Goal: Task Accomplishment & Management: Manage account settings

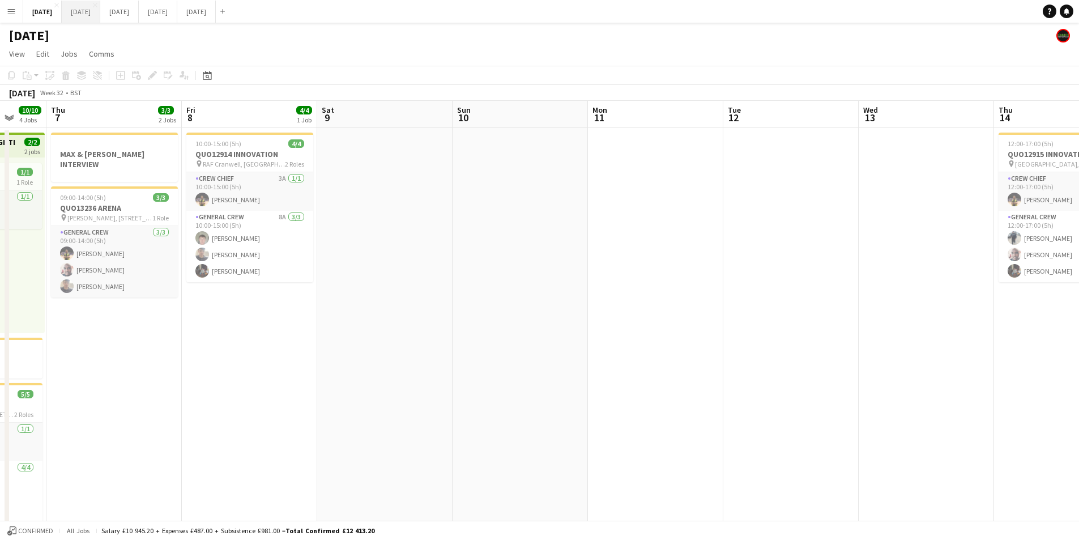
click at [100, 18] on button "[DATE] Close" at bounding box center [81, 12] width 39 height 22
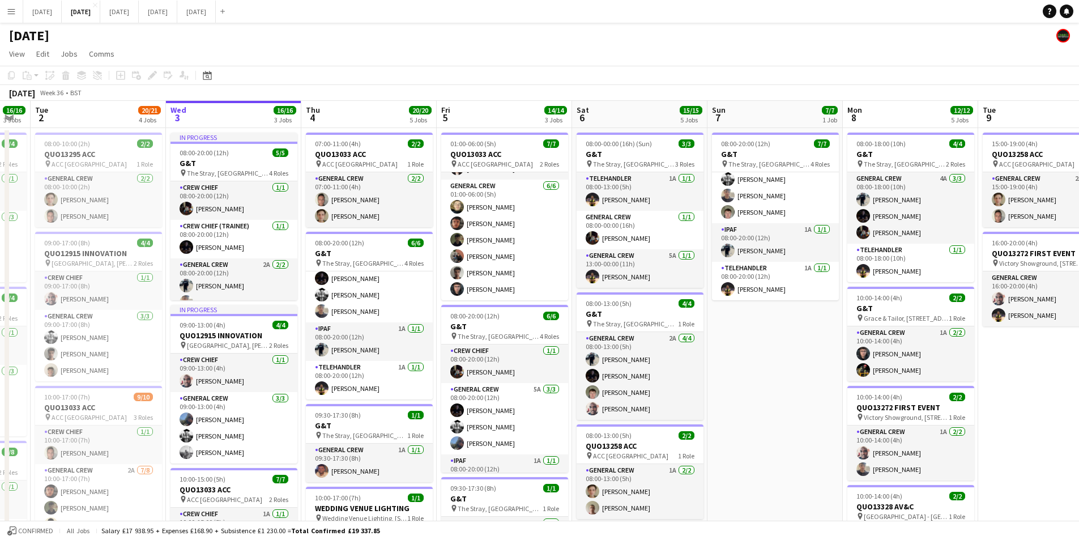
scroll to position [0, 324]
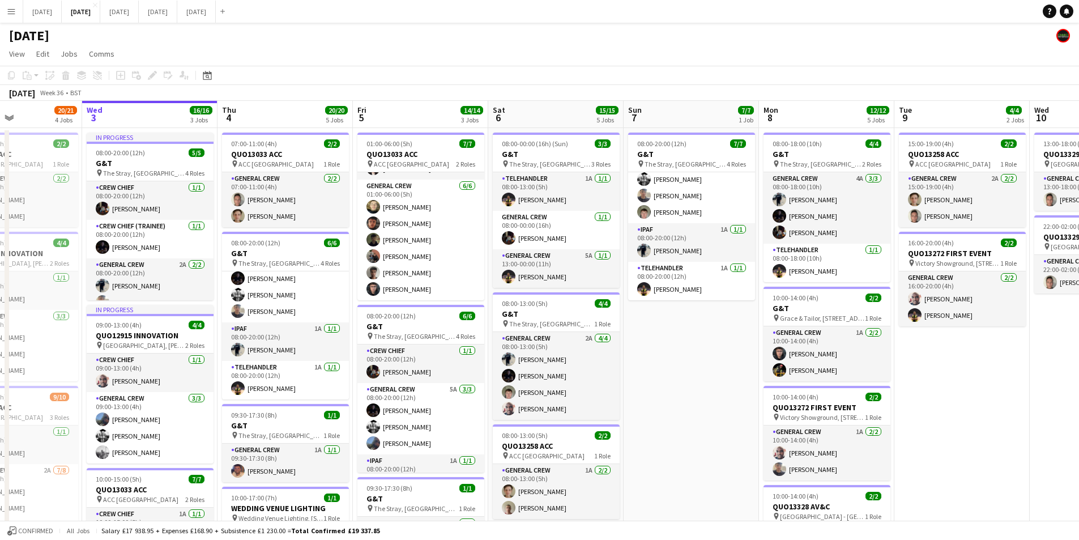
drag, startPoint x: 741, startPoint y: 359, endPoint x: 657, endPoint y: 345, distance: 84.9
click at [657, 345] on app-calendar-viewport "Sun 31 Mon 1 16/16 3 Jobs Tue 2 20/21 4 Jobs Wed 3 16/16 3 Jobs Thu 4 20/20 5 J…" at bounding box center [539, 450] width 1079 height 699
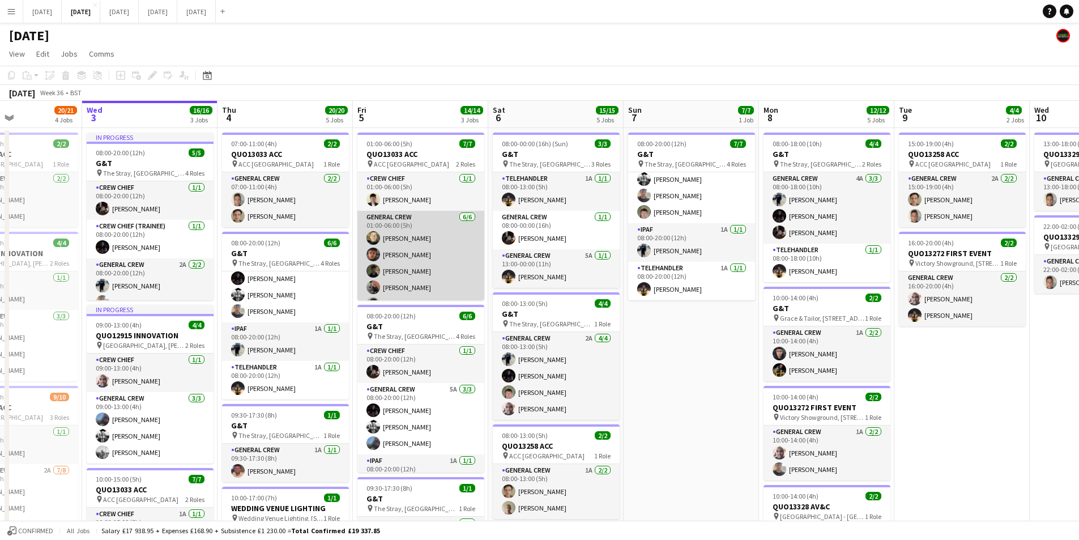
scroll to position [0, 0]
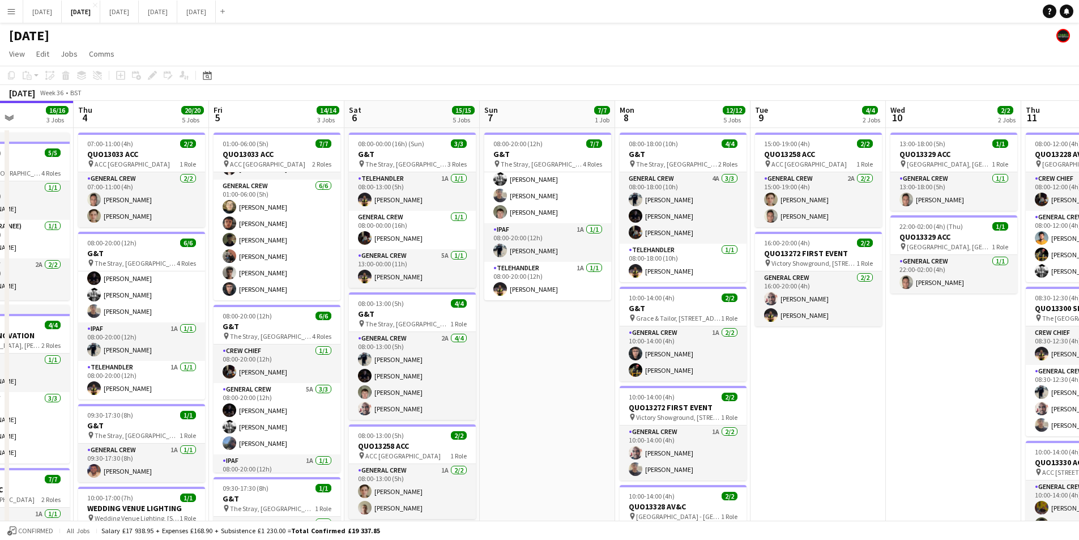
drag, startPoint x: 707, startPoint y: 348, endPoint x: 563, endPoint y: 351, distance: 143.9
click at [563, 351] on app-calendar-viewport "Mon 1 16/16 3 Jobs Tue 2 20/21 4 Jobs Wed 3 16/16 3 Jobs Thu 4 20/20 5 Jobs Fri…" at bounding box center [539, 450] width 1079 height 699
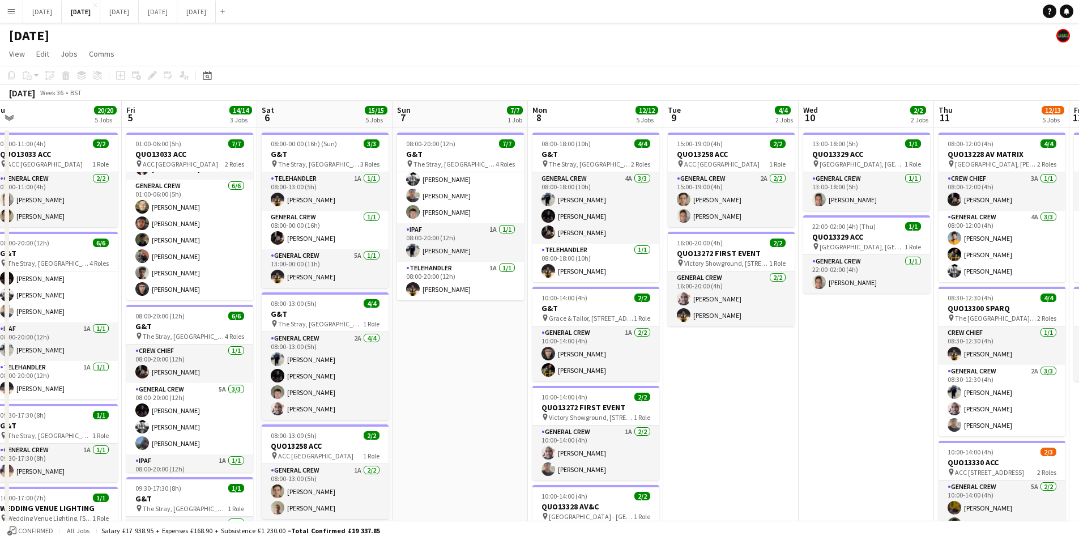
drag, startPoint x: 561, startPoint y: 355, endPoint x: 407, endPoint y: 343, distance: 154.0
click at [407, 343] on app-calendar-viewport "Mon 1 16/16 3 Jobs Tue 2 20/21 4 Jobs Wed 3 16/16 3 Jobs Thu 4 20/20 5 Jobs Fri…" at bounding box center [539, 450] width 1079 height 699
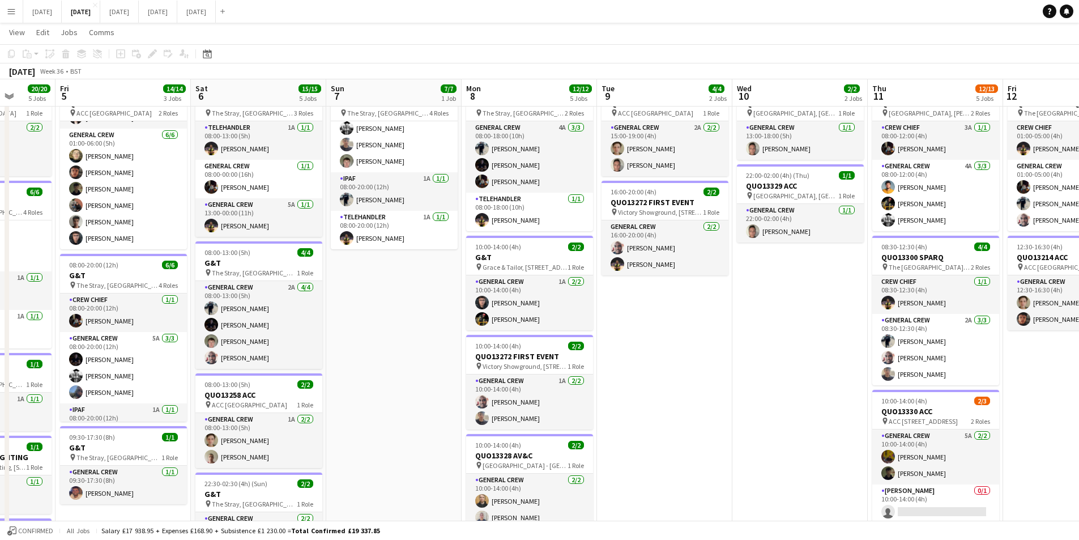
drag, startPoint x: 751, startPoint y: 365, endPoint x: 586, endPoint y: 368, distance: 164.9
click at [586, 368] on app-calendar-viewport "Tue 2 20/21 4 Jobs Wed 3 16/16 3 Jobs Thu 4 20/20 5 Jobs Fri 5 14/14 3 Jobs Sat…" at bounding box center [539, 371] width 1079 height 754
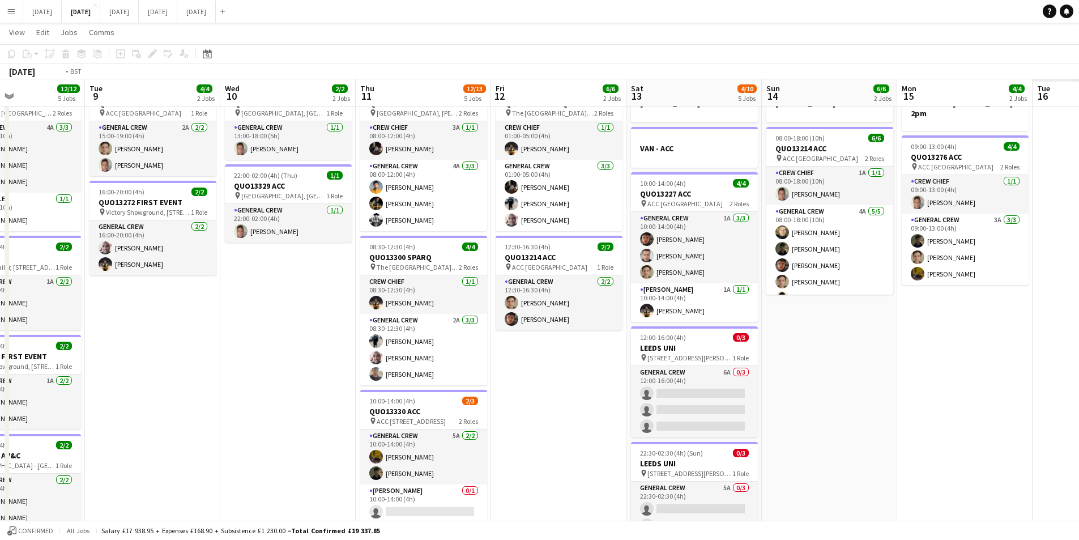
drag, startPoint x: 894, startPoint y: 447, endPoint x: 933, endPoint y: 373, distance: 83.4
click at [491, 415] on app-calendar-viewport "Fri 5 14/14 3 Jobs Sat 6 15/15 5 Jobs Sun 7 7/7 1 Job Mon 8 12/12 5 Jobs Tue 9 …" at bounding box center [539, 371] width 1079 height 754
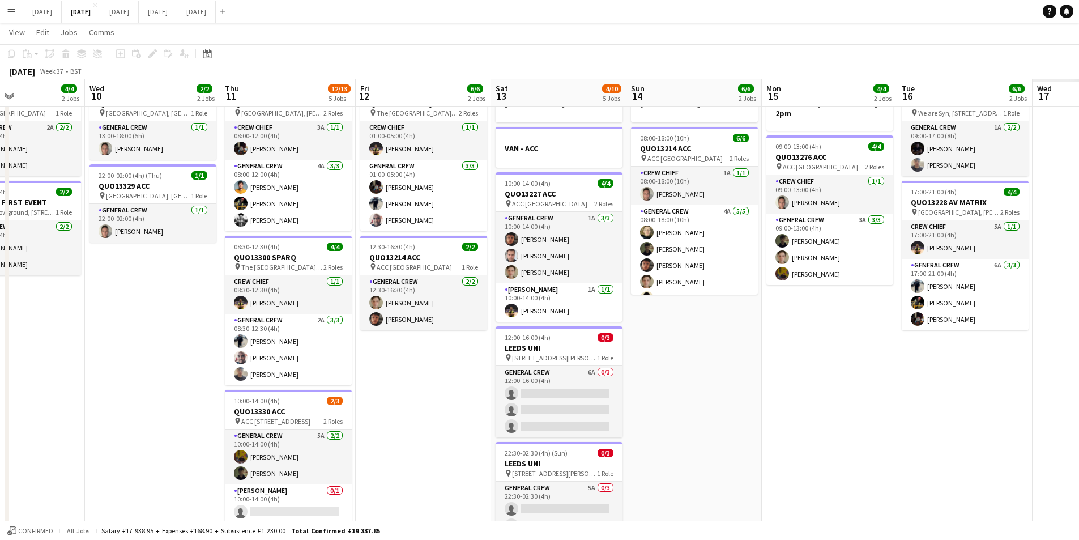
drag, startPoint x: 933, startPoint y: 373, endPoint x: 630, endPoint y: 382, distance: 303.2
click at [619, 380] on app-calendar-viewport "Sat 6 15/15 5 Jobs Sun 7 7/7 1 Job Mon 8 12/12 5 Jobs Tue 9 4/4 2 Jobs Wed 10 2…" at bounding box center [539, 371] width 1079 height 754
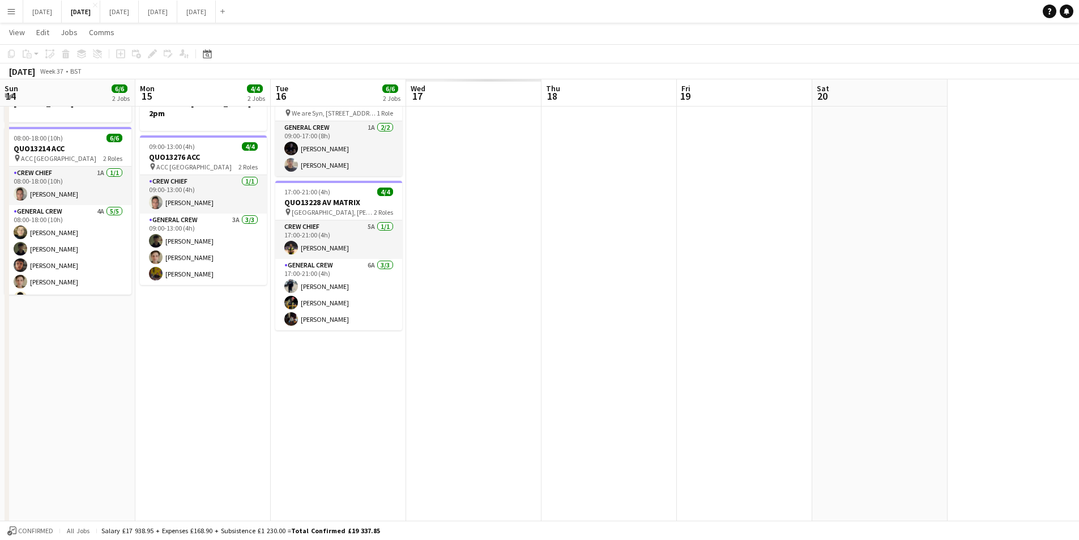
click at [571, 376] on app-calendar-viewport "Tue 9 4/4 2 Jobs Wed 10 2/2 2 Jobs Thu 11 12/13 5 Jobs Fri 12 6/6 2 Jobs Sat 13…" at bounding box center [539, 371] width 1079 height 754
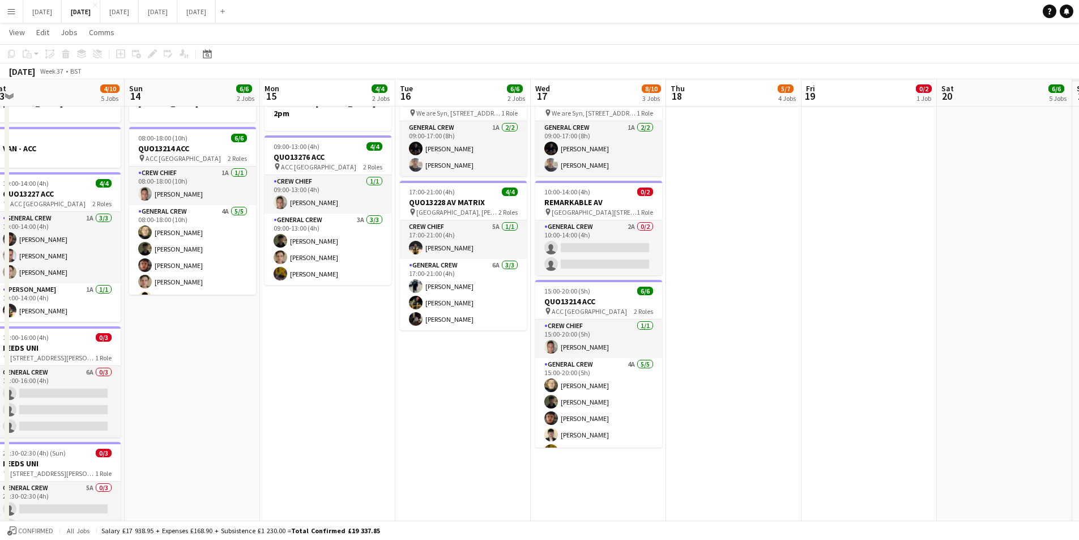
drag, startPoint x: 869, startPoint y: 384, endPoint x: 619, endPoint y: 385, distance: 249.8
click at [619, 385] on app-calendar-viewport "Thu 11 12/13 5 Jobs Fri 12 6/6 2 Jobs Sat 13 4/10 5 Jobs Sun 14 6/6 2 Jobs Mon …" at bounding box center [539, 371] width 1079 height 754
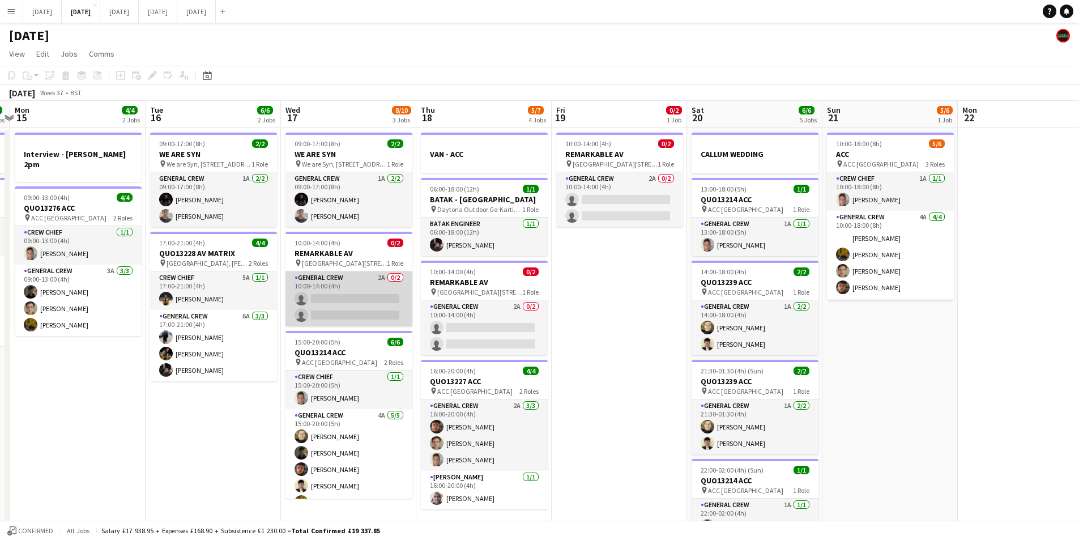
click at [364, 302] on app-card-role "General Crew 2A 0/2 10:00-14:00 (4h) single-neutral-actions single-neutral-acti…" at bounding box center [349, 298] width 127 height 55
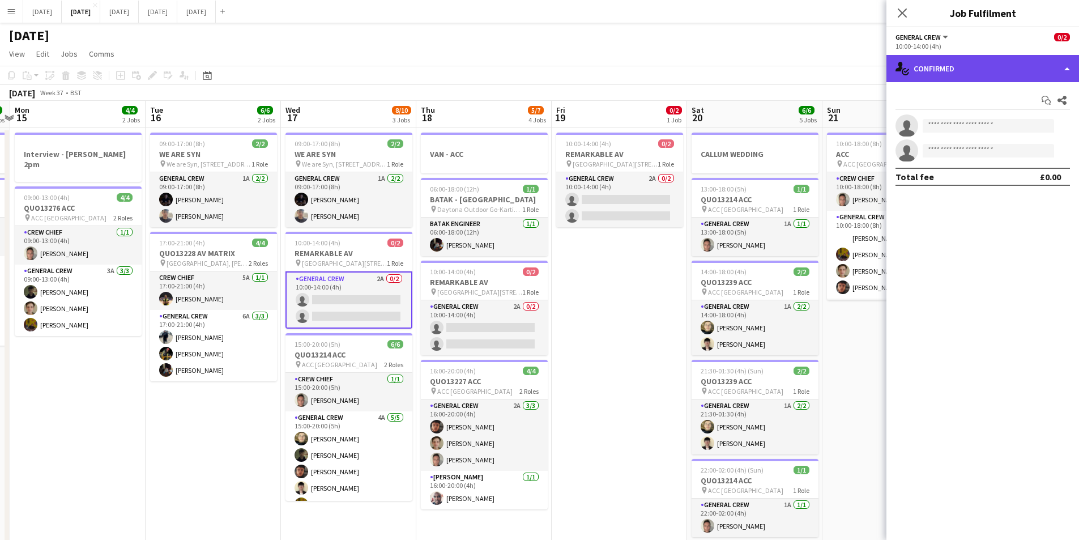
click at [993, 67] on div "single-neutral-actions-check-2 Confirmed" at bounding box center [983, 68] width 193 height 27
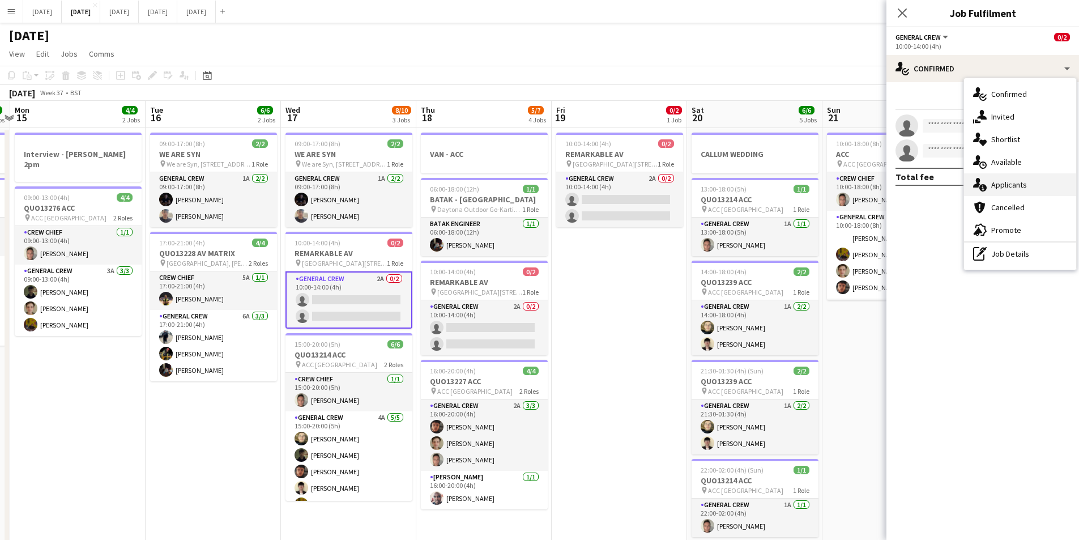
click at [1011, 188] on span "Applicants" at bounding box center [1009, 185] width 36 height 10
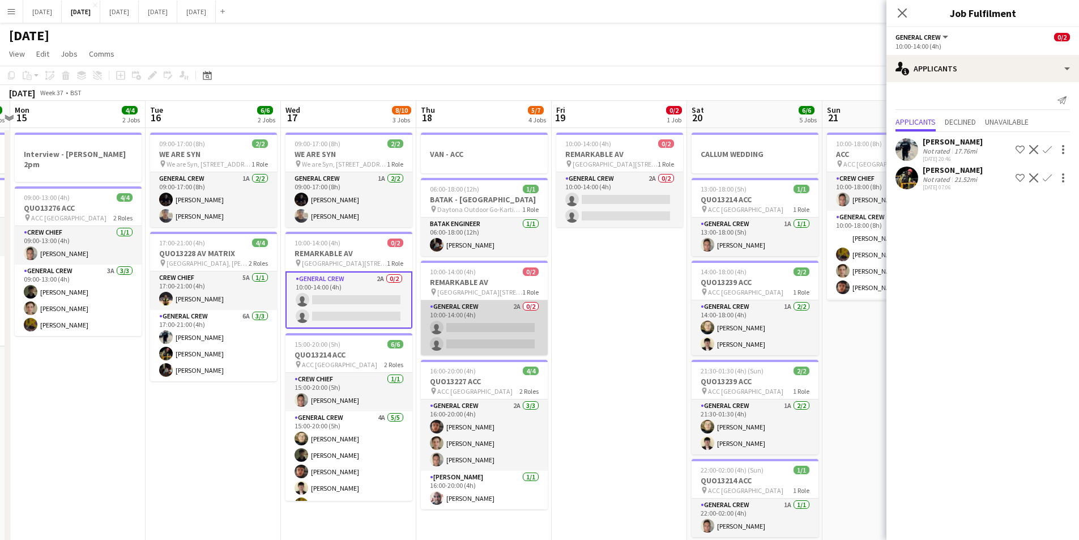
click at [499, 334] on app-card-role "General Crew 2A 0/2 10:00-14:00 (4h) single-neutral-actions single-neutral-acti…" at bounding box center [484, 327] width 127 height 55
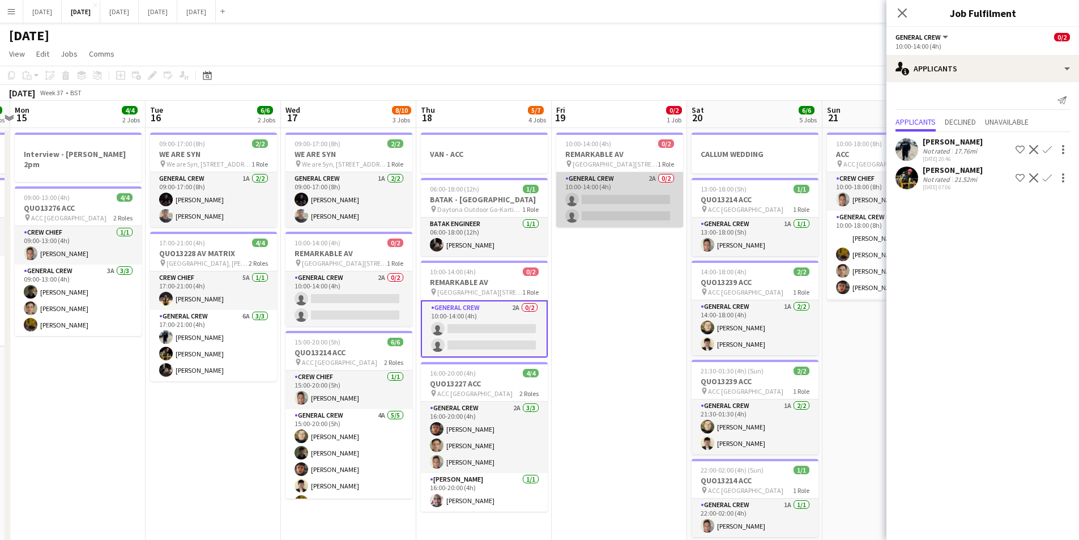
click at [614, 199] on app-card-role "General Crew 2A 0/2 10:00-14:00 (4h) single-neutral-actions single-neutral-acti…" at bounding box center [619, 199] width 127 height 55
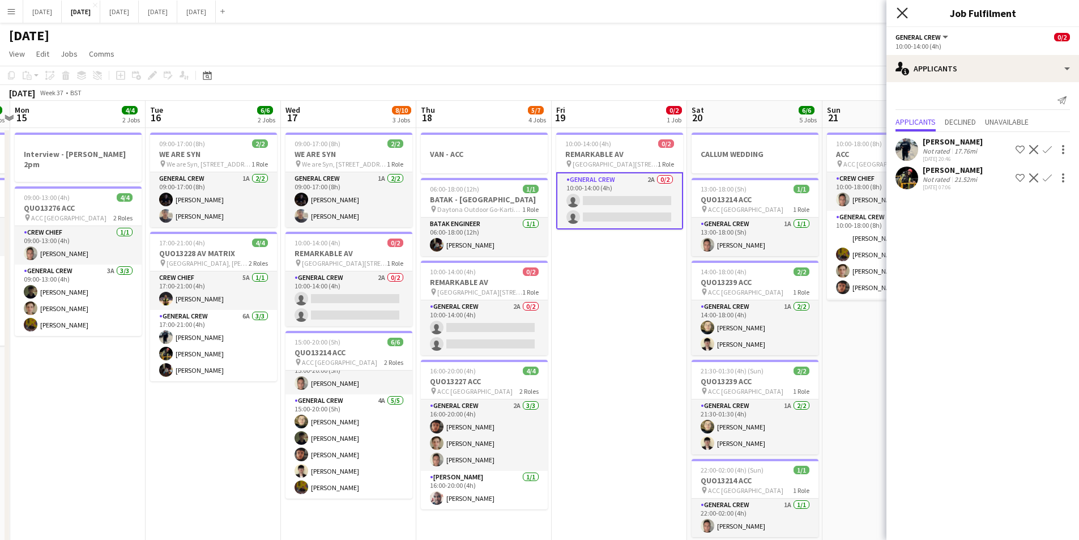
click at [902, 11] on icon "Close pop-in" at bounding box center [902, 12] width 11 height 11
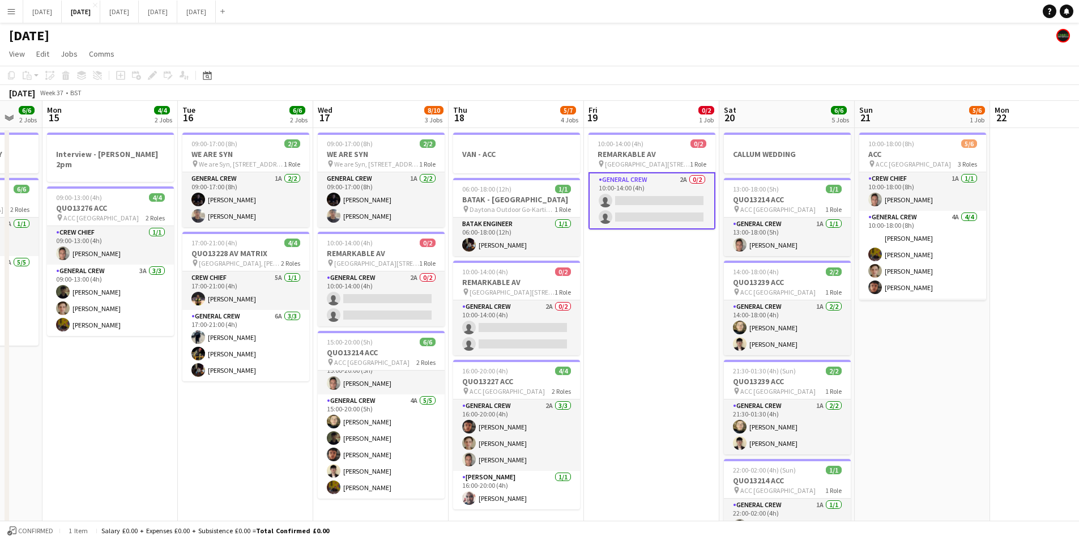
scroll to position [0, 361]
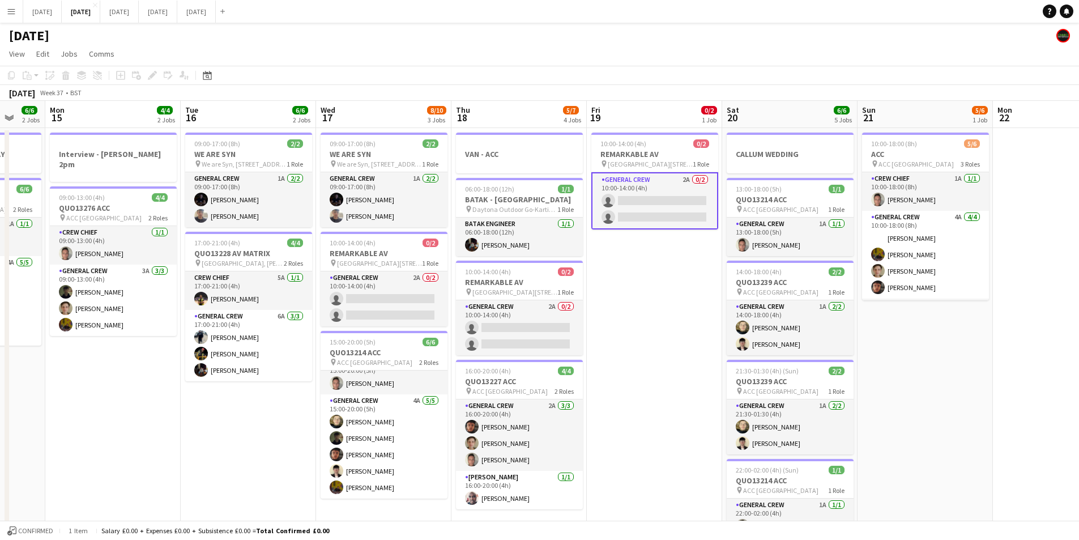
drag, startPoint x: 190, startPoint y: 449, endPoint x: 224, endPoint y: 454, distance: 34.3
click at [224, 454] on app-calendar-viewport "Fri 12 6/6 2 Jobs Sat 13 4/10 5 Jobs Sun 14 6/6 2 Jobs Mon 15 4/4 2 Jobs Tue 16…" at bounding box center [539, 450] width 1079 height 699
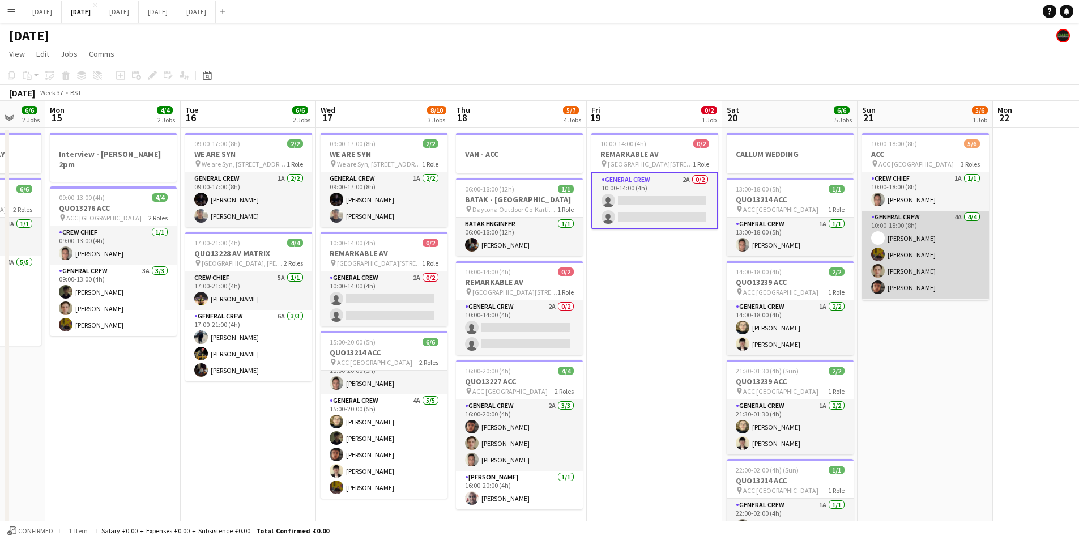
scroll to position [37, 0]
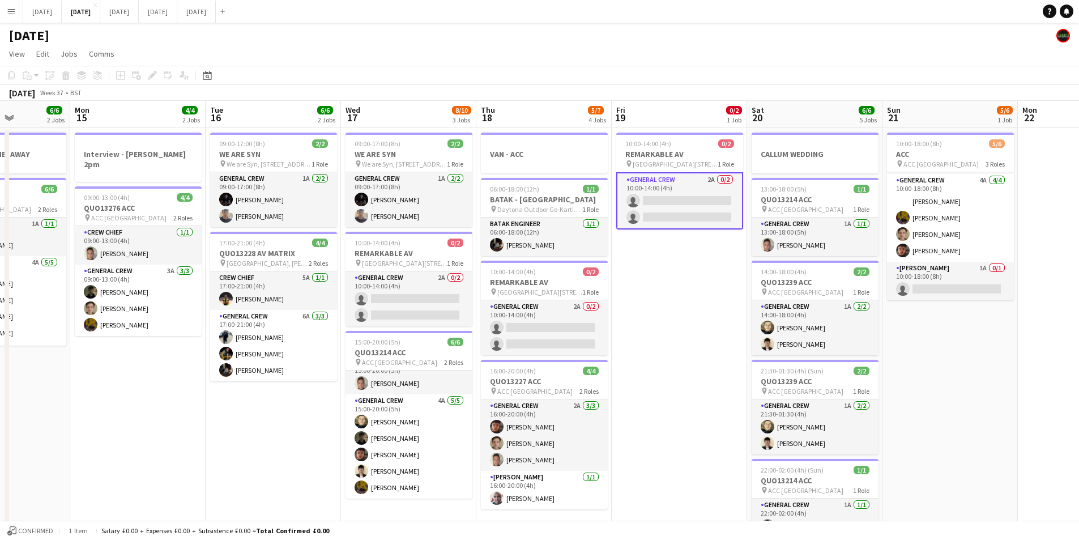
drag, startPoint x: 663, startPoint y: 361, endPoint x: 476, endPoint y: 400, distance: 191.4
click at [896, 344] on app-calendar-viewport "Fri 12 6/6 2 Jobs Sat 13 4/10 5 Jobs Sun 14 6/6 2 Jobs Mon 15 4/4 2 Jobs Tue 16…" at bounding box center [539, 450] width 1079 height 699
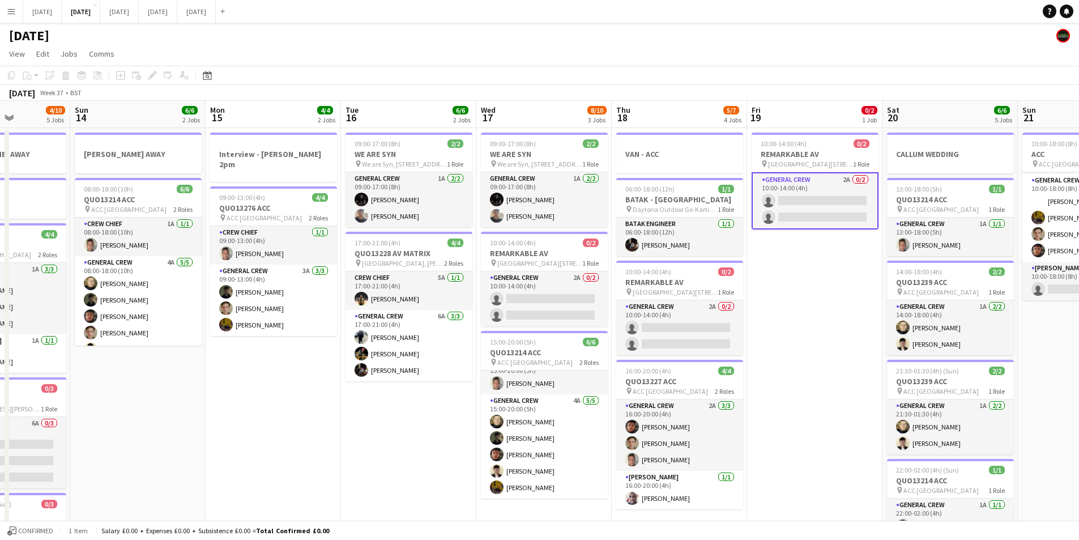
scroll to position [0, 253]
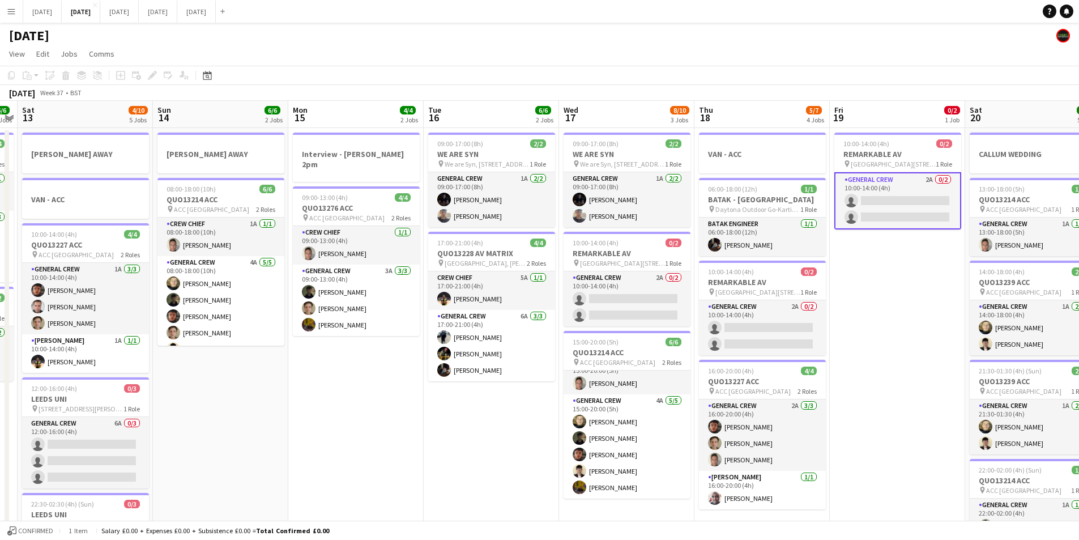
drag, startPoint x: 472, startPoint y: 402, endPoint x: 500, endPoint y: 421, distance: 33.9
click at [832, 408] on app-calendar-viewport "Thu 11 12/13 5 Jobs Fri 12 6/6 2 Jobs Sat 13 4/10 5 Jobs Sun 14 6/6 2 Jobs Mon …" at bounding box center [539, 450] width 1079 height 699
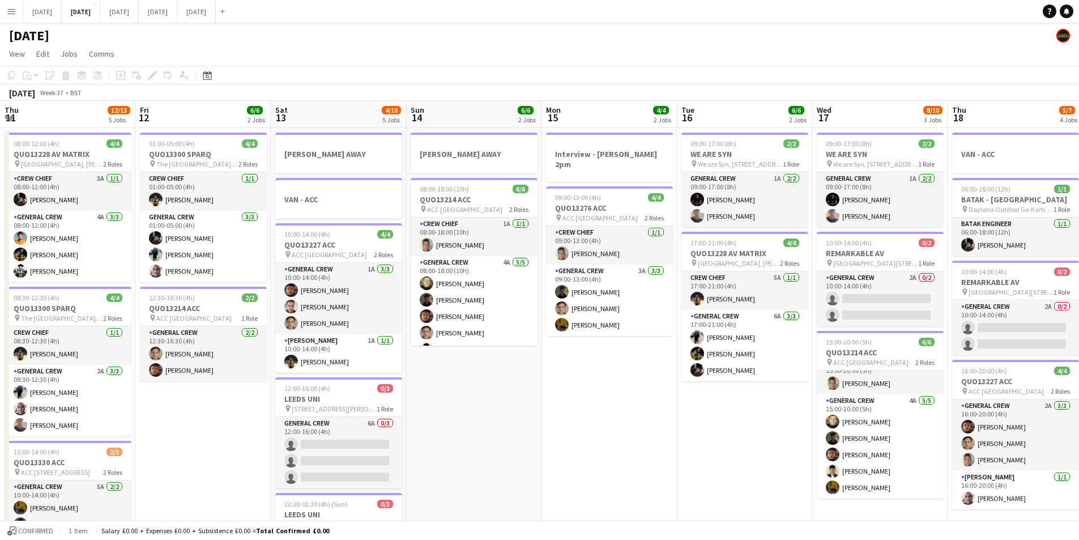
drag, startPoint x: 500, startPoint y: 421, endPoint x: 832, endPoint y: 420, distance: 332.0
click at [855, 428] on app-calendar-viewport "Thu 11 12/13 5 Jobs Fri 12 6/6 2 Jobs Sat 13 4/10 5 Jobs Sun 14 6/6 2 Jobs Mon …" at bounding box center [539, 450] width 1079 height 699
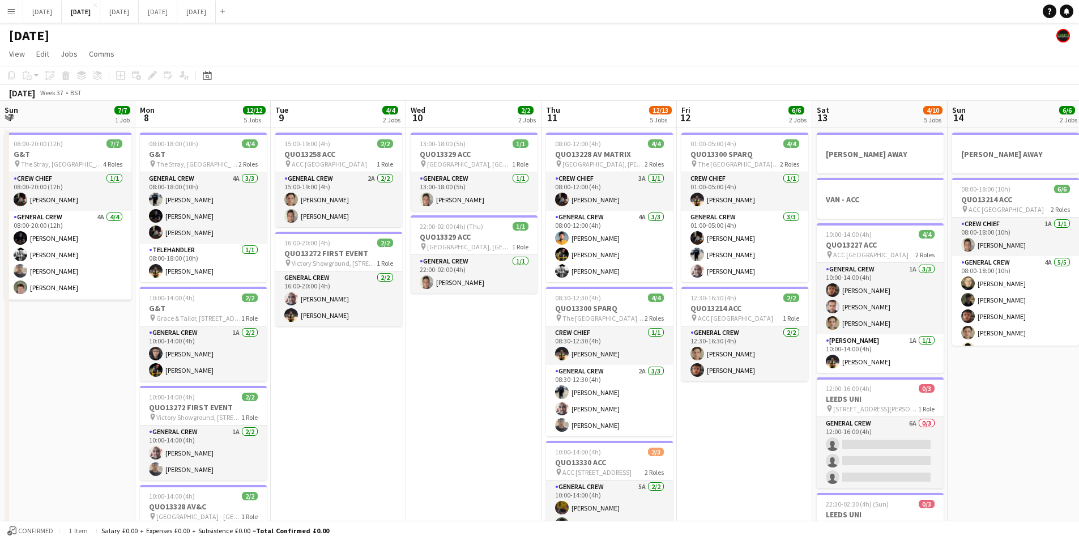
drag, startPoint x: 497, startPoint y: 459, endPoint x: 501, endPoint y: 429, distance: 30.3
click at [662, 452] on app-calendar-viewport "Sun 7 7/7 1 Job Mon 8 12/12 5 Jobs Tue 9 4/4 2 Jobs Wed 10 2/2 2 Jobs Thu 11 12…" at bounding box center [539, 450] width 1079 height 699
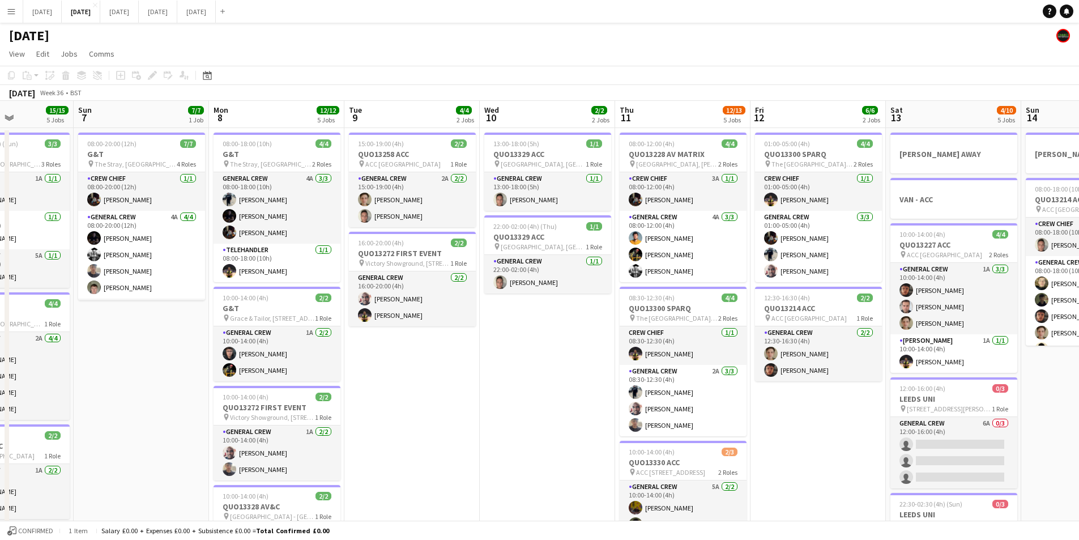
scroll to position [0, 348]
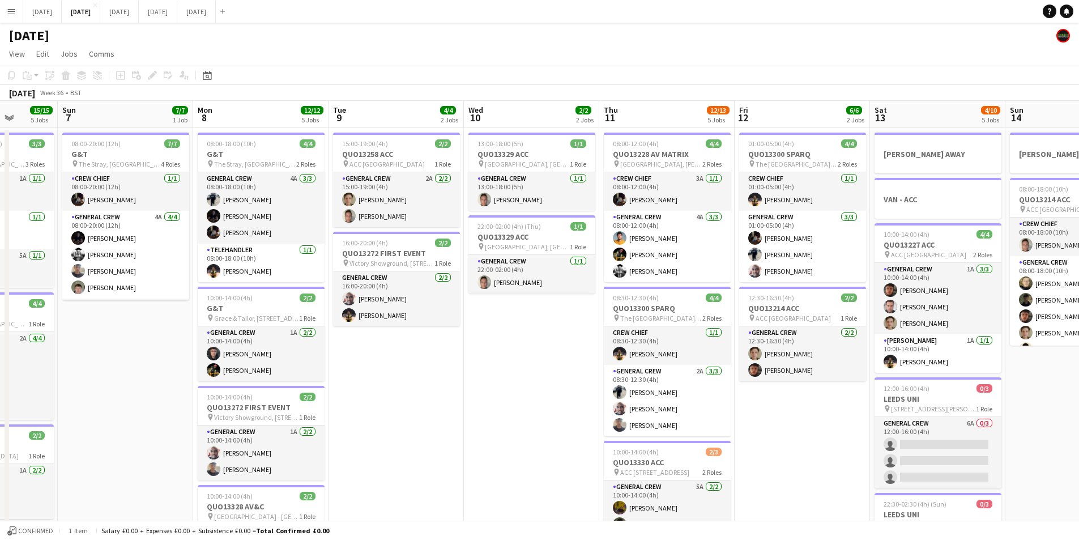
drag, startPoint x: 510, startPoint y: 450, endPoint x: 493, endPoint y: 438, distance: 20.4
click at [493, 438] on app-calendar-viewport "Thu 4 20/20 5 Jobs Fri 5 14/14 3 Jobs Sat 6 15/15 5 Jobs Sun 7 7/7 1 Job Mon 8 …" at bounding box center [539, 450] width 1079 height 699
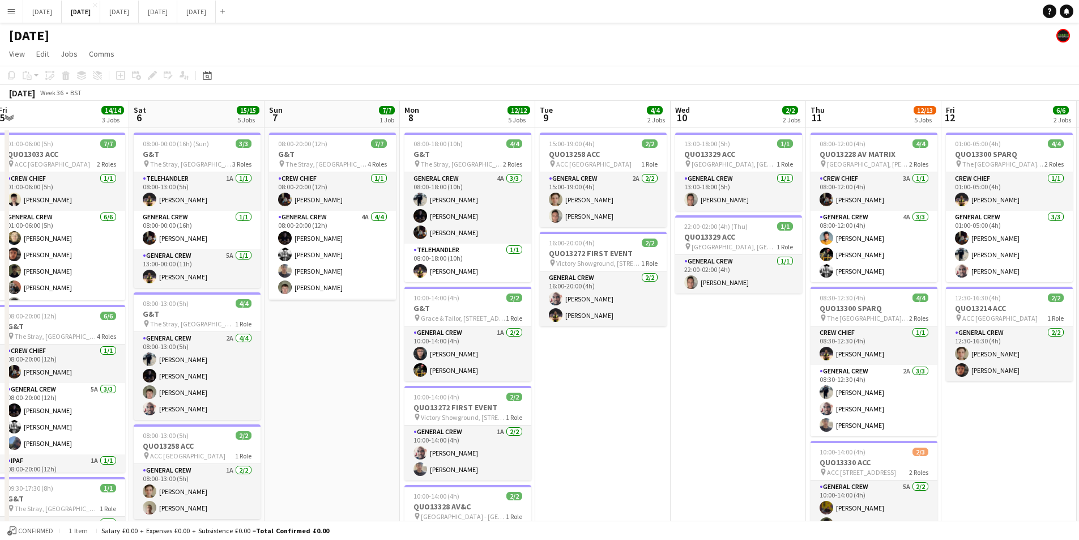
drag, startPoint x: 484, startPoint y: 404, endPoint x: 573, endPoint y: 374, distance: 94.2
click at [837, 388] on app-calendar-viewport "Wed 3 16/16 3 Jobs Thu 4 20/20 5 Jobs Fri 5 14/14 3 Jobs Sat 6 15/15 5 Jobs Sun…" at bounding box center [539, 450] width 1079 height 699
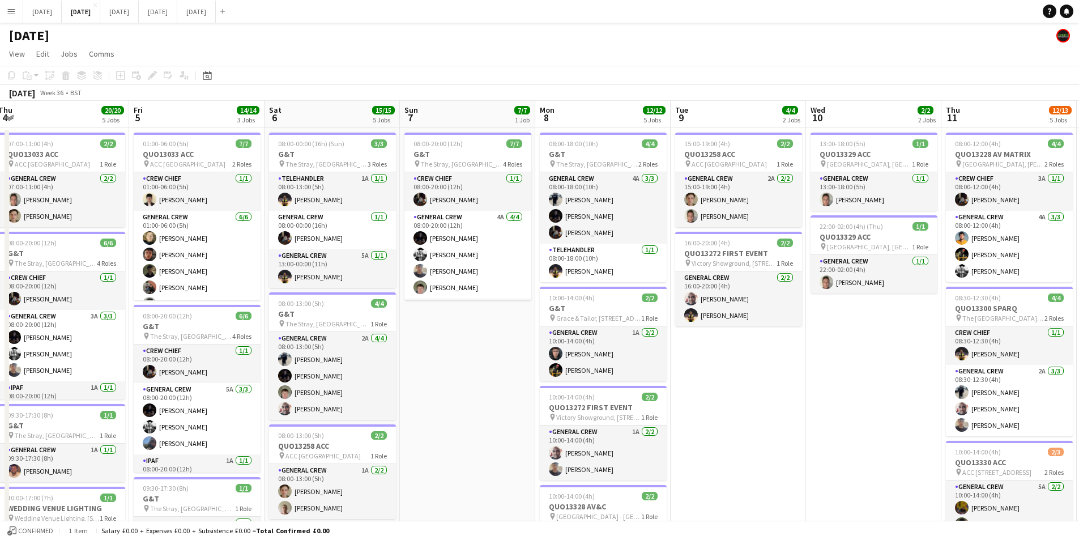
drag, startPoint x: 612, startPoint y: 416, endPoint x: 645, endPoint y: 399, distance: 36.2
click at [659, 411] on app-calendar-viewport "Tue 2 20/21 4 Jobs Wed 3 16/16 3 Jobs Thu 4 20/20 5 Jobs Fri 5 14/14 3 Jobs Sat…" at bounding box center [539, 450] width 1079 height 699
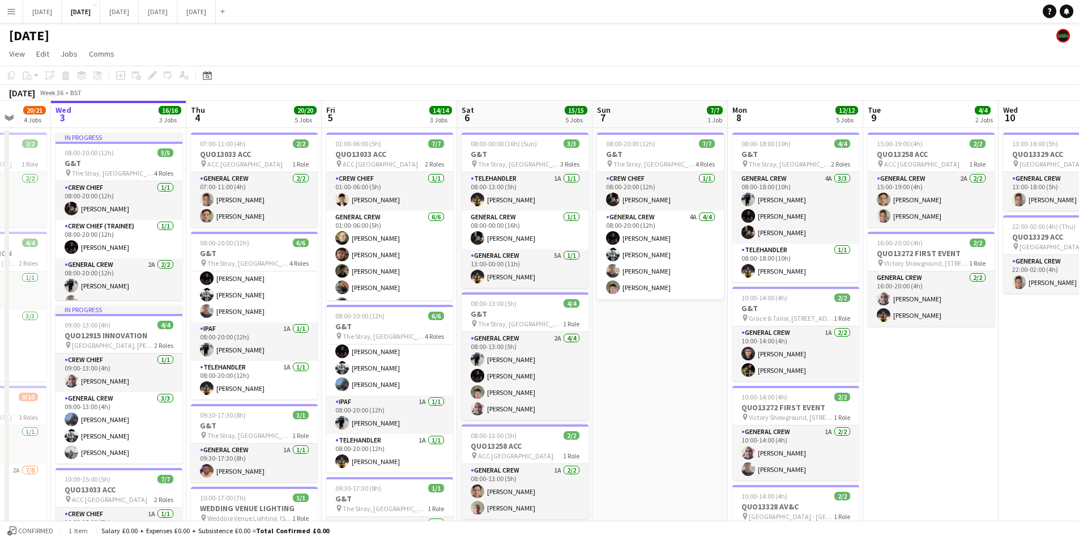
scroll to position [0, 356]
drag, startPoint x: 706, startPoint y: 352, endPoint x: 620, endPoint y: 357, distance: 86.8
click at [620, 357] on app-calendar-viewport "Sun 31 Mon 1 16/16 3 Jobs Tue 2 20/21 4 Jobs Wed 3 16/16 3 Jobs Thu 4 20/20 5 J…" at bounding box center [539, 450] width 1079 height 699
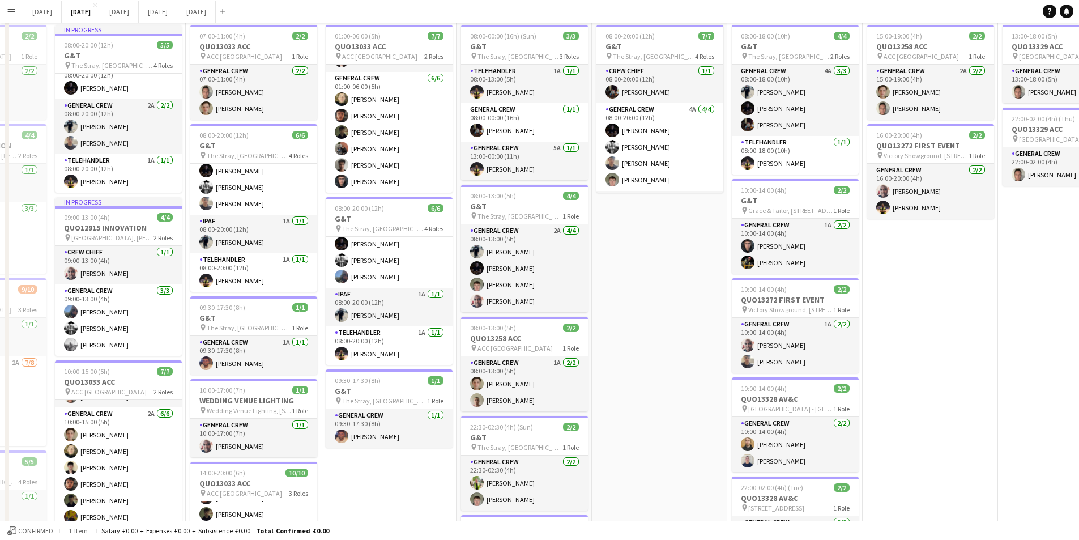
scroll to position [0, 0]
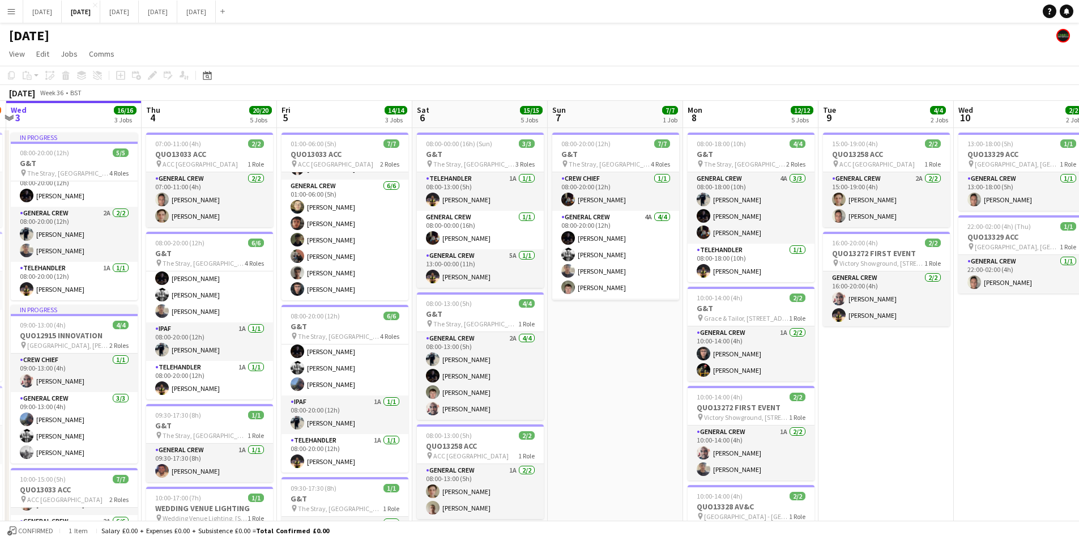
drag, startPoint x: 905, startPoint y: 422, endPoint x: 894, endPoint y: 421, distance: 11.3
click at [894, 421] on app-calendar-viewport "Sun 31 Mon 1 16/16 3 Jobs Tue 2 20/21 4 Jobs Wed 3 16/16 3 Jobs Thu 4 20/20 5 J…" at bounding box center [539, 450] width 1079 height 699
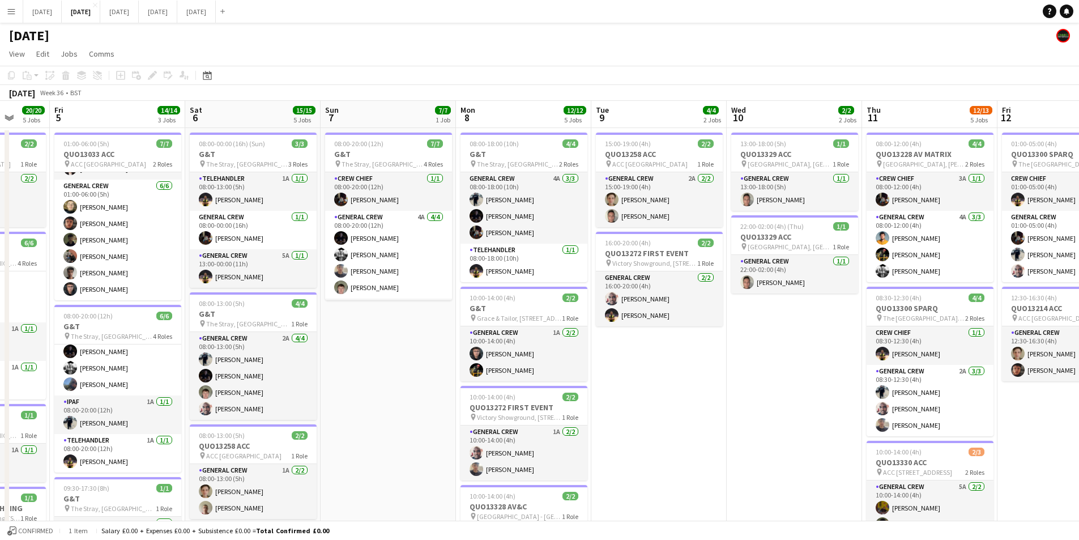
scroll to position [0, 363]
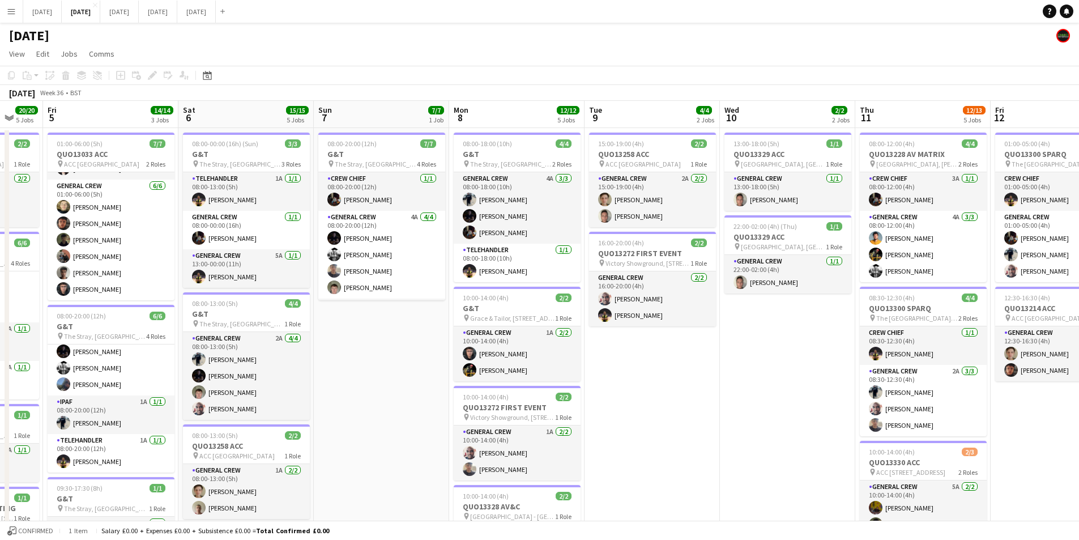
drag, startPoint x: 1006, startPoint y: 465, endPoint x: 783, endPoint y: 444, distance: 223.6
click at [783, 444] on app-calendar-viewport "Tue 2 20/21 4 Jobs Wed 3 16/16 3 Jobs Thu 4 20/20 5 Jobs Fri 5 14/14 3 Jobs Sat…" at bounding box center [539, 450] width 1079 height 699
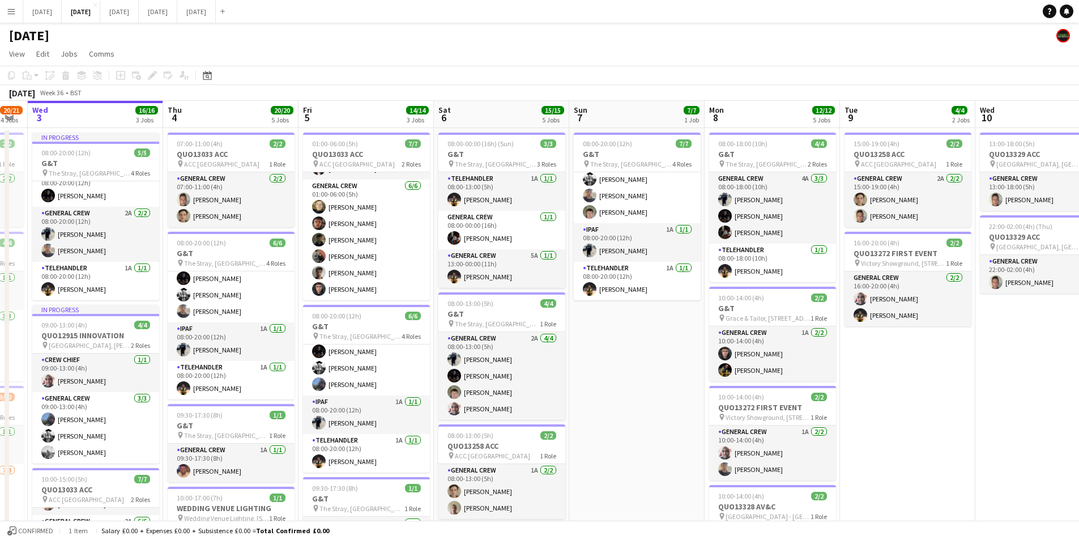
scroll to position [0, 233]
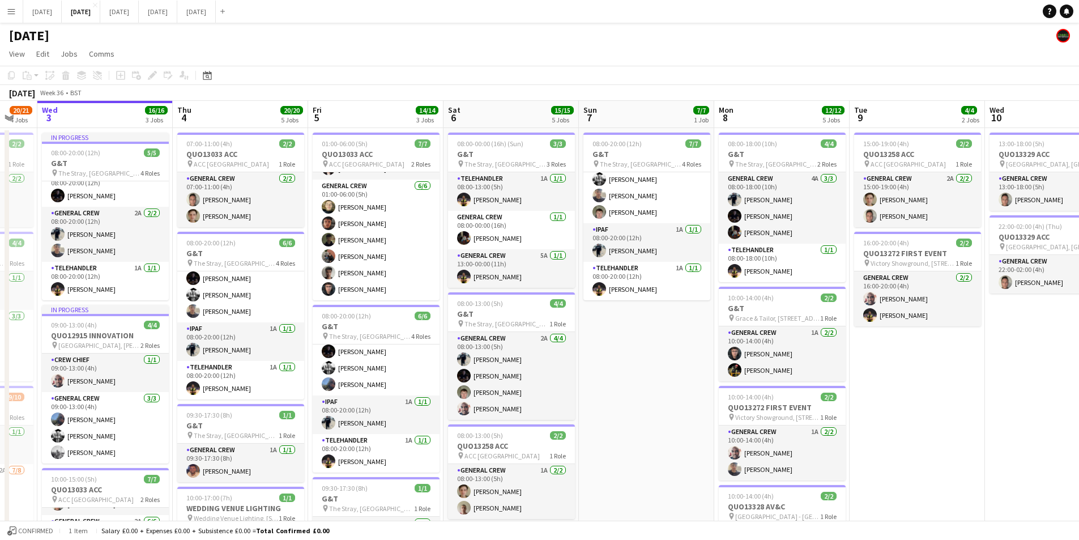
drag, startPoint x: 376, startPoint y: 347, endPoint x: 641, endPoint y: 367, distance: 265.8
click at [641, 367] on app-calendar-viewport "Mon 1 16/16 3 Jobs Tue 2 20/21 4 Jobs Wed 3 16/16 3 Jobs Thu 4 20/20 5 Jobs Fri…" at bounding box center [539, 450] width 1079 height 699
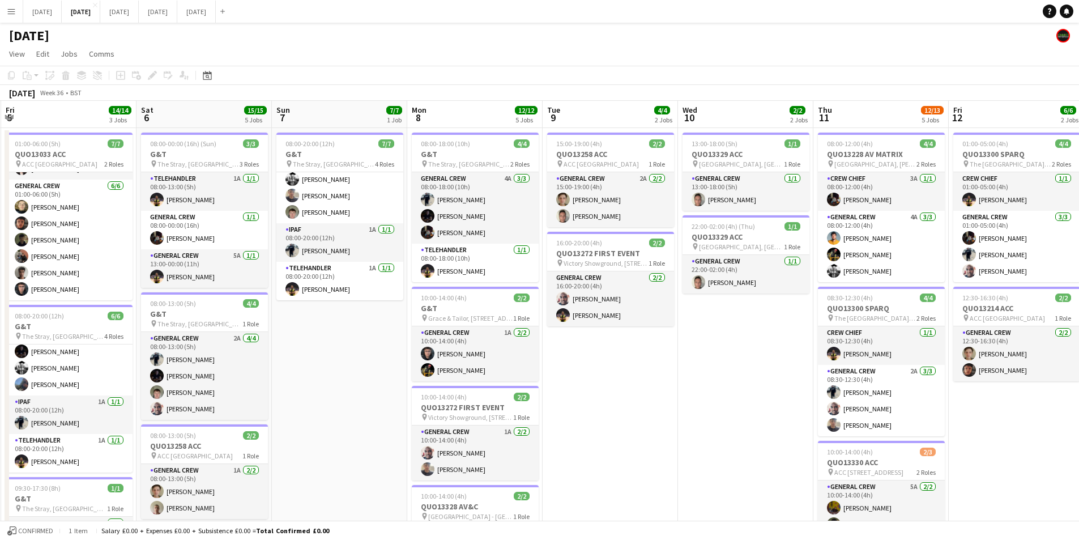
scroll to position [0, 419]
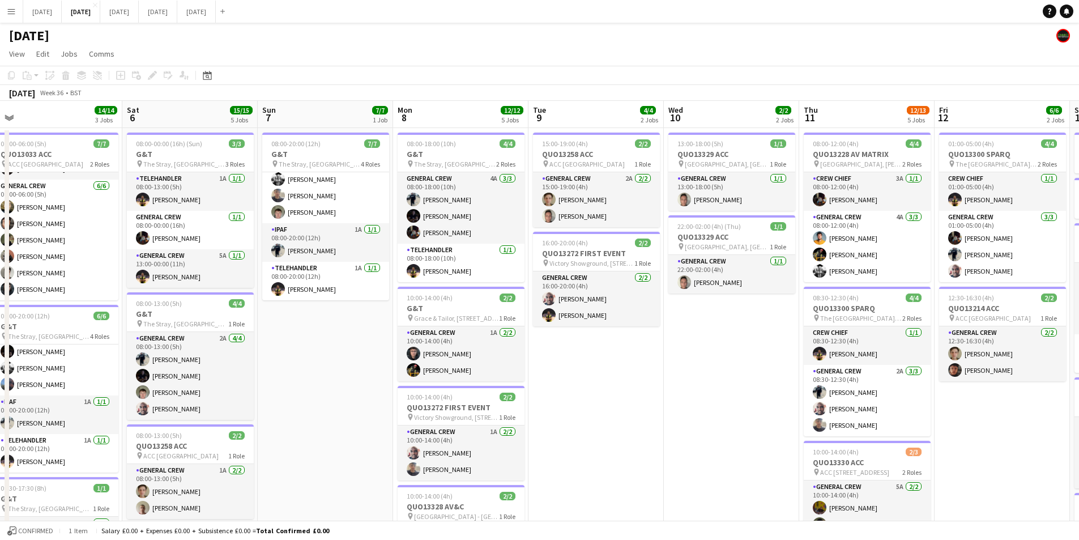
drag, startPoint x: 915, startPoint y: 399, endPoint x: 594, endPoint y: 406, distance: 321.3
click at [594, 406] on app-calendar-viewport "Tue 2 20/21 4 Jobs Wed 3 16/16 3 Jobs Thu 4 20/20 5 Jobs Fri 5 14/14 3 Jobs Sat…" at bounding box center [539, 450] width 1079 height 699
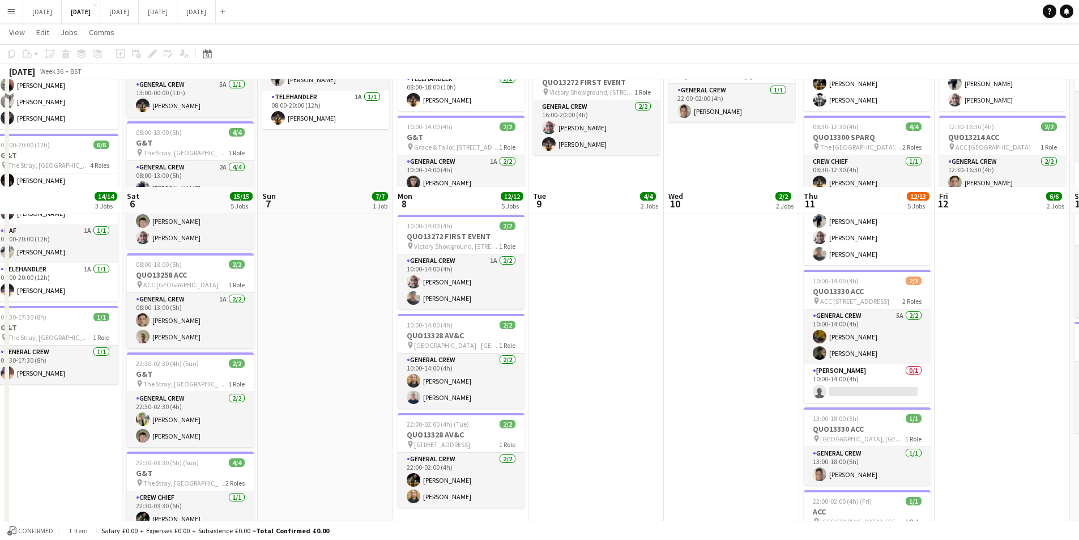
scroll to position [278, 0]
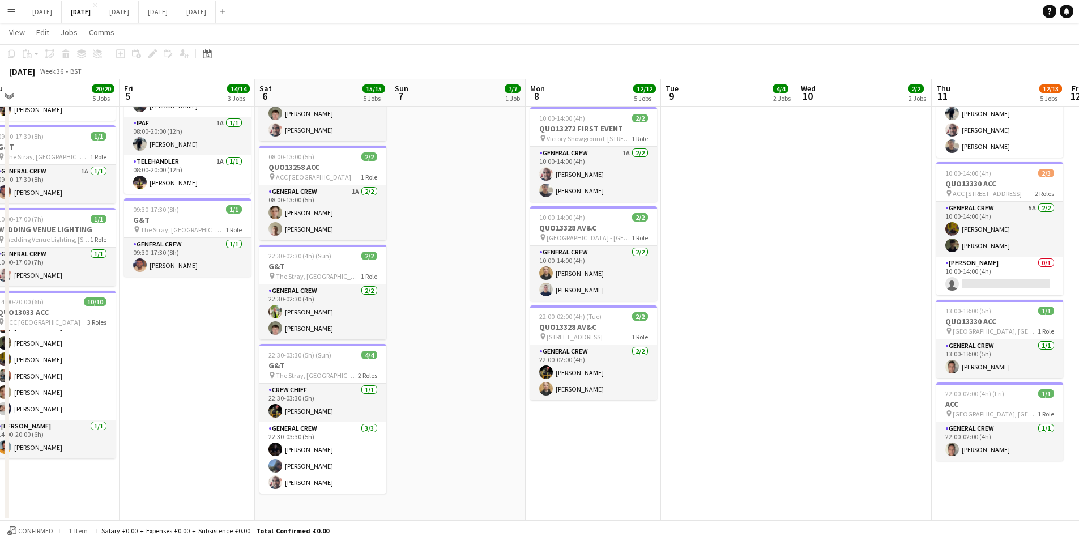
drag, startPoint x: 667, startPoint y: 407, endPoint x: 740, endPoint y: 389, distance: 75.2
click at [820, 407] on app-calendar-viewport "Tue 2 20/21 4 Jobs Wed 3 16/16 3 Jobs Thu 4 20/20 5 Jobs Fri 5 14/14 3 Jobs Sat…" at bounding box center [539, 144] width 1079 height 754
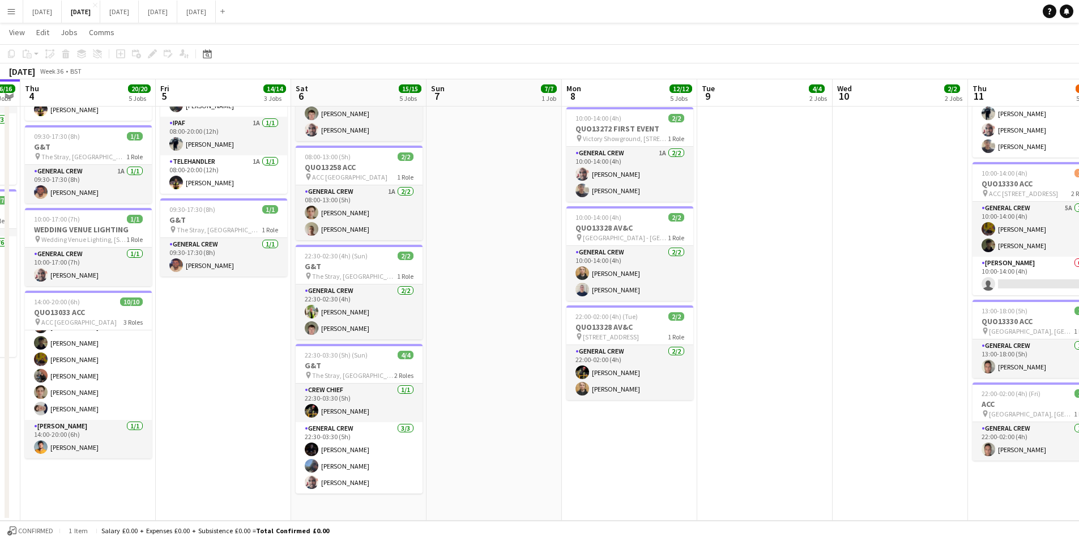
drag, startPoint x: 488, startPoint y: 372, endPoint x: 837, endPoint y: 342, distance: 349.7
click at [833, 371] on app-calendar-viewport "Tue 2 20/21 4 Jobs Wed 3 16/16 3 Jobs Thu 4 20/20 5 Jobs Fri 5 14/14 3 Jobs Sat…" at bounding box center [539, 144] width 1079 height 754
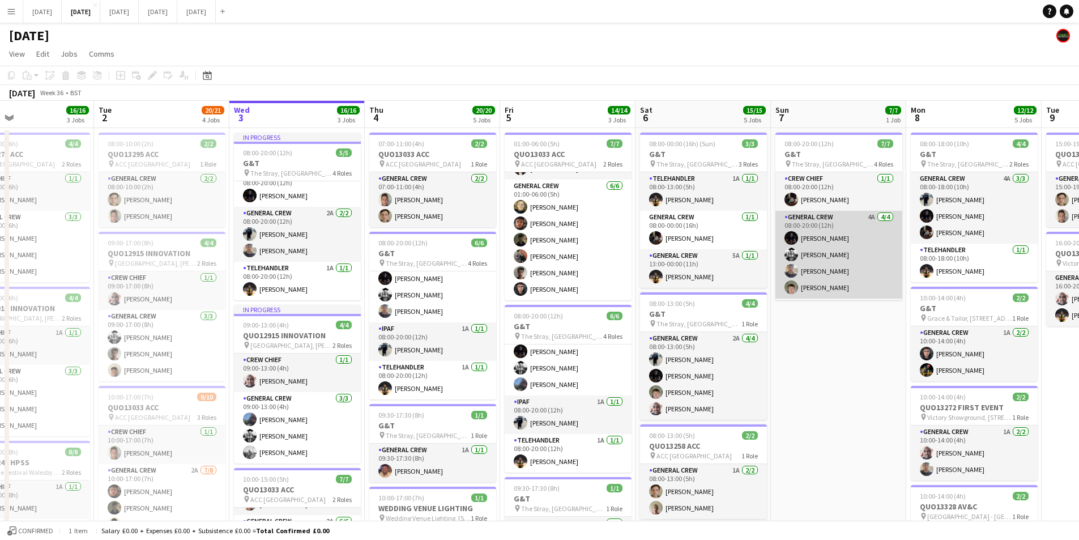
scroll to position [75, 0]
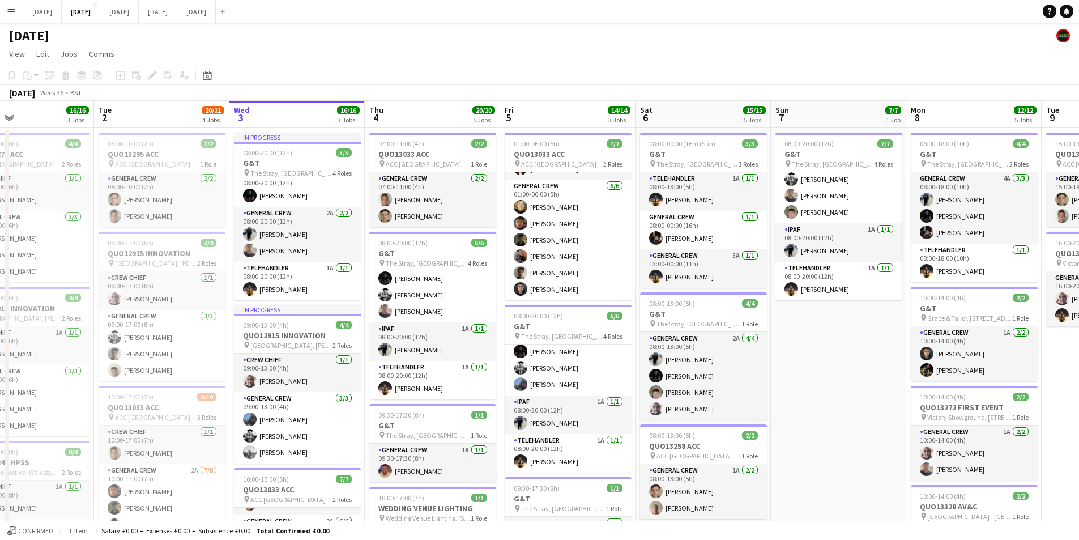
drag, startPoint x: 793, startPoint y: 406, endPoint x: 820, endPoint y: 400, distance: 27.3
click at [794, 406] on app-date-cell "08:00-20:00 (12h) 7/7 G&T pin The Stray, W Park, Harrogate, UK 4 Roles Crew Chi…" at bounding box center [838, 463] width 135 height 671
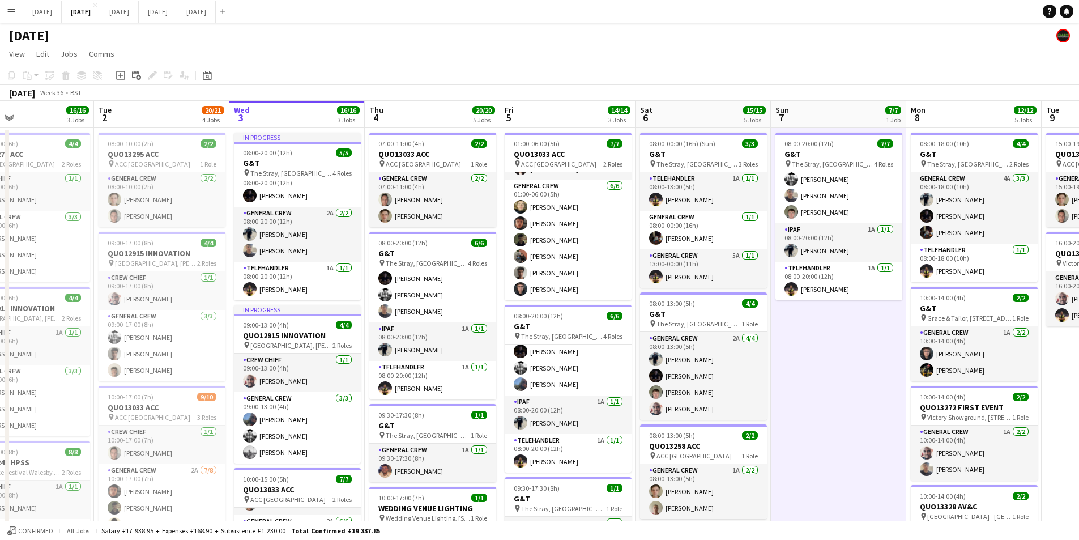
scroll to position [0, 311]
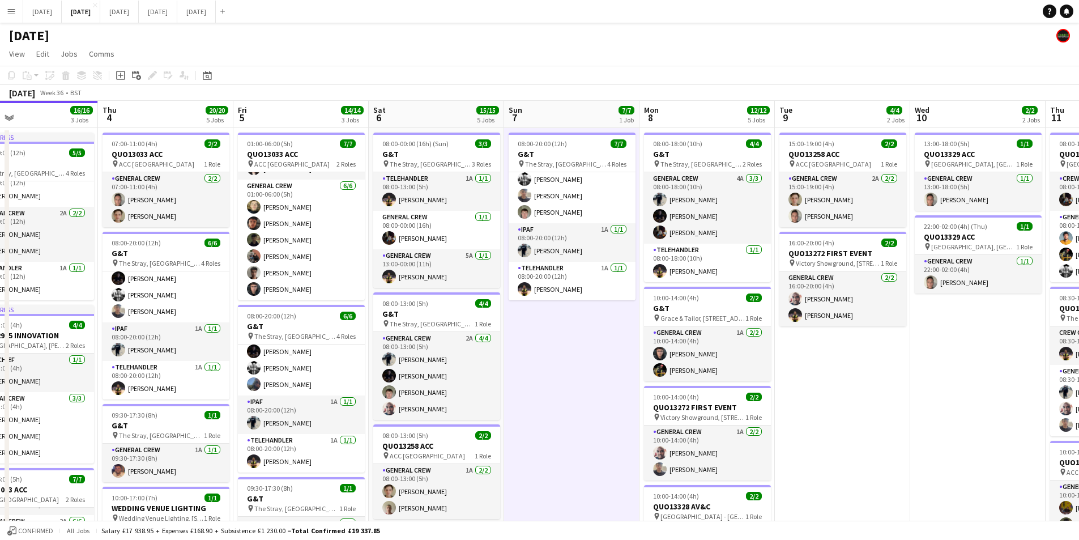
drag, startPoint x: 826, startPoint y: 331, endPoint x: 650, endPoint y: 323, distance: 175.8
click at [650, 323] on app-calendar-viewport "Sun 31 Mon 1 16/16 3 Jobs Tue 2 20/21 4 Jobs Wed 3 16/16 3 Jobs Thu 4 20/20 5 J…" at bounding box center [539, 450] width 1079 height 699
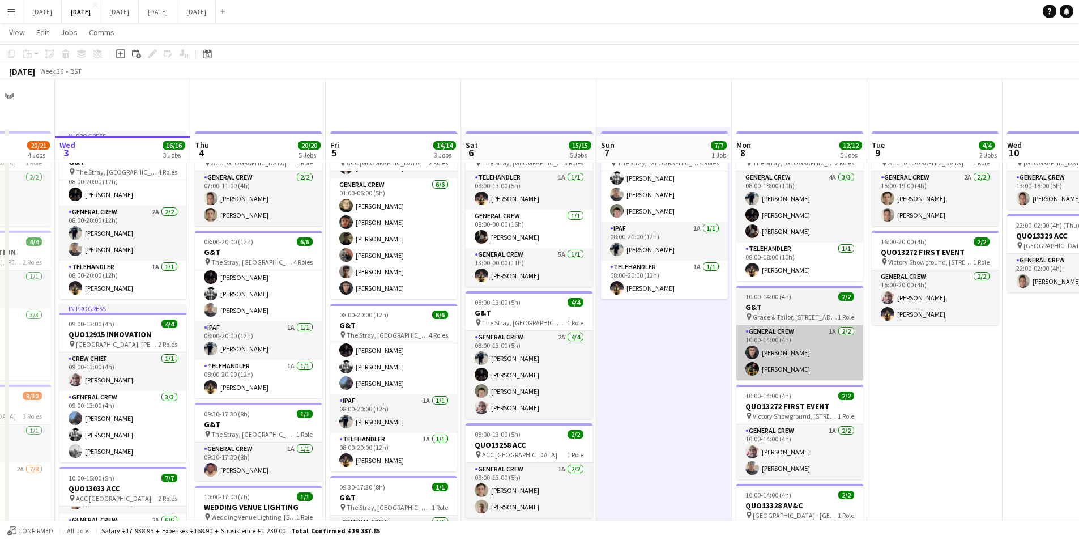
scroll to position [57, 0]
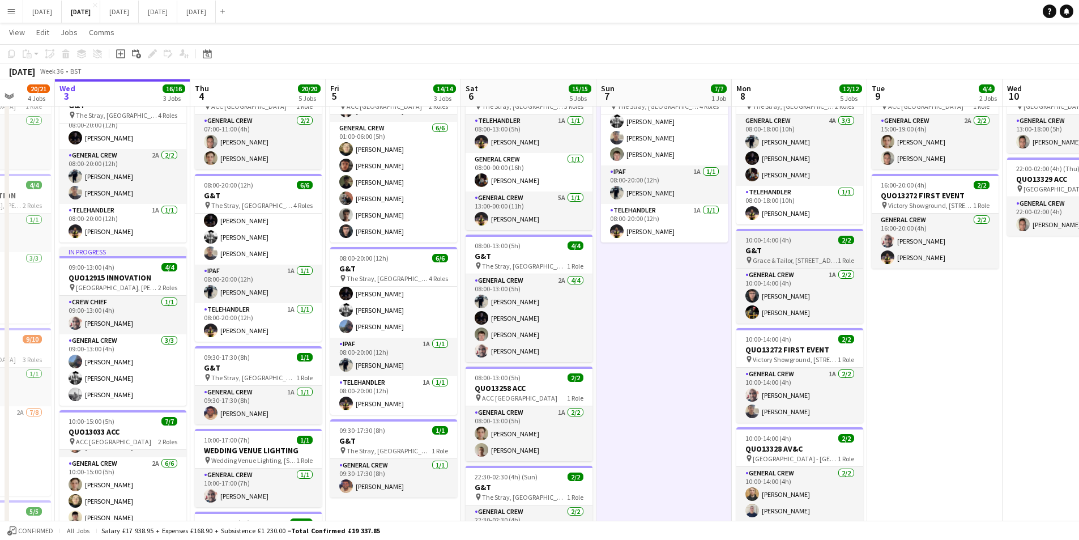
click at [812, 246] on h3 "G&T" at bounding box center [799, 250] width 127 height 10
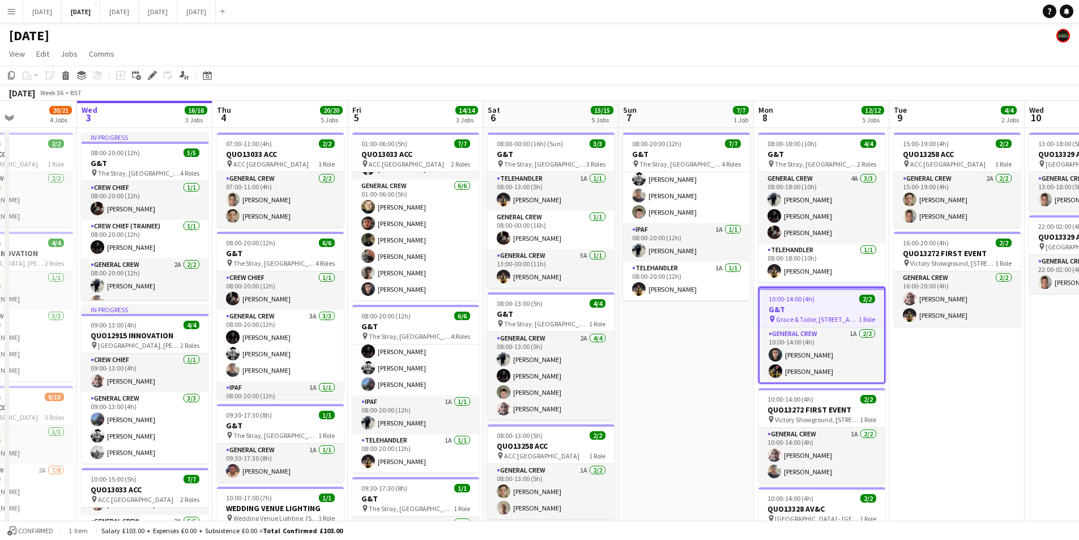
scroll to position [0, 316]
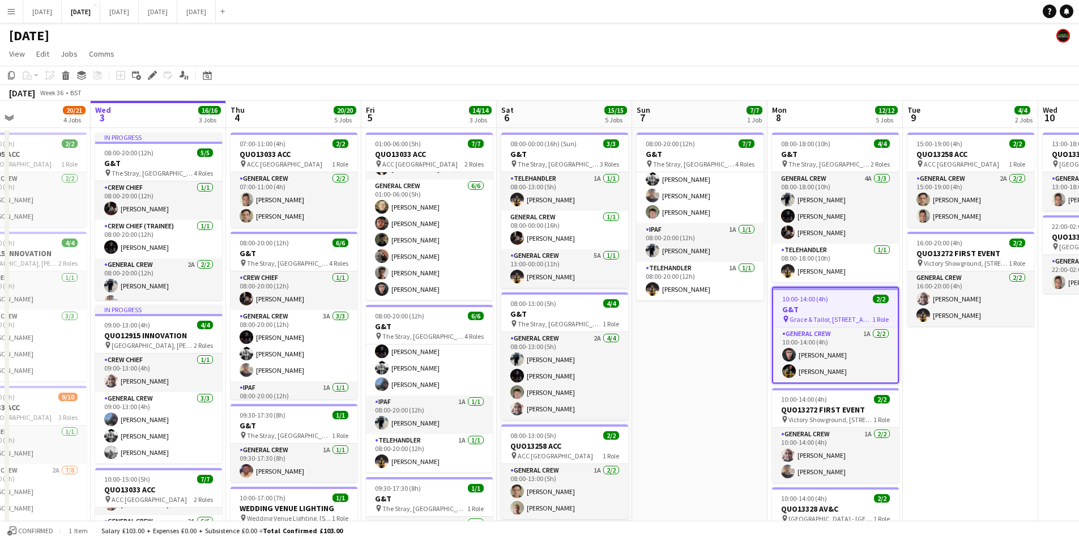
drag, startPoint x: 659, startPoint y: 399, endPoint x: 695, endPoint y: 402, distance: 35.8
click at [695, 402] on app-calendar-viewport "Sun 31 Mon 1 16/16 3 Jobs Tue 2 20/21 4 Jobs Wed 3 16/16 3 Jobs Thu 4 20/20 5 J…" at bounding box center [539, 450] width 1079 height 699
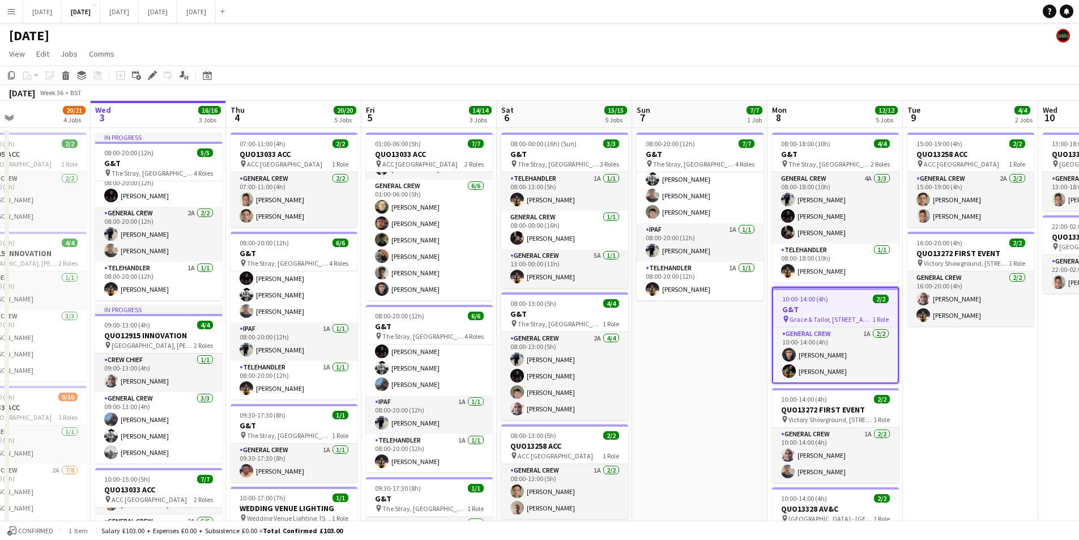
scroll to position [0, 305]
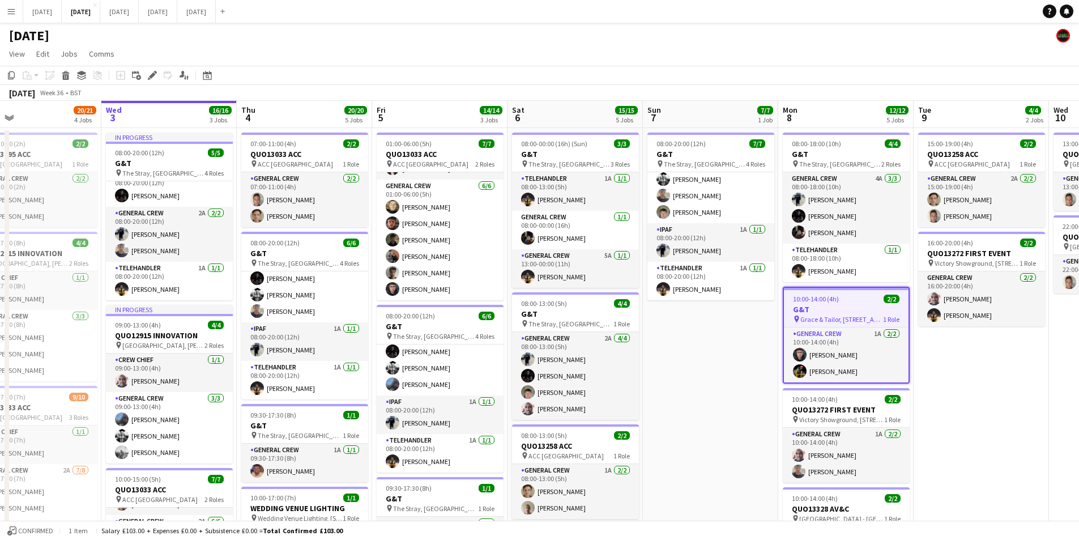
drag, startPoint x: 704, startPoint y: 379, endPoint x: 715, endPoint y: 380, distance: 10.8
click at [715, 380] on app-calendar-viewport "Sun 31 Mon 1 16/16 3 Jobs Tue 2 20/21 4 Jobs Wed 3 16/16 3 Jobs Thu 4 20/20 5 J…" at bounding box center [539, 450] width 1079 height 699
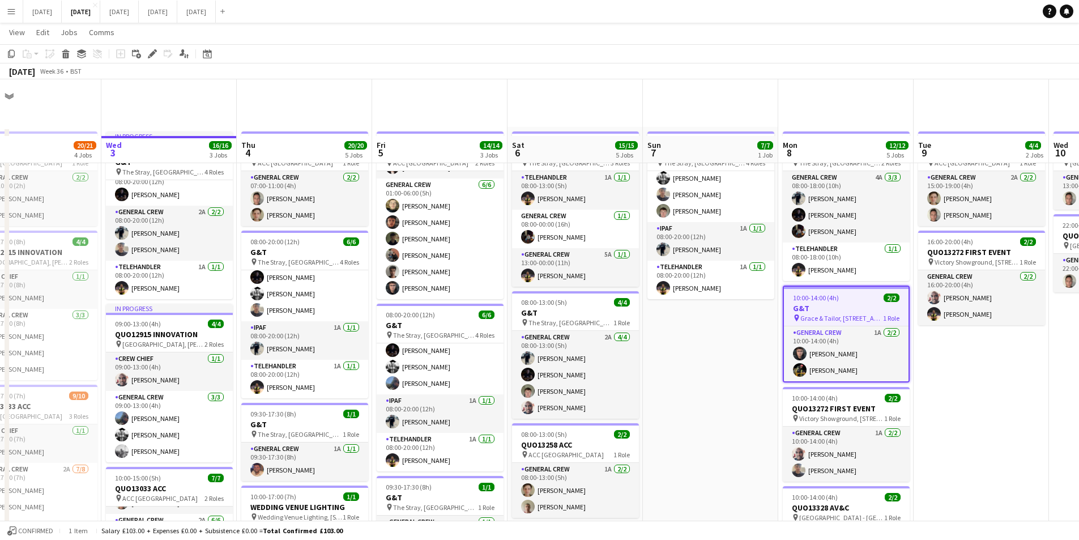
scroll to position [227, 0]
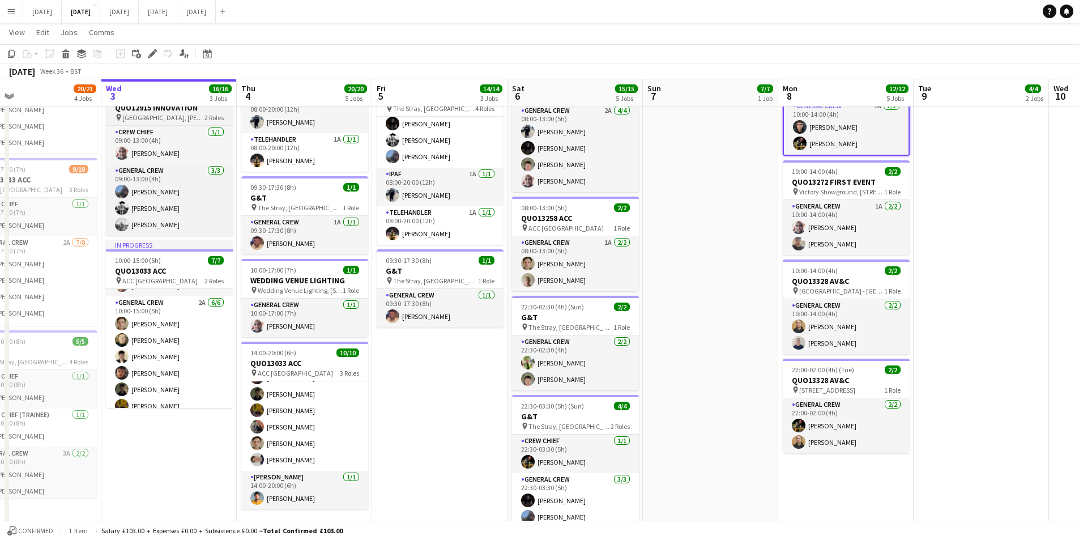
click at [286, 197] on h3 "G&T" at bounding box center [304, 198] width 127 height 10
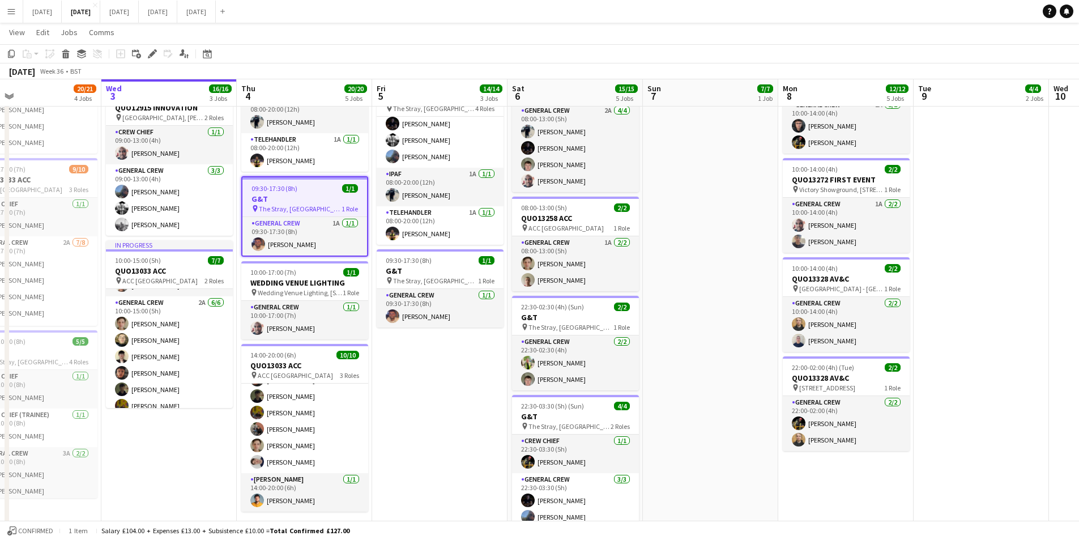
scroll to position [0, 304]
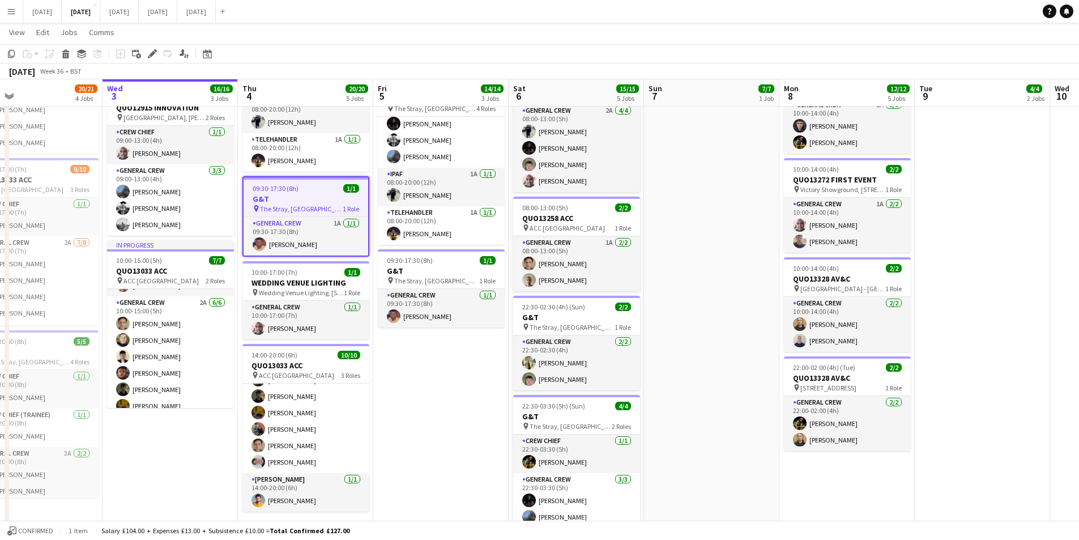
click at [150, 51] on icon "Edit" at bounding box center [152, 53] width 9 height 9
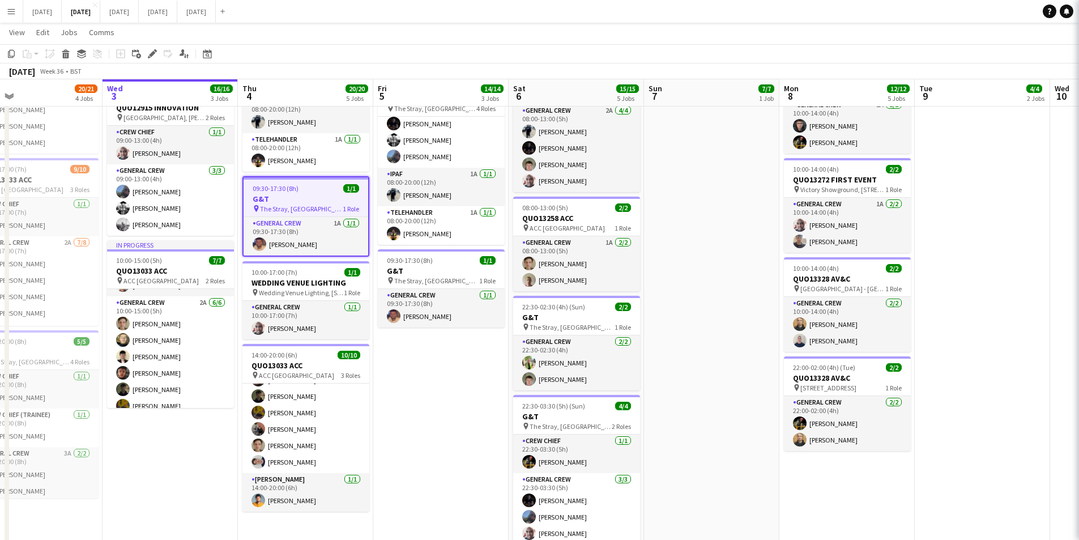
type input "*******"
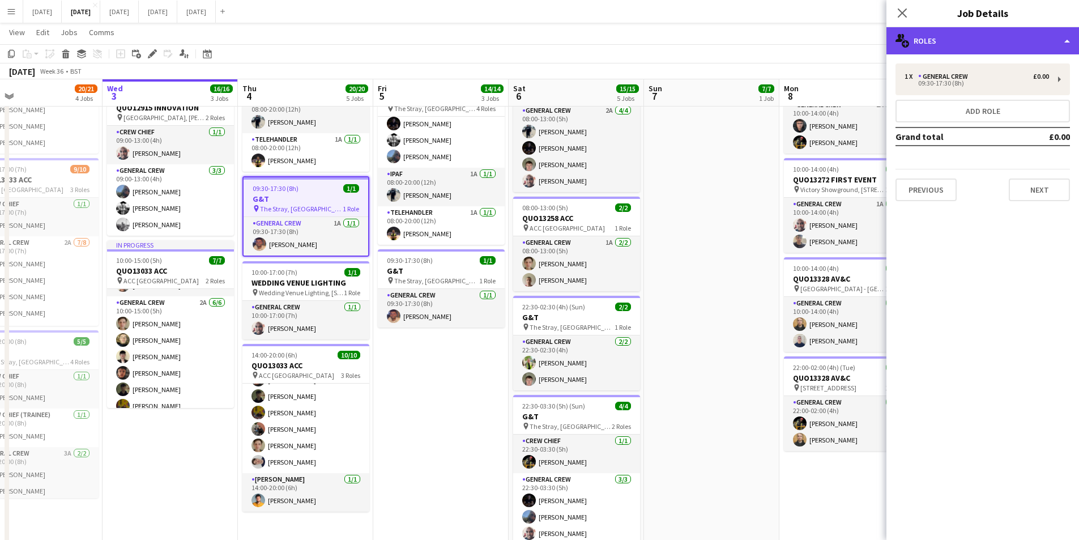
click at [1017, 48] on div "multiple-users-add Roles" at bounding box center [983, 40] width 193 height 27
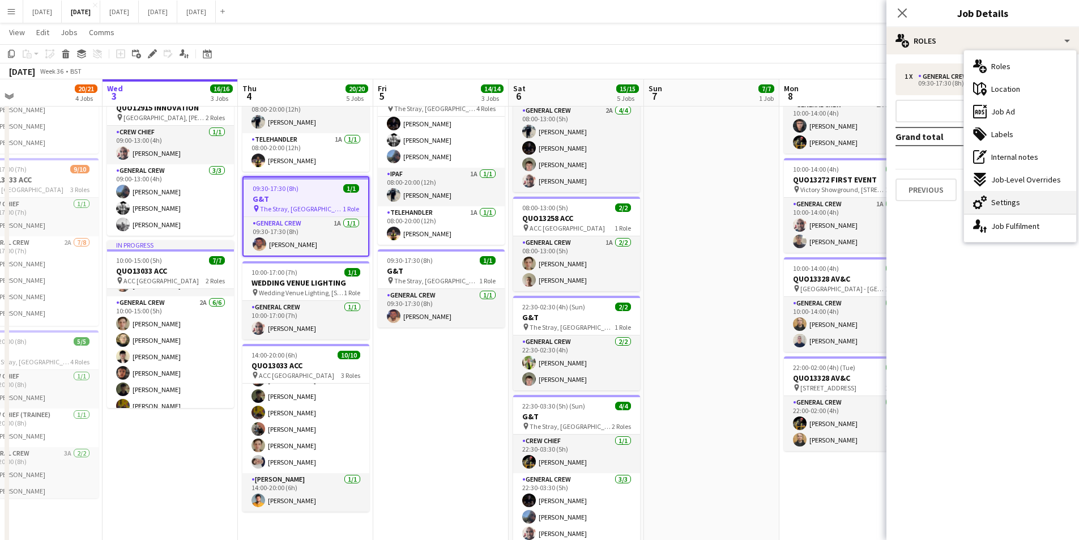
click at [1009, 203] on span "Settings" at bounding box center [1005, 202] width 29 height 10
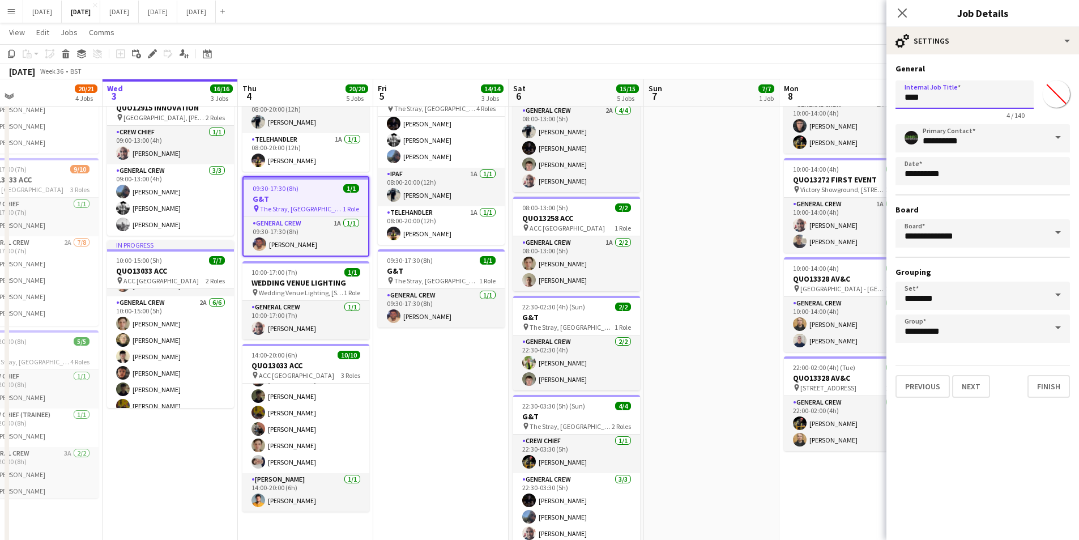
click at [902, 97] on input "***" at bounding box center [965, 94] width 138 height 28
drag, startPoint x: 948, startPoint y: 97, endPoint x: 900, endPoint y: 92, distance: 48.5
click at [900, 92] on input "**********" at bounding box center [965, 94] width 138 height 28
click at [431, 265] on app-job-card "09:30-17:30 (8h) 1/1 G&T pin The Stray, W Park, Harrogate, UK 1 Role General Cr…" at bounding box center [441, 288] width 127 height 78
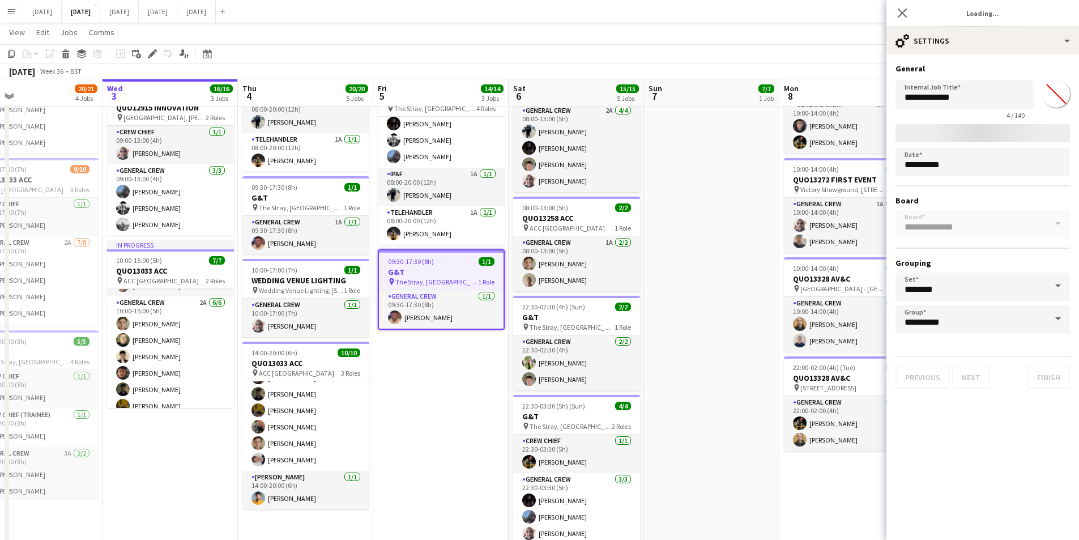
type input "***"
type input "*******"
type input "**********"
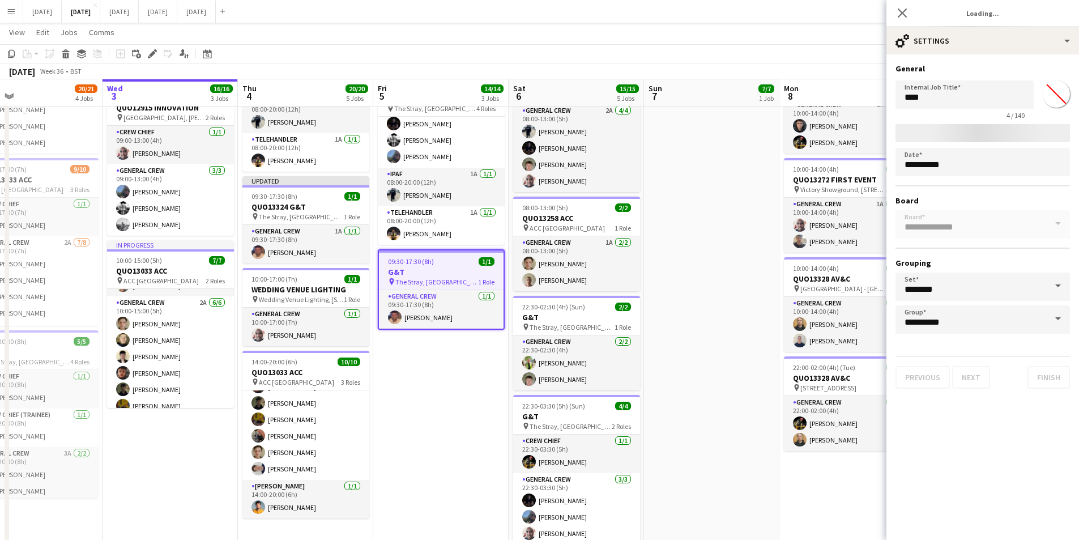
type input "*******"
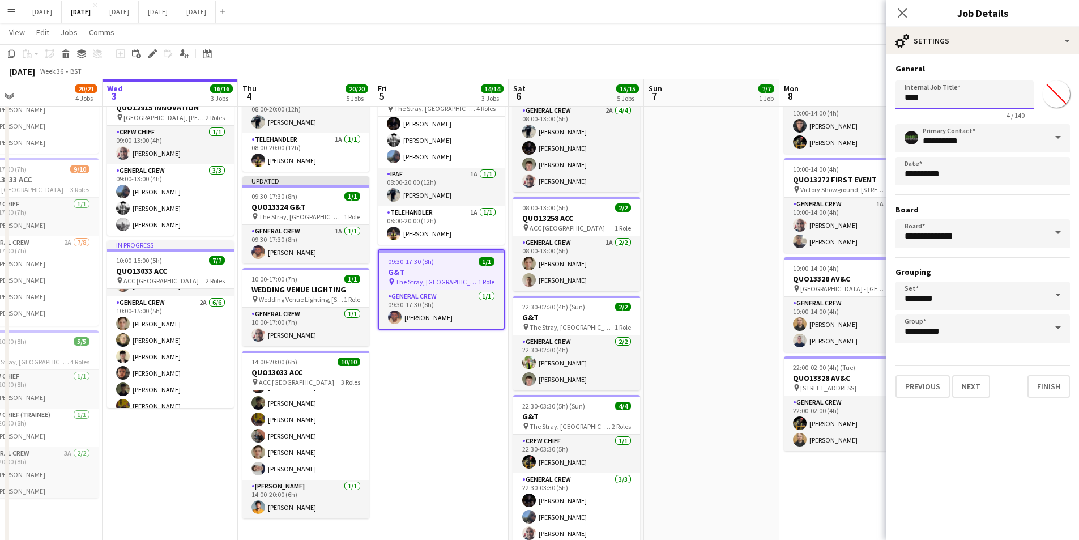
click at [902, 99] on input "***" at bounding box center [965, 94] width 138 height 28
paste input "*********"
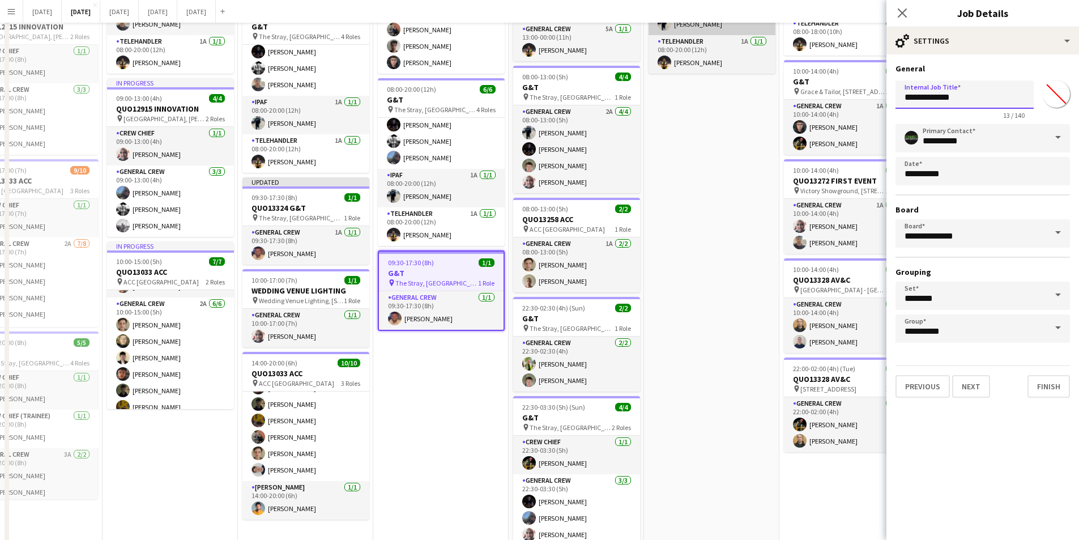
scroll to position [0, 0]
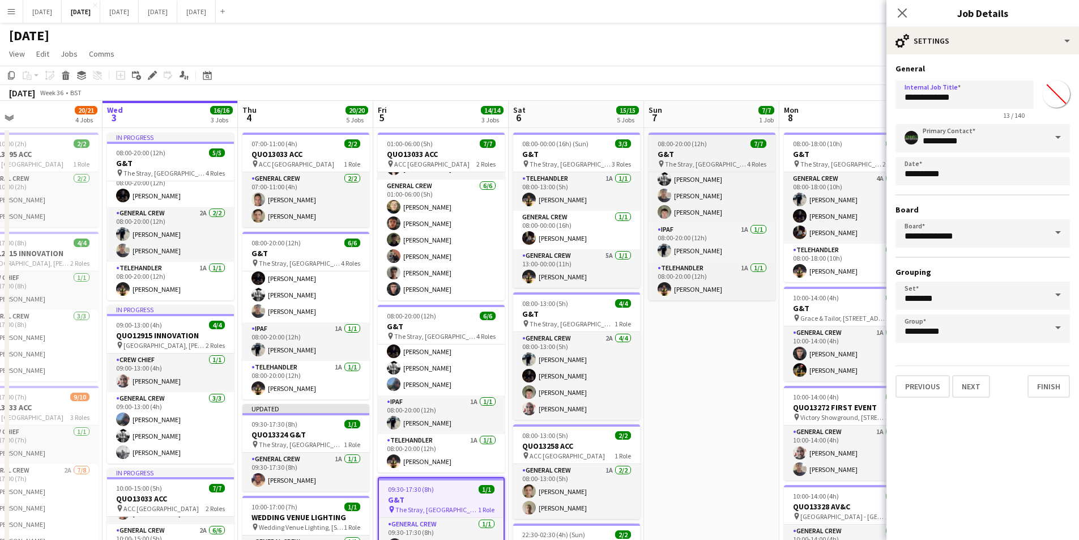
drag, startPoint x: 687, startPoint y: 150, endPoint x: 753, endPoint y: 142, distance: 67.3
click at [687, 150] on h3 "G&T" at bounding box center [712, 154] width 127 height 10
type input "***"
type input "*******"
type input "**********"
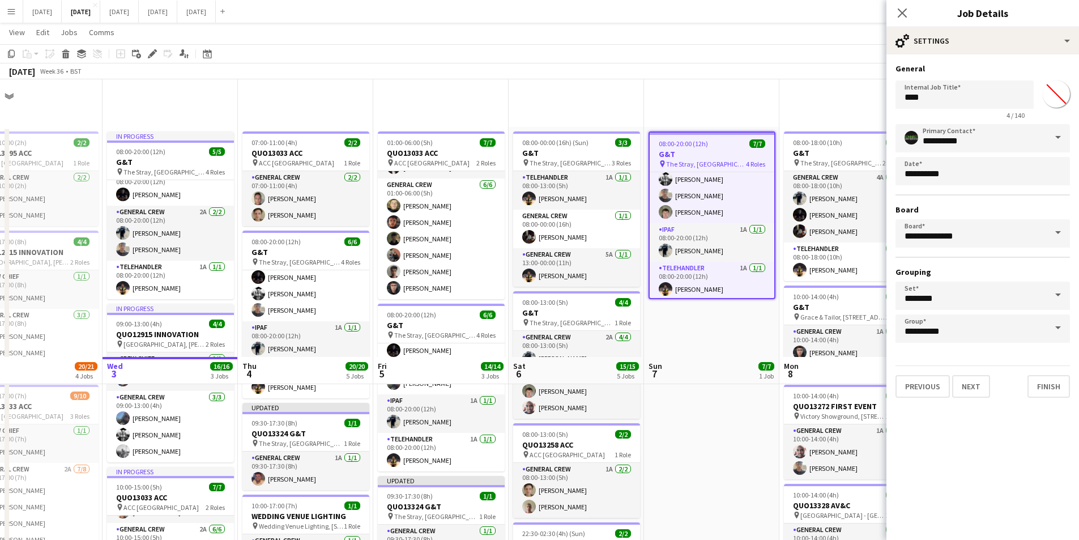
scroll to position [278, 0]
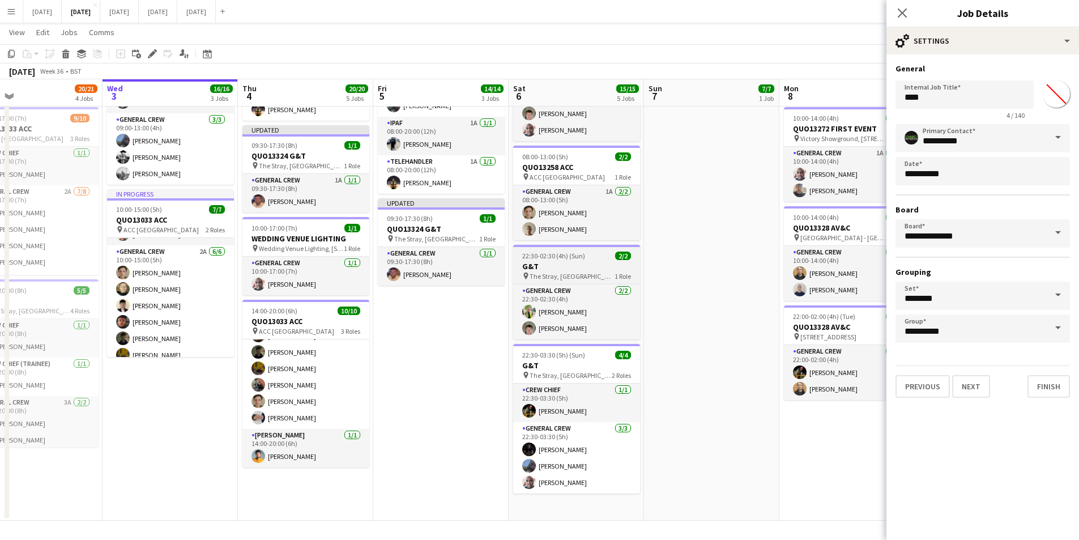
click at [576, 265] on h3 "G&T" at bounding box center [576, 266] width 127 height 10
type input "*******"
type input "**********"
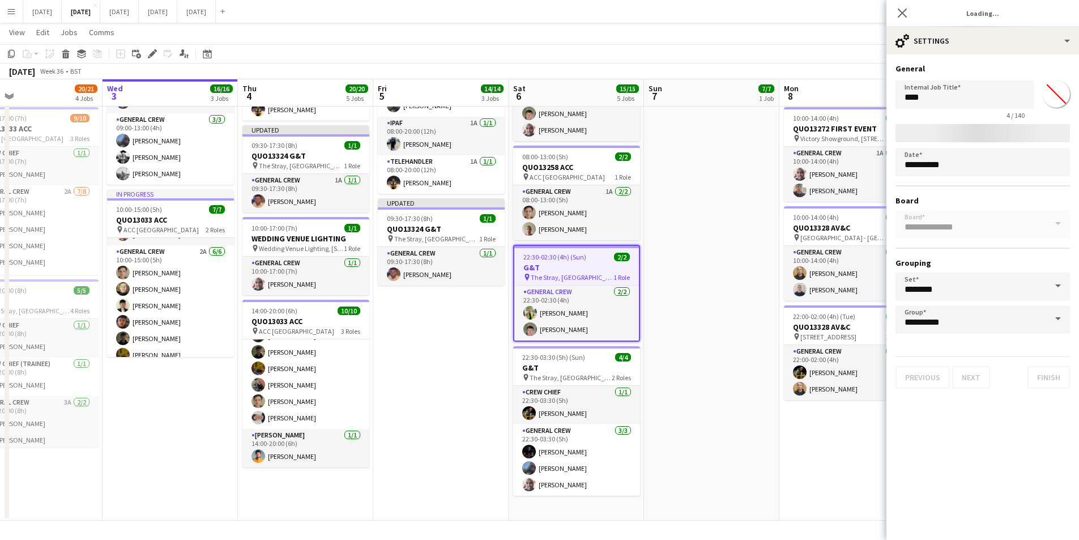
type input "*******"
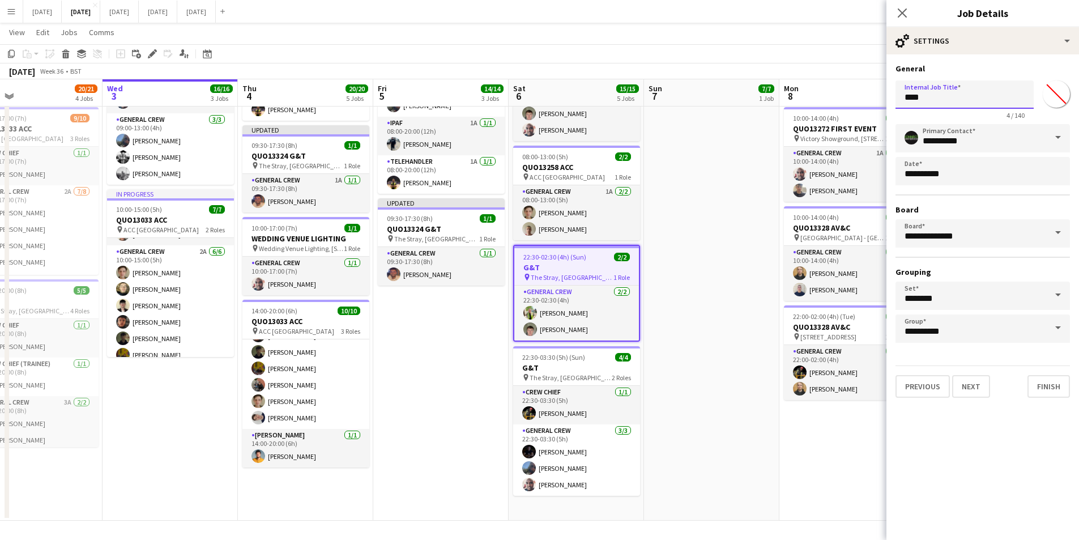
click at [902, 96] on input "***" at bounding box center [965, 94] width 138 height 28
paste input "*********"
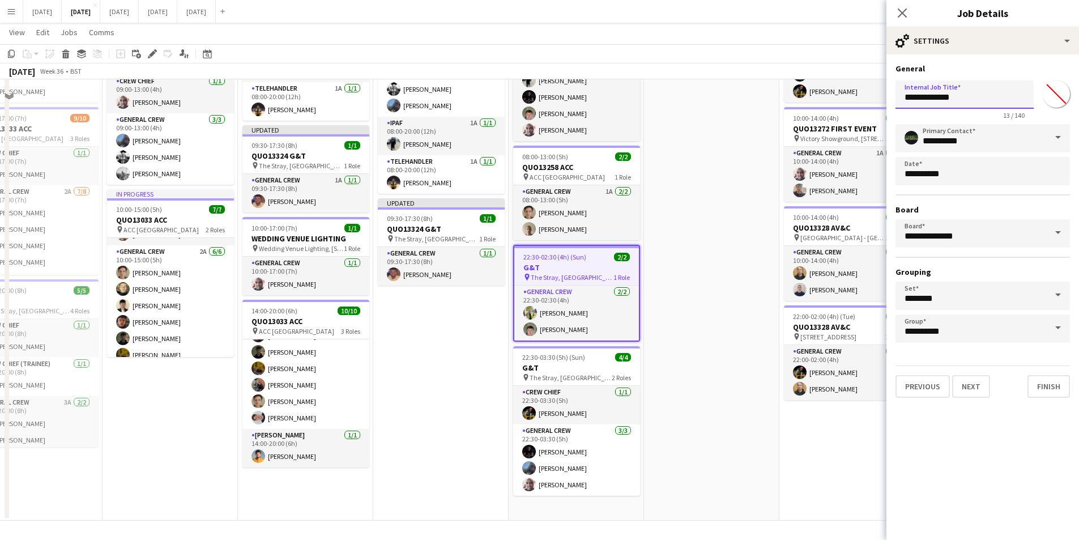
scroll to position [51, 0]
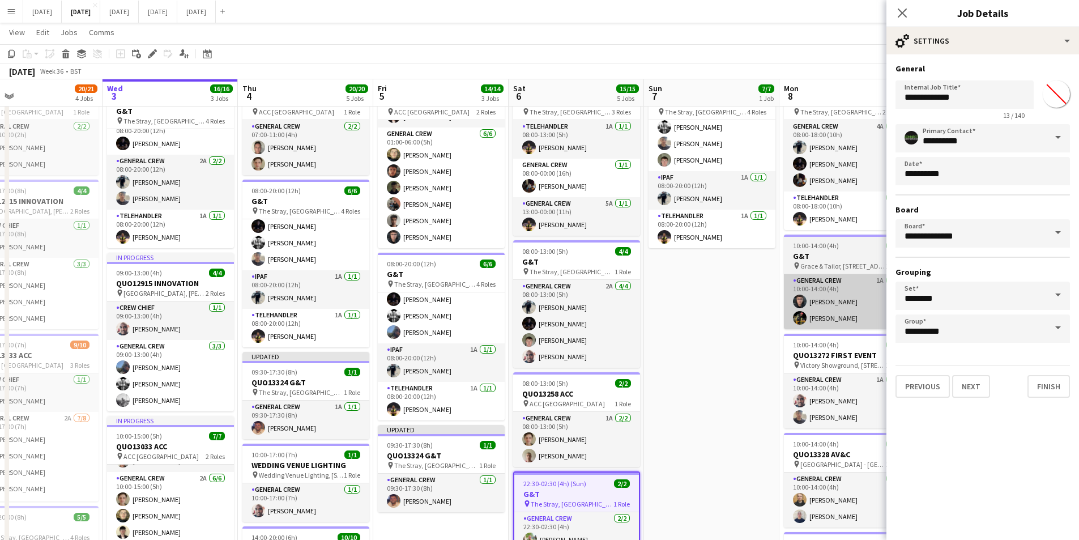
drag, startPoint x: 728, startPoint y: 313, endPoint x: 717, endPoint y: 292, distance: 23.6
click at [654, 313] on app-calendar-viewport "Sun 31 Mon 1 16/16 3 Jobs Tue 2 20/21 4 Jobs Wed 3 16/16 3 Jobs Thu 4 20/20 5 J…" at bounding box center [539, 370] width 1079 height 754
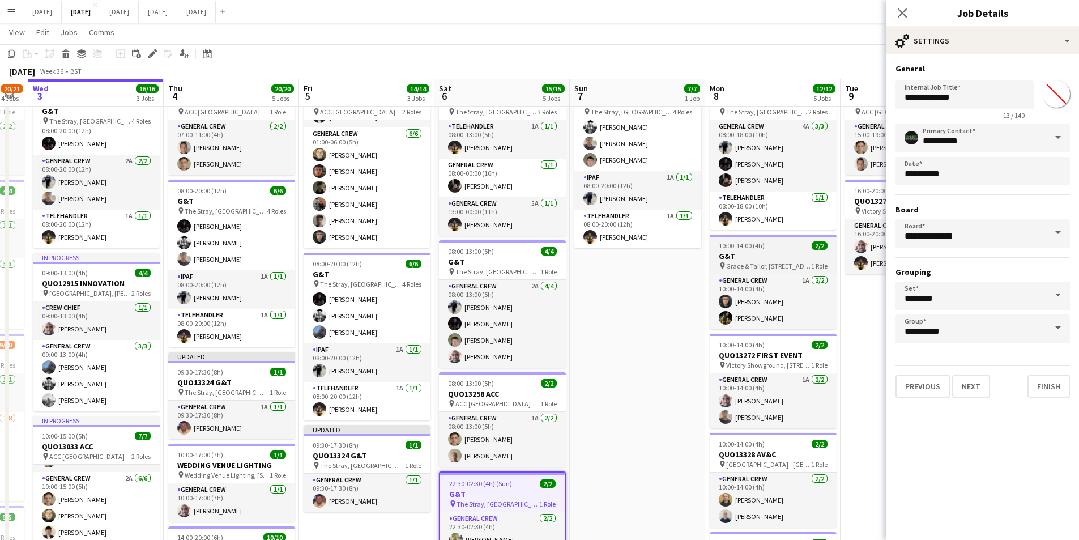
click at [757, 249] on span "10:00-14:00 (4h)" at bounding box center [742, 245] width 46 height 8
type input "***"
type input "*******"
type input "**********"
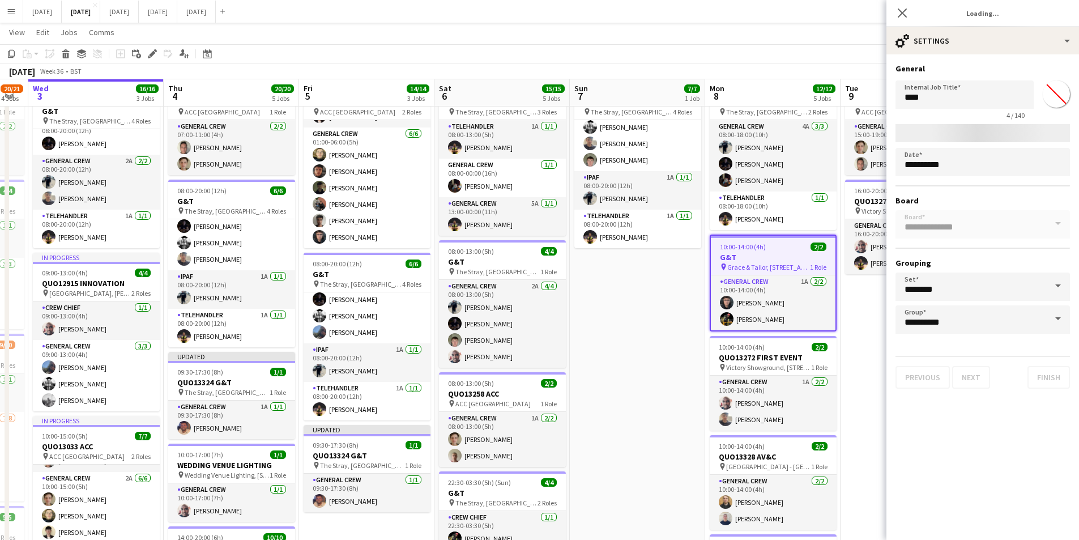
type input "*******"
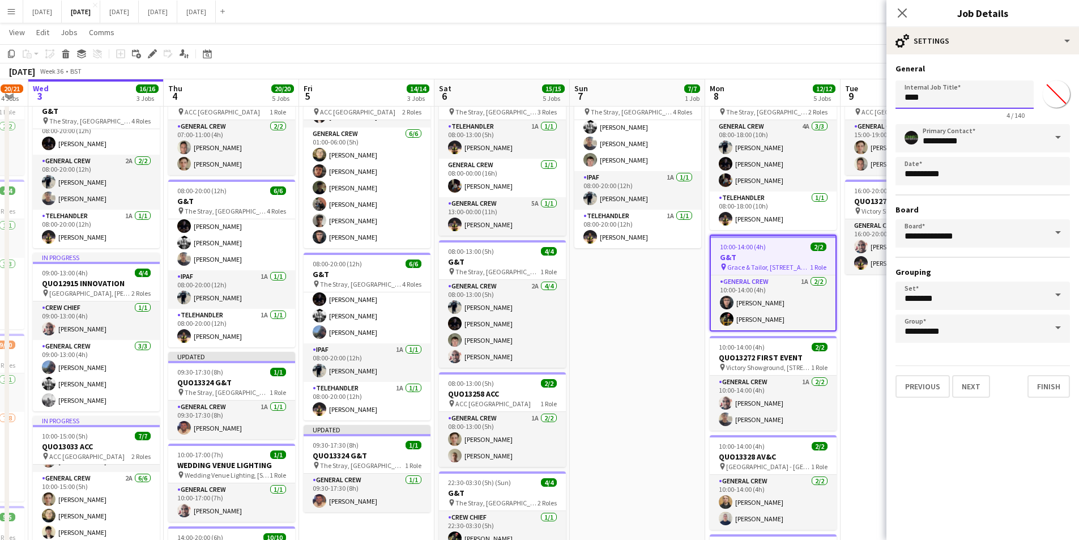
click at [902, 98] on input "***" at bounding box center [965, 94] width 138 height 28
paste input "*********"
type input "**********"
click at [902, 13] on icon at bounding box center [902, 12] width 11 height 11
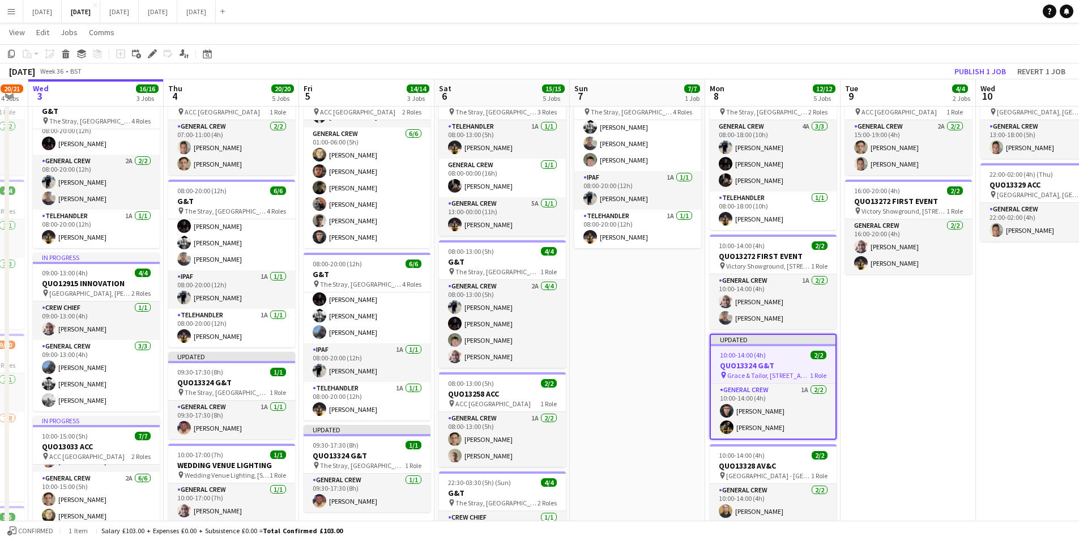
click at [780, 355] on div "10:00-14:00 (4h) 2/2" at bounding box center [773, 355] width 125 height 8
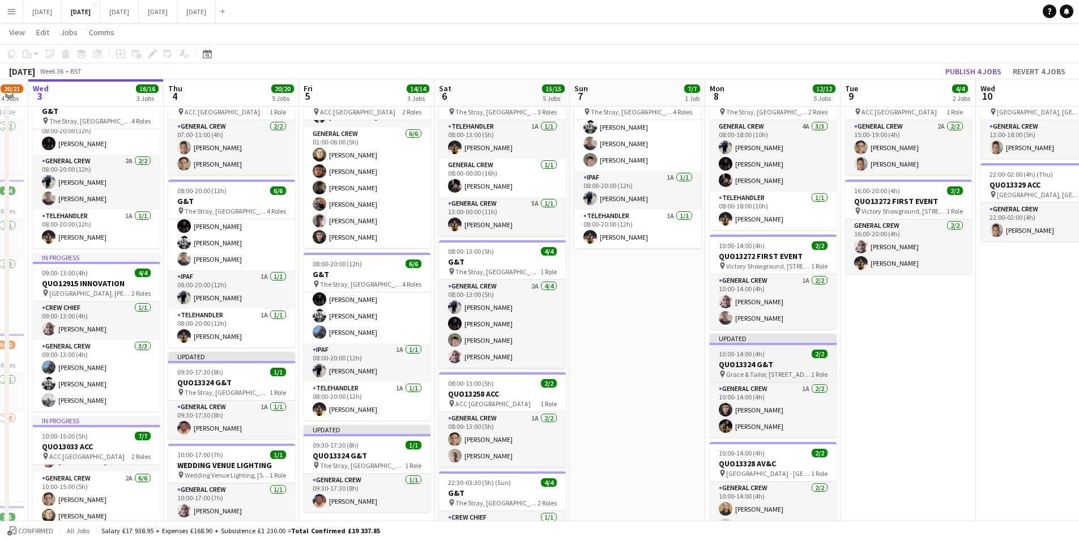
click at [780, 355] on div "10:00-14:00 (4h) 2/2" at bounding box center [773, 354] width 127 height 8
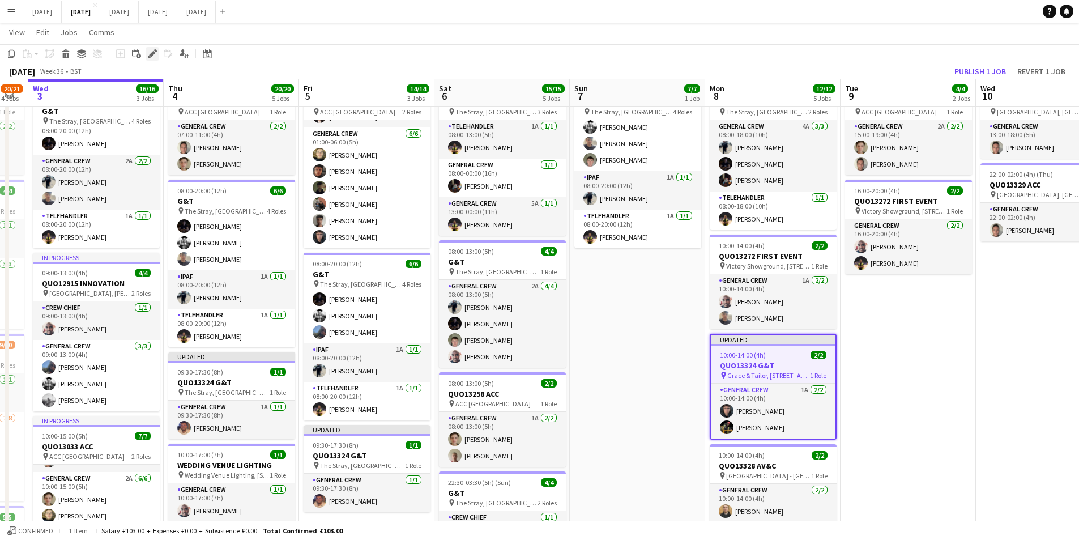
click at [151, 52] on icon "Edit" at bounding box center [152, 53] width 9 height 9
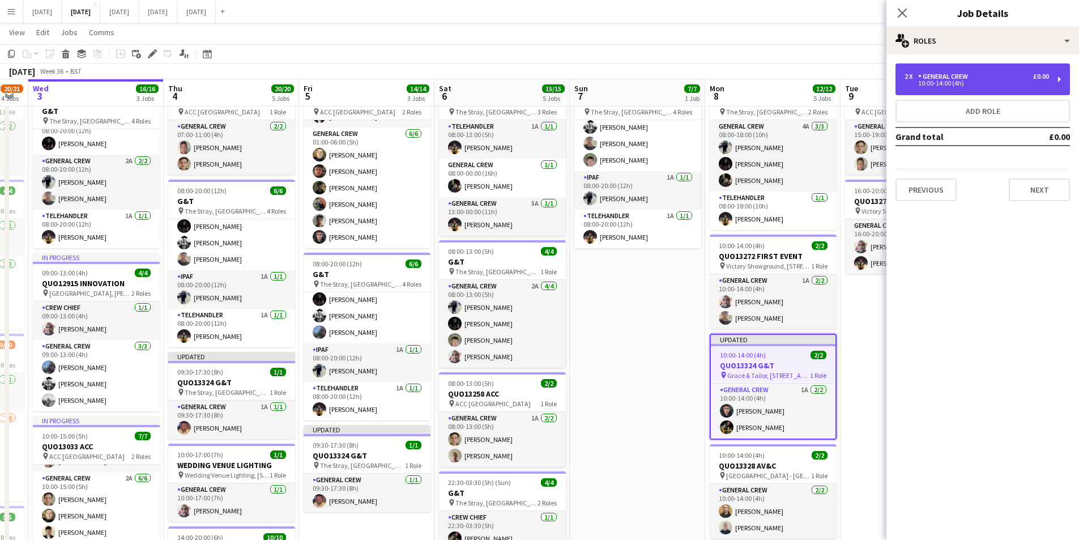
click at [977, 85] on div "10:00-14:00 (4h)" at bounding box center [977, 83] width 144 height 6
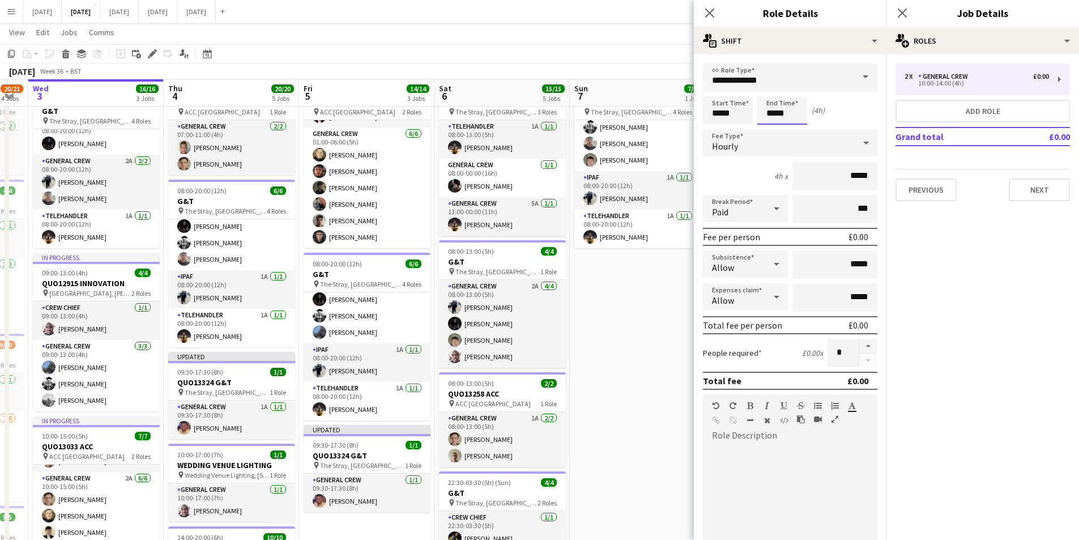
drag, startPoint x: 770, startPoint y: 112, endPoint x: 773, endPoint y: 101, distance: 11.0
click at [771, 112] on input "*****" at bounding box center [782, 110] width 50 height 28
click at [774, 90] on div at bounding box center [771, 90] width 23 height 11
type input "*****"
click at [774, 90] on div at bounding box center [771, 90] width 23 height 11
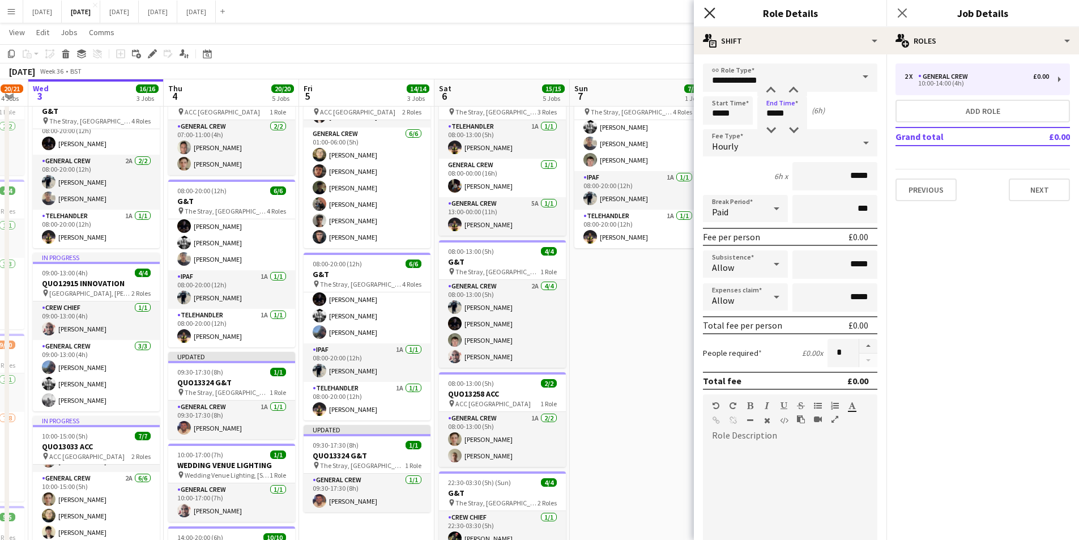
click at [709, 13] on icon "Close pop-in" at bounding box center [709, 12] width 11 height 11
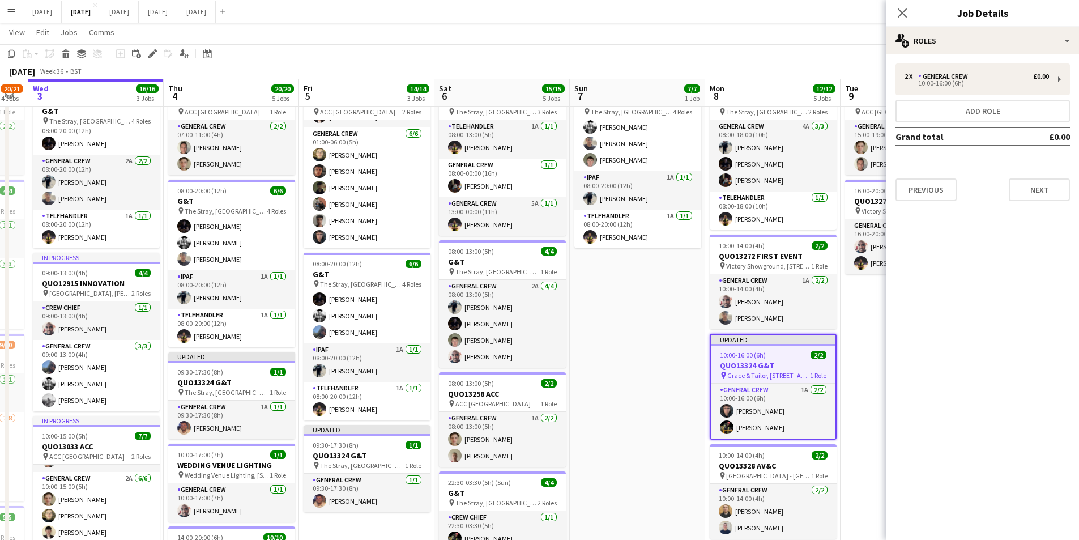
click at [900, 13] on icon "Close pop-in" at bounding box center [902, 12] width 9 height 9
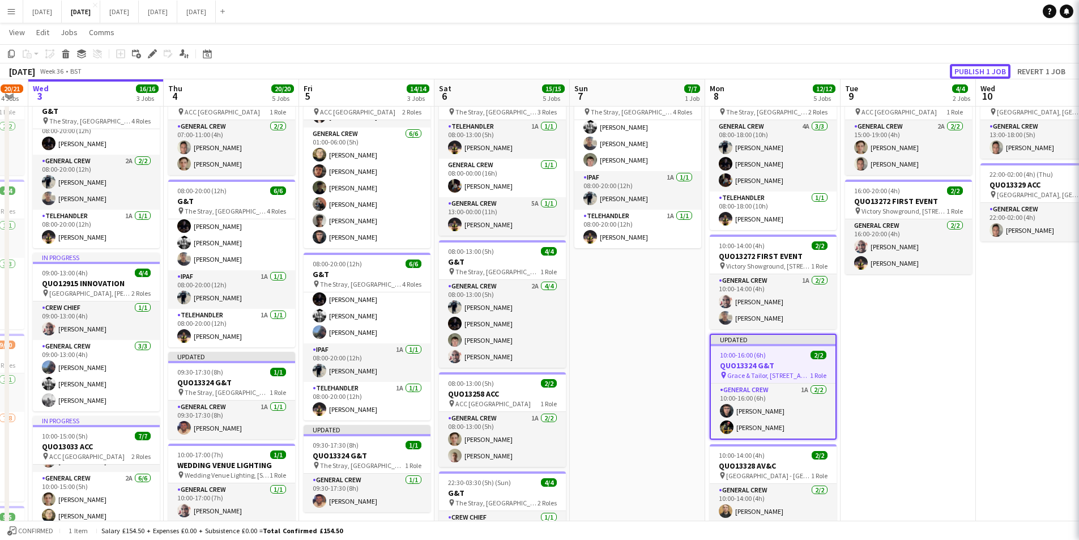
click at [966, 78] on button "Publish 1 job" at bounding box center [980, 71] width 61 height 15
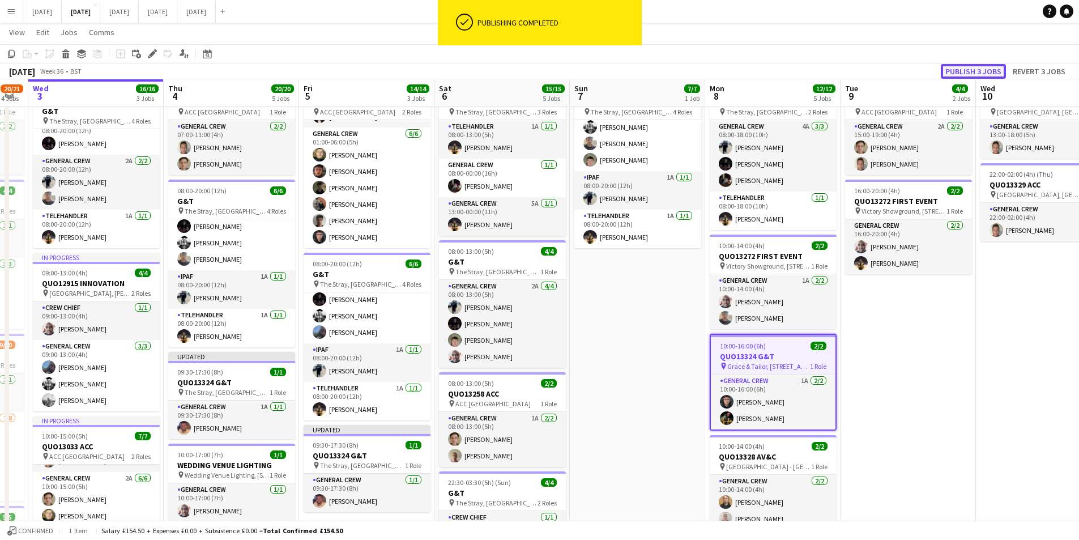
click at [979, 72] on button "Publish 3 jobs" at bounding box center [973, 71] width 65 height 15
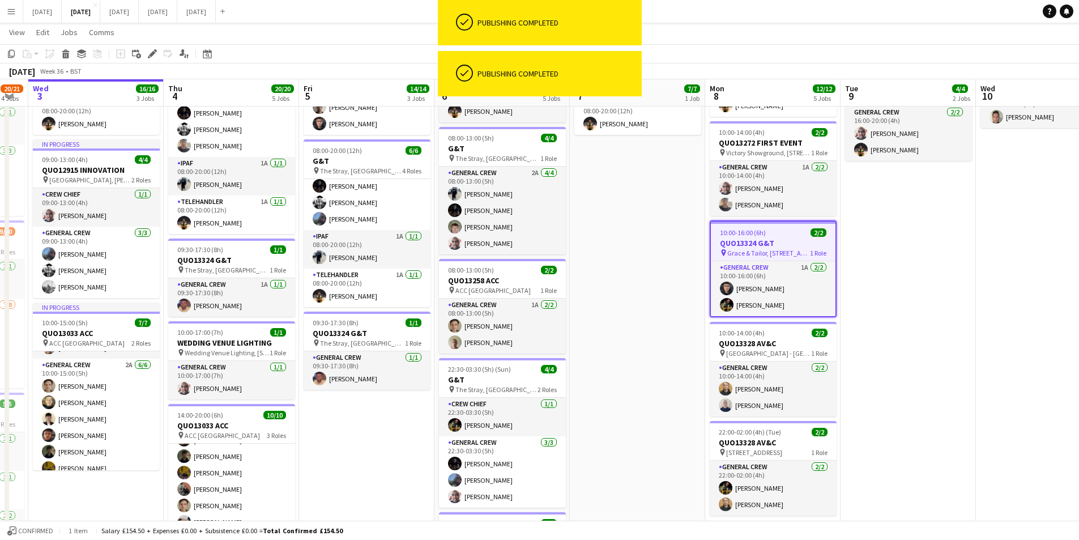
scroll to position [278, 0]
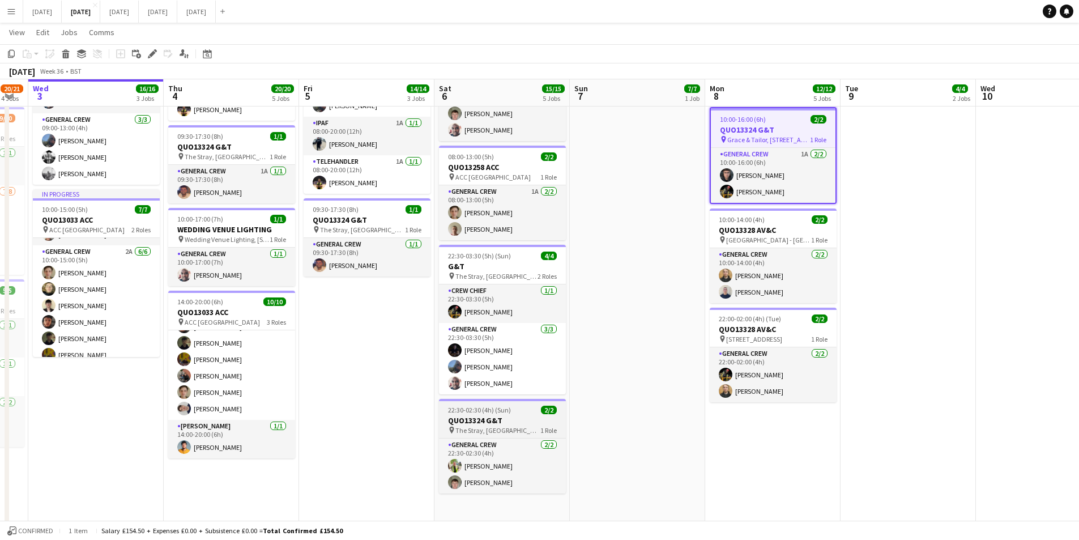
click at [518, 419] on h3 "QUO13324 G&T" at bounding box center [502, 420] width 127 height 10
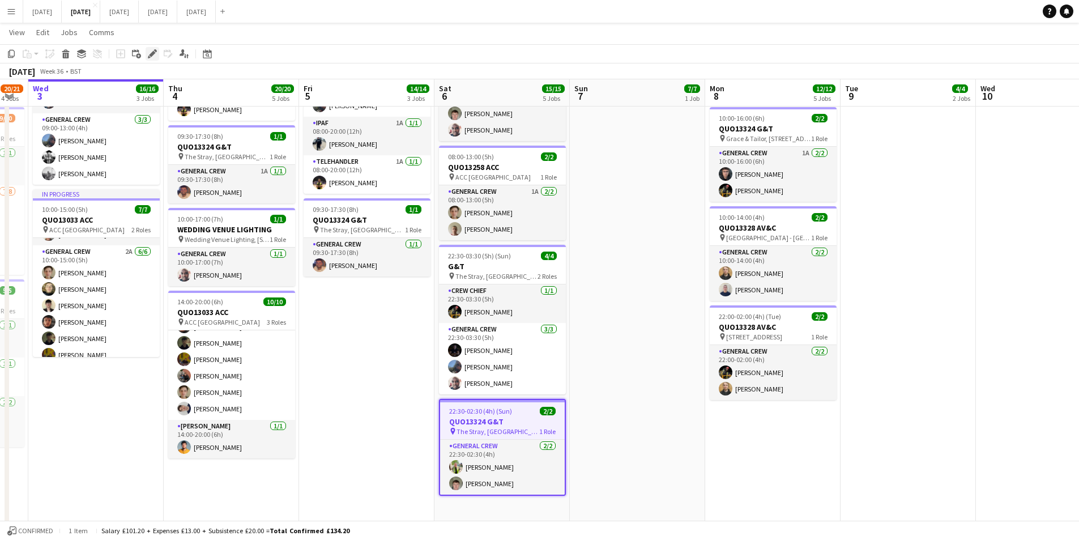
click at [154, 54] on icon at bounding box center [152, 54] width 6 height 6
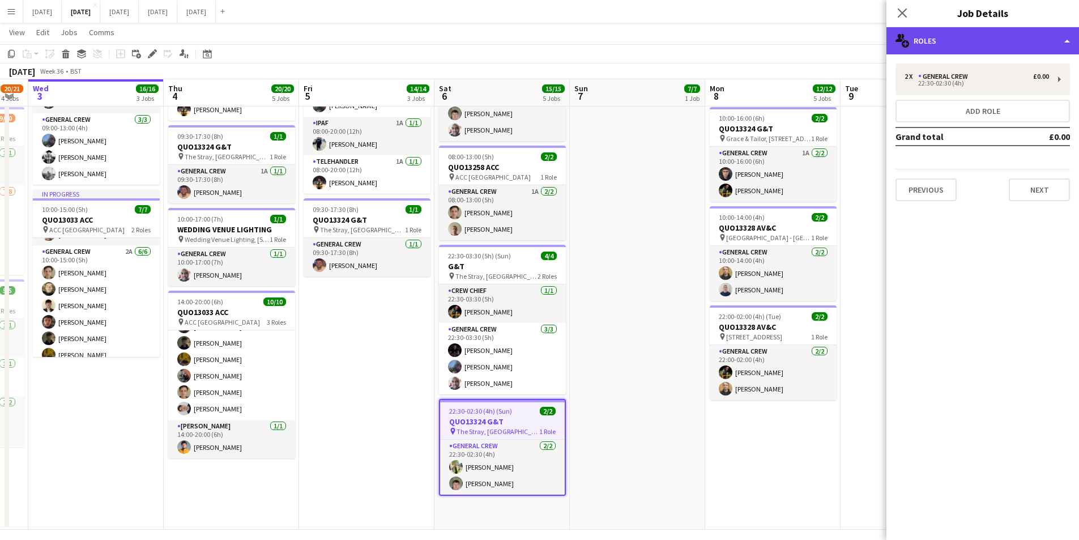
click at [1020, 43] on div "multiple-users-add Roles" at bounding box center [983, 40] width 193 height 27
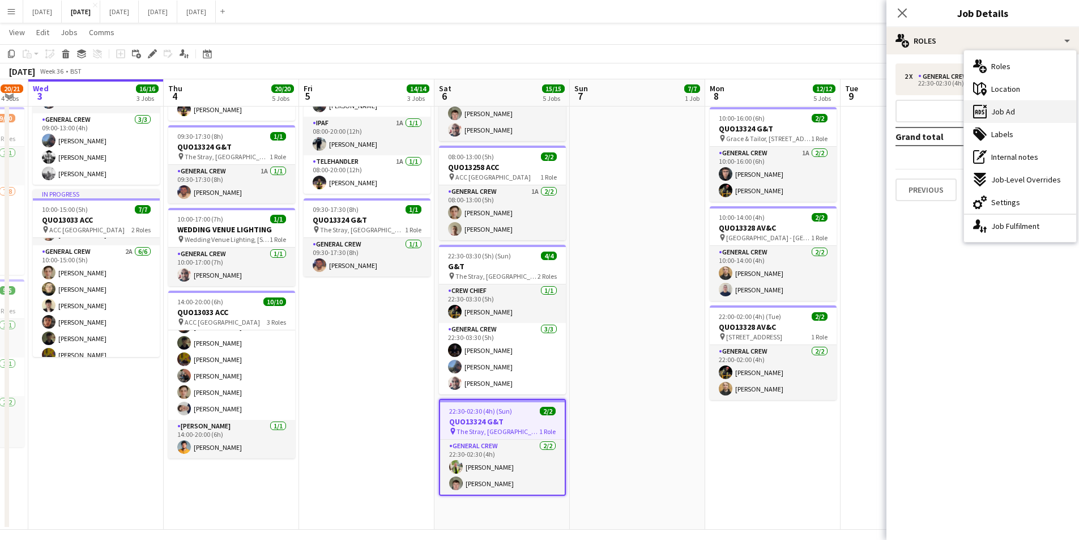
click at [1036, 110] on div "ads-window Job Ad" at bounding box center [1020, 111] width 112 height 23
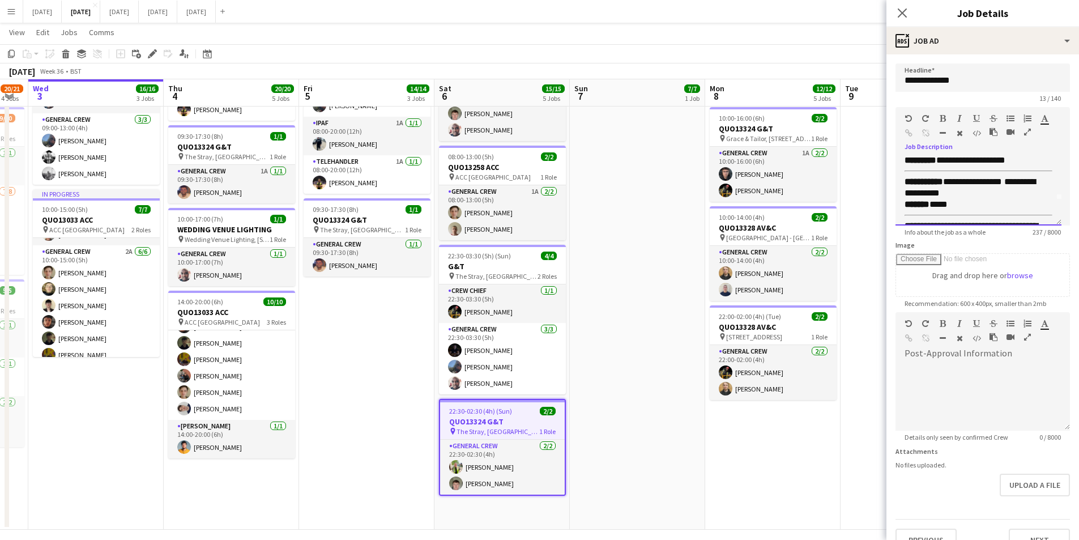
scroll to position [28, 0]
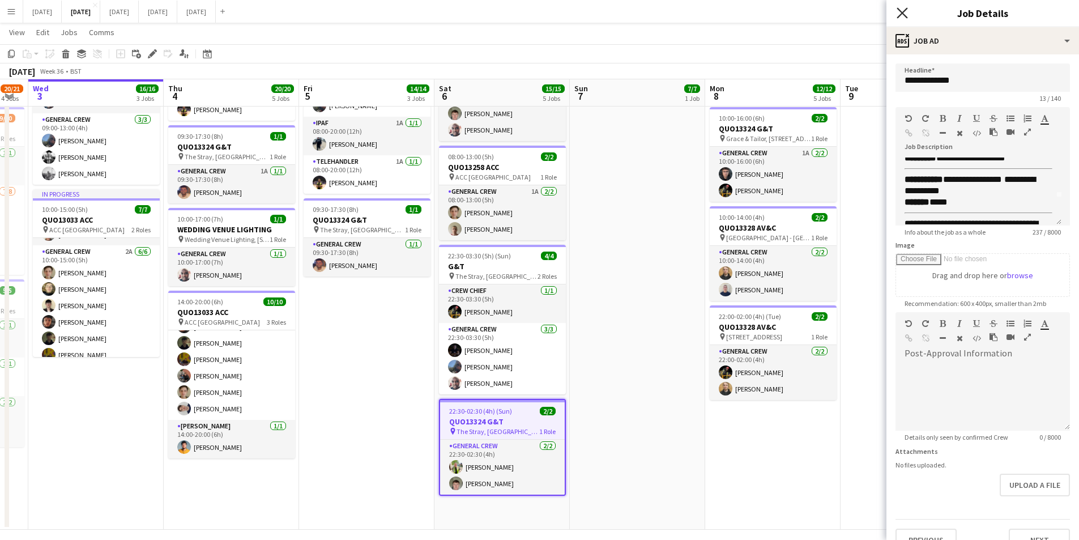
click at [900, 10] on icon "Close pop-in" at bounding box center [902, 12] width 11 height 11
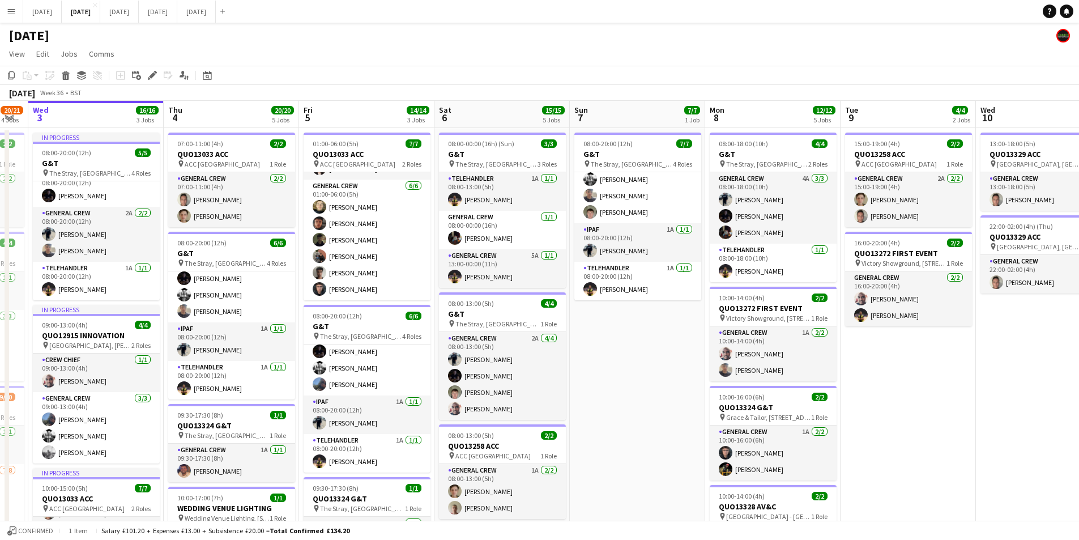
scroll to position [0, 385]
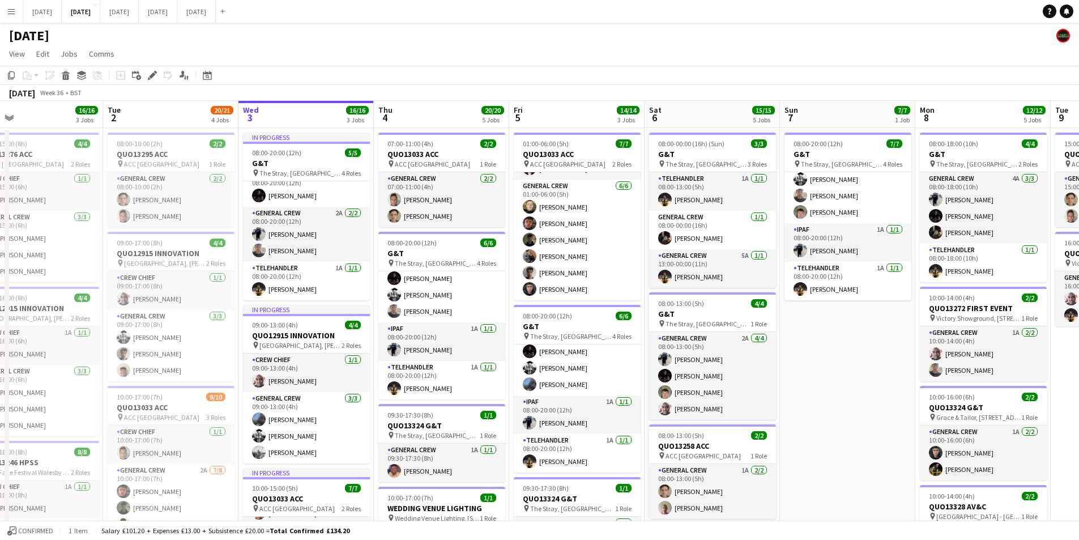
drag, startPoint x: 679, startPoint y: 344, endPoint x: 892, endPoint y: 333, distance: 212.8
click at [892, 333] on app-calendar-viewport "Sat 30 Sun 31 Mon 1 16/16 3 Jobs Tue 2 20/21 4 Jobs Wed 3 16/16 3 Jobs Thu 4 20…" at bounding box center [539, 455] width 1079 height 708
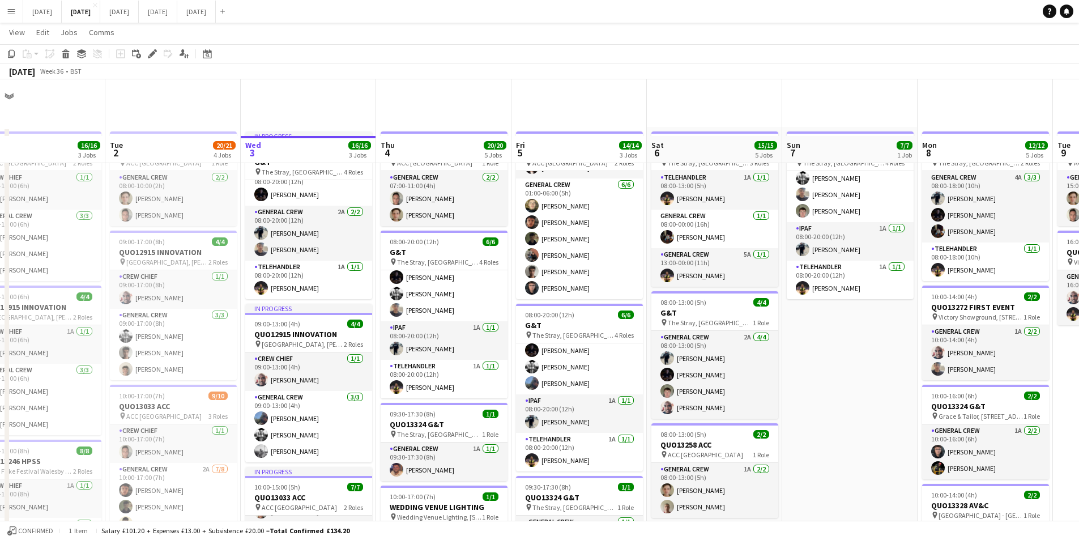
scroll to position [283, 0]
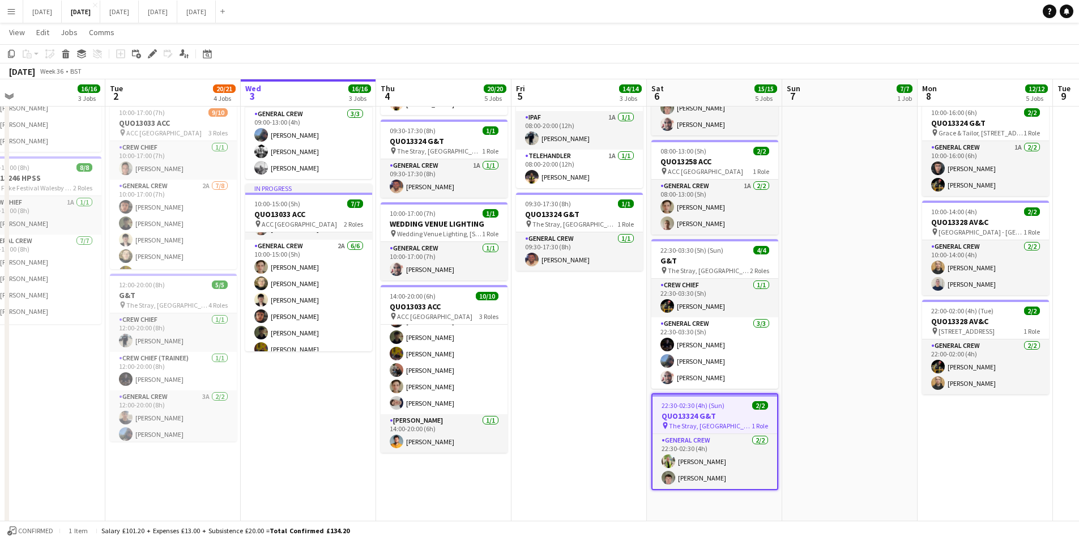
drag, startPoint x: 855, startPoint y: 366, endPoint x: 655, endPoint y: 371, distance: 200.0
click at [661, 340] on app-calendar-viewport "Sat 30 Sun 31 Mon 1 16/16 3 Jobs Tue 2 20/21 4 Jobs Wed 3 16/16 3 Jobs Thu 4 20…" at bounding box center [539, 142] width 1079 height 763
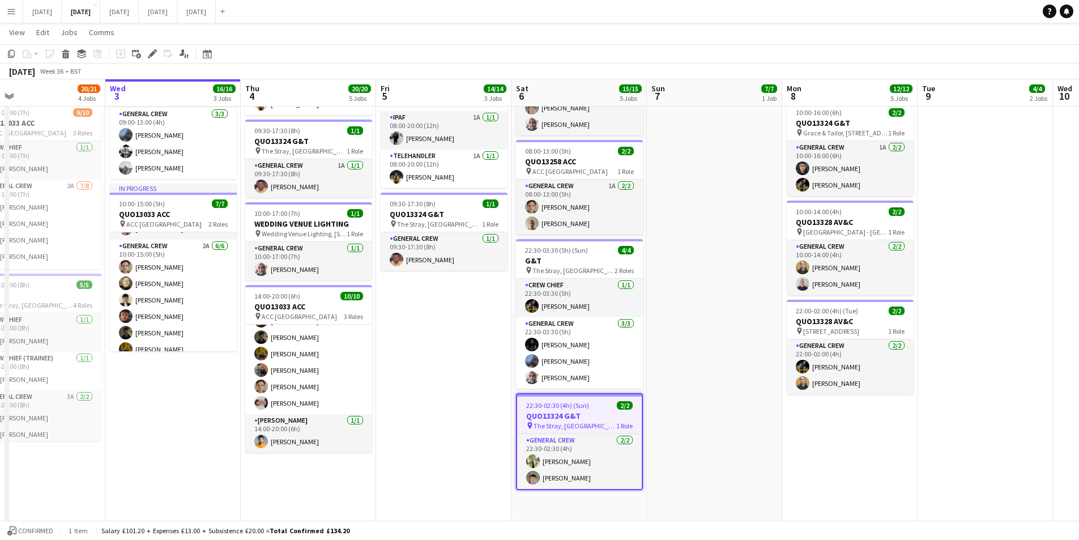
drag, startPoint x: 655, startPoint y: 371, endPoint x: 542, endPoint y: 361, distance: 113.7
click at [533, 361] on app-calendar-viewport "Sun 31 Mon 1 16/16 3 Jobs Tue 2 20/21 4 Jobs Wed 3 16/16 3 Jobs Thu 4 20/20 5 J…" at bounding box center [539, 142] width 1079 height 763
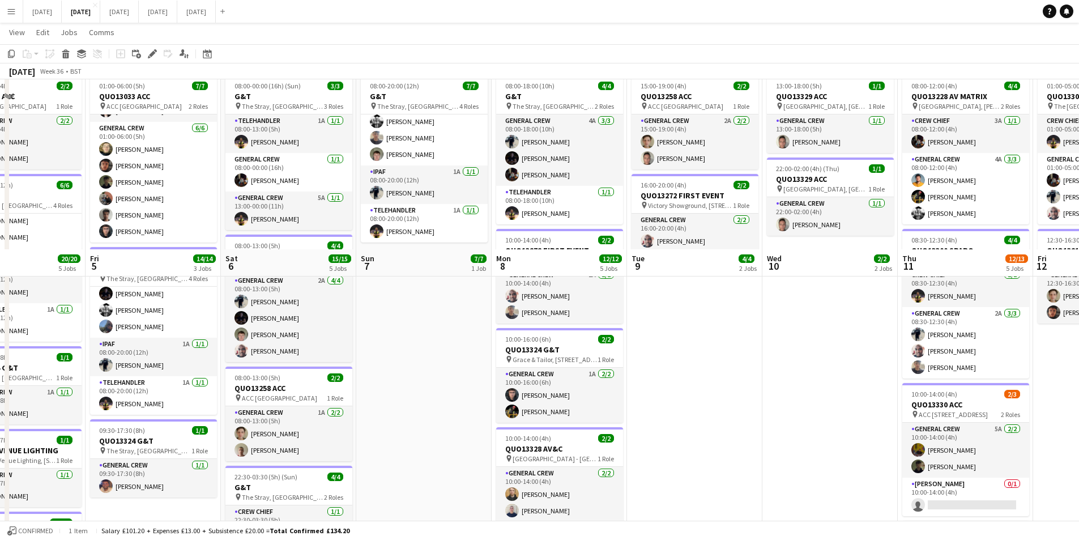
scroll to position [227, 0]
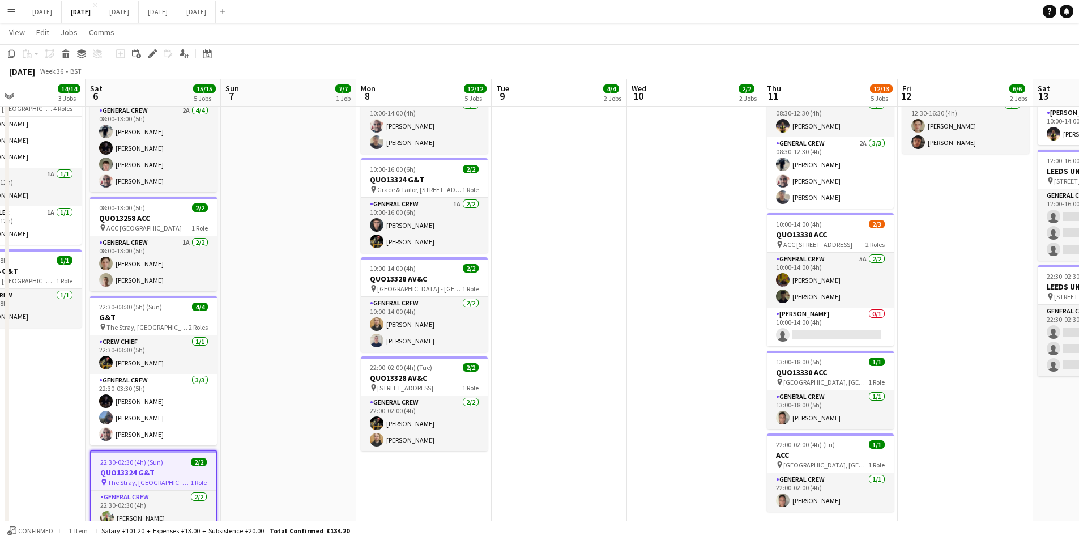
drag, startPoint x: 683, startPoint y: 323, endPoint x: 646, endPoint y: 312, distance: 38.5
click at [625, 317] on app-calendar-viewport "Wed 3 16/16 3 Jobs Thu 4 20/20 5 Jobs Fri 5 14/14 3 Jobs Sat 6 15/15 5 Jobs Sun…" at bounding box center [539, 199] width 1079 height 763
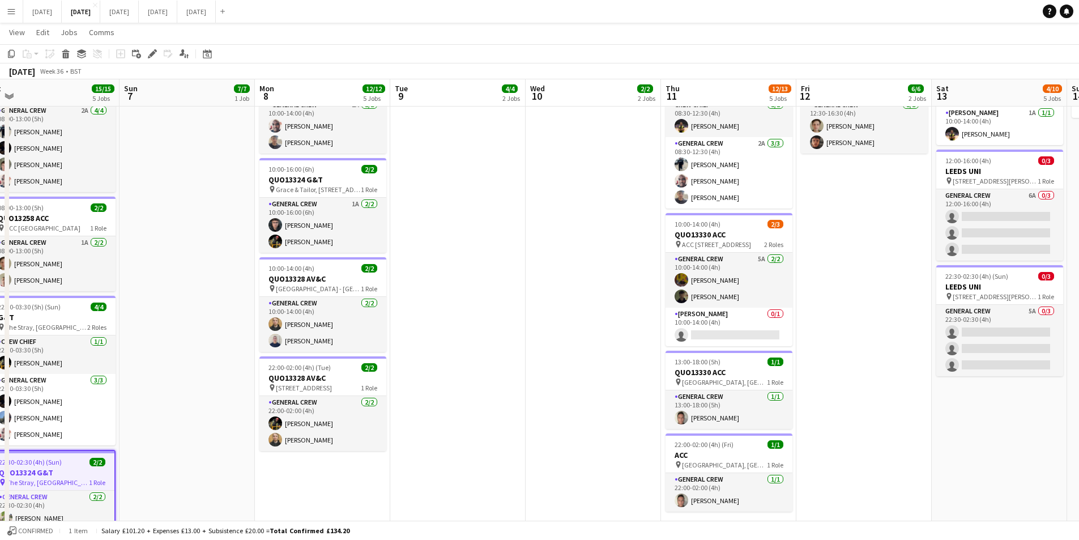
scroll to position [113, 0]
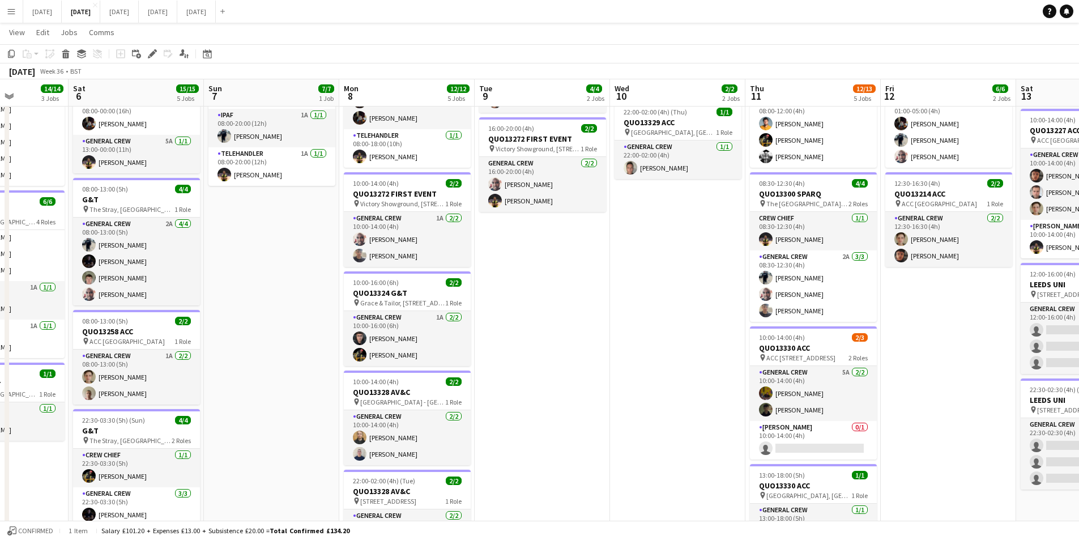
drag, startPoint x: 889, startPoint y: 346, endPoint x: 686, endPoint y: 318, distance: 204.7
click at [687, 318] on app-calendar-viewport "Wed 3 16/16 3 Jobs Thu 4 20/20 5 Jobs Fri 5 14/14 3 Jobs Sat 6 15/15 5 Jobs Sun…" at bounding box center [539, 312] width 1079 height 763
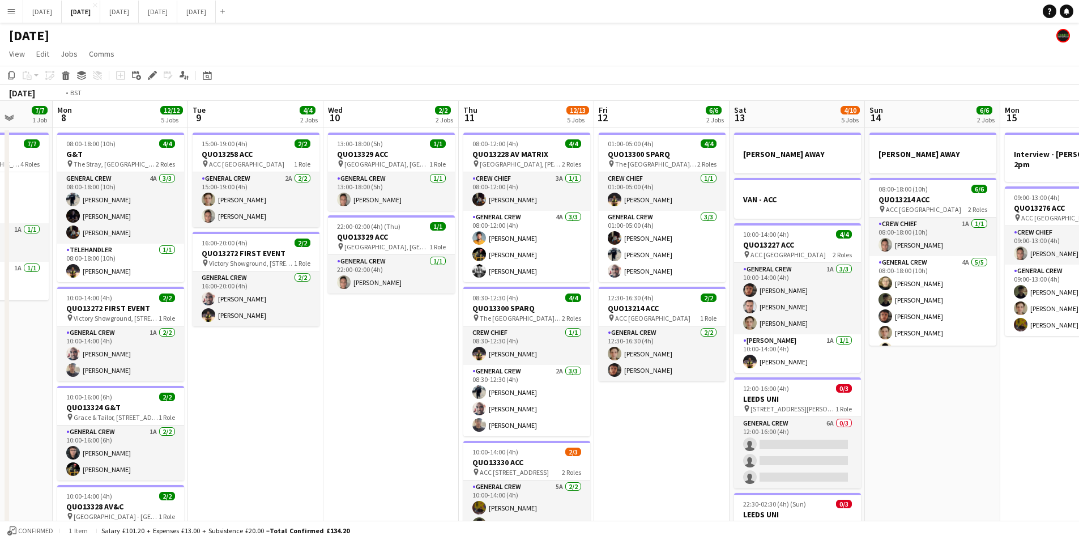
scroll to position [0, 453]
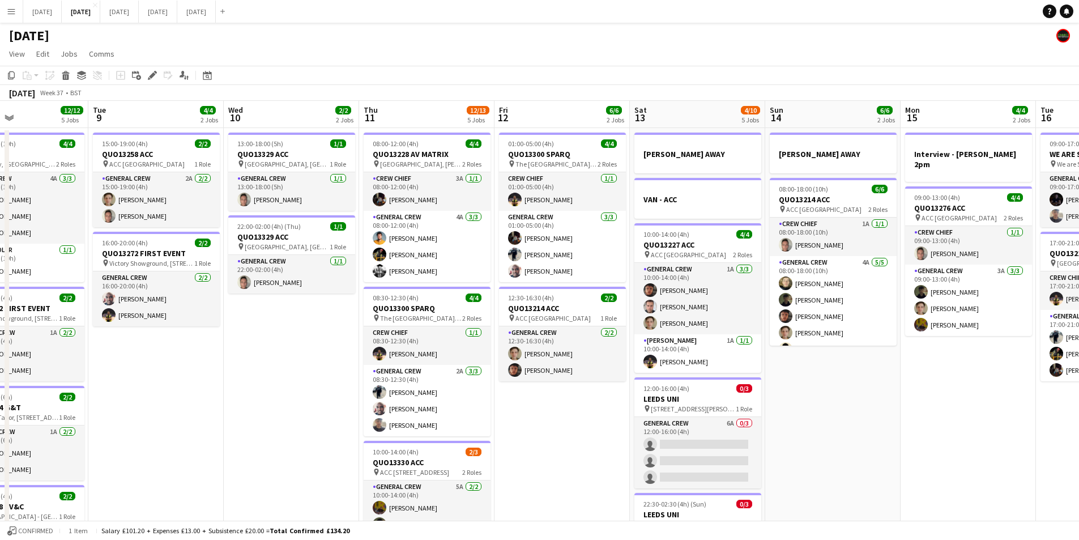
drag, startPoint x: 988, startPoint y: 392, endPoint x: 888, endPoint y: 393, distance: 99.7
click at [888, 393] on app-calendar-viewport "Fri 5 14/14 3 Jobs Sat 6 15/15 5 Jobs Sun 7 7/7 1 Job Mon 8 12/12 5 Jobs Tue 9 …" at bounding box center [539, 455] width 1079 height 708
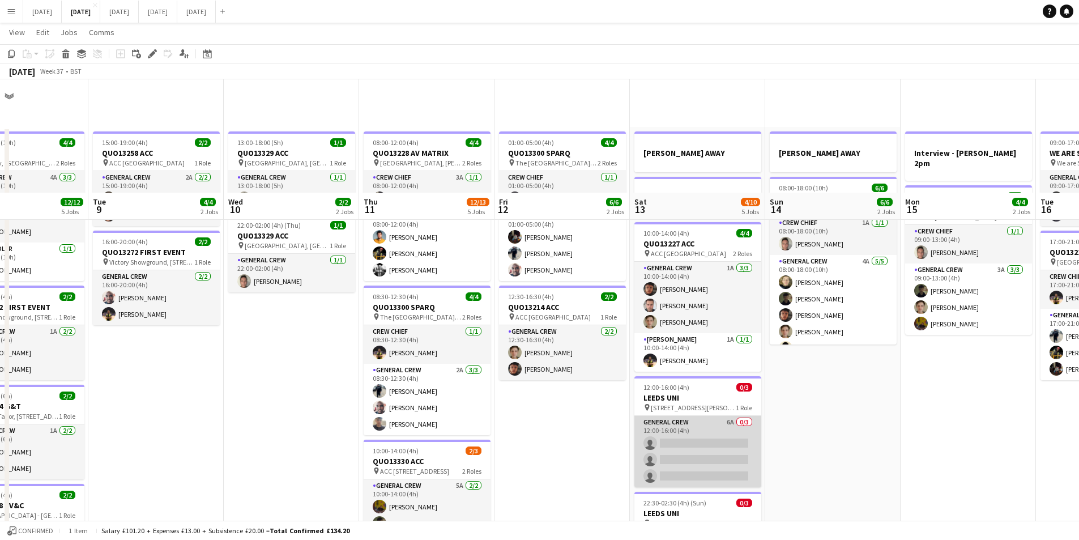
scroll to position [113, 0]
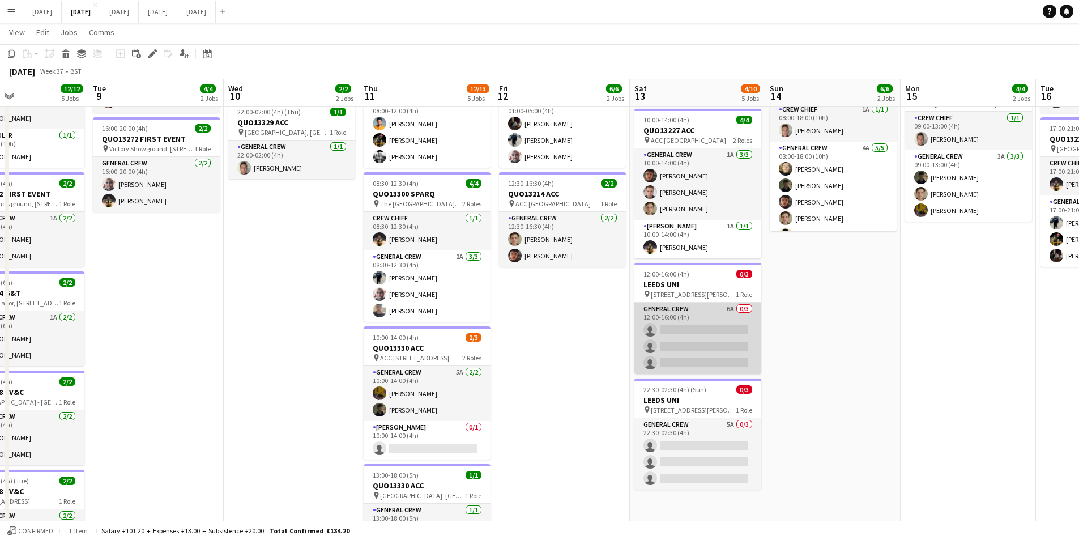
click at [713, 331] on app-card-role "General Crew 6A 0/3 12:00-16:00 (4h) single-neutral-actions single-neutral-acti…" at bounding box center [698, 338] width 127 height 71
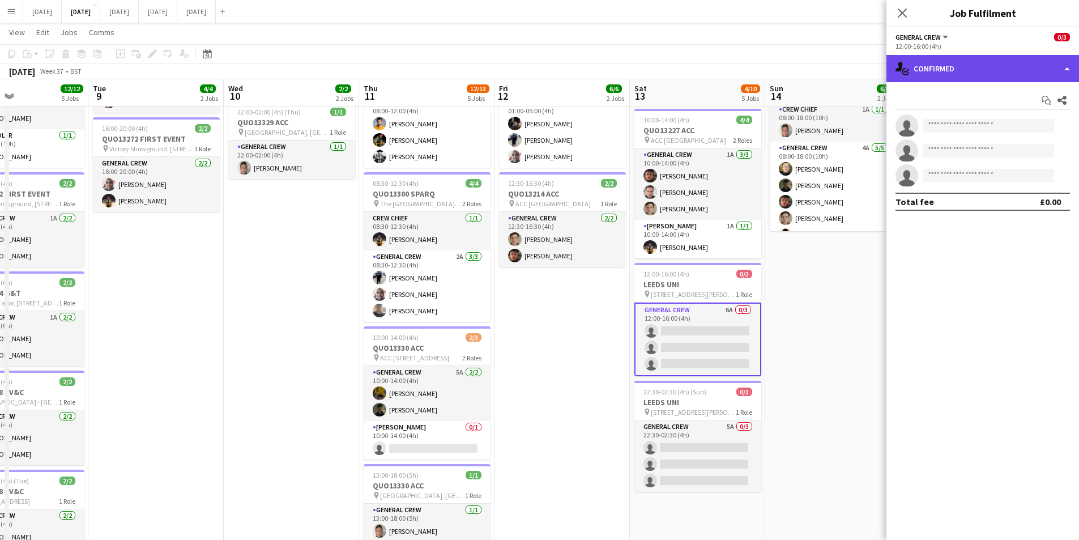
click at [1010, 69] on div "single-neutral-actions-check-2 Confirmed" at bounding box center [983, 68] width 193 height 27
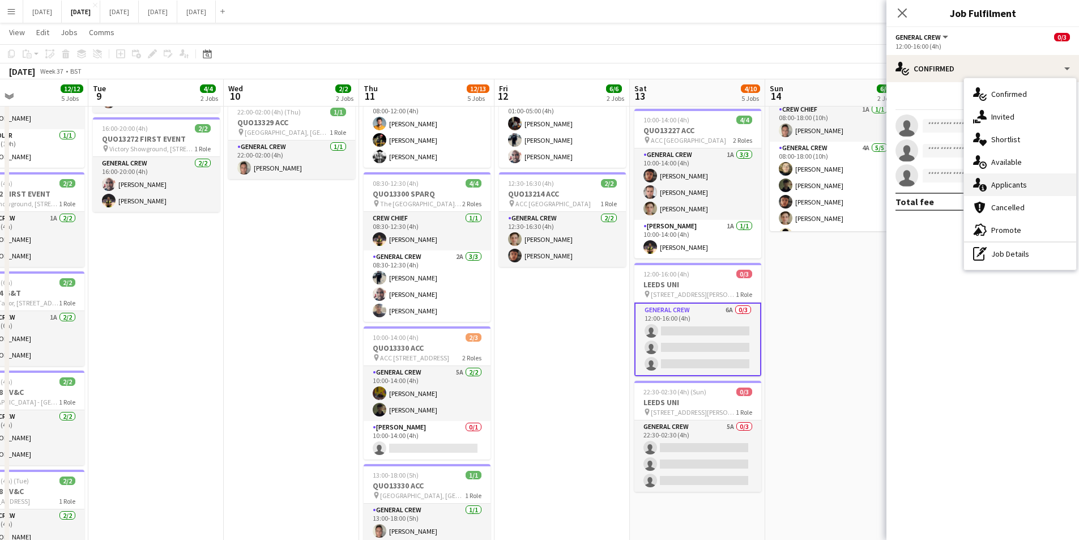
click at [1015, 185] on span "Applicants" at bounding box center [1009, 185] width 36 height 10
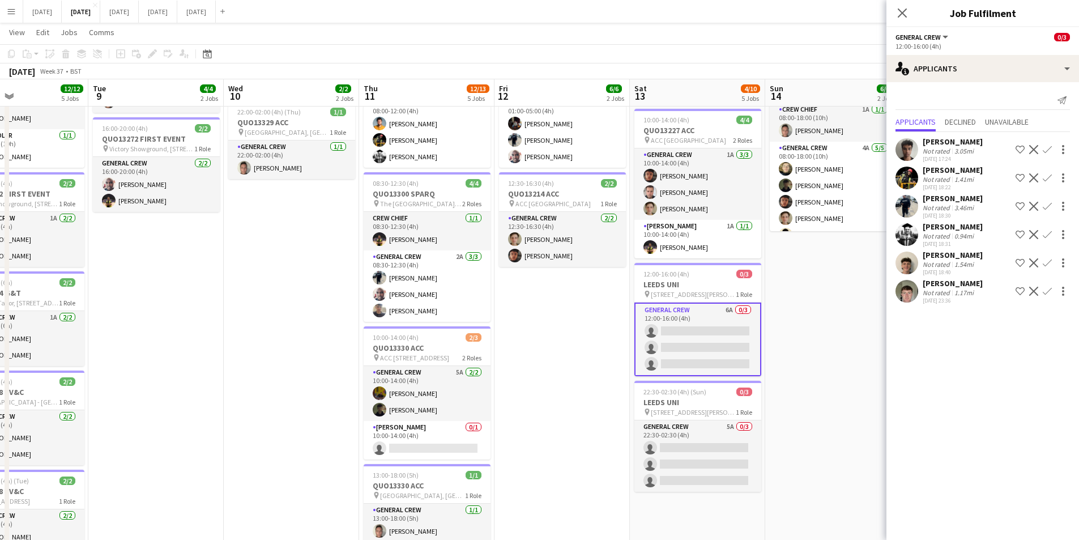
click at [692, 454] on app-card-role "General Crew 5A 0/3 22:30-02:30 (4h) single-neutral-actions single-neutral-acti…" at bounding box center [698, 455] width 127 height 71
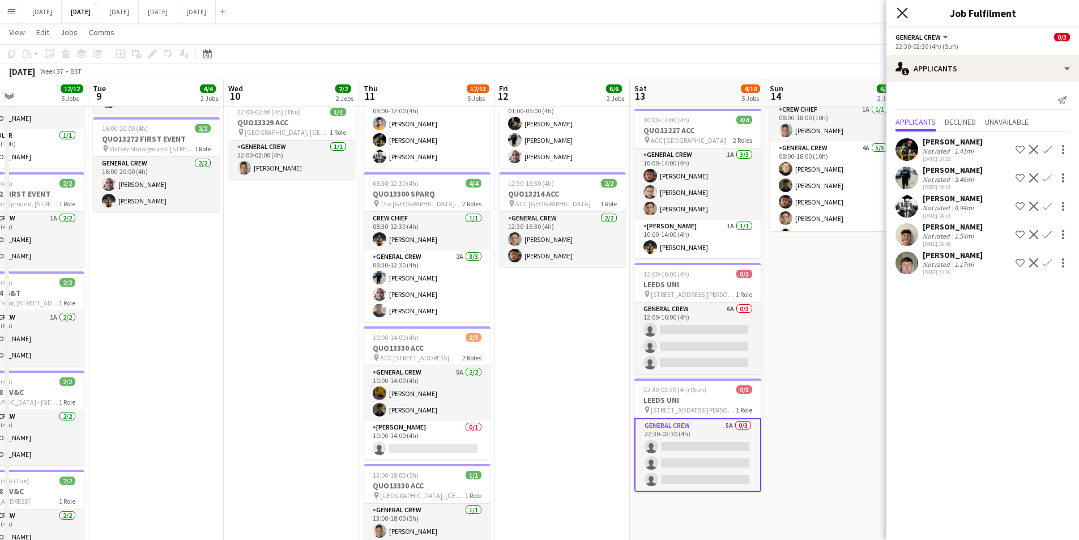
click at [902, 15] on icon "Close pop-in" at bounding box center [902, 12] width 11 height 11
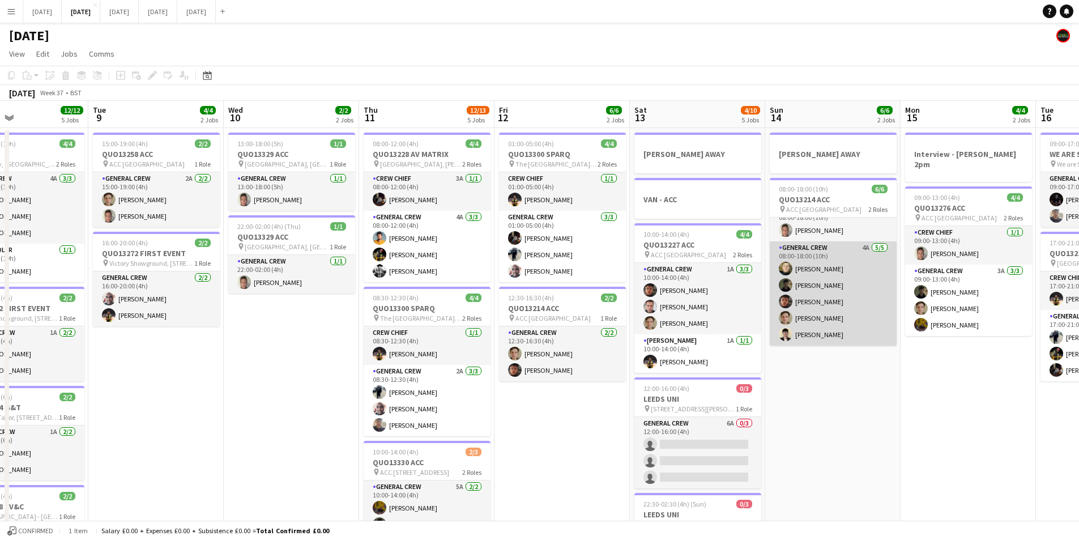
scroll to position [0, 0]
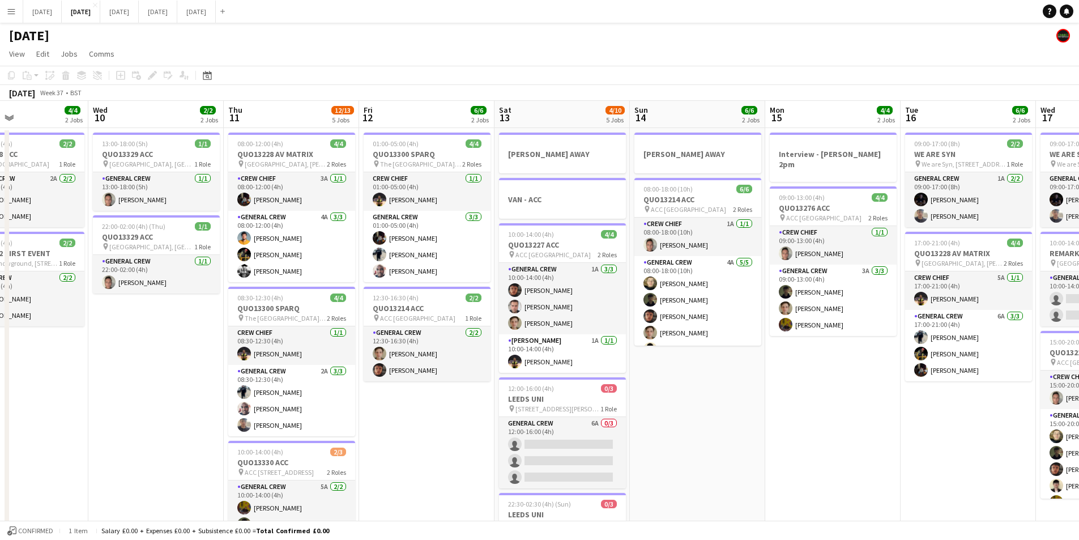
drag, startPoint x: 866, startPoint y: 355, endPoint x: 740, endPoint y: 326, distance: 129.2
click at [740, 326] on app-calendar-viewport "Sat 6 15/15 5 Jobs Sun 7 7/7 1 Job Mon 8 12/12 5 Jobs Tue 9 4/4 2 Jobs Wed 10 2…" at bounding box center [539, 450] width 1079 height 699
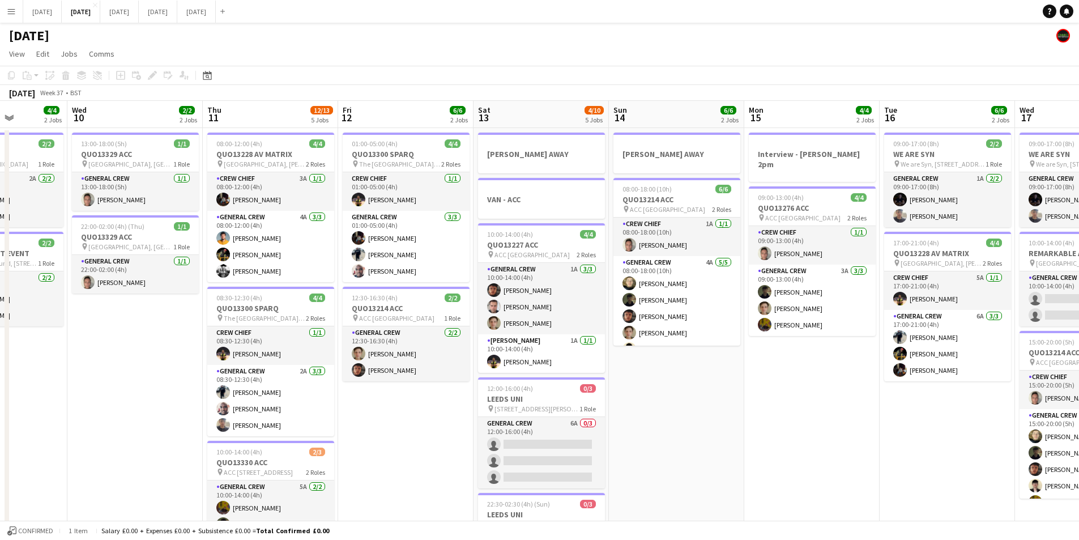
drag, startPoint x: 831, startPoint y: 356, endPoint x: 720, endPoint y: 339, distance: 111.8
click at [722, 340] on app-calendar-viewport "Sun 7 7/7 1 Job Mon 8 12/12 5 Jobs Tue 9 4/4 2 Jobs Wed 10 2/2 2 Jobs Thu 11 12…" at bounding box center [539, 450] width 1079 height 699
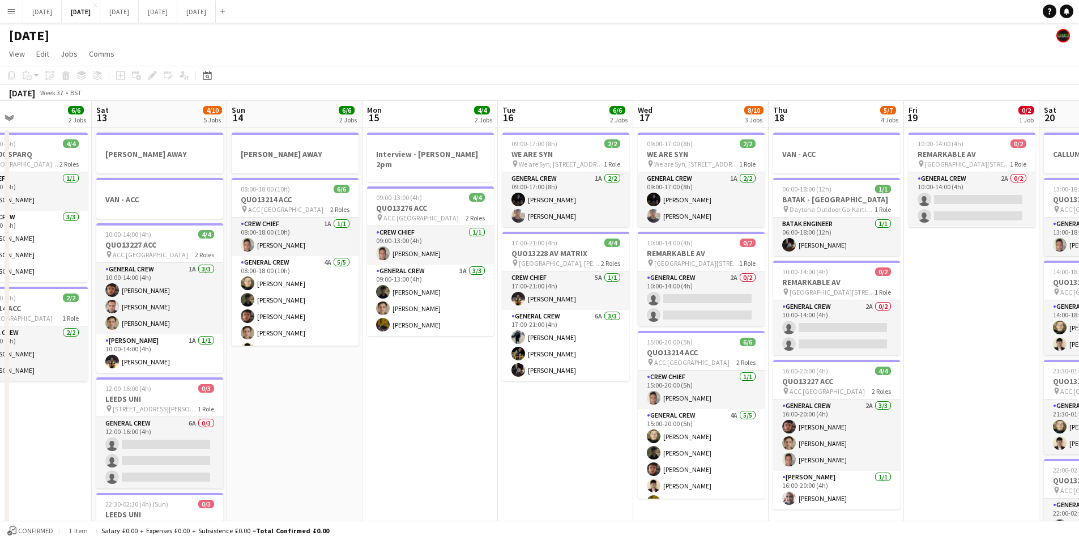
drag, startPoint x: 692, startPoint y: 382, endPoint x: 557, endPoint y: 363, distance: 136.2
click at [557, 364] on app-calendar-viewport "Tue 9 4/4 2 Jobs Wed 10 2/2 2 Jobs Thu 11 12/13 5 Jobs Fri 12 6/6 2 Jobs Sat 13…" at bounding box center [539, 450] width 1079 height 699
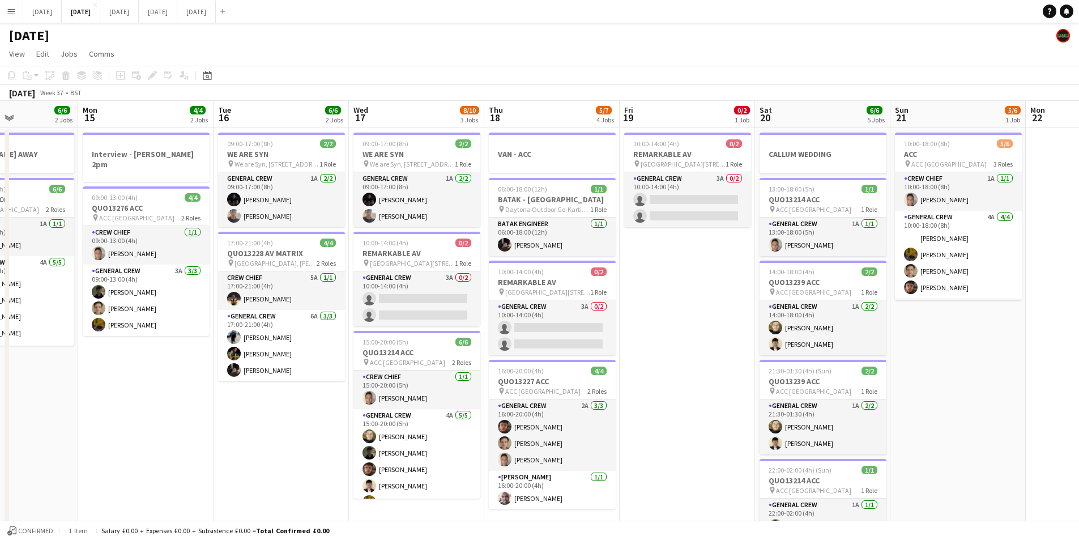
drag, startPoint x: 918, startPoint y: 394, endPoint x: 712, endPoint y: 381, distance: 206.6
click at [712, 381] on app-calendar-viewport "Thu 11 12/13 5 Jobs Fri 12 6/6 2 Jobs Sat 13 4/10 5 Jobs Sun 14 6/6 2 Jobs Mon …" at bounding box center [539, 450] width 1079 height 699
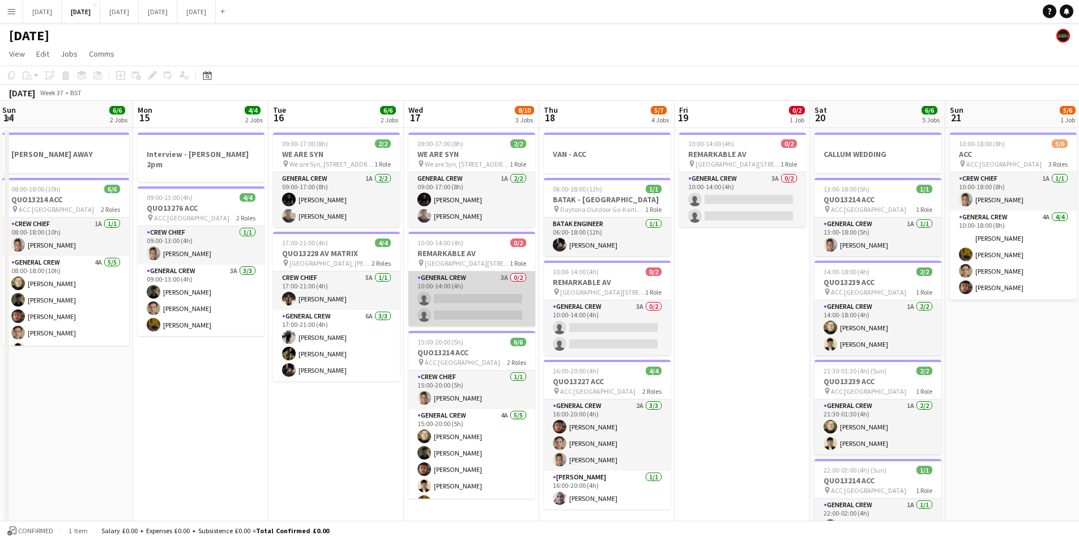
click at [473, 308] on app-card-role "General Crew 3A 0/2 10:00-14:00 (4h) single-neutral-actions single-neutral-acti…" at bounding box center [471, 298] width 127 height 55
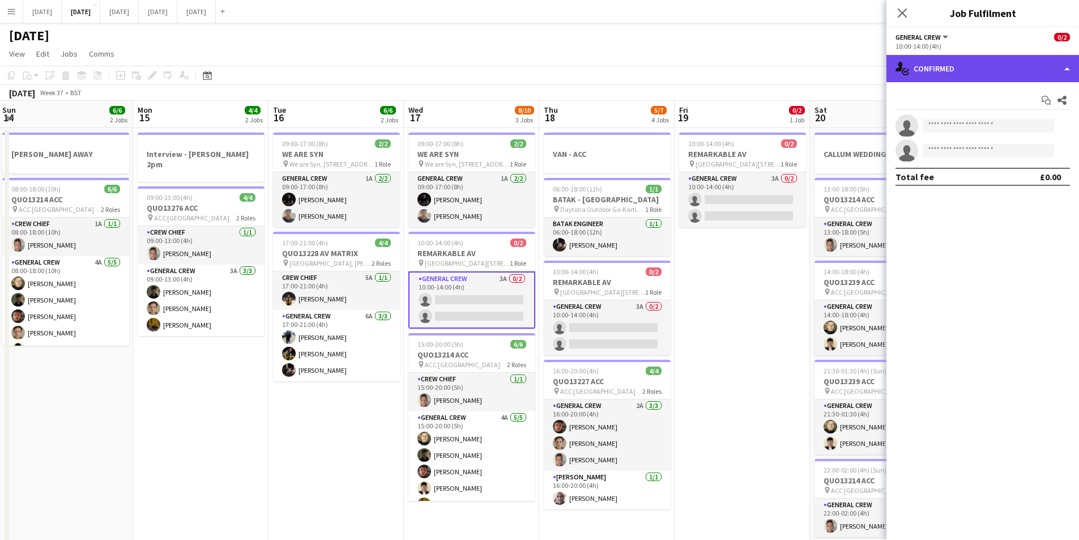
click at [1025, 71] on div "single-neutral-actions-check-2 Confirmed" at bounding box center [983, 68] width 193 height 27
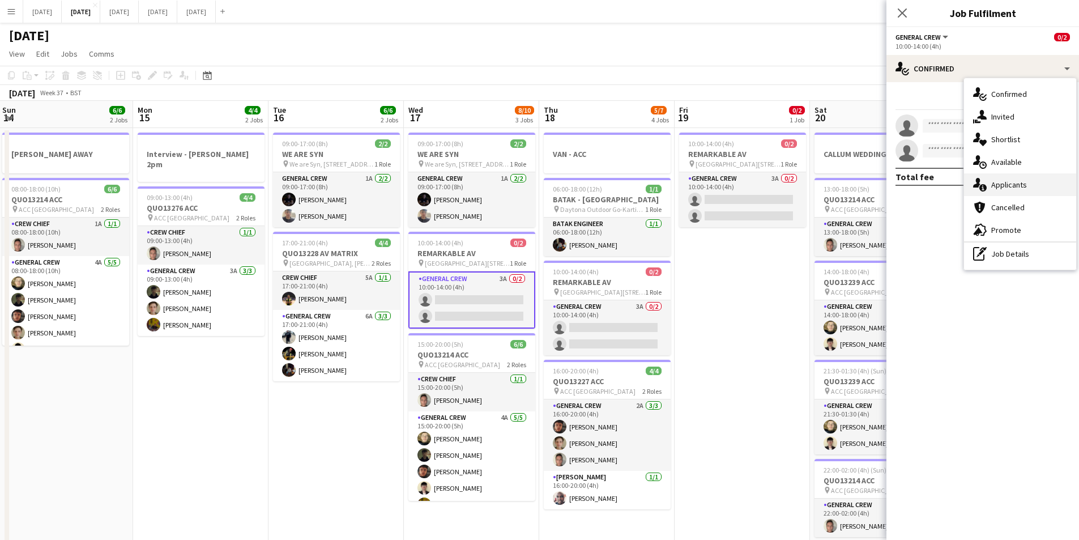
click at [1019, 182] on span "Applicants" at bounding box center [1009, 185] width 36 height 10
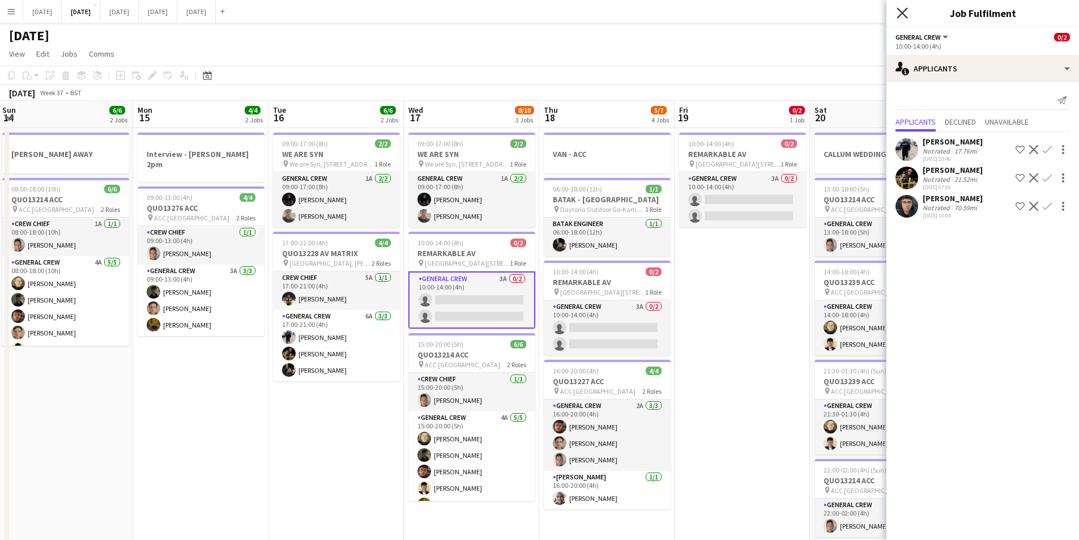
click at [904, 12] on icon "Close pop-in" at bounding box center [902, 12] width 11 height 11
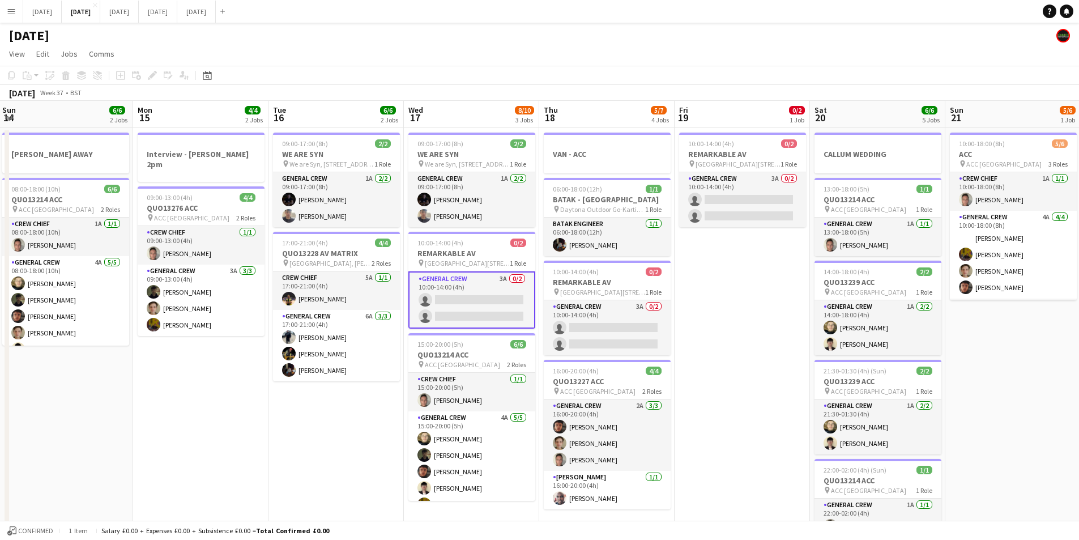
scroll to position [0, 371]
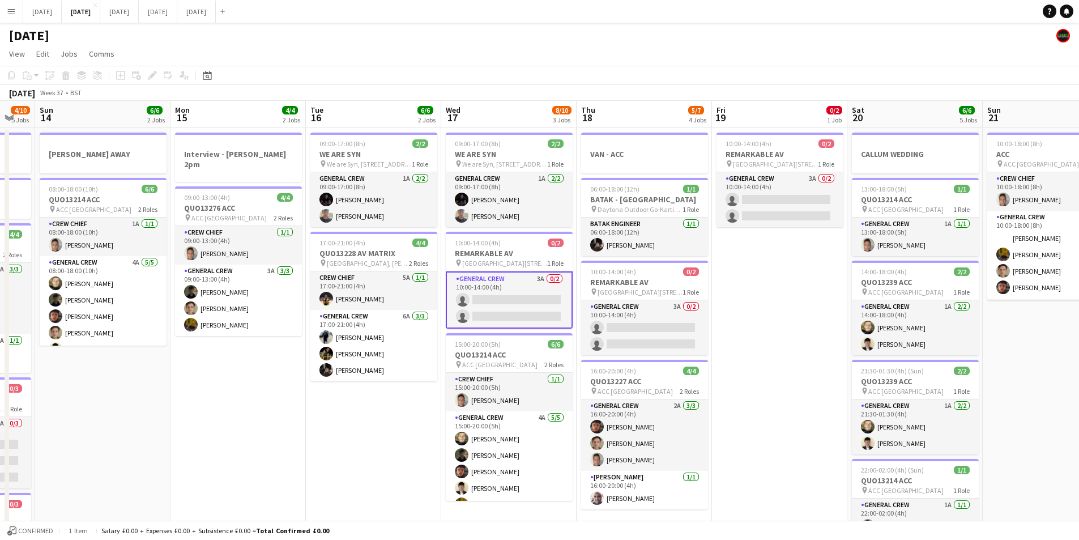
drag, startPoint x: 682, startPoint y: 403, endPoint x: 628, endPoint y: 389, distance: 55.8
click at [604, 386] on app-calendar-viewport "Thu 11 12/13 5 Jobs Fri 12 6/6 2 Jobs Sat 13 4/10 5 Jobs Sun 14 6/6 2 Jobs Mon …" at bounding box center [539, 450] width 1079 height 699
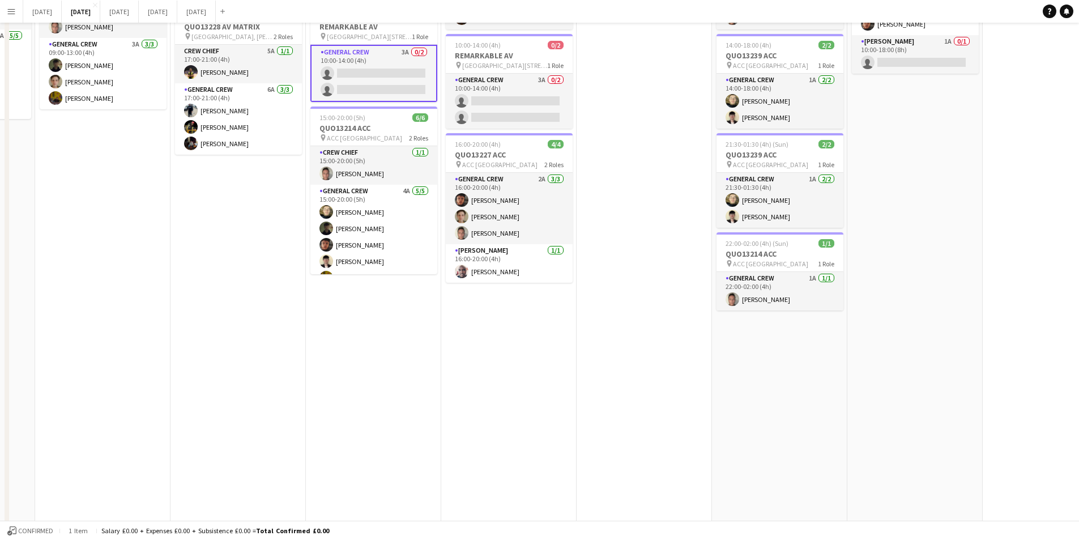
scroll to position [0, 0]
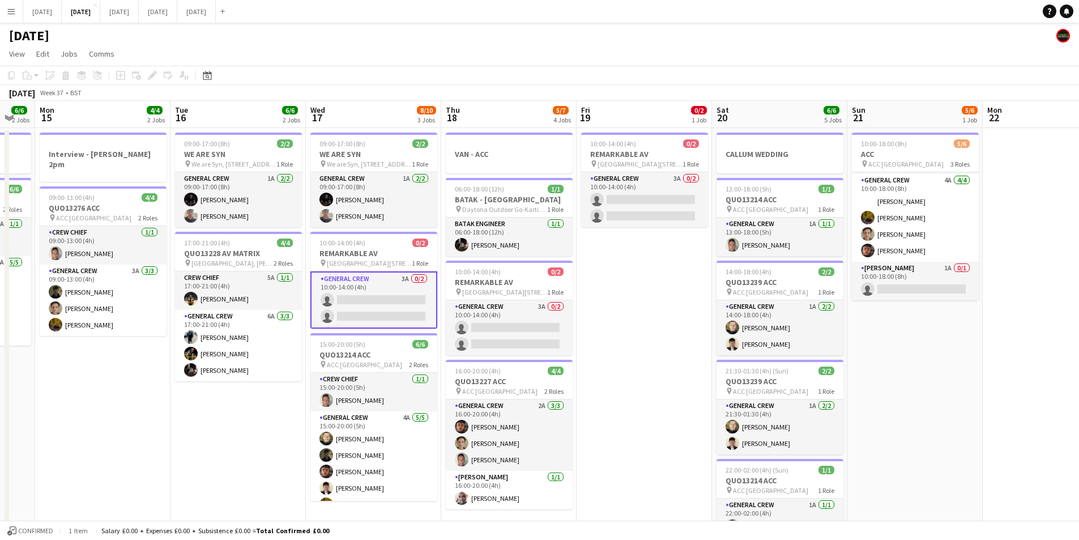
drag, startPoint x: 570, startPoint y: 361, endPoint x: 631, endPoint y: 363, distance: 61.2
click at [794, 344] on app-calendar-viewport "Fri 12 6/6 2 Jobs Sat 13 4/10 5 Jobs Sun 14 6/6 2 Jobs Mon 15 4/4 2 Jobs Tue 16…" at bounding box center [539, 450] width 1079 height 699
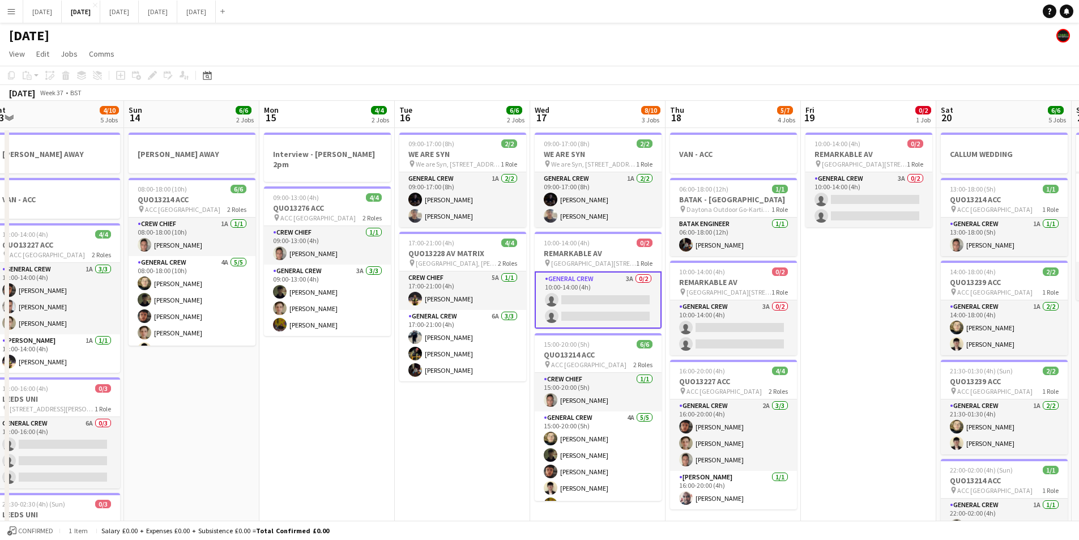
drag, startPoint x: 442, startPoint y: 393, endPoint x: 648, endPoint y: 405, distance: 205.4
click at [715, 393] on app-calendar-viewport "Thu 11 12/13 5 Jobs Fri 12 6/6 2 Jobs Sat 13 4/10 5 Jobs Sun 14 6/6 2 Jobs Mon …" at bounding box center [539, 450] width 1079 height 699
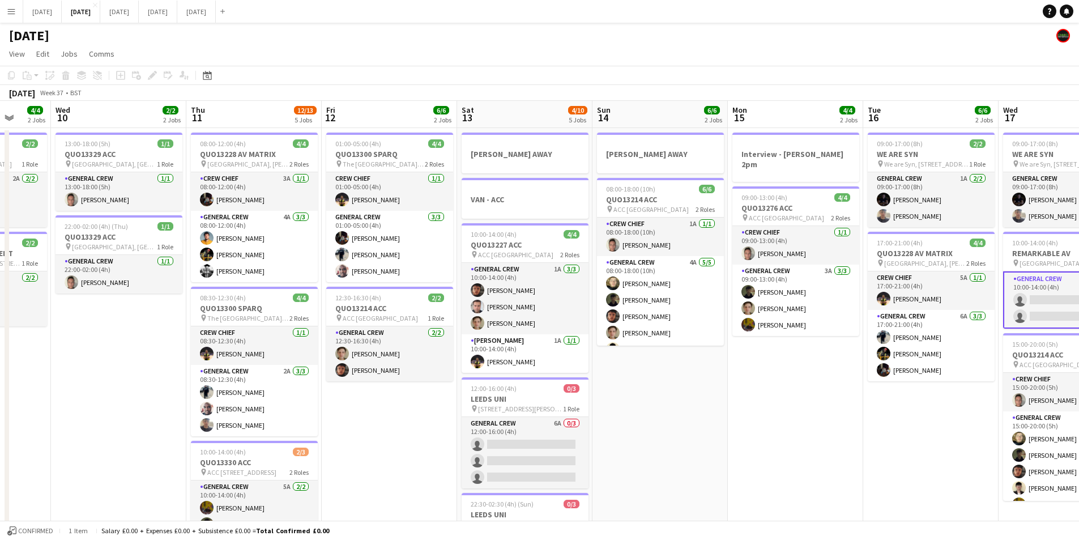
drag, startPoint x: 441, startPoint y: 435, endPoint x: 631, endPoint y: 422, distance: 190.3
click at [621, 426] on app-calendar-viewport "Tue 9 4/4 2 Jobs Wed 10 2/2 2 Jobs Thu 11 12/13 5 Jobs Fri 12 6/6 2 Jobs Sat 13…" at bounding box center [539, 450] width 1079 height 699
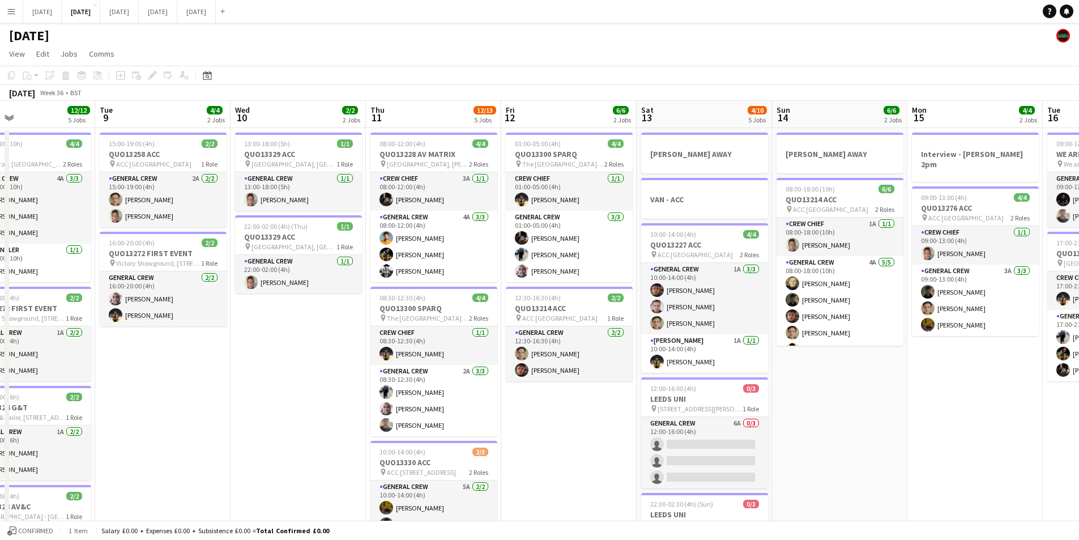
drag, startPoint x: 377, startPoint y: 438, endPoint x: 397, endPoint y: 388, distance: 54.9
click at [690, 418] on app-calendar-viewport "Sat 6 15/15 5 Jobs Sun 7 7/7 1 Job Mon 8 12/12 5 Jobs Tue 9 4/4 2 Jobs Wed 10 2…" at bounding box center [539, 450] width 1079 height 699
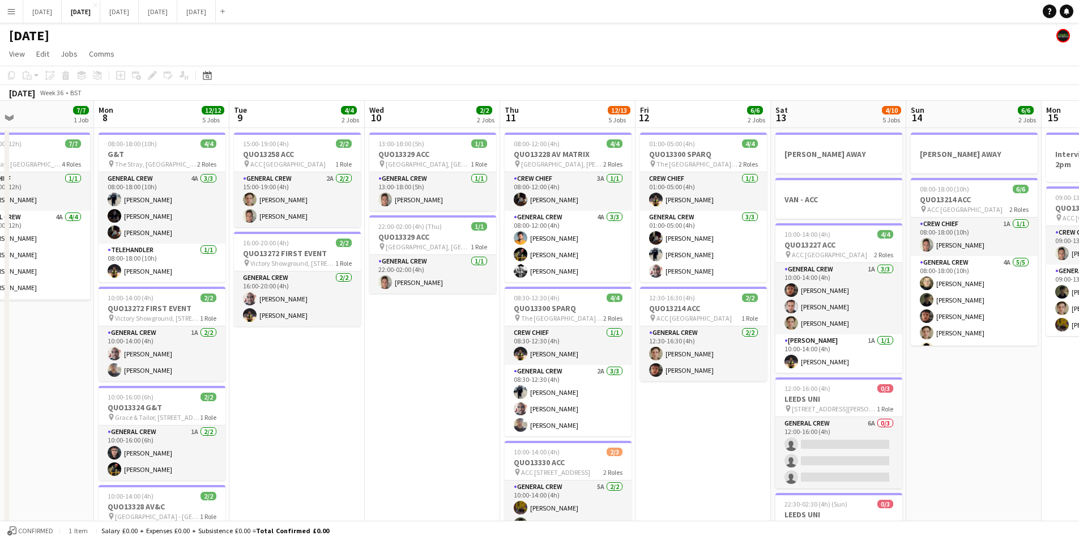
drag, startPoint x: 407, startPoint y: 402, endPoint x: 317, endPoint y: 394, distance: 90.4
click at [611, 390] on app-calendar-viewport "Fri 5 14/14 3 Jobs Sat 6 15/15 5 Jobs Sun 7 7/7 1 Job Mon 8 12/12 5 Jobs Tue 9 …" at bounding box center [539, 450] width 1079 height 699
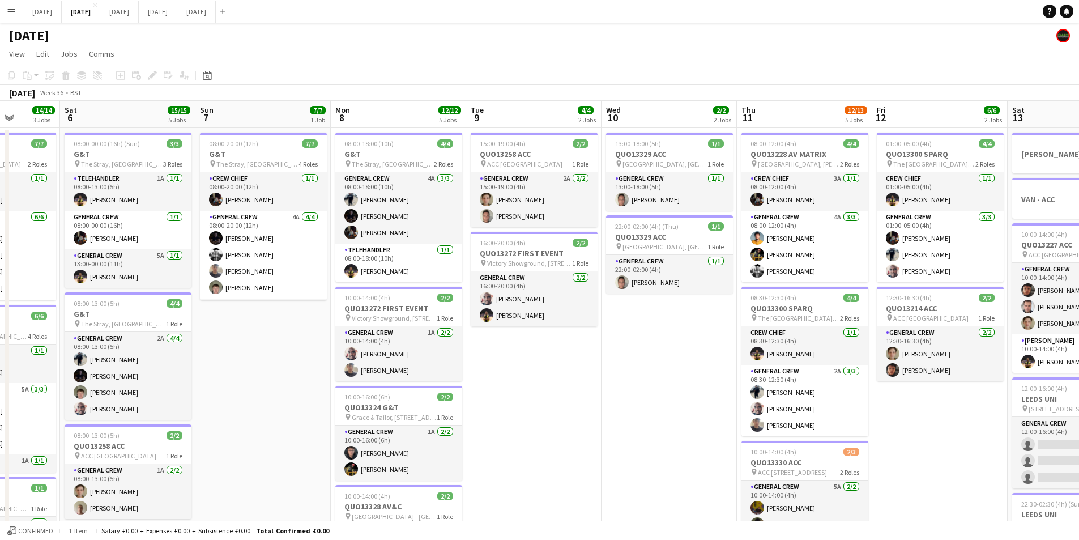
click at [482, 414] on app-calendar-viewport "Wed 3 16/16 3 Jobs Thu 4 20/20 5 Jobs Fri 5 14/14 3 Jobs Sat 6 15/15 5 Jobs Sun…" at bounding box center [539, 450] width 1079 height 699
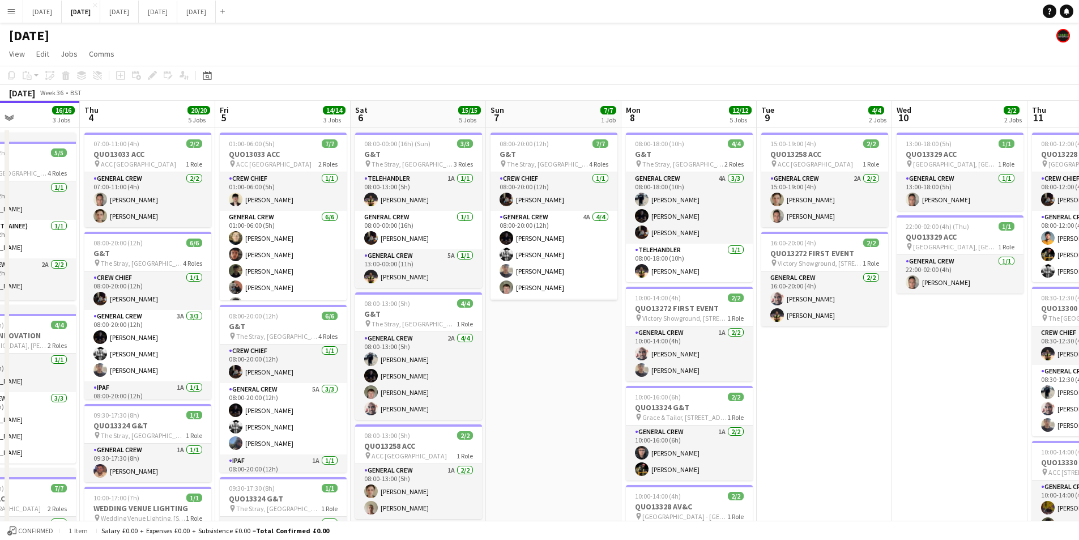
drag, startPoint x: 650, startPoint y: 433, endPoint x: 684, endPoint y: 414, distance: 38.6
click at [667, 425] on app-calendar-viewport "Mon 1 16/16 3 Jobs Tue 2 20/21 4 Jobs Wed 3 16/16 3 Jobs Thu 4 20/20 5 Jobs Fri…" at bounding box center [539, 450] width 1079 height 699
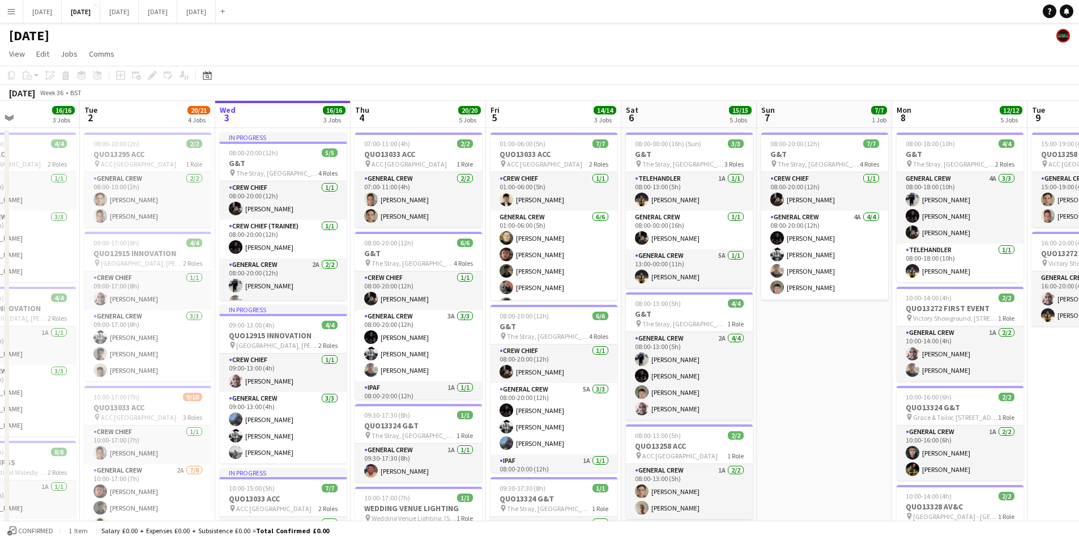
scroll to position [0, 347]
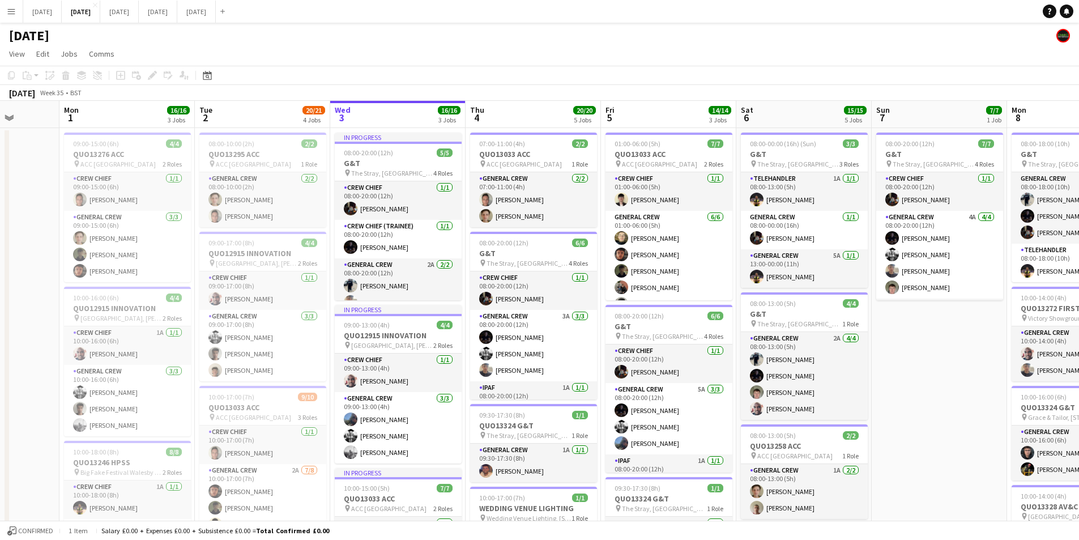
drag, startPoint x: 516, startPoint y: 412, endPoint x: 581, endPoint y: 413, distance: 65.2
click at [581, 413] on app-calendar-viewport "Fri 29 Sat 30 Sun 31 Mon 1 16/16 3 Jobs Tue 2 20/21 4 Jobs Wed 3 16/16 3 Jobs T…" at bounding box center [539, 450] width 1079 height 699
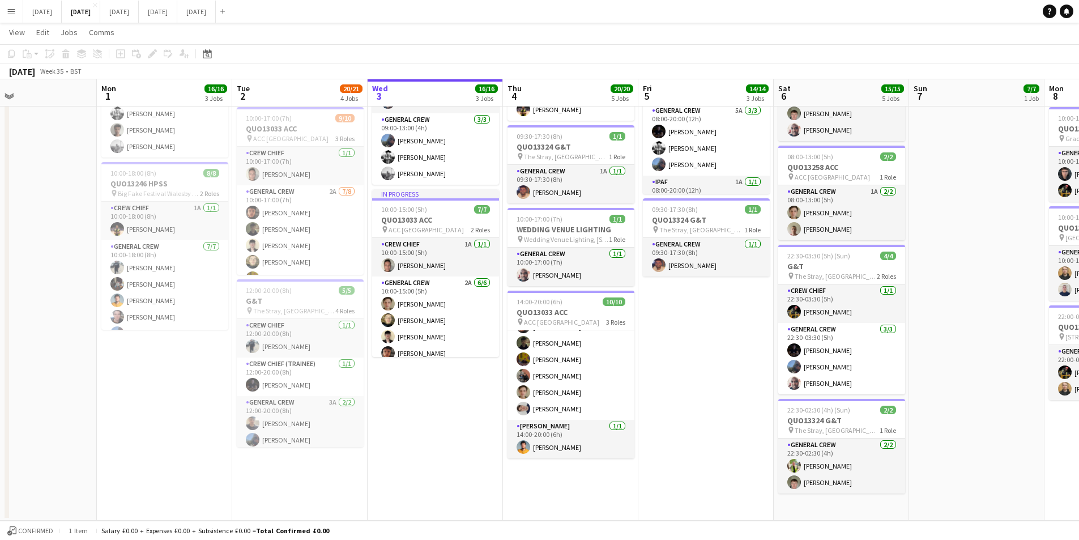
scroll to position [164, 0]
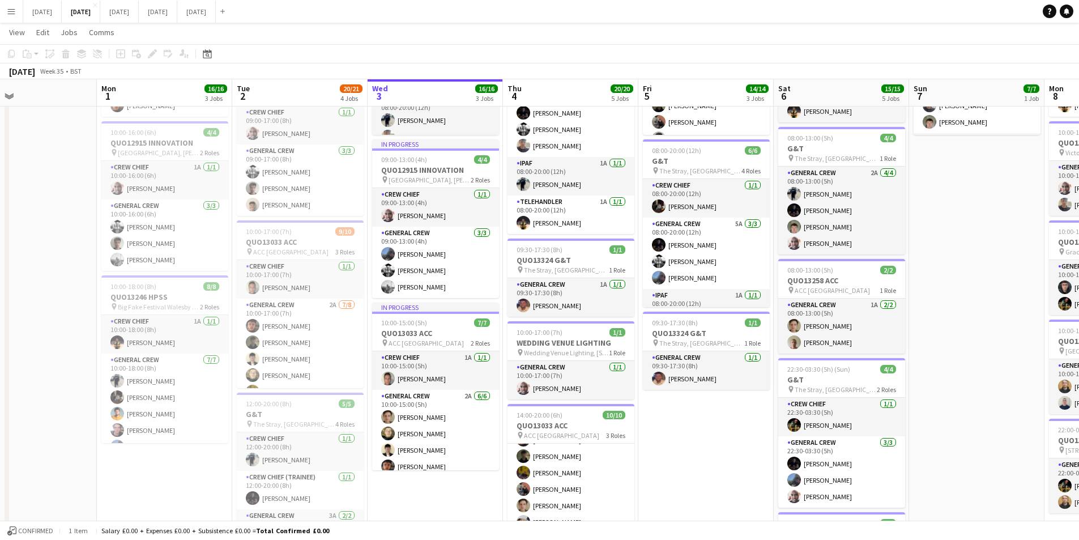
click at [703, 427] on app-date-cell "01:00-06:00 (5h) 7/7 QUO13033 ACC pin ACC Liverpool 2 Roles Crew Chief 1/1 01:0…" at bounding box center [705, 298] width 135 height 671
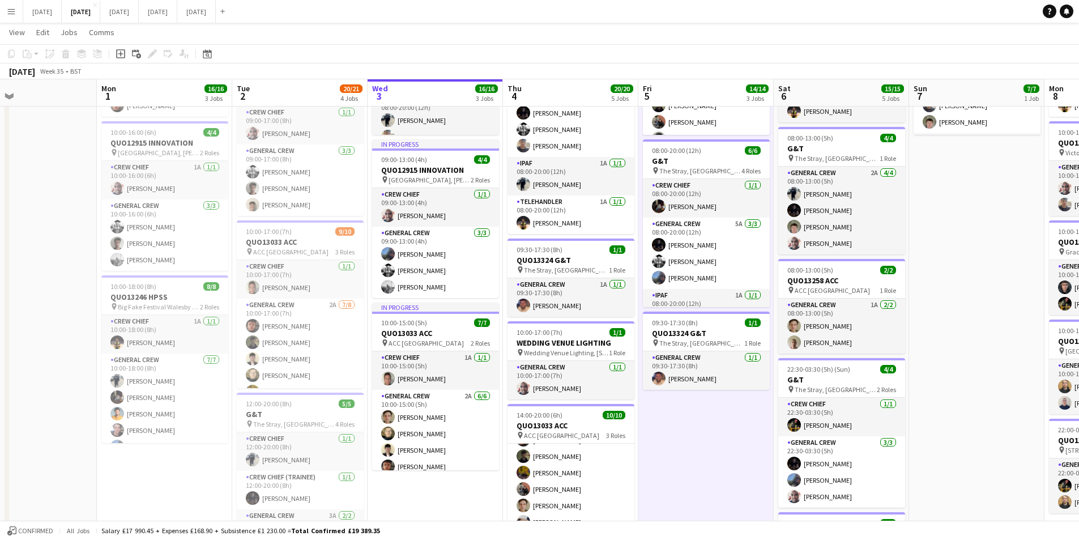
drag, startPoint x: 705, startPoint y: 438, endPoint x: 719, endPoint y: 431, distance: 16.2
click at [673, 437] on app-calendar-viewport "Fri 29 Sat 30 Sun 31 Mon 1 16/16 3 Jobs Tue 2 20/21 4 Jobs Wed 3 16/16 3 Jobs T…" at bounding box center [539, 257] width 1079 height 754
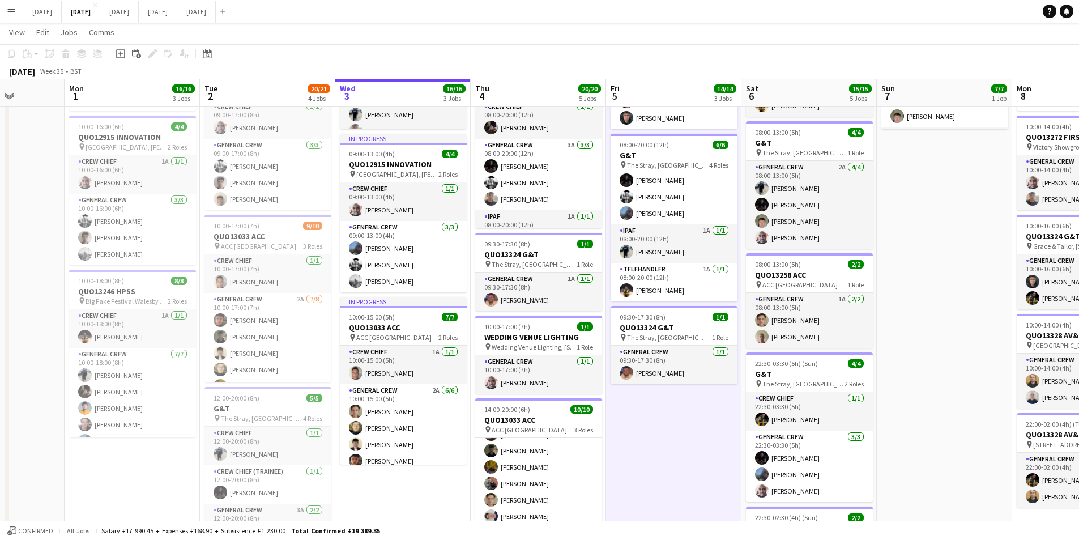
scroll to position [278, 0]
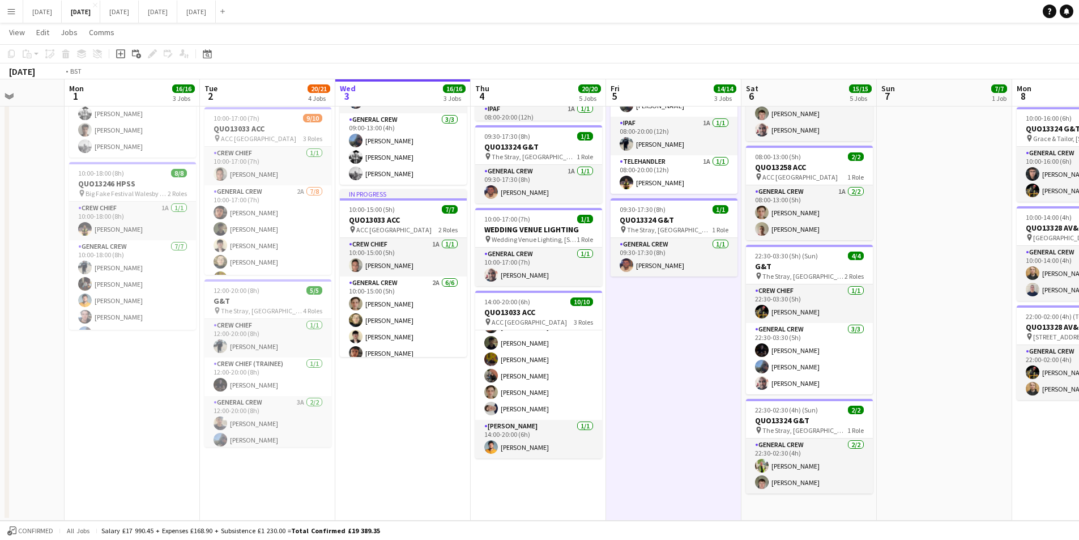
drag, startPoint x: 941, startPoint y: 382, endPoint x: 678, endPoint y: 363, distance: 264.1
click at [678, 363] on app-calendar-viewport "Fri 29 Sat 30 Sun 31 Mon 1 16/16 3 Jobs Tue 2 20/21 4 Jobs Wed 3 16/16 3 Jobs T…" at bounding box center [539, 144] width 1079 height 754
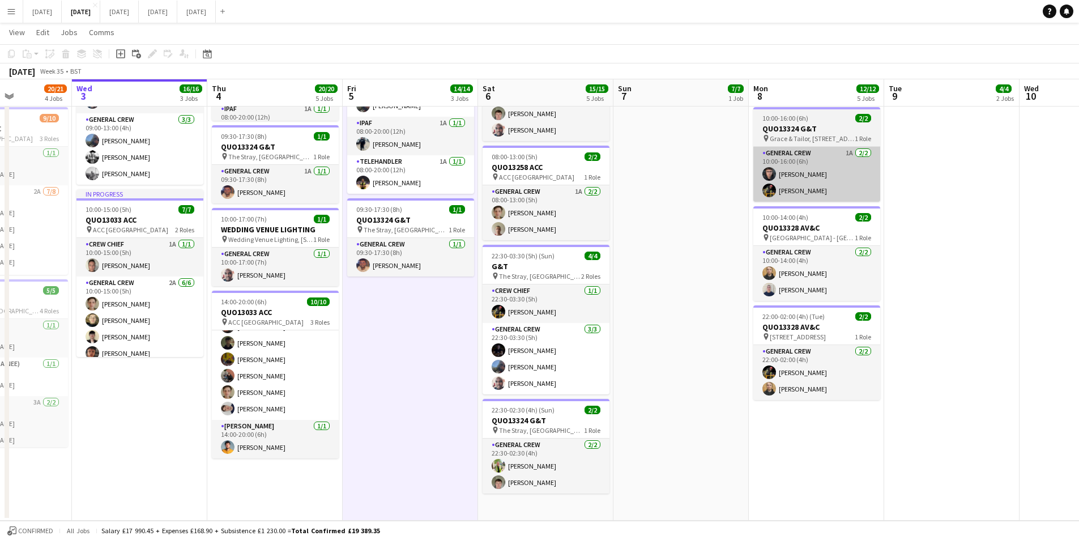
scroll to position [51, 0]
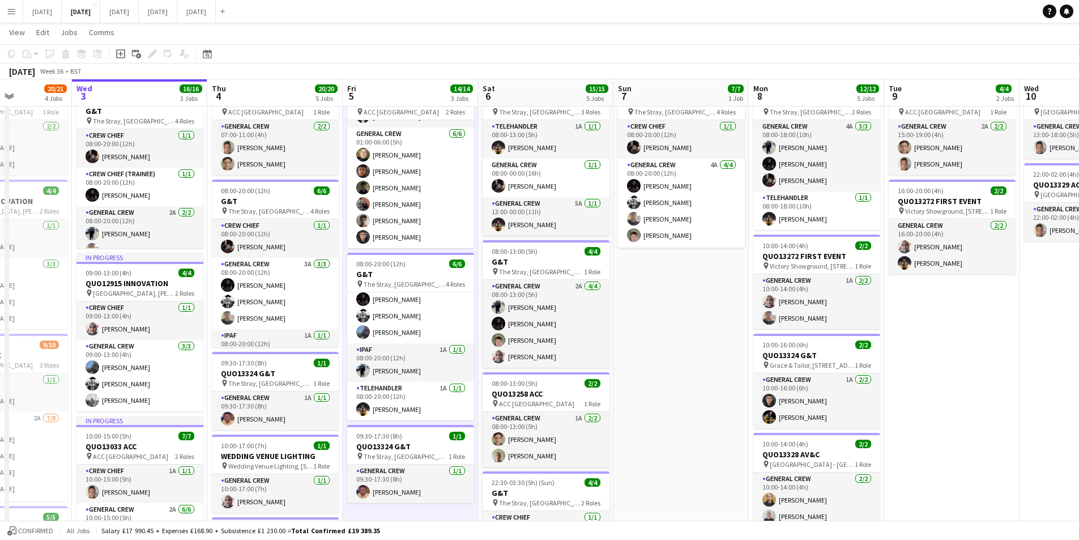
drag, startPoint x: 960, startPoint y: 382, endPoint x: 708, endPoint y: 382, distance: 252.7
click at [714, 383] on app-calendar-viewport "Sun 31 Mon 1 16/16 3 Jobs Tue 2 20/21 4 Jobs Wed 3 16/16 3 Jobs Thu 4 20/20 5 J…" at bounding box center [539, 370] width 1079 height 754
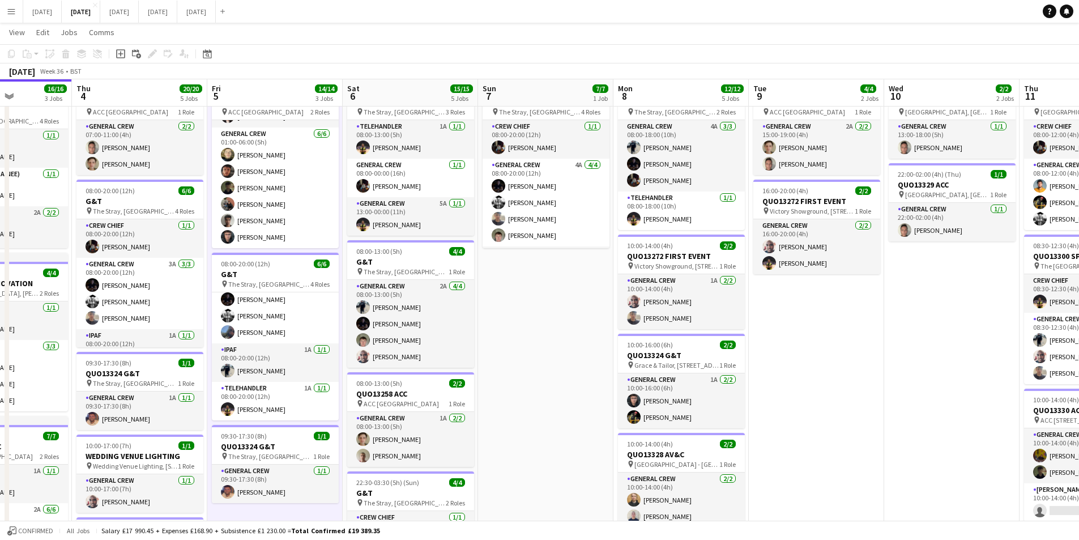
scroll to position [0, 445]
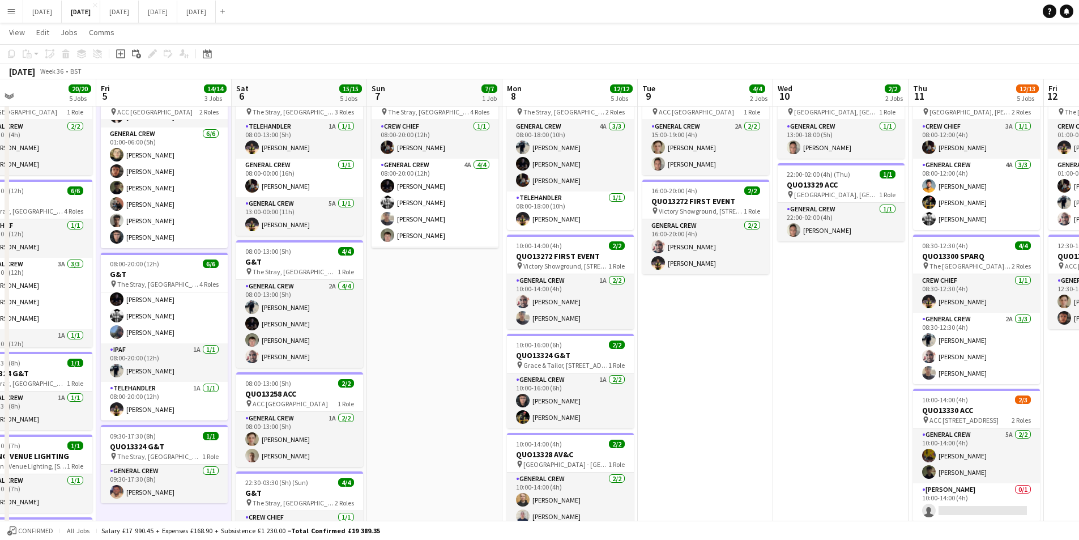
drag, startPoint x: 841, startPoint y: 419, endPoint x: 665, endPoint y: 385, distance: 179.5
click at [613, 385] on app-calendar-viewport "Mon 1 16/16 3 Jobs Tue 2 20/21 4 Jobs Wed 3 16/16 3 Jobs Thu 4 20/20 5 Jobs Fri…" at bounding box center [539, 370] width 1079 height 754
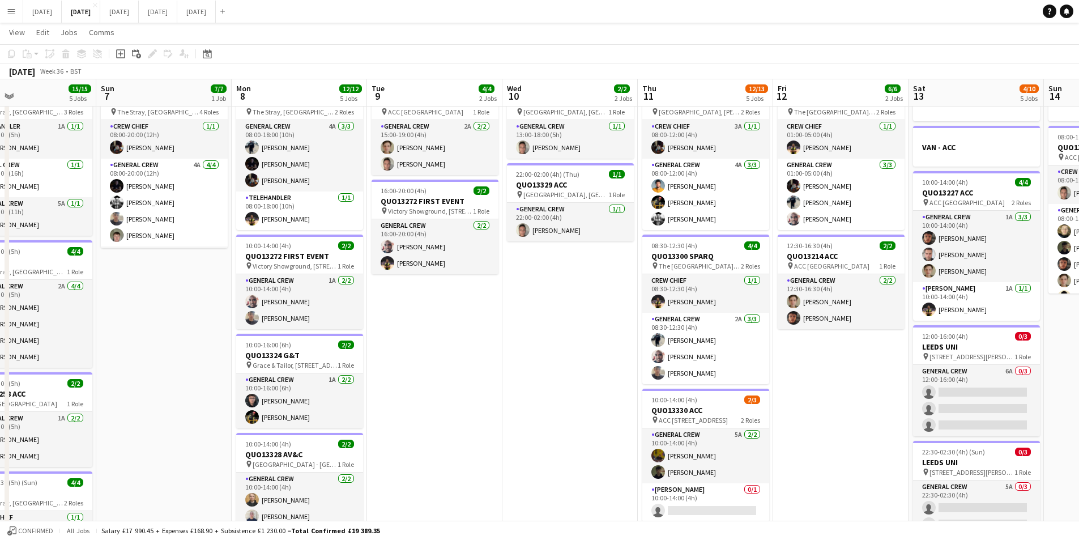
scroll to position [0, 403]
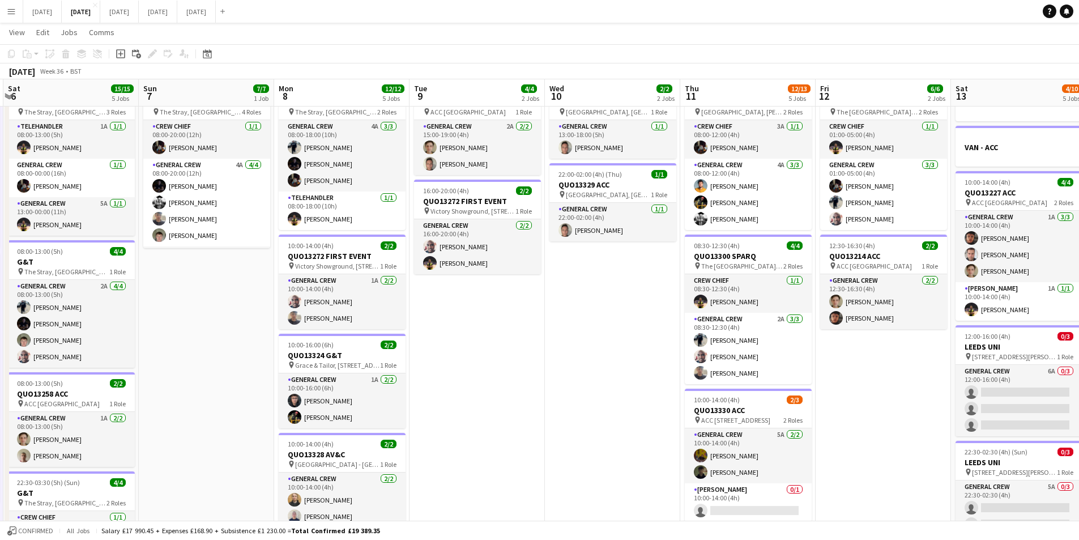
drag, startPoint x: 873, startPoint y: 415, endPoint x: 620, endPoint y: 403, distance: 253.0
click at [620, 403] on app-calendar-viewport "Wed 3 16/16 3 Jobs Thu 4 20/20 5 Jobs Fri 5 14/14 3 Jobs Sat 6 15/15 5 Jobs Sun…" at bounding box center [539, 370] width 1079 height 754
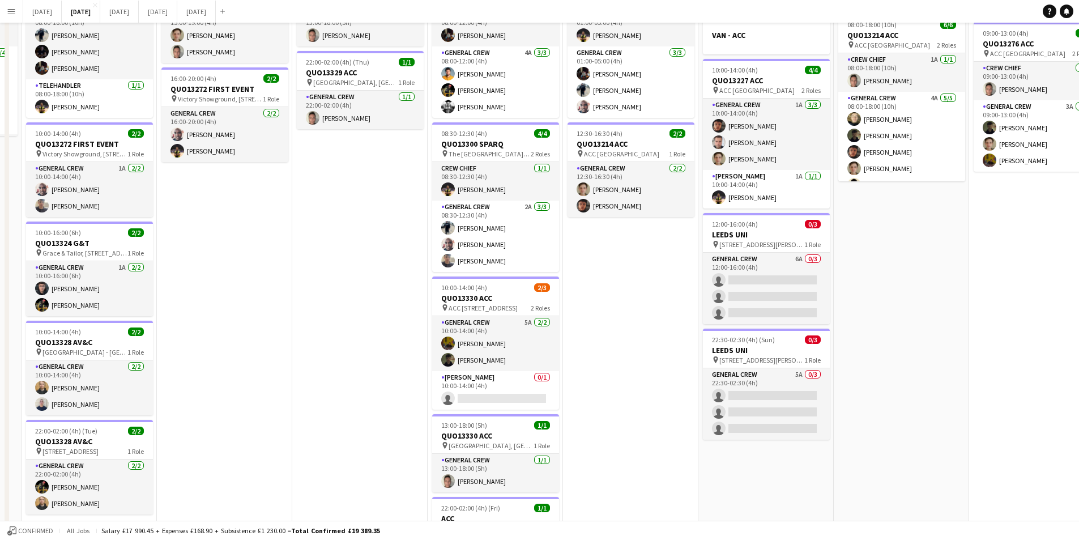
scroll to position [0, 0]
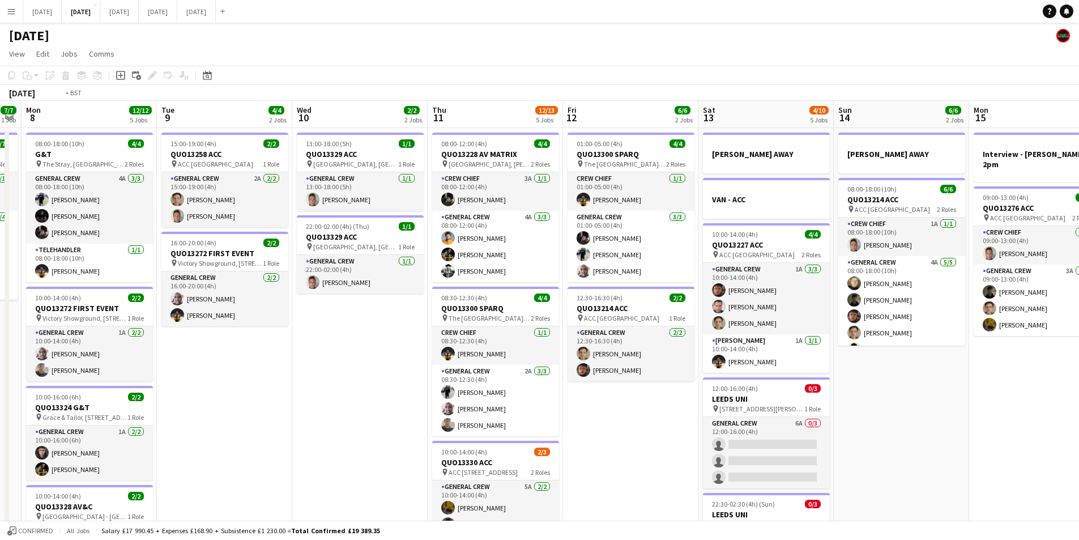
drag, startPoint x: 901, startPoint y: 398, endPoint x: 1083, endPoint y: 370, distance: 184.0
click at [884, 394] on app-calendar-viewport "Fri 5 14/14 3 Jobs Sat 6 15/15 5 Jobs Sun 7 7/7 1 Job Mon 8 12/12 5 Jobs Tue 9 …" at bounding box center [539, 450] width 1079 height 699
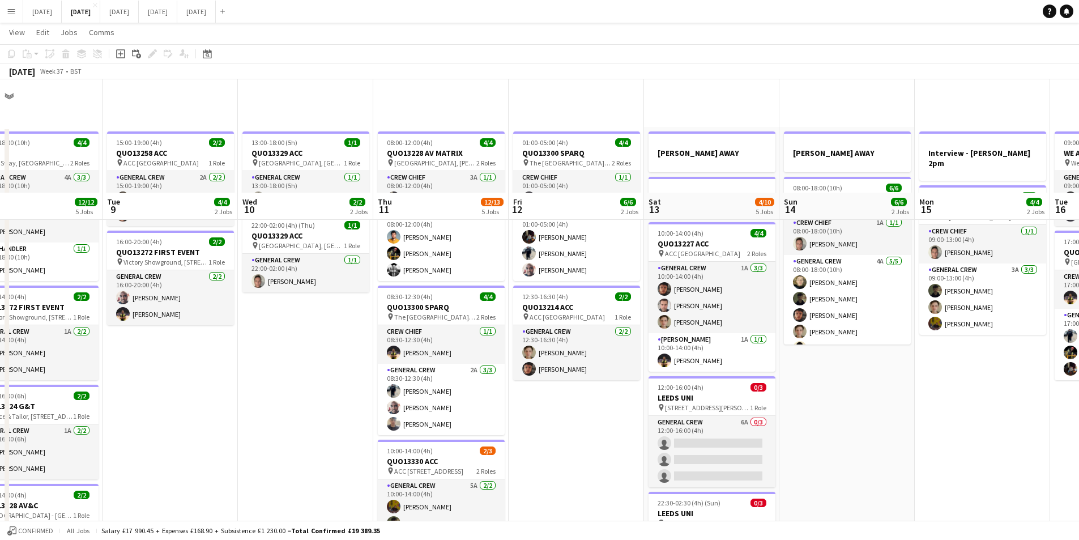
scroll to position [227, 0]
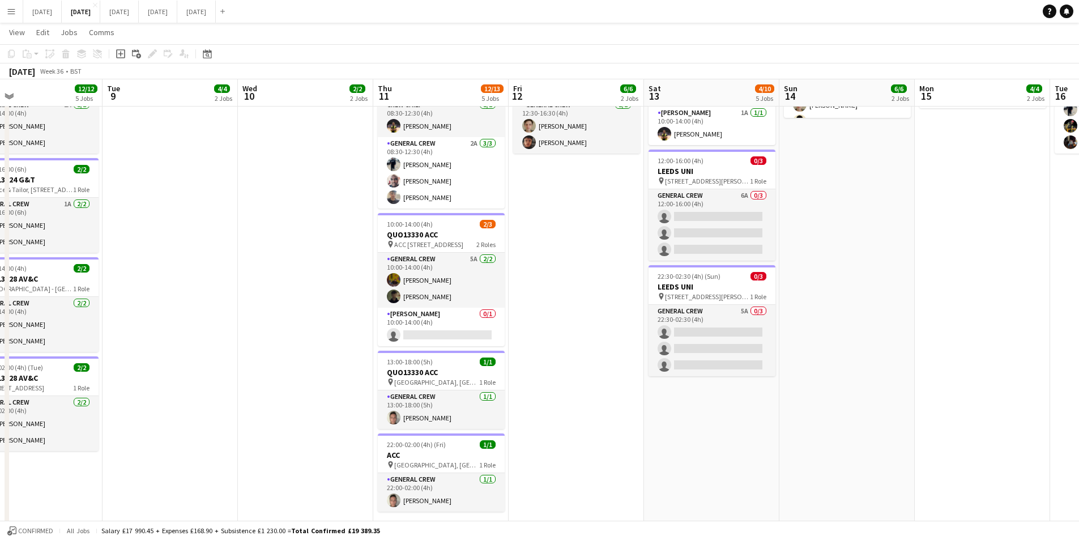
drag, startPoint x: 599, startPoint y: 419, endPoint x: 653, endPoint y: 407, distance: 55.0
click at [650, 410] on app-calendar-viewport "Fri 5 14/14 3 Jobs Sat 6 15/15 5 Jobs Sun 7 7/7 1 Job Mon 8 12/12 5 Jobs Tue 9 …" at bounding box center [539, 195] width 1079 height 754
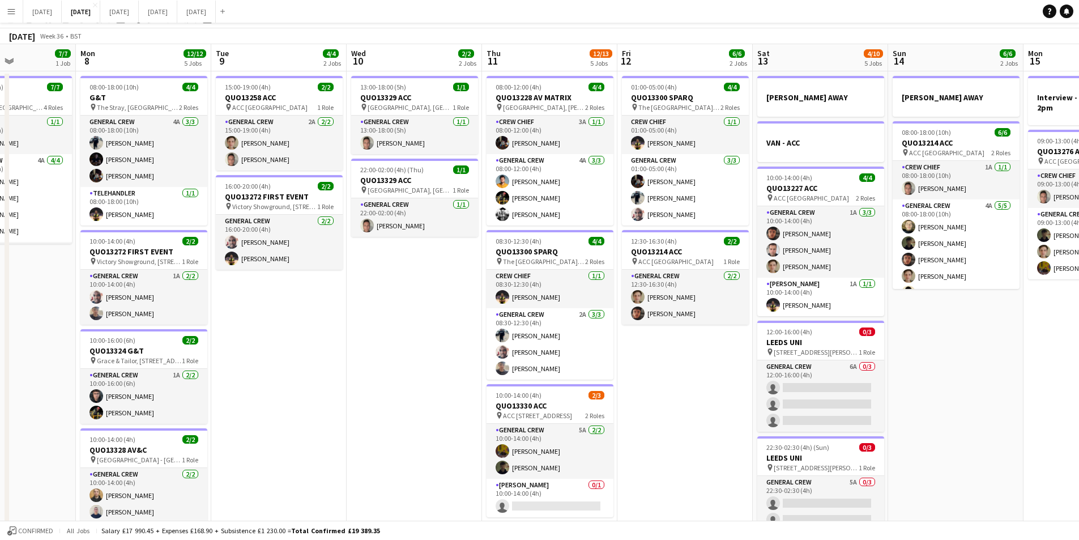
scroll to position [0, 0]
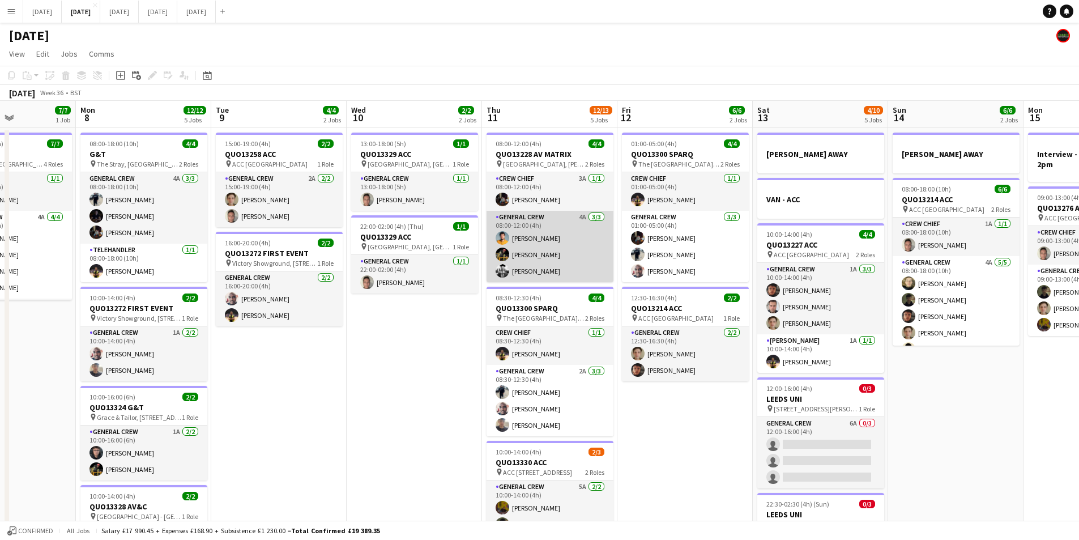
click at [555, 246] on app-card-role "General Crew 4A 3/3 08:00-12:00 (4h) George Warren ISAIAH GLYNN Sam Langman" at bounding box center [550, 246] width 127 height 71
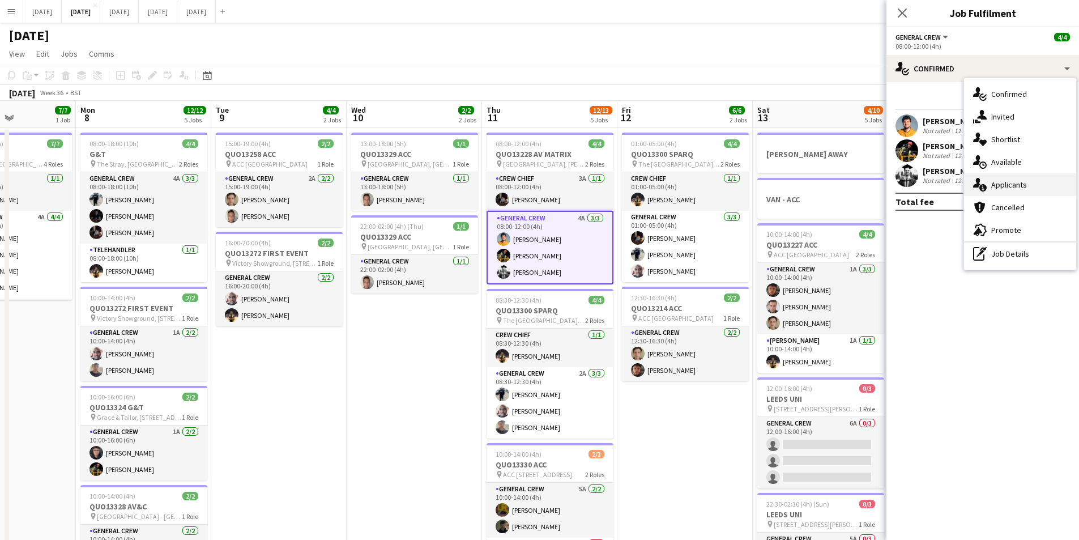
click at [1026, 181] on span "Applicants" at bounding box center [1009, 185] width 36 height 10
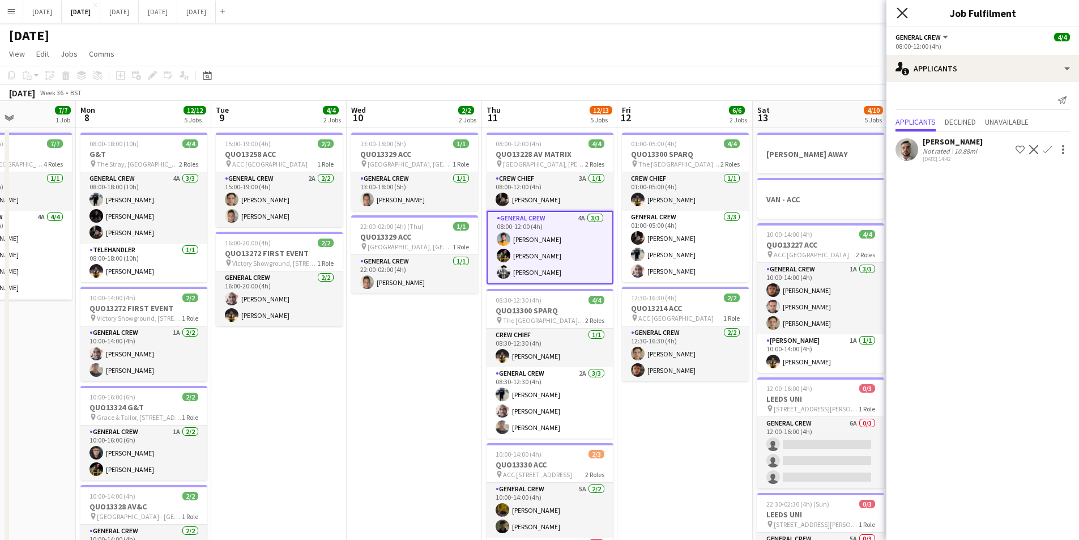
click at [899, 8] on icon "Close pop-in" at bounding box center [902, 12] width 11 height 11
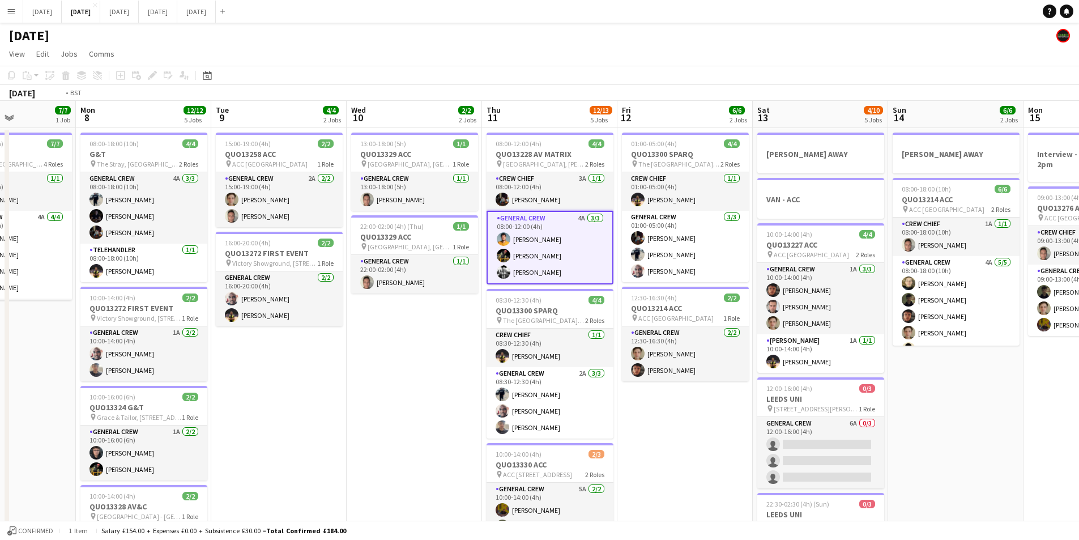
drag, startPoint x: 922, startPoint y: 384, endPoint x: 887, endPoint y: 376, distance: 35.5
click at [546, 374] on app-calendar-viewport "Fri 5 14/14 3 Jobs Sat 6 15/15 5 Jobs Sun 7 7/7 1 Job Mon 8 12/12 5 Jobs Tue 9 …" at bounding box center [539, 450] width 1079 height 699
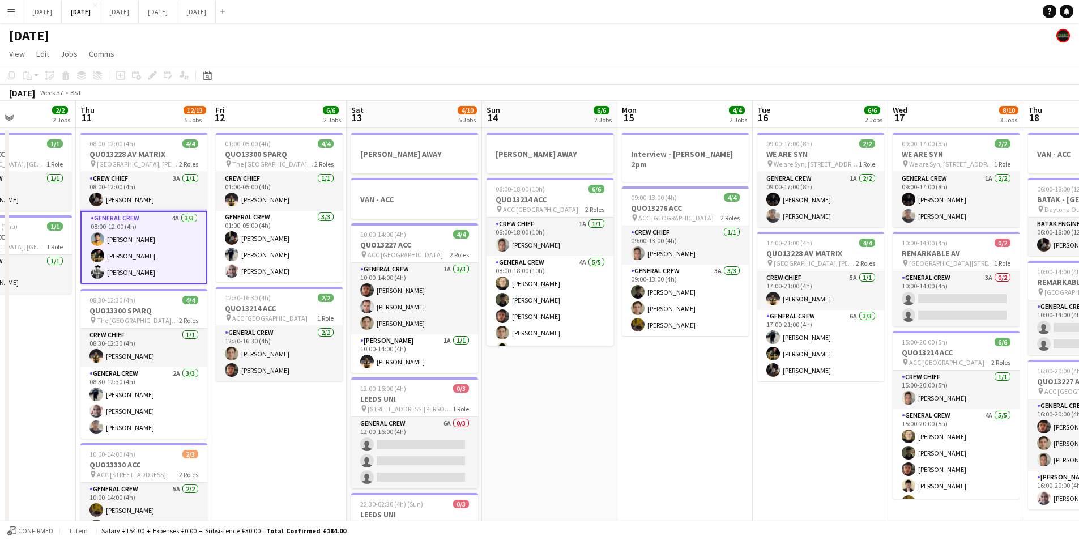
drag, startPoint x: 887, startPoint y: 376, endPoint x: 859, endPoint y: 364, distance: 30.2
click at [605, 350] on app-calendar-viewport "Mon 8 12/12 5 Jobs Tue 9 4/4 2 Jobs Wed 10 2/2 2 Jobs Thu 11 12/13 5 Jobs Fri 1…" at bounding box center [539, 450] width 1079 height 699
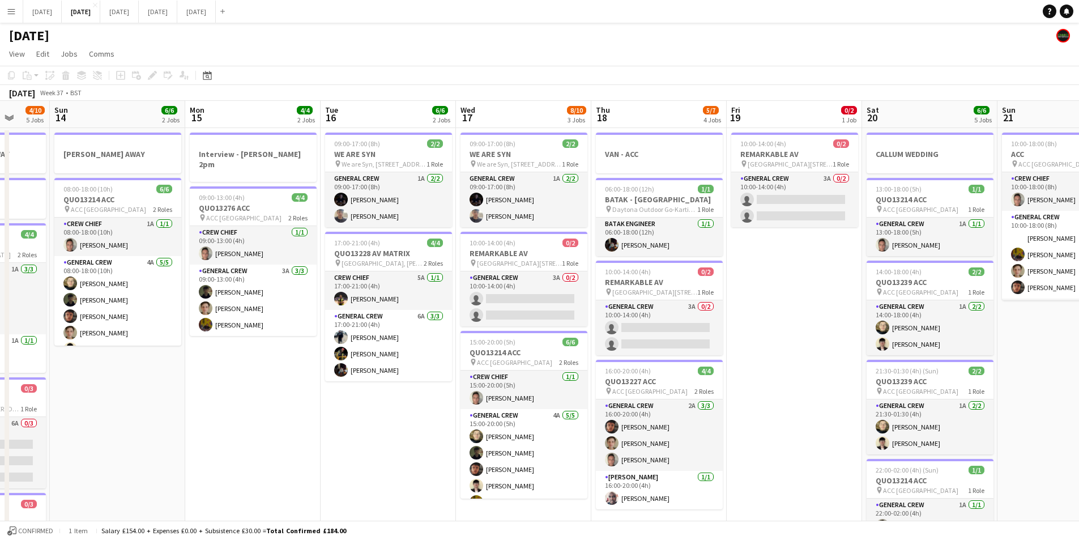
drag, startPoint x: 707, startPoint y: 365, endPoint x: 593, endPoint y: 356, distance: 114.8
click at [593, 356] on app-calendar-viewport "Wed 10 2/2 2 Jobs Thu 11 12/13 5 Jobs Fri 12 6/6 2 Jobs Sat 13 4/10 5 Jobs Sun …" at bounding box center [539, 450] width 1079 height 699
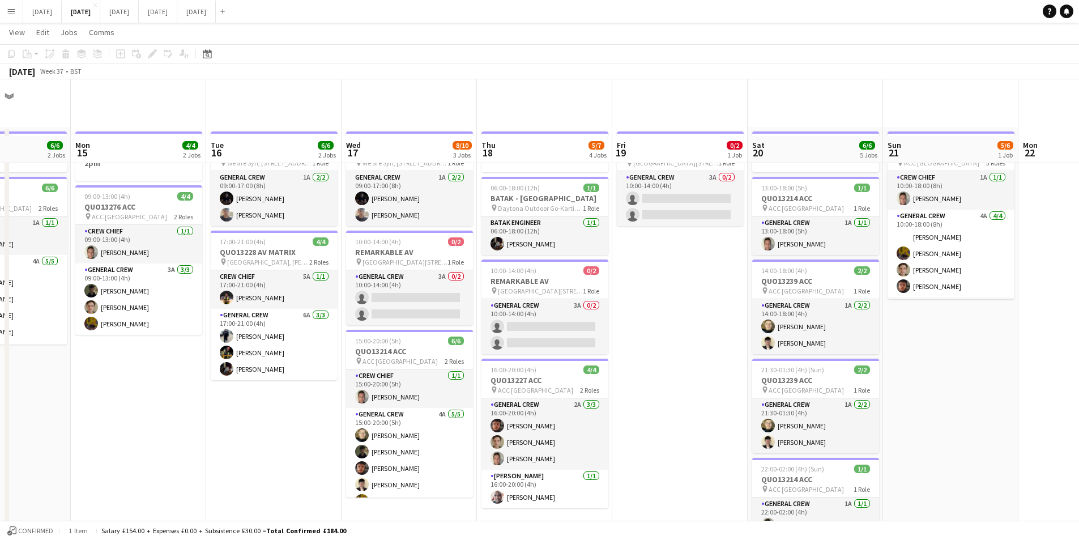
scroll to position [278, 0]
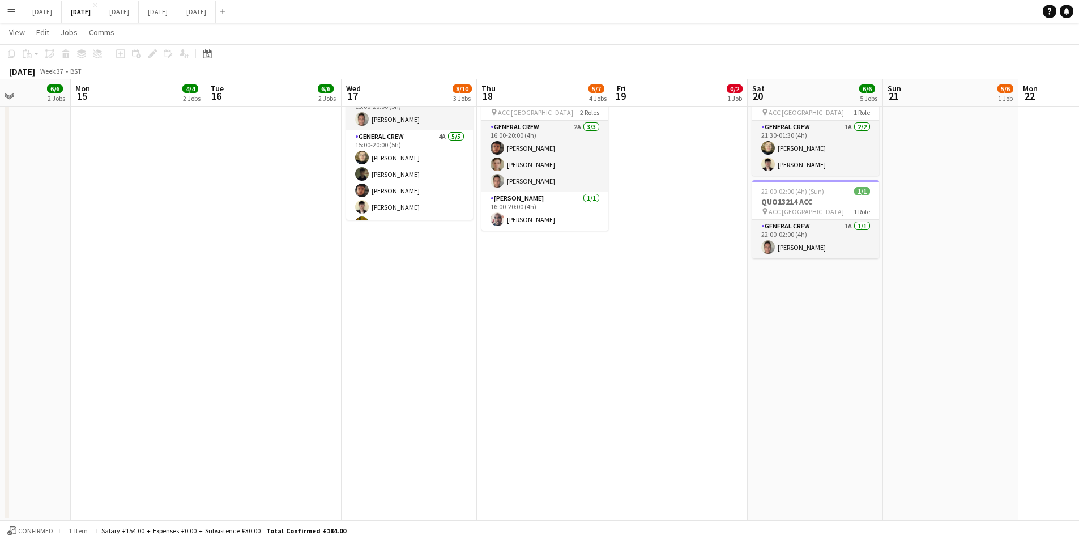
click at [791, 371] on app-date-cell "CALLUM WEDDING 13:00-18:00 (5h) 1/1 QUO13214 ACC pin ACC Liverpool 1 Role Gener…" at bounding box center [815, 184] width 135 height 671
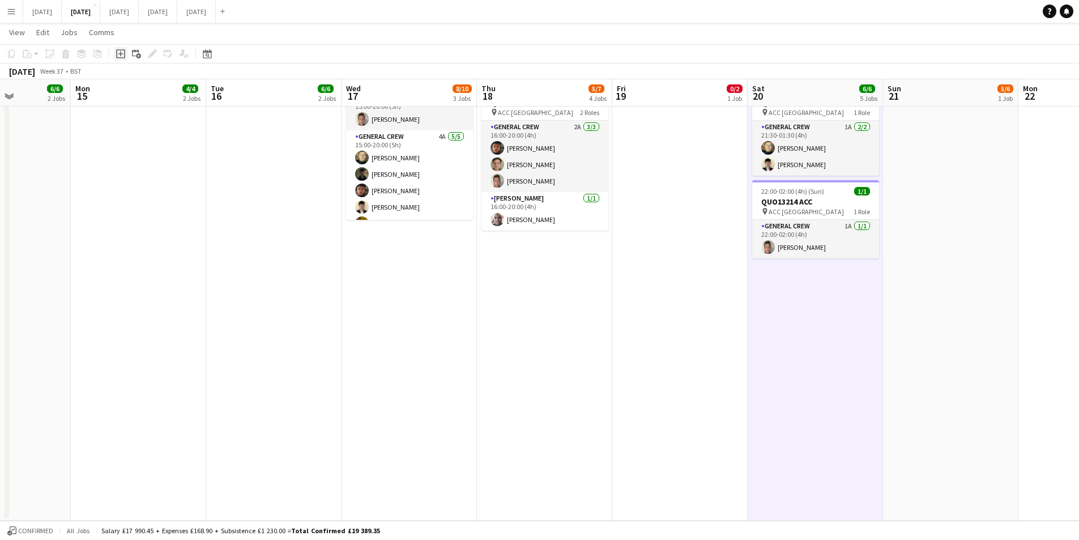
click at [120, 54] on icon "Add job" at bounding box center [120, 53] width 9 height 9
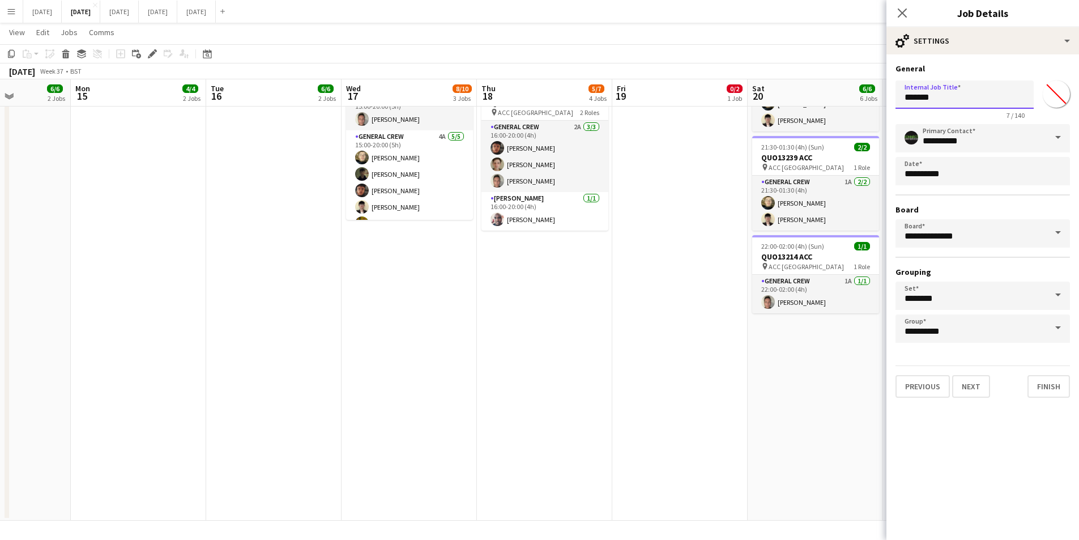
drag, startPoint x: 951, startPoint y: 93, endPoint x: 858, endPoint y: 104, distance: 93.5
click at [858, 104] on body "Menu Boards Boards Boards All jobs Status Workforce Workforce My Workforce Recr…" at bounding box center [539, 131] width 1079 height 818
type input "***"
click at [961, 389] on button "Next" at bounding box center [971, 386] width 38 height 23
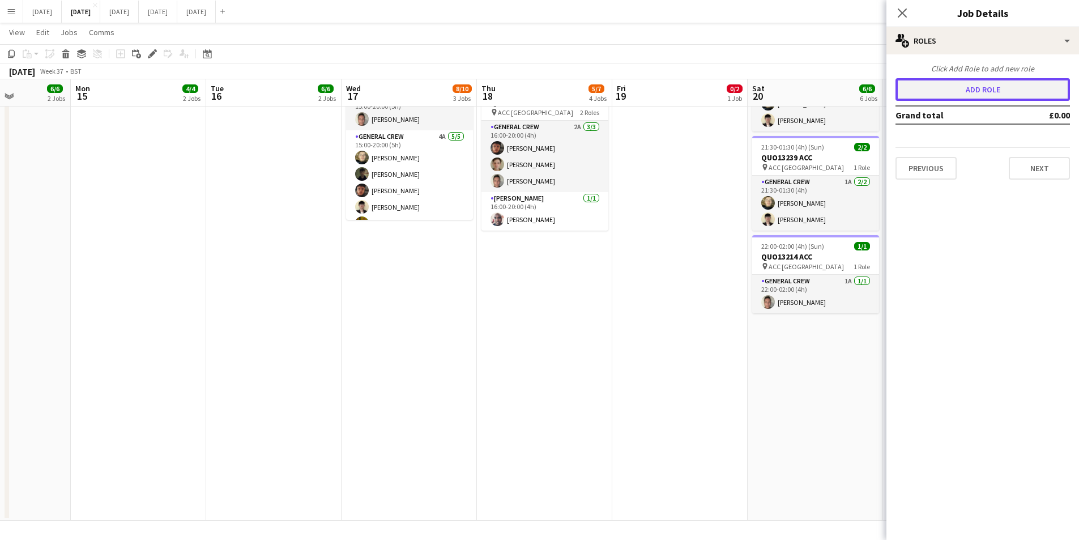
click at [979, 100] on button "Add role" at bounding box center [983, 89] width 174 height 23
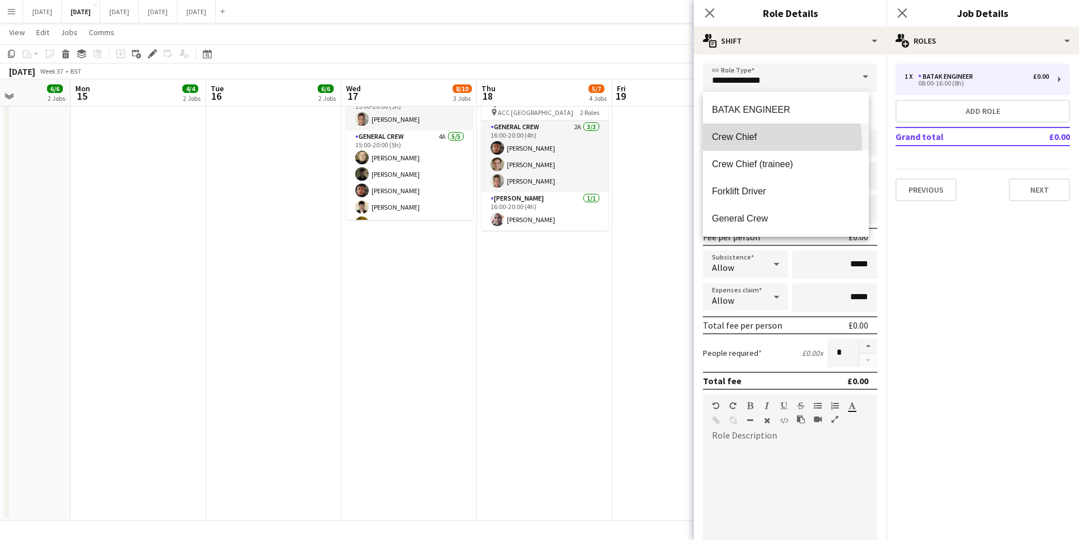
click at [737, 144] on mat-option "Crew Chief" at bounding box center [786, 137] width 166 height 27
type input "**********"
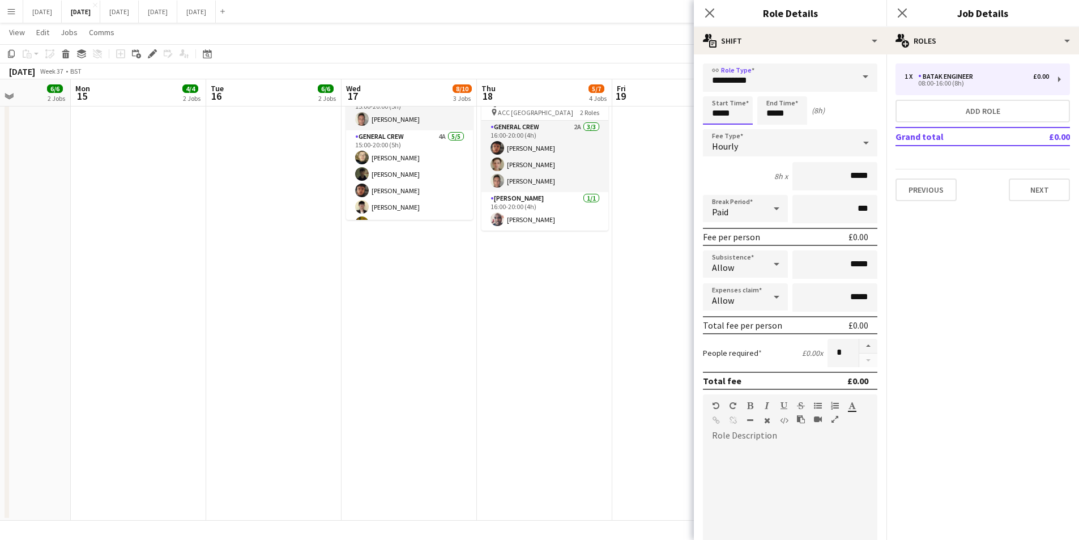
click at [717, 120] on input "*****" at bounding box center [728, 110] width 50 height 28
click at [716, 129] on div at bounding box center [716, 130] width 23 height 11
type input "*****"
click at [716, 129] on div at bounding box center [716, 130] width 23 height 11
click at [766, 112] on input "*****" at bounding box center [782, 110] width 50 height 28
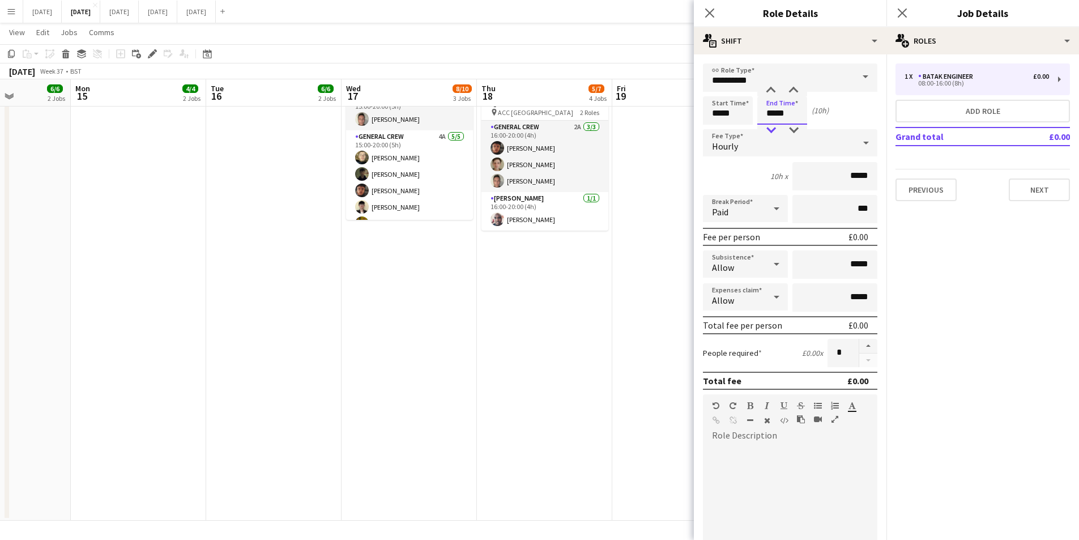
click at [770, 127] on div at bounding box center [771, 130] width 23 height 11
click at [771, 127] on div at bounding box center [771, 130] width 23 height 11
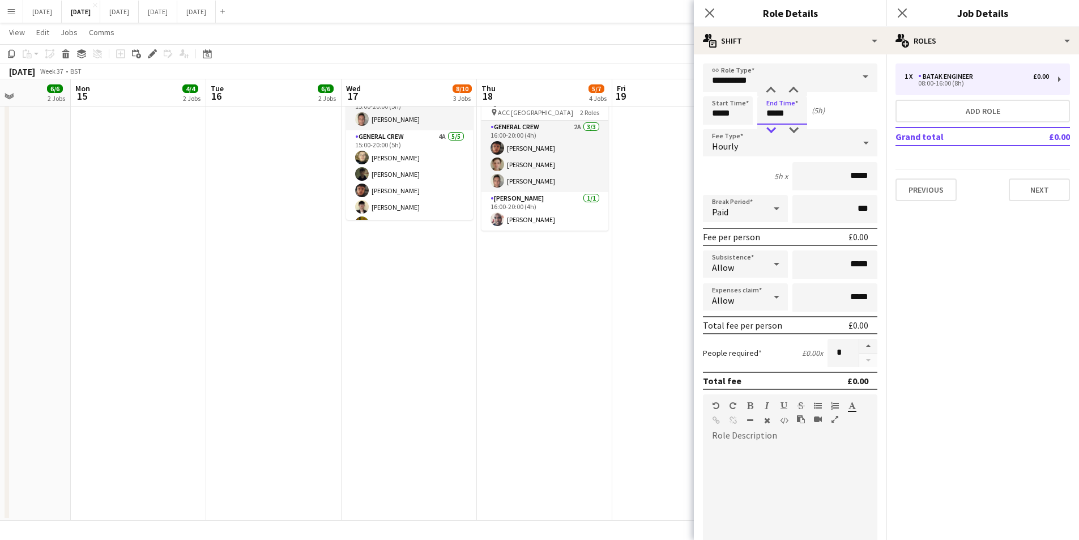
type input "*****"
click at [765, 126] on div at bounding box center [771, 130] width 23 height 11
click at [927, 110] on button "Add role" at bounding box center [983, 111] width 174 height 23
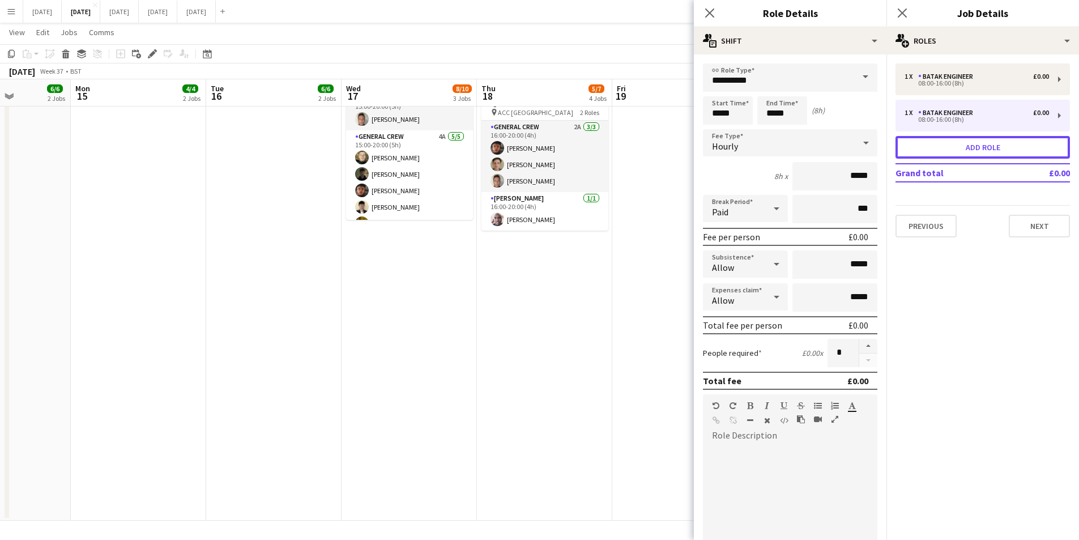
type input "**********"
type input "*****"
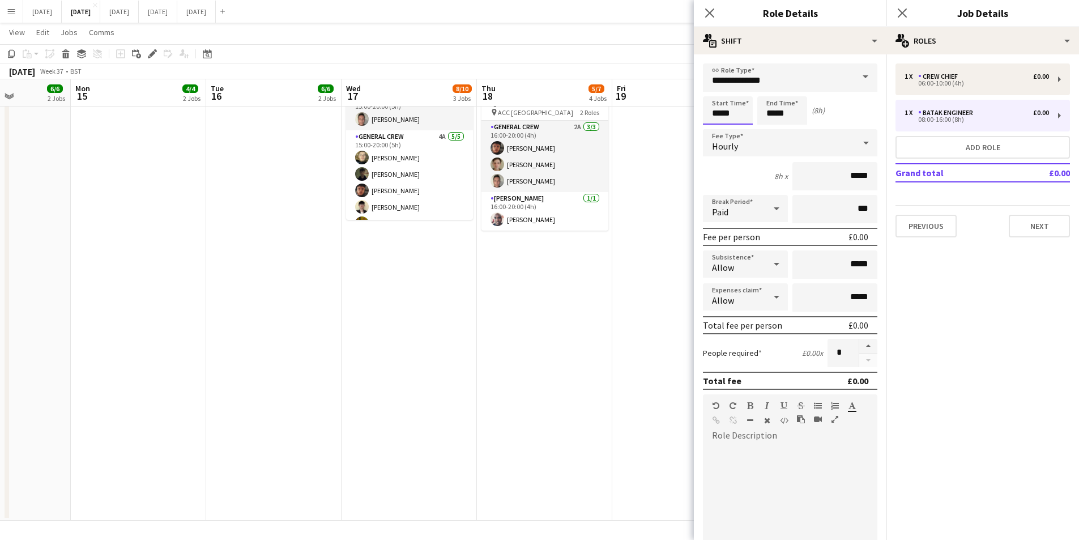
click at [725, 113] on input "*****" at bounding box center [728, 110] width 50 height 28
click at [717, 129] on div at bounding box center [716, 130] width 23 height 11
type input "*****"
click at [718, 129] on div at bounding box center [716, 130] width 23 height 11
click at [764, 113] on input "*****" at bounding box center [782, 110] width 50 height 28
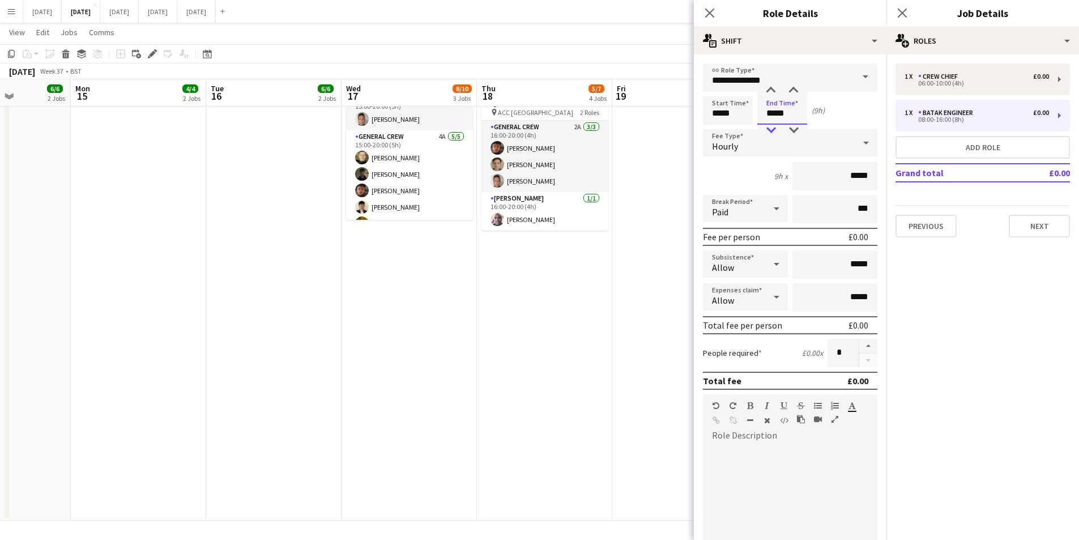
click at [771, 126] on div at bounding box center [771, 130] width 23 height 11
click at [770, 125] on div at bounding box center [771, 130] width 23 height 11
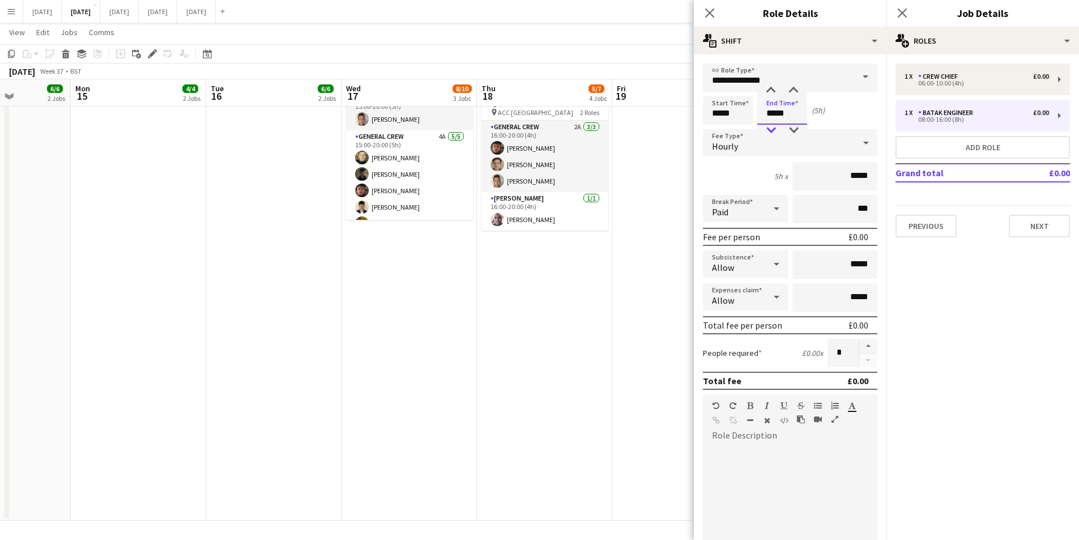
click at [770, 125] on div at bounding box center [771, 130] width 23 height 11
click at [791, 92] on div at bounding box center [793, 90] width 23 height 11
click at [795, 124] on input "*****" at bounding box center [782, 110] width 50 height 28
type input "*****"
click at [795, 126] on div at bounding box center [793, 130] width 23 height 11
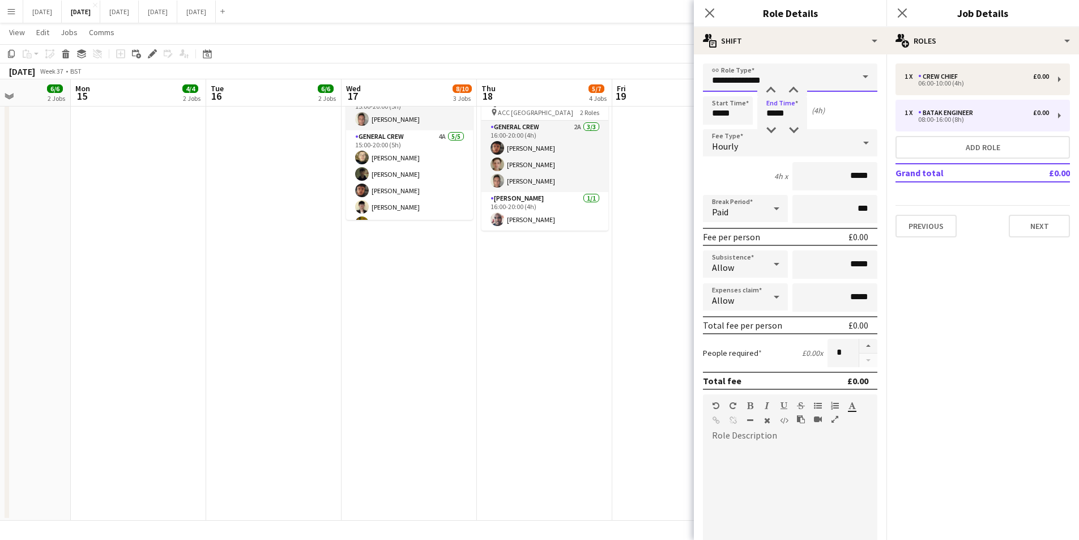
click at [808, 78] on input "**********" at bounding box center [790, 77] width 174 height 28
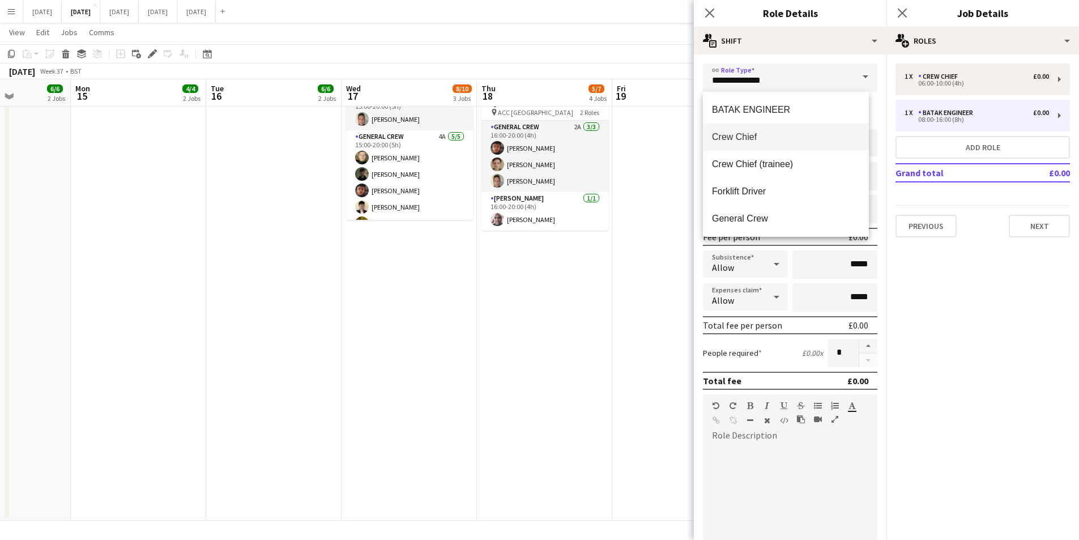
drag, startPoint x: 748, startPoint y: 215, endPoint x: 756, endPoint y: 206, distance: 12.0
click at [747, 215] on span "General Crew" at bounding box center [786, 218] width 148 height 11
type input "**********"
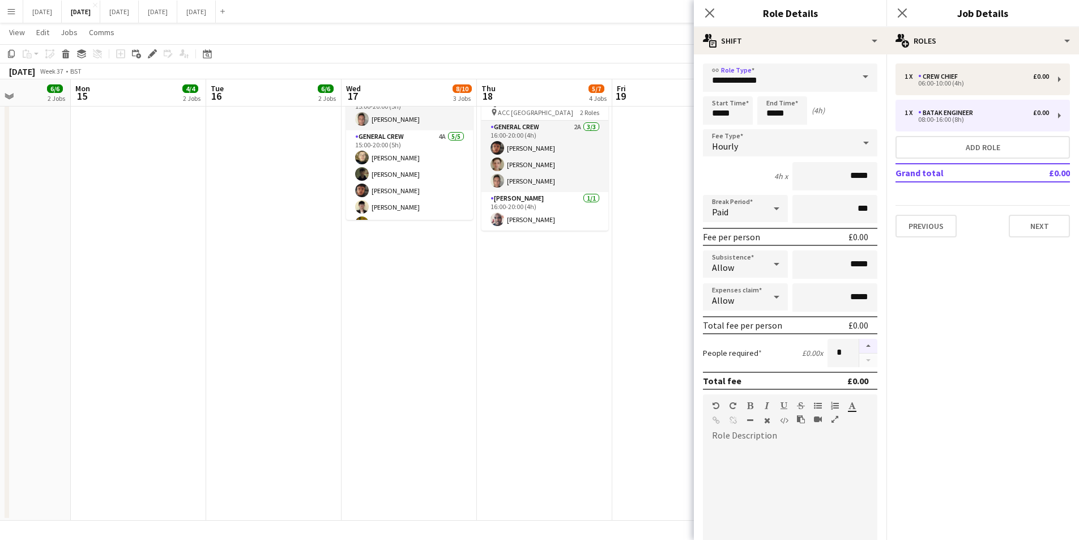
click at [859, 345] on button "button" at bounding box center [868, 346] width 18 height 15
type input "*"
click at [1034, 221] on button "Next" at bounding box center [1039, 226] width 61 height 23
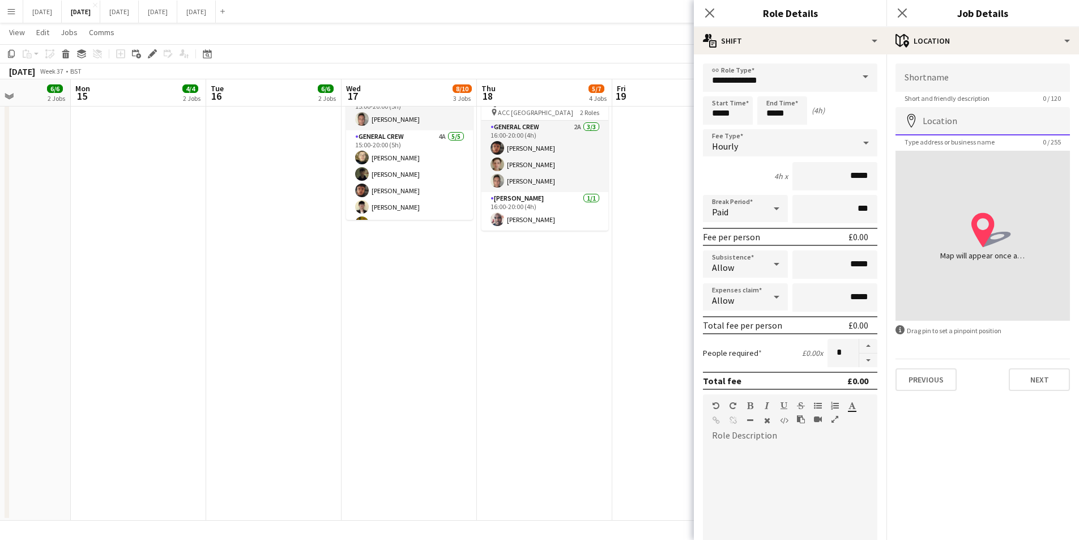
click at [964, 120] on input "Location" at bounding box center [983, 121] width 174 height 28
type input "**********"
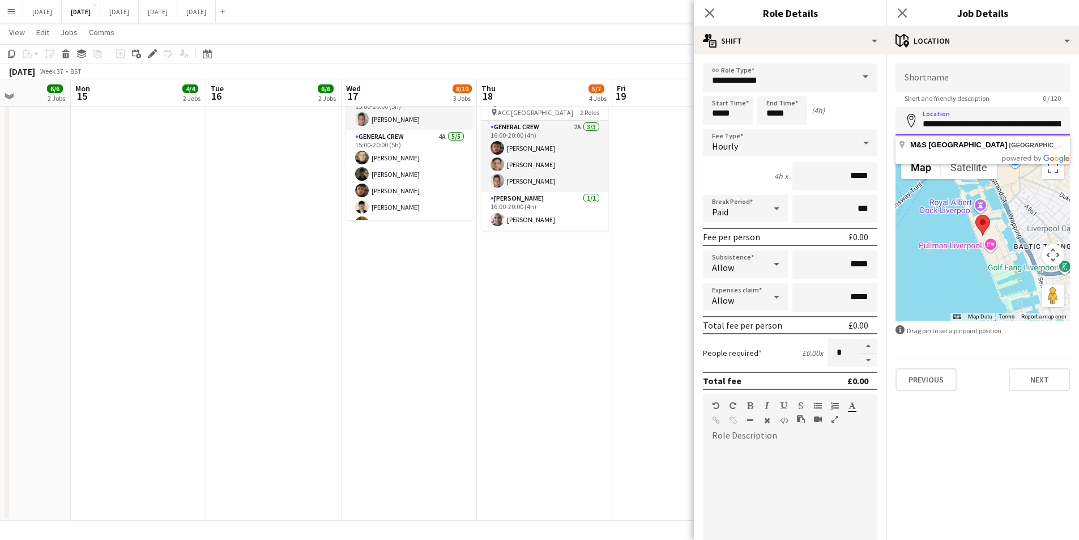
scroll to position [0, 192]
drag, startPoint x: 928, startPoint y: 124, endPoint x: 1064, endPoint y: 126, distance: 136.0
click at [1064, 126] on input "**********" at bounding box center [983, 121] width 174 height 28
click at [942, 78] on input "Shortname" at bounding box center [983, 77] width 174 height 28
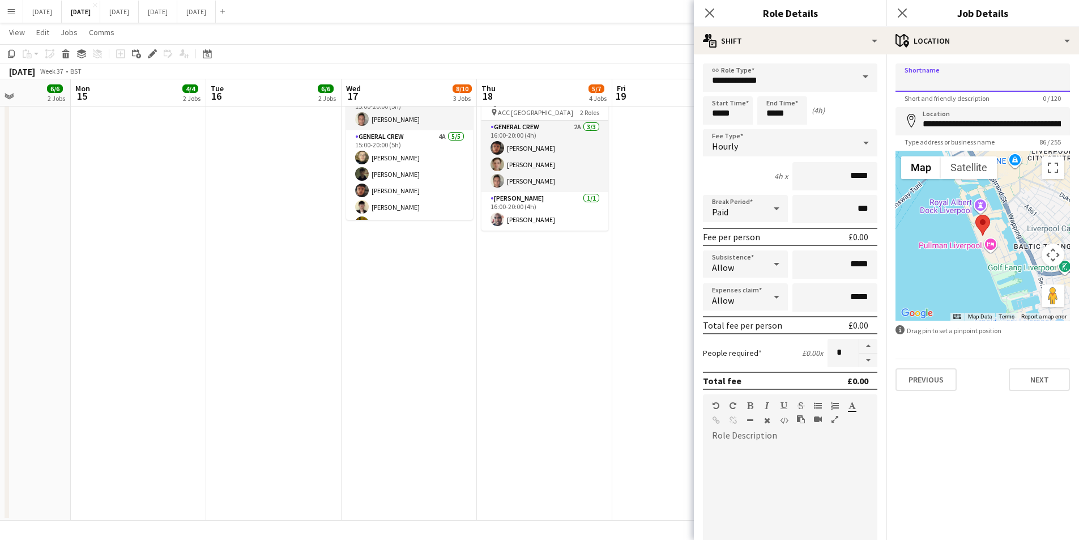
paste input "**********"
type input "**********"
drag, startPoint x: 708, startPoint y: 9, endPoint x: 908, endPoint y: 11, distance: 199.4
click at [708, 8] on icon "Close pop-in" at bounding box center [709, 12] width 9 height 9
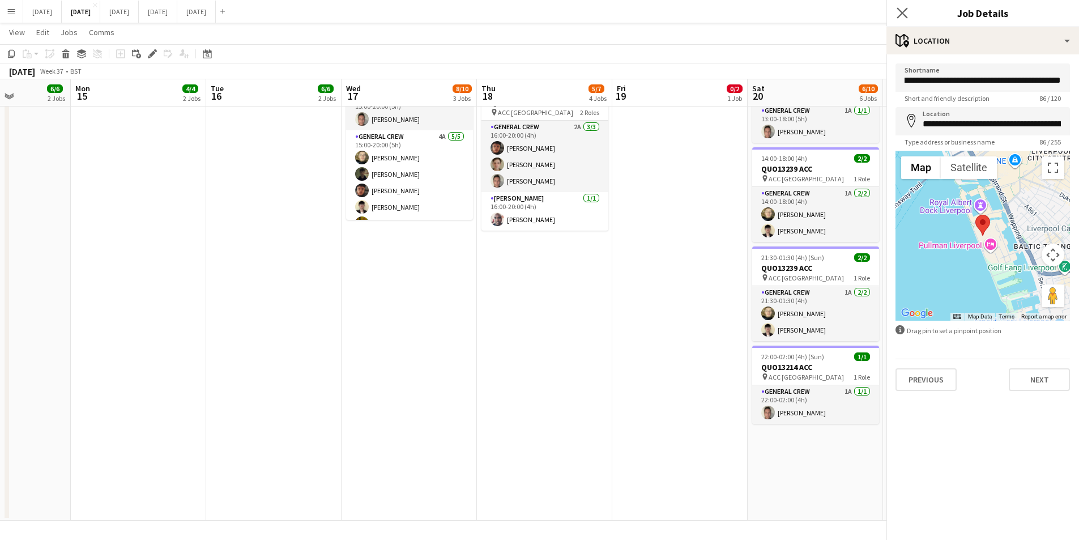
scroll to position [0, 0]
click at [900, 11] on icon at bounding box center [902, 12] width 11 height 11
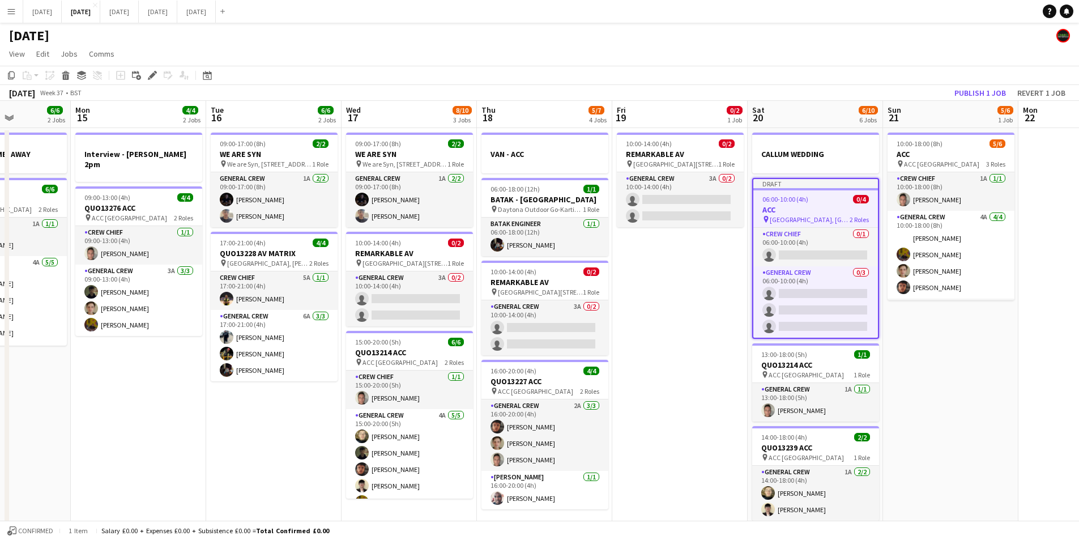
click at [820, 202] on div "06:00-10:00 (4h) 0/4" at bounding box center [815, 199] width 125 height 8
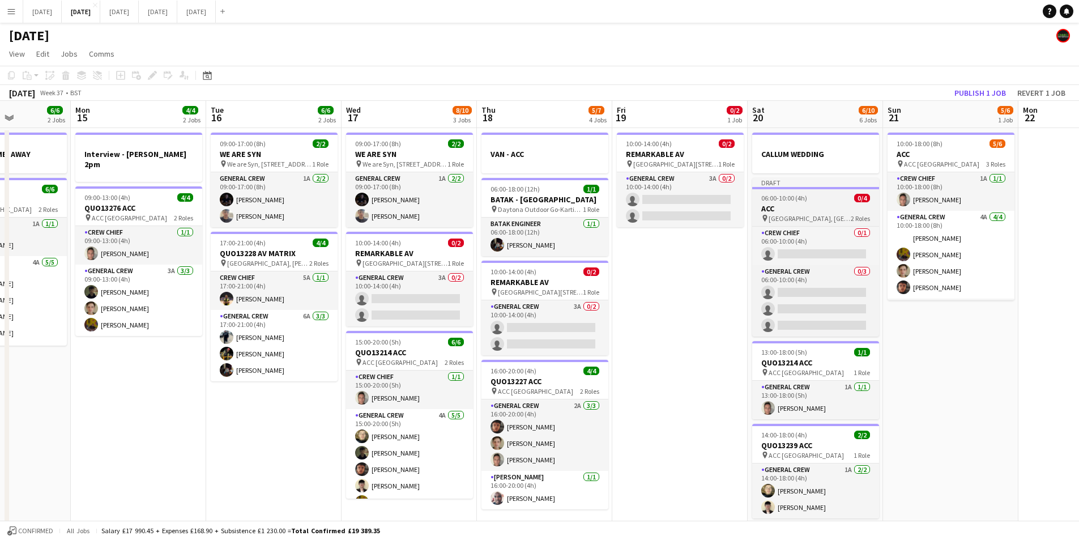
click at [819, 205] on h3 "ACC" at bounding box center [815, 208] width 127 height 10
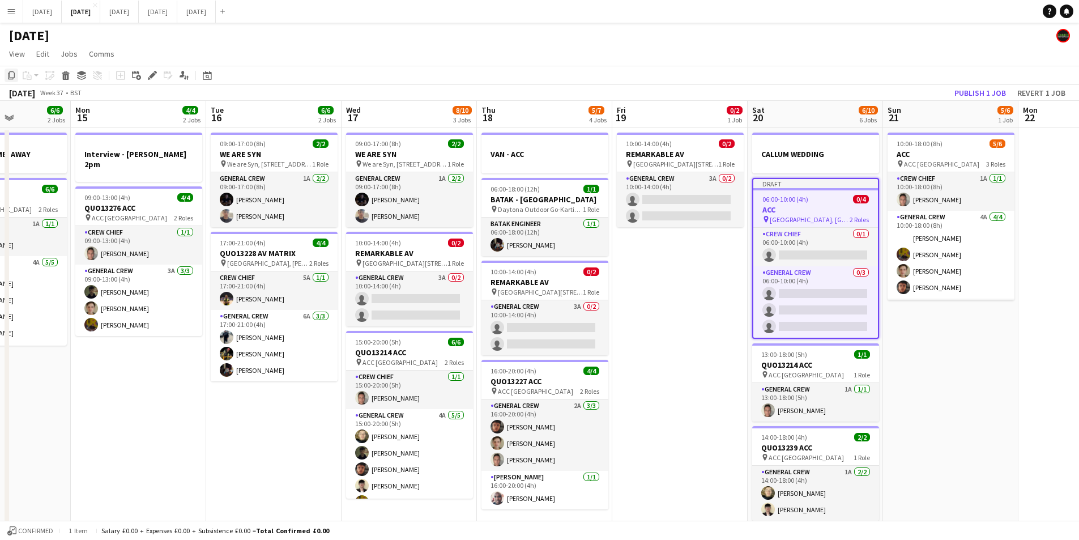
click at [12, 73] on icon "Copy" at bounding box center [11, 75] width 9 height 9
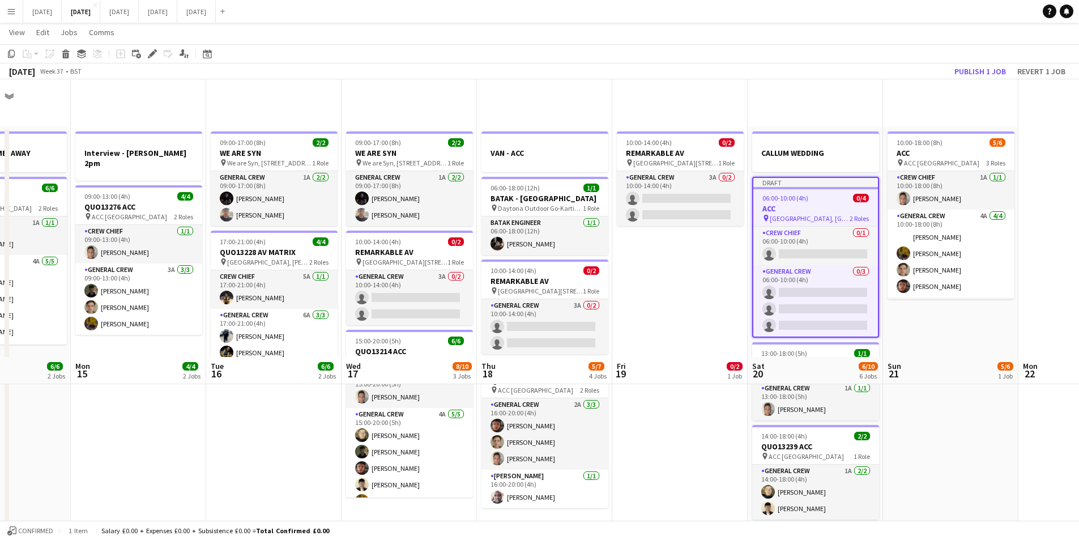
scroll to position [278, 0]
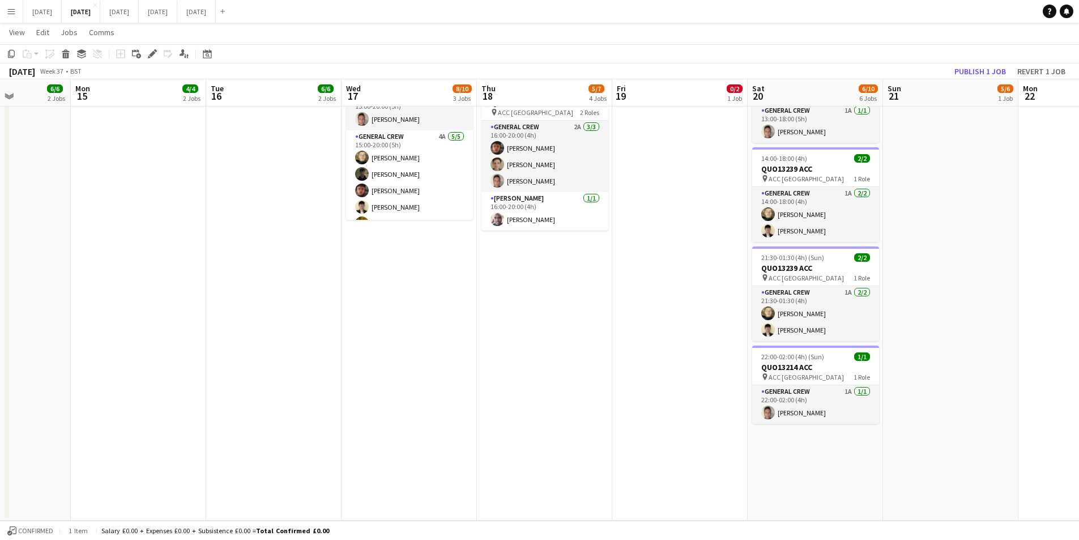
click at [808, 457] on app-date-cell "CALLUM WEDDING Draft 06:00-10:00 (4h) 0/4 ACC pin M&S Bank Arena, King's Dock, …" at bounding box center [815, 184] width 135 height 671
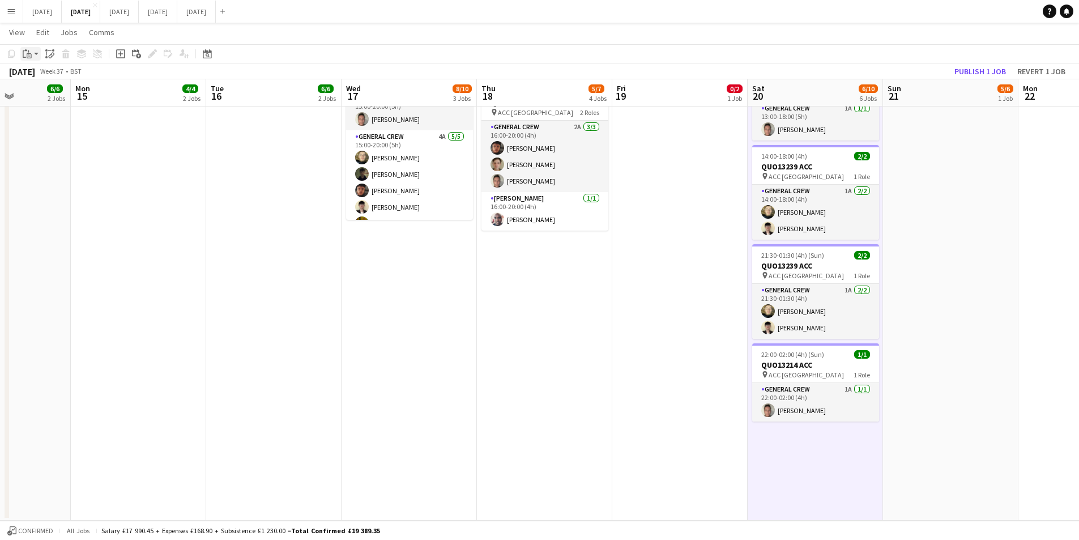
click at [35, 48] on app-action-btn "Paste" at bounding box center [30, 54] width 20 height 14
click at [36, 73] on link "Paste Ctrl+V" at bounding box center [83, 75] width 107 height 10
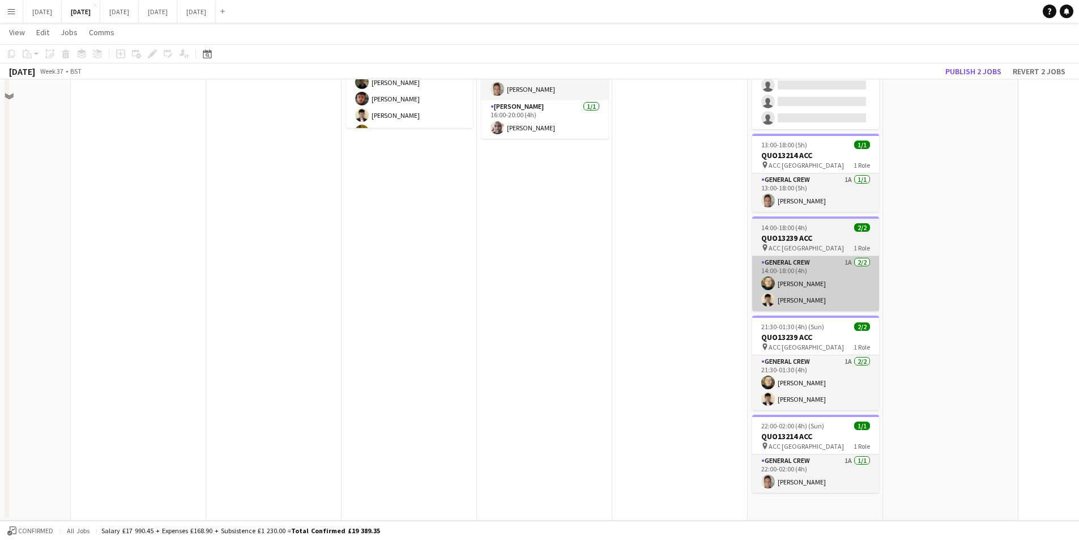
scroll to position [29, 0]
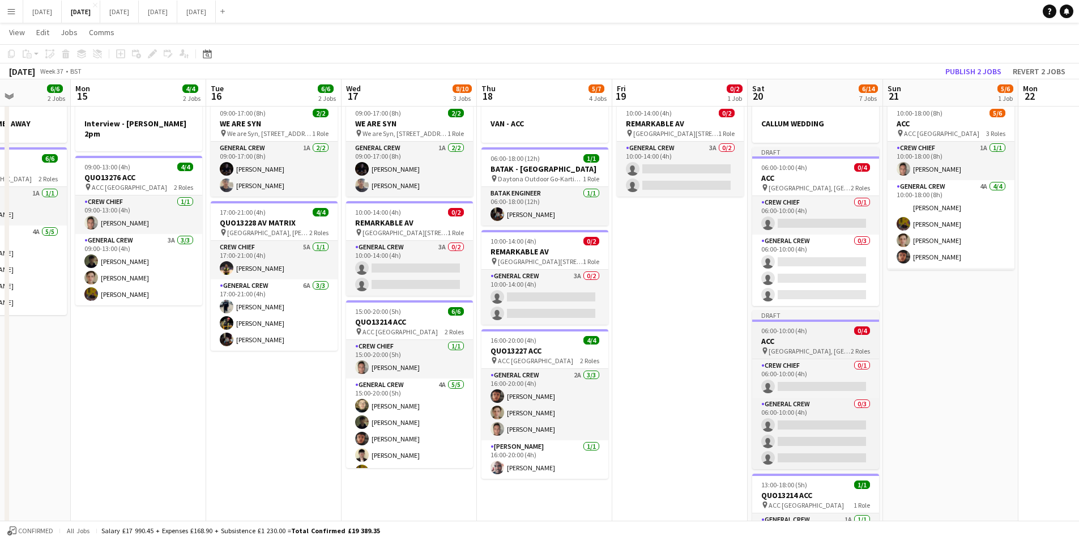
click at [819, 344] on h3 "ACC" at bounding box center [815, 341] width 127 height 10
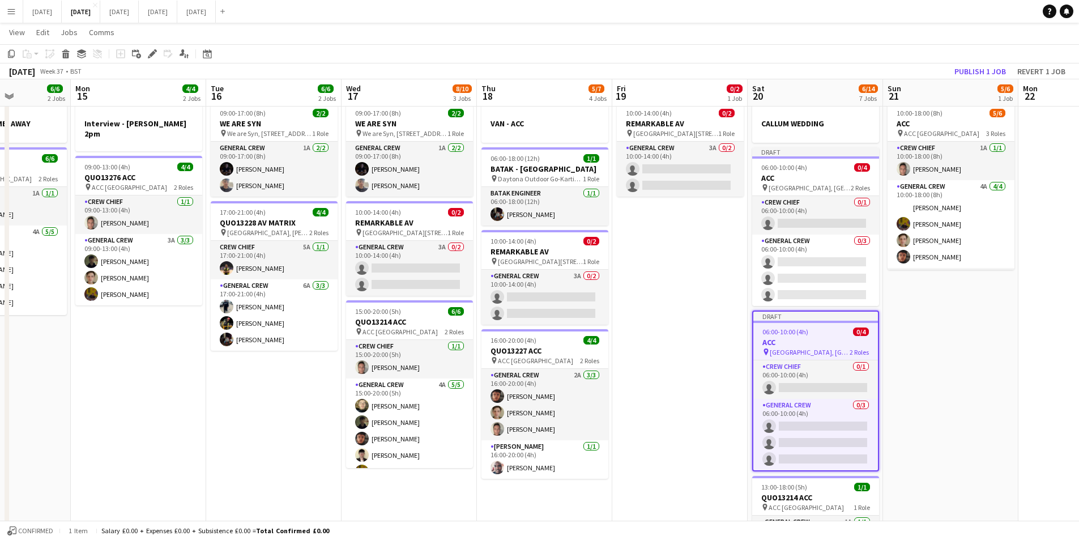
click at [150, 53] on icon "Edit" at bounding box center [152, 53] width 9 height 9
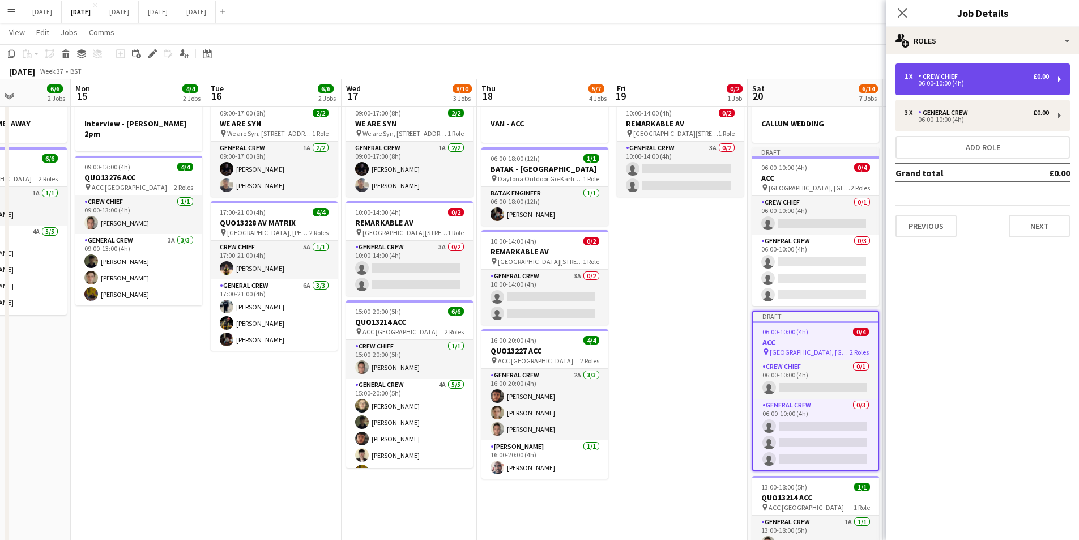
click at [941, 72] on div "1 x Crew Chief £0.00 06:00-10:00 (4h)" at bounding box center [983, 79] width 174 height 32
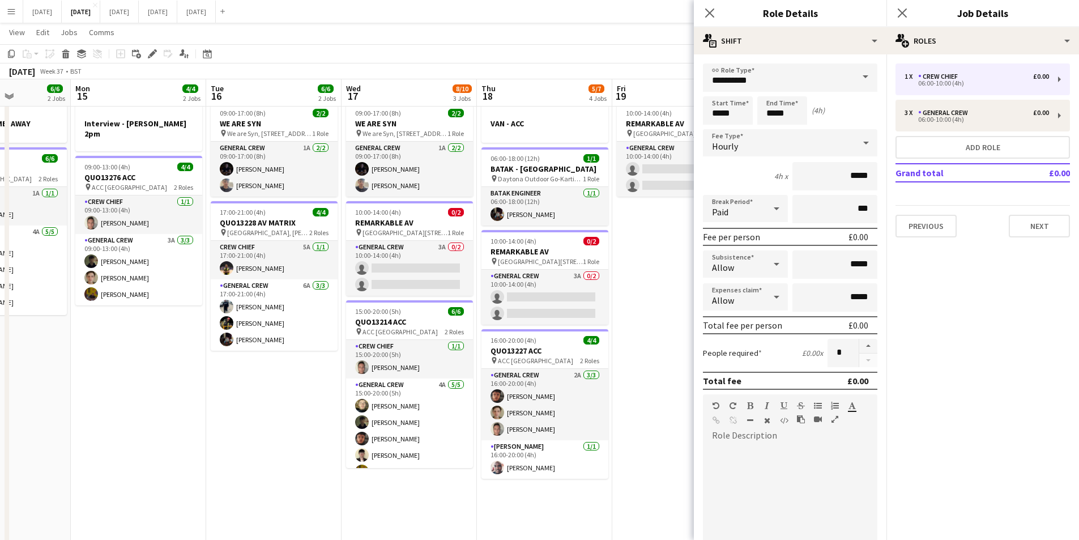
click at [706, 126] on form "**********" at bounding box center [790, 415] width 193 height 704
click at [713, 109] on input "*****" at bounding box center [728, 110] width 50 height 28
click at [717, 92] on div at bounding box center [716, 90] width 23 height 11
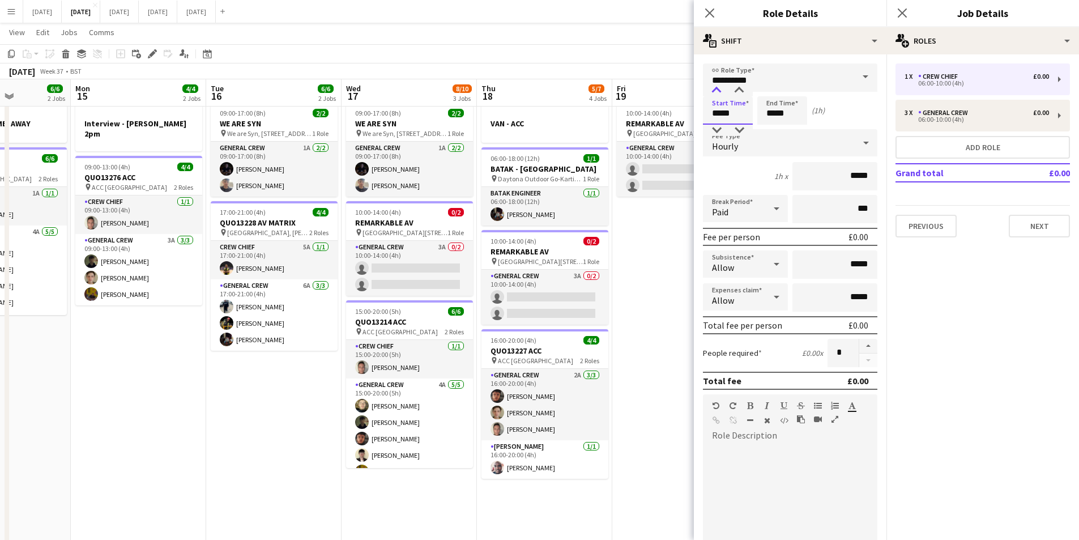
click at [717, 92] on div at bounding box center [716, 90] width 23 height 11
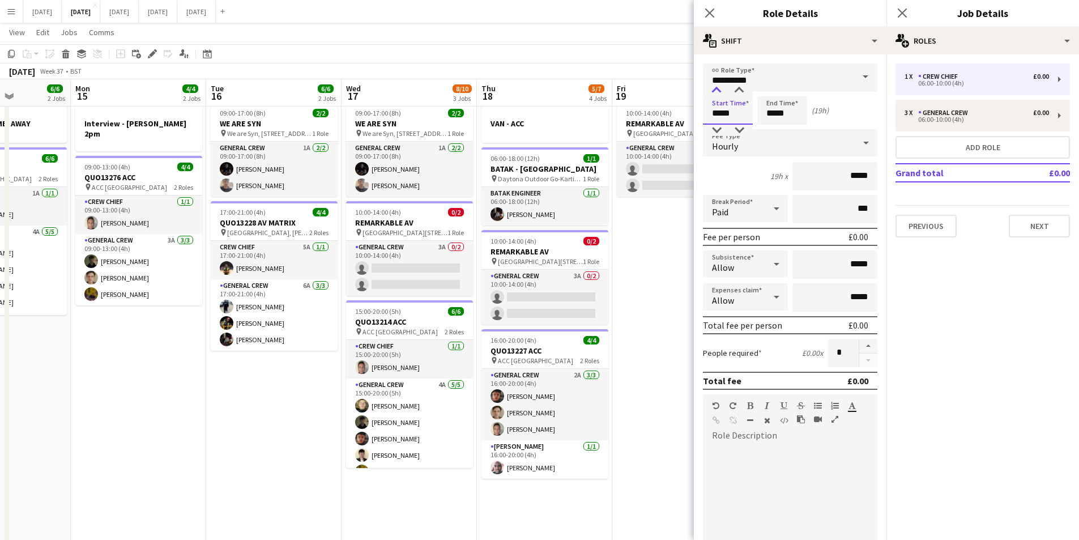
click at [717, 92] on div at bounding box center [716, 90] width 23 height 11
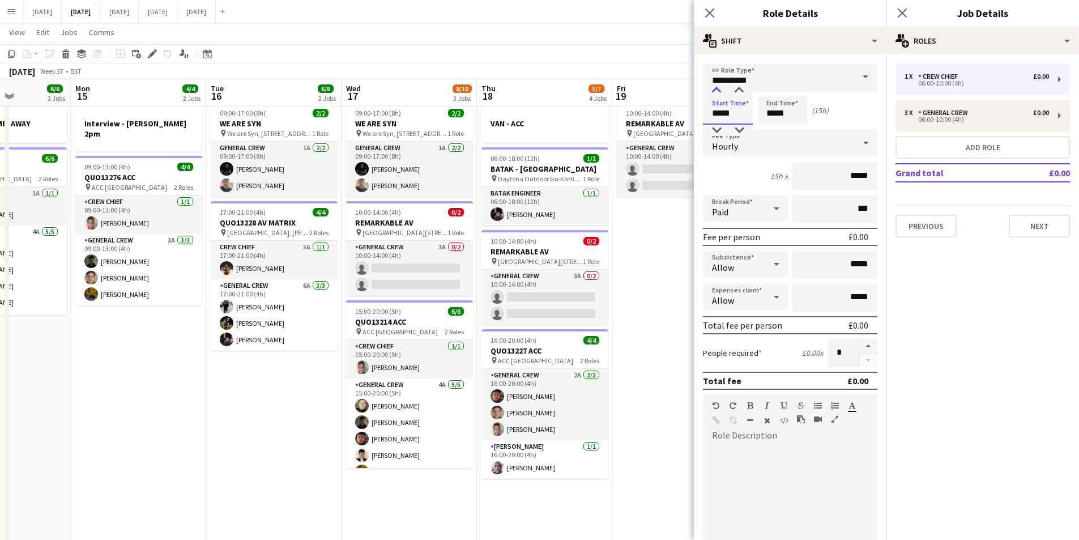
click at [717, 92] on div at bounding box center [716, 90] width 23 height 11
click at [740, 92] on div at bounding box center [739, 90] width 23 height 11
type input "*****"
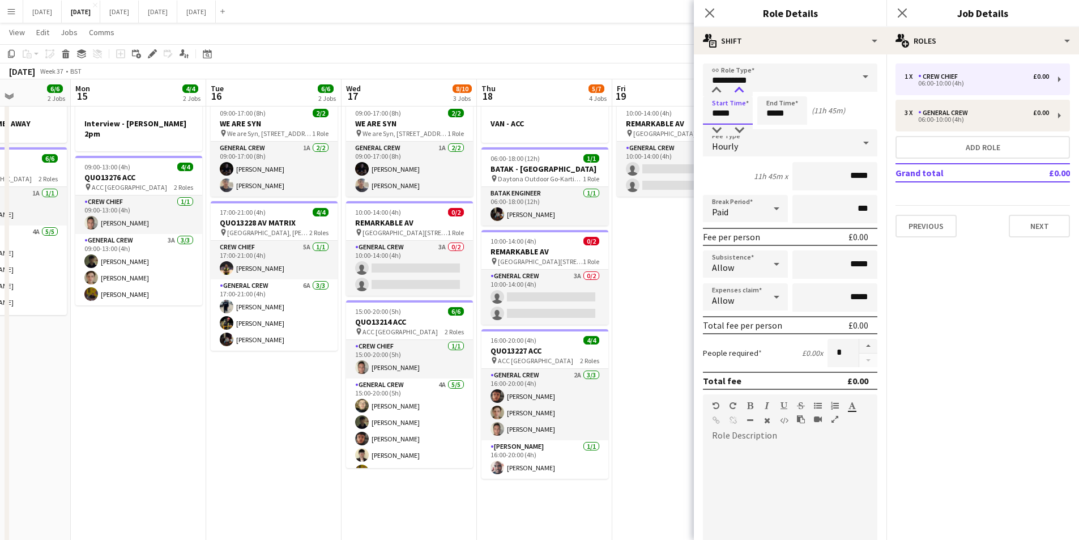
click at [740, 92] on div at bounding box center [739, 90] width 23 height 11
click at [770, 114] on input "*****" at bounding box center [782, 110] width 50 height 28
click at [770, 89] on div at bounding box center [771, 90] width 23 height 11
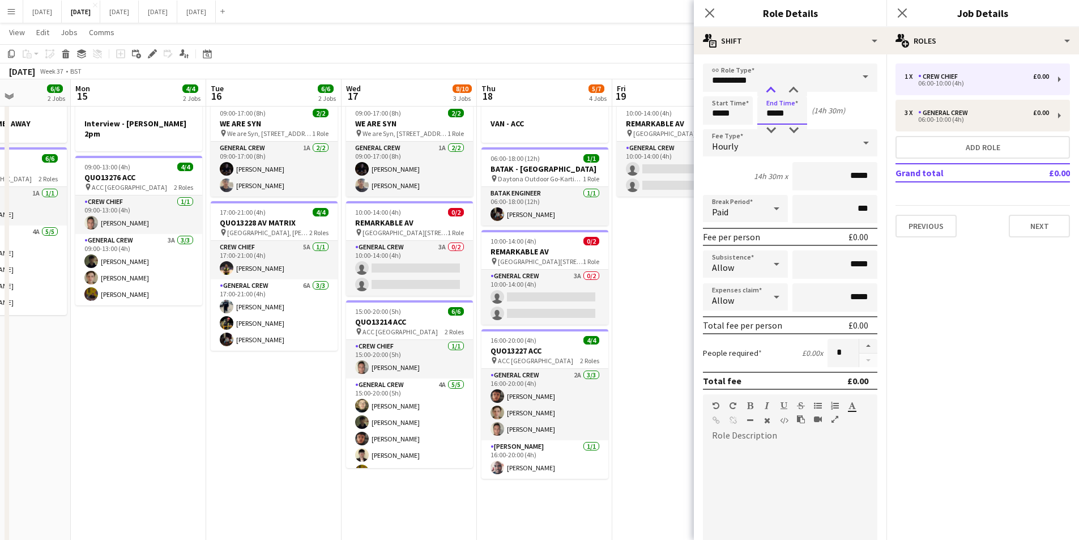
click at [770, 89] on div at bounding box center [771, 90] width 23 height 11
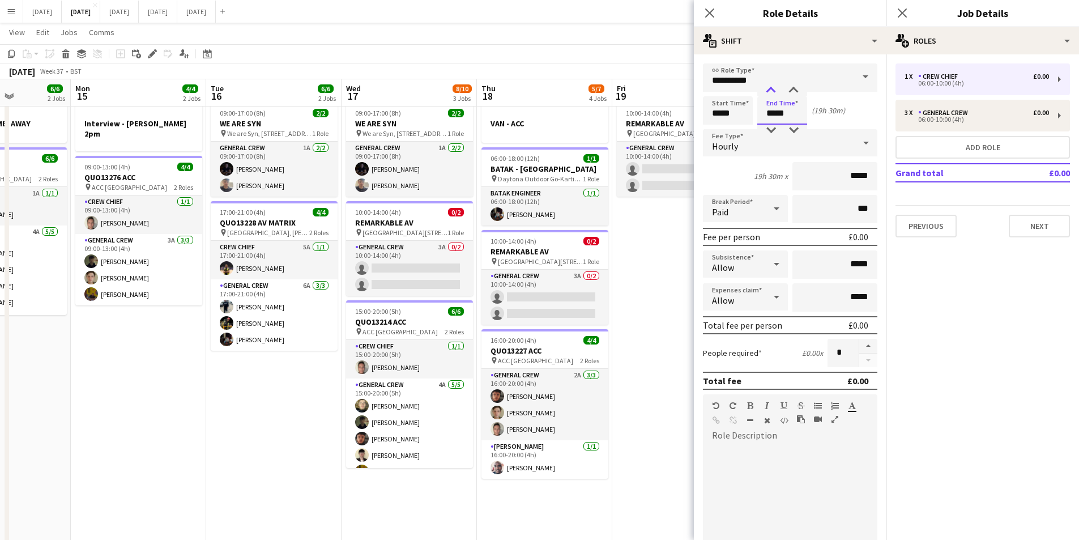
click at [770, 89] on div at bounding box center [771, 90] width 23 height 11
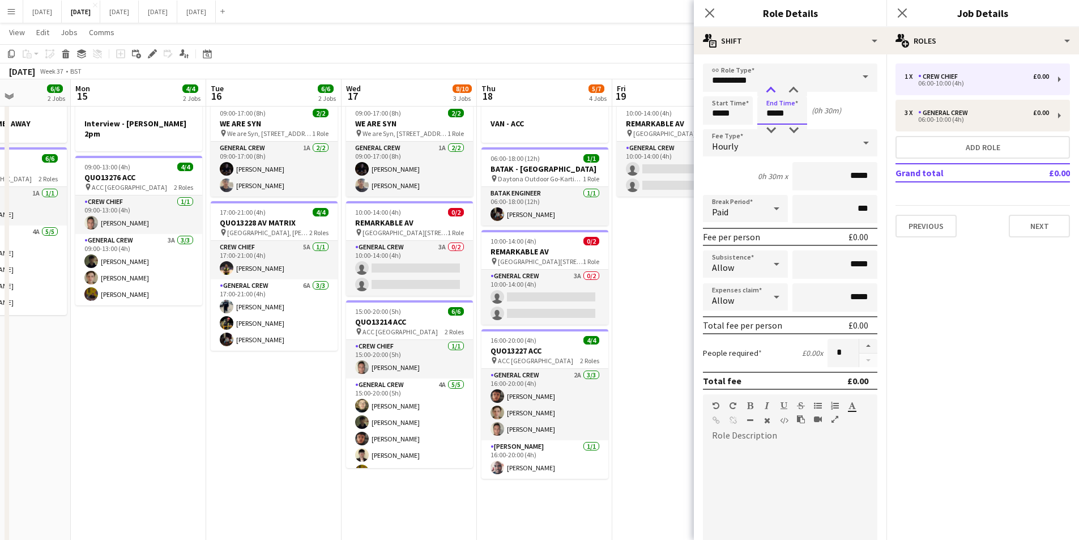
click at [770, 89] on div at bounding box center [771, 90] width 23 height 11
click at [797, 87] on div at bounding box center [793, 90] width 23 height 11
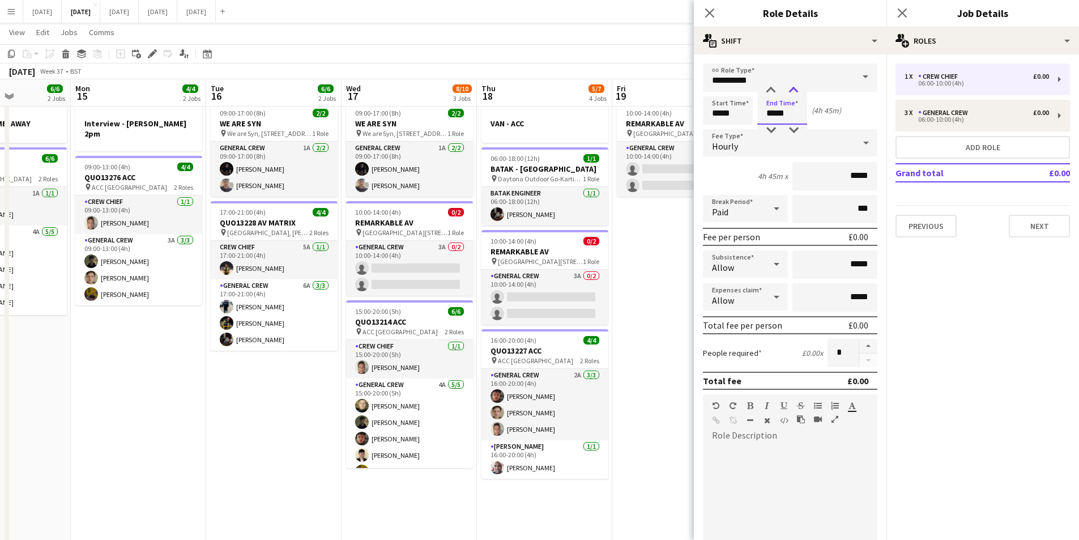
click at [797, 87] on div at bounding box center [793, 90] width 23 height 11
type input "*****"
click at [771, 128] on div at bounding box center [771, 130] width 23 height 11
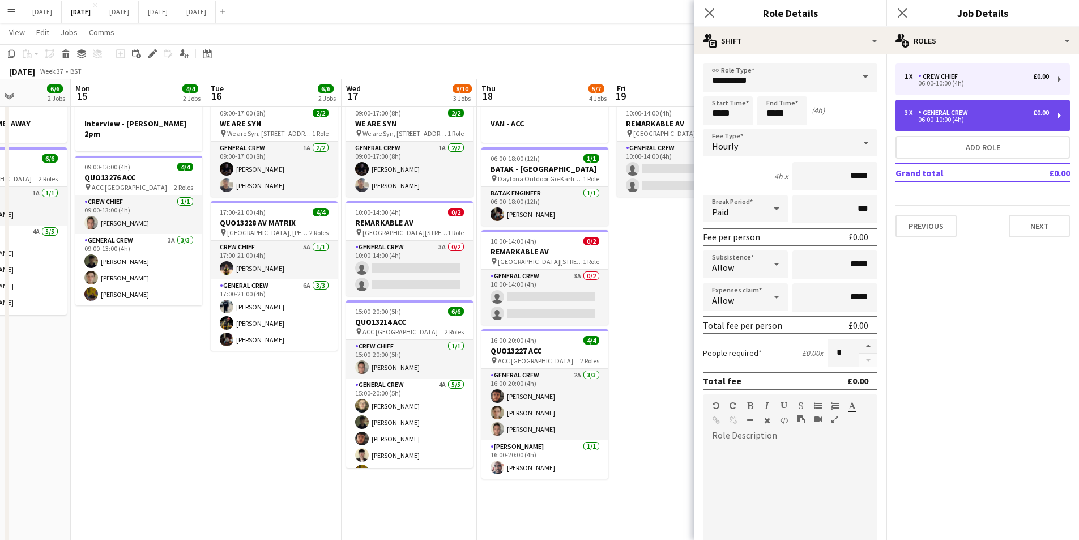
click at [961, 109] on div "General Crew" at bounding box center [945, 113] width 54 height 8
type input "**********"
type input "*****"
type input "*"
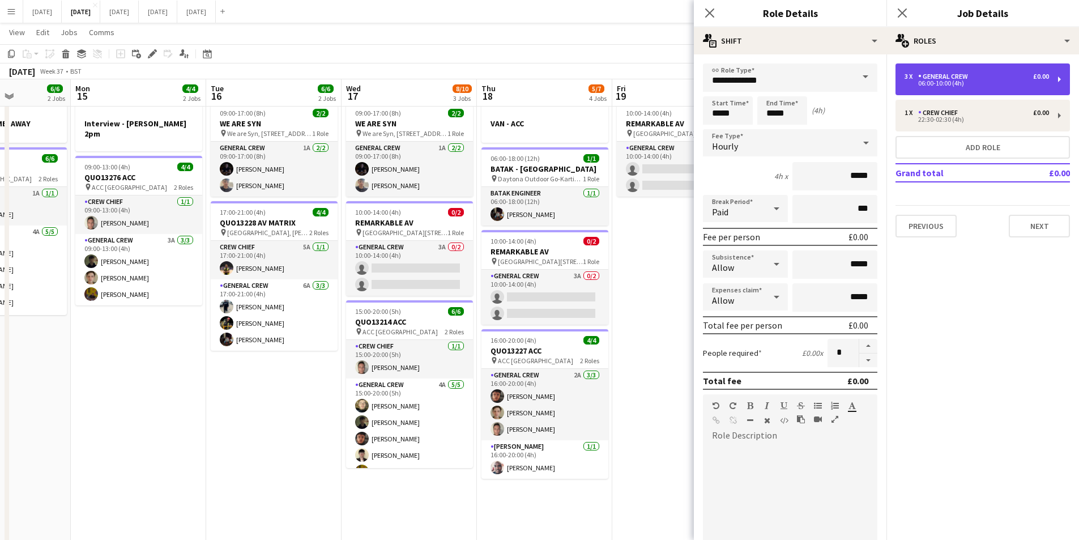
click at [963, 85] on div "06:00-10:00 (4h)" at bounding box center [977, 83] width 144 height 6
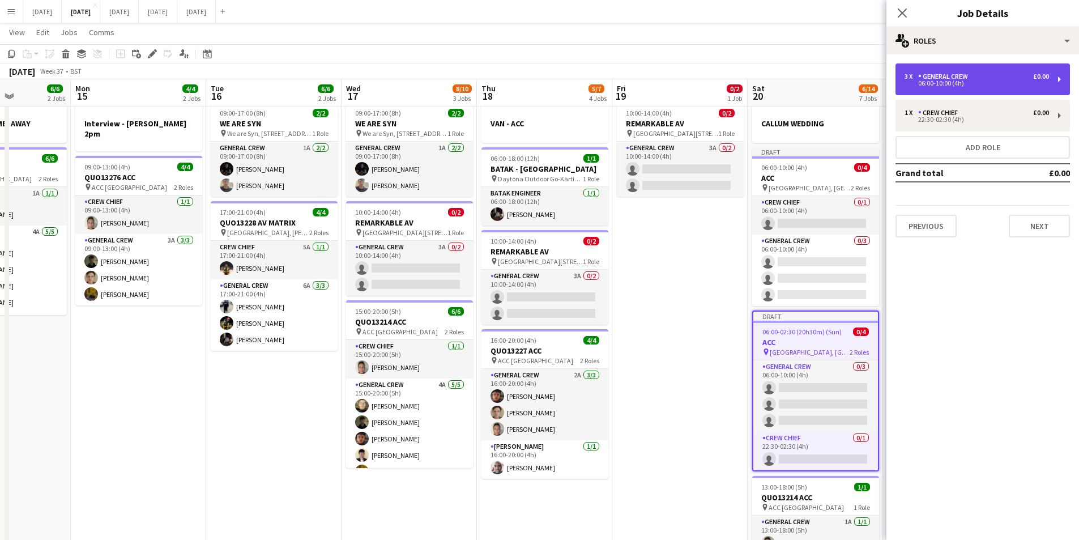
click at [958, 78] on div "General Crew" at bounding box center [945, 77] width 54 height 8
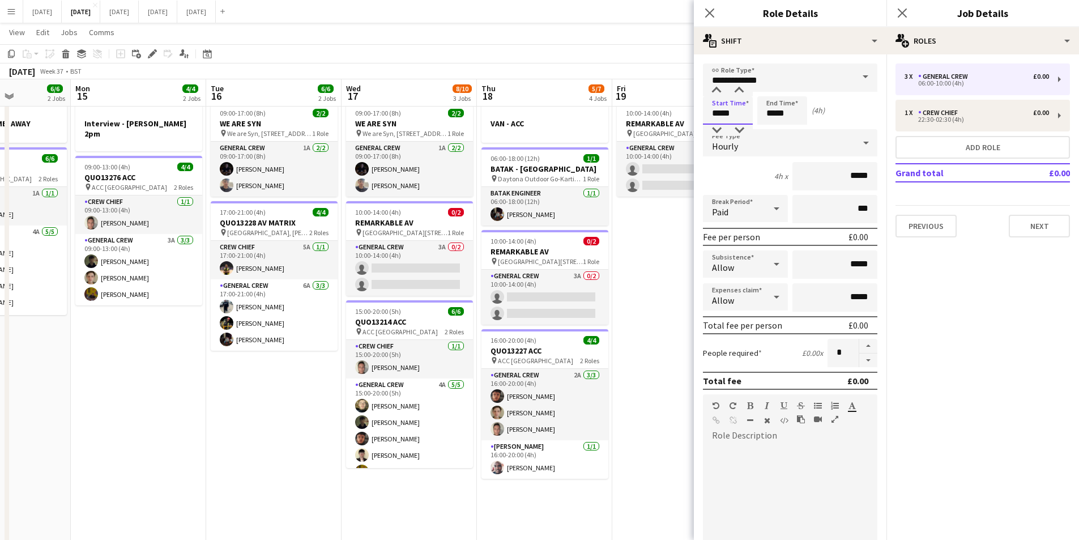
drag, startPoint x: 704, startPoint y: 112, endPoint x: 712, endPoint y: 99, distance: 15.3
click at [705, 112] on input "*****" at bounding box center [728, 110] width 50 height 28
click at [715, 92] on div at bounding box center [716, 90] width 23 height 11
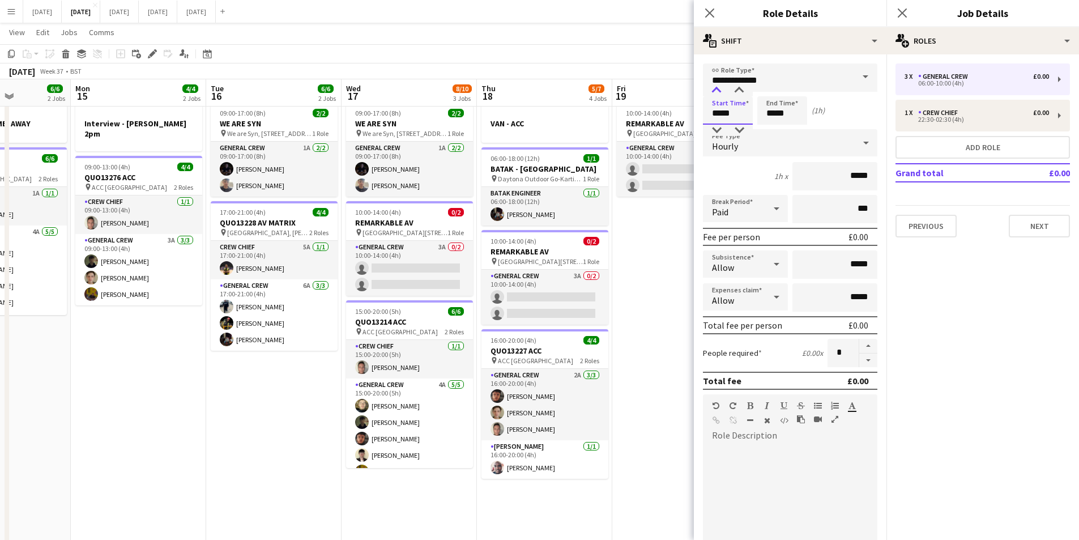
click at [715, 92] on div at bounding box center [716, 90] width 23 height 11
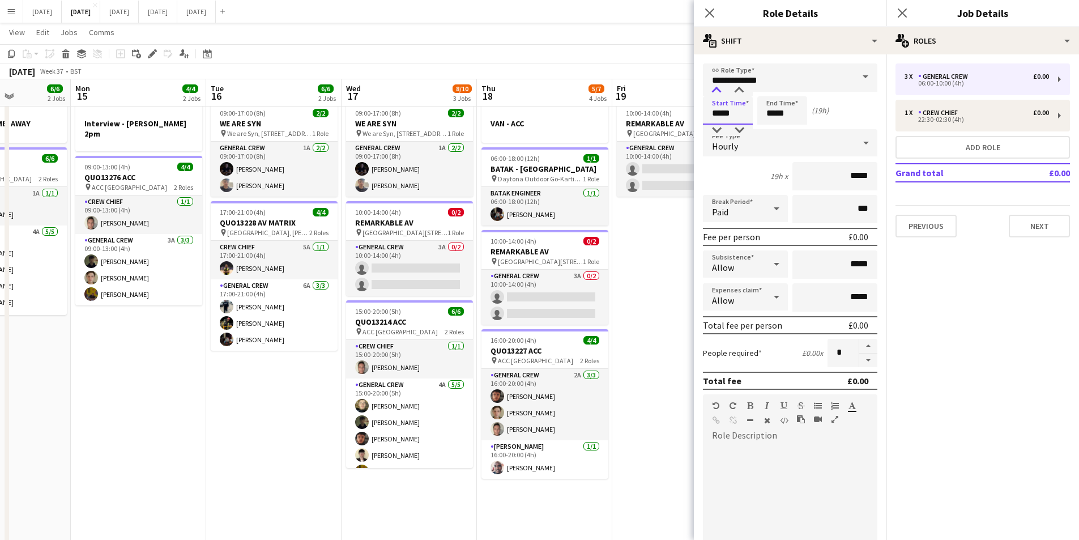
click at [715, 92] on div at bounding box center [716, 90] width 23 height 11
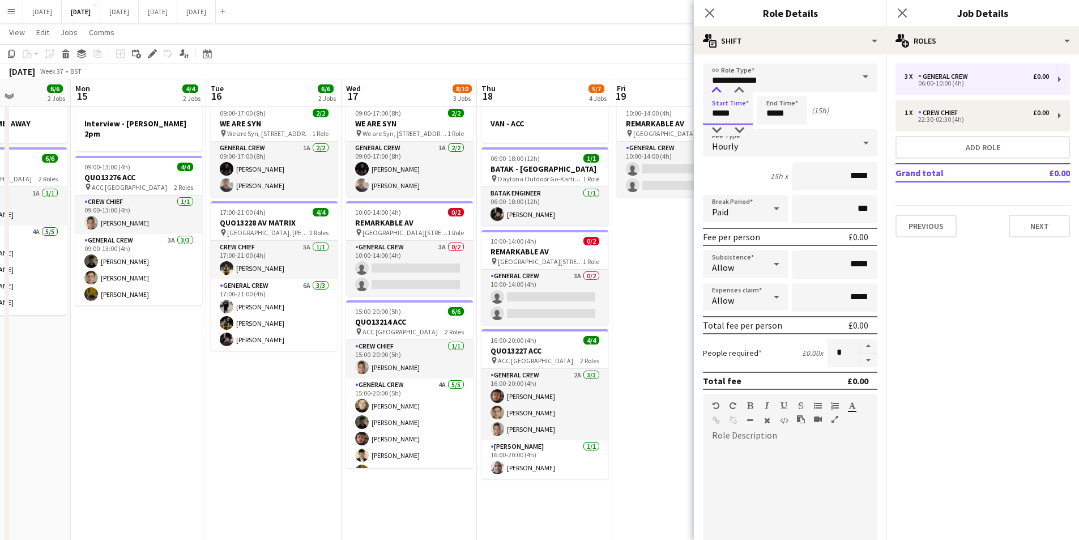
click at [715, 92] on div at bounding box center [716, 90] width 23 height 11
click at [716, 91] on div at bounding box center [716, 90] width 23 height 11
click at [719, 127] on div at bounding box center [716, 130] width 23 height 11
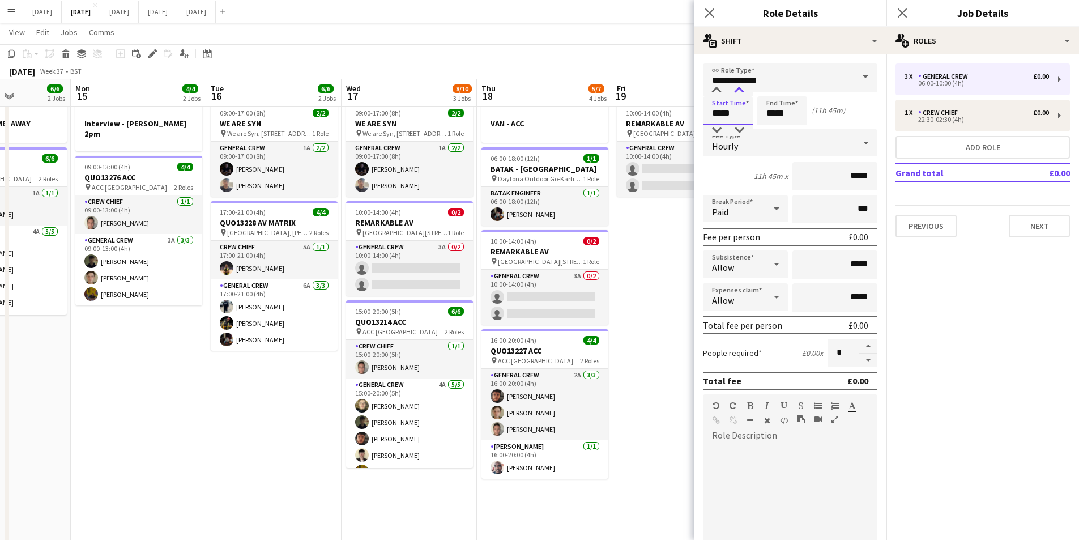
click at [739, 86] on div at bounding box center [739, 90] width 23 height 11
type input "*****"
click at [739, 86] on div at bounding box center [739, 90] width 23 height 11
click at [773, 112] on input "*****" at bounding box center [782, 110] width 50 height 28
click at [770, 93] on div at bounding box center [771, 90] width 23 height 11
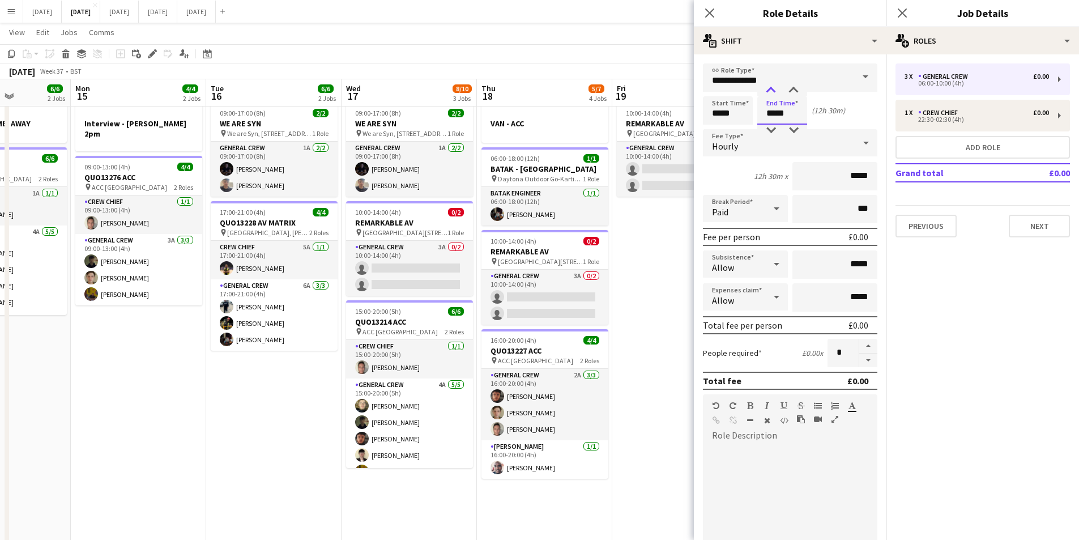
click at [770, 93] on div at bounding box center [771, 90] width 23 height 11
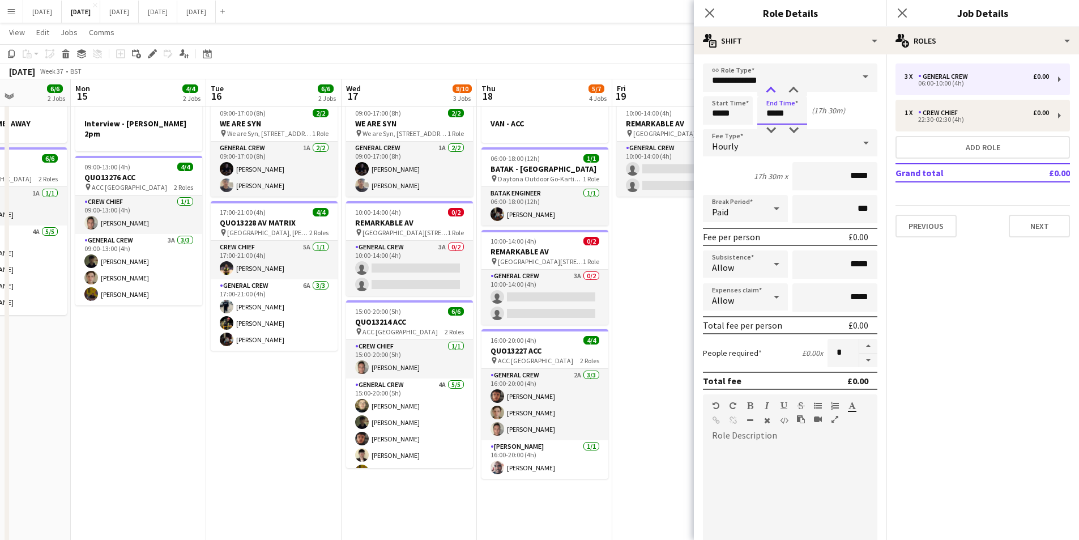
click at [770, 93] on div at bounding box center [771, 90] width 23 height 11
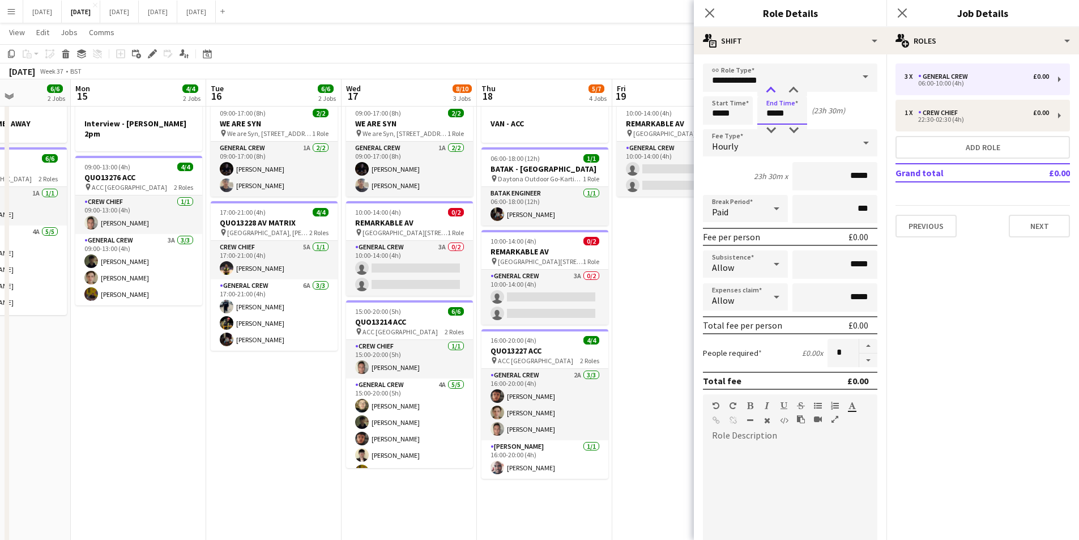
click at [770, 93] on div at bounding box center [771, 90] width 23 height 11
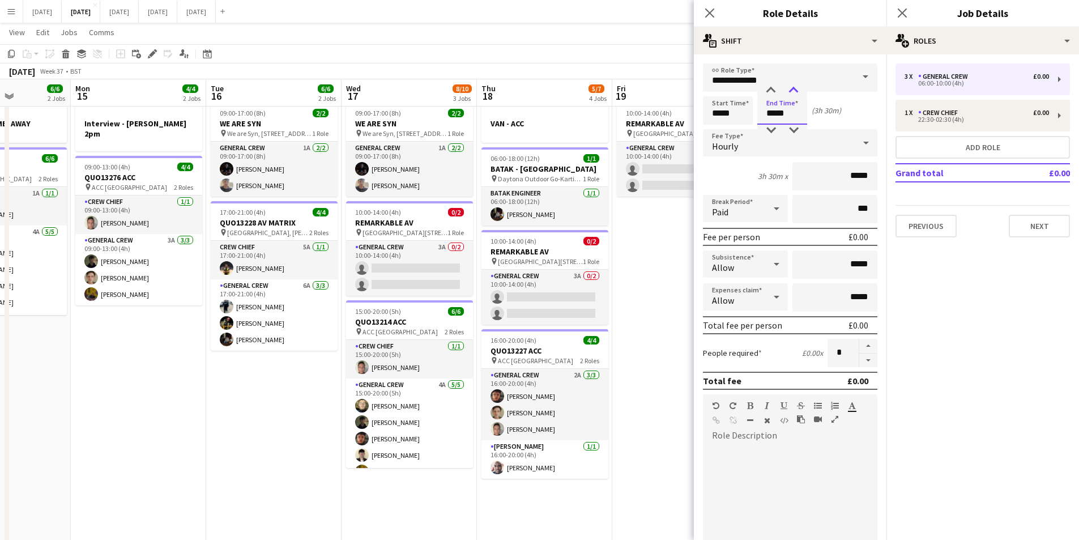
click at [797, 90] on div at bounding box center [793, 90] width 23 height 11
type input "*****"
click at [797, 90] on div at bounding box center [793, 90] width 23 height 11
click at [709, 12] on icon at bounding box center [709, 12] width 11 height 11
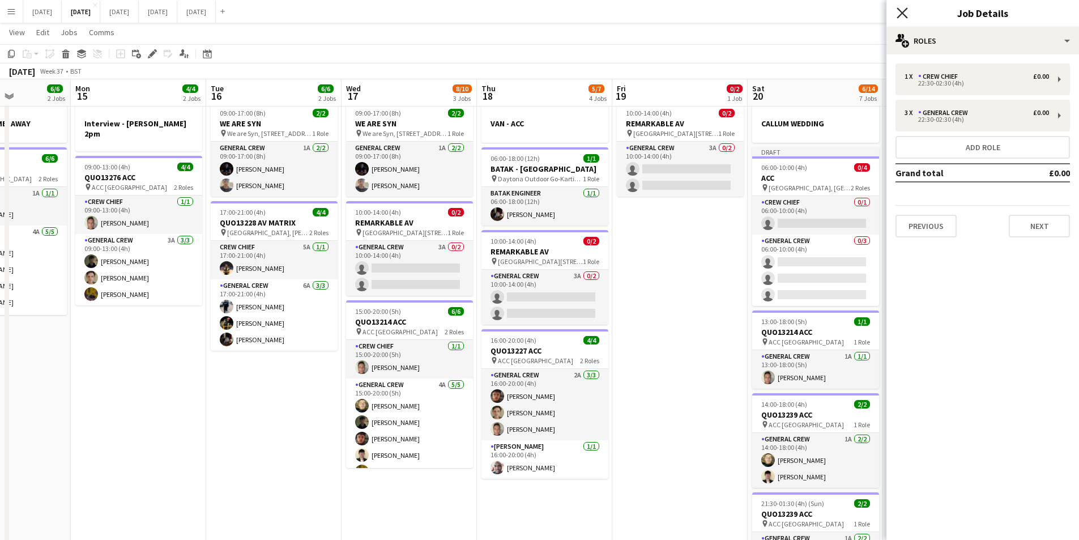
click at [904, 15] on icon at bounding box center [902, 12] width 11 height 11
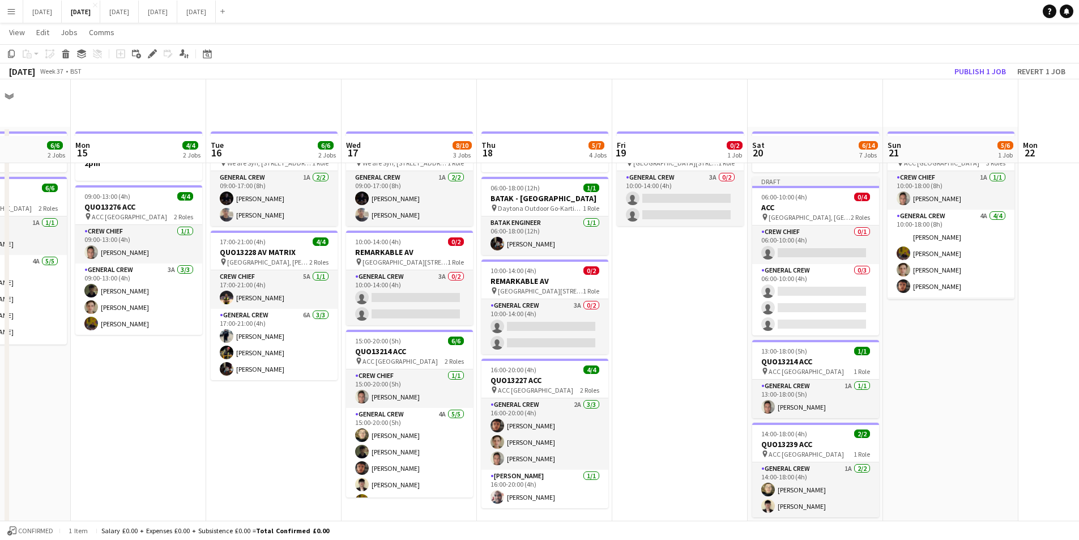
scroll to position [170, 0]
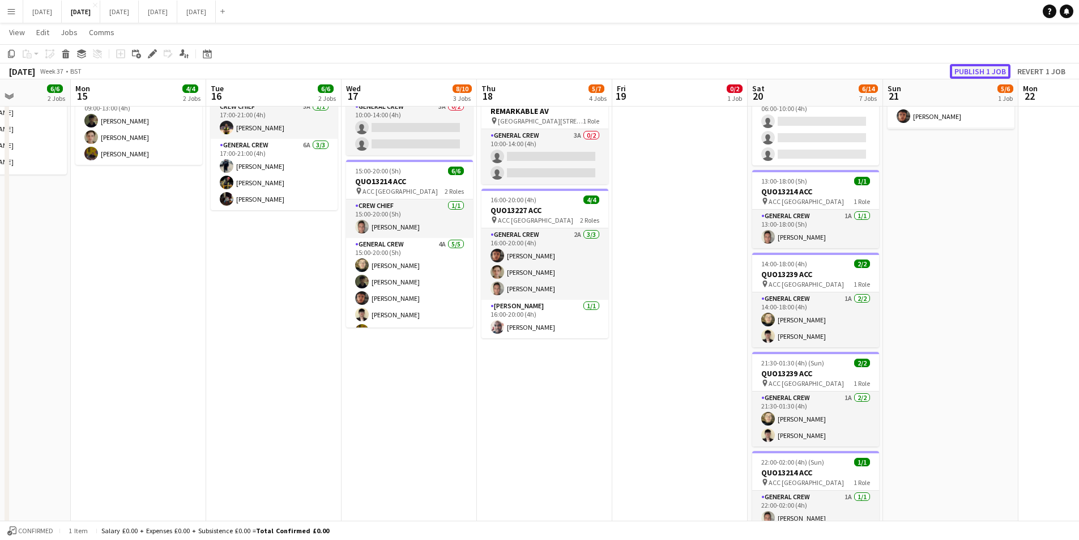
click at [973, 66] on button "Publish 1 job" at bounding box center [980, 71] width 61 height 15
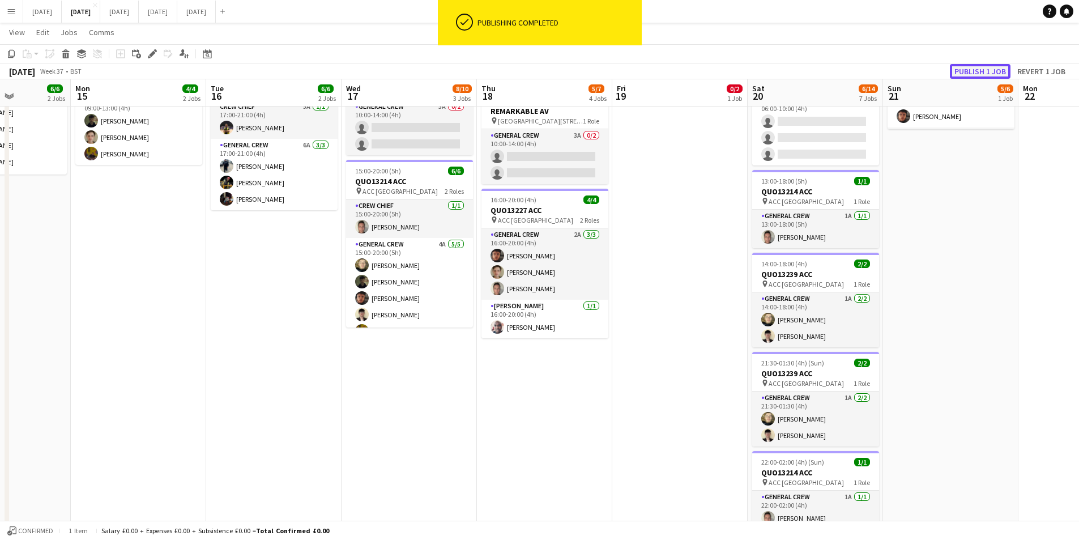
click at [973, 66] on button "Publish 1 job" at bounding box center [980, 71] width 61 height 15
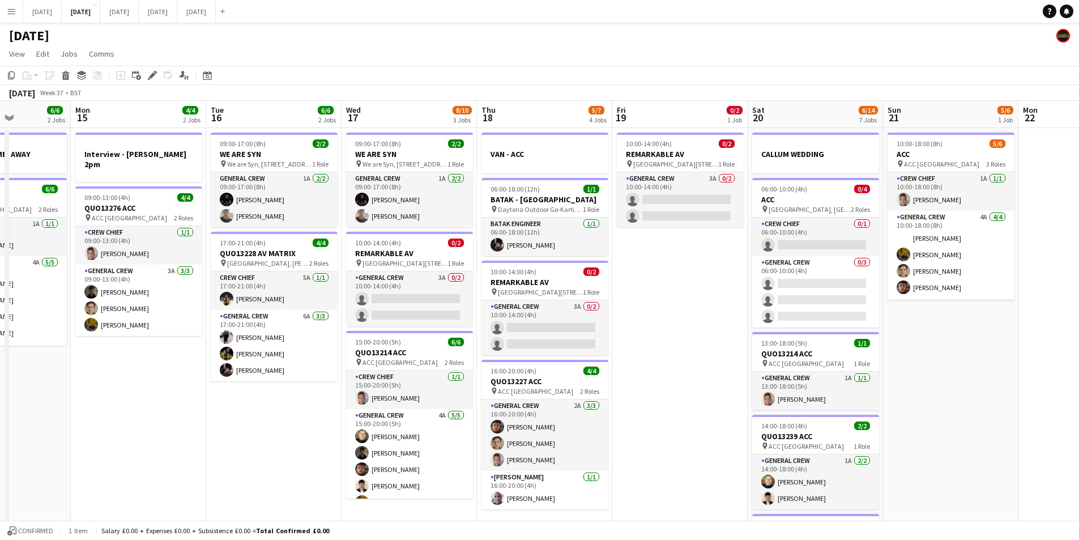
scroll to position [0, 348]
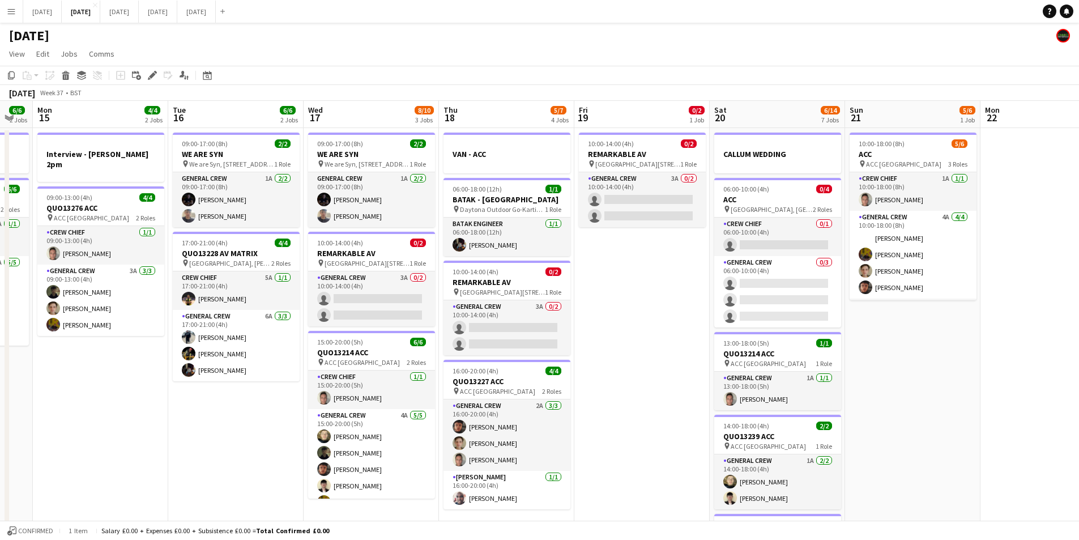
drag, startPoint x: 933, startPoint y: 380, endPoint x: 891, endPoint y: 377, distance: 41.4
click at [891, 377] on app-calendar-viewport "Fri 12 6/6 2 Jobs Sat 13 4/10 5 Jobs Sun 14 6/6 2 Jobs Mon 15 4/4 2 Jobs Tue 16…" at bounding box center [539, 487] width 1079 height 772
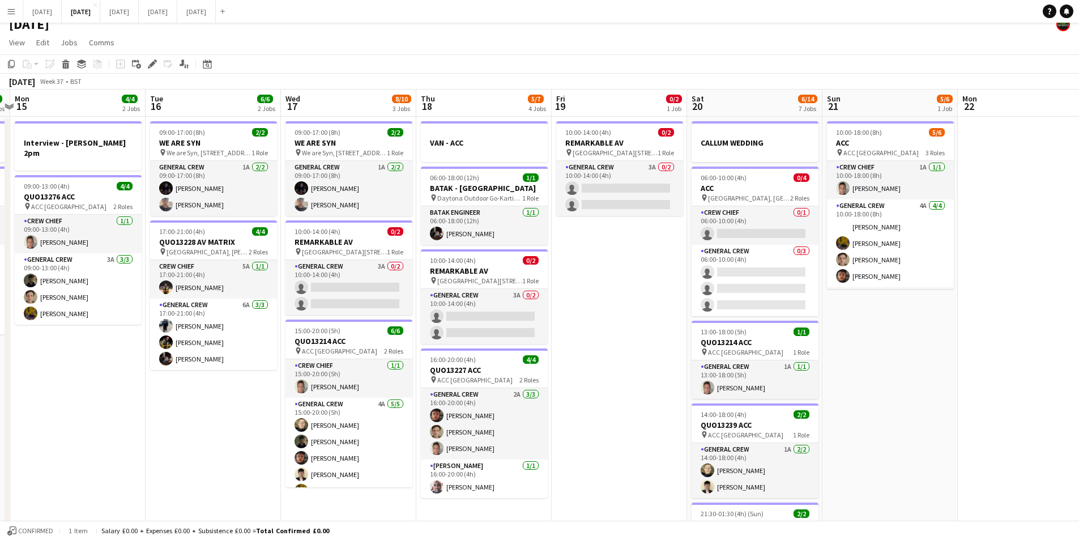
scroll to position [0, 399]
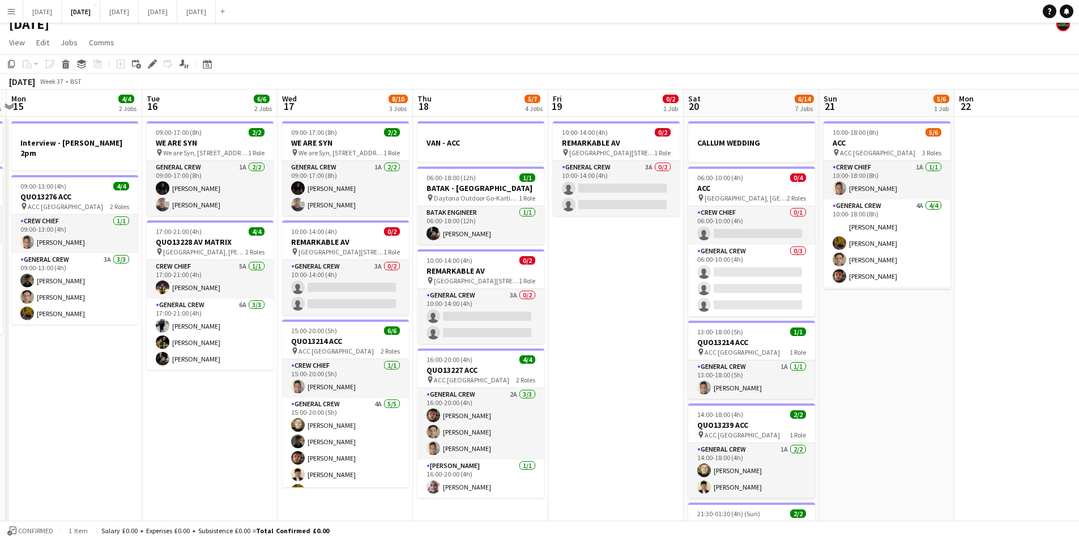
drag, startPoint x: 228, startPoint y: 419, endPoint x: 205, endPoint y: 393, distance: 34.5
click at [205, 393] on app-calendar-viewport "Fri 12 6/6 2 Jobs Sat 13 4/10 5 Jobs Sun 14 6/6 2 Jobs Mon 15 4/4 2 Jobs Tue 16…" at bounding box center [539, 476] width 1079 height 772
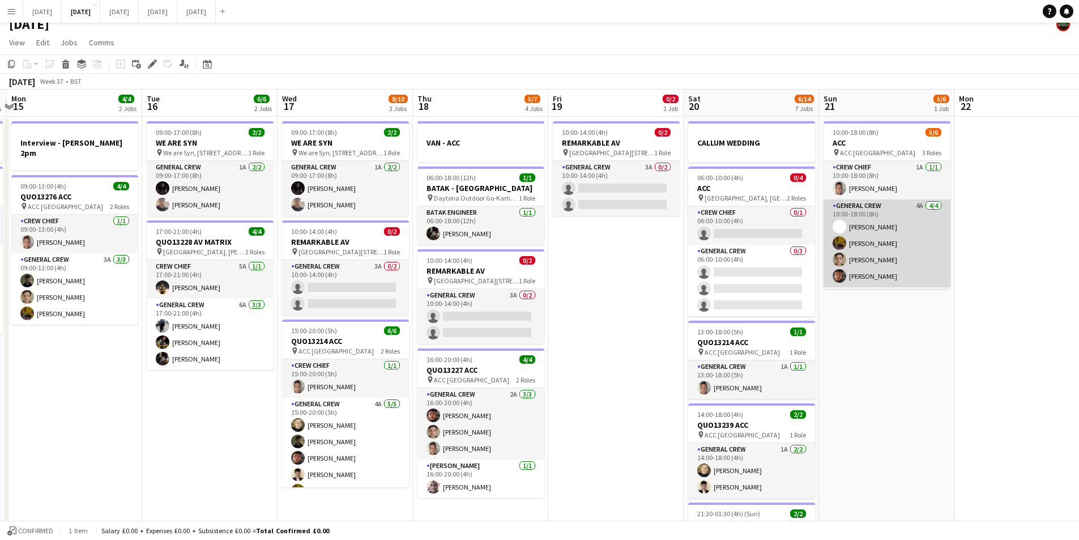
scroll to position [37, 0]
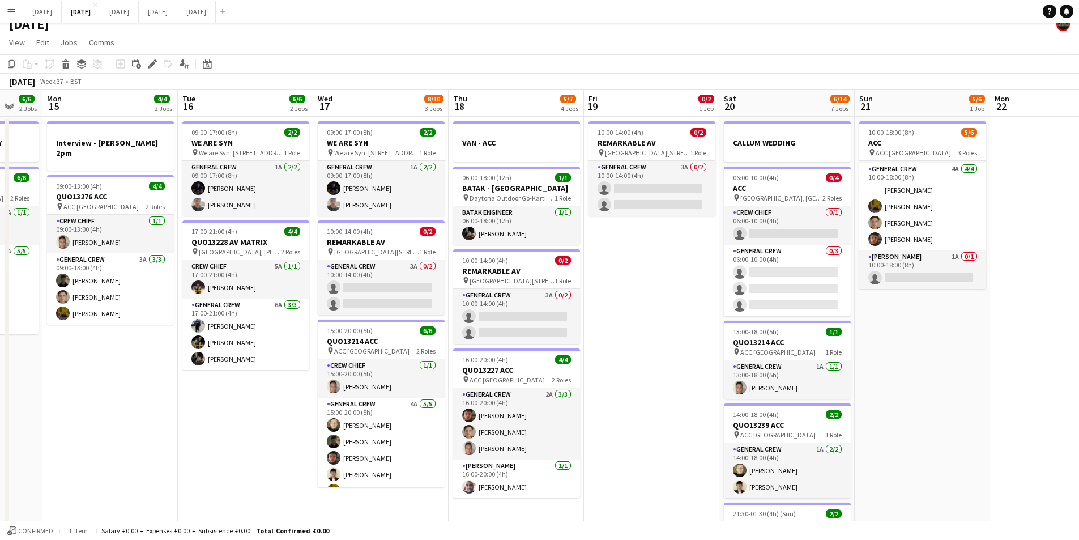
drag, startPoint x: 221, startPoint y: 480, endPoint x: 577, endPoint y: 481, distance: 355.8
click at [577, 481] on app-calendar-viewport "Fri 12 6/6 2 Jobs Sat 13 4/10 5 Jobs Sun 14 6/6 2 Jobs Mon 15 4/4 2 Jobs Tue 16…" at bounding box center [539, 476] width 1079 height 772
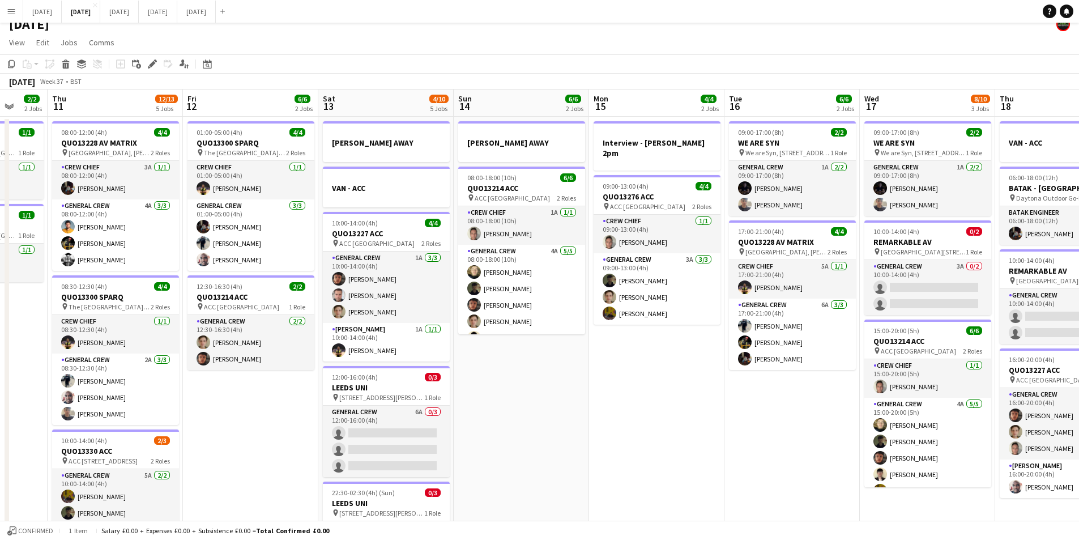
drag, startPoint x: 333, startPoint y: 450, endPoint x: 597, endPoint y: 433, distance: 264.6
click at [585, 446] on app-calendar-viewport "Wed 10 2/2 2 Jobs Thu 11 12/13 5 Jobs Fri 12 6/6 2 Jobs Sat 13 4/10 5 Jobs Sun …" at bounding box center [539, 476] width 1079 height 772
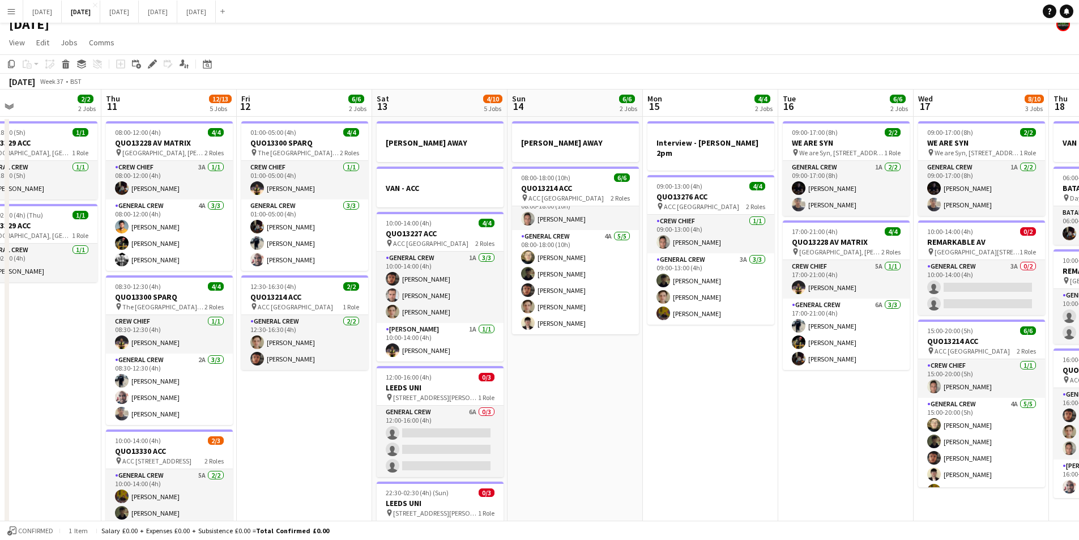
scroll to position [0, 0]
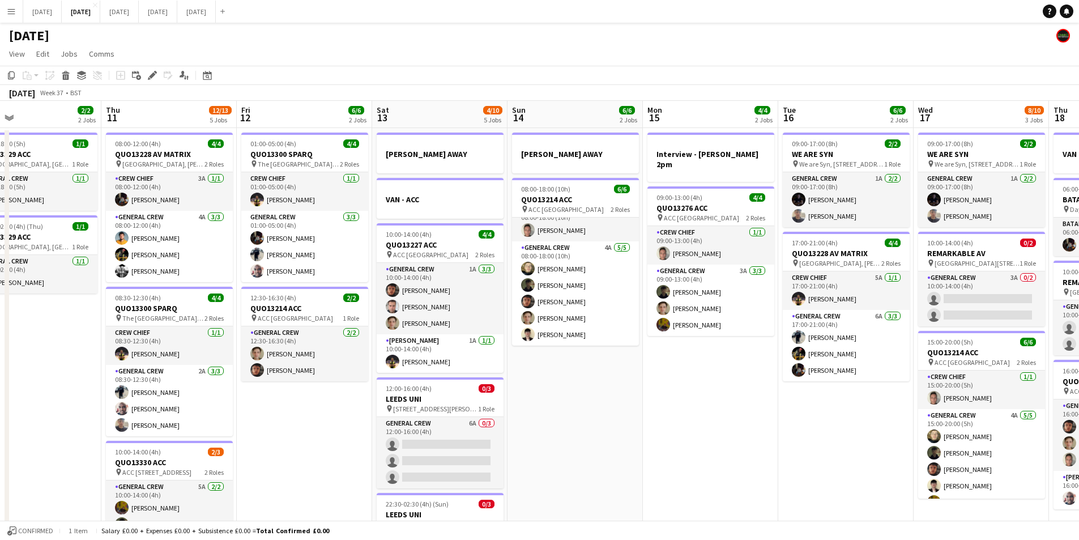
drag, startPoint x: 783, startPoint y: 411, endPoint x: 670, endPoint y: 416, distance: 113.4
click at [615, 374] on app-calendar-viewport "Mon 8 12/12 5 Jobs Tue 9 4/4 2 Jobs Wed 10 2/2 2 Jobs Thu 11 12/13 5 Jobs Fri 1…" at bounding box center [539, 487] width 1079 height 772
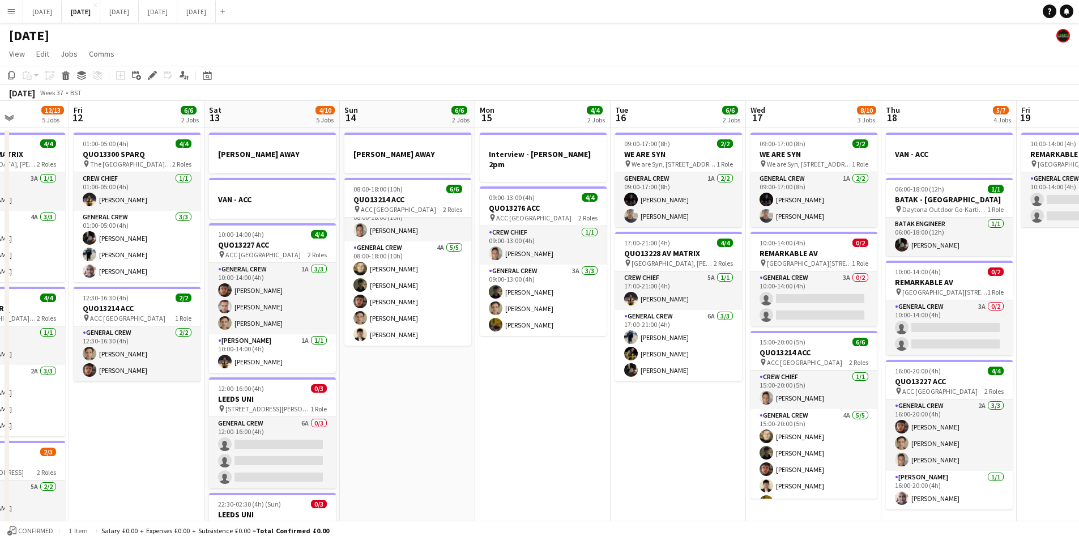
drag, startPoint x: 506, startPoint y: 414, endPoint x: 497, endPoint y: 411, distance: 9.5
click at [490, 411] on app-calendar-viewport "Tue 9 4/4 2 Jobs Wed 10 2/2 2 Jobs Thu 11 12/13 5 Jobs Fri 12 6/6 2 Jobs Sat 13…" at bounding box center [539, 487] width 1079 height 772
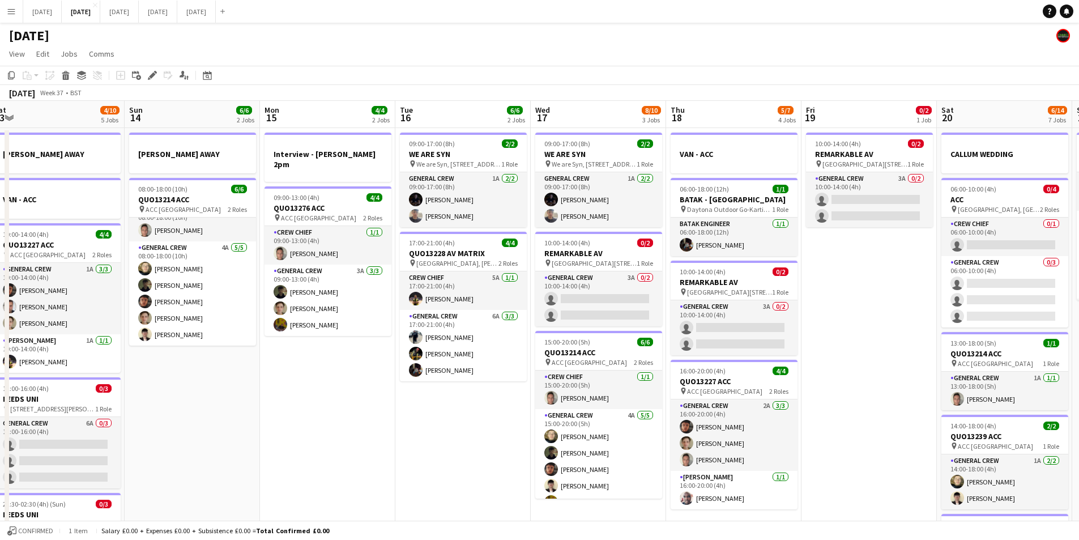
drag, startPoint x: 835, startPoint y: 417, endPoint x: 669, endPoint y: 384, distance: 168.8
click at [669, 384] on app-calendar-viewport "Thu 11 12/13 5 Jobs Fri 12 6/6 2 Jobs Sat 13 4/10 5 Jobs Sun 14 6/6 2 Jobs Mon …" at bounding box center [539, 487] width 1079 height 772
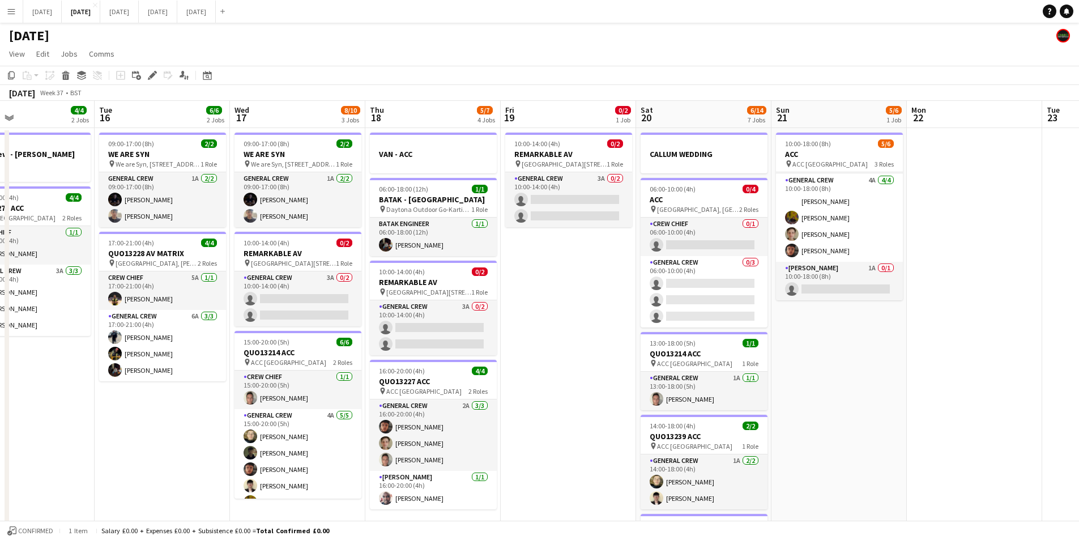
scroll to position [0, 348]
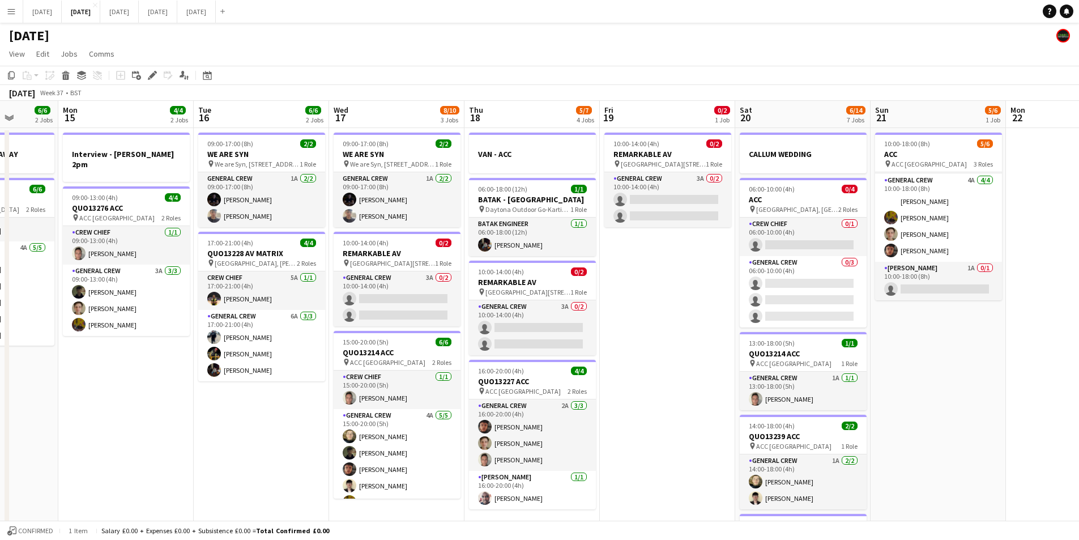
drag, startPoint x: 997, startPoint y: 346, endPoint x: 961, endPoint y: 346, distance: 36.3
click at [961, 346] on app-calendar-viewport "Fri 12 6/6 2 Jobs Sat 13 4/10 5 Jobs Sun 14 6/6 2 Jobs Mon 15 4/4 2 Jobs Tue 16…" at bounding box center [539, 487] width 1079 height 772
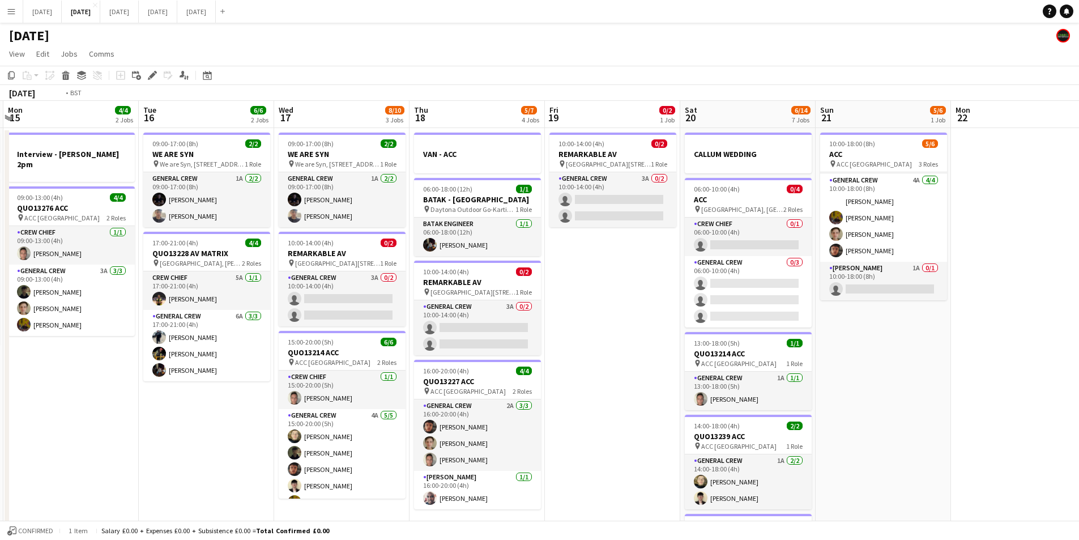
scroll to position [0, 424]
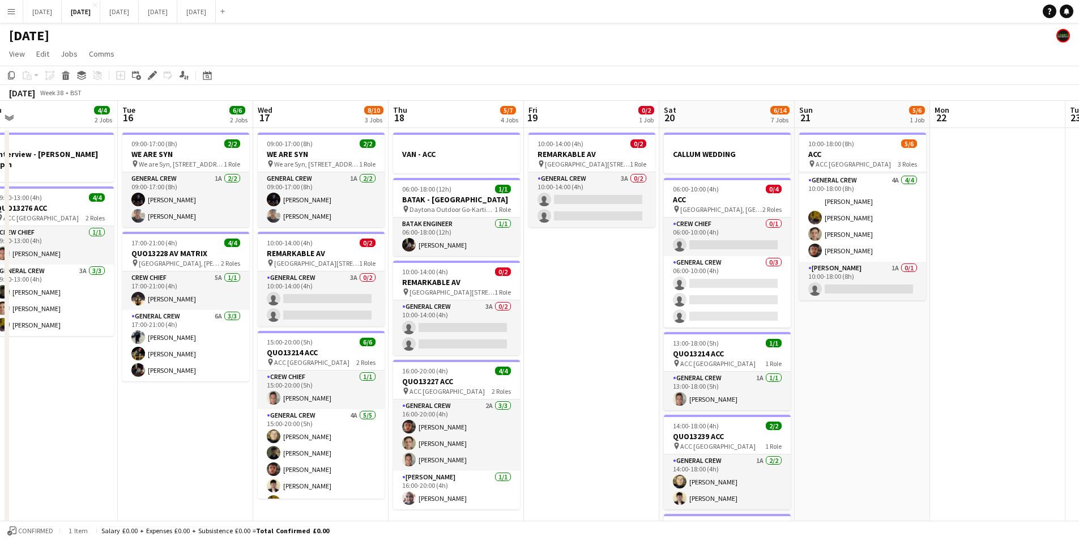
drag, startPoint x: 973, startPoint y: 357, endPoint x: 897, endPoint y: 355, distance: 75.9
click at [897, 355] on app-calendar-viewport "Fri 12 6/6 2 Jobs Sat 13 4/10 5 Jobs Sun 14 6/6 2 Jobs Mon 15 4/4 2 Jobs Tue 16…" at bounding box center [539, 487] width 1079 height 772
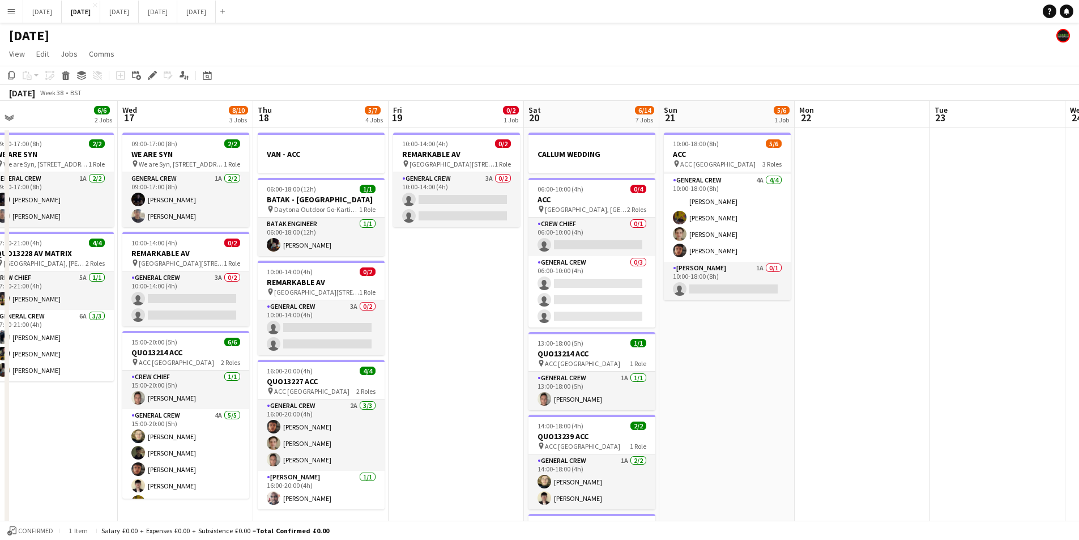
drag, startPoint x: 871, startPoint y: 367, endPoint x: 777, endPoint y: 350, distance: 95.5
click at [643, 313] on app-calendar-viewport "Sat 13 4/10 5 Jobs Sun 14 6/6 2 Jobs Mon 15 4/4 2 Jobs Tue 16 6/6 2 Jobs Wed 17…" at bounding box center [539, 487] width 1079 height 772
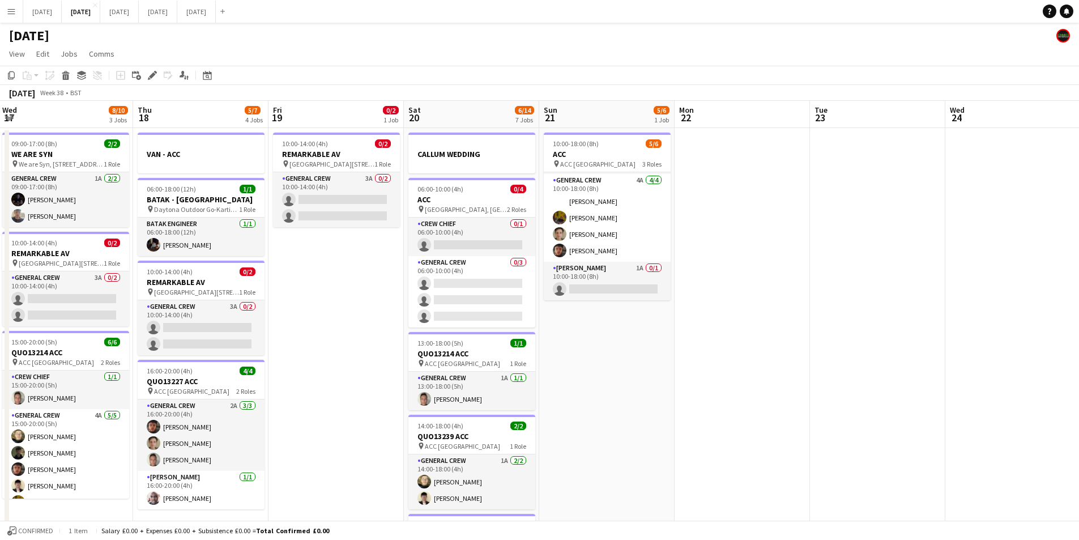
drag, startPoint x: 847, startPoint y: 356, endPoint x: 589, endPoint y: 329, distance: 259.2
click at [589, 329] on app-calendar-viewport "Mon 15 4/4 2 Jobs Tue 16 6/6 2 Jobs Wed 17 8/10 3 Jobs Thu 18 5/7 4 Jobs Fri 19…" at bounding box center [539, 487] width 1079 height 772
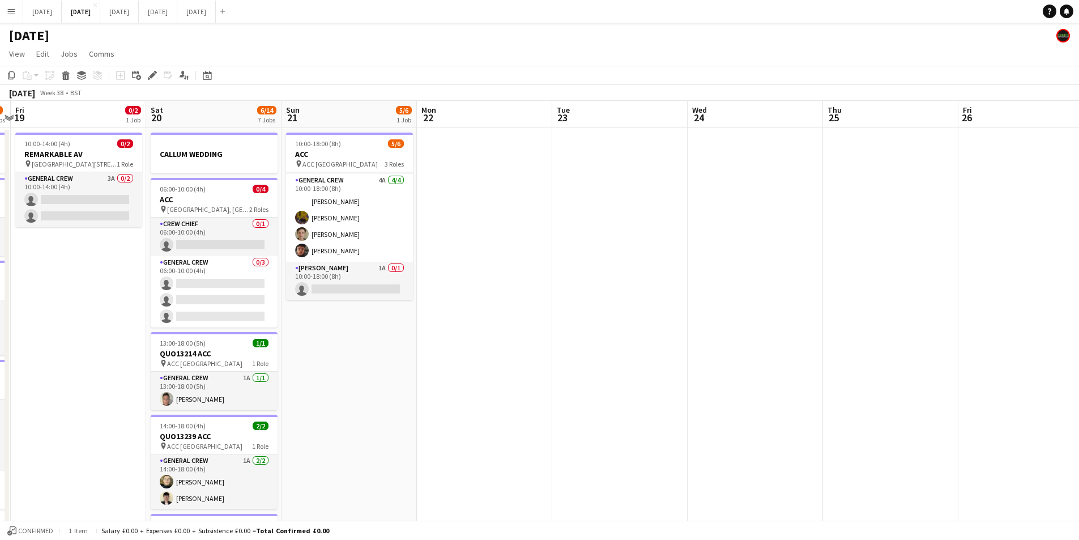
drag, startPoint x: 624, startPoint y: 344, endPoint x: 542, endPoint y: 329, distance: 83.7
click at [517, 321] on app-calendar-viewport "Tue 16 6/6 2 Jobs Wed 17 8/10 3 Jobs Thu 18 5/7 4 Jobs Fri 19 0/2 1 Job Sat 20 …" at bounding box center [539, 487] width 1079 height 772
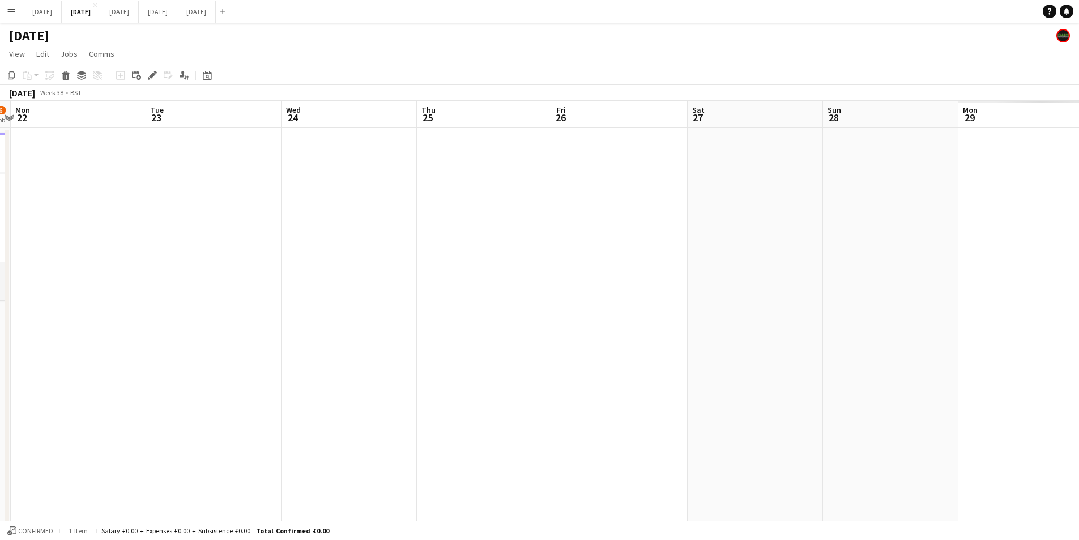
drag, startPoint x: 423, startPoint y: 318, endPoint x: 501, endPoint y: 326, distance: 78.0
click at [410, 313] on app-calendar-viewport "Fri 19 0/2 1 Job Sat 20 6/14 7 Jobs Sun 21 5/6 1 Job Mon 22 Tue 23 Wed 24 Thu 2…" at bounding box center [539, 487] width 1079 height 772
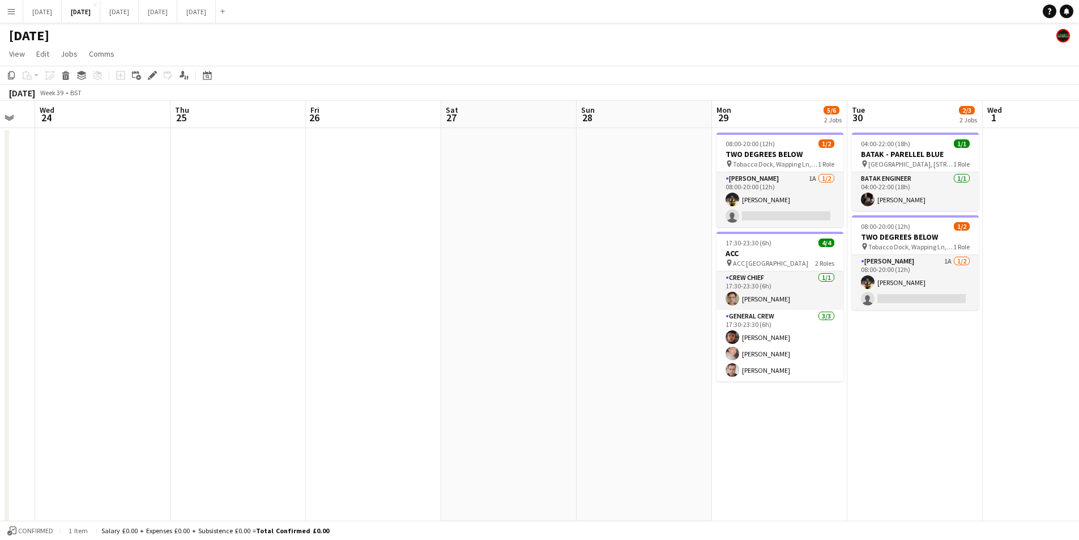
drag, startPoint x: 675, startPoint y: 340, endPoint x: 306, endPoint y: 313, distance: 369.9
click at [303, 313] on app-calendar-viewport "Sun 21 5/6 1 Job Mon 22 Tue 23 Wed 24 Thu 25 Fri 26 Sat 27 Sun 28 Mon 29 5/6 2 …" at bounding box center [539, 487] width 1079 height 772
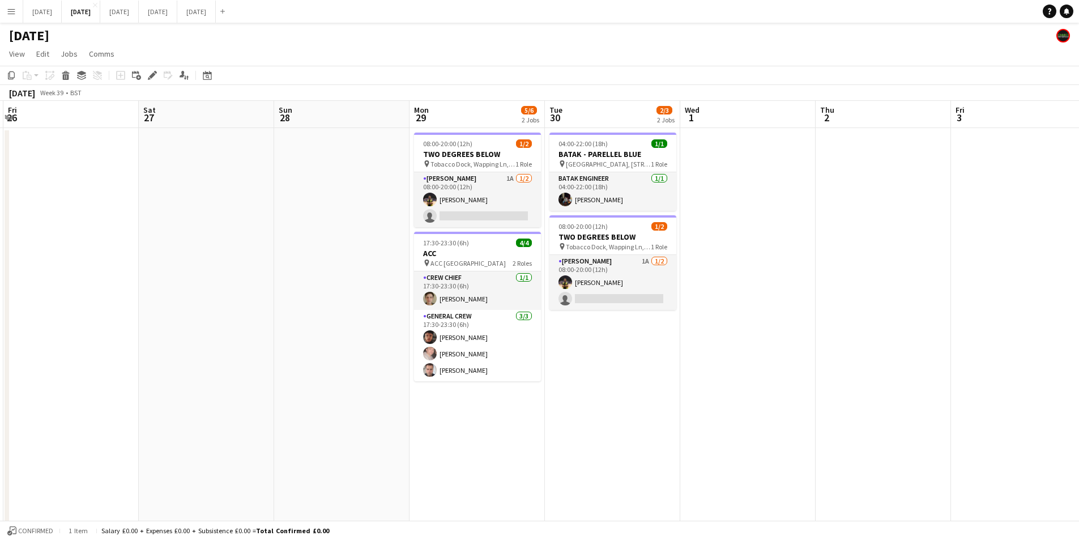
drag, startPoint x: 456, startPoint y: 391, endPoint x: 593, endPoint y: 394, distance: 136.6
click at [585, 398] on app-calendar-viewport "Wed 24 Thu 25 Fri 26 Sat 27 Sun 28 Mon 29 5/6 2 Jobs Tue 30 2/3 2 Jobs Wed 1 Th…" at bounding box center [539, 487] width 1079 height 772
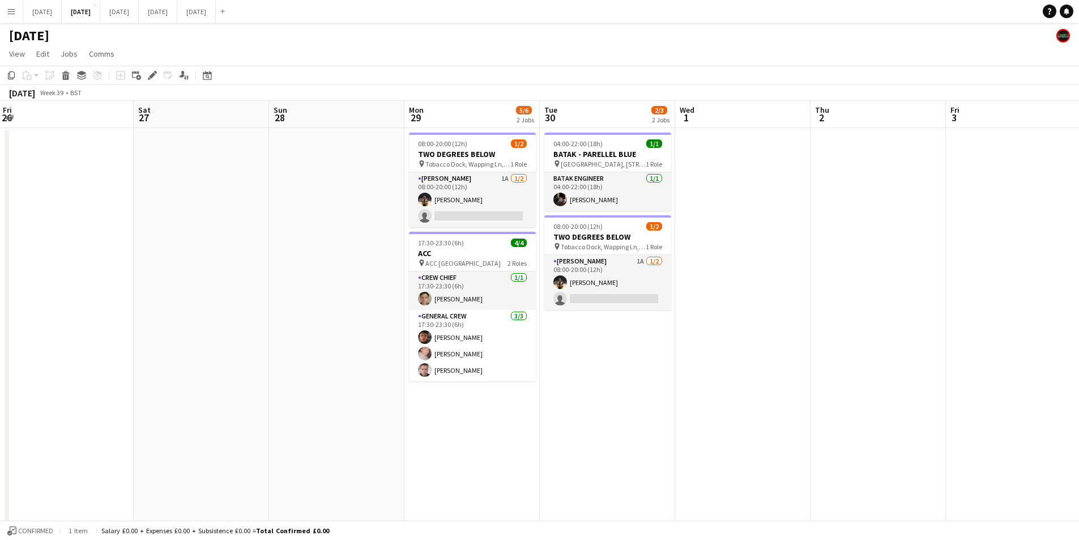
drag, startPoint x: 527, startPoint y: 408, endPoint x: 911, endPoint y: 405, distance: 383.6
click at [913, 406] on app-calendar-viewport "Wed 24 Thu 25 Fri 26 Sat 27 Sun 28 Mon 29 5/6 2 Jobs Tue 30 2/3 2 Jobs Wed 1 Th…" at bounding box center [539, 487] width 1079 height 772
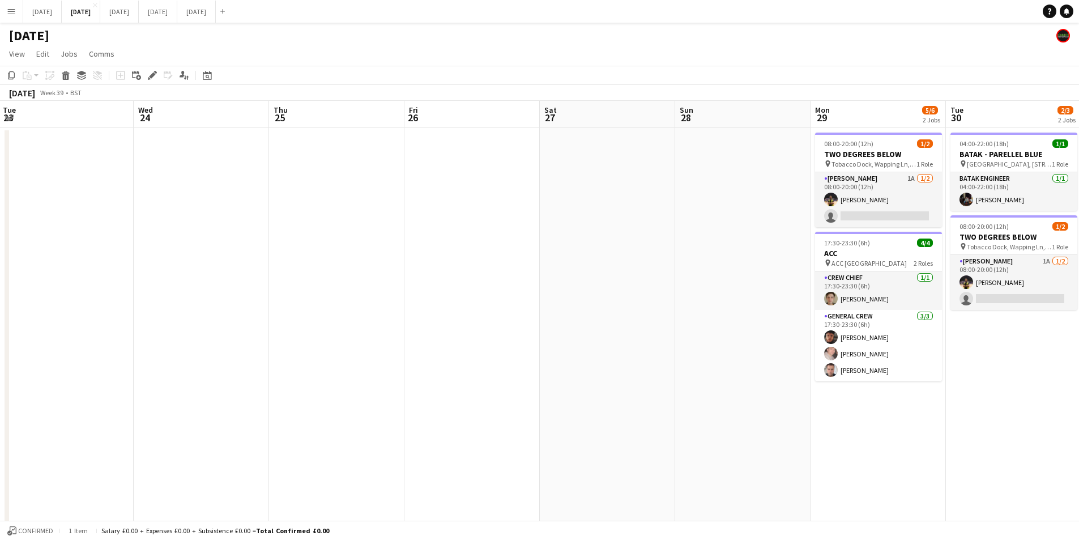
scroll to position [0, 282]
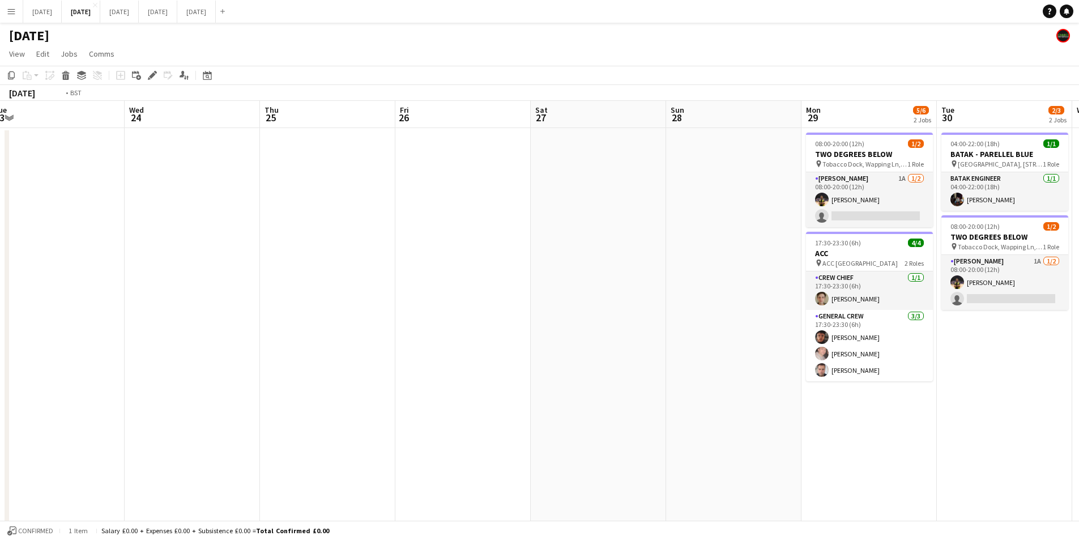
drag, startPoint x: 483, startPoint y: 388, endPoint x: 773, endPoint y: 384, distance: 289.5
click at [840, 386] on app-calendar-viewport "Sun 21 5/6 1 Job Mon 22 Tue 23 Wed 24 Thu 25 Fri 26 Sat 27 Sun 28 Mon 29 5/6 2 …" at bounding box center [539, 487] width 1079 height 772
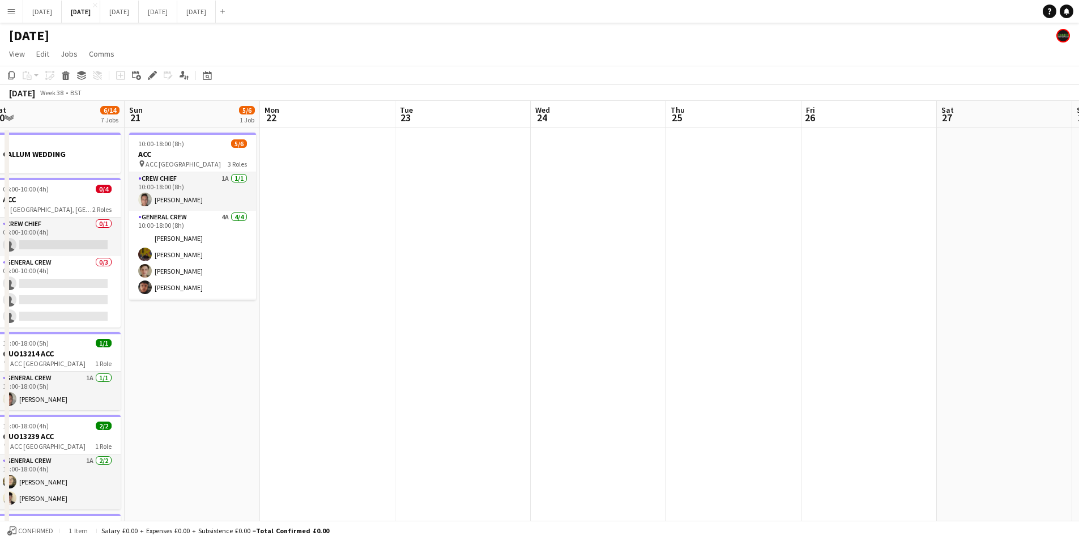
scroll to position [0, 0]
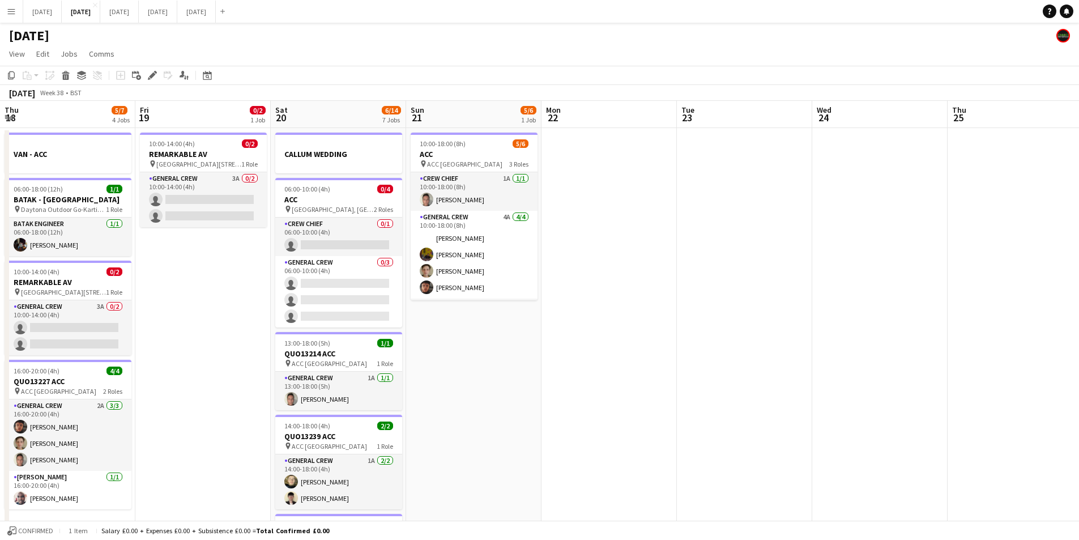
drag, startPoint x: 795, startPoint y: 398, endPoint x: 825, endPoint y: 395, distance: 30.8
click at [825, 395] on app-calendar-viewport "Thu 18 5/7 4 Jobs Fri 19 0/2 1 Job Sat 20 6/14 7 Jobs Sun 21 5/6 1 Job Mon 22 T…" at bounding box center [539, 487] width 1079 height 772
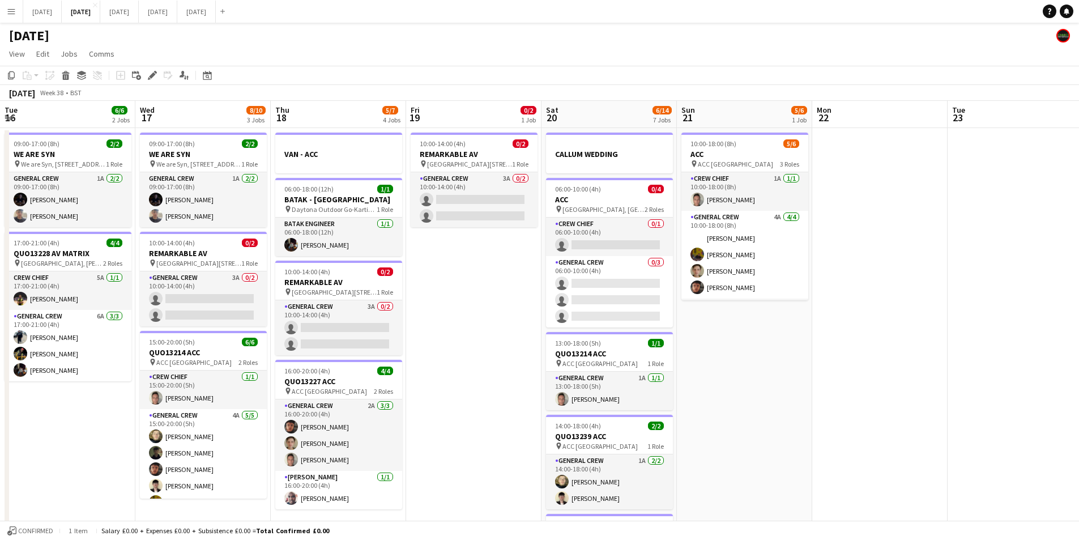
drag, startPoint x: 602, startPoint y: 407, endPoint x: 787, endPoint y: 414, distance: 185.4
click at [787, 414] on app-calendar-viewport "Tue 16 6/6 2 Jobs Wed 17 8/10 3 Jobs Thu 18 5/7 4 Jobs Fri 19 0/2 1 Job Sat 20 …" at bounding box center [539, 487] width 1079 height 772
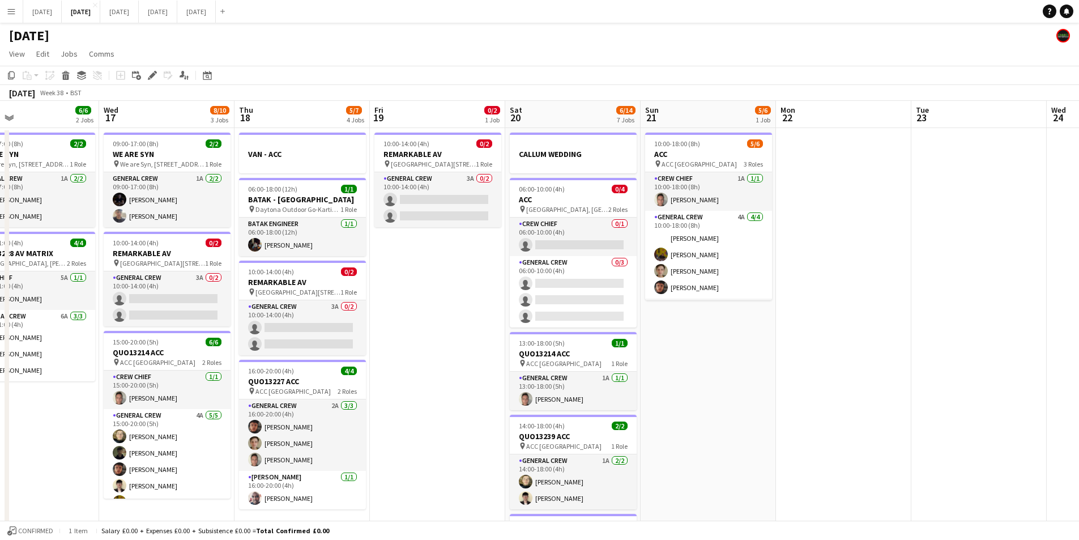
drag, startPoint x: 670, startPoint y: 386, endPoint x: 572, endPoint y: 365, distance: 100.3
click at [828, 402] on app-calendar-viewport "Sun 14 6/6 2 Jobs Mon 15 4/4 2 Jobs Tue 16 6/6 2 Jobs Wed 17 8/10 3 Jobs Thu 18…" at bounding box center [539, 487] width 1079 height 772
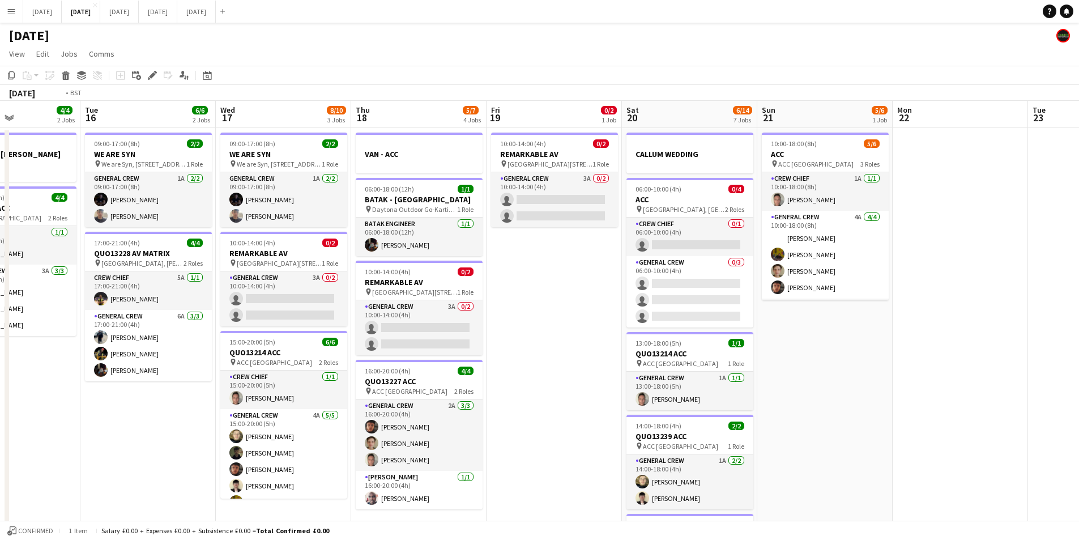
drag, startPoint x: 171, startPoint y: 407, endPoint x: 499, endPoint y: 373, distance: 329.7
click at [496, 377] on app-calendar-viewport "Sat 13 4/10 5 Jobs Sun 14 6/6 2 Jobs Mon 15 4/4 2 Jobs Tue 16 6/6 2 Jobs Wed 17…" at bounding box center [539, 487] width 1079 height 772
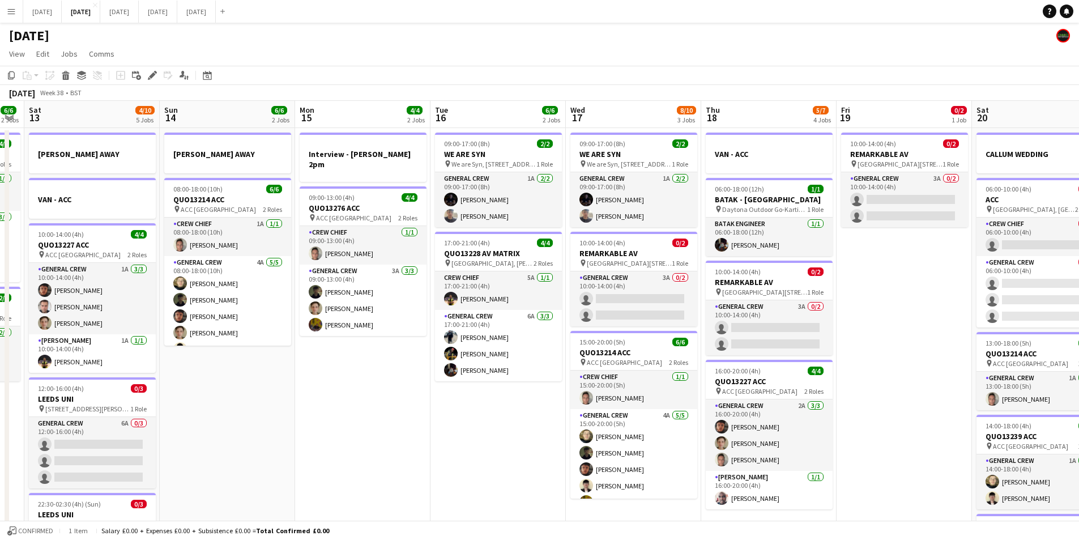
click at [500, 434] on app-calendar-viewport "Wed 10 2/2 2 Jobs Thu 11 12/13 5 Jobs Fri 12 6/6 2 Jobs Sat 13 4/10 5 Jobs Sun …" at bounding box center [539, 487] width 1079 height 772
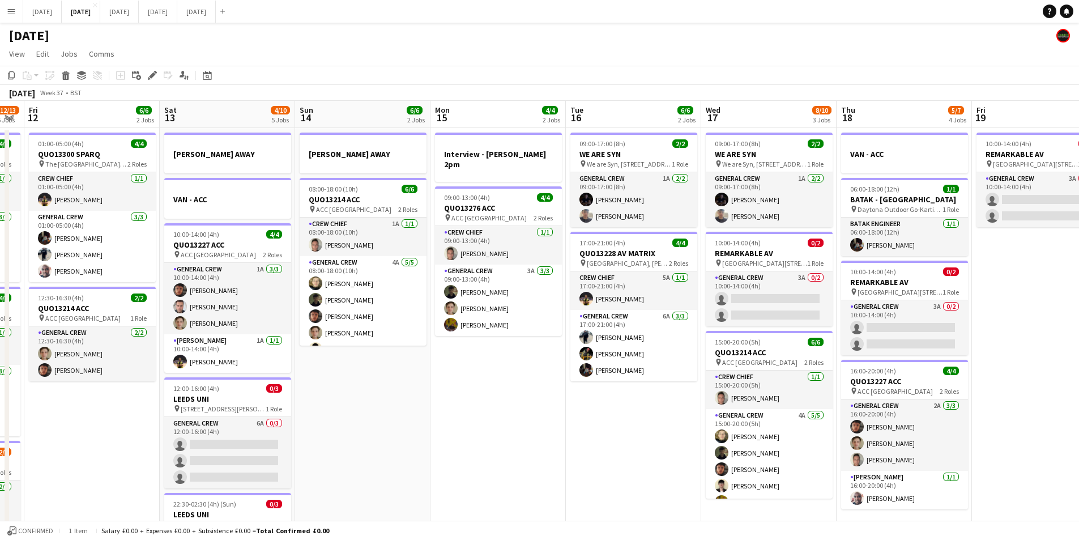
scroll to position [0, 295]
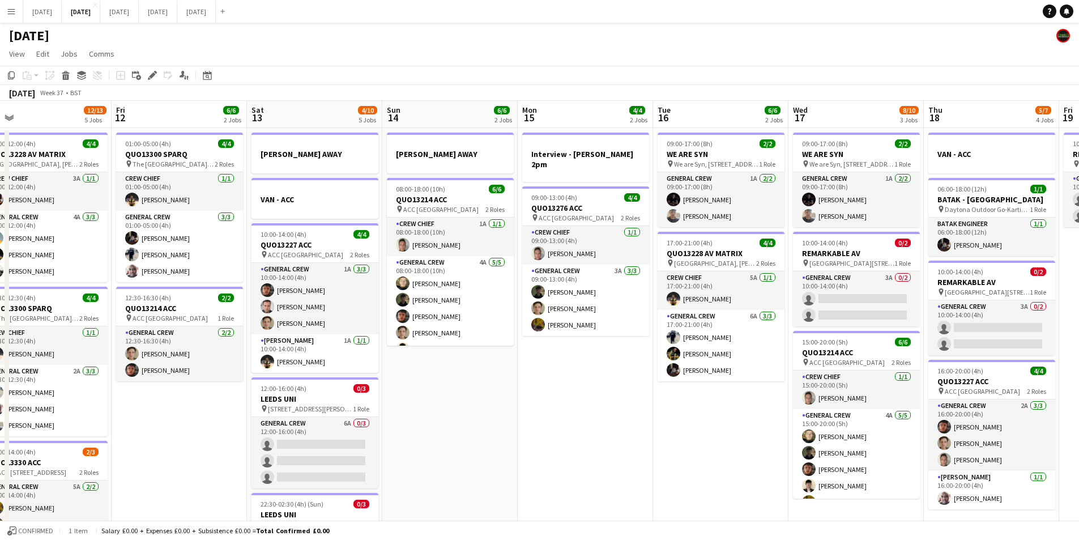
drag, startPoint x: 213, startPoint y: 441, endPoint x: 186, endPoint y: 437, distance: 27.5
click at [542, 429] on app-calendar-viewport "Tue 9 4/4 2 Jobs Wed 10 2/2 2 Jobs Thu 11 12/13 5 Jobs Fri 12 6/6 2 Jobs Sat 13…" at bounding box center [539, 487] width 1079 height 772
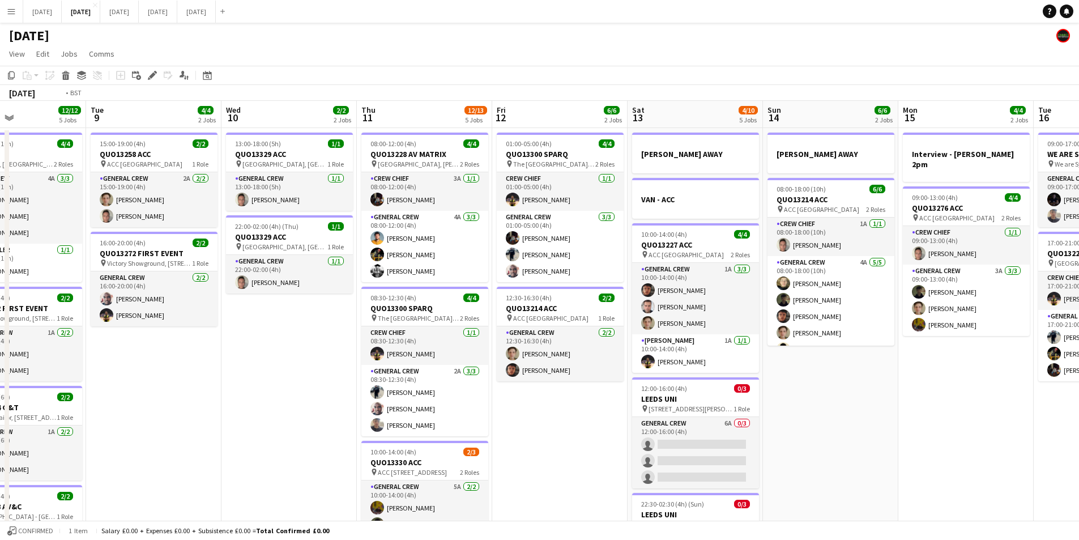
drag, startPoint x: 186, startPoint y: 437, endPoint x: 612, endPoint y: 429, distance: 426.1
click at [627, 432] on app-calendar-viewport "Sat 6 15/15 5 Jobs Sun 7 7/7 1 Job Mon 8 12/12 5 Jobs Tue 9 4/4 2 Jobs Wed 10 2…" at bounding box center [539, 487] width 1079 height 772
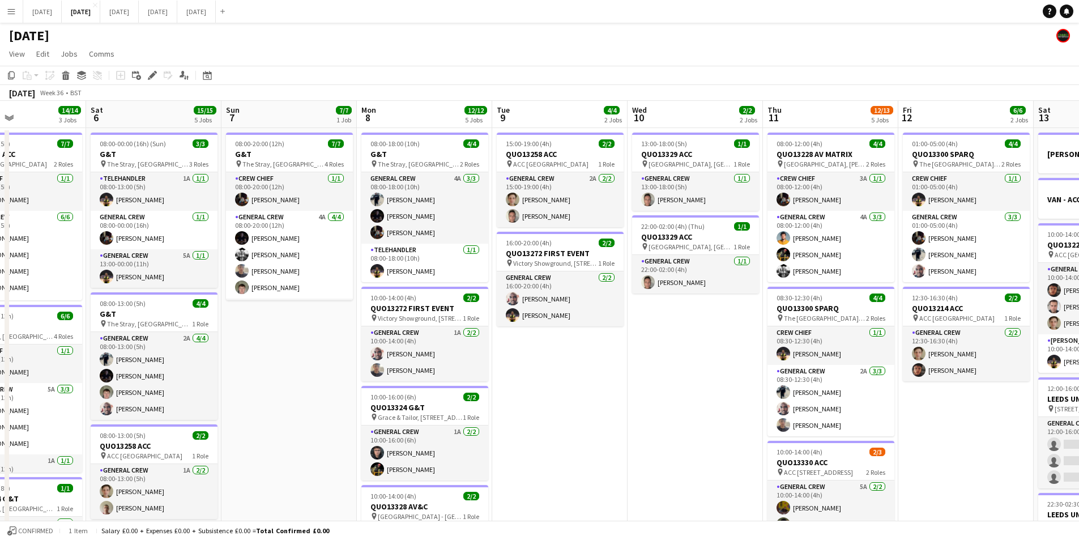
scroll to position [0, 337]
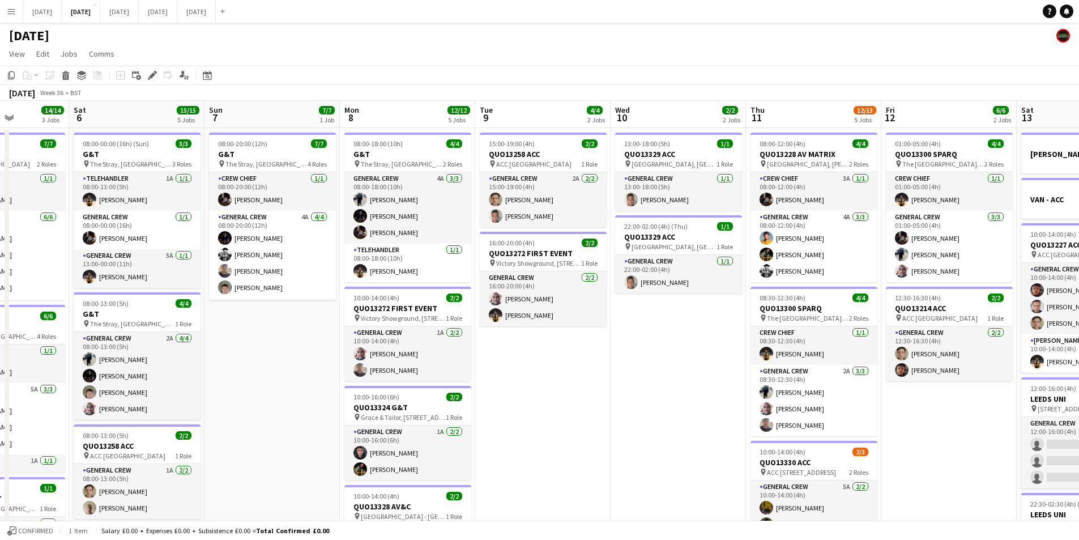
drag, startPoint x: 520, startPoint y: 445, endPoint x: 629, endPoint y: 402, distance: 116.8
click at [801, 429] on app-calendar-viewport "Wed 3 16/16 3 Jobs Thu 4 20/20 5 Jobs Fri 5 14/14 3 Jobs Sat 6 15/15 5 Jobs Sun…" at bounding box center [539, 487] width 1079 height 772
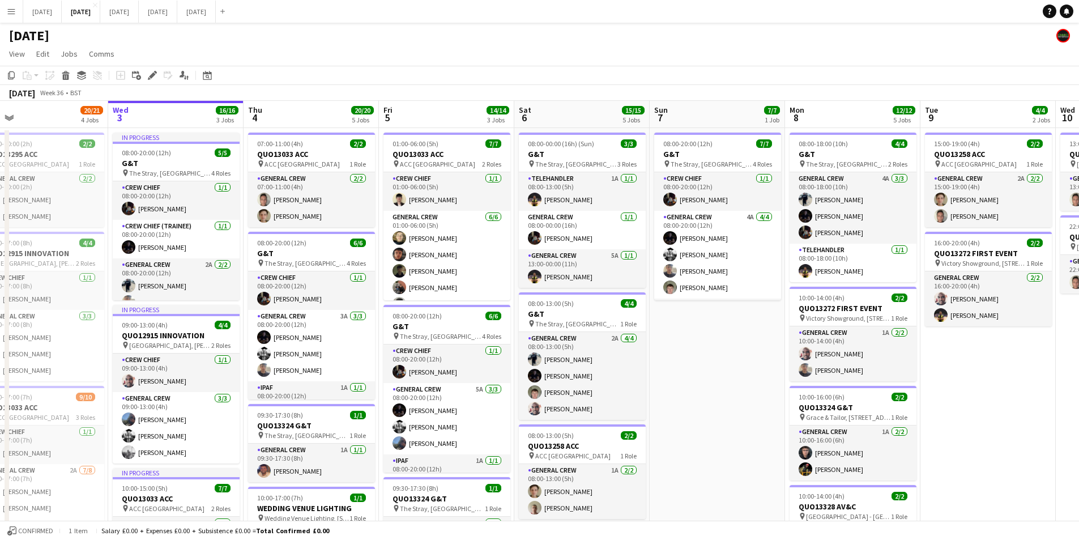
drag, startPoint x: 653, startPoint y: 437, endPoint x: 676, endPoint y: 392, distance: 50.4
click at [727, 437] on app-calendar-viewport "Sun 31 Mon 1 16/16 3 Jobs Tue 2 20/21 4 Jobs Wed 3 16/16 3 Jobs Thu 4 20/20 5 J…" at bounding box center [539, 487] width 1079 height 772
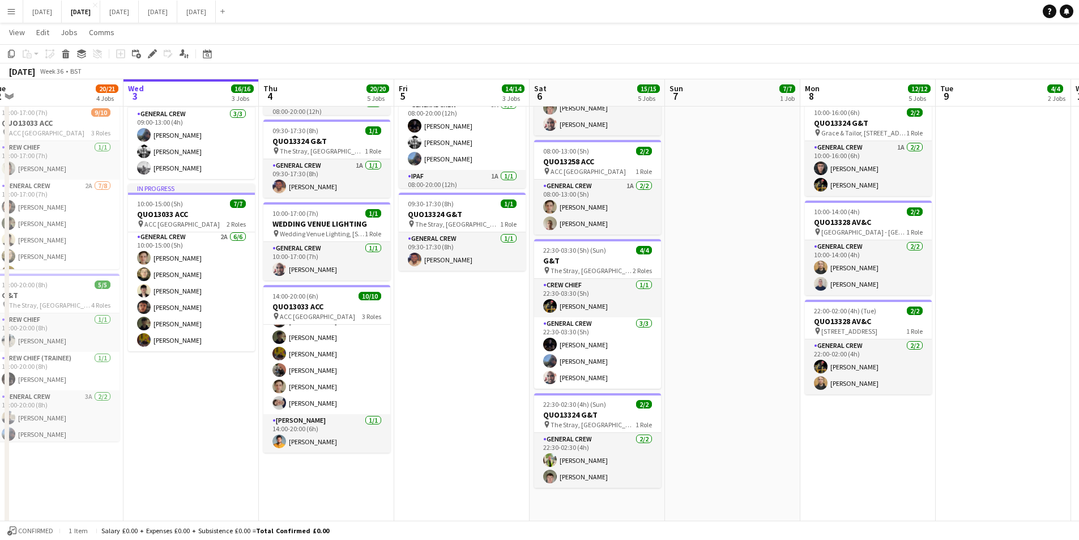
scroll to position [0, 282]
drag, startPoint x: 412, startPoint y: 403, endPoint x: 424, endPoint y: 407, distance: 12.5
click at [424, 407] on app-calendar-viewport "Sun 31 Mon 1 16/16 3 Jobs Tue 2 20/21 4 Jobs Wed 3 16/16 3 Jobs Thu 4 20/20 5 J…" at bounding box center [539, 175] width 1079 height 828
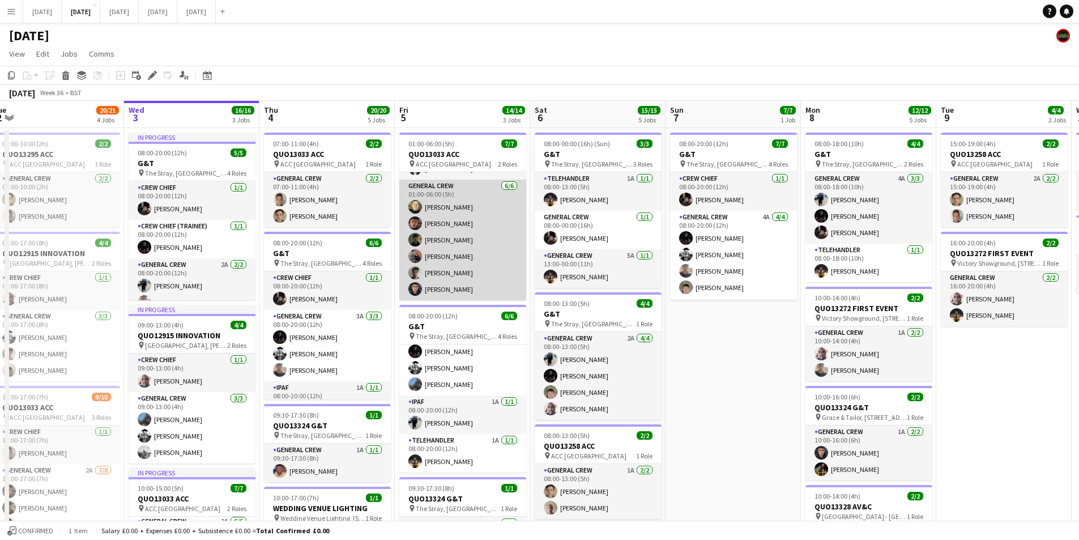
scroll to position [0, 0]
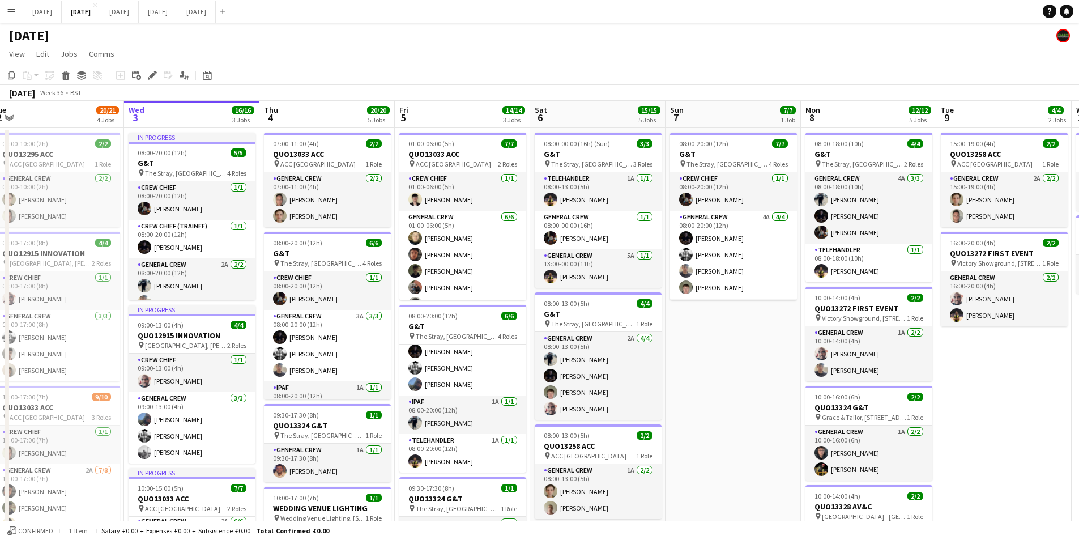
drag, startPoint x: 734, startPoint y: 405, endPoint x: 638, endPoint y: 361, distance: 105.2
click at [617, 392] on app-calendar-viewport "Sun 31 Mon 1 16/16 3 Jobs Tue 2 20/21 4 Jobs Wed 3 16/16 3 Jobs Thu 4 20/20 5 J…" at bounding box center [539, 487] width 1079 height 772
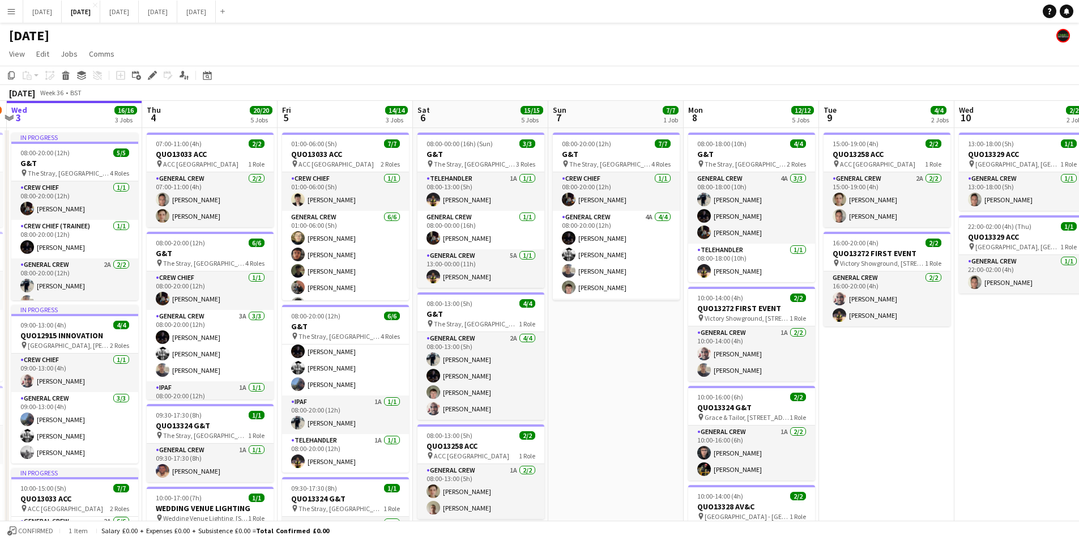
scroll to position [75, 0]
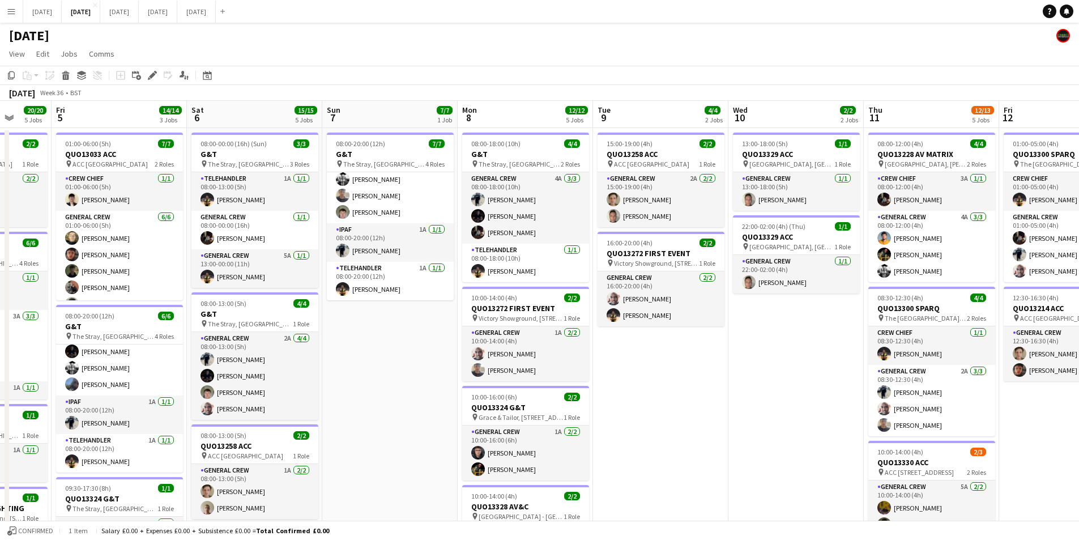
drag, startPoint x: 646, startPoint y: 369, endPoint x: 749, endPoint y: 362, distance: 102.8
click at [412, 332] on app-calendar-viewport "Sun 31 Mon 1 16/16 3 Jobs Tue 2 20/21 4 Jobs Wed 3 16/16 3 Jobs Thu 4 20/20 5 J…" at bounding box center [539, 487] width 1079 height 772
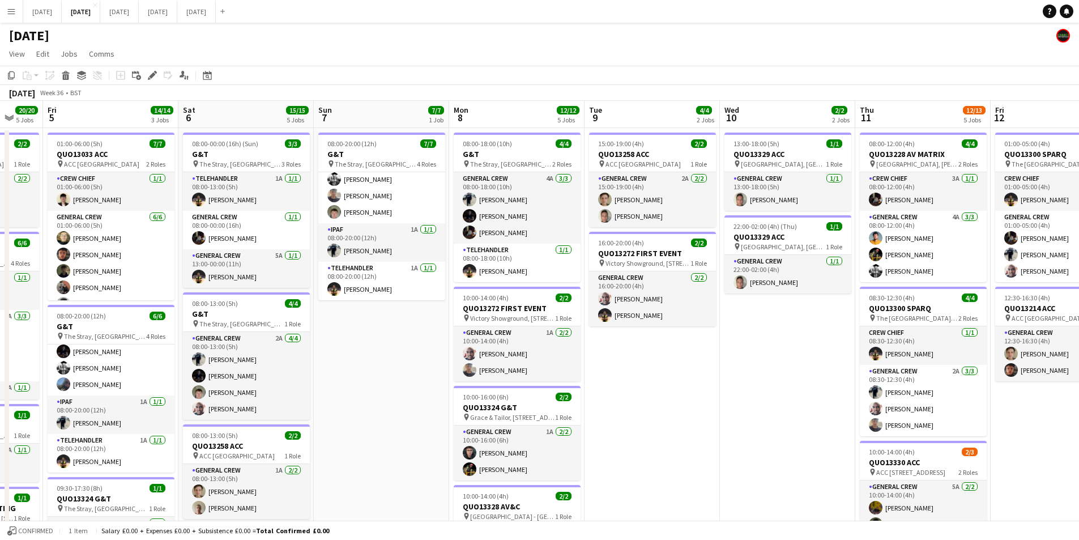
scroll to position [0, 378]
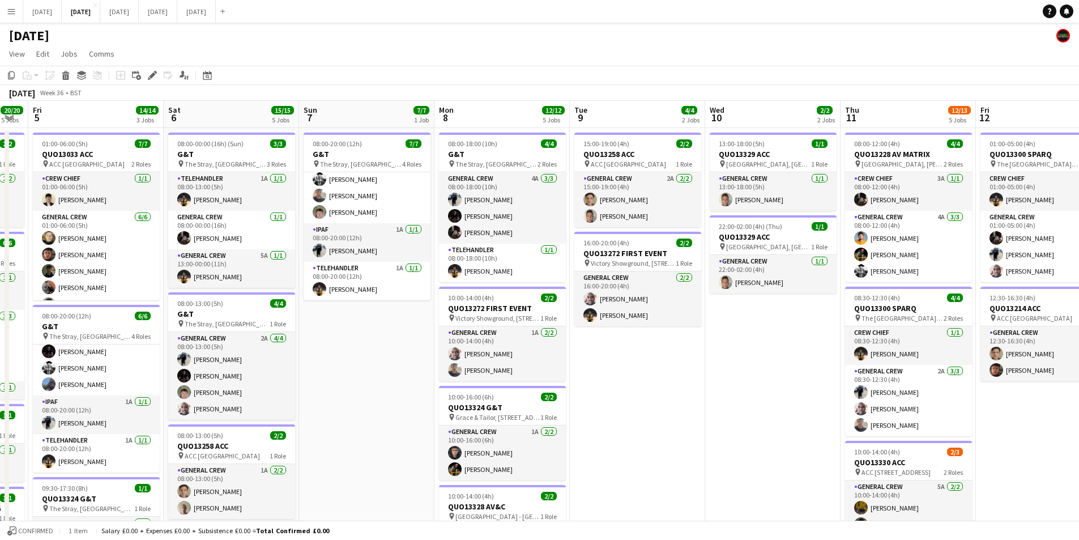
drag, startPoint x: 776, startPoint y: 402, endPoint x: 625, endPoint y: 381, distance: 151.5
click at [625, 381] on app-calendar-viewport "Tue 2 20/21 4 Jobs Wed 3 16/16 3 Jobs Thu 4 20/20 5 Jobs Fri 5 14/14 3 Jobs Sat…" at bounding box center [539, 487] width 1079 height 772
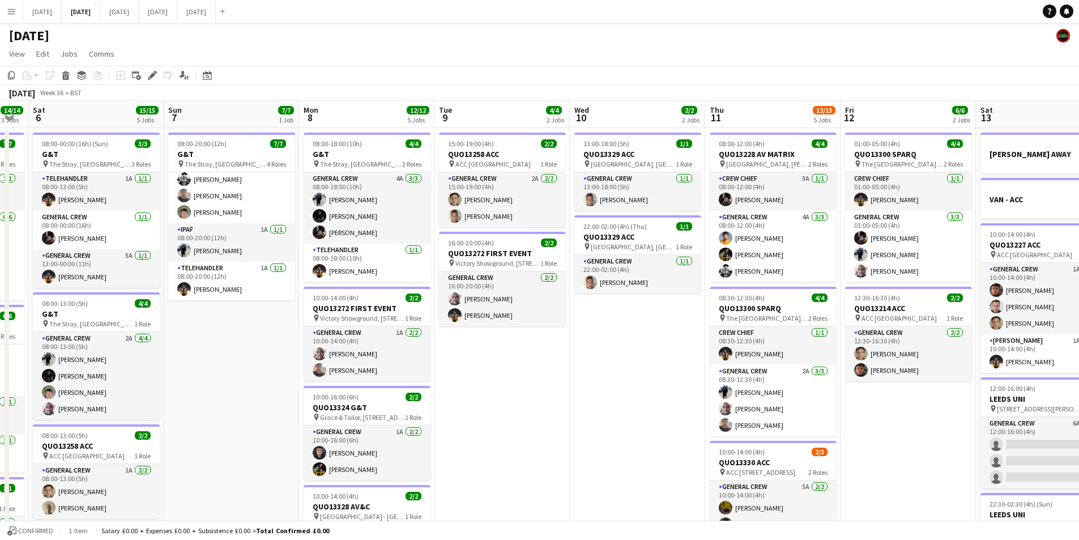
drag, startPoint x: 885, startPoint y: 425, endPoint x: 669, endPoint y: 386, distance: 219.4
click at [669, 386] on app-calendar-viewport "Wed 3 16/16 3 Jobs Thu 4 20/20 5 Jobs Fri 5 14/14 3 Jobs Sat 6 15/15 5 Jobs Sun…" at bounding box center [539, 487] width 1079 height 772
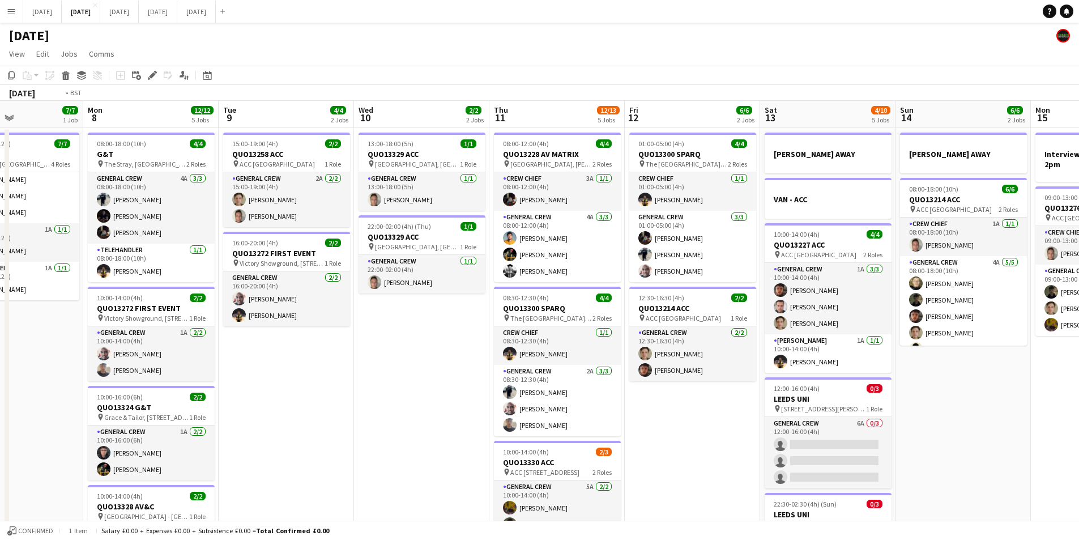
drag, startPoint x: 891, startPoint y: 421, endPoint x: 689, endPoint y: 374, distance: 207.1
click at [689, 374] on app-calendar-viewport "Fri 5 14/14 3 Jobs Sat 6 15/15 5 Jobs Sun 7 7/7 1 Job Mon 8 12/12 5 Jobs Tue 9 …" at bounding box center [539, 487] width 1079 height 772
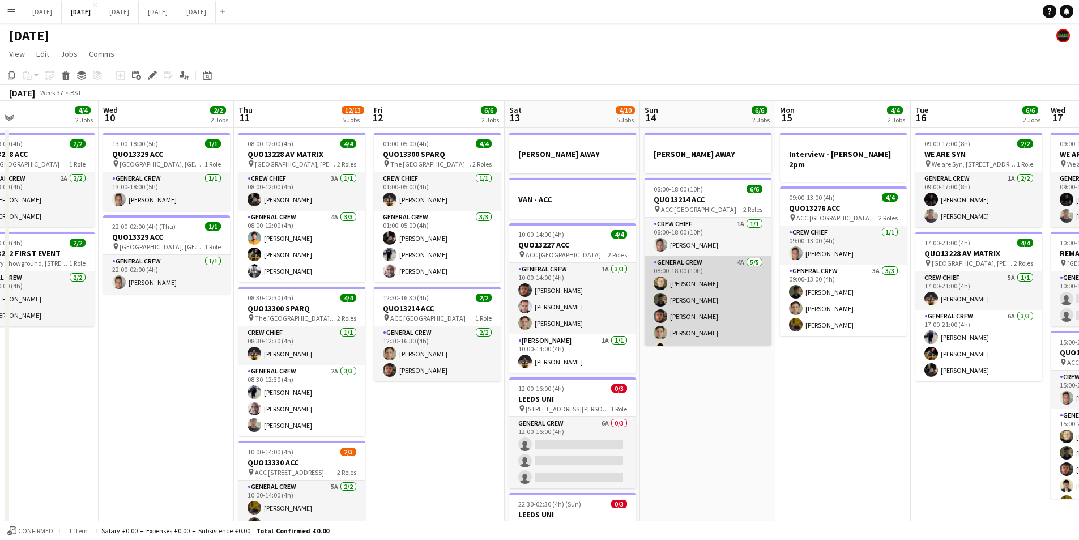
scroll to position [15, 0]
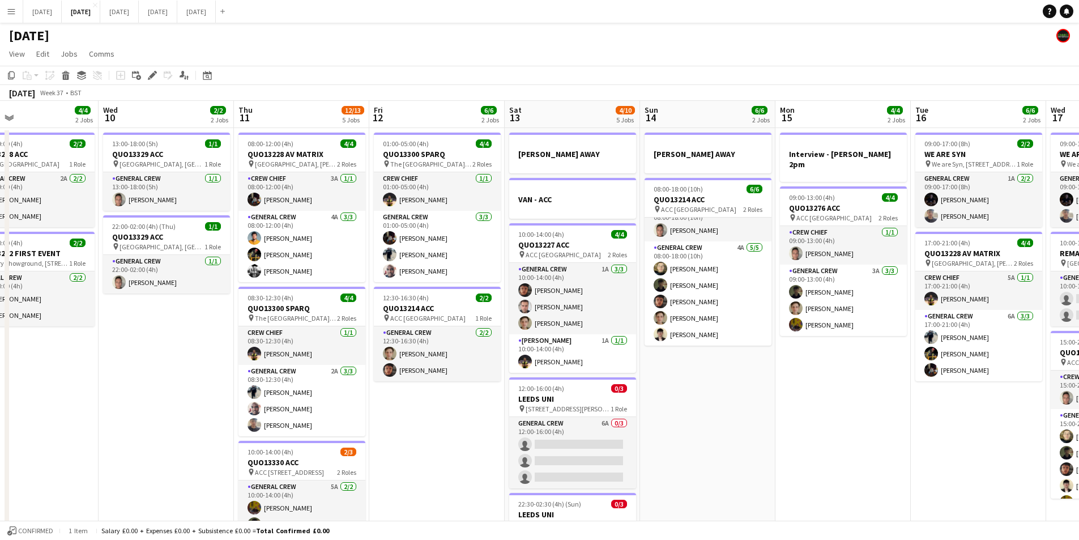
drag, startPoint x: 804, startPoint y: 408, endPoint x: 579, endPoint y: 380, distance: 227.3
click at [579, 380] on app-calendar-viewport "Sat 6 15/15 5 Jobs Sun 7 7/7 1 Job Mon 8 12/12 5 Jobs Tue 9 4/4 2 Jobs Wed 10 2…" at bounding box center [539, 487] width 1079 height 772
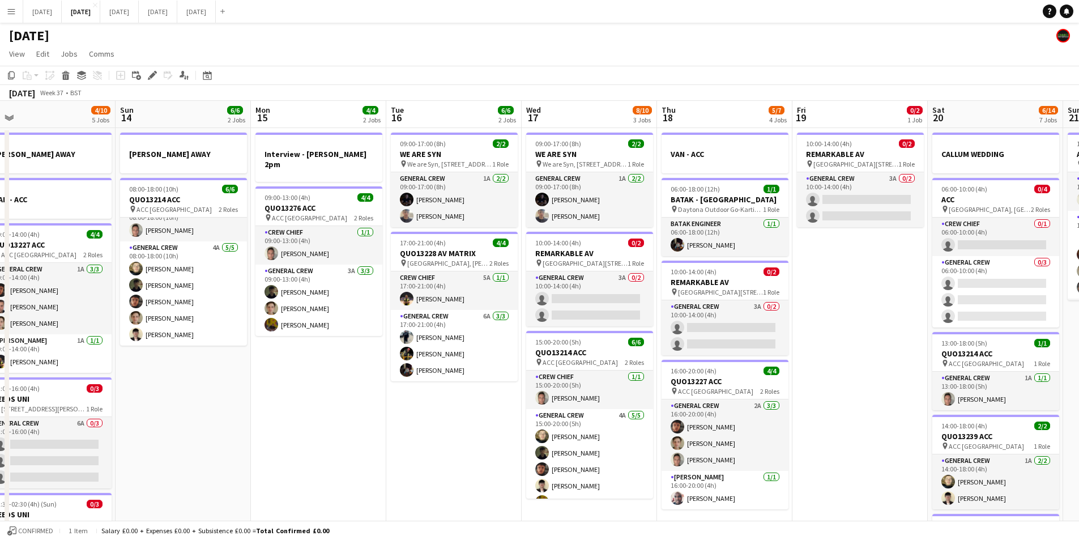
scroll to position [0, 415]
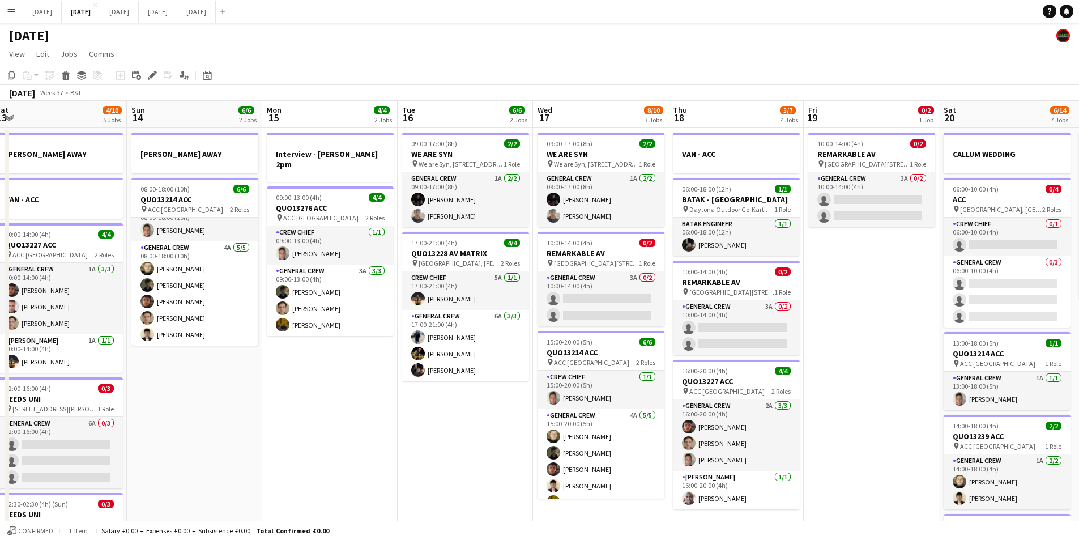
drag, startPoint x: 781, startPoint y: 461, endPoint x: 495, endPoint y: 449, distance: 286.4
click at [495, 449] on app-calendar-viewport "Wed 10 2/2 2 Jobs Thu 11 12/13 5 Jobs Fri 12 6/6 2 Jobs Sat 13 4/10 5 Jobs Sun …" at bounding box center [539, 487] width 1079 height 772
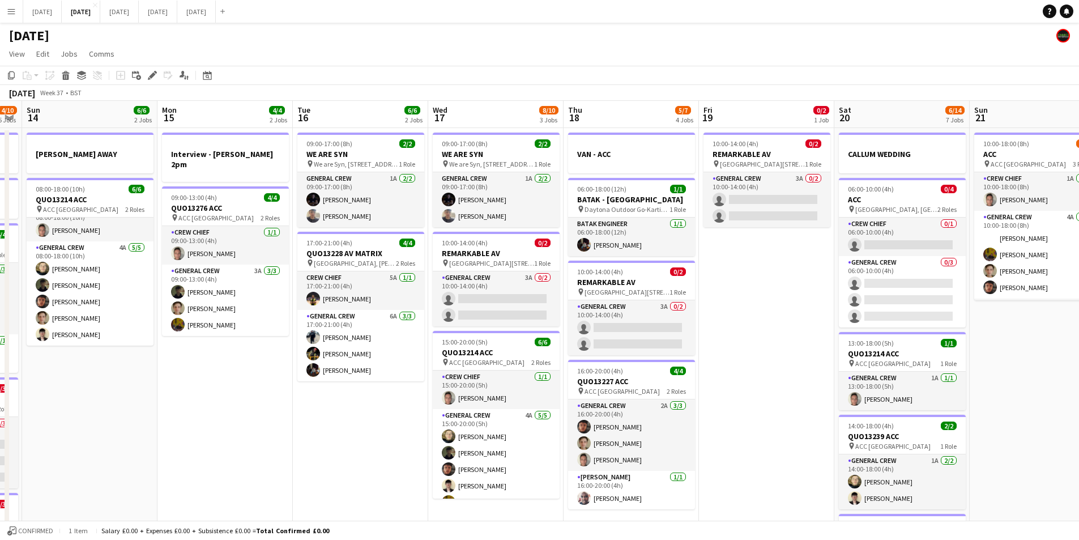
drag, startPoint x: 879, startPoint y: 412, endPoint x: 766, endPoint y: 390, distance: 114.9
click at [772, 388] on app-calendar-viewport "Thu 11 12/13 5 Jobs Fri 12 6/6 2 Jobs Sat 13 4/10 5 Jobs Sun 14 6/6 2 Jobs Mon …" at bounding box center [539, 487] width 1079 height 772
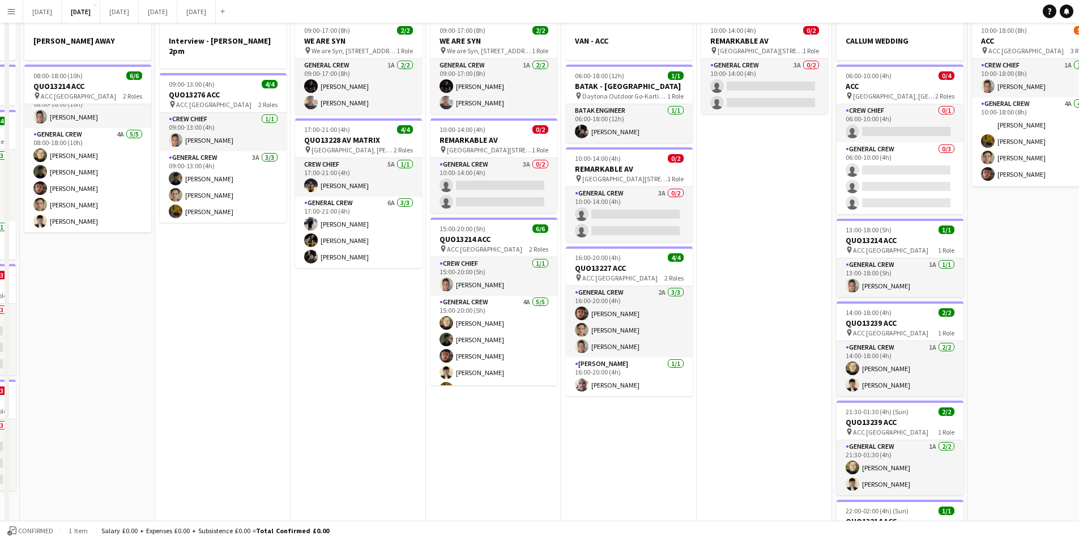
scroll to position [0, 0]
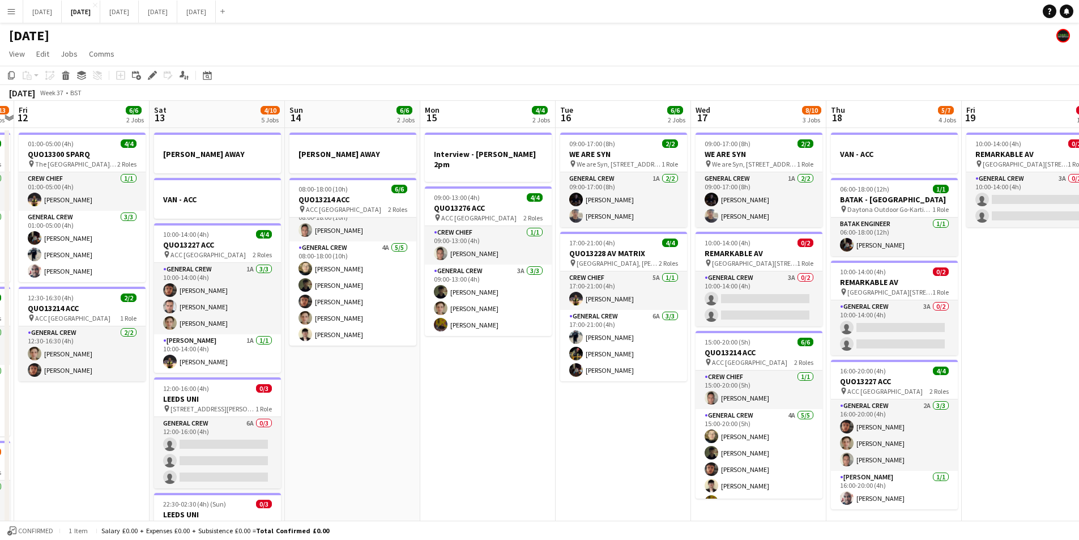
drag, startPoint x: 230, startPoint y: 399, endPoint x: 491, endPoint y: 427, distance: 262.6
click at [487, 432] on app-calendar-viewport "Wed 10 2/2 2 Jobs Thu 11 12/13 5 Jobs Fri 12 6/6 2 Jobs Sat 13 4/10 5 Jobs Sun …" at bounding box center [539, 487] width 1079 height 772
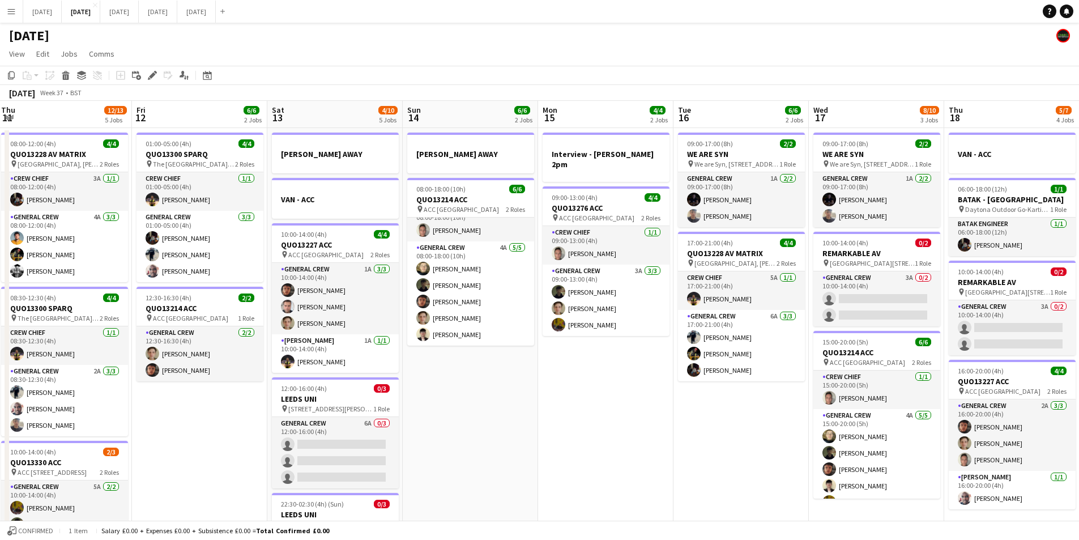
drag, startPoint x: 415, startPoint y: 428, endPoint x: 488, endPoint y: 412, distance: 74.4
click at [483, 428] on app-calendar-viewport "Tue 9 4/4 2 Jobs Wed 10 2/2 2 Jobs Thu 11 12/13 5 Jobs Fri 12 6/6 2 Jobs Sat 13…" at bounding box center [539, 487] width 1079 height 772
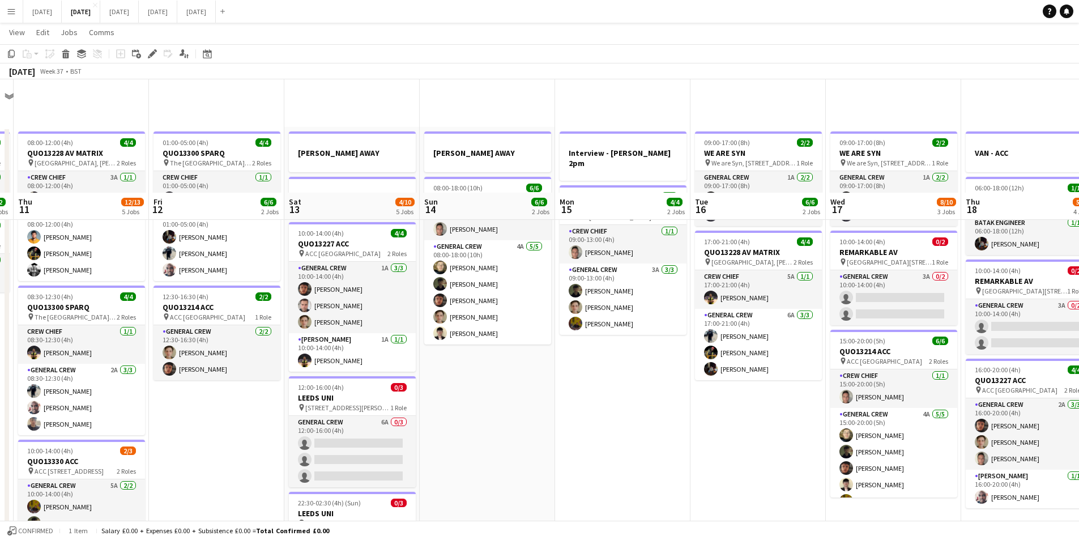
scroll to position [283, 0]
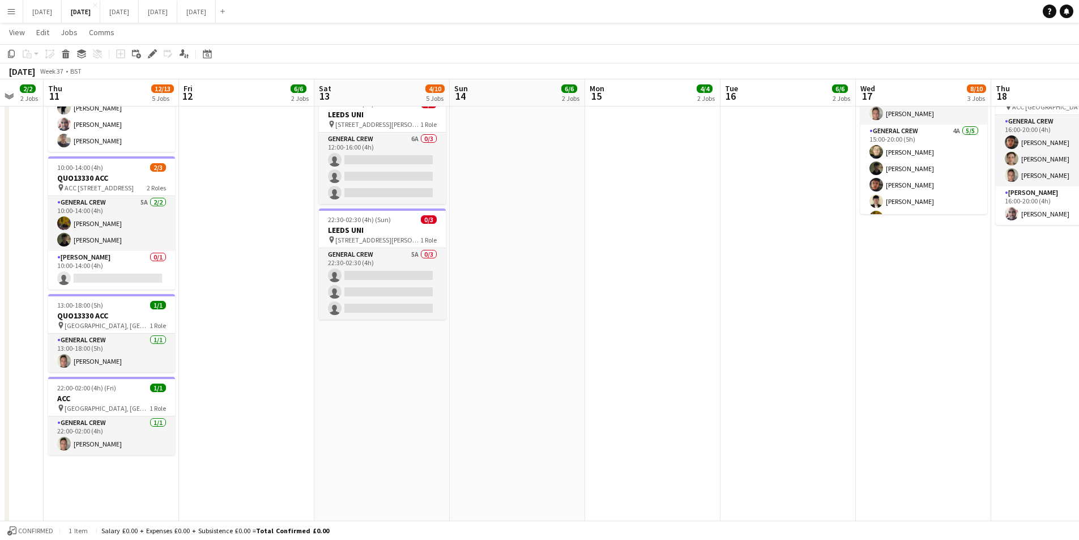
drag, startPoint x: 402, startPoint y: 430, endPoint x: 493, endPoint y: 441, distance: 91.9
click at [493, 441] on app-calendar-viewport "Tue 9 4/4 2 Jobs Wed 10 2/2 2 Jobs Thu 11 12/13 5 Jobs Fri 12 6/6 2 Jobs Sat 13…" at bounding box center [539, 175] width 1079 height 828
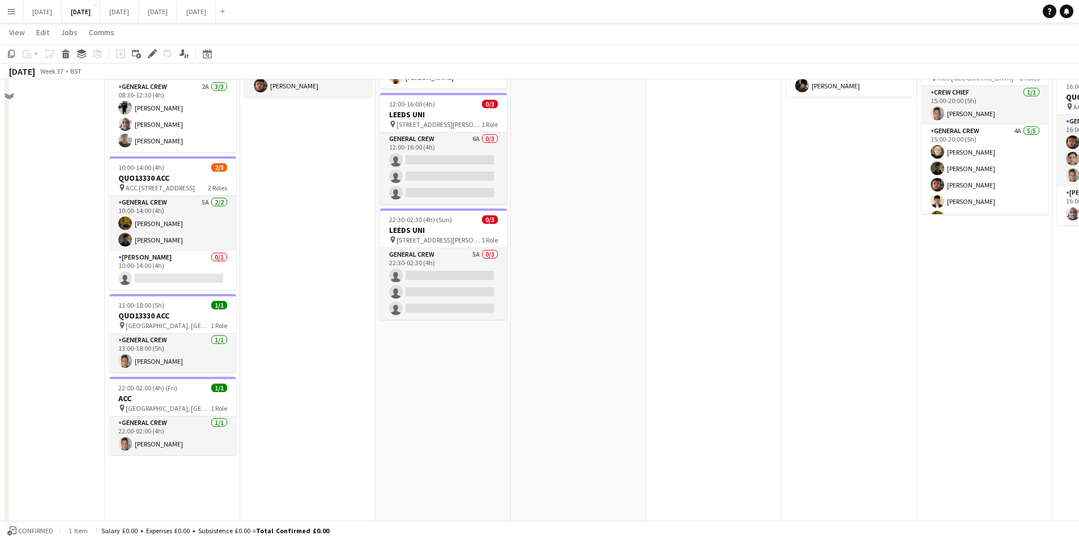
scroll to position [57, 0]
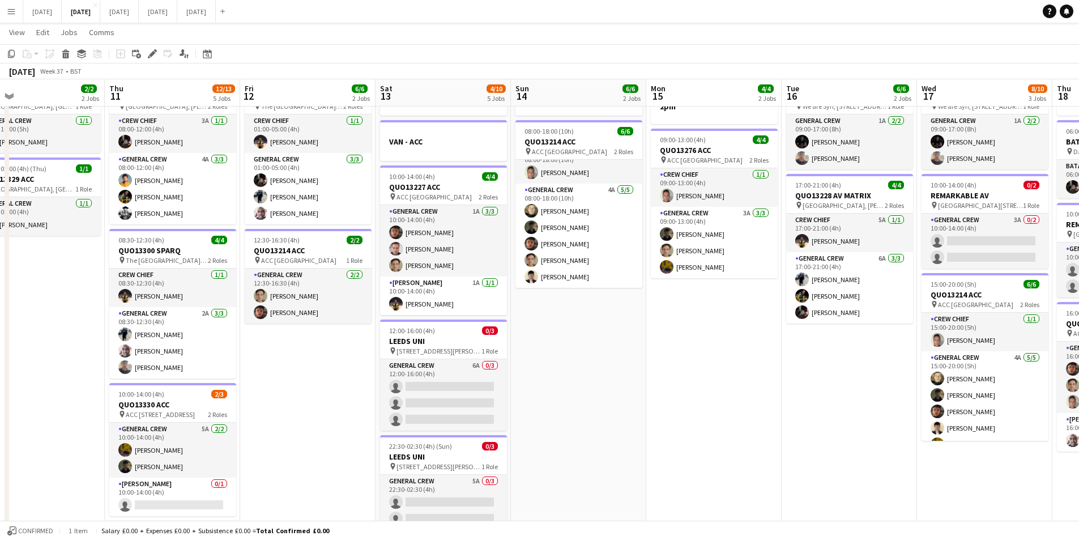
drag, startPoint x: 356, startPoint y: 432, endPoint x: 609, endPoint y: 407, distance: 254.5
click at [619, 418] on app-calendar-viewport "Mon 8 12/12 5 Jobs Tue 9 4/4 2 Jobs Wed 10 2/2 2 Jobs Thu 11 12/13 5 Jobs Fri 1…" at bounding box center [539, 402] width 1079 height 828
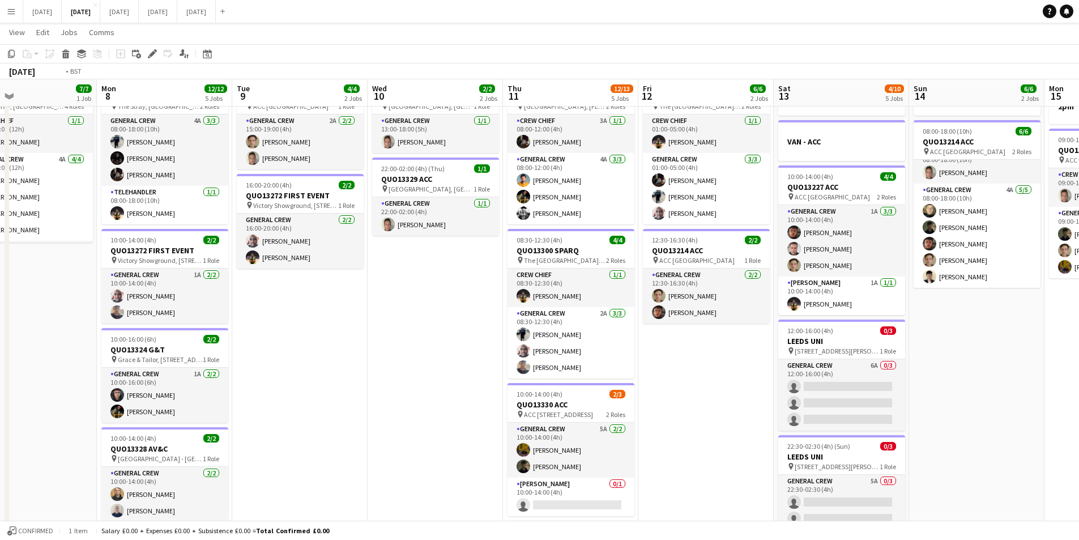
drag, startPoint x: 240, startPoint y: 405, endPoint x: 460, endPoint y: 431, distance: 221.4
click at [455, 434] on app-calendar-viewport "Sat 6 15/15 5 Jobs Sun 7 7/7 1 Job Mon 8 12/12 5 Jobs Tue 9 4/4 2 Jobs Wed 10 2…" at bounding box center [539, 402] width 1079 height 828
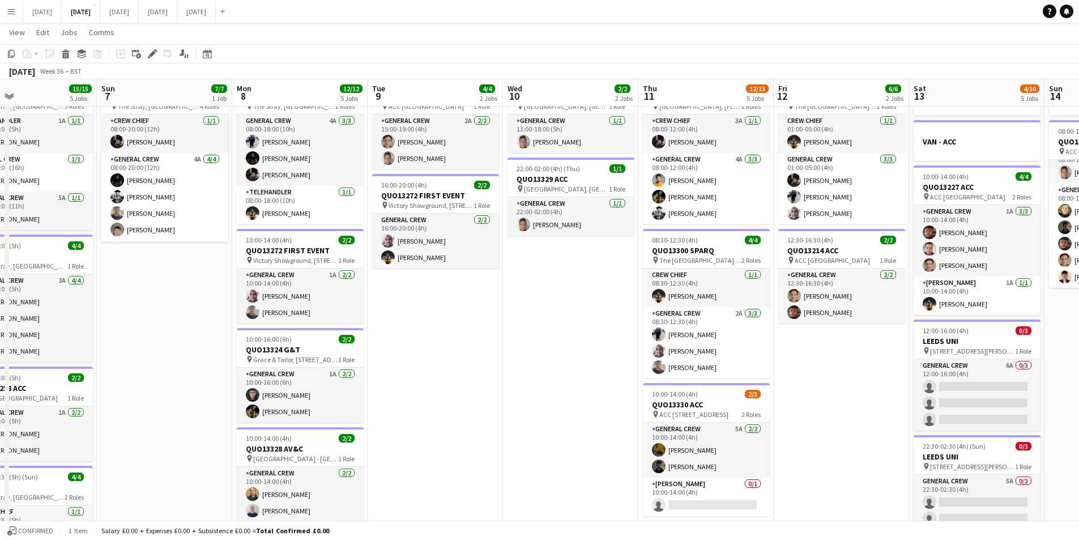
scroll to position [0, 229]
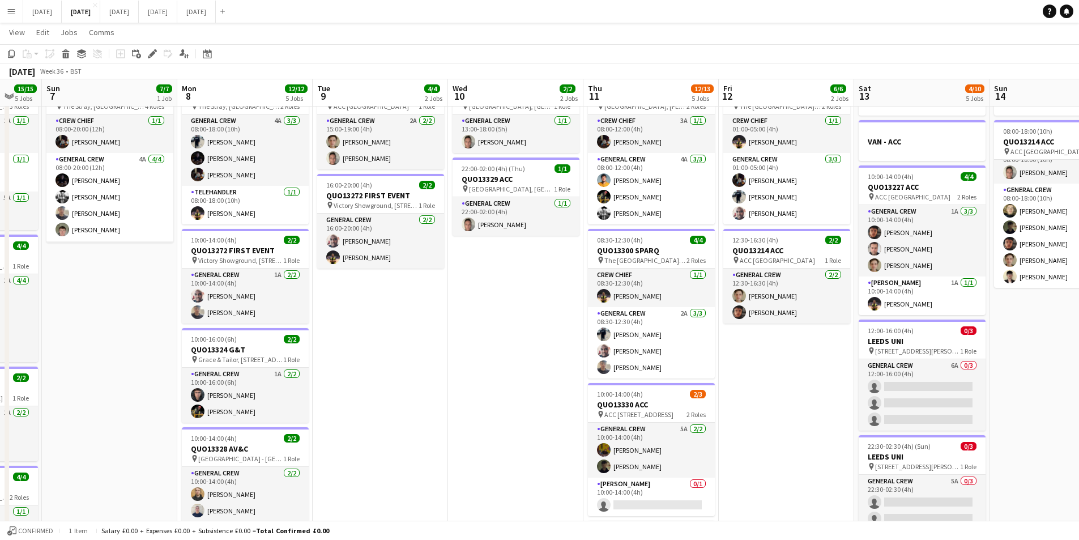
drag, startPoint x: 480, startPoint y: 382, endPoint x: 538, endPoint y: 386, distance: 58.5
click at [538, 386] on app-calendar-viewport "Fri 5 14/14 3 Jobs Sat 6 15/15 5 Jobs Sun 7 7/7 1 Job Mon 8 12/12 5 Jobs Tue 9 …" at bounding box center [539, 402] width 1079 height 828
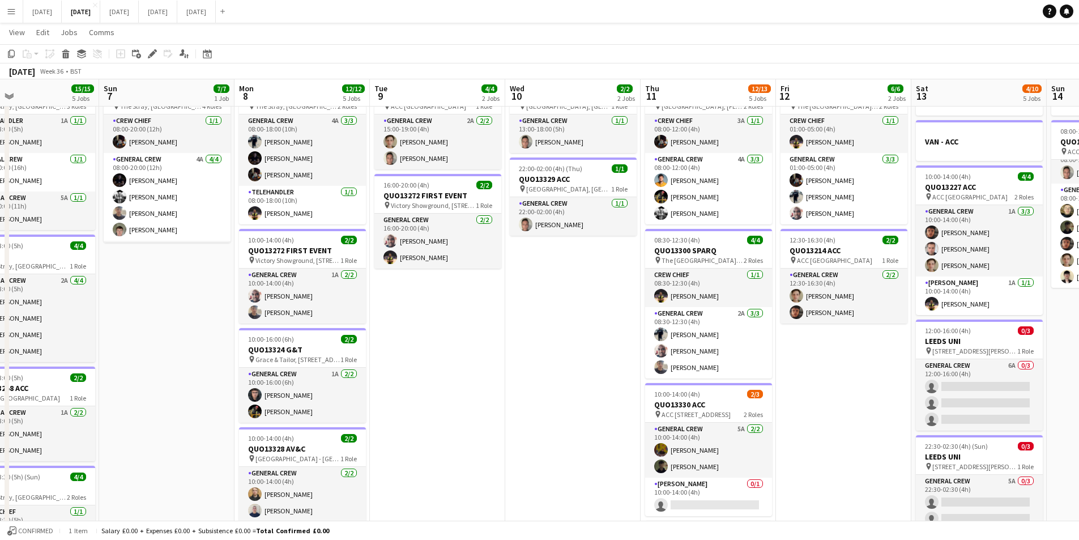
scroll to position [0, 368]
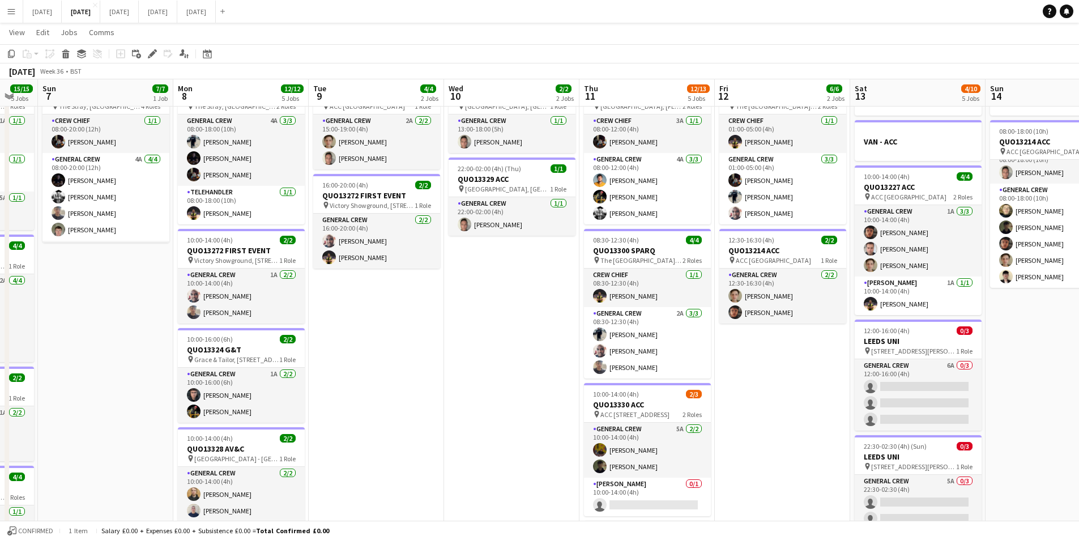
drag, startPoint x: 883, startPoint y: 403, endPoint x: 776, endPoint y: 388, distance: 108.1
click at [776, 388] on app-calendar-viewport "Thu 4 20/20 5 Jobs Fri 5 14/14 3 Jobs Sat 6 15/15 5 Jobs Sun 7 7/7 1 Job Mon 8 …" at bounding box center [539, 402] width 1079 height 828
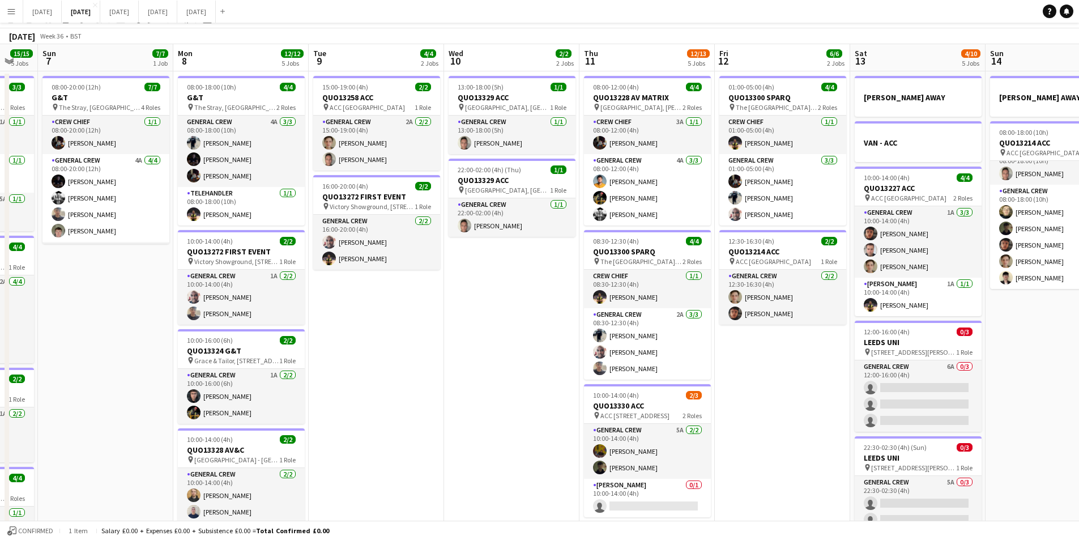
scroll to position [0, 0]
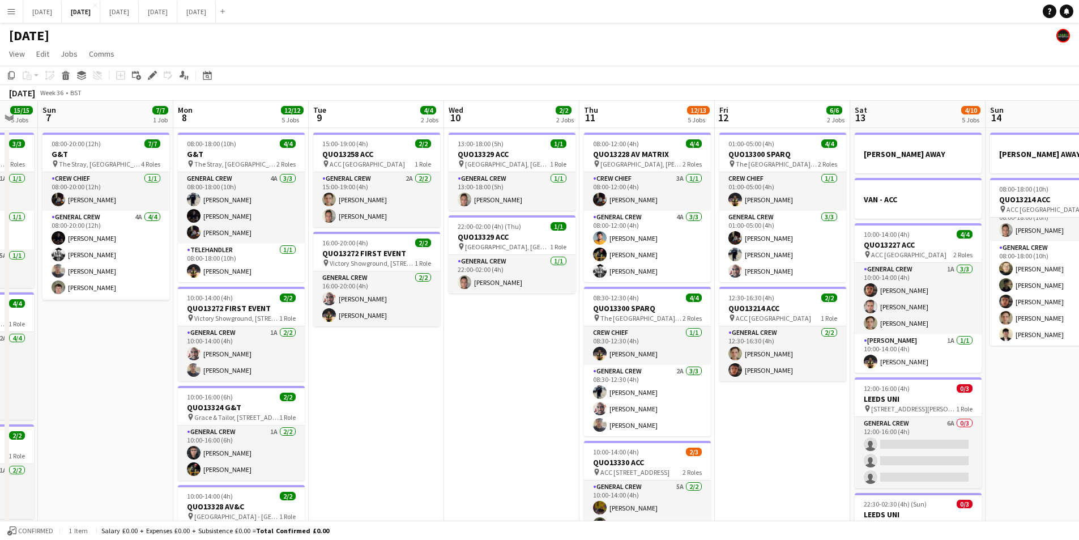
drag, startPoint x: 812, startPoint y: 420, endPoint x: 637, endPoint y: 395, distance: 176.2
click at [637, 395] on app-calendar-viewport "Thu 4 20/20 5 Jobs Fri 5 14/14 3 Jobs Sat 6 15/15 5 Jobs Sun 7 7/7 1 Job Mon 8 …" at bounding box center [539, 487] width 1079 height 772
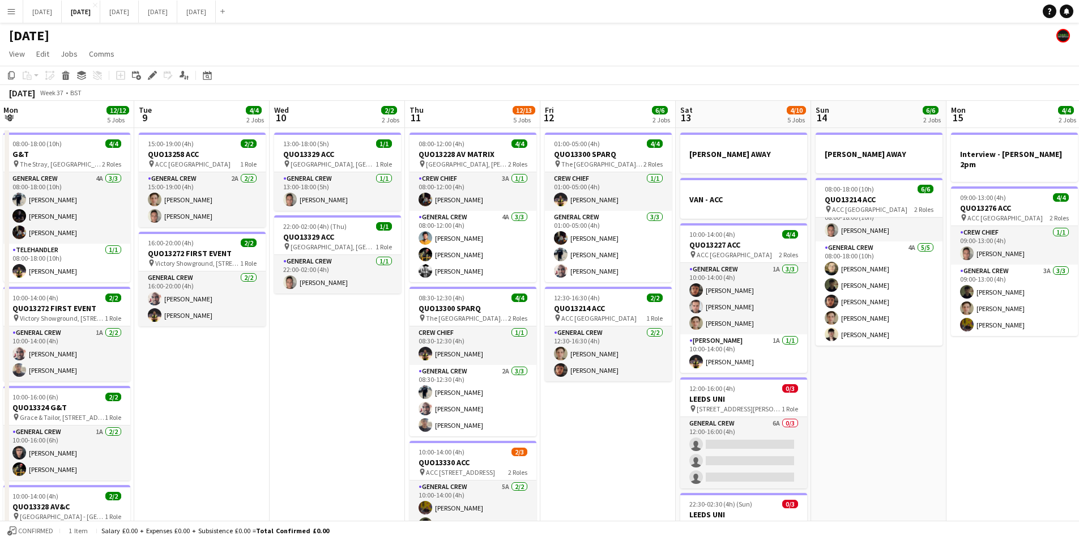
drag, startPoint x: 832, startPoint y: 421, endPoint x: 803, endPoint y: 404, distance: 33.0
click at [803, 412] on app-calendar-viewport "Fri 5 14/14 3 Jobs Sat 6 15/15 5 Jobs Sun 7 7/7 1 Job Mon 8 12/12 5 Jobs Tue 9 …" at bounding box center [539, 487] width 1079 height 772
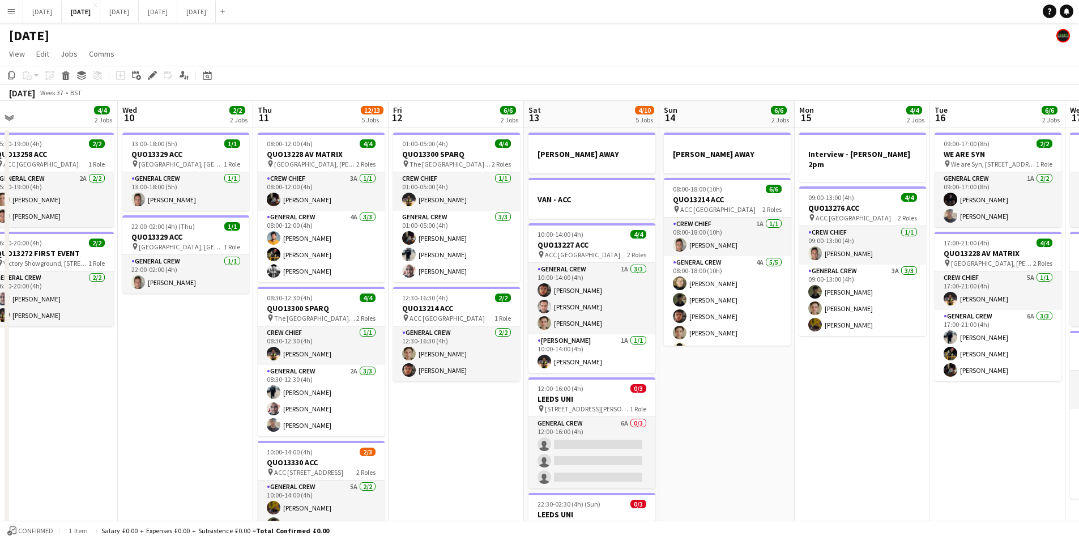
scroll to position [15, 0]
drag, startPoint x: 919, startPoint y: 422, endPoint x: 777, endPoint y: 416, distance: 142.3
click at [777, 416] on app-calendar-viewport "Sat 6 15/15 5 Jobs Sun 7 7/7 1 Job Mon 8 12/12 5 Jobs Tue 9 4/4 2 Jobs Wed 10 2…" at bounding box center [539, 487] width 1079 height 772
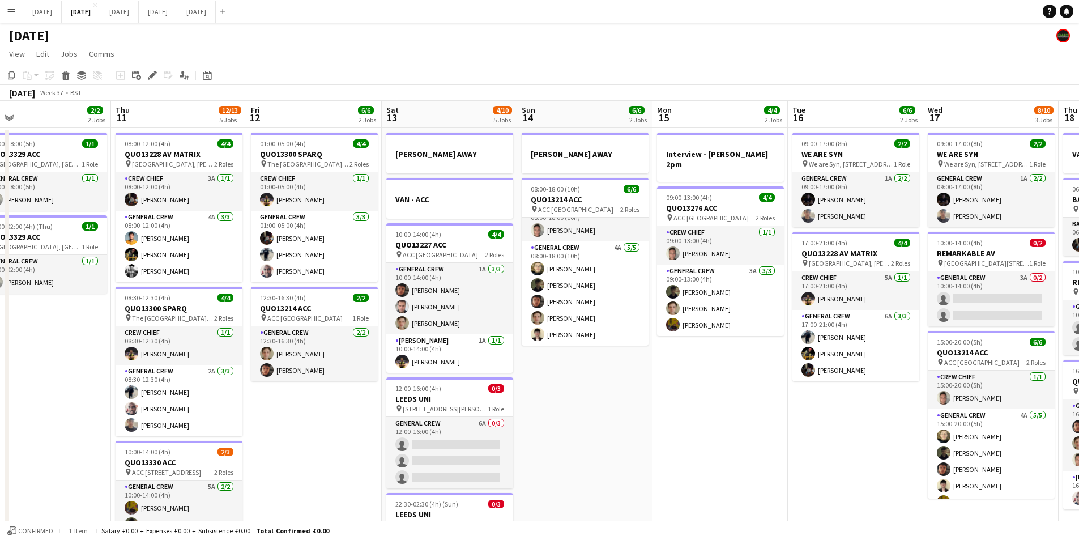
drag, startPoint x: 836, startPoint y: 462, endPoint x: 671, endPoint y: 443, distance: 165.9
click at [671, 443] on app-calendar-viewport "Sun 7 7/7 1 Job Mon 8 12/12 5 Jobs Tue 9 4/4 2 Jobs Wed 10 2/2 2 Jobs Thu 11 12…" at bounding box center [539, 487] width 1079 height 772
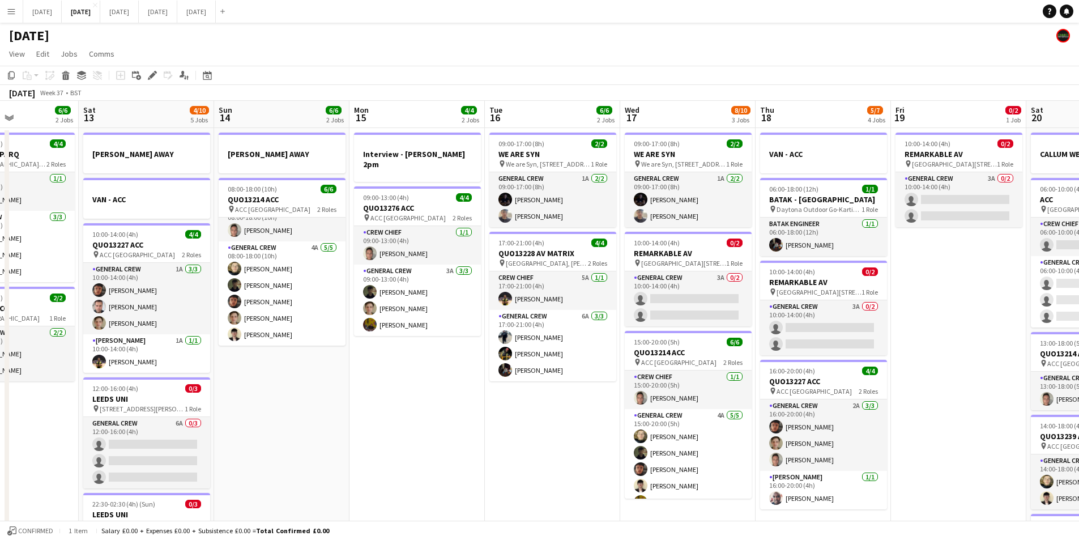
drag, startPoint x: 733, startPoint y: 462, endPoint x: 556, endPoint y: 440, distance: 177.5
click at [556, 440] on app-calendar-viewport "Wed 10 2/2 2 Jobs Thu 11 12/13 5 Jobs Fri 12 6/6 2 Jobs Sat 13 4/10 5 Jobs Sun …" at bounding box center [539, 487] width 1079 height 772
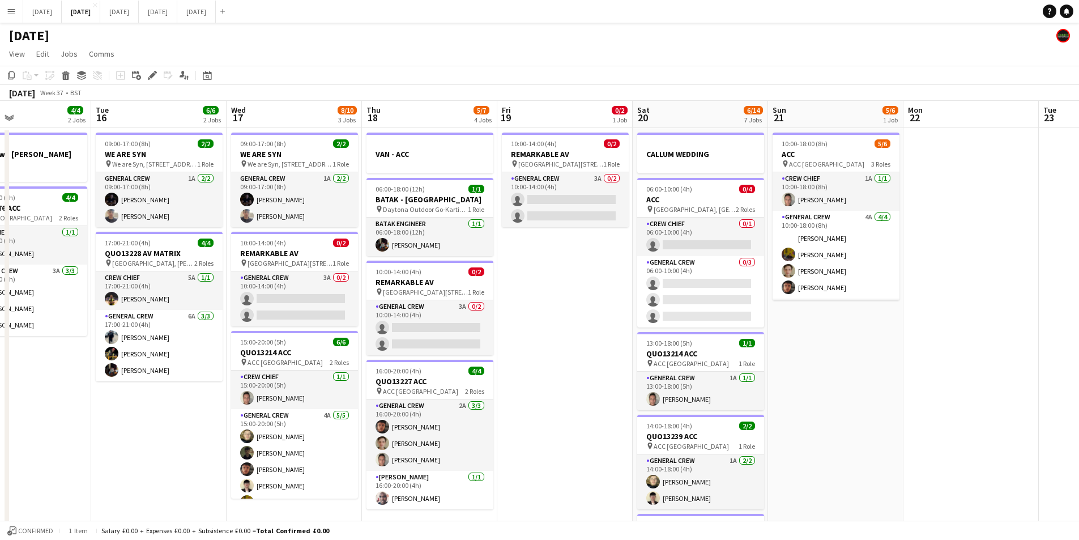
scroll to position [0, 351]
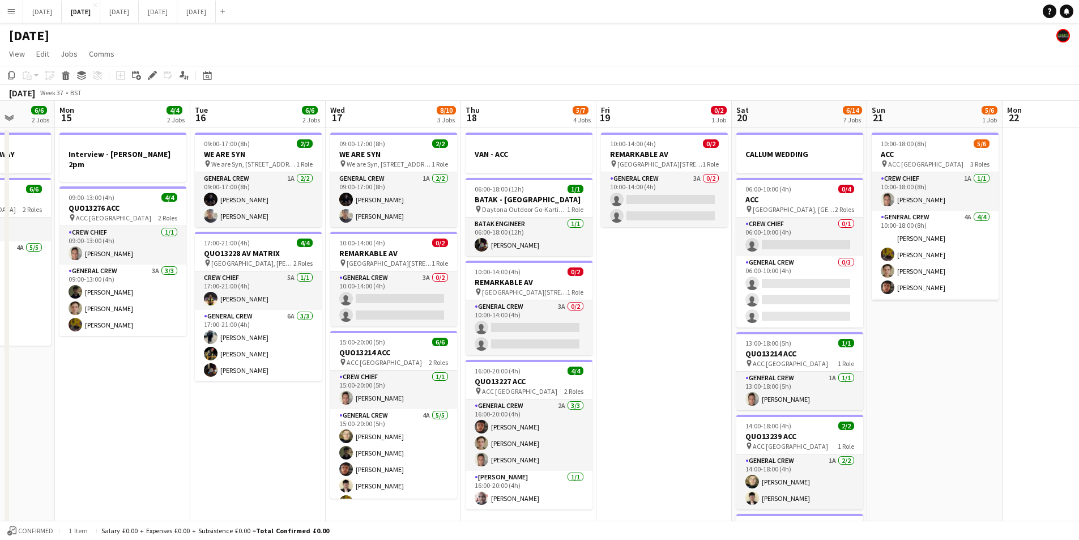
drag, startPoint x: 885, startPoint y: 431, endPoint x: 632, endPoint y: 431, distance: 253.8
click at [632, 431] on app-calendar-viewport "Fri 12 6/6 2 Jobs Sat 13 4/10 5 Jobs Sun 14 6/6 2 Jobs Mon 15 4/4 2 Jobs Tue 16…" at bounding box center [539, 487] width 1079 height 772
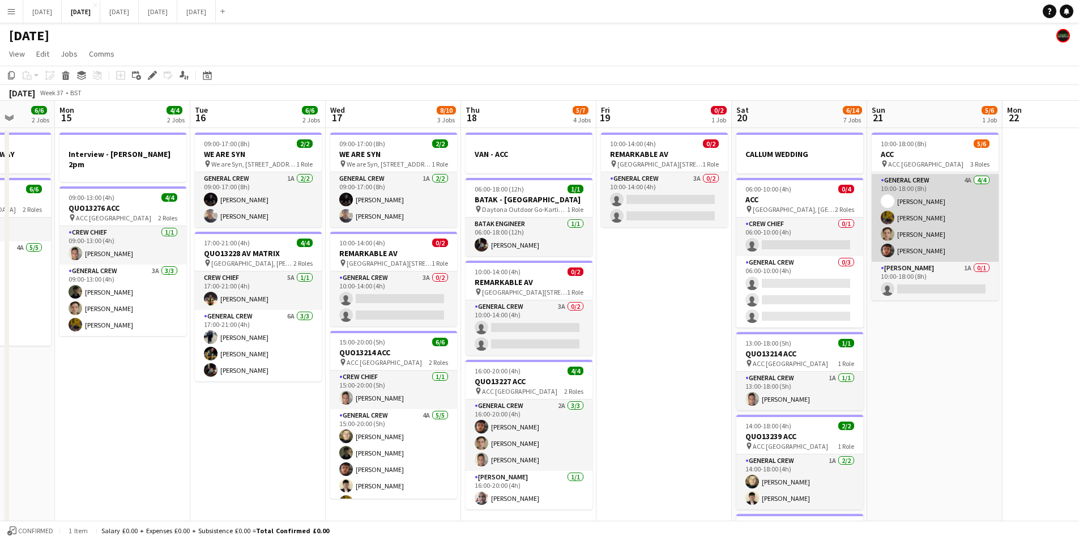
scroll to position [0, 0]
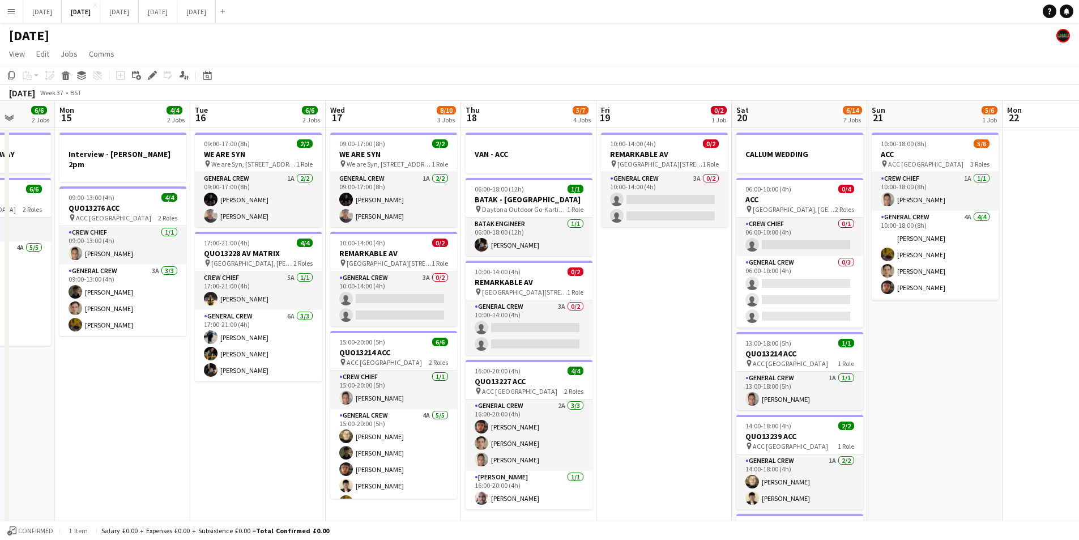
drag, startPoint x: 675, startPoint y: 369, endPoint x: 771, endPoint y: 371, distance: 95.8
click at [771, 372] on app-calendar-viewport "Fri 12 6/6 2 Jobs Sat 13 4/10 5 Jobs Sun 14 6/6 2 Jobs Mon 15 4/4 2 Jobs Tue 16…" at bounding box center [539, 487] width 1079 height 772
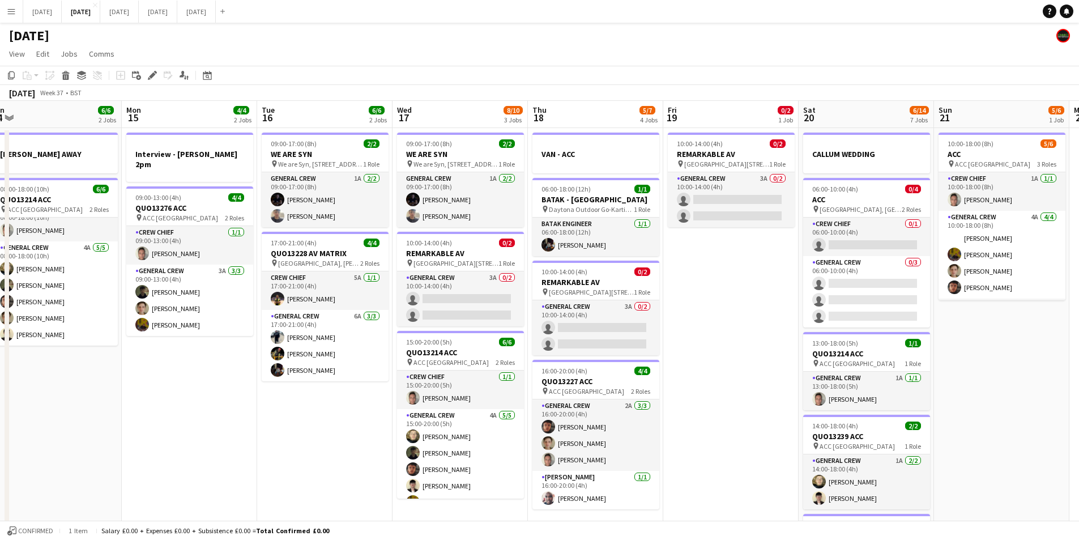
scroll to position [0, 300]
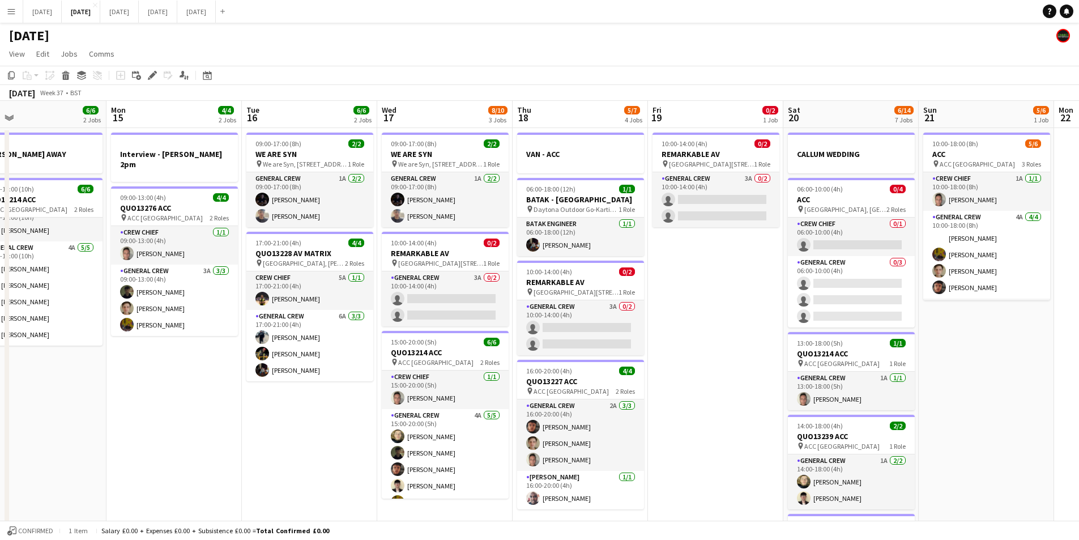
drag, startPoint x: 769, startPoint y: 374, endPoint x: 723, endPoint y: 365, distance: 47.2
click at [723, 365] on app-calendar-viewport "Fri 12 6/6 2 Jobs Sat 13 4/10 5 Jobs Sun 14 6/6 2 Jobs Mon 15 4/4 2 Jobs Tue 16…" at bounding box center [539, 487] width 1079 height 772
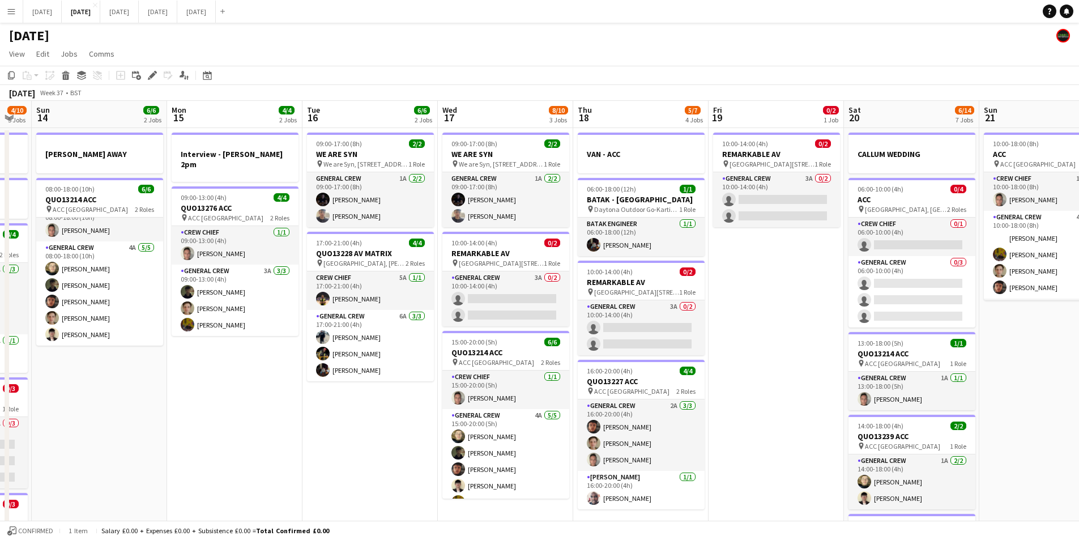
drag, startPoint x: 334, startPoint y: 434, endPoint x: 260, endPoint y: 395, distance: 83.9
click at [428, 418] on app-calendar-viewport "Fri 12 6/6 2 Jobs Sat 13 4/10 5 Jobs Sun 14 6/6 2 Jobs Mon 15 4/4 2 Jobs Tue 16…" at bounding box center [539, 487] width 1079 height 772
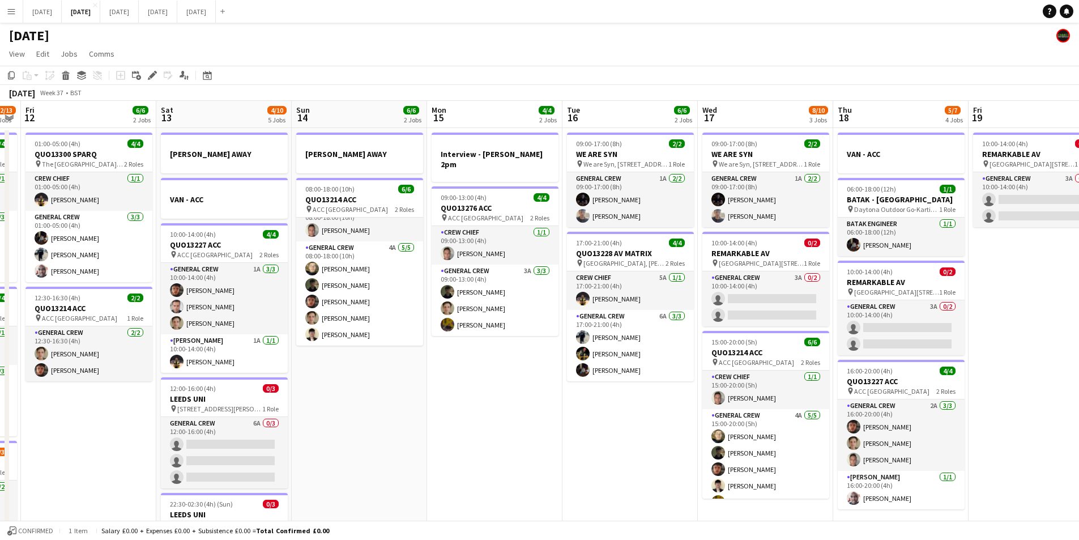
drag, startPoint x: 352, startPoint y: 419, endPoint x: 447, endPoint y: 419, distance: 95.2
click at [445, 419] on app-calendar-viewport "Wed 10 2/2 2 Jobs Thu 11 12/13 5 Jobs Fri 12 6/6 2 Jobs Sat 13 4/10 5 Jobs Sun …" at bounding box center [539, 487] width 1079 height 772
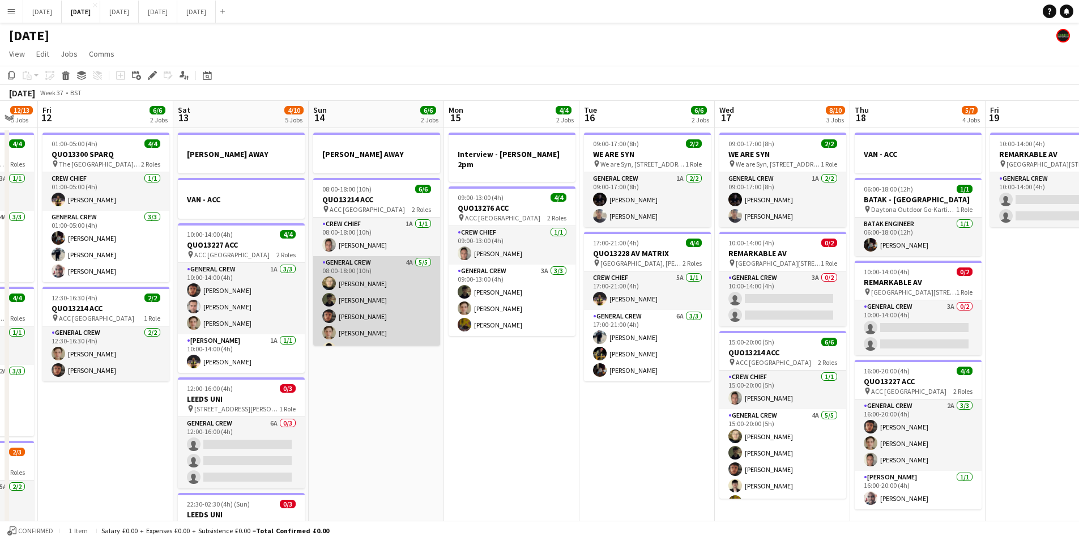
scroll to position [15, 0]
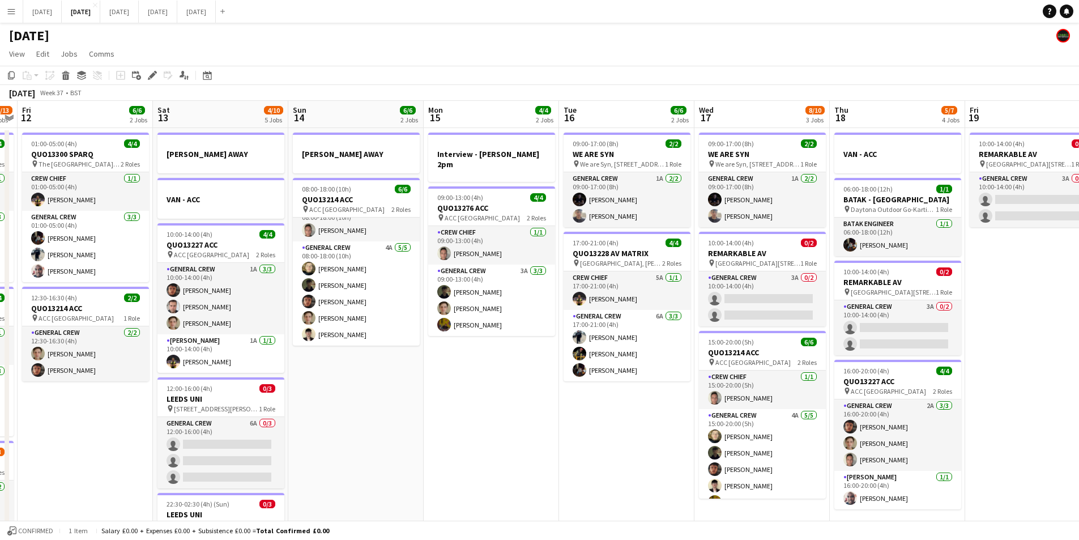
drag, startPoint x: 561, startPoint y: 427, endPoint x: 469, endPoint y: 399, distance: 97.0
click at [468, 401] on app-calendar-viewport "Wed 10 2/2 2 Jobs Thu 11 12/13 5 Jobs Fri 12 6/6 2 Jobs Sat 13 4/10 5 Jobs Sun …" at bounding box center [539, 487] width 1079 height 772
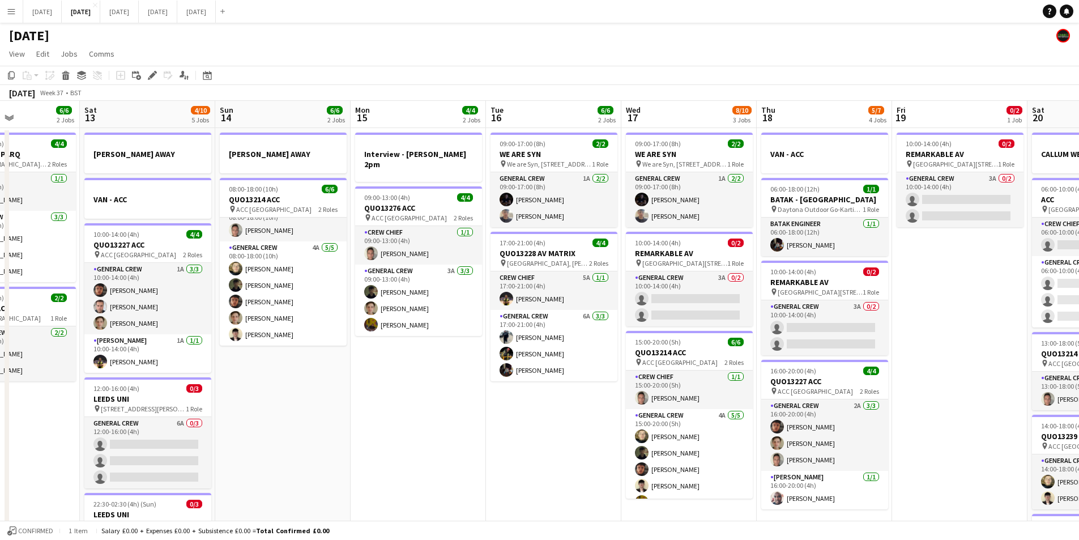
drag, startPoint x: 563, startPoint y: 440, endPoint x: 429, endPoint y: 418, distance: 135.5
click at [429, 418] on app-calendar-viewport "Wed 10 2/2 2 Jobs Thu 11 12/13 5 Jobs Fri 12 6/6 2 Jobs Sat 13 4/10 5 Jobs Sun …" at bounding box center [539, 487] width 1079 height 772
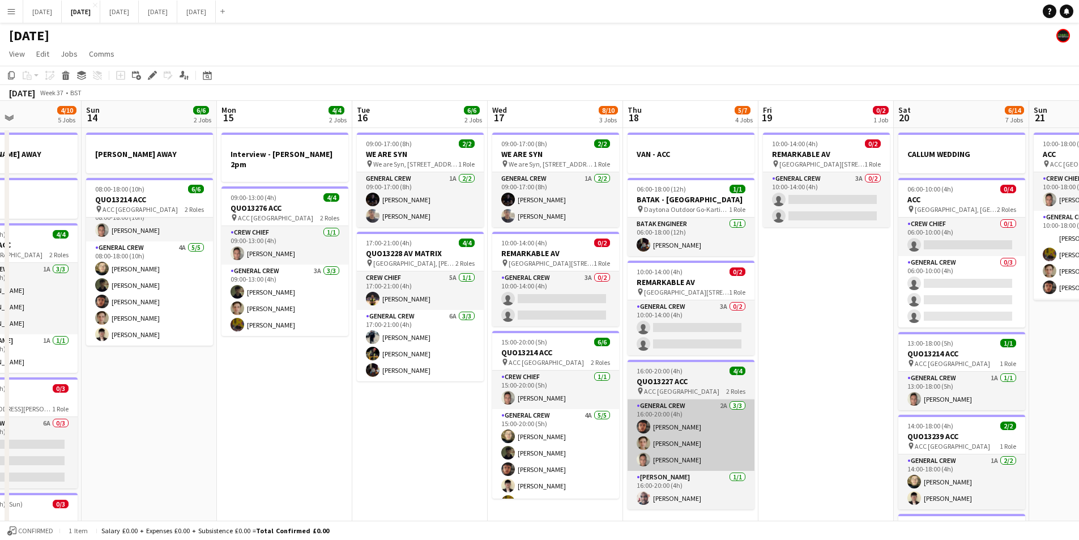
drag, startPoint x: 491, startPoint y: 441, endPoint x: 606, endPoint y: 418, distance: 117.3
click at [393, 422] on app-calendar-viewport "Thu 11 12/13 5 Jobs Fri 12 6/6 2 Jobs Sat 13 4/10 5 Jobs Sun 14 6/6 2 Jobs Mon …" at bounding box center [539, 487] width 1079 height 772
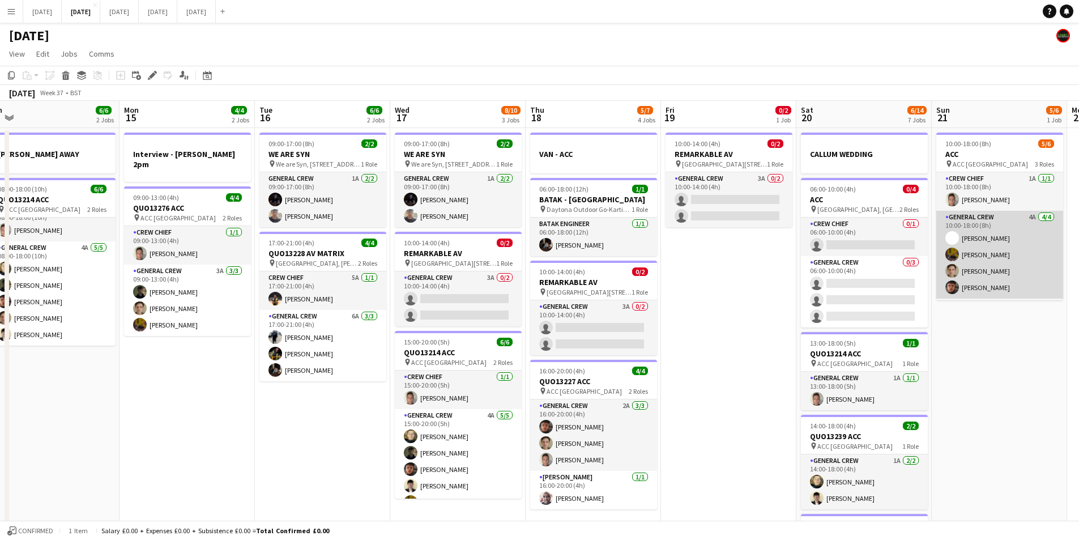
scroll to position [37, 0]
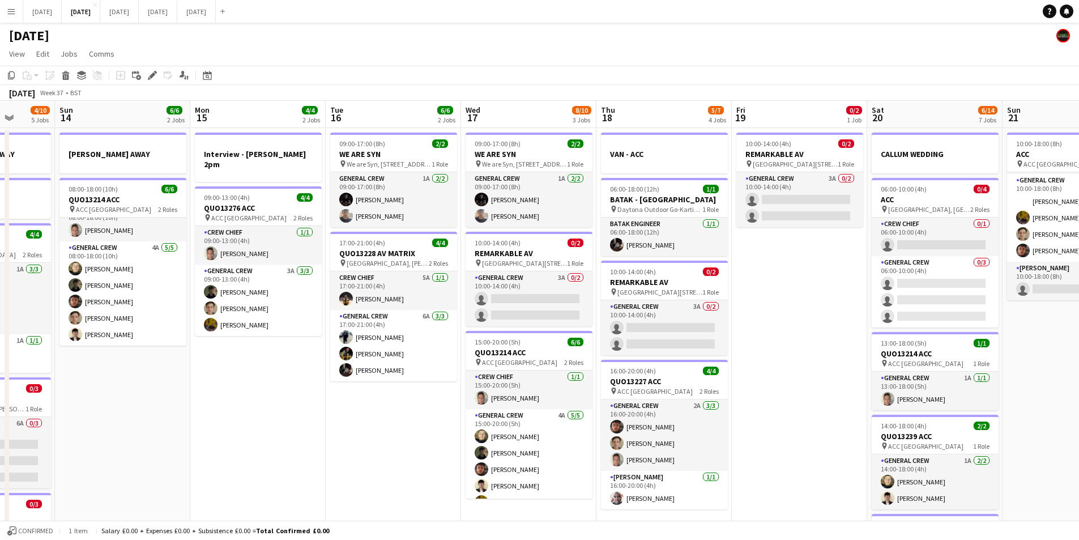
drag, startPoint x: 1020, startPoint y: 366, endPoint x: 964, endPoint y: 354, distance: 57.3
click at [964, 364] on app-calendar-viewport "Thu 11 12/13 5 Jobs Fri 12 6/6 2 Jobs Sat 13 4/10 5 Jobs Sun 14 6/6 2 Jobs Mon …" at bounding box center [539, 487] width 1079 height 772
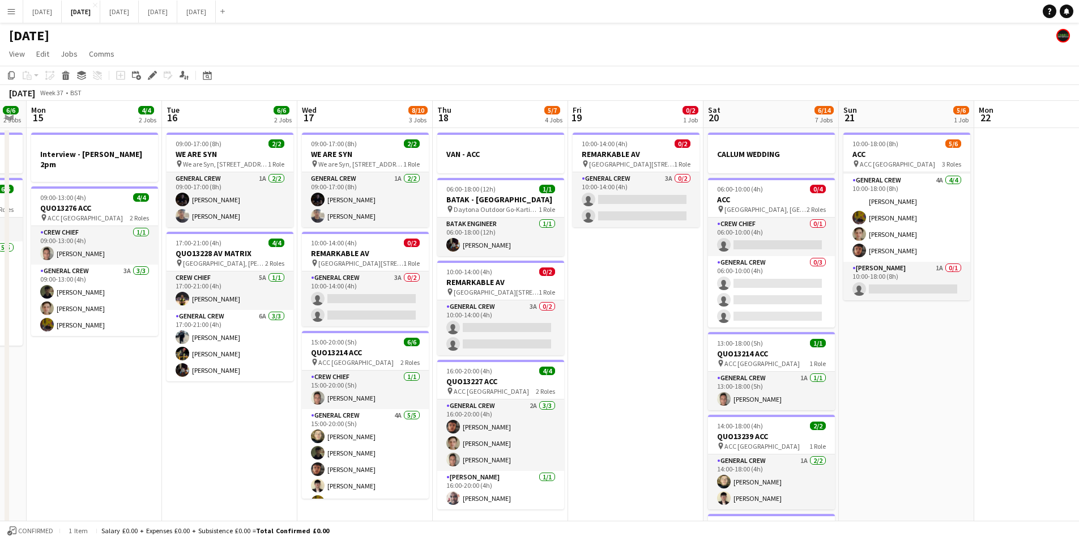
click at [959, 367] on app-calendar-viewport "Fri 12 6/6 2 Jobs Sat 13 4/10 5 Jobs Sun 14 6/6 2 Jobs Mon 15 4/4 2 Jobs Tue 16…" at bounding box center [539, 487] width 1079 height 772
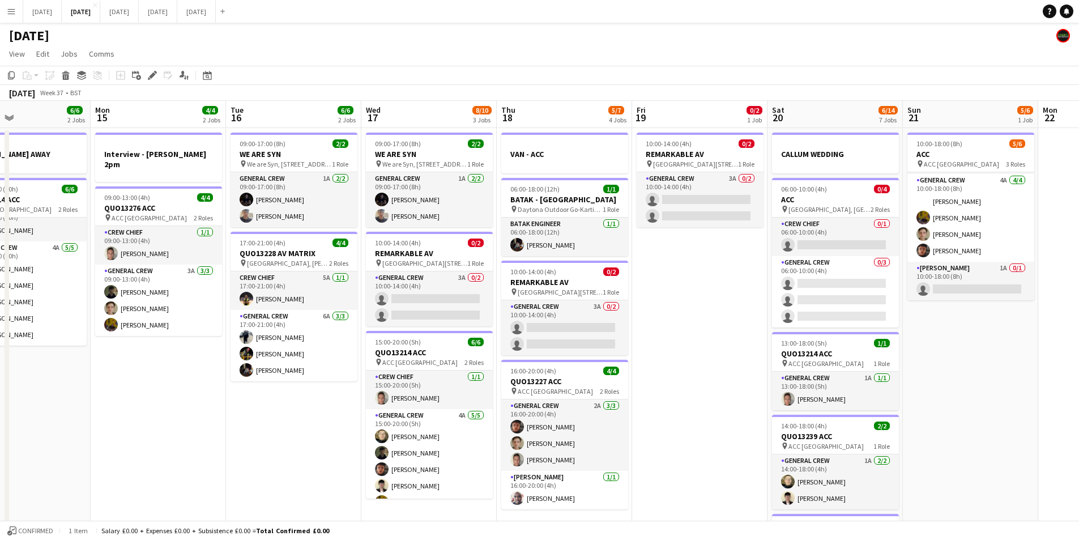
drag, startPoint x: 895, startPoint y: 374, endPoint x: 994, endPoint y: 380, distance: 99.3
click at [965, 389] on app-calendar-viewport "Fri 12 6/6 2 Jobs Sat 13 4/10 5 Jobs Sun 14 6/6 2 Jobs Mon 15 4/4 2 Jobs Tue 16…" at bounding box center [539, 487] width 1079 height 772
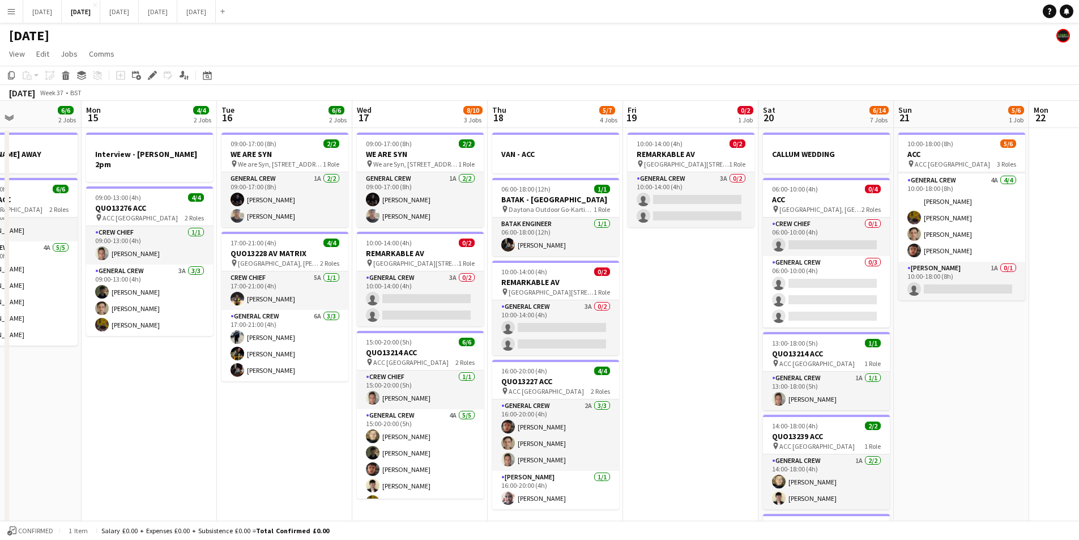
scroll to position [0, 334]
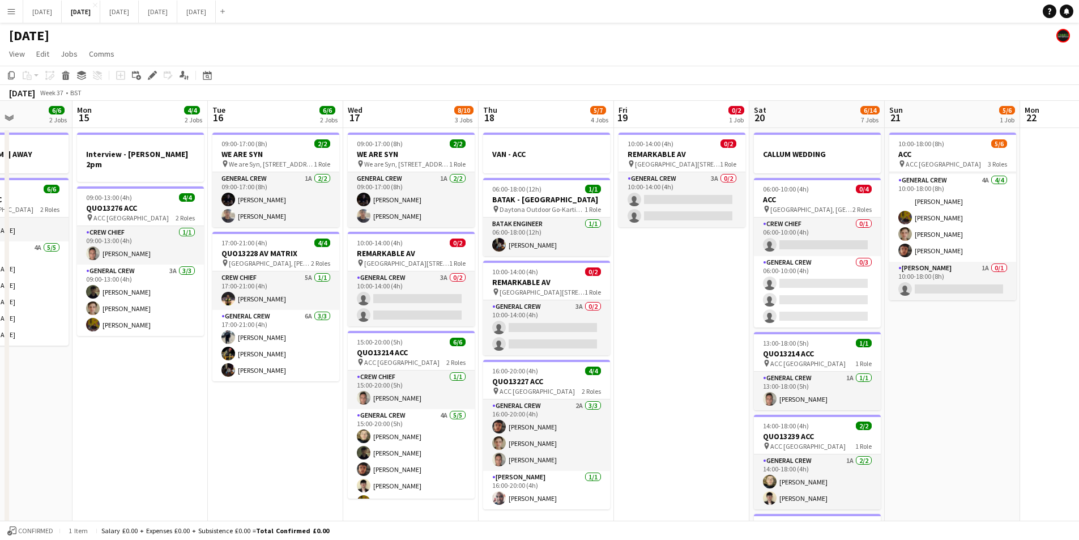
drag, startPoint x: 995, startPoint y: 342, endPoint x: 970, endPoint y: 339, distance: 24.5
click at [970, 339] on app-calendar-viewport "Fri 12 6/6 2 Jobs Sat 13 4/10 5 Jobs Sun 14 6/6 2 Jobs Mon 15 4/4 2 Jobs Tue 16…" at bounding box center [539, 487] width 1079 height 772
click at [947, 283] on app-card-role "Van Driver 1A 0/1 10:00-18:00 (8h) single-neutral-actions" at bounding box center [952, 281] width 127 height 39
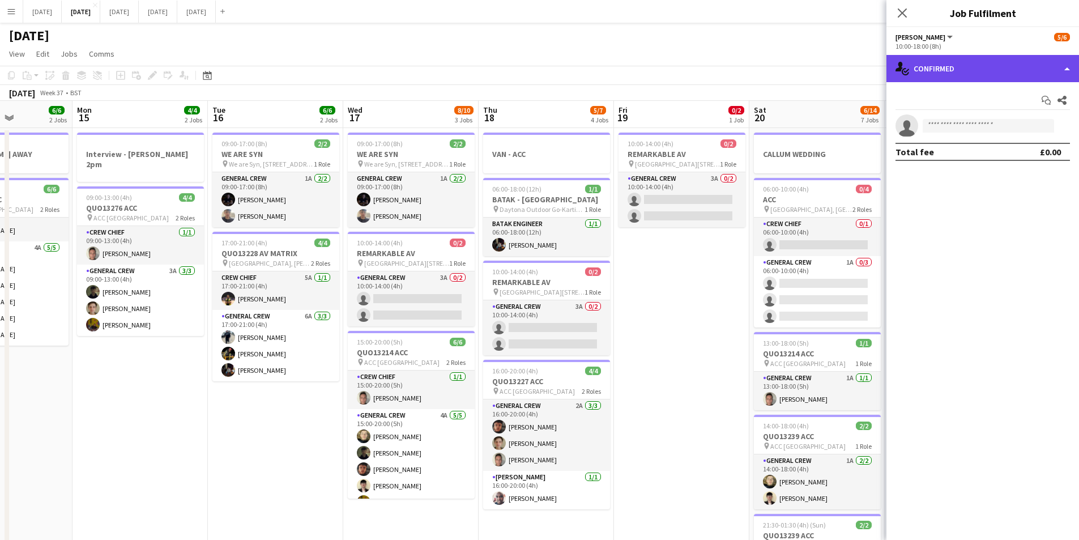
click at [978, 70] on div "single-neutral-actions-check-2 Confirmed" at bounding box center [983, 68] width 193 height 27
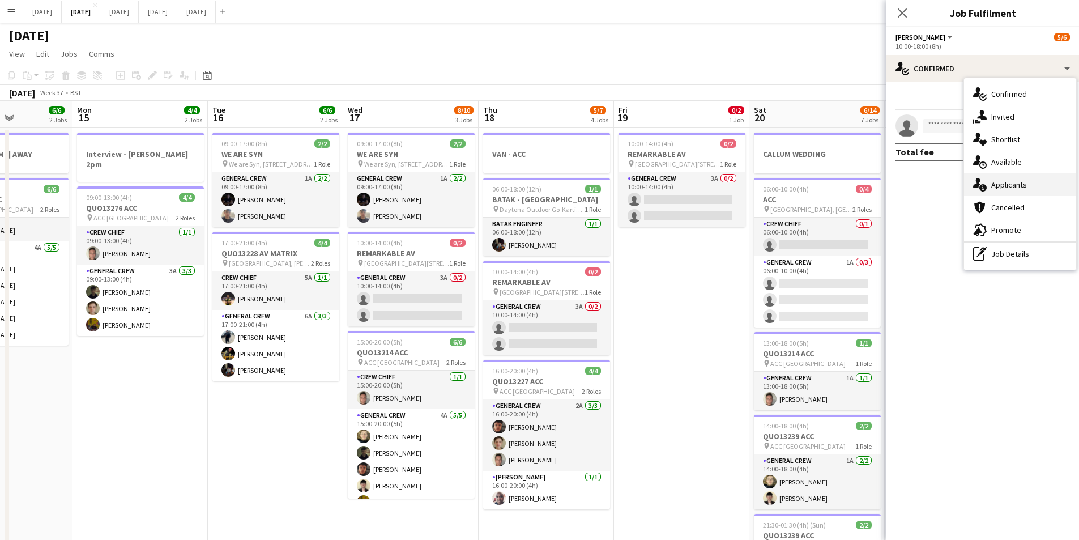
click at [1010, 189] on span "Applicants" at bounding box center [1009, 185] width 36 height 10
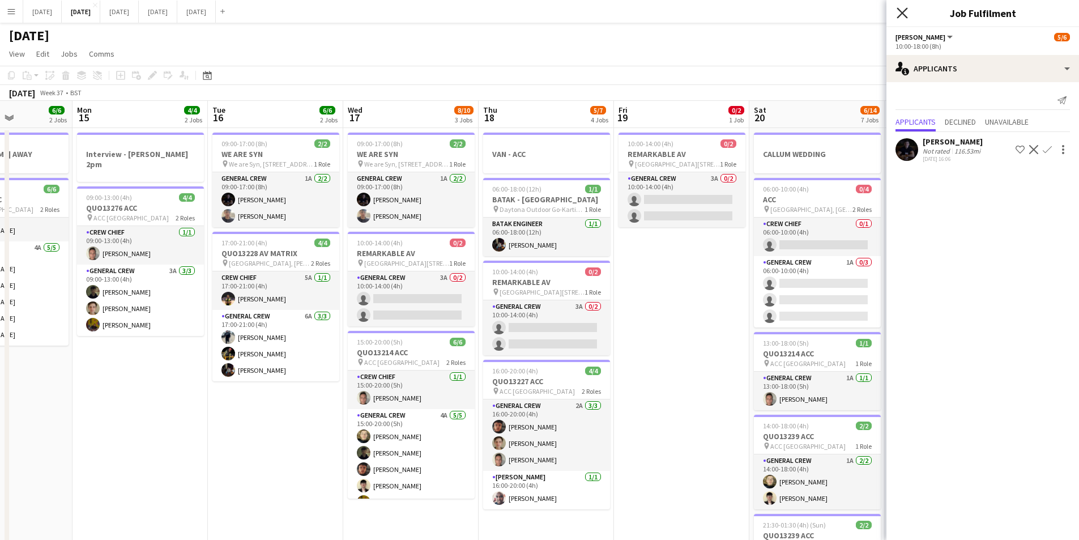
click at [897, 11] on icon "Close pop-in" at bounding box center [902, 12] width 11 height 11
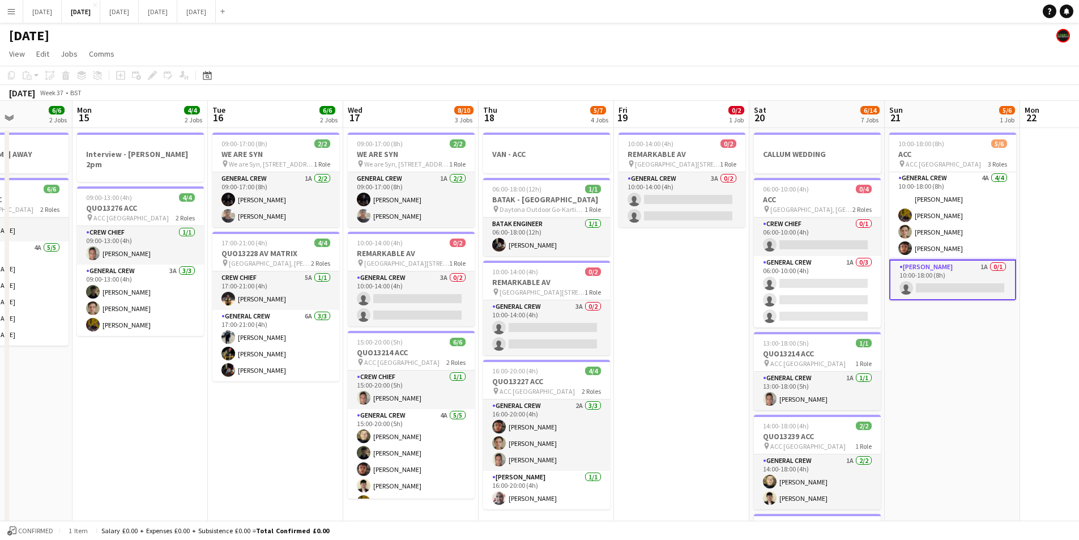
scroll to position [0, 318]
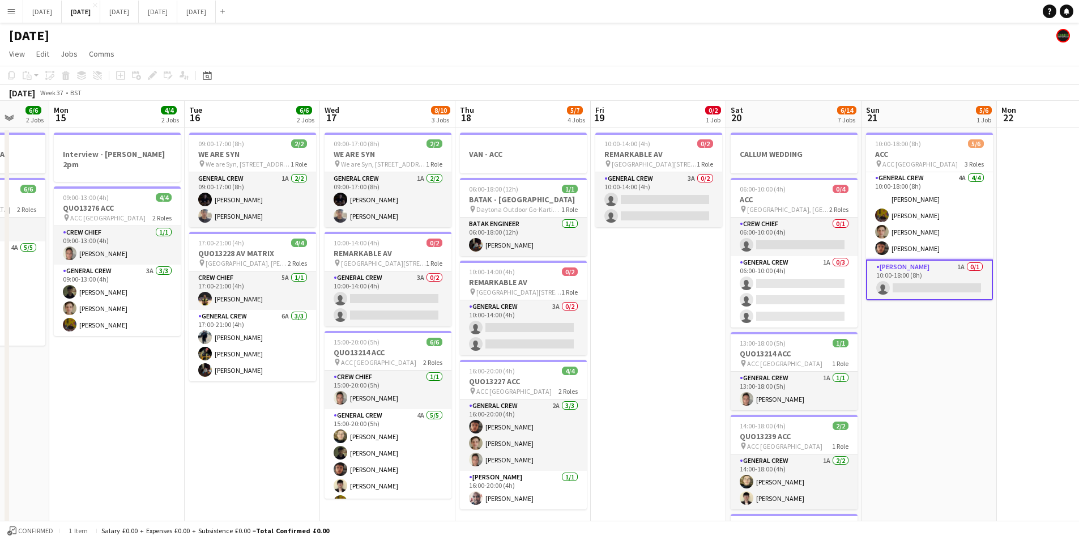
drag, startPoint x: 674, startPoint y: 361, endPoint x: 643, endPoint y: 351, distance: 32.4
click at [643, 351] on app-calendar-viewport "Fri 12 6/6 2 Jobs Sat 13 4/10 5 Jobs Sun 14 6/6 2 Jobs Mon 15 4/4 2 Jobs Tue 16…" at bounding box center [539, 487] width 1079 height 772
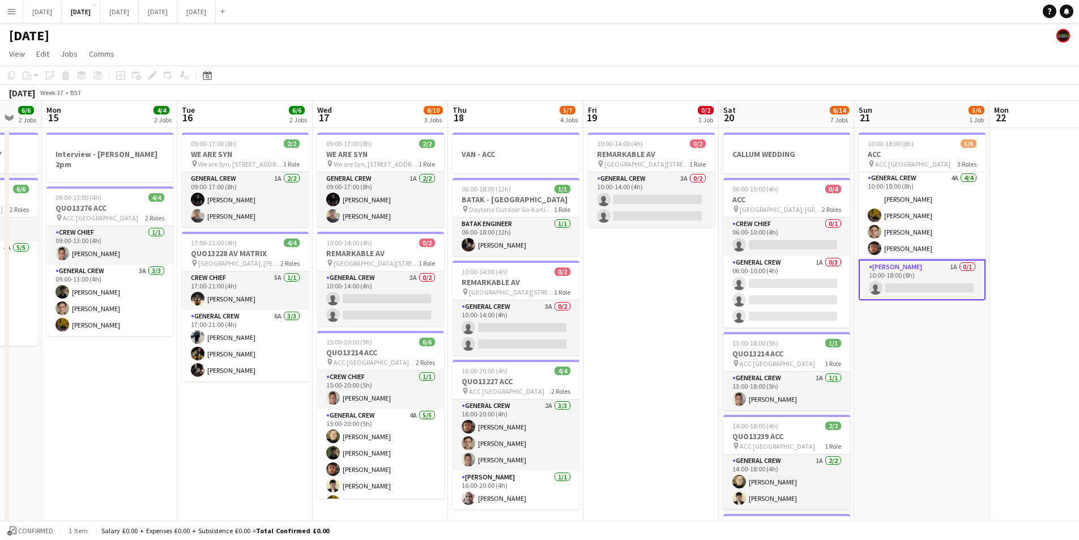
click at [936, 281] on app-card-role "Van Driver 1A 0/1 10:00-18:00 (8h) single-neutral-actions" at bounding box center [922, 279] width 127 height 41
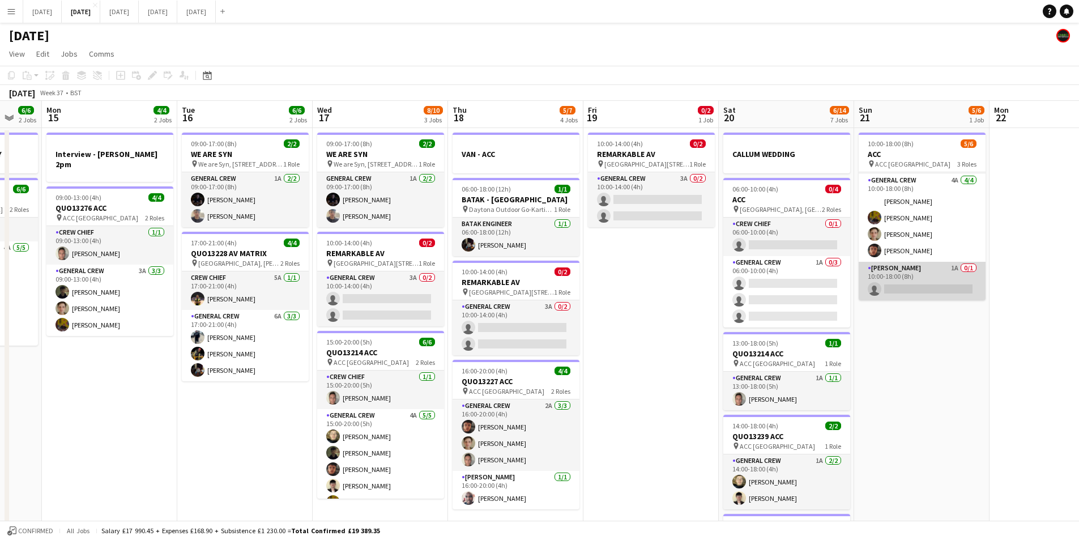
scroll to position [37, 0]
click at [936, 281] on app-card-role "Van Driver 1A 0/1 10:00-18:00 (8h) single-neutral-actions" at bounding box center [922, 281] width 127 height 39
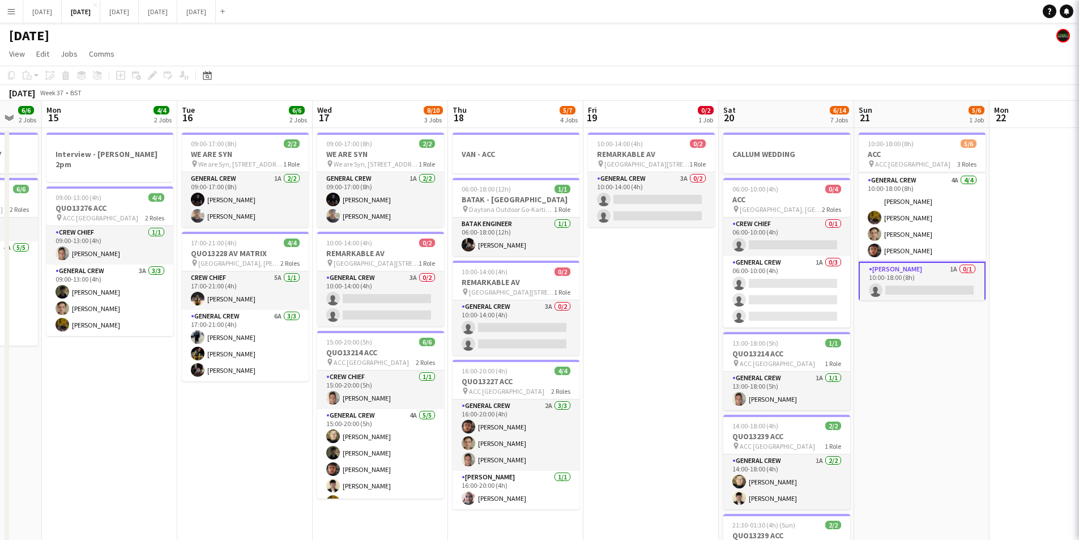
scroll to position [39, 0]
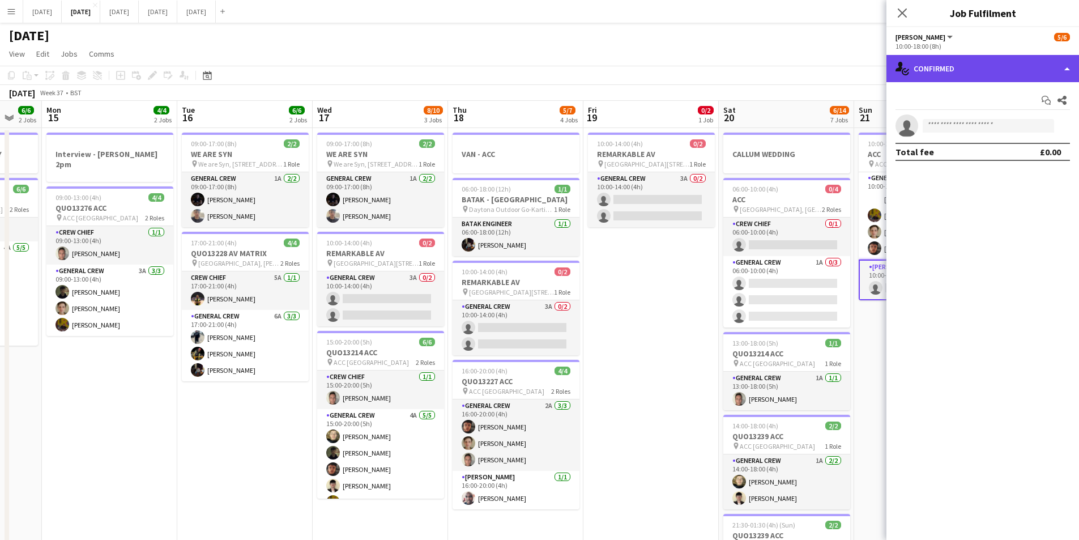
click at [992, 63] on div "single-neutral-actions-check-2 Confirmed" at bounding box center [983, 68] width 193 height 27
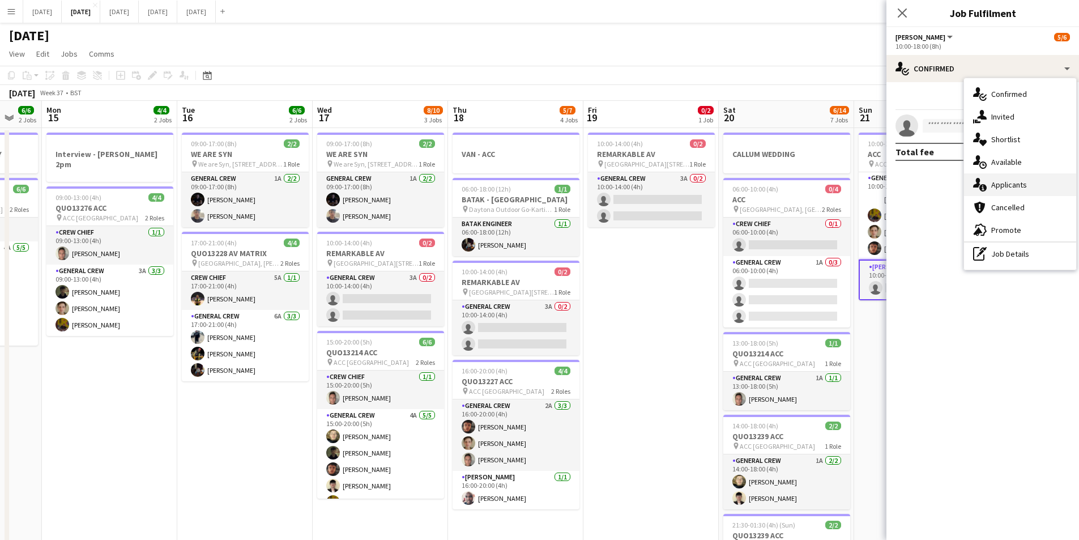
click at [1014, 187] on span "Applicants" at bounding box center [1009, 185] width 36 height 10
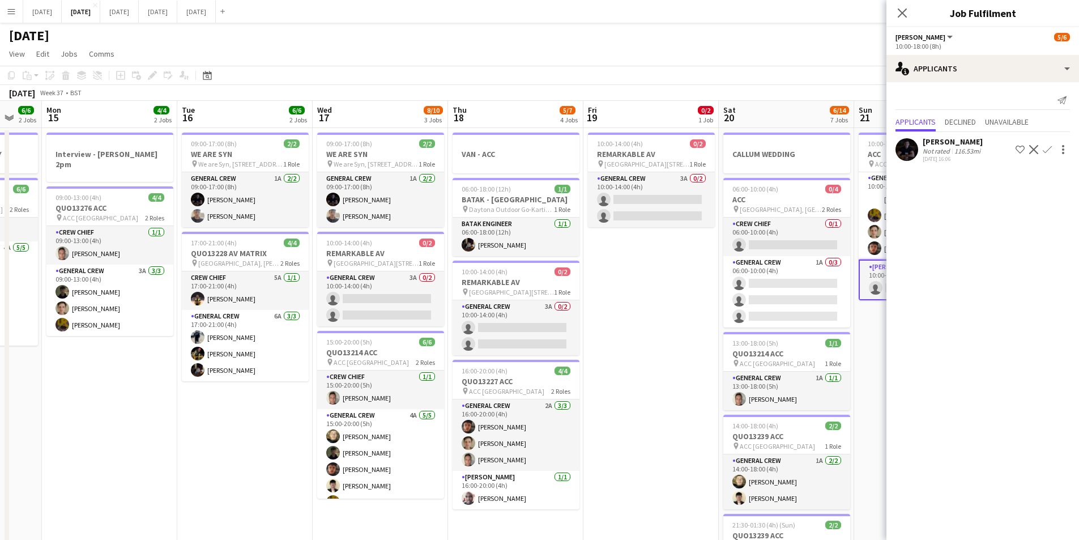
click at [1034, 146] on app-icon "Decline" at bounding box center [1033, 149] width 9 height 9
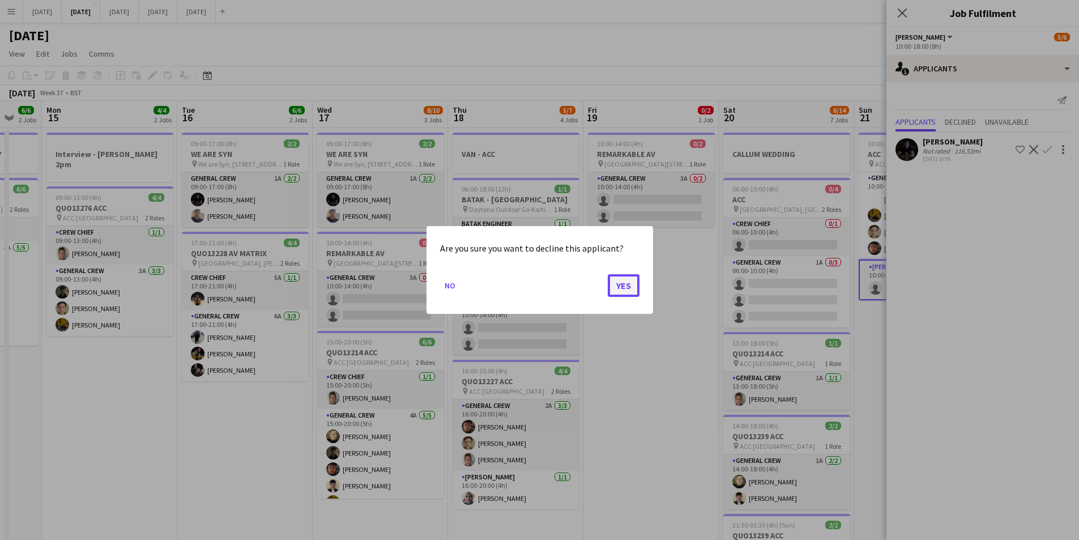
click at [618, 282] on button "Yes" at bounding box center [624, 285] width 32 height 23
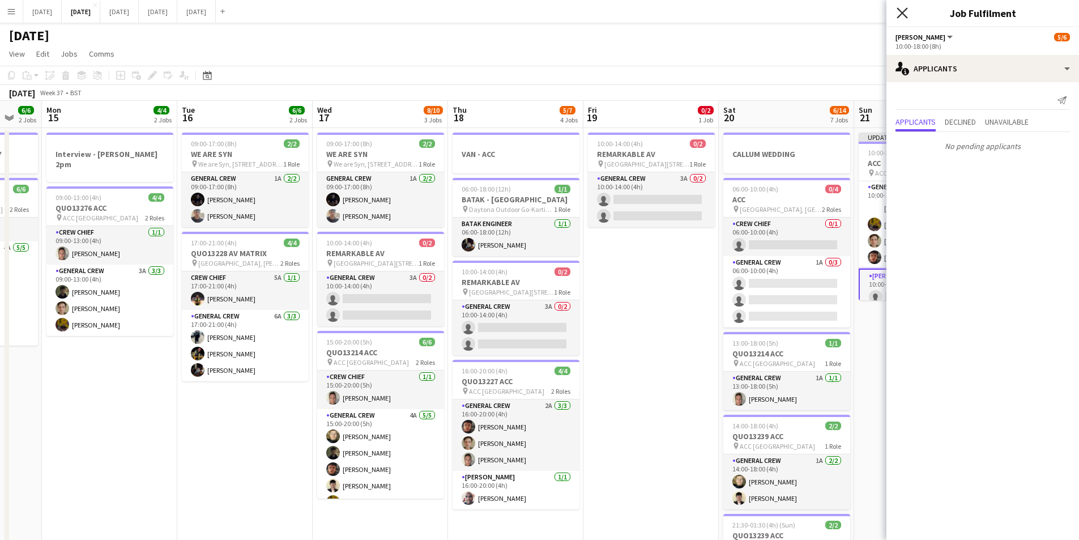
click at [901, 11] on icon at bounding box center [902, 12] width 11 height 11
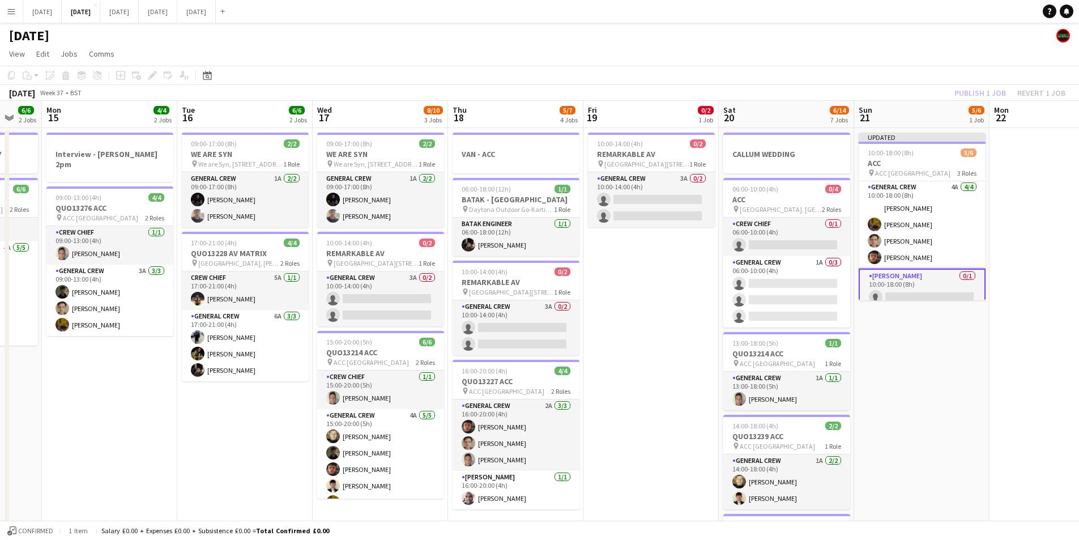
click at [972, 96] on div "Publish 1 job Revert 1 job" at bounding box center [1010, 93] width 138 height 15
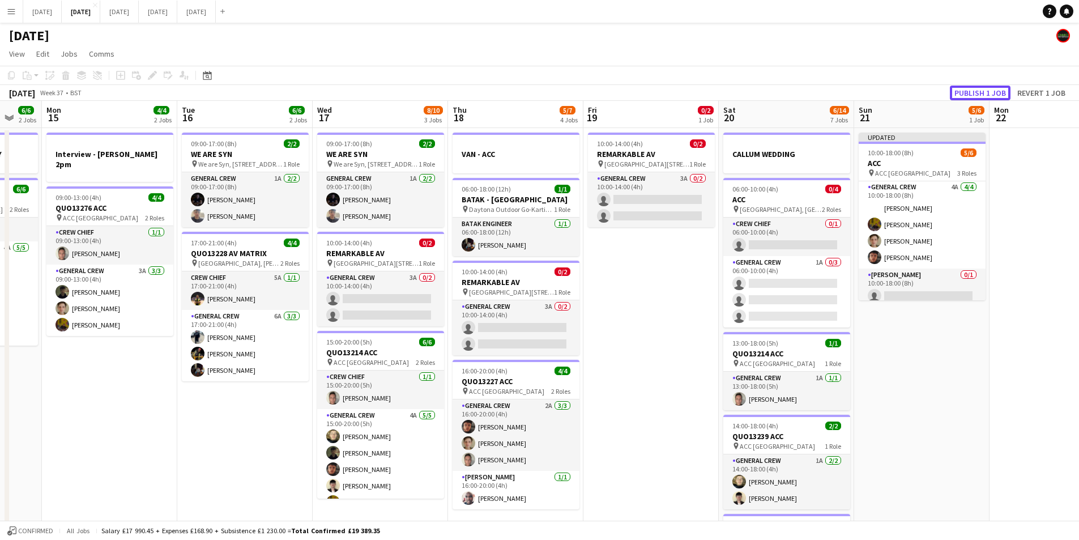
click at [972, 96] on button "Publish 1 job" at bounding box center [980, 93] width 61 height 15
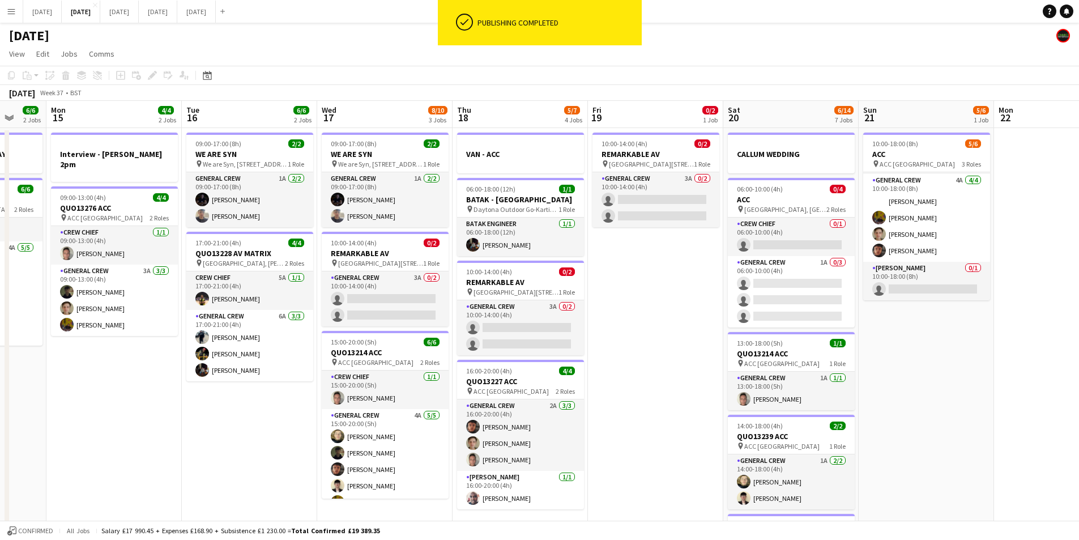
scroll to position [0, 359]
drag, startPoint x: 933, startPoint y: 354, endPoint x: 938, endPoint y: 356, distance: 5.9
click at [938, 356] on app-calendar-viewport "Fri 12 6/6 2 Jobs Sat 13 4/10 5 Jobs Sun 14 6/6 2 Jobs Mon 15 4/4 2 Jobs Tue 16…" at bounding box center [539, 487] width 1079 height 772
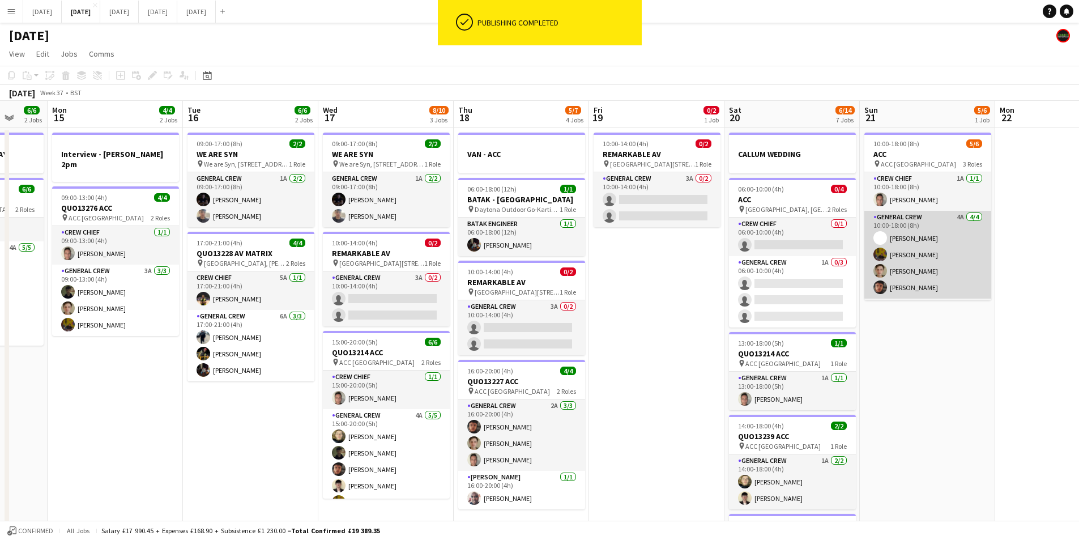
scroll to position [37, 0]
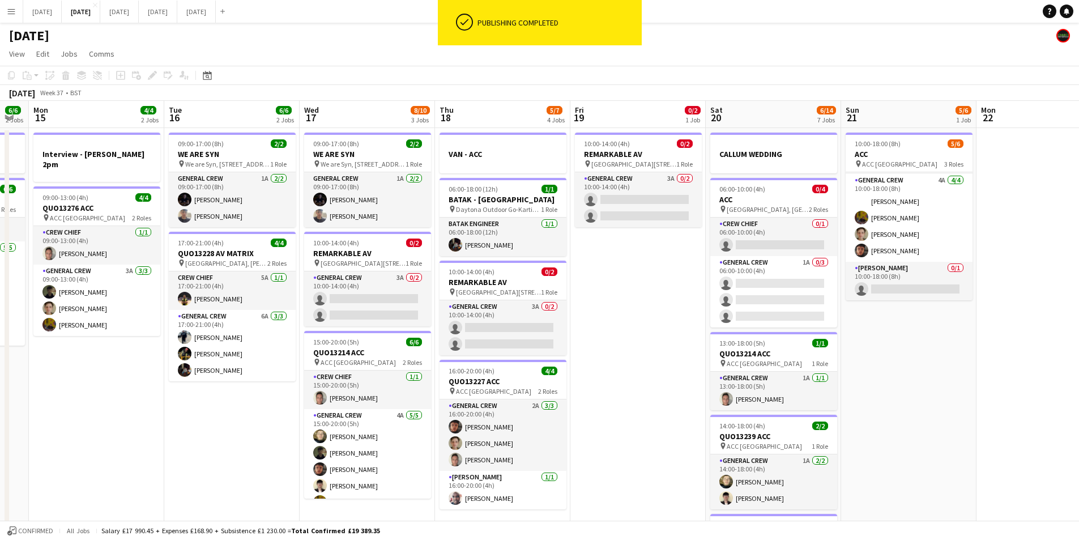
drag, startPoint x: 948, startPoint y: 347, endPoint x: 844, endPoint y: 343, distance: 103.8
click at [922, 346] on app-calendar-viewport "Fri 12 6/6 2 Jobs Sat 13 4/10 5 Jobs Sun 14 6/6 2 Jobs Mon 15 4/4 2 Jobs Tue 16…" at bounding box center [539, 487] width 1079 height 772
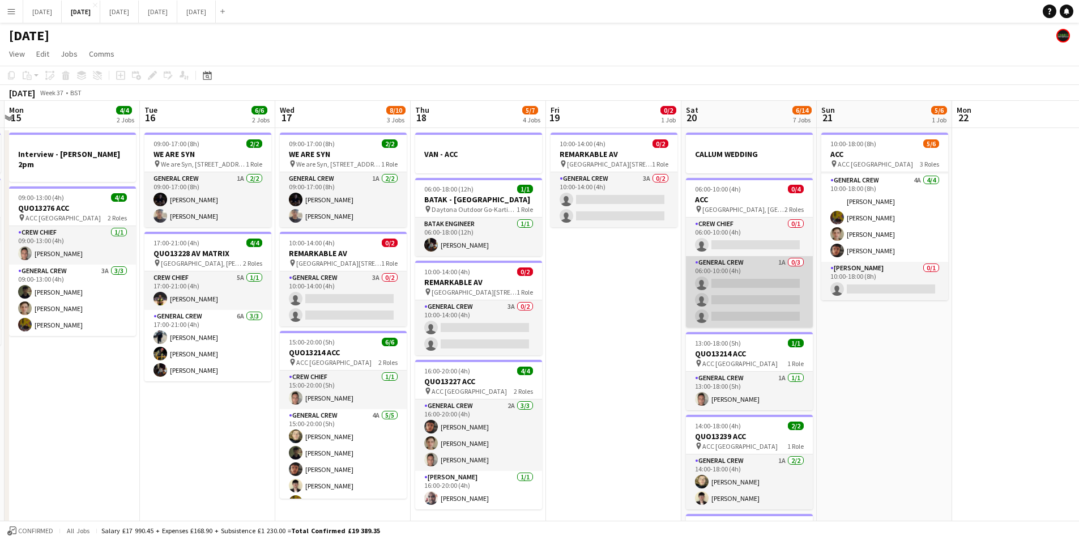
click at [760, 283] on app-card-role "General Crew 1A 0/3 06:00-10:00 (4h) single-neutral-actions single-neutral-acti…" at bounding box center [749, 291] width 127 height 71
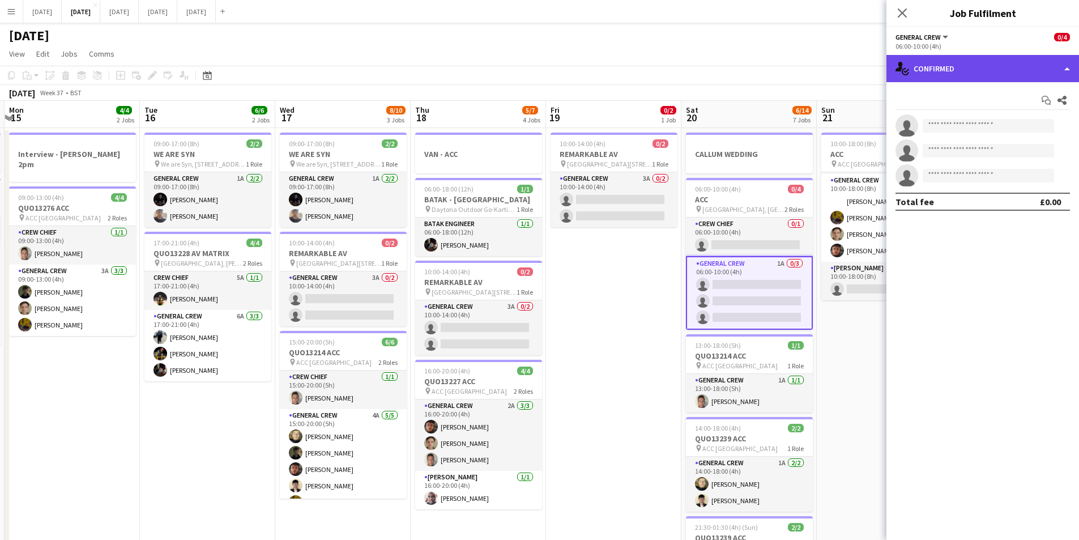
click at [1001, 69] on div "single-neutral-actions-check-2 Confirmed" at bounding box center [983, 68] width 193 height 27
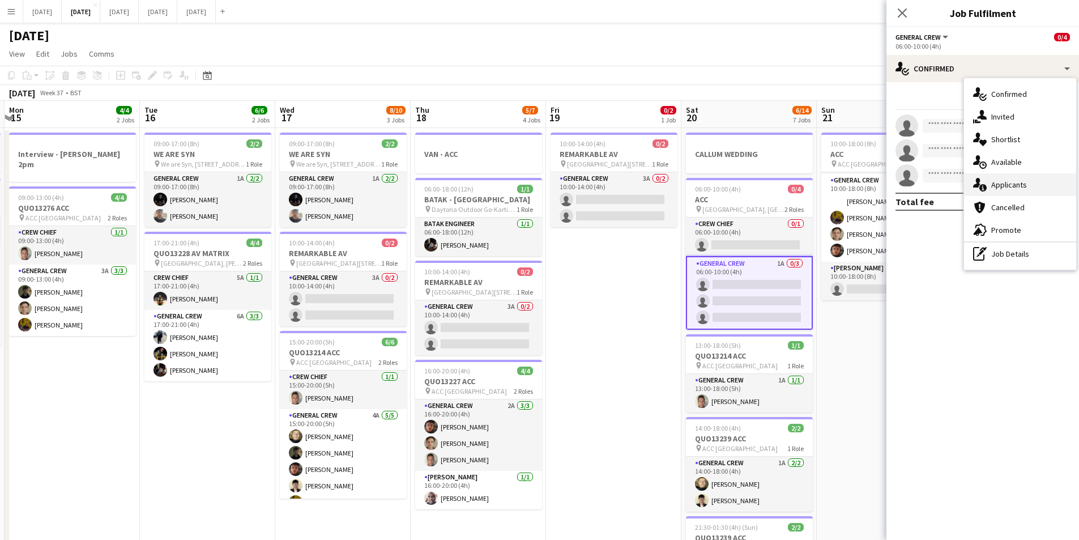
click at [1009, 187] on span "Applicants" at bounding box center [1009, 185] width 36 height 10
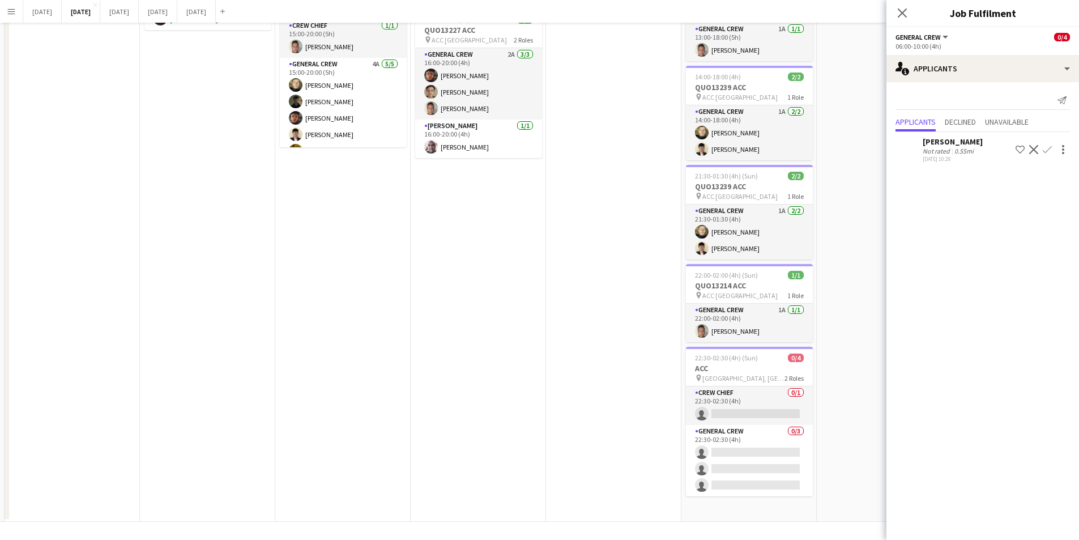
scroll to position [0, 0]
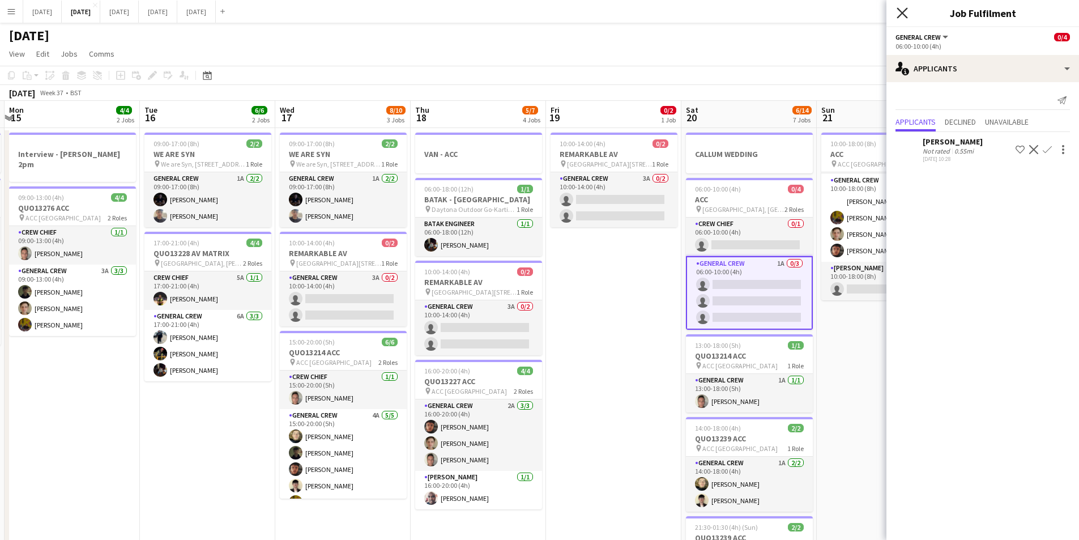
click at [899, 12] on icon "Close pop-in" at bounding box center [902, 12] width 11 height 11
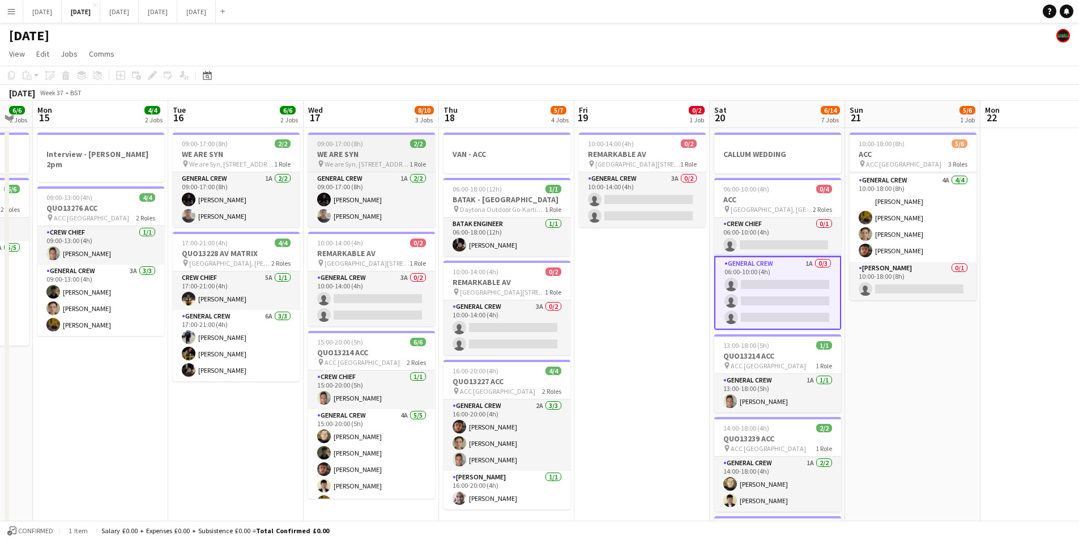
drag, startPoint x: 604, startPoint y: 391, endPoint x: 403, endPoint y: 163, distance: 305.1
click at [648, 397] on app-calendar-viewport "Fri 12 6/6 2 Jobs Sat 13 4/10 5 Jobs Sun 14 6/6 2 Jobs Mon 15 4/4 2 Jobs Tue 16…" at bounding box center [539, 487] width 1079 height 772
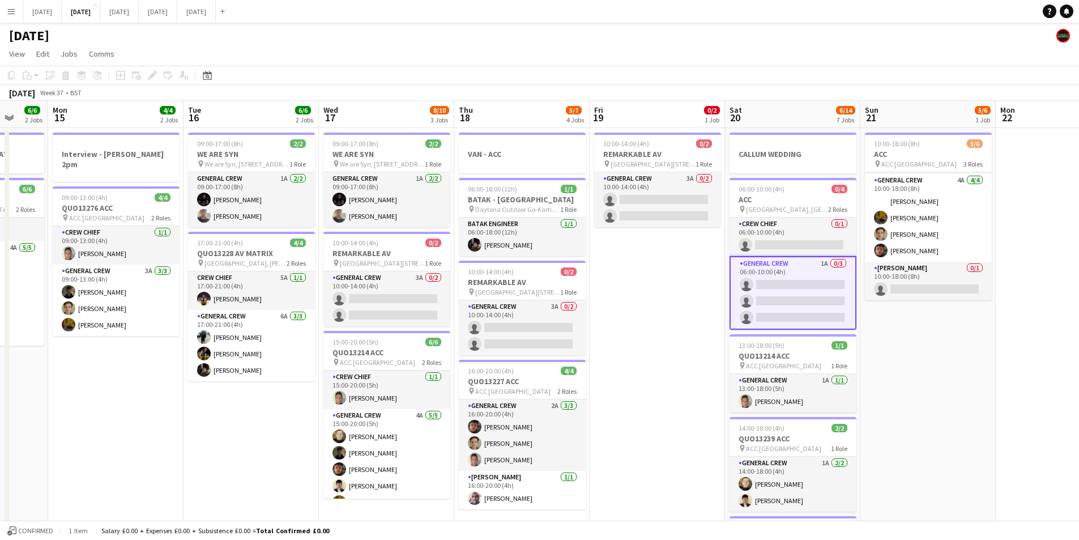
drag, startPoint x: 650, startPoint y: 344, endPoint x: 663, endPoint y: 335, distance: 15.4
click at [663, 344] on app-calendar-viewport "Fri 12 6/6 2 Jobs Sat 13 4/10 5 Jobs Sun 14 6/6 2 Jobs Mon 15 4/4 2 Jobs Tue 16…" at bounding box center [539, 487] width 1079 height 772
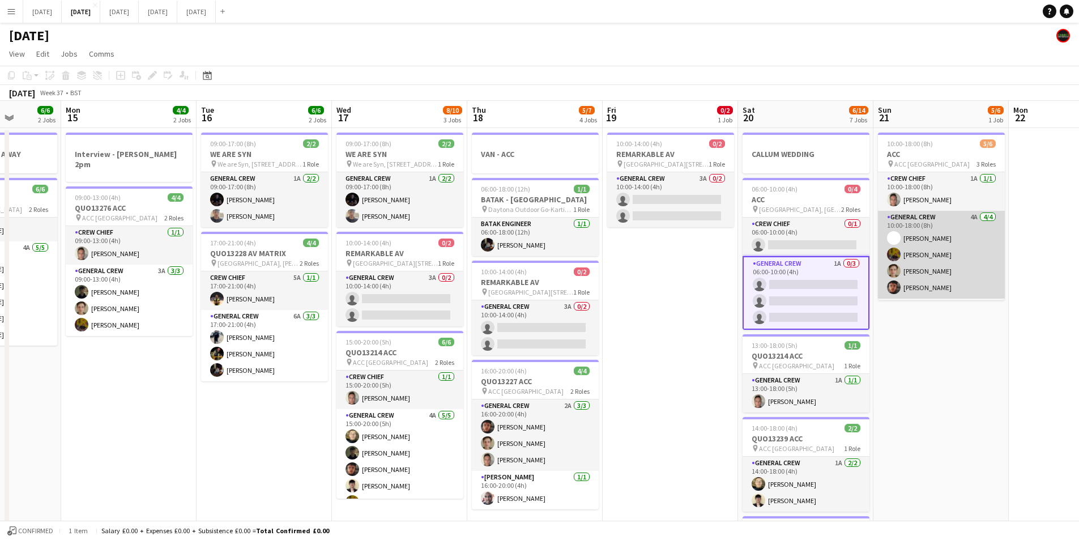
scroll to position [37, 0]
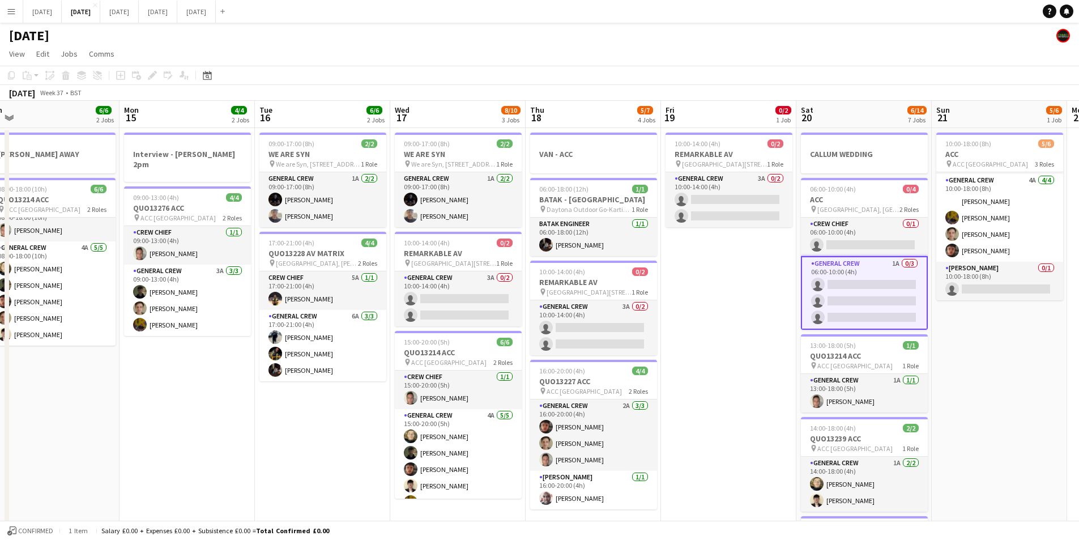
drag, startPoint x: 637, startPoint y: 416, endPoint x: 699, endPoint y: 432, distance: 63.8
click at [699, 432] on app-calendar-viewport "Fri 12 6/6 2 Jobs Sat 13 4/10 5 Jobs Sun 14 6/6 2 Jobs Mon 15 4/4 2 Jobs Tue 16…" at bounding box center [539, 487] width 1079 height 772
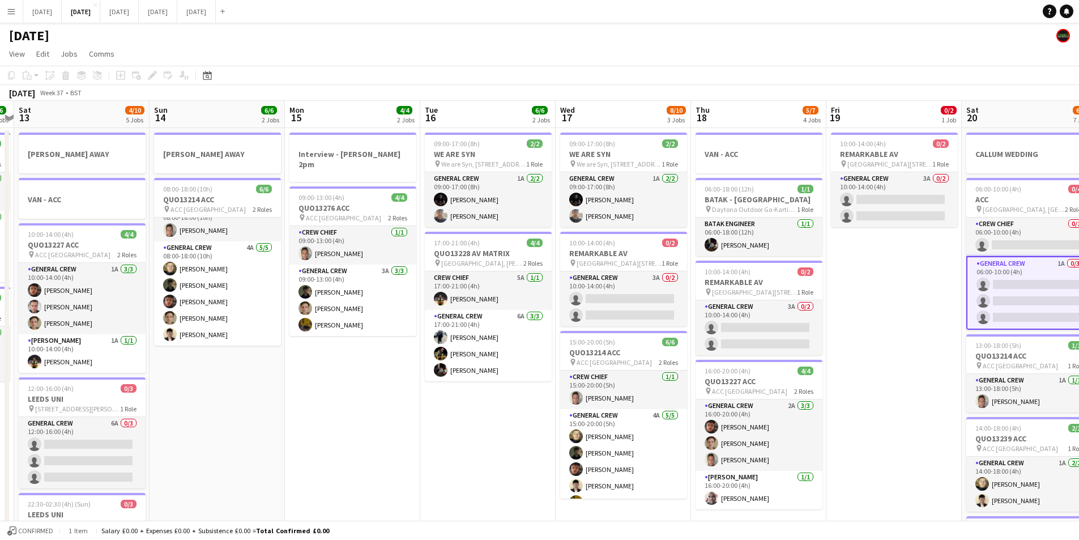
scroll to position [0, 307]
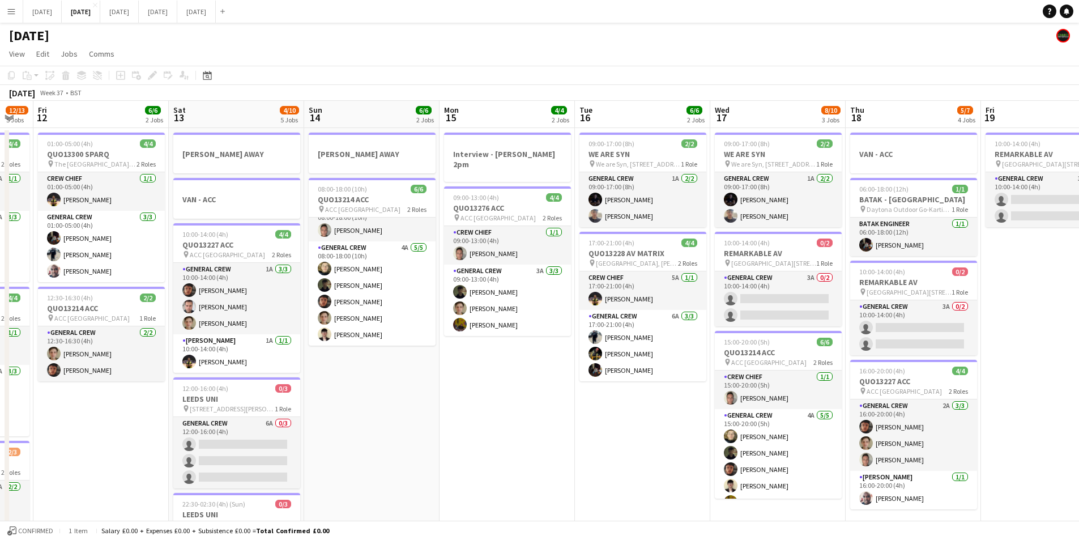
drag, startPoint x: 331, startPoint y: 460, endPoint x: 626, endPoint y: 450, distance: 294.8
click at [671, 461] on app-calendar-viewport "Thu 11 12/13 5 Jobs Fri 12 6/6 2 Jobs Sat 13 4/10 5 Jobs Sun 14 6/6 2 Jobs Mon …" at bounding box center [539, 487] width 1079 height 772
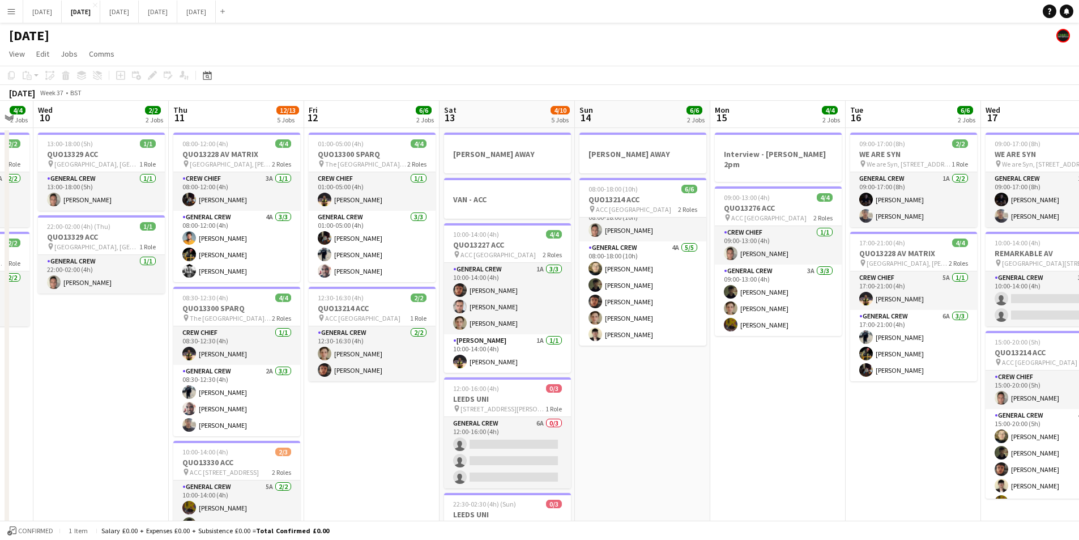
scroll to position [0, 348]
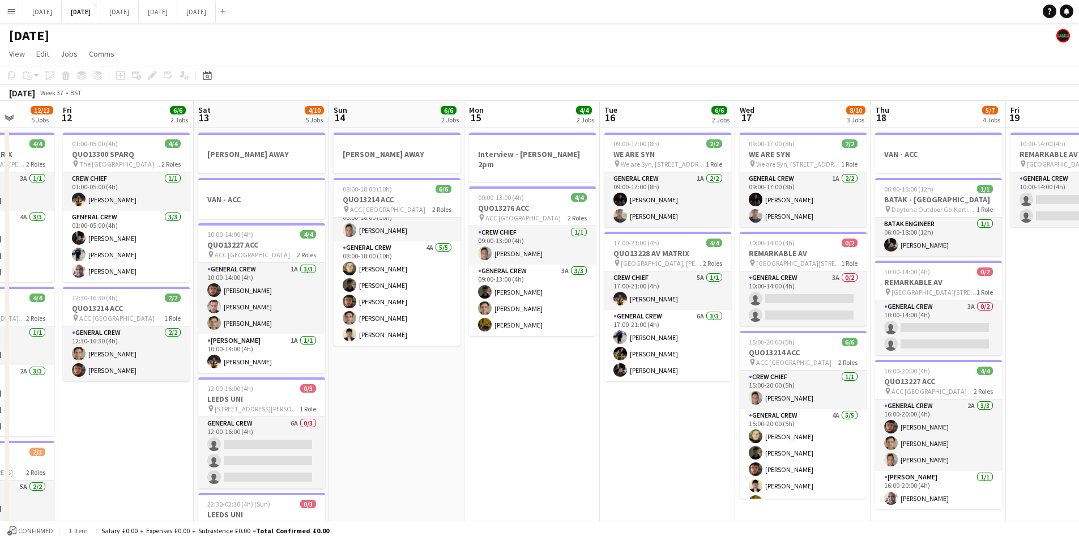
drag, startPoint x: 458, startPoint y: 468, endPoint x: 766, endPoint y: 427, distance: 310.3
click at [782, 436] on app-calendar-viewport "Tue 9 4/4 2 Jobs Wed 10 2/2 2 Jobs Thu 11 12/13 5 Jobs Fri 12 6/6 2 Jobs Sat 13…" at bounding box center [539, 487] width 1079 height 772
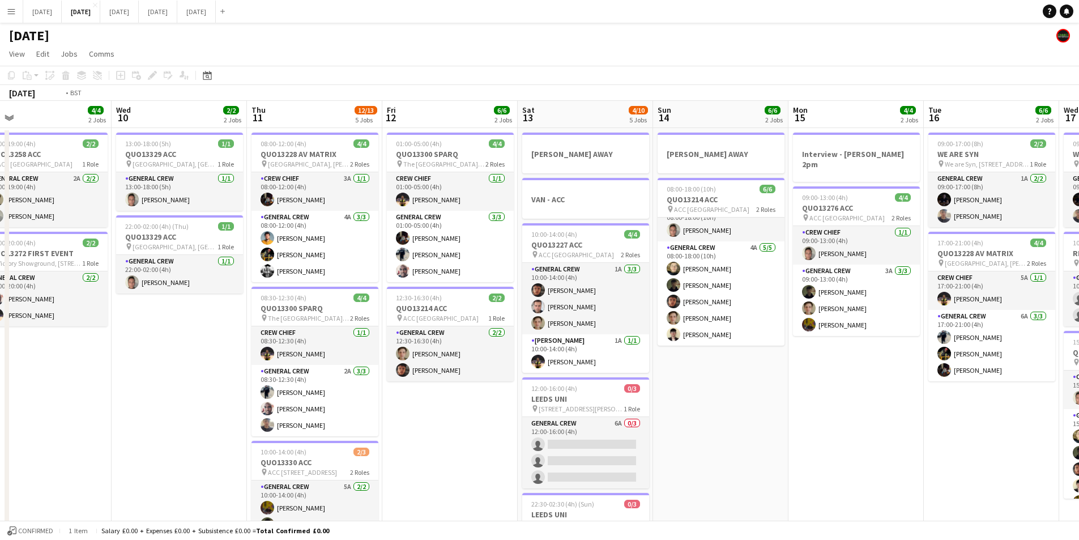
drag, startPoint x: 565, startPoint y: 461, endPoint x: 684, endPoint y: 420, distance: 125.1
click at [669, 445] on app-calendar-viewport "Sun 7 7/7 1 Job Mon 8 12/12 5 Jobs Tue 9 4/4 2 Jobs Wed 10 2/2 2 Jobs Thu 11 12…" at bounding box center [539, 487] width 1079 height 772
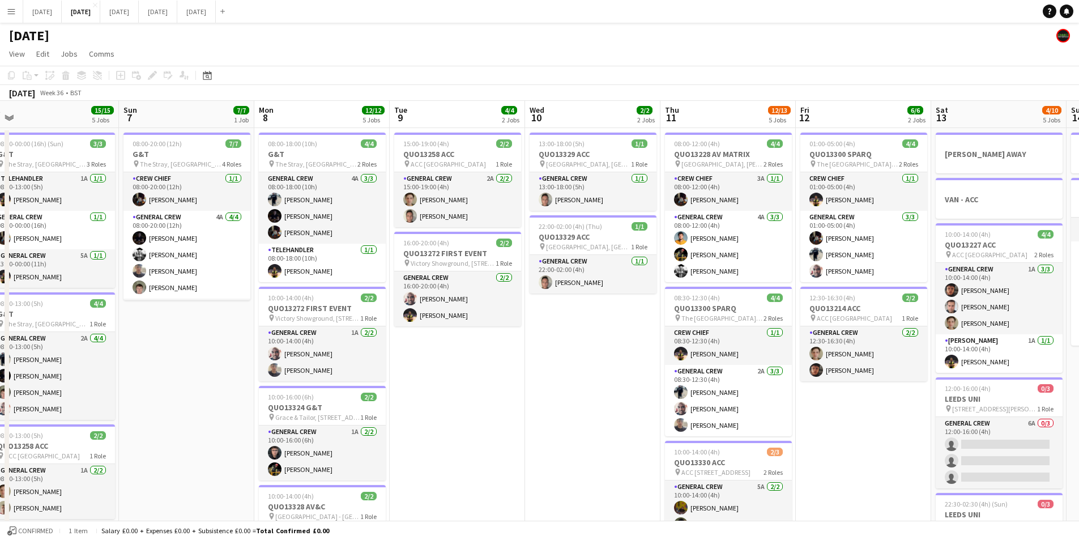
drag, startPoint x: 483, startPoint y: 416, endPoint x: 523, endPoint y: 419, distance: 40.3
click at [523, 419] on app-calendar-viewport "Thu 4 20/20 5 Jobs Fri 5 14/14 3 Jobs Sat 6 15/15 5 Jobs Sun 7 7/7 1 Job Mon 8 …" at bounding box center [539, 487] width 1079 height 772
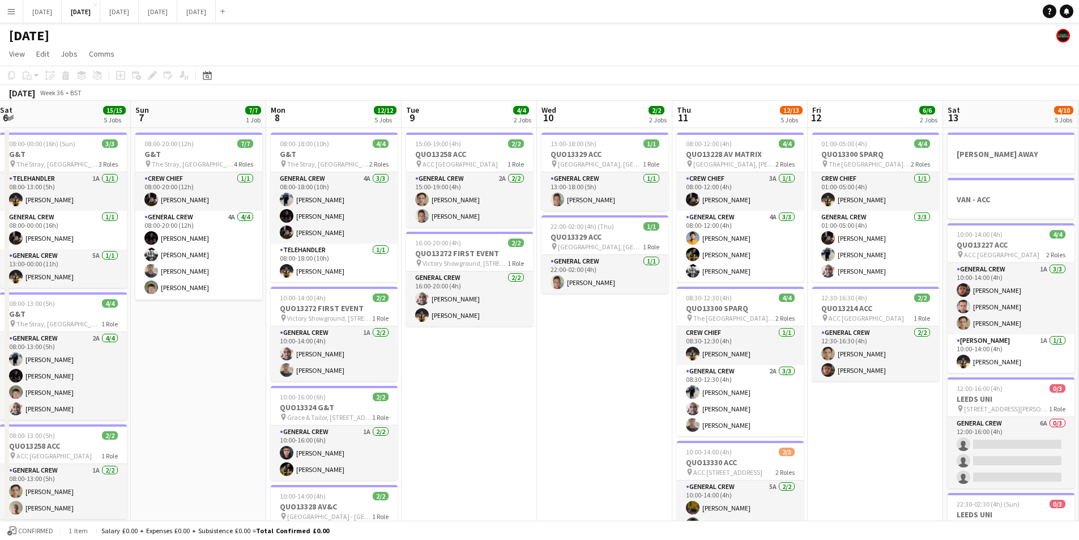
drag, startPoint x: 627, startPoint y: 398, endPoint x: 605, endPoint y: 366, distance: 38.8
click at [365, 375] on app-calendar-viewport "Thu 4 20/20 5 Jobs Fri 5 14/14 3 Jobs Sat 6 15/15 5 Jobs Sun 7 7/7 1 Job Mon 8 …" at bounding box center [539, 487] width 1079 height 772
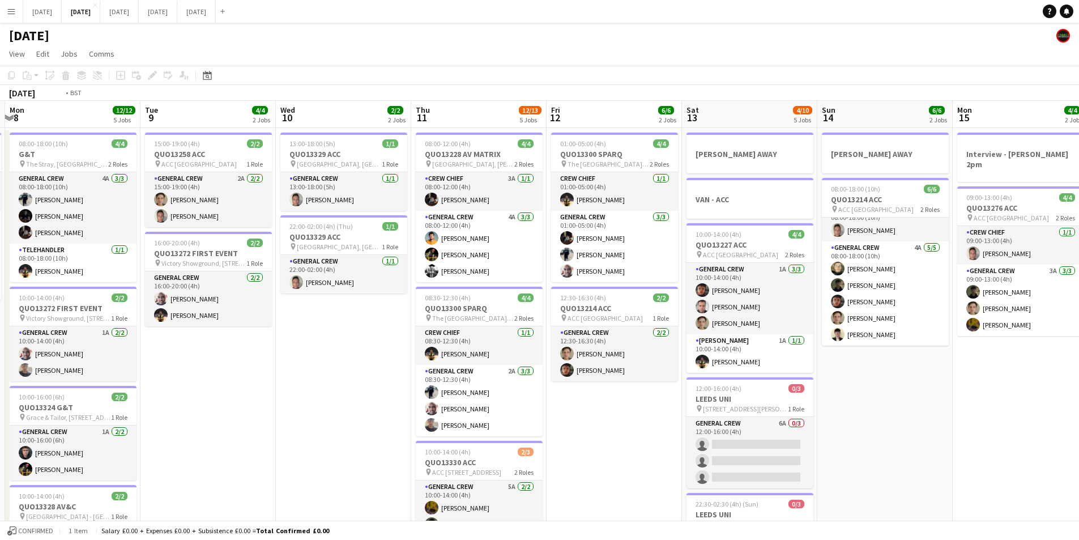
drag, startPoint x: 637, startPoint y: 394, endPoint x: 606, endPoint y: 378, distance: 34.5
click at [424, 386] on app-calendar-viewport "Fri 5 14/14 3 Jobs Sat 6 15/15 5 Jobs Sun 7 7/7 1 Job Mon 8 12/12 5 Jobs Tue 9 …" at bounding box center [539, 487] width 1079 height 772
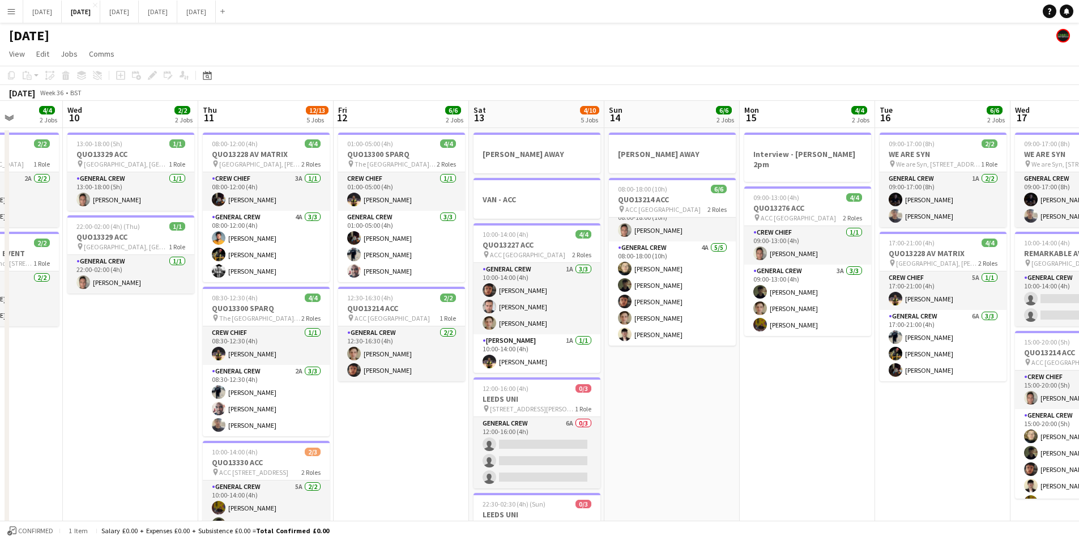
click at [618, 381] on app-calendar-viewport "Sun 7 7/7 1 Job Mon 8 12/12 5 Jobs Tue 9 4/4 2 Jobs Wed 10 2/2 2 Jobs Thu 11 12…" at bounding box center [539, 487] width 1079 height 772
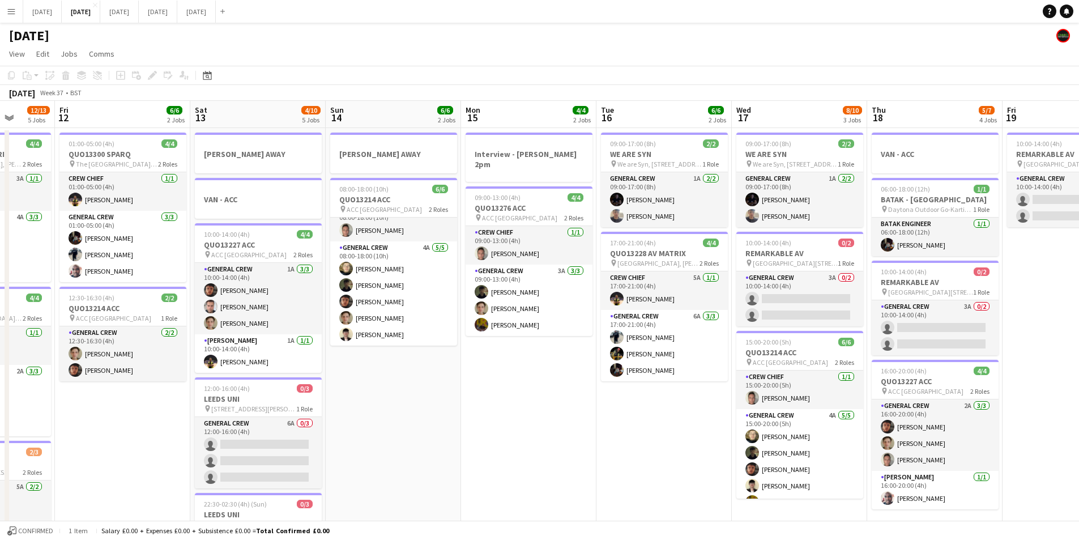
drag, startPoint x: 867, startPoint y: 444, endPoint x: 655, endPoint y: 377, distance: 222.7
click at [646, 382] on app-calendar-viewport "Tue 9 4/4 2 Jobs Wed 10 2/2 2 Jobs Thu 11 12/13 5 Jobs Fri 12 6/6 2 Jobs Sat 13…" at bounding box center [539, 487] width 1079 height 772
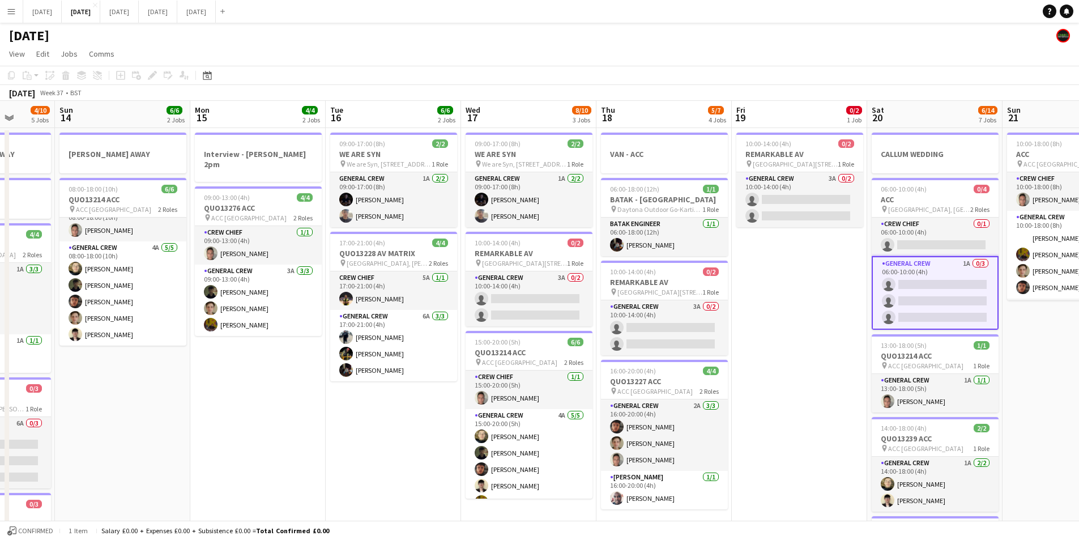
scroll to position [0, 317]
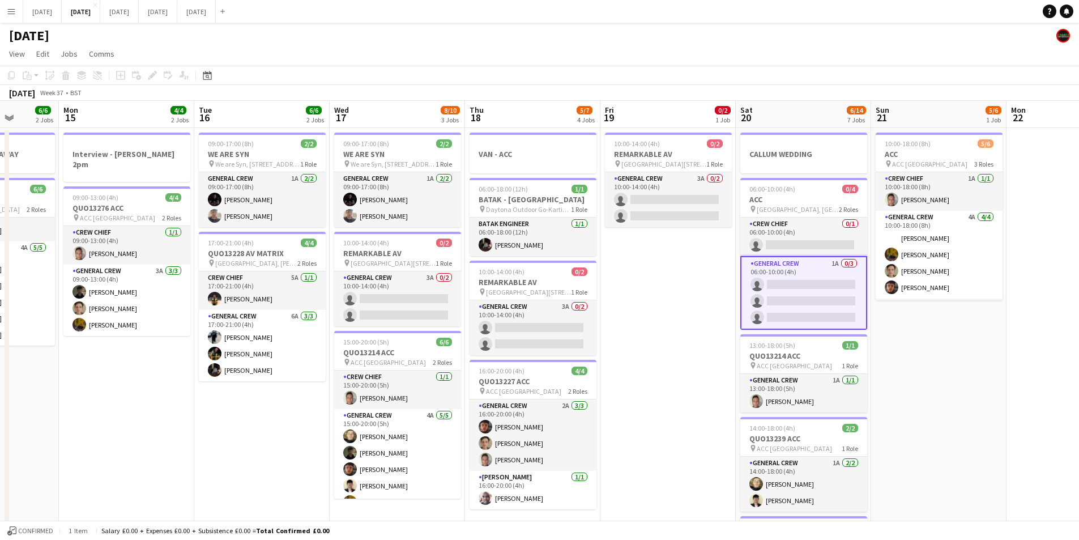
drag, startPoint x: 843, startPoint y: 404, endPoint x: 652, endPoint y: 381, distance: 192.3
click at [655, 382] on app-calendar-viewport "Fri 12 6/6 2 Jobs Sat 13 4/10 5 Jobs Sun 14 6/6 2 Jobs Mon 15 4/4 2 Jobs Tue 16…" at bounding box center [539, 487] width 1079 height 772
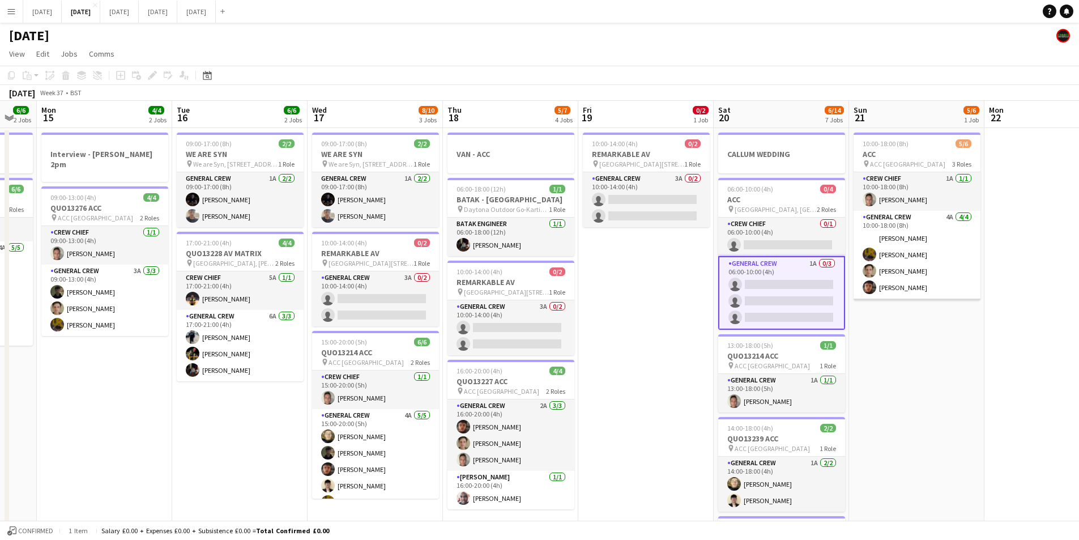
scroll to position [37, 0]
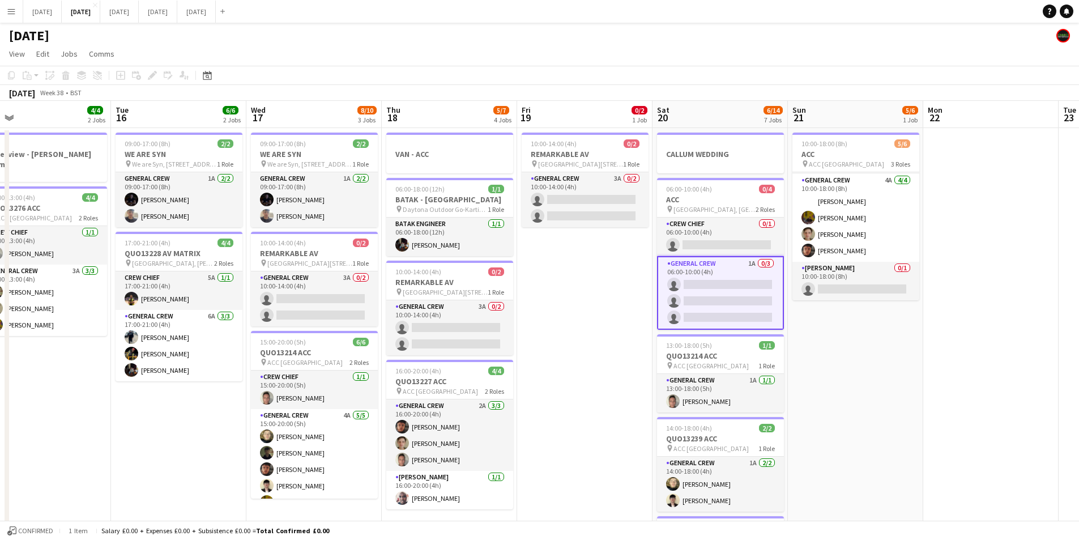
drag, startPoint x: 947, startPoint y: 360, endPoint x: 776, endPoint y: 360, distance: 171.1
click at [777, 360] on app-calendar-viewport "Fri 12 6/6 2 Jobs Sat 13 4/10 5 Jobs Sun 14 6/6 2 Jobs Mon 15 4/4 2 Jobs Tue 16…" at bounding box center [539, 487] width 1079 height 772
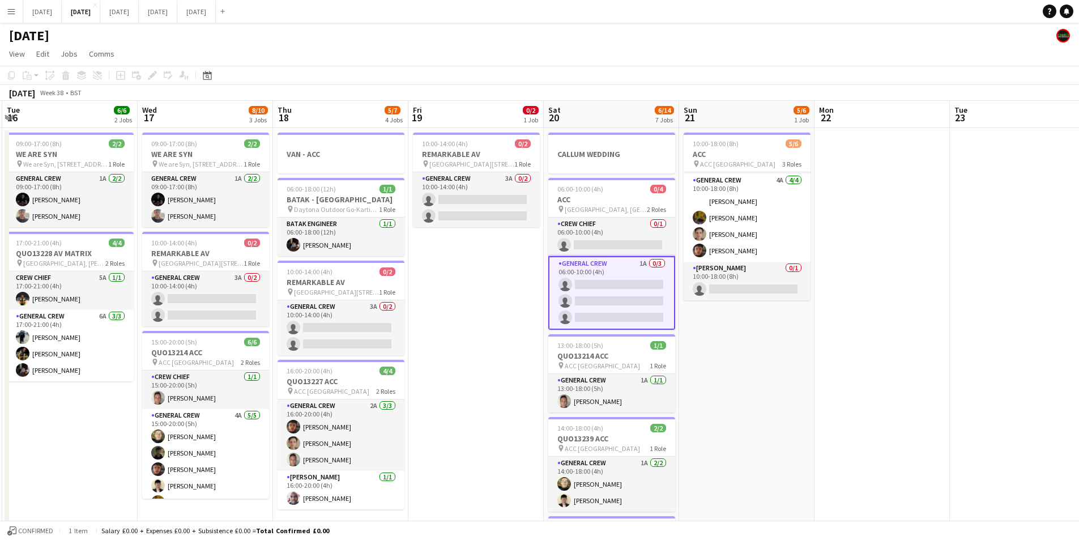
drag, startPoint x: 631, startPoint y: 370, endPoint x: 586, endPoint y: 351, distance: 48.7
click at [581, 351] on app-calendar-viewport "Sat 13 4/10 5 Jobs Sun 14 6/6 2 Jobs Mon 15 4/4 2 Jobs Tue 16 6/6 2 Jobs Wed 17…" at bounding box center [539, 487] width 1079 height 772
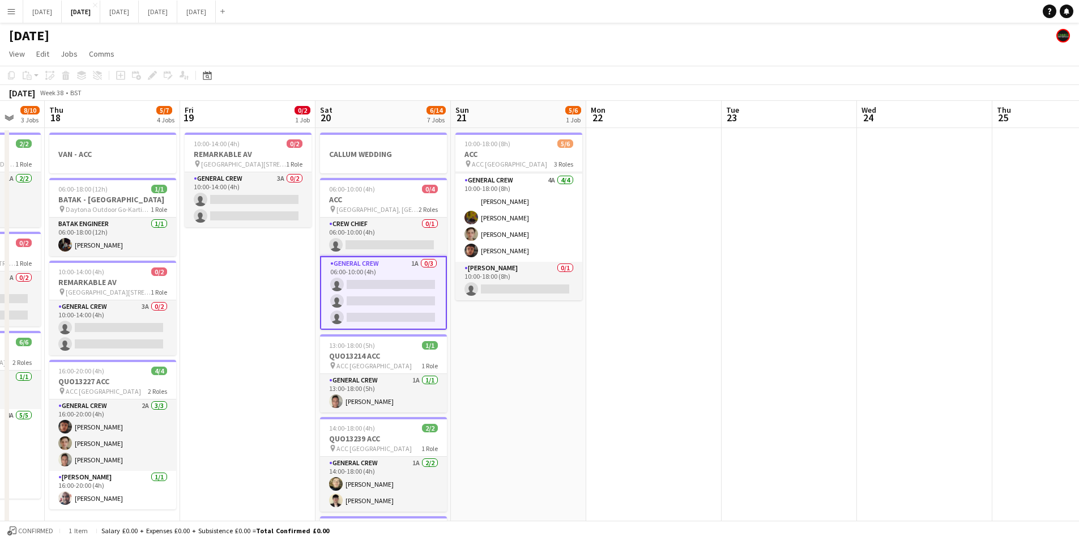
drag, startPoint x: 859, startPoint y: 390, endPoint x: 564, endPoint y: 348, distance: 298.2
click at [554, 350] on app-calendar-viewport "Mon 15 4/4 2 Jobs Tue 16 6/6 2 Jobs Wed 17 8/10 3 Jobs Thu 18 5/7 4 Jobs Fri 19…" at bounding box center [539, 487] width 1079 height 772
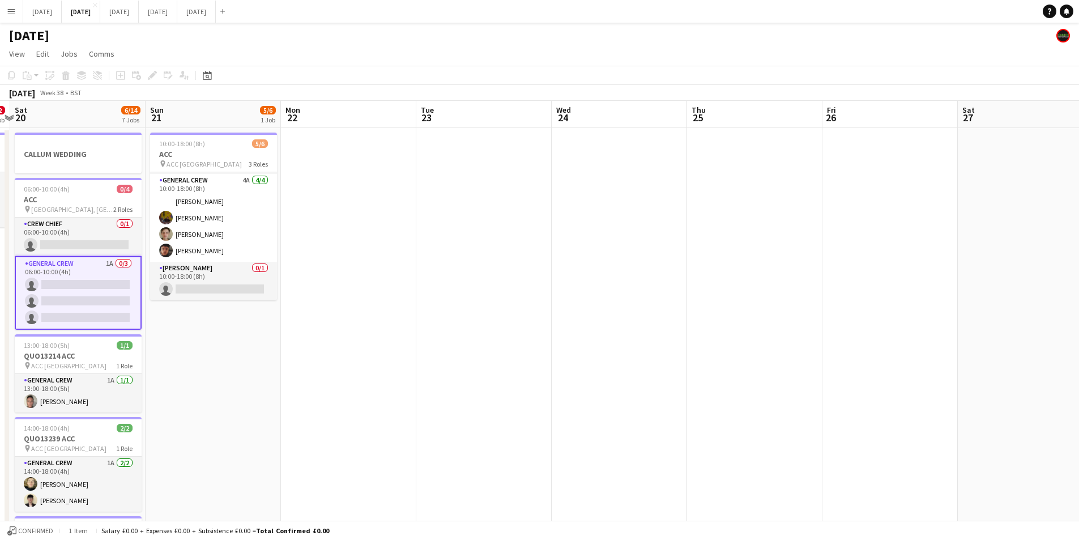
drag, startPoint x: 604, startPoint y: 373, endPoint x: 568, endPoint y: 356, distance: 40.0
click at [568, 356] on app-calendar-viewport "Wed 17 8/10 3 Jobs Thu 18 5/7 4 Jobs Fri 19 0/2 1 Job Sat 20 6/14 7 Jobs Sun 21…" at bounding box center [539, 487] width 1079 height 772
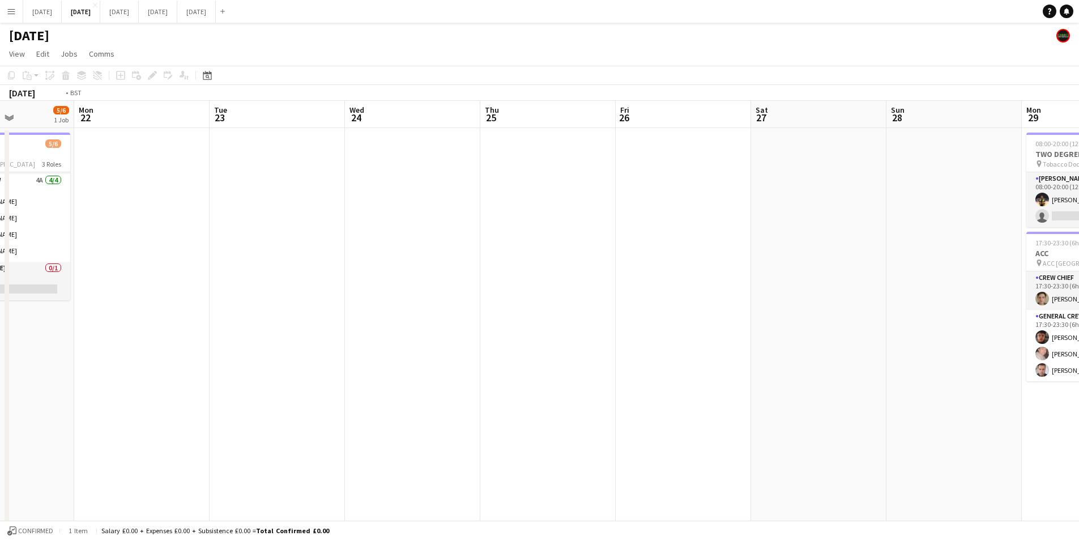
drag, startPoint x: 580, startPoint y: 370, endPoint x: 448, endPoint y: 351, distance: 133.3
click at [448, 351] on app-calendar-viewport "Fri 19 0/2 1 Job Sat 20 6/14 7 Jobs Sun 21 5/6 1 Job Mon 22 Tue 23 Wed 24 Thu 2…" at bounding box center [539, 487] width 1079 height 772
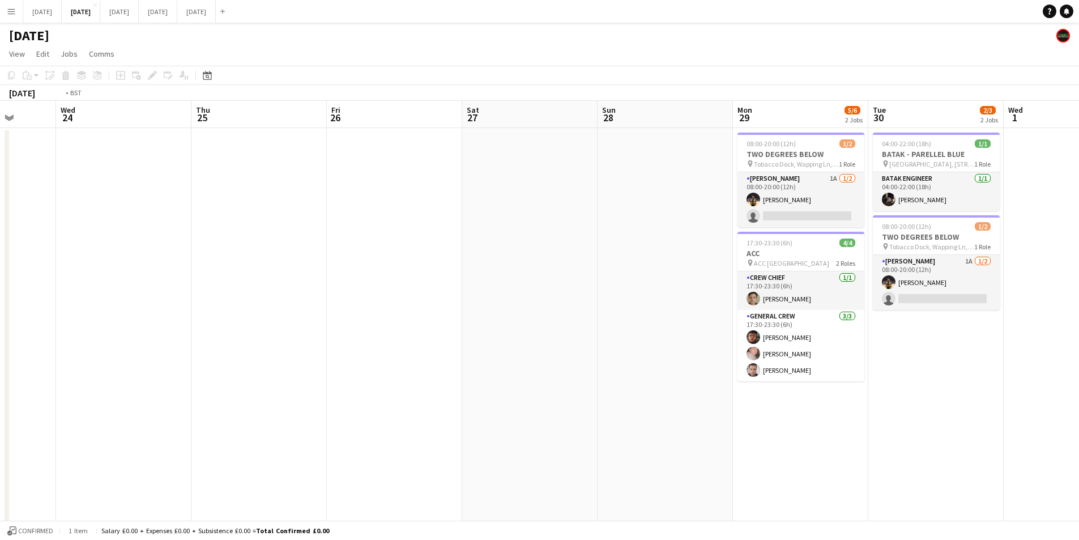
drag, startPoint x: 504, startPoint y: 351, endPoint x: 589, endPoint y: 330, distance: 88.1
click at [841, 312] on app-calendar-viewport "Sun 21 5/6 1 Job Mon 22 Tue 23 Wed 24 Thu 25 Fri 26 Sat 27 Sun 28 Mon 29 5/6 2 …" at bounding box center [539, 487] width 1079 height 772
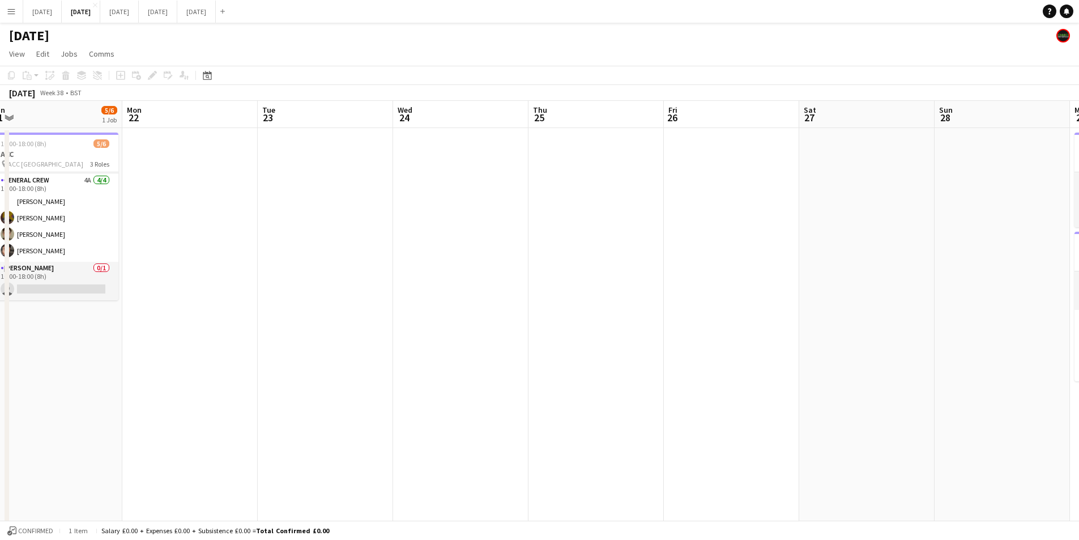
drag, startPoint x: 807, startPoint y: 372, endPoint x: 640, endPoint y: 389, distance: 168.6
click at [900, 352] on app-calendar-viewport "Fri 19 0/2 1 Job Sat 20 6/14 7 Jobs Sun 21 5/6 1 Job Mon 22 Tue 23 Wed 24 Thu 2…" at bounding box center [539, 487] width 1079 height 772
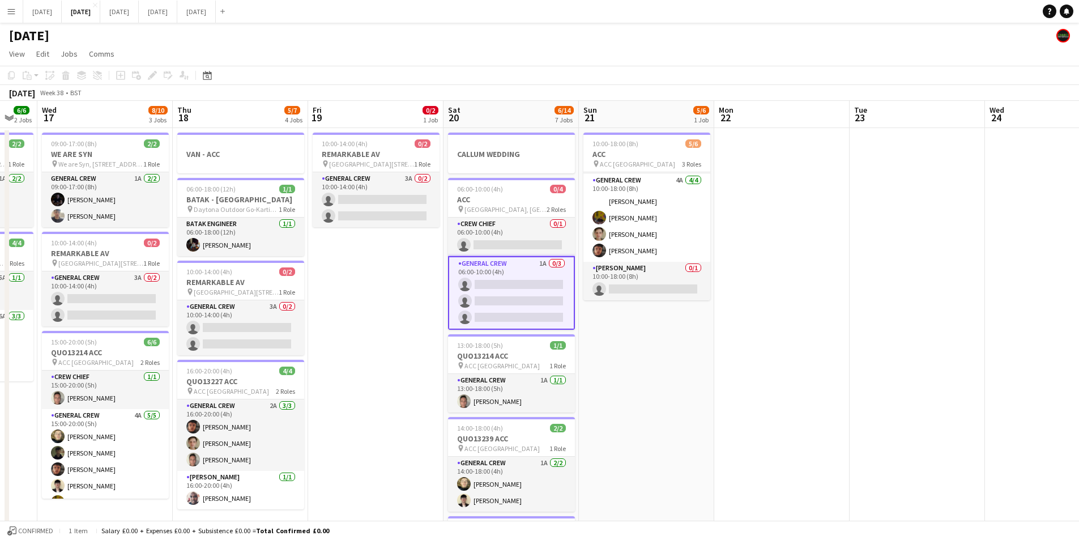
drag, startPoint x: 640, startPoint y: 389, endPoint x: 552, endPoint y: 362, distance: 91.9
click at [878, 390] on app-calendar-viewport "Mon 15 4/4 2 Jobs Tue 16 6/6 2 Jobs Wed 17 8/10 3 Jobs Thu 18 5/7 4 Jobs Fri 19…" at bounding box center [539, 487] width 1079 height 772
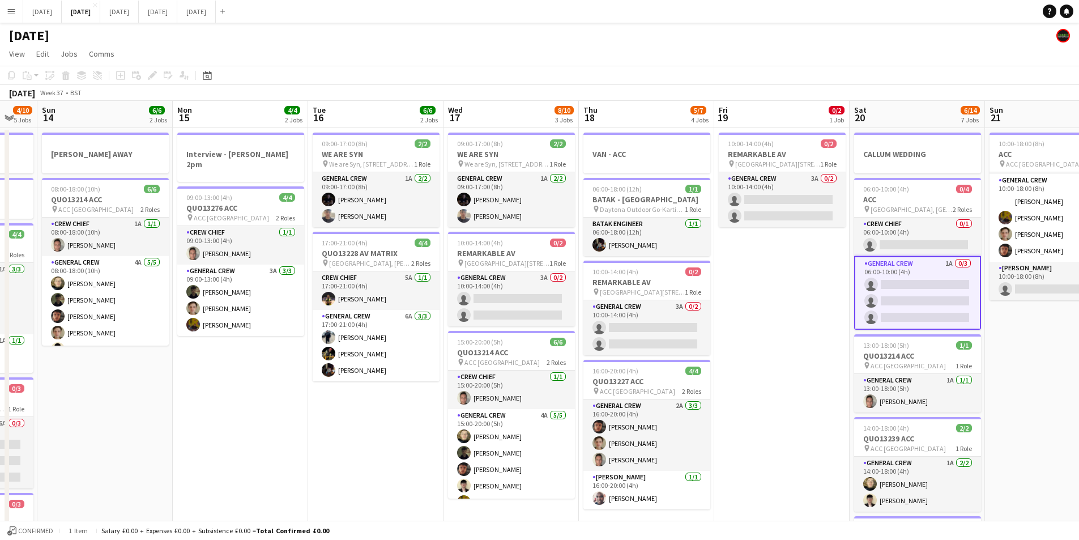
drag, startPoint x: 552, startPoint y: 362, endPoint x: 623, endPoint y: 347, distance: 72.9
click at [916, 374] on app-calendar-viewport "Fri 12 6/6 2 Jobs Sat 13 4/10 5 Jobs Sun 14 6/6 2 Jobs Mon 15 4/4 2 Jobs Tue 16…" at bounding box center [539, 487] width 1079 height 772
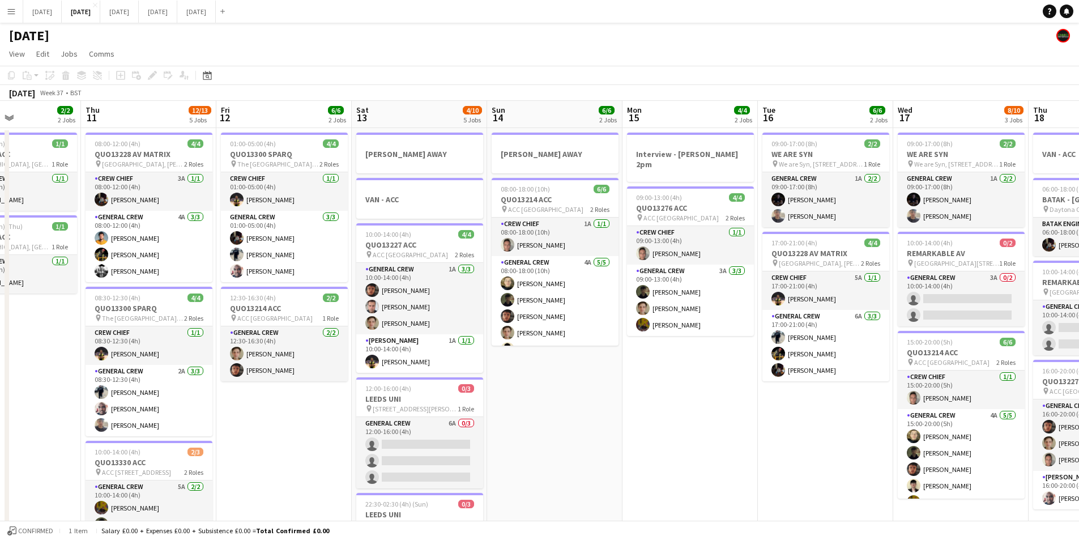
drag, startPoint x: 423, startPoint y: 393, endPoint x: 615, endPoint y: 376, distance: 193.4
click at [734, 430] on app-calendar-viewport "Mon 8 12/12 5 Jobs Tue 9 4/4 2 Jobs Wed 10 2/2 2 Jobs Thu 11 12/13 5 Jobs Fri 1…" at bounding box center [539, 487] width 1079 height 772
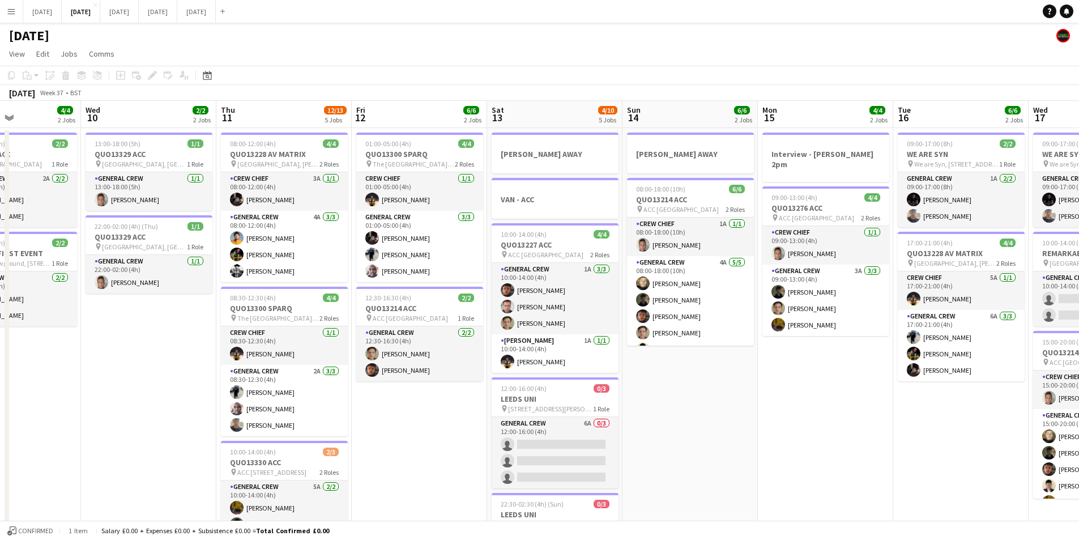
scroll to position [0, 358]
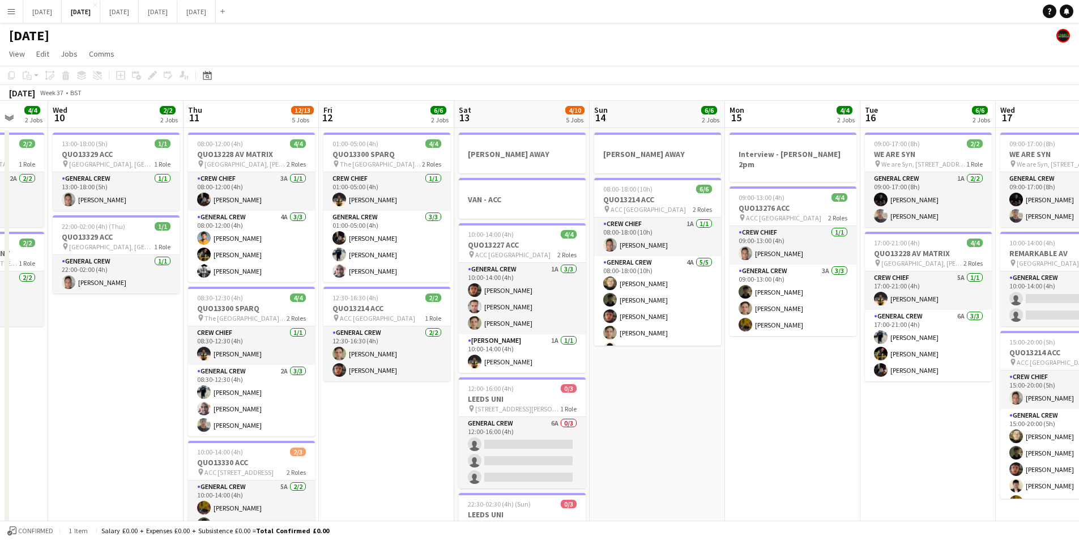
drag, startPoint x: 377, startPoint y: 404, endPoint x: 729, endPoint y: 439, distance: 354.1
click at [735, 442] on app-calendar-viewport "Sun 7 7/7 1 Job Mon 8 12/12 5 Jobs Tue 9 4/4 2 Jobs Wed 10 2/2 2 Jobs Thu 11 12…" at bounding box center [539, 487] width 1079 height 772
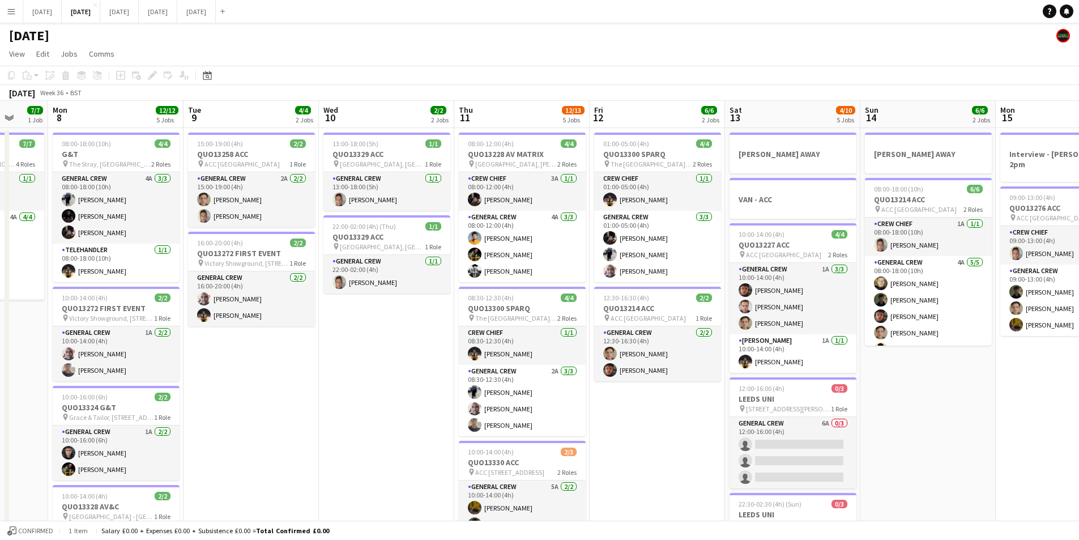
click at [637, 432] on app-calendar-viewport "Fri 5 14/14 3 Jobs Sat 6 15/15 5 Jobs Sun 7 7/7 1 Job Mon 8 12/12 5 Jobs Tue 9 …" at bounding box center [539, 487] width 1079 height 772
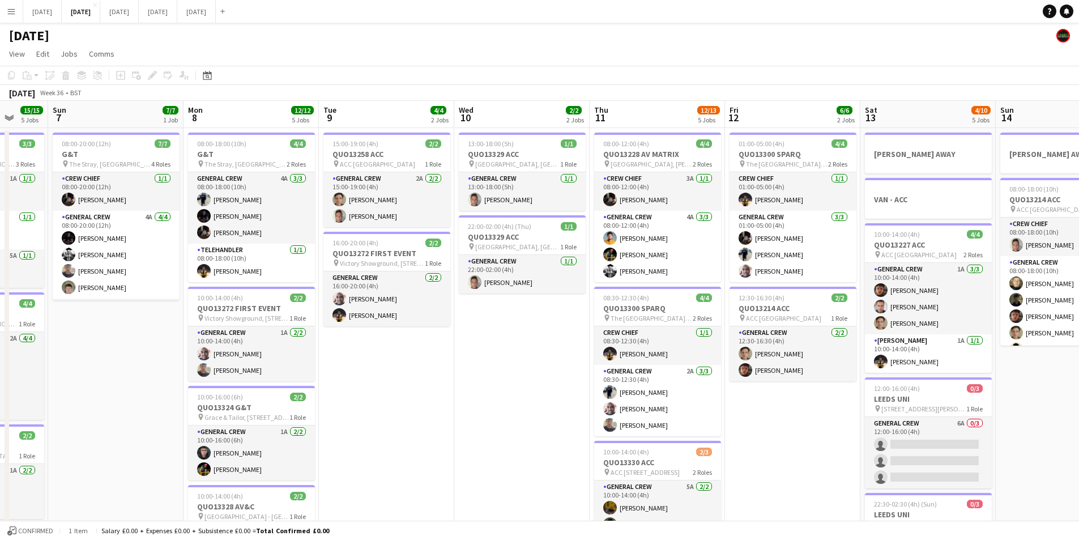
scroll to position [0, 384]
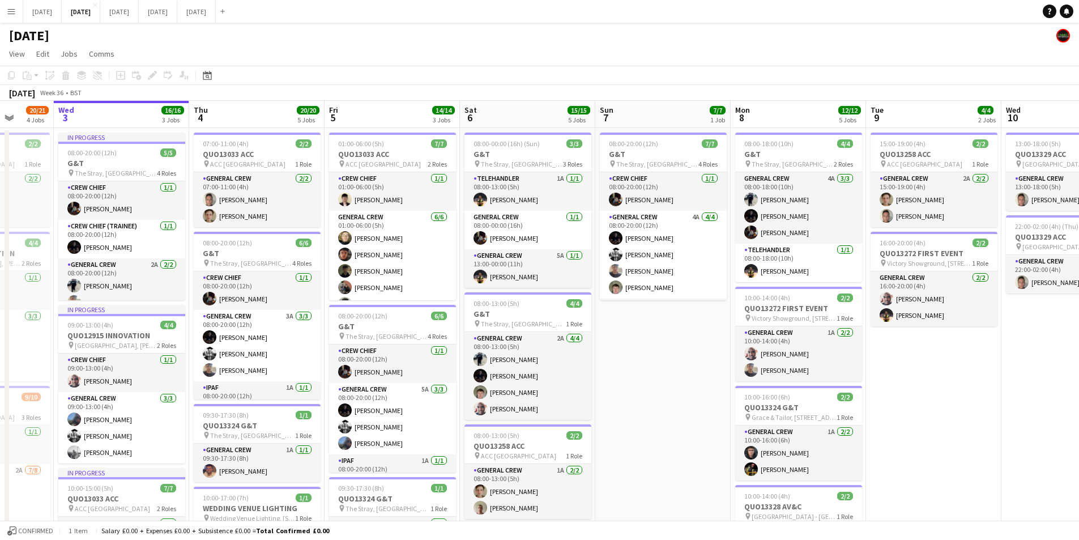
drag, startPoint x: 356, startPoint y: 407, endPoint x: 696, endPoint y: 420, distance: 340.2
click at [696, 420] on app-calendar-viewport "Sun 31 Mon 1 16/16 3 Jobs Tue 2 20/21 4 Jobs Wed 3 16/16 3 Jobs Thu 4 20/20 5 J…" at bounding box center [539, 487] width 1079 height 772
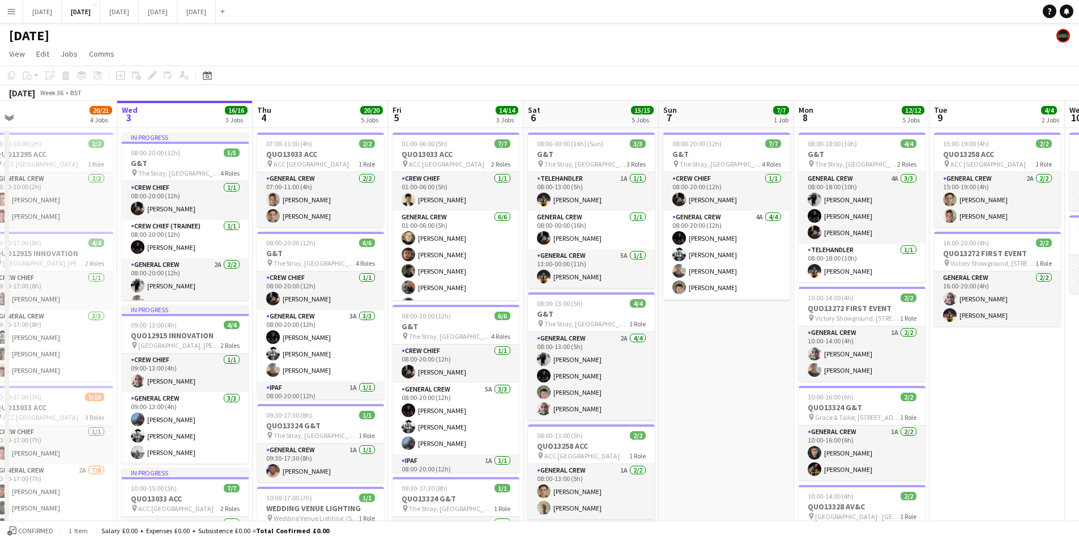
scroll to position [0, 297]
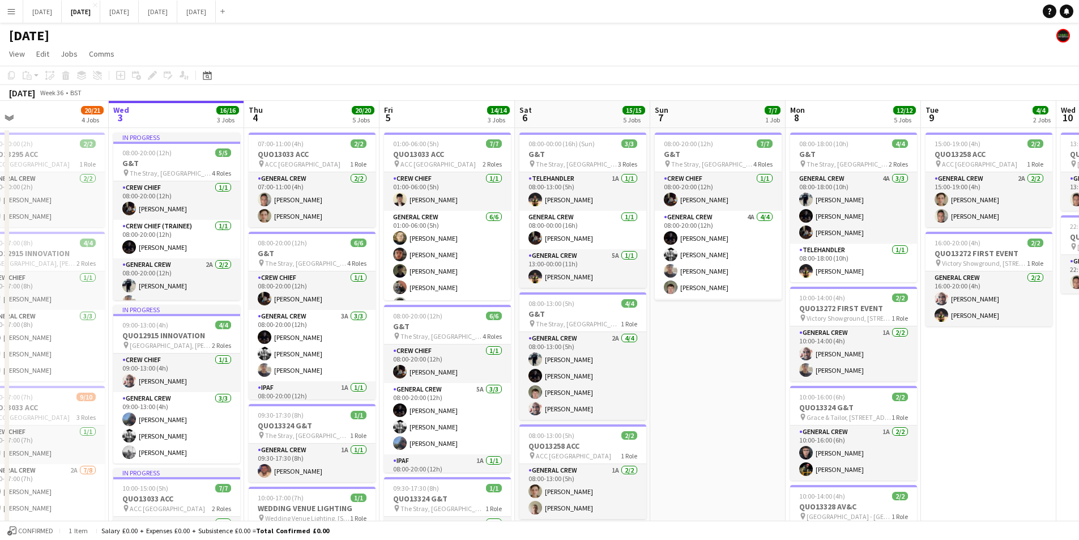
drag, startPoint x: 449, startPoint y: 393, endPoint x: 576, endPoint y: 404, distance: 127.4
click at [576, 404] on app-calendar-viewport "Sun 31 Mon 1 16/16 3 Jobs Tue 2 20/21 4 Jobs Wed 3 16/16 3 Jobs Thu 4 20/20 5 J…" at bounding box center [539, 487] width 1079 height 772
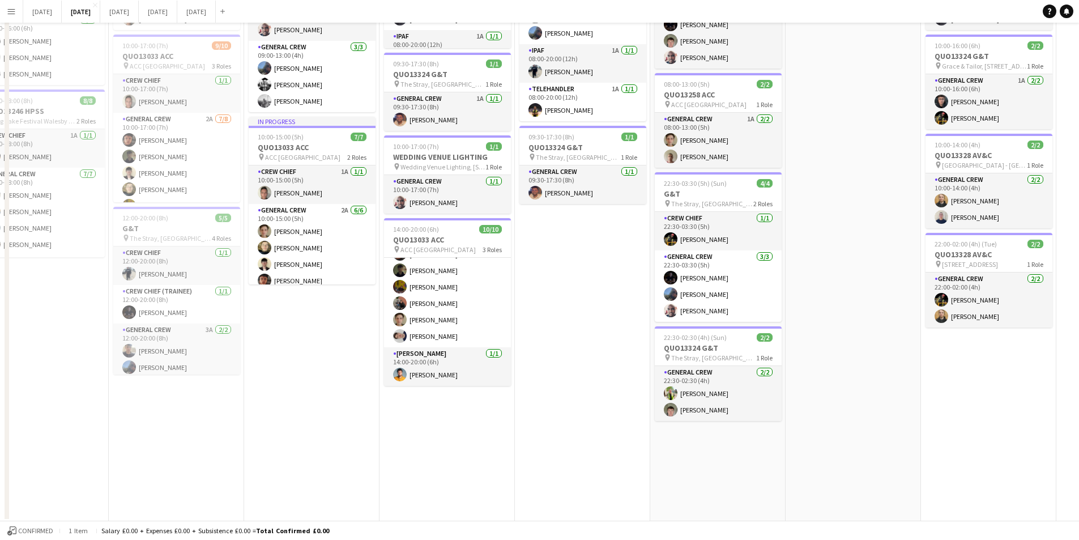
scroll to position [0, 0]
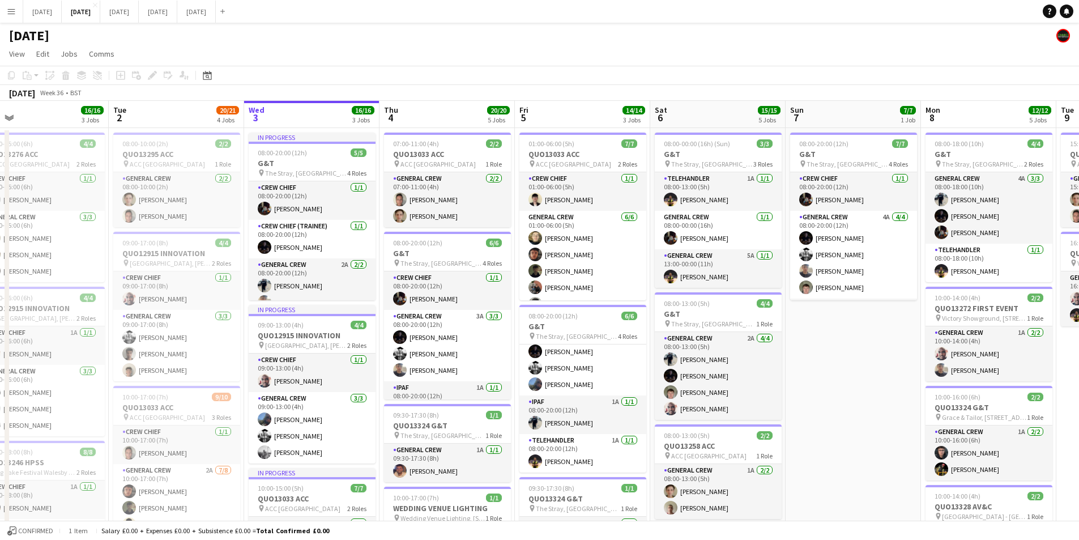
drag, startPoint x: 893, startPoint y: 338, endPoint x: 533, endPoint y: 323, distance: 360.6
click at [533, 323] on app-calendar-viewport "Sat 30 Sun 31 Mon 1 16/16 3 Jobs Tue 2 20/21 4 Jobs Wed 3 16/16 3 Jobs Thu 4 20…" at bounding box center [539, 487] width 1079 height 772
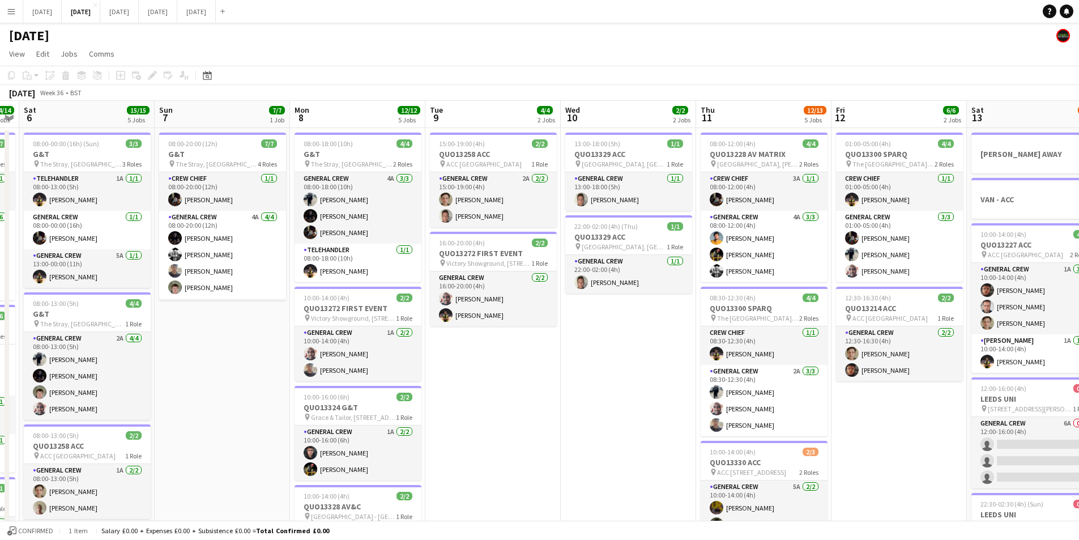
click at [449, 364] on app-calendar-viewport "Mon 1 16/16 3 Jobs Tue 2 20/21 4 Jobs Wed 3 16/16 3 Jobs Thu 4 20/20 5 Jobs Fri…" at bounding box center [539, 487] width 1079 height 772
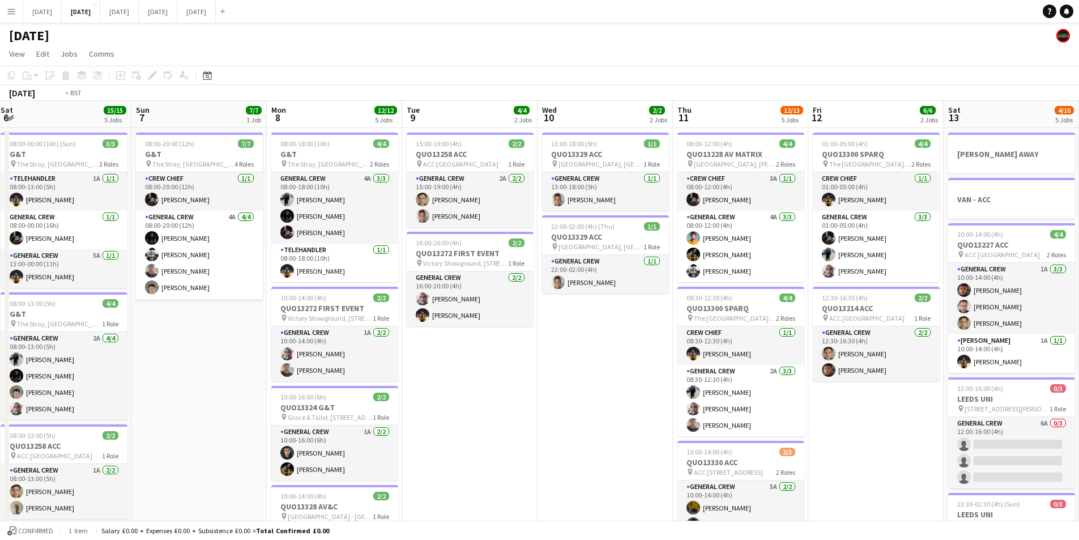
drag, startPoint x: 735, startPoint y: 384, endPoint x: 586, endPoint y: 375, distance: 149.3
click at [496, 358] on app-calendar-viewport "Thu 4 20/20 5 Jobs Fri 5 14/14 3 Jobs Sat 6 15/15 5 Jobs Sun 7 7/7 1 Job Mon 8 …" at bounding box center [539, 487] width 1079 height 772
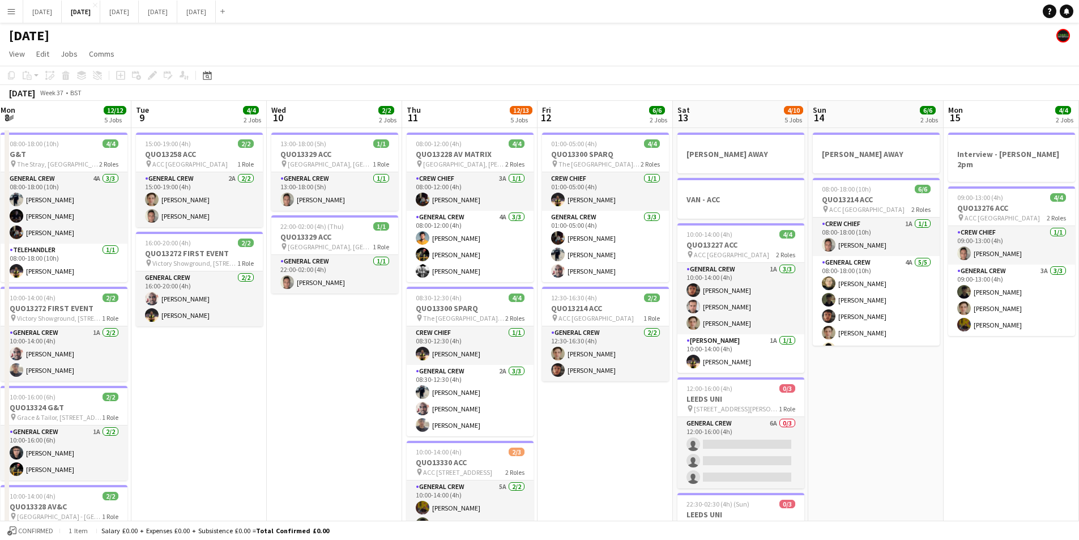
scroll to position [0, 326]
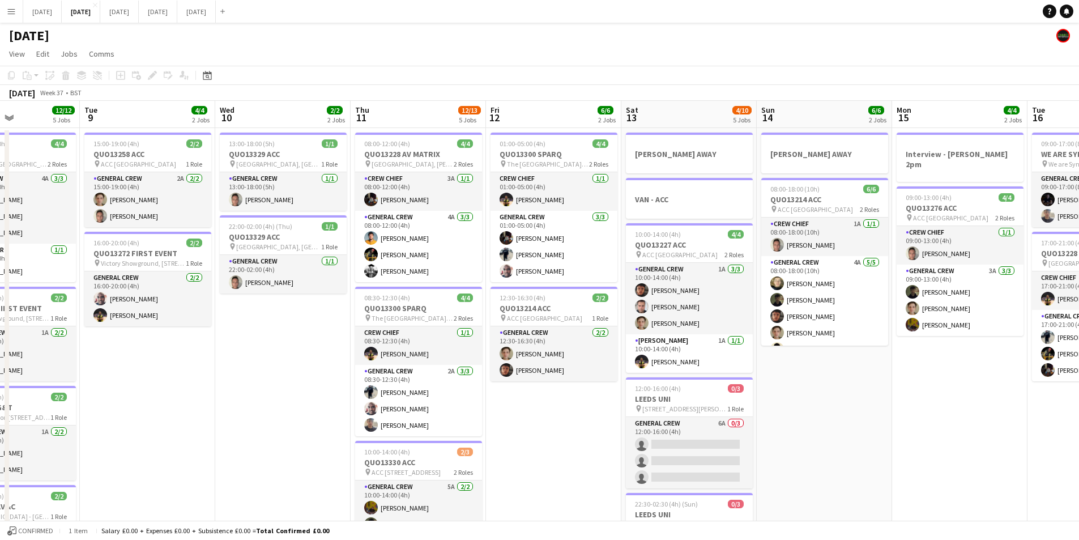
drag, startPoint x: 891, startPoint y: 425, endPoint x: 558, endPoint y: 377, distance: 336.0
click at [417, 354] on app-calendar-viewport "Sat 6 15/15 5 Jobs Sun 7 7/7 1 Job Mon 8 12/12 5 Jobs Tue 9 4/4 2 Jobs Wed 10 2…" at bounding box center [539, 487] width 1079 height 772
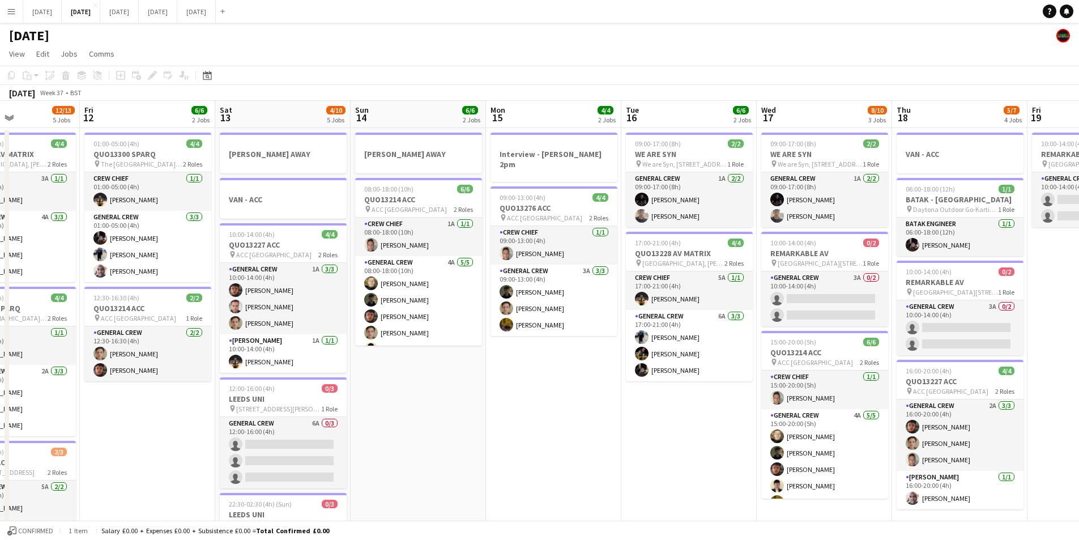
scroll to position [0, 394]
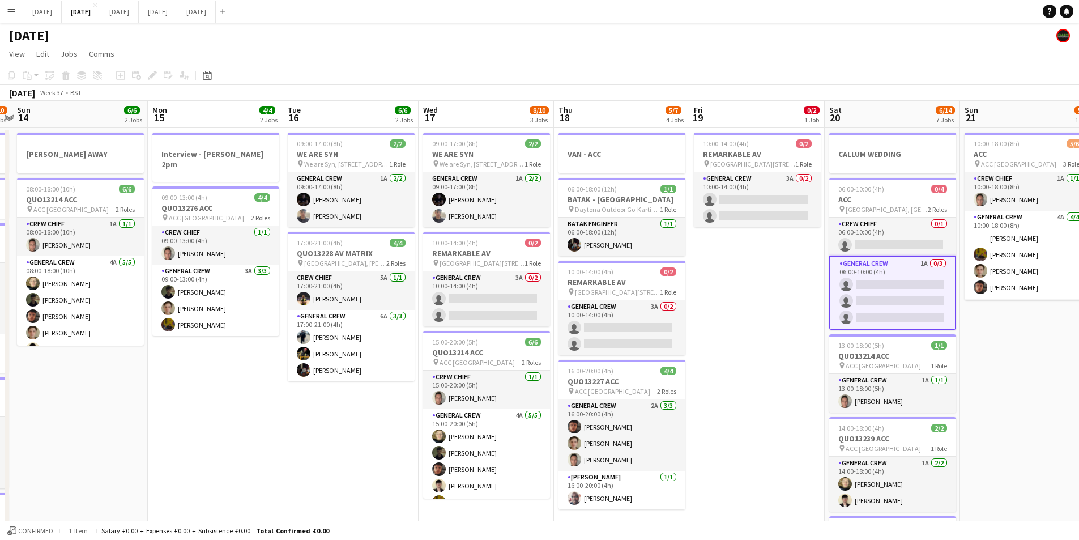
drag, startPoint x: 517, startPoint y: 424, endPoint x: 329, endPoint y: 385, distance: 192.0
click at [329, 385] on app-calendar-viewport "Thu 11 12/13 5 Jobs Fri 12 6/6 2 Jobs Sat 13 4/10 5 Jobs Sun 14 6/6 2 Jobs Mon …" at bounding box center [539, 487] width 1079 height 772
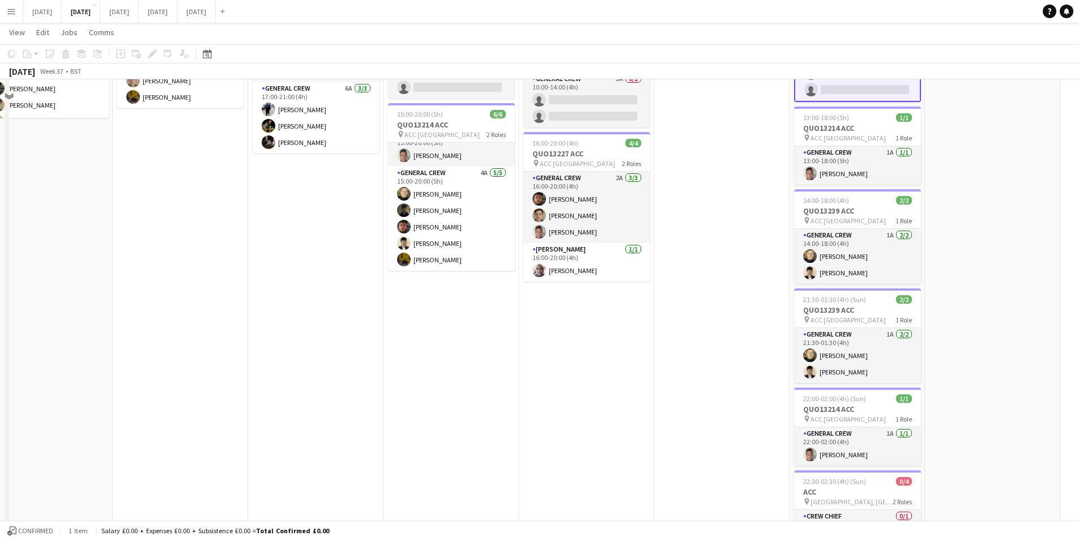
scroll to position [0, 0]
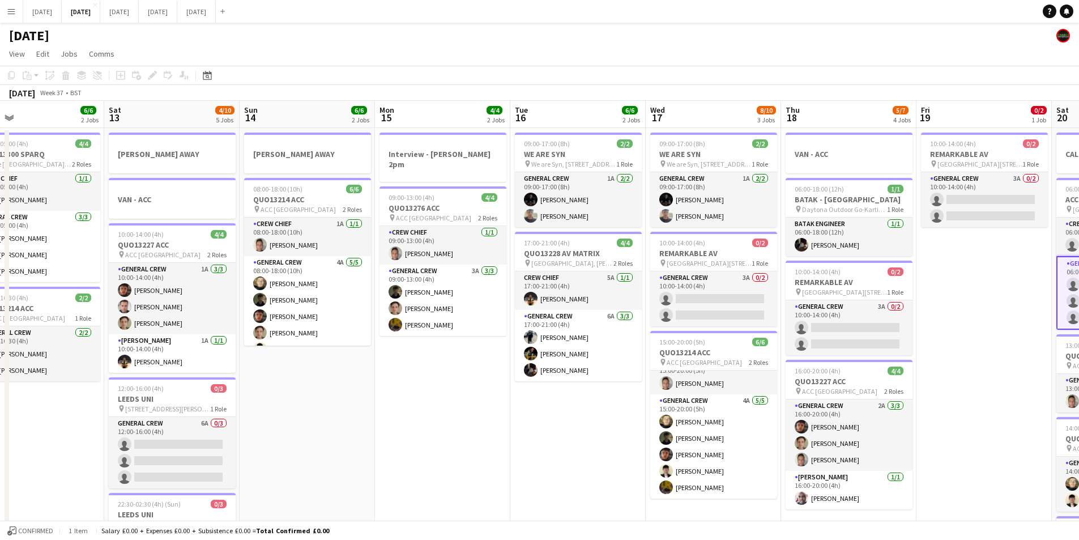
drag, startPoint x: 223, startPoint y: 416, endPoint x: 606, endPoint y: 405, distance: 382.6
click at [606, 405] on app-calendar-viewport "Thu 11 12/13 5 Jobs Fri 12 6/6 2 Jobs Sat 13 4/10 5 Jobs Sun 14 6/6 2 Jobs Mon …" at bounding box center [539, 487] width 1079 height 772
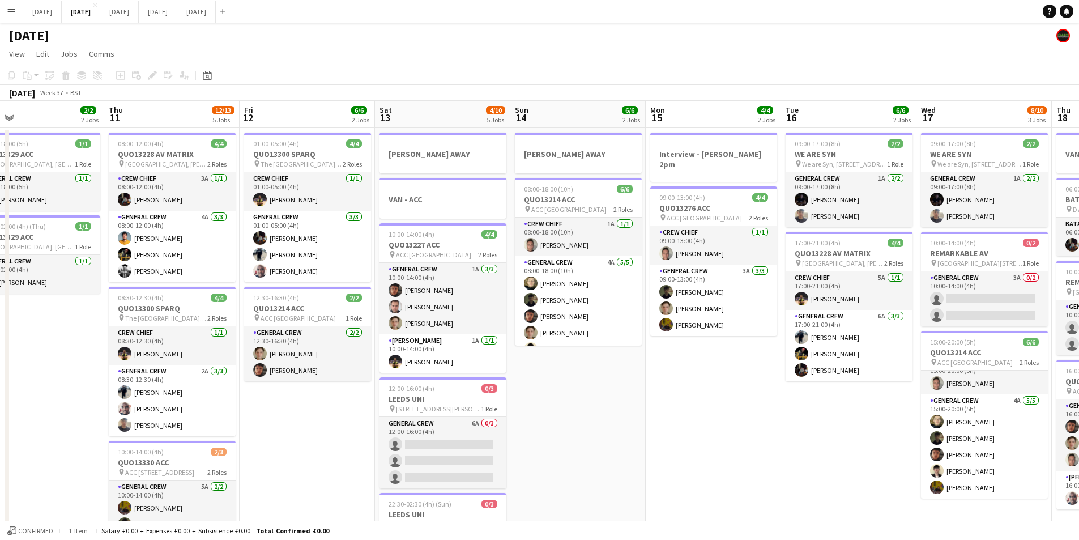
scroll to position [0, 315]
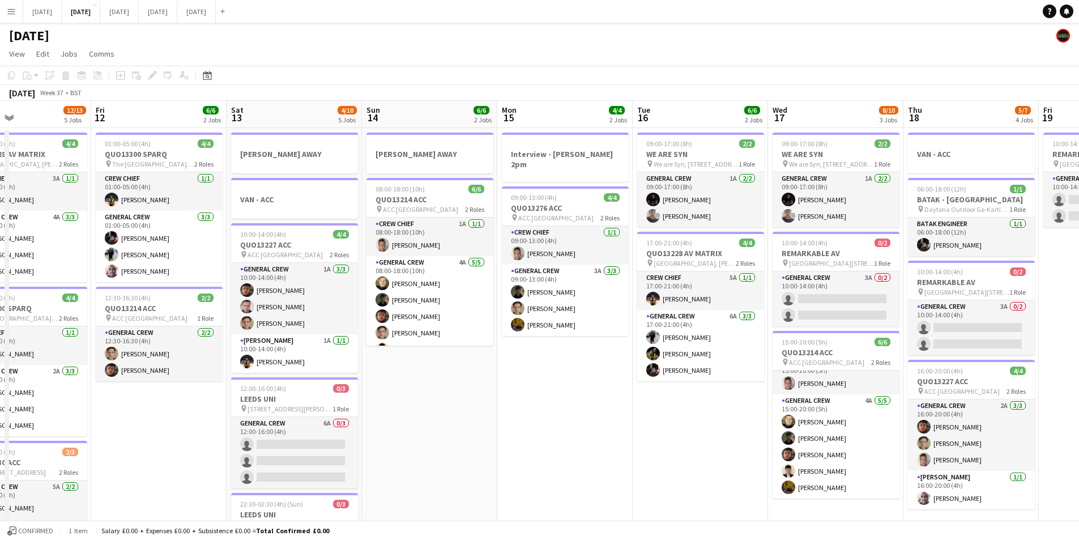
drag, startPoint x: 502, startPoint y: 462, endPoint x: 719, endPoint y: 440, distance: 218.7
click at [719, 440] on app-calendar-viewport "Tue 9 4/4 2 Jobs Wed 10 2/2 2 Jobs Thu 11 12/13 5 Jobs Fri 12 6/6 2 Jobs Sat 13…" at bounding box center [539, 487] width 1079 height 772
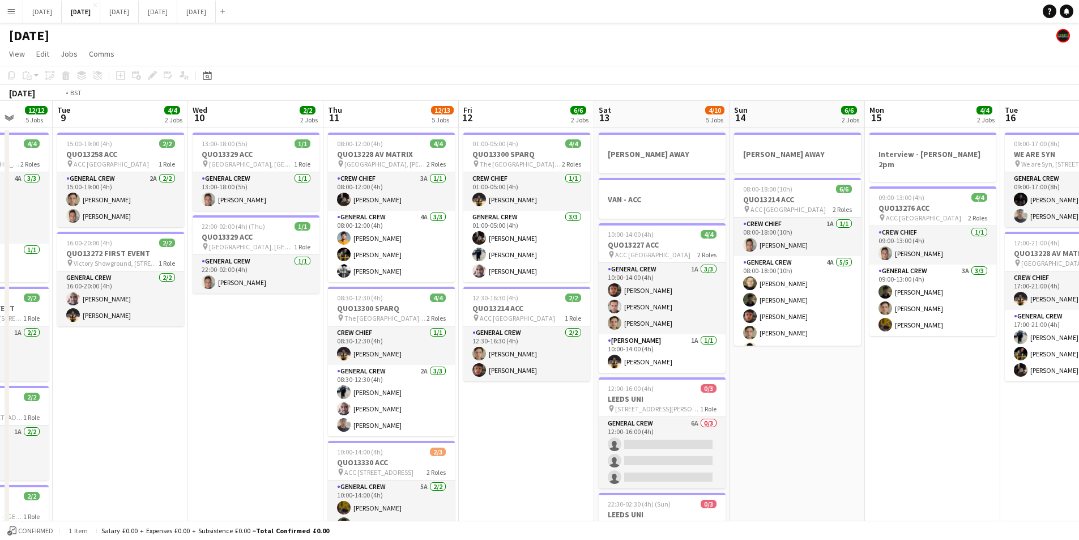
drag, startPoint x: 219, startPoint y: 427, endPoint x: 609, endPoint y: 417, distance: 389.9
click at [614, 422] on app-calendar-viewport "Sat 6 15/15 5 Jobs Sun 7 7/7 1 Job Mon 8 12/12 5 Jobs Tue 9 4/4 2 Jobs Wed 10 2…" at bounding box center [539, 487] width 1079 height 772
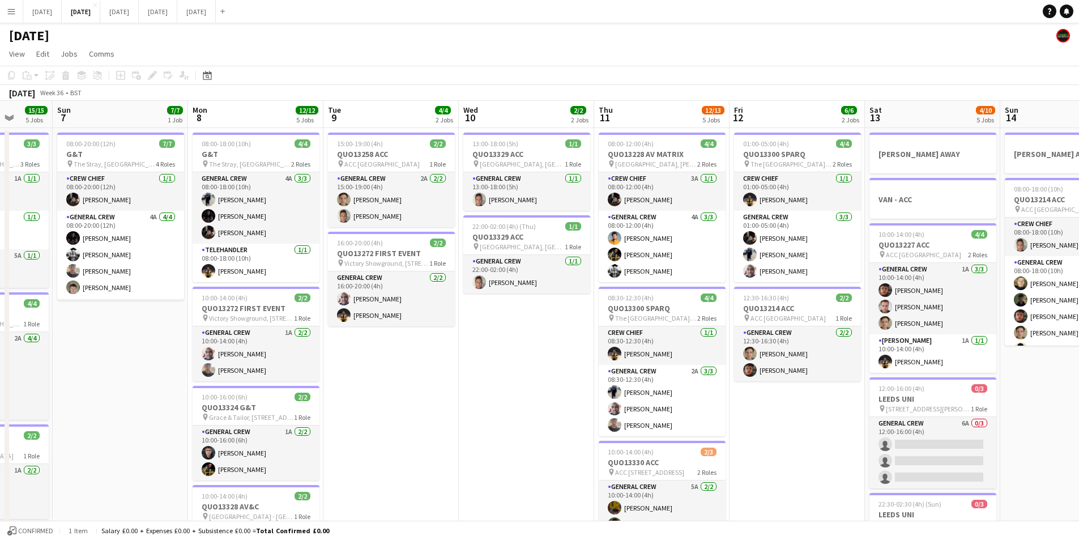
scroll to position [0, 229]
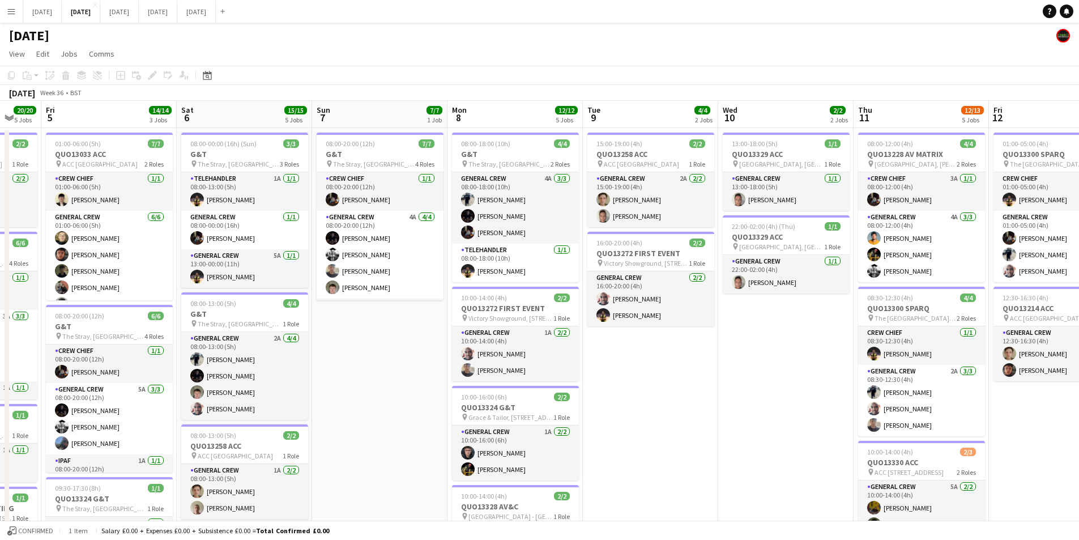
drag, startPoint x: 249, startPoint y: 423, endPoint x: 626, endPoint y: 411, distance: 376.9
click at [619, 417] on app-calendar-viewport "Wed 3 16/16 3 Jobs Thu 4 20/20 5 Jobs Fri 5 14/14 3 Jobs Sat 6 15/15 5 Jobs Sun…" at bounding box center [539, 487] width 1079 height 772
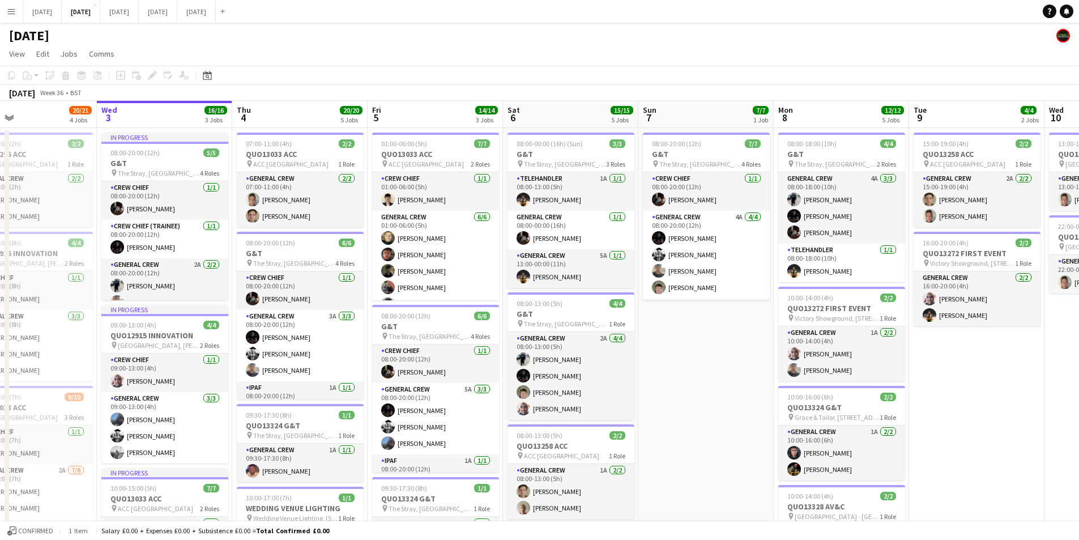
drag, startPoint x: 420, startPoint y: 435, endPoint x: 516, endPoint y: 433, distance: 95.8
click at [508, 440] on app-calendar-viewport "Sat 30 Sun 31 Mon 1 16/16 3 Jobs Tue 2 20/21 4 Jobs Wed 3 16/16 3 Jobs Thu 4 20…" at bounding box center [539, 487] width 1079 height 772
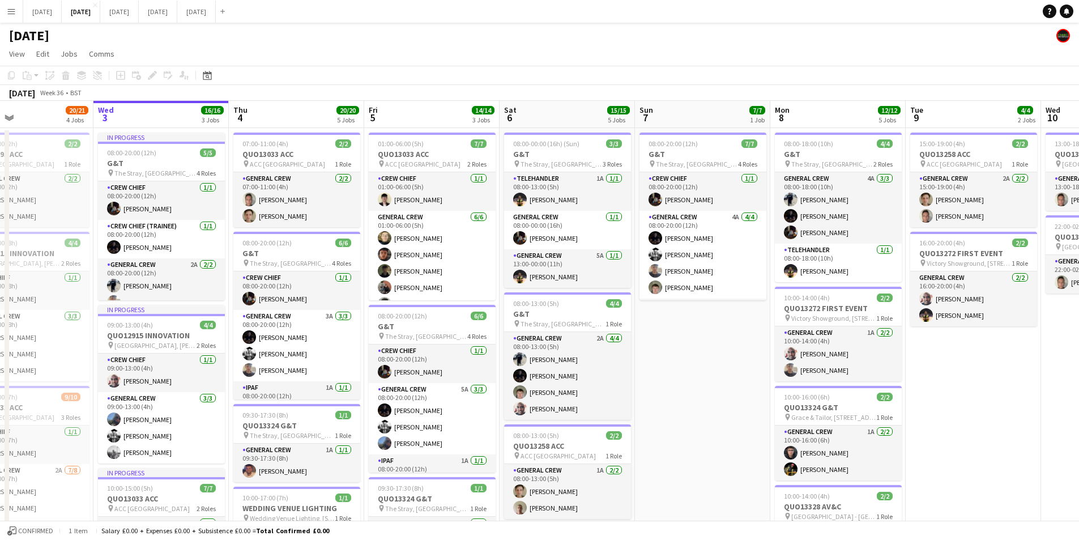
click at [712, 388] on app-date-cell "08:00-20:00 (12h) 7/7 G&T pin The Stray, W Park, Harrogate, UK 4 Roles Crew Chi…" at bounding box center [702, 500] width 135 height 745
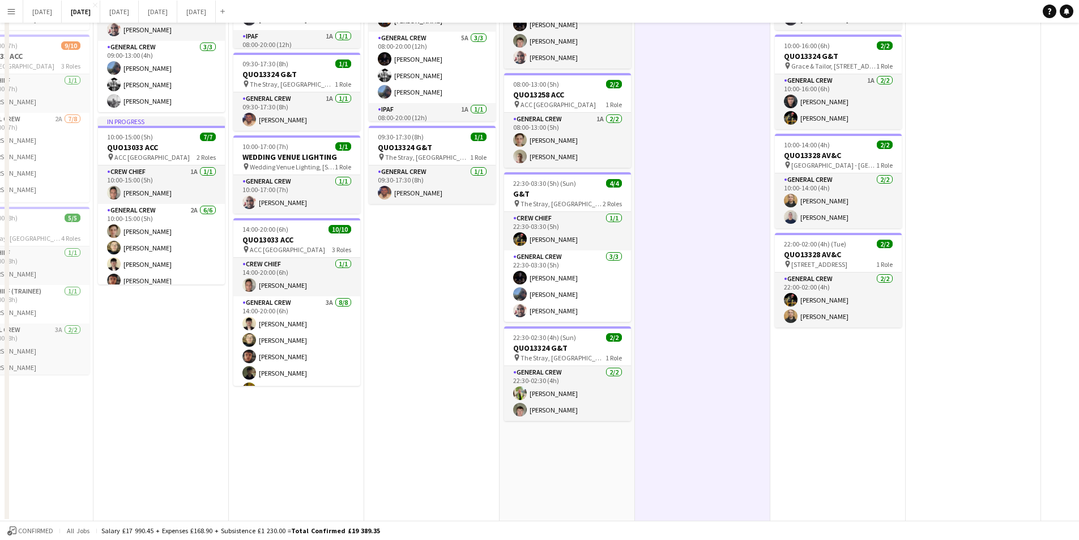
scroll to position [0, 0]
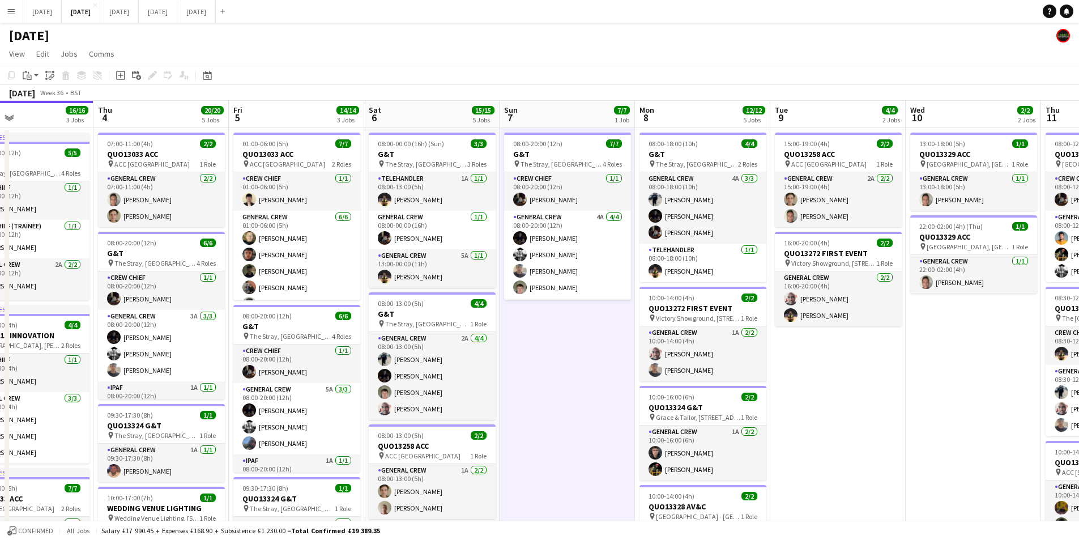
drag, startPoint x: 703, startPoint y: 389, endPoint x: 597, endPoint y: 380, distance: 106.3
click at [598, 384] on app-calendar-viewport "Sun 31 Mon 1 16/16 3 Jobs Tue 2 20/21 4 Jobs Wed 3 16/16 3 Jobs Thu 4 20/20 5 J…" at bounding box center [539, 487] width 1079 height 772
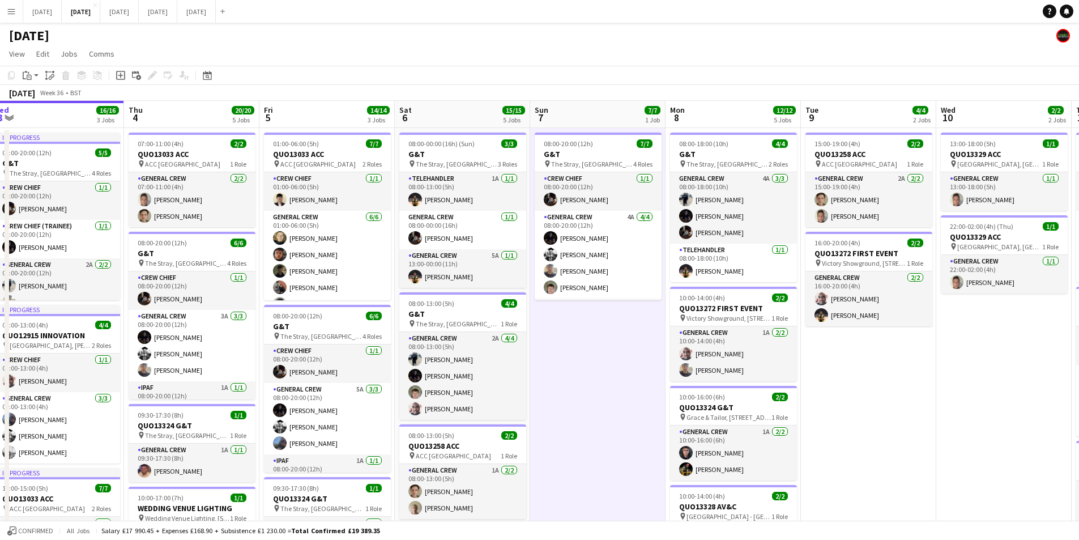
drag, startPoint x: 863, startPoint y: 369, endPoint x: 862, endPoint y: 359, distance: 10.3
click at [501, 351] on app-calendar-viewport "Sun 31 Mon 1 16/16 3 Jobs Tue 2 20/21 4 Jobs Wed 3 16/16 3 Jobs Thu 4 20/20 5 J…" at bounding box center [539, 487] width 1079 height 772
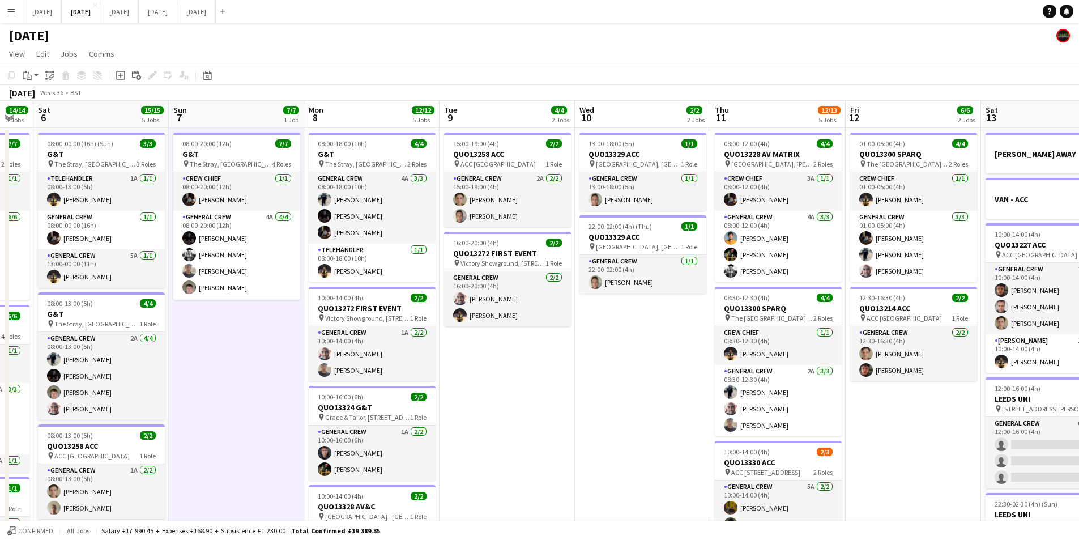
click at [531, 376] on app-calendar-viewport "Wed 3 16/16 3 Jobs Thu 4 20/20 5 Jobs Fri 5 14/14 3 Jobs Sat 6 15/15 5 Jobs Sun…" at bounding box center [539, 487] width 1079 height 772
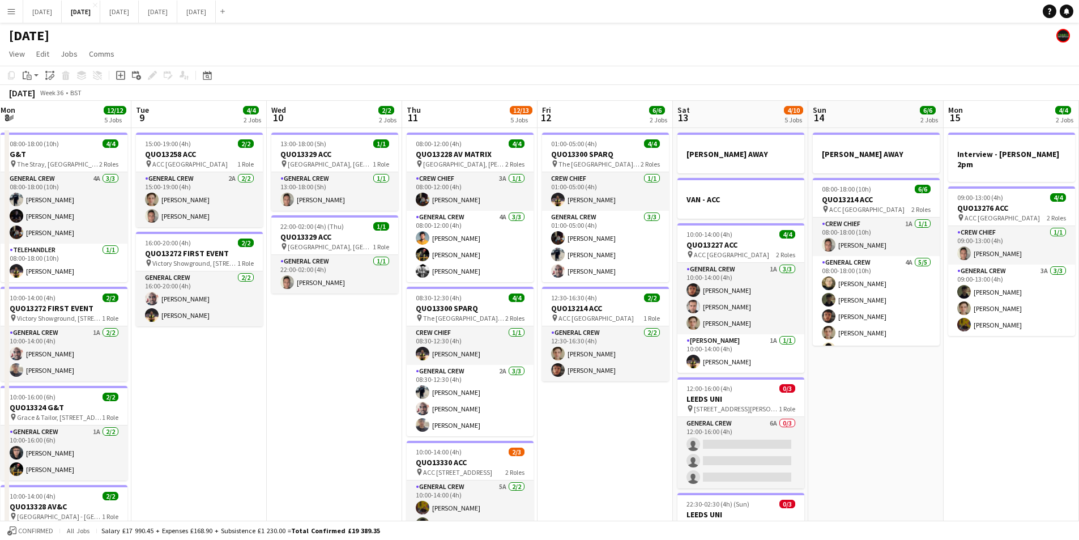
drag, startPoint x: 901, startPoint y: 377, endPoint x: 703, endPoint y: 354, distance: 199.1
click at [572, 354] on app-calendar-viewport "Sat 6 15/15 5 Jobs Sun 7 7/7 1 Job Mon 8 12/12 5 Jobs Tue 9 4/4 2 Jobs Wed 10 2…" at bounding box center [539, 487] width 1079 height 772
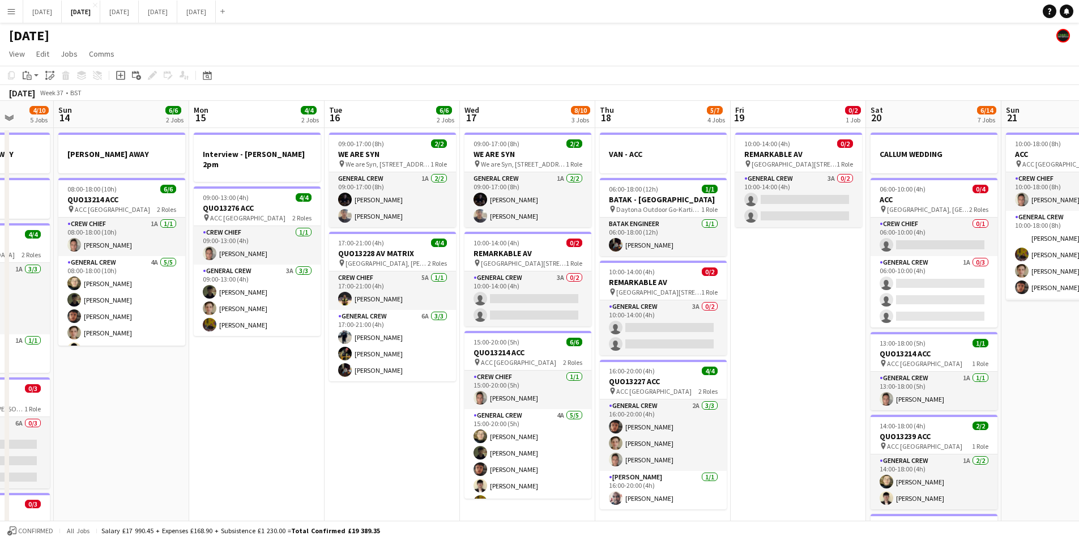
scroll to position [0, 384]
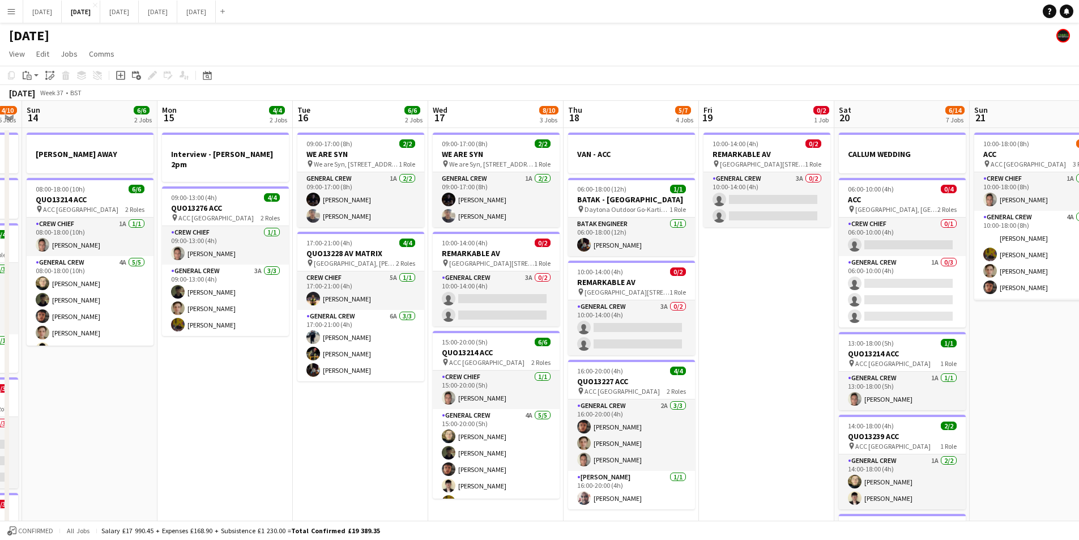
drag, startPoint x: 767, startPoint y: 378, endPoint x: 309, endPoint y: 364, distance: 457.4
click at [309, 364] on app-calendar-viewport "Thu 11 12/13 5 Jobs Fri 12 6/6 2 Jobs Sat 13 4/10 5 Jobs Sun 14 6/6 2 Jobs Mon …" at bounding box center [539, 487] width 1079 height 772
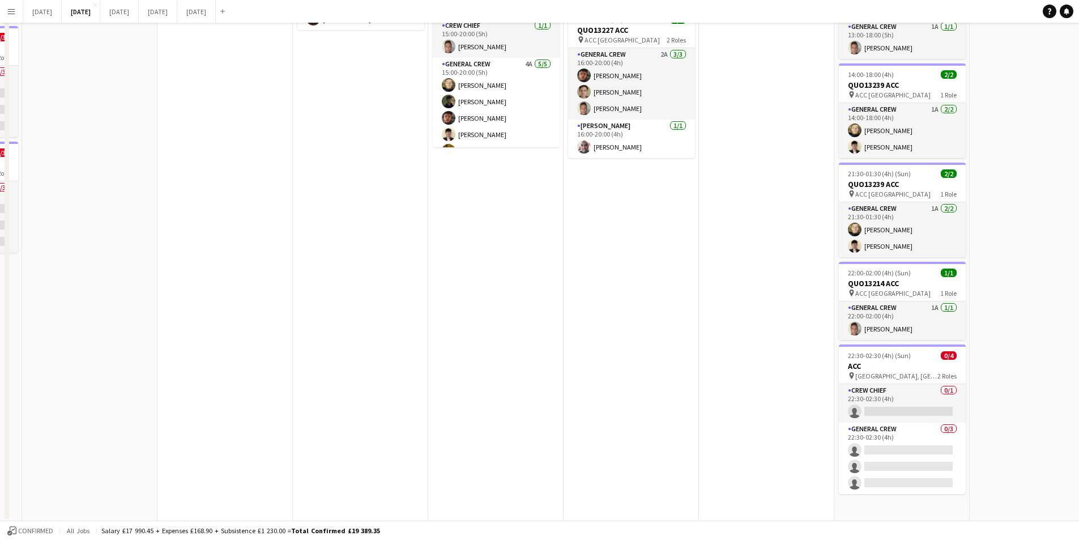
scroll to position [0, 0]
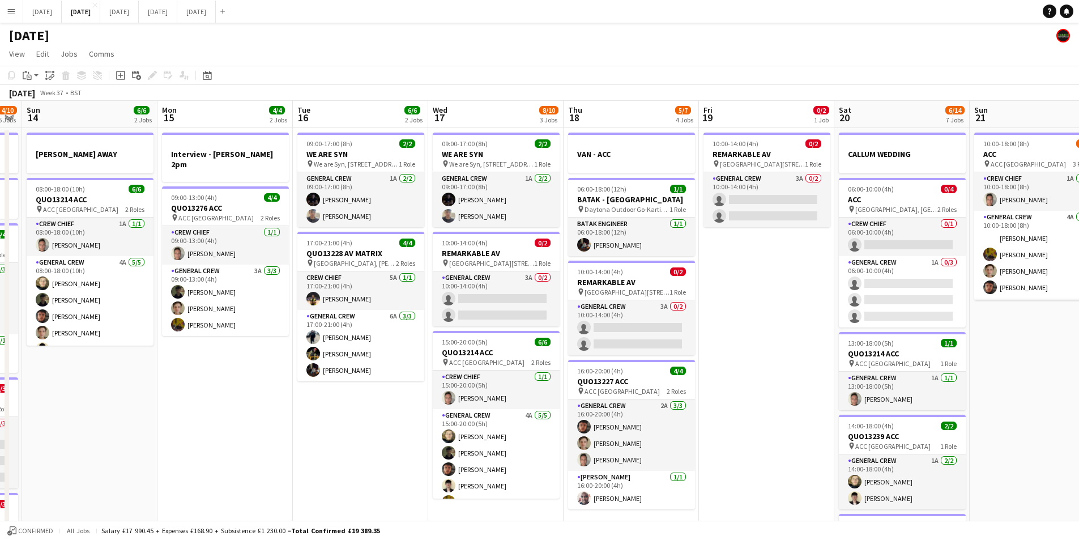
drag, startPoint x: 231, startPoint y: 462, endPoint x: 642, endPoint y: 418, distance: 414.2
click at [636, 427] on app-calendar-viewport "Thu 11 12/13 5 Jobs Fri 12 6/6 2 Jobs Sat 13 4/10 5 Jobs Sun 14 6/6 2 Jobs Mon …" at bounding box center [539, 487] width 1079 height 772
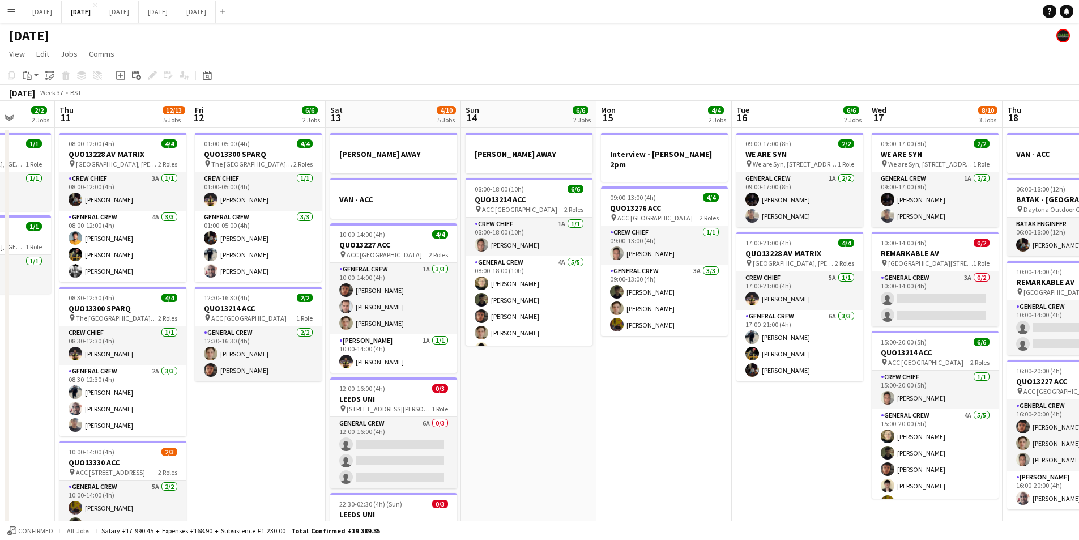
drag, startPoint x: 470, startPoint y: 433, endPoint x: 732, endPoint y: 425, distance: 261.9
click at [722, 434] on app-calendar-viewport "Mon 8 12/12 5 Jobs Tue 9 4/4 2 Jobs Wed 10 2/2 2 Jobs Thu 11 12/13 5 Jobs Fri 1…" at bounding box center [539, 487] width 1079 height 772
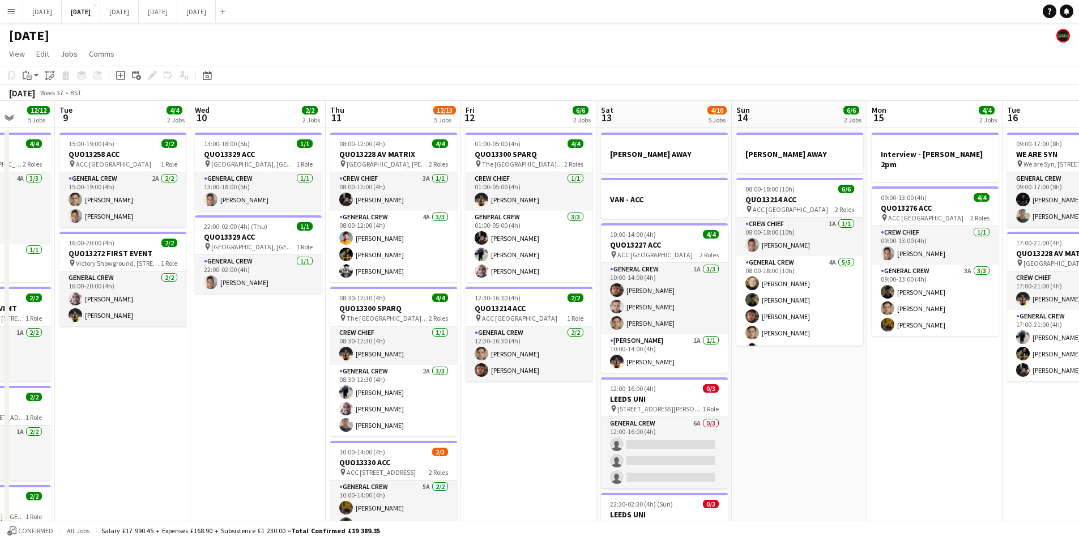
scroll to position [0, 371]
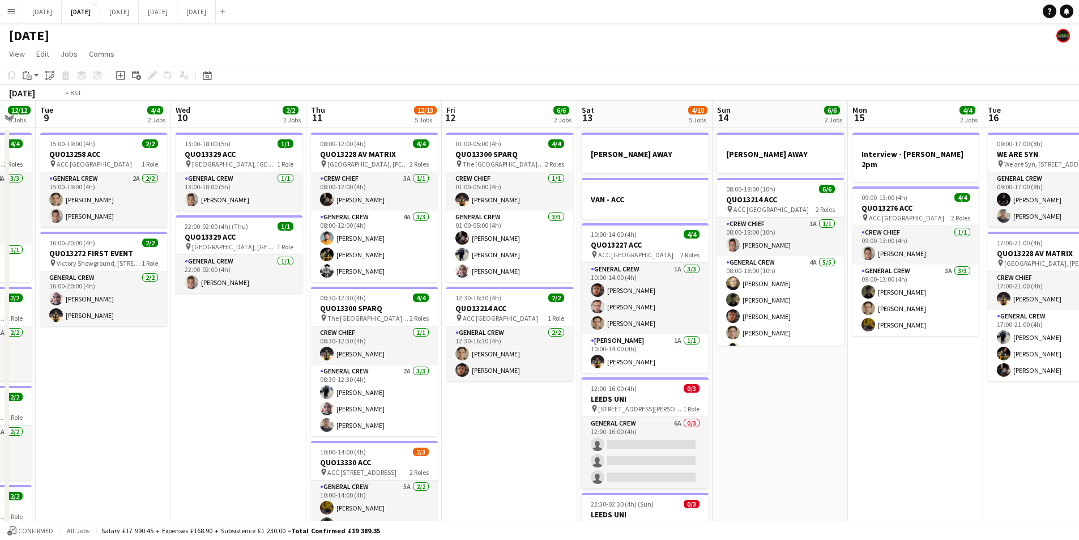
drag, startPoint x: 293, startPoint y: 444, endPoint x: 541, endPoint y: 416, distance: 249.1
click at [508, 429] on app-calendar-viewport "Sat 6 15/15 5 Jobs Sun 7 7/7 1 Job Mon 8 12/12 5 Jobs Tue 9 4/4 2 Jobs Wed 10 2…" at bounding box center [539, 487] width 1079 height 772
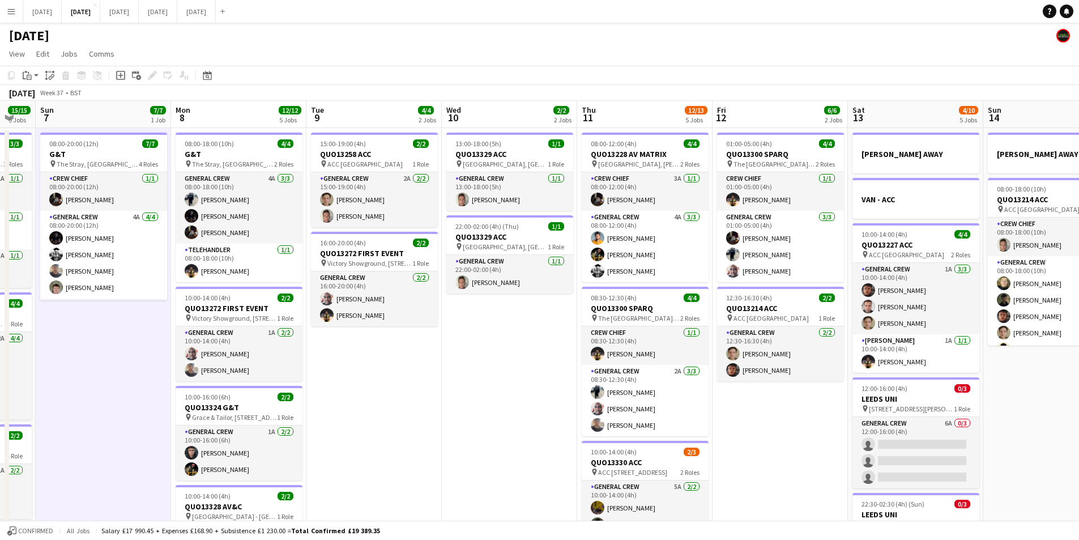
scroll to position [0, 331]
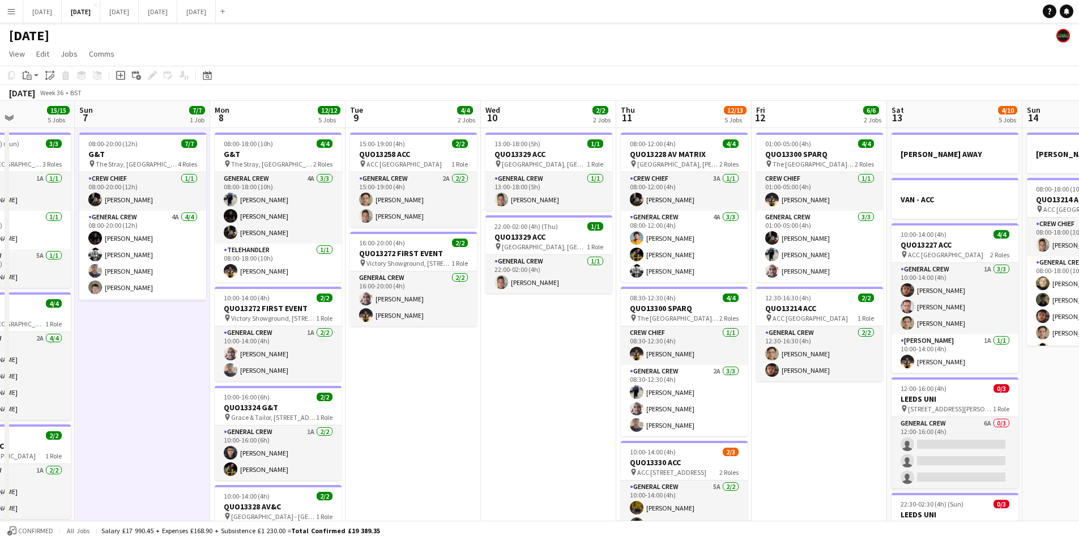
drag, startPoint x: 188, startPoint y: 441, endPoint x: 511, endPoint y: 450, distance: 323.6
click at [509, 452] on app-calendar-viewport "Thu 4 20/20 5 Jobs Fri 5 14/14 3 Jobs Sat 6 15/15 5 Jobs Sun 7 7/7 1 Job Mon 8 …" at bounding box center [539, 487] width 1079 height 772
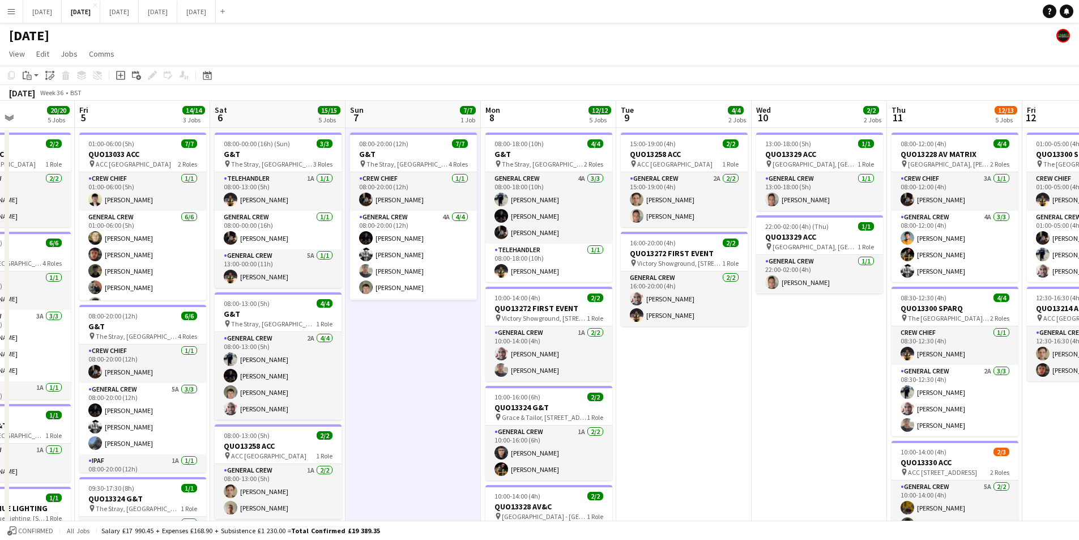
scroll to position [0, 279]
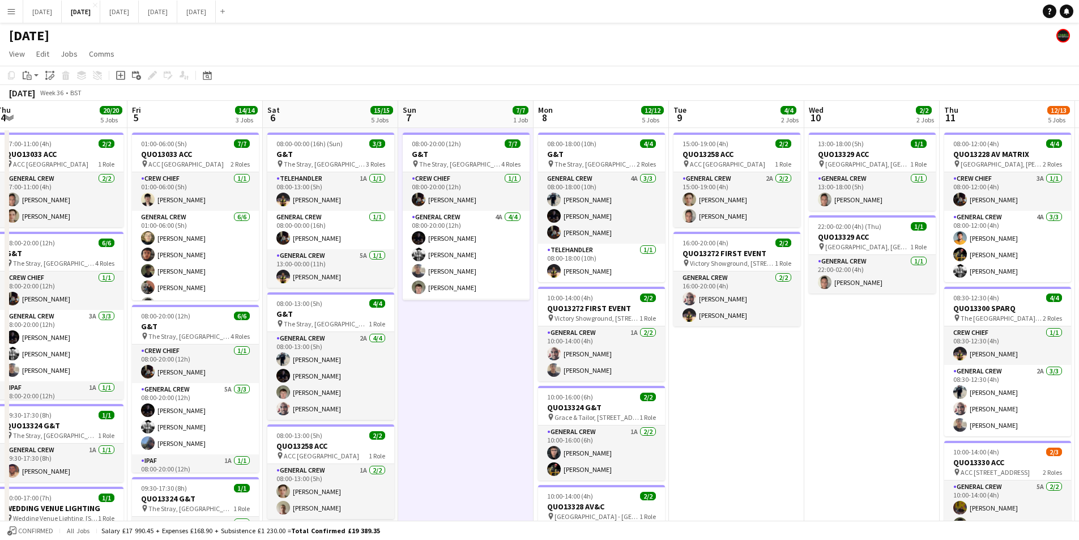
click at [615, 430] on app-calendar-viewport "Tue 2 20/21 4 Jobs Wed 3 16/16 3 Jobs Thu 4 20/20 5 Jobs Fri 5 14/14 3 Jobs Sat…" at bounding box center [539, 487] width 1079 height 772
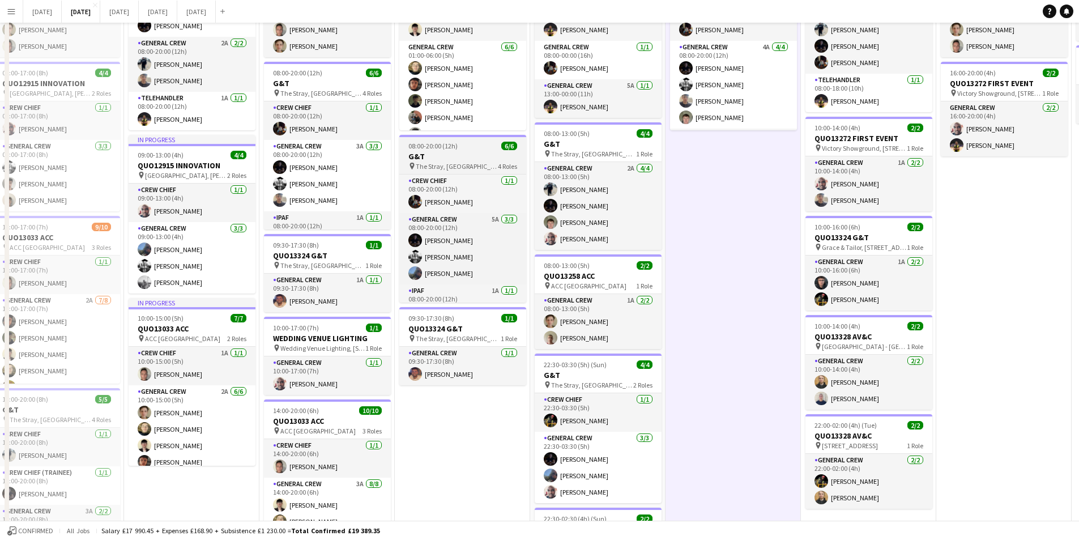
scroll to position [0, 0]
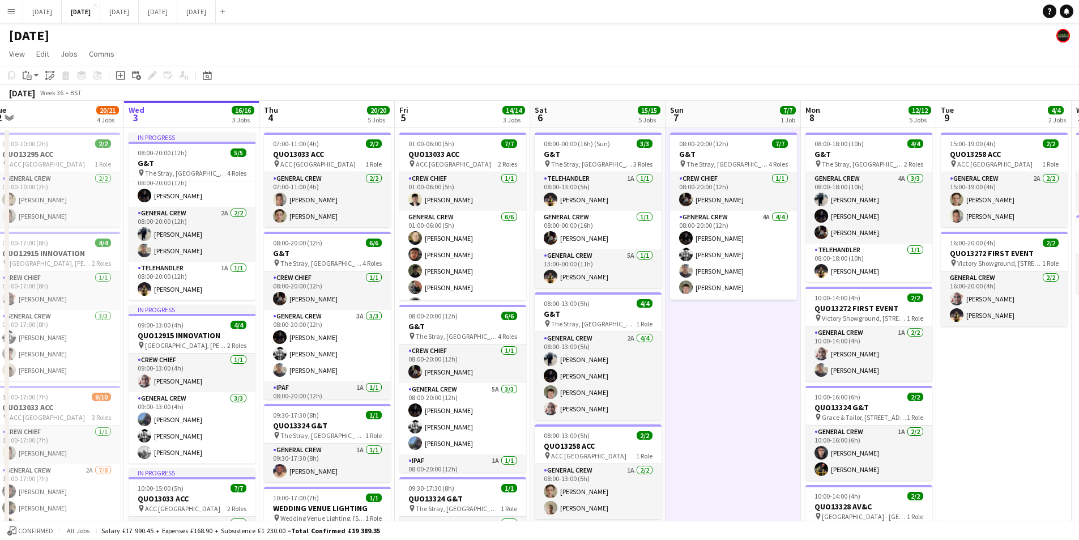
drag, startPoint x: 724, startPoint y: 374, endPoint x: 665, endPoint y: 320, distance: 80.6
click at [372, 318] on app-calendar-viewport "Sun 31 Mon 1 16/16 3 Jobs Tue 2 20/21 4 Jobs Wed 3 16/16 3 Jobs Thu 4 20/20 5 J…" at bounding box center [539, 487] width 1079 height 772
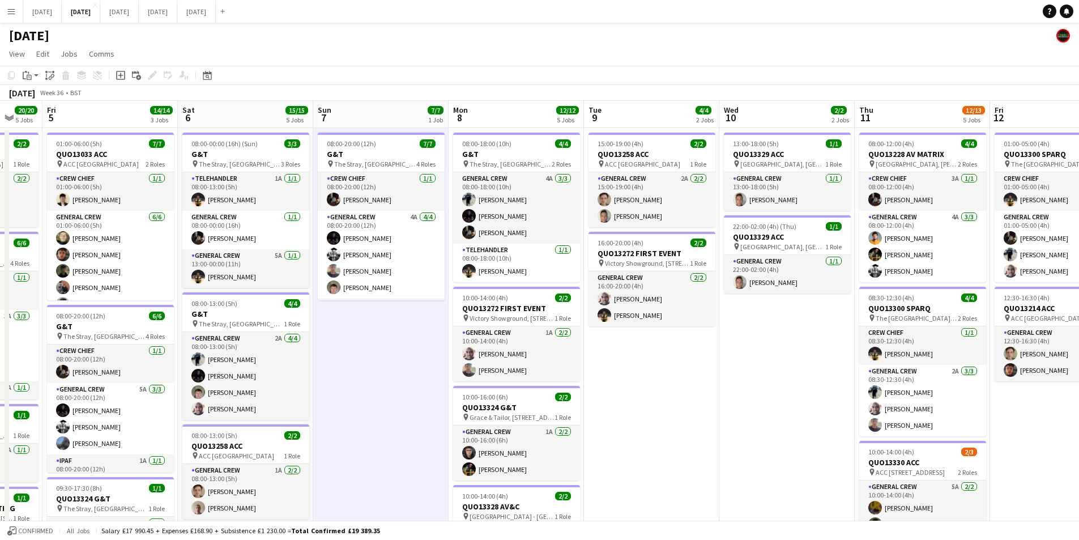
drag, startPoint x: 595, startPoint y: 337, endPoint x: 399, endPoint y: 317, distance: 197.6
click at [400, 317] on app-calendar-viewport "Tue 2 20/21 4 Jobs Wed 3 16/16 3 Jobs Thu 4 20/20 5 Jobs Fri 5 14/14 3 Jobs Sat…" at bounding box center [539, 487] width 1079 height 772
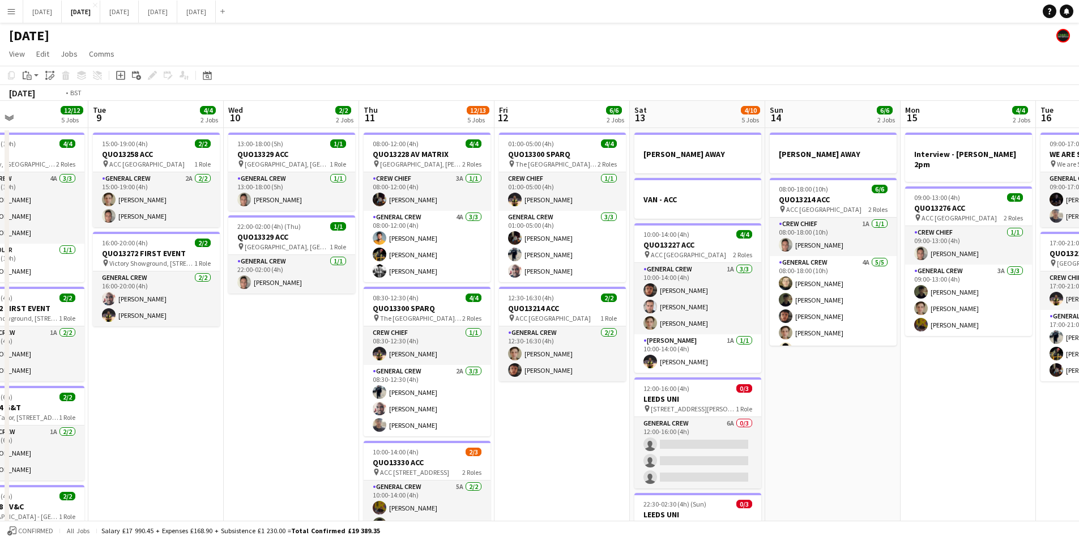
drag, startPoint x: 568, startPoint y: 351, endPoint x: 588, endPoint y: 360, distance: 21.8
click at [553, 349] on app-calendar-viewport "Fri 5 14/14 3 Jobs Sat 6 15/15 5 Jobs Sun 7 7/7 1 Job Mon 8 12/12 5 Jobs Tue 9 …" at bounding box center [539, 487] width 1079 height 772
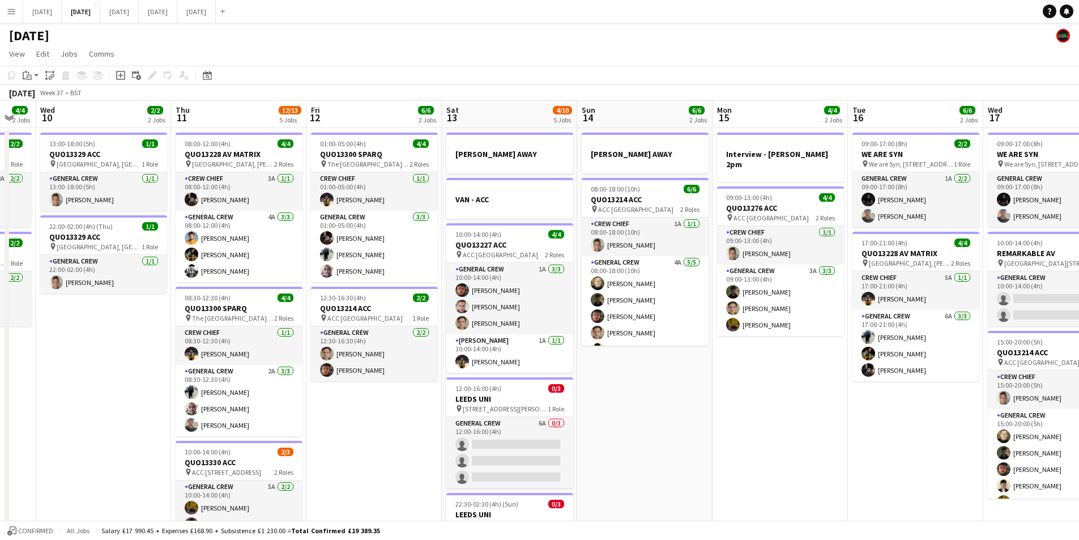
drag, startPoint x: 706, startPoint y: 386, endPoint x: 523, endPoint y: 344, distance: 188.2
click at [523, 344] on app-calendar-viewport "Sun 7 7/7 1 Job Mon 8 12/12 5 Jobs Tue 9 4/4 2 Jobs Wed 10 2/2 2 Jobs Thu 11 12…" at bounding box center [539, 487] width 1079 height 772
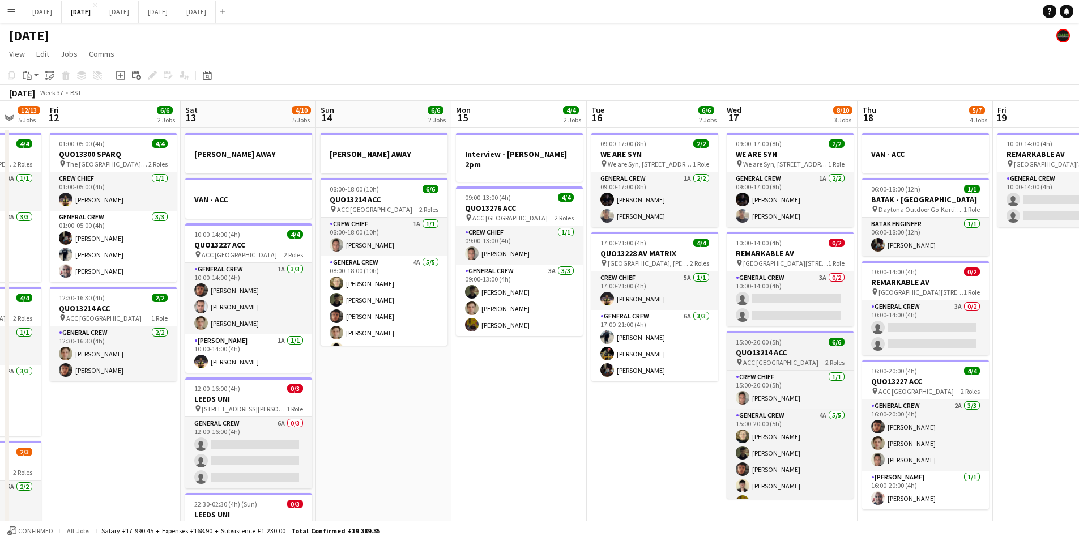
drag, startPoint x: 612, startPoint y: 381, endPoint x: 428, endPoint y: 337, distance: 188.7
click at [367, 331] on app-calendar-viewport "Tue 9 4/4 2 Jobs Wed 10 2/2 2 Jobs Thu 11 12/13 5 Jobs Fri 12 6/6 2 Jobs Sat 13…" at bounding box center [539, 487] width 1079 height 772
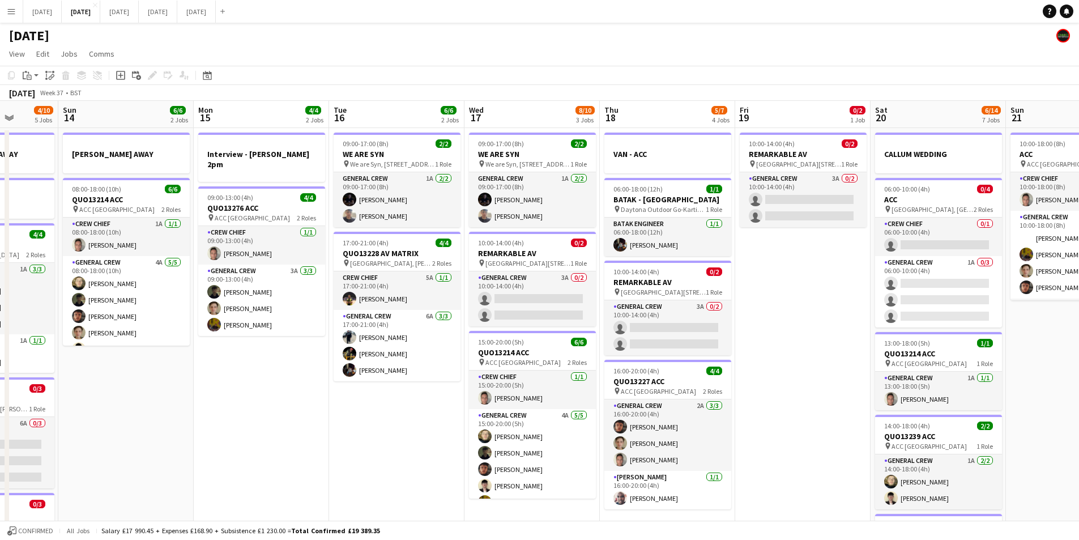
drag, startPoint x: 176, startPoint y: 386, endPoint x: 681, endPoint y: 323, distance: 509.2
click at [682, 338] on app-calendar-viewport "Thu 11 12/13 5 Jobs Fri 12 6/6 2 Jobs Sat 13 4/10 5 Jobs Sun 14 6/6 2 Jobs Mon …" at bounding box center [539, 487] width 1079 height 772
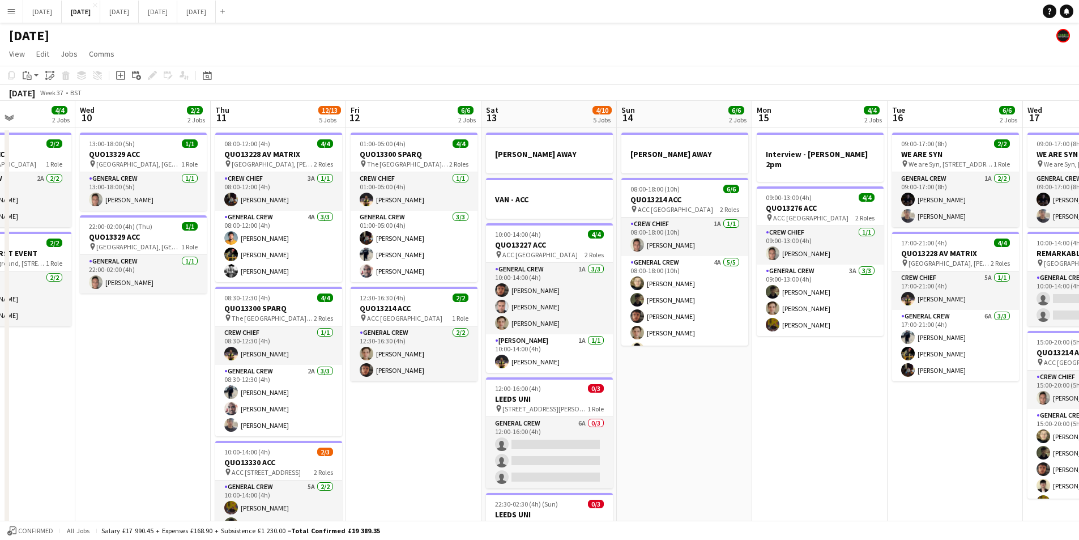
scroll to position [0, 331]
drag, startPoint x: 347, startPoint y: 356, endPoint x: 232, endPoint y: 345, distance: 116.1
click at [577, 373] on app-calendar-viewport "Sun 7 7/7 1 Job Mon 8 12/12 5 Jobs Tue 9 4/4 2 Jobs Wed 10 2/2 2 Jobs Thu 11 12…" at bounding box center [539, 487] width 1079 height 772
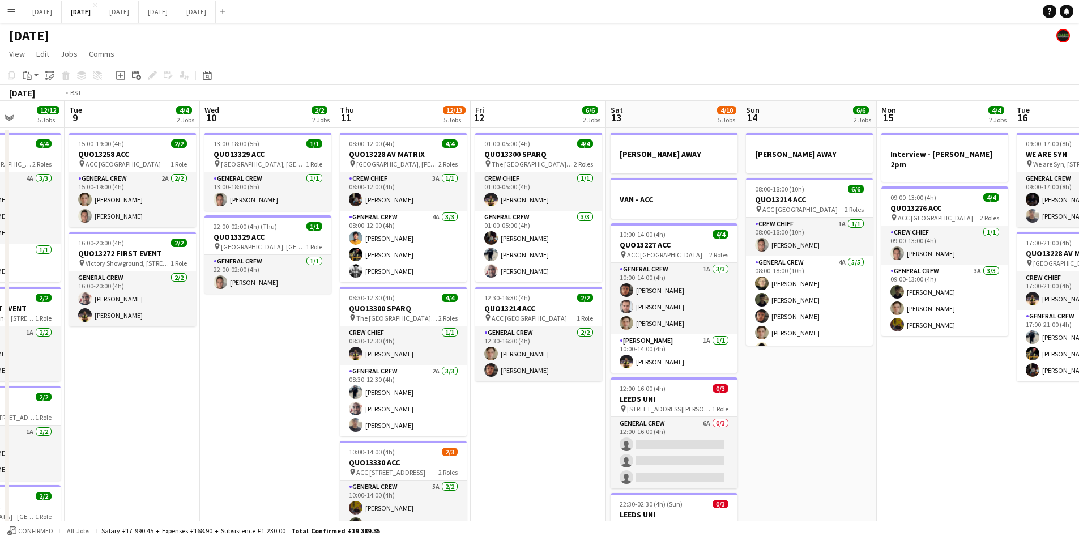
click at [456, 377] on app-calendar-viewport "Sat 6 15/15 5 Jobs Sun 7 7/7 1 Job Mon 8 12/12 5 Jobs Tue 9 4/4 2 Jobs Wed 10 2…" at bounding box center [539, 487] width 1079 height 772
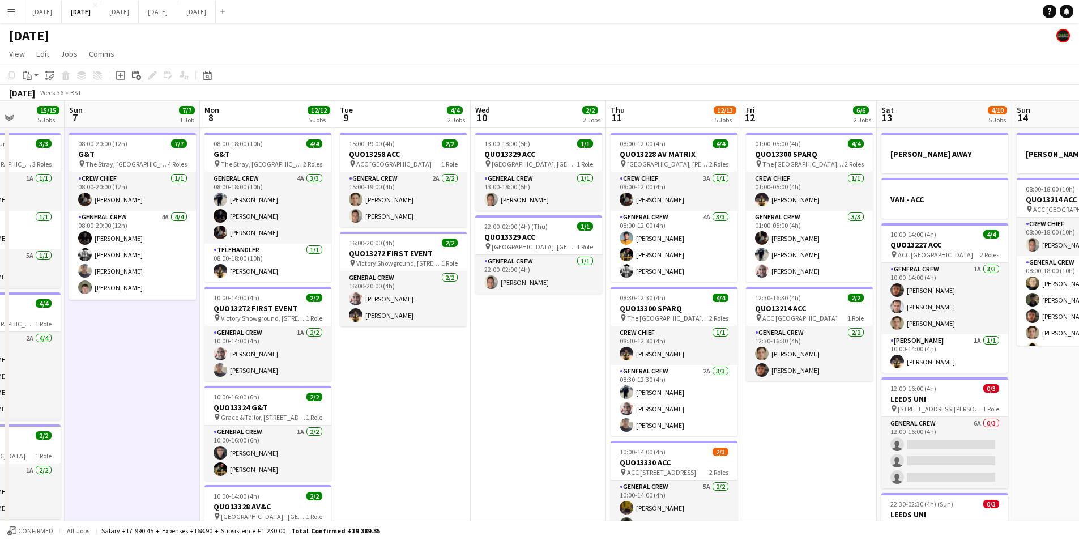
scroll to position [0, 301]
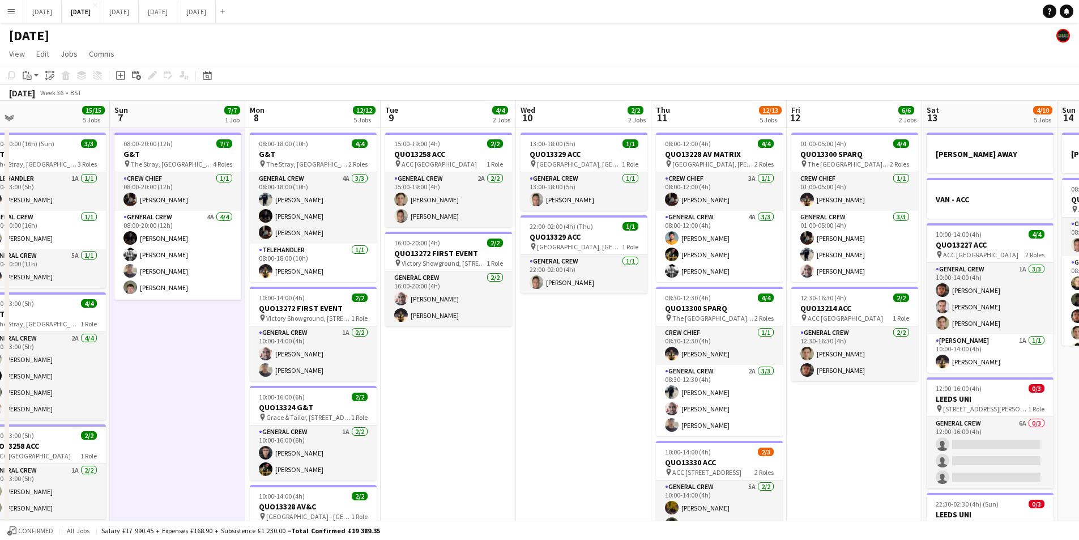
drag, startPoint x: 186, startPoint y: 434, endPoint x: 399, endPoint y: 424, distance: 212.7
click at [397, 426] on app-calendar-viewport "Thu 4 20/20 5 Jobs Fri 5 14/14 3 Jobs Sat 6 15/15 5 Jobs Sun 7 7/7 1 Job Mon 8 …" at bounding box center [539, 487] width 1079 height 772
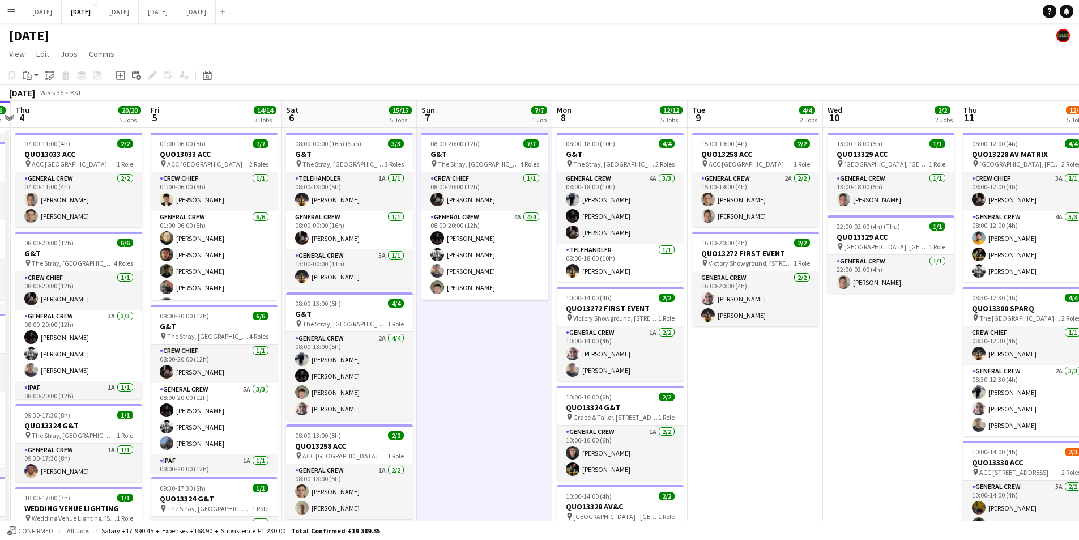
scroll to position [0, 245]
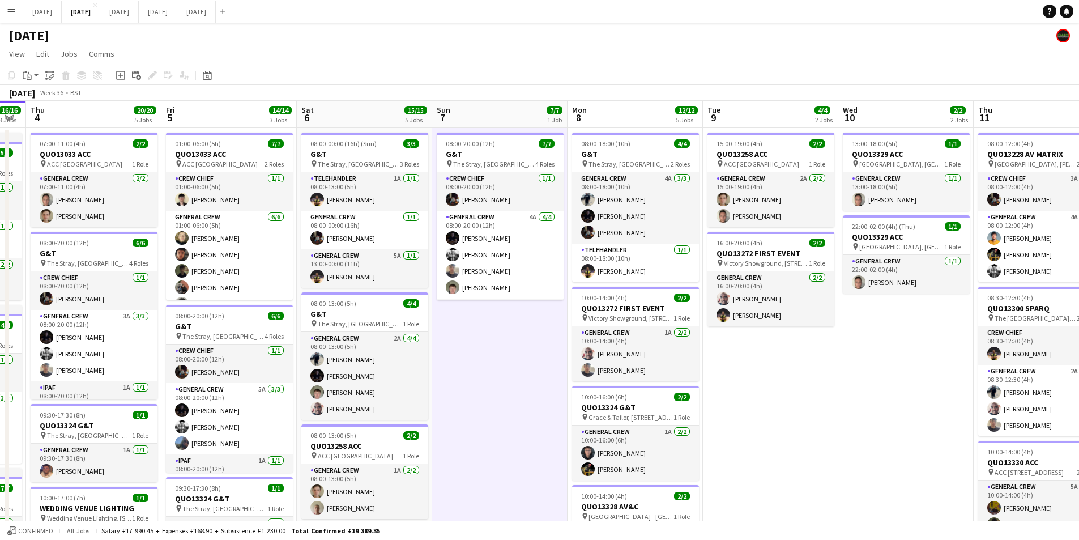
drag, startPoint x: 220, startPoint y: 406, endPoint x: 337, endPoint y: 415, distance: 117.1
click at [337, 415] on app-calendar-viewport "Tue 2 20/21 4 Jobs Wed 3 16/16 3 Jobs Thu 4 20/20 5 Jobs Fri 5 14/14 3 Jobs Sat…" at bounding box center [539, 487] width 1079 height 772
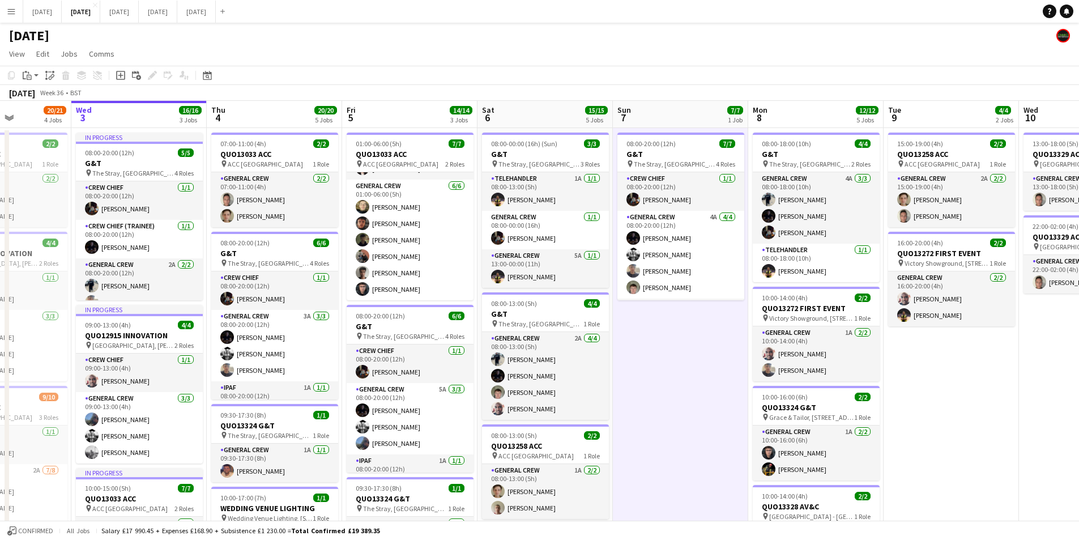
drag, startPoint x: 276, startPoint y: 357, endPoint x: 461, endPoint y: 371, distance: 185.1
click at [461, 371] on app-calendar-viewport "Sun 31 Mon 1 16/16 3 Jobs Tue 2 20/21 4 Jobs Wed 3 16/16 3 Jobs Thu 4 20/20 5 J…" at bounding box center [539, 487] width 1079 height 772
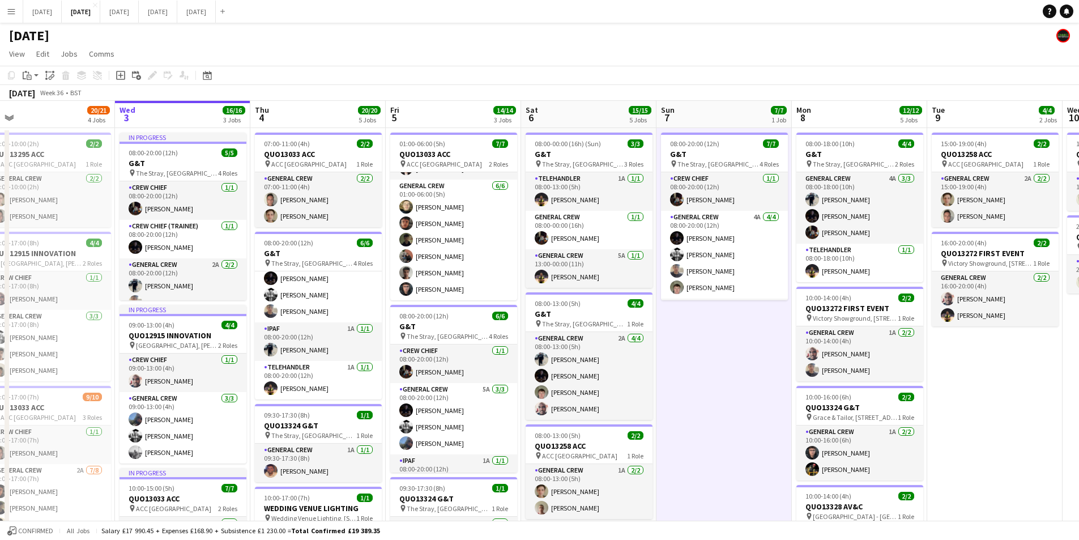
scroll to position [0, 287]
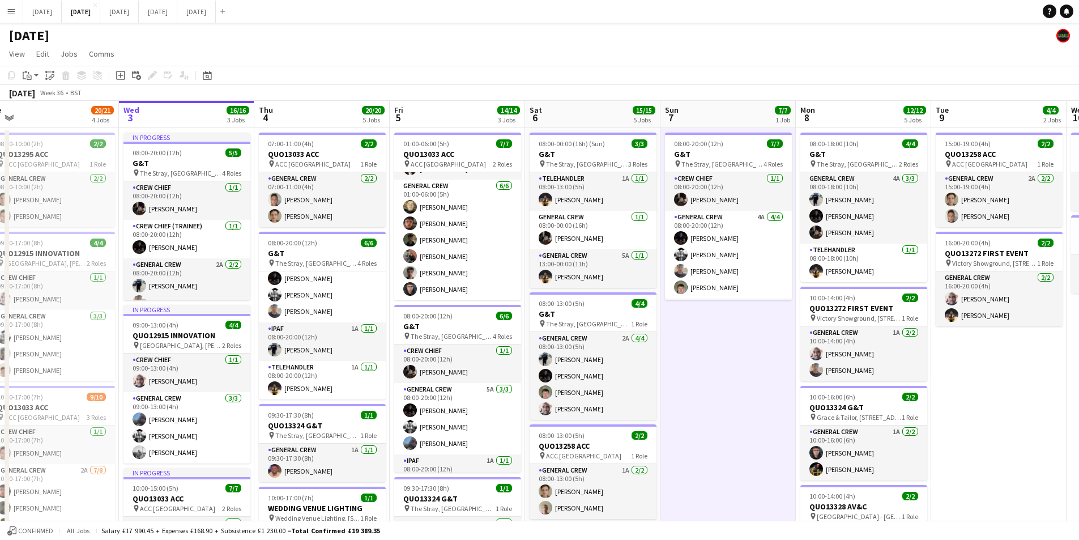
drag, startPoint x: 219, startPoint y: 402, endPoint x: 261, endPoint y: 408, distance: 42.9
click at [261, 408] on app-calendar-viewport "Sun 31 Mon 1 16/16 3 Jobs Tue 2 20/21 4 Jobs Wed 3 16/16 3 Jobs Thu 4 20/20 5 J…" at bounding box center [539, 487] width 1079 height 772
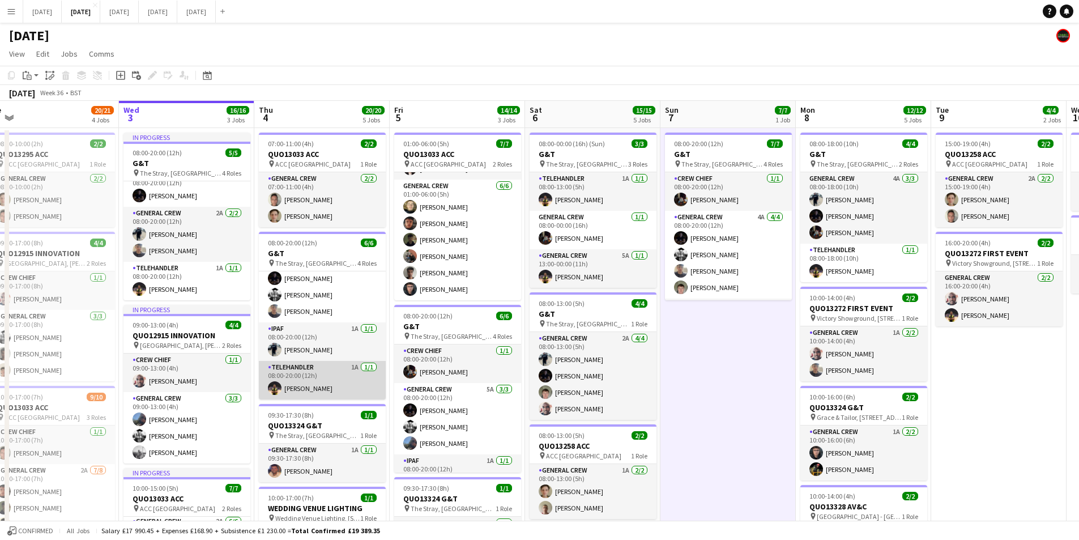
scroll to position [0, 0]
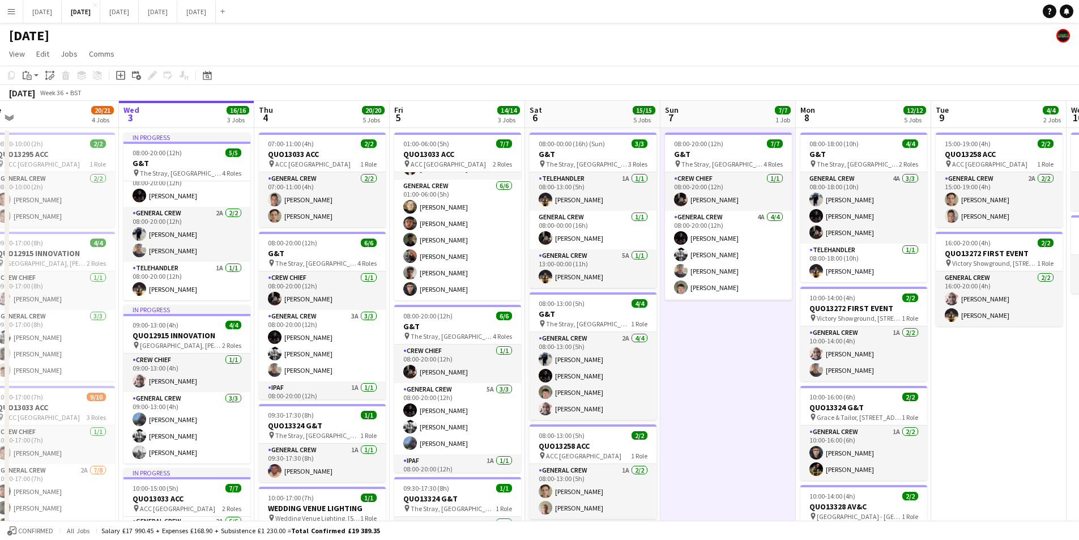
drag, startPoint x: 950, startPoint y: 383, endPoint x: 678, endPoint y: 347, distance: 273.8
click at [678, 347] on app-calendar-viewport "Sun 31 Mon 1 16/16 3 Jobs Tue 2 20/21 4 Jobs Wed 3 16/16 3 Jobs Thu 4 20/20 5 J…" at bounding box center [539, 487] width 1079 height 772
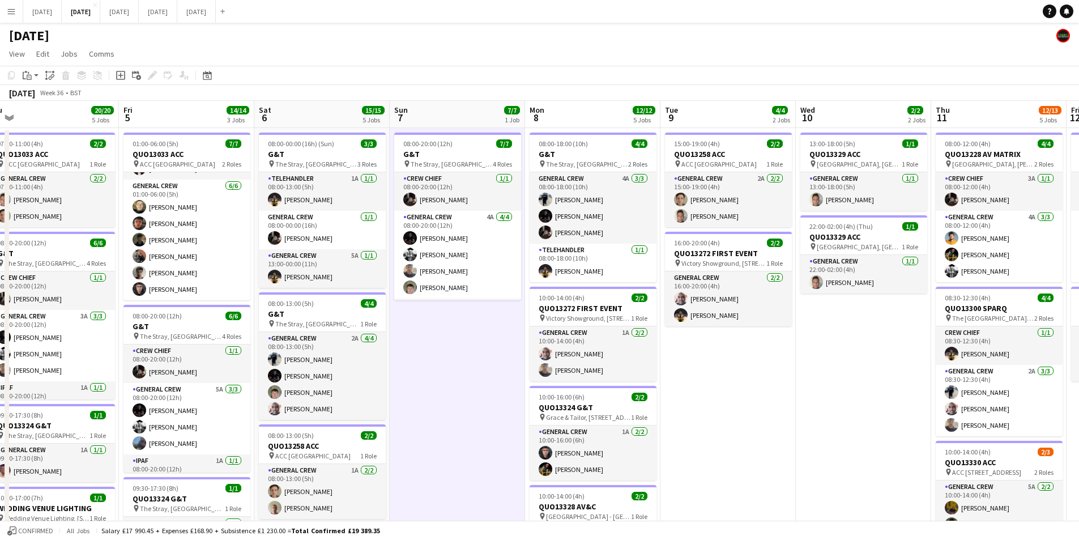
drag, startPoint x: 873, startPoint y: 408, endPoint x: 553, endPoint y: 371, distance: 322.3
click at [553, 371] on app-calendar-viewport "Tue 2 20/21 4 Jobs Wed 3 16/16 3 Jobs Thu 4 20/20 5 Jobs Fri 5 14/14 3 Jobs Sat…" at bounding box center [539, 487] width 1079 height 772
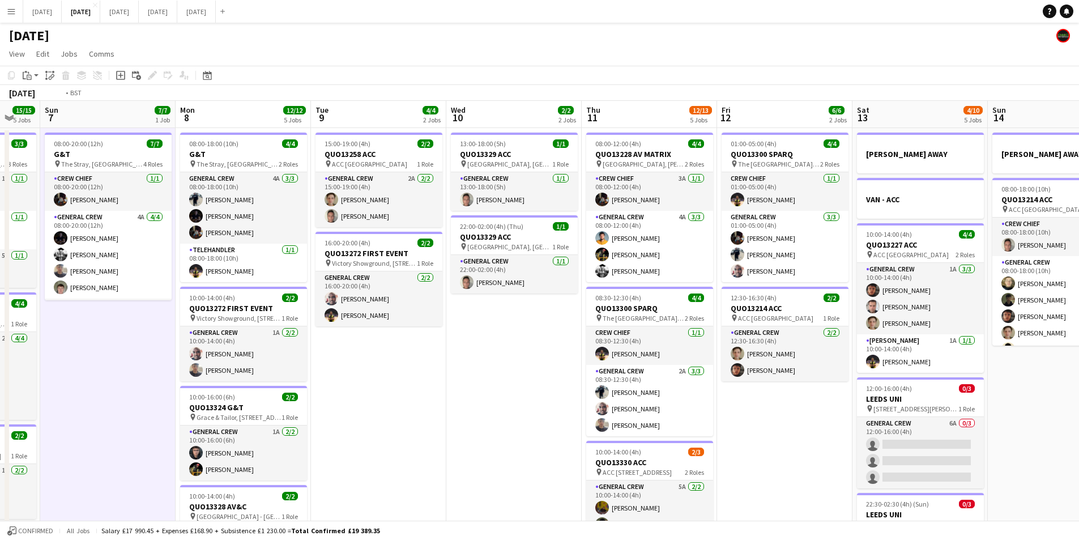
drag, startPoint x: 711, startPoint y: 368, endPoint x: 477, endPoint y: 349, distance: 234.7
click at [465, 347] on app-calendar-viewport "Thu 4 20/20 5 Jobs Fri 5 14/14 3 Jobs Sat 6 15/15 5 Jobs Sun 7 7/7 1 Job Mon 8 …" at bounding box center [539, 487] width 1079 height 772
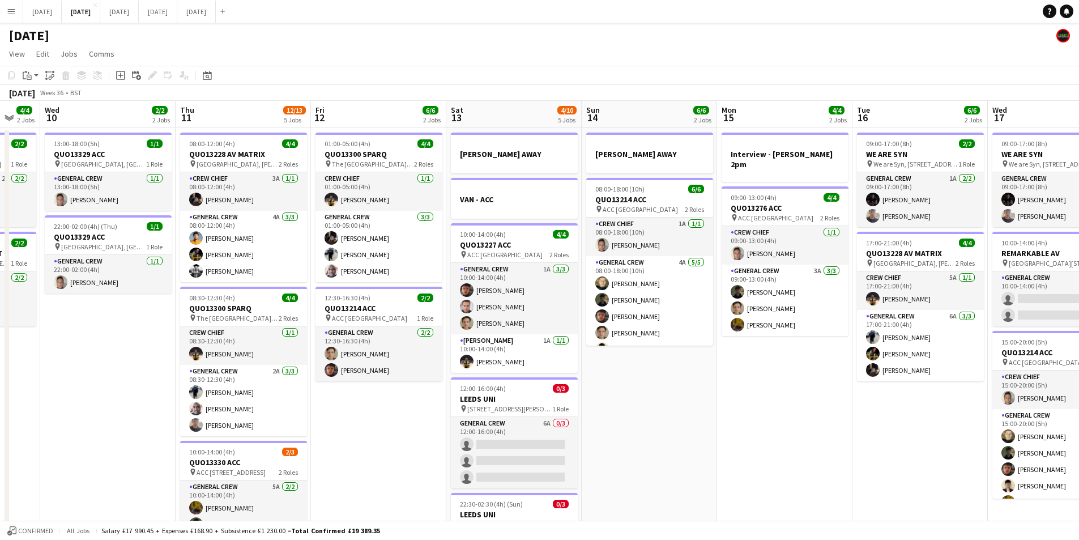
scroll to position [0, 372]
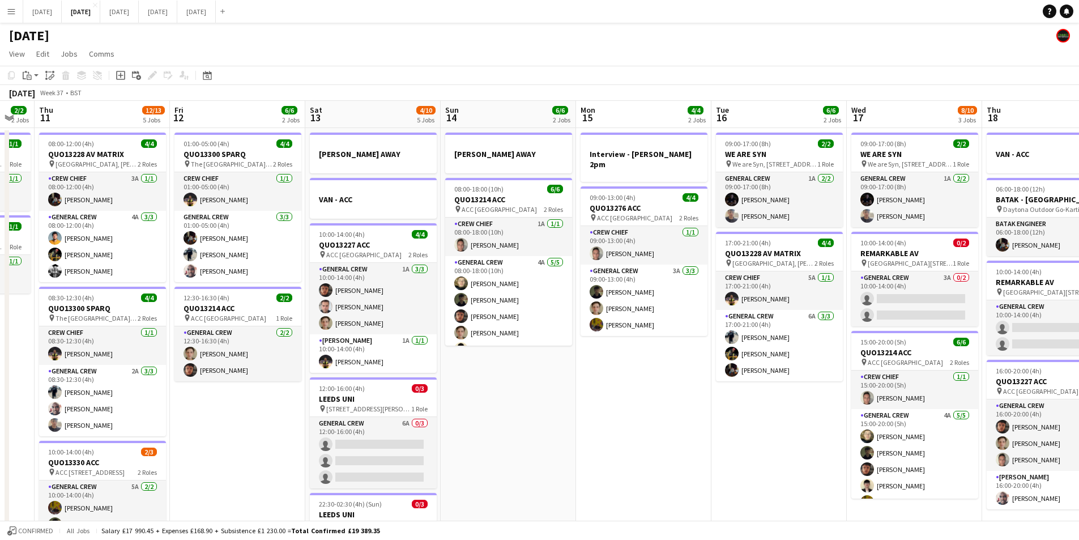
drag, startPoint x: 729, startPoint y: 393, endPoint x: 407, endPoint y: 359, distance: 323.6
click at [406, 359] on app-calendar-viewport "Mon 8 12/12 5 Jobs Tue 9 4/4 2 Jobs Wed 10 2/2 2 Jobs Thu 11 12/13 5 Jobs Fri 1…" at bounding box center [539, 487] width 1079 height 772
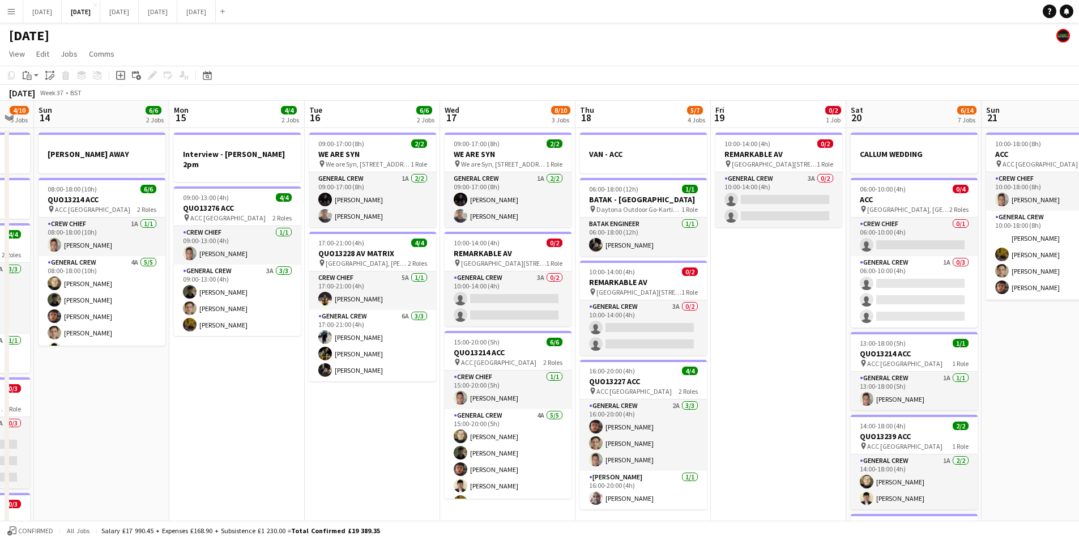
scroll to position [0, 443]
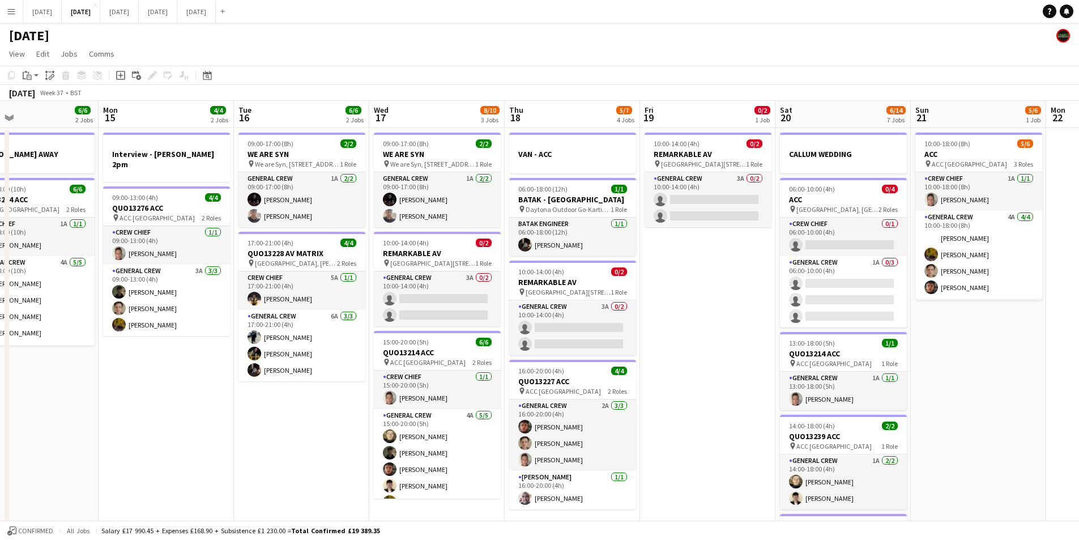
drag, startPoint x: 892, startPoint y: 342, endPoint x: 686, endPoint y: 328, distance: 206.7
click at [686, 328] on app-calendar-viewport "Thu 11 12/13 5 Jobs Fri 12 6/6 2 Jobs Sat 13 4/10 5 Jobs Sun 14 6/6 2 Jobs Mon …" at bounding box center [539, 487] width 1079 height 772
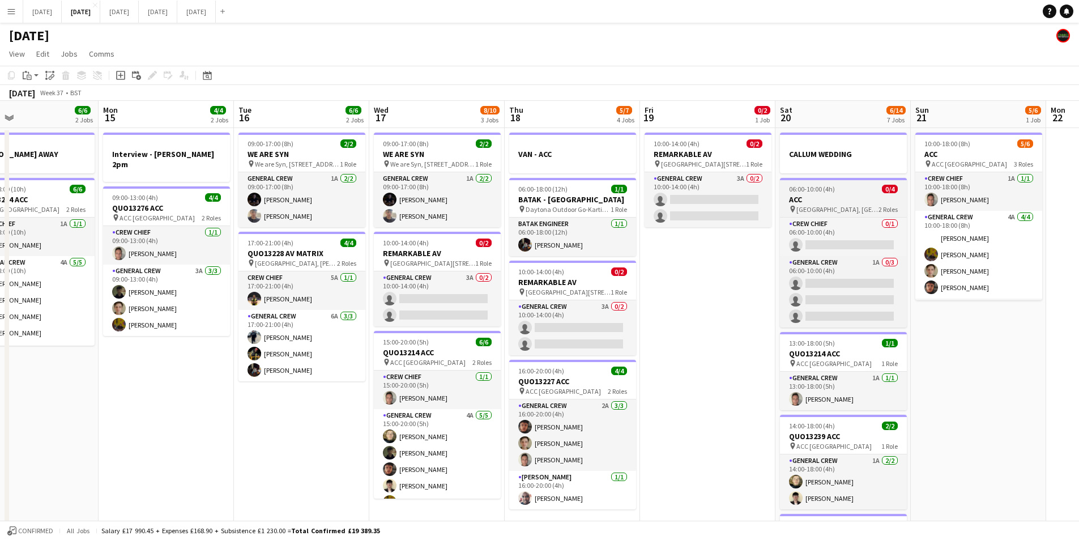
click at [835, 199] on h3 "ACC" at bounding box center [843, 199] width 127 height 10
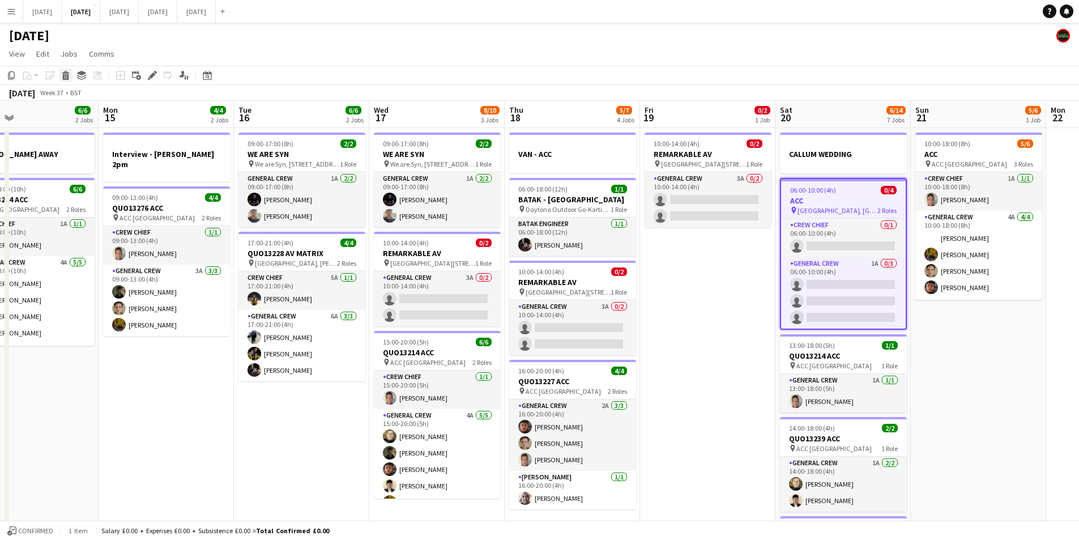
click at [67, 74] on icon at bounding box center [65, 72] width 7 height 3
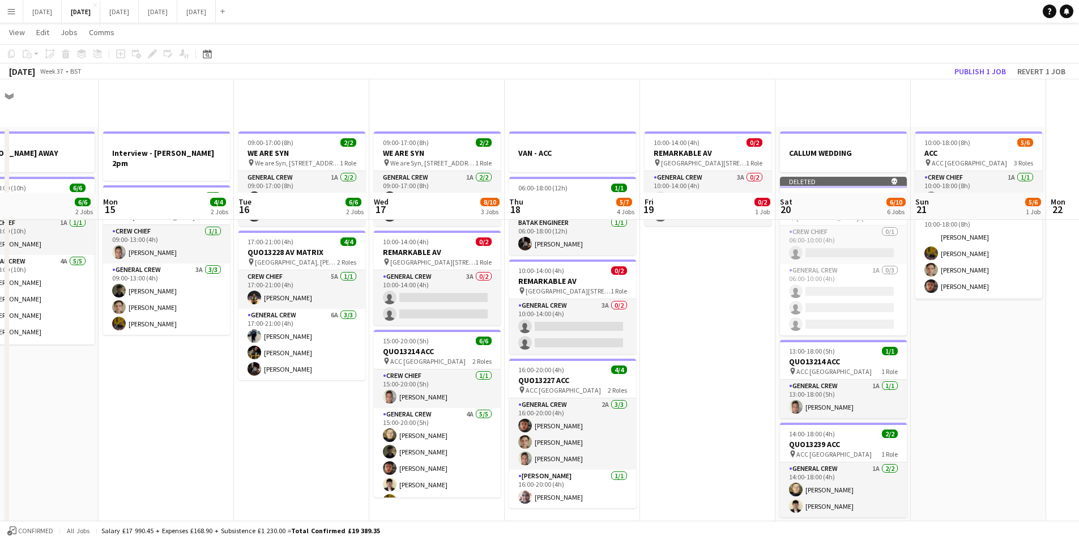
scroll to position [283, 0]
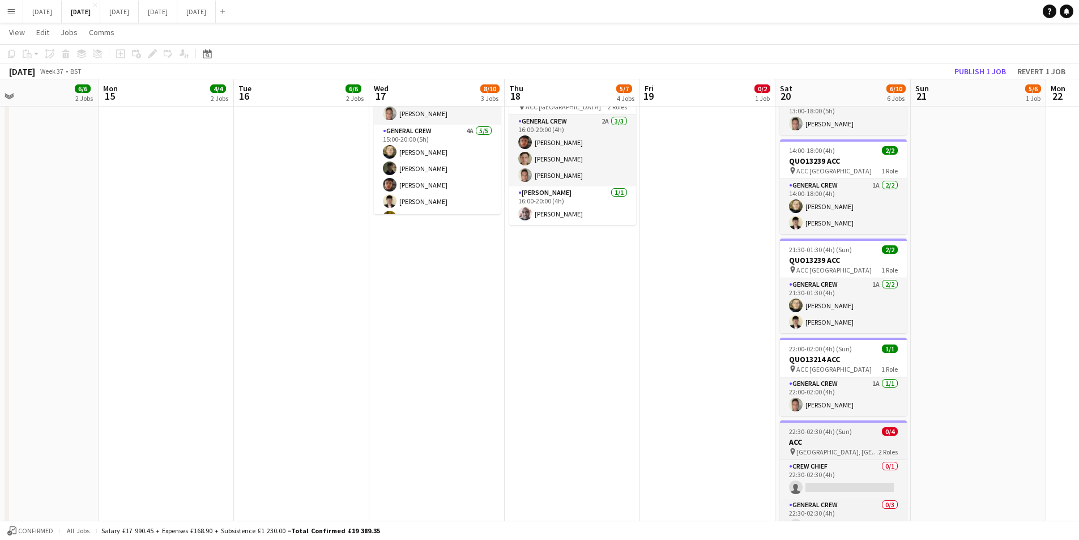
click at [838, 438] on h3 "ACC" at bounding box center [843, 442] width 127 height 10
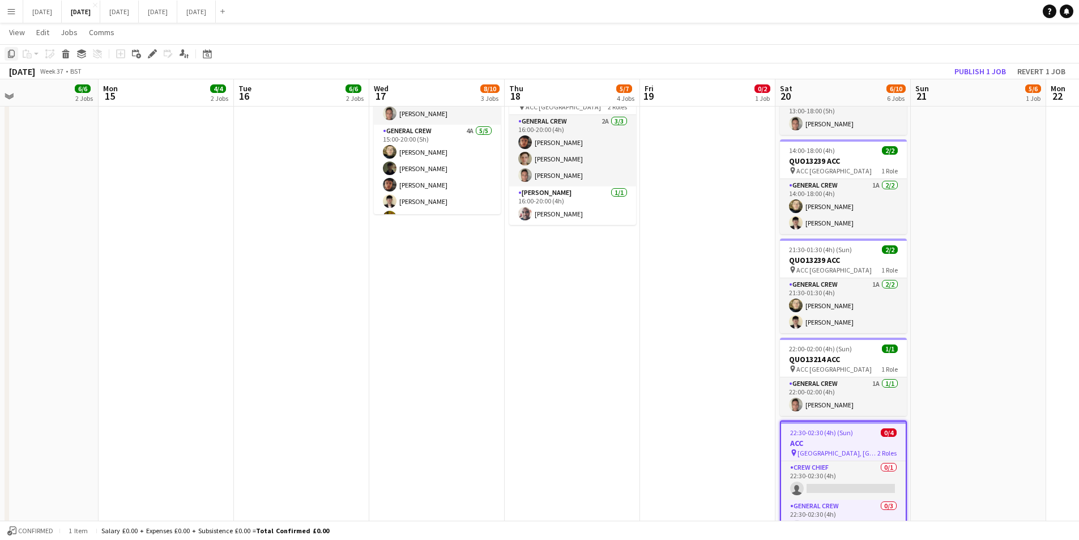
click at [9, 54] on icon "Copy" at bounding box center [11, 53] width 9 height 9
click at [693, 208] on app-date-cell "10:00-14:00 (4h) 0/2 REMARKABLE AV pin York Racecourse, Racecourse Road, Knaves…" at bounding box center [707, 216] width 135 height 745
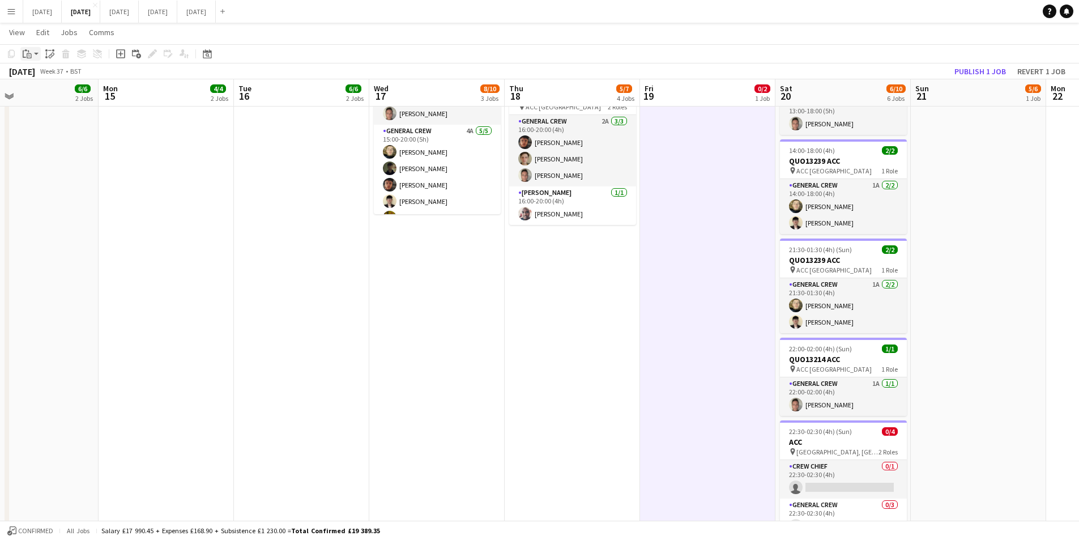
click at [35, 50] on app-action-btn "Paste" at bounding box center [30, 54] width 20 height 14
click at [35, 74] on link "Paste Ctrl+V" at bounding box center [83, 75] width 107 height 10
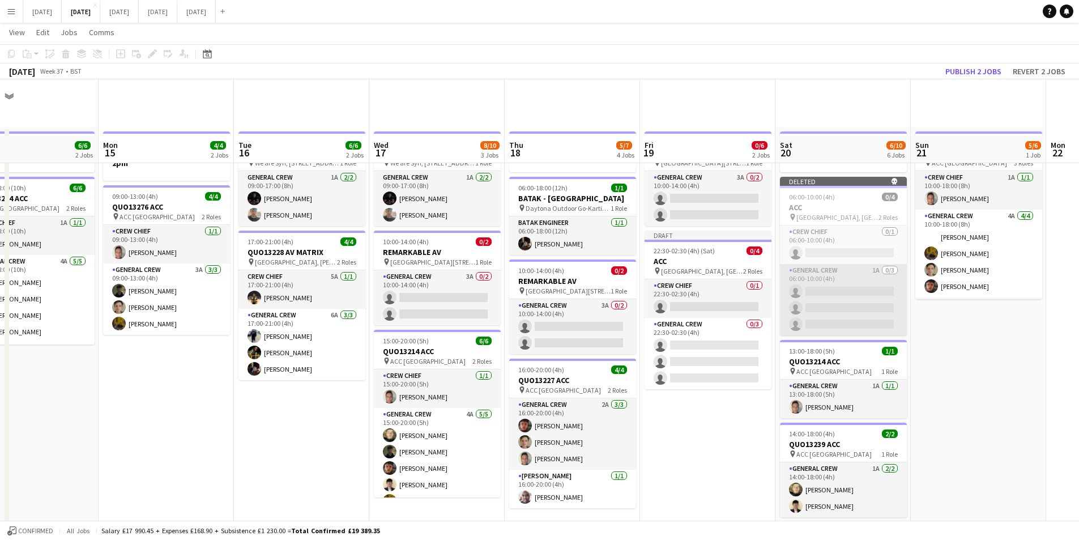
scroll to position [340, 0]
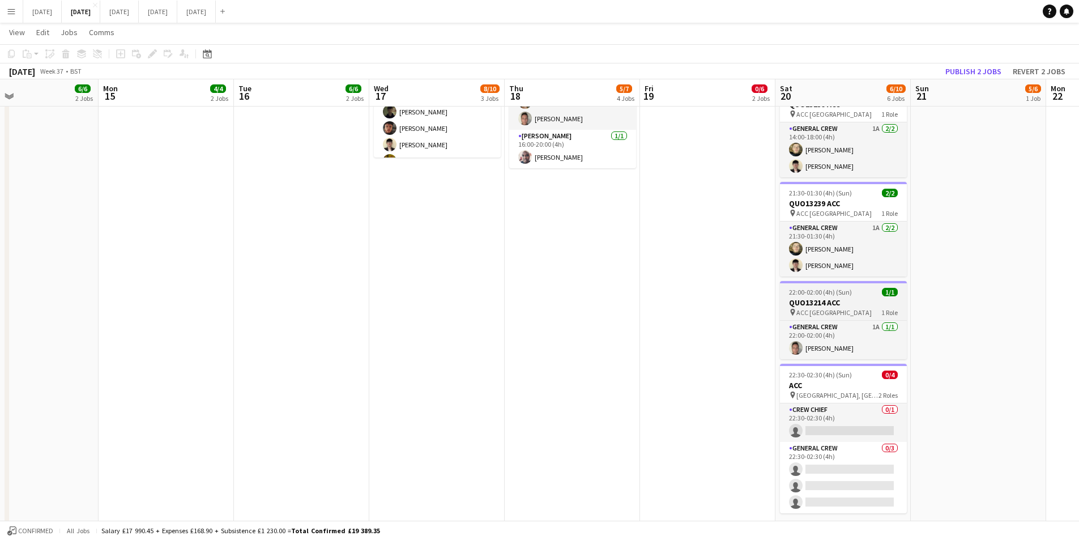
click at [854, 307] on h3 "QUO13214 ACC" at bounding box center [843, 302] width 127 height 10
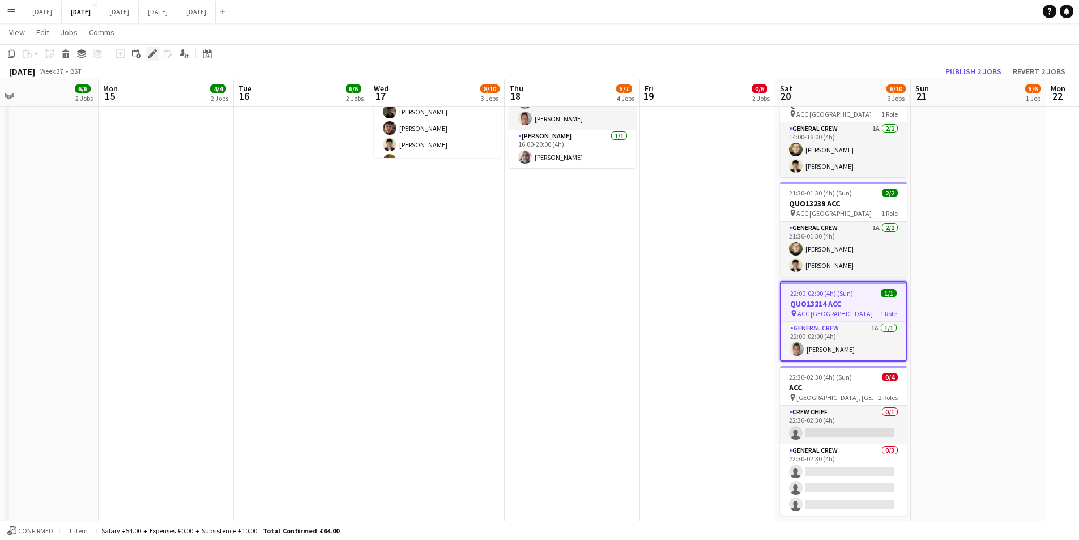
click at [155, 53] on icon "Edit" at bounding box center [152, 53] width 9 height 9
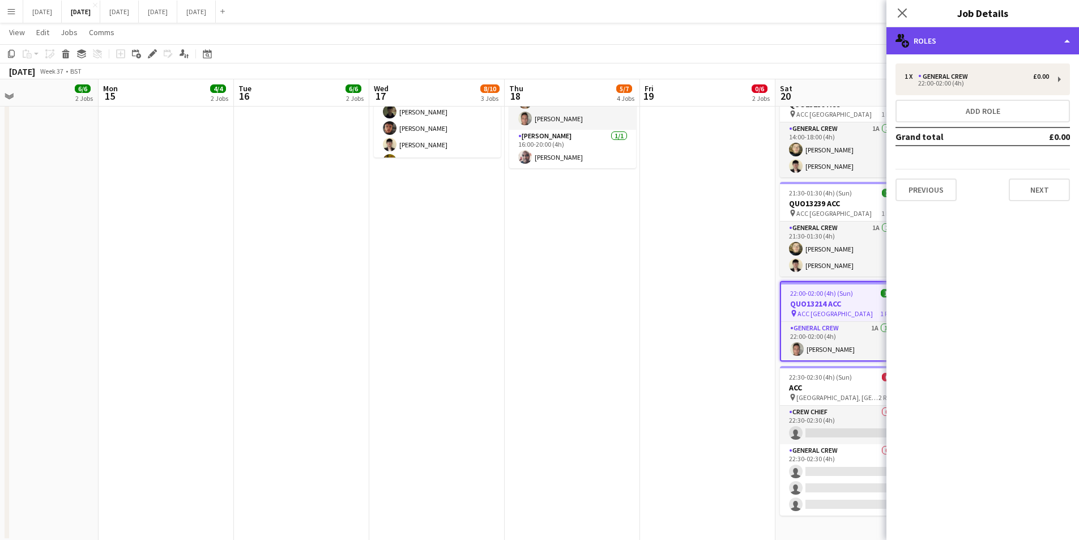
click at [968, 42] on div "multiple-users-add Roles" at bounding box center [983, 40] width 193 height 27
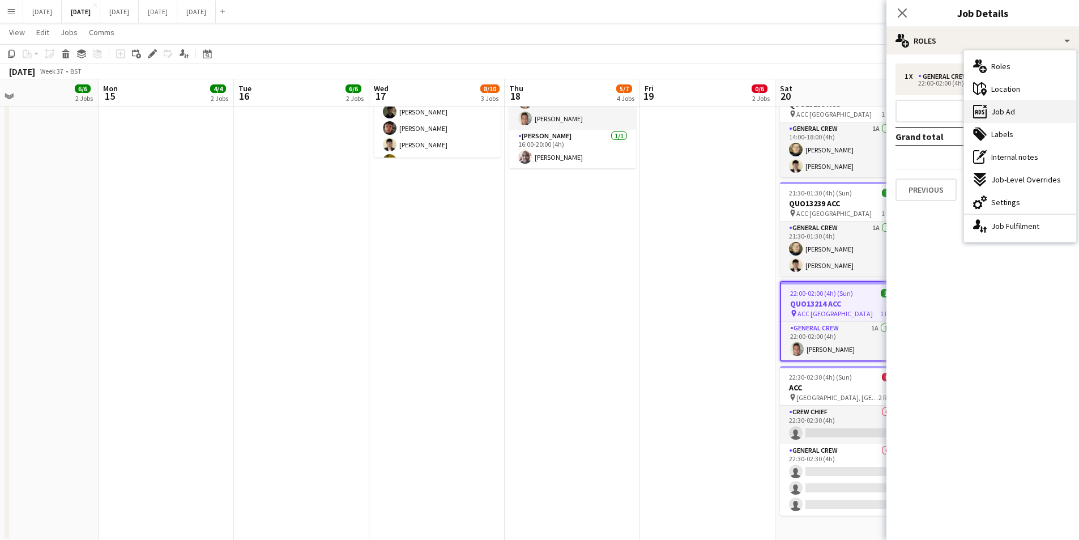
click at [1012, 117] on span "Job Ad" at bounding box center [1003, 112] width 24 height 10
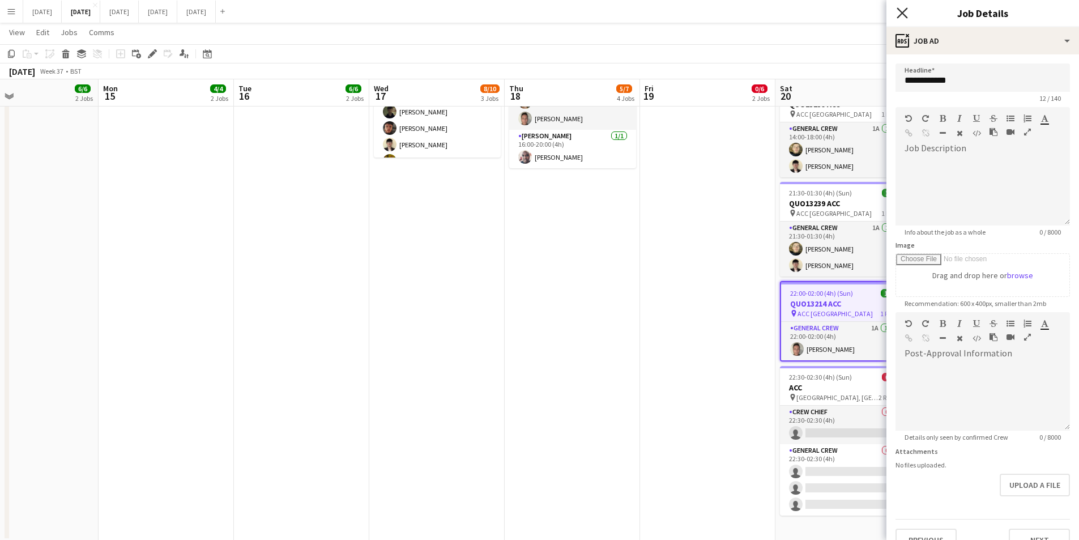
click at [902, 11] on icon "Close pop-in" at bounding box center [902, 12] width 11 height 11
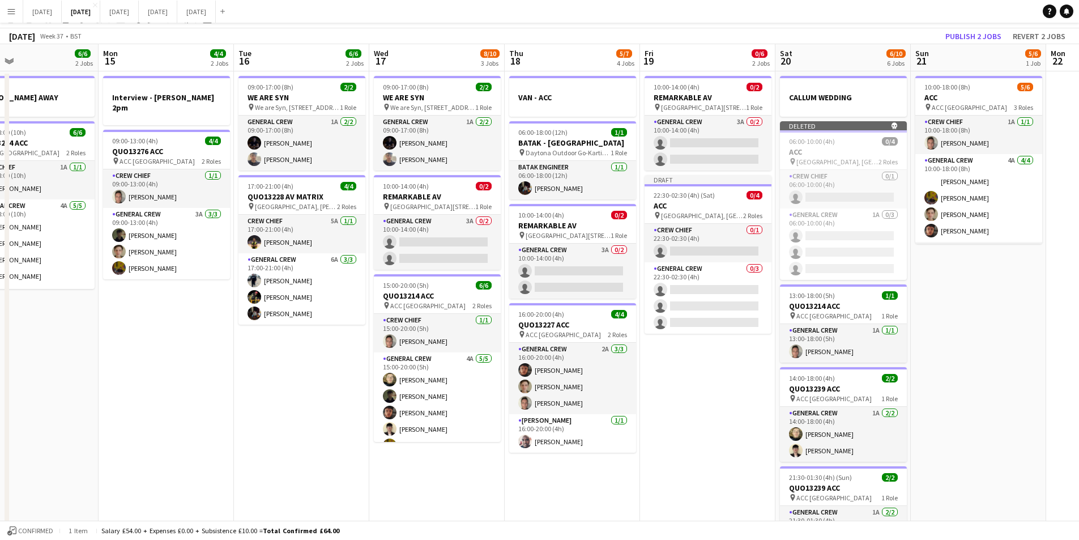
scroll to position [0, 0]
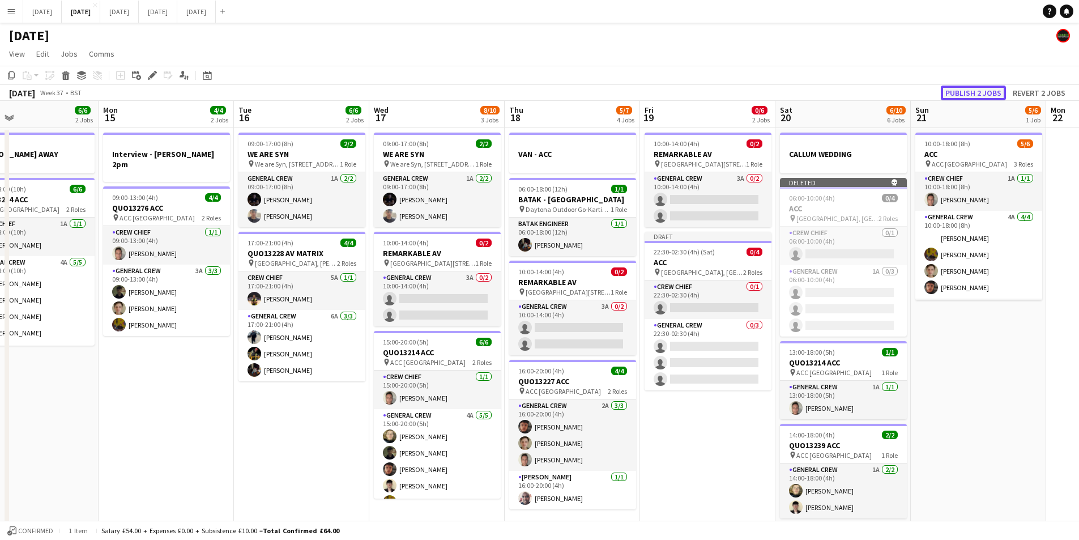
click at [978, 92] on button "Publish 2 jobs" at bounding box center [973, 93] width 65 height 15
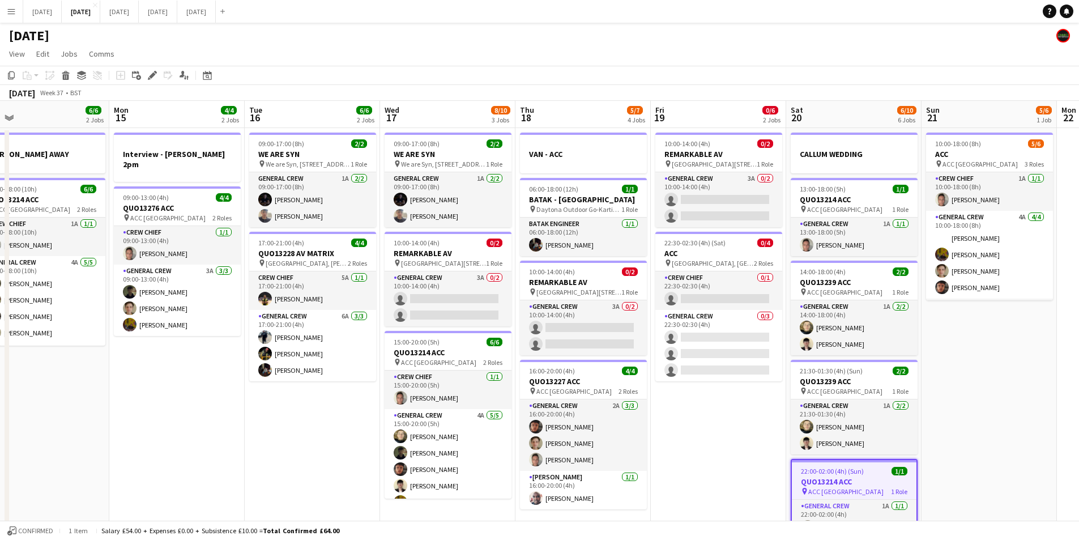
scroll to position [0, 431]
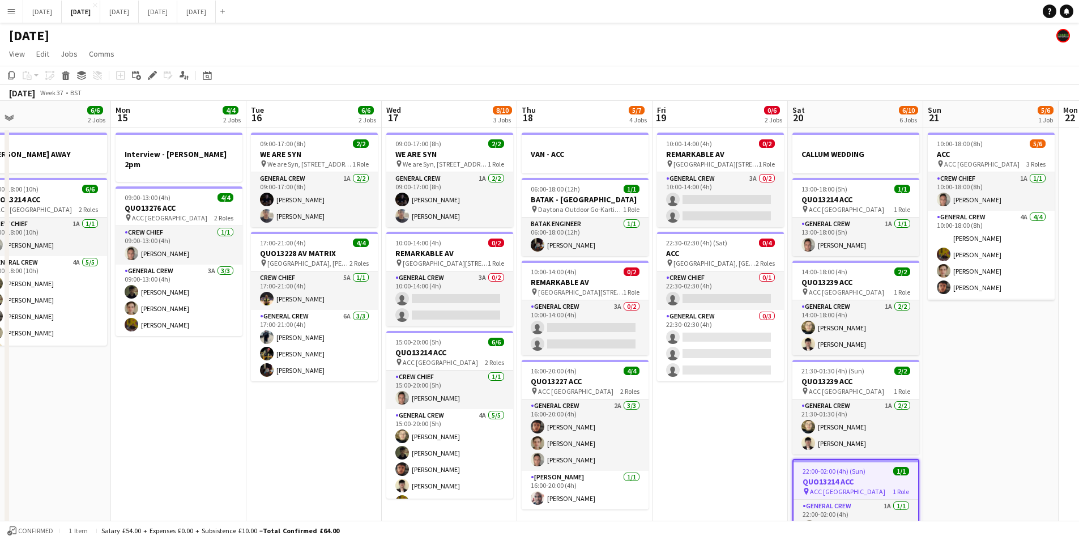
drag, startPoint x: 680, startPoint y: 485, endPoint x: 692, endPoint y: 486, distance: 11.4
click at [691, 486] on app-calendar-viewport "Thu 11 12/13 5 Jobs Fri 12 6/6 2 Jobs Sat 13 4/10 5 Jobs Sun 14 6/6 2 Jobs Mon …" at bounding box center [539, 450] width 1079 height 699
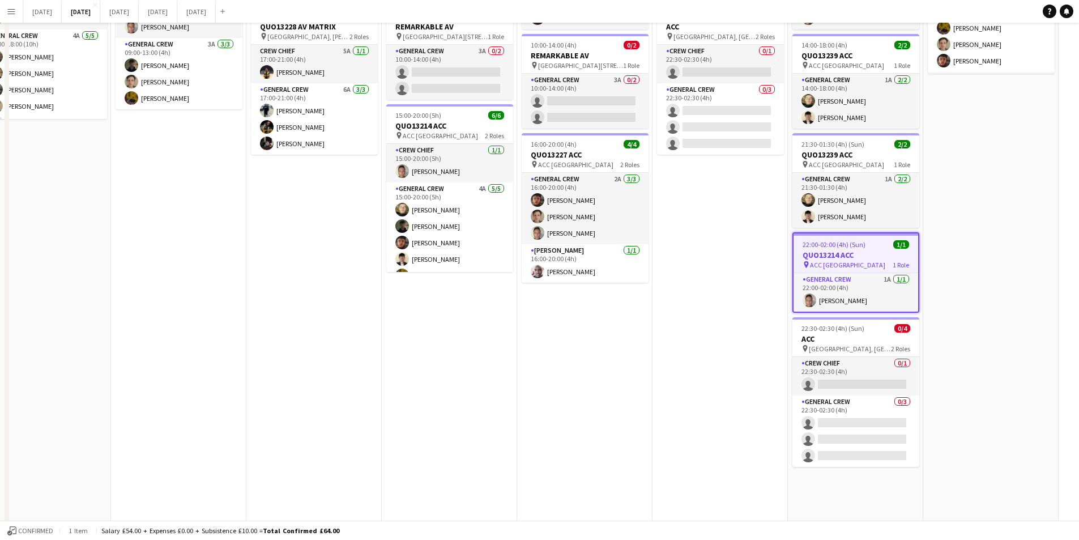
scroll to position [0, 0]
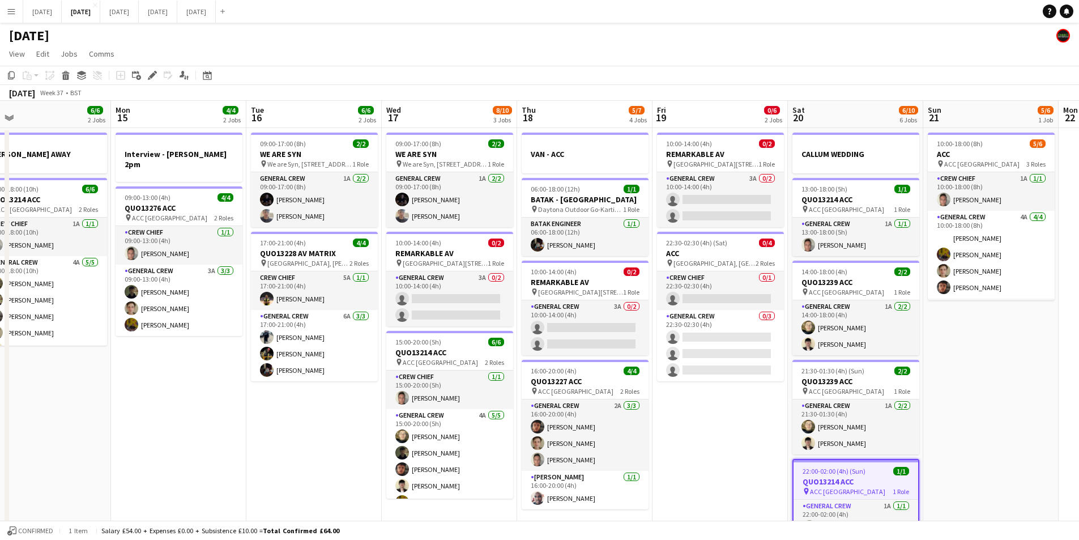
drag, startPoint x: 408, startPoint y: 479, endPoint x: 640, endPoint y: 448, distance: 233.8
click at [638, 459] on app-calendar-viewport "Thu 11 12/13 5 Jobs Fri 12 6/6 2 Jobs Sat 13 4/10 5 Jobs Sun 14 6/6 2 Jobs Mon …" at bounding box center [539, 450] width 1079 height 699
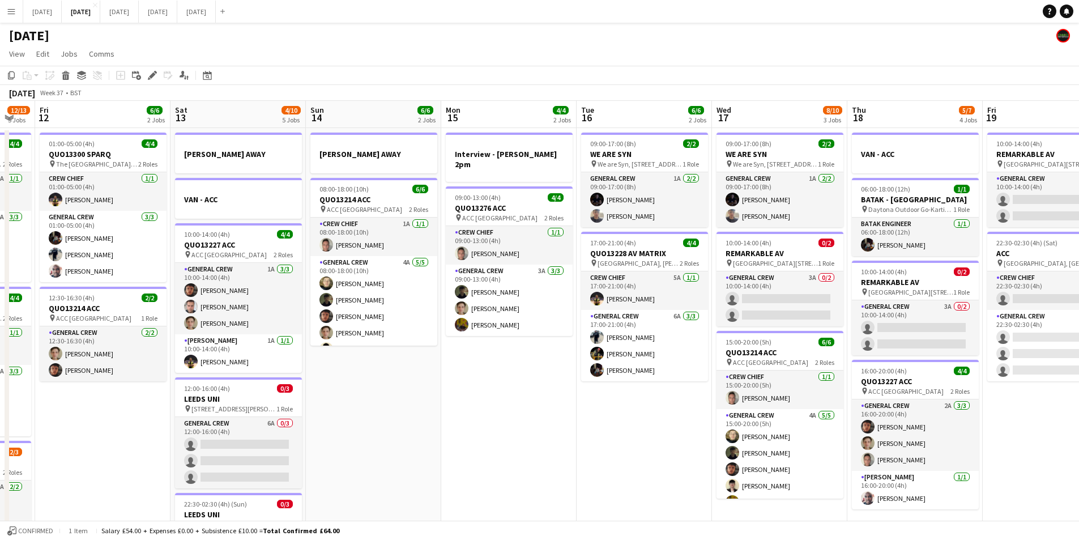
drag, startPoint x: 544, startPoint y: 470, endPoint x: 641, endPoint y: 476, distance: 96.5
click at [637, 476] on app-calendar-viewport "Wed 10 2/2 2 Jobs Thu 11 12/13 5 Jobs Fri 12 6/6 2 Jobs Sat 13 4/10 5 Jobs Sun …" at bounding box center [539, 450] width 1079 height 699
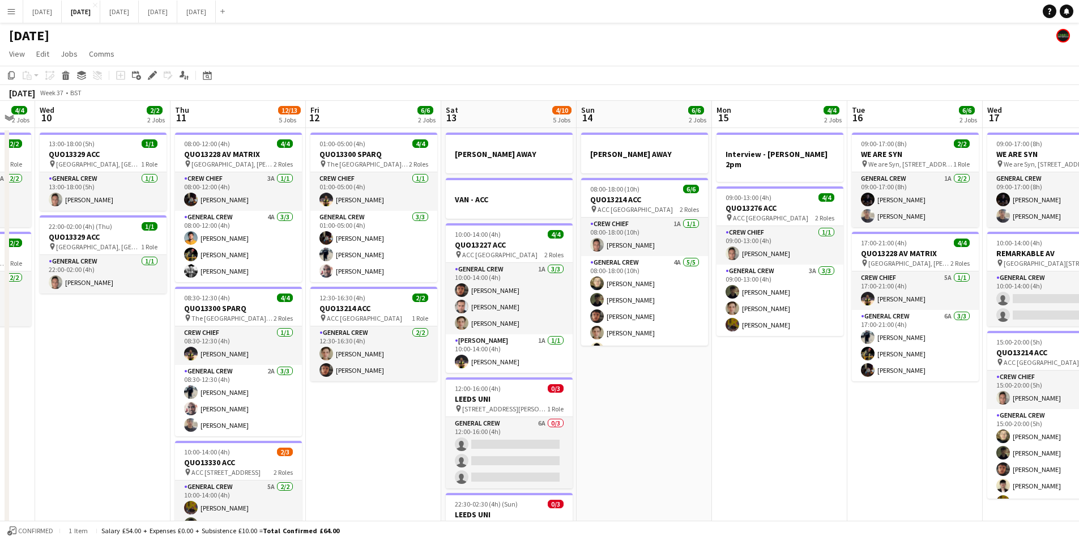
scroll to position [0, 349]
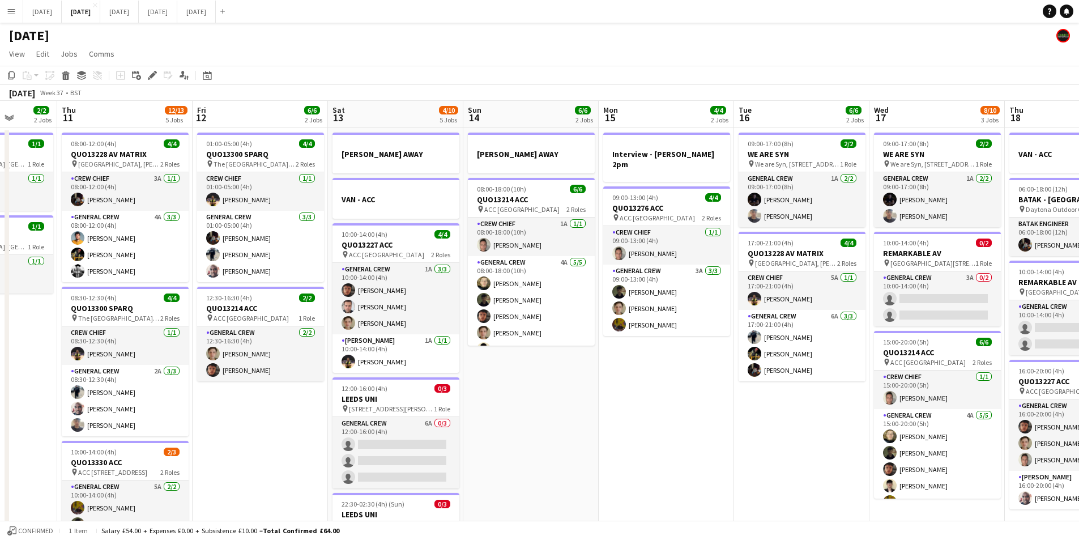
drag, startPoint x: 646, startPoint y: 454, endPoint x: 828, endPoint y: 394, distance: 191.0
click at [833, 410] on app-calendar-viewport "Mon 8 12/12 5 Jobs Tue 9 4/4 2 Jobs Wed 10 2/2 2 Jobs Thu 11 12/13 5 Jobs Fri 1…" at bounding box center [539, 450] width 1079 height 699
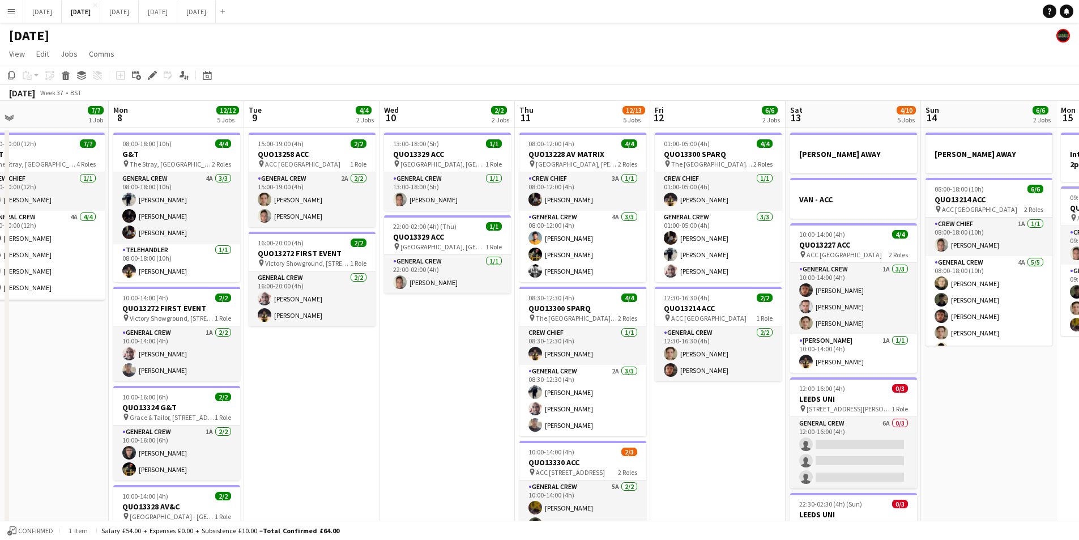
scroll to position [0, 297]
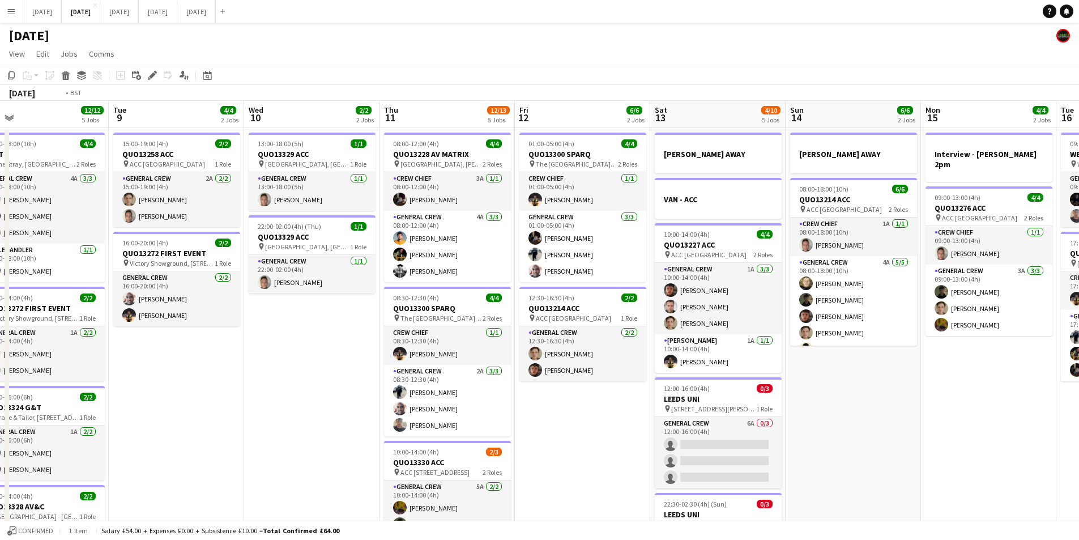
drag, startPoint x: 289, startPoint y: 430, endPoint x: 647, endPoint y: 428, distance: 358.1
click at [656, 440] on app-calendar-viewport "Sat 6 15/15 5 Jobs Sun 7 7/7 1 Job Mon 8 12/12 5 Jobs Tue 9 4/4 2 Jobs Wed 10 2…" at bounding box center [539, 450] width 1079 height 699
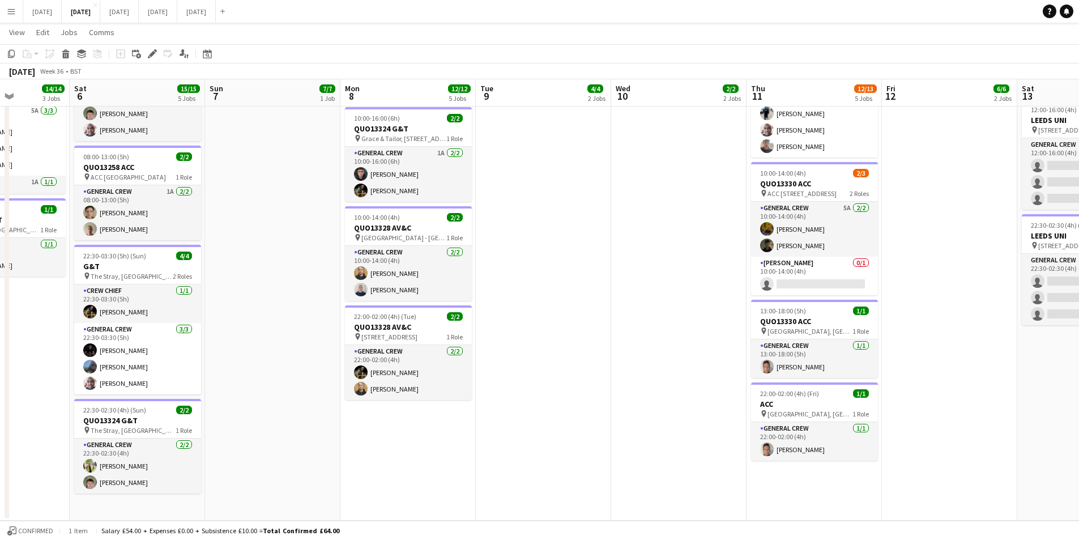
scroll to position [0, 0]
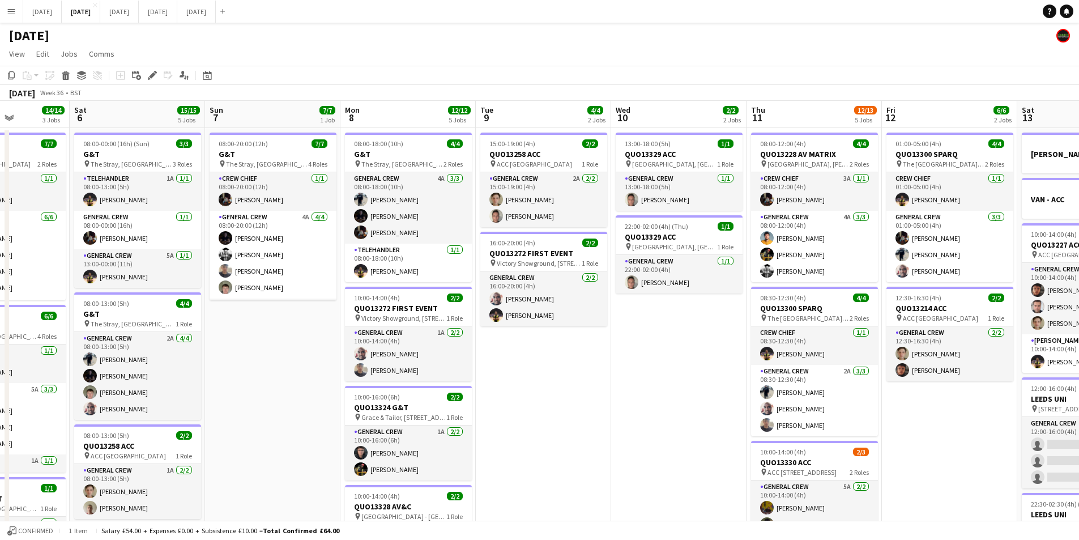
drag, startPoint x: 672, startPoint y: 423, endPoint x: 865, endPoint y: 400, distance: 194.5
click at [865, 400] on app-calendar-viewport "Wed 3 16/16 3 Jobs Thu 4 20/20 5 Jobs Fri 5 14/14 3 Jobs Sat 6 15/15 5 Jobs Sun…" at bounding box center [539, 450] width 1079 height 699
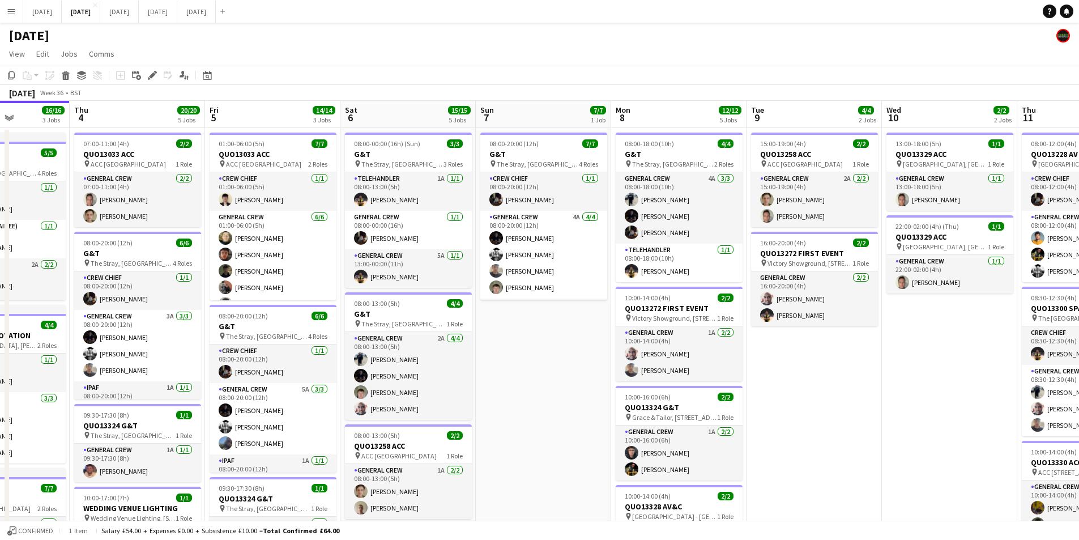
scroll to position [0, 322]
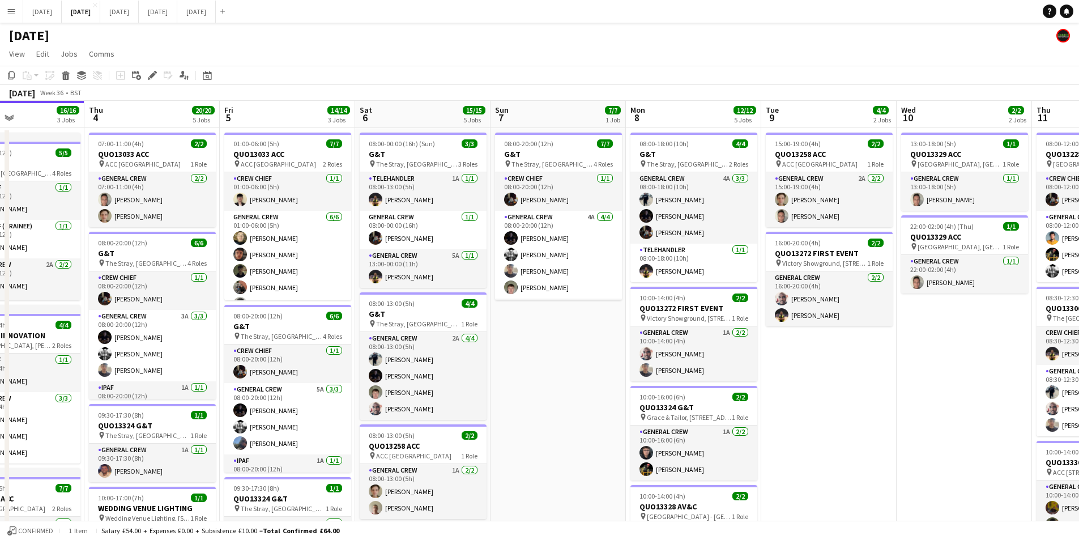
drag, startPoint x: 512, startPoint y: 445, endPoint x: 703, endPoint y: 405, distance: 194.6
click at [618, 446] on app-calendar-viewport "Mon 1 16/16 3 Jobs Tue 2 20/21 4 Jobs Wed 3 16/16 3 Jobs Thu 4 20/20 5 Jobs Fri…" at bounding box center [539, 450] width 1079 height 699
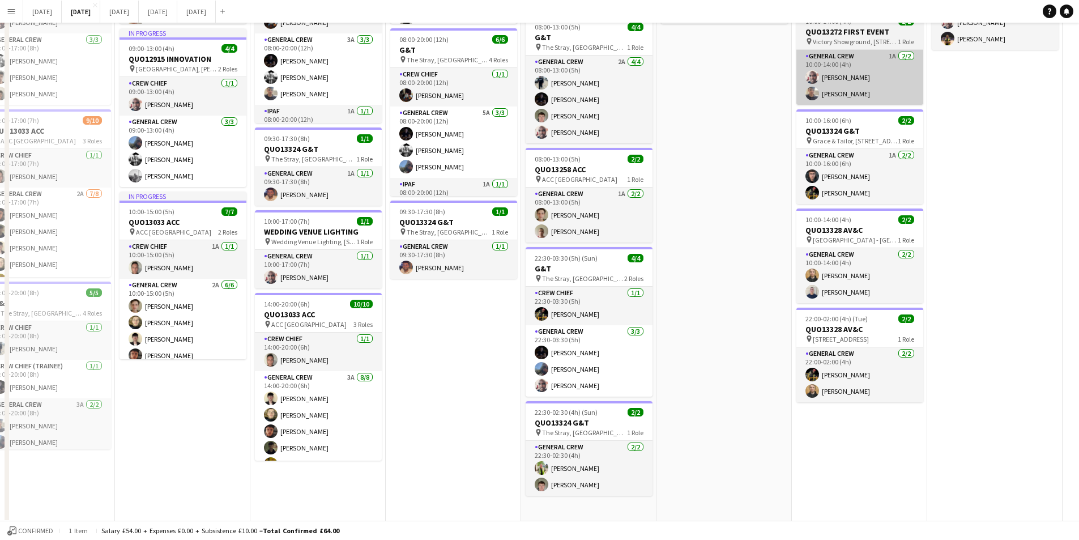
scroll to position [0, 0]
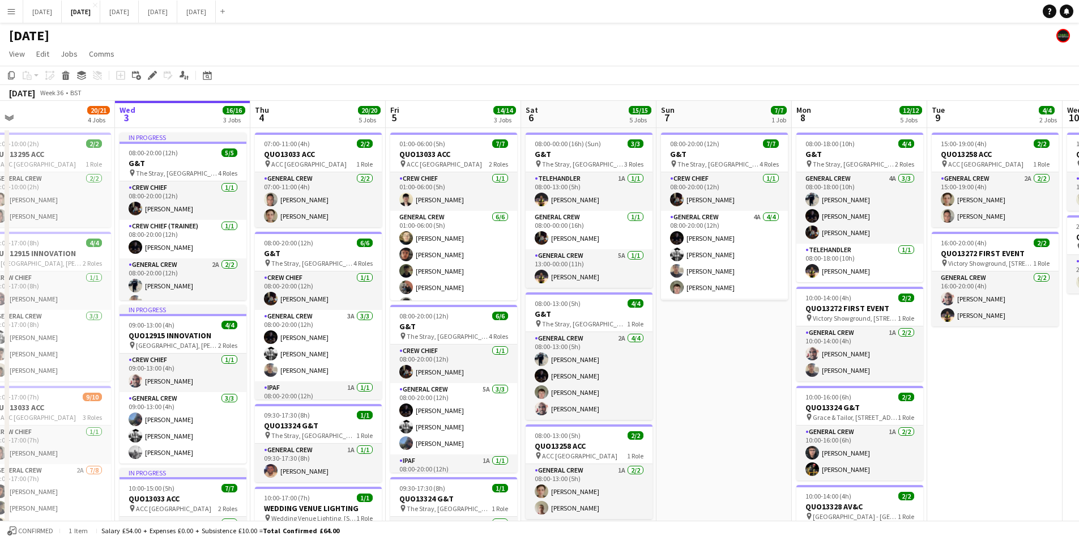
drag, startPoint x: 991, startPoint y: 379, endPoint x: 852, endPoint y: 388, distance: 139.6
click at [710, 342] on app-calendar-viewport "Sun 31 Mon 1 16/16 3 Jobs Tue 2 20/21 4 Jobs Wed 3 16/16 3 Jobs Thu 4 20/20 5 J…" at bounding box center [539, 450] width 1079 height 699
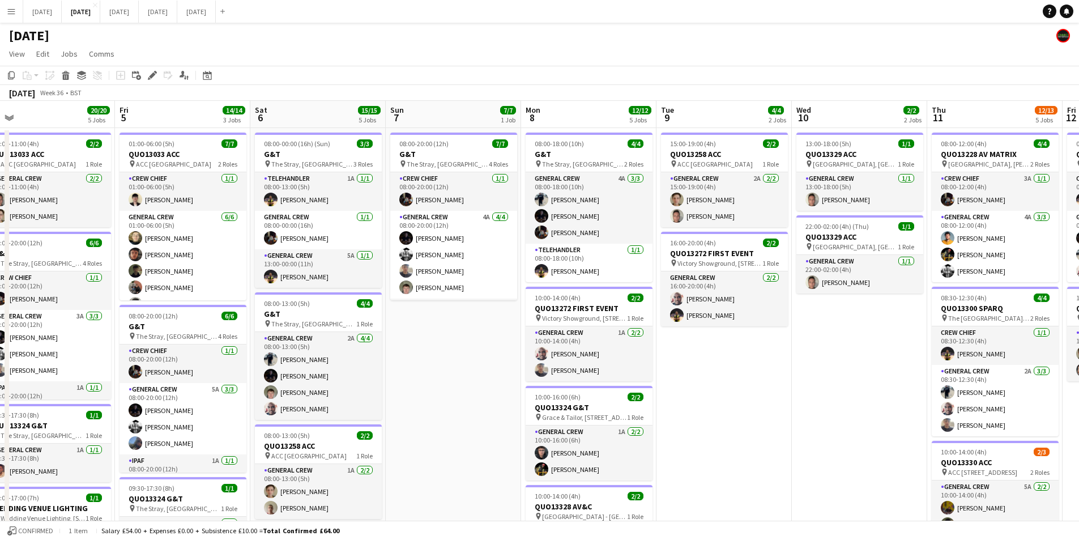
click at [587, 369] on app-calendar-viewport "Tue 2 20/21 4 Jobs Wed 3 16/16 3 Jobs Thu 4 20/20 5 Jobs Fri 5 14/14 3 Jobs Sat…" at bounding box center [539, 450] width 1079 height 699
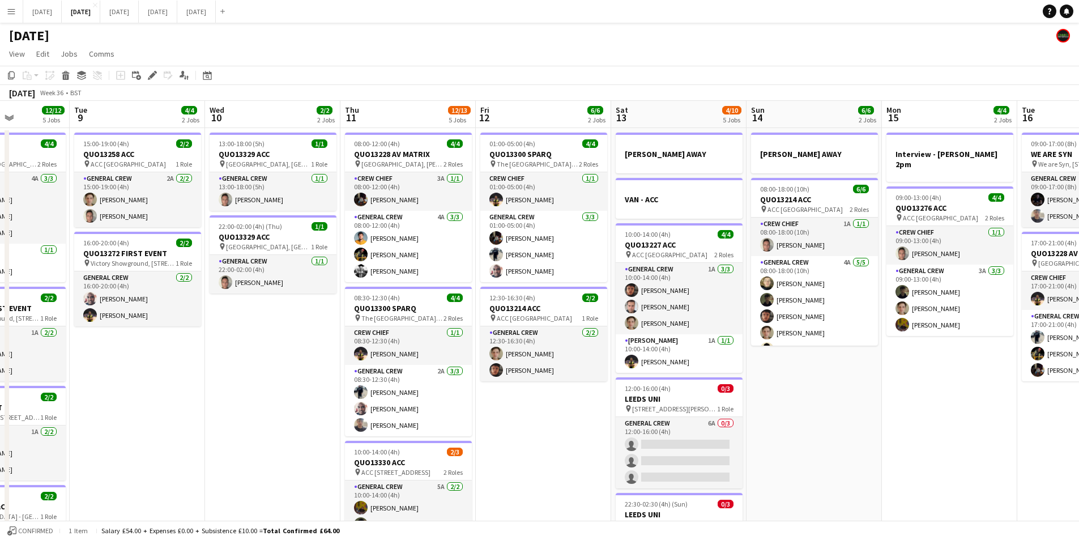
click at [441, 346] on app-calendar-viewport "Thu 4 20/20 5 Jobs Fri 5 14/14 3 Jobs Sat 6 15/15 5 Jobs Sun 7 7/7 1 Job Mon 8 …" at bounding box center [539, 450] width 1079 height 699
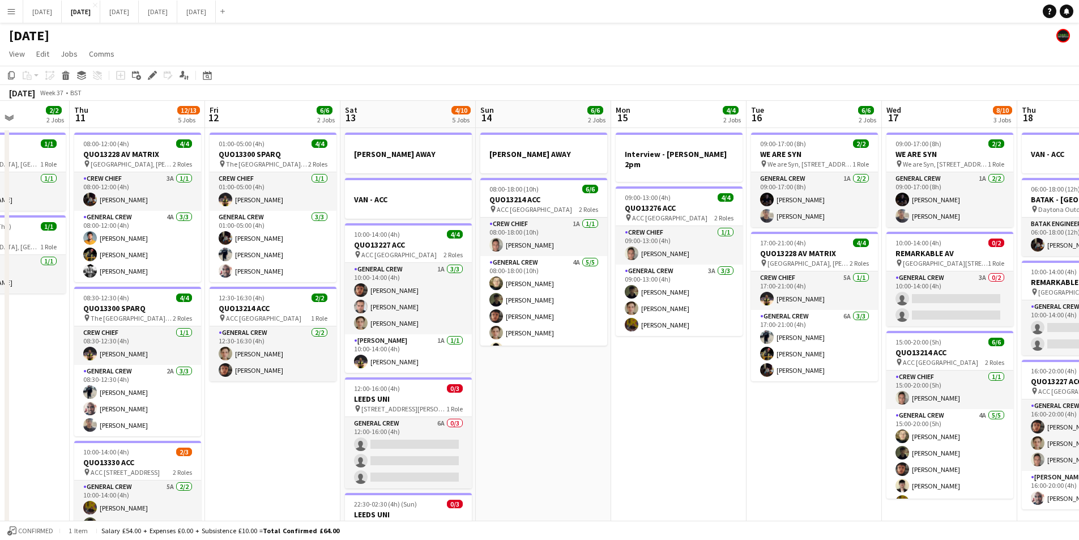
scroll to position [0, 395]
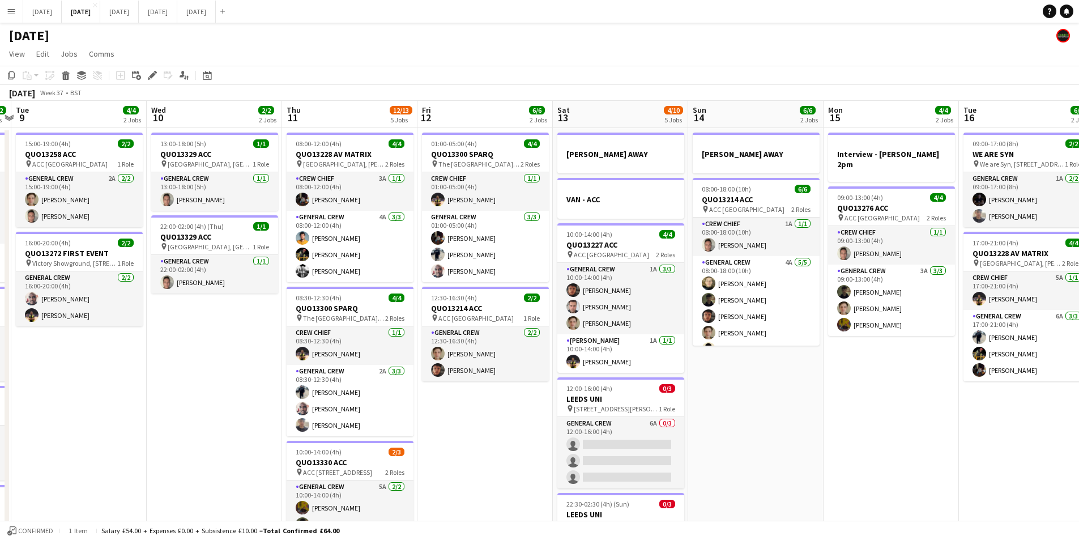
drag, startPoint x: 714, startPoint y: 421, endPoint x: 621, endPoint y: 390, distance: 98.5
click at [624, 391] on app-calendar-viewport "Sat 6 15/15 5 Jobs Sun 7 7/7 1 Job Mon 8 12/12 5 Jobs Tue 9 4/4 2 Jobs Wed 10 2…" at bounding box center [539, 450] width 1079 height 699
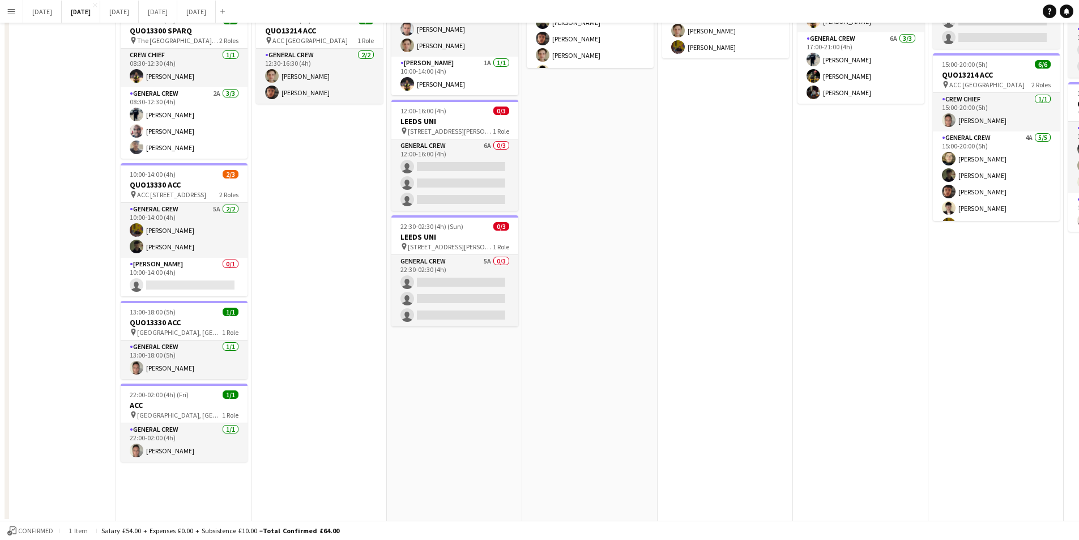
scroll to position [0, 0]
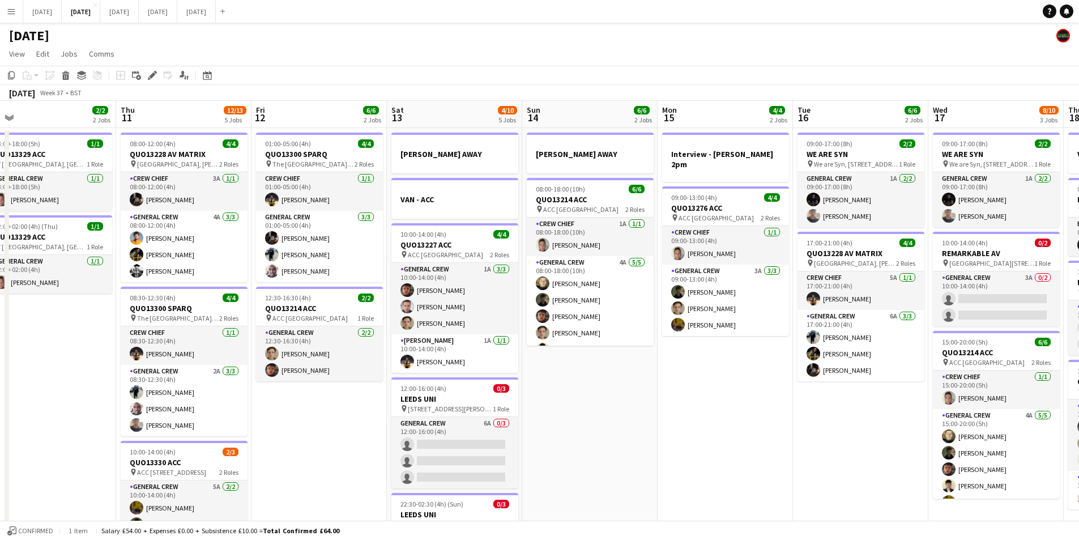
drag, startPoint x: 821, startPoint y: 448, endPoint x: 559, endPoint y: 398, distance: 267.0
click at [556, 395] on app-calendar-viewport "Sun 7 7/7 1 Job Mon 8 12/12 5 Jobs Tue 9 4/4 2 Jobs Wed 10 2/2 2 Jobs Thu 11 12…" at bounding box center [539, 450] width 1079 height 699
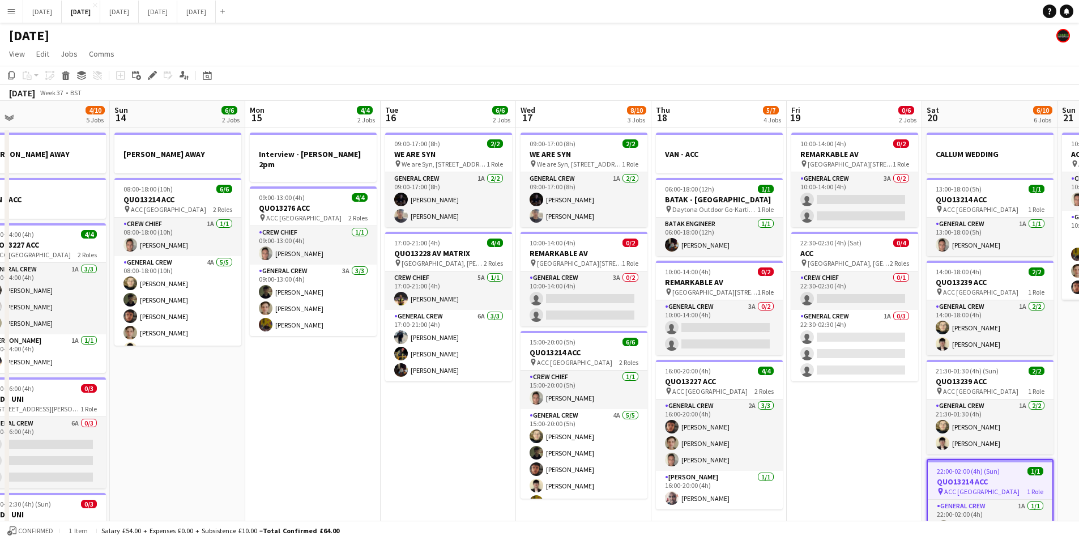
drag, startPoint x: 908, startPoint y: 429, endPoint x: 704, endPoint y: 427, distance: 204.0
click at [720, 422] on app-calendar-viewport "Tue 9 4/4 2 Jobs Wed 10 2/2 2 Jobs Thu 11 12/13 5 Jobs Fri 12 6/6 2 Jobs Sat 13…" at bounding box center [539, 450] width 1079 height 699
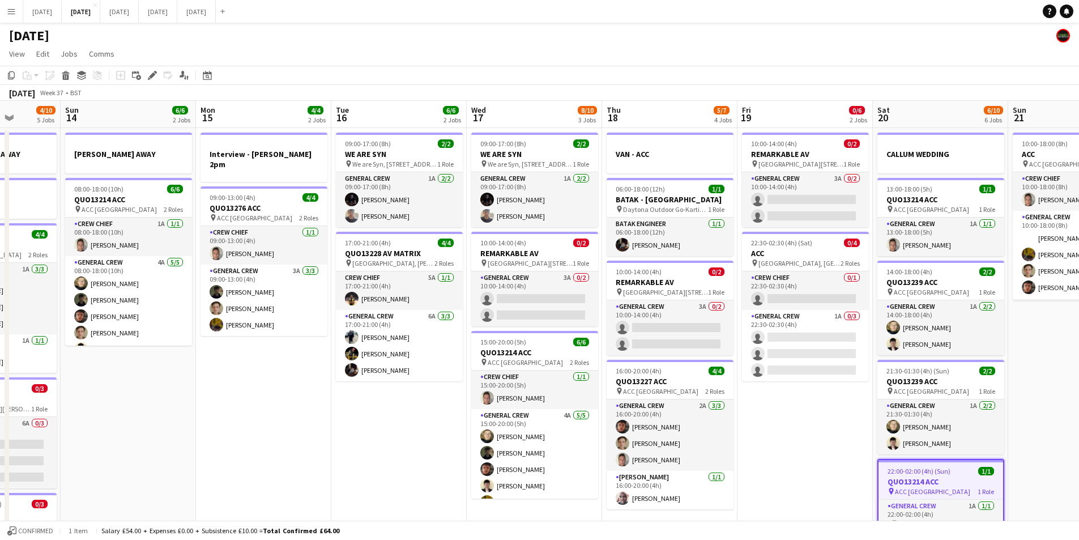
scroll to position [0, 406]
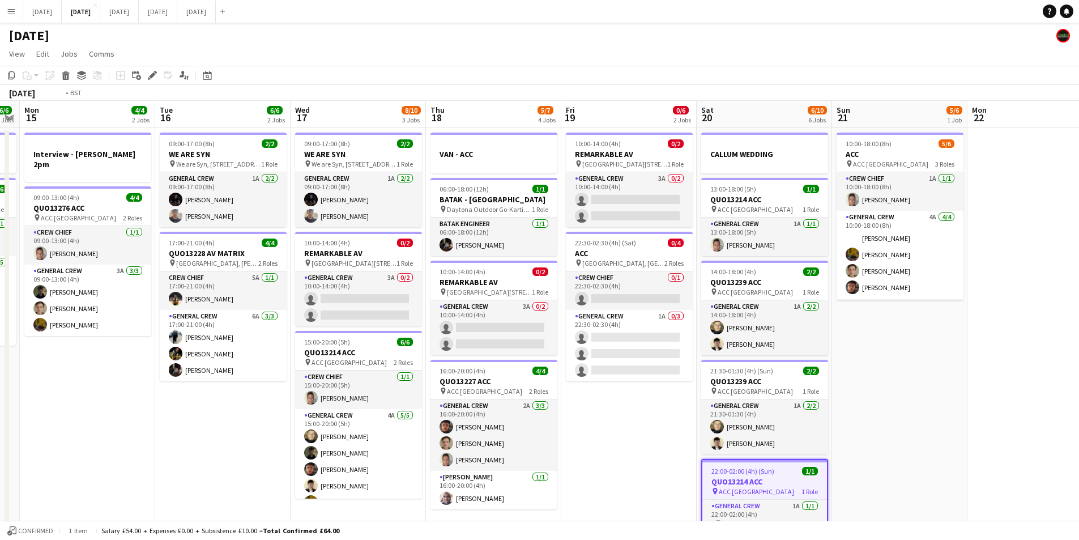
drag, startPoint x: 825, startPoint y: 407, endPoint x: 604, endPoint y: 435, distance: 223.2
click at [599, 422] on app-calendar-viewport "Fri 12 6/6 2 Jobs Sat 13 4/10 5 Jobs Sun 14 6/6 2 Jobs Mon 15 4/4 2 Jobs Tue 16…" at bounding box center [539, 450] width 1079 height 699
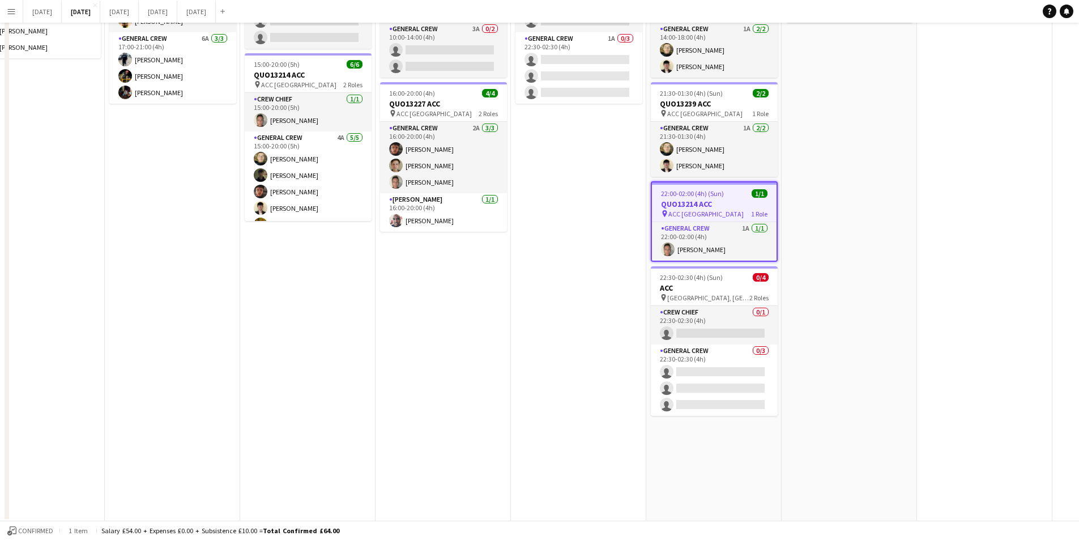
scroll to position [0, 0]
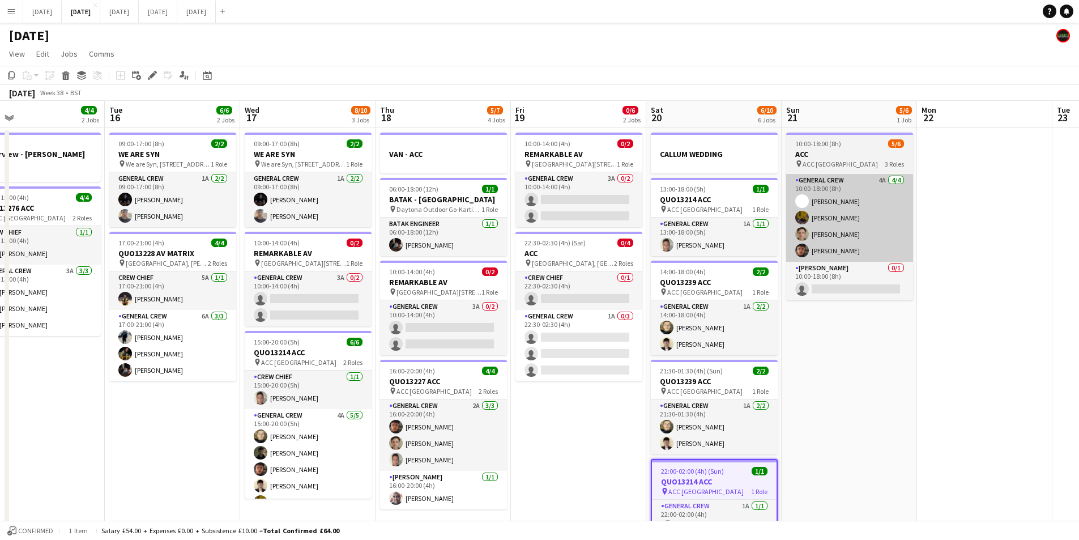
click at [599, 352] on app-card-role "General Crew 1A 0/3 22:30-02:30 (4h) single-neutral-actions single-neutral-acti…" at bounding box center [579, 345] width 127 height 71
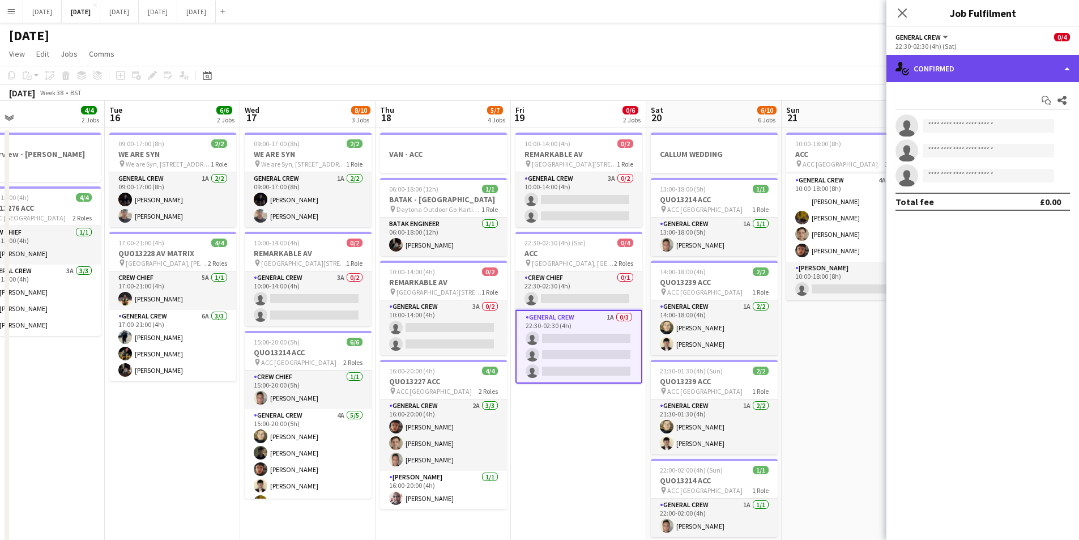
click at [997, 71] on div "single-neutral-actions-check-2 Confirmed" at bounding box center [983, 68] width 193 height 27
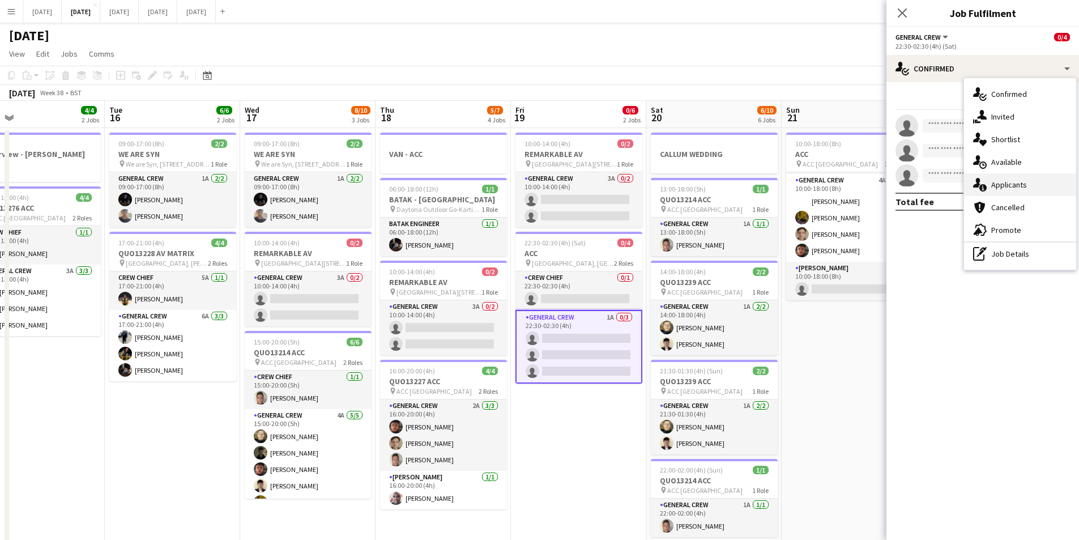
click at [1023, 184] on span "Applicants" at bounding box center [1009, 185] width 36 height 10
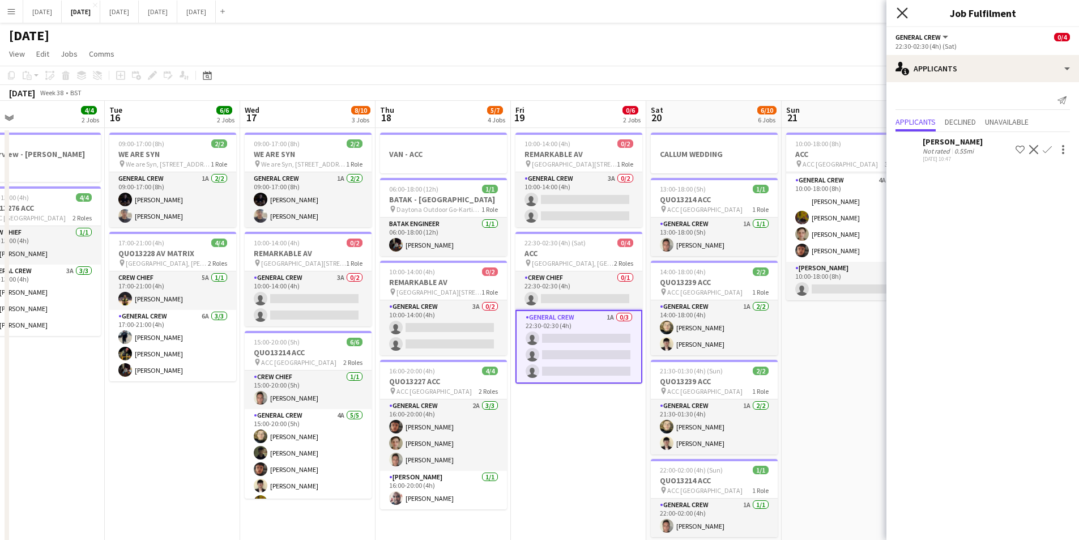
click at [899, 11] on icon "Close pop-in" at bounding box center [902, 12] width 11 height 11
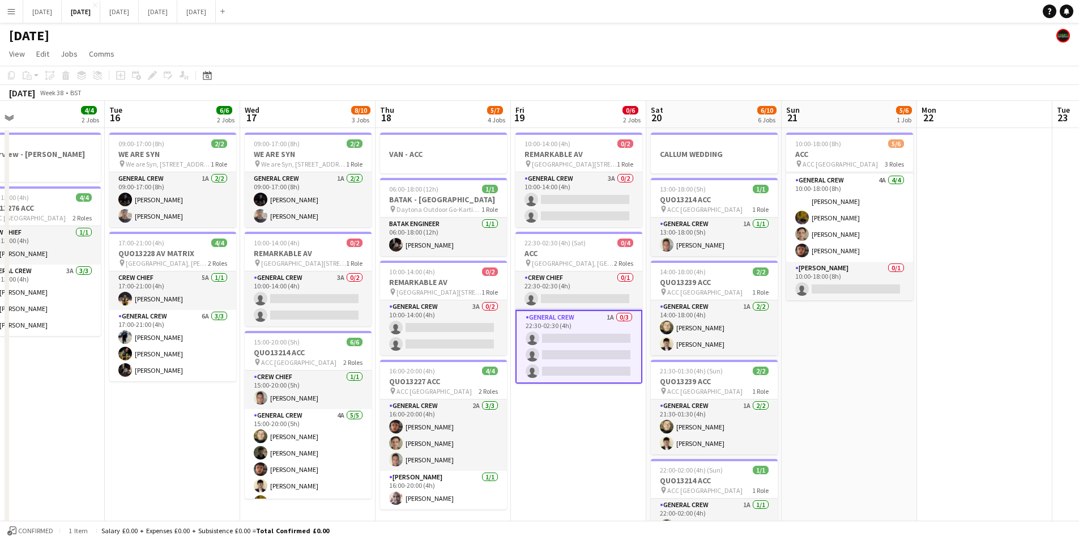
drag, startPoint x: 559, startPoint y: 449, endPoint x: 667, endPoint y: 422, distance: 110.9
click at [663, 440] on app-calendar-viewport "Fri 12 6/6 2 Jobs Sat 13 4/10 5 Jobs Sun 14 6/6 2 Jobs Mon 15 4/4 2 Jobs Tue 16…" at bounding box center [539, 450] width 1079 height 699
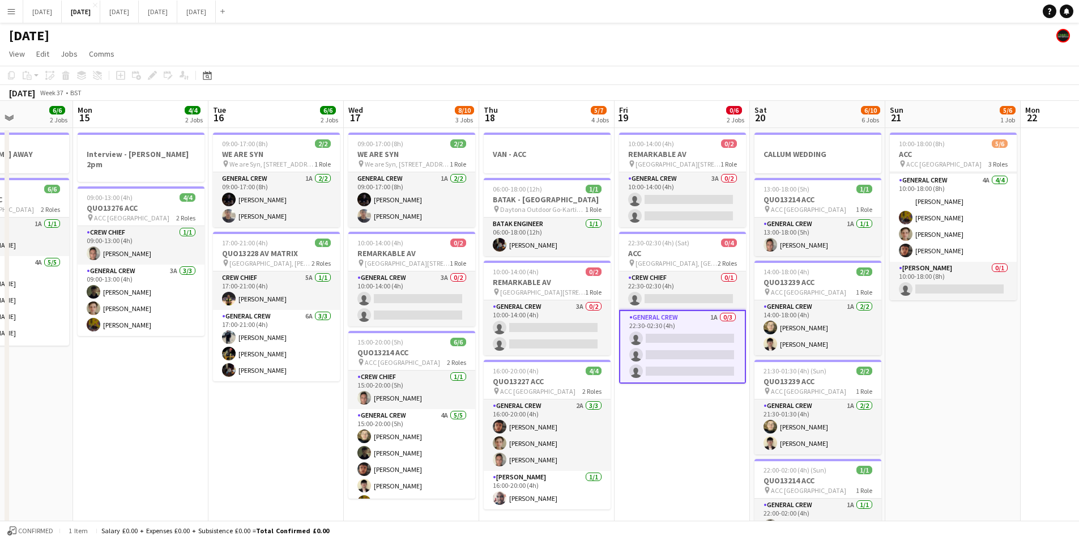
drag, startPoint x: 824, startPoint y: 286, endPoint x: 235, endPoint y: 124, distance: 611.6
click at [824, 286] on h3 "QUO13239 ACC" at bounding box center [818, 282] width 127 height 10
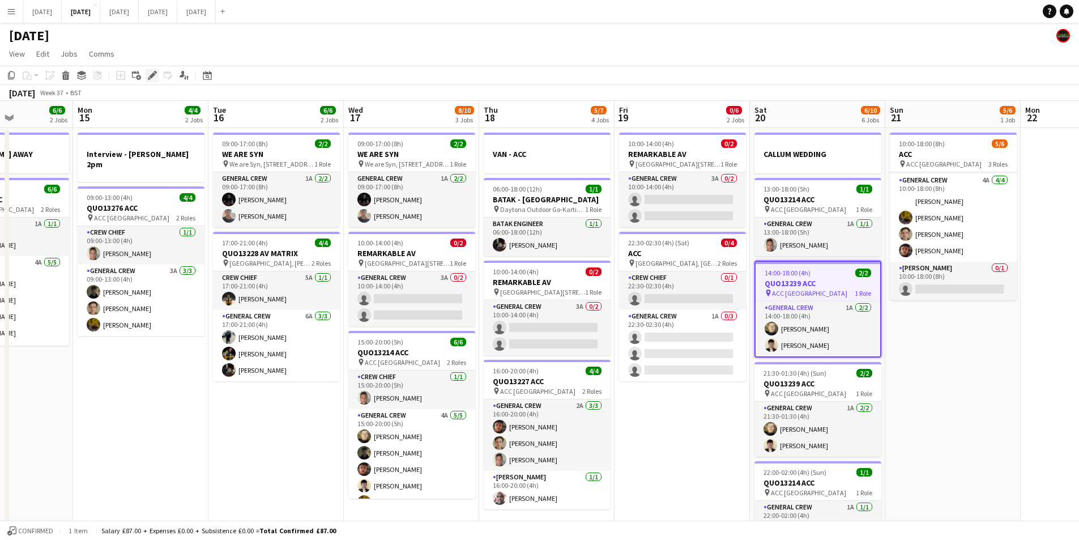
click at [155, 75] on icon "Edit" at bounding box center [152, 75] width 9 height 9
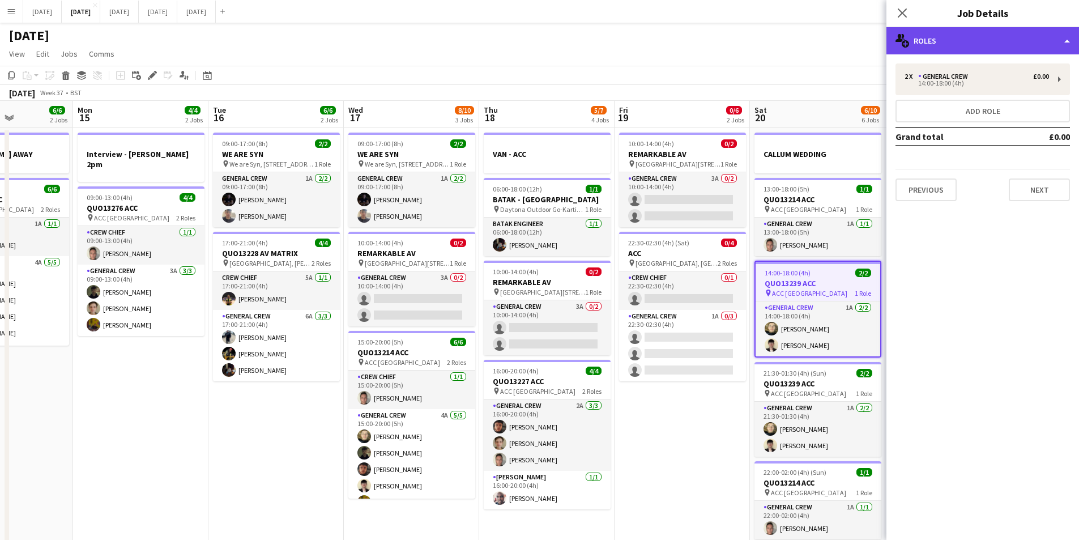
click at [994, 38] on div "multiple-users-add Roles" at bounding box center [983, 40] width 193 height 27
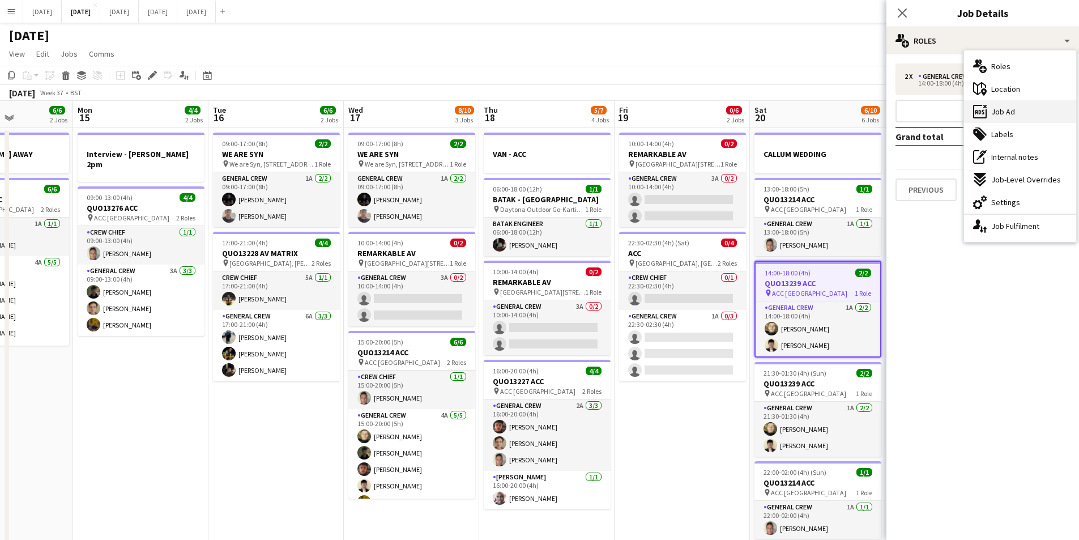
click at [1010, 113] on span "Job Ad" at bounding box center [1003, 112] width 24 height 10
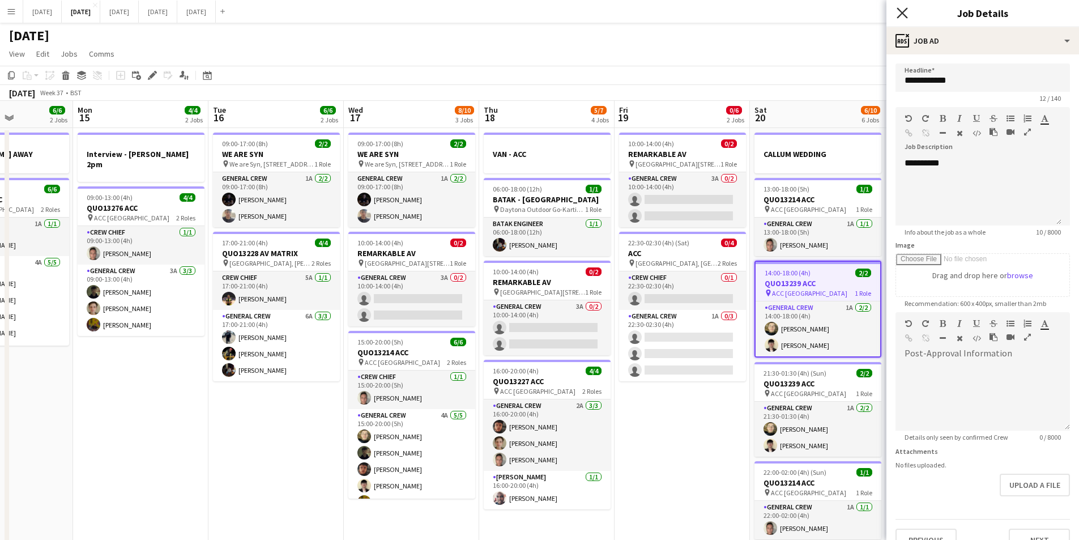
click at [904, 11] on icon at bounding box center [902, 12] width 11 height 11
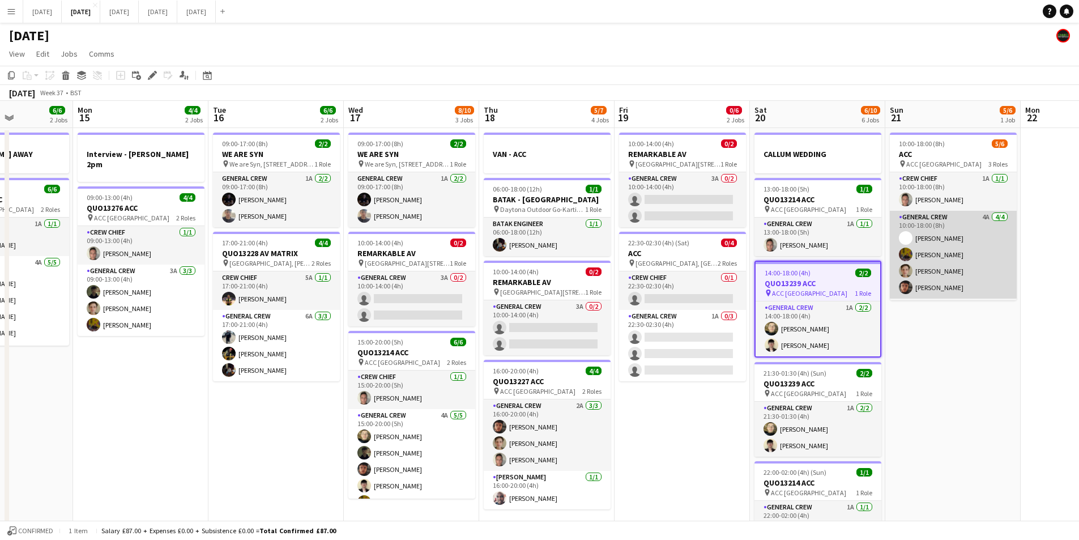
scroll to position [37, 0]
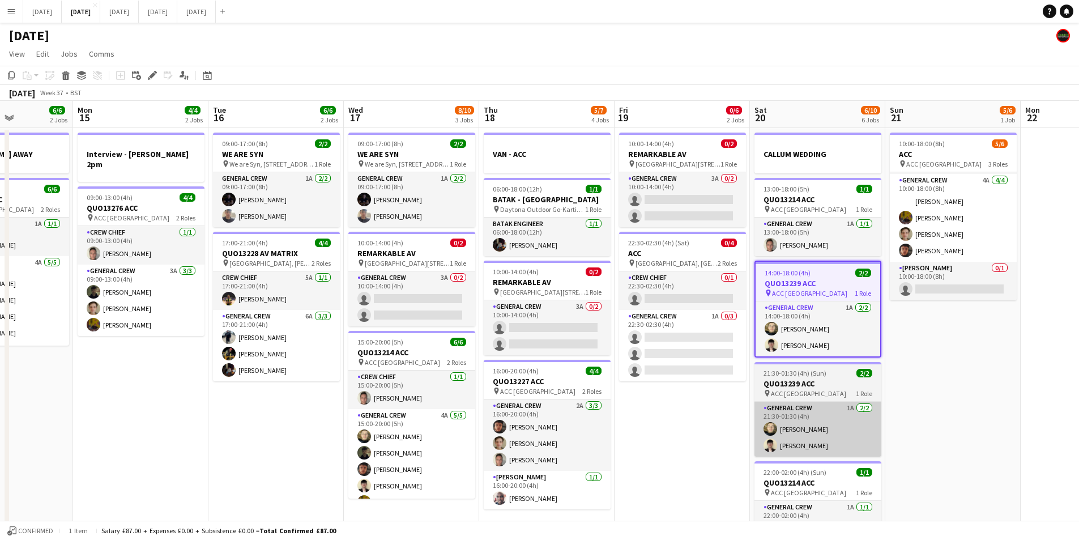
drag, startPoint x: 961, startPoint y: 389, endPoint x: 946, endPoint y: 411, distance: 26.9
click at [1029, 402] on app-calendar-viewport "Fri 12 6/6 2 Jobs Sat 13 4/10 5 Jobs Sun 14 6/6 2 Jobs Mon 15 4/4 2 Jobs Tue 16…" at bounding box center [539, 450] width 1079 height 699
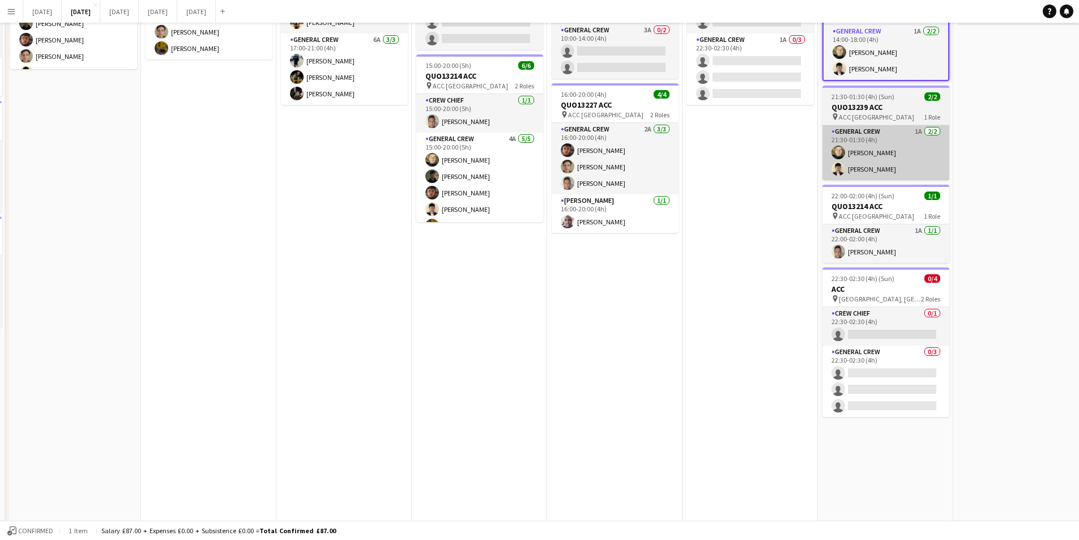
scroll to position [0, 0]
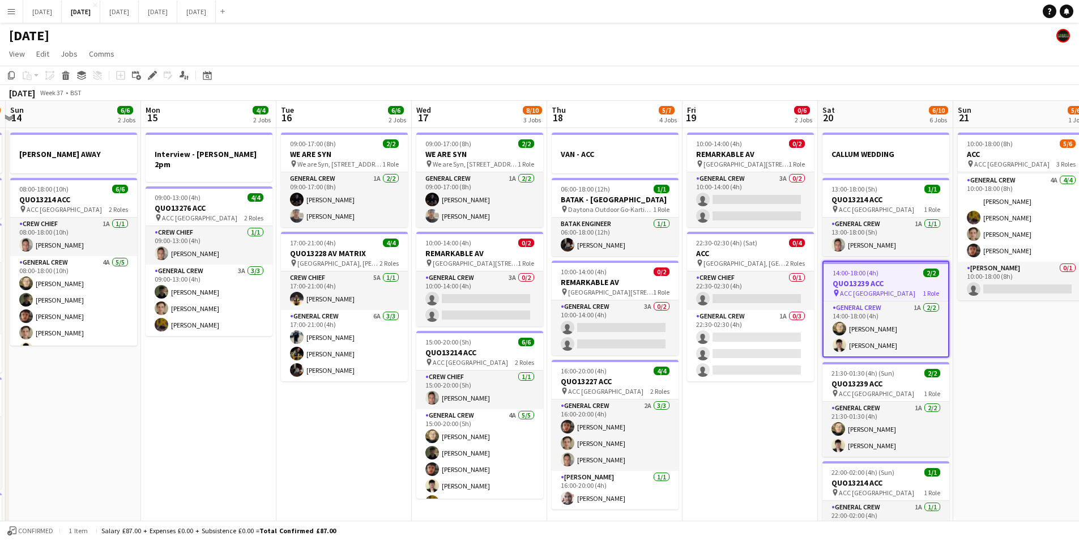
click at [742, 446] on app-date-cell "10:00-14:00 (4h) 0/2 REMARKABLE AV pin York Racecourse, Racecourse Road, Knaves…" at bounding box center [750, 463] width 135 height 671
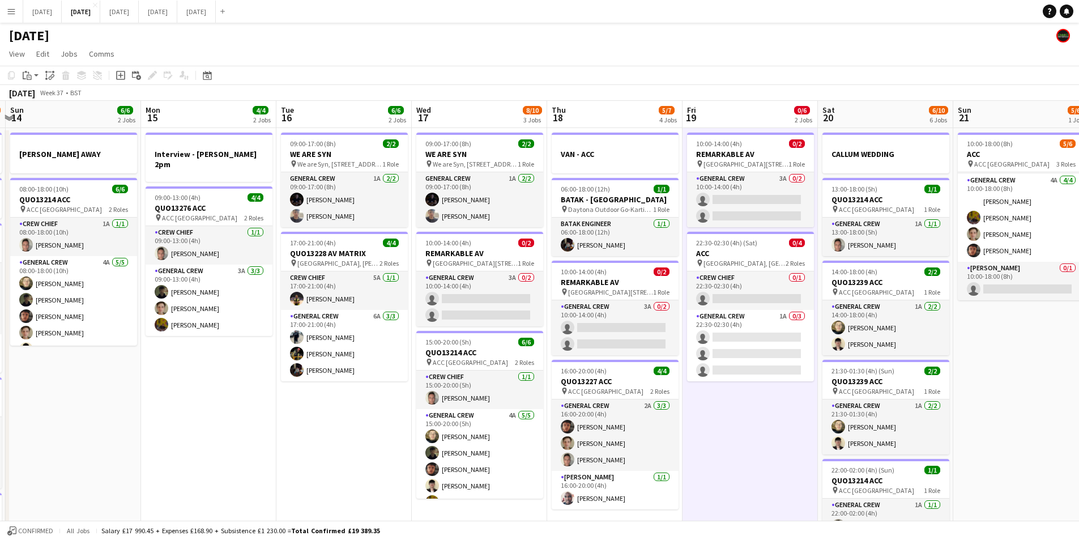
drag, startPoint x: 756, startPoint y: 457, endPoint x: 557, endPoint y: 399, distance: 206.4
click at [557, 399] on app-calendar-viewport "Fri 12 6/6 2 Jobs Sat 13 4/10 5 Jobs Sun 14 6/6 2 Jobs Mon 15 4/4 2 Jobs Tue 16…" at bounding box center [539, 450] width 1079 height 699
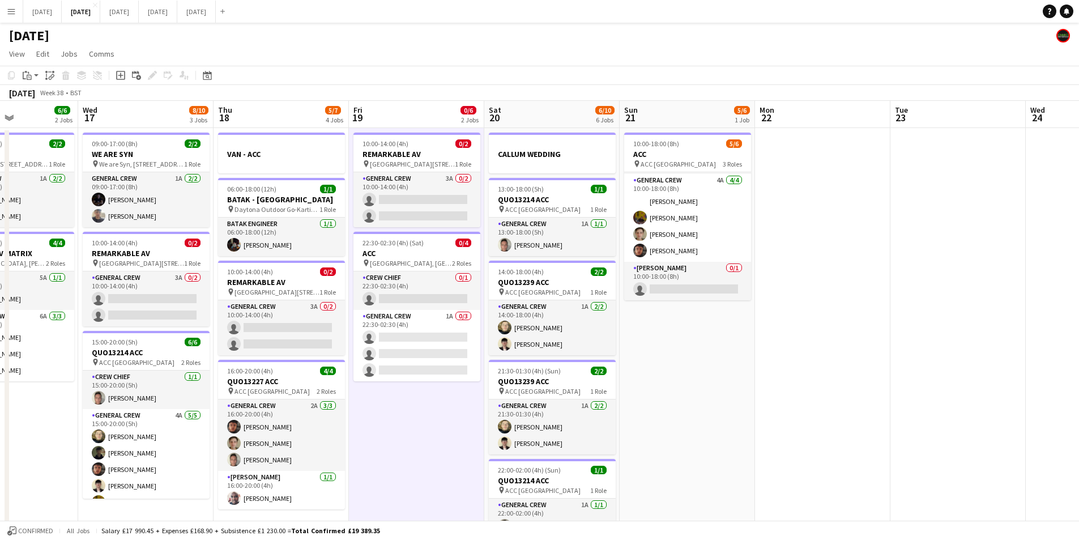
click at [675, 376] on app-calendar-viewport "Sat 13 4/10 5 Jobs Sun 14 6/6 2 Jobs Mon 15 4/4 2 Jobs Tue 16 6/6 2 Jobs Wed 17…" at bounding box center [539, 450] width 1079 height 699
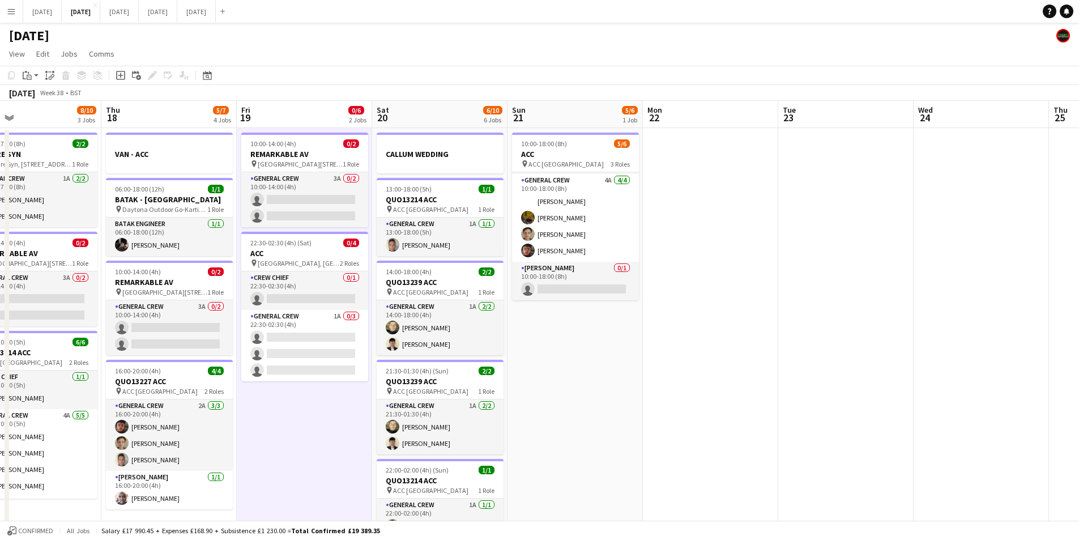
drag, startPoint x: 824, startPoint y: 421, endPoint x: 663, endPoint y: 377, distance: 166.3
click at [521, 362] on app-calendar-viewport "Mon 15 4/4 2 Jobs Tue 16 6/6 2 Jobs Wed 17 8/10 3 Jobs Thu 18 5/7 4 Jobs Fri 19…" at bounding box center [539, 450] width 1079 height 699
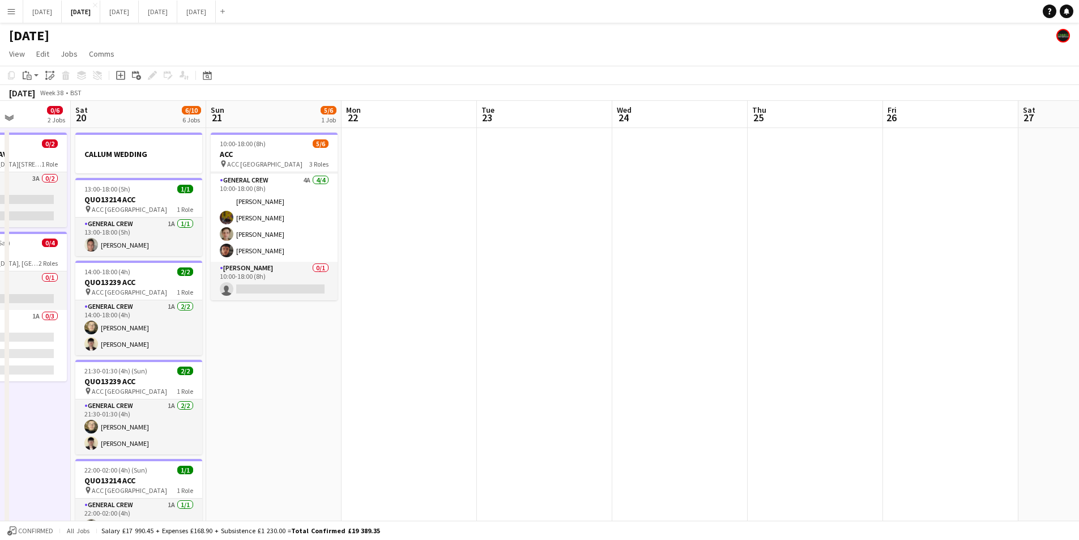
drag, startPoint x: 770, startPoint y: 395, endPoint x: 513, endPoint y: 333, distance: 264.1
click at [510, 333] on app-calendar-viewport "Wed 17 8/10 3 Jobs Thu 18 5/7 4 Jobs Fri 19 0/6 2 Jobs Sat 20 6/10 6 Jobs Sun 2…" at bounding box center [539, 450] width 1079 height 699
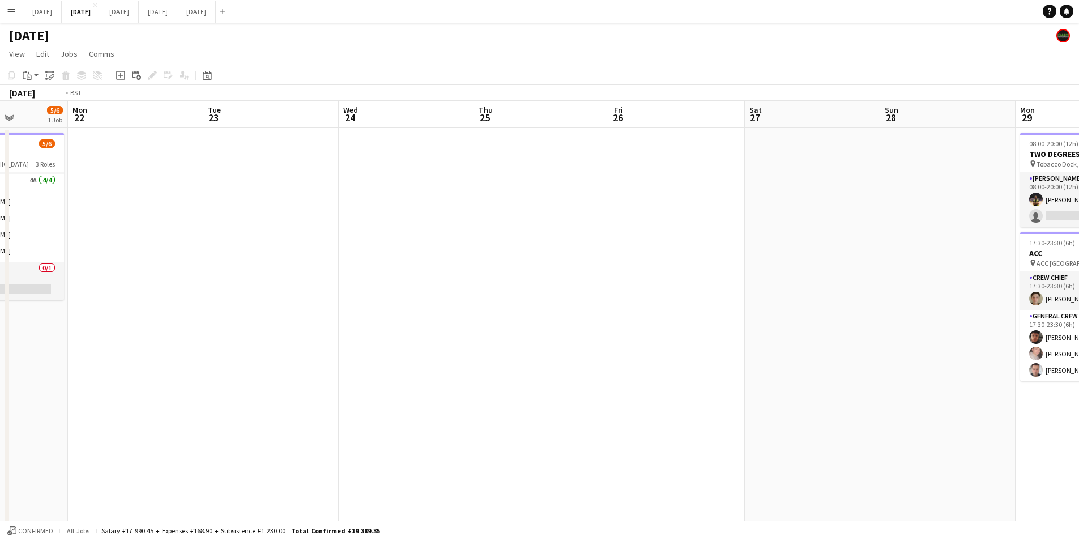
drag, startPoint x: 666, startPoint y: 377, endPoint x: 381, endPoint y: 331, distance: 288.0
click at [381, 331] on app-calendar-viewport "Fri 19 0/6 2 Jobs Sat 20 6/10 6 Jobs Sun 21 5/6 1 Job Mon 22 Tue 23 Wed 24 Thu …" at bounding box center [539, 450] width 1079 height 699
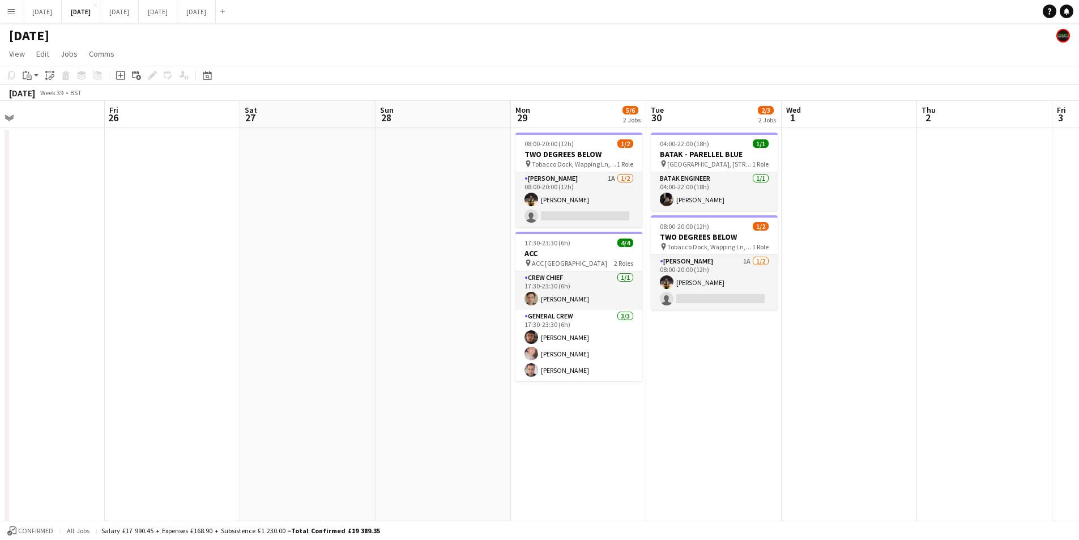
scroll to position [0, 418]
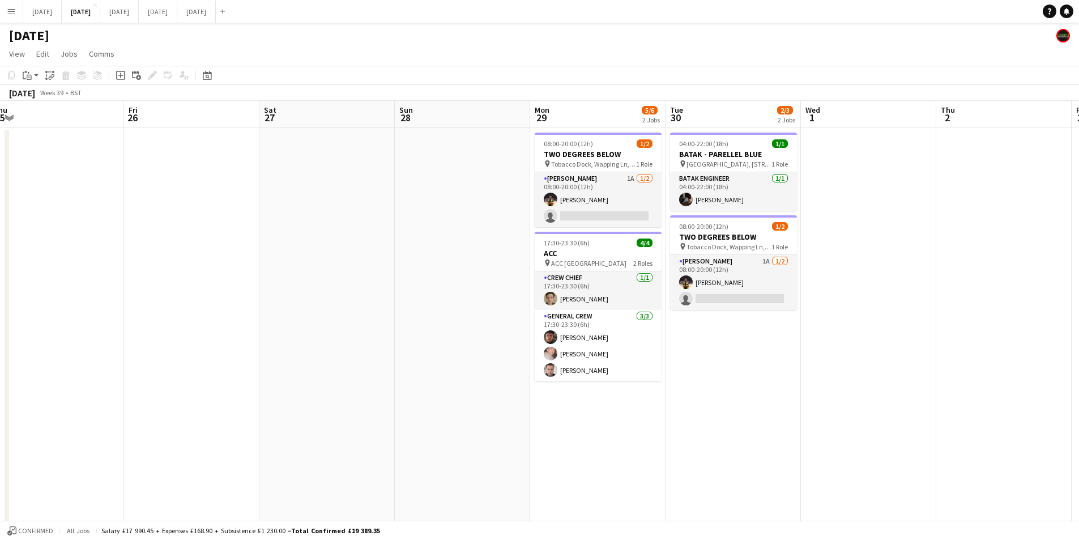
drag, startPoint x: 547, startPoint y: 363, endPoint x: 333, endPoint y: 330, distance: 217.2
click at [333, 330] on app-calendar-viewport "Mon 22 Tue 23 Wed 24 Thu 25 Fri 26 Sat 27 Sun 28 Mon 29 5/6 2 Jobs Tue 30 2/3 2…" at bounding box center [539, 450] width 1079 height 699
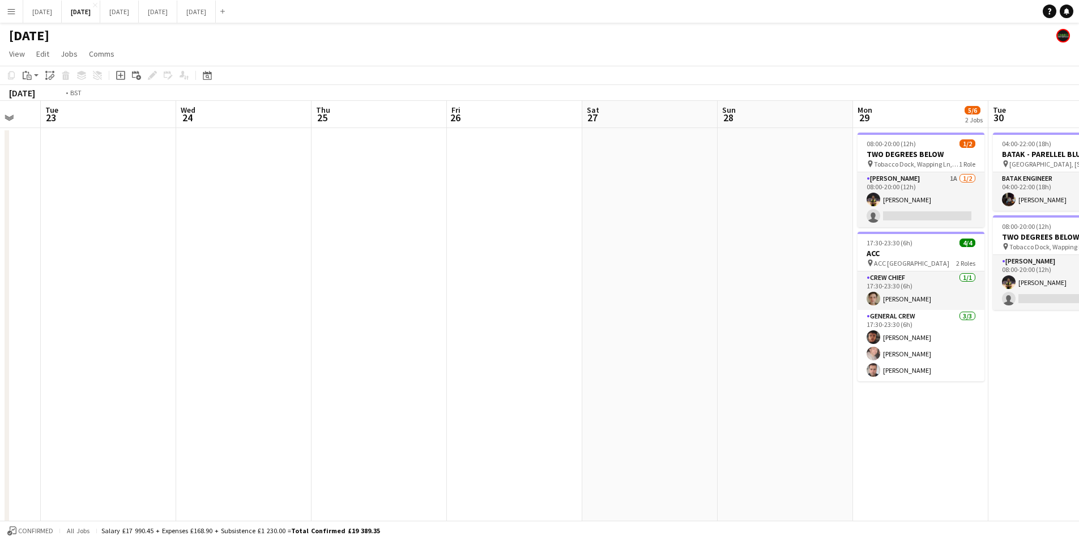
drag, startPoint x: 83, startPoint y: 380, endPoint x: 411, endPoint y: 389, distance: 328.7
click at [623, 424] on app-calendar-viewport "Sun 21 5/6 1 Job Mon 22 Tue 23 Wed 24 Thu 25 Fri 26 Sat 27 Sun 28 Mon 29 5/6 2 …" at bounding box center [539, 450] width 1079 height 699
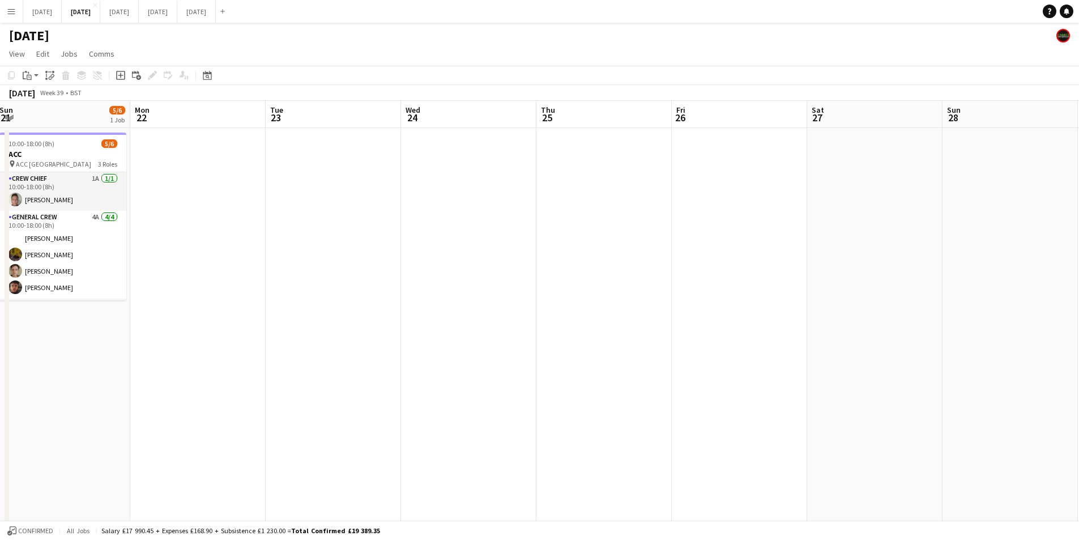
drag, startPoint x: 374, startPoint y: 395, endPoint x: 961, endPoint y: 383, distance: 586.5
click at [980, 397] on app-calendar-viewport "Fri 19 0/6 2 Jobs Sat 20 6/10 6 Jobs Sun 21 5/6 1 Job Mon 22 Tue 23 Wed 24 Thu …" at bounding box center [539, 450] width 1079 height 699
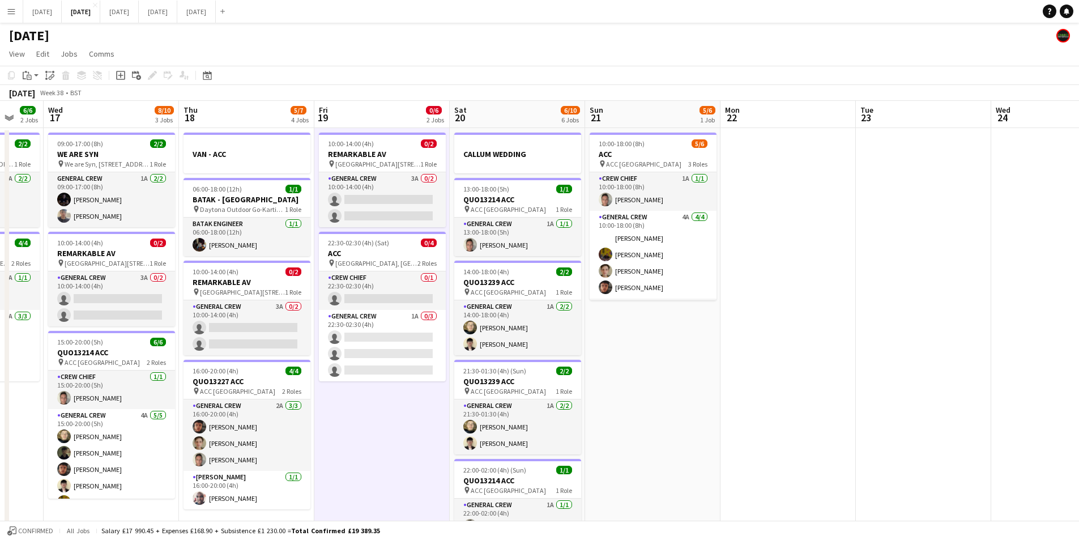
drag, startPoint x: 536, startPoint y: 382, endPoint x: 870, endPoint y: 390, distance: 334.4
click at [871, 395] on app-calendar-viewport "Mon 15 4/4 2 Jobs Tue 16 6/6 2 Jobs Wed 17 8/10 3 Jobs Thu 18 5/7 4 Jobs Fri 19…" at bounding box center [539, 450] width 1079 height 699
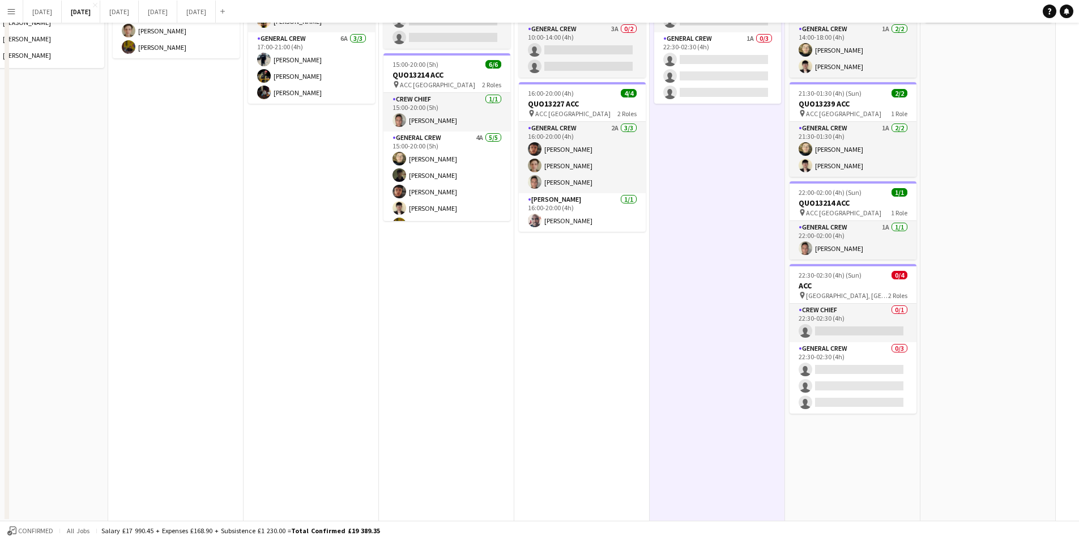
scroll to position [0, 0]
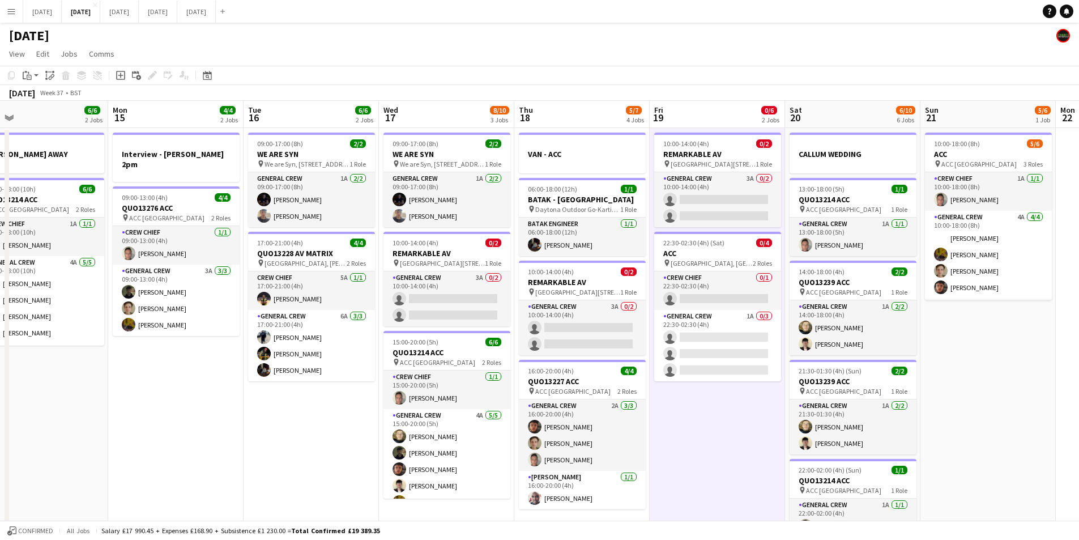
drag, startPoint x: 443, startPoint y: 433, endPoint x: 512, endPoint y: 432, distance: 69.1
click at [530, 432] on app-calendar-viewport "Fri 12 6/6 2 Jobs Sat 13 4/10 5 Jobs Sun 14 6/6 2 Jobs Mon 15 4/4 2 Jobs Tue 16…" at bounding box center [539, 450] width 1079 height 699
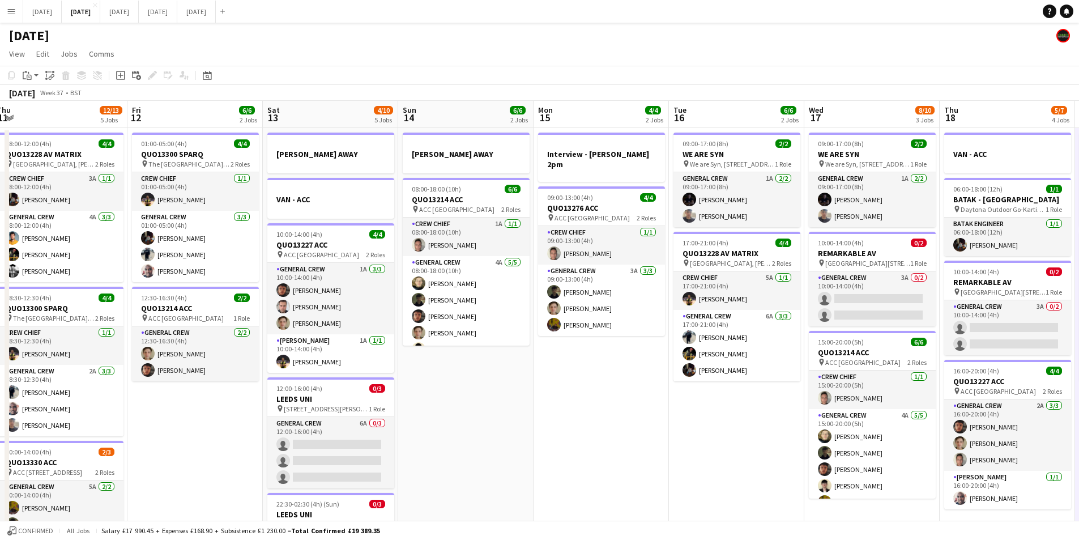
drag, startPoint x: 558, startPoint y: 470, endPoint x: 462, endPoint y: 440, distance: 100.2
click at [597, 465] on app-calendar-viewport "Thu 11 12/13 5 Jobs Fri 12 6/6 2 Jobs Sat 13 4/10 5 Jobs Sun 14 6/6 2 Jobs Mon …" at bounding box center [539, 450] width 1079 height 699
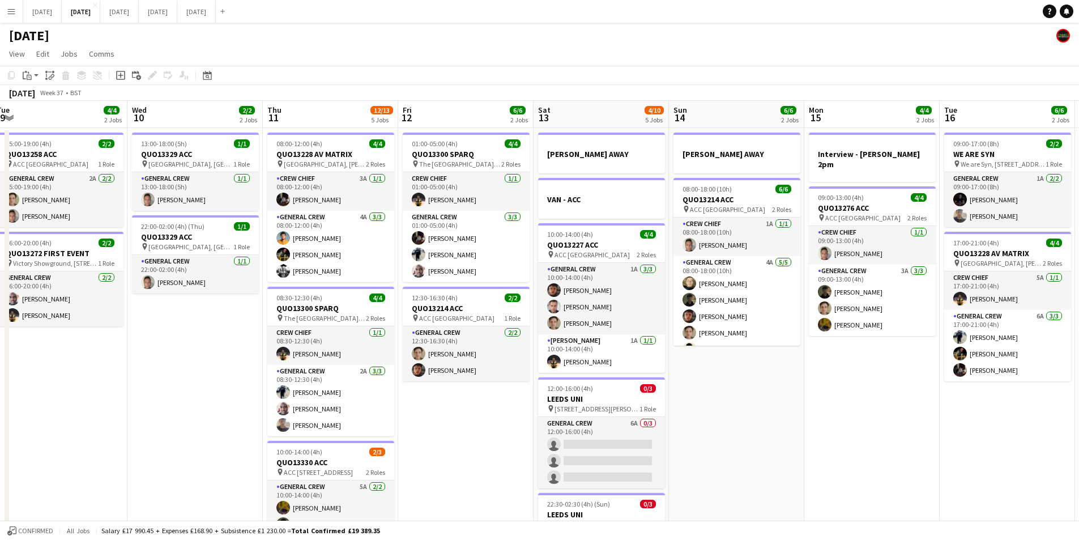
scroll to position [0, 240]
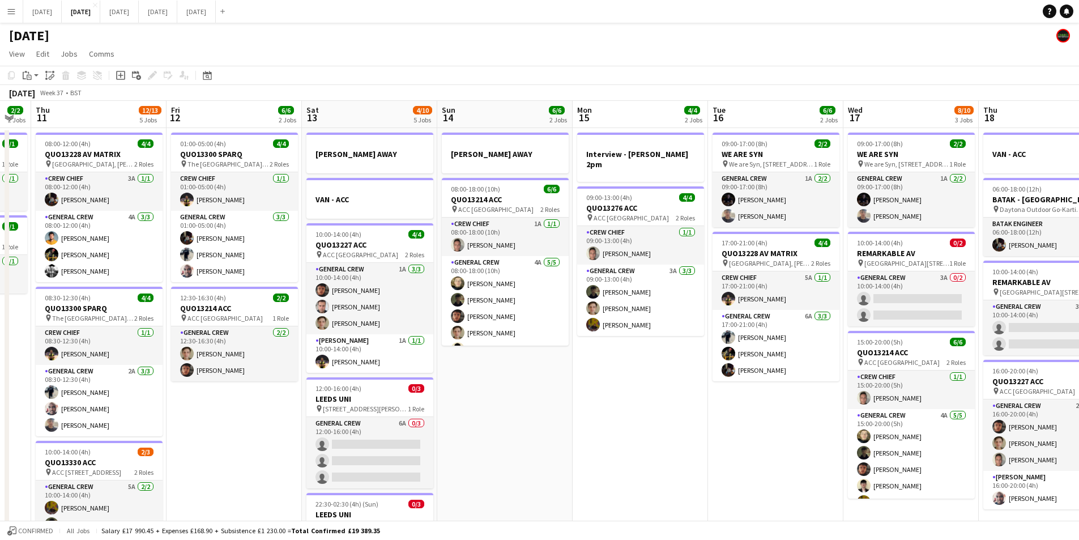
drag, startPoint x: 518, startPoint y: 462, endPoint x: 552, endPoint y: 425, distance: 50.5
click at [708, 460] on app-calendar-viewport "Tue 9 4/4 2 Jobs Wed 10 2/2 2 Jobs Thu 11 12/13 5 Jobs Fri 12 6/6 2 Jobs Sat 13…" at bounding box center [539, 450] width 1079 height 699
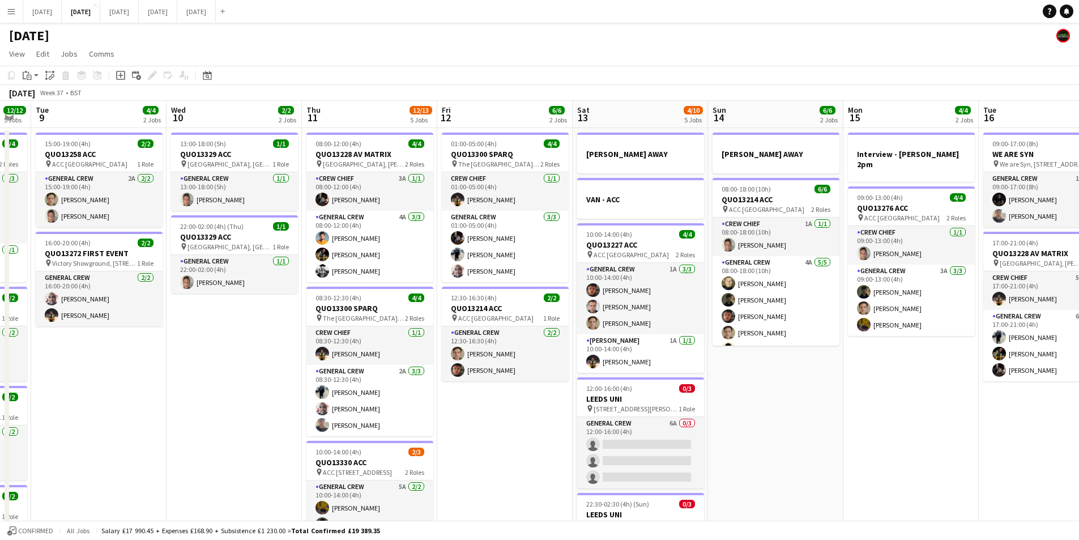
click at [560, 436] on app-calendar-viewport "Sun 7 7/7 1 Job Mon 8 12/12 5 Jobs Tue 9 4/4 2 Jobs Wed 10 2/2 2 Jobs Thu 11 12…" at bounding box center [539, 450] width 1079 height 699
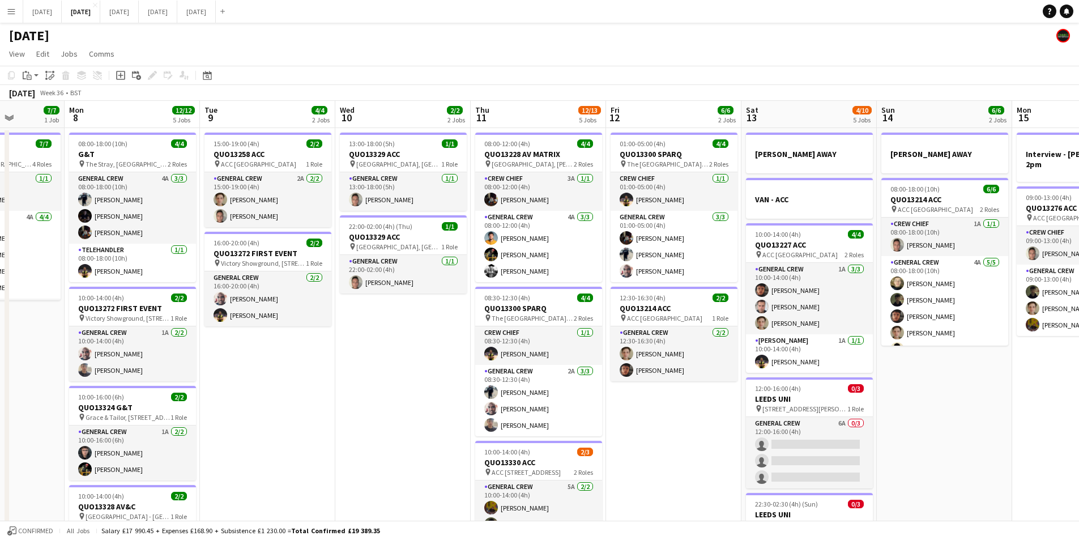
drag, startPoint x: 215, startPoint y: 376, endPoint x: 445, endPoint y: 420, distance: 234.9
click at [445, 420] on app-calendar-viewport "Fri 5 14/14 3 Jobs Sat 6 15/15 5 Jobs Sun 7 7/7 1 Job Mon 8 12/12 5 Jobs Tue 9 …" at bounding box center [539, 450] width 1079 height 699
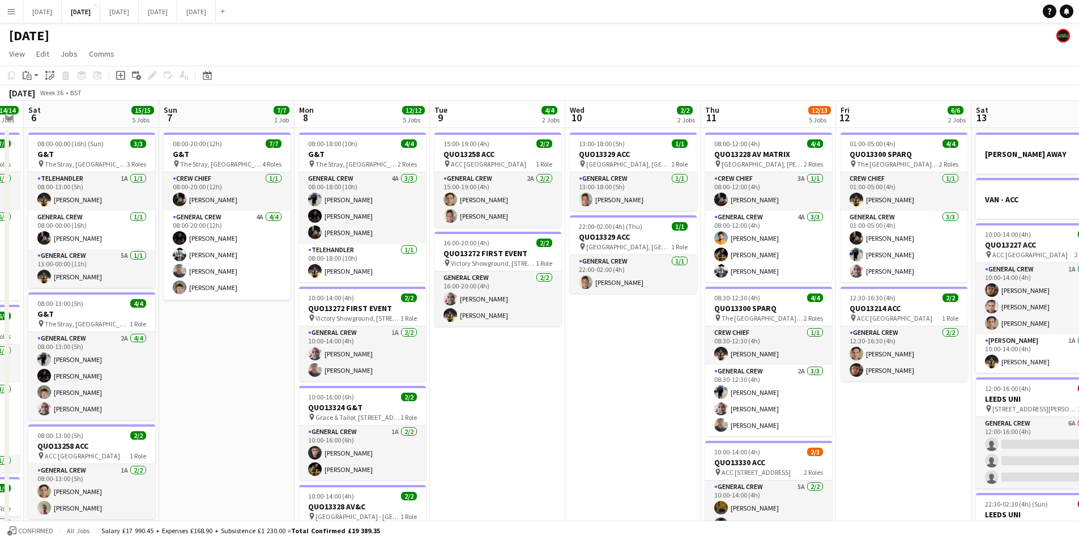
drag, startPoint x: 267, startPoint y: 406, endPoint x: 484, endPoint y: 411, distance: 216.5
click at [469, 426] on app-calendar-viewport "Wed 3 16/16 3 Jobs Thu 4 20/20 5 Jobs Fri 5 14/14 3 Jobs Sat 6 15/15 5 Jobs Sun…" at bounding box center [539, 450] width 1079 height 699
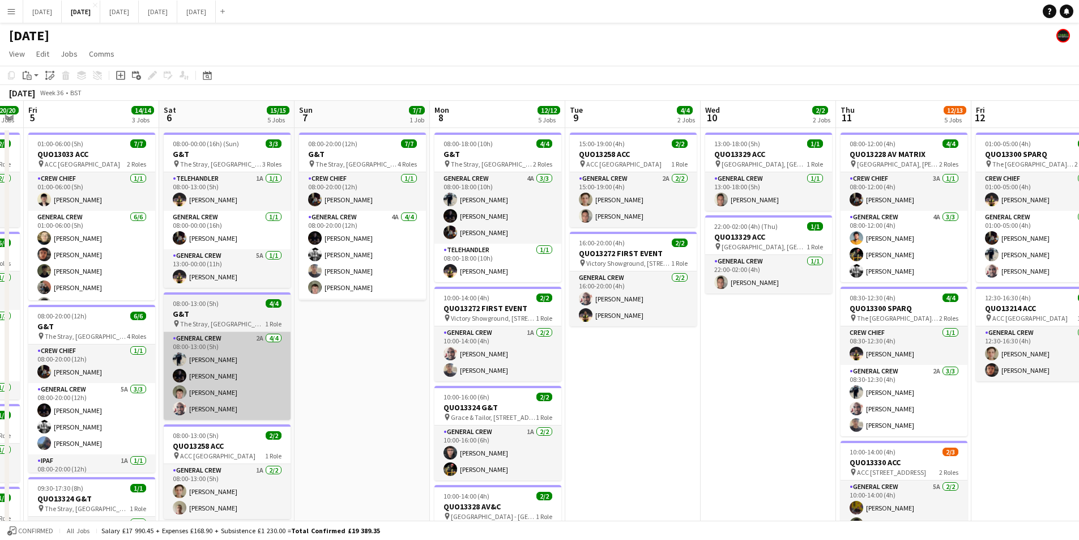
scroll to position [0, 317]
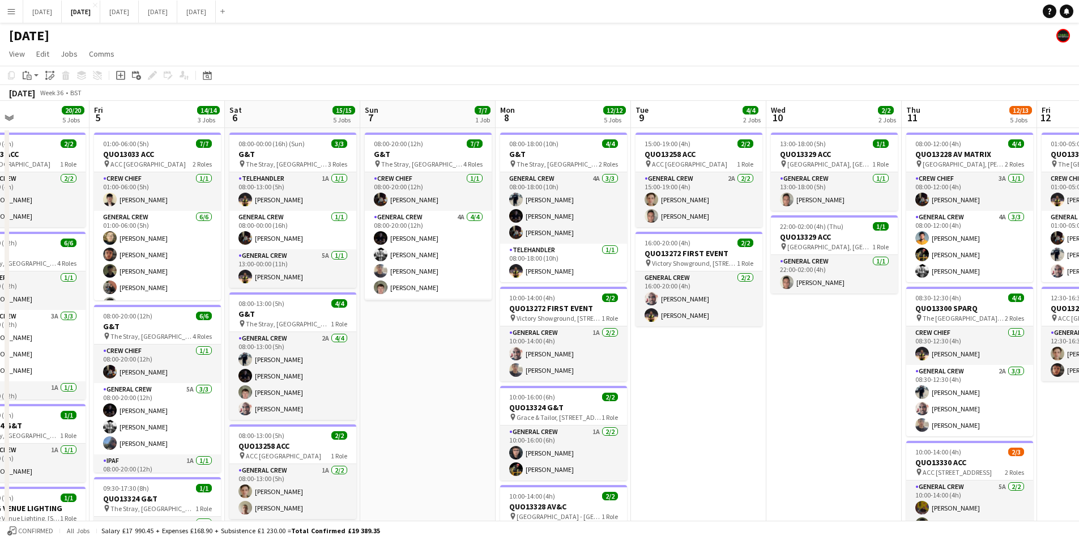
drag, startPoint x: 538, startPoint y: 412, endPoint x: 571, endPoint y: 394, distance: 37.5
click at [565, 396] on app-calendar-viewport "Tue 2 20/21 4 Jobs Wed 3 16/16 3 Jobs Thu 4 20/20 5 Jobs Fri 5 14/14 3 Jobs Sat…" at bounding box center [539, 450] width 1079 height 699
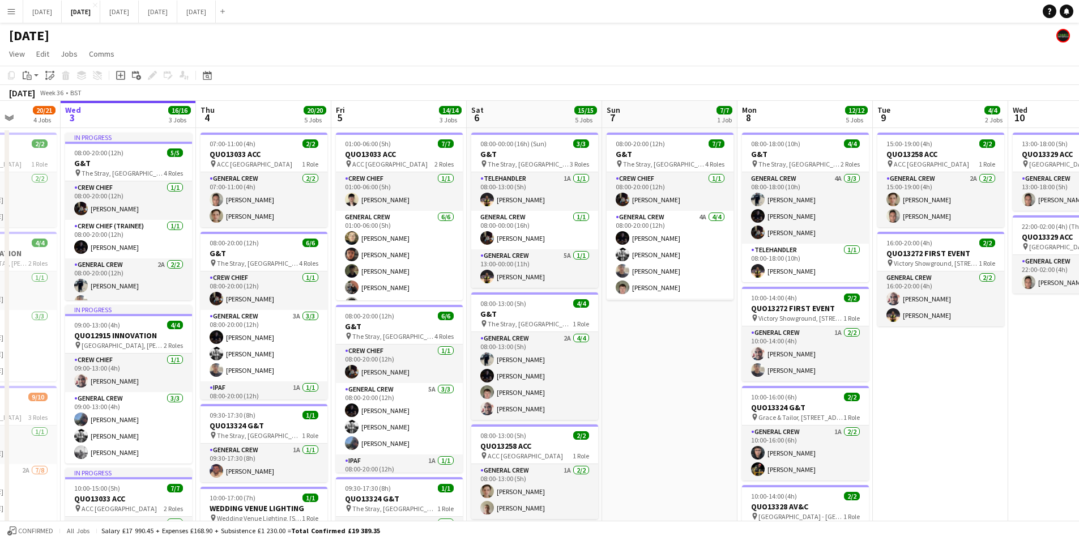
drag, startPoint x: 296, startPoint y: 359, endPoint x: 555, endPoint y: 398, distance: 262.4
click at [550, 398] on app-calendar-viewport "Sun 31 Mon 1 16/16 3 Jobs Tue 2 20/21 4 Jobs Wed 3 16/16 3 Jobs Thu 4 20/20 5 J…" at bounding box center [539, 450] width 1079 height 699
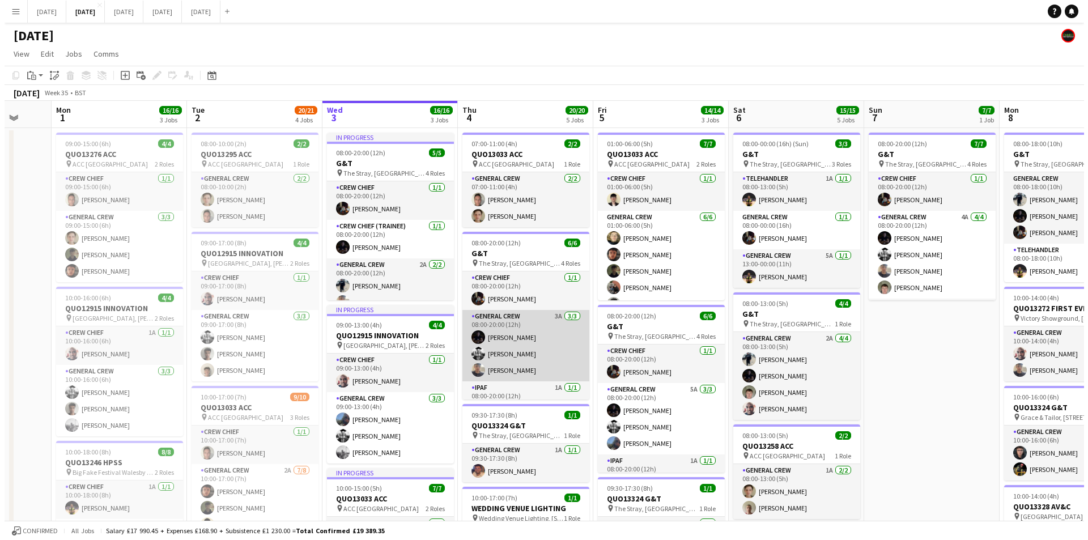
scroll to position [59, 0]
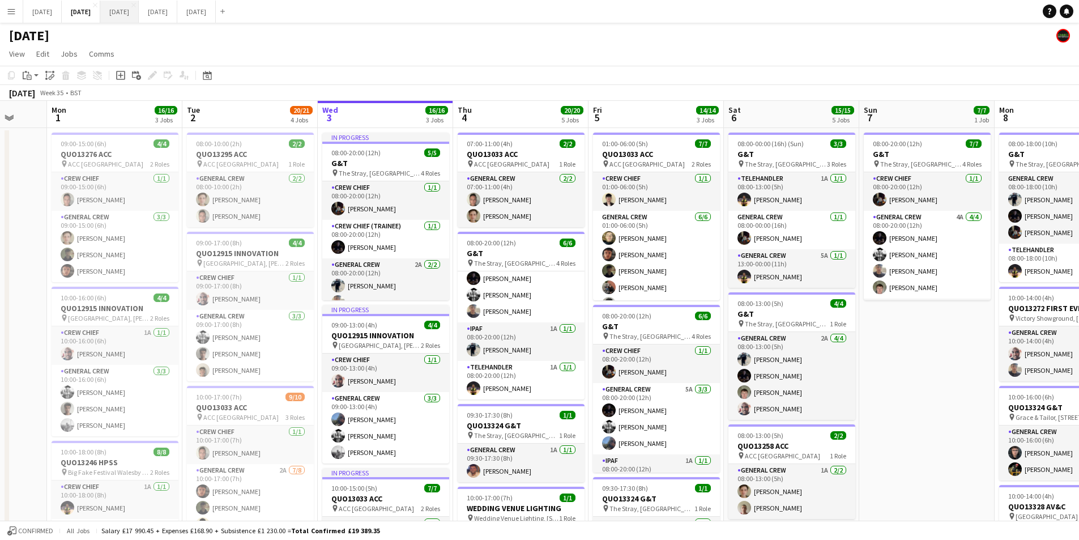
click at [139, 10] on button "[DATE] Close" at bounding box center [119, 12] width 39 height 22
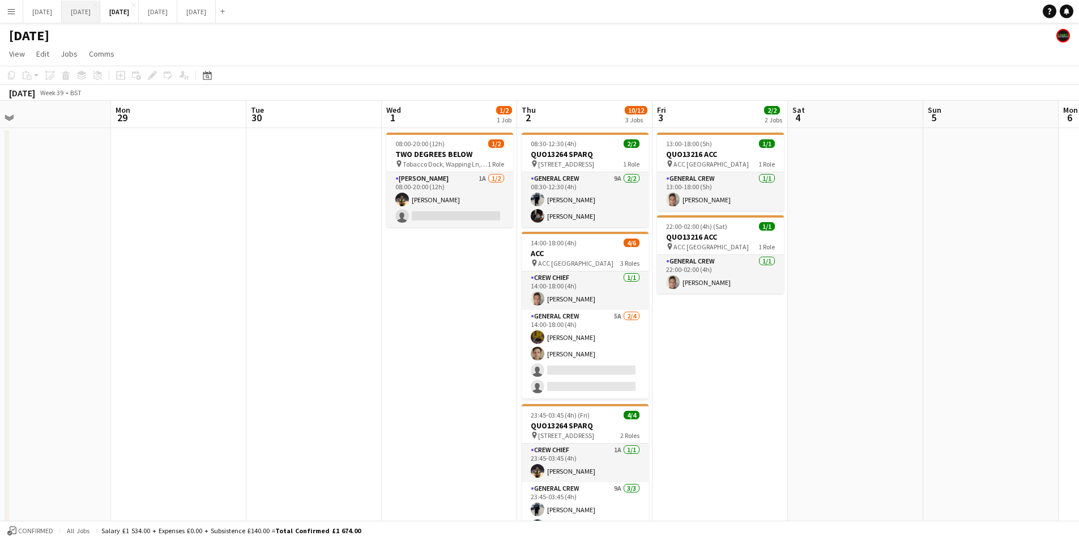
click at [100, 11] on button "[DATE] Close" at bounding box center [81, 12] width 39 height 22
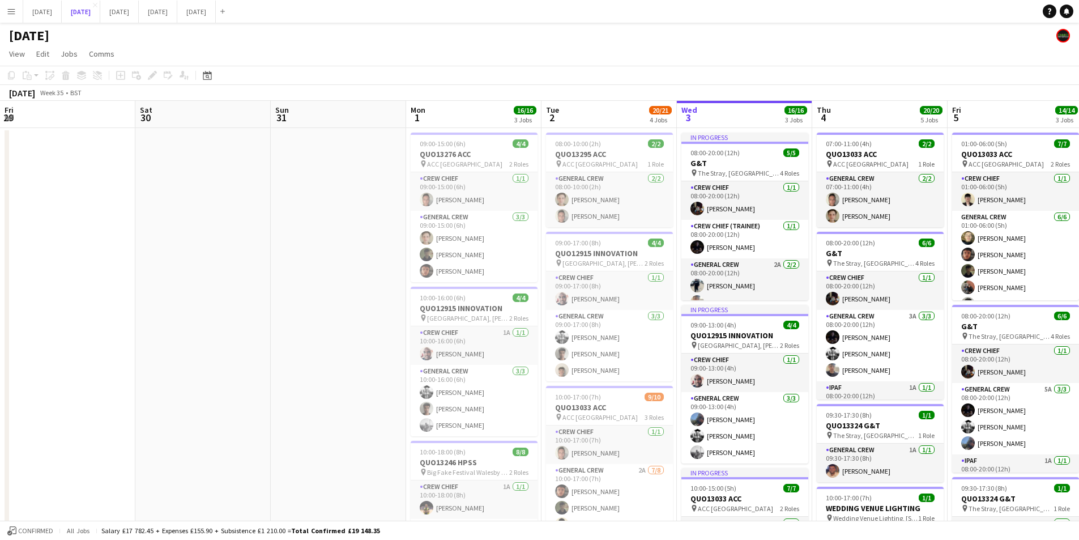
scroll to position [0, 359]
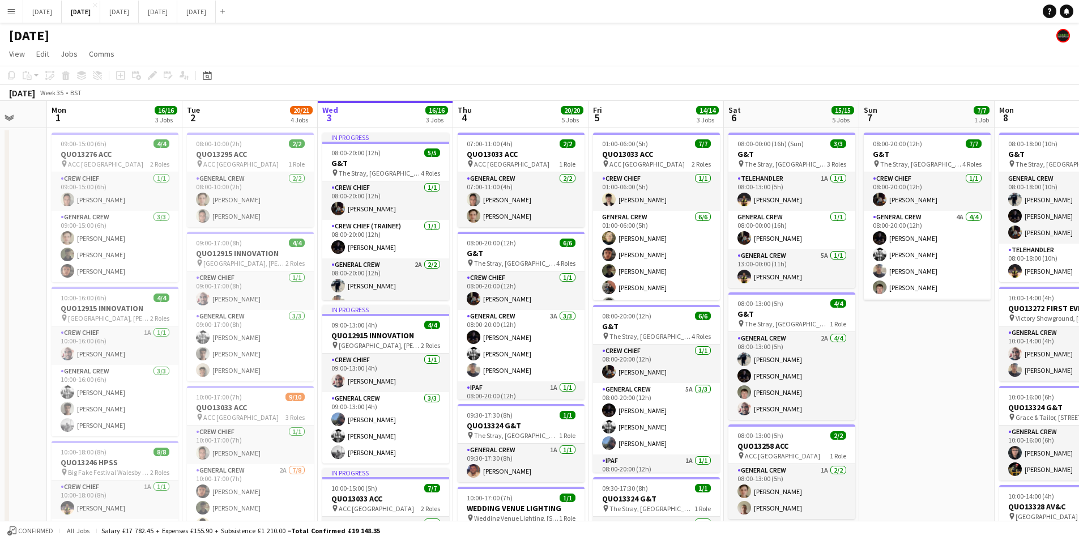
drag, startPoint x: 930, startPoint y: 332, endPoint x: 626, endPoint y: 302, distance: 305.1
click at [599, 305] on app-calendar-viewport "Fri 29 Sat 30 Sun 31 Mon 1 16/16 3 Jobs Tue 2 20/21 4 Jobs Wed 3 16/16 3 Jobs T…" at bounding box center [539, 450] width 1079 height 699
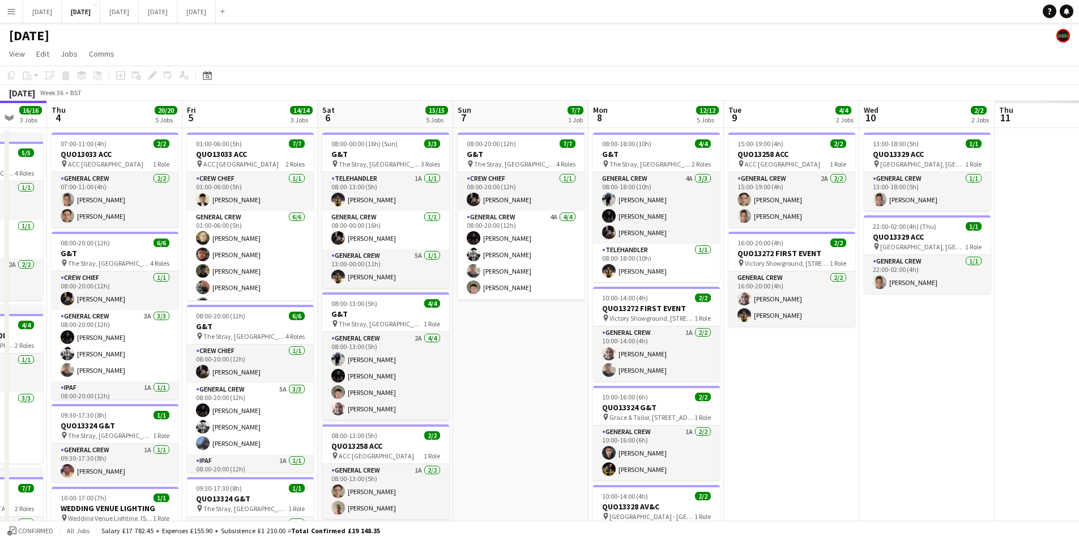
scroll to position [0, 275]
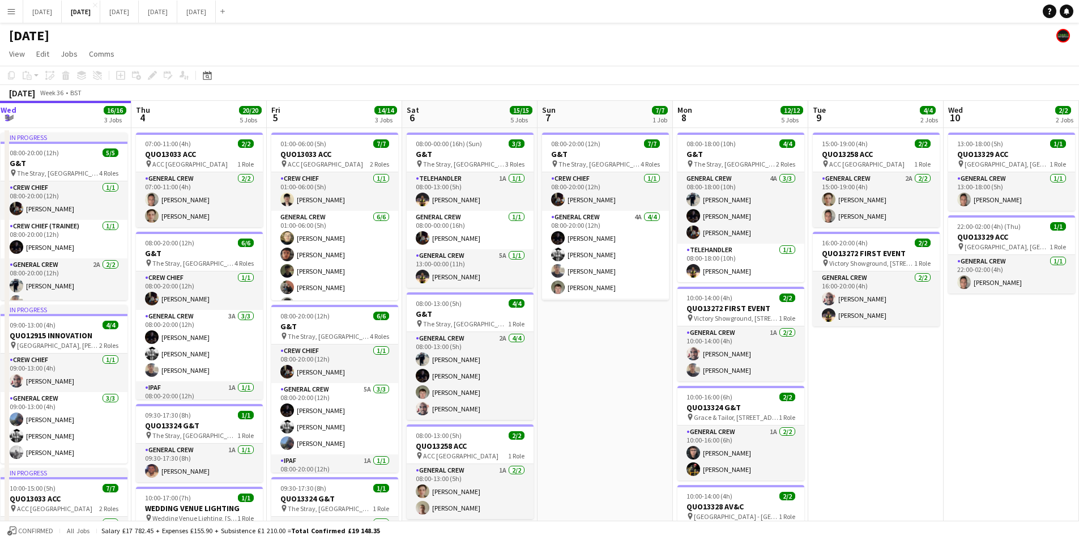
drag, startPoint x: 963, startPoint y: 333, endPoint x: 865, endPoint y: 327, distance: 98.2
click at [579, 291] on app-calendar-viewport "Mon 1 16/16 3 Jobs Tue 2 20/21 4 Jobs Wed 3 16/16 3 Jobs Thu 4 20/20 5 Jobs Fri…" at bounding box center [539, 450] width 1079 height 699
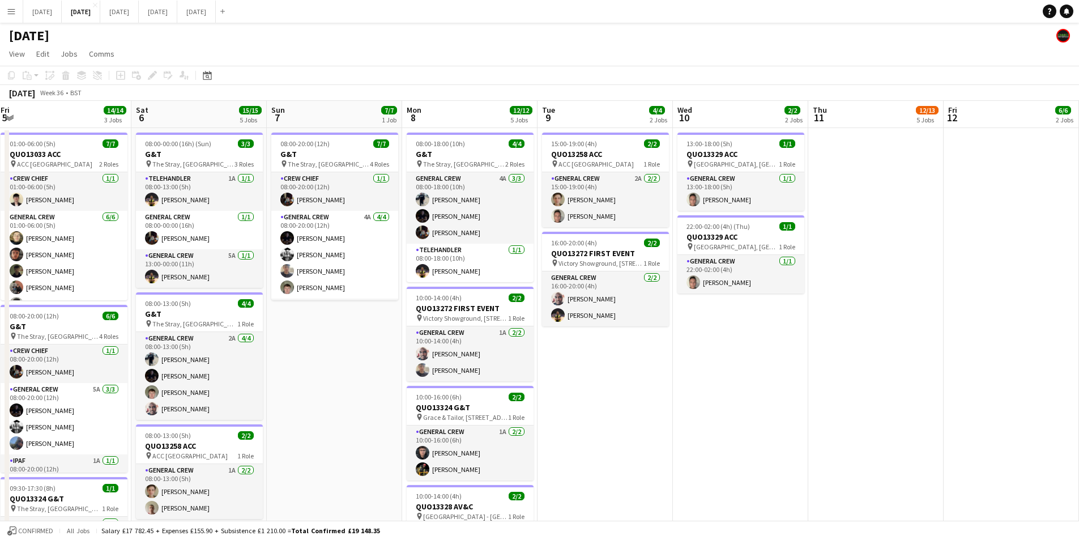
click at [665, 347] on app-calendar-viewport "Wed 3 16/16 3 Jobs Thu 4 20/20 5 Jobs Fri 5 14/14 3 Jobs Sat 6 15/15 5 Jobs Sun…" at bounding box center [539, 450] width 1079 height 699
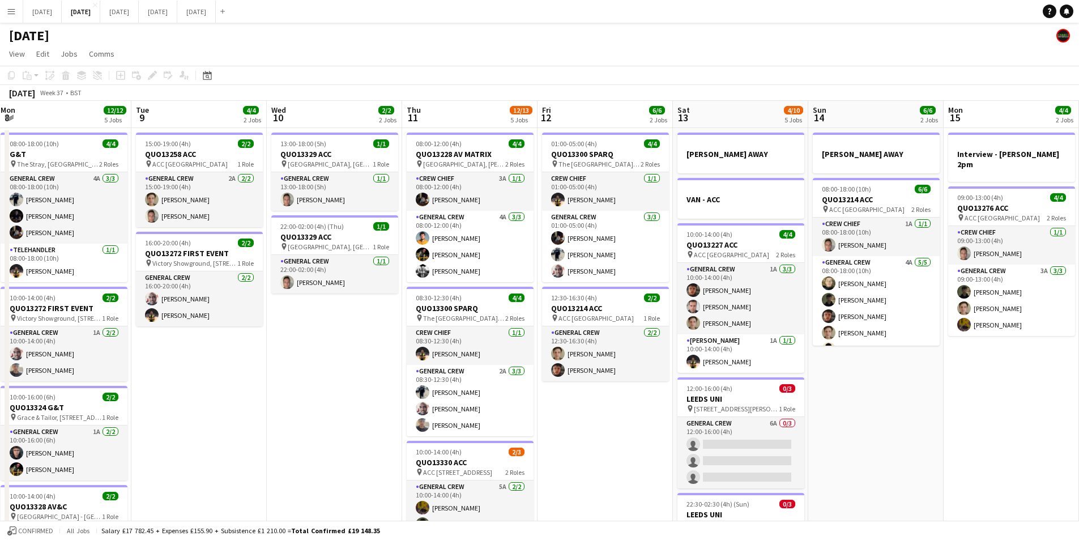
drag, startPoint x: 958, startPoint y: 377, endPoint x: 590, endPoint y: 336, distance: 370.0
click at [593, 336] on app-calendar-viewport "Sat 6 15/15 5 Jobs Sun 7 7/7 1 Job Mon 8 12/12 5 Jobs Tue 9 4/4 2 Jobs Wed 10 2…" at bounding box center [539, 450] width 1079 height 699
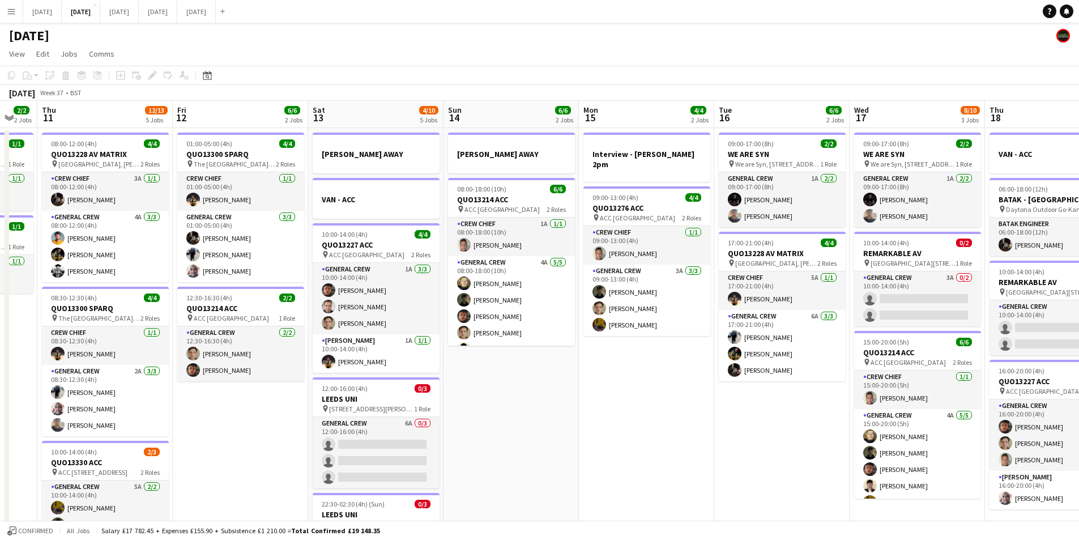
drag, startPoint x: 567, startPoint y: 394, endPoint x: 435, endPoint y: 368, distance: 135.1
click at [435, 368] on app-calendar-viewport "Mon 8 12/12 5 Jobs Tue 9 4/4 2 Jobs Wed 10 2/2 2 Jobs Thu 11 12/13 5 Jobs Fri 1…" at bounding box center [539, 450] width 1079 height 699
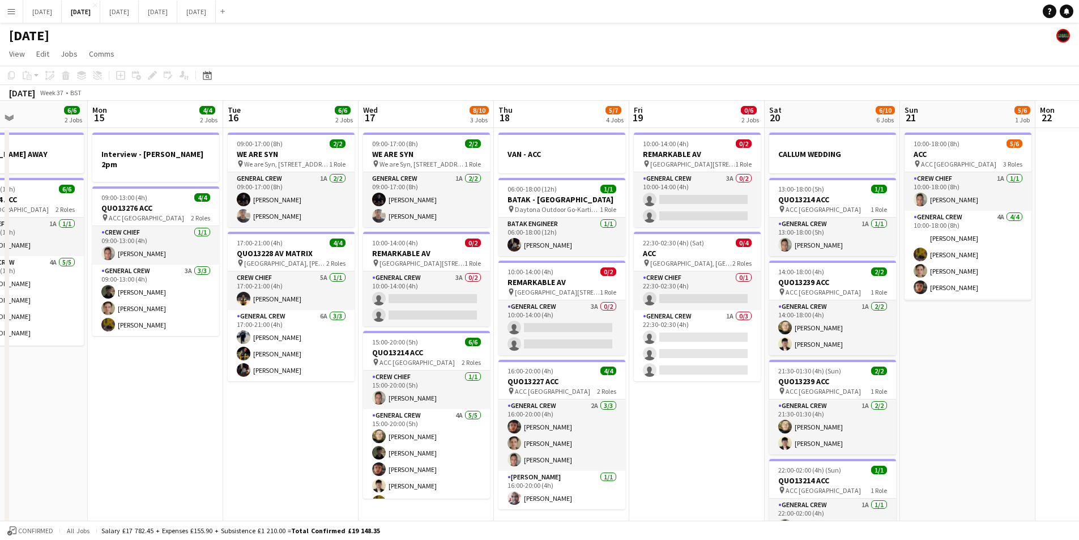
drag, startPoint x: 817, startPoint y: 411, endPoint x: 598, endPoint y: 373, distance: 222.5
click at [598, 373] on app-calendar-viewport "Thu 11 12/13 5 Jobs Fri 12 6/6 2 Jobs Sat 13 4/10 5 Jobs Sun 14 6/6 2 Jobs Mon …" at bounding box center [539, 450] width 1079 height 699
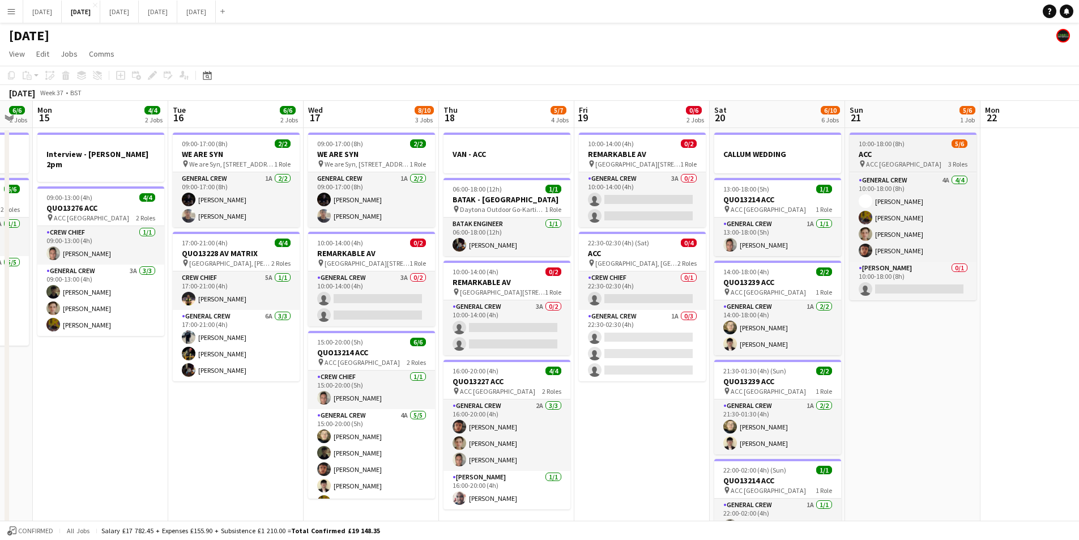
scroll to position [0, 0]
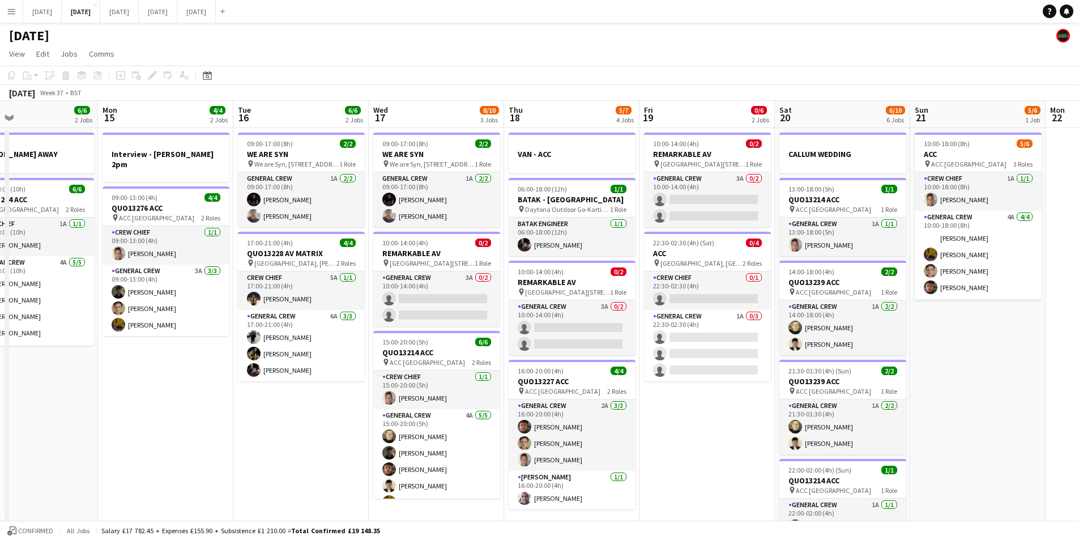
drag, startPoint x: 901, startPoint y: 361, endPoint x: 970, endPoint y: 367, distance: 69.4
click at [968, 370] on app-calendar-viewport "Fri 12 6/6 2 Jobs Sat 13 4/10 5 Jobs Sun 14 6/6 2 Jobs Mon 15 4/4 2 Jobs Tue 16…" at bounding box center [539, 450] width 1079 height 699
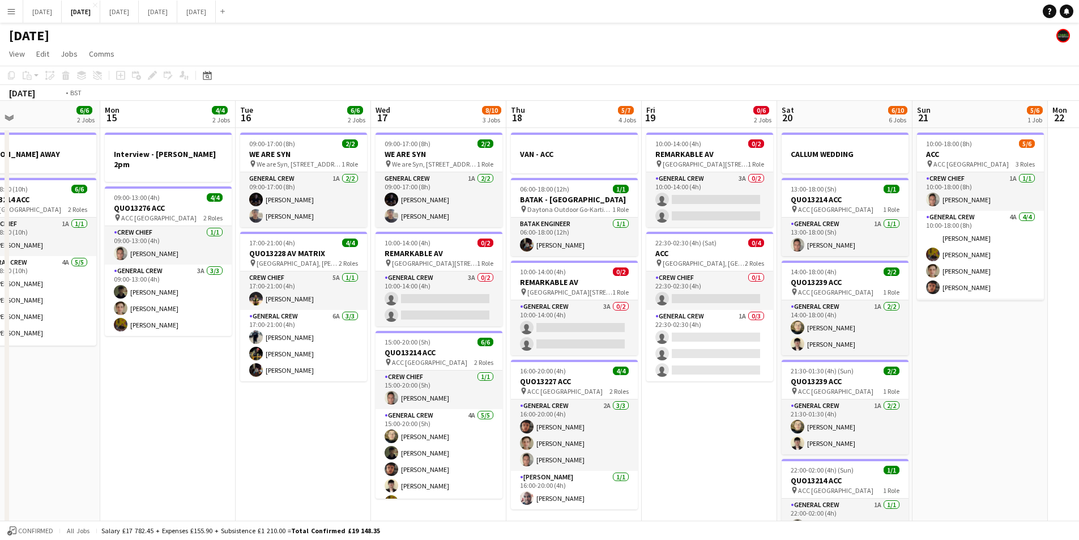
drag, startPoint x: 1005, startPoint y: 346, endPoint x: 893, endPoint y: 344, distance: 112.2
click at [893, 344] on app-calendar-viewport "Fri 12 6/6 2 Jobs Sat 13 4/10 5 Jobs Sun 14 6/6 2 Jobs Mon 15 4/4 2 Jobs Tue 16…" at bounding box center [539, 450] width 1079 height 699
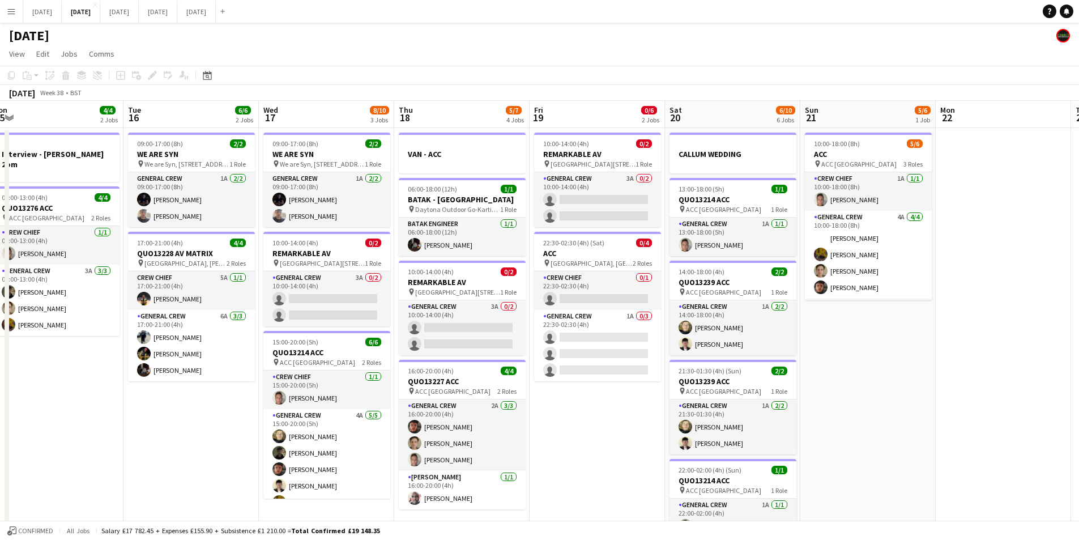
drag, startPoint x: 919, startPoint y: 360, endPoint x: 852, endPoint y: 359, distance: 67.4
click at [752, 338] on app-calendar-viewport "Fri 12 6/6 2 Jobs Sat 13 4/10 5 Jobs Sun 14 6/6 2 Jobs Mon 15 4/4 2 Jobs Tue 16…" at bounding box center [539, 450] width 1079 height 699
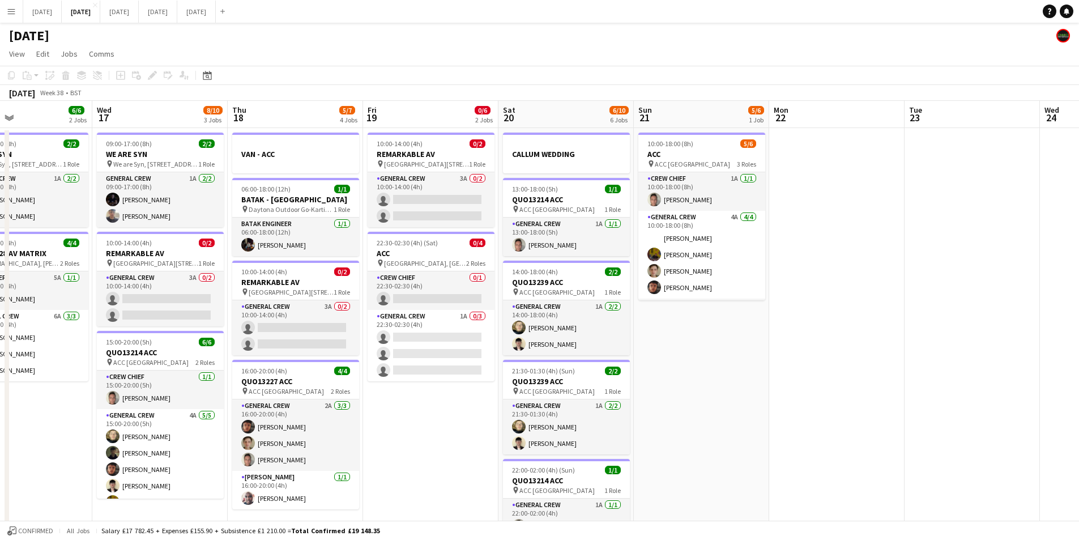
click at [669, 334] on app-calendar-viewport "Sun 14 6/6 2 Jobs Mon 15 4/4 2 Jobs Tue 16 6/6 2 Jobs Wed 17 8/10 3 Jobs Thu 18…" at bounding box center [539, 450] width 1079 height 699
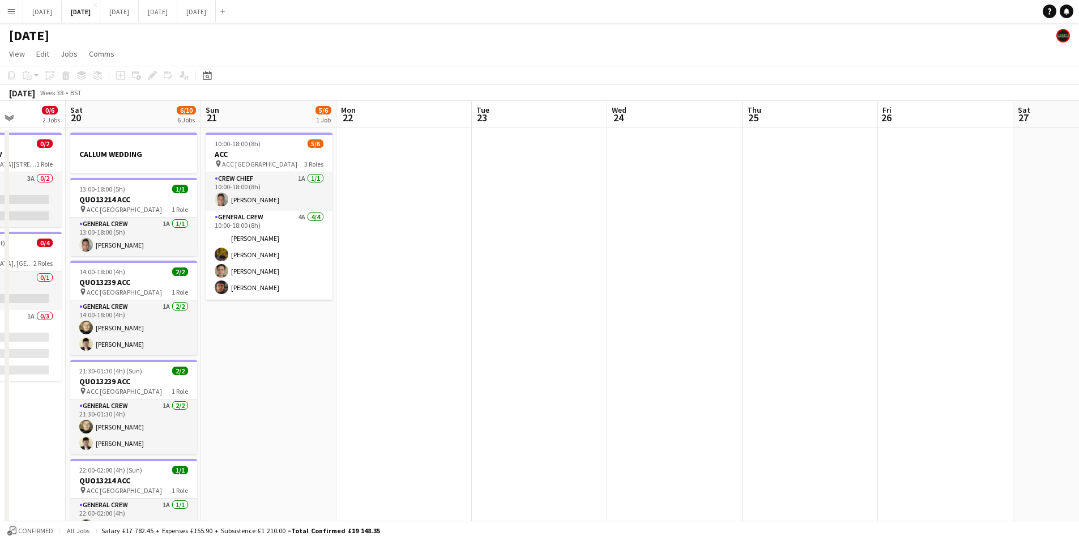
drag, startPoint x: 787, startPoint y: 369, endPoint x: 606, endPoint y: 352, distance: 182.7
click at [594, 354] on app-calendar-viewport "Mon 15 4/4 2 Jobs Tue 16 6/6 2 Jobs Wed 17 8/10 3 Jobs Thu 18 5/7 4 Jobs Fri 19…" at bounding box center [539, 450] width 1079 height 699
drag, startPoint x: 755, startPoint y: 375, endPoint x: 614, endPoint y: 357, distance: 142.2
click at [606, 357] on app-calendar-viewport "Wed 17 8/10 3 Jobs Thu 18 5/7 4 Jobs Fri 19 0/6 2 Jobs Sat 20 6/10 6 Jobs Sun 2…" at bounding box center [539, 450] width 1079 height 699
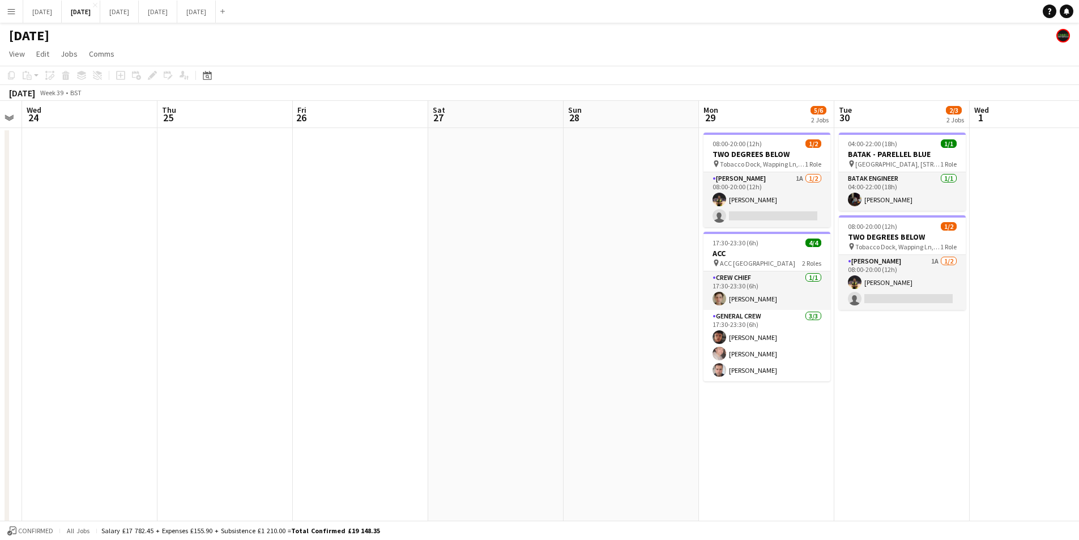
scroll to position [0, 434]
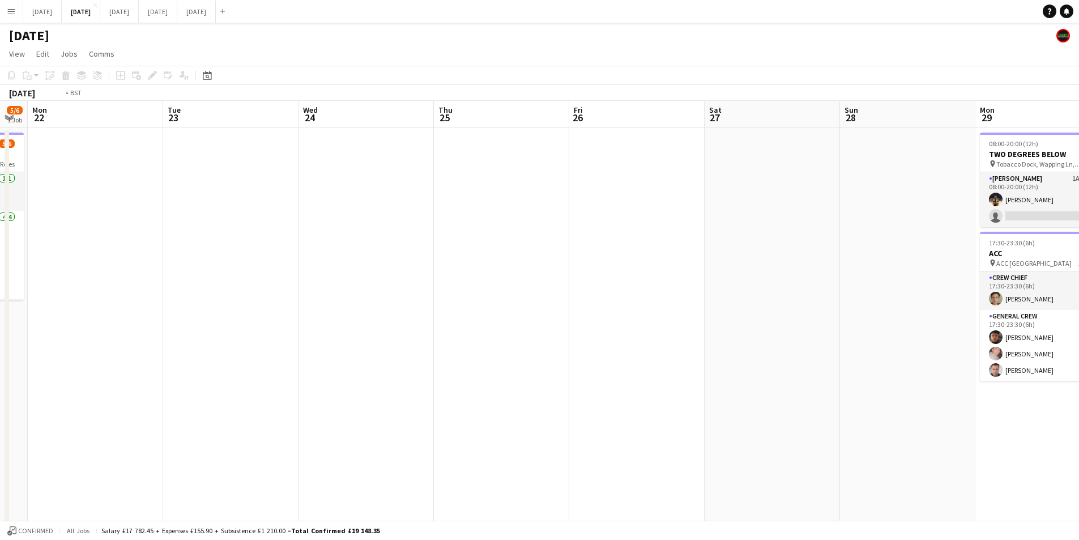
drag, startPoint x: 557, startPoint y: 363, endPoint x: 457, endPoint y: 356, distance: 100.5
click at [719, 365] on app-calendar-viewport "Sat 20 6/10 6 Jobs Sun 21 5/6 1 Job Mon 22 Tue 23 Wed 24 Thu 25 Fri 26 Sat 27 S…" at bounding box center [539, 450] width 1079 height 699
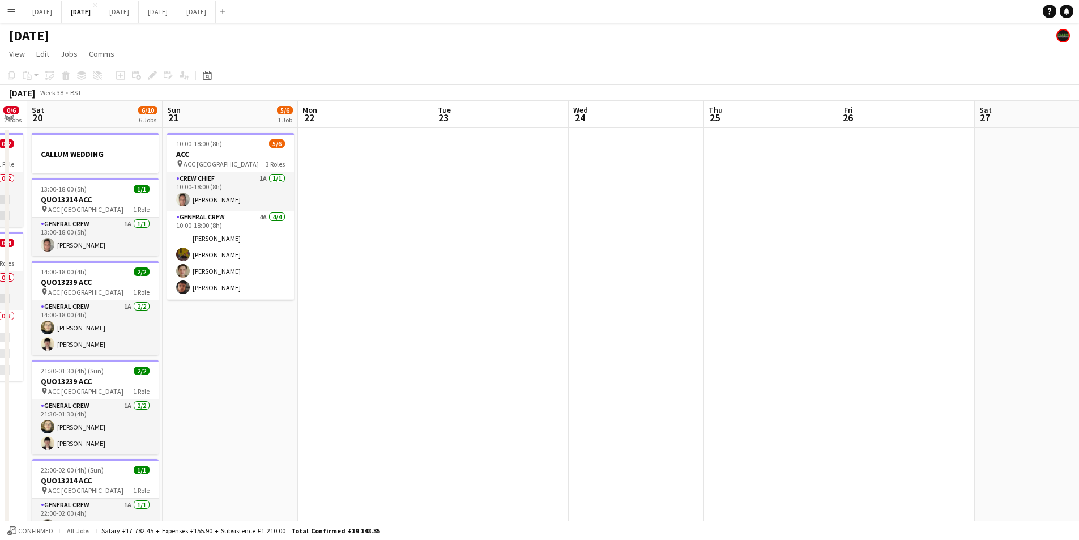
drag, startPoint x: 419, startPoint y: 357, endPoint x: 851, endPoint y: 369, distance: 432.4
click at [848, 381] on app-calendar-viewport "Thu 18 5/7 4 Jobs Fri 19 0/6 2 Jobs Sat 20 6/10 6 Jobs Sun 21 5/6 1 Job Mon 22 …" at bounding box center [539, 450] width 1079 height 699
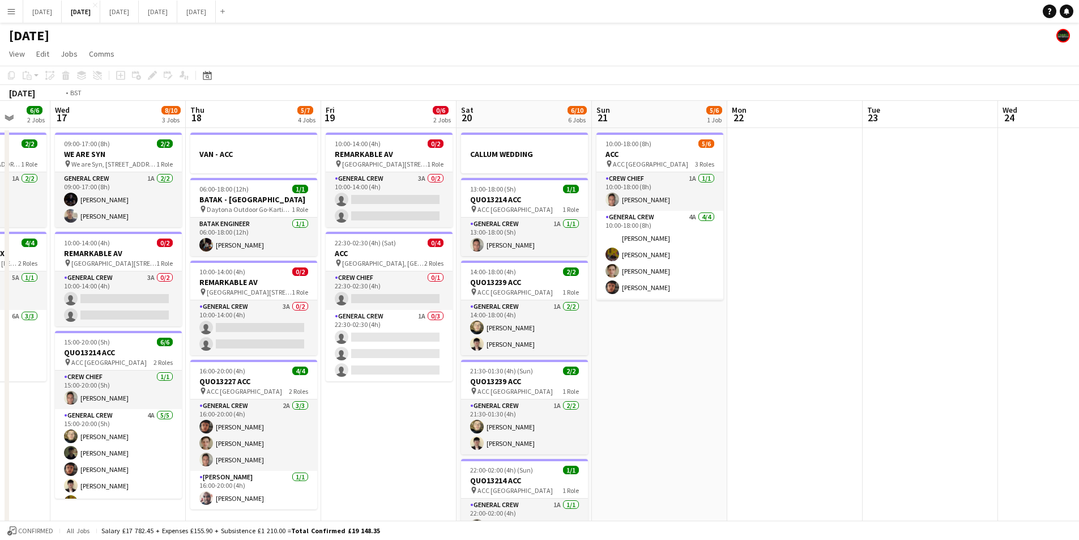
drag, startPoint x: 704, startPoint y: 400, endPoint x: 974, endPoint y: 354, distance: 274.7
click at [973, 366] on app-calendar-viewport "Sun 14 6/6 2 Jobs Mon 15 4/4 2 Jobs Tue 16 6/6 2 Jobs Wed 17 8/10 3 Jobs Thu 18…" at bounding box center [539, 450] width 1079 height 699
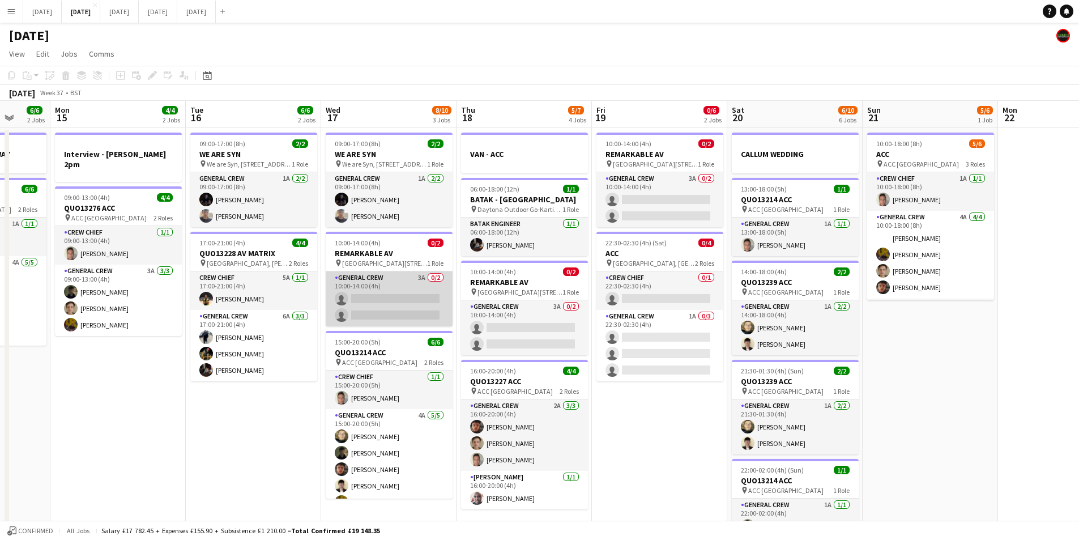
scroll to position [0, 284]
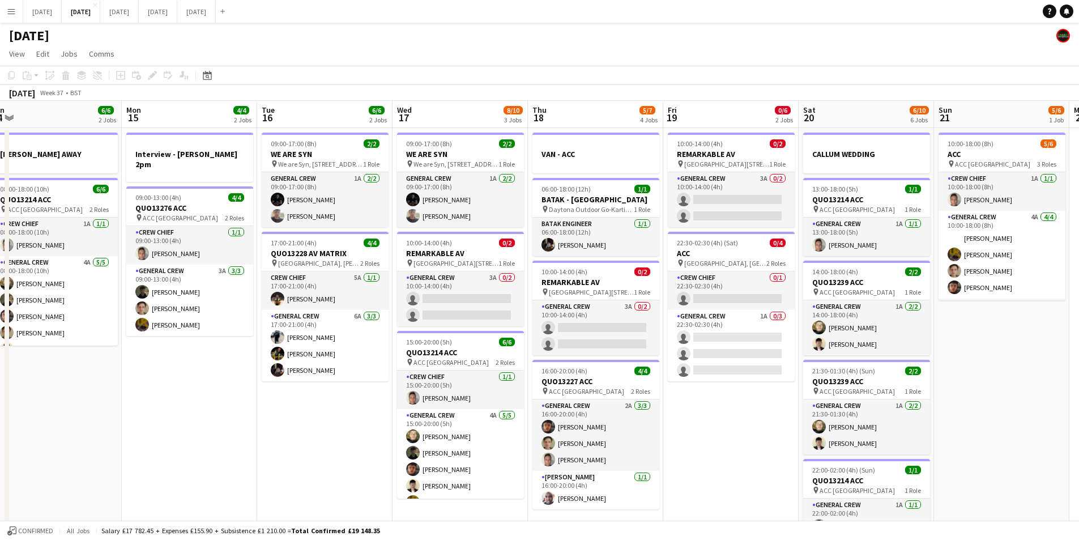
drag, startPoint x: 373, startPoint y: 333, endPoint x: 458, endPoint y: 349, distance: 85.9
click at [601, 321] on app-calendar-viewport "Fri 12 6/6 2 Jobs Sat 13 4/10 5 Jobs Sun 14 6/6 2 Jobs Mon 15 4/4 2 Jobs Tue 16…" at bounding box center [539, 450] width 1079 height 699
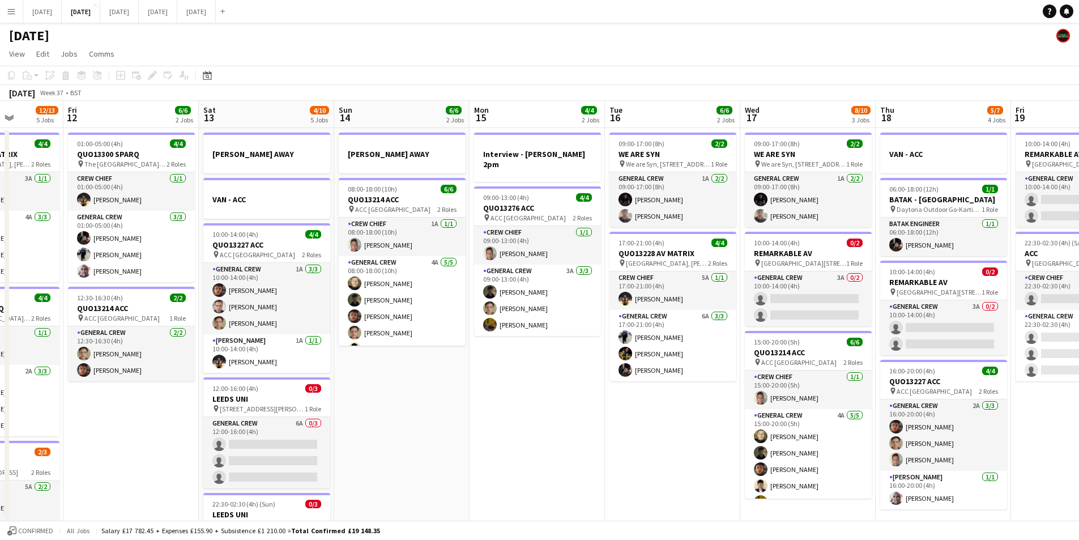
drag, startPoint x: 506, startPoint y: 385, endPoint x: 588, endPoint y: 390, distance: 82.3
click at [647, 408] on app-calendar-viewport "Tue 9 4/4 2 Jobs Wed 10 2/2 2 Jobs Thu 11 12/13 5 Jobs Fri 12 6/6 2 Jobs Sat 13…" at bounding box center [539, 450] width 1079 height 699
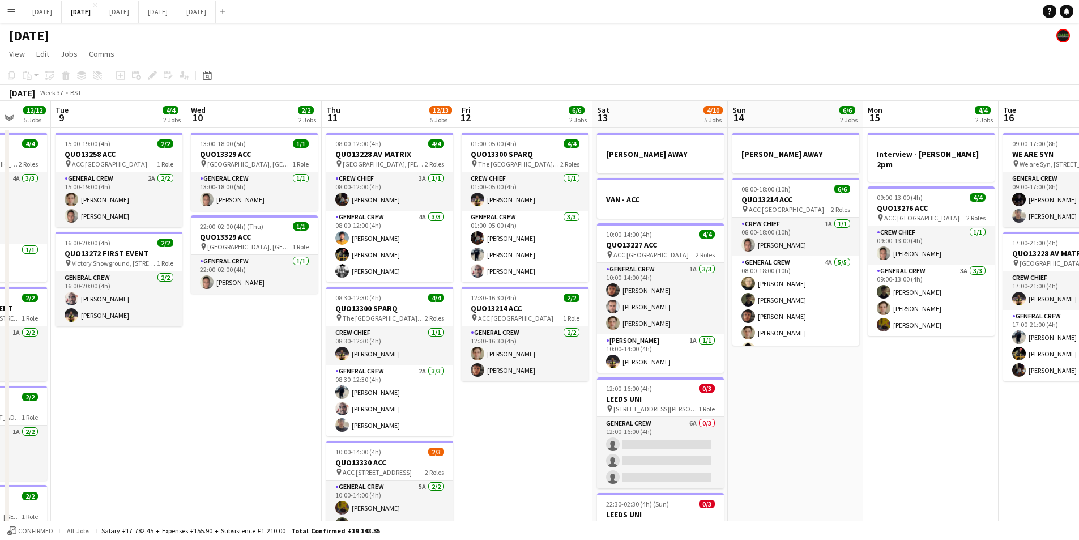
drag, startPoint x: 270, startPoint y: 396, endPoint x: 436, endPoint y: 417, distance: 167.3
click at [436, 417] on app-calendar-viewport "Sun 7 7/7 1 Job Mon 8 12/12 5 Jobs Tue 9 4/4 2 Jobs Wed 10 2/2 2 Jobs Thu 11 12…" at bounding box center [539, 450] width 1079 height 699
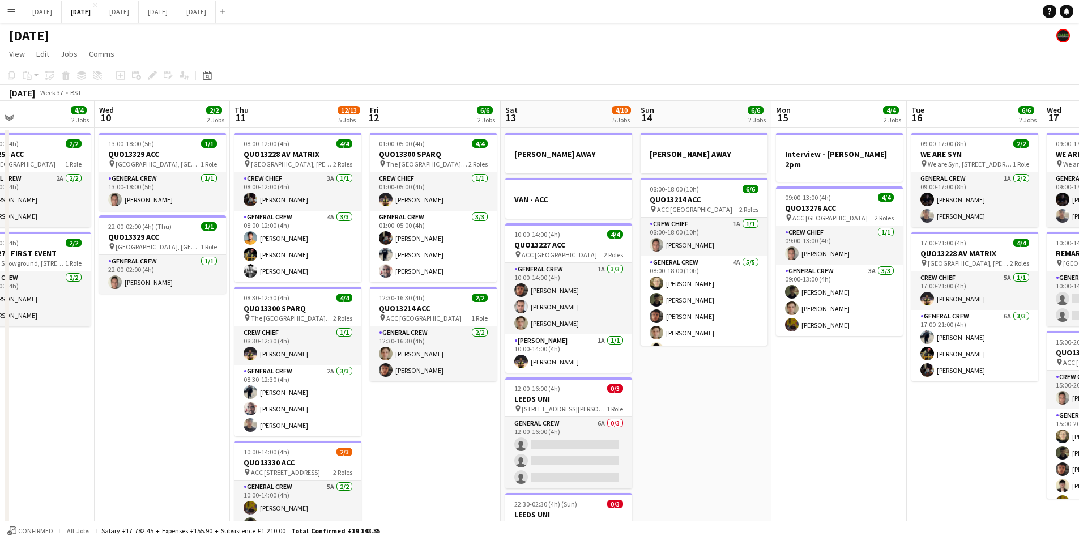
drag, startPoint x: 922, startPoint y: 430, endPoint x: 757, endPoint y: 362, distance: 178.3
click at [757, 362] on app-calendar-viewport "Sun 7 7/7 1 Job Mon 8 12/12 5 Jobs Tue 9 4/4 2 Jobs Wed 10 2/2 2 Jobs Thu 11 12…" at bounding box center [539, 450] width 1079 height 699
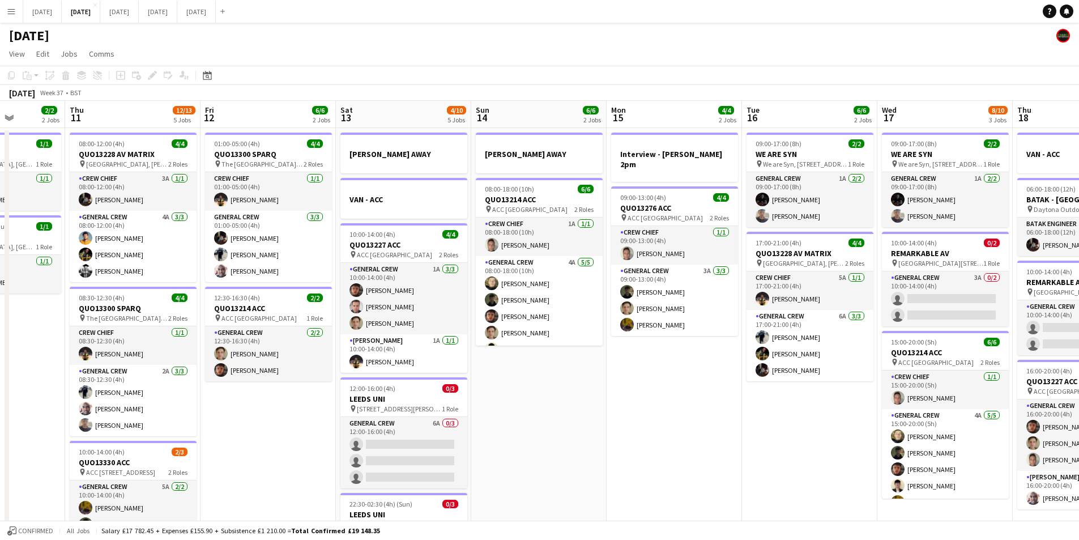
drag, startPoint x: 889, startPoint y: 411, endPoint x: 675, endPoint y: 355, distance: 221.0
click at [679, 351] on app-calendar-viewport "Mon 8 12/12 5 Jobs Tue 9 4/4 2 Jobs Wed 10 2/2 2 Jobs Thu 11 12/13 5 Jobs Fri 1…" at bounding box center [539, 450] width 1079 height 699
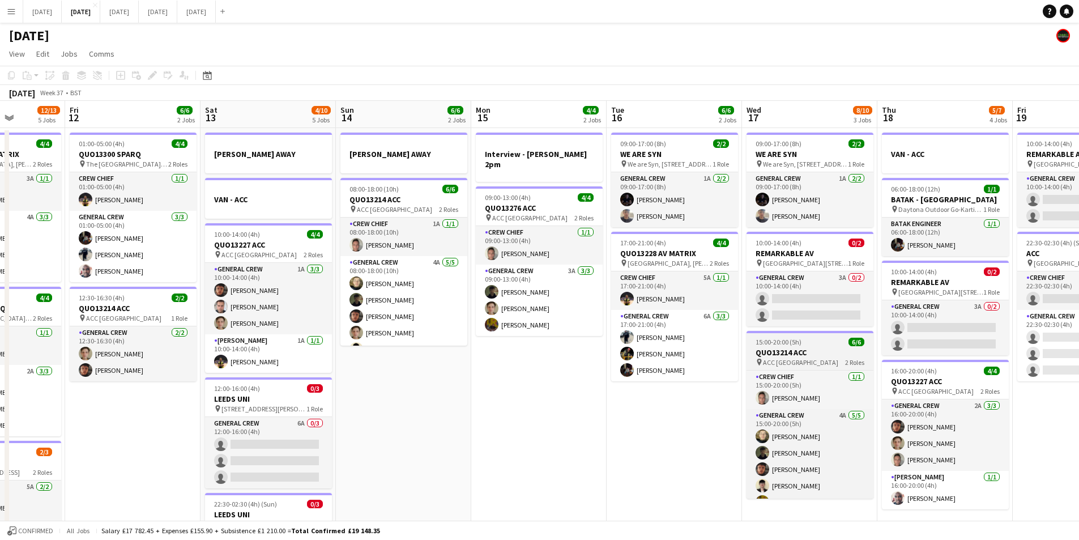
scroll to position [0, 416]
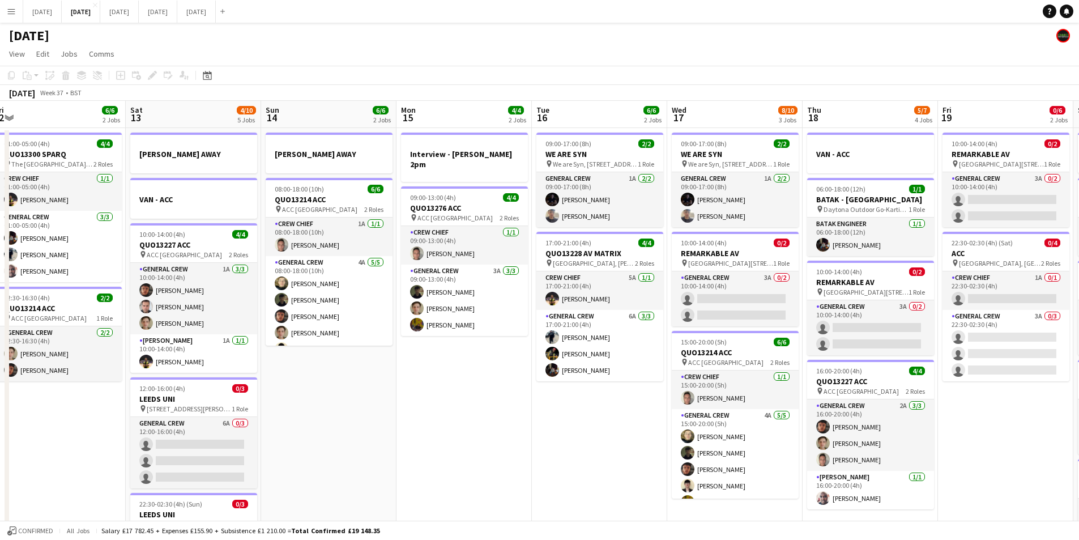
click at [804, 347] on app-calendar-viewport "Tue 9 4/4 2 Jobs Wed 10 2/2 2 Jobs Thu 11 12/13 5 Jobs Fri 12 6/6 2 Jobs Sat 13…" at bounding box center [539, 450] width 1079 height 699
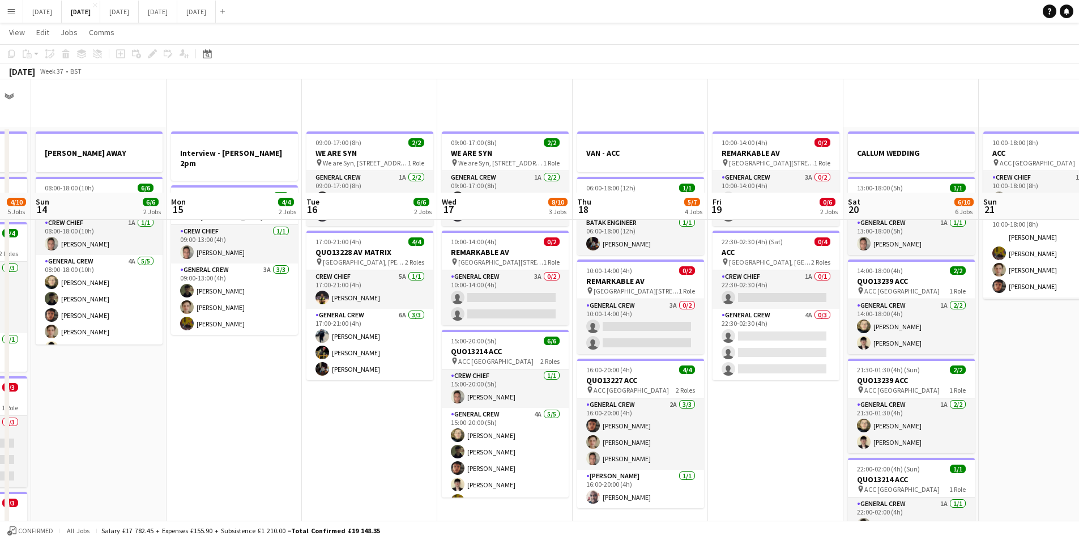
scroll to position [227, 0]
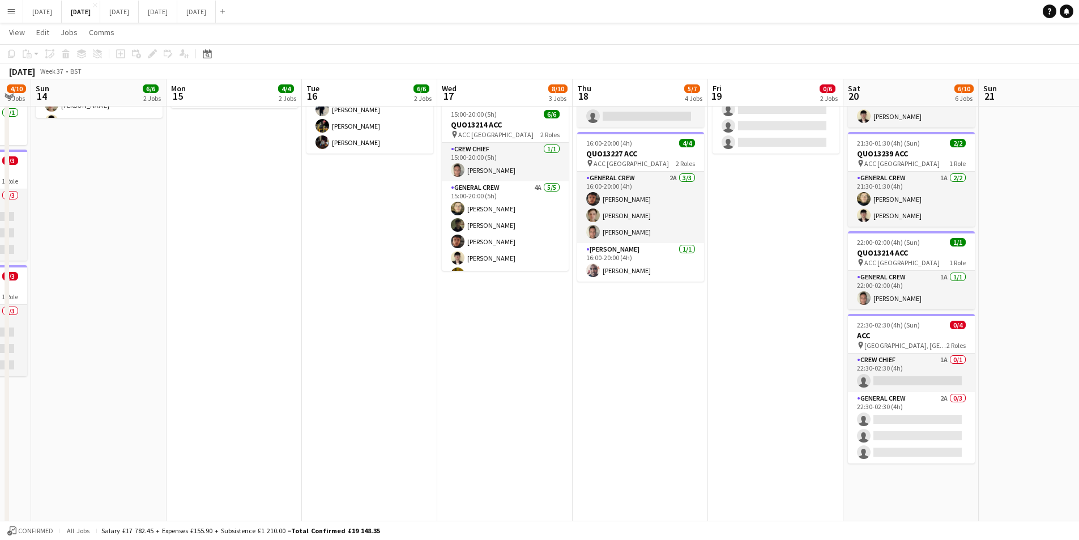
drag, startPoint x: 753, startPoint y: 400, endPoint x: 666, endPoint y: 371, distance: 91.9
click at [666, 372] on app-calendar-viewport "Thu 11 12/13 5 Jobs Fri 12 6/6 2 Jobs Sat 13 4/10 5 Jobs Sun 14 6/6 2 Jobs Mon …" at bounding box center [539, 195] width 1079 height 754
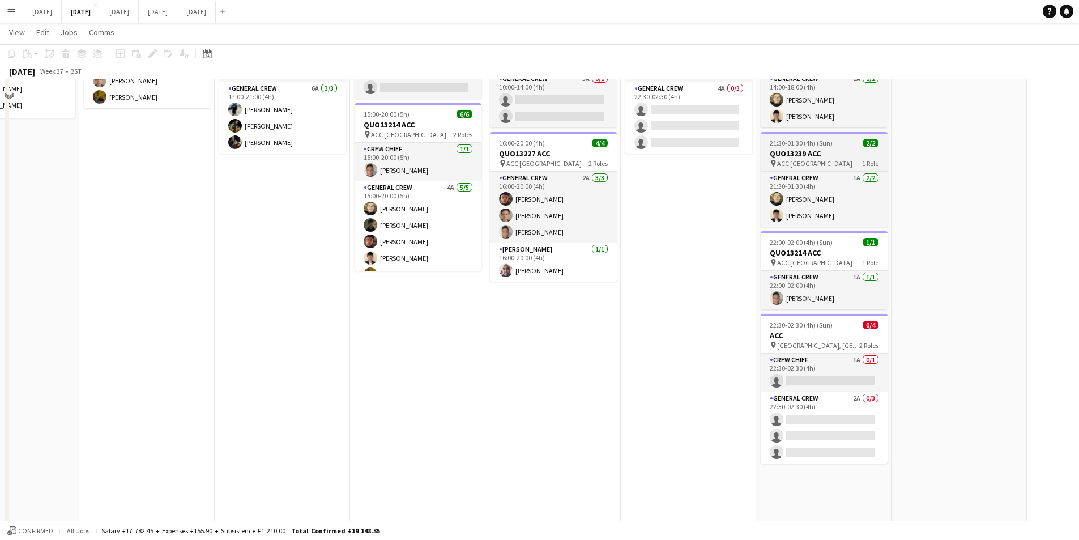
scroll to position [57, 0]
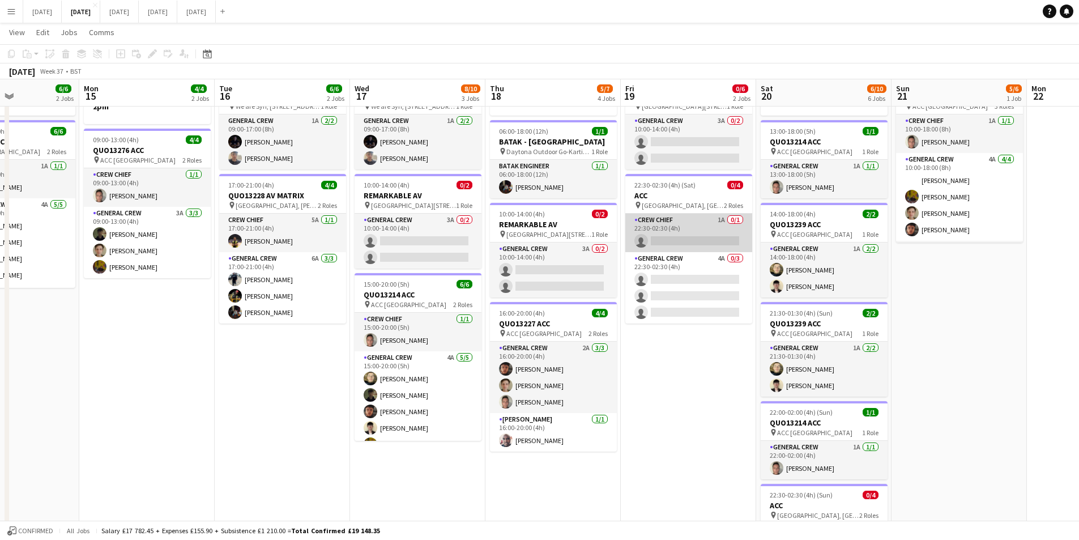
click at [709, 231] on app-card-role "Crew Chief 1A 0/1 22:30-02:30 (4h) single-neutral-actions" at bounding box center [688, 233] width 127 height 39
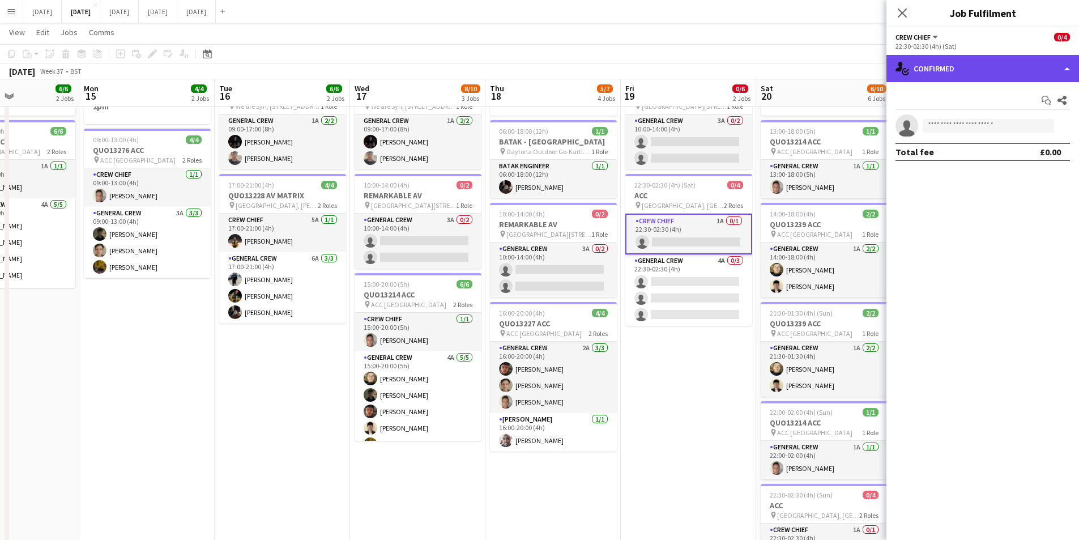
click at [1023, 68] on div "single-neutral-actions-check-2 Confirmed" at bounding box center [983, 68] width 193 height 27
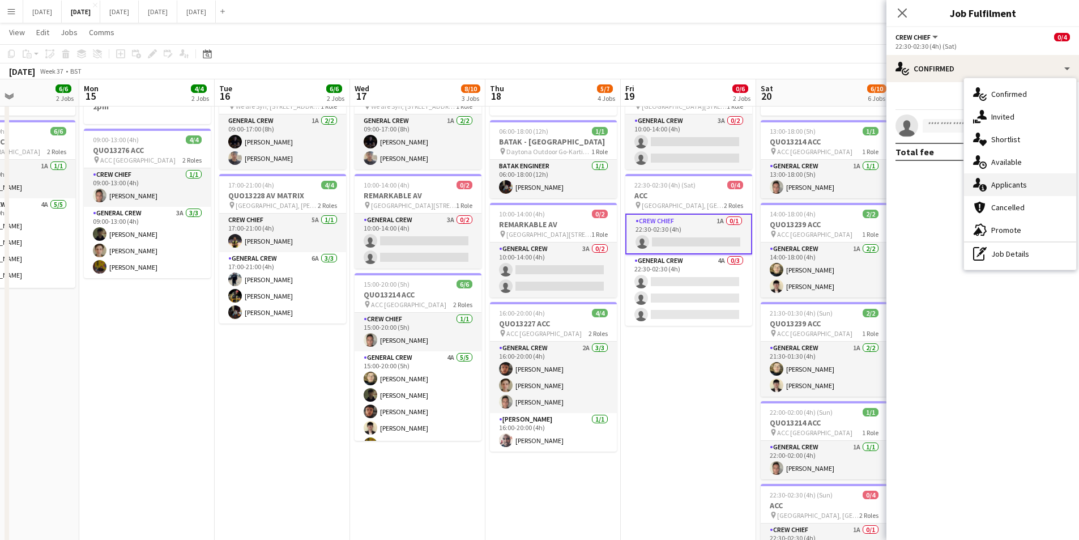
click at [1020, 184] on span "Applicants" at bounding box center [1009, 185] width 36 height 10
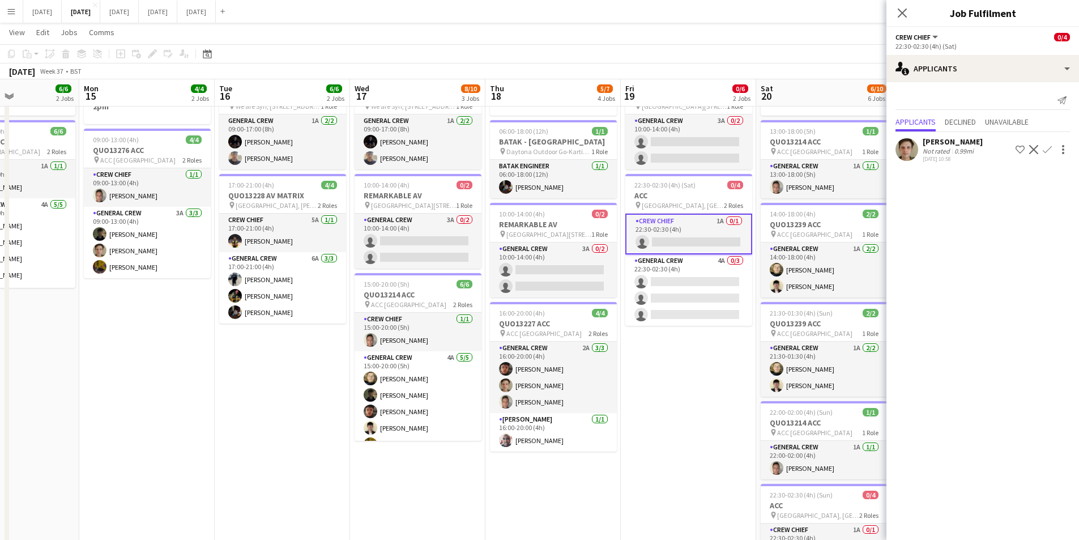
scroll to position [0, 397]
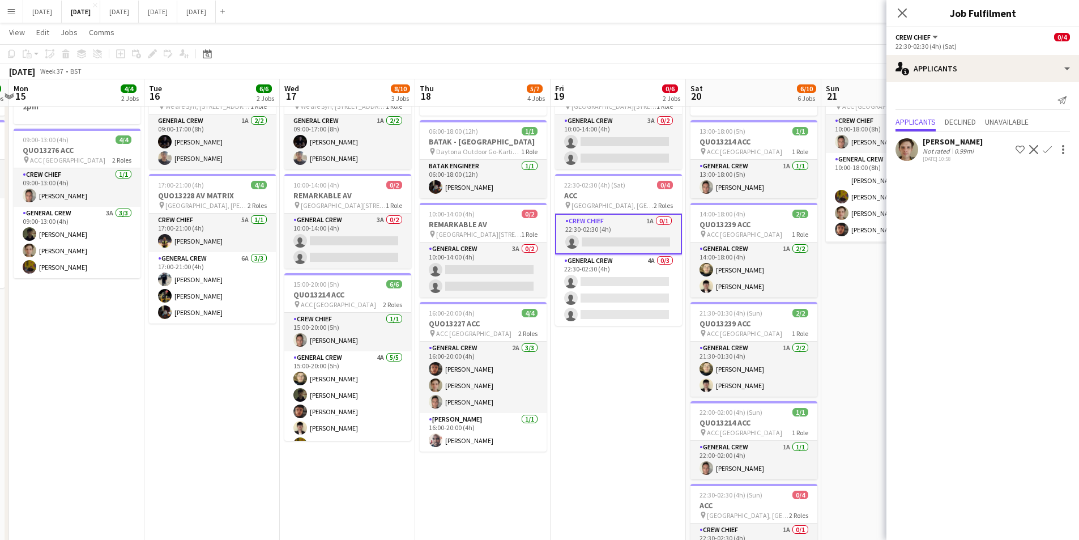
drag, startPoint x: 692, startPoint y: 373, endPoint x: 621, endPoint y: 354, distance: 72.8
click at [621, 354] on app-calendar-viewport "Fri 12 6/6 2 Jobs Sat 13 4/10 5 Jobs Sun 14 6/6 2 Jobs Mon 15 4/4 2 Jobs Tue 16…" at bounding box center [539, 365] width 1079 height 754
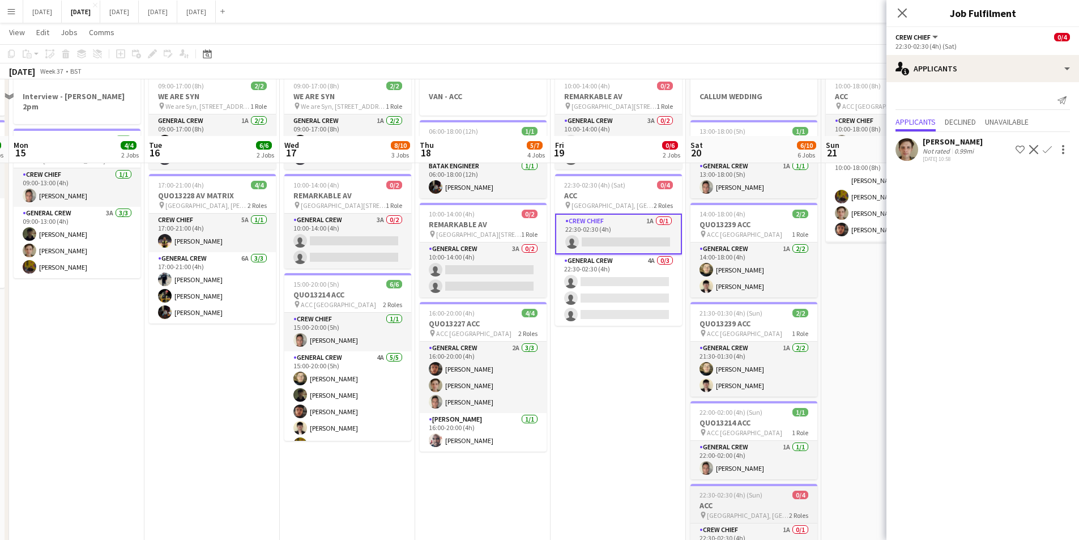
scroll to position [227, 0]
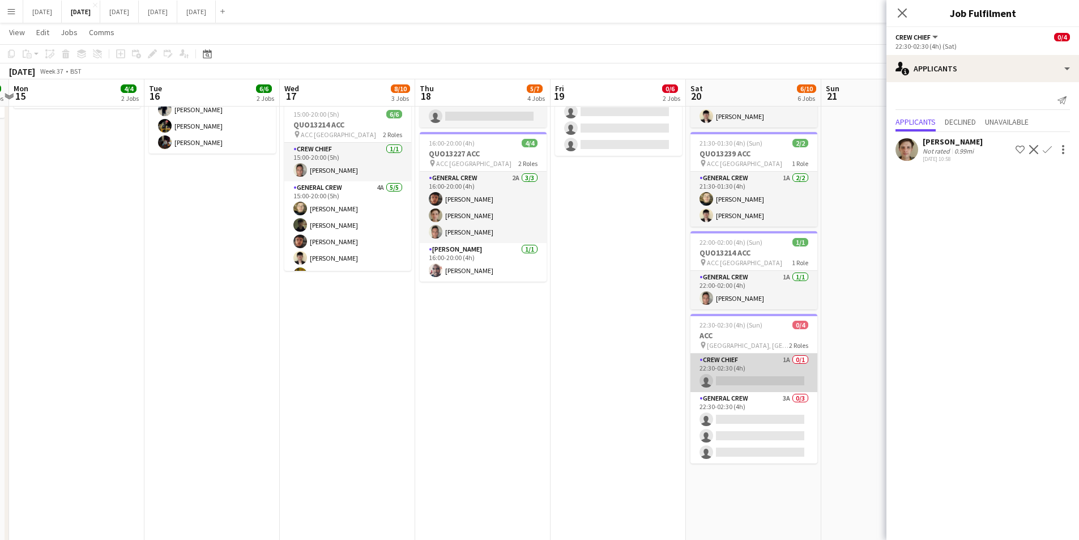
click at [768, 374] on app-card-role "Crew Chief 1A 0/1 22:30-02:30 (4h) single-neutral-actions" at bounding box center [754, 373] width 127 height 39
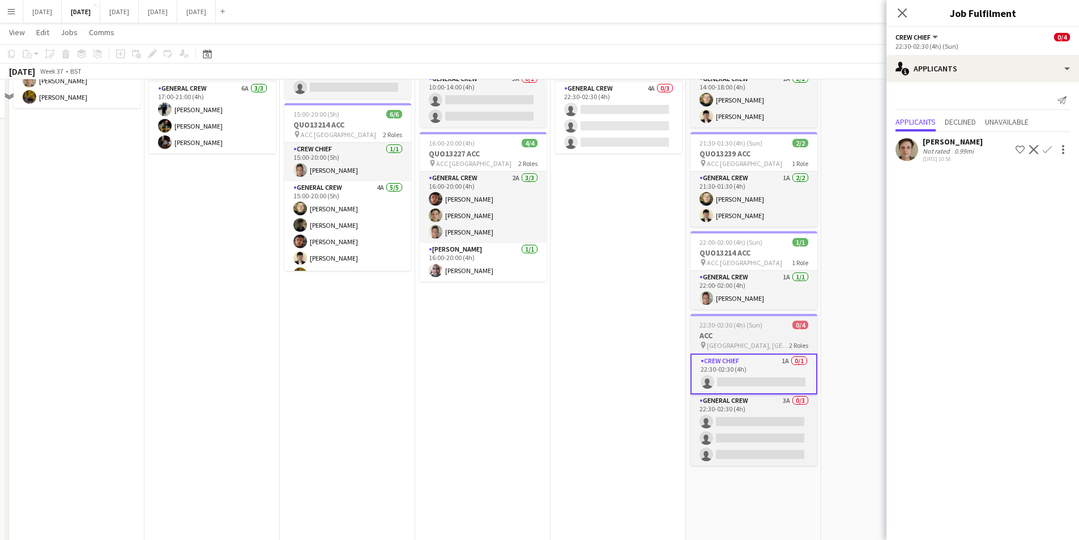
scroll to position [170, 0]
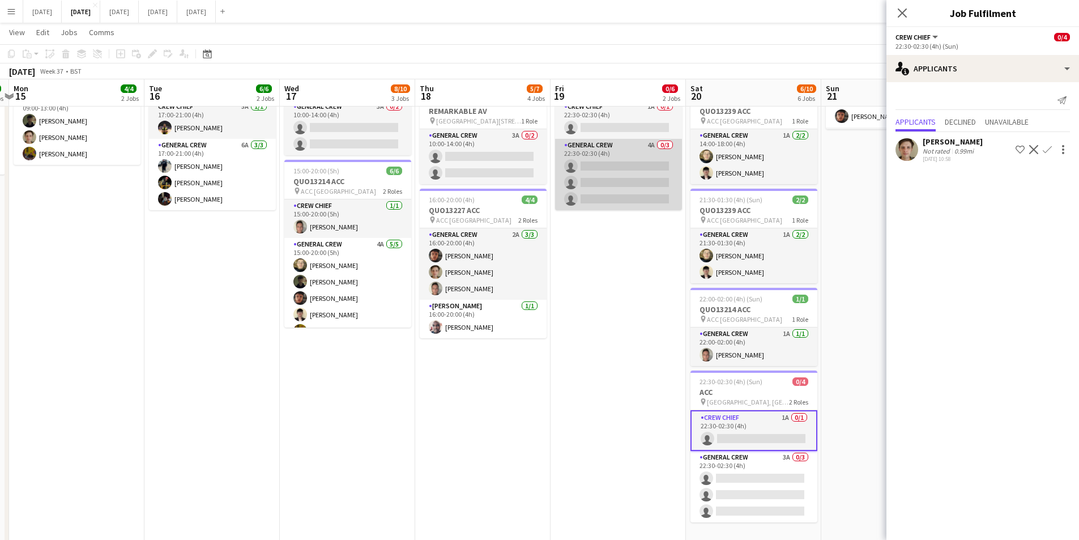
click at [615, 169] on app-card-role "General Crew 4A 0/3 22:30-02:30 (4h) single-neutral-actions single-neutral-acti…" at bounding box center [618, 174] width 127 height 71
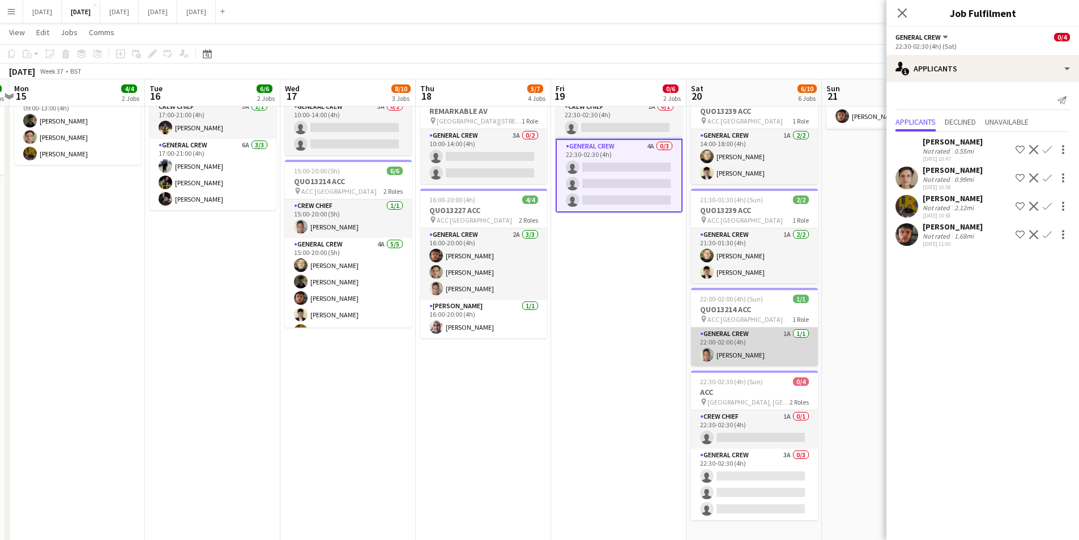
scroll to position [278, 0]
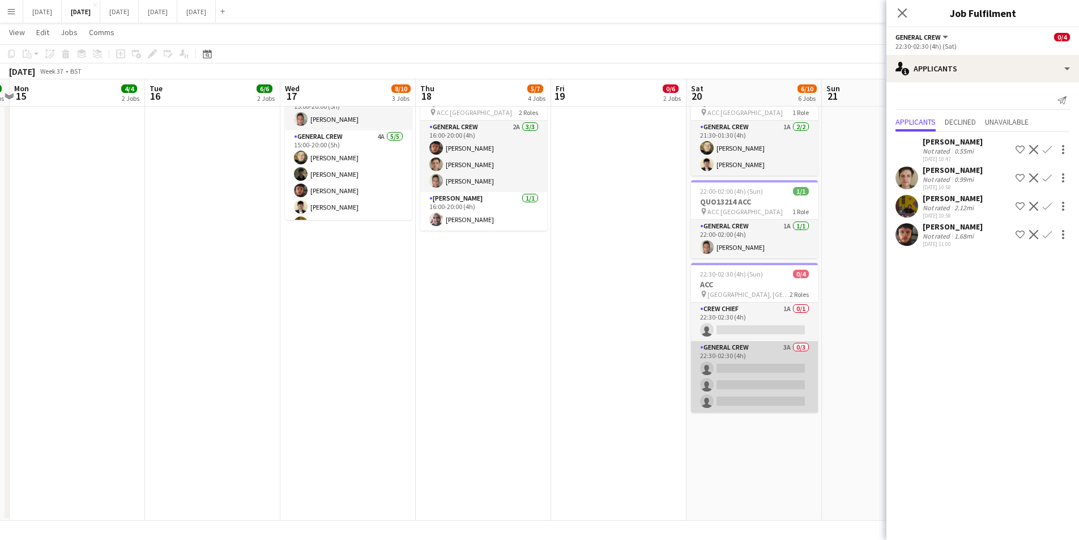
click at [756, 378] on app-card-role "General Crew 3A 0/3 22:30-02:30 (4h) single-neutral-actions single-neutral-acti…" at bounding box center [754, 376] width 127 height 71
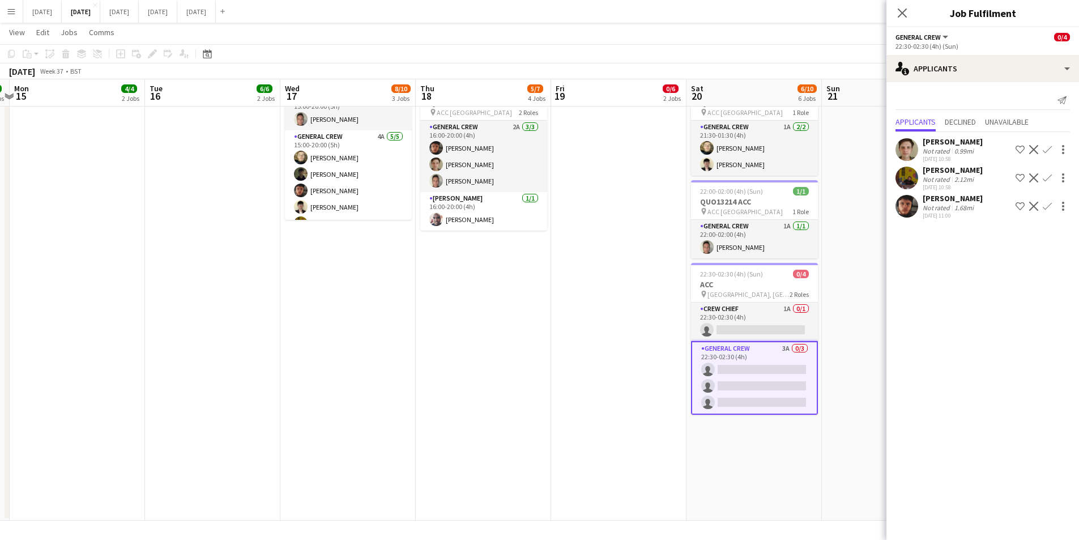
scroll to position [108, 0]
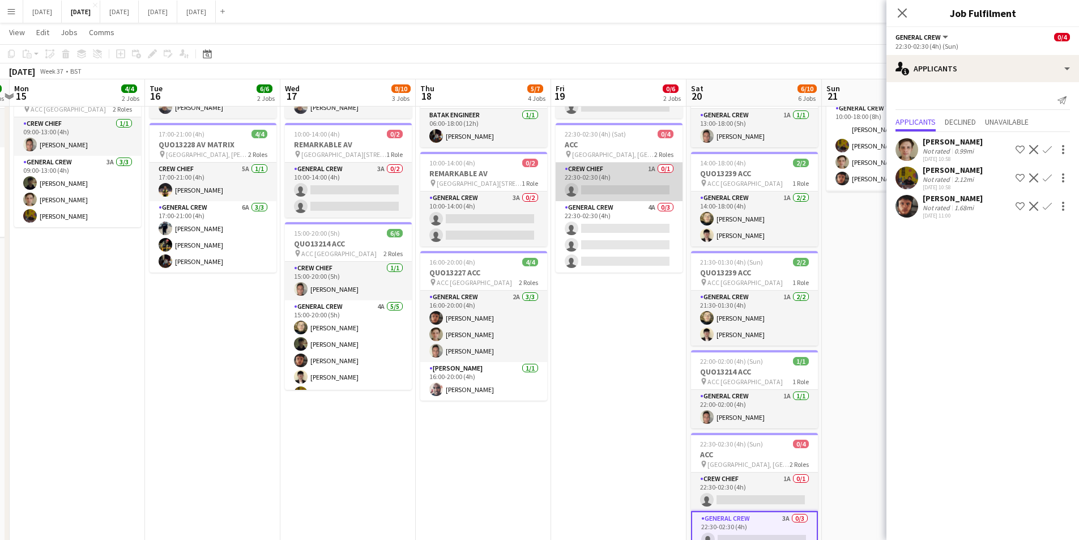
click at [624, 182] on app-card-role "Crew Chief 1A 0/1 22:30-02:30 (4h) single-neutral-actions" at bounding box center [619, 182] width 127 height 39
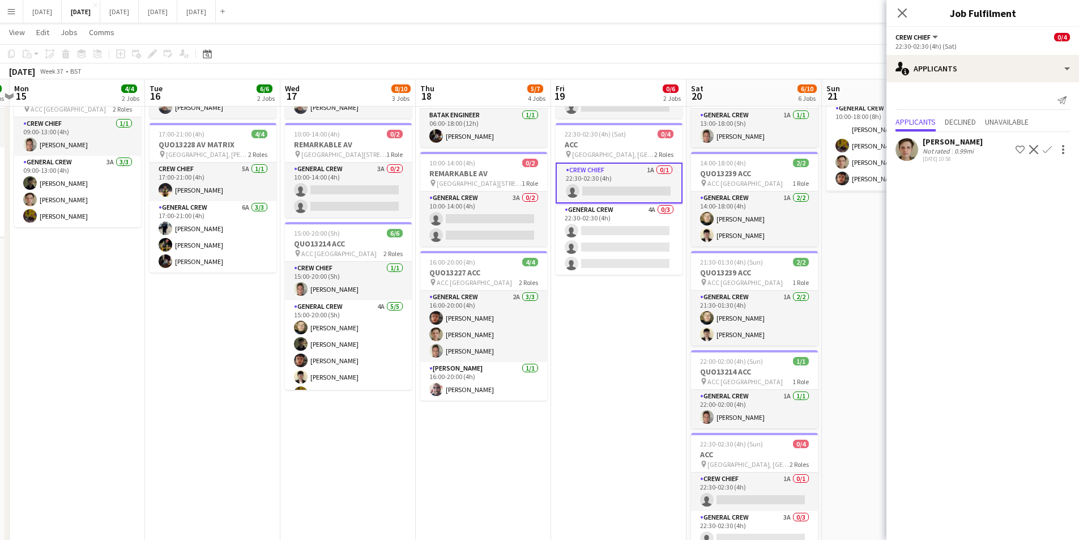
click at [1046, 150] on app-icon "Confirm" at bounding box center [1047, 149] width 9 height 9
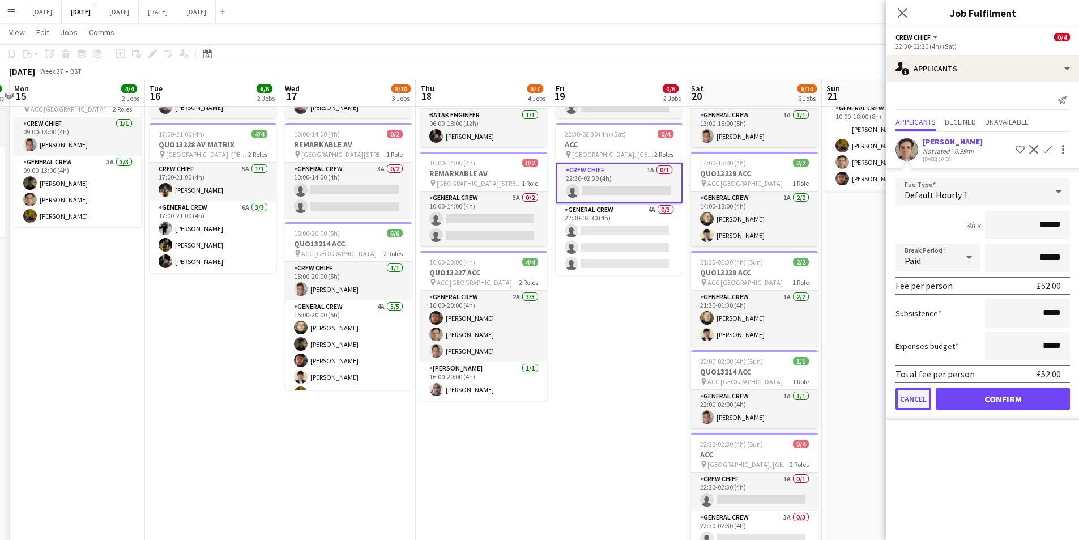
click at [918, 391] on button "Cancel" at bounding box center [914, 399] width 36 height 23
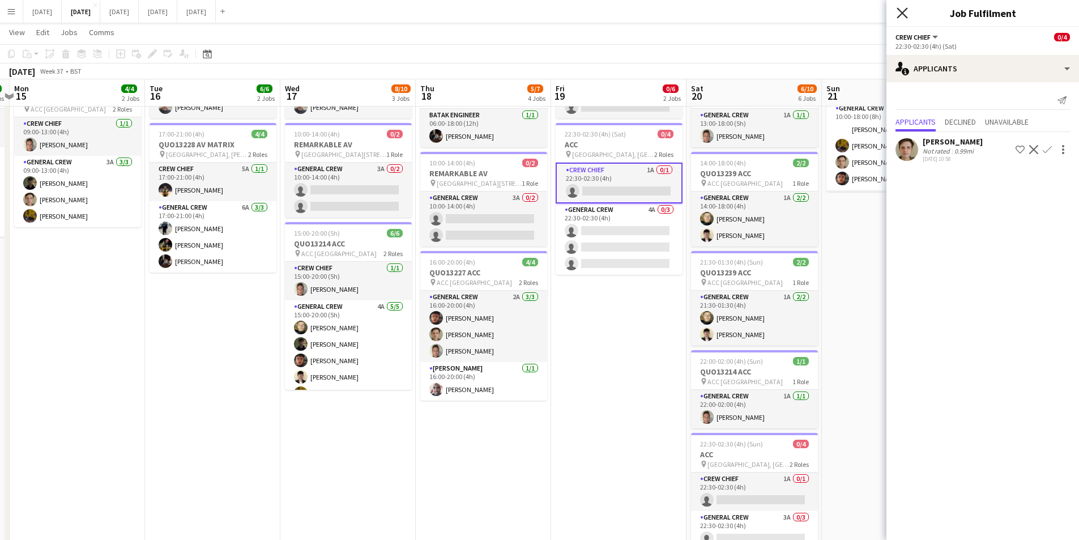
click at [901, 15] on icon "Close pop-in" at bounding box center [902, 12] width 11 height 11
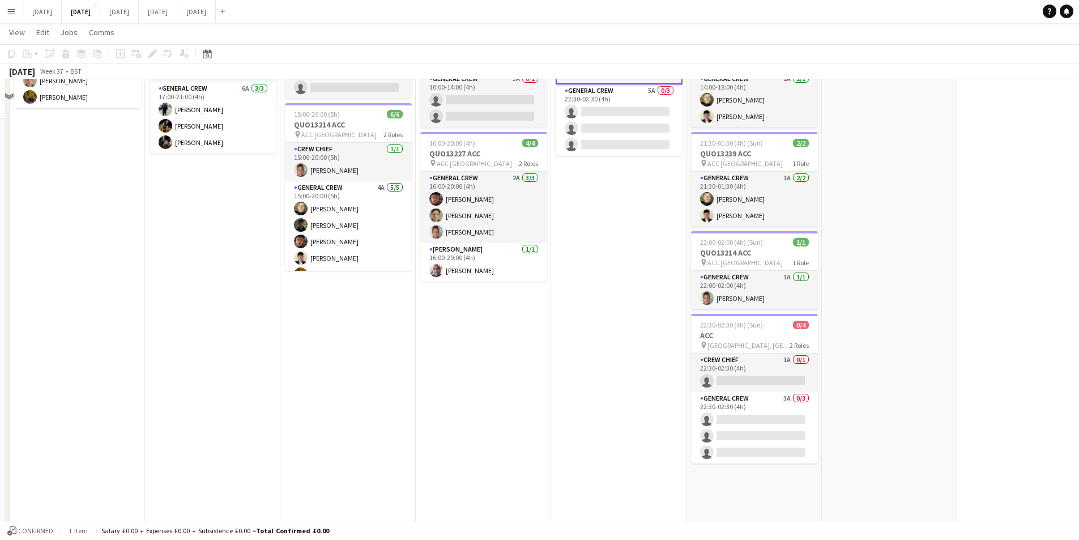
scroll to position [57, 0]
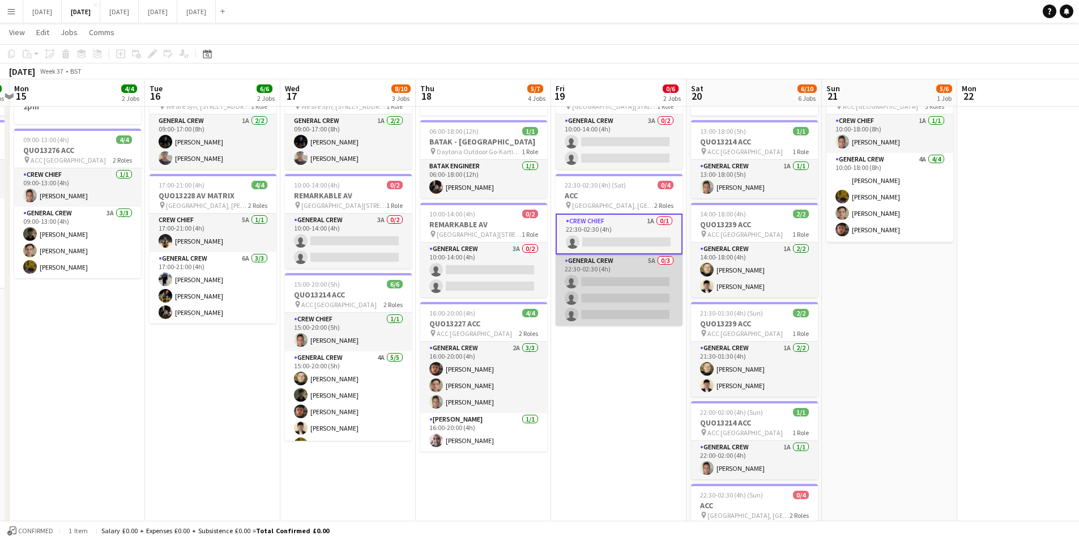
click at [622, 301] on app-card-role "General Crew 5A 0/3 22:30-02:30 (4h) single-neutral-actions single-neutral-acti…" at bounding box center [619, 289] width 127 height 71
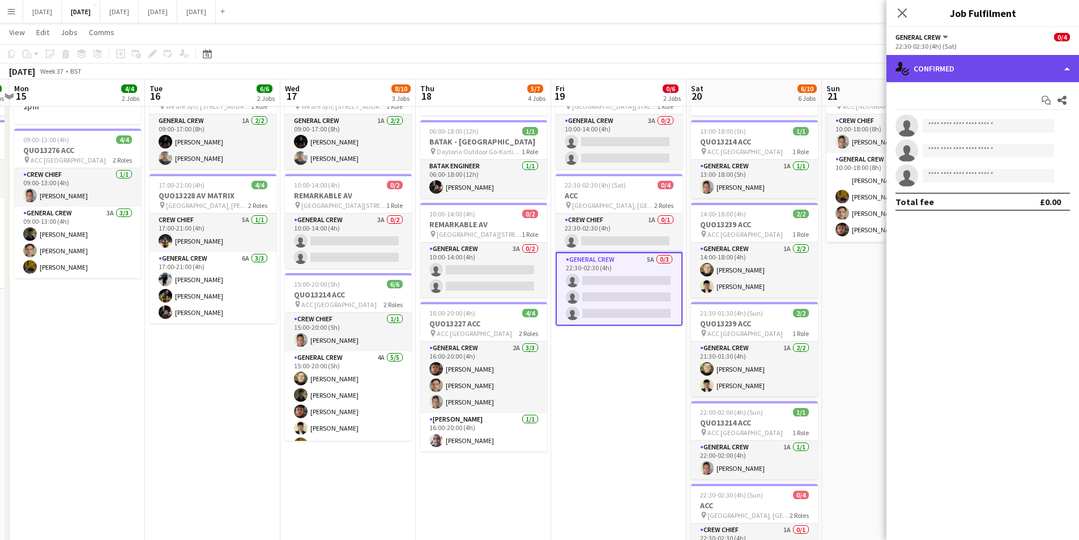
click at [1007, 73] on div "single-neutral-actions-check-2 Confirmed" at bounding box center [983, 68] width 193 height 27
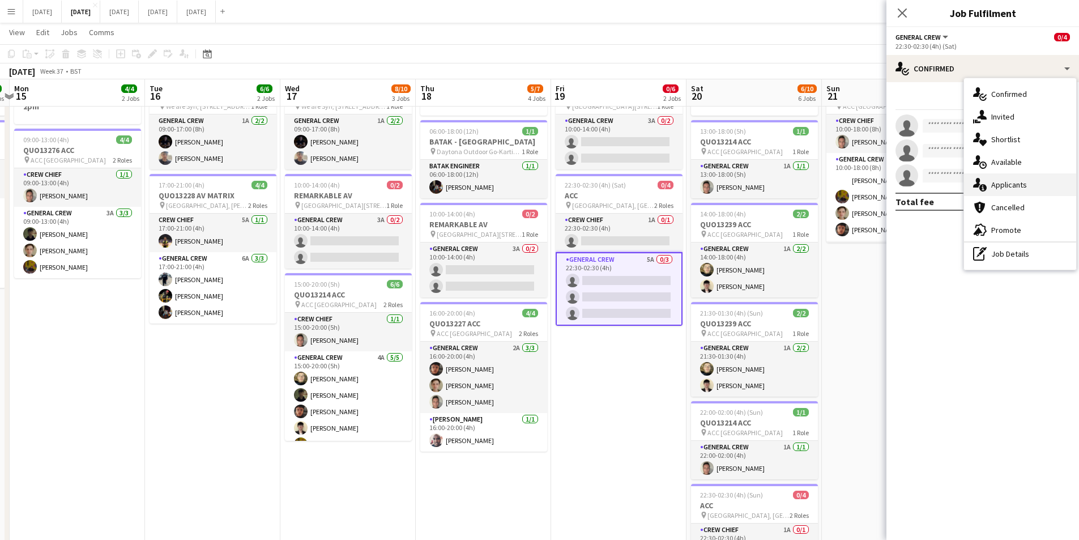
click at [1015, 192] on div "single-neutral-actions-information Applicants" at bounding box center [1020, 184] width 112 height 23
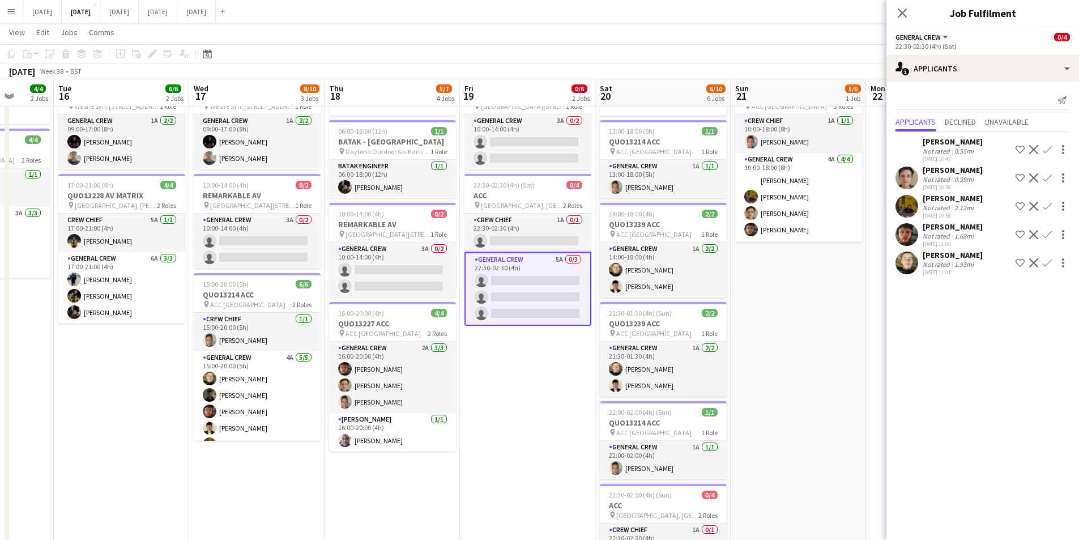
drag, startPoint x: 809, startPoint y: 328, endPoint x: 754, endPoint y: 320, distance: 55.5
click at [751, 320] on app-calendar-viewport "Sat 13 4/10 5 Jobs Sun 14 6/6 2 Jobs Mon 15 4/4 2 Jobs Tue 16 6/6 2 Jobs Wed 17…" at bounding box center [539, 365] width 1079 height 754
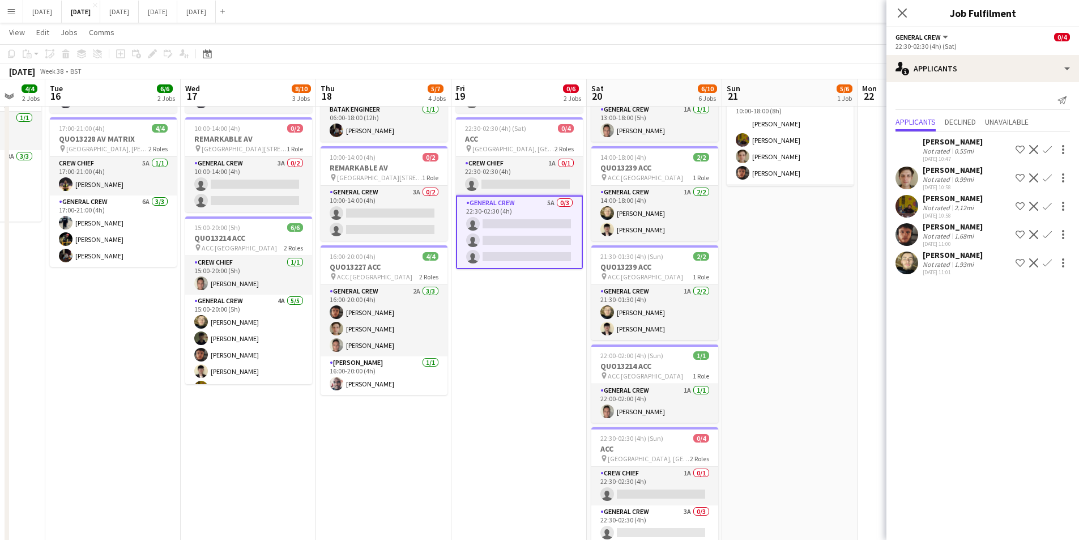
scroll to position [170, 0]
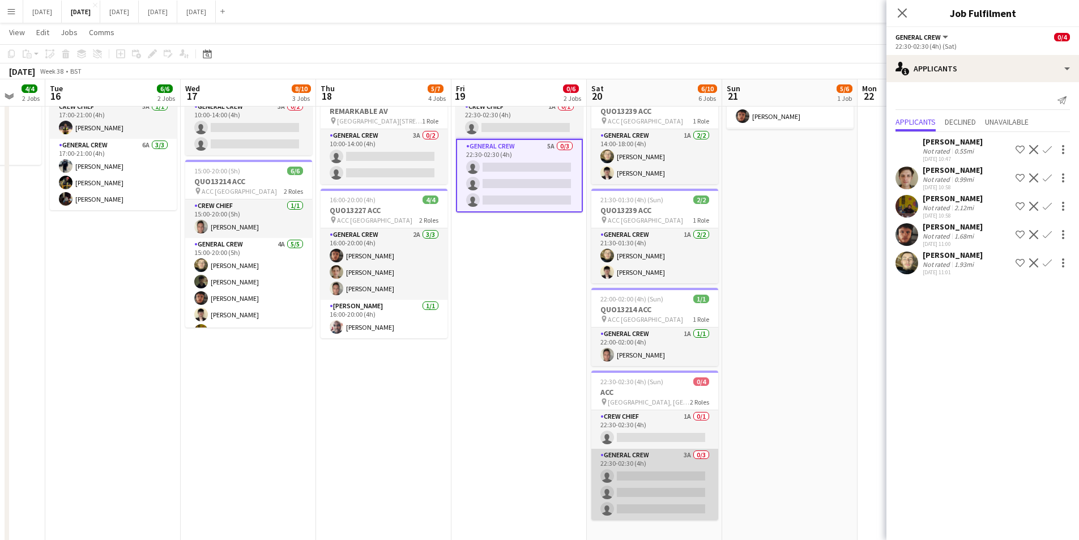
click at [642, 477] on app-card-role "General Crew 3A 0/3 22:30-02:30 (4h) single-neutral-actions single-neutral-acti…" at bounding box center [654, 484] width 127 height 71
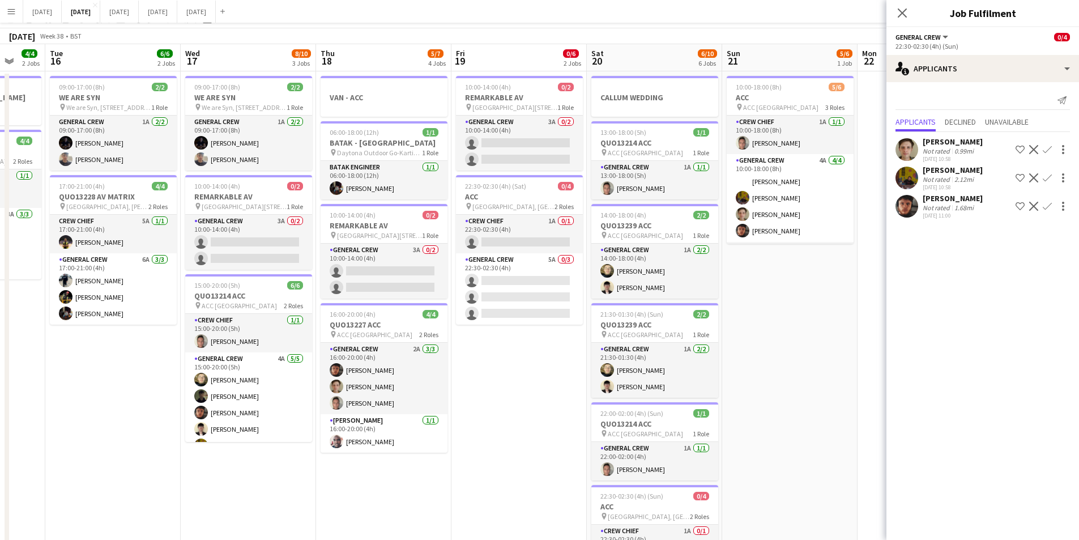
scroll to position [0, 0]
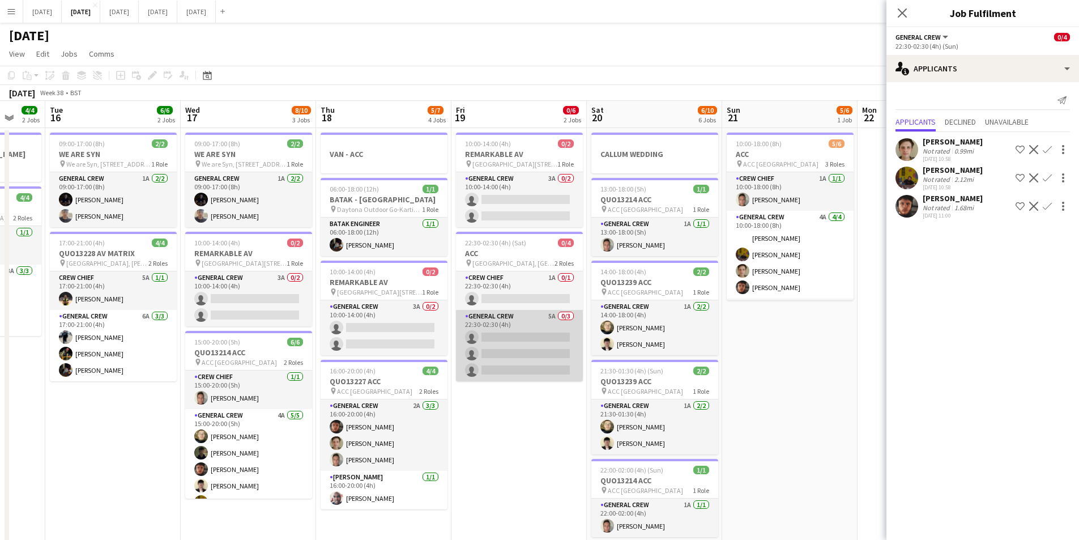
click at [535, 343] on app-card-role "General Crew 5A 0/3 22:30-02:30 (4h) single-neutral-actions single-neutral-acti…" at bounding box center [519, 345] width 127 height 71
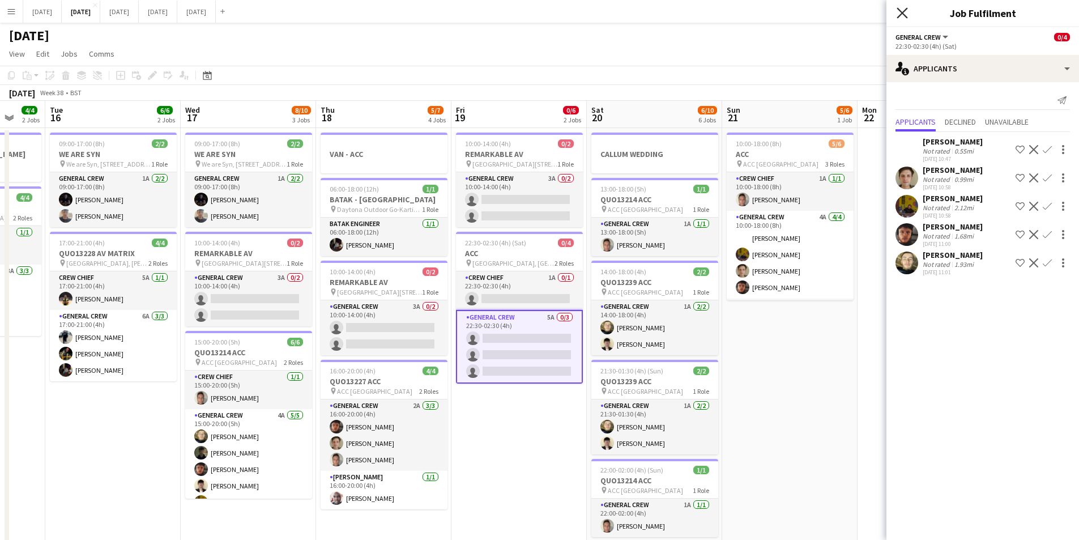
click at [902, 12] on icon at bounding box center [902, 12] width 11 height 11
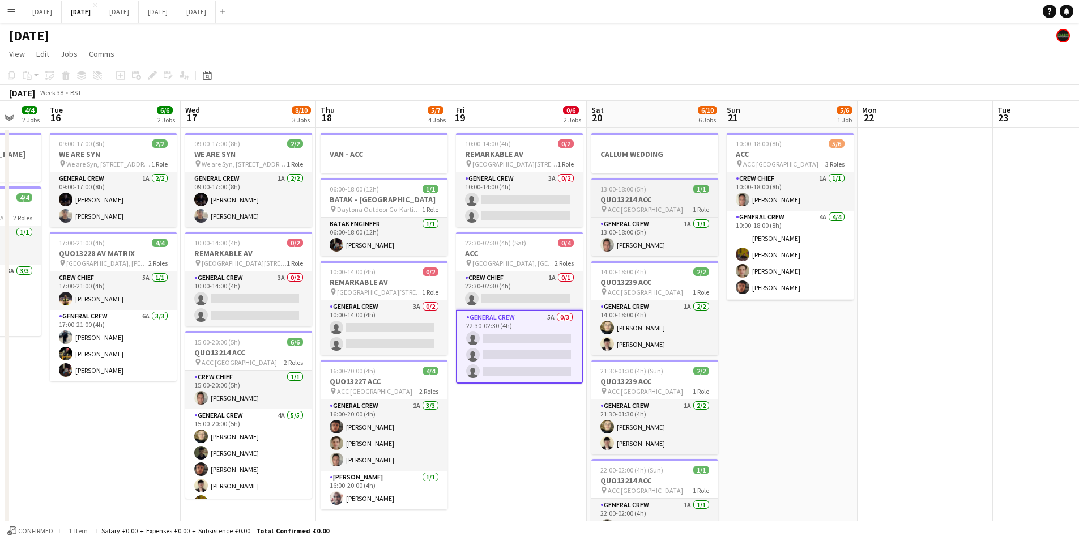
click at [692, 198] on h3 "QUO13214 ACC" at bounding box center [654, 199] width 127 height 10
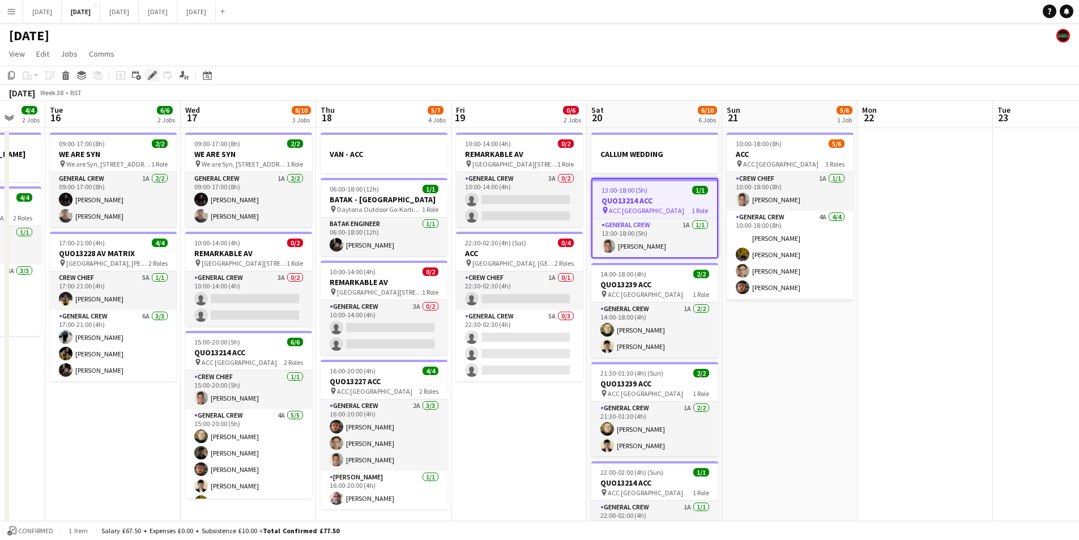
click at [148, 76] on icon "Edit" at bounding box center [152, 75] width 9 height 9
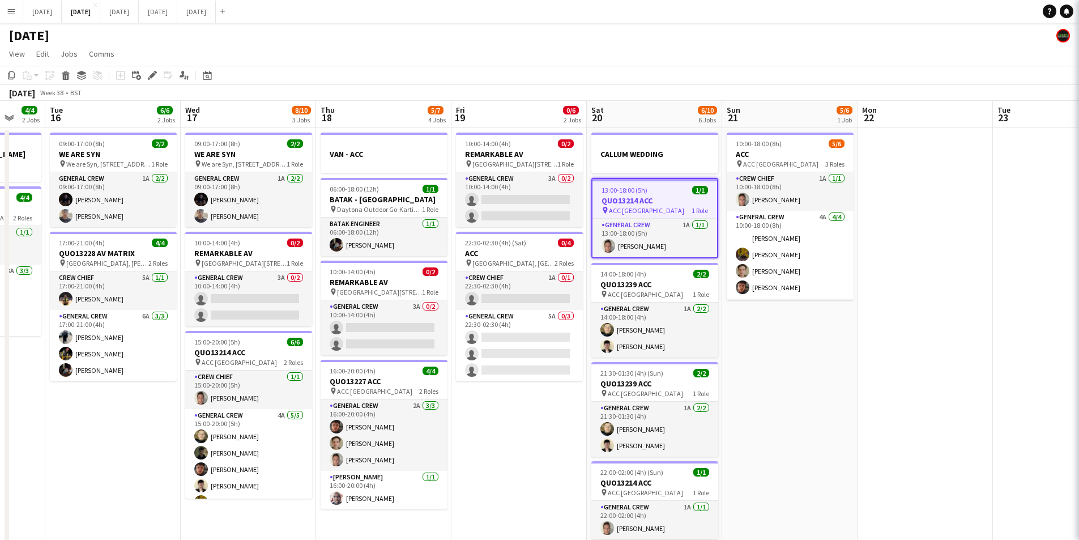
type input "*******"
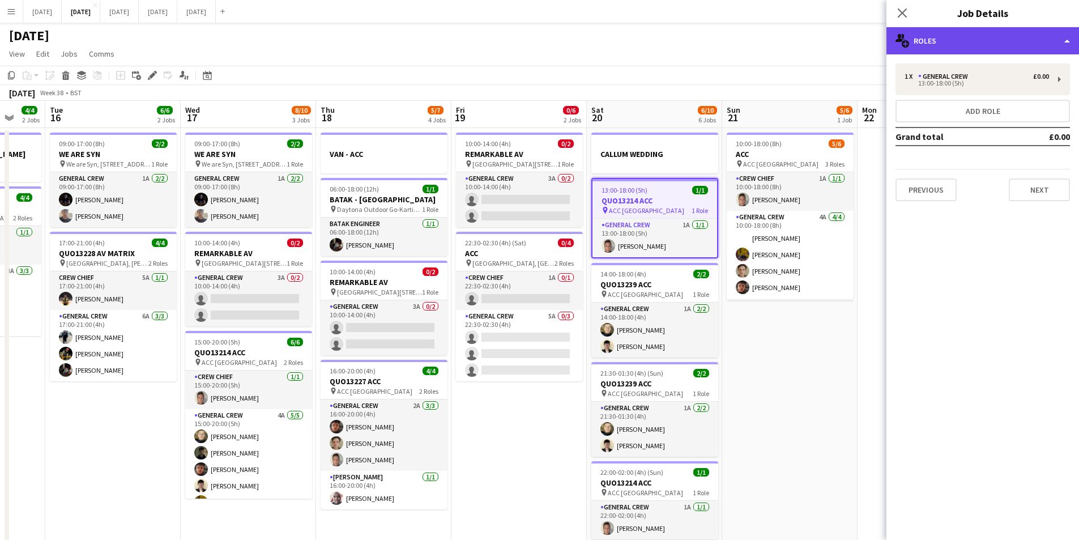
click at [1001, 39] on div "multiple-users-add Roles" at bounding box center [983, 40] width 193 height 27
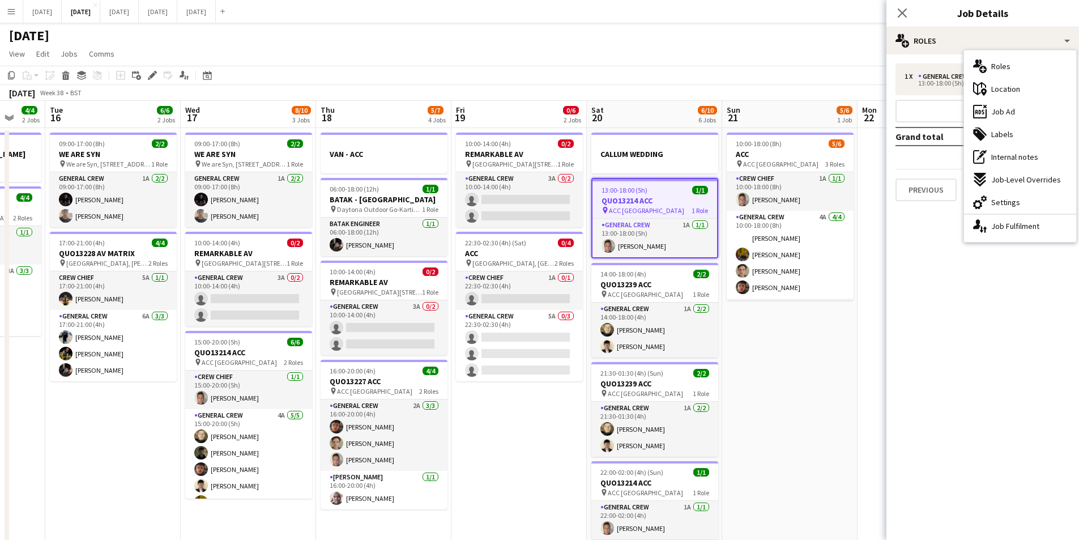
drag, startPoint x: 1014, startPoint y: 199, endPoint x: 1015, endPoint y: 160, distance: 38.5
click at [1015, 192] on div "cog-double-3 Settings" at bounding box center [1020, 202] width 112 height 23
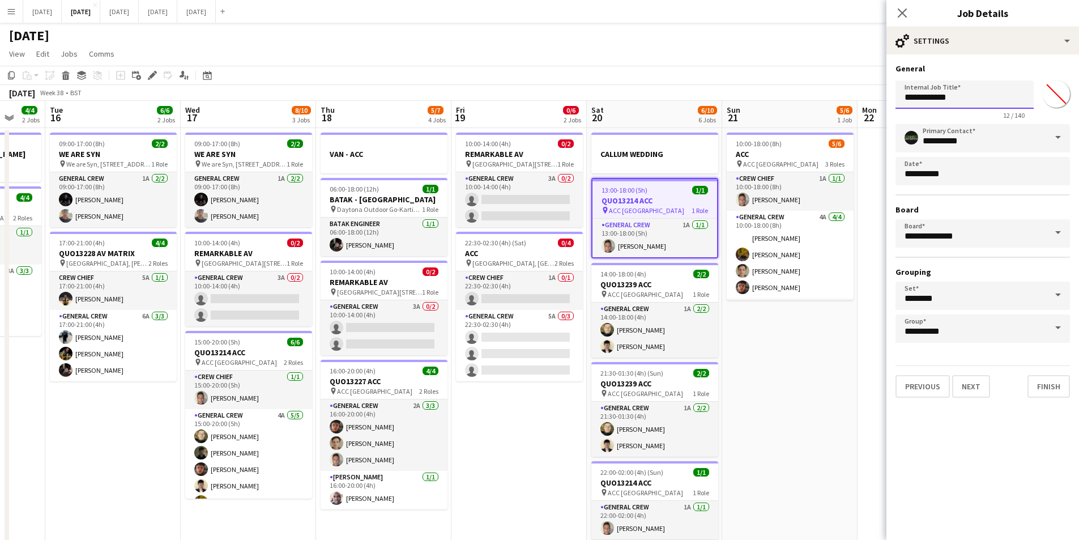
click at [943, 100] on input "**********" at bounding box center [965, 94] width 138 height 28
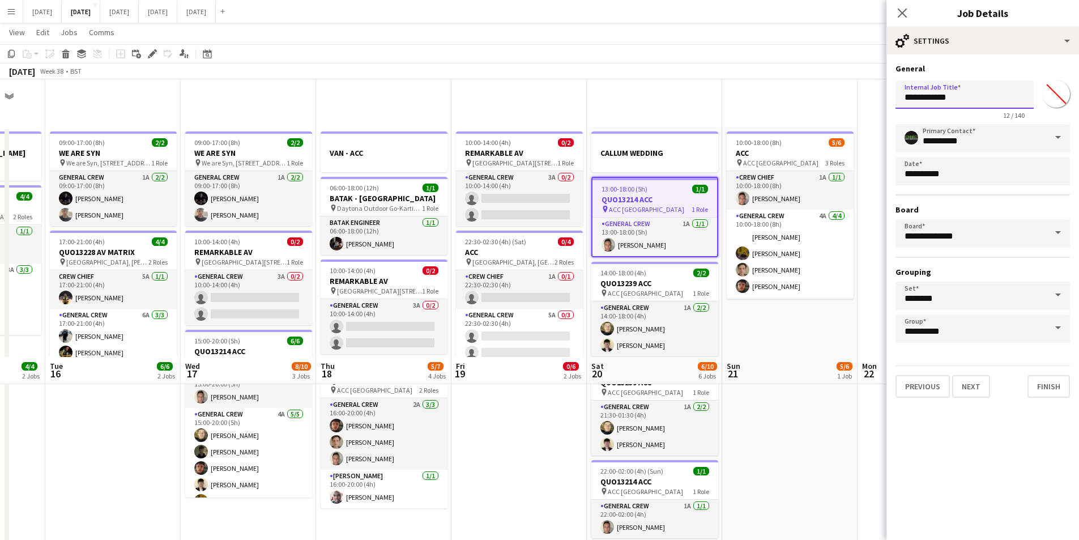
scroll to position [278, 0]
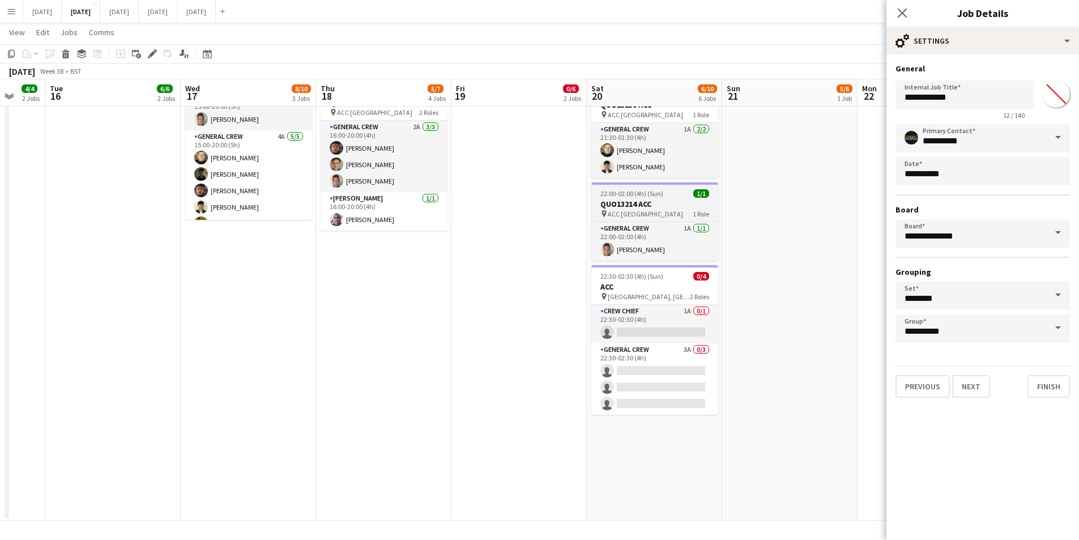
click at [651, 206] on h3 "QUO13214 ACC" at bounding box center [654, 204] width 127 height 10
type input "**********"
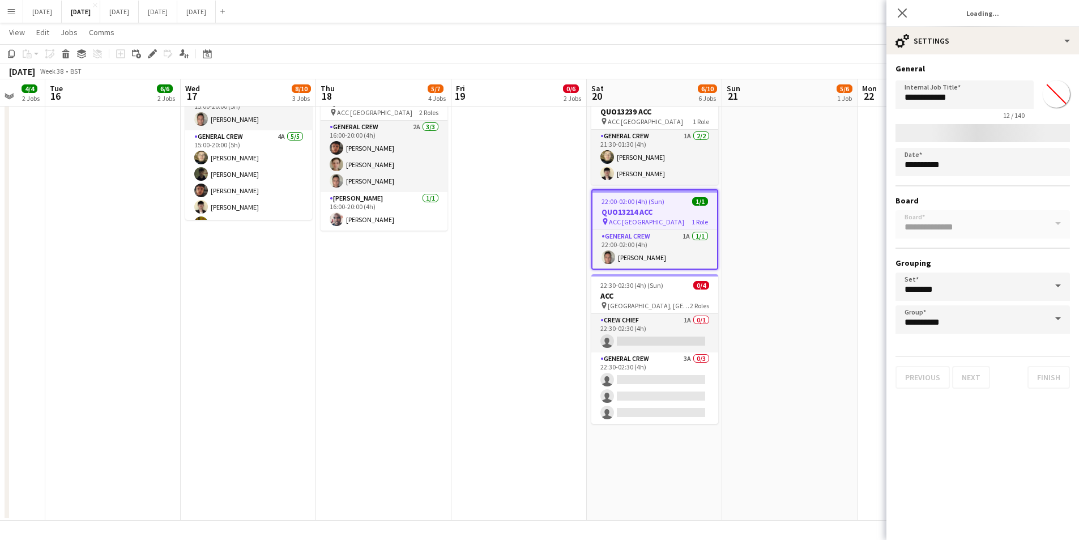
type input "*******"
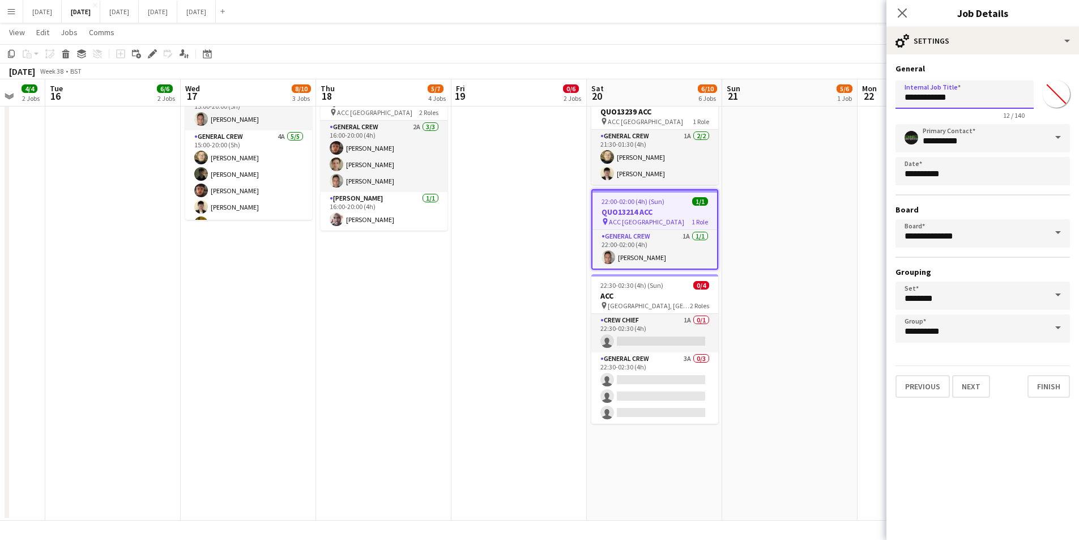
click at [944, 99] on input "**********" at bounding box center [965, 94] width 138 height 28
type input "**********"
click at [906, 11] on icon "Close pop-in" at bounding box center [902, 12] width 11 height 11
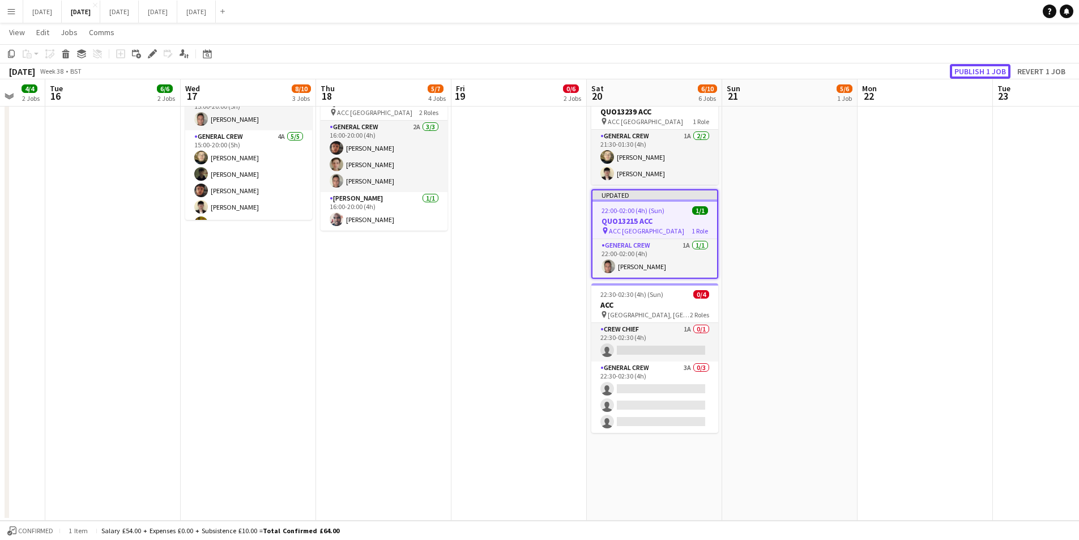
click at [967, 70] on button "Publish 1 job" at bounding box center [980, 71] width 61 height 15
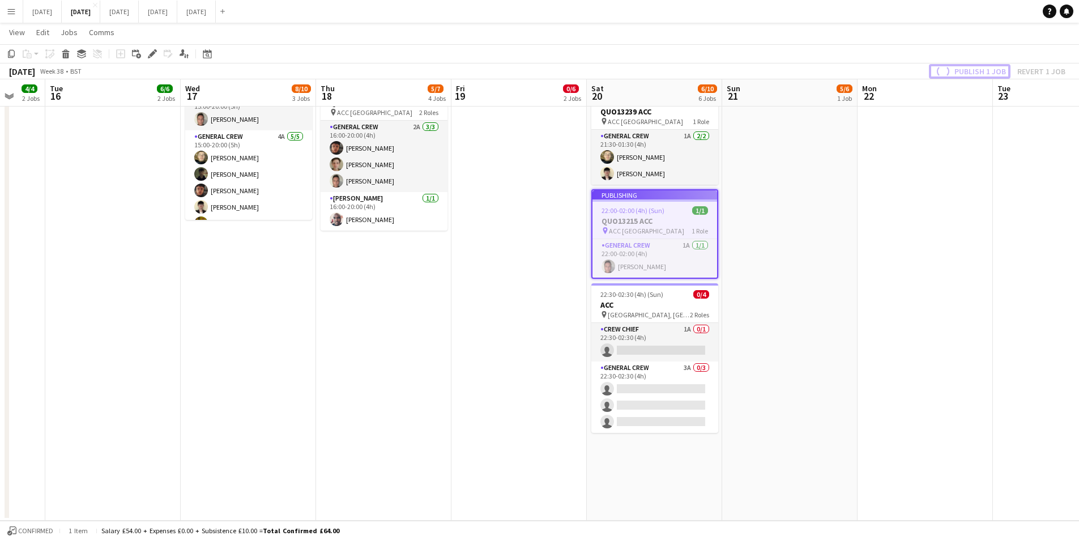
click at [968, 70] on button "Publish 1 job" at bounding box center [970, 71] width 82 height 15
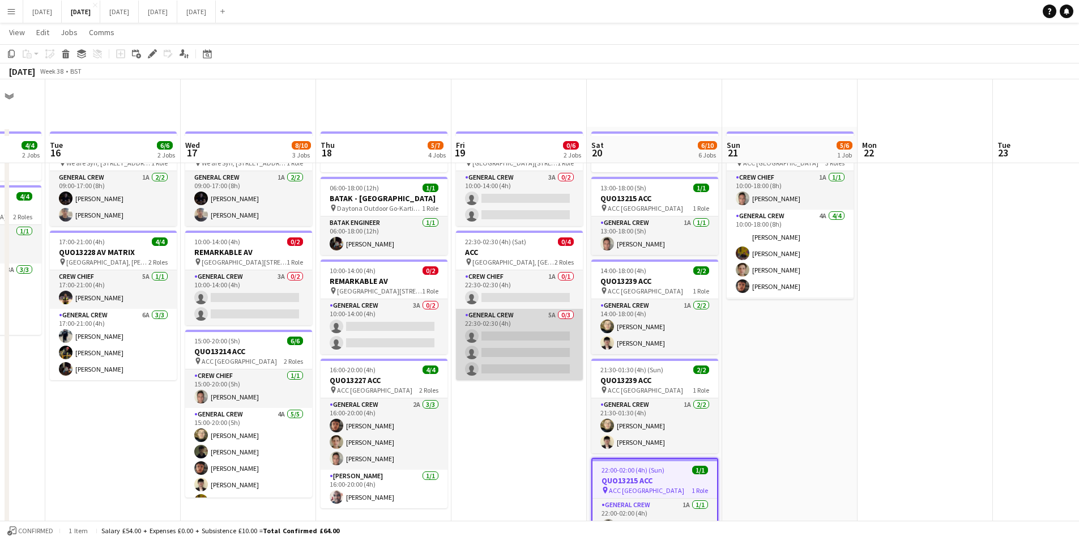
scroll to position [57, 0]
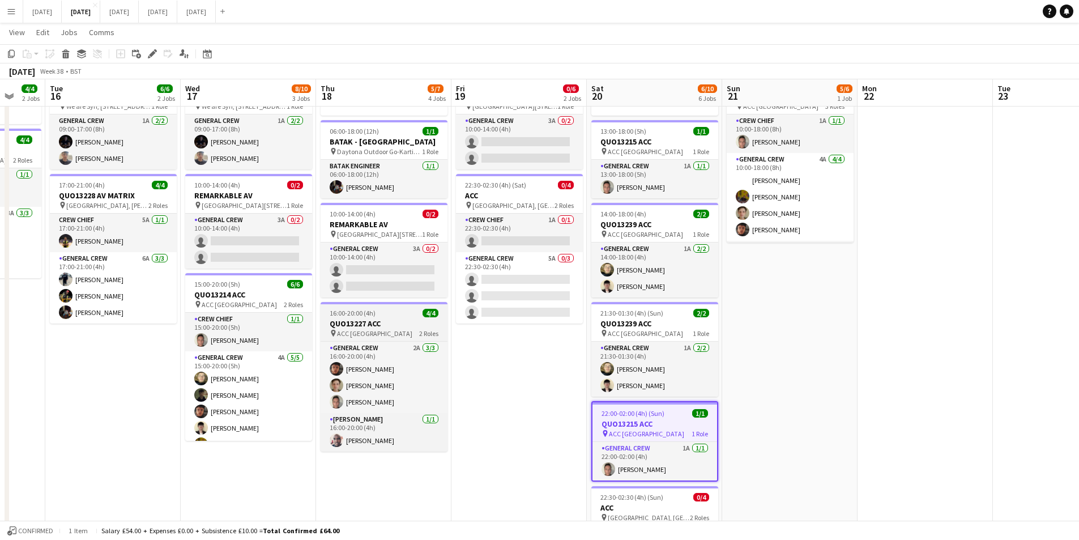
click at [384, 321] on h3 "QUO13227 ACC" at bounding box center [384, 323] width 127 height 10
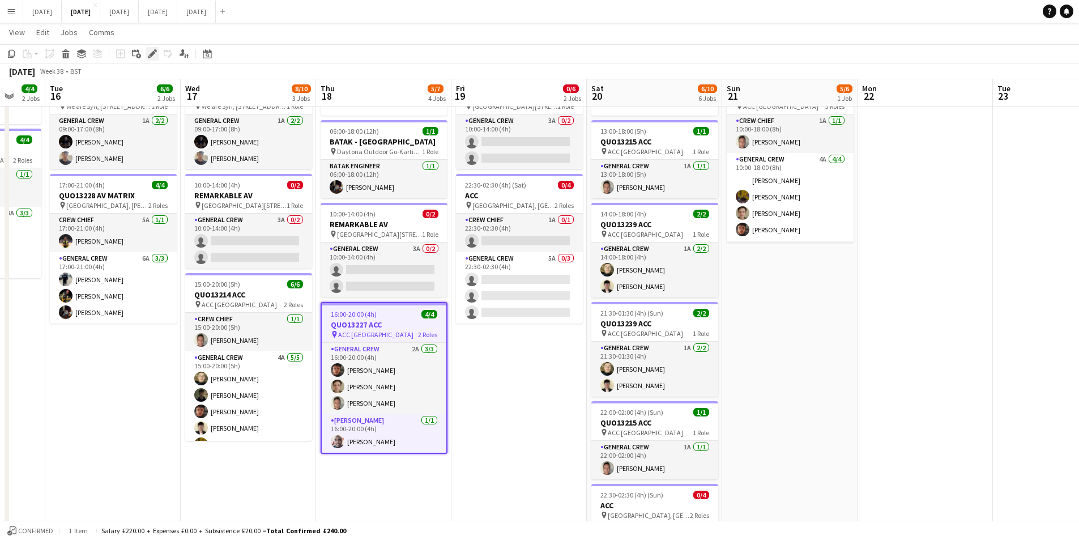
click at [151, 55] on icon at bounding box center [152, 54] width 6 height 6
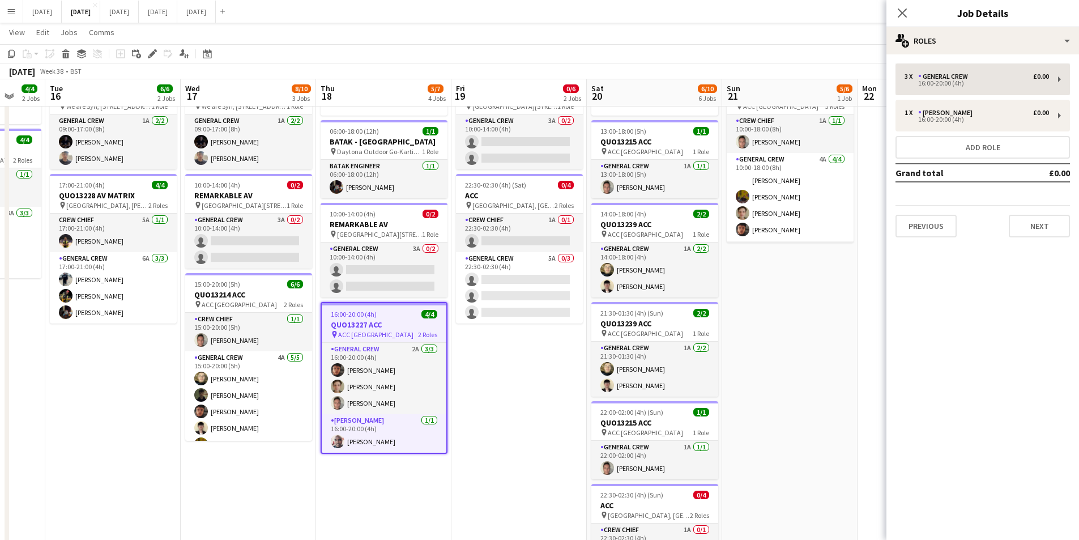
type input "**********"
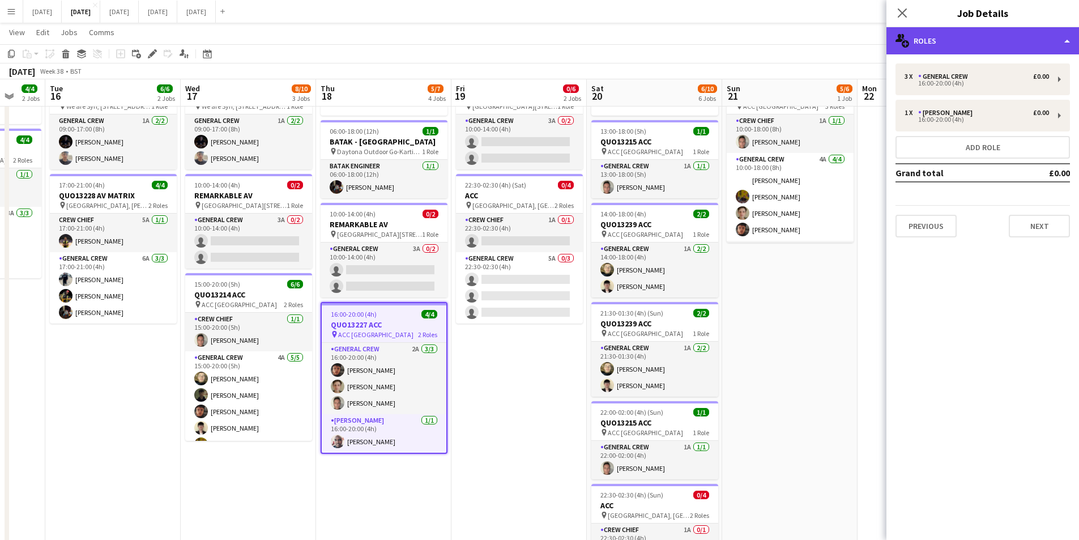
click at [1001, 40] on div "multiple-users-add Roles" at bounding box center [983, 40] width 193 height 27
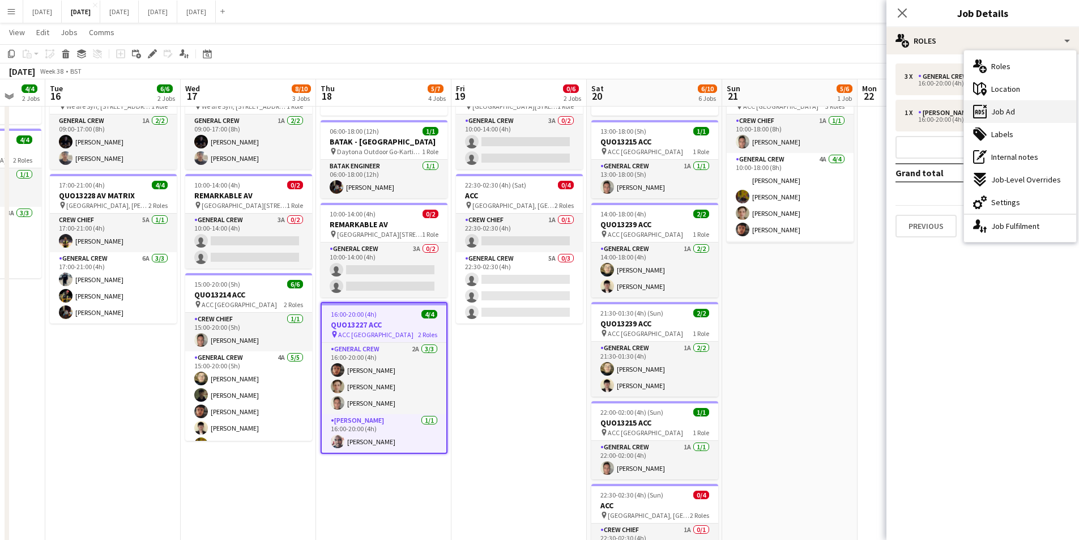
click at [1020, 117] on div "ads-window Job Ad" at bounding box center [1020, 111] width 112 height 23
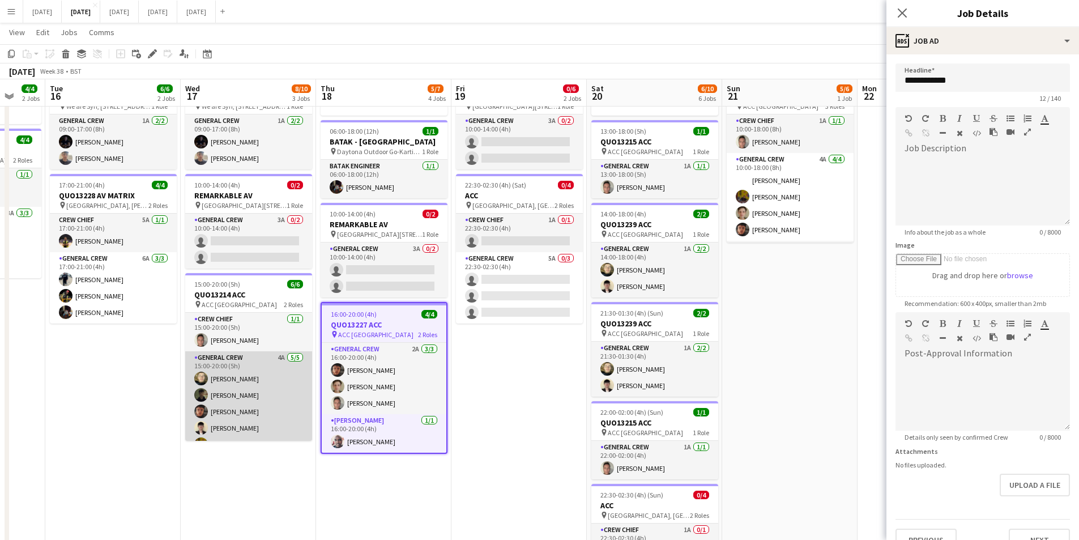
scroll to position [15, 0]
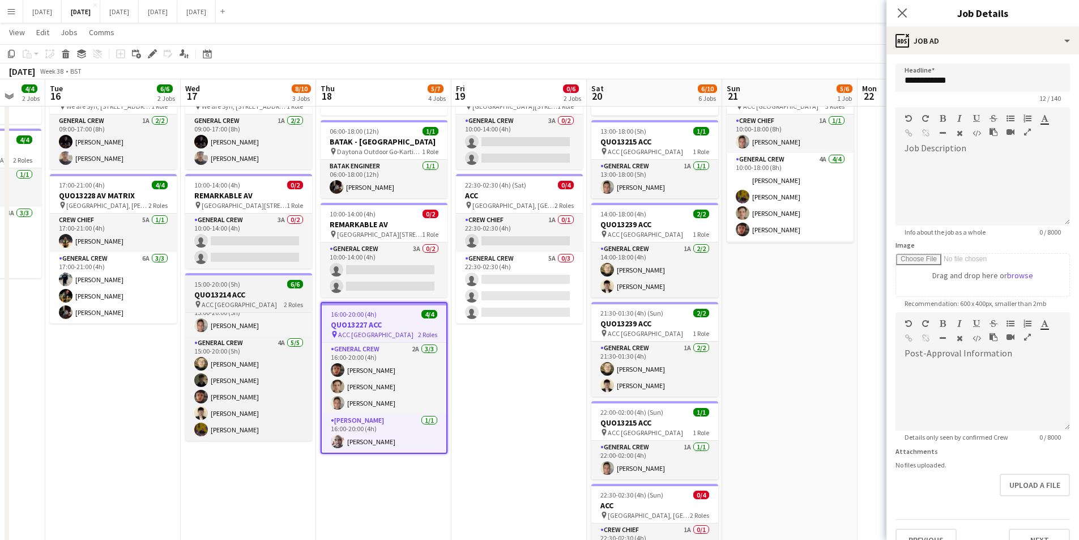
click at [250, 295] on h3 "QUO13214 ACC" at bounding box center [248, 294] width 127 height 10
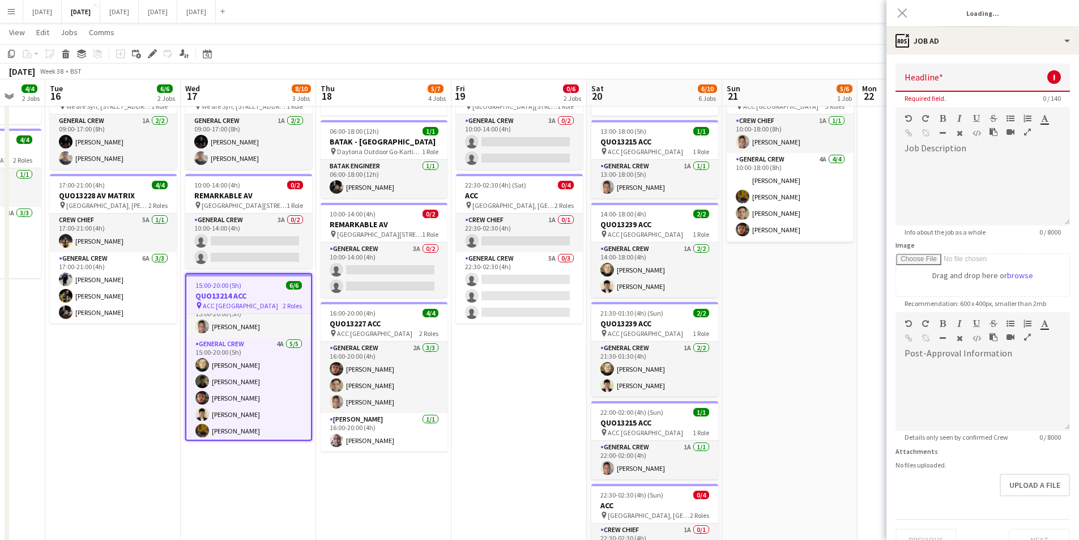
type input "**********"
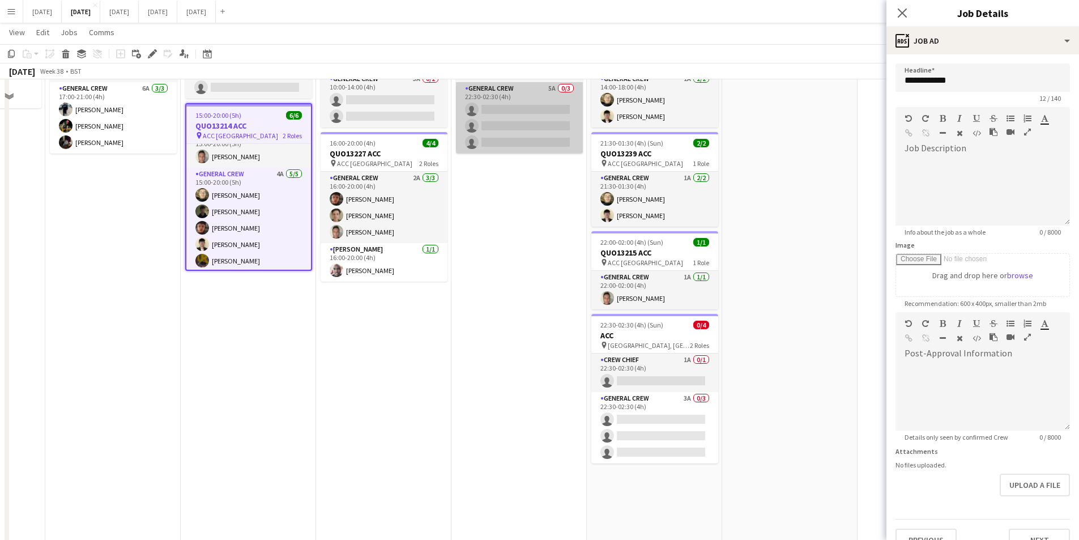
scroll to position [113, 0]
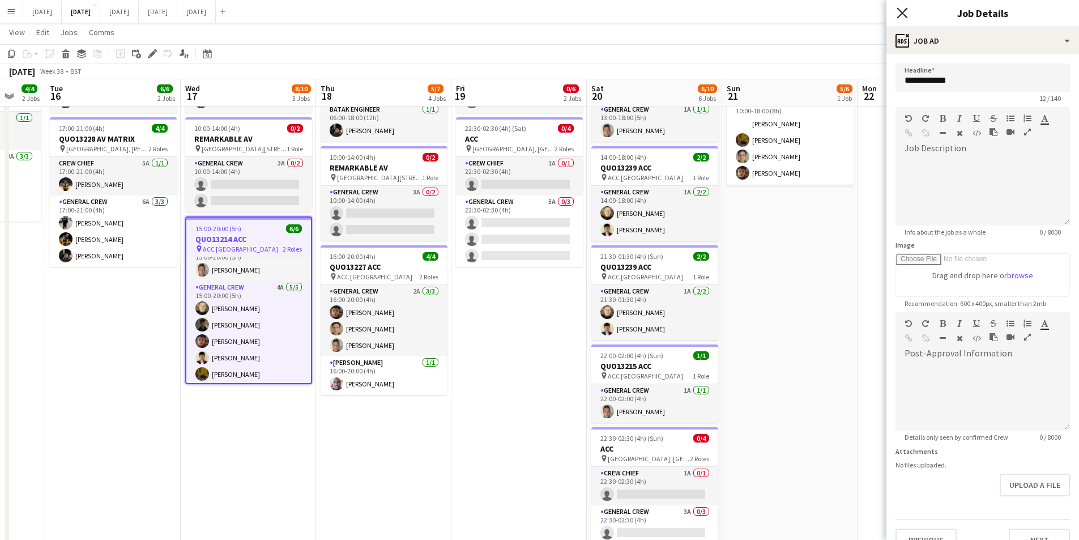
click at [903, 13] on icon at bounding box center [902, 12] width 11 height 11
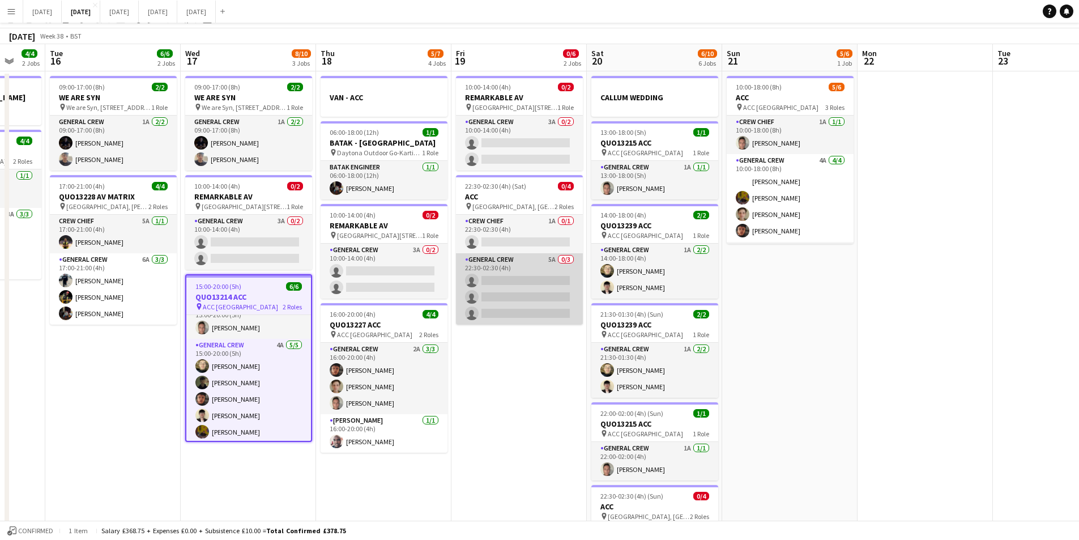
scroll to position [0, 0]
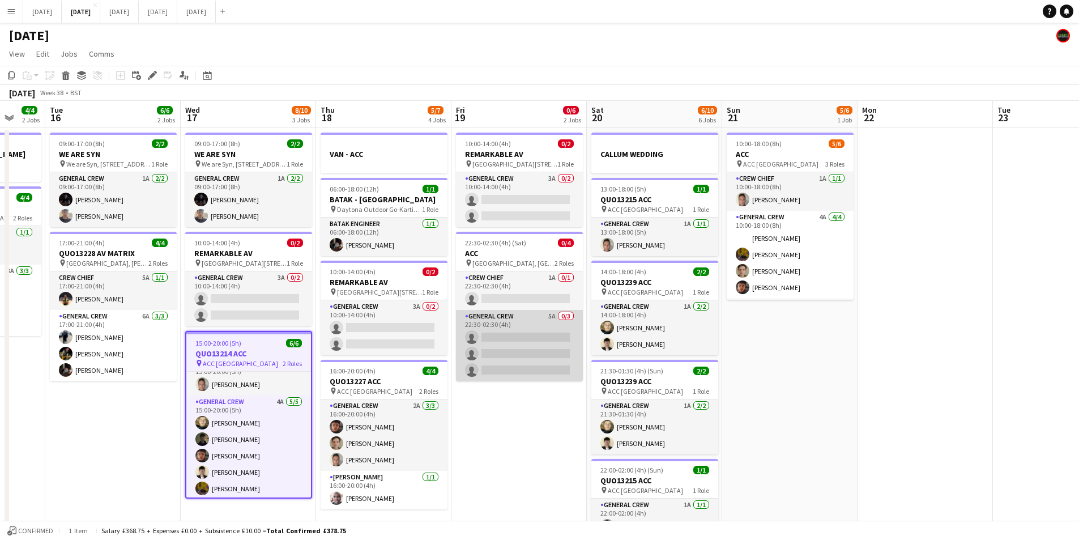
click at [533, 364] on app-card-role "General Crew 5A 0/3 22:30-02:30 (4h) single-neutral-actions single-neutral-acti…" at bounding box center [519, 345] width 127 height 71
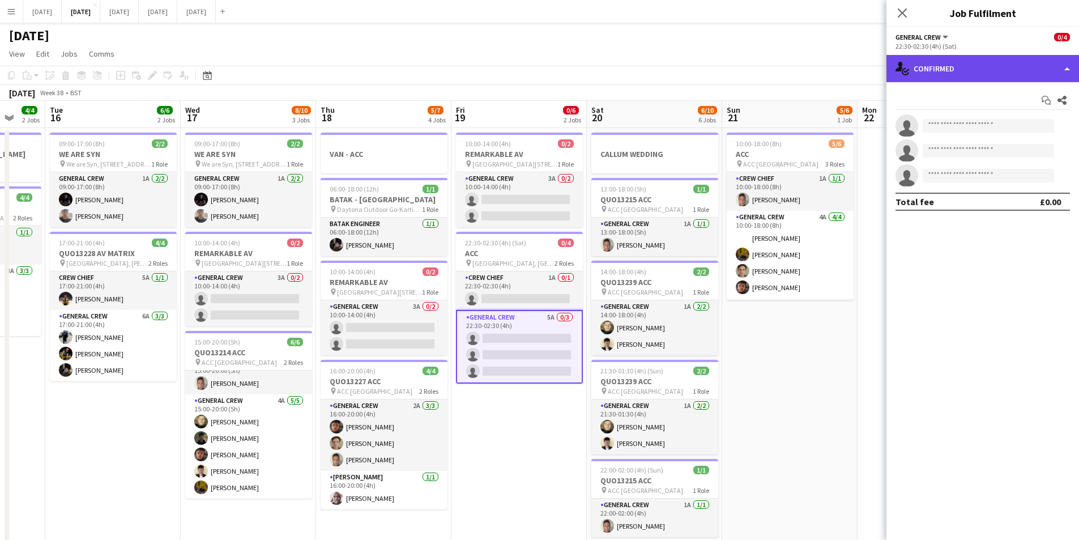
click at [1005, 67] on div "single-neutral-actions-check-2 Confirmed" at bounding box center [983, 68] width 193 height 27
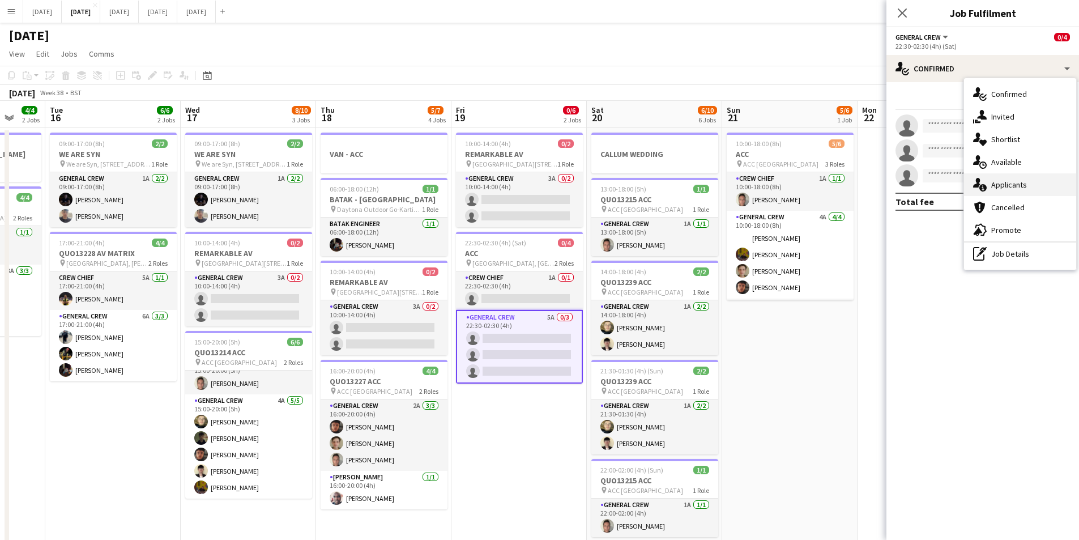
click at [1012, 188] on span "Applicants" at bounding box center [1009, 185] width 36 height 10
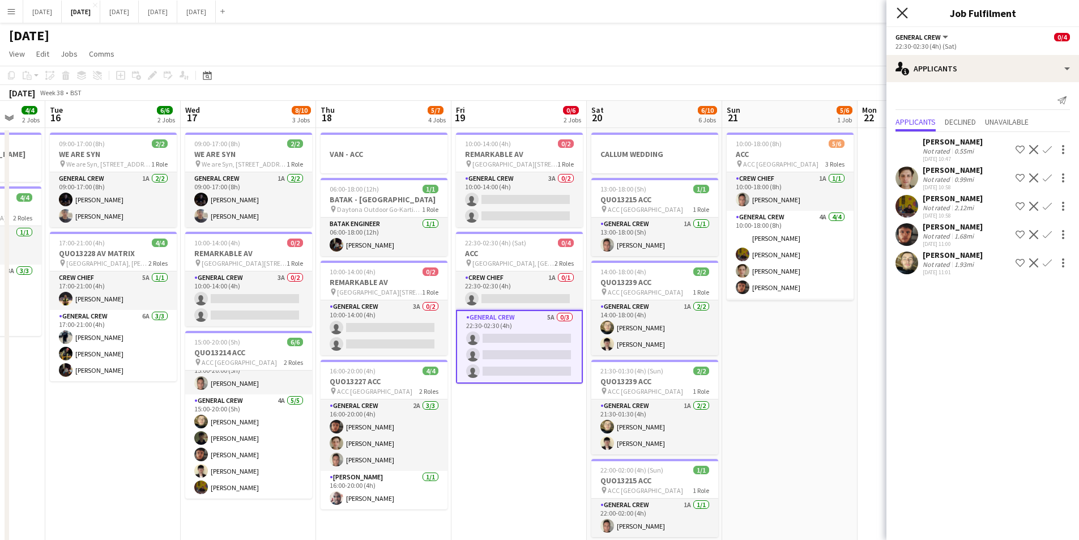
click at [905, 16] on icon at bounding box center [902, 12] width 11 height 11
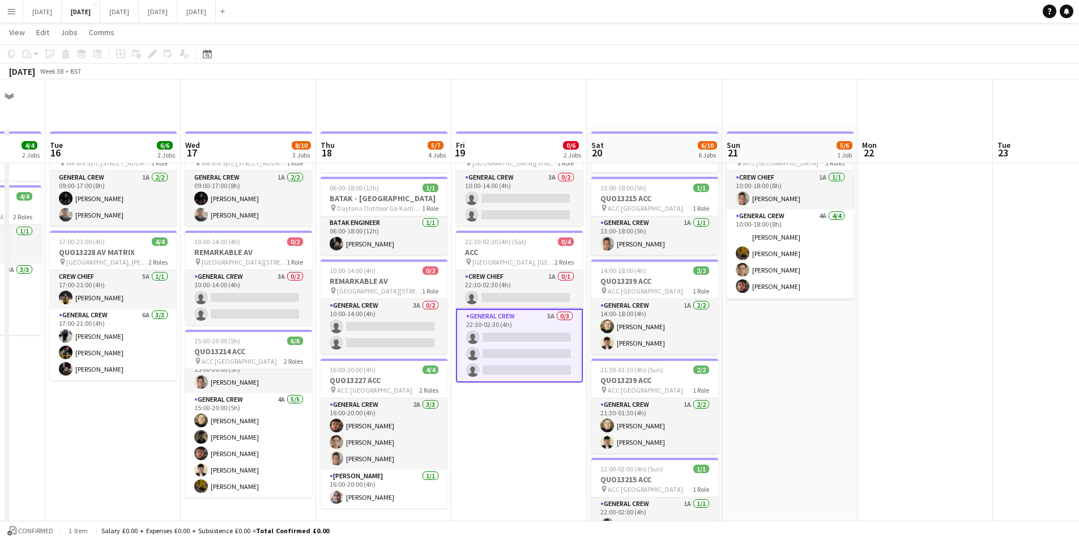
scroll to position [278, 0]
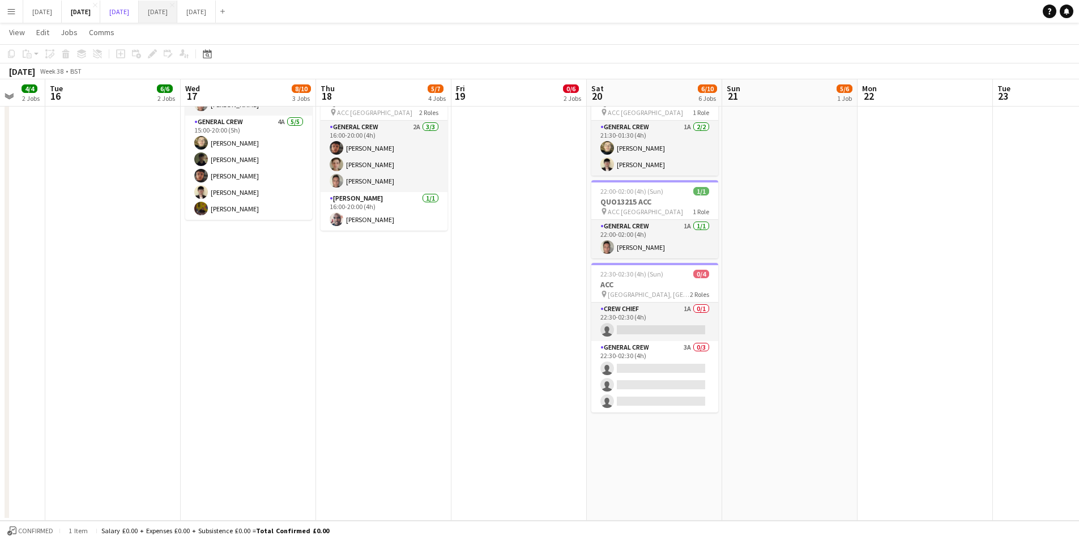
drag, startPoint x: 184, startPoint y: 15, endPoint x: 212, endPoint y: 19, distance: 28.0
click at [139, 15] on button "[DATE] Close" at bounding box center [119, 12] width 39 height 22
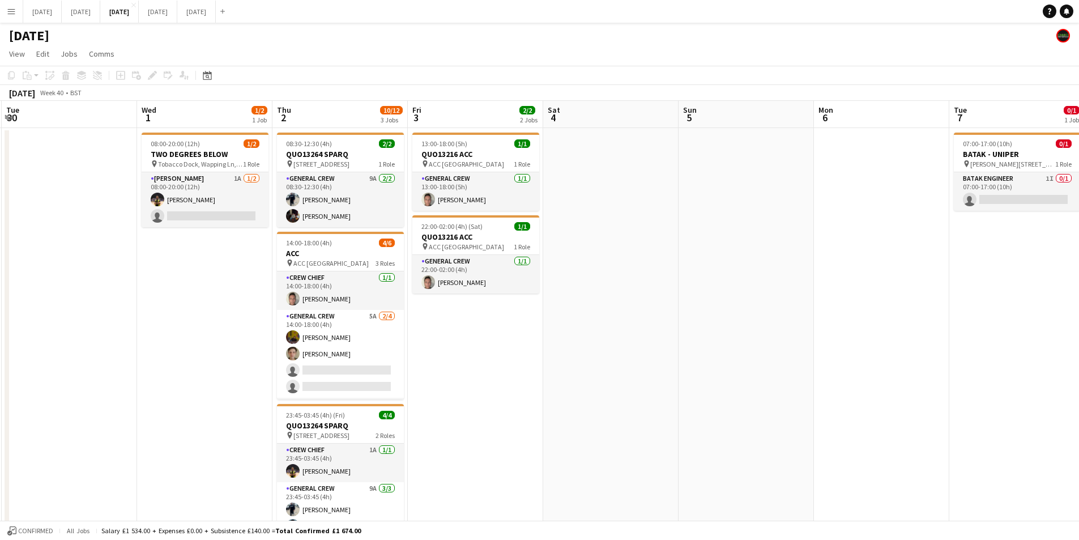
scroll to position [0, 405]
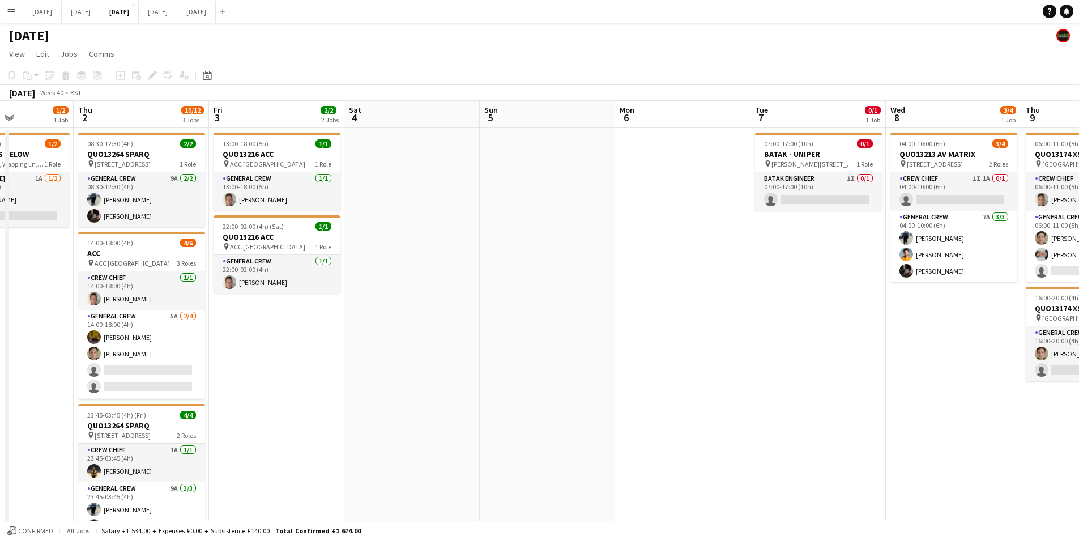
drag, startPoint x: 754, startPoint y: 399, endPoint x: 202, endPoint y: 386, distance: 552.5
click at [198, 391] on app-calendar-viewport "Mon 29 Tue 30 Wed 1 1/2 1 Job Thu 2 10/12 3 Jobs Fri 3 2/2 2 Jobs Sat 4 Sun 5 M…" at bounding box center [539, 339] width 1079 height 477
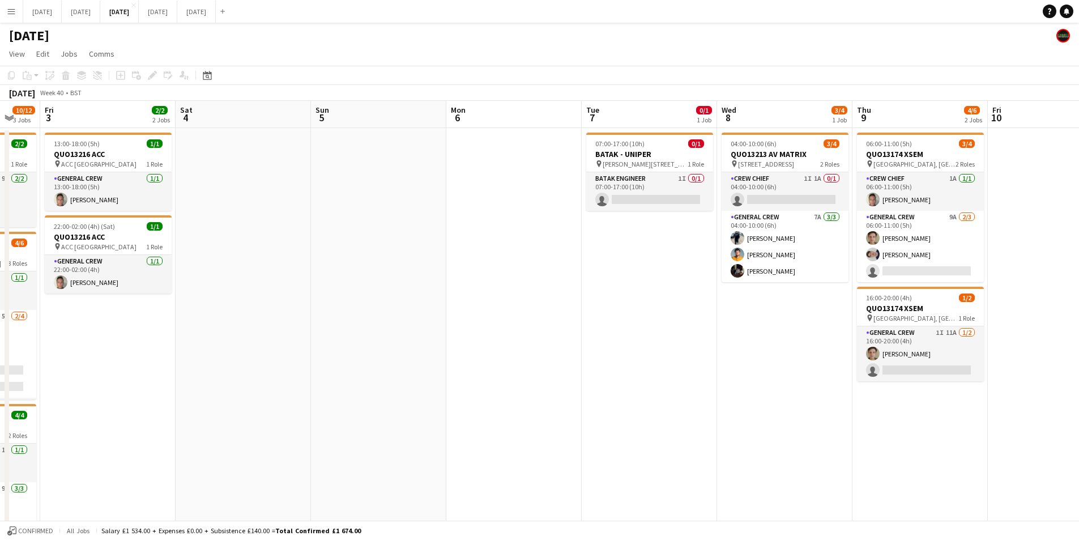
drag, startPoint x: 550, startPoint y: 416, endPoint x: 355, endPoint y: 398, distance: 195.1
click at [356, 399] on app-calendar-viewport "Tue 30 Wed 1 1/2 1 Job Thu 2 10/12 3 Jobs Fri 3 2/2 2 Jobs Sat 4 Sun 5 Mon 6 Tu…" at bounding box center [539, 339] width 1079 height 477
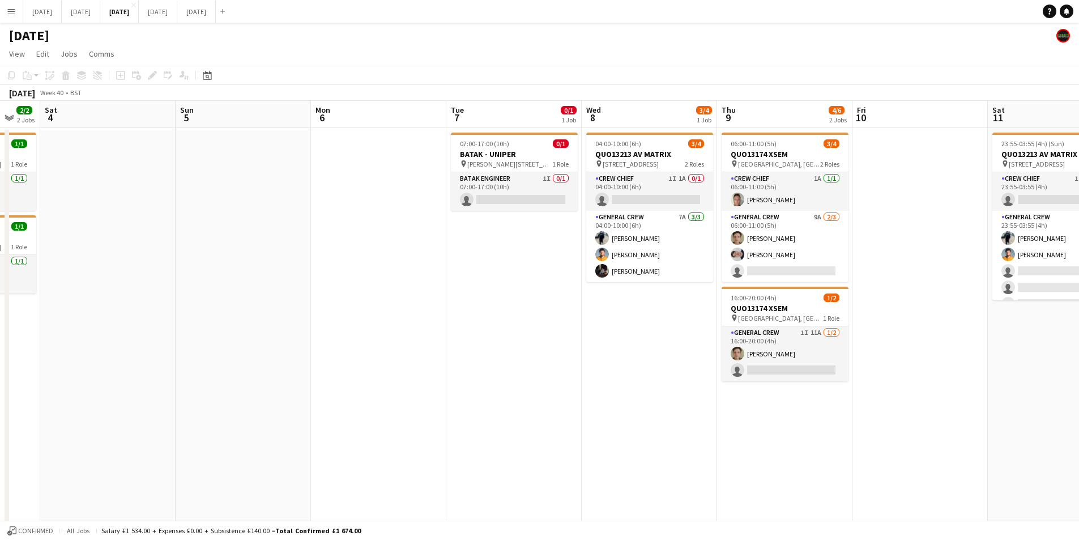
scroll to position [0, 395]
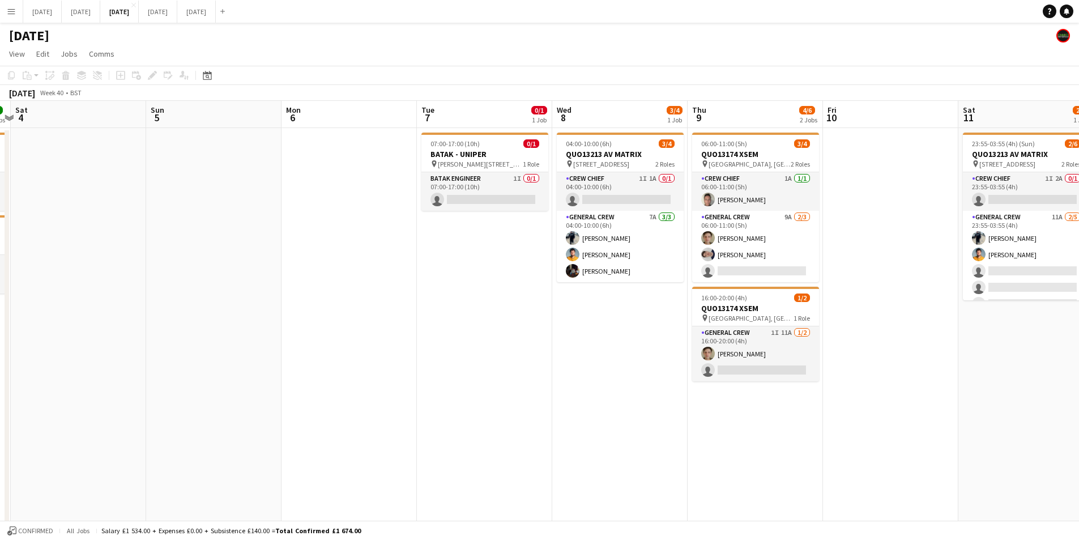
drag, startPoint x: 740, startPoint y: 258, endPoint x: 829, endPoint y: 230, distance: 93.2
click at [742, 257] on app-card-role "General Crew 9A [DATE] 06:00-11:00 (5h) [PERSON_NAME] [PERSON_NAME] single-neut…" at bounding box center [755, 246] width 127 height 71
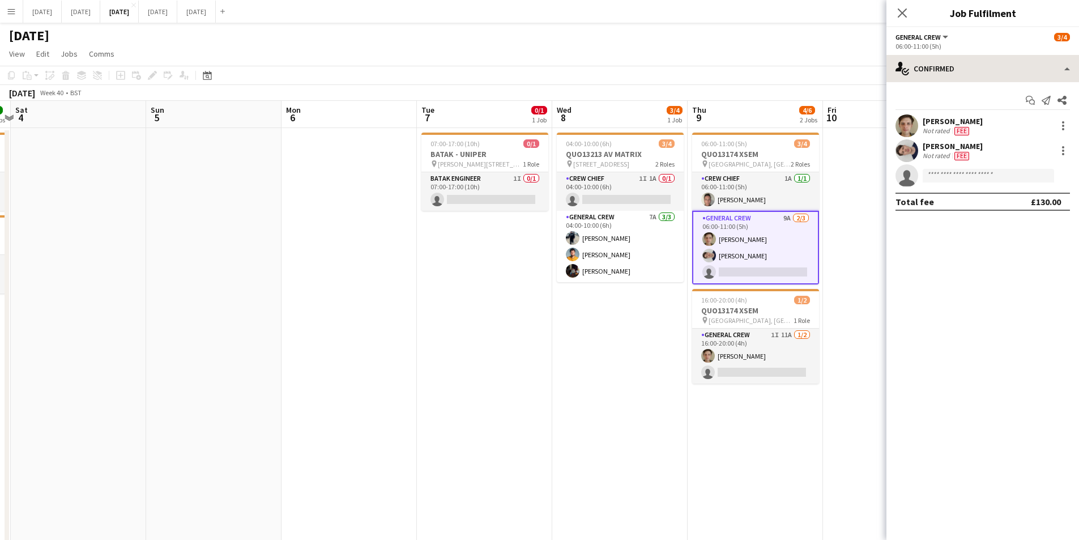
scroll to position [0, 394]
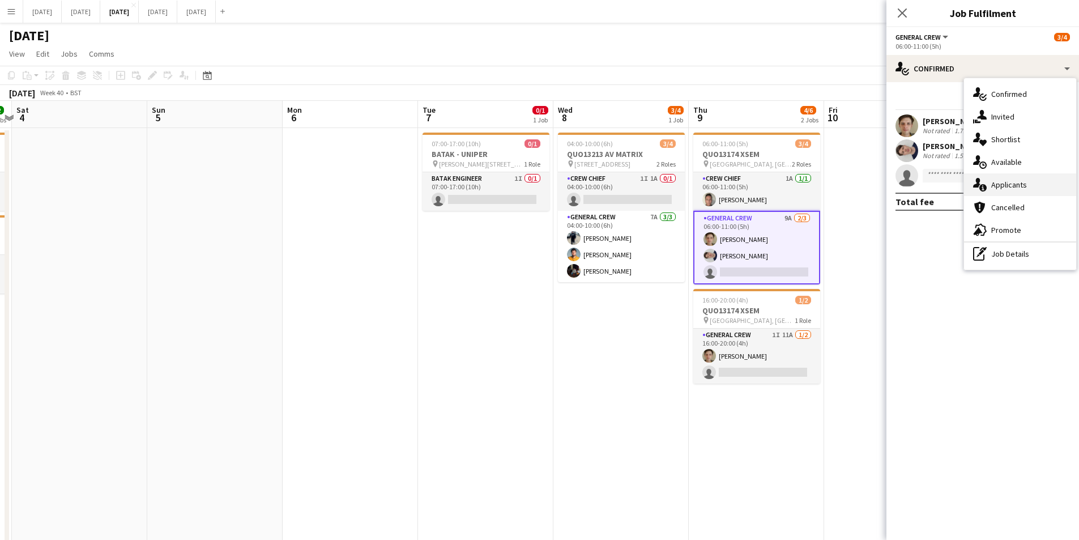
click at [1009, 194] on div "single-neutral-actions-information Applicants" at bounding box center [1020, 184] width 112 height 23
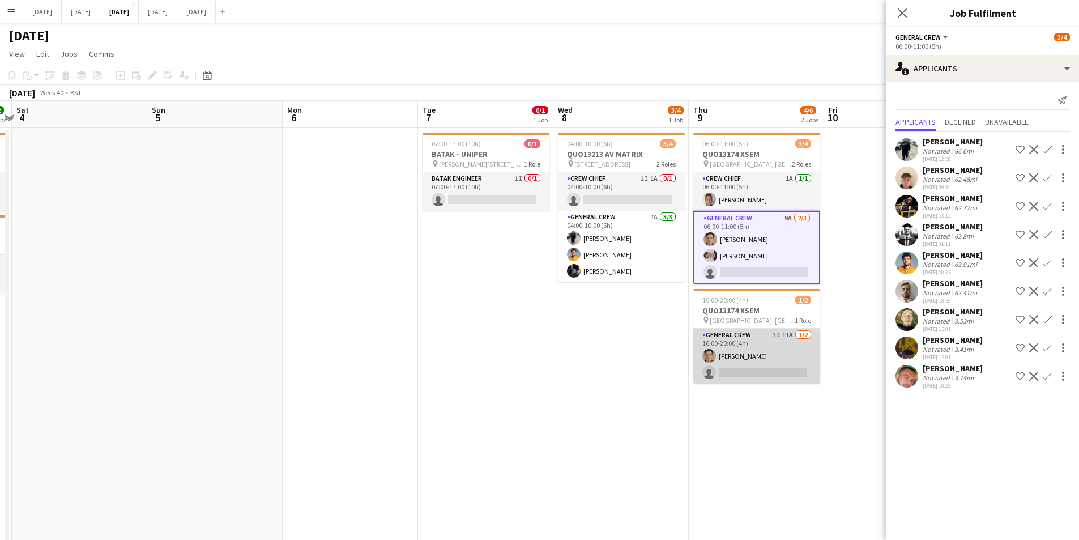
click at [781, 354] on app-card-role "General Crew 1I 11A 1/2 16:00-20:00 (4h) Sam Greatorex single-neutral-actions" at bounding box center [756, 356] width 127 height 55
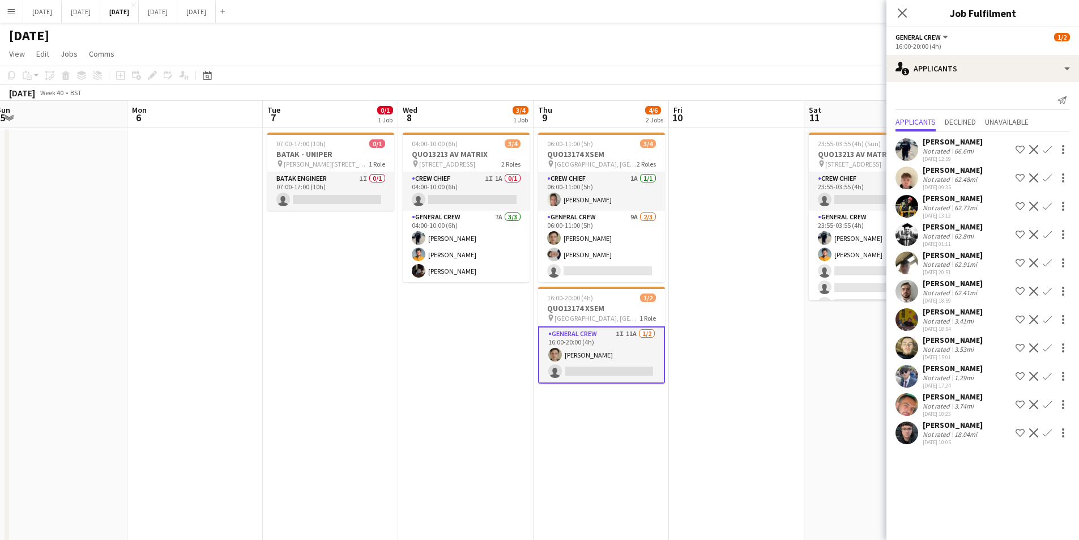
drag, startPoint x: 653, startPoint y: 338, endPoint x: 395, endPoint y: 340, distance: 257.8
click at [395, 340] on app-calendar-viewport "Thu 2 10/12 3 Jobs Fri 3 2/2 2 Jobs Sat 4 Sun 5 Mon 6 Tue 7 0/1 1 Job Wed 8 3/4…" at bounding box center [539, 339] width 1079 height 477
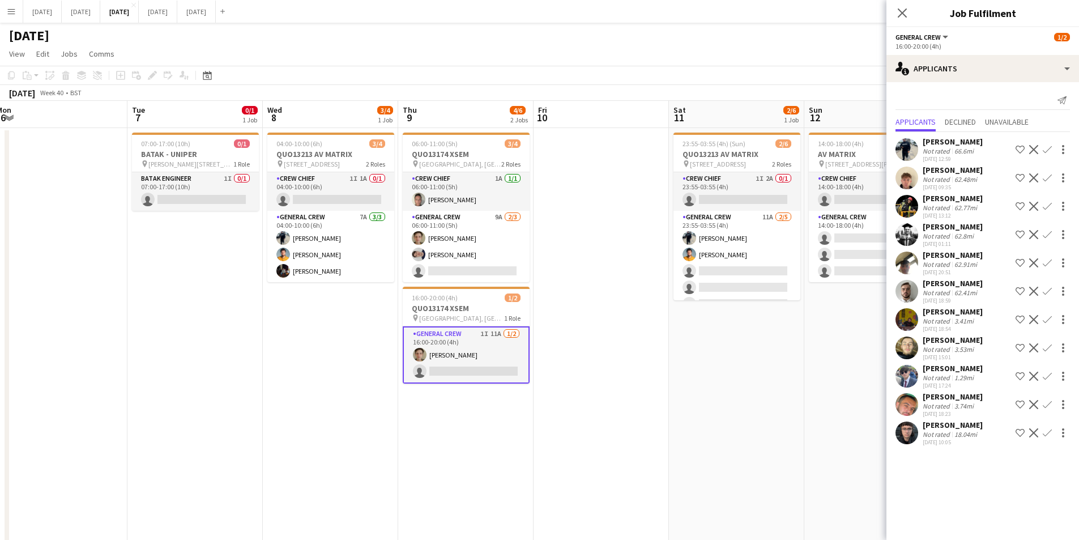
scroll to position [0, 381]
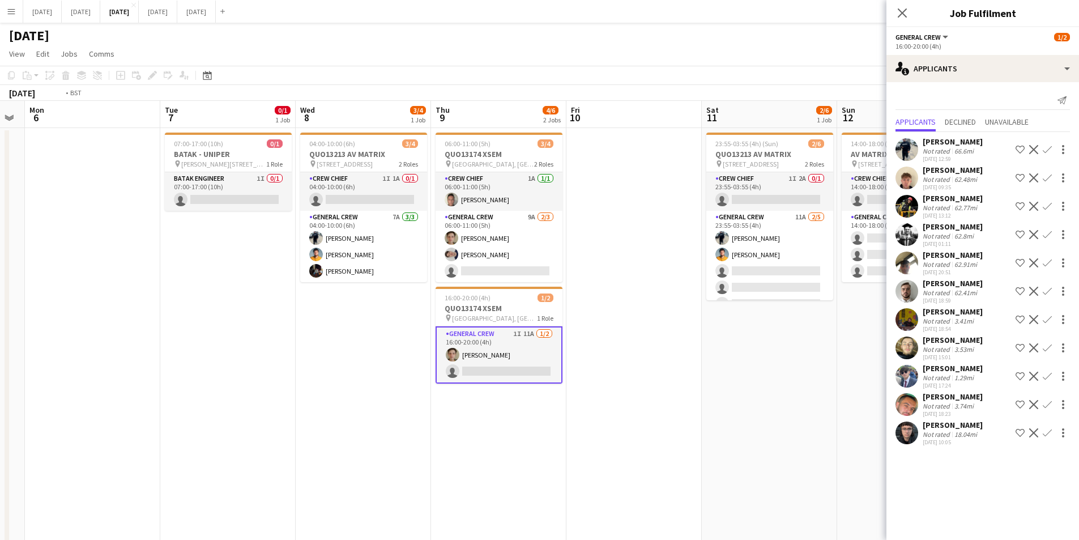
drag, startPoint x: 678, startPoint y: 373, endPoint x: 540, endPoint y: 361, distance: 138.2
click at [540, 361] on app-calendar-viewport "Fri 3 2/2 2 Jobs Sat 4 Sun 5 Mon 6 Tue 7 0/1 1 Job Wed 8 3/4 1 Job Thu 9 4/6 2 …" at bounding box center [539, 339] width 1079 height 477
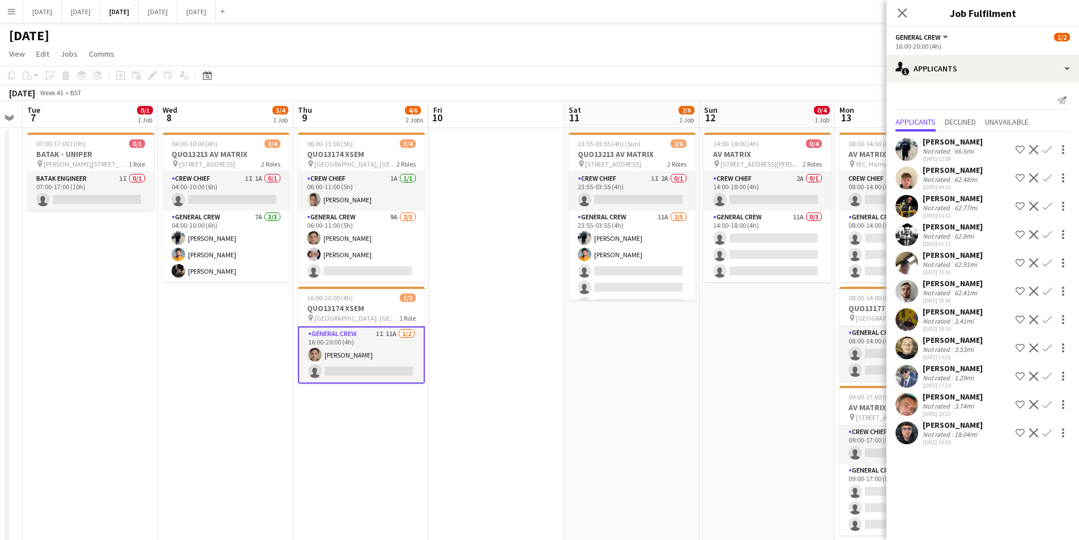
scroll to position [15, 0]
click at [640, 285] on app-calendar-viewport "Sat 4 Sun 5 Mon 6 Tue 7 0/1 1 Job Wed 8 3/4 1 Job Thu 9 4/6 2 Jobs Fri 10 Sat 1…" at bounding box center [539, 431] width 1079 height 660
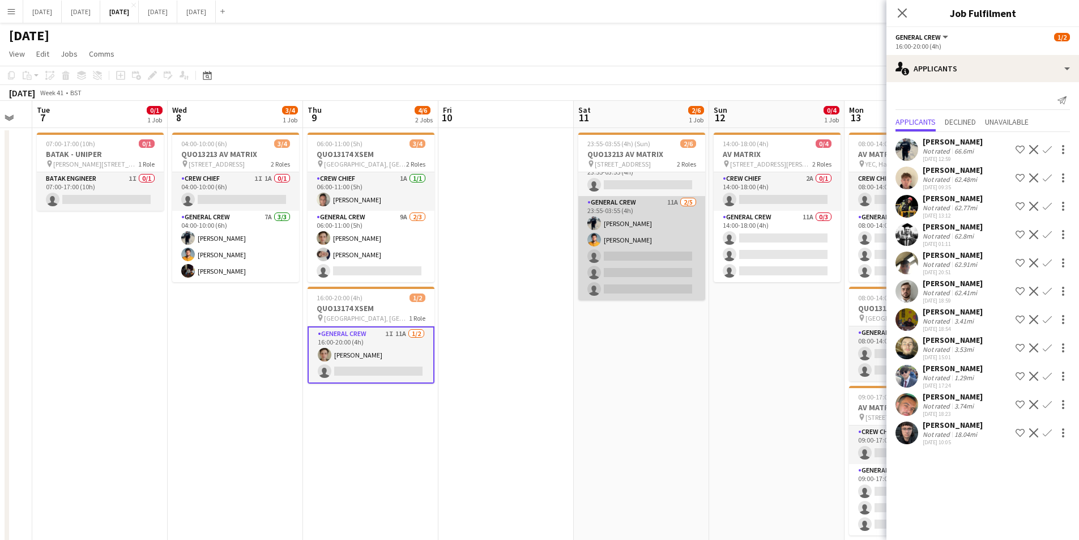
click at [623, 278] on app-card-role "General Crew 11A 2/5 23:55-03:55 (4h) Ben Connor George Warren single-neutral-a…" at bounding box center [641, 248] width 127 height 104
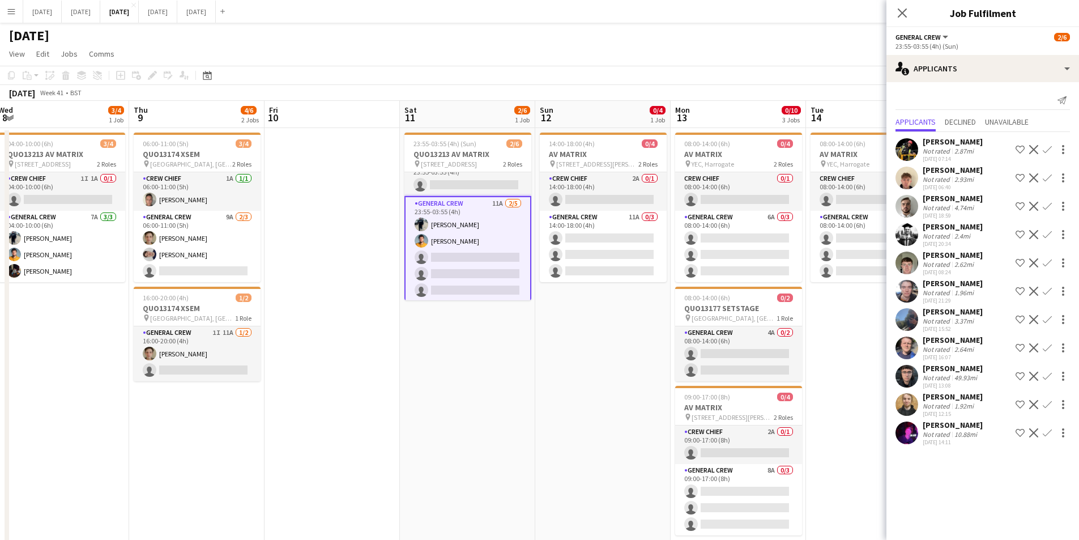
drag, startPoint x: 791, startPoint y: 409, endPoint x: 589, endPoint y: 374, distance: 205.2
click at [590, 375] on app-calendar-viewport "Sun 5 Mon 6 Tue 7 0/1 1 Job Wed 8 3/4 1 Job Thu 9 4/6 2 Jobs Fri 10 Sat 11 2/6 …" at bounding box center [539, 431] width 1079 height 660
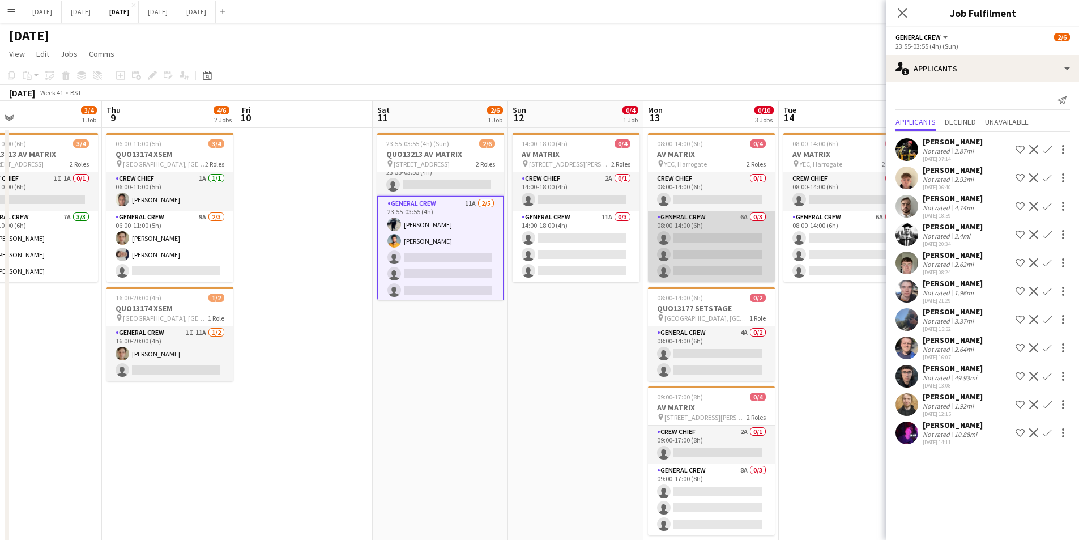
click at [732, 253] on app-card-role "General Crew 6A 0/3 08:00-14:00 (6h) single-neutral-actions single-neutral-acti…" at bounding box center [711, 246] width 127 height 71
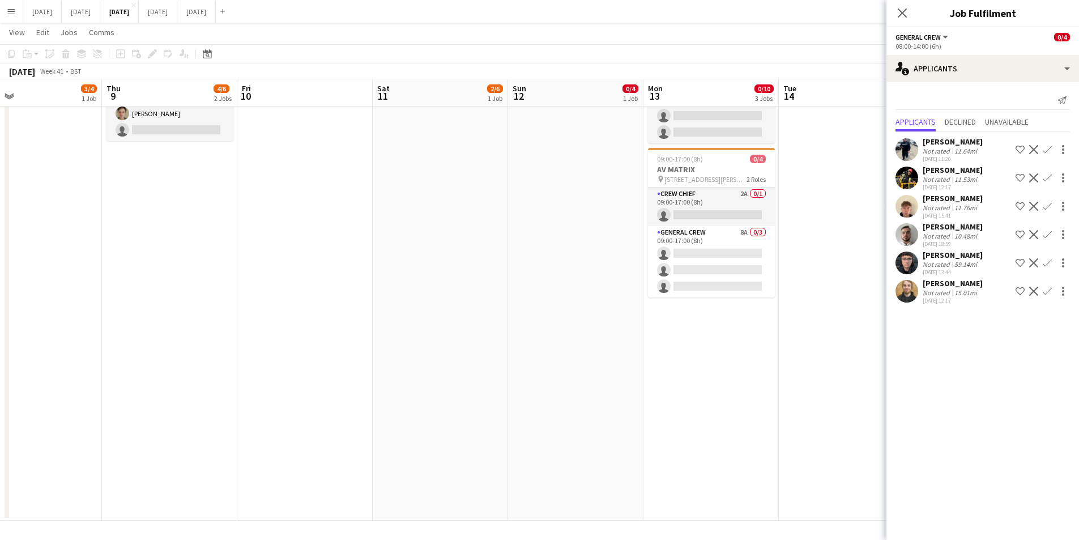
scroll to position [0, 0]
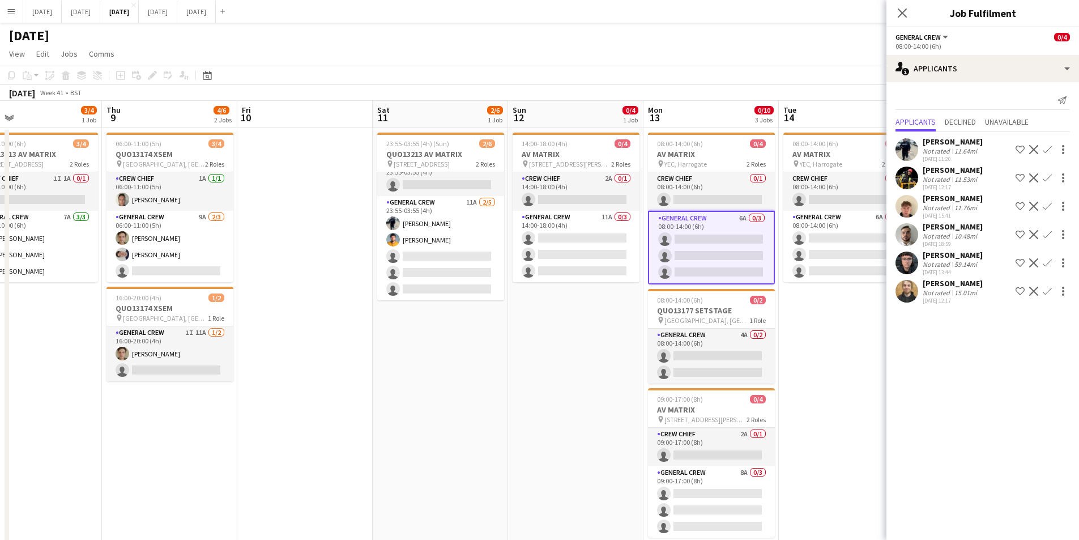
click at [904, 10] on icon "Close pop-in" at bounding box center [902, 12] width 9 height 9
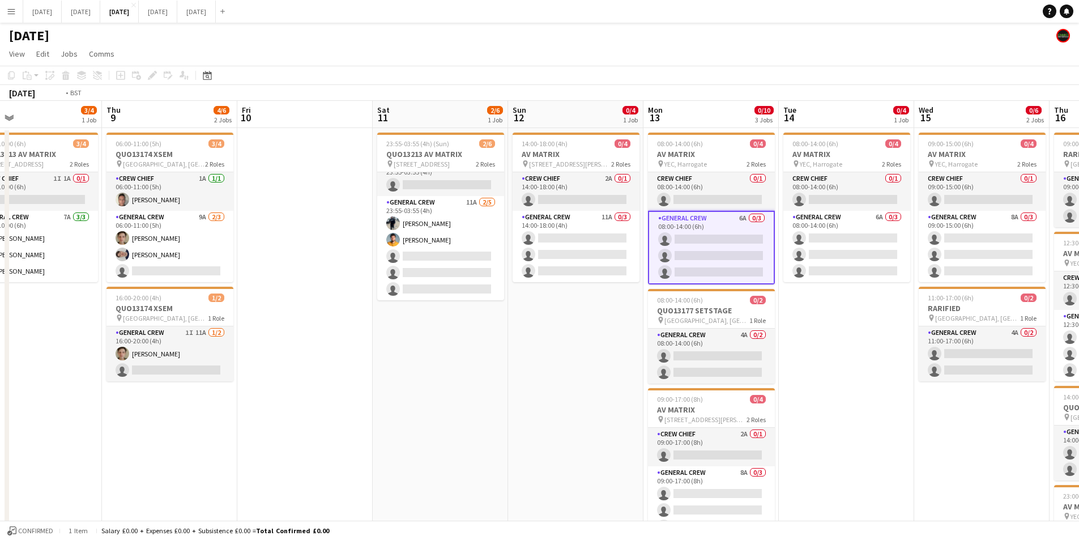
drag, startPoint x: 547, startPoint y: 456, endPoint x: 585, endPoint y: 424, distance: 49.5
click at [807, 414] on app-calendar-viewport "Sun 5 Mon 6 Tue 7 0/1 1 Job Wed 8 3/4 1 Job Thu 9 4/6 2 Jobs Fri 10 Sat 11 2/6 …" at bounding box center [539, 431] width 1079 height 660
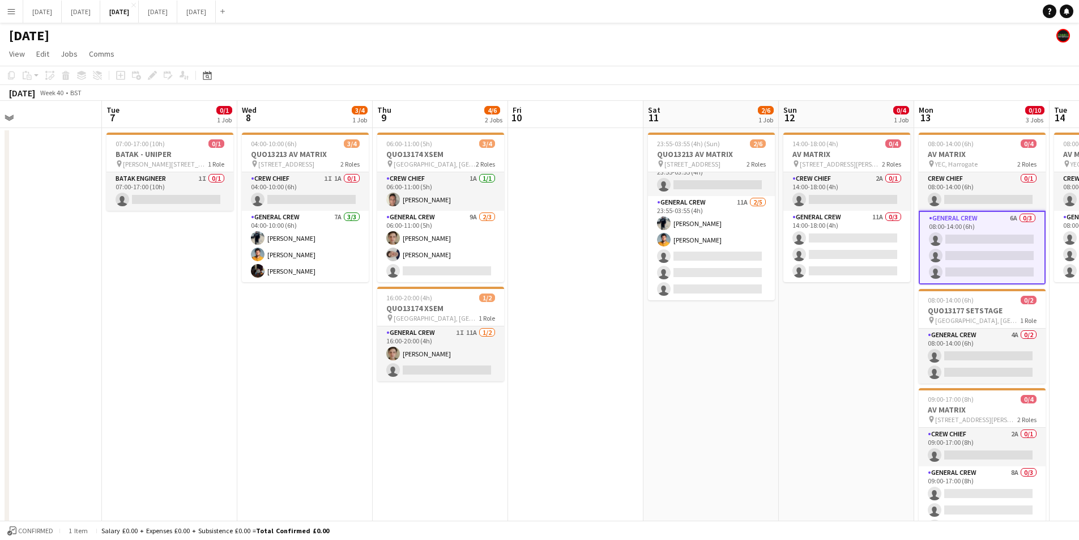
drag, startPoint x: 585, startPoint y: 424, endPoint x: 146, endPoint y: 30, distance: 590.1
click at [793, 399] on app-calendar-viewport "Fri 3 2/2 2 Jobs Sat 4 Sun 5 Mon 6 Tue 7 0/1 1 Job Wed 8 3/4 1 Job Thu 9 4/6 2 …" at bounding box center [539, 431] width 1079 height 660
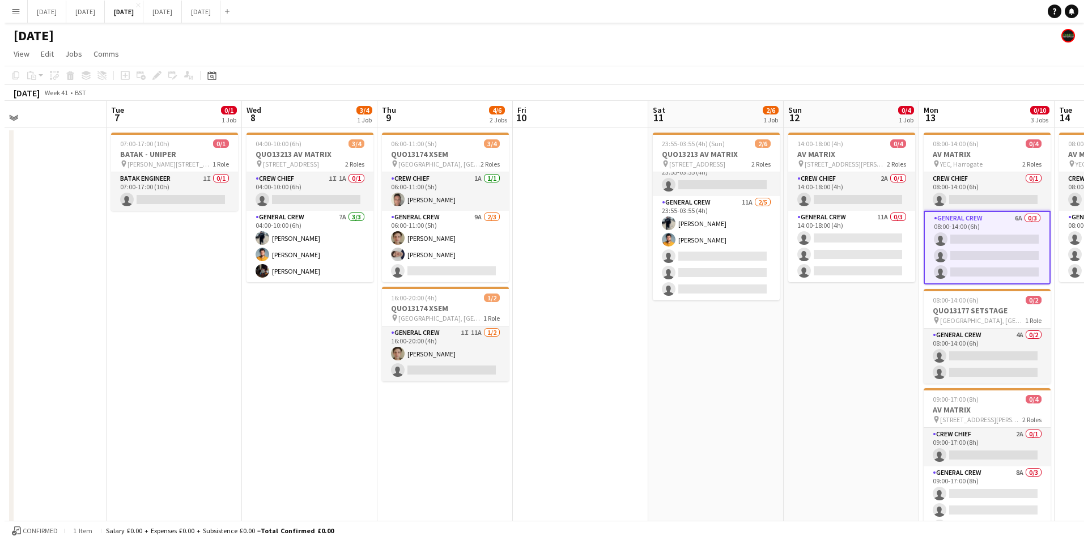
scroll to position [0, 271]
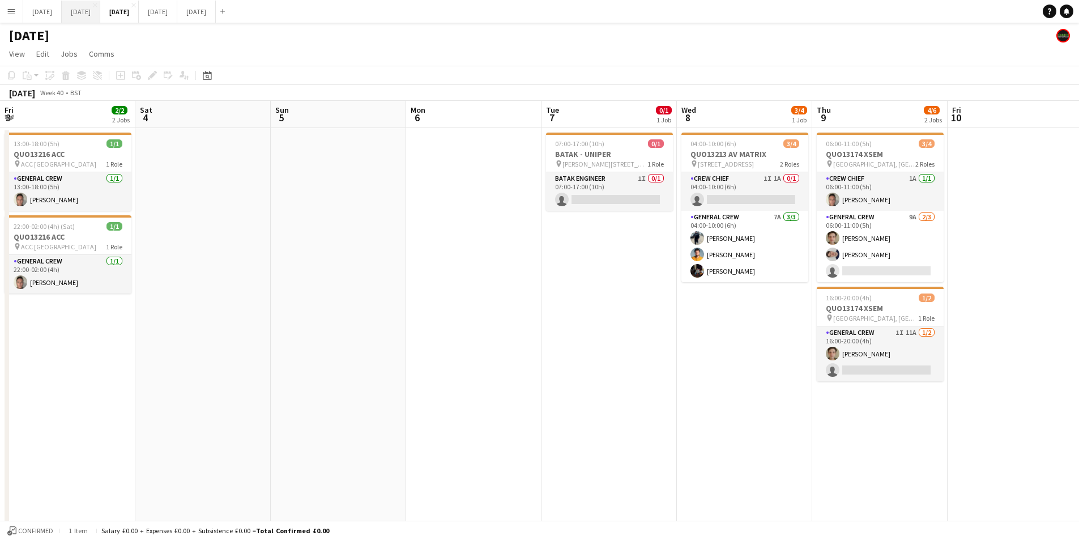
click at [100, 17] on button "[DATE] Close" at bounding box center [81, 12] width 39 height 22
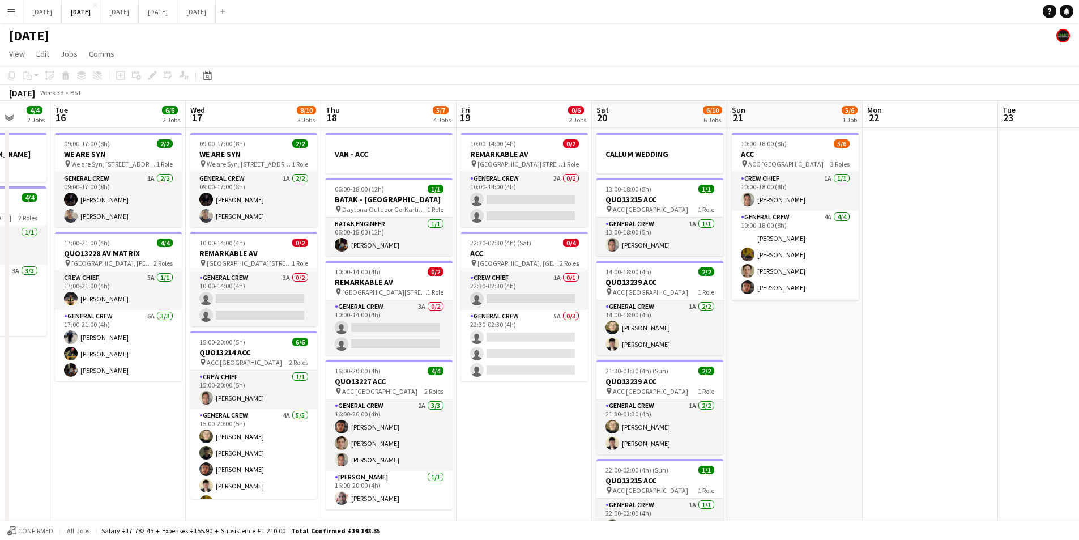
scroll to position [0, 353]
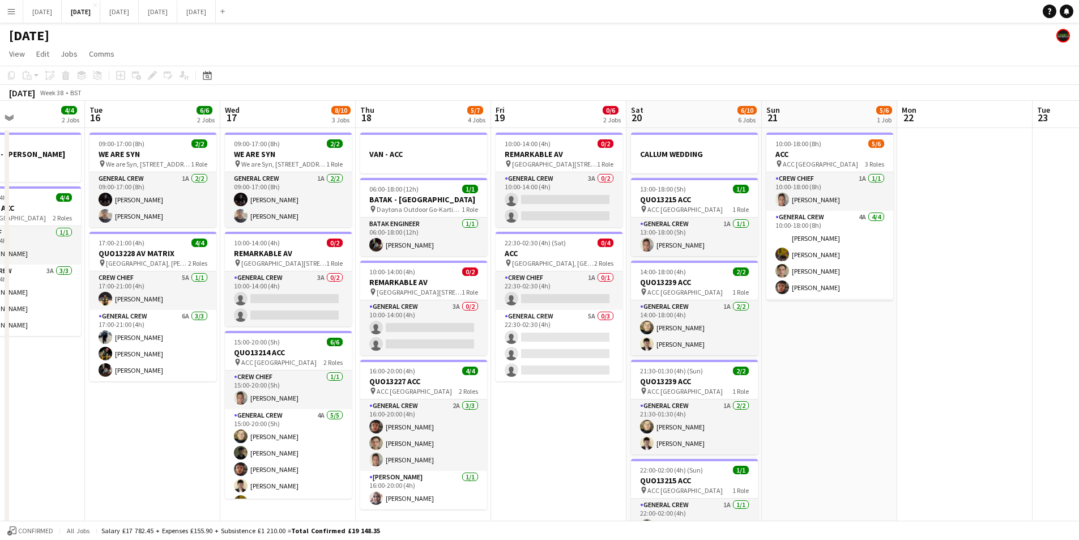
drag, startPoint x: 513, startPoint y: 478, endPoint x: 654, endPoint y: 435, distance: 147.5
click at [591, 476] on app-calendar-viewport "Sat 13 4/10 5 Jobs Sun 14 6/6 2 Jobs Mon 15 4/4 2 Jobs Tue 16 6/6 2 Jobs Wed 17…" at bounding box center [539, 410] width 1079 height 618
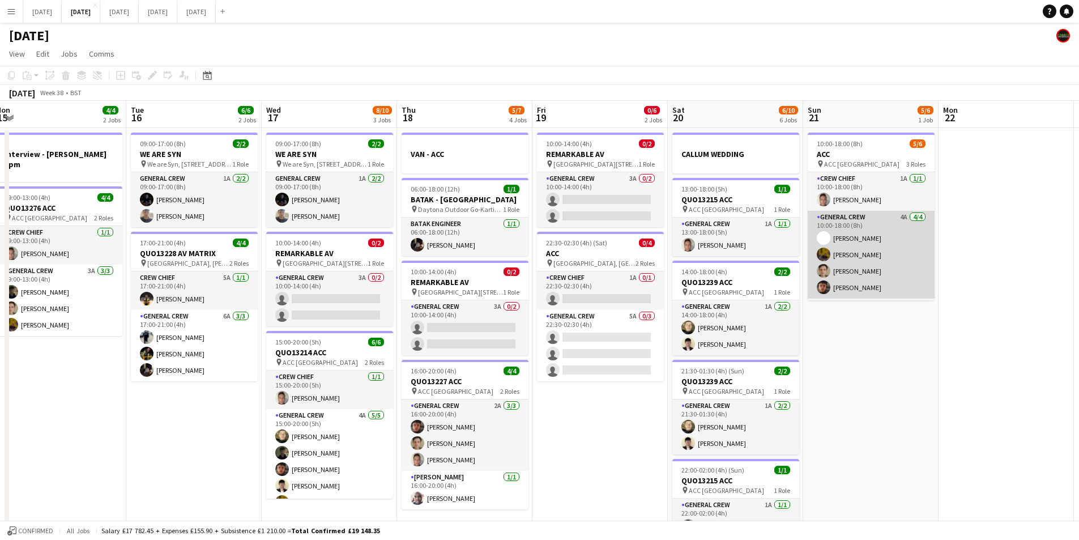
scroll to position [37, 0]
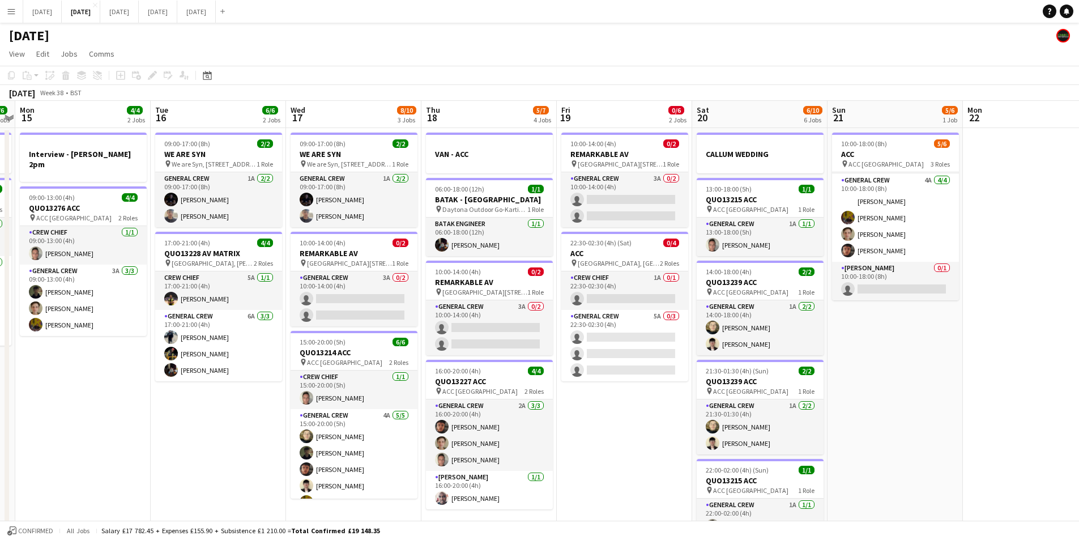
drag, startPoint x: 610, startPoint y: 435, endPoint x: 765, endPoint y: 437, distance: 155.2
click at [765, 437] on app-calendar-viewport "Sat 13 4/10 5 Jobs Sun 14 6/6 2 Jobs Mon 15 4/4 2 Jobs Tue 16 6/6 2 Jobs Wed 17…" at bounding box center [539, 410] width 1079 height 618
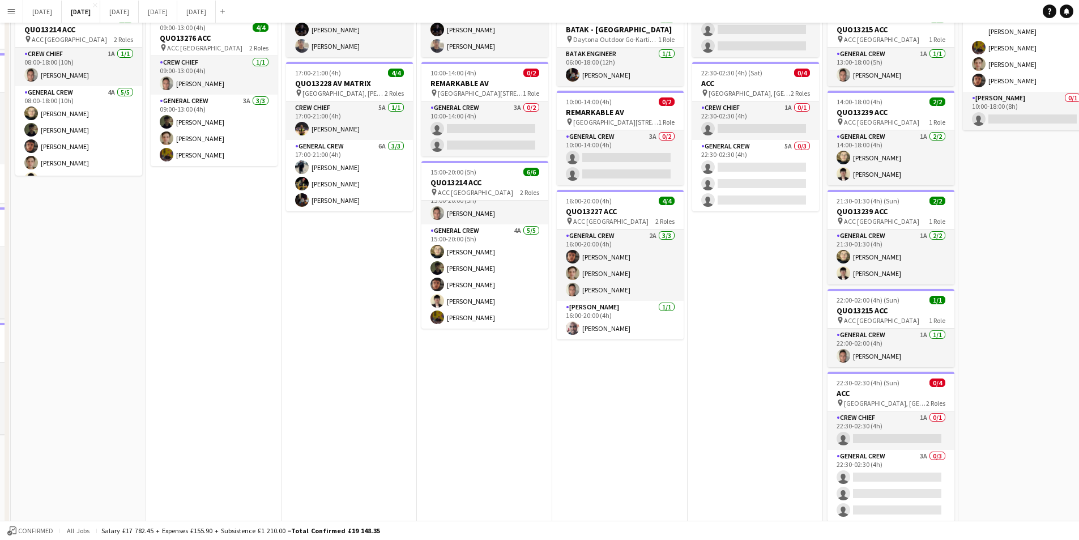
scroll to position [0, 0]
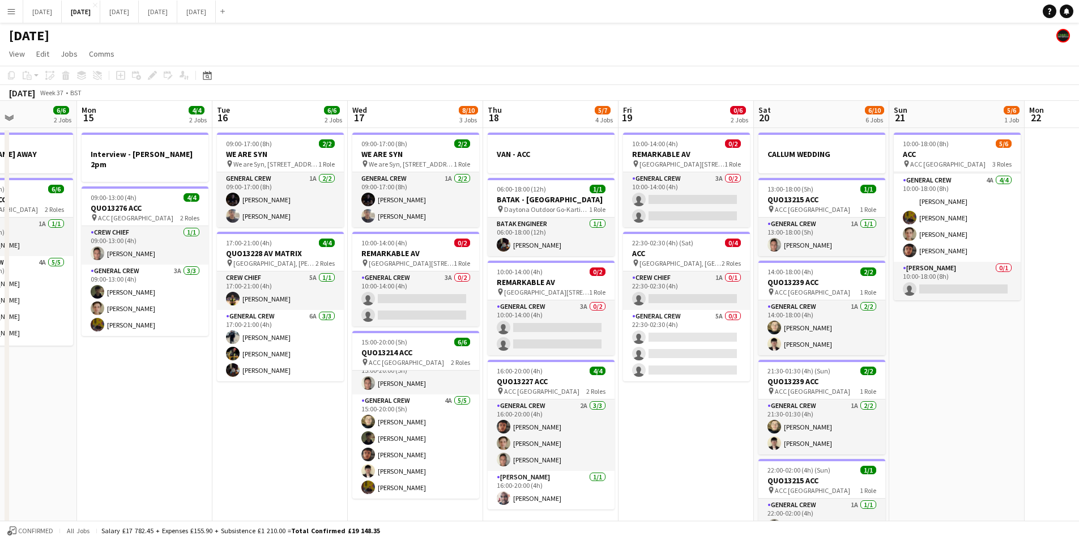
drag, startPoint x: 747, startPoint y: 454, endPoint x: 677, endPoint y: 440, distance: 71.8
click at [677, 440] on app-calendar-viewport "Fri 12 6/6 2 Jobs Sat 13 4/10 5 Jobs Sun 14 6/6 2 Jobs Mon 15 4/4 2 Jobs Tue 16…" at bounding box center [539, 410] width 1079 height 618
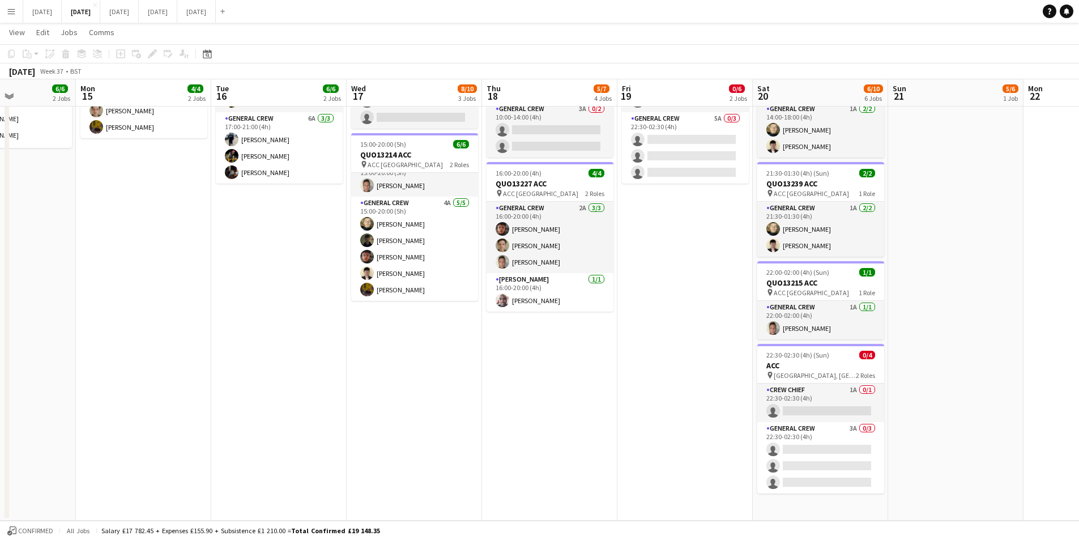
scroll to position [83, 0]
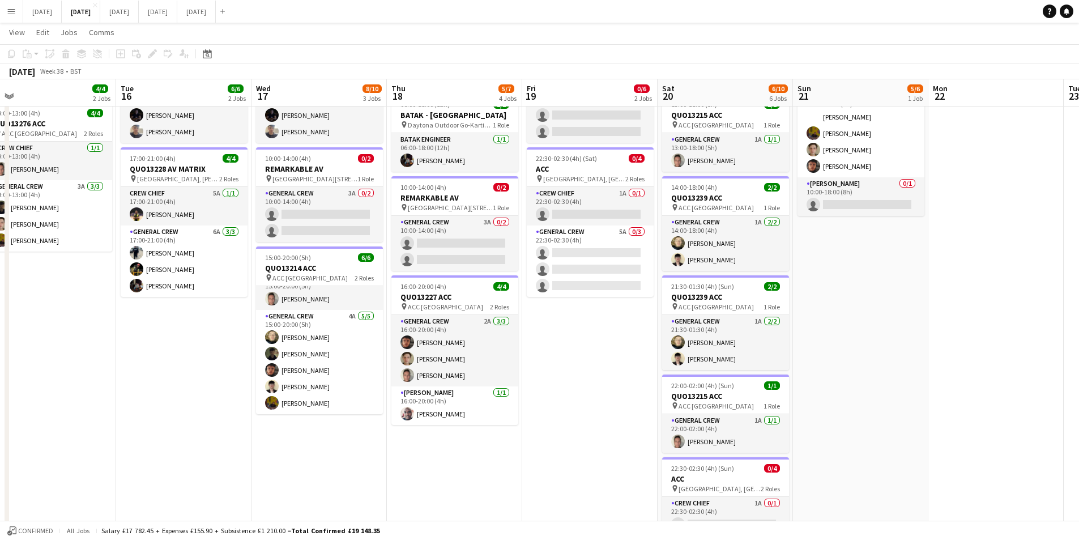
drag, startPoint x: 626, startPoint y: 439, endPoint x: 789, endPoint y: 411, distance: 165.6
click at [607, 434] on app-calendar-viewport "Fri 12 6/6 2 Jobs Sat 13 4/10 5 Jobs Sun 14 6/6 2 Jobs Mon 15 4/4 2 Jobs Tue 16…" at bounding box center [539, 297] width 1079 height 673
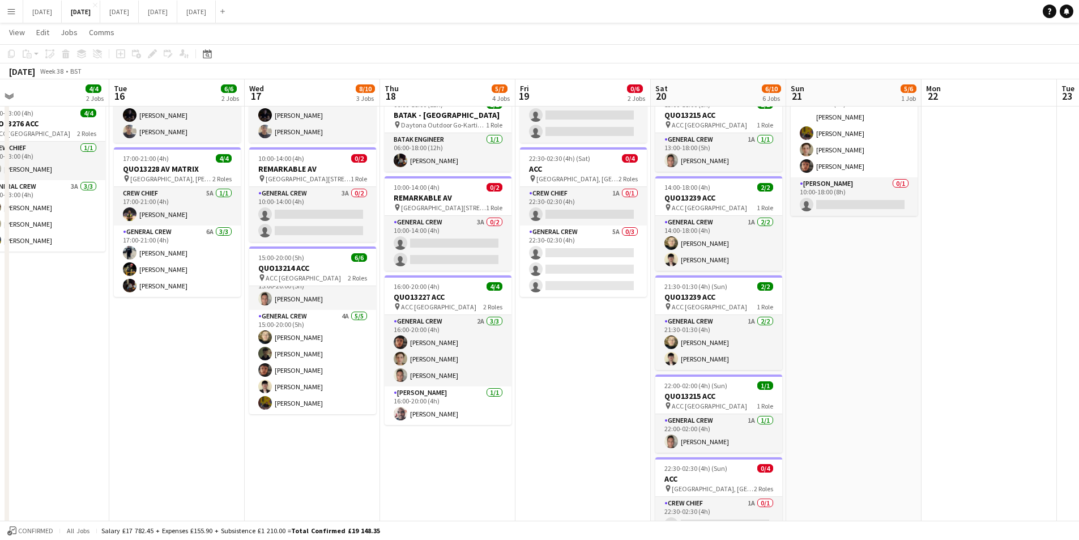
scroll to position [197, 0]
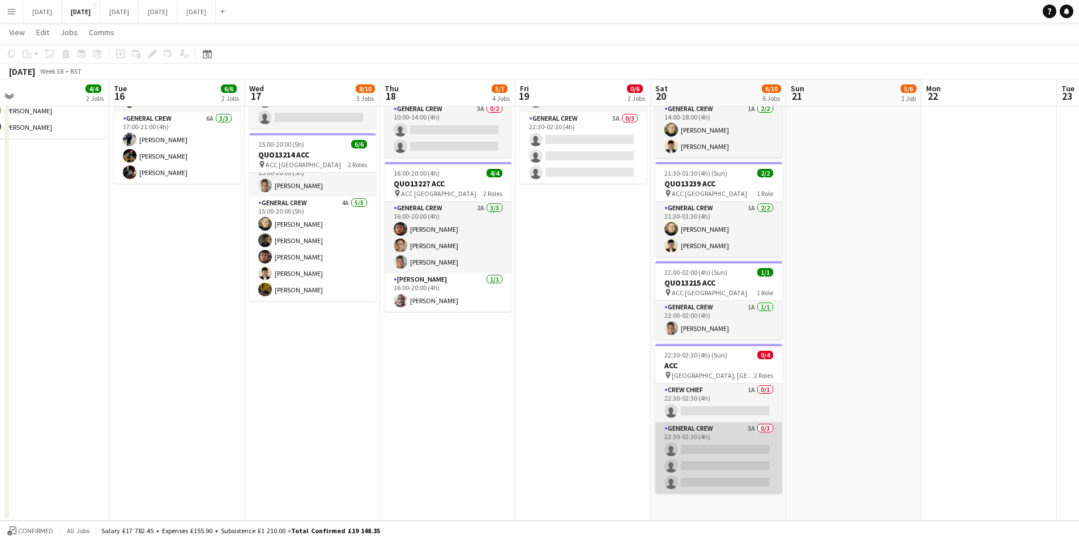
click at [743, 464] on app-card-role "General Crew 3A 0/3 22:30-02:30 (4h) single-neutral-actions single-neutral-acti…" at bounding box center [718, 457] width 127 height 71
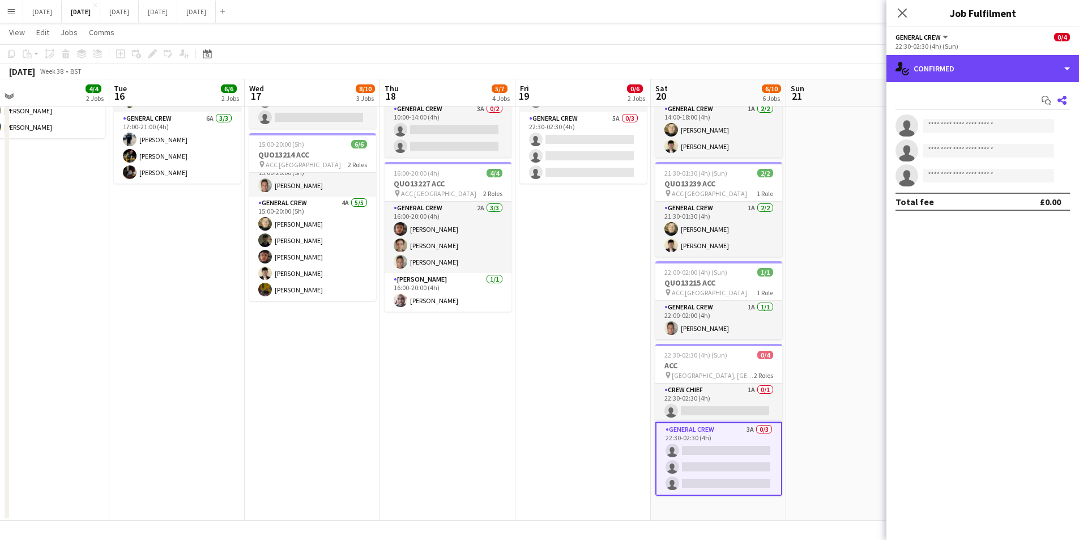
click at [1010, 65] on div "single-neutral-actions-check-2 Confirmed" at bounding box center [983, 68] width 193 height 27
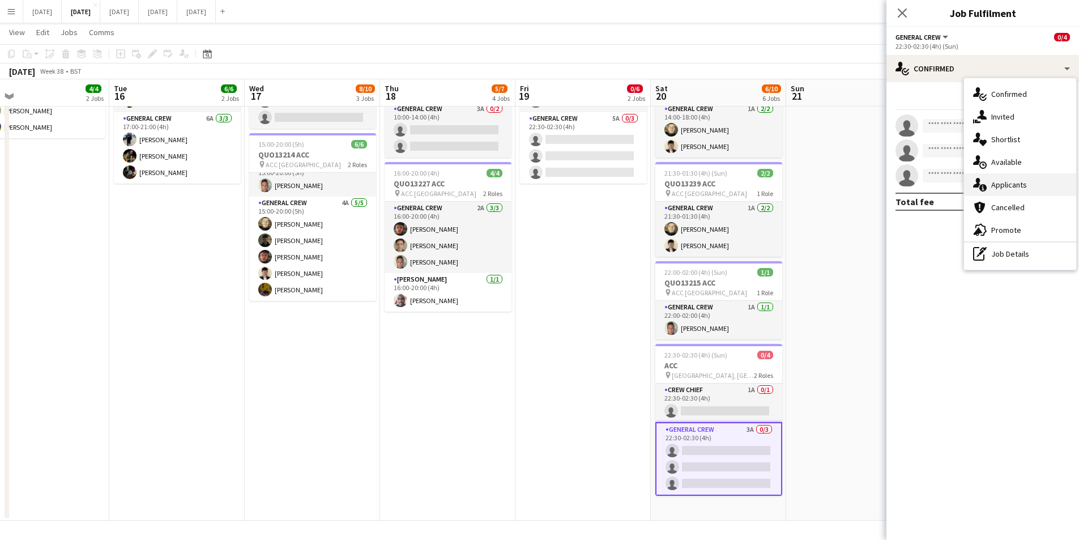
click at [1020, 174] on div "single-neutral-actions-information Applicants" at bounding box center [1020, 184] width 112 height 23
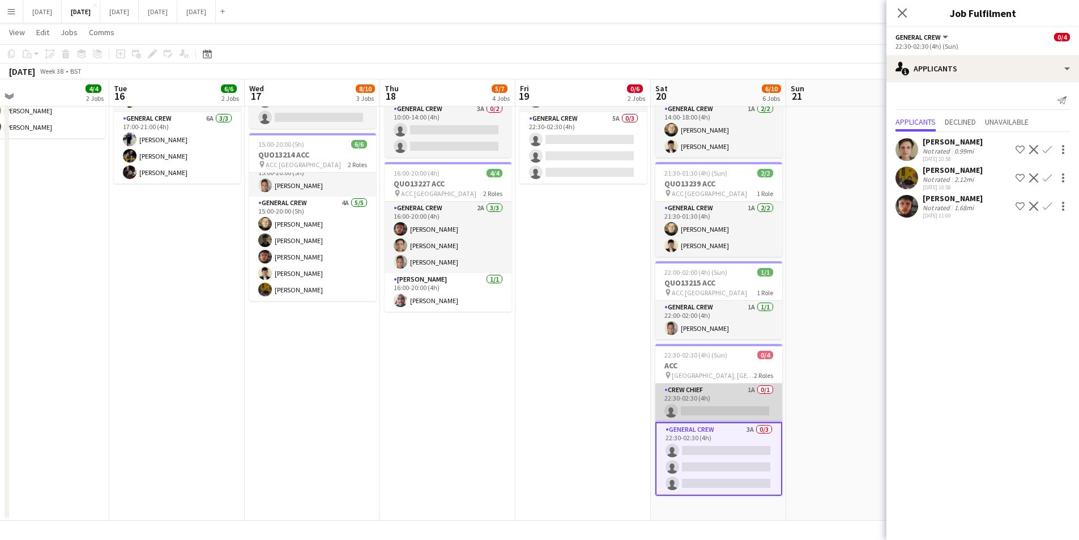
click at [714, 414] on app-card-role "Crew Chief 1A 0/1 22:30-02:30 (4h) single-neutral-actions" at bounding box center [718, 403] width 127 height 39
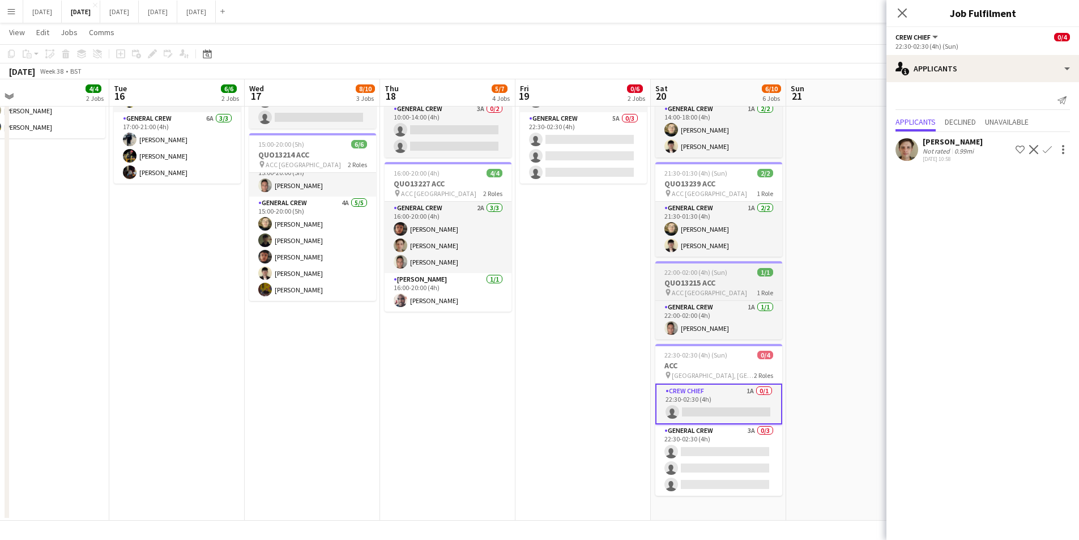
scroll to position [83, 0]
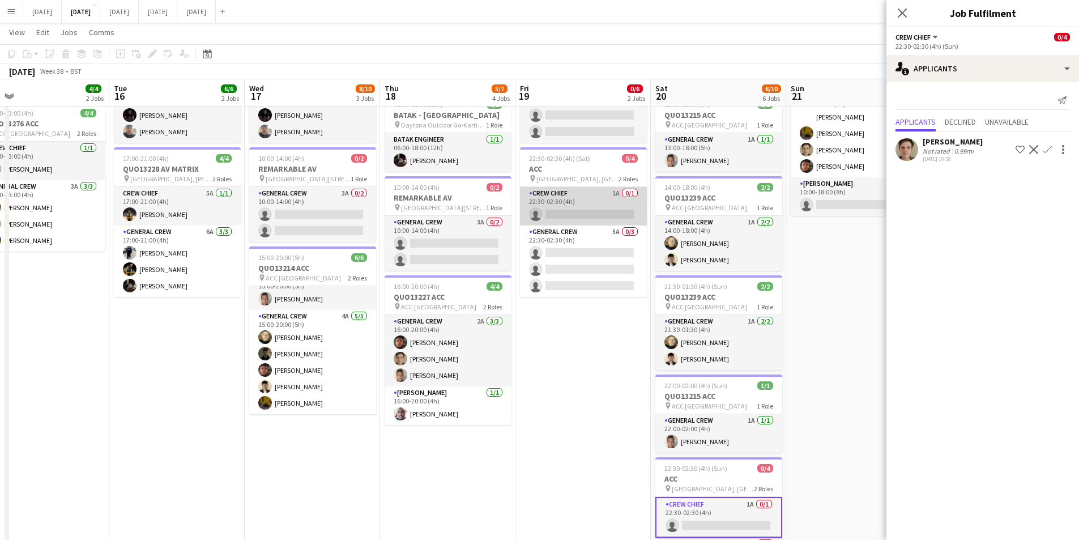
click at [587, 211] on app-card-role "Crew Chief 1A 0/1 22:30-02:30 (4h) single-neutral-actions" at bounding box center [583, 206] width 127 height 39
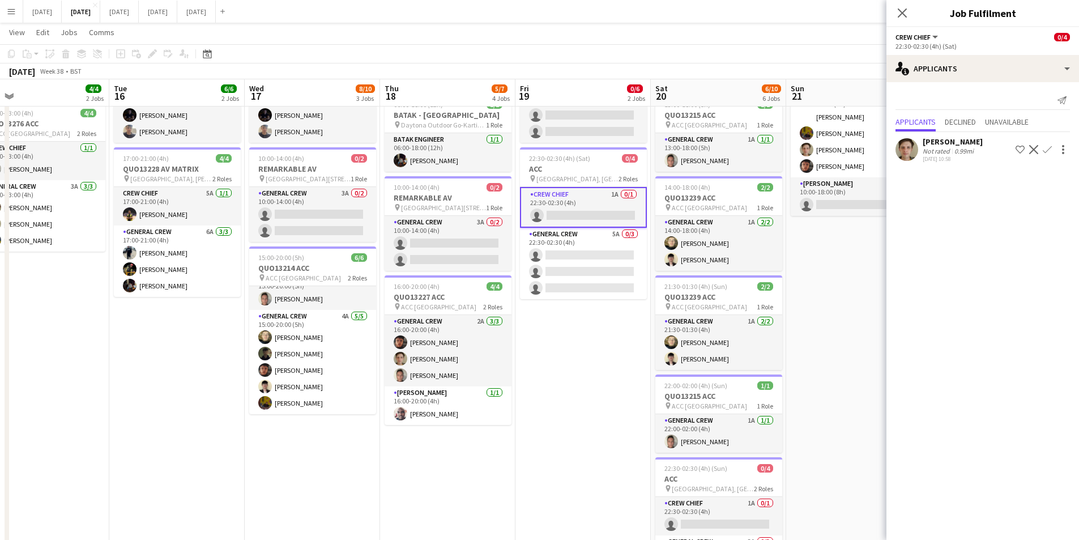
click at [581, 258] on app-calendar-viewport "Fri 12 6/6 2 Jobs Sat 13 4/10 5 Jobs Sun 14 6/6 2 Jobs Mon 15 4/4 2 Jobs Tue 16…" at bounding box center [539, 297] width 1079 height 673
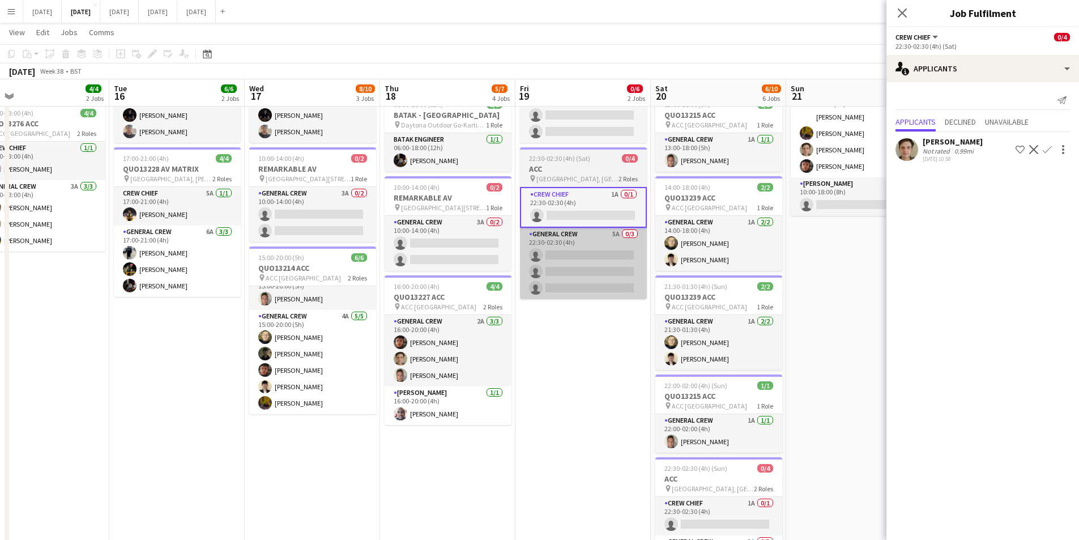
scroll to position [0, 428]
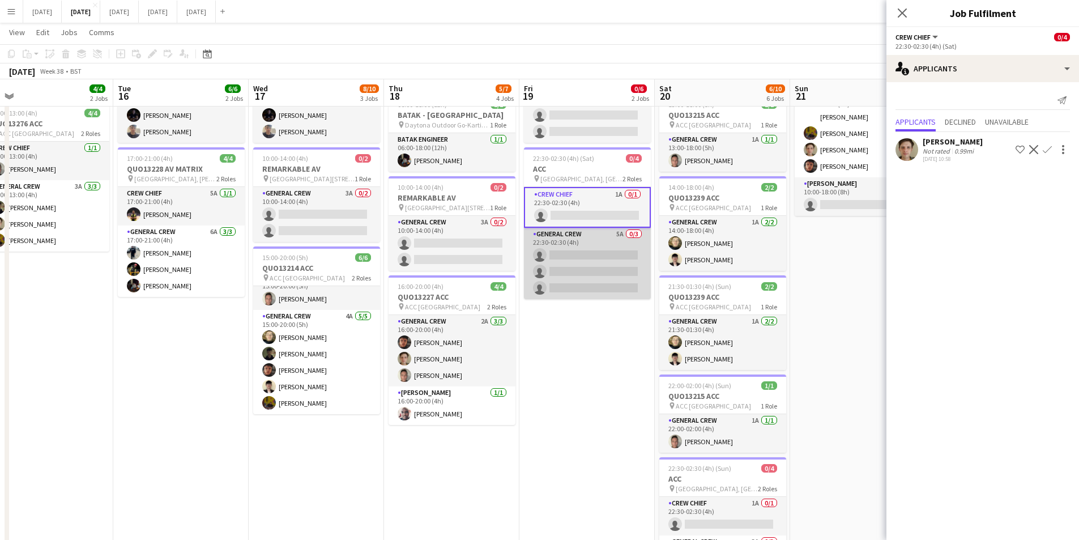
click at [577, 258] on app-card-role "General Crew 5A 0/3 22:30-02:30 (4h) single-neutral-actions single-neutral-acti…" at bounding box center [587, 263] width 127 height 71
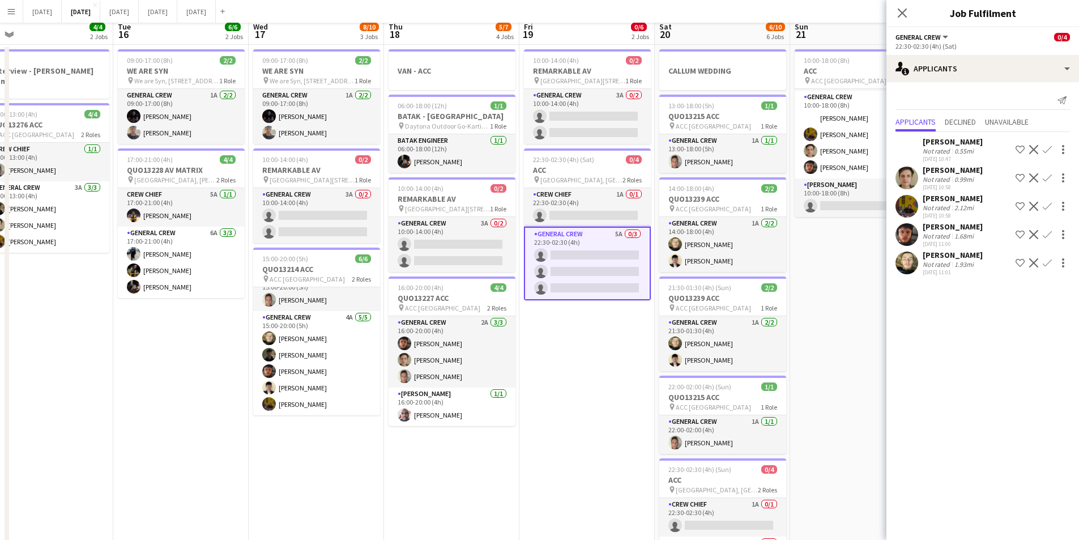
scroll to position [0, 0]
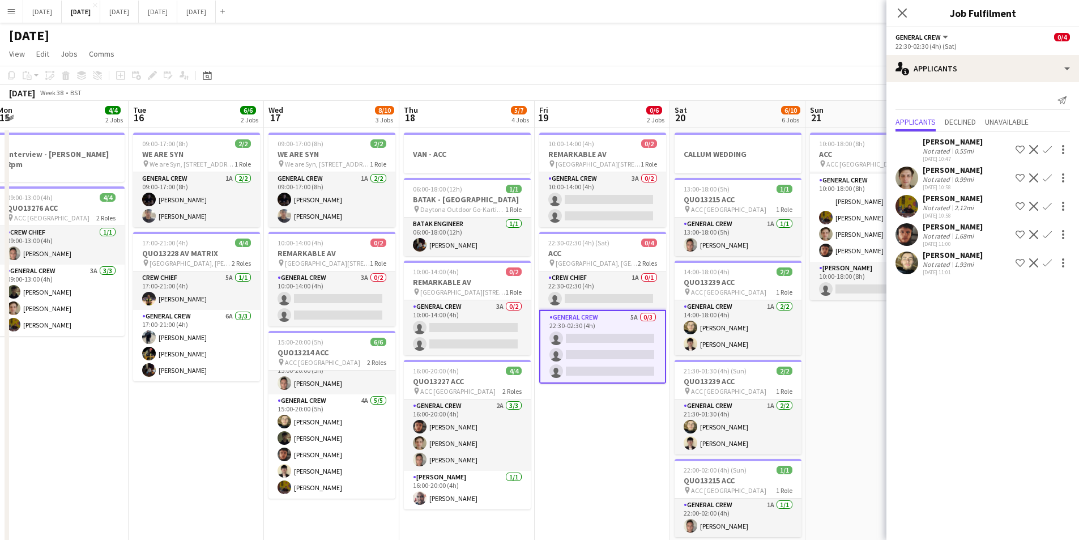
drag, startPoint x: 593, startPoint y: 408, endPoint x: 620, endPoint y: 384, distance: 36.9
click at [609, 399] on app-calendar-viewport "Sat 13 4/10 5 Jobs Sun 14 6/6 2 Jobs Mon 15 4/4 2 Jobs Tue 16 6/6 2 Jobs Wed 17…" at bounding box center [539, 410] width 1079 height 618
click at [902, 13] on icon at bounding box center [902, 12] width 11 height 11
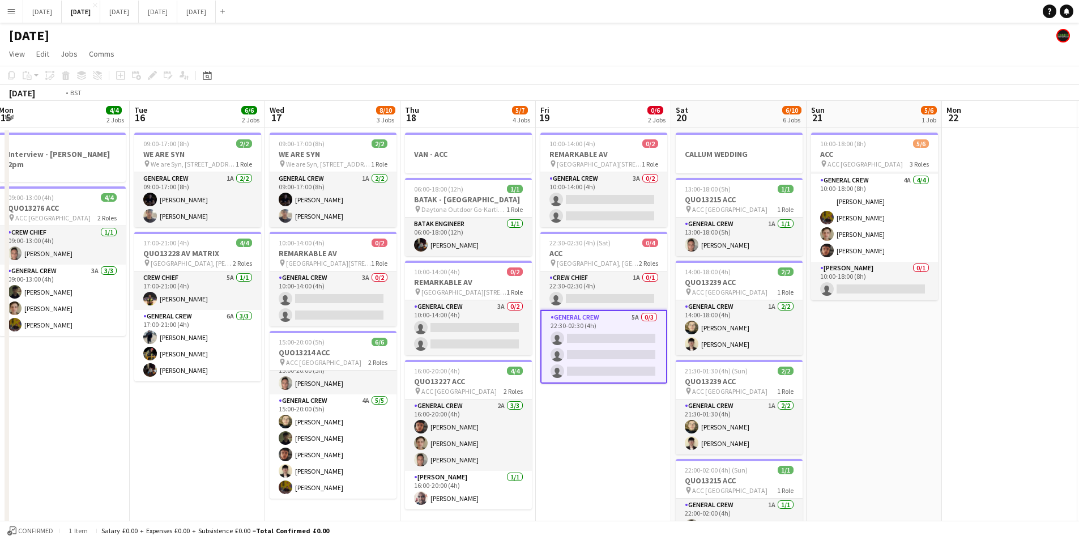
drag, startPoint x: 703, startPoint y: 366, endPoint x: 831, endPoint y: 363, distance: 128.6
click at [831, 363] on app-calendar-viewport "Sat 13 4/10 5 Jobs Sun 14 6/6 2 Jobs Mon 15 4/4 2 Jobs Tue 16 6/6 2 Jobs Wed 17…" at bounding box center [539, 410] width 1079 height 618
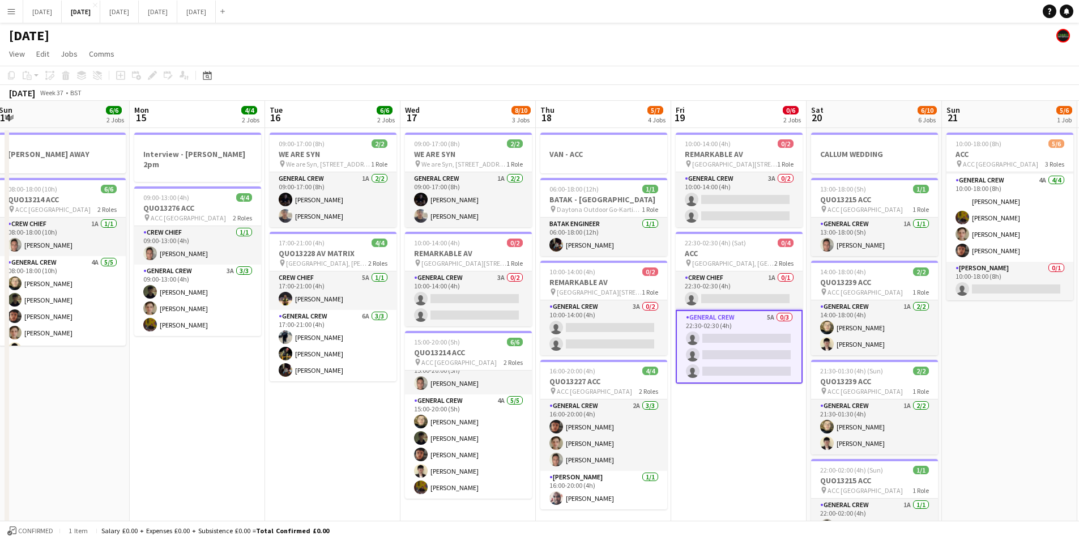
click at [736, 368] on app-calendar-viewport "Fri 12 6/6 2 Jobs Sat 13 4/10 5 Jobs Sun 14 6/6 2 Jobs Mon 15 4/4 2 Jobs Tue 16…" at bounding box center [539, 410] width 1079 height 618
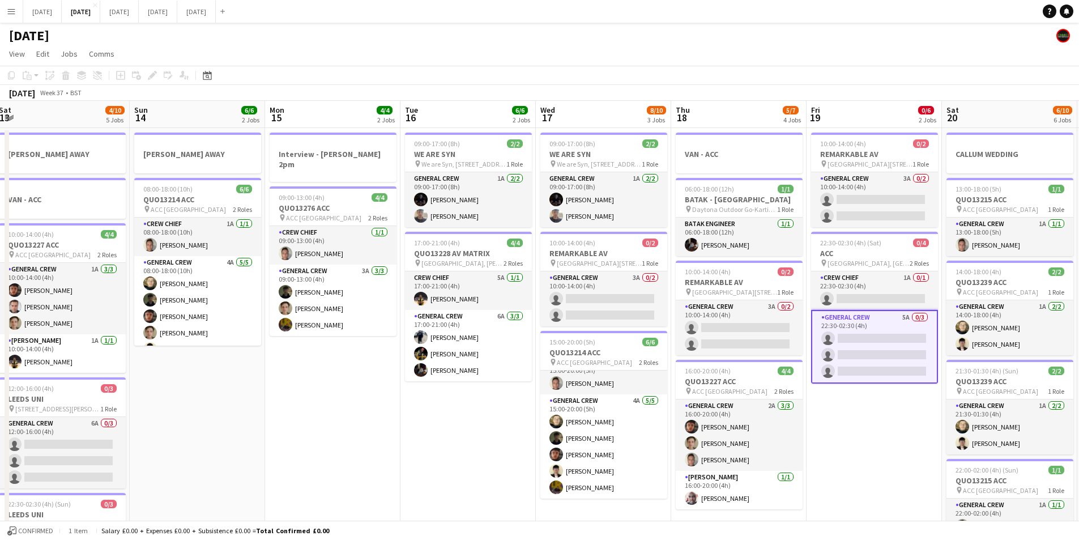
scroll to position [0, 271]
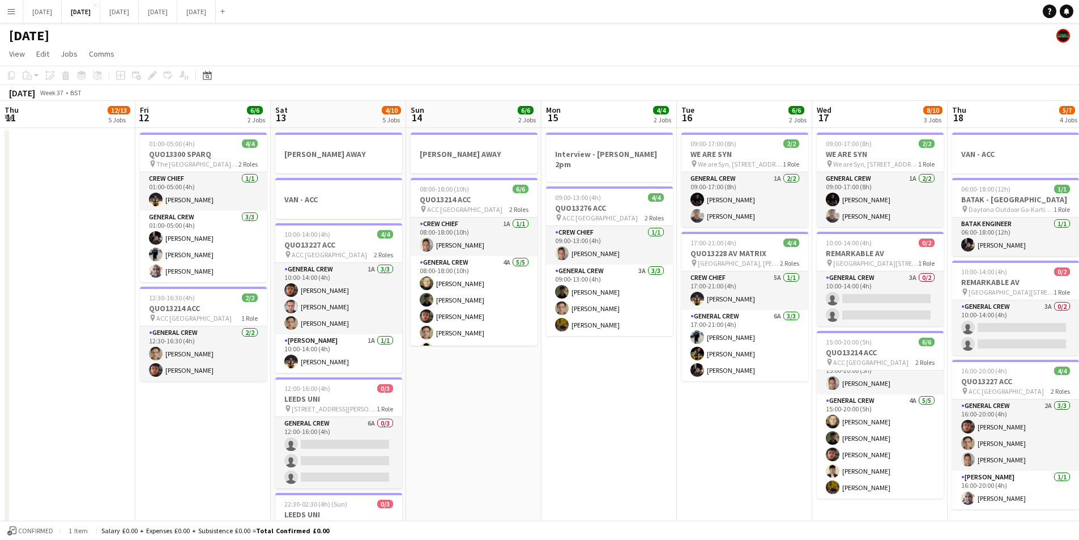
click at [857, 396] on app-calendar-viewport "Tue 9 Wed 10 Thu 11 12/13 5 Jobs Fri 12 6/6 2 Jobs Sat 13 4/10 5 Jobs Sun 14 6/…" at bounding box center [539, 410] width 1079 height 618
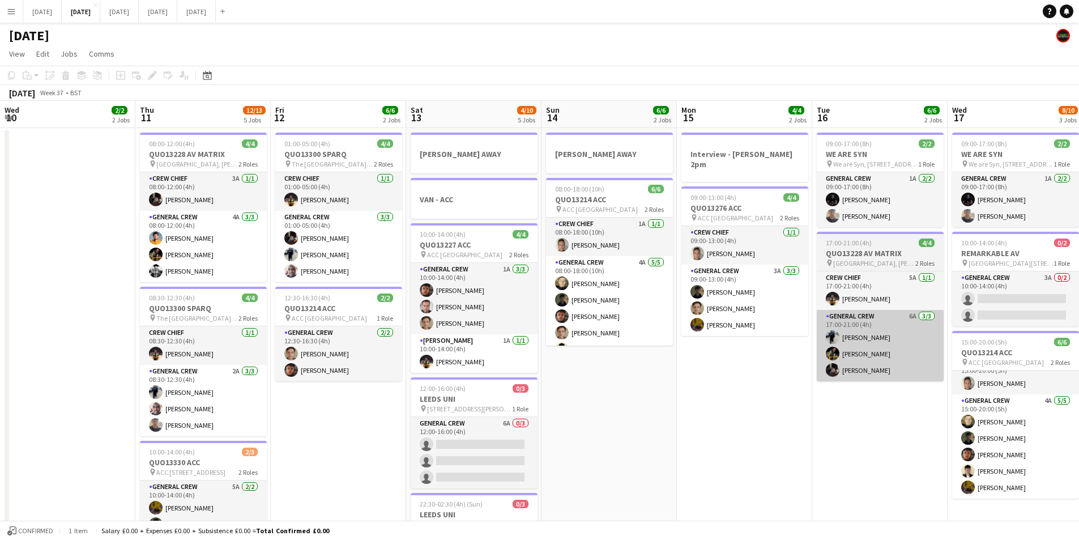
scroll to position [0, 350]
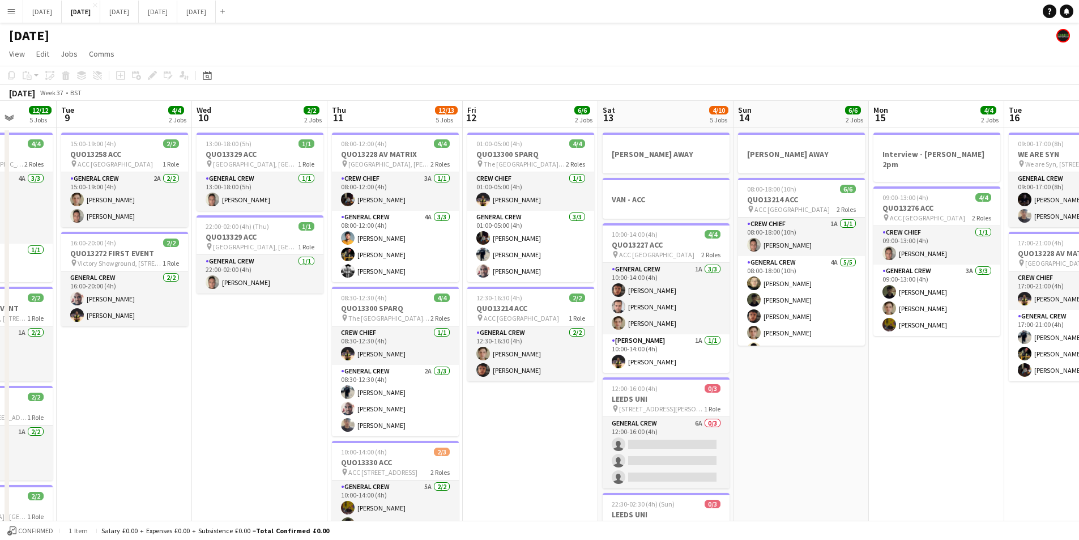
drag, startPoint x: 867, startPoint y: 409, endPoint x: 607, endPoint y: 404, distance: 259.5
click at [620, 403] on app-calendar-viewport "Sat 6 15/15 5 Jobs Sun 7 7/7 1 Job Mon 8 12/12 5 Jobs Tue 9 4/4 2 Jobs Wed 10 2…" at bounding box center [539, 450] width 1079 height 699
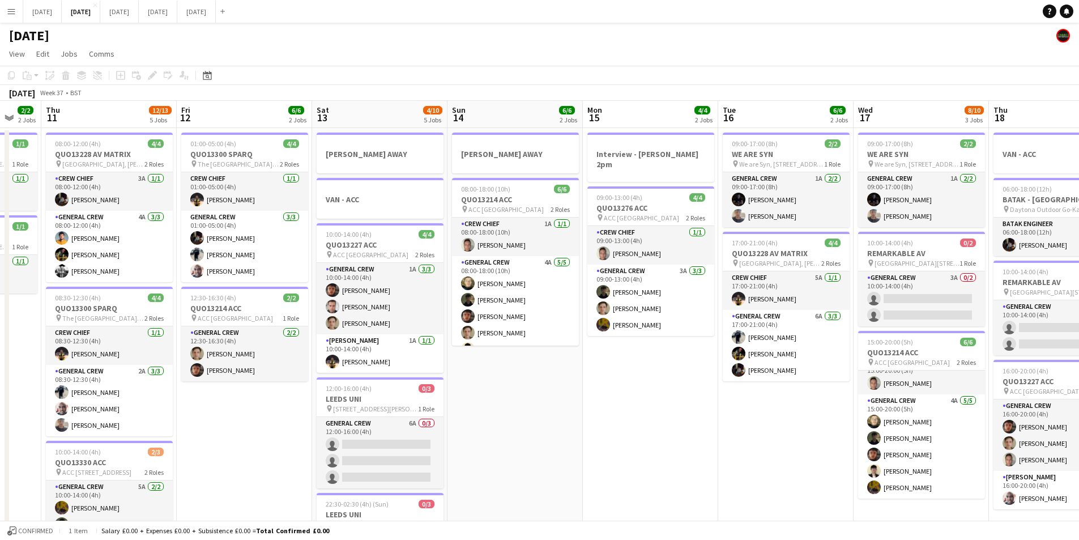
drag, startPoint x: 774, startPoint y: 427, endPoint x: 861, endPoint y: 389, distance: 94.4
click at [574, 399] on app-calendar-viewport "Mon 8 12/12 5 Jobs Tue 9 4/4 2 Jobs Wed 10 2/2 2 Jobs Thu 11 12/13 5 Jobs Fri 1…" at bounding box center [539, 450] width 1079 height 699
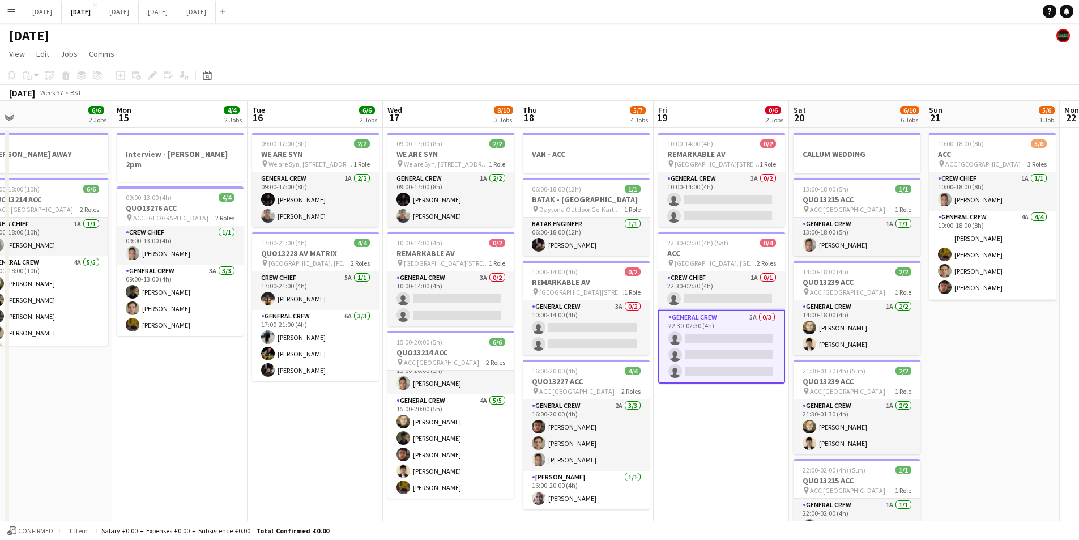
drag, startPoint x: 926, startPoint y: 414, endPoint x: 587, endPoint y: 391, distance: 339.5
click at [587, 391] on app-calendar-viewport "Fri 12 6/6 2 Jobs Sat 13 4/10 5 Jobs Sun 14 6/6 2 Jobs Mon 15 4/4 2 Jobs Tue 16…" at bounding box center [539, 450] width 1079 height 699
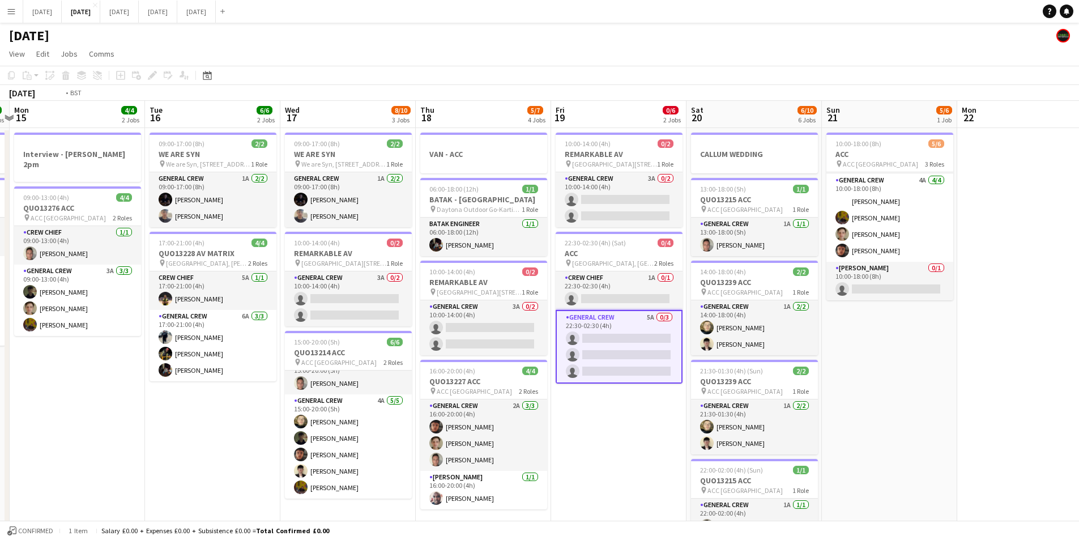
scroll to position [0, 412]
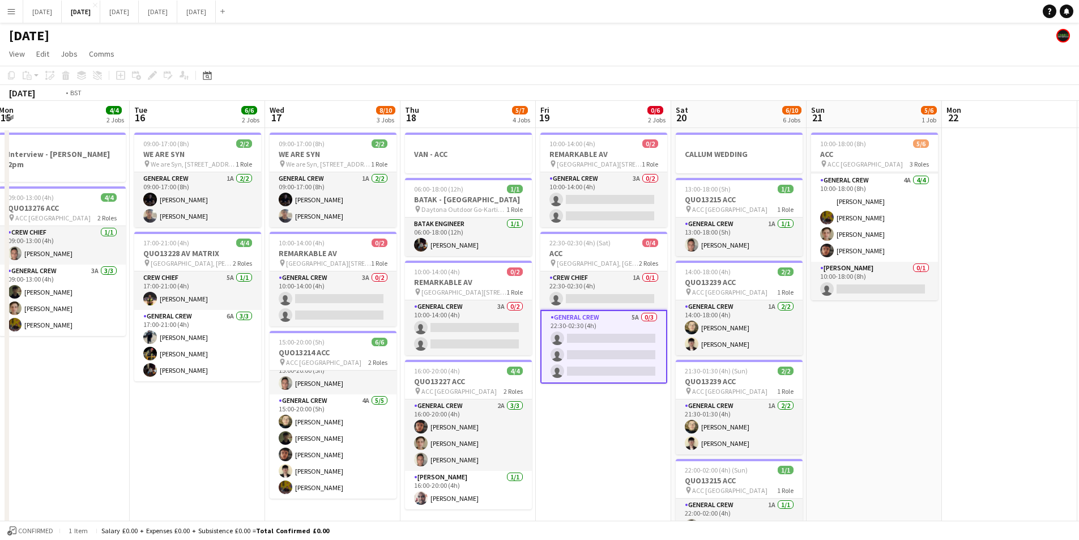
drag, startPoint x: 987, startPoint y: 402, endPoint x: 972, endPoint y: 402, distance: 15.3
click at [972, 402] on app-calendar-viewport "Fri 12 6/6 2 Jobs Sat 13 4/10 5 Jobs Sun 14 6/6 2 Jobs Mon 15 4/4 2 Jobs Tue 16…" at bounding box center [539, 450] width 1079 height 699
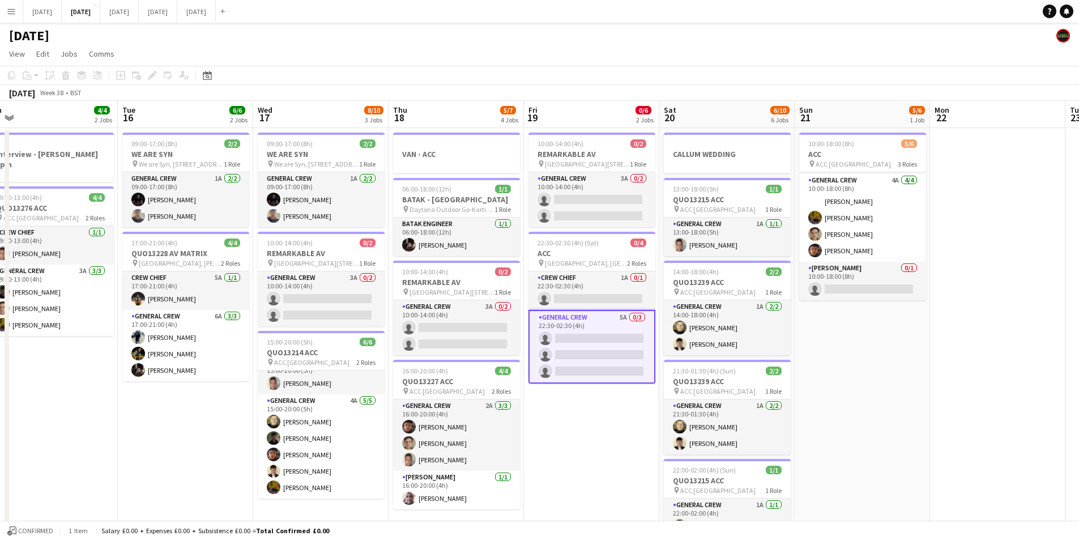
drag, startPoint x: 627, startPoint y: 467, endPoint x: 615, endPoint y: 466, distance: 11.9
click at [615, 466] on app-calendar-viewport "Fri 12 6/6 2 Jobs Sat 13 4/10 5 Jobs Sun 14 6/6 2 Jobs Mon 15 4/4 2 Jobs Tue 16…" at bounding box center [539, 450] width 1079 height 699
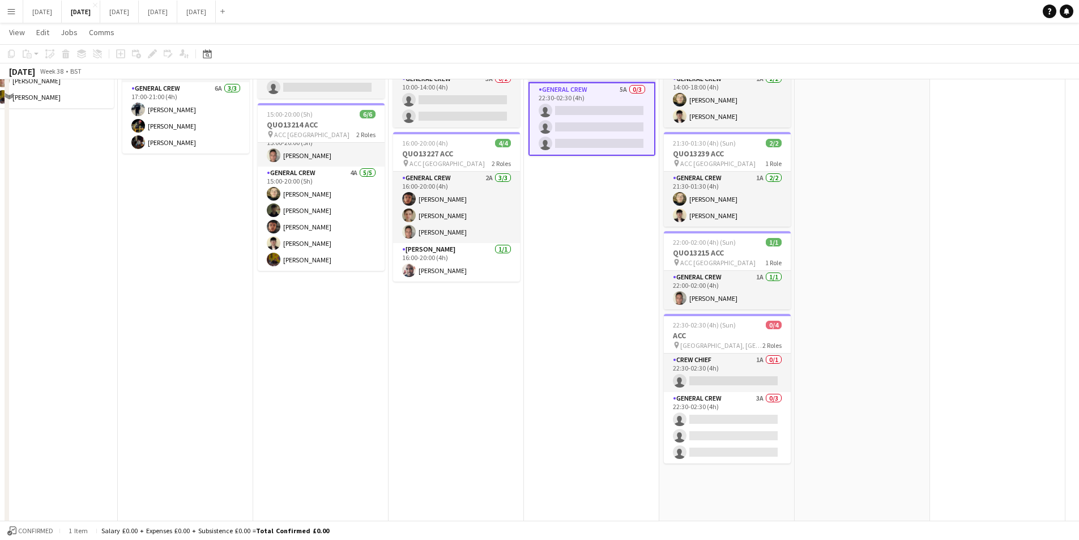
scroll to position [0, 0]
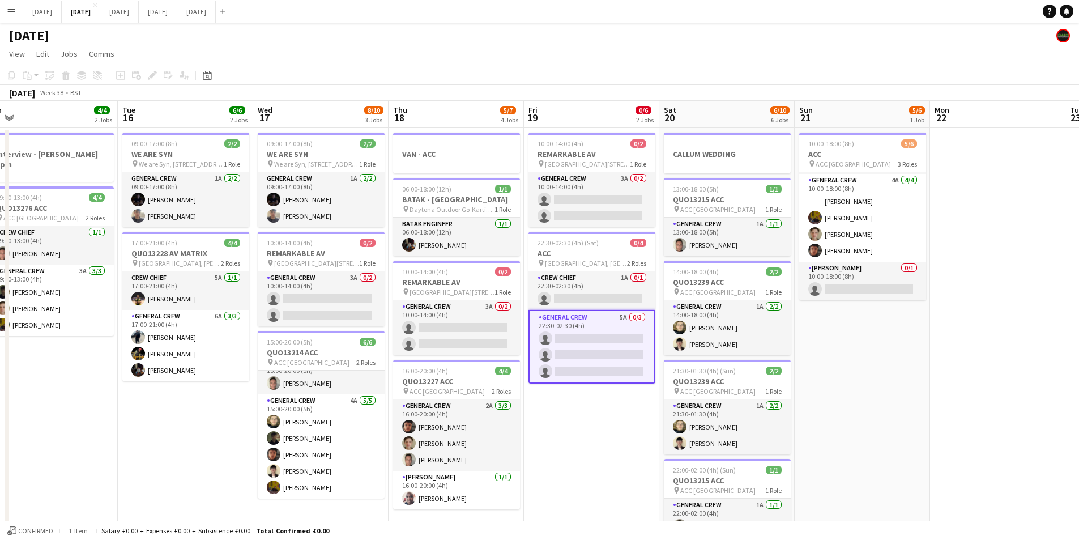
drag, startPoint x: 984, startPoint y: 416, endPoint x: 712, endPoint y: 405, distance: 272.2
click at [712, 405] on app-calendar-viewport "Fri 12 6/6 2 Jobs Sat 13 4/10 5 Jobs Sun 14 6/6 2 Jobs Mon 15 4/4 2 Jobs Tue 16…" at bounding box center [539, 450] width 1079 height 699
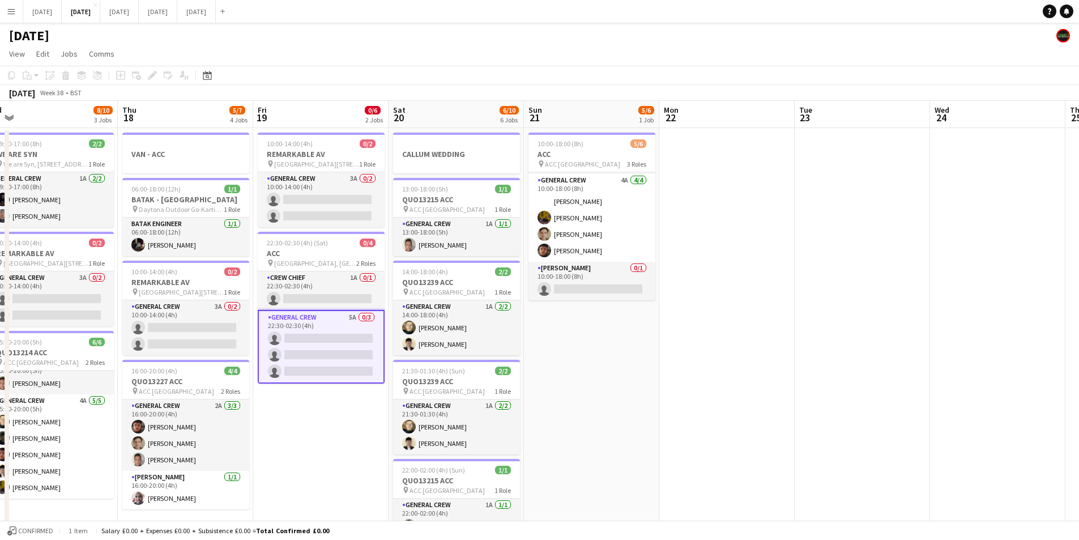
scroll to position [0, 427]
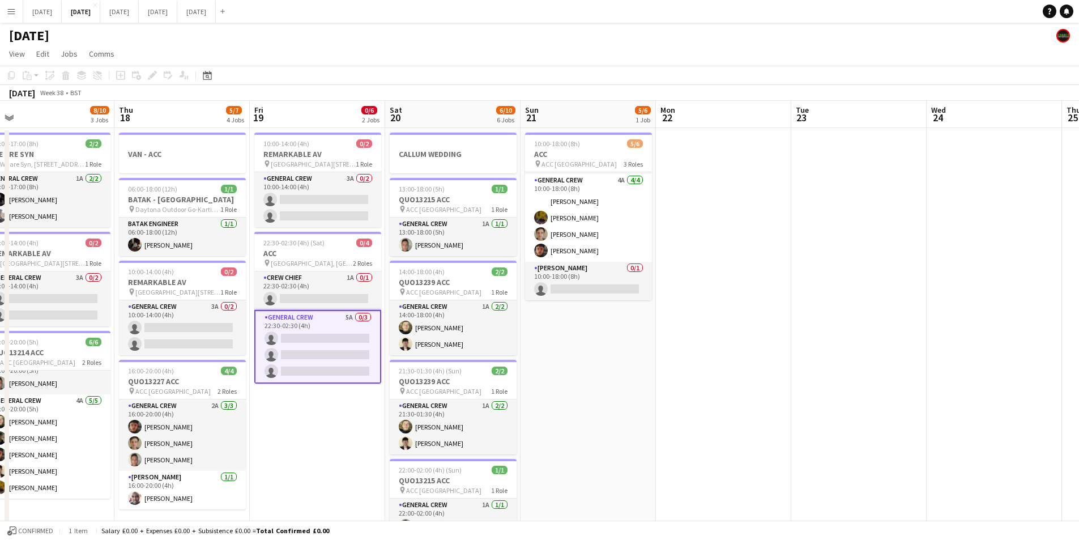
drag, startPoint x: 679, startPoint y: 402, endPoint x: 848, endPoint y: 418, distance: 169.0
click at [654, 403] on app-calendar-viewport "Sun 14 6/6 2 Jobs Mon 15 4/4 2 Jobs Tue 16 6/6 2 Jobs Wed 17 8/10 3 Jobs Thu 18…" at bounding box center [539, 450] width 1079 height 699
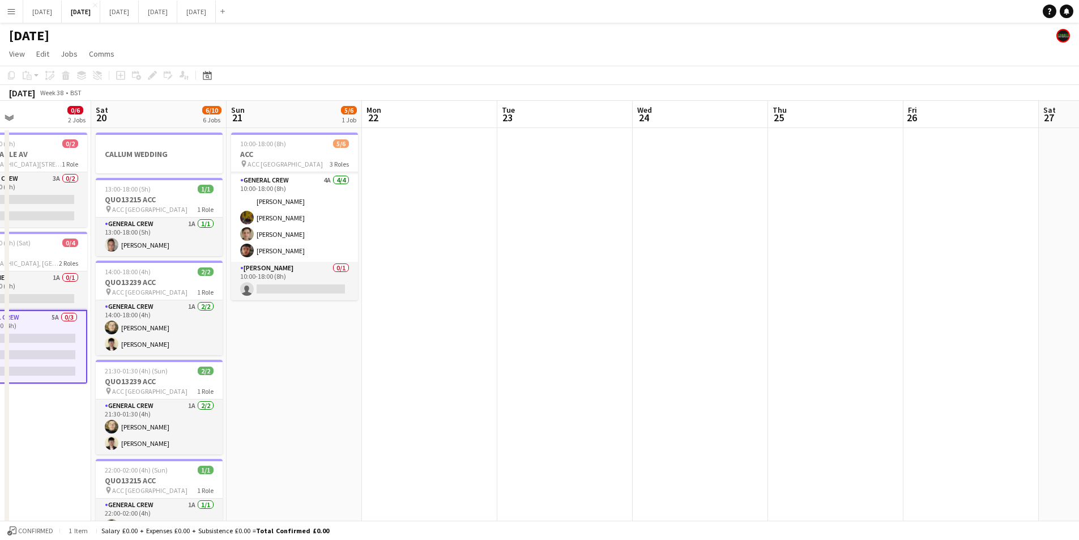
drag, startPoint x: 848, startPoint y: 418, endPoint x: 770, endPoint y: 401, distance: 78.9
click at [1079, 418] on html "Menu Boards Boards Boards All jobs Status Workforce Workforce My Workforce Recr…" at bounding box center [539, 409] width 1079 height 819
drag, startPoint x: 684, startPoint y: 412, endPoint x: 917, endPoint y: 422, distance: 233.0
click at [914, 425] on app-calendar-viewport "Wed 17 8/10 3 Jobs Thu 18 5/7 4 Jobs Fri 19 0/6 2 Jobs Sat 20 6/10 6 Jobs Sun 2…" at bounding box center [539, 450] width 1079 height 699
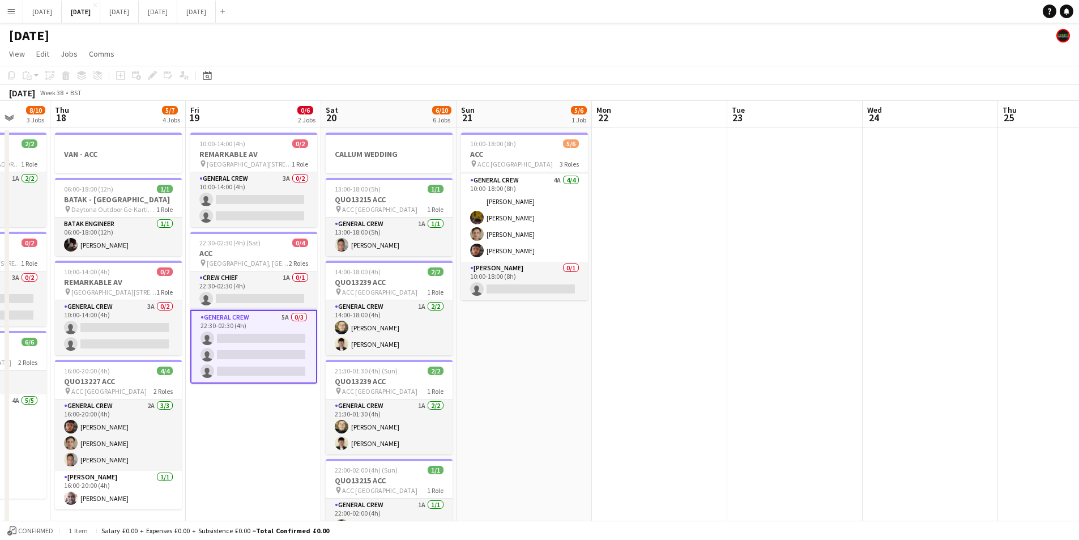
drag, startPoint x: 731, startPoint y: 424, endPoint x: 870, endPoint y: 432, distance: 139.0
click at [868, 432] on app-calendar-viewport "Mon 15 4/4 2 Jobs Tue 16 6/6 2 Jobs Wed 17 8/10 3 Jobs Thu 18 5/7 4 Jobs Fri 19…" at bounding box center [539, 450] width 1079 height 699
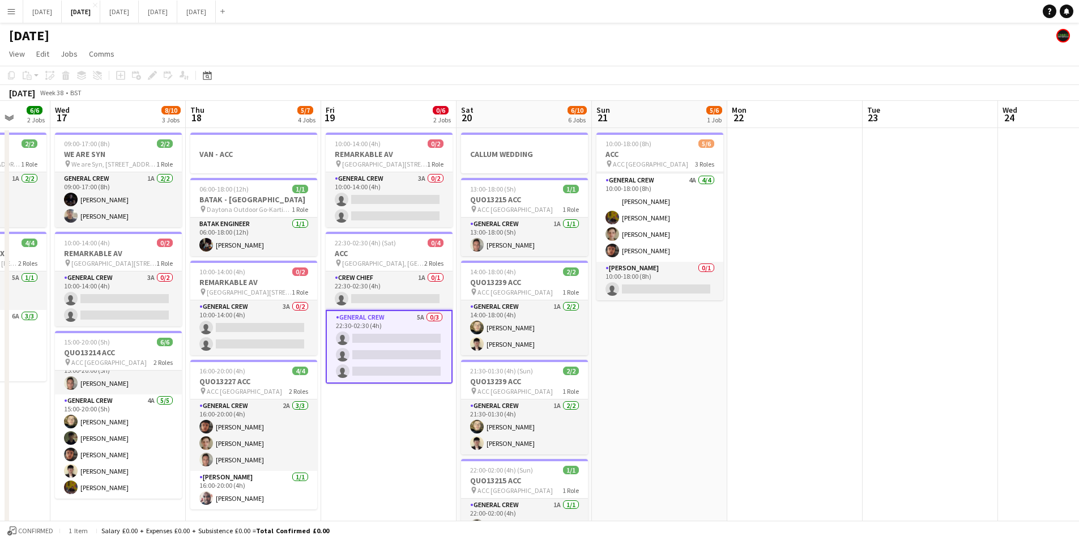
scroll to position [0, 333]
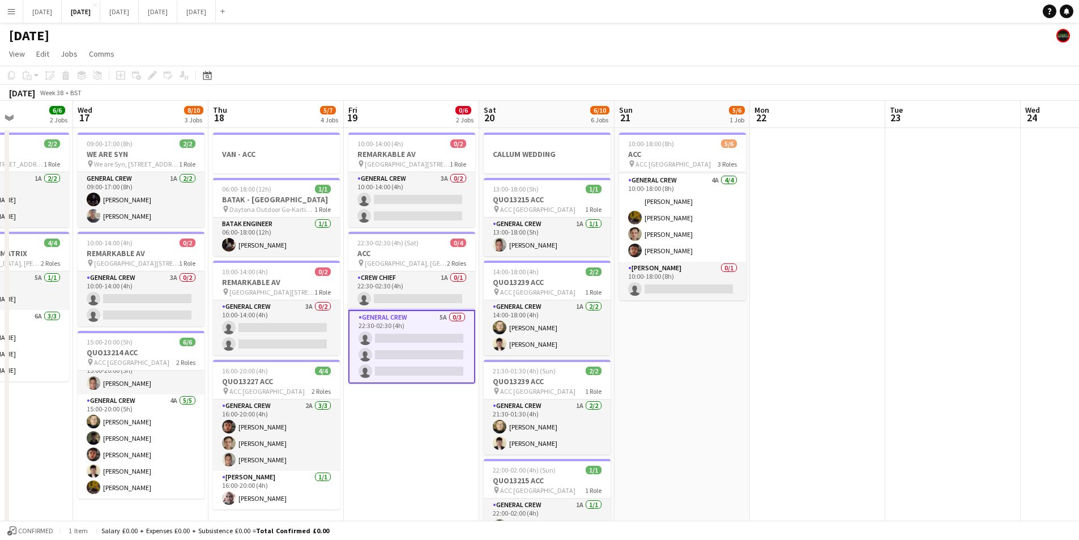
click at [435, 363] on app-card-role "General Crew 5A 0/3 22:30-02:30 (4h) single-neutral-actions single-neutral-acti…" at bounding box center [411, 347] width 127 height 74
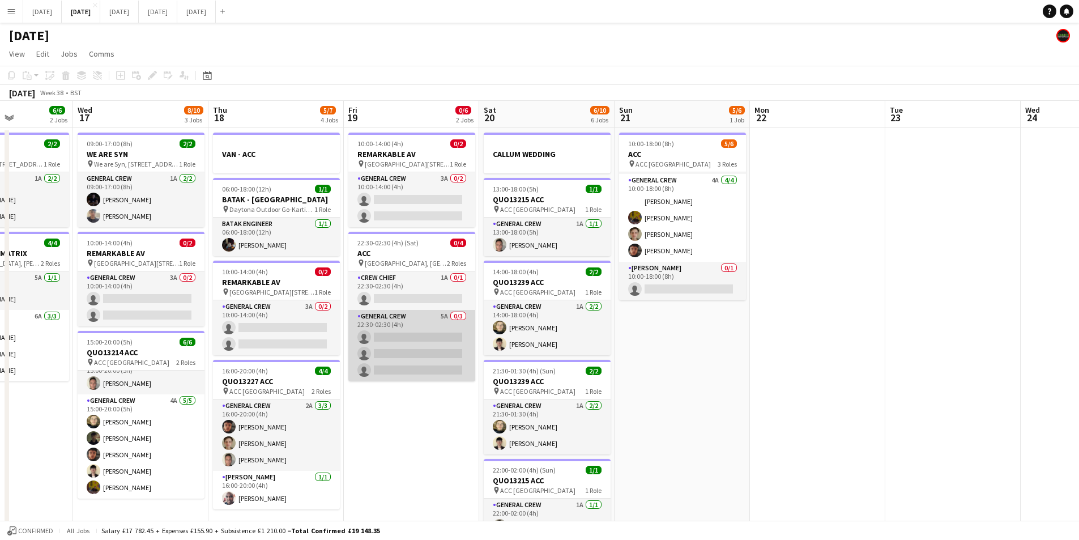
click at [435, 363] on app-card-role "General Crew 5A 0/3 22:30-02:30 (4h) single-neutral-actions single-neutral-acti…" at bounding box center [411, 345] width 127 height 71
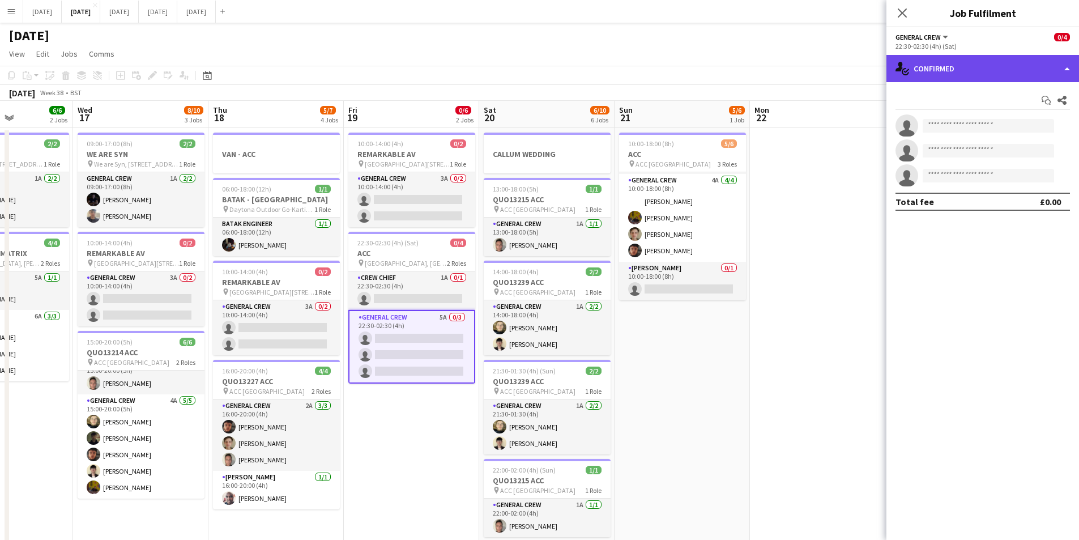
click at [1001, 72] on div "single-neutral-actions-check-2 Confirmed" at bounding box center [983, 68] width 193 height 27
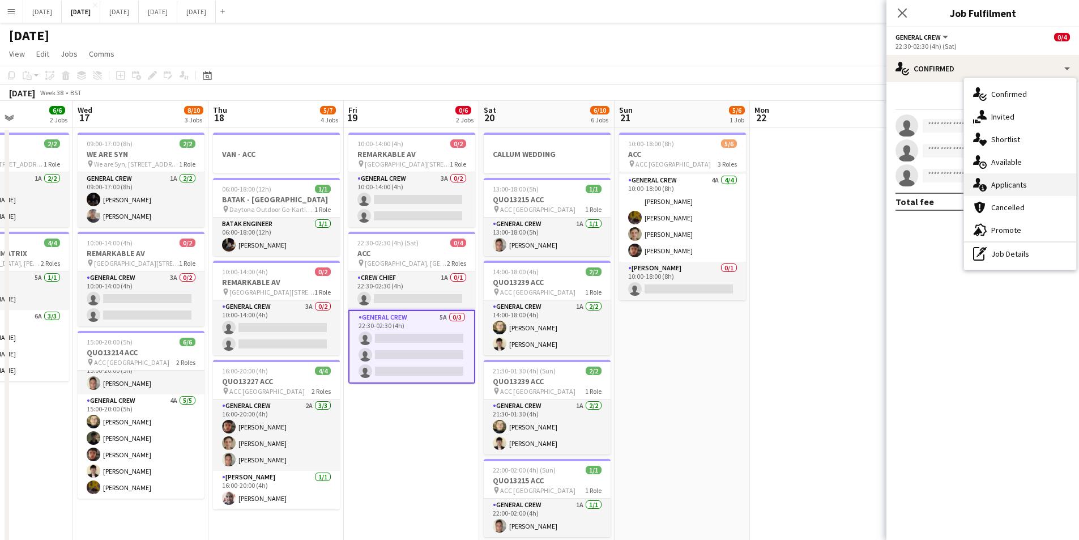
click at [1027, 185] on div "single-neutral-actions-information Applicants" at bounding box center [1020, 184] width 112 height 23
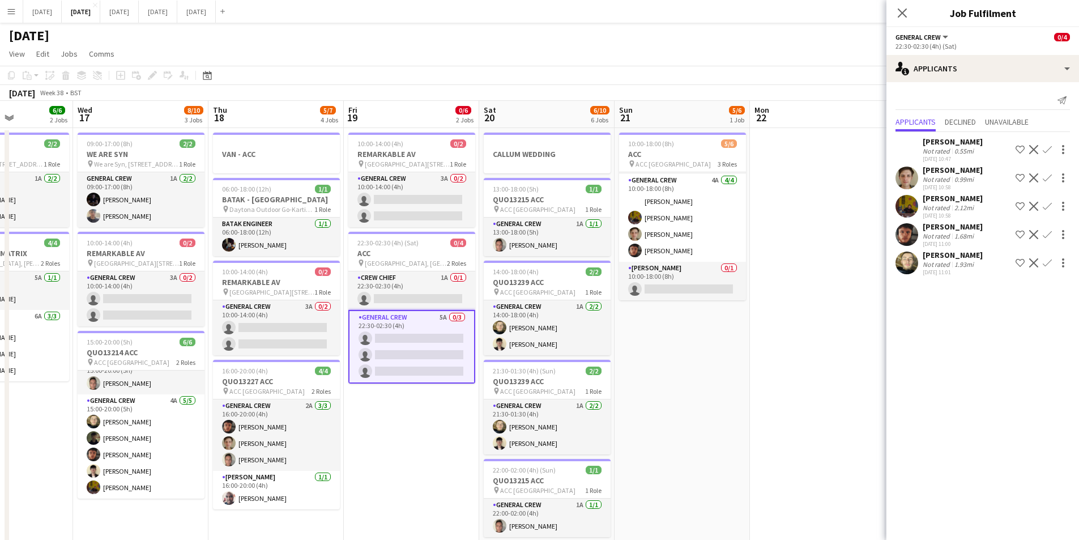
click at [1047, 206] on app-icon "Confirm" at bounding box center [1047, 206] width 9 height 9
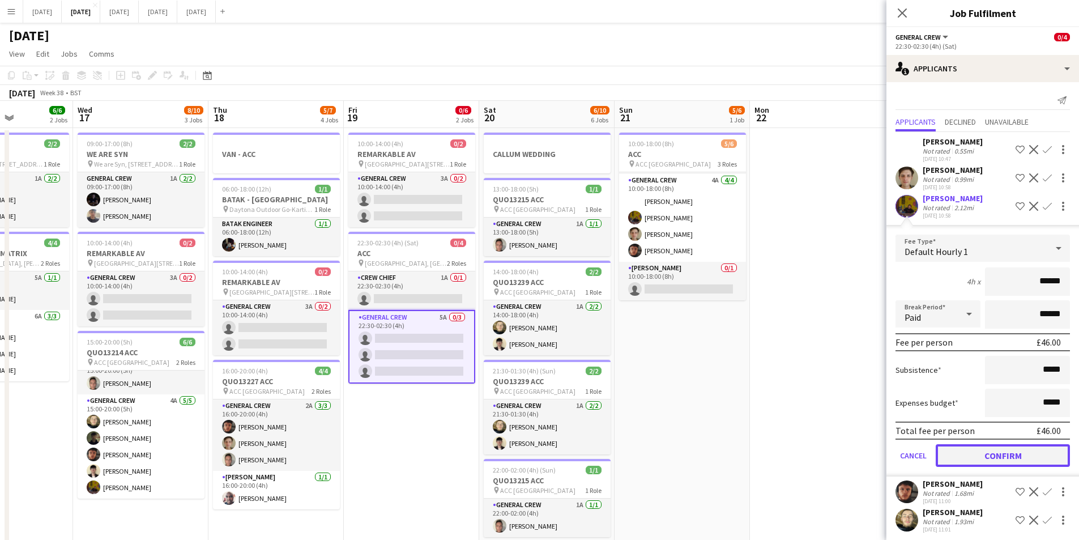
click at [1003, 457] on button "Confirm" at bounding box center [1003, 455] width 134 height 23
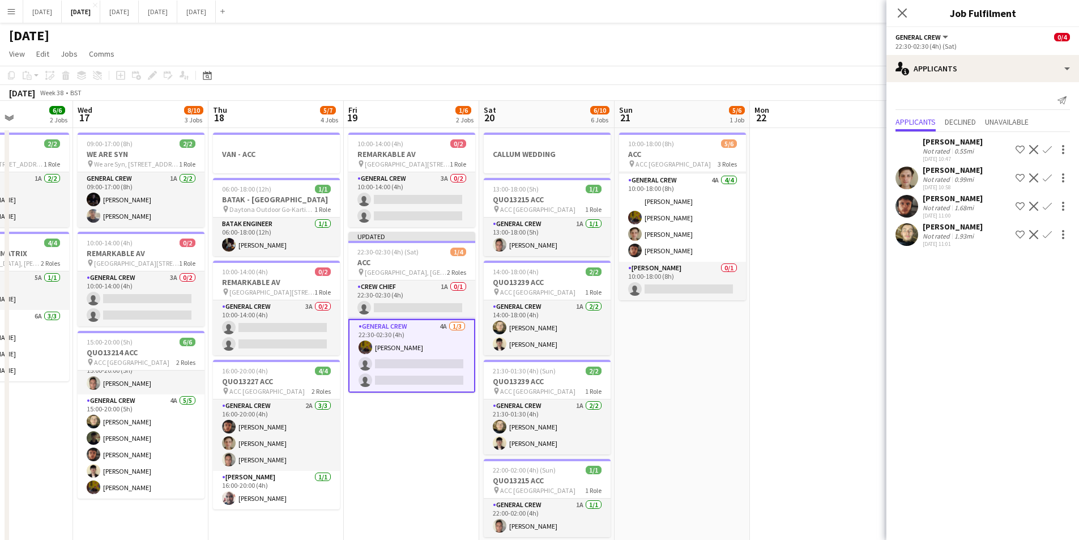
click at [1046, 207] on app-icon "Confirm" at bounding box center [1047, 206] width 9 height 9
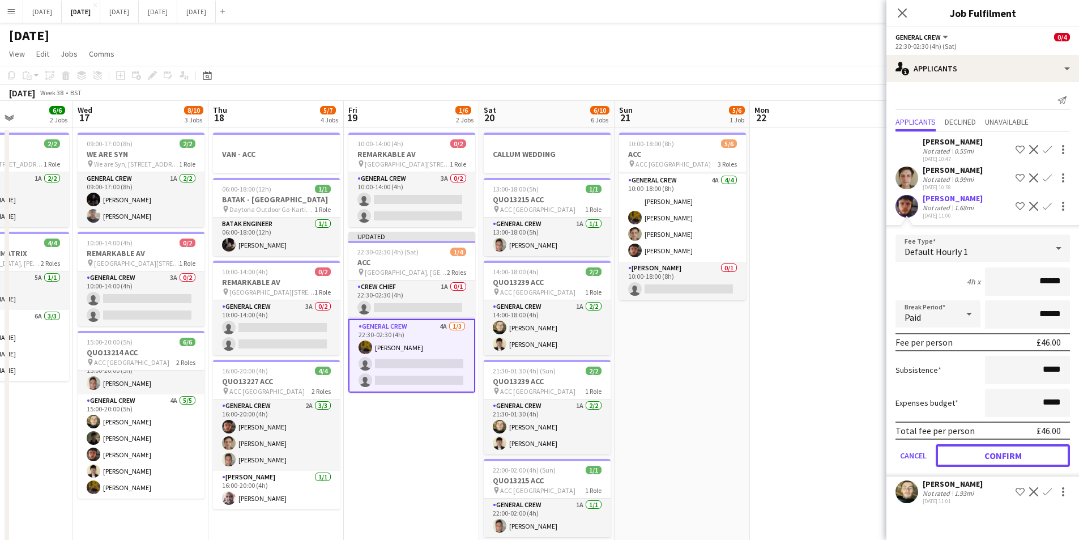
drag, startPoint x: 991, startPoint y: 457, endPoint x: 714, endPoint y: 359, distance: 294.4
click at [991, 457] on button "Confirm" at bounding box center [1003, 455] width 134 height 23
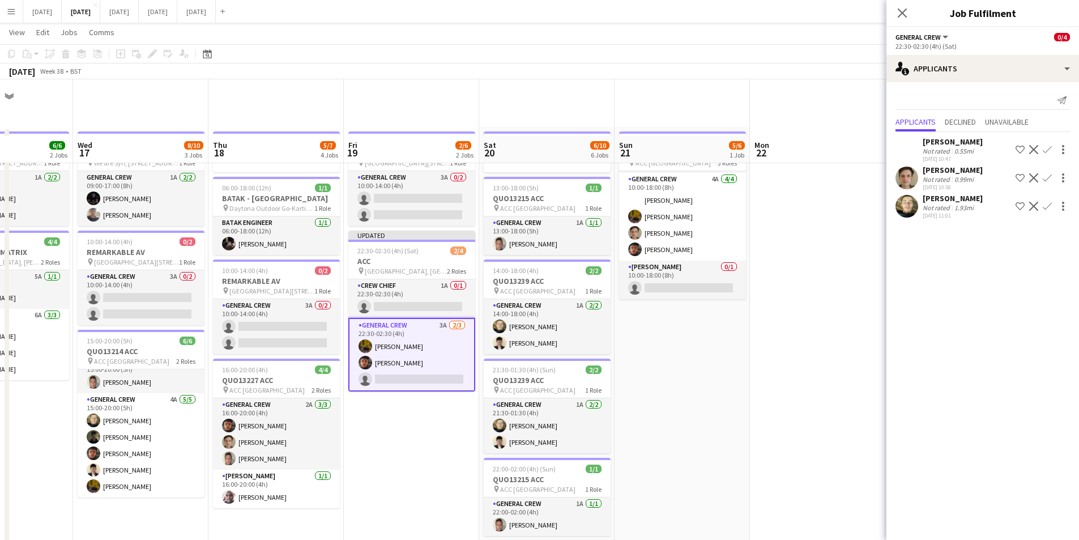
scroll to position [170, 0]
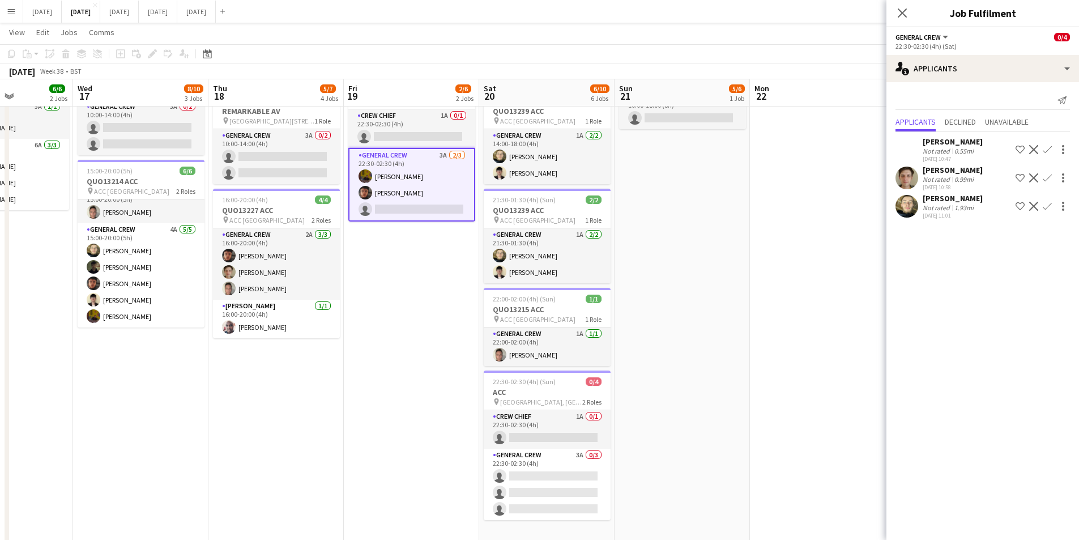
drag, startPoint x: 553, startPoint y: 482, endPoint x: 953, endPoint y: 223, distance: 476.1
click at [554, 482] on app-card-role "General Crew 3A 0/3 22:30-02:30 (4h) single-neutral-actions single-neutral-acti…" at bounding box center [547, 484] width 127 height 71
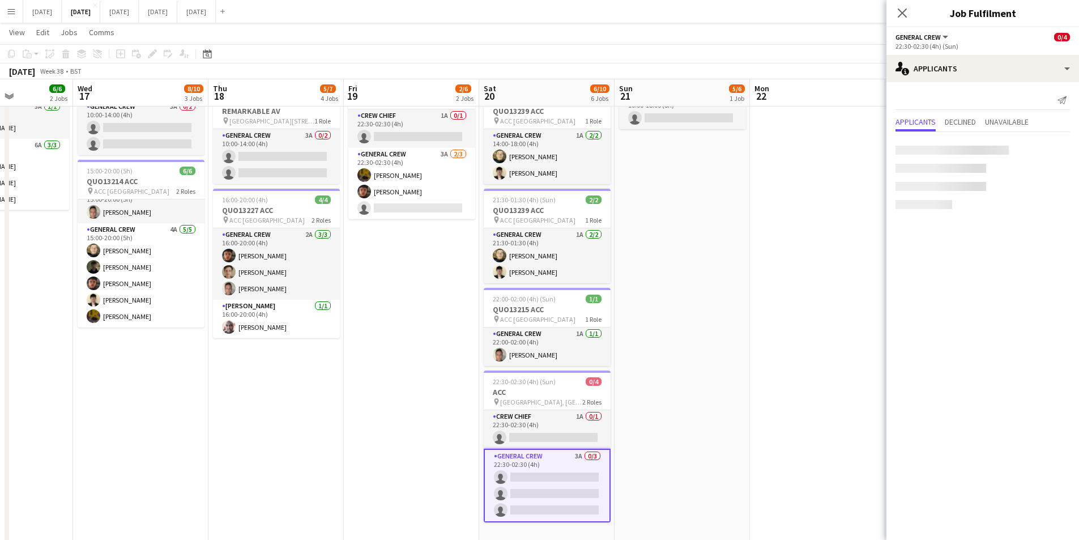
scroll to position [0, 332]
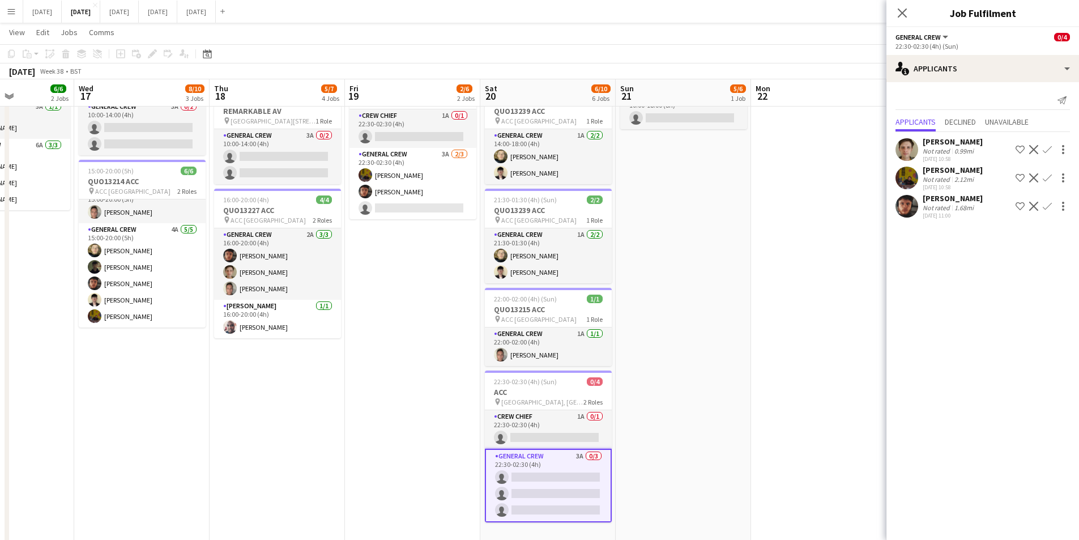
click at [1046, 205] on app-icon "Confirm" at bounding box center [1047, 206] width 9 height 9
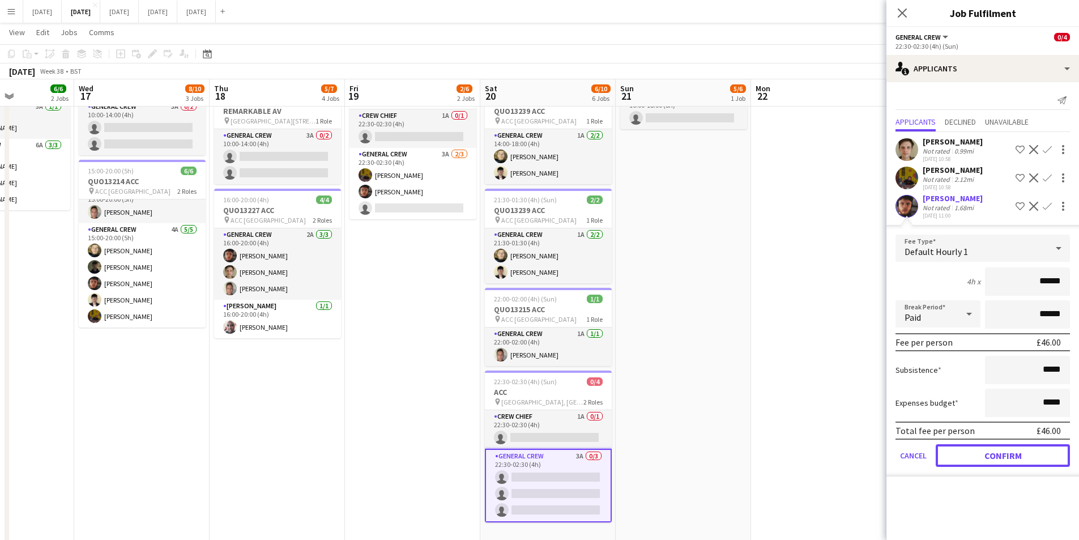
drag, startPoint x: 992, startPoint y: 453, endPoint x: 1036, endPoint y: 171, distance: 286.0
click at [992, 450] on button "Confirm" at bounding box center [1003, 455] width 134 height 23
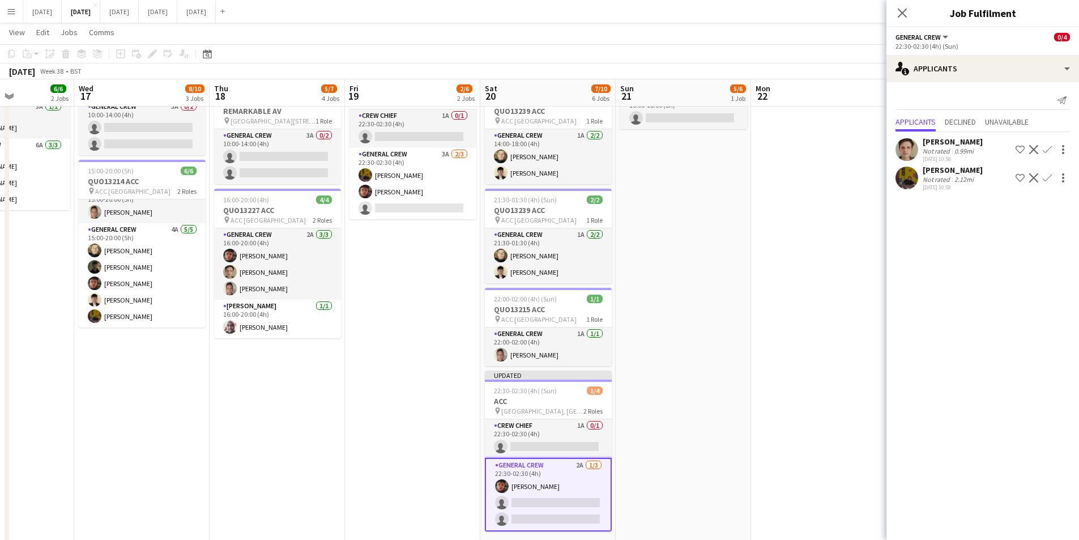
click at [1044, 176] on app-icon "Confirm" at bounding box center [1047, 177] width 9 height 9
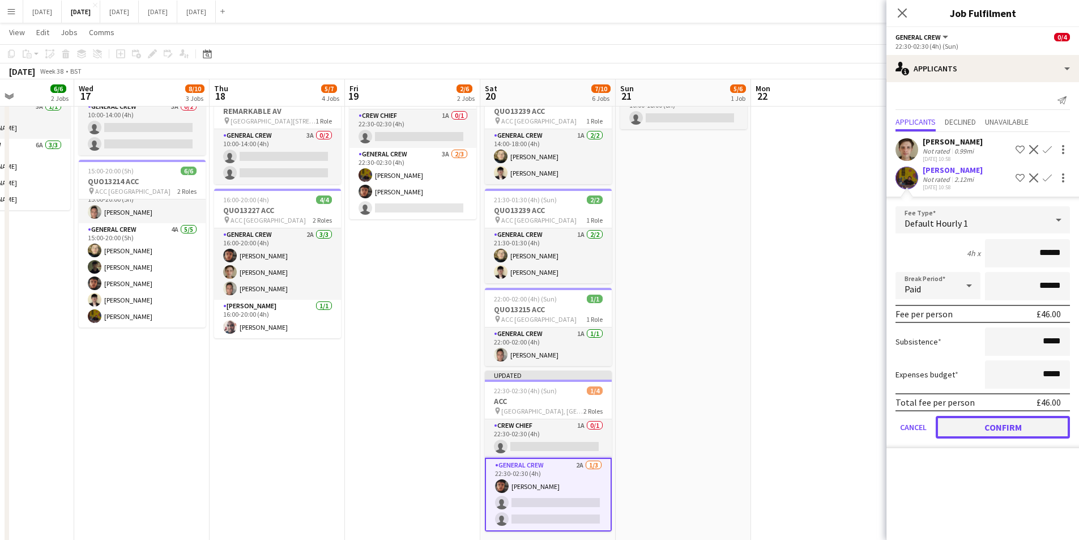
click at [996, 429] on button "Confirm" at bounding box center [1003, 427] width 134 height 23
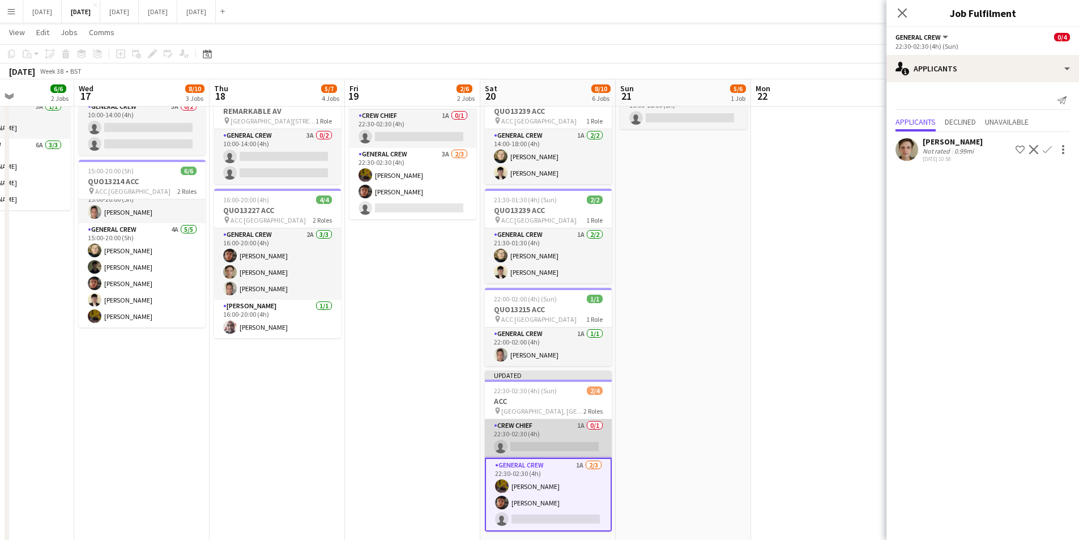
click at [555, 440] on app-card-role "Crew Chief 1A 0/1 22:30-02:30 (4h) single-neutral-actions" at bounding box center [548, 438] width 127 height 39
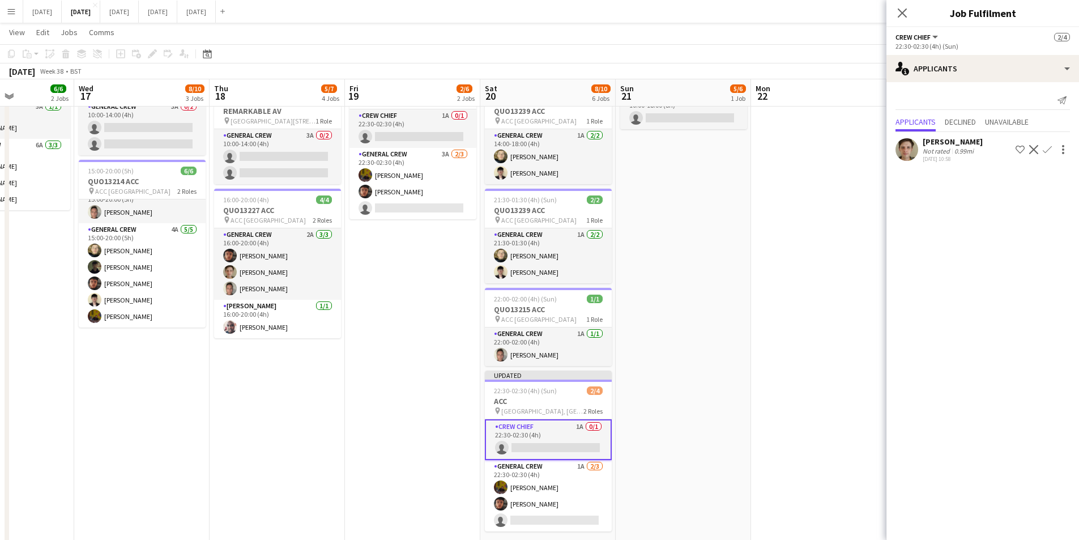
click at [1048, 147] on app-icon "Confirm" at bounding box center [1047, 149] width 9 height 9
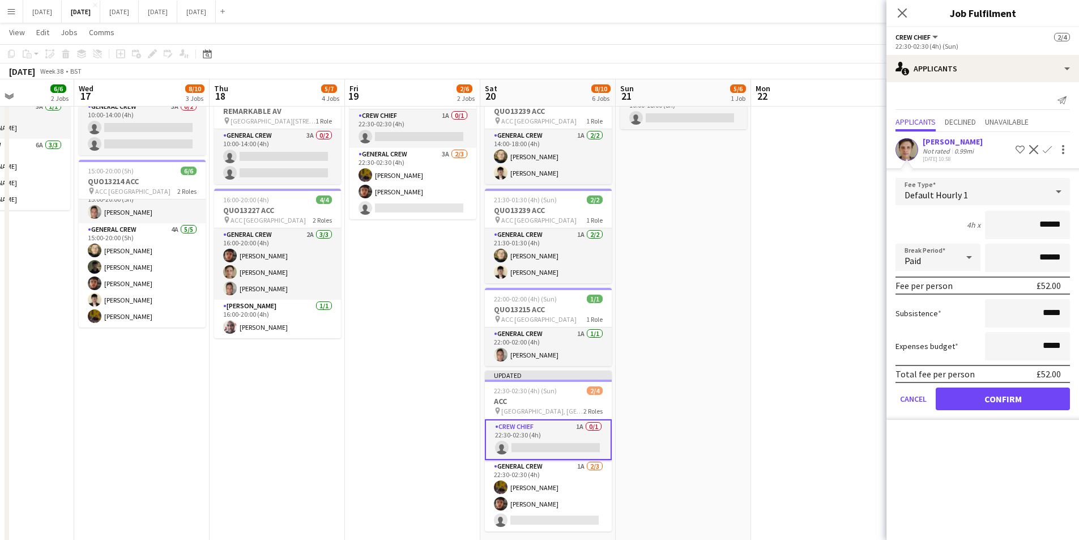
click at [1048, 223] on input "******" at bounding box center [1027, 225] width 85 height 28
type input "******"
drag, startPoint x: 1000, startPoint y: 399, endPoint x: 659, endPoint y: 352, distance: 344.2
click at [999, 398] on button "Confirm" at bounding box center [1003, 399] width 134 height 23
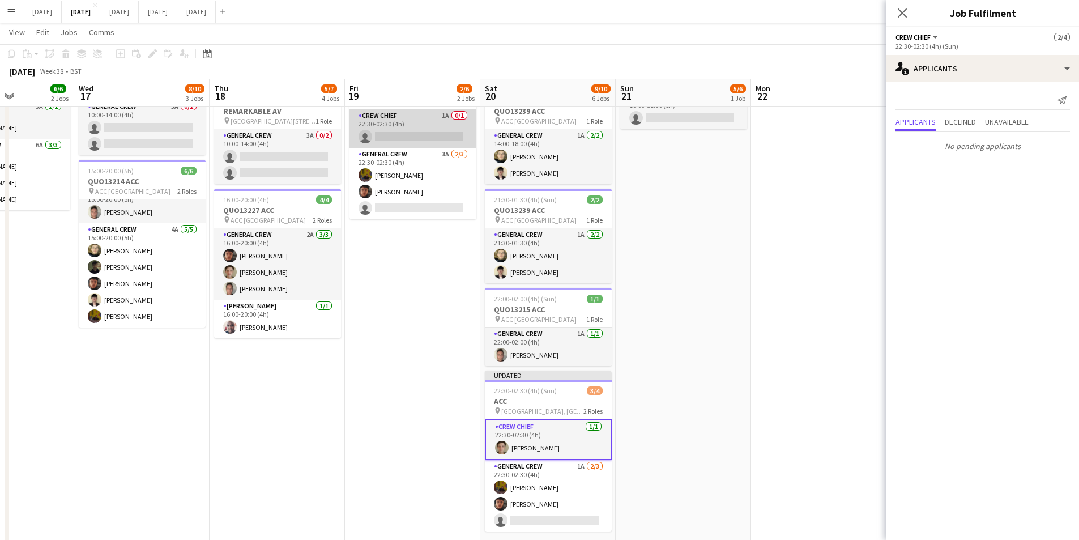
scroll to position [113, 0]
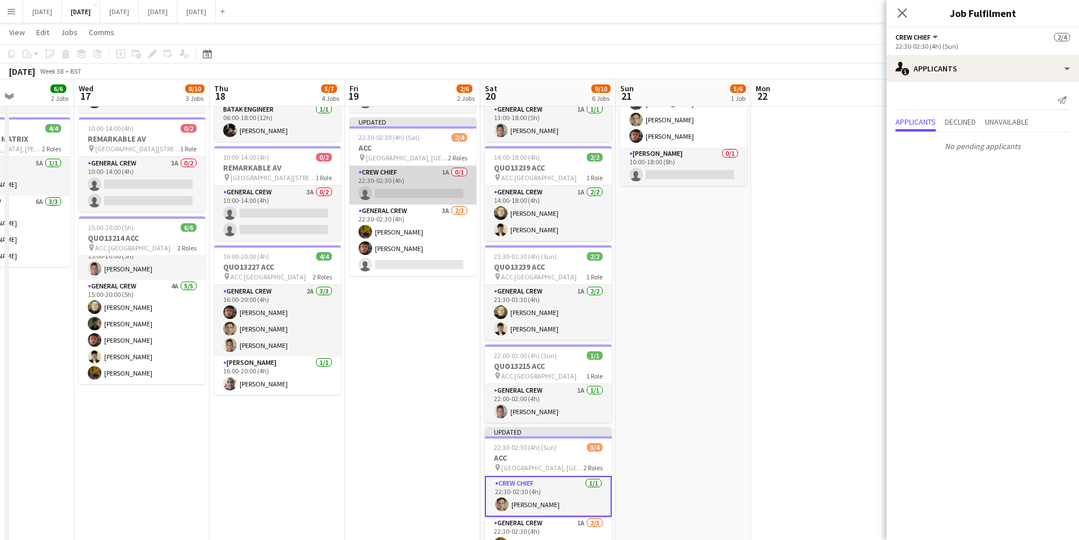
click at [414, 184] on app-card-role "Crew Chief 1A 0/1 22:30-02:30 (4h) single-neutral-actions" at bounding box center [413, 185] width 127 height 39
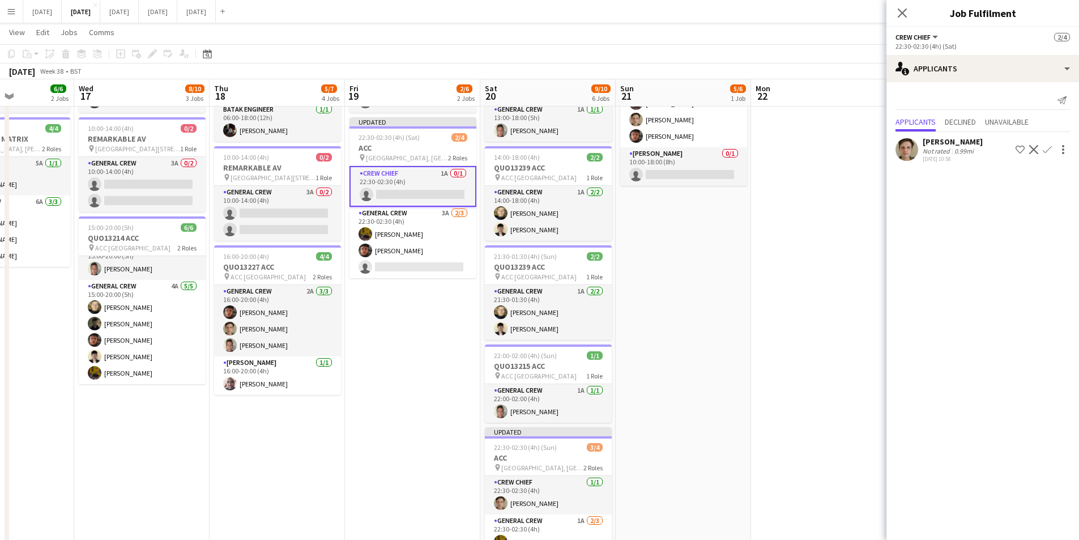
click at [1042, 150] on button "Confirm" at bounding box center [1048, 150] width 14 height 14
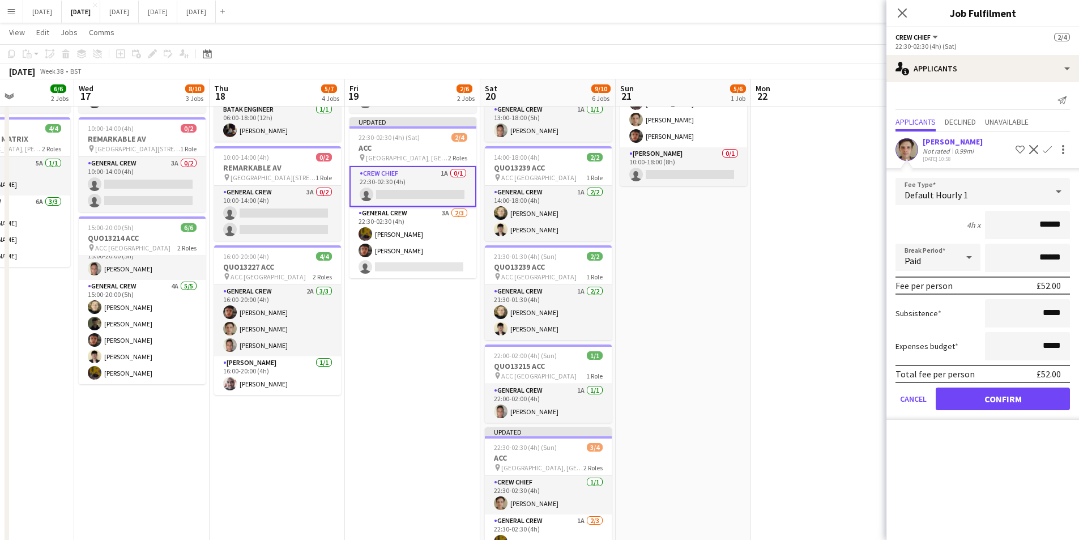
click at [1049, 225] on input "******" at bounding box center [1027, 225] width 85 height 28
type input "******"
drag, startPoint x: 996, startPoint y: 401, endPoint x: 904, endPoint y: 6, distance: 404.8
click at [996, 399] on button "Confirm" at bounding box center [1003, 399] width 134 height 23
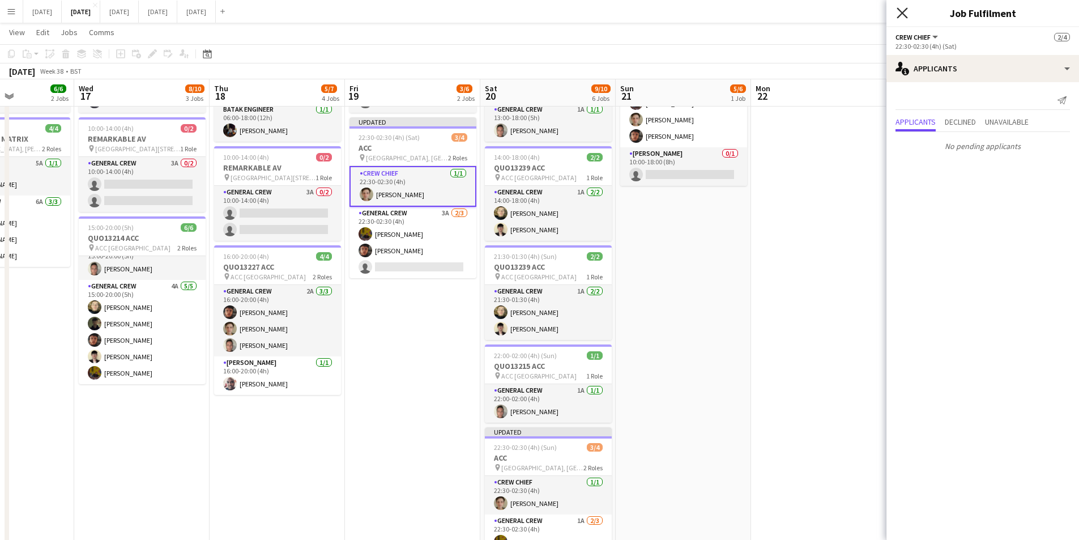
click at [901, 10] on icon "Close pop-in" at bounding box center [902, 12] width 11 height 11
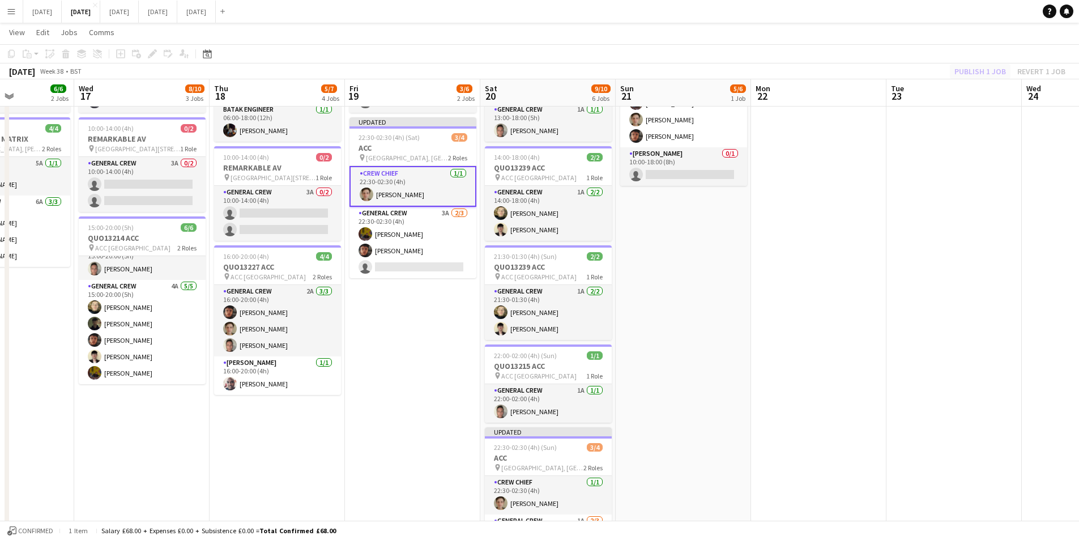
click at [961, 70] on div "Publish 1 job Revert 1 job" at bounding box center [1010, 71] width 138 height 15
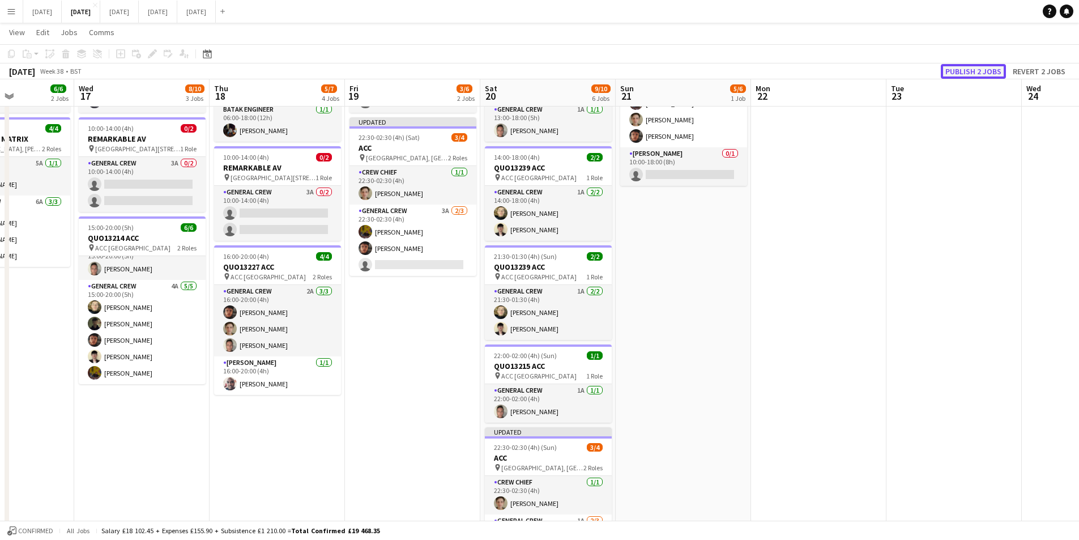
click at [967, 70] on button "Publish 2 jobs" at bounding box center [973, 71] width 65 height 15
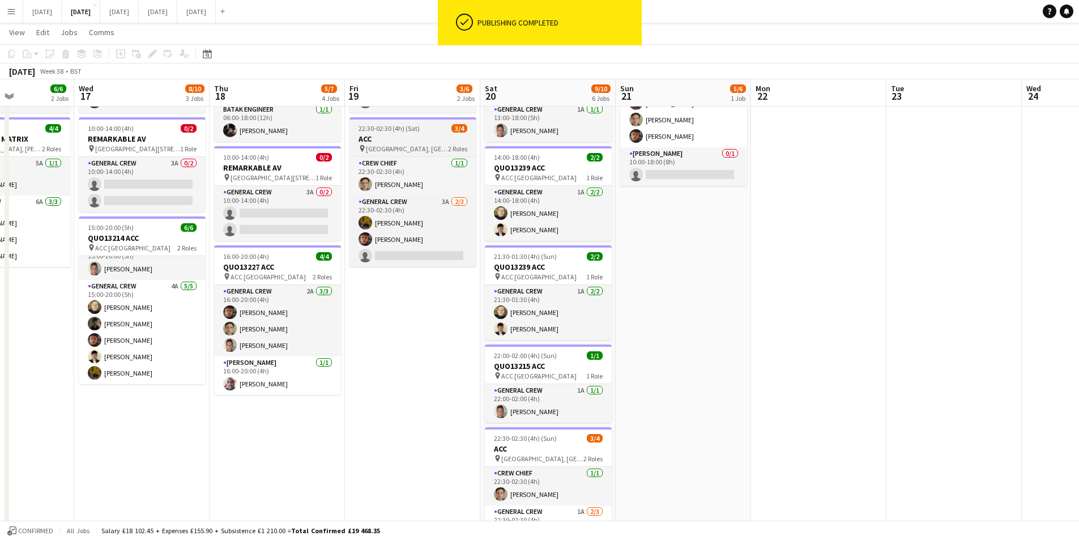
click at [423, 140] on h3 "ACC" at bounding box center [413, 139] width 127 height 10
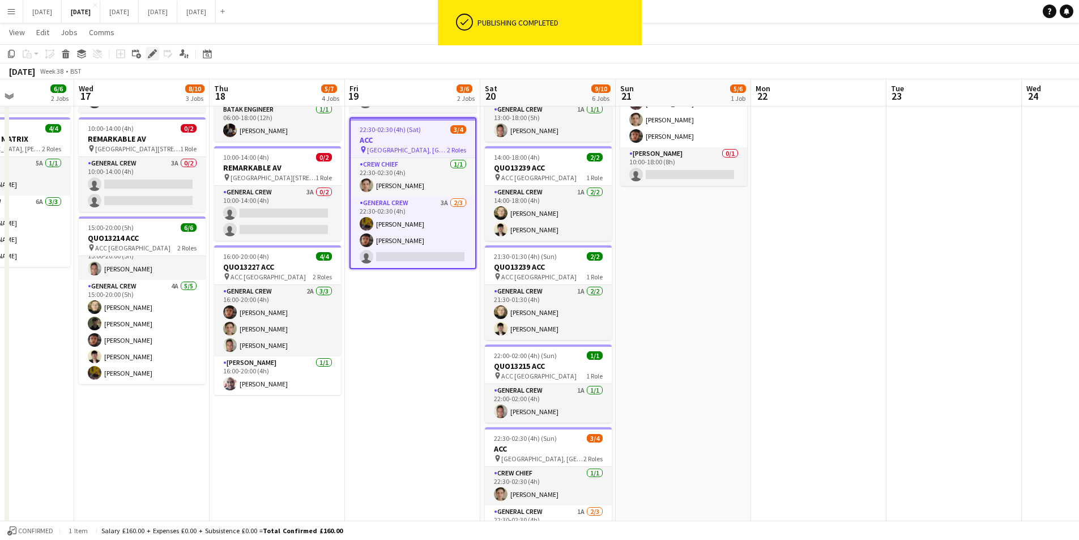
click at [152, 52] on icon "Edit" at bounding box center [152, 53] width 9 height 9
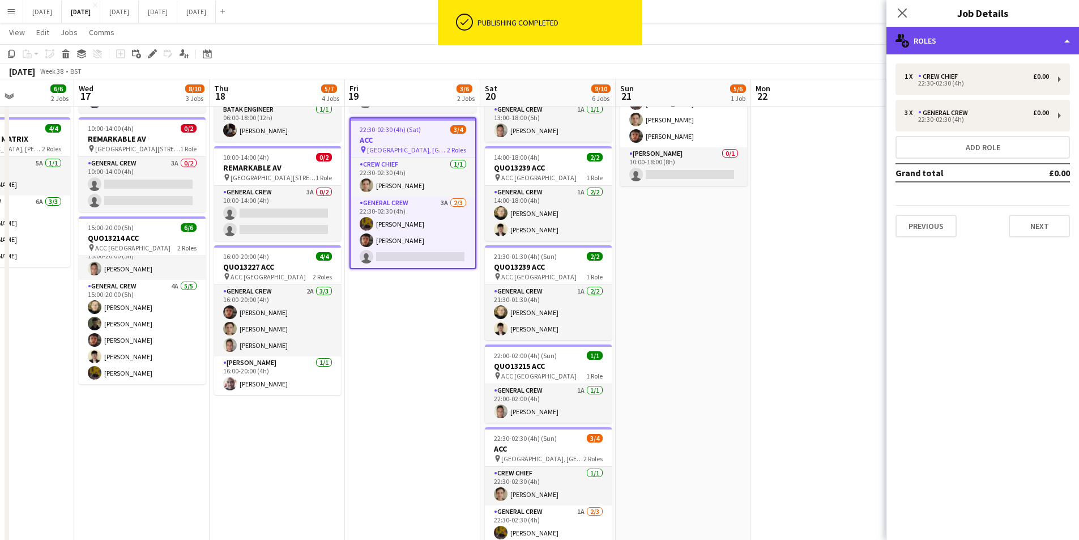
click at [993, 50] on div "multiple-users-add Roles" at bounding box center [983, 40] width 193 height 27
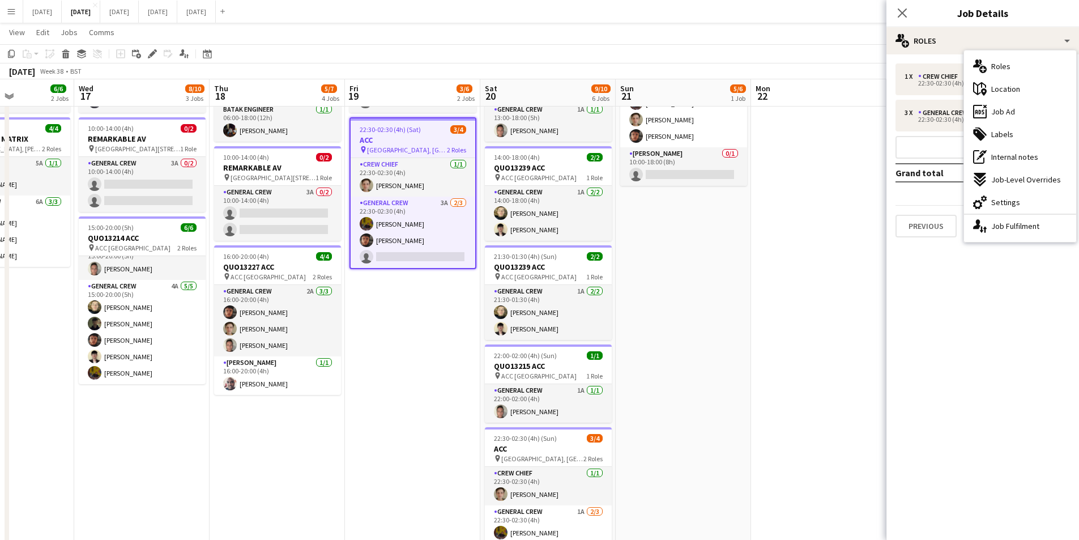
click at [1005, 203] on span "Settings" at bounding box center [1005, 202] width 29 height 10
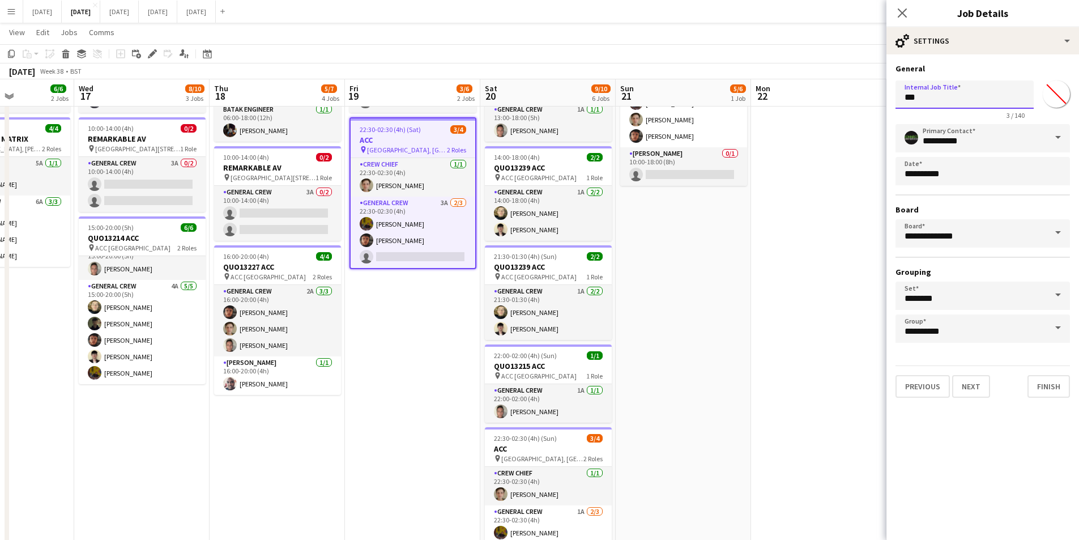
click at [903, 100] on input "***" at bounding box center [965, 94] width 138 height 28
drag, startPoint x: 946, startPoint y: 99, endPoint x: 900, endPoint y: 99, distance: 45.3
click at [900, 99] on input "**********" at bounding box center [965, 94] width 138 height 28
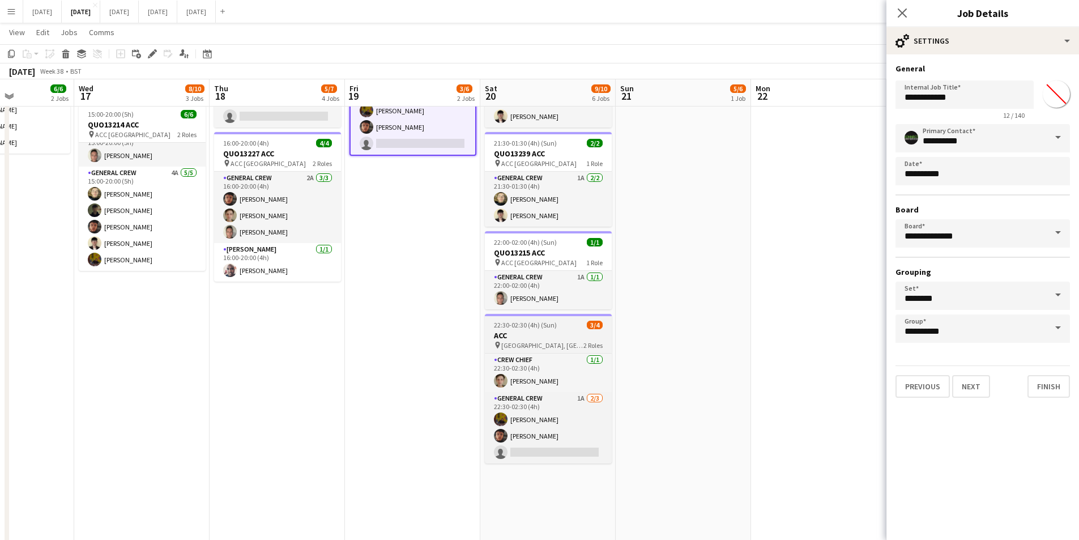
click at [547, 335] on h3 "ACC" at bounding box center [548, 335] width 127 height 10
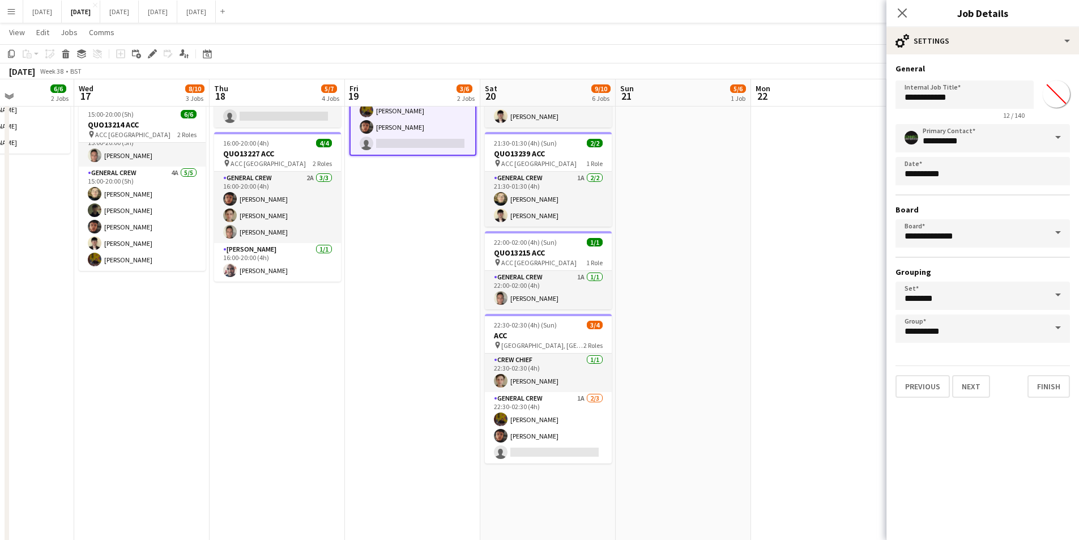
type input "***"
type input "*******"
type input "**********"
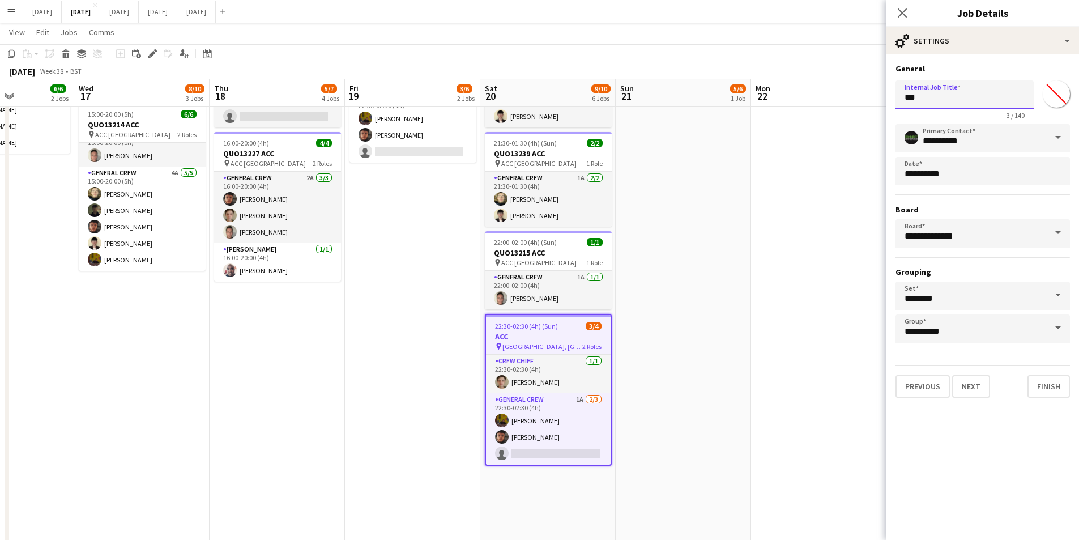
click at [903, 97] on input "***" at bounding box center [965, 94] width 138 height 28
paste input "********"
type input "**********"
click at [901, 11] on icon "Close pop-in" at bounding box center [902, 12] width 11 height 11
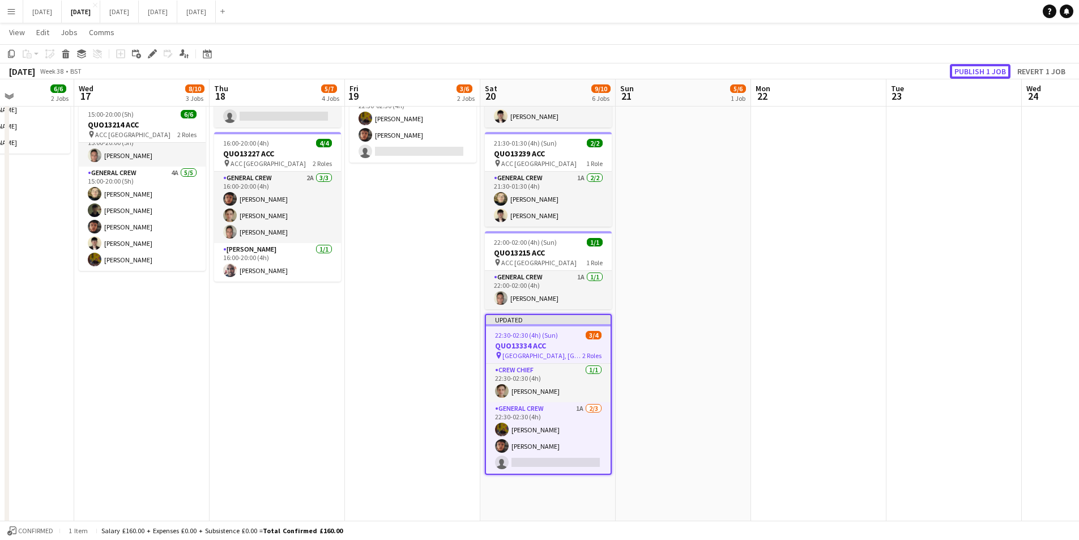
drag, startPoint x: 954, startPoint y: 71, endPoint x: 970, endPoint y: 73, distance: 15.9
click at [957, 72] on button "Publish 1 job" at bounding box center [980, 71] width 61 height 15
click at [970, 73] on div "Publish 1 job Revert 1 job" at bounding box center [999, 71] width 159 height 15
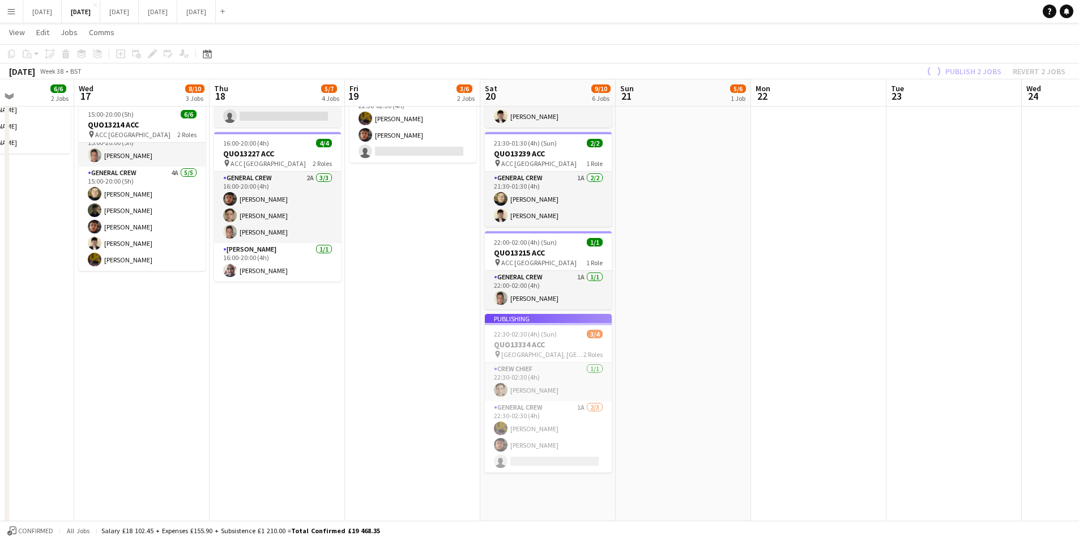
click at [972, 72] on div "Publish 2 jobs Revert 2 jobs" at bounding box center [995, 71] width 168 height 15
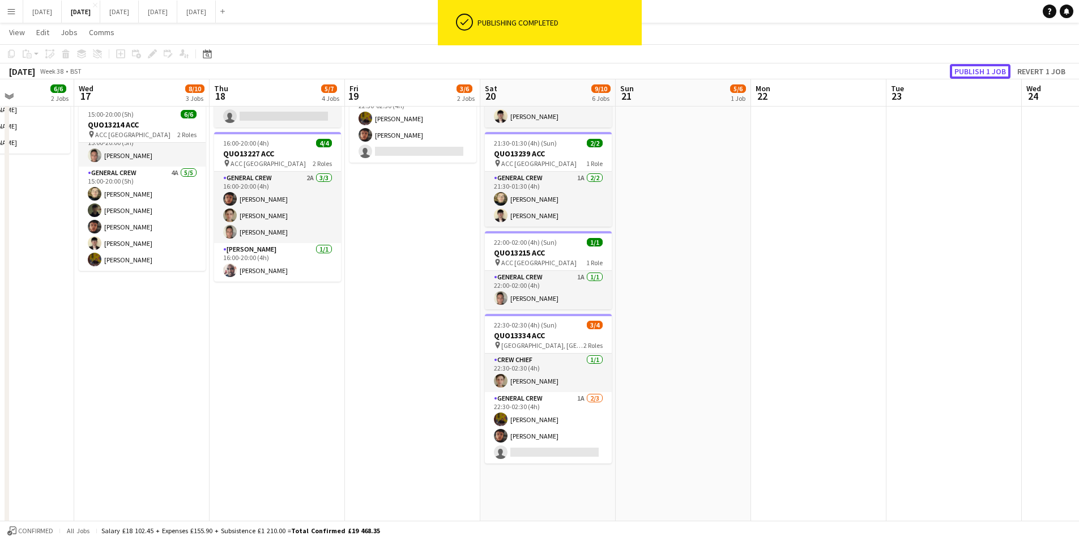
click at [972, 72] on button "Publish 1 job" at bounding box center [980, 71] width 61 height 15
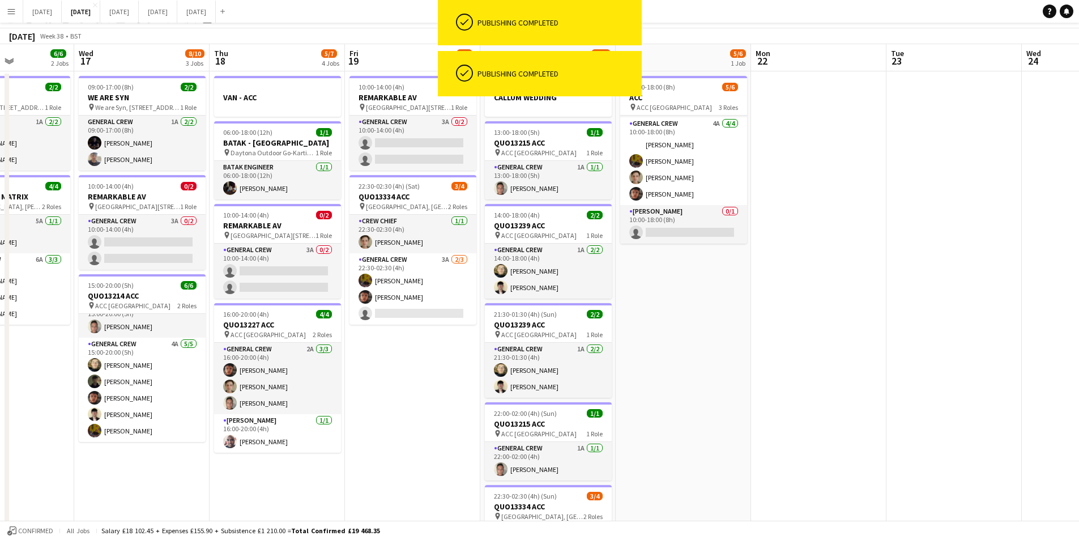
scroll to position [0, 0]
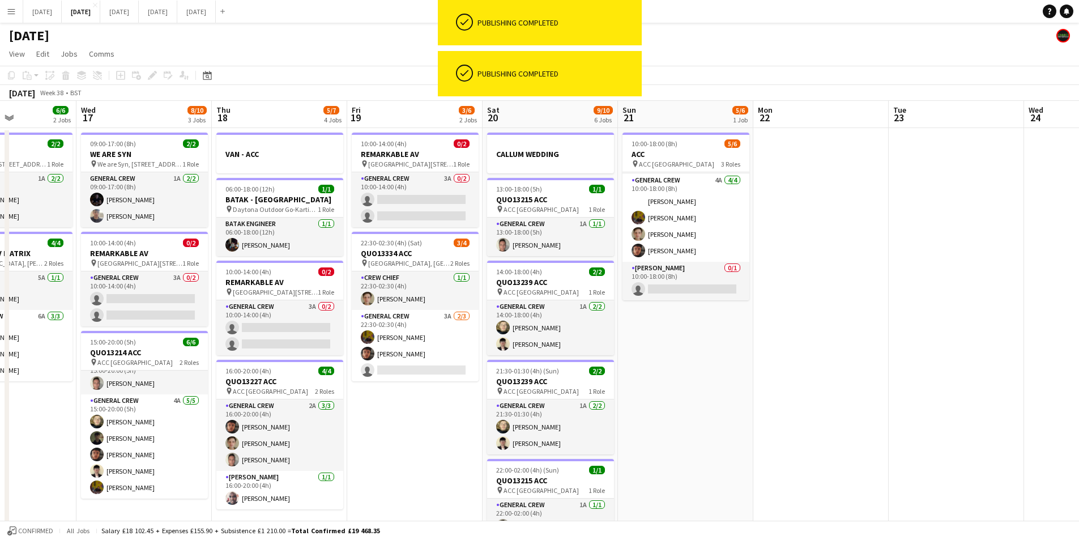
drag, startPoint x: 640, startPoint y: 400, endPoint x: 795, endPoint y: 386, distance: 155.9
click at [795, 386] on app-calendar-viewport "Sun 14 6/6 2 Jobs Mon 15 4/4 2 Jobs Tue 16 6/6 2 Jobs Wed 17 8/10 3 Jobs Thu 18…" at bounding box center [539, 450] width 1079 height 699
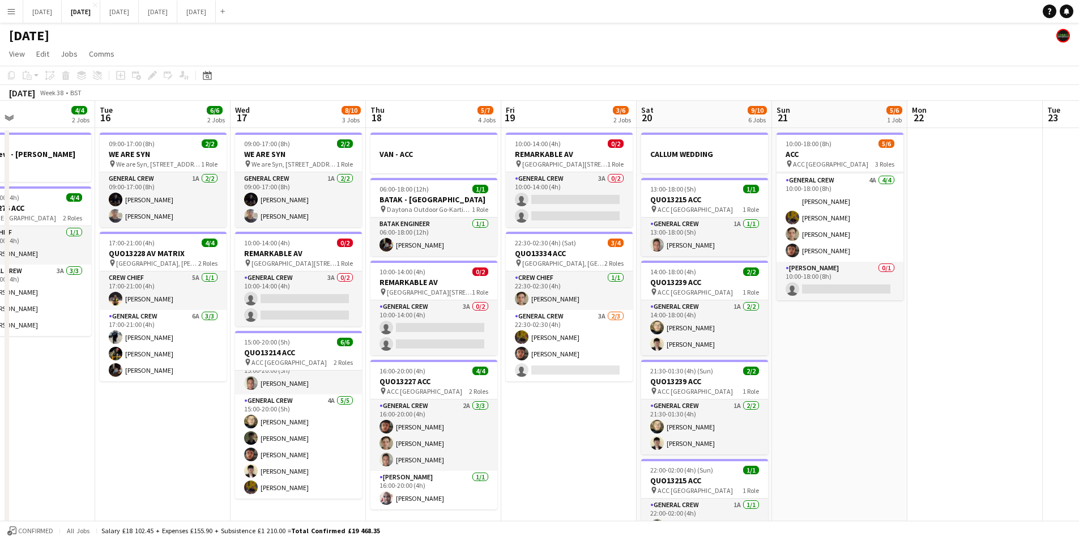
drag, startPoint x: 920, startPoint y: 396, endPoint x: 601, endPoint y: 353, distance: 322.4
click at [613, 354] on app-calendar-viewport "Sat 13 4/10 5 Jobs Sun 14 6/6 2 Jobs Mon 15 4/4 2 Jobs Tue 16 6/6 2 Jobs Wed 17…" at bounding box center [539, 450] width 1079 height 699
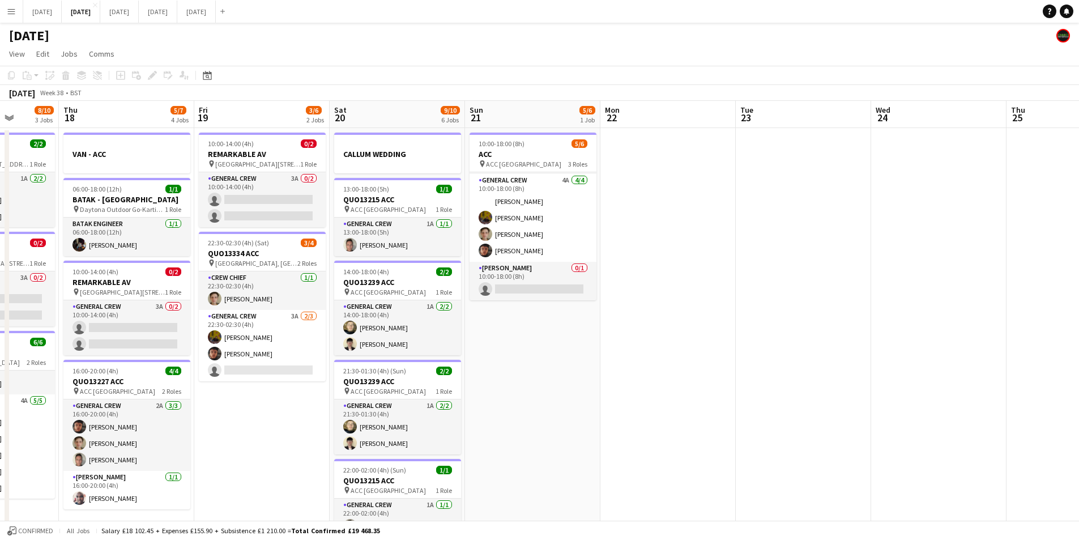
drag, startPoint x: 791, startPoint y: 404, endPoint x: 475, endPoint y: 357, distance: 320.1
click at [484, 363] on app-calendar-viewport "Mon 15 4/4 2 Jobs Tue 16 6/6 2 Jobs Wed 17 8/10 3 Jobs Thu 18 5/7 4 Jobs Fri 19…" at bounding box center [539, 450] width 1079 height 699
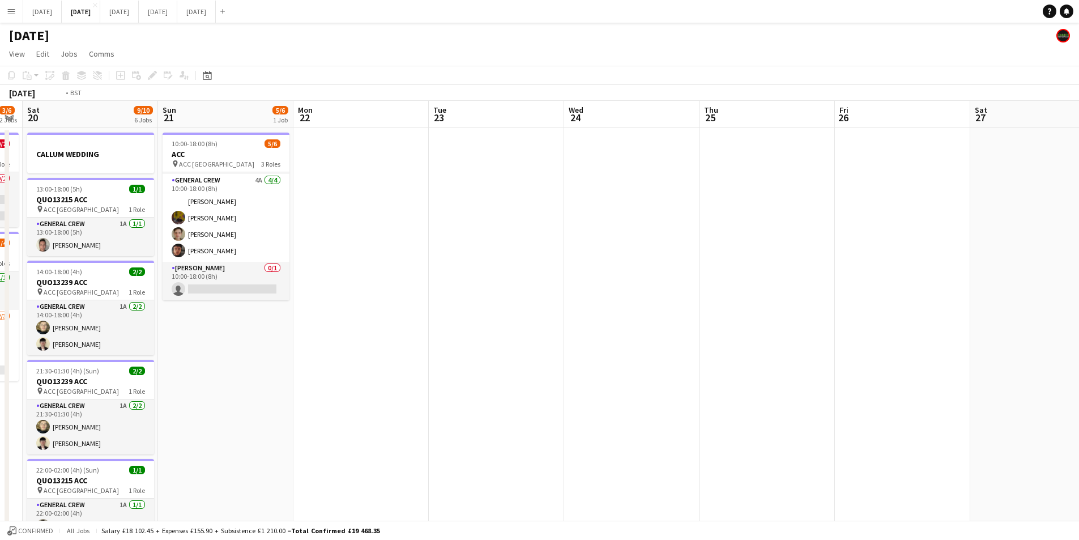
drag, startPoint x: 515, startPoint y: 352, endPoint x: 471, endPoint y: 327, distance: 50.2
click at [415, 329] on app-calendar-viewport "Wed 17 8/10 3 Jobs Thu 18 5/7 4 Jobs Fri 19 3/6 2 Jobs Sat 20 9/10 6 Jobs Sun 2…" at bounding box center [539, 450] width 1079 height 699
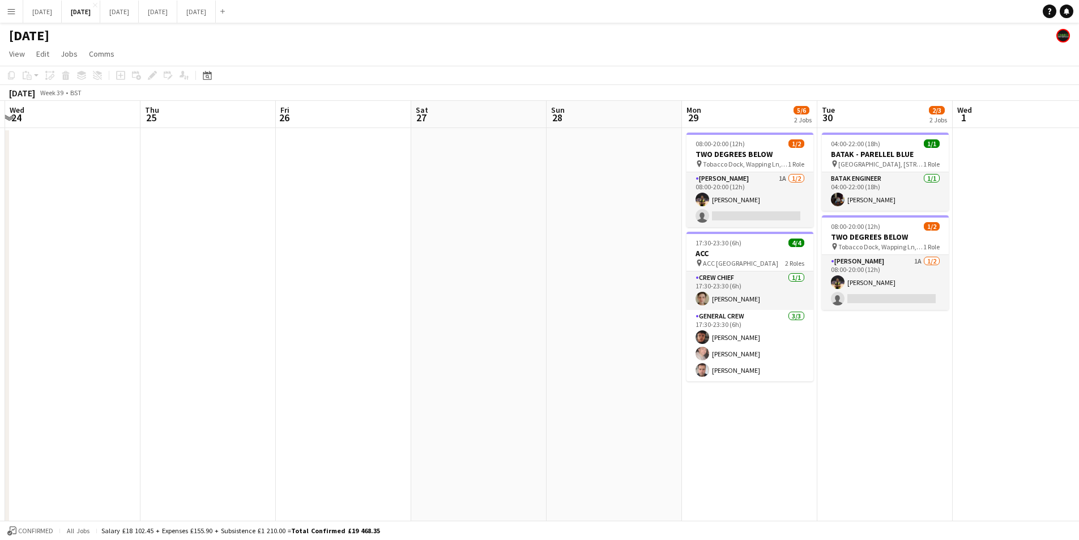
drag, startPoint x: 627, startPoint y: 365, endPoint x: 420, endPoint y: 328, distance: 209.6
click at [746, 378] on app-calendar-viewport "Mon 22 Tue 23 Wed 24 Thu 25 Fri 26 Sat 27 Sun 28 Mon 29 5/6 2 Jobs Tue 30 2/3 2…" at bounding box center [539, 450] width 1079 height 699
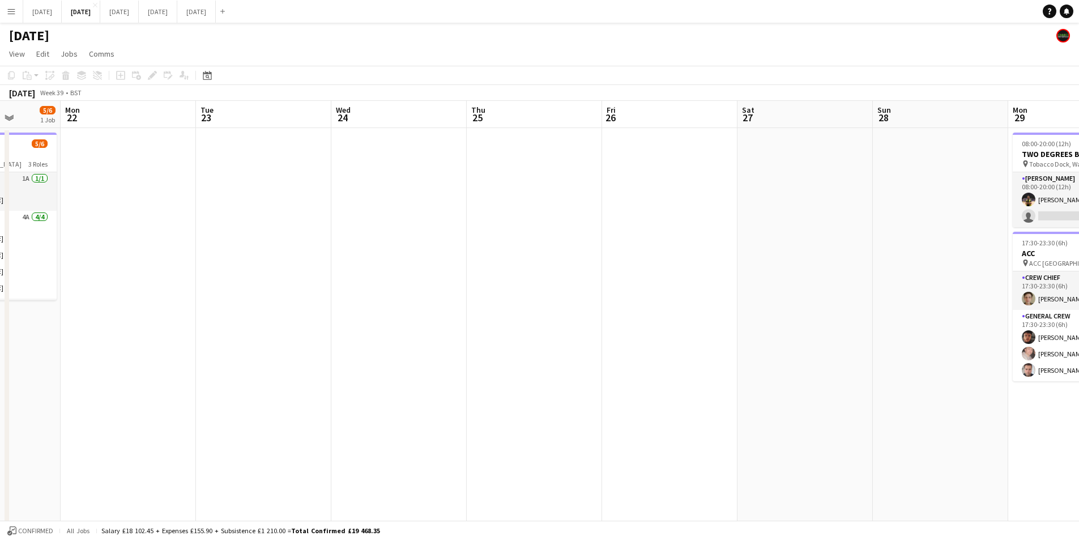
drag, startPoint x: 662, startPoint y: 324, endPoint x: 411, endPoint y: 311, distance: 251.9
click at [784, 296] on app-calendar-viewport "Sat 20 9/10 6 Jobs Sun 21 5/6 1 Job Mon 22 Tue 23 Wed 24 Thu 25 Fri 26 Sat 27 S…" at bounding box center [539, 450] width 1079 height 699
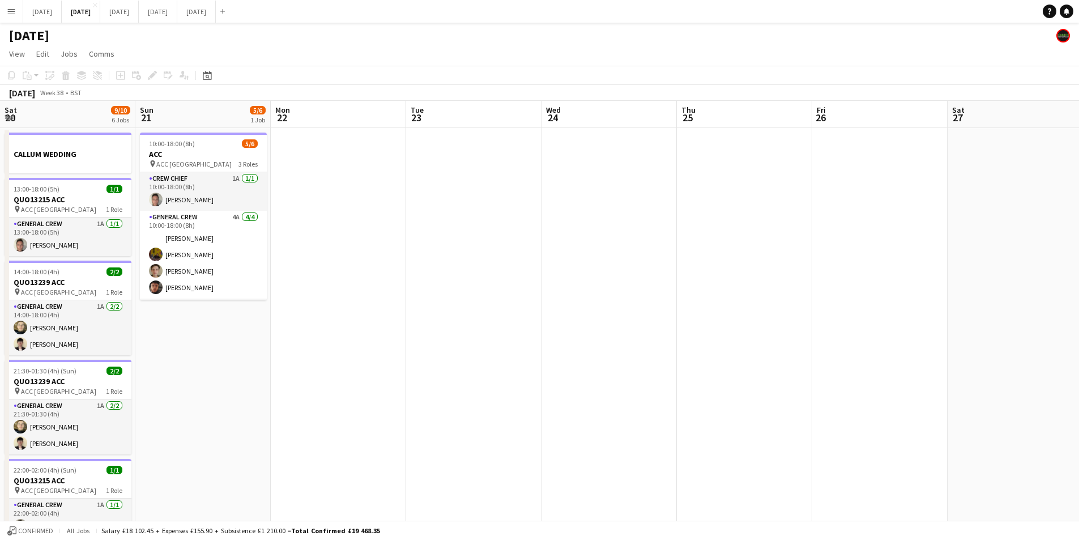
drag, startPoint x: 582, startPoint y: 337, endPoint x: 562, endPoint y: 311, distance: 32.6
click at [640, 334] on app-calendar-viewport "Thu 18 5/7 4 Jobs Fri 19 3/6 2 Jobs Sat 20 9/10 6 Jobs Sun 21 5/6 1 Job Mon 22 …" at bounding box center [539, 450] width 1079 height 699
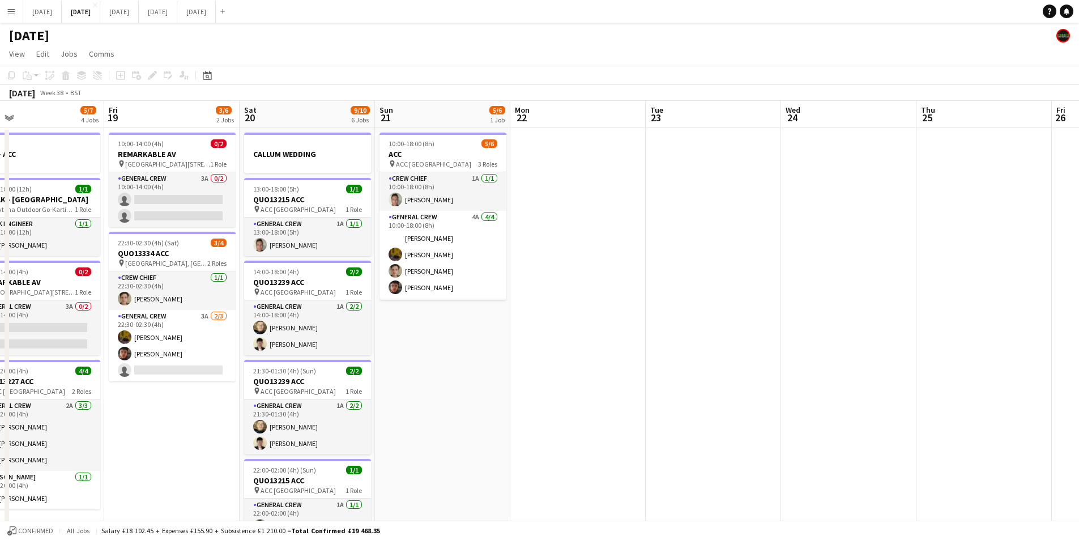
drag, startPoint x: 422, startPoint y: 317, endPoint x: 770, endPoint y: 306, distance: 348.6
click at [776, 321] on app-calendar-viewport "Tue 16 6/6 2 Jobs Wed 17 8/10 3 Jobs Thu 18 5/7 4 Jobs Fri 19 3/6 2 Jobs Sat 20…" at bounding box center [539, 450] width 1079 height 699
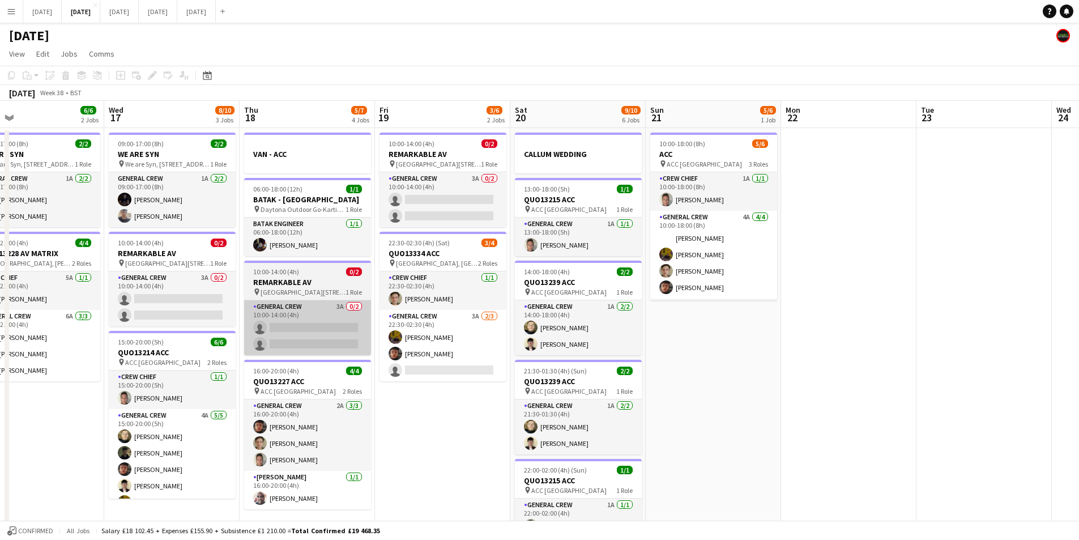
scroll to position [0, 344]
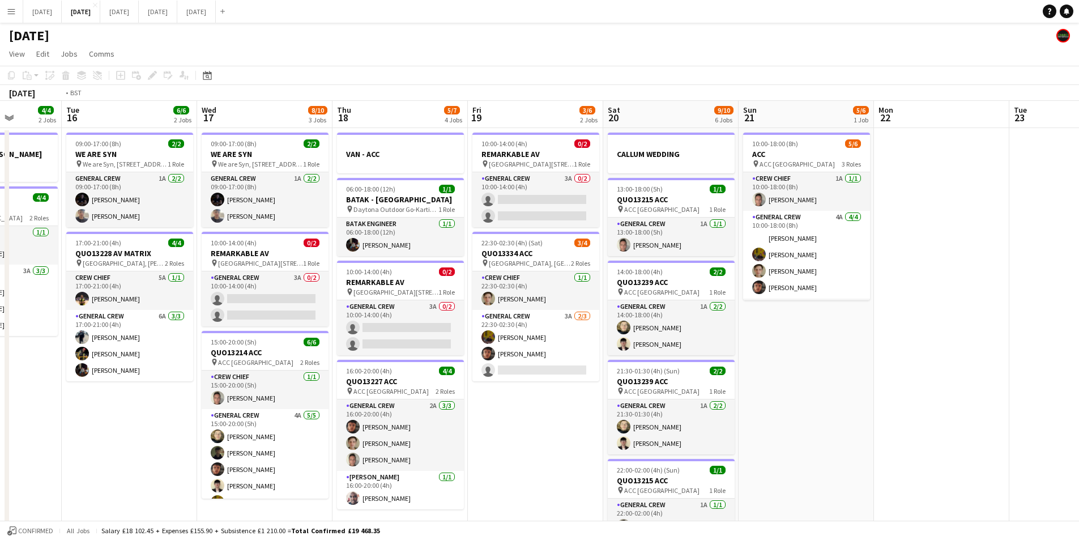
drag, startPoint x: 354, startPoint y: 307, endPoint x: 333, endPoint y: 337, distance: 36.3
click at [699, 314] on app-calendar-viewport "Sat 13 4/10 5 Jobs Sun 14 6/6 2 Jobs Mon 15 4/4 2 Jobs Tue 16 6/6 2 Jobs Wed 17…" at bounding box center [539, 450] width 1079 height 699
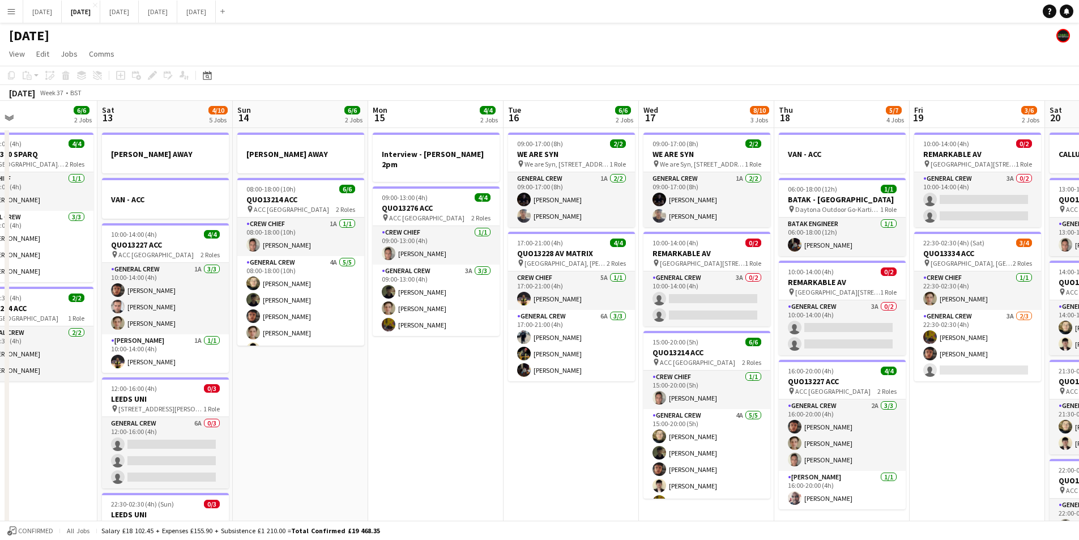
drag, startPoint x: 399, startPoint y: 378, endPoint x: 547, endPoint y: 337, distance: 154.1
click at [607, 360] on app-calendar-viewport "Wed 10 2/2 2 Jobs Thu 11 12/13 5 Jobs Fri 12 6/6 2 Jobs Sat 13 4/10 5 Jobs Sun …" at bounding box center [539, 450] width 1079 height 699
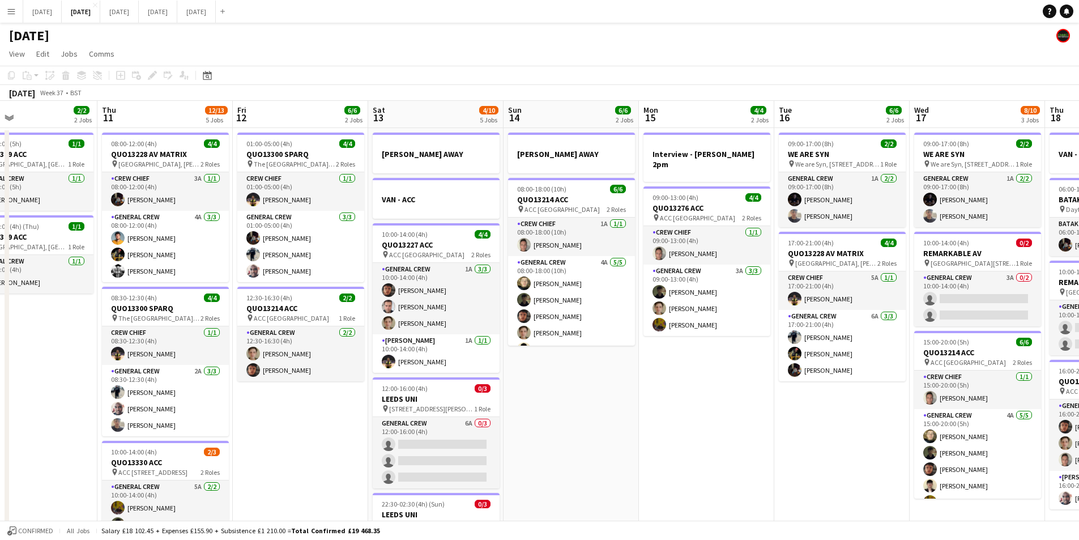
scroll to position [0, 371]
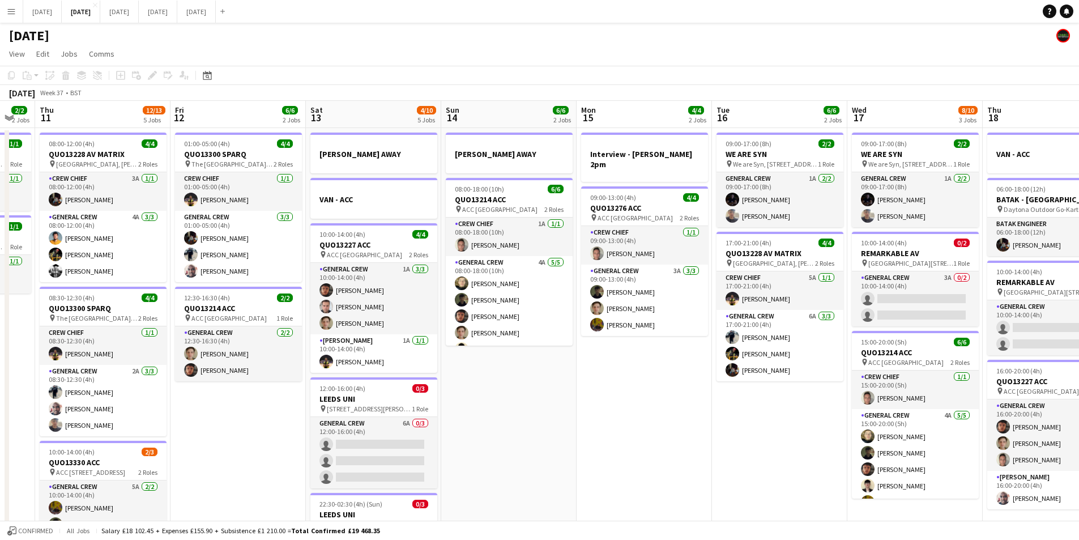
click at [671, 344] on app-calendar-viewport "Mon 8 12/12 5 Jobs Tue 9 4/4 2 Jobs Wed 10 2/2 2 Jobs Thu 11 12/13 5 Jobs Fri 1…" at bounding box center [539, 450] width 1079 height 699
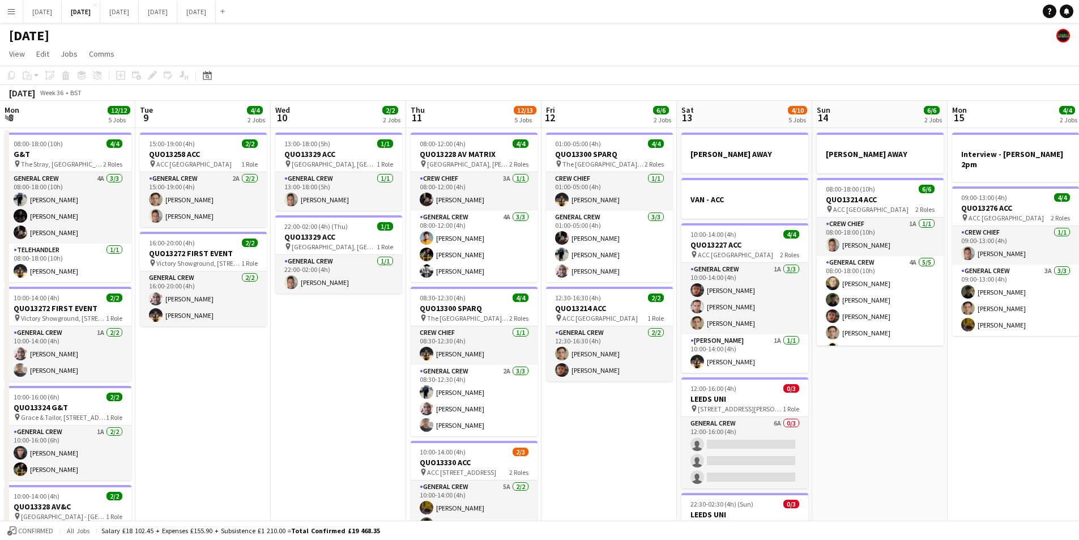
drag, startPoint x: 310, startPoint y: 379, endPoint x: 586, endPoint y: 367, distance: 276.2
click at [585, 372] on app-calendar-viewport "Sat 6 15/15 5 Jobs Sun 7 7/7 1 Job Mon 8 12/12 5 Jobs Tue 9 4/4 2 Jobs Wed 10 2…" at bounding box center [539, 450] width 1079 height 699
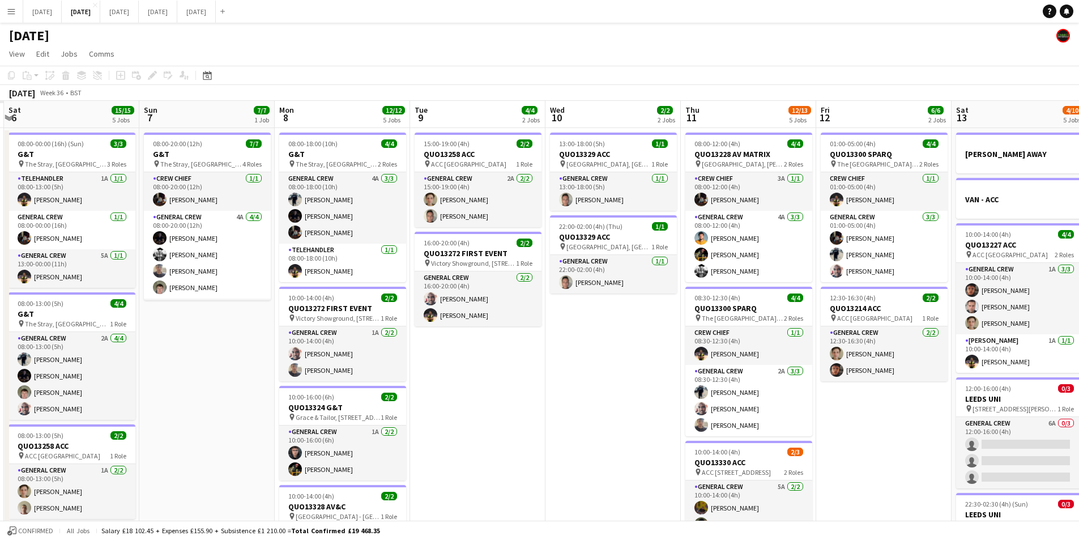
click at [627, 386] on app-calendar-viewport "Thu 4 Fri 5 Sat 6 15/15 5 Jobs Sun 7 7/7 1 Job Mon 8 12/12 5 Jobs Tue 9 4/4 2 J…" at bounding box center [539, 450] width 1079 height 699
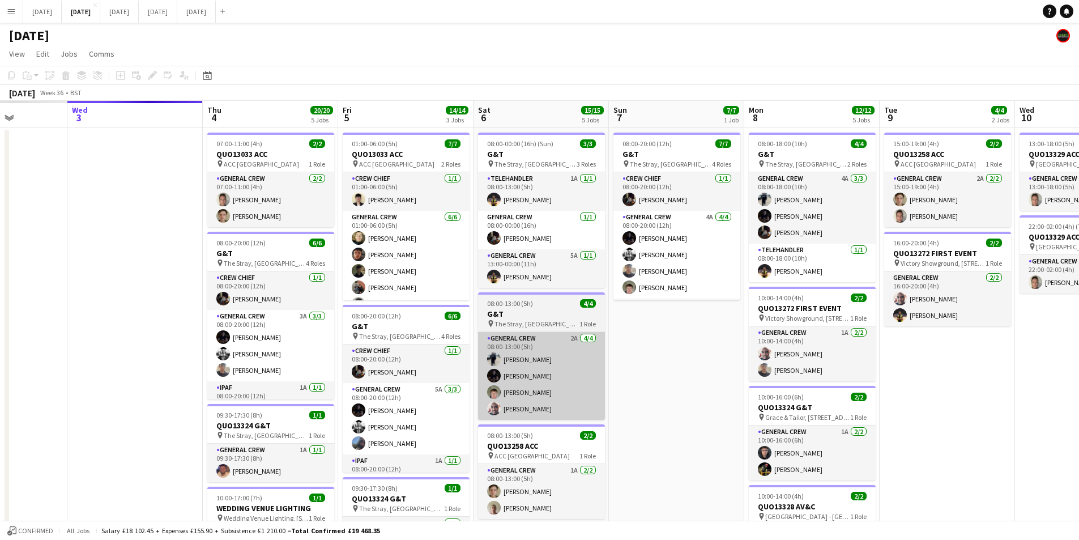
scroll to position [0, 309]
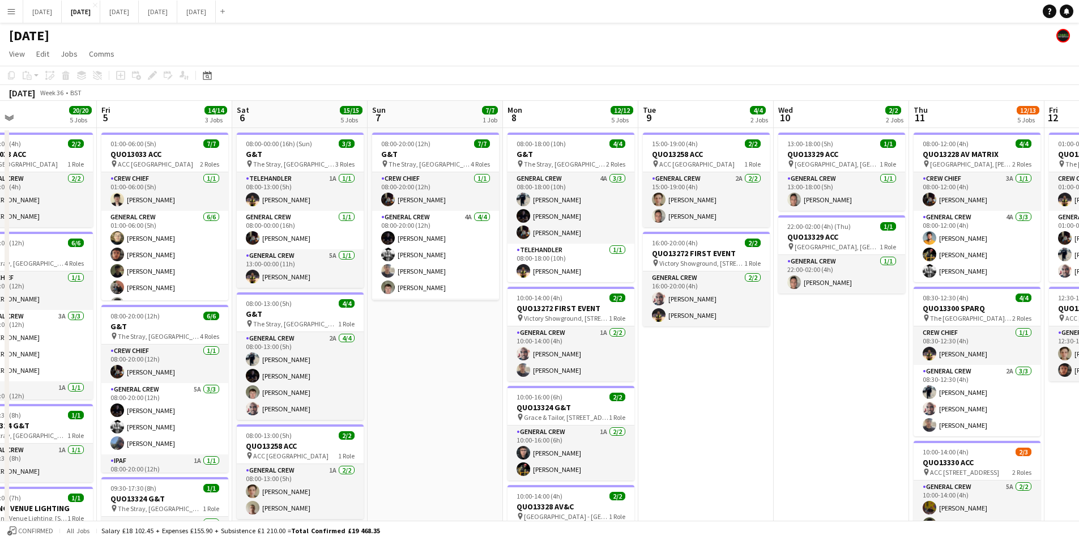
drag, startPoint x: 239, startPoint y: 407, endPoint x: 634, endPoint y: 363, distance: 397.3
click at [560, 403] on app-calendar-viewport "Tue 2 Wed 3 Thu 4 20/20 5 Jobs Fri 5 14/14 3 Jobs Sat 6 15/15 5 Jobs Sun 7 7/7 …" at bounding box center [539, 450] width 1079 height 699
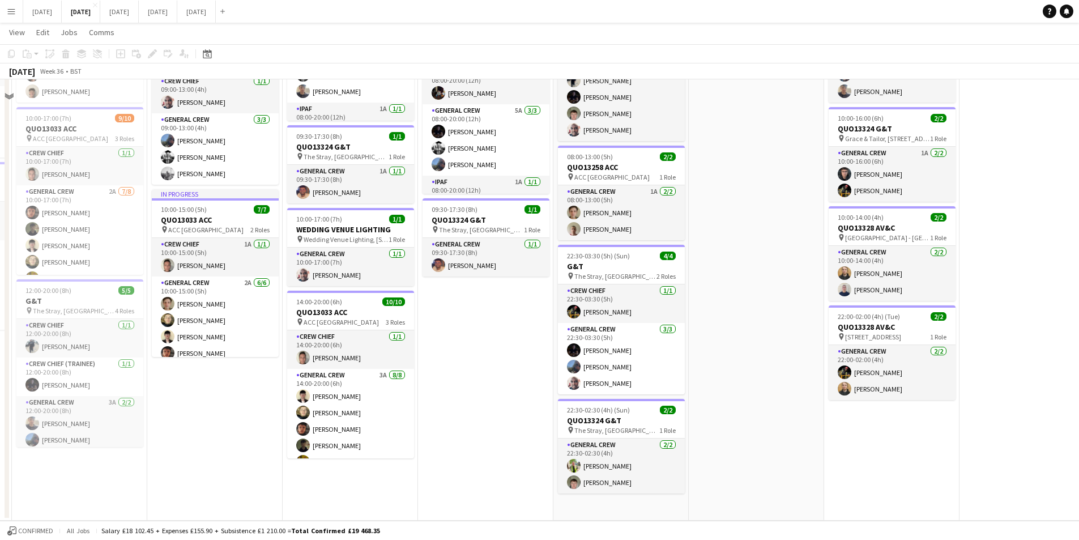
scroll to position [108, 0]
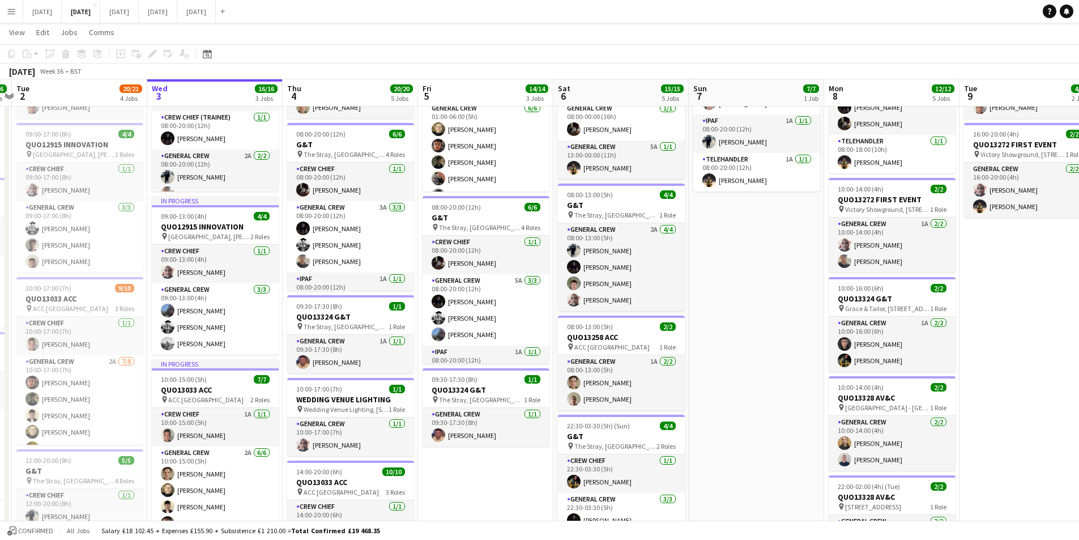
drag, startPoint x: 992, startPoint y: 386, endPoint x: 644, endPoint y: 365, distance: 348.5
click at [670, 365] on app-calendar-viewport "Sun 31 Mon 1 16/16 3 Jobs Tue 2 20/21 4 Jobs Wed 3 16/16 3 Jobs Thu 4 20/20 5 J…" at bounding box center [539, 314] width 1079 height 754
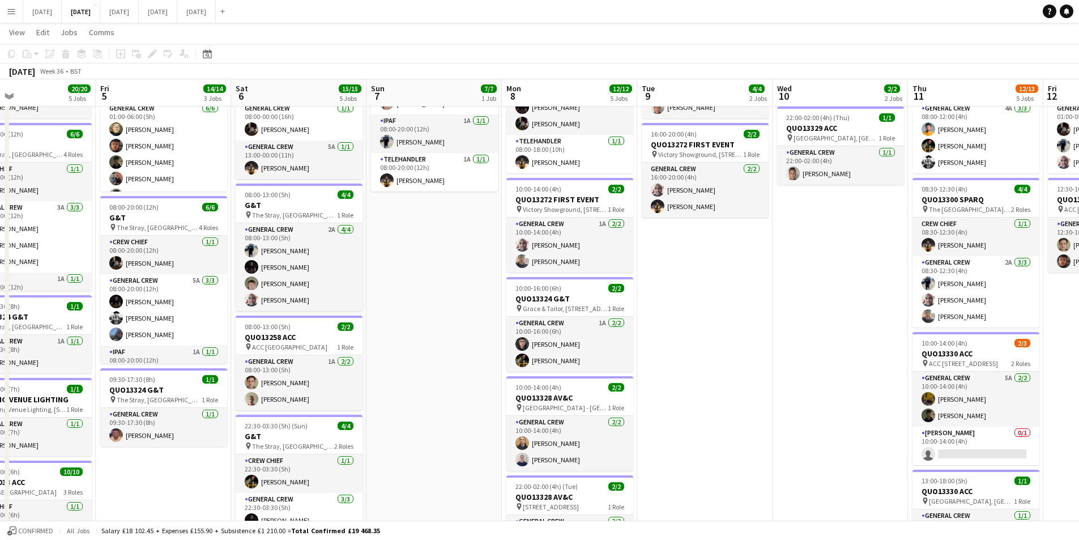
drag, startPoint x: 855, startPoint y: 372, endPoint x: 550, endPoint y: 331, distance: 307.5
click at [531, 329] on app-calendar-viewport "Tue 2 20/21 4 Jobs Wed 3 16/16 3 Jobs Thu 4 20/20 5 Jobs Fri 5 14/14 3 Jobs Sat…" at bounding box center [539, 314] width 1079 height 754
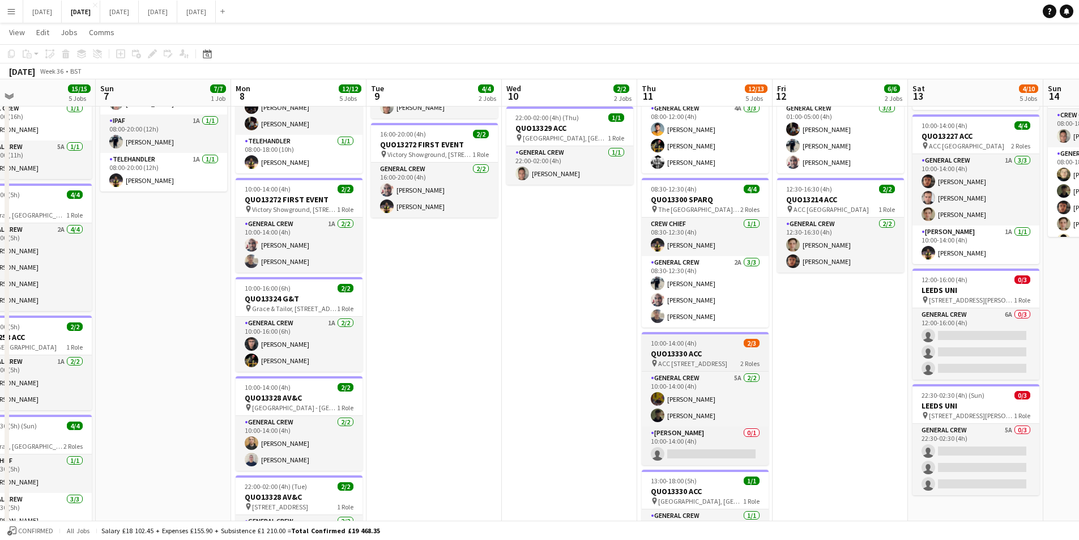
scroll to position [0, 364]
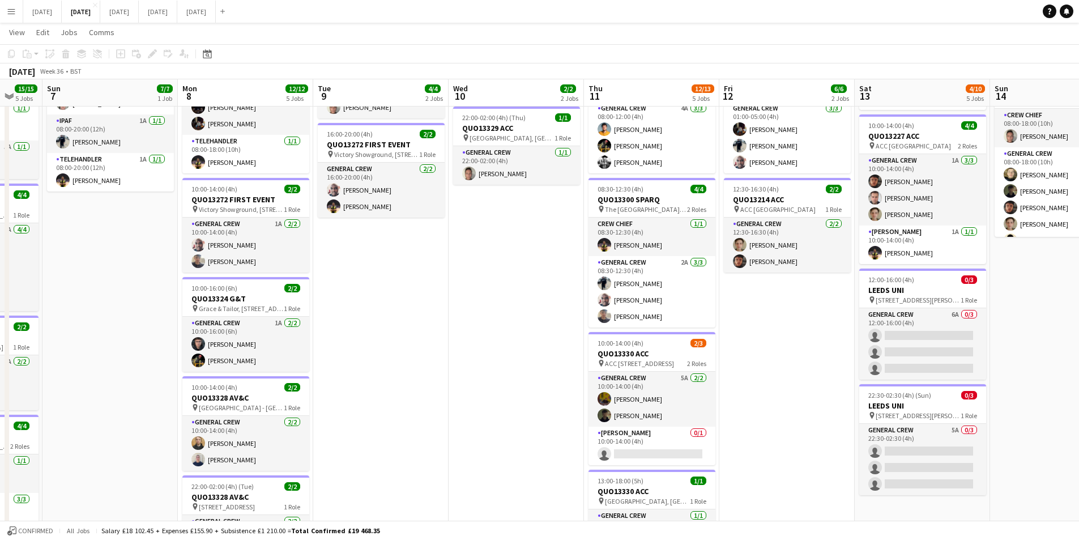
drag, startPoint x: 789, startPoint y: 378, endPoint x: 696, endPoint y: 368, distance: 94.1
click at [685, 364] on app-calendar-viewport "Thu 4 20/20 5 Jobs Fri 5 14/14 3 Jobs Sat 6 15/15 5 Jobs Sun 7 7/7 1 Job Mon 8 …" at bounding box center [539, 314] width 1079 height 754
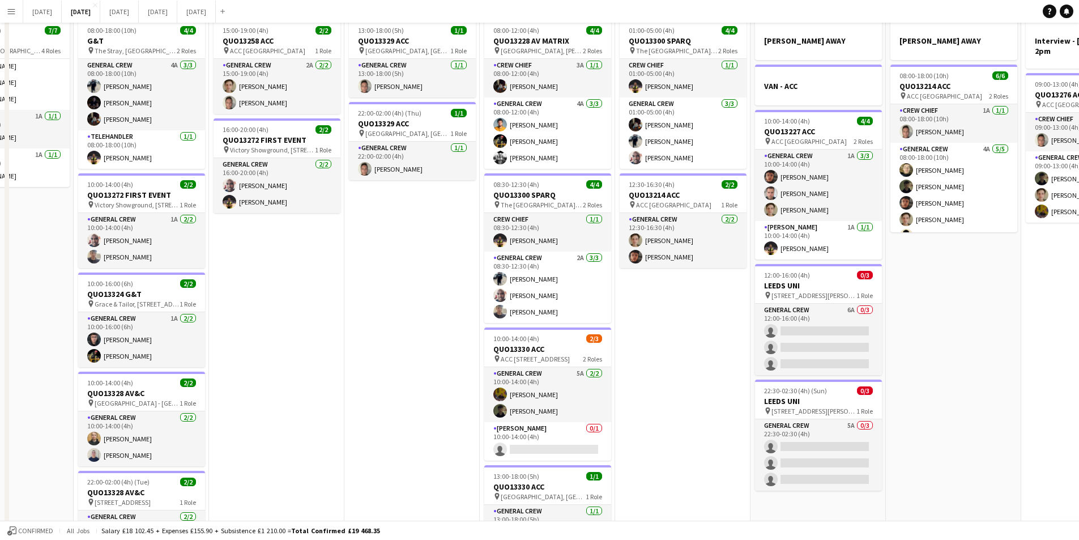
scroll to position [0, 0]
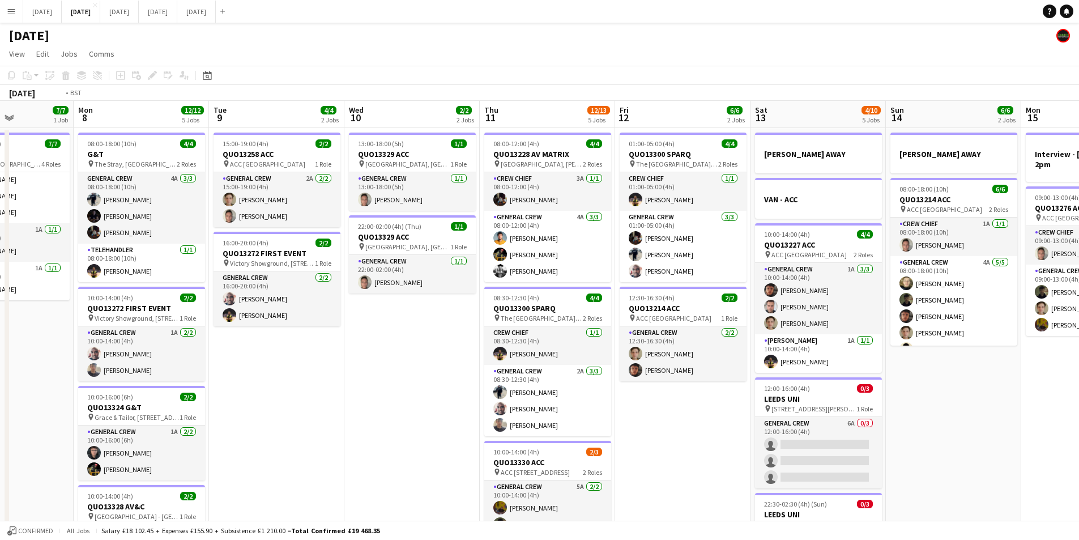
drag, startPoint x: 1003, startPoint y: 412, endPoint x: 763, endPoint y: 380, distance: 242.3
click at [763, 380] on app-calendar-viewport "Fri 5 14/14 3 Jobs Sat 6 15/15 5 Jobs Sun 7 7/7 1 Job Mon 8 12/12 5 Jobs Tue 9 …" at bounding box center [539, 450] width 1079 height 699
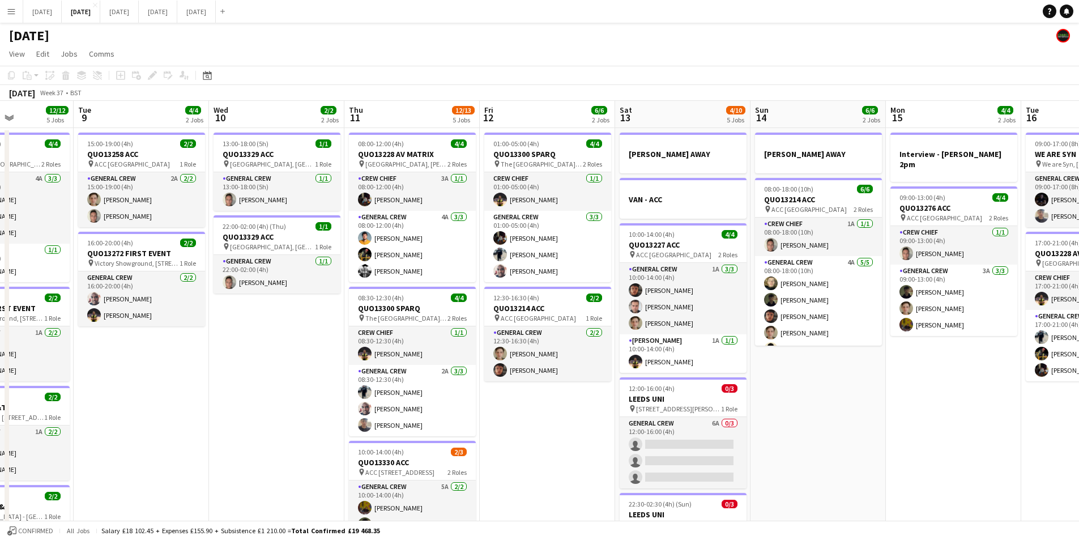
scroll to position [0, 437]
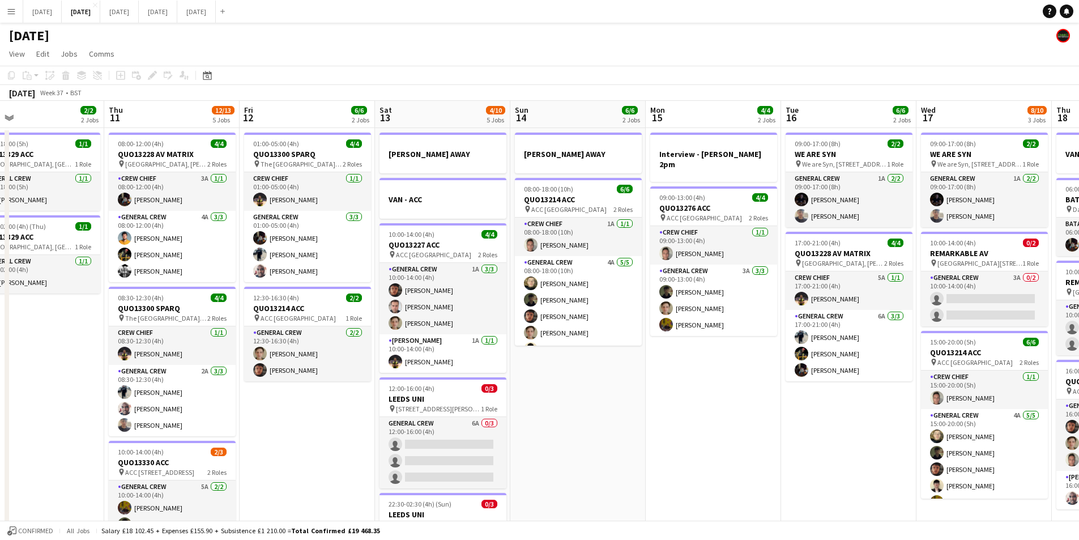
drag, startPoint x: 836, startPoint y: 430, endPoint x: 583, endPoint y: 408, distance: 254.2
click at [540, 408] on app-calendar-viewport "Sun 7 7/7 1 Job Mon 8 12/12 5 Jobs Tue 9 4/4 2 Jobs Wed 10 2/2 2 Jobs Thu 11 12…" at bounding box center [539, 450] width 1079 height 699
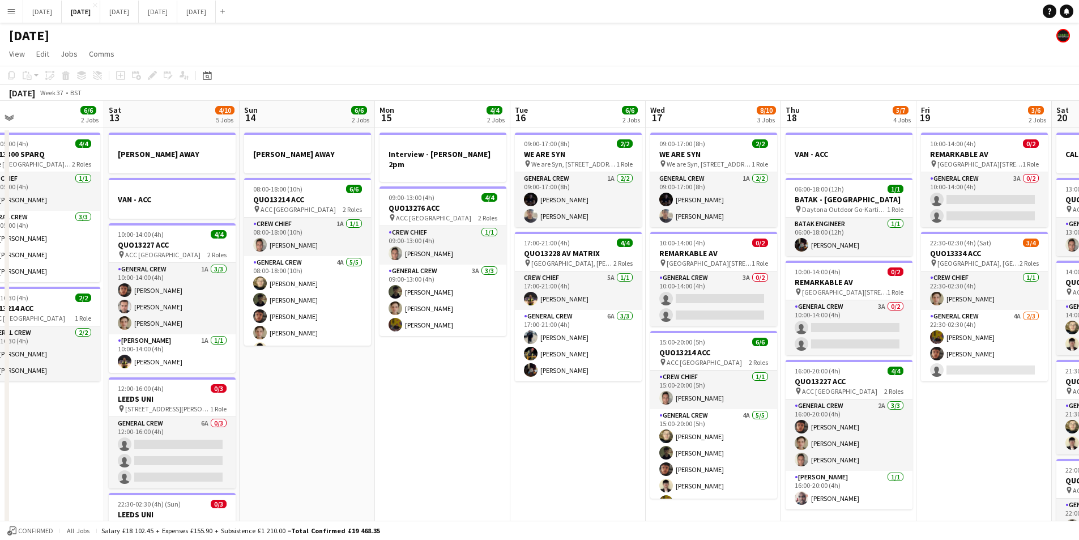
scroll to position [0, 386]
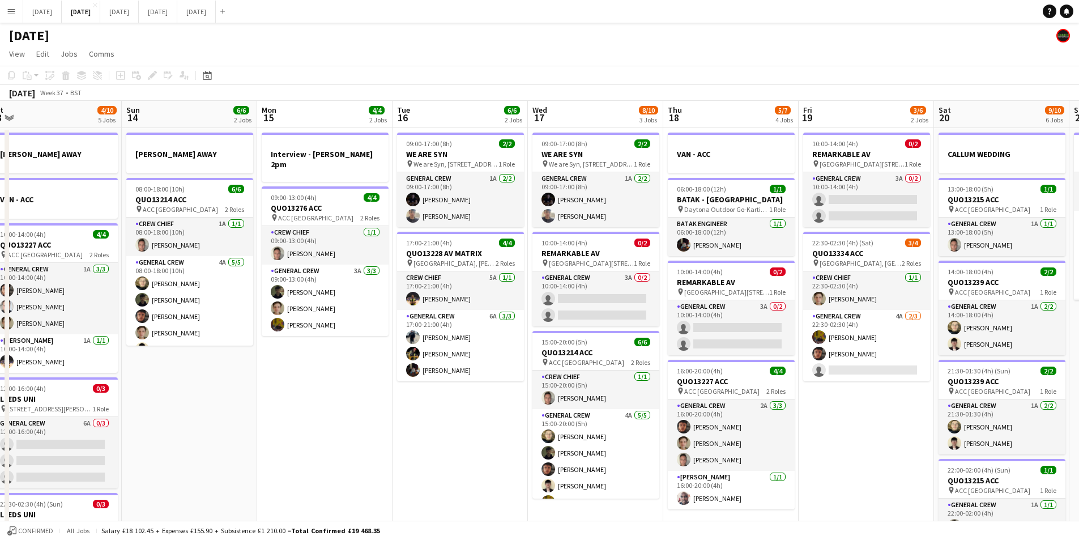
drag, startPoint x: 666, startPoint y: 395, endPoint x: 455, endPoint y: 359, distance: 213.8
click at [444, 359] on app-calendar-viewport "Wed 10 2/2 2 Jobs Thu 11 12/13 5 Jobs Fri 12 6/6 2 Jobs Sat 13 4/10 5 Jobs Sun …" at bounding box center [539, 450] width 1079 height 699
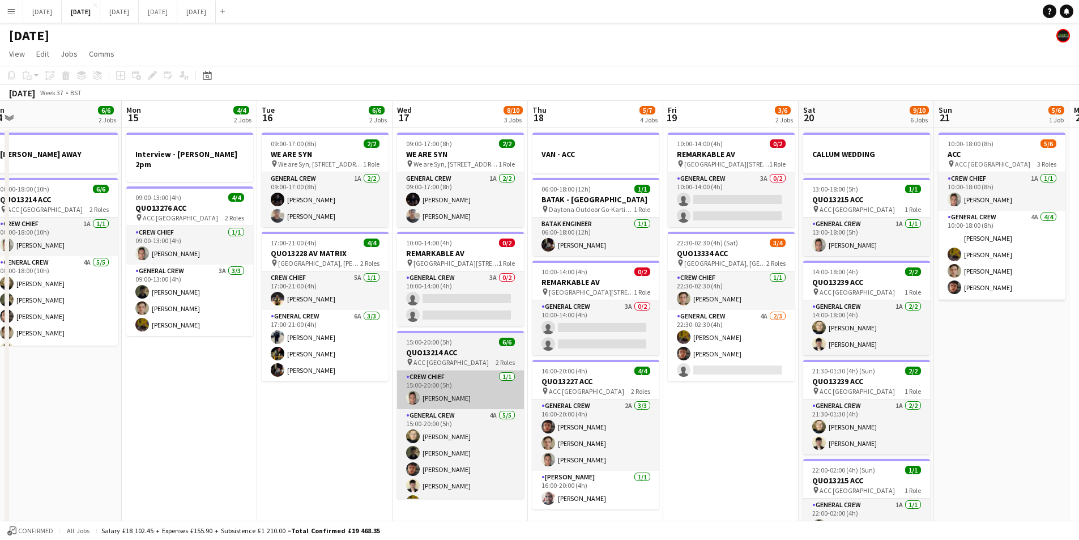
scroll to position [0, 364]
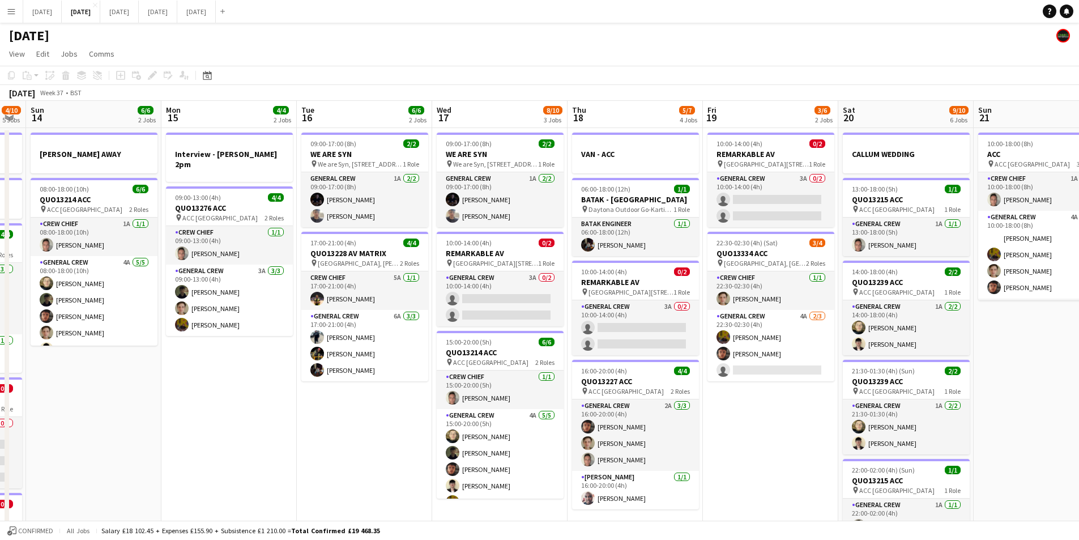
drag, startPoint x: 769, startPoint y: 444, endPoint x: 670, endPoint y: 419, distance: 101.7
click at [671, 419] on app-calendar-viewport "Thu 11 12/13 5 Jobs Fri 12 6/6 2 Jobs Sat 13 4/10 5 Jobs Sun 14 6/6 2 Jobs Mon …" at bounding box center [539, 450] width 1079 height 699
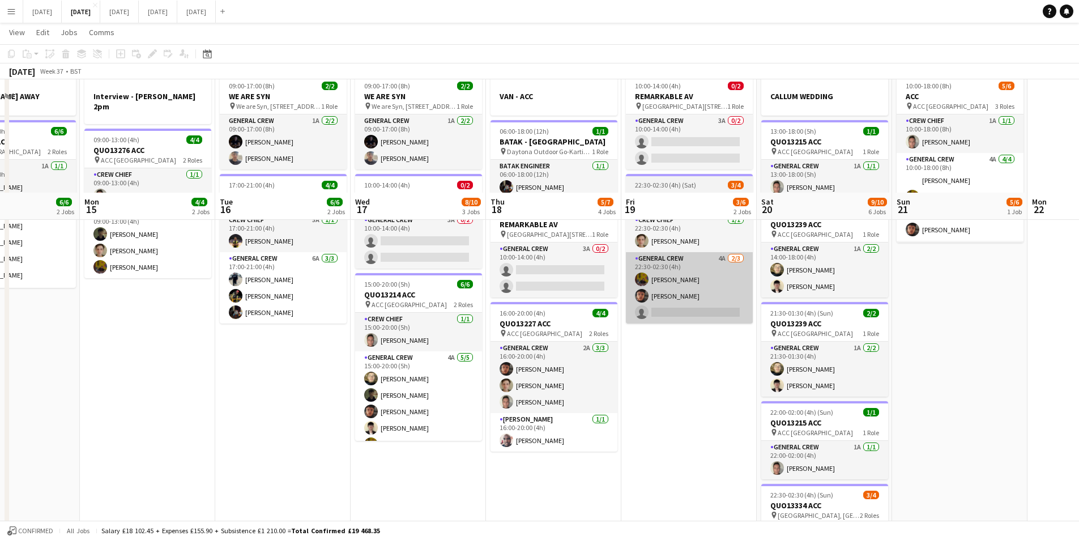
scroll to position [278, 0]
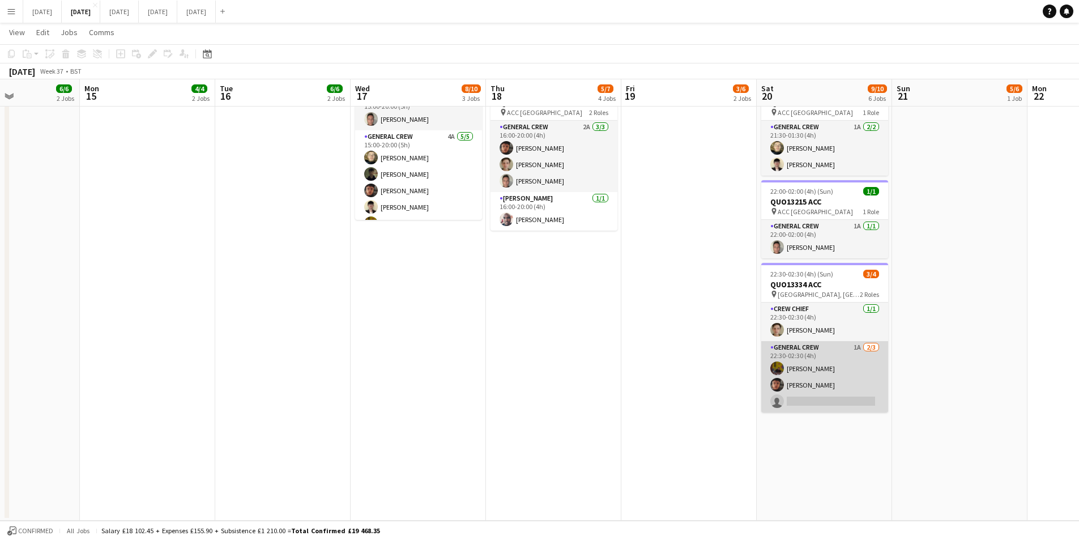
click at [807, 367] on app-card-role "General Crew 1A [DATE] 22:30-02:30 (4h) [PERSON_NAME] [PERSON_NAME] single-neut…" at bounding box center [824, 376] width 127 height 71
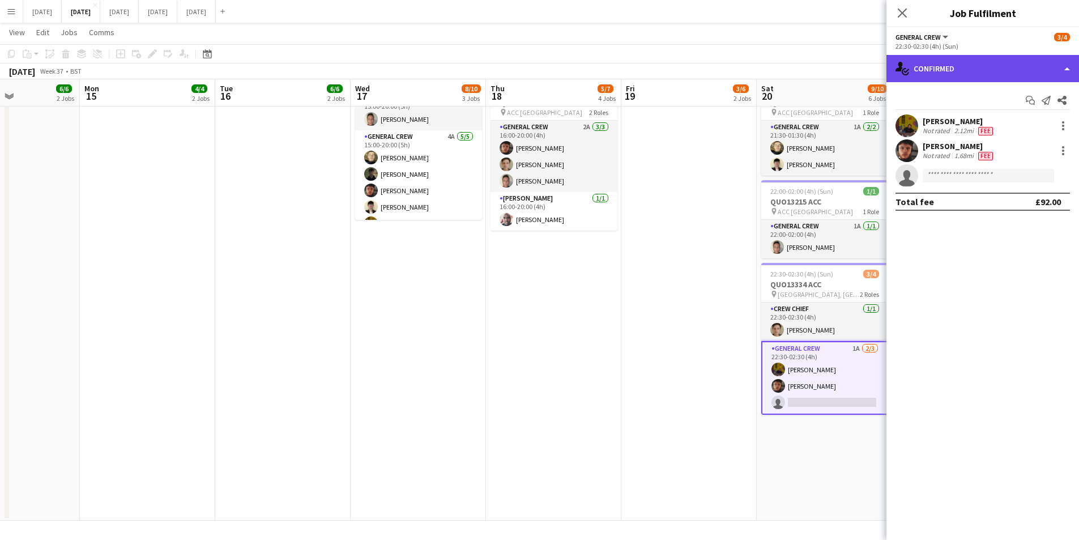
click at [1020, 59] on div "single-neutral-actions-check-2 Confirmed" at bounding box center [983, 68] width 193 height 27
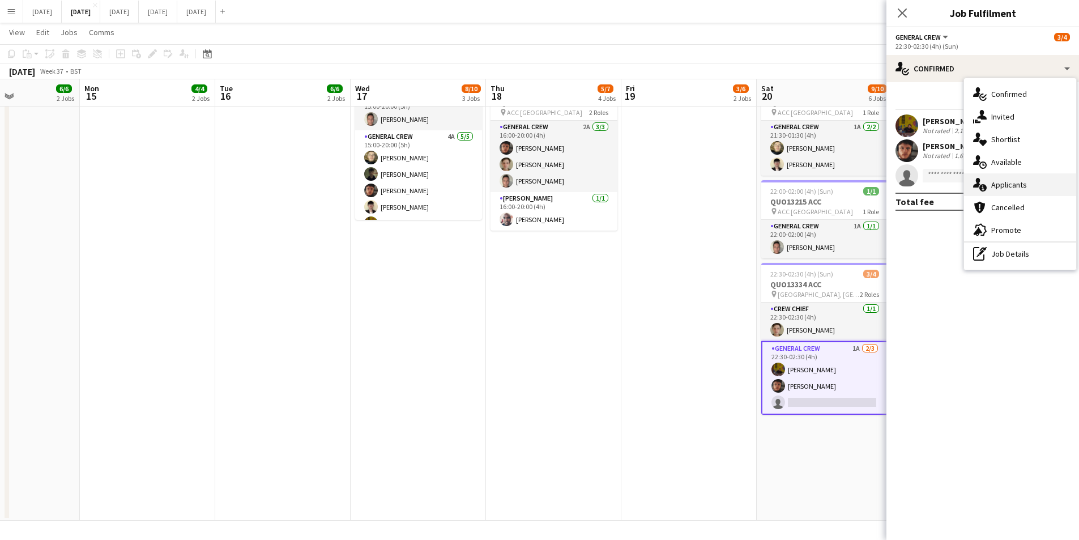
click at [1024, 184] on span "Applicants" at bounding box center [1009, 185] width 36 height 10
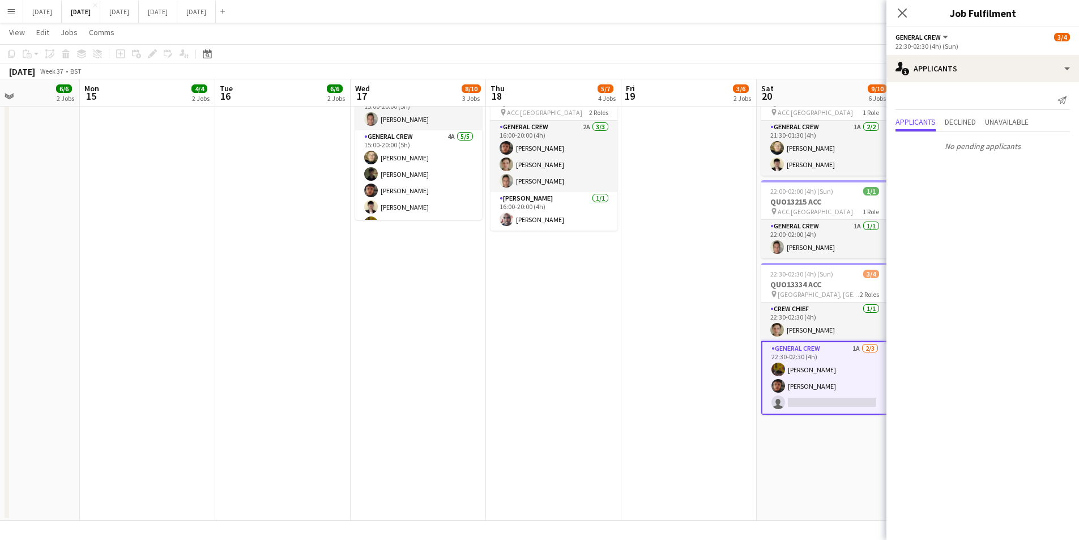
scroll to position [51, 0]
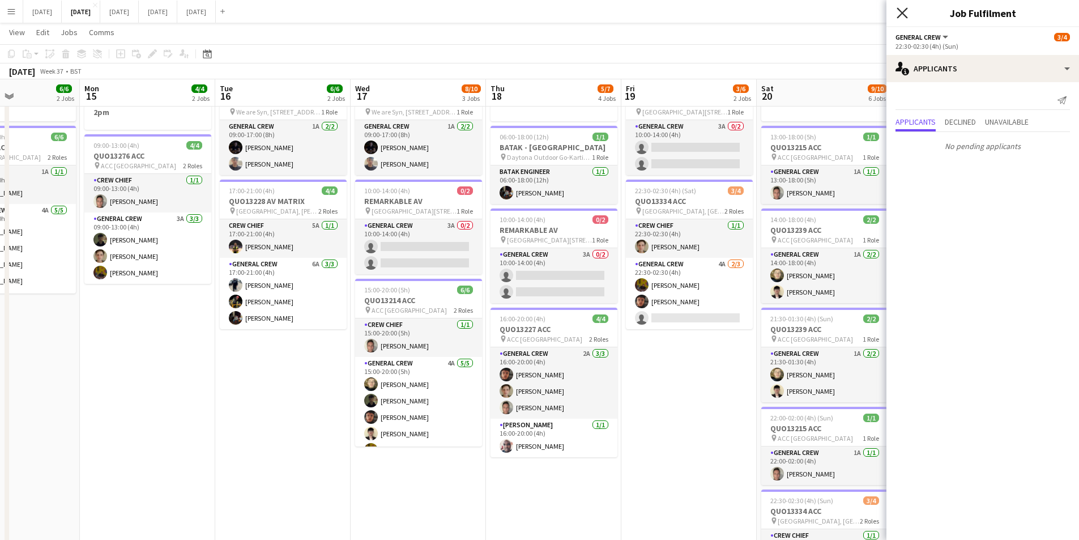
click at [901, 11] on icon at bounding box center [902, 12] width 11 height 11
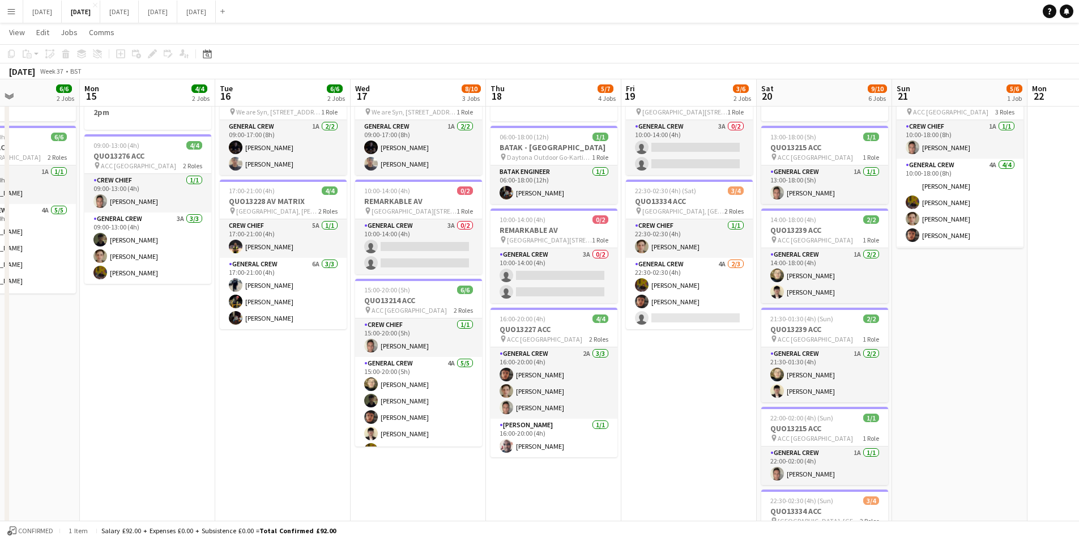
drag, startPoint x: 706, startPoint y: 356, endPoint x: 877, endPoint y: 339, distance: 171.4
click at [586, 339] on app-calendar-viewport "Fri 12 6/6 2 Jobs Sat 13 4/10 5 Jobs Sun 14 6/6 2 Jobs Mon 15 4/4 2 Jobs Tue 16…" at bounding box center [539, 370] width 1079 height 754
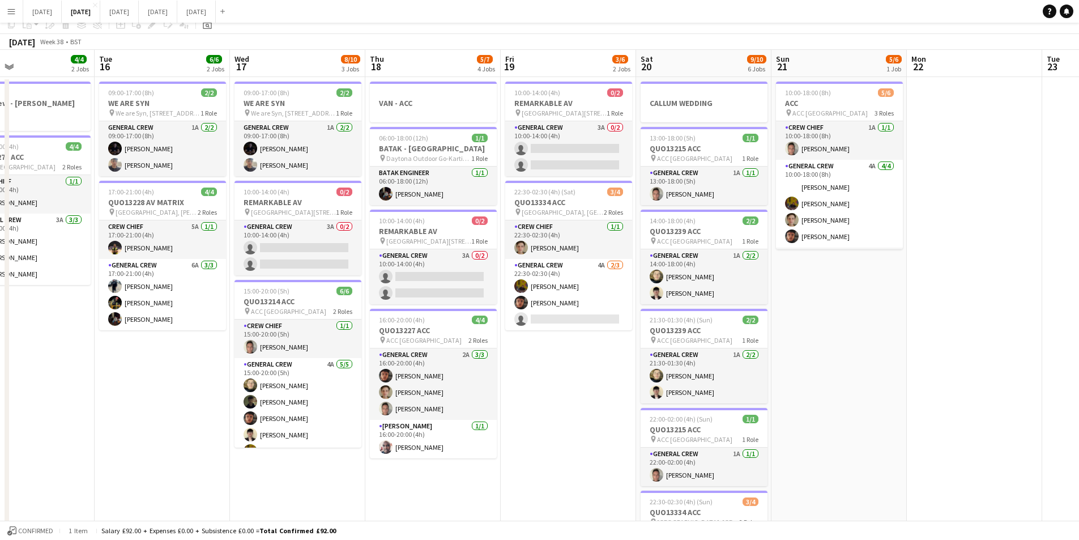
scroll to position [0, 0]
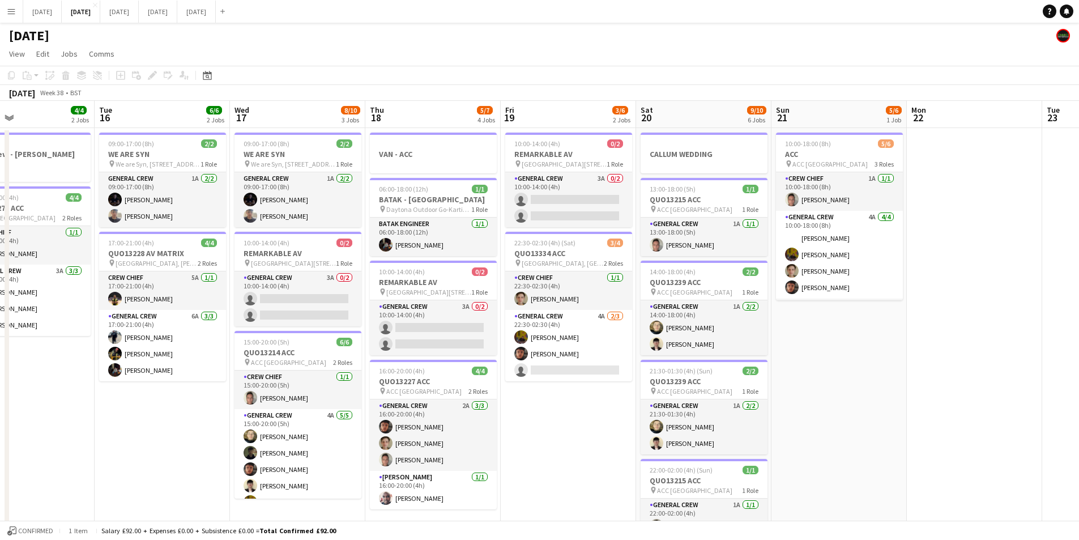
drag, startPoint x: 807, startPoint y: 330, endPoint x: 798, endPoint y: 318, distance: 15.0
click at [763, 323] on app-calendar-viewport "Fri 12 6/6 2 Jobs Sat 13 4/10 5 Jobs Sun 14 6/6 2 Jobs Mon 15 4/4 2 Jobs Tue 16…" at bounding box center [539, 450] width 1079 height 699
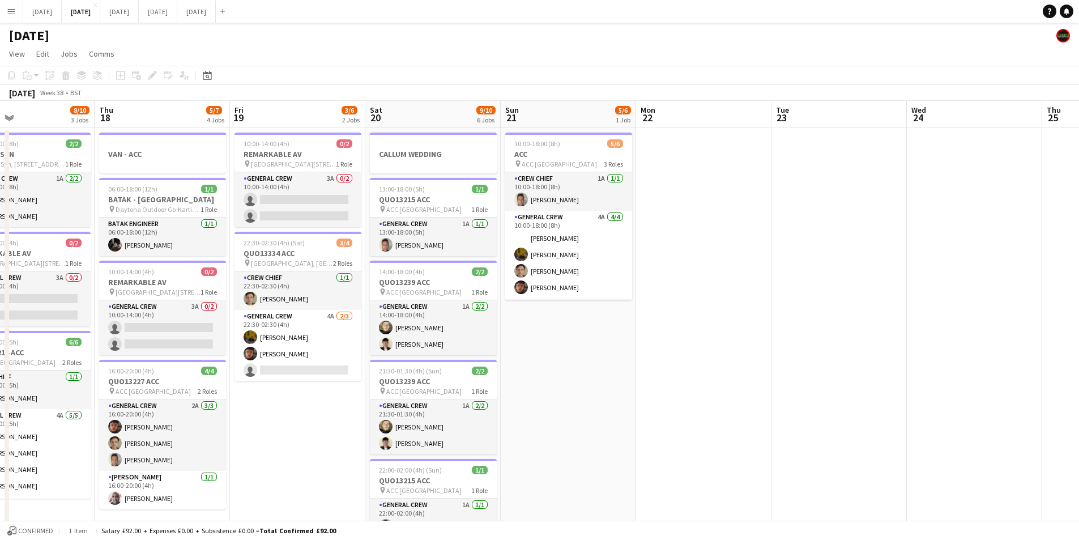
scroll to position [0, 369]
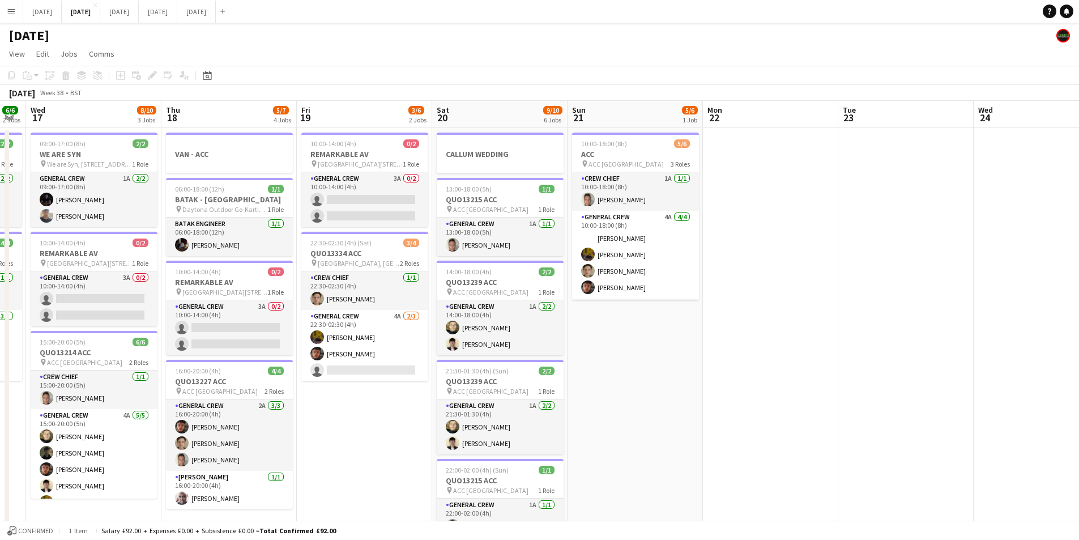
drag, startPoint x: 930, startPoint y: 341, endPoint x: 753, endPoint y: 352, distance: 177.1
click at [667, 346] on app-calendar-viewport "Sun 14 6/6 2 Jobs Mon 15 4/4 2 Jobs Tue 16 6/6 2 Jobs Wed 17 8/10 3 Jobs Thu 18…" at bounding box center [539, 450] width 1079 height 699
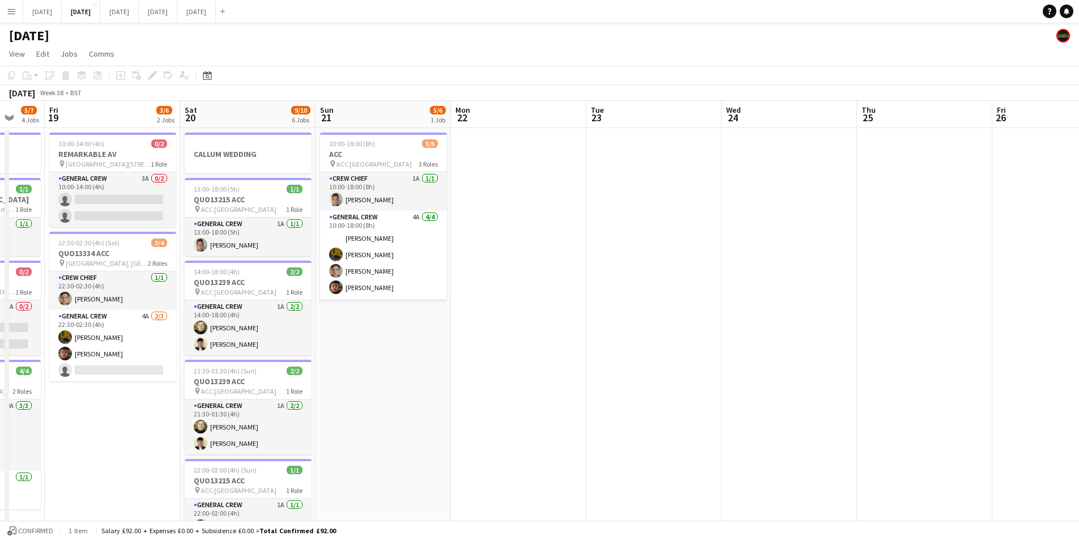
drag, startPoint x: 609, startPoint y: 367, endPoint x: 608, endPoint y: 354, distance: 13.6
click at [561, 354] on app-calendar-viewport "Tue 16 6/6 2 Jobs Wed 17 8/10 3 Jobs Thu 18 5/7 4 Jobs Fri 19 3/6 2 Jobs Sat 20…" at bounding box center [539, 450] width 1079 height 699
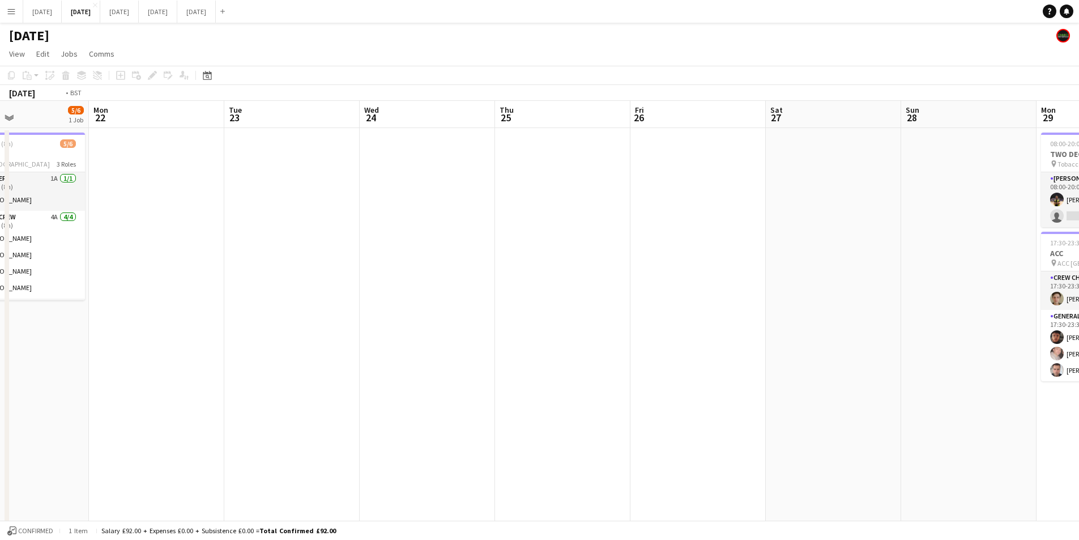
drag, startPoint x: 469, startPoint y: 377, endPoint x: 282, endPoint y: 354, distance: 187.8
click at [282, 354] on app-calendar-viewport "Fri 19 3/6 2 Jobs Sat 20 9/10 6 Jobs Sun 21 5/6 1 Job Mon 22 Tue 23 Wed 24 Thu …" at bounding box center [539, 450] width 1079 height 699
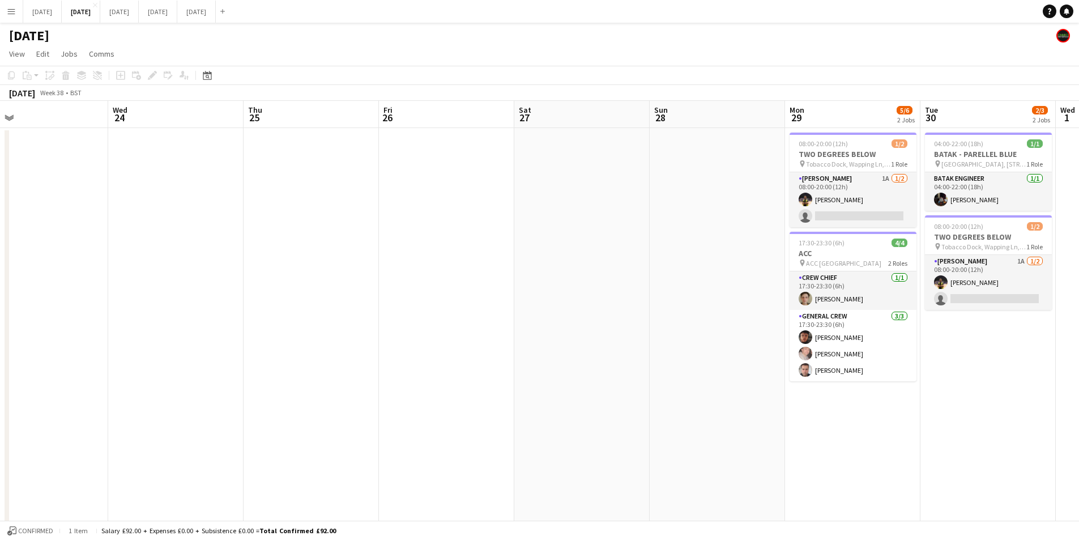
scroll to position [0, 0]
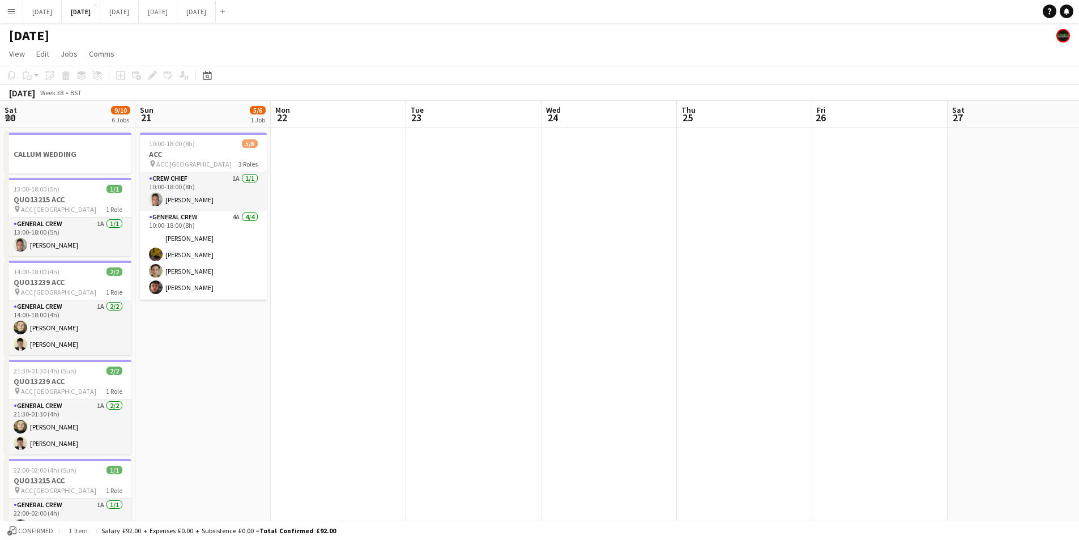
drag, startPoint x: 580, startPoint y: 388, endPoint x: 638, endPoint y: 379, distance: 59.0
click at [976, 354] on app-calendar-viewport "Sat 20 9/10 6 Jobs Sun 21 5/6 1 Job Mon 22 Tue 23 Wed 24 Thu 25 Fri 26 Sat 27 S…" at bounding box center [539, 450] width 1079 height 699
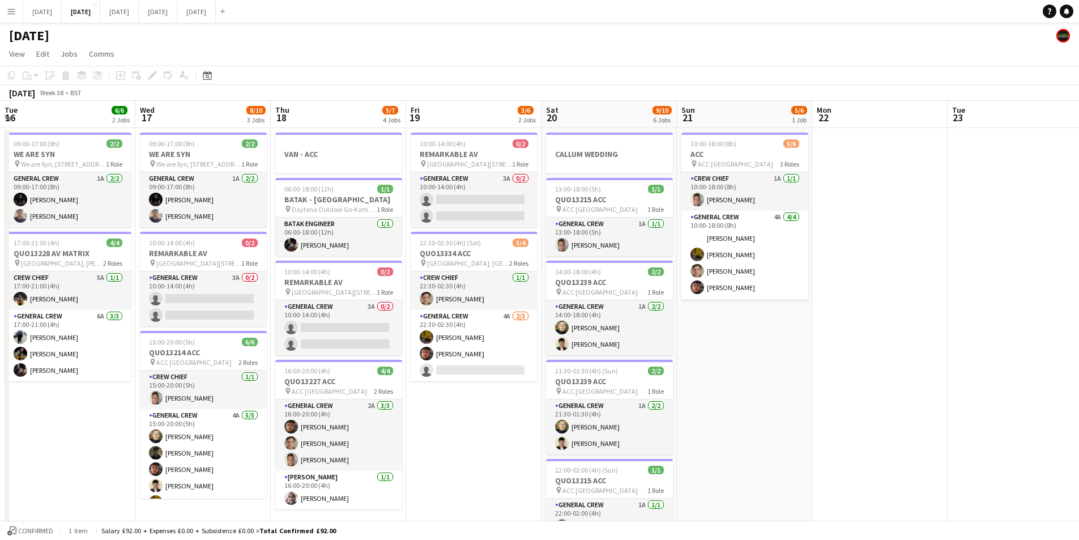
drag, startPoint x: 638, startPoint y: 379, endPoint x: 709, endPoint y: 365, distance: 72.1
click at [979, 391] on app-calendar-viewport "Tue 16 6/6 2 Jobs Wed 17 8/10 3 Jobs Thu 18 5/7 4 Jobs Fri 19 3/6 2 Jobs Sat 20…" at bounding box center [539, 450] width 1079 height 699
drag, startPoint x: 774, startPoint y: 400, endPoint x: 355, endPoint y: 381, distance: 419.7
click at [968, 406] on app-calendar-viewport "Sun 14 6/6 2 Jobs Mon 15 4/4 2 Jobs Tue 16 6/6 2 Jobs Wed 17 8/10 3 Jobs Thu 18…" at bounding box center [539, 450] width 1079 height 699
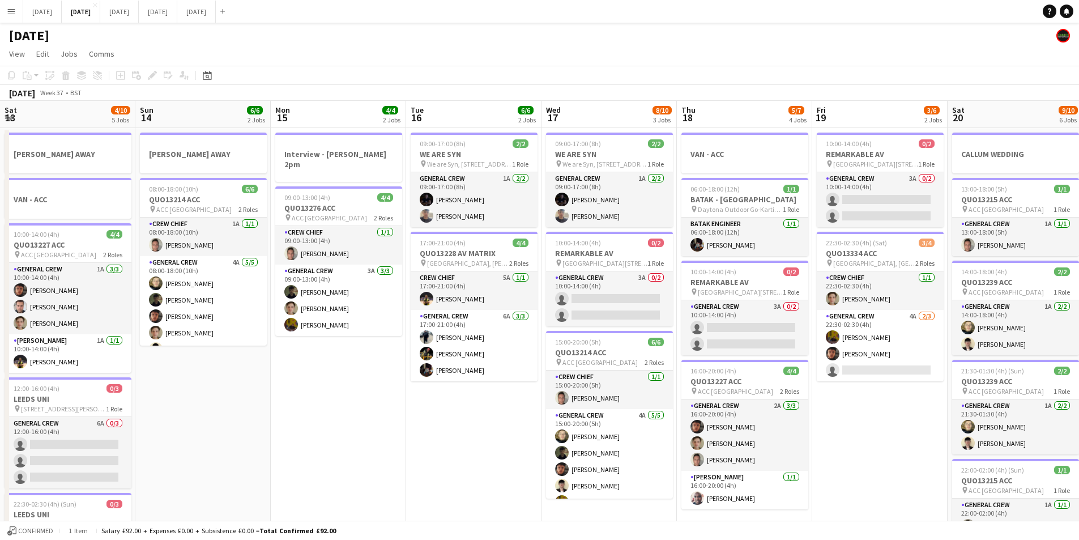
scroll to position [0, 398]
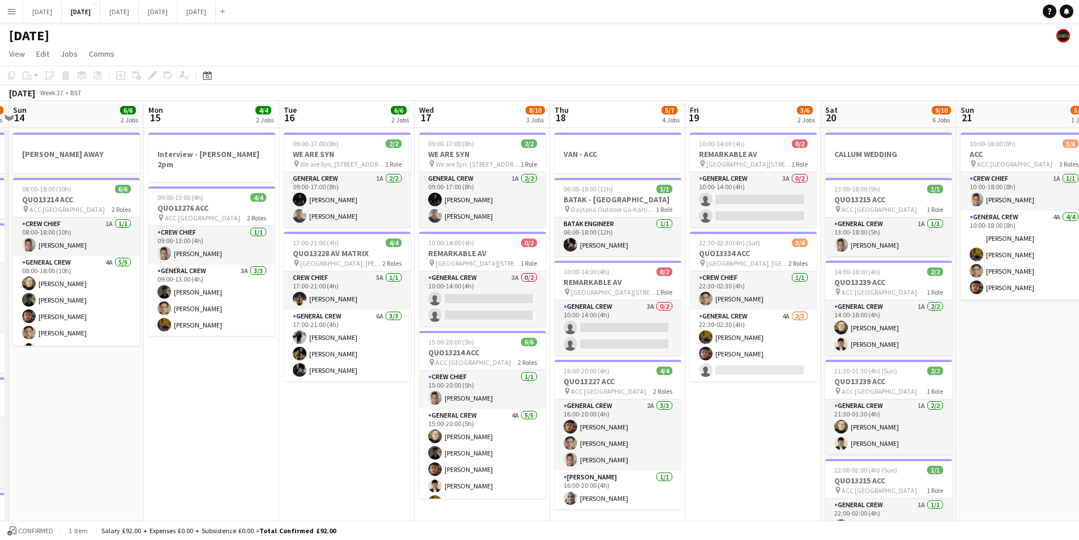
click at [235, 409] on app-date-cell "Interview - [PERSON_NAME] 2pm 09:00-13:00 (4h) 4/4 QUO13276 ACC pin ACC Liverpo…" at bounding box center [211, 463] width 135 height 671
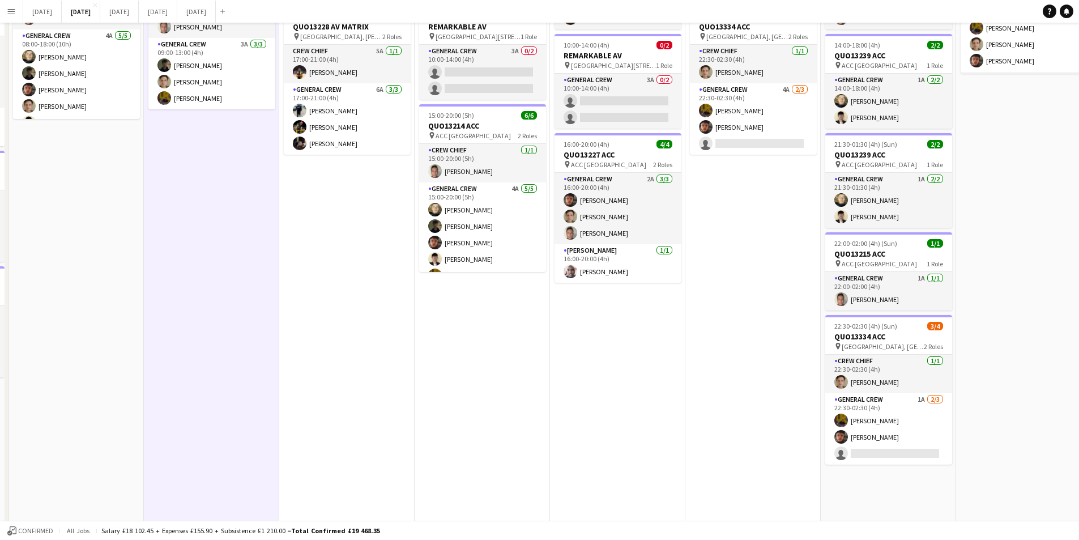
scroll to position [0, 0]
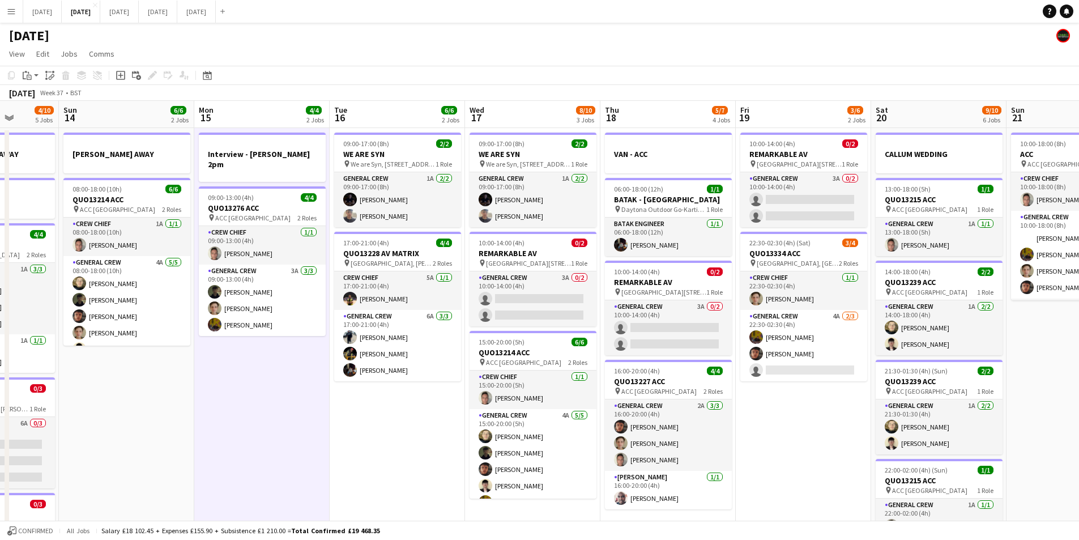
drag, startPoint x: 737, startPoint y: 435, endPoint x: 771, endPoint y: 411, distance: 41.5
click at [793, 431] on app-calendar-viewport "Thu 11 12/13 5 Jobs Fri 12 6/6 2 Jobs Sat 13 4/10 5 Jobs Sun 14 6/6 2 Jobs Mon …" at bounding box center [539, 450] width 1079 height 699
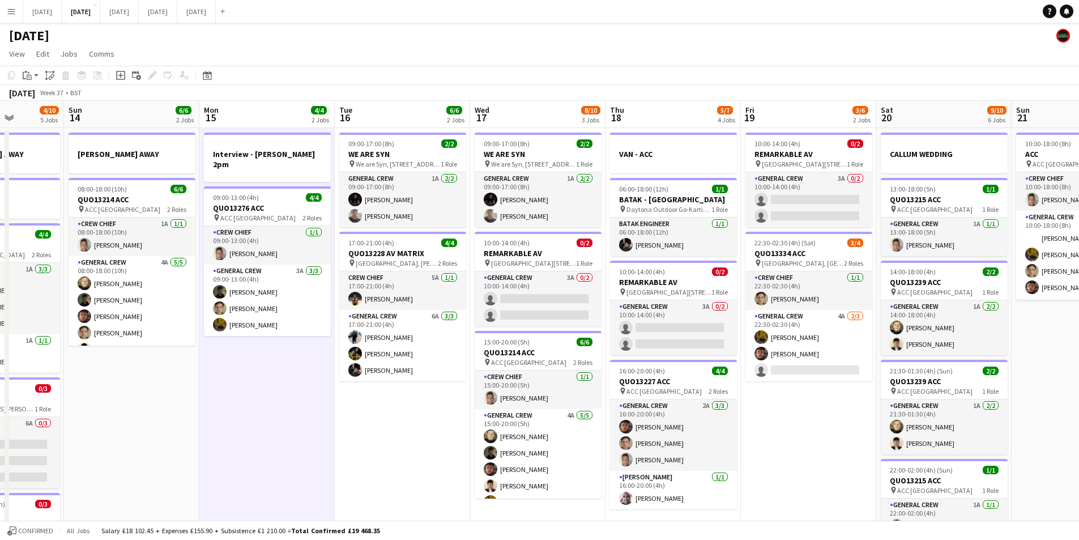
scroll to position [15, 0]
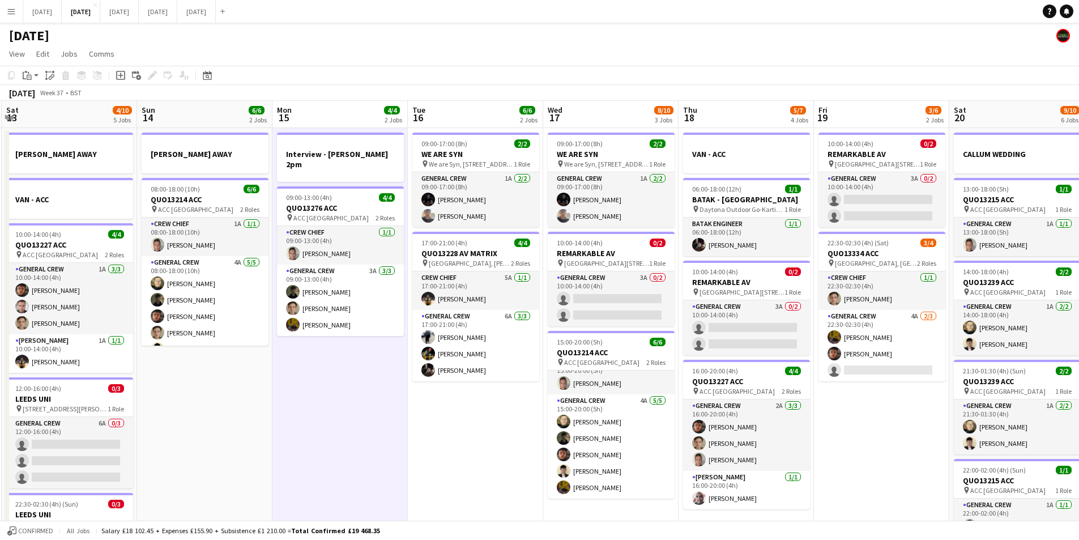
drag, startPoint x: 493, startPoint y: 397, endPoint x: 469, endPoint y: 437, distance: 47.0
click at [569, 402] on app-calendar-viewport "Thu 11 12/13 5 Jobs Fri 12 6/6 2 Jobs Sat 13 4/10 5 Jobs Sun 14 6/6 2 Jobs Mon …" at bounding box center [539, 450] width 1079 height 699
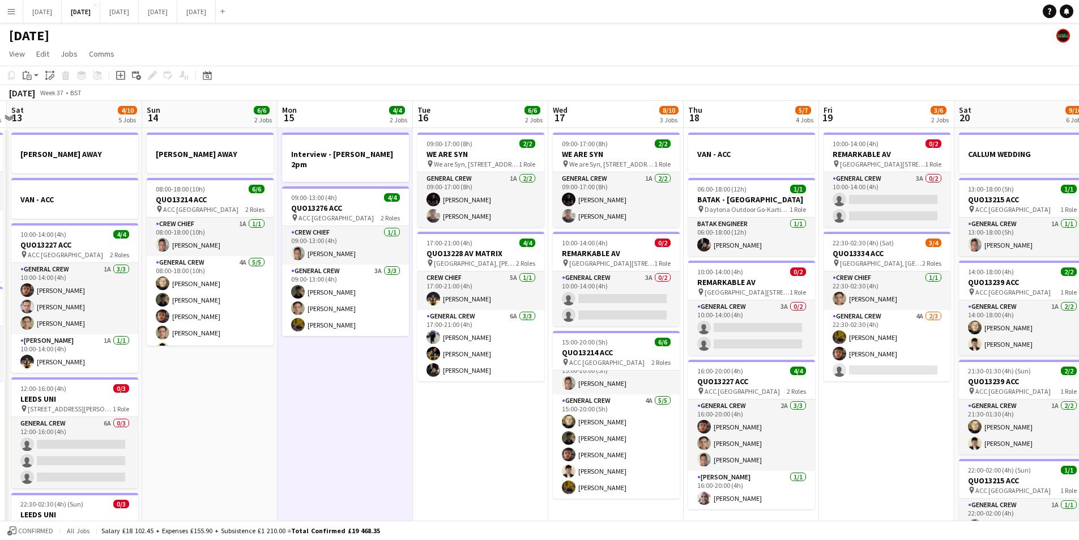
drag, startPoint x: 513, startPoint y: 456, endPoint x: 578, endPoint y: 420, distance: 74.6
click at [594, 437] on app-calendar-viewport "Thu 11 12/13 5 Jobs Fri 12 6/6 2 Jobs Sat 13 4/10 5 Jobs Sun 14 6/6 2 Jobs Mon …" at bounding box center [539, 450] width 1079 height 699
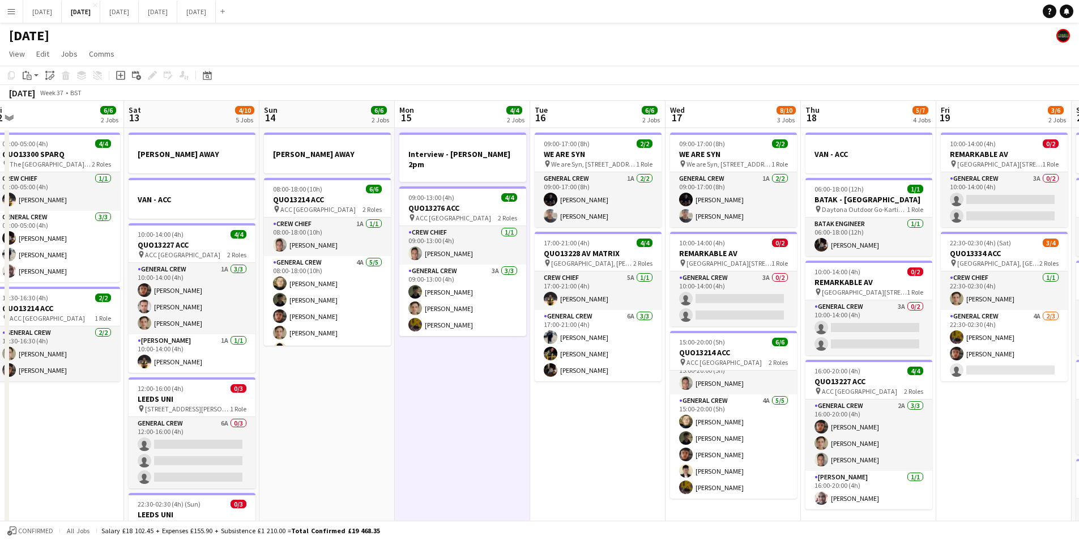
drag, startPoint x: 497, startPoint y: 423, endPoint x: 632, endPoint y: 429, distance: 134.4
click at [629, 436] on app-calendar-viewport "Wed 10 2/2 2 Jobs Thu 11 12/13 5 Jobs Fri 12 6/6 2 Jobs Sat 13 4/10 5 Jobs Sun …" at bounding box center [539, 450] width 1079 height 699
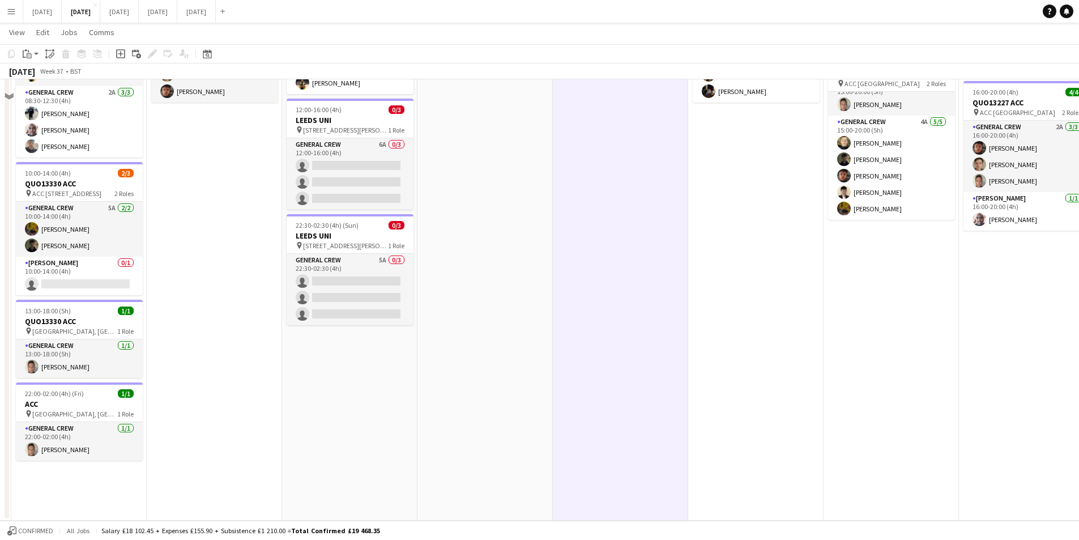
scroll to position [0, 0]
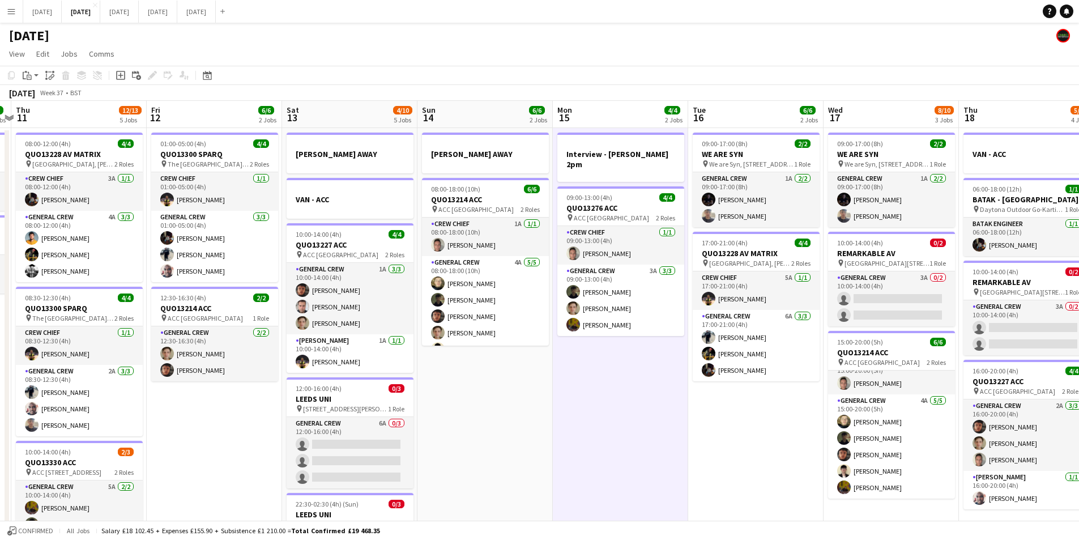
drag, startPoint x: 482, startPoint y: 427, endPoint x: 569, endPoint y: 376, distance: 100.8
click at [563, 405] on app-calendar-viewport "Tue 9 4/4 2 Jobs Wed 10 2/2 2 Jobs Thu 11 12/13 5 Jobs Fri 12 6/6 2 Jobs Sat 13…" at bounding box center [539, 450] width 1079 height 699
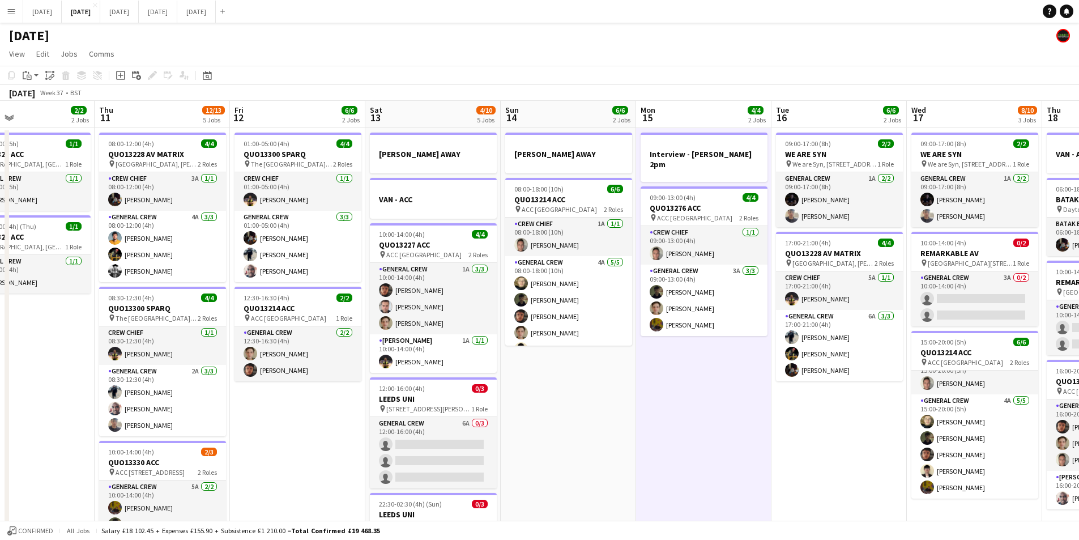
scroll to position [15, 0]
drag, startPoint x: 556, startPoint y: 403, endPoint x: 658, endPoint y: 407, distance: 102.1
click at [654, 415] on app-calendar-viewport "Mon 8 12/12 5 Jobs Tue 9 4/4 2 Jobs Wed 10 2/2 2 Jobs Thu 11 12/13 5 Jobs Fri 1…" at bounding box center [539, 450] width 1079 height 699
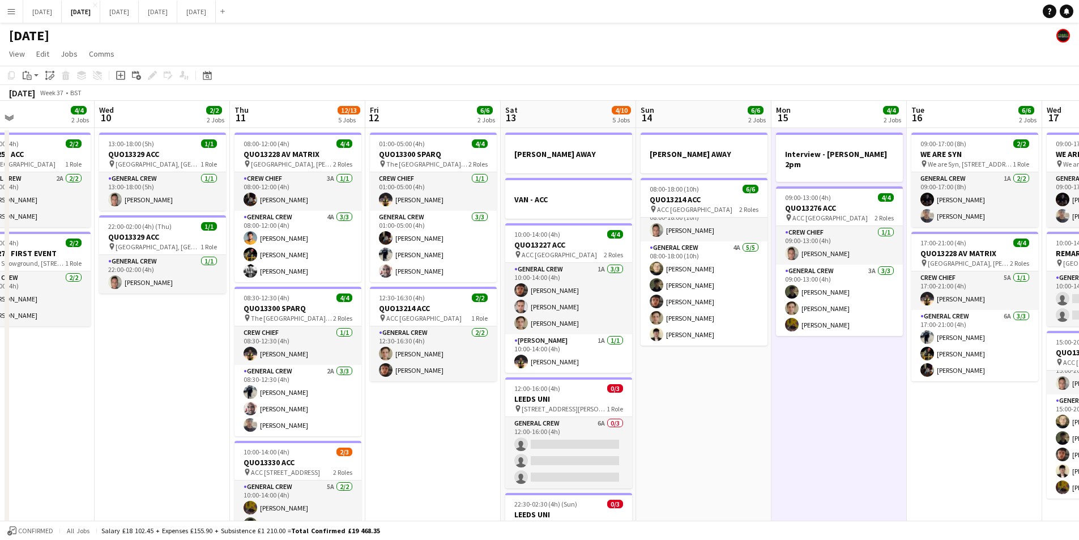
scroll to position [0, 347]
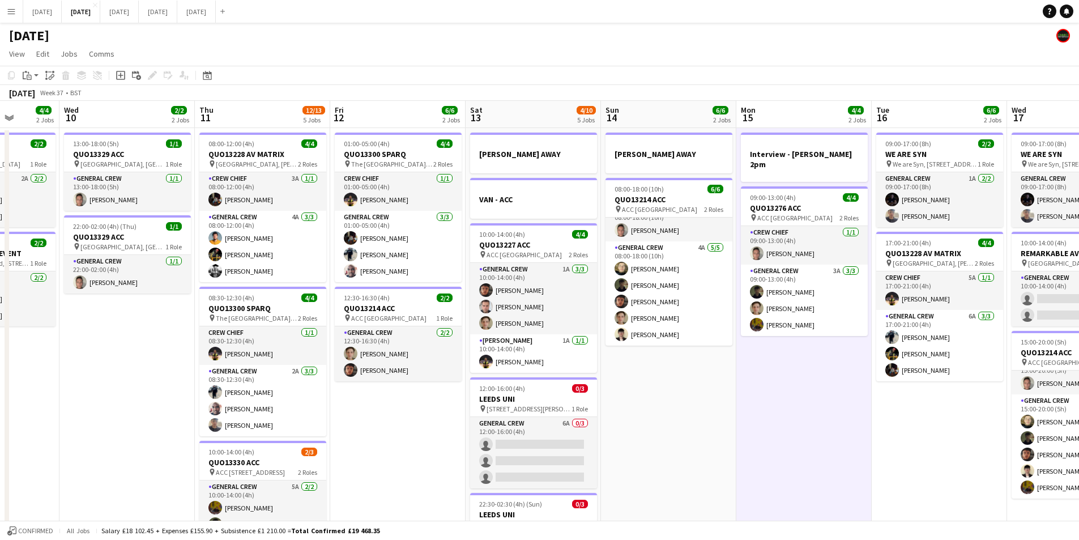
drag, startPoint x: 394, startPoint y: 423, endPoint x: 591, endPoint y: 420, distance: 197.2
click at [587, 424] on app-calendar-viewport "Sun 7 7/7 1 Job Mon 8 12/12 5 Jobs Tue 9 4/4 2 Jobs Wed 10 2/2 2 Jobs Thu 11 12…" at bounding box center [539, 450] width 1079 height 699
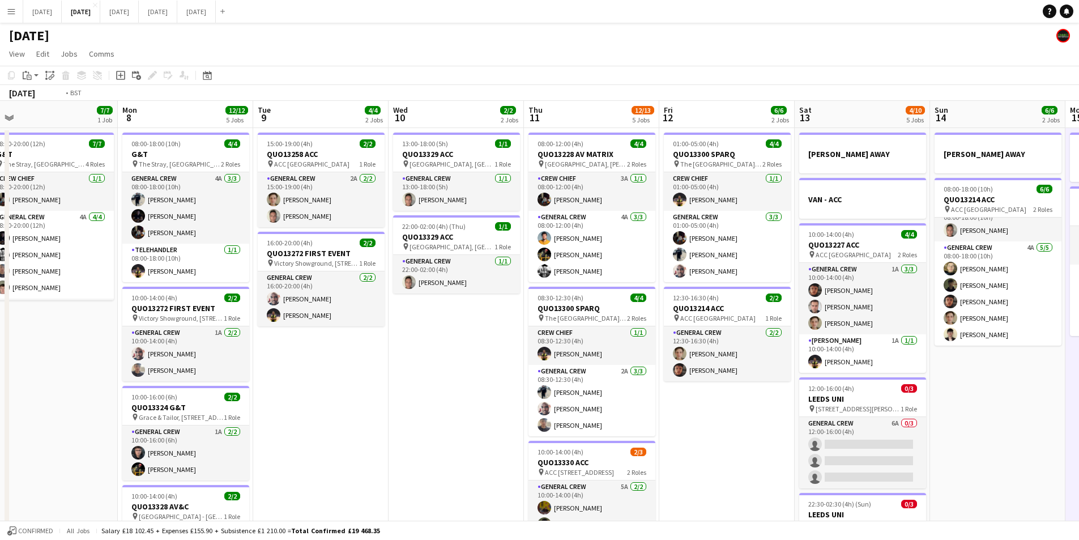
drag, startPoint x: 229, startPoint y: 405, endPoint x: 486, endPoint y: 416, distance: 257.5
click at [509, 433] on app-calendar-viewport "Sat 6 15/15 5 Jobs Sun 7 7/7 1 Job Mon 8 12/12 5 Jobs Tue 9 4/4 2 Jobs Wed 10 2…" at bounding box center [539, 450] width 1079 height 699
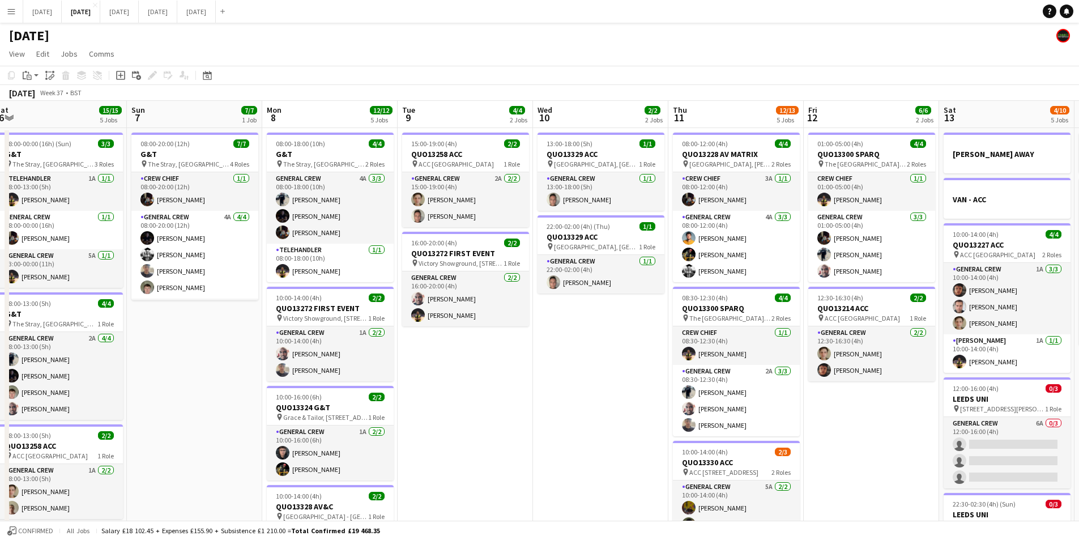
drag, startPoint x: 438, startPoint y: 432, endPoint x: 633, endPoint y: 441, distance: 195.1
click at [633, 442] on app-calendar-viewport "Thu 4 20/20 5 Jobs Fri 5 14/14 3 Jobs Sat 6 15/15 5 Jobs Sun 7 7/7 1 Job Mon 8 …" at bounding box center [539, 450] width 1079 height 699
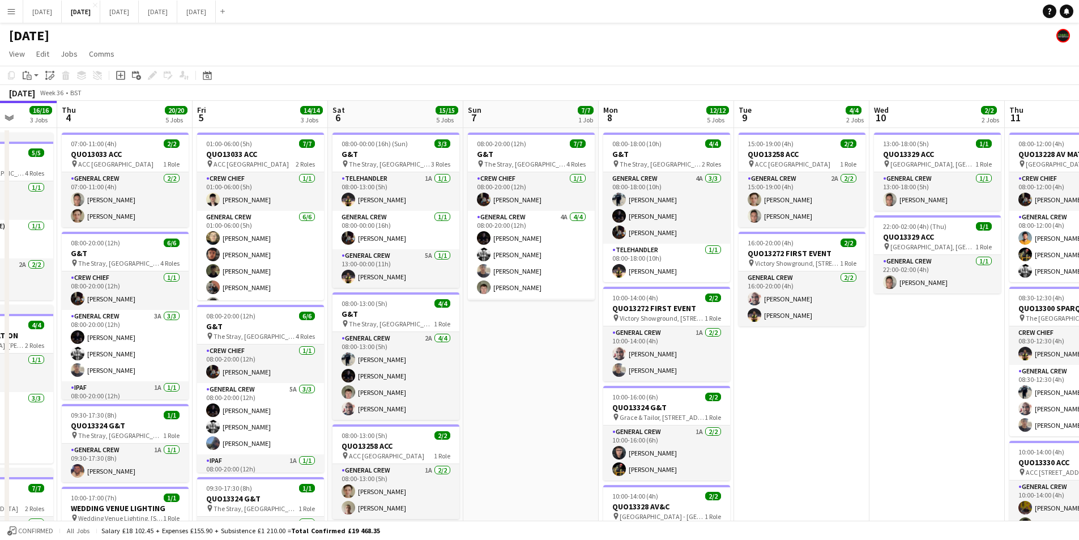
scroll to position [0, 349]
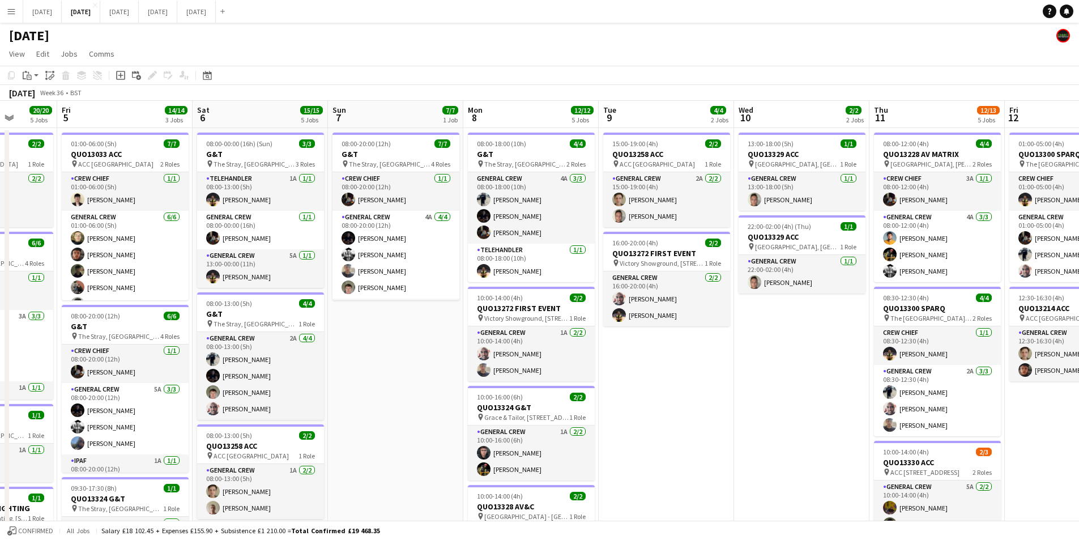
drag, startPoint x: 577, startPoint y: 384, endPoint x: 556, endPoint y: 380, distance: 20.9
click at [559, 380] on app-calendar-viewport "Tue 2 20/21 4 Jobs Wed 3 16/16 3 Jobs Thu 4 20/20 5 Jobs Fri 5 14/14 3 Jobs Sat…" at bounding box center [539, 450] width 1079 height 699
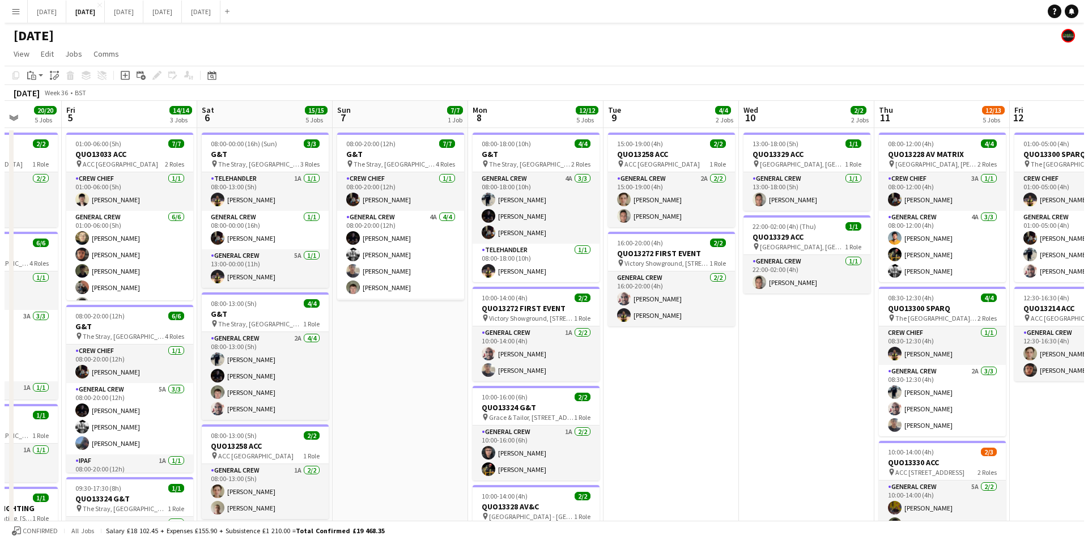
scroll to position [0, 414]
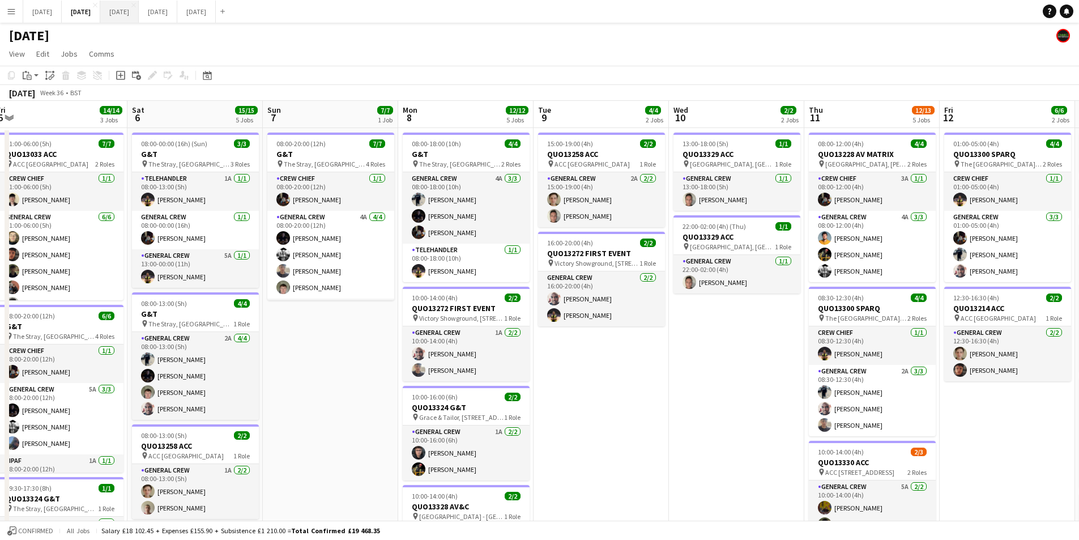
click at [139, 12] on button "[DATE] Close" at bounding box center [119, 12] width 39 height 22
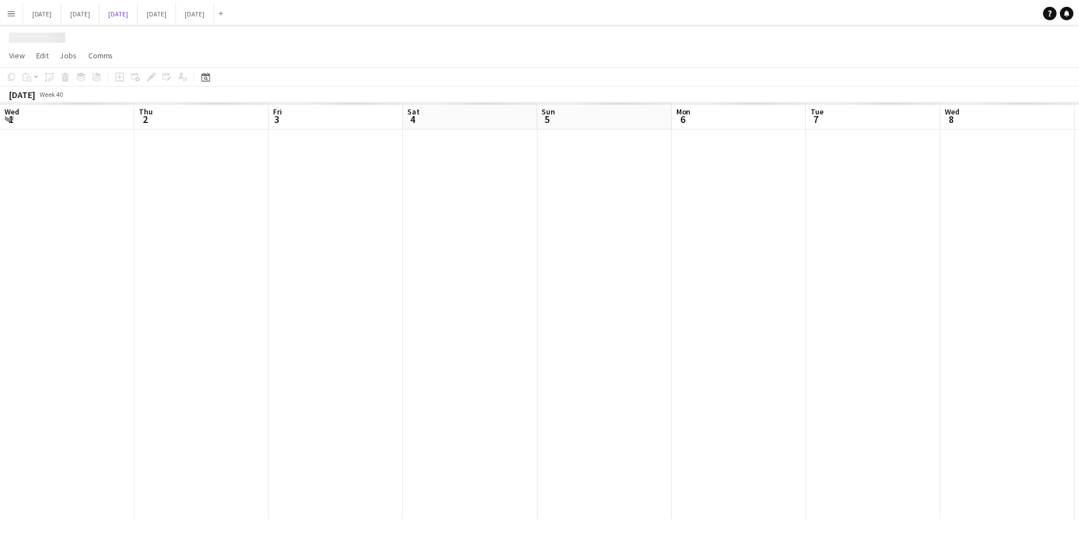
scroll to position [0, 271]
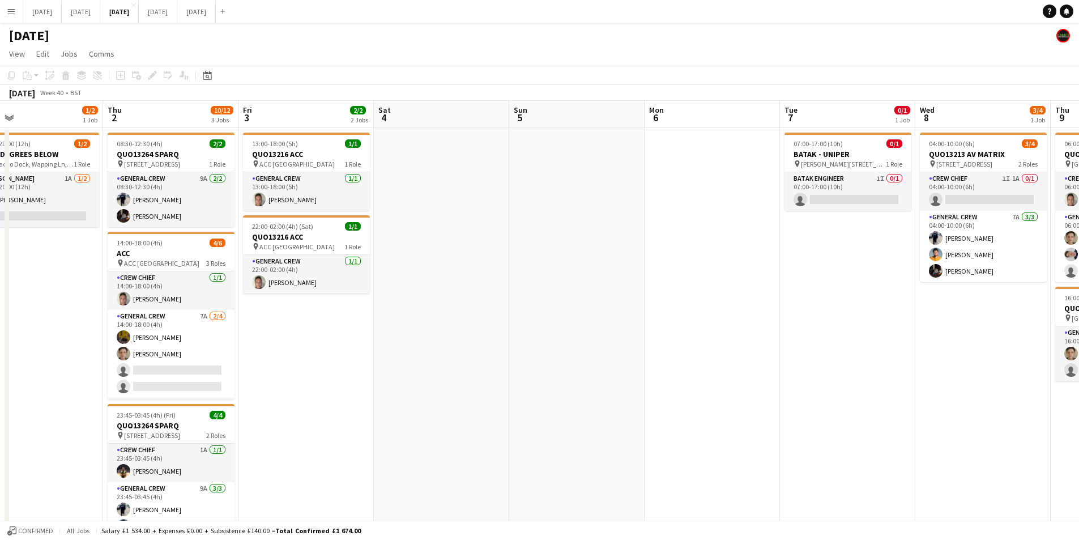
drag, startPoint x: 499, startPoint y: 386, endPoint x: 543, endPoint y: 388, distance: 44.2
click at [759, 402] on app-calendar-viewport "Tue 30 Wed 1 1/2 1 Job Thu 2 10/12 3 Jobs Fri 3 2/2 2 Jobs Sat 4 Sun 5 Mon 6 Tu…" at bounding box center [539, 339] width 1079 height 477
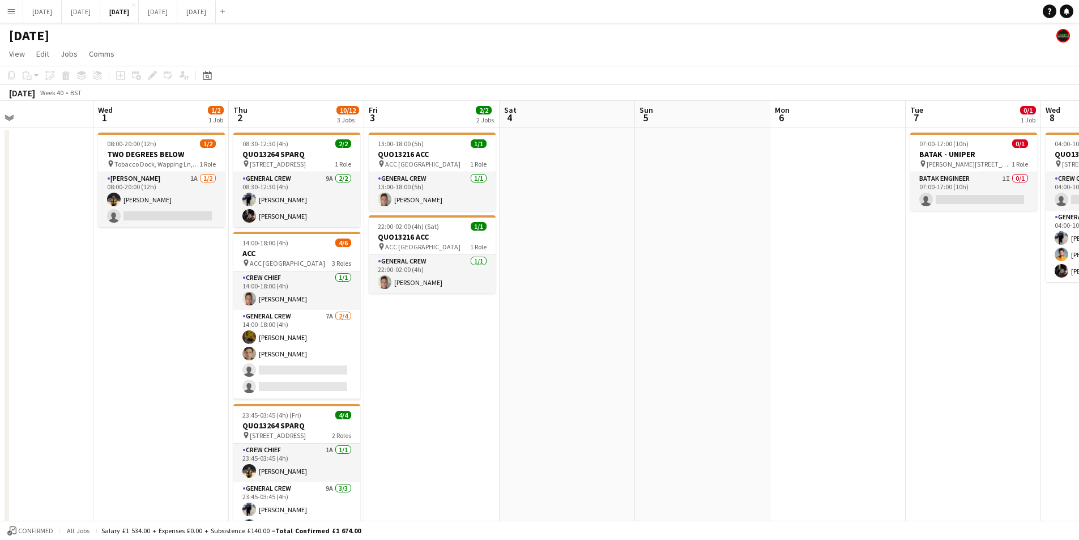
drag, startPoint x: 476, startPoint y: 403, endPoint x: 714, endPoint y: 408, distance: 238.6
click at [714, 408] on app-calendar-viewport "Mon 29 Tue 30 Wed 1 1/2 1 Job Thu 2 10/12 3 Jobs Fri 3 2/2 2 Jobs Sat 4 Sun 5 M…" at bounding box center [539, 339] width 1079 height 477
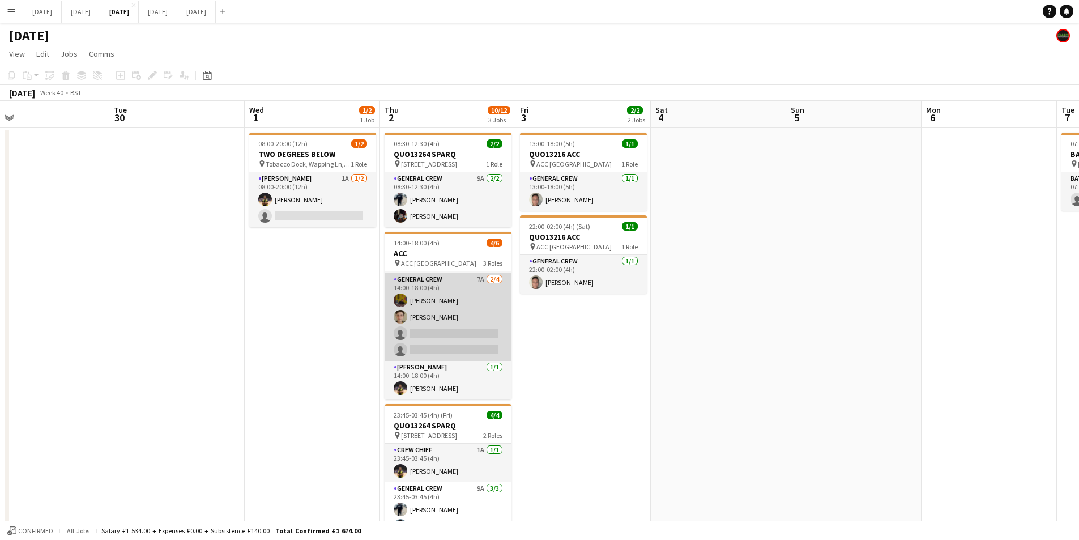
scroll to position [0, 0]
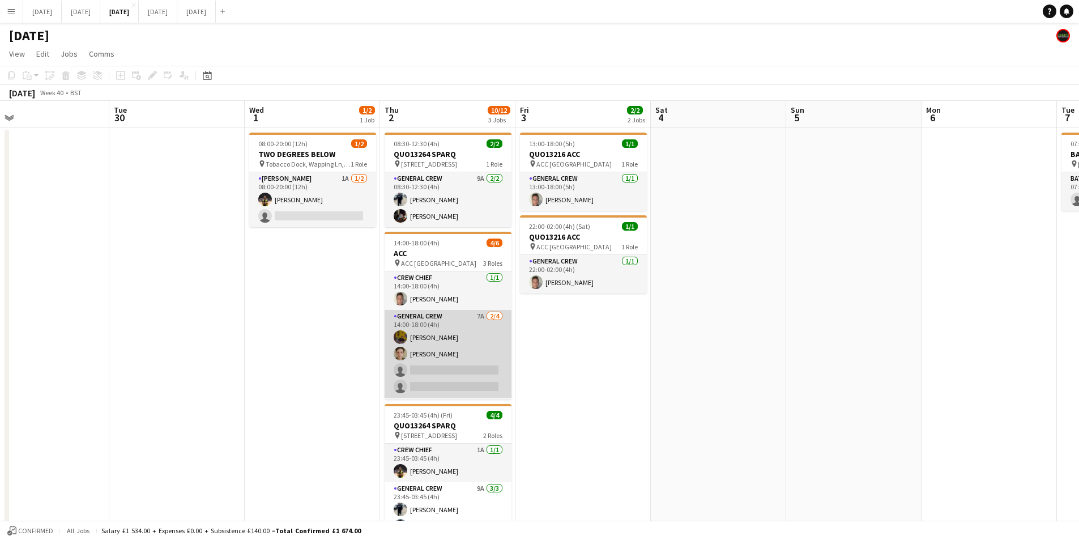
click at [462, 360] on app-card-role "General Crew 7A 2/4 14:00-18:00 (4h) Josef Seggie Sam Greatorex single-neutral-…" at bounding box center [448, 354] width 127 height 88
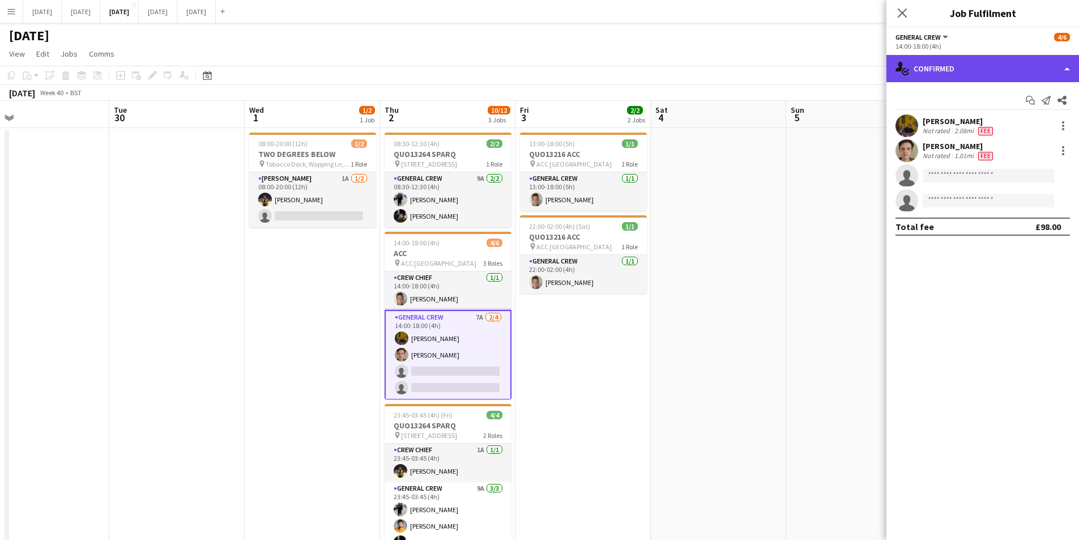
click at [1001, 71] on div "single-neutral-actions-check-2 Confirmed" at bounding box center [983, 68] width 193 height 27
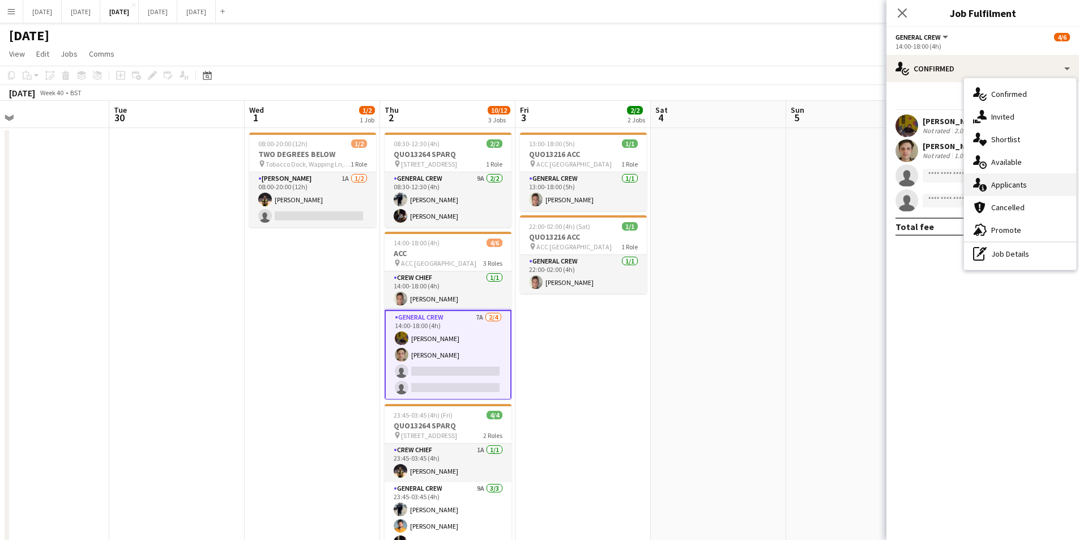
click at [1021, 189] on span "Applicants" at bounding box center [1009, 185] width 36 height 10
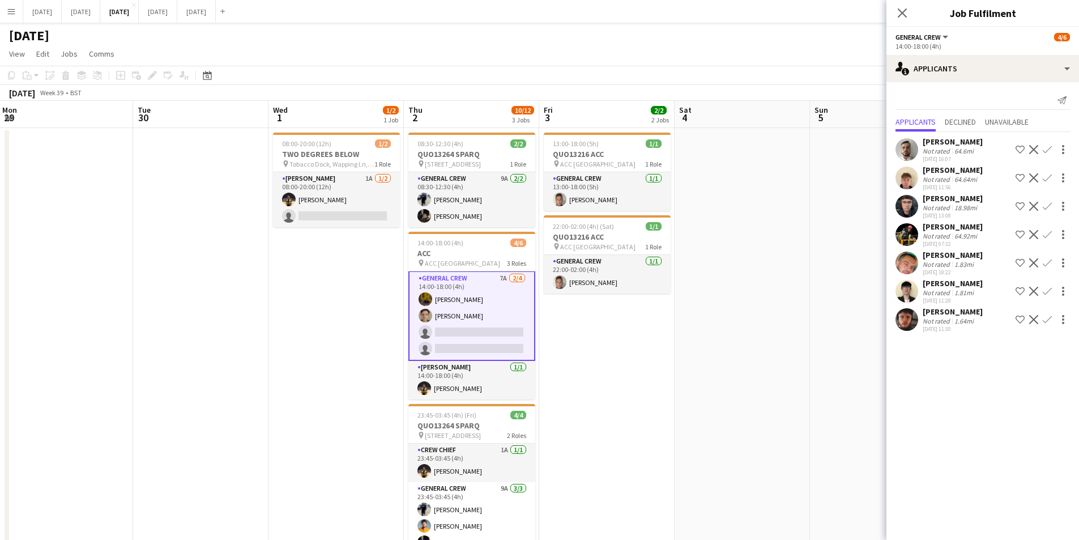
scroll to position [0, 258]
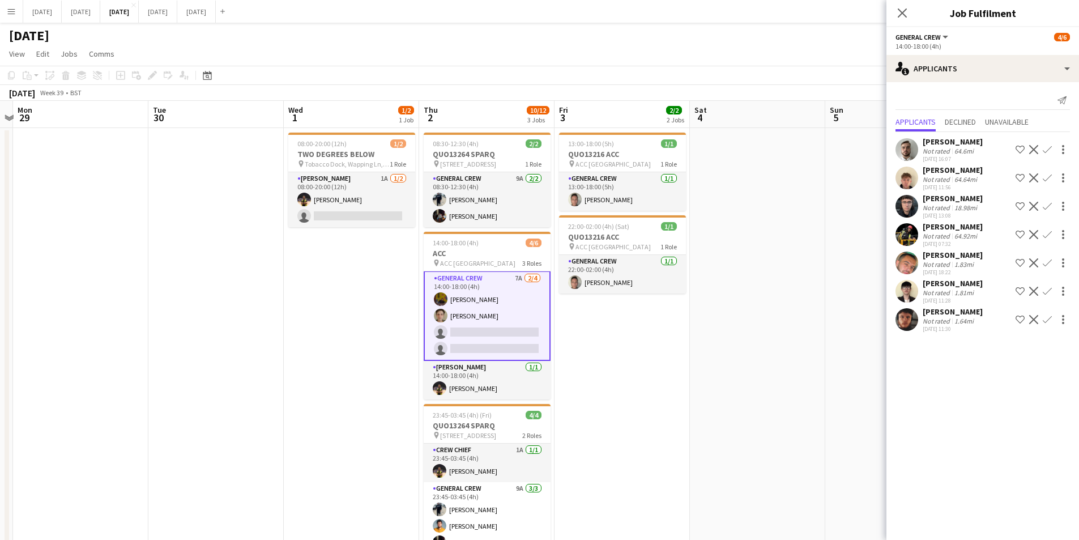
drag, startPoint x: 716, startPoint y: 333, endPoint x: 753, endPoint y: 334, distance: 37.4
click at [753, 334] on app-calendar-viewport "Sat 27 Sun 28 Mon 29 Tue 30 Wed 1 1/2 1 Job Thu 2 10/12 3 Jobs Fri 3 2/2 2 Jobs…" at bounding box center [539, 339] width 1079 height 477
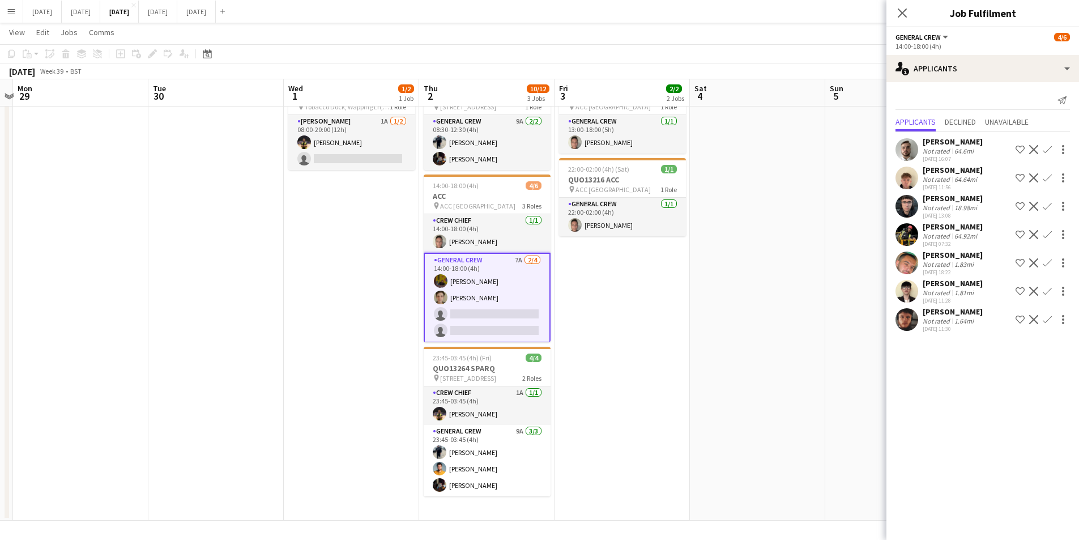
scroll to position [39, 0]
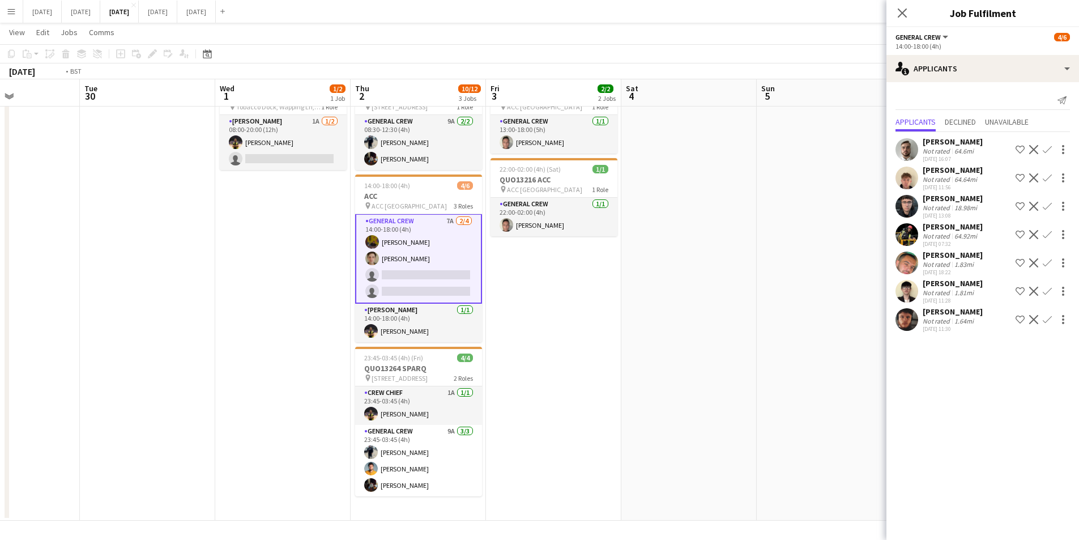
drag, startPoint x: 655, startPoint y: 361, endPoint x: 506, endPoint y: 337, distance: 151.0
click at [506, 337] on app-calendar-viewport "Sat 27 Sun 28 Mon 29 Tue 30 Wed 1 1/2 1 Job Thu 2 10/12 3 Jobs Fri 3 2/2 2 Jobs…" at bounding box center [539, 254] width 1079 height 533
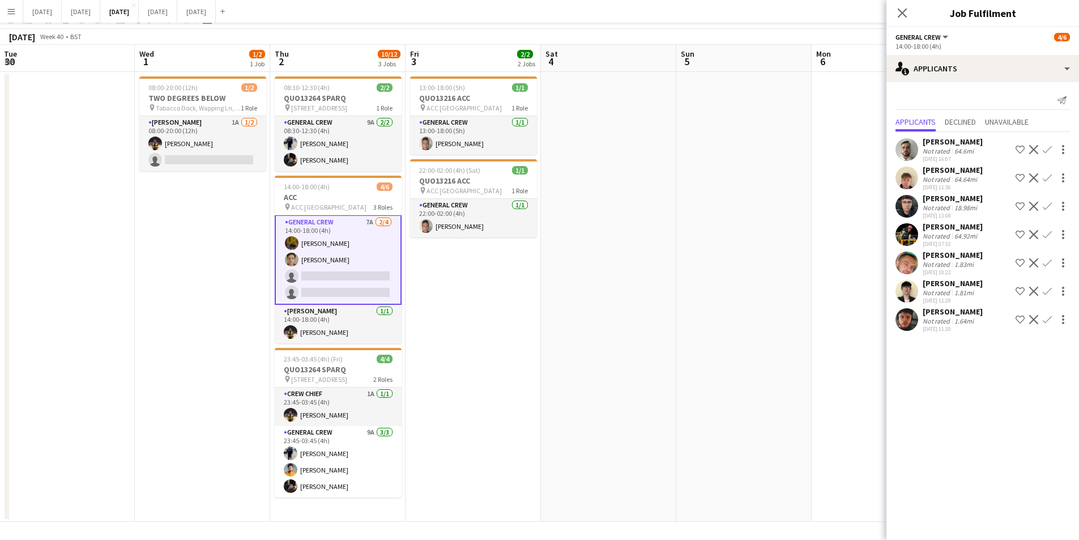
scroll to position [0, 0]
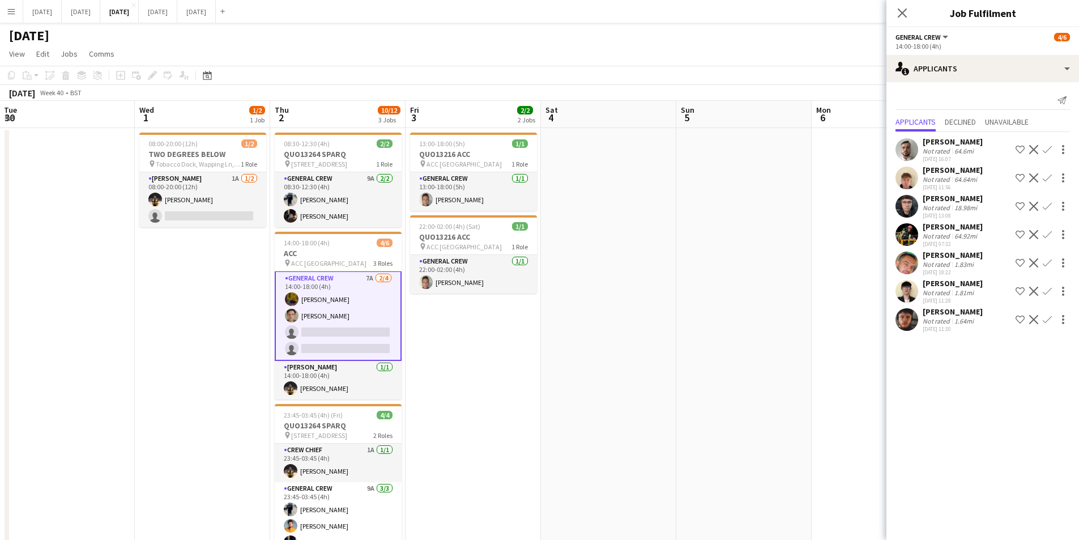
drag, startPoint x: 718, startPoint y: 368, endPoint x: 440, endPoint y: 309, distance: 283.9
click at [440, 309] on app-calendar-viewport "Sat 27 Sun 28 Mon 29 Tue 30 Wed 1 1/2 1 Job Thu 2 10/12 3 Jobs Fri 3 2/2 2 Jobs…" at bounding box center [539, 339] width 1079 height 477
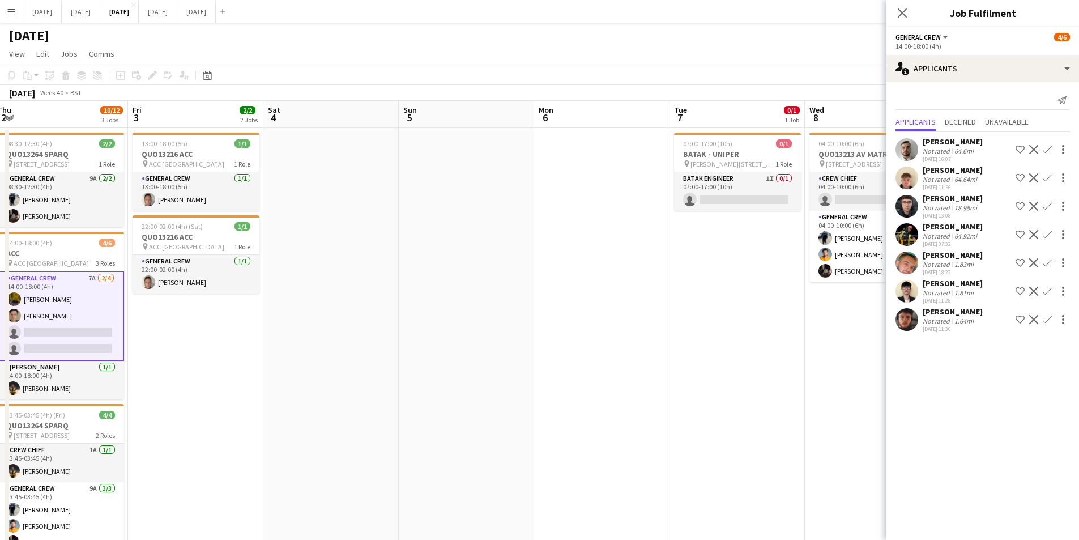
drag, startPoint x: 528, startPoint y: 346, endPoint x: 411, endPoint y: 333, distance: 118.1
click at [411, 333] on app-calendar-viewport "Tue 30 Wed 1 1/2 1 Job Thu 2 10/12 3 Jobs Fri 3 2/2 2 Jobs Sat 4 Sun 5 Mon 6 Tu…" at bounding box center [539, 339] width 1079 height 477
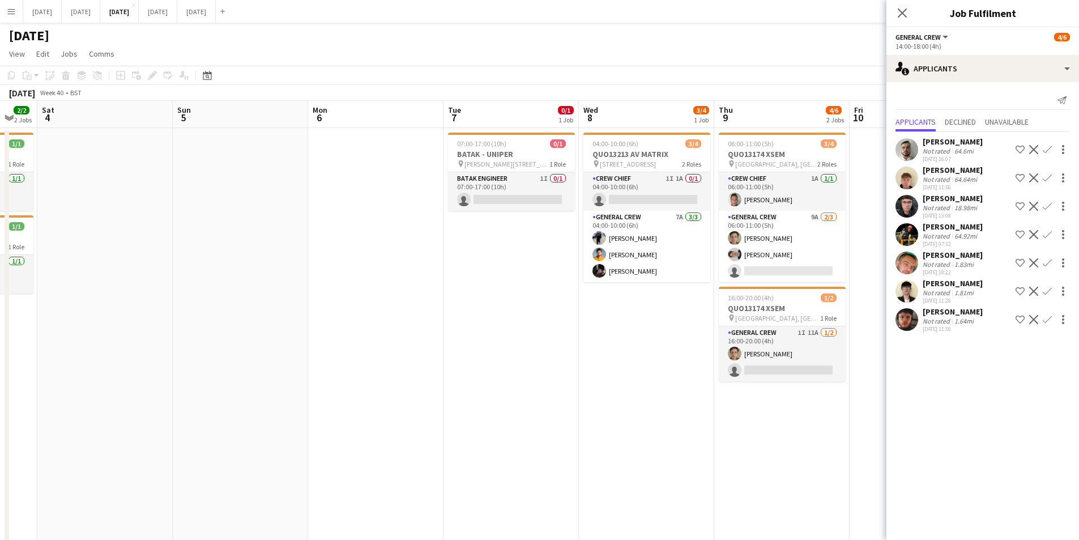
drag, startPoint x: 561, startPoint y: 355, endPoint x: 440, endPoint y: 334, distance: 122.4
click at [440, 334] on app-calendar-viewport "Wed 1 1/2 1 Job Thu 2 10/12 3 Jobs Fri 3 2/2 2 Jobs Sat 4 Sun 5 Mon 6 Tue 7 0/1…" at bounding box center [539, 339] width 1079 height 477
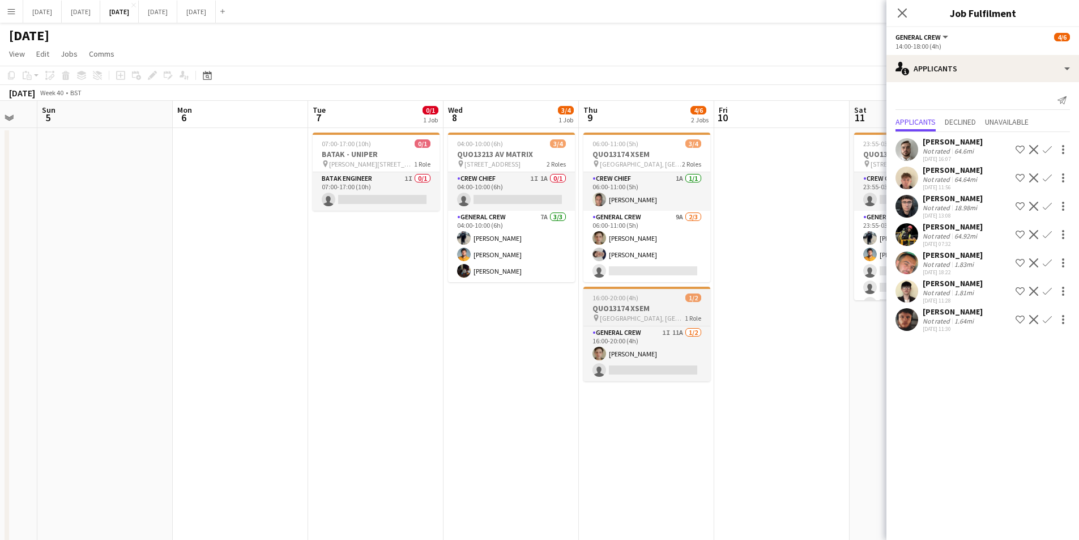
scroll to position [0, 354]
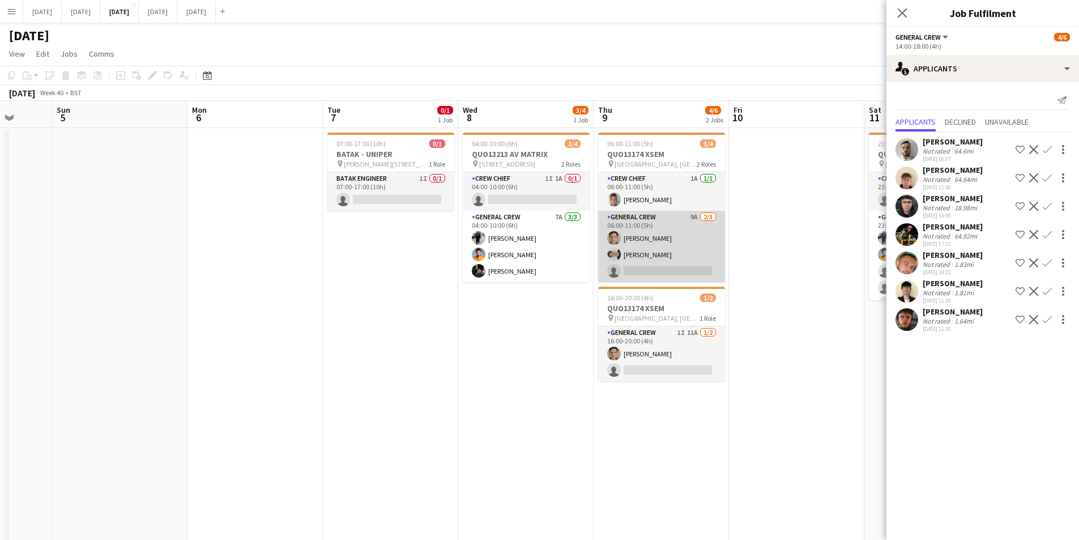
click at [661, 255] on app-card-role "General Crew 9A [DATE] 06:00-11:00 (5h) [PERSON_NAME] [PERSON_NAME] single-neut…" at bounding box center [661, 246] width 127 height 71
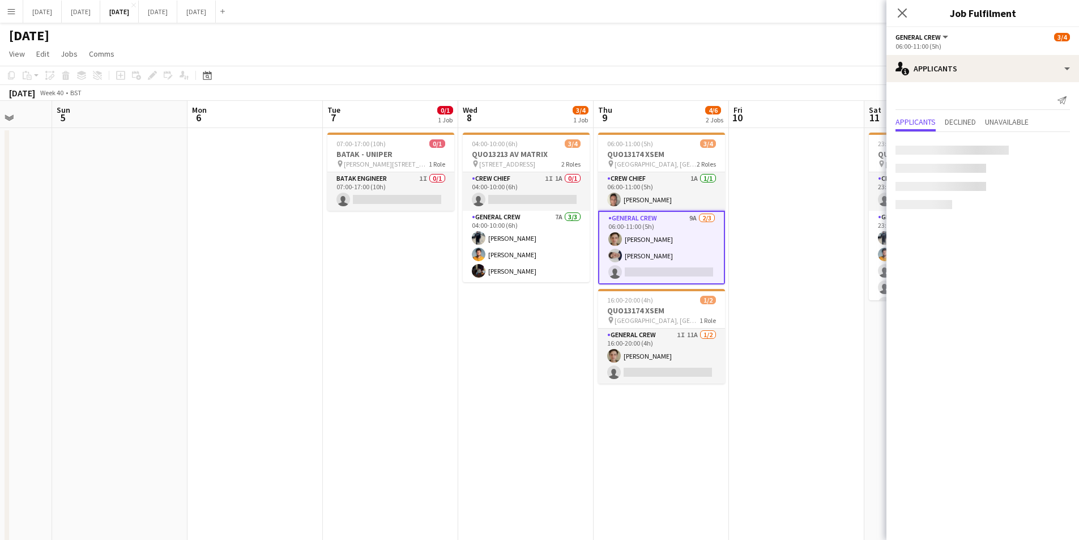
scroll to position [37, 0]
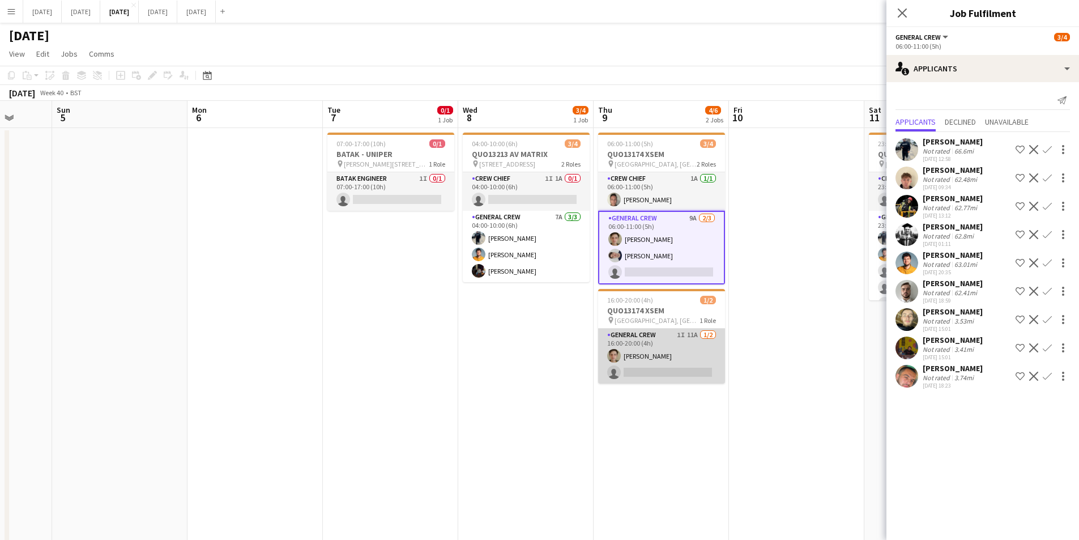
click at [661, 361] on app-card-role "General Crew 1I 11A 1/2 16:00-20:00 (4h) Sam Greatorex single-neutral-actions" at bounding box center [661, 356] width 127 height 55
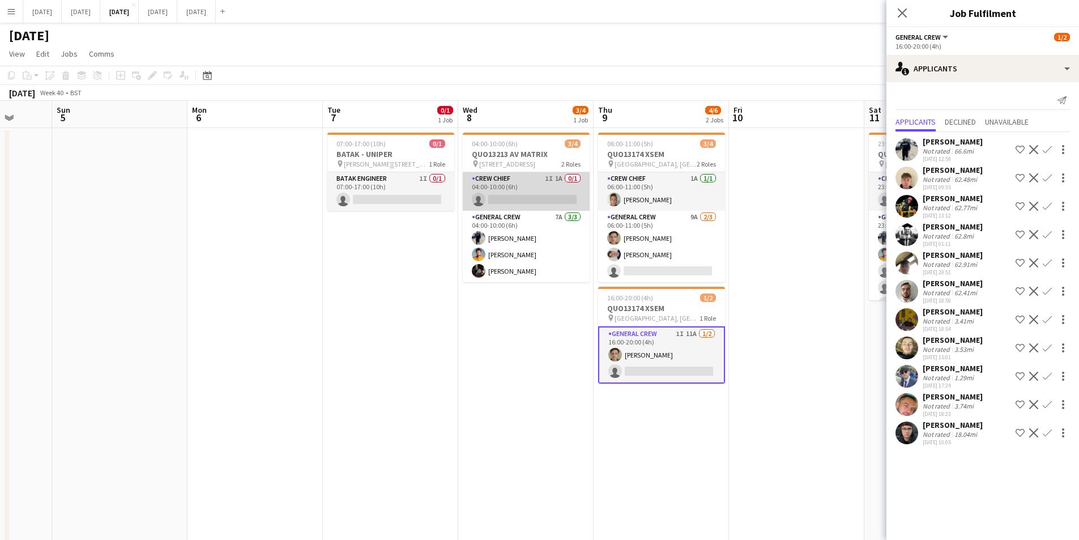
click at [517, 188] on app-card-role "Crew Chief 1I 1A 0/1 04:00-10:00 (6h) single-neutral-actions" at bounding box center [526, 191] width 127 height 39
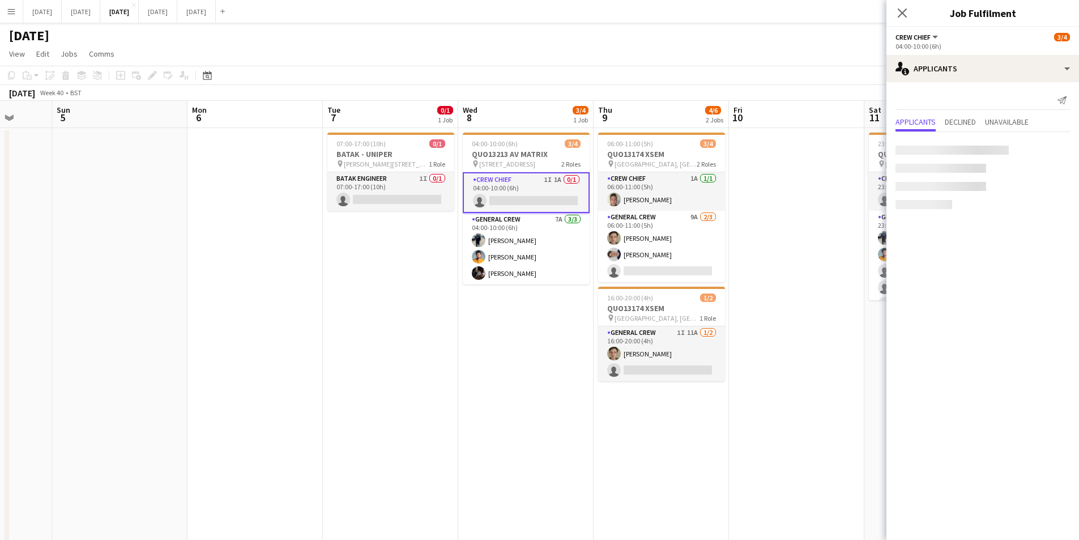
scroll to position [0, 354]
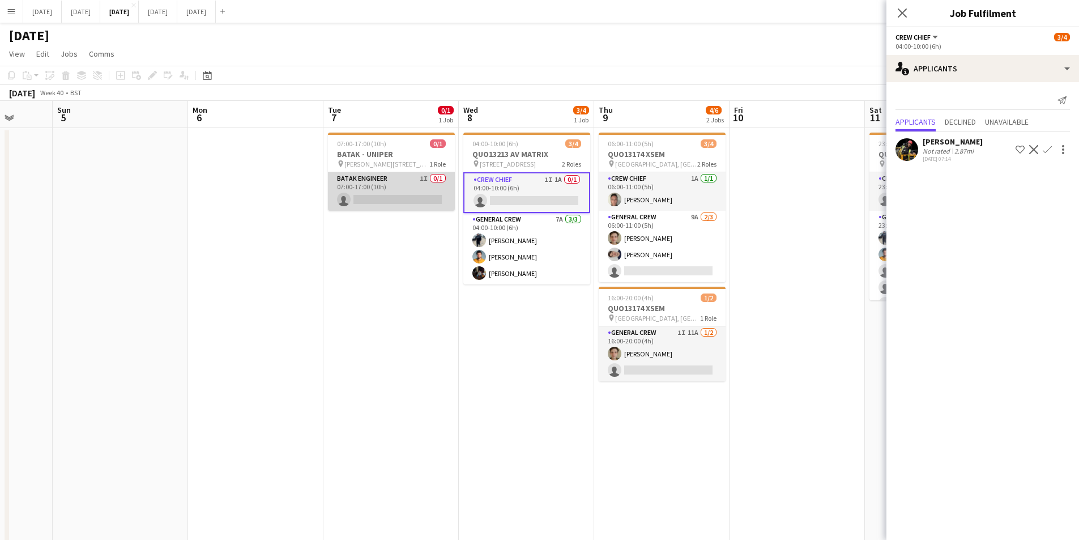
click at [372, 187] on app-card-role "BATAK ENGINEER 1I 0/1 07:00-17:00 (10h) single-neutral-actions" at bounding box center [391, 191] width 127 height 39
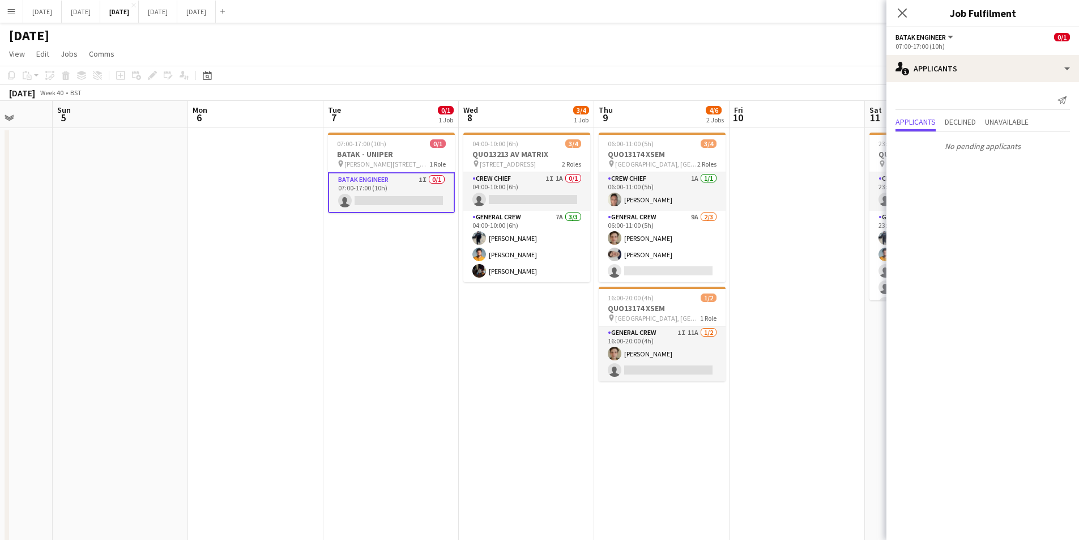
drag, startPoint x: 556, startPoint y: 401, endPoint x: 310, endPoint y: 330, distance: 255.3
click at [310, 330] on app-calendar-viewport "Thu 2 10/12 3 Jobs Fri 3 2/2 2 Jobs Sat 4 Sun 5 Mon 6 Tue 7 0/1 1 Job Wed 8 3/4…" at bounding box center [539, 339] width 1079 height 477
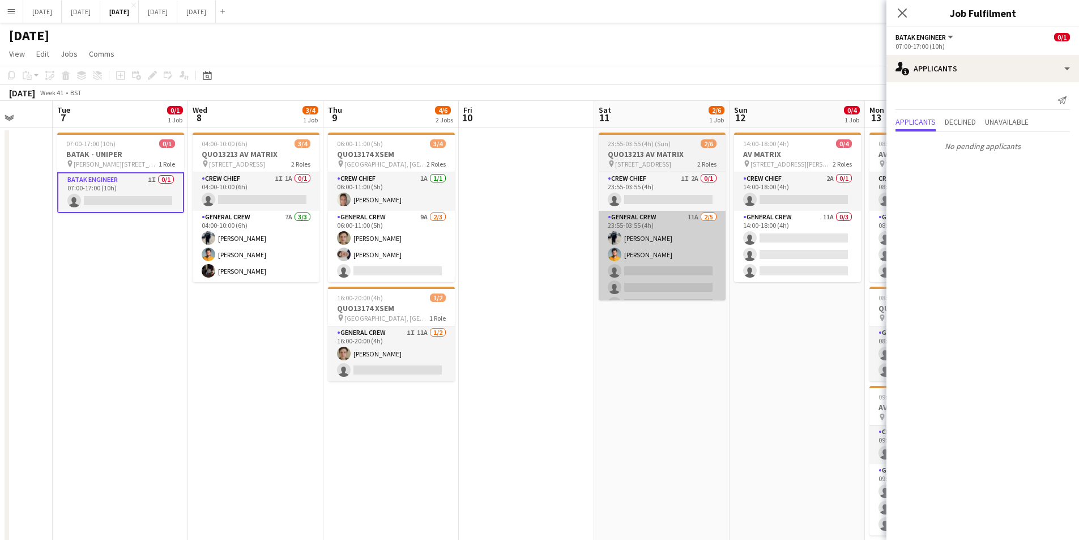
scroll to position [0, 328]
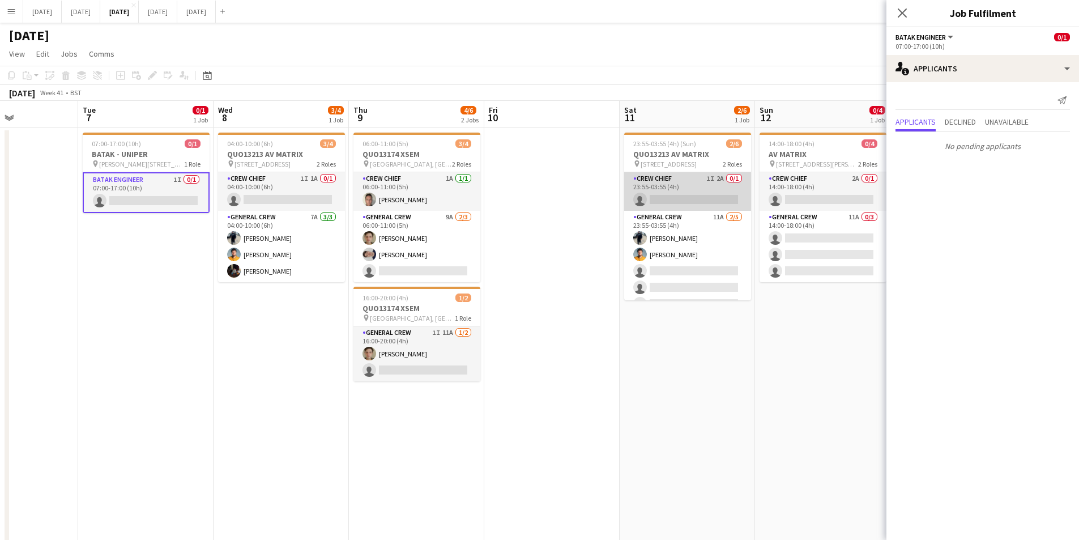
click at [694, 197] on app-card-role "Crew Chief 1I 2A 0/1 23:55-03:55 (4h) single-neutral-actions" at bounding box center [687, 191] width 127 height 39
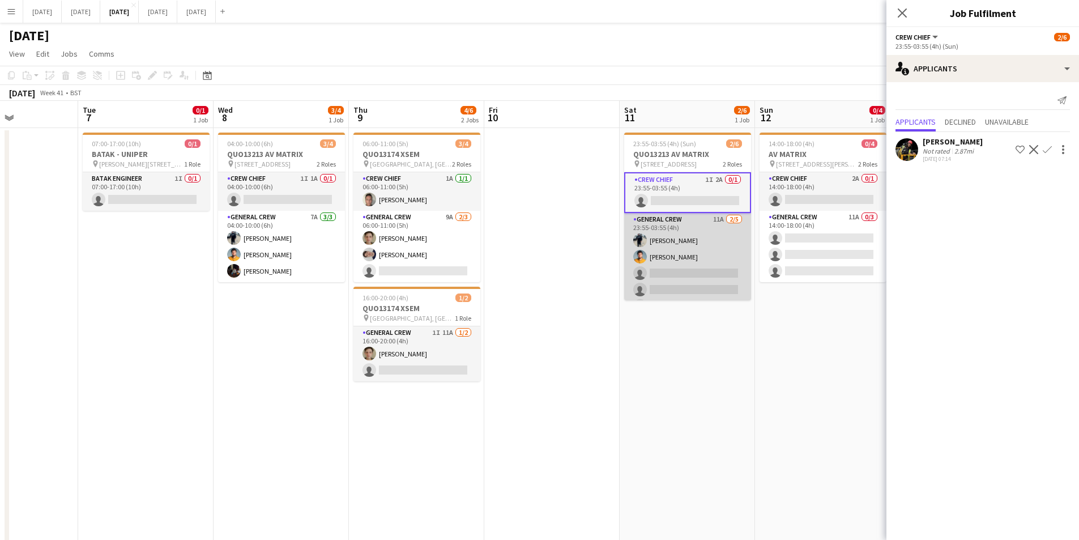
click at [689, 266] on app-card-role "General Crew 11A 2/5 23:55-03:55 (4h) Ben Connor George Warren single-neutral-a…" at bounding box center [687, 265] width 127 height 104
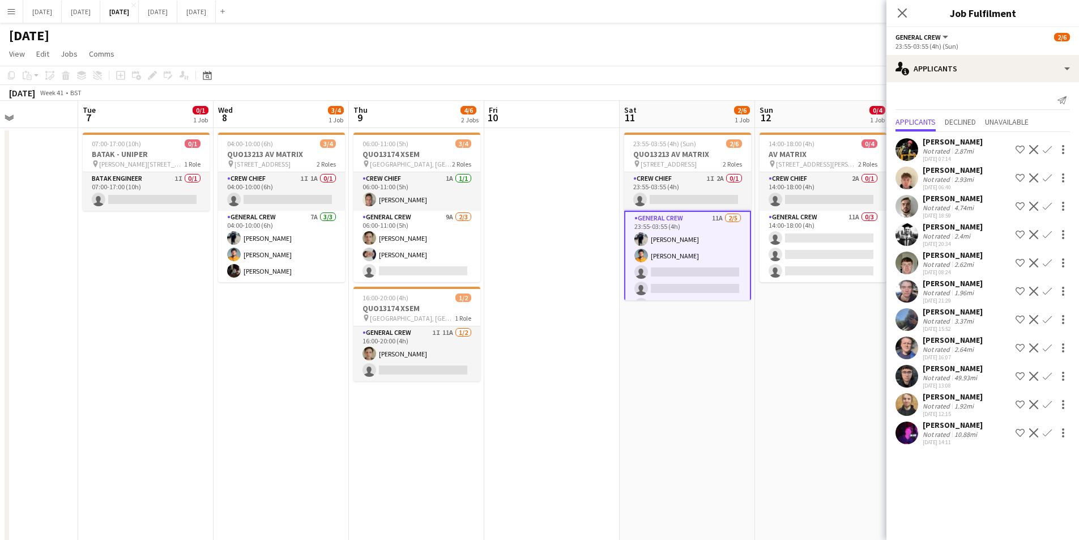
scroll to position [17, 0]
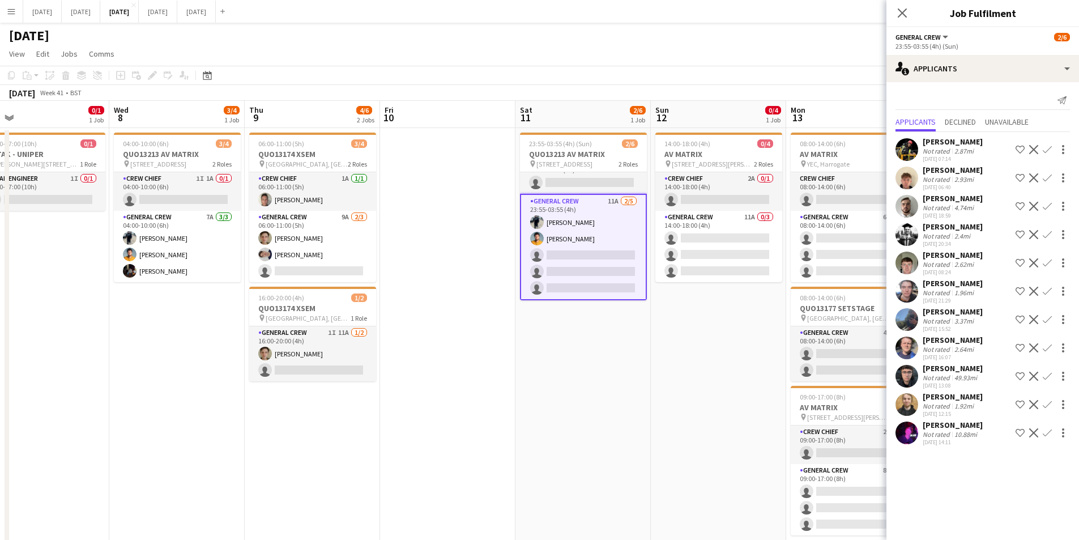
drag, startPoint x: 735, startPoint y: 350, endPoint x: 585, endPoint y: 340, distance: 149.9
click at [585, 340] on app-calendar-viewport "Sat 4 Sun 5 Mon 6 Tue 7 0/1 1 Job Wed 8 3/4 1 Job Thu 9 4/6 2 Jobs Fri 10 Sat 1…" at bounding box center [539, 431] width 1079 height 660
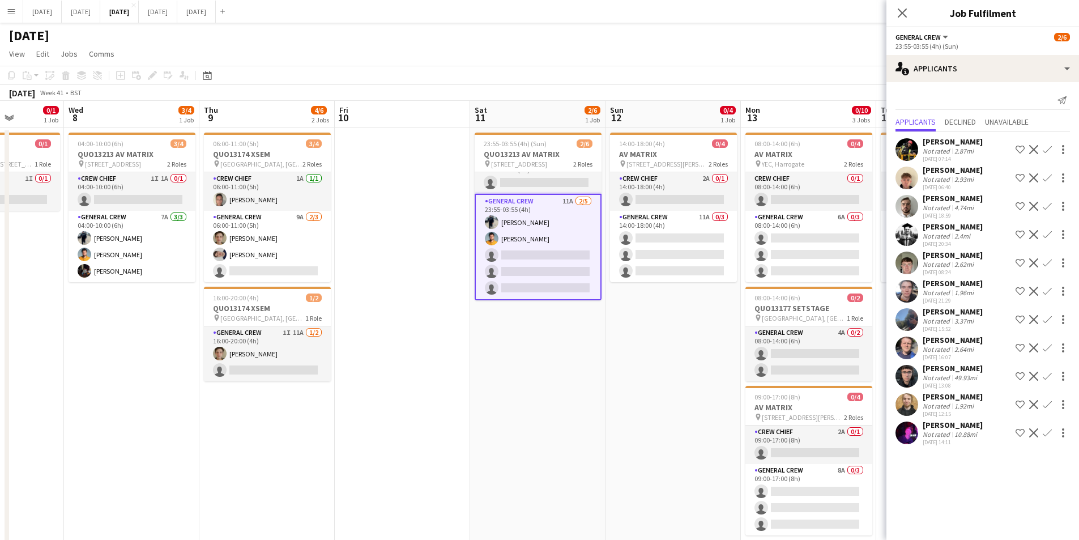
drag, startPoint x: 655, startPoint y: 382, endPoint x: 491, endPoint y: 358, distance: 165.5
click at [430, 359] on app-calendar-viewport "Sun 5 Mon 6 Tue 7 0/1 1 Job Wed 8 3/4 1 Job Thu 9 4/6 2 Jobs Fri 10 Sat 11 2/6 …" at bounding box center [539, 431] width 1079 height 660
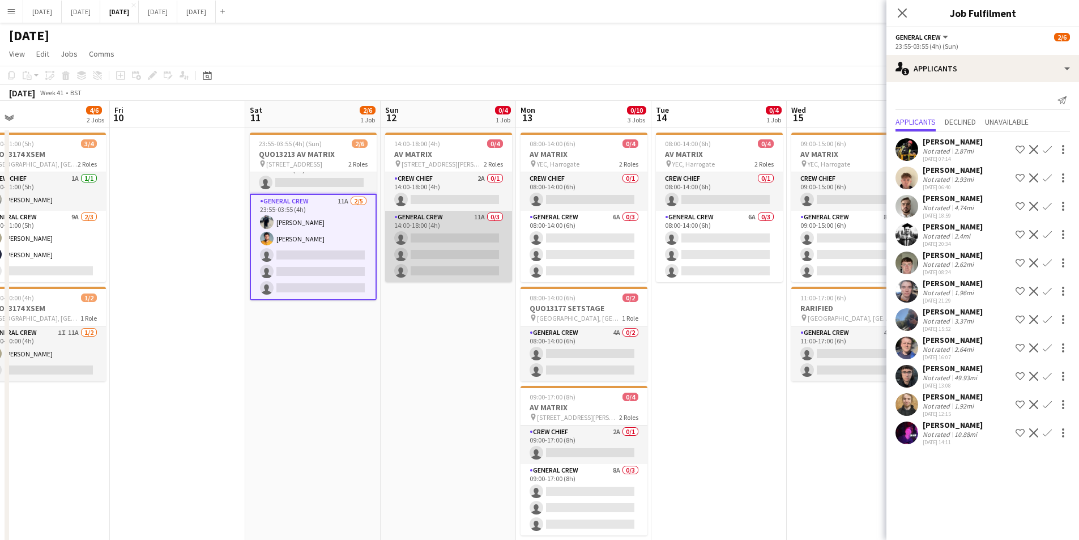
click at [450, 249] on app-card-role "General Crew 11A 0/3 14:00-18:00 (4h) single-neutral-actions single-neutral-act…" at bounding box center [448, 246] width 127 height 71
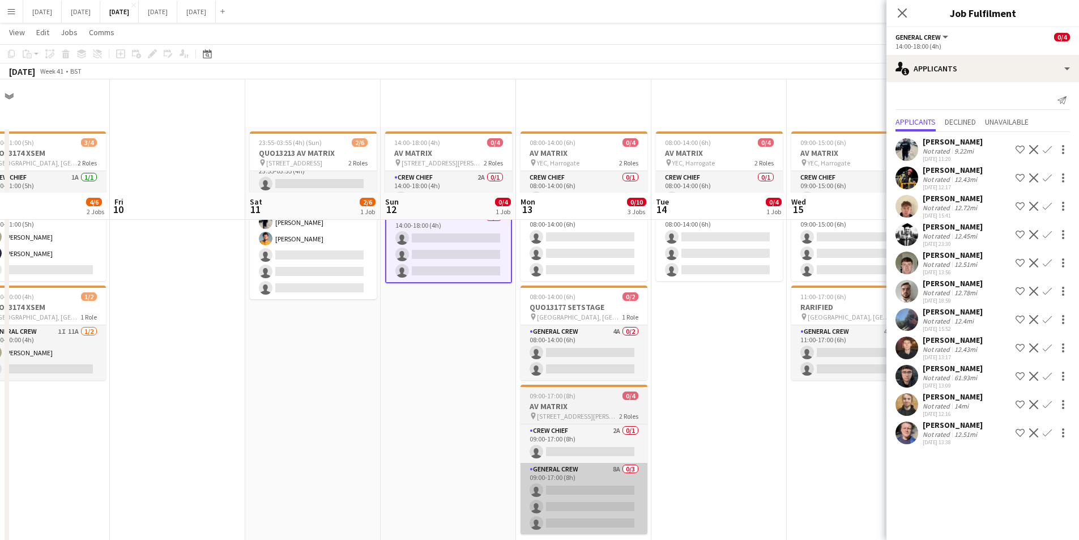
scroll to position [113, 0]
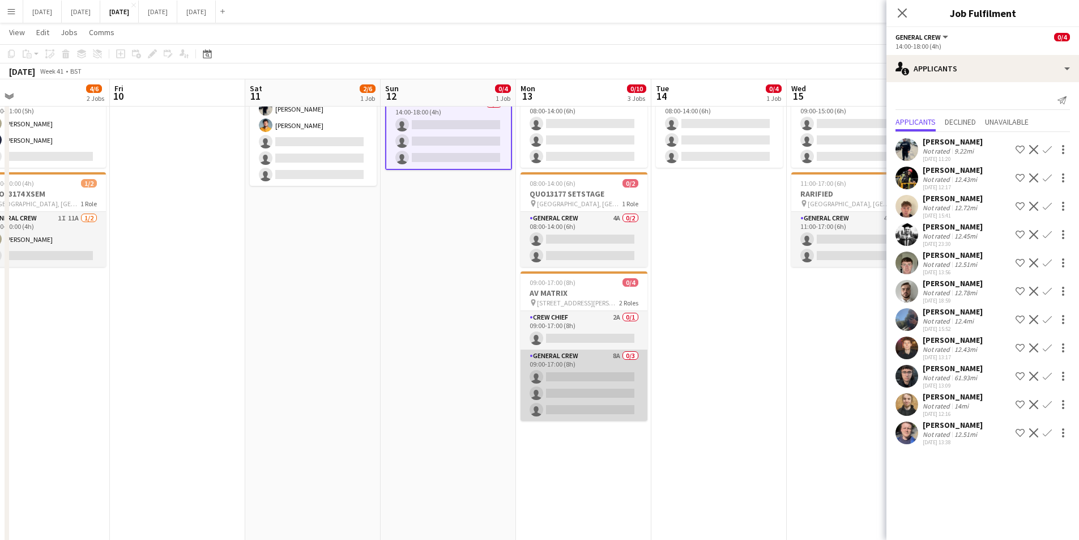
click at [606, 394] on app-card-role "General Crew 8A 0/3 09:00-17:00 (8h) single-neutral-actions single-neutral-acti…" at bounding box center [584, 385] width 127 height 71
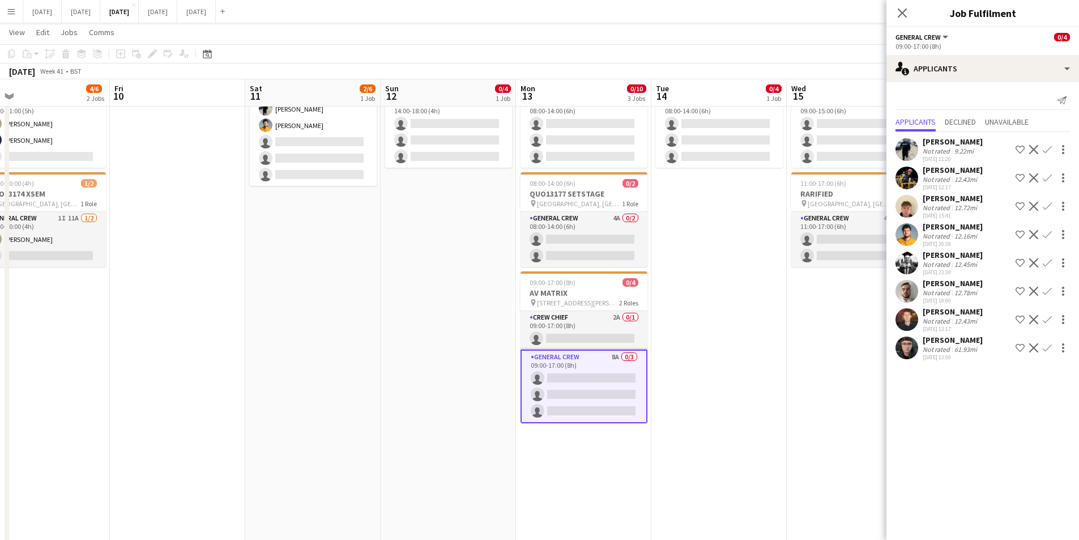
drag, startPoint x: 761, startPoint y: 389, endPoint x: 464, endPoint y: 335, distance: 301.8
click at [464, 335] on app-calendar-viewport "Mon 6 Tue 7 0/1 1 Job Wed 8 3/4 1 Job Thu 9 4/6 2 Jobs Fri 10 Sat 11 2/6 1 Job …" at bounding box center [539, 289] width 1079 height 716
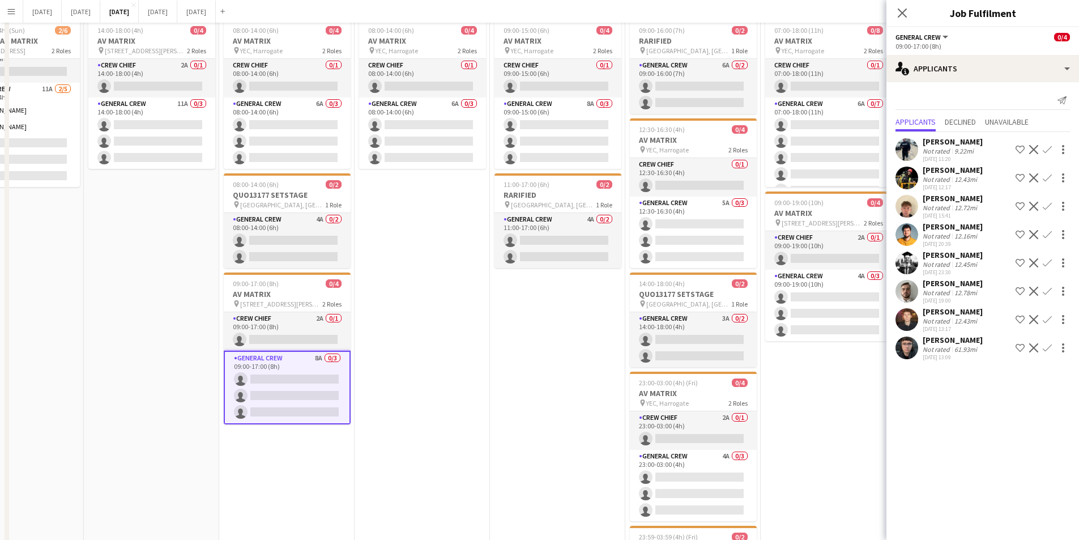
scroll to position [0, 0]
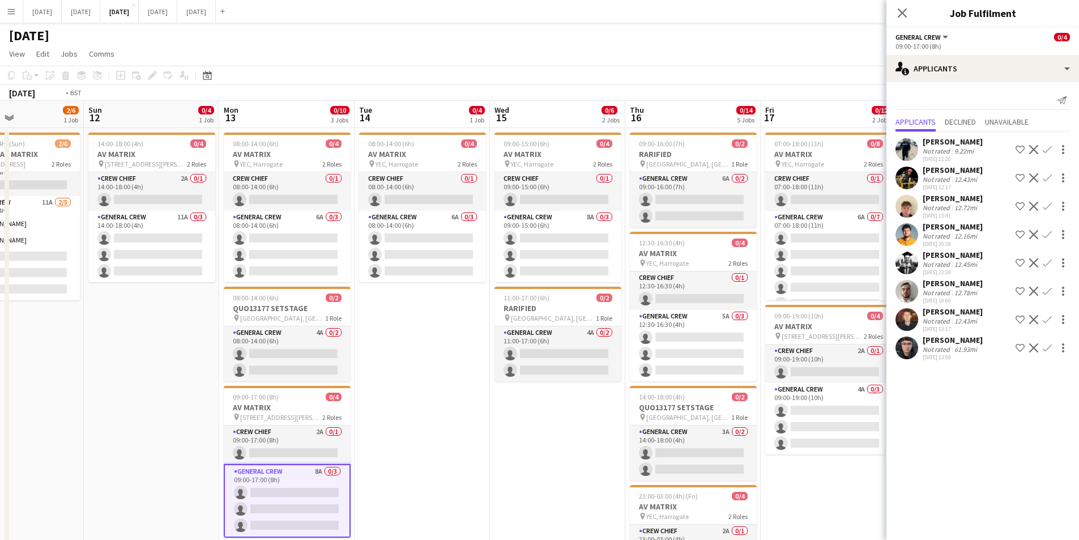
drag, startPoint x: 615, startPoint y: 354, endPoint x: 428, endPoint y: 317, distance: 190.5
click at [428, 317] on app-calendar-viewport "Thu 9 4/6 2 Jobs Fri 10 Sat 11 2/6 1 Job Sun 12 0/4 1 Job Mon 13 0/10 3 Jobs Tu…" at bounding box center [539, 431] width 1079 height 660
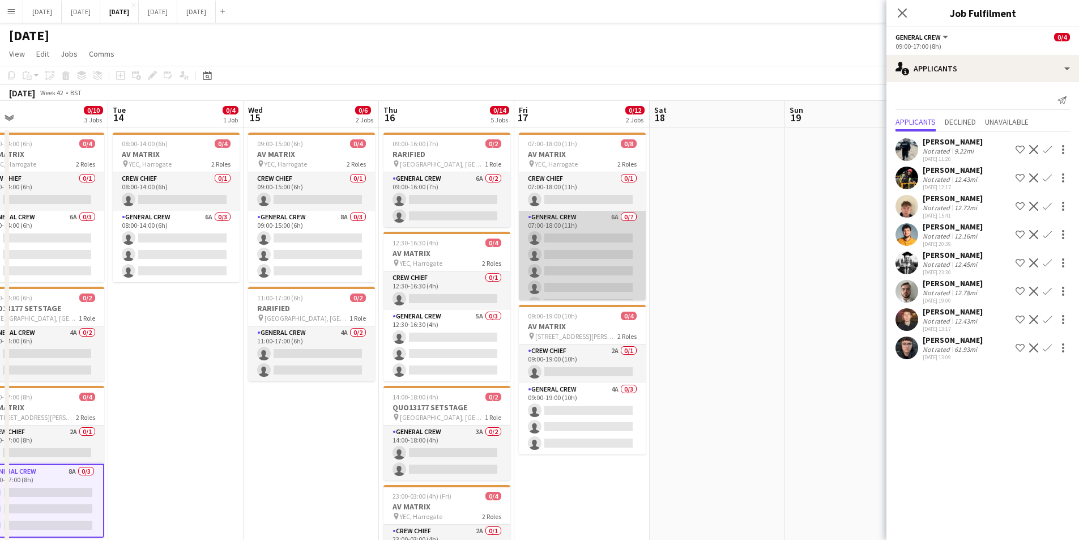
click at [587, 249] on app-card-role "General Crew 6A 0/7 07:00-18:00 (11h) single-neutral-actions single-neutral-act…" at bounding box center [582, 279] width 127 height 137
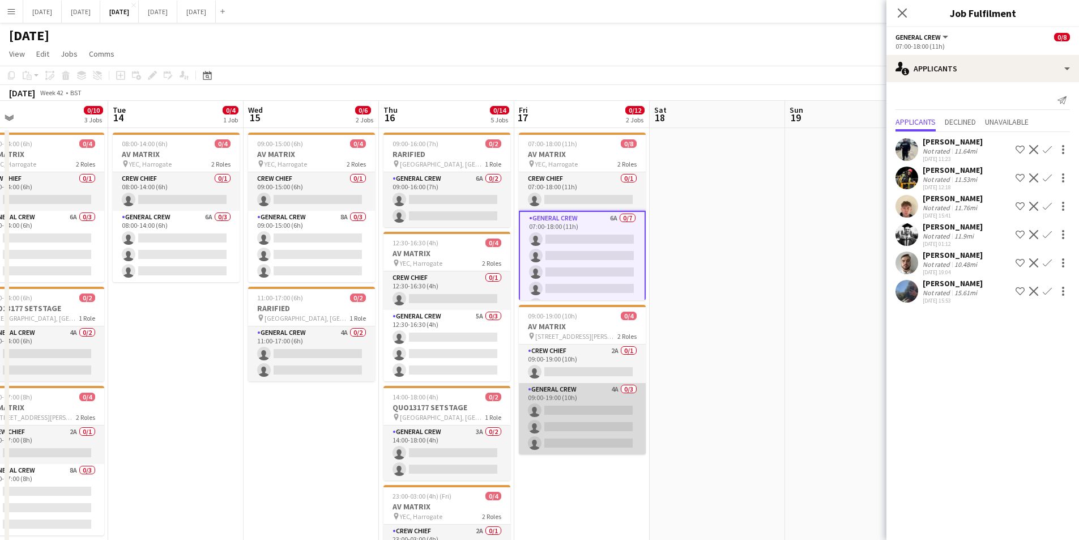
click at [606, 420] on app-card-role "General Crew 4A 0/3 09:00-19:00 (10h) single-neutral-actions single-neutral-act…" at bounding box center [582, 418] width 127 height 71
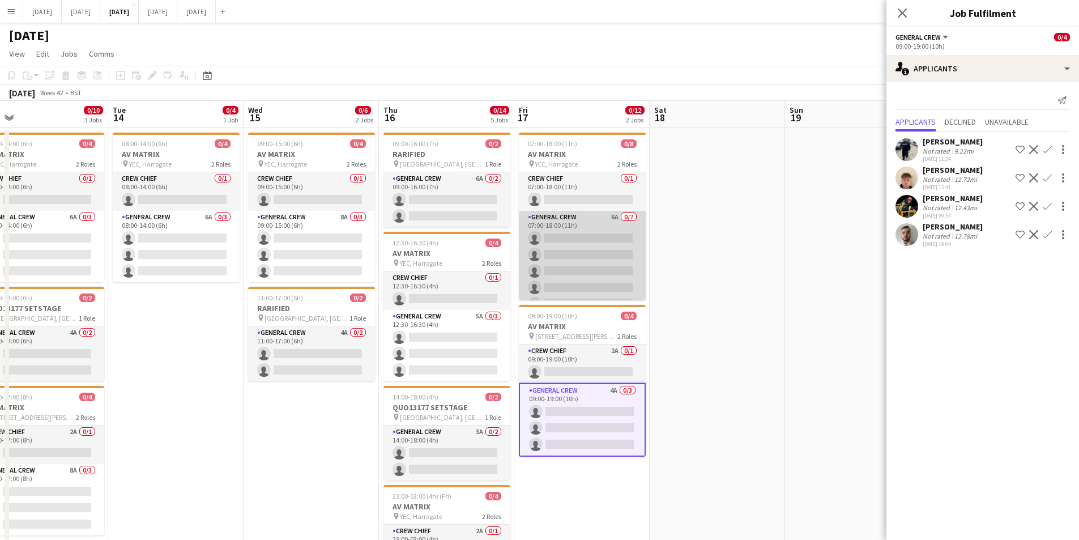
click at [593, 257] on app-card-role "General Crew 6A 0/7 07:00-18:00 (11h) single-neutral-actions single-neutral-act…" at bounding box center [582, 279] width 127 height 137
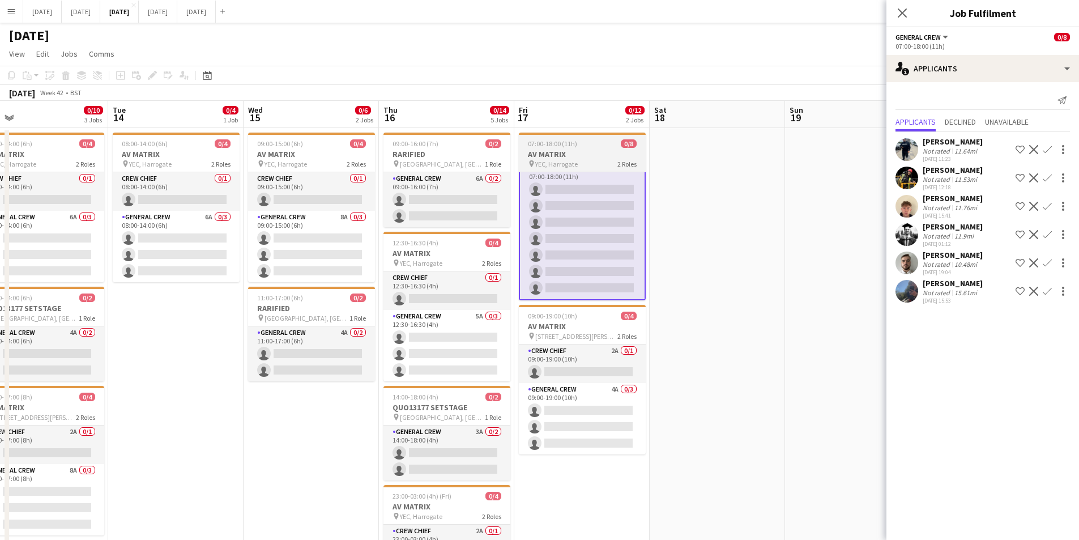
scroll to position [0, 0]
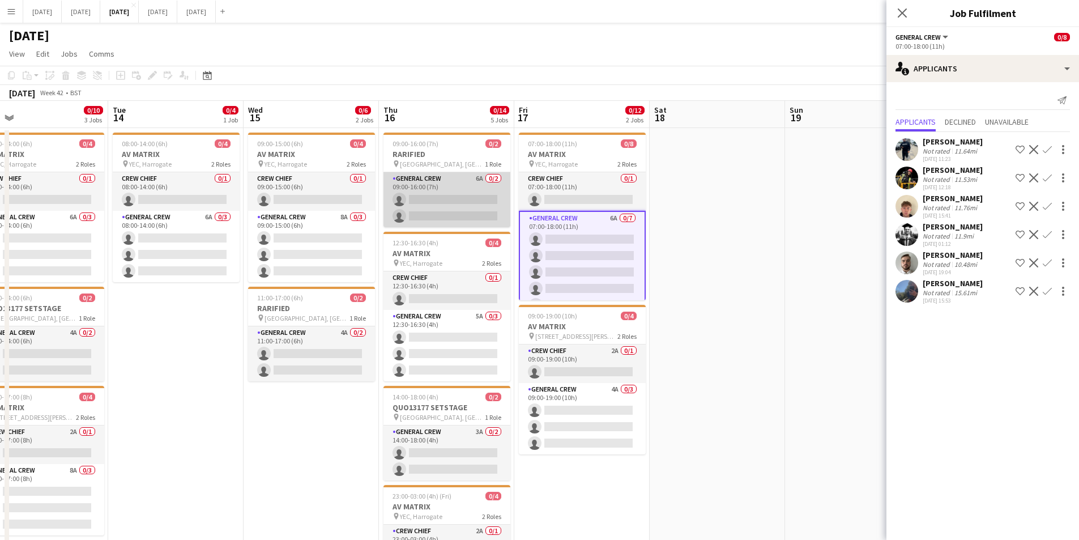
click at [452, 209] on app-card-role "General Crew 6A 0/2 09:00-16:00 (7h) single-neutral-actions single-neutral-acti…" at bounding box center [447, 199] width 127 height 55
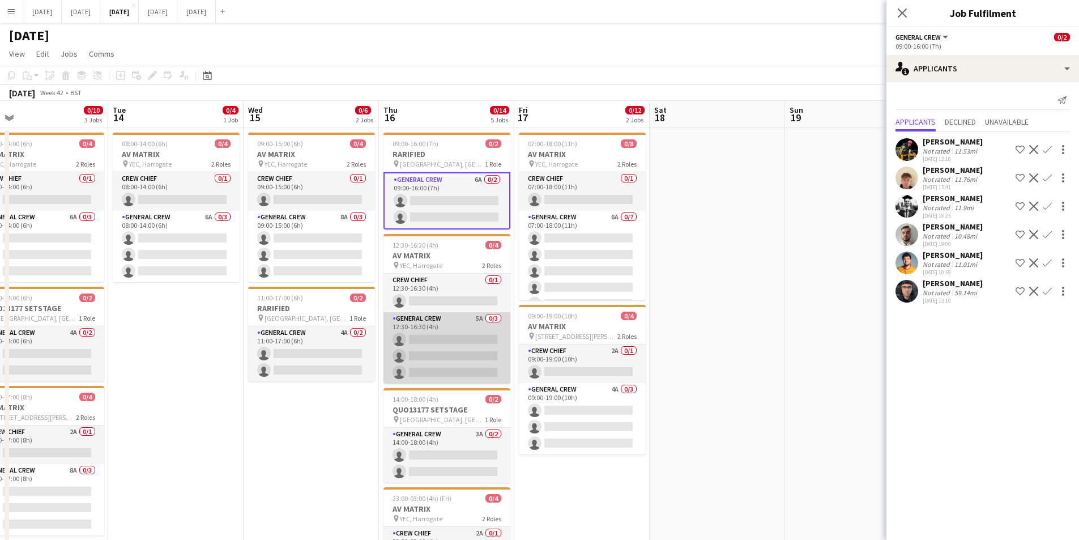
click at [459, 359] on app-card-role "General Crew 5A 0/3 12:30-16:30 (4h) single-neutral-actions single-neutral-acti…" at bounding box center [447, 347] width 127 height 71
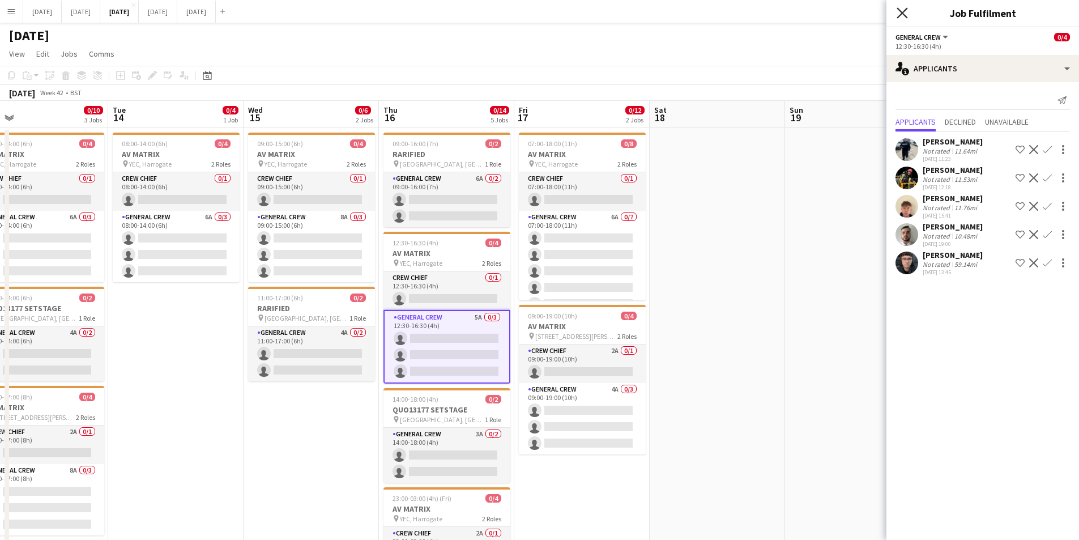
click at [905, 11] on icon at bounding box center [902, 12] width 11 height 11
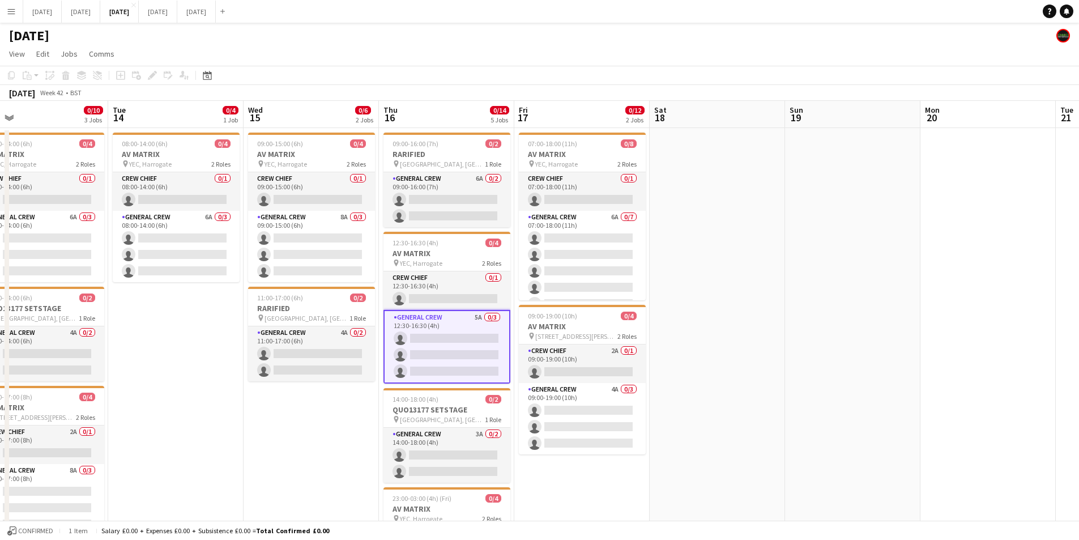
drag, startPoint x: 861, startPoint y: 371, endPoint x: 586, endPoint y: 350, distance: 276.1
click at [593, 350] on app-calendar-viewport "Sat 11 2/6 1 Job Sun 12 0/4 1 Job Mon 13 0/10 3 Jobs Tue 14 0/4 1 Job Wed 15 0/…" at bounding box center [539, 431] width 1079 height 660
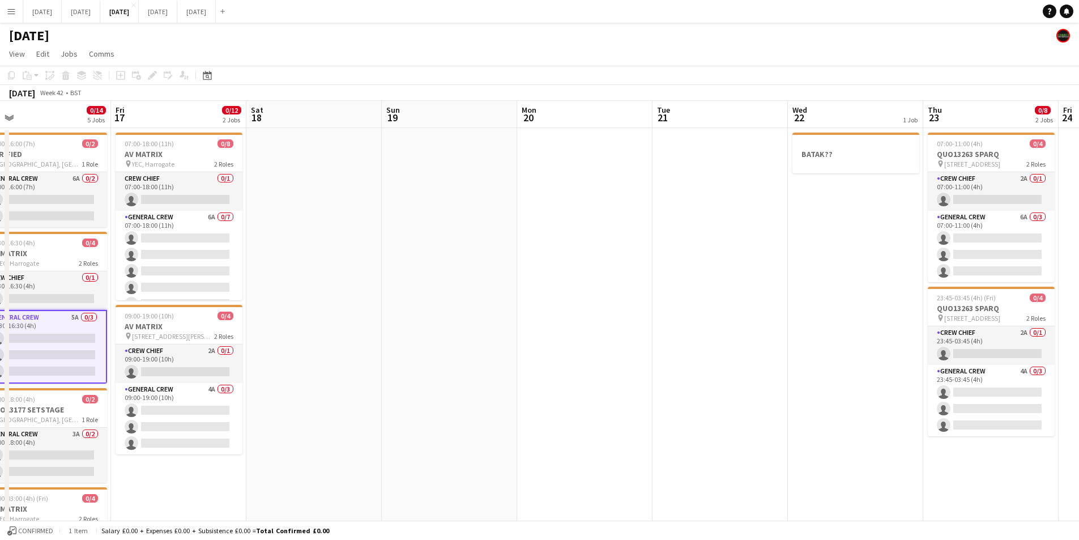
drag, startPoint x: 938, startPoint y: 373, endPoint x: 742, endPoint y: 356, distance: 196.1
click at [742, 356] on app-calendar-viewport "Tue 14 0/4 1 Job Wed 15 0/6 2 Jobs Thu 16 0/14 5 Jobs Fri 17 0/12 2 Jobs Sat 18…" at bounding box center [539, 431] width 1079 height 660
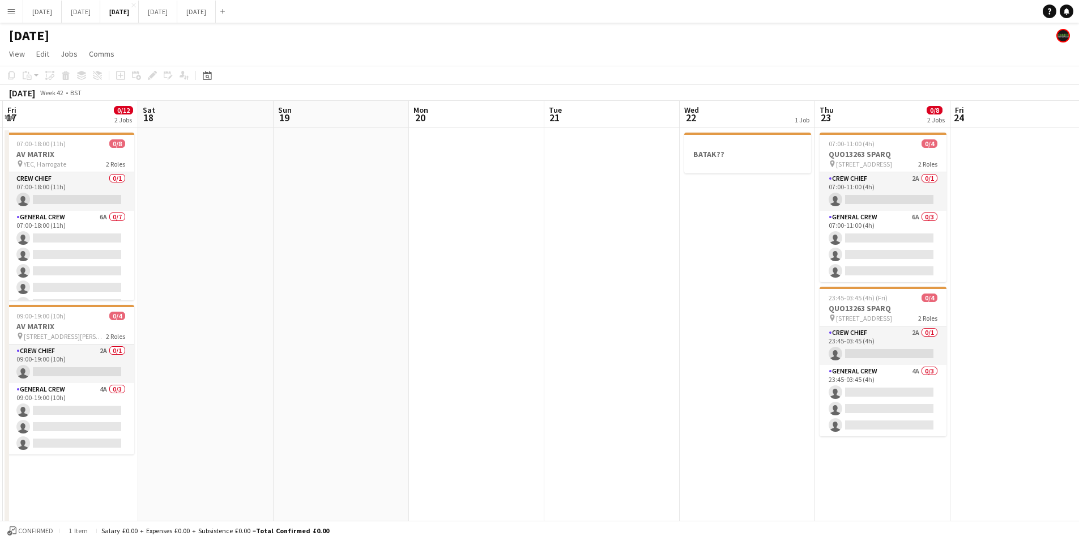
scroll to position [0, 404]
drag, startPoint x: 756, startPoint y: 350, endPoint x: 742, endPoint y: 352, distance: 14.9
click at [742, 352] on app-calendar-viewport "Tue 14 0/4 1 Job Wed 15 0/6 2 Jobs Thu 16 0/14 5 Jobs Fri 17 0/12 2 Jobs Sat 18…" at bounding box center [539, 431] width 1079 height 660
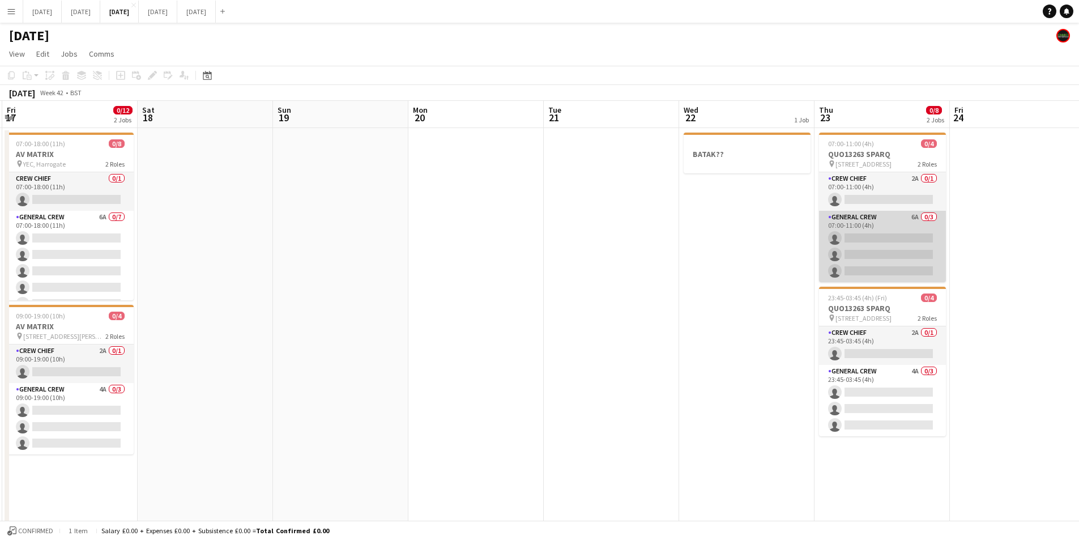
click at [861, 248] on app-card-role "General Crew 6A 0/3 07:00-11:00 (4h) single-neutral-actions single-neutral-acti…" at bounding box center [882, 246] width 127 height 71
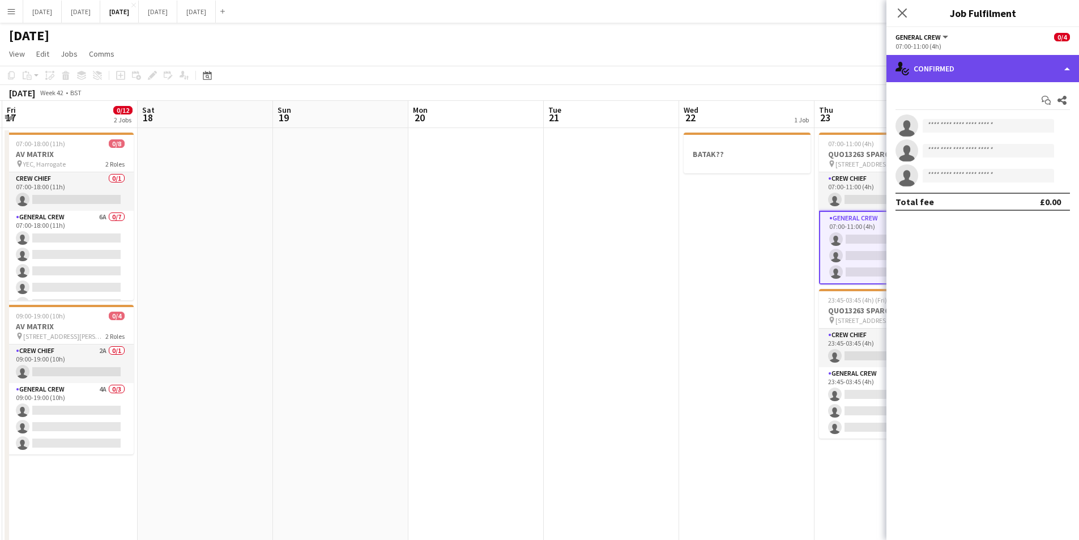
click at [1006, 58] on div "single-neutral-actions-check-2 Confirmed" at bounding box center [983, 68] width 193 height 27
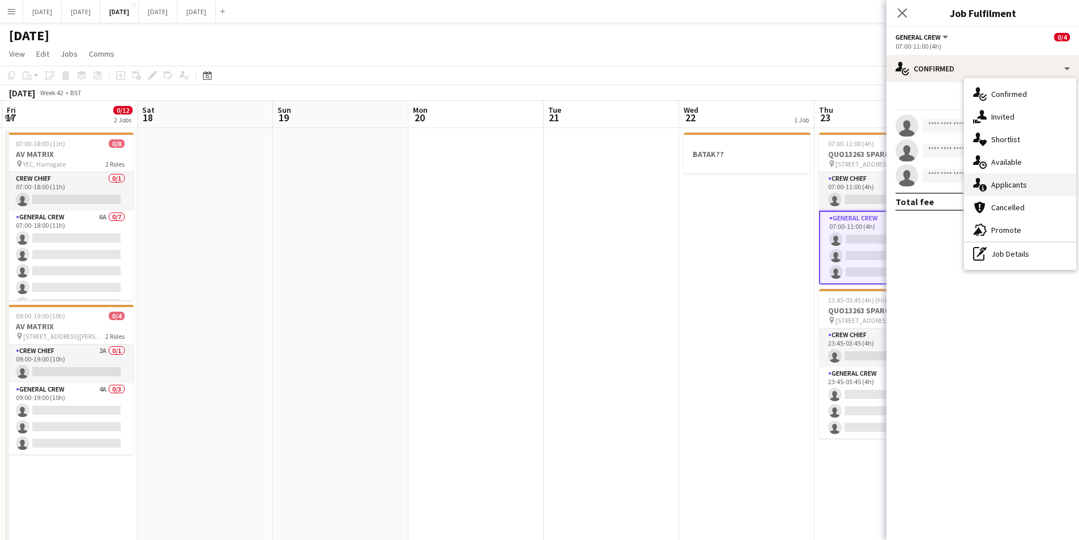
click at [1016, 181] on span "Applicants" at bounding box center [1009, 185] width 36 height 10
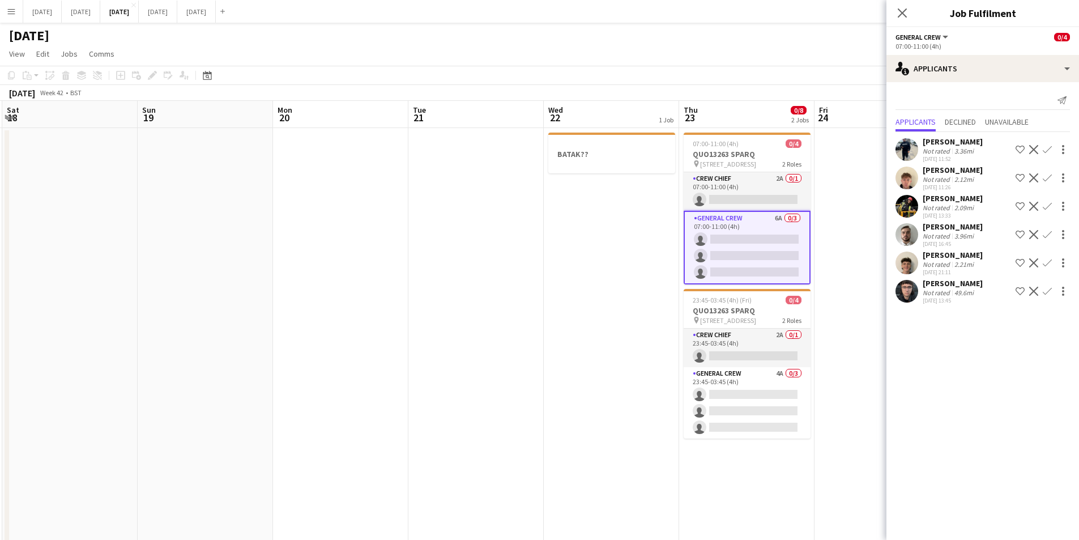
drag, startPoint x: 734, startPoint y: 253, endPoint x: 659, endPoint y: 238, distance: 76.3
click at [631, 249] on app-calendar-viewport "Wed 15 0/6 2 Jobs Thu 16 0/14 5 Jobs Fri 17 0/12 2 Jobs Sat 18 Sun 19 Mon 20 Tu…" at bounding box center [539, 431] width 1079 height 660
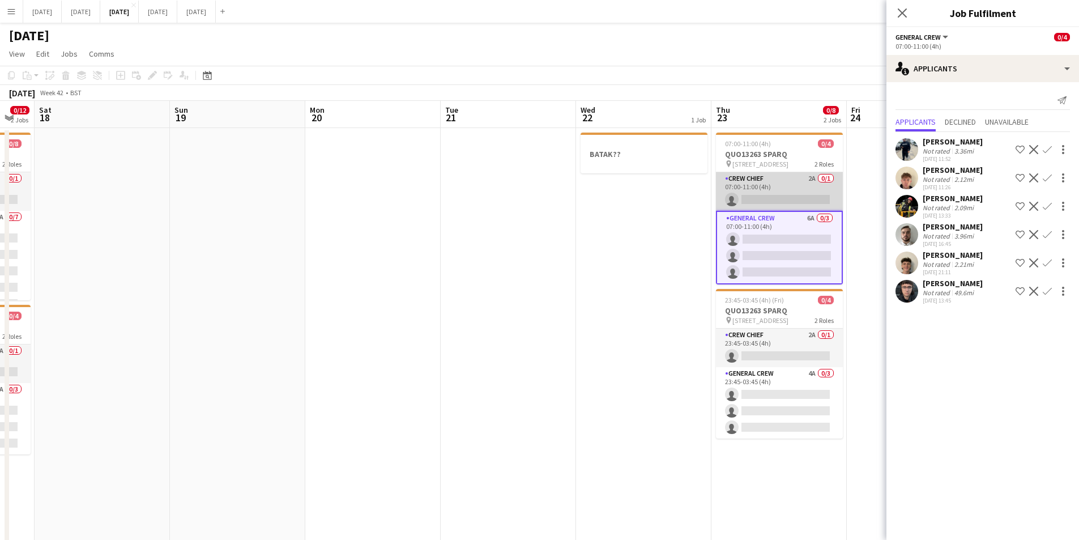
click at [780, 194] on app-card-role "Crew Chief 2A 0/1 07:00-11:00 (4h) single-neutral-actions" at bounding box center [779, 191] width 127 height 39
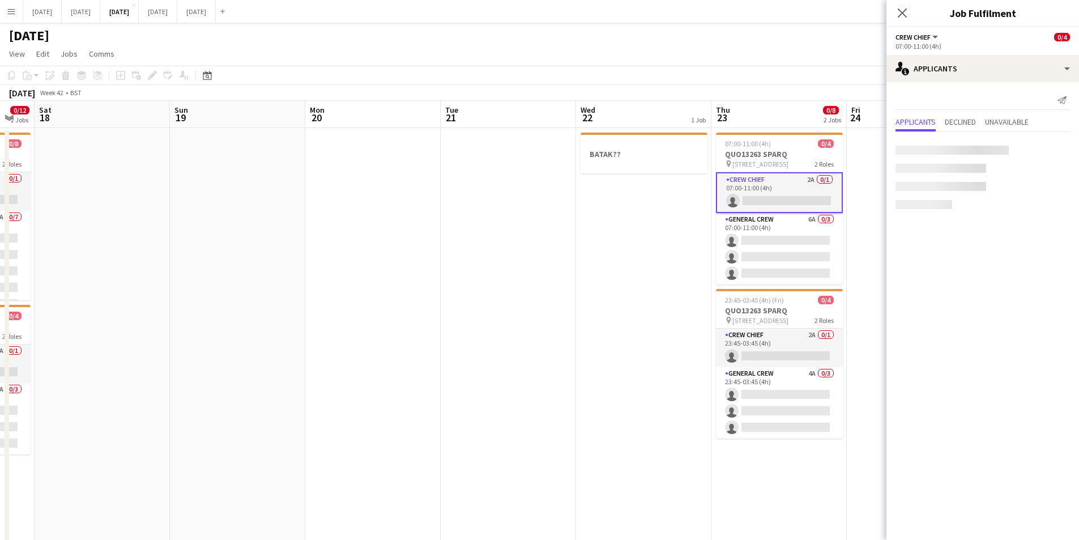
scroll to position [0, 370]
click at [782, 353] on app-card-role "Crew Chief 2A 0/1 23:45-03:45 (4h) single-neutral-actions" at bounding box center [781, 348] width 127 height 39
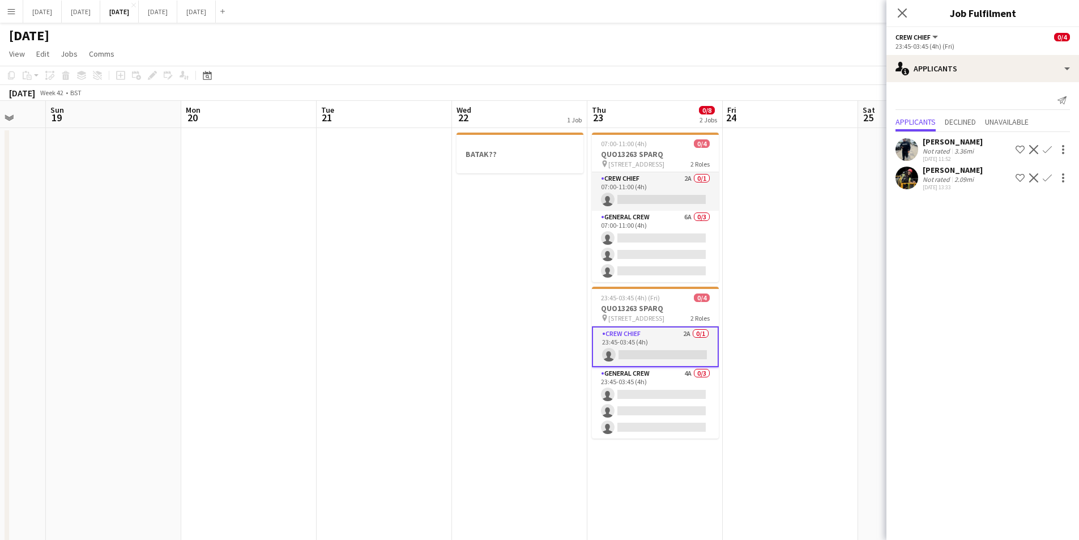
scroll to position [0, 374]
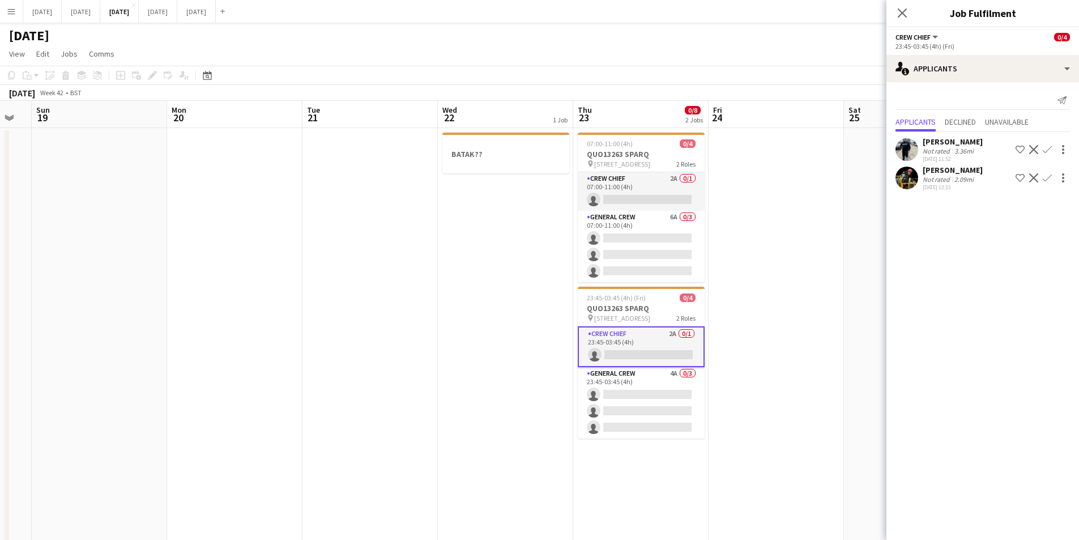
drag, startPoint x: 636, startPoint y: 319, endPoint x: 527, endPoint y: 316, distance: 109.4
click at [527, 316] on app-calendar-viewport "Thu 16 0/14 5 Jobs Fri 17 0/12 2 Jobs Sat 18 Sun 19 Mon 20 Tue 21 Wed 22 1 Job …" at bounding box center [539, 431] width 1079 height 660
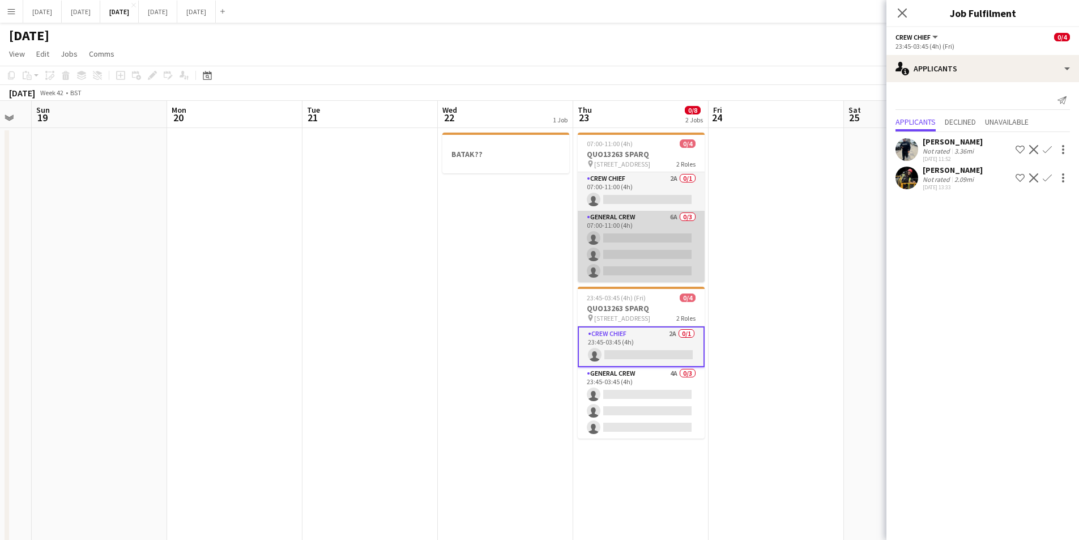
click at [623, 264] on app-card-role "General Crew 6A 0/3 07:00-11:00 (4h) single-neutral-actions single-neutral-acti…" at bounding box center [641, 246] width 127 height 71
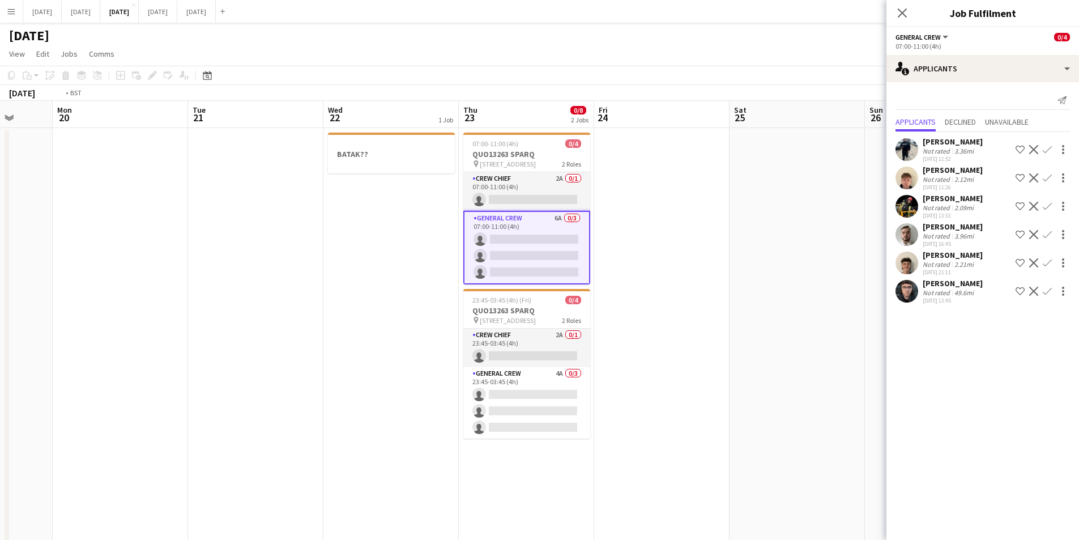
drag, startPoint x: 802, startPoint y: 299, endPoint x: 587, endPoint y: 296, distance: 215.3
click at [588, 296] on app-calendar-viewport "Thu 16 0/14 5 Jobs Fri 17 0/12 2 Jobs Sat 18 Sun 19 Mon 20 Tue 21 Wed 22 1 Job …" at bounding box center [539, 431] width 1079 height 660
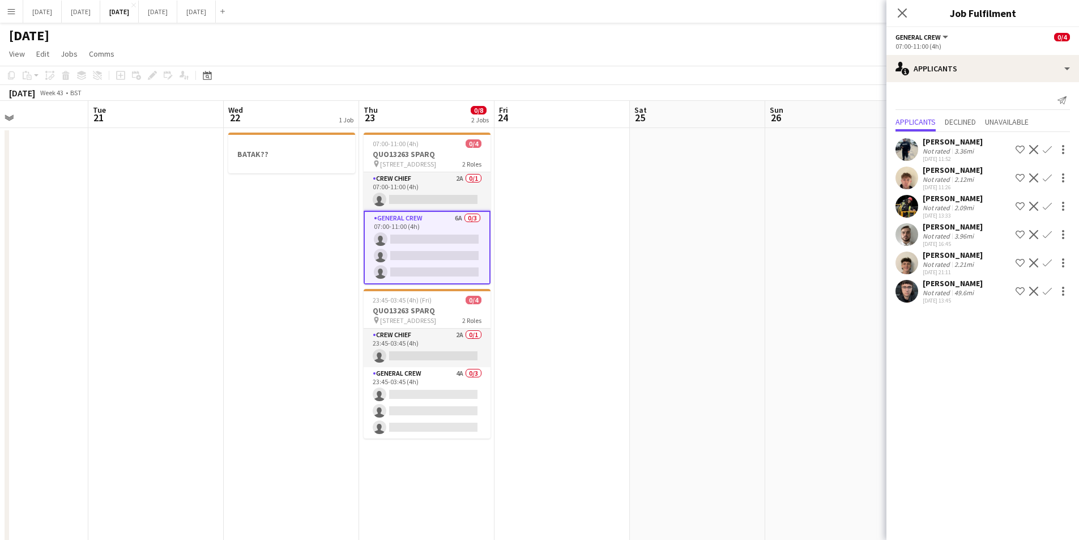
click at [489, 284] on app-calendar-viewport "Fri 17 0/12 2 Jobs Sat 18 Sun 19 Mon 20 Tue 21 Wed 22 1 Job Thu 23 0/8 2 Jobs F…" at bounding box center [539, 431] width 1079 height 660
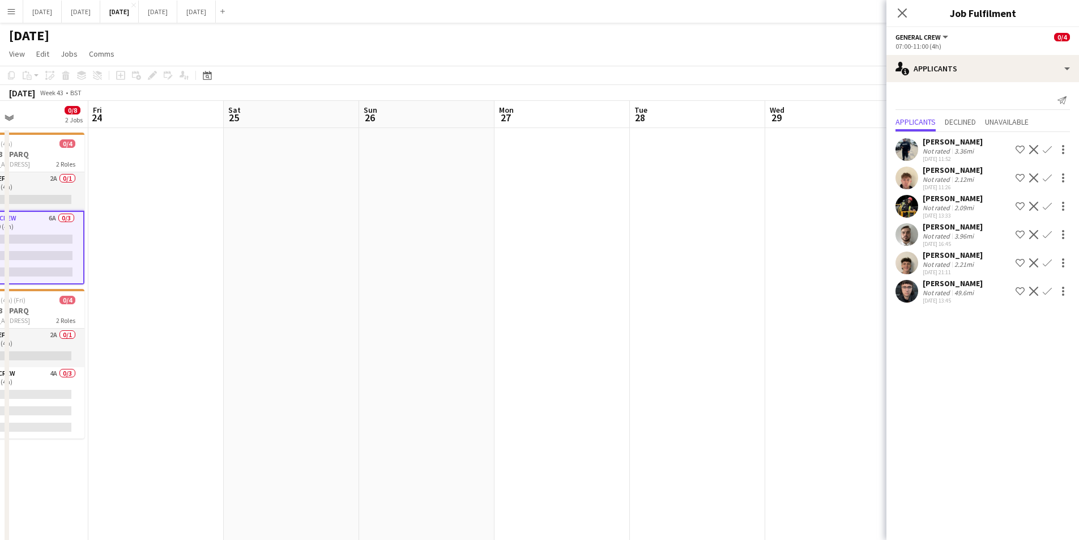
drag, startPoint x: 435, startPoint y: 286, endPoint x: 381, endPoint y: 275, distance: 55.6
click at [381, 275] on app-calendar-viewport "Mon 20 Tue 21 Wed 22 1 Job Thu 23 0/8 2 Jobs Fri 24 Sat 25 Sun 26 Mon 27 Tue 28…" at bounding box center [539, 431] width 1079 height 660
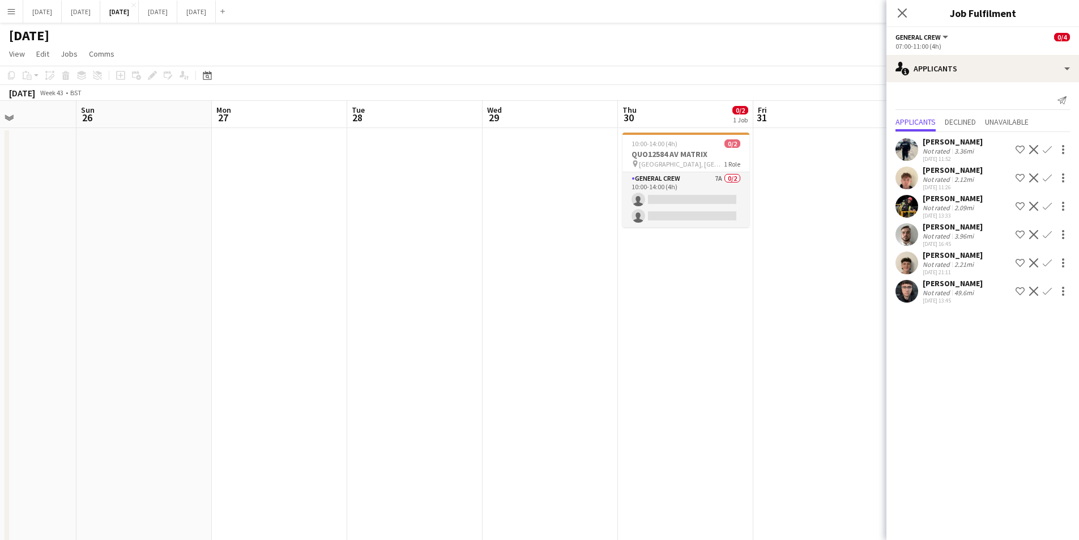
drag, startPoint x: 599, startPoint y: 316, endPoint x: 436, endPoint y: 299, distance: 164.0
click at [436, 299] on app-calendar-viewport "Wed 22 1 Job Thu 23 0/8 2 Jobs Fri 24 Sat 25 Sun 26 Mon 27 Tue 28 Wed 29 Thu 30…" at bounding box center [539, 431] width 1079 height 660
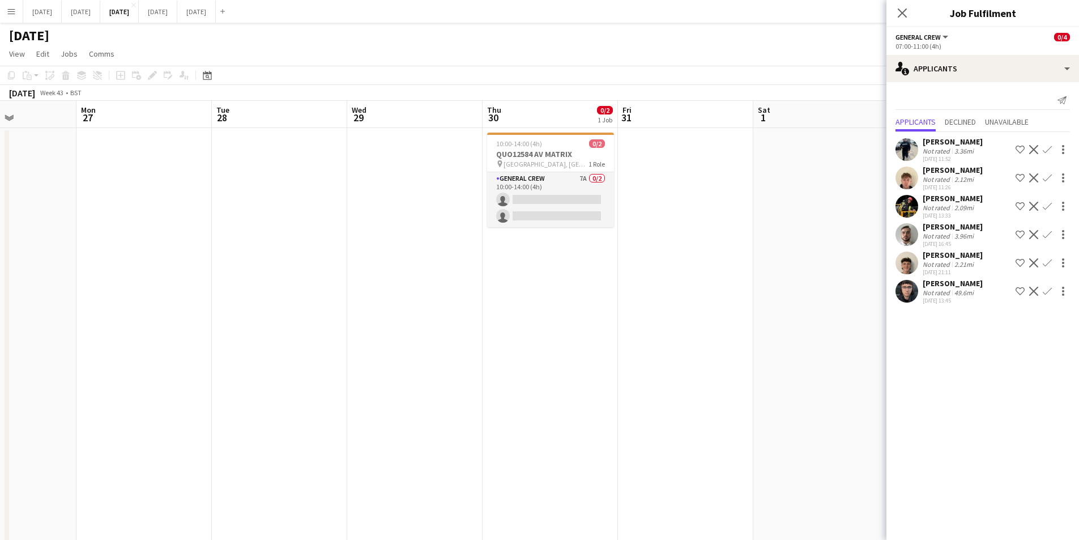
scroll to position [0, 426]
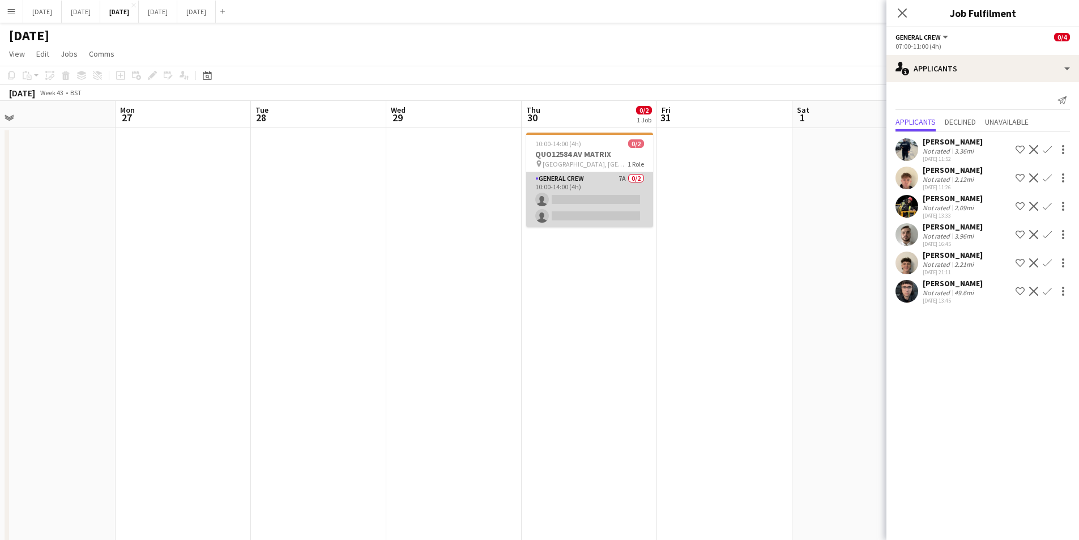
click at [598, 210] on app-card-role "General Crew 7A 0/2 10:00-14:00 (4h) single-neutral-actions single-neutral-acti…" at bounding box center [589, 199] width 127 height 55
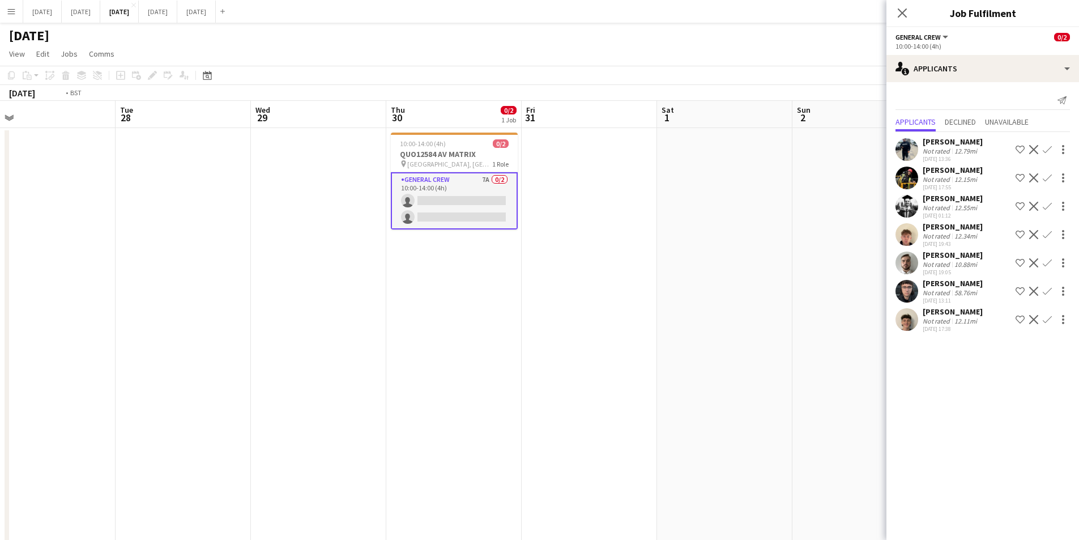
drag, startPoint x: 753, startPoint y: 346, endPoint x: 510, endPoint y: 316, distance: 245.0
click at [509, 316] on app-calendar-viewport "Fri 24 Sat 25 Sun 26 Mon 27 Tue 28 Wed 29 Thu 30 0/2 1 Job Fri 31 Sat 1 Sun 2 M…" at bounding box center [539, 431] width 1079 height 660
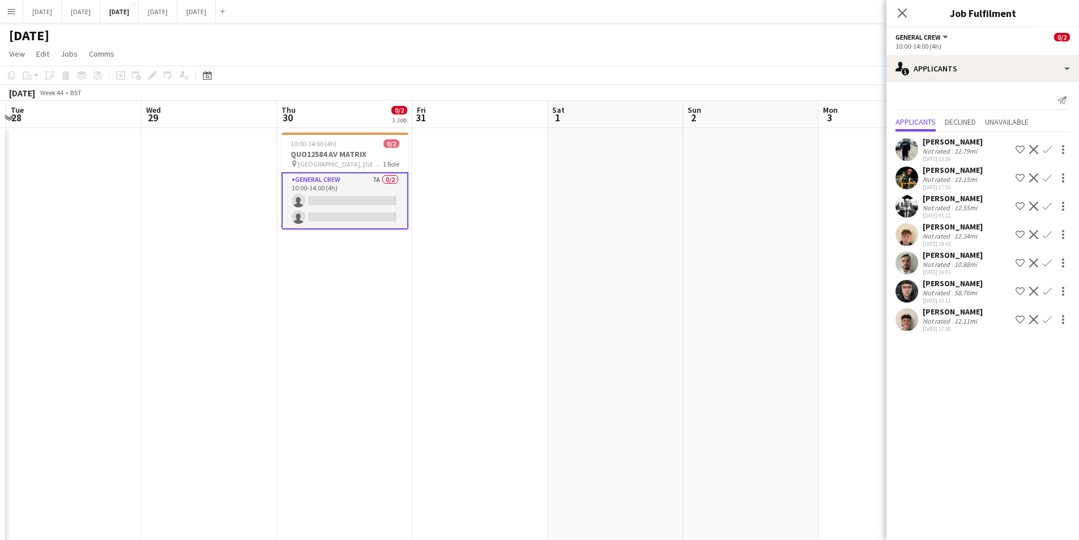
click at [407, 299] on app-calendar-viewport "Sat 25 Sun 26 Mon 27 Tue 28 Wed 29 Thu 30 0/2 1 Job Fri 31 Sat 1 Sun 2 Mon 3 Tu…" at bounding box center [539, 431] width 1079 height 660
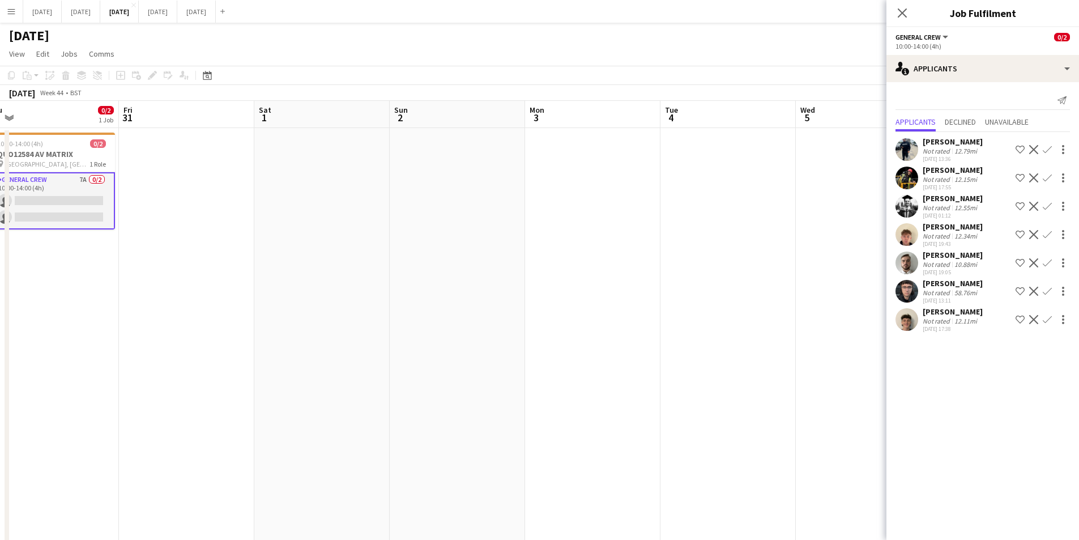
drag, startPoint x: 661, startPoint y: 351, endPoint x: 835, endPoint y: 320, distance: 176.7
click at [836, 320] on app-calendar-viewport "Tue 28 Wed 29 Thu 30 0/2 1 Job Fri 31 Sat 1 Sun 2 Mon 3 Tue 4 Wed 5 Thu 6 Fri 7…" at bounding box center [539, 431] width 1079 height 660
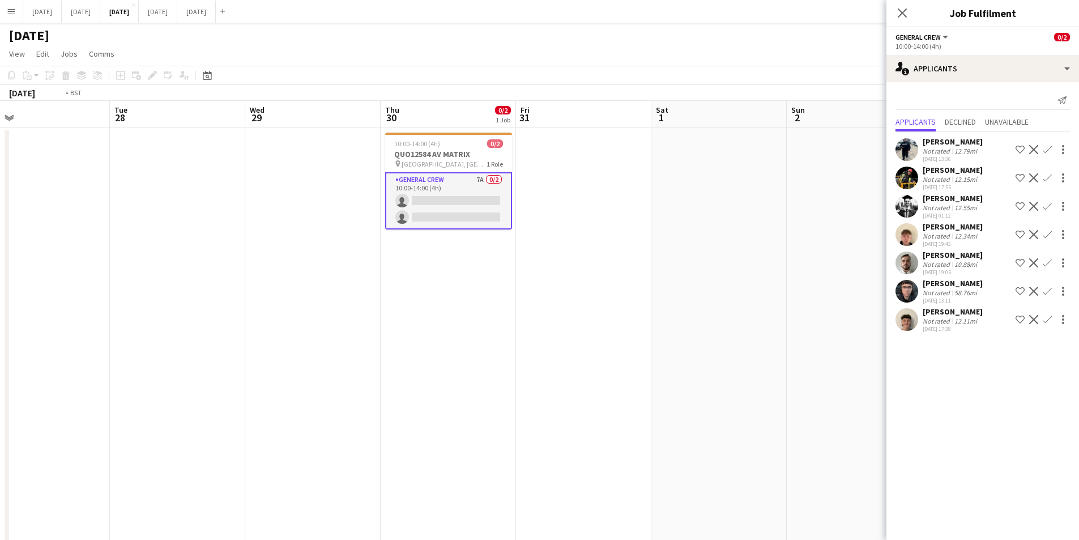
drag, startPoint x: 537, startPoint y: 350, endPoint x: 629, endPoint y: 350, distance: 92.9
click at [764, 349] on app-calendar-viewport "Sat 25 Sun 26 Mon 27 Tue 28 Wed 29 Thu 30 0/2 1 Job Fri 31 Sat 1 Sun 2 Mon 3 Tu…" at bounding box center [539, 431] width 1079 height 660
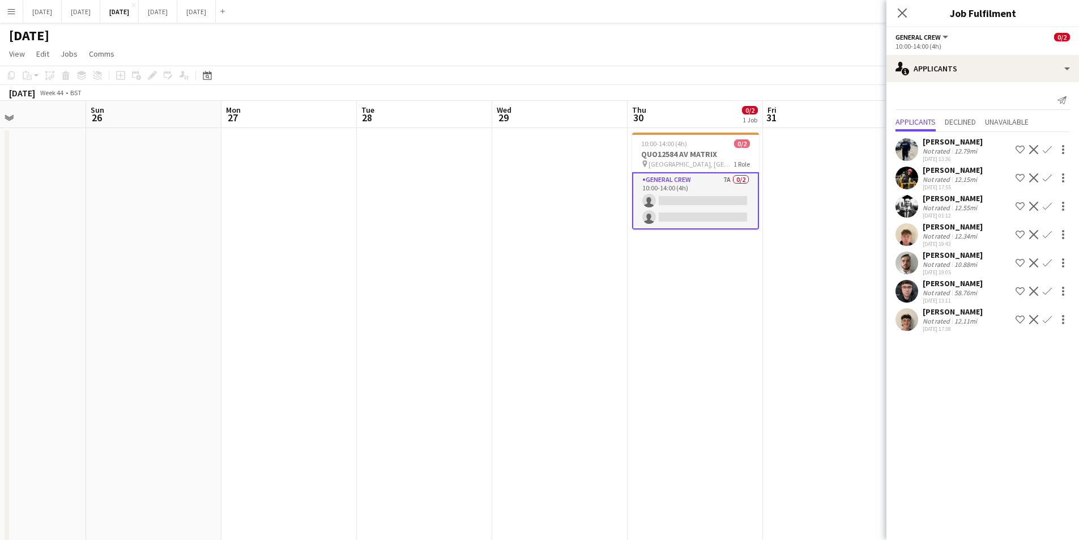
click at [865, 349] on app-calendar-viewport "Thu 23 0/8 2 Jobs Fri 24 Sat 25 Sun 26 Mon 27 Tue 28 Wed 29 Thu 30 0/2 1 Job Fr…" at bounding box center [539, 431] width 1079 height 660
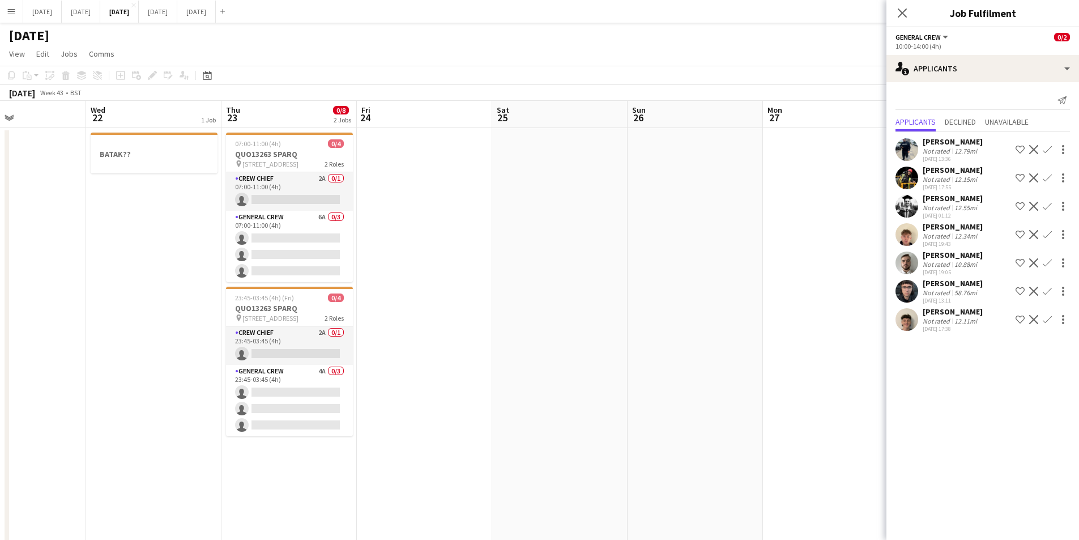
scroll to position [0, 283]
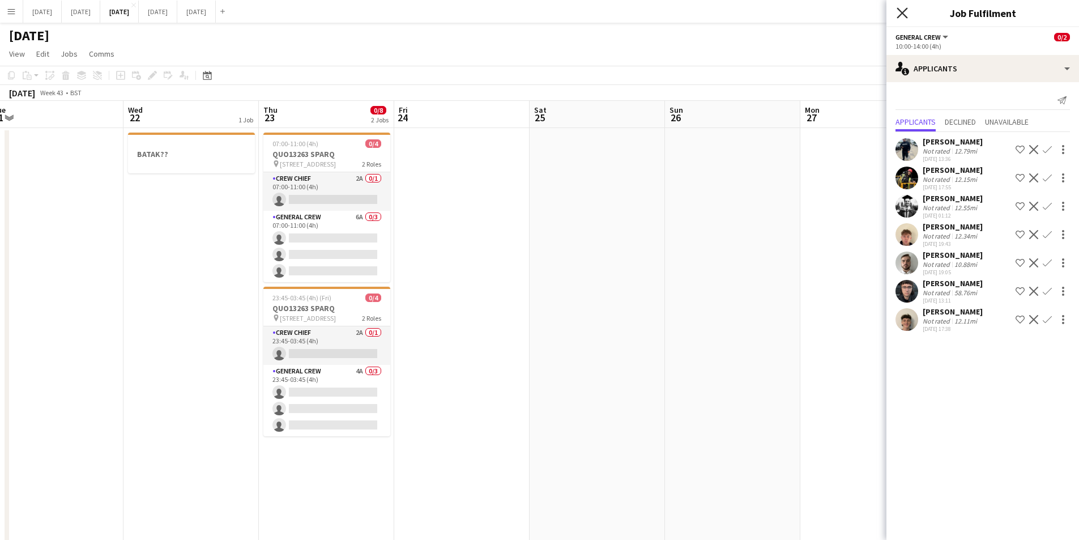
click at [903, 11] on icon "Close pop-in" at bounding box center [902, 12] width 11 height 11
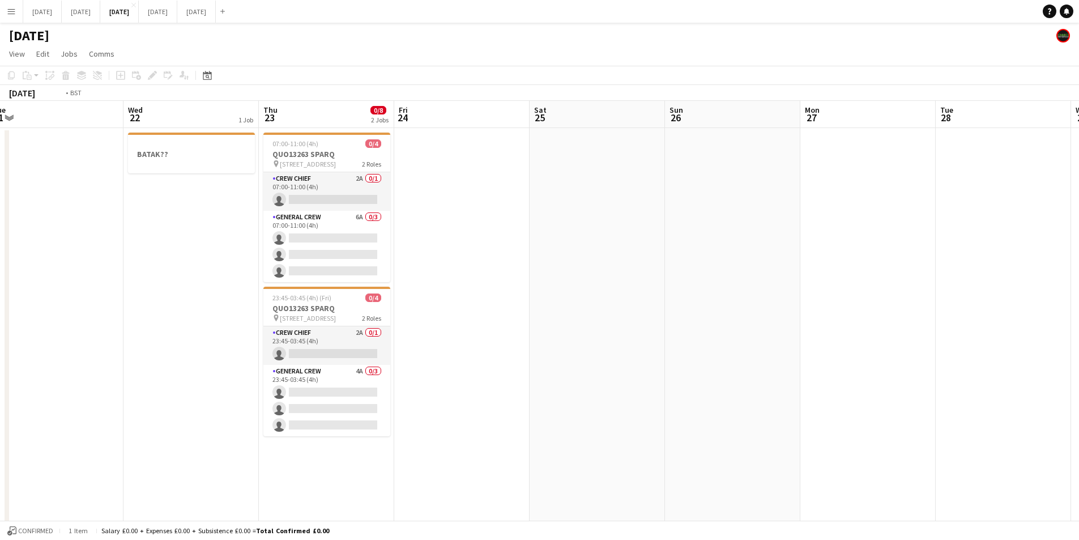
drag, startPoint x: 521, startPoint y: 320, endPoint x: 831, endPoint y: 297, distance: 310.7
click at [848, 306] on app-calendar-viewport "Sun 19 Mon 20 Tue 21 Wed 22 1 Job Thu 23 0/8 2 Jobs Fri 24 Sat 25 Sun 26 Mon 27…" at bounding box center [539, 431] width 1079 height 660
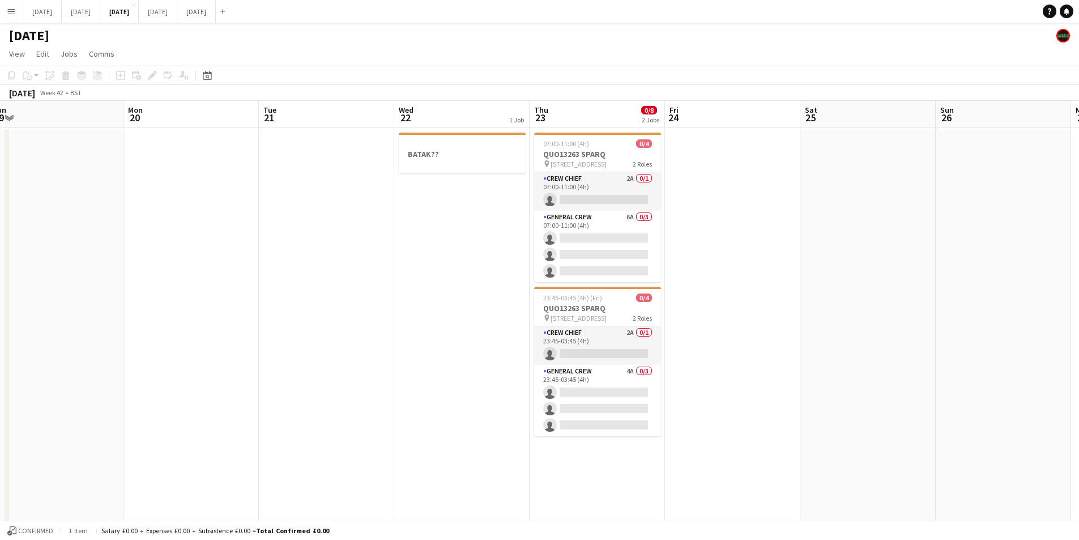
click at [797, 349] on app-calendar-viewport "Fri 17 0/12 2 Jobs Sat 18 Sun 19 Mon 20 Tue 21 Wed 22 1 Job Thu 23 0/8 2 Jobs F…" at bounding box center [539, 431] width 1079 height 660
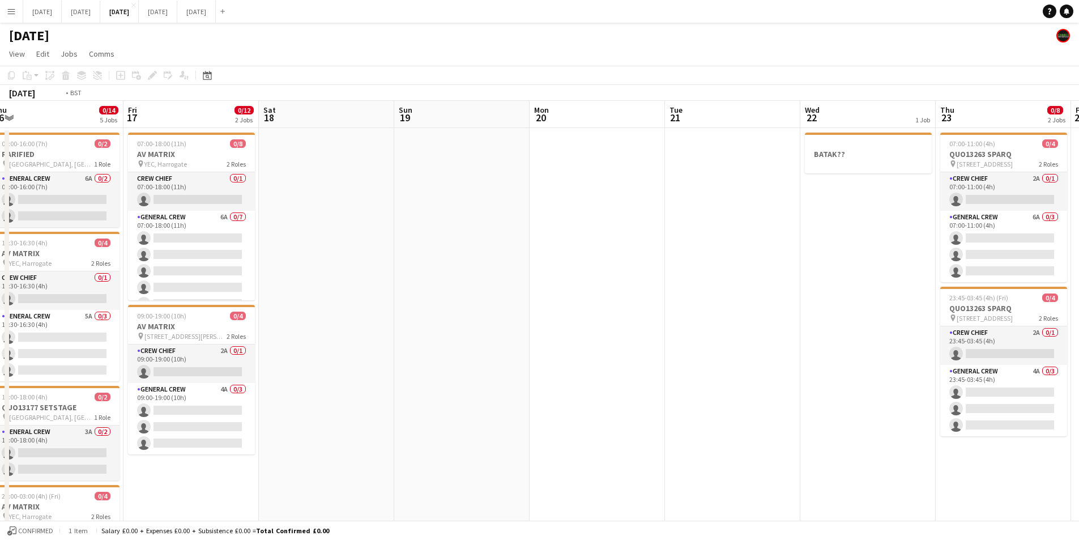
drag, startPoint x: 742, startPoint y: 368, endPoint x: 693, endPoint y: 334, distance: 60.2
click at [787, 374] on app-calendar-viewport "Tue 14 0/4 1 Job Wed 15 0/6 2 Jobs Thu 16 0/14 5 Jobs Fri 17 0/12 2 Jobs Sat 18…" at bounding box center [539, 431] width 1079 height 660
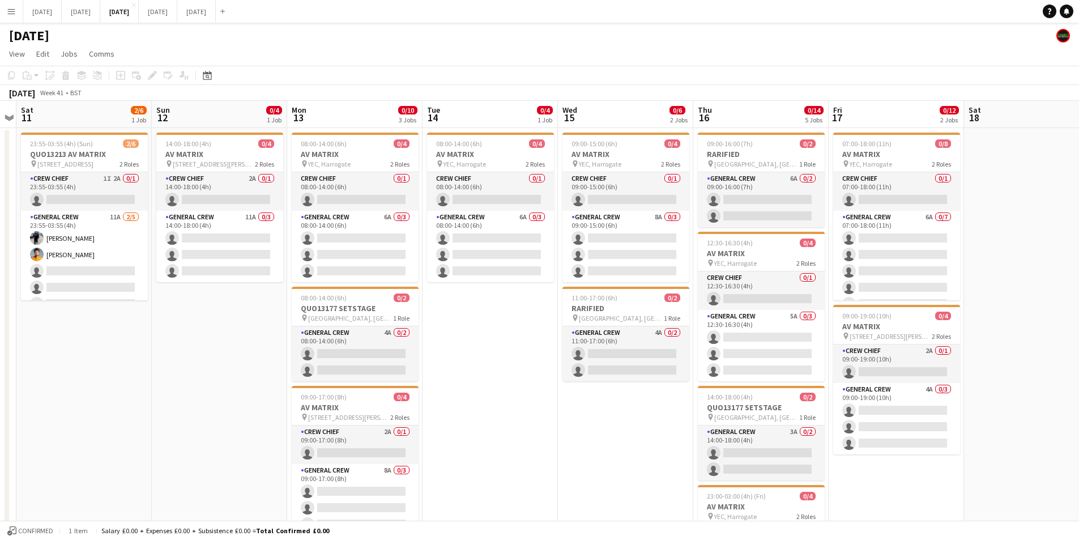
click at [536, 332] on app-calendar-viewport "Fri 10 Sat 11 2/6 1 Job Sun 12 0/4 1 Job Mon 13 0/10 3 Jobs Tue 14 0/4 1 Job We…" at bounding box center [539, 431] width 1079 height 660
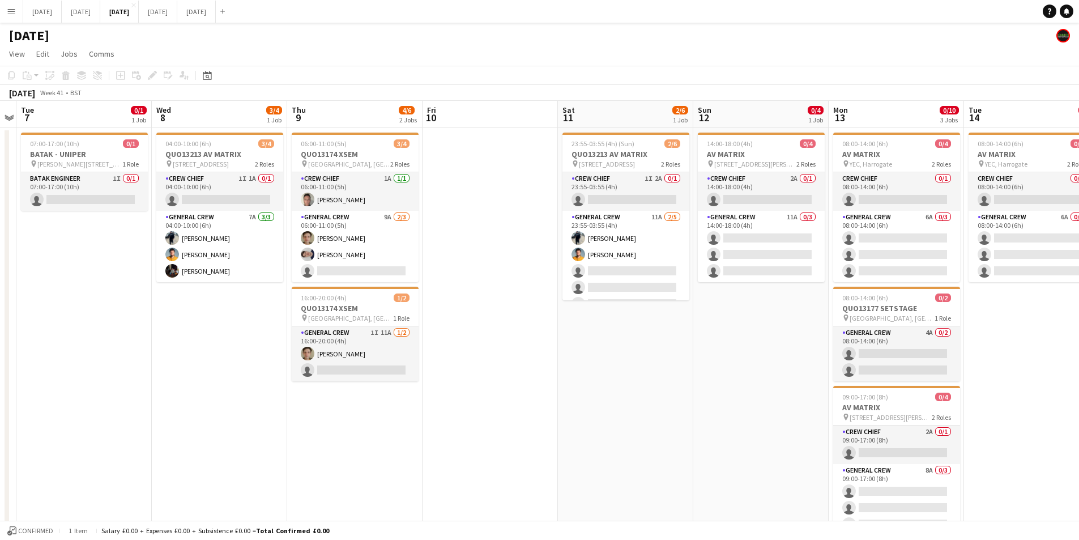
scroll to position [0, 386]
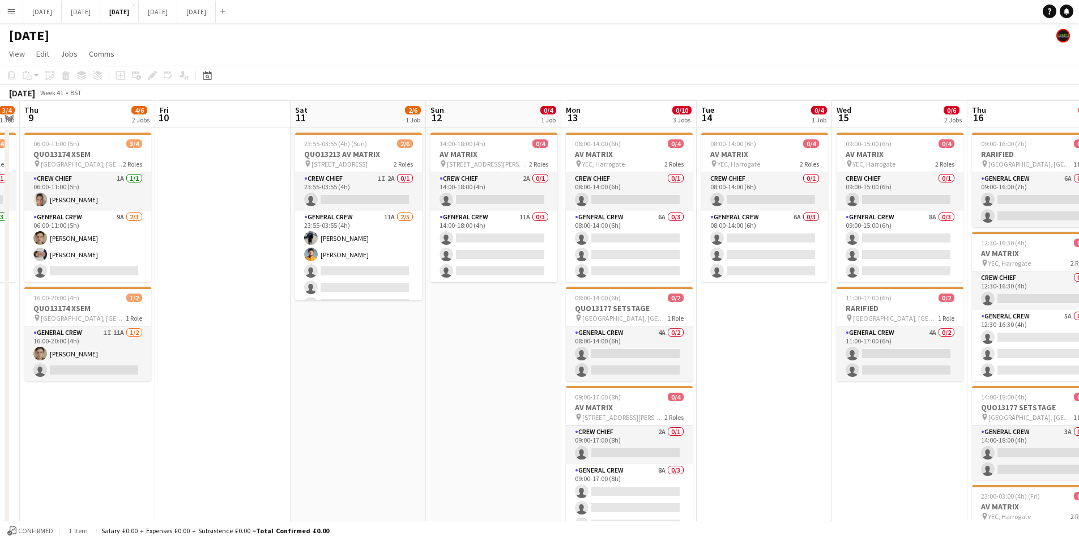
drag, startPoint x: 389, startPoint y: 368, endPoint x: 635, endPoint y: 382, distance: 246.8
click at [628, 383] on app-calendar-viewport "Mon 6 Tue 7 0/1 1 Job Wed 8 3/4 1 Job Thu 9 4/6 2 Jobs Fri 10 Sat 11 2/6 1 Job …" at bounding box center [539, 431] width 1079 height 660
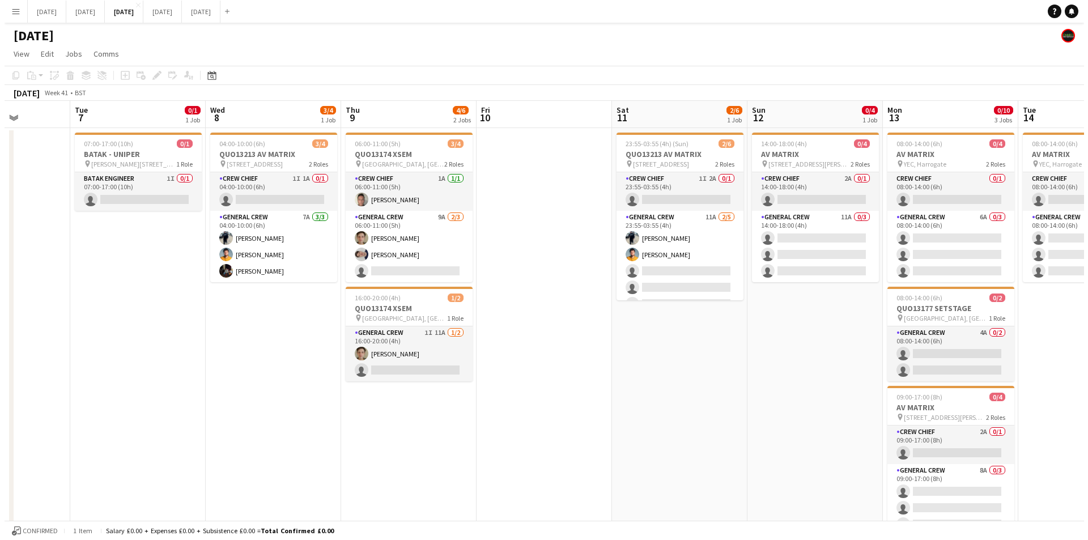
scroll to position [0, 340]
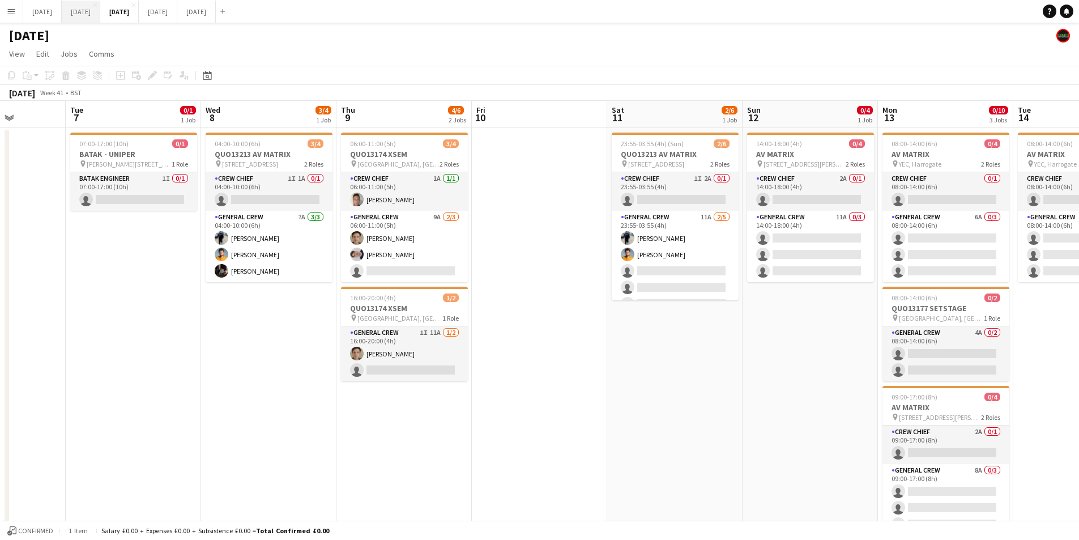
click at [100, 16] on button "[DATE] Close" at bounding box center [81, 12] width 39 height 22
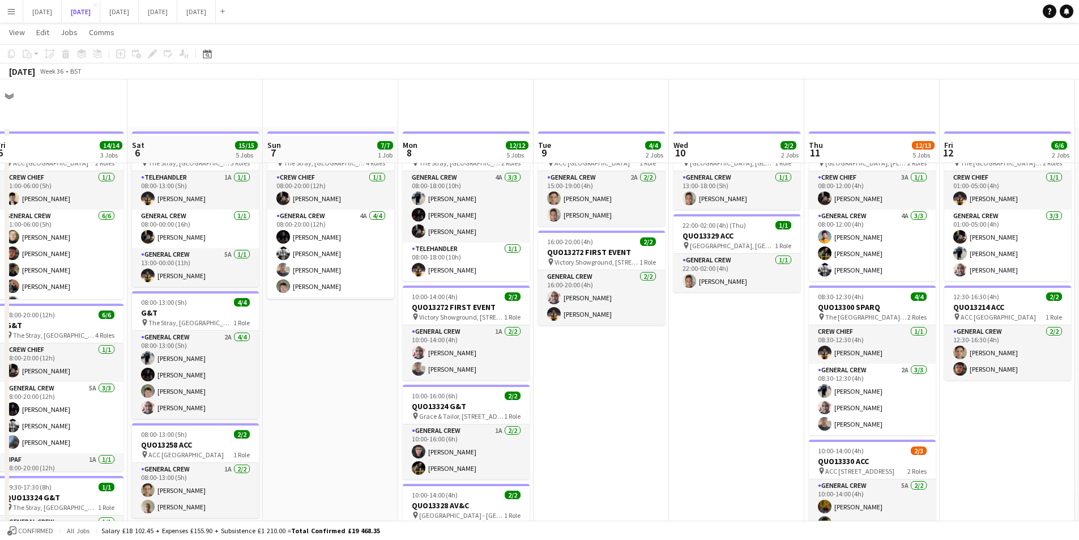
scroll to position [278, 0]
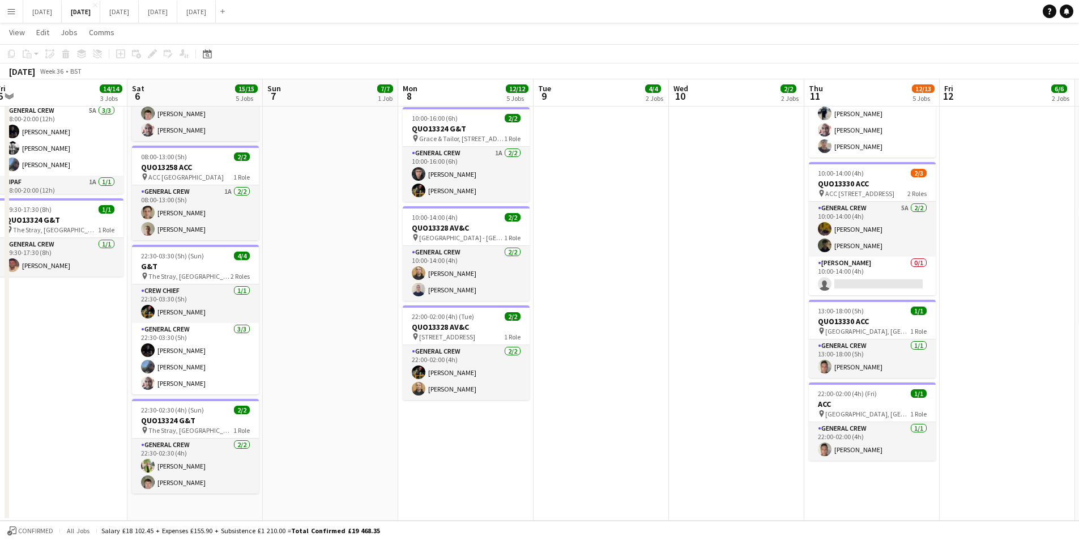
drag, startPoint x: 575, startPoint y: 362, endPoint x: 475, endPoint y: 349, distance: 101.1
click at [518, 350] on app-calendar-viewport "Tue 2 20/21 4 Jobs Wed 3 16/16 3 Jobs Thu 4 20/20 5 Jobs Fri 5 14/14 3 Jobs Sat…" at bounding box center [539, 144] width 1079 height 754
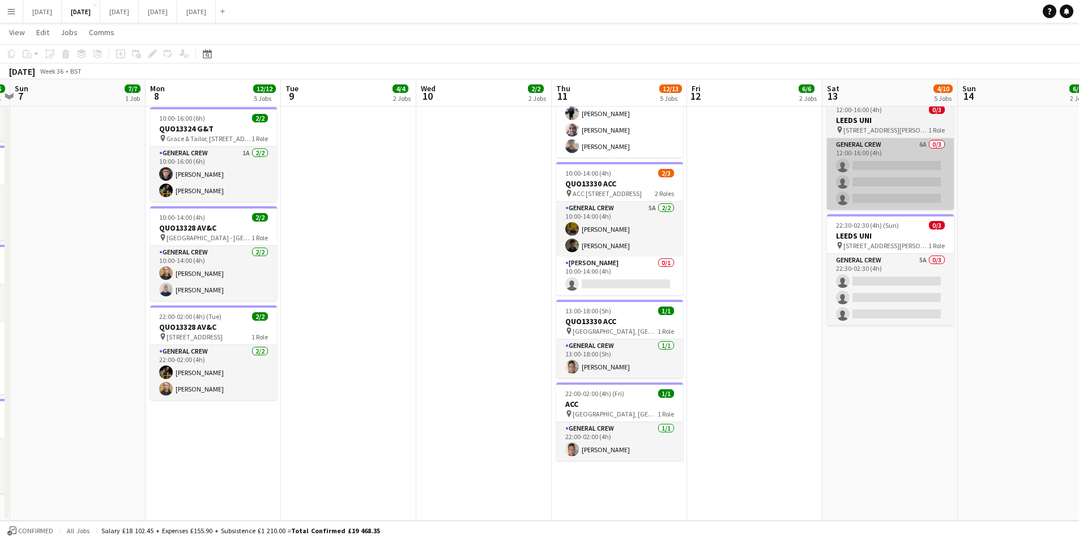
scroll to position [51, 0]
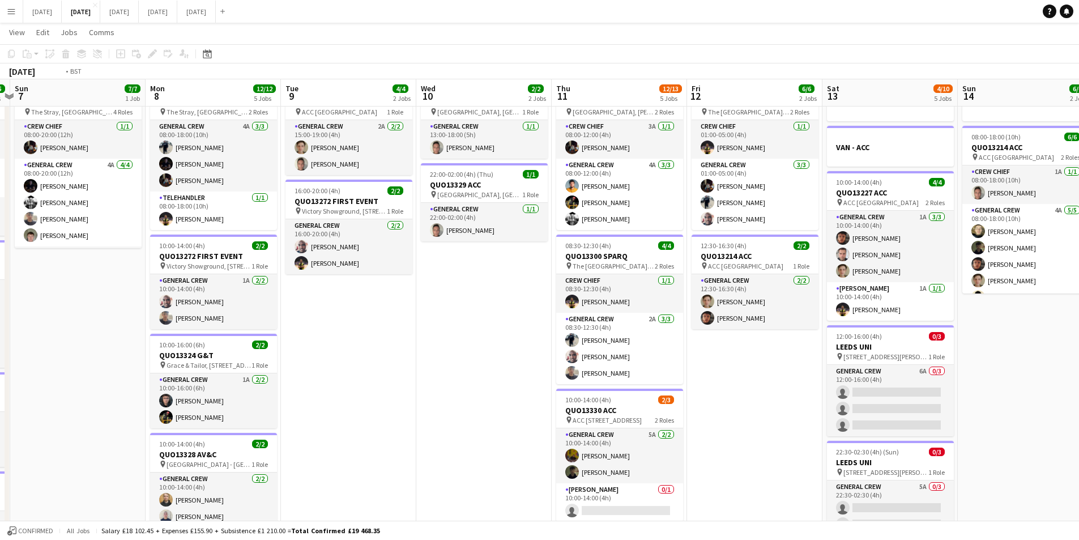
drag, startPoint x: 650, startPoint y: 419, endPoint x: 510, endPoint y: 381, distance: 145.0
click at [509, 381] on app-calendar-viewport "Thu 4 20/20 5 Jobs Fri 5 14/14 3 Jobs Sat 6 15/15 5 Jobs Sun 7 7/7 1 Job Mon 8 …" at bounding box center [539, 370] width 1079 height 754
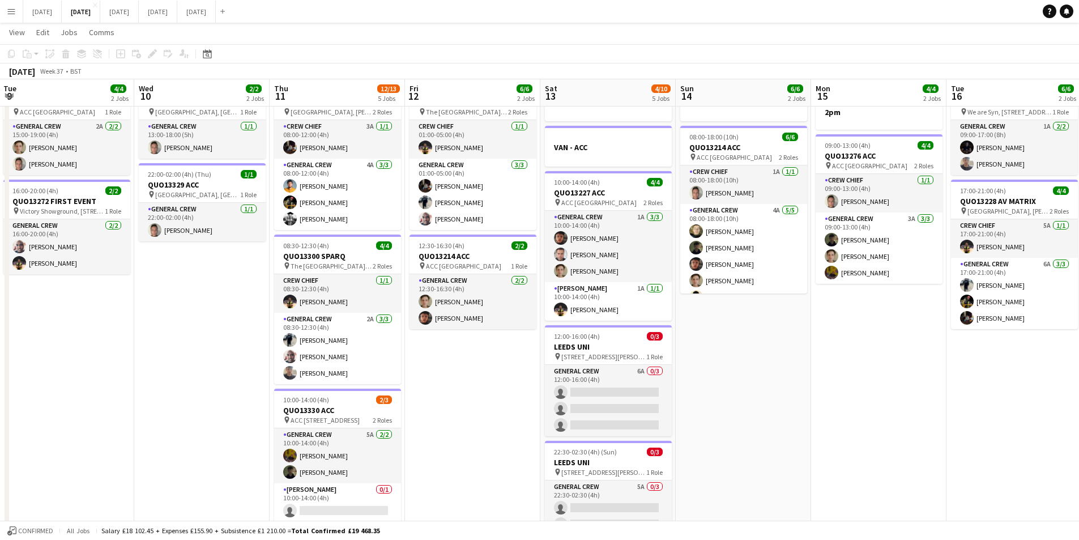
drag, startPoint x: 892, startPoint y: 395, endPoint x: 566, endPoint y: 361, distance: 327.5
click at [568, 361] on app-calendar-viewport "Sat 6 15/15 5 Jobs Sun 7 7/7 1 Job Mon 8 12/12 5 Jobs Tue 9 4/4 2 Jobs Wed 10 2…" at bounding box center [539, 370] width 1079 height 754
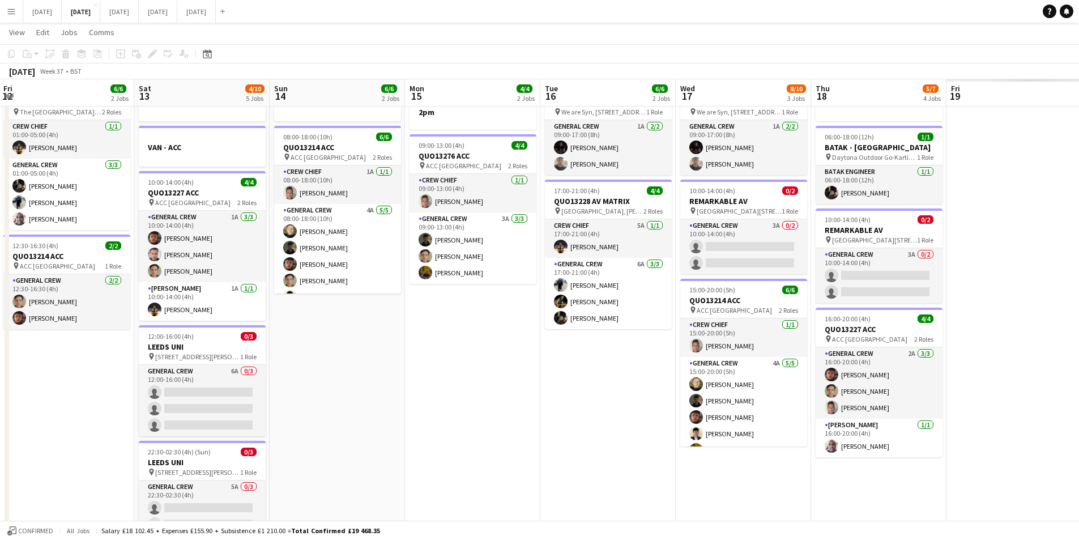
scroll to position [0, 325]
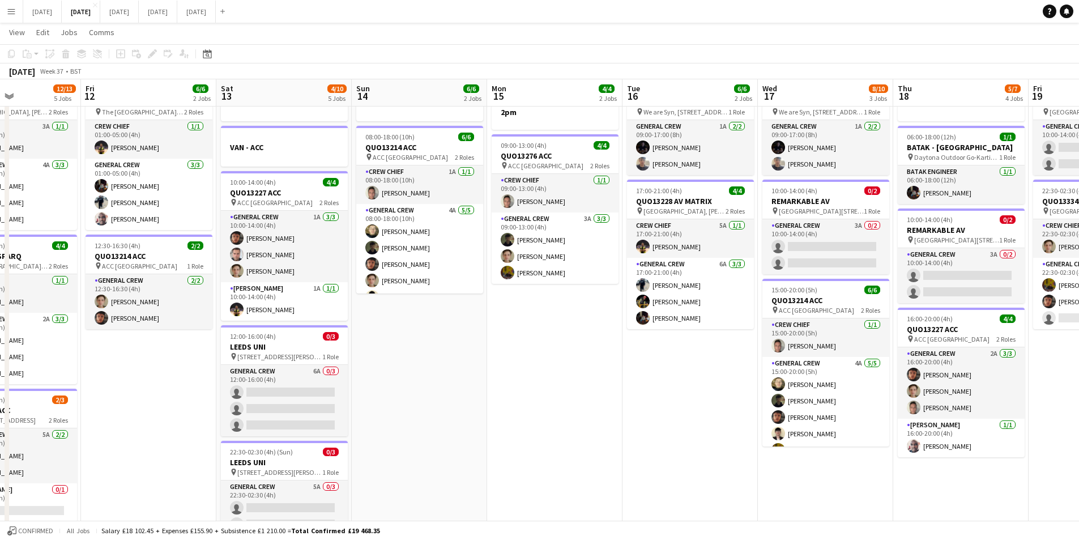
drag, startPoint x: 622, startPoint y: 404, endPoint x: 445, endPoint y: 376, distance: 179.0
click at [445, 376] on app-calendar-viewport "Tue 9 4/4 2 Jobs Wed 10 2/2 2 Jobs Thu 11 12/13 5 Jobs Fri 12 6/6 2 Jobs Sat 13…" at bounding box center [539, 370] width 1079 height 754
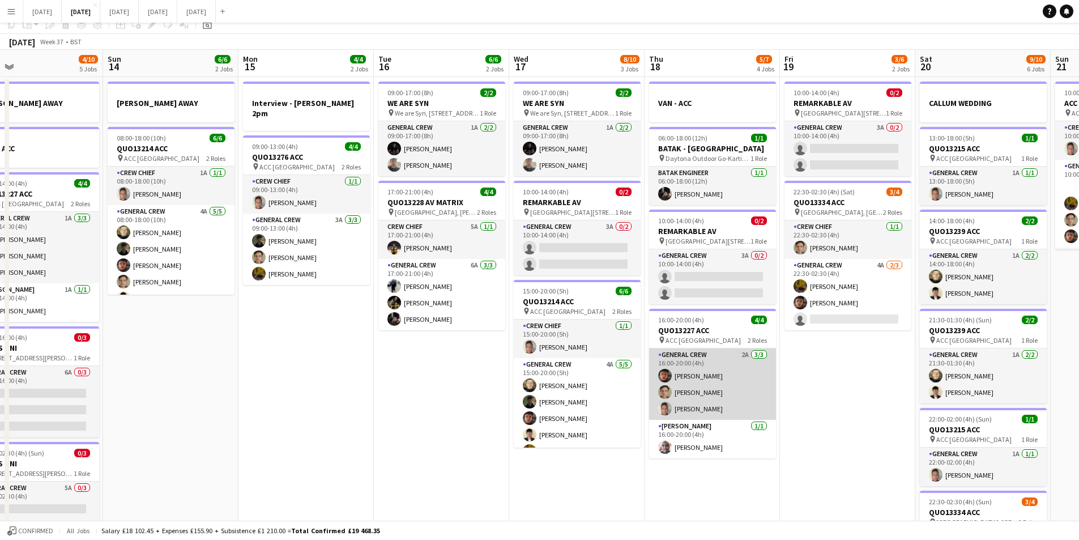
scroll to position [0, 0]
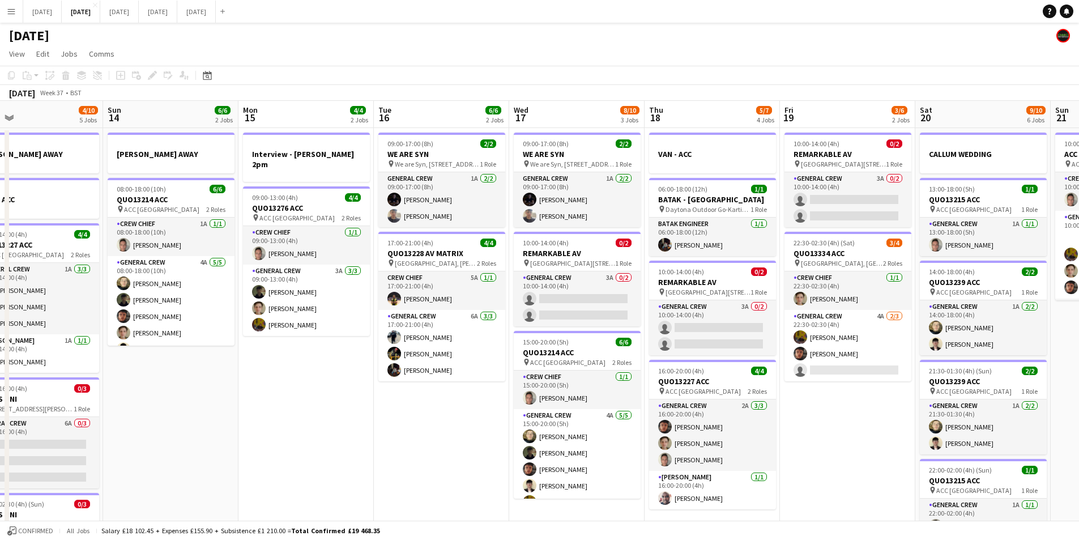
drag, startPoint x: 849, startPoint y: 437, endPoint x: 638, endPoint y: 402, distance: 213.8
click at [628, 408] on app-calendar-viewport "Wed 10 2/2 2 Jobs Thu 11 12/13 5 Jobs Fri 12 6/6 2 Jobs Sat 13 4/10 5 Jobs Sun …" at bounding box center [539, 450] width 1079 height 699
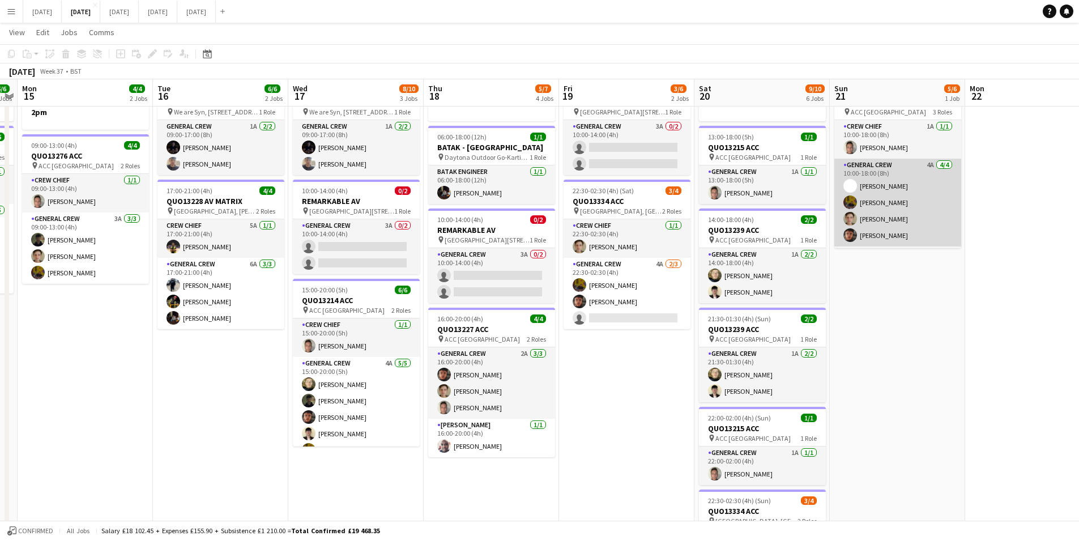
scroll to position [37, 0]
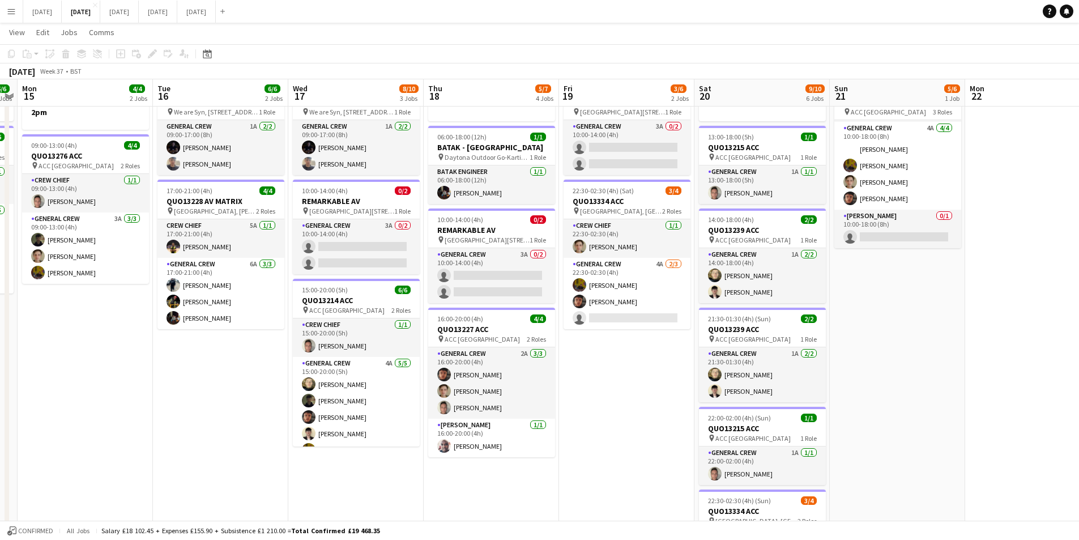
drag, startPoint x: 951, startPoint y: 358, endPoint x: 1002, endPoint y: 350, distance: 51.1
click at [1008, 352] on app-calendar-viewport "Fri 12 6/6 2 Jobs Sat 13 4/10 5 Jobs Sun 14 6/6 2 Jobs Mon 15 4/4 2 Jobs Tue 16…" at bounding box center [539, 370] width 1079 height 754
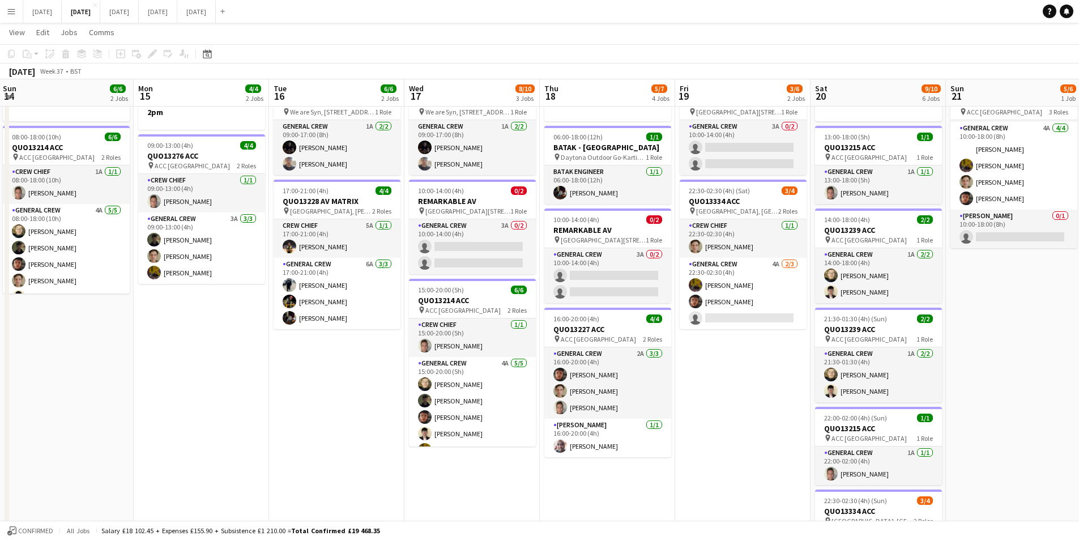
drag, startPoint x: 334, startPoint y: 361, endPoint x: 505, endPoint y: 372, distance: 172.0
click at [505, 376] on app-calendar-viewport "Fri 12 6/6 2 Jobs Sat 13 4/10 5 Jobs Sun 14 6/6 2 Jobs Mon 15 4/4 2 Jobs Tue 16…" at bounding box center [539, 370] width 1079 height 754
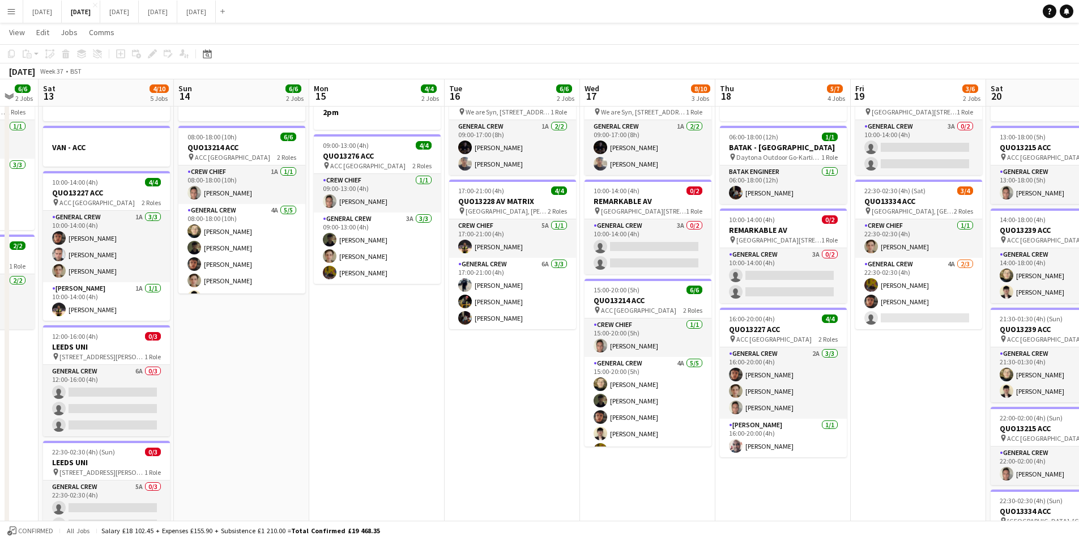
scroll to position [0, 330]
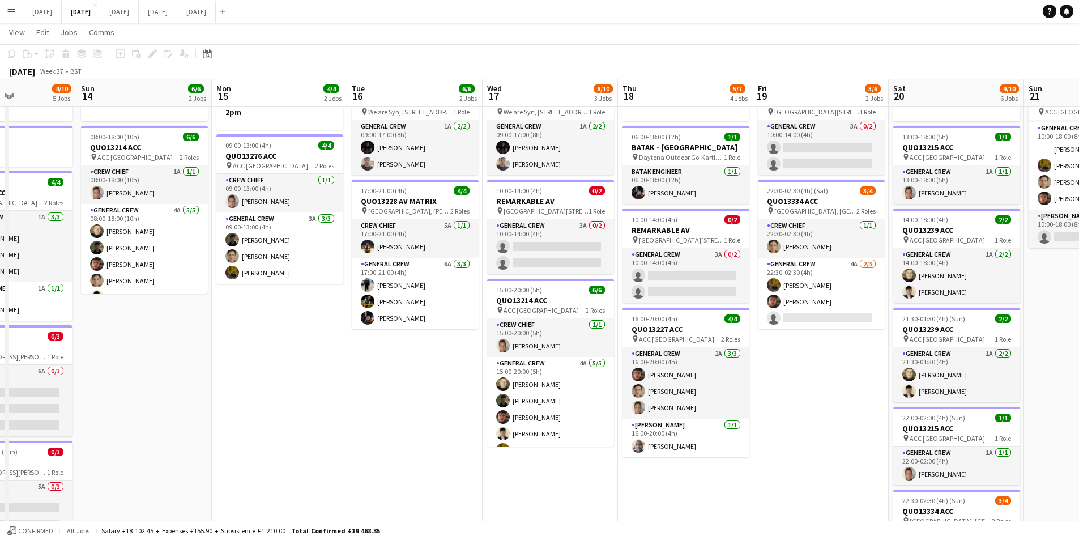
drag, startPoint x: 887, startPoint y: 386, endPoint x: 833, endPoint y: 374, distance: 54.7
click at [833, 374] on app-calendar-viewport "Thu 11 12/13 5 Jobs Fri 12 6/6 2 Jobs Sat 13 4/10 5 Jobs Sun 14 6/6 2 Jobs Mon …" at bounding box center [539, 370] width 1079 height 754
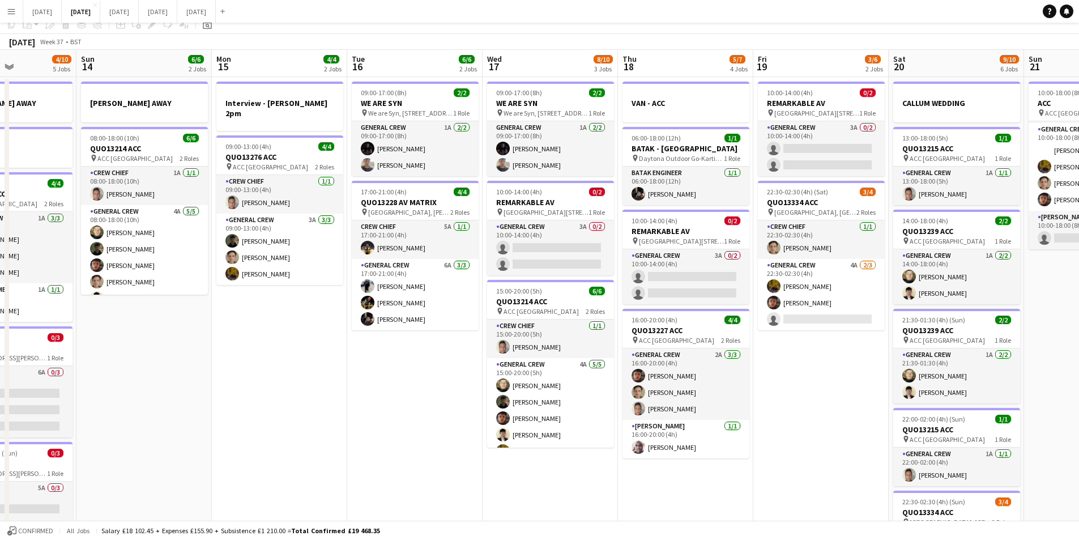
scroll to position [0, 0]
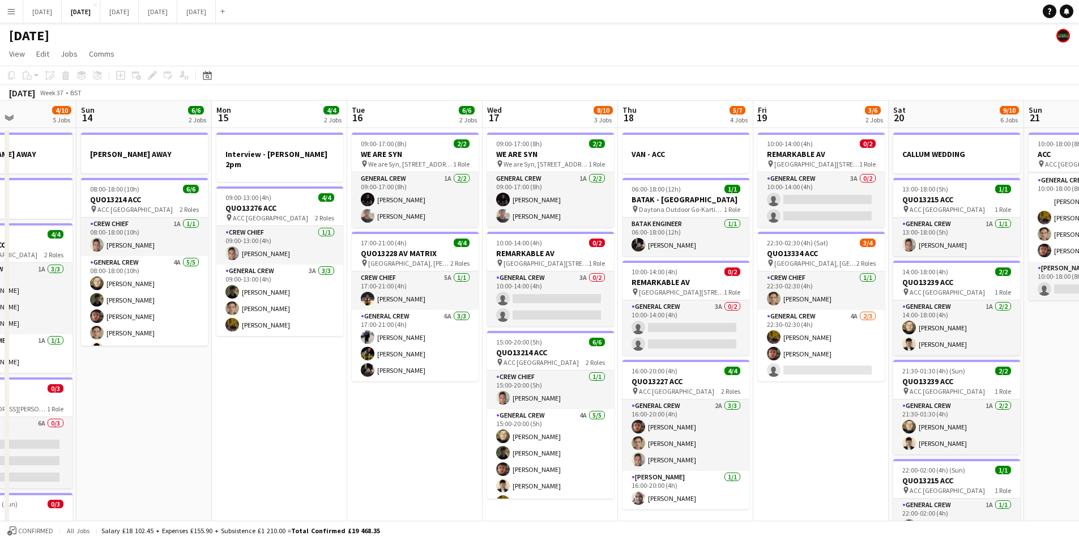
drag, startPoint x: 653, startPoint y: 403, endPoint x: 645, endPoint y: 399, distance: 8.1
click at [649, 401] on app-calendar-viewport "Thu 11 12/13 5 Jobs Fri 12 6/6 2 Jobs Sat 13 4/10 5 Jobs Sun 14 6/6 2 Jobs Mon …" at bounding box center [539, 450] width 1079 height 699
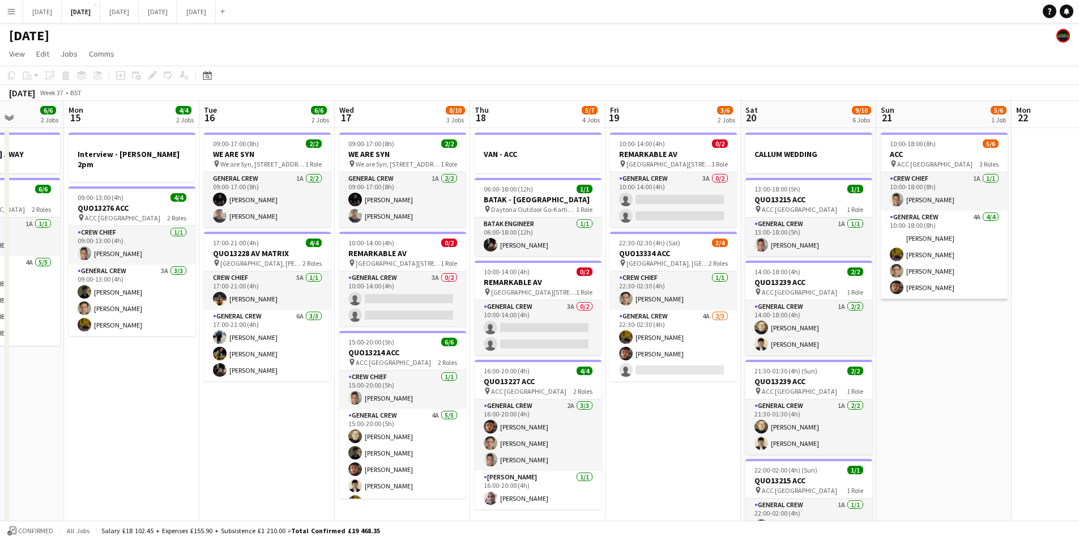
scroll to position [37, 0]
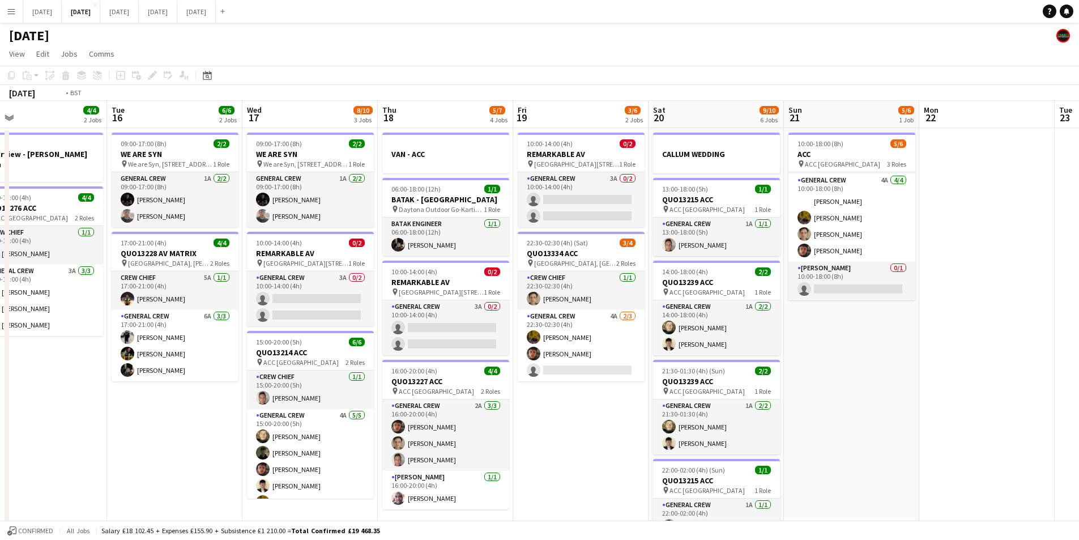
drag, startPoint x: 967, startPoint y: 382, endPoint x: 825, endPoint y: 352, distance: 144.8
click at [825, 352] on app-calendar-viewport "Fri 12 6/6 2 Jobs Sat 13 4/10 5 Jobs Sun 14 6/6 2 Jobs Mon 15 4/4 2 Jobs Tue 16…" at bounding box center [539, 450] width 1079 height 699
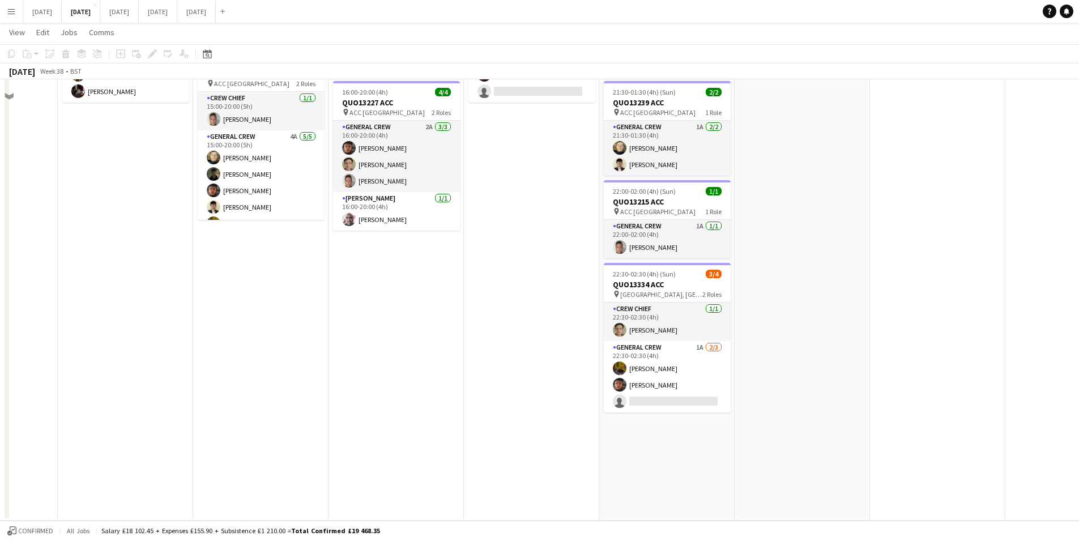
scroll to position [51, 0]
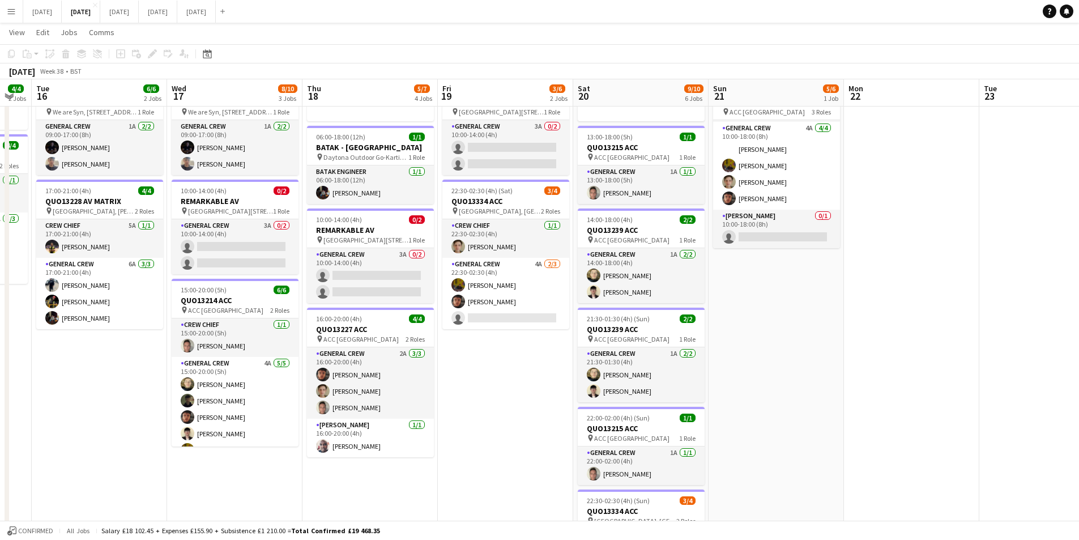
drag, startPoint x: 891, startPoint y: 390, endPoint x: 672, endPoint y: 341, distance: 224.0
click at [675, 341] on app-calendar-viewport "Sat 13 4/10 5 Jobs Sun 14 6/6 2 Jobs Mon 15 4/4 2 Jobs Tue 16 6/6 2 Jobs Wed 17…" at bounding box center [539, 370] width 1079 height 754
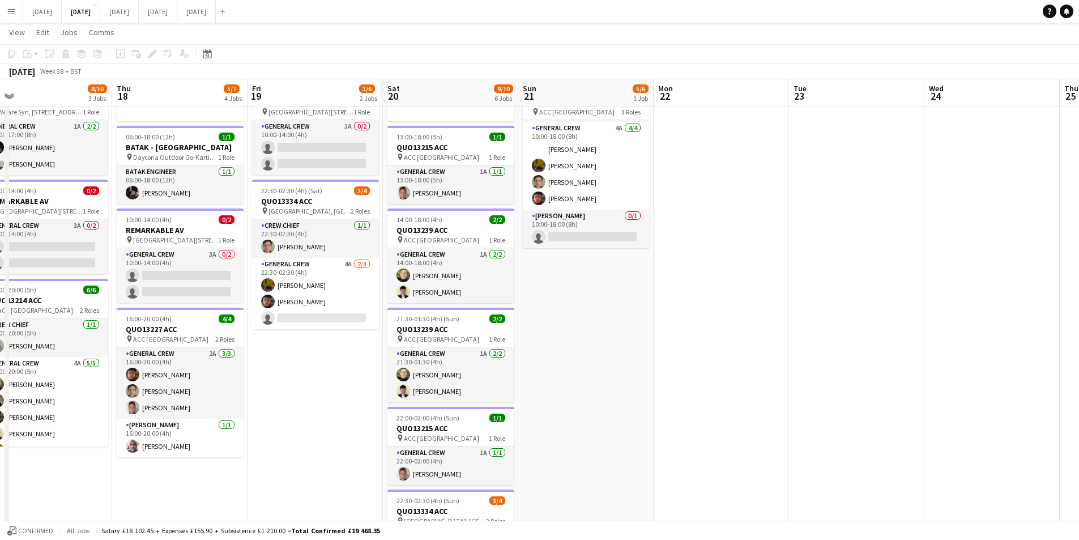
scroll to position [0, 0]
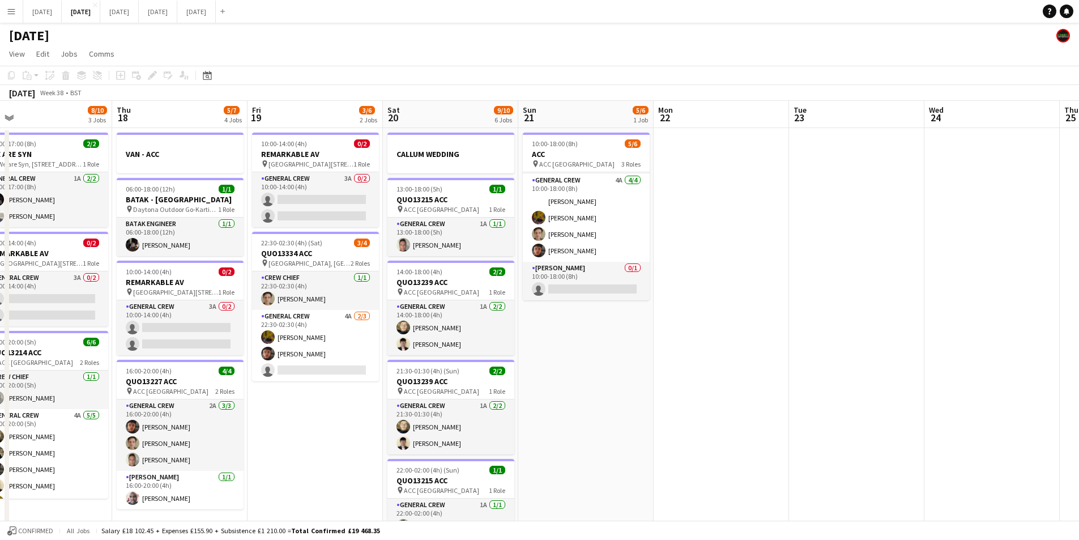
drag, startPoint x: 844, startPoint y: 411, endPoint x: 637, endPoint y: 354, distance: 214.6
click at [630, 356] on app-calendar-viewport "Mon 15 4/4 2 Jobs Tue 16 6/6 2 Jobs Wed 17 8/10 3 Jobs Thu 18 5/7 4 Jobs Fri 19…" at bounding box center [539, 450] width 1079 height 699
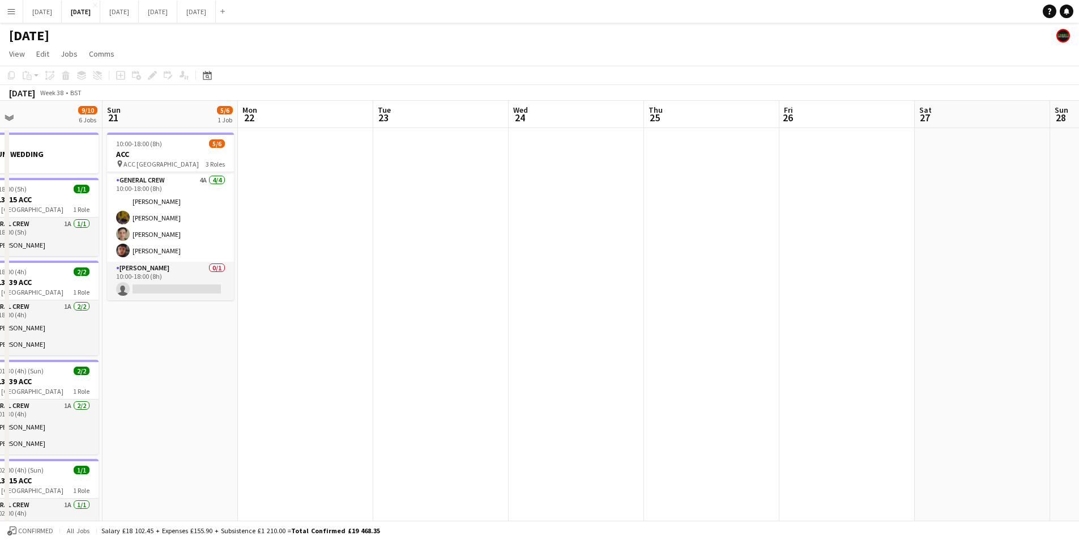
drag, startPoint x: 842, startPoint y: 402, endPoint x: 827, endPoint y: 381, distance: 25.9
click at [827, 381] on app-calendar-viewport "Thu 18 5/7 4 Jobs Fri 19 3/6 2 Jobs Sat 20 9/10 6 Jobs Sun 21 5/6 1 Job Mon 22 …" at bounding box center [539, 450] width 1079 height 699
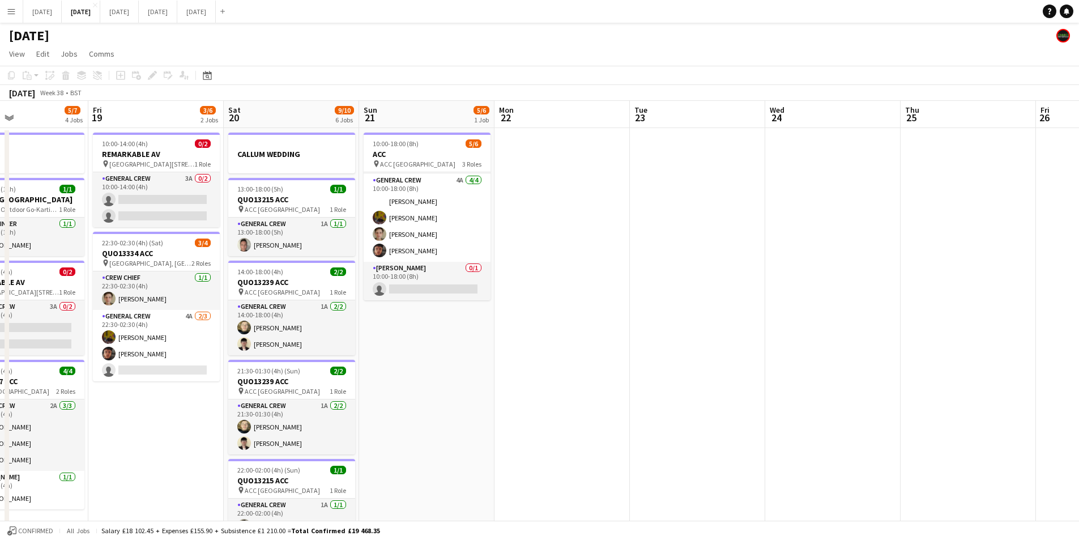
drag, startPoint x: 557, startPoint y: 399, endPoint x: 726, endPoint y: 401, distance: 168.3
click at [839, 434] on app-calendar-viewport "Tue 16 6/6 2 Jobs Wed 17 8/10 3 Jobs Thu 18 5/7 4 Jobs Fri 19 3/6 2 Jobs Sat 20…" at bounding box center [539, 450] width 1079 height 699
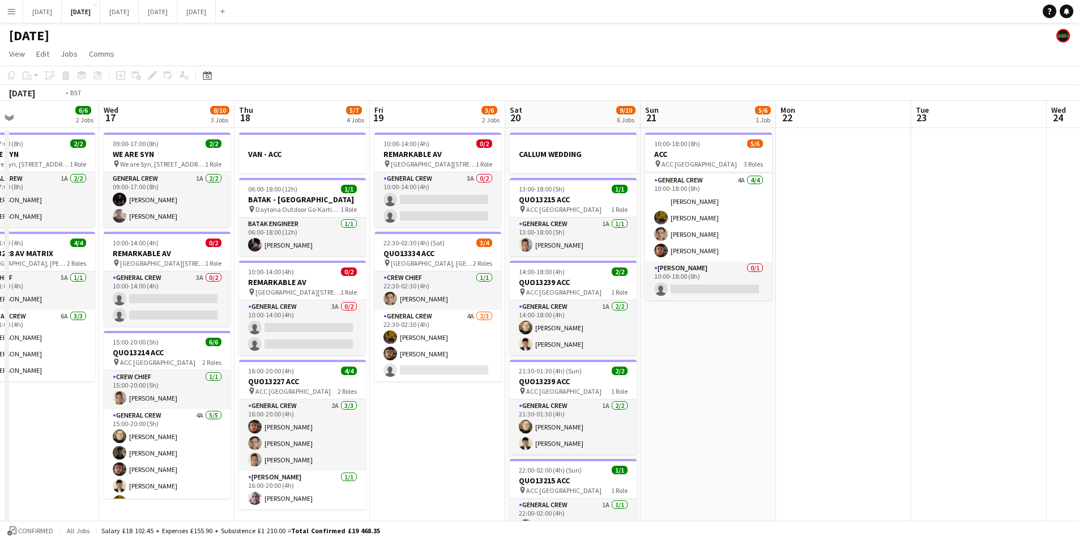
drag, startPoint x: 510, startPoint y: 486, endPoint x: 544, endPoint y: 446, distance: 52.2
click at [568, 484] on app-calendar-viewport "Sun 14 6/6 2 Jobs Mon 15 4/4 2 Jobs Tue 16 6/6 2 Jobs Wed 17 8/10 3 Jobs Thu 18…" at bounding box center [539, 450] width 1079 height 699
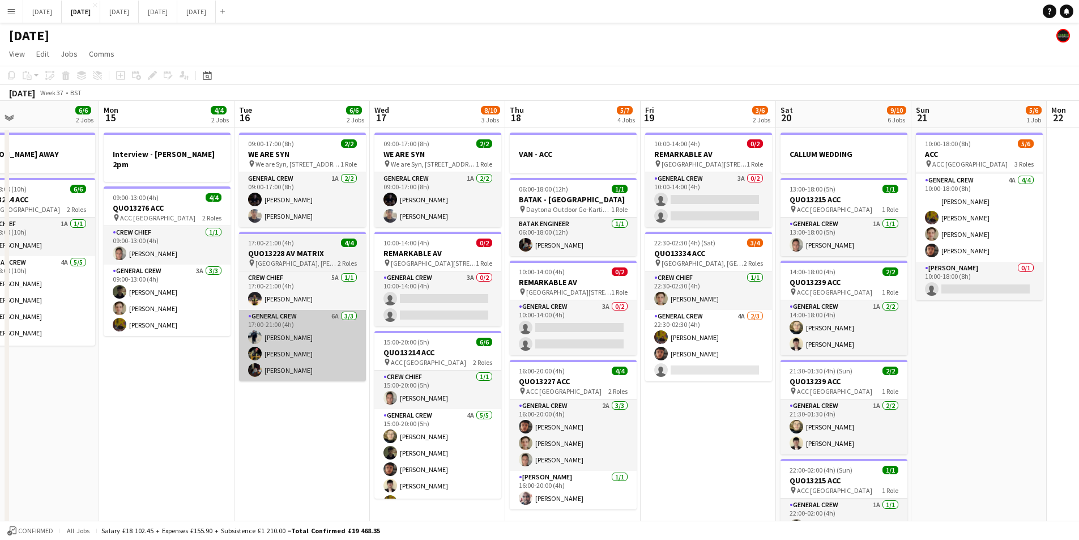
scroll to position [0, 256]
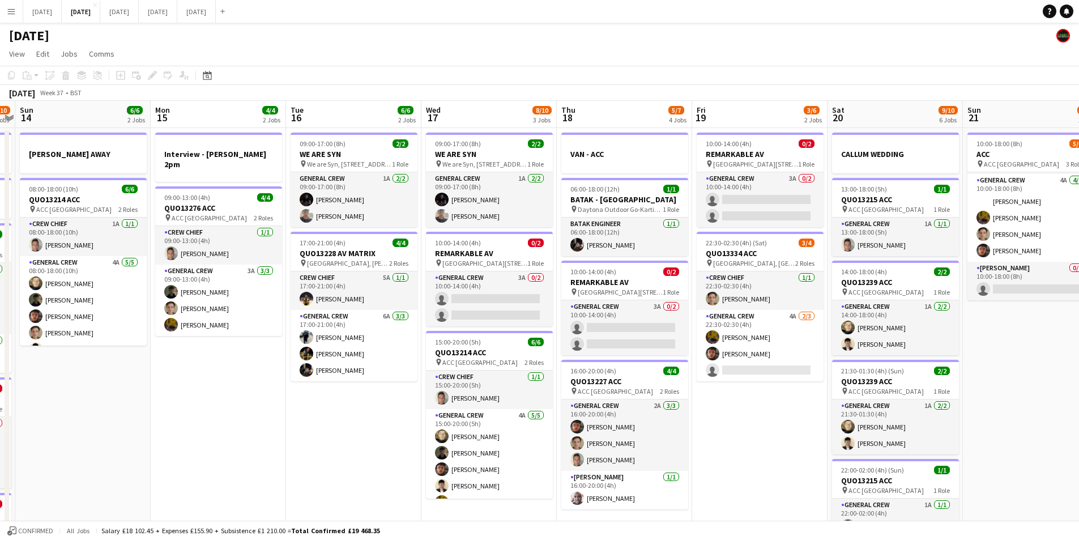
drag, startPoint x: 488, startPoint y: 505, endPoint x: 684, endPoint y: 444, distance: 205.9
click at [665, 488] on app-calendar-viewport "Fri 12 6/6 2 Jobs Sat 13 4/10 5 Jobs Sun 14 6/6 2 Jobs Mon 15 4/4 2 Jobs Tue 16…" at bounding box center [539, 450] width 1079 height 699
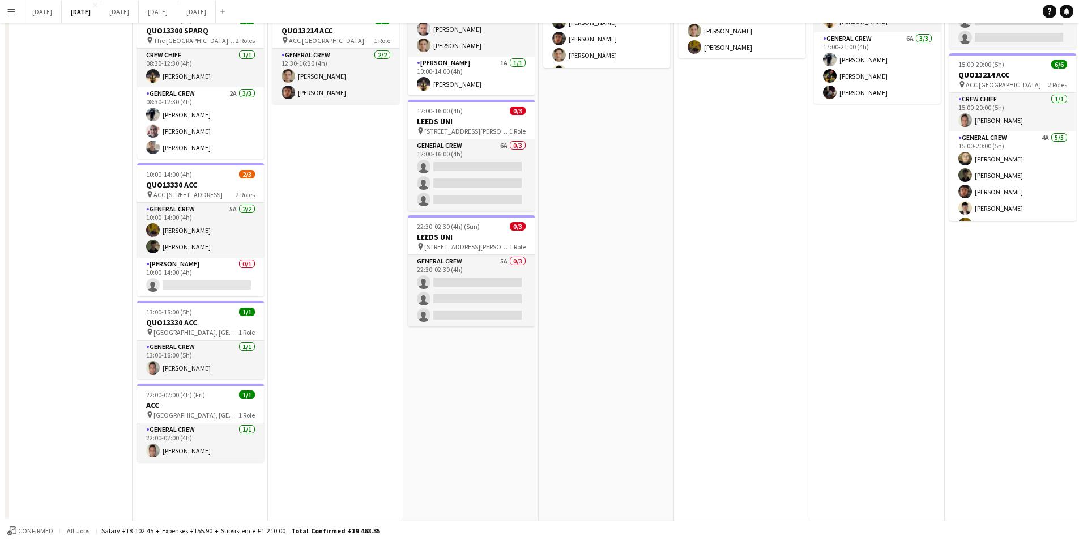
scroll to position [0, 0]
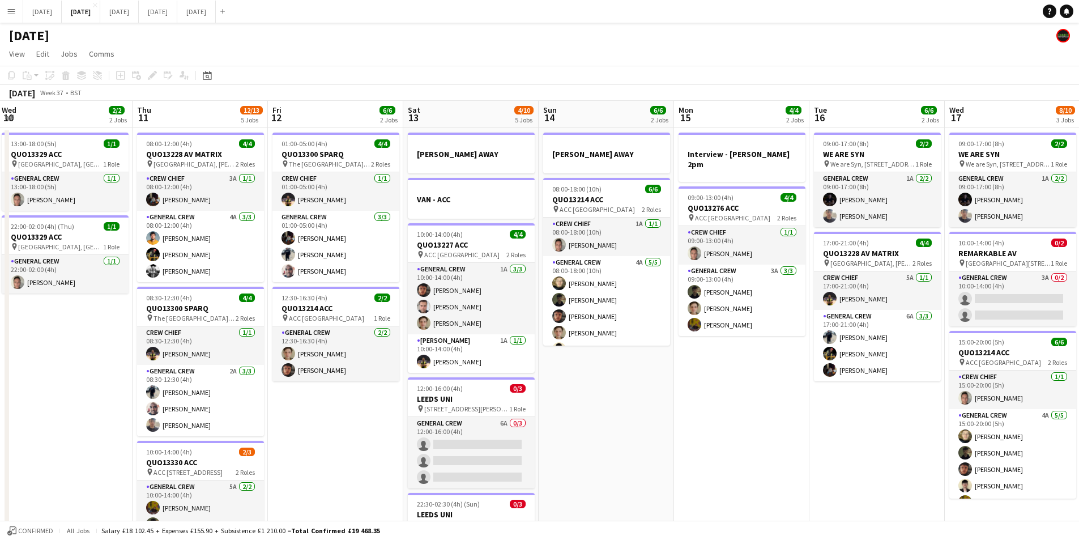
drag, startPoint x: 646, startPoint y: 418, endPoint x: 490, endPoint y: 394, distance: 158.1
click at [934, 413] on app-calendar-viewport "Mon 8 12/12 5 Jobs Tue 9 4/4 2 Jobs Wed 10 2/2 2 Jobs Thu 11 12/13 5 Jobs Fri 1…" at bounding box center [539, 450] width 1079 height 699
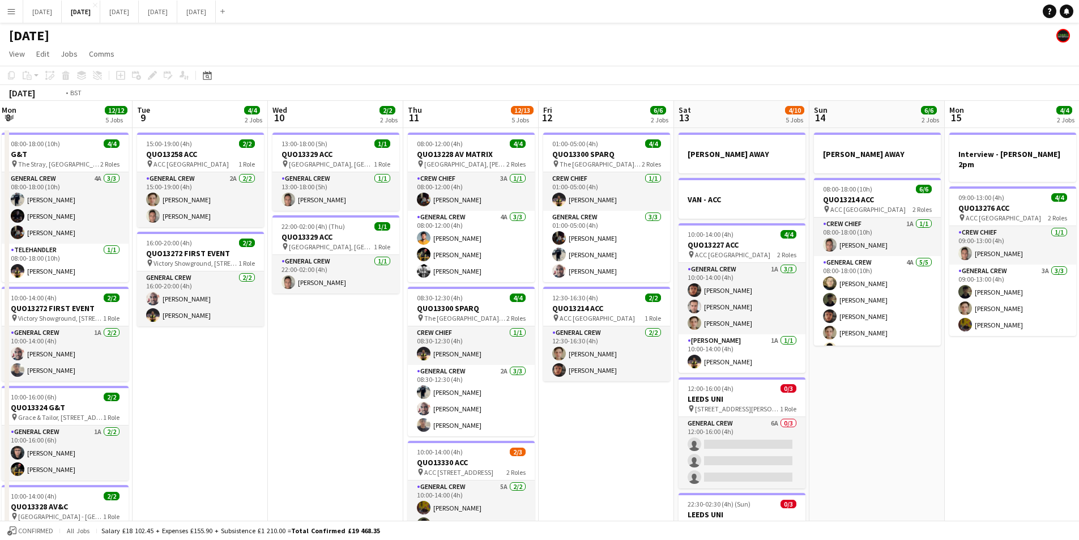
scroll to position [0, 257]
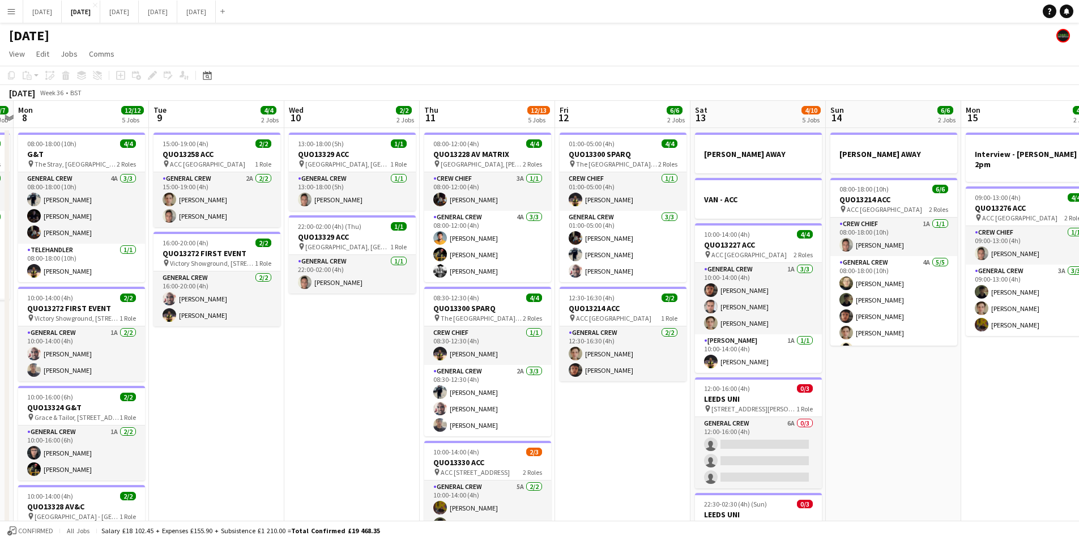
drag, startPoint x: 530, startPoint y: 419, endPoint x: 627, endPoint y: 407, distance: 97.7
click at [623, 419] on app-calendar-viewport "Sat 6 15/15 5 Jobs Sun 7 7/7 1 Job Mon 8 12/12 5 Jobs Tue 9 4/4 2 Jobs Wed 10 2…" at bounding box center [539, 450] width 1079 height 699
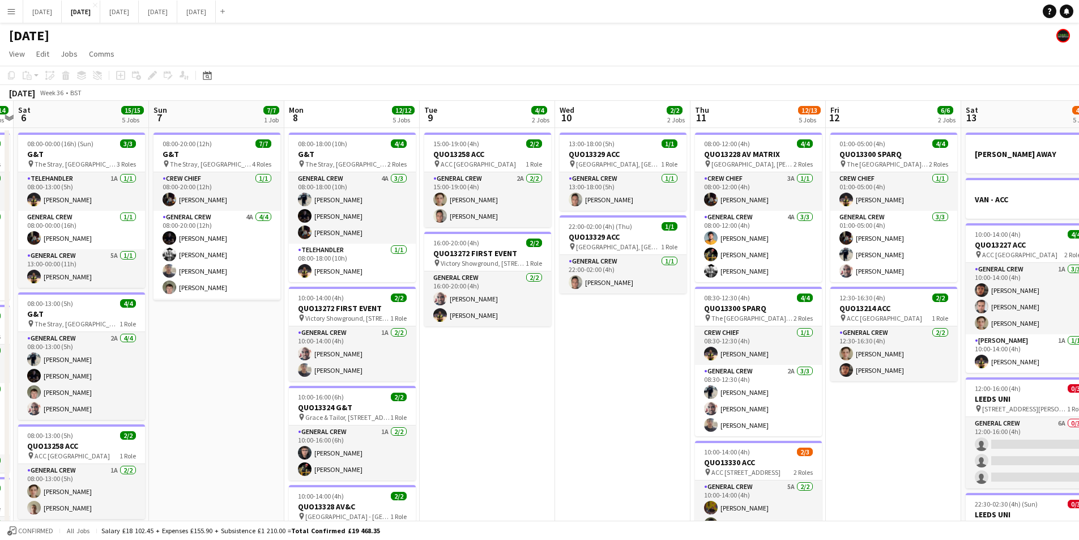
click at [690, 405] on app-calendar-viewport "Thu 4 20/20 5 Jobs Fri 5 14/14 3 Jobs Sat 6 15/15 5 Jobs Sun 7 7/7 1 Job Mon 8 …" at bounding box center [539, 450] width 1079 height 699
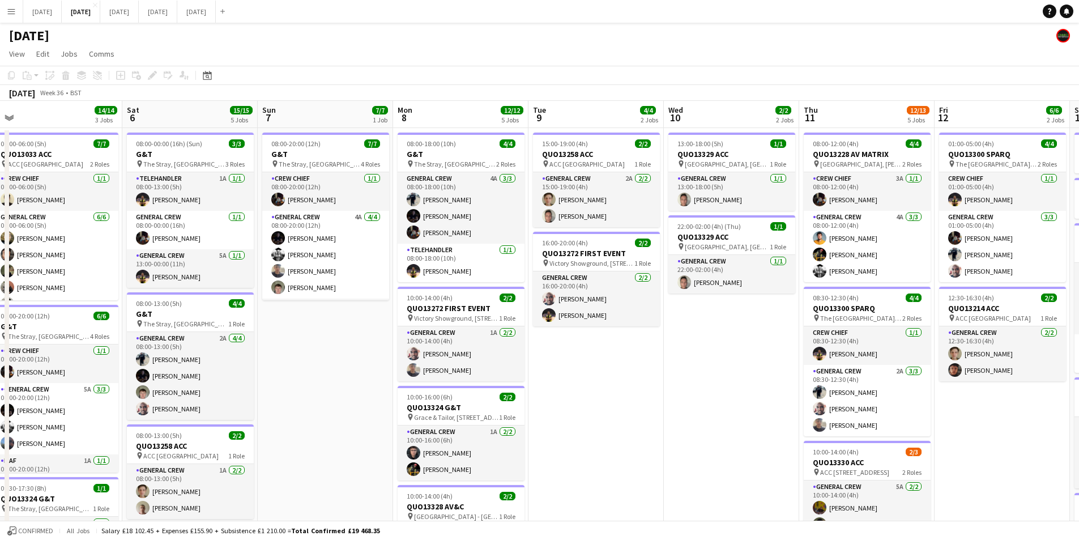
scroll to position [0, 441]
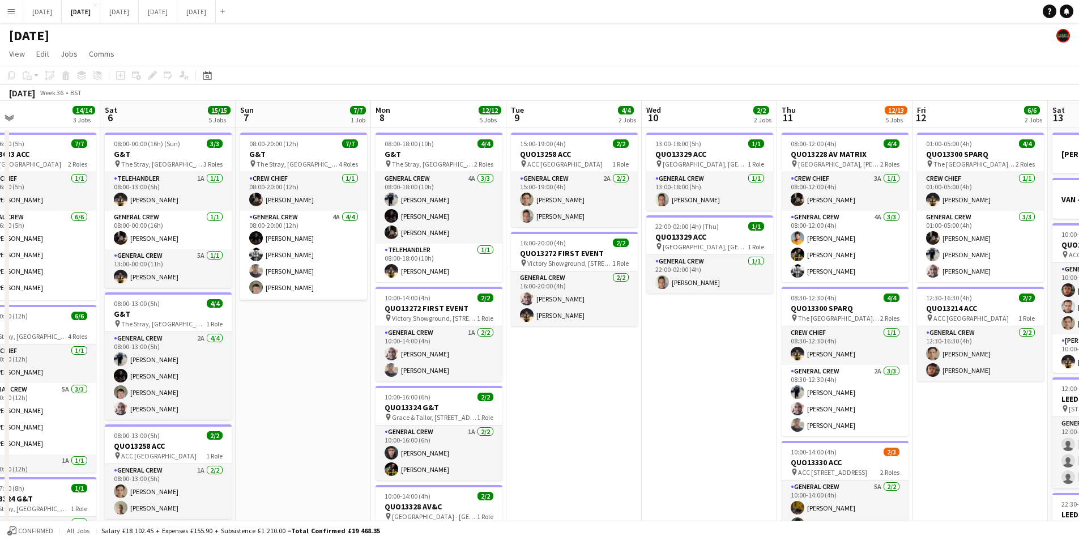
drag, startPoint x: 816, startPoint y: 375, endPoint x: 698, endPoint y: 356, distance: 119.9
click at [698, 356] on app-calendar-viewport "Tue 2 20/21 4 Jobs Wed 3 16/16 3 Jobs Thu 4 20/20 5 Jobs Fri 5 14/14 3 Jobs Sat…" at bounding box center [539, 450] width 1079 height 699
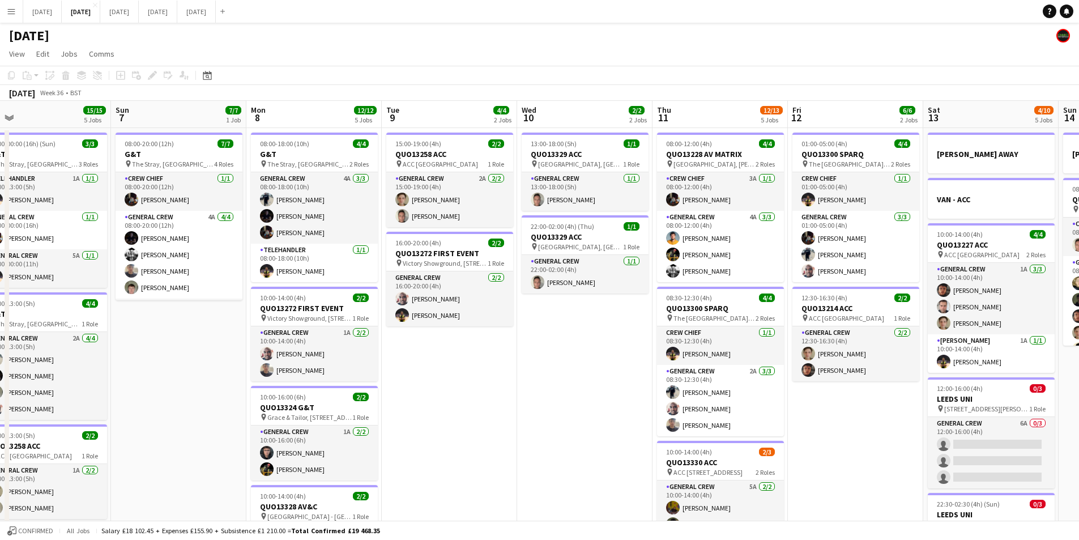
drag, startPoint x: 1003, startPoint y: 449, endPoint x: 878, endPoint y: 431, distance: 126.5
click at [878, 431] on app-calendar-viewport "Wed 3 16/16 3 Jobs Thu 4 20/20 5 Jobs Fri 5 14/14 3 Jobs Sat 6 15/15 5 Jobs Sun…" at bounding box center [539, 450] width 1079 height 699
drag, startPoint x: 495, startPoint y: 420, endPoint x: 631, endPoint y: 423, distance: 135.4
click at [631, 423] on app-calendar-viewport "Wed 3 16/16 3 Jobs Thu 4 20/20 5 Jobs Fri 5 14/14 3 Jobs Sat 6 15/15 5 Jobs Sun…" at bounding box center [539, 450] width 1079 height 699
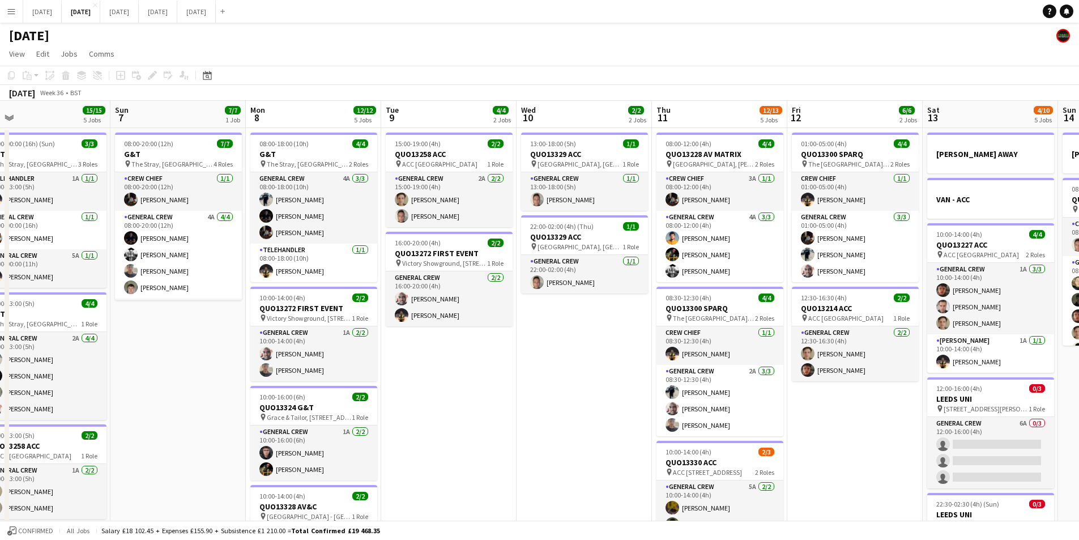
scroll to position [0, 296]
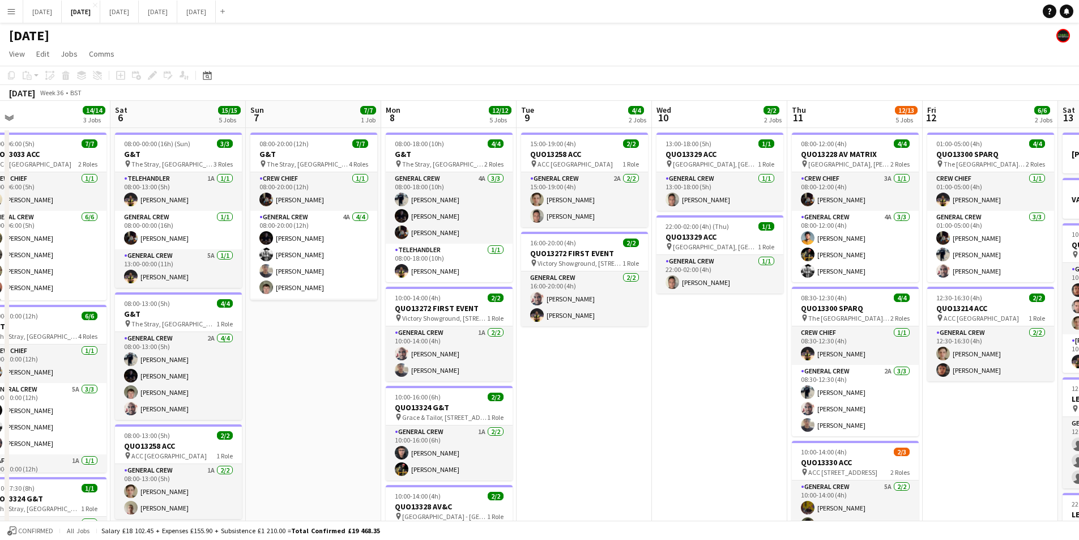
drag, startPoint x: 598, startPoint y: 416, endPoint x: 671, endPoint y: 421, distance: 73.3
click at [671, 427] on app-calendar-viewport "Wed 3 16/16 3 Jobs Thu 4 20/20 5 Jobs Fri 5 14/14 3 Jobs Sat 6 15/15 5 Jobs Sun…" at bounding box center [539, 450] width 1079 height 699
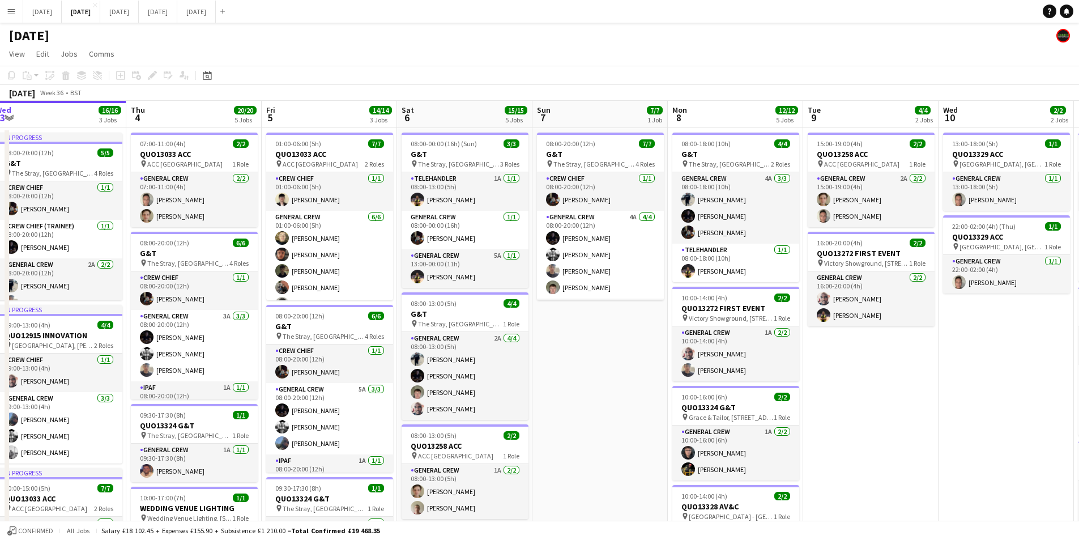
drag, startPoint x: 355, startPoint y: 437, endPoint x: 630, endPoint y: 433, distance: 275.4
click at [603, 441] on app-calendar-viewport "Mon 1 Tue 2 20/21 4 Jobs Wed 3 16/16 3 Jobs Thu 4 20/20 5 Jobs Fri 5 14/14 3 Jo…" at bounding box center [539, 450] width 1079 height 699
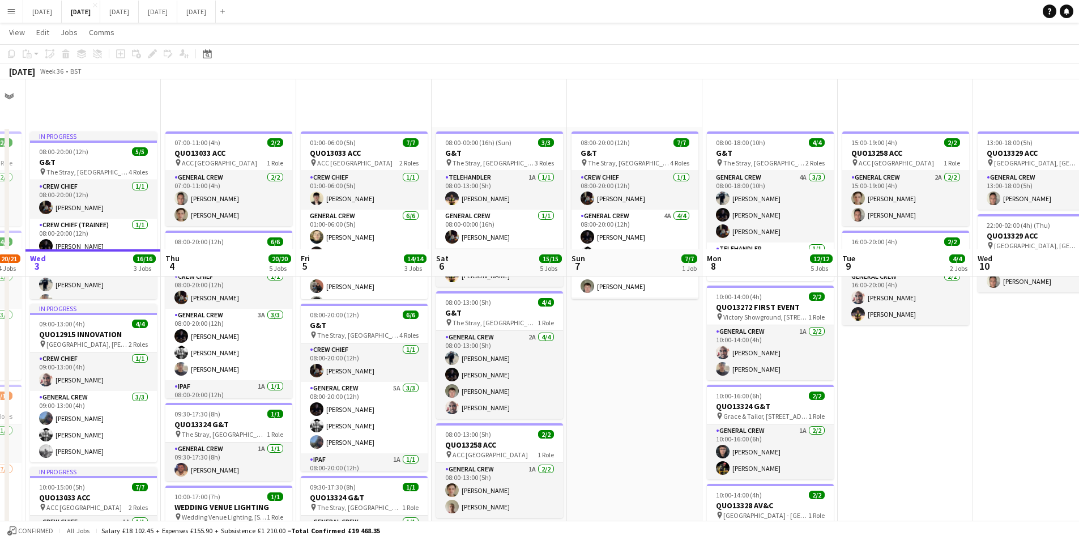
scroll to position [170, 0]
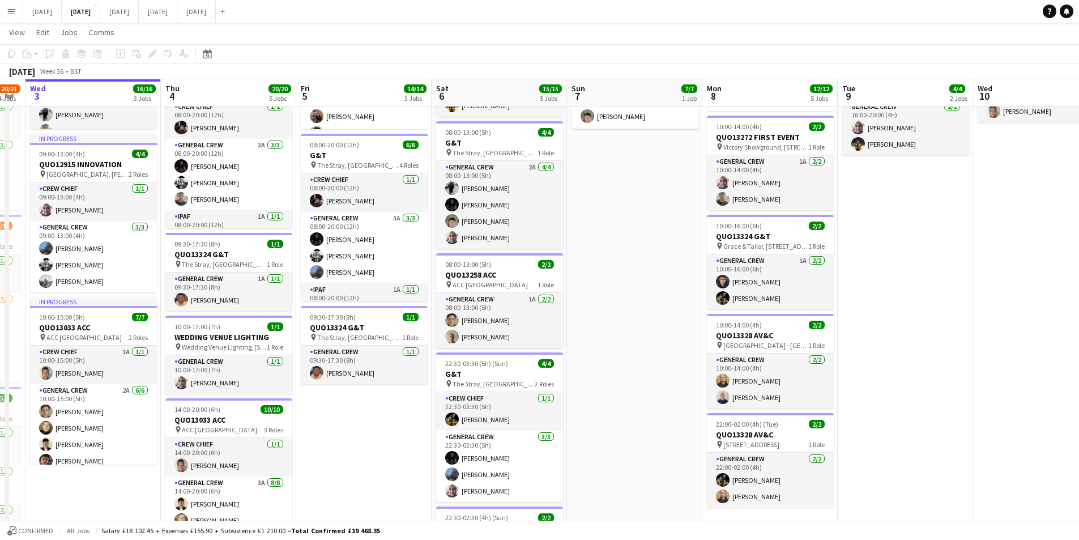
drag, startPoint x: 675, startPoint y: 330, endPoint x: 556, endPoint y: 326, distance: 119.6
click at [552, 326] on app-calendar-viewport "Mon 1 16/16 3 Jobs Tue 2 20/21 4 Jobs Wed 3 16/16 3 Jobs Thu 4 20/20 5 Jobs Fri…" at bounding box center [539, 251] width 1079 height 754
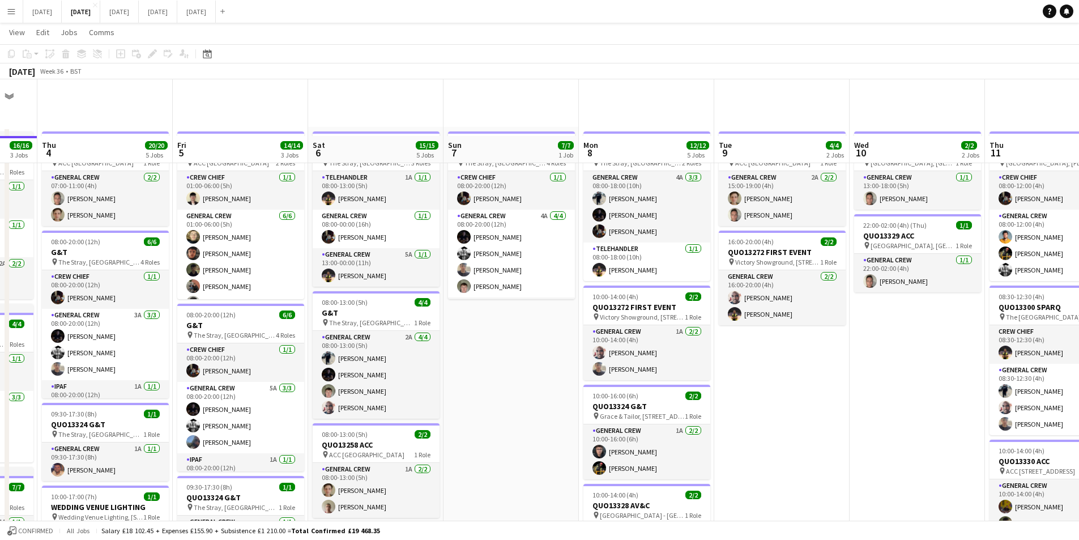
scroll to position [57, 0]
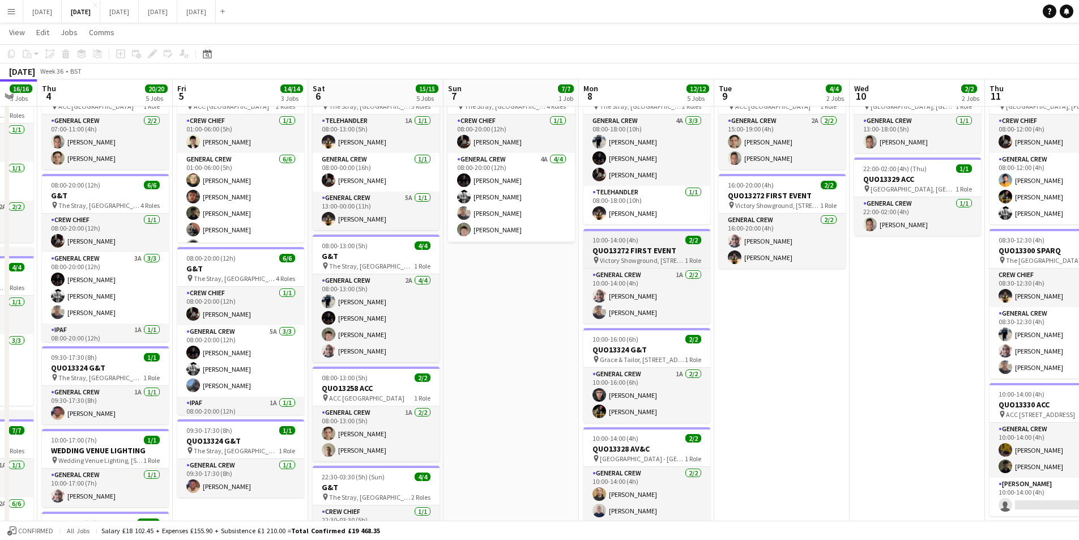
click at [646, 253] on h3 "QUO13272 FIRST EVENT" at bounding box center [647, 250] width 127 height 10
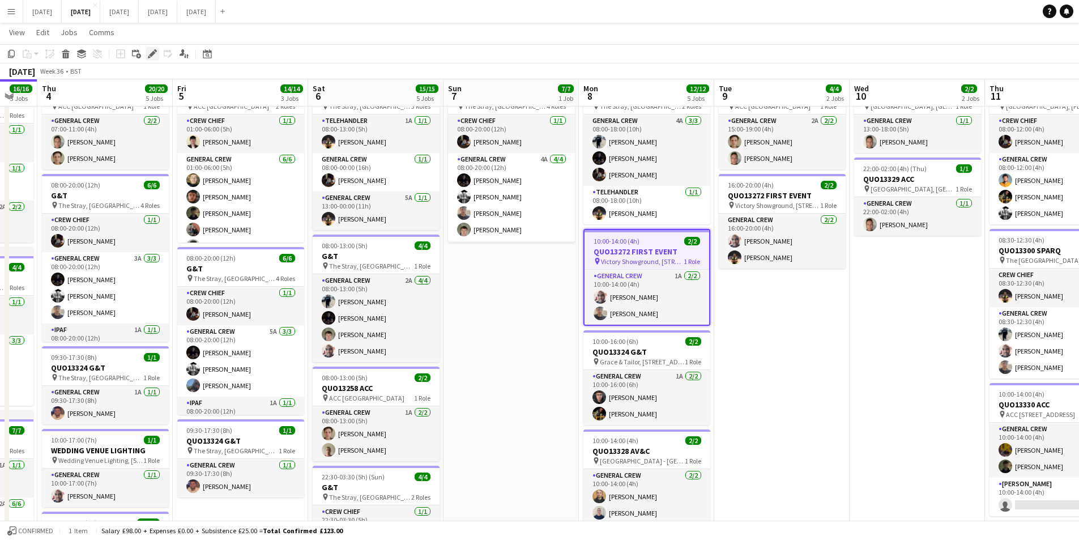
click at [151, 54] on icon at bounding box center [152, 54] width 6 height 6
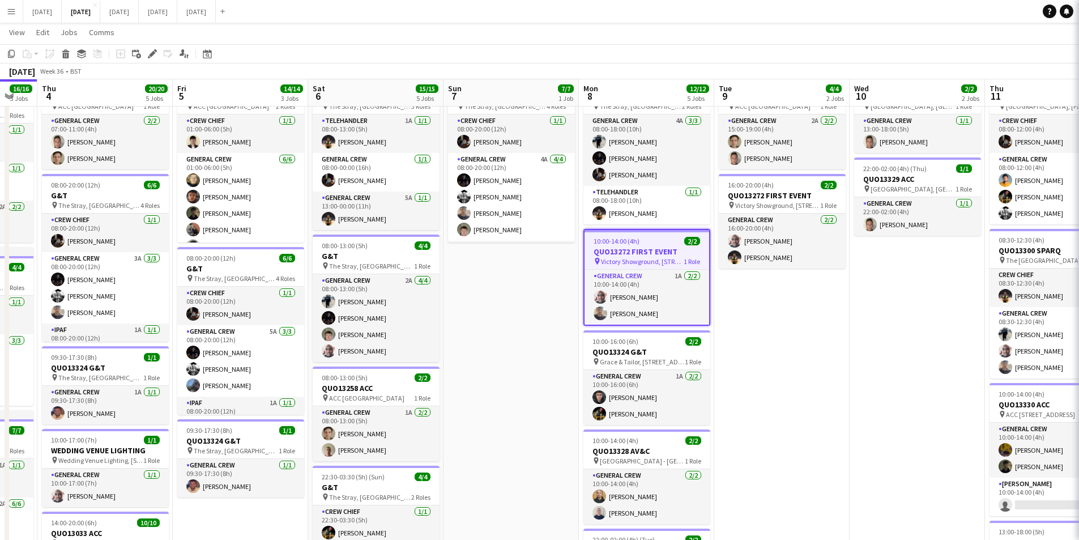
type input "**********"
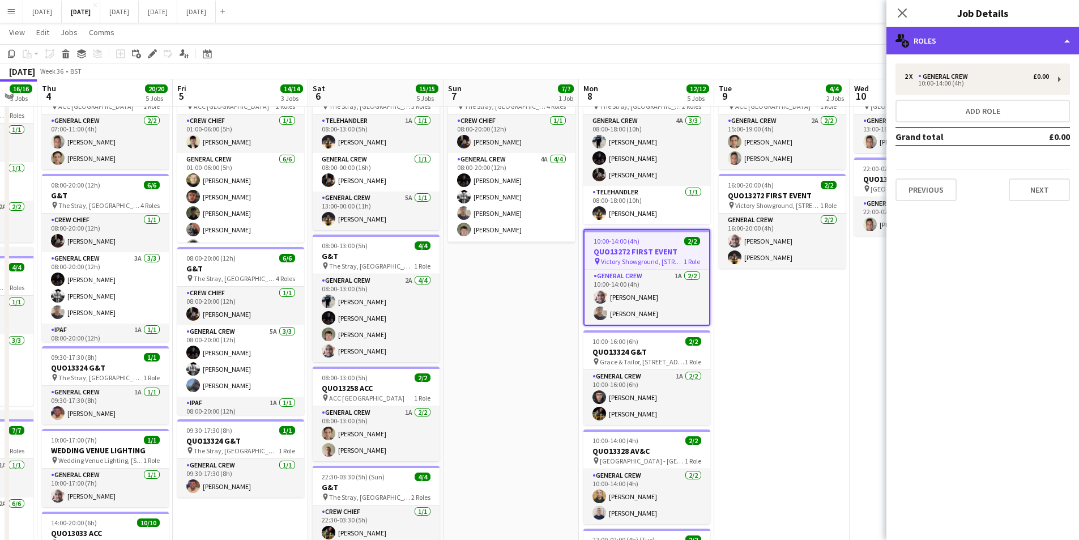
click at [1007, 33] on div "multiple-users-add Roles" at bounding box center [983, 40] width 193 height 27
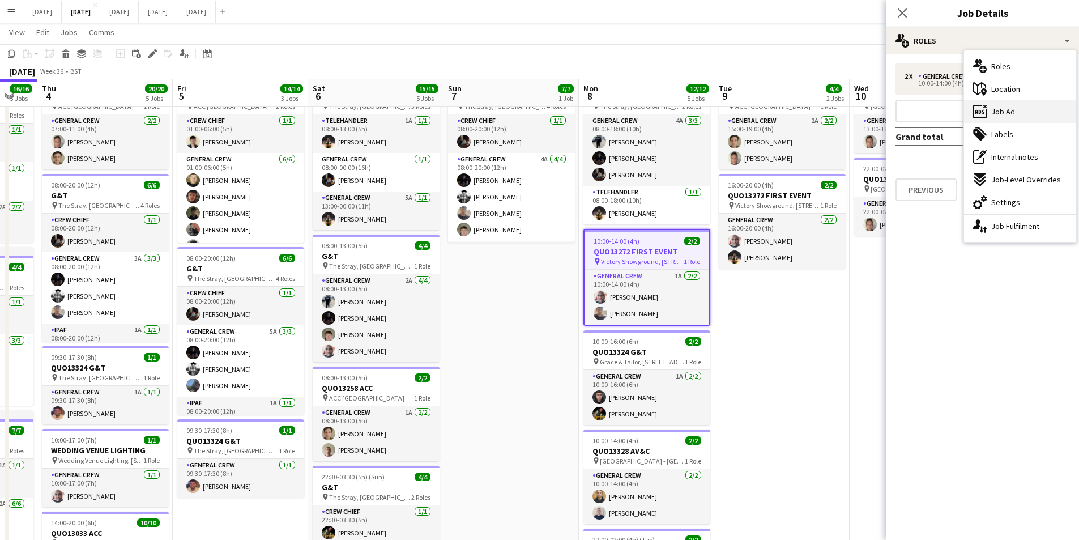
click at [1028, 101] on div "ads-window Job Ad" at bounding box center [1020, 111] width 112 height 23
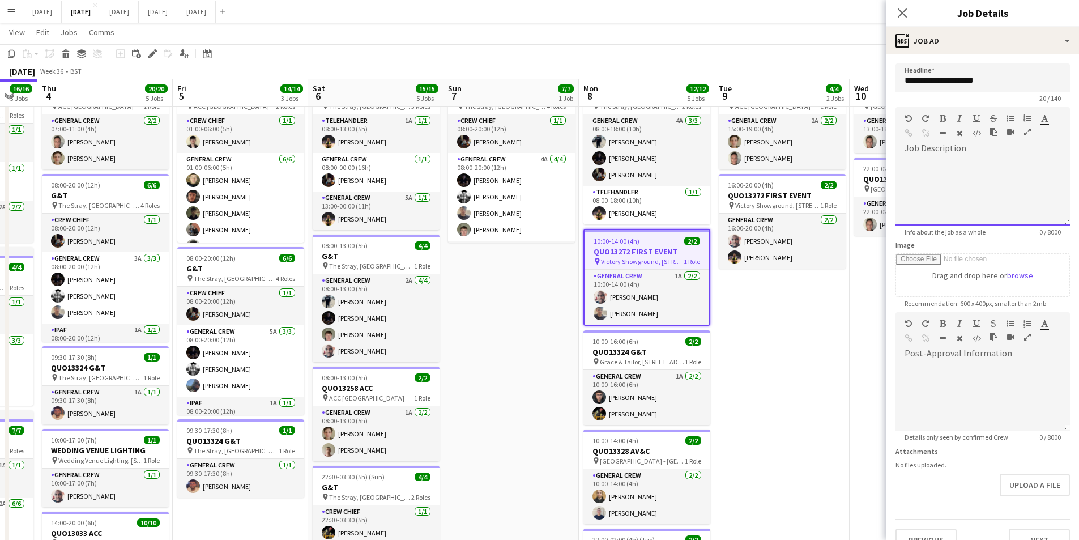
click at [969, 170] on div at bounding box center [983, 191] width 174 height 68
drag, startPoint x: 939, startPoint y: 163, endPoint x: 982, endPoint y: 137, distance: 50.8
click at [866, 162] on body "Menu Boards Boards Boards All jobs Status Workforce Workforce My Workforce Recr…" at bounding box center [539, 352] width 1079 height 818
click at [941, 116] on icon "button" at bounding box center [943, 118] width 6 height 8
drag, startPoint x: 1011, startPoint y: 165, endPoint x: 905, endPoint y: 161, distance: 106.0
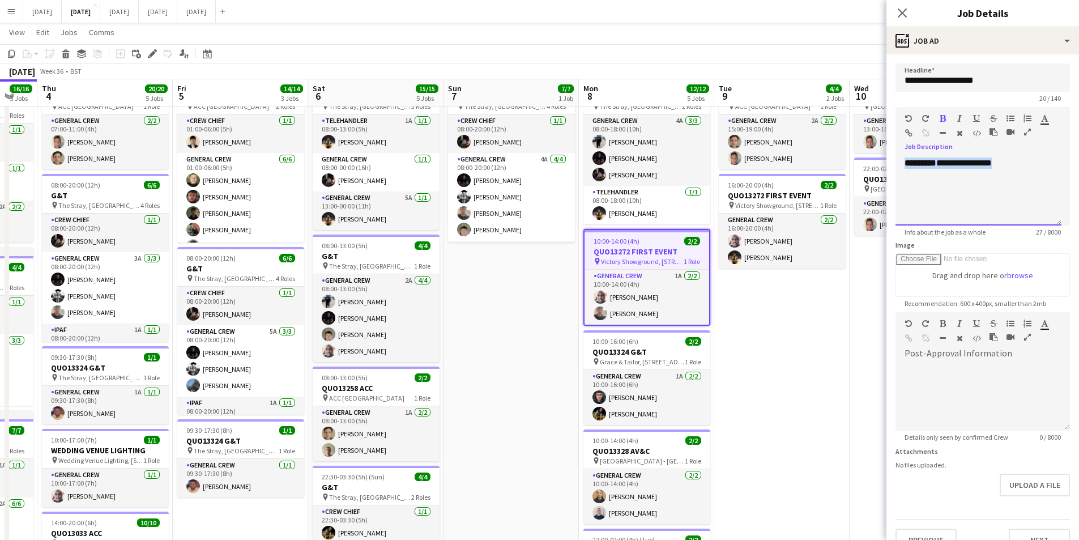
click at [904, 161] on div "**********" at bounding box center [979, 191] width 166 height 68
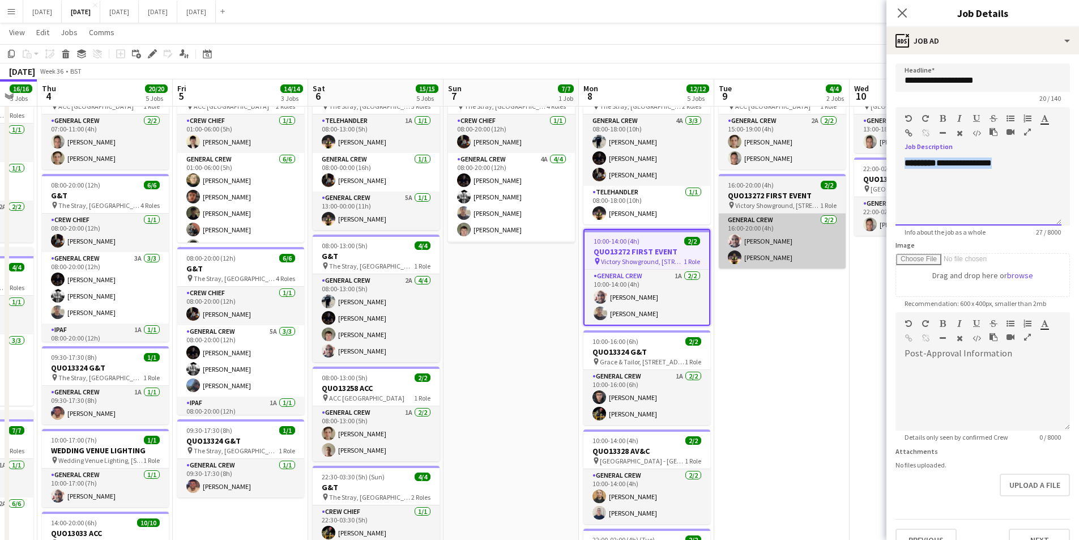
copy div "**********"
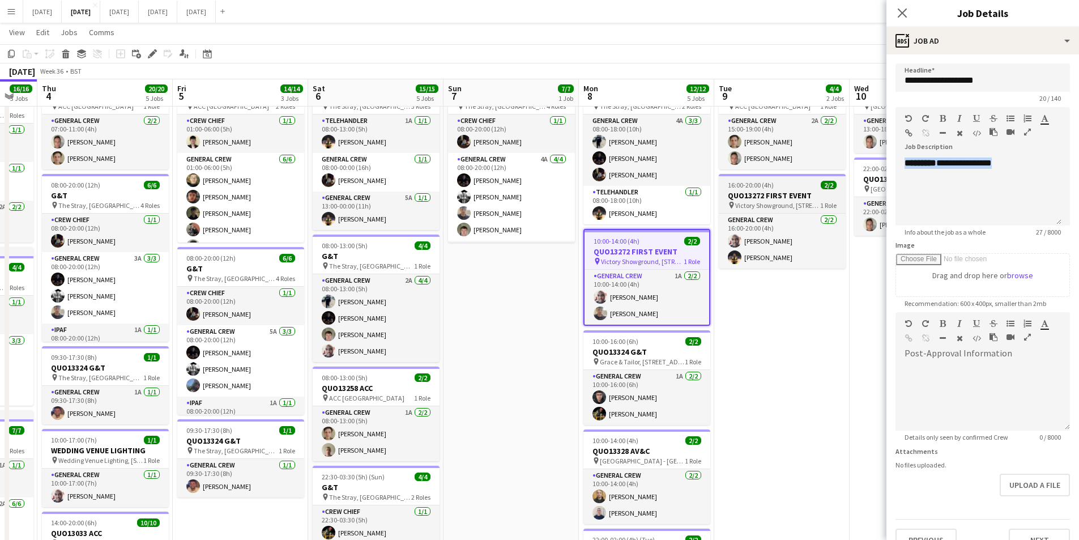
click at [790, 195] on h3 "QUO13272 FIRST EVENT" at bounding box center [782, 195] width 127 height 10
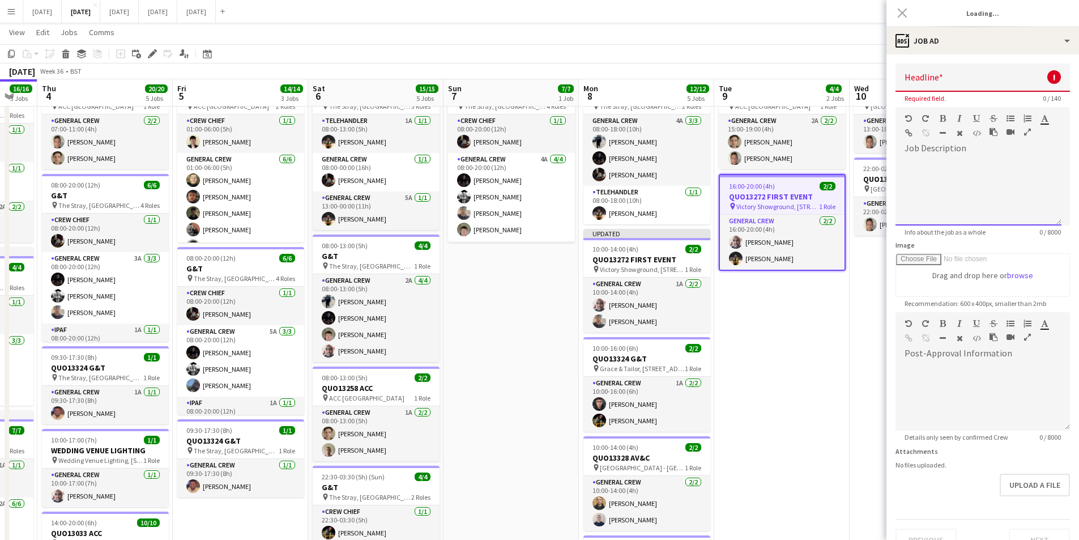
click at [933, 176] on div at bounding box center [979, 191] width 166 height 68
type input "**********"
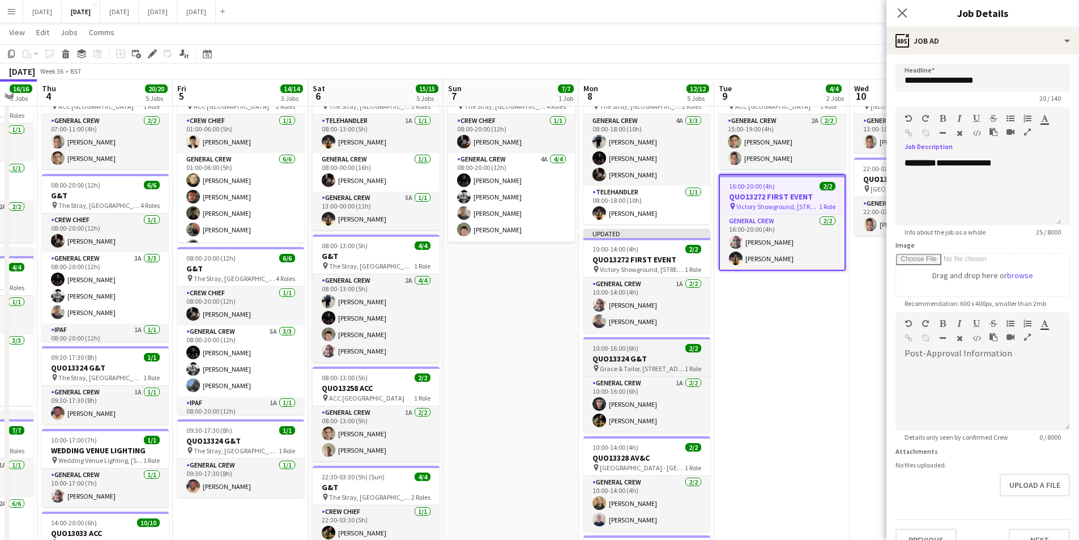
click at [646, 352] on app-job-card "10:00-16:00 (6h) 2/2 QUO13324 G&T pin Grace & Tailor, The Courtyards, [GEOGRAPH…" at bounding box center [647, 384] width 127 height 95
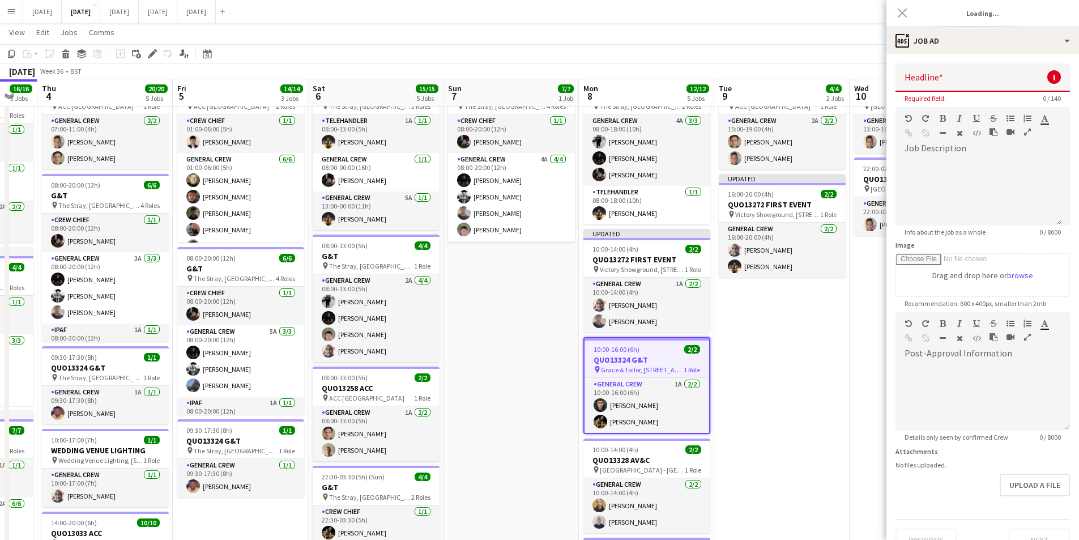
type input "**********"
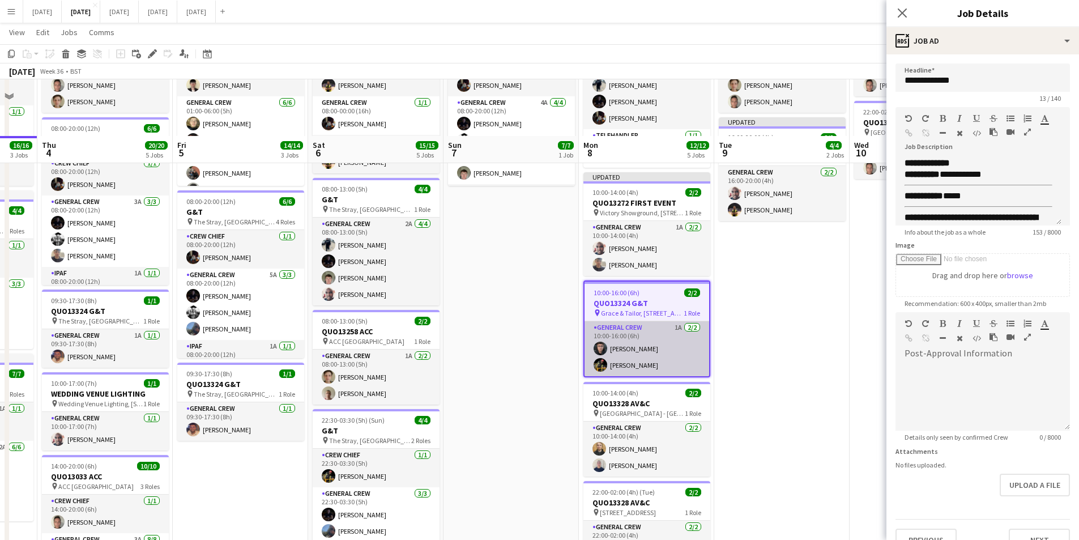
scroll to position [170, 0]
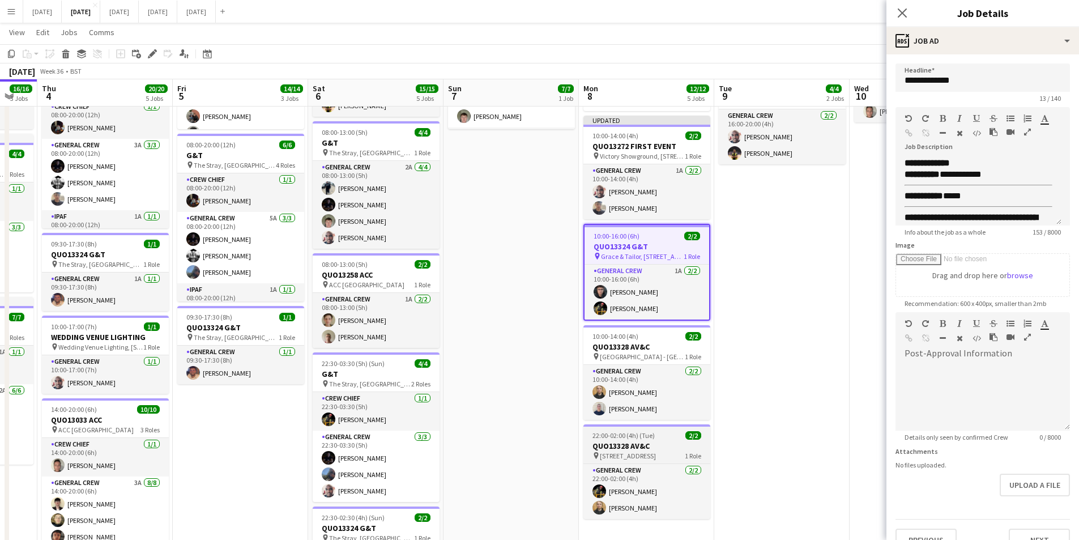
click at [632, 447] on h3 "QUO13328 AV&C" at bounding box center [647, 446] width 127 height 10
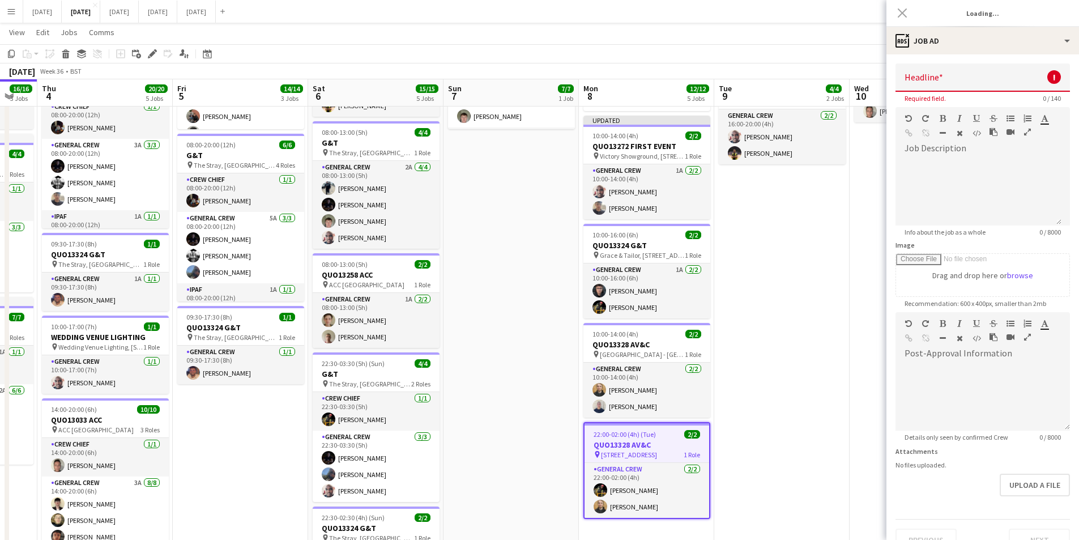
type input "**********"
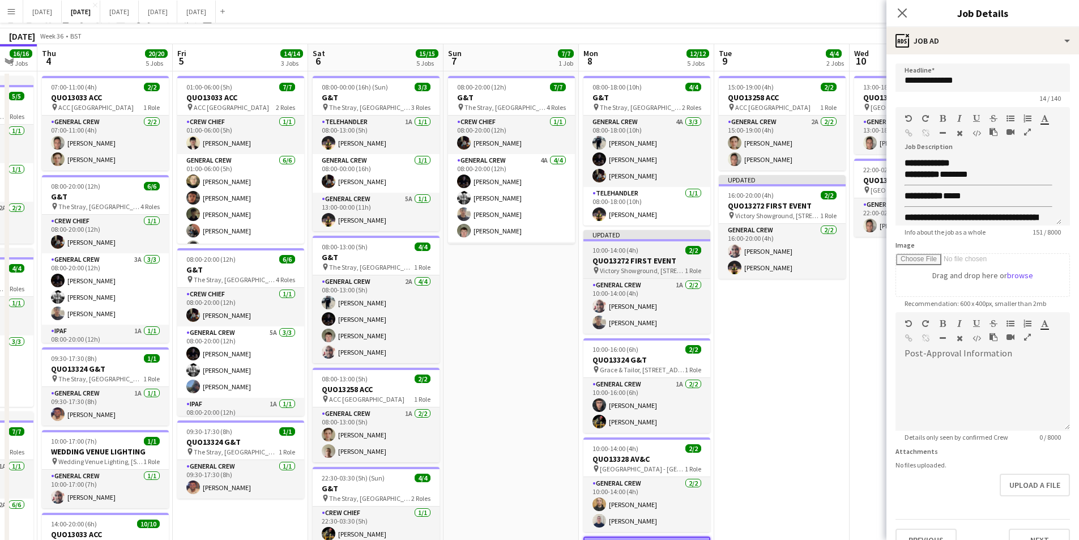
scroll to position [0, 0]
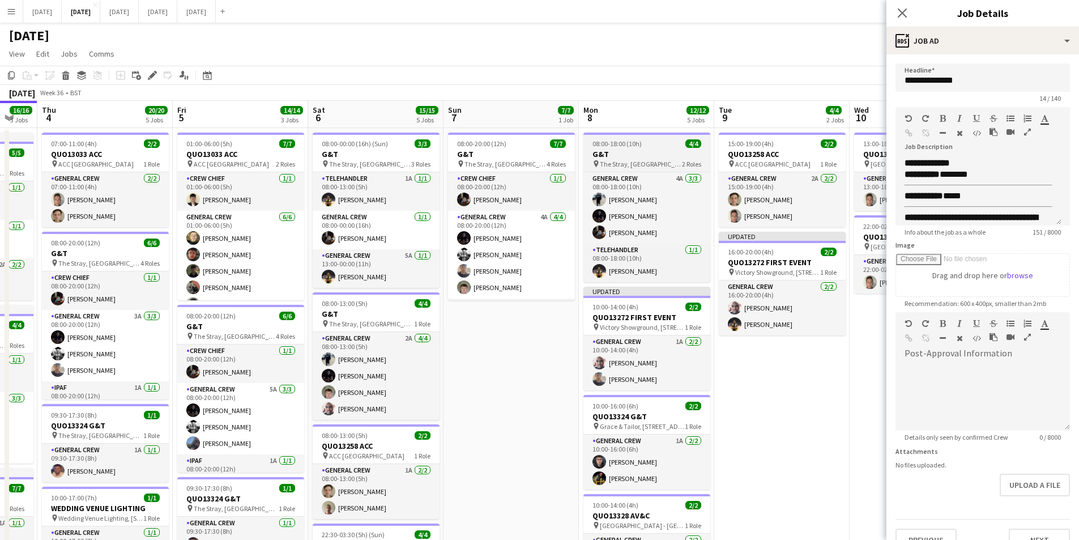
click at [643, 152] on h3 "G&T" at bounding box center [647, 154] width 127 height 10
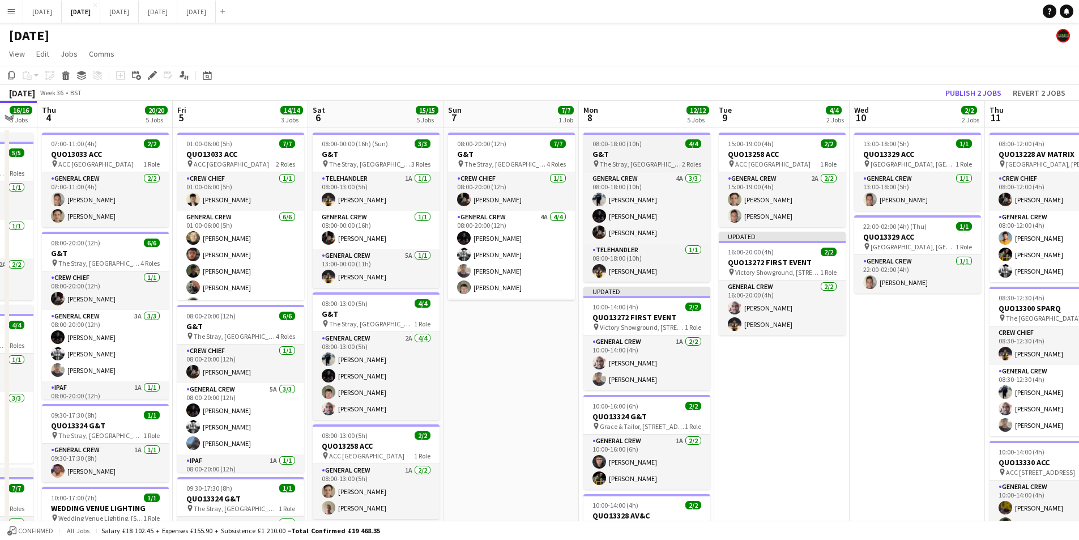
click at [641, 160] on span "The Stray, [GEOGRAPHIC_DATA], [GEOGRAPHIC_DATA], [GEOGRAPHIC_DATA]" at bounding box center [641, 164] width 82 height 8
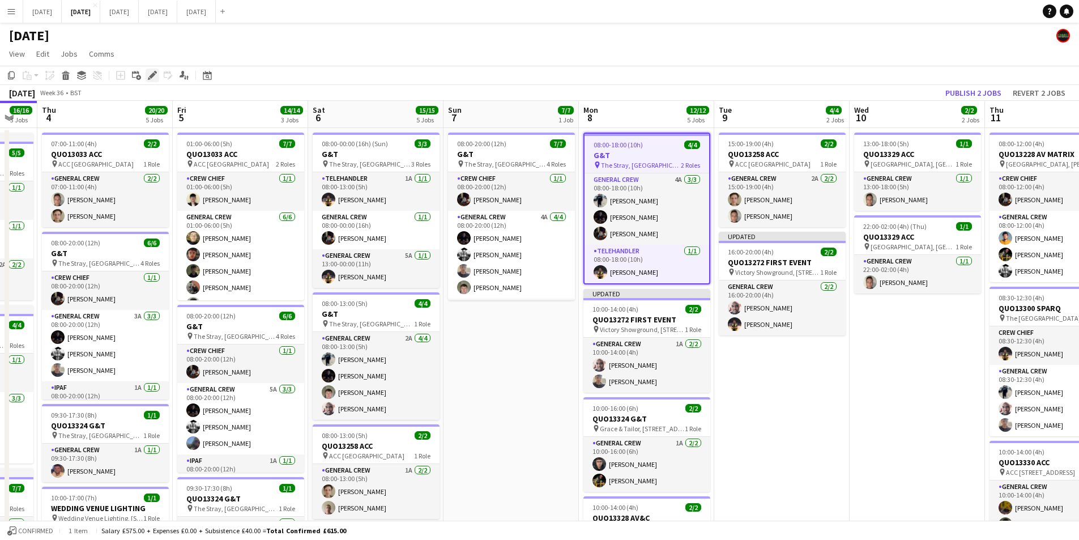
click at [151, 75] on icon "Edit" at bounding box center [152, 75] width 9 height 9
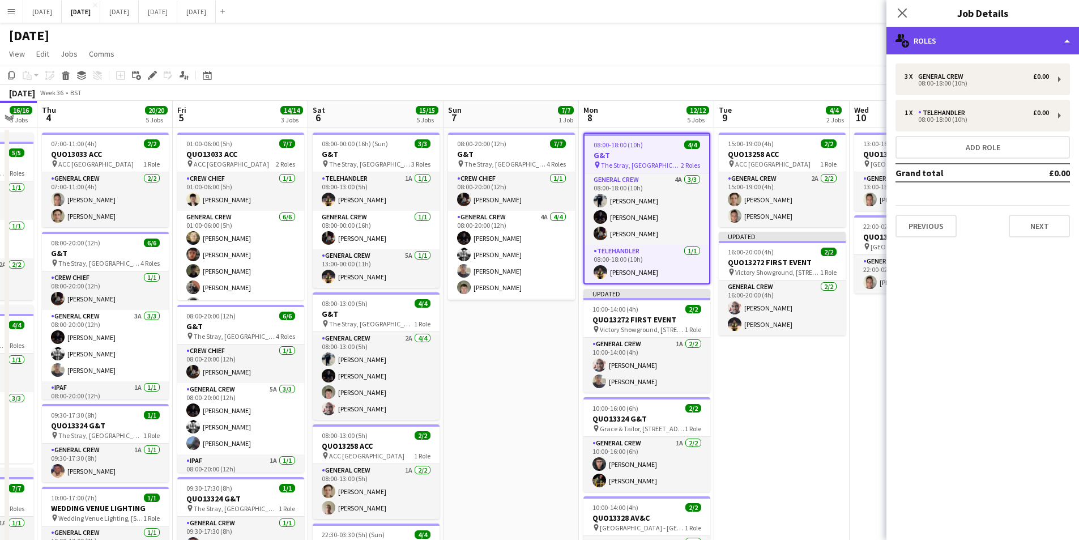
click at [1015, 37] on div "multiple-users-add Roles" at bounding box center [983, 40] width 193 height 27
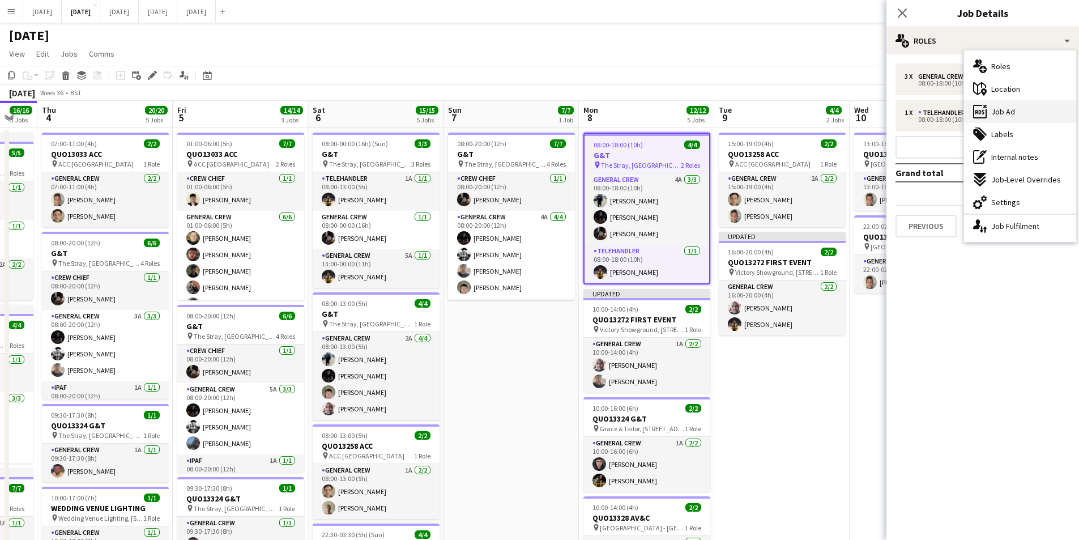
click at [1019, 117] on div "ads-window Job Ad" at bounding box center [1020, 111] width 112 height 23
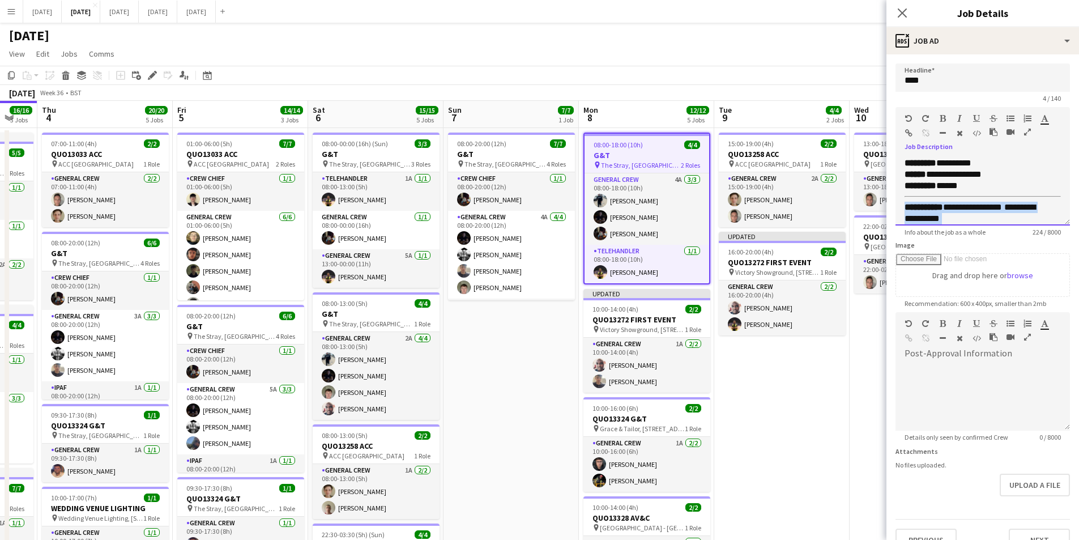
scroll to position [75, 0]
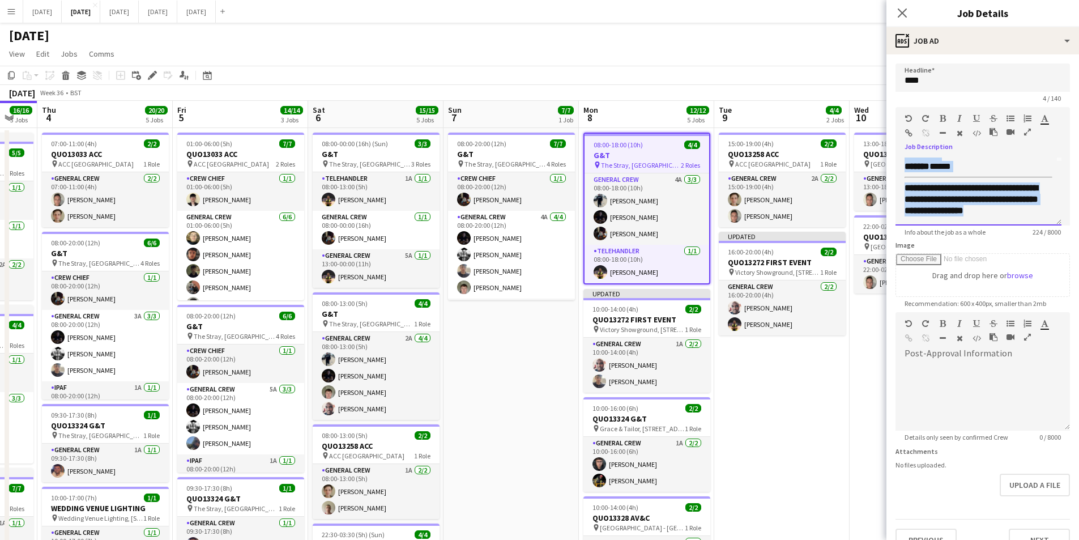
drag, startPoint x: 904, startPoint y: 207, endPoint x: 997, endPoint y: 234, distance: 96.8
click at [997, 234] on app-form-group "**********" at bounding box center [983, 171] width 174 height 129
copy div "**********"
click at [649, 321] on h3 "QUO13272 FIRST EVENT" at bounding box center [647, 319] width 127 height 10
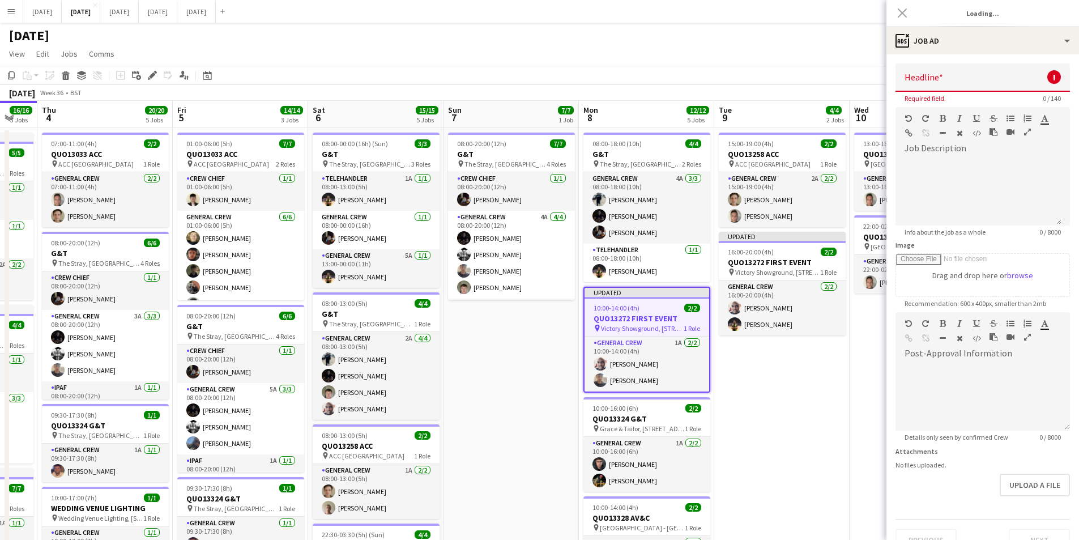
scroll to position [0, 0]
type input "**********"
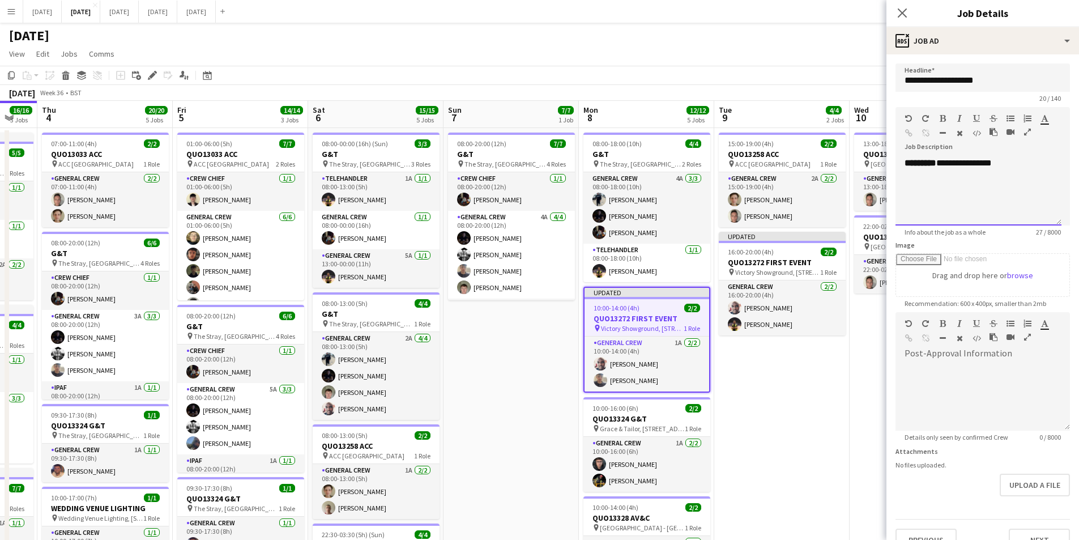
click at [1024, 164] on div "**********" at bounding box center [979, 191] width 166 height 68
click at [943, 131] on icon "button" at bounding box center [943, 133] width 6 height 8
drag, startPoint x: 956, startPoint y: 163, endPoint x: 984, endPoint y: 206, distance: 51.2
click at [940, 163] on div "**********" at bounding box center [979, 191] width 166 height 68
click at [981, 217] on div "**********" at bounding box center [979, 220] width 148 height 95
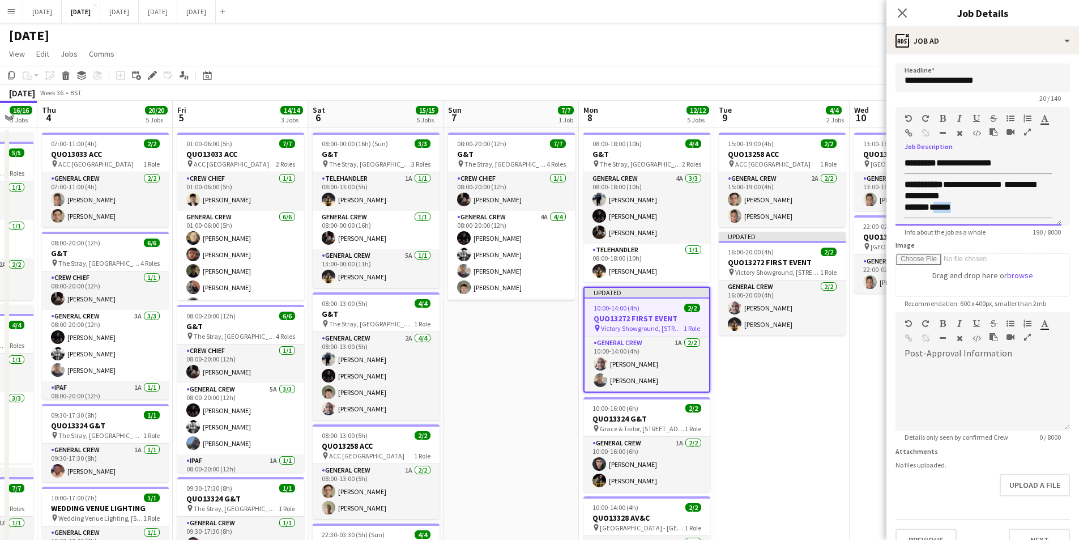
drag, startPoint x: 969, startPoint y: 208, endPoint x: 934, endPoint y: 208, distance: 35.1
click at [935, 209] on div "******* *****" at bounding box center [979, 207] width 148 height 11
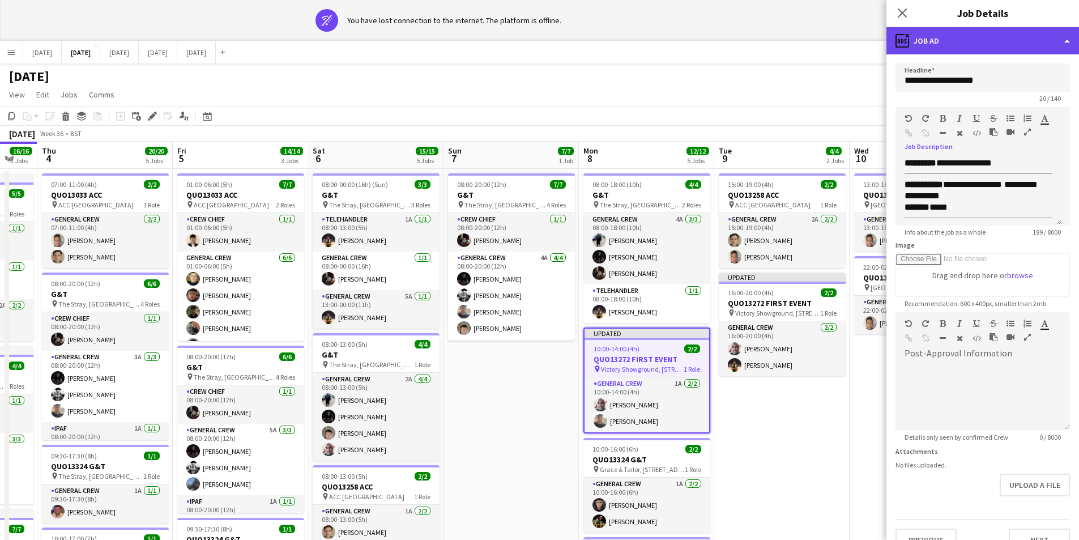
click at [990, 39] on div "ads-window Job Ad" at bounding box center [983, 40] width 193 height 27
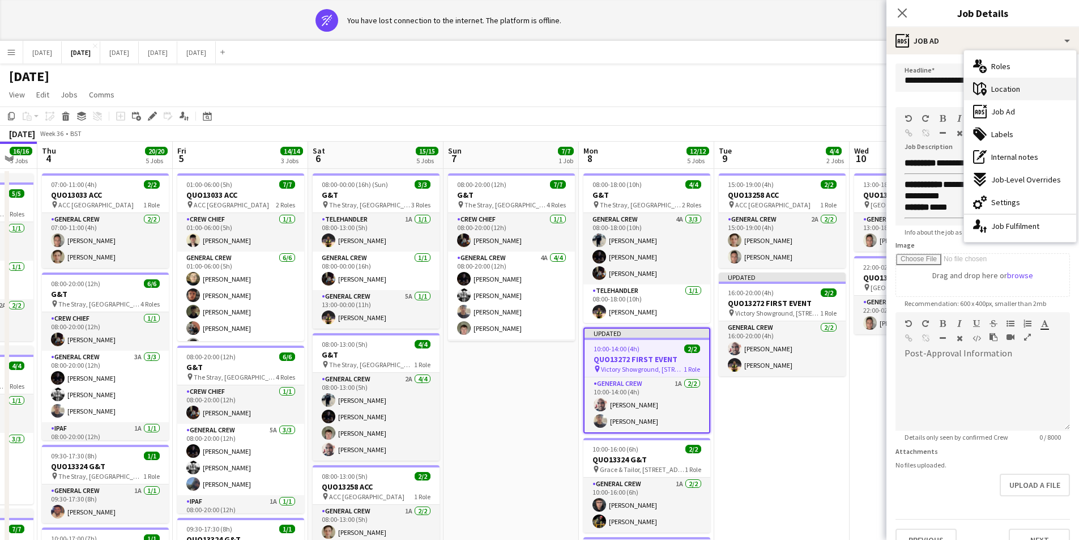
click at [1013, 86] on span "Location" at bounding box center [1005, 89] width 29 height 10
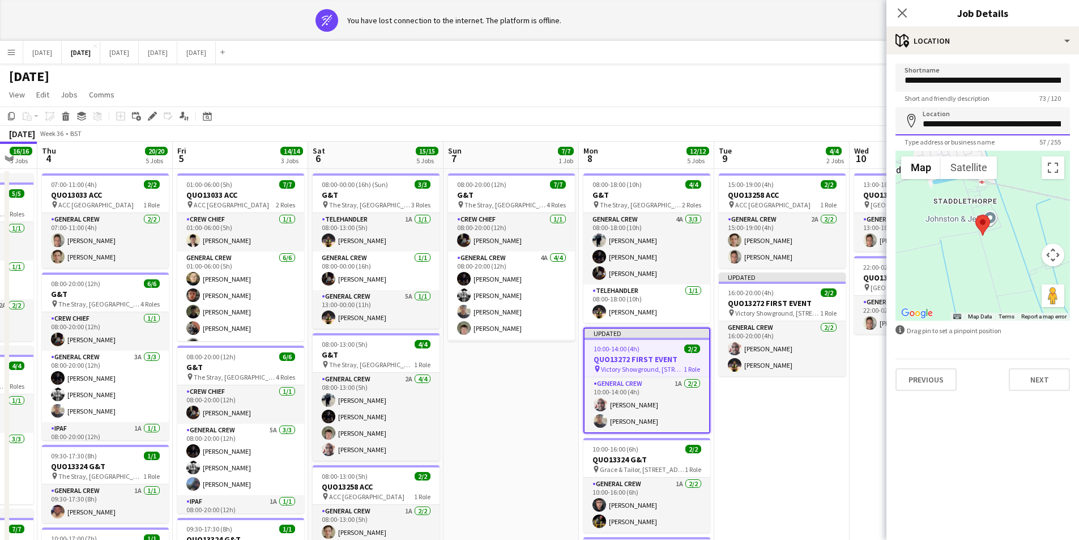
click at [1025, 126] on input "**********" at bounding box center [983, 121] width 174 height 28
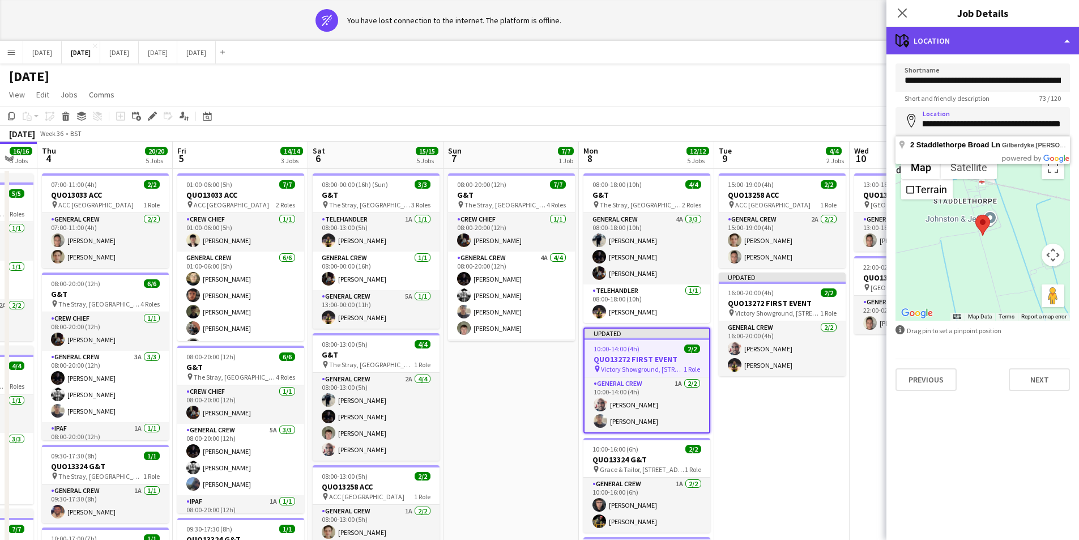
click at [946, 33] on div "maps-pin-1 Location" at bounding box center [983, 40] width 193 height 27
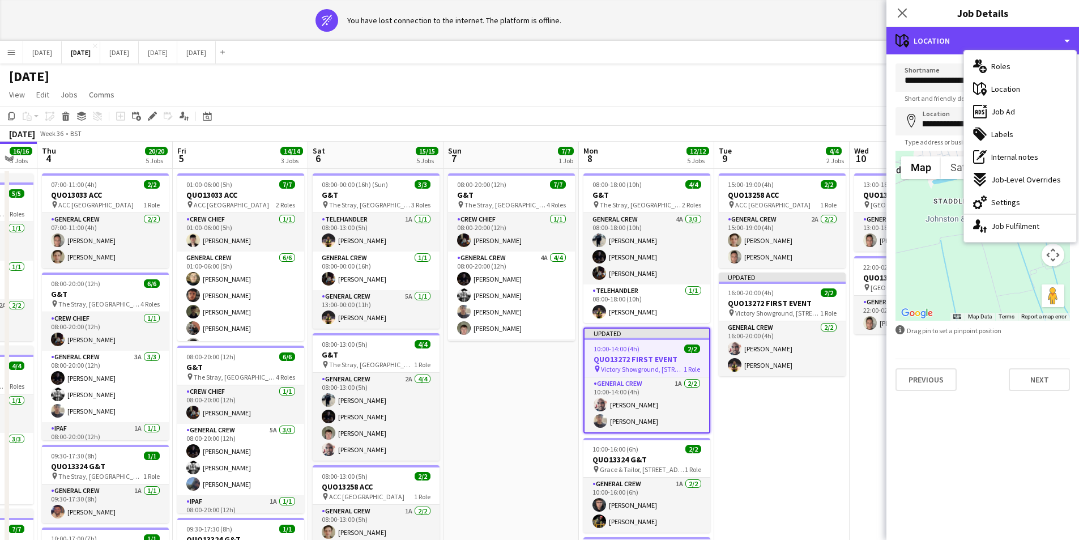
scroll to position [0, 0]
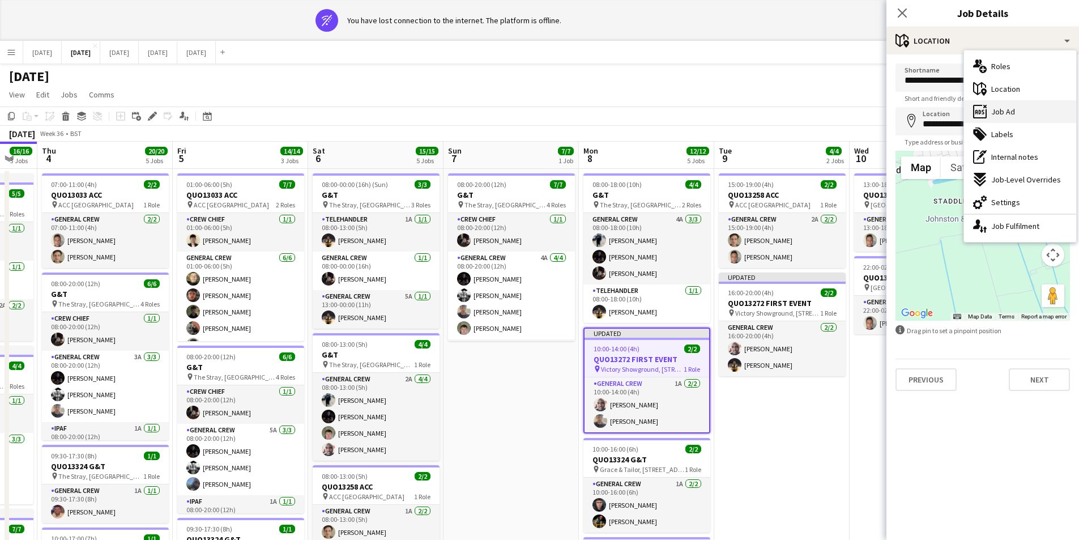
click at [1019, 105] on div "ads-window Job Ad" at bounding box center [1020, 111] width 112 height 23
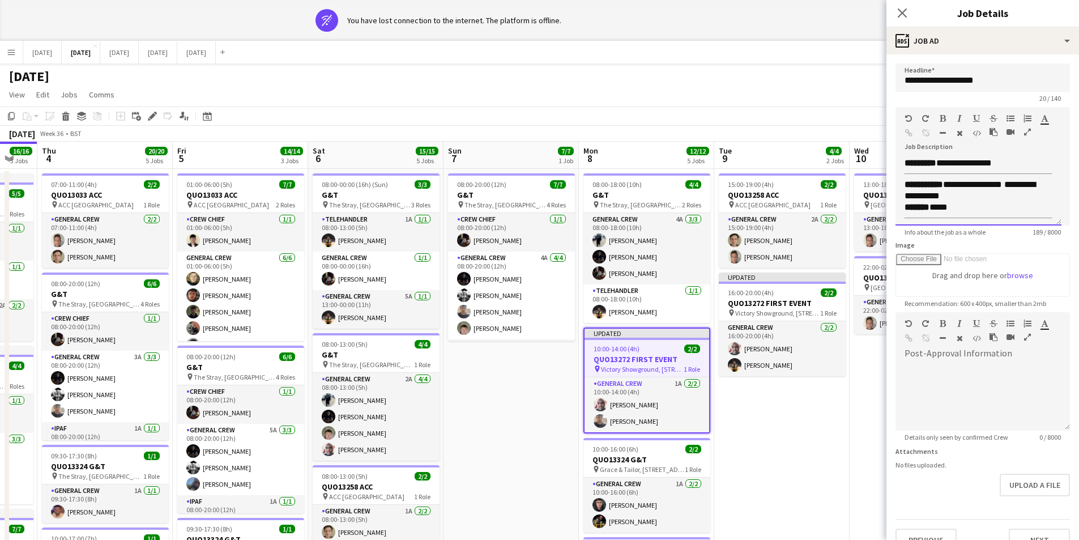
click at [981, 197] on div "**********" at bounding box center [974, 190] width 139 height 23
click at [989, 197] on div "**********" at bounding box center [974, 190] width 139 height 23
click at [906, 10] on icon at bounding box center [902, 12] width 11 height 11
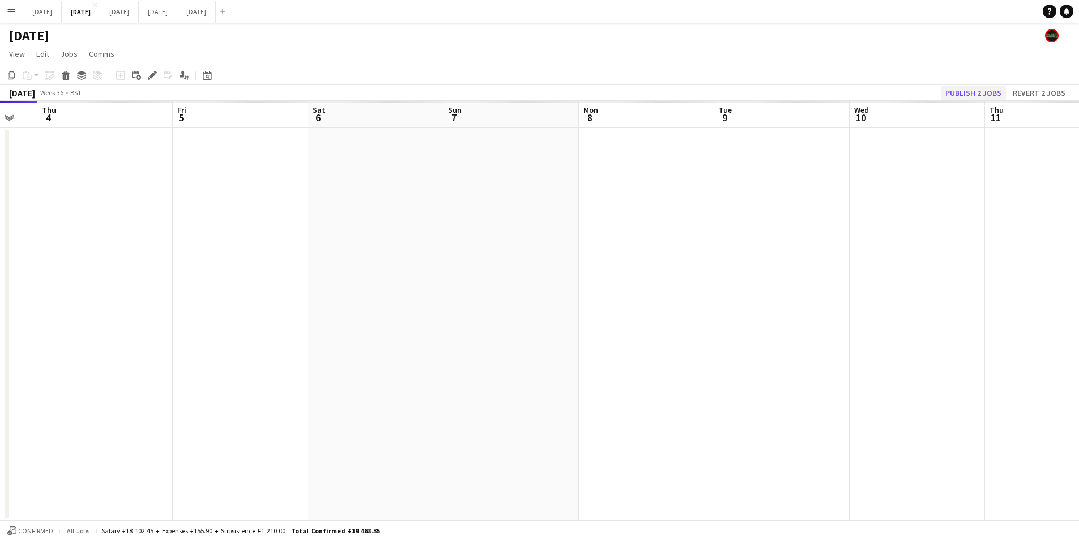
click at [987, 131] on app-date-cell at bounding box center [1052, 324] width 135 height 393
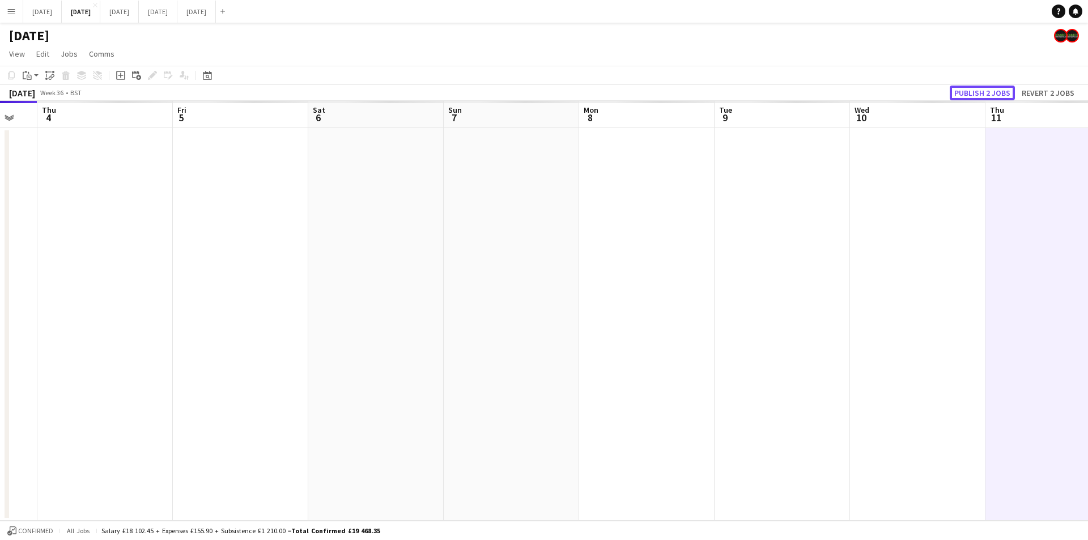
click at [980, 88] on button "Publish 2 jobs" at bounding box center [982, 93] width 65 height 15
click at [981, 89] on div "Publish 2 jobs Revert 2 jobs" at bounding box center [1013, 93] width 147 height 15
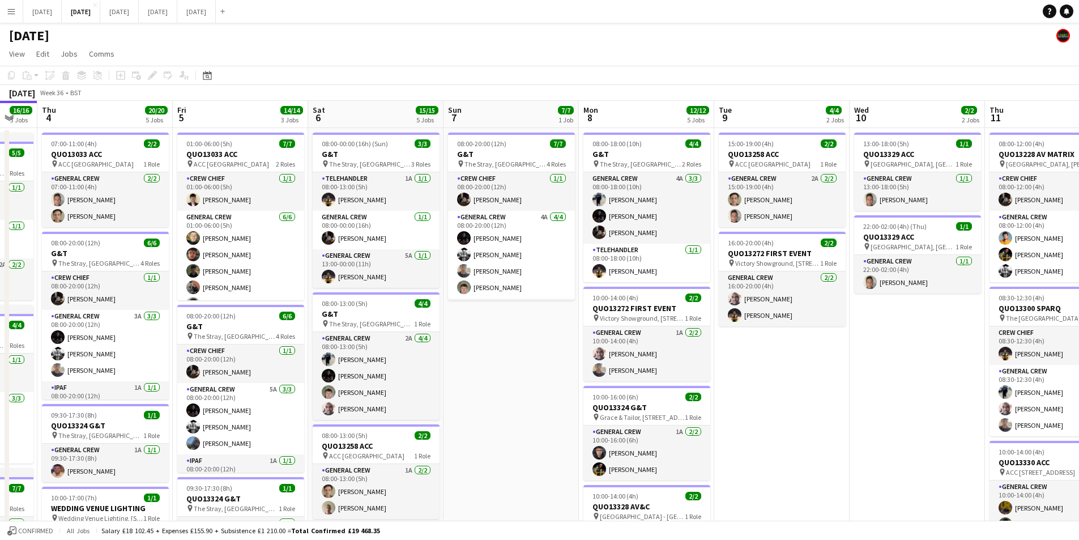
drag, startPoint x: 841, startPoint y: 360, endPoint x: 645, endPoint y: 351, distance: 196.8
click at [643, 351] on app-calendar-viewport "Mon 1 16/16 3 Jobs Tue 2 20/21 4 Jobs Wed 3 16/16 3 Jobs Thu 4 20/20 5 Jobs Fri…" at bounding box center [539, 450] width 1079 height 699
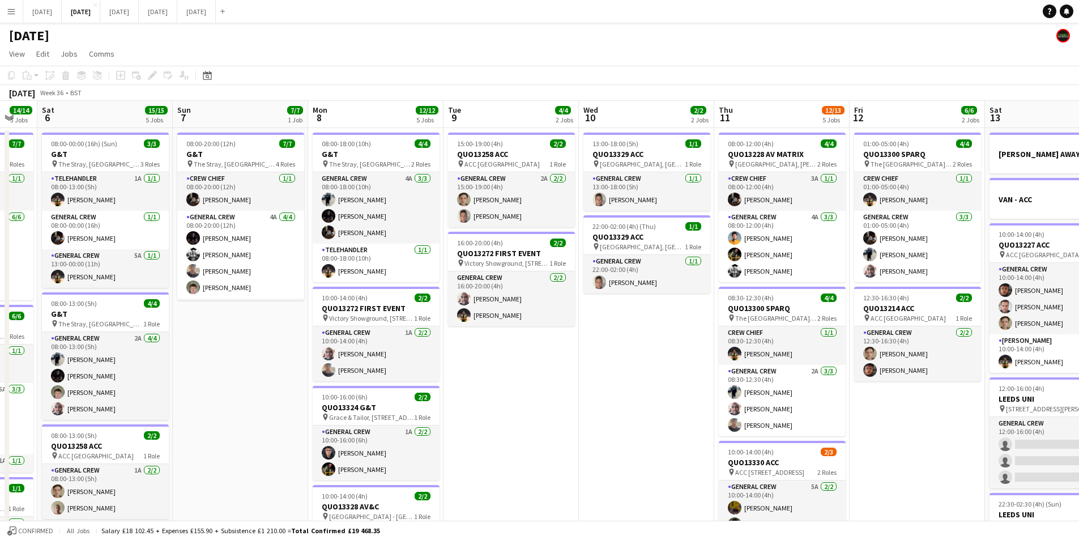
scroll to position [0, 296]
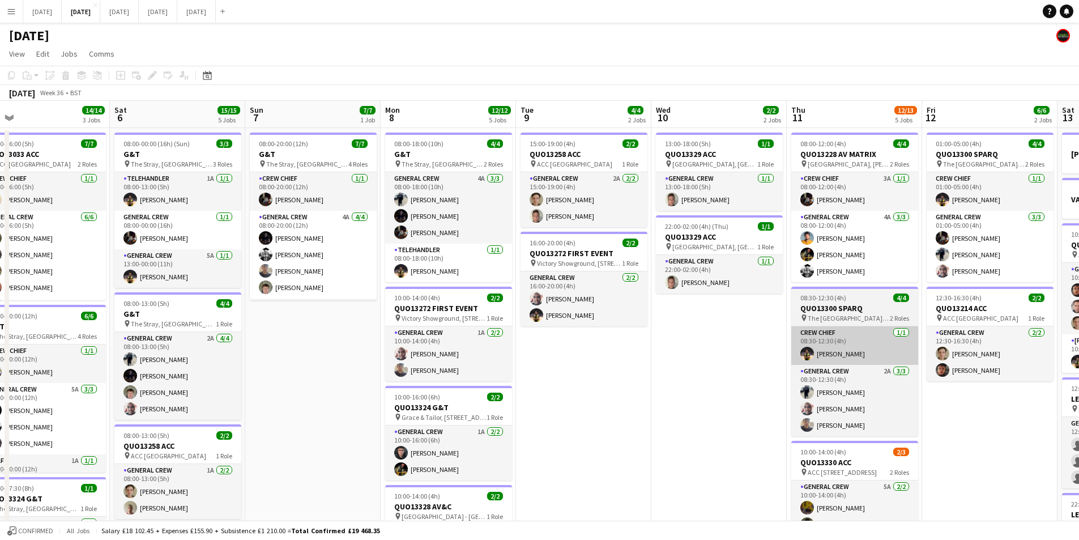
drag, startPoint x: 505, startPoint y: 353, endPoint x: 700, endPoint y: 358, distance: 195.5
click at [504, 352] on app-calendar-viewport "Wed 3 16/16 3 Jobs Thu 4 20/20 5 Jobs Fri 5 14/14 3 Jobs Sat 6 15/15 5 Jobs Sun…" at bounding box center [539, 450] width 1079 height 699
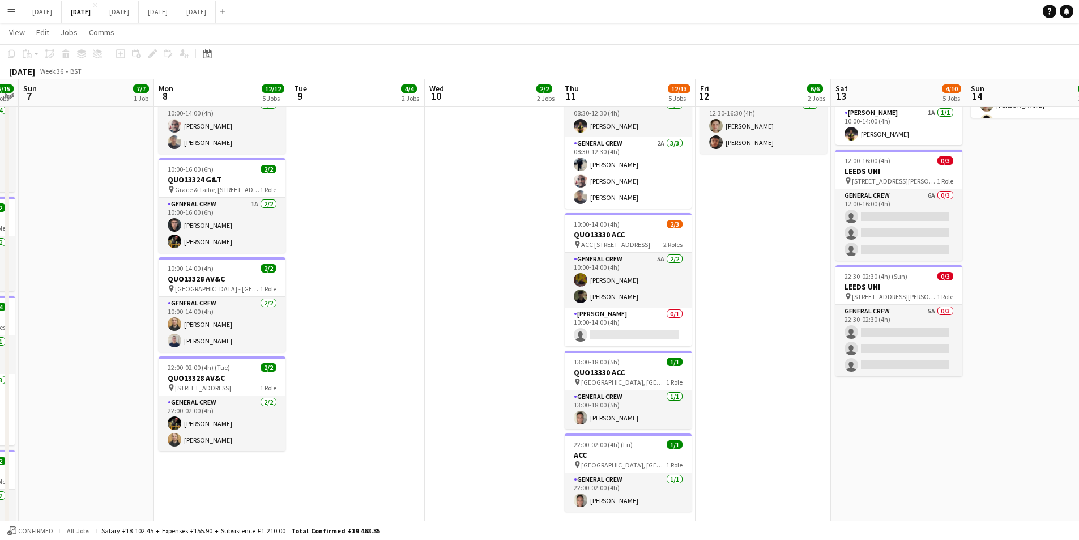
scroll to position [0, 442]
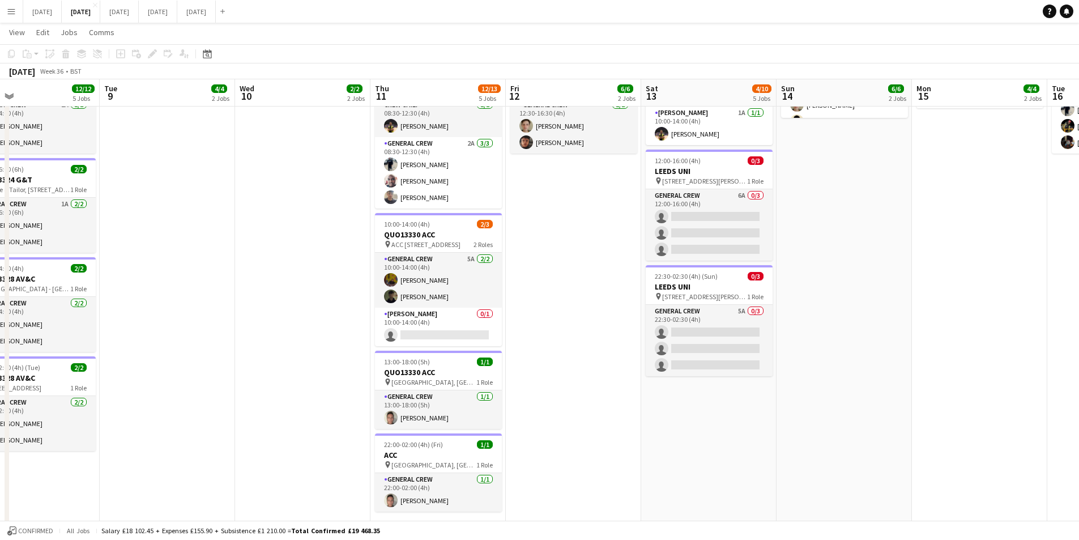
drag, startPoint x: 827, startPoint y: 405, endPoint x: 687, endPoint y: 394, distance: 141.0
click at [482, 378] on app-calendar-viewport "Fri 5 14/14 3 Jobs Sat 6 15/15 5 Jobs Sun 7 7/7 1 Job Mon 8 12/12 5 Jobs Tue 9 …" at bounding box center [539, 195] width 1079 height 754
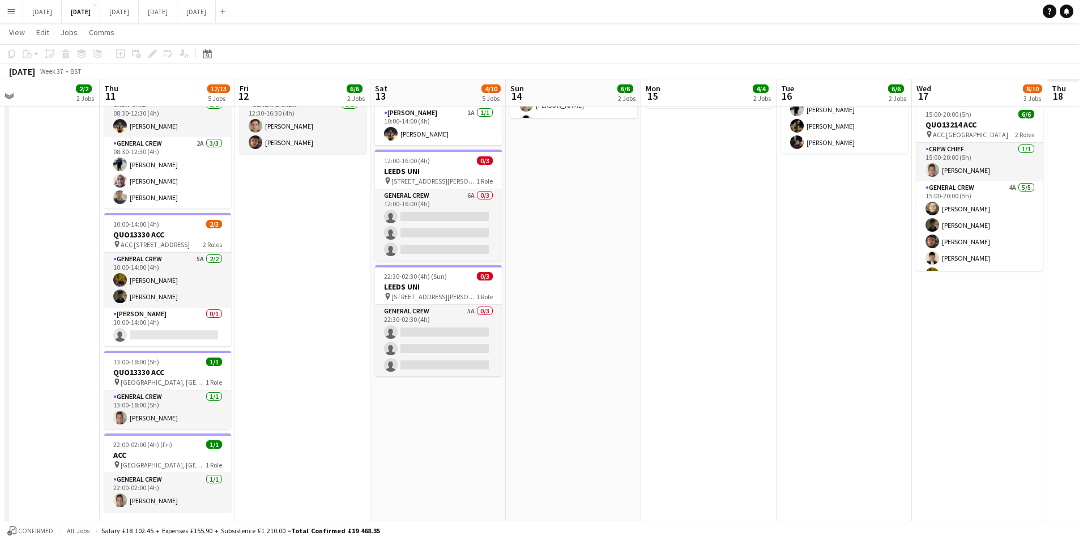
scroll to position [0, 0]
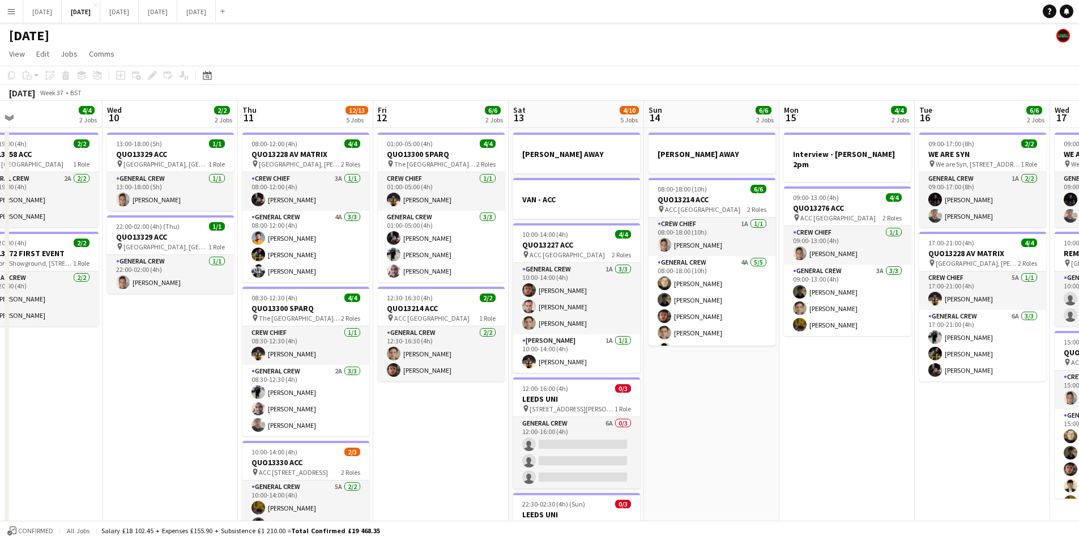
drag, startPoint x: 980, startPoint y: 395, endPoint x: 670, endPoint y: 391, distance: 309.3
click at [662, 371] on app-calendar-viewport "Sun 7 7/7 1 Job Mon 8 12/12 5 Jobs Tue 9 4/4 2 Jobs Wed 10 2/2 2 Jobs Thu 11 12…" at bounding box center [539, 450] width 1079 height 699
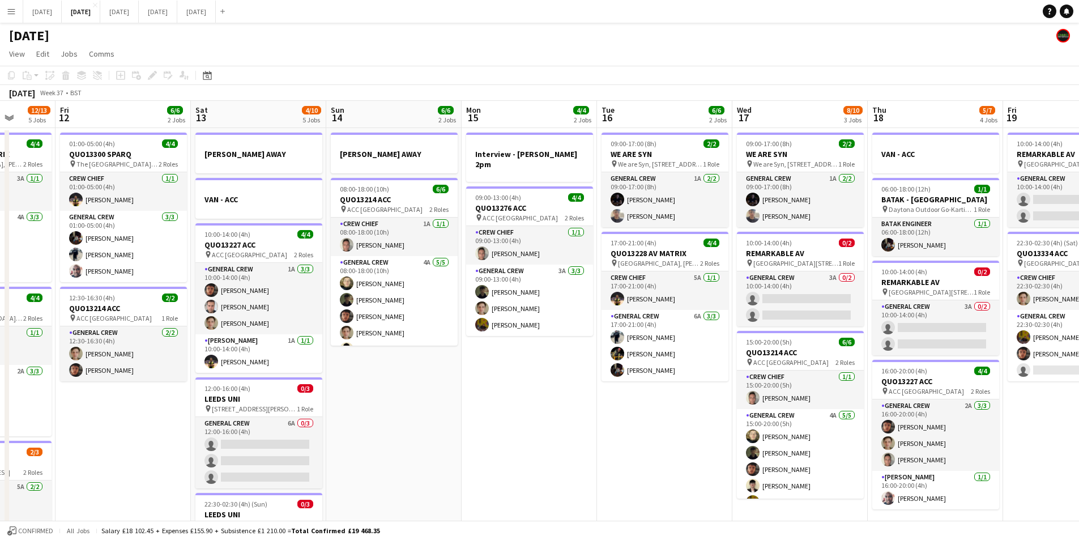
drag, startPoint x: 614, startPoint y: 428, endPoint x: 503, endPoint y: 410, distance: 112.0
click at [499, 411] on app-calendar-viewport "Tue 9 4/4 2 Jobs Wed 10 2/2 2 Jobs Thu 11 12/13 5 Jobs Fri 12 6/6 2 Jobs Sat 13…" at bounding box center [539, 450] width 1079 height 699
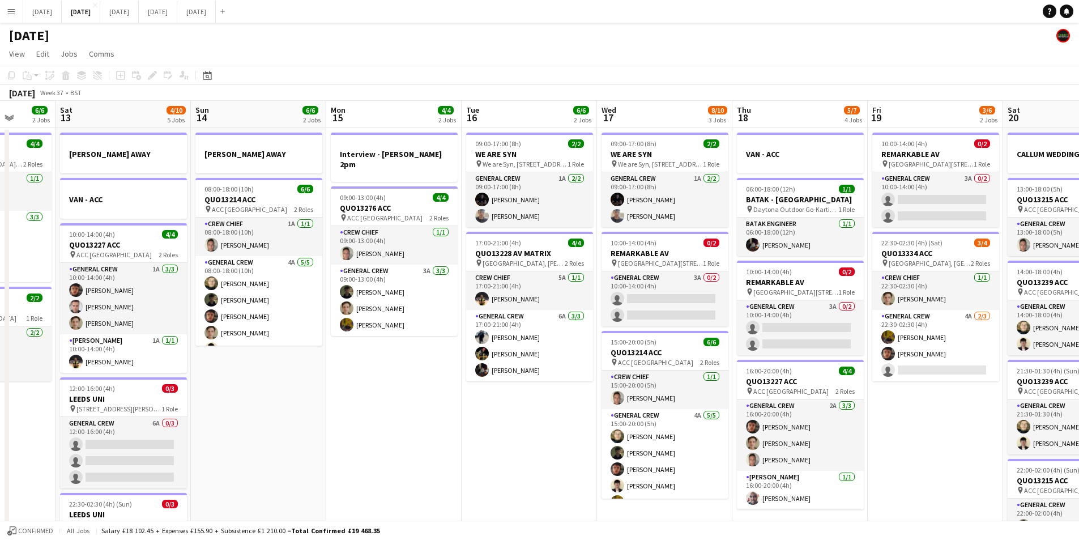
scroll to position [0, 425]
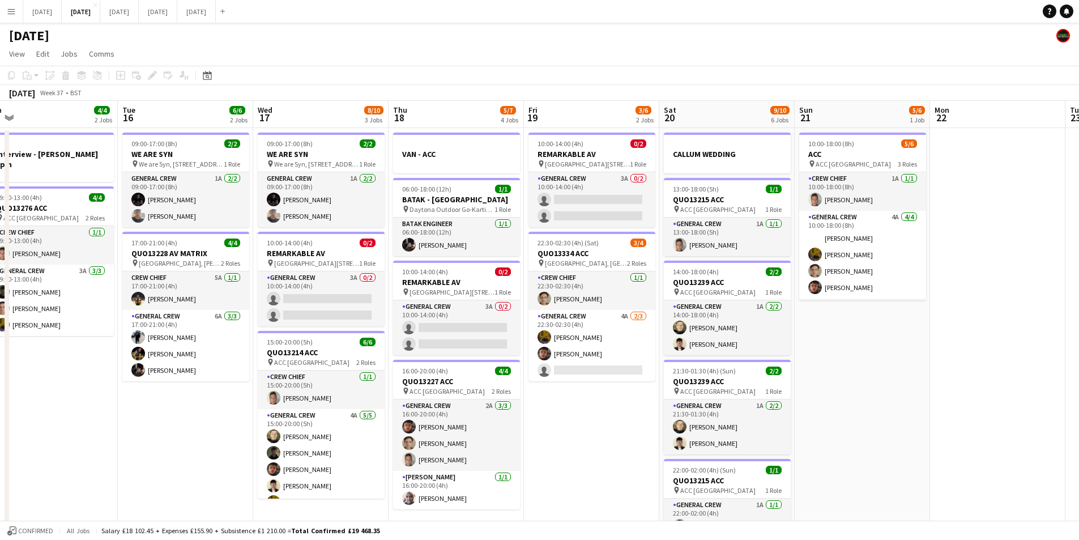
drag, startPoint x: 852, startPoint y: 440, endPoint x: 698, endPoint y: 418, distance: 155.1
click at [698, 418] on app-calendar-viewport "Fri 12 6/6 2 Jobs Sat 13 4/10 5 Jobs Sun 14 6/6 2 Jobs Mon 15 4/4 2 Jobs Tue 16…" at bounding box center [539, 450] width 1079 height 699
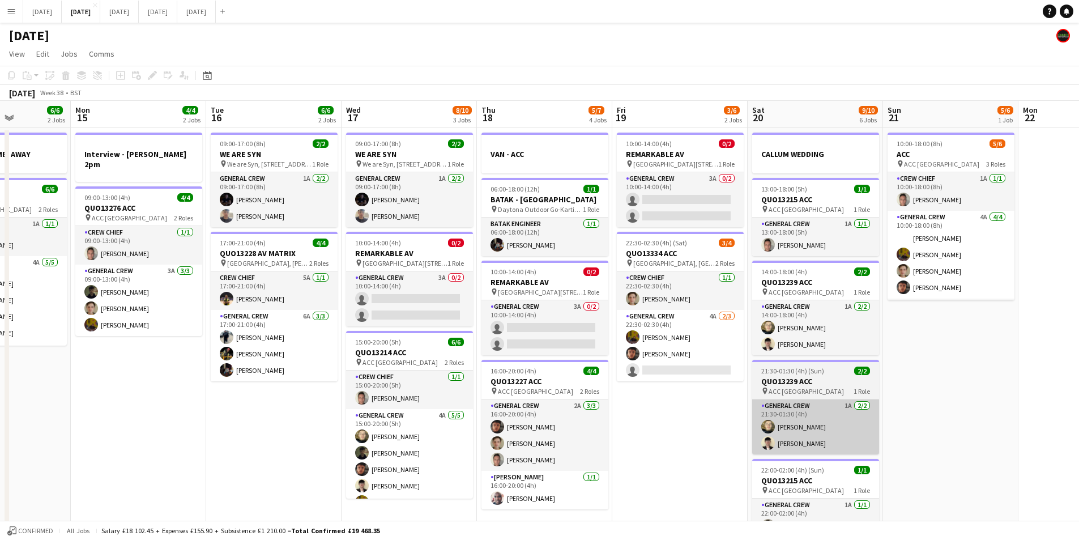
drag, startPoint x: 705, startPoint y: 444, endPoint x: 725, endPoint y: 425, distance: 27.3
click at [621, 428] on app-calendar-viewport "Fri 12 6/6 2 Jobs Sat 13 4/10 5 Jobs Sun 14 6/6 2 Jobs Mon 15 4/4 2 Jobs Tue 16…" at bounding box center [539, 450] width 1079 height 699
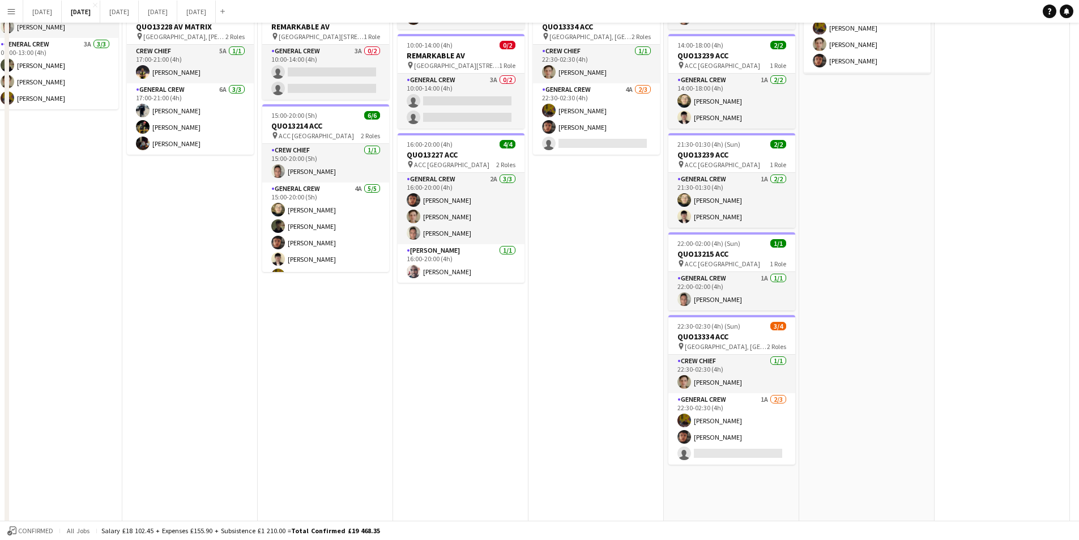
scroll to position [0, 0]
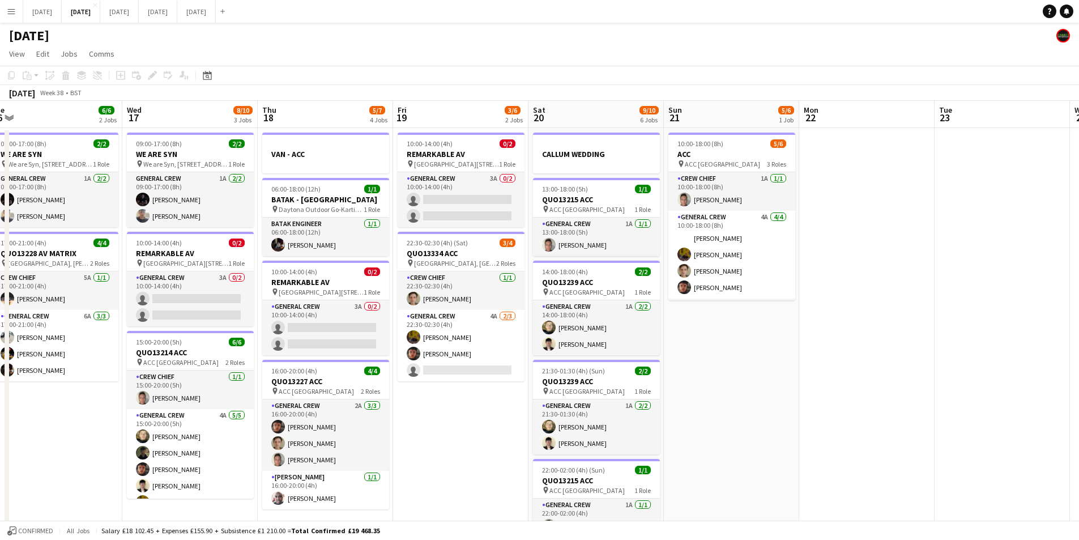
drag, startPoint x: 973, startPoint y: 402, endPoint x: 807, endPoint y: 356, distance: 172.8
click at [803, 385] on app-calendar-viewport "Sat 13 4/10 5 Jobs Sun 14 6/6 2 Jobs Mon 15 4/4 2 Jobs Tue 16 6/6 2 Jobs Wed 17…" at bounding box center [539, 450] width 1079 height 699
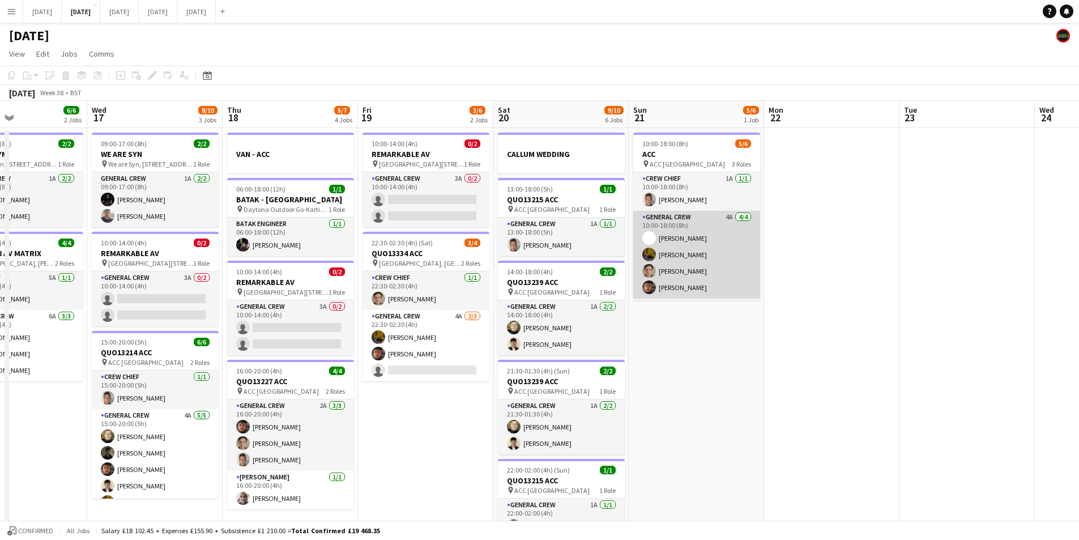
scroll to position [37, 0]
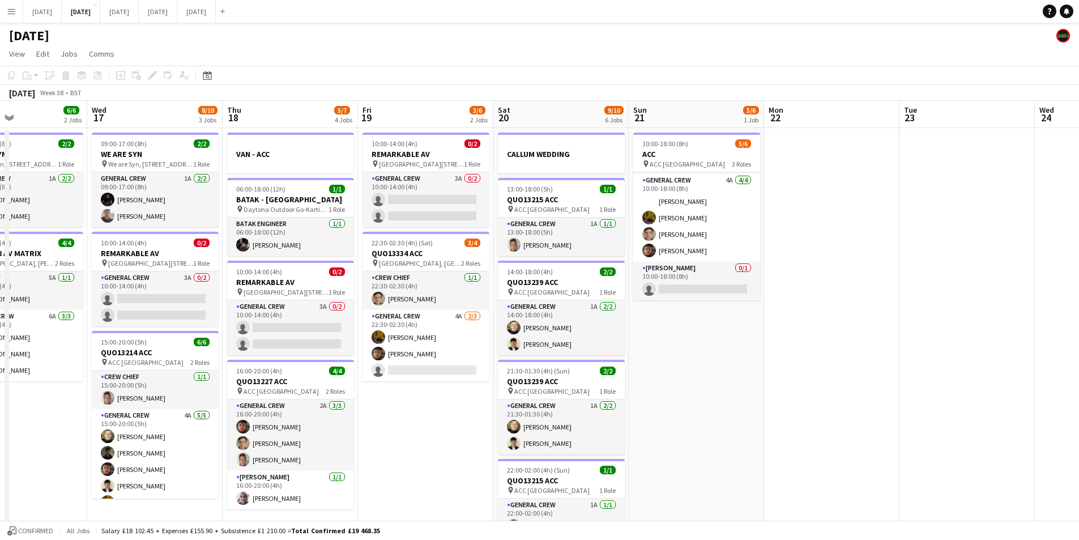
drag, startPoint x: 684, startPoint y: 398, endPoint x: 754, endPoint y: 411, distance: 70.8
click at [754, 411] on app-calendar-viewport "Sun 14 6/6 2 Jobs Mon 15 4/4 2 Jobs Tue 16 6/6 2 Jobs Wed 17 8/10 3 Jobs Thu 18…" at bounding box center [539, 450] width 1079 height 699
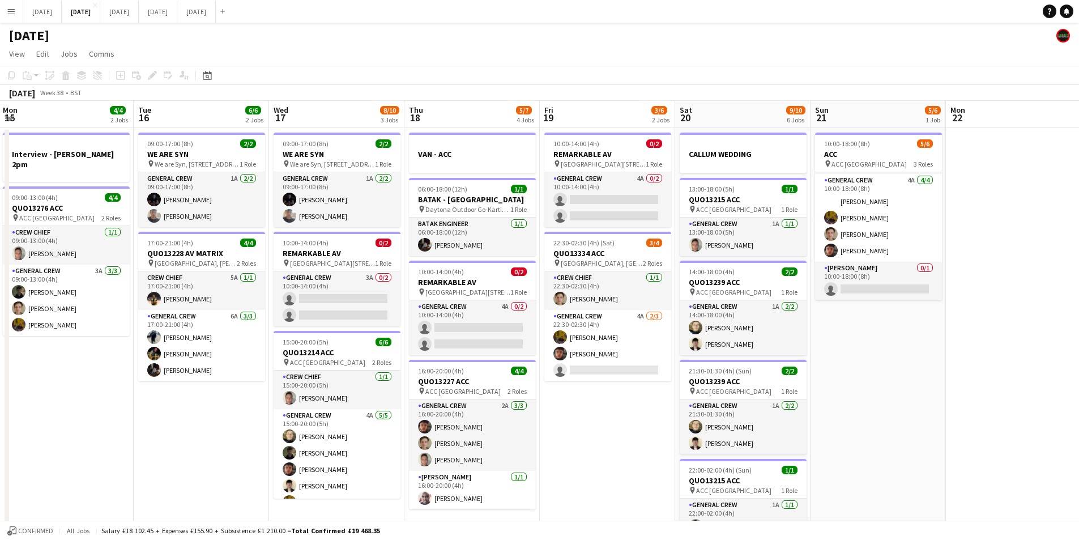
drag, startPoint x: 474, startPoint y: 431, endPoint x: 581, endPoint y: 435, distance: 107.1
click at [592, 435] on app-calendar-viewport "Sat 13 4/10 5 Jobs Sun 14 6/6 2 Jobs Mon 15 4/4 2 Jobs Tue 16 6/6 2 Jobs Wed 17…" at bounding box center [539, 450] width 1079 height 699
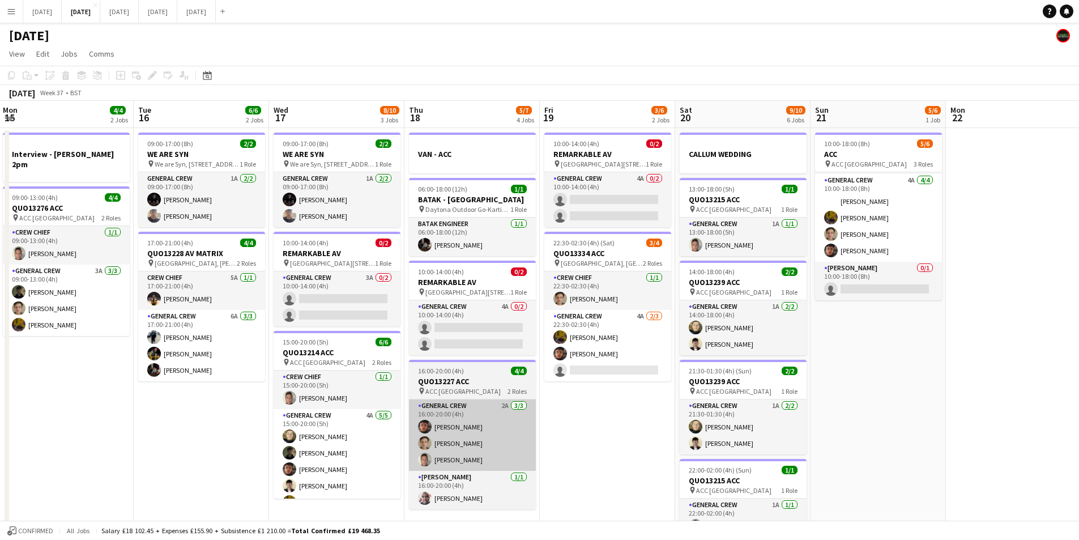
scroll to position [0, 264]
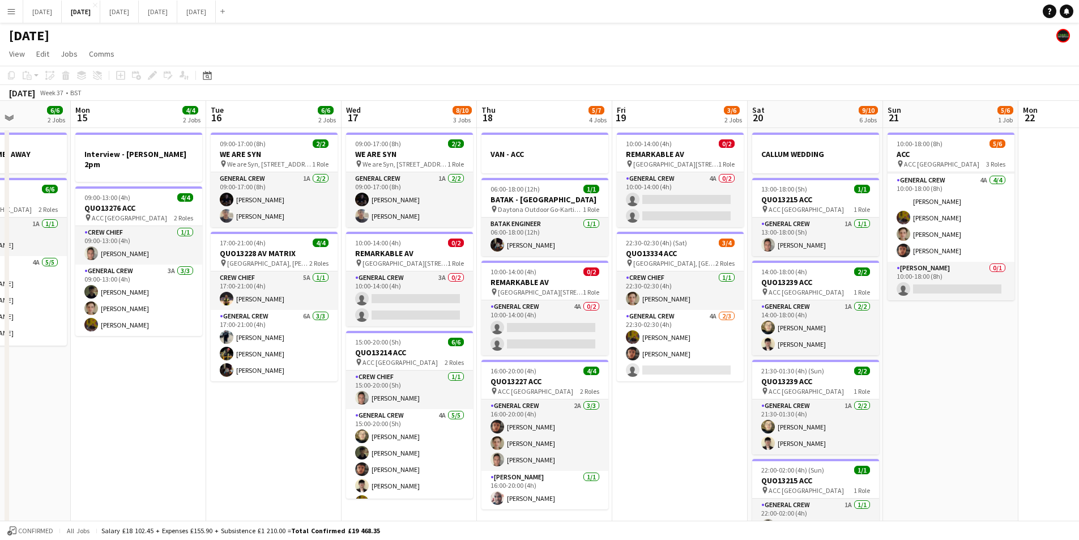
drag, startPoint x: 628, startPoint y: 431, endPoint x: 665, endPoint y: 418, distance: 38.7
click at [650, 433] on app-calendar-viewport "Fri 12 6/6 2 Jobs Sat 13 4/10 5 Jobs Sun 14 6/6 2 Jobs Mon 15 4/4 2 Jobs Tue 16…" at bounding box center [539, 450] width 1079 height 699
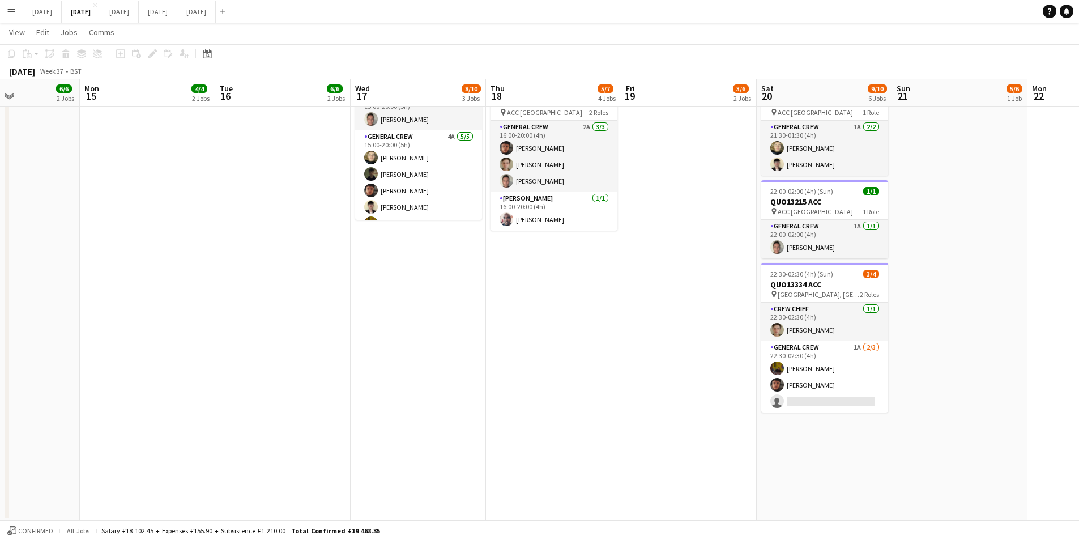
scroll to position [0, 0]
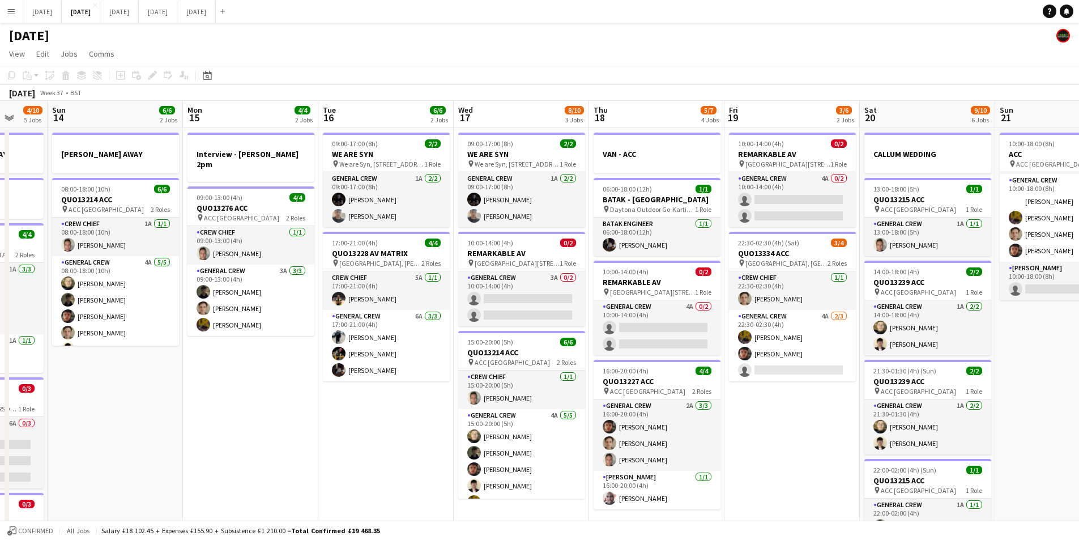
drag, startPoint x: 660, startPoint y: 399, endPoint x: 792, endPoint y: 406, distance: 132.2
click at [798, 405] on app-calendar-viewport "Fri 12 6/6 2 Jobs Sat 13 4/10 5 Jobs Sun 14 6/6 2 Jobs Mon 15 4/4 2 Jobs Tue 16…" at bounding box center [539, 450] width 1079 height 699
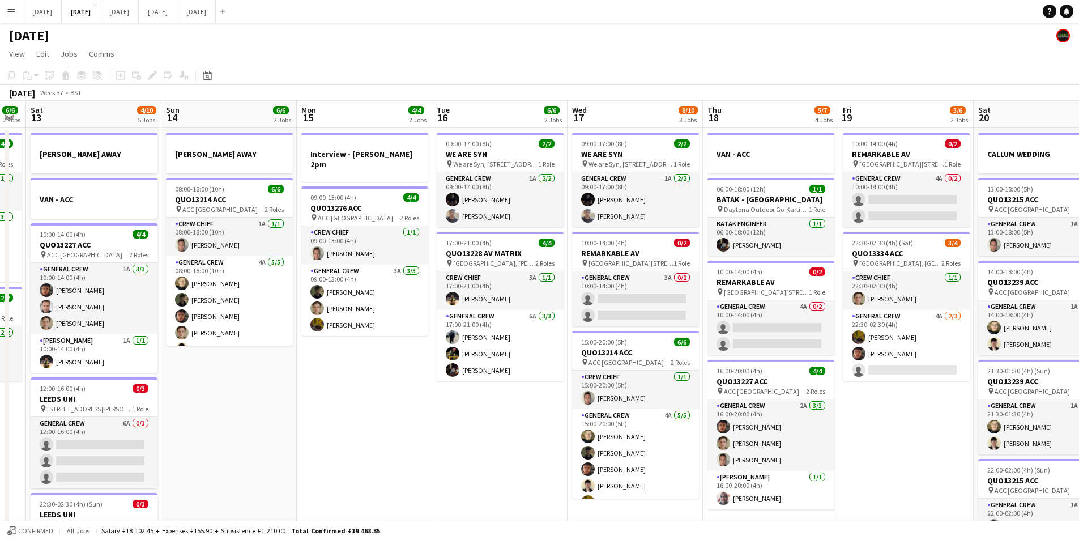
drag, startPoint x: 334, startPoint y: 419, endPoint x: 497, endPoint y: 429, distance: 162.9
click at [485, 429] on app-calendar-viewport "Thu 11 12/13 5 Jobs Fri 12 6/6 2 Jobs Sat 13 4/10 5 Jobs Sun 14 6/6 2 Jobs Mon …" at bounding box center [539, 450] width 1079 height 699
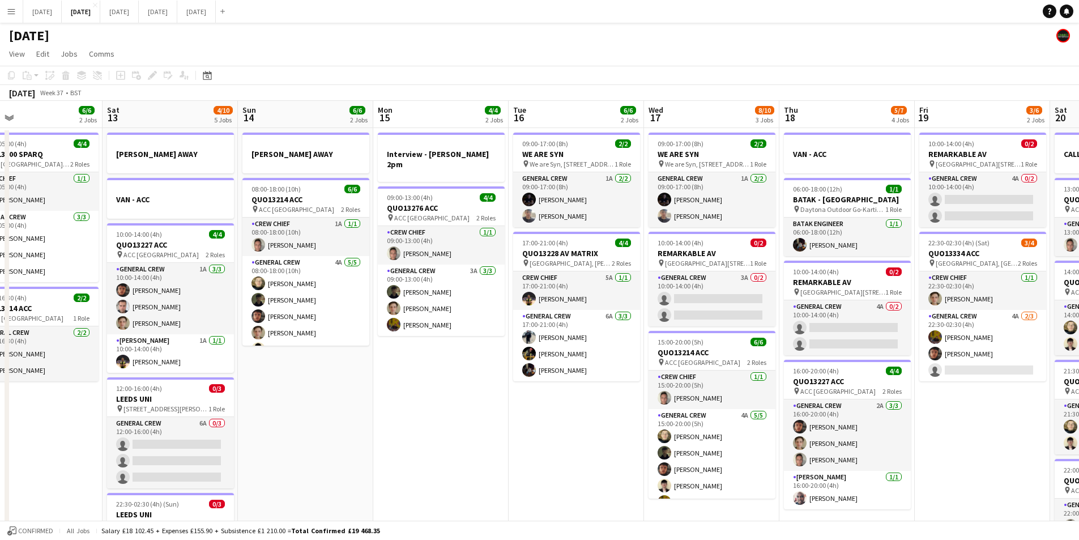
scroll to position [0, 304]
drag, startPoint x: 587, startPoint y: 430, endPoint x: 448, endPoint y: 442, distance: 139.9
click at [456, 423] on app-calendar-viewport "Wed 10 2/2 2 Jobs Thu 11 12/13 5 Jobs Fri 12 6/6 2 Jobs Sat 13 4/10 5 Jobs Sun …" at bounding box center [539, 450] width 1079 height 699
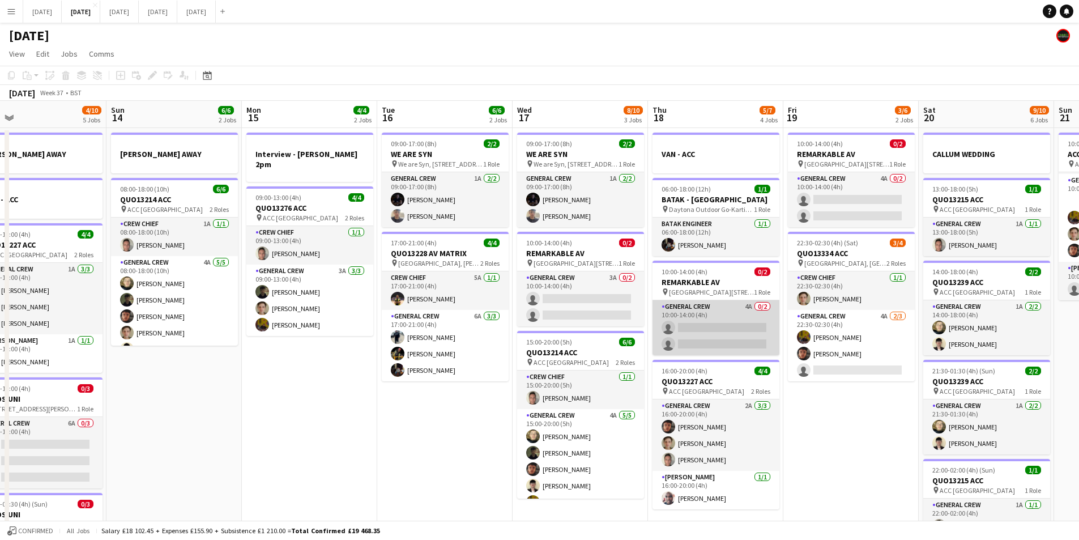
click at [721, 330] on app-card-role "General Crew 4A 0/2 10:00-14:00 (4h) single-neutral-actions single-neutral-acti…" at bounding box center [716, 327] width 127 height 55
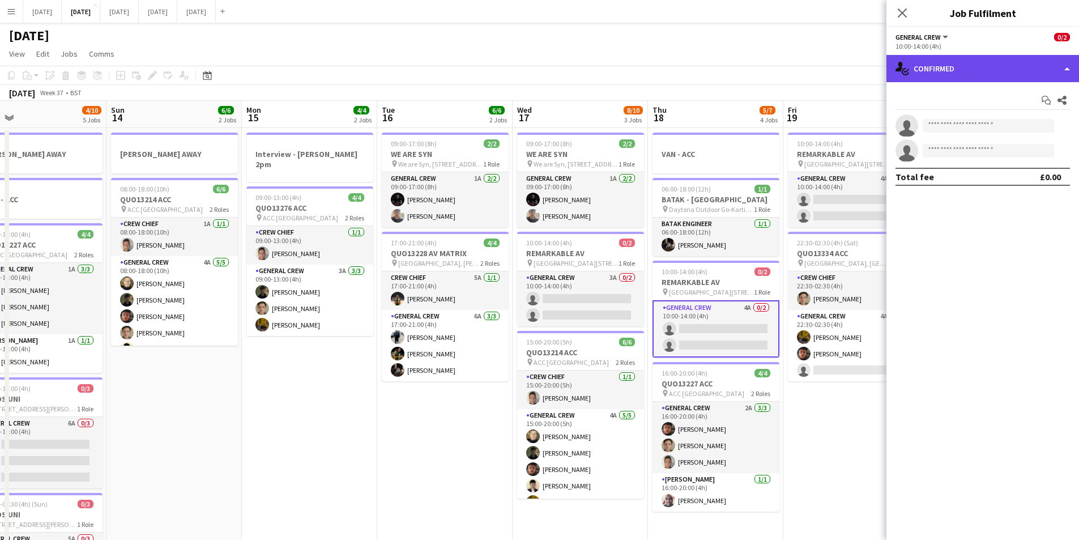
click at [1018, 67] on div "single-neutral-actions-check-2 Confirmed" at bounding box center [983, 68] width 193 height 27
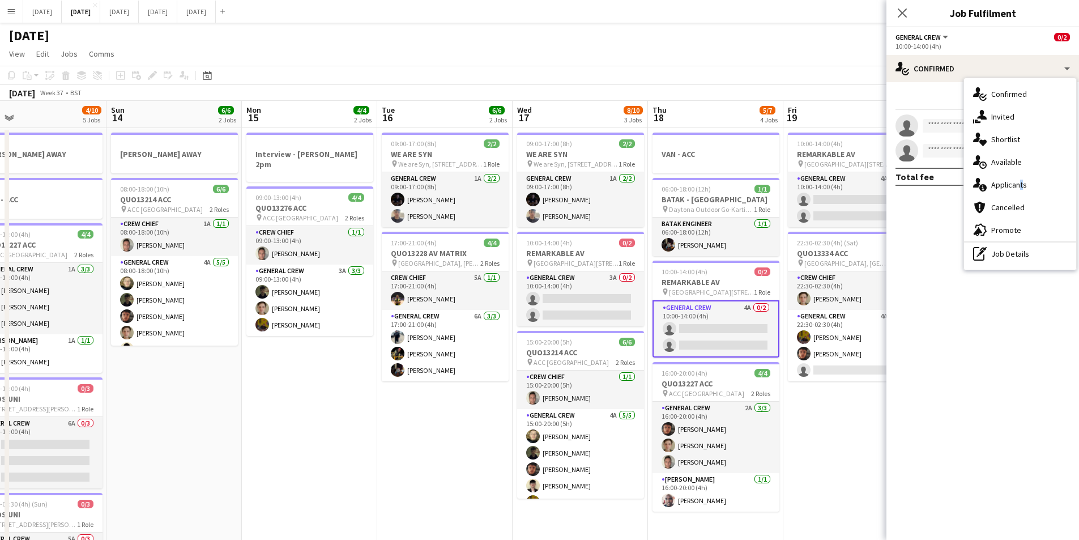
click at [1021, 181] on span "Applicants" at bounding box center [1009, 185] width 36 height 10
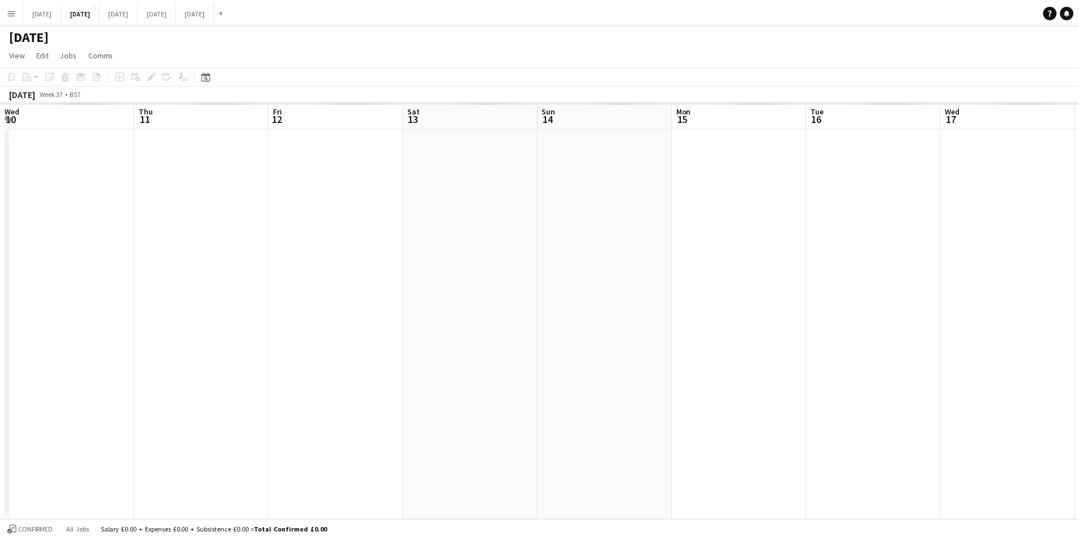
scroll to position [0, 435]
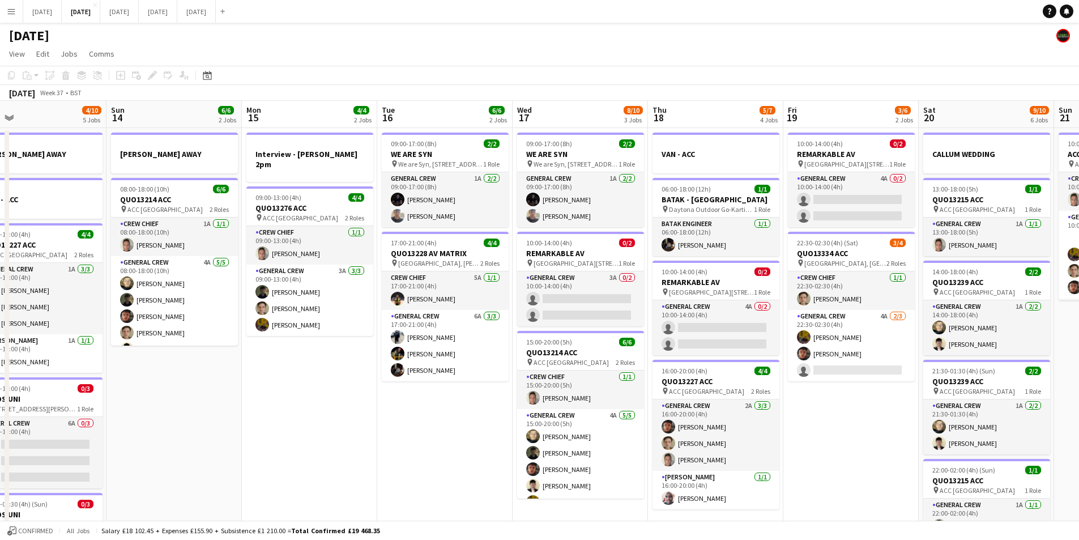
click at [719, 320] on app-card-role "General Crew 4A 0/2 10:00-14:00 (4h) single-neutral-actions single-neutral-acti…" at bounding box center [716, 327] width 127 height 55
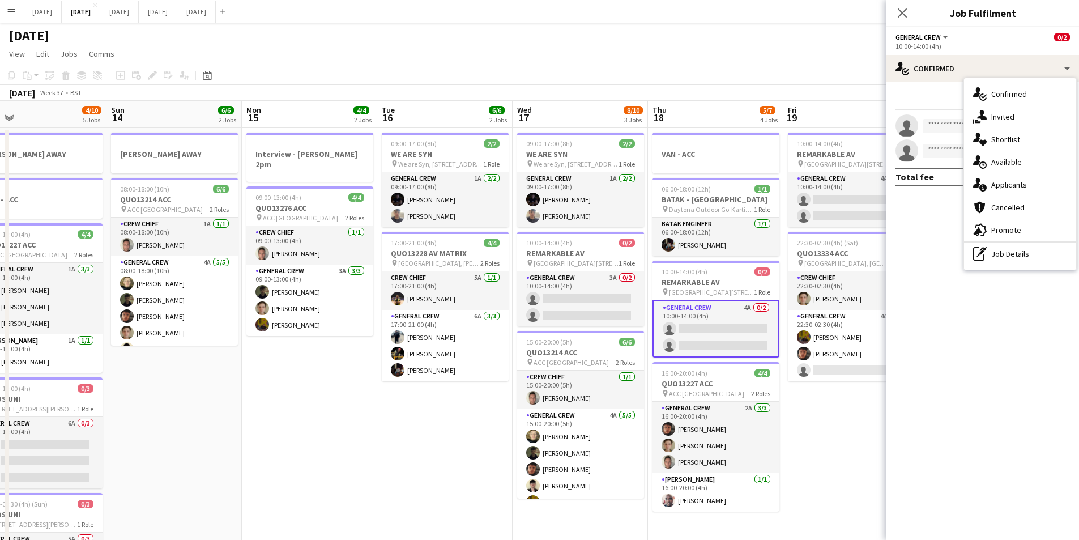
click at [1006, 185] on span "Applicants" at bounding box center [1009, 185] width 36 height 10
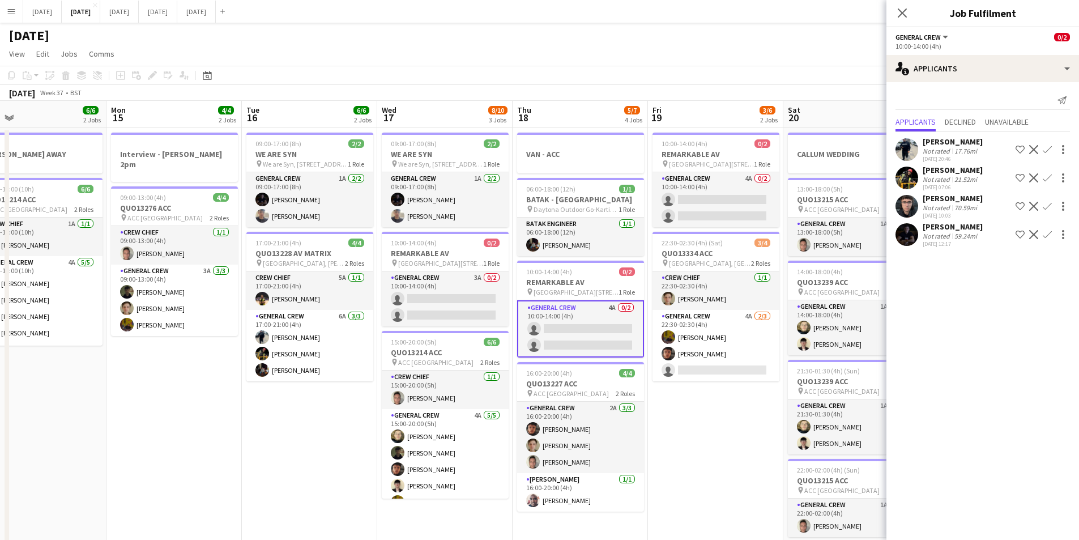
scroll to position [0, 420]
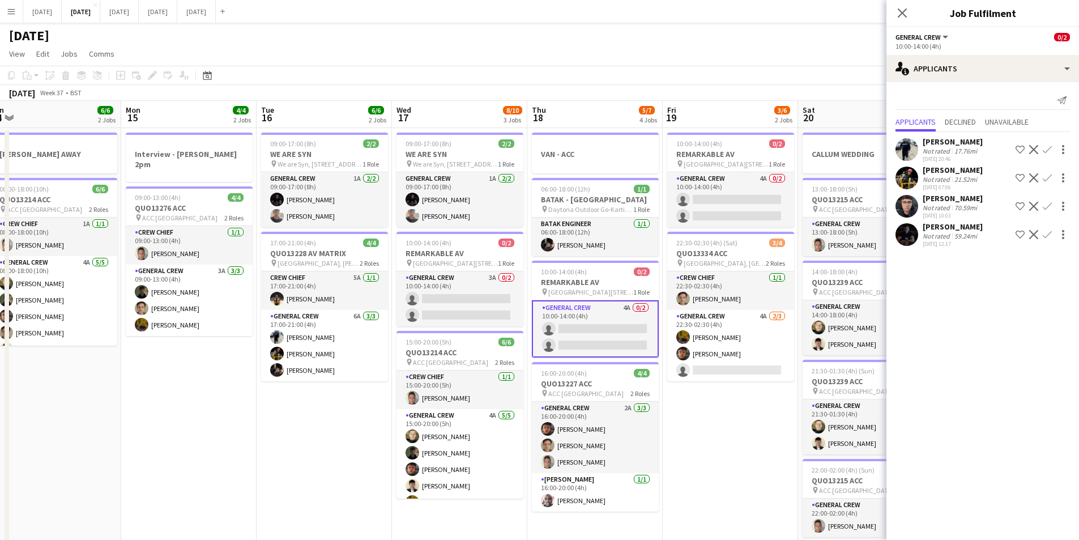
drag, startPoint x: 824, startPoint y: 397, endPoint x: 704, endPoint y: 398, distance: 120.7
click at [704, 398] on app-calendar-viewport "Thu 11 12/13 5 Jobs Fri 12 6/6 2 Jobs Sat 13 4/10 5 Jobs Sun 14 6/6 2 Jobs Mon …" at bounding box center [539, 434] width 1079 height 666
click at [747, 214] on app-card-role "General Crew 4A 0/2 10:00-14:00 (4h) single-neutral-actions single-neutral-acti…" at bounding box center [730, 199] width 127 height 55
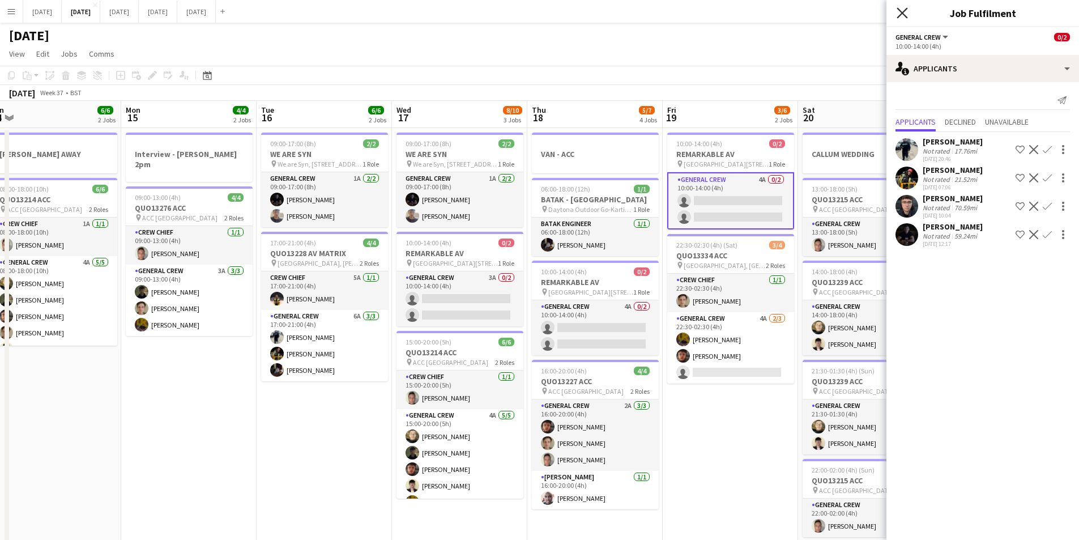
click at [898, 15] on icon "Close pop-in" at bounding box center [902, 12] width 11 height 11
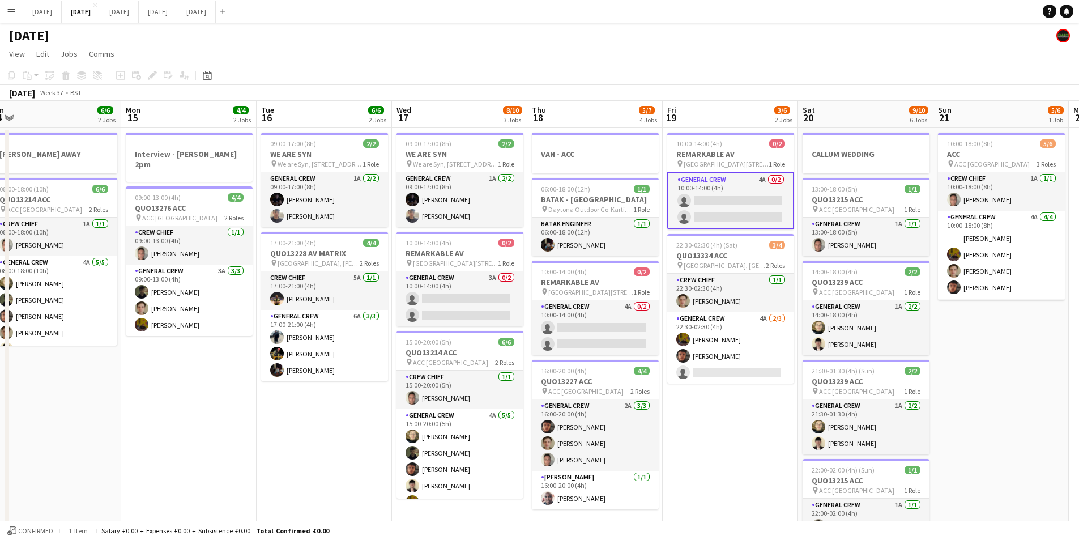
drag, startPoint x: 722, startPoint y: 477, endPoint x: 675, endPoint y: 462, distance: 48.7
click at [675, 462] on app-calendar-viewport "Thu 11 12/13 5 Jobs Fri 12 6/6 2 Jobs Sat 13 4/10 5 Jobs Sun 14 6/6 2 Jobs Mon …" at bounding box center [539, 434] width 1079 height 666
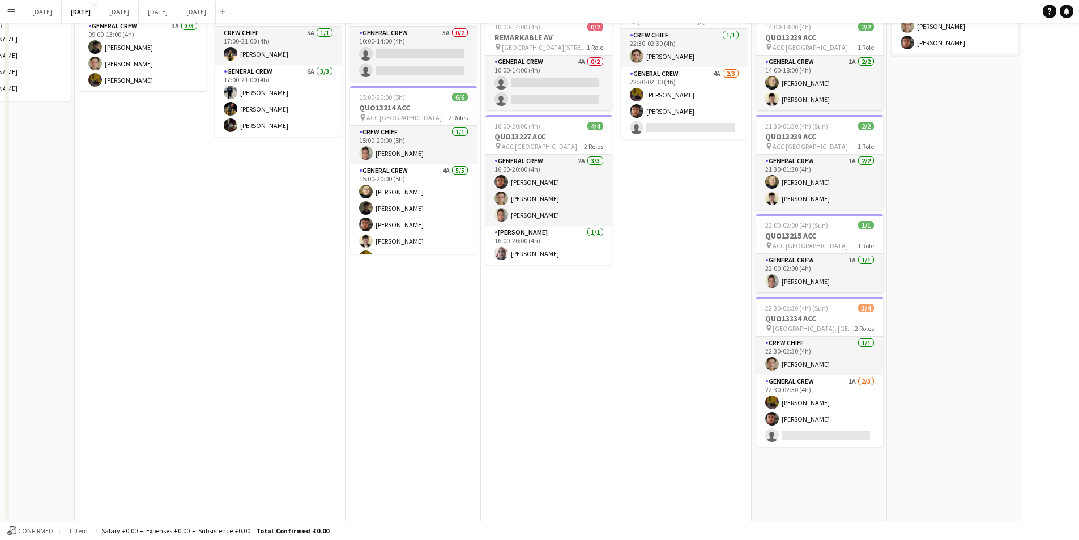
scroll to position [0, 0]
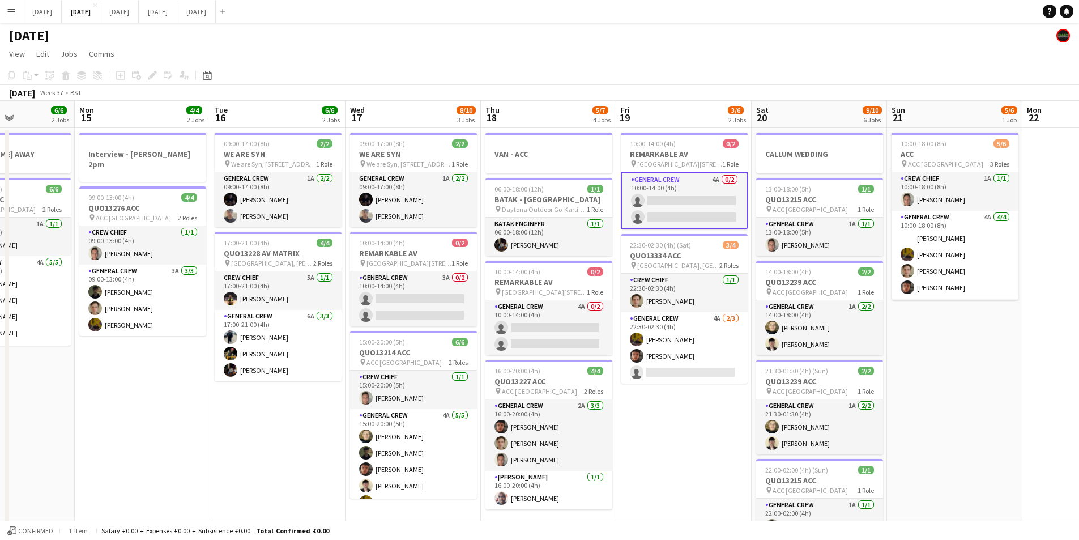
drag, startPoint x: 665, startPoint y: 440, endPoint x: 607, endPoint y: 397, distance: 72.1
click at [810, 449] on app-calendar-viewport "Fri 12 6/6 2 Jobs Sat 13 4/10 5 Jobs Sun 14 6/6 2 Jobs Mon 15 4/4 2 Jobs Tue 16…" at bounding box center [539, 434] width 1079 height 666
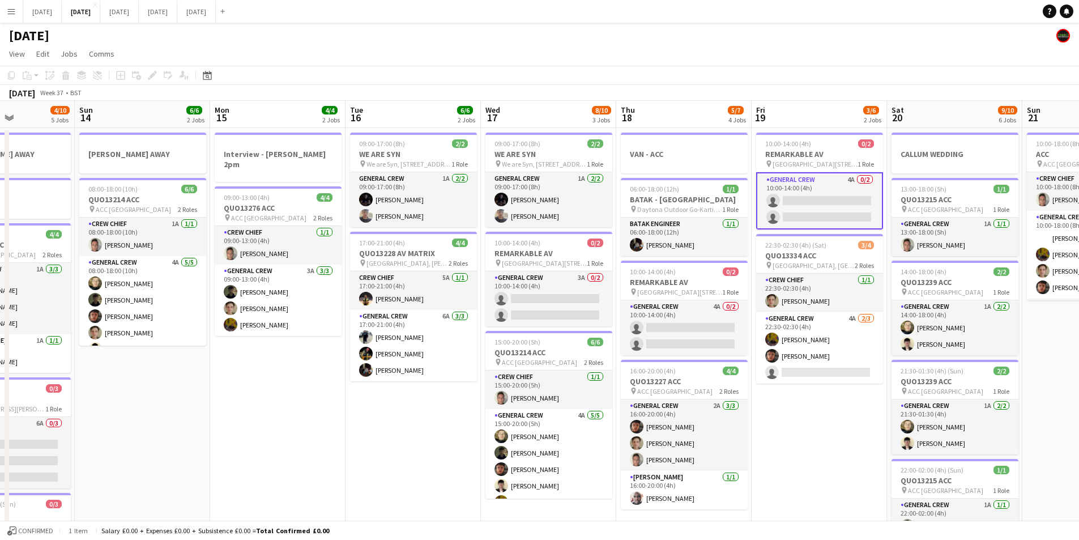
scroll to position [0, 319]
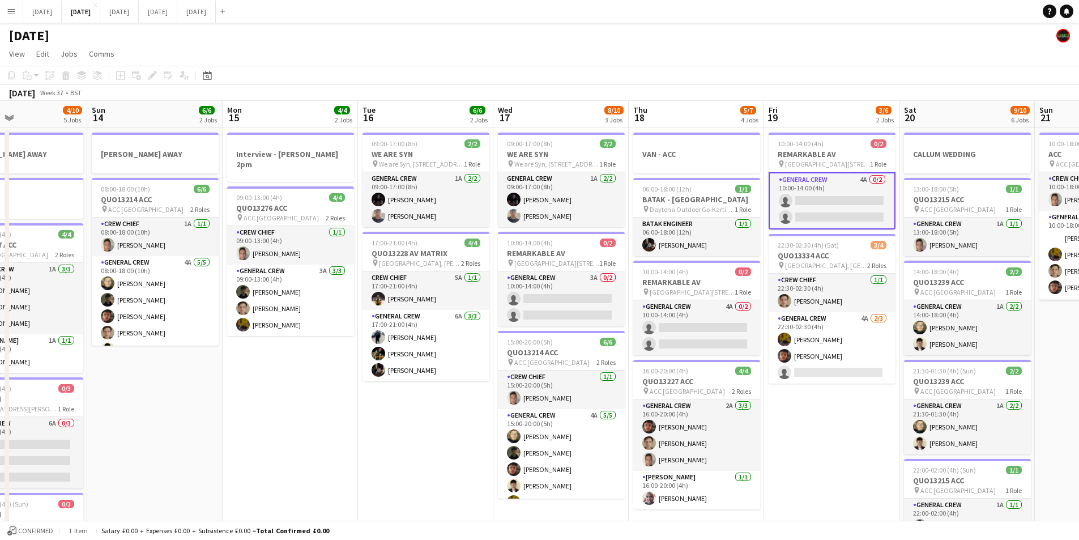
drag, startPoint x: 476, startPoint y: 410, endPoint x: 630, endPoint y: 418, distance: 154.3
click at [629, 418] on app-calendar-viewport "Thu 11 12/13 5 Jobs Fri 12 6/6 2 Jobs Sat 13 4/10 5 Jobs Sun 14 6/6 2 Jobs Mon …" at bounding box center [539, 434] width 1079 height 666
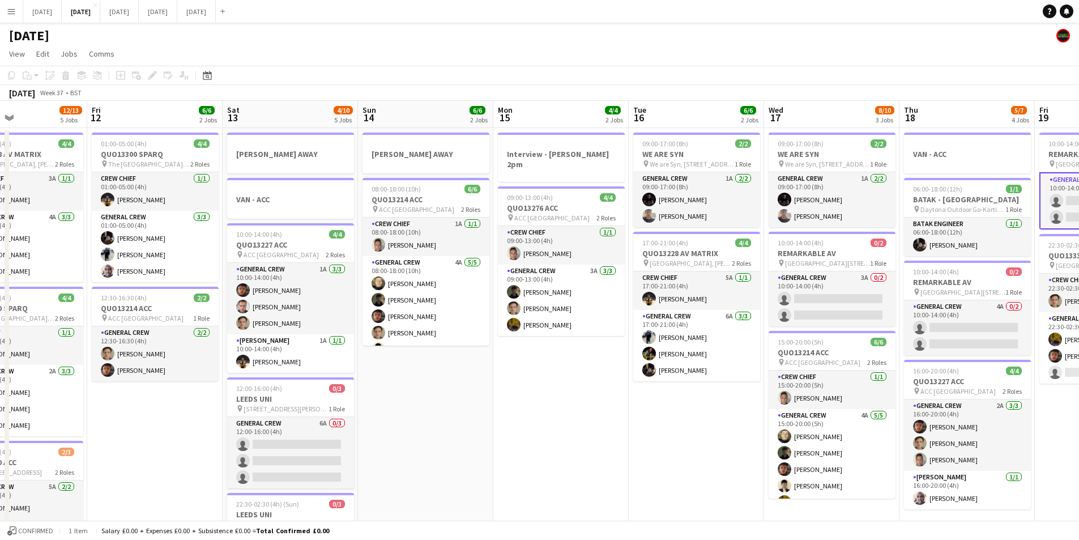
click at [576, 410] on app-calendar-viewport "Tue 9 Wed 10 2/2 2 Jobs Thu 11 12/13 5 Jobs Fri 12 6/6 2 Jobs Sat 13 4/10 5 Job…" at bounding box center [539, 434] width 1079 height 666
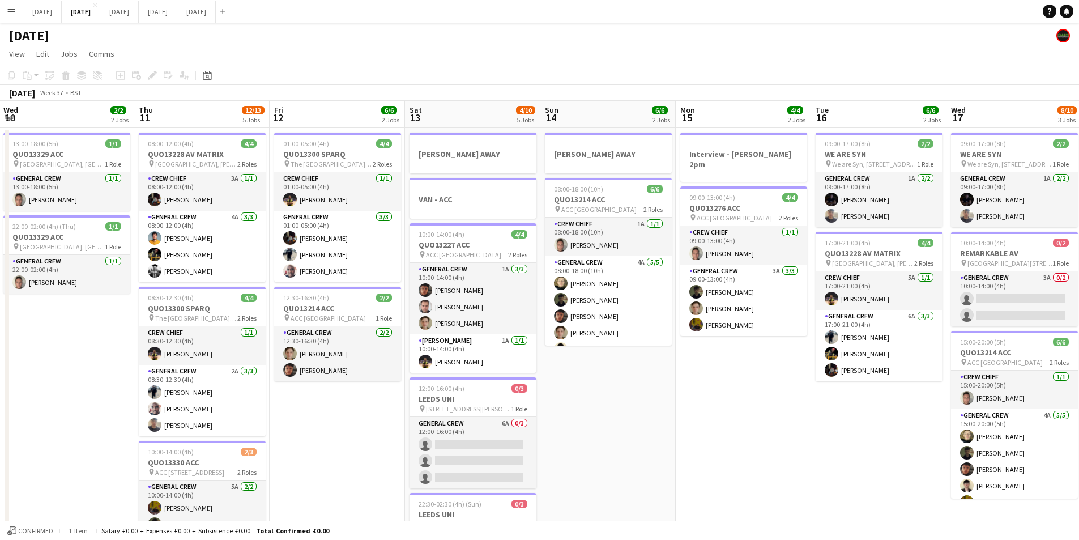
drag, startPoint x: 832, startPoint y: 422, endPoint x: 599, endPoint y: 404, distance: 234.1
click at [599, 405] on app-calendar-viewport "Mon 8 12/12 5 Jobs Tue 9 4/4 2 Jobs Wed 10 2/2 2 Jobs Thu 11 12/13 5 Jobs Fri 1…" at bounding box center [539, 434] width 1079 height 666
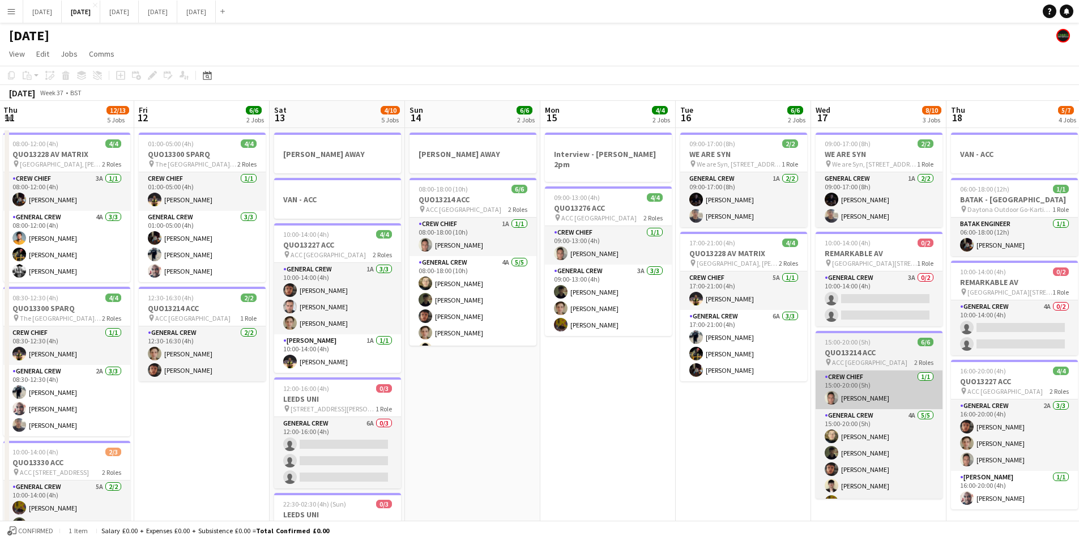
scroll to position [0, 370]
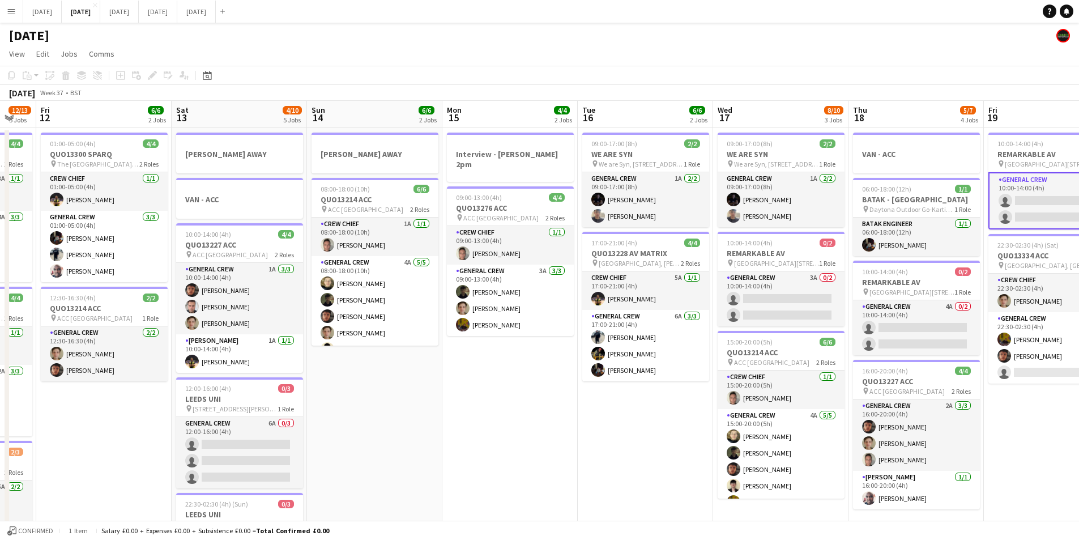
drag, startPoint x: 689, startPoint y: 421, endPoint x: 479, endPoint y: 401, distance: 211.7
click at [478, 403] on app-calendar-viewport "Tue 9 4/4 2 Jobs Wed 10 2/2 2 Jobs Thu 11 12/13 5 Jobs Fri 12 6/6 2 Jobs Sat 13…" at bounding box center [539, 434] width 1079 height 666
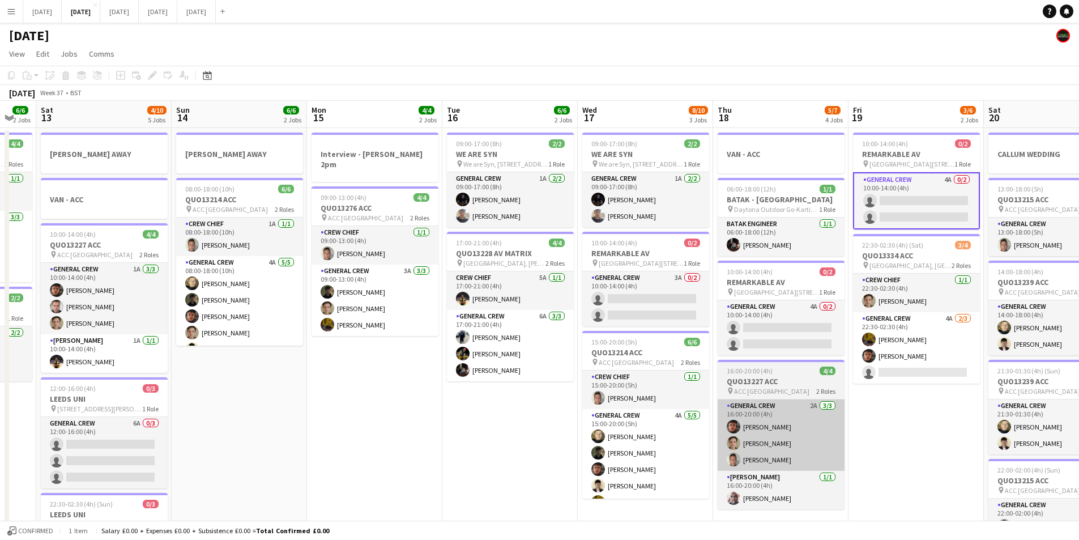
scroll to position [0, 310]
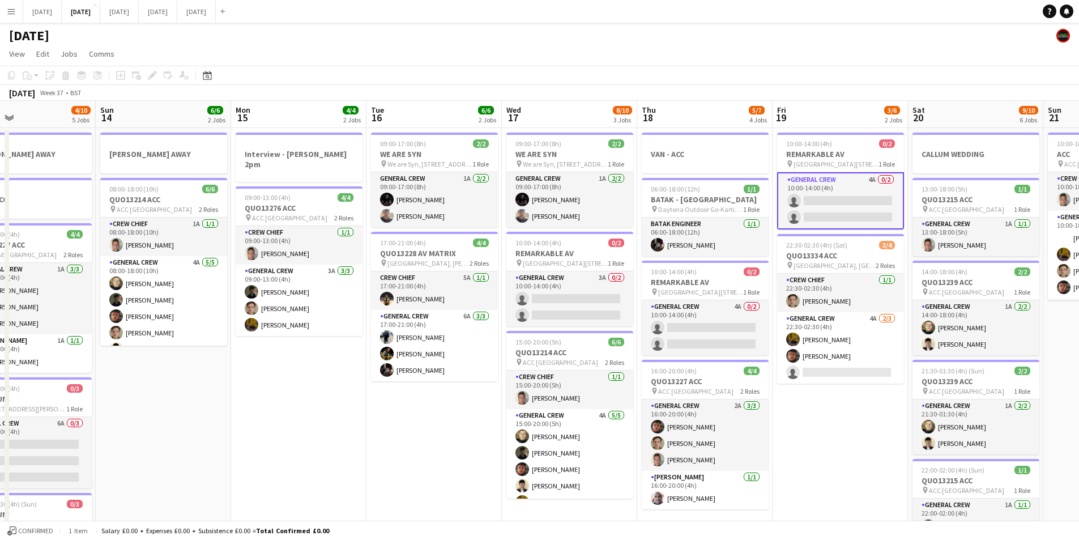
drag, startPoint x: 821, startPoint y: 417, endPoint x: 650, endPoint y: 405, distance: 171.5
click at [650, 405] on app-calendar-viewport "Thu 11 12/13 5 Jobs Fri 12 6/6 2 Jobs Sat 13 4/10 5 Jobs Sun 14 6/6 2 Jobs Mon …" at bounding box center [539, 434] width 1079 height 666
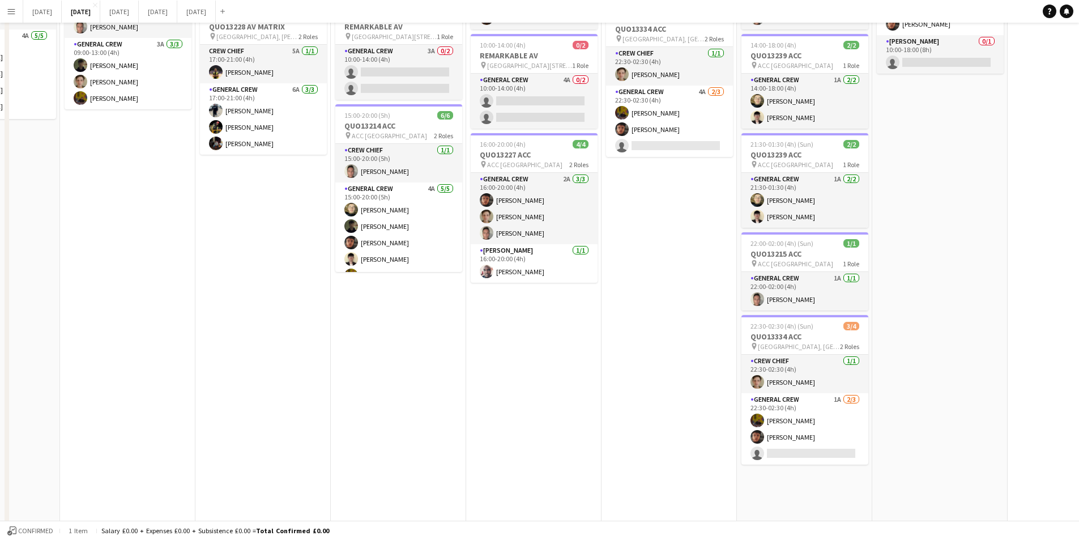
scroll to position [0, 0]
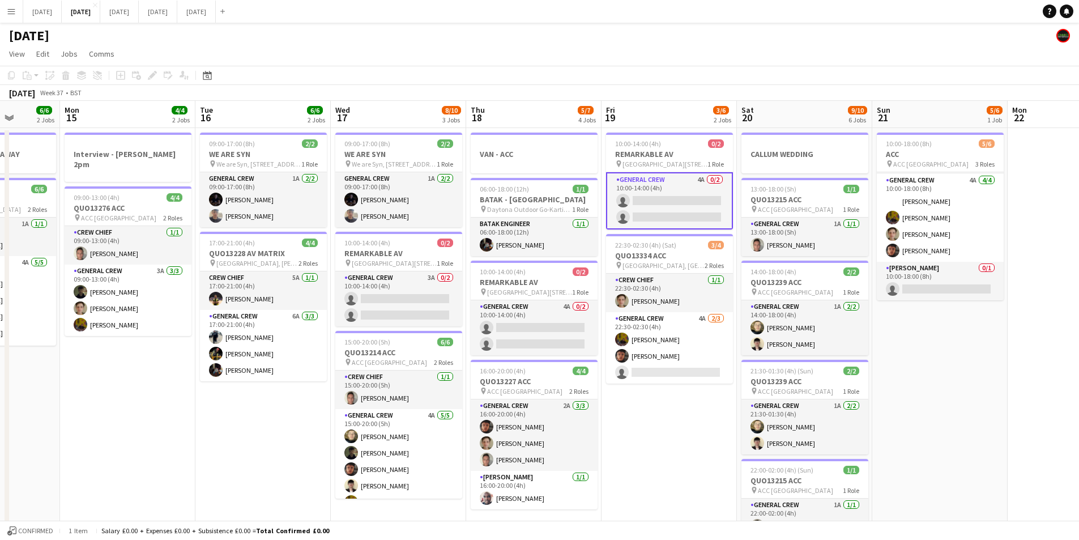
drag, startPoint x: 294, startPoint y: 432, endPoint x: 429, endPoint y: 274, distance: 207.3
click at [459, 402] on app-calendar-viewport "Fri 12 6/6 2 Jobs Sat 13 4/10 5 Jobs Sun 14 6/6 2 Jobs Mon 15 4/4 2 Jobs Tue 16…" at bounding box center [539, 434] width 1079 height 666
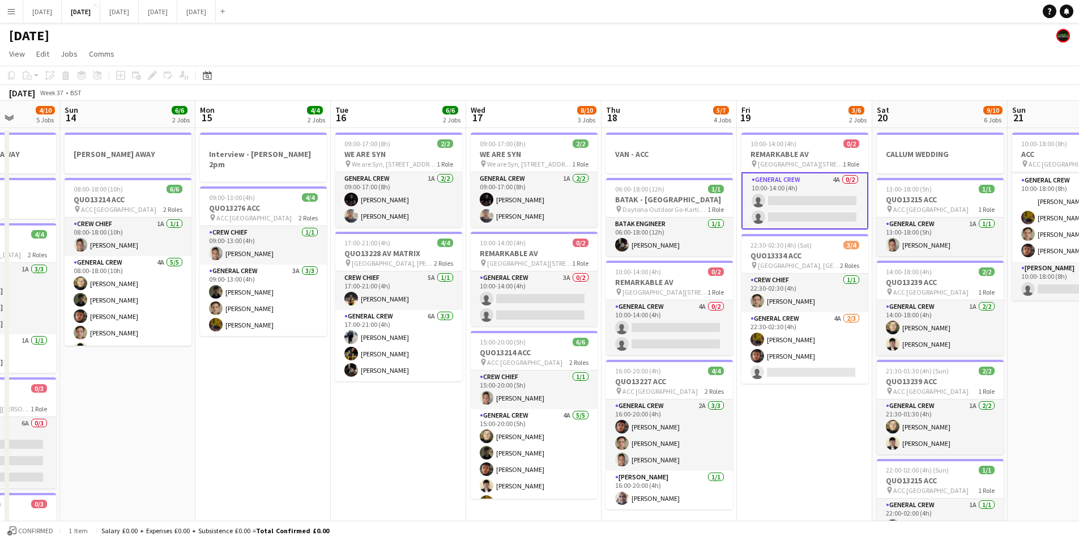
scroll to position [0, 317]
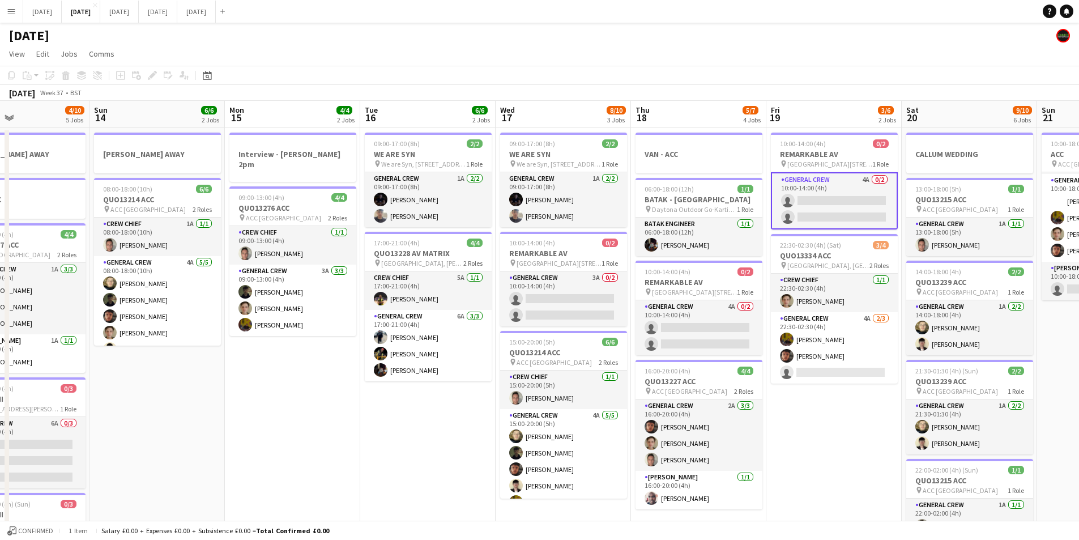
drag, startPoint x: 383, startPoint y: 444, endPoint x: 657, endPoint y: 443, distance: 273.6
click at [651, 450] on app-calendar-viewport "Thu 11 12/13 5 Jobs Fri 12 6/6 2 Jobs Sat 13 4/10 5 Jobs Sun 14 6/6 2 Jobs Mon …" at bounding box center [539, 434] width 1079 height 666
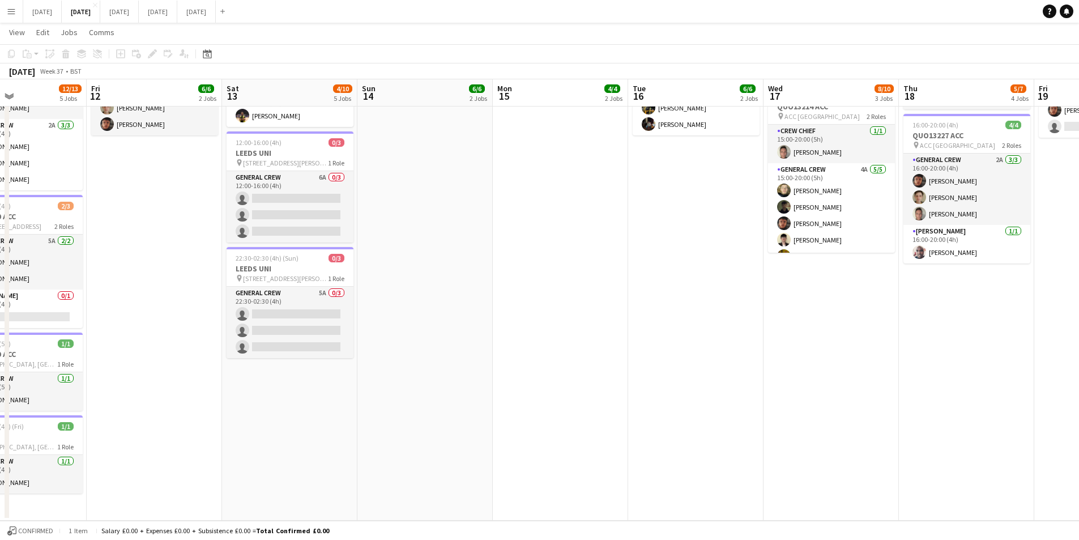
scroll to position [131, 0]
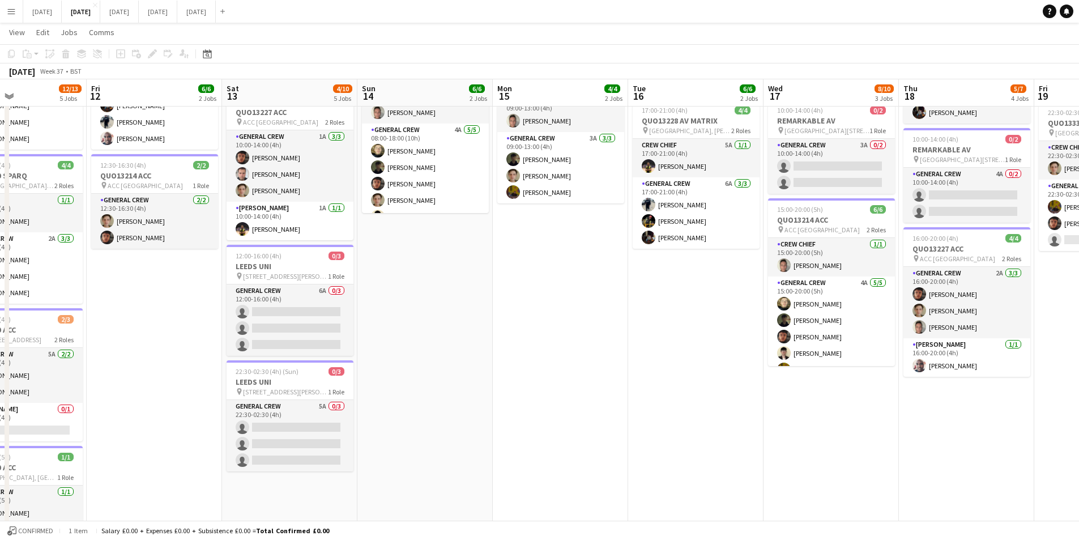
drag, startPoint x: 523, startPoint y: 438, endPoint x: 680, endPoint y: 431, distance: 157.1
click at [676, 438] on app-calendar-viewport "Tue 9 4/4 2 Jobs Wed 10 2/2 2 Jobs Thu 11 12/13 5 Jobs Fri 12 6/6 2 Jobs Sat 13…" at bounding box center [539, 273] width 1079 height 721
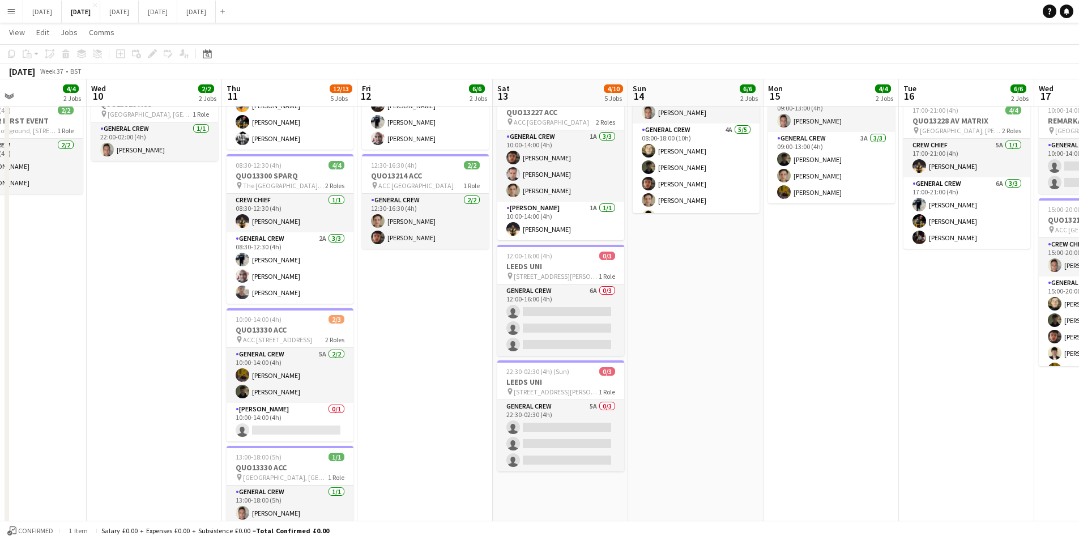
scroll to position [0, 372]
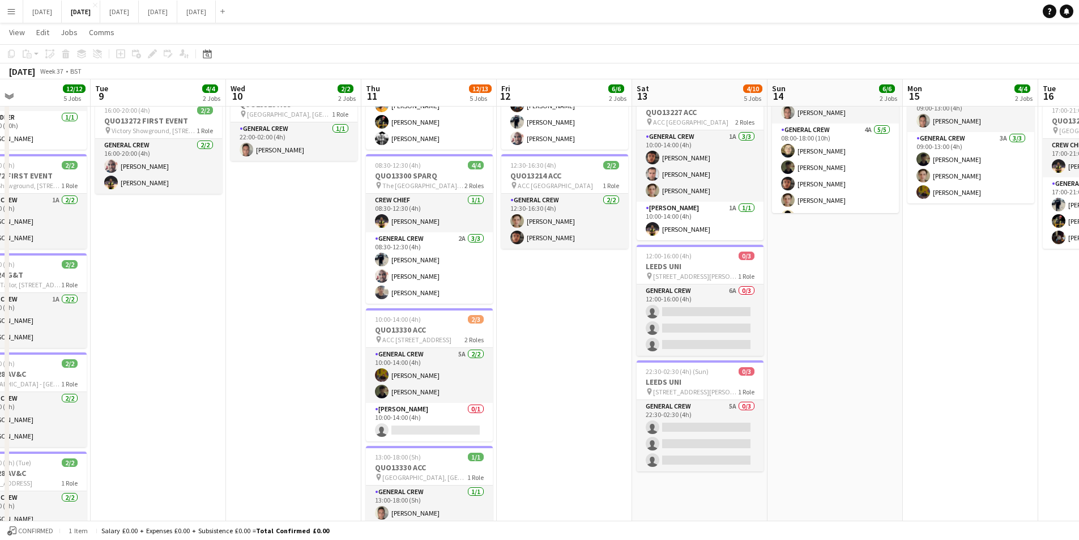
drag, startPoint x: 422, startPoint y: 437, endPoint x: 734, endPoint y: 410, distance: 313.3
click at [702, 423] on app-calendar-viewport "Sun 7 7/7 1 Job Mon 8 12/12 5 Jobs Tue 9 4/4 2 Jobs Wed 10 2/2 2 Jobs Thu 11 12…" at bounding box center [539, 273] width 1079 height 721
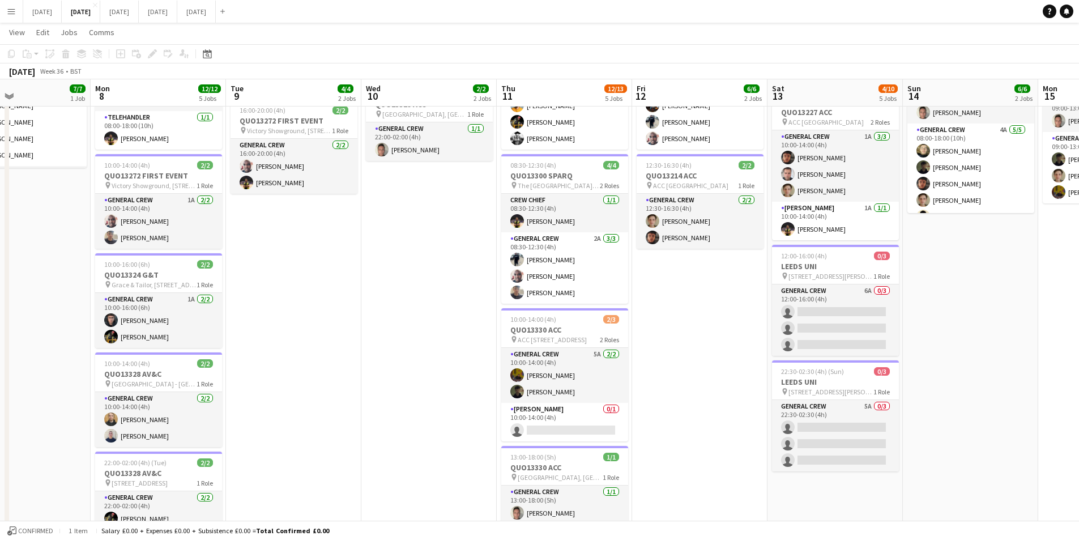
scroll to position [0, 228]
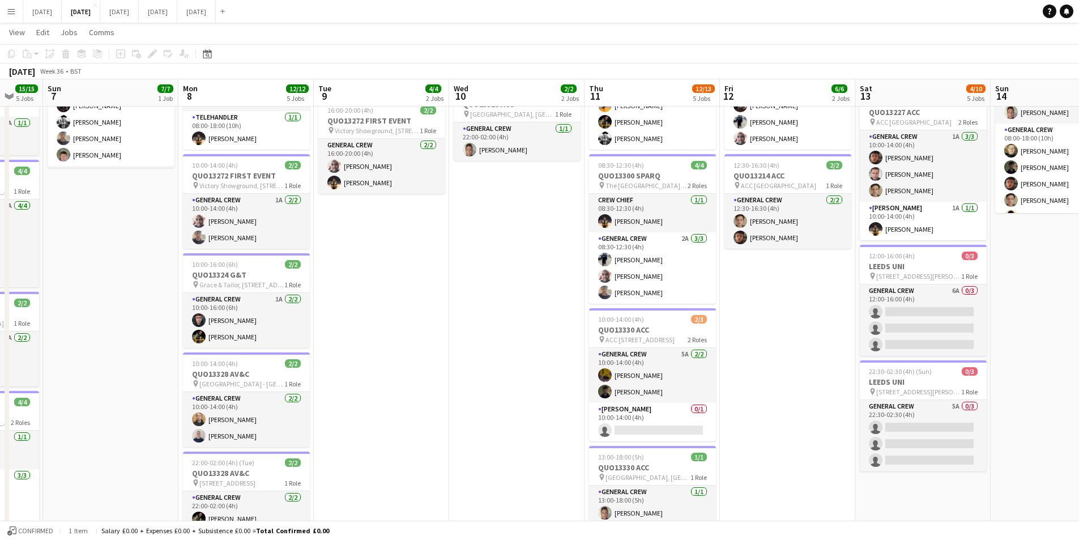
drag, startPoint x: 358, startPoint y: 433, endPoint x: 536, endPoint y: 456, distance: 179.3
click at [534, 461] on app-calendar-viewport "Fri 5 Sat 6 15/15 5 Jobs Sun 7 7/7 1 Job Mon 8 12/12 5 Jobs Tue 9 4/4 2 Jobs We…" at bounding box center [539, 290] width 1079 height 754
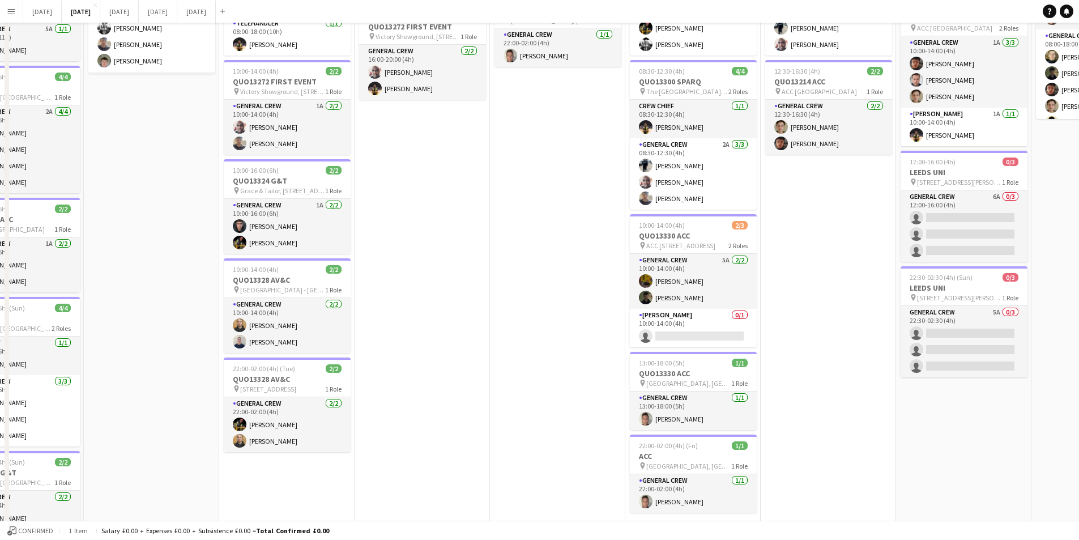
scroll to position [0, 0]
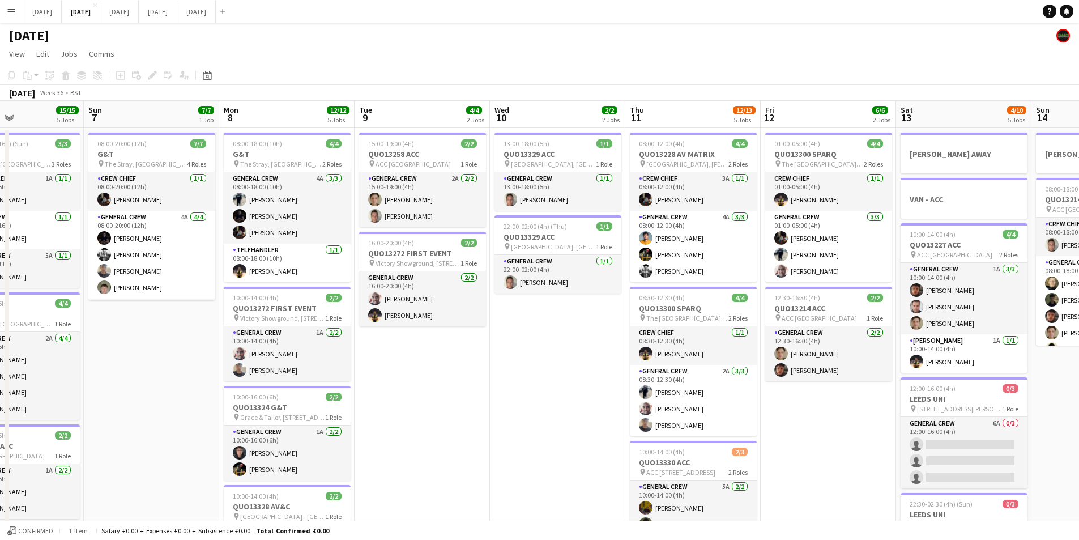
drag, startPoint x: 853, startPoint y: 432, endPoint x: 513, endPoint y: 414, distance: 339.8
click at [504, 418] on app-calendar-viewport "Thu 4 20/20 5 Jobs Fri 5 14/14 3 Jobs Sat 6 15/15 5 Jobs Sun 7 7/7 1 Job Mon 8 …" at bounding box center [539, 450] width 1079 height 699
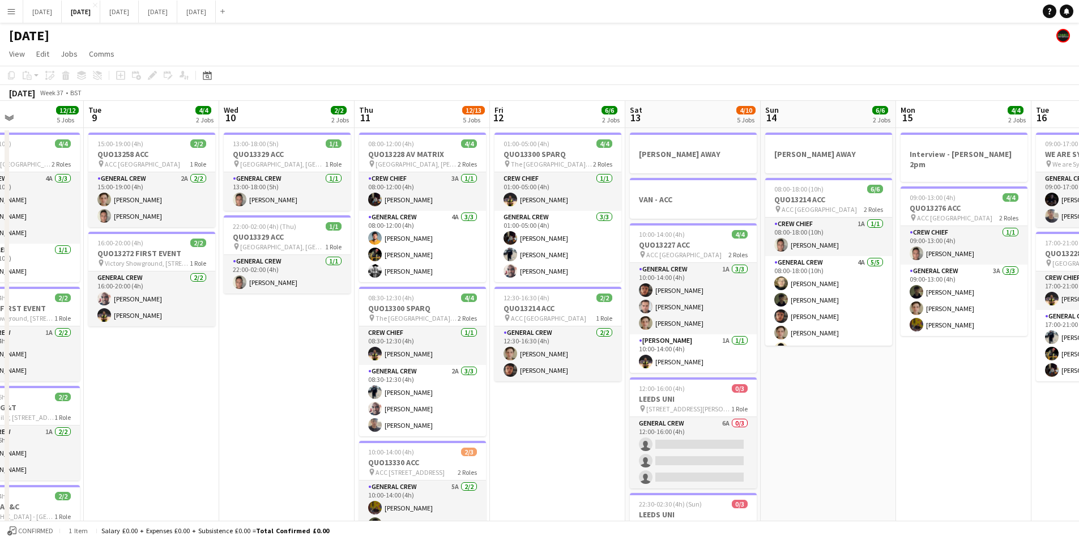
scroll to position [0, 400]
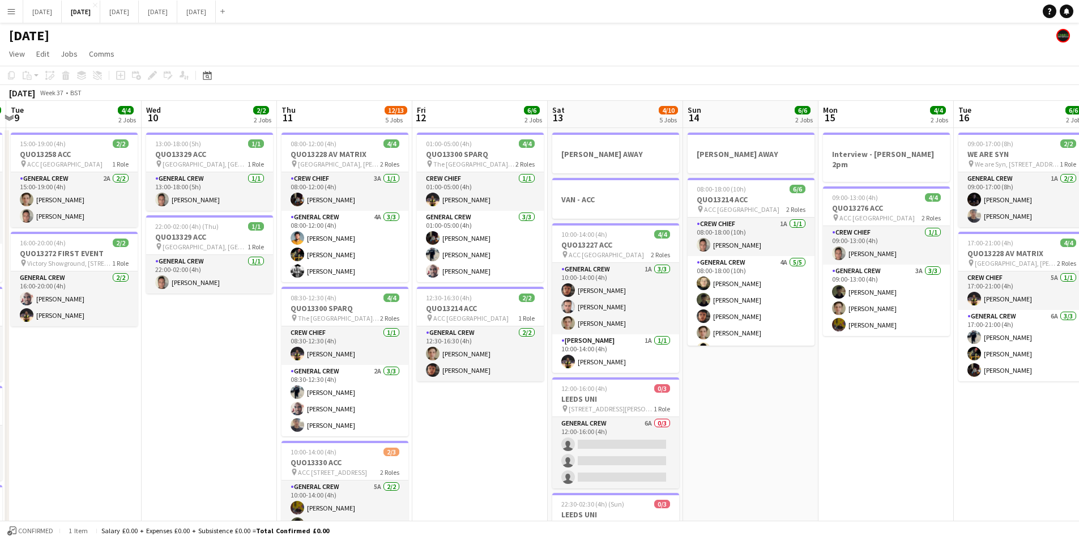
drag, startPoint x: 801, startPoint y: 420, endPoint x: 606, endPoint y: 414, distance: 195.6
click at [606, 414] on app-calendar-viewport "Sat 6 15/15 5 Jobs Sun 7 7/7 1 Job Mon 8 12/12 5 Jobs Tue 9 4/4 2 Jobs Wed 10 2…" at bounding box center [539, 450] width 1079 height 699
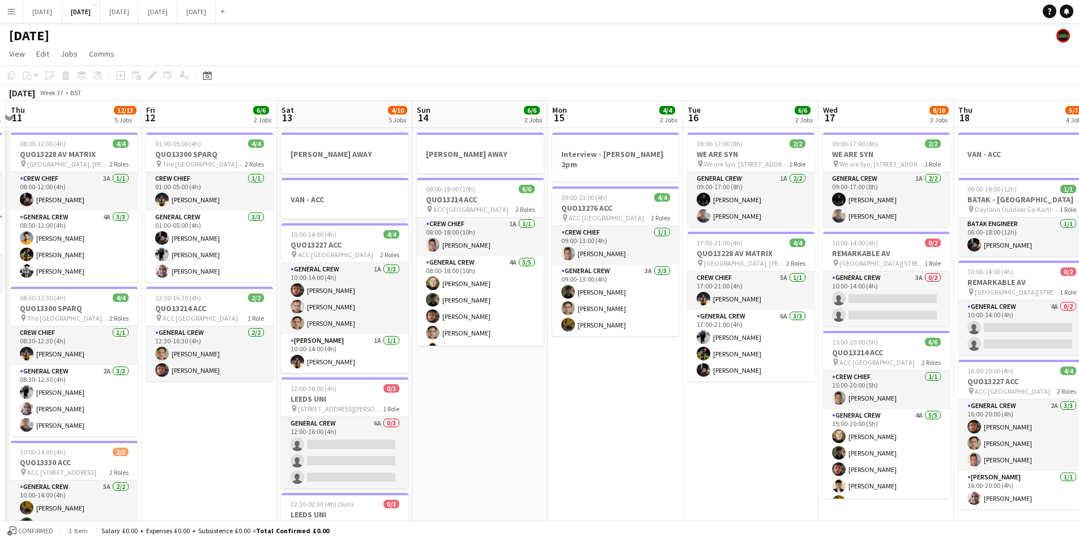
scroll to position [0, 377]
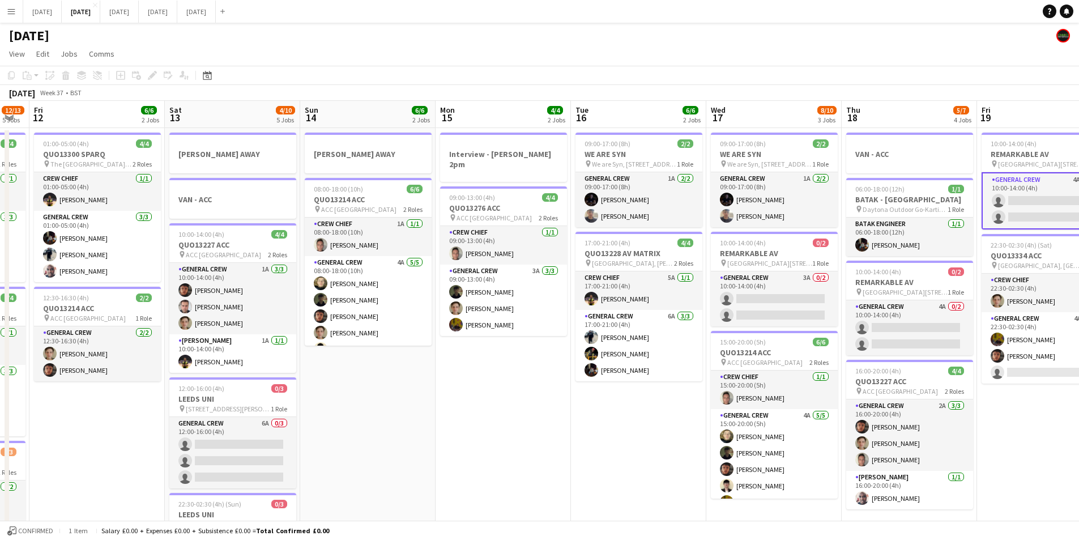
drag, startPoint x: 748, startPoint y: 403, endPoint x: 566, endPoint y: 393, distance: 182.1
click at [459, 412] on app-calendar-viewport "Tue 9 4/4 2 Jobs Wed 10 2/2 2 Jobs Thu 11 12/13 5 Jobs Fri 12 6/6 2 Jobs Sat 13…" at bounding box center [539, 450] width 1079 height 699
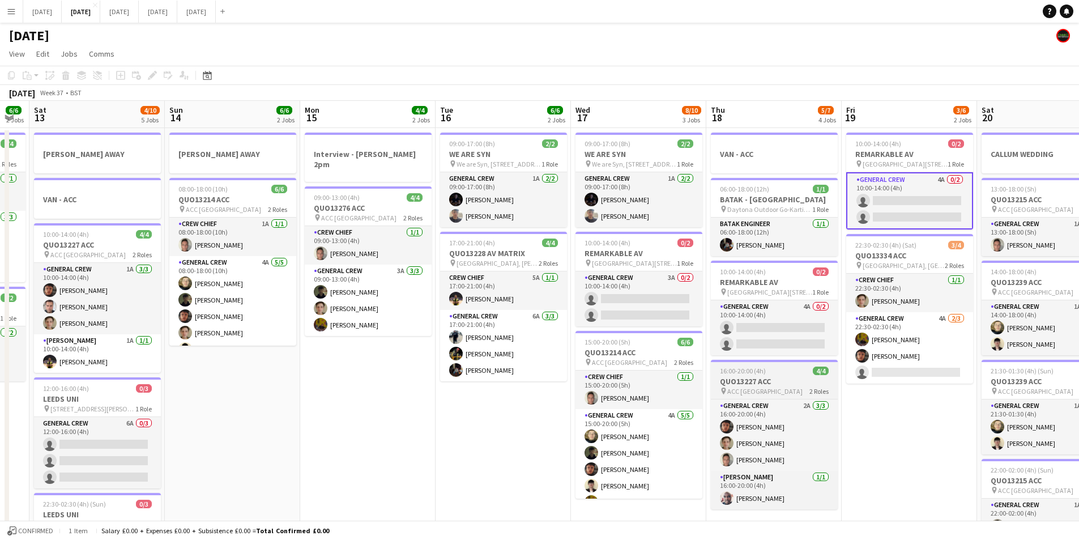
scroll to position [0, 394]
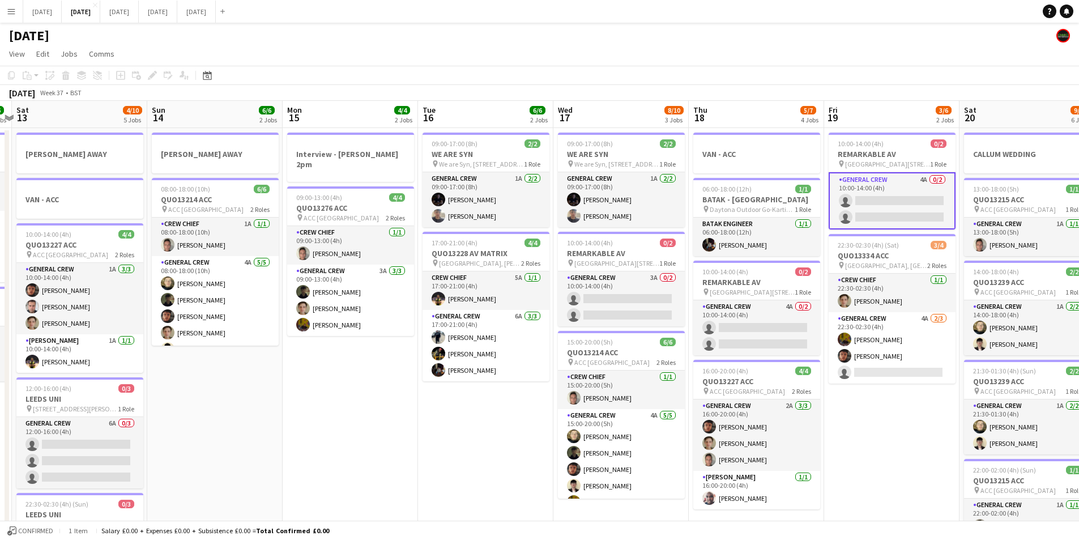
drag, startPoint x: 887, startPoint y: 416, endPoint x: 665, endPoint y: 416, distance: 221.5
click at [665, 416] on app-calendar-viewport "Wed 10 2/2 2 Jobs Thu 11 12/13 5 Jobs Fri 12 6/6 2 Jobs Sat 13 4/10 5 Jobs Sun …" at bounding box center [539, 450] width 1079 height 699
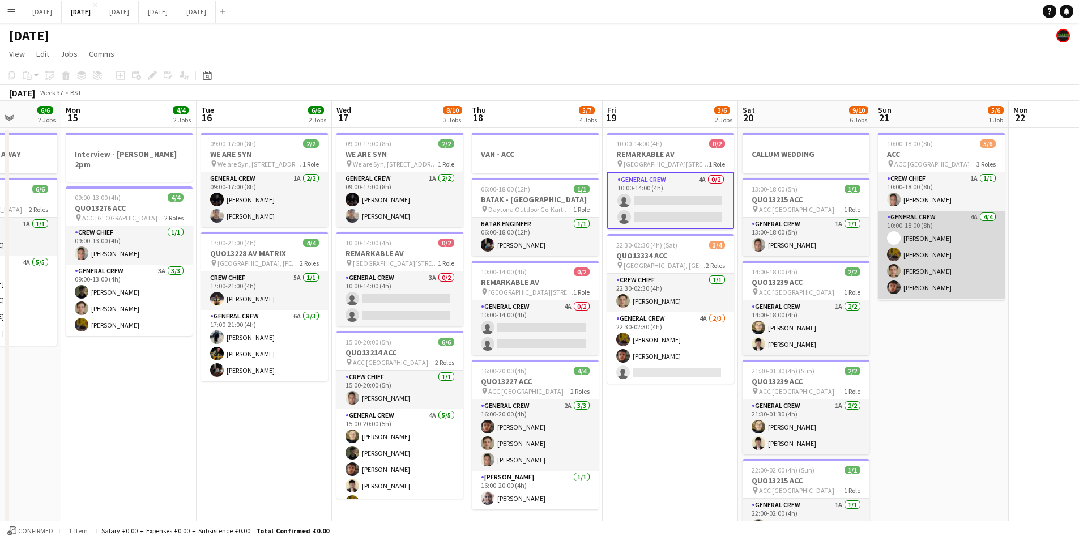
scroll to position [37, 0]
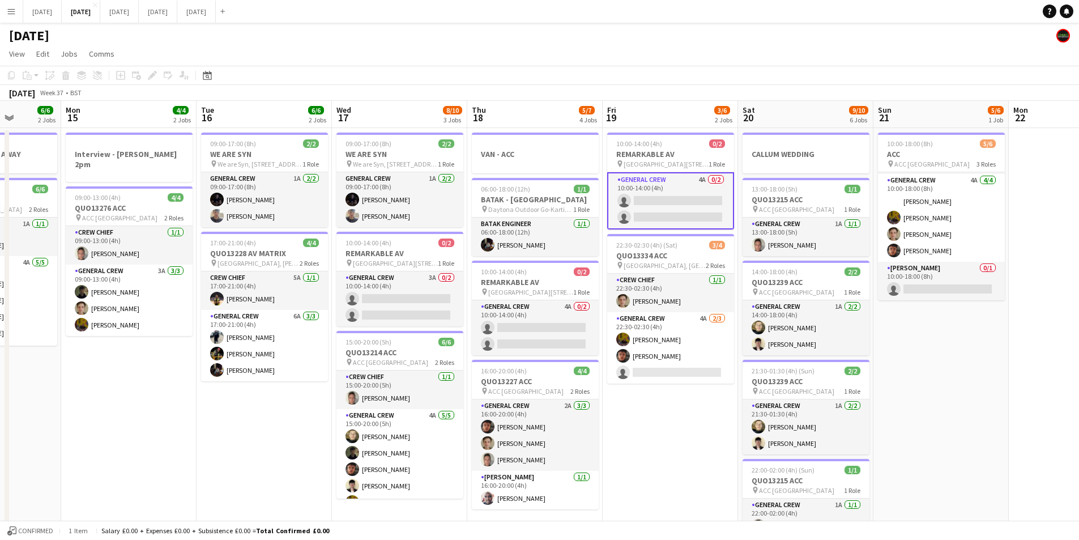
drag, startPoint x: 959, startPoint y: 364, endPoint x: 914, endPoint y: 366, distance: 44.8
click at [914, 365] on app-calendar-viewport "Fri 12 6/6 2 Jobs Sat 13 4/10 5 Jobs Sun 14 6/6 2 Jobs Mon 15 4/4 2 Jobs Tue 16…" at bounding box center [539, 450] width 1079 height 699
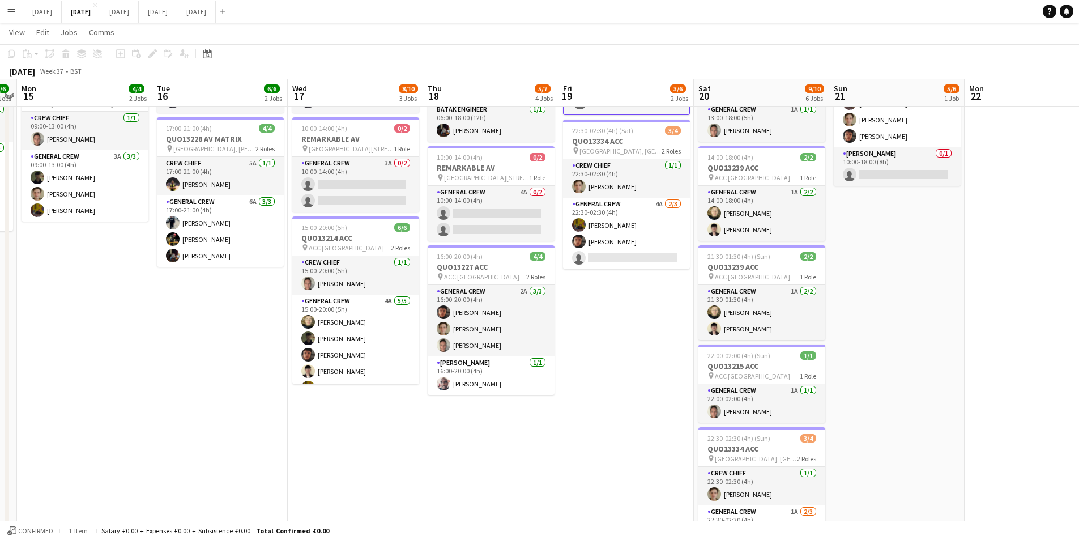
scroll to position [57, 0]
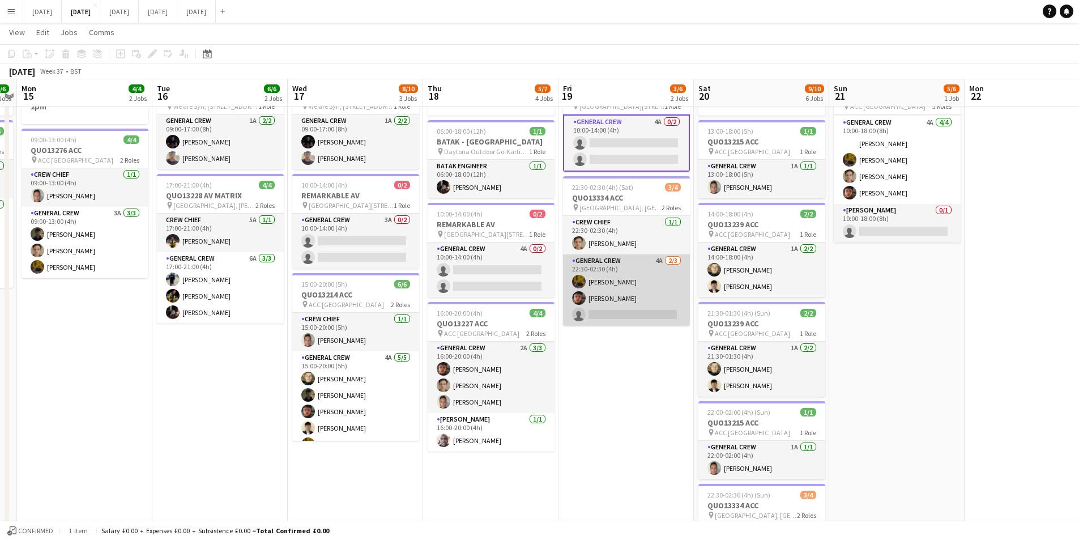
click at [627, 308] on app-card-role "General Crew 4A [DATE] 22:30-02:30 (4h) [PERSON_NAME] [PERSON_NAME] single-neut…" at bounding box center [626, 289] width 127 height 71
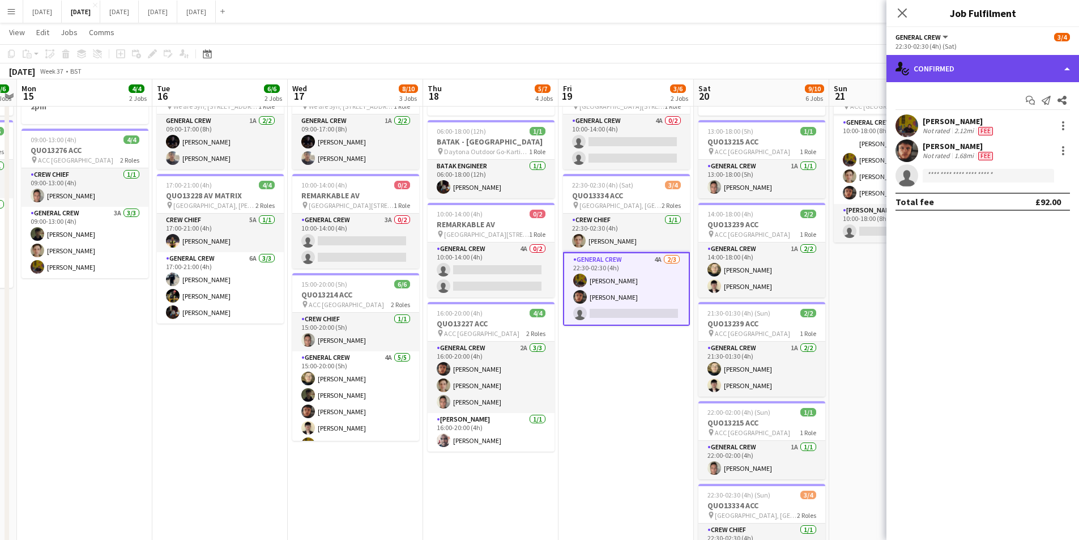
click at [1008, 68] on div "single-neutral-actions-check-2 Confirmed" at bounding box center [983, 68] width 193 height 27
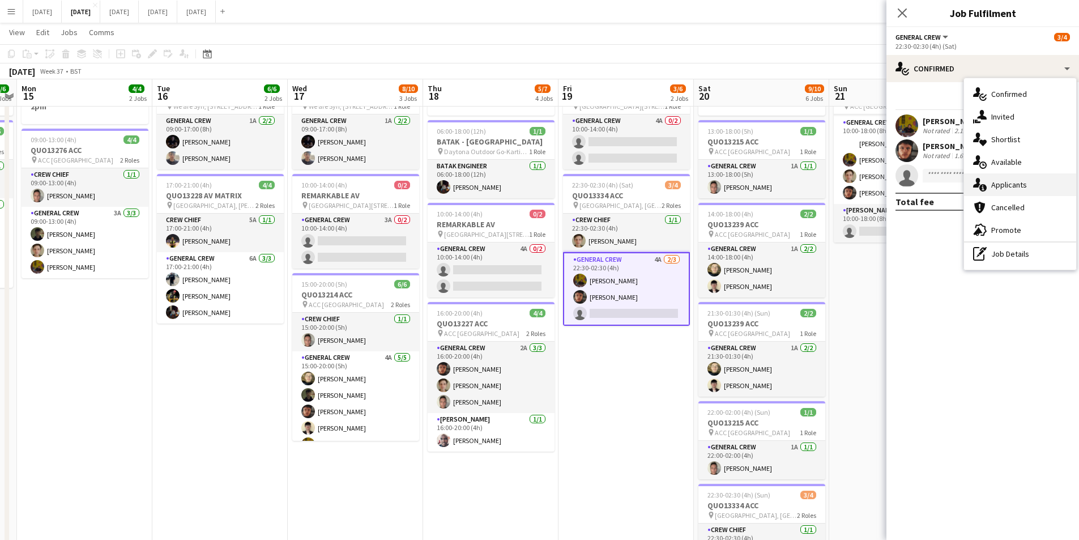
click at [1020, 191] on div "single-neutral-actions-information Applicants" at bounding box center [1020, 184] width 112 height 23
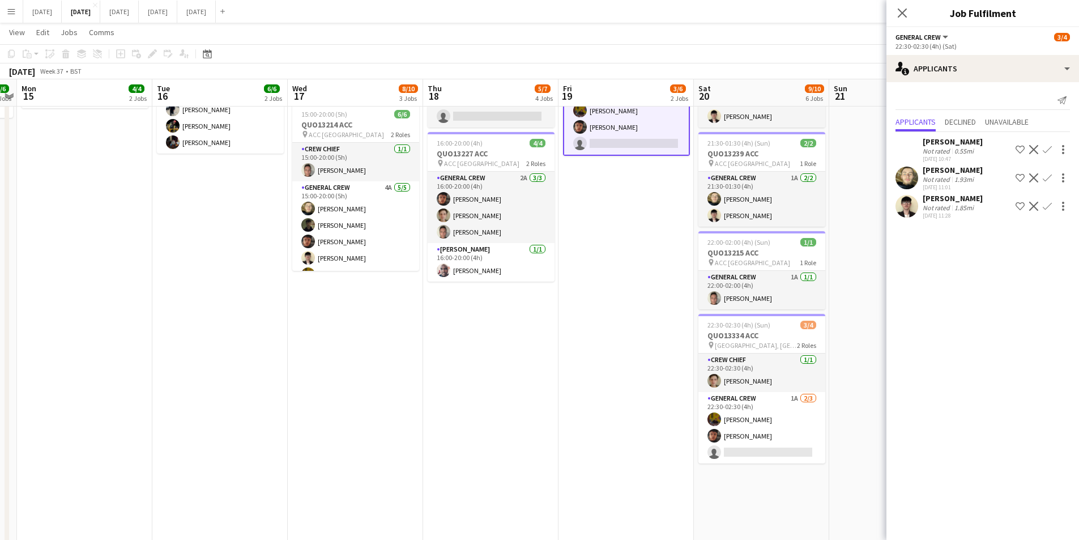
scroll to position [278, 0]
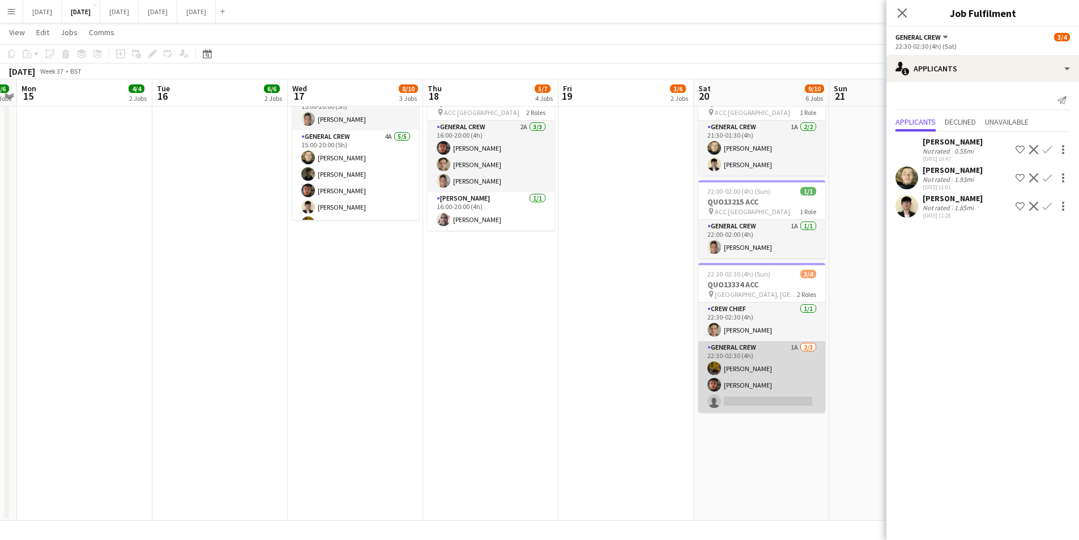
click at [776, 387] on app-card-role "General Crew 1A [DATE] 22:30-02:30 (4h) [PERSON_NAME] [PERSON_NAME] single-neut…" at bounding box center [762, 376] width 127 height 71
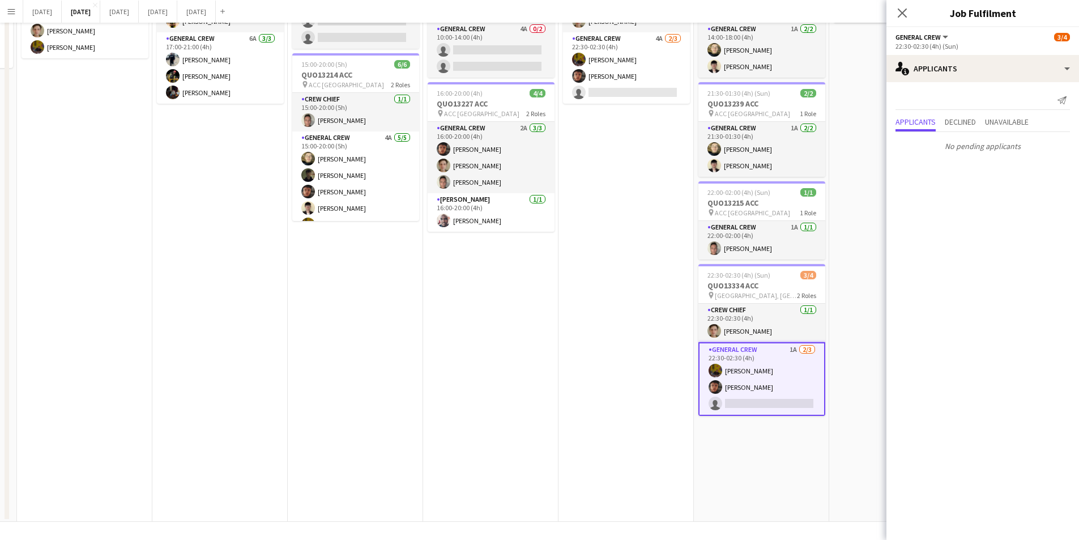
scroll to position [0, 0]
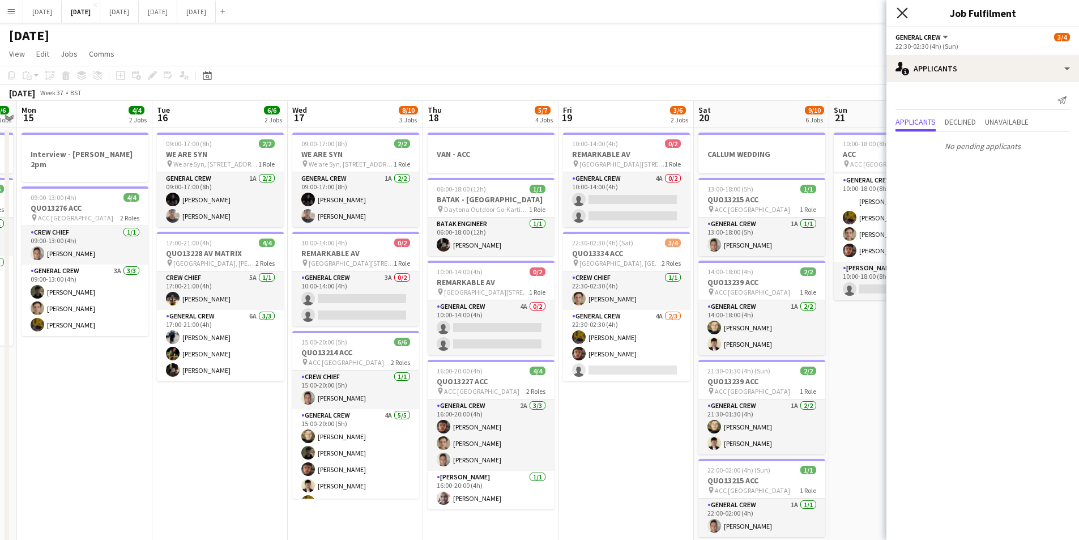
click at [903, 10] on icon "Close pop-in" at bounding box center [902, 12] width 11 height 11
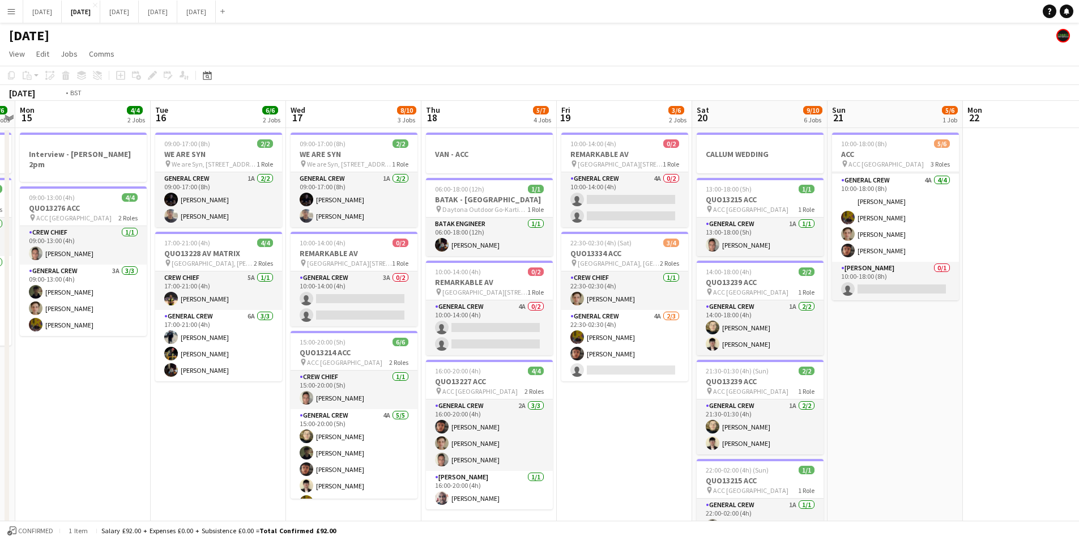
scroll to position [0, 412]
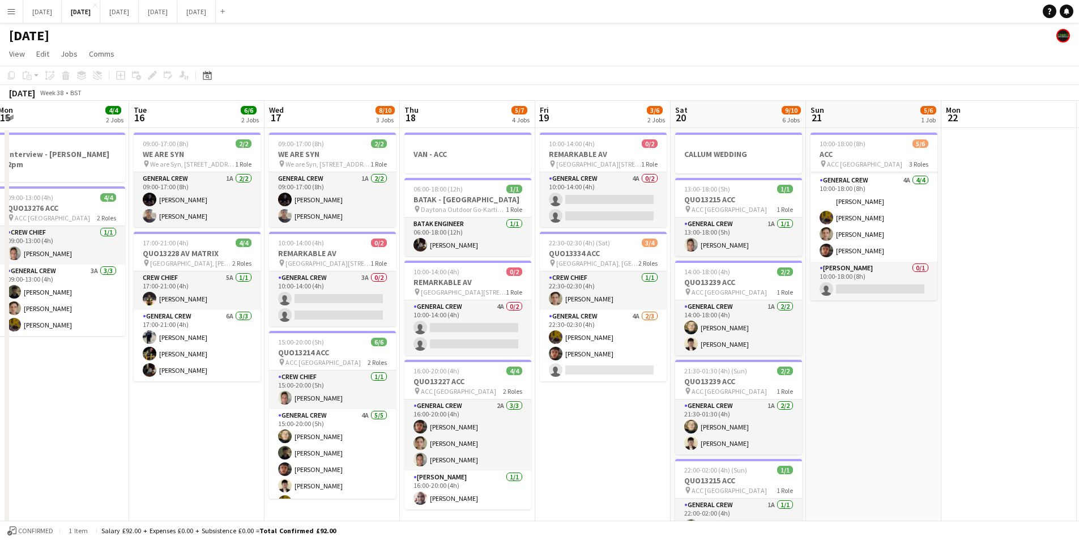
drag, startPoint x: 904, startPoint y: 356, endPoint x: 881, endPoint y: 357, distance: 23.3
click at [881, 357] on app-calendar-viewport "Fri 12 6/6 2 Jobs Sat 13 4/10 5 Jobs Sun 14 6/6 2 Jobs Mon 15 4/4 2 Jobs Tue 16…" at bounding box center [539, 450] width 1079 height 699
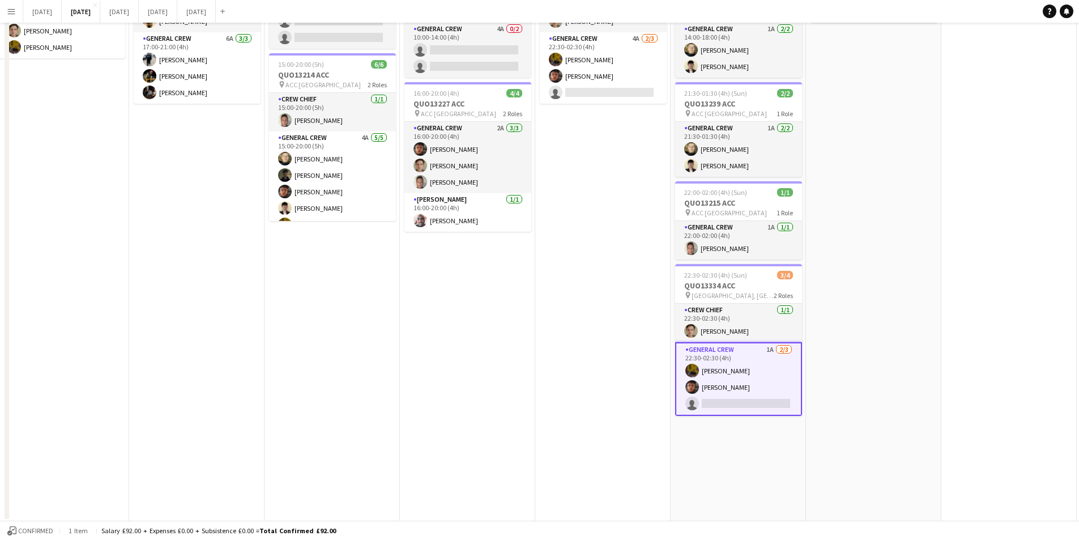
scroll to position [0, 0]
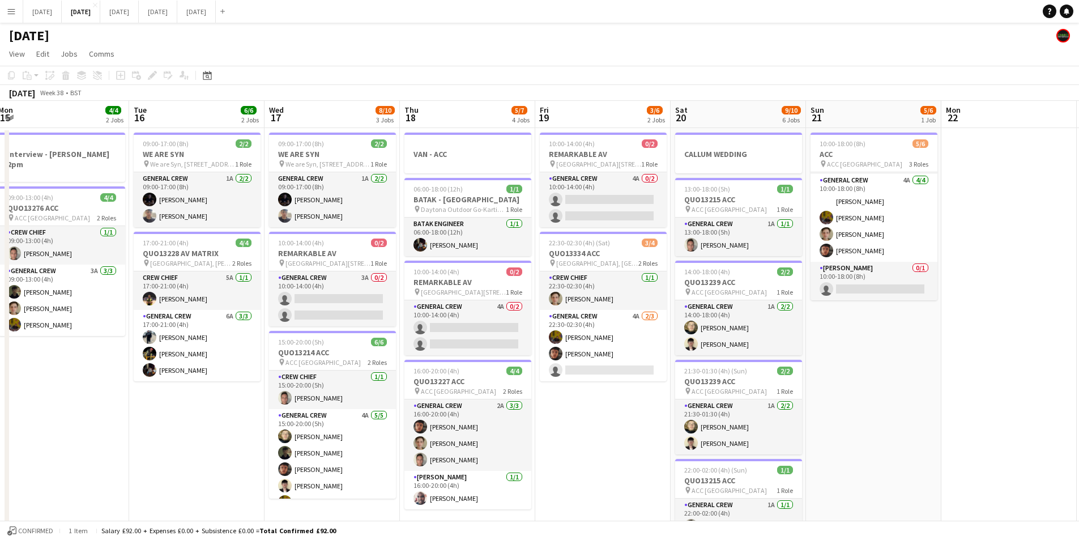
drag, startPoint x: 947, startPoint y: 368, endPoint x: 701, endPoint y: 348, distance: 246.7
click at [627, 360] on app-calendar-viewport "Fri 12 6/6 2 Jobs Sat 13 4/10 5 Jobs Sun 14 6/6 2 Jobs Mon 15 4/4 2 Jobs Tue 16…" at bounding box center [539, 450] width 1079 height 699
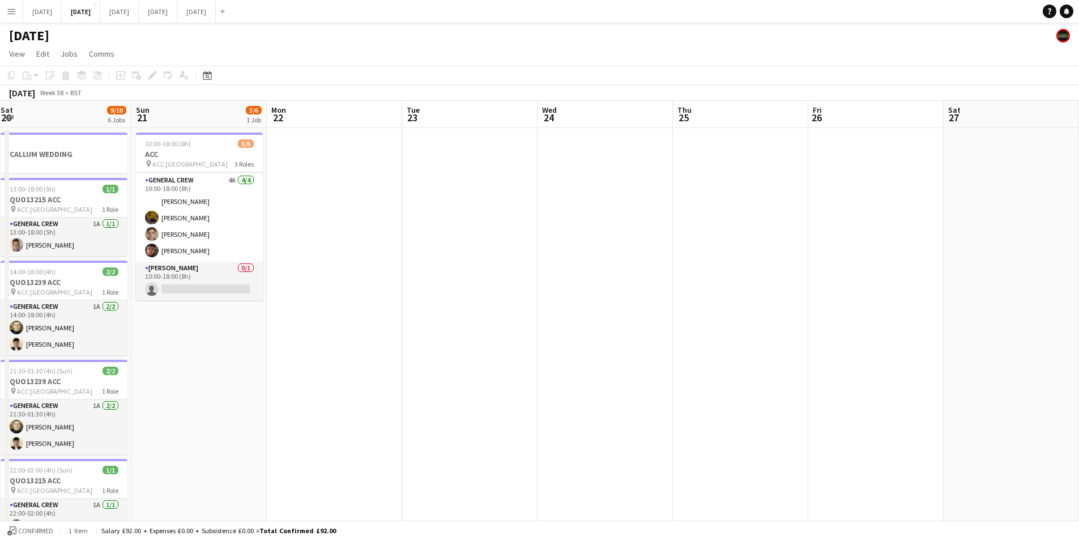
click at [510, 368] on app-calendar-viewport "Mon 15 4/4 2 Jobs Tue 16 6/6 2 Jobs Wed 17 8/10 3 Jobs Thu 18 5/7 4 Jobs Fri 19…" at bounding box center [539, 450] width 1079 height 699
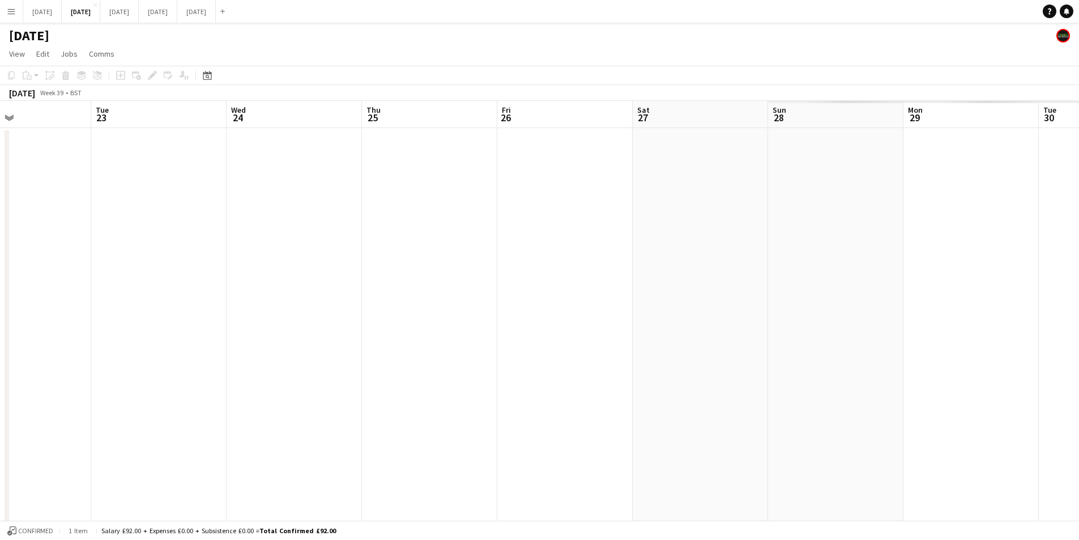
drag, startPoint x: 481, startPoint y: 371, endPoint x: 545, endPoint y: 353, distance: 66.4
click at [441, 368] on app-calendar-viewport "Sat 20 9/10 6 Jobs Sun 21 5/6 1 Job Mon 22 Tue 23 Wed 24 Thu 25 Fri 26 Sat 27 S…" at bounding box center [539, 450] width 1079 height 699
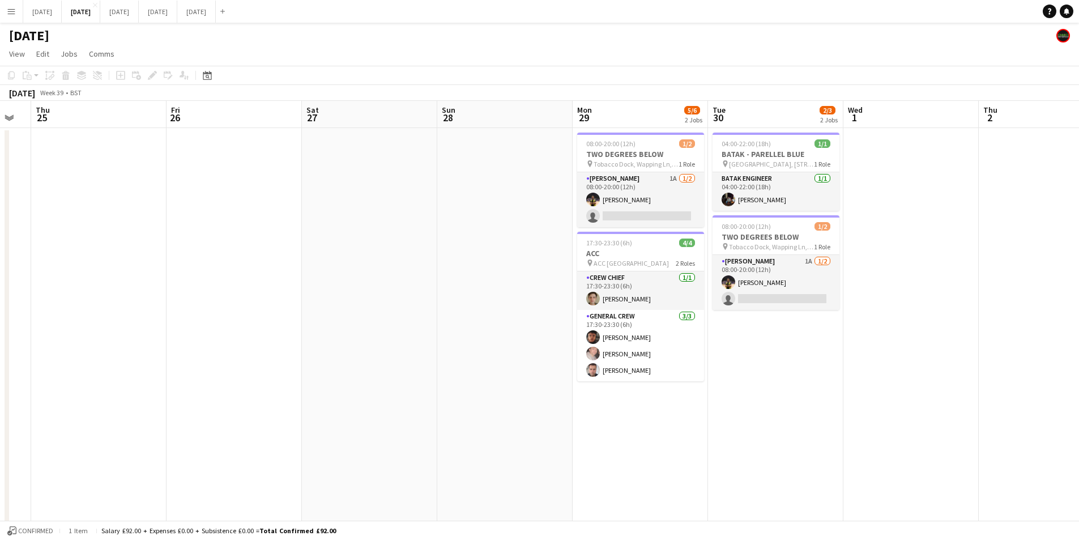
scroll to position [0, 406]
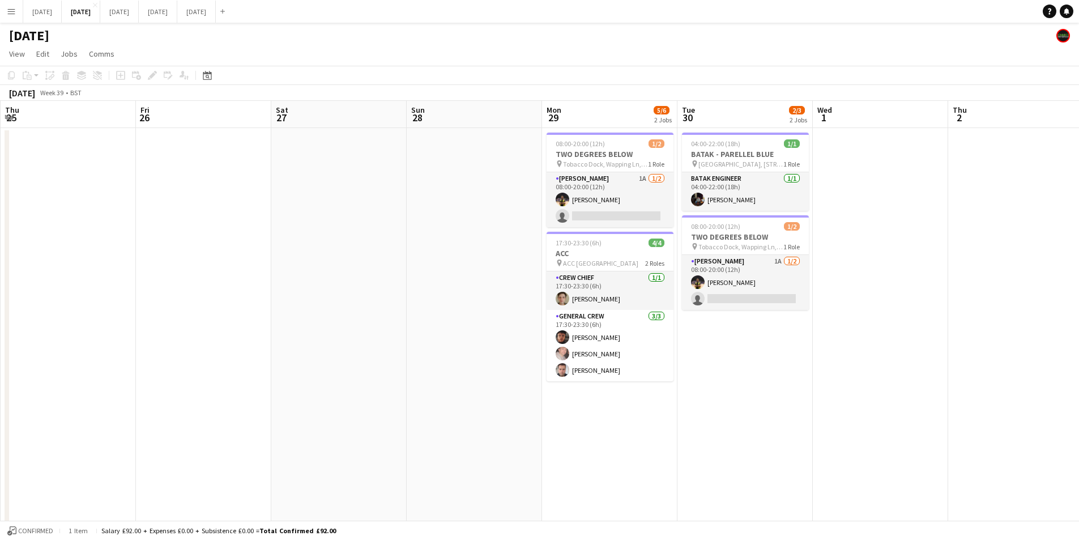
drag, startPoint x: 525, startPoint y: 367, endPoint x: 276, endPoint y: 381, distance: 249.1
click at [276, 381] on app-calendar-viewport "Mon 22 Tue 23 Wed 24 Thu 25 Fri 26 Sat 27 Sun 28 Mon 29 5/6 2 Jobs Tue 30 2/3 2…" at bounding box center [539, 450] width 1079 height 699
click at [612, 210] on app-card-role "Van Driver 1A [DATE] 08:00-20:00 (12h) [PERSON_NAME] single-neutral-actions" at bounding box center [610, 199] width 127 height 55
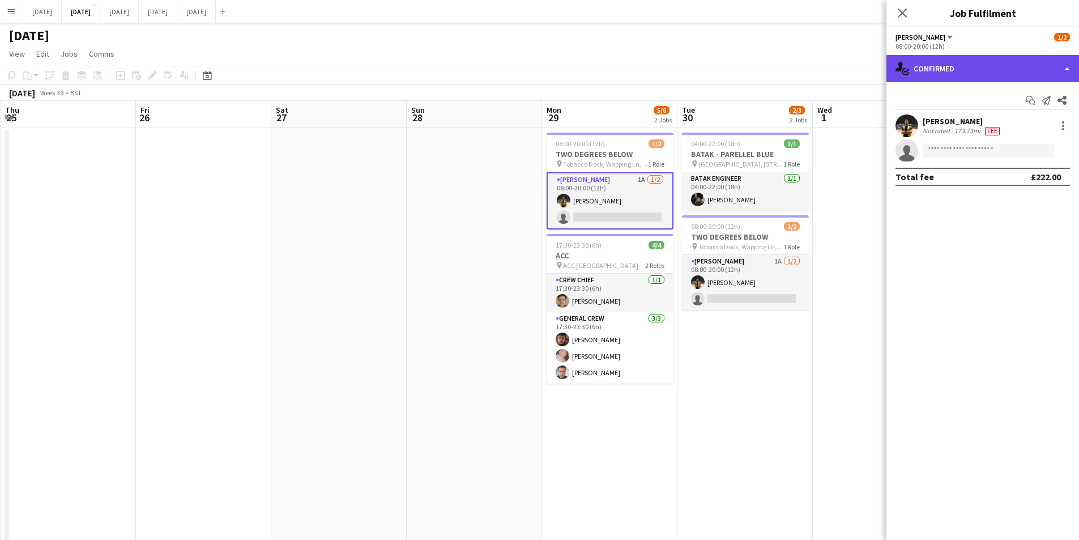
click at [1010, 74] on div "single-neutral-actions-check-2 Confirmed" at bounding box center [983, 68] width 193 height 27
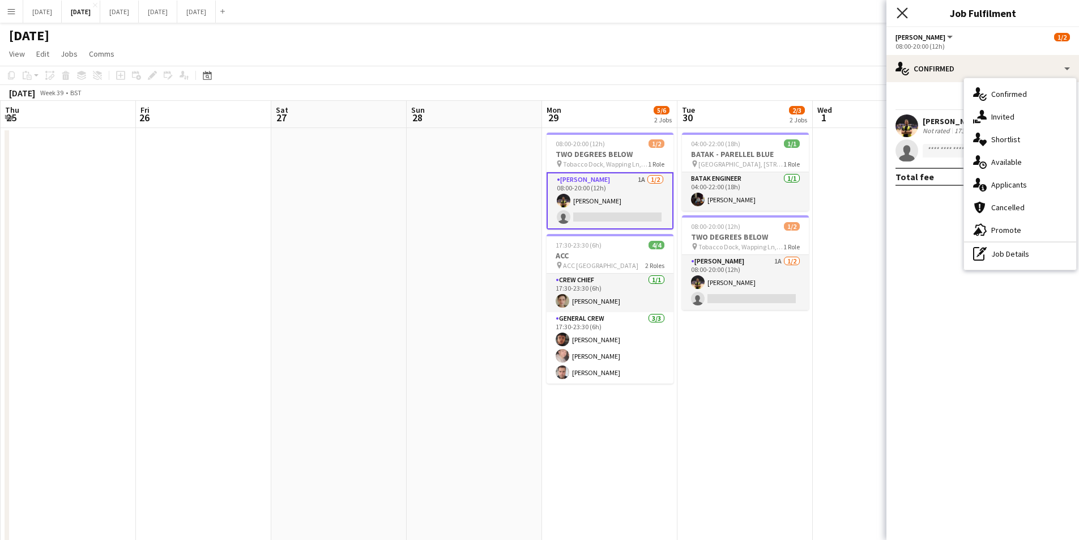
click at [904, 15] on icon at bounding box center [902, 12] width 11 height 11
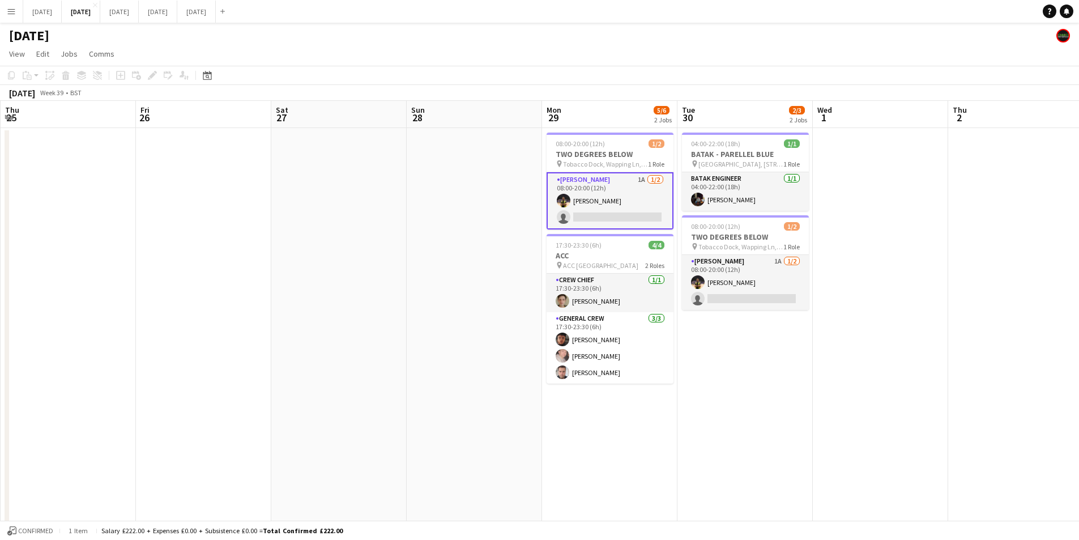
scroll to position [0, 70]
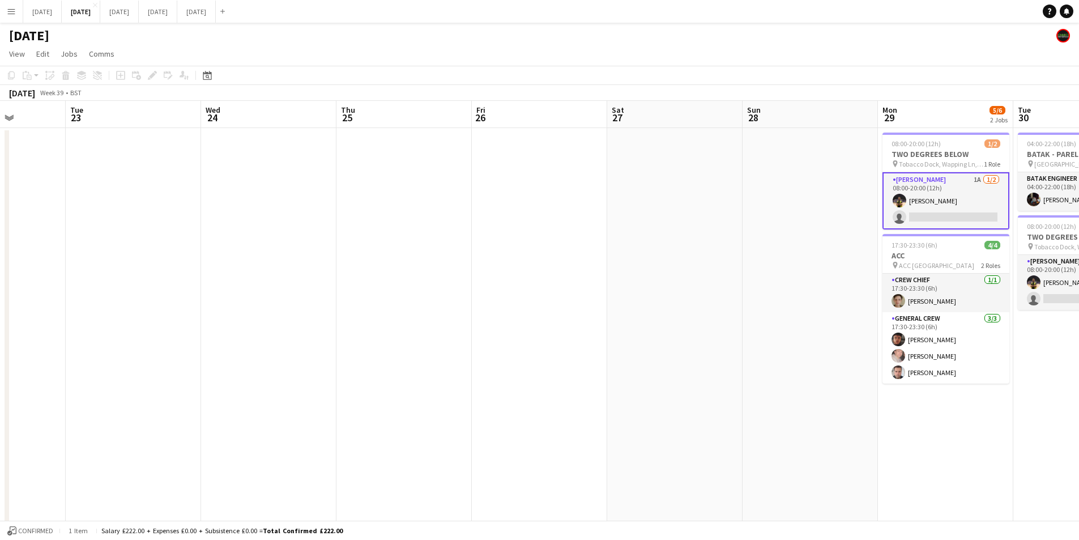
drag, startPoint x: 398, startPoint y: 243, endPoint x: 303, endPoint y: 236, distance: 94.9
click at [683, 235] on app-calendar-viewport "Mon 22 Tue 23 Wed 24 Thu 25 Fri 26 Sat 27 Sun 28 Mon 29 5/6 2 Jobs Tue 30 2/3 2…" at bounding box center [539, 450] width 1079 height 699
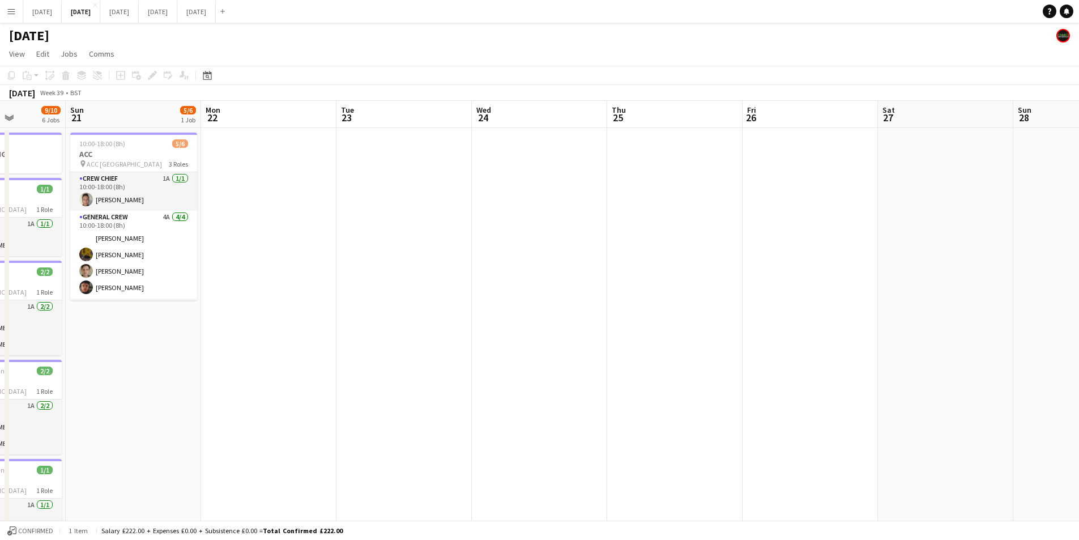
scroll to position [0, 0]
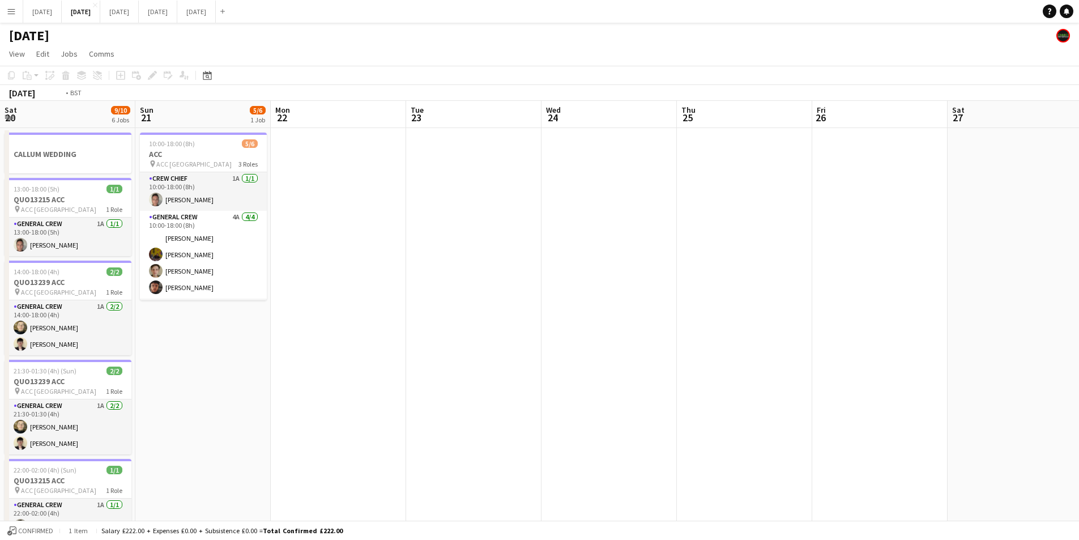
click at [730, 245] on app-calendar-viewport "Sat 20 9/10 6 Jobs Sun 21 5/6 1 Job Mon 22 Tue 23 Wed 24 Thu 25 Fri 26 Sat 27 S…" at bounding box center [539, 450] width 1079 height 699
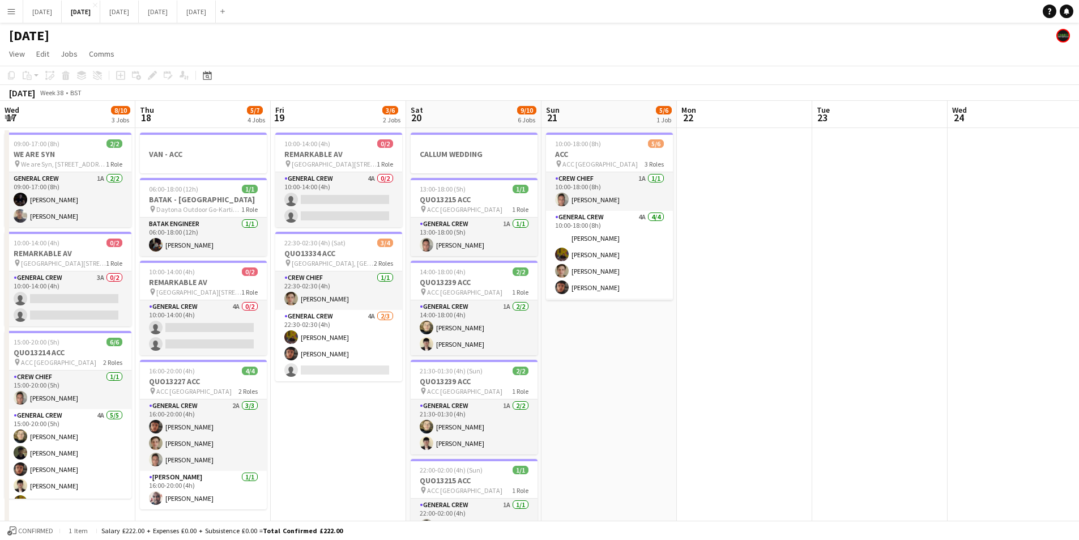
drag, startPoint x: 416, startPoint y: 351, endPoint x: 617, endPoint y: 357, distance: 200.7
click at [671, 329] on app-calendar-viewport "Wed 17 8/10 3 Jobs Thu 18 5/7 4 Jobs Fri 19 3/6 2 Jobs Sat 20 9/10 6 Jobs Sun 2…" at bounding box center [539, 450] width 1079 height 699
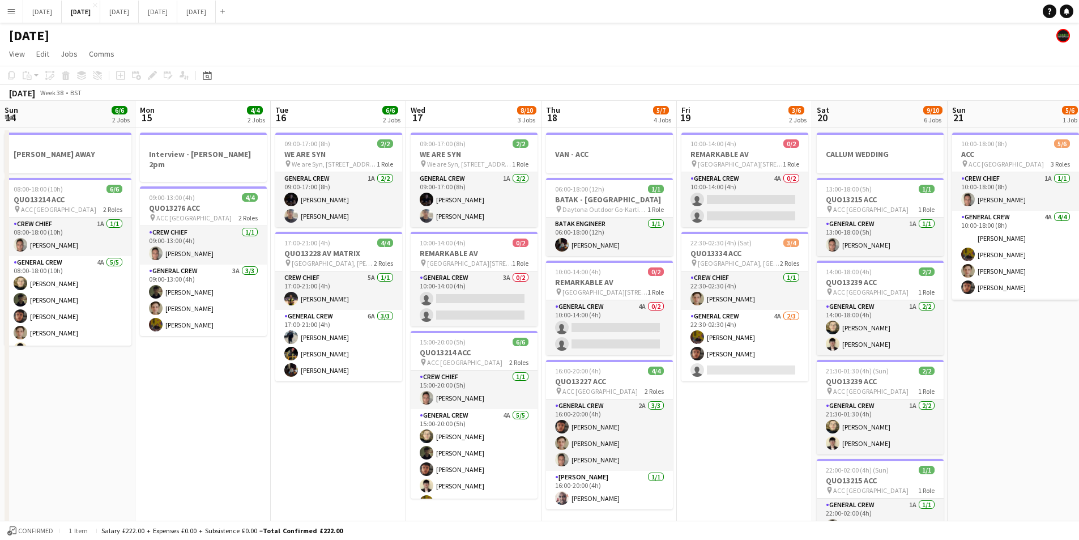
scroll to position [0, 220]
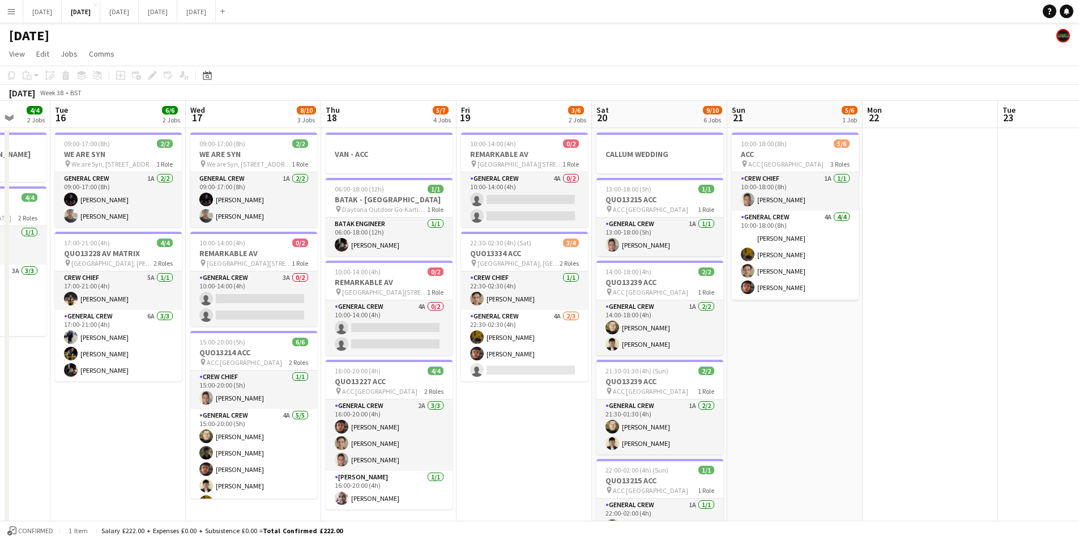
drag, startPoint x: 617, startPoint y: 357, endPoint x: 434, endPoint y: 364, distance: 183.1
click at [835, 342] on app-calendar-viewport "Sun 14 6/6 2 Jobs Mon 15 4/4 2 Jobs Tue 16 6/6 2 Jobs Wed 17 8/10 3 Jobs Thu 18…" at bounding box center [539, 450] width 1079 height 699
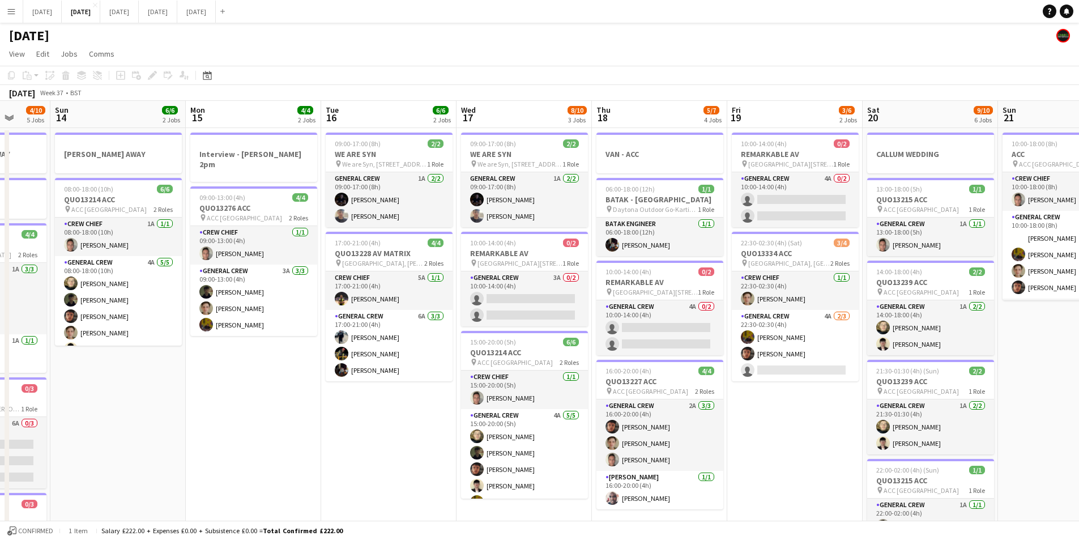
drag, startPoint x: 434, startPoint y: 364, endPoint x: 308, endPoint y: 324, distance: 132.0
click at [707, 319] on app-calendar-viewport "Fri 12 6/6 2 Jobs Sat 13 4/10 5 Jobs Sun 14 6/6 2 Jobs Mon 15 4/4 2 Jobs Tue 16…" at bounding box center [539, 450] width 1079 height 699
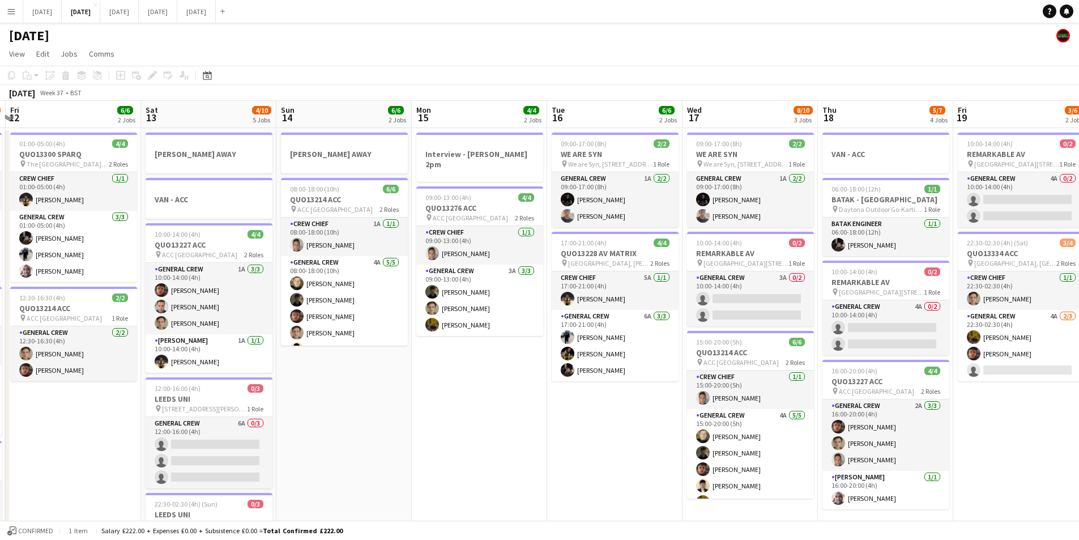
drag, startPoint x: 308, startPoint y: 324, endPoint x: 555, endPoint y: 346, distance: 247.4
click at [542, 312] on app-calendar-viewport "Wed 10 2/2 2 Jobs Thu 11 12/13 5 Jobs Fri 12 6/6 2 Jobs Sat 13 4/10 5 Jobs Sun …" at bounding box center [539, 450] width 1079 height 699
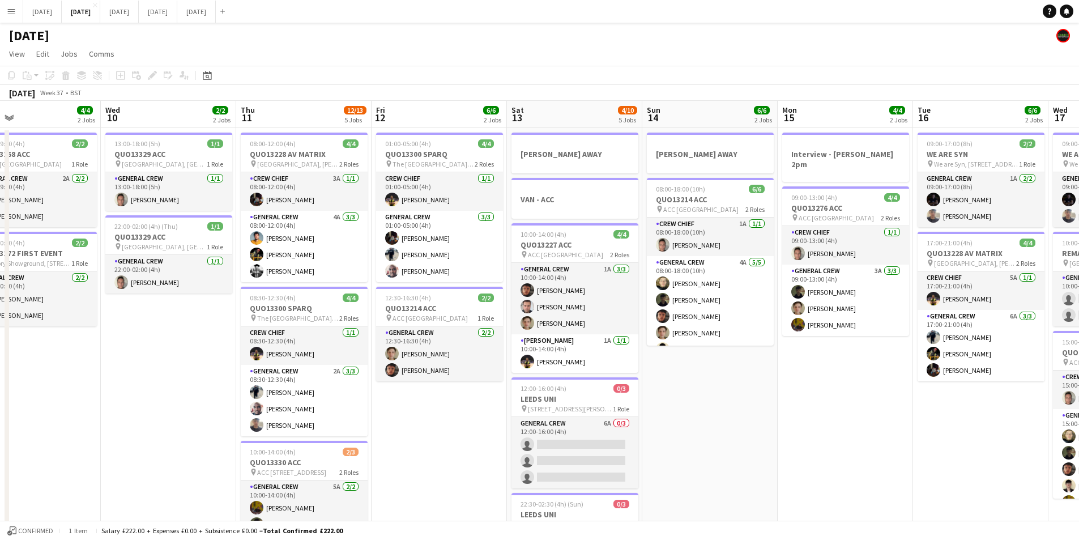
drag, startPoint x: 342, startPoint y: 412, endPoint x: 448, endPoint y: 393, distance: 107.1
click at [632, 399] on app-calendar-viewport "Mon 8 12/12 5 Jobs Tue 9 4/4 2 Jobs Wed 10 2/2 2 Jobs Thu 11 12/13 5 Jobs Fri 1…" at bounding box center [539, 450] width 1079 height 699
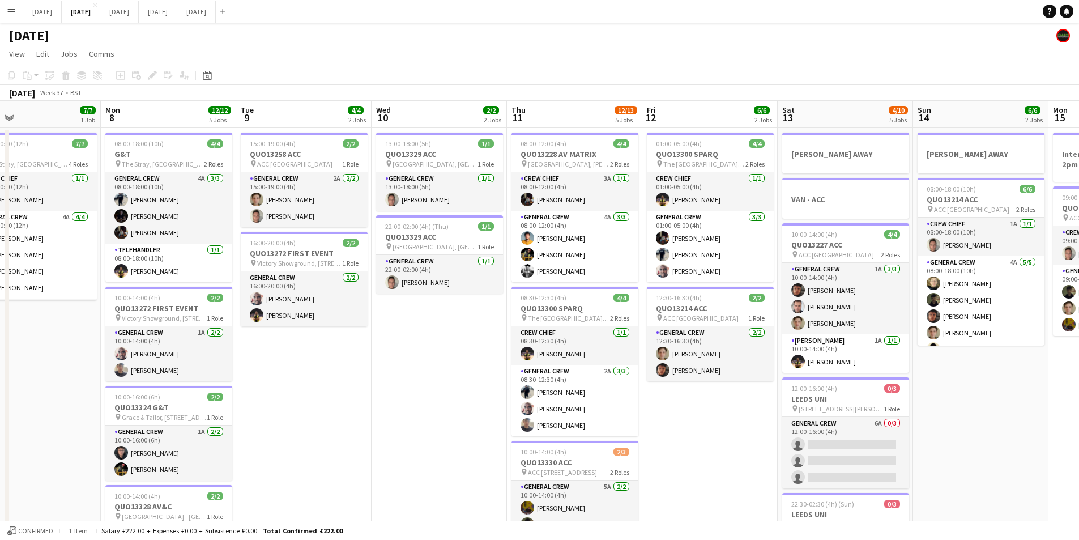
scroll to position [0, 278]
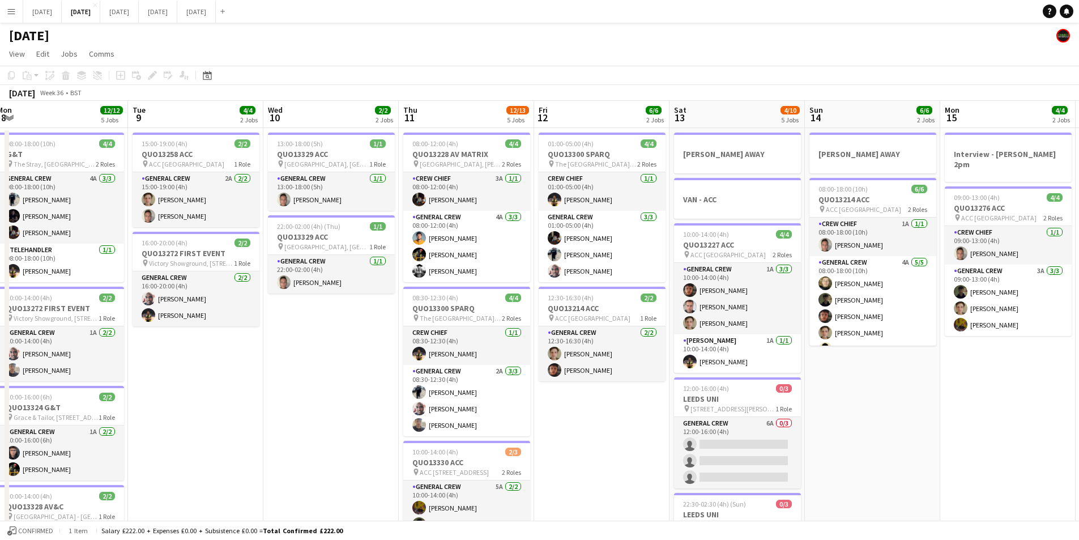
drag, startPoint x: 177, startPoint y: 374, endPoint x: 523, endPoint y: 383, distance: 346.3
click at [531, 381] on app-calendar-viewport "Sat 6 15/15 5 Jobs Sun 7 7/7 1 Job Mon 8 12/12 5 Jobs Tue 9 4/4 2 Jobs Wed 10 2…" at bounding box center [539, 450] width 1079 height 699
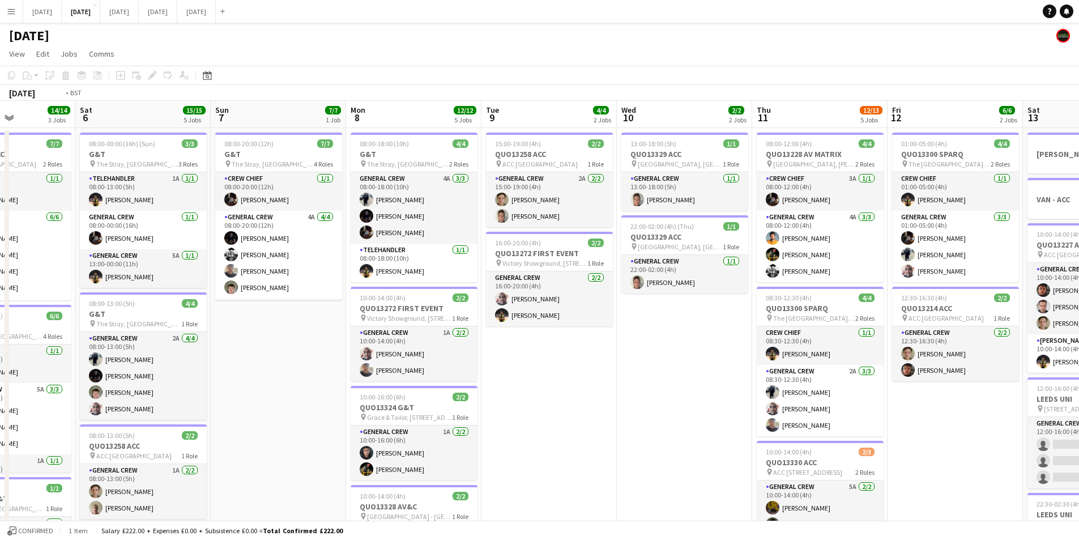
drag, startPoint x: 587, startPoint y: 395, endPoint x: 502, endPoint y: 342, distance: 100.6
click at [184, 380] on app-calendar-viewport "Wed 3 16/16 3 Jobs Thu 4 20/20 5 Jobs Fri 5 14/14 3 Jobs Sat 6 15/15 5 Jobs Sun…" at bounding box center [539, 450] width 1079 height 699
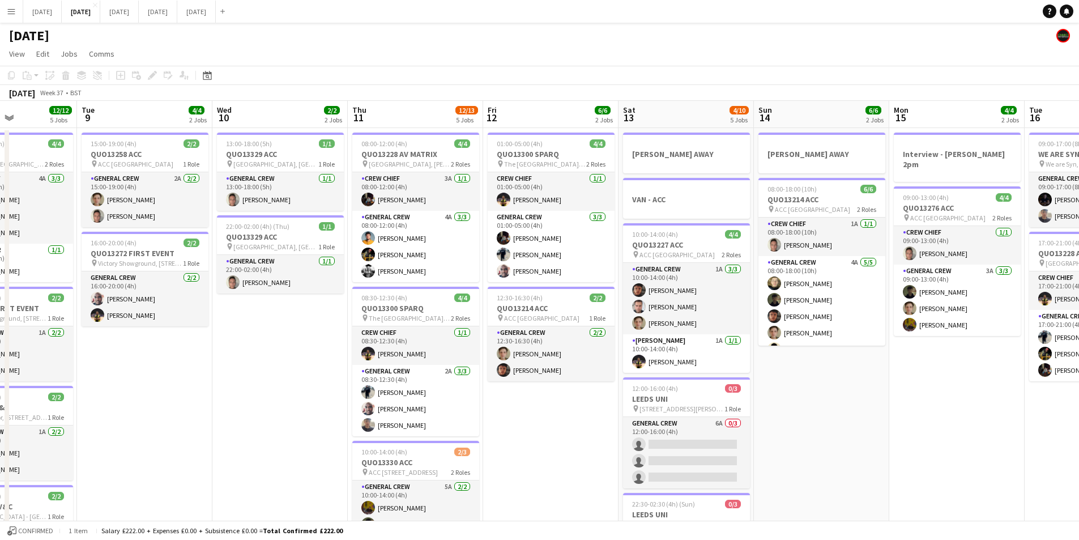
drag, startPoint x: 831, startPoint y: 394, endPoint x: 513, endPoint y: 381, distance: 318.1
click at [513, 381] on app-calendar-viewport "Sat 6 15/15 5 Jobs Sun 7 7/7 1 Job Mon 8 12/12 5 Jobs Tue 9 4/4 2 Jobs Wed 10 2…" at bounding box center [539, 450] width 1079 height 699
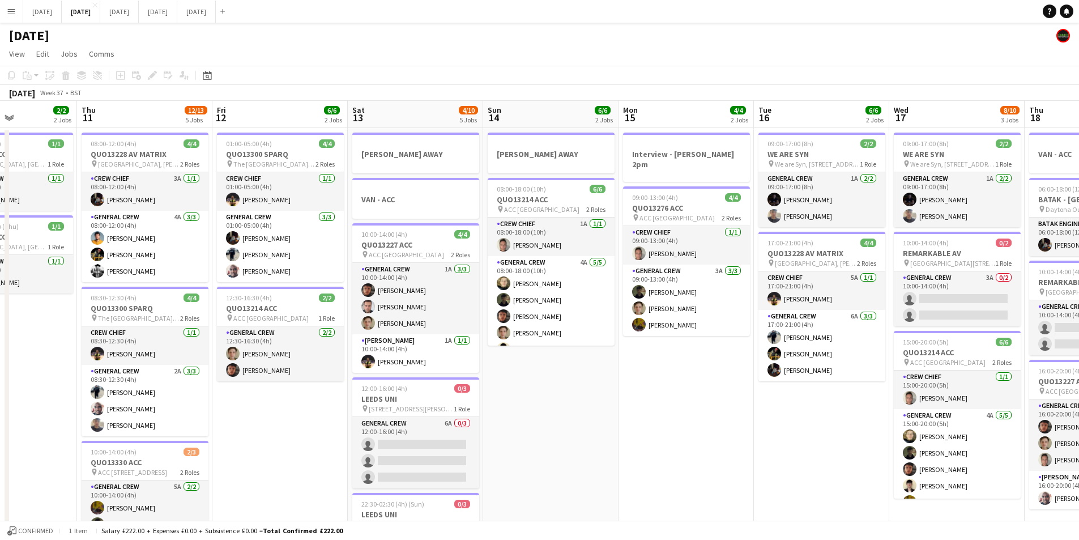
scroll to position [0, 376]
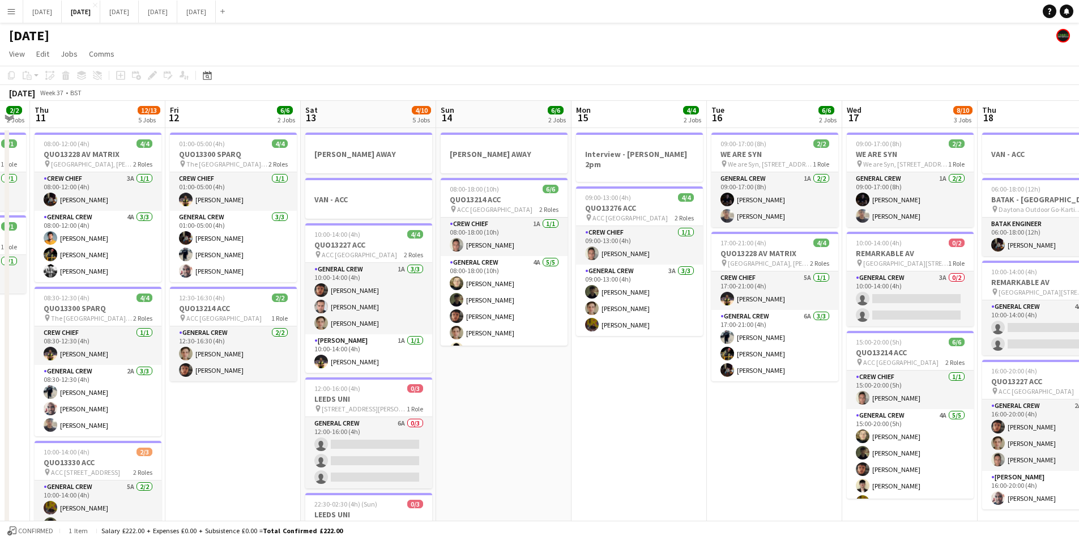
click at [594, 422] on app-date-cell "Interview - [PERSON_NAME] 2pm 09:00-13:00 (4h) 4/4 QUO13276 ACC pin ACC Liverpo…" at bounding box center [639, 463] width 135 height 671
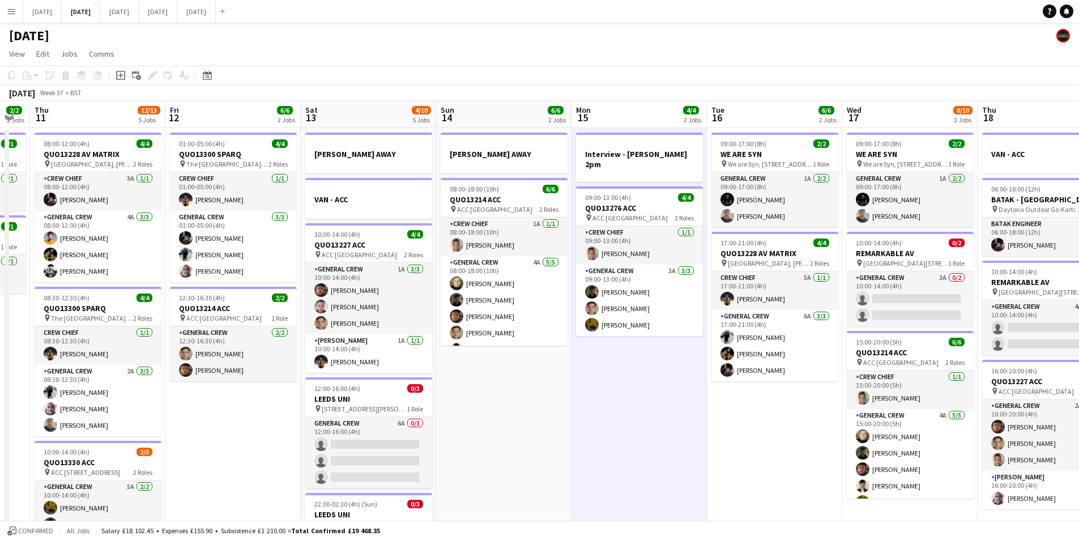
drag, startPoint x: 567, startPoint y: 418, endPoint x: 390, endPoint y: 385, distance: 180.3
click at [391, 391] on app-calendar-viewport "Mon 8 12/12 5 Jobs Tue 9 4/4 2 Jobs Wed 10 2/2 2 Jobs Thu 11 12/13 5 Jobs Fri 1…" at bounding box center [539, 450] width 1079 height 699
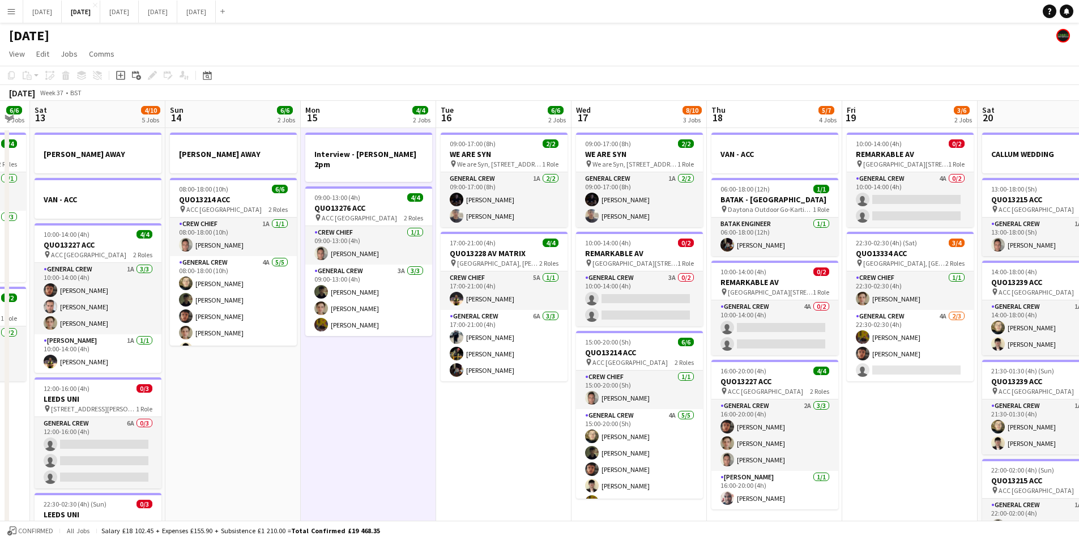
scroll to position [0, 395]
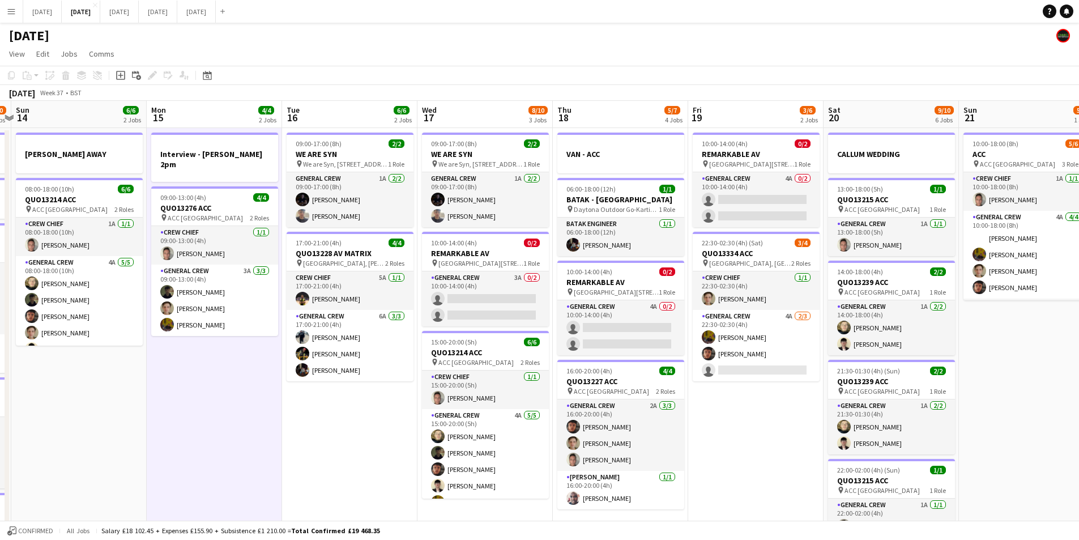
drag, startPoint x: 908, startPoint y: 444, endPoint x: 709, endPoint y: 436, distance: 198.5
click at [710, 436] on app-calendar-viewport "Thu 11 12/13 5 Jobs Fri 12 6/6 2 Jobs Sat 13 4/10 5 Jobs Sun 14 6/6 2 Jobs Mon …" at bounding box center [539, 450] width 1079 height 699
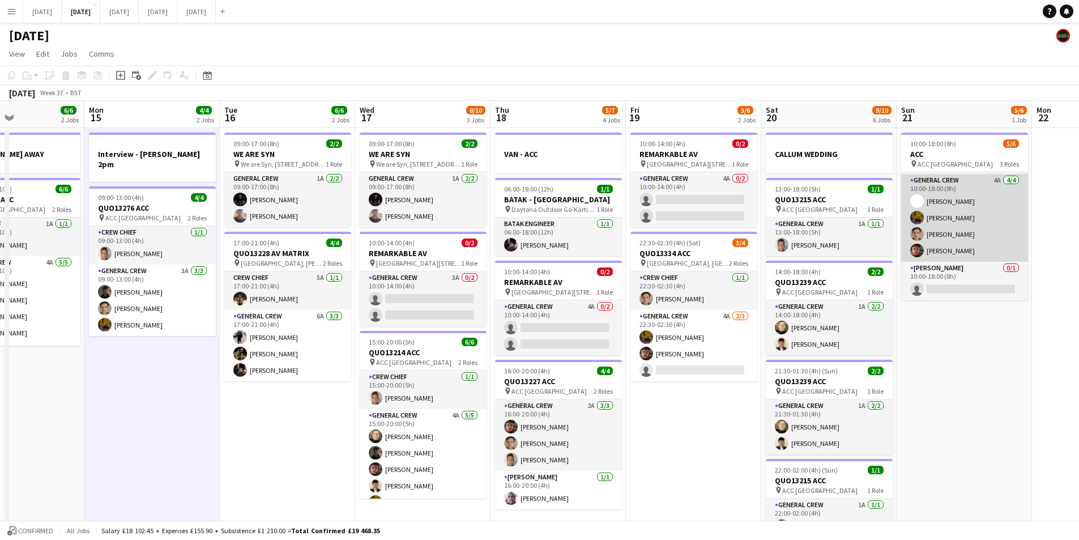
scroll to position [0, 0]
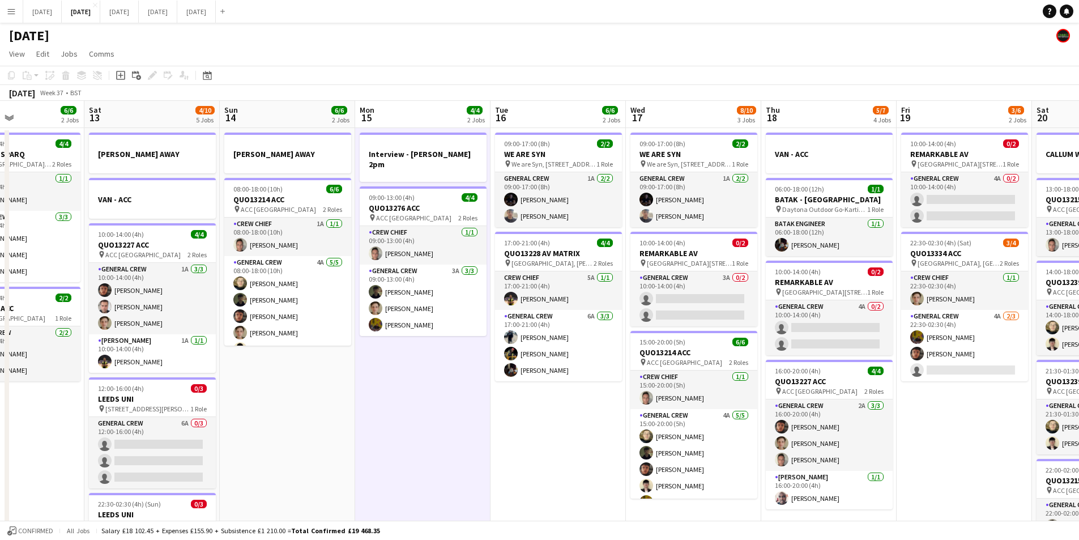
drag, startPoint x: 569, startPoint y: 386, endPoint x: 365, endPoint y: 364, distance: 204.6
click at [799, 344] on app-calendar-viewport "Wed 10 2/2 2 Jobs Thu 11 12/13 5 Jobs Fri 12 6/6 2 Jobs Sat 13 4/10 5 Jobs Sun …" at bounding box center [539, 450] width 1079 height 699
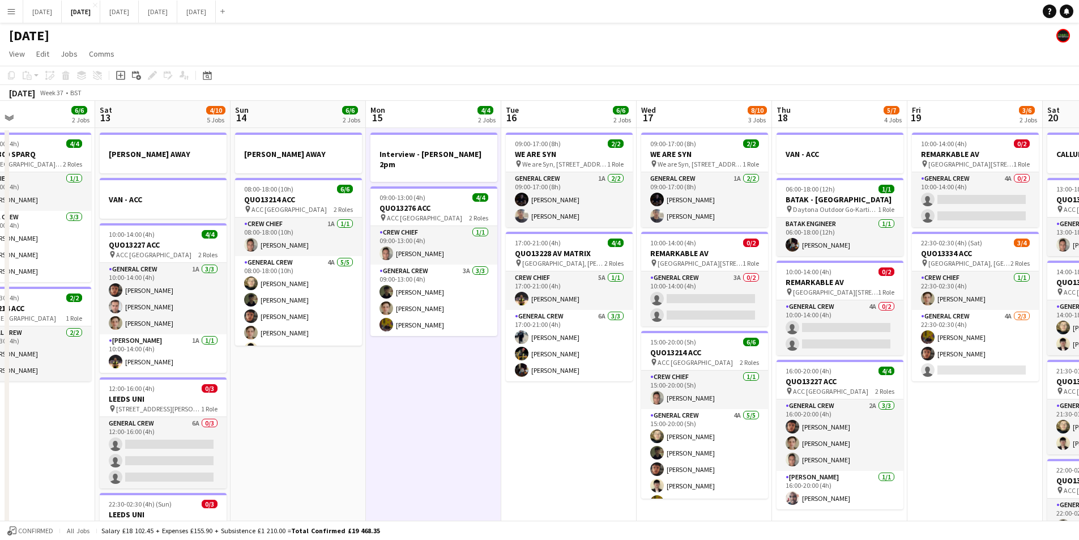
drag, startPoint x: 367, startPoint y: 416, endPoint x: 530, endPoint y: 386, distance: 166.5
click at [512, 396] on app-calendar-viewport "Wed 10 2/2 2 Jobs Thu 11 12/13 5 Jobs Fri 12 6/6 2 Jobs Sat 13 4/10 5 Jobs Sun …" at bounding box center [539, 450] width 1079 height 699
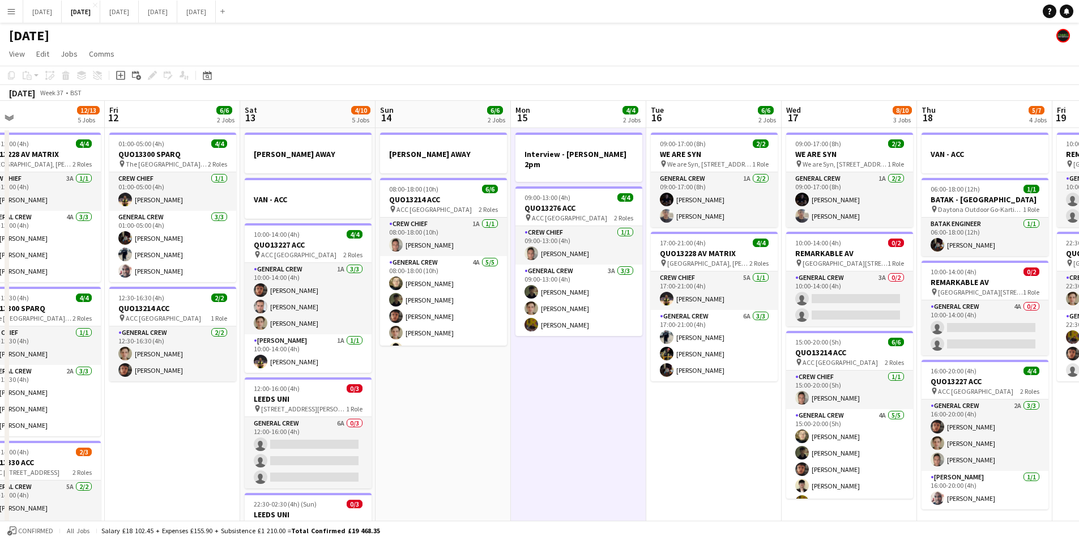
click at [762, 373] on app-calendar-viewport "Tue 9 4/4 2 Jobs Wed 10 2/2 2 Jobs Thu 11 12/13 5 Jobs Fri 12 6/6 2 Jobs Sat 13…" at bounding box center [539, 450] width 1079 height 699
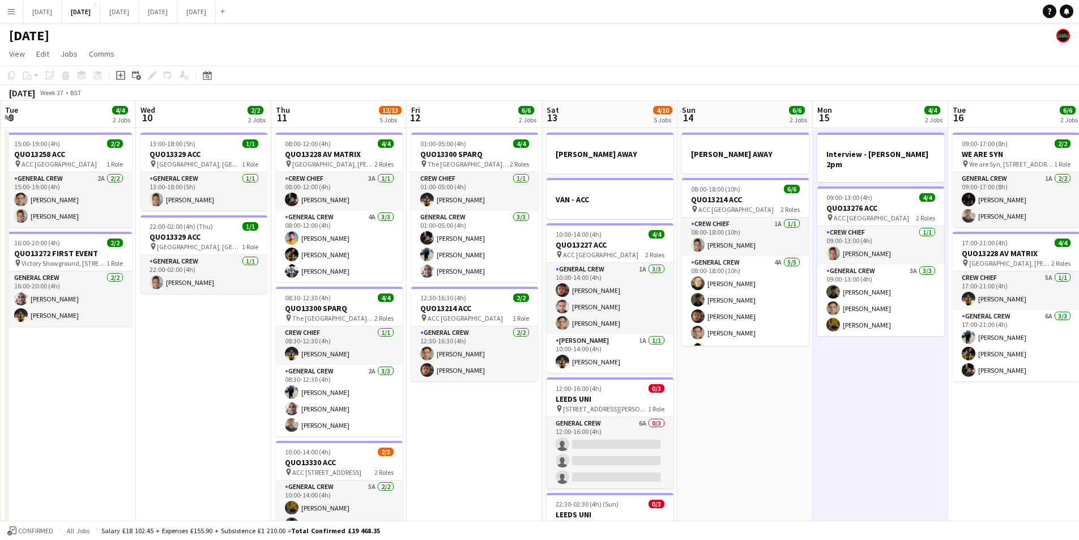
drag, startPoint x: 529, startPoint y: 406, endPoint x: 456, endPoint y: 374, distance: 79.2
click at [619, 388] on app-calendar-viewport "Sun 7 7/7 1 Job Mon 8 12/12 5 Jobs Tue 9 4/4 2 Jobs Wed 10 2/2 2 Jobs Thu 11 12…" at bounding box center [539, 450] width 1079 height 699
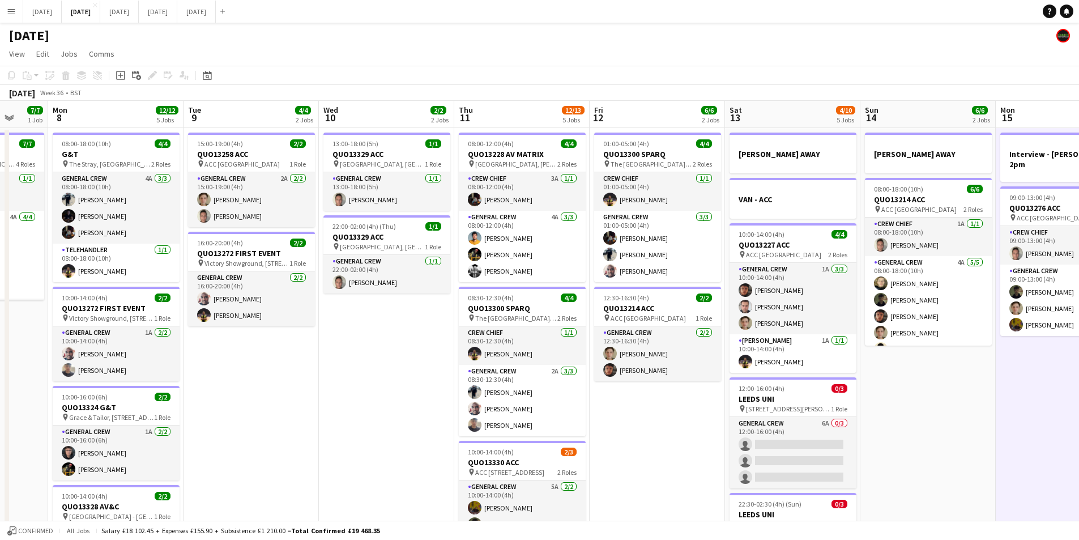
drag, startPoint x: 696, startPoint y: 425, endPoint x: 497, endPoint y: 381, distance: 203.6
click at [470, 385] on app-calendar-viewport "Fri 5 14/14 3 Jobs Sat 6 15/15 5 Jobs Sun 7 7/7 1 Job Mon 8 12/12 5 Jobs Tue 9 …" at bounding box center [539, 450] width 1079 height 699
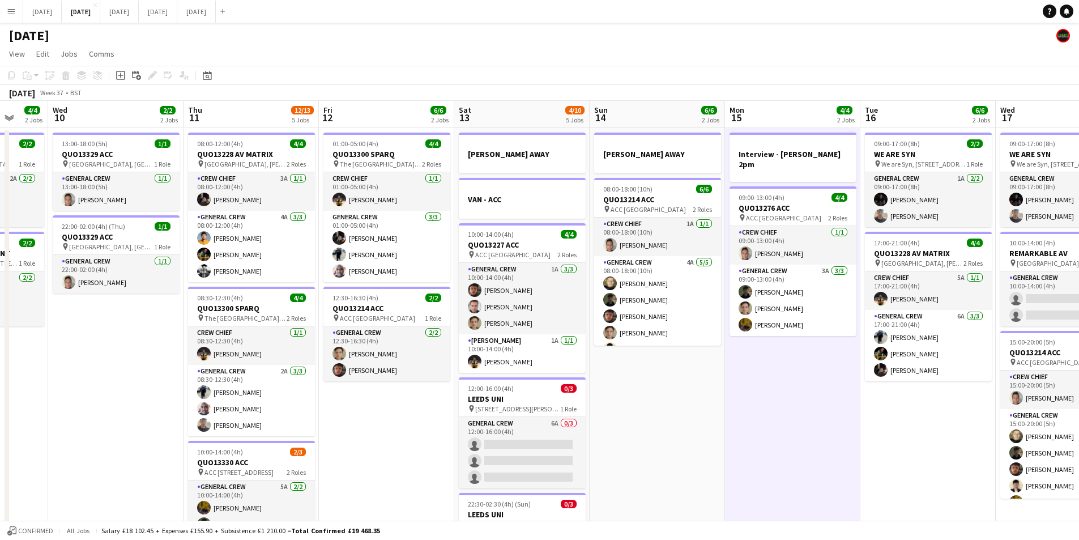
scroll to position [0, 301]
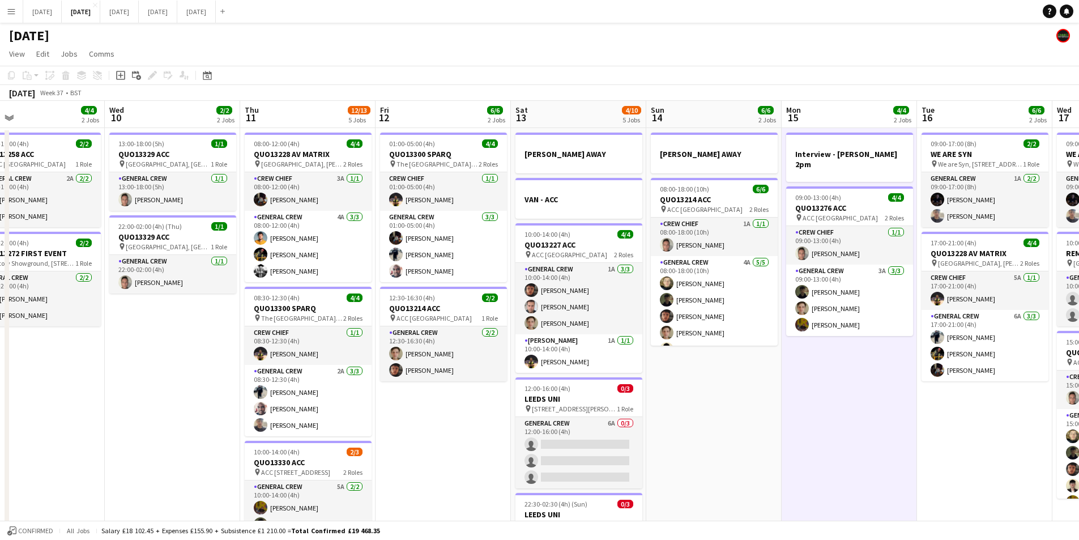
drag, startPoint x: 612, startPoint y: 391, endPoint x: 684, endPoint y: 416, distance: 76.3
click at [506, 368] on app-calendar-viewport "Sun 7 7/7 1 Job Mon 8 12/12 5 Jobs Tue 9 4/4 2 Jobs Wed 10 2/2 2 Jobs Thu 11 12…" at bounding box center [539, 450] width 1079 height 699
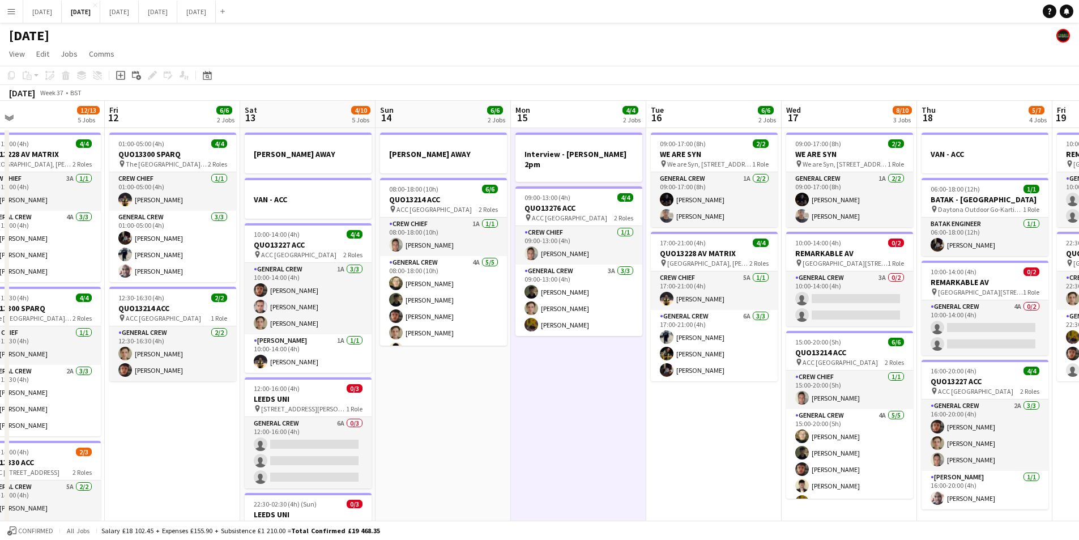
click at [449, 386] on app-calendar-viewport "Tue 9 4/4 2 Jobs Wed 10 2/2 2 Jobs Thu 11 12/13 5 Jobs Fri 12 6/6 2 Jobs Sat 13…" at bounding box center [539, 450] width 1079 height 699
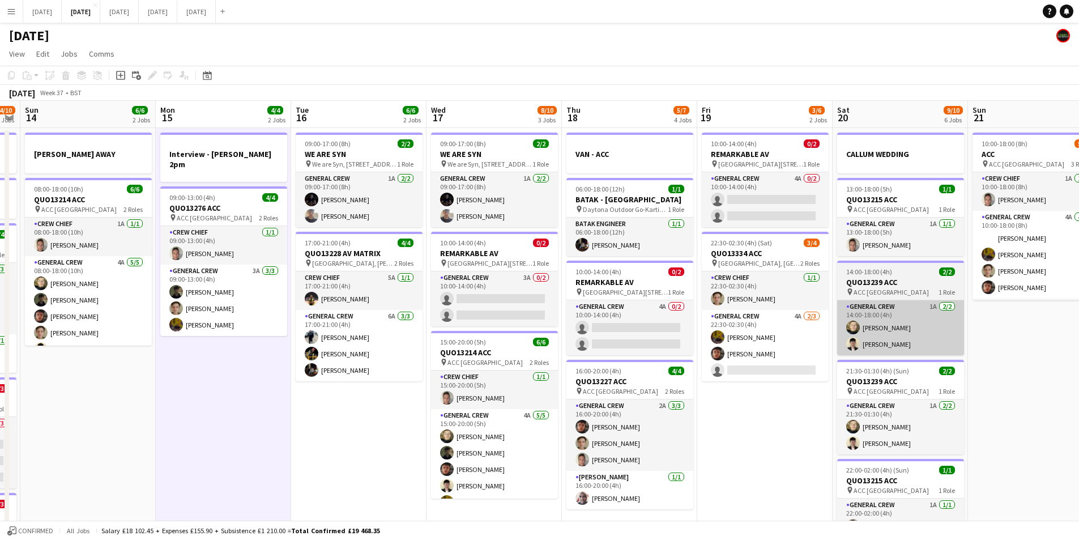
scroll to position [0, 386]
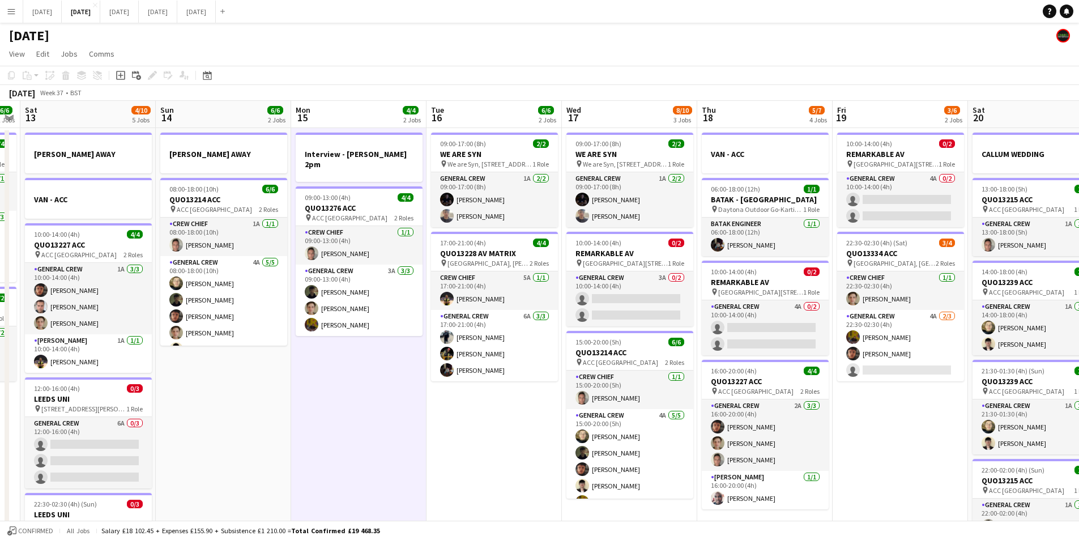
drag, startPoint x: 330, startPoint y: 402, endPoint x: 306, endPoint y: 386, distance: 28.1
click at [287, 389] on app-calendar-viewport "Wed 10 2/2 2 Jobs Thu 11 12/13 5 Jobs Fri 12 6/6 2 Jobs Sat 13 4/10 5 Jobs Sun …" at bounding box center [539, 450] width 1079 height 699
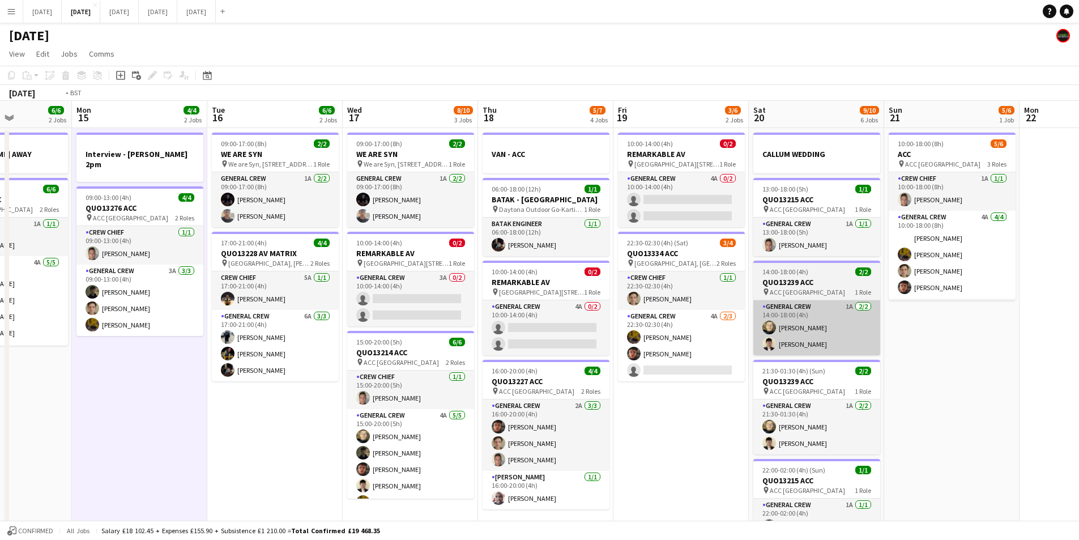
drag, startPoint x: 489, startPoint y: 378, endPoint x: 613, endPoint y: 352, distance: 126.1
click at [426, 350] on app-calendar-viewport "Fri 12 6/6 2 Jobs Sat 13 4/10 5 Jobs Sun 14 6/6 2 Jobs Mon 15 4/4 2 Jobs Tue 16…" at bounding box center [539, 450] width 1079 height 699
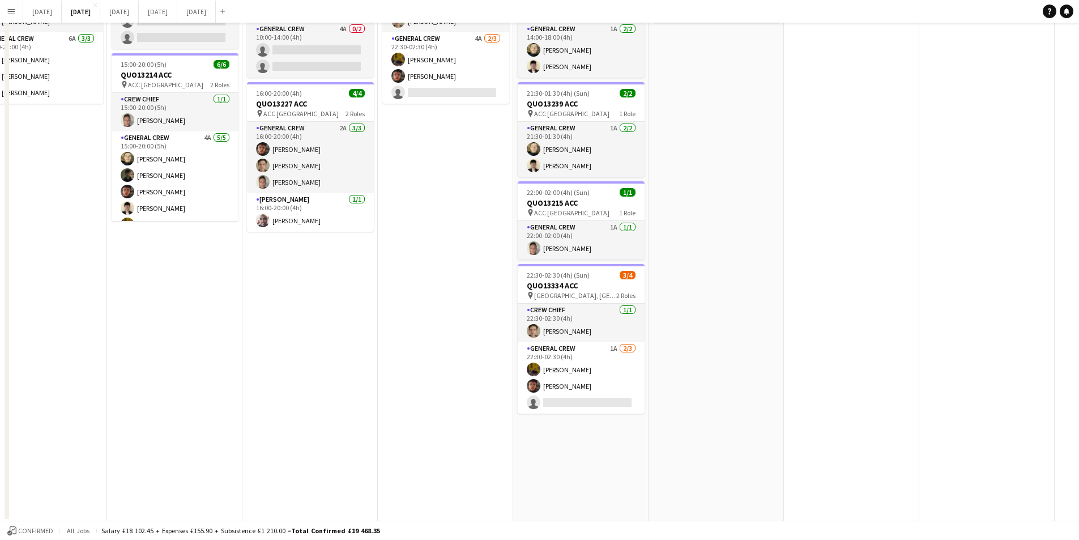
scroll to position [0, 0]
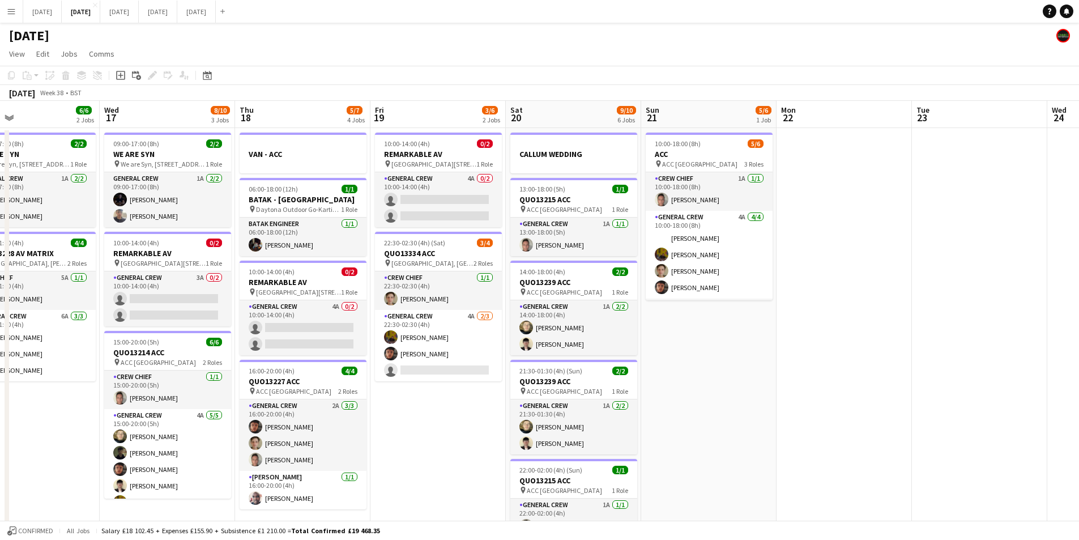
drag, startPoint x: 887, startPoint y: 364, endPoint x: 577, endPoint y: 323, distance: 312.1
click at [580, 326] on app-calendar-viewport "Sun 14 6/6 2 Jobs Mon 15 4/4 2 Jobs Tue 16 6/6 2 Jobs Wed 17 8/10 3 Jobs Thu 18…" at bounding box center [539, 450] width 1079 height 699
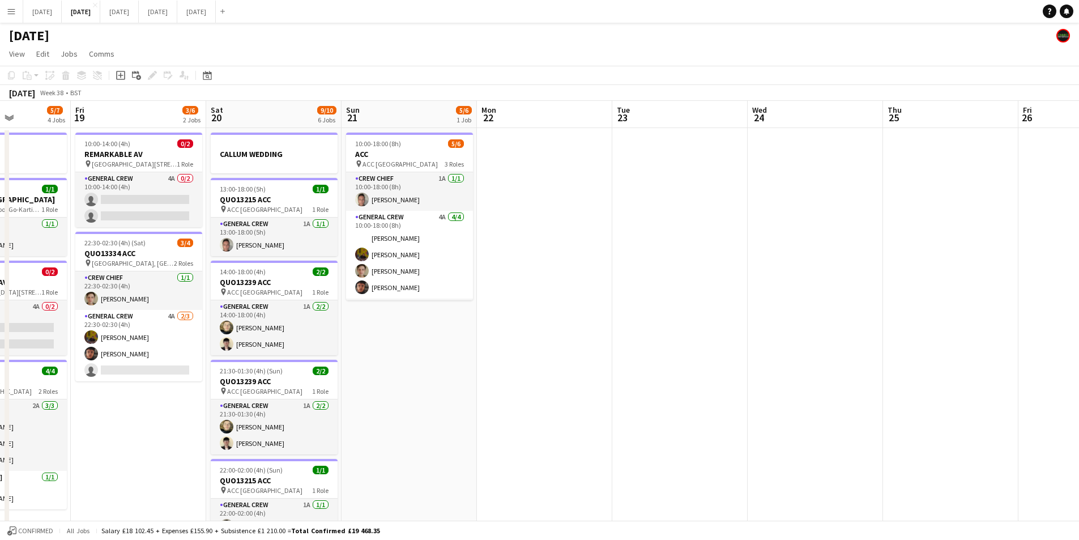
click at [307, 343] on app-calendar-viewport "Tue 16 6/6 2 Jobs Wed 17 8/10 3 Jobs Thu 18 5/7 4 Jobs Fri 19 3/6 2 Jobs Sat 20…" at bounding box center [539, 450] width 1079 height 699
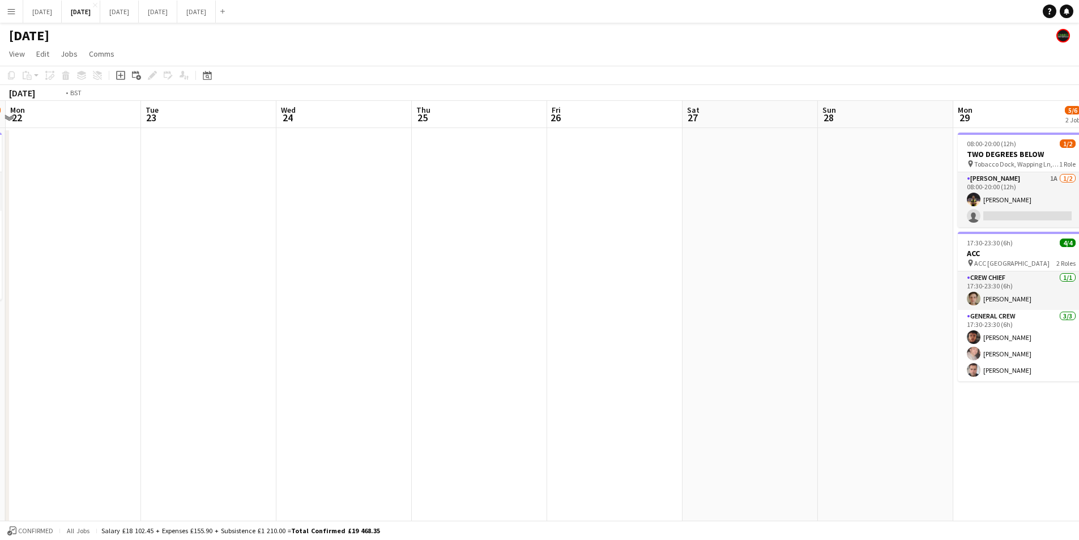
drag, startPoint x: 440, startPoint y: 343, endPoint x: 341, endPoint y: 320, distance: 101.3
click at [341, 320] on app-calendar-viewport "Fri 19 3/6 2 Jobs Sat 20 9/10 6 Jobs Sun 21 5/6 1 Job Mon 22 Tue 23 Wed 24 Thu …" at bounding box center [539, 450] width 1079 height 699
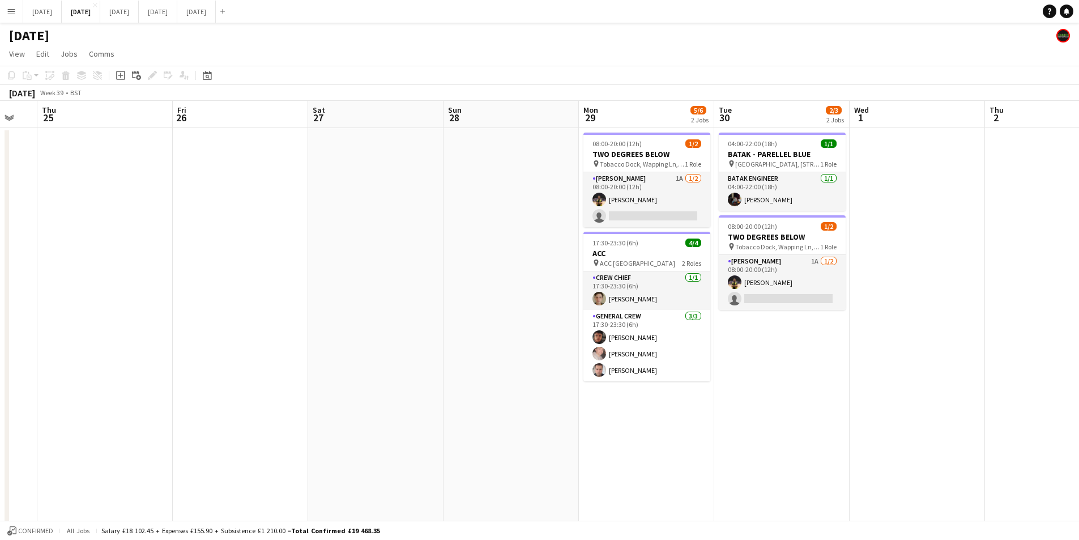
drag, startPoint x: 621, startPoint y: 398, endPoint x: 467, endPoint y: 359, distance: 159.4
click at [467, 359] on app-calendar-viewport "Mon 22 Tue 23 Wed 24 Thu 25 Fri 26 Sat 27 Sun 28 Mon 29 5/6 2 Jobs Tue 30 2/3 2…" at bounding box center [539, 450] width 1079 height 699
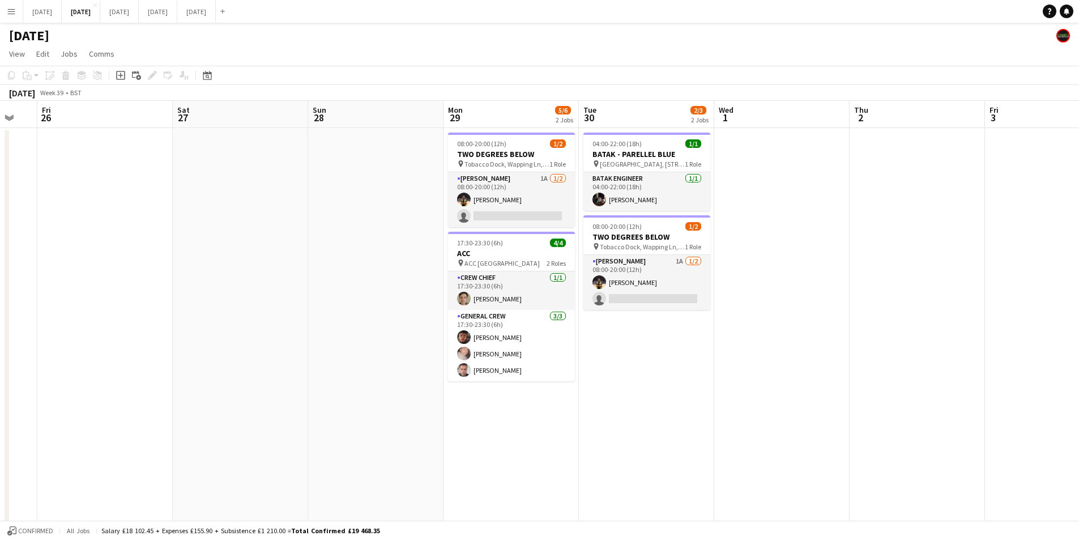
scroll to position [0, 380]
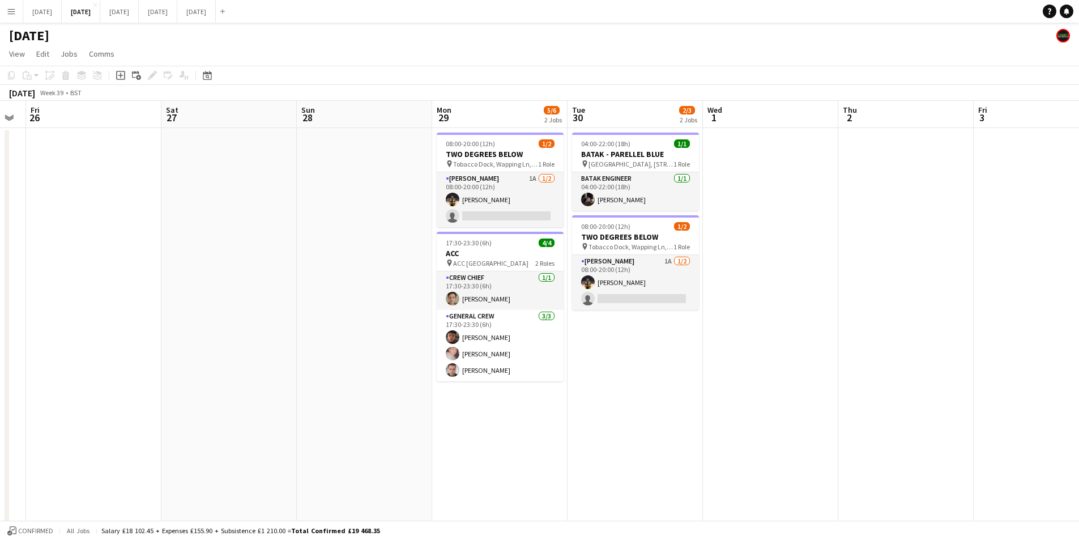
click at [790, 338] on app-calendar-viewport "Tue 23 Wed 24 Thu 25 Fri 26 Sat 27 Sun 28 Mon 29 5/6 2 Jobs Tue 30 2/3 2 Jobs W…" at bounding box center [539, 450] width 1079 height 699
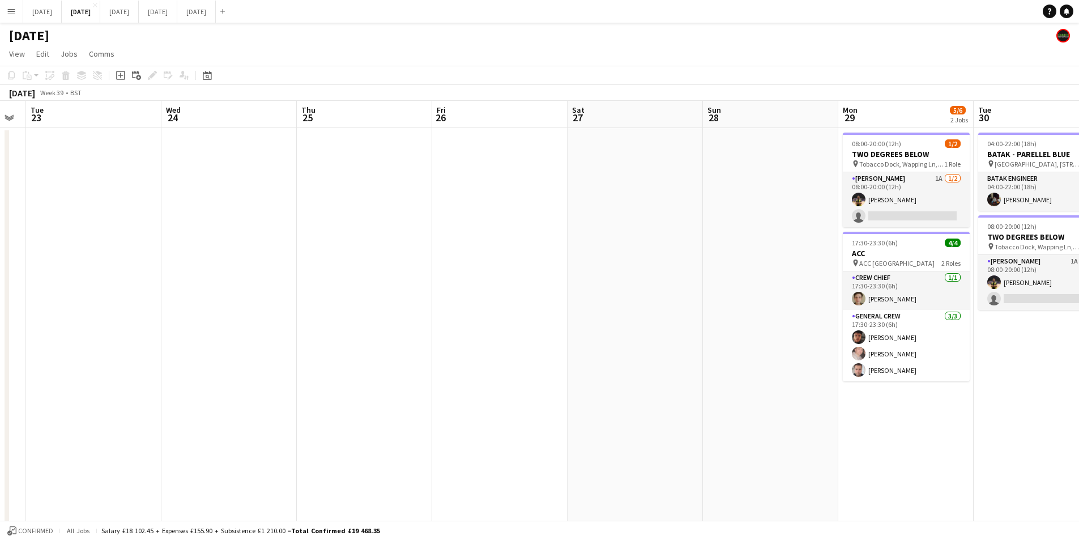
scroll to position [0, 0]
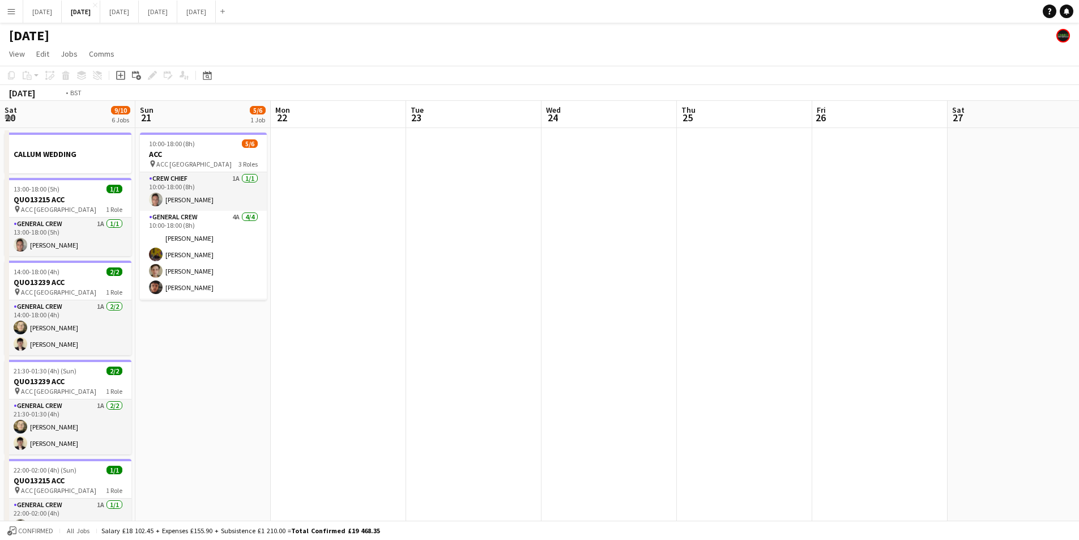
drag, startPoint x: 482, startPoint y: 348, endPoint x: 733, endPoint y: 322, distance: 252.3
click at [810, 314] on app-calendar-viewport "Sat 20 9/10 6 Jobs Sun 21 5/6 1 Job Mon 22 Tue 23 Wed 24 Thu 25 Fri 26 Sat 27 S…" at bounding box center [539, 450] width 1079 height 699
click at [798, 317] on app-calendar-viewport "Sat 20 9/10 6 Jobs Sun 21 5/6 1 Job Mon 22 Tue 23 Wed 24 Thu 25 Fri 26 Sat 27 S…" at bounding box center [539, 450] width 1079 height 699
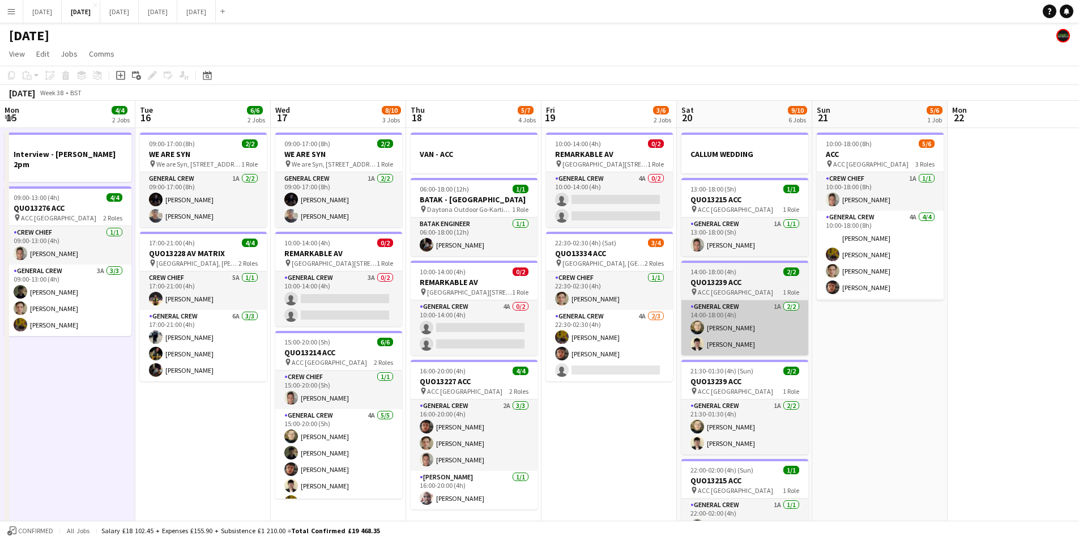
drag, startPoint x: 726, startPoint y: 337, endPoint x: 775, endPoint y: 327, distance: 49.7
click at [769, 331] on app-calendar-viewport "Mon 15 4/4 2 Jobs Tue 16 6/6 2 Jobs Wed 17 8/10 3 Jobs Thu 18 5/7 4 Jobs Fri 19…" at bounding box center [539, 450] width 1079 height 699
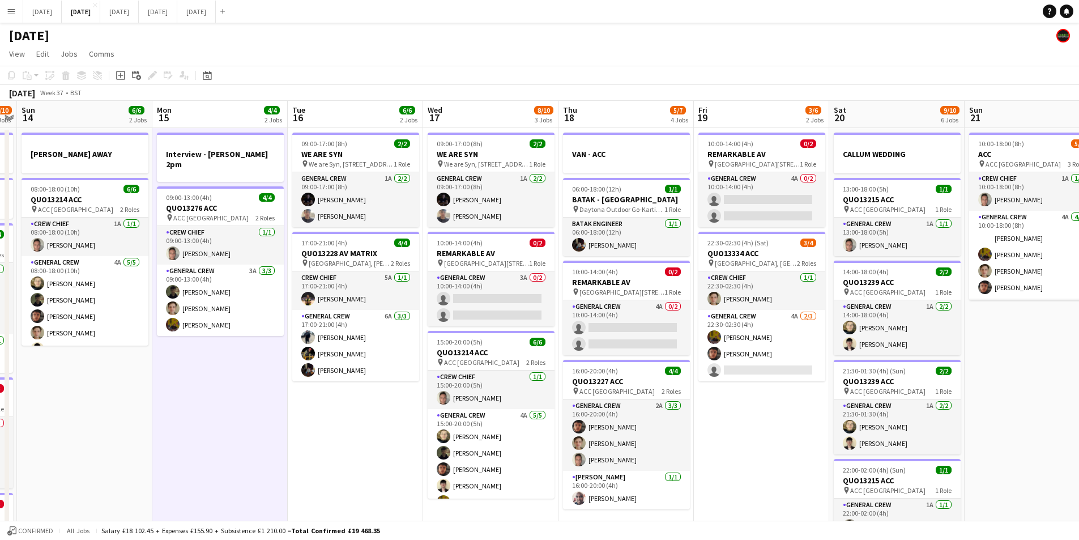
scroll to position [0, 249]
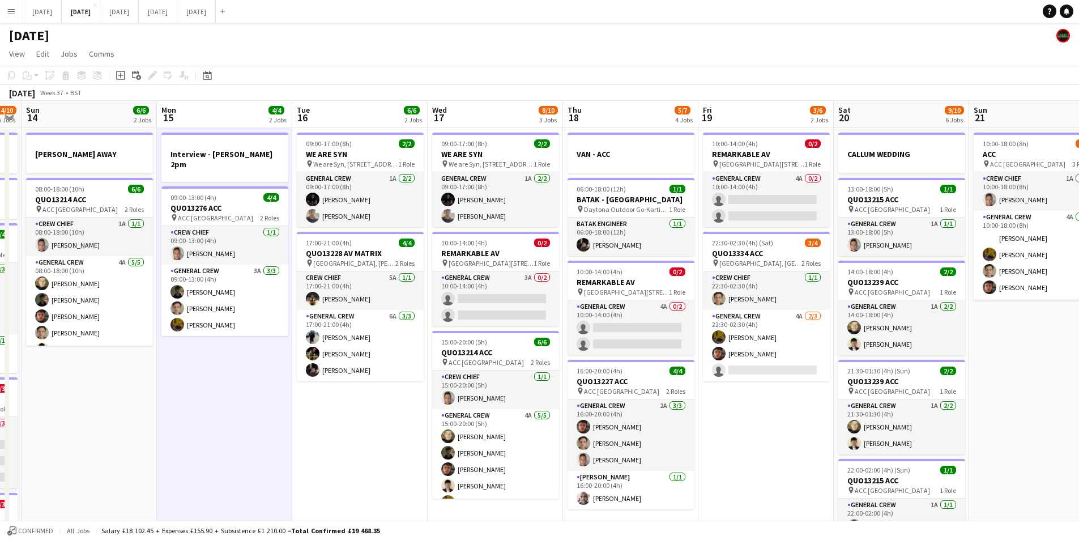
drag, startPoint x: 610, startPoint y: 425, endPoint x: 767, endPoint y: 444, distance: 158.0
click at [767, 444] on app-calendar-viewport "Fri 12 6/6 2 Jobs Sat 13 4/10 5 Jobs Sun 14 6/6 2 Jobs Mon 15 4/4 2 Jobs Tue 16…" at bounding box center [539, 450] width 1079 height 699
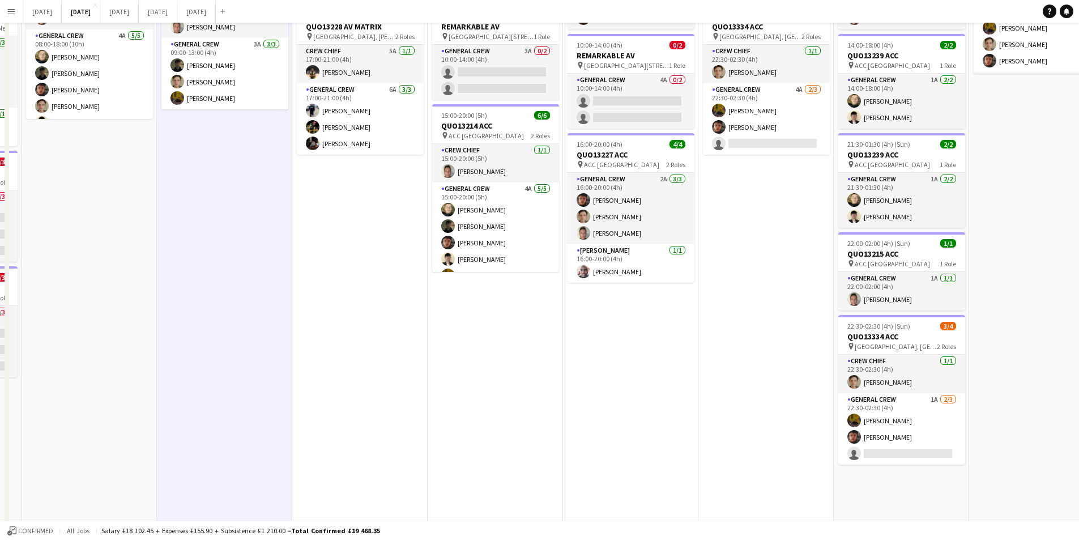
scroll to position [0, 0]
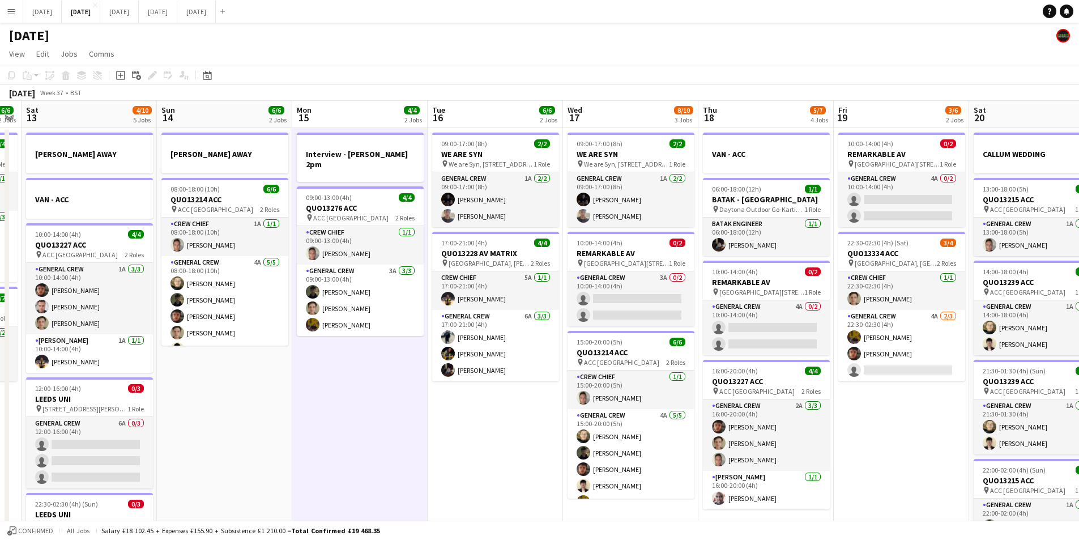
drag, startPoint x: 399, startPoint y: 428, endPoint x: 500, endPoint y: 442, distance: 102.3
click at [500, 442] on app-calendar-viewport "Thu 11 12/13 5 Jobs Fri 12 6/6 2 Jobs Sat 13 4/10 5 Jobs Sun 14 6/6 2 Jobs Mon …" at bounding box center [539, 450] width 1079 height 699
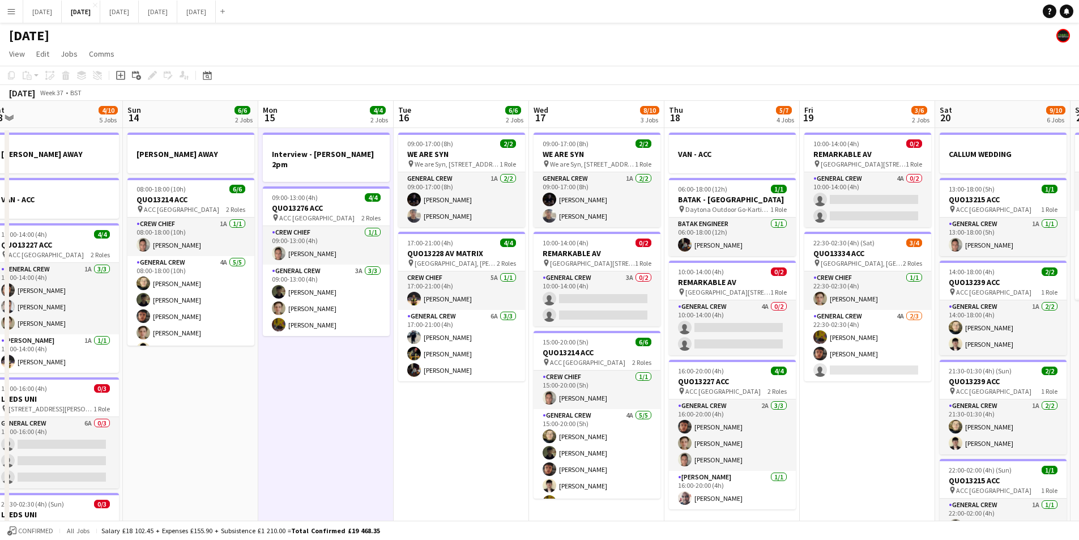
drag, startPoint x: 699, startPoint y: 372, endPoint x: 663, endPoint y: 362, distance: 36.4
click at [664, 356] on app-calendar-viewport "Thu 11 12/13 5 Jobs Fri 12 6/6 2 Jobs Sat 13 4/10 5 Jobs Sun 14 6/6 2 Jobs Mon …" at bounding box center [539, 450] width 1079 height 699
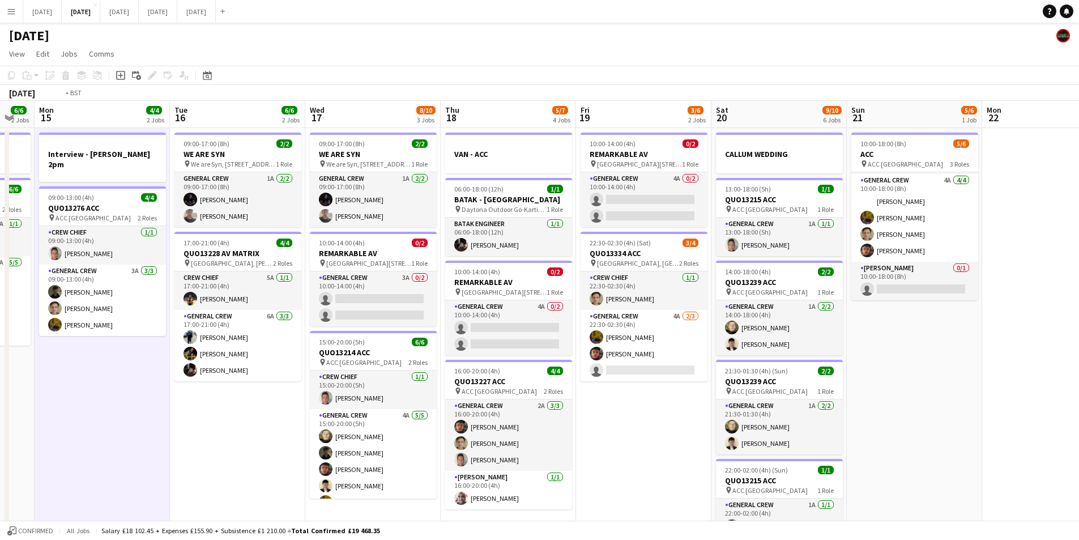
drag, startPoint x: 787, startPoint y: 350, endPoint x: 723, endPoint y: 344, distance: 64.9
click at [723, 344] on app-calendar-viewport "Fri 12 6/6 2 Jobs Sat 13 4/10 5 Jobs Sun 14 6/6 2 Jobs Mon 15 4/4 2 Jobs Tue 16…" at bounding box center [539, 450] width 1079 height 699
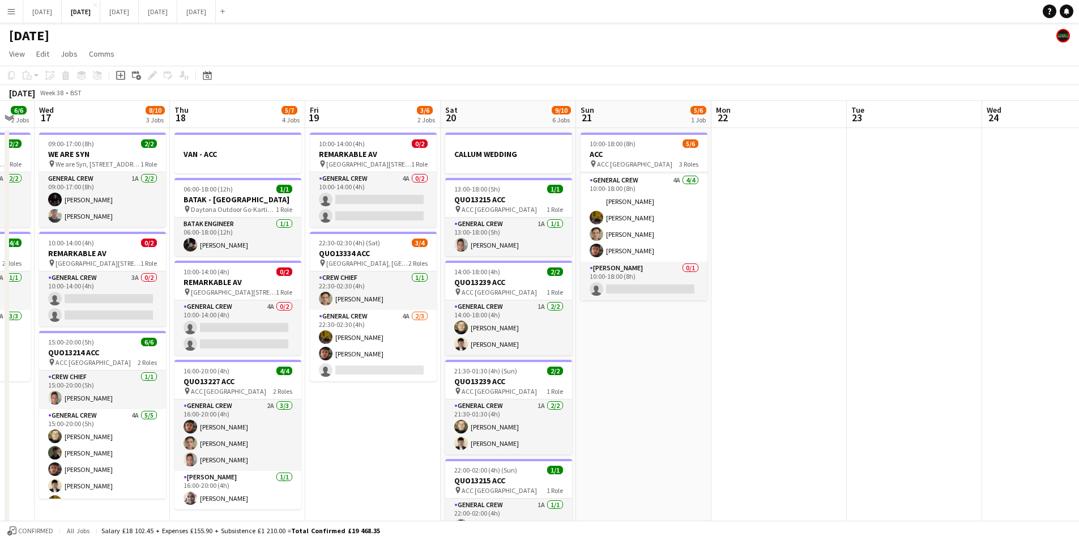
scroll to position [0, 336]
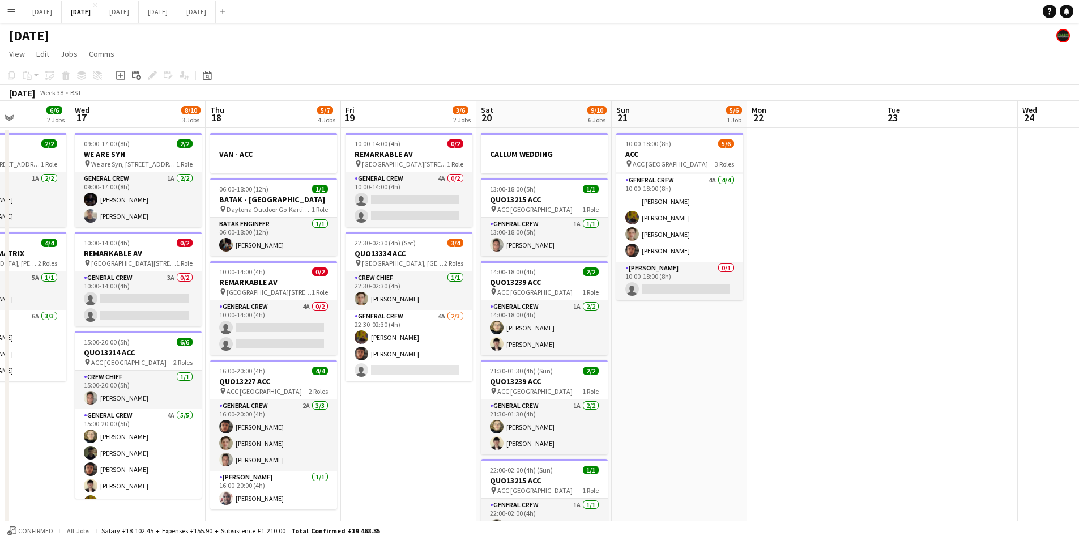
click at [1079, 352] on html "Menu Boards Boards Boards All jobs Status Workforce Workforce My Workforce Recr…" at bounding box center [539, 409] width 1079 height 819
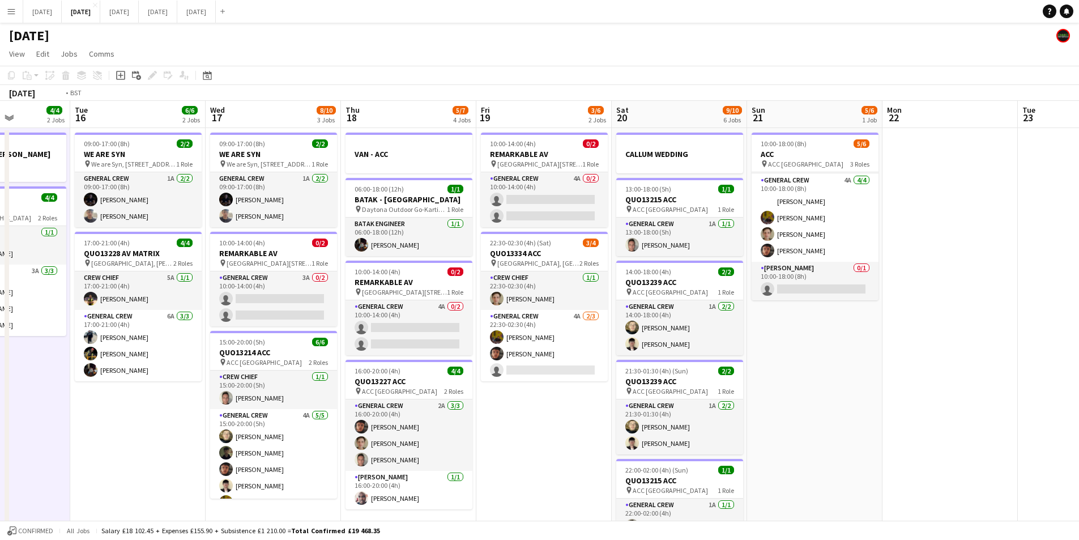
click at [753, 386] on app-calendar-viewport "Sat 13 4/10 5 Jobs Sun 14 6/6 2 Jobs Mon 15 4/4 2 Jobs Tue 16 6/6 2 Jobs Wed 17…" at bounding box center [539, 450] width 1079 height 699
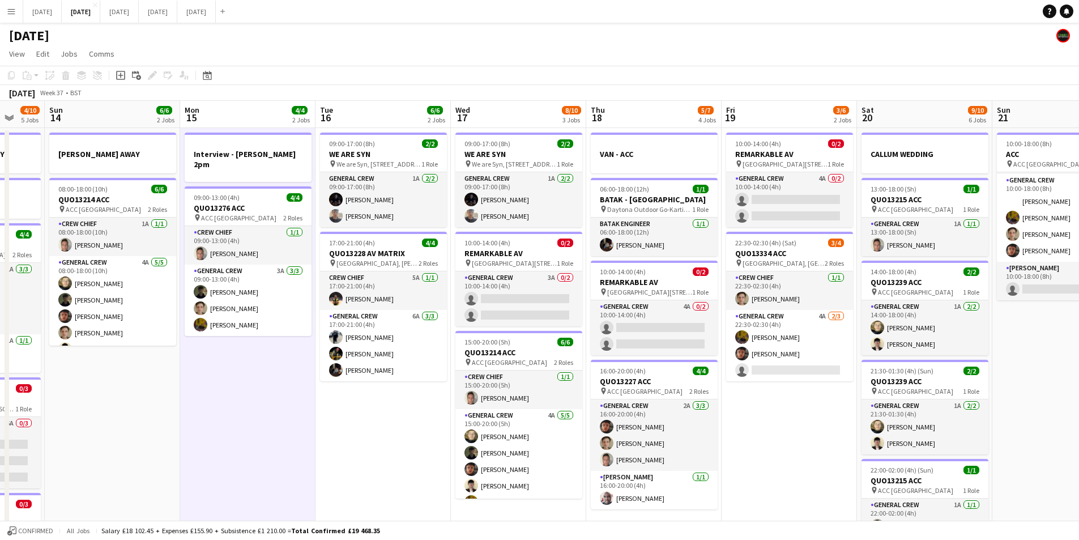
drag, startPoint x: 295, startPoint y: 424, endPoint x: 648, endPoint y: 411, distance: 352.6
click at [633, 419] on app-calendar-viewport "Thu 11 12/13 5 Jobs Fri 12 6/6 2 Jobs Sat 13 4/10 5 Jobs Sun 14 6/6 2 Jobs Mon …" at bounding box center [539, 450] width 1079 height 699
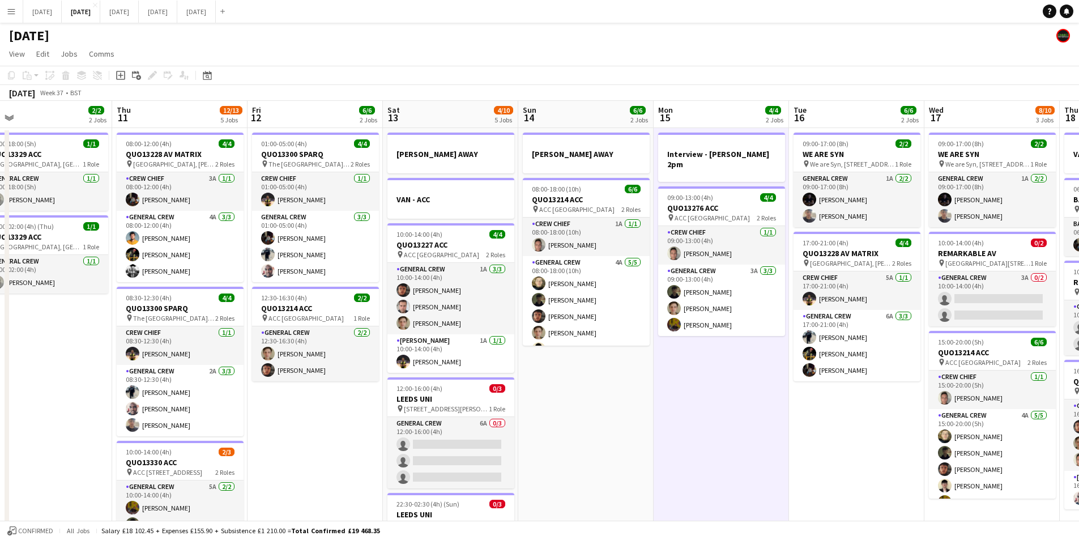
scroll to position [0, 294]
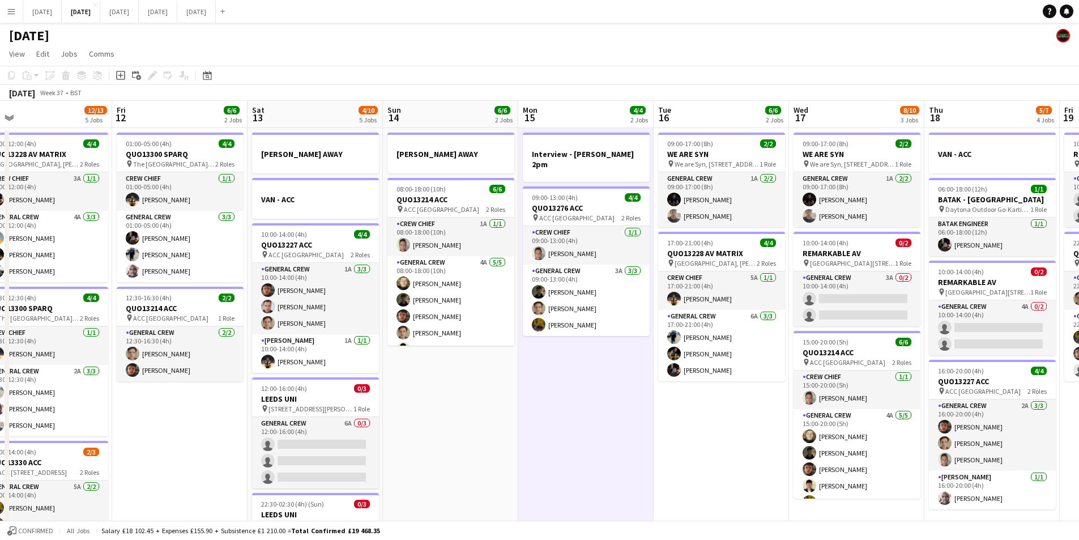
drag, startPoint x: 493, startPoint y: 434, endPoint x: 799, endPoint y: 398, distance: 308.6
click at [799, 406] on app-calendar-viewport "Tue 9 4/4 2 Jobs Wed 10 2/2 2 Jobs Thu 11 12/13 5 Jobs Fri 12 6/6 2 Jobs Sat 13…" at bounding box center [539, 450] width 1079 height 699
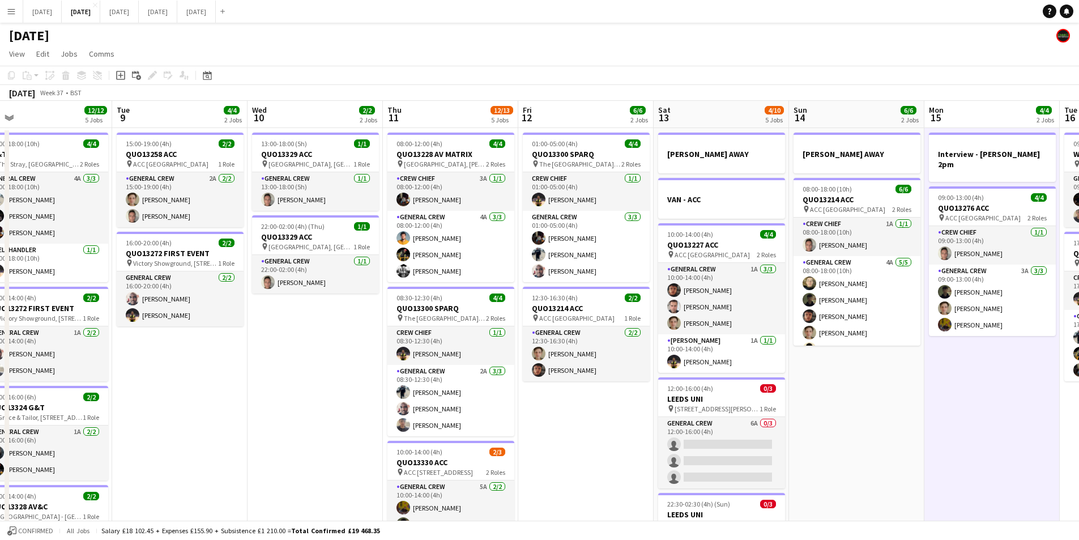
scroll to position [0, 391]
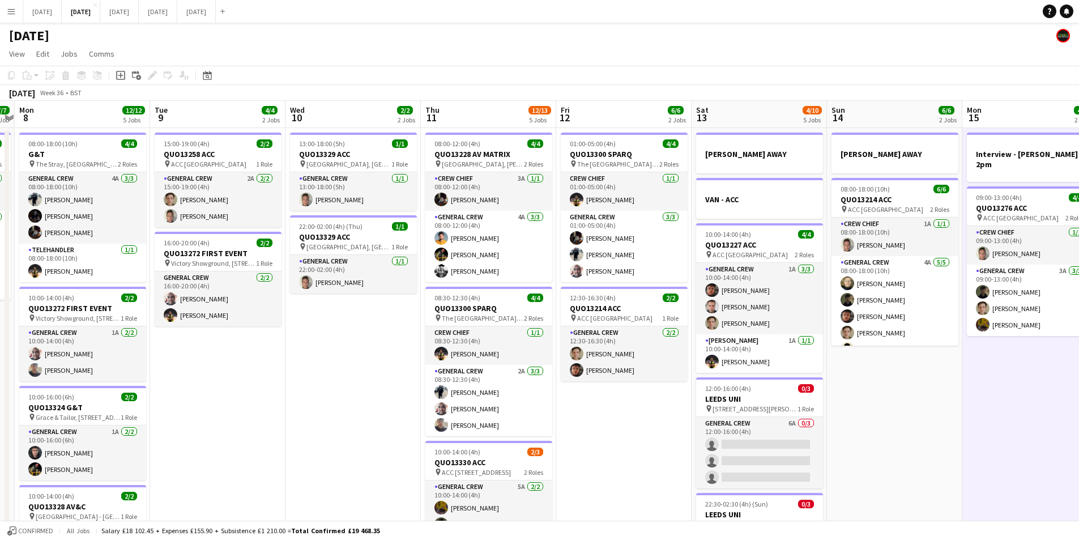
drag, startPoint x: 497, startPoint y: 462, endPoint x: 339, endPoint y: 413, distance: 164.9
click at [745, 452] on app-calendar-viewport "Fri 5 14/14 3 Jobs Sat 6 15/15 5 Jobs Sun 7 7/7 1 Job Mon 8 12/12 5 Jobs Tue 9 …" at bounding box center [539, 450] width 1079 height 699
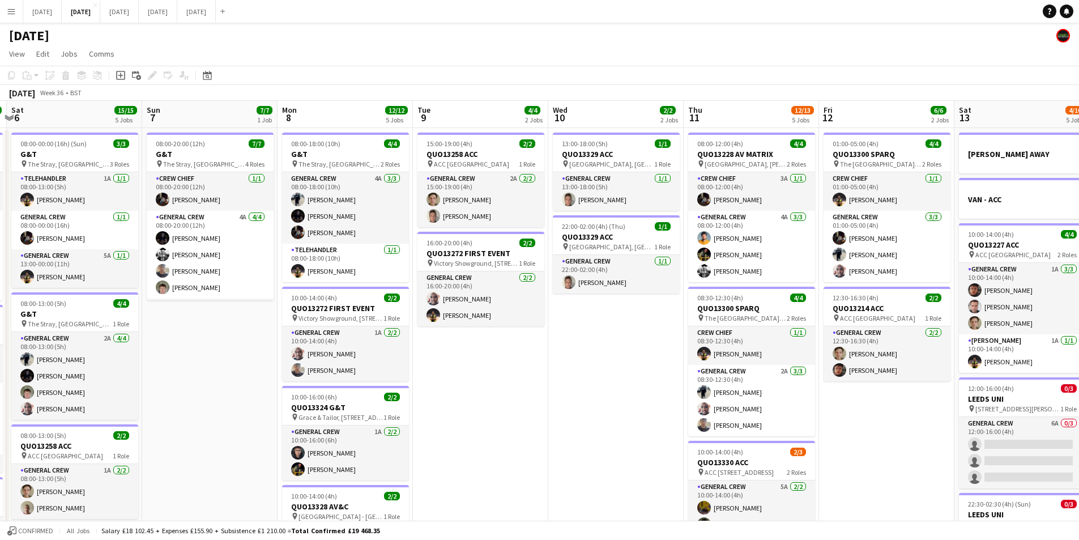
drag, startPoint x: 420, startPoint y: 449, endPoint x: 337, endPoint y: 427, distance: 86.7
click at [661, 448] on app-calendar-viewport "Thu 4 20/20 5 Jobs Fri 5 14/14 3 Jobs Sat 6 15/15 5 Jobs Sun 7 7/7 1 Job Mon 8 …" at bounding box center [539, 450] width 1079 height 699
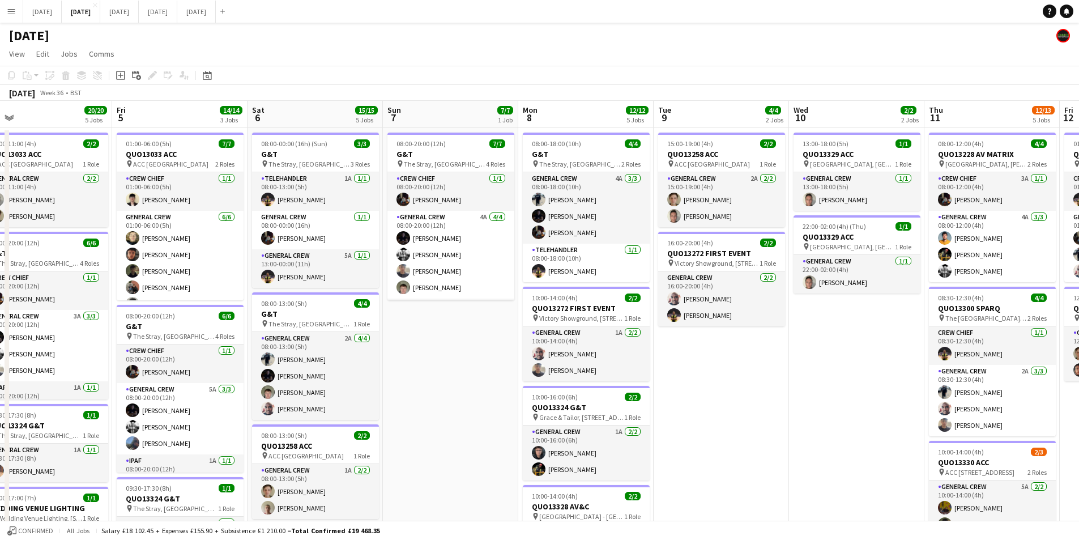
drag, startPoint x: 419, startPoint y: 420, endPoint x: 684, endPoint y: 410, distance: 264.8
click at [678, 415] on app-calendar-viewport "Tue 2 20/21 4 Jobs Wed 3 16/16 3 Jobs Thu 4 20/20 5 Jobs Fri 5 14/14 3 Jobs Sat…" at bounding box center [539, 450] width 1079 height 699
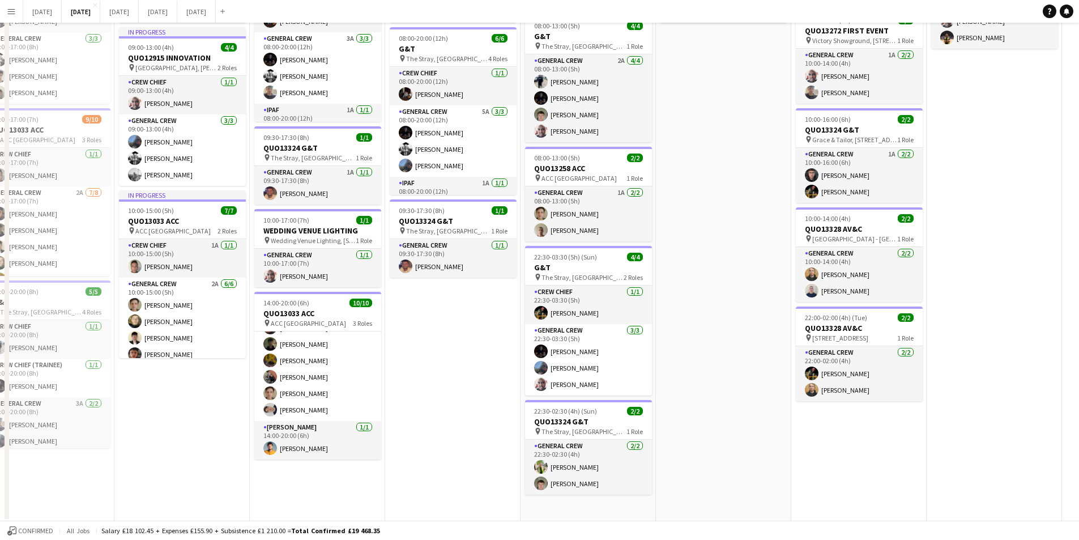
scroll to position [0, 0]
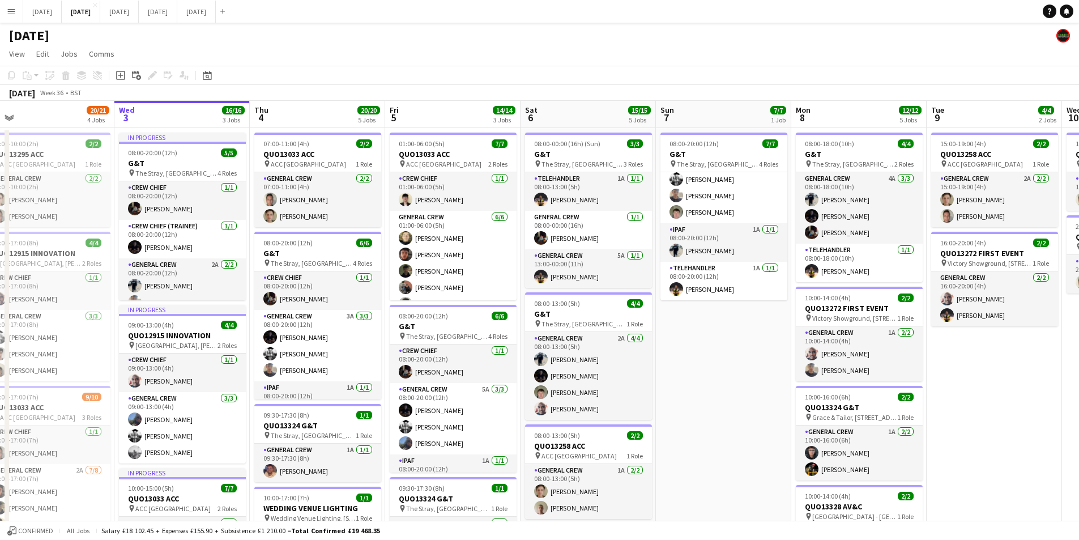
drag, startPoint x: 1027, startPoint y: 420, endPoint x: 721, endPoint y: 408, distance: 305.6
click at [726, 411] on app-calendar-viewport "Sun 31 Mon 1 16/16 3 Jobs Tue 2 20/21 4 Jobs Wed 3 16/16 3 Jobs Thu 4 20/20 5 J…" at bounding box center [539, 450] width 1079 height 699
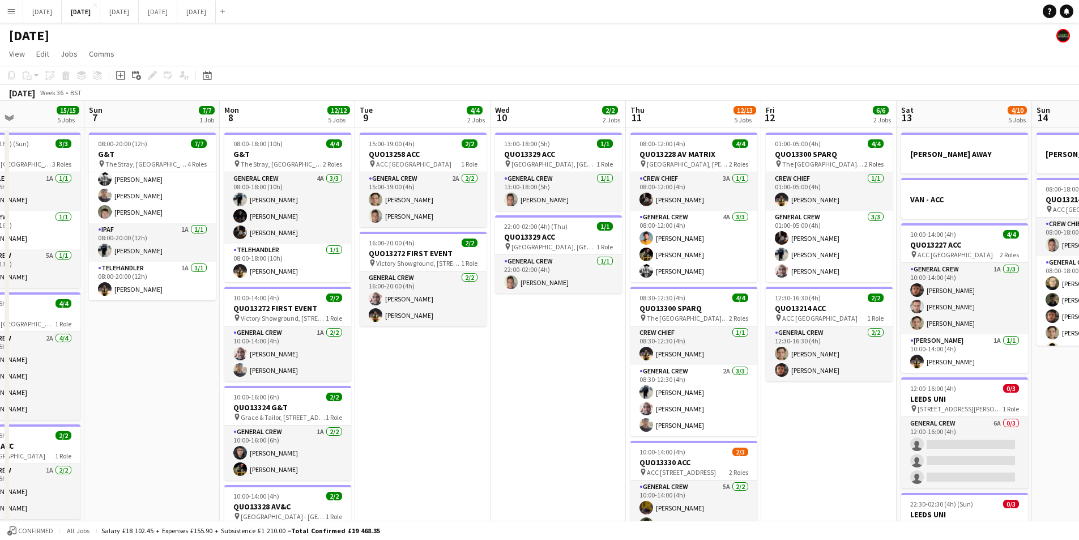
scroll to position [0, 322]
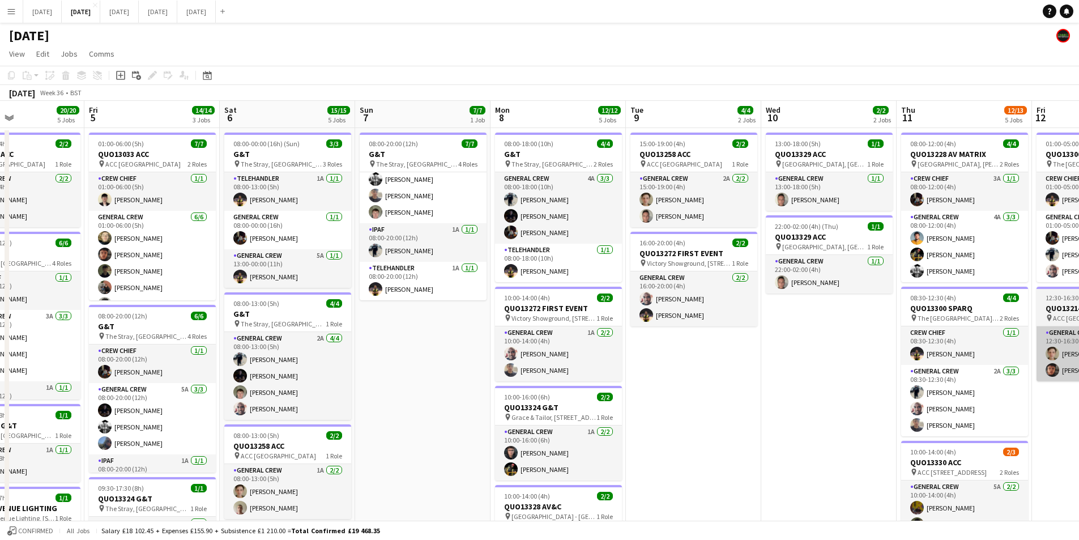
drag, startPoint x: 483, startPoint y: 401, endPoint x: 685, endPoint y: 369, distance: 204.7
click at [484, 393] on app-calendar-viewport "Tue 2 20/21 4 Jobs Wed 3 16/16 3 Jobs Thu 4 20/20 5 Jobs Fri 5 14/14 3 Jobs Sat…" at bounding box center [539, 450] width 1079 height 699
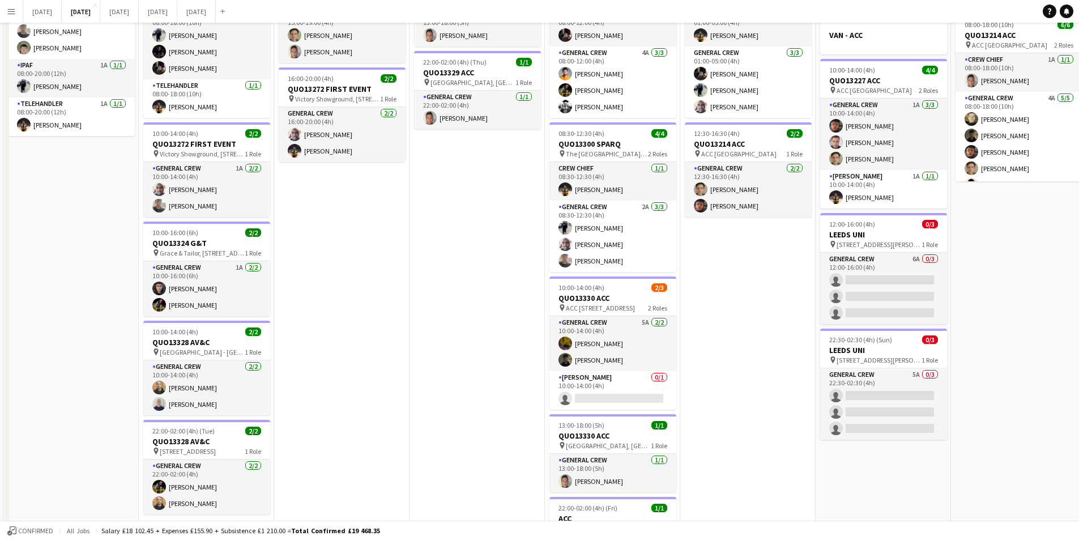
scroll to position [0, 0]
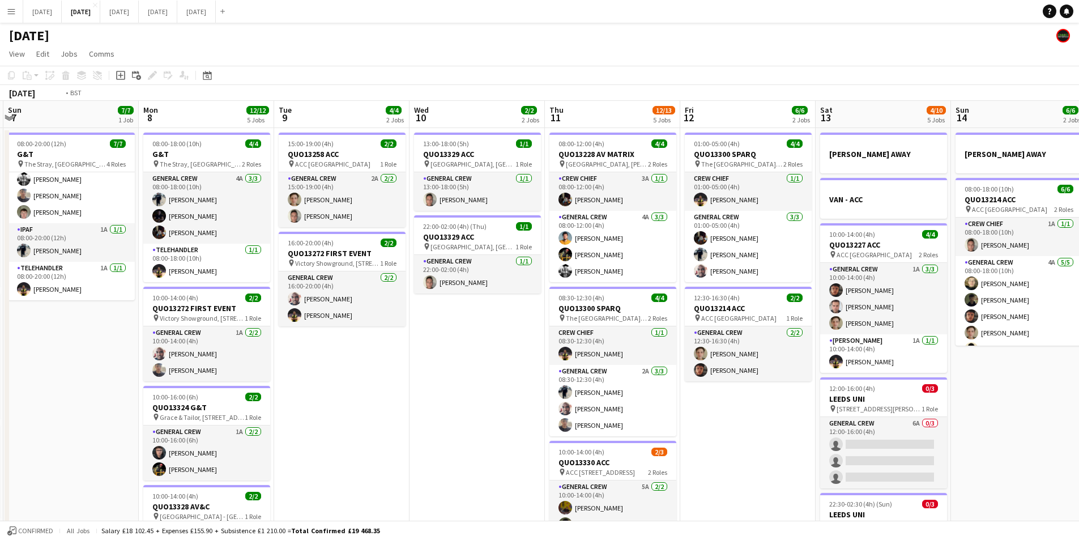
drag, startPoint x: 1011, startPoint y: 398, endPoint x: 827, endPoint y: 409, distance: 184.4
click at [591, 388] on app-calendar-viewport "Thu 4 20/20 5 Jobs Fri 5 14/14 3 Jobs Sat 6 15/15 5 Jobs Sun 7 7/7 1 Job Mon 8 …" at bounding box center [539, 450] width 1079 height 699
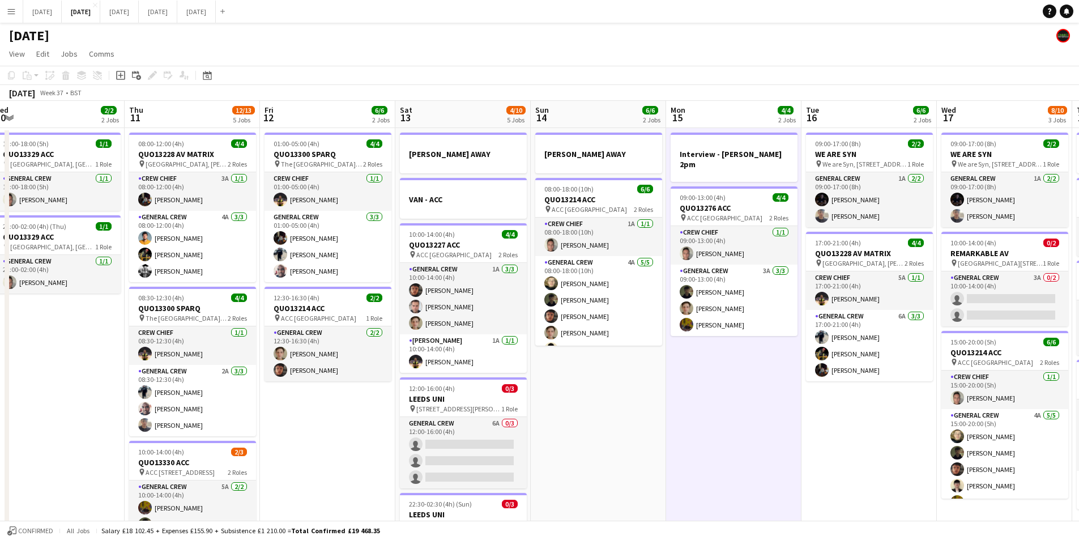
drag, startPoint x: 844, startPoint y: 417, endPoint x: 571, endPoint y: 396, distance: 273.9
click at [571, 396] on app-calendar-viewport "Mon 8 12/12 5 Jobs Tue 9 4/4 2 Jobs Wed 10 2/2 2 Jobs Thu 11 12/13 5 Jobs Fri 1…" at bounding box center [539, 450] width 1079 height 699
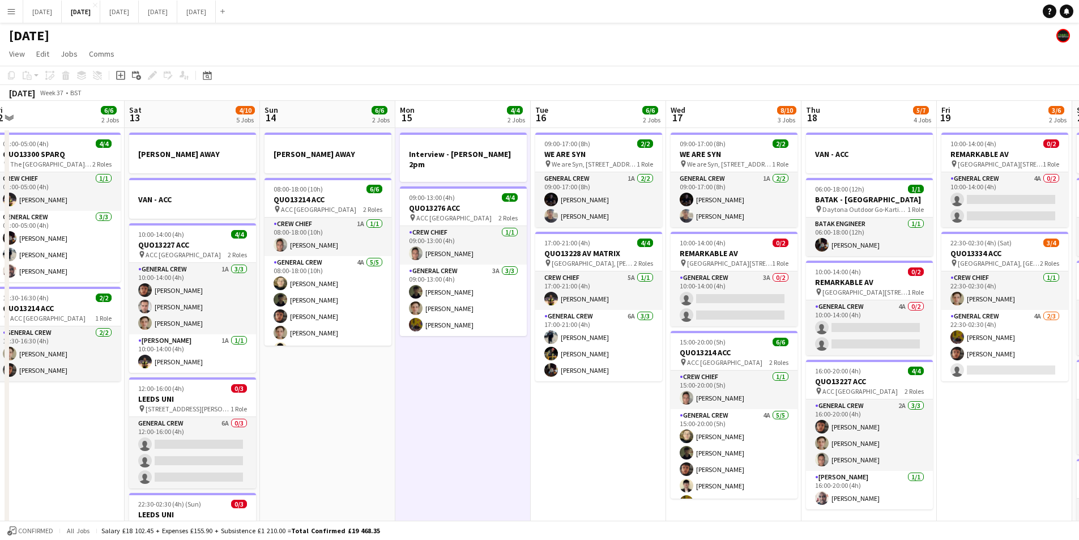
scroll to position [0, 284]
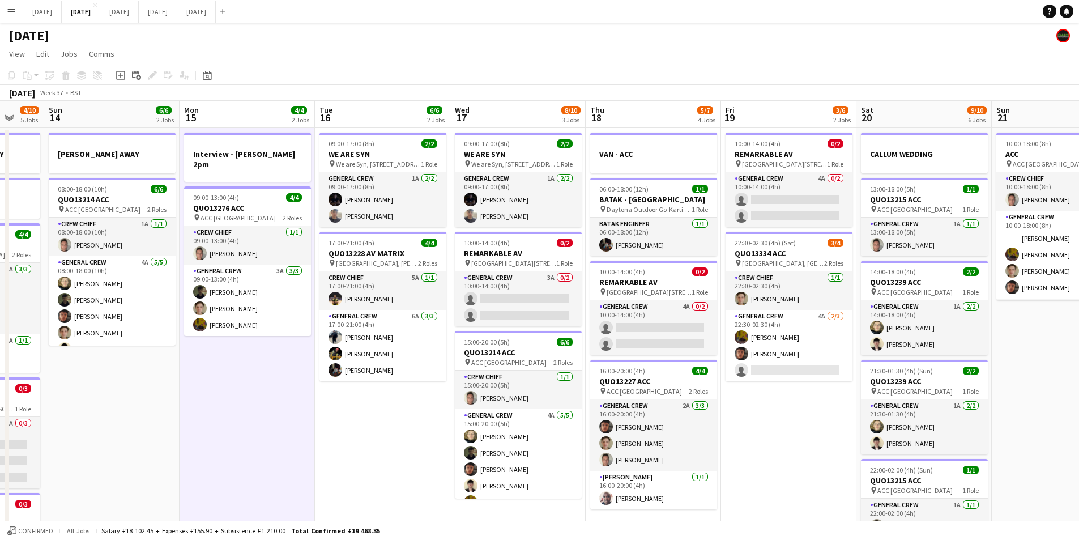
drag, startPoint x: 825, startPoint y: 432, endPoint x: 672, endPoint y: 428, distance: 152.4
click at [671, 422] on app-calendar-viewport "Wed 10 2/2 2 Jobs Thu 11 12/13 5 Jobs Fri 12 6/6 2 Jobs Sat 13 4/10 5 Jobs Sun …" at bounding box center [539, 450] width 1079 height 699
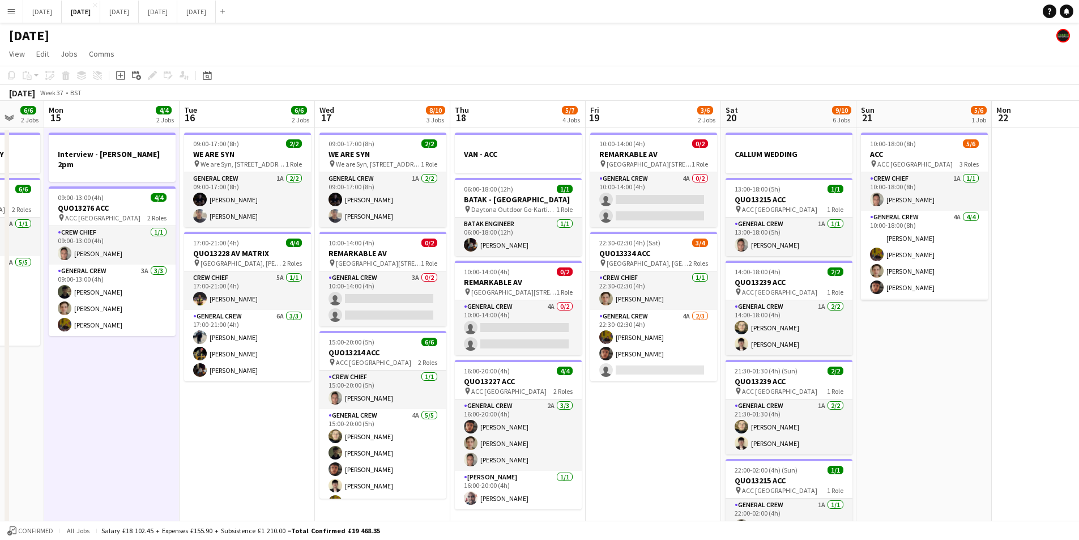
scroll to position [0, 377]
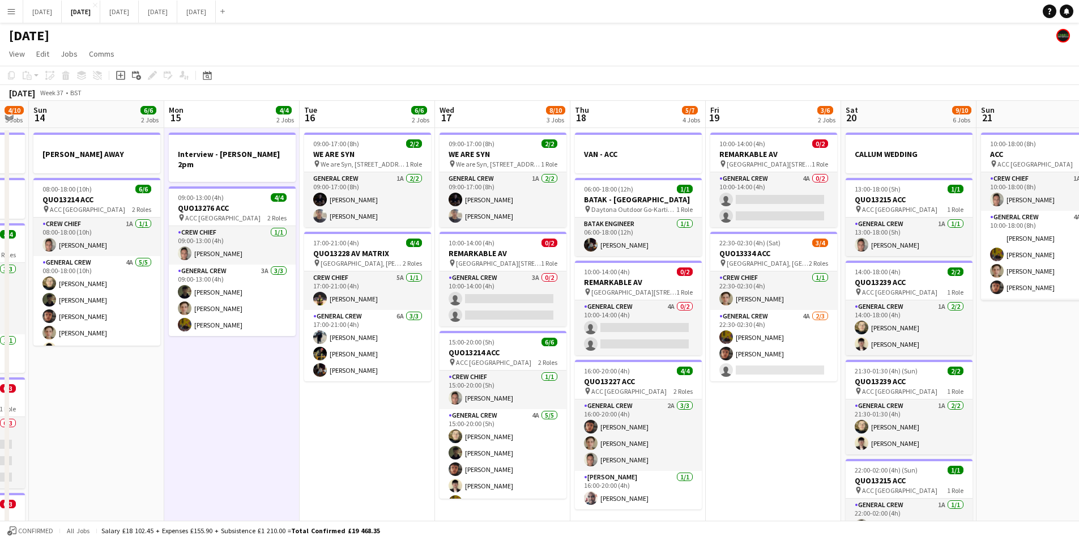
drag, startPoint x: 787, startPoint y: 442, endPoint x: 672, endPoint y: 453, distance: 114.9
click at [755, 443] on app-calendar-viewport "Thu 11 12/13 5 Jobs Fri 12 6/6 2 Jobs Sat 13 4/10 5 Jobs Sun 14 6/6 2 Jobs Mon …" at bounding box center [539, 450] width 1079 height 699
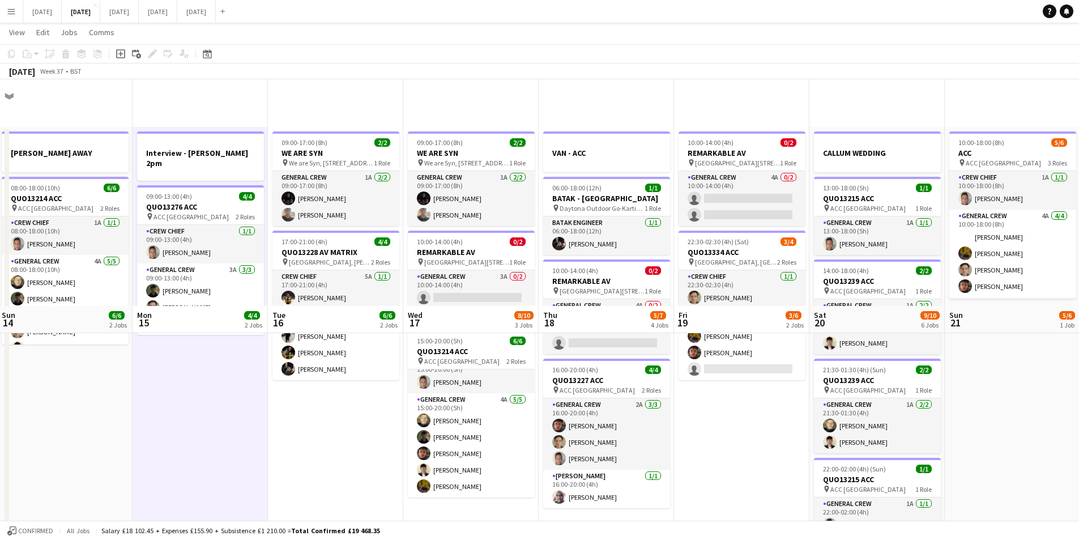
scroll to position [227, 0]
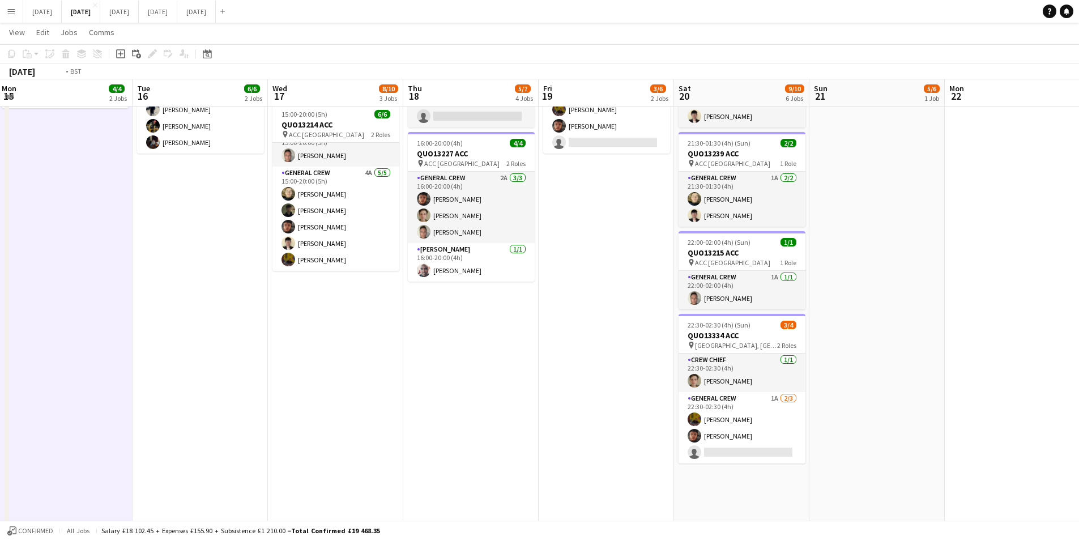
drag, startPoint x: 752, startPoint y: 394, endPoint x: 564, endPoint y: 397, distance: 188.7
click at [564, 397] on app-calendar-viewport "Fri 12 6/6 2 Jobs Sat 13 4/10 5 Jobs Sun 14 6/6 2 Jobs Mon 15 4/4 2 Jobs Tue 16…" at bounding box center [539, 195] width 1079 height 754
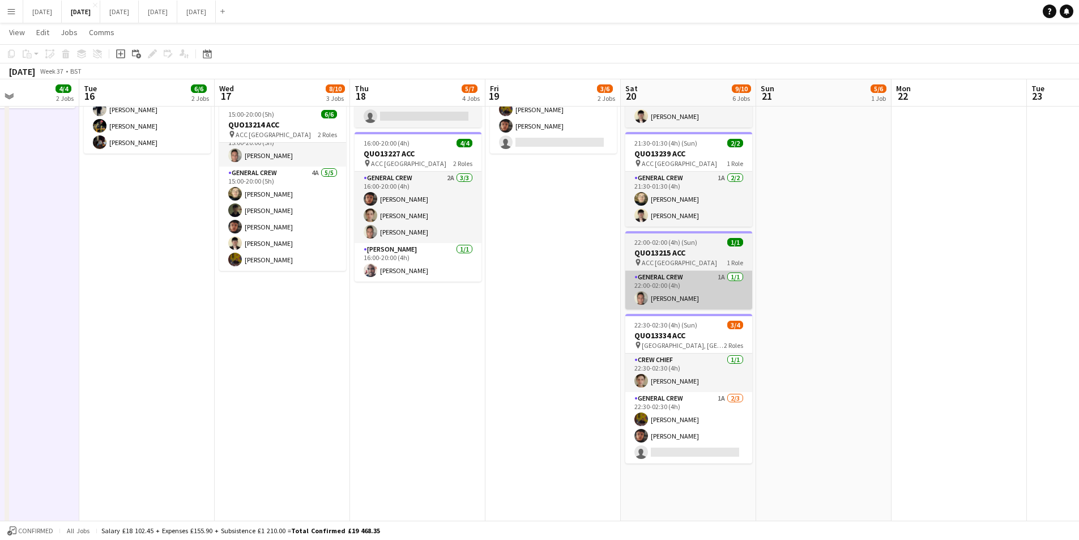
scroll to position [0, 0]
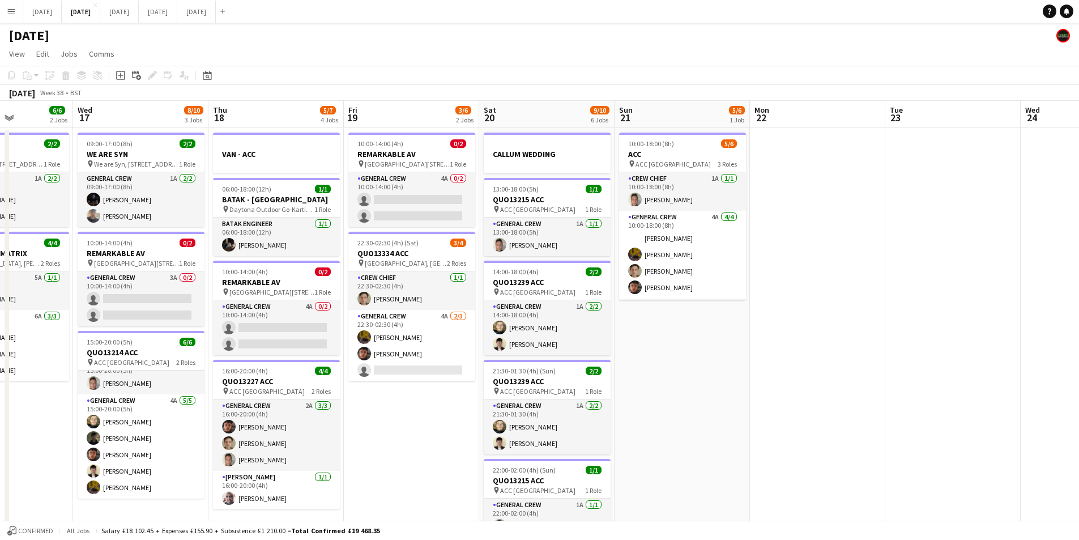
drag, startPoint x: 933, startPoint y: 410, endPoint x: 603, endPoint y: 387, distance: 330.5
click at [615, 389] on app-calendar-viewport "Sun 14 6/6 2 Jobs Mon 15 4/4 2 Jobs Tue 16 6/6 2 Jobs Wed 17 8/10 3 Jobs Thu 18…" at bounding box center [539, 450] width 1079 height 699
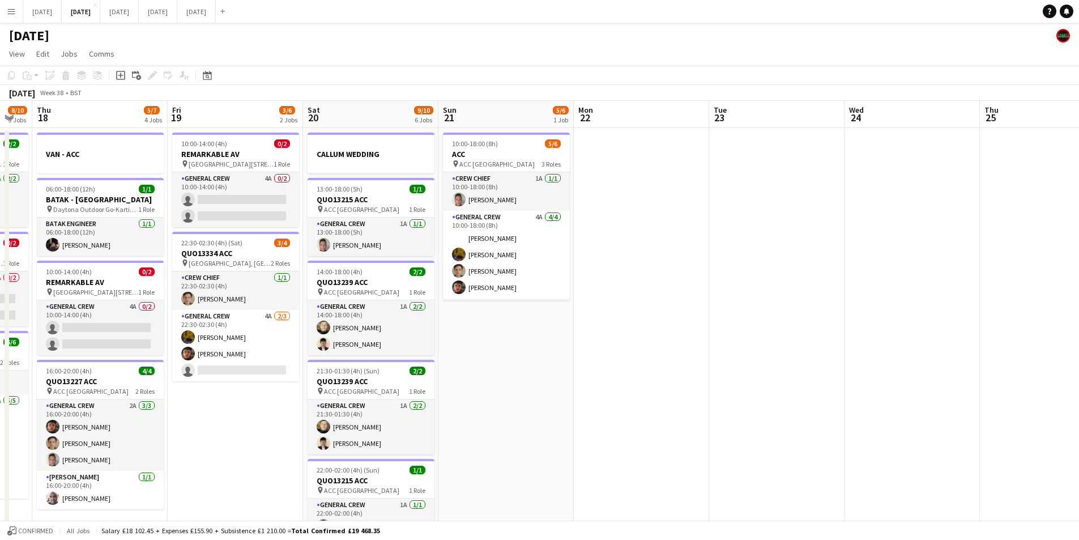
drag, startPoint x: 615, startPoint y: 405, endPoint x: 917, endPoint y: 391, distance: 301.7
click at [916, 395] on app-calendar-viewport "Mon 15 4/4 2 Jobs Tue 16 6/6 2 Jobs Wed 17 8/10 3 Jobs Thu 18 5/7 4 Jobs Fri 19…" at bounding box center [539, 450] width 1079 height 699
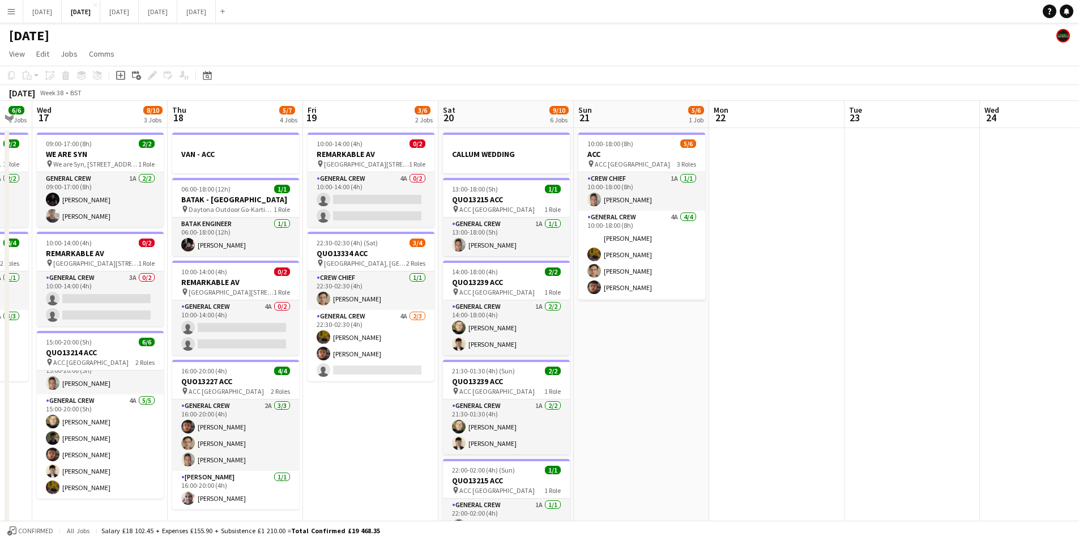
click at [825, 408] on app-calendar-viewport "Sun 14 6/6 2 Jobs Mon 15 4/4 2 Jobs Tue 16 6/6 2 Jobs Wed 17 8/10 3 Jobs Thu 18…" at bounding box center [539, 450] width 1079 height 699
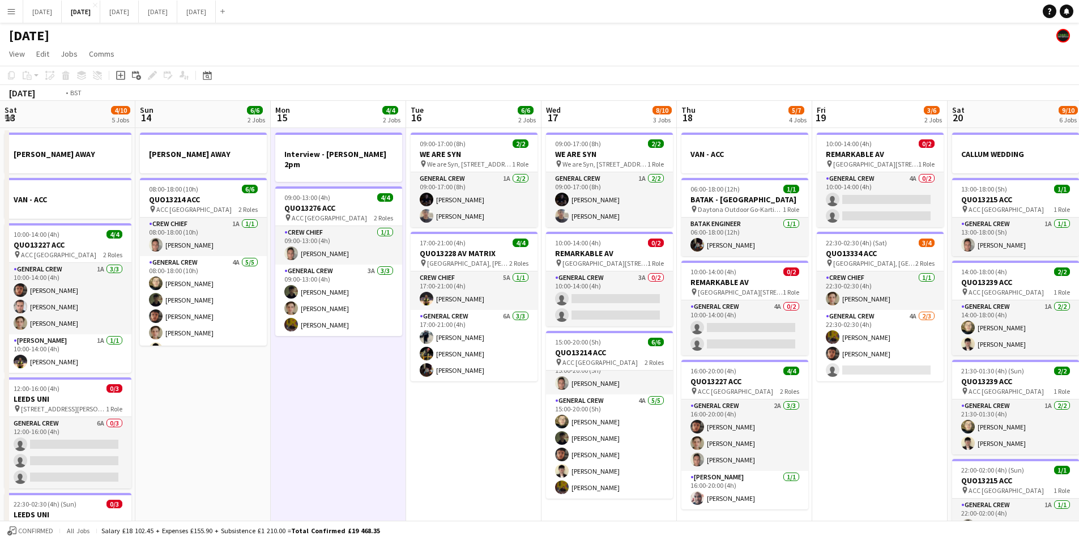
drag, startPoint x: 640, startPoint y: 457, endPoint x: 887, endPoint y: 440, distance: 248.2
click at [875, 445] on app-calendar-viewport "Sat 13 4/10 5 Jobs Sun 14 6/6 2 Jobs Mon 15 4/4 2 Jobs Tue 16 6/6 2 Jobs Wed 17…" at bounding box center [539, 450] width 1079 height 699
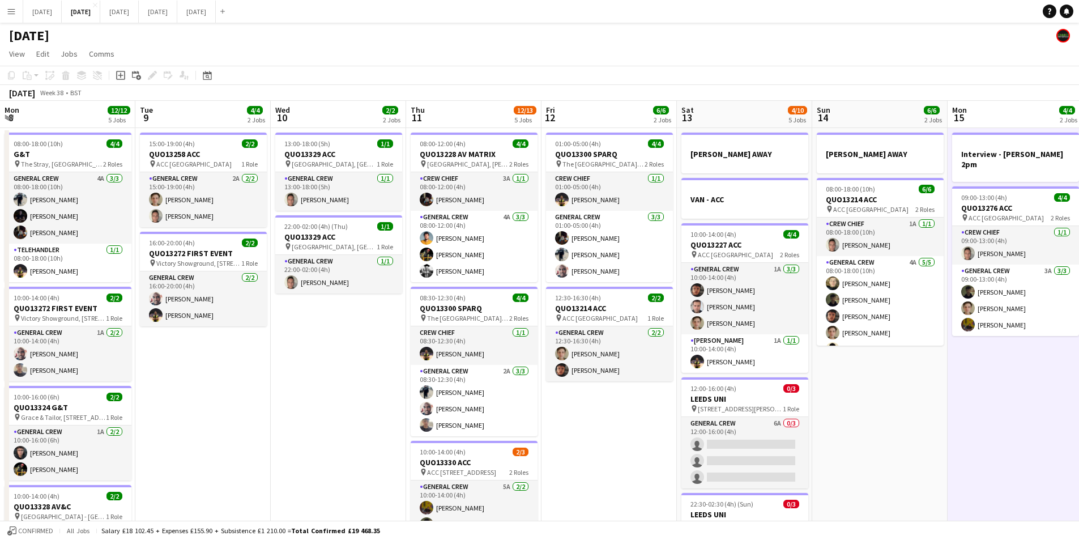
scroll to position [0, 347]
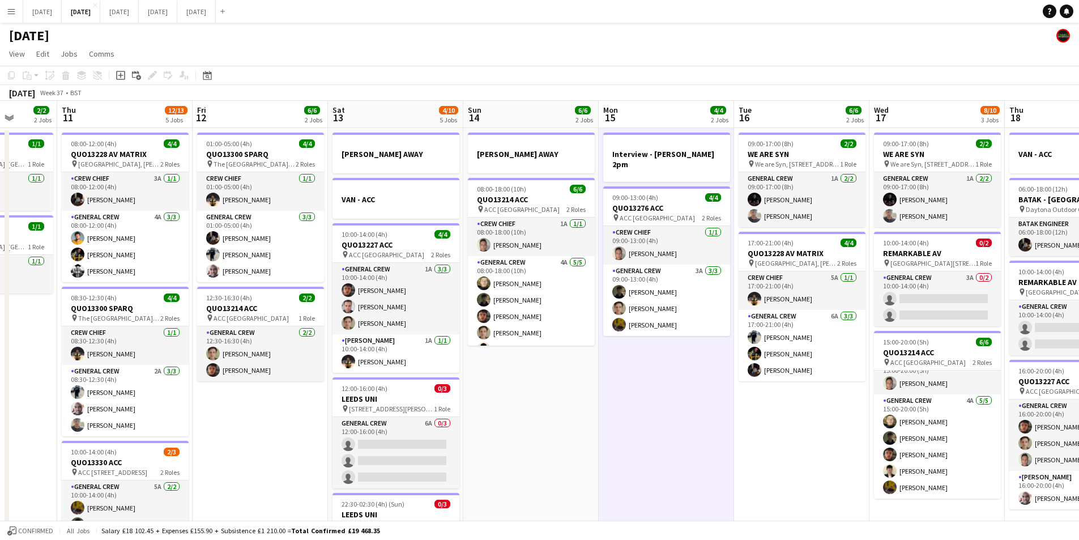
drag, startPoint x: 781, startPoint y: 428, endPoint x: 640, endPoint y: 389, distance: 146.8
click at [645, 405] on app-calendar-viewport "Mon 8 12/12 5 Jobs Tue 9 4/4 2 Jobs Wed 10 2/2 2 Jobs Thu 11 12/13 5 Jobs Fri 1…" at bounding box center [539, 450] width 1079 height 699
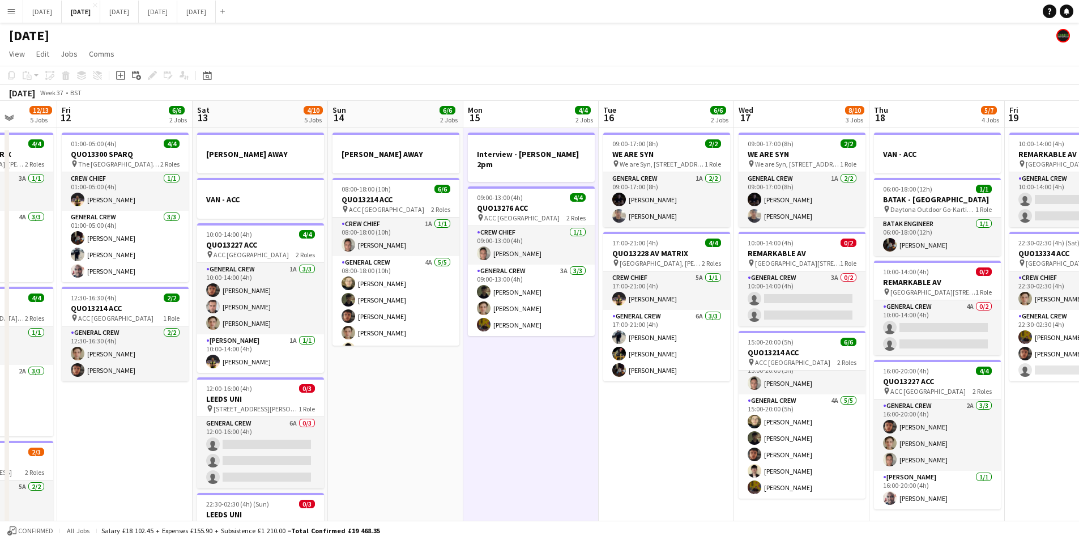
scroll to position [0, 348]
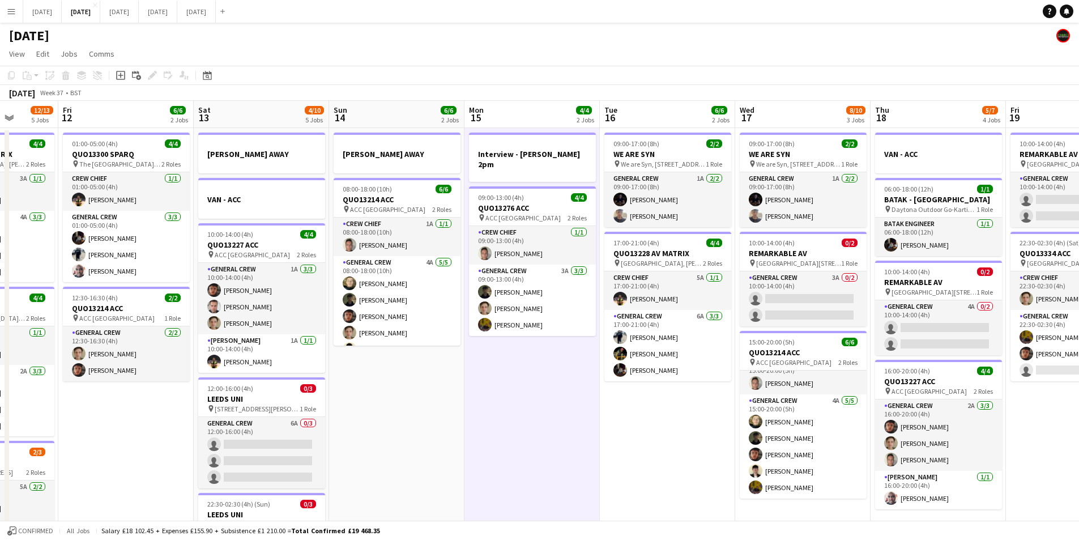
drag, startPoint x: 675, startPoint y: 414, endPoint x: 501, endPoint y: 398, distance: 174.6
click at [499, 394] on app-calendar-viewport "Tue 9 4/4 2 Jobs Wed 10 2/2 2 Jobs Thu 11 12/13 5 Jobs Fri 12 6/6 2 Jobs Sat 13…" at bounding box center [539, 450] width 1079 height 699
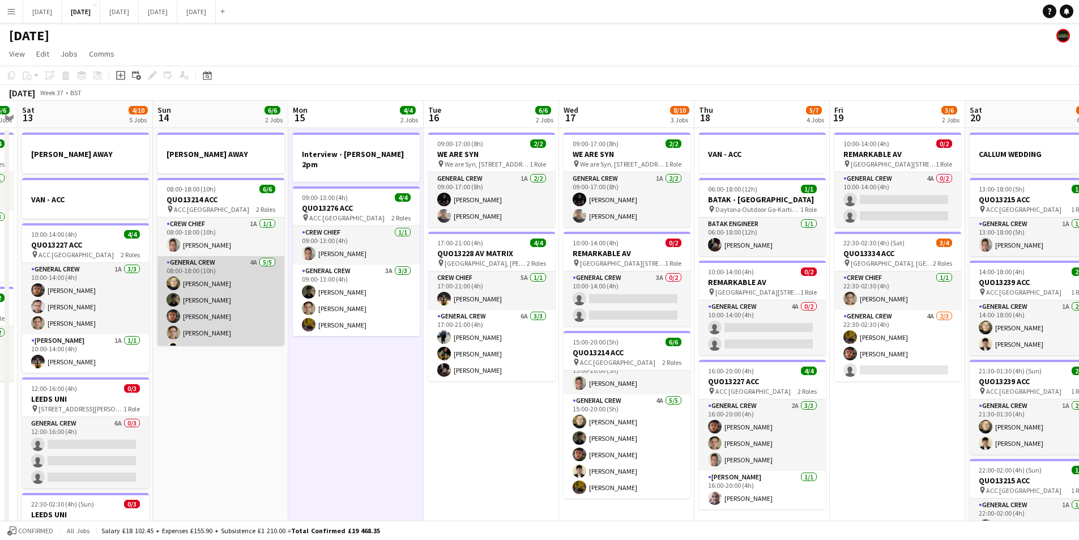
scroll to position [15, 0]
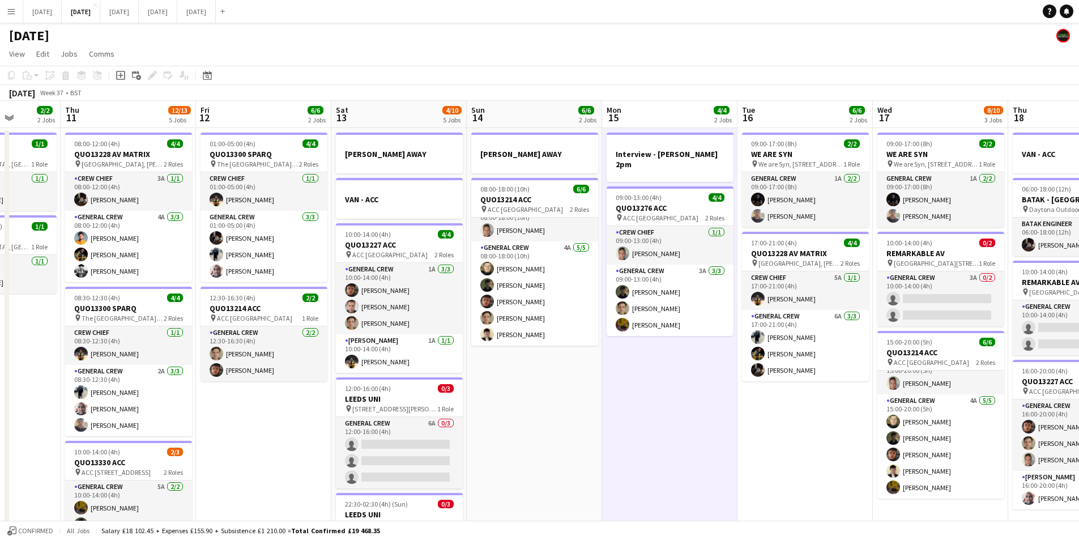
drag, startPoint x: 352, startPoint y: 431, endPoint x: 615, endPoint y: 278, distance: 303.9
click at [699, 431] on app-calendar-viewport "Tue 9 4/4 2 Jobs Wed 10 2/2 2 Jobs Thu 11 12/13 5 Jobs Fri 12 6/6 2 Jobs Sat 13…" at bounding box center [539, 450] width 1079 height 699
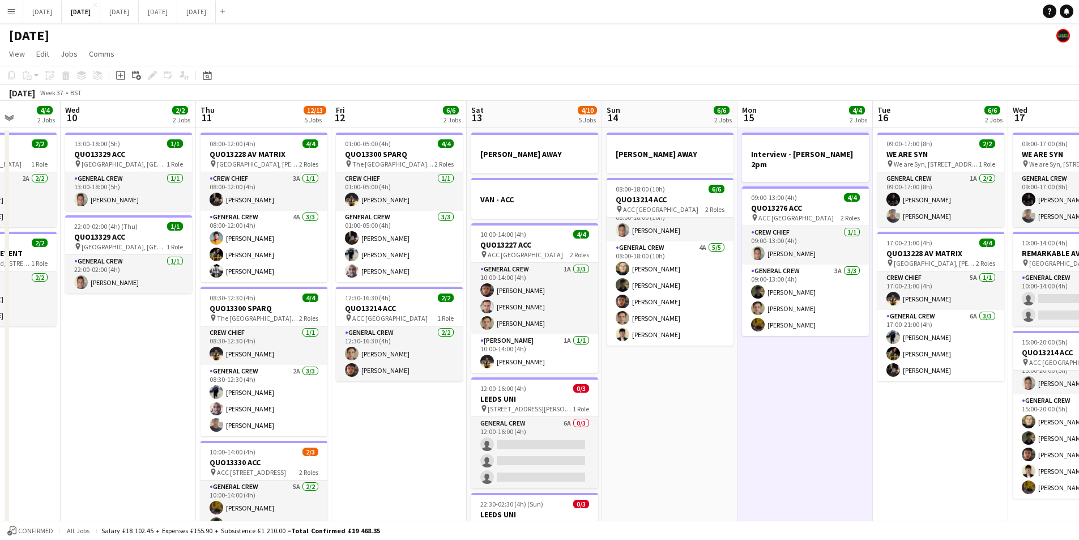
scroll to position [0, 313]
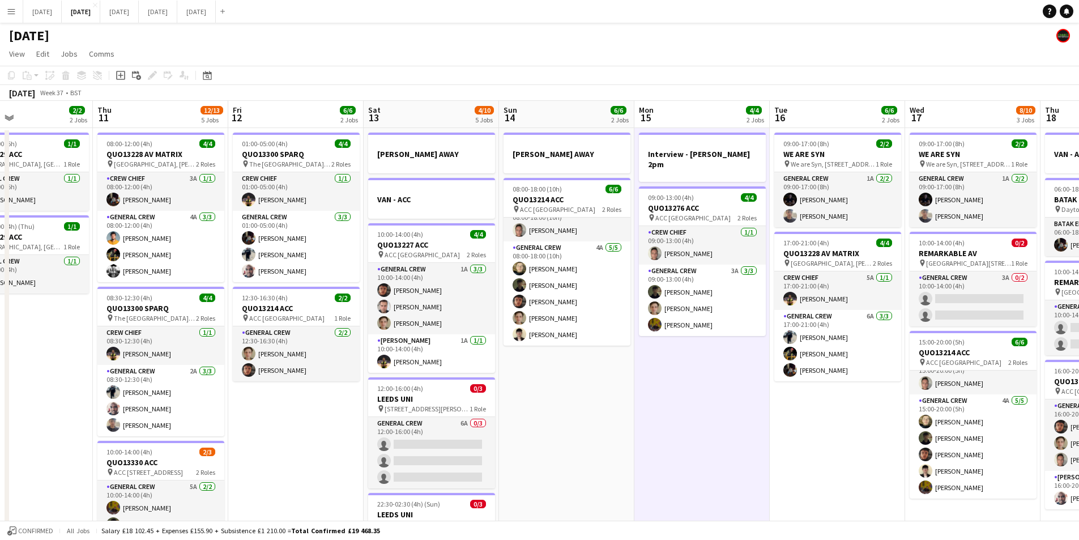
drag, startPoint x: 822, startPoint y: 430, endPoint x: 828, endPoint y: 406, distance: 25.1
click at [507, 339] on app-calendar-viewport "Mon 8 12/12 5 Jobs Tue 9 4/4 2 Jobs Wed 10 2/2 2 Jobs Thu 11 12/13 5 Jobs Fri 1…" at bounding box center [539, 450] width 1079 height 699
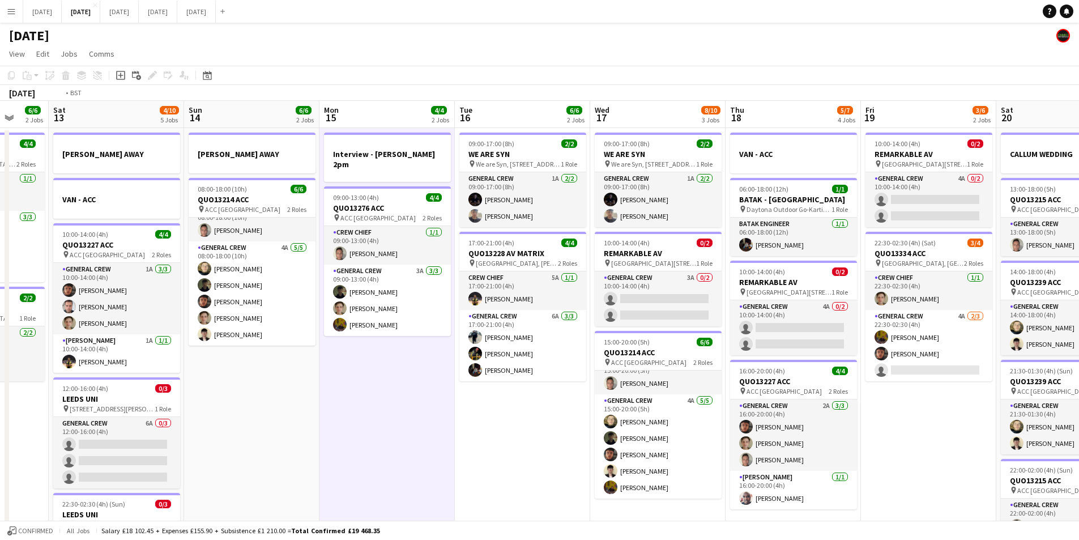
drag, startPoint x: 578, startPoint y: 356, endPoint x: 539, endPoint y: 346, distance: 40.4
click at [522, 347] on app-calendar-viewport "Wed 10 2/2 2 Jobs Thu 11 12/13 5 Jobs Fri 12 6/6 2 Jobs Sat 13 4/10 5 Jobs Sun …" at bounding box center [539, 450] width 1079 height 699
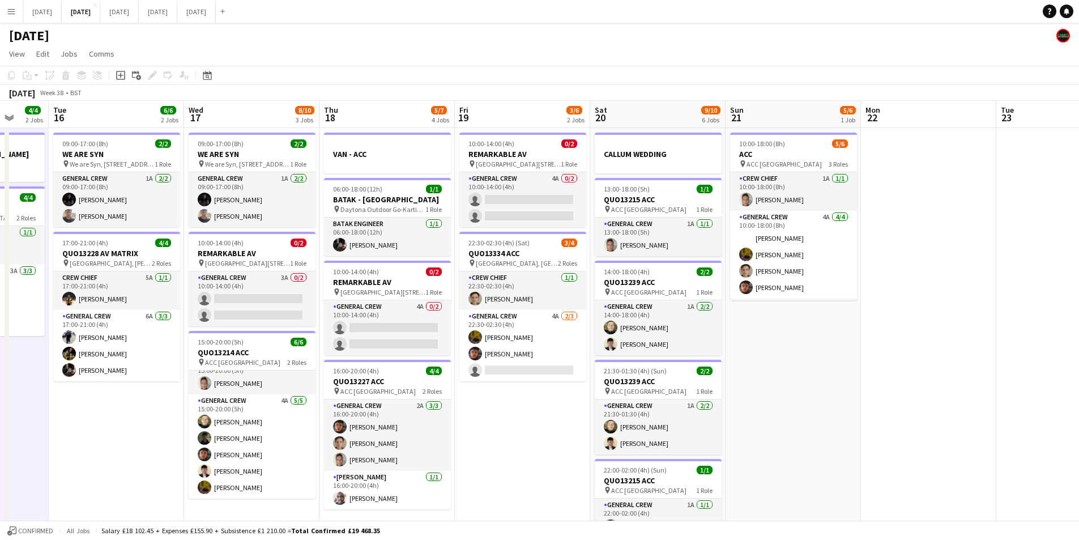
scroll to position [0, 417]
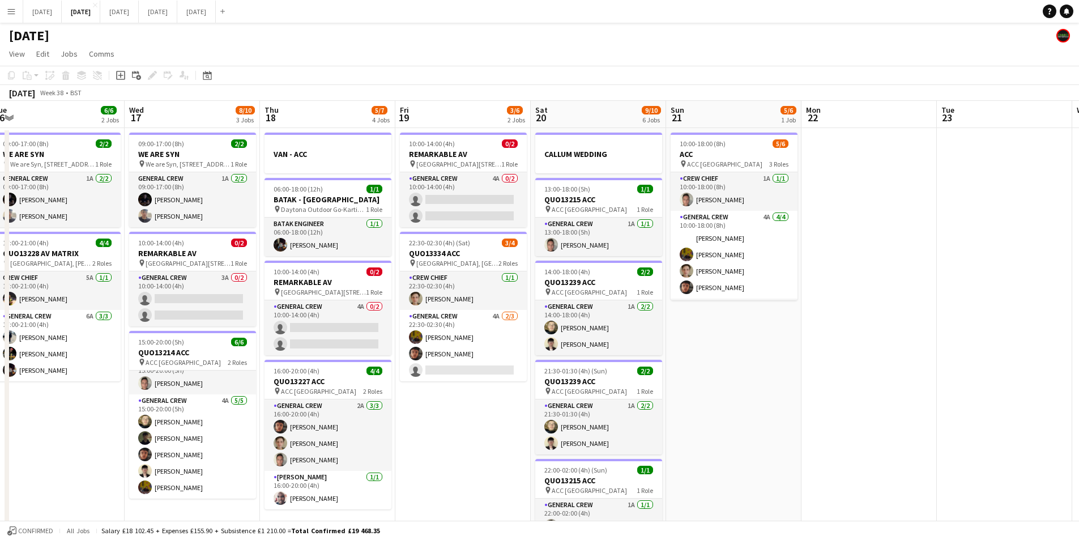
drag, startPoint x: 570, startPoint y: 345, endPoint x: 455, endPoint y: 331, distance: 115.9
click at [459, 332] on app-calendar-viewport "Sat 13 4/10 5 Jobs Sun 14 6/6 2 Jobs Mon 15 4/4 2 Jobs Tue 16 6/6 2 Jobs Wed 17…" at bounding box center [539, 450] width 1079 height 699
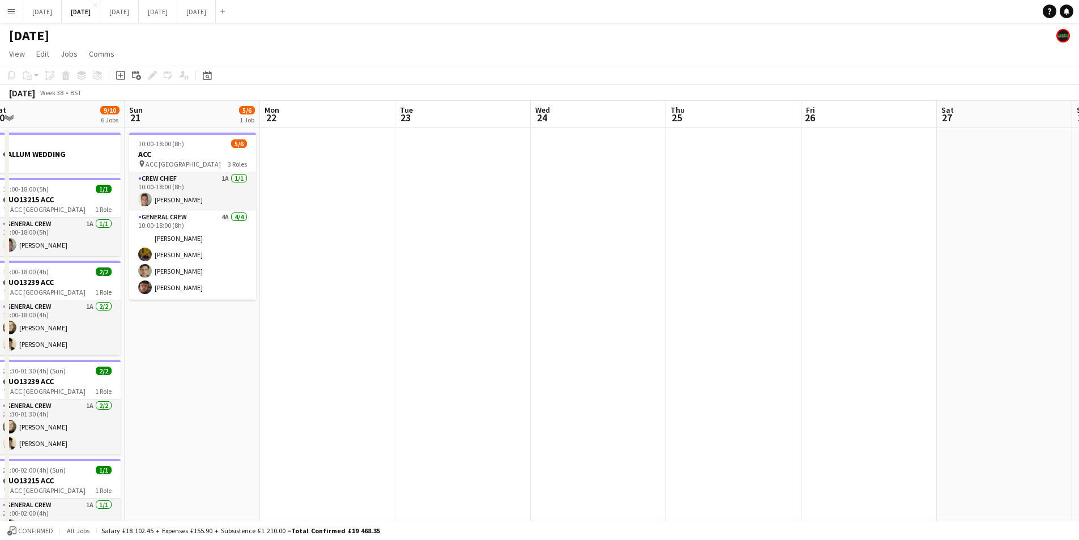
scroll to position [0, 323]
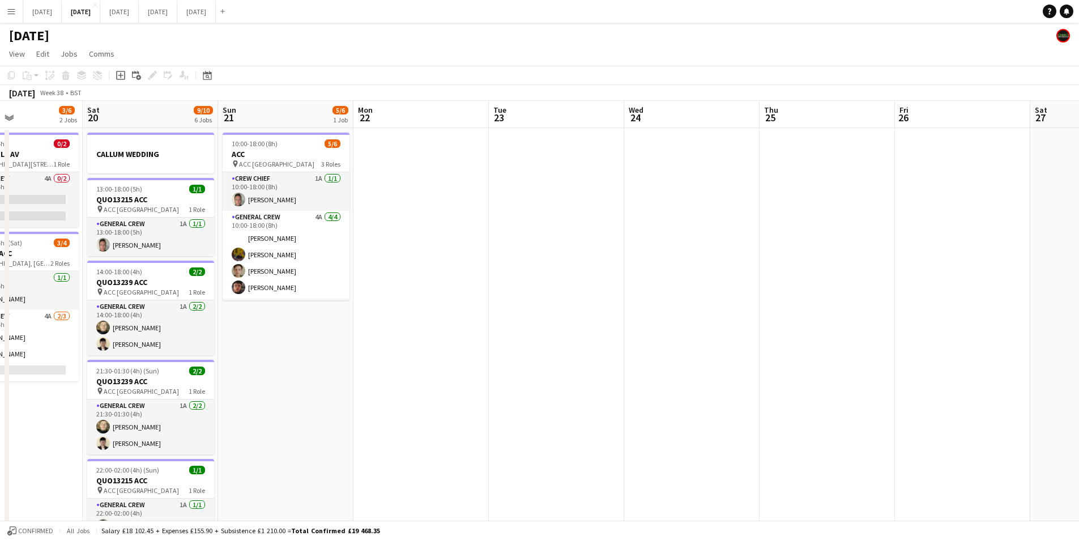
click at [714, 275] on app-date-cell at bounding box center [691, 463] width 135 height 671
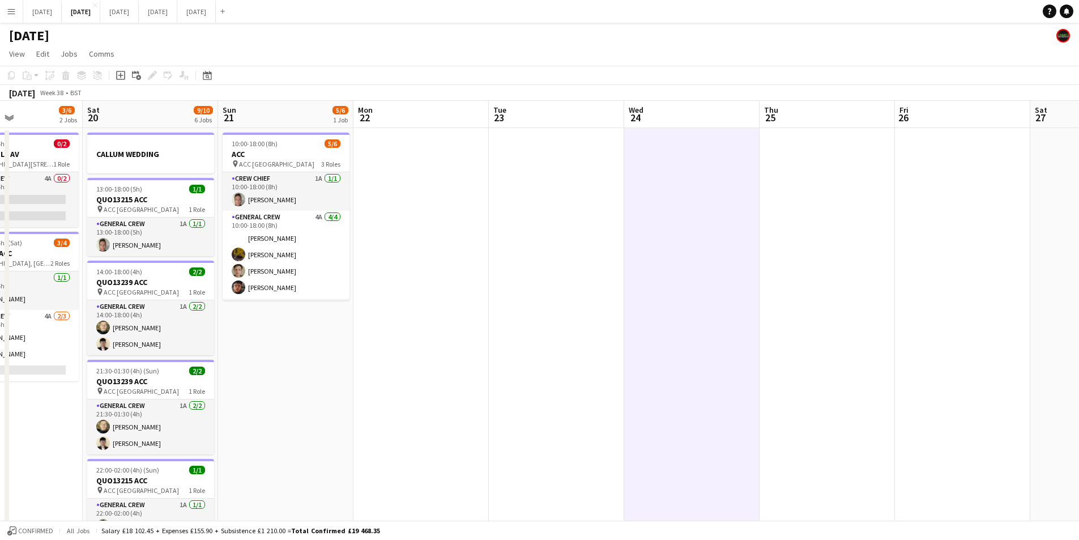
click at [706, 210] on app-date-cell at bounding box center [691, 463] width 135 height 671
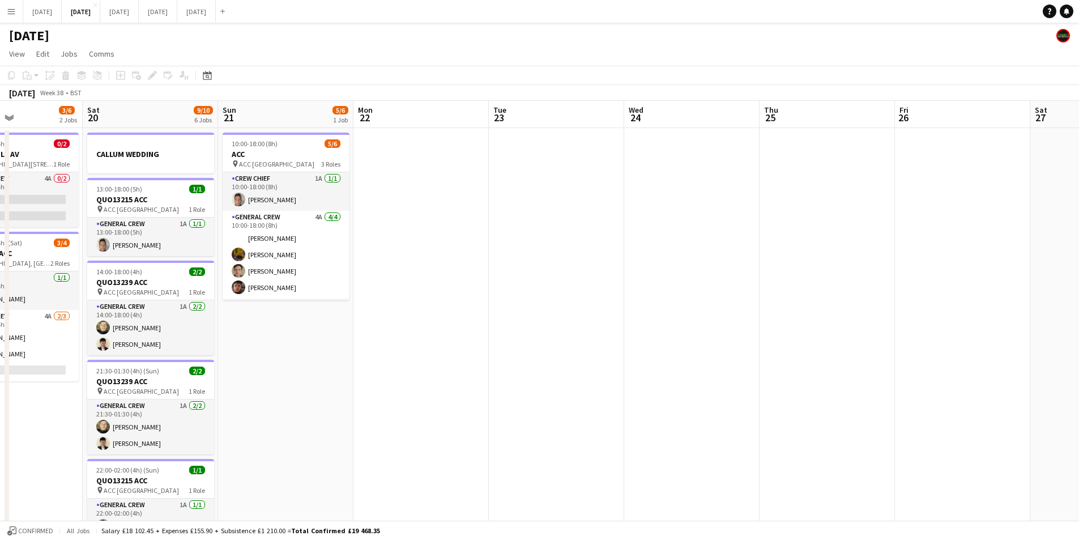
click at [684, 215] on app-date-cell at bounding box center [691, 463] width 135 height 671
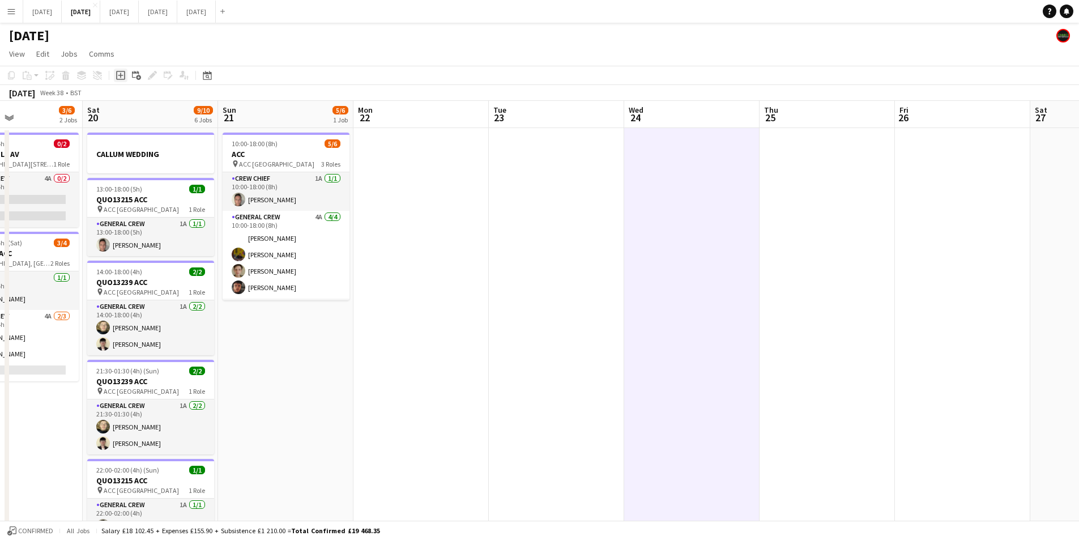
click at [120, 78] on icon "Add job" at bounding box center [120, 75] width 9 height 9
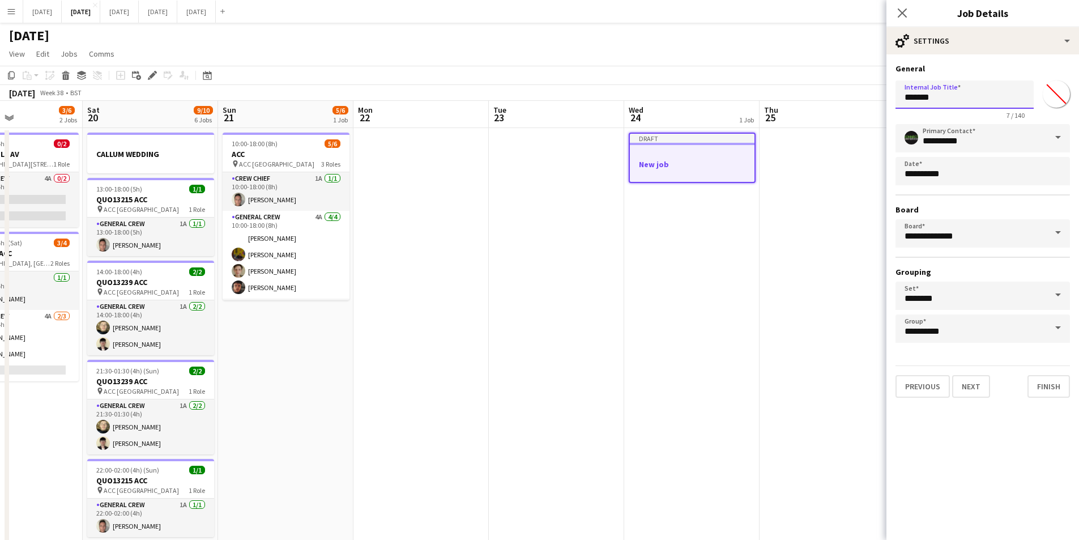
drag, startPoint x: 960, startPoint y: 101, endPoint x: 887, endPoint y: 105, distance: 72.6
click at [887, 105] on form "**********" at bounding box center [983, 230] width 193 height 334
type input "**********"
drag, startPoint x: 968, startPoint y: 390, endPoint x: 950, endPoint y: 91, distance: 299.1
click at [968, 390] on button "Next" at bounding box center [971, 386] width 38 height 23
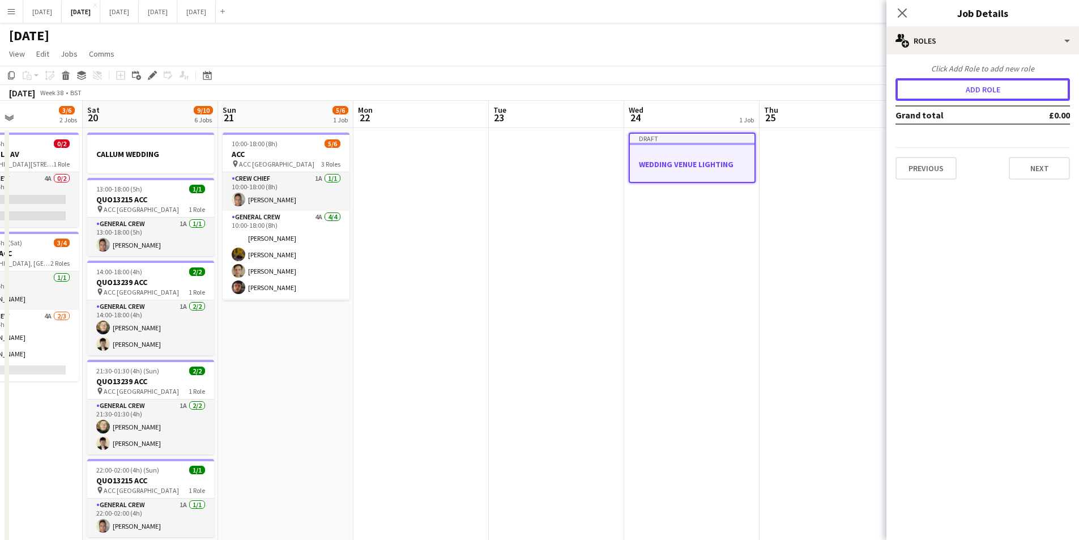
click at [963, 83] on button "Add role" at bounding box center [983, 89] width 174 height 23
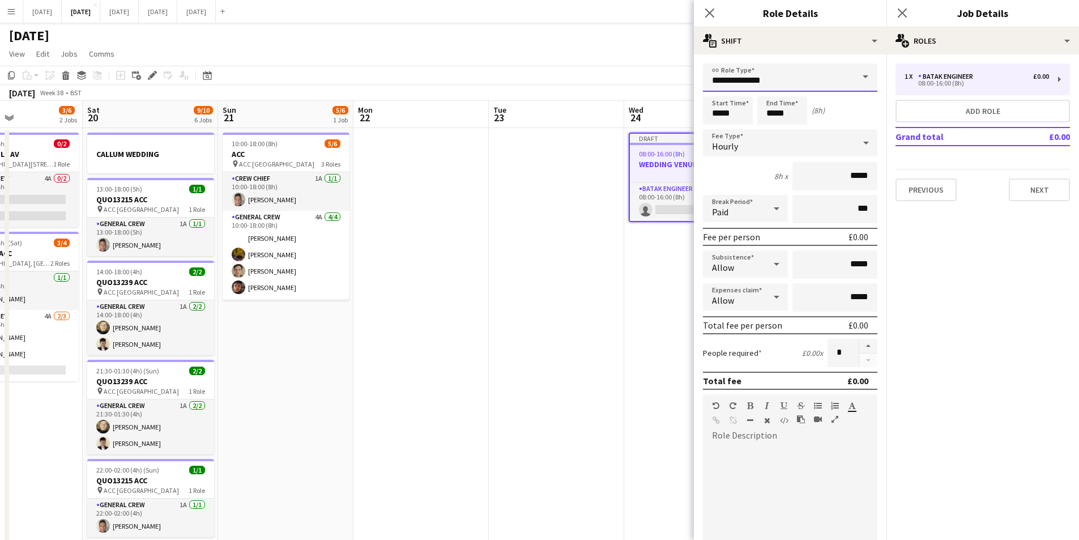
click at [798, 82] on input "**********" at bounding box center [790, 77] width 174 height 28
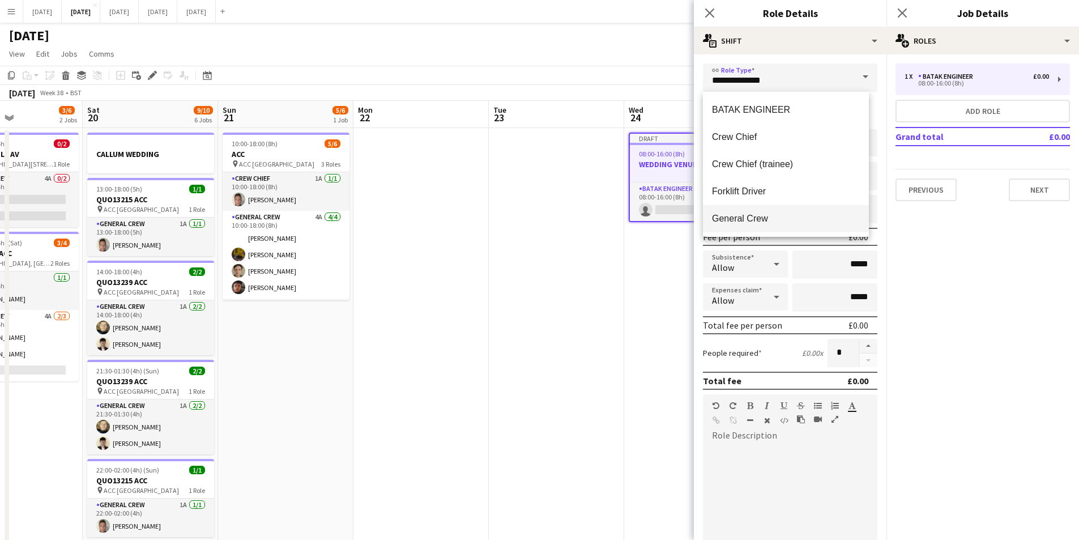
click at [736, 220] on span "General Crew" at bounding box center [786, 218] width 148 height 11
type input "**********"
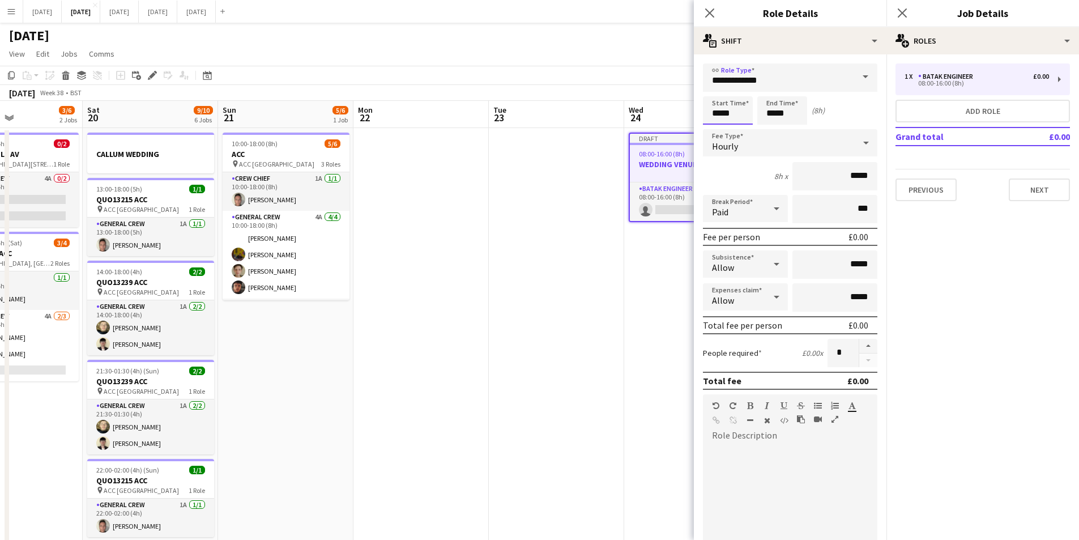
click at [722, 121] on input "*****" at bounding box center [728, 110] width 50 height 28
click at [718, 89] on div at bounding box center [716, 90] width 23 height 11
type input "*****"
click at [718, 89] on div at bounding box center [716, 90] width 23 height 11
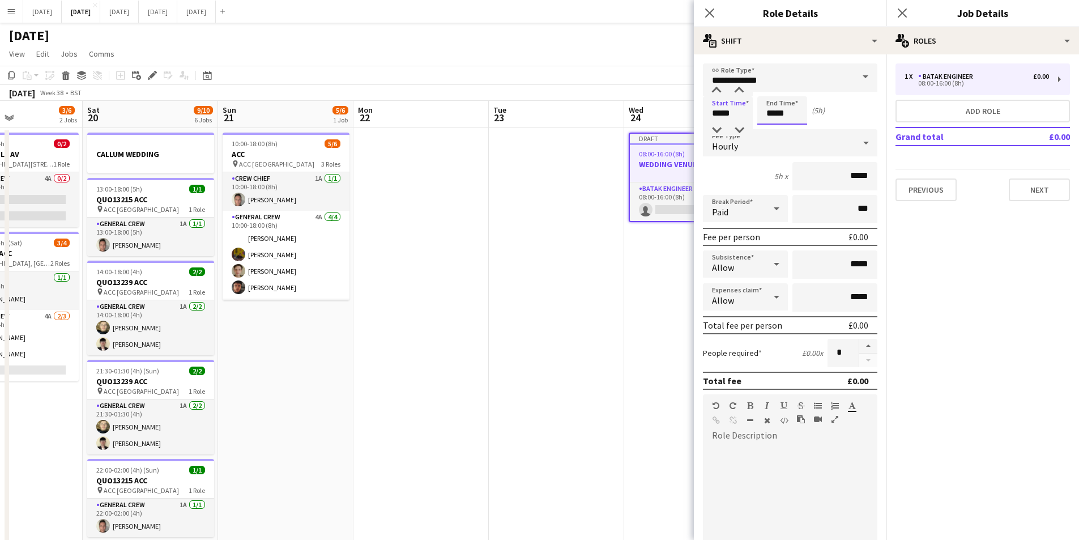
click at [773, 103] on input "*****" at bounding box center [782, 110] width 50 height 28
type input "*****"
click at [772, 129] on div at bounding box center [771, 130] width 23 height 11
click at [1032, 188] on button "Next" at bounding box center [1039, 189] width 61 height 23
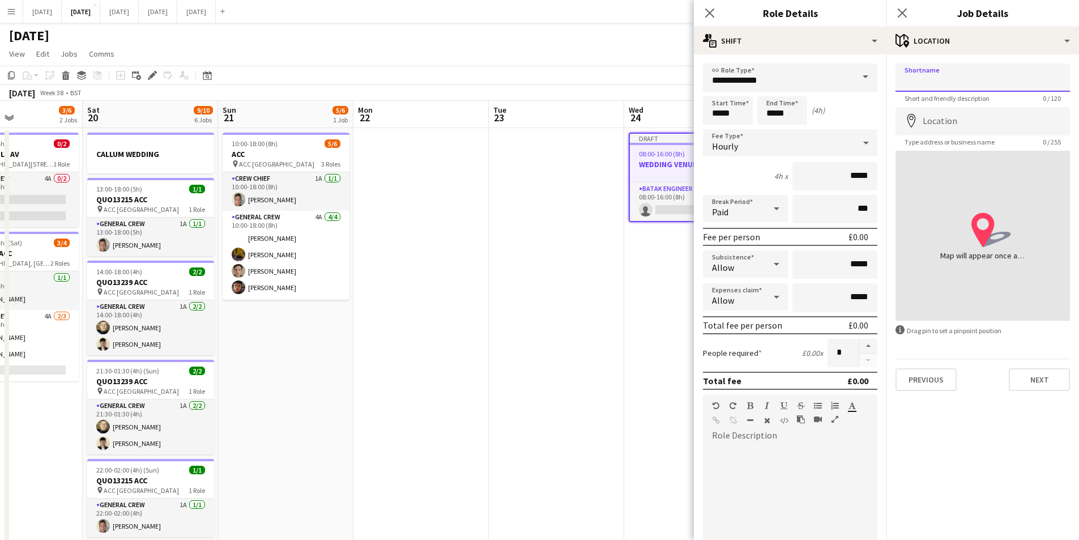
click at [965, 87] on input "Shortname" at bounding box center [983, 77] width 174 height 28
click at [925, 121] on input "Location" at bounding box center [983, 121] width 174 height 28
type input "**********"
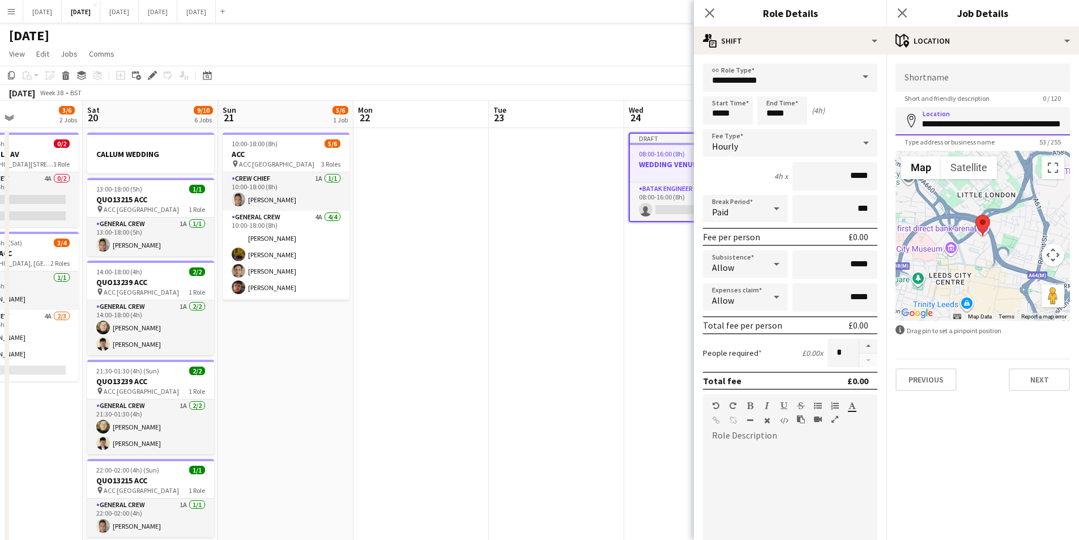
scroll to position [0, 59]
drag, startPoint x: 919, startPoint y: 126, endPoint x: 1072, endPoint y: 125, distance: 152.4
click at [1072, 125] on form "**********" at bounding box center [983, 226] width 193 height 327
click at [972, 84] on input "Shortname" at bounding box center [983, 77] width 174 height 28
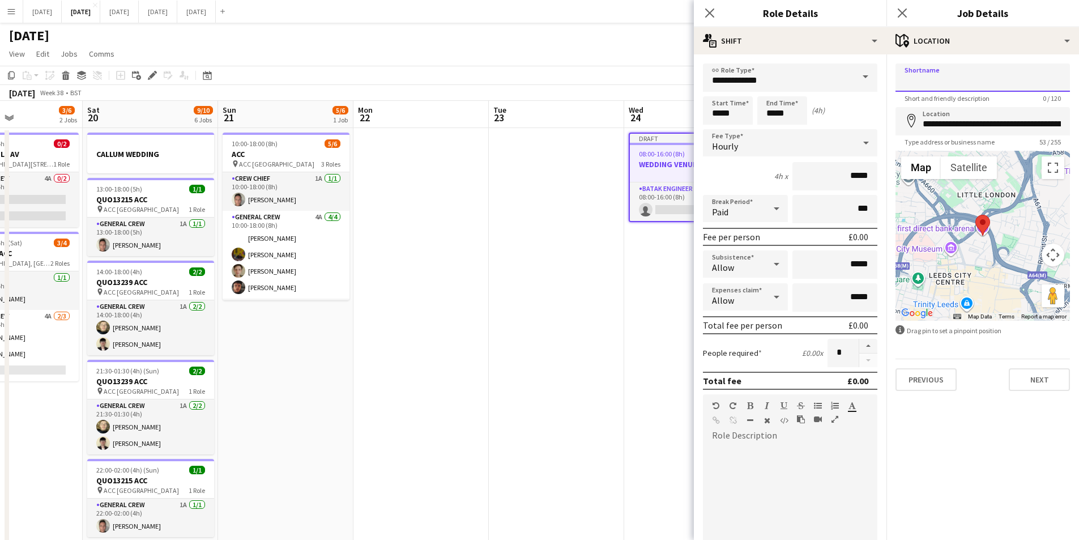
paste input "**********"
type input "**********"
drag, startPoint x: 707, startPoint y: 12, endPoint x: 914, endPoint y: 6, distance: 207.4
click at [707, 12] on icon "Close pop-in" at bounding box center [709, 12] width 9 height 9
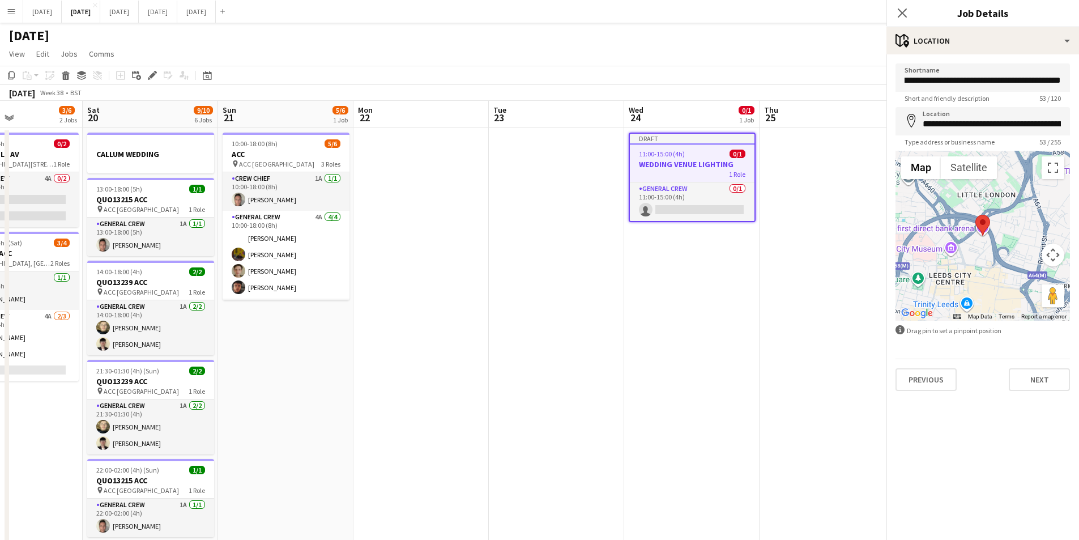
scroll to position [0, 0]
click at [904, 11] on icon at bounding box center [902, 12] width 11 height 11
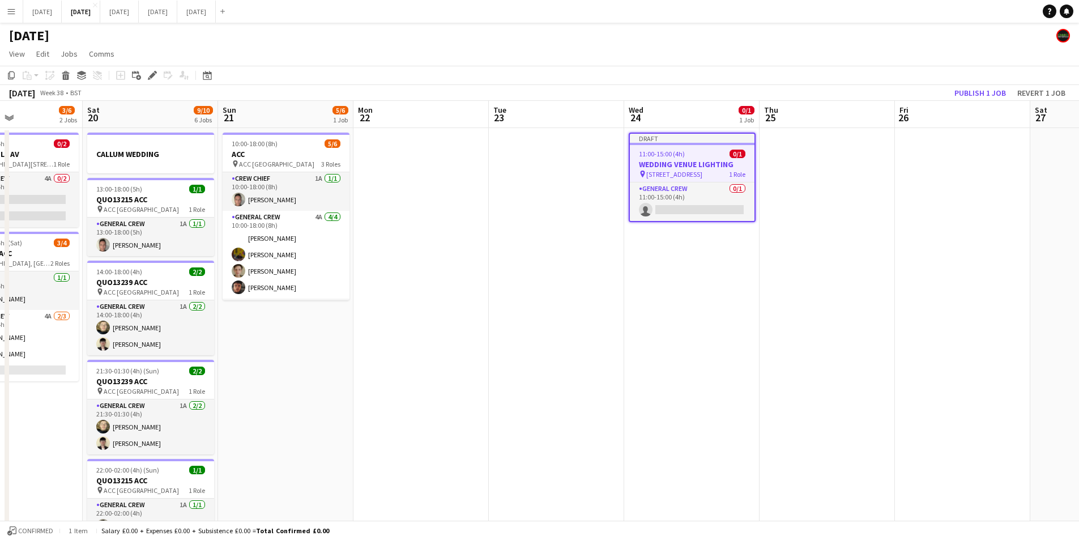
click at [687, 161] on h3 "WEDDING VENUE LIGHTING" at bounding box center [692, 164] width 125 height 10
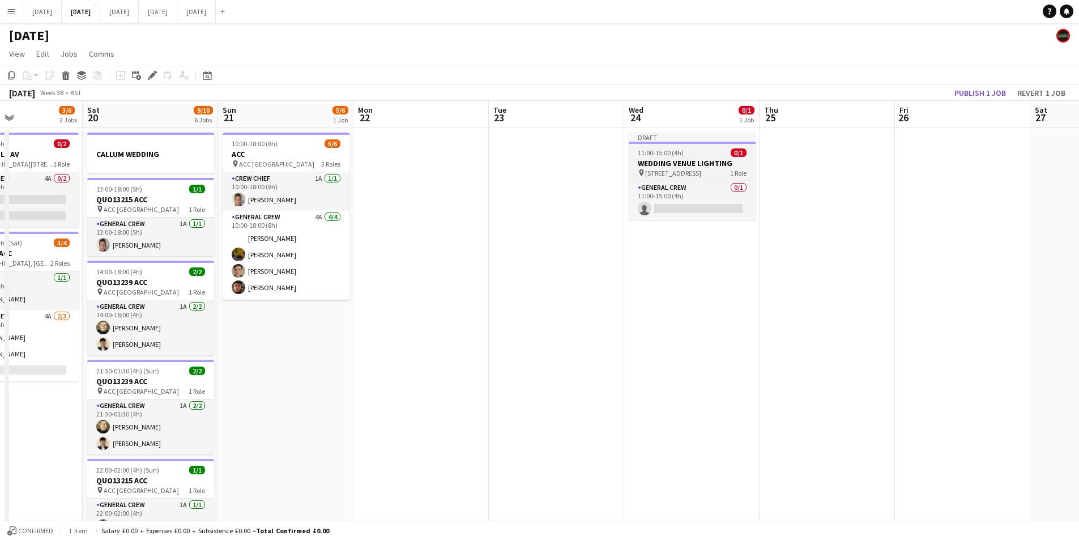
scroll to position [0, 323]
click at [687, 161] on h3 "WEDDING VENUE LIGHTING" at bounding box center [692, 163] width 127 height 10
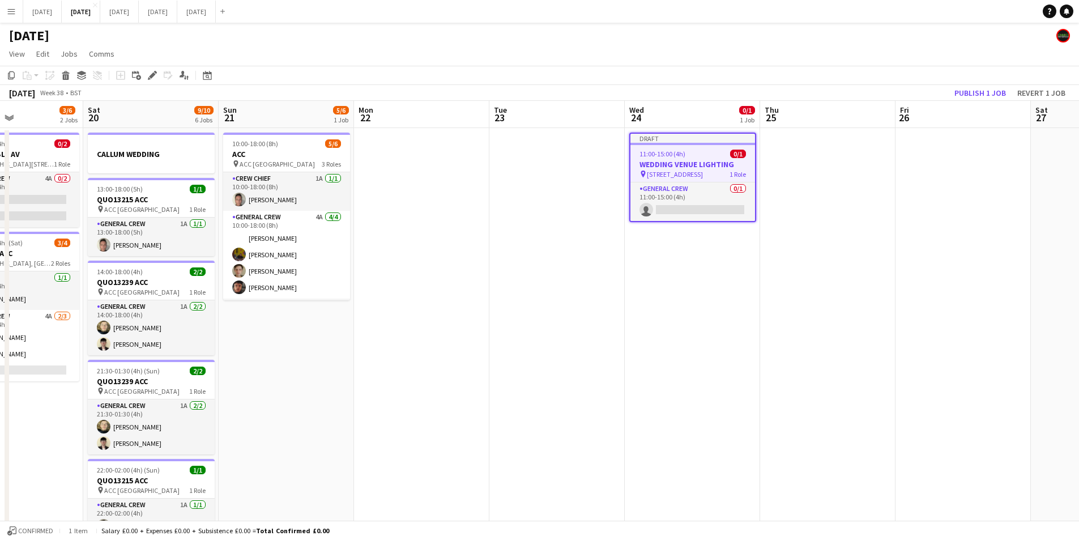
drag, startPoint x: 11, startPoint y: 81, endPoint x: 23, endPoint y: 84, distance: 12.9
click at [11, 80] on div "Copy" at bounding box center [12, 76] width 14 height 14
click at [657, 312] on app-date-cell "Draft 11:00-15:00 (4h) 0/1 WEDDING VENUE LIGHTING pin [STREET_ADDRESS] 1 Role G…" at bounding box center [692, 463] width 135 height 671
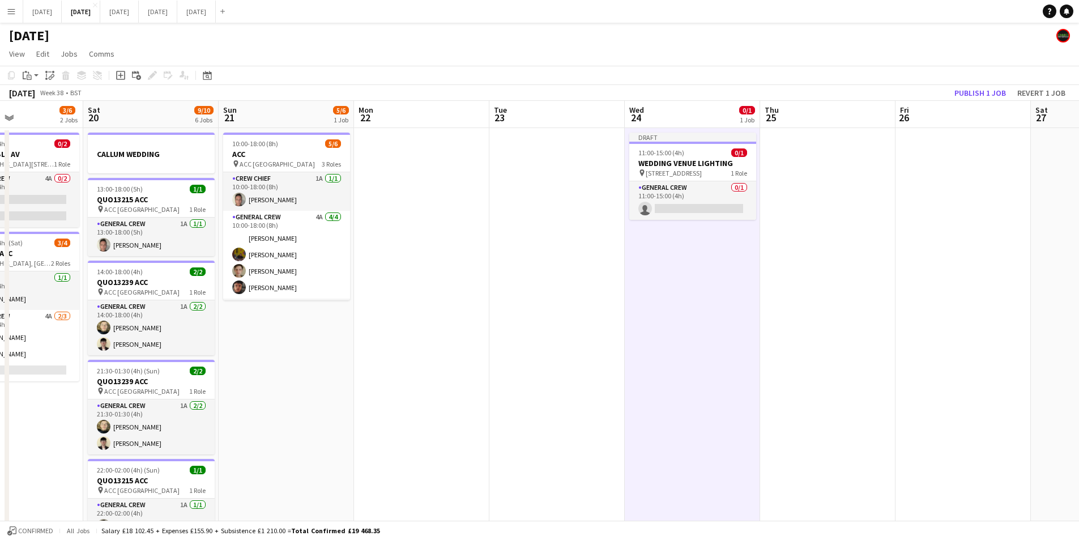
scroll to position [0, 322]
click at [31, 69] on div "Paste" at bounding box center [27, 76] width 14 height 14
click at [37, 100] on link "Paste Ctrl+V" at bounding box center [83, 97] width 107 height 10
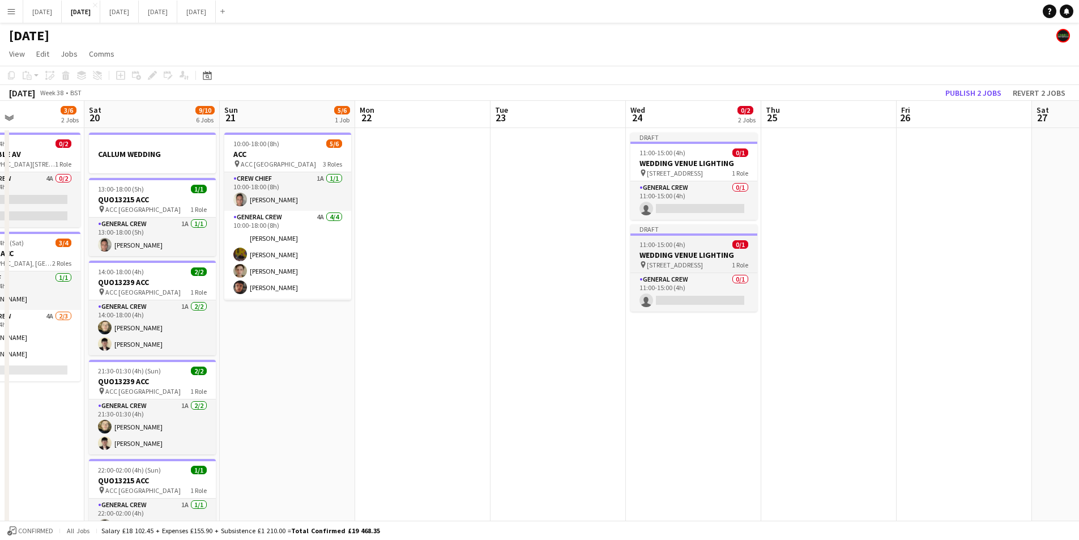
click at [691, 243] on div "11:00-15:00 (4h) 0/1" at bounding box center [694, 244] width 127 height 8
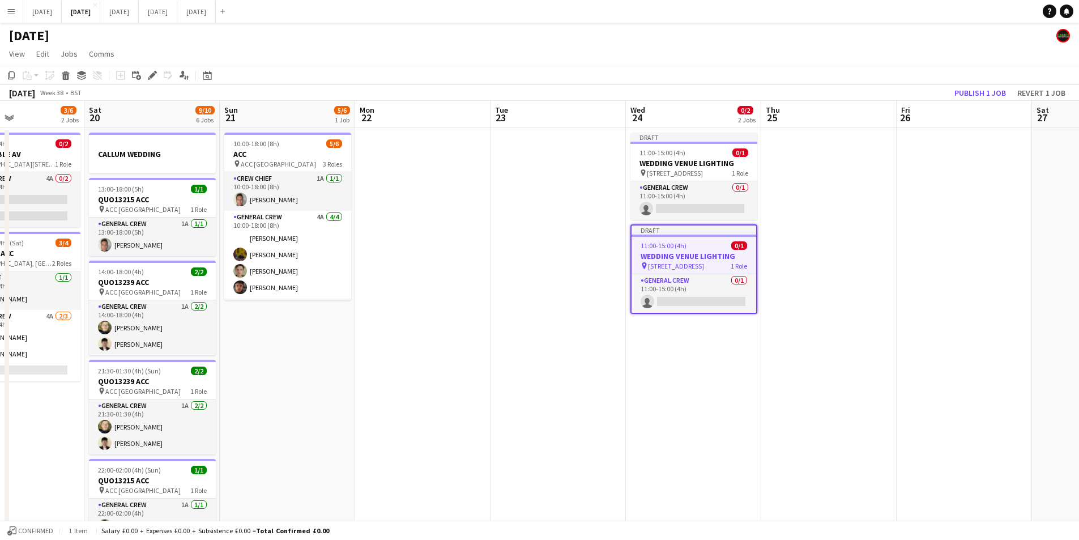
click at [144, 78] on div "Add job Add linked Job Edit Edit linked Job Applicants" at bounding box center [147, 76] width 87 height 14
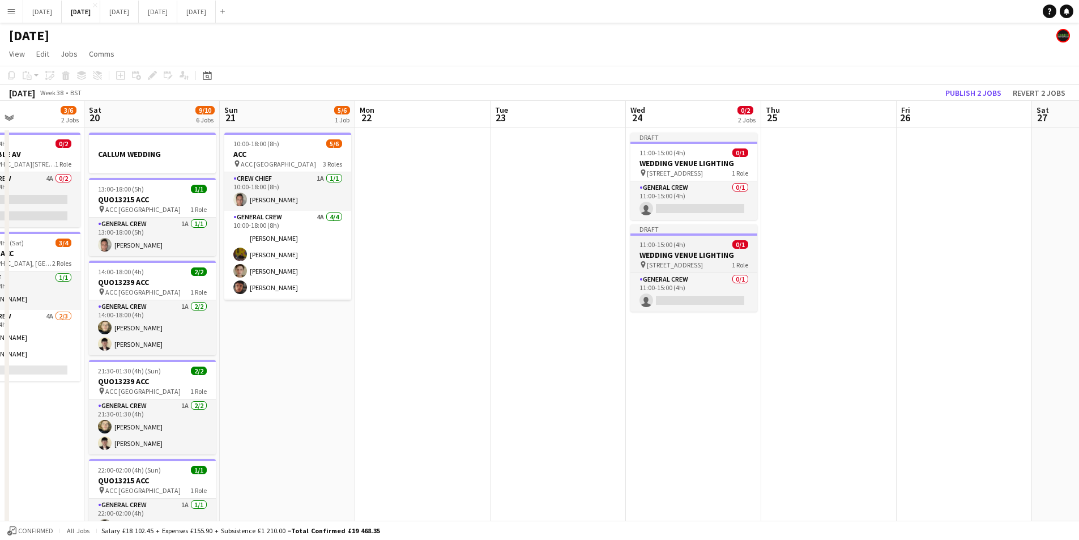
click at [648, 254] on h3 "WEDDING VENUE LIGHTING" at bounding box center [694, 255] width 127 height 10
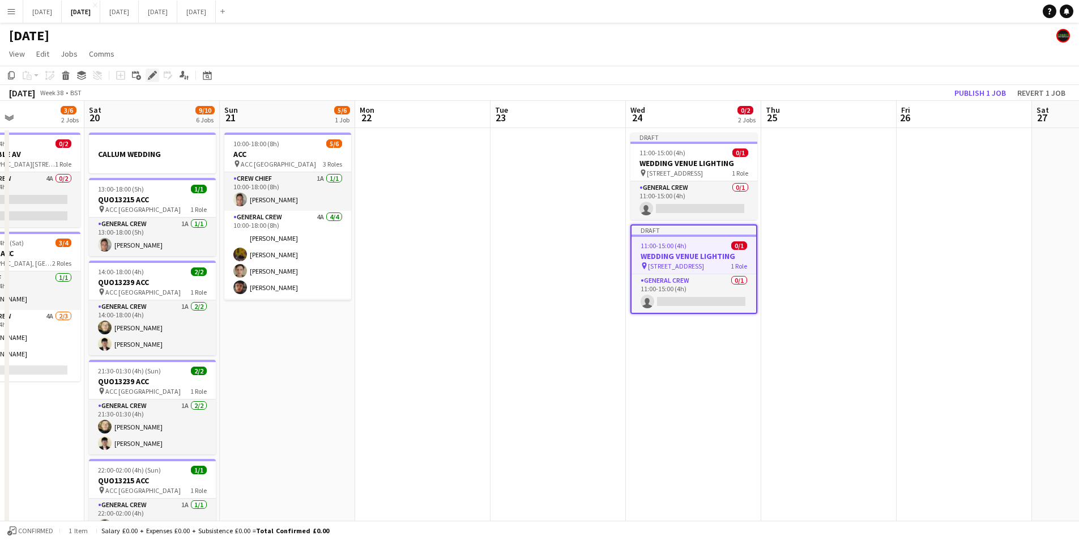
click at [151, 72] on icon "Edit" at bounding box center [152, 75] width 9 height 9
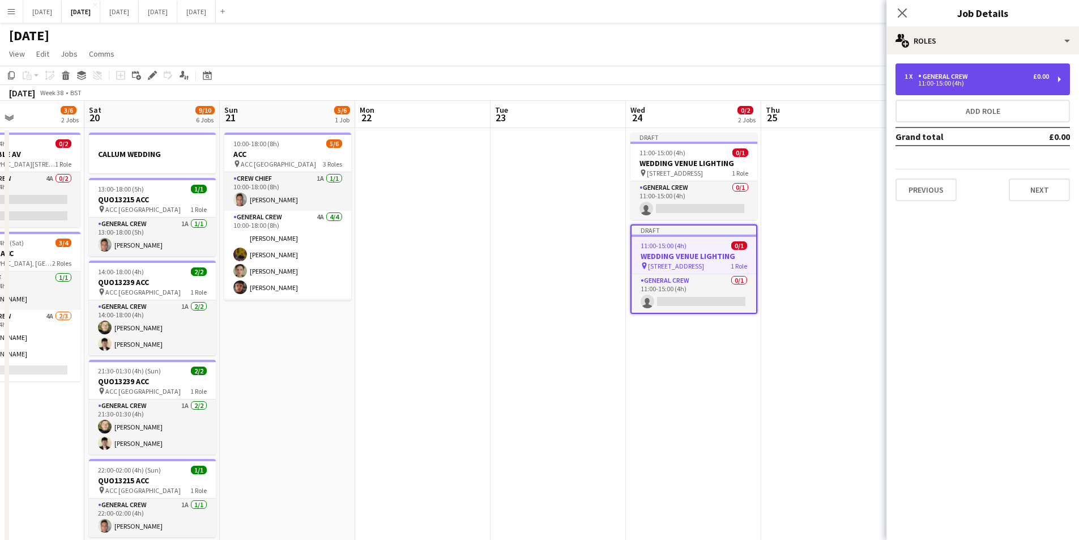
click at [955, 80] on div "General Crew" at bounding box center [945, 77] width 54 height 8
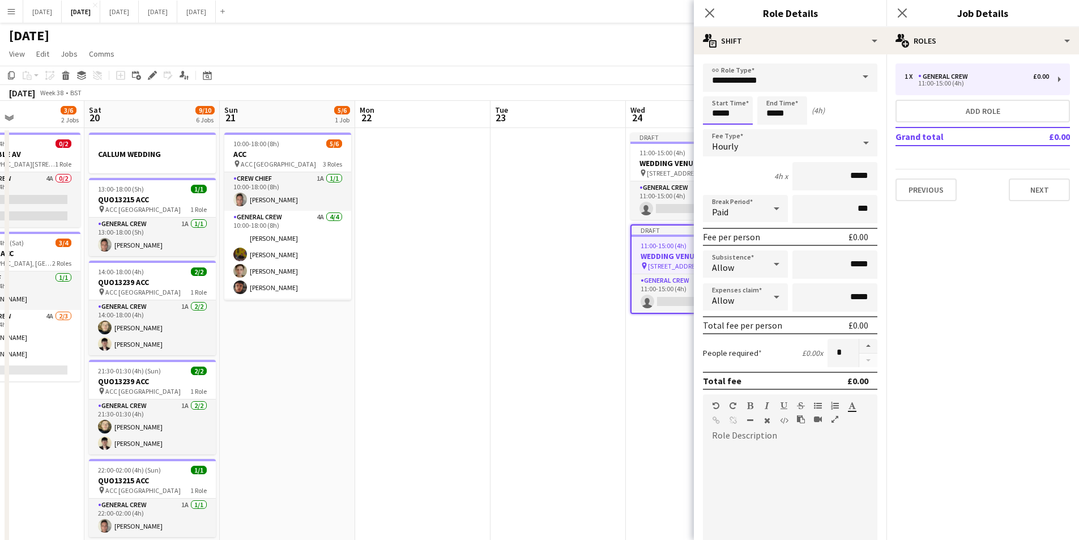
click at [721, 111] on input "*****" at bounding box center [728, 110] width 50 height 28
click at [717, 92] on div at bounding box center [716, 90] width 23 height 11
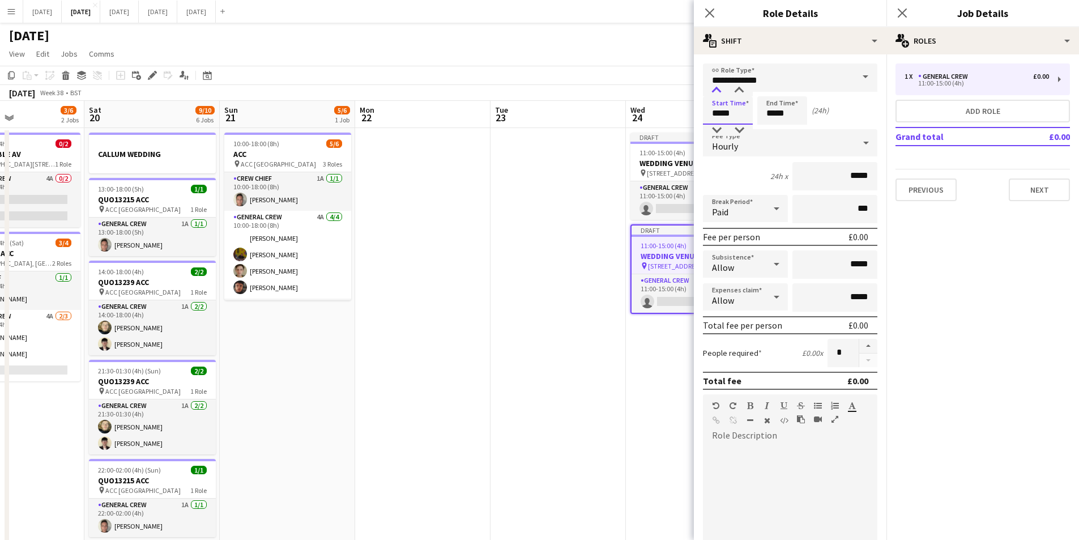
click at [717, 92] on div at bounding box center [716, 90] width 23 height 11
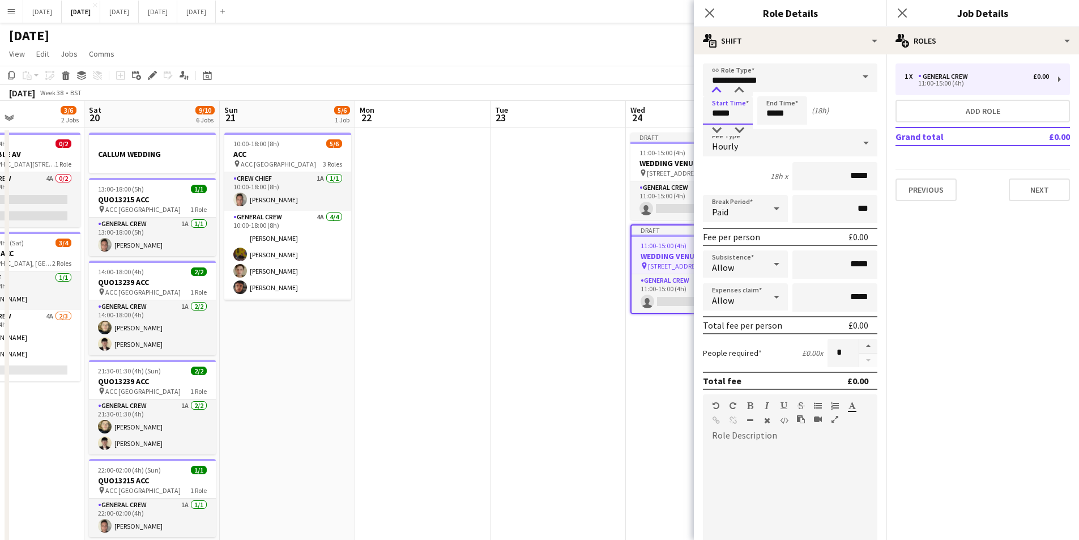
click at [717, 92] on div at bounding box center [716, 90] width 23 height 11
click at [738, 90] on div at bounding box center [739, 90] width 23 height 11
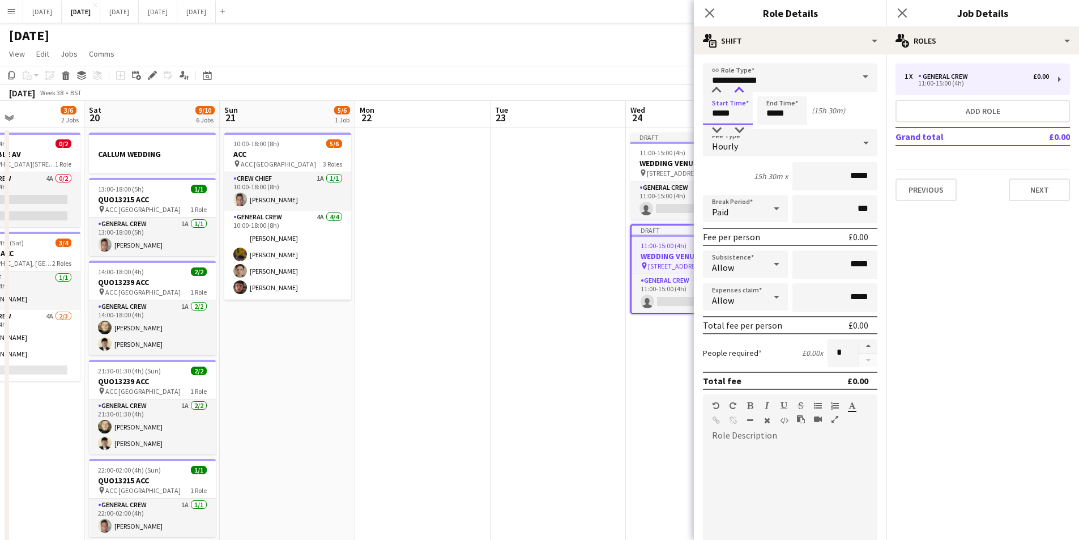
type input "*****"
click at [738, 90] on div at bounding box center [739, 90] width 23 height 11
click at [768, 105] on input "*****" at bounding box center [782, 110] width 50 height 28
click at [791, 88] on div at bounding box center [793, 90] width 23 height 11
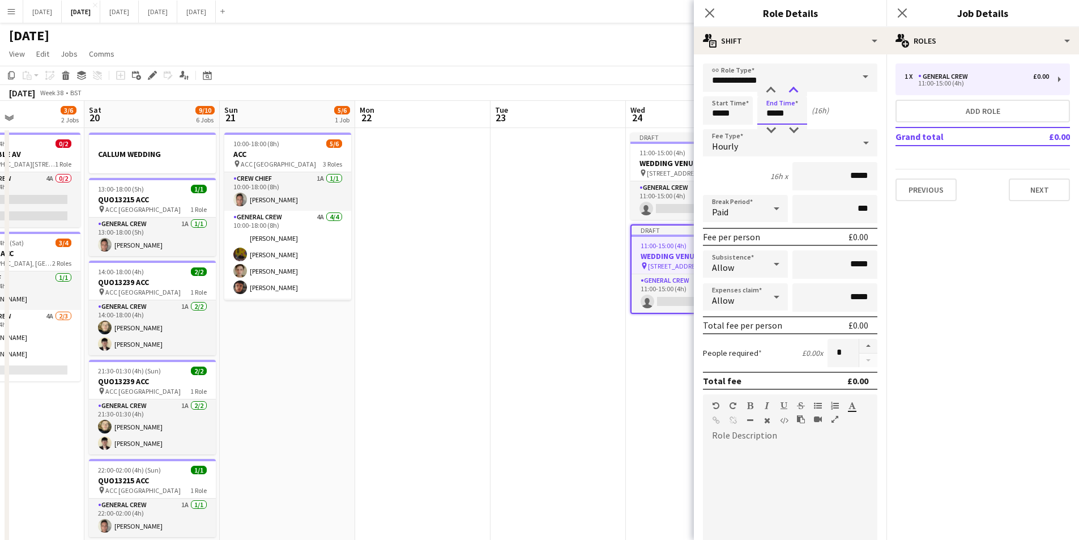
click at [791, 88] on div at bounding box center [793, 90] width 23 height 11
click at [770, 87] on div at bounding box center [771, 90] width 23 height 11
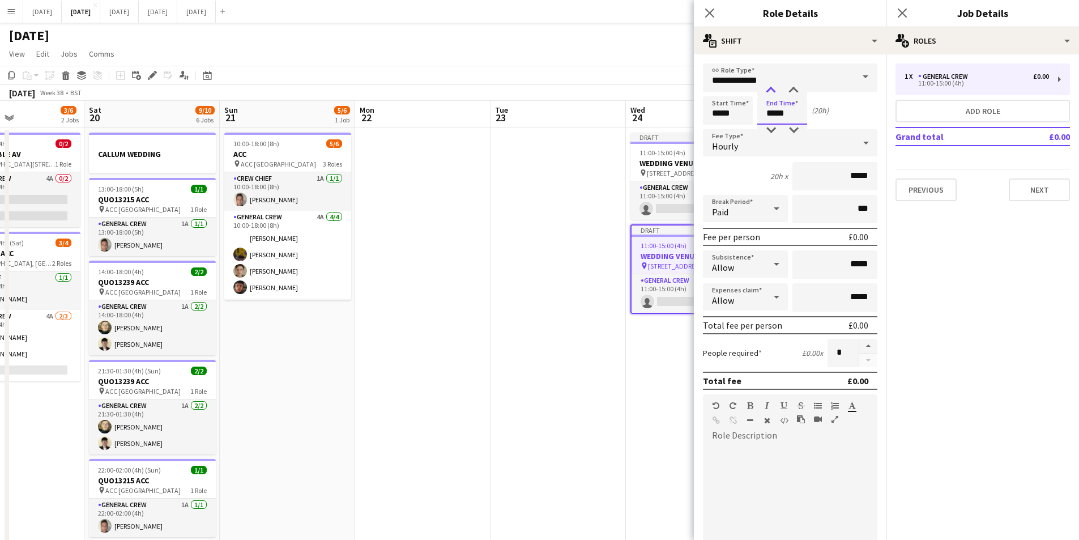
click at [770, 87] on div at bounding box center [771, 90] width 23 height 11
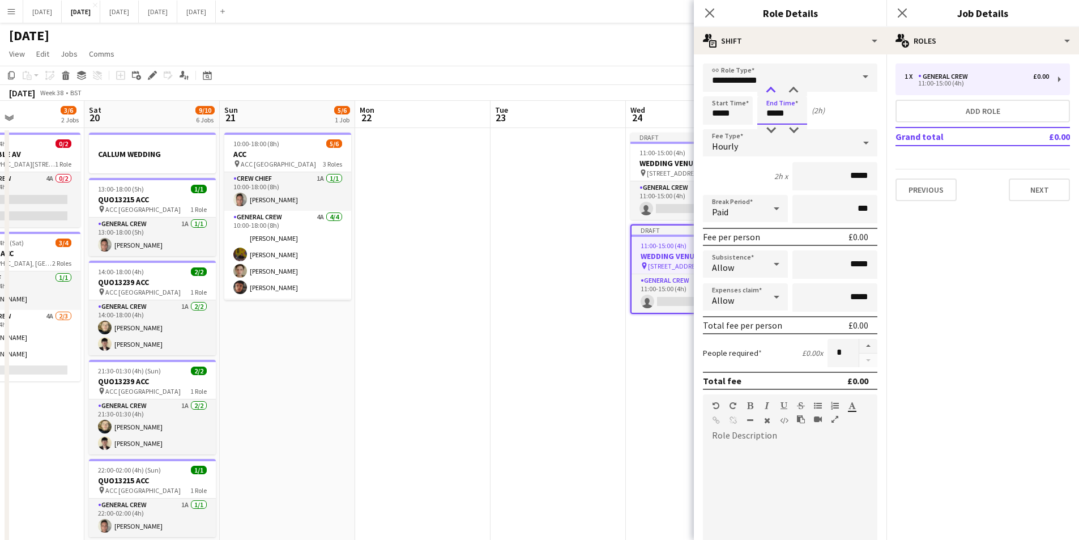
click at [770, 87] on div at bounding box center [771, 90] width 23 height 11
type input "*****"
click at [770, 87] on div at bounding box center [771, 90] width 23 height 11
click at [706, 8] on icon at bounding box center [709, 12] width 11 height 11
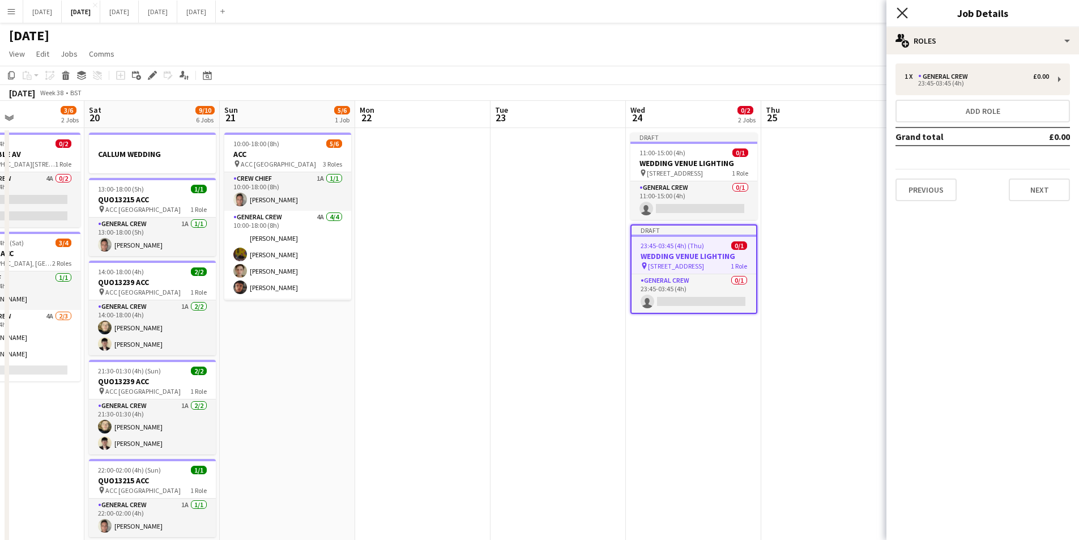
click at [902, 14] on icon at bounding box center [902, 12] width 11 height 11
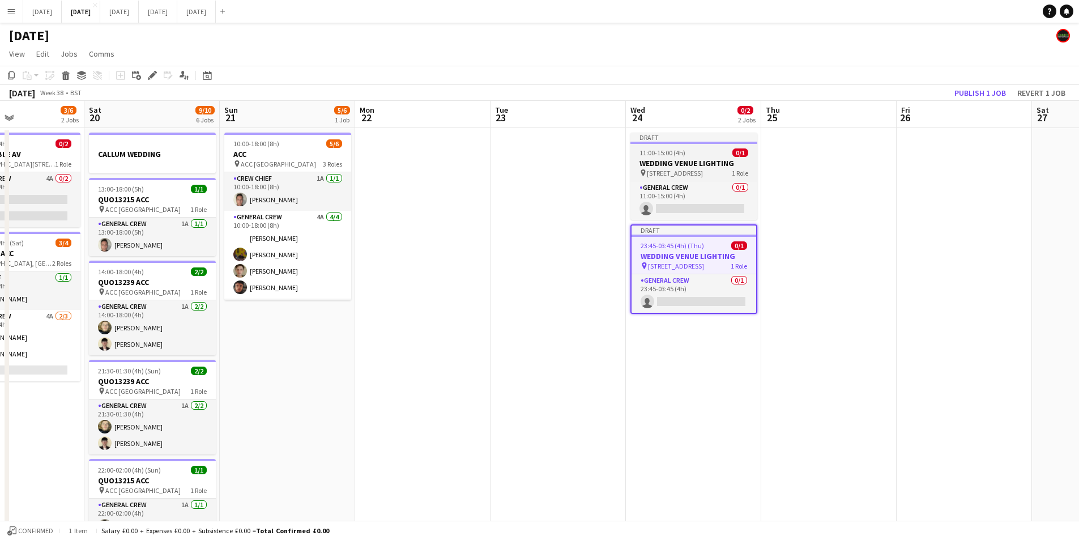
click at [695, 159] on h3 "WEDDING VENUE LIGHTING" at bounding box center [694, 163] width 127 height 10
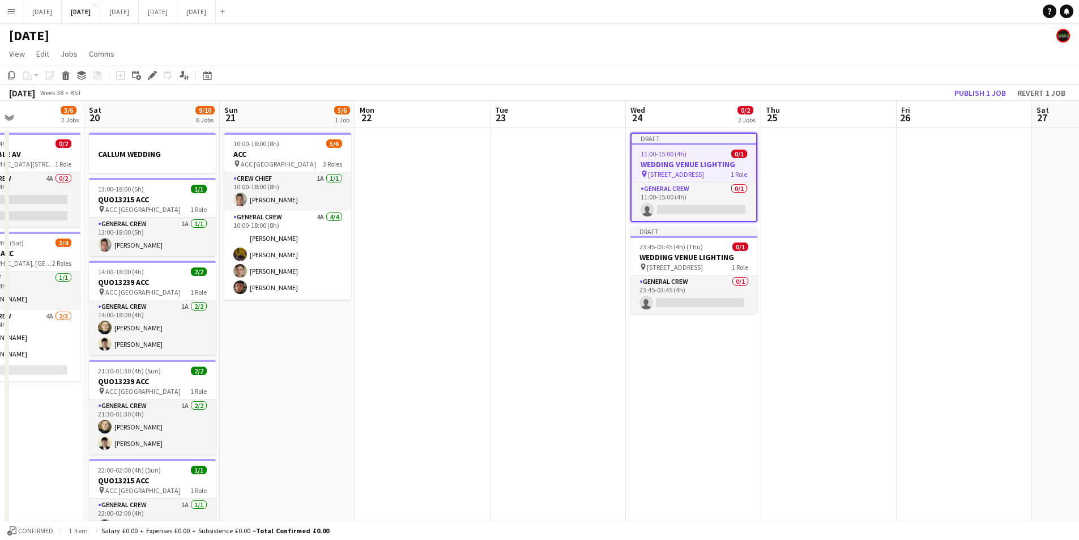
click at [695, 160] on h3 "WEDDING VENUE LIGHTING" at bounding box center [694, 164] width 125 height 10
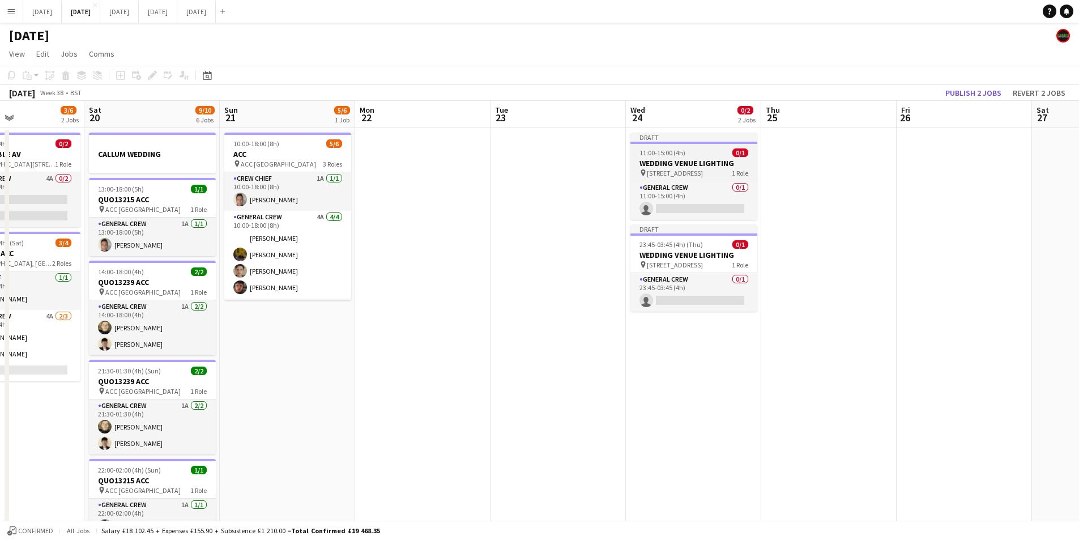
click at [695, 160] on h3 "WEDDING VENUE LIGHTING" at bounding box center [694, 163] width 127 height 10
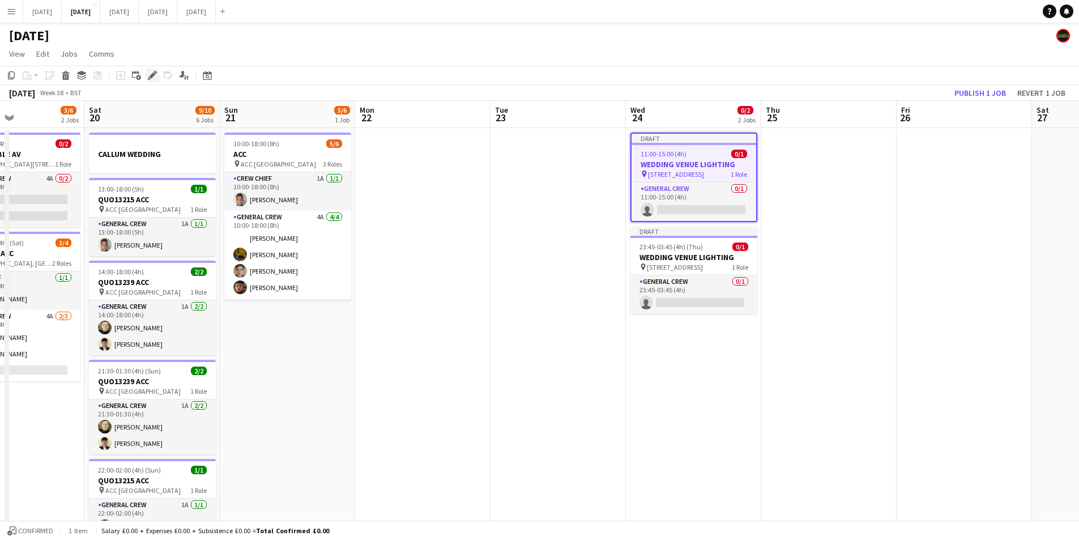
click at [152, 71] on icon "Edit" at bounding box center [152, 75] width 9 height 9
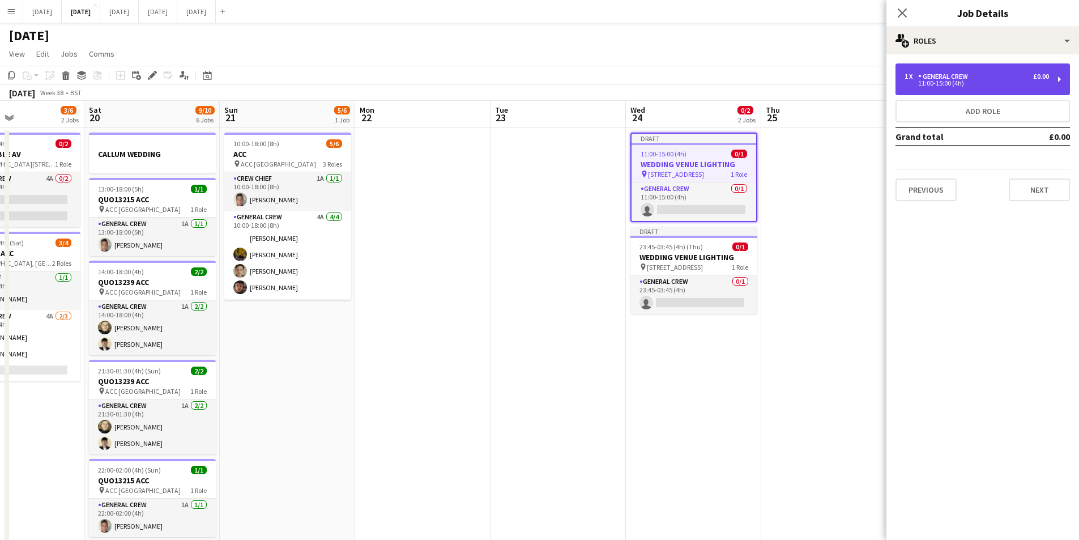
click at [962, 90] on div "1 x General Crew £0.00 11:00-15:00 (4h)" at bounding box center [983, 79] width 174 height 32
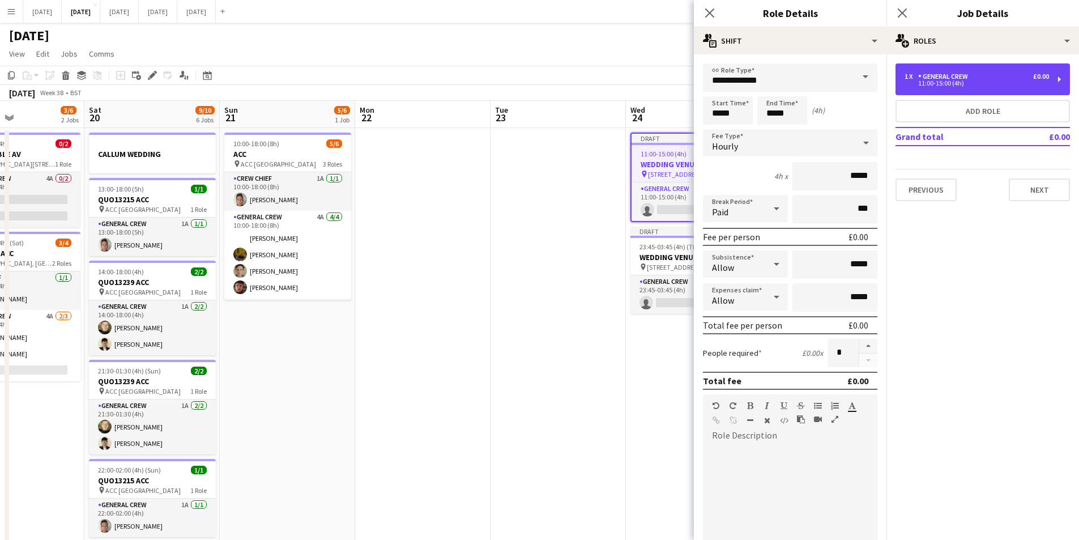
scroll to position [228, 0]
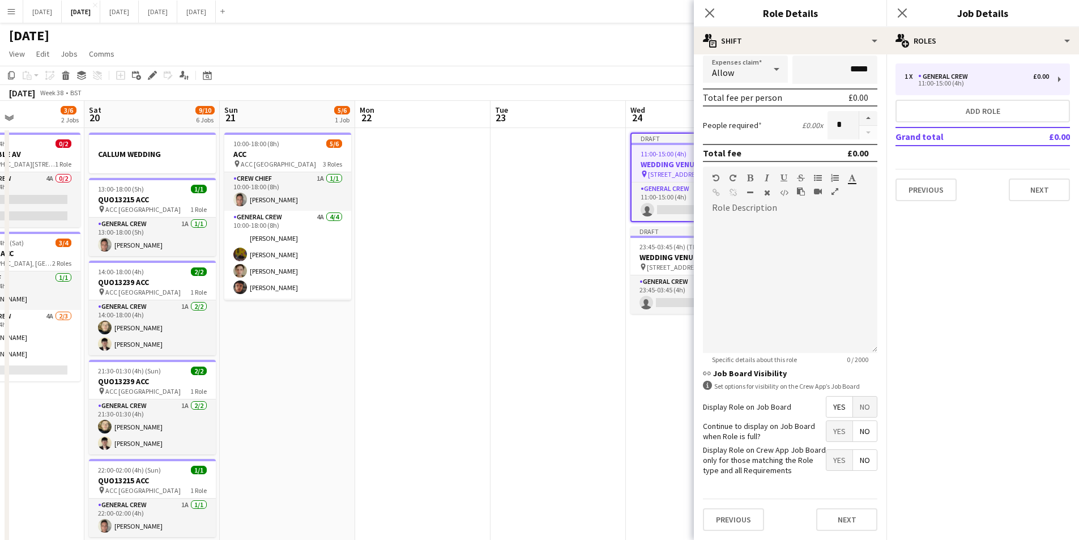
drag, startPoint x: 858, startPoint y: 408, endPoint x: 717, endPoint y: 227, distance: 230.2
click at [858, 408] on span "No" at bounding box center [865, 407] width 24 height 20
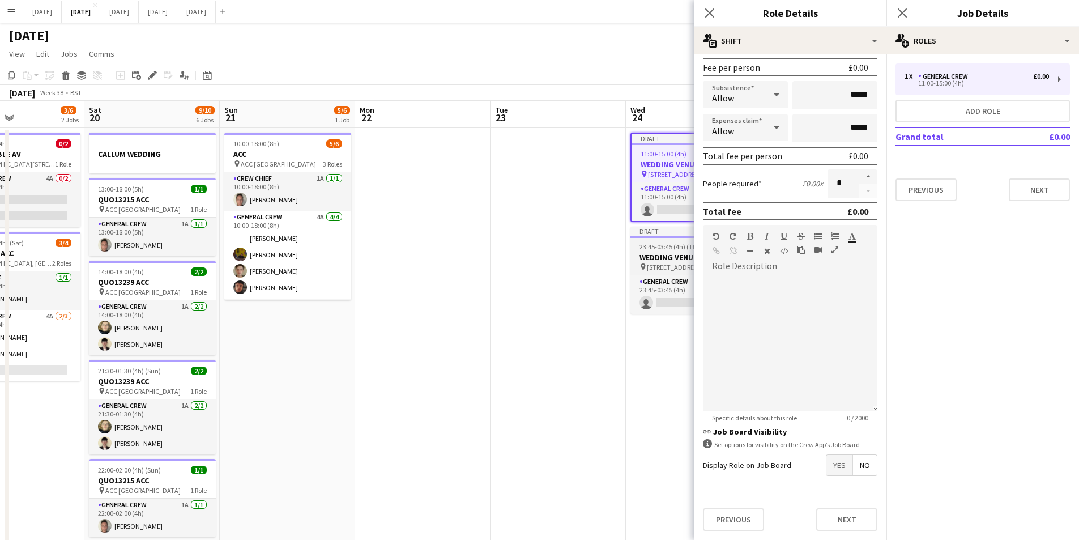
scroll to position [169, 0]
click at [662, 244] on span "23:45-03:45 (4h) (Thu)" at bounding box center [671, 246] width 63 height 8
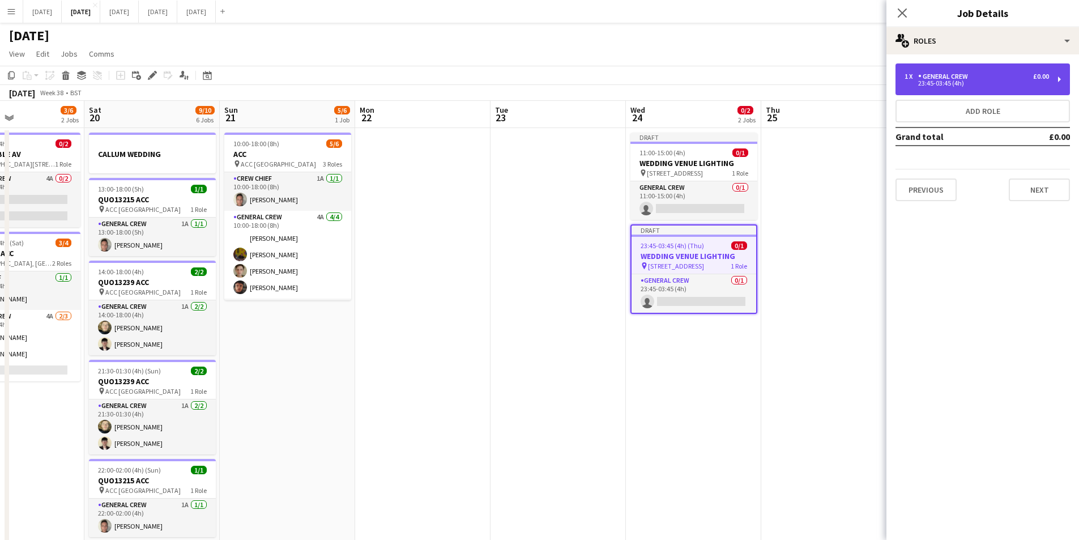
click at [973, 82] on div "23:45-03:45 (4h)" at bounding box center [977, 83] width 144 height 6
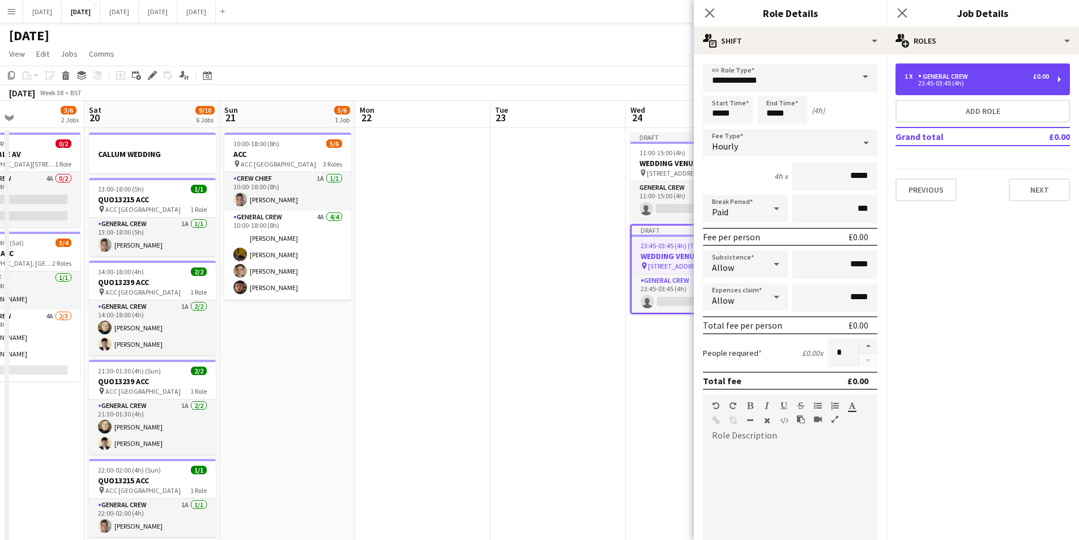
scroll to position [228, 0]
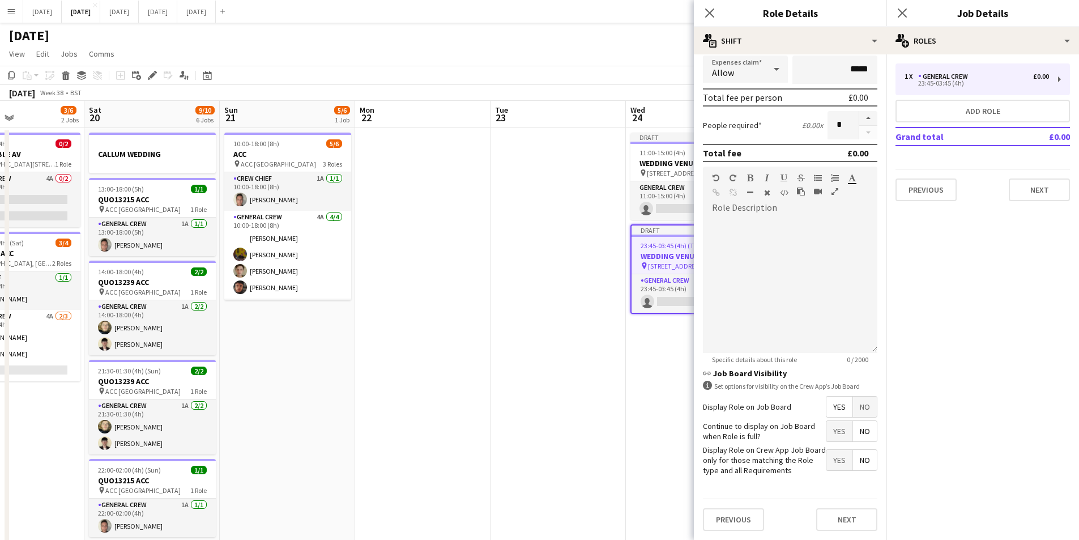
click at [863, 406] on span "No" at bounding box center [865, 407] width 24 height 20
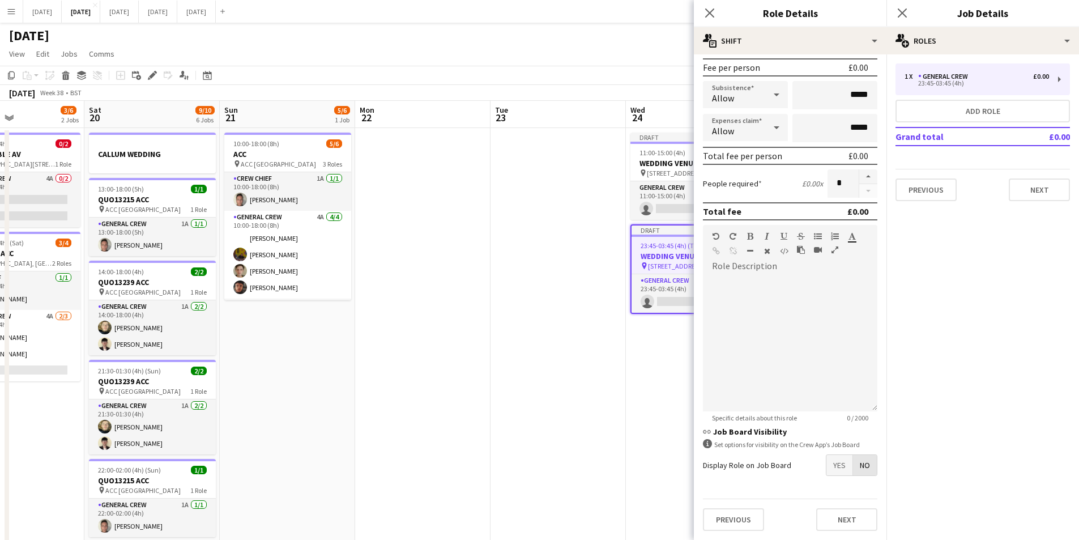
scroll to position [169, 0]
click at [712, 9] on icon "Close pop-in" at bounding box center [709, 12] width 11 height 11
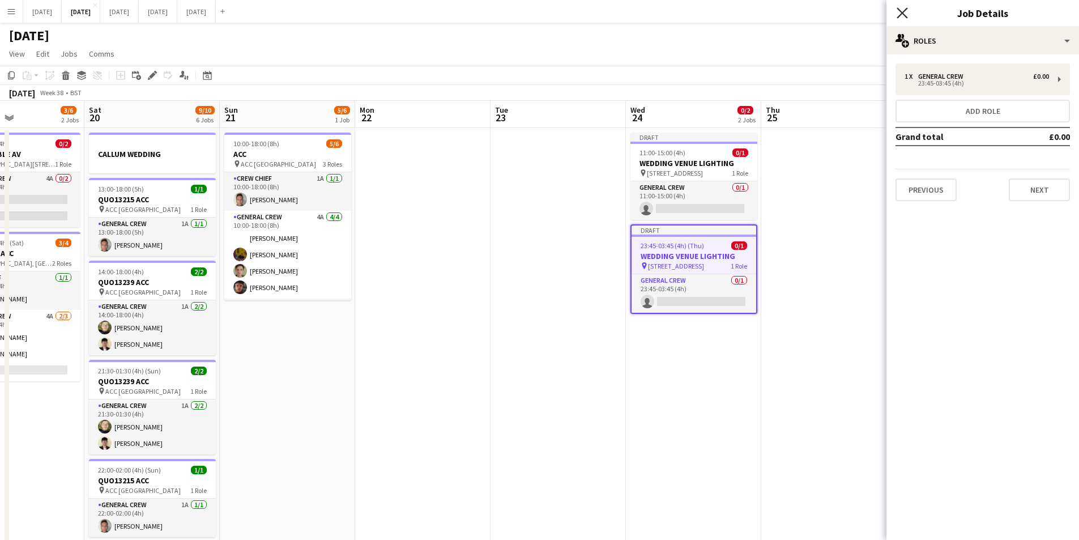
click at [901, 12] on icon at bounding box center [902, 12] width 11 height 11
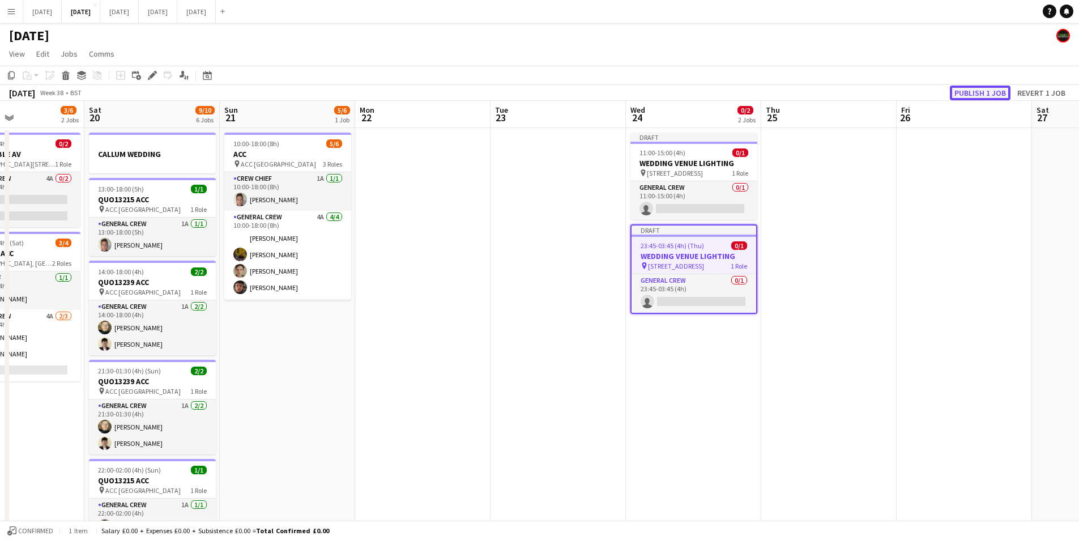
click at [984, 92] on button "Publish 1 job" at bounding box center [980, 93] width 61 height 15
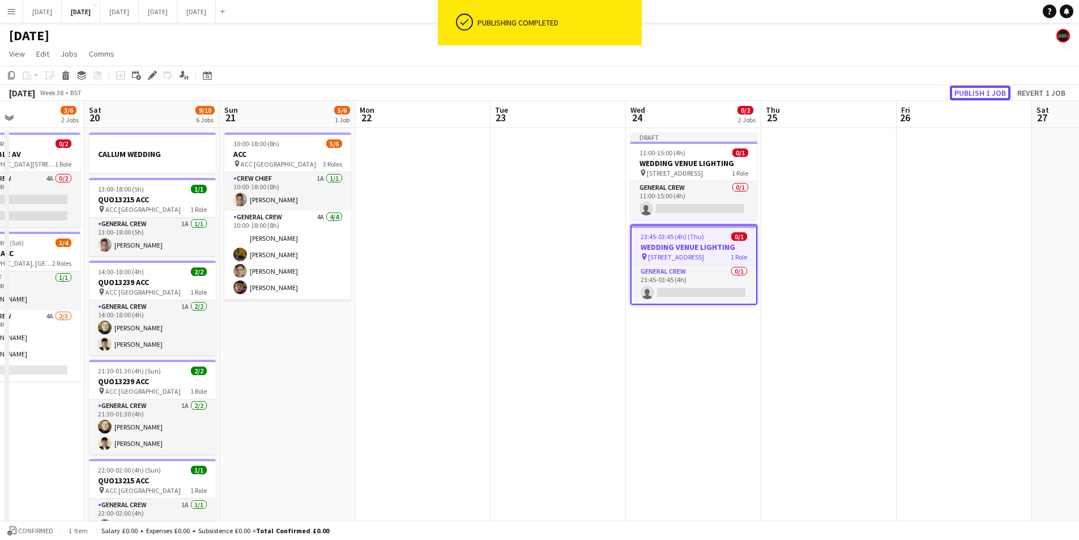
click at [982, 92] on button "Publish 1 job" at bounding box center [980, 93] width 61 height 15
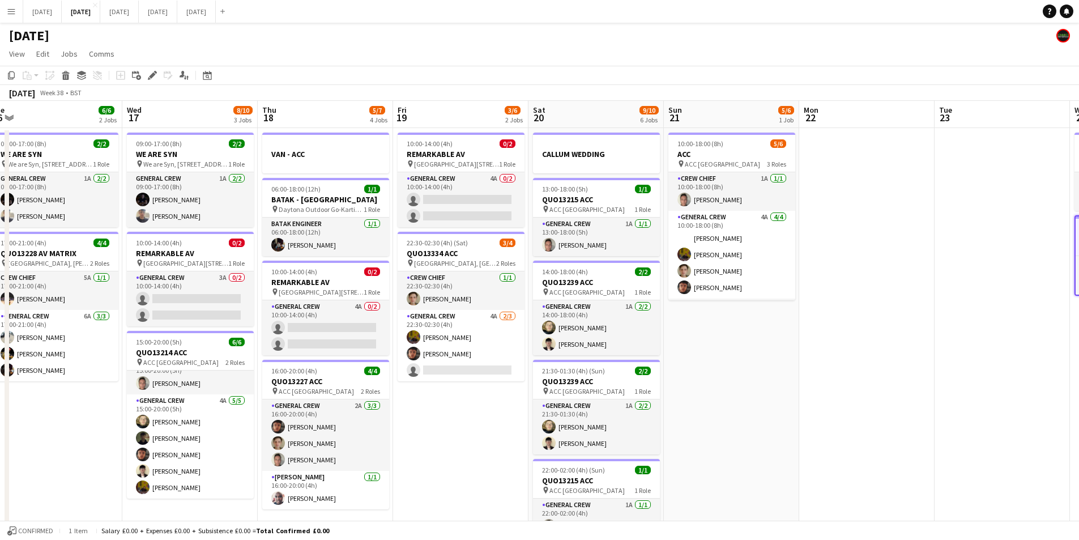
drag, startPoint x: 336, startPoint y: 399, endPoint x: 851, endPoint y: 416, distance: 515.3
click at [849, 417] on app-calendar-viewport "Sun 14 6/6 2 Jobs Mon 15 4/4 2 Jobs Tue 16 6/6 2 Jobs Wed 17 8/10 3 Jobs Thu 18…" at bounding box center [539, 450] width 1079 height 699
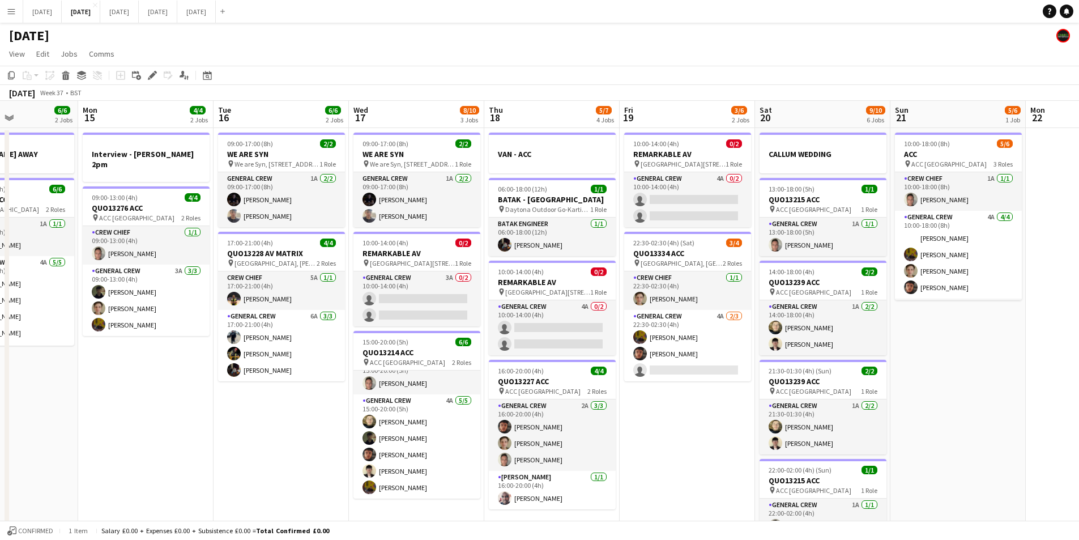
scroll to position [0, 315]
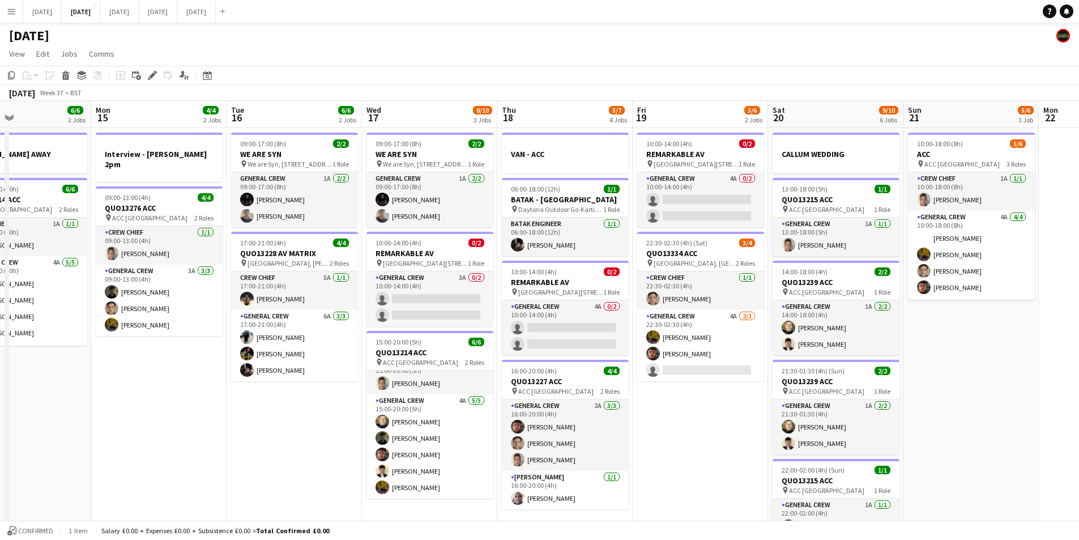
drag, startPoint x: 514, startPoint y: 437, endPoint x: 686, endPoint y: 461, distance: 172.7
click at [686, 461] on app-calendar-viewport "Fri 12 6/6 2 Jobs Sat 13 4/10 5 Jobs Sun 14 6/6 2 Jobs Mon 15 4/4 2 Jobs Tue 16…" at bounding box center [539, 450] width 1079 height 699
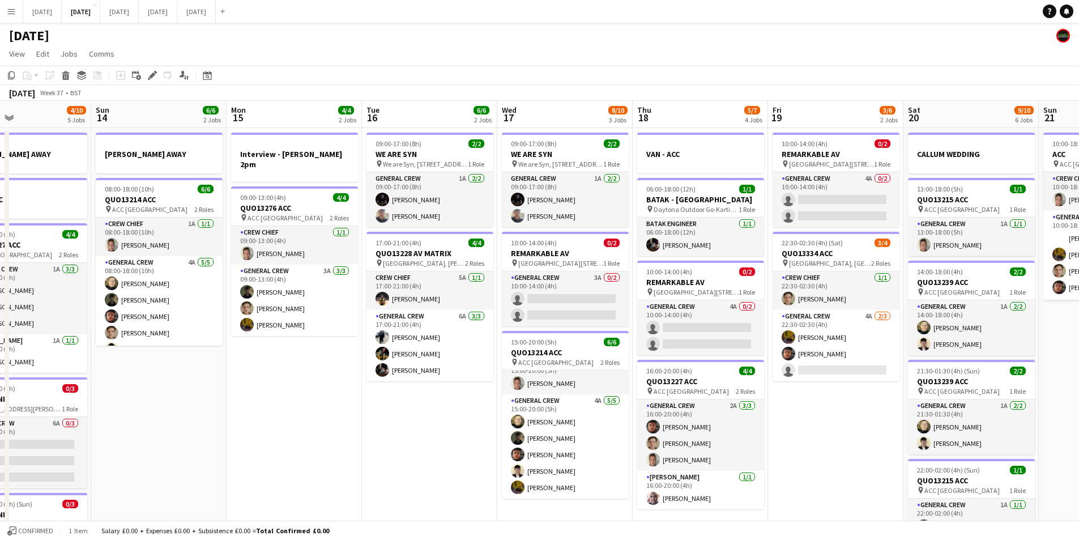
scroll to position [0, 284]
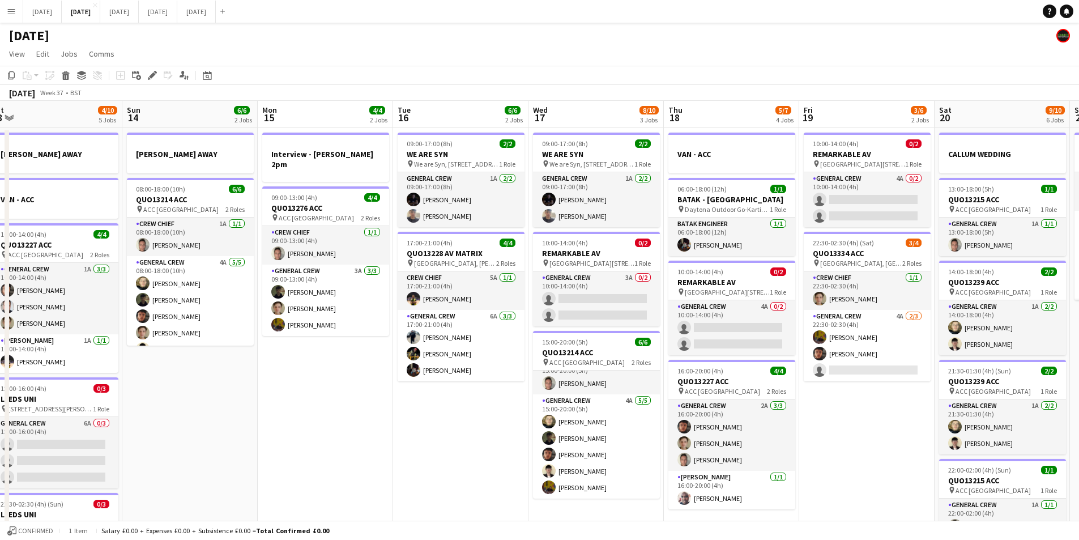
drag, startPoint x: 240, startPoint y: 463, endPoint x: 460, endPoint y: 462, distance: 219.8
click at [459, 463] on app-calendar-viewport "Thu 11 12/13 5 Jobs Fri 12 6/6 2 Jobs Sat 13 4/10 5 Jobs Sun 14 6/6 2 Jobs Mon …" at bounding box center [539, 450] width 1079 height 699
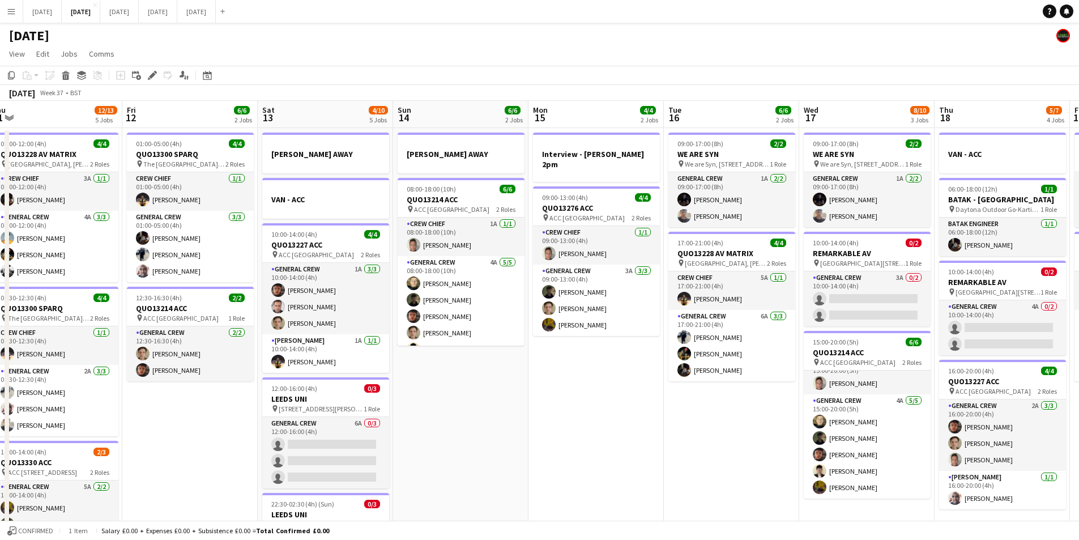
drag, startPoint x: 369, startPoint y: 431, endPoint x: 440, endPoint y: 444, distance: 72.0
click at [440, 444] on app-calendar-viewport "Tue 9 4/4 2 Jobs Wed 10 2/2 2 Jobs Thu 11 12/13 5 Jobs Fri 12 6/6 2 Jobs Sat 13…" at bounding box center [539, 450] width 1079 height 699
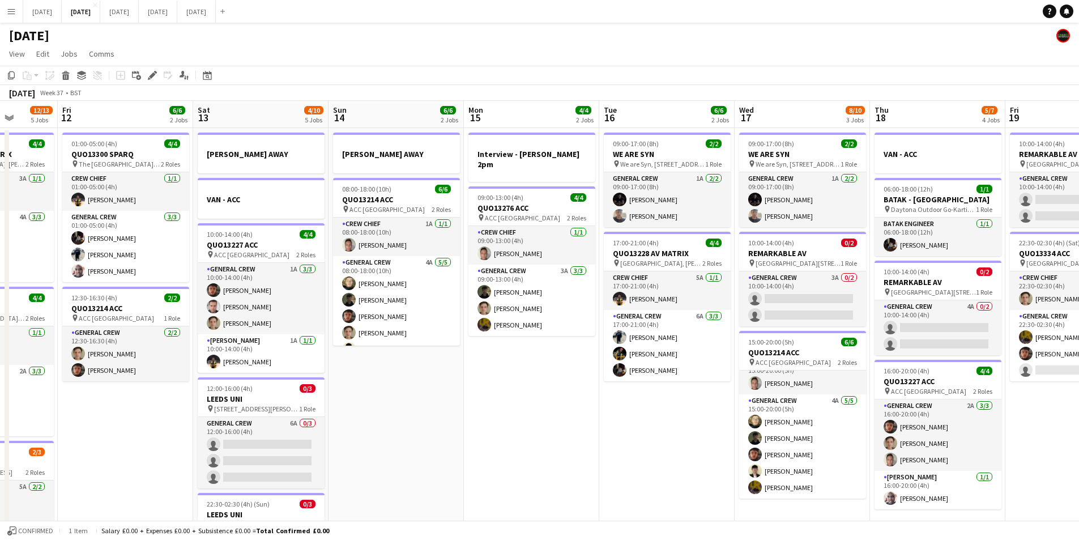
scroll to position [0, 266]
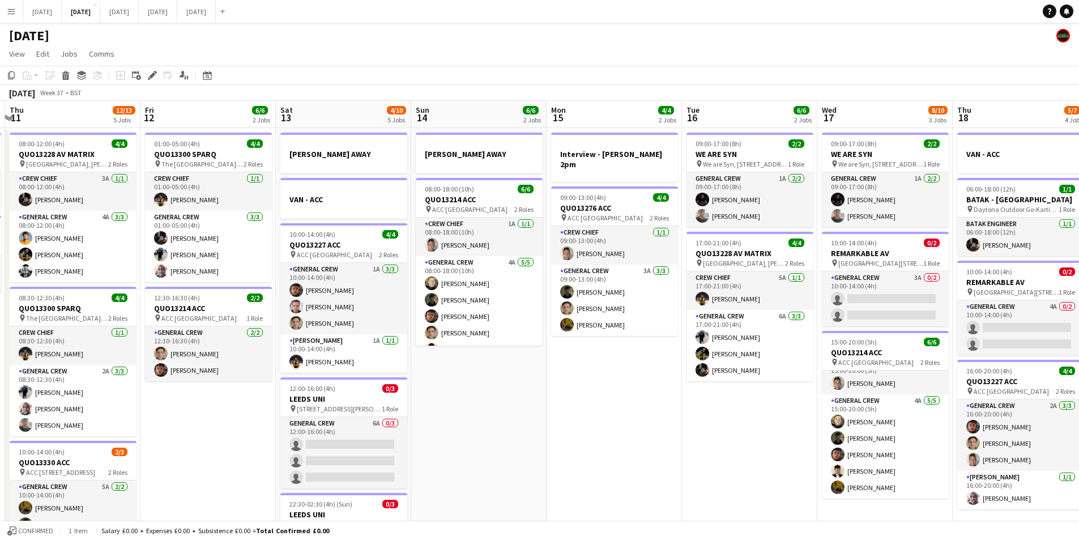
drag, startPoint x: 144, startPoint y: 423, endPoint x: 227, endPoint y: 431, distance: 83.0
click at [227, 431] on app-calendar-viewport "Tue 9 4/4 2 Jobs Wed 10 2/2 2 Jobs Thu 11 12/13 5 Jobs Fri 12 6/6 2 Jobs Sat 13…" at bounding box center [539, 450] width 1079 height 699
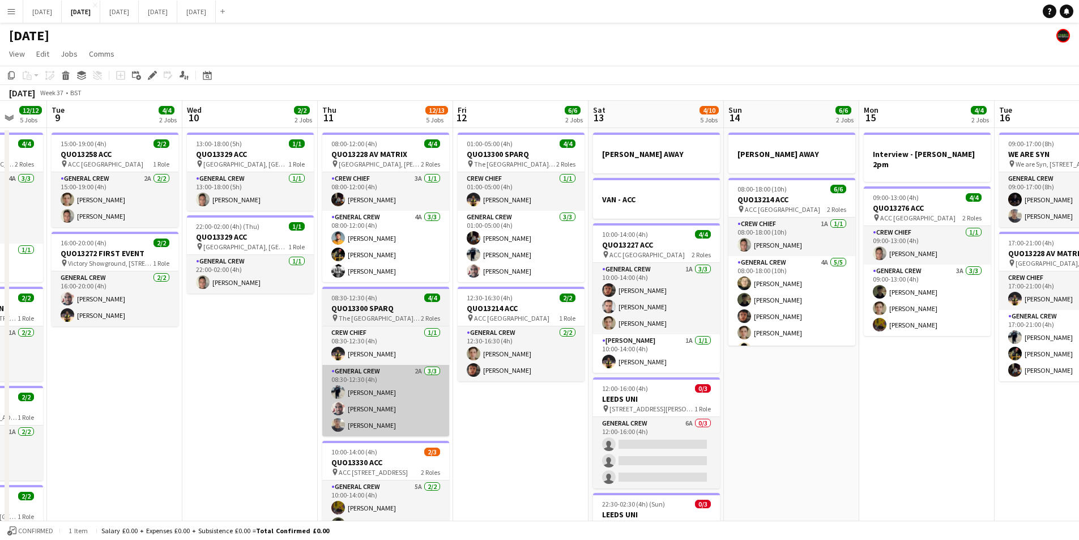
drag, startPoint x: 194, startPoint y: 437, endPoint x: 333, endPoint y: 382, distance: 148.5
click at [443, 428] on app-calendar-viewport "Sun 7 7/7 1 Job Mon 8 12/12 5 Jobs Tue 9 4/4 2 Jobs Wed 10 2/2 2 Jobs Thu 11 12…" at bounding box center [539, 450] width 1079 height 699
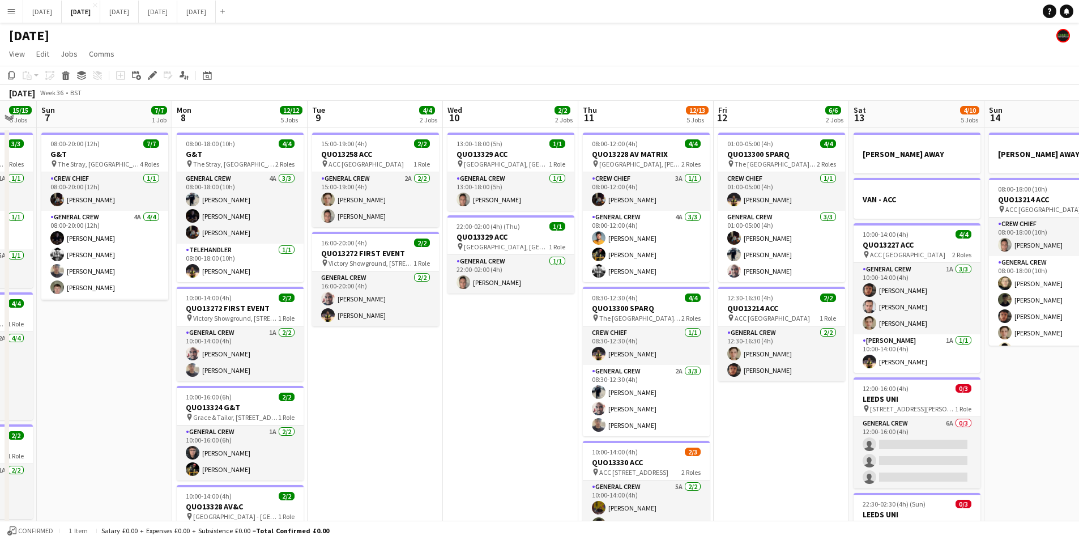
drag, startPoint x: 193, startPoint y: 401, endPoint x: 377, endPoint y: 395, distance: 184.2
click at [471, 409] on app-calendar-viewport "Fri 5 14/14 3 Jobs Sat 6 15/15 5 Jobs Sun 7 7/7 1 Job Mon 8 12/12 5 Jobs Tue 9 …" at bounding box center [539, 450] width 1079 height 699
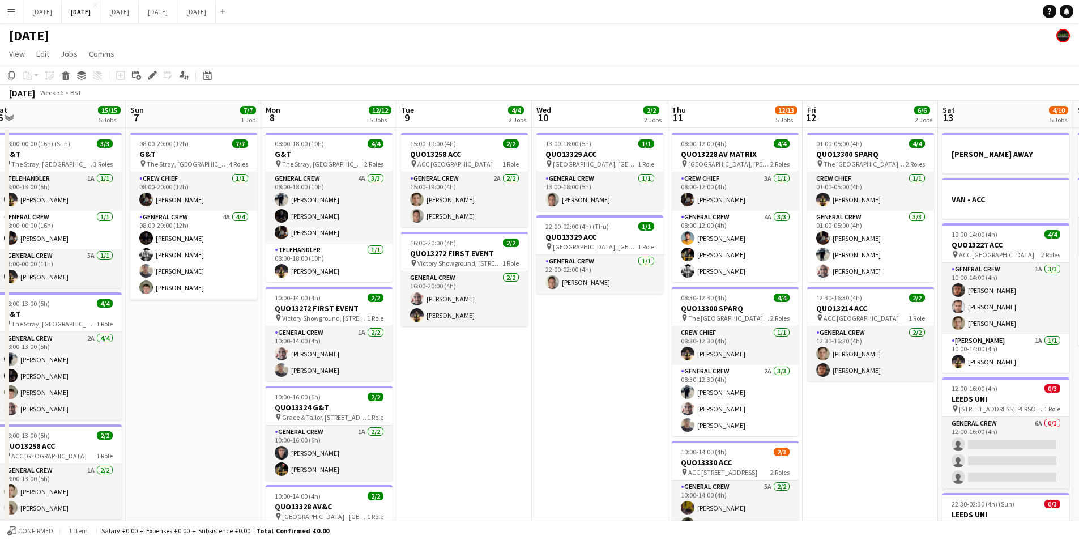
drag, startPoint x: 351, startPoint y: 403, endPoint x: 433, endPoint y: 398, distance: 82.9
click at [603, 407] on app-calendar-viewport "Thu 4 20/20 5 Jobs Fri 5 14/14 3 Jobs Sat 6 15/15 5 Jobs Sun 7 7/7 1 Job Mon 8 …" at bounding box center [539, 450] width 1079 height 699
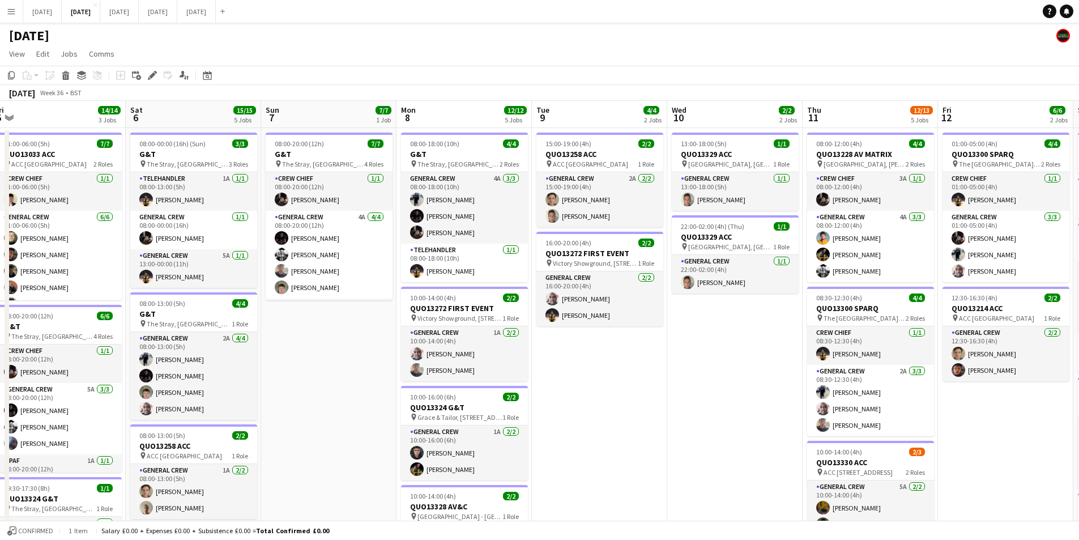
scroll to position [0, 299]
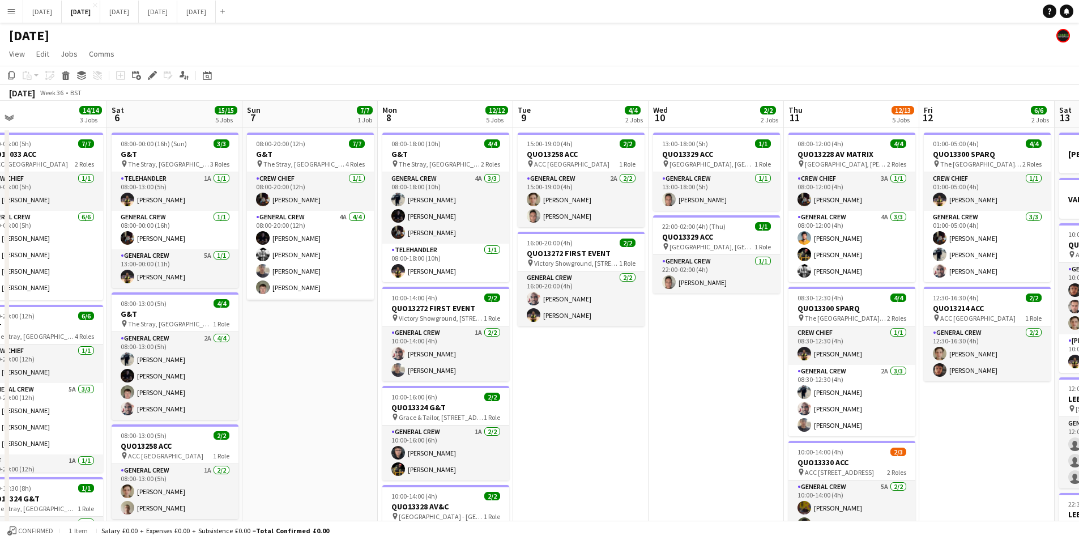
drag, startPoint x: 318, startPoint y: 356, endPoint x: 380, endPoint y: 321, distance: 71.3
click at [357, 359] on app-calendar-viewport "Wed 3 16/16 3 Jobs Thu 4 20/20 5 Jobs Fri 5 14/14 3 Jobs Sat 6 15/15 5 Jobs Sun…" at bounding box center [539, 450] width 1079 height 699
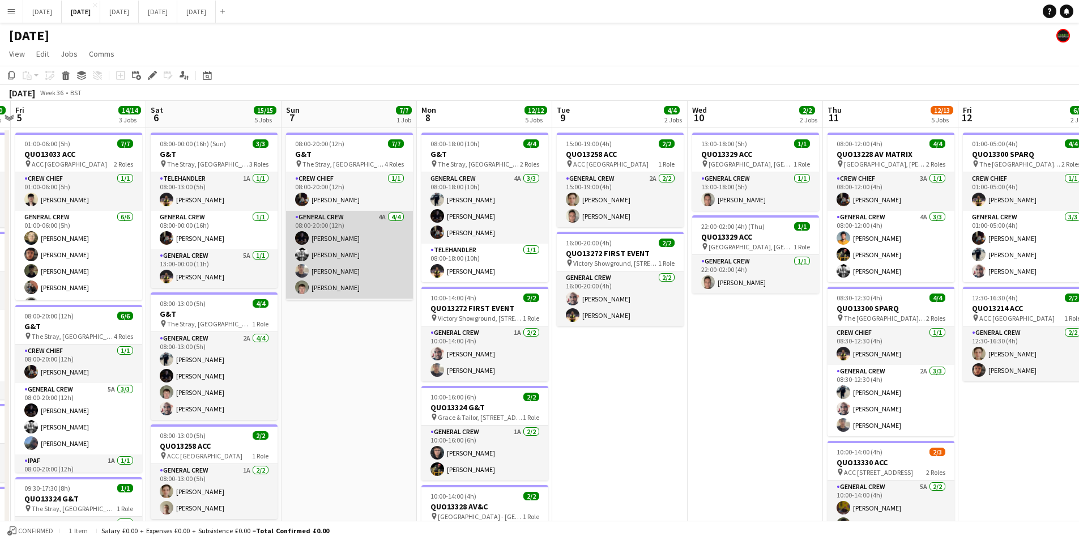
scroll to position [75, 0]
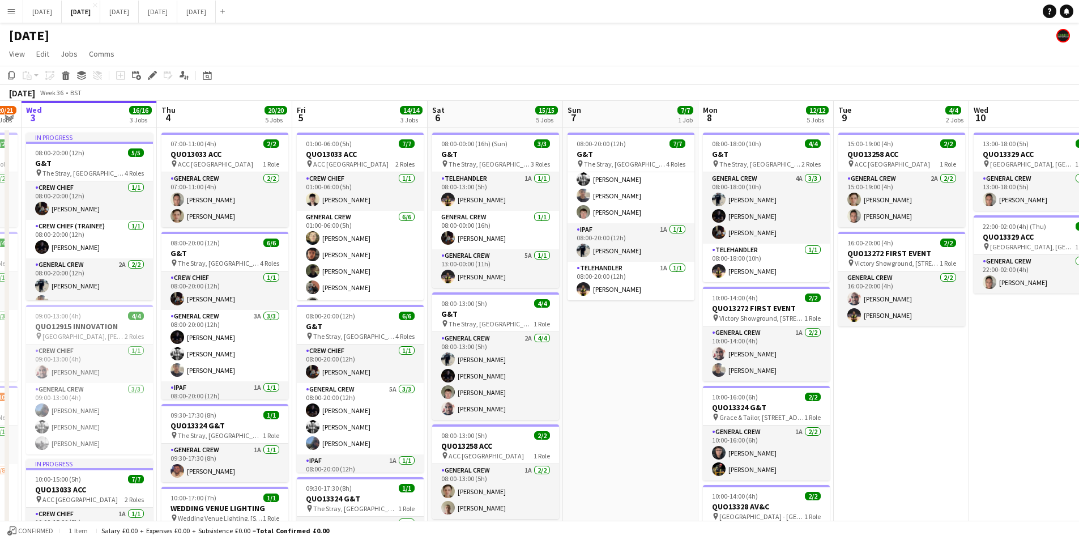
drag, startPoint x: 392, startPoint y: 370, endPoint x: 569, endPoint y: 351, distance: 178.3
click at [638, 363] on app-calendar-viewport "Mon 1 16/16 3 Jobs Tue 2 20/21 4 Jobs Wed 3 16/16 3 Jobs Thu 4 20/20 5 Jobs Fri…" at bounding box center [539, 450] width 1079 height 699
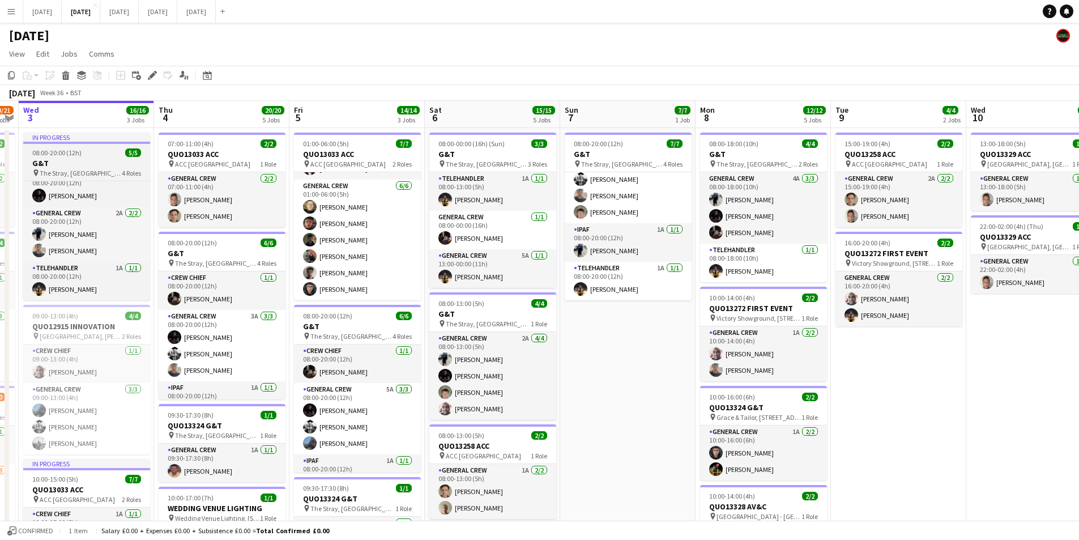
scroll to position [0, 0]
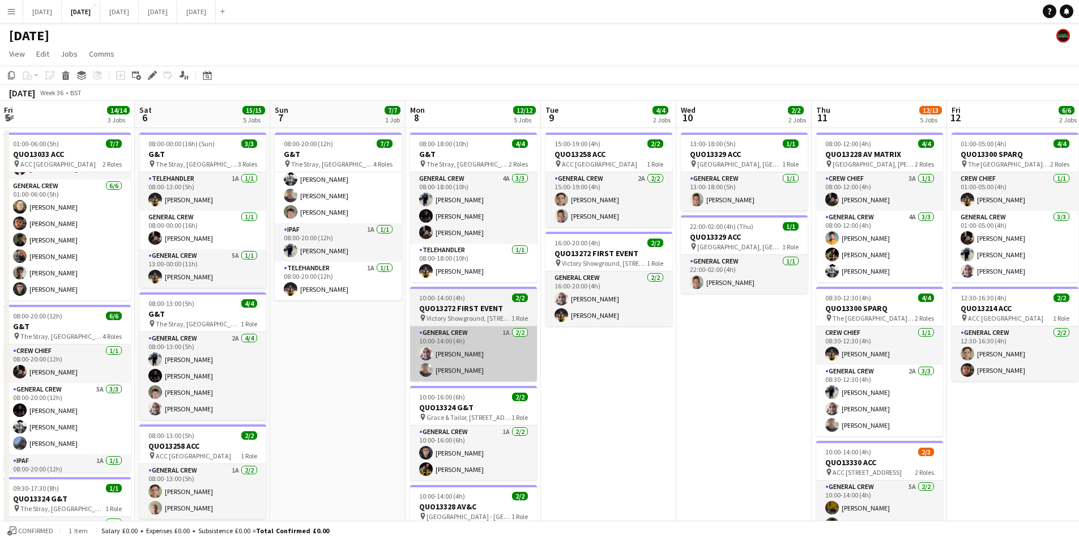
drag, startPoint x: 621, startPoint y: 387, endPoint x: 419, endPoint y: 356, distance: 204.0
click at [340, 354] on app-calendar-viewport "Tue 2 20/21 4 Jobs Wed 3 16/16 3 Jobs Thu 4 20/20 5 Jobs Fri 5 14/14 3 Jobs Sat…" at bounding box center [539, 450] width 1079 height 699
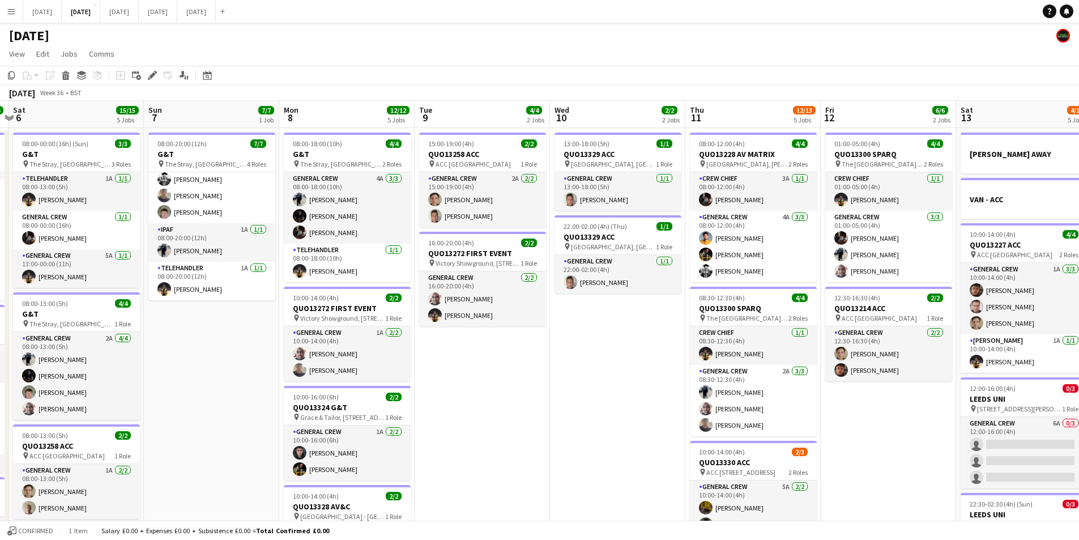
drag, startPoint x: 712, startPoint y: 394, endPoint x: 472, endPoint y: 352, distance: 243.3
click at [453, 353] on app-calendar-viewport "Wed 3 16/16 3 Jobs Thu 4 20/20 5 Jobs Fri 5 14/14 3 Jobs Sat 6 15/15 5 Jobs Sun…" at bounding box center [539, 450] width 1079 height 699
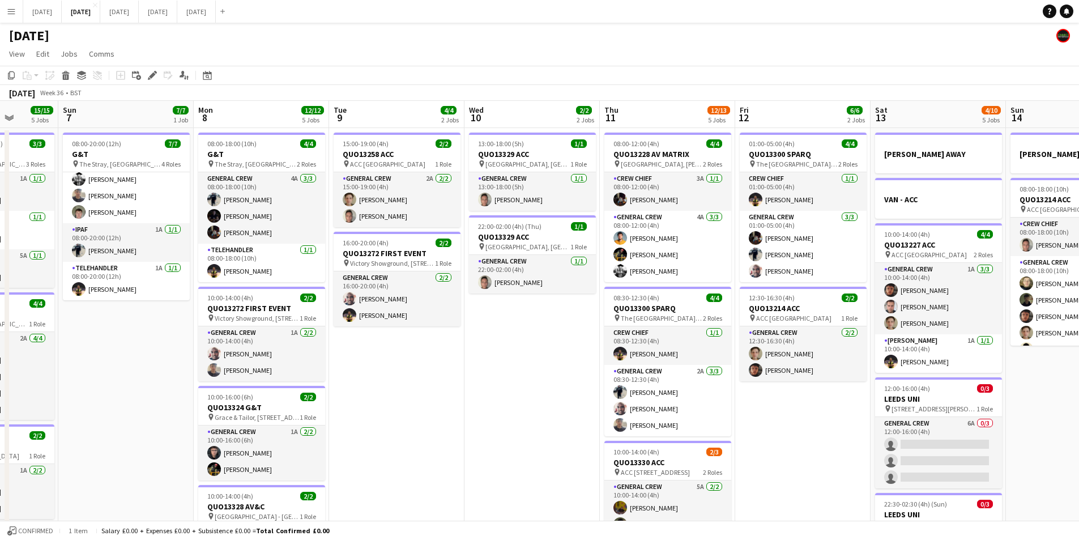
scroll to position [0, 343]
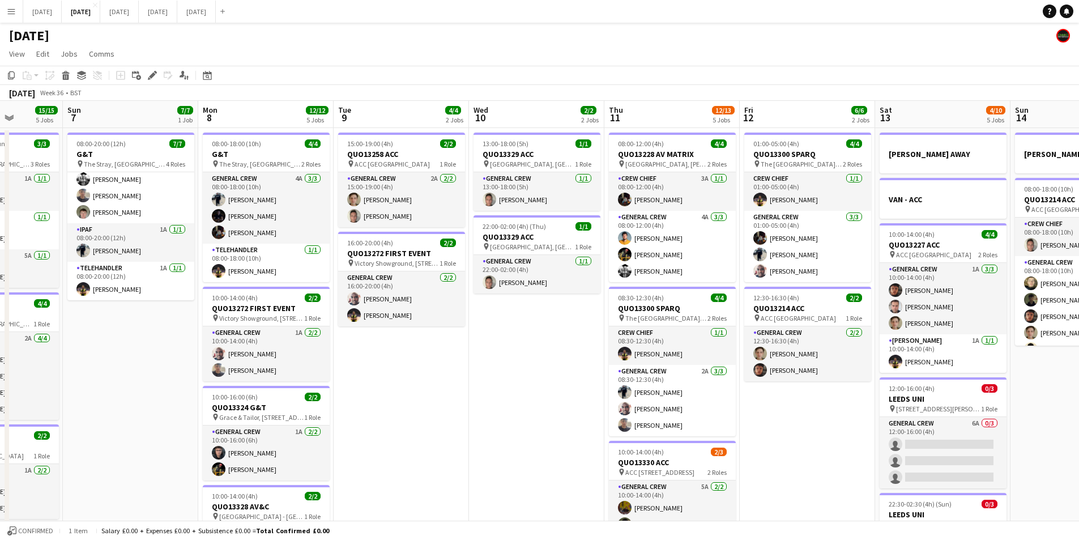
drag, startPoint x: 129, startPoint y: 386, endPoint x: 138, endPoint y: 386, distance: 8.5
click at [138, 386] on app-calendar-viewport "Thu 4 20/20 5 Jobs Fri 5 14/14 3 Jobs Sat 6 15/15 5 Jobs Sun 7 7/7 1 Job Mon 8 …" at bounding box center [539, 450] width 1079 height 699
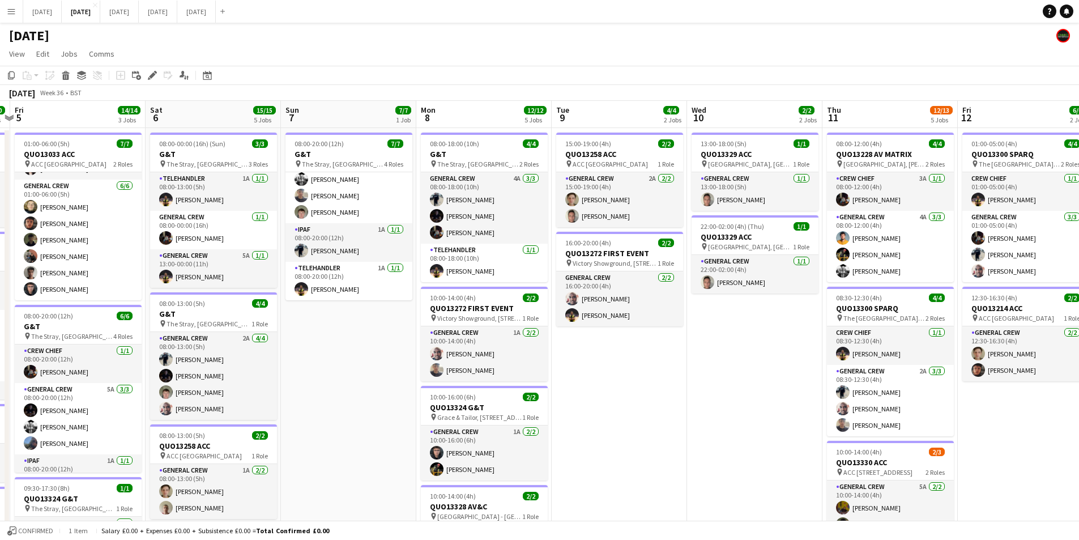
drag, startPoint x: 187, startPoint y: 376, endPoint x: 418, endPoint y: 374, distance: 231.1
click at [410, 380] on app-calendar-viewport "Wed 3 16/16 3 Jobs Thu 4 20/20 5 Jobs Fri 5 14/14 3 Jobs Sat 6 15/15 5 Jobs Sun…" at bounding box center [539, 450] width 1079 height 699
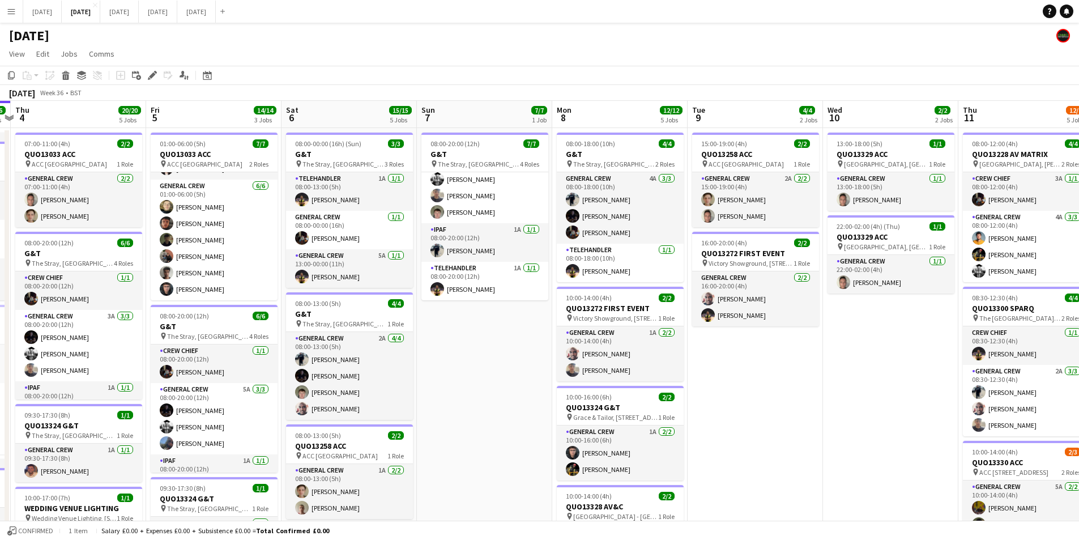
drag, startPoint x: 354, startPoint y: 354, endPoint x: 508, endPoint y: 365, distance: 154.5
click at [489, 370] on app-calendar-viewport "Tue 2 20/21 4 Jobs Wed 3 16/16 3 Jobs Thu 4 20/20 5 Jobs Fri 5 14/14 3 Jobs Sat…" at bounding box center [539, 450] width 1079 height 699
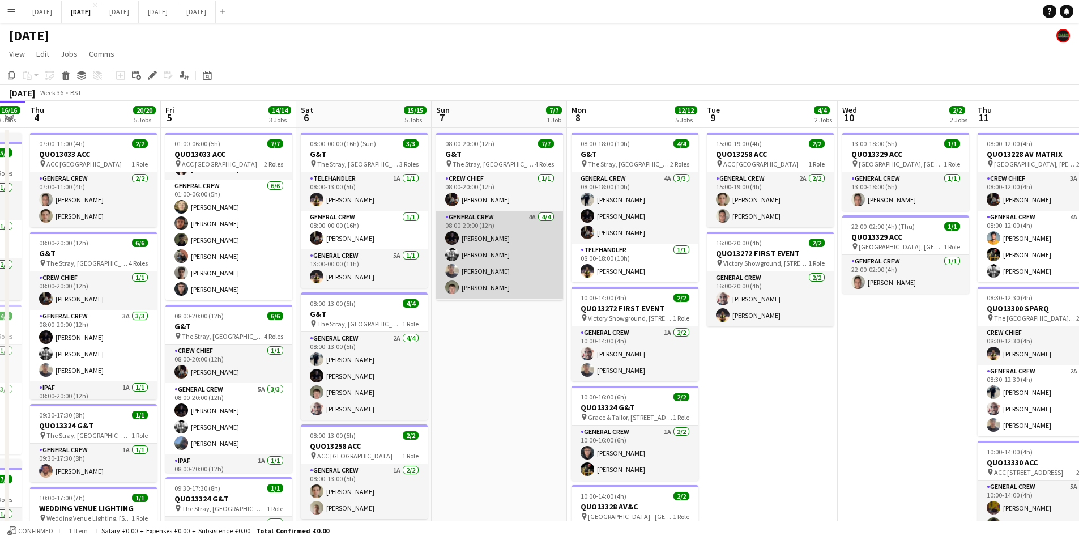
scroll to position [75, 0]
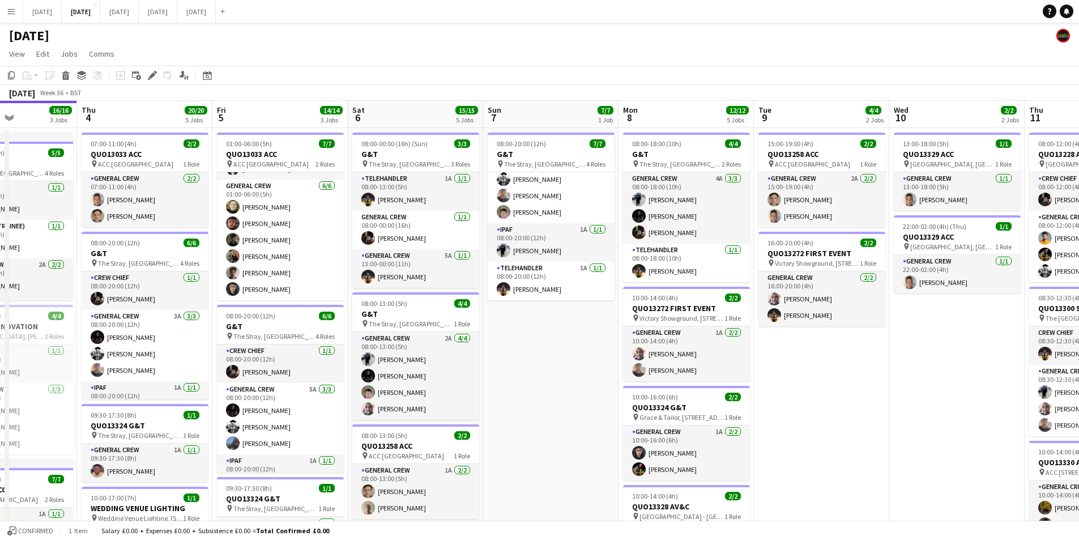
drag, startPoint x: 457, startPoint y: 372, endPoint x: 510, endPoint y: 367, distance: 54.0
click at [510, 373] on app-calendar-viewport "Mon 1 16/16 3 Jobs Tue 2 20/21 4 Jobs Wed 3 16/16 3 Jobs Thu 4 20/20 5 Jobs Fri…" at bounding box center [539, 450] width 1079 height 699
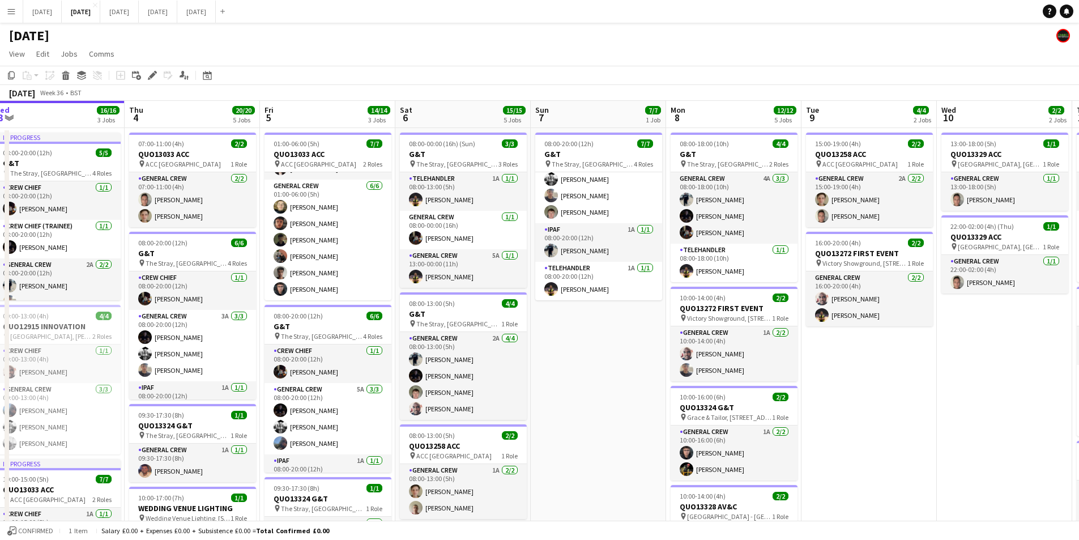
drag, startPoint x: 512, startPoint y: 354, endPoint x: 563, endPoint y: 362, distance: 51.6
click at [557, 365] on app-calendar-viewport "Mon 1 16/16 3 Jobs Tue 2 20/21 4 Jobs Wed 3 16/16 3 Jobs Thu 4 20/20 5 Jobs Fri…" at bounding box center [539, 450] width 1079 height 699
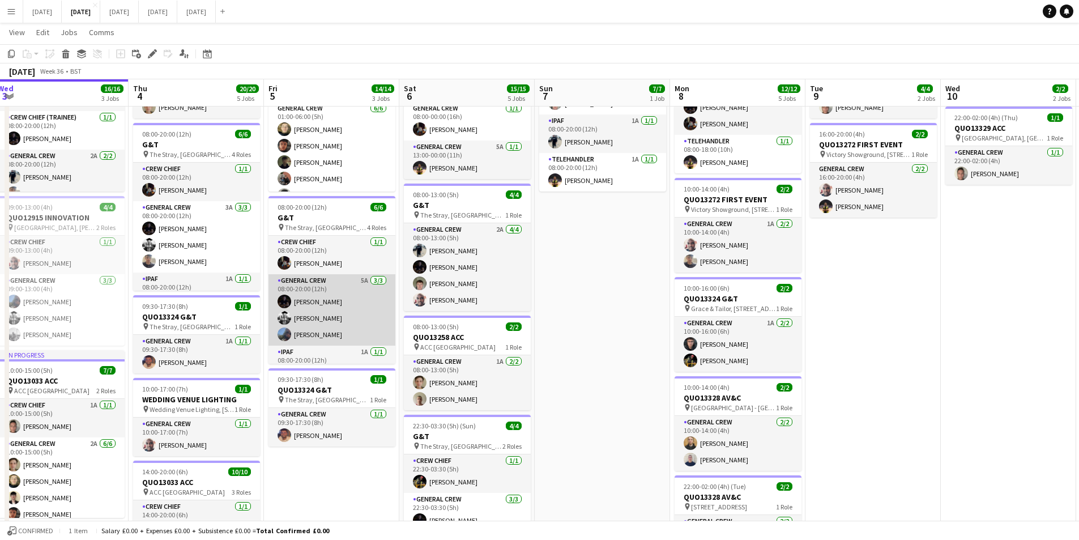
scroll to position [0, 0]
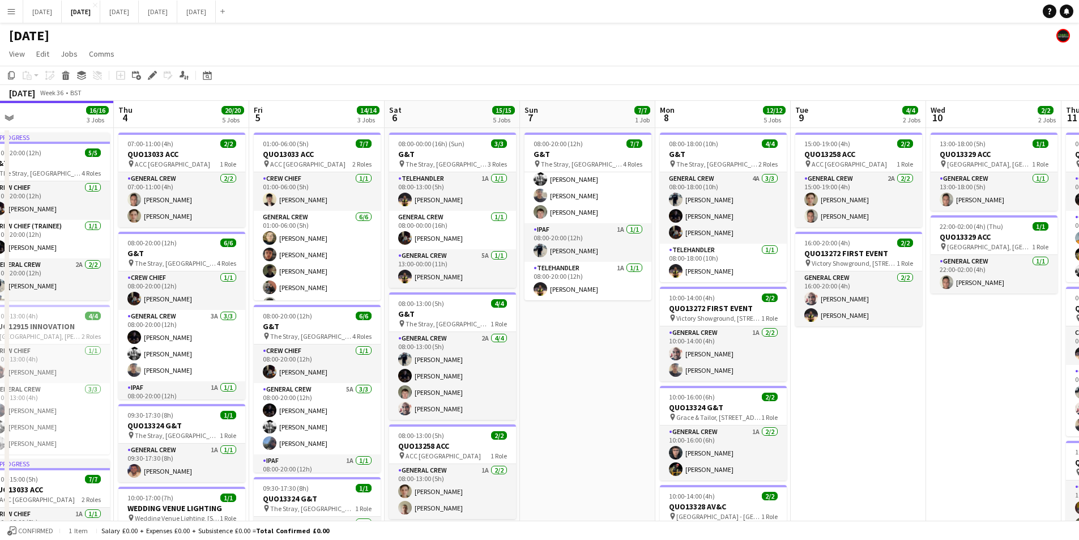
drag, startPoint x: 555, startPoint y: 412, endPoint x: 496, endPoint y: 398, distance: 60.6
click at [776, 413] on app-calendar-viewport "Mon 1 16/16 3 Jobs Tue 2 20/21 4 Jobs Wed 3 16/16 3 Jobs Thu 4 20/20 5 Jobs Fri…" at bounding box center [539, 450] width 1079 height 699
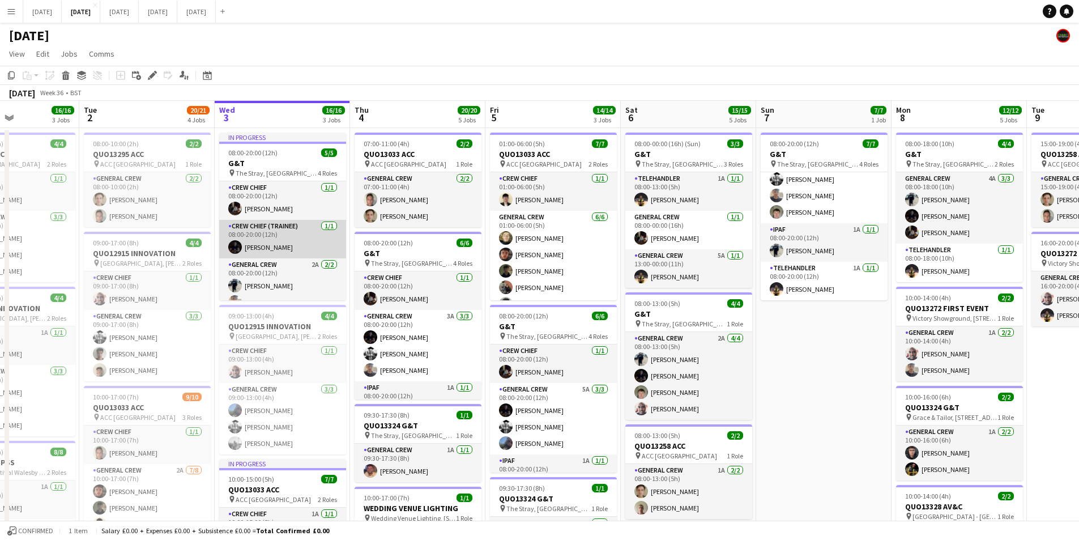
scroll to position [52, 0]
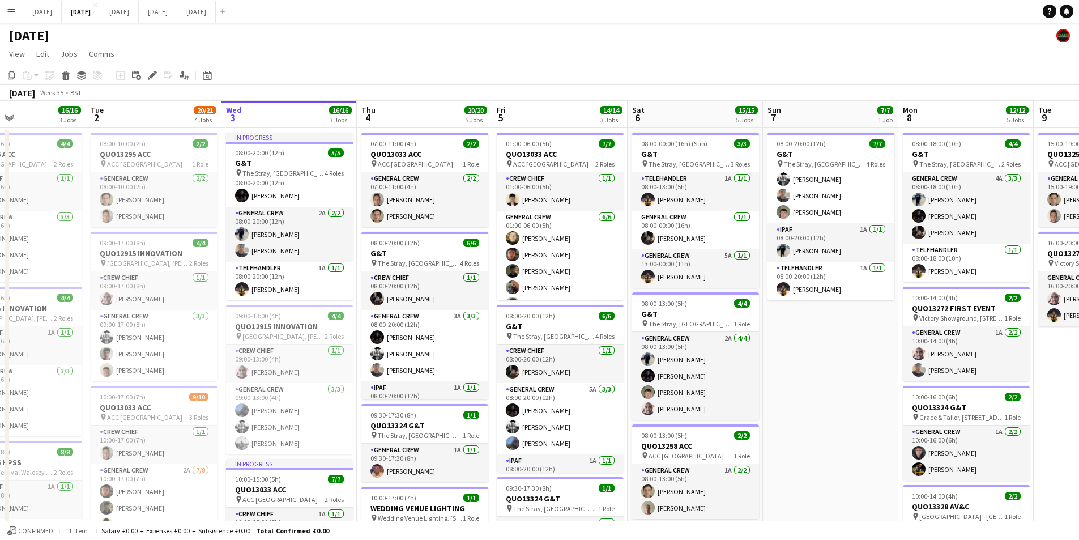
drag, startPoint x: 332, startPoint y: 318, endPoint x: 513, endPoint y: 326, distance: 180.9
click at [503, 331] on app-calendar-viewport "Sat 30 Sun 31 Mon 1 16/16 3 Jobs Tue 2 20/21 4 Jobs Wed 3 16/16 3 Jobs Thu 4 20…" at bounding box center [539, 450] width 1079 height 699
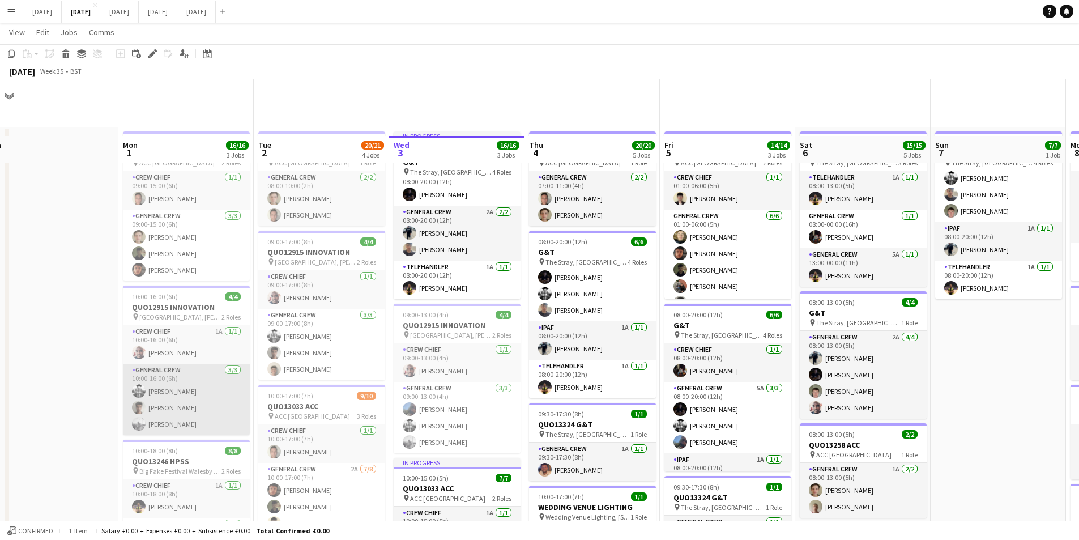
scroll to position [57, 0]
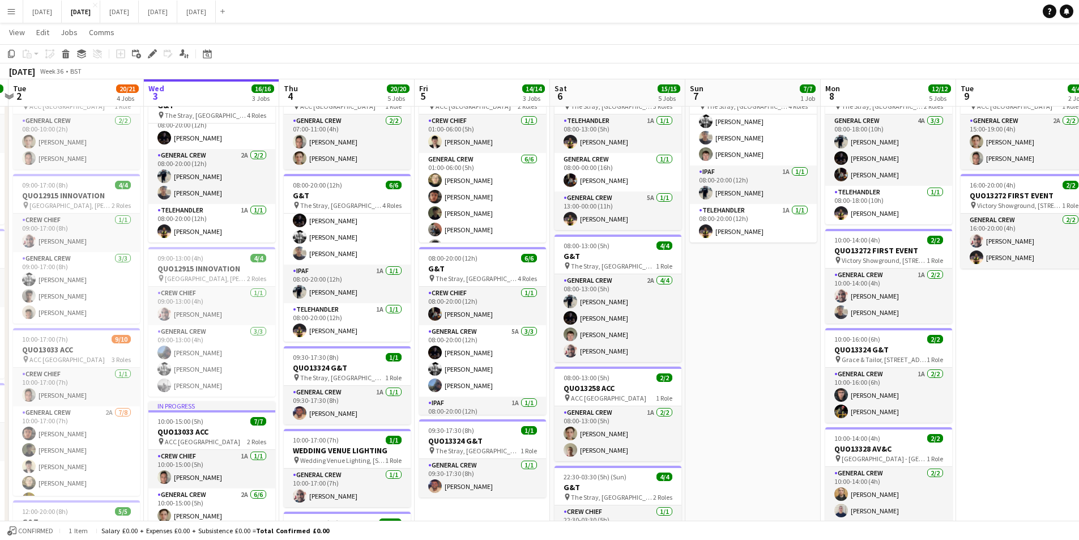
drag, startPoint x: 995, startPoint y: 373, endPoint x: 686, endPoint y: 379, distance: 309.9
click at [686, 379] on app-calendar-viewport "Fri 29 Sat 30 Sun 31 Mon 1 16/16 3 Jobs Tue 2 20/21 4 Jobs Wed 3 16/16 3 Jobs T…" at bounding box center [539, 365] width 1079 height 754
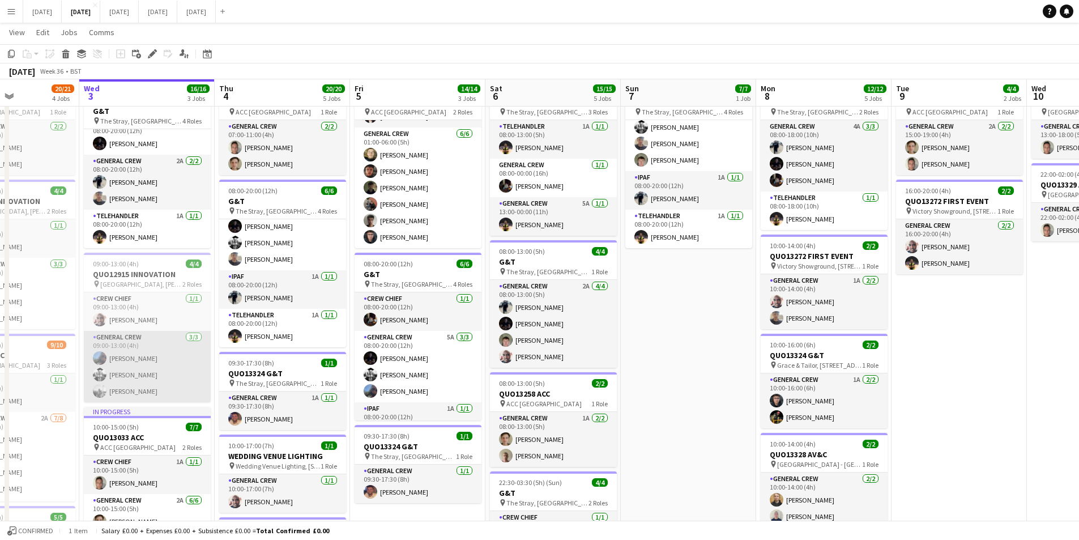
scroll to position [0, 0]
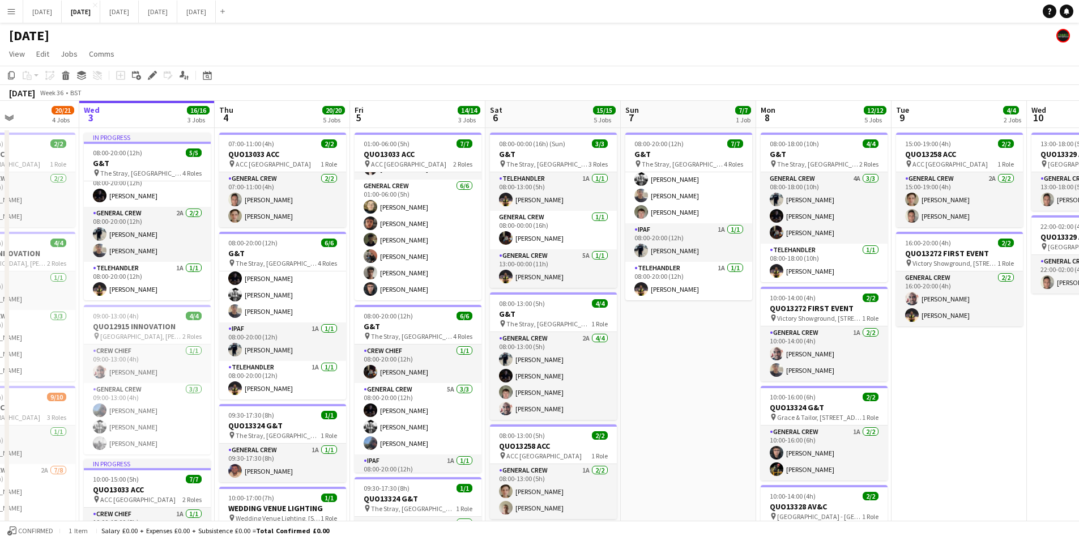
drag, startPoint x: 720, startPoint y: 352, endPoint x: 795, endPoint y: 335, distance: 76.7
click at [507, 309] on app-calendar-viewport "Sun 31 Mon 1 16/16 3 Jobs Tue 2 20/21 4 Jobs Wed 3 16/16 3 Jobs Thu 4 20/20 5 J…" at bounding box center [539, 450] width 1079 height 699
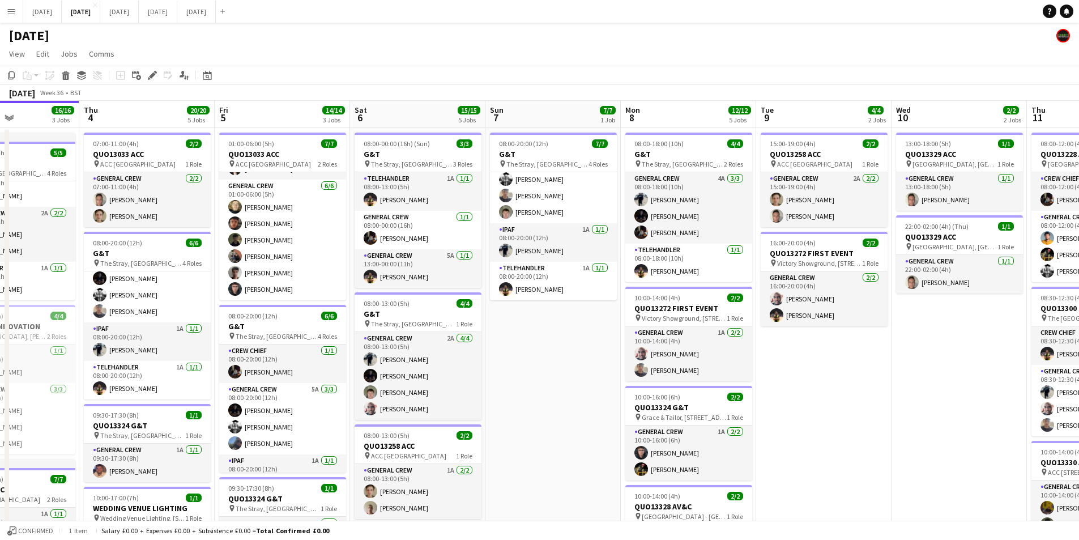
drag, startPoint x: 963, startPoint y: 363, endPoint x: 918, endPoint y: 339, distance: 50.7
click at [670, 336] on app-calendar-viewport "Mon 1 16/16 3 Jobs Tue 2 20/21 4 Jobs Wed 3 16/16 3 Jobs Thu 4 20/20 5 Jobs Fri…" at bounding box center [539, 450] width 1079 height 699
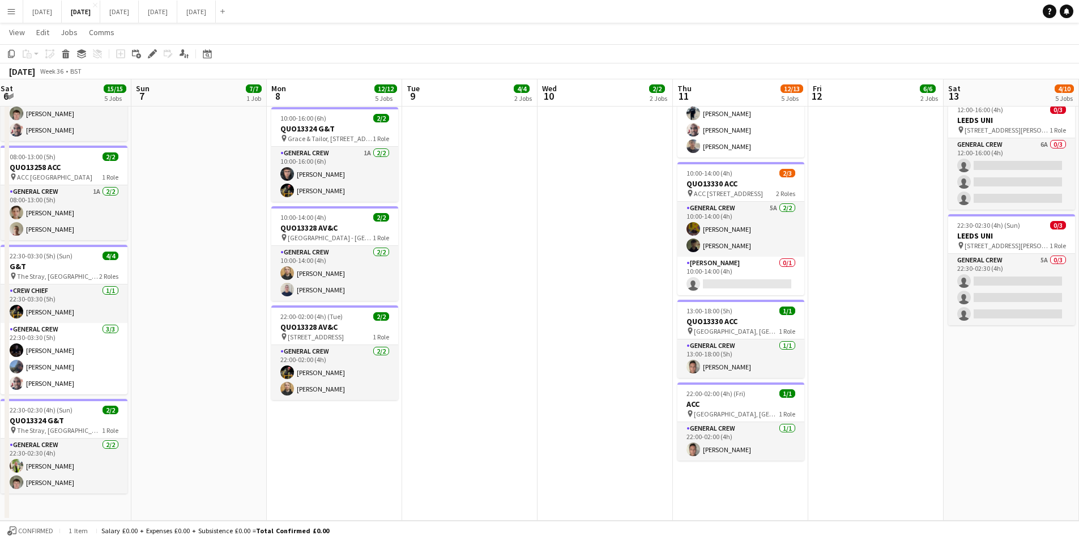
scroll to position [164, 0]
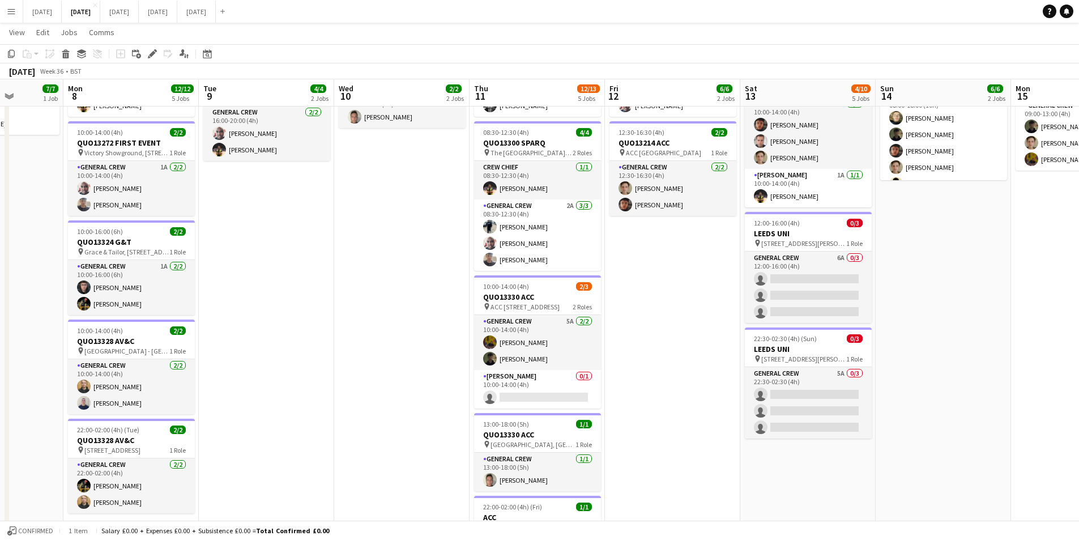
drag, startPoint x: 894, startPoint y: 350, endPoint x: 675, endPoint y: 340, distance: 219.4
click at [657, 342] on app-calendar-viewport "Thu 4 20/20 5 Jobs Fri 5 14/14 3 Jobs Sat 6 15/15 5 Jobs Sun 7 7/7 1 Job Mon 8 …" at bounding box center [539, 257] width 1079 height 754
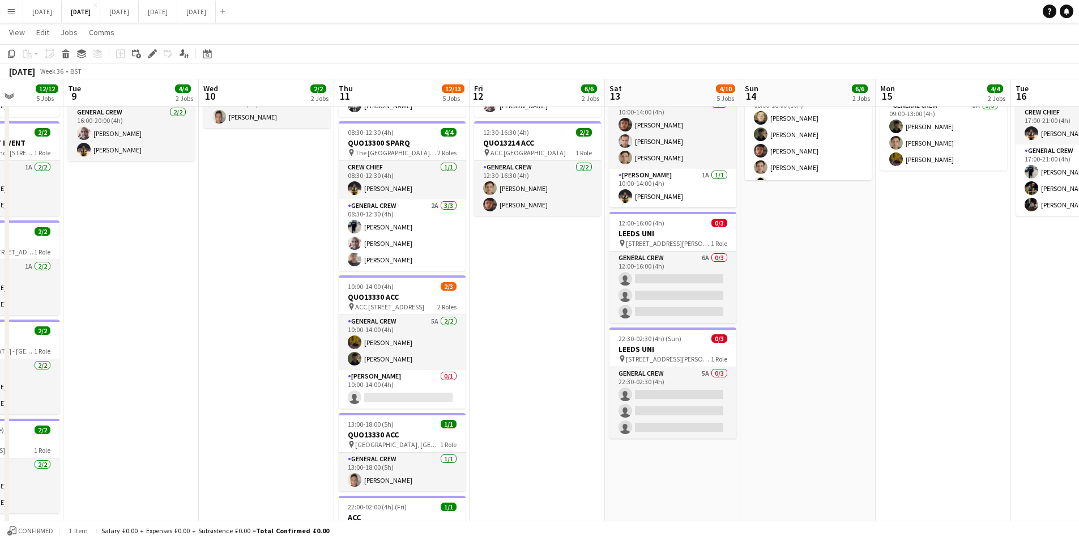
scroll to position [0, 377]
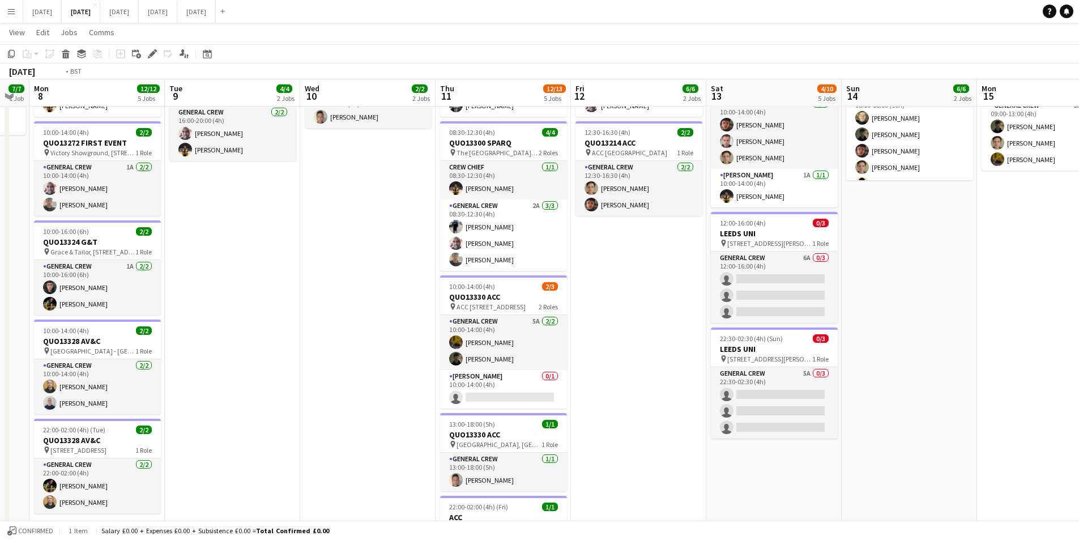
drag, startPoint x: 784, startPoint y: 323, endPoint x: 810, endPoint y: 332, distance: 27.4
click at [748, 320] on app-calendar-viewport "Fri 5 14/14 3 Jobs Sat 6 15/15 5 Jobs Sun 7 7/7 1 Job Mon 8 12/12 5 Jobs Tue 9 …" at bounding box center [539, 257] width 1079 height 754
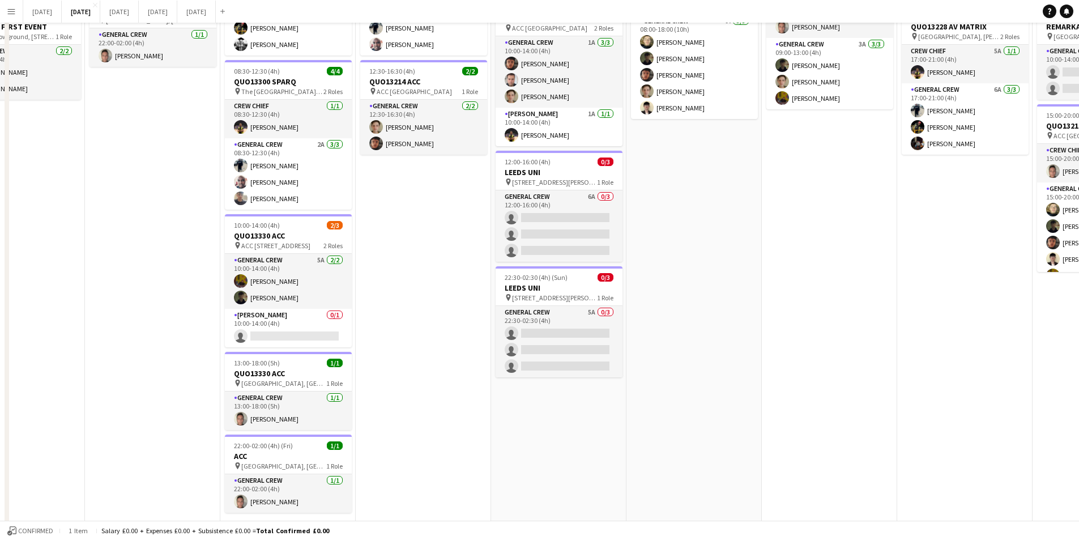
scroll to position [0, 0]
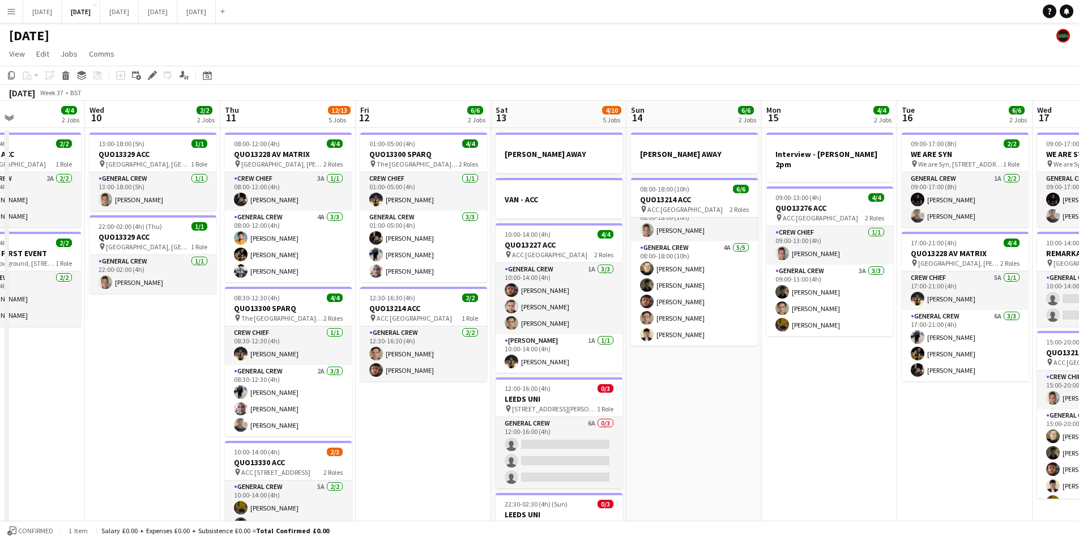
drag, startPoint x: 820, startPoint y: 376, endPoint x: 640, endPoint y: 389, distance: 181.2
click at [538, 354] on app-calendar-viewport "Sun 7 7/7 1 Job Mon 8 12/12 5 Jobs Tue 9 4/4 2 Jobs Wed 10 2/2 2 Jobs Thu 11 12…" at bounding box center [539, 450] width 1079 height 699
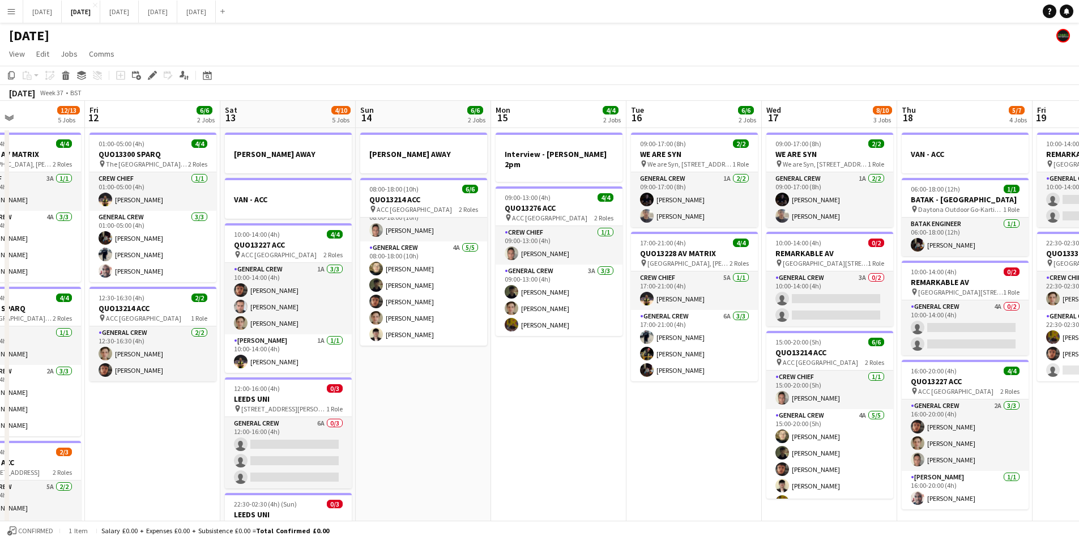
scroll to position [0, 333]
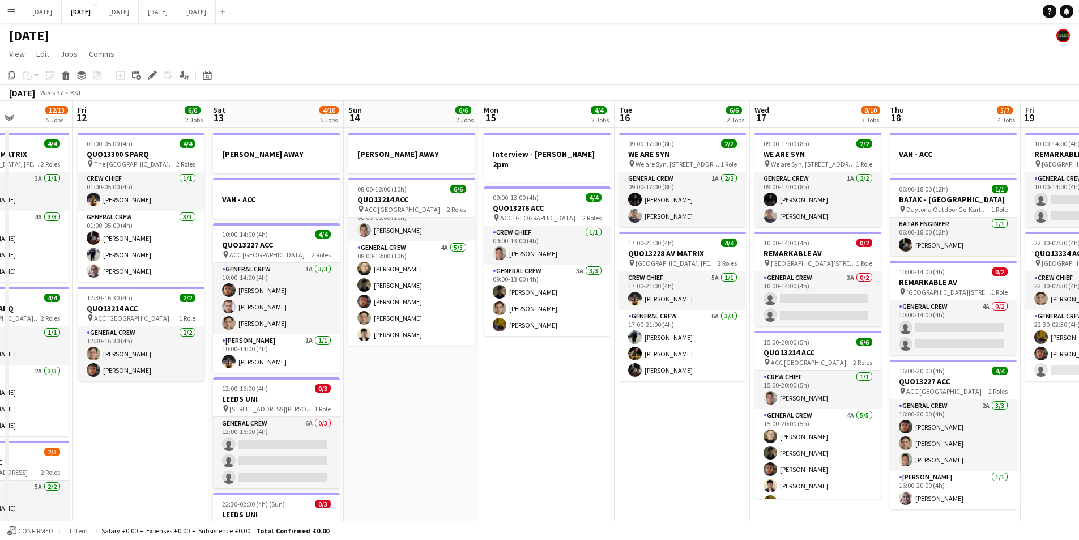
drag, startPoint x: 684, startPoint y: 417, endPoint x: 381, endPoint y: 375, distance: 306.0
click at [381, 375] on app-calendar-viewport "Tue 9 4/4 2 Jobs Wed 10 2/2 2 Jobs Thu 11 12/13 5 Jobs Fri 12 6/6 2 Jobs Sat 13…" at bounding box center [539, 450] width 1079 height 699
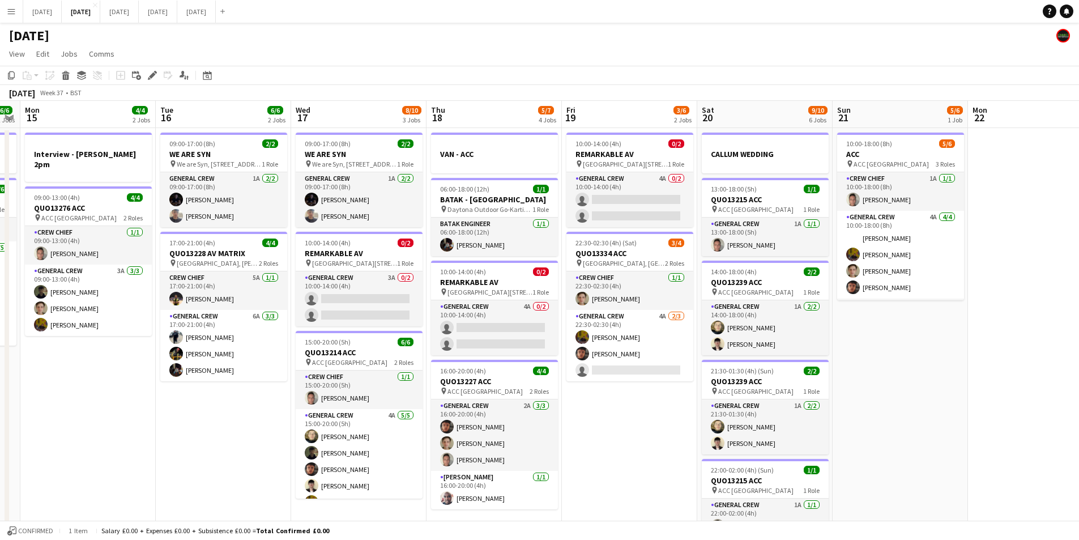
drag, startPoint x: 804, startPoint y: 402, endPoint x: 639, endPoint y: 380, distance: 166.9
click at [633, 387] on app-calendar-viewport "Fri 12 6/6 2 Jobs Sat 13 4/10 5 Jobs Sun 14 6/6 2 Jobs Mon 15 4/4 2 Jobs Tue 16…" at bounding box center [539, 450] width 1079 height 699
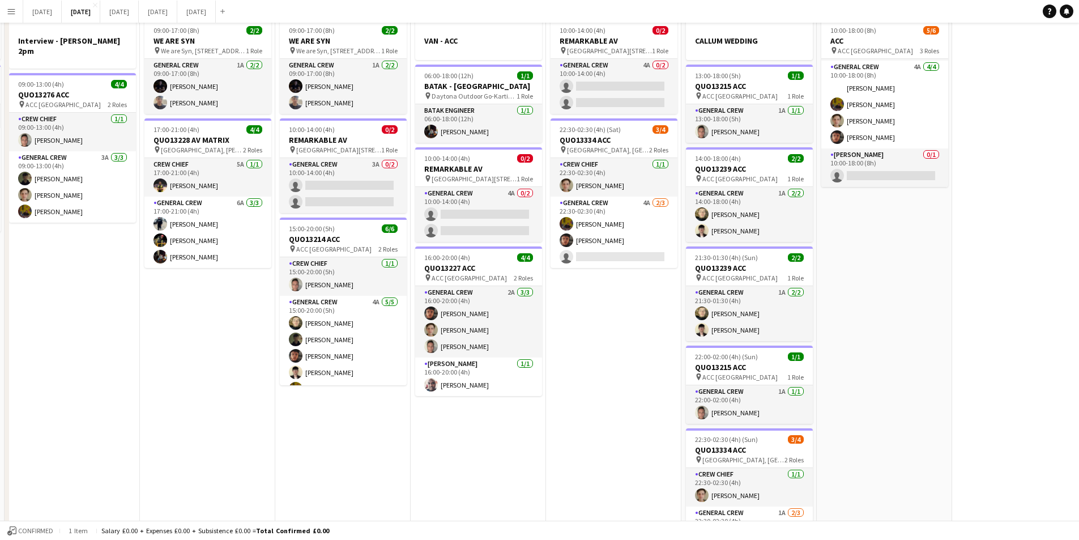
scroll to position [0, 0]
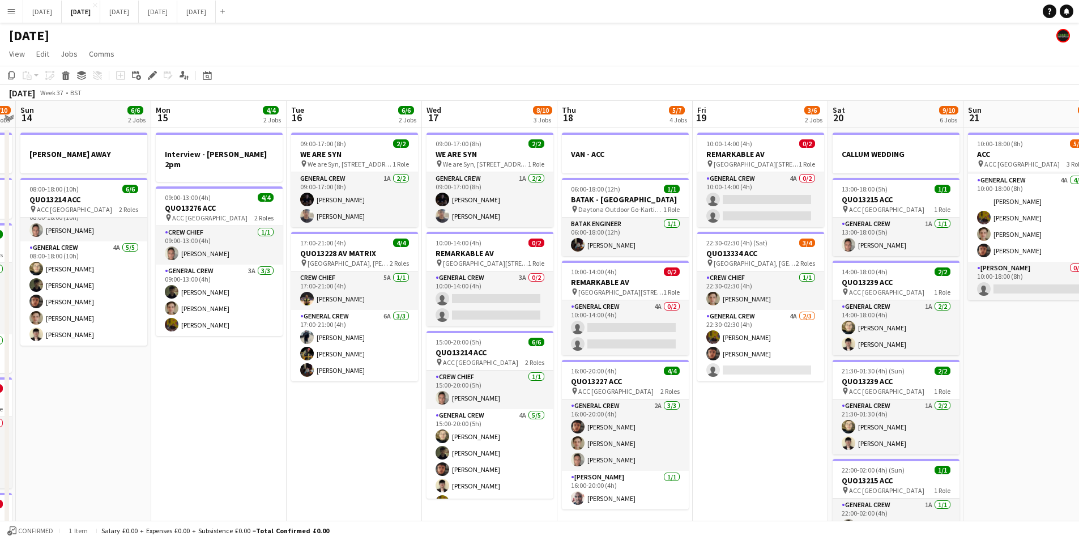
drag, startPoint x: 551, startPoint y: 428, endPoint x: 340, endPoint y: 431, distance: 210.2
click at [759, 403] on app-calendar-viewport "Fri 12 6/6 2 Jobs Sat 13 4/10 5 Jobs Sun 14 6/6 2 Jobs Mon 15 4/4 2 Jobs Tue 16…" at bounding box center [539, 450] width 1079 height 699
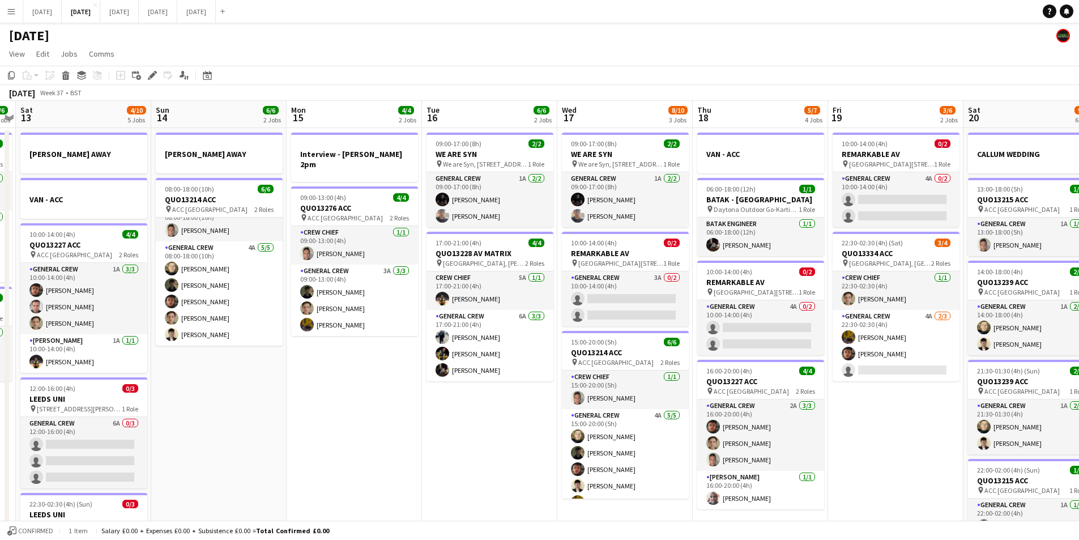
click at [565, 411] on app-calendar-viewport "Thu 11 12/13 5 Jobs Fri 12 6/6 2 Jobs Sat 13 4/10 5 Jobs Sun 14 6/6 2 Jobs Mon …" at bounding box center [539, 450] width 1079 height 699
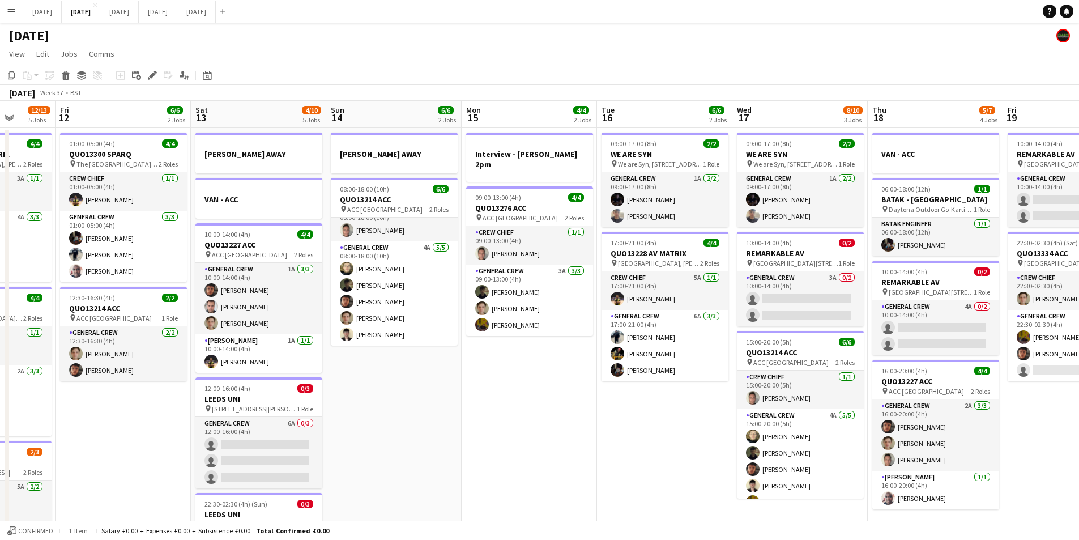
click at [691, 404] on app-calendar-viewport "Thu 11 12/13 5 Jobs Fri 12 6/6 2 Jobs Sat 13 4/10 5 Jobs Sun 14 6/6 2 Jobs Mon …" at bounding box center [539, 450] width 1079 height 699
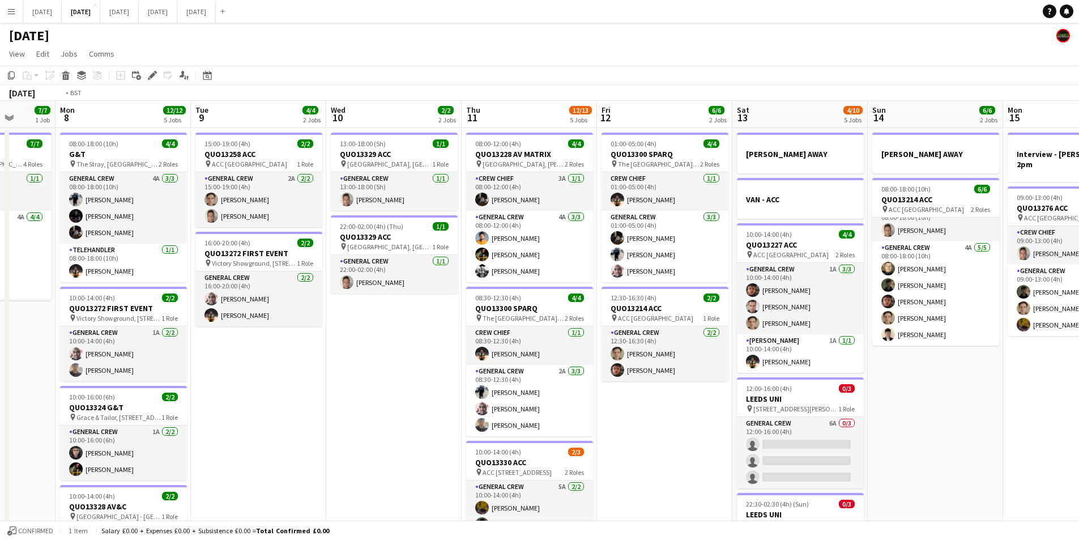
drag, startPoint x: 385, startPoint y: 395, endPoint x: 186, endPoint y: 393, distance: 198.3
click at [655, 384] on app-calendar-viewport "Sun 7 7/7 1 Job Mon 8 12/12 5 Jobs Tue 9 4/4 2 Jobs Wed 10 2/2 2 Jobs Thu 11 12…" at bounding box center [539, 450] width 1079 height 699
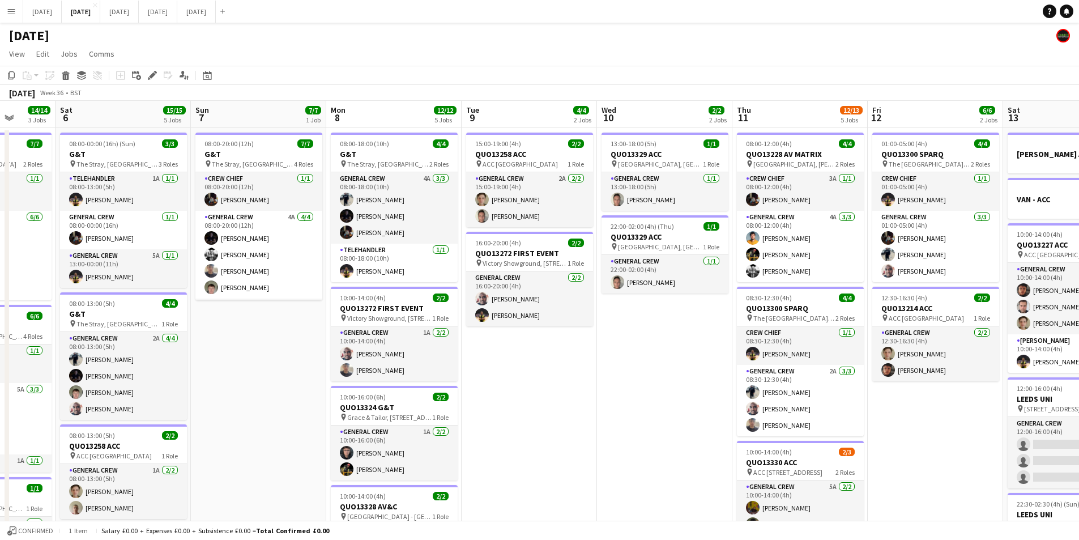
drag, startPoint x: 441, startPoint y: 405, endPoint x: 366, endPoint y: 380, distance: 78.8
click at [537, 390] on app-calendar-viewport "Fri 5 14/14 3 Jobs Sat 6 15/15 5 Jobs Sun 7 7/7 1 Job Mon 8 12/12 5 Jobs Tue 9 …" at bounding box center [539, 450] width 1079 height 699
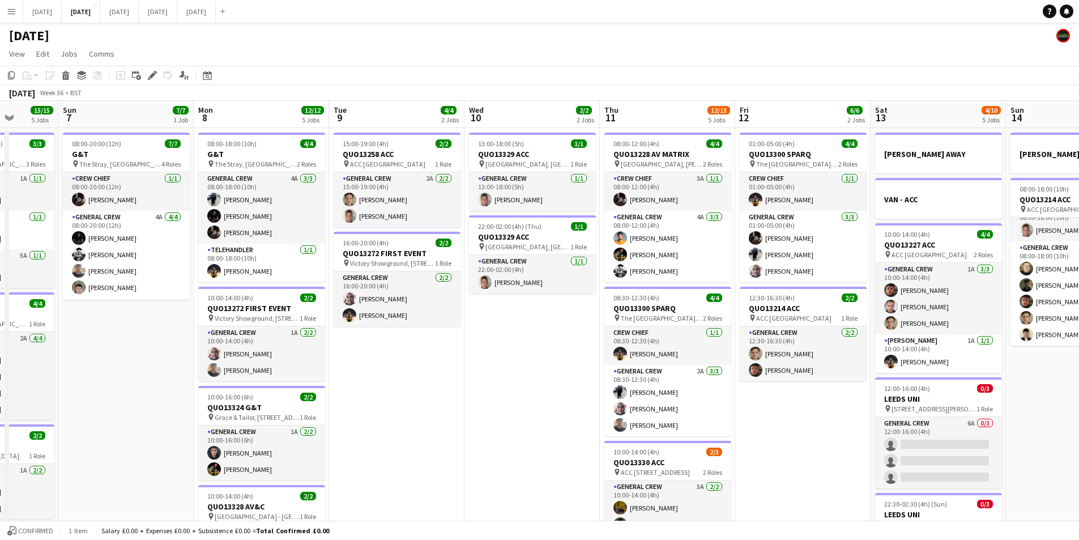
click at [529, 386] on app-calendar-viewport "Fri 5 14/14 3 Jobs Sat 6 15/15 5 Jobs Sun 7 7/7 1 Job Mon 8 12/12 5 Jobs Tue 9 …" at bounding box center [539, 450] width 1079 height 699
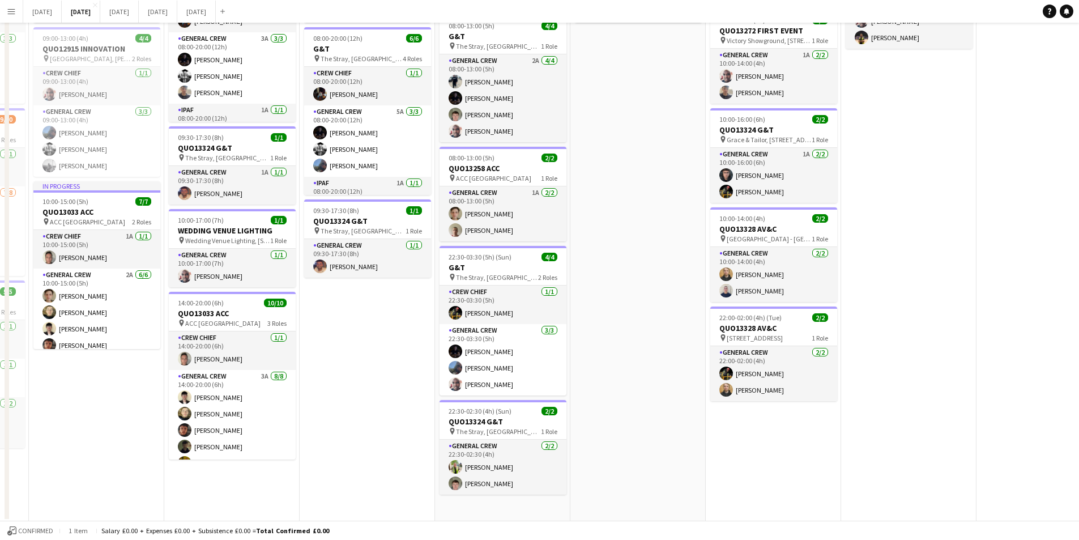
scroll to position [0, 0]
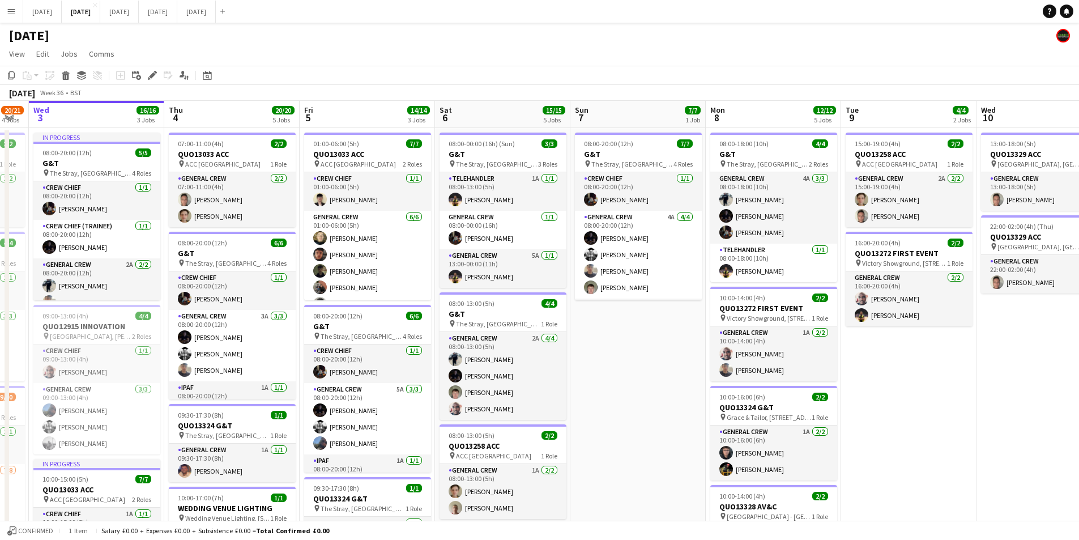
drag, startPoint x: 646, startPoint y: 415, endPoint x: 531, endPoint y: 360, distance: 127.2
click at [436, 346] on app-calendar-viewport "Mon 1 16/16 3 Jobs Tue 2 20/21 4 Jobs Wed 3 16/16 3 Jobs Thu 4 20/20 5 Jobs Fri…" at bounding box center [539, 450] width 1079 height 699
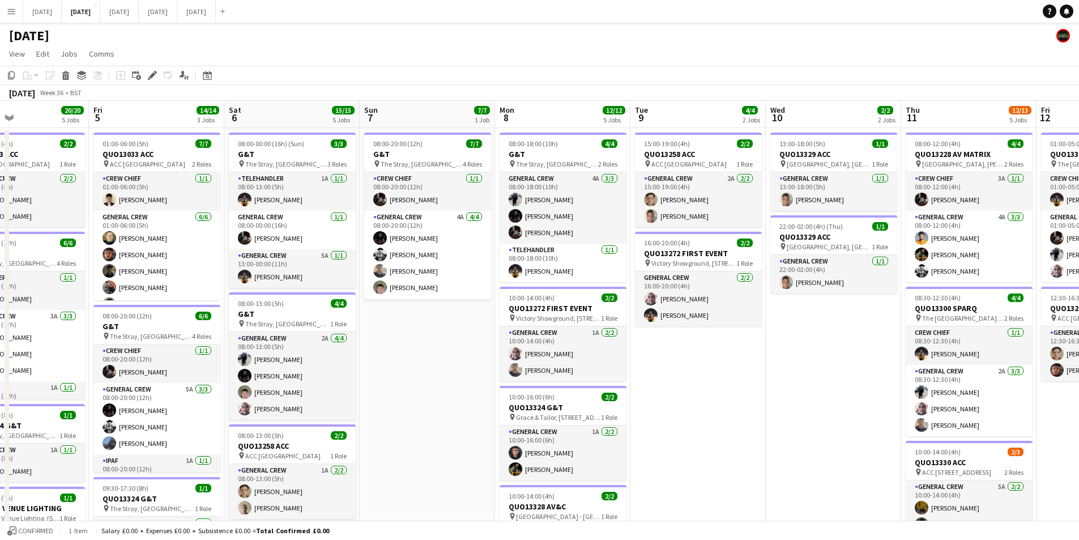
drag, startPoint x: 783, startPoint y: 419, endPoint x: 569, endPoint y: 381, distance: 217.5
click at [569, 381] on app-calendar-viewport "Tue 2 20/21 4 Jobs Wed 3 16/16 3 Jobs Thu 4 20/20 5 Jobs Fri 5 14/14 3 Jobs Sat…" at bounding box center [539, 450] width 1079 height 699
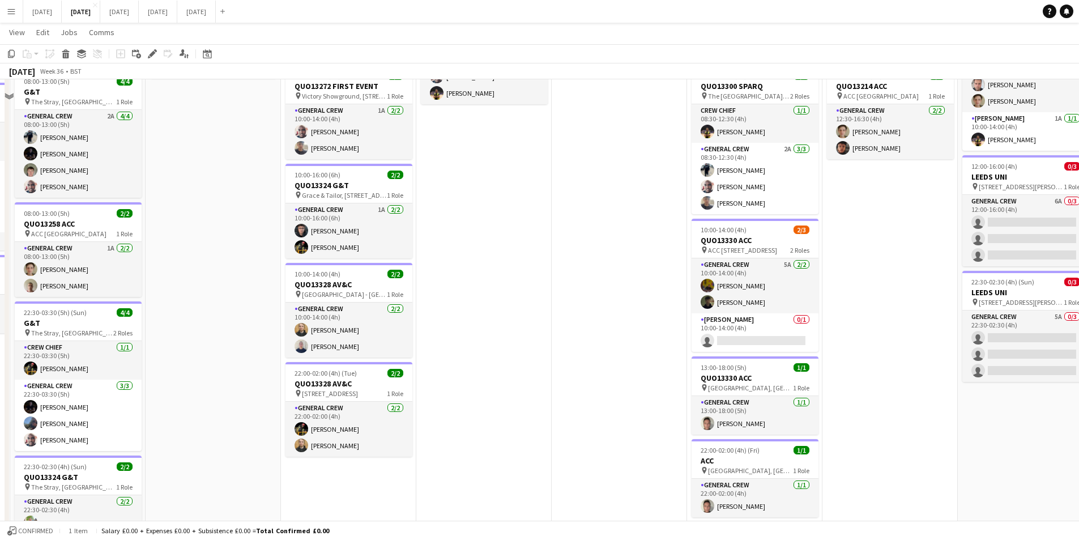
scroll to position [108, 0]
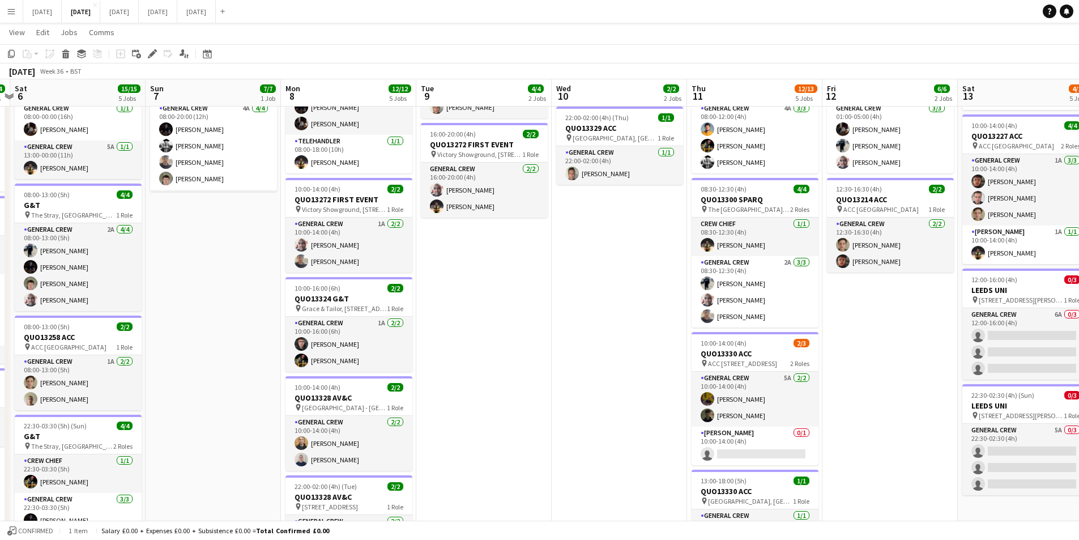
drag, startPoint x: 640, startPoint y: 385, endPoint x: 433, endPoint y: 339, distance: 212.5
click at [429, 339] on app-calendar-viewport "Wed 3 16/16 3 Jobs Thu 4 20/20 5 Jobs Fri 5 14/14 3 Jobs Sat 6 15/15 5 Jobs Sun…" at bounding box center [539, 314] width 1079 height 754
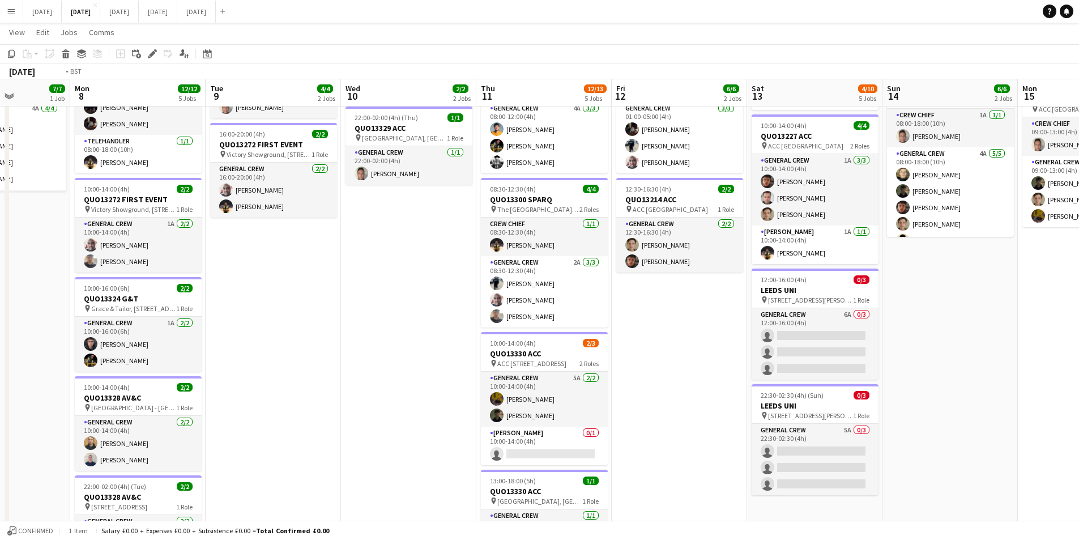
drag, startPoint x: 642, startPoint y: 380, endPoint x: 565, endPoint y: 369, distance: 77.9
click at [565, 369] on app-calendar-viewport "Fri 5 14/14 3 Jobs Sat 6 15/15 5 Jobs Sun 7 7/7 1 Job Mon 8 12/12 5 Jobs Tue 9 …" at bounding box center [539, 314] width 1079 height 754
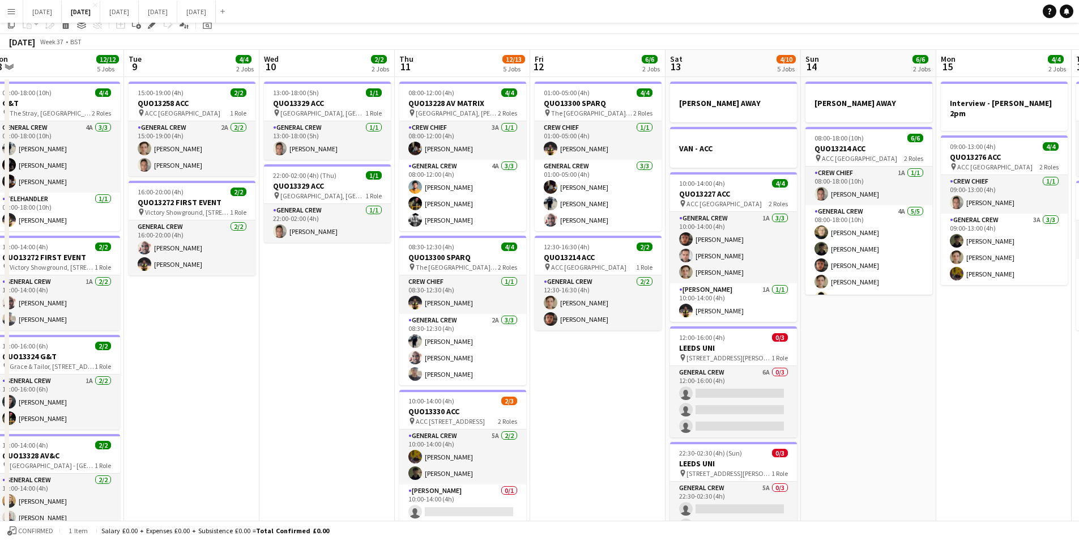
scroll to position [0, 0]
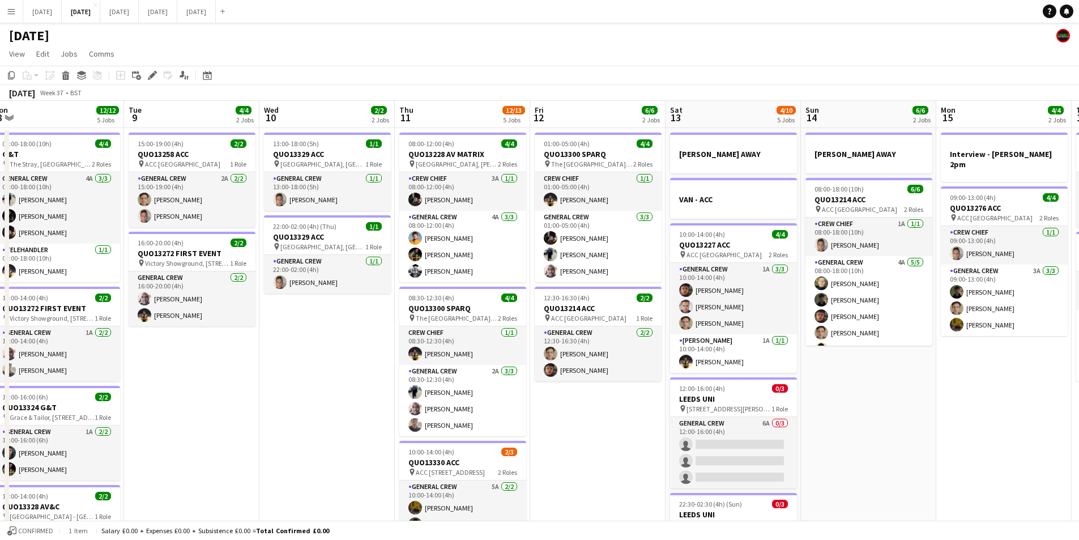
drag, startPoint x: 1046, startPoint y: 415, endPoint x: 650, endPoint y: 357, distance: 399.7
click at [650, 357] on app-calendar-viewport "Fri 5 14/14 3 Jobs Sat 6 15/15 5 Jobs Sun 7 7/7 1 Job Mon 8 12/12 5 Jobs Tue 9 …" at bounding box center [539, 450] width 1079 height 699
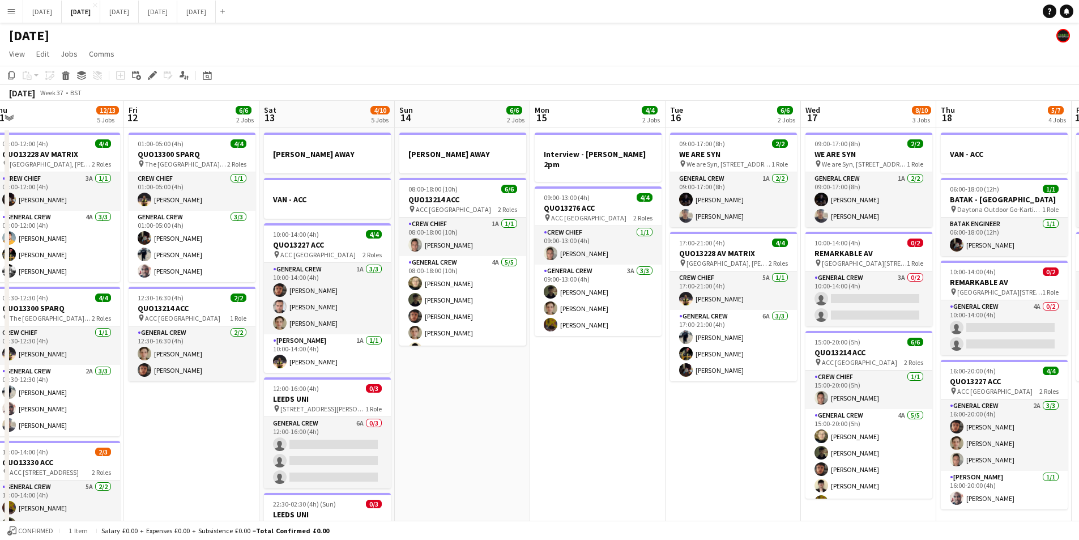
scroll to position [0, 407]
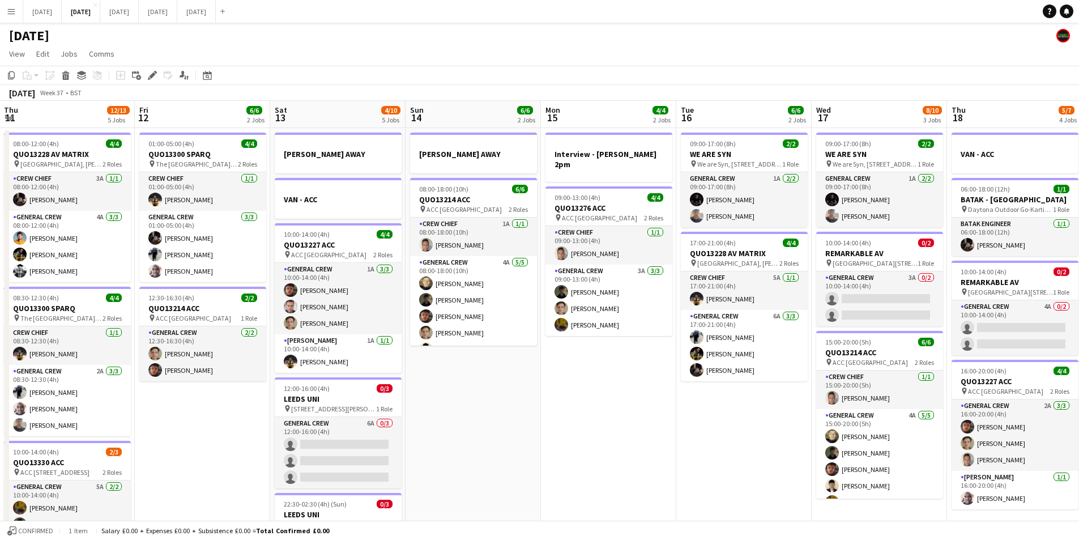
drag, startPoint x: 710, startPoint y: 364, endPoint x: 499, endPoint y: 323, distance: 215.1
click at [495, 323] on app-calendar-viewport "Mon 8 12/12 5 Jobs Tue 9 4/4 2 Jobs Wed 10 2/2 2 Jobs Thu 11 12/13 5 Jobs Fri 1…" at bounding box center [539, 450] width 1079 height 699
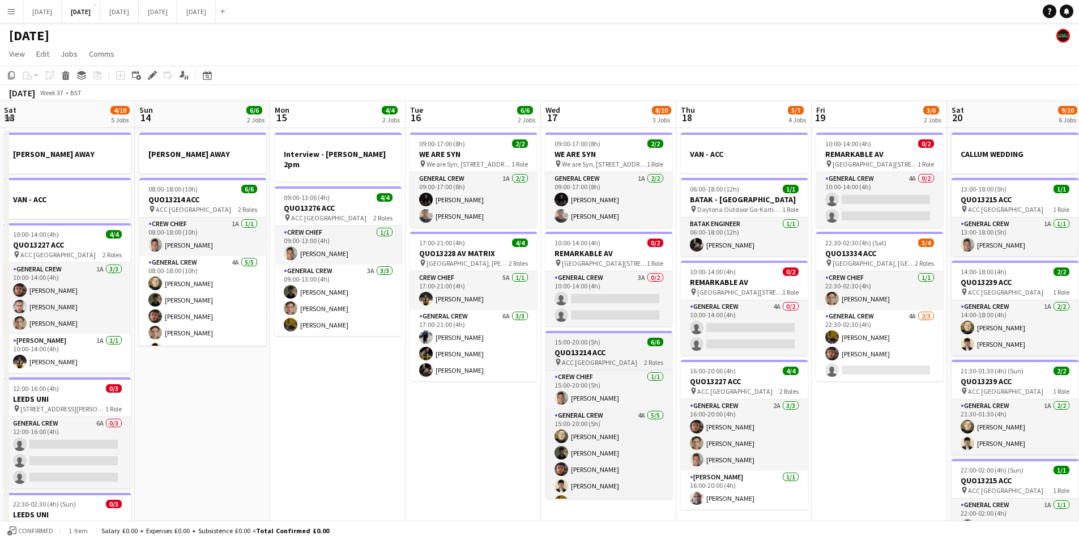
scroll to position [0, 351]
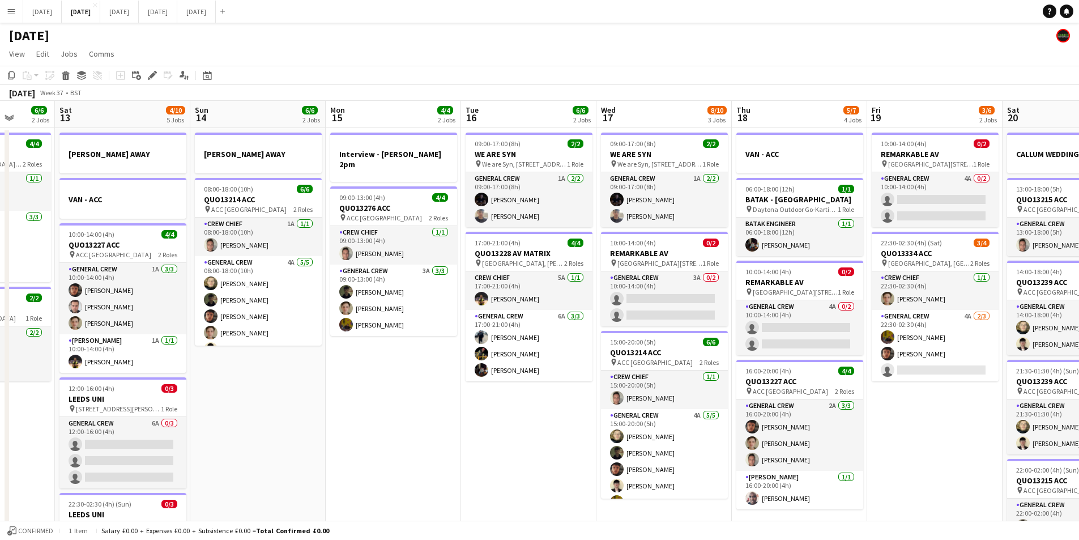
drag, startPoint x: 848, startPoint y: 369, endPoint x: 677, endPoint y: 335, distance: 173.9
click at [677, 335] on app-calendar-viewport "Wed 10 2/2 2 Jobs Thu 11 12/13 5 Jobs Fri 12 6/6 2 Jobs Sat 13 4/10 5 Jobs Sun …" at bounding box center [539, 450] width 1079 height 699
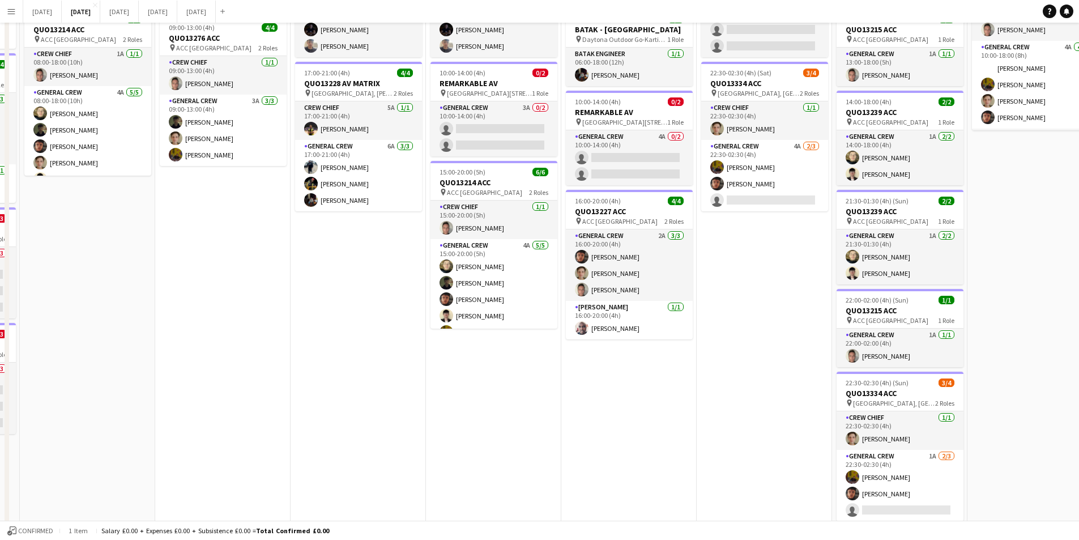
scroll to position [0, 0]
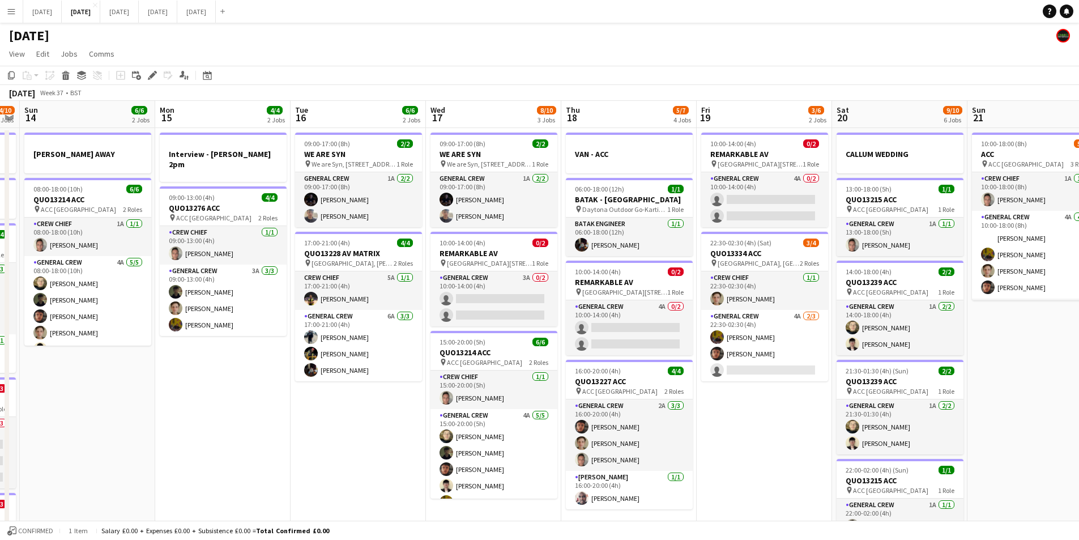
drag, startPoint x: 285, startPoint y: 360, endPoint x: 662, endPoint y: 332, distance: 378.4
click at [662, 334] on app-calendar-viewport "Thu 11 12/13 5 Jobs Fri 12 6/6 2 Jobs Sat 13 4/10 5 Jobs Sun 14 6/6 2 Jobs Mon …" at bounding box center [539, 450] width 1079 height 699
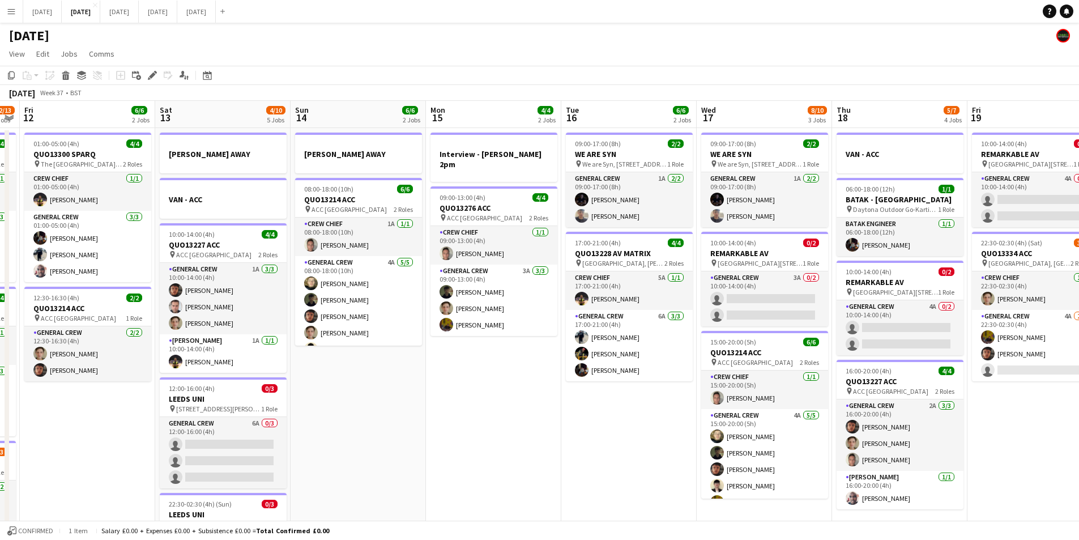
click at [578, 403] on app-calendar-viewport "Tue 9 4/4 2 Jobs Wed 10 2/2 2 Jobs Thu 11 12/13 5 Jobs Fri 12 6/6 2 Jobs Sat 13…" at bounding box center [539, 450] width 1079 height 699
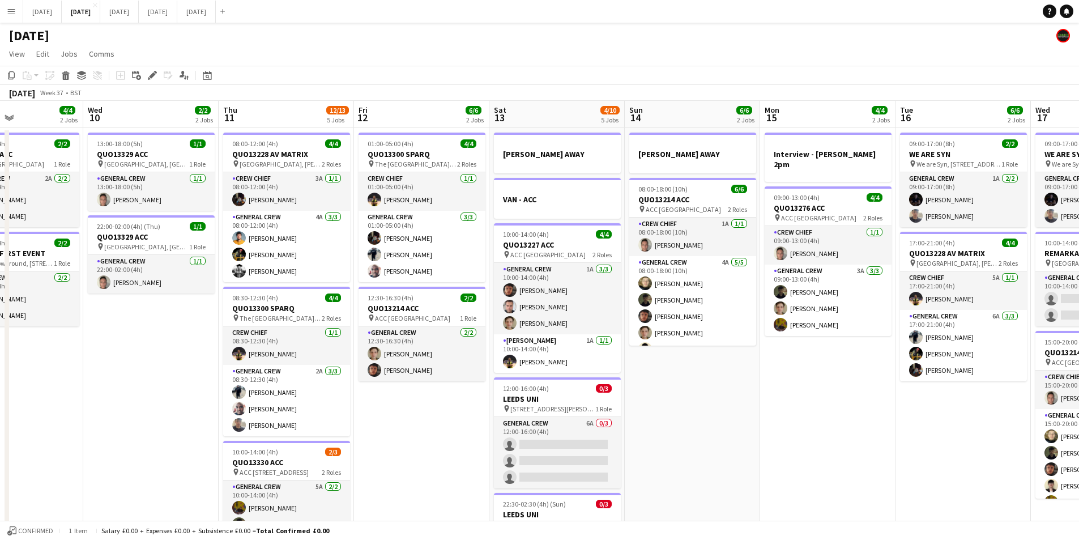
drag, startPoint x: 742, startPoint y: 401, endPoint x: 1068, endPoint y: 342, distance: 331.6
click at [1071, 343] on app-calendar-viewport "Sun 7 7/7 1 Job Mon 8 12/12 5 Jobs Tue 9 4/4 2 Jobs Wed 10 2/2 2 Jobs Thu 11 12…" at bounding box center [539, 450] width 1079 height 699
click at [656, 385] on app-calendar-viewport "Sun 7 7/7 1 Job Mon 8 12/12 5 Jobs Tue 9 4/4 2 Jobs Wed 10 2/2 2 Jobs Thu 11 12…" at bounding box center [539, 450] width 1079 height 699
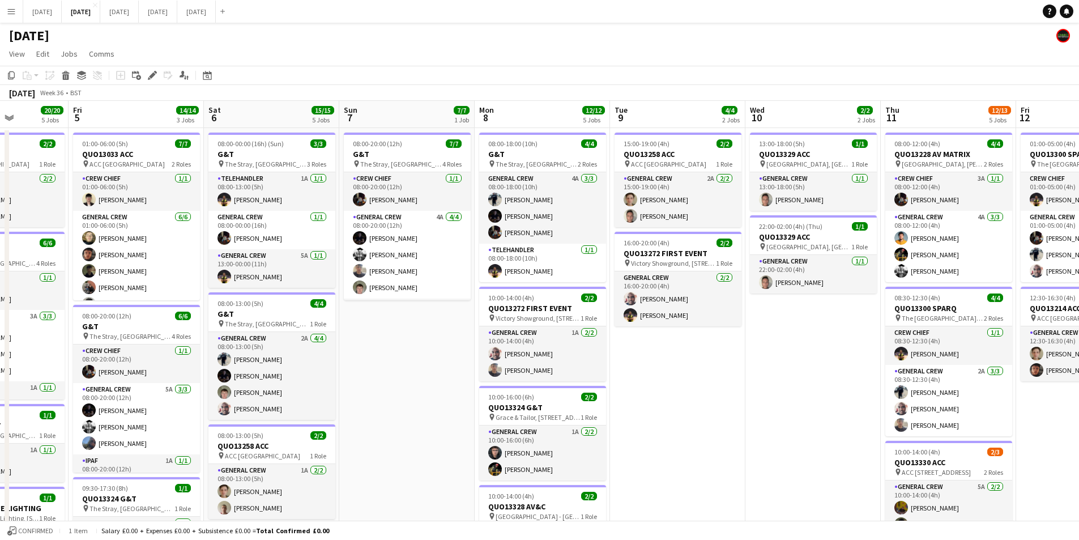
drag, startPoint x: 446, startPoint y: 389, endPoint x: 609, endPoint y: 393, distance: 163.2
click at [625, 385] on app-calendar-viewport "Tue 2 20/21 4 Jobs Wed 3 16/16 3 Jobs Thu 4 20/20 5 Jobs Fri 5 14/14 3 Jobs Sat…" at bounding box center [539, 450] width 1079 height 699
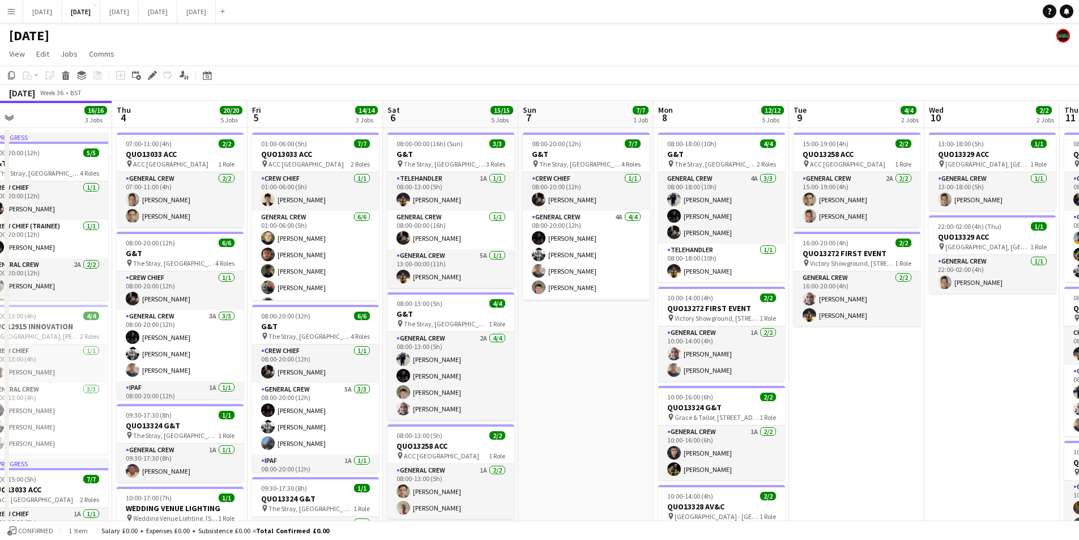
click at [568, 250] on app-calendar-viewport "Mon 1 16/16 3 Jobs Tue 2 20/21 4 Jobs Wed 3 16/16 3 Jobs Thu 4 20/20 5 Jobs Fri…" at bounding box center [539, 450] width 1079 height 699
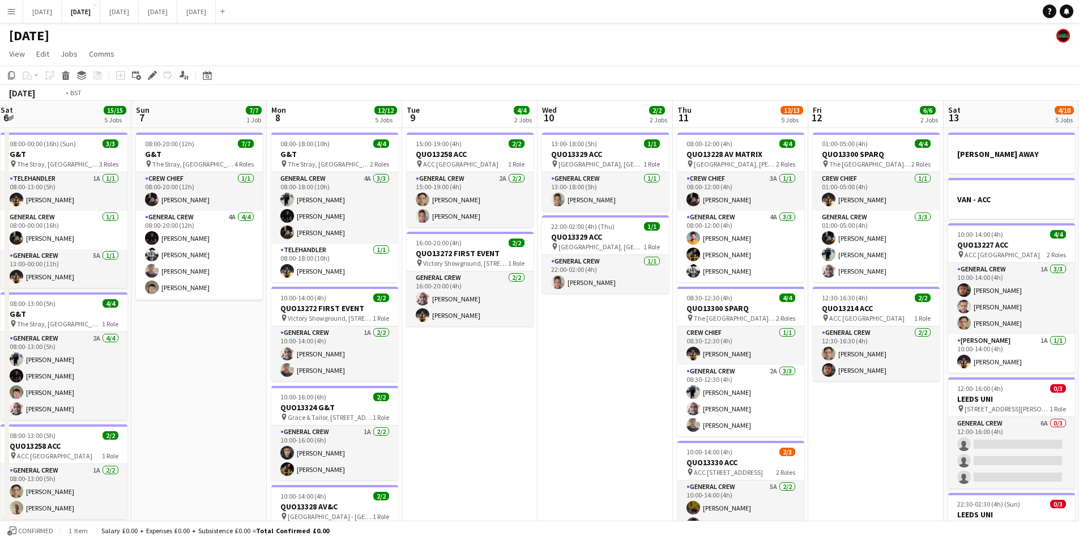
drag, startPoint x: 885, startPoint y: 321, endPoint x: 577, endPoint y: 264, distance: 313.4
click at [491, 265] on app-calendar-viewport "Thu 4 20/20 5 Jobs Fri 5 14/14 3 Jobs Sat 6 15/15 5 Jobs Sun 7 7/7 1 Job Mon 8 …" at bounding box center [539, 450] width 1079 height 699
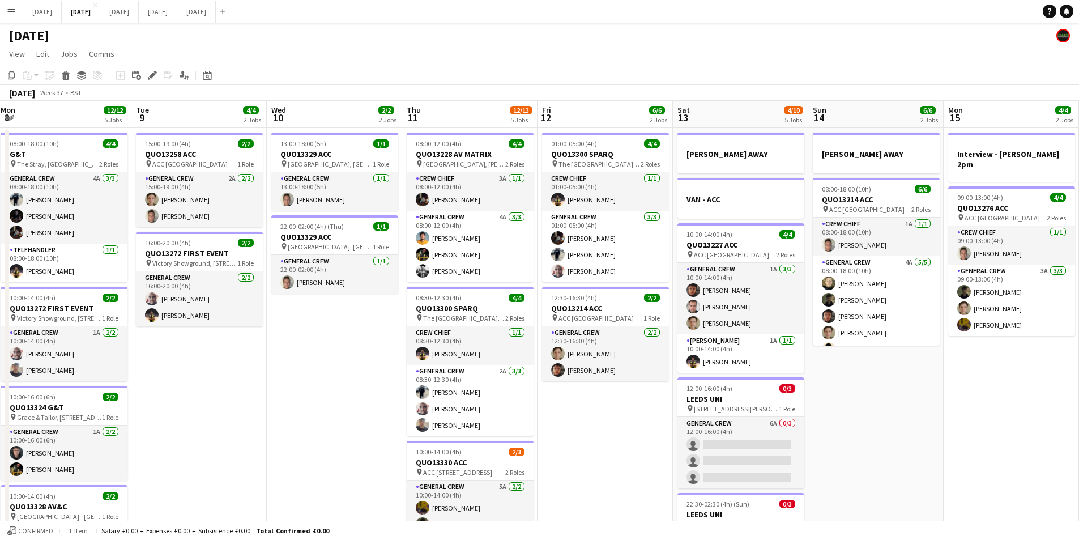
scroll to position [0, 400]
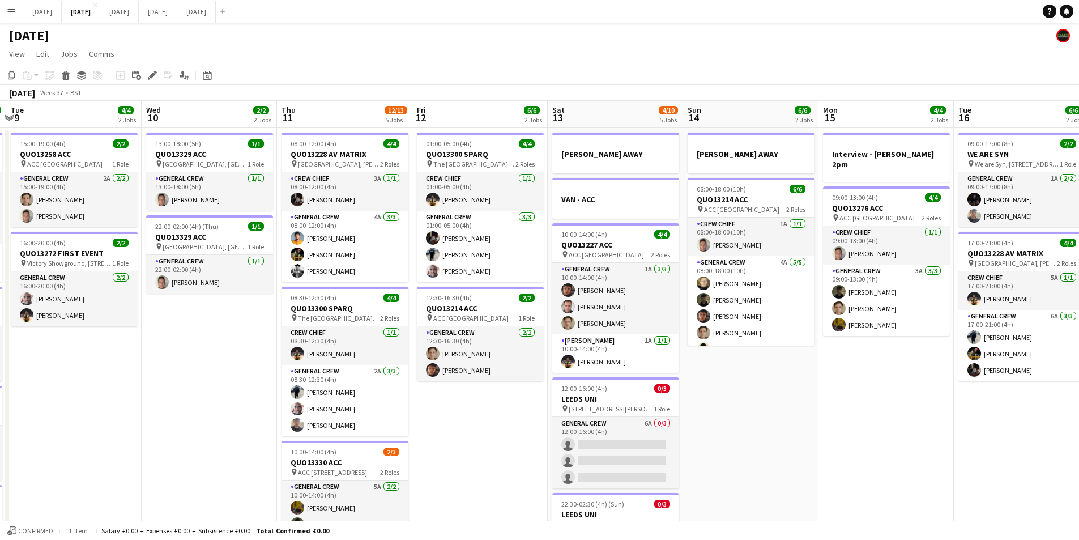
click at [551, 296] on app-calendar-viewport "Sat 6 15/15 5 Jobs Sun 7 7/7 1 Job Mon 8 12/12 5 Jobs Tue 9 4/4 2 Jobs Wed 10 2…" at bounding box center [539, 450] width 1079 height 699
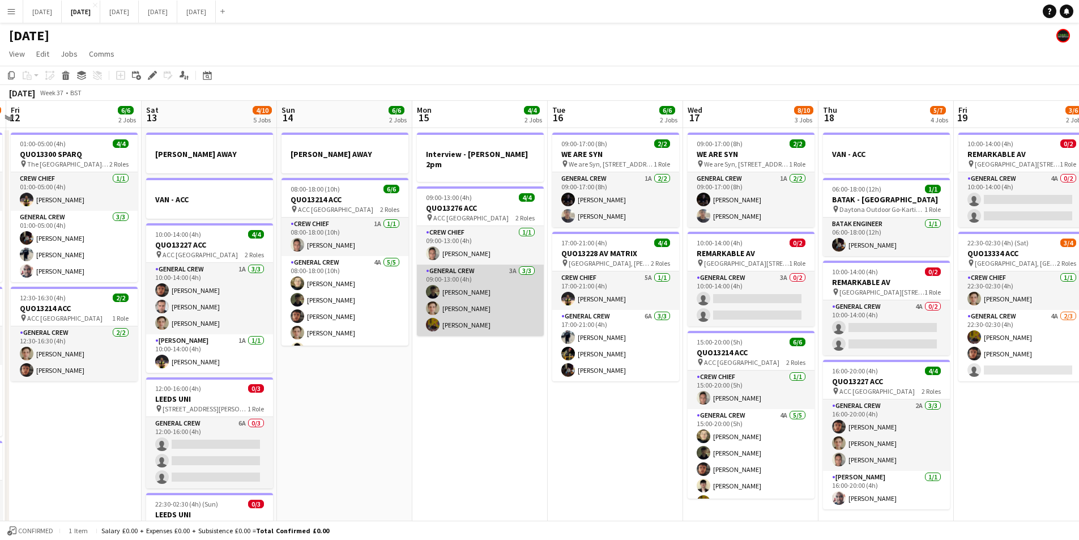
scroll to position [0, 275]
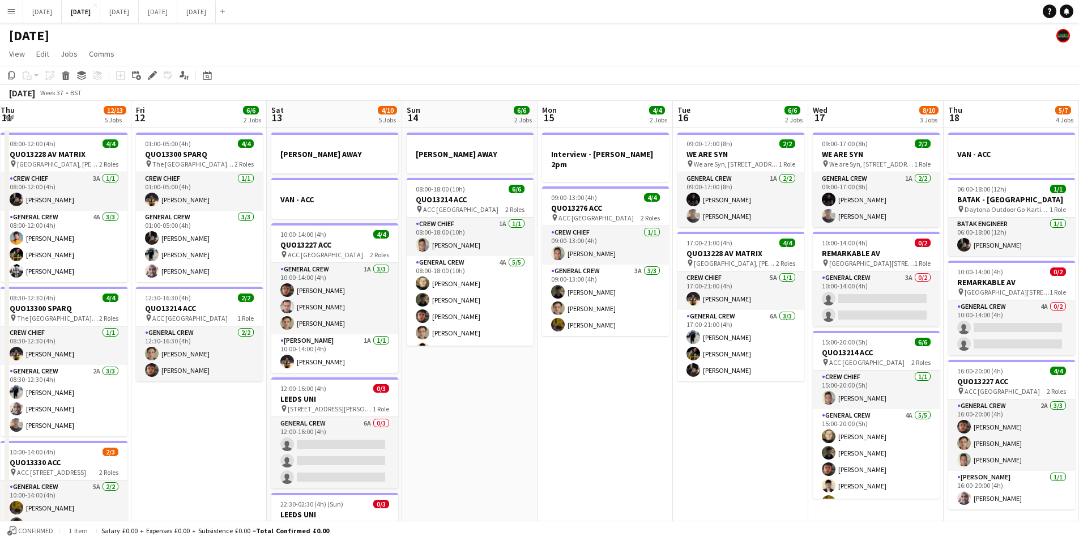
drag, startPoint x: 597, startPoint y: 398, endPoint x: 417, endPoint y: 362, distance: 183.7
click at [408, 365] on app-calendar-viewport "Tue 9 4/4 2 Jobs Wed 10 2/2 2 Jobs Thu 11 12/13 5 Jobs Fri 12 6/6 2 Jobs Sat 13…" at bounding box center [539, 450] width 1079 height 699
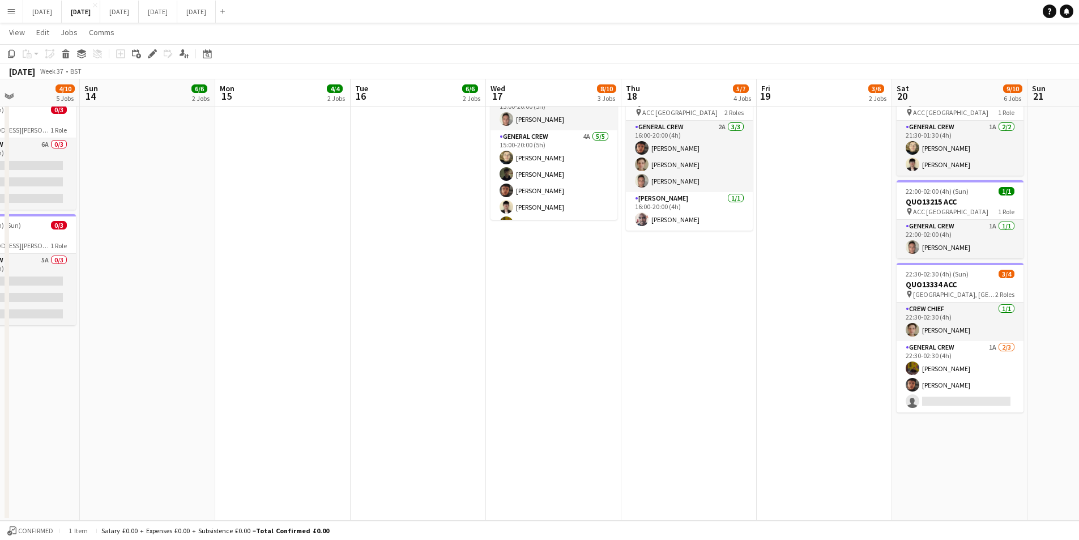
scroll to position [51, 0]
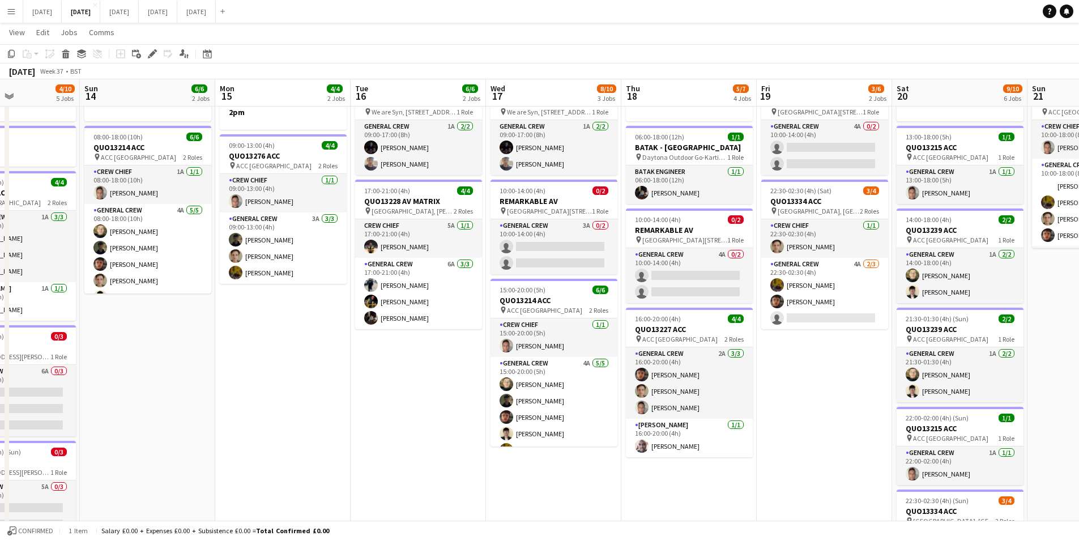
drag, startPoint x: 836, startPoint y: 392, endPoint x: 620, endPoint y: 338, distance: 222.0
click at [647, 338] on app-calendar-viewport "Thu 11 12/13 5 Jobs Fri 12 6/6 2 Jobs Sat 13 4/10 5 Jobs Sun 14 6/6 2 Jobs Mon …" at bounding box center [539, 370] width 1079 height 754
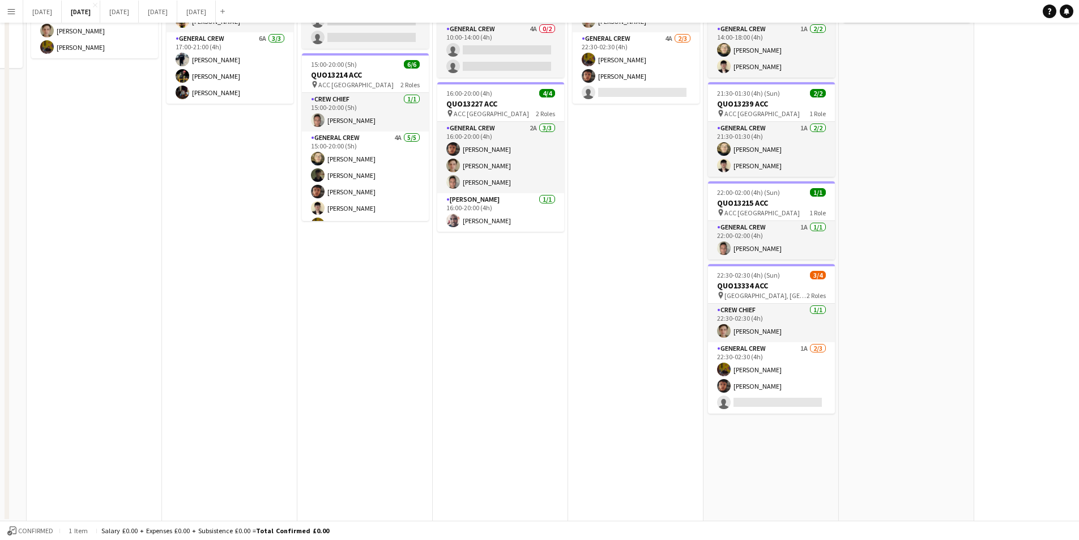
scroll to position [0, 0]
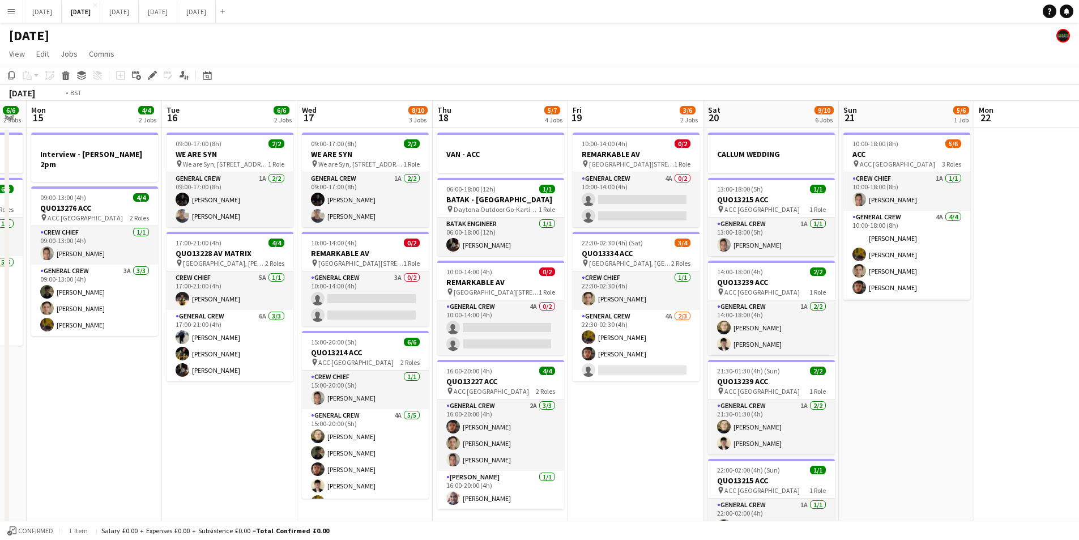
drag, startPoint x: 959, startPoint y: 358, endPoint x: 864, endPoint y: 342, distance: 95.9
click at [864, 342] on app-calendar-viewport "Fri 12 6/6 2 Jobs Sat 13 4/10 5 Jobs Sun 14 6/6 2 Jobs Mon 15 4/4 2 Jobs Tue 16…" at bounding box center [539, 450] width 1079 height 699
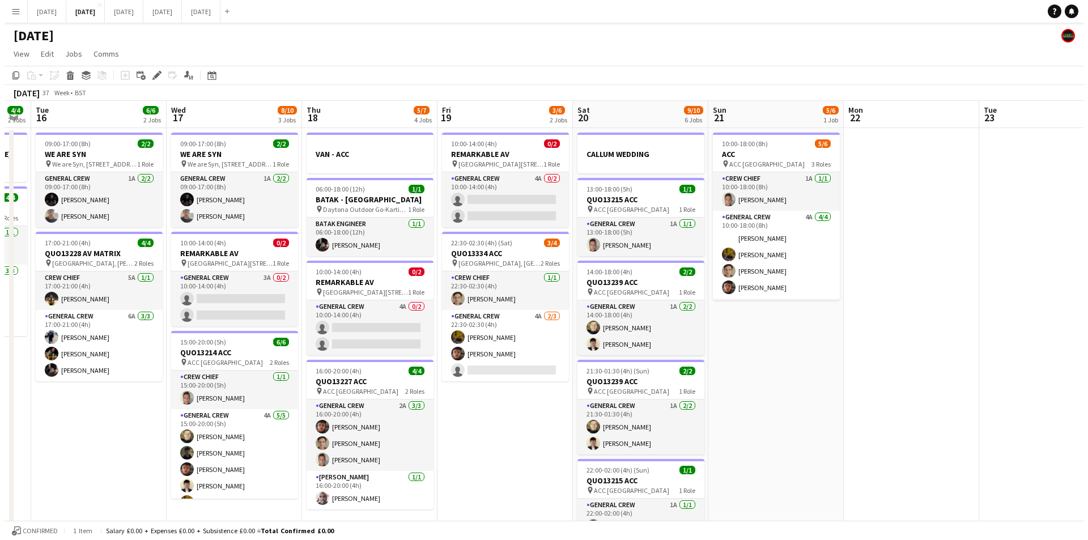
scroll to position [0, 339]
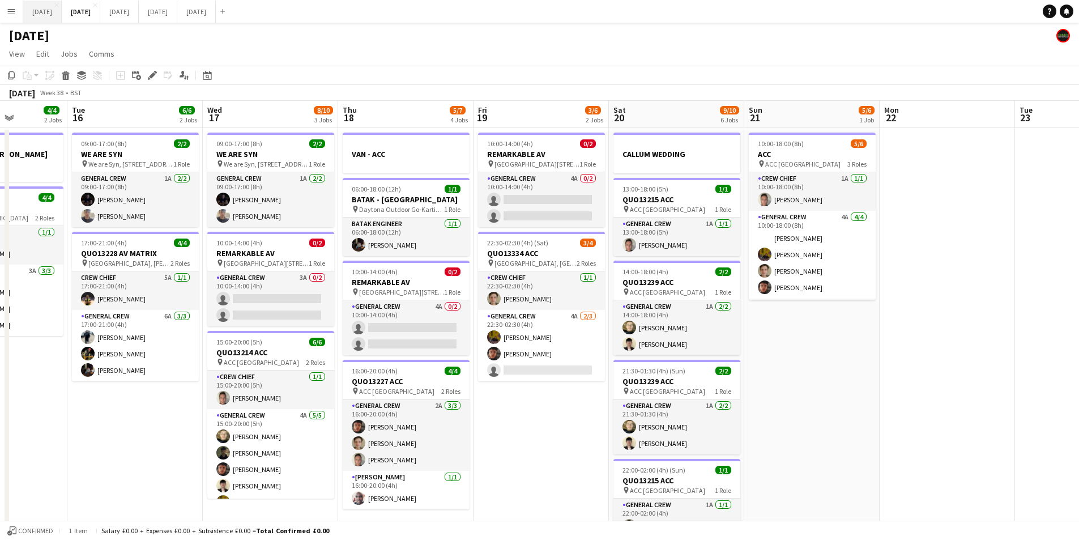
click at [58, 9] on button "[DATE] Close" at bounding box center [42, 12] width 39 height 22
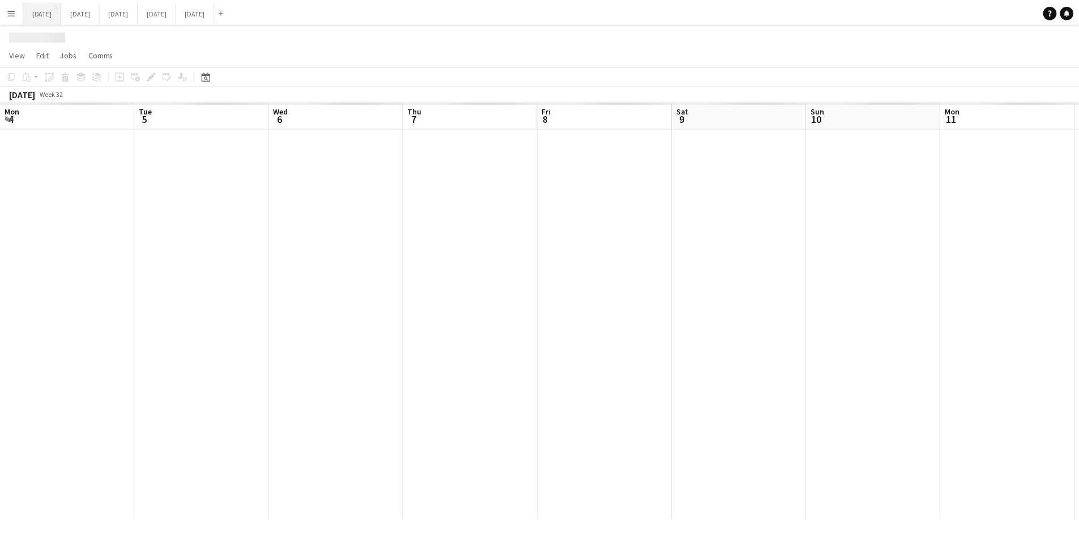
scroll to position [0, 360]
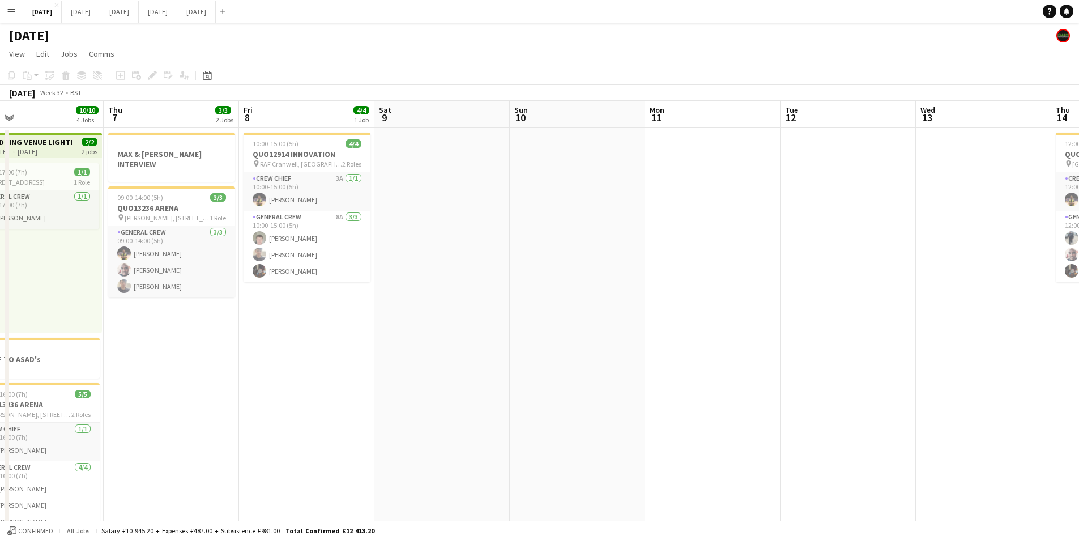
drag, startPoint x: 316, startPoint y: 389, endPoint x: 500, endPoint y: 382, distance: 184.2
click at [547, 366] on app-calendar-viewport "Mon 4 8/8 2 Jobs Tue 5 1/1 1 Job Wed 6 10/10 4 Jobs Thu 7 3/3 2 Jobs Fri 8 4/4 …" at bounding box center [539, 414] width 1079 height 627
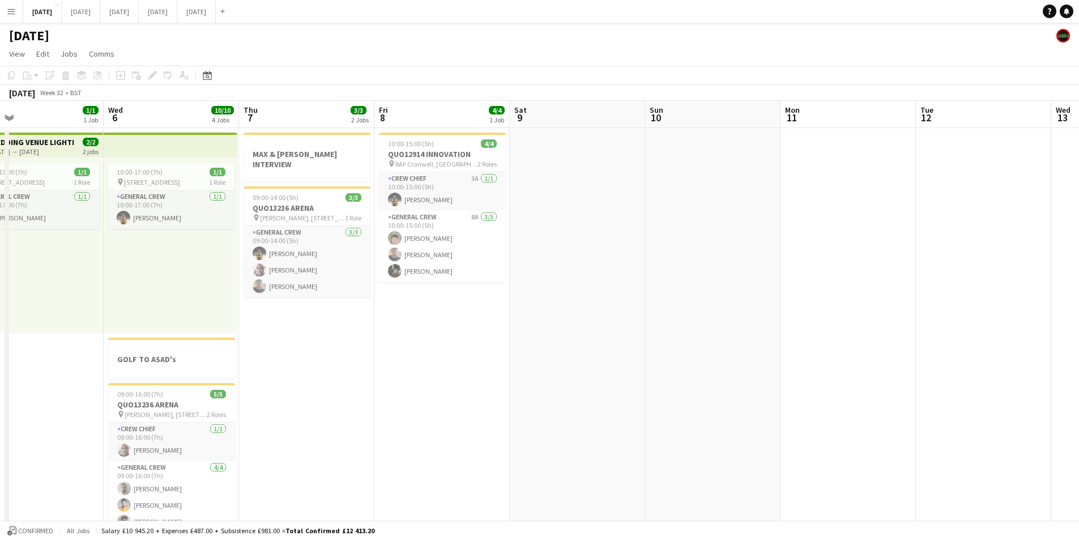
scroll to position [0, 263]
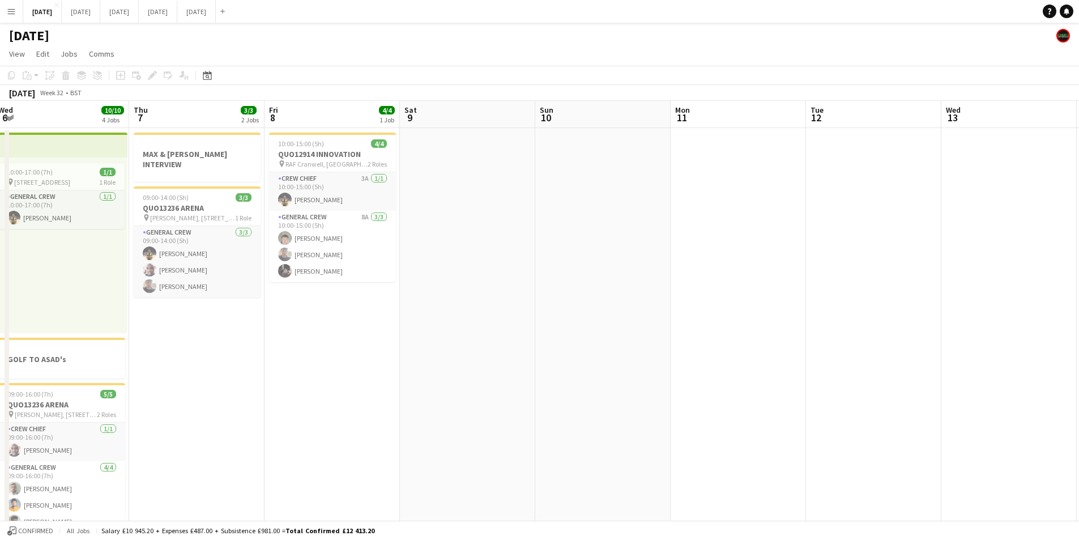
drag, startPoint x: 555, startPoint y: 373, endPoint x: 389, endPoint y: 329, distance: 171.1
click at [389, 329] on app-calendar-viewport "Sun 3 9/9 3 Jobs Mon 4 8/8 2 Jobs Tue 5 1/1 1 Job Wed 6 10/10 4 Jobs Thu 7 3/3 …" at bounding box center [539, 414] width 1079 height 627
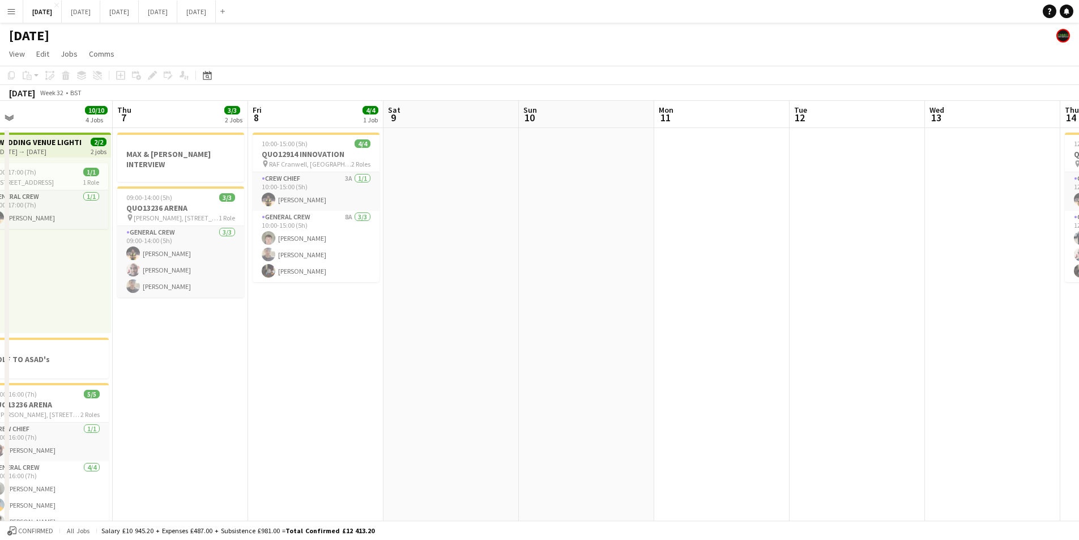
drag, startPoint x: 554, startPoint y: 338, endPoint x: 352, endPoint y: 333, distance: 202.3
click at [352, 333] on app-calendar-viewport "Sun 3 9/9 3 Jobs Mon 4 8/8 2 Jobs Tue 5 1/1 1 Job Wed 6 10/10 4 Jobs Thu 7 3/3 …" at bounding box center [539, 414] width 1079 height 627
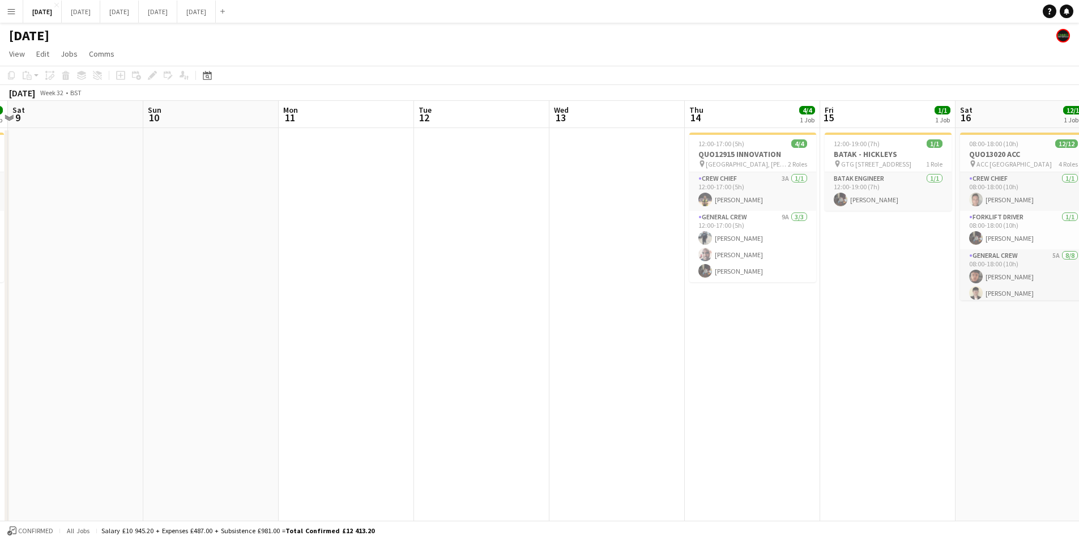
drag, startPoint x: 646, startPoint y: 371, endPoint x: 433, endPoint y: 320, distance: 219.0
click at [474, 333] on app-calendar-viewport "Wed 6 10/10 4 Jobs Thu 7 3/3 2 Jobs Fri 8 4/4 1 Job Sat 9 Sun 10 Mon 11 Tue 12 …" at bounding box center [539, 414] width 1079 height 627
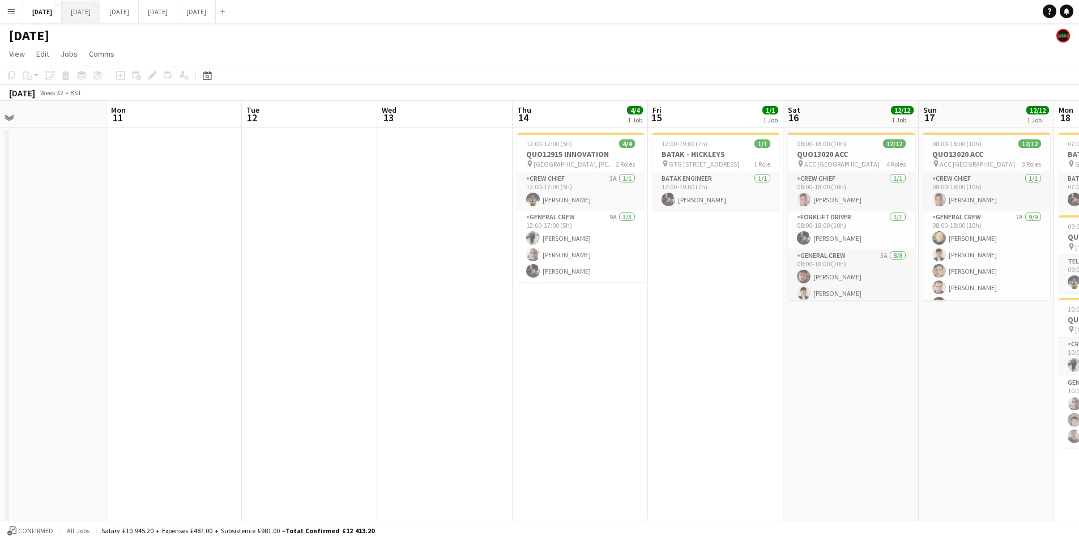
click at [100, 17] on button "[DATE] Close" at bounding box center [81, 12] width 39 height 22
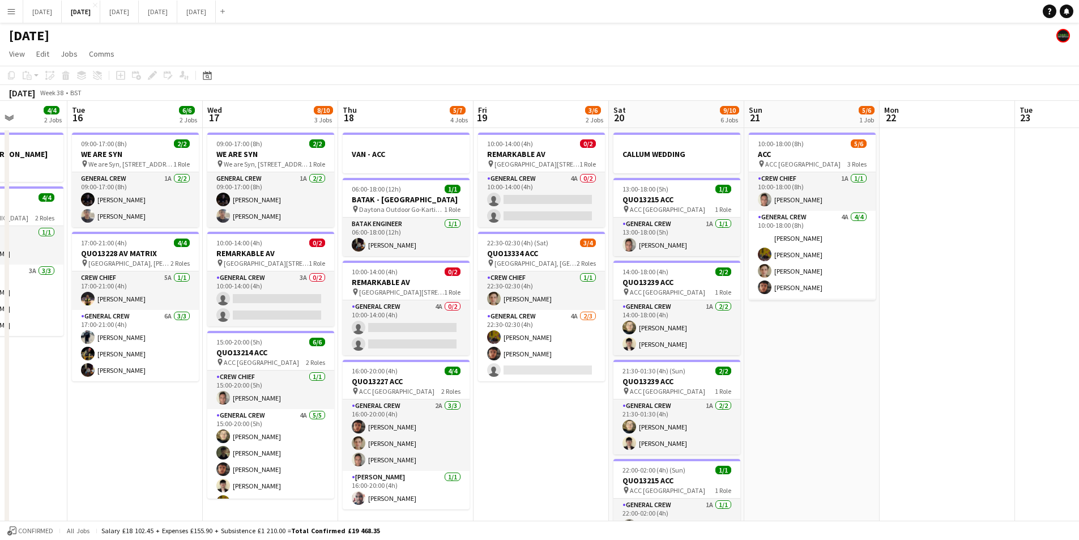
drag, startPoint x: 493, startPoint y: 407, endPoint x: 527, endPoint y: 392, distance: 37.6
click at [513, 402] on app-calendar-viewport "Sat 13 4/10 5 Jobs Sun 14 6/6 2 Jobs Mon 15 4/4 2 Jobs Tue 16 6/6 2 Jobs Wed 17…" at bounding box center [539, 410] width 1079 height 618
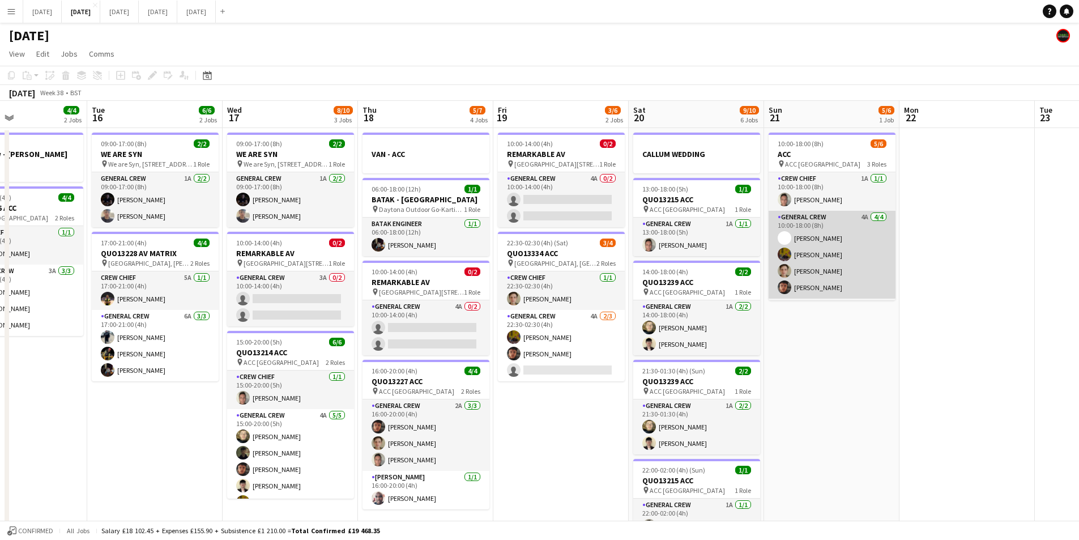
scroll to position [37, 0]
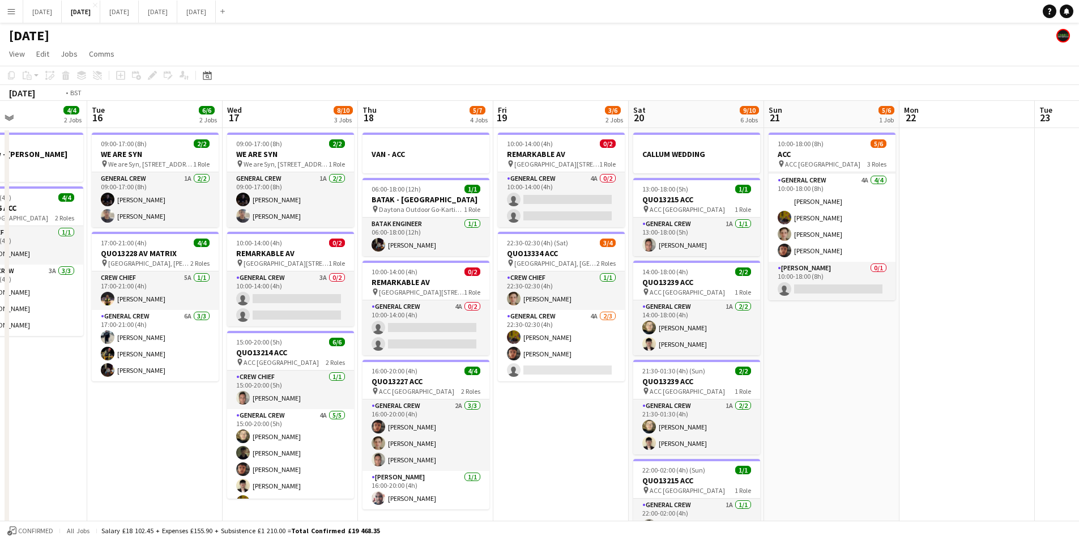
drag, startPoint x: 594, startPoint y: 411, endPoint x: 673, endPoint y: 381, distance: 84.1
click at [781, 385] on app-calendar-viewport "Sat 13 4/10 5 Jobs Sun 14 6/6 2 Jobs Mon 15 4/4 2 Jobs Tue 16 6/6 2 Jobs Wed 17…" at bounding box center [539, 410] width 1079 height 618
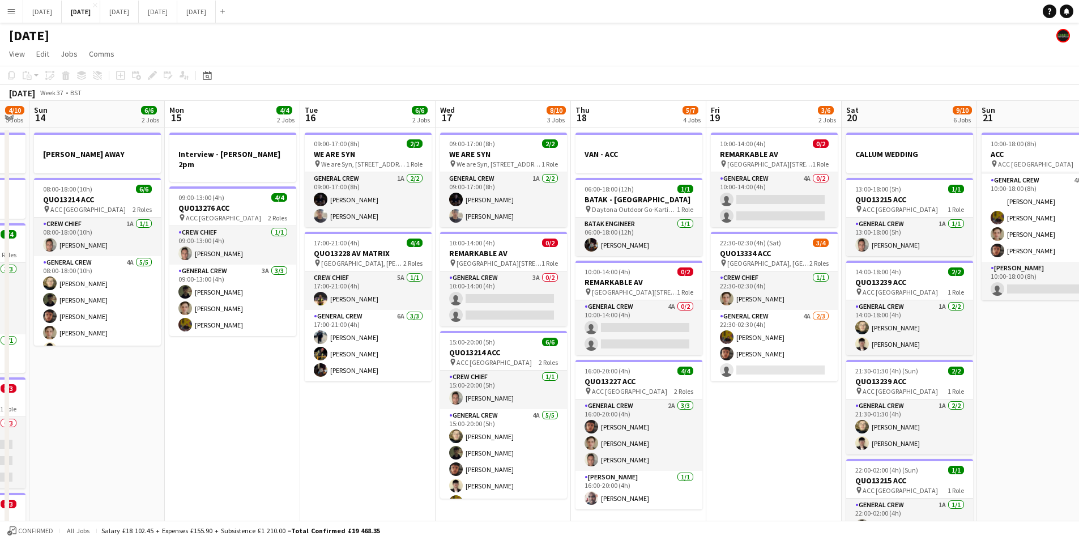
click at [552, 400] on app-calendar-viewport "Thu 11 Fri 12 Sat 13 4/10 5 Jobs Sun 14 6/6 2 Jobs Mon 15 4/4 2 Jobs Tue 16 6/6…" at bounding box center [539, 410] width 1079 height 618
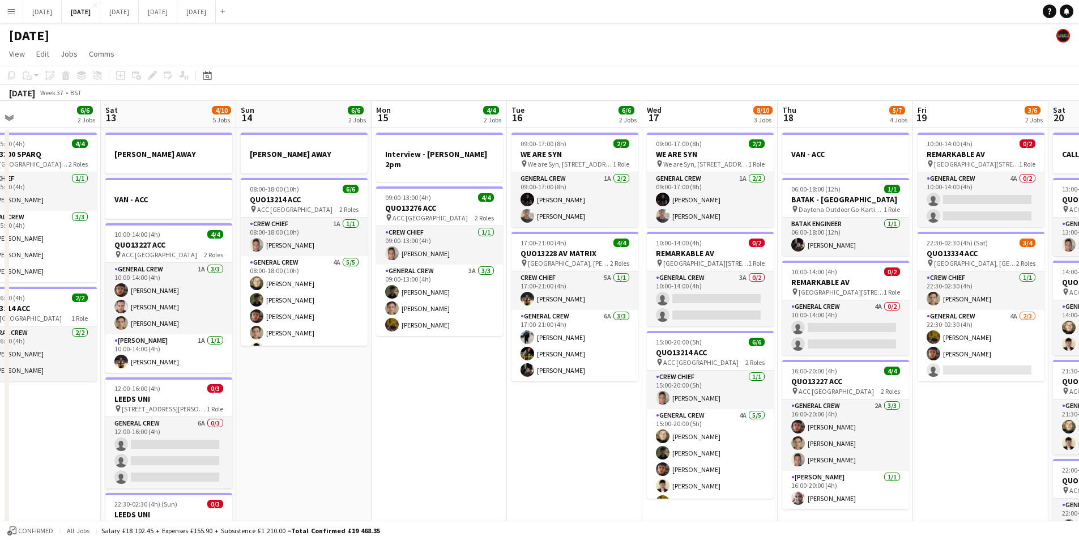
drag, startPoint x: 335, startPoint y: 403, endPoint x: 440, endPoint y: 411, distance: 105.1
click at [440, 411] on app-calendar-viewport "Wed 10 Thu 11 12/13 5 Jobs Fri 12 6/6 2 Jobs Sat 13 4/10 5 Jobs Sun 14 6/6 2 Jo…" at bounding box center [539, 434] width 1079 height 666
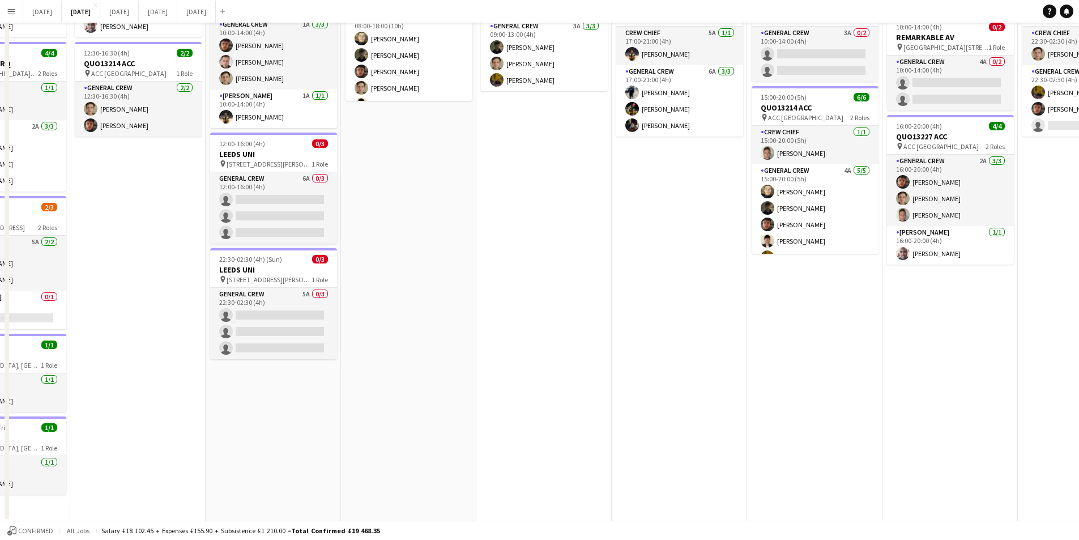
scroll to position [0, 0]
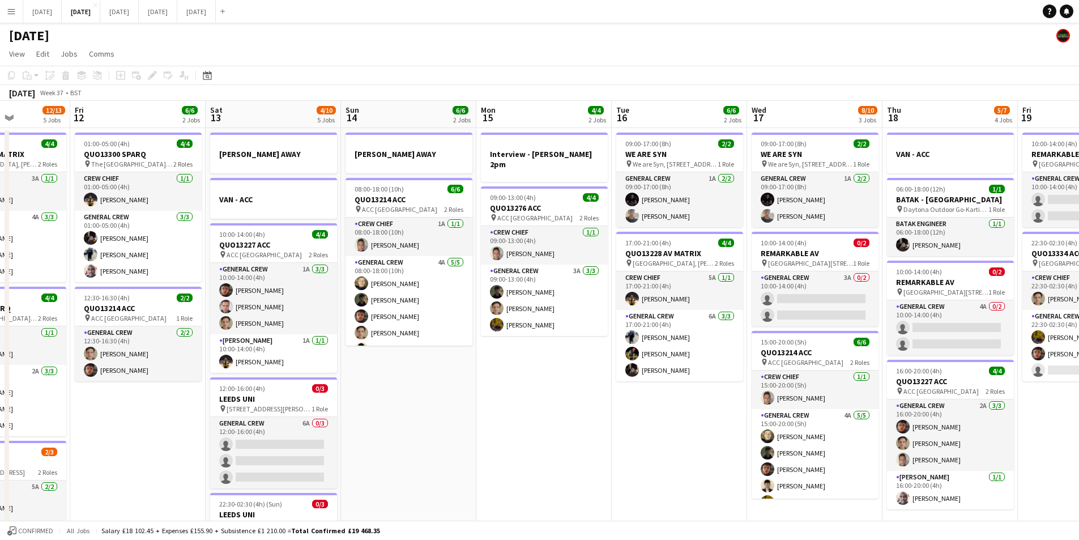
drag, startPoint x: 390, startPoint y: 423, endPoint x: 451, endPoint y: 391, distance: 68.4
click at [445, 409] on app-calendar-viewport "Tue 9 4/4 2 Jobs Wed 10 2/2 2 Jobs Thu 11 12/13 5 Jobs Fri 12 6/6 2 Jobs Sat 13…" at bounding box center [539, 434] width 1079 height 666
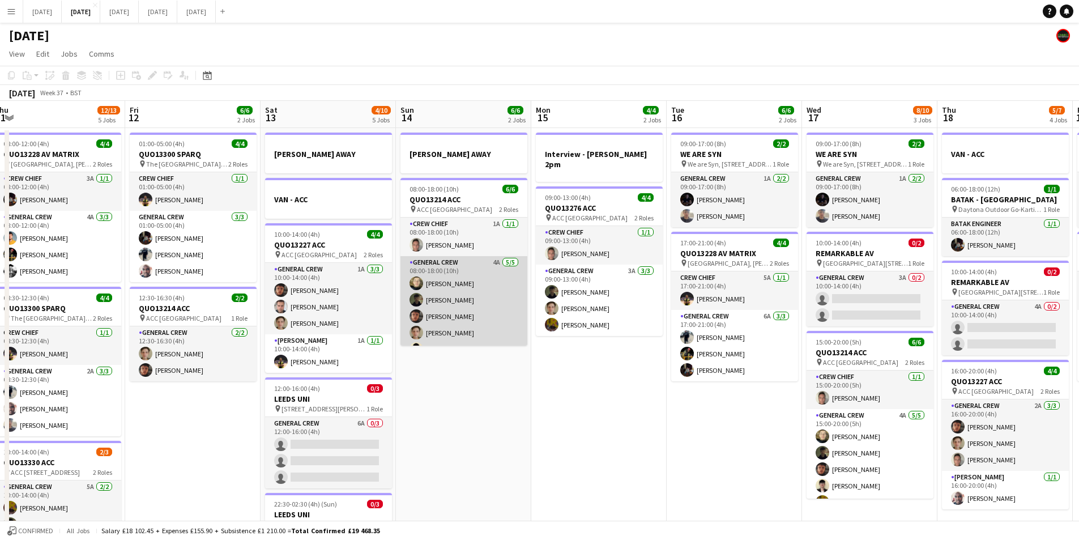
scroll to position [15, 0]
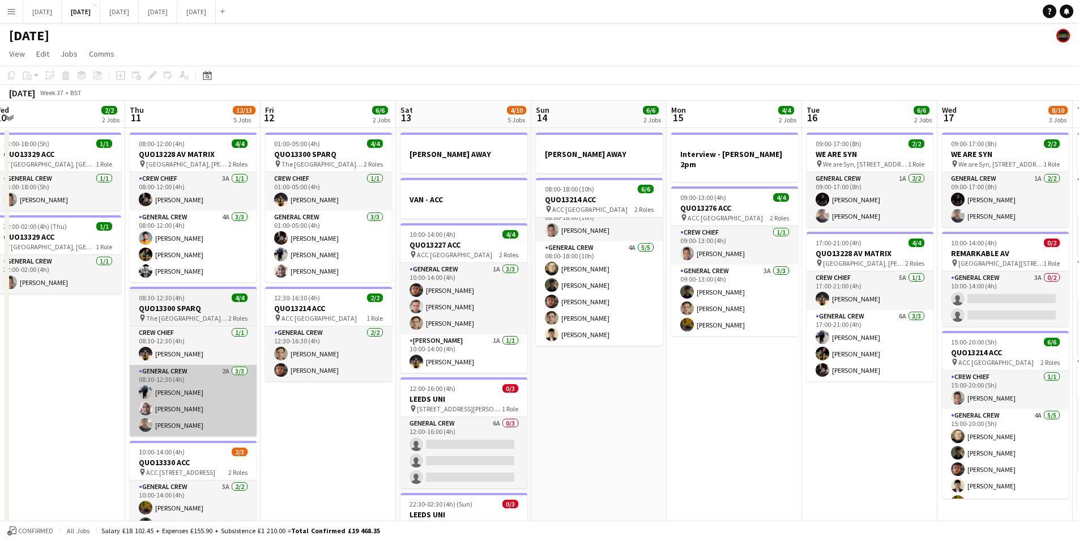
drag, startPoint x: 449, startPoint y: 407, endPoint x: 287, endPoint y: 419, distance: 162.5
click at [663, 372] on app-calendar-viewport "Mon 8 Tue 9 4/4 2 Jobs Wed 10 2/2 2 Jobs Thu 11 12/13 5 Jobs Fri 12 6/6 2 Jobs …" at bounding box center [539, 434] width 1079 height 666
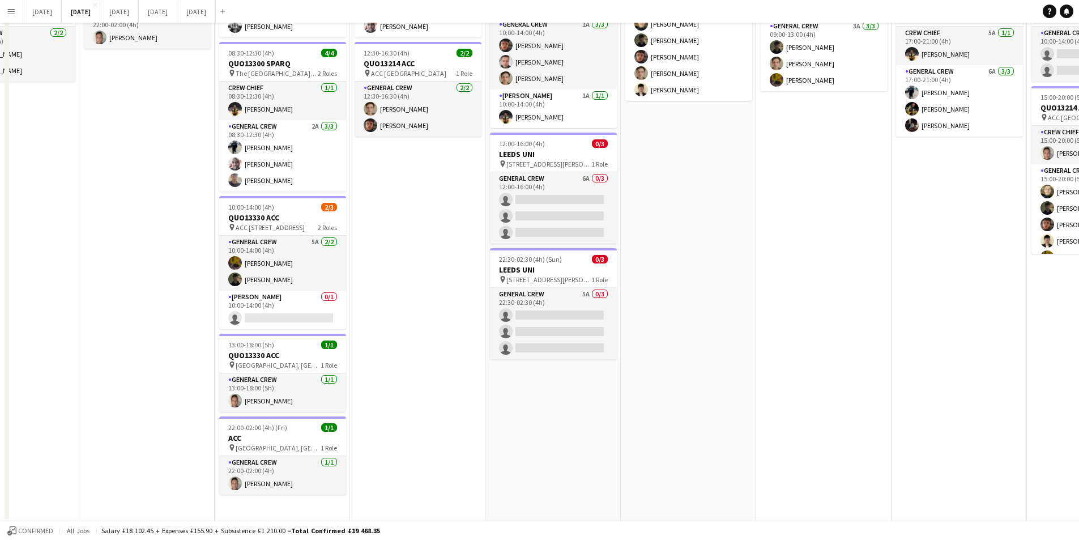
scroll to position [0, 0]
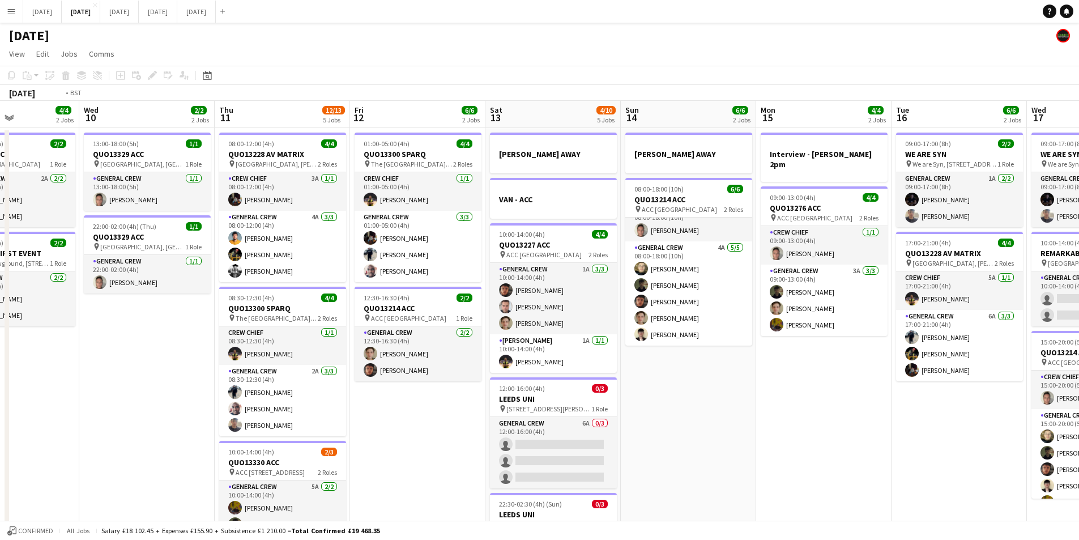
click at [357, 429] on app-calendar-viewport "Sun 7 7/7 1 Job Mon 8 12/12 5 Jobs Tue 9 4/4 2 Jobs Wed 10 2/2 2 Jobs Thu 11 12…" at bounding box center [539, 434] width 1079 height 666
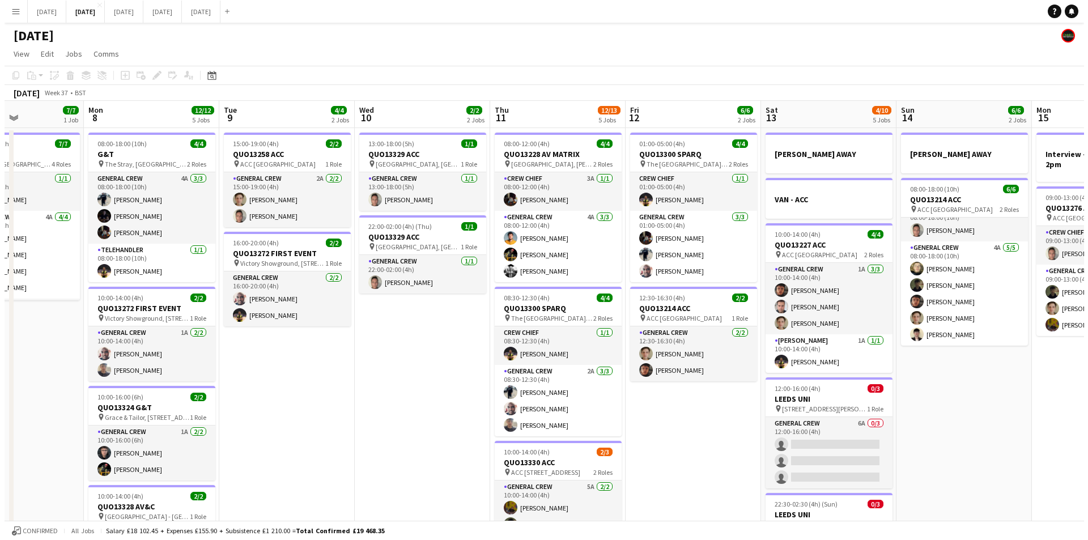
scroll to position [0, 368]
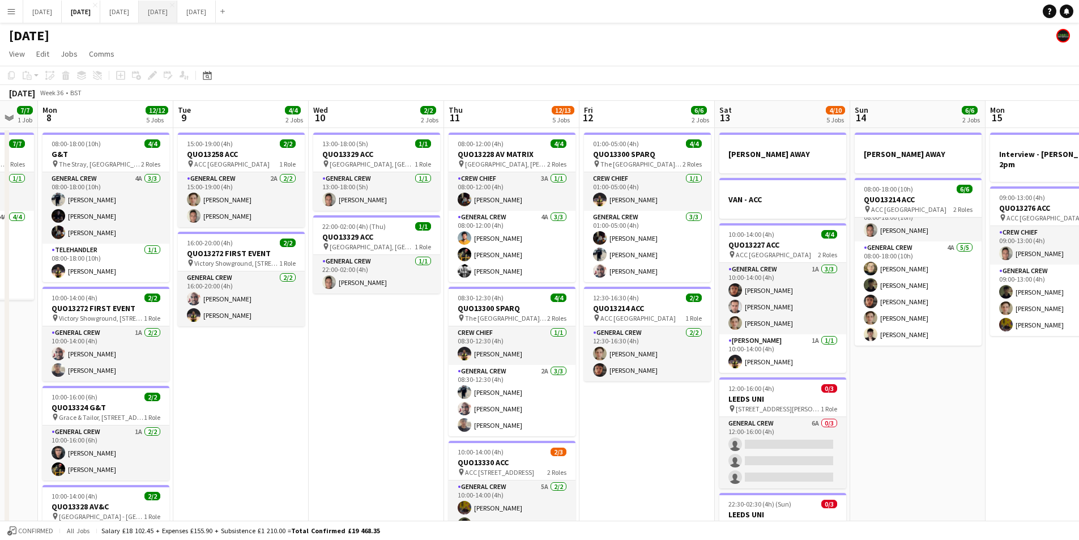
click at [177, 10] on button "[DATE] Close" at bounding box center [158, 12] width 39 height 22
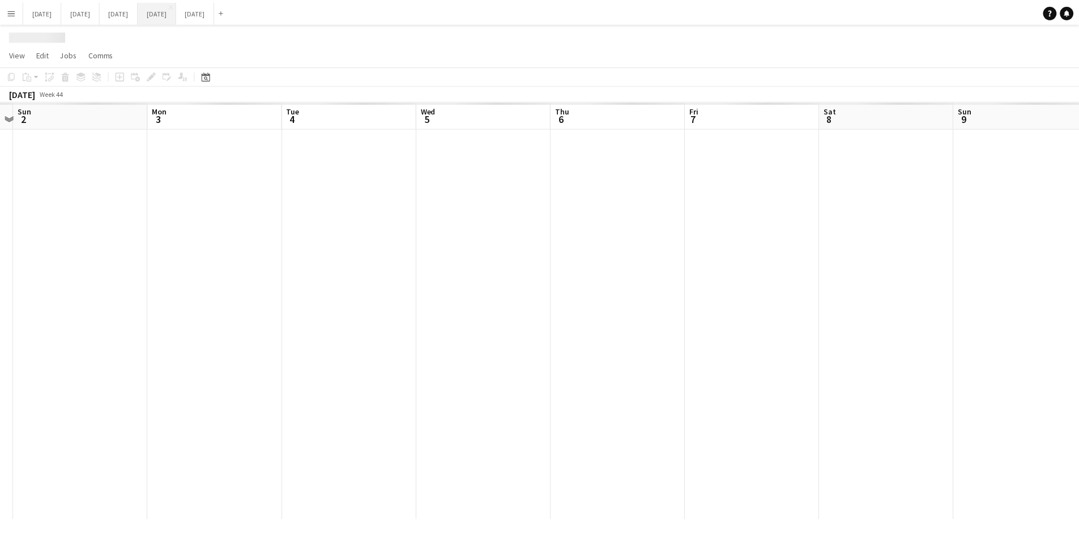
scroll to position [0, 258]
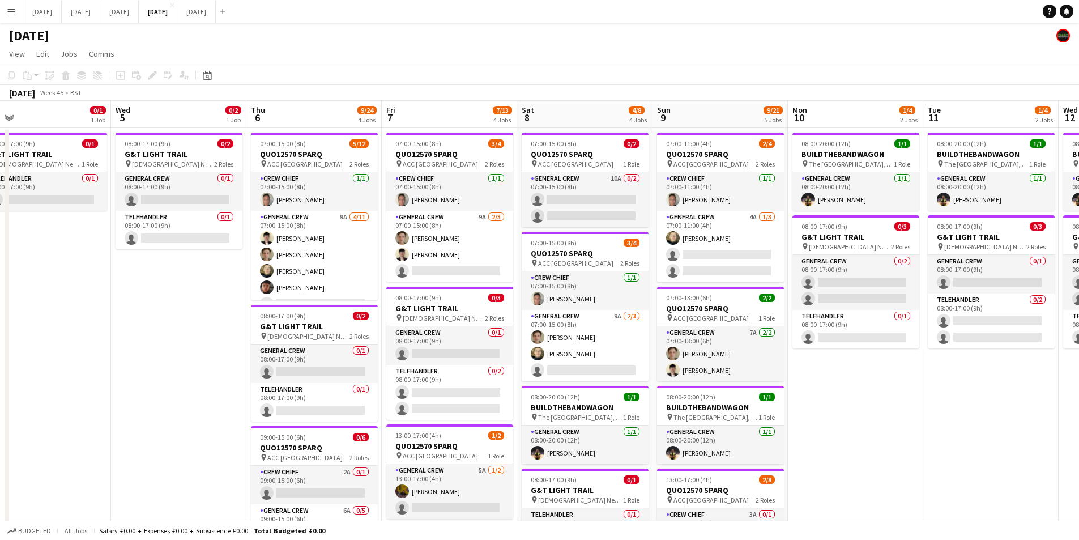
drag, startPoint x: 494, startPoint y: 354, endPoint x: 273, endPoint y: 305, distance: 226.1
click at [273, 305] on app-calendar-viewport "Sat 1 Sun 2 Mon 3 0/3 2 Jobs Tue 4 0/1 1 Job Wed 5 0/2 1 Job Thu 6 9/24 4 Jobs …" at bounding box center [539, 467] width 1079 height 733
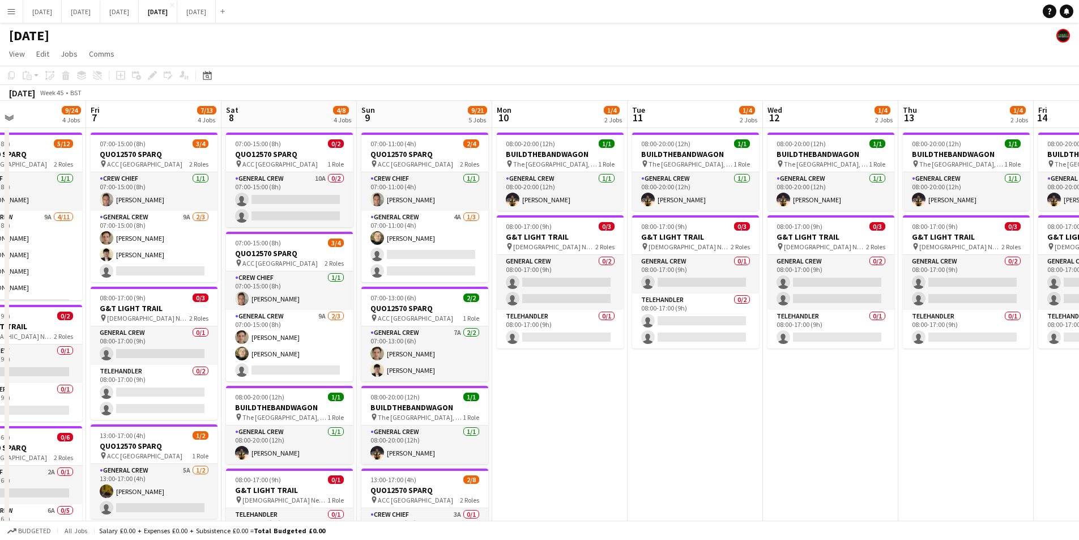
scroll to position [0, 323]
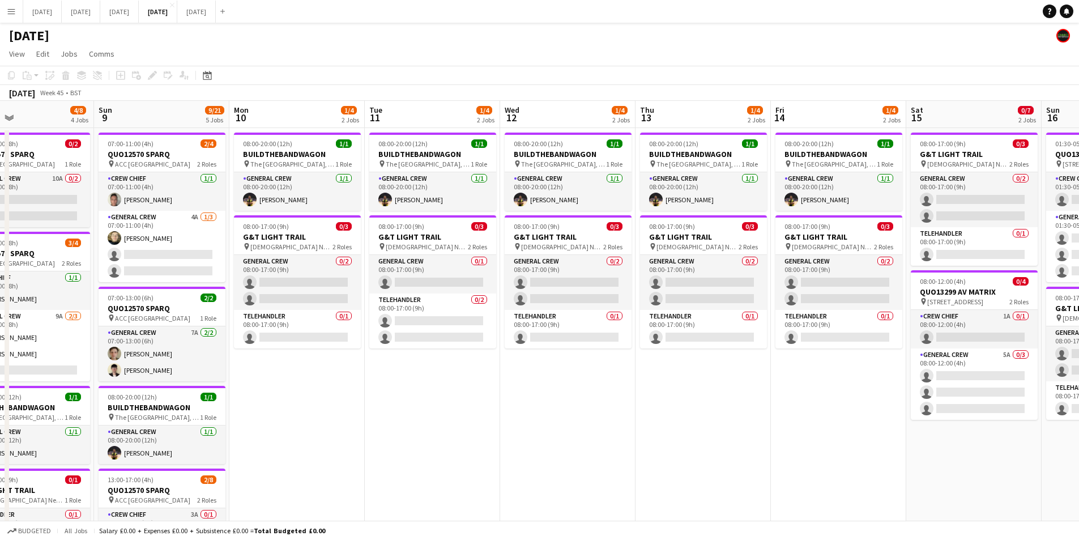
drag, startPoint x: 1004, startPoint y: 394, endPoint x: 493, endPoint y: 399, distance: 511.0
click at [487, 399] on app-calendar-viewport "Wed 5 0/2 1 Job Thu 6 9/24 4 Jobs Fri 7 7/13 4 Jobs Sat 8 4/8 4 Jobs Sun 9 9/21…" at bounding box center [539, 467] width 1079 height 733
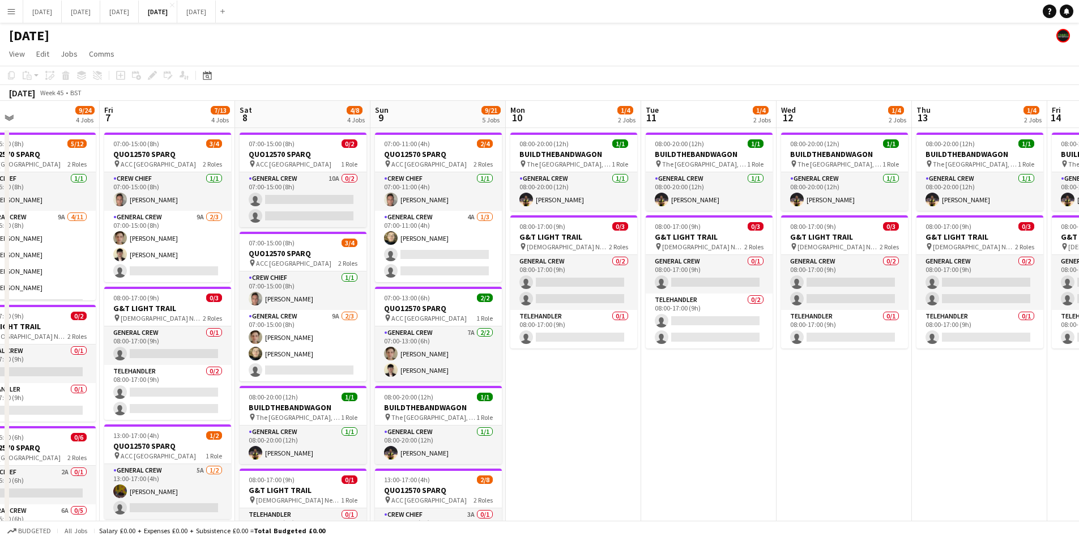
drag, startPoint x: 537, startPoint y: 427, endPoint x: 684, endPoint y: 433, distance: 146.9
click at [684, 433] on app-calendar-viewport "Tue 4 0/1 1 Job Wed 5 0/2 1 Job Thu 6 9/24 4 Jobs Fri 7 7/13 4 Jobs Sat 8 4/8 4…" at bounding box center [539, 467] width 1079 height 733
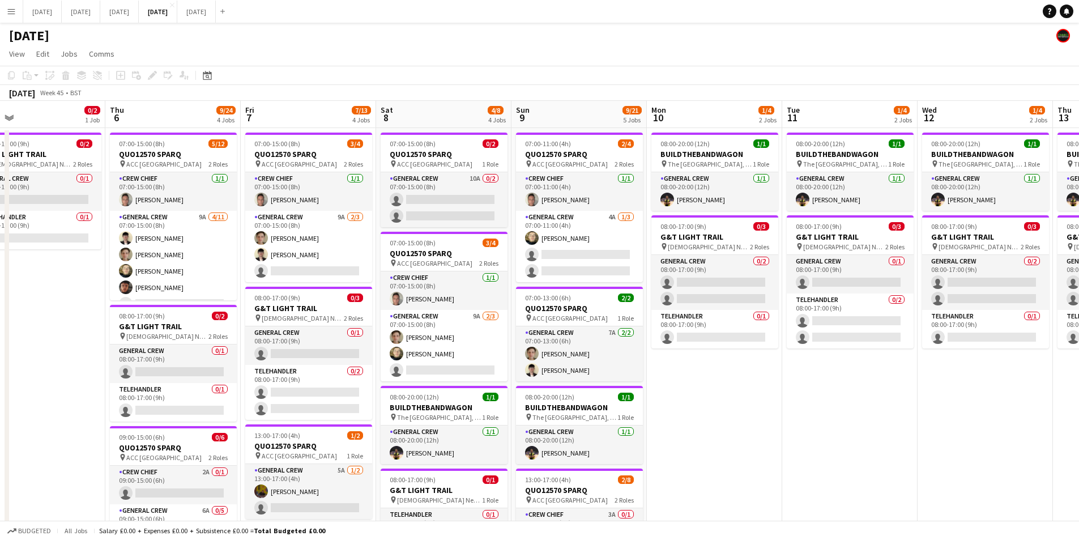
scroll to position [0, 277]
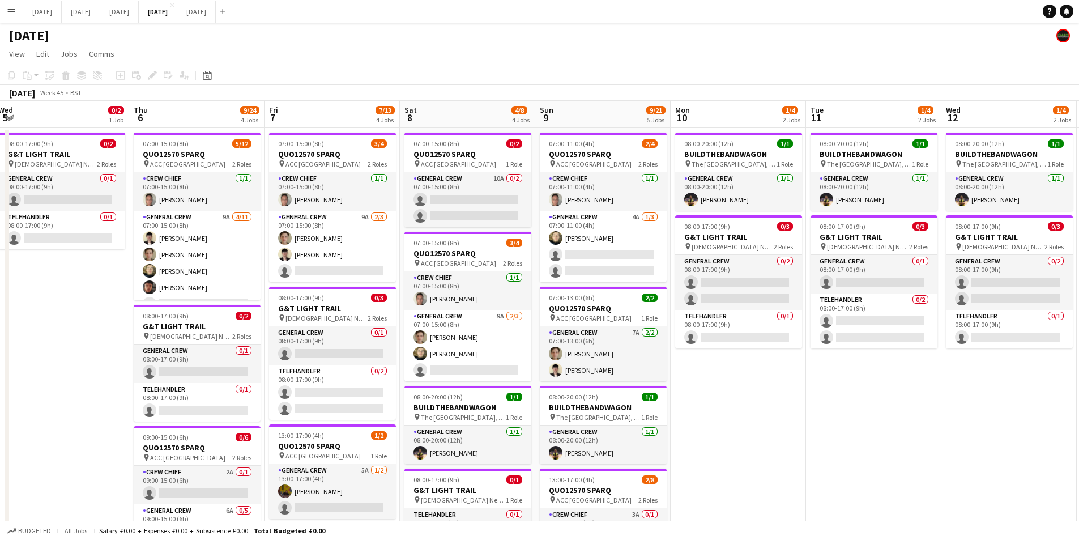
drag, startPoint x: 595, startPoint y: 437, endPoint x: 760, endPoint y: 435, distance: 164.9
click at [760, 435] on app-calendar-viewport "Mon 3 0/3 2 Jobs Tue 4 0/1 1 Job Wed 5 0/2 1 Job Thu 6 9/24 4 Jobs Fri 7 7/13 4…" at bounding box center [539, 467] width 1079 height 733
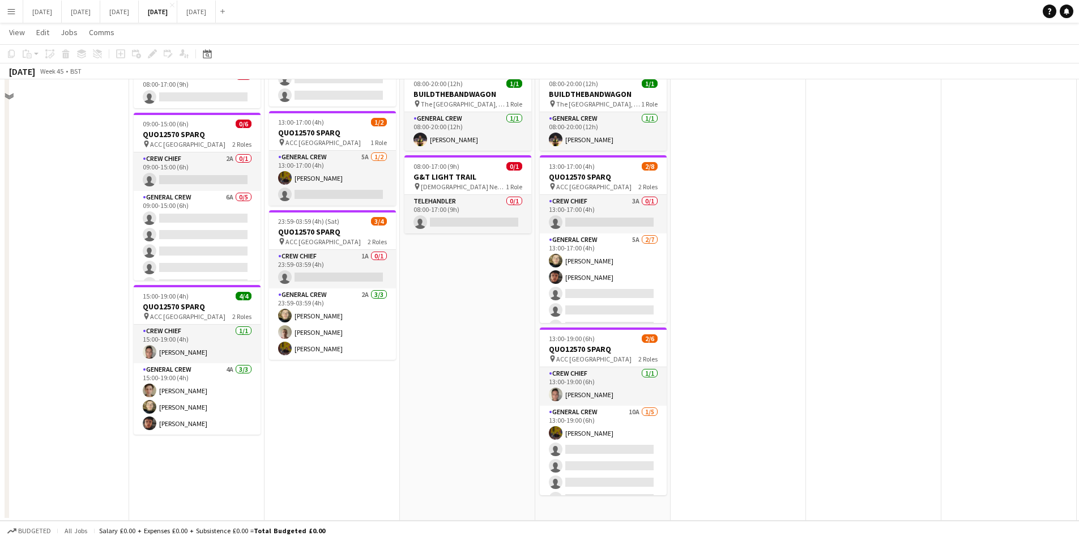
scroll to position [29, 0]
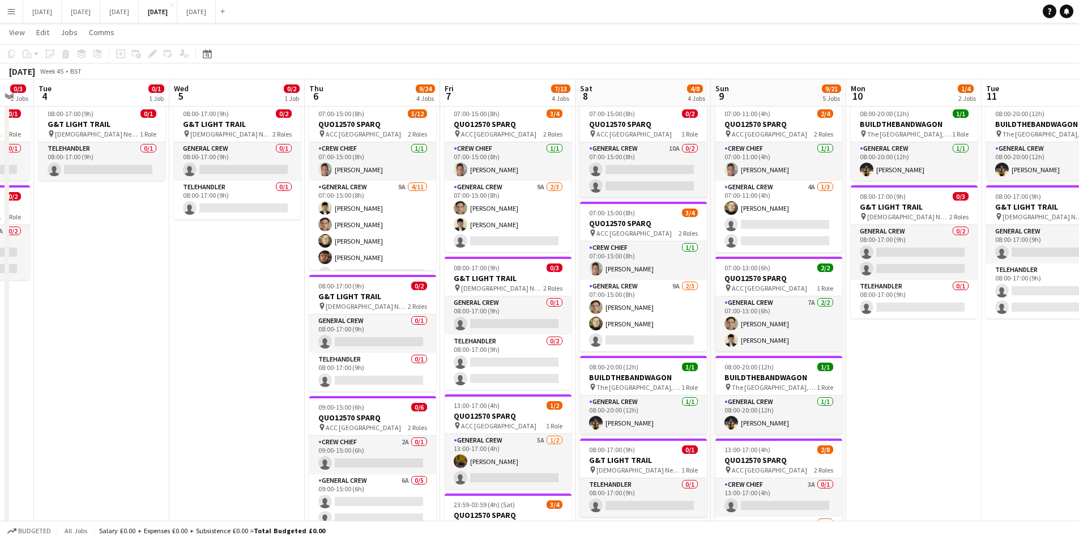
drag, startPoint x: 401, startPoint y: 380, endPoint x: 637, endPoint y: 377, distance: 236.3
click at [637, 377] on app-calendar-viewport "Sun 2 Mon 3 0/3 2 Jobs Tue 4 0/1 1 Job Wed 5 0/2 1 Job Thu 6 9/24 4 Jobs Fri 7 …" at bounding box center [539, 409] width 1079 height 789
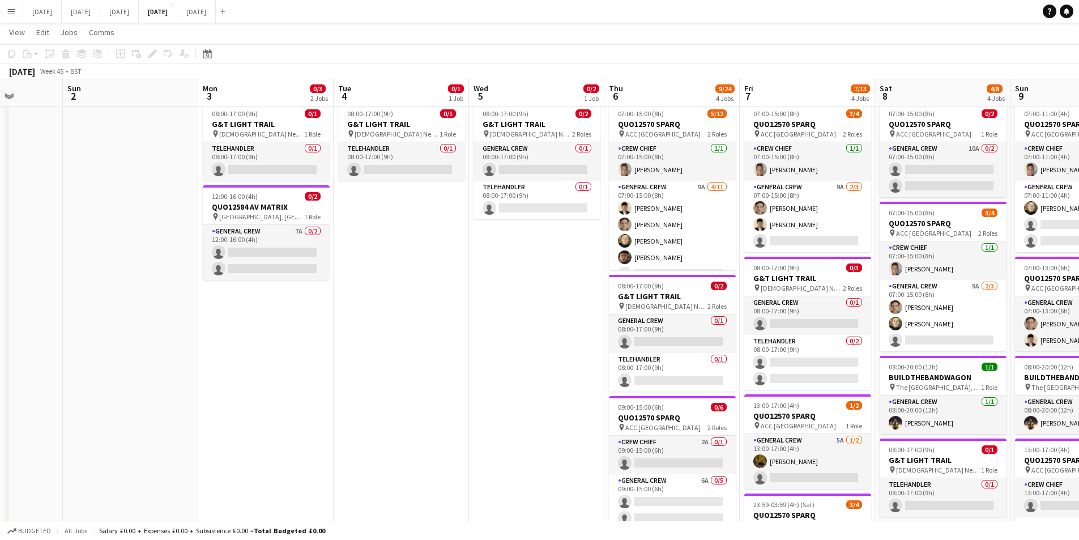
drag, startPoint x: 354, startPoint y: 378, endPoint x: 505, endPoint y: 385, distance: 151.4
click at [496, 390] on app-calendar-viewport "Fri 31 Sat 1 Sun 2 Mon 3 0/3 2 Jobs Tue 4 0/1 1 Job Wed 5 0/2 1 Job Thu 6 9/24 …" at bounding box center [539, 409] width 1079 height 789
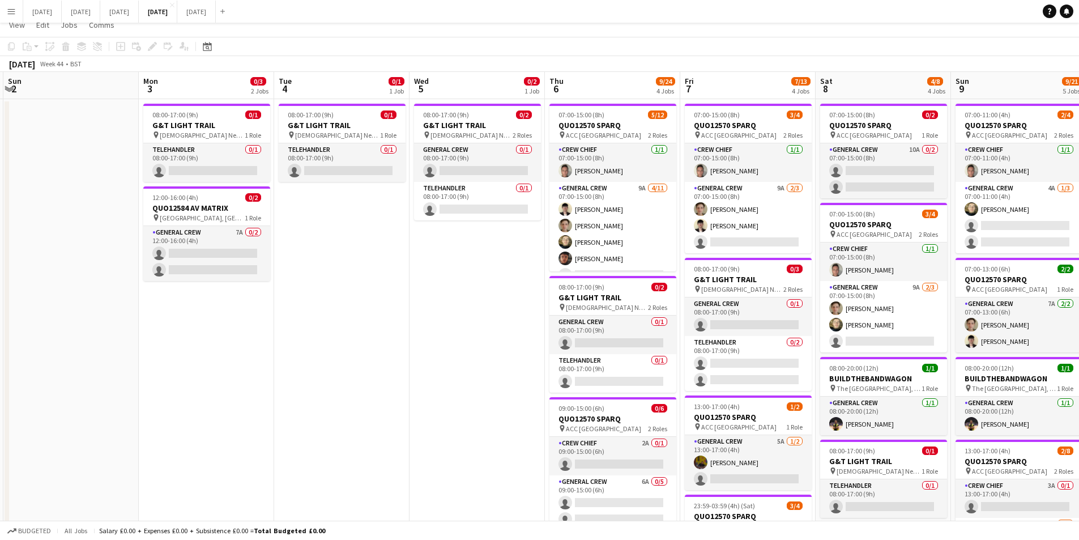
scroll to position [0, 0]
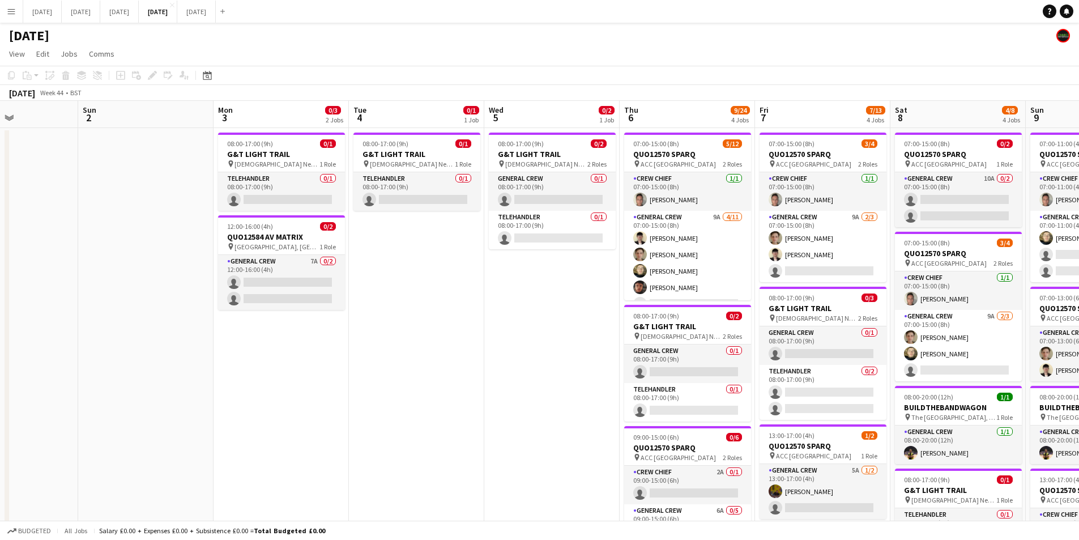
drag, startPoint x: 377, startPoint y: 400, endPoint x: 441, endPoint y: 397, distance: 64.1
click at [435, 402] on app-calendar-viewport "Thu 30 Fri 31 Sat 1 Sun 2 Mon 3 0/3 2 Jobs Tue 4 0/1 1 Job Wed 5 0/2 1 Job Thu …" at bounding box center [539, 467] width 1079 height 733
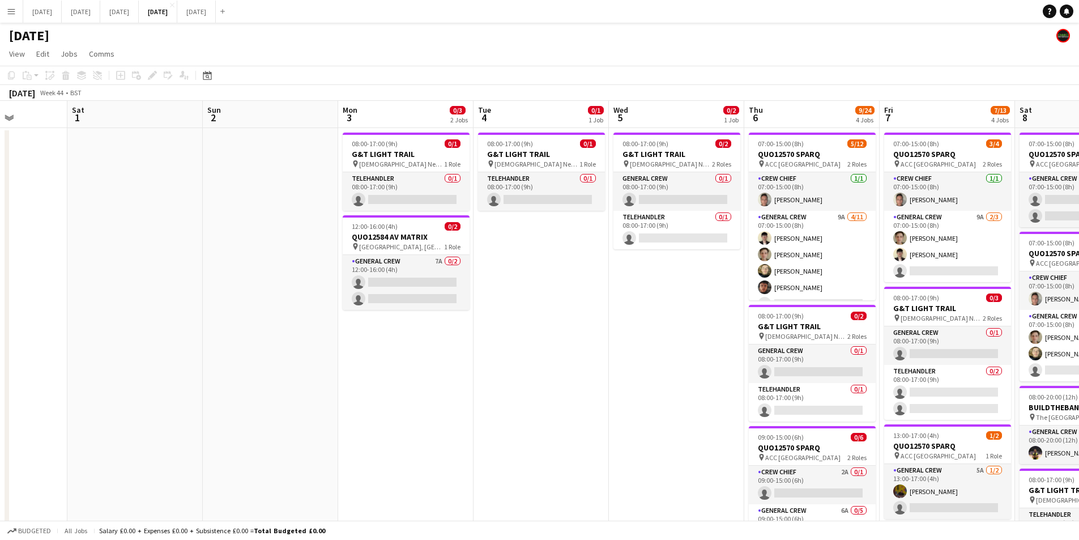
drag, startPoint x: 325, startPoint y: 406, endPoint x: 691, endPoint y: 386, distance: 366.5
click at [691, 386] on app-calendar-viewport "Thu 30 Fri 31 Sat 1 Sun 2 Mon 3 0/3 2 Jobs Tue 4 0/1 1 Job Wed 5 0/2 1 Job Thu …" at bounding box center [539, 467] width 1079 height 733
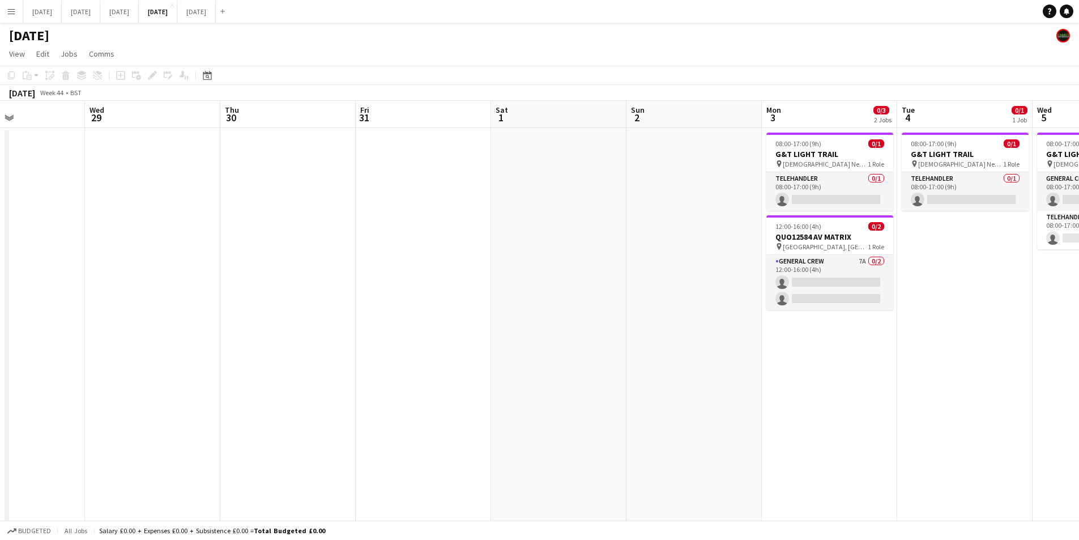
drag, startPoint x: 462, startPoint y: 396, endPoint x: 688, endPoint y: 401, distance: 226.1
click at [688, 401] on app-calendar-viewport "Mon 27 Tue 28 Wed 29 Thu 30 Fri 31 Sat 1 Sun 2 Mon 3 0/3 2 Jobs Tue 4 0/1 1 Job…" at bounding box center [539, 467] width 1079 height 733
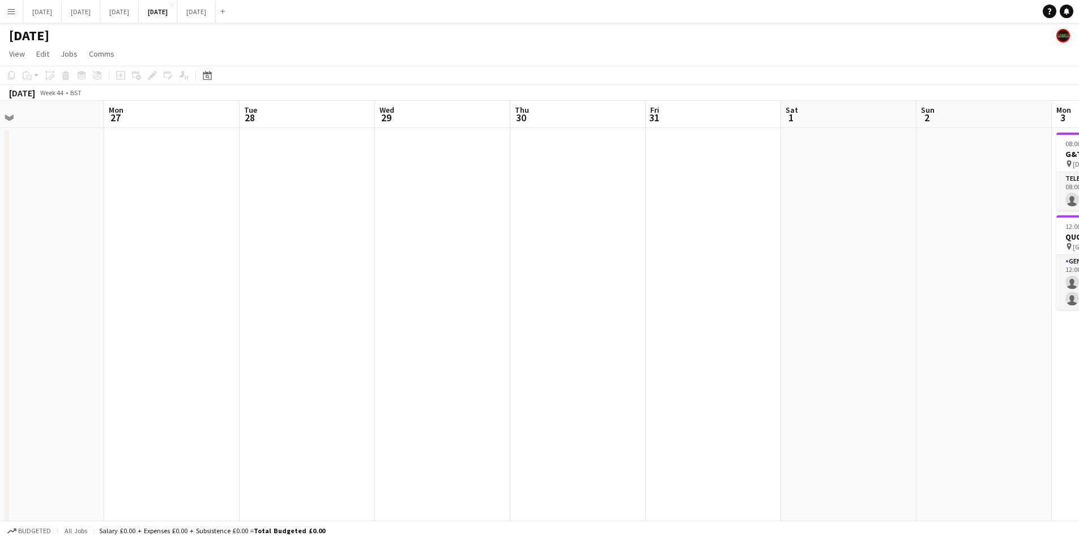
drag, startPoint x: 411, startPoint y: 378, endPoint x: 671, endPoint y: 380, distance: 259.5
click at [666, 383] on app-calendar-viewport "Fri 24 Sat 25 Sun 26 Mon 27 Tue 28 Wed 29 Thu 30 Fri 31 Sat 1 Sun 2 Mon 3 0/3 2…" at bounding box center [539, 467] width 1079 height 733
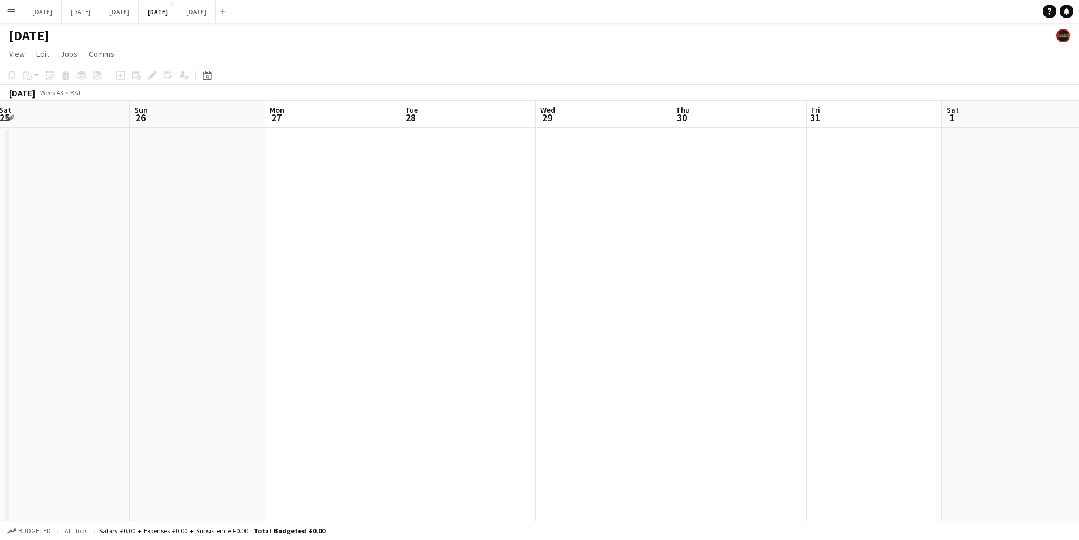
drag, startPoint x: 338, startPoint y: 373, endPoint x: 664, endPoint y: 369, distance: 326.3
click at [671, 379] on app-calendar-viewport "Thu 23 Fri 24 Sat 25 Sun 26 Mon 27 Tue 28 Wed 29 Thu 30 Fri 31 Sat 1 Sun 2 Mon …" at bounding box center [539, 467] width 1079 height 733
drag, startPoint x: 388, startPoint y: 367, endPoint x: 683, endPoint y: 360, distance: 295.2
click at [682, 361] on app-calendar-viewport "Mon 20 Tue 21 Wed 22 Thu 23 Fri 24 Sat 25 Sun 26 Mon 27 Tue 28 Wed 29 Thu 30 Fr…" at bounding box center [539, 467] width 1079 height 733
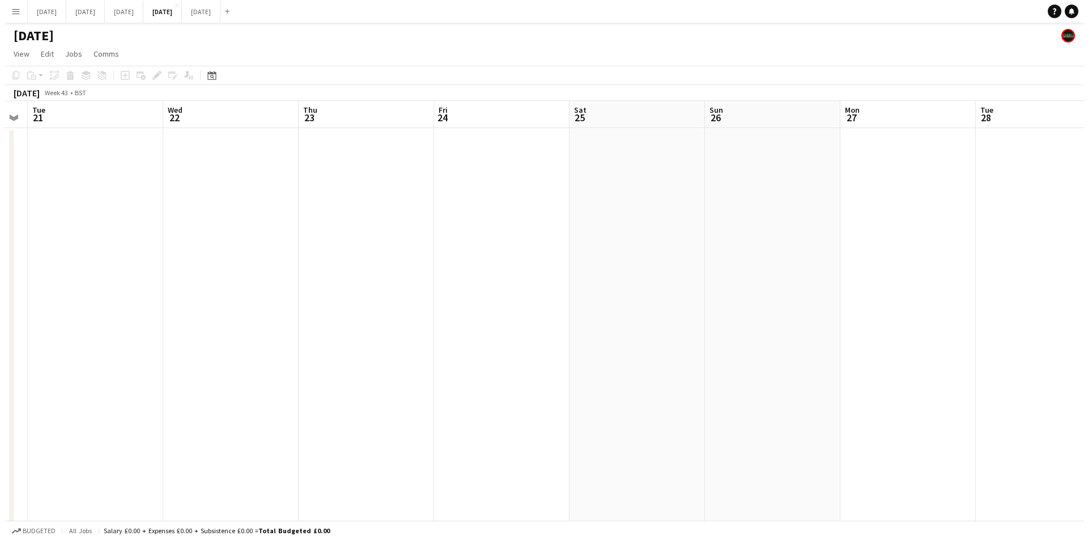
scroll to position [0, 295]
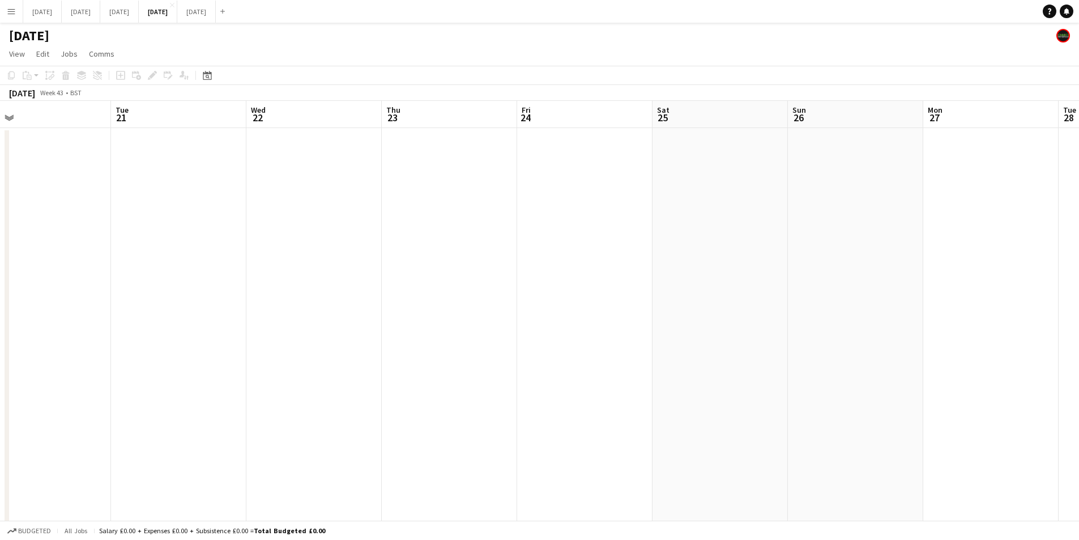
drag, startPoint x: 384, startPoint y: 357, endPoint x: 471, endPoint y: 365, distance: 88.1
click at [471, 365] on app-calendar-viewport "Sat 18 Sun 19 Mon 20 Tue 21 Wed 22 Thu 23 Fri 24 Sat 25 Sun 26 Mon 27 Tue 28 We…" at bounding box center [539, 467] width 1079 height 733
click at [139, 14] on button "[DATE] Close" at bounding box center [119, 12] width 39 height 22
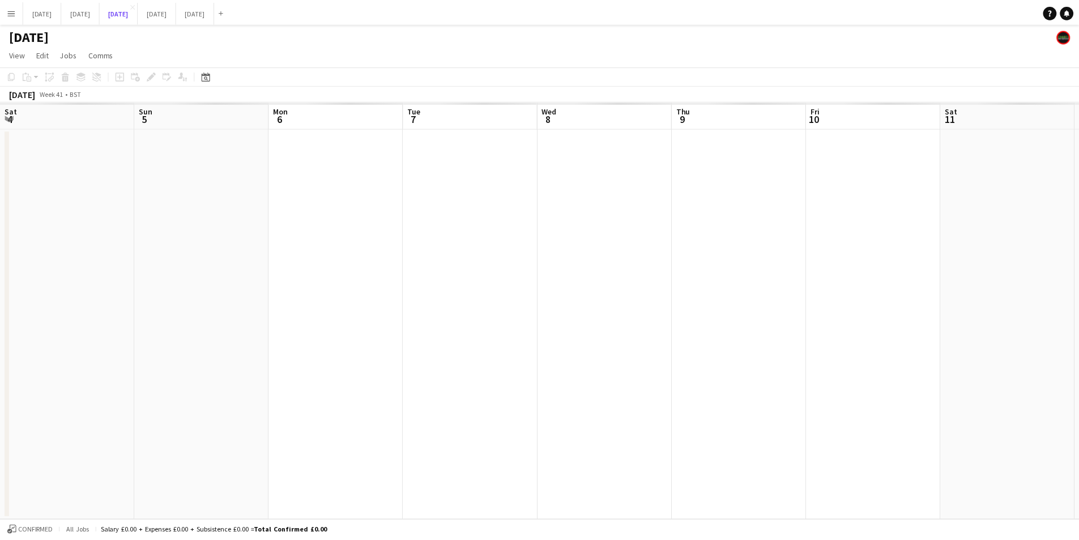
scroll to position [0, 340]
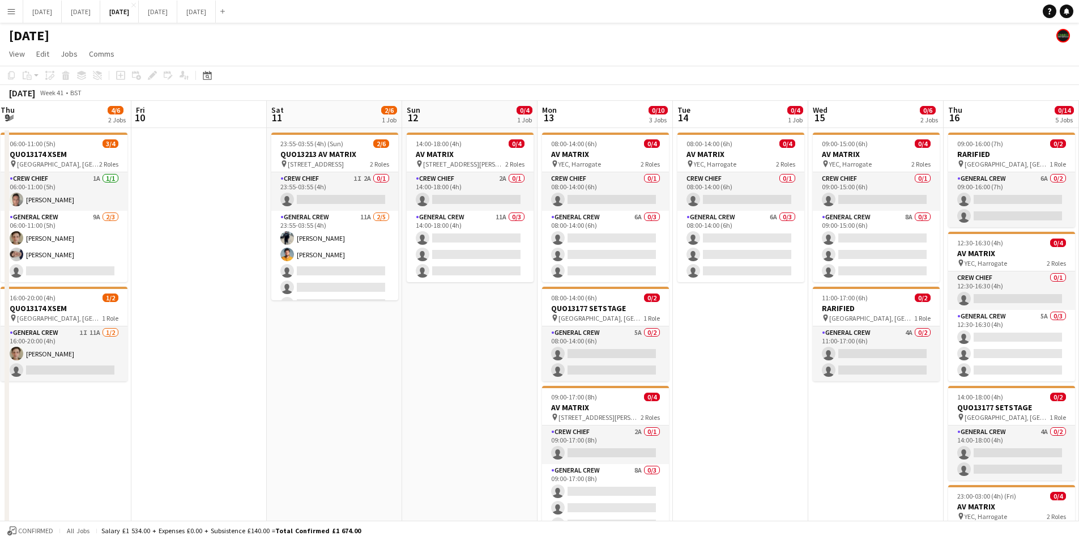
drag, startPoint x: 732, startPoint y: 392, endPoint x: 650, endPoint y: 371, distance: 84.4
click at [277, 344] on app-calendar-viewport "Sat 4 Sun 5 Mon 6 Tue 7 0/1 1 Job Wed 8 3/4 1 Job Thu 9 4/6 2 Jobs Fri 10 Sat 1…" at bounding box center [539, 431] width 1079 height 660
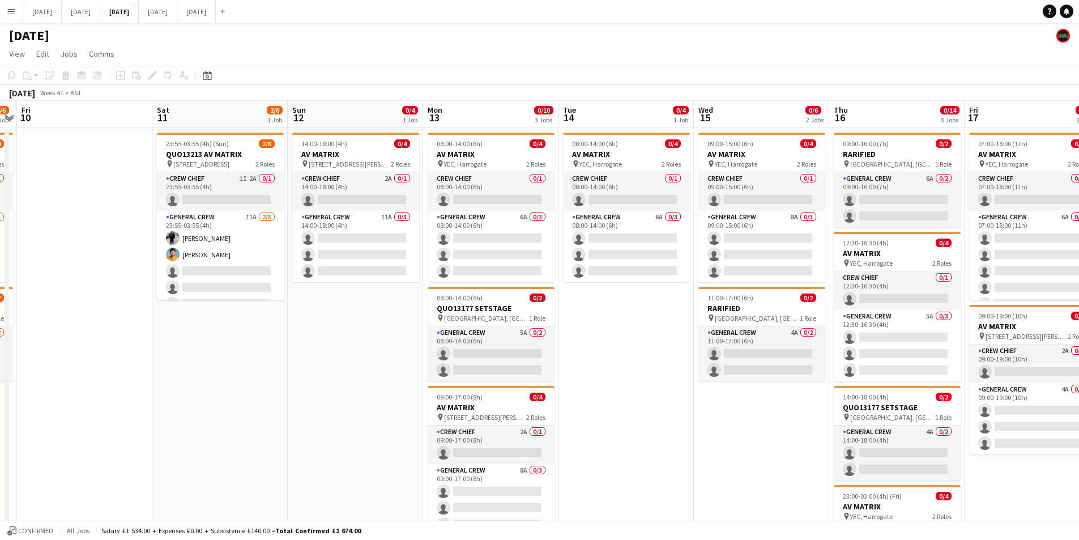
drag, startPoint x: 657, startPoint y: 415, endPoint x: 339, endPoint y: 361, distance: 322.4
click at [339, 361] on app-calendar-viewport "Tue 7 0/1 1 Job Wed 8 3/4 1 Job Thu 9 4/6 2 Jobs Fri 10 Sat 11 2/6 1 Job Sun 12…" at bounding box center [539, 431] width 1079 height 660
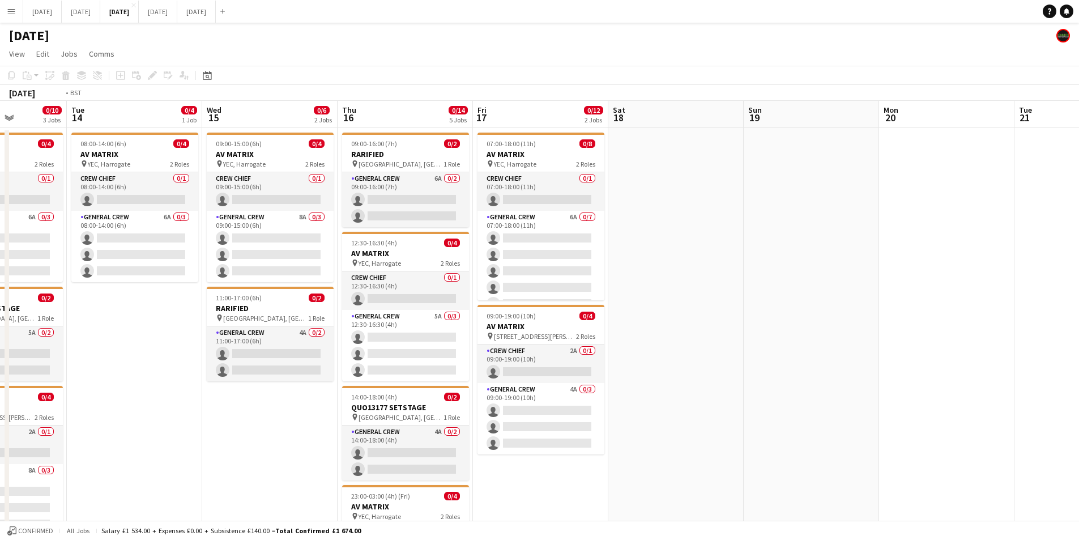
drag, startPoint x: 878, startPoint y: 385, endPoint x: 546, endPoint y: 344, distance: 335.0
click at [542, 344] on app-calendar-viewport "Fri 10 Sat 11 2/6 1 Job Sun 12 0/4 1 Job Mon 13 0/10 3 Jobs Tue 14 0/4 1 Job We…" at bounding box center [539, 431] width 1079 height 660
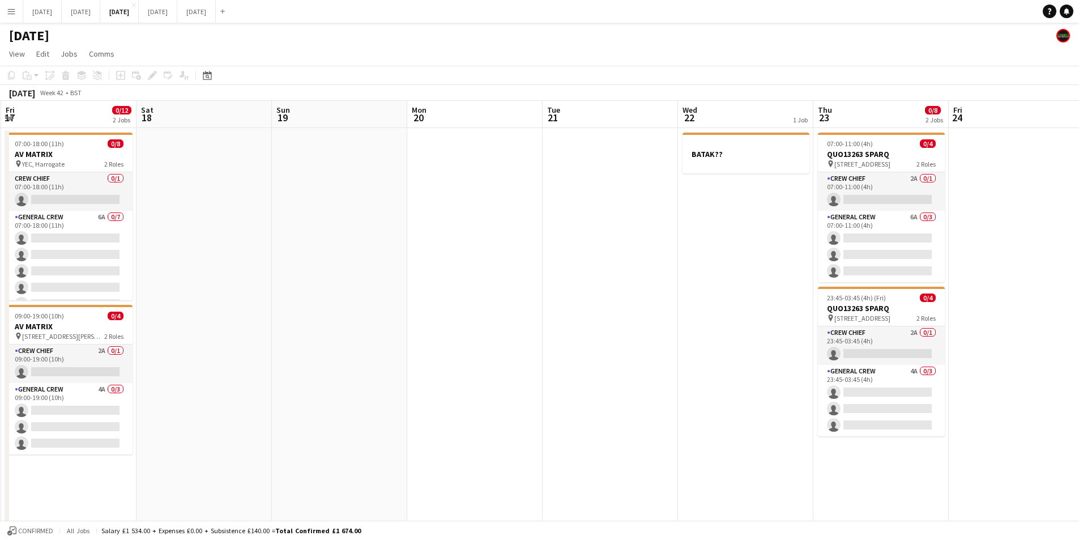
drag, startPoint x: 858, startPoint y: 379, endPoint x: 275, endPoint y: 359, distance: 583.3
click at [272, 360] on app-calendar-viewport "Tue 14 0/4 1 Job Wed 15 0/6 2 Jobs Thu 16 0/14 5 Jobs Fri 17 0/12 2 Jobs Sat 18…" at bounding box center [539, 431] width 1079 height 660
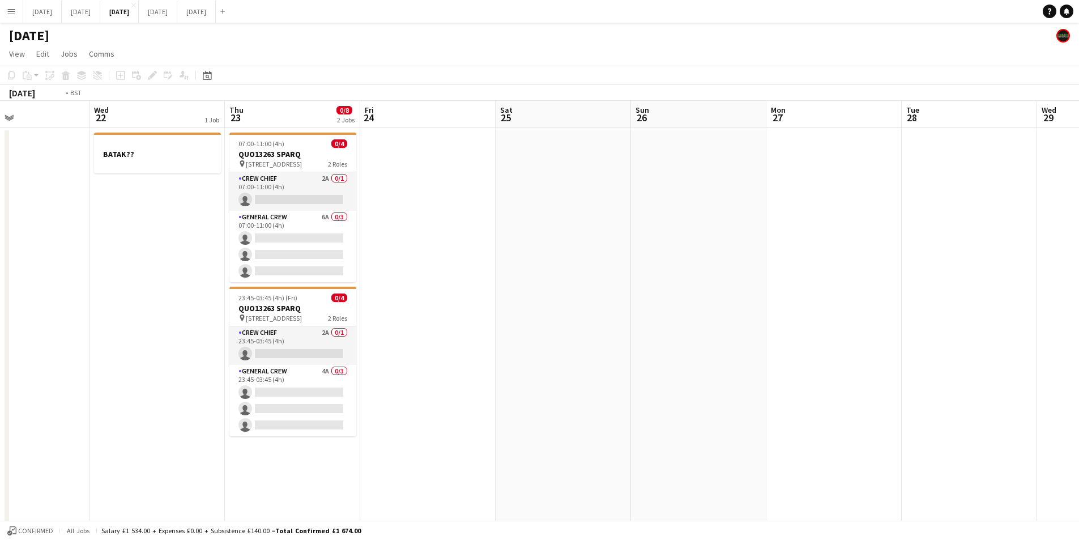
drag, startPoint x: 816, startPoint y: 416, endPoint x: 317, endPoint y: 338, distance: 504.6
click at [249, 331] on app-calendar-viewport "Fri 17 0/12 2 Jobs Sat 18 Sun 19 Mon 20 Tue 21 Wed 22 1 Job Thu 23 0/8 2 Jobs F…" at bounding box center [539, 431] width 1079 height 660
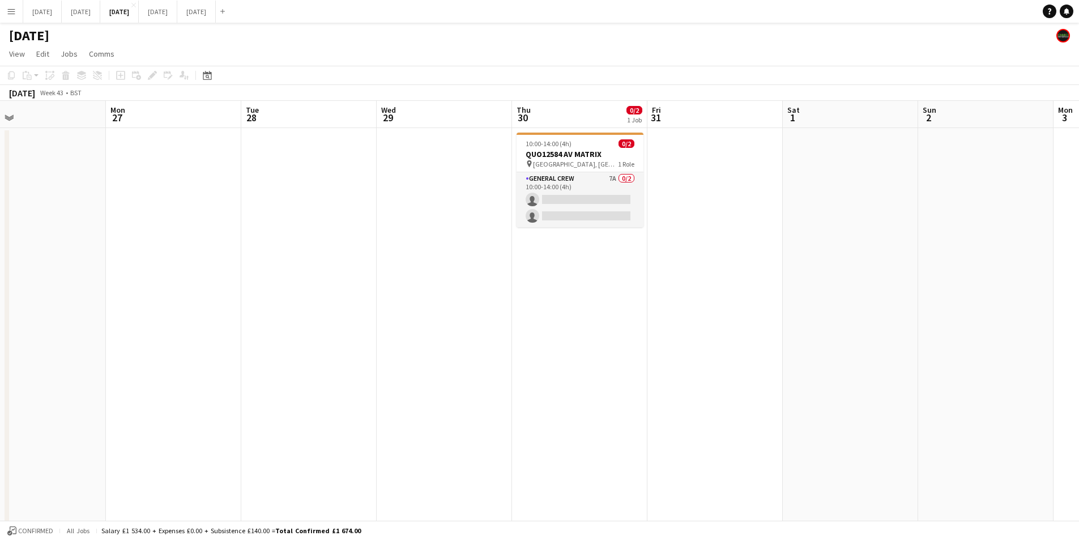
scroll to position [0, 438]
drag, startPoint x: 753, startPoint y: 389, endPoint x: 469, endPoint y: 385, distance: 285.0
click at [460, 385] on app-calendar-viewport "Thu 23 0/8 2 Jobs Fri 24 Sat 25 Sun 26 Mon 27 Tue 28 Wed 29 Thu 30 0/2 1 Job Fr…" at bounding box center [539, 431] width 1079 height 660
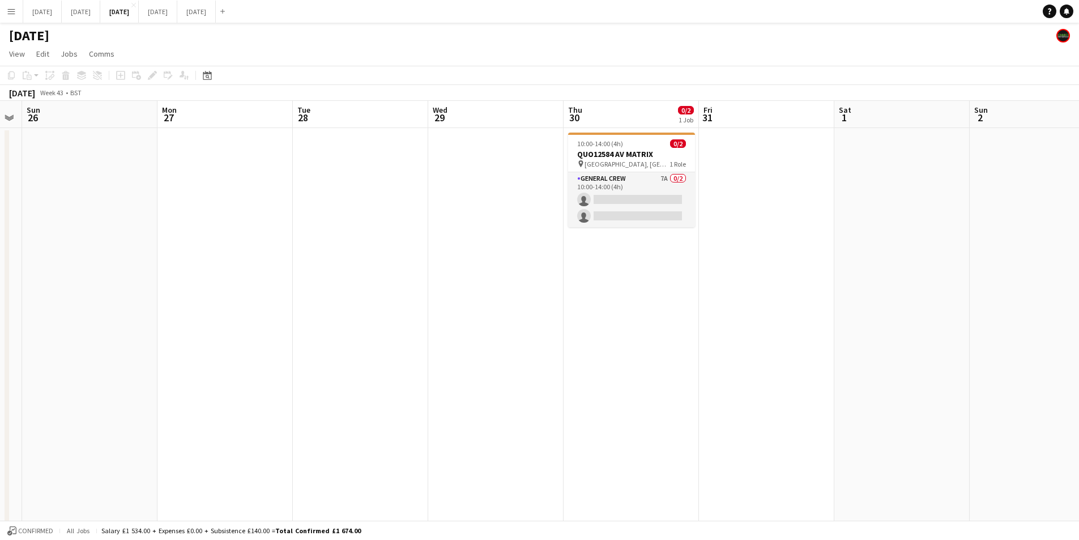
drag, startPoint x: 675, startPoint y: 403, endPoint x: 732, endPoint y: 407, distance: 57.3
click at [730, 407] on app-calendar-viewport "Thu 23 0/8 2 Jobs Fri 24 Sat 25 Sun 26 Mon 27 Tue 28 Wed 29 Thu 30 0/2 1 Job Fr…" at bounding box center [539, 431] width 1079 height 660
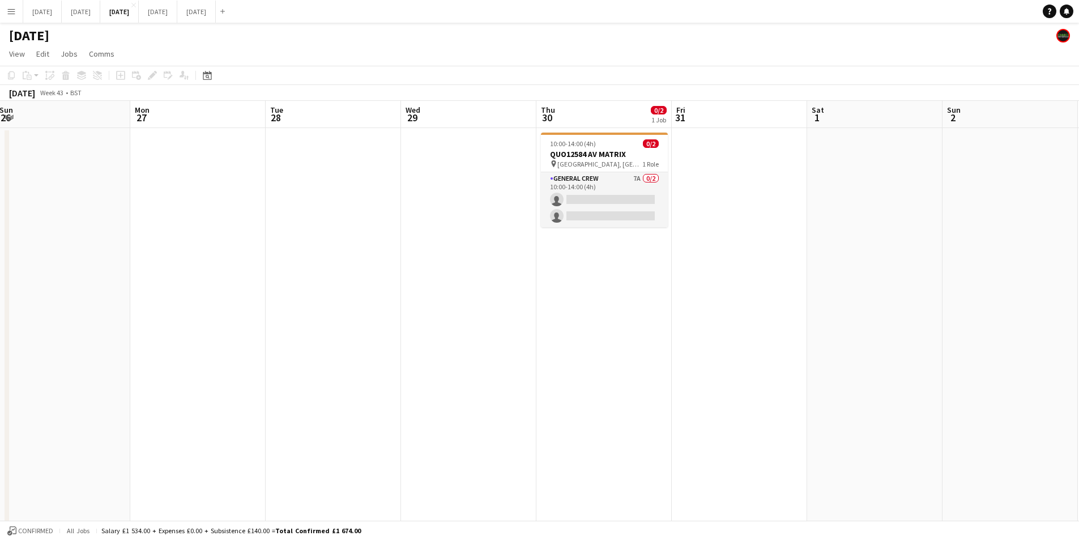
drag, startPoint x: 635, startPoint y: 319, endPoint x: 619, endPoint y: 309, distance: 18.9
click at [618, 309] on app-calendar-viewport "Thu 23 0/8 2 Jobs Fri 24 Sat 25 Sun 26 Mon 27 Tue 28 Wed 29 Thu 30 0/2 1 Job Fr…" at bounding box center [539, 431] width 1079 height 660
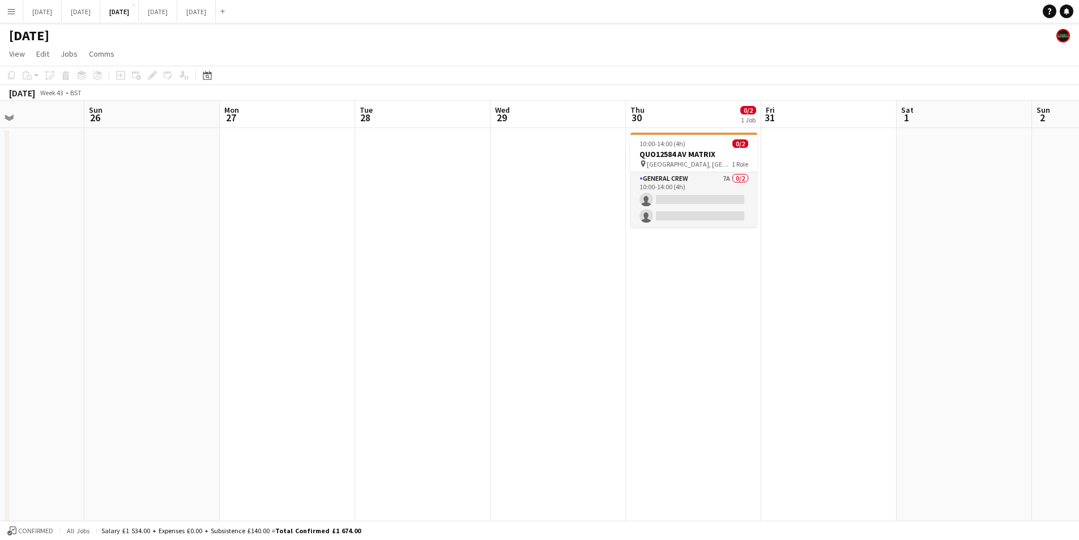
drag, startPoint x: 452, startPoint y: 285, endPoint x: 413, endPoint y: 271, distance: 41.4
click at [720, 285] on app-calendar-viewport "Thu 23 0/8 2 Jobs Fri 24 Sat 25 Sun 26 Mon 27 Tue 28 Wed 29 Thu 30 0/2 1 Job Fr…" at bounding box center [539, 431] width 1079 height 660
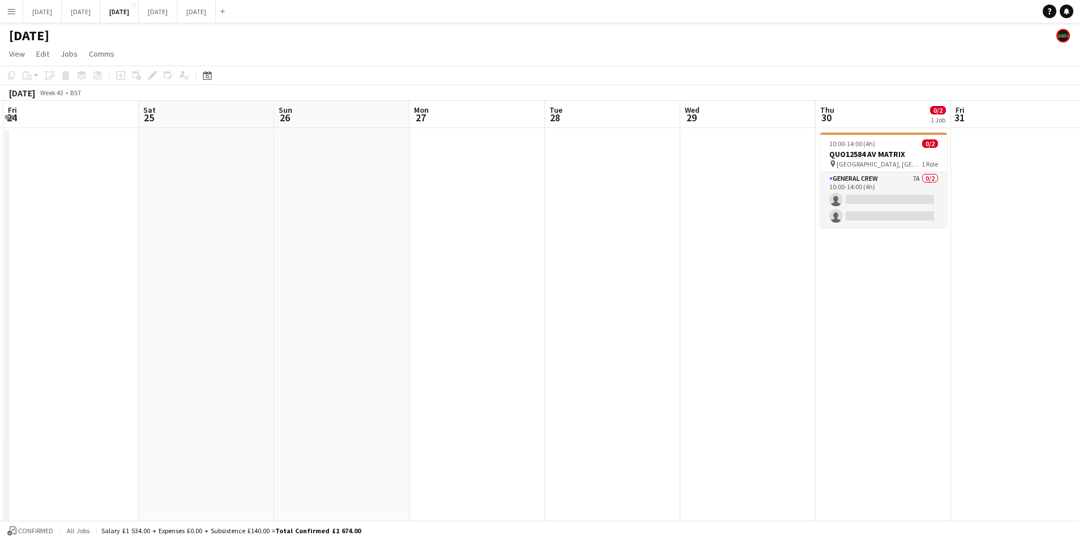
drag, startPoint x: 573, startPoint y: 316, endPoint x: 753, endPoint y: 293, distance: 181.5
click at [802, 296] on app-calendar-viewport "Wed 22 1 Job Thu 23 0/8 2 Jobs Fri 24 Sat 25 Sun 26 Mon 27 Tue 28 Wed 29 Thu 30…" at bounding box center [539, 431] width 1079 height 660
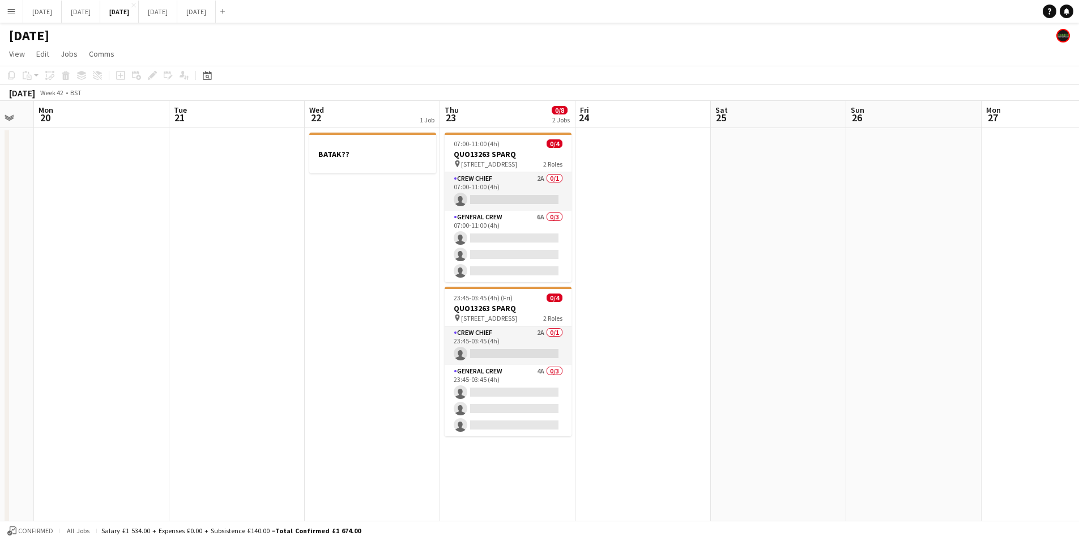
drag, startPoint x: 736, startPoint y: 351, endPoint x: 758, endPoint y: 334, distance: 27.9
click at [753, 348] on app-calendar-viewport "Fri 17 0/12 2 Jobs Sat 18 Sun 19 Mon 20 Tue 21 Wed 22 1 Job Thu 23 0/8 2 Jobs F…" at bounding box center [539, 431] width 1079 height 660
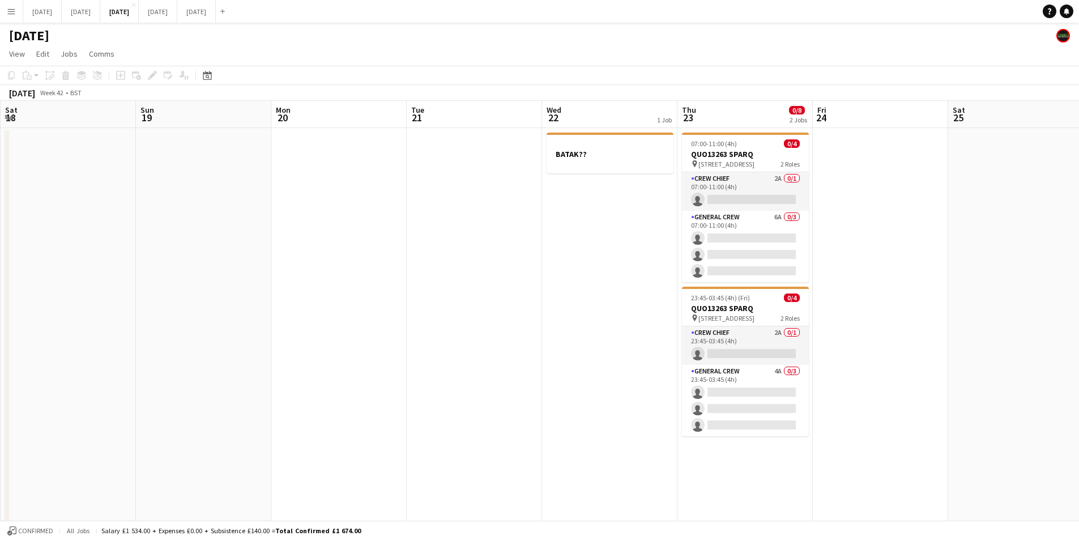
drag, startPoint x: 781, startPoint y: 313, endPoint x: 199, endPoint y: 62, distance: 632.9
click at [789, 305] on app-calendar-viewport "Thu 16 0/14 5 Jobs Fri 17 0/12 2 Jobs Sat 18 Sun 19 Mon 20 Tue 21 Wed 22 1 Job …" at bounding box center [539, 431] width 1079 height 660
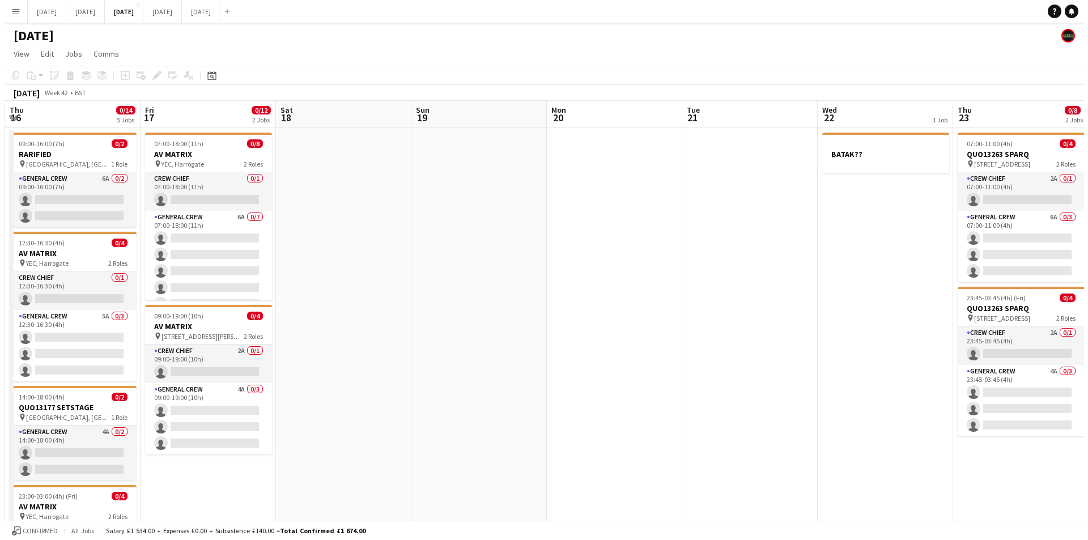
scroll to position [0, 271]
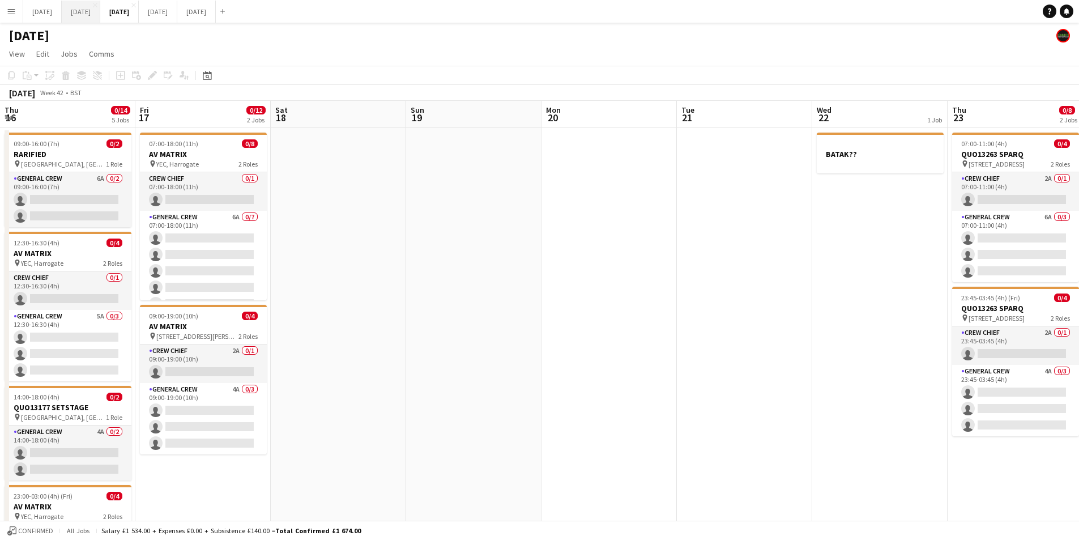
click at [100, 14] on button "[DATE] Close" at bounding box center [81, 12] width 39 height 22
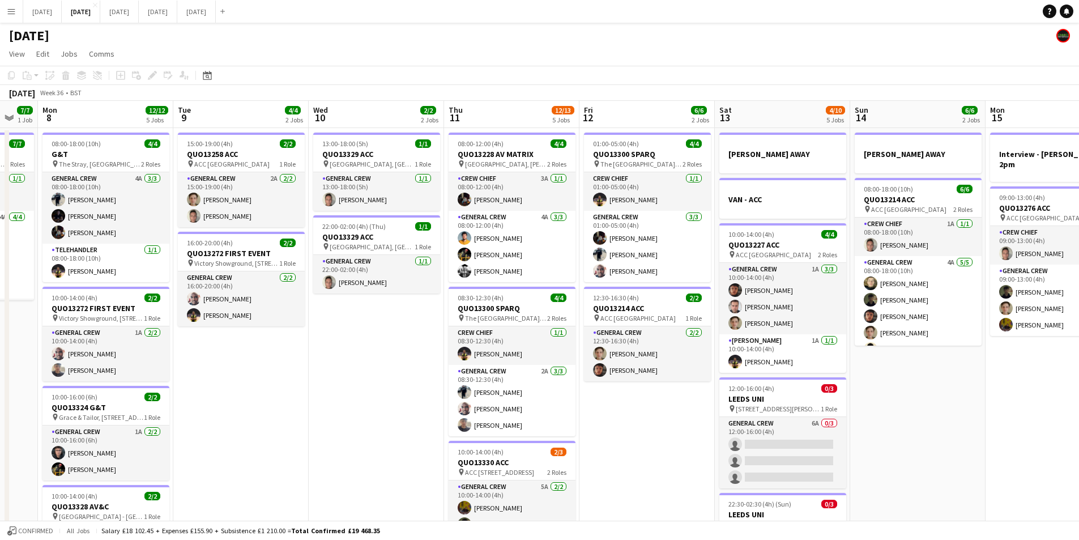
click at [603, 328] on app-calendar-viewport "Fri 5 14/14 3 Jobs Sat 6 15/15 5 Jobs Sun 7 7/7 1 Job Mon 8 12/12 5 Jobs Tue 9 …" at bounding box center [539, 450] width 1079 height 699
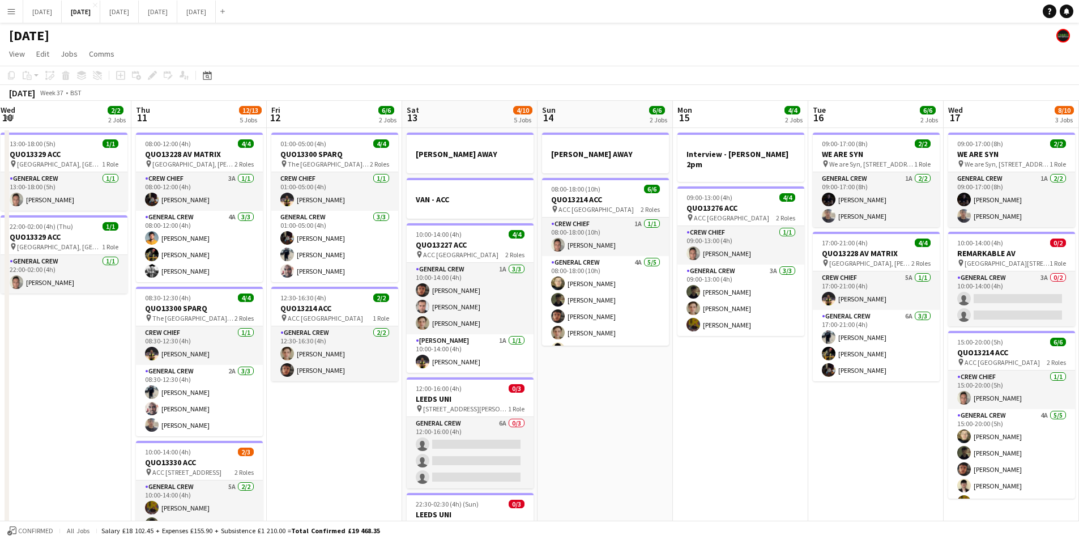
scroll to position [15, 0]
drag, startPoint x: 676, startPoint y: 382, endPoint x: 448, endPoint y: 360, distance: 229.9
click at [448, 360] on app-calendar-viewport "Mon 8 12/12 5 Jobs Tue 9 4/4 2 Jobs Wed 10 2/2 2 Jobs Thu 11 12/13 5 Jobs Fri 1…" at bounding box center [539, 450] width 1079 height 699
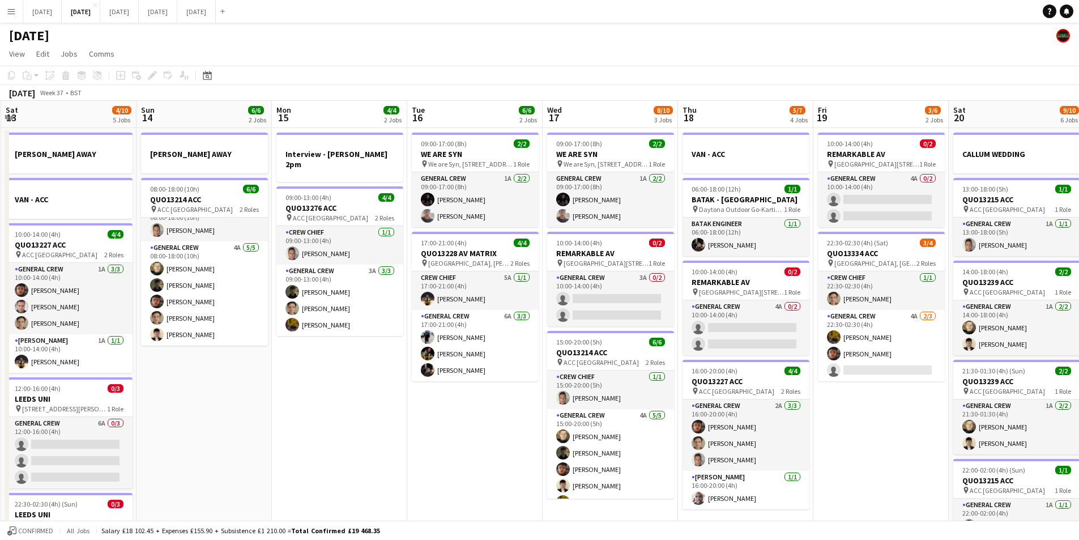
drag, startPoint x: 624, startPoint y: 406, endPoint x: 288, endPoint y: 366, distance: 338.3
click at [288, 366] on app-calendar-viewport "Wed 10 2/2 2 Jobs Thu 11 12/13 5 Jobs Fri 12 6/6 2 Jobs Sat 13 4/10 5 Jobs Sun …" at bounding box center [539, 450] width 1079 height 699
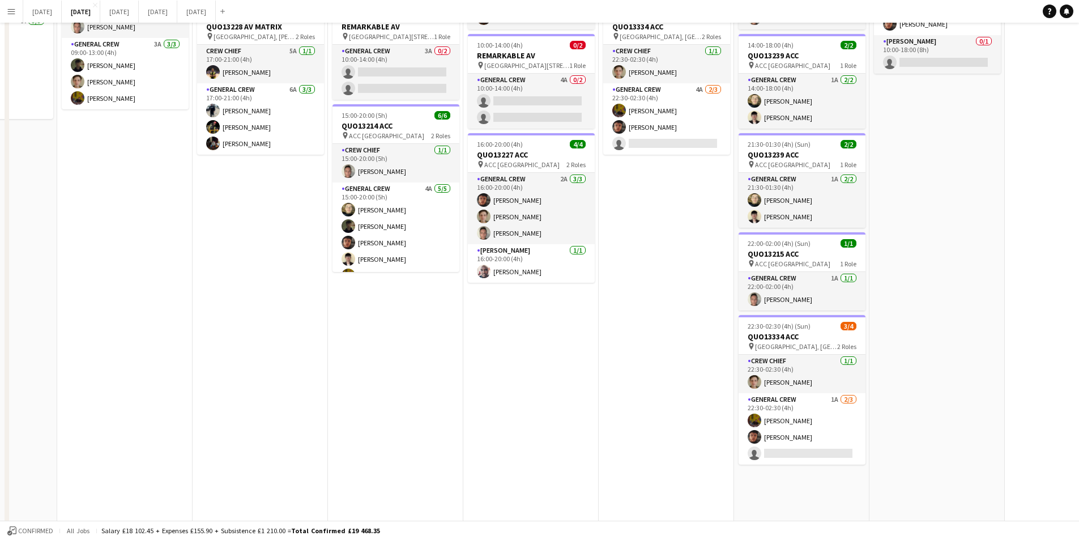
scroll to position [0, 0]
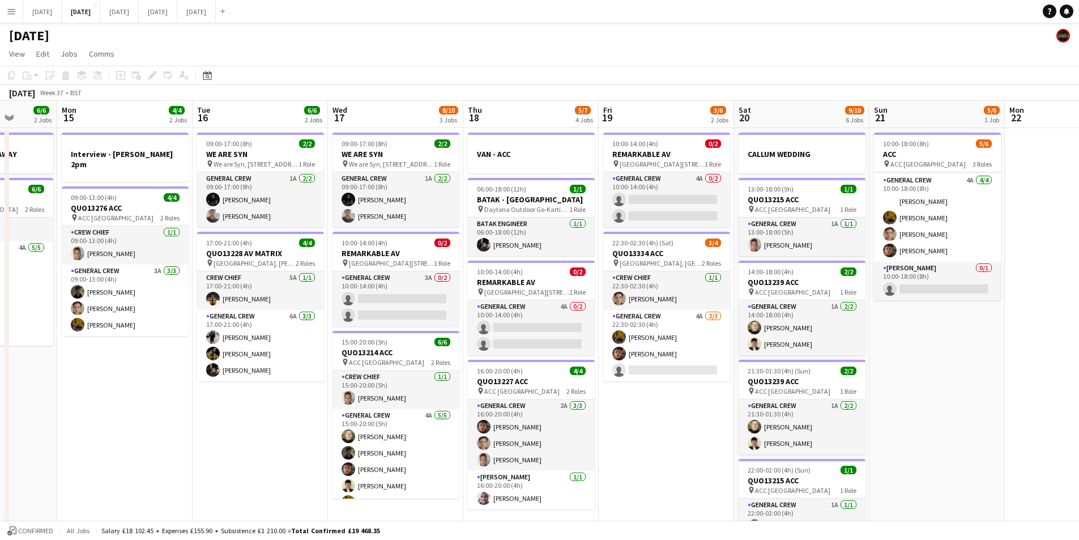
drag, startPoint x: 976, startPoint y: 367, endPoint x: 538, endPoint y: 297, distance: 443.5
click at [551, 300] on app-calendar-viewport "Fri 12 6/6 2 Jobs Sat 13 4/10 5 Jobs Sun 14 6/6 2 Jobs Mon 15 4/4 2 Jobs Tue 16…" at bounding box center [539, 450] width 1079 height 699
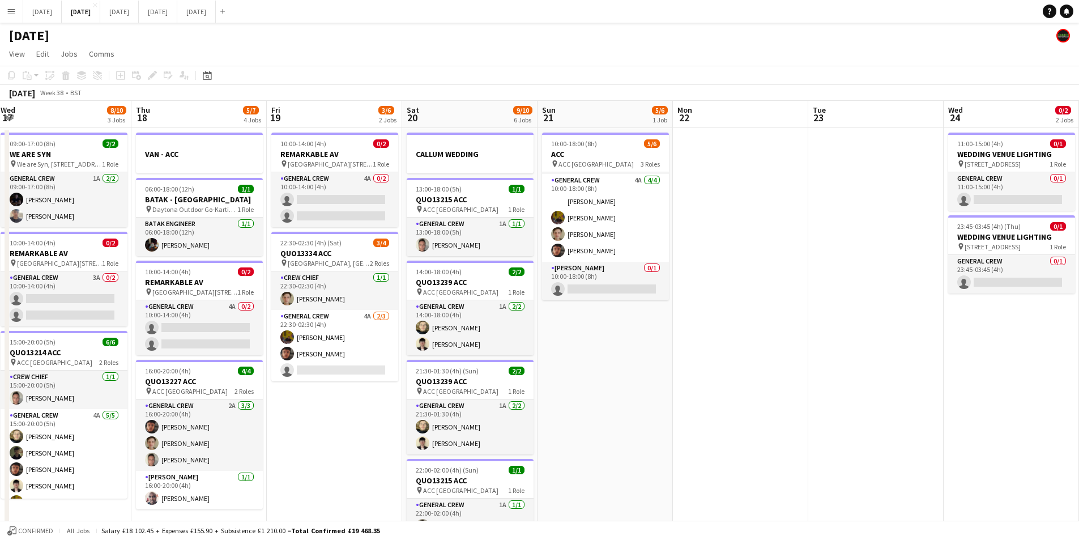
drag, startPoint x: 610, startPoint y: 356, endPoint x: 403, endPoint y: 337, distance: 207.7
click at [398, 337] on app-calendar-viewport "Mon 15 4/4 2 Jobs Tue 16 6/6 2 Jobs Wed 17 8/10 3 Jobs Thu 18 5/7 4 Jobs Fri 19…" at bounding box center [539, 450] width 1079 height 699
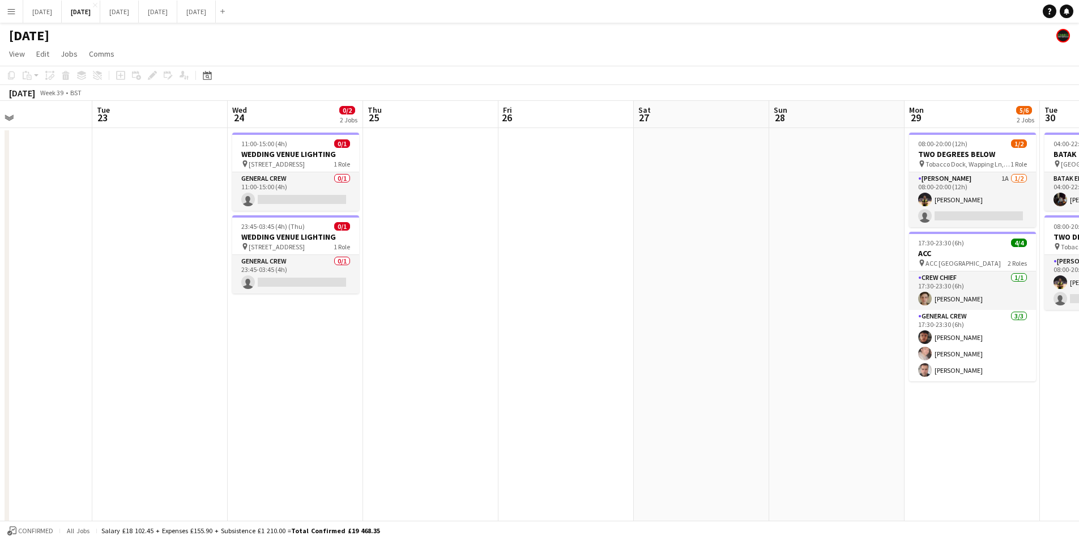
drag, startPoint x: 661, startPoint y: 357, endPoint x: 117, endPoint y: 313, distance: 545.7
click at [117, 313] on app-calendar-viewport "Sat 20 9/10 6 Jobs Sun 21 5/6 1 Job Mon 22 Tue 23 Wed 24 0/2 2 Jobs Thu 25 Fri …" at bounding box center [539, 450] width 1079 height 699
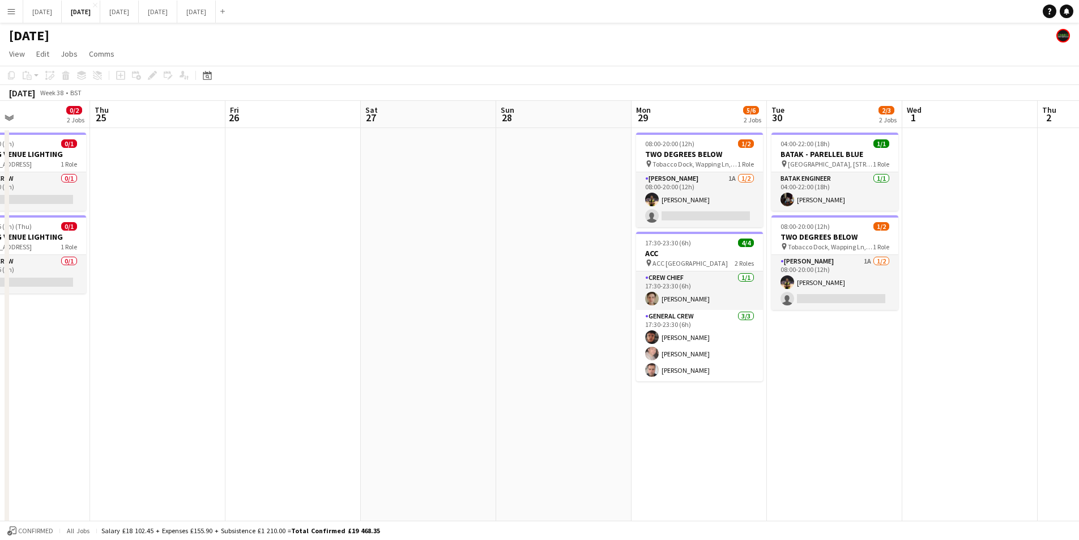
scroll to position [0, 316]
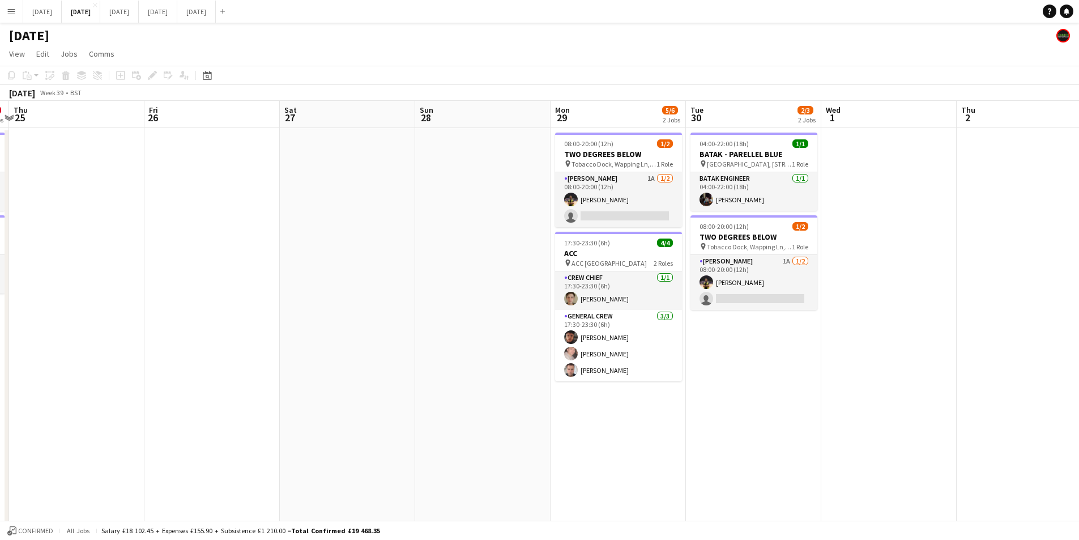
drag, startPoint x: 567, startPoint y: 407, endPoint x: 556, endPoint y: 389, distance: 20.8
click at [556, 389] on app-calendar-viewport "Wed 24 0/2 2 Jobs Thu 25 Fri 26 Sat 27 Sun 28 Mon 29 5/6 2 Jobs Tue 30 2/3 2 Jo…" at bounding box center [539, 450] width 1079 height 699
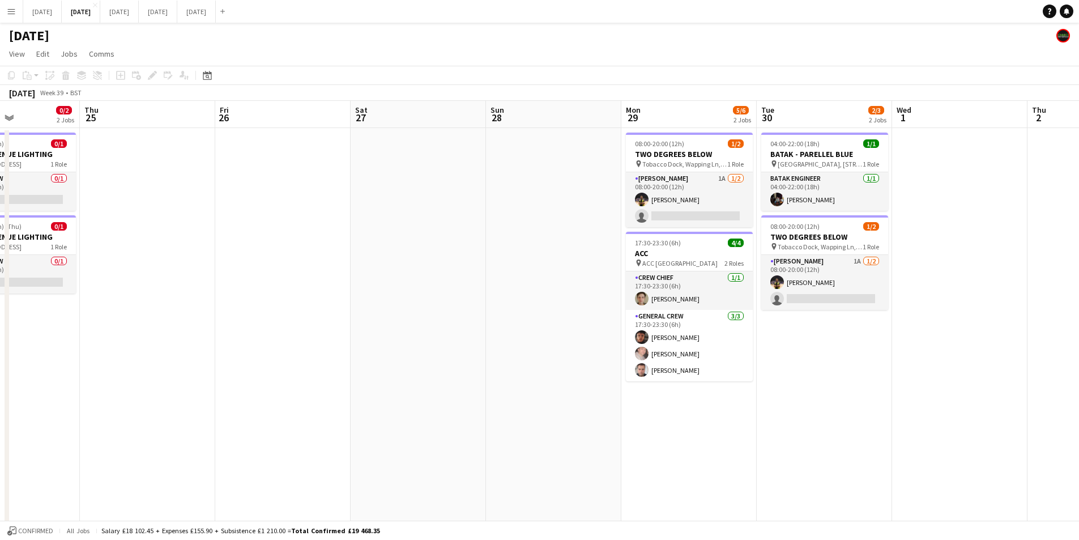
drag, startPoint x: 503, startPoint y: 409, endPoint x: 662, endPoint y: 376, distance: 163.2
click at [686, 382] on app-calendar-viewport "Mon 22 Tue 23 Wed 24 0/2 2 Jobs Thu 25 Fri 26 Sat 27 Sun 28 Mon 29 5/6 2 Jobs T…" at bounding box center [539, 450] width 1079 height 699
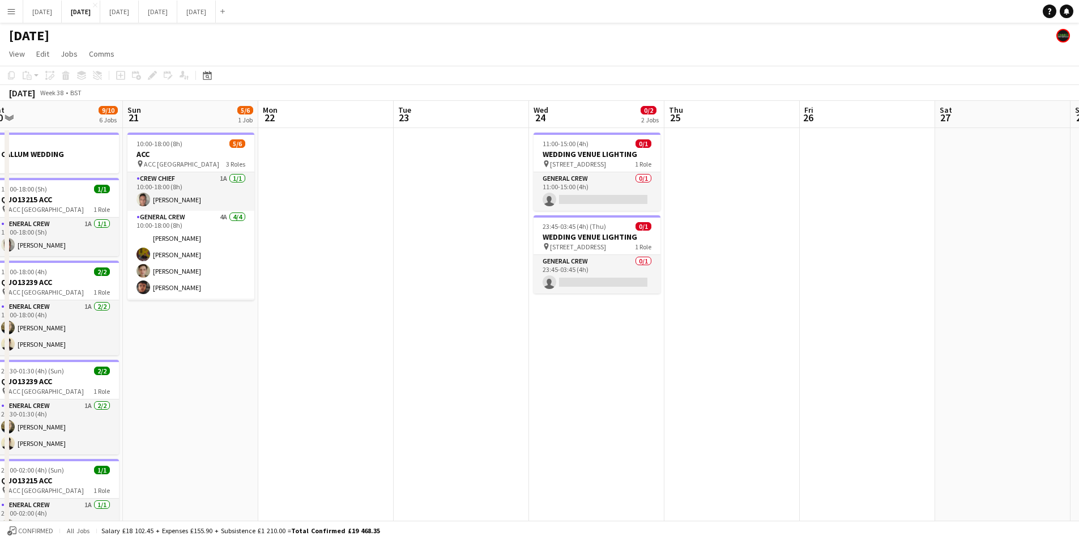
drag, startPoint x: 550, startPoint y: 391, endPoint x: 638, endPoint y: 369, distance: 91.2
click at [803, 364] on app-calendar-viewport "Fri 19 3/6 2 Jobs Sat 20 9/10 6 Jobs Sun 21 5/6 1 Job Mon 22 Tue 23 Wed 24 0/2 …" at bounding box center [539, 450] width 1079 height 699
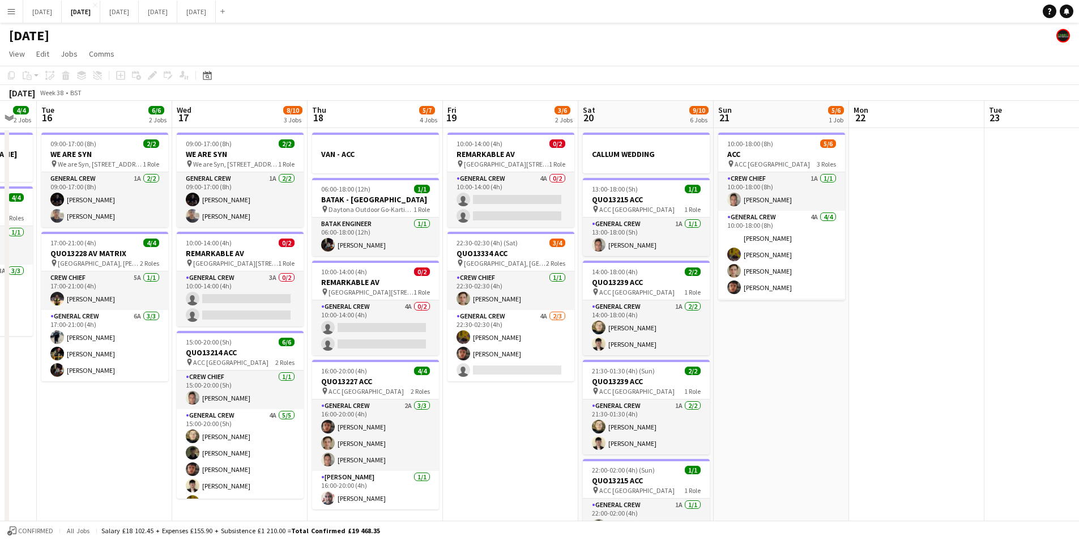
drag, startPoint x: 522, startPoint y: 410, endPoint x: 819, endPoint y: 427, distance: 297.9
click at [819, 427] on app-calendar-viewport "Mon 15 4/4 2 Jobs Tue 16 6/6 2 Jobs Wed 17 8/10 3 Jobs Thu 18 5/7 4 Jobs Fri 19…" at bounding box center [539, 450] width 1079 height 699
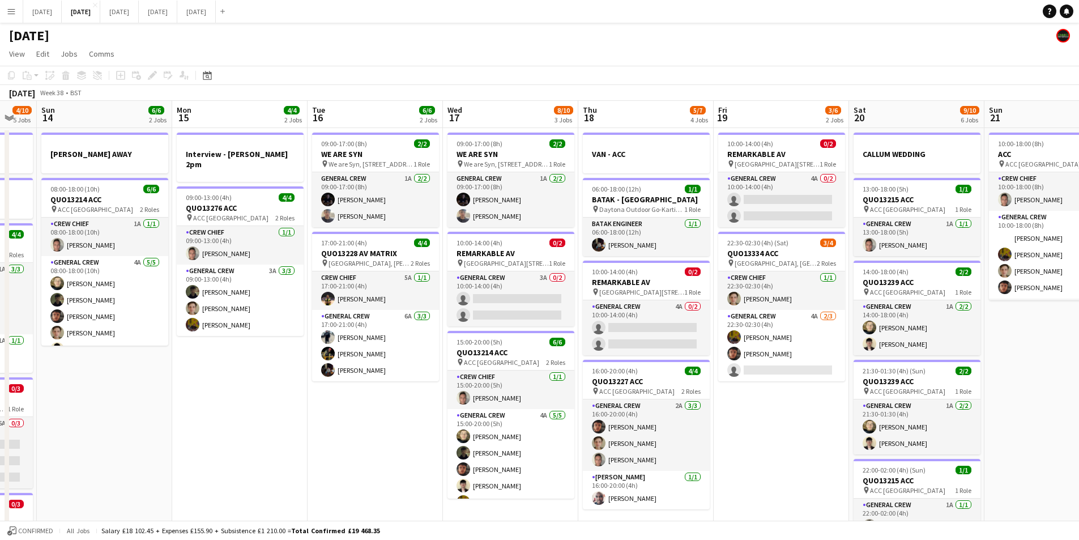
scroll to position [0, 357]
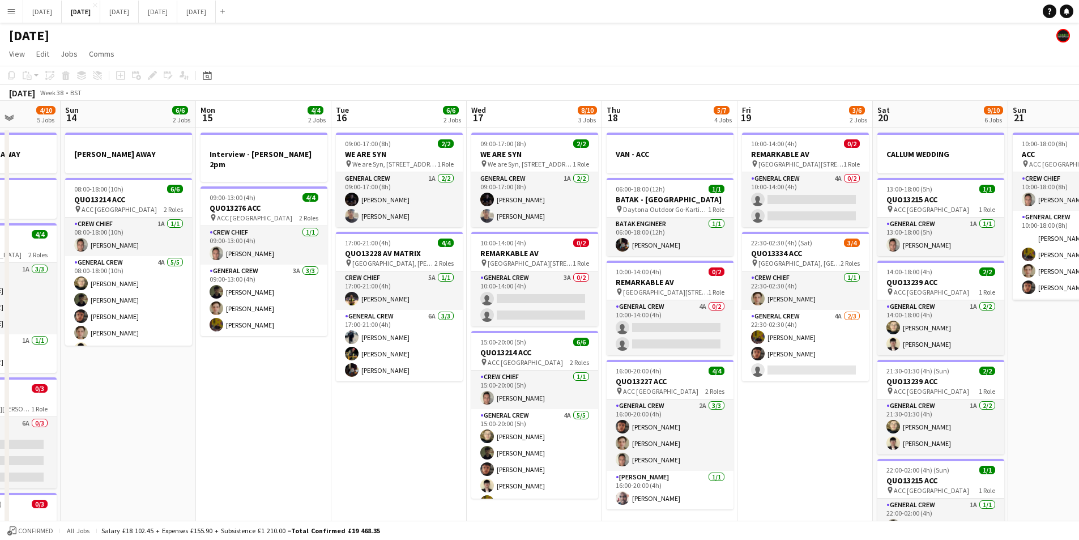
drag, startPoint x: 486, startPoint y: 441, endPoint x: 725, endPoint y: 423, distance: 239.2
click at [742, 440] on app-calendar-viewport "Fri 12 6/6 2 Jobs Sat 13 4/10 5 Jobs Sun 14 6/6 2 Jobs Mon 15 4/4 2 Jobs Tue 16…" at bounding box center [539, 450] width 1079 height 699
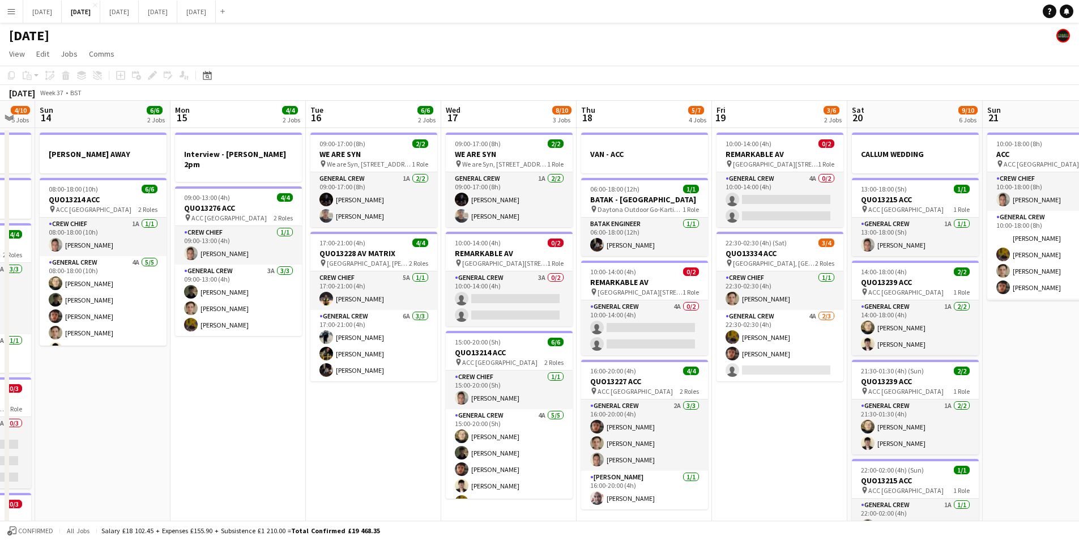
scroll to position [0, 15]
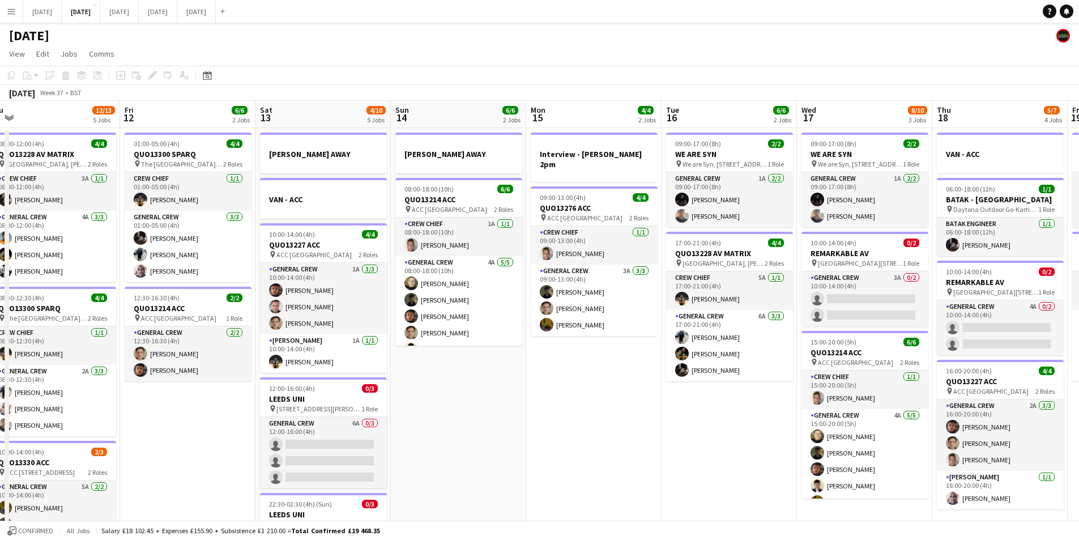
drag, startPoint x: 210, startPoint y: 401, endPoint x: 423, endPoint y: 417, distance: 213.1
click at [665, 416] on app-calendar-viewport "Thu 11 12/13 5 Jobs Fri 12 6/6 2 Jobs Sat 13 4/10 5 Jobs Sun 14 6/6 2 Jobs Mon …" at bounding box center [539, 450] width 1079 height 699
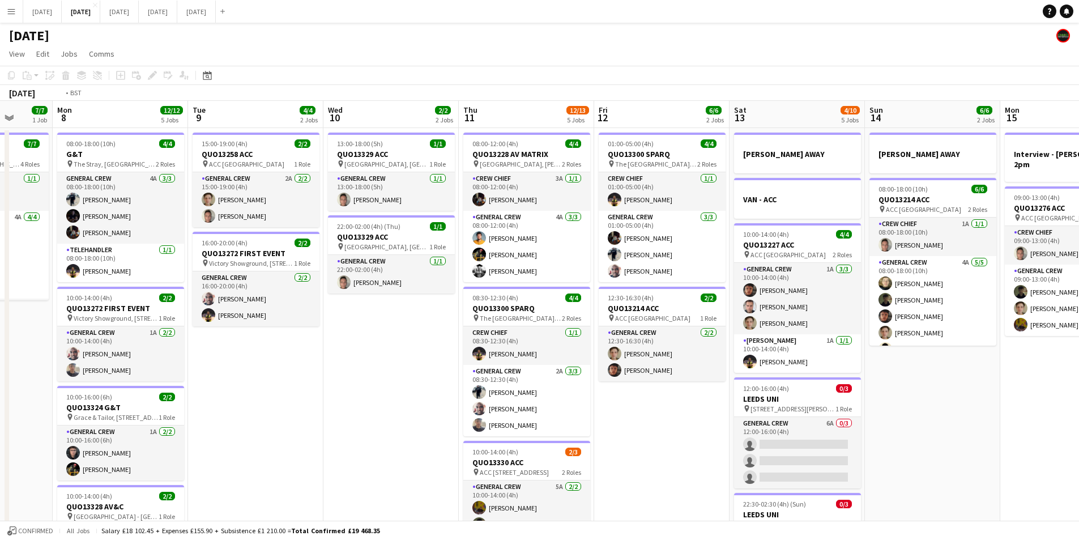
drag, startPoint x: 314, startPoint y: 442, endPoint x: 374, endPoint y: 403, distance: 72.1
click at [638, 455] on app-calendar-viewport "Sat 6 15/15 5 Jobs Sun 7 7/7 1 Job Mon 8 12/12 5 Jobs Tue 9 4/4 2 Jobs Wed 10 2…" at bounding box center [539, 450] width 1079 height 699
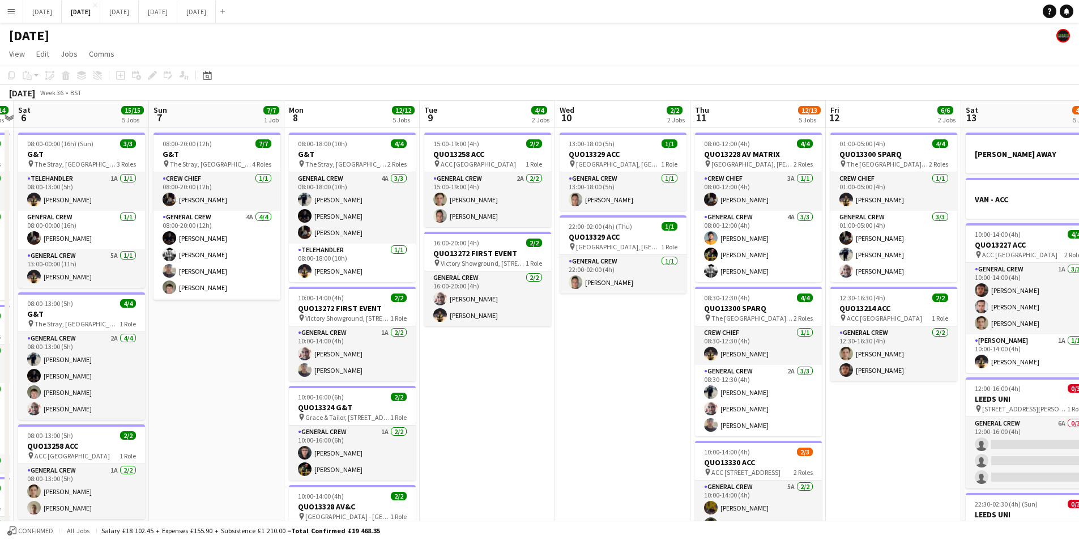
drag, startPoint x: 323, startPoint y: 413, endPoint x: 541, endPoint y: 423, distance: 218.4
click at [611, 453] on app-calendar-viewport "Thu 4 Fri 5 14/14 3 Jobs Sat 6 15/15 5 Jobs Sun 7 7/7 1 Job Mon 8 12/12 5 Jobs …" at bounding box center [539, 450] width 1079 height 699
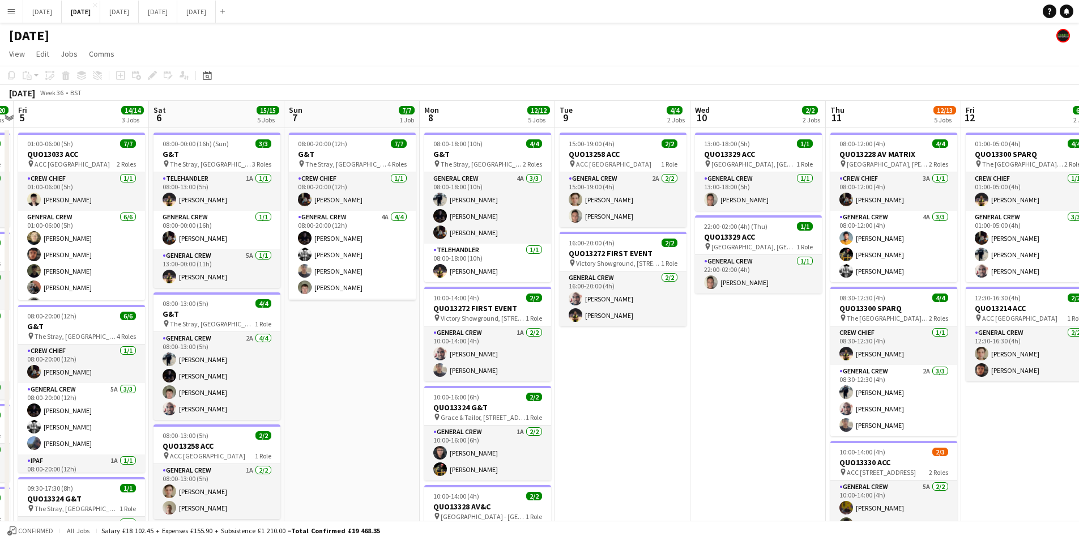
scroll to position [0, 332]
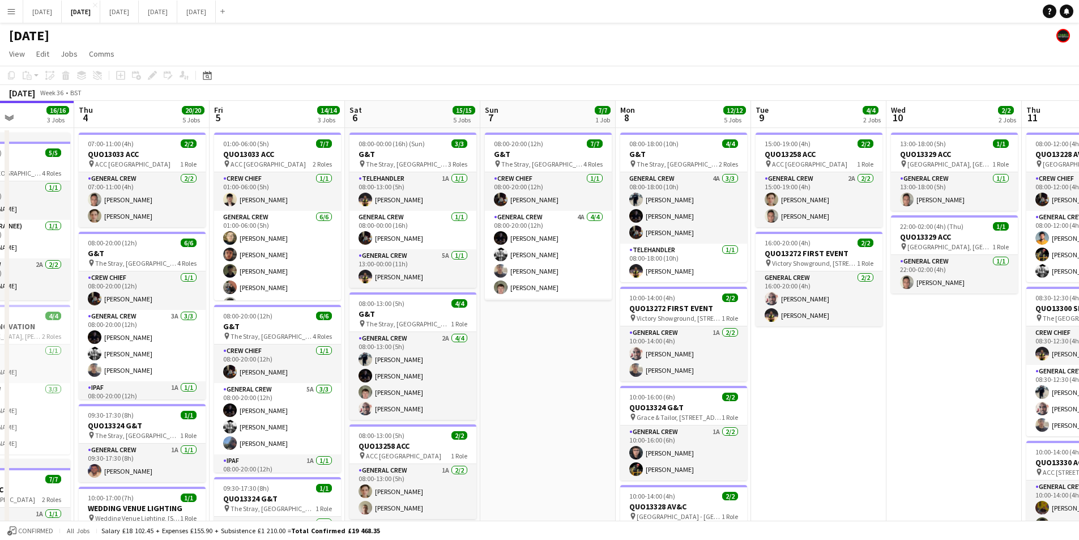
drag, startPoint x: 253, startPoint y: 419, endPoint x: 528, endPoint y: 451, distance: 276.6
click at [528, 451] on app-calendar-viewport "Mon 1 Tue 2 Wed 3 16/16 3 Jobs Thu 4 20/20 5 Jobs Fri 5 14/14 3 Jobs Sat 6 15/1…" at bounding box center [539, 450] width 1079 height 699
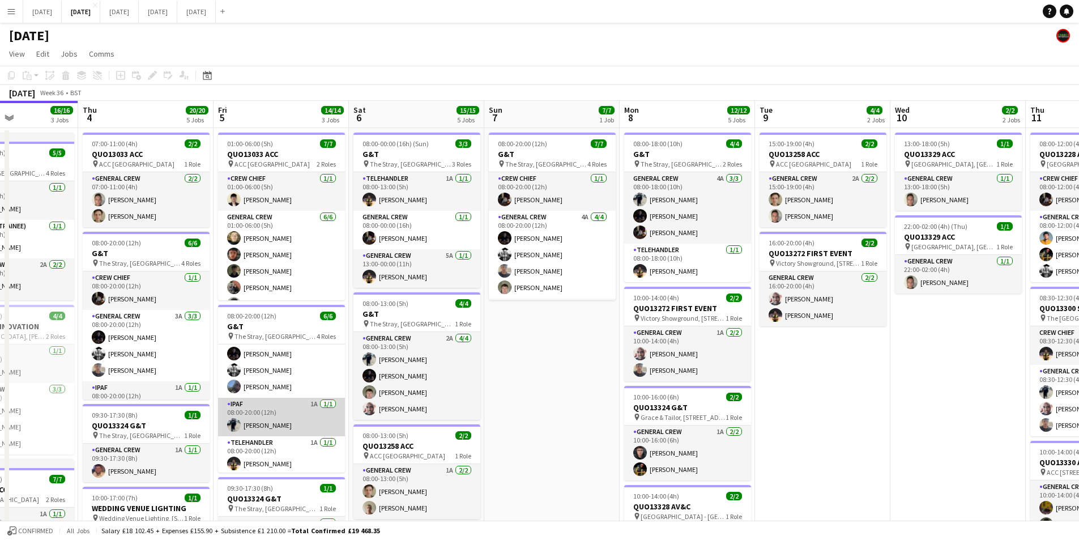
scroll to position [59, 0]
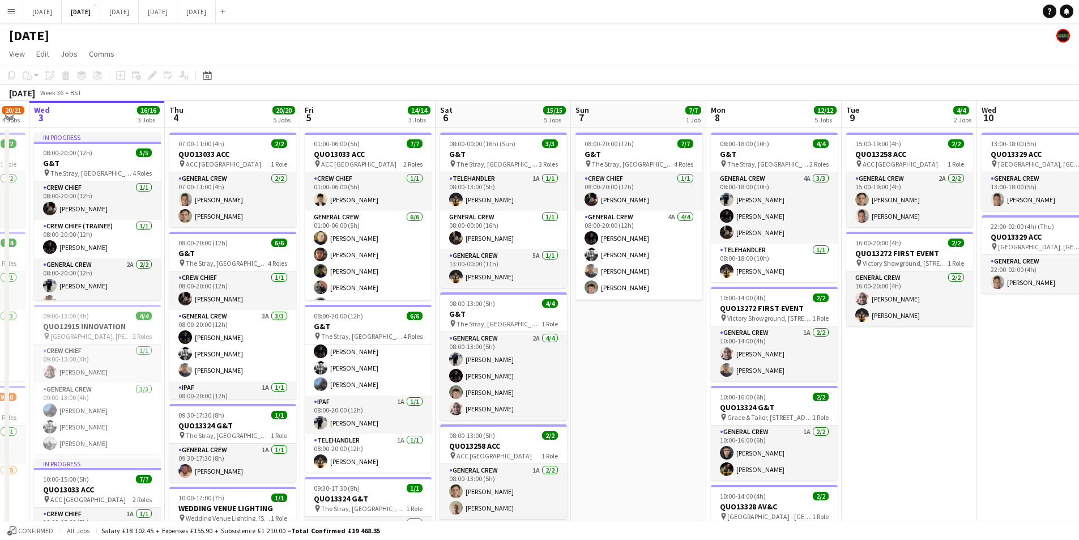
drag, startPoint x: 240, startPoint y: 350, endPoint x: 345, endPoint y: 368, distance: 106.9
click at [345, 368] on app-calendar-viewport "Mon 1 16/16 3 Jobs Tue 2 20/21 4 Jobs Wed 3 16/16 3 Jobs Thu 4 20/20 5 Jobs Fri…" at bounding box center [539, 450] width 1079 height 699
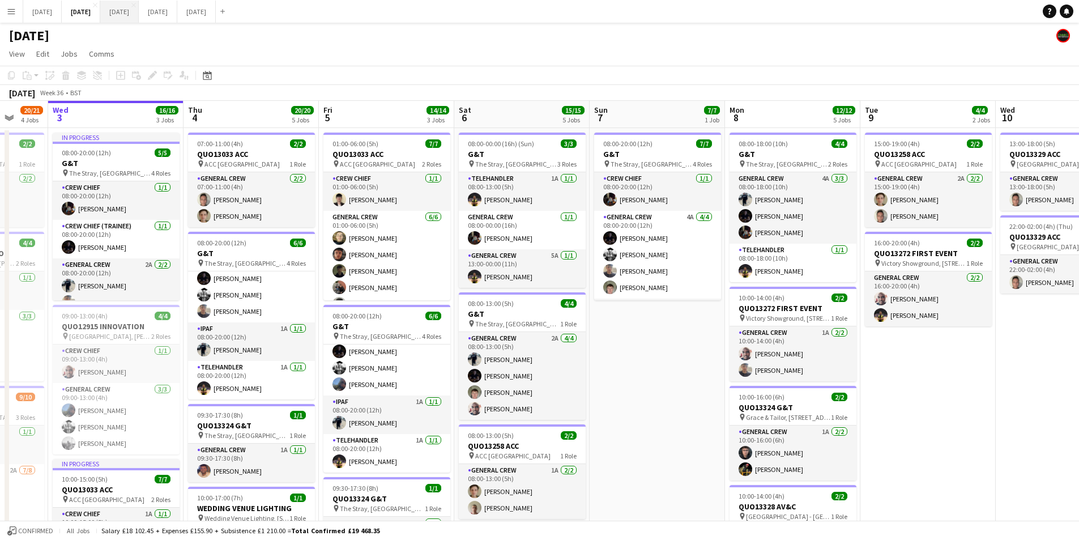
click at [139, 13] on button "[DATE] Close" at bounding box center [119, 12] width 39 height 22
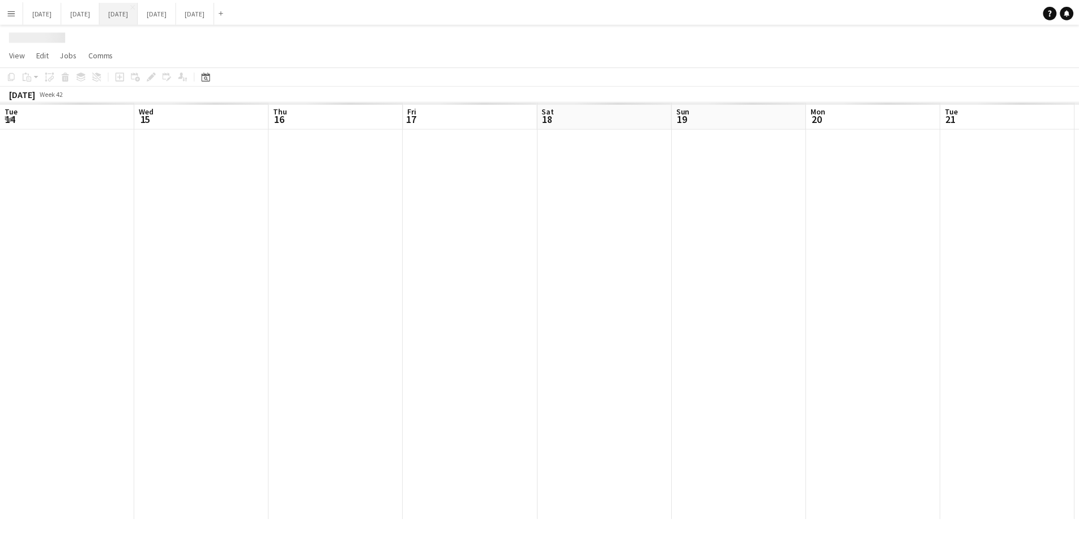
scroll to position [0, 271]
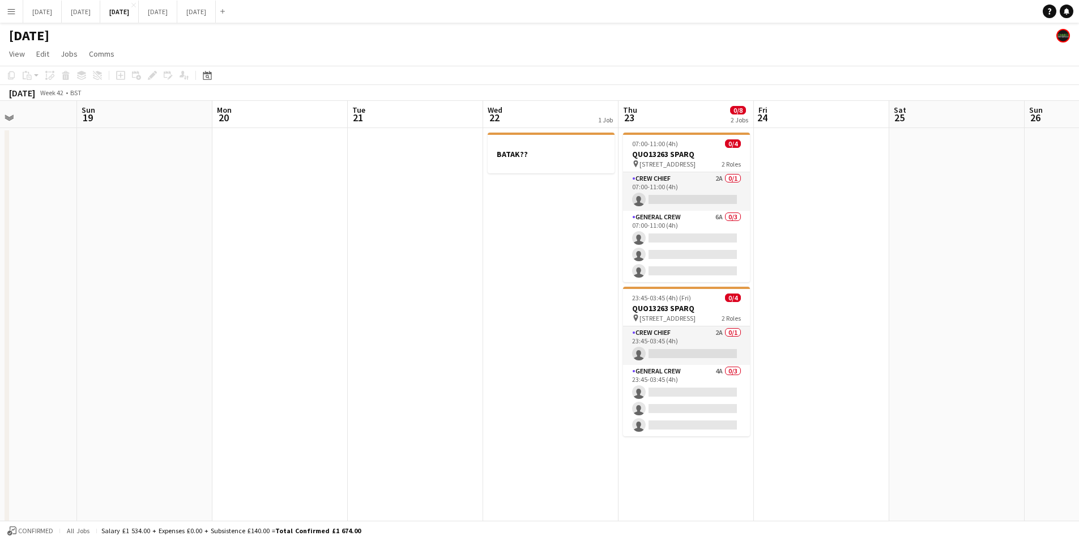
drag, startPoint x: 687, startPoint y: 312, endPoint x: 379, endPoint y: 310, distance: 307.6
click at [359, 291] on app-calendar-viewport "Wed 15 0/6 2 Jobs Thu 16 0/14 5 Jobs Fri 17 0/12 2 Jobs Sat 18 Sun 19 Mon 20 Tu…" at bounding box center [539, 431] width 1079 height 660
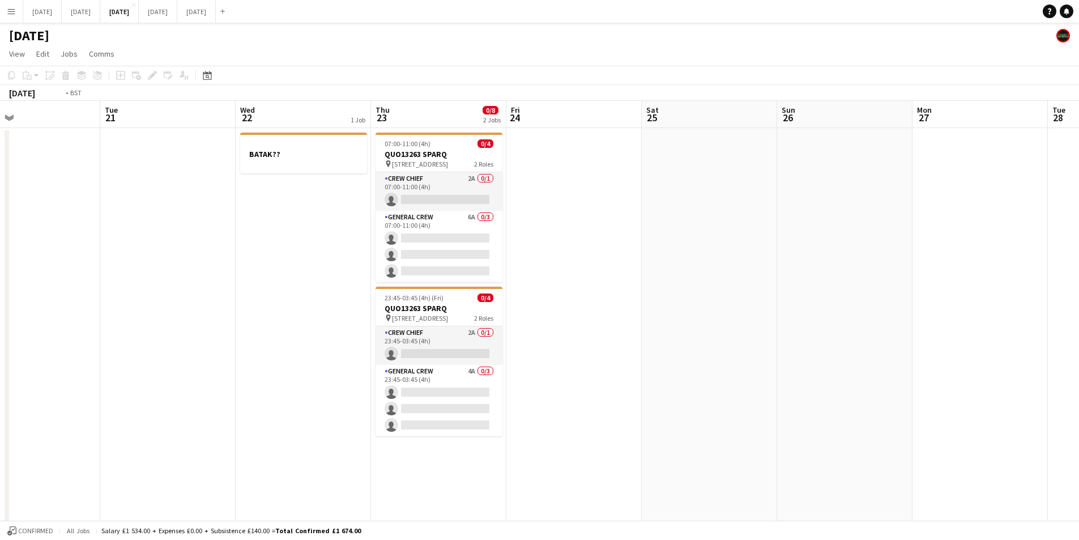
drag, startPoint x: 907, startPoint y: 370, endPoint x: 512, endPoint y: 349, distance: 395.4
click at [512, 349] on app-calendar-viewport "Fri 17 0/12 2 Jobs Sat 18 Sun 19 Mon 20 Tue 21 Wed 22 1 Job Thu 23 0/8 2 Jobs F…" at bounding box center [539, 431] width 1079 height 660
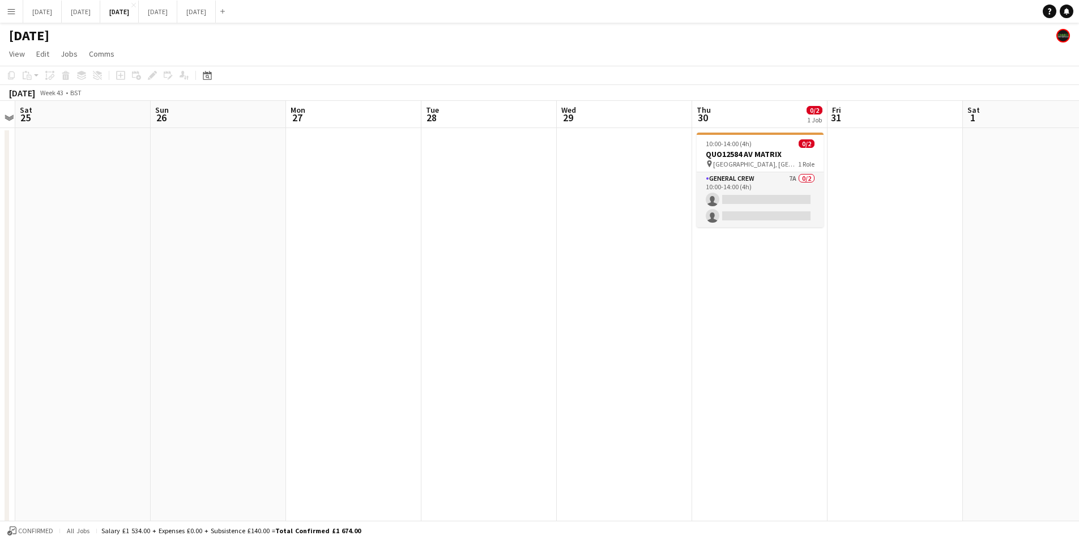
drag, startPoint x: 859, startPoint y: 393, endPoint x: 418, endPoint y: 406, distance: 441.5
click at [418, 406] on app-calendar-viewport "Wed 22 1 Job Thu 23 0/8 2 Jobs Fri 24 Sat 25 Sun 26 Mon 27 Tue 28 Wed 29 Thu 30…" at bounding box center [539, 431] width 1079 height 660
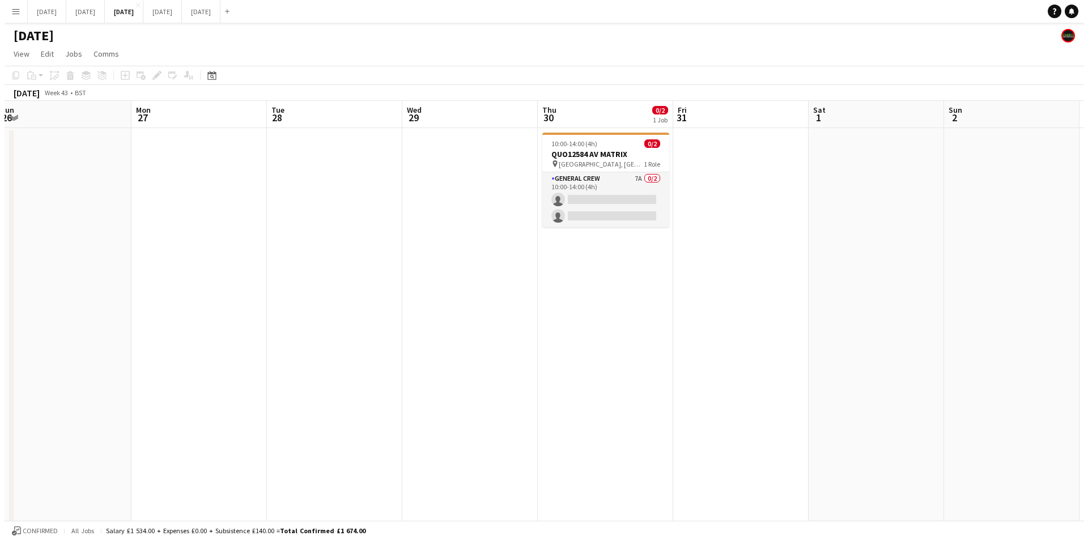
scroll to position [0, 250]
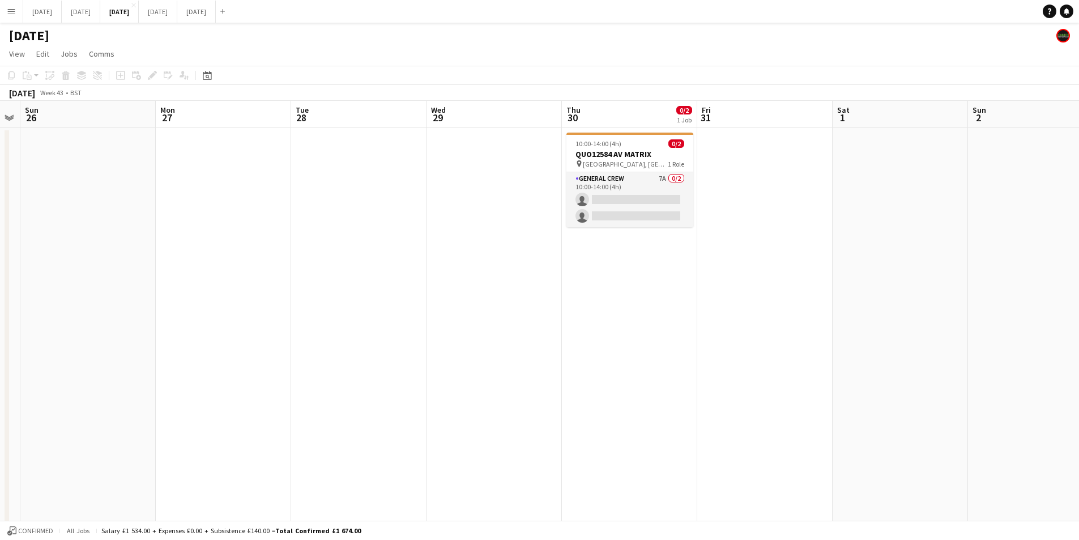
drag, startPoint x: 683, startPoint y: 402, endPoint x: 574, endPoint y: 412, distance: 109.8
click at [574, 412] on app-calendar-viewport "Fri 24 Sat 25 Sun 26 Mon 27 Tue 28 Wed 29 Thu 30 0/2 1 Job Fri 31 Sat 1 Sun 2 M…" at bounding box center [539, 431] width 1079 height 660
click at [100, 20] on button "[DATE] Close" at bounding box center [81, 12] width 39 height 22
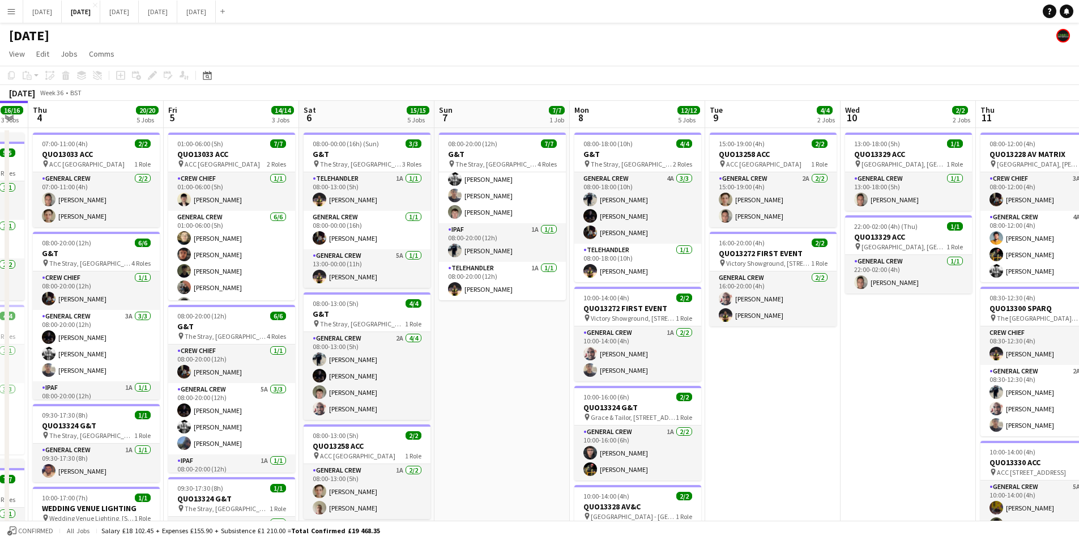
scroll to position [0, 380]
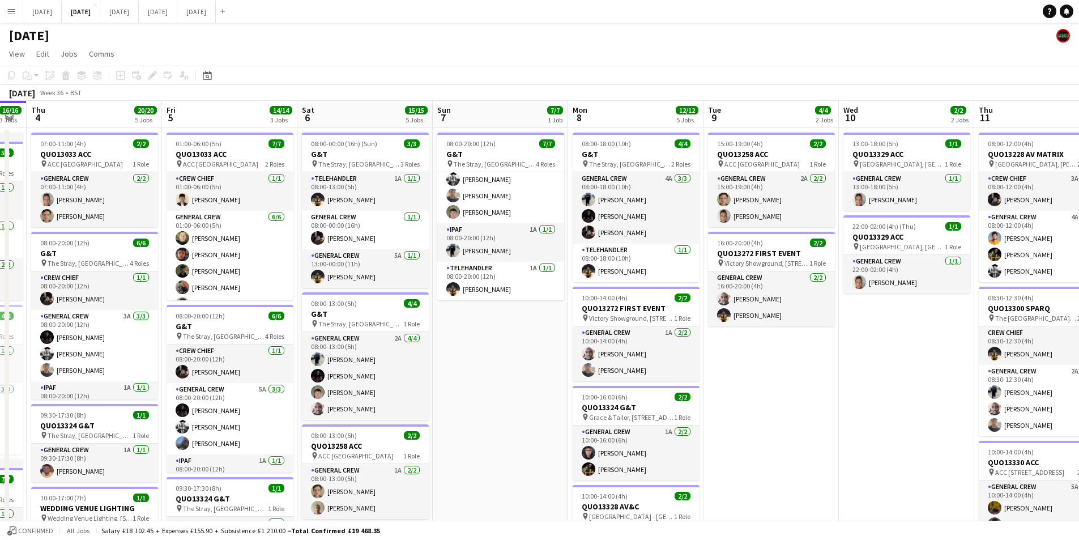
drag, startPoint x: 983, startPoint y: 361, endPoint x: 808, endPoint y: 380, distance: 176.1
click at [656, 361] on app-calendar-viewport "Mon 1 16/16 3 Jobs Tue 2 20/21 4 Jobs Wed 3 16/16 3 Jobs Thu 4 20/20 5 Jobs Fri…" at bounding box center [539, 450] width 1079 height 699
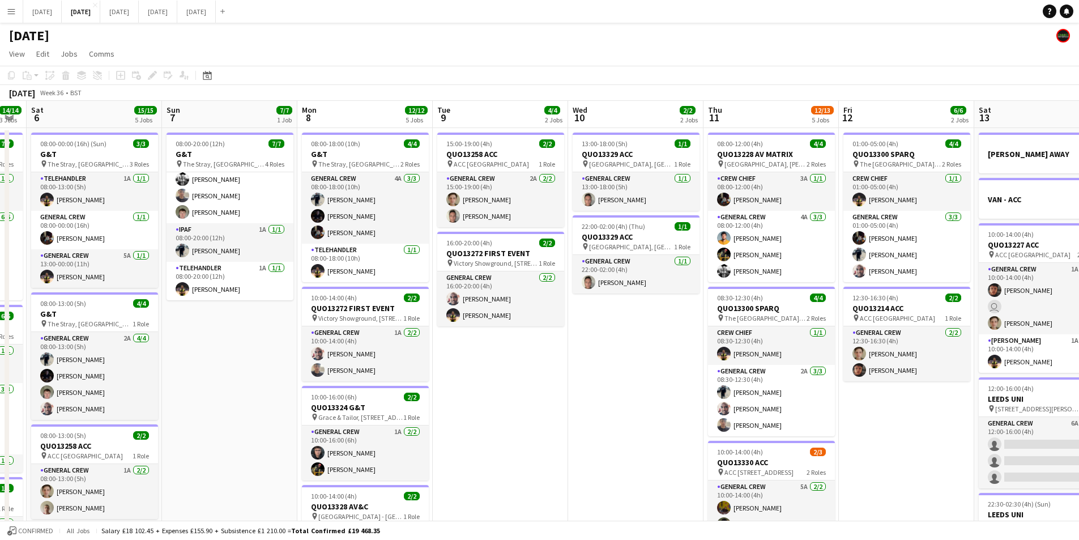
click at [640, 355] on app-calendar-viewport "Wed 3 16/16 3 Jobs Thu 4 20/20 5 Jobs Fri 5 14/14 3 Jobs Sat 6 15/15 5 Jobs Sun…" at bounding box center [539, 450] width 1079 height 699
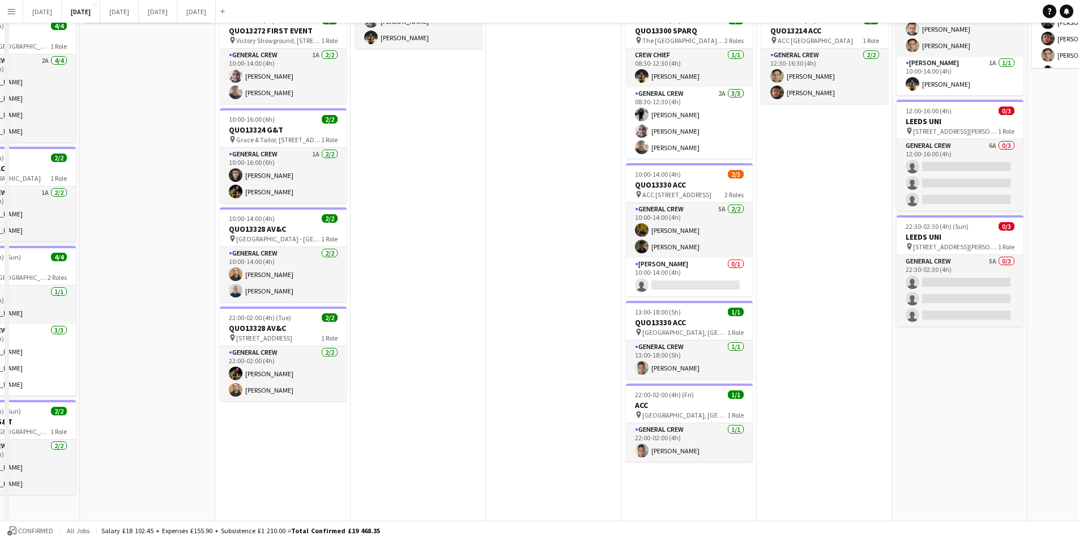
scroll to position [0, 0]
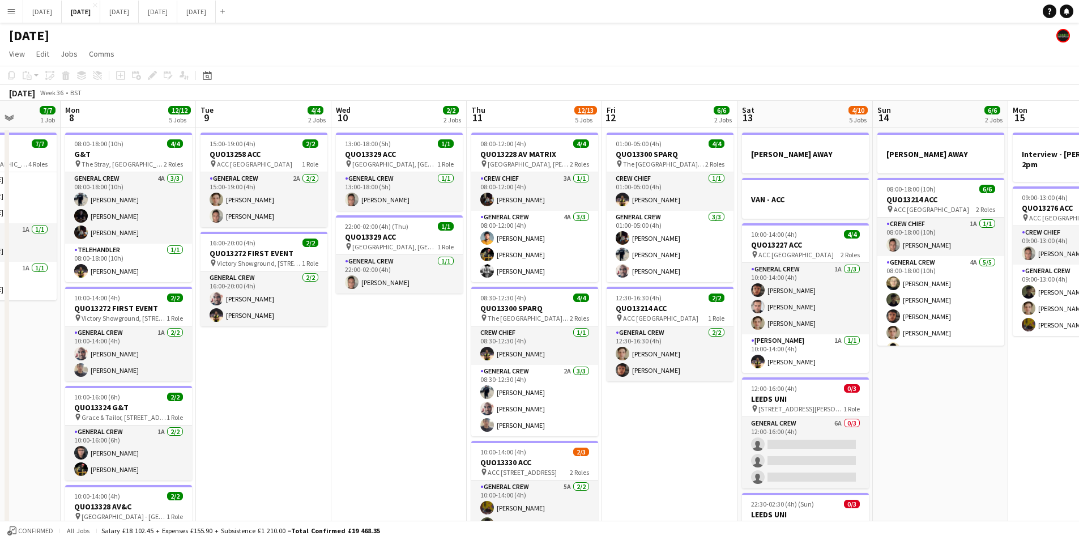
drag, startPoint x: 851, startPoint y: 452, endPoint x: 654, endPoint y: 422, distance: 199.0
click at [654, 422] on app-calendar-viewport "Thu 4 20/20 5 Jobs Fri 5 14/14 3 Jobs Sat 6 15/15 5 Jobs Sun 7 7/7 1 Job Mon 8 …" at bounding box center [539, 450] width 1079 height 699
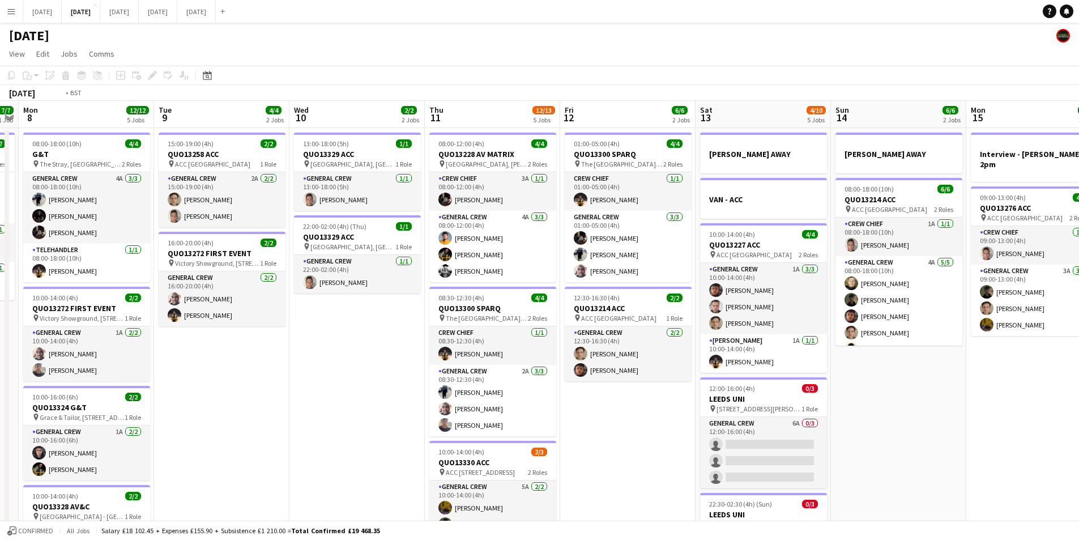
drag, startPoint x: 976, startPoint y: 428, endPoint x: 783, endPoint y: 399, distance: 195.3
click at [781, 397] on app-calendar-viewport "Fri 5 14/14 3 Jobs Sat 6 15/15 5 Jobs Sun 7 7/7 1 Job Mon 8 12/12 5 Jobs Tue 9 …" at bounding box center [539, 450] width 1079 height 699
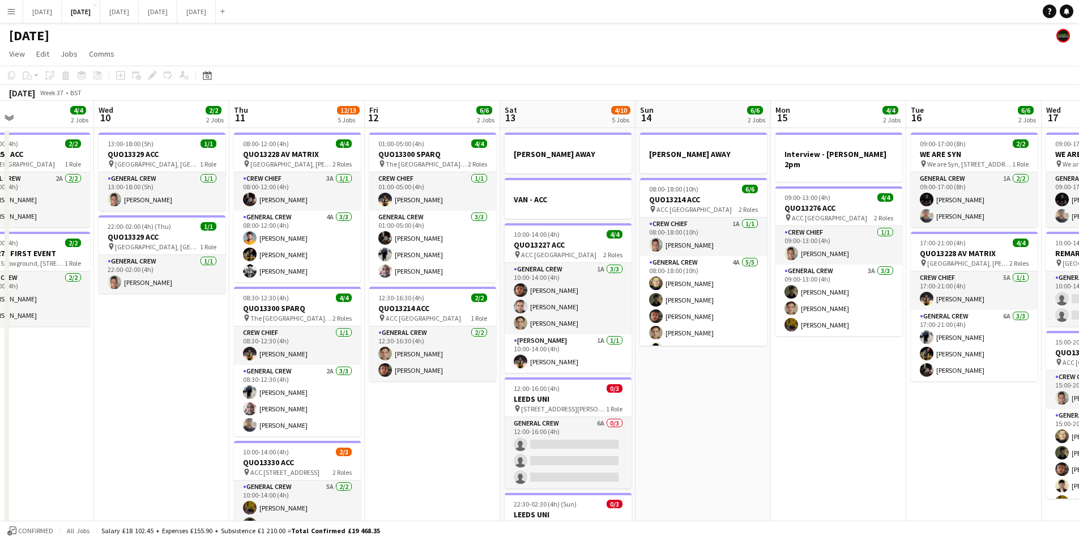
scroll to position [15, 0]
drag, startPoint x: 844, startPoint y: 393, endPoint x: 661, endPoint y: 378, distance: 183.0
click at [661, 378] on app-calendar-viewport "Sat 6 15/15 5 Jobs Sun 7 7/7 1 Job Mon 8 12/12 5 Jobs Tue 9 4/4 2 Jobs Wed 10 2…" at bounding box center [539, 450] width 1079 height 699
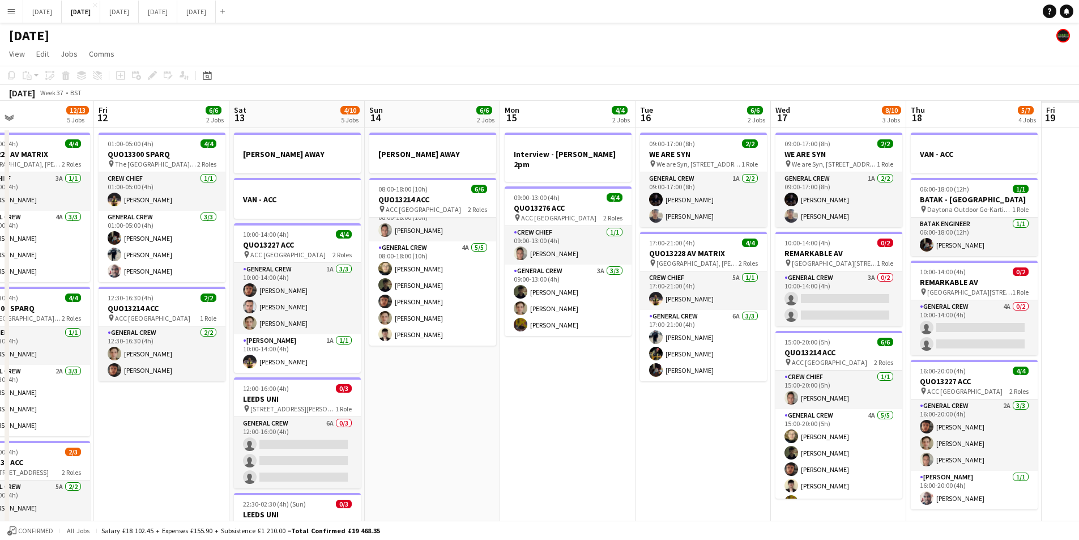
scroll to position [0, 359]
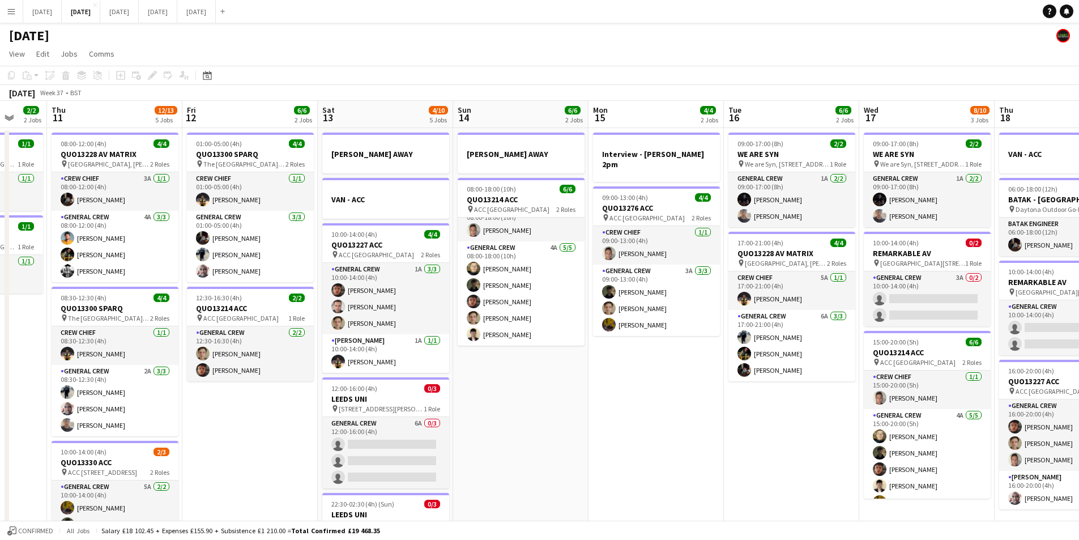
drag, startPoint x: 711, startPoint y: 436, endPoint x: 574, endPoint y: 411, distance: 139.3
click at [574, 411] on app-calendar-viewport "Mon 8 12/12 5 Jobs Tue 9 4/4 2 Jobs Wed 10 2/2 2 Jobs Thu 11 12/13 5 Jobs Fri 1…" at bounding box center [539, 450] width 1079 height 699
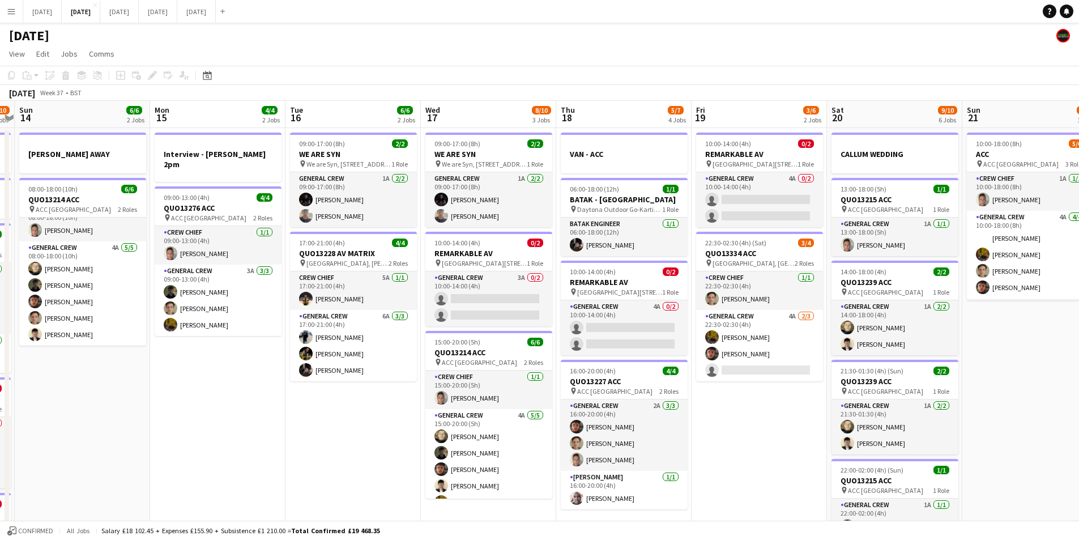
drag, startPoint x: 955, startPoint y: 437, endPoint x: 744, endPoint y: 422, distance: 210.7
click at [747, 422] on app-calendar-viewport "Wed 10 2/2 2 Jobs Thu 11 12/13 5 Jobs Fri 12 6/6 2 Jobs Sat 13 4/10 5 Jobs Sun …" at bounding box center [539, 450] width 1079 height 699
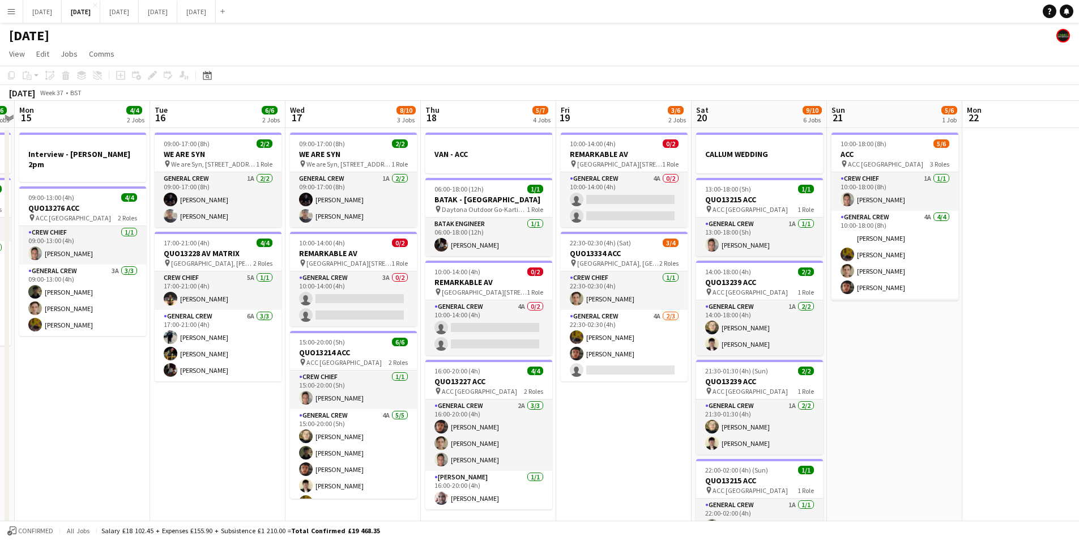
scroll to position [0, 397]
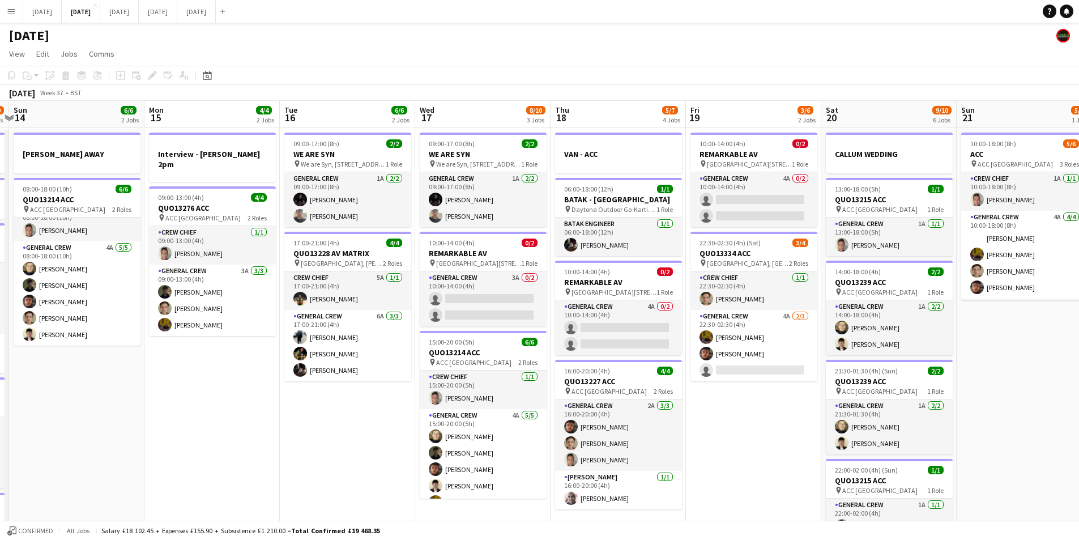
drag, startPoint x: 769, startPoint y: 472, endPoint x: 623, endPoint y: 442, distance: 148.8
click at [625, 448] on app-calendar-viewport "Thu 11 12/13 5 Jobs Fri 12 6/6 2 Jobs Sat 13 4/10 5 Jobs Sun 14 6/6 2 Jobs Mon …" at bounding box center [539, 450] width 1079 height 699
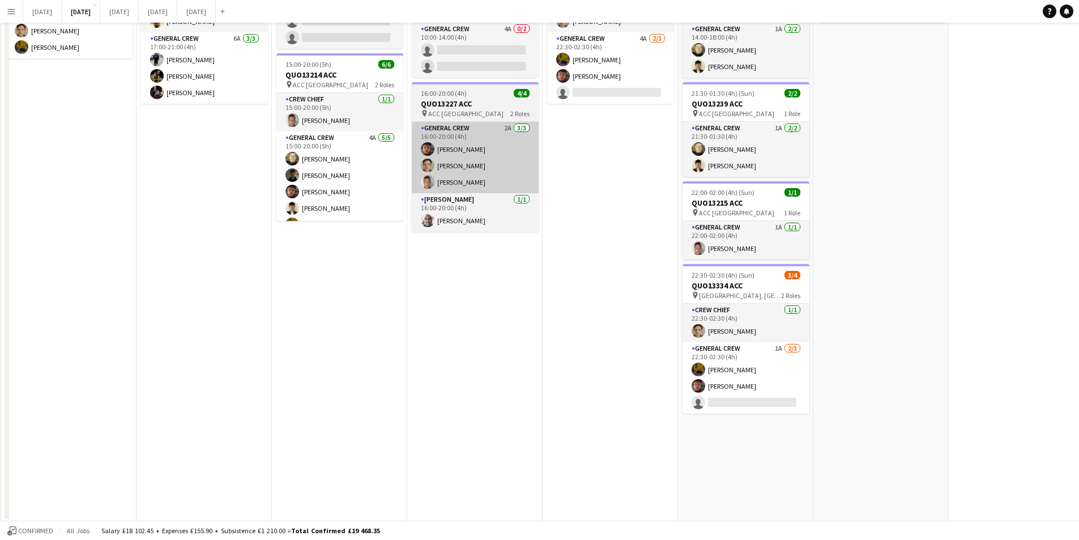
scroll to position [0, 0]
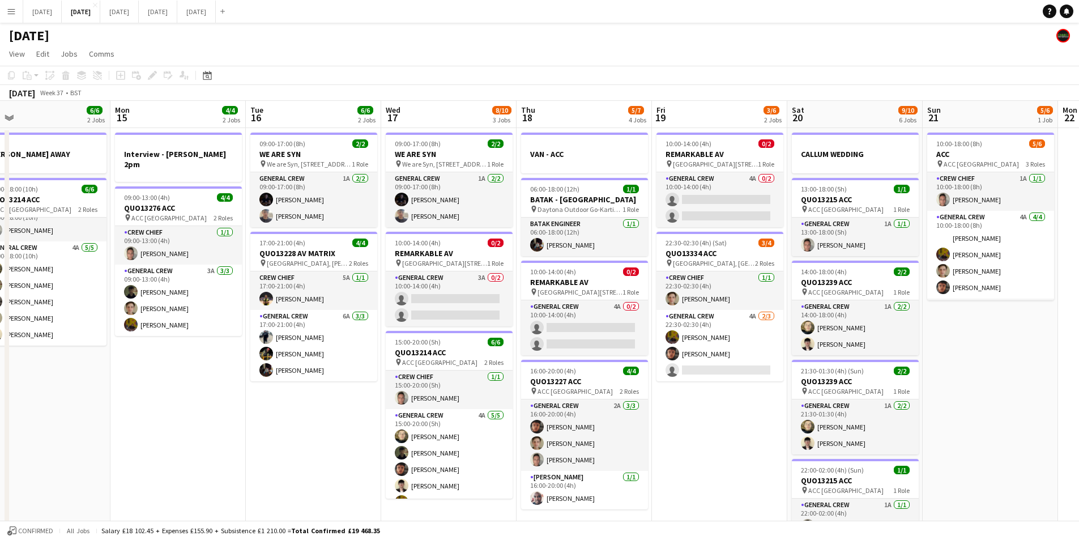
drag, startPoint x: 603, startPoint y: 413, endPoint x: 1085, endPoint y: 330, distance: 489.3
click at [998, 350] on app-calendar-viewport "Fri 12 6/6 2 Jobs Sat 13 4/10 5 Jobs Sun 14 6/6 2 Jobs Mon 15 4/4 2 Jobs Tue 16…" at bounding box center [539, 450] width 1079 height 699
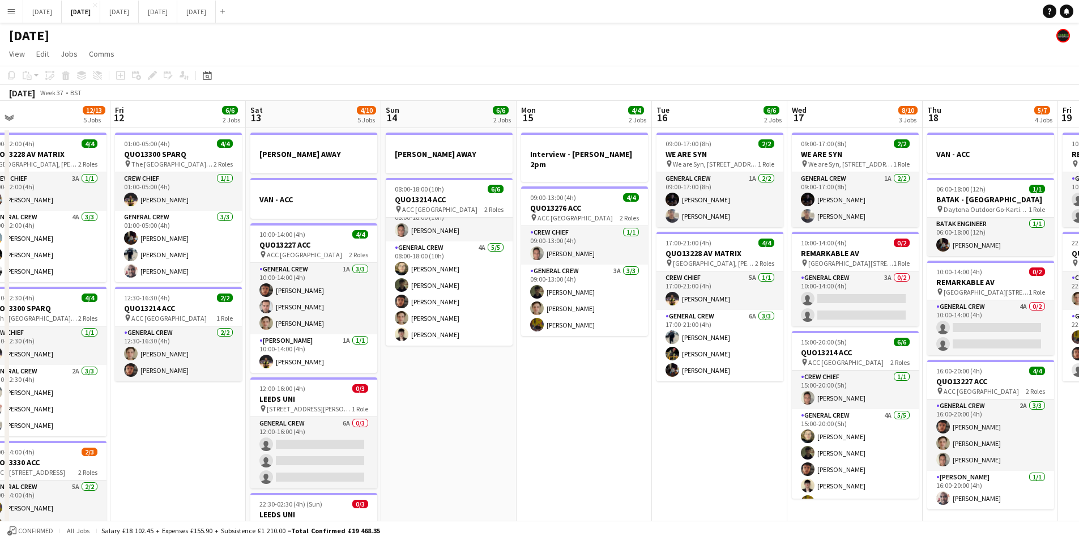
scroll to position [0, 391]
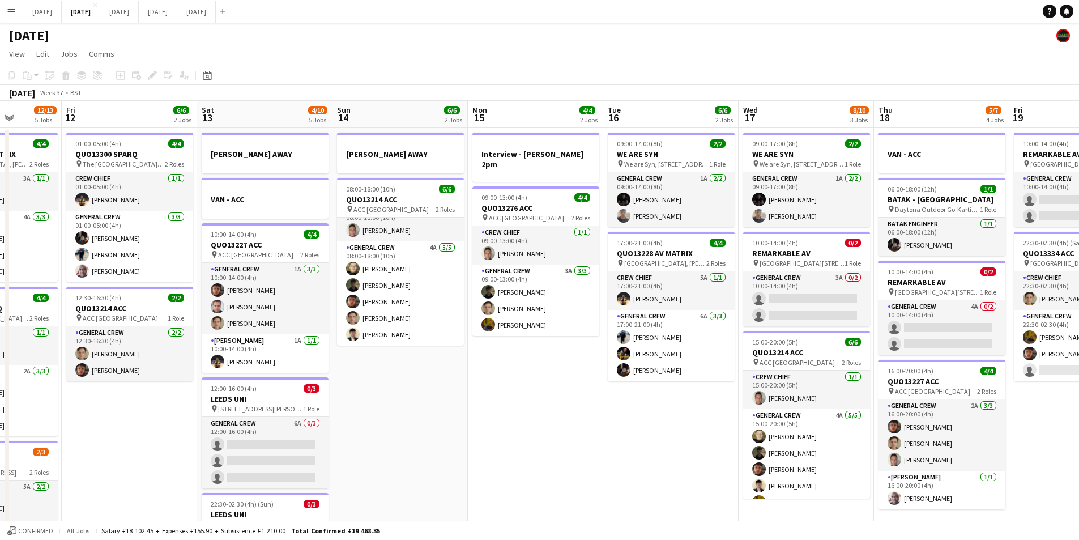
drag, startPoint x: 487, startPoint y: 417, endPoint x: 627, endPoint y: 1, distance: 439.1
click at [541, 424] on app-calendar-viewport "Tue 9 4/4 2 Jobs Wed 10 2/2 2 Jobs Thu 11 12/13 5 Jobs Fri 12 6/6 2 Jobs Sat 13…" at bounding box center [539, 450] width 1079 height 699
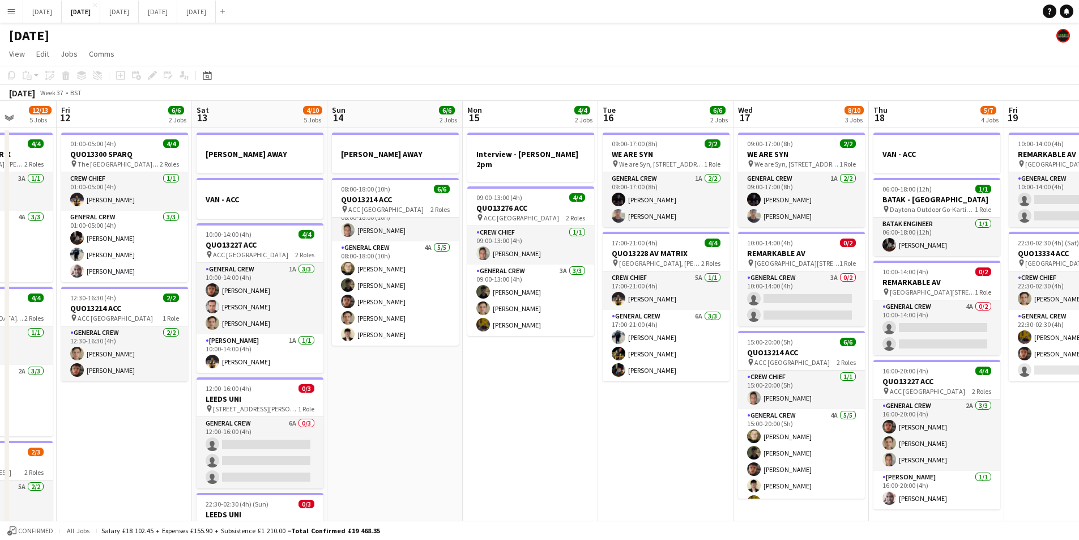
scroll to position [0, 300]
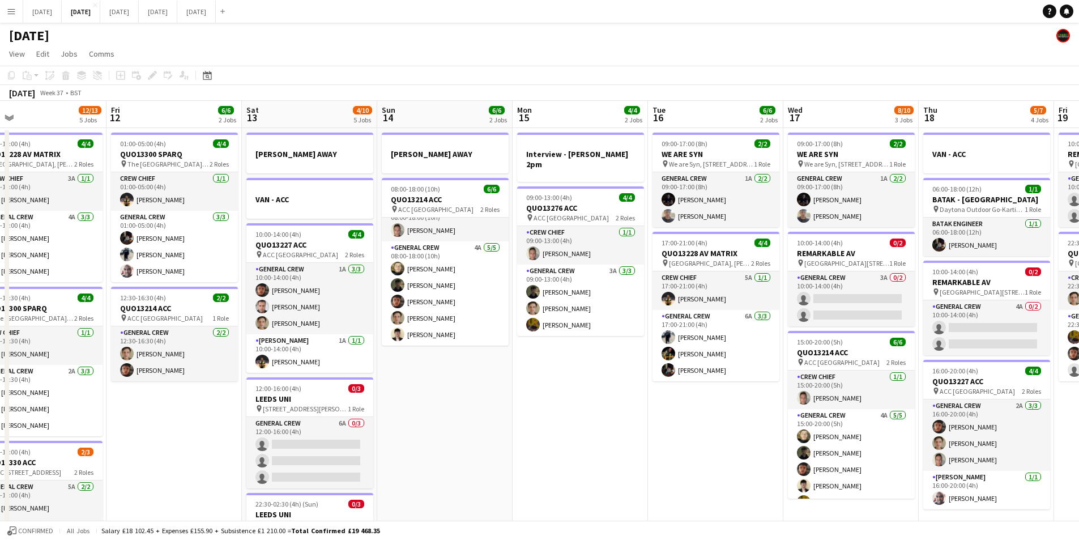
drag, startPoint x: 675, startPoint y: 448, endPoint x: 442, endPoint y: 422, distance: 234.4
click at [442, 422] on app-calendar-viewport "Tue 9 4/4 2 Jobs Wed 10 2/2 2 Jobs Thu 11 12/13 5 Jobs Fri 12 6/6 2 Jobs Sat 13…" at bounding box center [539, 450] width 1079 height 699
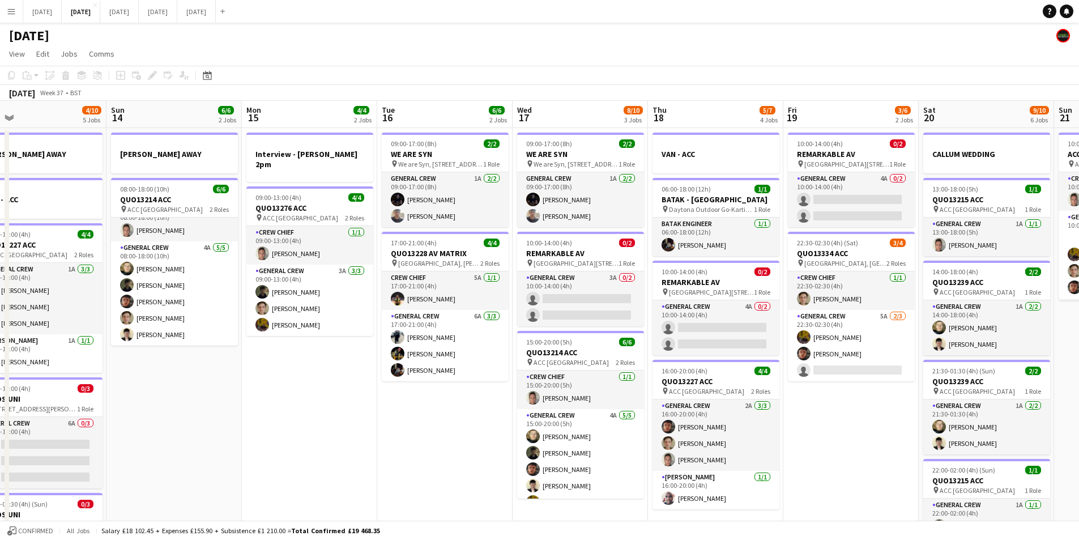
drag, startPoint x: 862, startPoint y: 438, endPoint x: 722, endPoint y: 424, distance: 140.1
click at [722, 424] on app-calendar-viewport "Thu 11 12/13 5 Jobs Fri 12 6/6 2 Jobs Sat 13 4/10 5 Jobs Sun 14 6/6 2 Jobs Mon …" at bounding box center [539, 450] width 1079 height 699
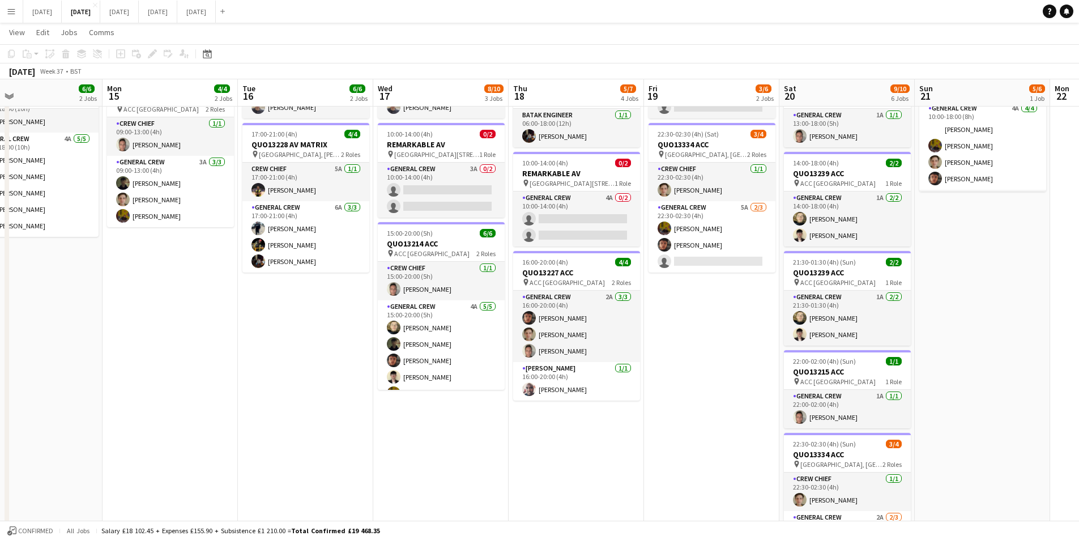
scroll to position [278, 0]
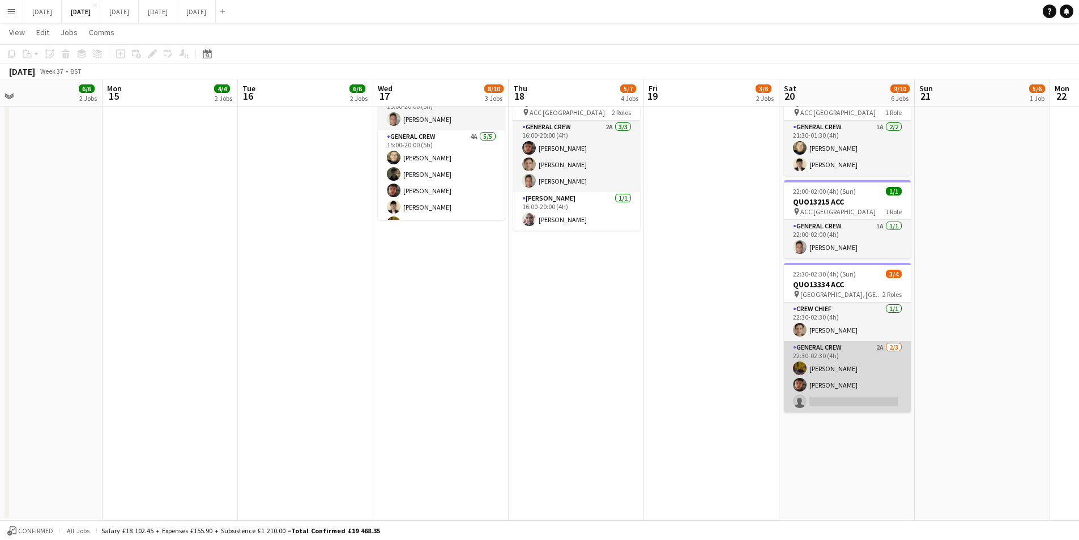
click at [863, 388] on app-card-role "General Crew 2A [DATE] 22:30-02:30 (4h) [PERSON_NAME] [PERSON_NAME] single-neut…" at bounding box center [847, 376] width 127 height 71
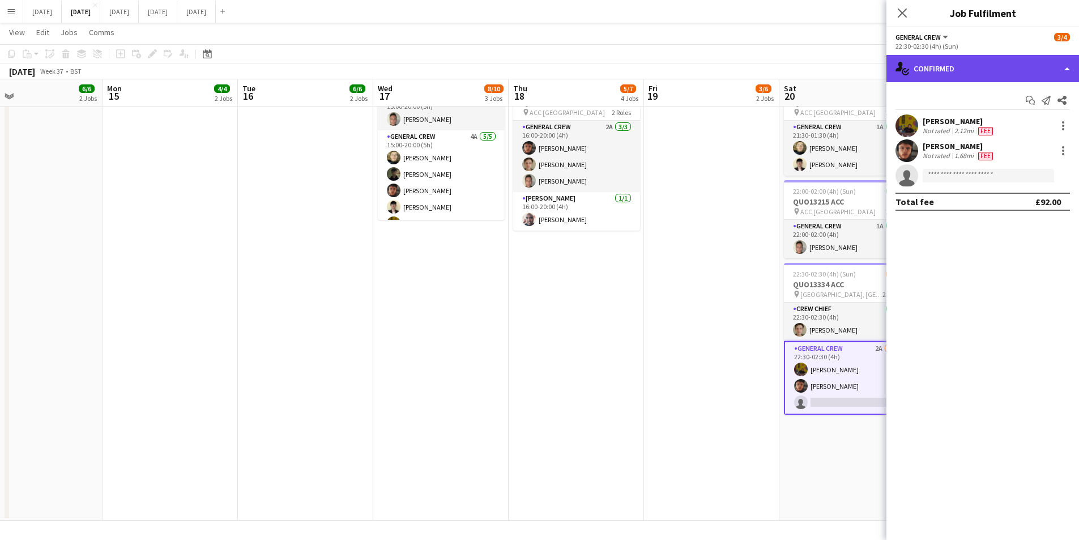
click at [1011, 69] on div "single-neutral-actions-check-2 Confirmed" at bounding box center [983, 68] width 193 height 27
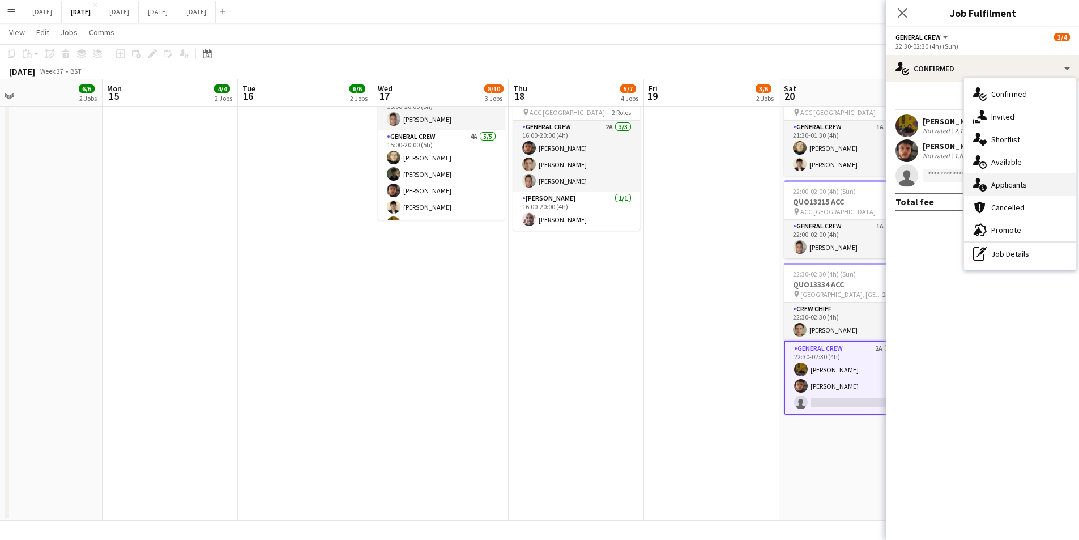
click at [1031, 183] on div "single-neutral-actions-information Applicants" at bounding box center [1020, 184] width 112 height 23
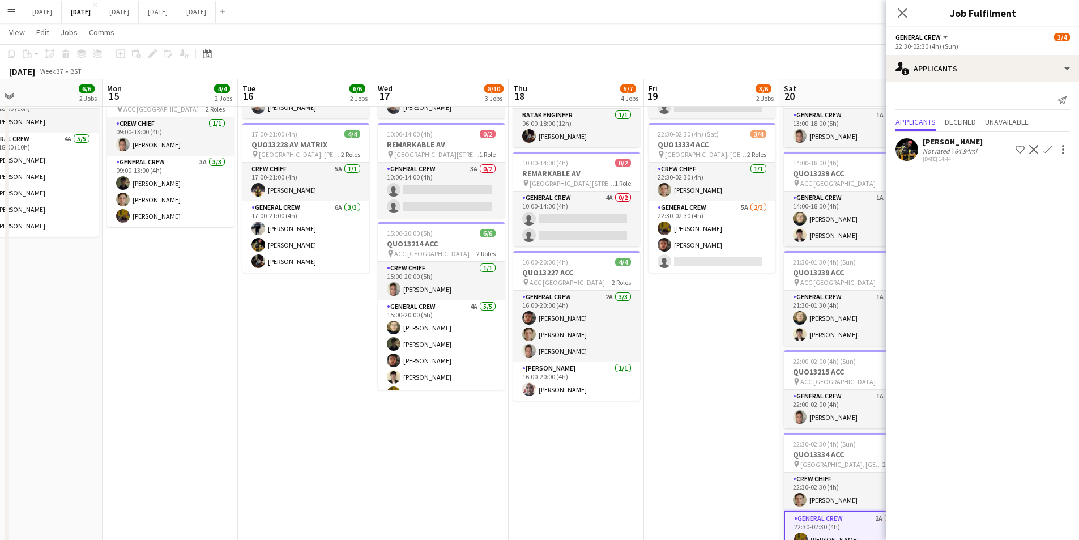
scroll to position [51, 0]
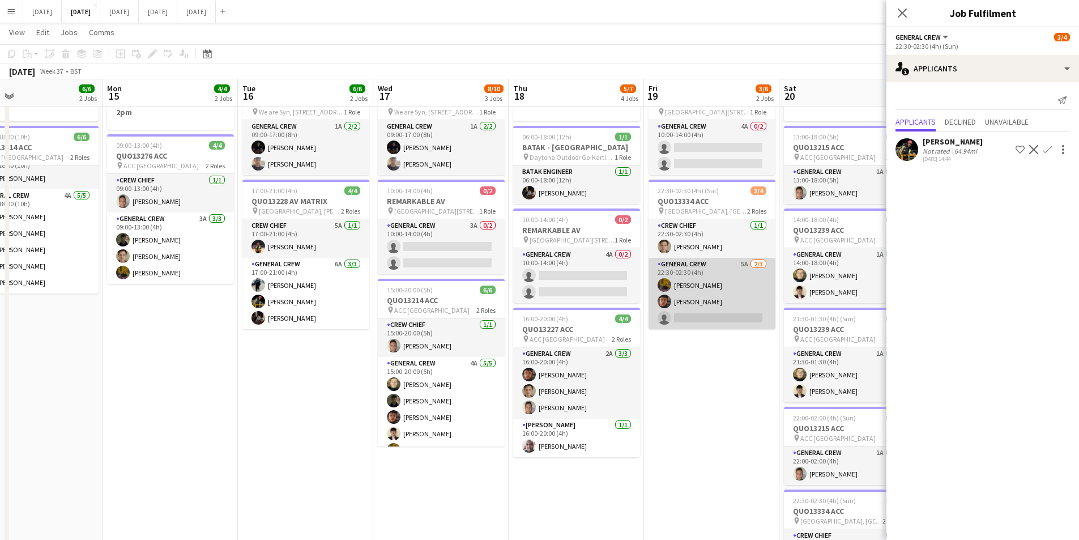
click at [721, 301] on app-card-role "General Crew 5A [DATE] 22:30-02:30 (4h) [PERSON_NAME] [PERSON_NAME] single-neut…" at bounding box center [712, 293] width 127 height 71
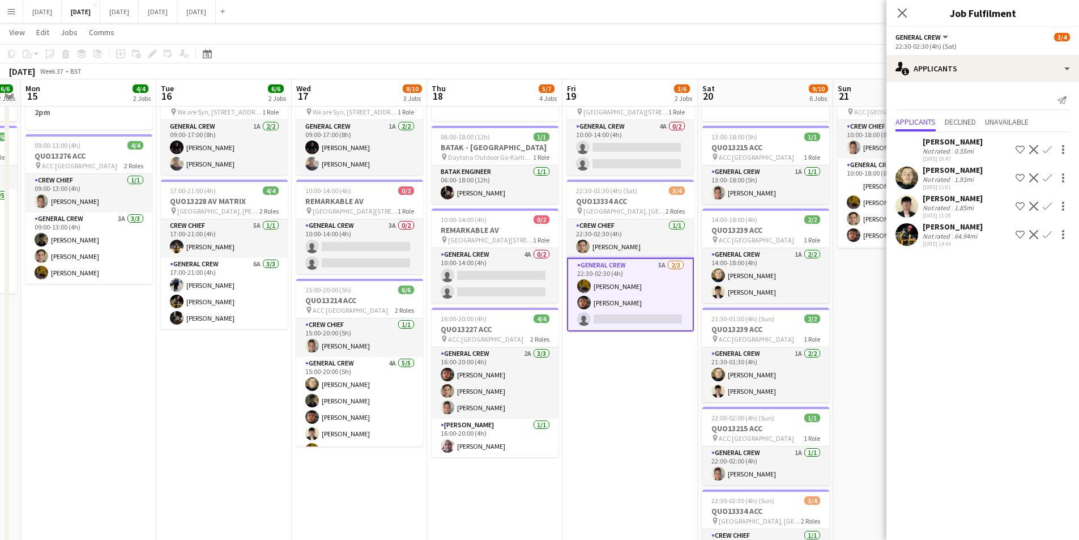
scroll to position [0, 388]
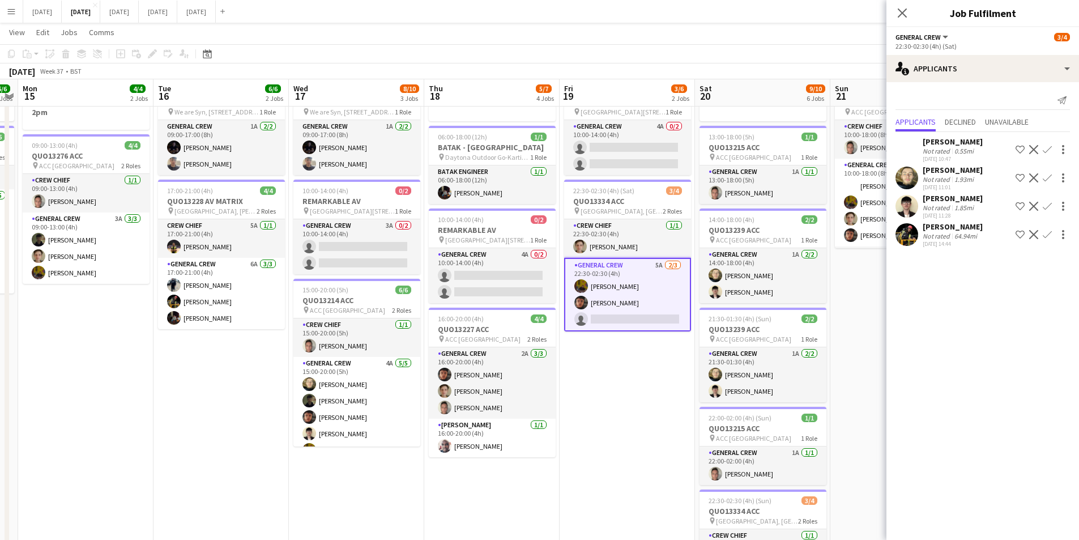
drag, startPoint x: 697, startPoint y: 382, endPoint x: 632, endPoint y: 359, distance: 69.7
click at [632, 359] on app-calendar-viewport "Fri 12 6/6 2 Jobs Sat 13 4/10 5 Jobs Sun 14 6/6 2 Jobs Mon 15 4/4 2 Jobs Tue 16…" at bounding box center [539, 370] width 1079 height 754
click at [903, 10] on icon "Close pop-in" at bounding box center [902, 12] width 11 height 11
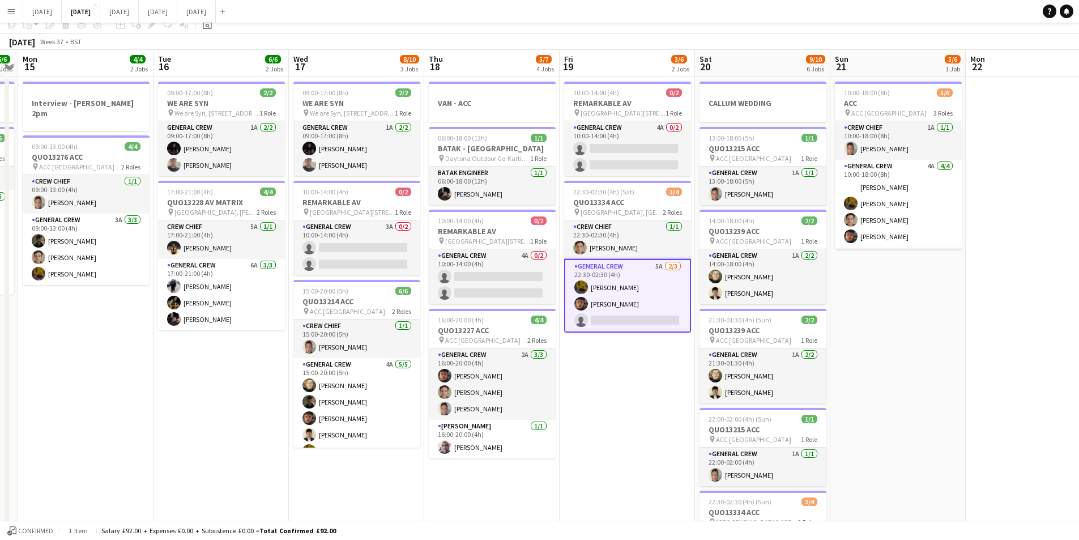
scroll to position [0, 0]
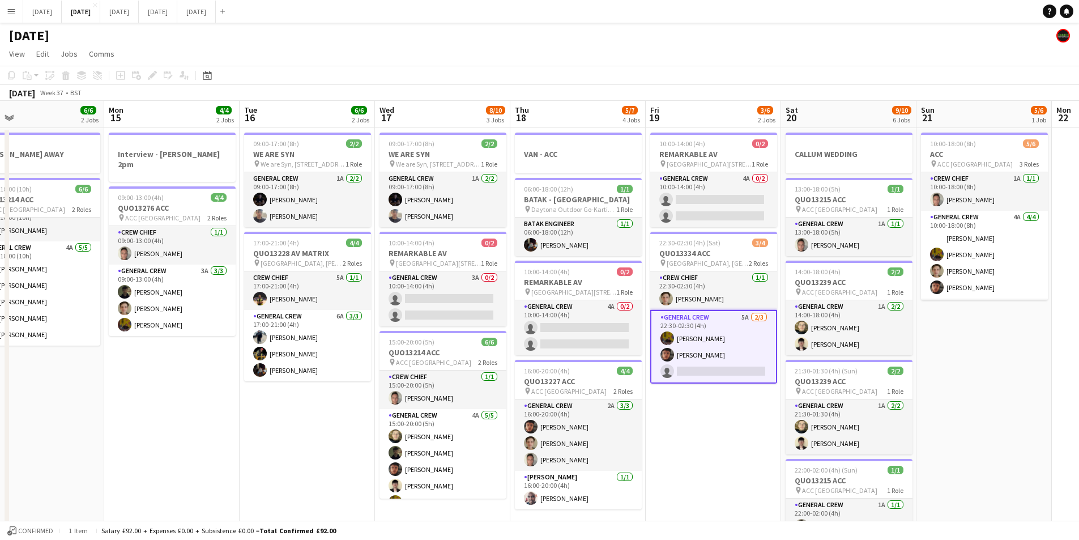
drag, startPoint x: 628, startPoint y: 454, endPoint x: 502, endPoint y: 423, distance: 129.6
click at [799, 467] on app-calendar-viewport "Fri 12 6/6 2 Jobs Sat 13 4/10 5 Jobs Sun 14 6/6 2 Jobs Mon 15 4/4 2 Jobs Tue 16…" at bounding box center [539, 450] width 1079 height 699
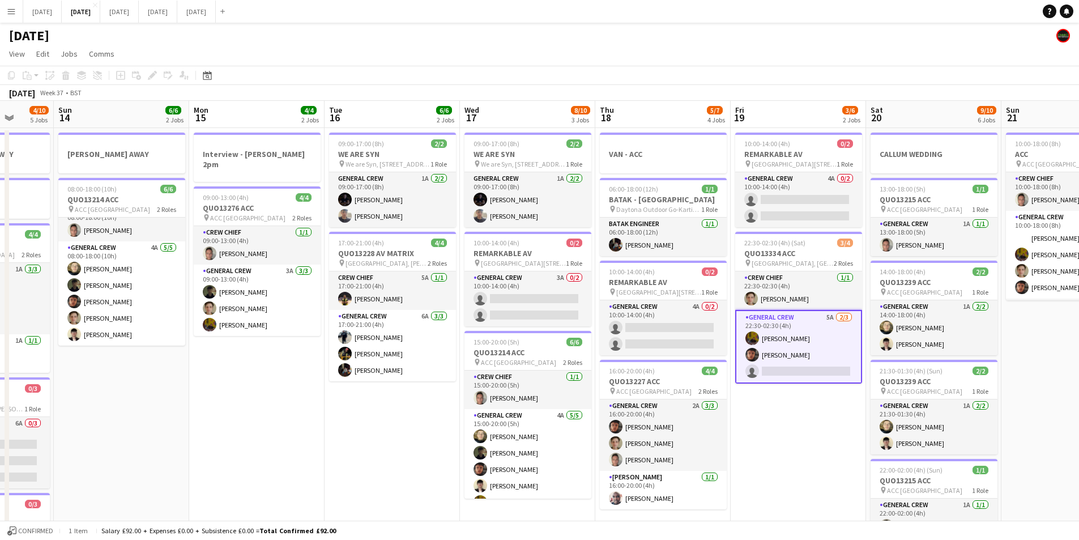
drag, startPoint x: 365, startPoint y: 440, endPoint x: 680, endPoint y: 436, distance: 315.0
click at [674, 441] on app-calendar-viewport "Thu 11 12/13 5 Jobs Fri 12 6/6 2 Jobs Sat 13 4/10 5 Jobs Sun 14 6/6 2 Jobs Mon …" at bounding box center [539, 450] width 1079 height 699
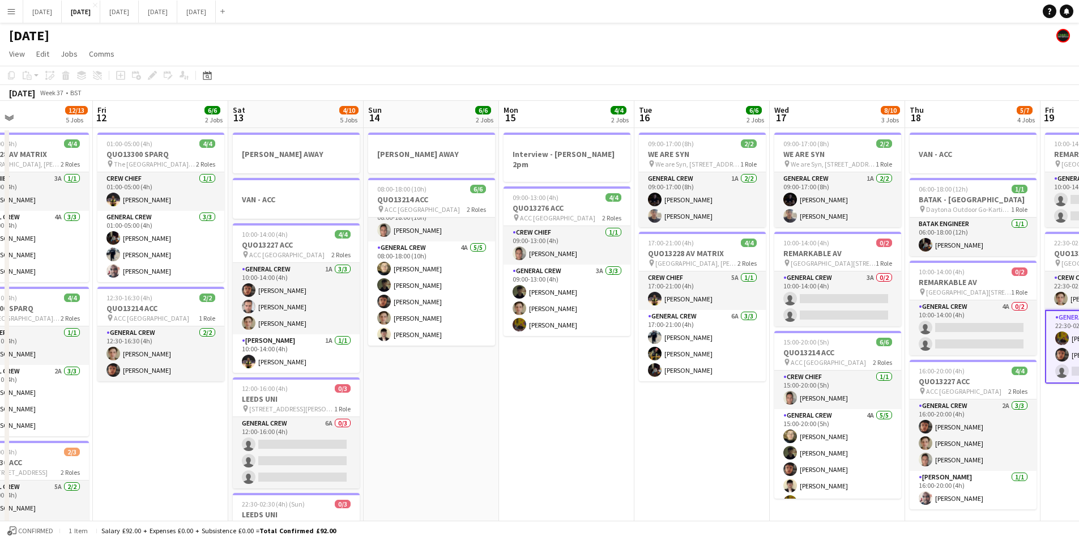
drag, startPoint x: 452, startPoint y: 437, endPoint x: 698, endPoint y: 458, distance: 246.8
click at [691, 465] on app-calendar-viewport "Tue 9 4/4 2 Jobs Wed 10 2/2 2 Jobs Thu 11 12/13 5 Jobs Fri 12 6/6 2 Jobs Sat 13…" at bounding box center [539, 450] width 1079 height 699
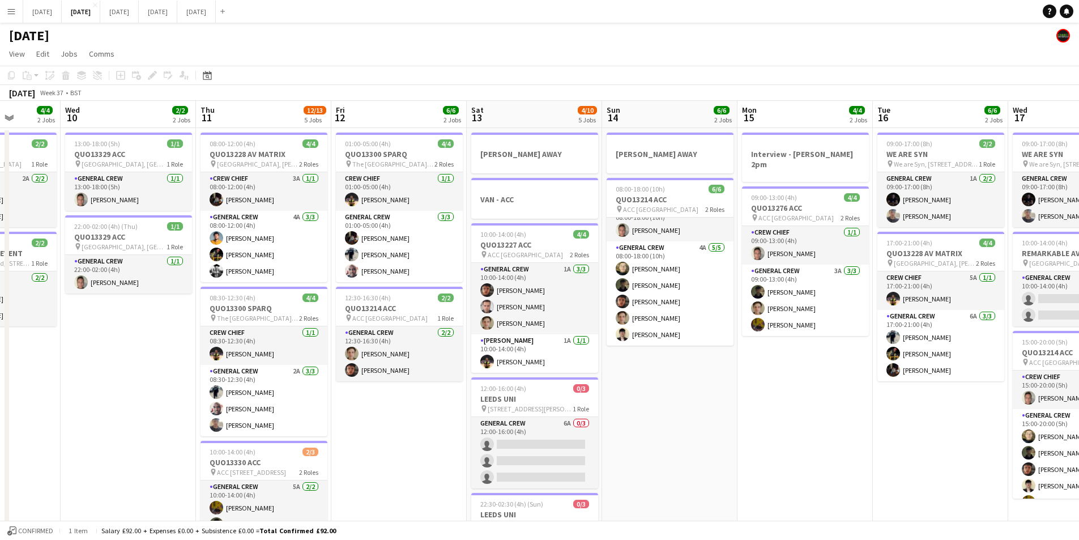
drag, startPoint x: 793, startPoint y: 451, endPoint x: 782, endPoint y: 412, distance: 40.2
click at [850, 443] on app-calendar-viewport "Sun 7 7/7 1 Job Mon 8 12/12 5 Jobs Tue 9 4/4 2 Jobs Wed 10 2/2 2 Jobs Thu 11 12…" at bounding box center [539, 450] width 1079 height 699
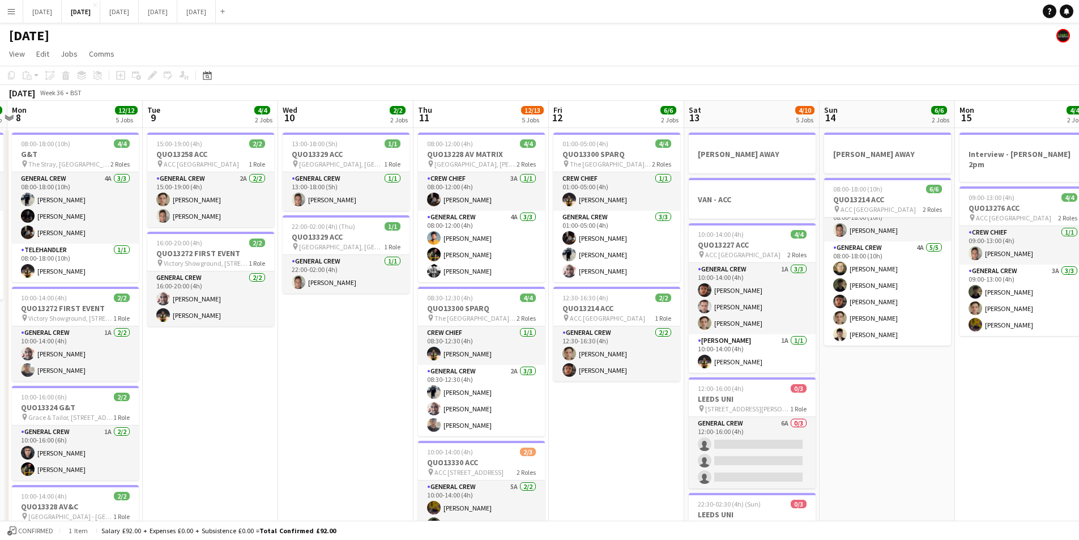
drag, startPoint x: 324, startPoint y: 427, endPoint x: 590, endPoint y: 457, distance: 267.5
click at [579, 463] on app-calendar-viewport "Sat 6 15/15 5 Jobs Sun 7 7/7 1 Job Mon 8 12/12 5 Jobs Tue 9 4/4 2 Jobs Wed 10 2…" at bounding box center [539, 450] width 1079 height 699
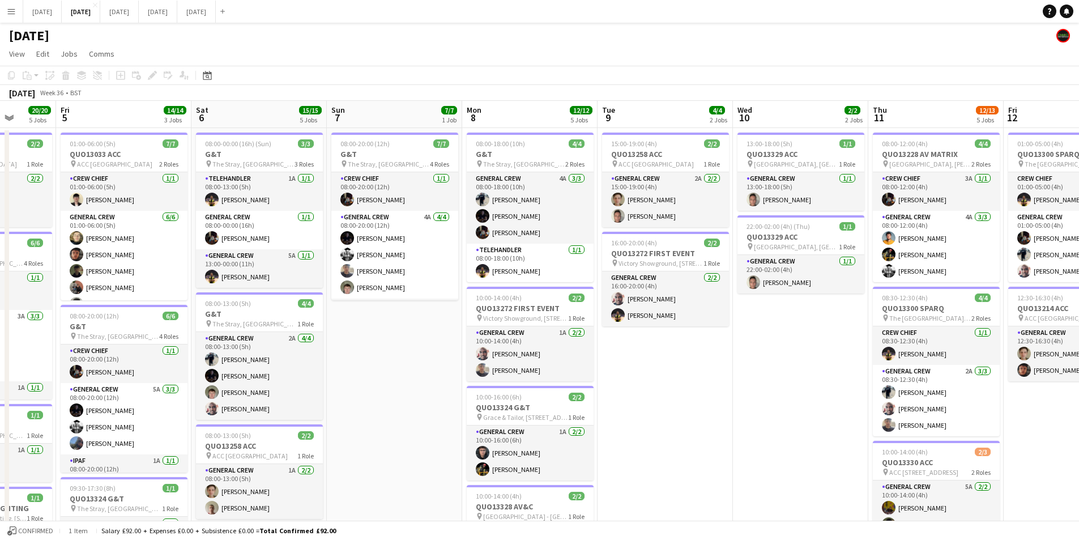
drag, startPoint x: 478, startPoint y: 460, endPoint x: 651, endPoint y: 405, distance: 181.3
click at [746, 458] on app-calendar-viewport "Thu 4 20/20 5 Jobs Fri 5 14/14 3 Jobs Sat 6 15/15 5 Jobs Sun 7 7/7 1 Job Mon 8 …" at bounding box center [539, 450] width 1079 height 699
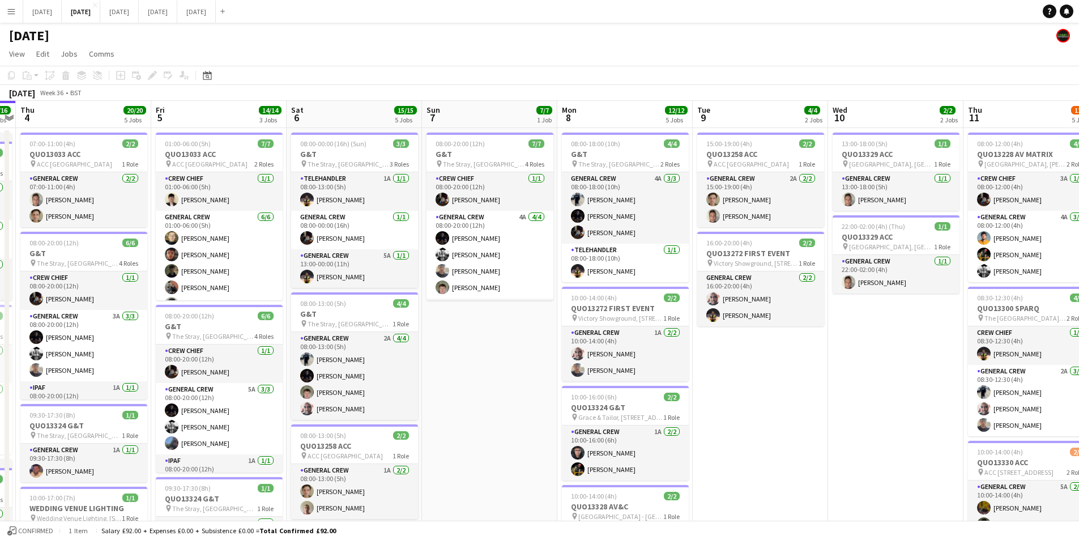
drag, startPoint x: 368, startPoint y: 418, endPoint x: 586, endPoint y: 406, distance: 217.9
click at [573, 414] on app-calendar-viewport "Tue 2 20/21 4 Jobs Wed 3 16/16 3 Jobs Thu 4 20/20 5 Jobs Fri 5 14/14 3 Jobs Sat…" at bounding box center [539, 450] width 1079 height 699
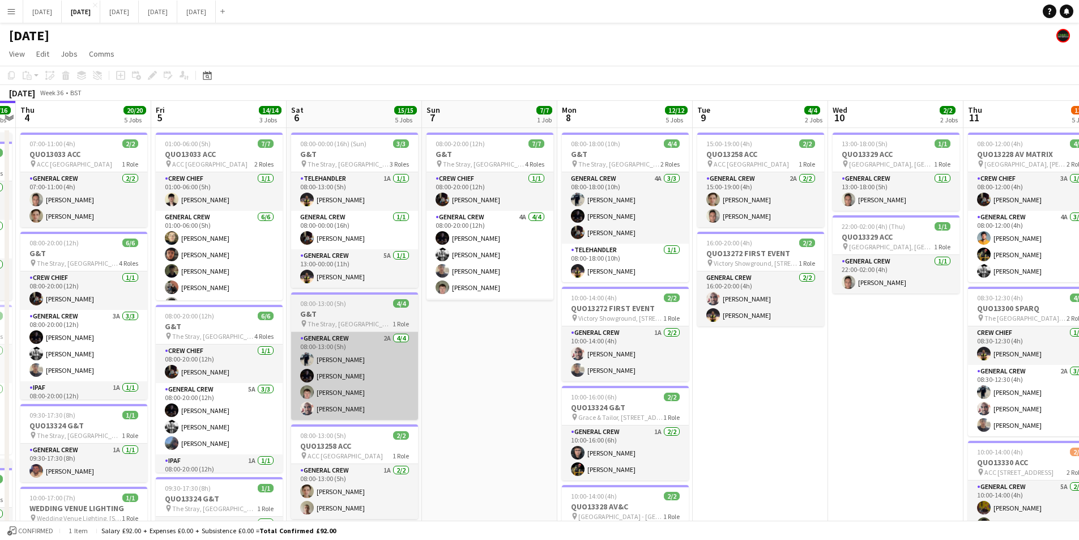
scroll to position [0, 321]
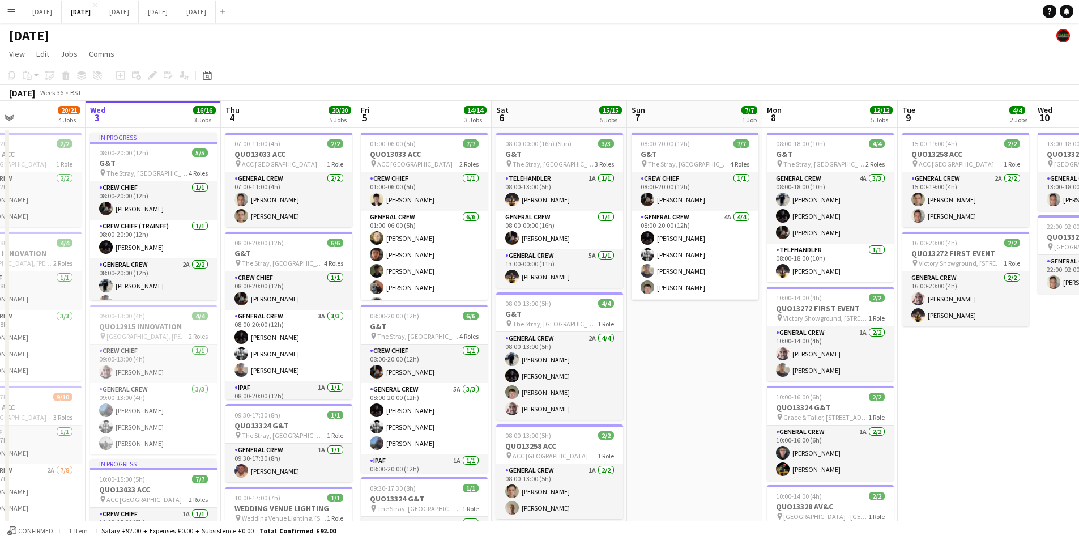
drag, startPoint x: 347, startPoint y: 394, endPoint x: 573, endPoint y: 344, distance: 231.6
click at [518, 385] on app-calendar-viewport "Sun 31 Mon 1 16/16 3 Jobs Tue 2 20/21 4 Jobs Wed 3 16/16 3 Jobs Thu 4 20/20 5 J…" at bounding box center [539, 450] width 1079 height 699
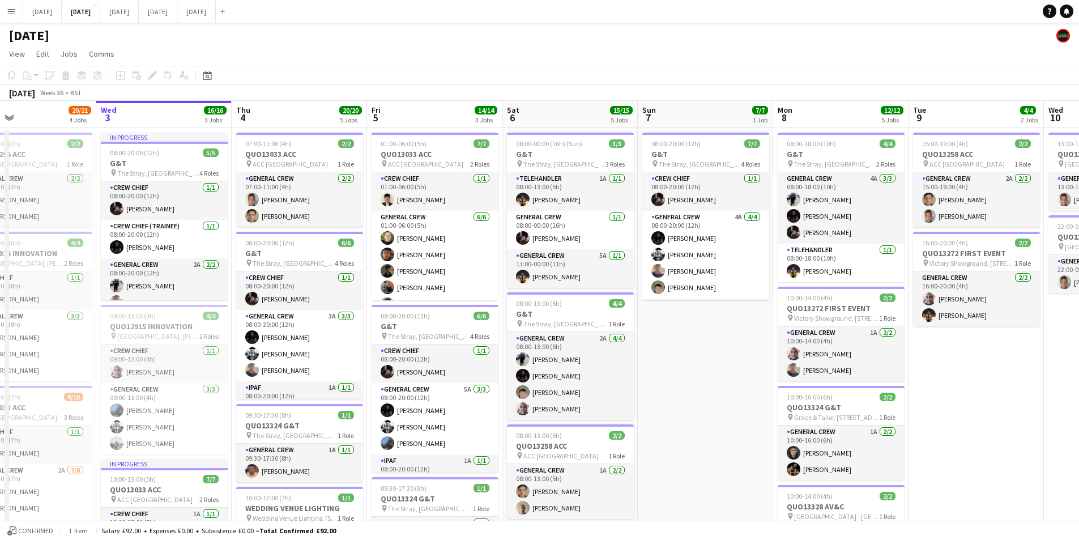
scroll to position [0, 384]
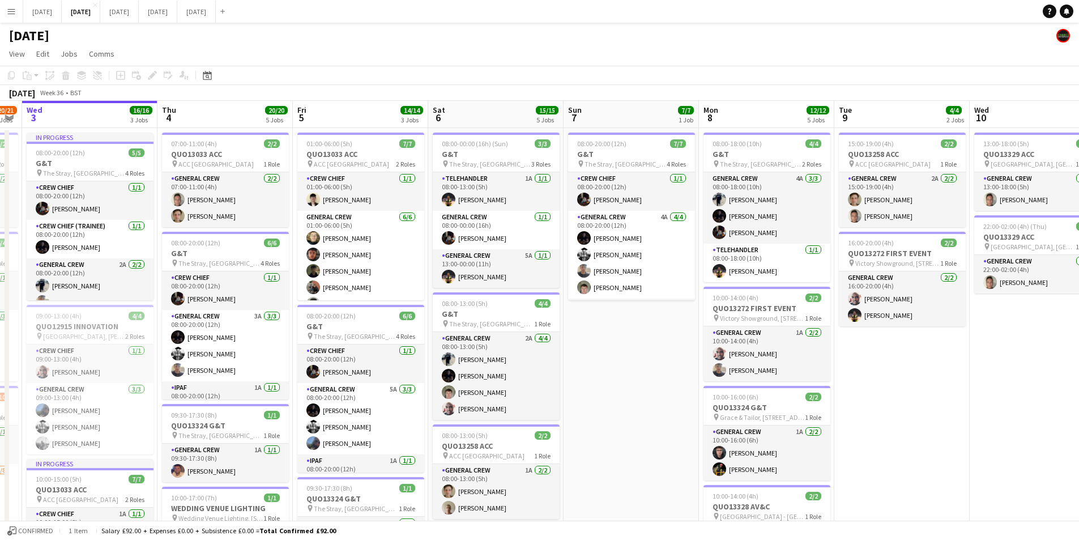
drag, startPoint x: 879, startPoint y: 361, endPoint x: 638, endPoint y: 380, distance: 242.1
click at [638, 380] on app-calendar-viewport "Sun 31 Mon 1 16/16 3 Jobs Tue 2 20/21 4 Jobs Wed 3 16/16 3 Jobs Thu 4 20/20 5 J…" at bounding box center [539, 450] width 1079 height 699
click at [767, 304] on h3 "QUO13272 FIRST EVENT" at bounding box center [767, 308] width 127 height 10
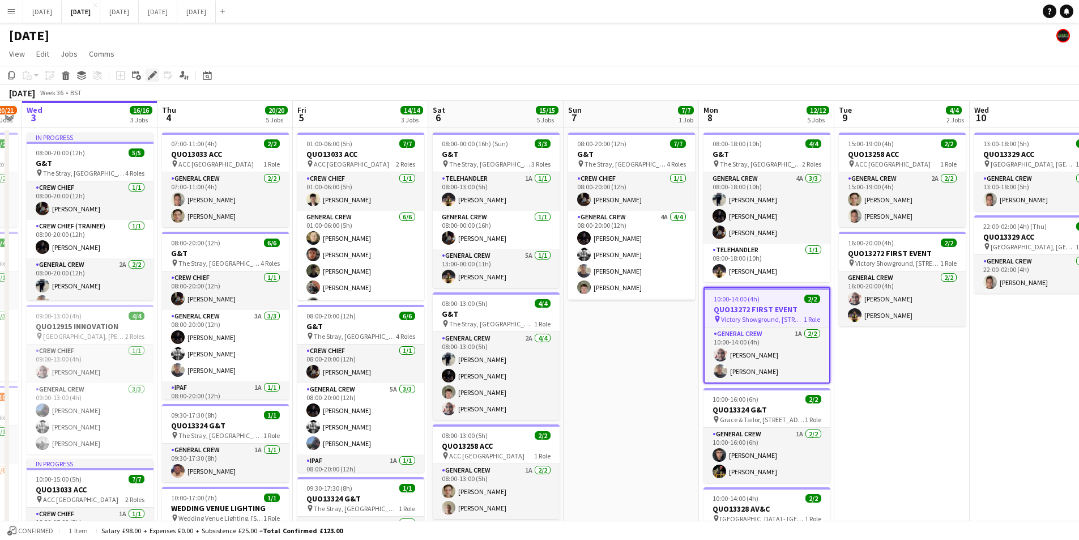
click at [151, 78] on icon at bounding box center [152, 76] width 6 height 6
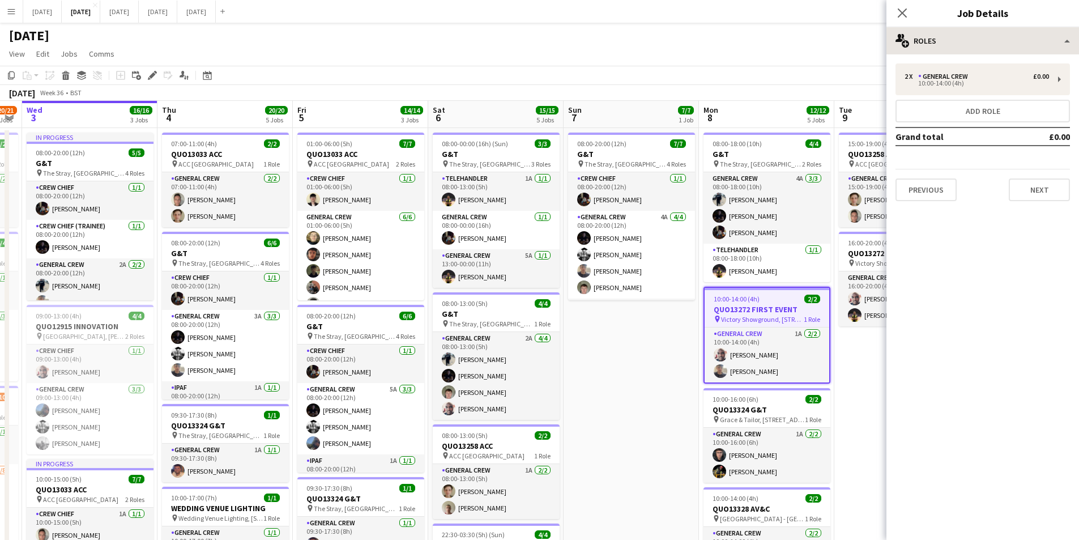
type input "**********"
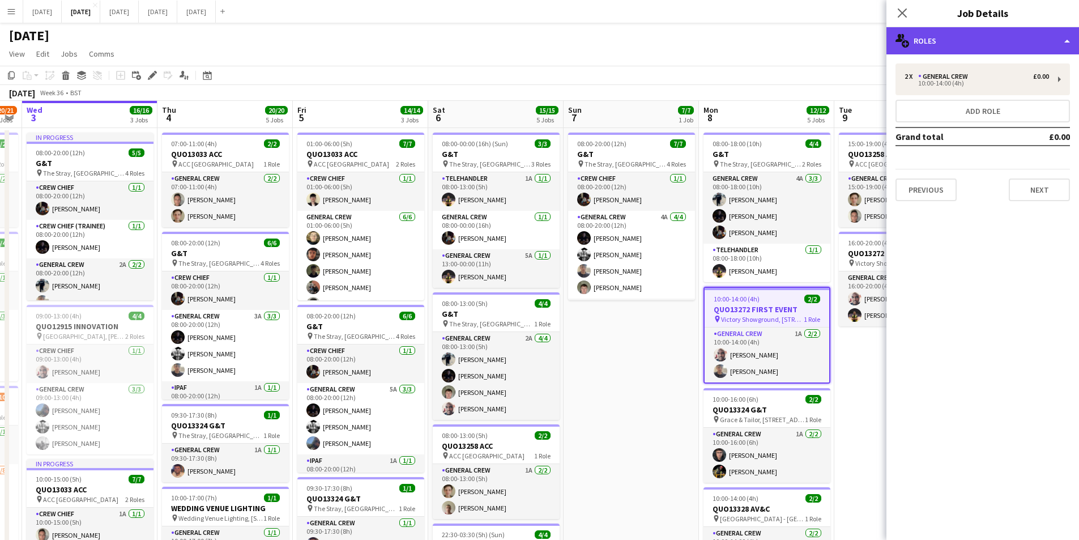
click at [1007, 43] on div "multiple-users-add Roles" at bounding box center [983, 40] width 193 height 27
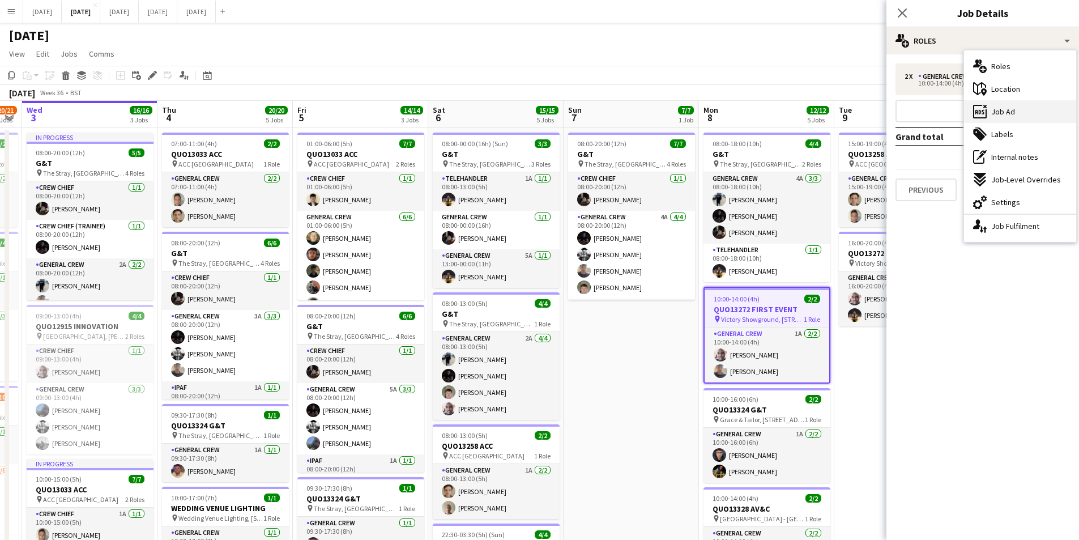
click at [1007, 107] on span "Job Ad" at bounding box center [1003, 112] width 24 height 10
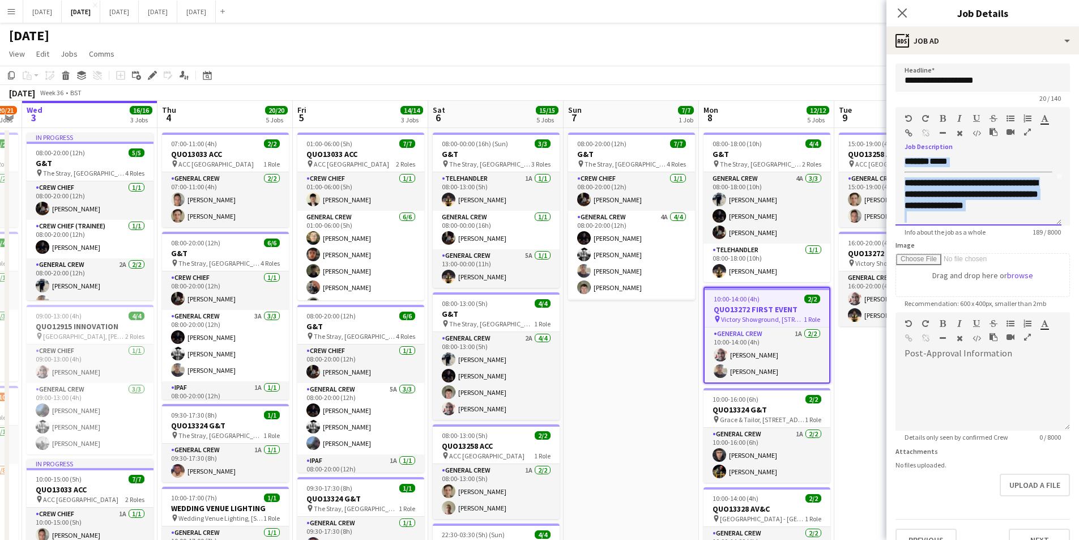
scroll to position [63, 0]
drag, startPoint x: 904, startPoint y: 161, endPoint x: 1016, endPoint y: 232, distance: 133.0
click at [1016, 232] on app-form-group "**********" at bounding box center [983, 171] width 174 height 129
copy div "**********"
click at [863, 255] on h3 "QUO13272 FIRST EVENT" at bounding box center [902, 253] width 127 height 10
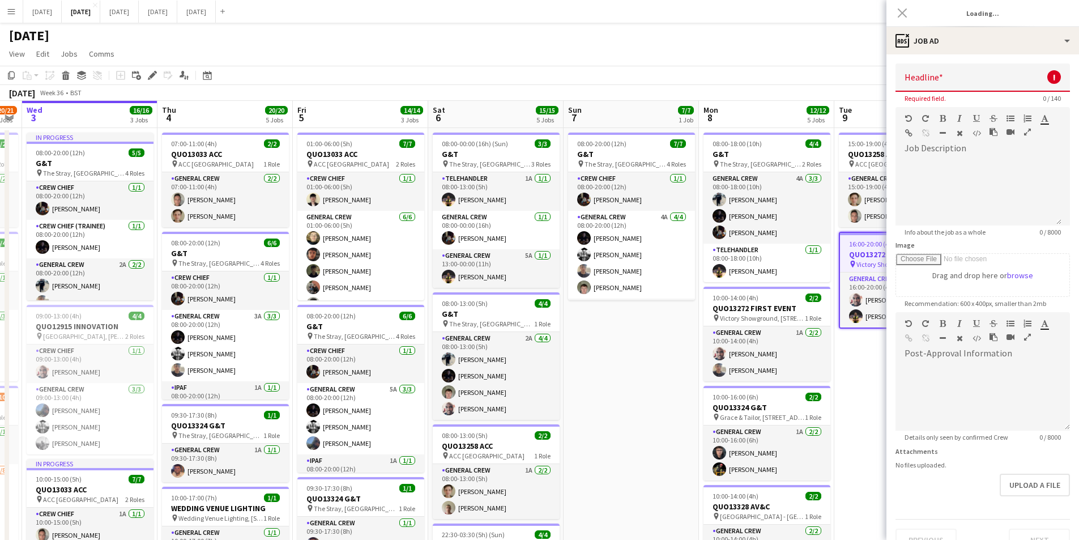
scroll to position [0, 0]
type input "**********"
click at [947, 172] on div at bounding box center [979, 191] width 166 height 68
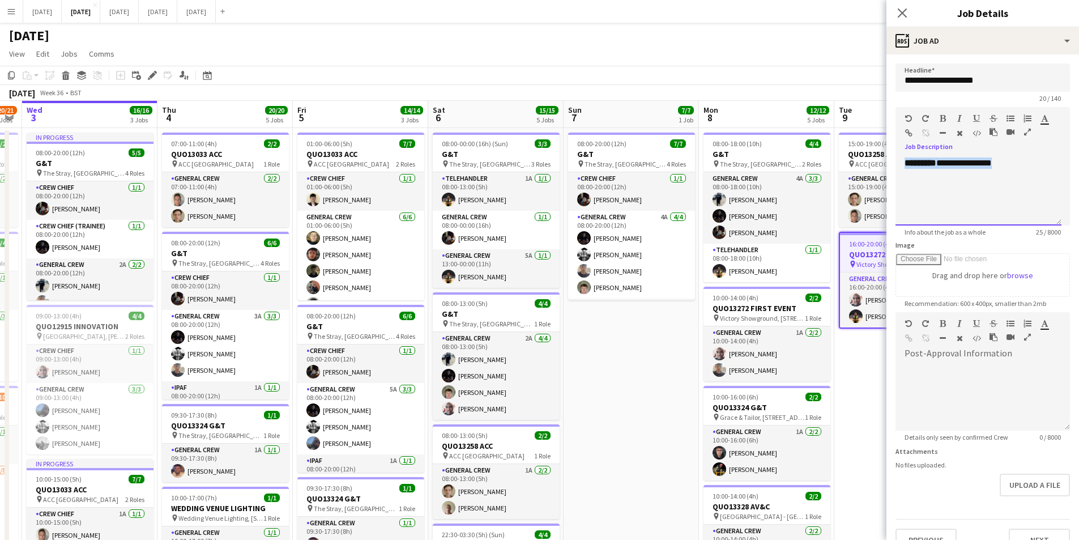
drag, startPoint x: 1012, startPoint y: 167, endPoint x: 891, endPoint y: 164, distance: 121.8
click at [891, 164] on form "**********" at bounding box center [983, 307] width 193 height 488
paste div
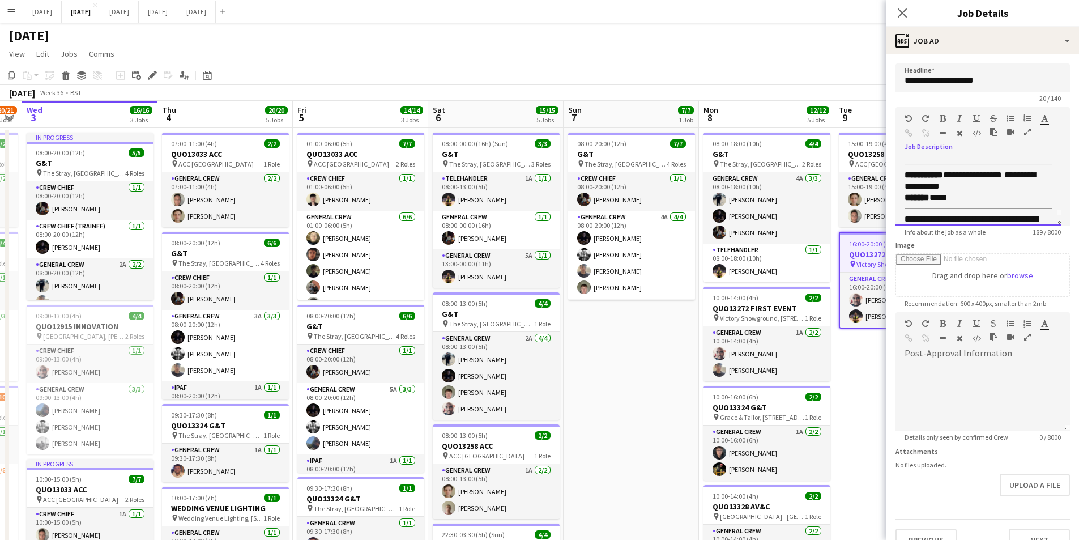
scroll to position [6, 0]
drag, startPoint x: 963, startPoint y: 203, endPoint x: 934, endPoint y: 203, distance: 28.3
click at [934, 203] on div "******* ****" at bounding box center [979, 201] width 148 height 11
click at [983, 189] on div "**********" at bounding box center [974, 184] width 139 height 23
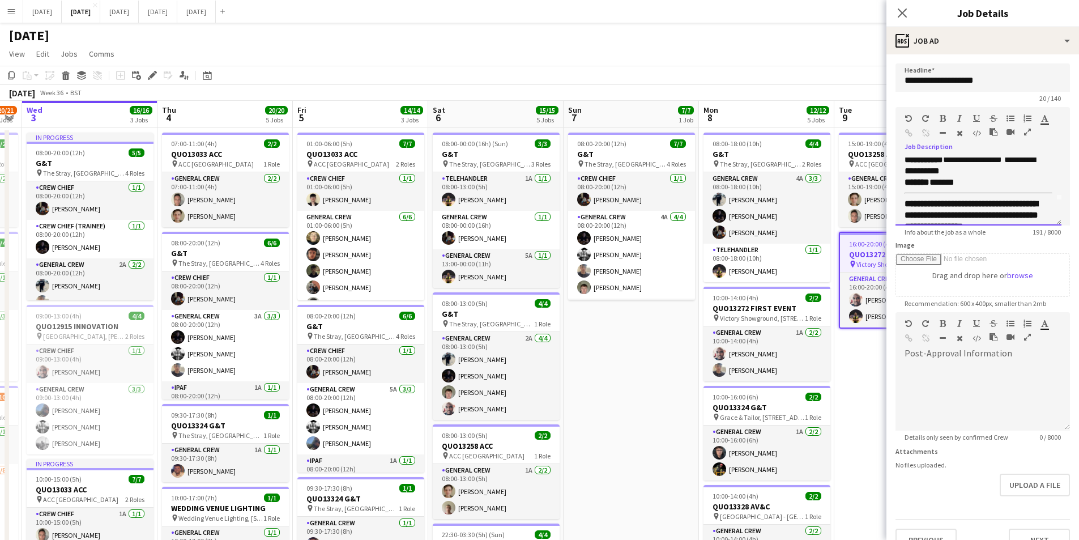
scroll to position [0, 0]
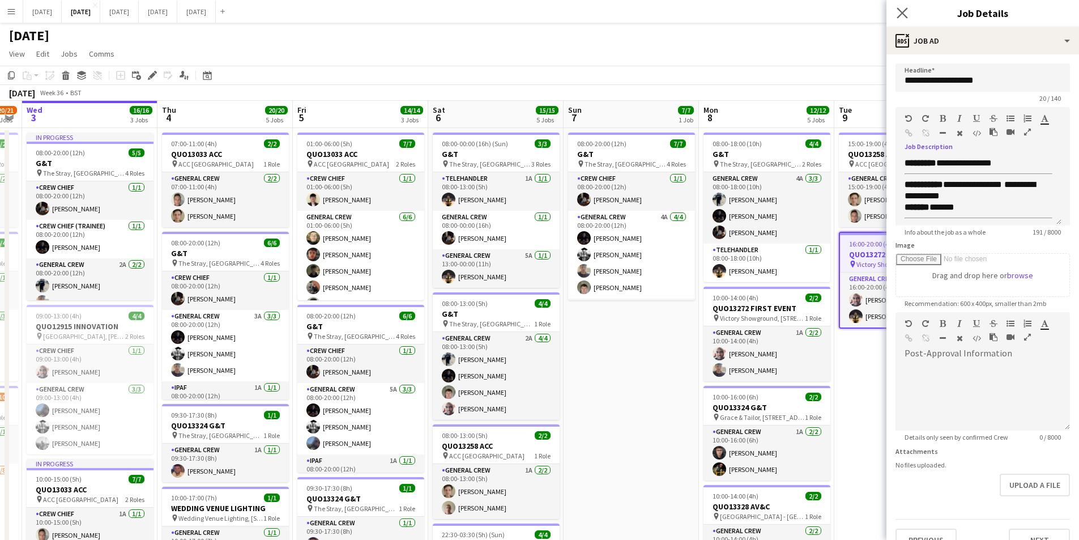
click at [900, 6] on app-icon "Close pop-in" at bounding box center [903, 13] width 16 height 16
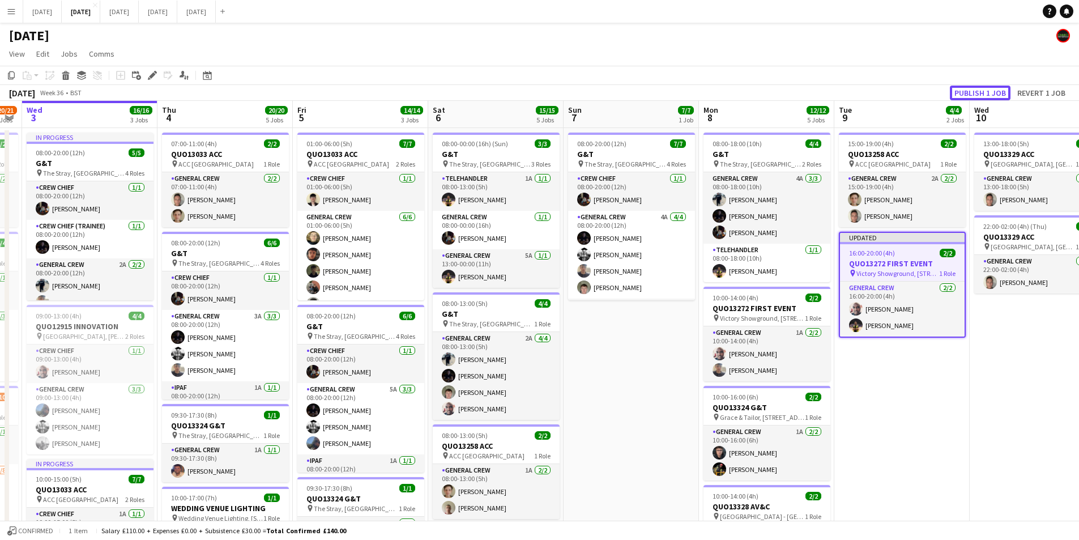
click at [987, 94] on button "Publish 1 job" at bounding box center [980, 93] width 61 height 15
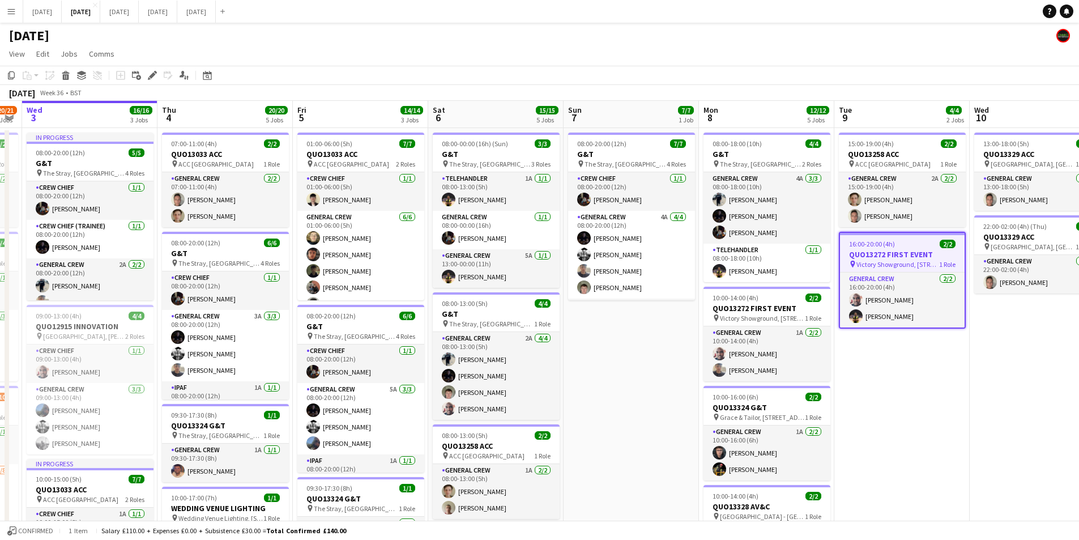
drag, startPoint x: 925, startPoint y: 385, endPoint x: 931, endPoint y: 394, distance: 11.5
click at [842, 381] on app-calendar-viewport "Sun 31 Mon 1 16/16 3 Jobs Tue 2 20/21 4 Jobs Wed 3 16/16 3 Jobs Thu 4 20/20 5 J…" at bounding box center [539, 450] width 1079 height 699
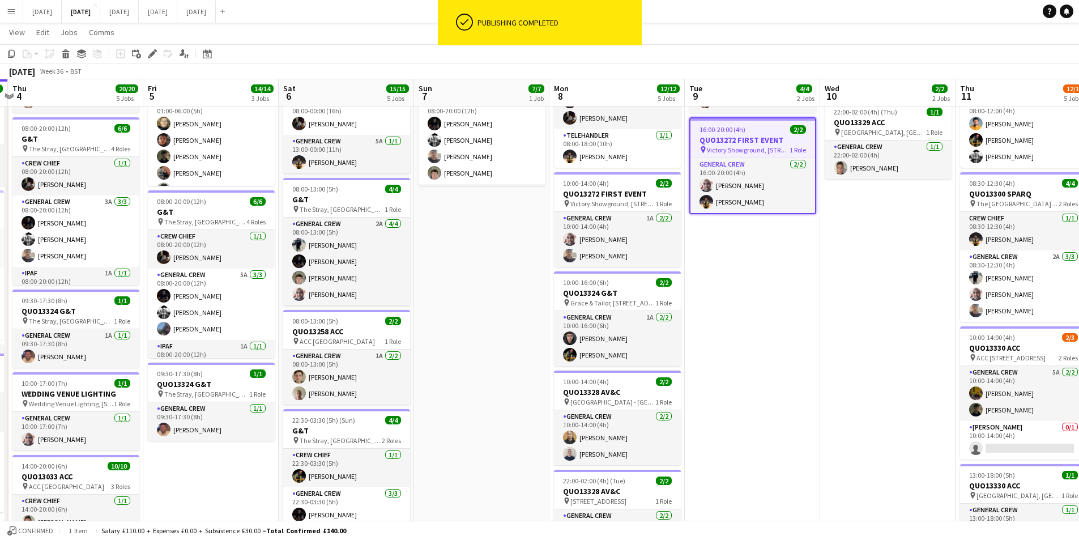
scroll to position [227, 0]
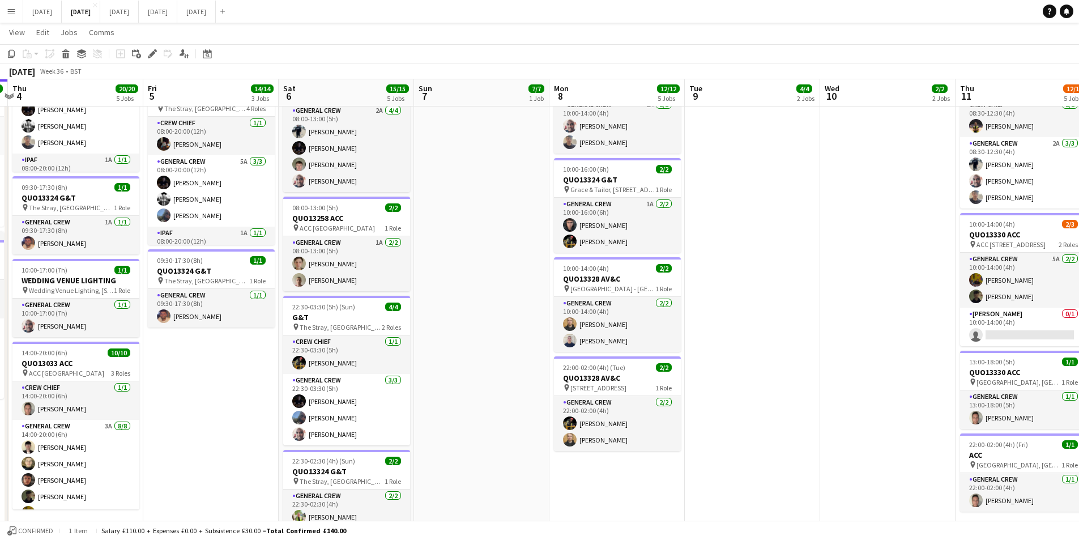
drag, startPoint x: 736, startPoint y: 361, endPoint x: 638, endPoint y: 356, distance: 98.2
click at [638, 357] on app-calendar-viewport "Mon 1 16/16 3 Jobs Tue 2 20/21 4 Jobs Wed 3 16/16 3 Jobs Thu 4 20/20 5 Jobs Fri…" at bounding box center [539, 195] width 1079 height 754
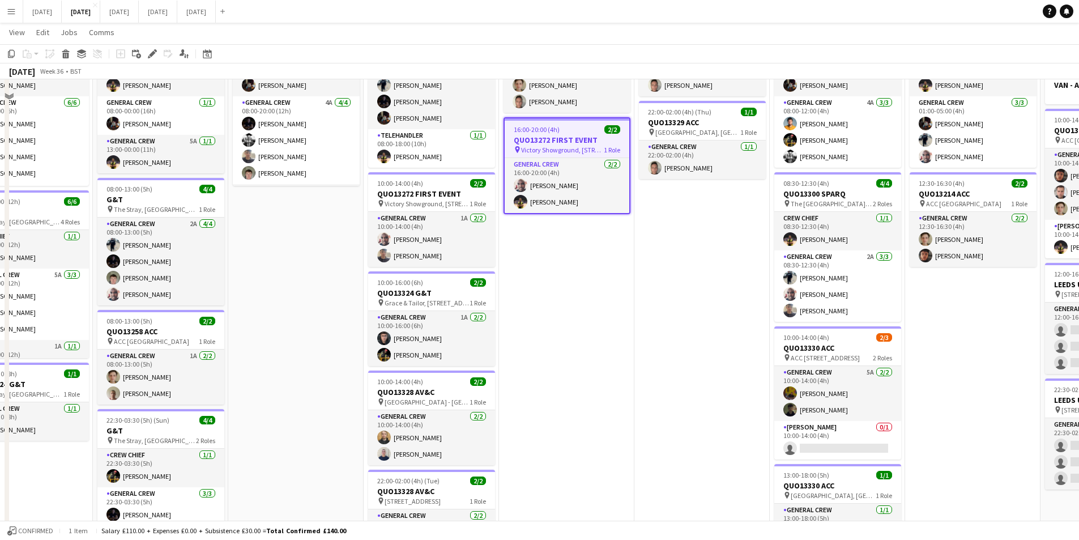
scroll to position [57, 0]
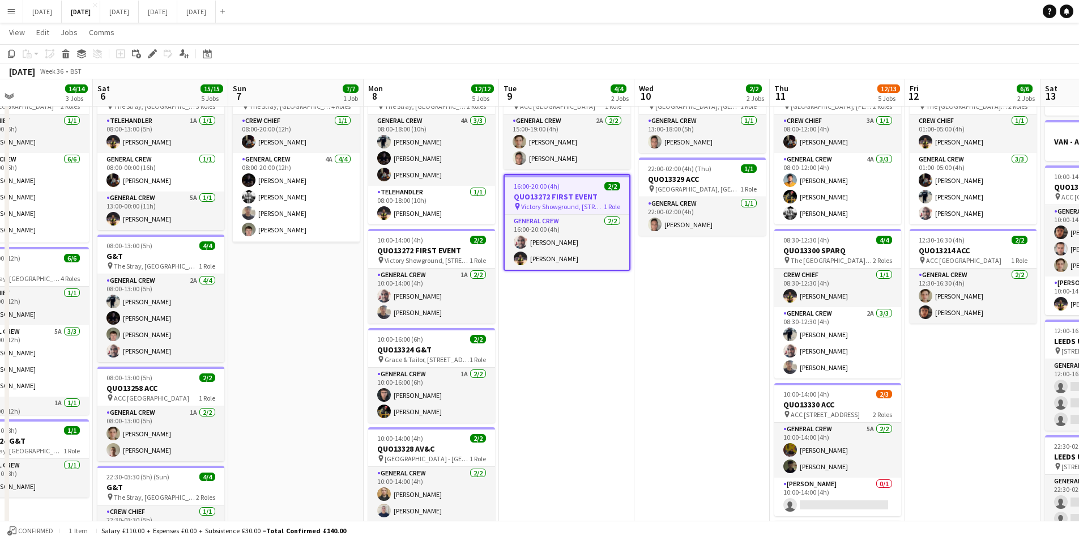
drag, startPoint x: 710, startPoint y: 362, endPoint x: 515, endPoint y: 343, distance: 196.4
click at [514, 343] on app-calendar-viewport "Tue 2 20/21 4 Jobs Wed 3 16/16 3 Jobs Thu 4 20/20 5 Jobs Fri 5 14/14 3 Jobs Sat…" at bounding box center [539, 365] width 1079 height 754
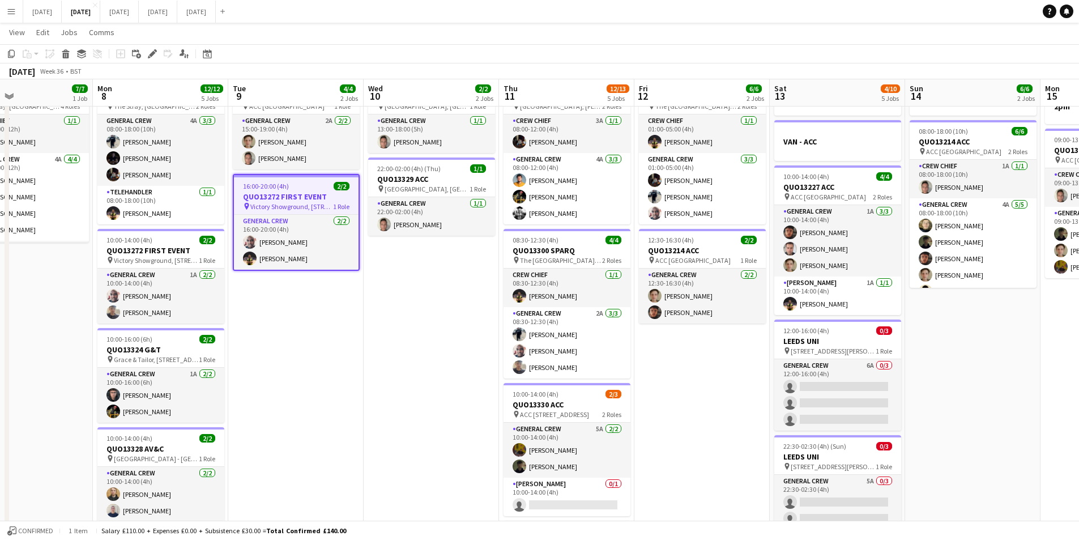
scroll to position [0, 374]
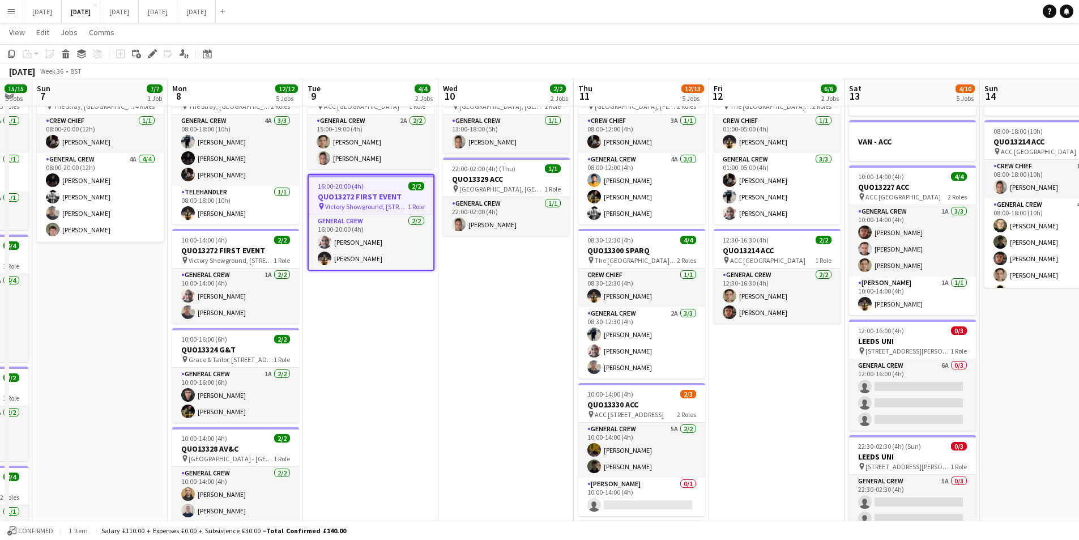
drag, startPoint x: 598, startPoint y: 390, endPoint x: 831, endPoint y: 359, distance: 234.4
click at [911, 366] on app-calendar-viewport "Thu 4 20/20 5 Jobs Fri 5 14/14 3 Jobs Sat 6 15/15 5 Jobs Sun 7 7/7 1 Job Mon 8 …" at bounding box center [539, 365] width 1079 height 754
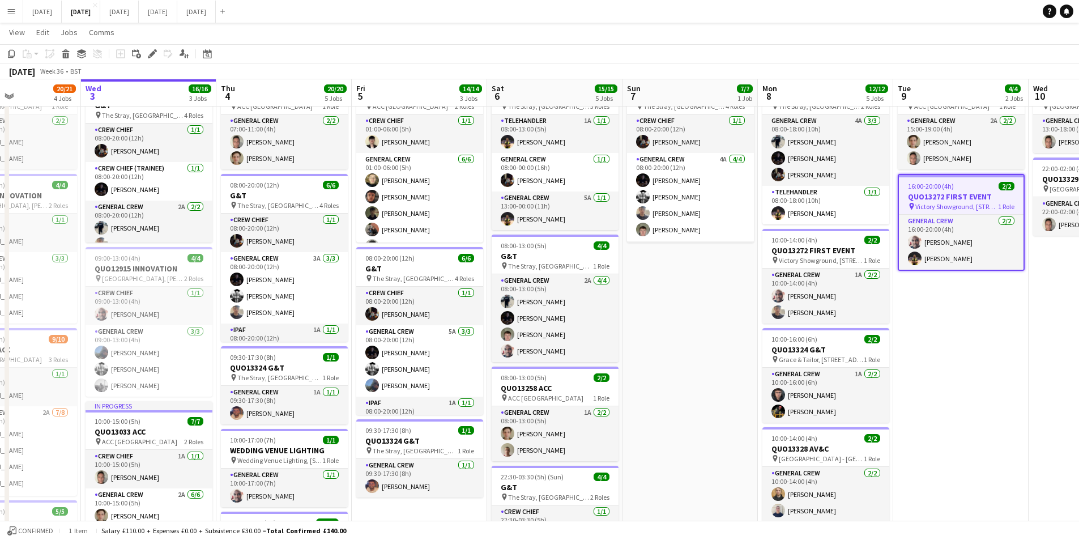
scroll to position [0, 325]
drag, startPoint x: 544, startPoint y: 385, endPoint x: 667, endPoint y: 391, distance: 122.6
click at [667, 391] on app-calendar-viewport "Sun 31 Mon 1 16/16 3 Jobs Tue 2 20/21 4 Jobs Wed 3 16/16 3 Jobs Thu 4 20/20 5 J…" at bounding box center [539, 365] width 1079 height 754
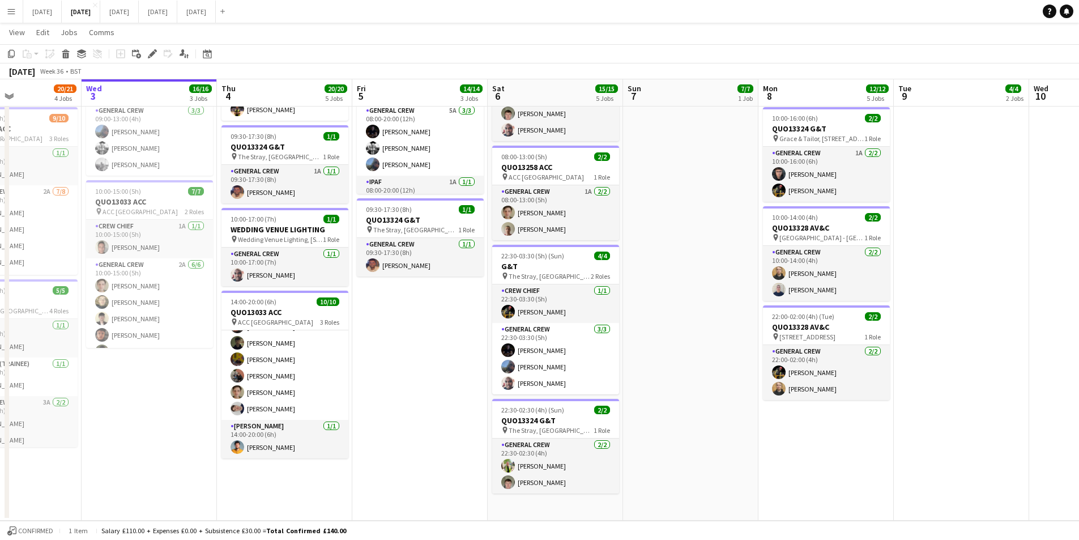
scroll to position [0, 303]
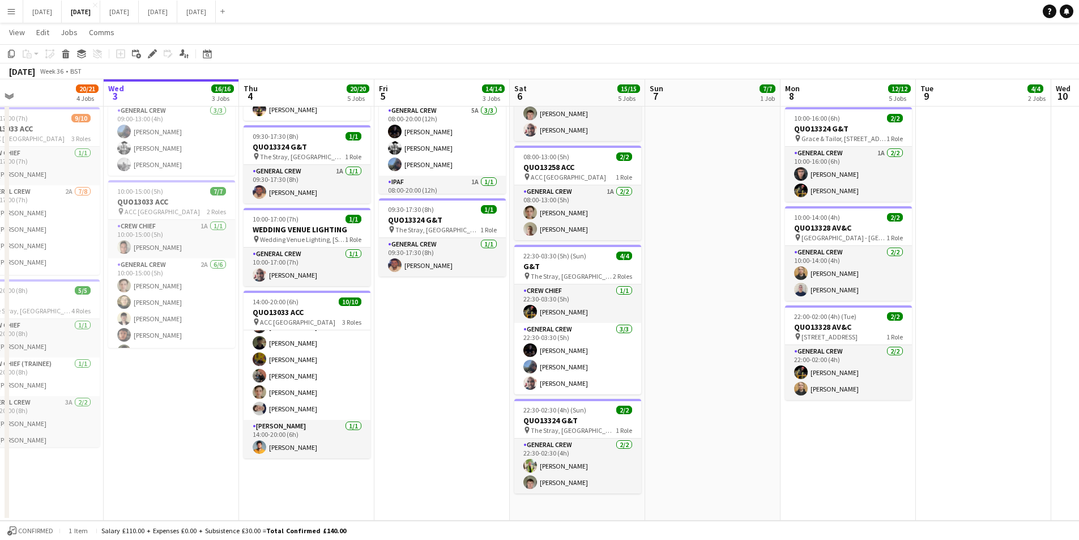
drag, startPoint x: 398, startPoint y: 403, endPoint x: 420, endPoint y: 410, distance: 23.0
click at [420, 410] on app-calendar-viewport "Sun 31 Mon 1 16/16 3 Jobs Tue 2 20/21 4 Jobs Wed 3 16/16 3 Jobs Thu 4 20/20 5 J…" at bounding box center [539, 144] width 1079 height 754
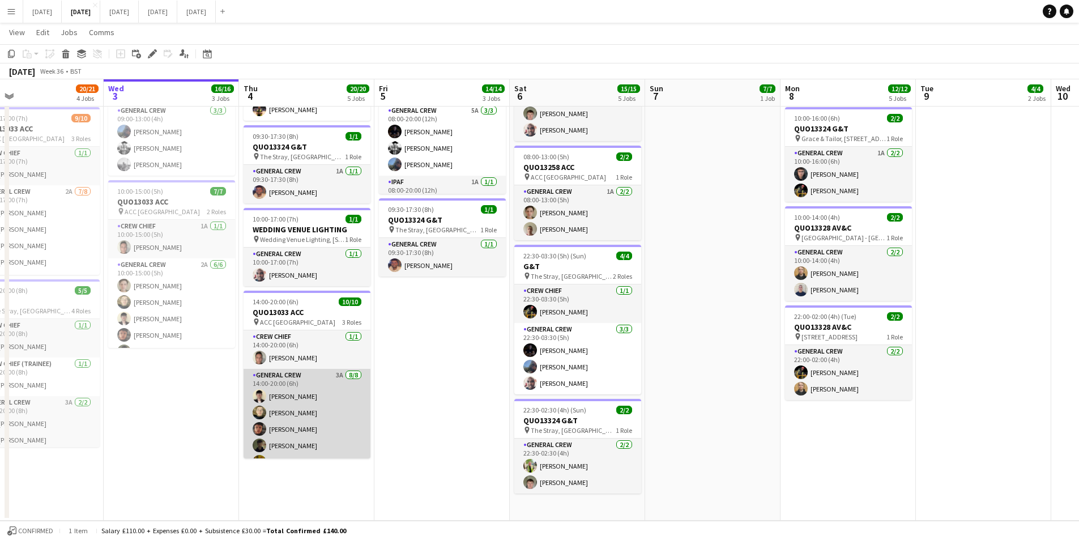
scroll to position [103, 0]
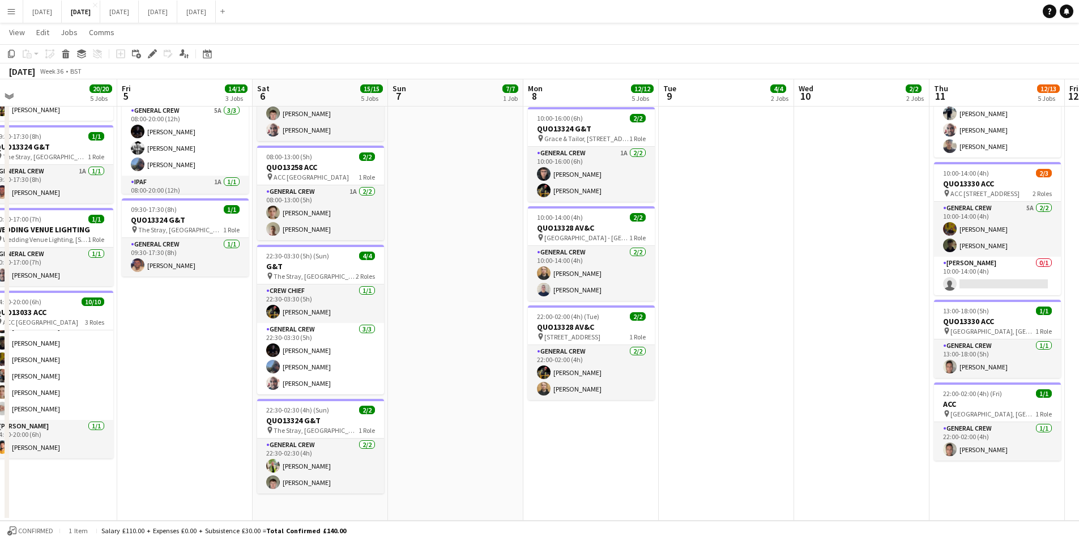
drag, startPoint x: 723, startPoint y: 381, endPoint x: 494, endPoint y: 391, distance: 229.6
click at [494, 391] on app-calendar-viewport "Mon 1 16/16 3 Jobs Tue 2 20/21 4 Jobs Wed 3 16/16 3 Jobs Thu 4 20/20 5 Jobs Fri…" at bounding box center [539, 144] width 1079 height 754
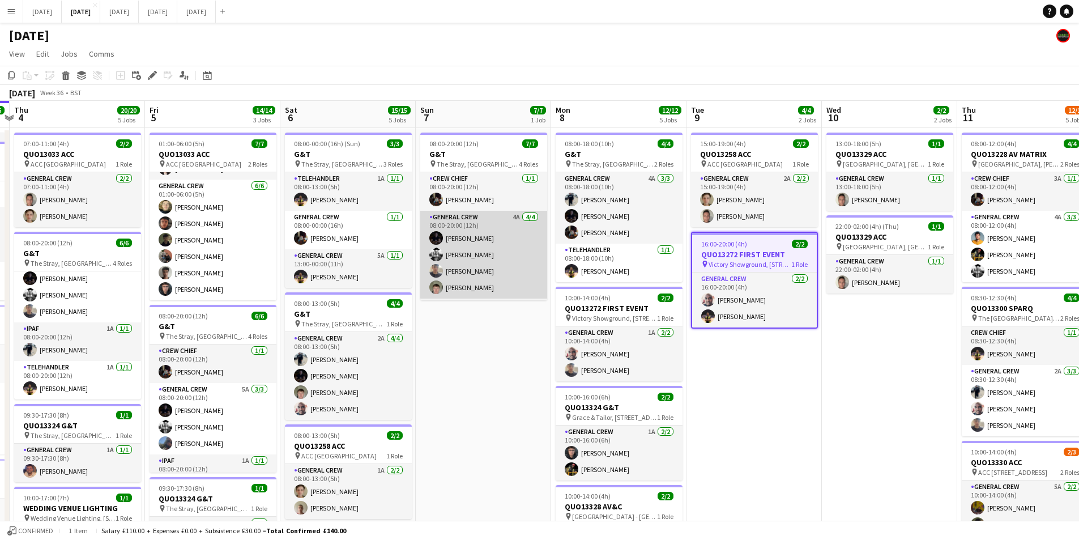
scroll to position [75, 0]
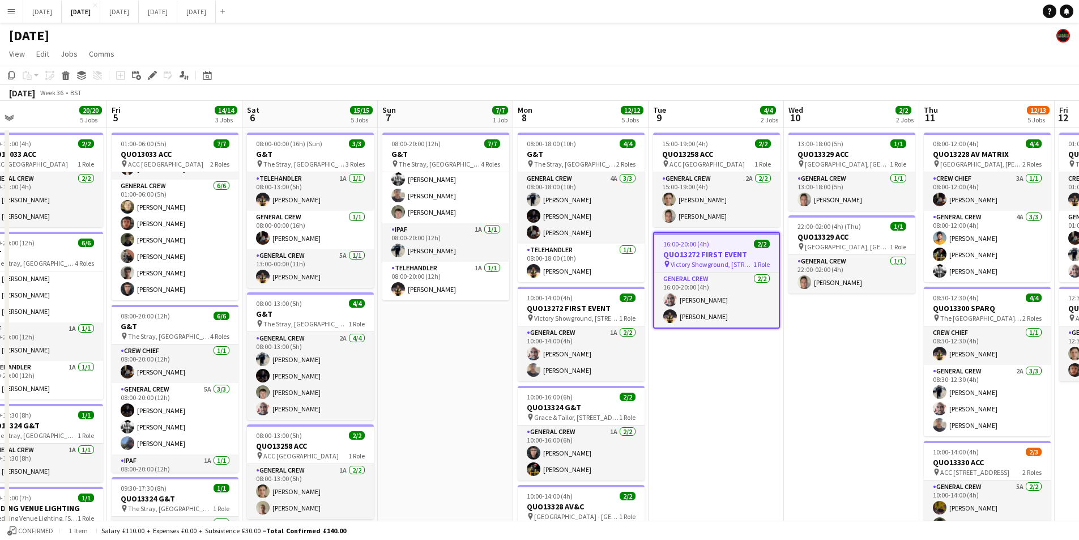
drag, startPoint x: 540, startPoint y: 333, endPoint x: 501, endPoint y: 330, distance: 39.8
click at [501, 330] on app-calendar-viewport "Mon 1 16/16 3 Jobs Tue 2 20/21 4 Jobs Wed 3 16/16 3 Jobs Thu 4 20/20 5 Jobs Fri…" at bounding box center [539, 450] width 1079 height 699
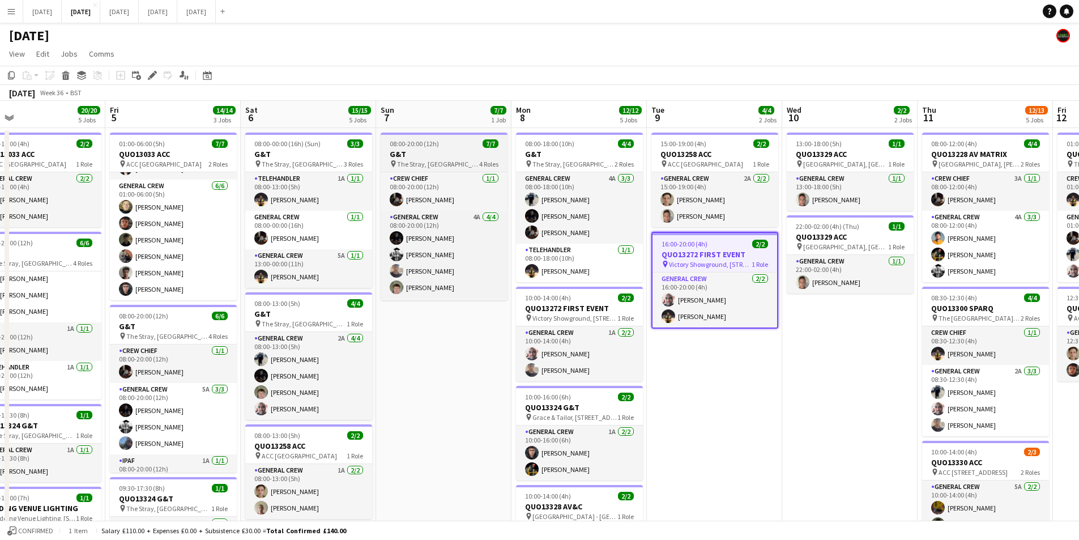
scroll to position [0, 0]
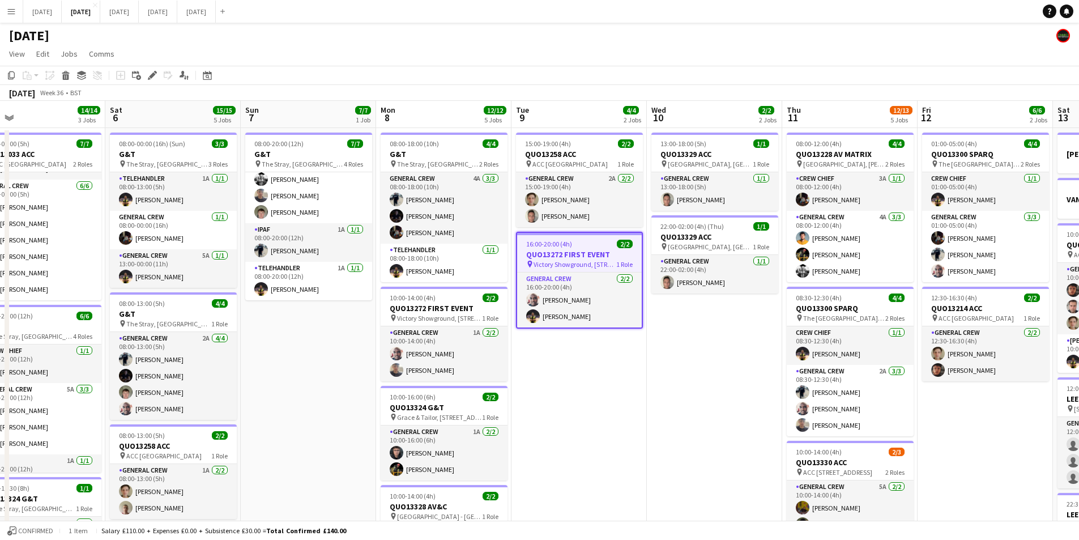
drag, startPoint x: 739, startPoint y: 405, endPoint x: 572, endPoint y: 402, distance: 167.7
click at [572, 402] on app-calendar-viewport "Tue 2 20/21 4 Jobs Wed 3 16/16 3 Jobs Thu 4 20/20 5 Jobs Fri 5 14/14 3 Jobs Sat…" at bounding box center [539, 450] width 1079 height 699
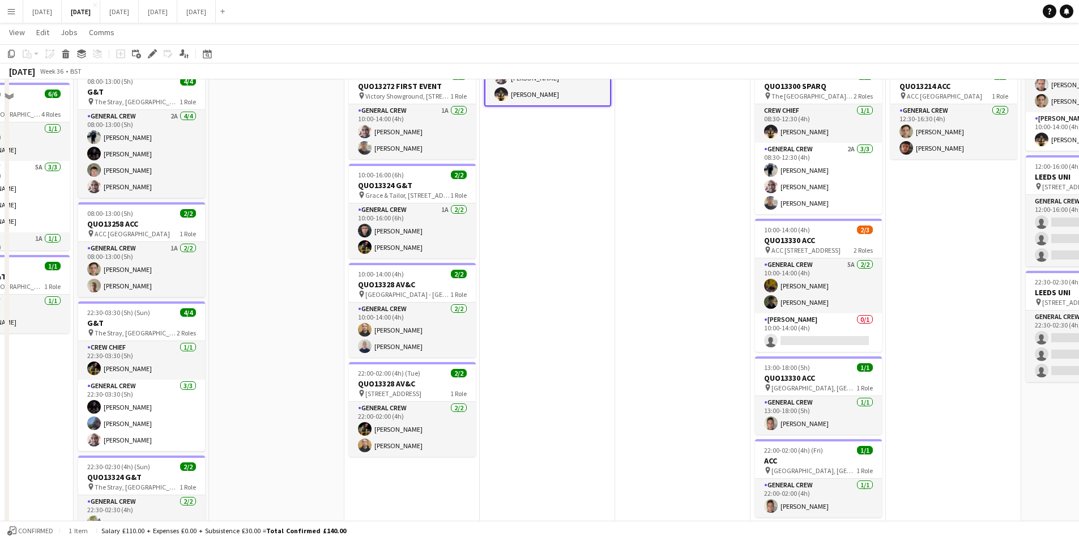
scroll to position [51, 0]
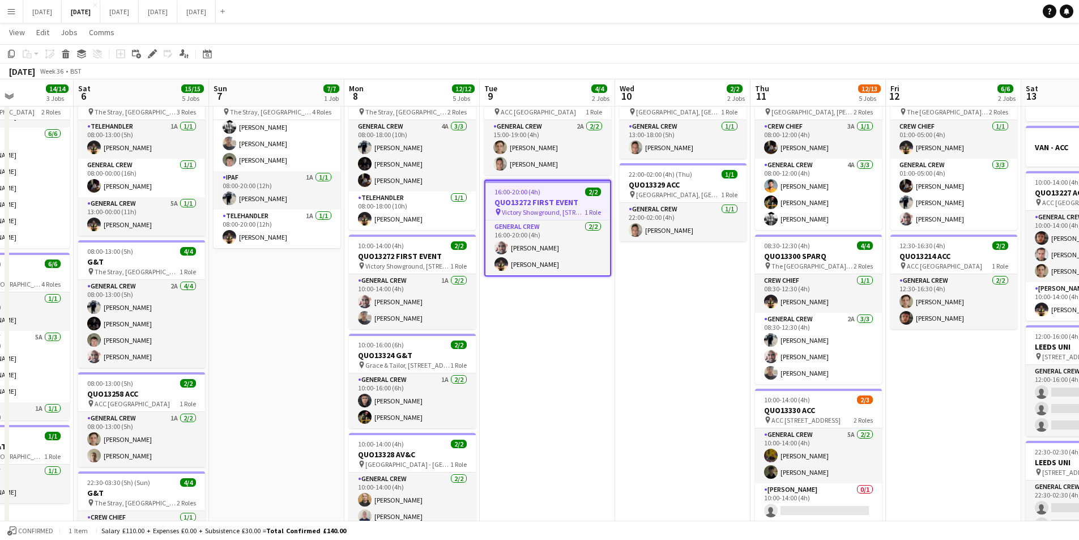
drag, startPoint x: 676, startPoint y: 412, endPoint x: 508, endPoint y: 404, distance: 168.5
click at [508, 404] on app-calendar-viewport "Wed 3 16/16 3 Jobs Thu 4 20/20 5 Jobs Fri 5 14/14 3 Jobs Sat 6 15/15 5 Jobs Sun…" at bounding box center [539, 370] width 1079 height 754
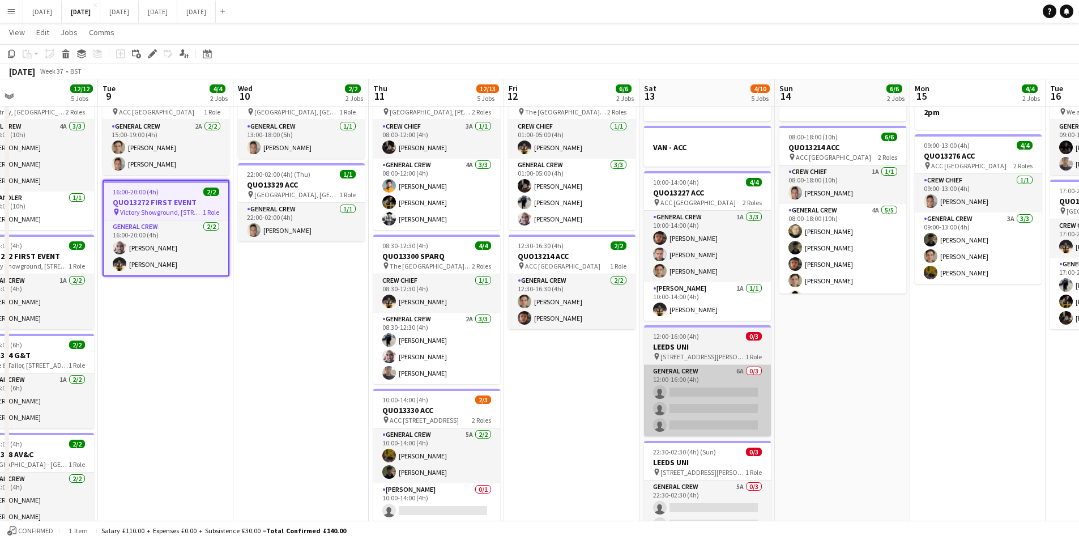
drag, startPoint x: 797, startPoint y: 424, endPoint x: 689, endPoint y: 407, distance: 109.0
click at [604, 415] on app-calendar-viewport "Fri 5 14/14 3 Jobs Sat 6 15/15 5 Jobs Sun 7 7/7 1 Job Mon 8 12/12 5 Jobs Tue 9 …" at bounding box center [539, 370] width 1079 height 754
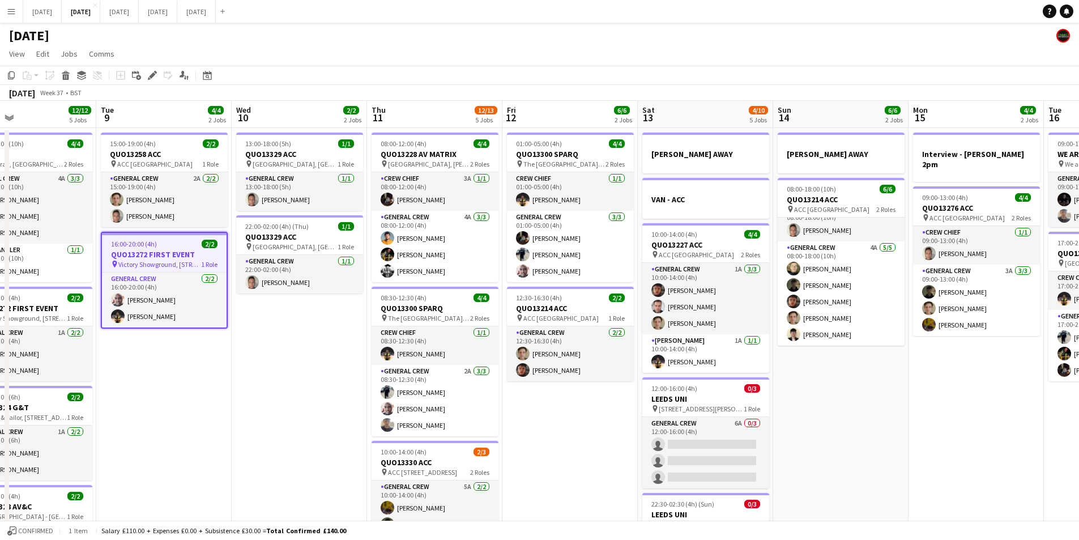
drag, startPoint x: 944, startPoint y: 416, endPoint x: 688, endPoint y: 390, distance: 257.5
click at [686, 390] on app-calendar-viewport "Fri 5 14/14 3 Jobs Sat 6 15/15 5 Jobs Sun 7 7/7 1 Job Mon 8 12/12 5 Jobs Tue 9 …" at bounding box center [539, 450] width 1079 height 699
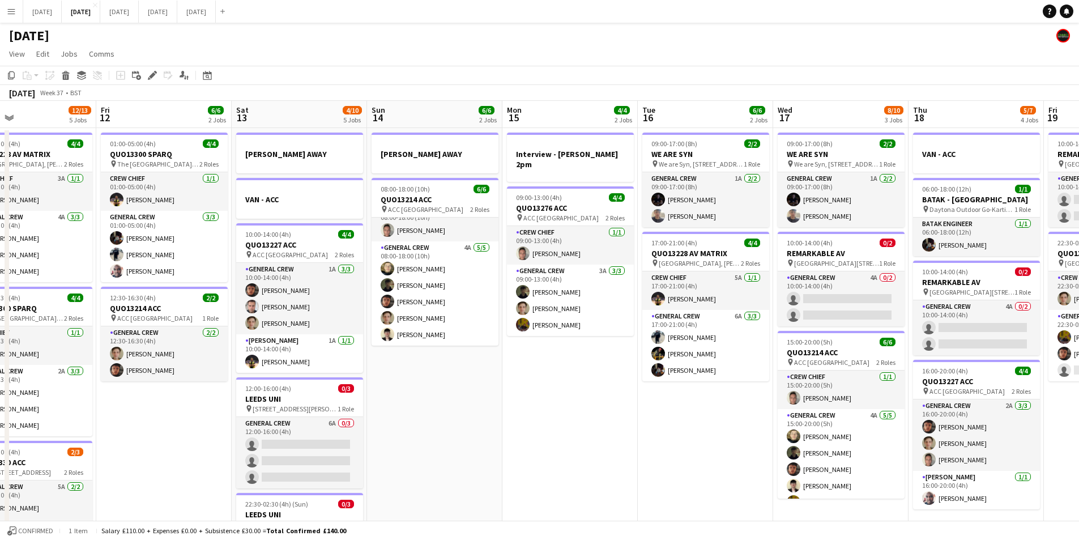
drag, startPoint x: 776, startPoint y: 414, endPoint x: 709, endPoint y: 433, distance: 69.4
click at [604, 402] on app-calendar-viewport "Mon 8 12/12 5 Jobs Tue 9 4/4 2 Jobs Wed 10 2/2 2 Jobs Thu 11 12/13 5 Jobs Fri 1…" at bounding box center [539, 450] width 1079 height 699
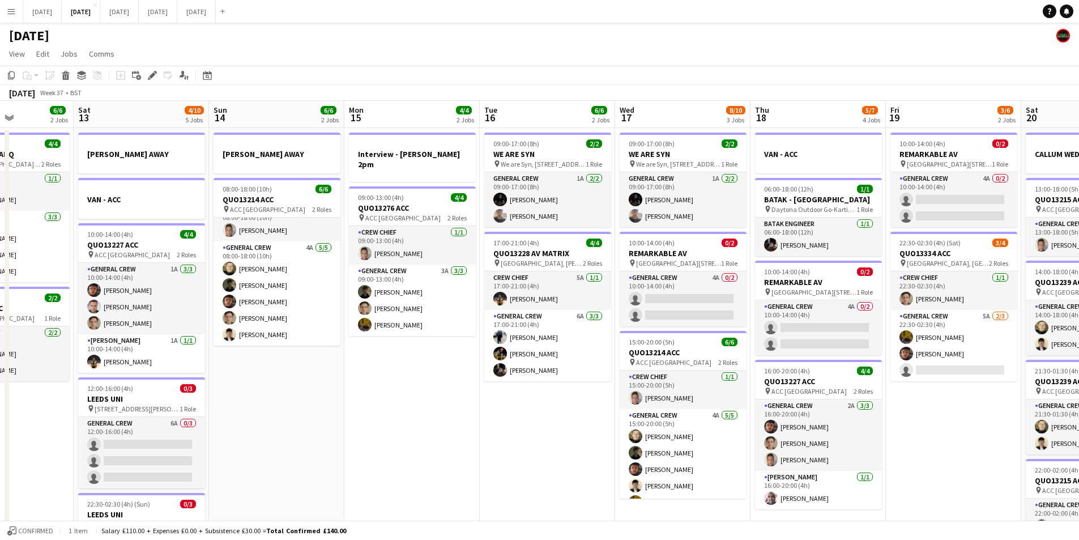
drag, startPoint x: 701, startPoint y: 434, endPoint x: 514, endPoint y: 420, distance: 186.9
click at [514, 420] on app-calendar-viewport "Wed 10 2/2 2 Jobs Thu 11 12/13 5 Jobs Fri 12 6/6 2 Jobs Sat 13 4/10 5 Jobs Sun …" at bounding box center [539, 450] width 1079 height 699
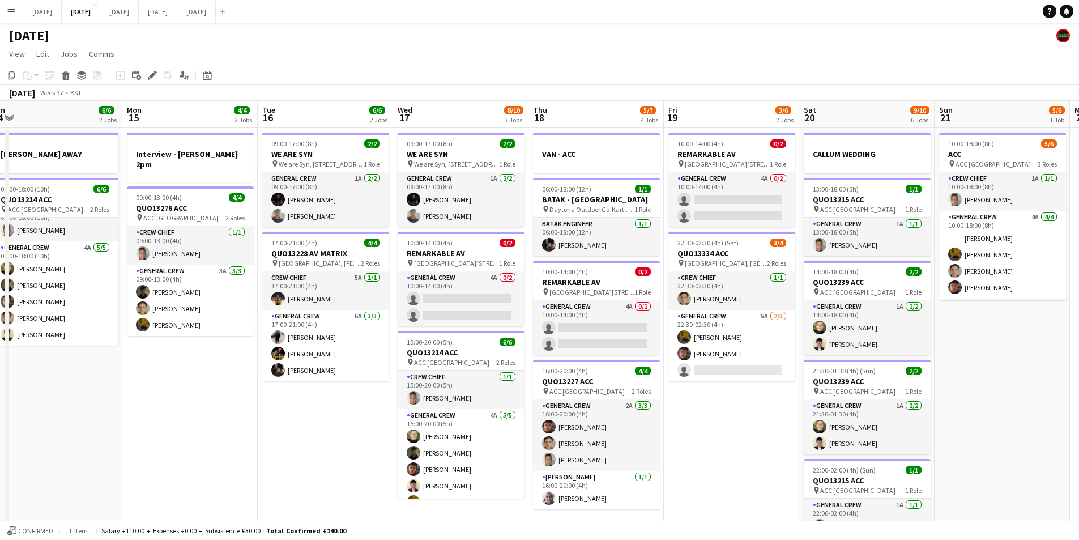
drag, startPoint x: 900, startPoint y: 430, endPoint x: 741, endPoint y: 423, distance: 159.4
click at [743, 423] on app-calendar-viewport "Thu 11 12/13 5 Jobs Fri 12 6/6 2 Jobs Sat 13 4/10 5 Jobs Sun 14 6/6 2 Jobs Mon …" at bounding box center [539, 450] width 1079 height 699
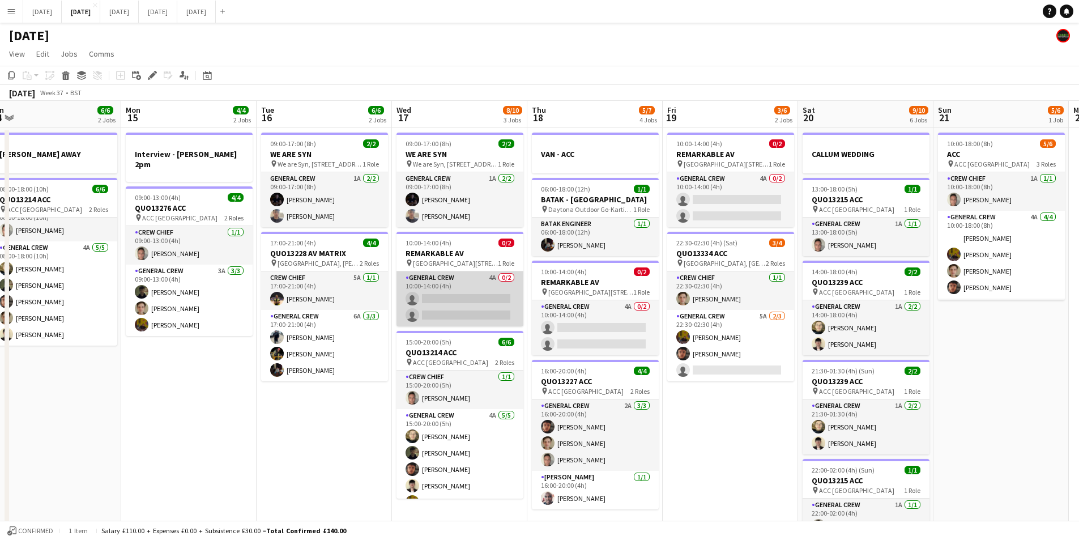
click at [475, 303] on app-card-role "General Crew 4A 0/2 10:00-14:00 (4h) single-neutral-actions single-neutral-acti…" at bounding box center [460, 298] width 127 height 55
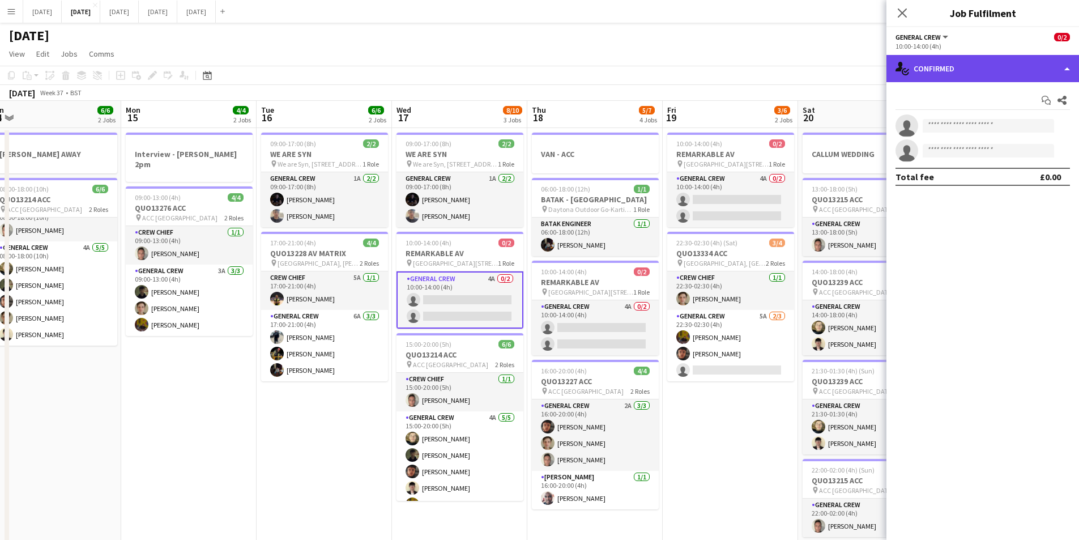
click at [980, 74] on div "single-neutral-actions-check-2 Confirmed" at bounding box center [983, 68] width 193 height 27
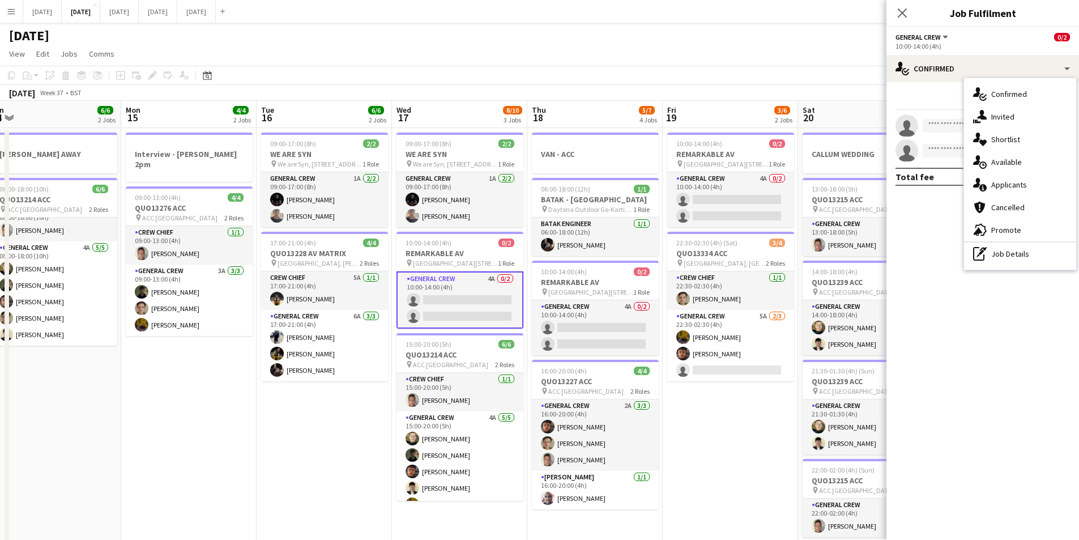
click at [1020, 188] on span "Applicants" at bounding box center [1009, 185] width 36 height 10
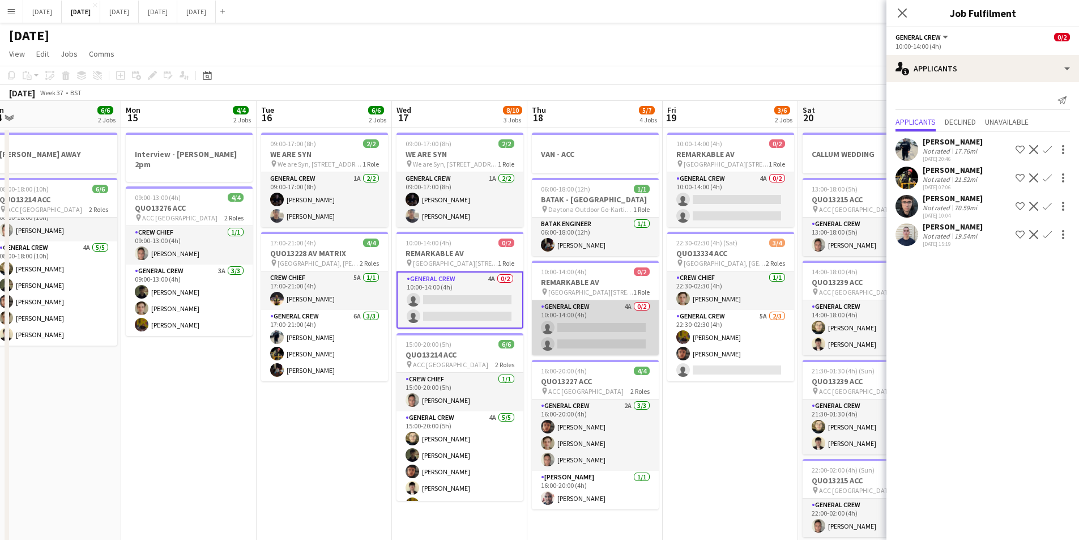
click at [613, 327] on app-card-role "General Crew 4A 0/2 10:00-14:00 (4h) single-neutral-actions single-neutral-acti…" at bounding box center [595, 327] width 127 height 55
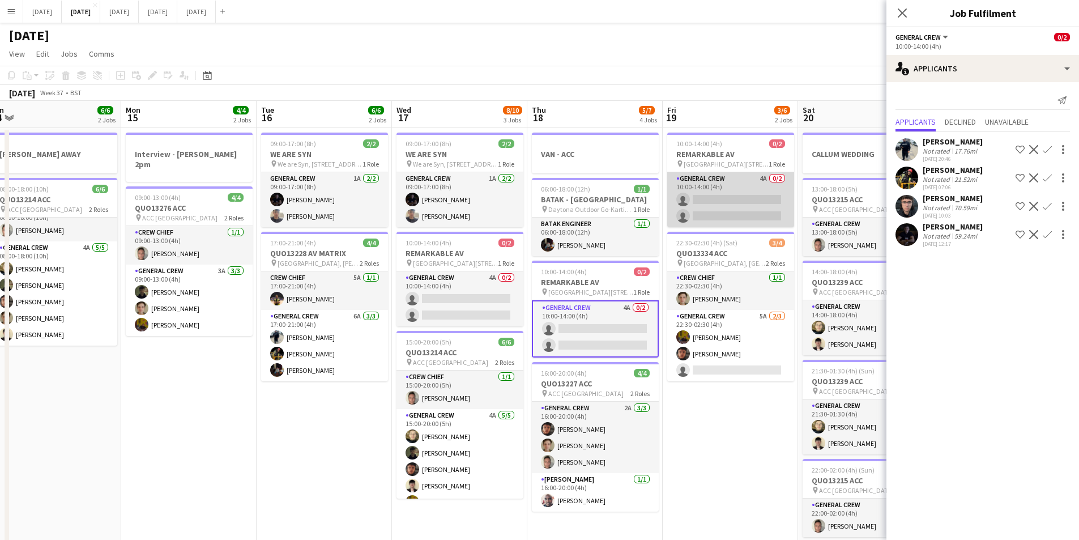
click at [718, 202] on app-card-role "General Crew 4A 0/2 10:00-14:00 (4h) single-neutral-actions single-neutral-acti…" at bounding box center [730, 199] width 127 height 55
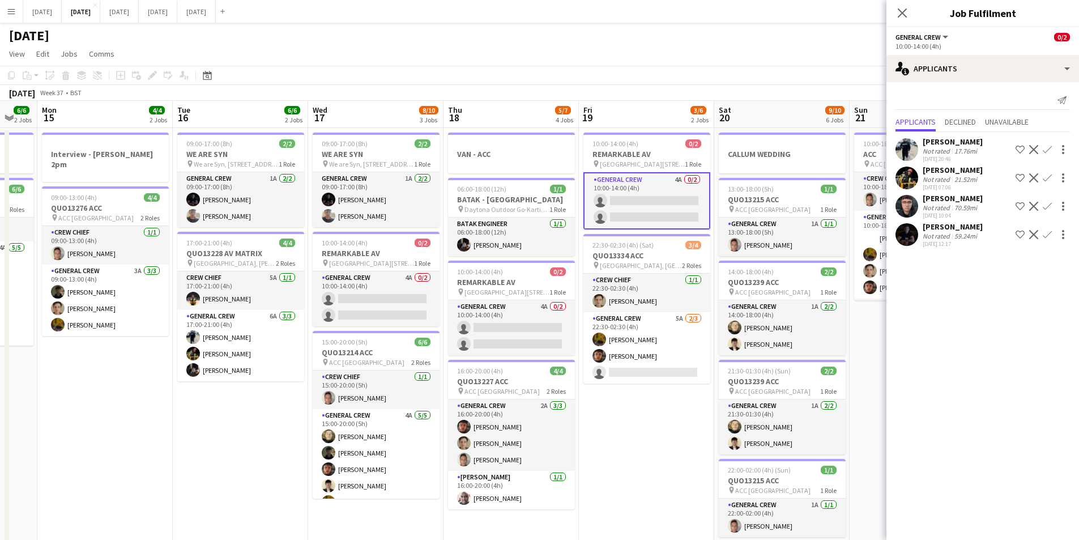
drag, startPoint x: 731, startPoint y: 419, endPoint x: 624, endPoint y: 402, distance: 108.3
click at [626, 411] on app-calendar-viewport "Fri 12 6/6 2 Jobs Sat 13 4/10 5 Jobs Sun 14 6/6 2 Jobs Mon 15 4/4 2 Jobs Tue 16…" at bounding box center [539, 450] width 1079 height 699
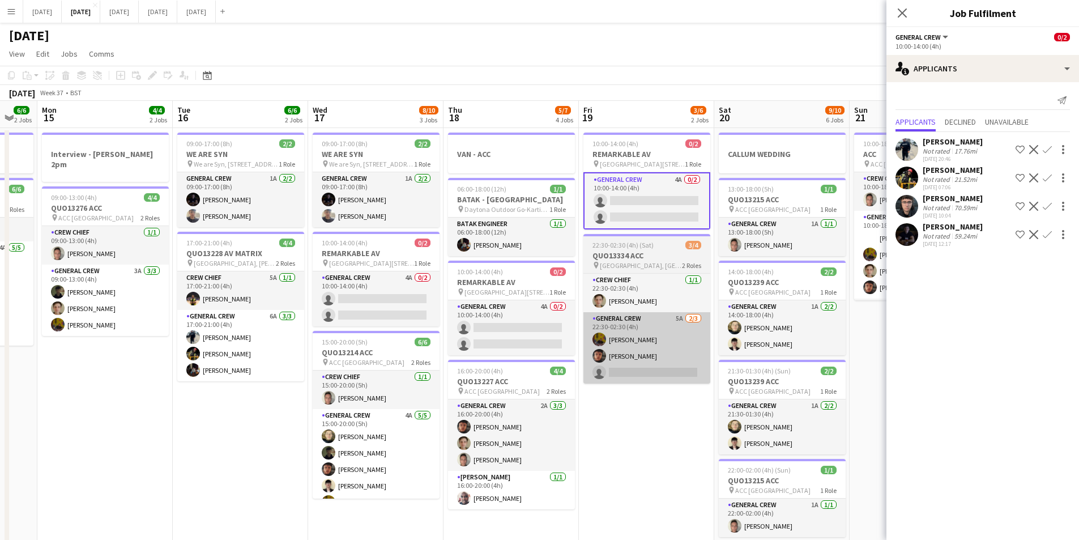
scroll to position [0, 390]
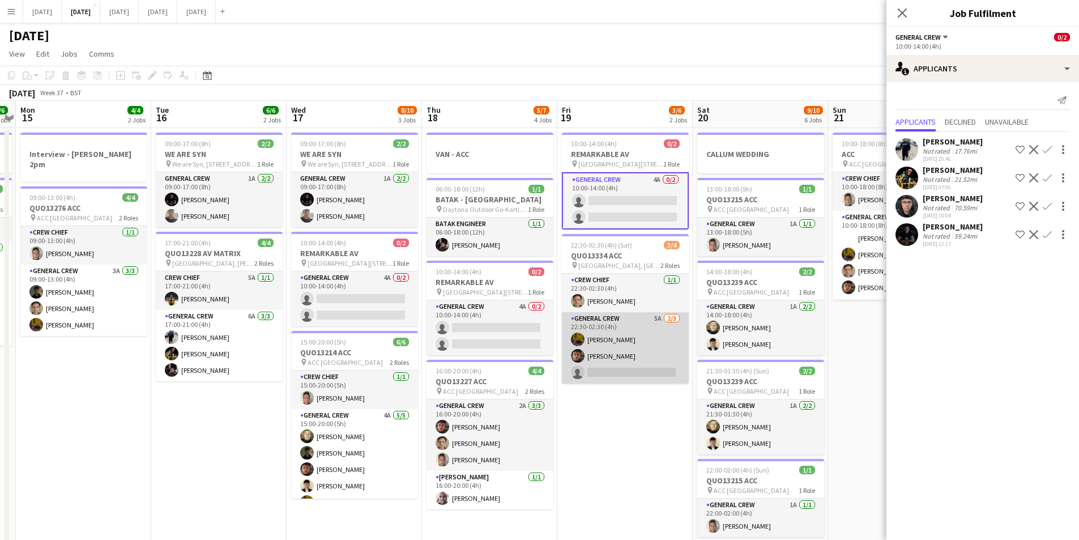
click at [632, 364] on app-card-role "General Crew 5A [DATE] 22:30-02:30 (4h) [PERSON_NAME] [PERSON_NAME] single-neut…" at bounding box center [625, 347] width 127 height 71
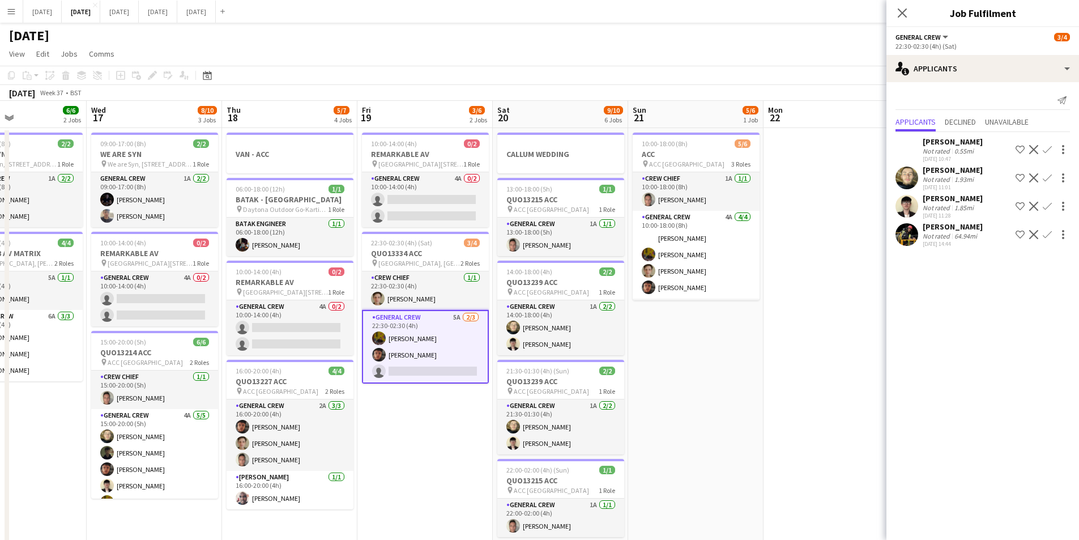
drag, startPoint x: 652, startPoint y: 414, endPoint x: 558, endPoint y: 397, distance: 95.6
click at [558, 397] on app-calendar-viewport "Sat 13 4/10 5 Jobs Sun 14 6/6 2 Jobs Mon 15 4/4 2 Jobs Tue 16 6/6 2 Jobs Wed 17…" at bounding box center [539, 450] width 1079 height 699
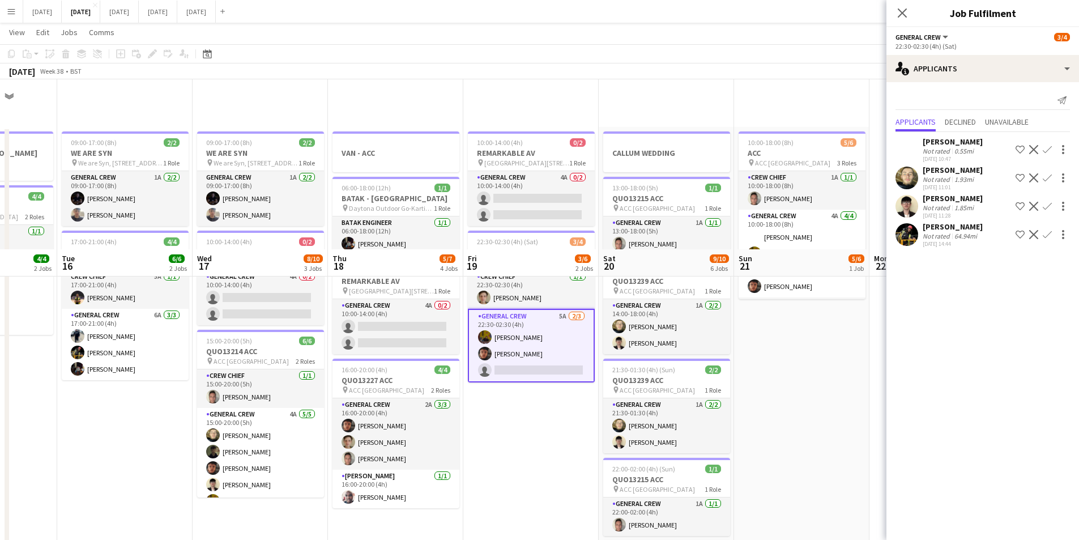
scroll to position [170, 0]
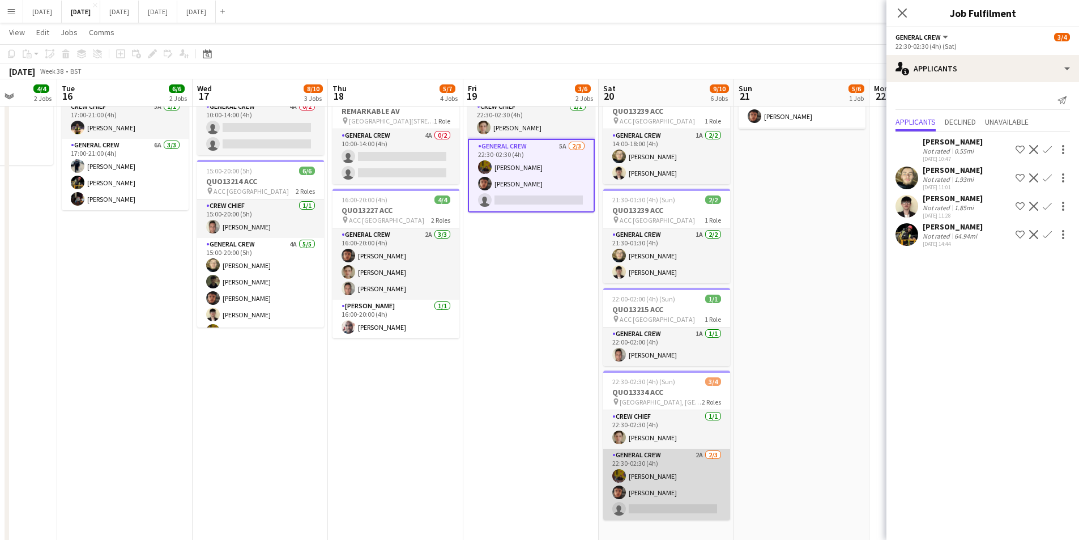
click at [689, 484] on app-card-role "General Crew 2A [DATE] 22:30-02:30 (4h) [PERSON_NAME] [PERSON_NAME] single-neut…" at bounding box center [666, 484] width 127 height 71
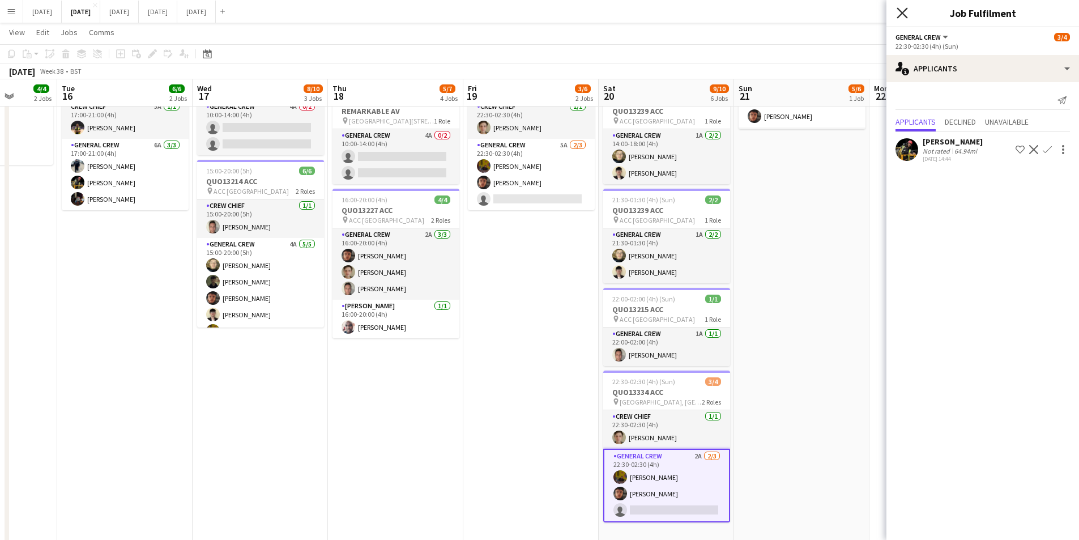
click at [899, 15] on icon "Close pop-in" at bounding box center [902, 12] width 11 height 11
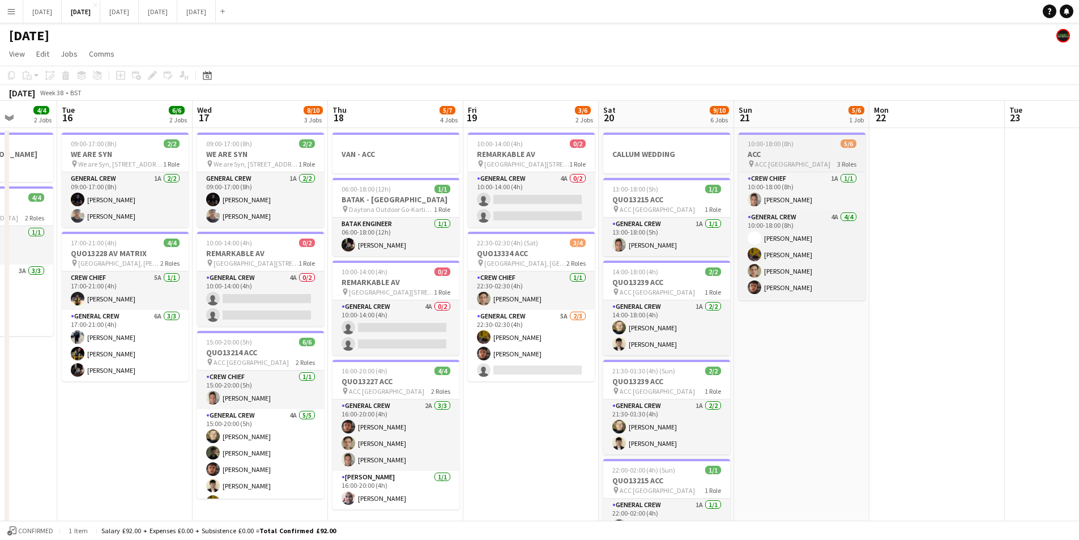
scroll to position [37, 0]
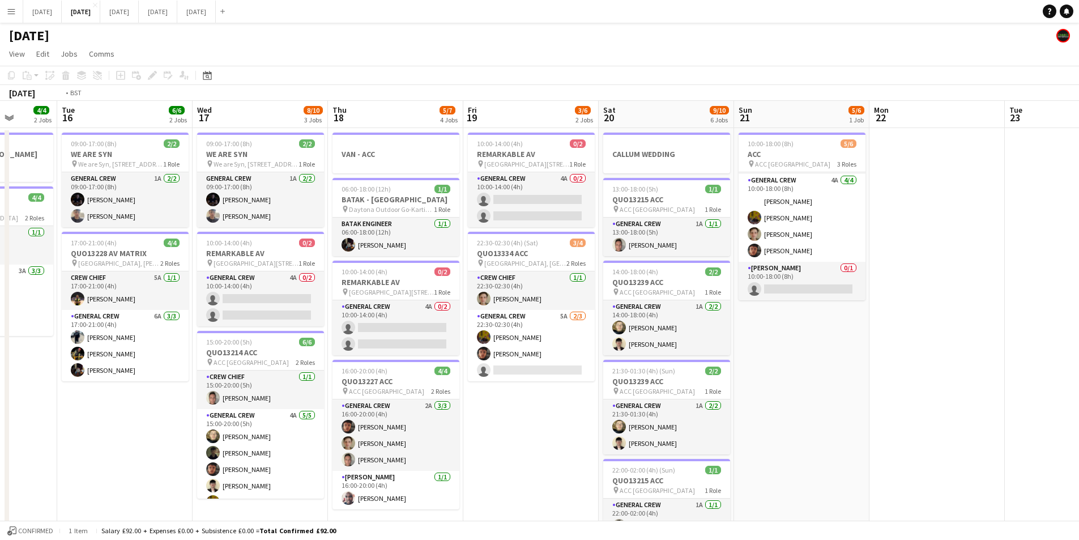
drag, startPoint x: 595, startPoint y: 365, endPoint x: 755, endPoint y: 140, distance: 275.9
click at [778, 293] on app-calendar-viewport "Sat 13 4/10 5 Jobs Sun 14 6/6 2 Jobs Mon 15 4/4 2 Jobs Tue 16 6/6 2 Jobs Wed 17…" at bounding box center [539, 450] width 1079 height 699
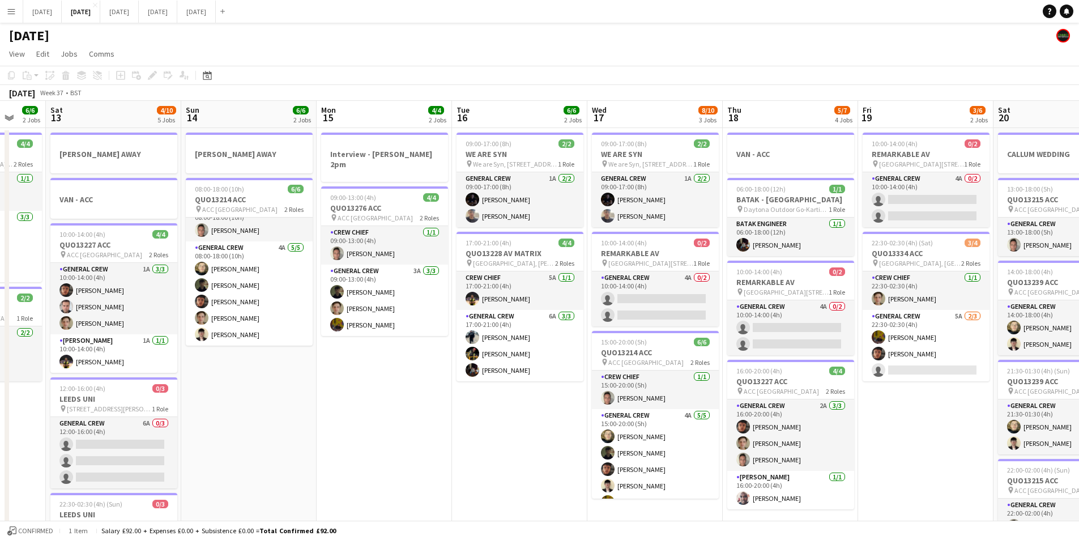
scroll to position [0, 360]
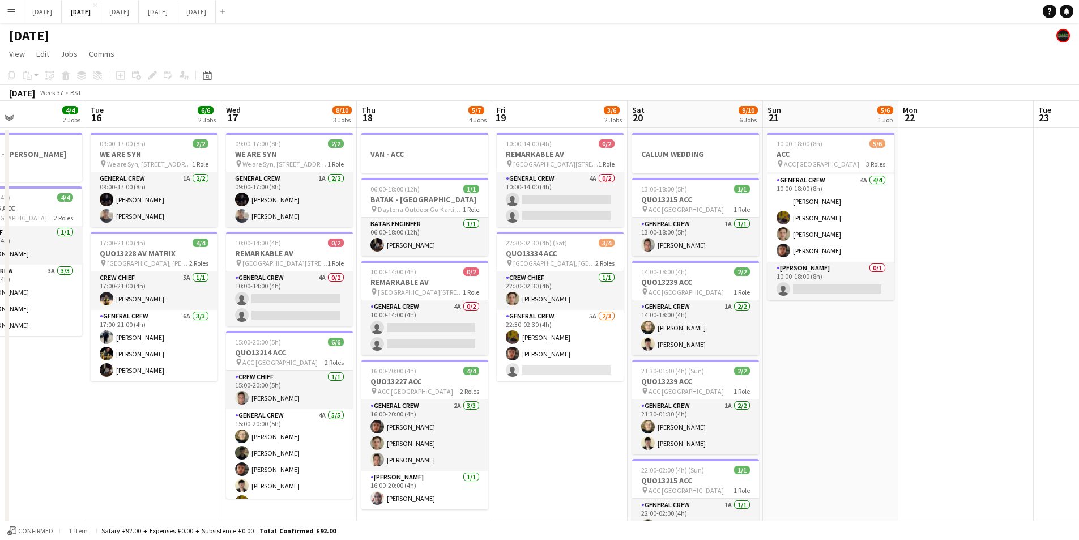
drag, startPoint x: 798, startPoint y: 415, endPoint x: 690, endPoint y: 401, distance: 108.5
click at [690, 402] on app-calendar-viewport "Fri 12 6/6 2 Jobs Sat 13 4/10 5 Jobs Sun 14 6/6 2 Jobs Mon 15 4/4 2 Jobs Tue 16…" at bounding box center [539, 450] width 1079 height 699
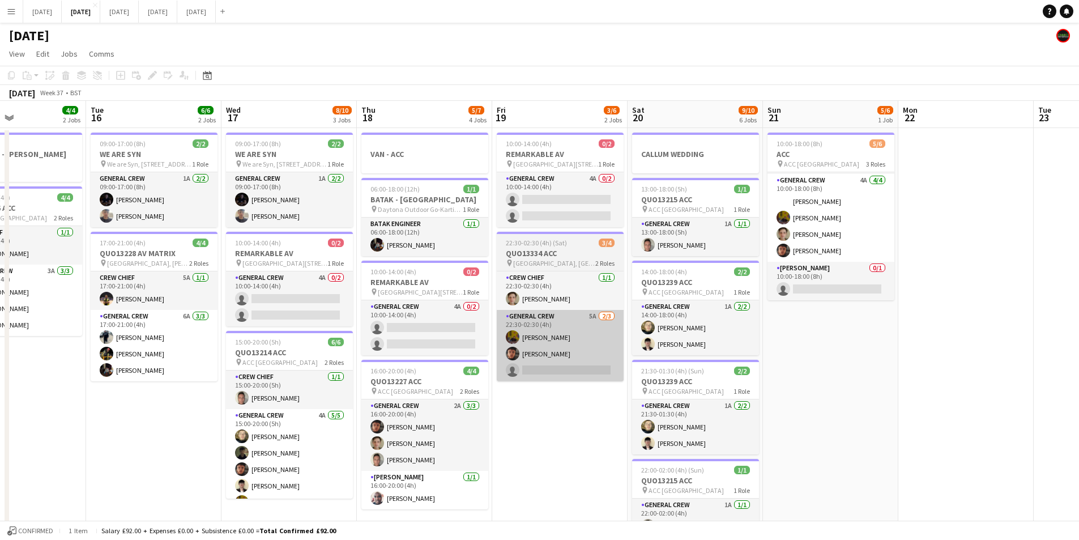
scroll to position [0, 333]
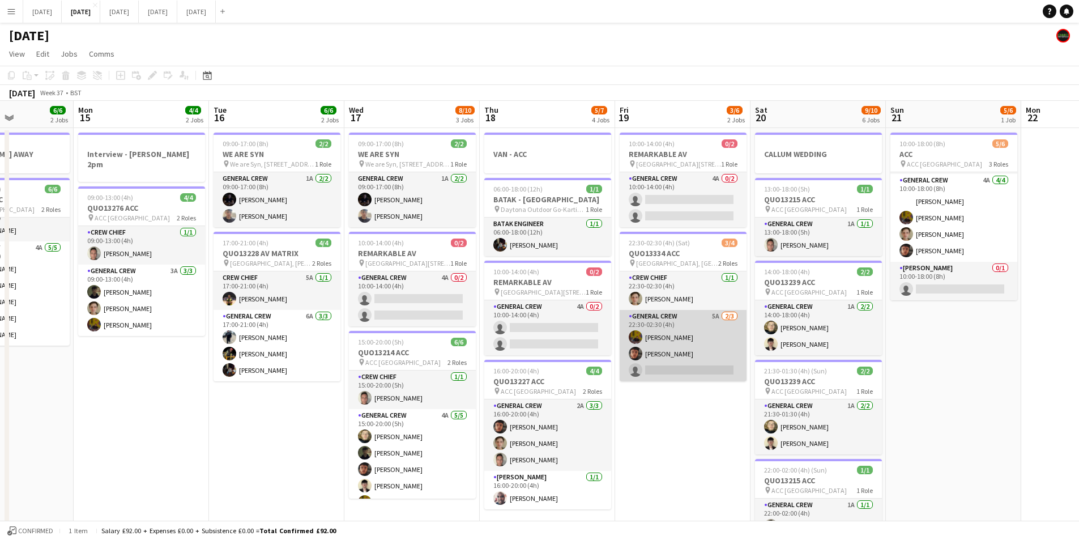
click at [701, 340] on app-card-role "General Crew 5A [DATE] 22:30-02:30 (4h) [PERSON_NAME] [PERSON_NAME] single-neut…" at bounding box center [683, 345] width 127 height 71
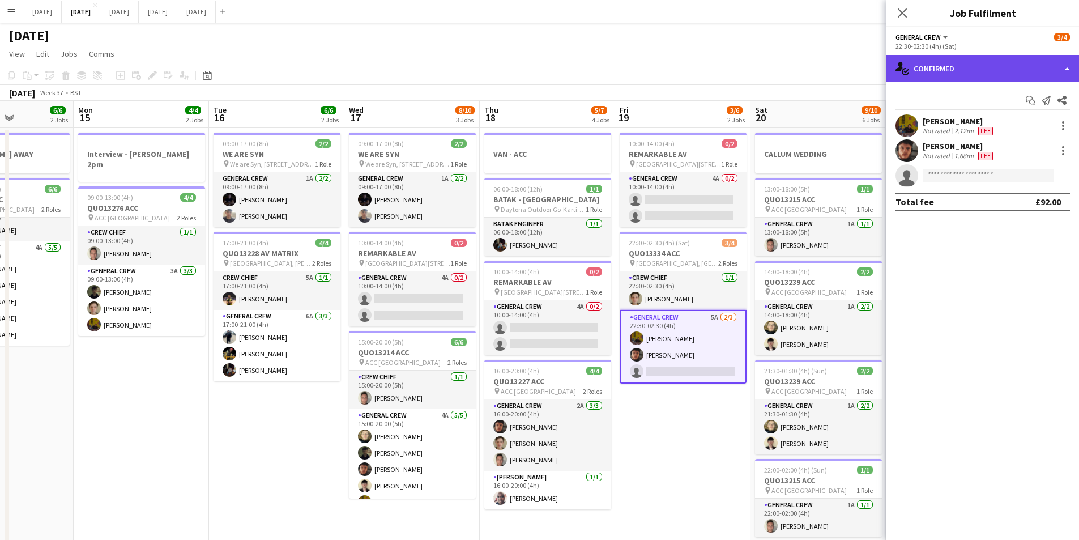
click at [992, 71] on div "single-neutral-actions-check-2 Confirmed" at bounding box center [983, 68] width 193 height 27
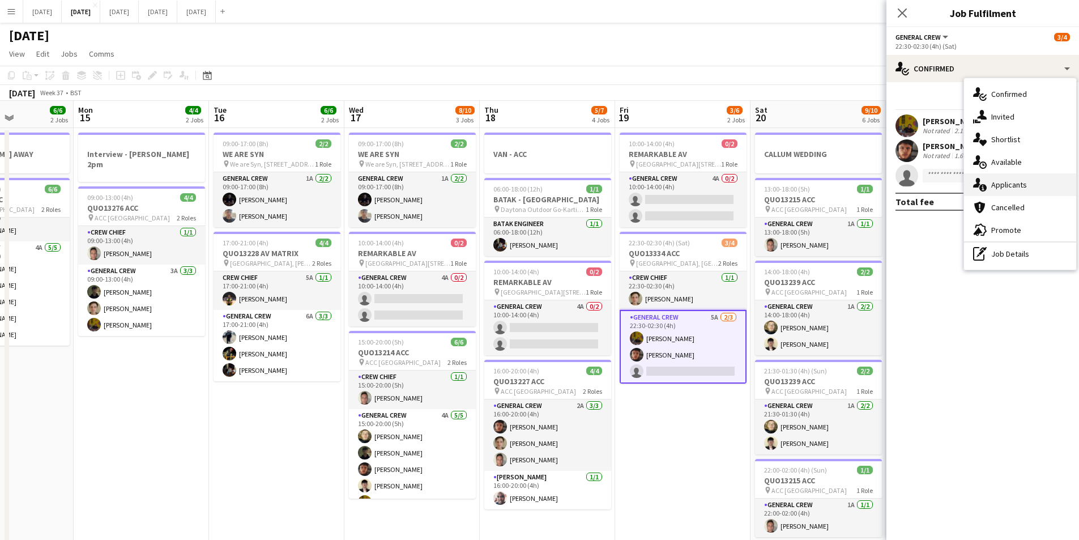
click at [1024, 180] on span "Applicants" at bounding box center [1009, 185] width 36 height 10
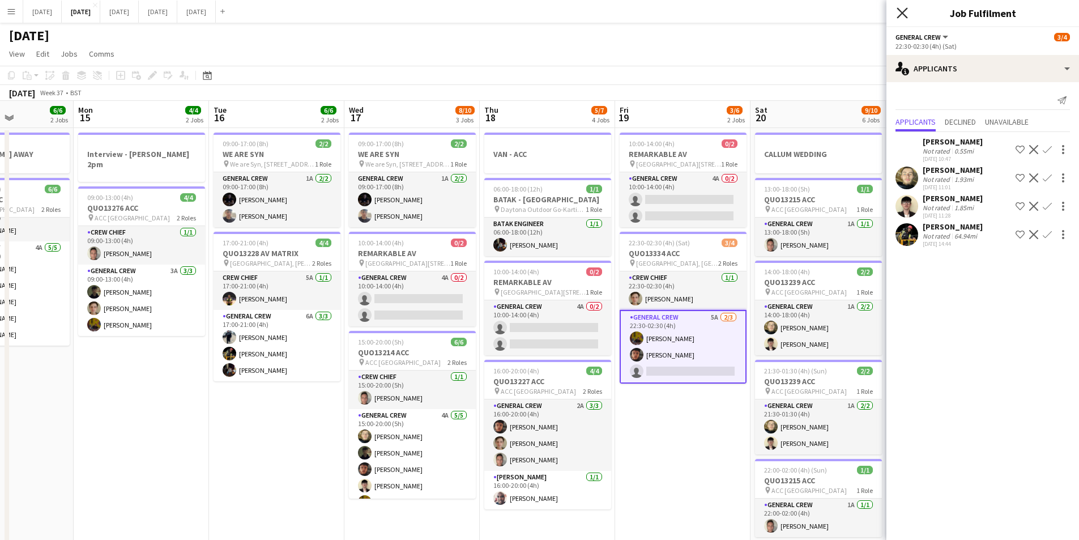
click at [902, 10] on icon "Close pop-in" at bounding box center [902, 12] width 11 height 11
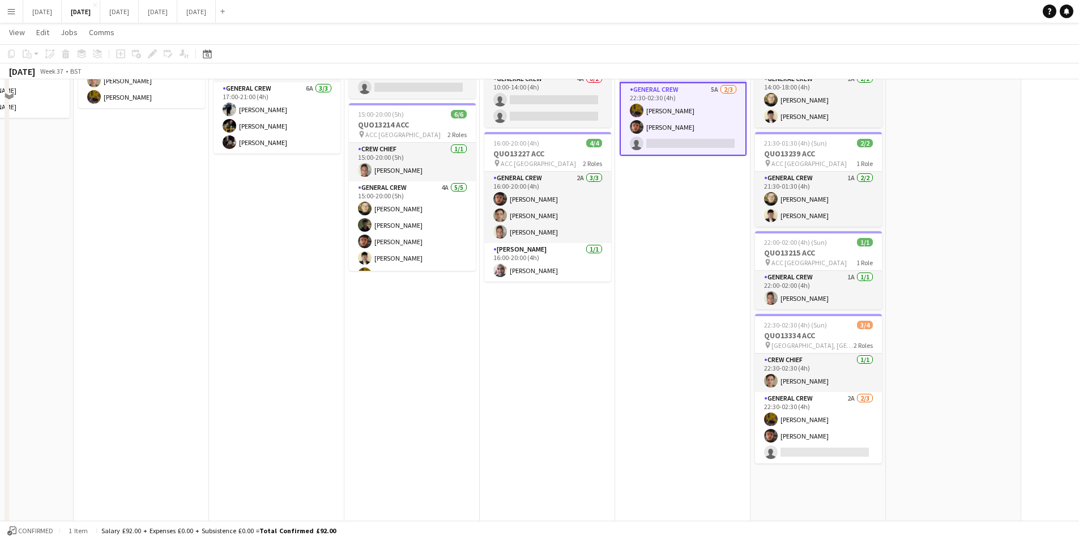
scroll to position [0, 0]
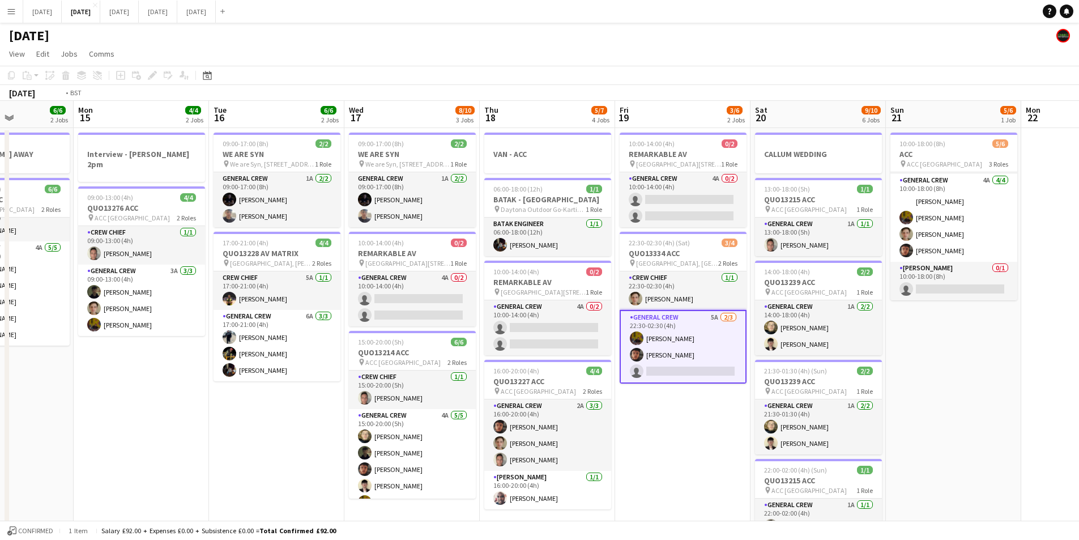
drag, startPoint x: 1011, startPoint y: 362, endPoint x: 797, endPoint y: 338, distance: 214.9
click at [764, 323] on app-calendar-viewport "Fri 12 6/6 2 Jobs Sat 13 4/10 5 Jobs Sun 14 6/6 2 Jobs Mon 15 4/4 2 Jobs Tue 16…" at bounding box center [539, 450] width 1079 height 699
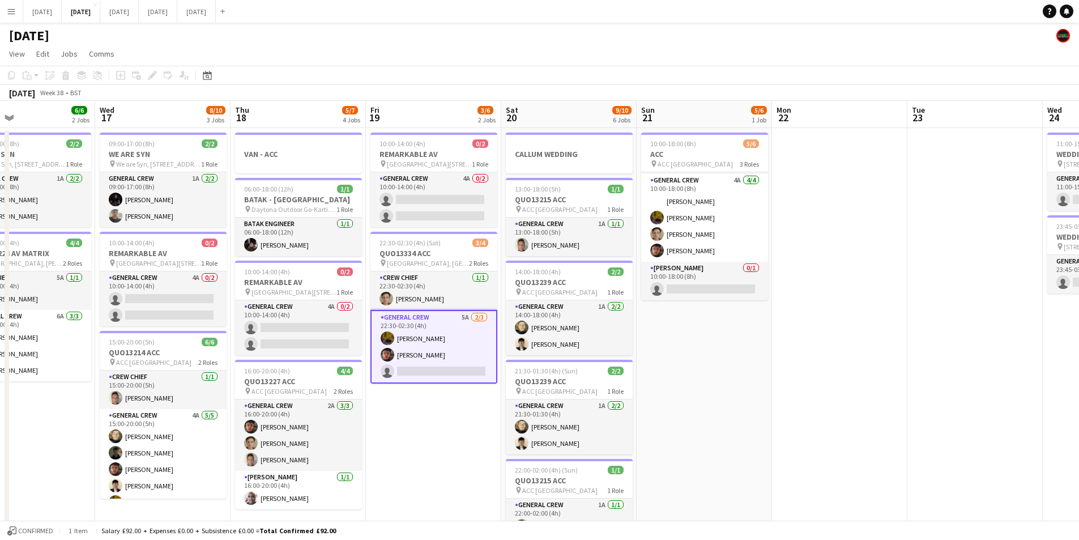
drag, startPoint x: 936, startPoint y: 368, endPoint x: 582, endPoint y: 309, distance: 359.0
click at [582, 309] on app-calendar-viewport "Sat 13 4/10 5 Jobs Sun 14 6/6 2 Jobs Mon 15 4/4 2 Jobs Tue 16 6/6 2 Jobs Wed 17…" at bounding box center [539, 450] width 1079 height 699
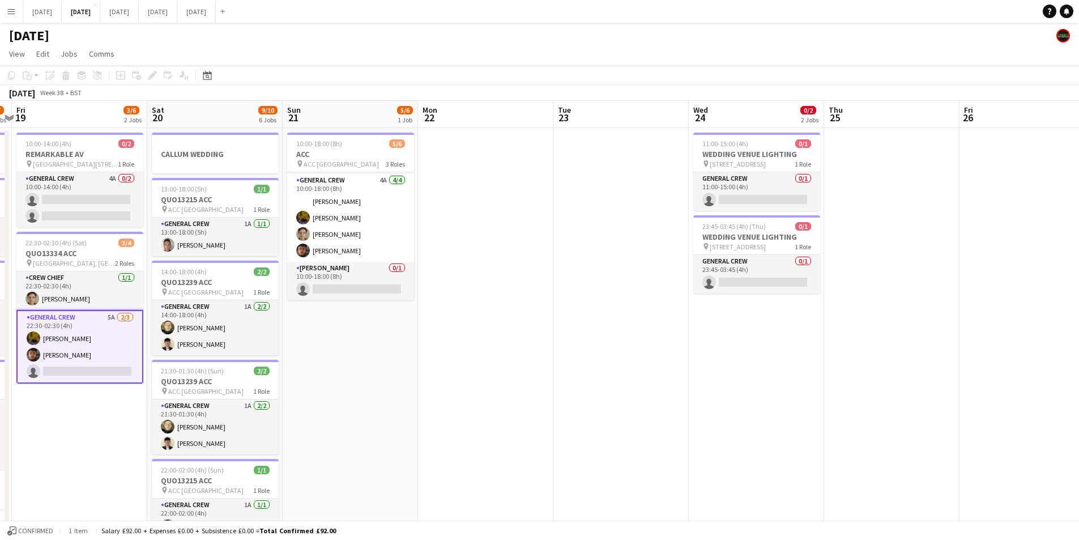
scroll to position [0, 418]
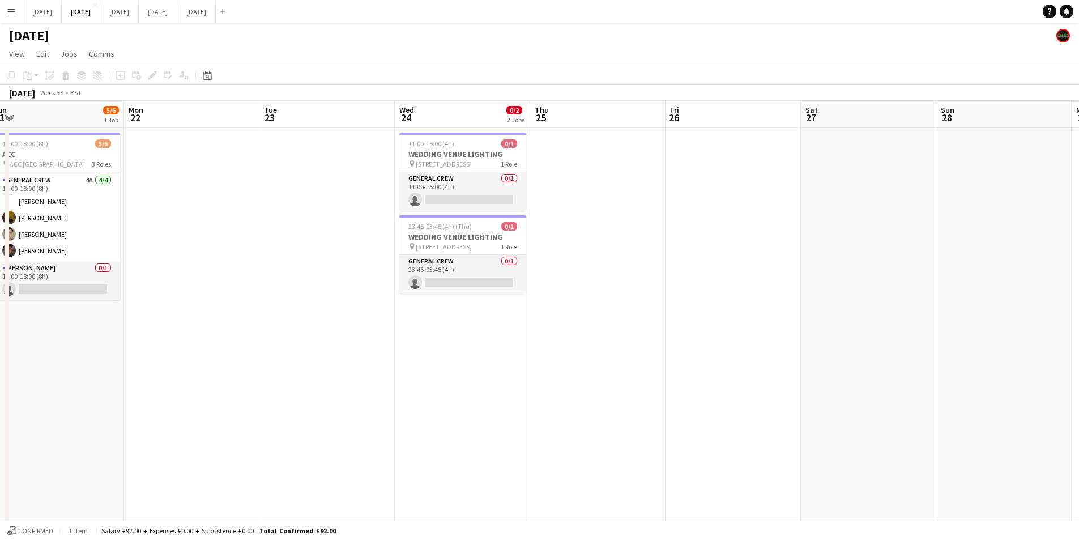
drag, startPoint x: 799, startPoint y: 377, endPoint x: 427, endPoint y: 346, distance: 372.9
click at [427, 346] on app-calendar-viewport "Thu 18 5/7 4 Jobs Fri 19 3/6 2 Jobs Sat 20 9/10 6 Jobs Sun 21 5/6 1 Job Mon 22 …" at bounding box center [539, 450] width 1079 height 699
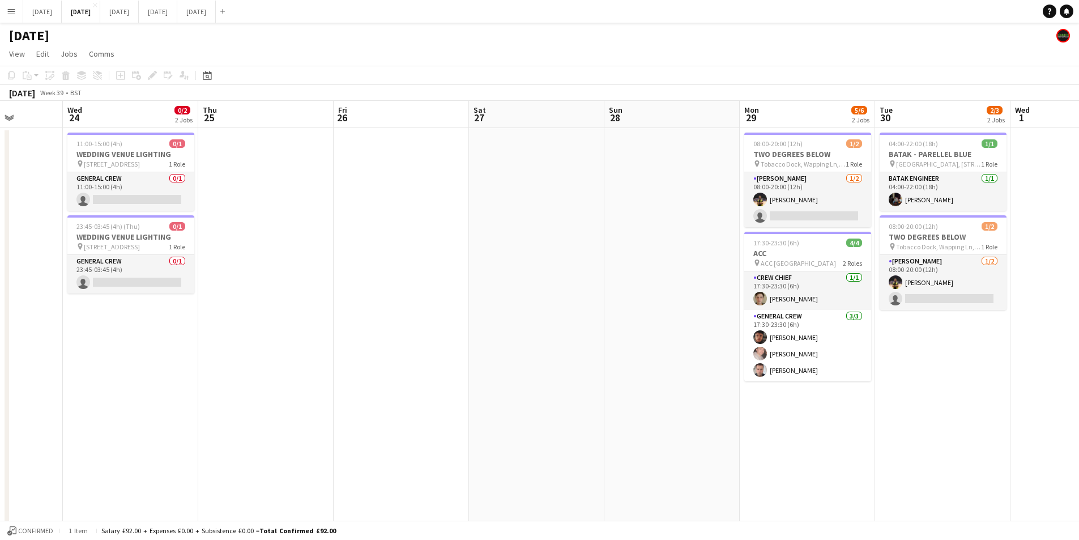
scroll to position [0, 358]
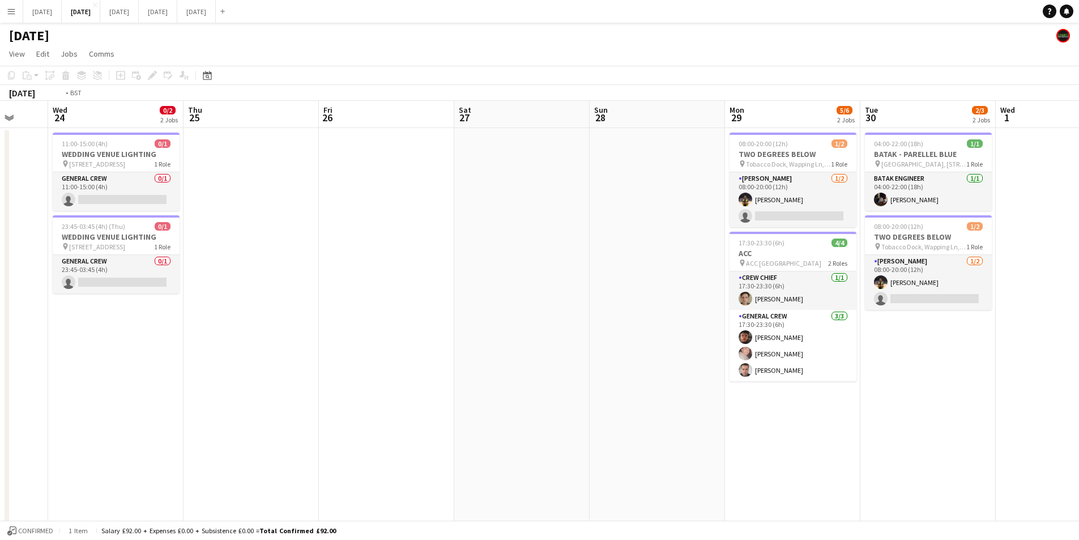
drag, startPoint x: 387, startPoint y: 373, endPoint x: 700, endPoint y: 332, distance: 316.0
click at [742, 339] on app-calendar-viewport "Sun 21 5/6 1 Job Mon 22 Tue 23 Wed 24 0/2 2 Jobs Thu 25 Fri 26 Sat 27 Sun 28 Mo…" at bounding box center [539, 450] width 1079 height 699
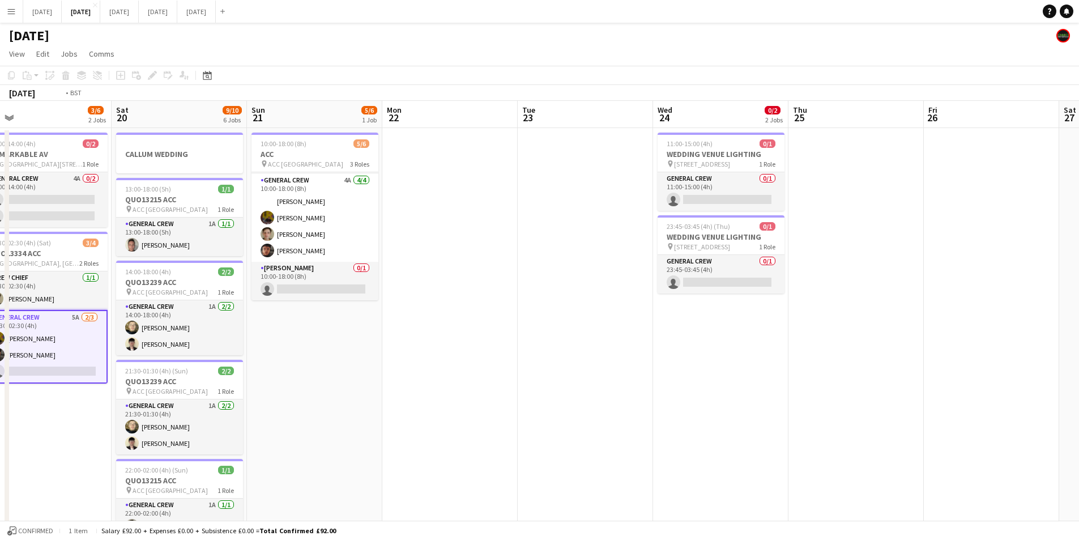
drag, startPoint x: 743, startPoint y: 344, endPoint x: 228, endPoint y: 330, distance: 515.2
click at [228, 330] on app-calendar-viewport "Wed 17 8/10 3 Jobs Thu 18 5/7 4 Jobs Fri 19 3/6 2 Jobs Sat 20 9/10 6 Jobs Sun 2…" at bounding box center [539, 450] width 1079 height 699
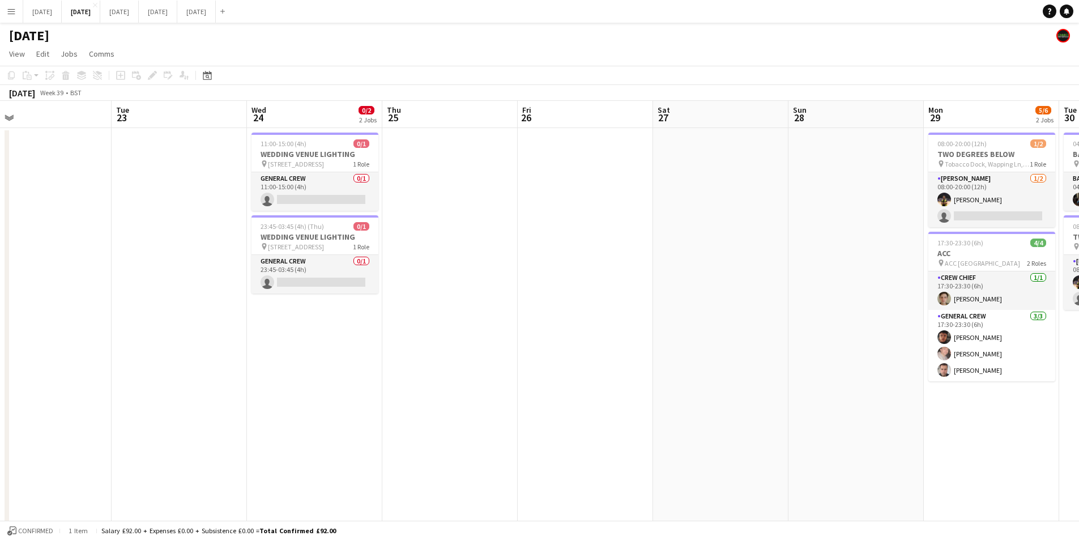
scroll to position [0, 385]
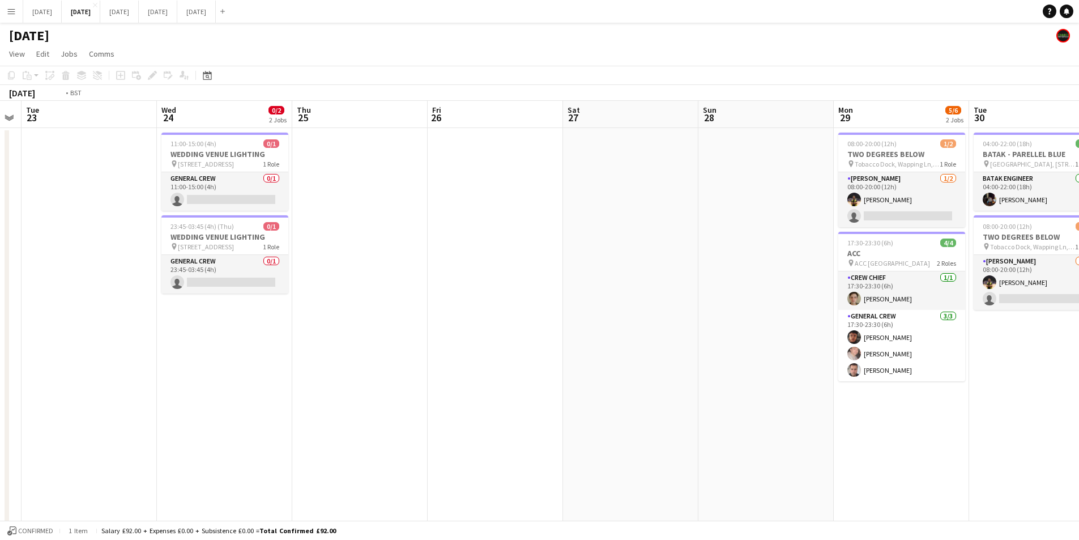
drag, startPoint x: 486, startPoint y: 376, endPoint x: 445, endPoint y: 351, distance: 48.1
click at [906, 341] on app-calendar-viewport "Sat 20 9/10 6 Jobs Sun 21 5/6 1 Job Mon 22 Tue 23 Wed 24 0/2 2 Jobs Thu 25 Fri …" at bounding box center [539, 450] width 1079 height 699
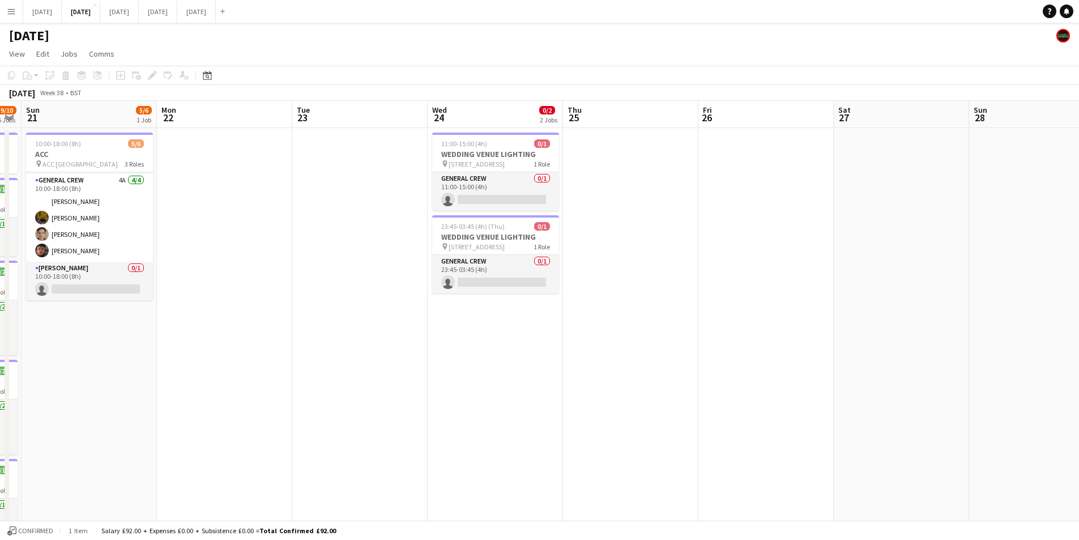
click at [815, 343] on app-calendar-viewport "Thu 18 5/7 4 Jobs Fri 19 3/6 2 Jobs Sat 20 9/10 6 Jobs Sun 21 5/6 1 Job Mon 22 …" at bounding box center [539, 450] width 1079 height 699
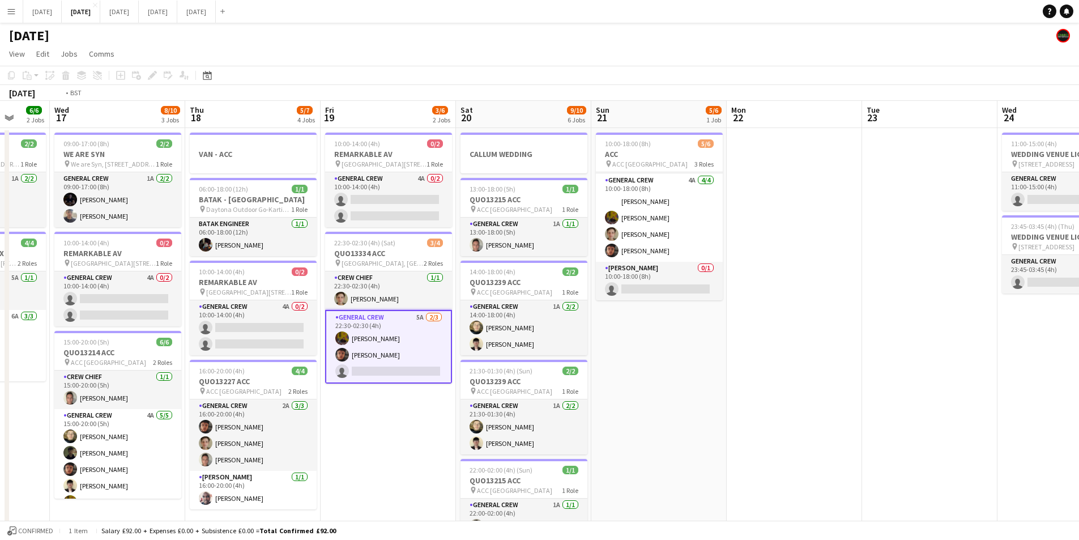
drag, startPoint x: 389, startPoint y: 386, endPoint x: 378, endPoint y: 384, distance: 11.0
click at [736, 385] on app-calendar-viewport "Sun 14 6/6 2 Jobs Mon 15 4/4 2 Jobs Tue 16 6/6 2 Jobs Wed 17 8/10 3 Jobs Thu 18…" at bounding box center [539, 450] width 1079 height 699
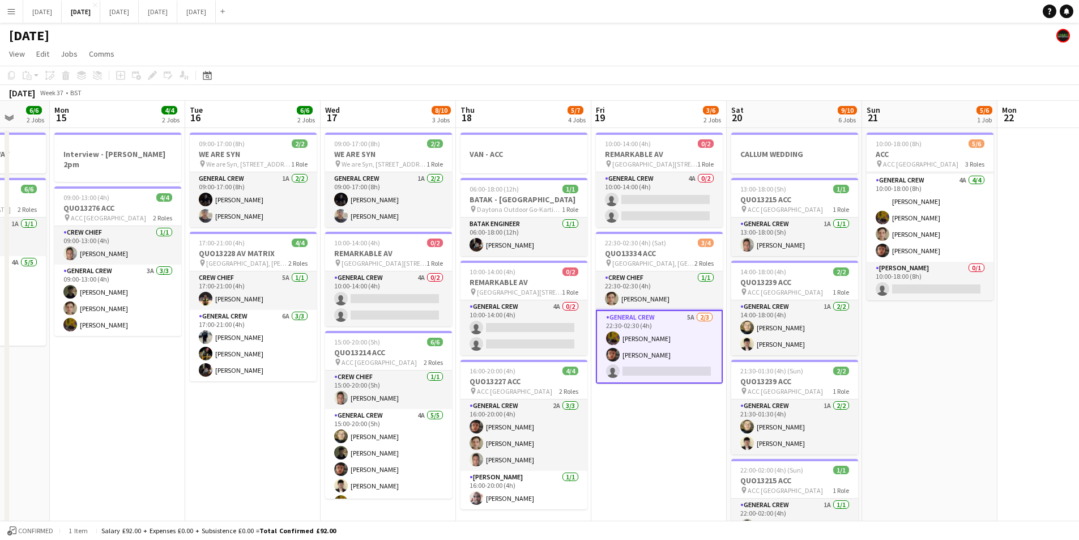
scroll to position [0, 265]
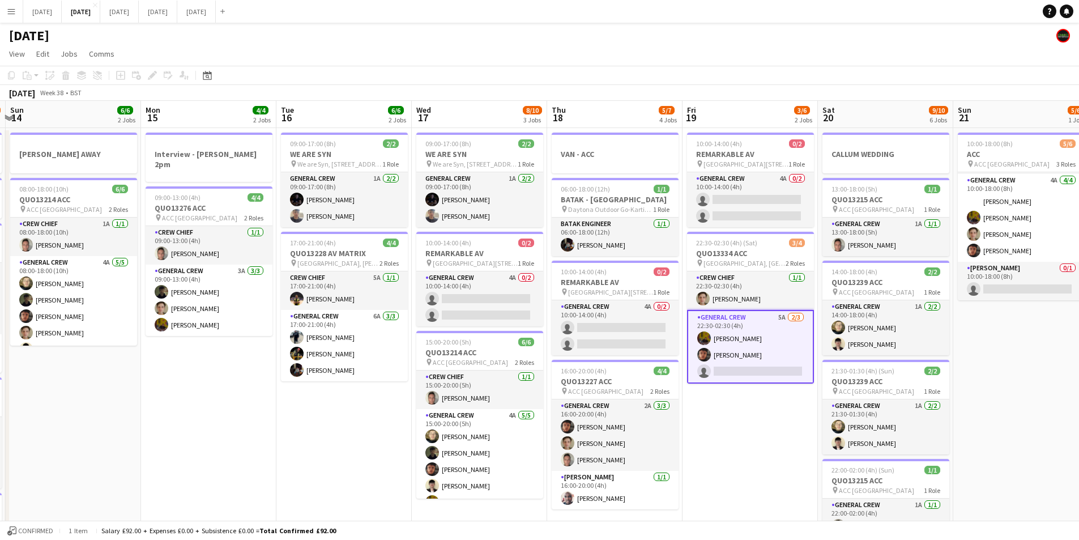
drag, startPoint x: 266, startPoint y: 407, endPoint x: 637, endPoint y: 385, distance: 372.3
click at [636, 385] on app-calendar-viewport "Fri 12 6/6 2 Jobs Sat 13 4/10 5 Jobs Sun 14 6/6 2 Jobs Mon 15 4/4 2 Jobs Tue 16…" at bounding box center [539, 450] width 1079 height 699
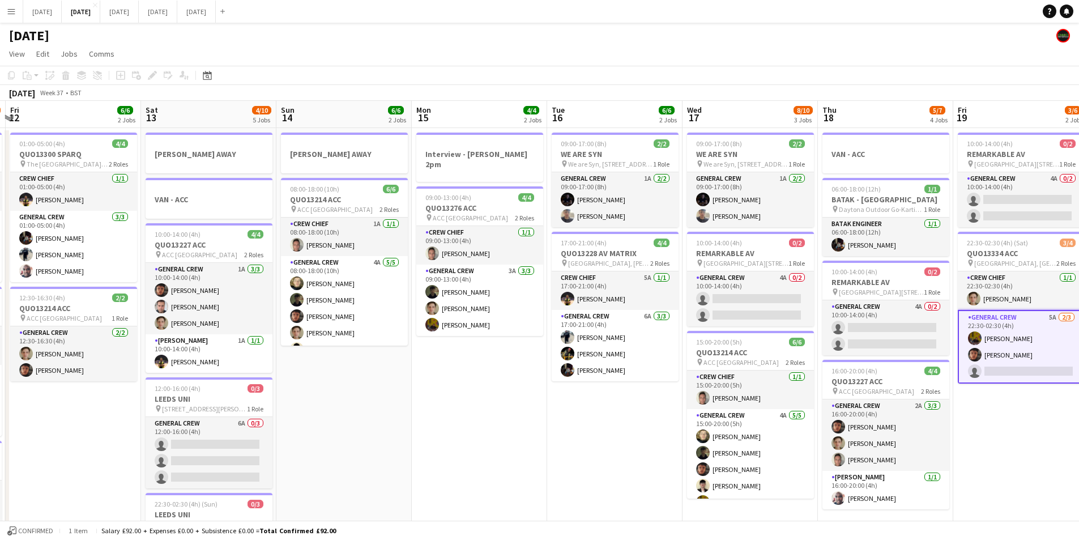
click at [669, 405] on app-calendar-viewport "Wed 10 2/2 2 Jobs Thu 11 12/13 5 Jobs Fri 12 6/6 2 Jobs Sat 13 4/10 5 Jobs Sun …" at bounding box center [539, 450] width 1079 height 699
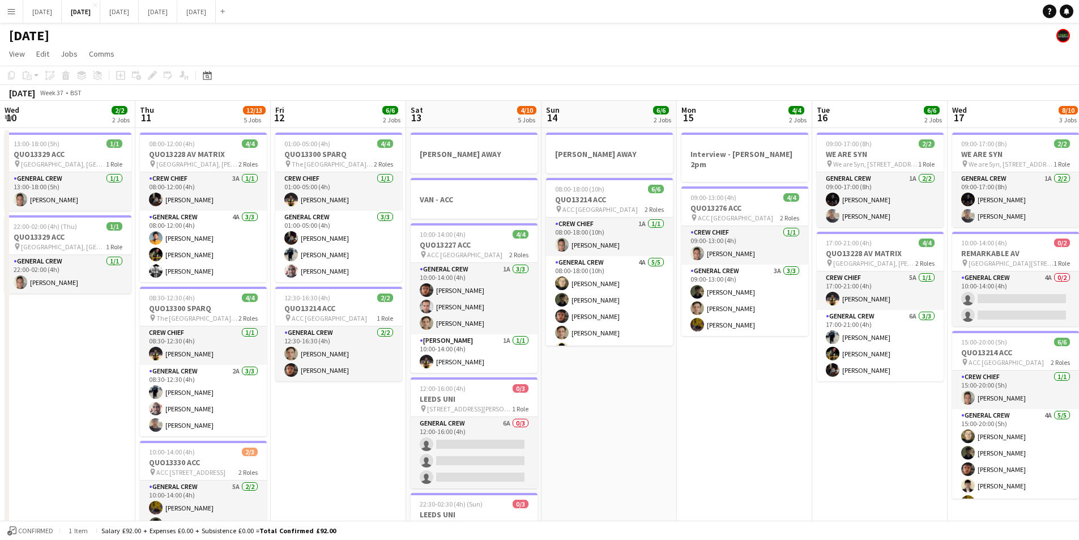
drag, startPoint x: 526, startPoint y: 435, endPoint x: 636, endPoint y: 423, distance: 110.5
click at [640, 436] on app-calendar-viewport "Mon 8 12/12 5 Jobs Tue 9 4/4 2 Jobs Wed 10 2/2 2 Jobs Thu 11 12/13 5 Jobs Fri 1…" at bounding box center [539, 450] width 1079 height 699
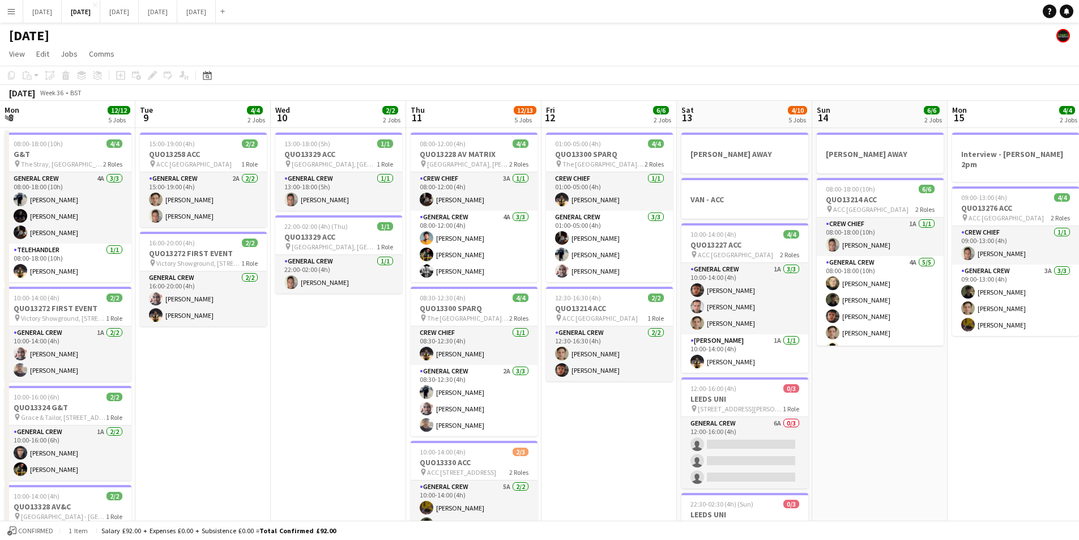
scroll to position [0, 232]
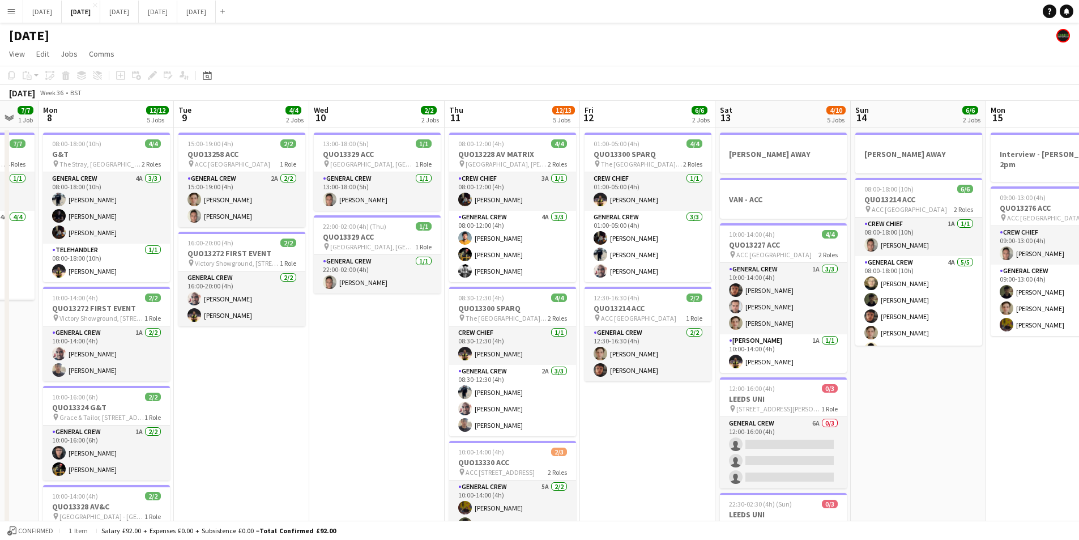
drag, startPoint x: 551, startPoint y: 448, endPoint x: 589, endPoint y: 445, distance: 38.6
click at [587, 447] on app-calendar-viewport "Sat 6 15/15 5 Jobs Sun 7 7/7 1 Job Mon 8 12/12 5 Jobs Tue 9 4/4 2 Jobs Wed 10 2…" at bounding box center [539, 450] width 1079 height 699
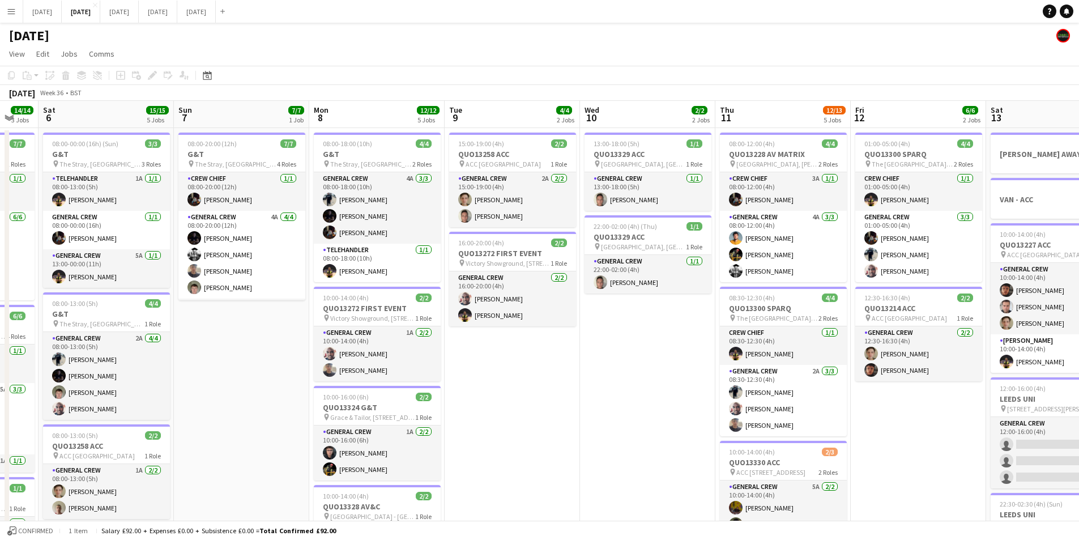
scroll to position [0, 240]
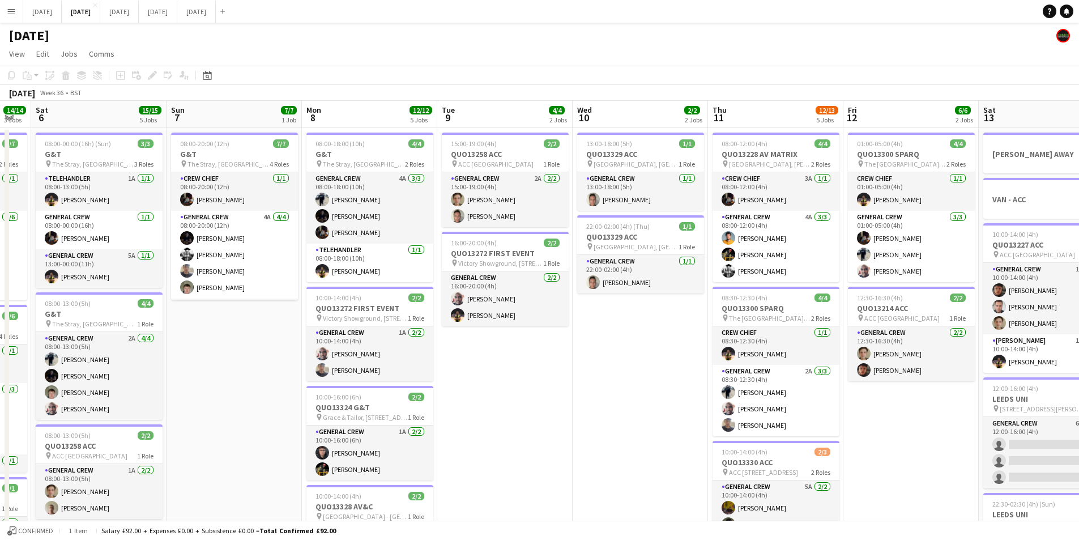
drag, startPoint x: 354, startPoint y: 427, endPoint x: 529, endPoint y: 427, distance: 175.6
click at [529, 427] on app-calendar-viewport "Thu 4 20/20 5 Jobs Fri 5 14/14 3 Jobs Sat 6 15/15 5 Jobs Sun 7 7/7 1 Job Mon 8 …" at bounding box center [539, 450] width 1079 height 699
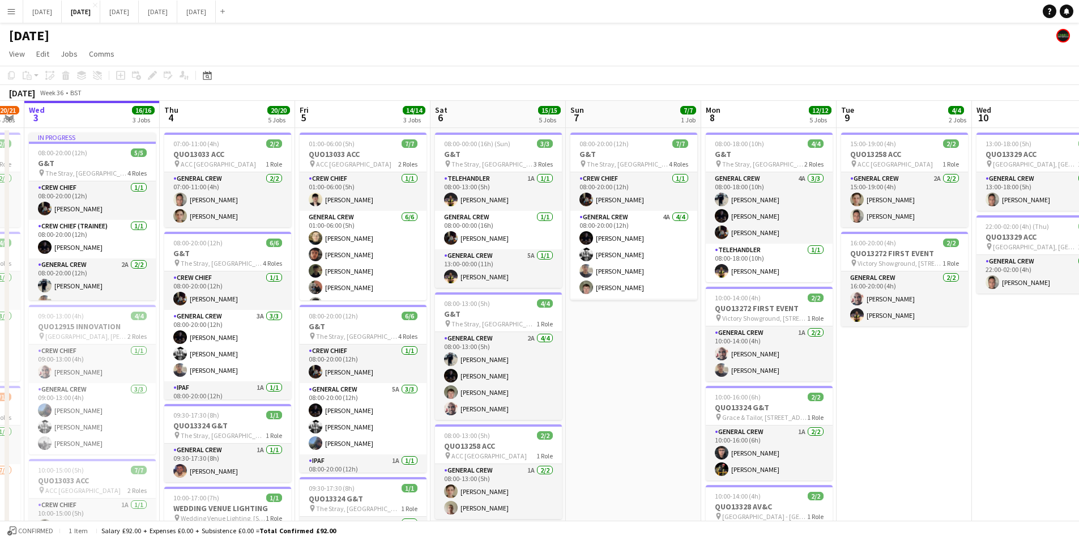
scroll to position [0, 291]
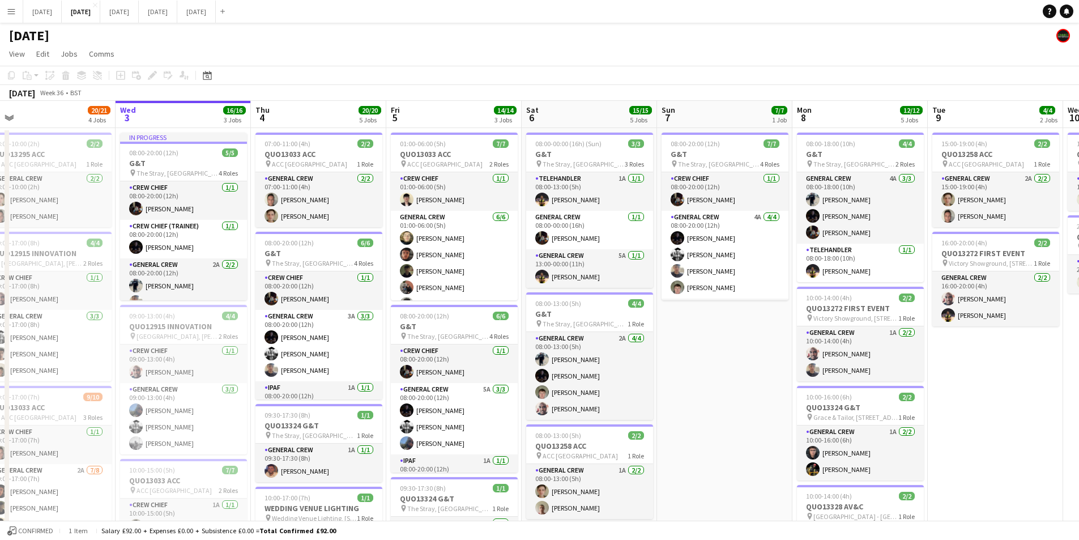
drag, startPoint x: 606, startPoint y: 375, endPoint x: 708, endPoint y: 384, distance: 102.4
click at [708, 384] on app-calendar-viewport "Sun 31 Mon 1 16/16 3 Jobs Tue 2 20/21 4 Jobs Wed 3 16/16 3 Jobs Thu 4 20/20 5 J…" at bounding box center [539, 450] width 1079 height 699
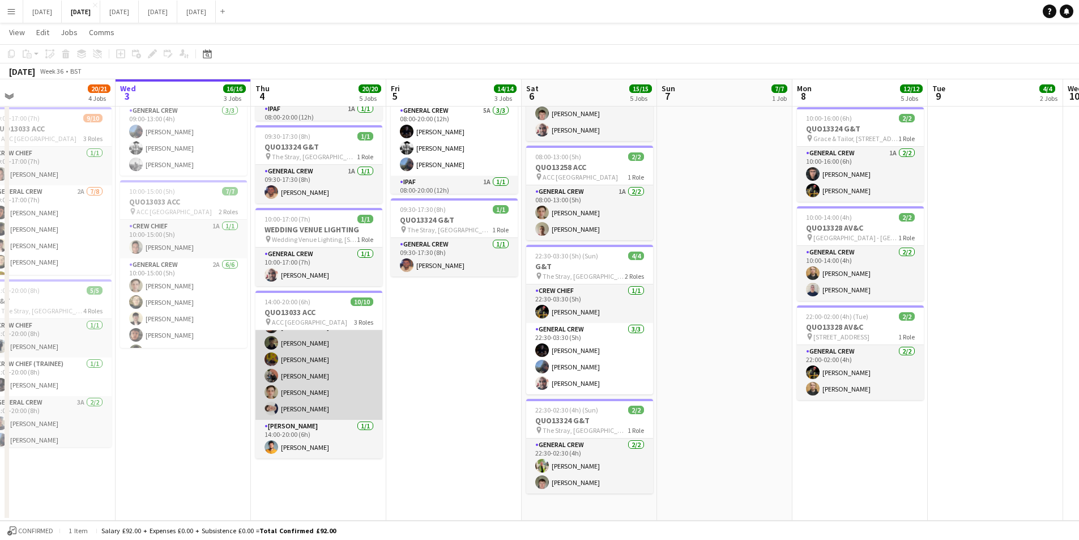
scroll to position [0, 0]
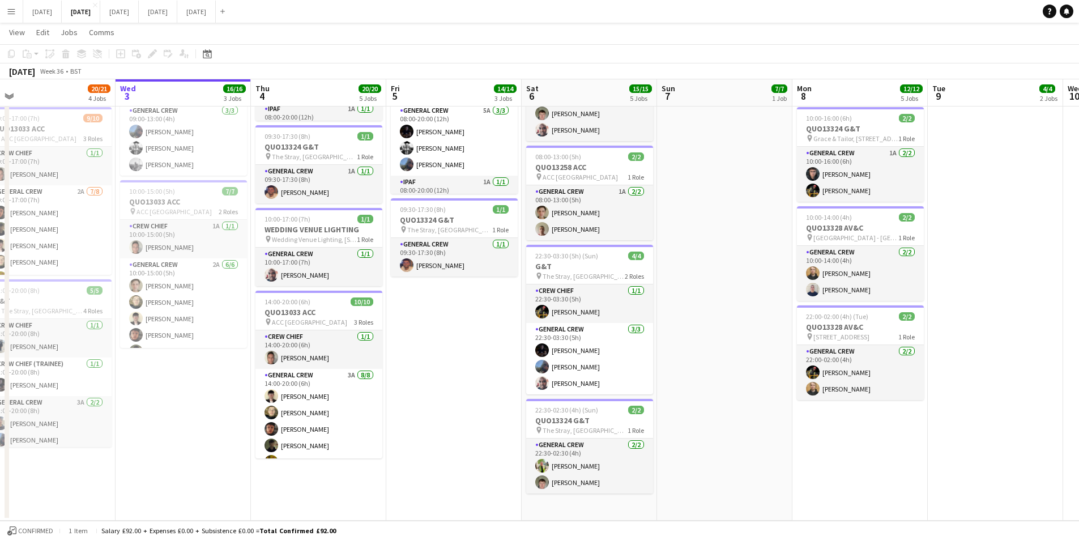
drag, startPoint x: 674, startPoint y: 359, endPoint x: 350, endPoint y: 336, distance: 324.3
click at [353, 344] on app-calendar-viewport "Sun 31 Mon 1 16/16 3 Jobs Tue 2 20/21 4 Jobs Wed 3 16/16 3 Jobs Thu 4 20/20 5 J…" at bounding box center [539, 144] width 1079 height 754
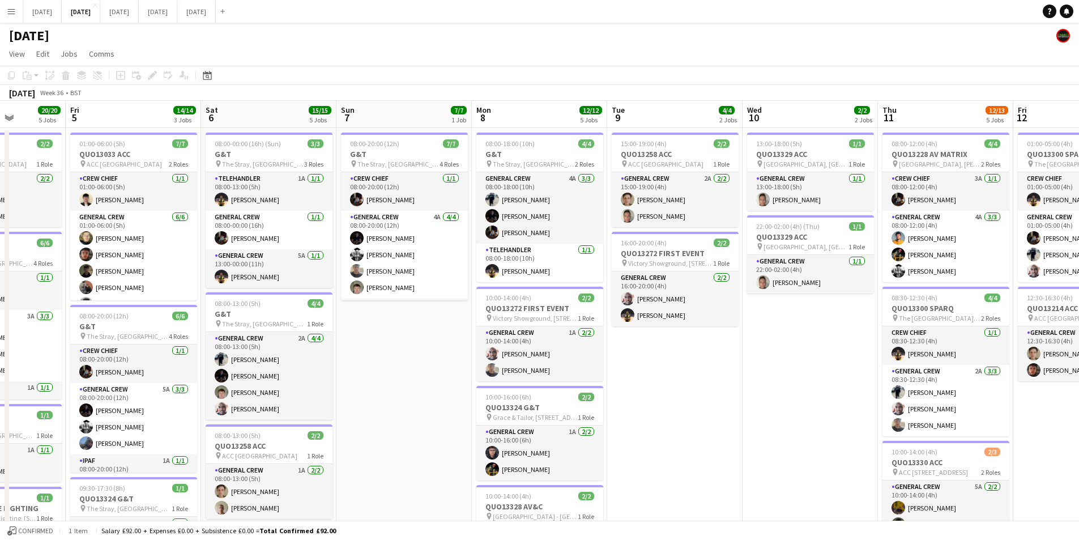
drag, startPoint x: 773, startPoint y: 388, endPoint x: 712, endPoint y: 104, distance: 290.4
click at [597, 339] on app-calendar-viewport "Tue 2 20/21 4 Jobs Wed 3 16/16 3 Jobs Thu 4 20/20 5 Jobs Fri 5 14/14 3 Jobs Sat…" at bounding box center [539, 450] width 1079 height 699
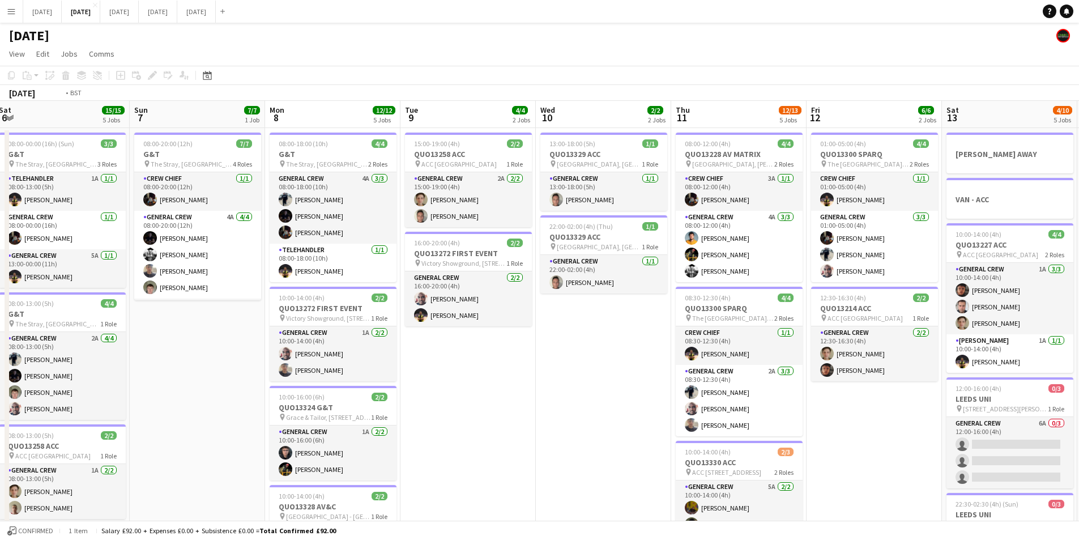
drag, startPoint x: 594, startPoint y: 434, endPoint x: 973, endPoint y: 427, distance: 379.1
click at [261, 386] on app-calendar-viewport "Thu 4 20/20 5 Jobs Fri 5 14/14 3 Jobs Sat 6 15/15 5 Jobs Sun 7 7/7 1 Job Mon 8 …" at bounding box center [539, 450] width 1079 height 699
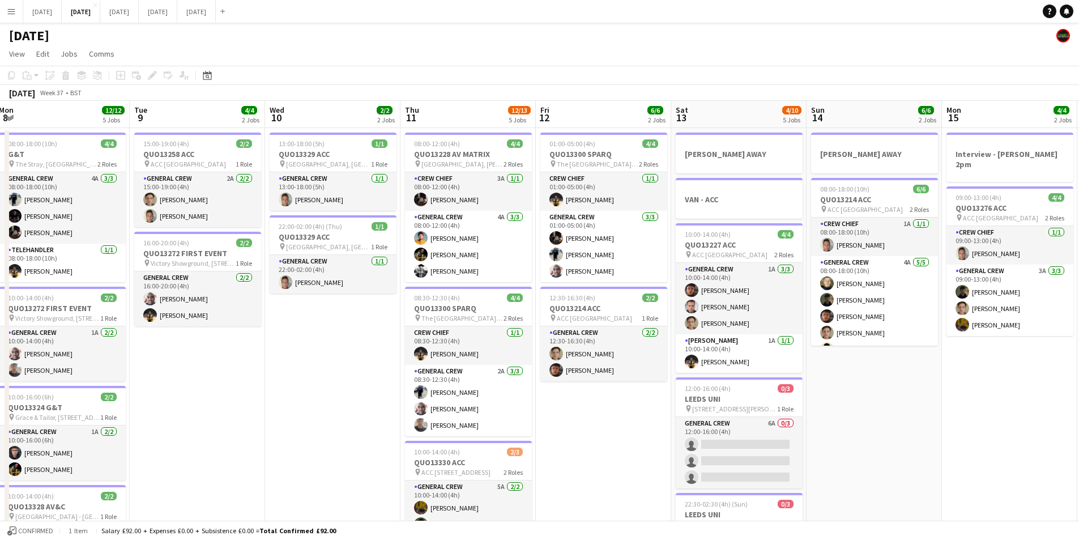
scroll to position [0, 339]
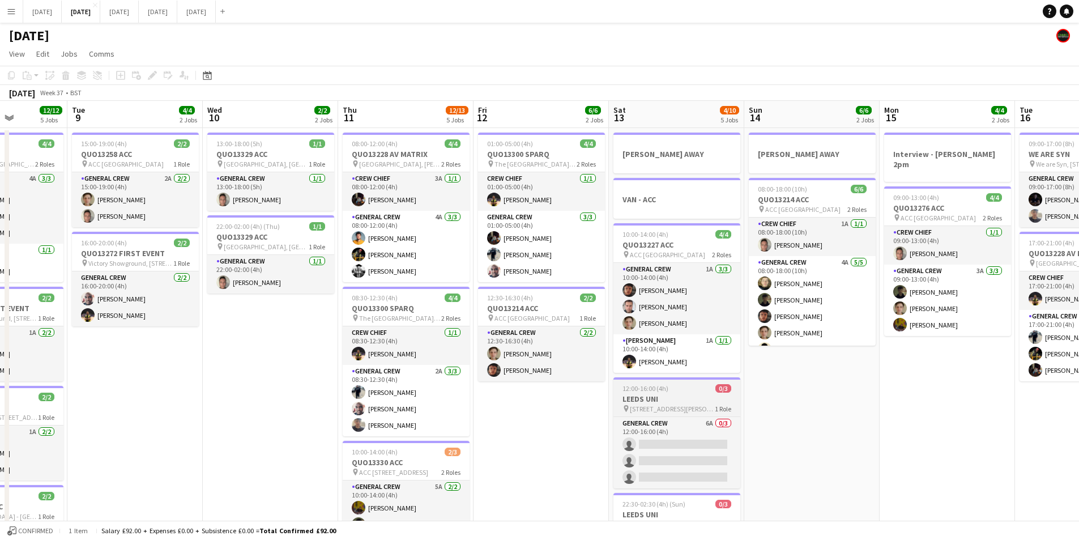
click at [656, 395] on h3 "LEEDS UNI" at bounding box center [677, 399] width 127 height 10
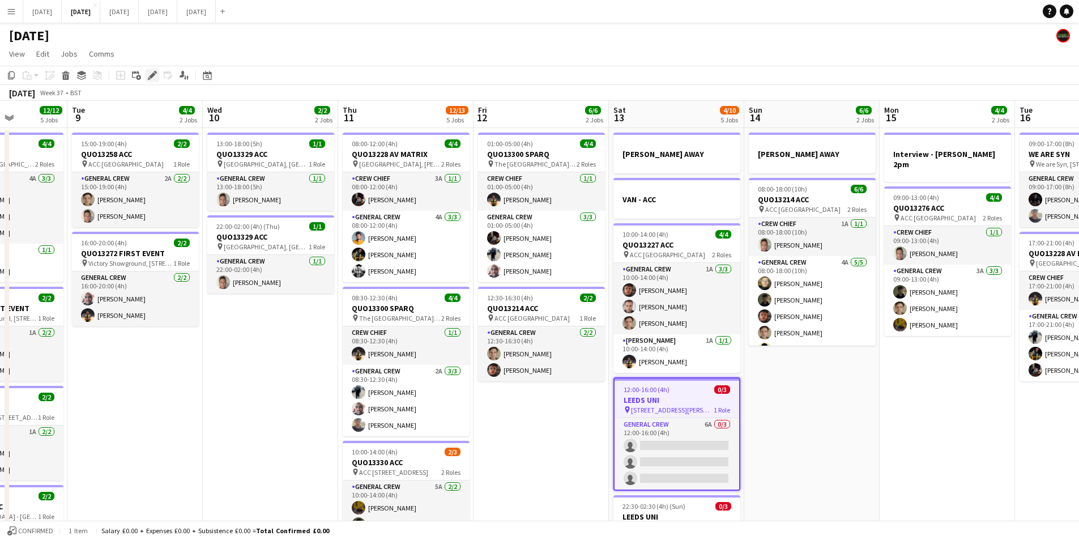
click at [152, 72] on icon "Edit" at bounding box center [152, 75] width 9 height 9
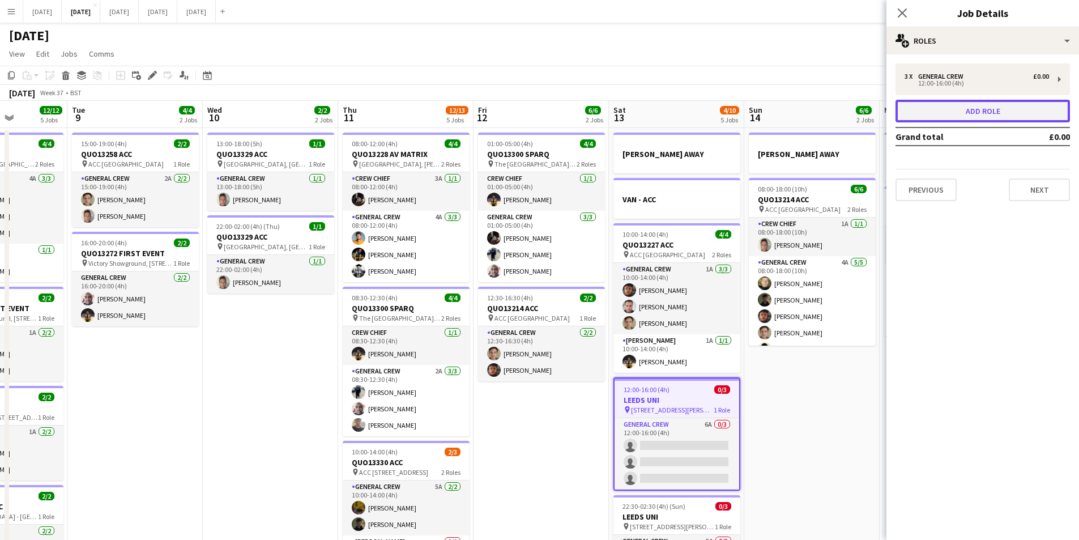
click at [985, 112] on button "Add role" at bounding box center [983, 111] width 174 height 23
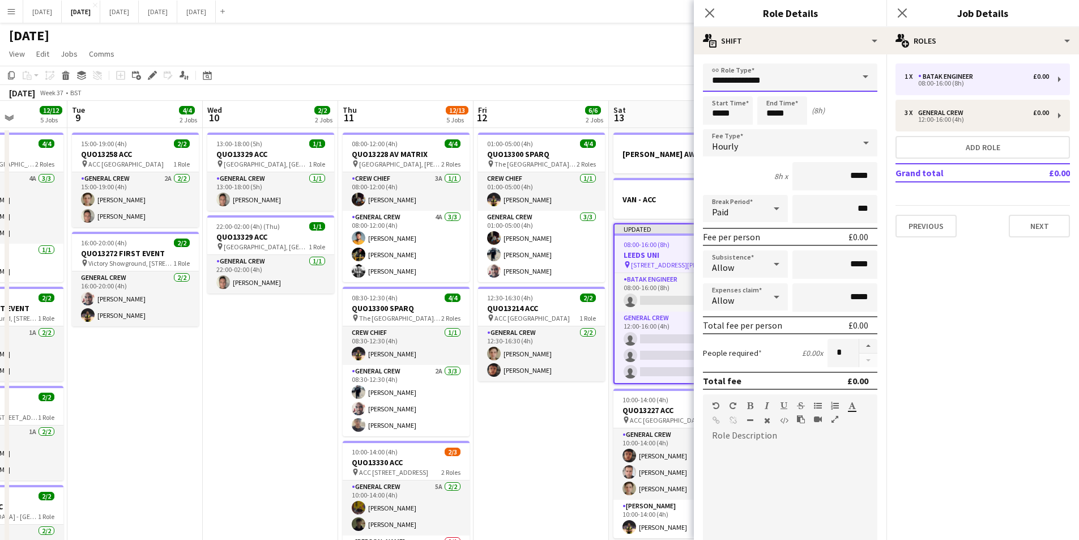
click at [824, 73] on input "**********" at bounding box center [790, 77] width 174 height 28
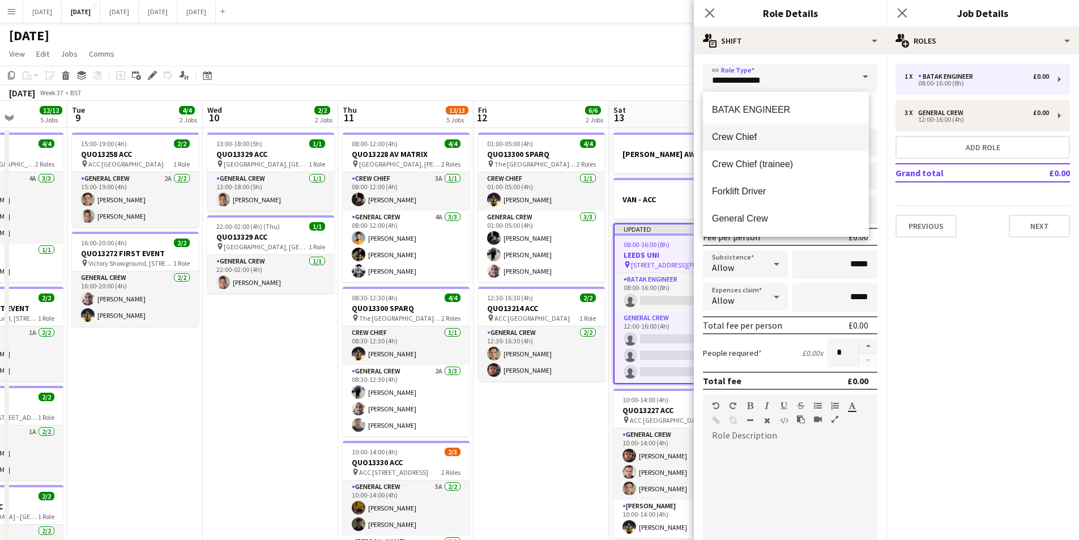
click at [756, 138] on span "Crew Chief" at bounding box center [786, 136] width 148 height 11
type input "**********"
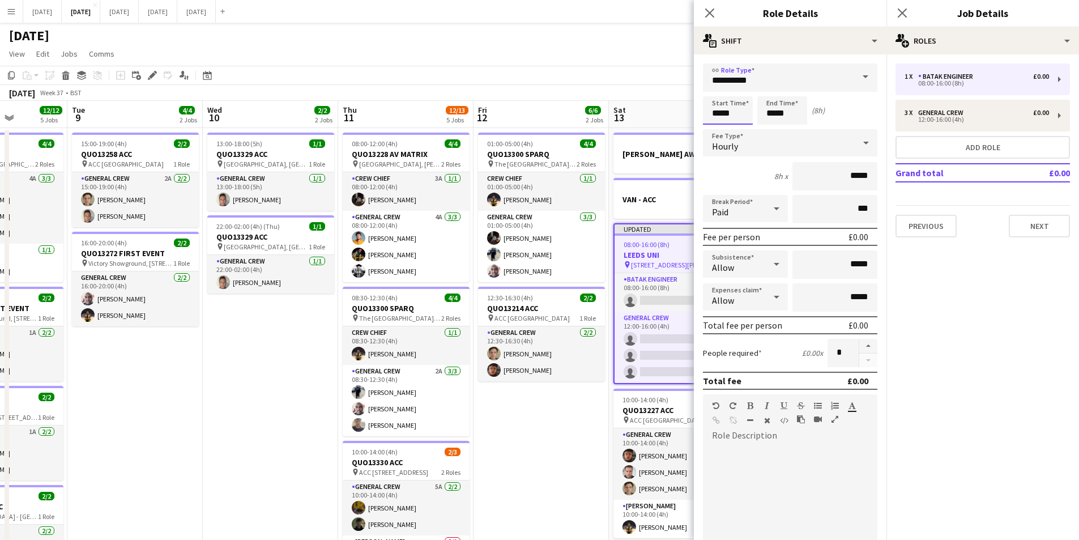
click at [727, 115] on input "*****" at bounding box center [728, 110] width 50 height 28
click at [718, 91] on div at bounding box center [716, 90] width 23 height 11
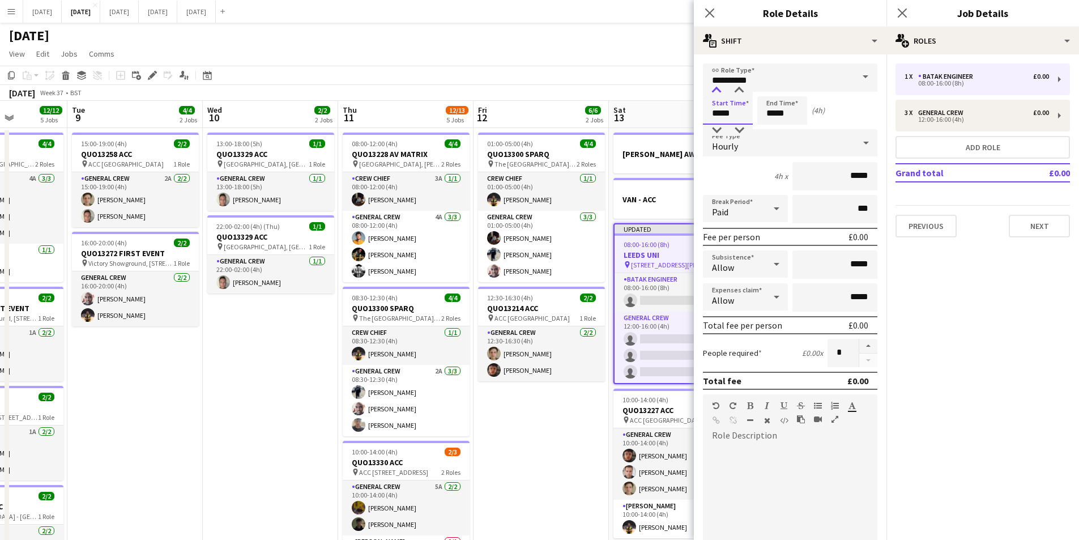
click at [718, 91] on div at bounding box center [716, 90] width 23 height 11
type input "*****"
click at [718, 127] on div at bounding box center [716, 130] width 23 height 11
click at [769, 108] on input "*****" at bounding box center [782, 110] width 50 height 28
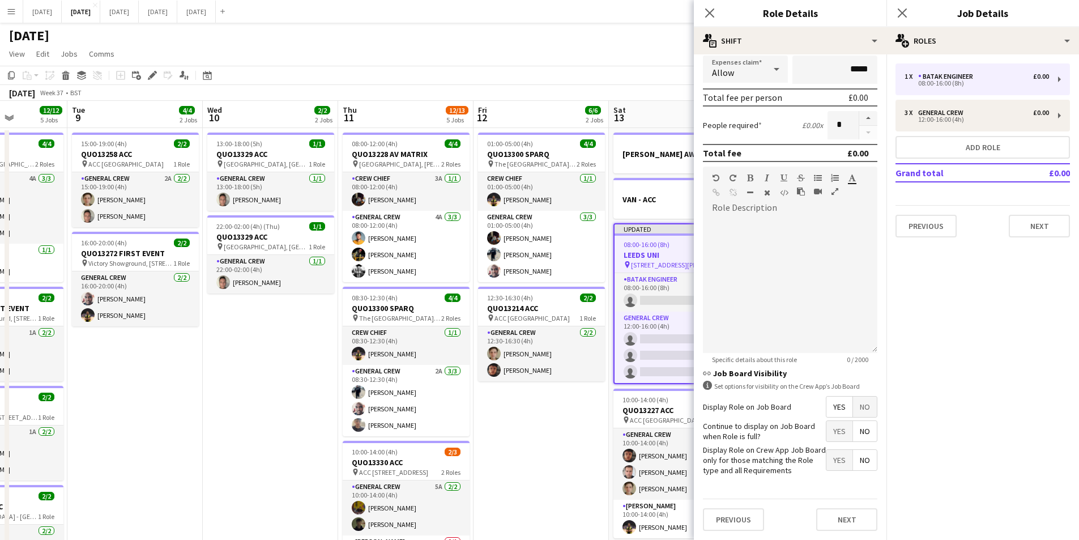
click at [862, 405] on span "No" at bounding box center [865, 407] width 24 height 20
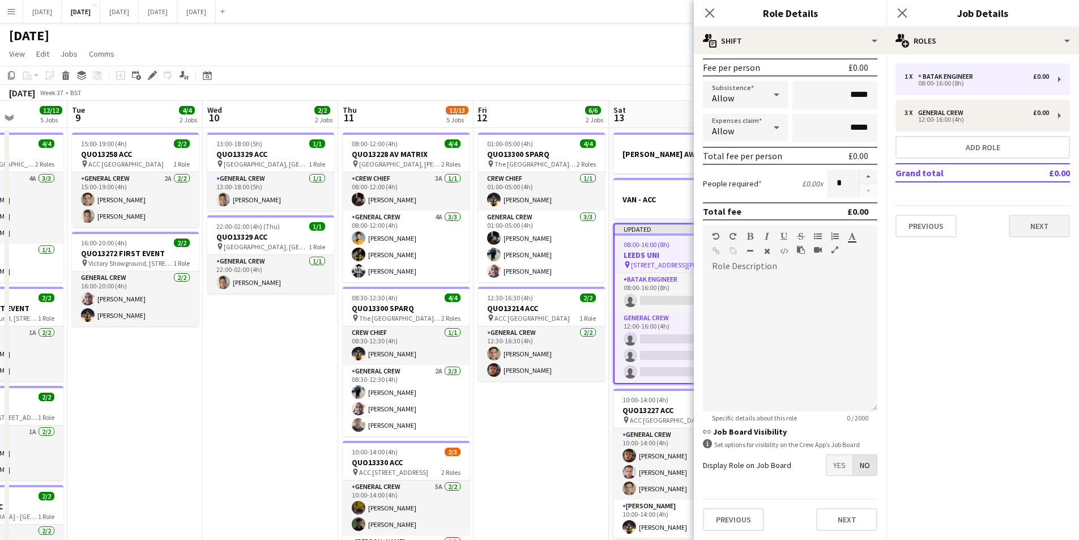
scroll to position [169, 0]
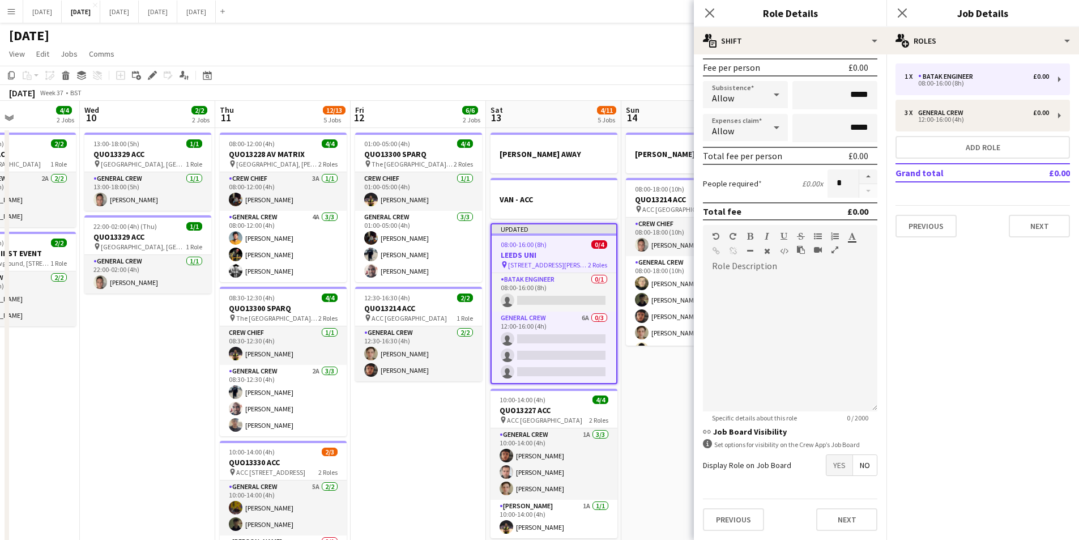
drag, startPoint x: 563, startPoint y: 433, endPoint x: 454, endPoint y: 405, distance: 111.9
click at [436, 418] on app-calendar-viewport "Sat 6 15/15 5 Jobs Sun 7 7/7 1 Job Mon 8 12/12 5 Jobs Tue 9 4/4 2 Jobs Wed 10 2…" at bounding box center [539, 450] width 1079 height 699
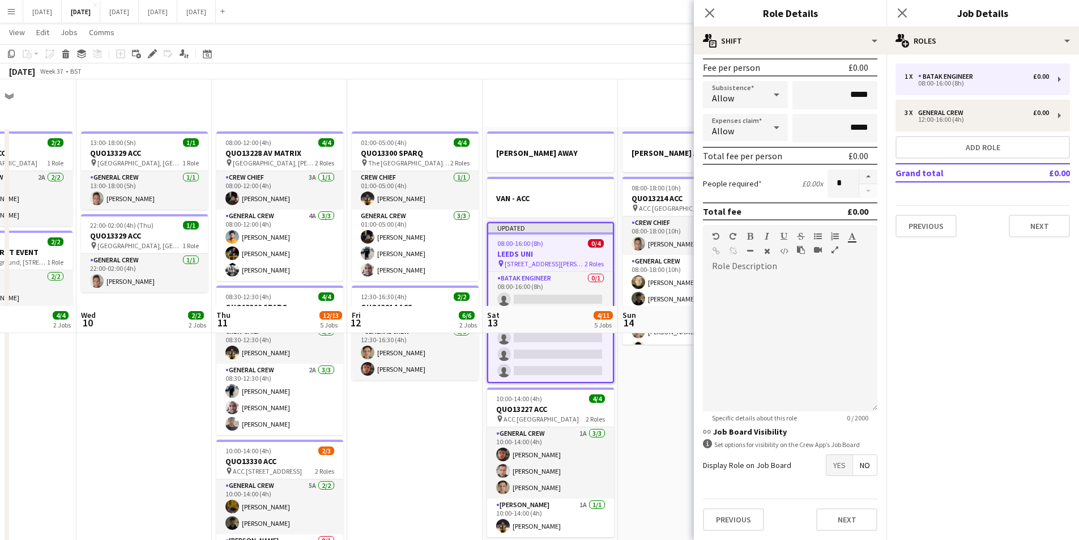
scroll to position [227, 0]
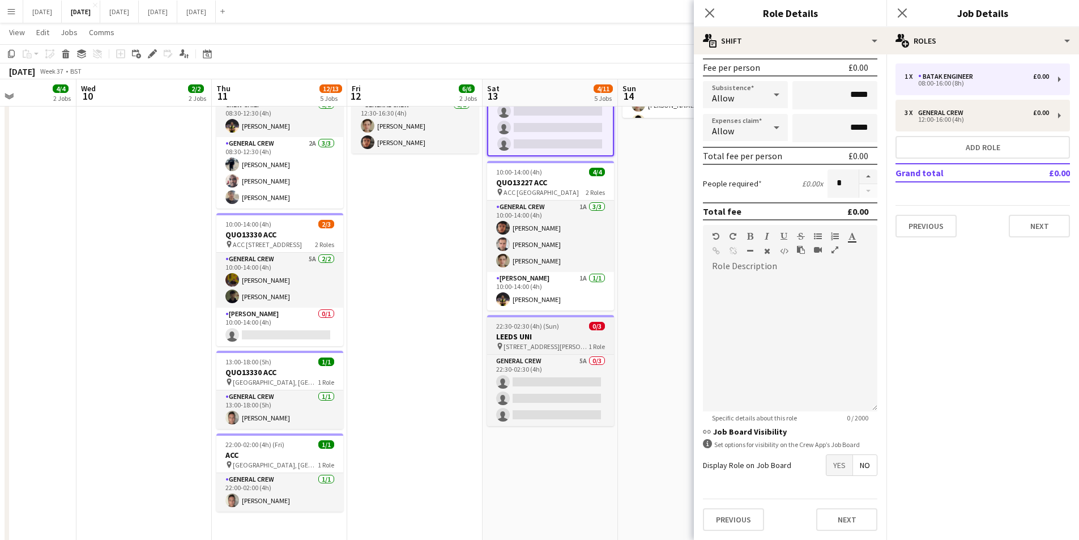
click at [548, 332] on h3 "LEEDS UNI" at bounding box center [550, 336] width 127 height 10
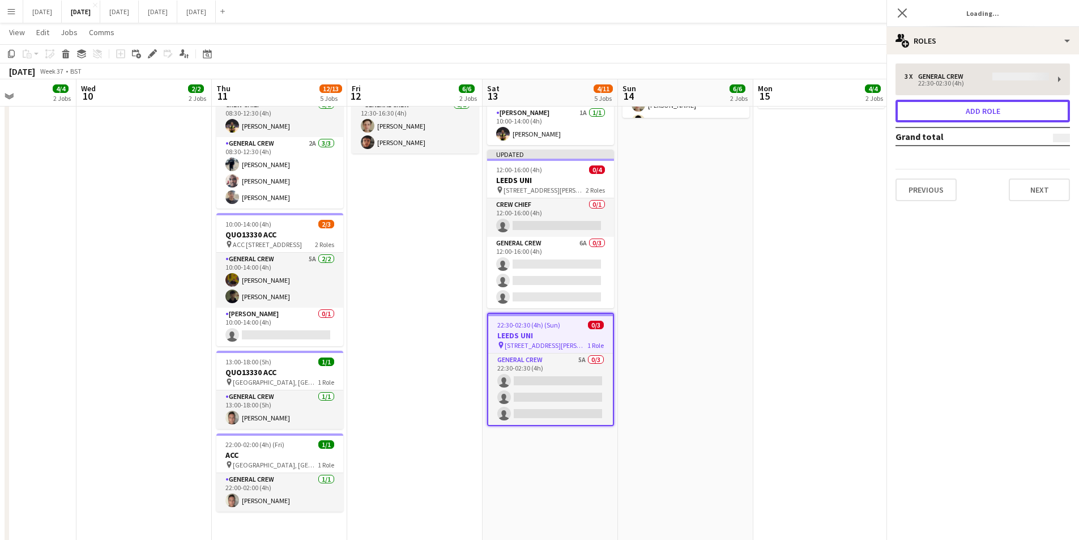
click at [978, 110] on button "Add role" at bounding box center [983, 111] width 174 height 23
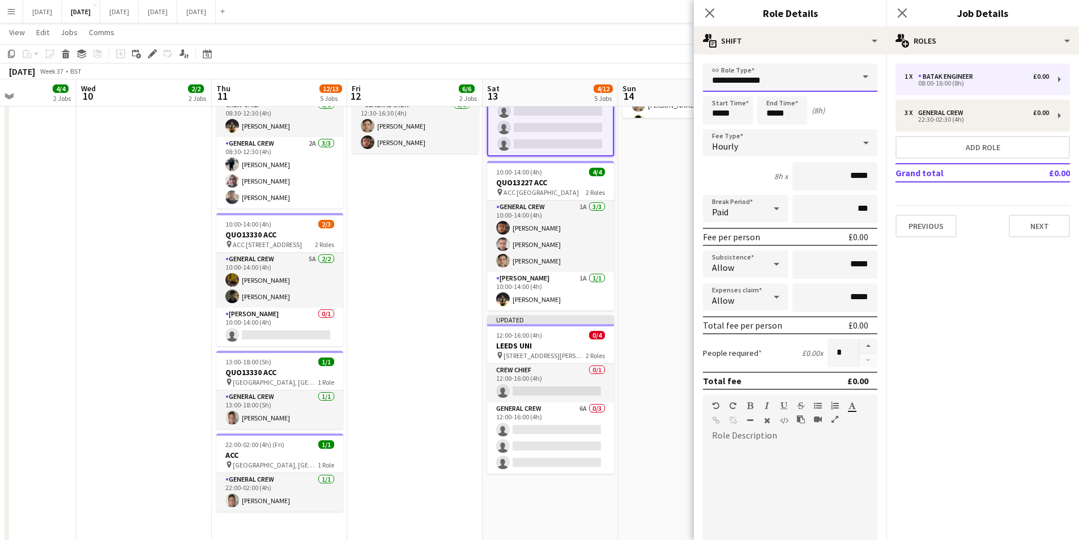
click at [817, 70] on input "**********" at bounding box center [790, 77] width 174 height 28
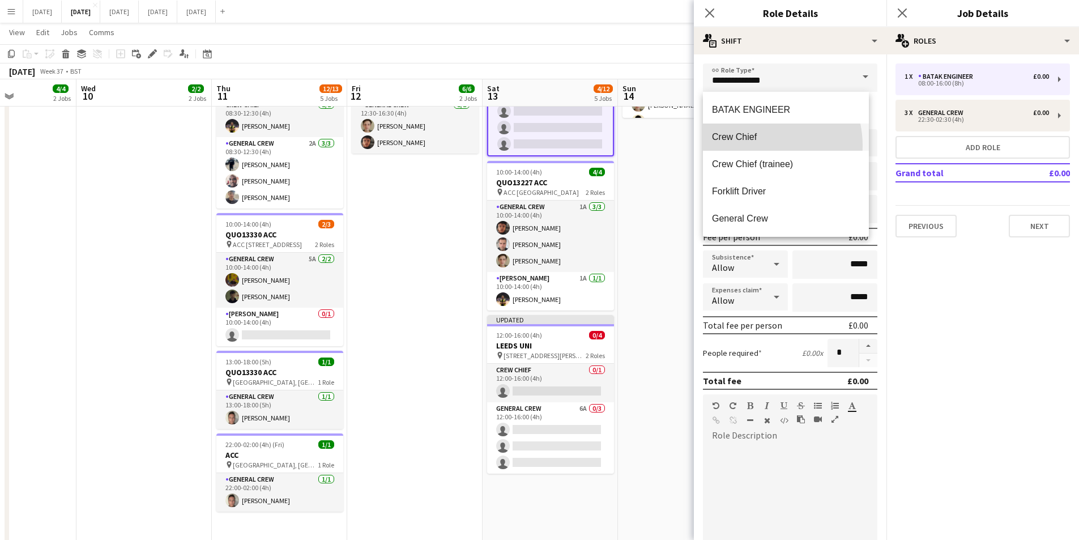
click at [754, 146] on mat-option "Crew Chief" at bounding box center [786, 137] width 166 height 27
type input "**********"
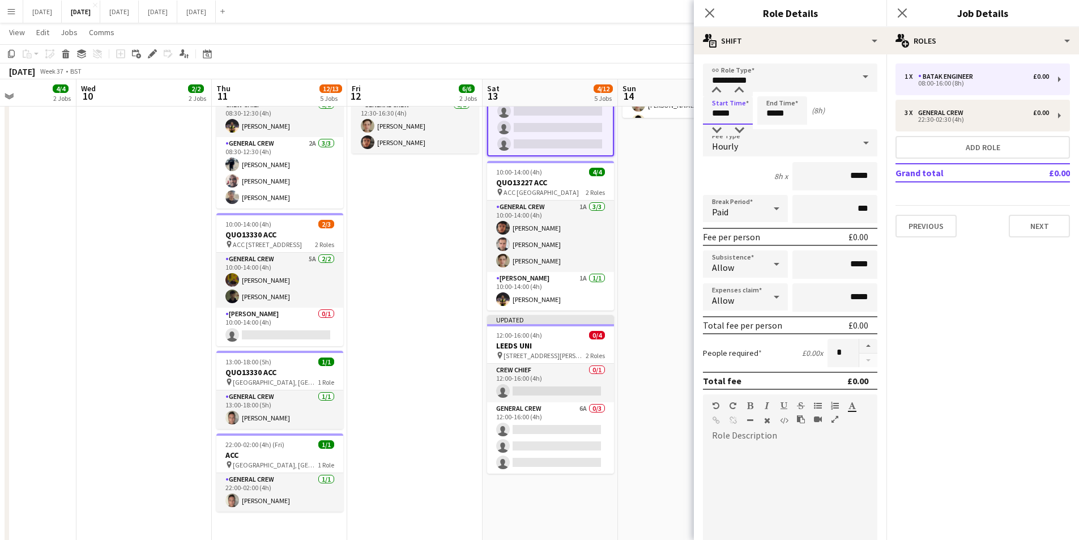
click at [723, 114] on input "*****" at bounding box center [728, 110] width 50 height 28
click at [717, 132] on div at bounding box center [716, 130] width 23 height 11
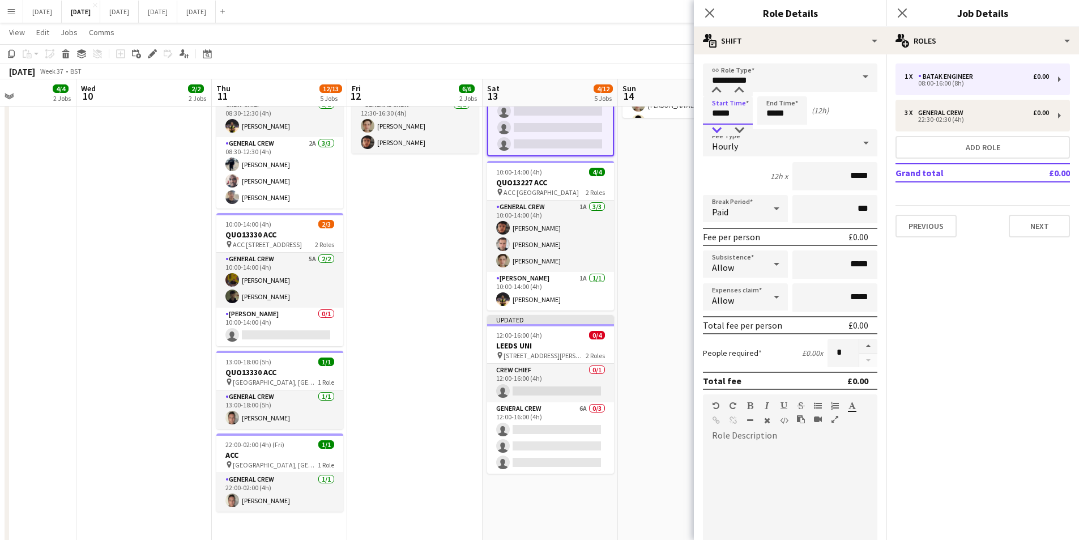
click at [717, 132] on div at bounding box center [716, 130] width 23 height 11
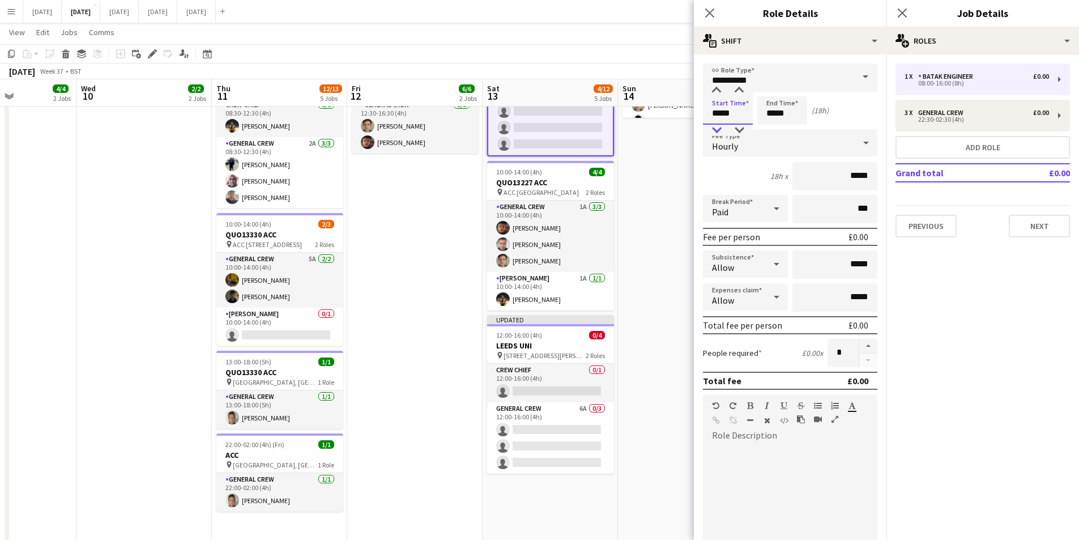
click at [717, 132] on div at bounding box center [716, 130] width 23 height 11
click at [719, 90] on div at bounding box center [716, 90] width 23 height 11
click at [739, 90] on div at bounding box center [739, 90] width 23 height 11
type input "*****"
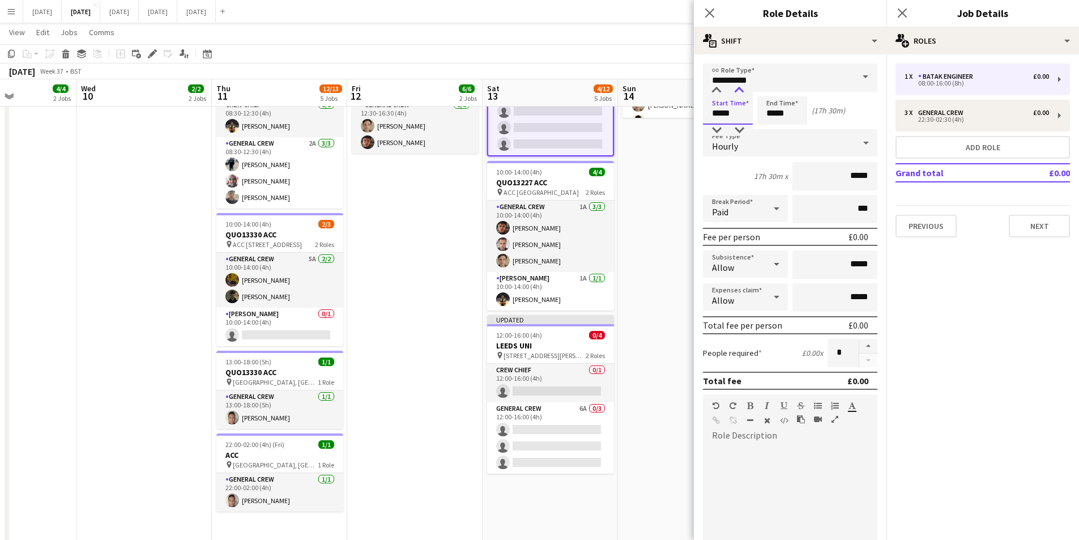
click at [739, 90] on div at bounding box center [739, 90] width 23 height 11
click at [768, 107] on input "*****" at bounding box center [782, 110] width 50 height 28
click at [773, 91] on div at bounding box center [771, 90] width 23 height 11
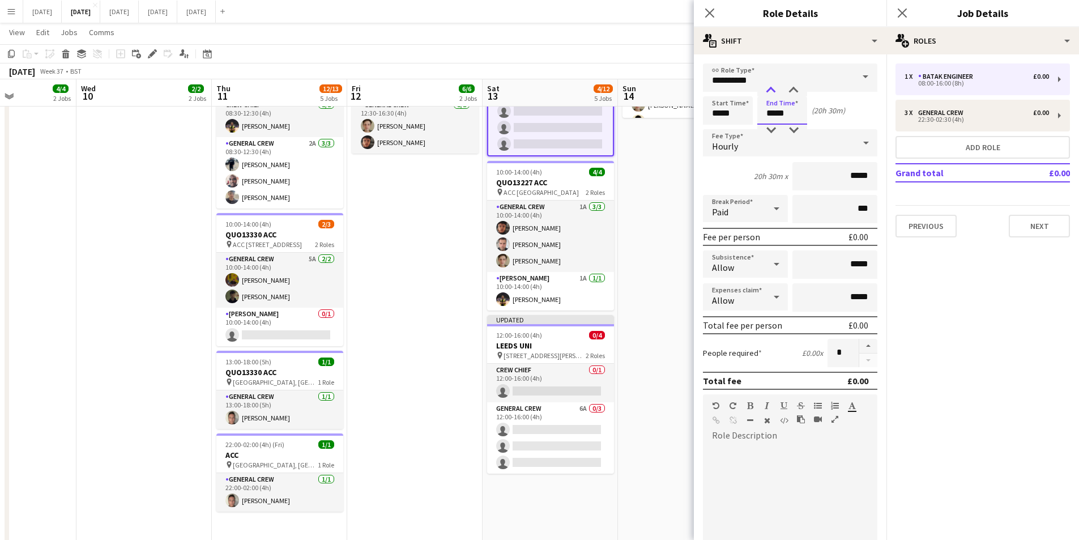
click at [773, 91] on div at bounding box center [771, 90] width 23 height 11
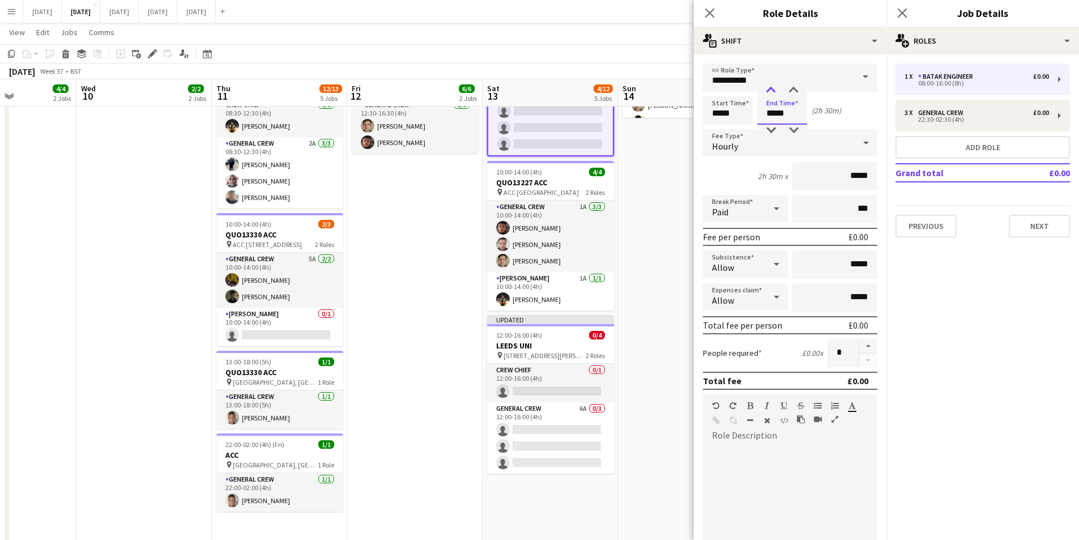
click at [773, 91] on div at bounding box center [771, 90] width 23 height 11
click at [797, 87] on div at bounding box center [793, 90] width 23 height 11
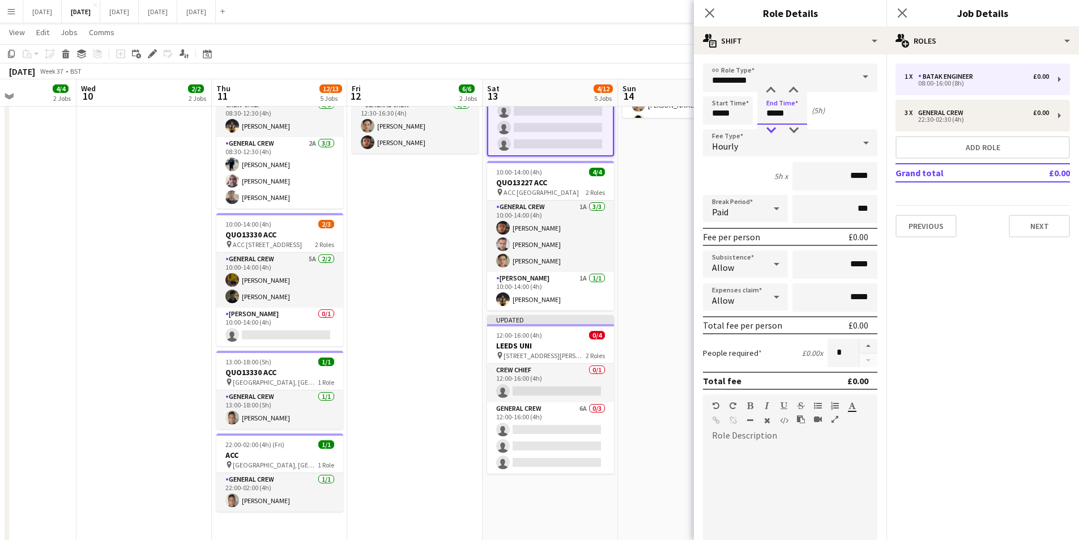
type input "*****"
click at [772, 128] on div at bounding box center [771, 130] width 23 height 11
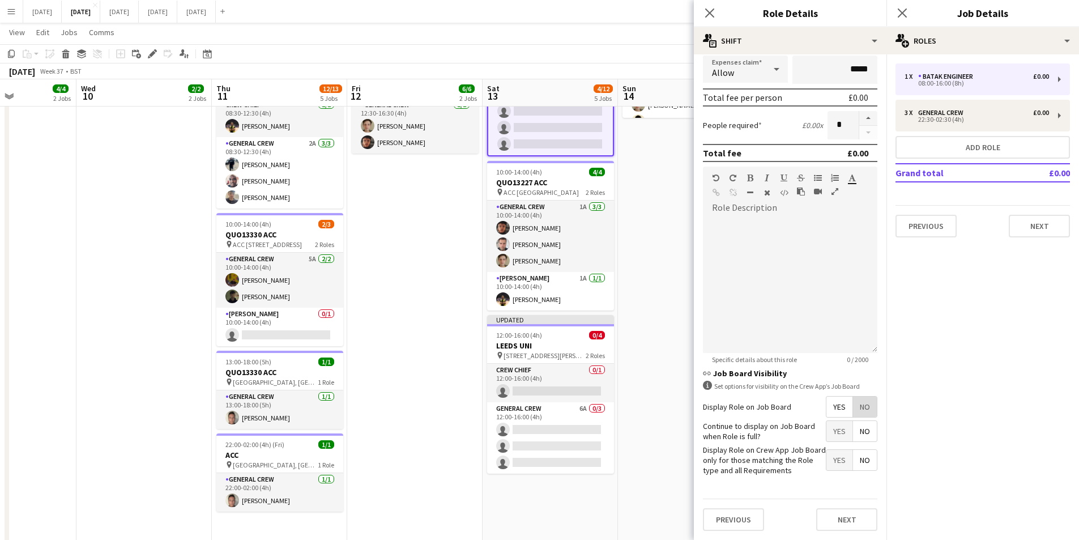
click at [861, 406] on span "No" at bounding box center [865, 407] width 24 height 20
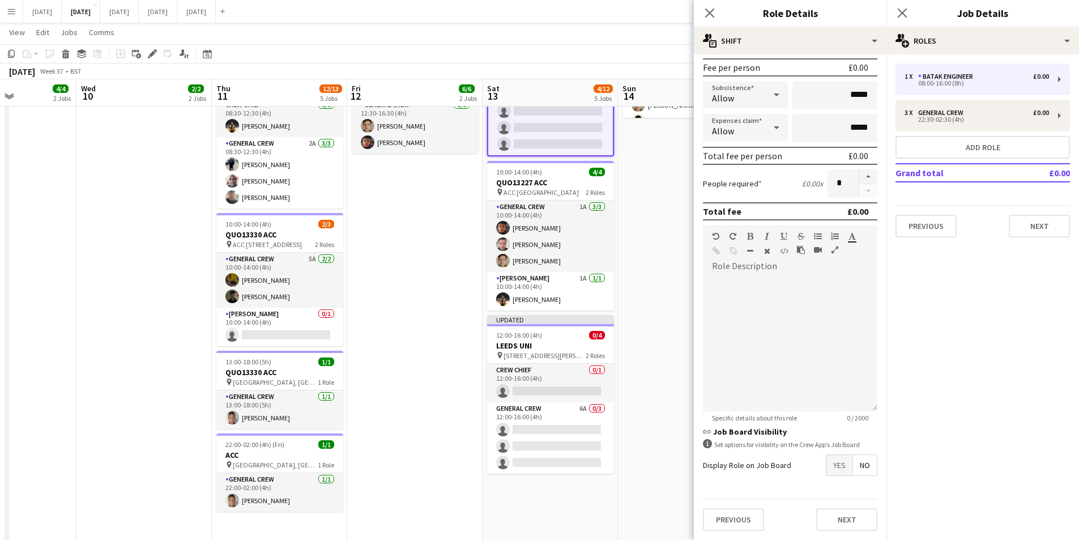
scroll to position [169, 0]
click at [714, 10] on icon "Close pop-in" at bounding box center [709, 12] width 9 height 9
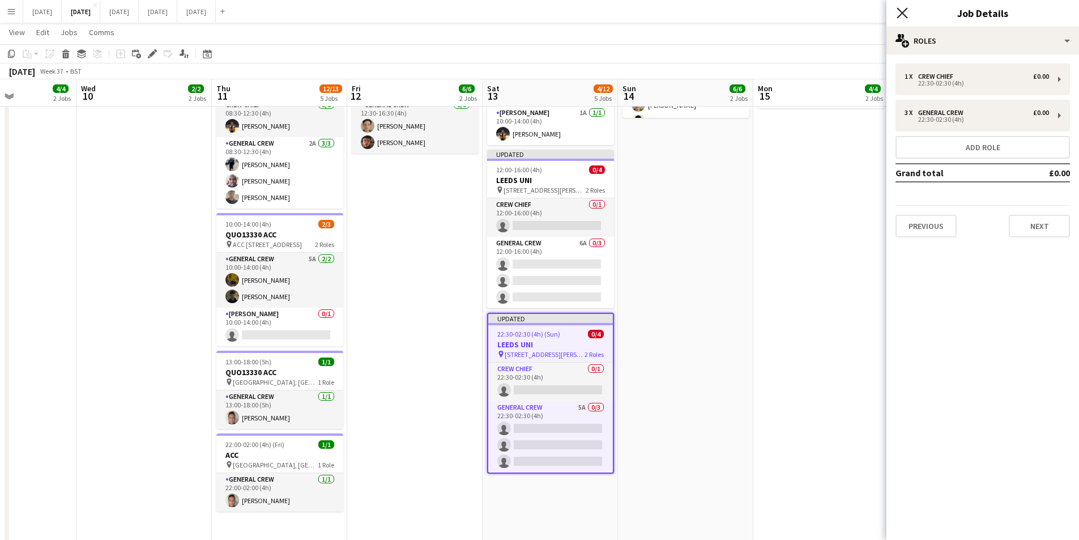
click at [902, 12] on icon at bounding box center [902, 12] width 11 height 11
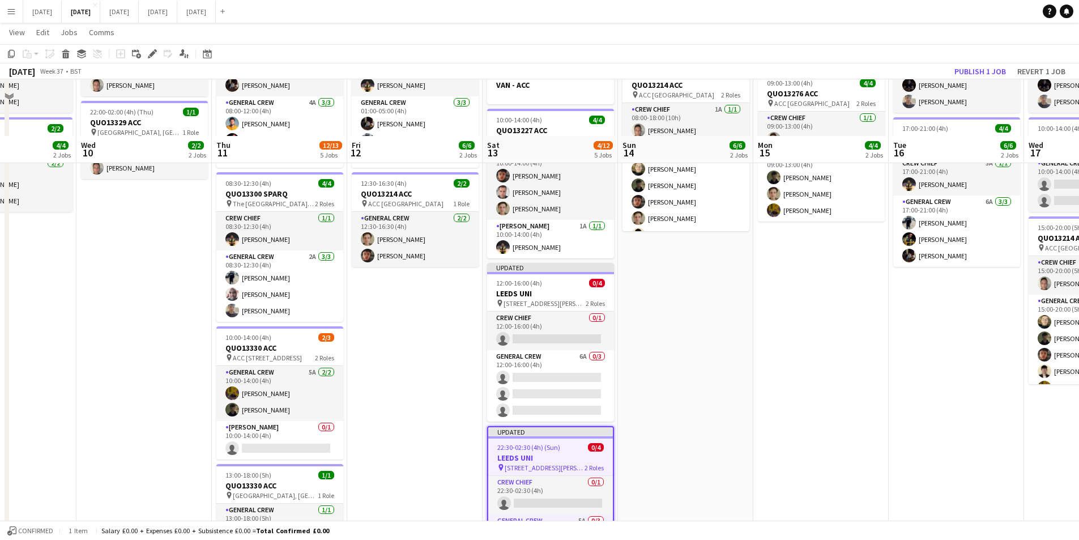
scroll to position [170, 0]
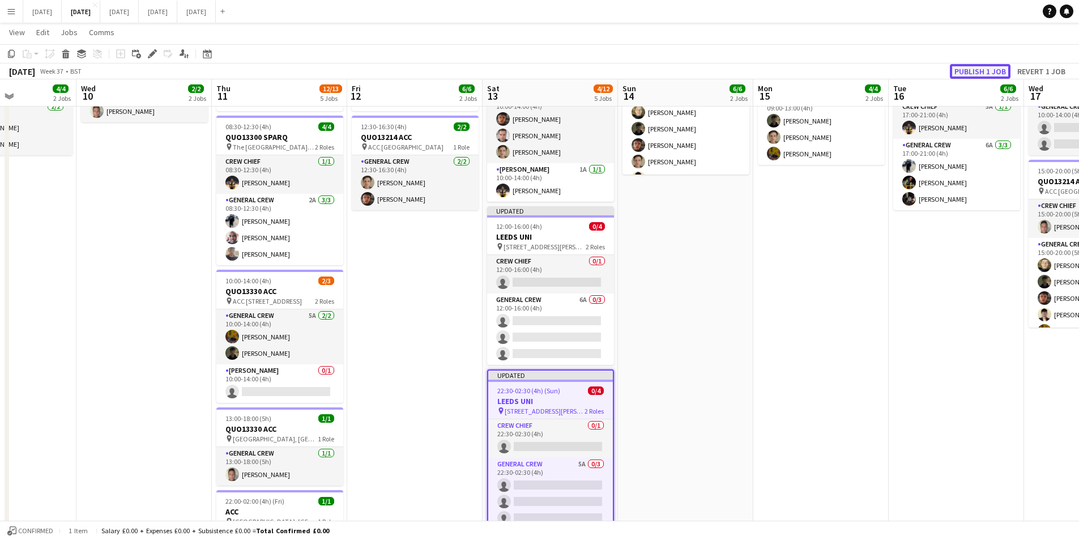
click at [976, 74] on button "Publish 1 job" at bounding box center [980, 71] width 61 height 15
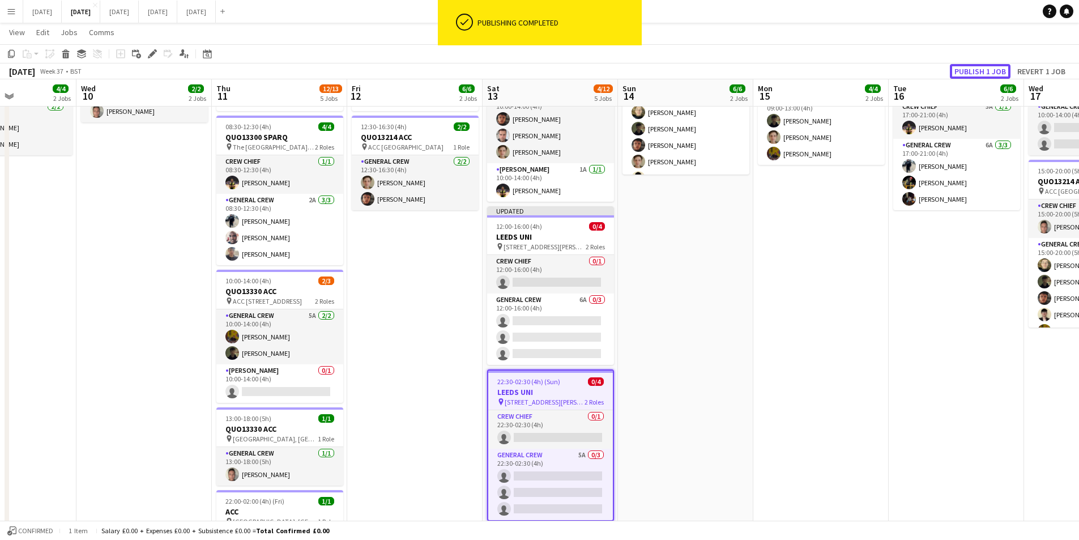
click at [976, 73] on button "Publish 1 job" at bounding box center [980, 71] width 61 height 15
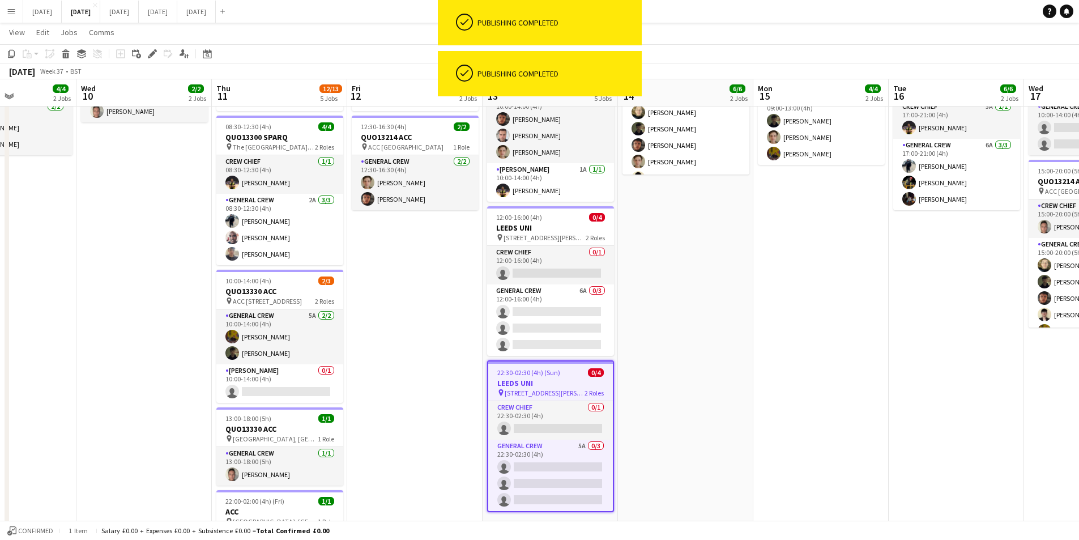
click at [543, 323] on app-card-role "General Crew 6A 0/3 12:00-16:00 (4h) single-neutral-actions single-neutral-acti…" at bounding box center [550, 319] width 127 height 71
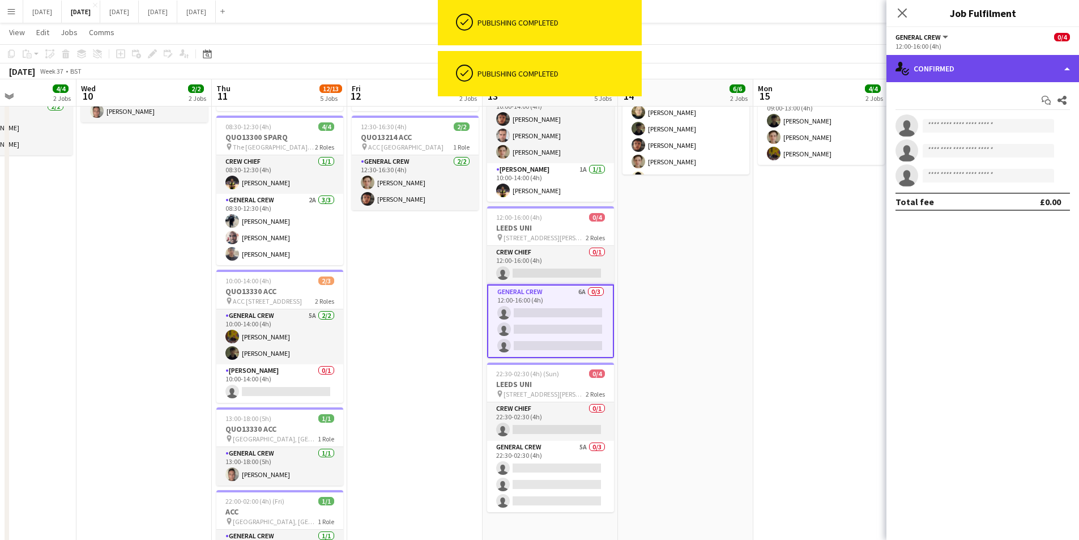
click at [1007, 67] on div "single-neutral-actions-check-2 Confirmed" at bounding box center [983, 68] width 193 height 27
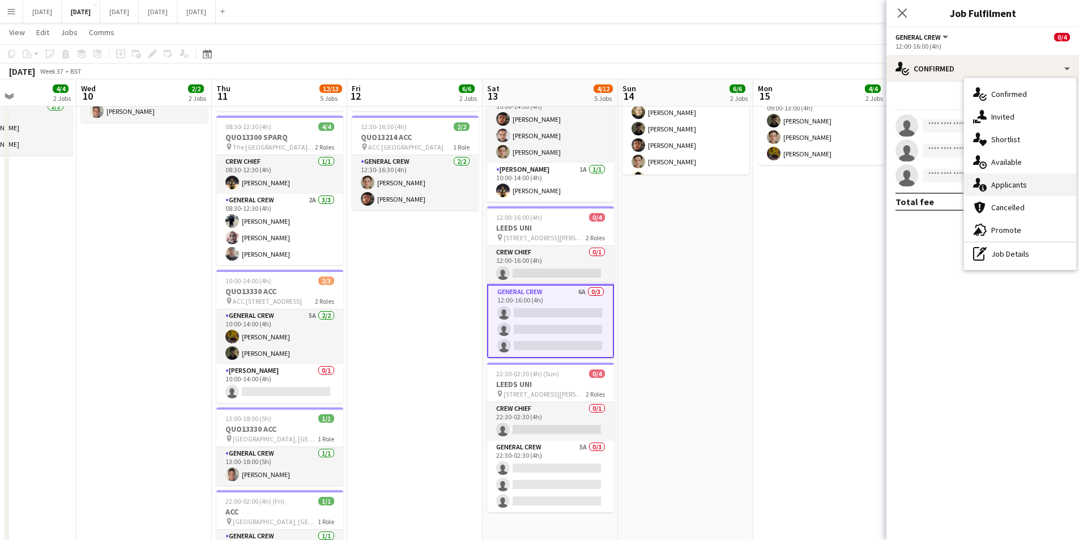
click at [1016, 188] on span "Applicants" at bounding box center [1009, 185] width 36 height 10
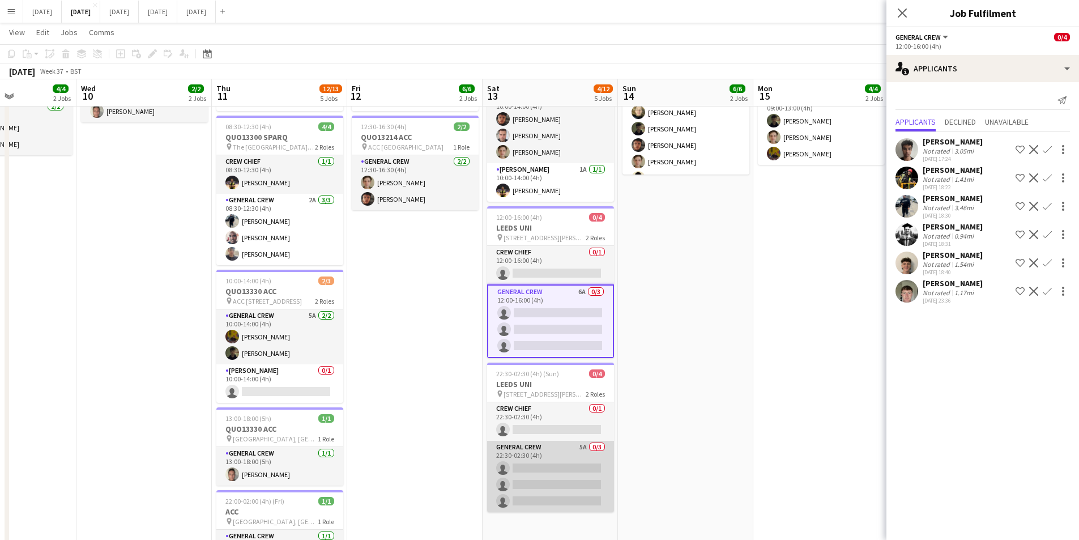
click at [548, 474] on app-card-role "General Crew 5A 0/3 22:30-02:30 (4h) single-neutral-actions single-neutral-acti…" at bounding box center [550, 476] width 127 height 71
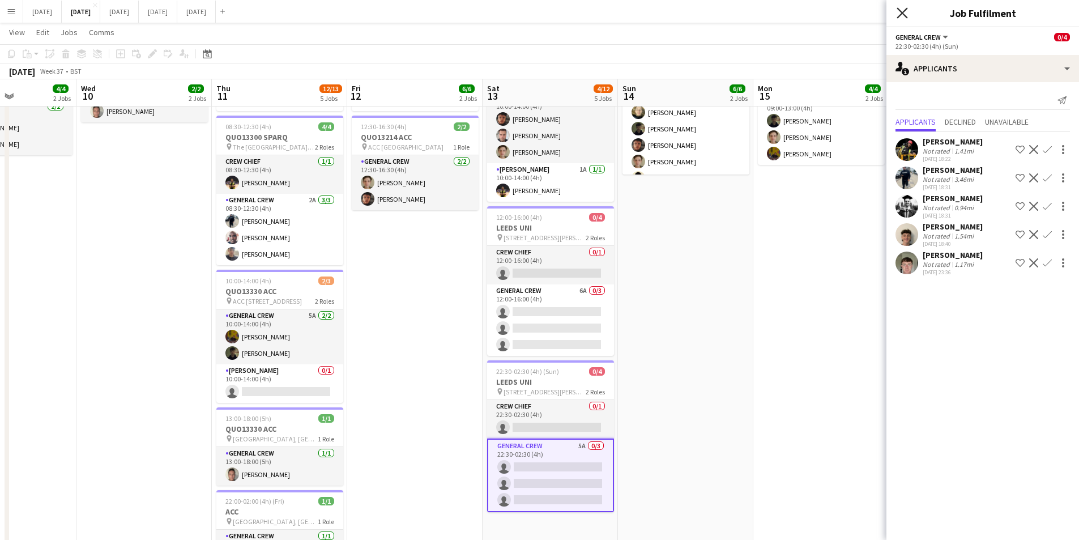
click at [902, 15] on icon "Close pop-in" at bounding box center [902, 12] width 11 height 11
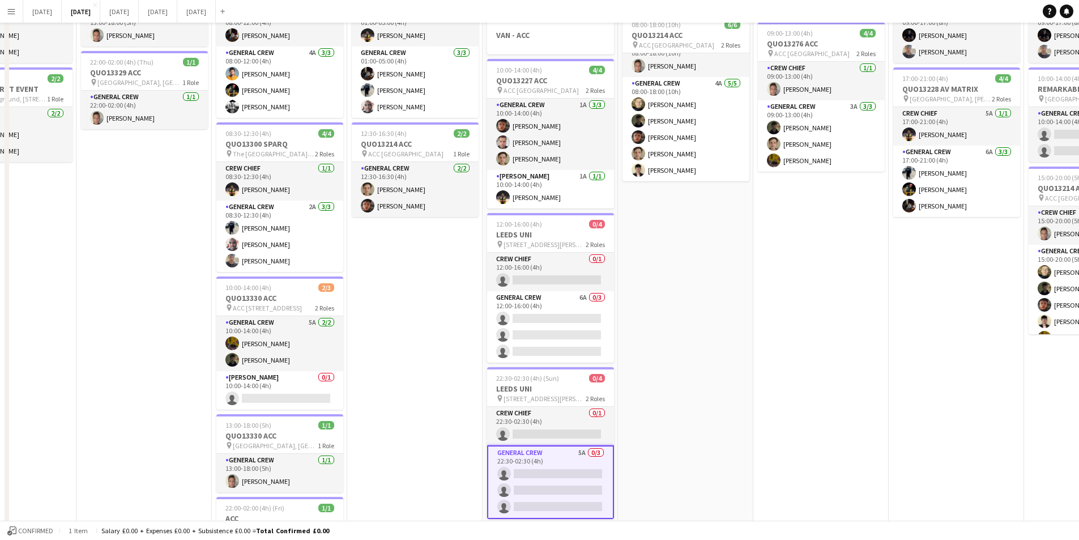
scroll to position [0, 0]
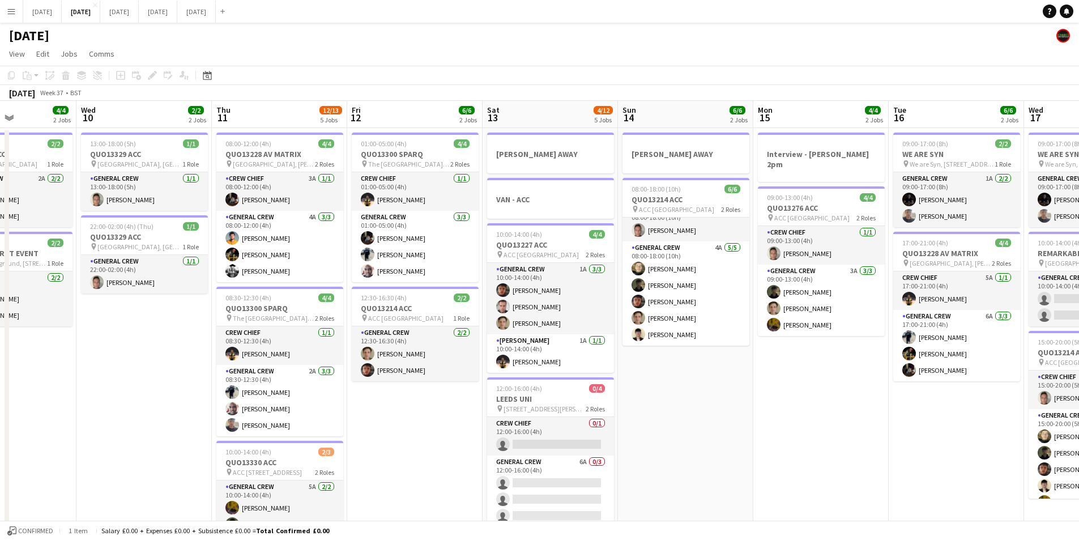
drag, startPoint x: 848, startPoint y: 413, endPoint x: 748, endPoint y: 448, distance: 106.1
click at [609, 382] on app-calendar-viewport "Sun 7 7/7 1 Job Mon 8 12/12 5 Jobs Tue 9 4/4 2 Jobs Wed 10 2/2 2 Jobs Thu 11 12…" at bounding box center [539, 450] width 1079 height 699
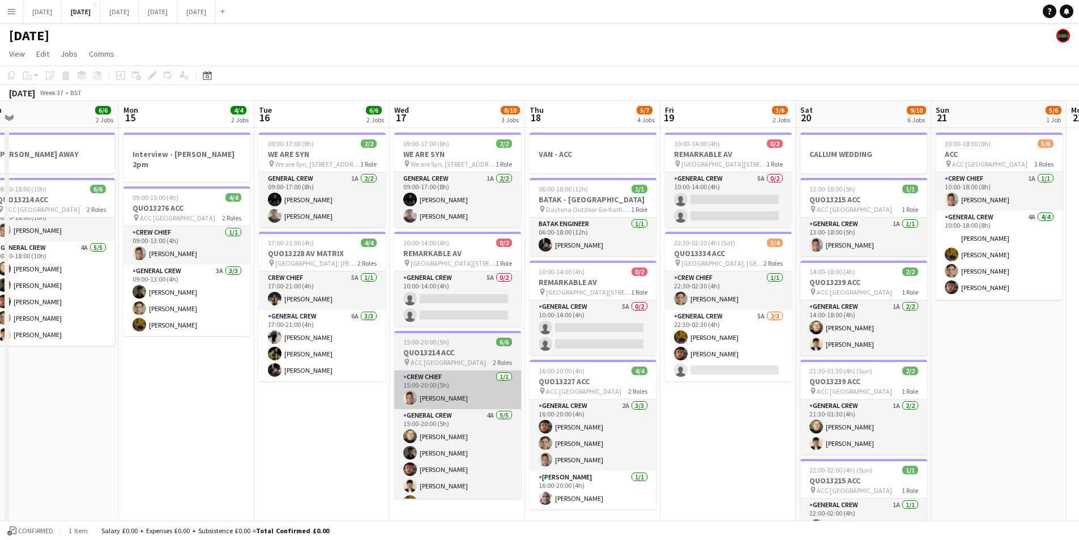
scroll to position [0, 399]
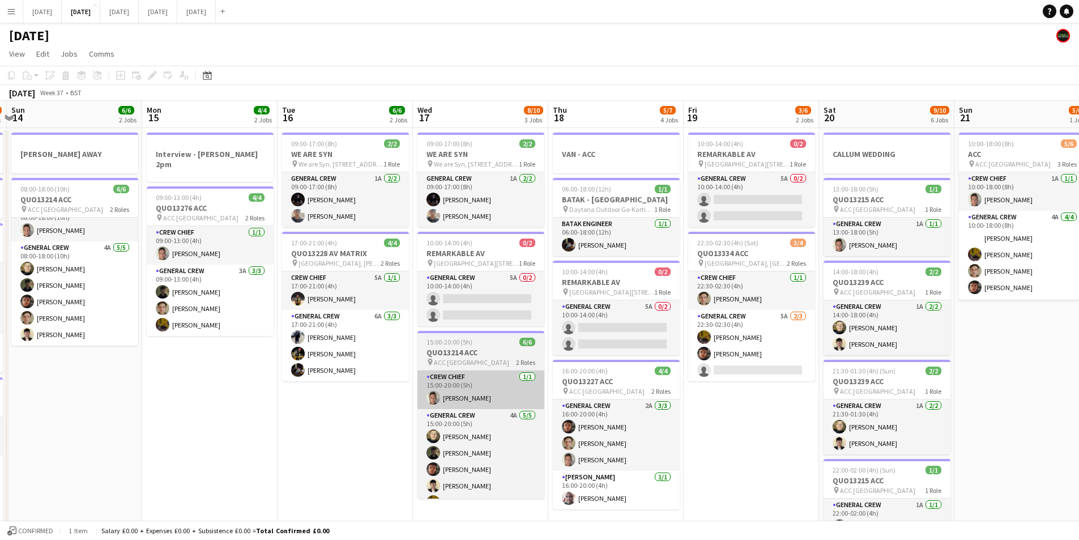
drag, startPoint x: 754, startPoint y: 449, endPoint x: 417, endPoint y: 396, distance: 341.3
click at [406, 404] on app-calendar-viewport "Thu 11 12/13 5 Jobs Fri 12 6/6 2 Jobs Sat 13 4/12 5 Jobs Sun 14 6/6 2 Jobs Mon …" at bounding box center [539, 450] width 1079 height 699
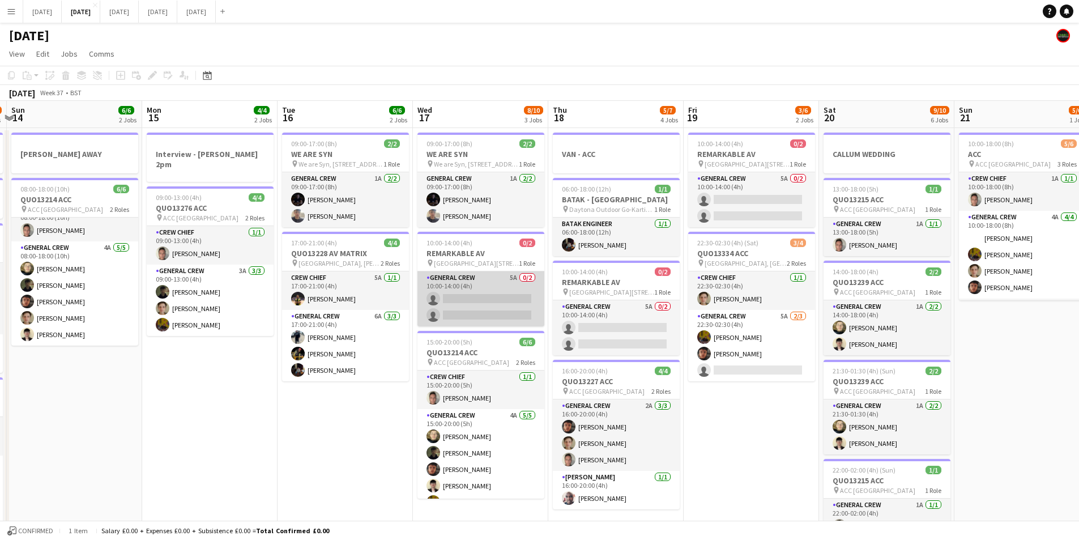
click at [494, 304] on app-card-role "General Crew 5A 0/2 10:00-14:00 (4h) single-neutral-actions single-neutral-acti…" at bounding box center [481, 298] width 127 height 55
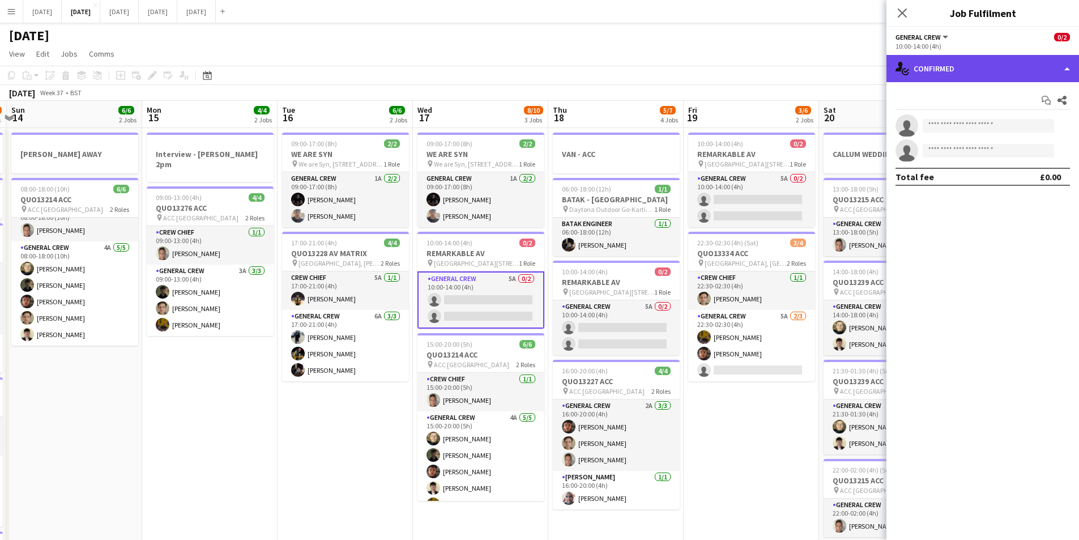
click at [991, 73] on div "single-neutral-actions-check-2 Confirmed" at bounding box center [983, 68] width 193 height 27
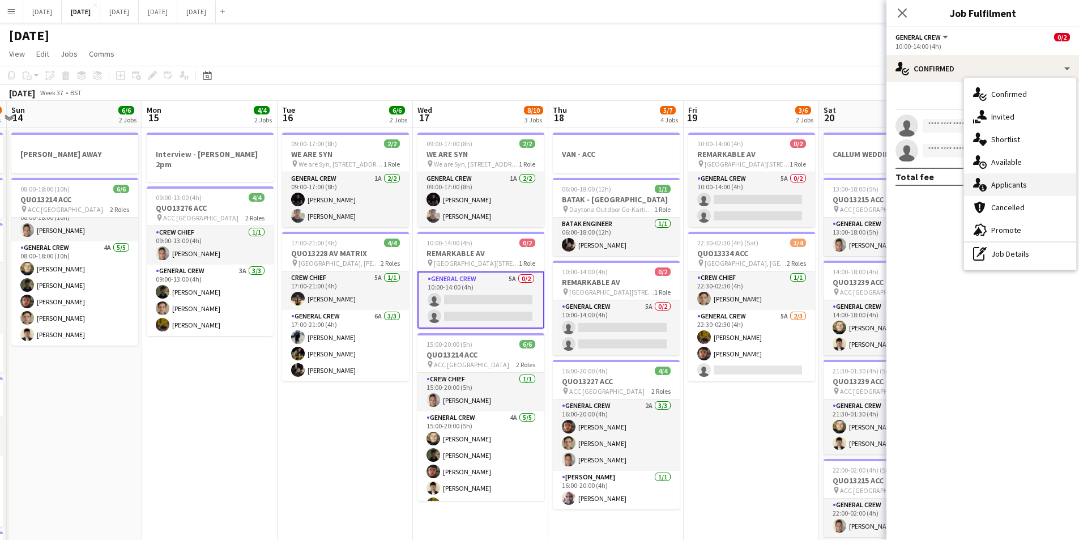
click at [1030, 186] on div "single-neutral-actions-information Applicants" at bounding box center [1020, 184] width 112 height 23
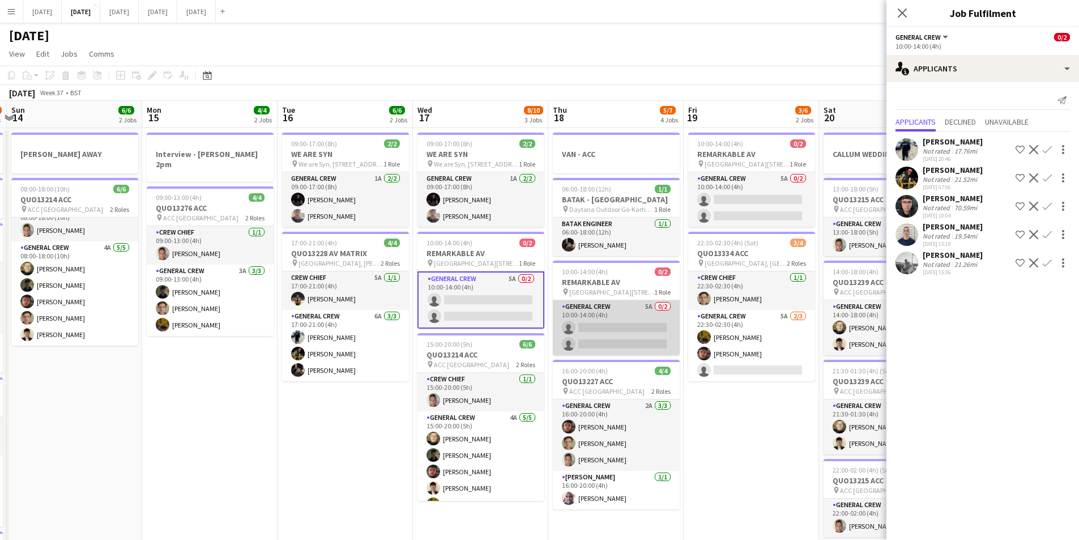
click at [633, 334] on app-card-role "General Crew 5A 0/2 10:00-14:00 (4h) single-neutral-actions single-neutral-acti…" at bounding box center [616, 327] width 127 height 55
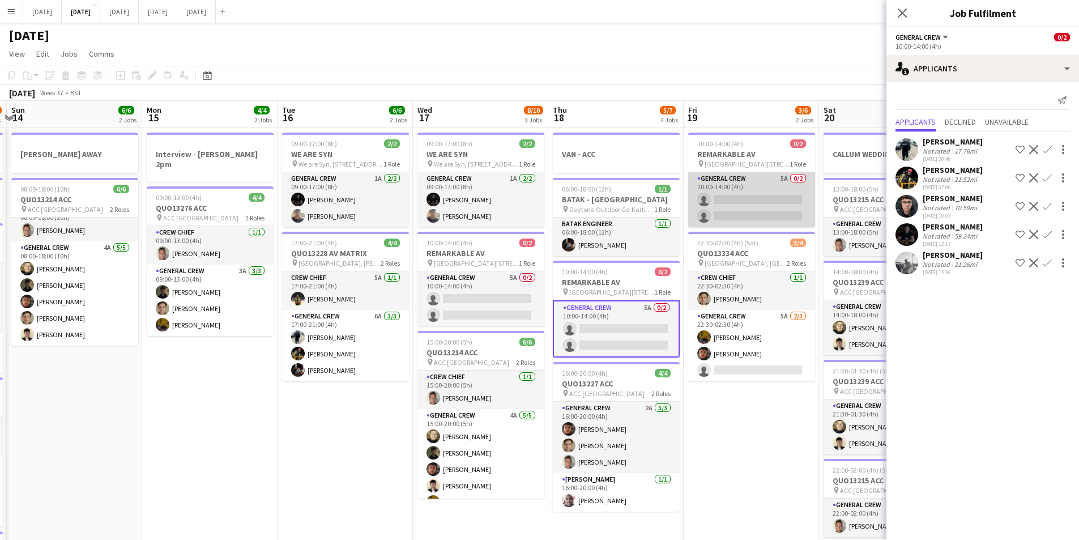
click at [763, 203] on app-card-role "General Crew 5A 0/2 10:00-14:00 (4h) single-neutral-actions single-neutral-acti…" at bounding box center [751, 199] width 127 height 55
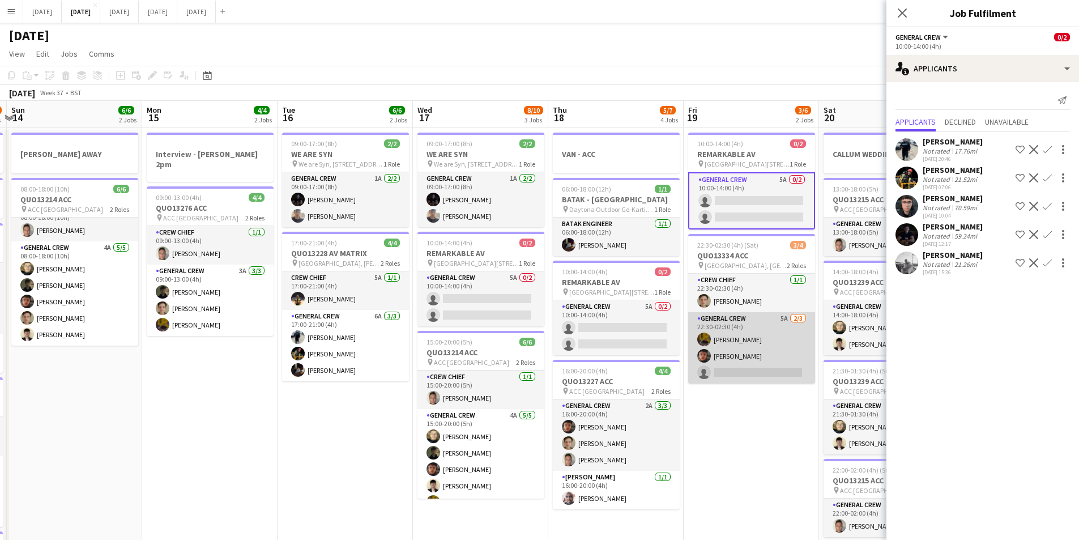
click at [760, 363] on app-card-role "General Crew 5A [DATE] 22:30-02:30 (4h) [PERSON_NAME] [PERSON_NAME] single-neut…" at bounding box center [751, 347] width 127 height 71
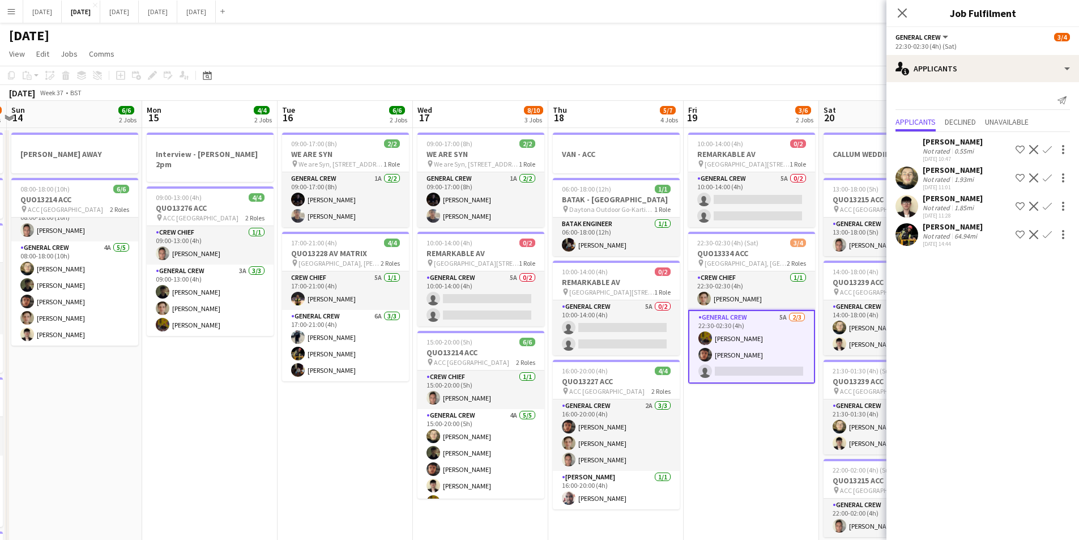
scroll to position [0, 406]
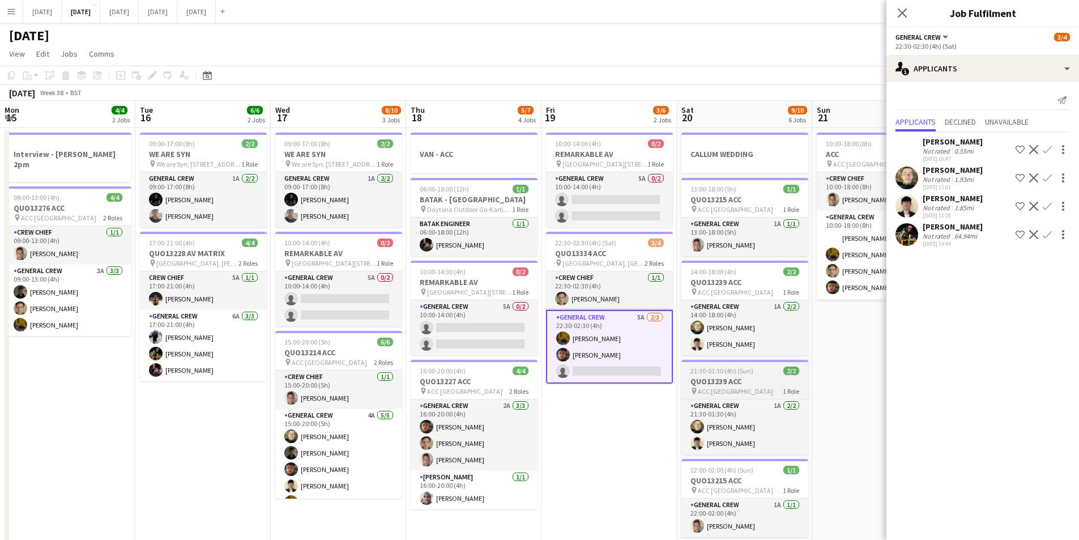
drag, startPoint x: 761, startPoint y: 422, endPoint x: 749, endPoint y: 396, distance: 28.4
click at [619, 413] on app-calendar-viewport "Fri 12 6/6 2 Jobs Sat 13 4/12 5 Jobs Sun 14 6/6 2 Jobs Mon 15 4/4 2 Jobs Tue 16…" at bounding box center [539, 450] width 1079 height 699
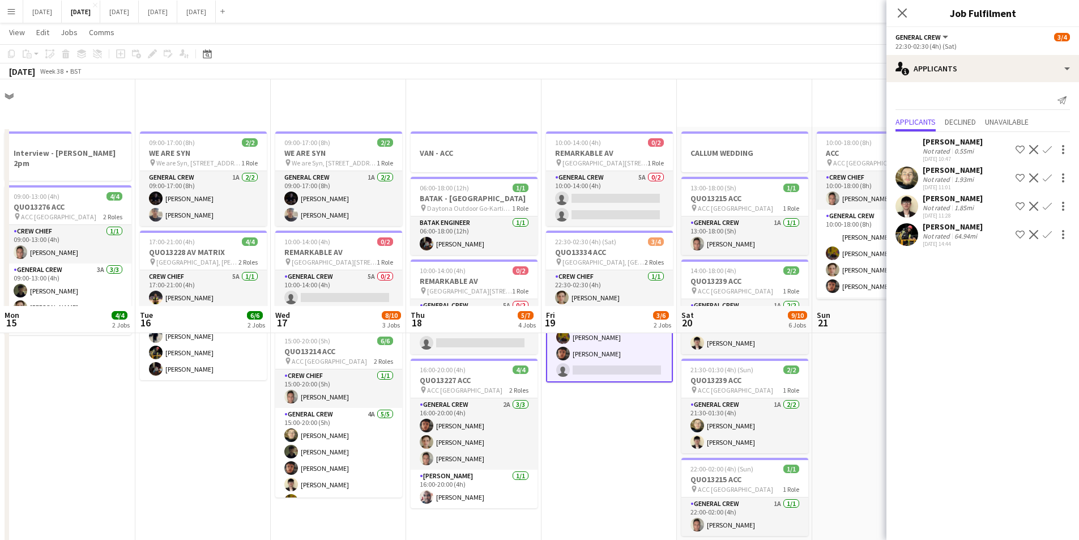
scroll to position [227, 0]
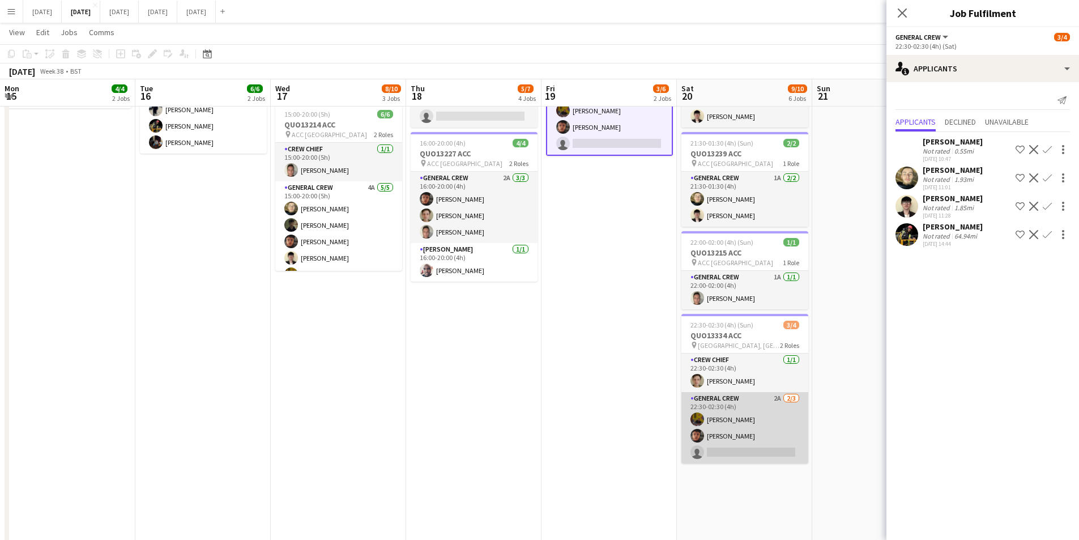
click at [738, 425] on app-card-role "General Crew 2A [DATE] 22:30-02:30 (4h) [PERSON_NAME] [PERSON_NAME] single-neut…" at bounding box center [745, 427] width 127 height 71
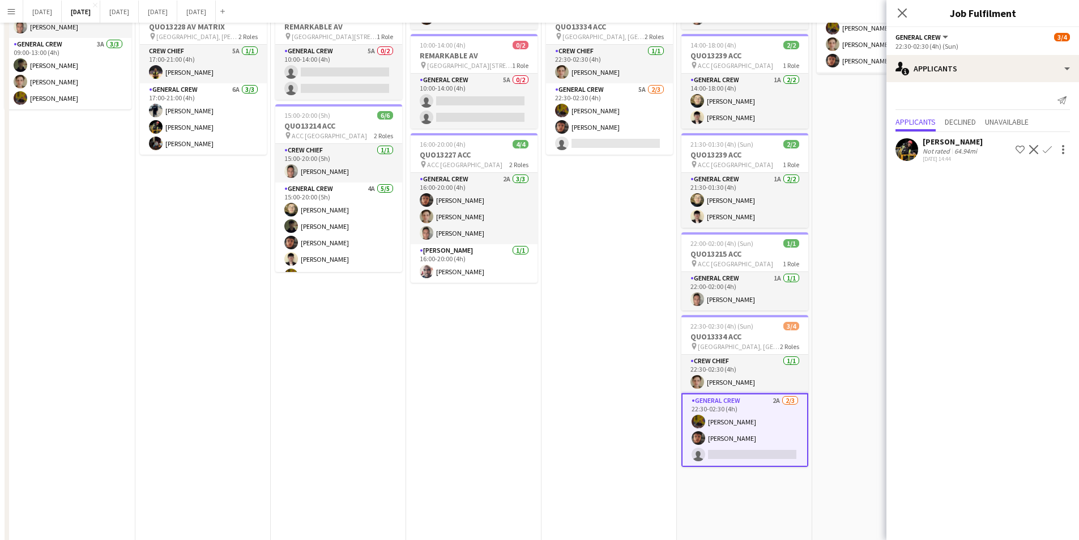
scroll to position [0, 0]
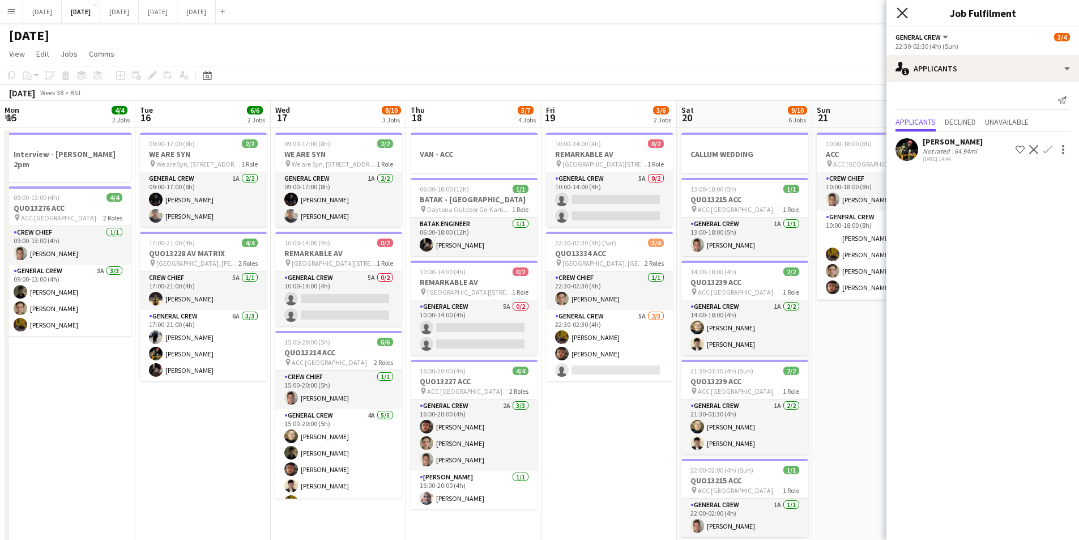
click at [900, 16] on icon at bounding box center [902, 12] width 11 height 11
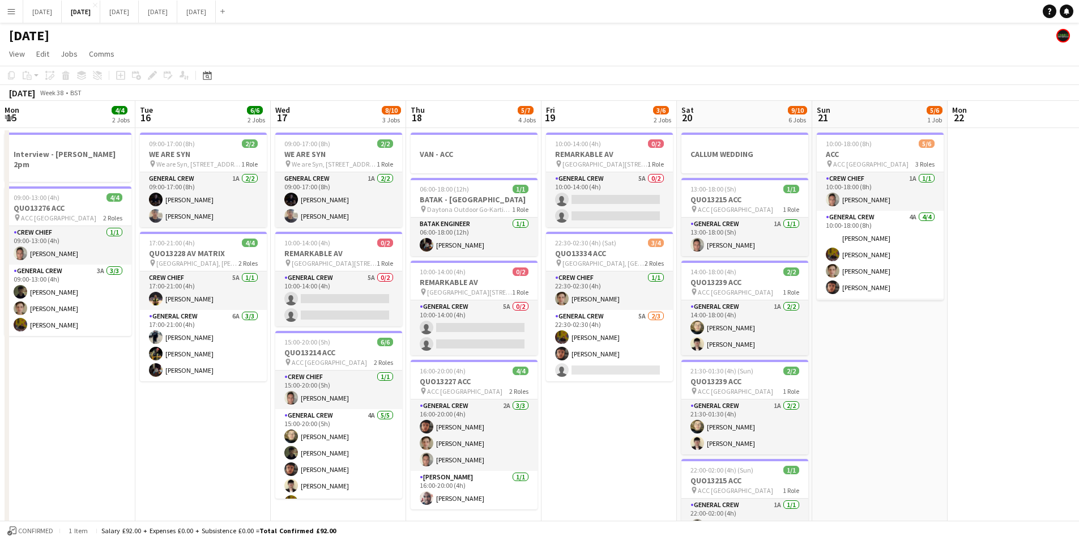
drag, startPoint x: 870, startPoint y: 307, endPoint x: 827, endPoint y: 298, distance: 44.0
click at [827, 299] on app-calendar-viewport "Fri 12 6/6 2 Jobs Sat 13 4/12 5 Jobs Sun 14 6/6 2 Jobs Mon 15 4/4 2 Jobs Tue 16…" at bounding box center [539, 450] width 1079 height 699
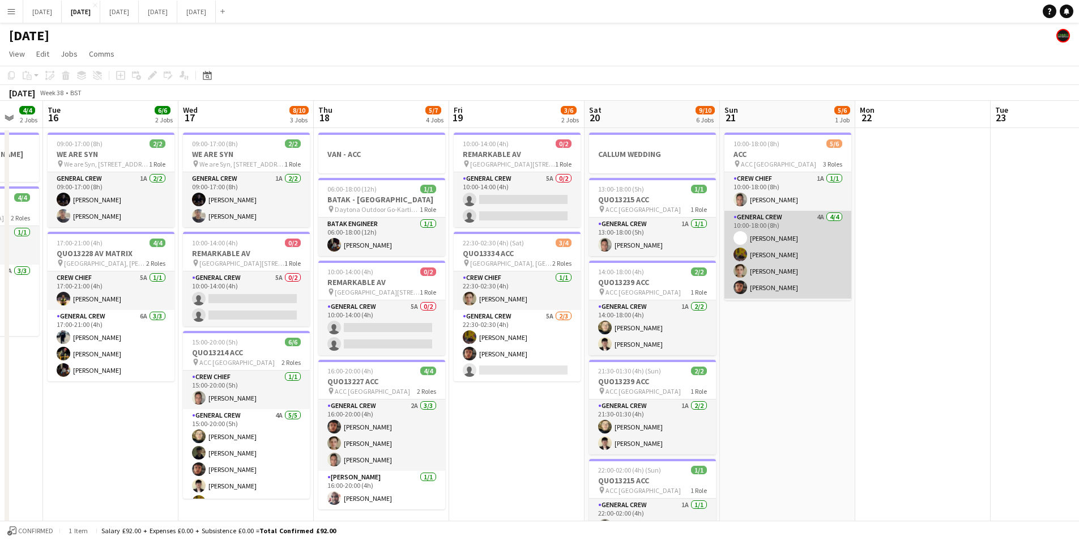
scroll to position [37, 0]
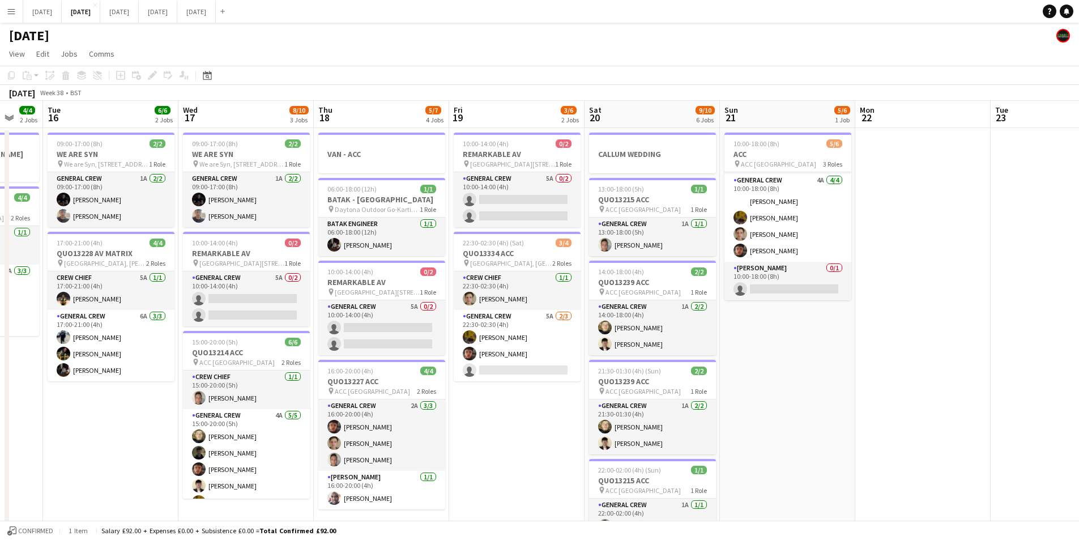
drag, startPoint x: 842, startPoint y: 346, endPoint x: 621, endPoint y: 291, distance: 228.1
click at [607, 287] on app-calendar-viewport "Sat 13 4/12 5 Jobs Sun 14 6/6 2 Jobs Mon 15 4/4 2 Jobs Tue 16 6/6 2 Jobs Wed 17…" at bounding box center [539, 450] width 1079 height 699
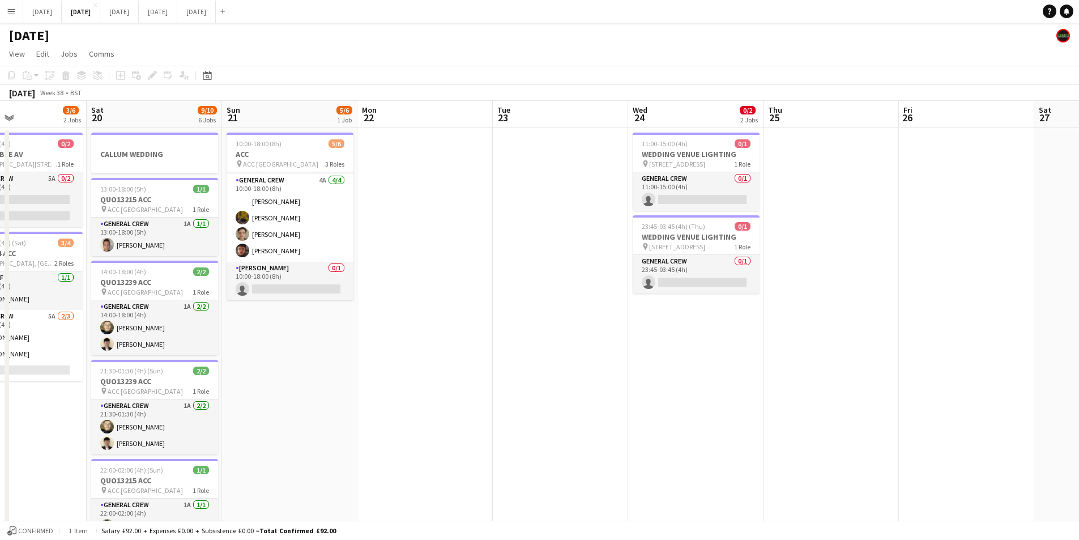
drag, startPoint x: 568, startPoint y: 301, endPoint x: 631, endPoint y: 308, distance: 63.8
click at [543, 292] on app-calendar-viewport "Mon 15 4/4 2 Jobs Tue 16 6/6 2 Jobs Wed 17 8/10 3 Jobs Thu 18 5/7 4 Jobs Fri 19…" at bounding box center [539, 450] width 1079 height 699
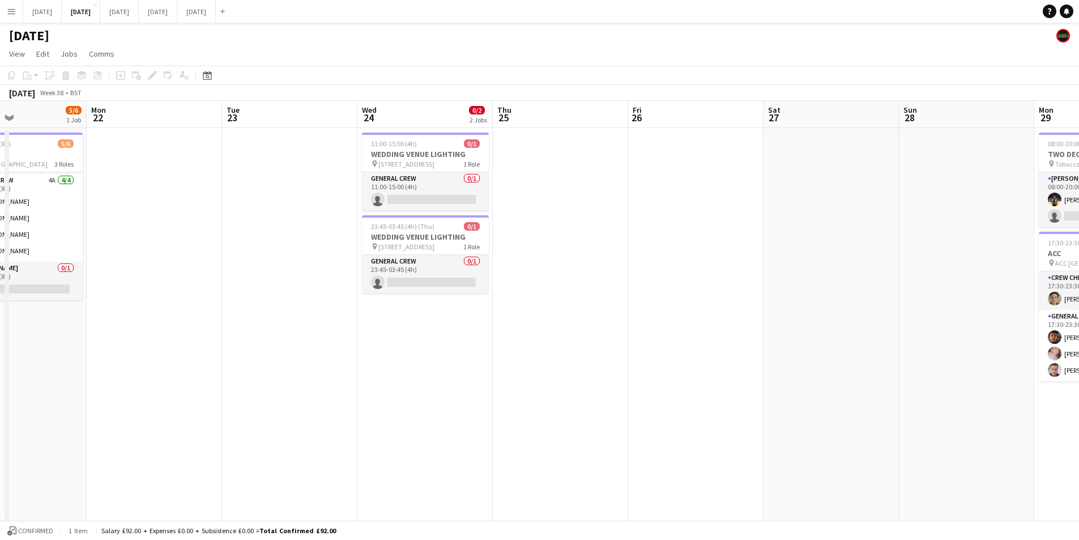
click at [486, 293] on app-calendar-viewport "Wed 17 8/10 3 Jobs Thu 18 5/7 4 Jobs Fri 19 3/6 2 Jobs Sat 20 9/10 6 Jobs Sun 2…" at bounding box center [539, 450] width 1079 height 699
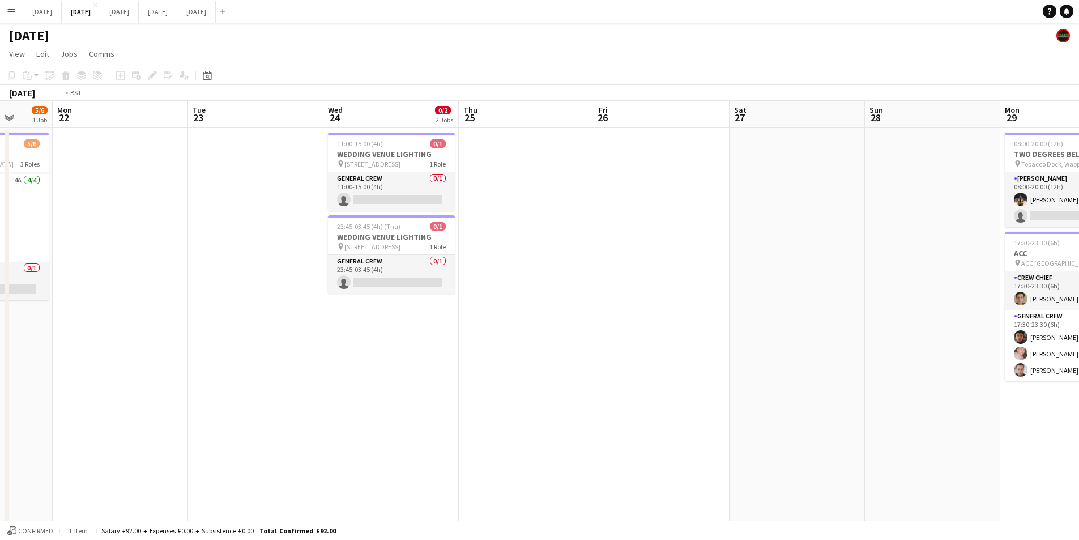
drag, startPoint x: 744, startPoint y: 354, endPoint x: 412, endPoint y: 318, distance: 334.5
click at [412, 318] on app-calendar-viewport "Fri 19 3/6 2 Jobs Sat 20 9/10 6 Jobs Sun 21 5/6 1 Job Mon 22 Tue 23 Wed 24 0/2 …" at bounding box center [539, 450] width 1079 height 699
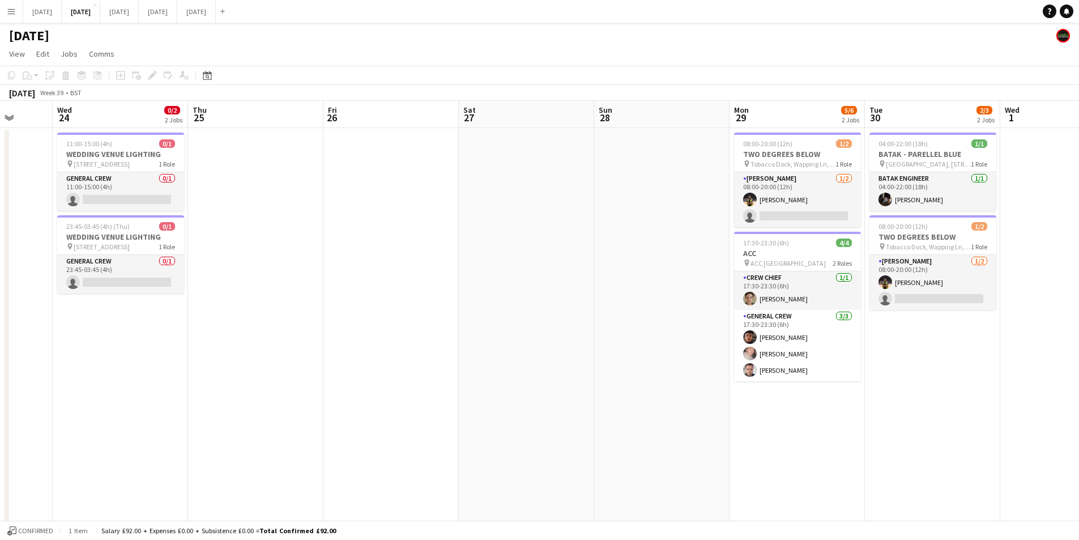
scroll to position [0, 415]
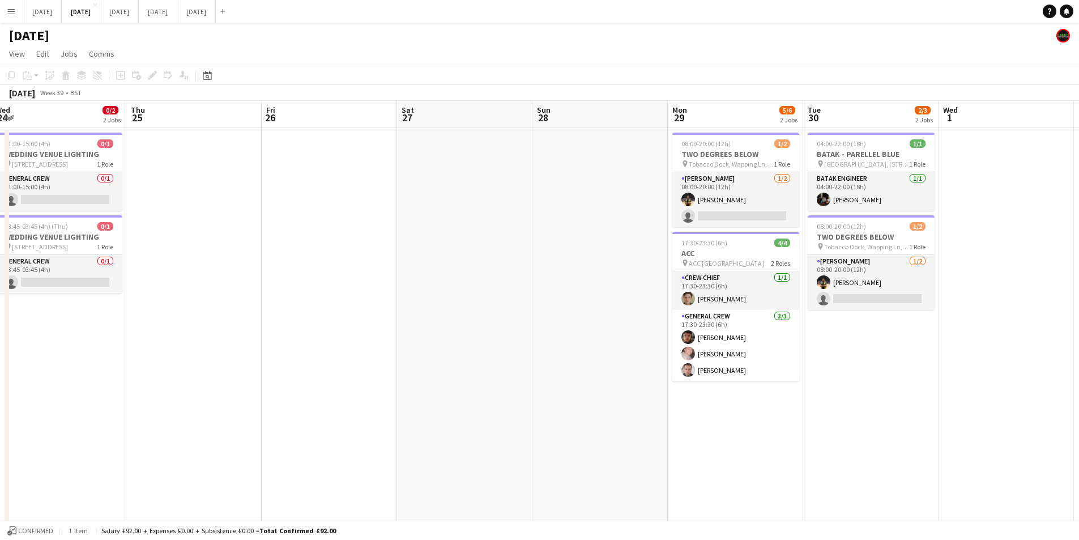
drag, startPoint x: 432, startPoint y: 342, endPoint x: 714, endPoint y: 308, distance: 283.7
click at [833, 309] on app-calendar-viewport "Sun 21 5/6 1 Job Mon 22 Tue 23 Wed 24 0/2 2 Jobs Thu 25 Fri 26 Sat 27 Sun 28 Mo…" at bounding box center [539, 450] width 1079 height 699
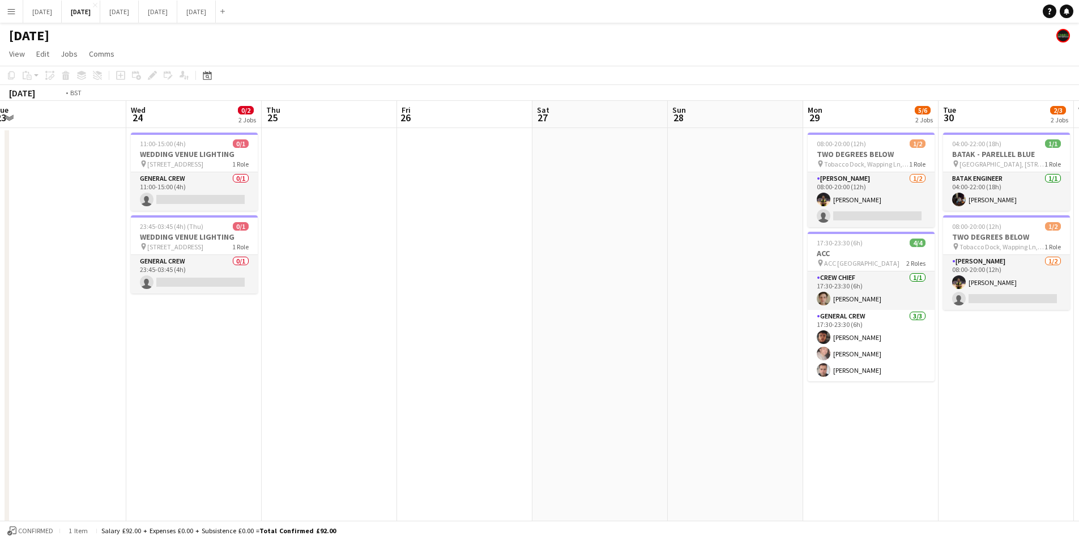
click at [846, 304] on app-calendar-viewport "Sat 20 9/10 6 Jobs Sun 21 5/6 1 Job Mon 22 Tue 23 Wed 24 0/2 2 Jobs Thu 25 Fri …" at bounding box center [539, 450] width 1079 height 699
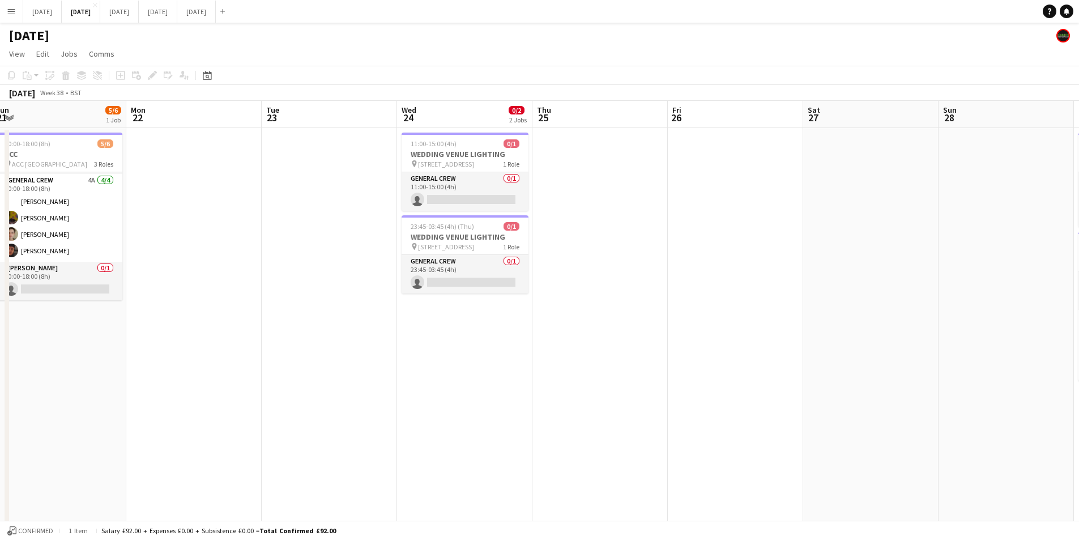
scroll to position [0, 52]
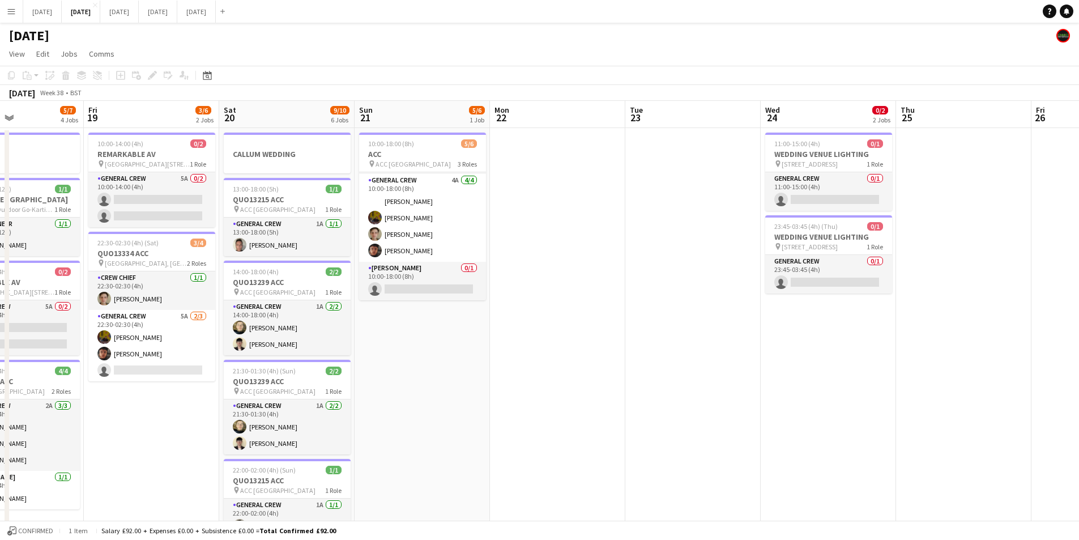
drag, startPoint x: 577, startPoint y: 335, endPoint x: 777, endPoint y: 271, distance: 210.0
click at [740, 291] on app-calendar-viewport "Thu 18 5/7 4 Jobs Fri 19 3/6 2 Jobs Sat 20 9/10 6 Jobs Sun 21 5/6 1 Job Mon 22 …" at bounding box center [539, 450] width 1079 height 699
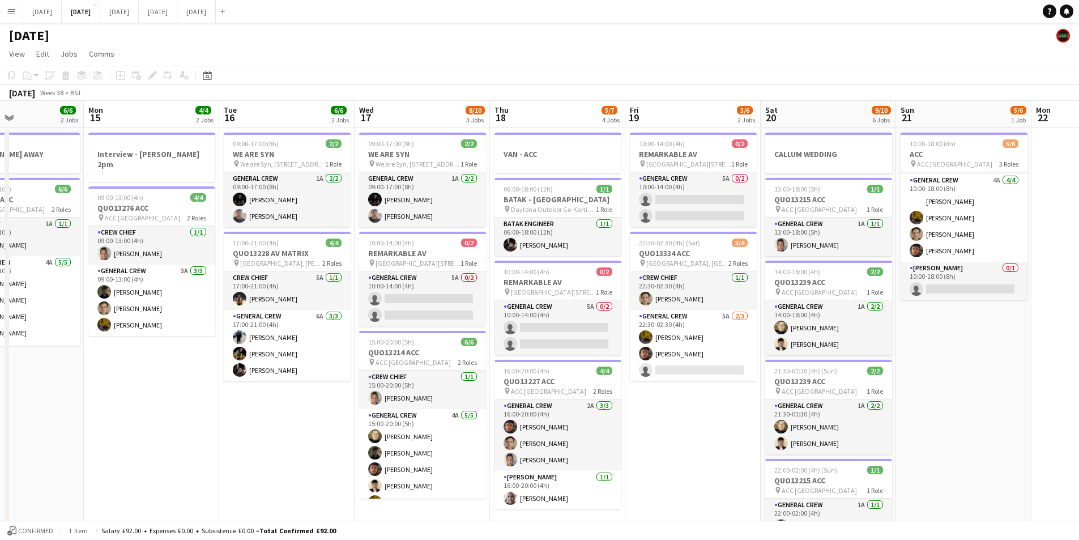
drag, startPoint x: 596, startPoint y: 300, endPoint x: 672, endPoint y: 266, distance: 83.9
click at [712, 279] on app-calendar-viewport "Sun 14 6/6 2 Jobs Mon 15 4/4 2 Jobs Tue 16 6/6 2 Jobs Wed 17 8/10 3 Jobs Thu 18…" at bounding box center [539, 450] width 1079 height 699
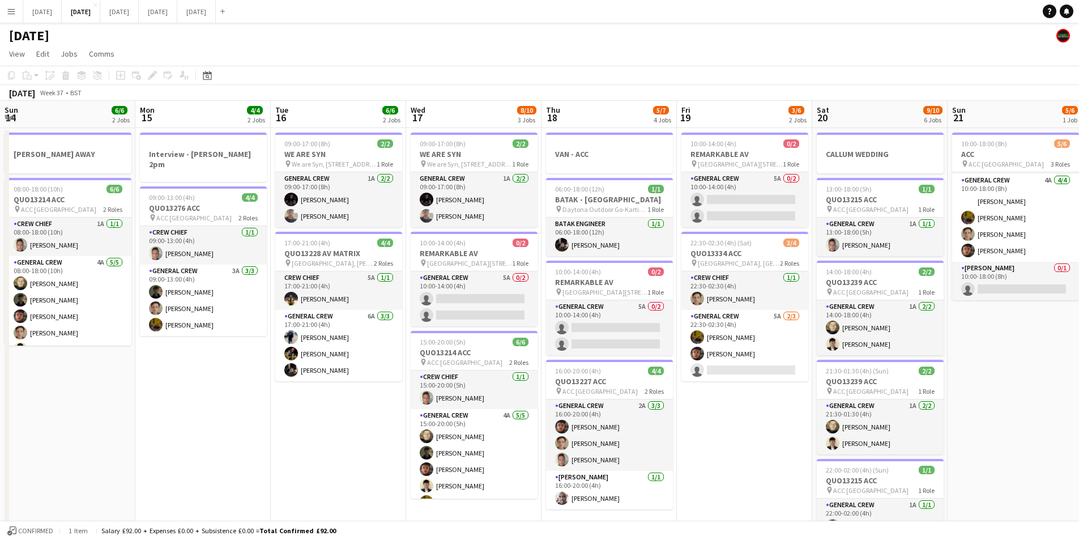
click at [604, 319] on app-calendar-viewport "Fri 12 6/6 2 Jobs Sat 13 4/12 5 Jobs Sun 14 6/6 2 Jobs Mon 15 4/4 2 Jobs Tue 16…" at bounding box center [539, 450] width 1079 height 699
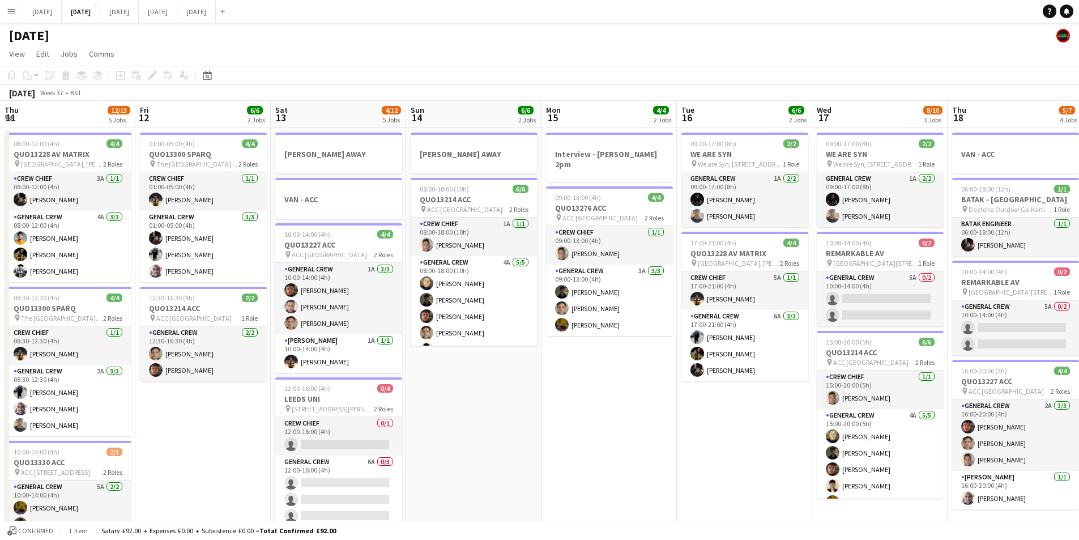
scroll to position [0, 242]
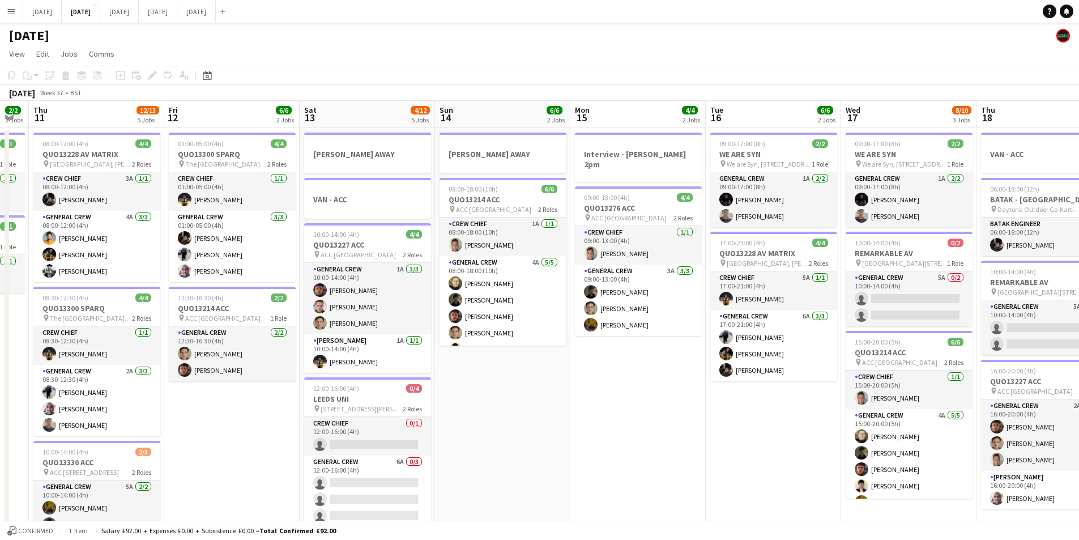
drag, startPoint x: 479, startPoint y: 393, endPoint x: 742, endPoint y: 354, distance: 265.7
click at [739, 359] on app-calendar-viewport "Tue 9 4/4 2 Jobs Wed 10 2/2 2 Jobs Thu 11 12/13 5 Jobs Fri 12 6/6 2 Jobs Sat 13…" at bounding box center [539, 450] width 1079 height 699
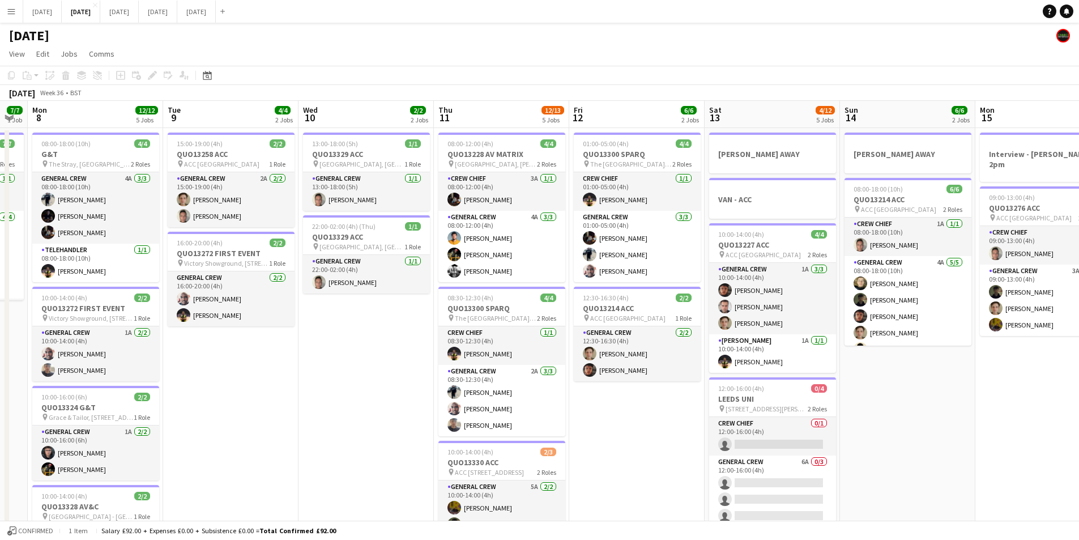
drag, startPoint x: 342, startPoint y: 357, endPoint x: 631, endPoint y: 359, distance: 288.9
click at [631, 359] on app-calendar-viewport "Fri 5 14/14 3 Jobs Sat 6 15/15 5 Jobs Sun 7 7/7 1 Job Mon 8 12/12 5 Jobs Tue 9 …" at bounding box center [539, 450] width 1079 height 699
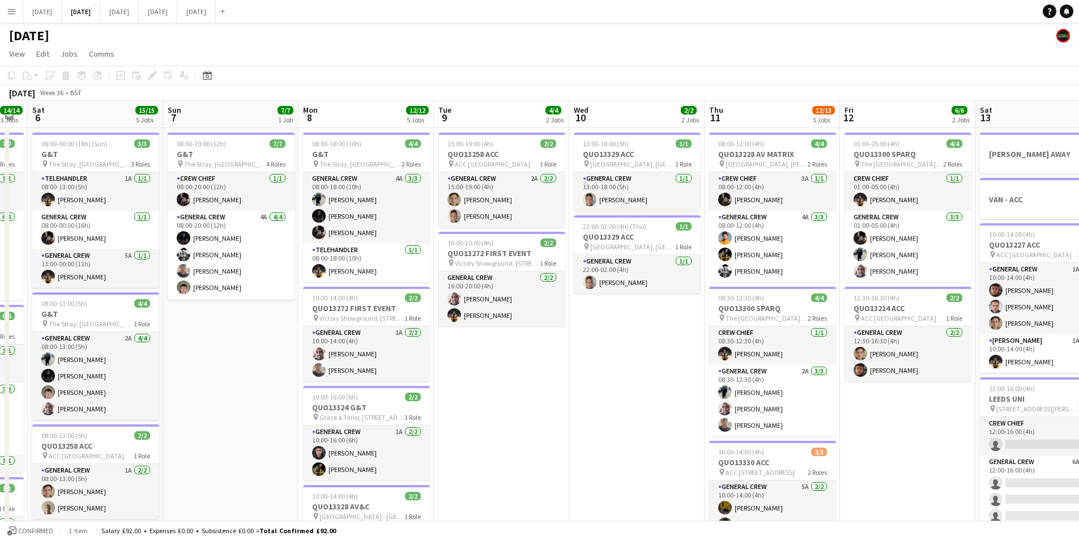
scroll to position [0, 360]
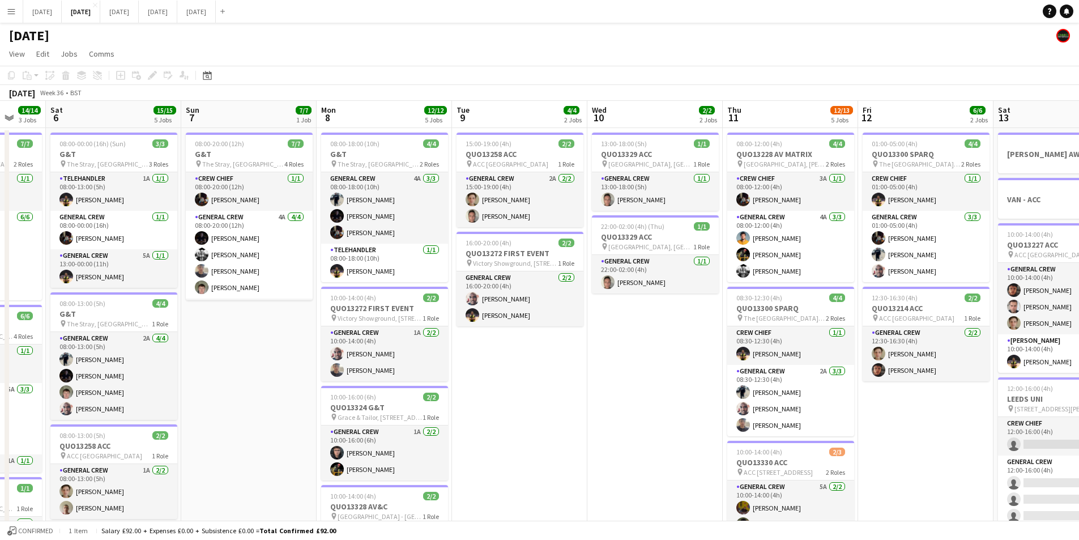
drag, startPoint x: 345, startPoint y: 392, endPoint x: 623, endPoint y: 395, distance: 278.2
click at [623, 395] on app-calendar-viewport "Wed 3 16/16 3 Jobs Thu 4 20/20 5 Jobs Fri 5 14/14 3 Jobs Sat 6 15/15 5 Jobs Sun…" at bounding box center [539, 450] width 1079 height 699
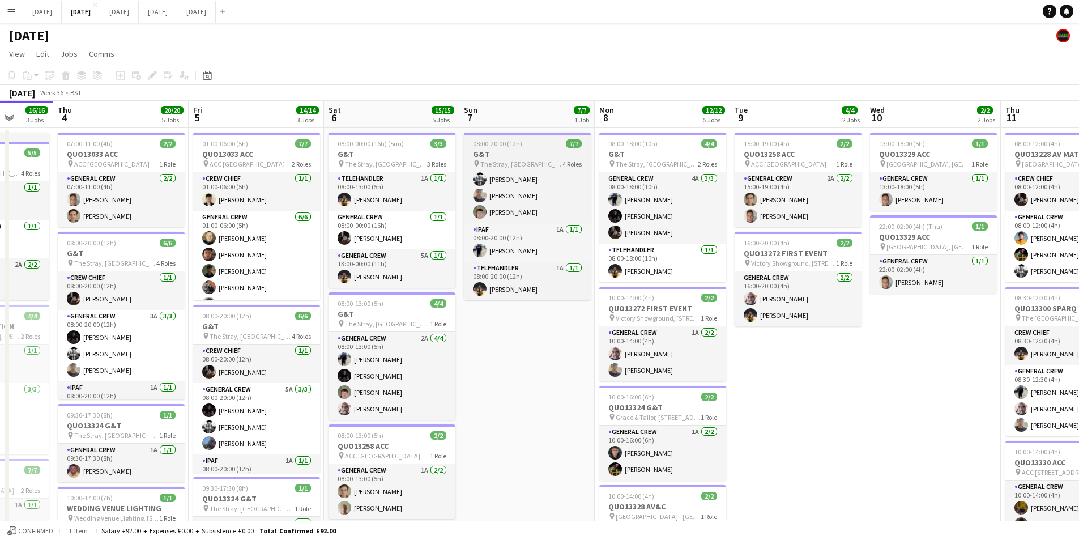
scroll to position [0, 0]
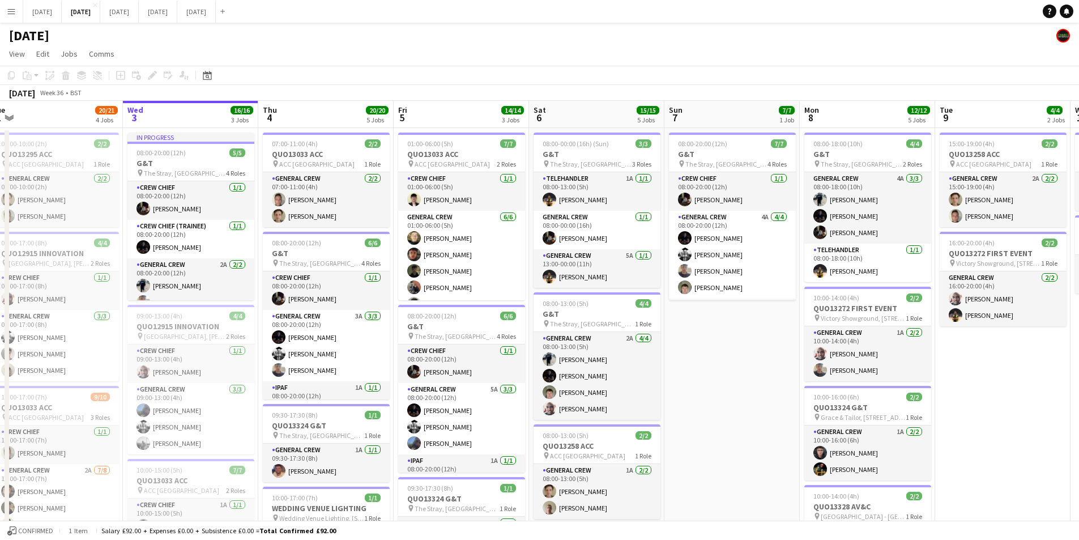
drag, startPoint x: 517, startPoint y: 355, endPoint x: 632, endPoint y: 306, distance: 124.9
click at [686, 347] on app-calendar-viewport "Sun 31 Mon 1 16/16 3 Jobs Tue 2 20/21 4 Jobs Wed 3 16/16 3 Jobs Thu 4 20/20 5 J…" at bounding box center [539, 450] width 1079 height 699
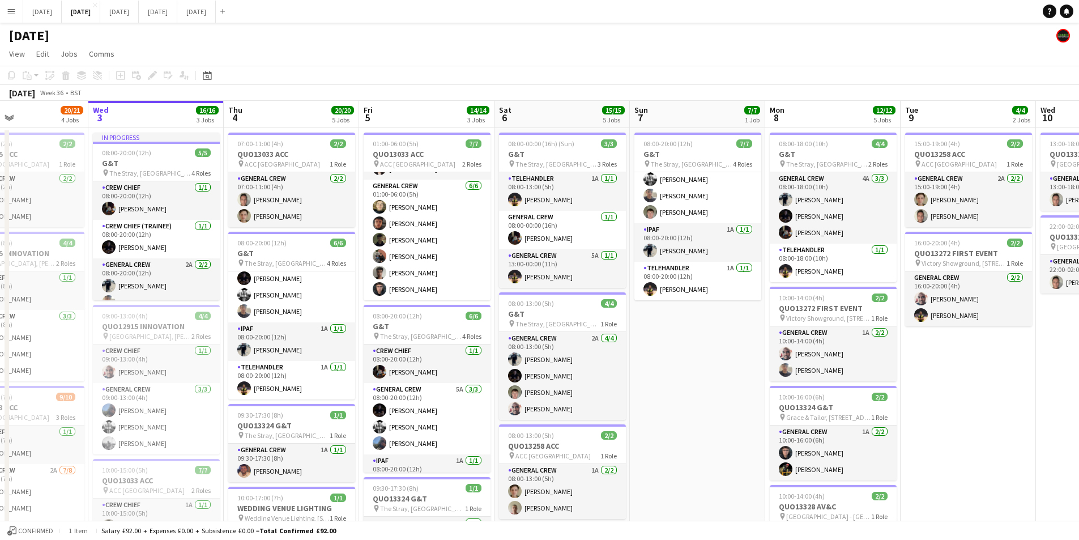
drag, startPoint x: 737, startPoint y: 380, endPoint x: 454, endPoint y: 347, distance: 284.5
click at [454, 347] on app-calendar-viewport "Sun 31 Mon 1 16/16 3 Jobs Tue 2 20/21 4 Jobs Wed 3 16/16 3 Jobs Thu 4 20/20 5 J…" at bounding box center [539, 450] width 1079 height 699
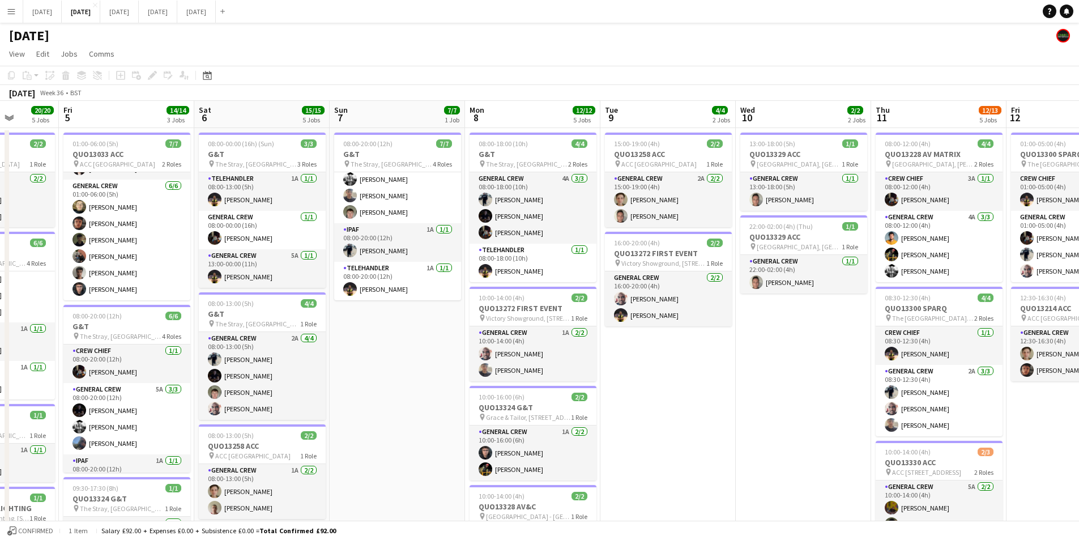
drag, startPoint x: 776, startPoint y: 385, endPoint x: 500, endPoint y: 353, distance: 277.2
click at [449, 350] on app-calendar-viewport "Tue 2 20/21 4 Jobs Wed 3 16/16 3 Jobs Thu 4 20/20 5 Jobs Fri 5 14/14 3 Jobs Sat…" at bounding box center [539, 450] width 1079 height 699
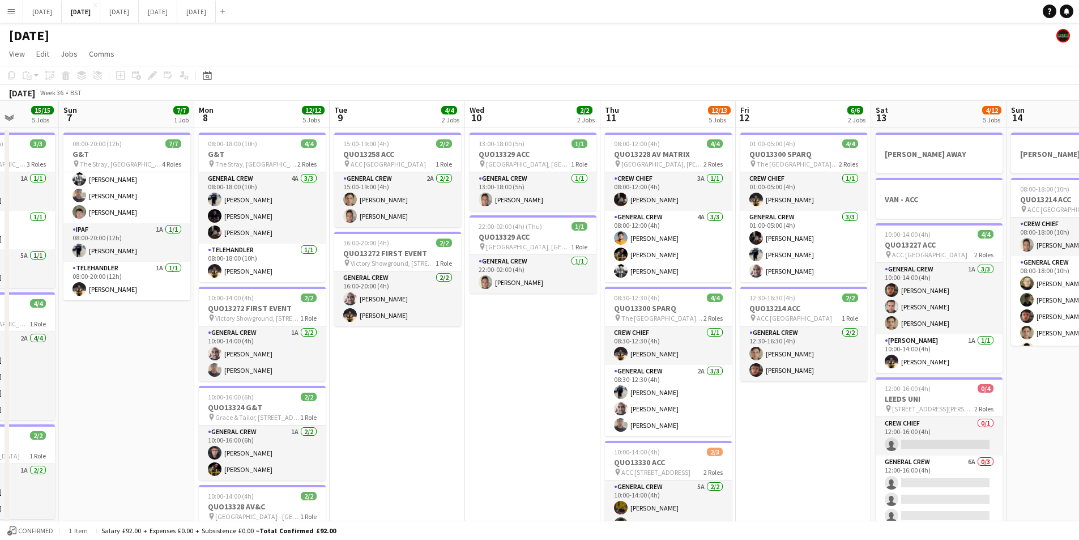
scroll to position [0, 403]
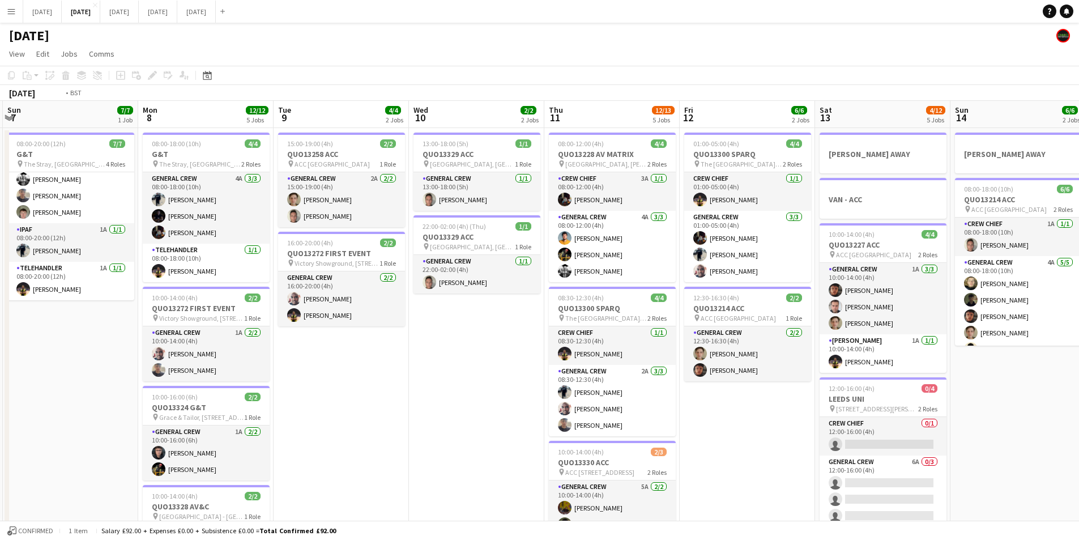
drag, startPoint x: 763, startPoint y: 425, endPoint x: 556, endPoint y: 372, distance: 213.9
click at [475, 380] on app-calendar-viewport "Thu 4 20/20 5 Jobs Fri 5 14/14 3 Jobs Sat 6 15/15 5 Jobs Sun 7 7/7 1 Job Mon 8 …" at bounding box center [539, 450] width 1079 height 699
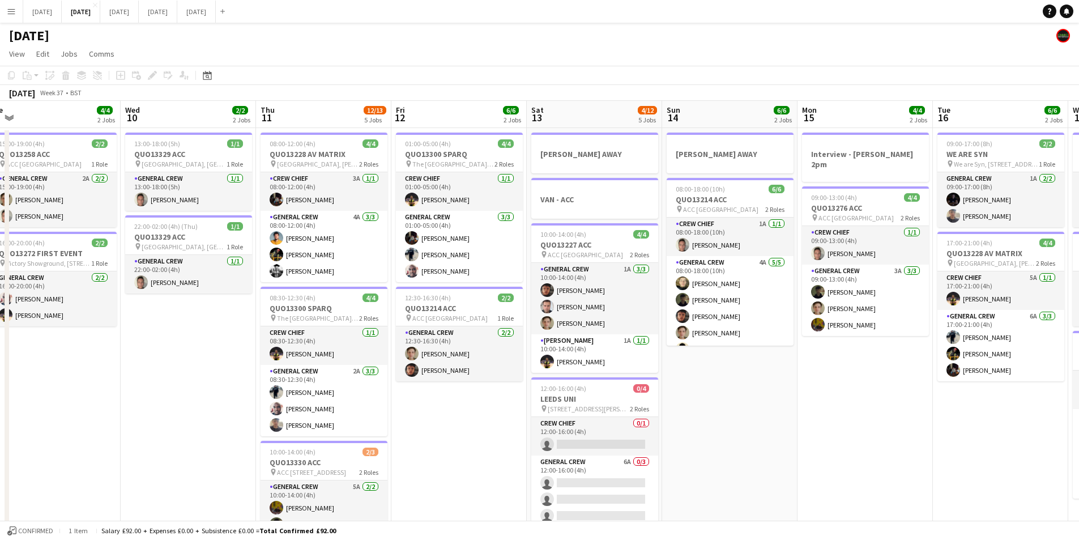
drag, startPoint x: 843, startPoint y: 404, endPoint x: 687, endPoint y: 403, distance: 155.8
click at [687, 403] on app-calendar-viewport "Sun 7 7/7 1 Job Mon 8 12/12 5 Jobs Tue 9 4/4 2 Jobs Wed 10 2/2 2 Jobs Thu 11 12…" at bounding box center [539, 450] width 1079 height 699
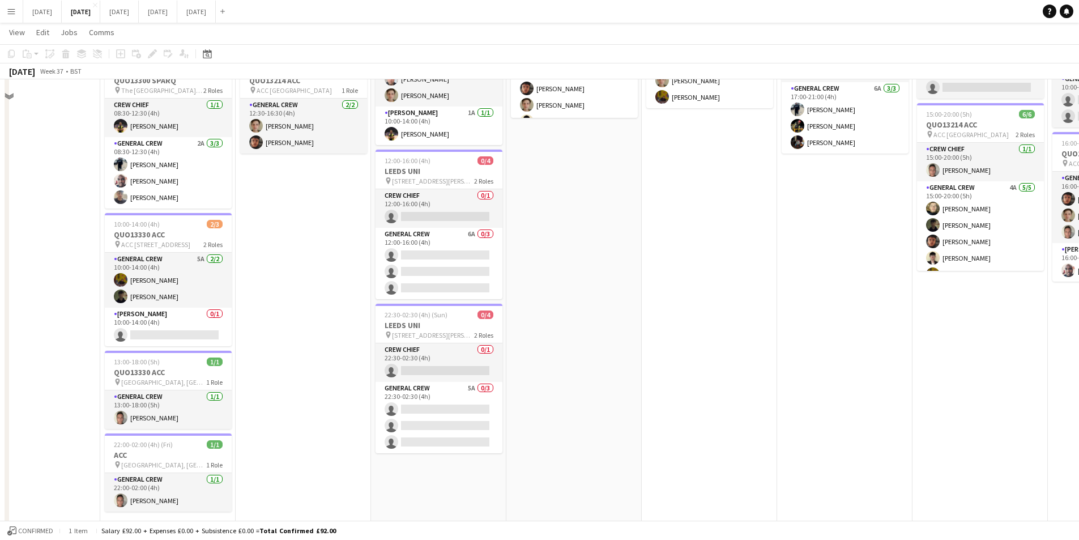
scroll to position [0, 0]
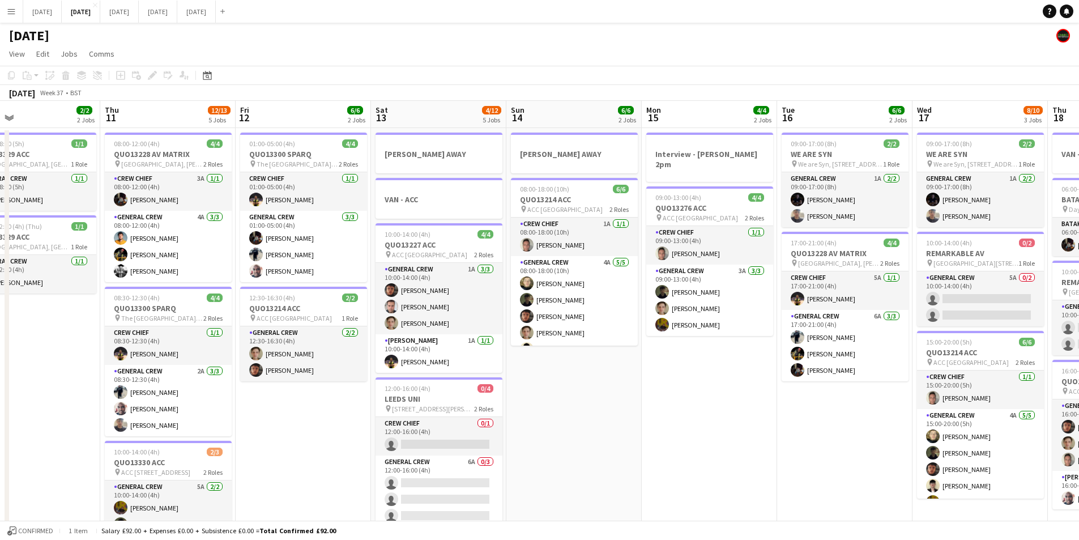
drag, startPoint x: 782, startPoint y: 431, endPoint x: 565, endPoint y: 399, distance: 218.8
click at [526, 399] on app-calendar-viewport "Sun 7 7/7 1 Job Mon 8 12/12 5 Jobs Tue 9 4/4 2 Jobs Wed 10 2/2 2 Jobs Thu 11 12…" at bounding box center [539, 450] width 1079 height 699
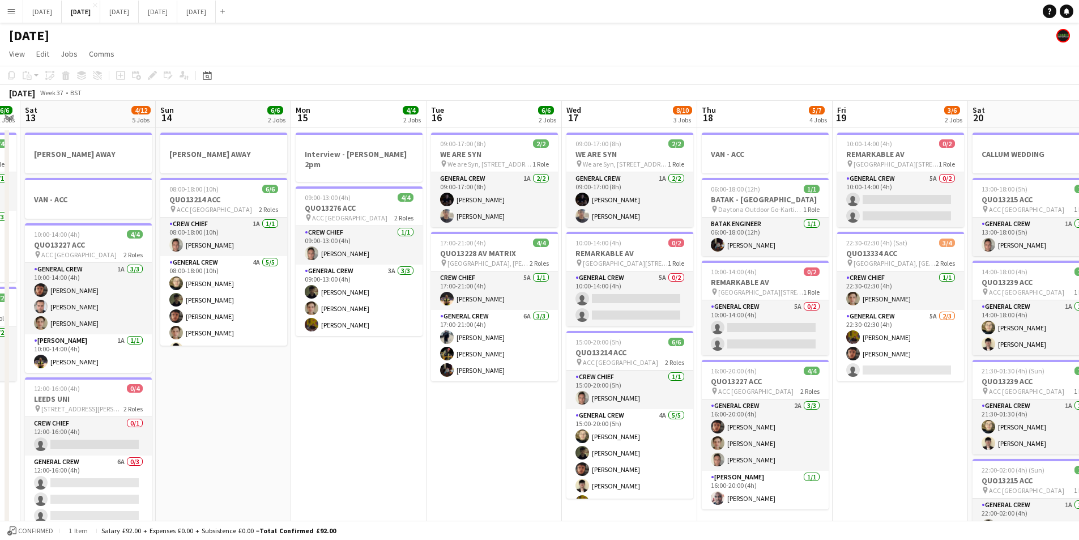
scroll to position [0, 438]
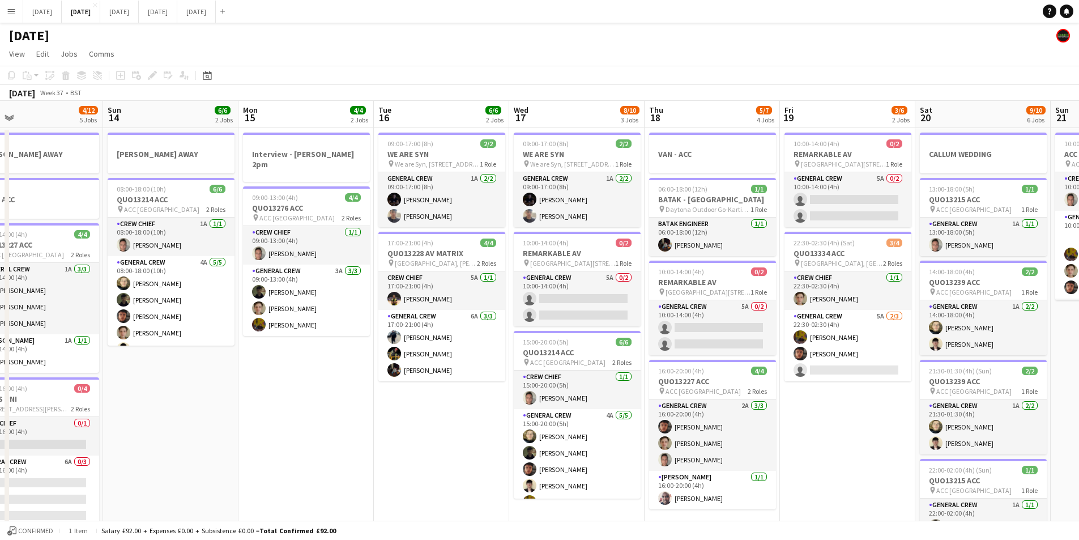
drag, startPoint x: 608, startPoint y: 428, endPoint x: 444, endPoint y: 423, distance: 164.4
click at [444, 423] on app-calendar-viewport "Wed 10 2/2 2 Jobs Thu 11 12/13 5 Jobs Fri 12 6/6 2 Jobs Sat 13 4/12 5 Jobs Sun …" at bounding box center [539, 450] width 1079 height 699
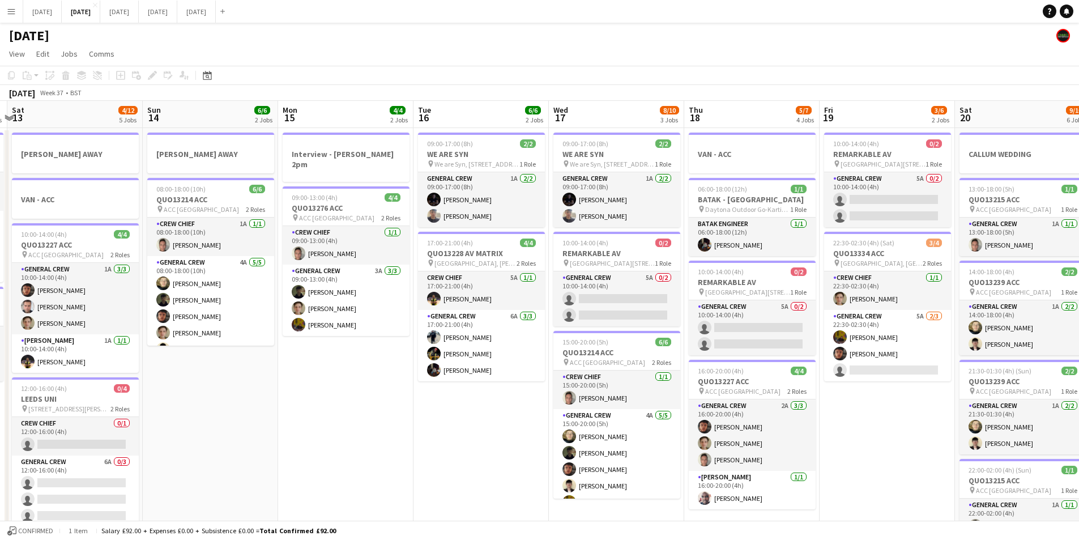
drag, startPoint x: 860, startPoint y: 424, endPoint x: 956, endPoint y: 405, distance: 97.8
click at [952, 411] on app-calendar-viewport "Wed 10 2/2 2 Jobs Thu 11 12/13 5 Jobs Fri 12 6/6 2 Jobs Sat 13 4/12 5 Jobs Sun …" at bounding box center [539, 450] width 1079 height 699
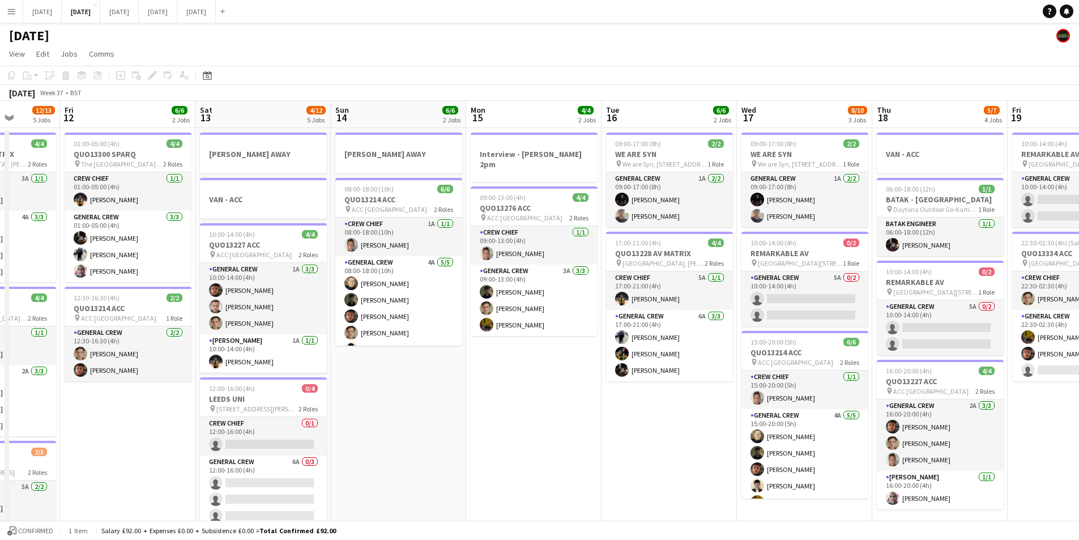
drag, startPoint x: 391, startPoint y: 472, endPoint x: 644, endPoint y: 444, distance: 254.2
click at [644, 444] on app-calendar-viewport "Tue 9 4/4 2 Jobs Wed 10 2/2 2 Jobs Thu 11 12/13 5 Jobs Fri 12 6/6 2 Jobs Sat 13…" at bounding box center [539, 450] width 1079 height 699
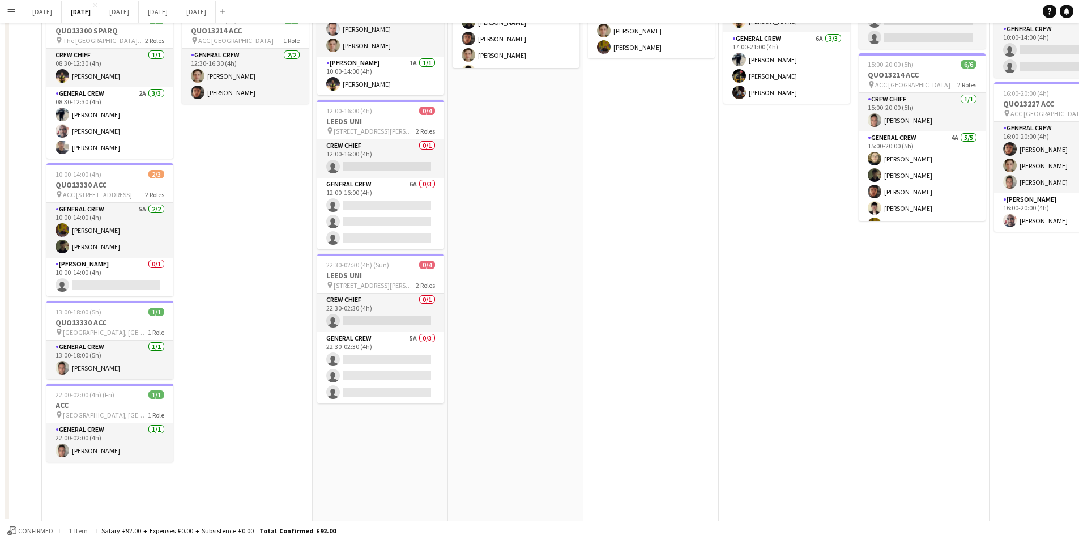
scroll to position [0, 0]
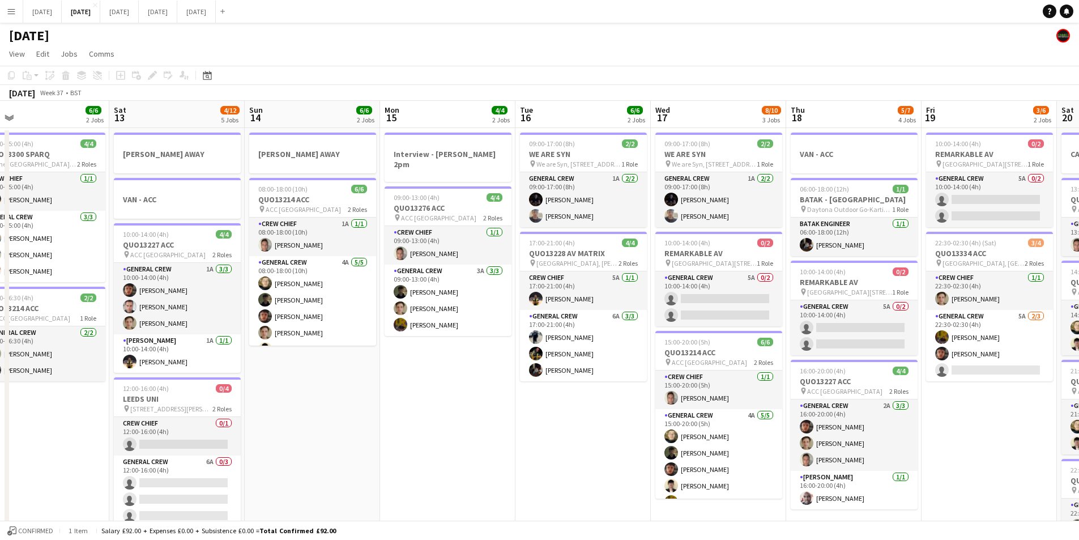
drag, startPoint x: 675, startPoint y: 432, endPoint x: 533, endPoint y: 411, distance: 144.3
click at [472, 395] on app-calendar-viewport "Tue 9 4/4 2 Jobs Wed 10 2/2 2 Jobs Thu 11 12/13 5 Jobs Fri 12 6/6 2 Jobs Sat 13…" at bounding box center [539, 450] width 1079 height 699
drag, startPoint x: 579, startPoint y: 429, endPoint x: 404, endPoint y: 396, distance: 178.1
click at [404, 396] on app-calendar-viewport "Tue 9 4/4 2 Jobs Wed 10 2/2 2 Jobs Thu 11 12/13 5 Jobs Fri 12 6/6 2 Jobs Sat 13…" at bounding box center [539, 450] width 1079 height 699
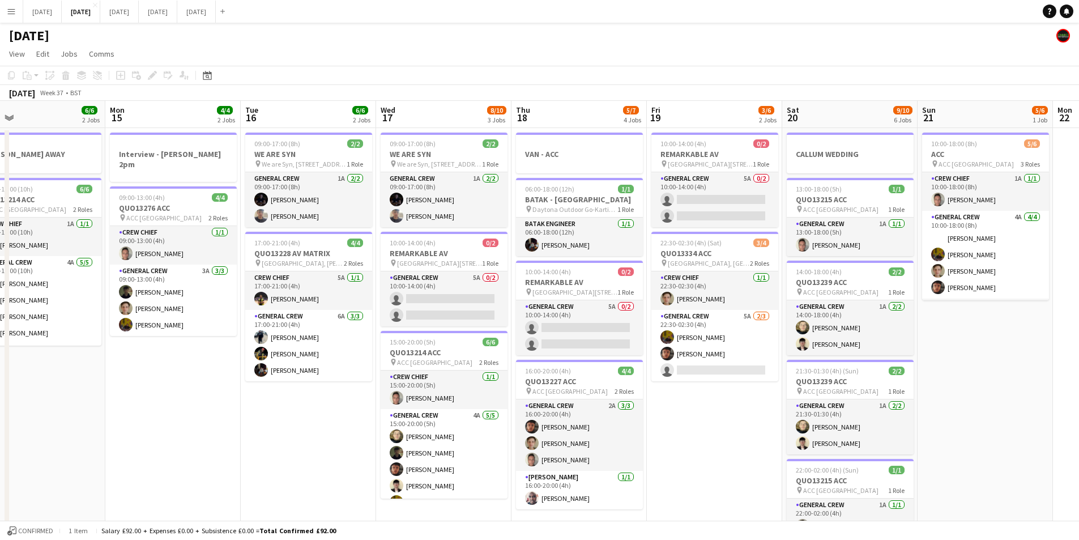
drag, startPoint x: 771, startPoint y: 457, endPoint x: 703, endPoint y: 437, distance: 71.0
click at [704, 437] on app-calendar-viewport "Thu 11 12/13 5 Jobs Fri 12 6/6 2 Jobs Sat 13 4/12 5 Jobs Sun 14 6/6 2 Jobs Mon …" at bounding box center [539, 450] width 1079 height 699
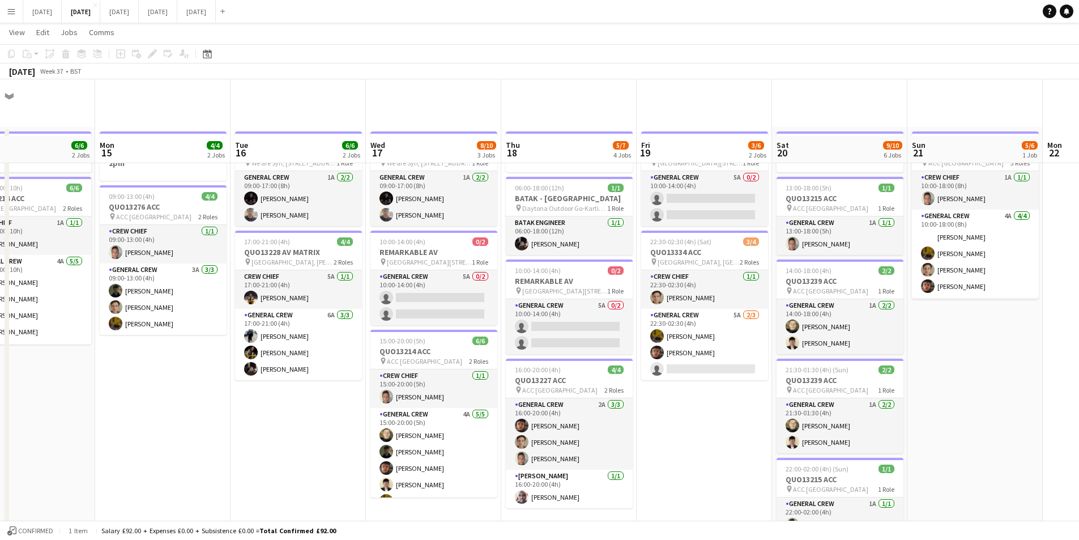
scroll to position [278, 0]
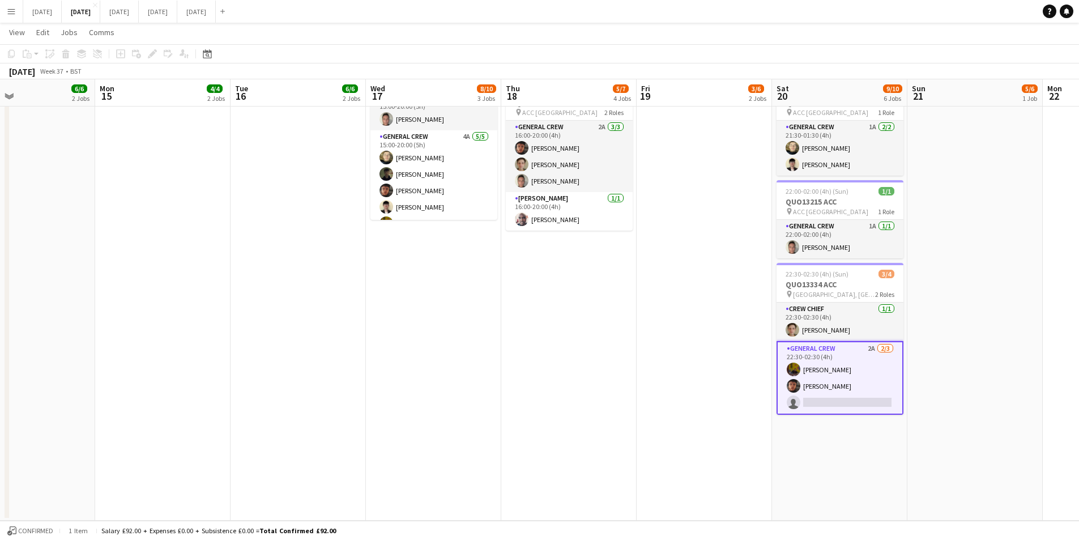
click at [832, 386] on app-card-role "General Crew 2A [DATE] 22:30-02:30 (4h) [PERSON_NAME] [PERSON_NAME] single-neut…" at bounding box center [840, 378] width 127 height 74
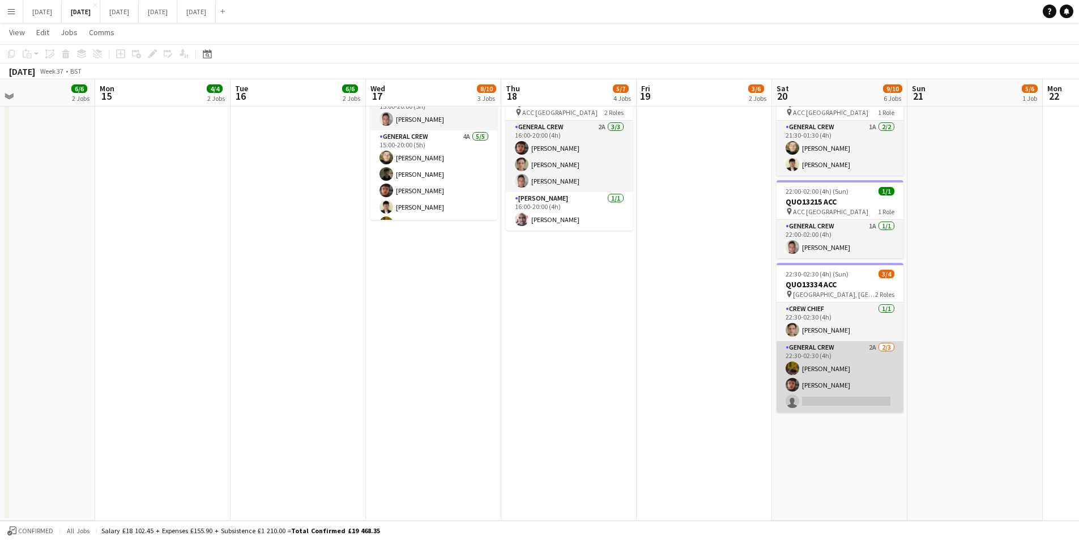
click at [832, 386] on app-card-role "General Crew 2A [DATE] 22:30-02:30 (4h) [PERSON_NAME] [PERSON_NAME] single-neut…" at bounding box center [840, 376] width 127 height 71
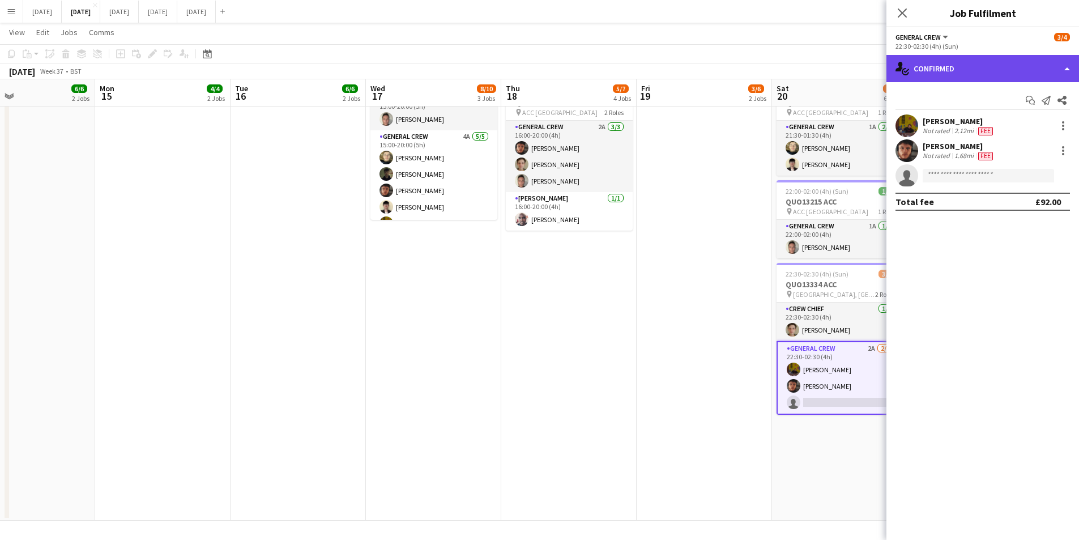
drag, startPoint x: 997, startPoint y: 80, endPoint x: 1004, endPoint y: 74, distance: 9.3
click at [998, 79] on div "single-neutral-actions-check-2 Confirmed" at bounding box center [983, 68] width 193 height 27
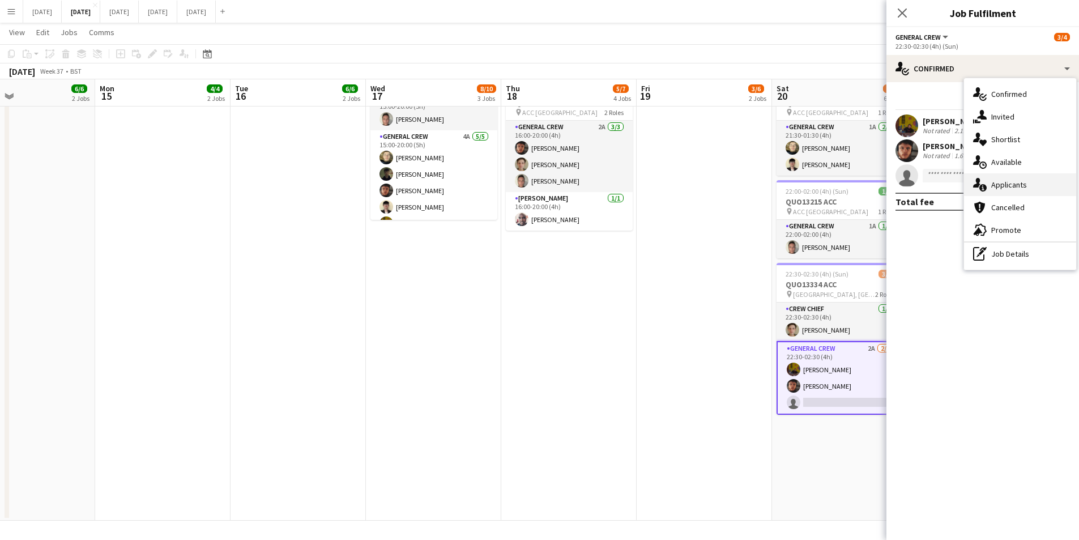
click at [1027, 182] on div "single-neutral-actions-information Applicants" at bounding box center [1020, 184] width 112 height 23
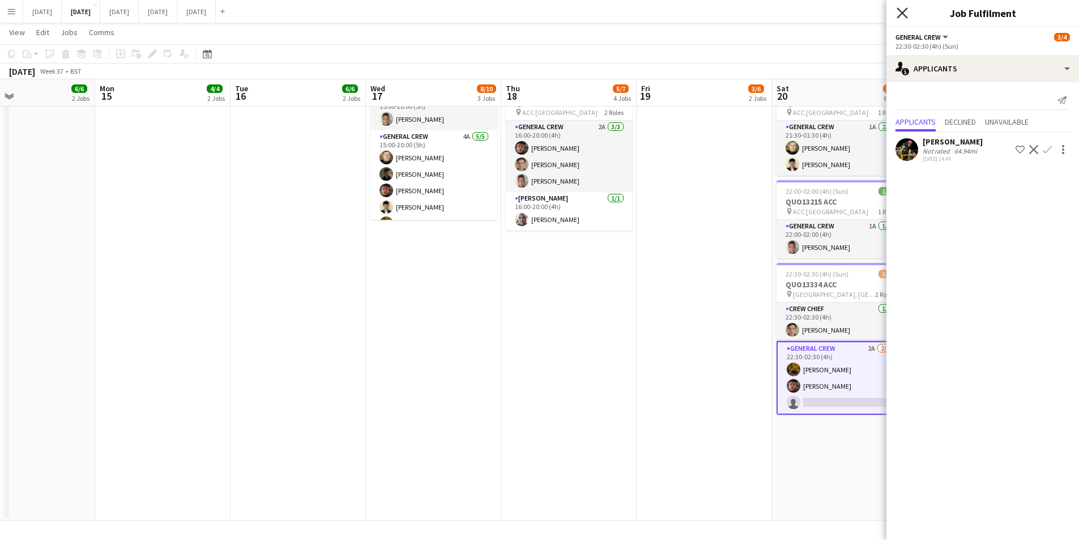
click at [900, 15] on icon at bounding box center [902, 12] width 11 height 11
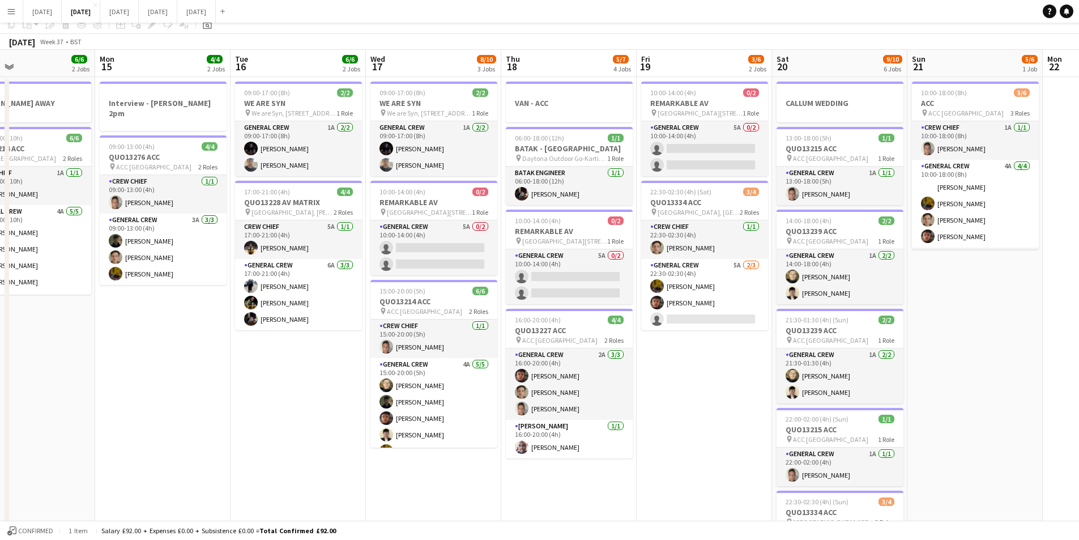
scroll to position [0, 0]
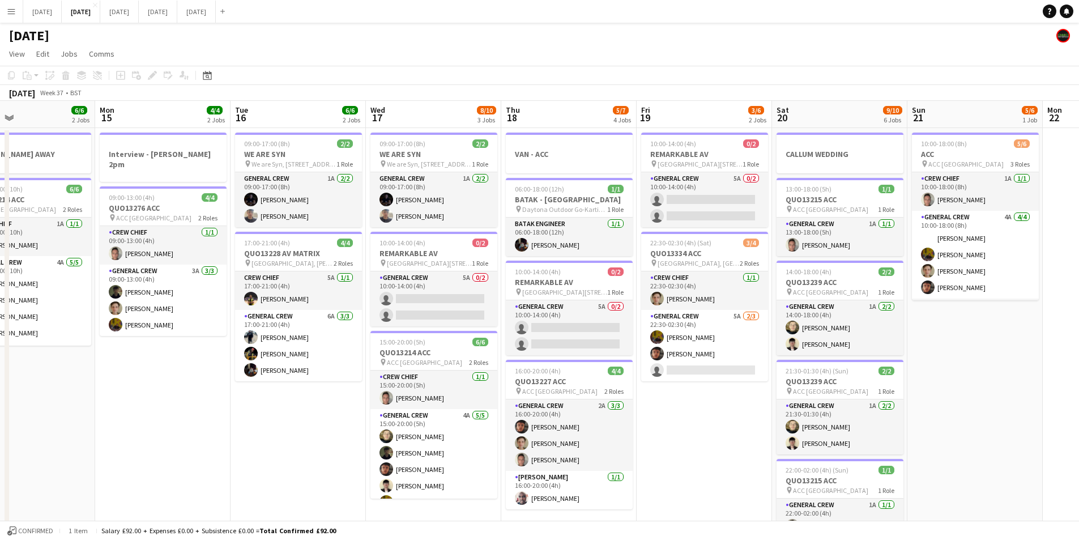
drag, startPoint x: 676, startPoint y: 441, endPoint x: 646, endPoint y: 378, distance: 69.9
click at [653, 419] on app-calendar-viewport "Thu 11 12/13 5 Jobs Fri 12 6/6 2 Jobs Sat 13 4/12 5 Jobs Sun 14 6/6 2 Jobs Mon …" at bounding box center [539, 450] width 1079 height 699
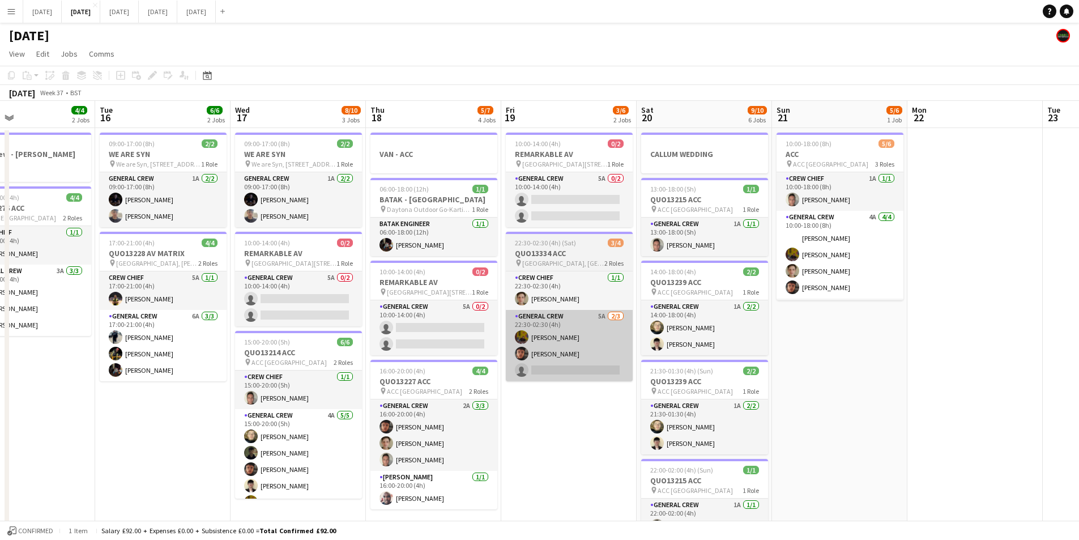
scroll to position [0, 381]
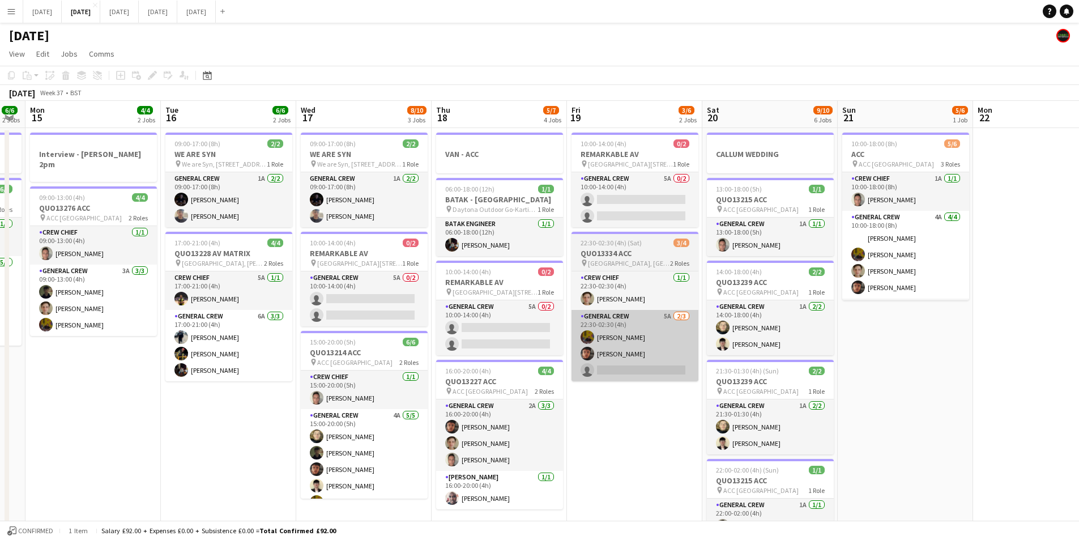
click at [642, 365] on app-card-role "General Crew 5A [DATE] 22:30-02:30 (4h) [PERSON_NAME] [PERSON_NAME] single-neut…" at bounding box center [635, 345] width 127 height 71
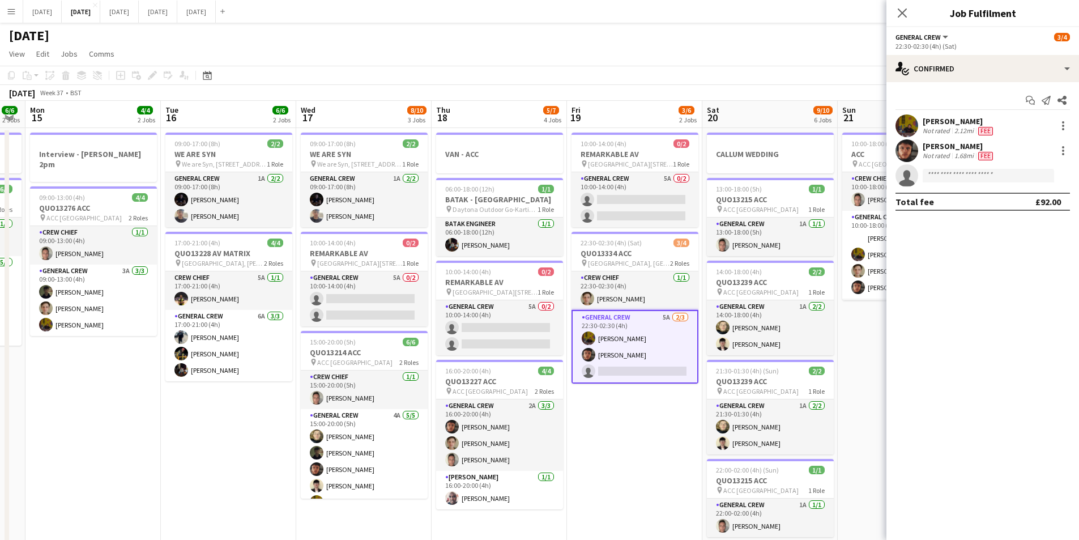
drag, startPoint x: 900, startPoint y: 15, endPoint x: 902, endPoint y: 32, distance: 16.5
click at [901, 16] on icon "Close pop-in" at bounding box center [902, 12] width 9 height 9
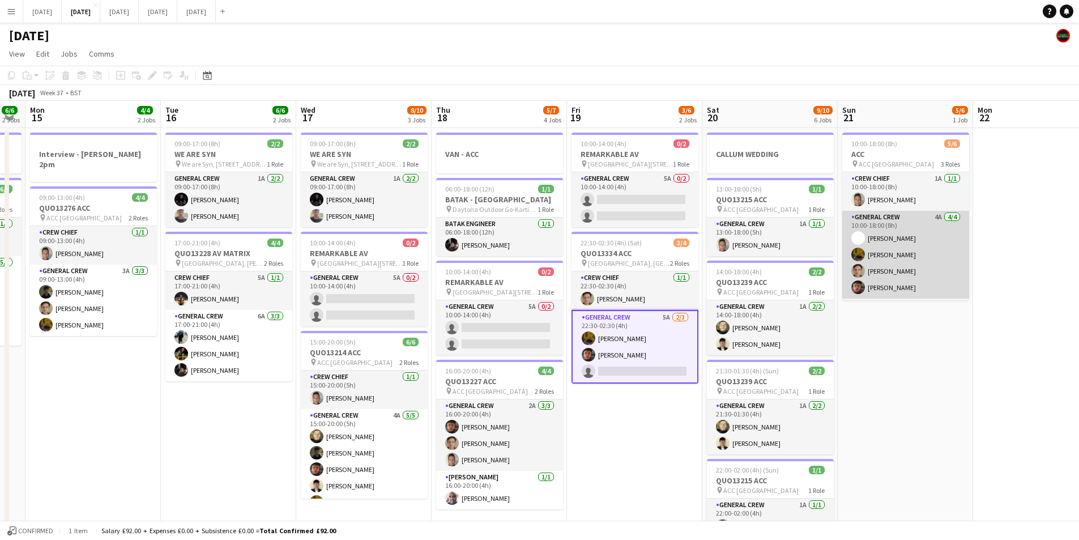
scroll to position [37, 0]
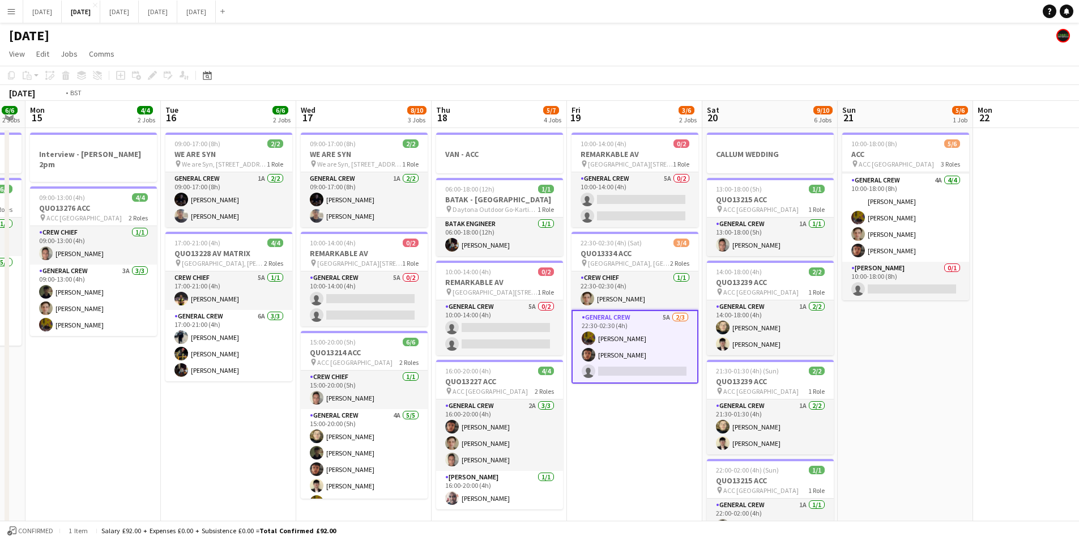
drag, startPoint x: 950, startPoint y: 359, endPoint x: 798, endPoint y: 352, distance: 151.4
click at [798, 352] on app-calendar-viewport "Fri 12 6/6 2 Jobs Sat 13 4/12 5 Jobs Sun 14 6/6 2 Jobs Mon 15 4/4 2 Jobs Tue 16…" at bounding box center [539, 450] width 1079 height 699
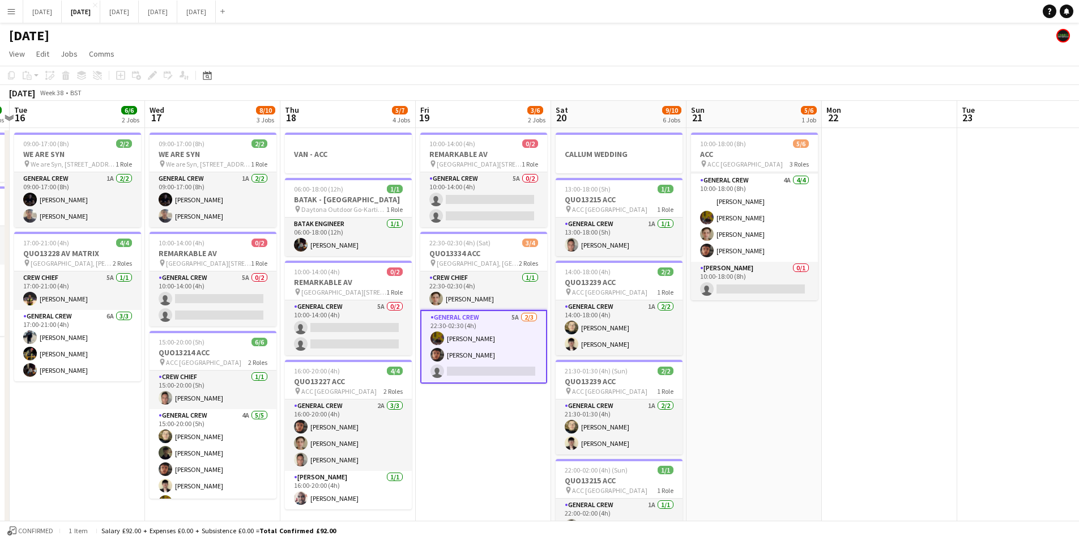
drag, startPoint x: 906, startPoint y: 414, endPoint x: 709, endPoint y: 372, distance: 200.9
click at [709, 372] on app-calendar-viewport "Sat 13 4/12 5 Jobs Sun 14 6/6 2 Jobs Mon 15 4/4 2 Jobs Tue 16 6/6 2 Jobs Wed 17…" at bounding box center [539, 450] width 1079 height 699
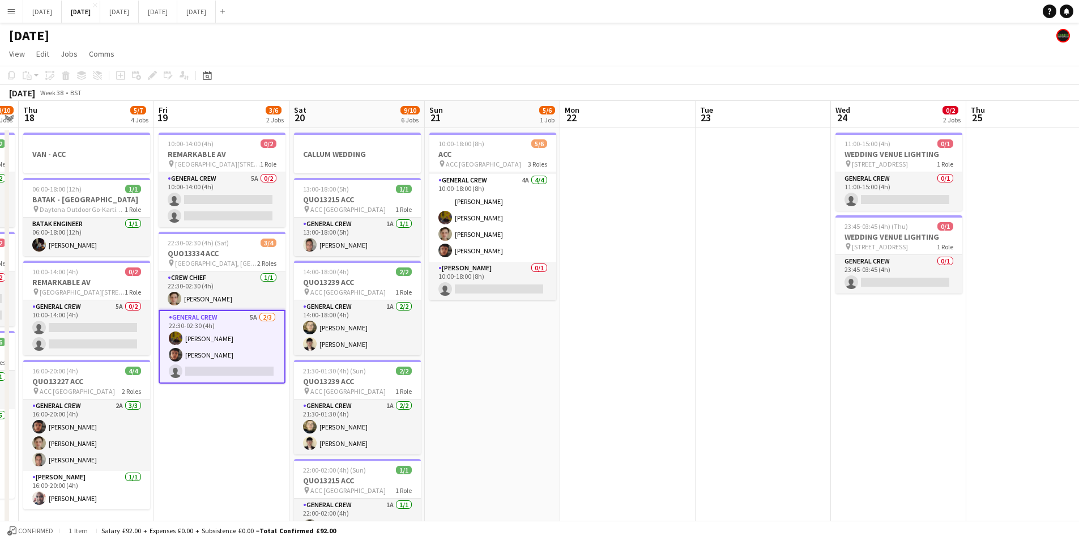
drag, startPoint x: 875, startPoint y: 439, endPoint x: 665, endPoint y: 388, distance: 216.4
click at [674, 391] on app-calendar-viewport "Mon 15 4/4 2 Jobs Tue 16 6/6 2 Jobs Wed 17 8/10 3 Jobs Thu 18 5/7 4 Jobs Fri 19…" at bounding box center [539, 450] width 1079 height 699
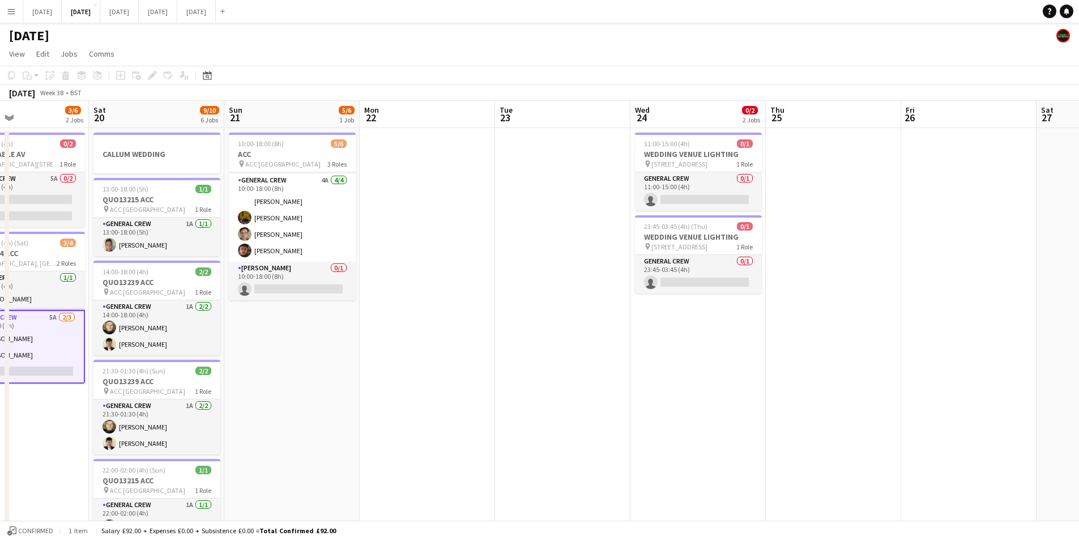
drag, startPoint x: 795, startPoint y: 426, endPoint x: 434, endPoint y: 369, distance: 366.0
click at [435, 368] on app-calendar-viewport "Wed 17 8/10 3 Jobs Thu 18 5/7 4 Jobs Fri 19 3/6 2 Jobs Sat 20 9/10 6 Jobs Sun 2…" at bounding box center [539, 450] width 1079 height 699
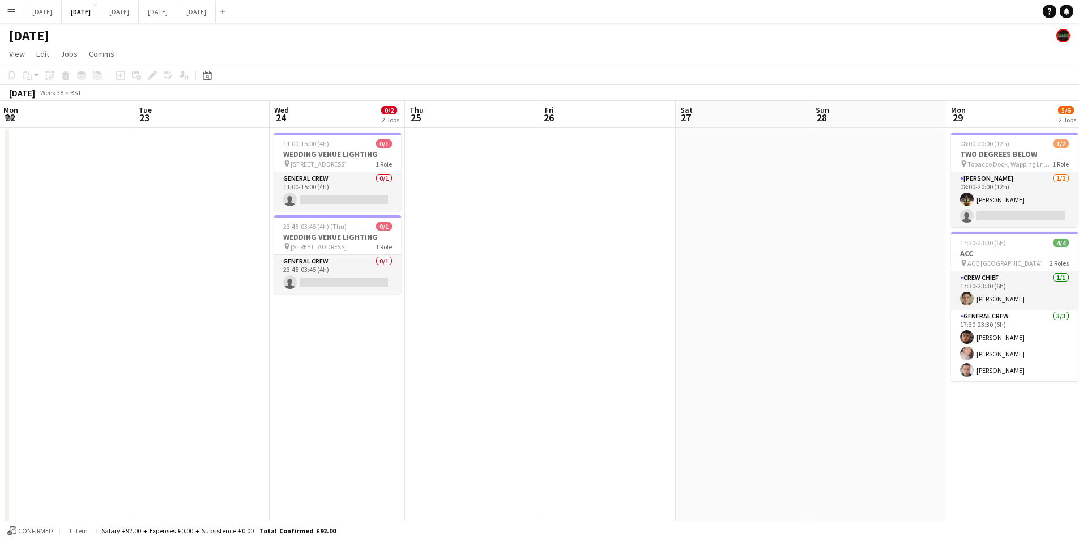
click at [362, 362] on app-calendar-viewport "Fri 19 3/6 2 Jobs Sat 20 9/10 6 Jobs Sun 21 5/6 1 Job Mon 22 Tue 23 Wed 24 0/2 …" at bounding box center [539, 450] width 1079 height 699
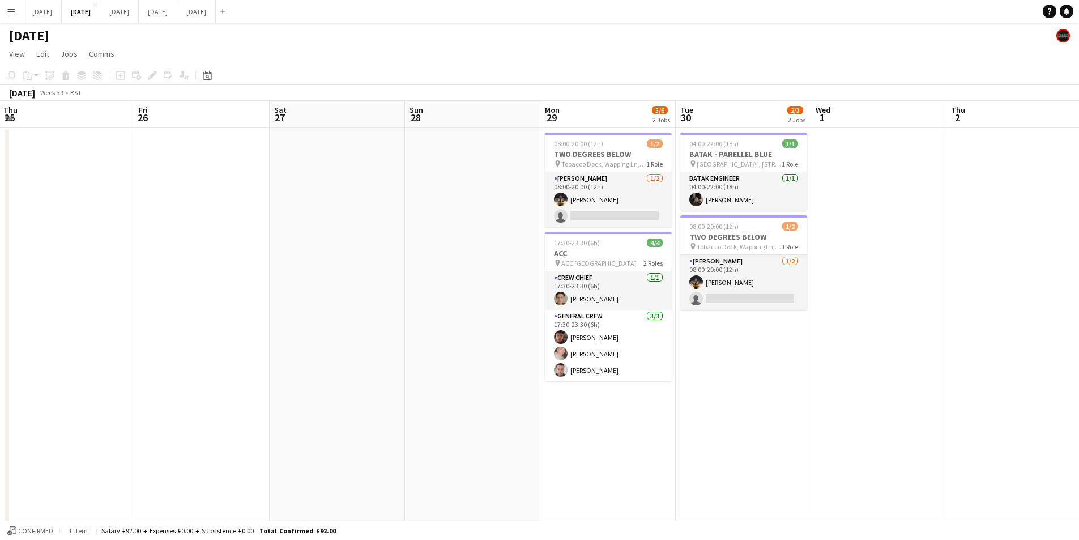
scroll to position [0, 329]
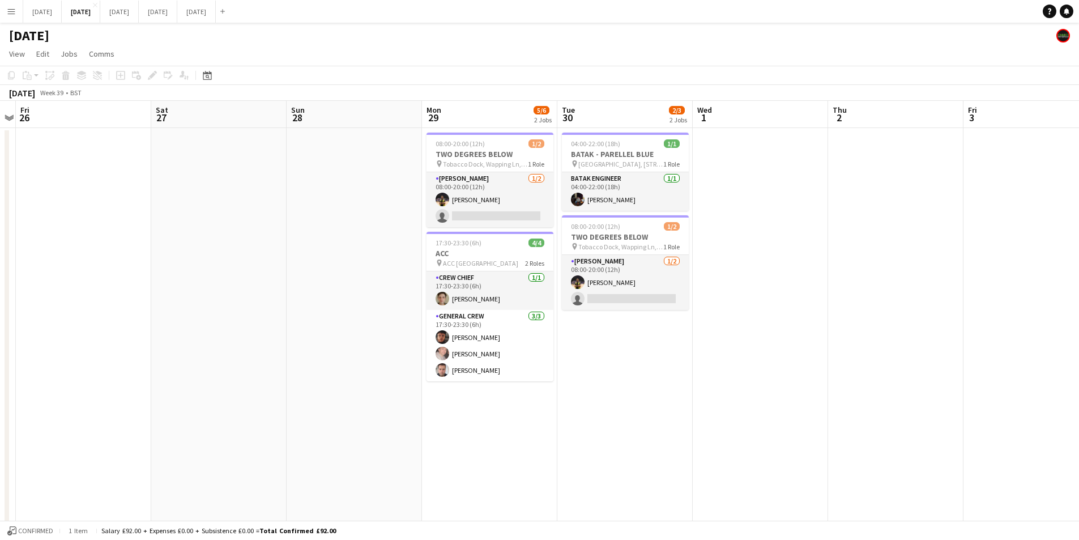
drag, startPoint x: 535, startPoint y: 398, endPoint x: 717, endPoint y: 362, distance: 185.4
click at [717, 362] on app-calendar-viewport "Tue 23 Wed 24 0/2 2 Jobs Thu 25 Fri 26 Sat 27 Sun 28 Mon 29 5/6 2 Jobs Tue 30 2…" at bounding box center [539, 450] width 1079 height 699
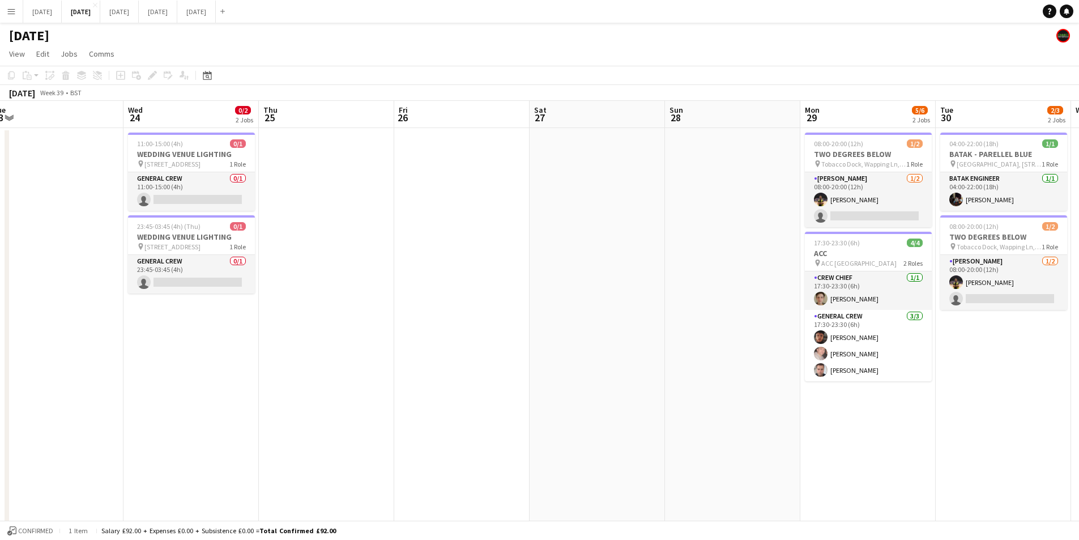
drag, startPoint x: 431, startPoint y: 385, endPoint x: 887, endPoint y: 386, distance: 456.6
click at [892, 389] on app-calendar-viewport "Sun 21 5/6 1 Job Mon 22 Tue 23 Wed 24 0/2 2 Jobs Thu 25 Fri 26 Sat 27 Sun 28 Mo…" at bounding box center [539, 450] width 1079 height 699
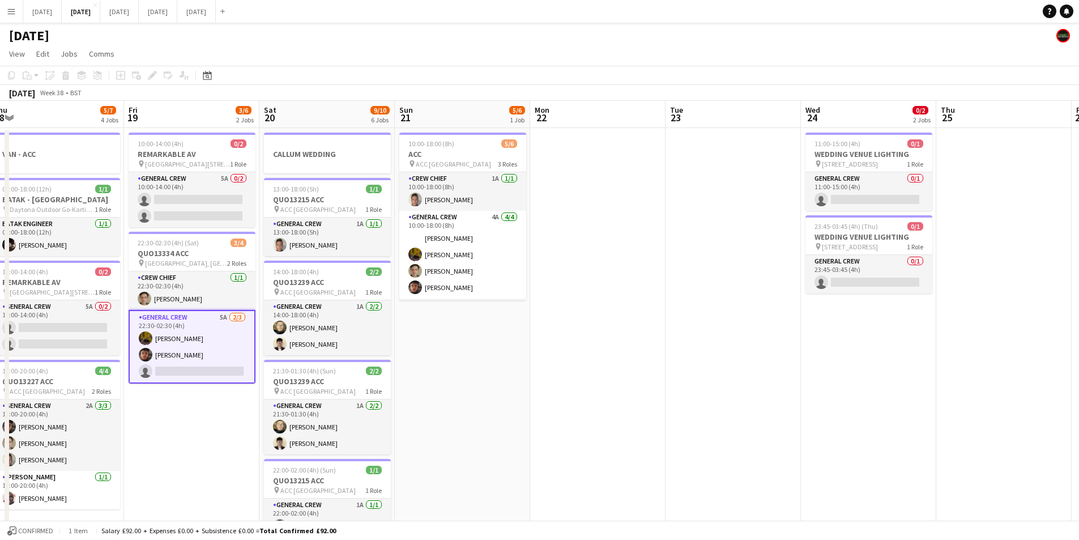
drag, startPoint x: 787, startPoint y: 454, endPoint x: 529, endPoint y: 428, distance: 259.6
click at [875, 433] on app-calendar-viewport "Thu 18 5/7 4 Jobs Fri 19 3/6 2 Jobs Sat 20 9/10 6 Jobs Sun 21 5/6 1 Job Mon 22 …" at bounding box center [539, 450] width 1079 height 699
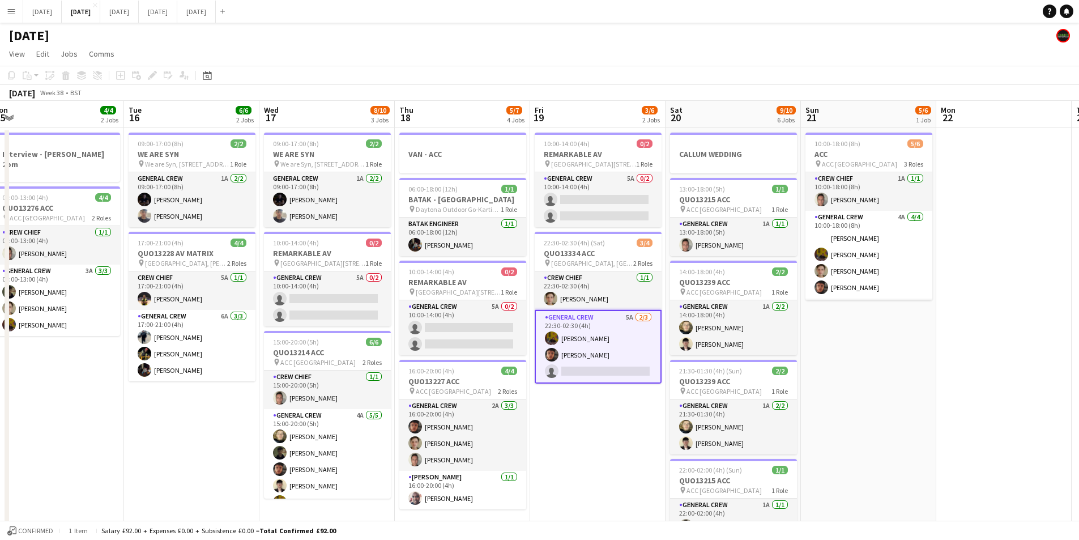
drag, startPoint x: 529, startPoint y: 428, endPoint x: 480, endPoint y: 415, distance: 50.6
click at [904, 385] on app-calendar-viewport "Mon 15 4/4 2 Jobs Tue 16 6/6 2 Jobs Wed 17 8/10 3 Jobs Thu 18 5/7 4 Jobs Fri 19…" at bounding box center [539, 450] width 1079 height 699
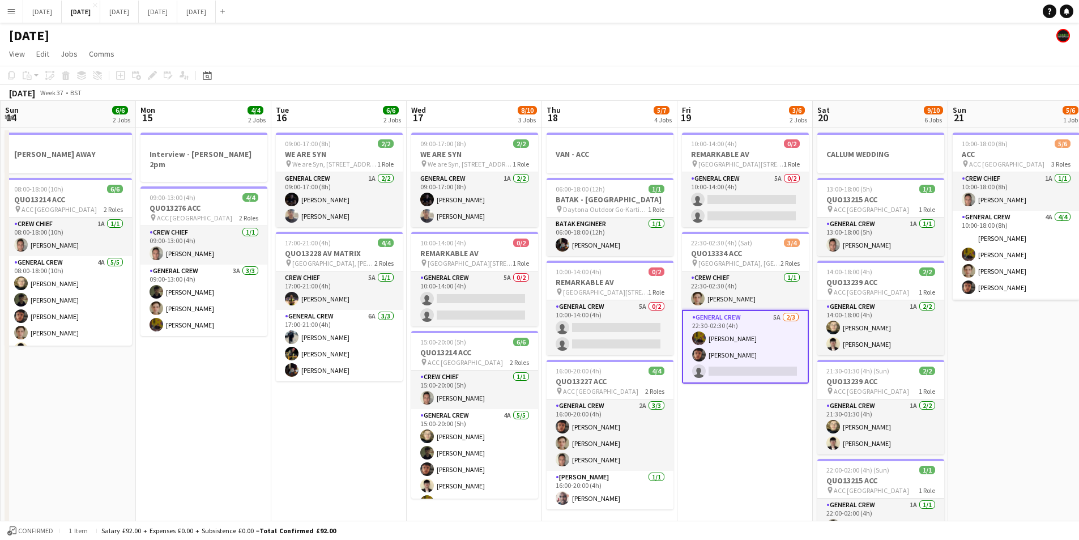
drag, startPoint x: 480, startPoint y: 415, endPoint x: 276, endPoint y: 384, distance: 206.2
click at [665, 410] on app-calendar-viewport "Fri 12 6/6 2 Jobs Sat 13 4/12 5 Jobs Sun 14 6/6 2 Jobs Mon 15 4/4 2 Jobs Tue 16…" at bounding box center [539, 450] width 1079 height 699
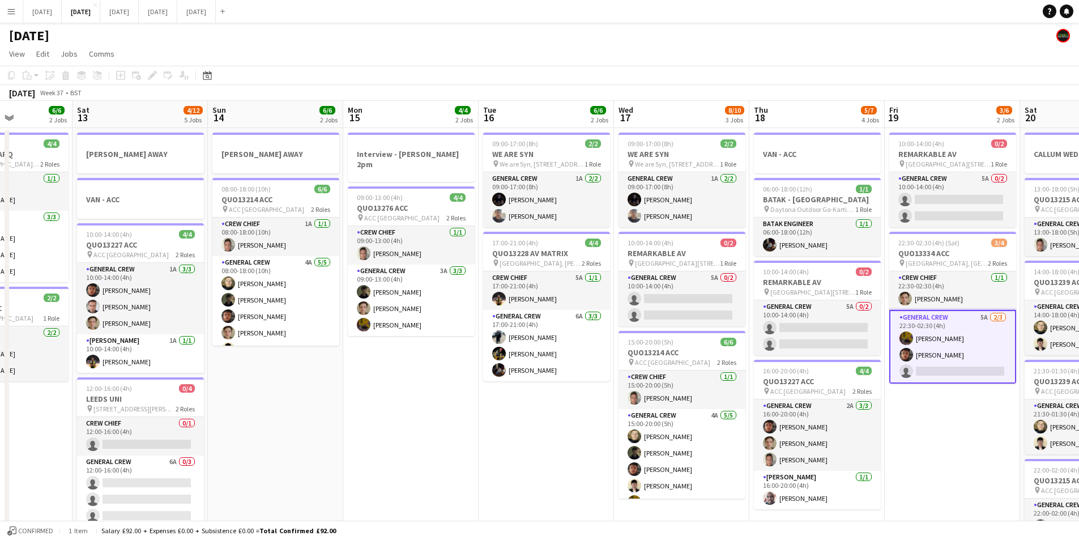
drag, startPoint x: 284, startPoint y: 411, endPoint x: 556, endPoint y: 418, distance: 272.0
click at [555, 419] on app-calendar-viewport "Wed 10 2/2 2 Jobs Thu 11 12/13 5 Jobs Fri 12 6/6 2 Jobs Sat 13 4/12 5 Jobs Sun …" at bounding box center [539, 450] width 1079 height 699
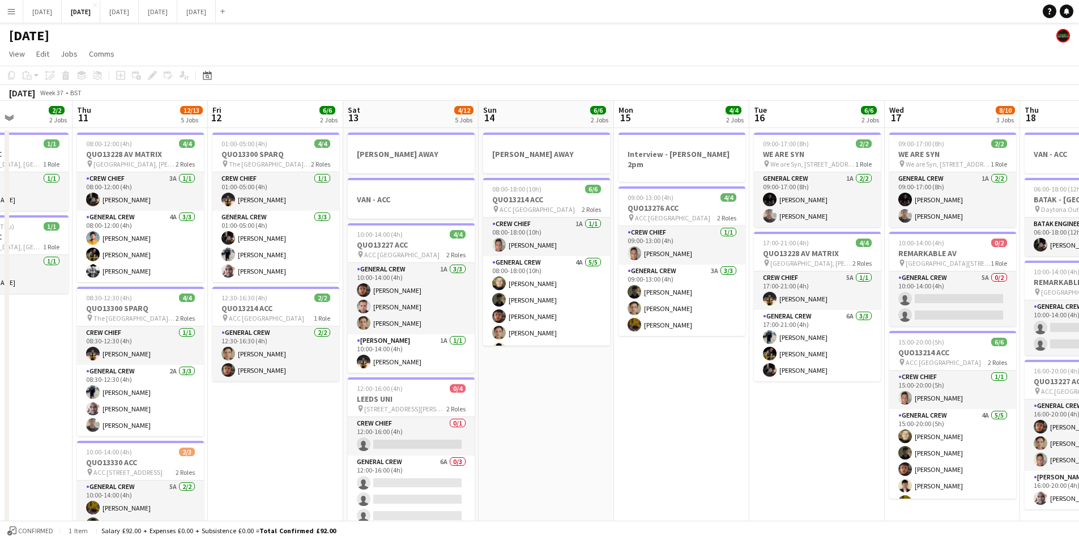
click at [731, 432] on app-calendar-viewport "Mon 8 12/12 5 Jobs Tue 9 4/4 2 Jobs Wed 10 2/2 2 Jobs Thu 11 12/13 5 Jobs Fri 1…" at bounding box center [539, 450] width 1079 height 699
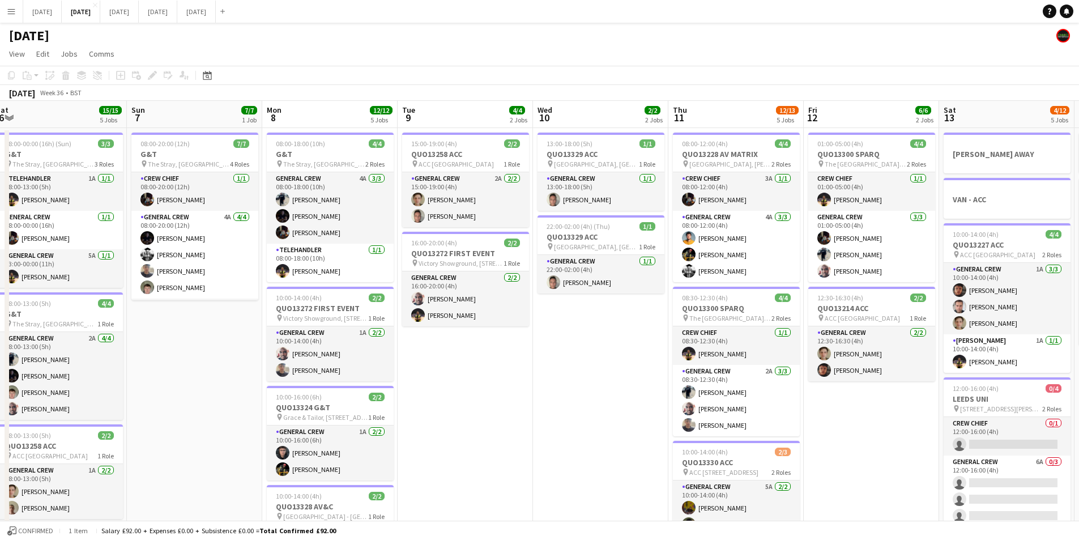
drag, startPoint x: 361, startPoint y: 459, endPoint x: 505, endPoint y: 403, distance: 154.7
click at [727, 401] on app-calendar-viewport "Sat 6 15/15 5 Jobs Sun 7 7/7 1 Job Mon 8 12/12 5 Jobs Tue 9 4/4 2 Jobs Wed 10 2…" at bounding box center [539, 450] width 1079 height 699
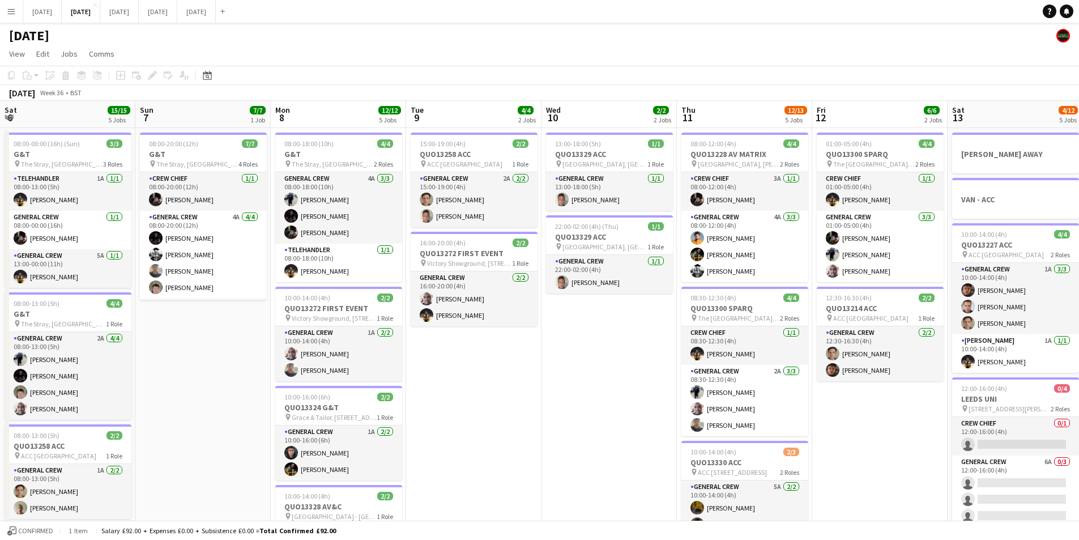
drag, startPoint x: 304, startPoint y: 436, endPoint x: 578, endPoint y: 409, distance: 276.1
click at [578, 409] on app-calendar-viewport "Thu 4 20/20 5 Jobs Fri 5 14/14 3 Jobs Sat 6 15/15 5 Jobs Sun 7 7/7 1 Job Mon 8 …" at bounding box center [539, 450] width 1079 height 699
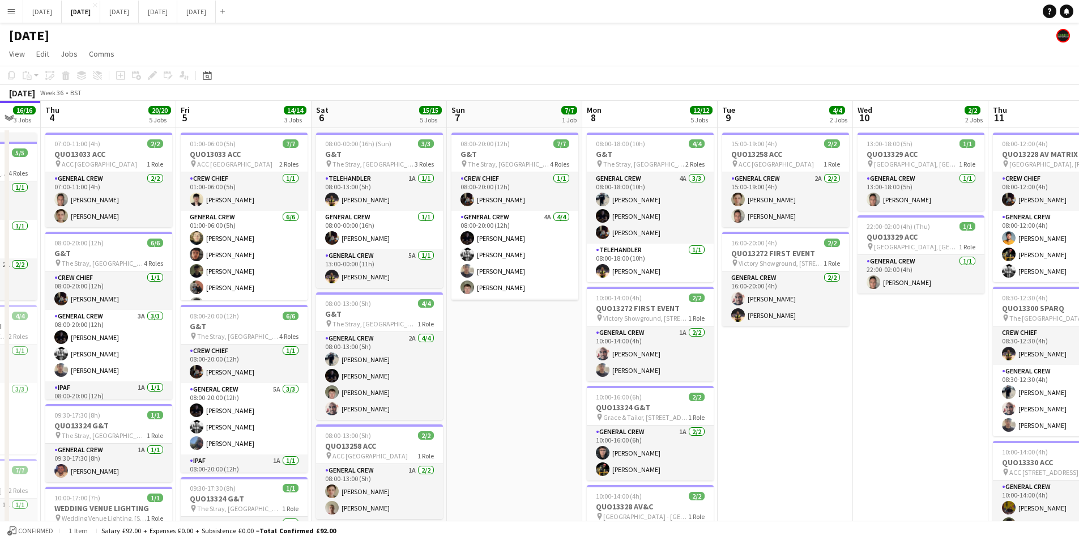
scroll to position [0, 229]
drag, startPoint x: 483, startPoint y: 441, endPoint x: 738, endPoint y: 411, distance: 256.1
click at [738, 411] on app-calendar-viewport "Tue 2 20/21 4 Jobs Wed 3 16/16 3 Jobs Thu 4 20/20 5 Jobs Fri 5 14/14 3 Jobs Sat…" at bounding box center [539, 450] width 1079 height 699
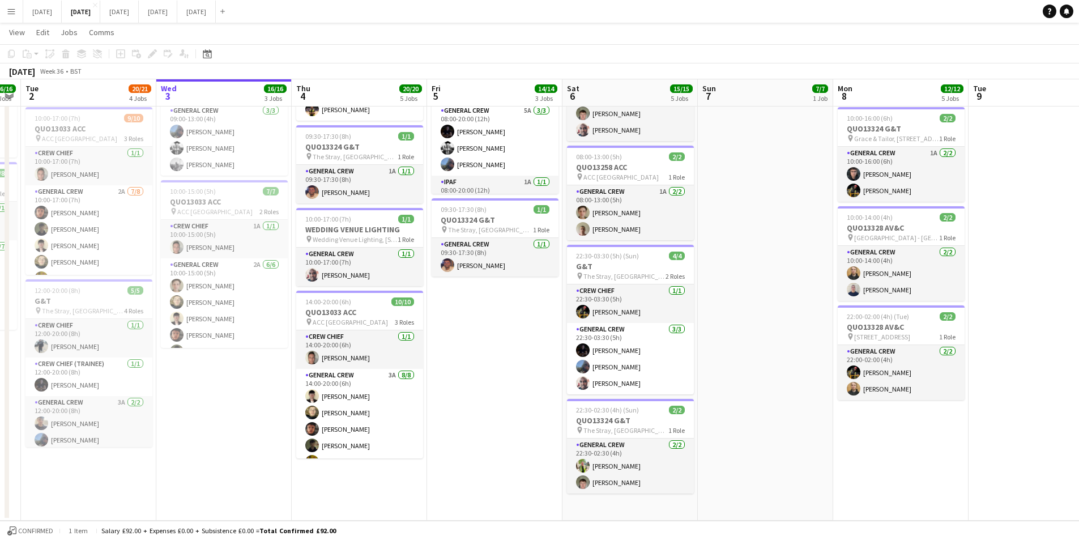
scroll to position [0, 312]
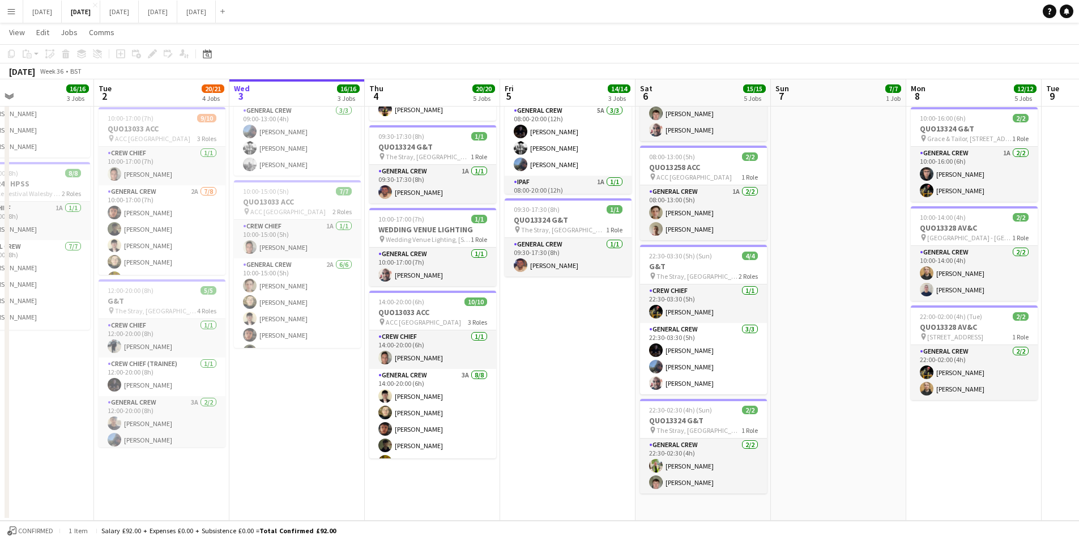
drag, startPoint x: 374, startPoint y: 398, endPoint x: 391, endPoint y: 398, distance: 16.4
click at [391, 398] on app-calendar-viewport "Sat 30 Sun 31 Mon 1 16/16 3 Jobs Tue 2 20/21 4 Jobs Wed 3 16/16 3 Jobs Thu 4 20…" at bounding box center [539, 144] width 1079 height 754
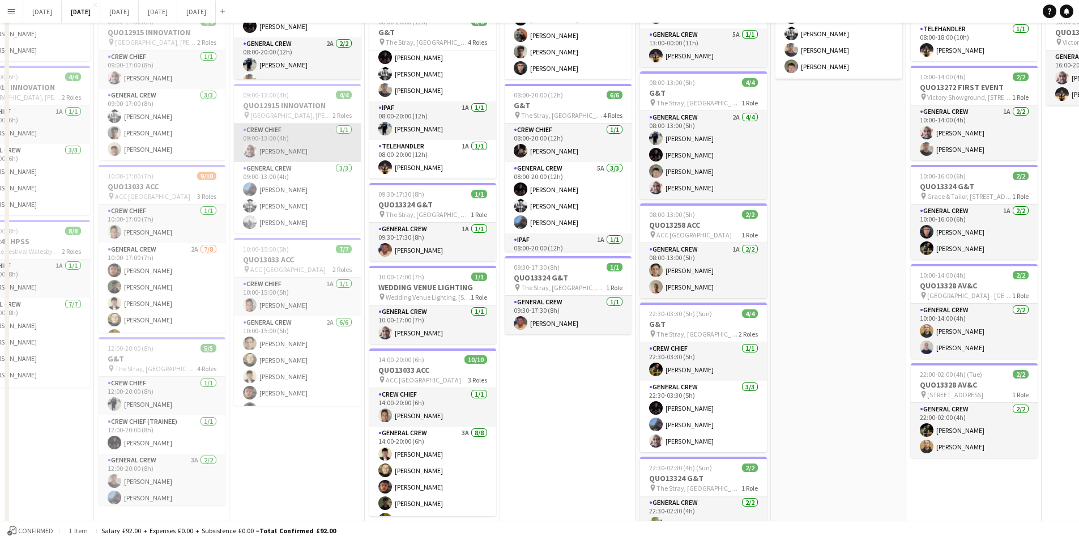
scroll to position [0, 0]
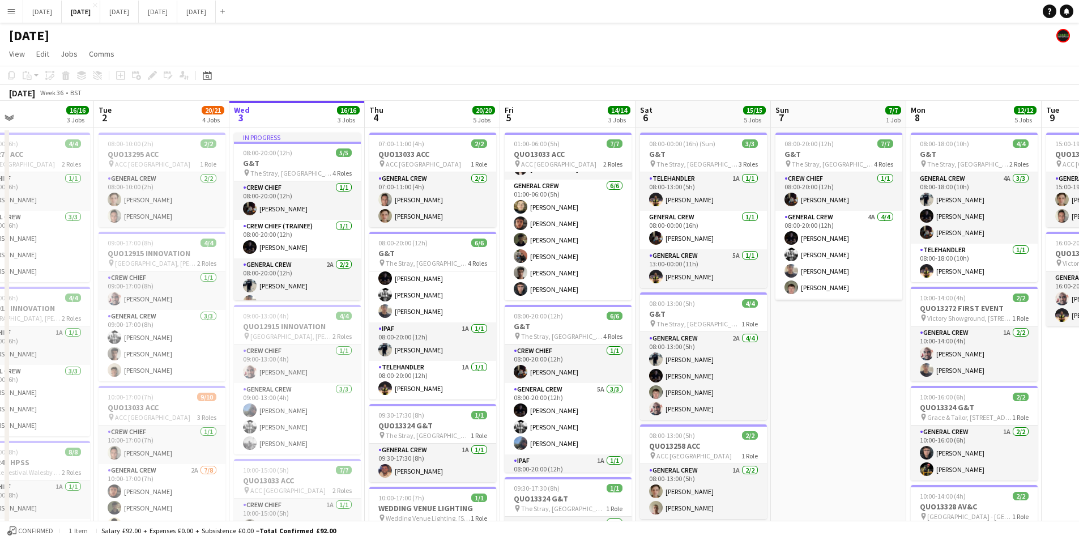
drag, startPoint x: 785, startPoint y: 378, endPoint x: 539, endPoint y: 327, distance: 251.0
click at [533, 327] on app-calendar-viewport "Sat 30 Sun 31 Mon 1 16/16 3 Jobs Tue 2 20/21 4 Jobs Wed 3 16/16 3 Jobs Thu 4 20…" at bounding box center [539, 450] width 1079 height 699
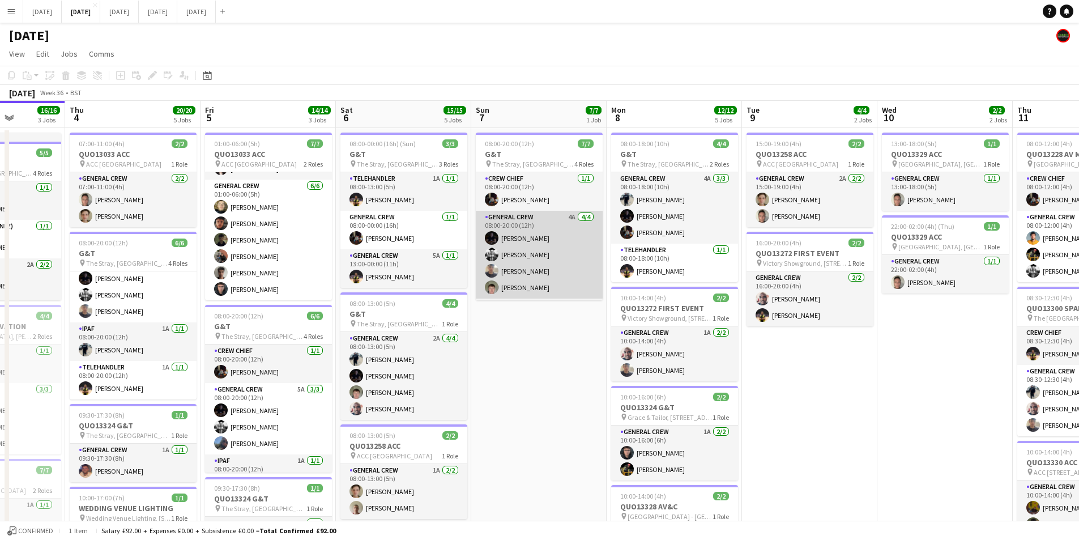
scroll to position [75, 0]
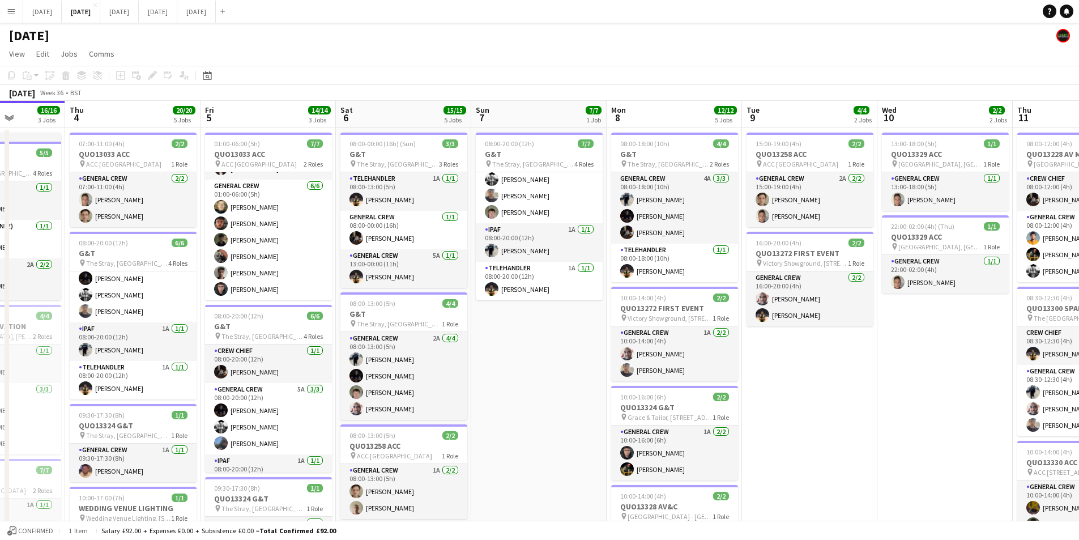
drag, startPoint x: 679, startPoint y: 331, endPoint x: 655, endPoint y: 348, distance: 29.2
click at [678, 330] on app-calendar-viewport "Mon 1 16/16 3 Jobs Tue 2 20/21 4 Jobs Wed 3 16/16 3 Jobs Thu 4 20/20 5 Jobs Fri…" at bounding box center [539, 450] width 1079 height 699
drag, startPoint x: 655, startPoint y: 348, endPoint x: 512, endPoint y: 316, distance: 147.5
click at [515, 315] on app-calendar-viewport "Mon 1 16/16 3 Jobs Tue 2 20/21 4 Jobs Wed 3 16/16 3 Jobs Thu 4 20/20 5 Jobs Fri…" at bounding box center [539, 450] width 1079 height 699
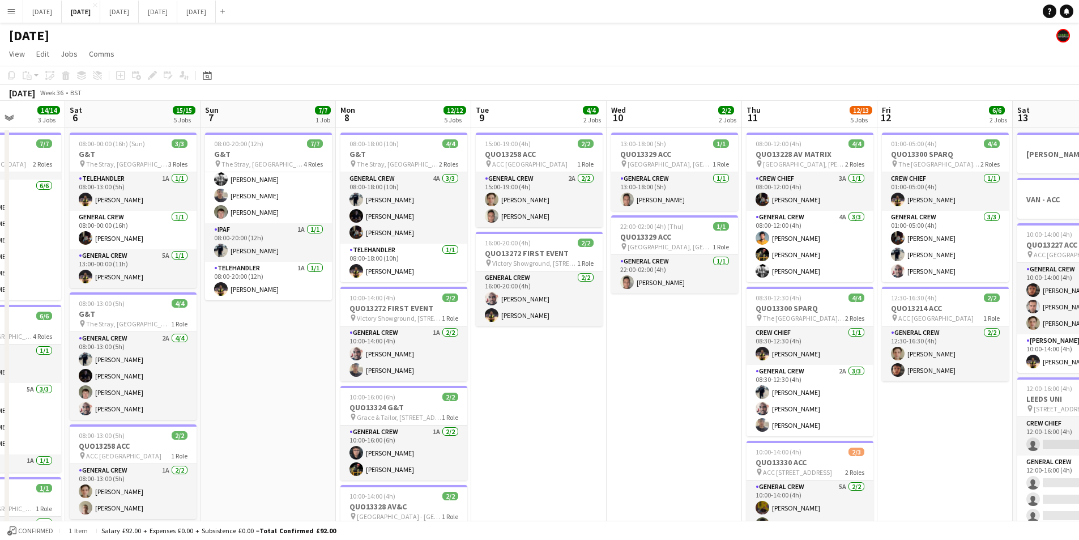
scroll to position [0, 531]
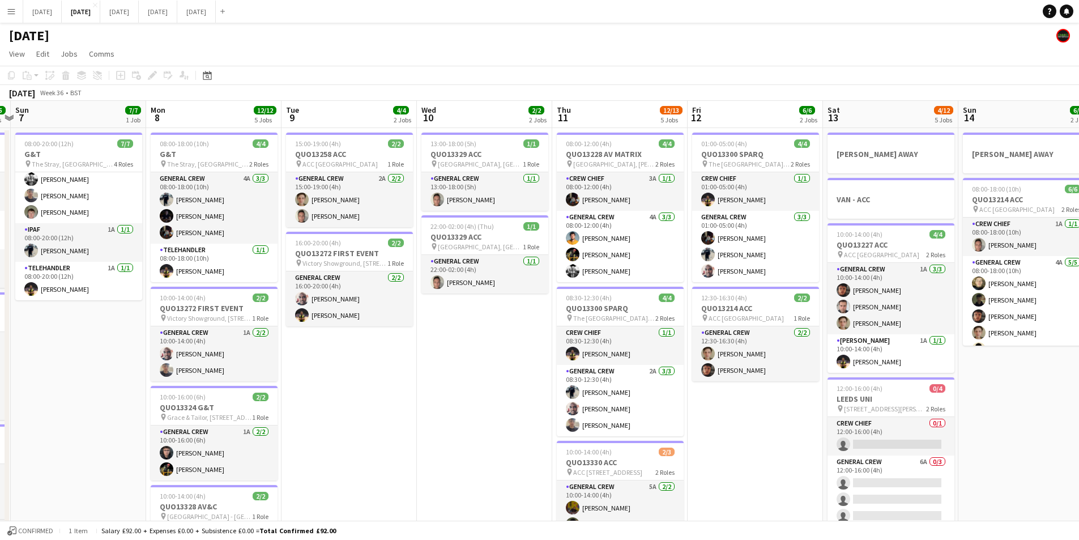
drag, startPoint x: 568, startPoint y: 355, endPoint x: 428, endPoint y: 304, distance: 148.7
click at [428, 304] on app-calendar-viewport "Wed 3 16/16 3 Jobs Thu 4 20/20 5 Jobs Fri 5 14/14 3 Jobs Sat 6 15/15 5 Jobs Sun…" at bounding box center [539, 450] width 1079 height 699
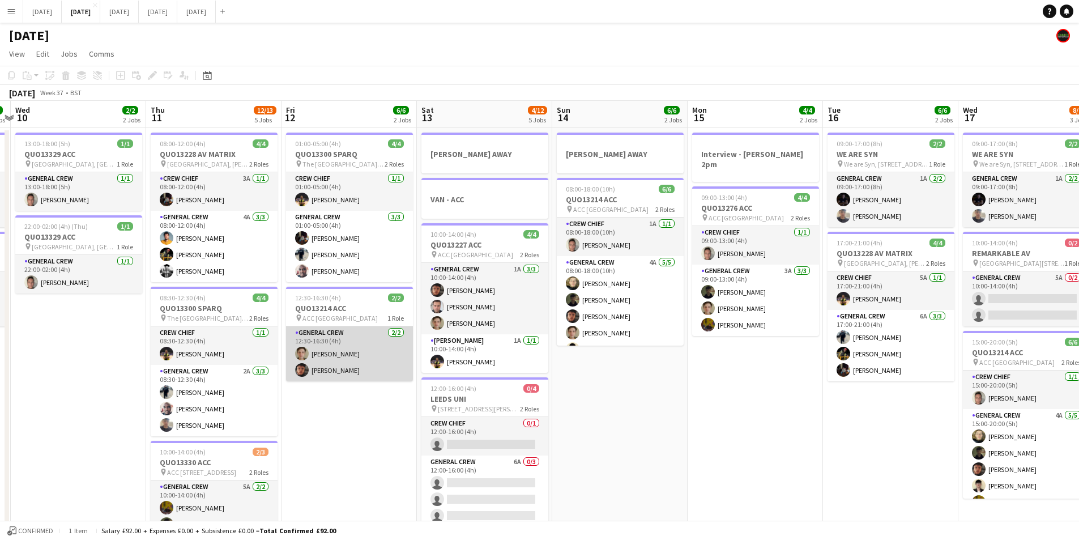
scroll to position [0, 300]
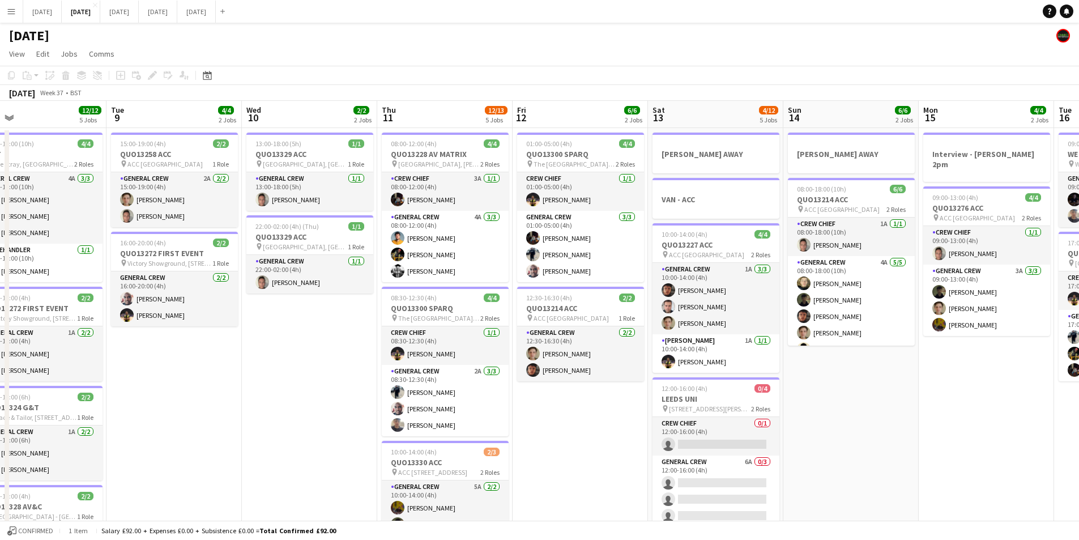
click at [607, 351] on app-calendar-viewport "Sat 6 15/15 5 Jobs Sun 7 7/7 1 Job Mon 8 12/12 5 Jobs Tue 9 4/4 2 Jobs Wed 10 2…" at bounding box center [539, 450] width 1079 height 699
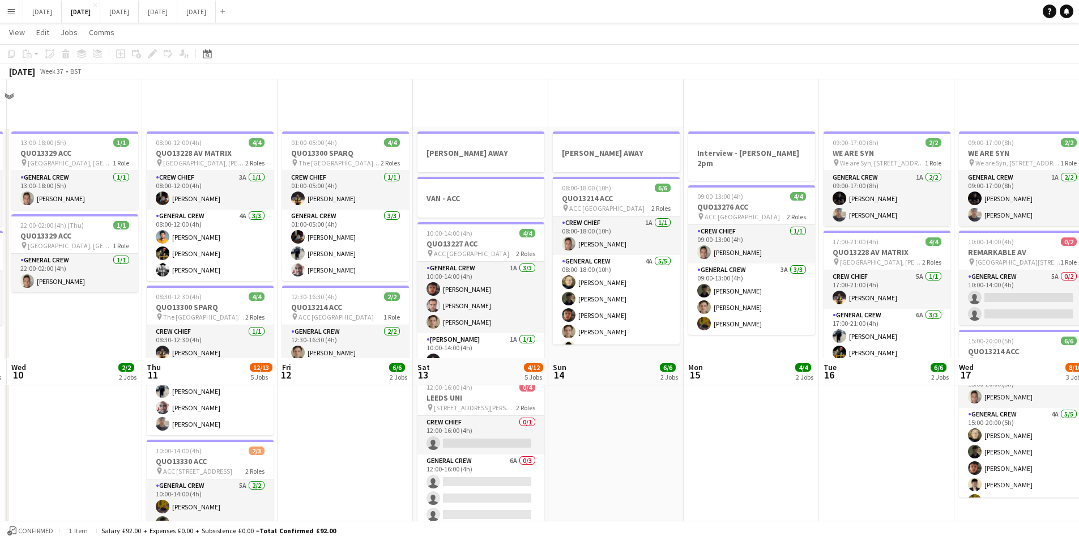
scroll to position [278, 0]
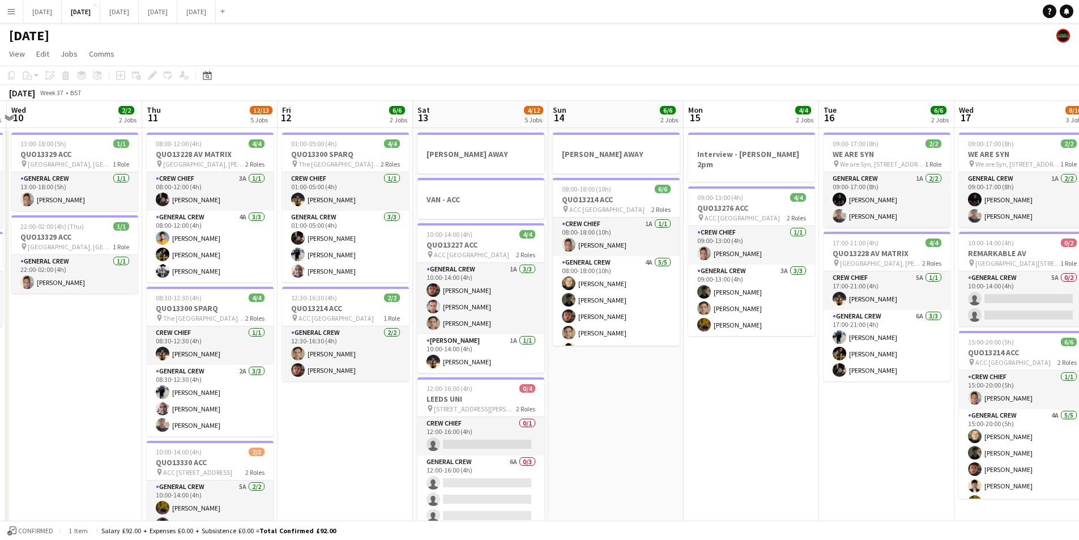
drag, startPoint x: 624, startPoint y: 389, endPoint x: 597, endPoint y: 374, distance: 30.7
click at [593, 374] on app-calendar-viewport "Sun 7 7/7 1 Job Mon 8 12/12 5 Jobs Tue 9 4/4 2 Jobs Wed 10 2/2 2 Jobs Thu 11 12…" at bounding box center [539, 450] width 1079 height 699
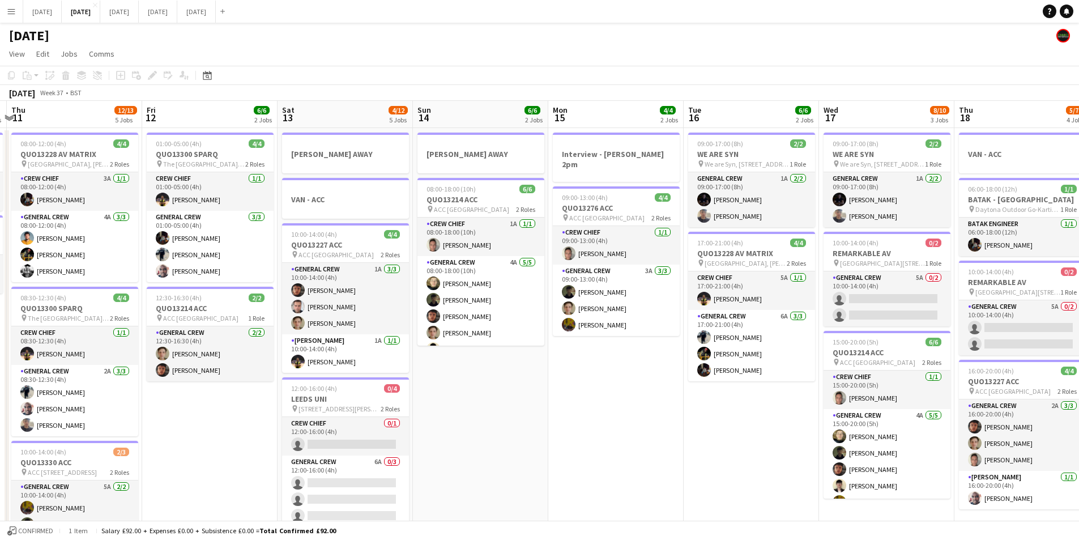
scroll to position [0, 437]
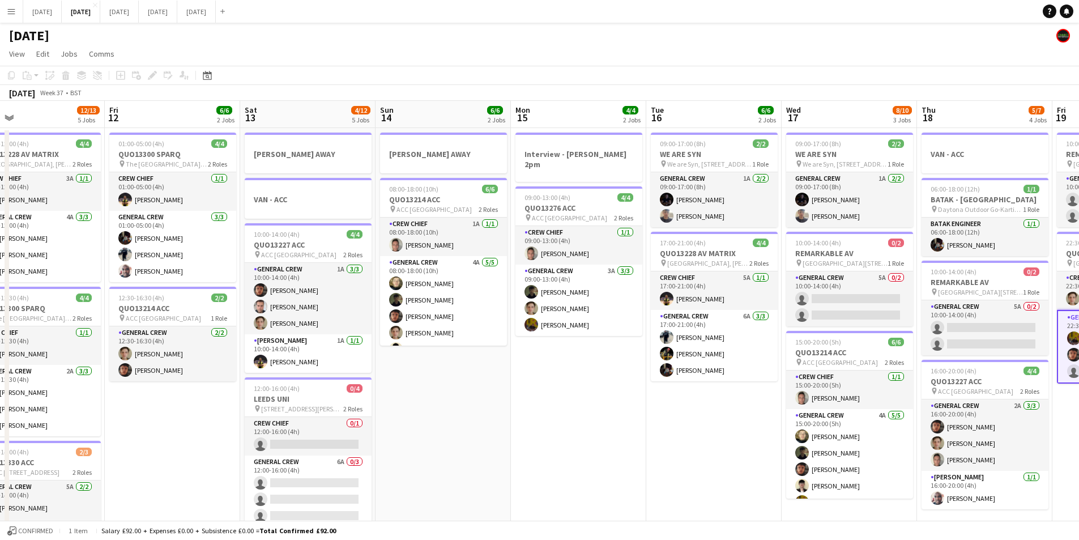
drag, startPoint x: 530, startPoint y: 376, endPoint x: 476, endPoint y: 359, distance: 56.3
click at [482, 359] on app-calendar-viewport "Mon 8 12/12 5 Jobs Tue 9 4/4 2 Jobs Wed 10 2/2 2 Jobs Thu 11 12/13 5 Jobs Fri 1…" at bounding box center [539, 450] width 1079 height 699
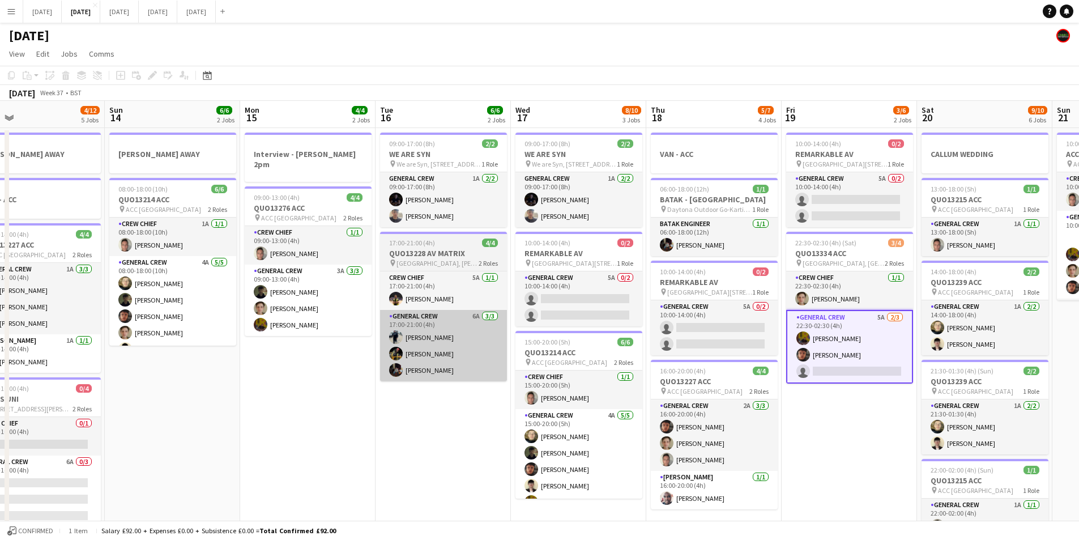
scroll to position [0, 354]
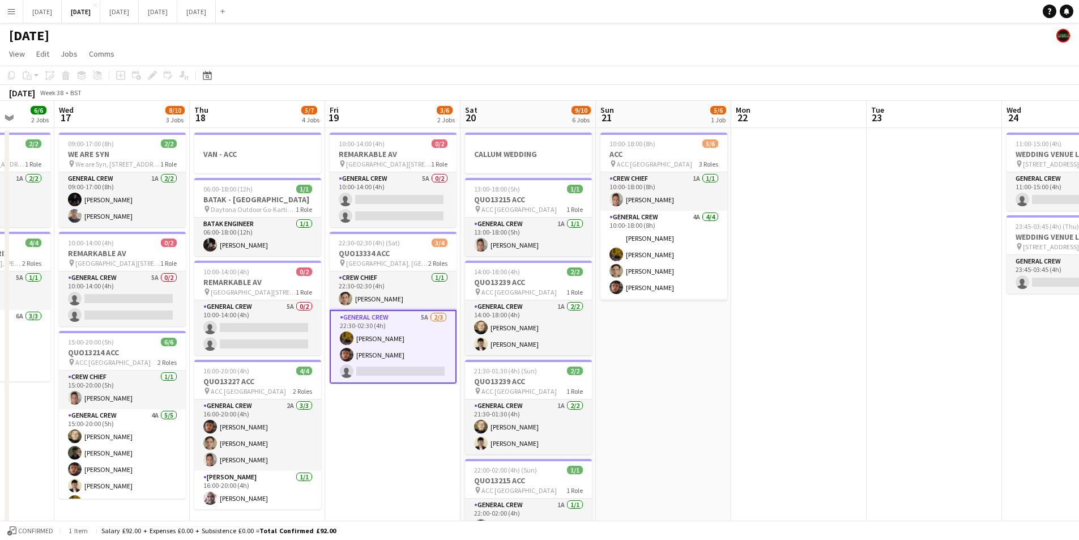
drag, startPoint x: 888, startPoint y: 434, endPoint x: 646, endPoint y: 440, distance: 241.4
click at [569, 440] on app-calendar-viewport "Sat 13 4/12 5 Jobs Sun 14 6/6 2 Jobs Mon 15 4/4 2 Jobs Tue 16 6/6 2 Jobs Wed 17…" at bounding box center [539, 450] width 1079 height 699
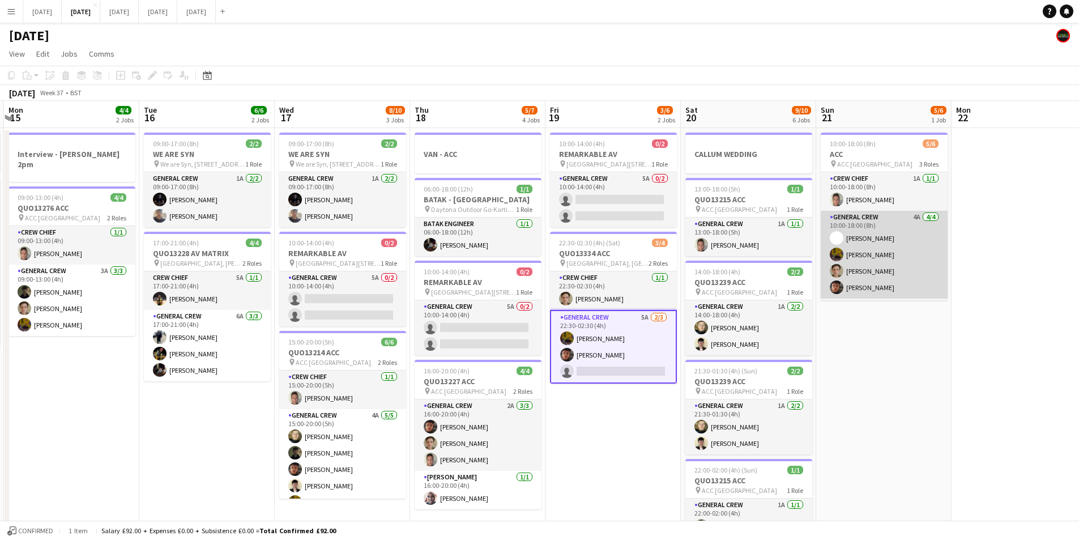
scroll to position [37, 0]
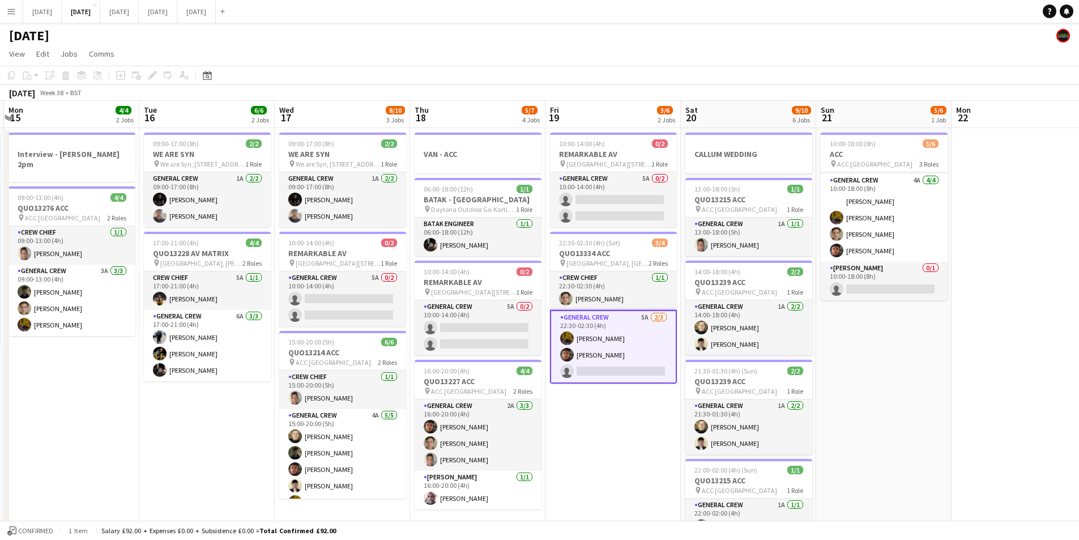
drag, startPoint x: 963, startPoint y: 399, endPoint x: 774, endPoint y: 330, distance: 200.2
click at [774, 330] on app-calendar-viewport "Sat 13 4/12 5 Jobs Sun 14 6/6 2 Jobs Mon 15 4/4 2 Jobs Tue 16 6/6 2 Jobs Wed 17…" at bounding box center [539, 450] width 1079 height 699
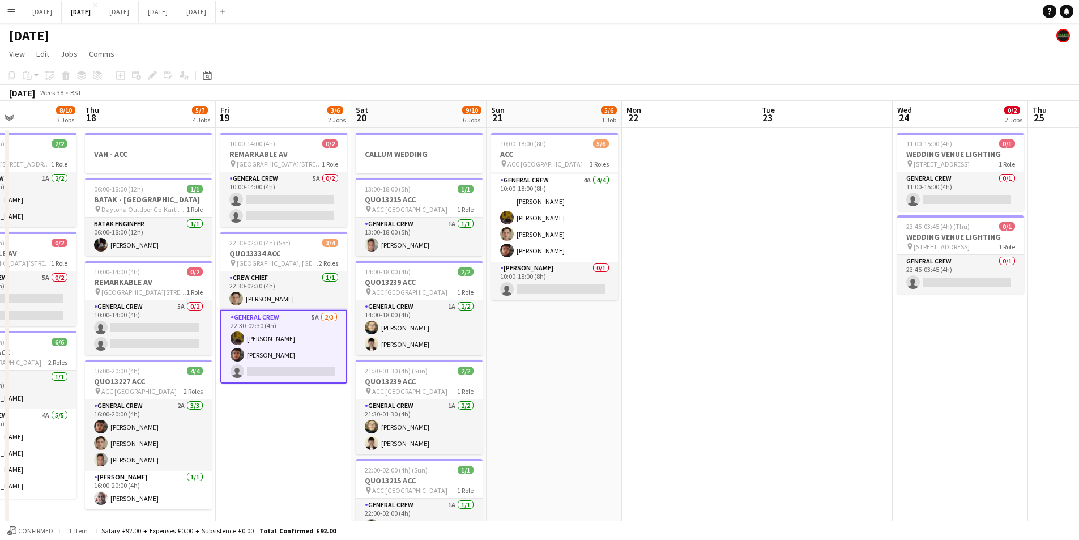
drag, startPoint x: 942, startPoint y: 416, endPoint x: 724, endPoint y: 352, distance: 227.3
click at [724, 352] on app-calendar-viewport "Sun 14 6/6 2 Jobs Mon 15 4/4 2 Jobs Tue 16 6/6 2 Jobs Wed 17 8/10 3 Jobs Thu 18…" at bounding box center [539, 450] width 1079 height 699
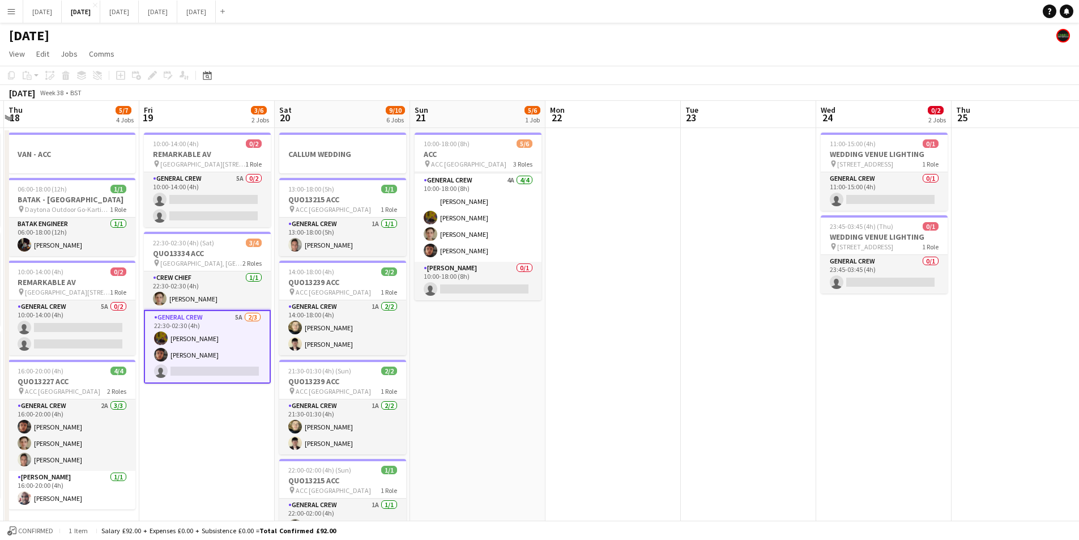
drag, startPoint x: 859, startPoint y: 412, endPoint x: 659, endPoint y: 359, distance: 207.0
click at [659, 359] on app-calendar-viewport "Mon 15 4/4 2 Jobs Tue 16 6/6 2 Jobs Wed 17 8/10 3 Jobs Thu 18 5/7 4 Jobs Fri 19…" at bounding box center [539, 450] width 1079 height 699
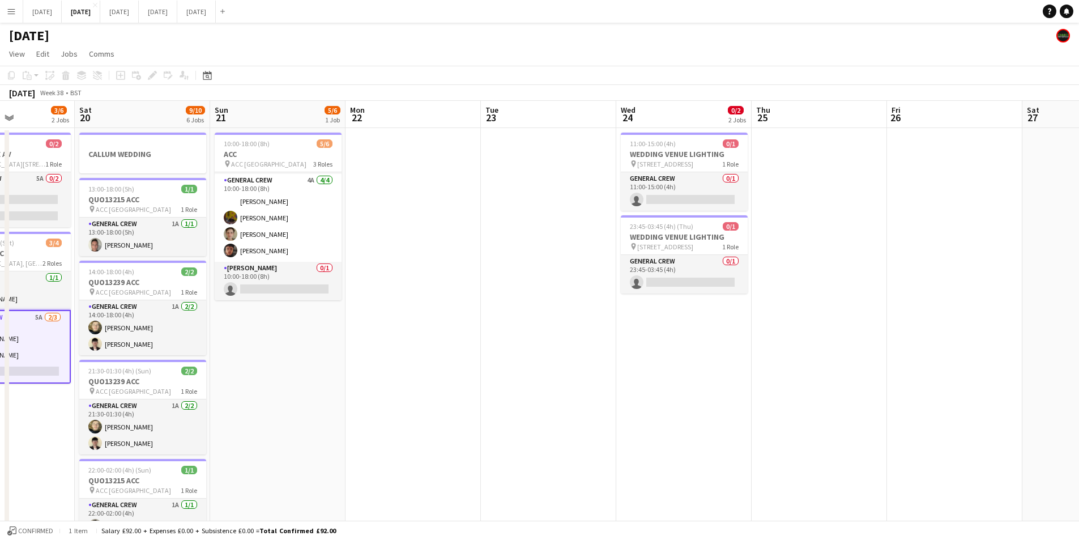
drag, startPoint x: 555, startPoint y: 380, endPoint x: 756, endPoint y: 364, distance: 201.7
click at [751, 378] on app-calendar-viewport "Wed 17 8/10 3 Jobs Thu 18 5/7 4 Jobs Fri 19 3/6 2 Jobs Sat 20 9/10 6 Jobs Sun 2…" at bounding box center [539, 450] width 1079 height 699
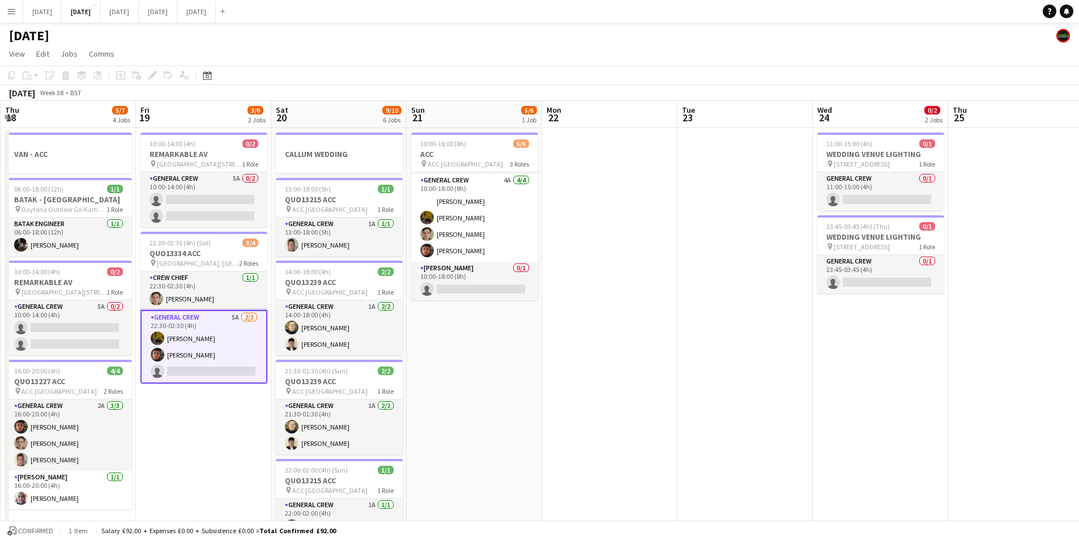
drag, startPoint x: 784, startPoint y: 388, endPoint x: 525, endPoint y: 343, distance: 263.3
click at [522, 343] on app-calendar-viewport "Tue 16 6/6 2 Jobs Wed 17 8/10 3 Jobs Thu 18 5/7 4 Jobs Fri 19 3/6 2 Jobs Sat 20…" at bounding box center [539, 450] width 1079 height 699
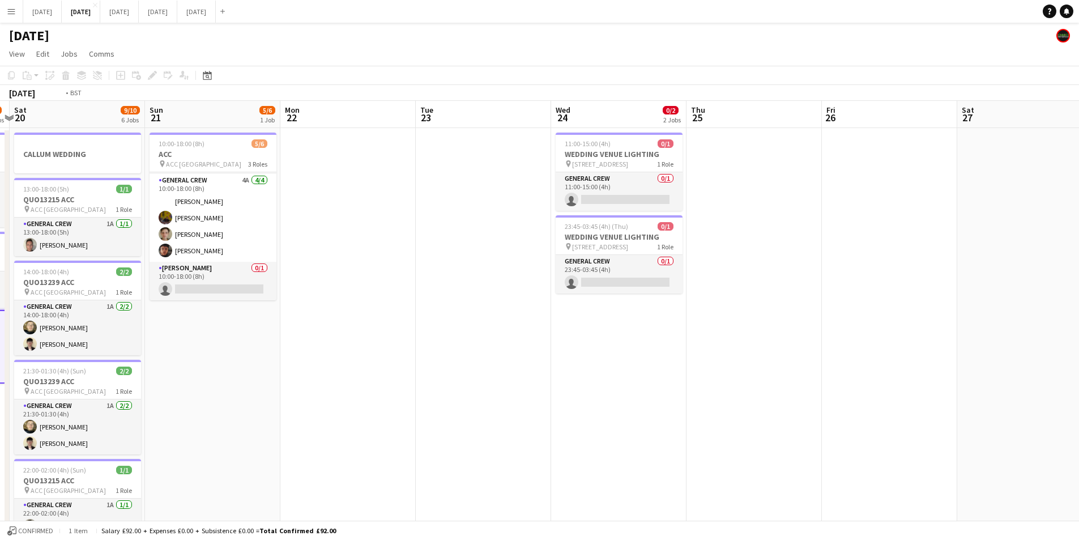
drag, startPoint x: 804, startPoint y: 405, endPoint x: 705, endPoint y: 377, distance: 103.5
click at [489, 329] on app-calendar-viewport "Wed 17 8/10 3 Jobs Thu 18 5/7 4 Jobs Fri 19 3/6 2 Jobs Sat 20 9/10 6 Jobs Sun 2…" at bounding box center [539, 450] width 1079 height 699
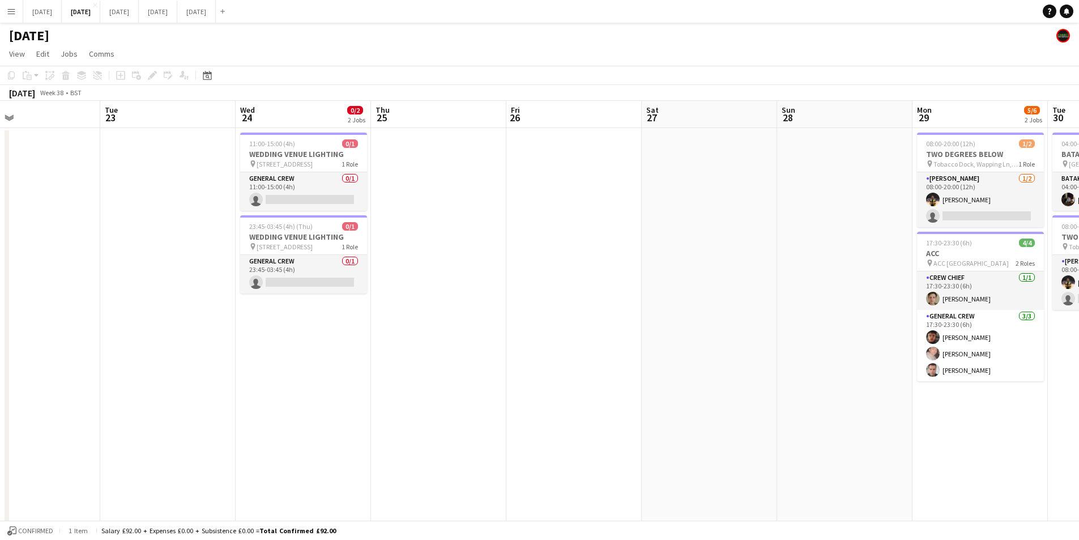
scroll to position [0, 346]
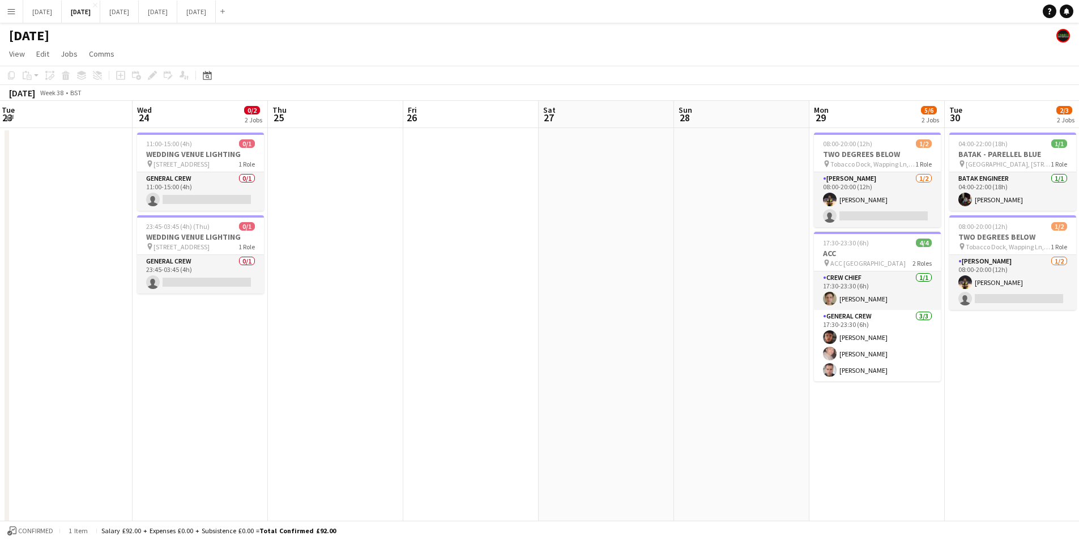
drag, startPoint x: 676, startPoint y: 389, endPoint x: 612, endPoint y: 369, distance: 67.0
click at [612, 369] on app-calendar-viewport "Sat 20 9/10 6 Jobs Sun 21 5/6 1 Job Mon 22 Tue 23 Wed 24 0/2 2 Jobs Thu 25 Fri …" at bounding box center [539, 450] width 1079 height 699
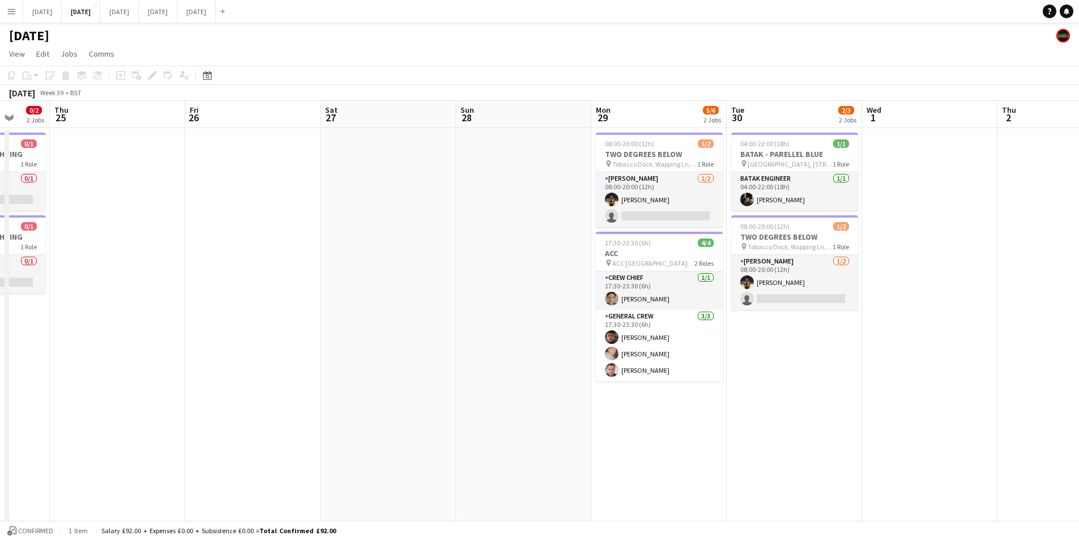
drag, startPoint x: 782, startPoint y: 472, endPoint x: 612, endPoint y: 427, distance: 176.4
click at [619, 436] on app-calendar-viewport "Mon 22 Tue 23 Wed 24 0/2 2 Jobs Thu 25 Fri 26 Sat 27 Sun 28 Mon 29 5/6 2 Jobs T…" at bounding box center [539, 450] width 1079 height 699
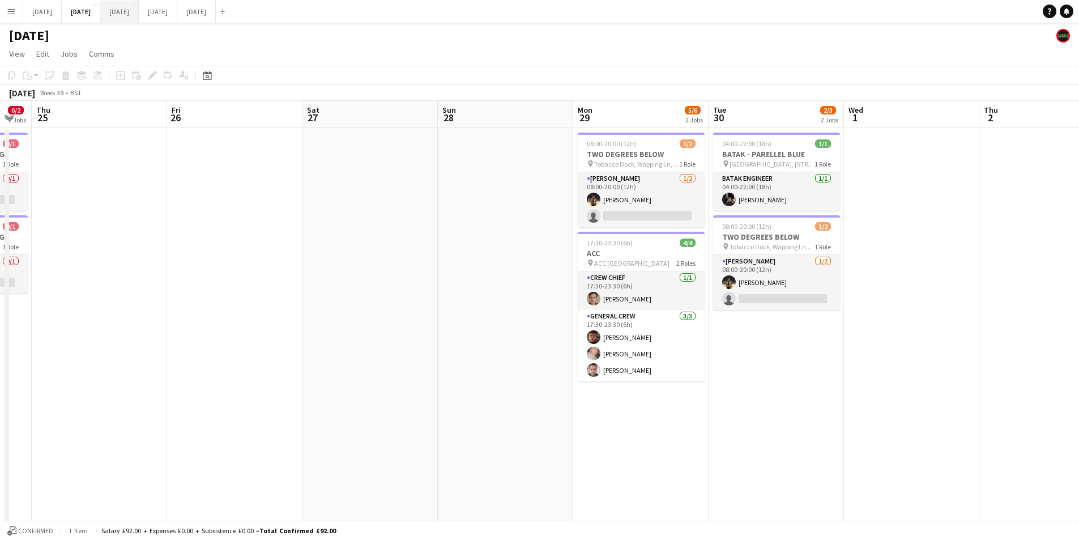
click at [139, 8] on button "[DATE] Close" at bounding box center [119, 12] width 39 height 22
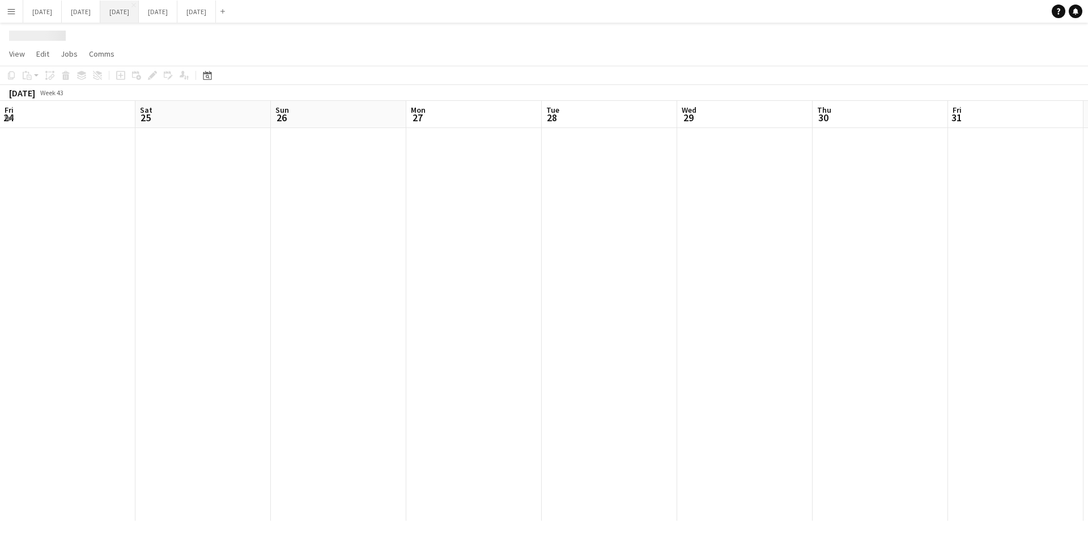
scroll to position [0, 250]
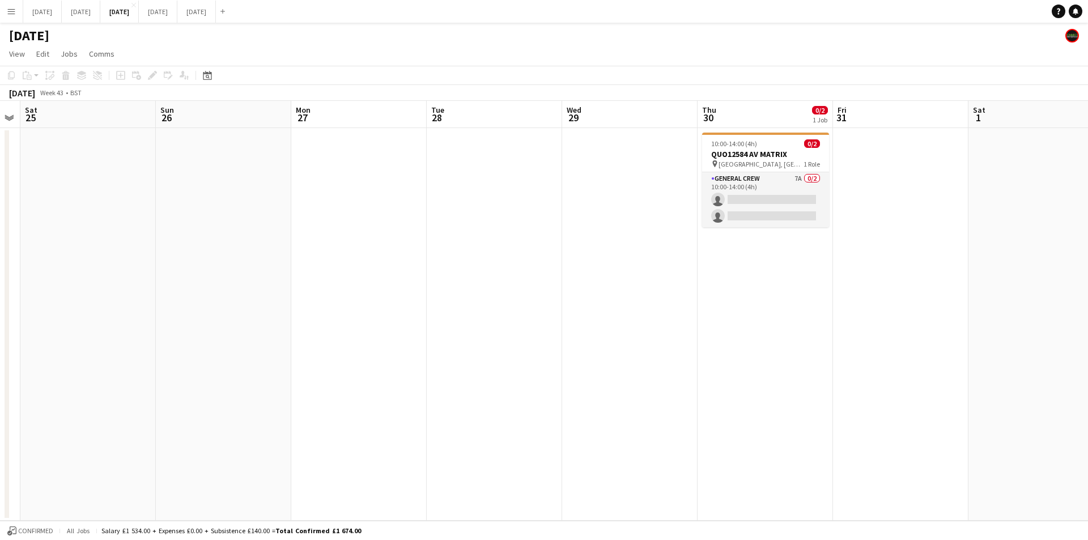
drag, startPoint x: 865, startPoint y: 311, endPoint x: 744, endPoint y: 339, distance: 123.4
click at [869, 306] on app-calendar-viewport "Thu 23 Fri 24 Sat 25 Sun 26 Mon 27 Tue 28 Wed 29 Thu 30 0/2 1 Job Fri 31 Sat 1 …" at bounding box center [544, 311] width 1088 height 420
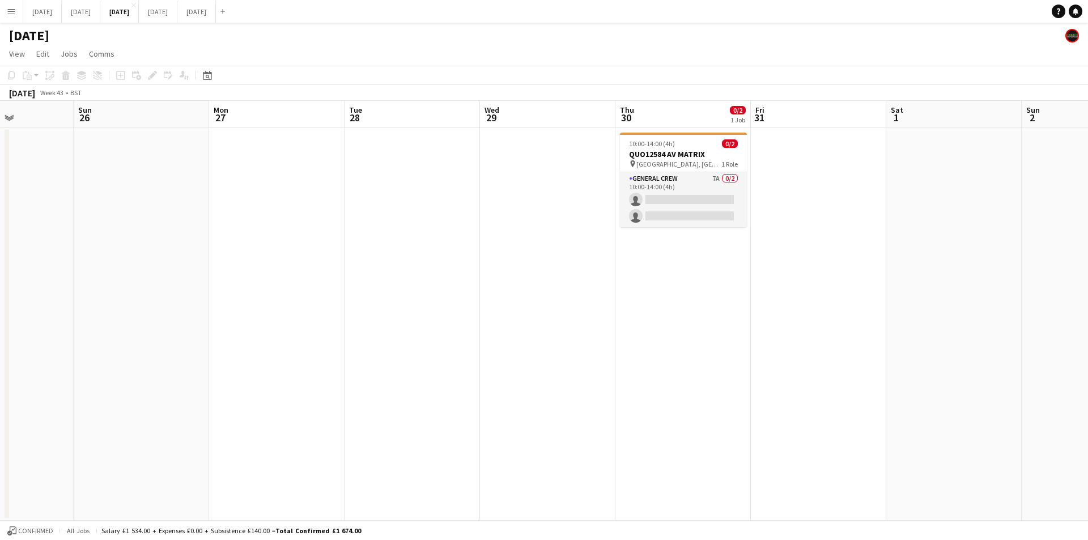
drag, startPoint x: 744, startPoint y: 339, endPoint x: 608, endPoint y: 330, distance: 136.8
click at [883, 308] on app-calendar-viewport "Thu 23 Fri 24 Sat 25 Sun 26 Mon 27 Tue 28 Wed 29 Thu 30 0/2 1 Job Fri 31 Sat 1 …" at bounding box center [544, 311] width 1088 height 420
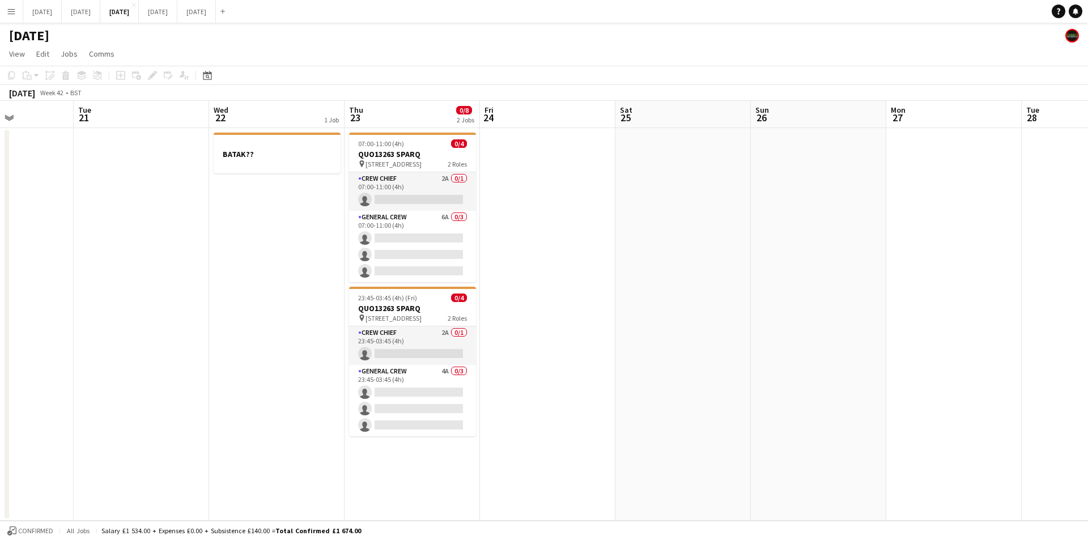
drag, startPoint x: 360, startPoint y: 373, endPoint x: 895, endPoint y: 321, distance: 537.4
click at [985, 331] on app-calendar-viewport "Sat 18 Sun 19 Mon 20 Tue 21 Wed 22 1 Job Thu 23 0/8 2 Jobs Fri 24 Sat 25 Sun 26…" at bounding box center [544, 311] width 1088 height 420
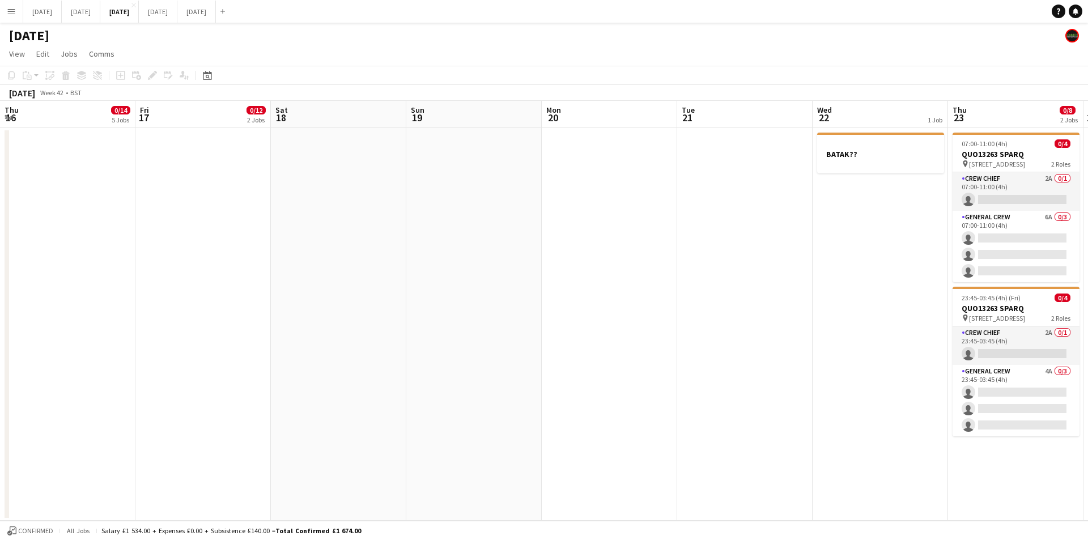
drag, startPoint x: 560, startPoint y: 407, endPoint x: 833, endPoint y: 308, distance: 290.5
click at [870, 327] on app-calendar-viewport "Tue 14 Wed 15 Thu 16 0/14 5 Jobs Fri 17 0/12 2 Jobs Sat 18 Sun 19 Mon 20 Tue 21…" at bounding box center [544, 311] width 1088 height 420
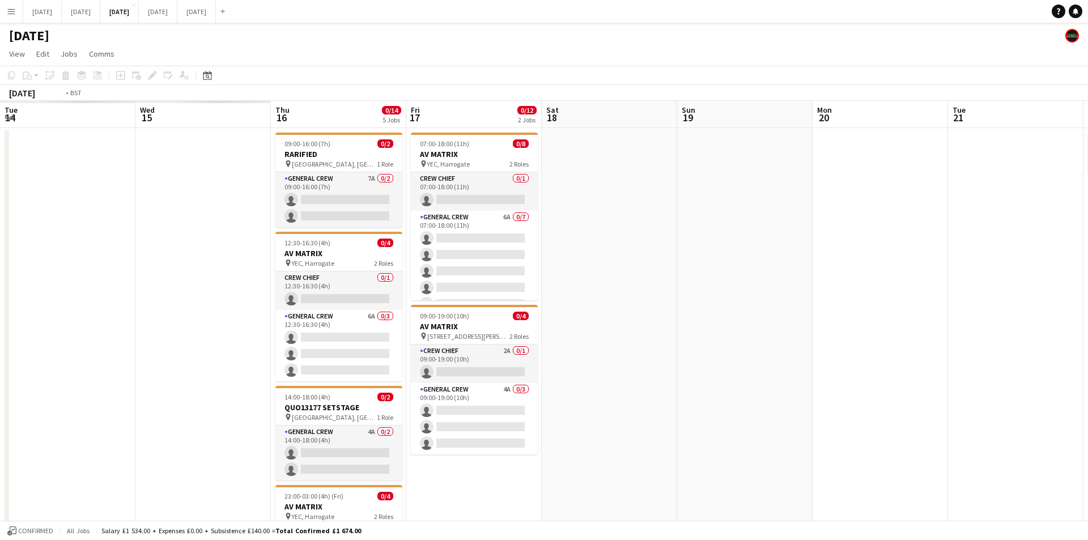
drag, startPoint x: 491, startPoint y: 319, endPoint x: 773, endPoint y: 295, distance: 283.2
click at [772, 302] on app-calendar-viewport "Sun 12 Mon 13 Tue 14 Wed 15 Thu 16 0/14 5 Jobs Fri 17 0/12 2 Jobs Sat 18 Sun 19…" at bounding box center [544, 431] width 1088 height 660
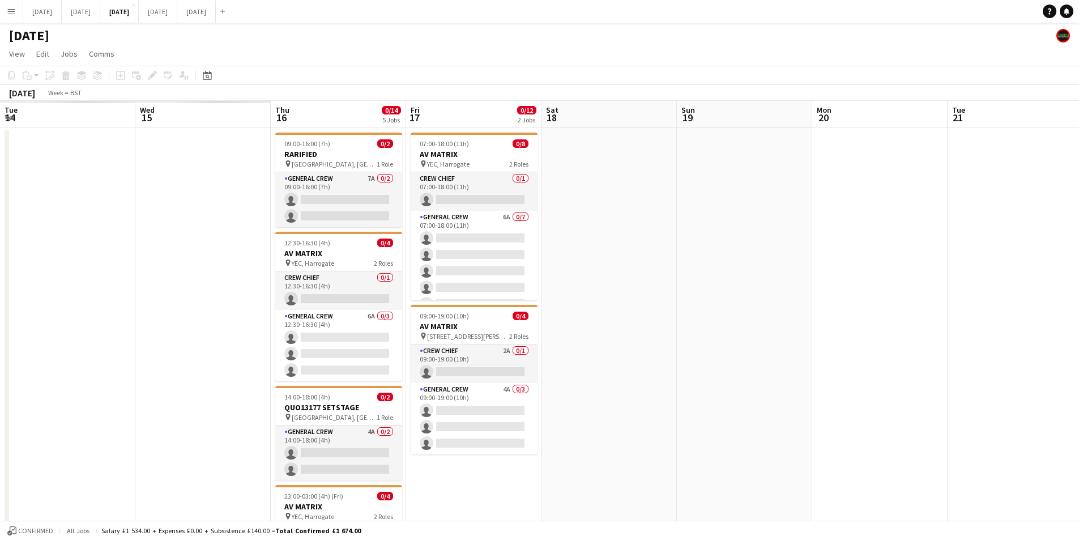
scroll to position [0, 265]
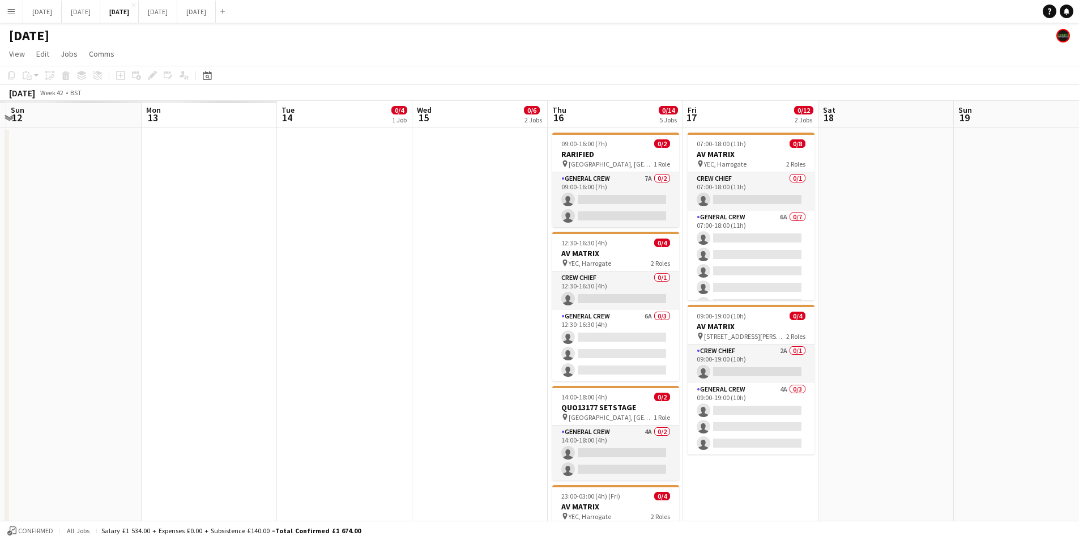
click at [831, 338] on app-calendar-viewport "Fri 10 Sat 11 Sun 12 Mon 13 Tue 14 0/4 1 Job Wed 15 0/6 2 Jobs Thu 16 0/14 5 Jo…" at bounding box center [539, 431] width 1079 height 660
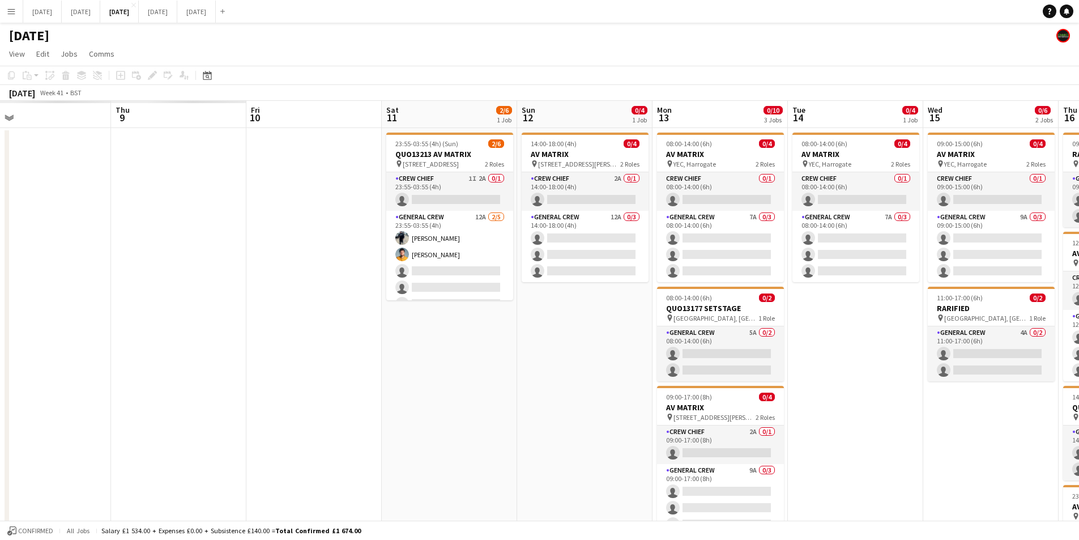
drag, startPoint x: 456, startPoint y: 357, endPoint x: 762, endPoint y: 350, distance: 306.0
click at [760, 352] on app-calendar-viewport "Wed 8 Thu 9 Fri 10 Sat 11 2/6 1 Job Sun 12 0/4 1 Job Mon 13 0/10 3 Jobs Tue 14 …" at bounding box center [539, 431] width 1079 height 660
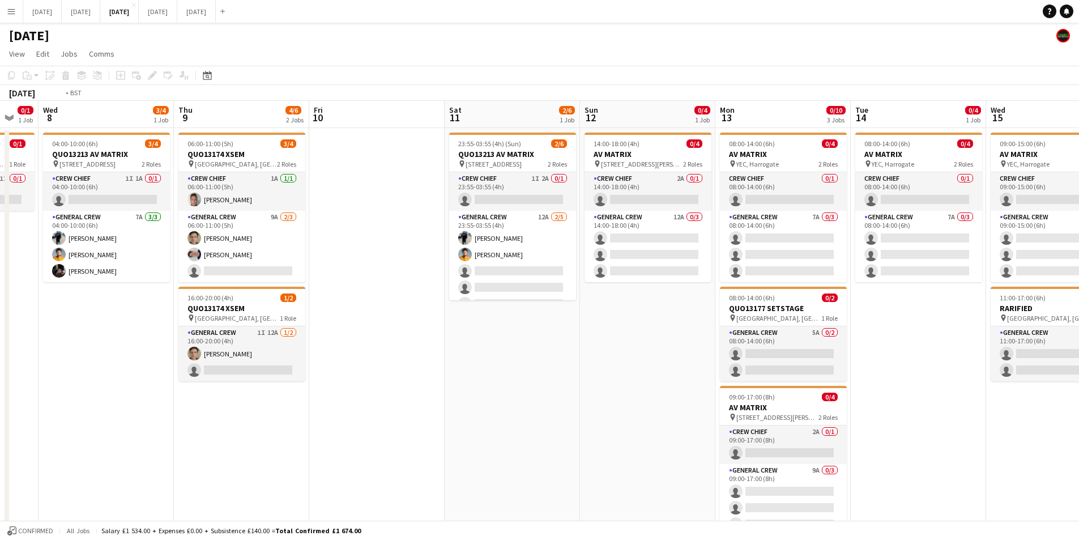
drag, startPoint x: 381, startPoint y: 389, endPoint x: 720, endPoint y: 375, distance: 339.7
click at [720, 375] on app-calendar-viewport "Mon 6 Tue 7 0/1 1 Job Wed 8 3/4 1 Job Thu 9 4/6 2 Jobs Fri 10 Sat 11 2/6 1 Job …" at bounding box center [539, 431] width 1079 height 660
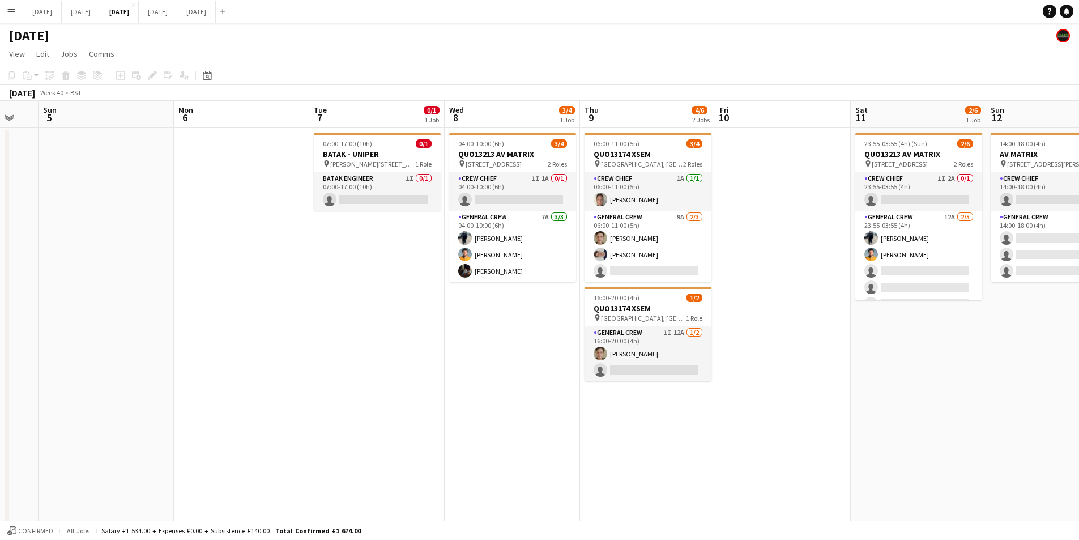
scroll to position [0, 299]
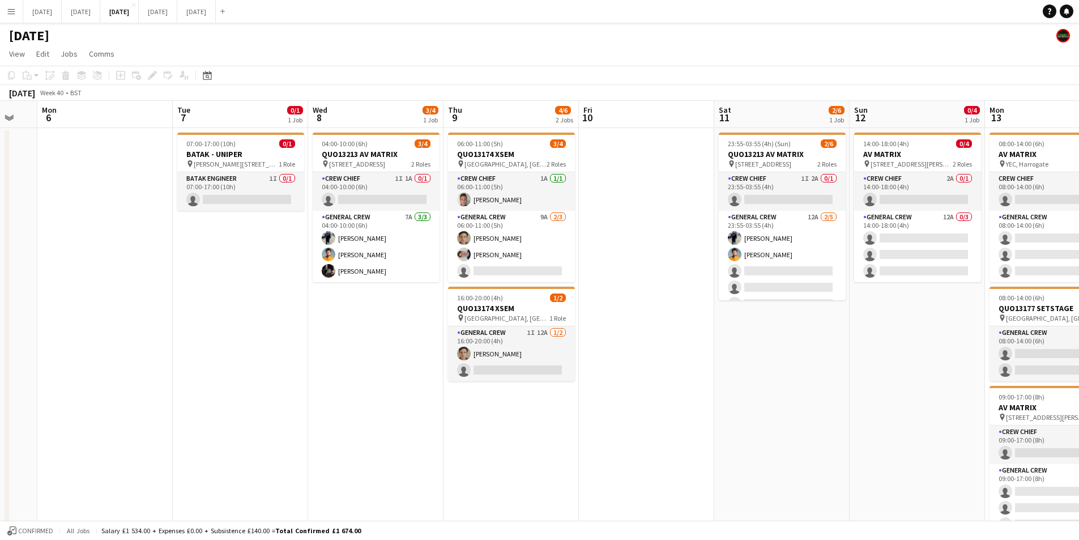
drag, startPoint x: 475, startPoint y: 330, endPoint x: 405, endPoint y: 330, distance: 70.3
click at [405, 330] on app-calendar-viewport "Fri 3 2/2 2 Jobs Sat 4 Sun 5 Mon 6 Tue 7 0/1 1 Job Wed 8 3/4 1 Job Thu 9 4/6 2 …" at bounding box center [539, 431] width 1079 height 660
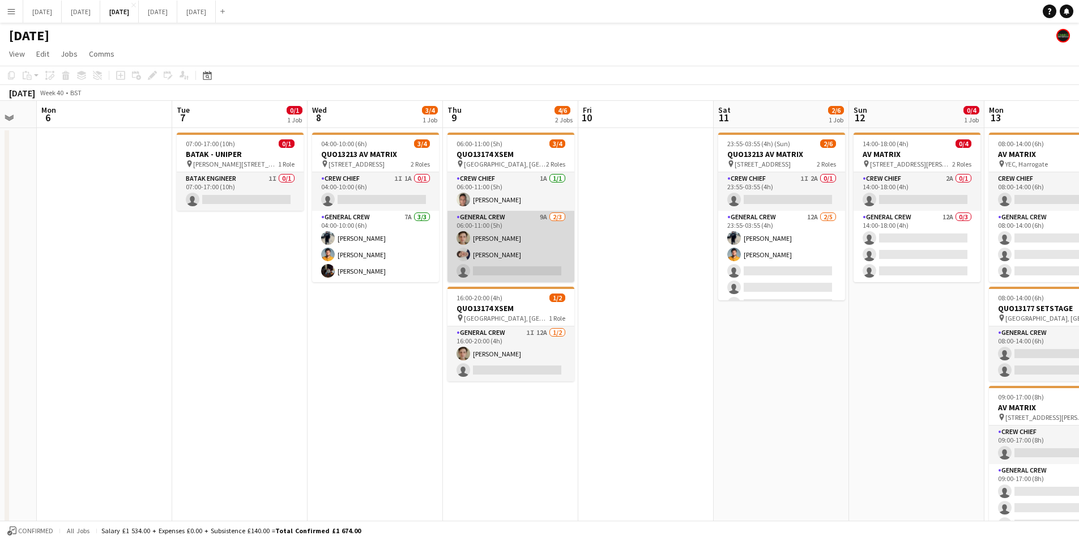
click at [521, 258] on app-card-role "General Crew 9A [DATE] 06:00-11:00 (5h) [PERSON_NAME] [PERSON_NAME] single-neut…" at bounding box center [511, 246] width 127 height 71
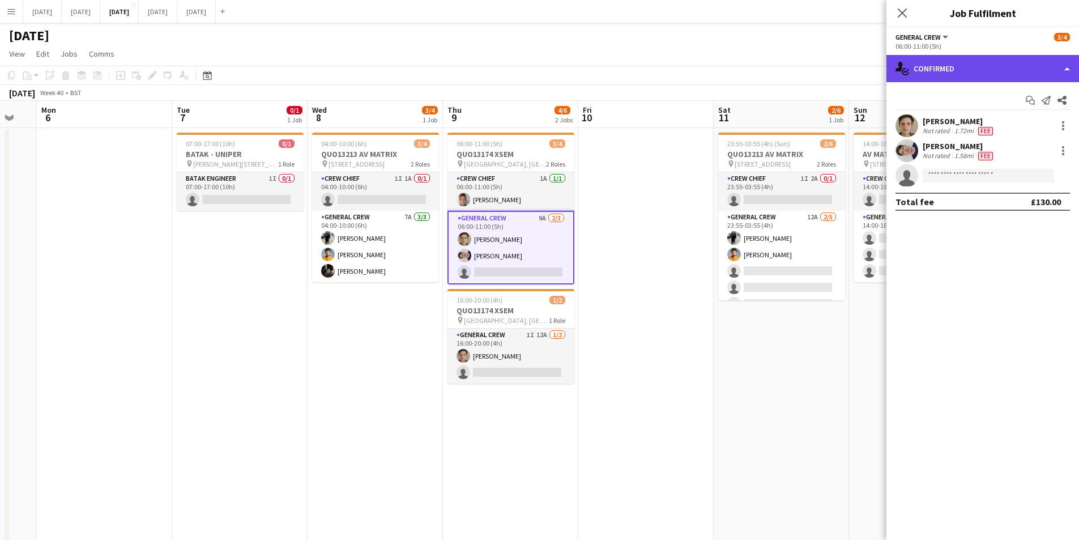
click at [991, 64] on div "single-neutral-actions-check-2 Confirmed" at bounding box center [983, 68] width 193 height 27
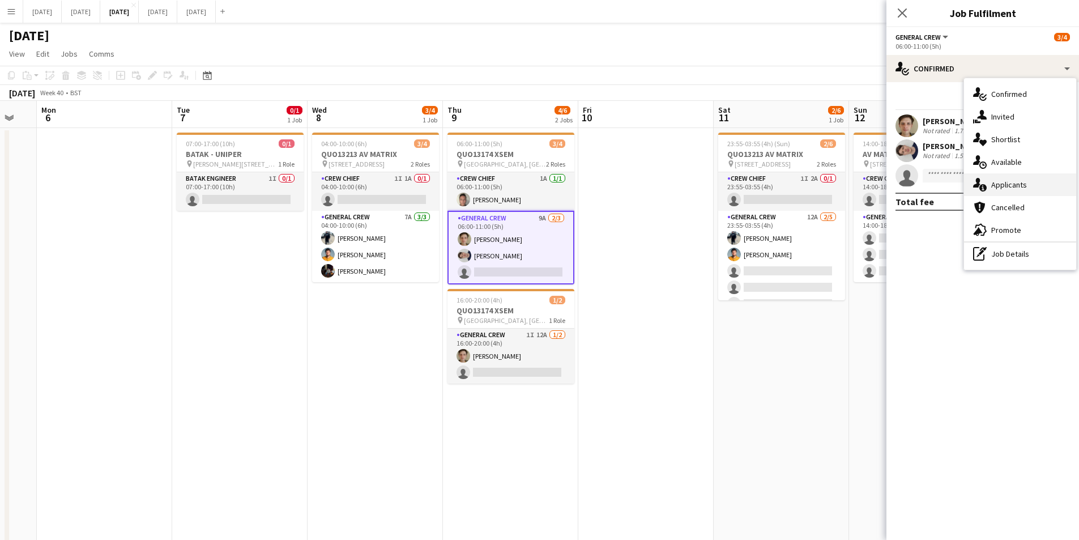
click at [1004, 178] on div "single-neutral-actions-information Applicants" at bounding box center [1020, 184] width 112 height 23
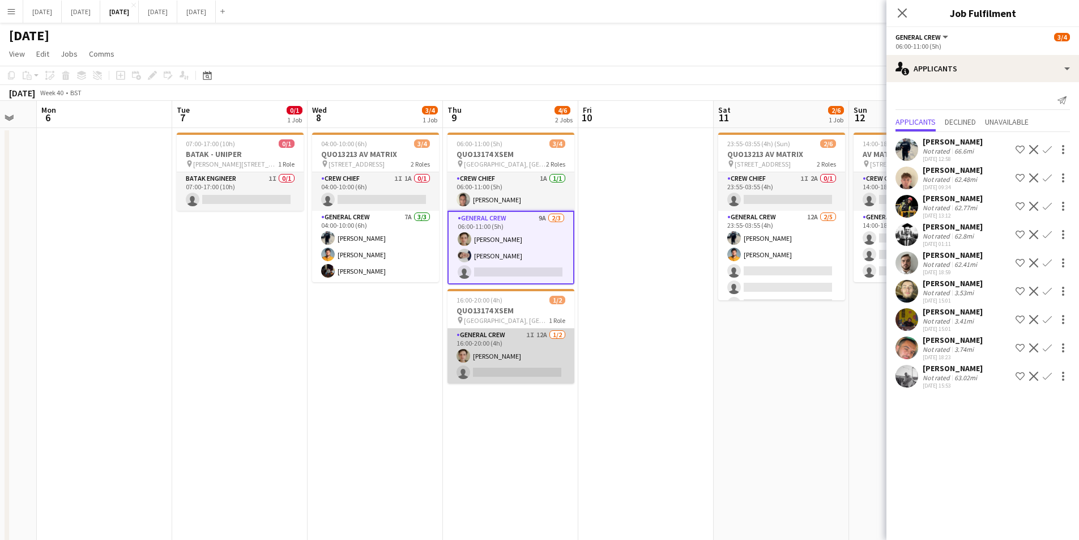
click at [536, 363] on app-card-role "General Crew 1I 12A [DATE] 16:00-20:00 (4h) [PERSON_NAME] single-neutral-actions" at bounding box center [511, 356] width 127 height 55
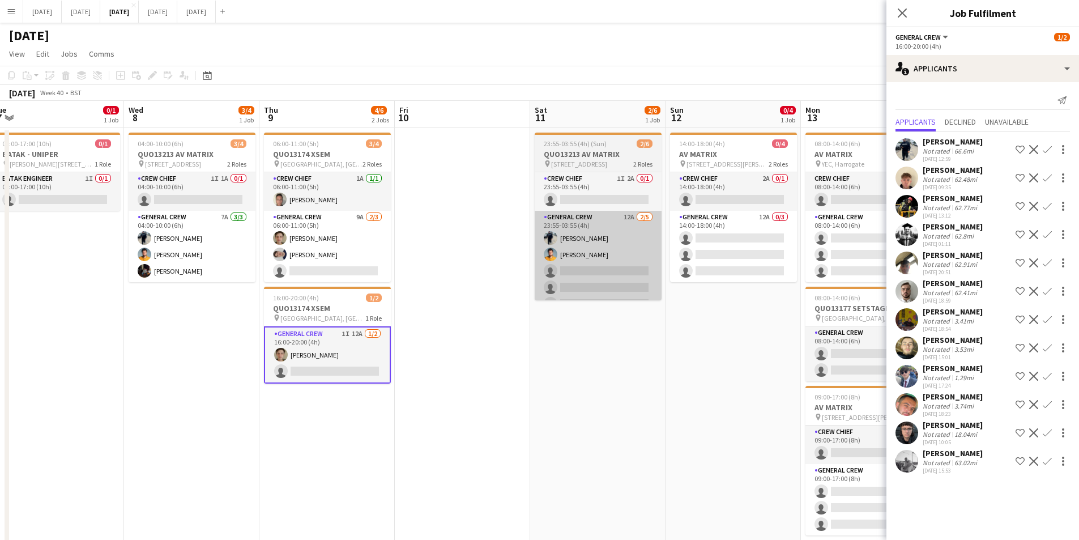
drag, startPoint x: 746, startPoint y: 338, endPoint x: 582, endPoint y: 288, distance: 171.3
click at [536, 335] on app-calendar-viewport "Sat 4 Sun 5 Mon 6 Tue 7 0/1 1 Job Wed 8 3/4 1 Job Thu 9 4/6 2 Jobs Fri 10 Sat 1…" at bounding box center [539, 431] width 1079 height 660
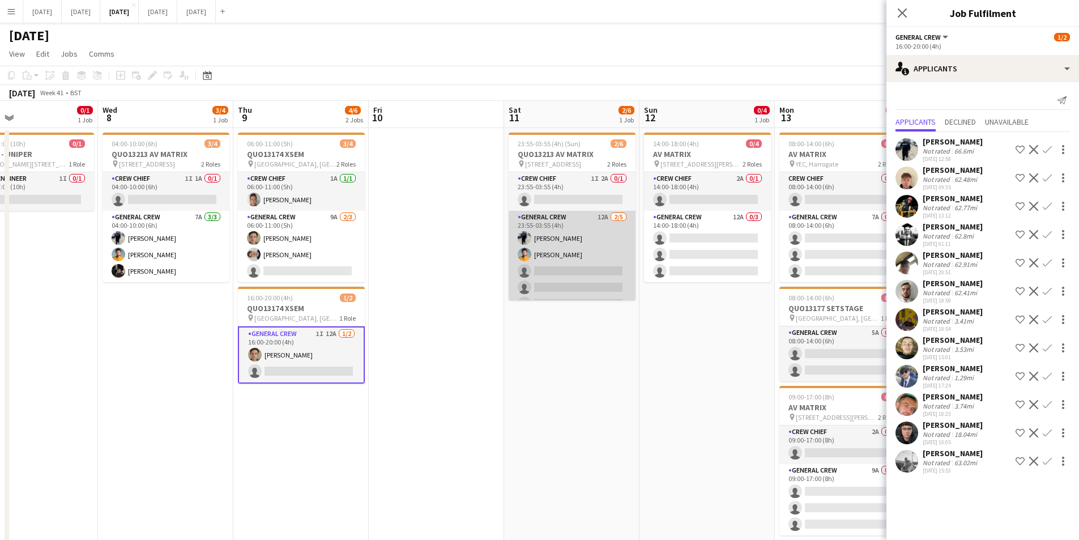
click at [577, 265] on app-card-role "General Crew 12A [DATE] 23:55-03:55 (4h) [PERSON_NAME] [PERSON_NAME] single-neu…" at bounding box center [572, 263] width 127 height 104
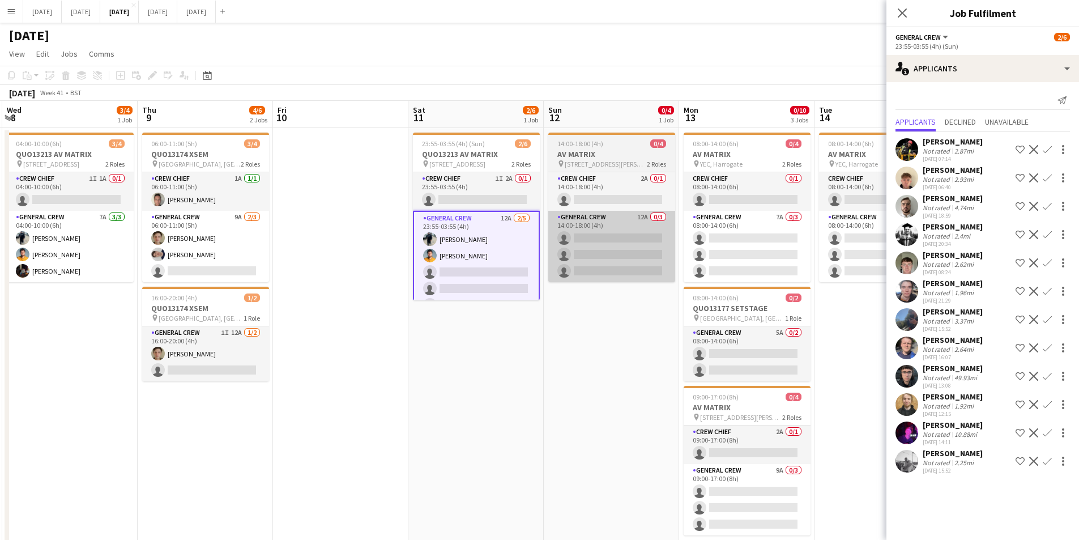
drag, startPoint x: 665, startPoint y: 354, endPoint x: 598, endPoint y: 281, distance: 98.6
click at [569, 351] on app-calendar-viewport "Sun 5 Mon 6 Tue 7 0/1 1 Job Wed 8 3/4 1 Job Thu 9 4/6 2 Jobs Fri 10 Sat 11 2/6 …" at bounding box center [539, 431] width 1079 height 660
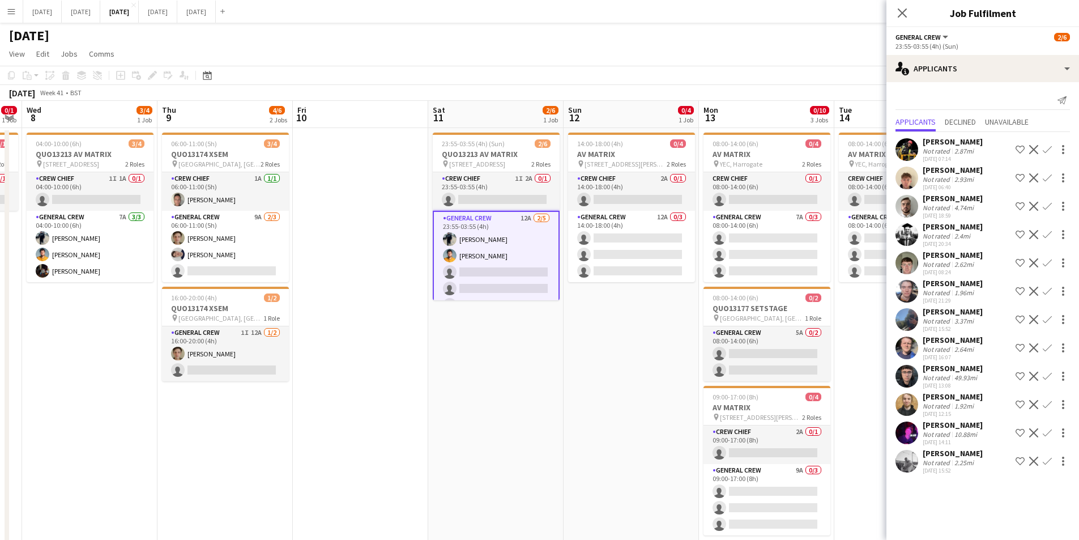
scroll to position [0, 370]
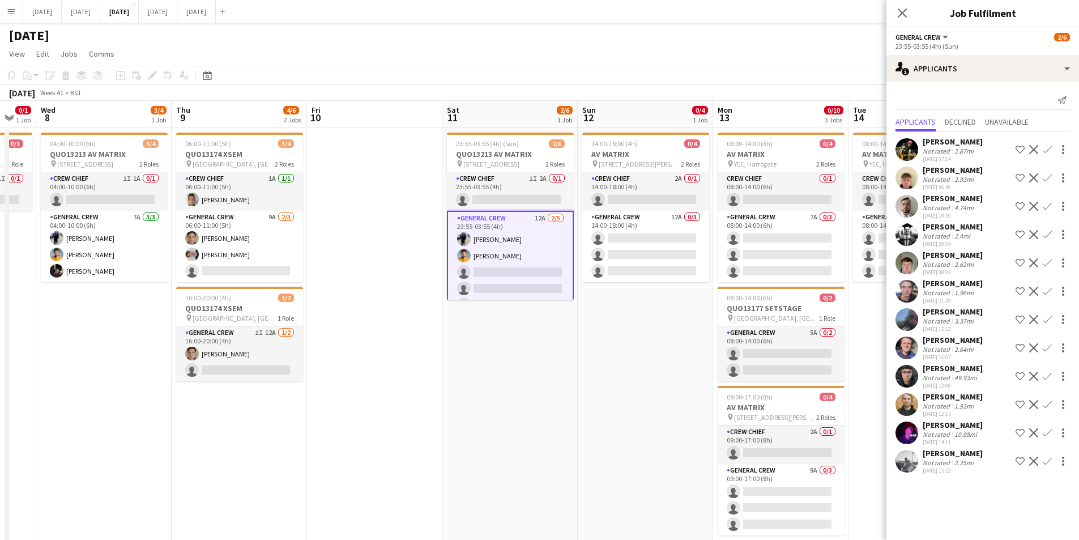
drag, startPoint x: 625, startPoint y: 330, endPoint x: 661, endPoint y: 334, distance: 36.4
click at [661, 334] on app-calendar-viewport "Sun 5 Mon 6 Tue 7 0/1 1 Job Wed 8 3/4 1 Job Thu 9 4/6 2 Jobs Fri 10 Sat 11 2/6 …" at bounding box center [539, 431] width 1079 height 660
click at [503, 192] on app-card-role "Crew Chief 1I 2A 0/1 23:55-03:55 (4h) single-neutral-actions" at bounding box center [510, 191] width 127 height 39
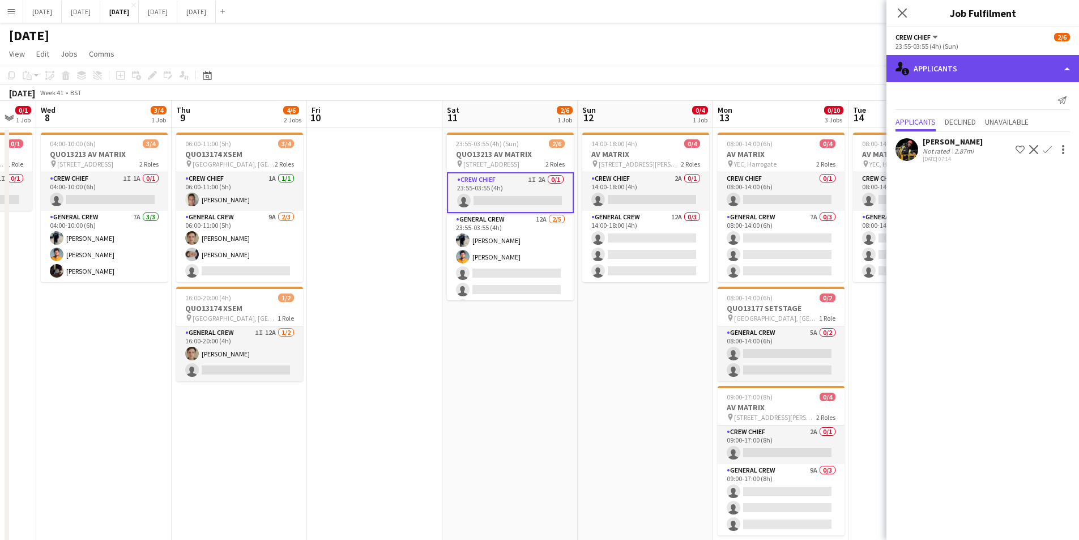
click at [988, 72] on div "single-neutral-actions-information Applicants" at bounding box center [983, 68] width 193 height 27
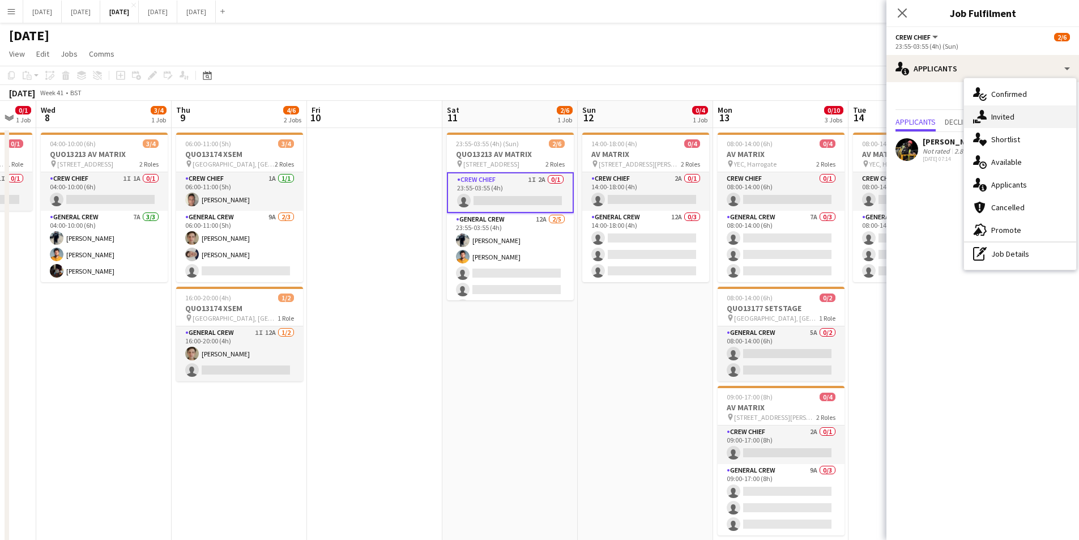
click at [1012, 120] on span "Invited" at bounding box center [1002, 117] width 23 height 10
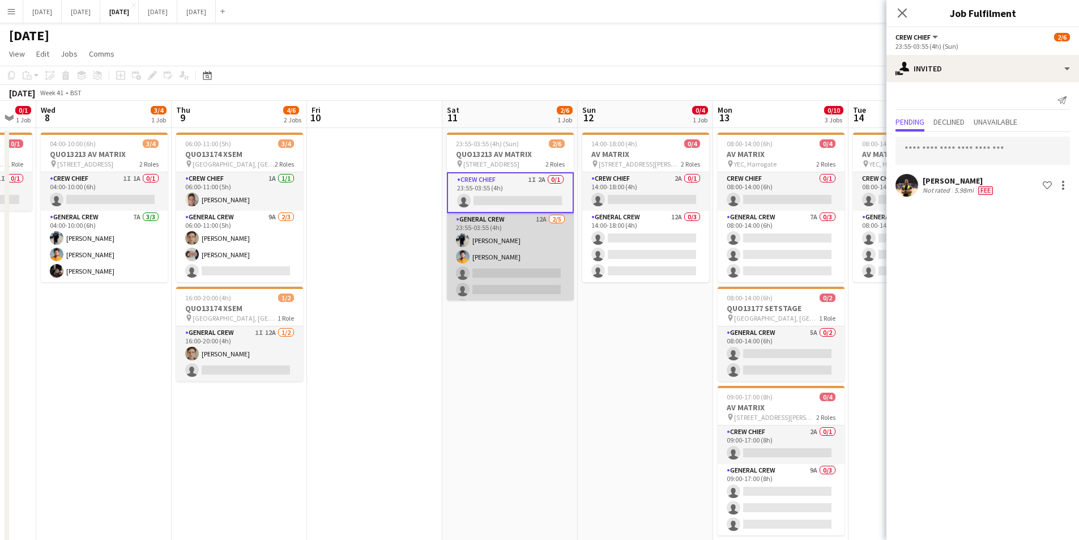
click at [525, 265] on app-card-role "General Crew 12A [DATE] 23:55-03:55 (4h) [PERSON_NAME] [PERSON_NAME] single-neu…" at bounding box center [510, 265] width 127 height 104
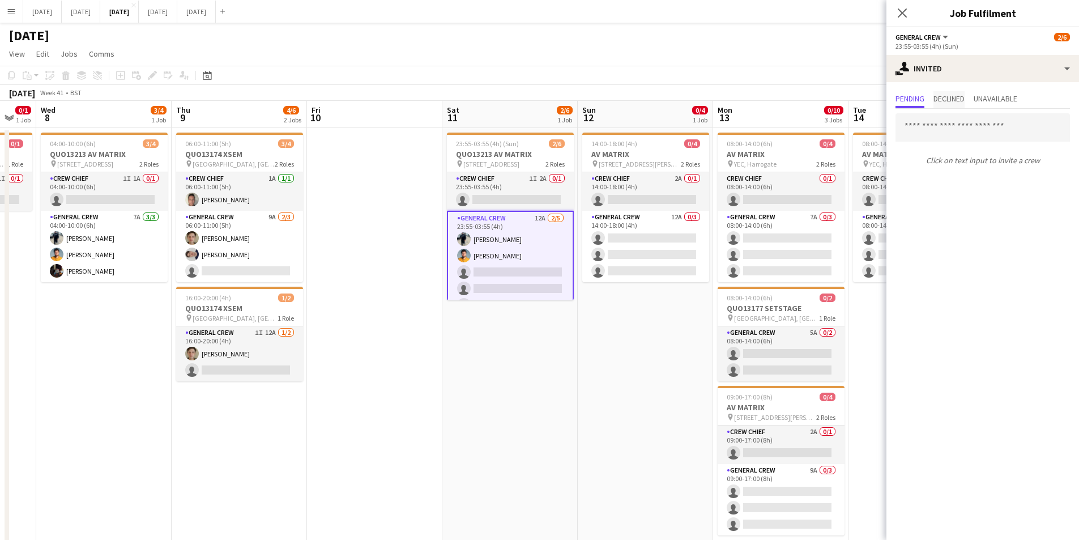
click at [959, 98] on span "Declined" at bounding box center [949, 99] width 31 height 8
click at [1024, 100] on div "Pending Declined Unavailable" at bounding box center [983, 100] width 174 height 18
click at [1005, 101] on span "Unavailable" at bounding box center [996, 99] width 44 height 8
click at [901, 9] on icon "Close pop-in" at bounding box center [902, 12] width 11 height 11
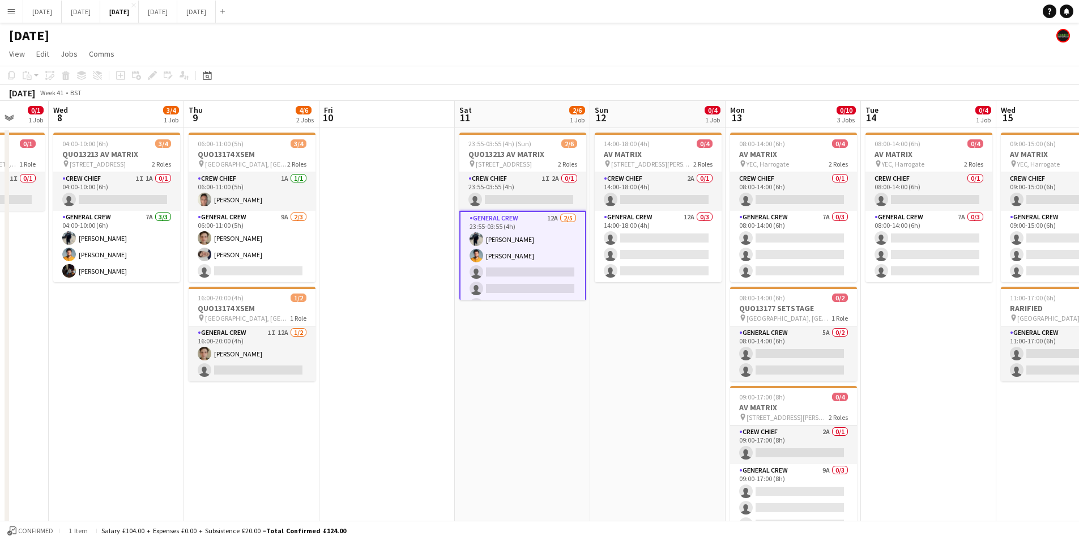
drag, startPoint x: 692, startPoint y: 302, endPoint x: 569, endPoint y: 295, distance: 123.2
click at [569, 295] on app-calendar-viewport "Sun 5 Mon 6 Tue 7 0/1 1 Job Wed 8 3/4 1 Job Thu 9 4/6 2 Jobs Fri 10 Sat 11 2/6 …" at bounding box center [539, 431] width 1079 height 660
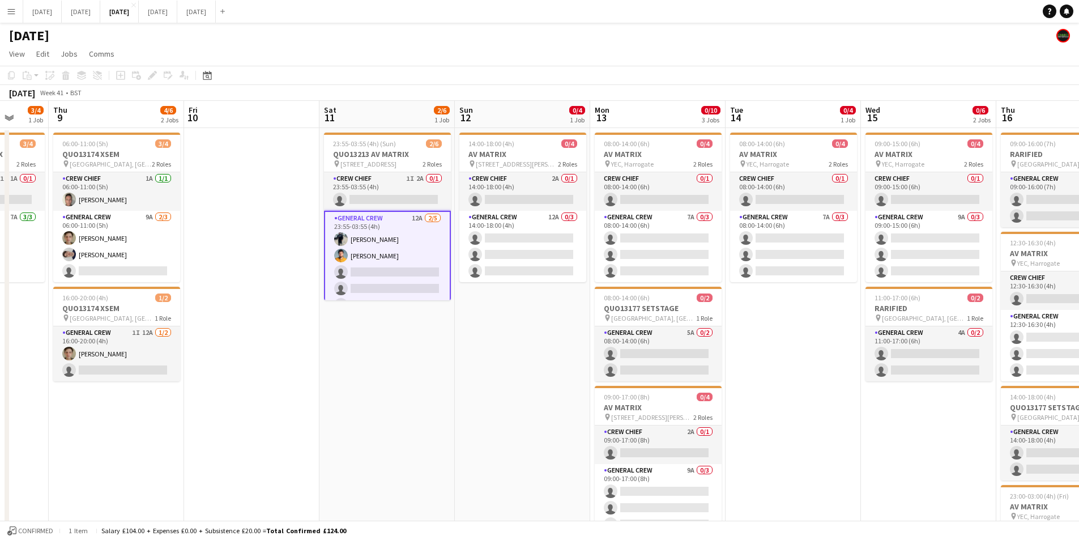
scroll to position [0, 445]
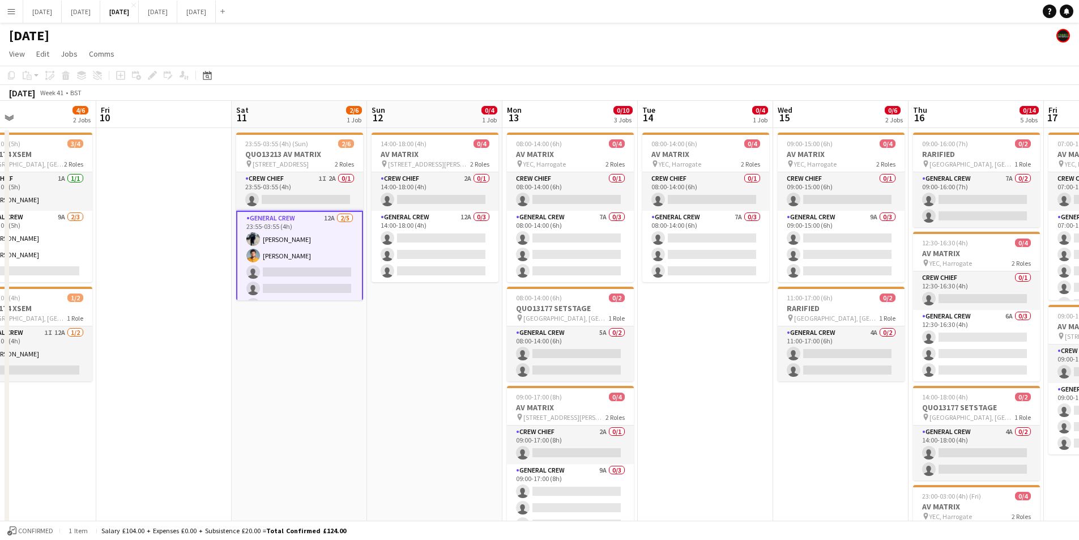
drag, startPoint x: 688, startPoint y: 331, endPoint x: 659, endPoint y: 330, distance: 28.9
click at [659, 330] on app-calendar-viewport "Mon 6 Tue 7 0/1 1 Job Wed 8 3/4 1 Job Thu 9 4/6 2 Jobs Fri 10 Sat 11 2/6 1 Job …" at bounding box center [539, 431] width 1079 height 660
drag, startPoint x: 726, startPoint y: 405, endPoint x: 700, endPoint y: 403, distance: 26.1
click at [701, 405] on app-calendar-viewport "Mon 6 Tue 7 0/1 1 Job Wed 8 3/4 1 Job Thu 9 4/6 2 Jobs Fri 10 Sat 11 2/6 1 Job …" at bounding box center [539, 431] width 1079 height 660
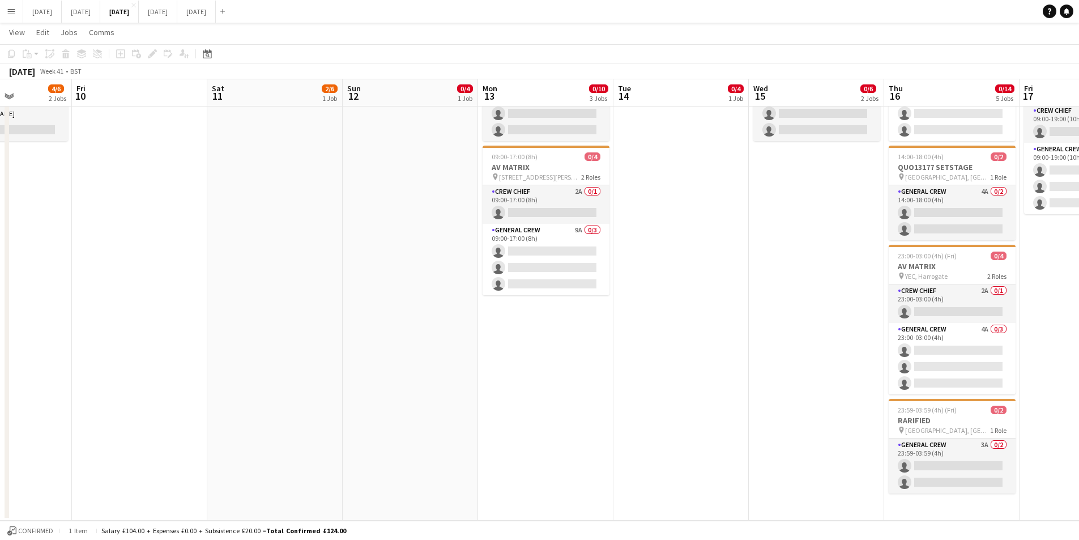
scroll to position [69, 0]
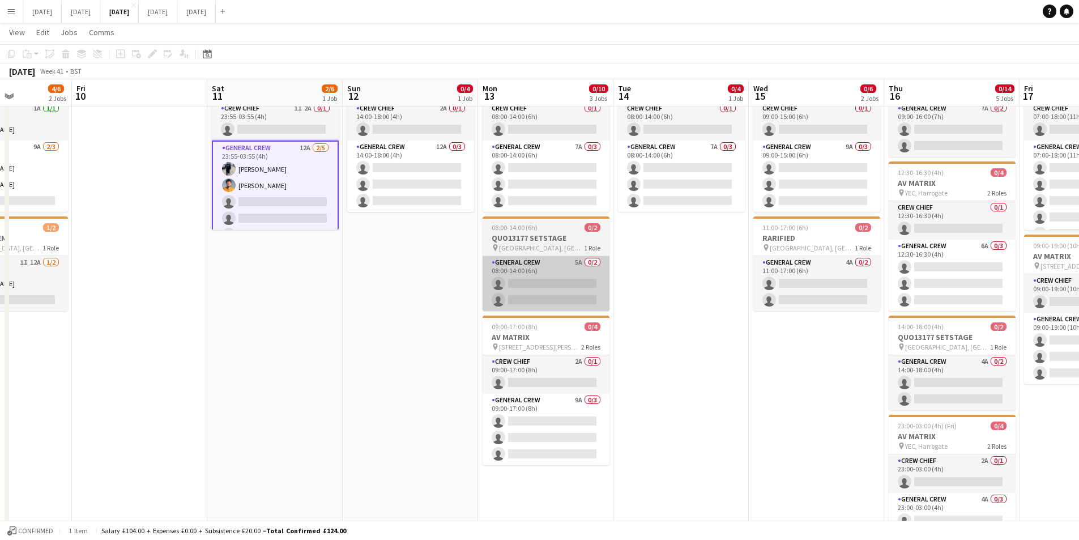
click at [559, 293] on app-card-role "General Crew 5A 0/2 08:00-14:00 (6h) single-neutral-actions single-neutral-acti…" at bounding box center [546, 283] width 127 height 55
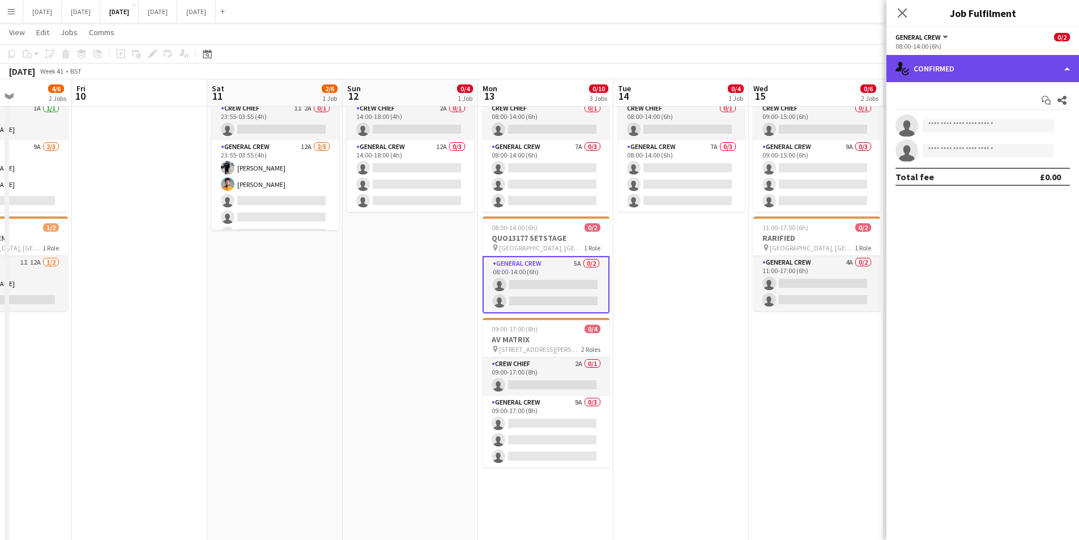
click at [972, 69] on div "single-neutral-actions-check-2 Confirmed" at bounding box center [983, 68] width 193 height 27
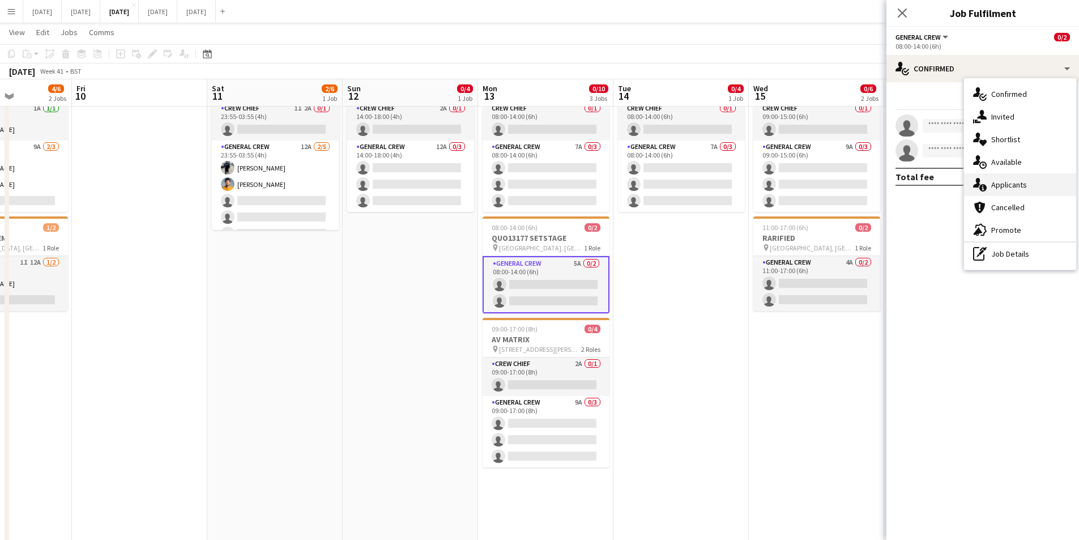
click at [1016, 180] on span "Applicants" at bounding box center [1009, 185] width 36 height 10
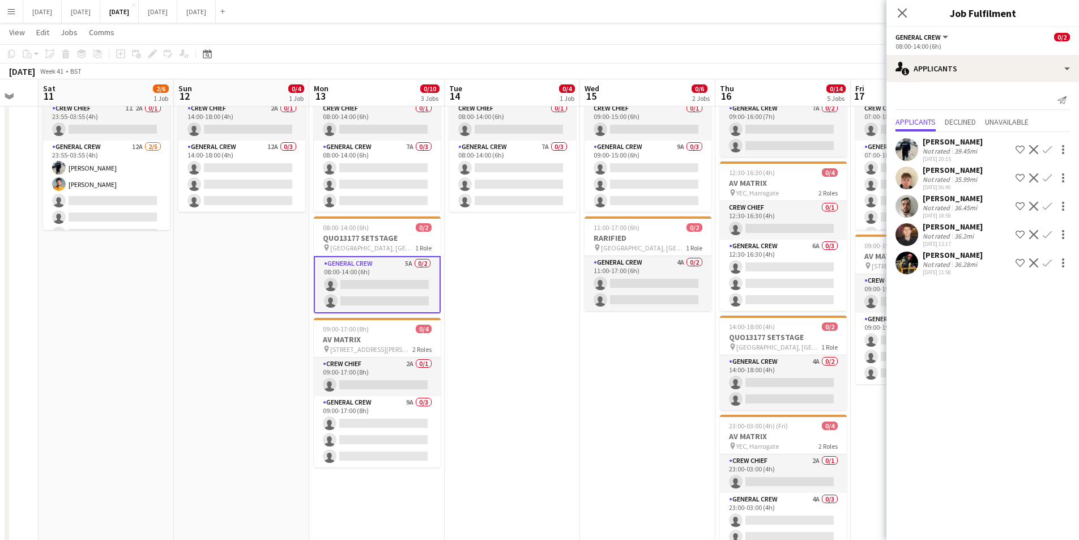
scroll to position [0, 368]
drag, startPoint x: 777, startPoint y: 379, endPoint x: 607, endPoint y: 374, distance: 169.5
click at [607, 374] on app-calendar-viewport "Wed 8 3/4 1 Job Thu 9 4/6 2 Jobs Fri 10 Sat 11 2/6 1 Job Sun 12 0/4 1 Job Mon 1…" at bounding box center [539, 333] width 1079 height 716
click at [767, 388] on app-card-role "General Crew 4A 0/2 14:00-18:00 (4h) single-neutral-actions single-neutral-acti…" at bounding box center [782, 382] width 127 height 55
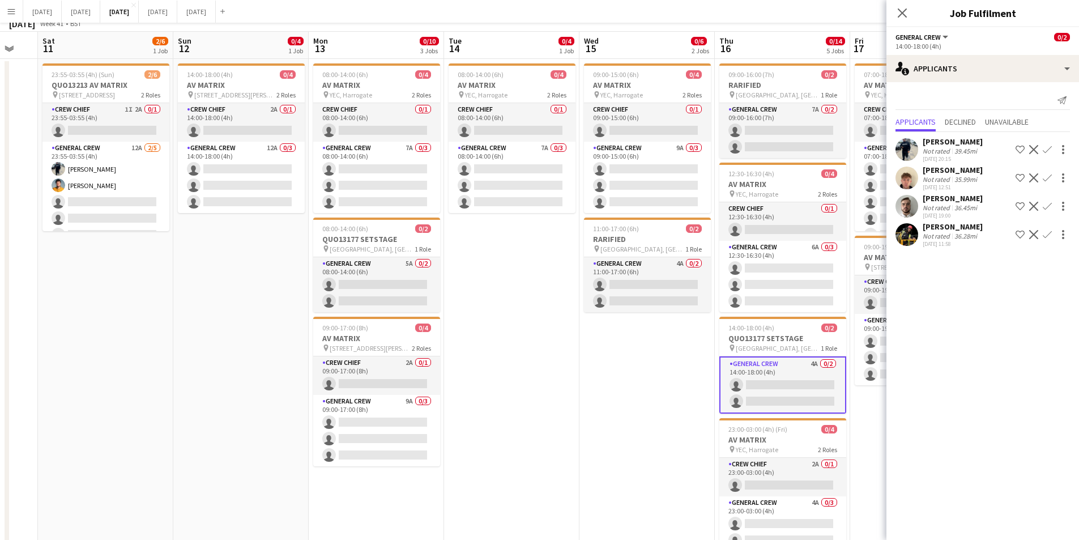
scroll to position [12, 0]
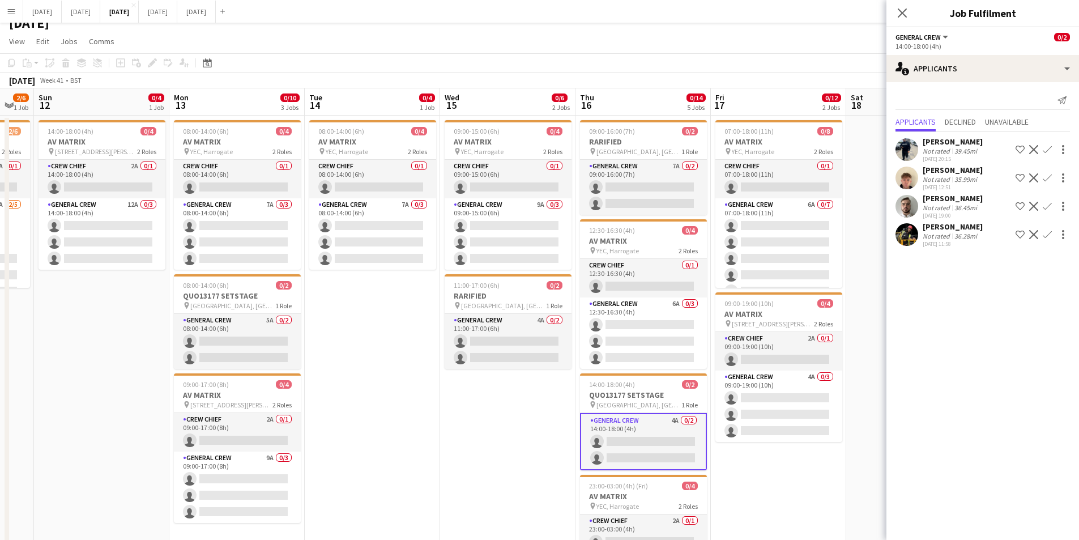
drag, startPoint x: 619, startPoint y: 424, endPoint x: 483, endPoint y: 406, distance: 137.7
click at [481, 406] on app-calendar-viewport "Thu 9 4/6 2 Jobs Fri 10 Sat 11 2/6 1 Job Sun 12 0/4 1 Job Mon 13 0/10 3 Jobs Tu…" at bounding box center [539, 418] width 1079 height 660
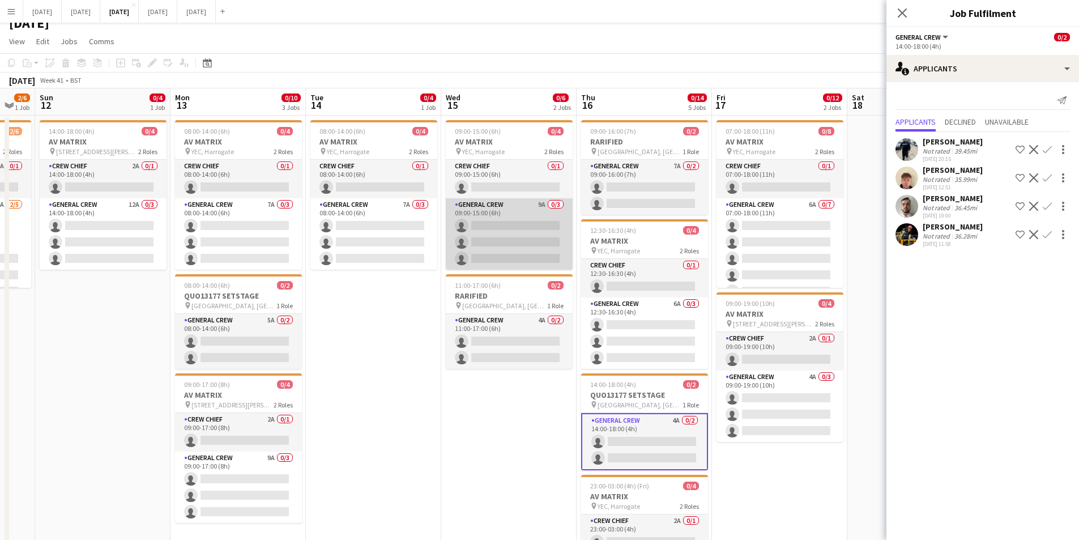
click at [509, 237] on app-card-role "General Crew 9A 0/3 09:00-15:00 (6h) single-neutral-actions single-neutral-acti…" at bounding box center [509, 233] width 127 height 71
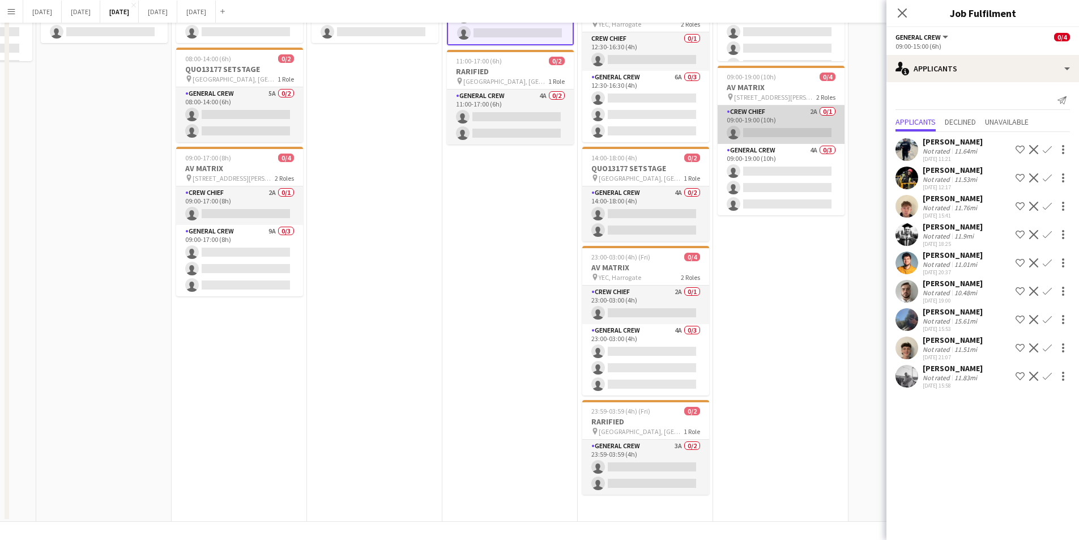
scroll to position [0, 0]
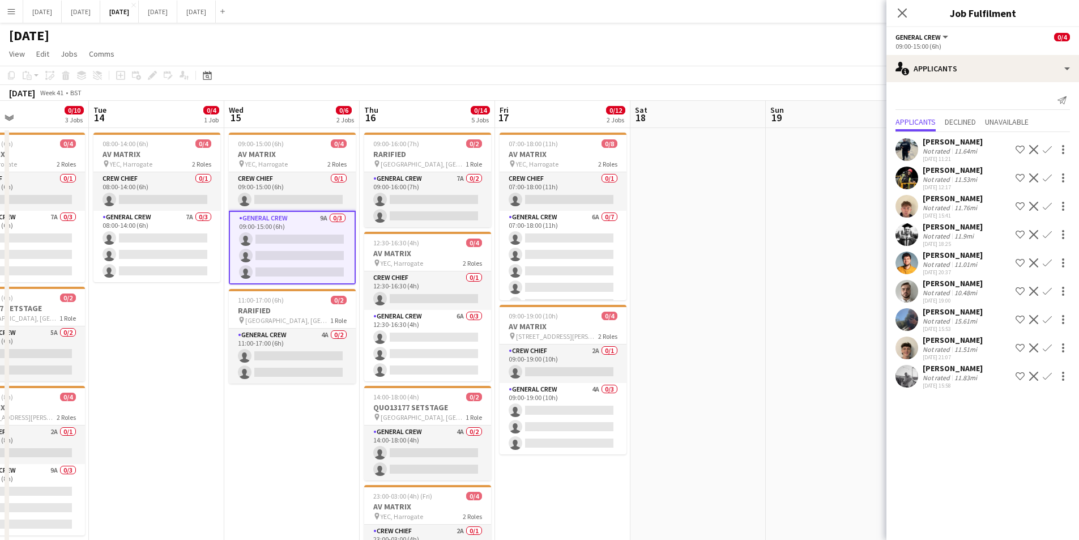
drag, startPoint x: 776, startPoint y: 357, endPoint x: 679, endPoint y: 338, distance: 98.8
click at [679, 338] on app-calendar-viewport "Fri 10 Sat 11 2/6 1 Job Sun 12 0/4 1 Job Mon 13 0/10 3 Jobs Tue 14 0/4 1 Job We…" at bounding box center [539, 431] width 1079 height 660
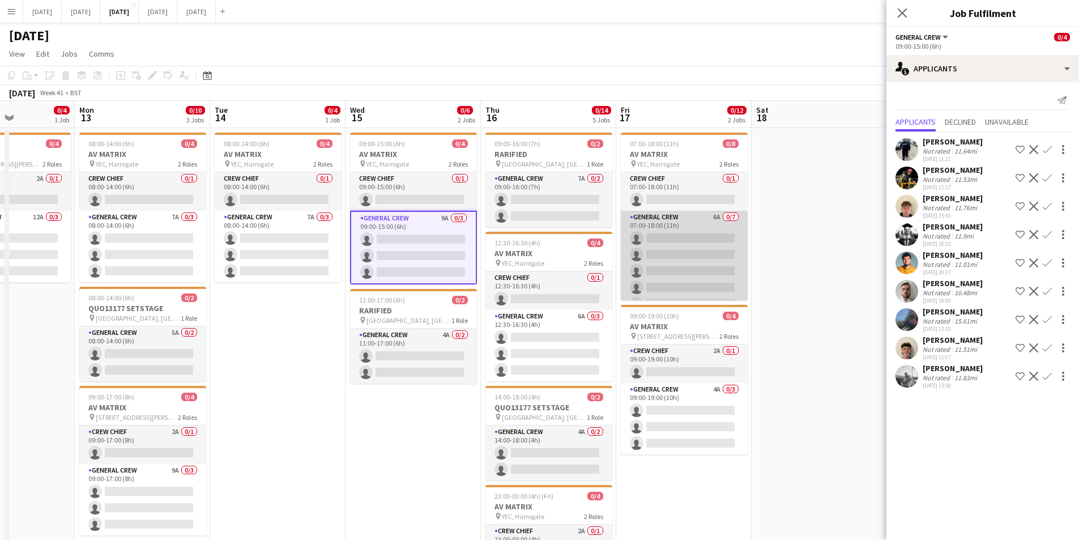
scroll to position [48, 0]
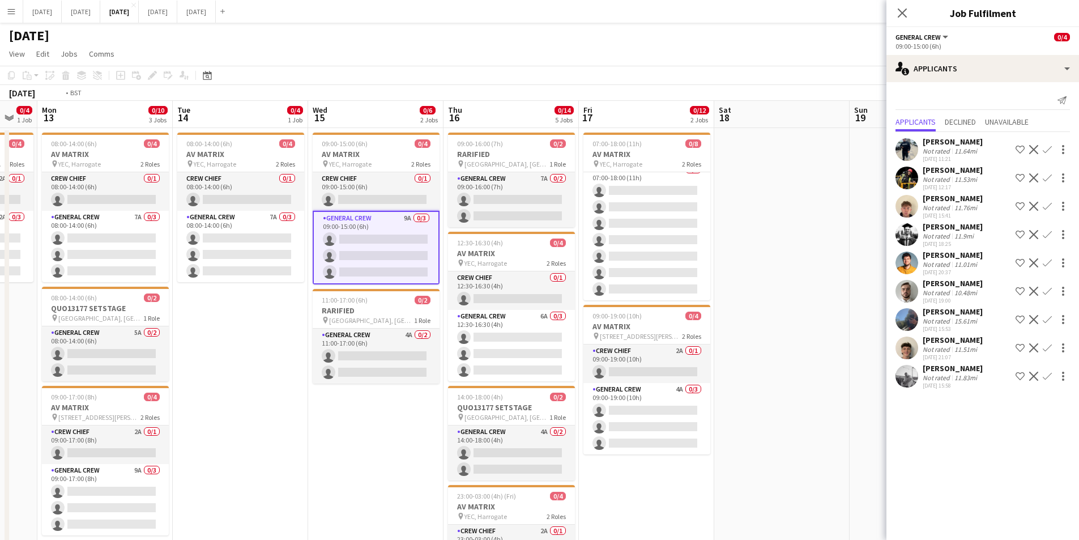
drag, startPoint x: 769, startPoint y: 367, endPoint x: 574, endPoint y: 315, distance: 201.2
click at [559, 302] on app-calendar-viewport "Fri 10 Sat 11 2/6 1 Job Sun 12 0/4 1 Job Mon 13 0/10 3 Jobs Tue 14 0/4 1 Job We…" at bounding box center [539, 431] width 1079 height 660
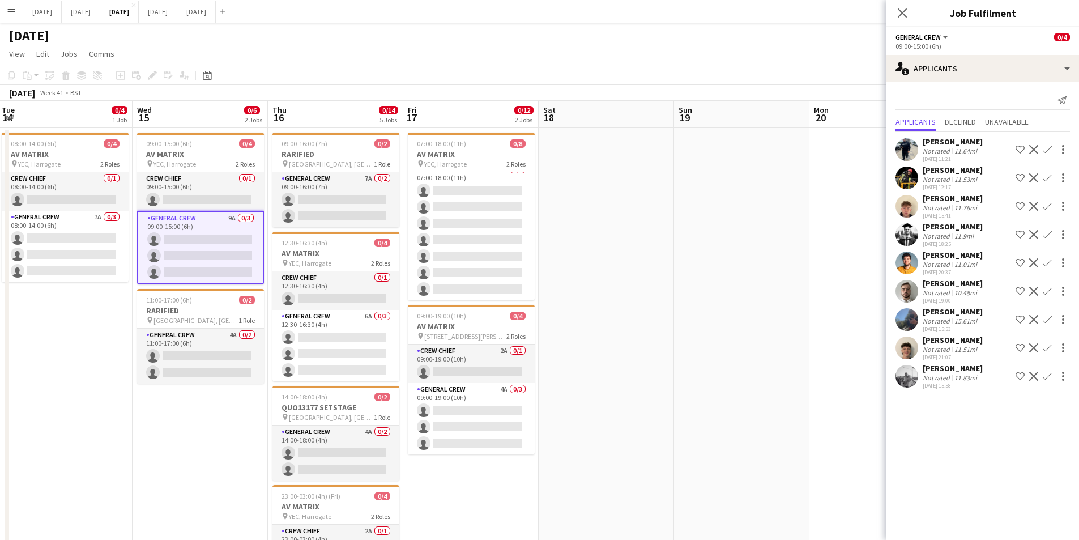
click at [603, 334] on app-calendar-viewport "Sat 11 2/6 1 Job Sun 12 0/4 1 Job Mon 13 0/10 3 Jobs Tue 14 0/4 1 Job Wed 15 0/…" at bounding box center [539, 431] width 1079 height 660
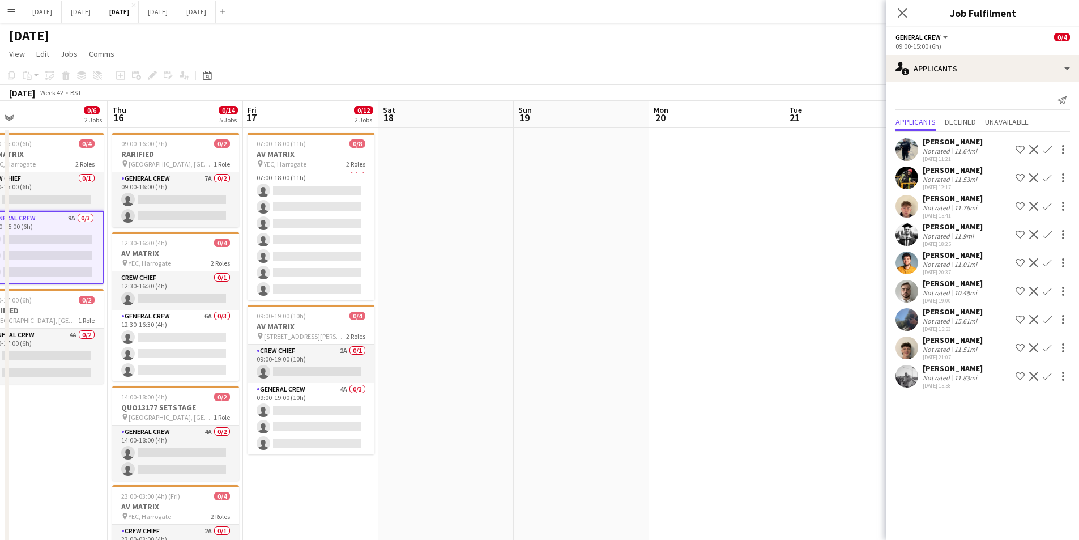
drag, startPoint x: 640, startPoint y: 366, endPoint x: 704, endPoint y: 389, distance: 68.1
click at [559, 338] on app-calendar-viewport "Mon 13 0/10 3 Jobs Tue 14 0/4 1 Job Wed 15 0/6 2 Jobs Thu 16 0/14 5 Jobs Fri 17…" at bounding box center [539, 431] width 1079 height 660
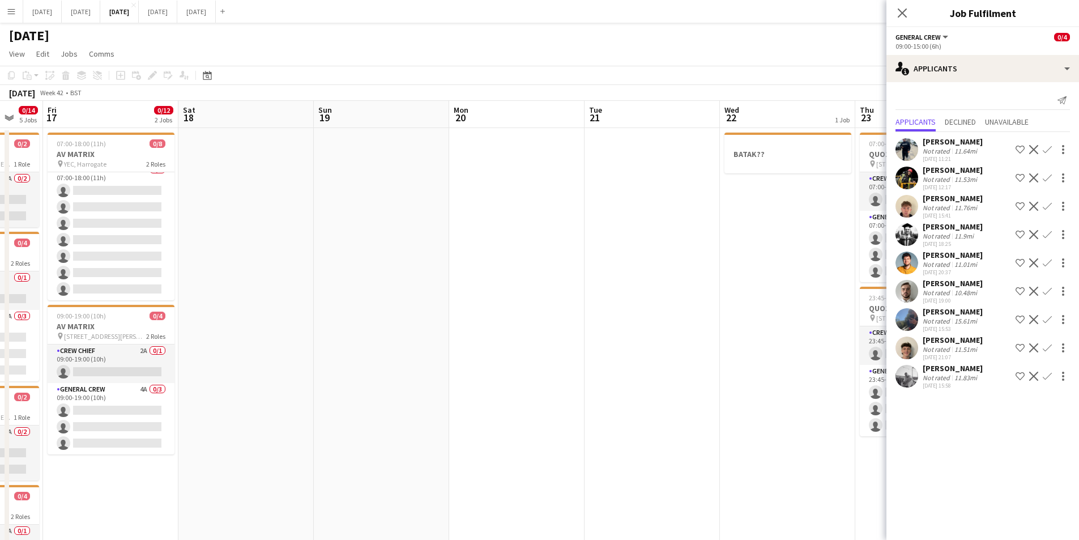
click at [534, 349] on app-calendar-viewport "Tue 14 0/4 1 Job Wed 15 0/6 2 Jobs Thu 16 0/14 5 Jobs Fri 17 0/12 2 Jobs Sat 18…" at bounding box center [539, 431] width 1079 height 660
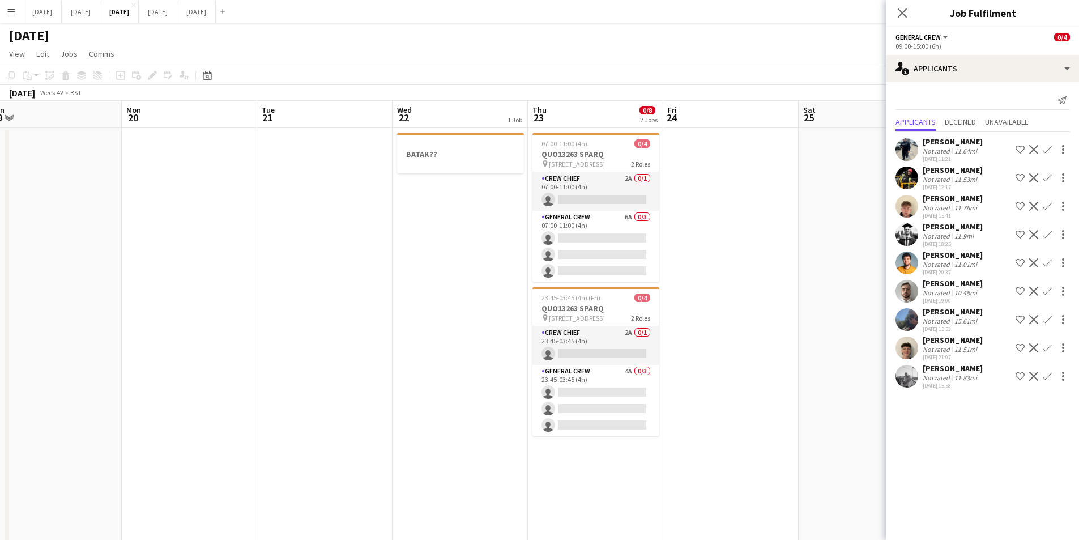
scroll to position [0, 442]
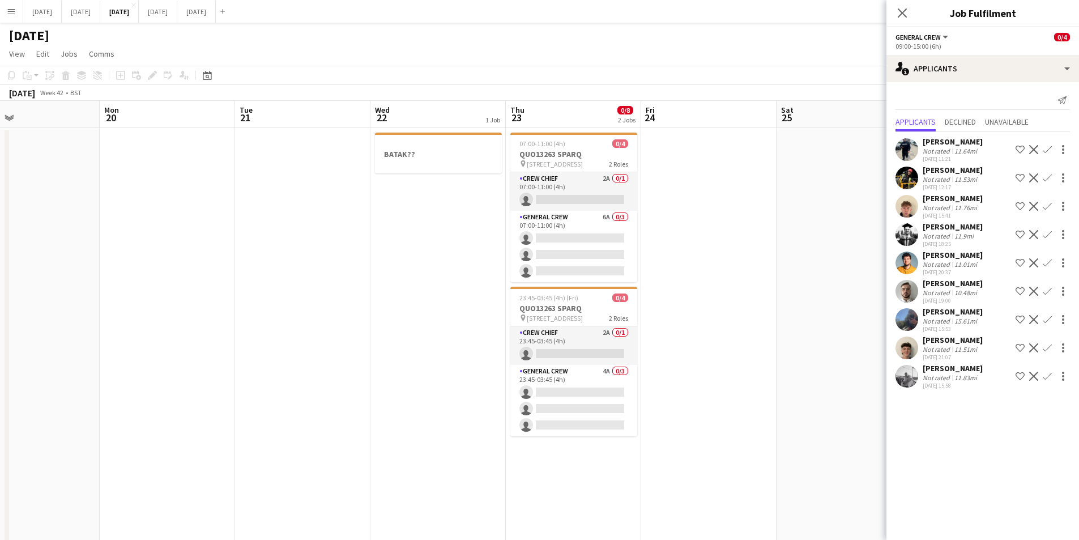
drag, startPoint x: 607, startPoint y: 397, endPoint x: 465, endPoint y: 376, distance: 143.7
click at [465, 376] on app-calendar-viewport "Thu 16 0/14 5 Jobs Fri 17 0/12 2 Jobs Sat 18 Sun 19 Mon 20 Tue 21 Wed 22 1 Job …" at bounding box center [539, 431] width 1079 height 660
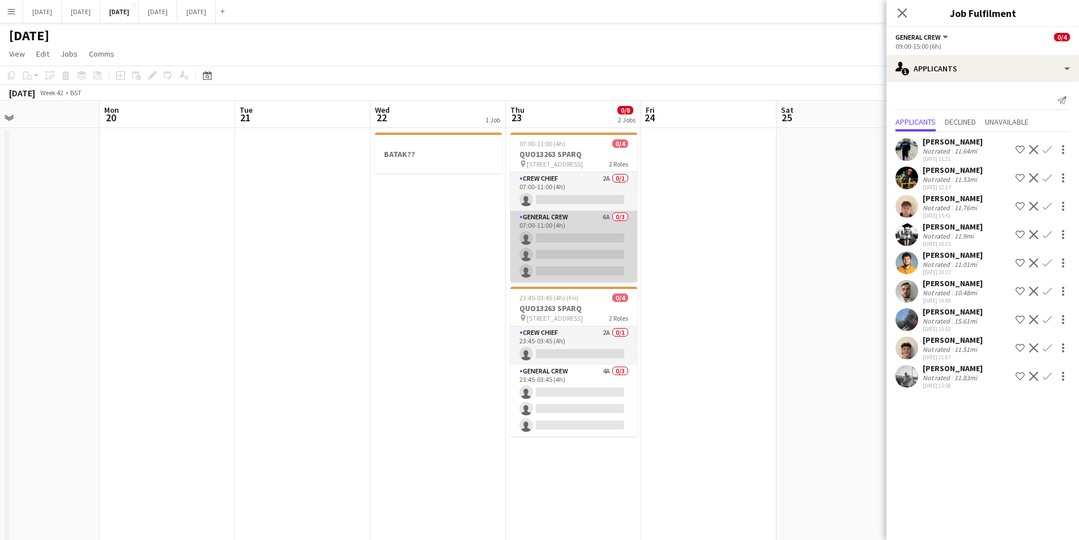
click at [588, 254] on app-card-role "General Crew 6A 0/3 07:00-11:00 (4h) single-neutral-actions single-neutral-acti…" at bounding box center [573, 246] width 127 height 71
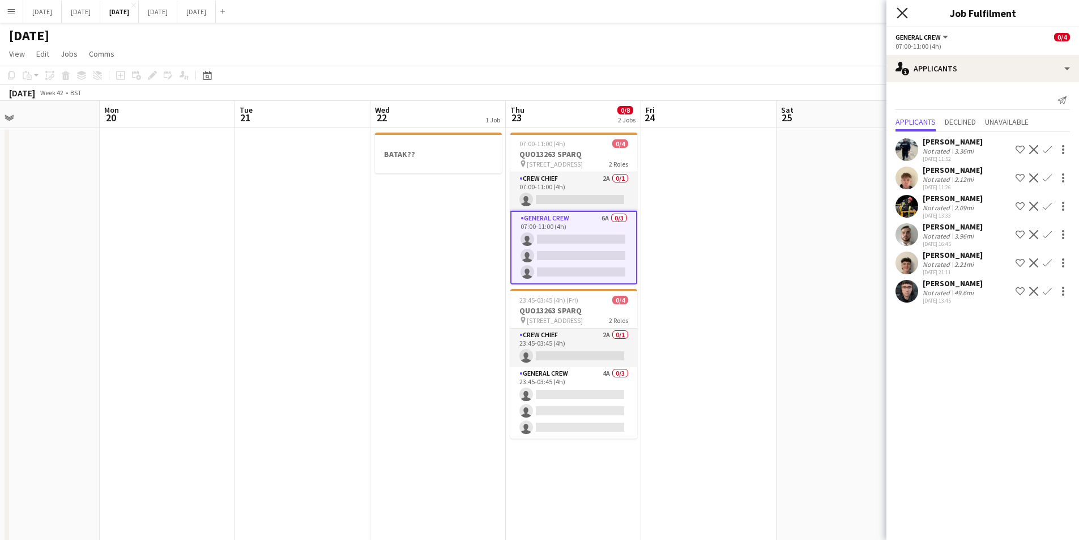
click at [900, 15] on icon "Close pop-in" at bounding box center [902, 12] width 11 height 11
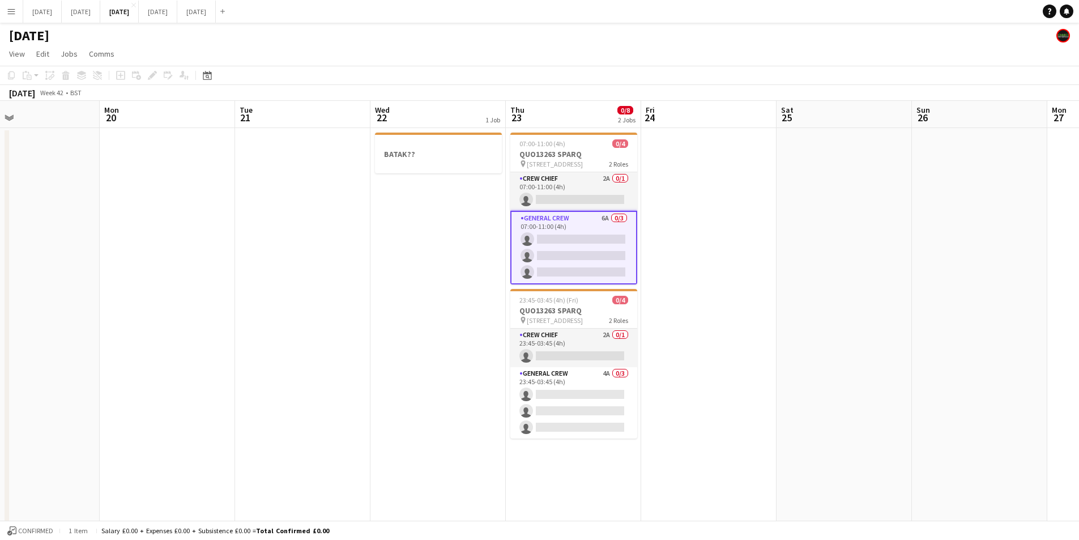
drag, startPoint x: 560, startPoint y: 329, endPoint x: 674, endPoint y: 289, distance: 120.8
click at [827, 311] on app-calendar-viewport "Thu 16 0/14 5 Jobs Fri 17 0/12 2 Jobs Sat 18 Sun 19 Mon 20 Tue 21 Wed 22 1 Job …" at bounding box center [539, 431] width 1079 height 660
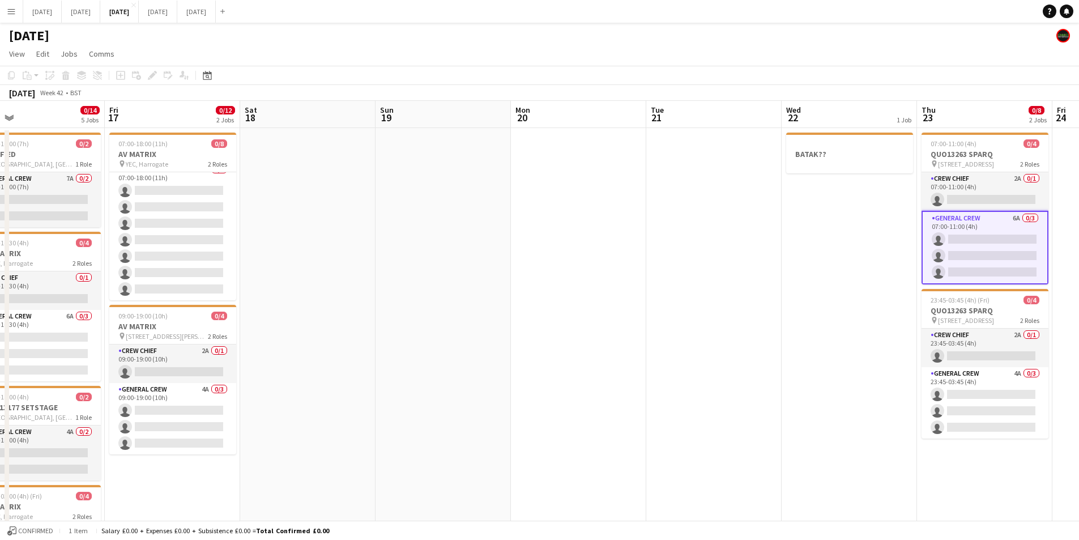
click at [848, 340] on app-calendar-viewport "Tue 14 0/4 1 Job Wed 15 0/6 2 Jobs Thu 16 0/14 5 Jobs Fri 17 0/12 2 Jobs Sat 18…" at bounding box center [539, 431] width 1079 height 660
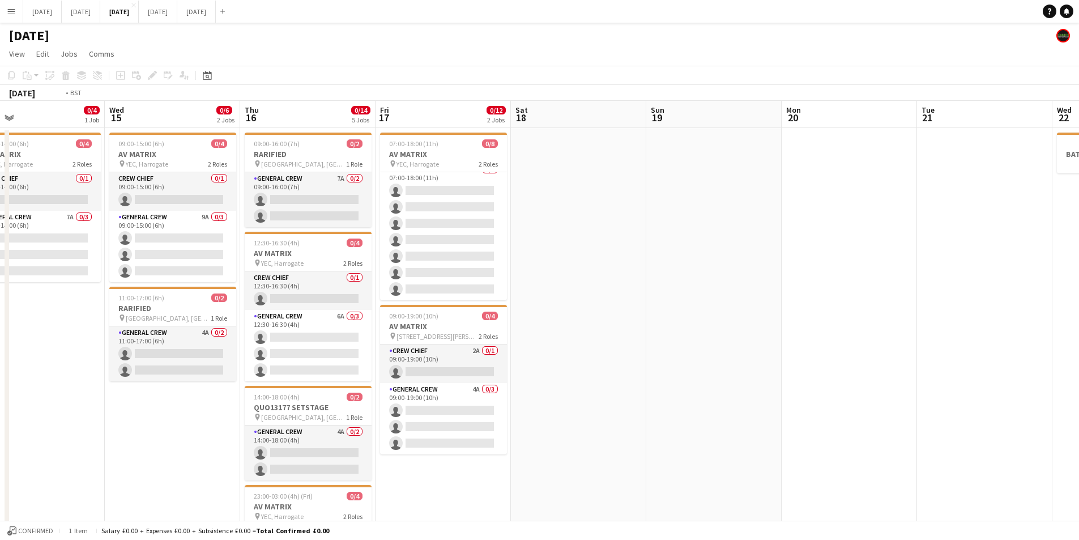
click at [739, 350] on app-calendar-viewport "Sun 12 0/4 1 Job Mon 13 0/10 3 Jobs Tue 14 0/4 1 Job Wed 15 0/6 2 Jobs Thu 16 0…" at bounding box center [539, 431] width 1079 height 660
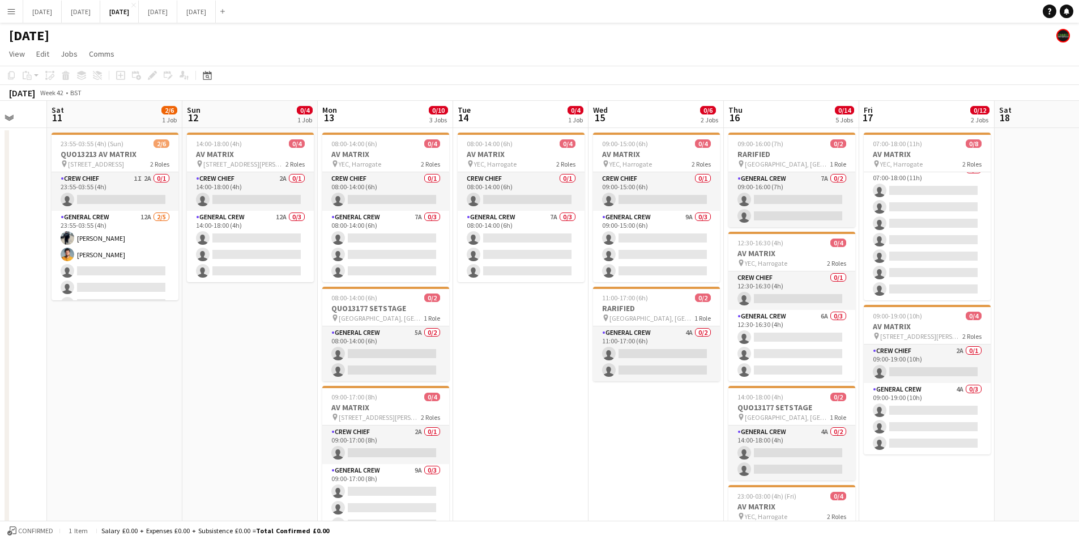
click at [751, 384] on app-calendar-viewport "Wed 8 3/4 1 Job Thu 9 4/6 2 Jobs Fri 10 Sat 11 2/6 1 Job Sun 12 0/4 1 Job Mon 1…" at bounding box center [539, 431] width 1079 height 660
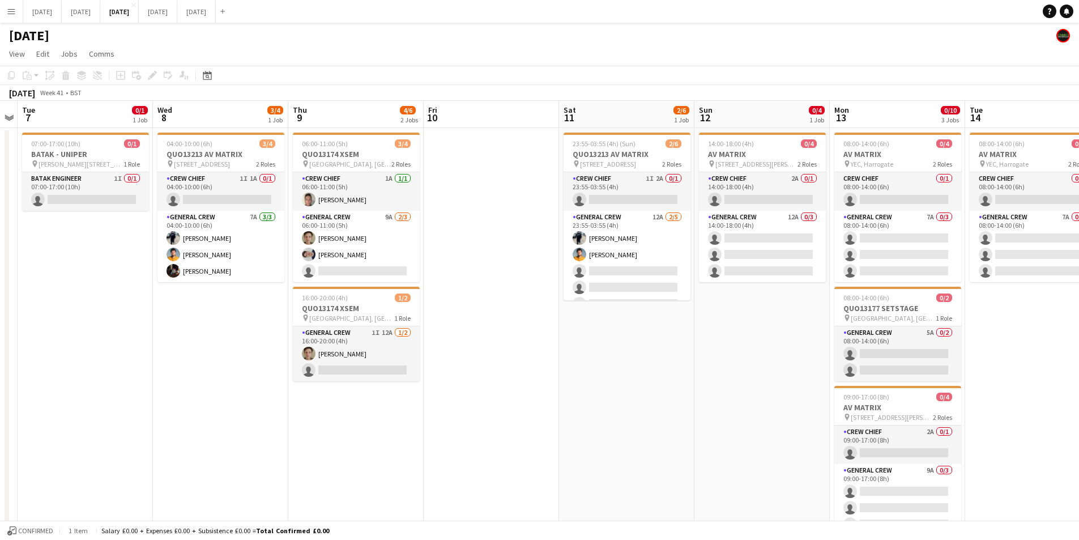
drag, startPoint x: 370, startPoint y: 399, endPoint x: 516, endPoint y: 394, distance: 146.3
click at [513, 395] on app-calendar-viewport "Sun 5 Mon 6 Tue 7 0/1 1 Job Wed 8 3/4 1 Job Thu 9 4/6 2 Jobs Fri 10 Sat 11 2/6 …" at bounding box center [539, 431] width 1079 height 660
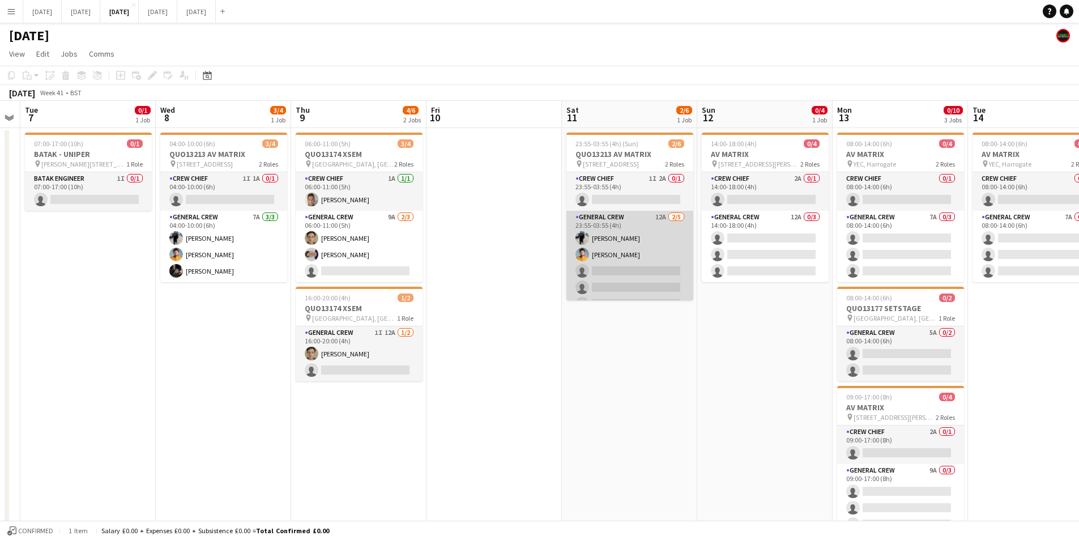
click at [618, 259] on app-card-role "General Crew 12A [DATE] 23:55-03:55 (4h) [PERSON_NAME] [PERSON_NAME] single-neu…" at bounding box center [630, 263] width 127 height 104
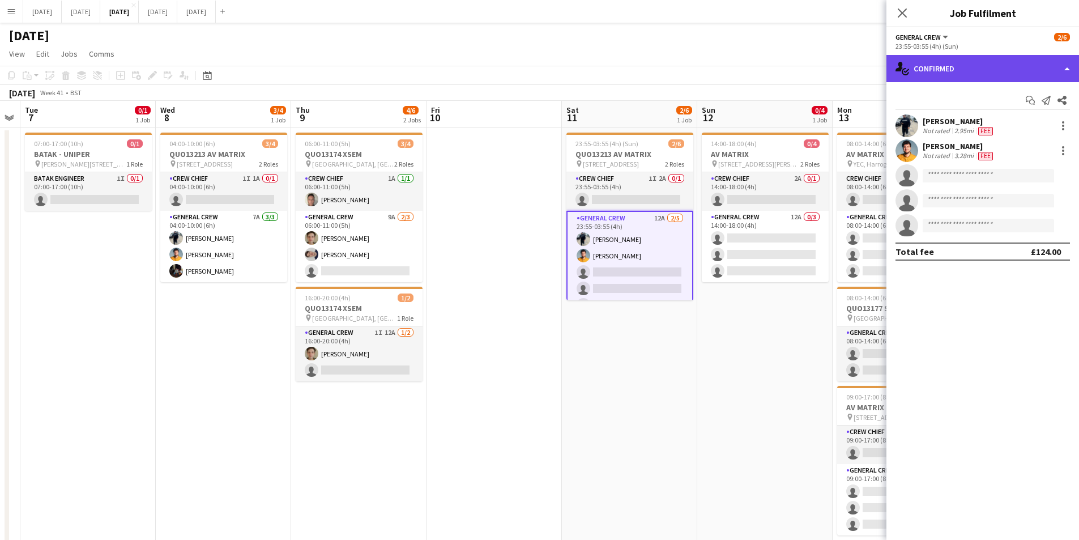
click at [968, 62] on div "single-neutral-actions-check-2 Confirmed" at bounding box center [983, 68] width 193 height 27
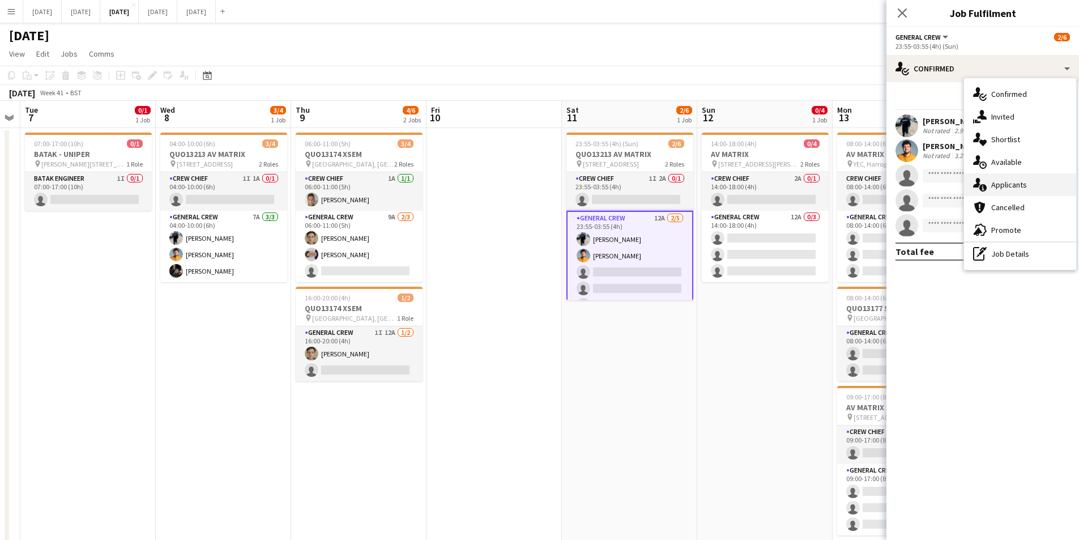
click at [1011, 177] on div "single-neutral-actions-information Applicants" at bounding box center [1020, 184] width 112 height 23
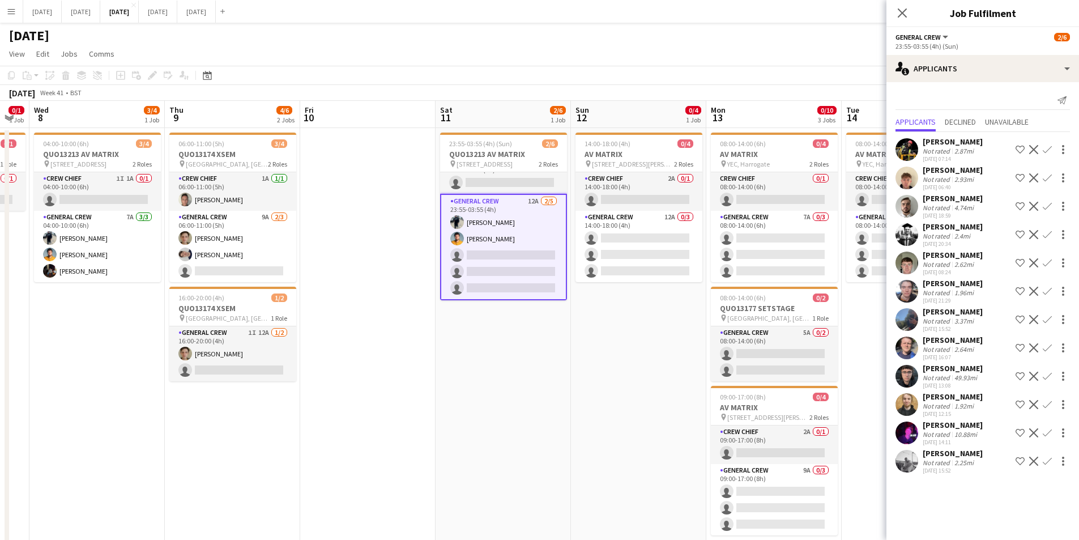
scroll to position [0, 398]
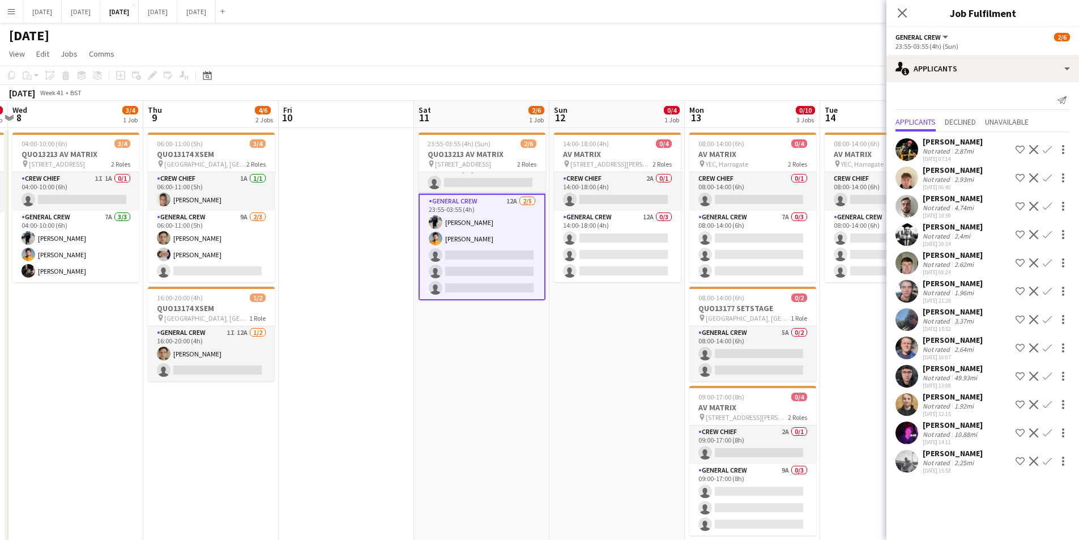
drag, startPoint x: 734, startPoint y: 354, endPoint x: 598, endPoint y: 349, distance: 136.0
click at [598, 349] on app-calendar-viewport "Sun 5 Mon 6 Tue 7 0/1 1 Job Wed 8 3/4 1 Job Thu 9 4/6 2 Jobs Fri 10 Sat 11 2/6 …" at bounding box center [539, 431] width 1079 height 660
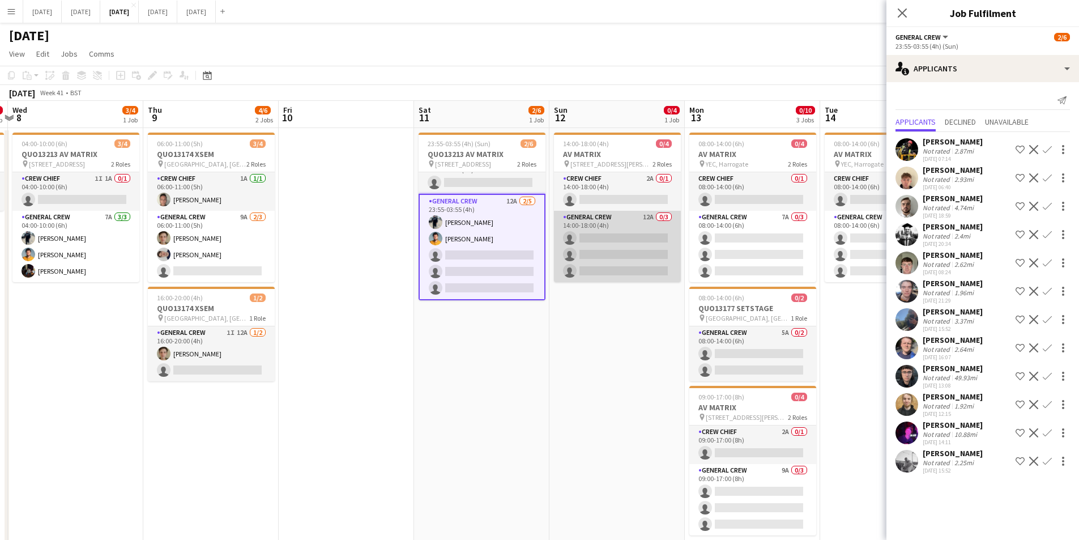
click at [618, 256] on app-card-role "General Crew 12A 0/3 14:00-18:00 (4h) single-neutral-actions single-neutral-act…" at bounding box center [617, 246] width 127 height 71
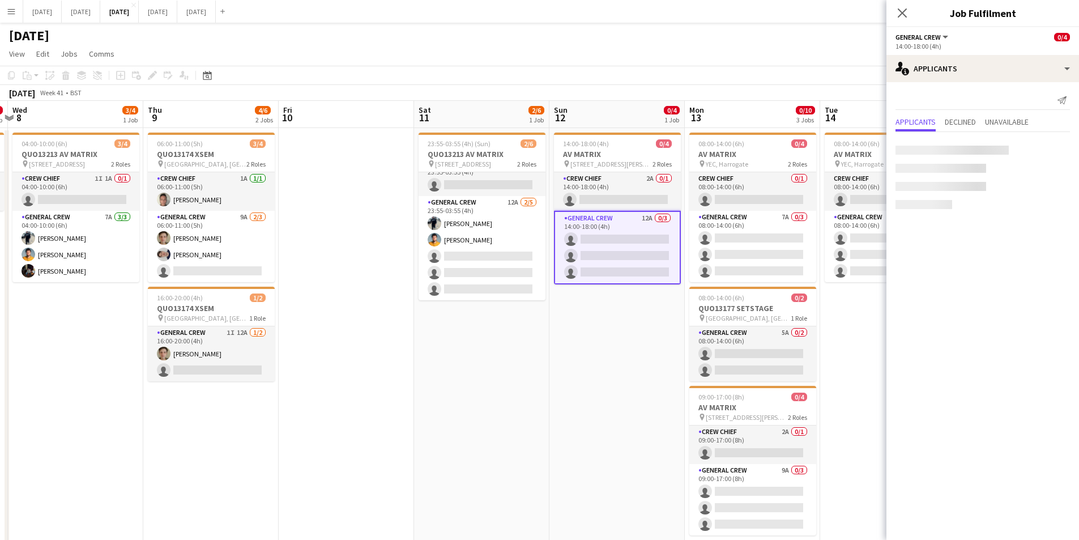
scroll to position [15, 0]
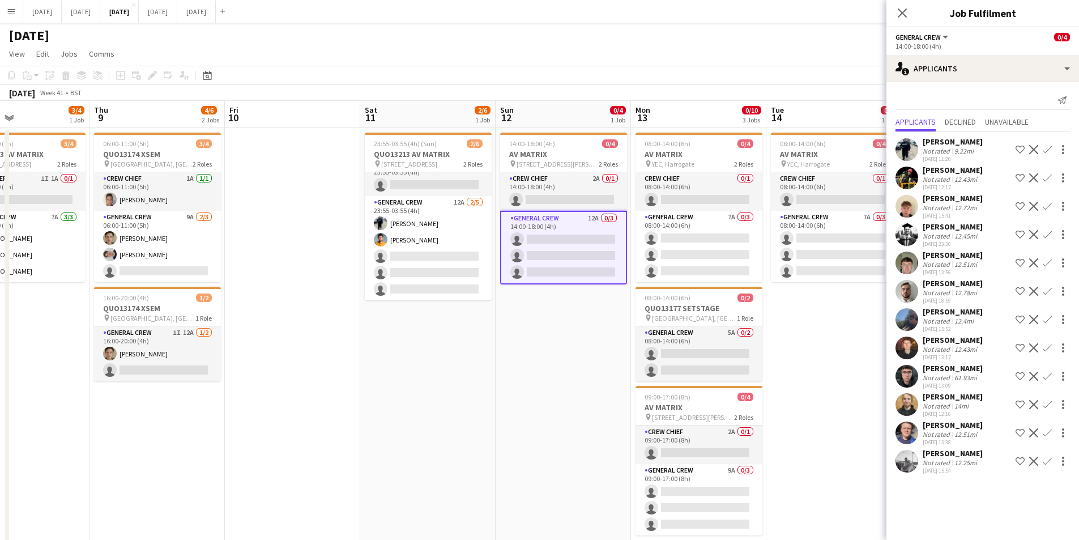
drag, startPoint x: 643, startPoint y: 339, endPoint x: 590, endPoint y: 312, distance: 59.6
click at [586, 319] on app-calendar-viewport "Sun 5 Mon 6 Tue 7 0/1 1 Job Wed 8 3/4 1 Job Thu 9 4/6 2 Jobs Fri 10 Sat 11 2/6 …" at bounding box center [539, 431] width 1079 height 660
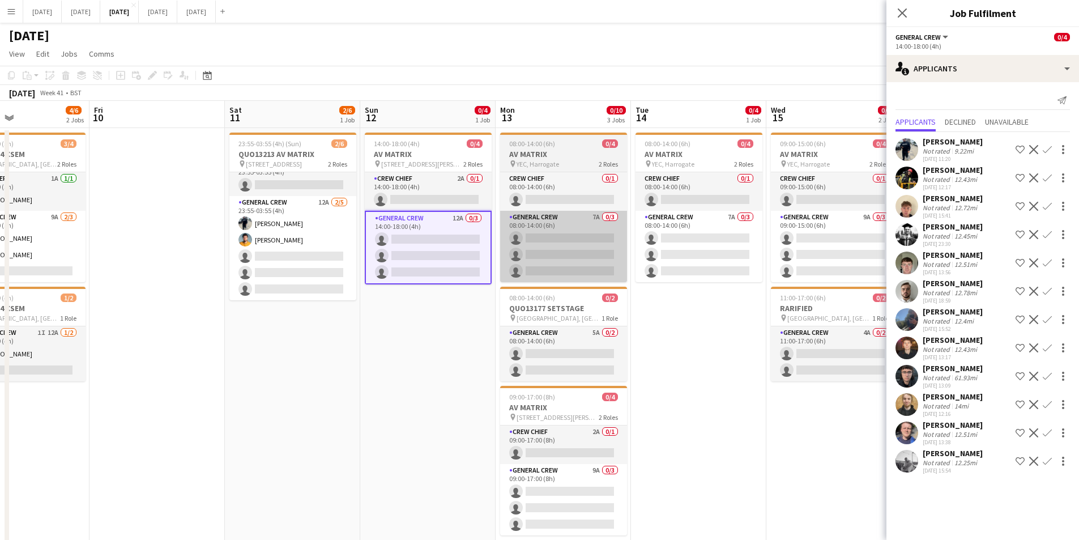
scroll to position [0, 320]
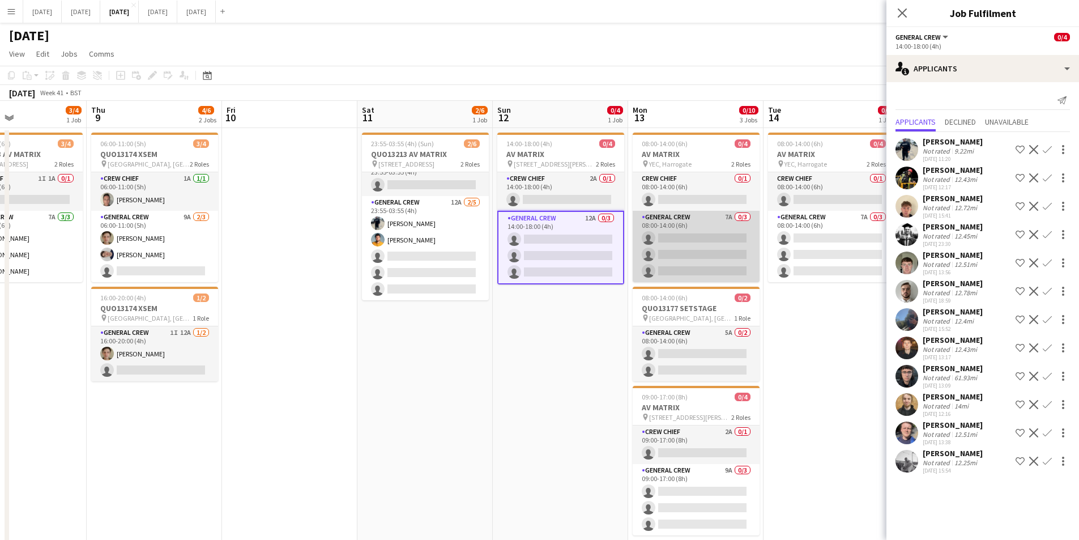
click at [701, 250] on app-card-role "General Crew 7A 0/3 08:00-14:00 (6h) single-neutral-actions single-neutral-acti…" at bounding box center [696, 246] width 127 height 71
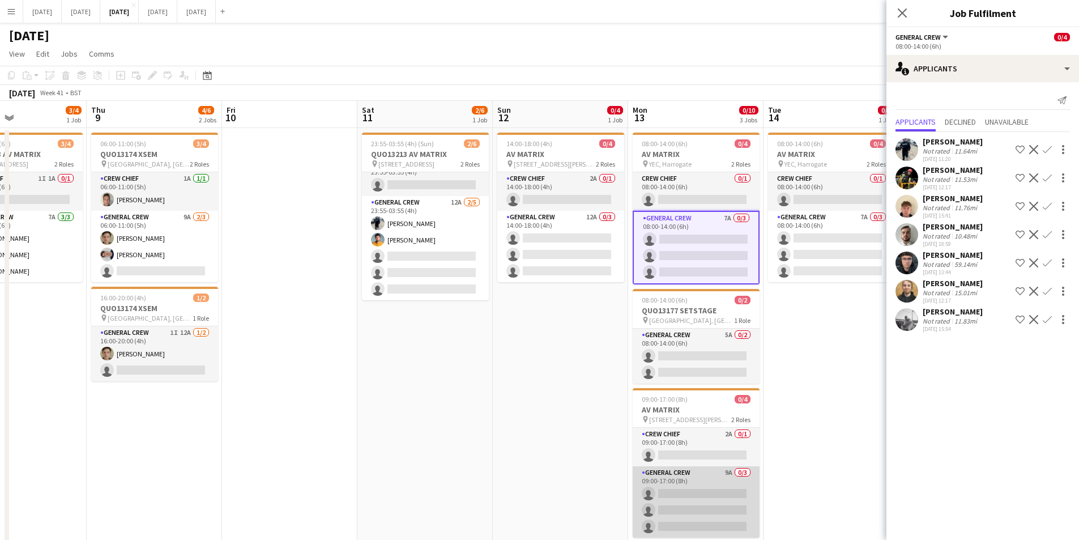
click at [709, 497] on app-card-role "General Crew 9A 0/3 09:00-17:00 (8h) single-neutral-actions single-neutral-acti…" at bounding box center [696, 501] width 127 height 71
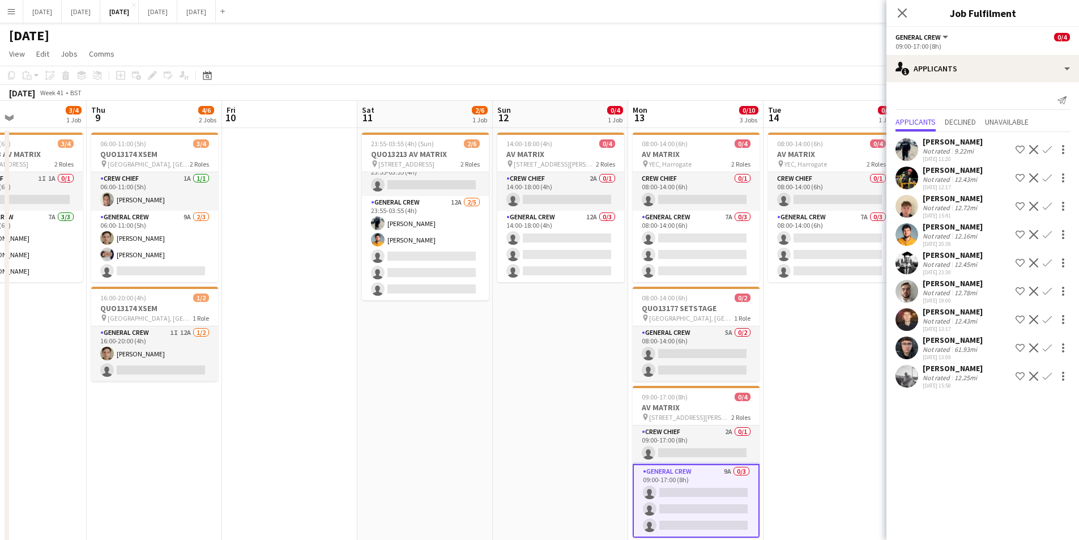
click at [904, 14] on app-icon "Close pop-in" at bounding box center [903, 13] width 14 height 14
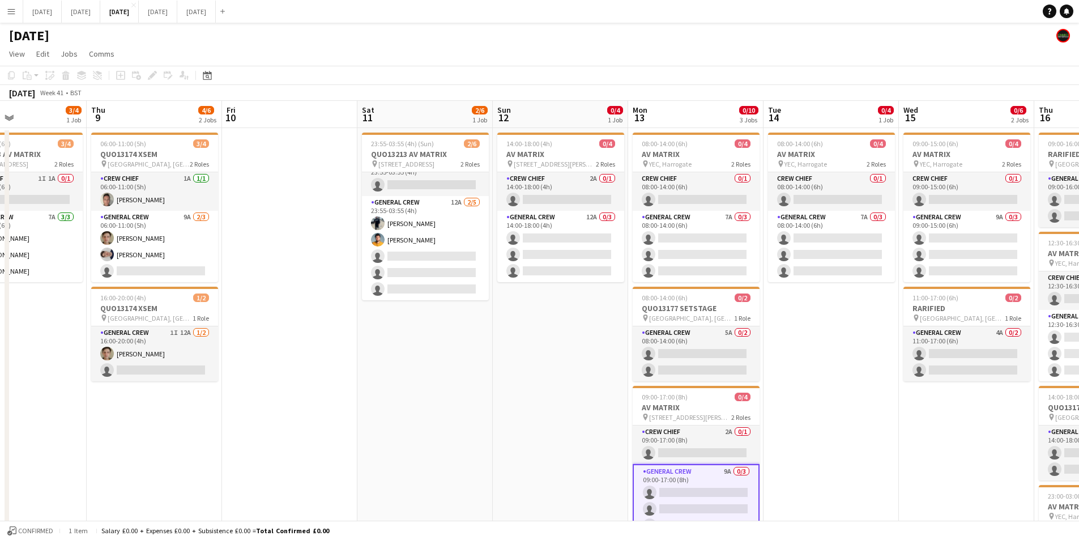
drag, startPoint x: 583, startPoint y: 437, endPoint x: 701, endPoint y: 415, distance: 119.9
click at [703, 424] on app-calendar-viewport "Mon 6 Tue 7 0/1 1 Job Wed 8 3/4 1 Job Thu 9 4/6 2 Jobs Fri 10 Sat 11 2/6 1 Job …" at bounding box center [539, 431] width 1079 height 660
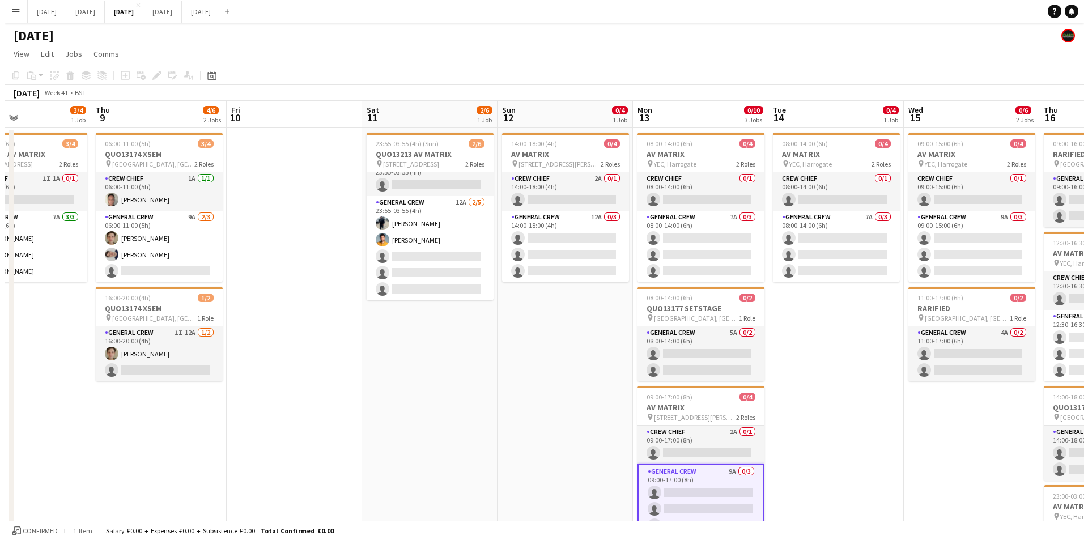
scroll to position [0, 318]
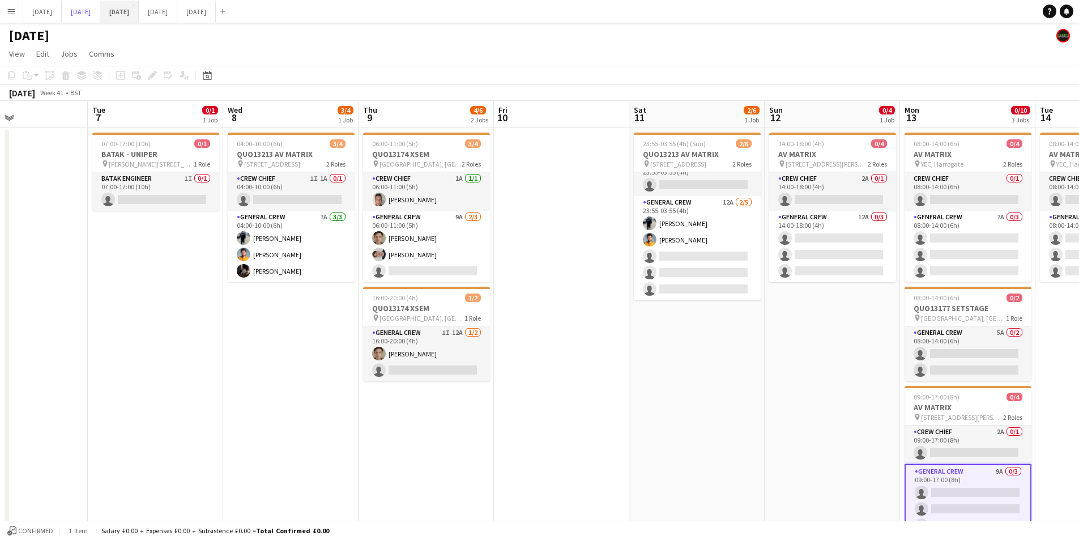
drag, startPoint x: 111, startPoint y: 11, endPoint x: 168, endPoint y: 1, distance: 58.2
click at [100, 19] on button "[DATE] Close" at bounding box center [81, 12] width 39 height 22
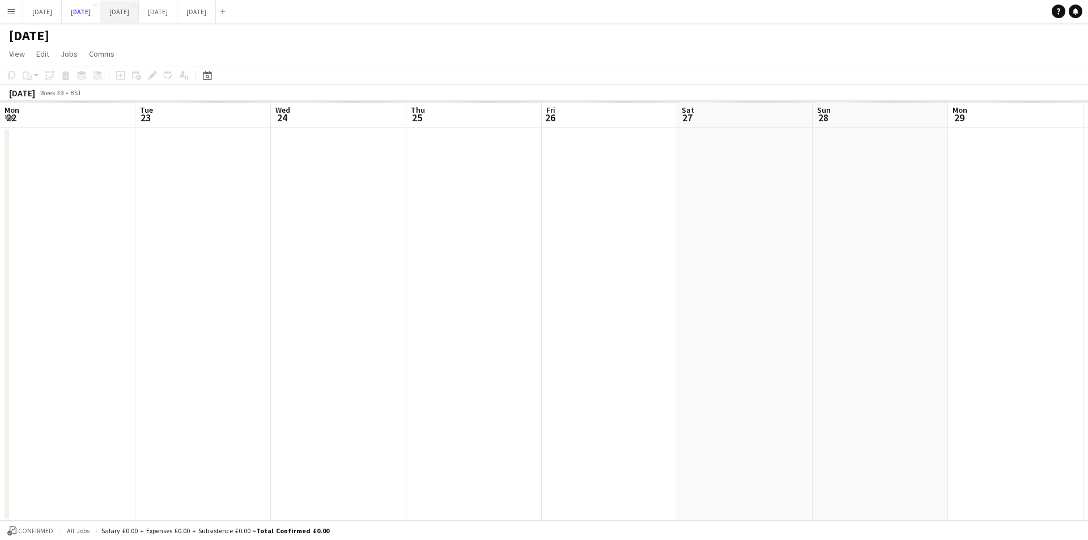
scroll to position [0, 374]
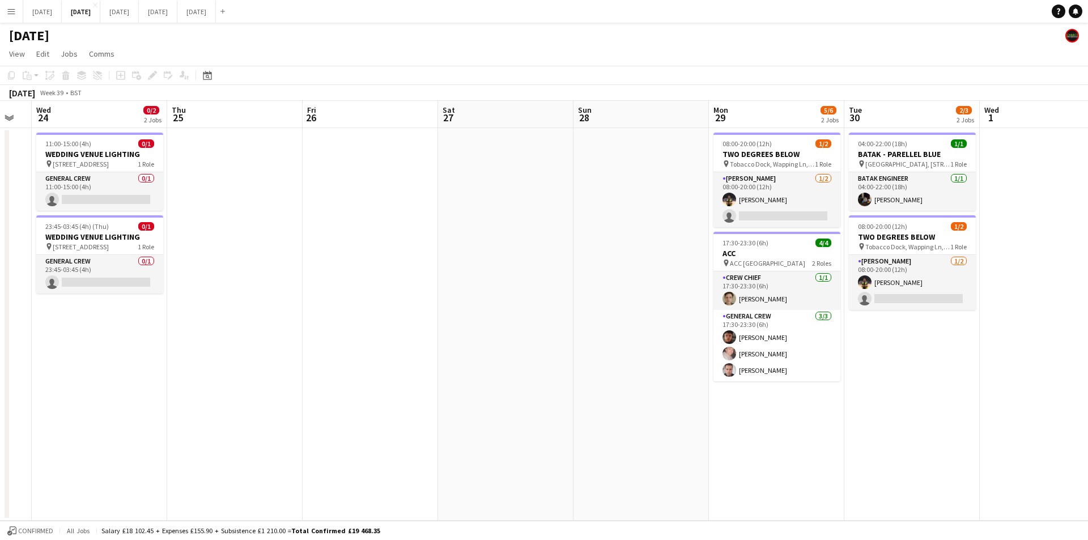
drag, startPoint x: 372, startPoint y: 350, endPoint x: 703, endPoint y: 323, distance: 332.5
click at [708, 335] on app-calendar-viewport "Sun 21 Mon 22 Tue 23 Wed 24 0/2 2 Jobs Thu 25 Fri 26 Sat 27 Sun 28 Mon 29 5/6 2…" at bounding box center [544, 311] width 1088 height 420
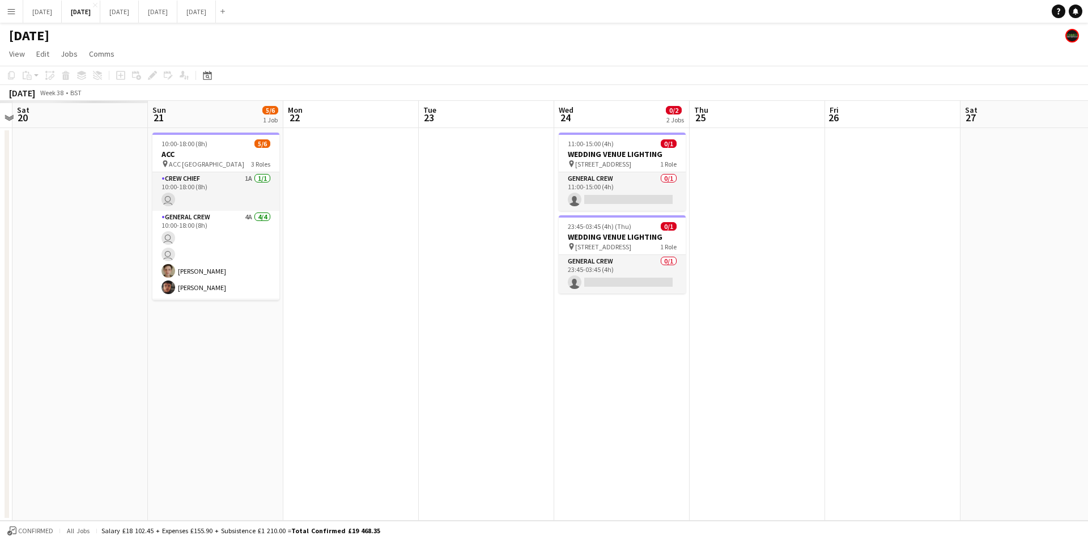
drag, startPoint x: 543, startPoint y: 355, endPoint x: 790, endPoint y: 343, distance: 247.8
click at [810, 355] on app-calendar-viewport "Fri 19 Sat 20 Sun 21 5/6 1 Job Mon 22 Tue 23 Wed 24 0/2 2 Jobs Thu 25 Fri 26 Sa…" at bounding box center [544, 311] width 1088 height 420
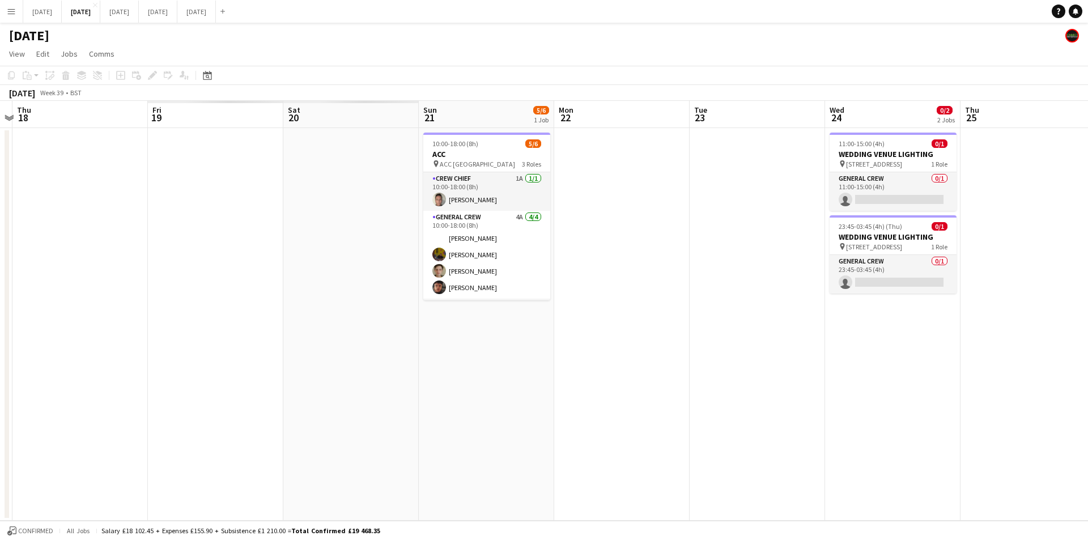
drag, startPoint x: 676, startPoint y: 394, endPoint x: 431, endPoint y: 351, distance: 249.7
click at [930, 384] on app-calendar-viewport "Wed 17 Thu 18 Fri 19 Sat 20 Sun 21 5/6 1 Job Mon 22 Tue 23 Wed 24 0/2 2 Jobs Th…" at bounding box center [544, 311] width 1088 height 420
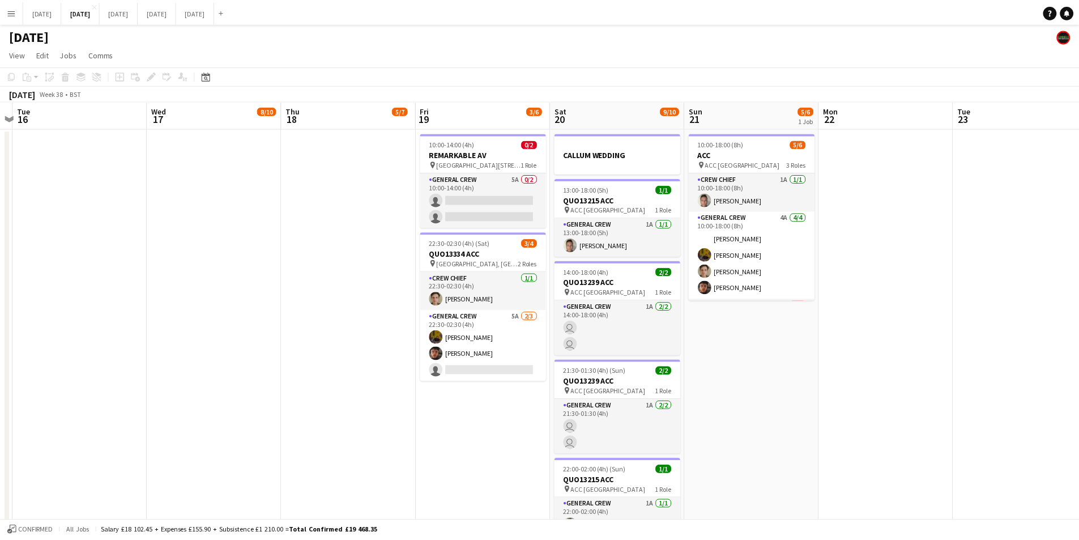
scroll to position [0, 92]
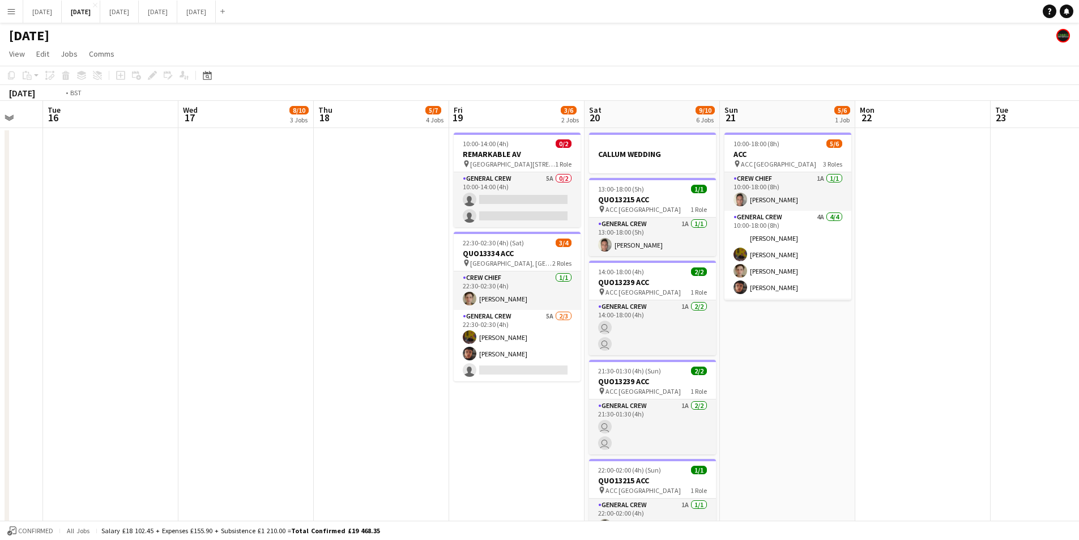
click at [653, 388] on app-calendar-viewport "Mon 15 Tue 16 Wed 17 8/10 3 Jobs Thu 18 5/7 4 Jobs Fri 19 3/6 2 Jobs Sat 20 9/1…" at bounding box center [539, 410] width 1079 height 618
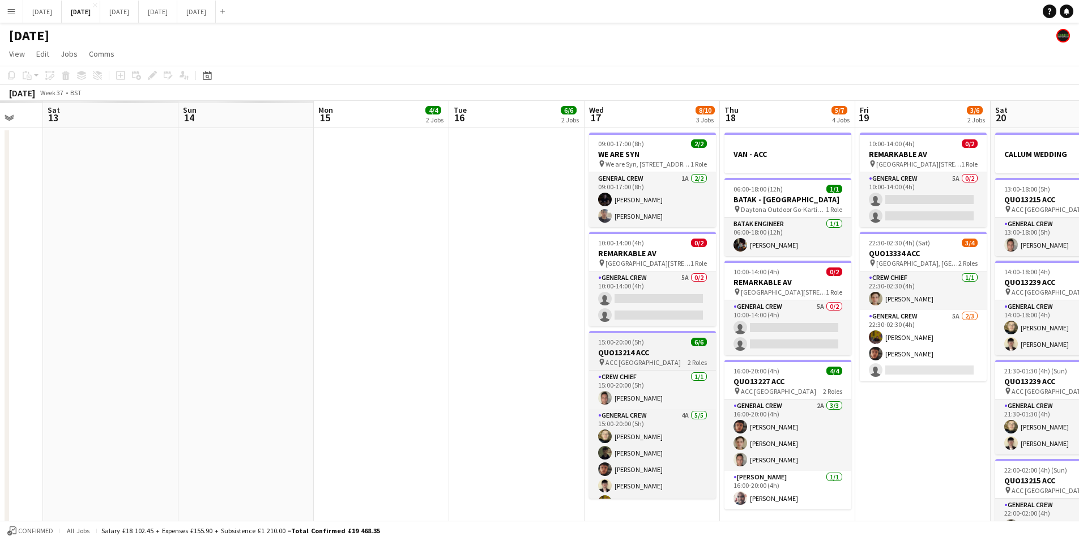
scroll to position [0, 305]
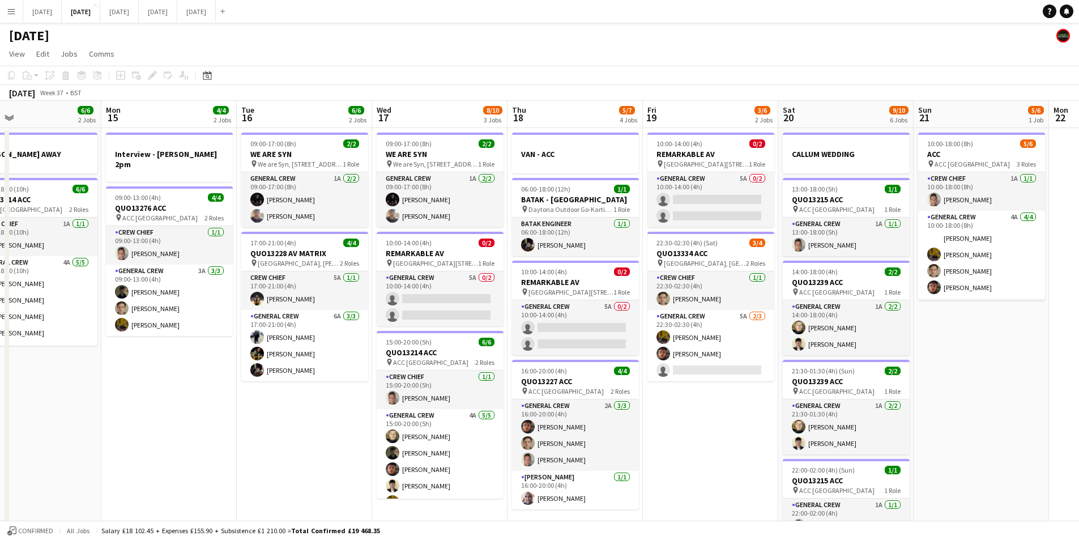
drag, startPoint x: 316, startPoint y: 408, endPoint x: 683, endPoint y: 378, distance: 368.4
click at [708, 389] on app-calendar-viewport "Fri 12 6/6 2 Jobs Sat 13 4/12 5 Jobs Sun 14 6/6 2 Jobs Mon 15 4/4 2 Jobs Tue 16…" at bounding box center [539, 410] width 1079 height 618
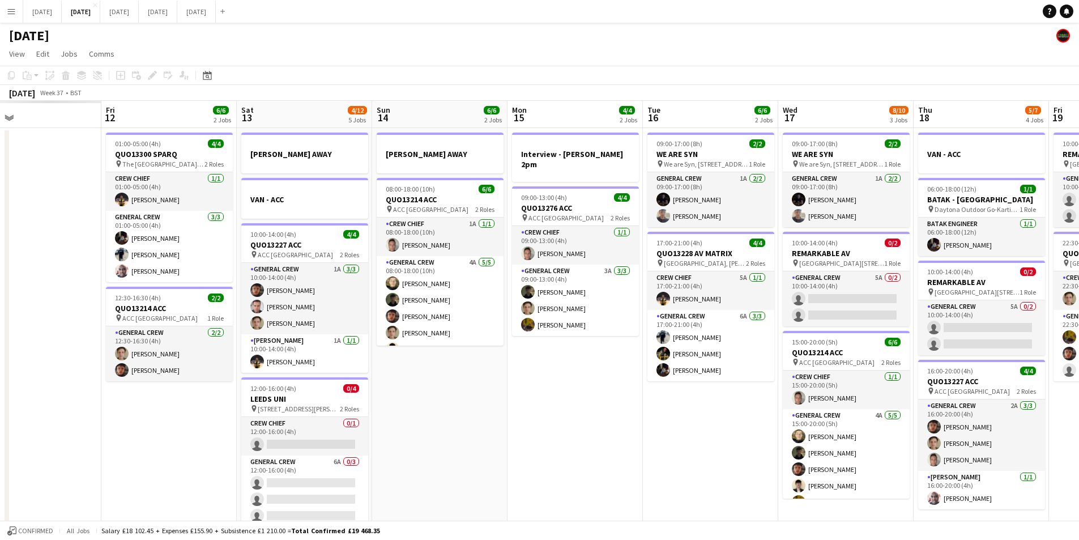
scroll to position [0, 306]
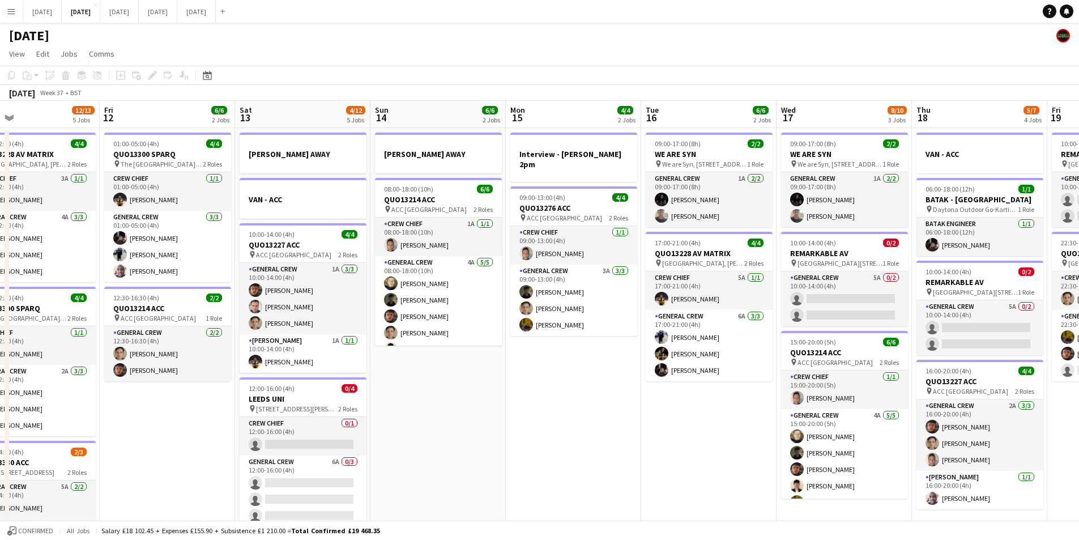
drag, startPoint x: 472, startPoint y: 423, endPoint x: 750, endPoint y: 411, distance: 277.3
click at [749, 414] on app-calendar-viewport "Tue 9 4/4 2 Jobs Wed 10 2/2 2 Jobs Thu 11 12/13 5 Jobs Fri 12 6/6 2 Jobs Sat 13…" at bounding box center [539, 434] width 1079 height 666
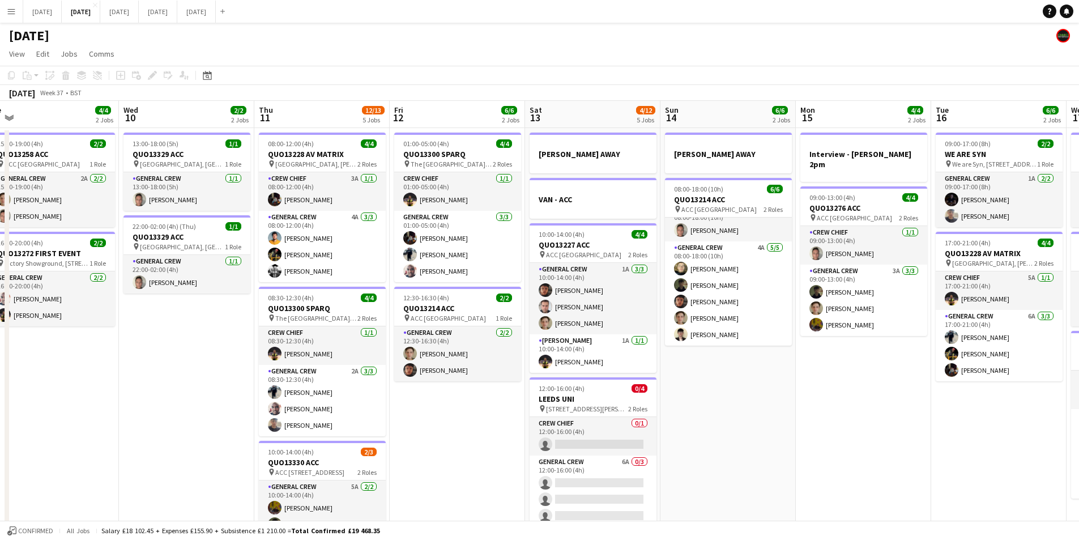
scroll to position [0, 419]
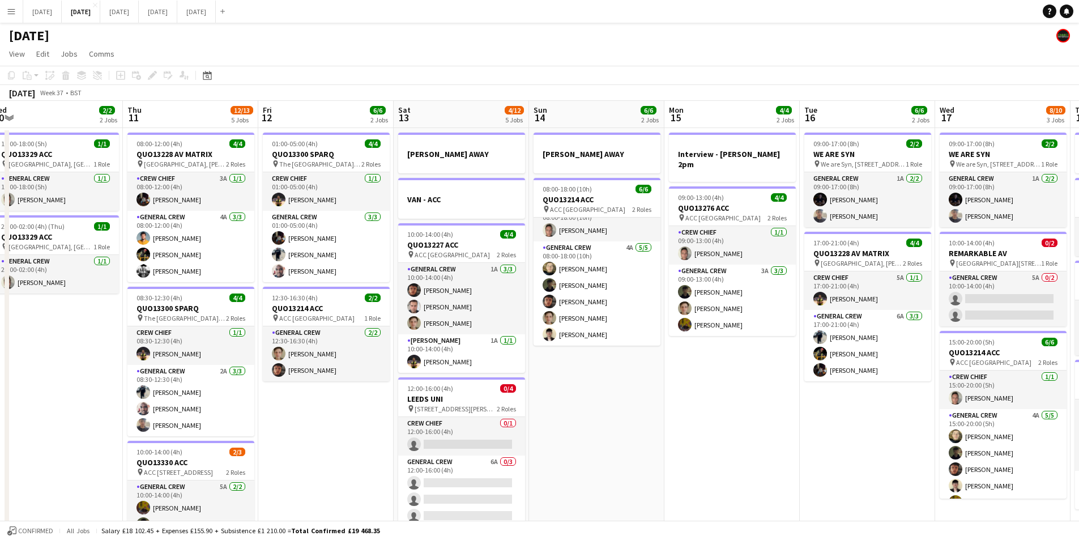
drag, startPoint x: 885, startPoint y: 427, endPoint x: 781, endPoint y: 397, distance: 108.5
click at [781, 397] on app-calendar-viewport "Sun 7 7/7 1 Job Mon 8 12/12 5 Jobs Tue 9 4/4 2 Jobs Wed 10 2/2 2 Jobs Thu 11 12…" at bounding box center [539, 434] width 1079 height 666
drag, startPoint x: 835, startPoint y: 454, endPoint x: 649, endPoint y: 414, distance: 190.0
click at [637, 415] on app-calendar-viewport "Sun 7 7/7 1 Job Mon 8 12/12 5 Jobs Tue 9 4/4 2 Jobs Wed 10 2/2 2 Jobs Thu 11 12…" at bounding box center [539, 434] width 1079 height 666
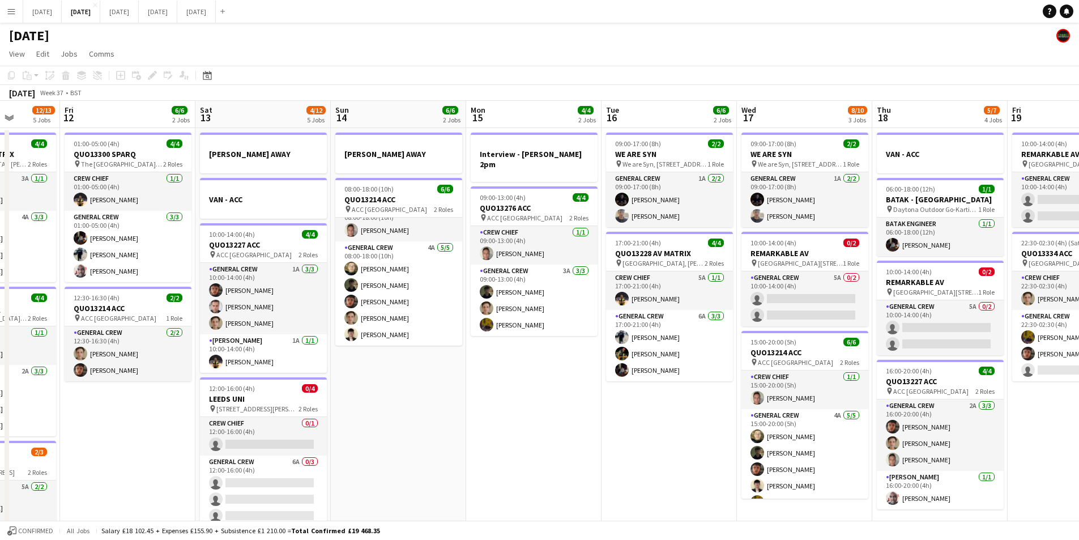
click at [437, 410] on app-calendar-viewport "Tue 9 4/4 2 Jobs Wed 10 2/2 2 Jobs Thu 11 12/13 5 Jobs Fri 12 6/6 2 Jobs Sat 13…" at bounding box center [539, 434] width 1079 height 666
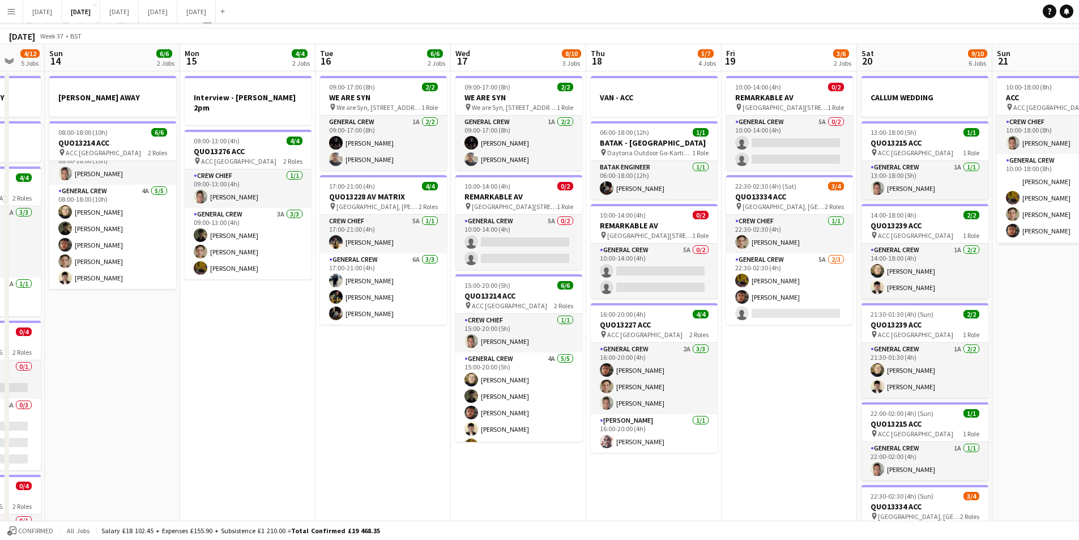
scroll to position [0, 0]
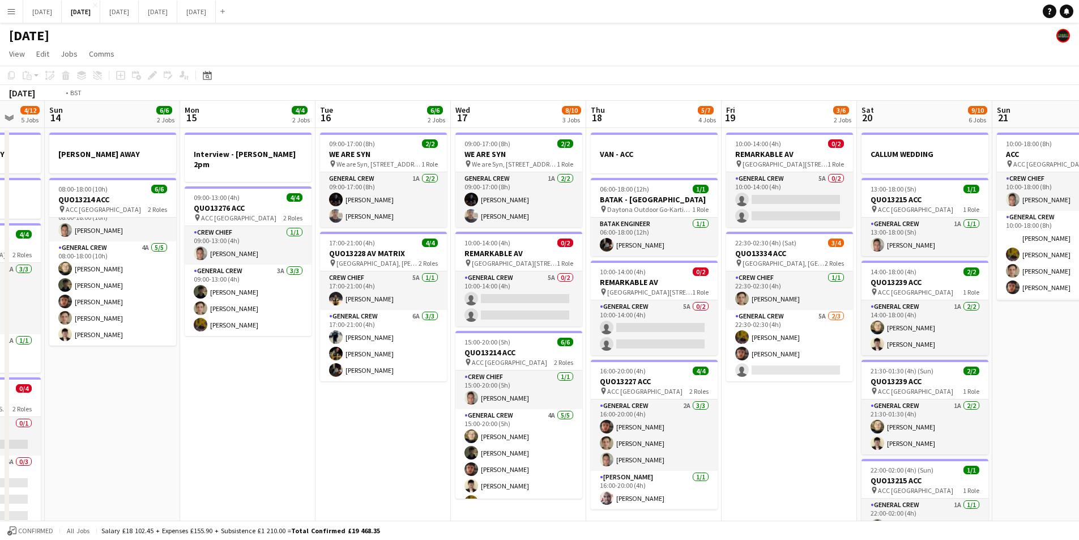
drag, startPoint x: 774, startPoint y: 438, endPoint x: 379, endPoint y: 359, distance: 402.9
click at [379, 359] on app-calendar-viewport "Thu 11 12/13 5 Jobs Fri 12 6/6 2 Jobs Sat 13 4/12 5 Jobs Sun 14 6/6 2 Jobs Mon …" at bounding box center [539, 434] width 1079 height 666
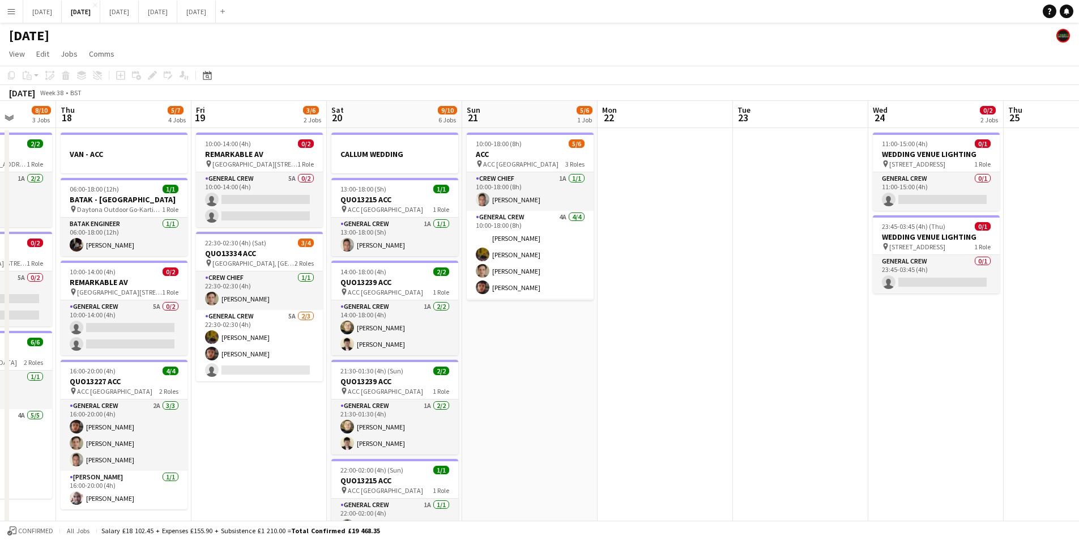
drag, startPoint x: 833, startPoint y: 394, endPoint x: 581, endPoint y: 342, distance: 258.0
click at [523, 318] on app-calendar-viewport "Mon 15 4/4 2 Jobs Tue 16 6/6 2 Jobs Wed 17 8/10 3 Jobs Thu 18 5/7 4 Jobs Fri 19…" at bounding box center [539, 434] width 1079 height 666
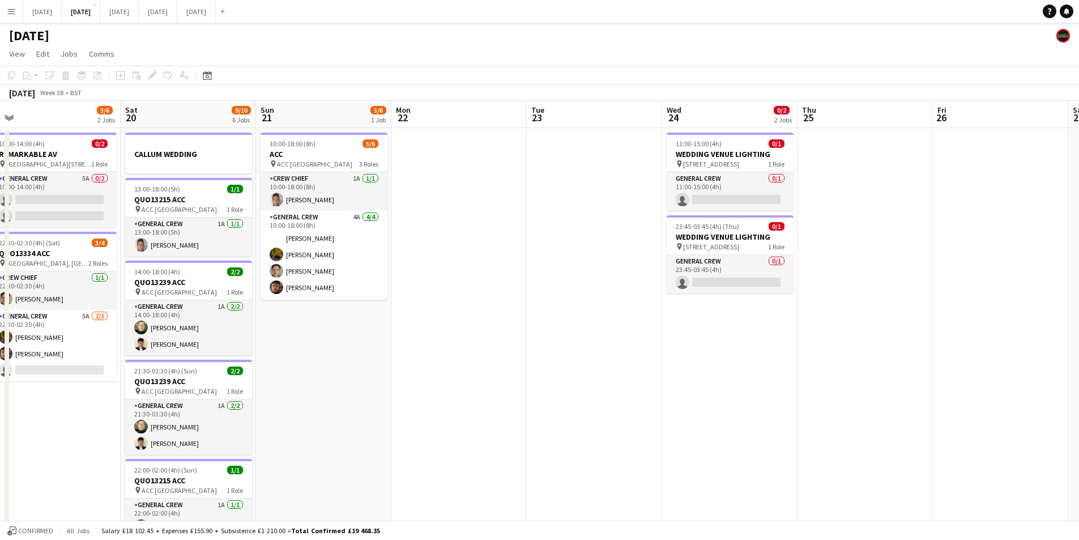
drag, startPoint x: 729, startPoint y: 389, endPoint x: 560, endPoint y: 341, distance: 175.4
click at [342, 329] on app-calendar-viewport "Tue 16 6/6 2 Jobs Wed 17 8/10 3 Jobs Thu 18 5/7 4 Jobs Fri 19 3/6 2 Jobs Sat 20…" at bounding box center [539, 434] width 1079 height 666
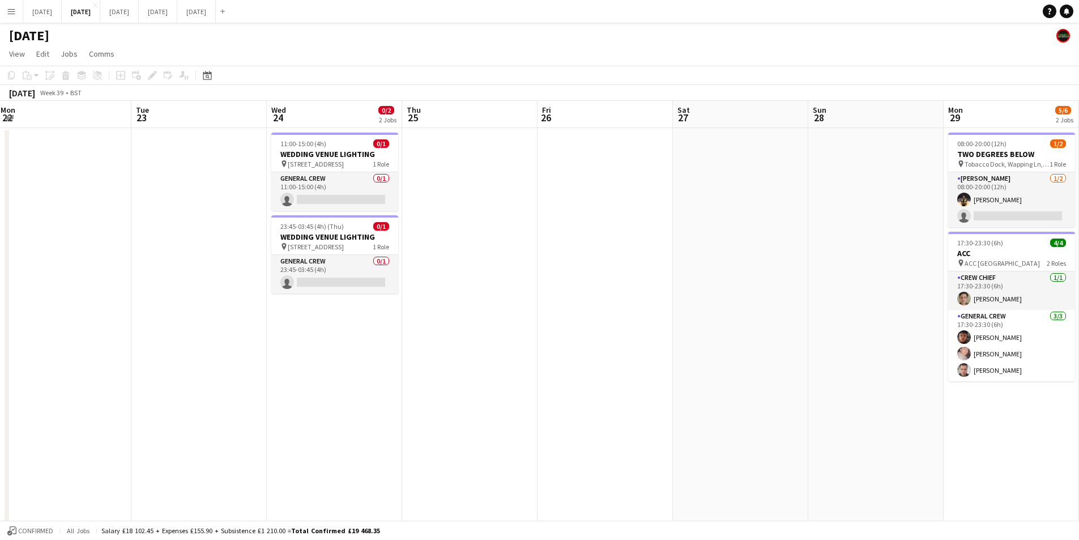
scroll to position [0, 410]
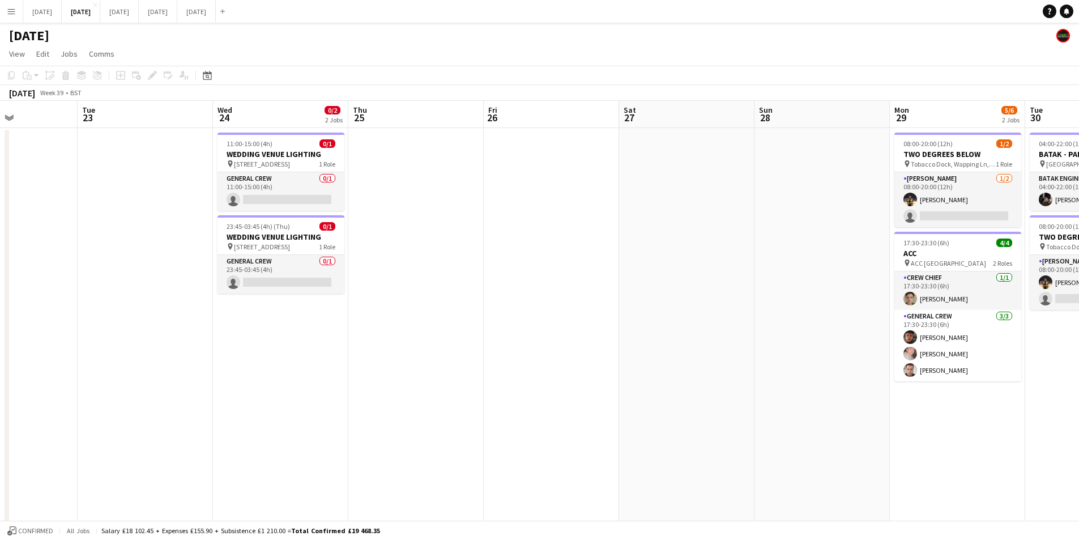
drag, startPoint x: 680, startPoint y: 371, endPoint x: 811, endPoint y: 331, distance: 136.0
click at [846, 339] on app-calendar-viewport "Sun 21 5/6 1 Job Mon 22 Tue 23 Wed 24 0/2 2 Jobs Thu 25 Fri 26 Sat 27 Sun 28 Mo…" at bounding box center [539, 434] width 1079 height 666
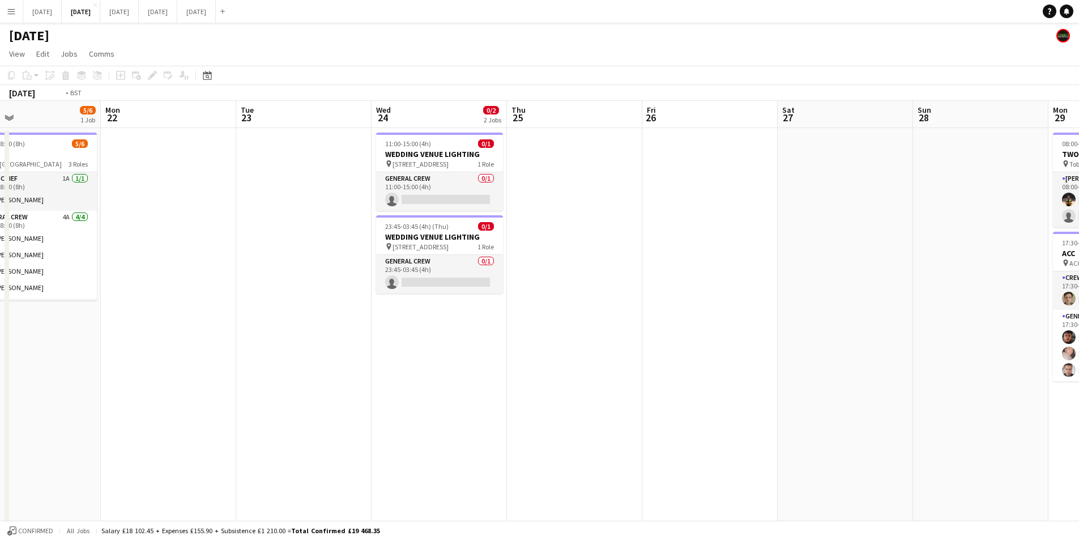
click at [745, 373] on app-calendar-viewport "Sat 20 9/10 6 Jobs Sun 21 5/6 1 Job Mon 22 Tue 23 Wed 24 0/2 2 Jobs Thu 25 Fri …" at bounding box center [539, 434] width 1079 height 666
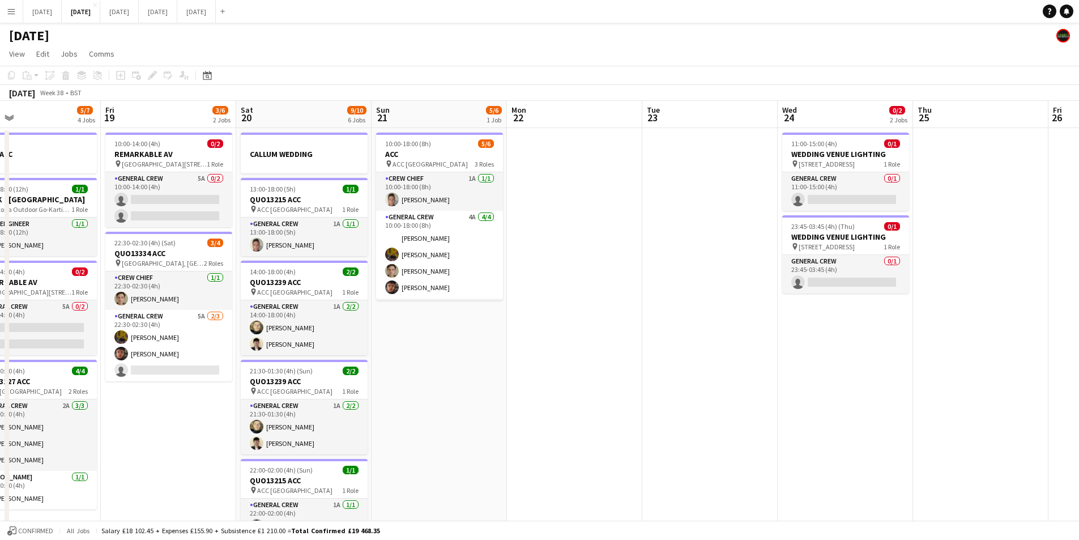
drag, startPoint x: 380, startPoint y: 396, endPoint x: 590, endPoint y: 342, distance: 217.0
click at [689, 373] on app-calendar-viewport "Wed 17 8/10 3 Jobs Thu 18 5/7 4 Jobs Fri 19 3/6 2 Jobs Sat 20 9/10 6 Jobs Sun 2…" at bounding box center [539, 434] width 1079 height 666
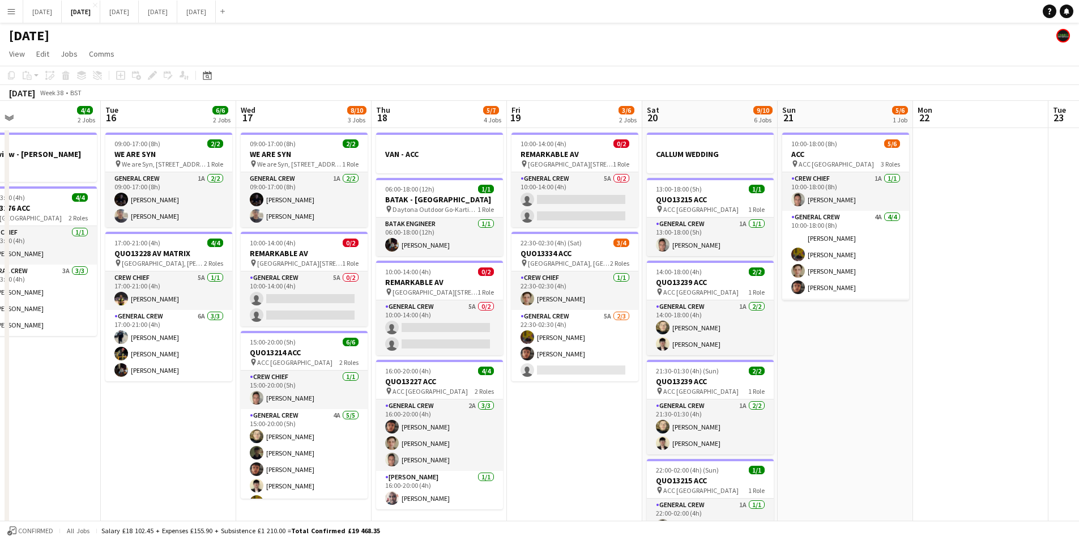
scroll to position [0, 292]
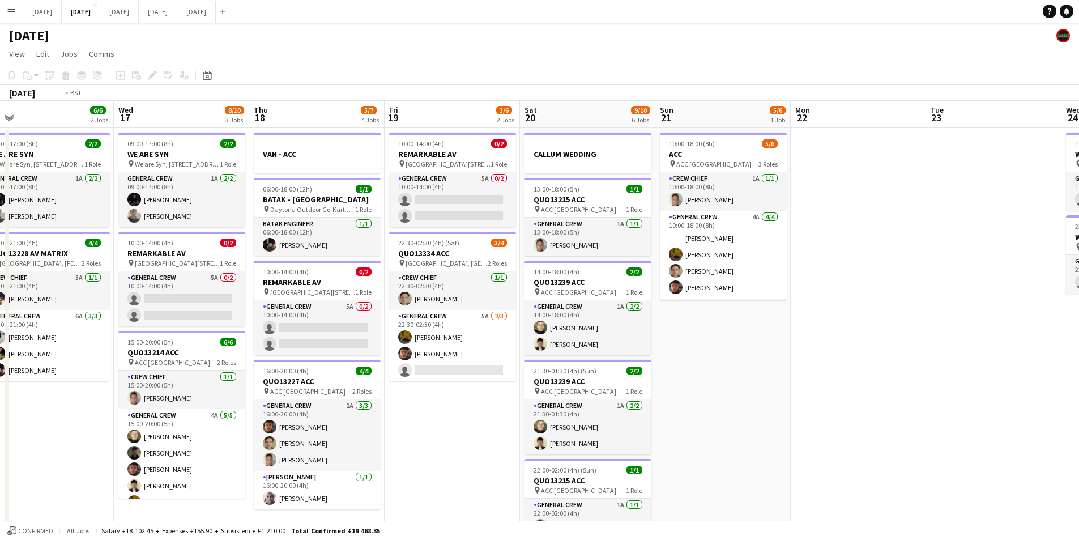
drag, startPoint x: 728, startPoint y: 370, endPoint x: 296, endPoint y: 380, distance: 432.4
click at [742, 363] on app-calendar-viewport "Sun 14 6/6 2 Jobs Mon 15 4/4 2 Jobs Tue 16 6/6 2 Jobs Wed 17 8/10 3 Jobs Thu 18…" at bounding box center [539, 434] width 1079 height 666
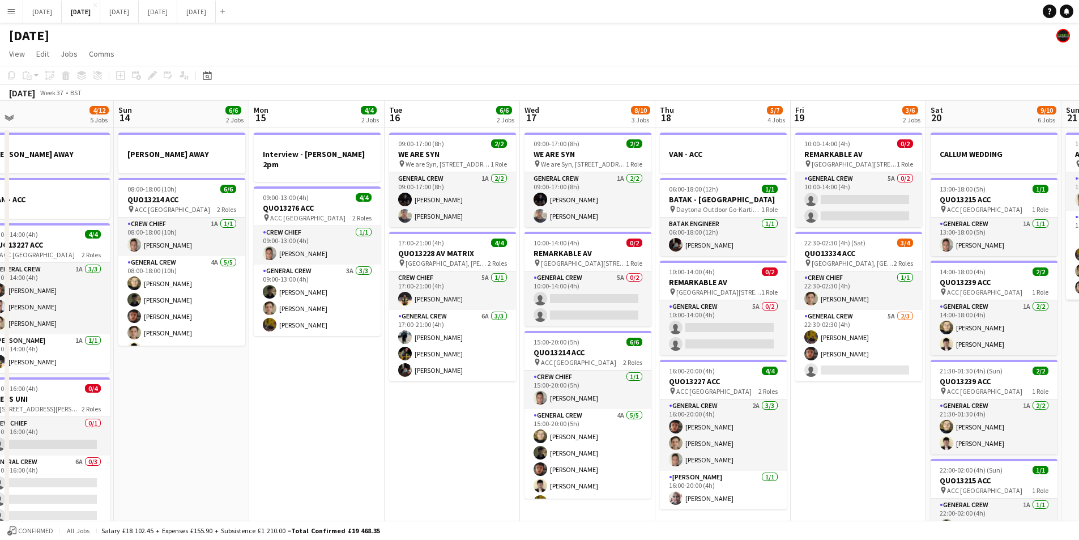
drag, startPoint x: 283, startPoint y: 405, endPoint x: 610, endPoint y: 399, distance: 326.9
click at [624, 417] on app-calendar-viewport "Thu 11 12/13 5 Jobs Fri 12 6/6 2 Jobs Sat 13 4/12 5 Jobs Sun 14 6/6 2 Jobs Mon …" at bounding box center [539, 434] width 1079 height 666
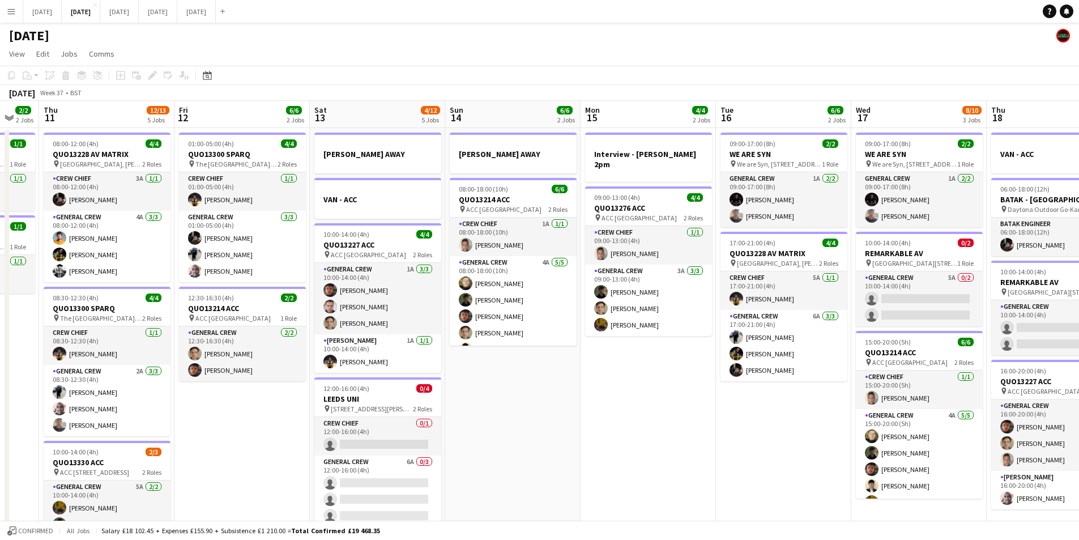
drag, startPoint x: 378, startPoint y: 406, endPoint x: 692, endPoint y: 399, distance: 313.9
click at [692, 399] on app-calendar-viewport "Tue 9 4/4 2 Jobs Wed 10 2/2 2 Jobs Thu 11 12/13 5 Jobs Fri 12 6/6 2 Jobs Sat 13…" at bounding box center [539, 434] width 1079 height 666
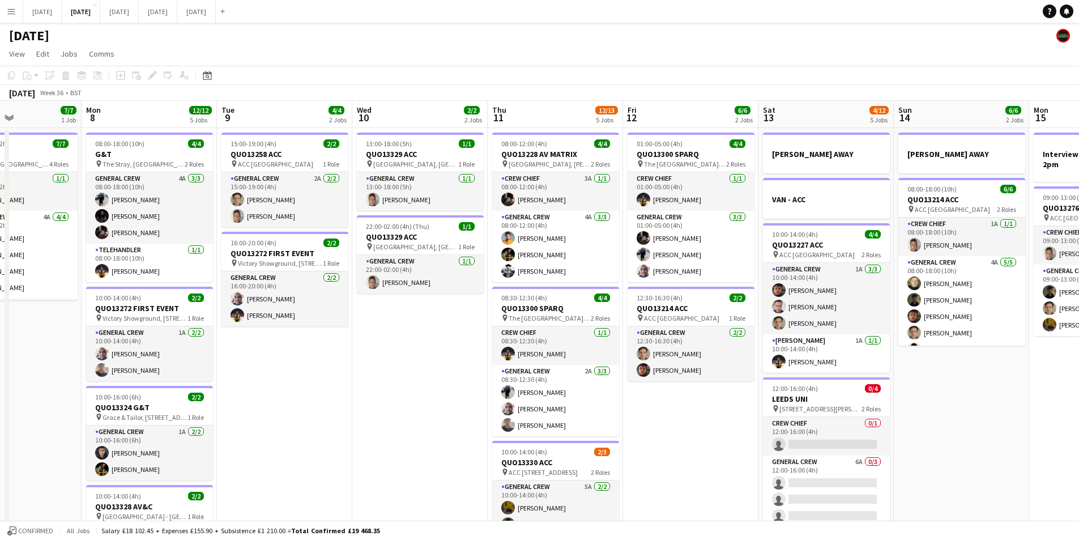
drag, startPoint x: 347, startPoint y: 422, endPoint x: 542, endPoint y: 403, distance: 196.4
click at [607, 421] on app-calendar-viewport "Fri 5 Sat 6 15/15 5 Jobs Sun 7 7/7 1 Job Mon 8 12/12 5 Jobs Tue 9 4/4 2 Jobs We…" at bounding box center [539, 450] width 1079 height 699
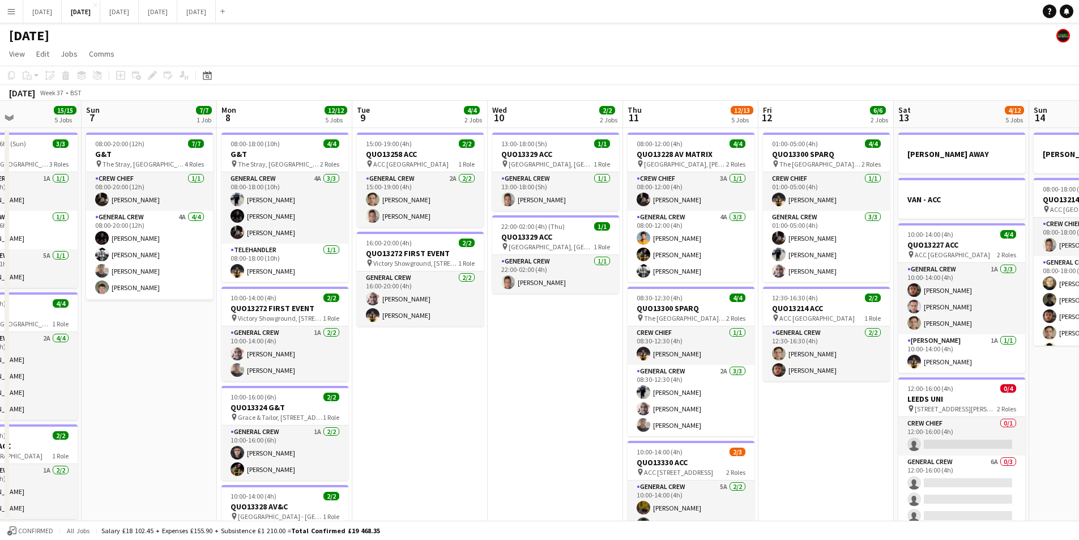
scroll to position [0, 287]
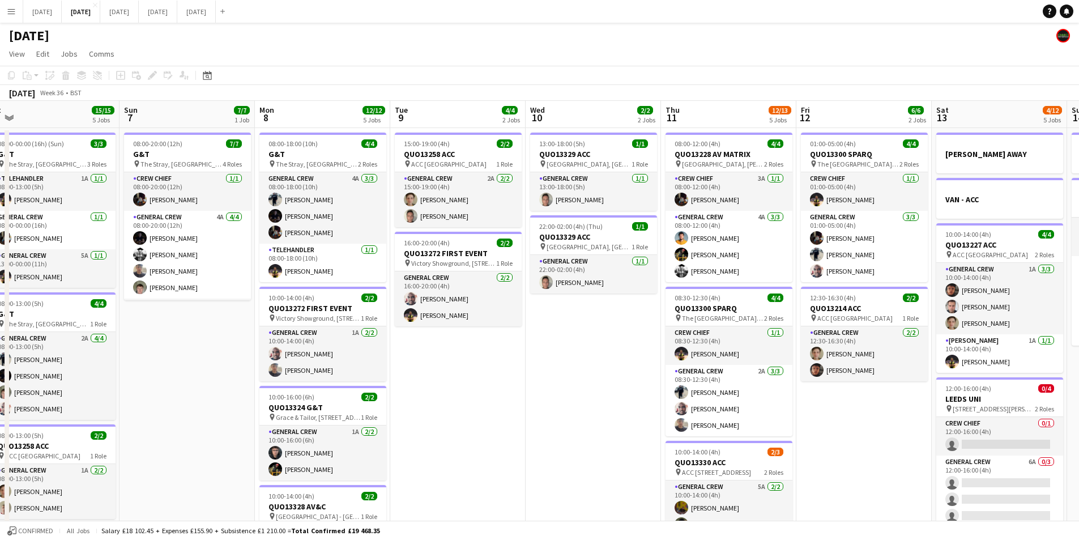
drag, startPoint x: 428, startPoint y: 406, endPoint x: 633, endPoint y: 418, distance: 205.5
click at [633, 418] on app-calendar-viewport "Thu 4 Fri 5 14/14 3 Jobs Sat 6 15/15 5 Jobs Sun 7 7/7 1 Job Mon 8 12/12 5 Jobs …" at bounding box center [539, 450] width 1079 height 699
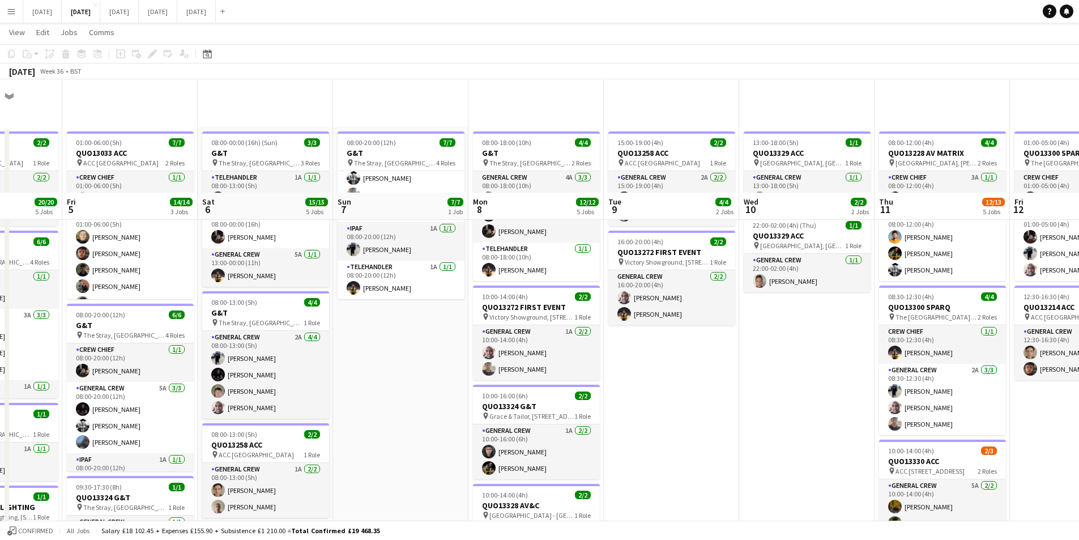
scroll to position [278, 0]
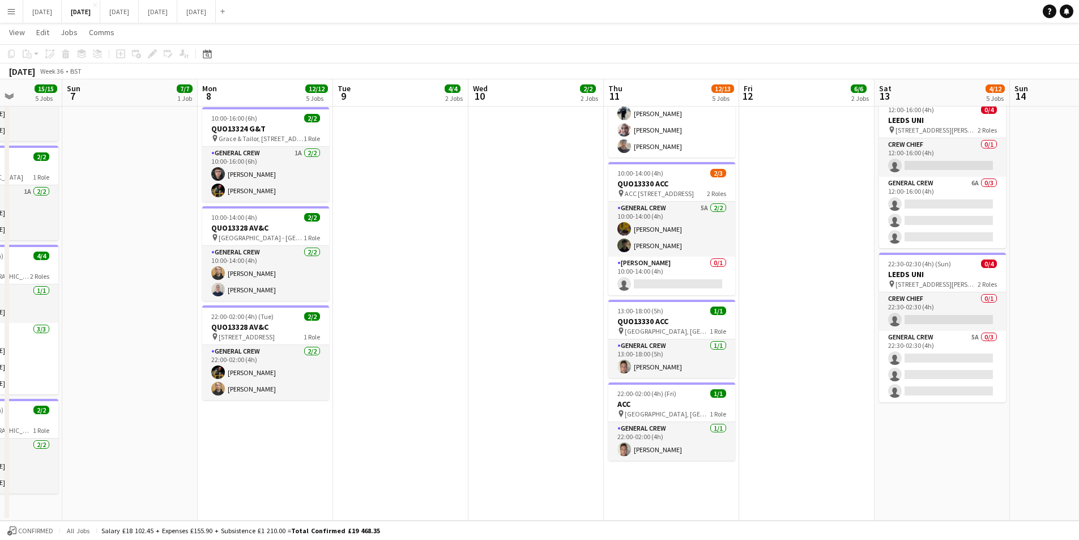
drag, startPoint x: 872, startPoint y: 348, endPoint x: 467, endPoint y: 296, distance: 409.0
click at [467, 296] on app-calendar-viewport "Thu 4 20/20 5 Jobs Fri 5 14/14 3 Jobs Sat 6 15/15 5 Jobs Sun 7 7/7 1 Job Mon 8 …" at bounding box center [539, 144] width 1079 height 754
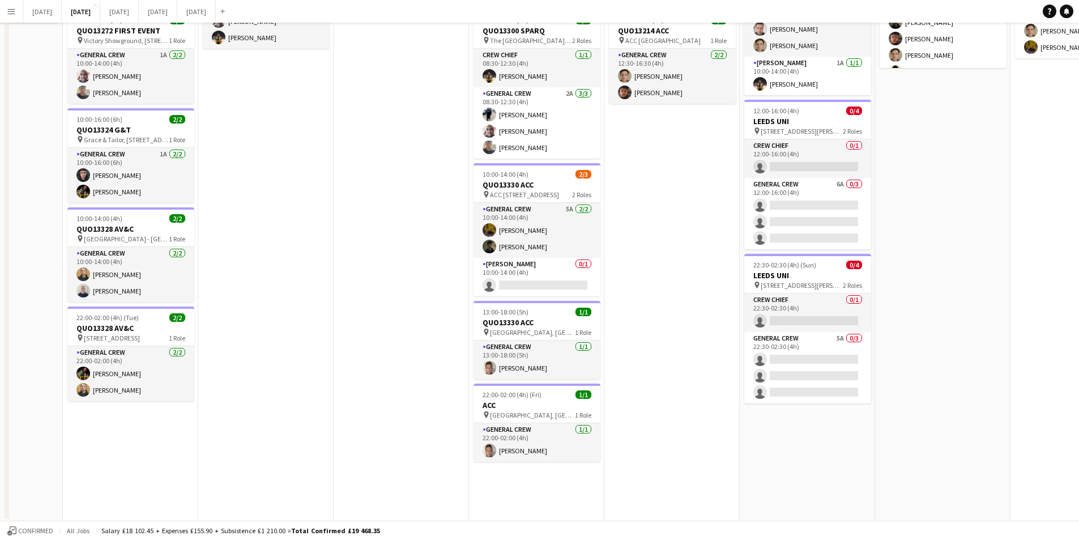
scroll to position [0, 0]
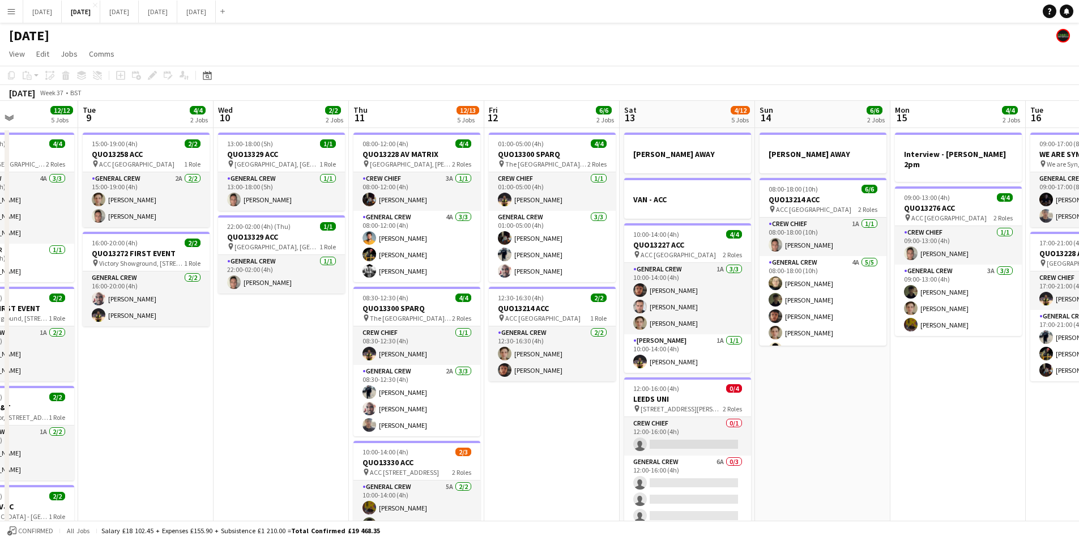
drag, startPoint x: 722, startPoint y: 423, endPoint x: 606, endPoint y: 400, distance: 118.3
click at [599, 401] on app-calendar-viewport "Sat 6 15/15 5 Jobs Sun 7 7/7 1 Job Mon 8 12/12 5 Jobs Tue 9 4/4 2 Jobs Wed 10 2…" at bounding box center [539, 450] width 1079 height 699
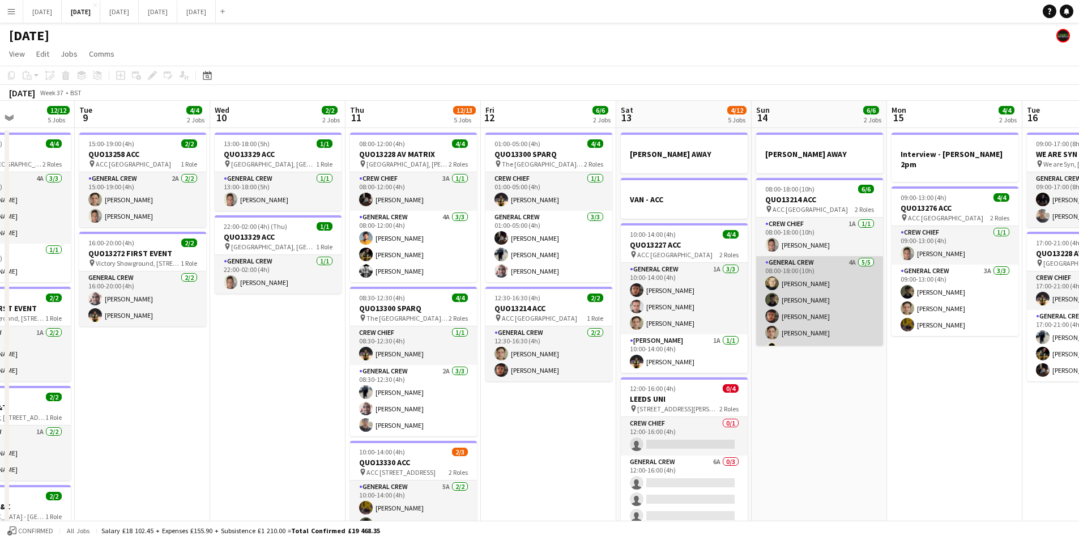
scroll to position [15, 0]
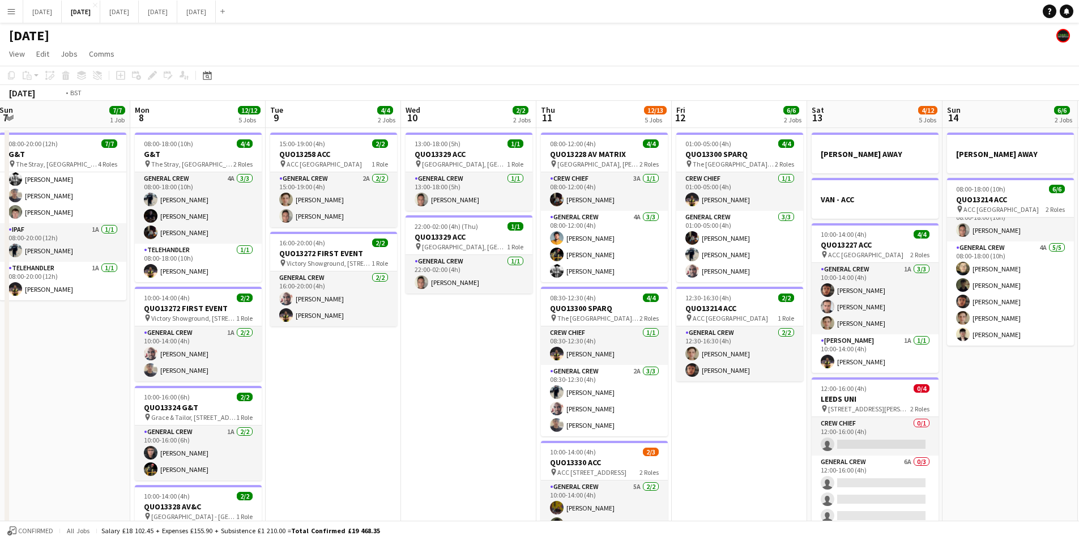
drag, startPoint x: 241, startPoint y: 428, endPoint x: 370, endPoint y: 394, distance: 133.2
click at [202, 395] on app-calendar-viewport "Fri 5 14/14 3 Jobs Sat 6 15/15 5 Jobs Sun 7 7/7 1 Job Mon 8 12/12 5 Jobs Tue 9 …" at bounding box center [539, 450] width 1079 height 699
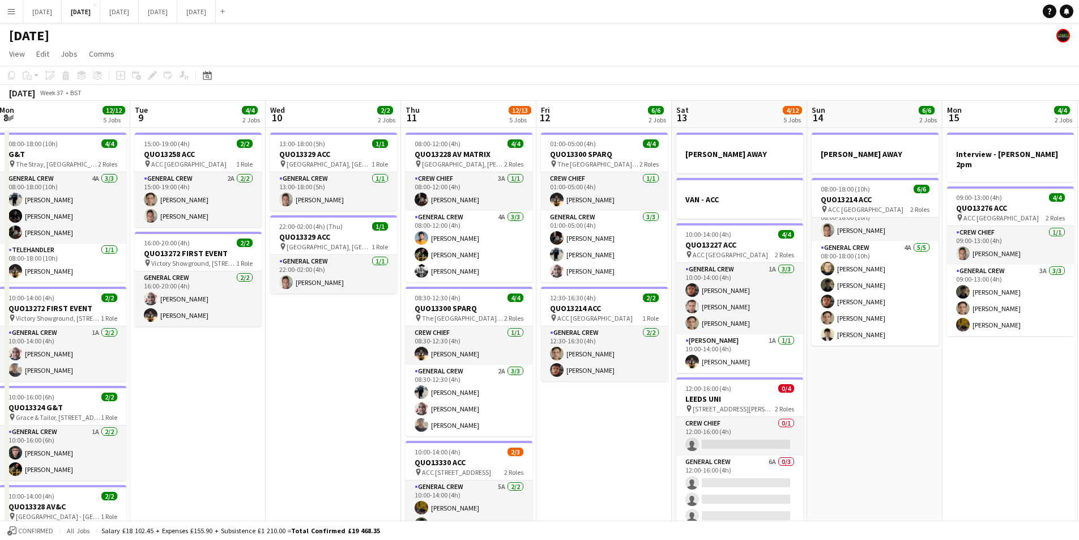
scroll to position [0, 371]
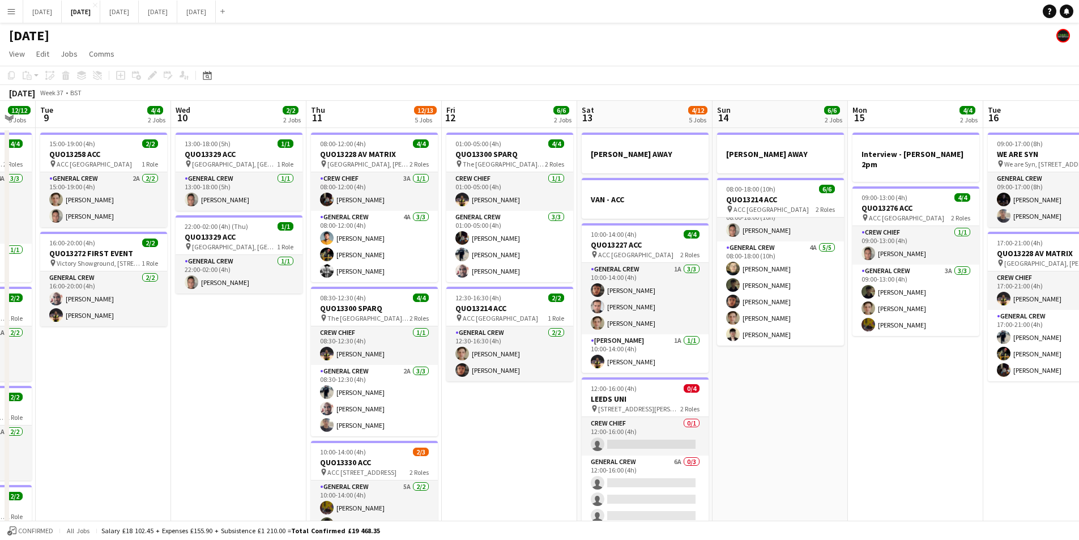
drag, startPoint x: 865, startPoint y: 411, endPoint x: 768, endPoint y: 435, distance: 99.9
click at [547, 407] on app-calendar-viewport "Sat 6 15/15 5 Jobs Sun 7 7/7 1 Job Mon 8 12/12 5 Jobs Tue 9 4/4 2 Jobs Wed 10 2…" at bounding box center [539, 450] width 1079 height 699
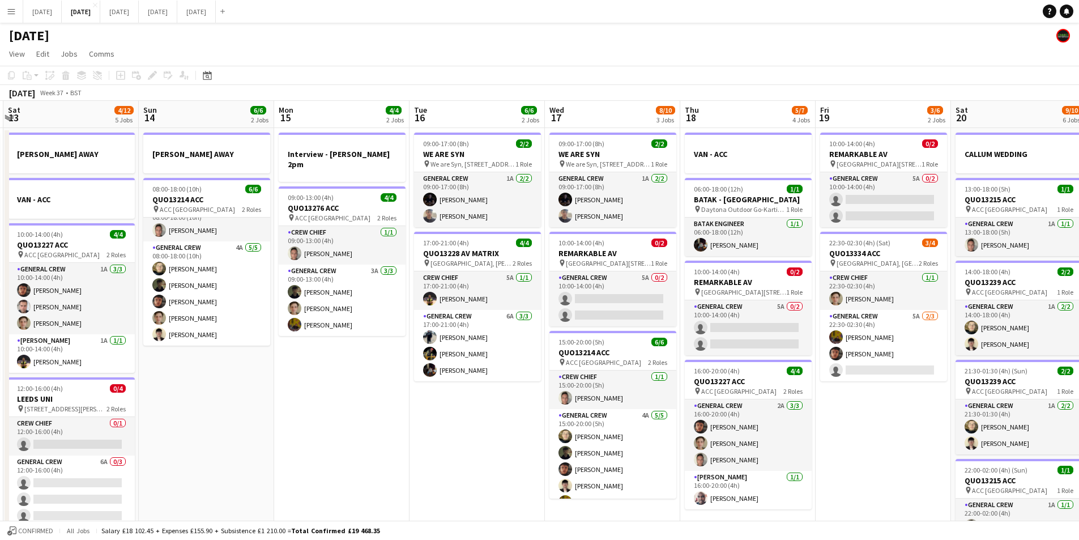
drag, startPoint x: 580, startPoint y: 443, endPoint x: 429, endPoint y: 429, distance: 151.9
click at [429, 429] on app-calendar-viewport "Wed 10 2/2 2 Jobs Thu 11 12/13 5 Jobs Fri 12 6/6 2 Jobs Sat 13 4/12 5 Jobs Sun …" at bounding box center [539, 450] width 1079 height 699
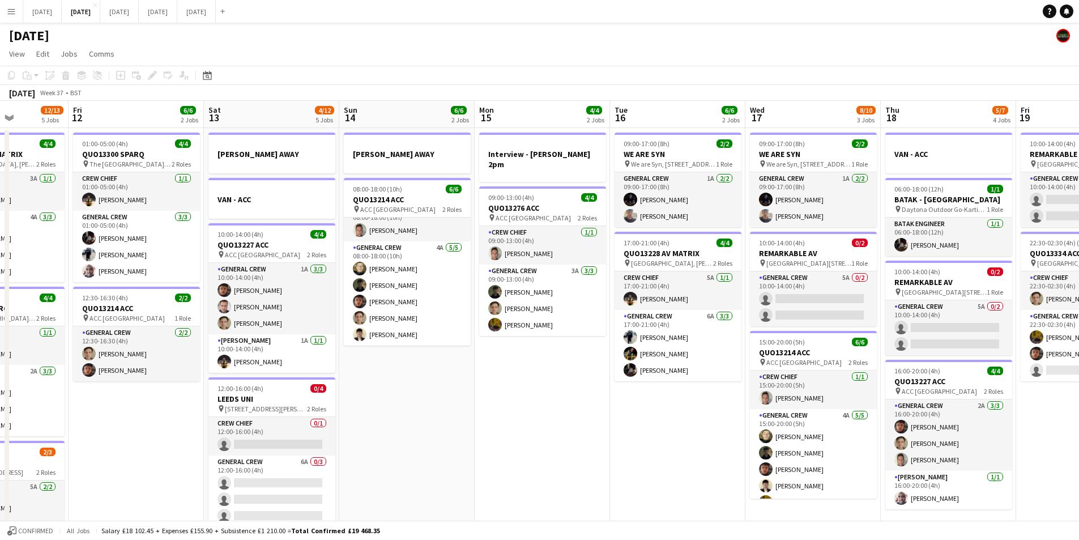
drag, startPoint x: 306, startPoint y: 445, endPoint x: 557, endPoint y: 433, distance: 250.7
click at [557, 433] on app-calendar-viewport "Tue 9 4/4 2 Jobs Wed 10 2/2 2 Jobs Thu 11 12/13 5 Jobs Fri 12 6/6 2 Jobs Sat 13…" at bounding box center [539, 450] width 1079 height 699
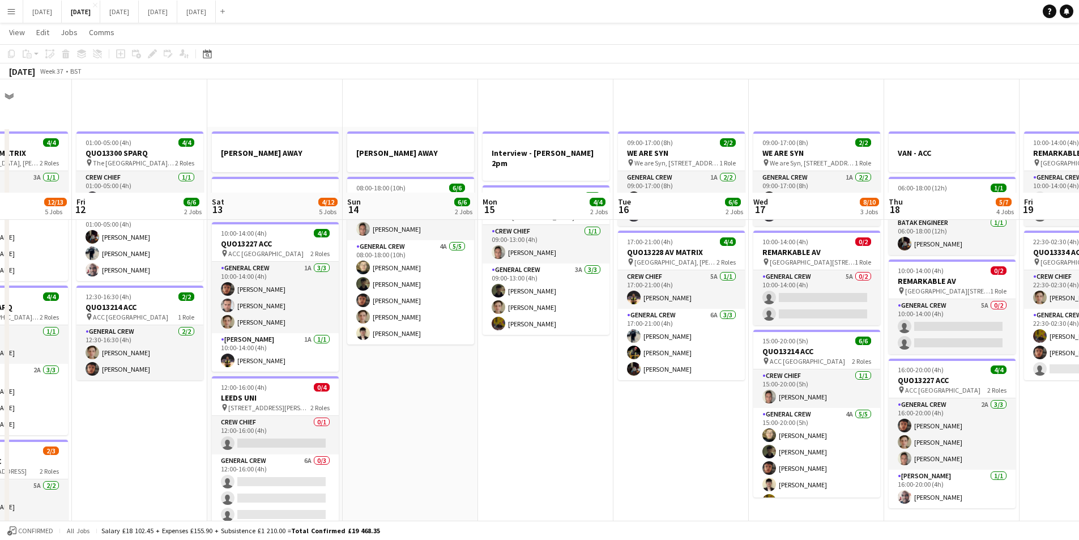
scroll to position [113, 0]
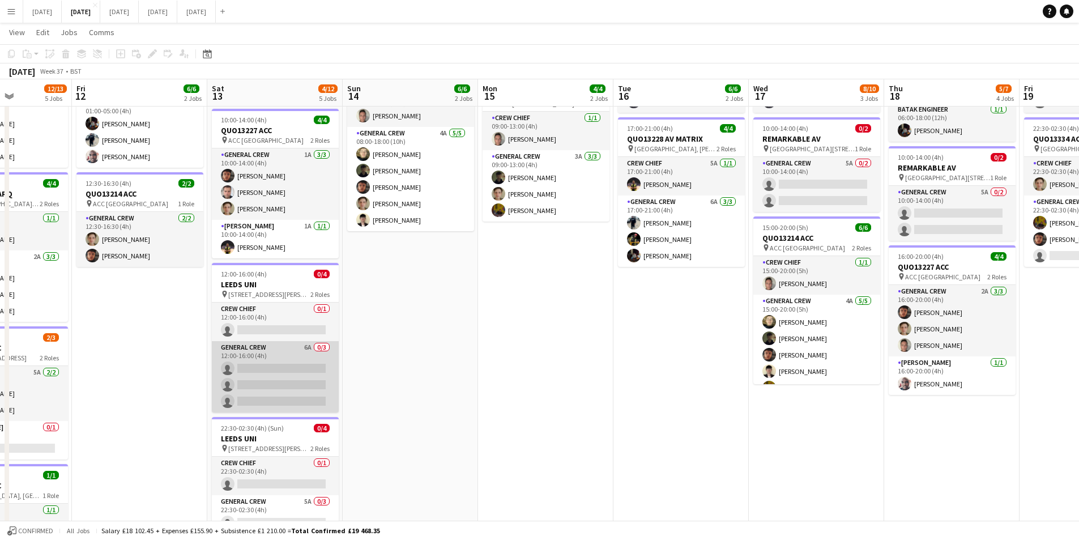
click at [273, 391] on app-card-role "General Crew 6A 0/3 12:00-16:00 (4h) single-neutral-actions single-neutral-acti…" at bounding box center [275, 376] width 127 height 71
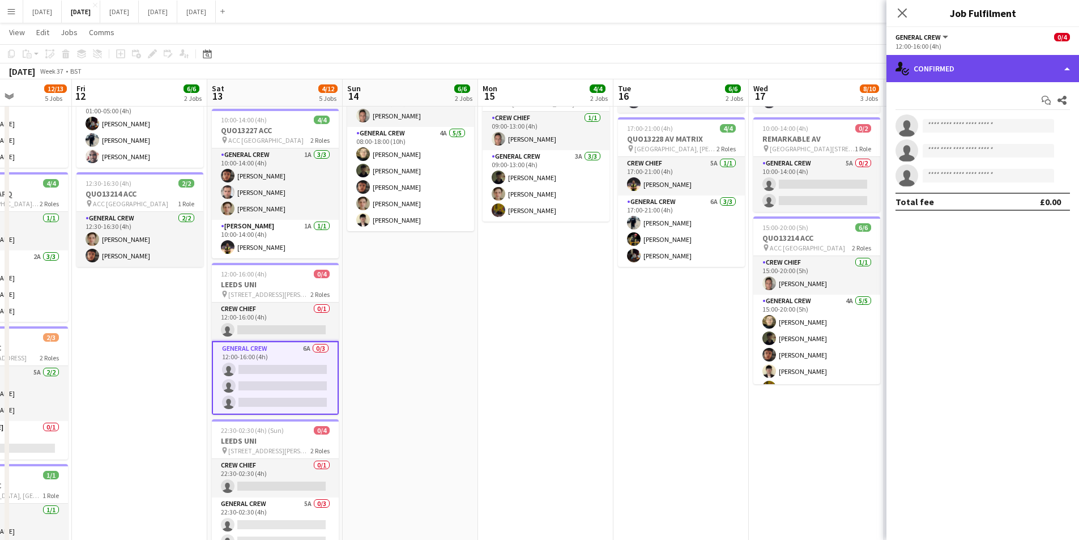
click at [978, 72] on div "single-neutral-actions-check-2 Confirmed" at bounding box center [983, 68] width 193 height 27
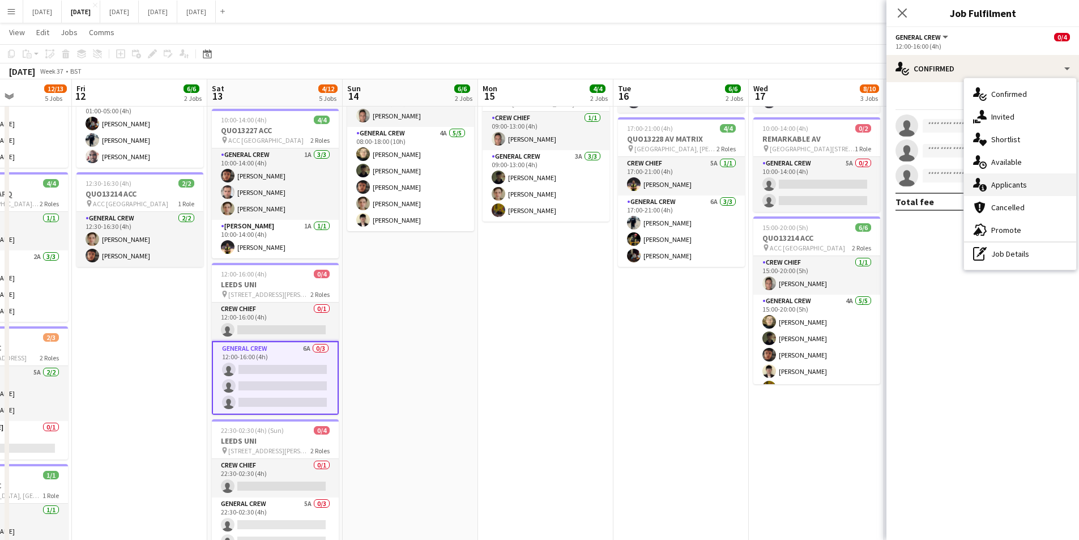
click at [1011, 181] on span "Applicants" at bounding box center [1009, 185] width 36 height 10
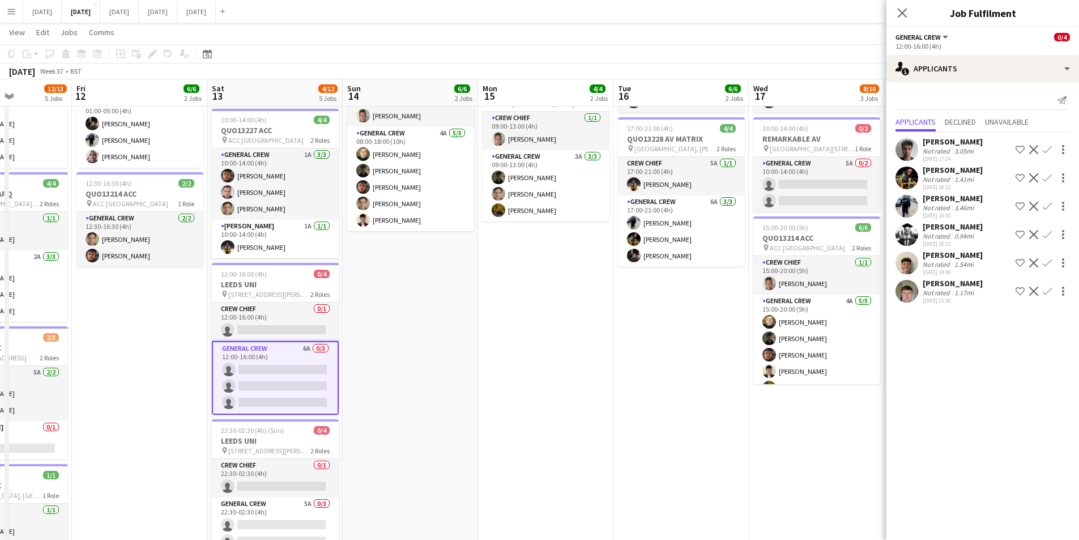
click at [1048, 175] on app-icon "Confirm" at bounding box center [1047, 177] width 9 height 9
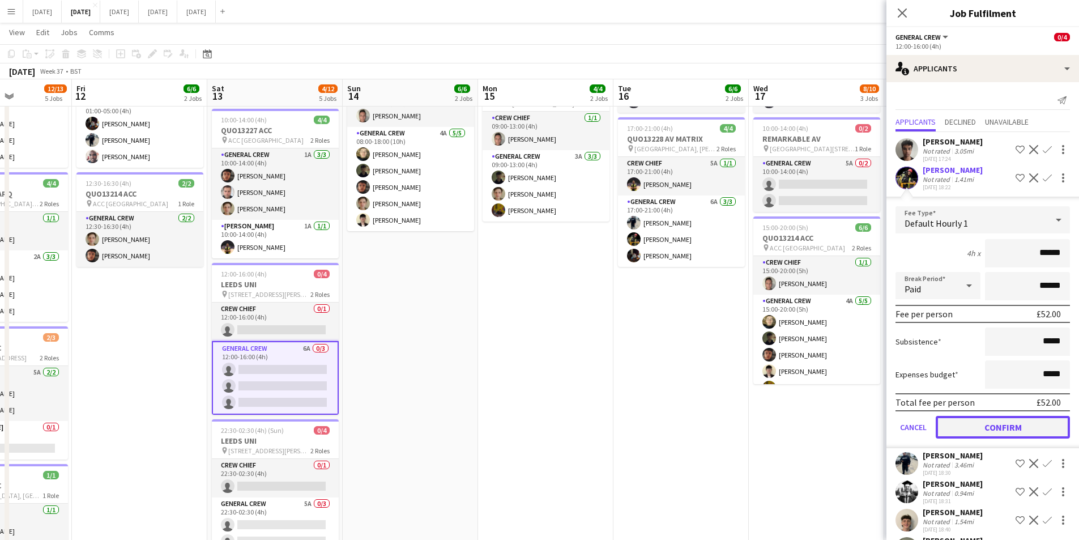
click at [999, 424] on button "Confirm" at bounding box center [1003, 427] width 134 height 23
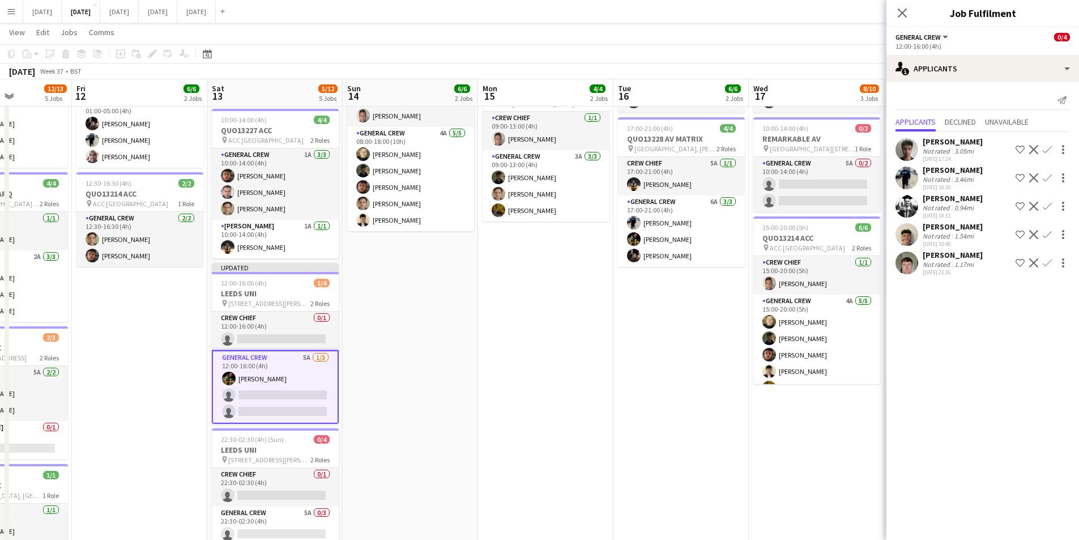
click at [1047, 207] on app-icon "Confirm" at bounding box center [1047, 206] width 9 height 9
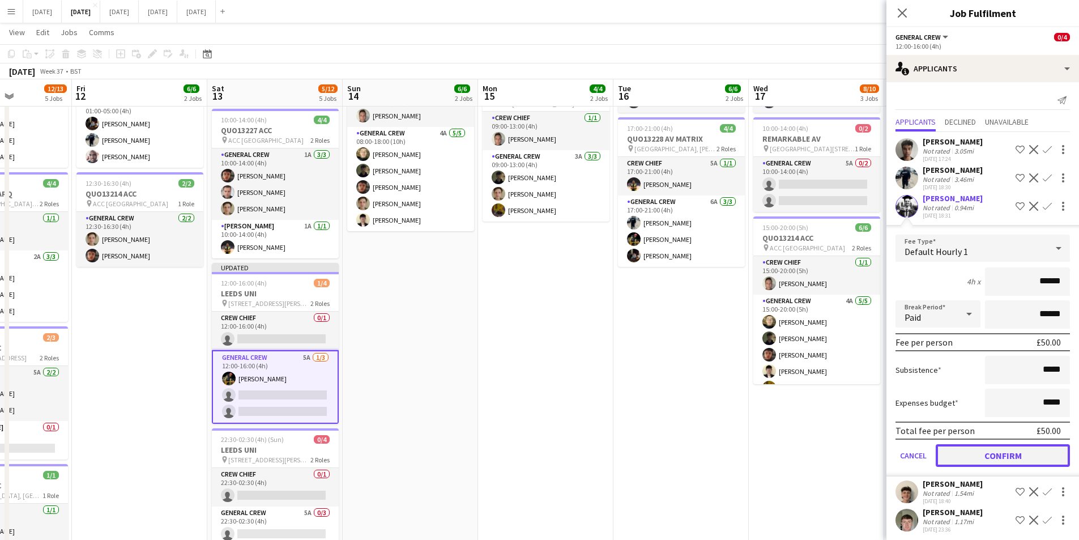
click at [985, 456] on button "Confirm" at bounding box center [1003, 455] width 134 height 23
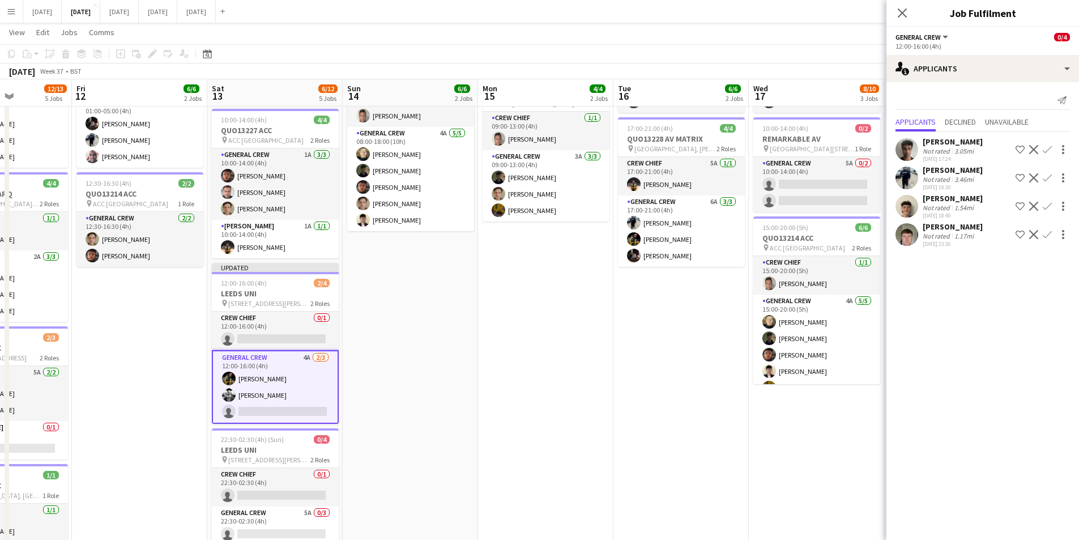
click at [1045, 233] on app-icon "Confirm" at bounding box center [1047, 234] width 9 height 9
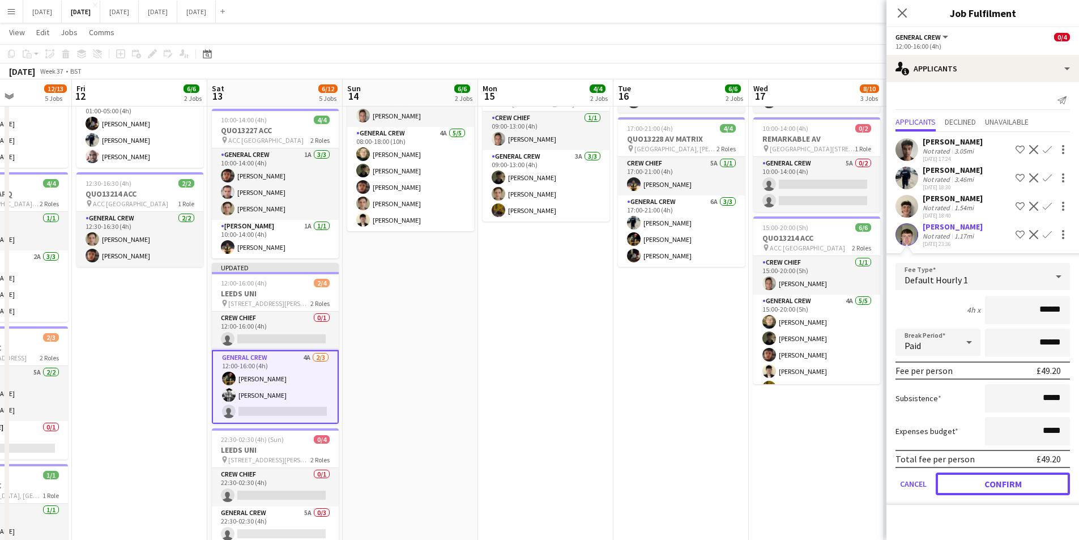
drag, startPoint x: 1004, startPoint y: 478, endPoint x: 384, endPoint y: 357, distance: 632.0
click at [1004, 478] on button "Confirm" at bounding box center [1003, 483] width 134 height 23
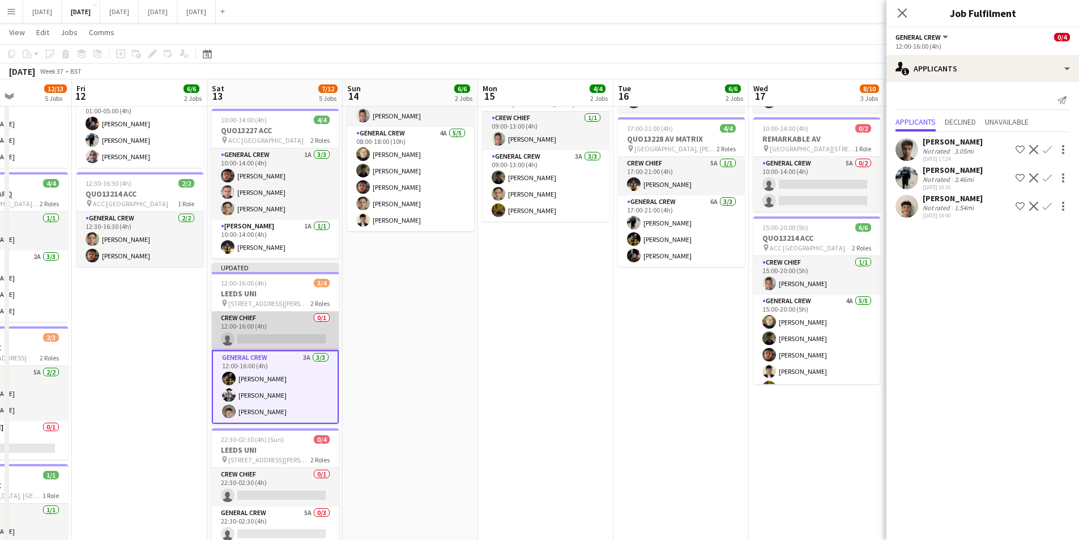
click at [283, 337] on app-card-role "Crew Chief 0/1 12:00-16:00 (4h) single-neutral-actions" at bounding box center [275, 331] width 127 height 39
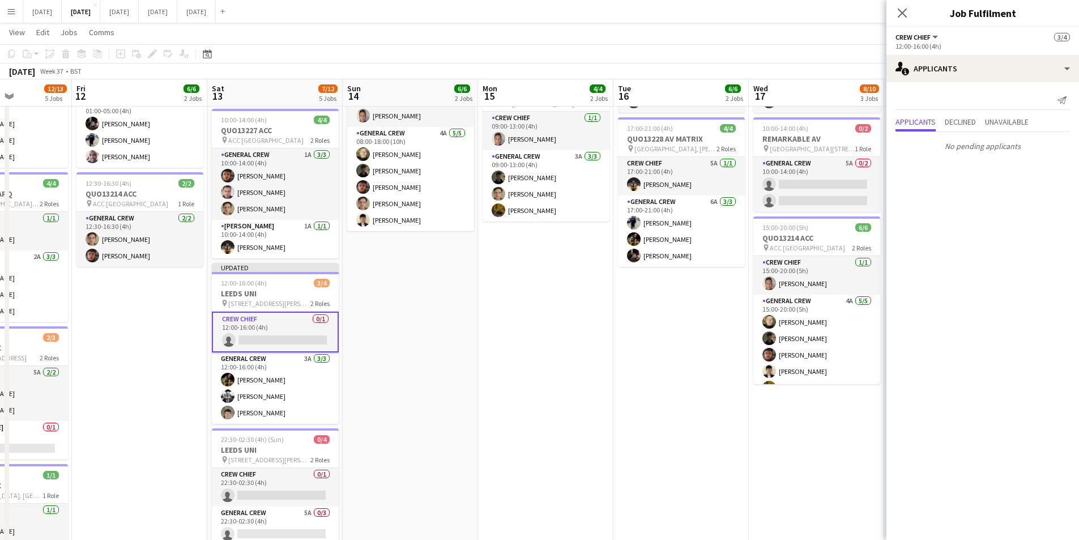
click at [279, 335] on app-card-role "Crew Chief 0/1 12:00-16:00 (4h) single-neutral-actions" at bounding box center [275, 332] width 127 height 41
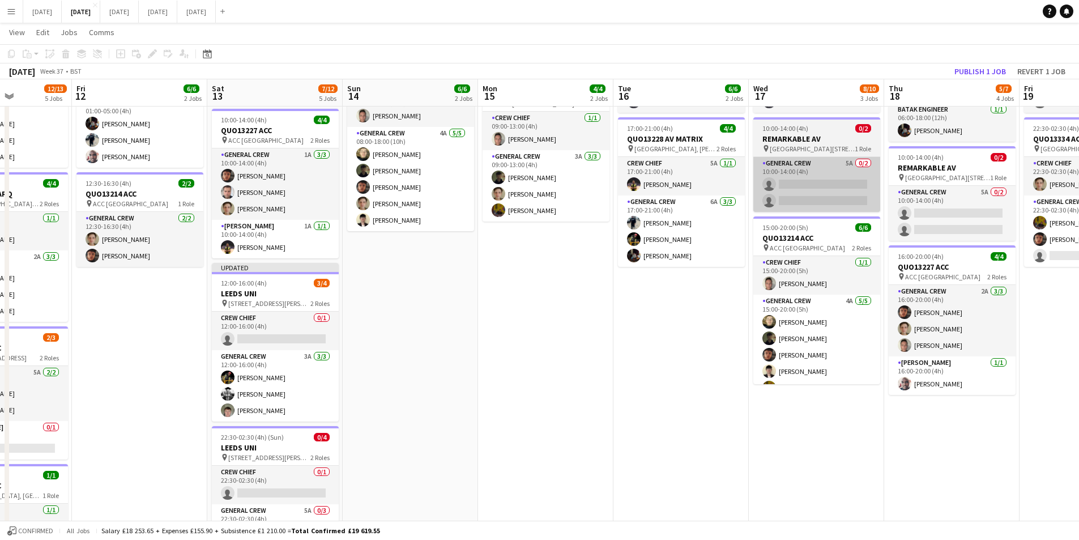
click at [287, 335] on app-card-role "Crew Chief 0/1 12:00-16:00 (4h) single-neutral-actions" at bounding box center [275, 331] width 127 height 39
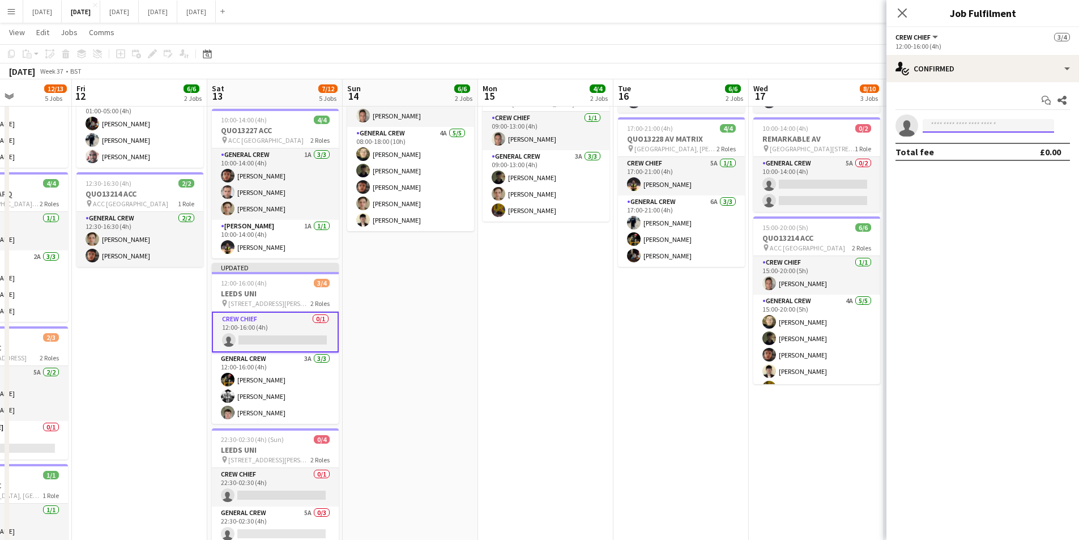
click at [994, 127] on input at bounding box center [988, 126] width 131 height 14
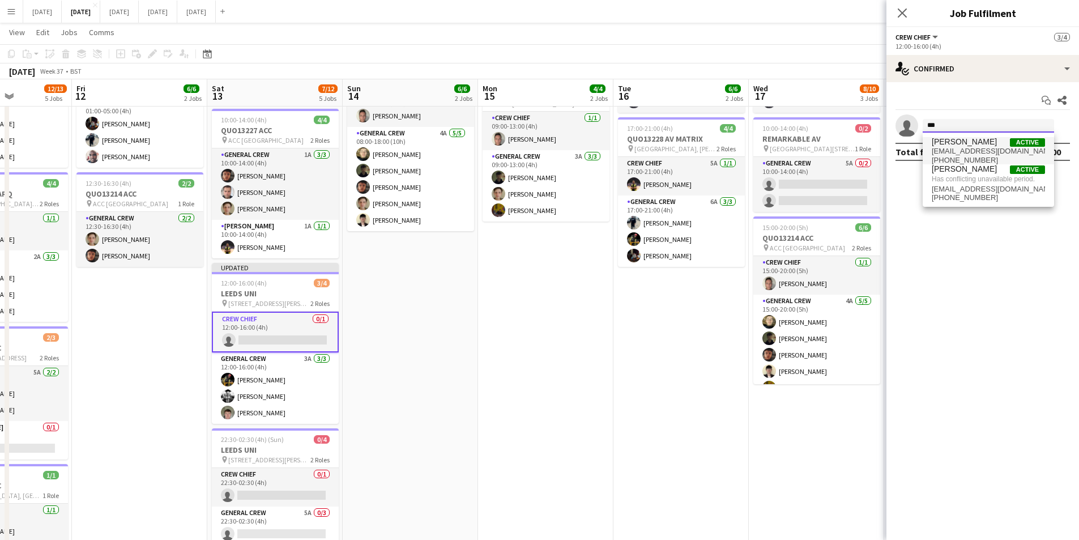
type input "***"
click at [973, 148] on span "benconnor93@icloud.com" at bounding box center [988, 151] width 113 height 9
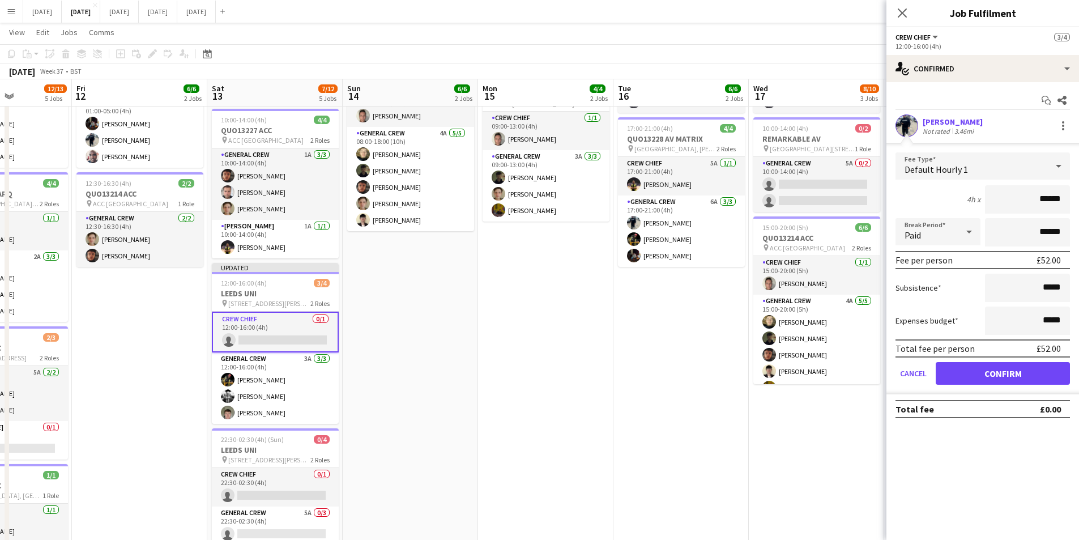
click at [1048, 200] on input "******" at bounding box center [1027, 199] width 85 height 28
type input "******"
click at [995, 368] on button "Confirm" at bounding box center [1003, 373] width 134 height 23
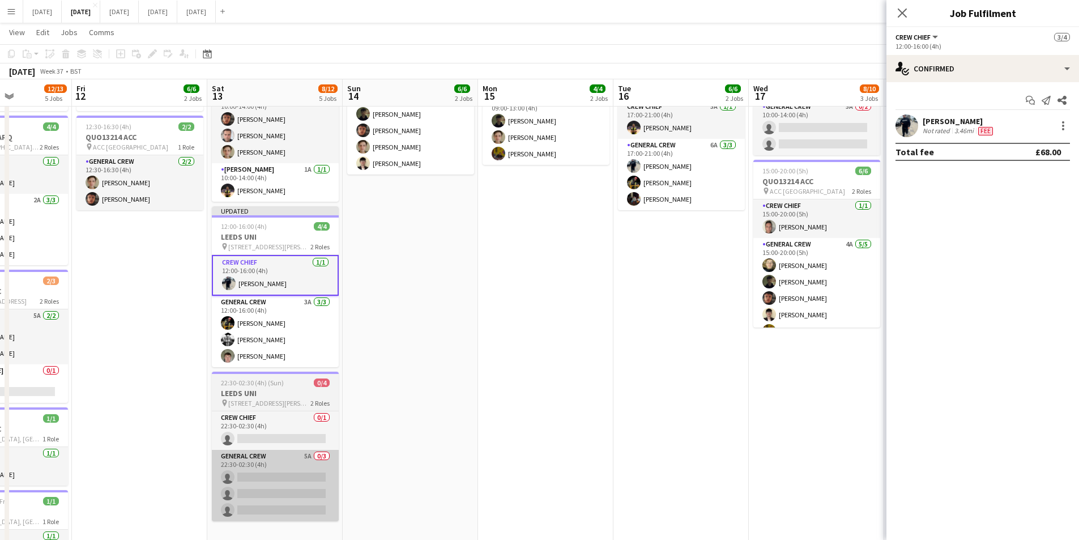
scroll to position [227, 0]
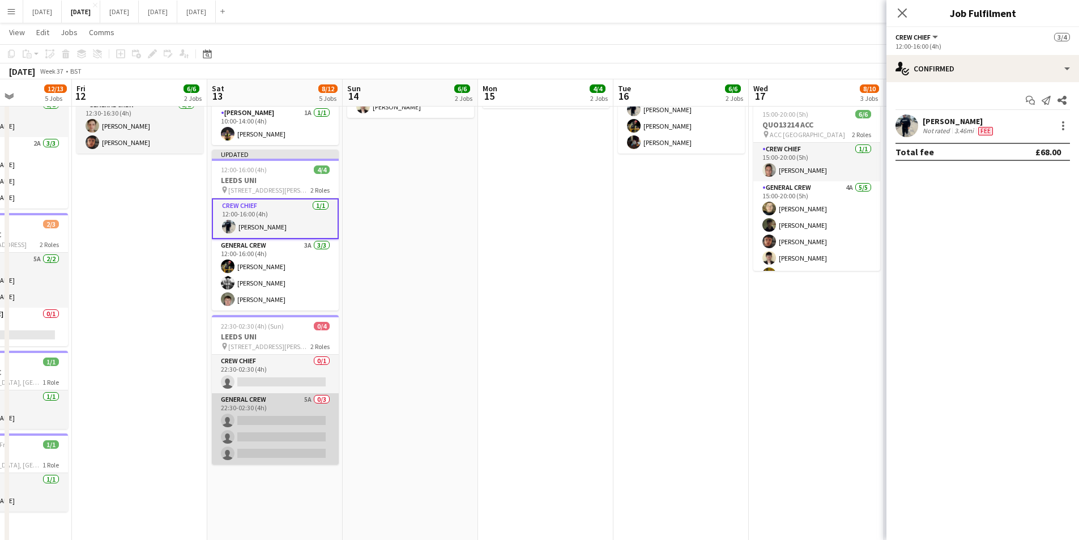
click at [303, 440] on app-card-role "General Crew 5A 0/3 22:30-02:30 (4h) single-neutral-actions single-neutral-acti…" at bounding box center [275, 428] width 127 height 71
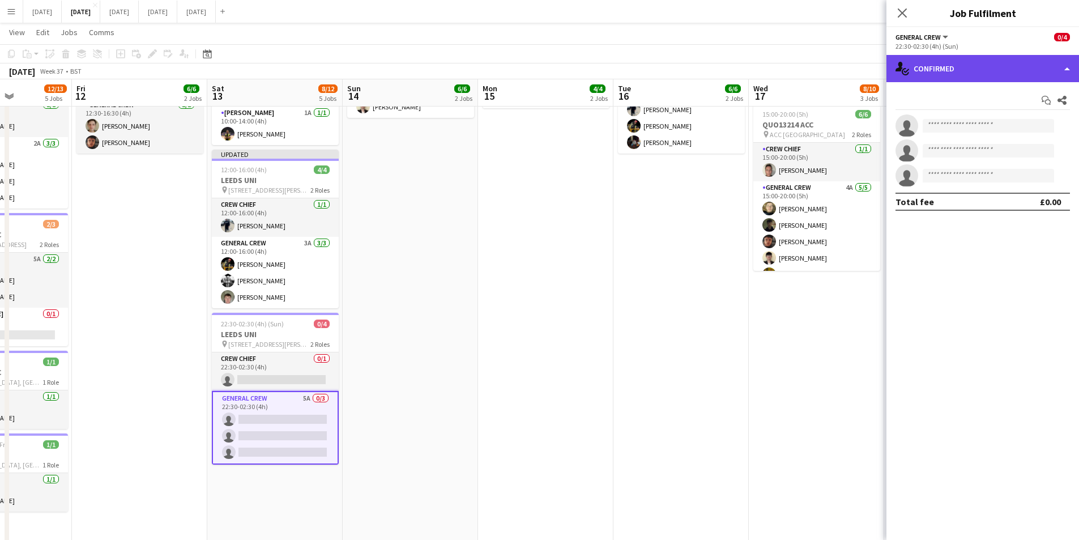
click at [987, 69] on div "single-neutral-actions-check-2 Confirmed" at bounding box center [983, 68] width 193 height 27
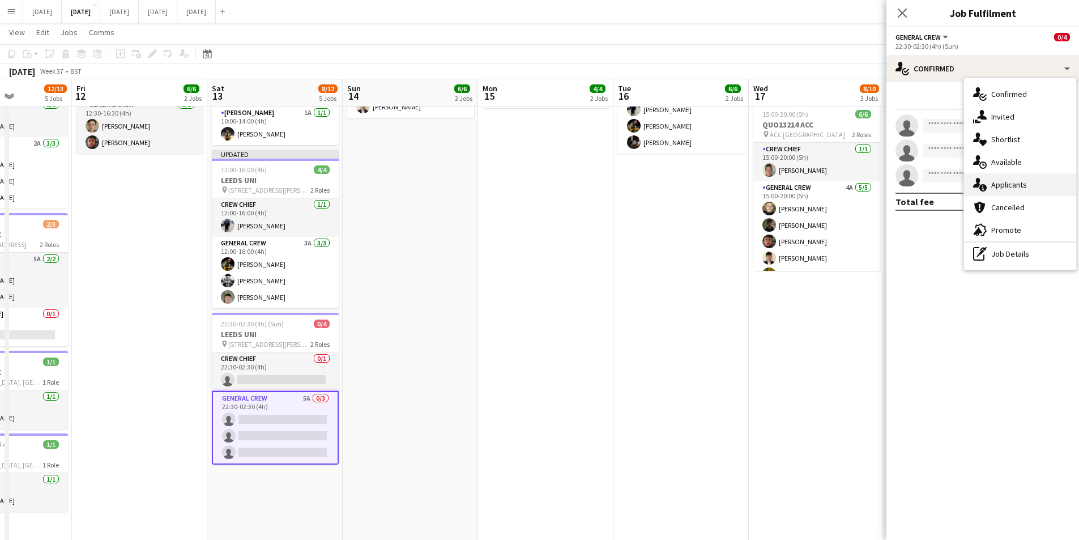
click at [1020, 182] on span "Applicants" at bounding box center [1009, 185] width 36 height 10
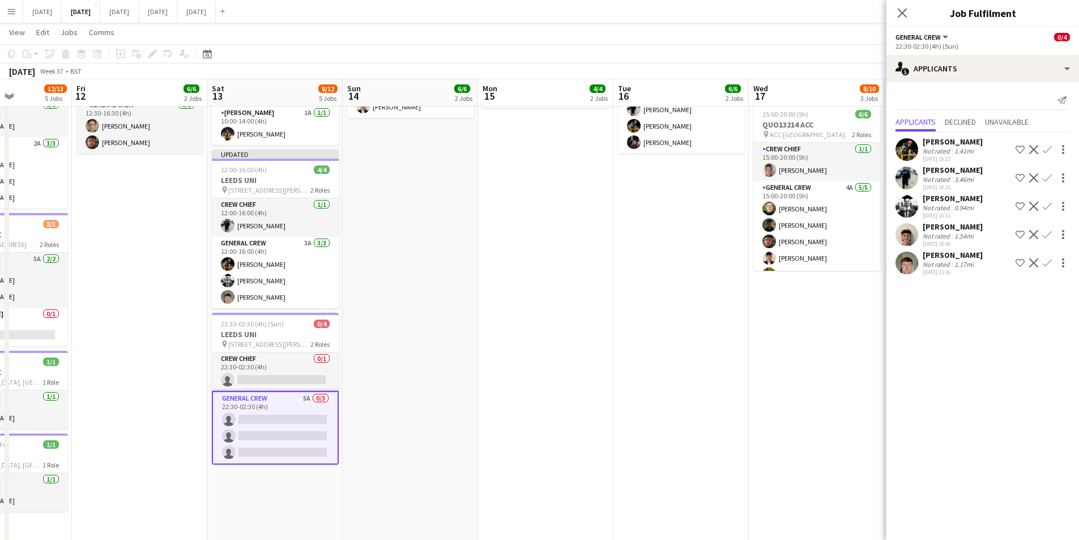
click at [1046, 150] on app-icon "Confirm" at bounding box center [1047, 149] width 9 height 9
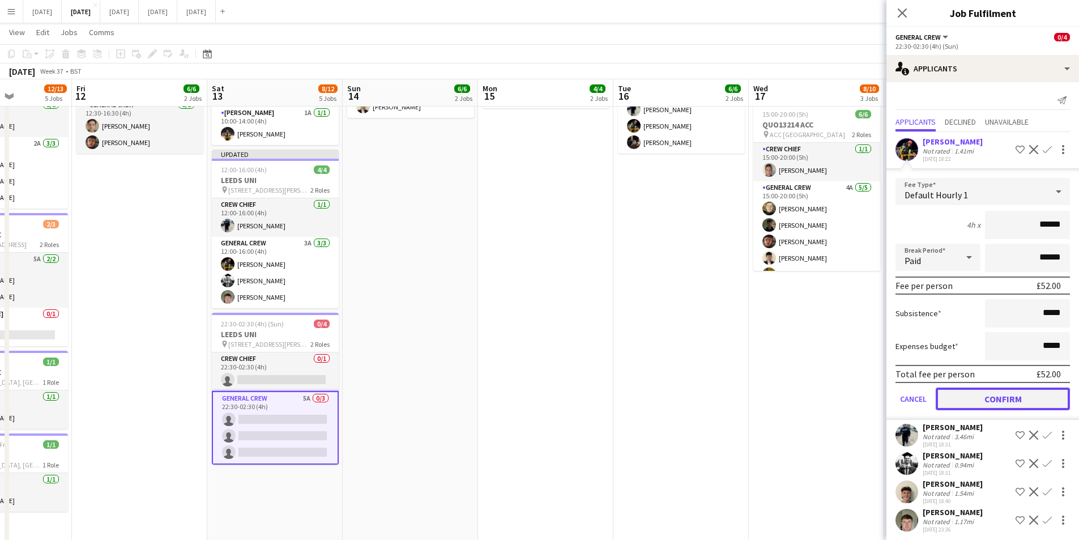
click at [1006, 394] on button "Confirm" at bounding box center [1003, 399] width 134 height 23
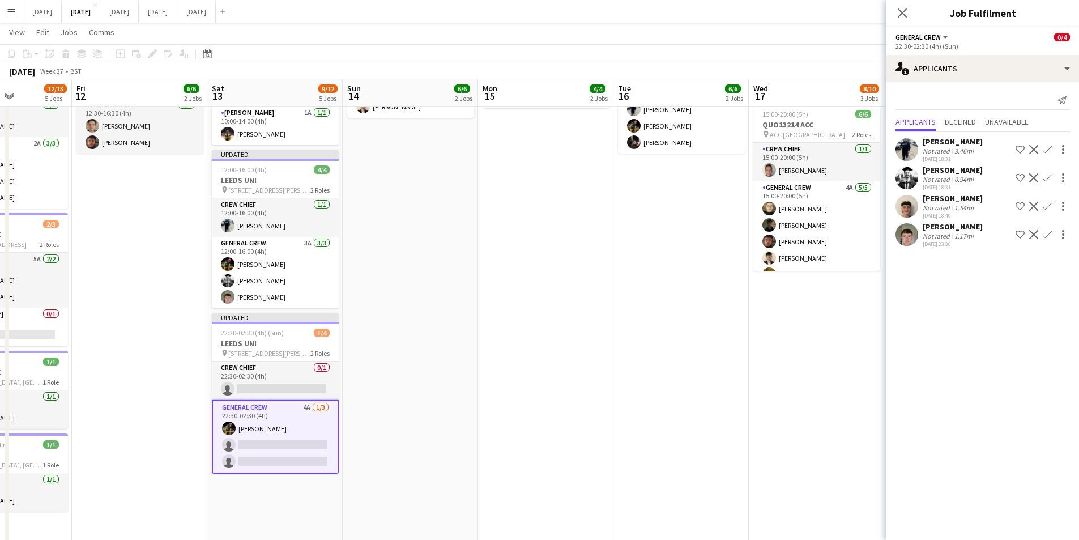
click at [1049, 230] on app-icon "Confirm" at bounding box center [1047, 234] width 9 height 9
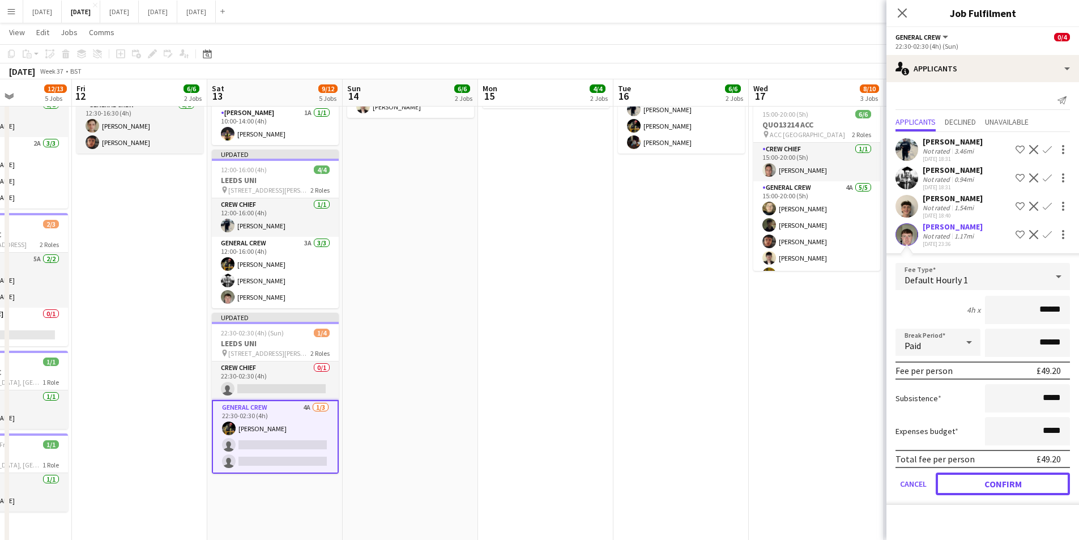
drag, startPoint x: 1009, startPoint y: 487, endPoint x: 1041, endPoint y: 173, distance: 315.0
click at [1009, 484] on button "Confirm" at bounding box center [1003, 483] width 134 height 23
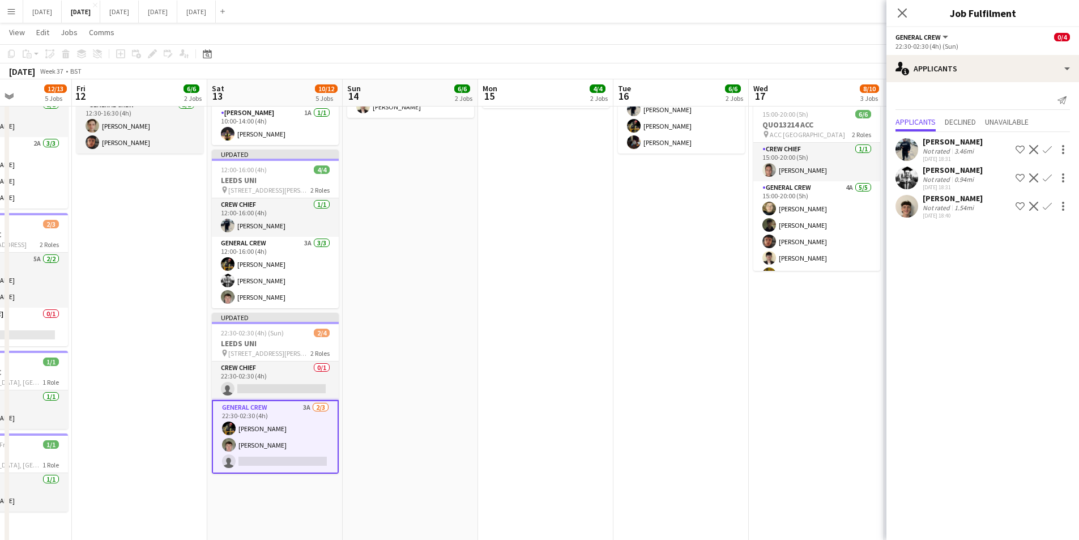
click at [1048, 177] on app-icon "Confirm" at bounding box center [1047, 177] width 9 height 9
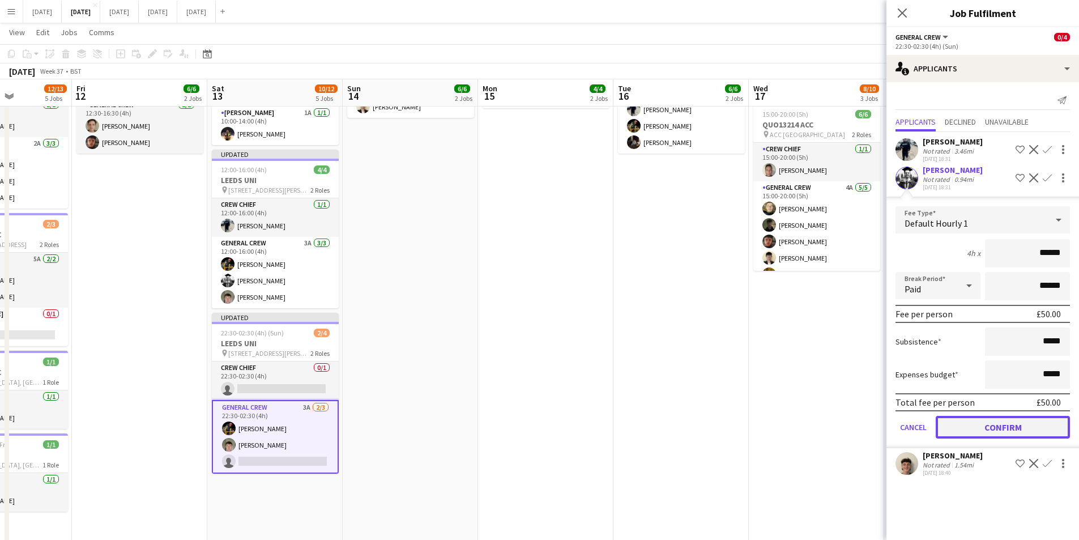
click at [1009, 420] on button "Confirm" at bounding box center [1003, 427] width 134 height 23
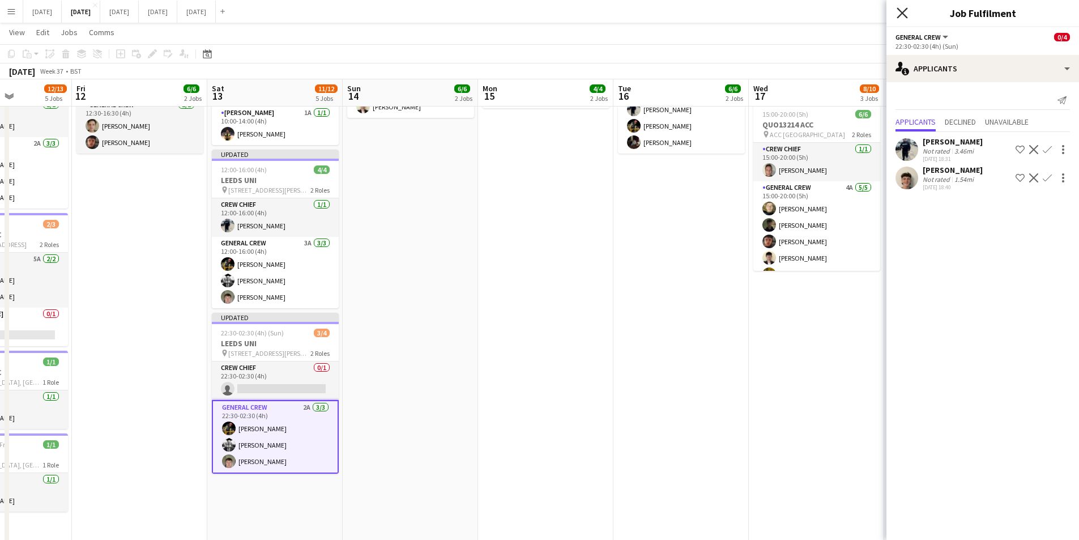
click at [902, 9] on icon "Close pop-in" at bounding box center [902, 12] width 11 height 11
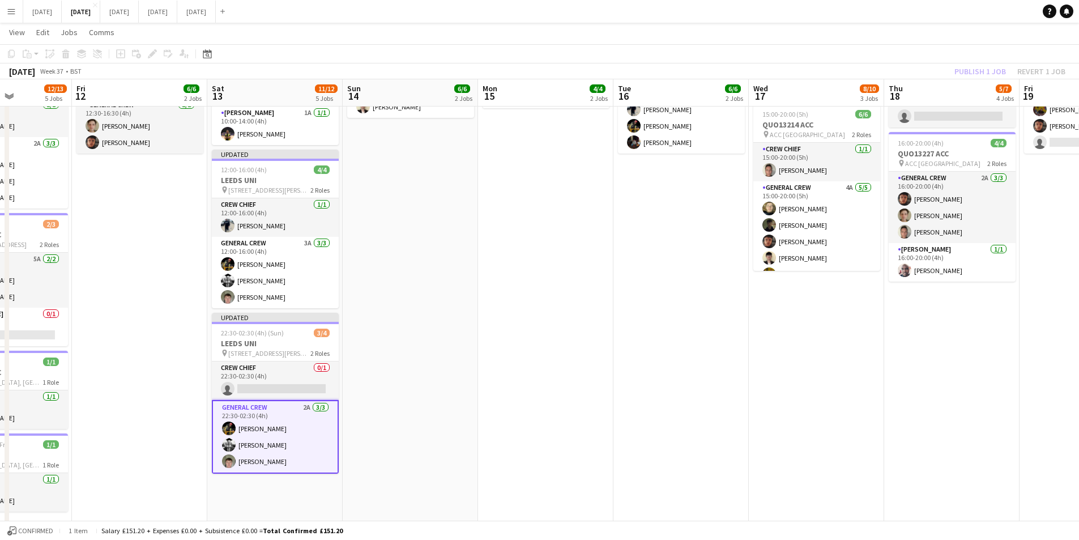
click at [1038, 66] on div "Publish 1 job Revert 1 job" at bounding box center [1010, 71] width 138 height 15
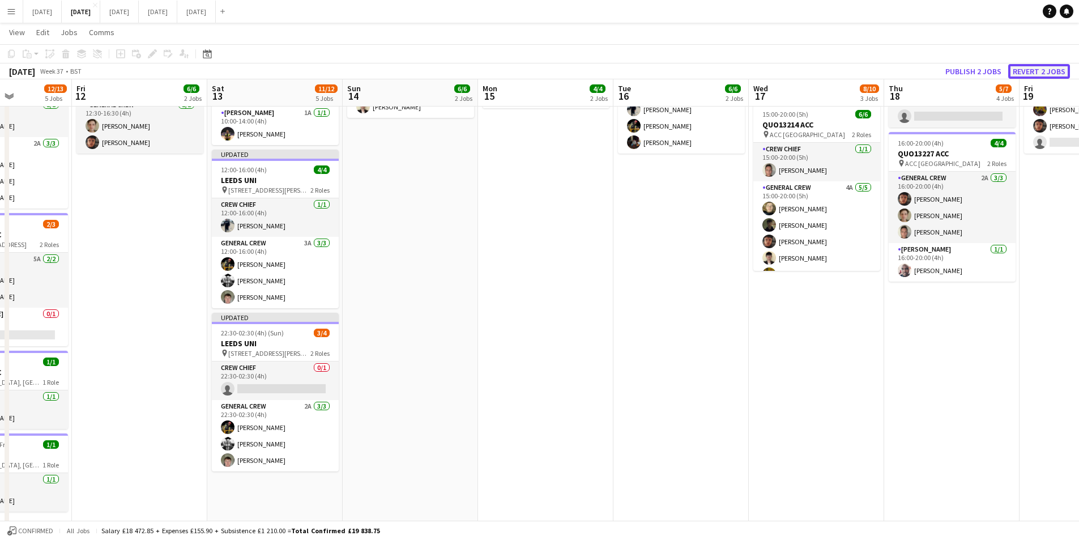
click at [1041, 70] on button "Revert 2 jobs" at bounding box center [1039, 71] width 62 height 15
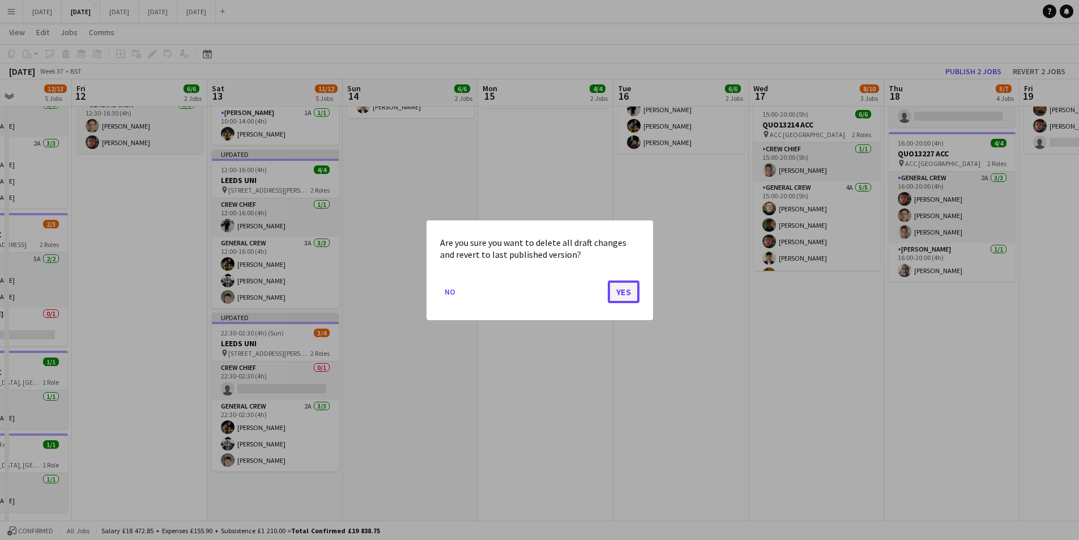
click at [628, 287] on button "Yes" at bounding box center [624, 291] width 32 height 23
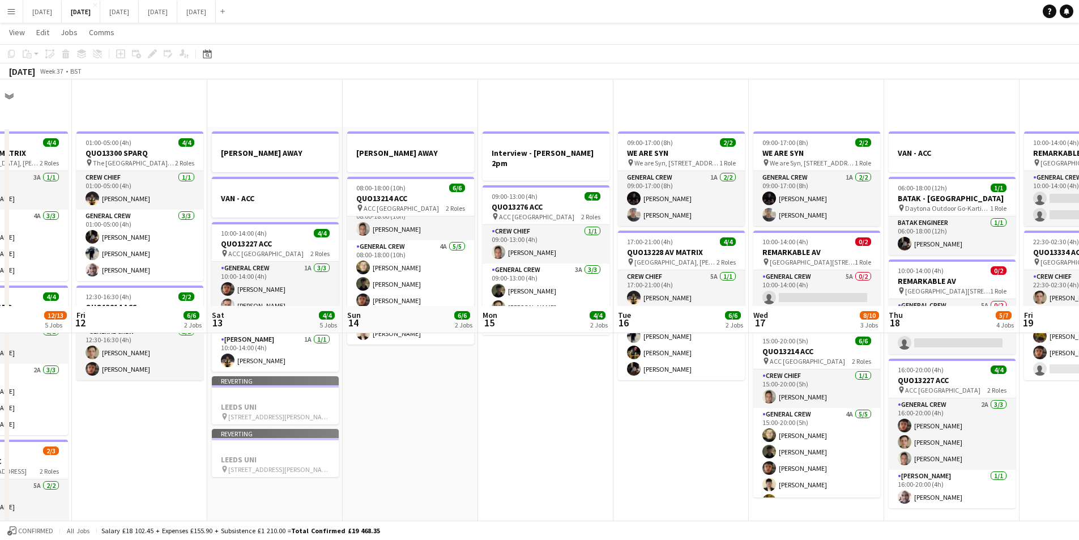
scroll to position [227, 0]
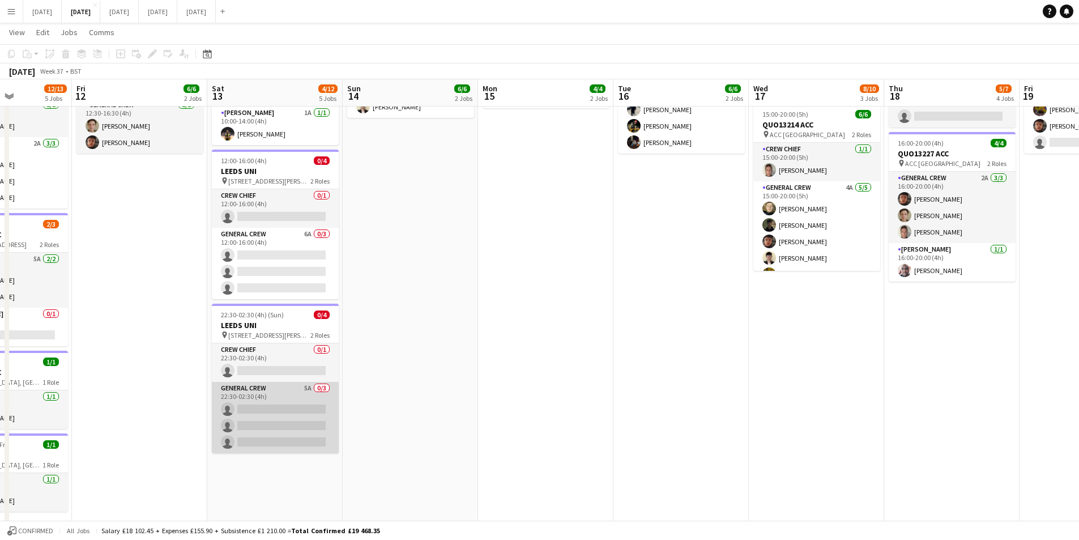
click at [292, 418] on app-card-role "General Crew 5A 0/3 22:30-02:30 (4h) single-neutral-actions single-neutral-acti…" at bounding box center [275, 417] width 127 height 71
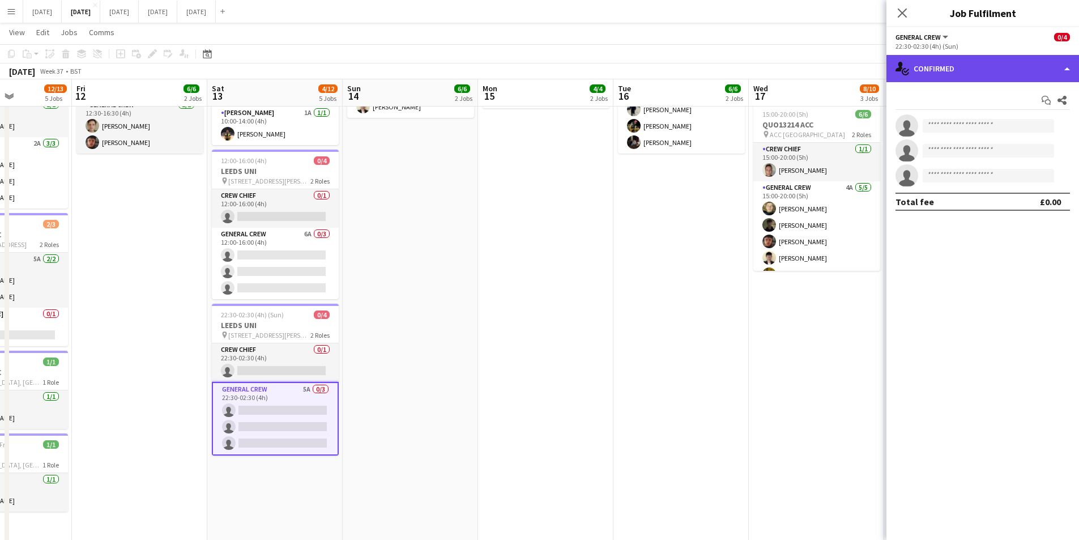
click at [987, 75] on div "single-neutral-actions-check-2 Confirmed" at bounding box center [983, 68] width 193 height 27
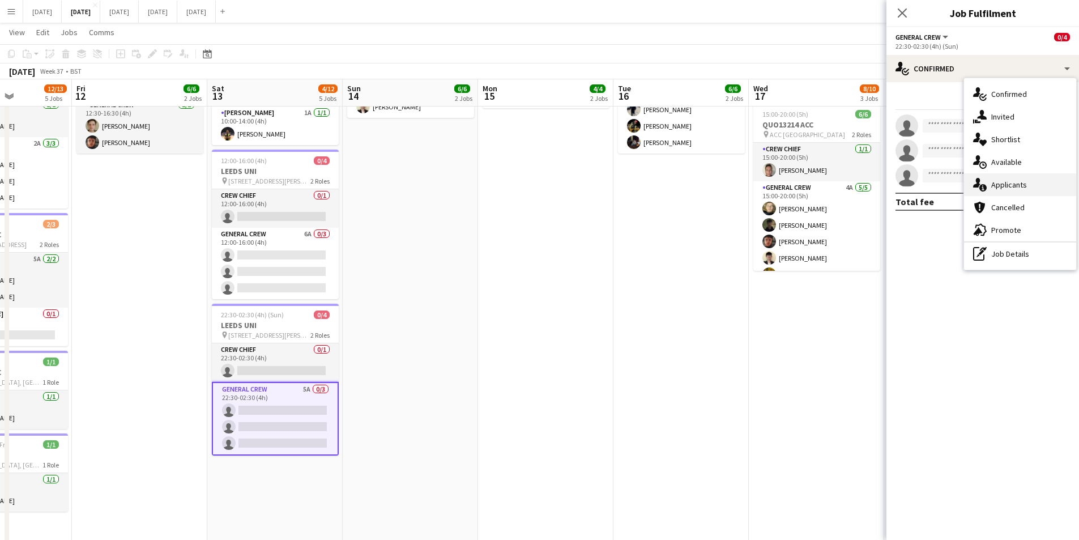
click at [1009, 188] on span "Applicants" at bounding box center [1009, 185] width 36 height 10
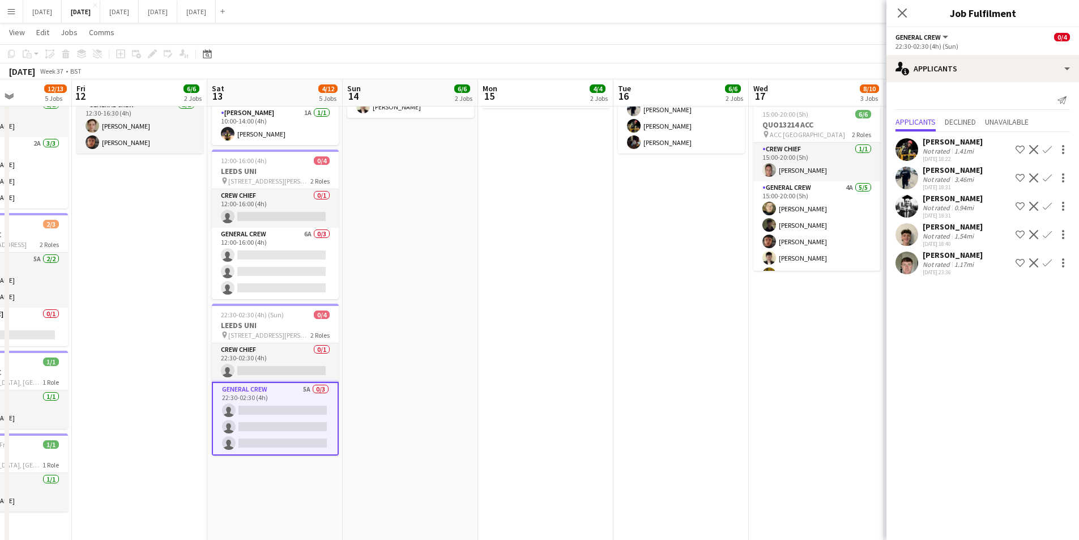
click at [1047, 149] on app-icon "Confirm" at bounding box center [1047, 149] width 9 height 9
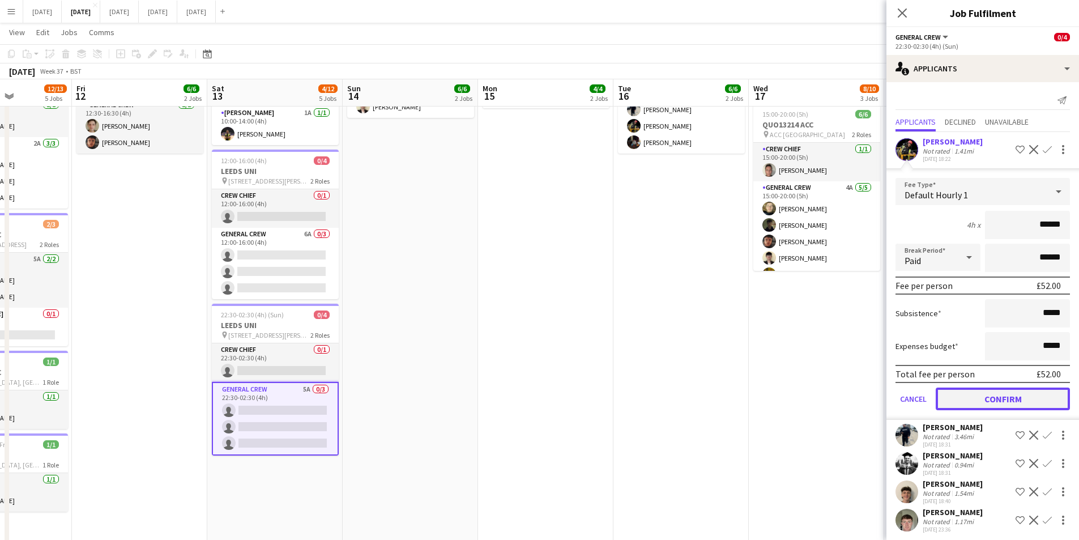
click at [1001, 398] on button "Confirm" at bounding box center [1003, 399] width 134 height 23
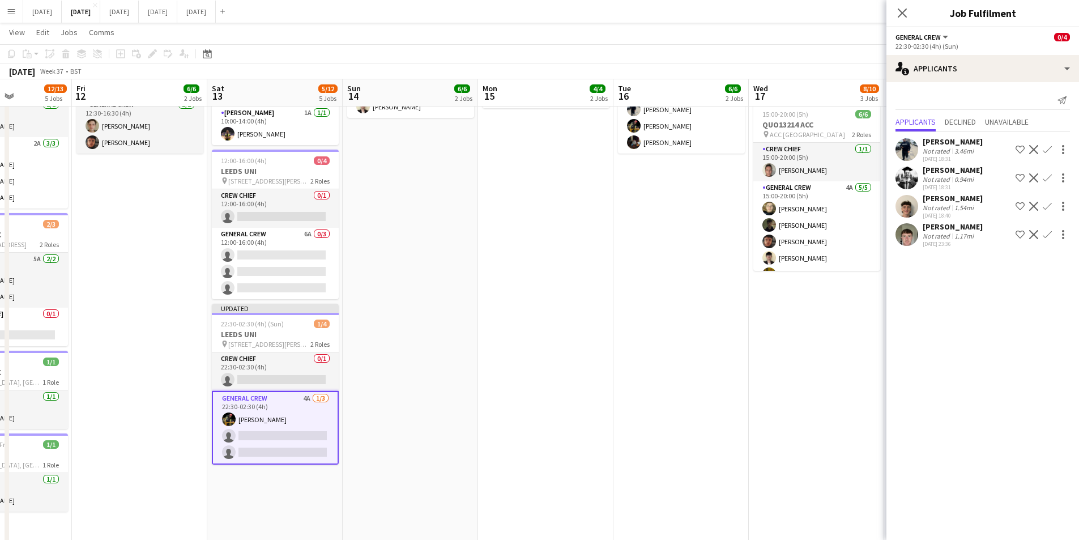
click at [1047, 148] on app-icon "Confirm" at bounding box center [1047, 149] width 9 height 9
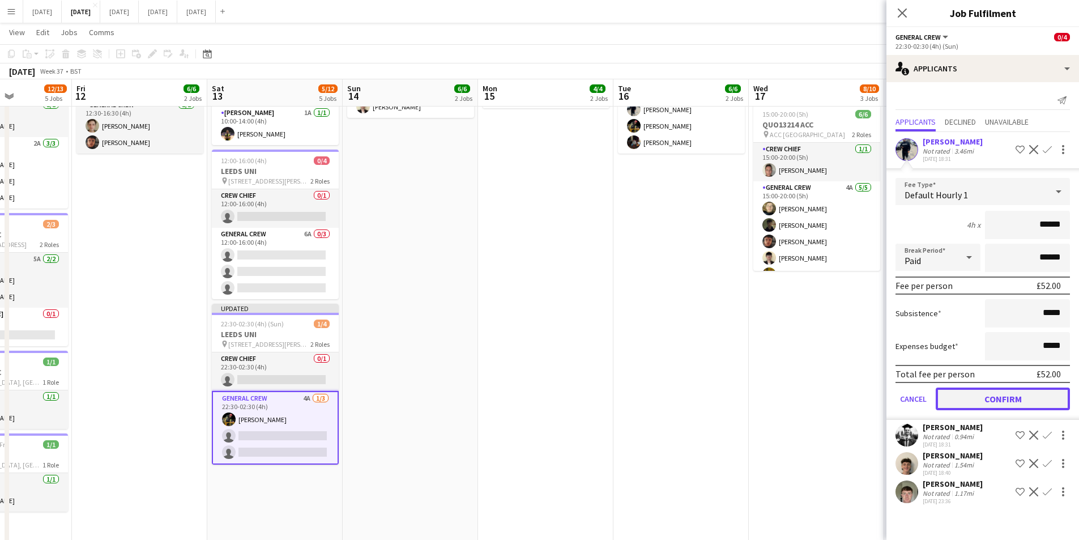
click at [1006, 397] on button "Confirm" at bounding box center [1003, 399] width 134 height 23
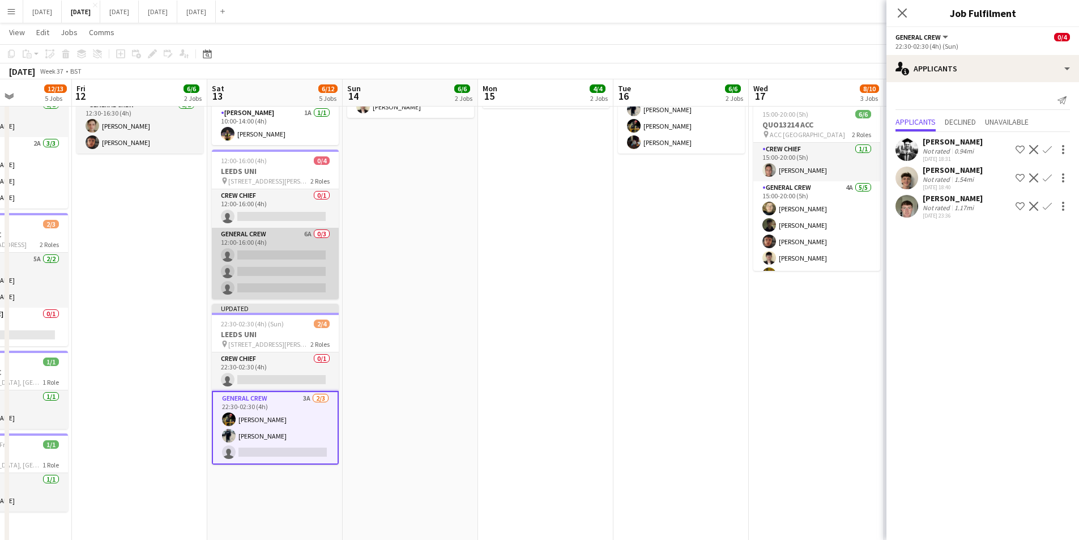
click at [272, 253] on app-card-role "General Crew 6A 0/3 12:00-16:00 (4h) single-neutral-actions single-neutral-acti…" at bounding box center [275, 263] width 127 height 71
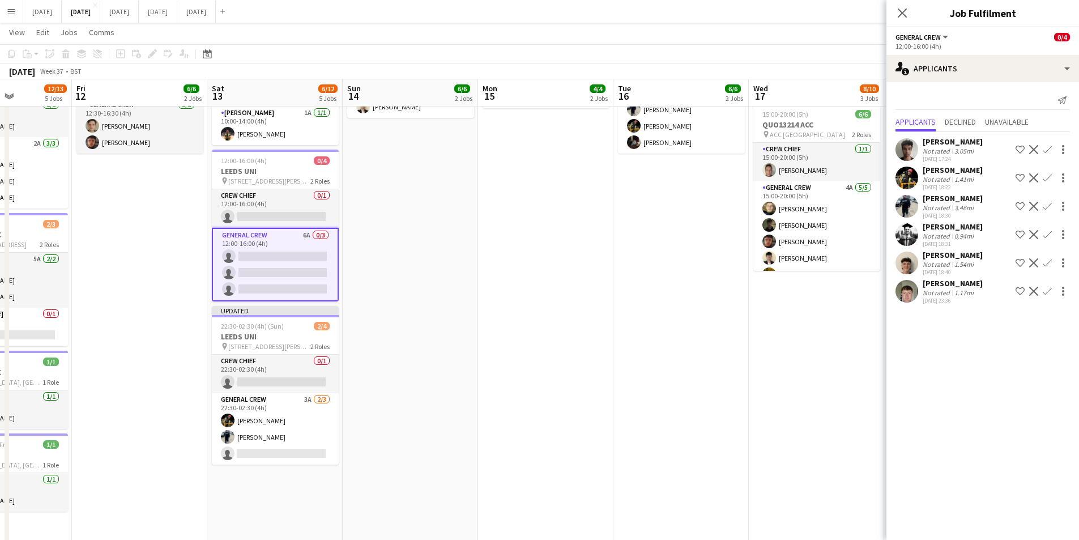
click at [1046, 177] on app-icon "Confirm" at bounding box center [1047, 177] width 9 height 9
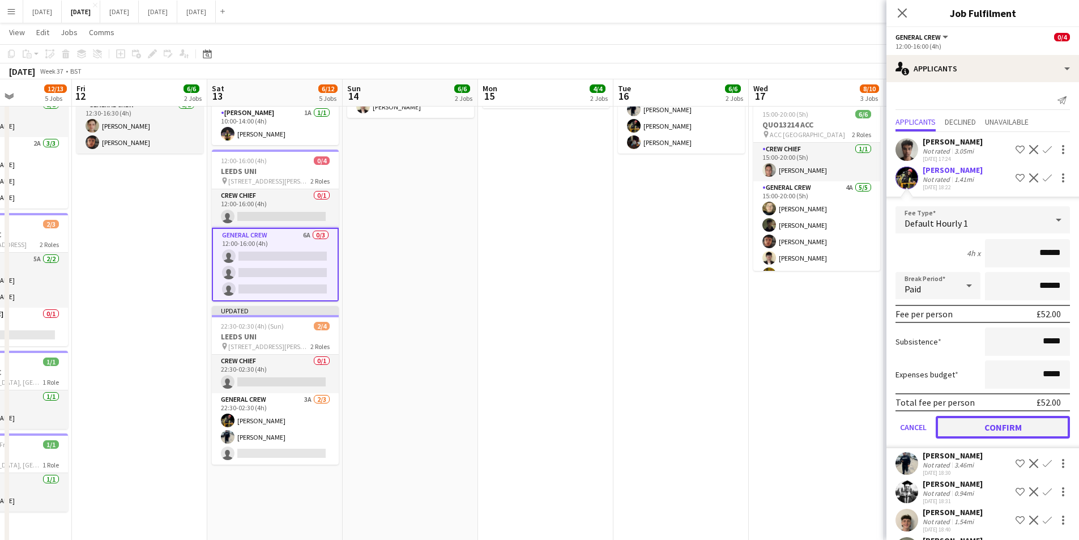
click at [990, 431] on button "Confirm" at bounding box center [1003, 427] width 134 height 23
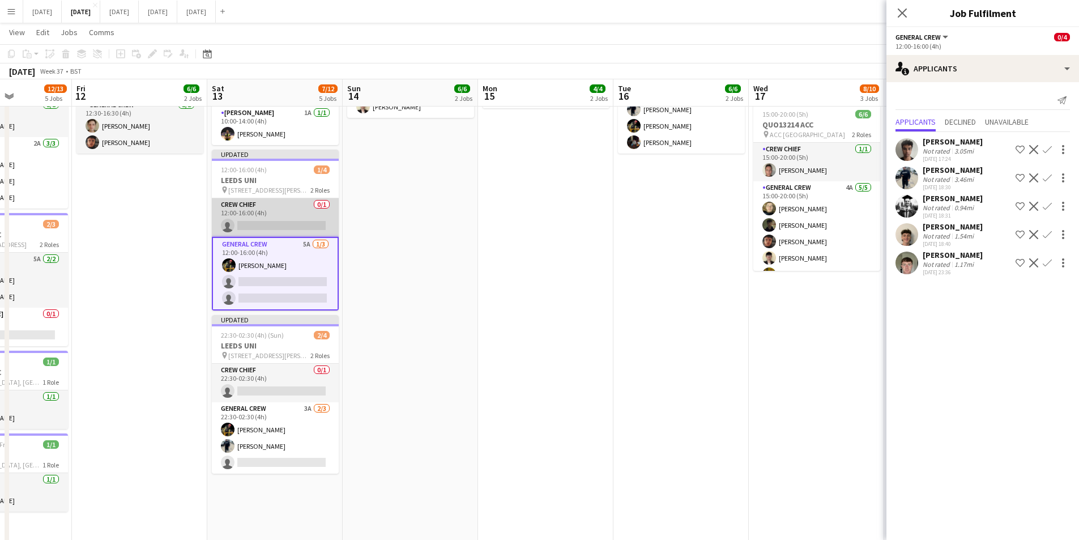
click at [286, 228] on app-card-role "Crew Chief 0/1 12:00-16:00 (4h) single-neutral-actions" at bounding box center [275, 217] width 127 height 39
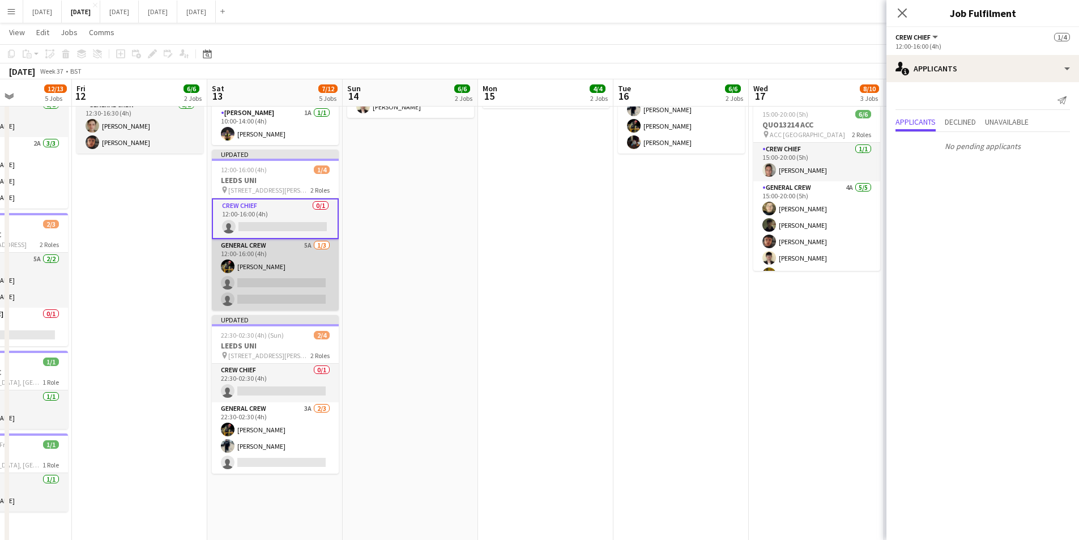
click at [282, 283] on app-card-role "General Crew 5A 1/3 12:00-16:00 (4h) ISAIAH GLYNN single-neutral-actions single…" at bounding box center [275, 274] width 127 height 71
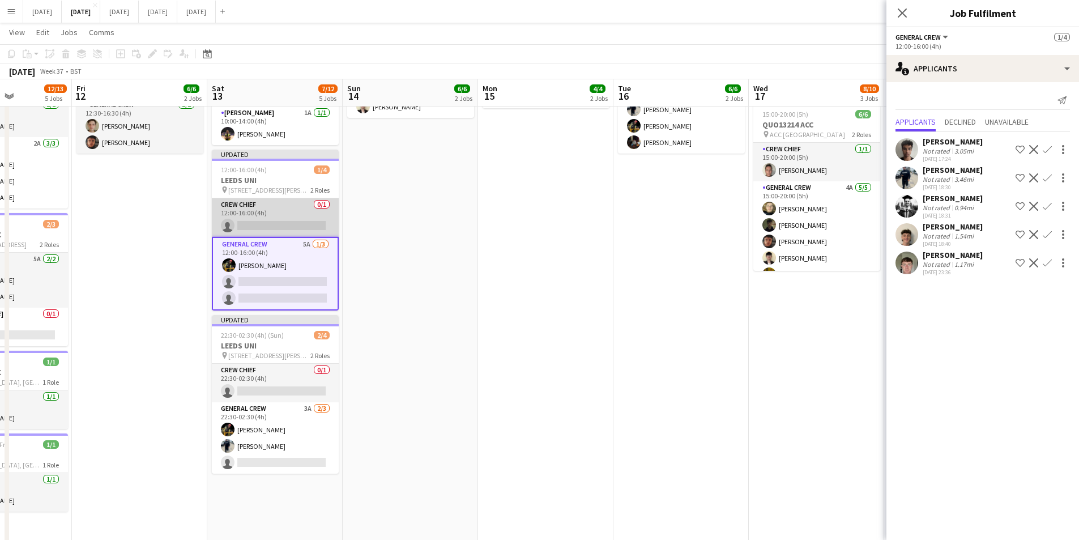
click at [289, 225] on app-card-role "Crew Chief 0/1 12:00-16:00 (4h) single-neutral-actions" at bounding box center [275, 217] width 127 height 39
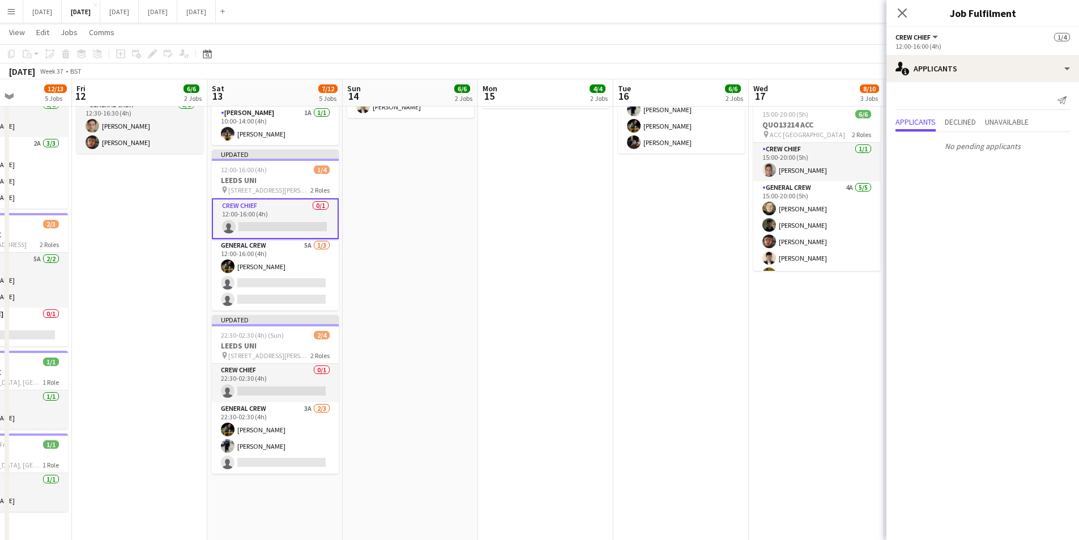
click at [254, 219] on app-card-role "Crew Chief 0/1 12:00-16:00 (4h) single-neutral-actions" at bounding box center [275, 218] width 127 height 41
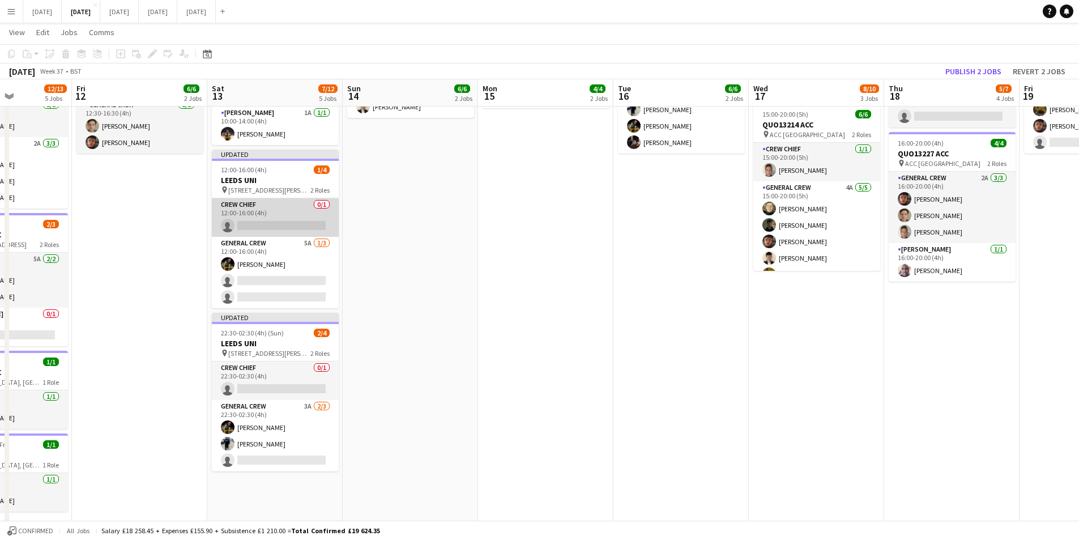
click at [263, 219] on app-card-role "Crew Chief 0/1 12:00-16:00 (4h) single-neutral-actions" at bounding box center [275, 217] width 127 height 39
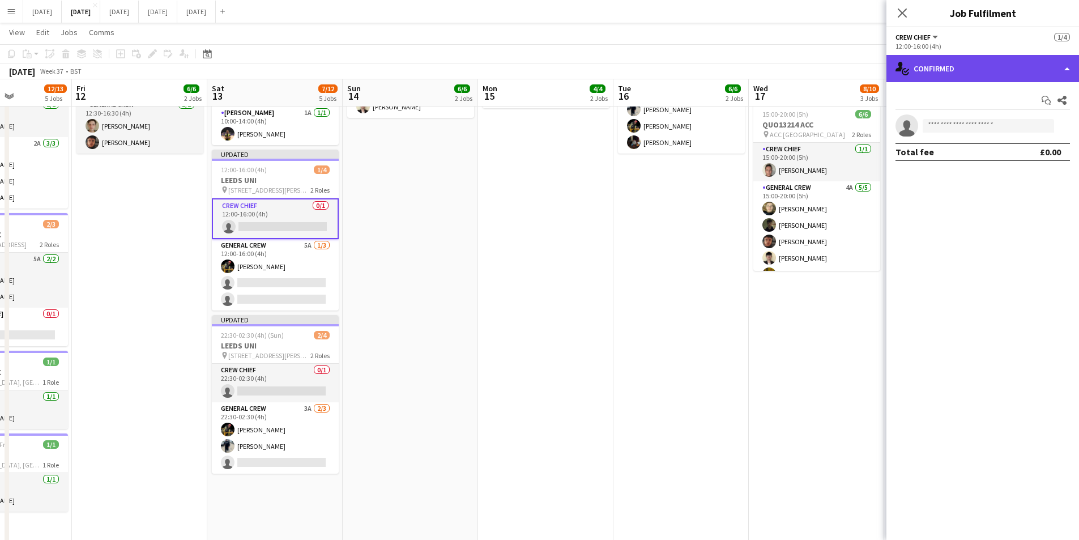
click at [964, 81] on div "single-neutral-actions-check-2 Confirmed" at bounding box center [983, 68] width 193 height 27
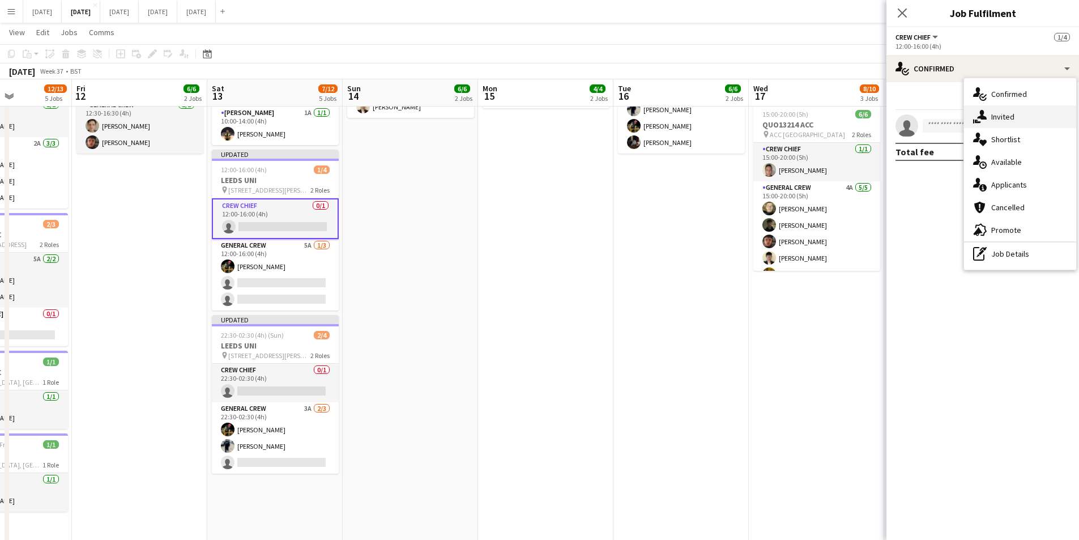
click at [1008, 109] on div "single-neutral-actions-share-1 Invited" at bounding box center [1020, 116] width 112 height 23
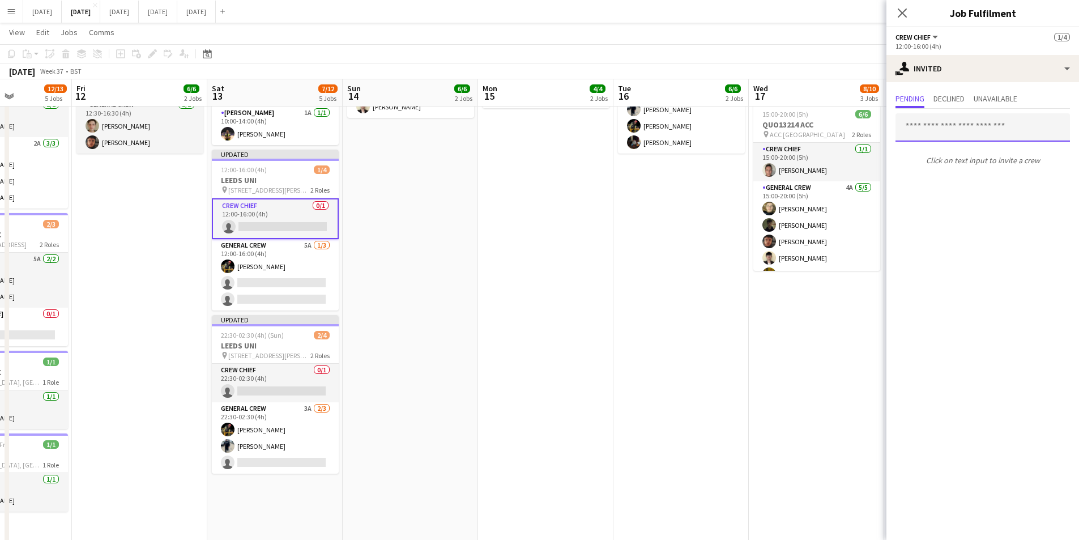
click at [961, 130] on input "text" at bounding box center [983, 127] width 174 height 28
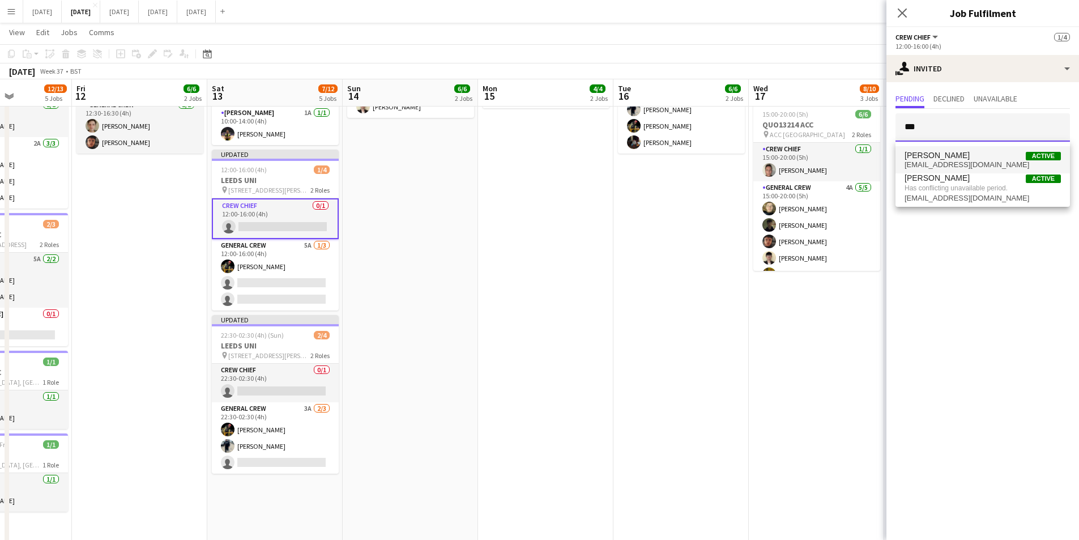
type input "***"
click at [954, 159] on span "Ben Connor Active" at bounding box center [983, 156] width 156 height 10
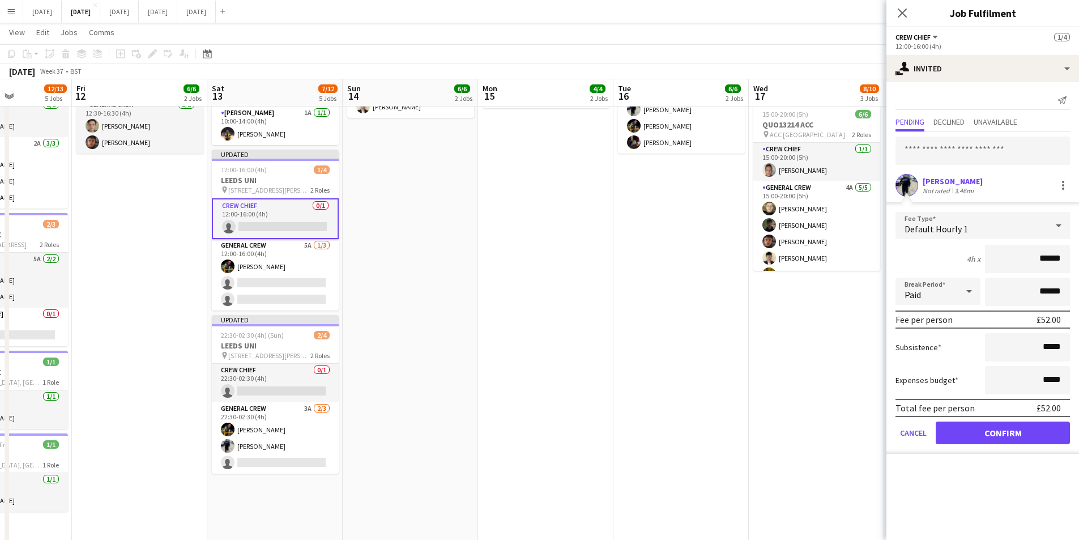
click at [1049, 259] on input "******" at bounding box center [1027, 259] width 85 height 28
type input "******"
click at [1011, 428] on button "Confirm" at bounding box center [1003, 433] width 134 height 23
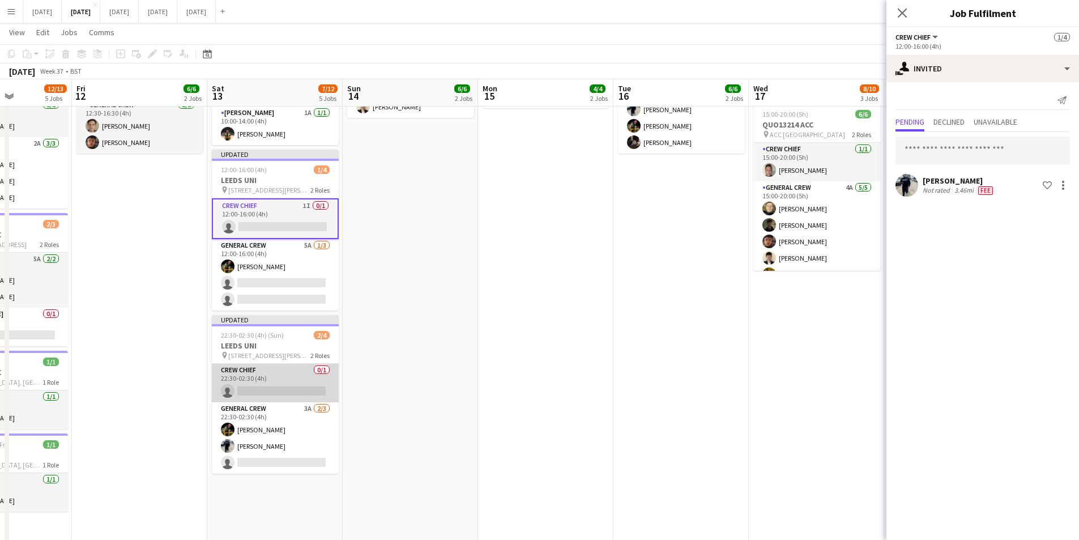
click at [269, 385] on app-card-role "Crew Chief 0/1 22:30-02:30 (4h) single-neutral-actions" at bounding box center [275, 383] width 127 height 39
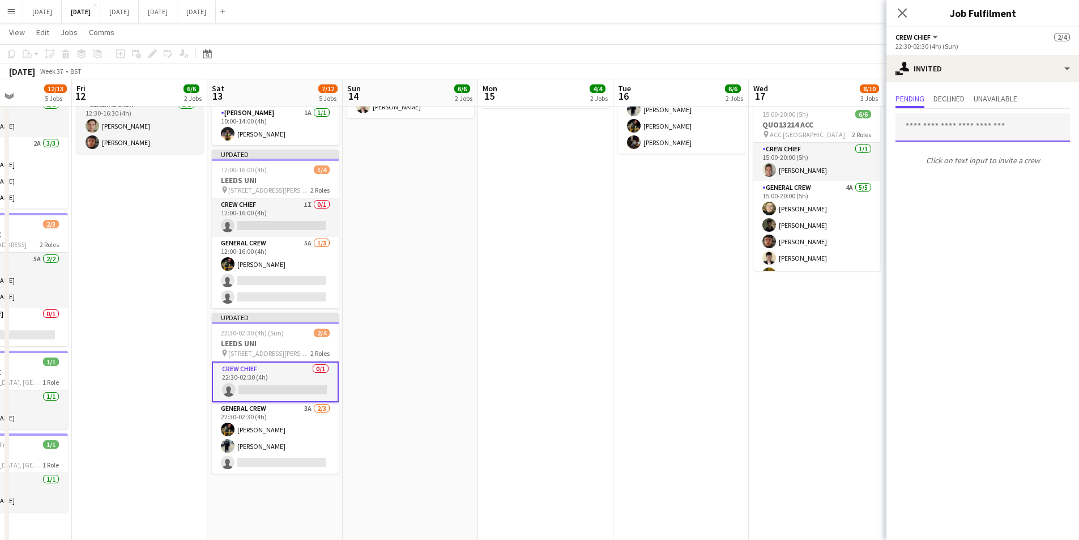
click at [948, 130] on input "text" at bounding box center [983, 127] width 174 height 28
type input "****"
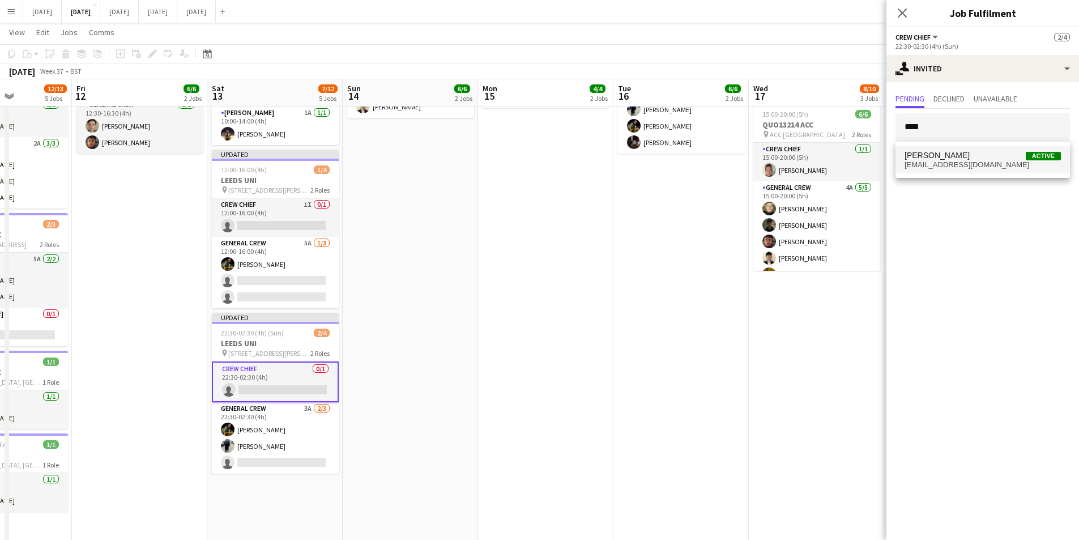
click at [969, 157] on span "CALLUM HOWIE Active" at bounding box center [983, 156] width 156 height 10
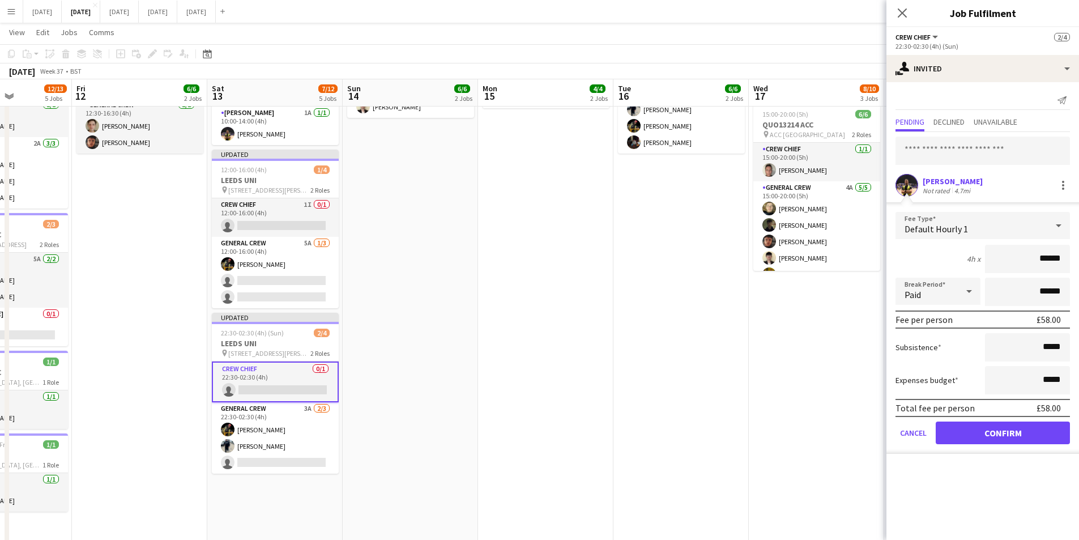
click at [1048, 257] on input "******" at bounding box center [1027, 259] width 85 height 28
click at [1045, 233] on div "Default Hourly 1" at bounding box center [972, 225] width 152 height 27
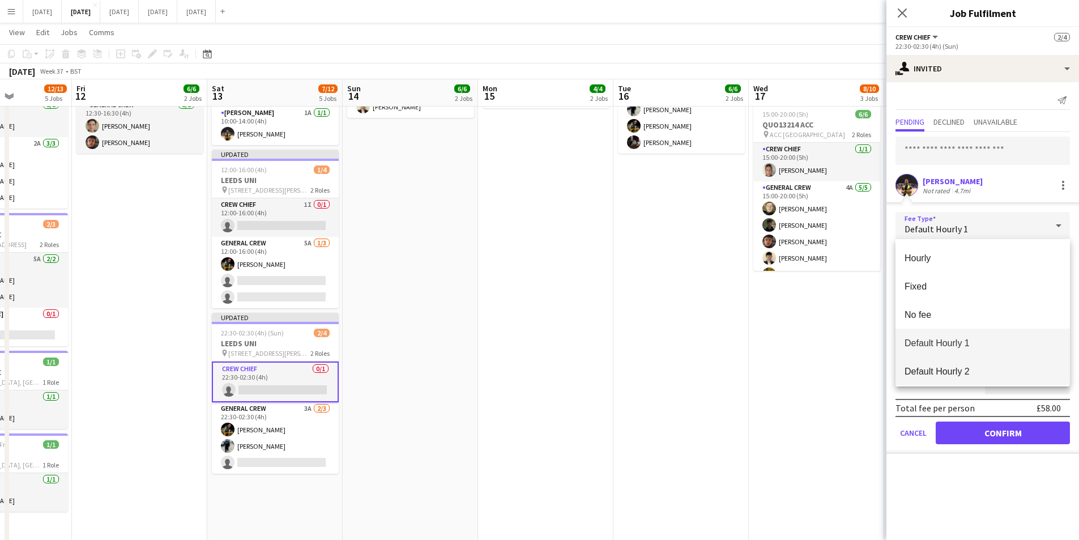
click at [951, 377] on mat-option "Default Hourly 2" at bounding box center [983, 371] width 174 height 28
type input "******"
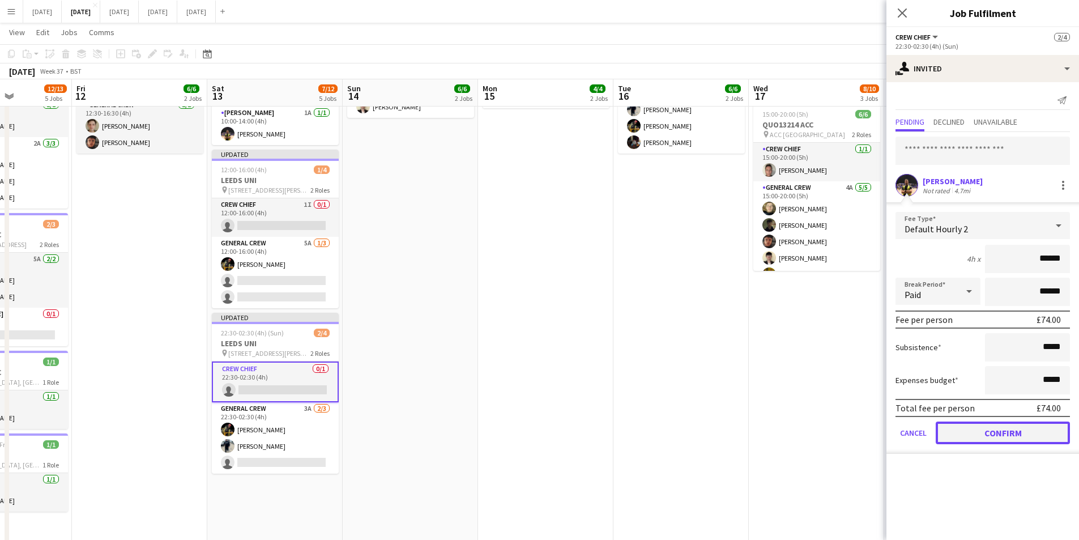
click at [987, 433] on button "Confirm" at bounding box center [1003, 433] width 134 height 23
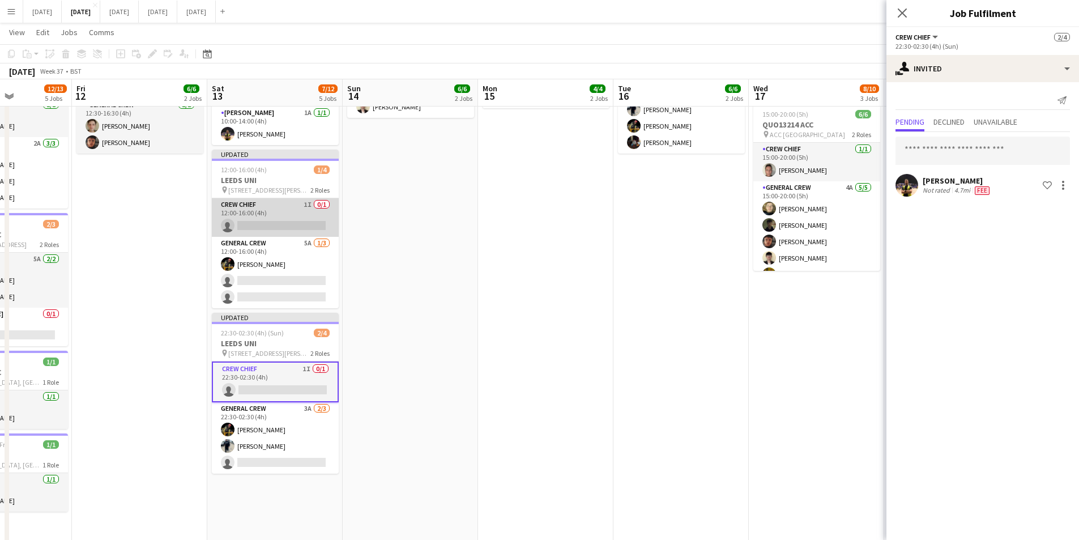
click at [280, 214] on app-card-role "Crew Chief 1I 0/1 12:00-16:00 (4h) single-neutral-actions" at bounding box center [275, 217] width 127 height 39
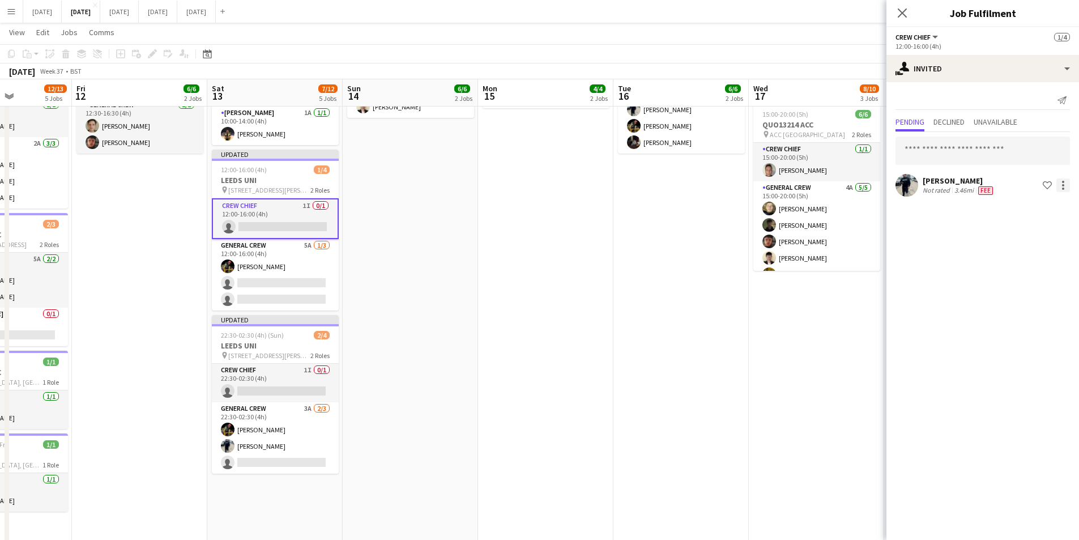
click at [1064, 184] on div at bounding box center [1064, 185] width 14 height 14
click at [925, 69] on div at bounding box center [539, 270] width 1079 height 540
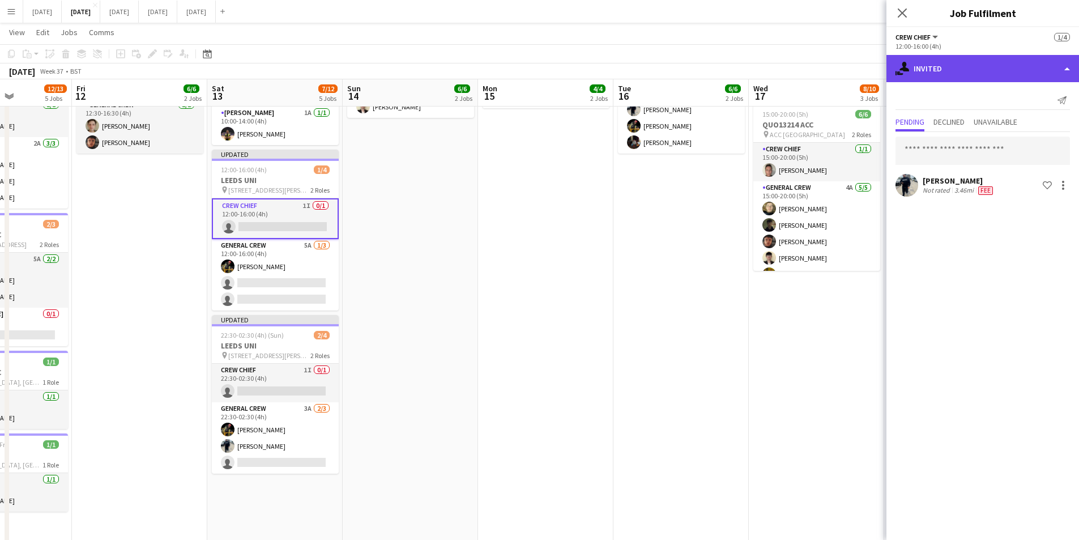
click at [981, 72] on div "single-neutral-actions-share-1 Invited" at bounding box center [983, 68] width 193 height 27
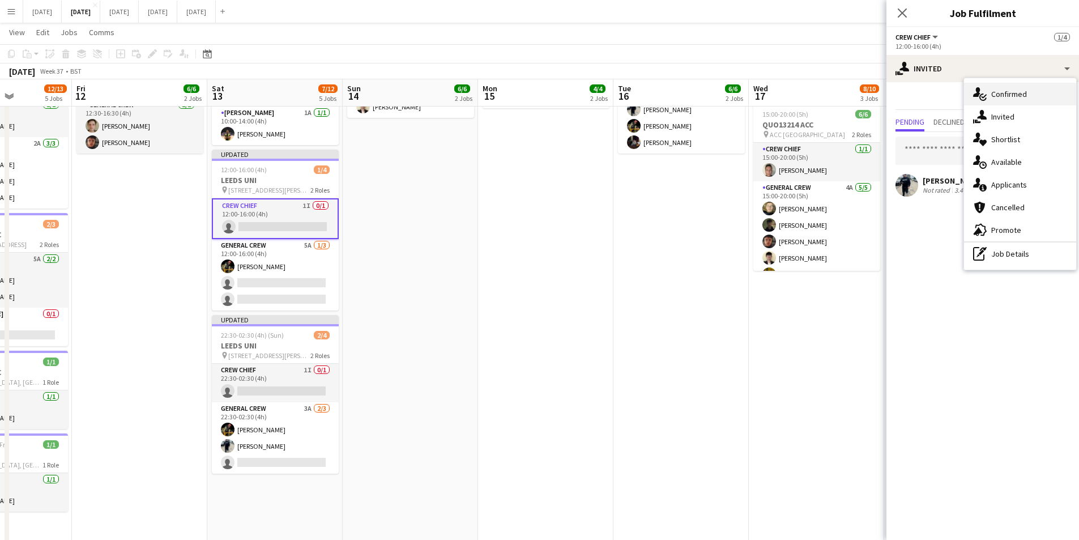
click at [1007, 99] on span "Confirmed" at bounding box center [1009, 94] width 36 height 10
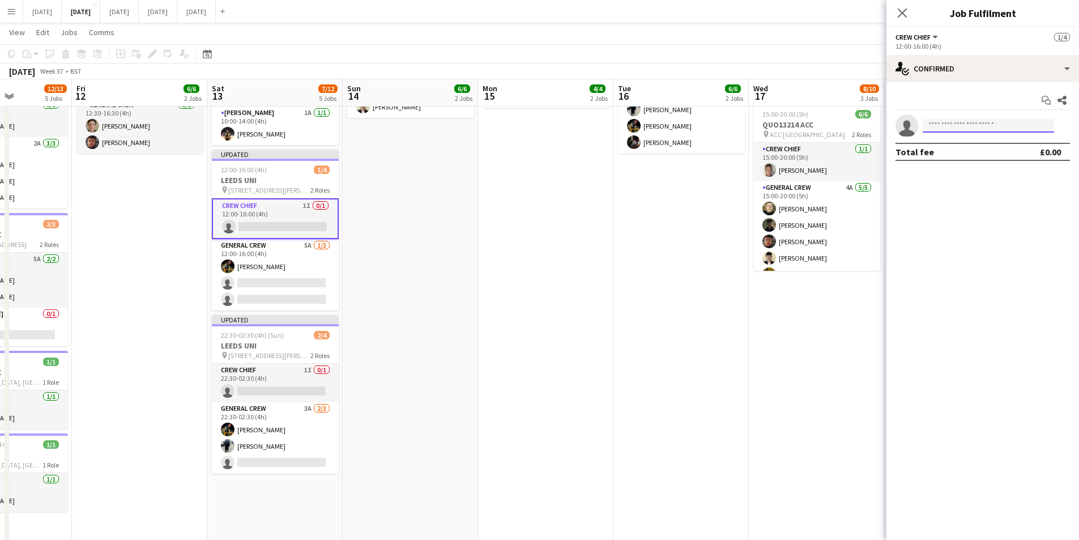
click at [970, 124] on input at bounding box center [988, 126] width 131 height 14
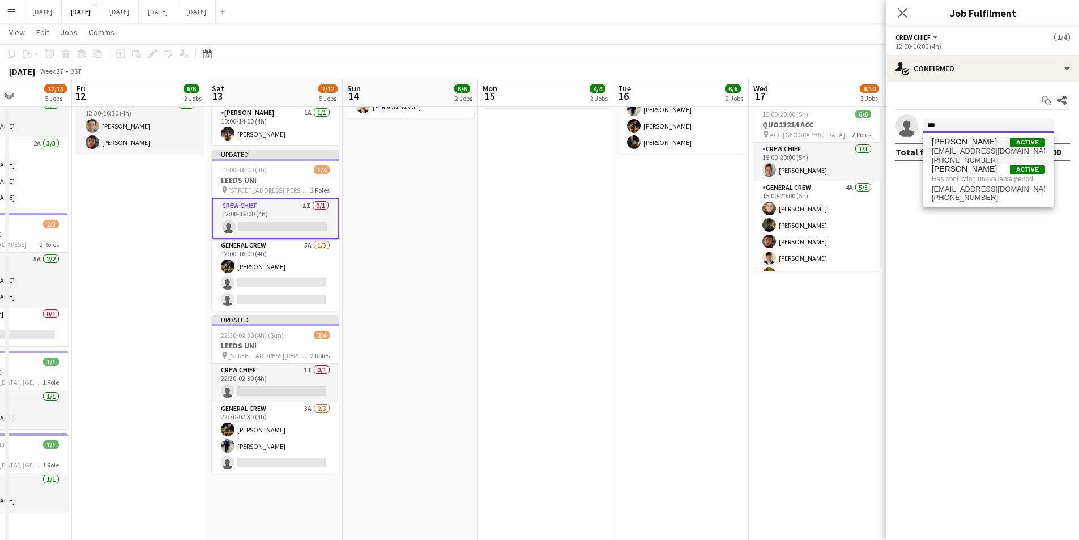
type input "***"
click at [979, 149] on span "benconnor93@icloud.com" at bounding box center [988, 151] width 113 height 9
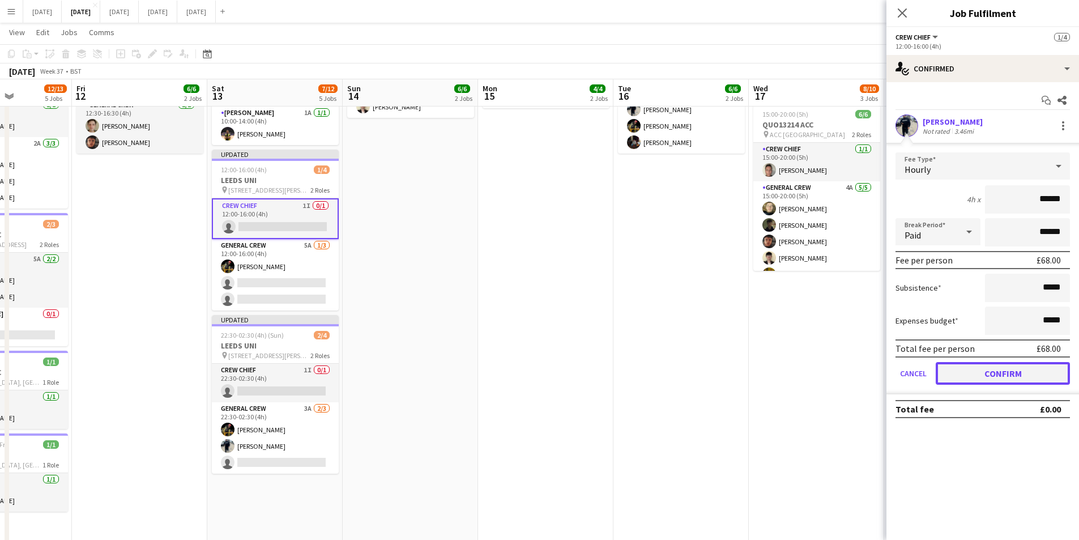
click at [1008, 367] on button "Confirm" at bounding box center [1003, 373] width 134 height 23
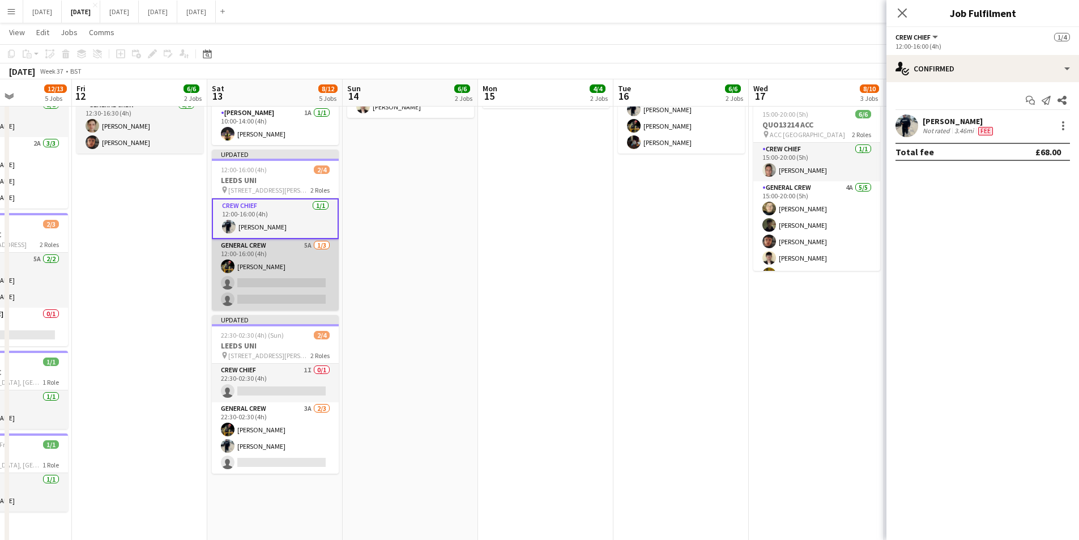
click at [269, 292] on app-card-role "General Crew 5A 1/3 12:00-16:00 (4h) ISAIAH GLYNN single-neutral-actions single…" at bounding box center [275, 274] width 127 height 71
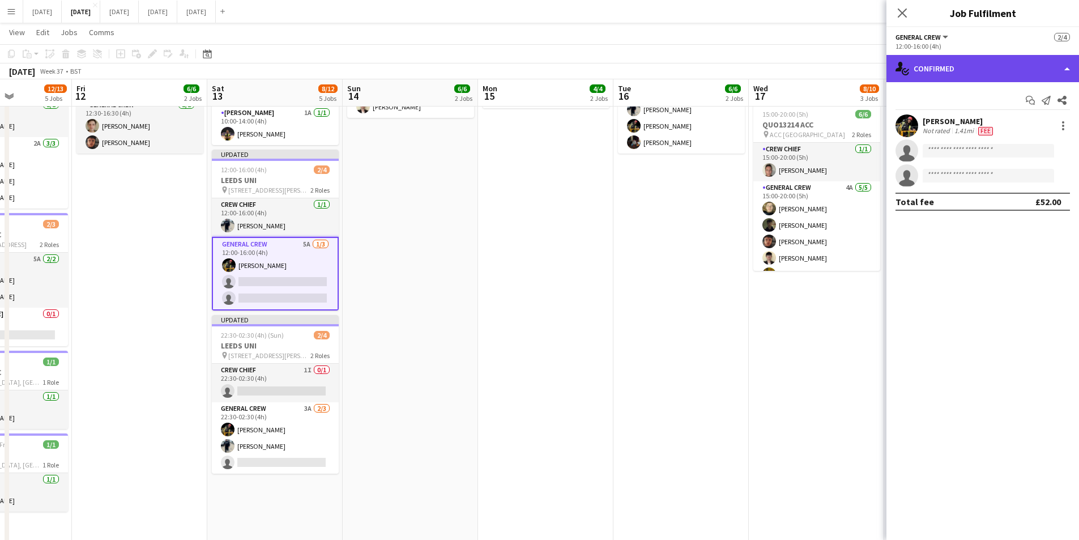
click at [986, 67] on div "single-neutral-actions-check-2 Confirmed" at bounding box center [983, 68] width 193 height 27
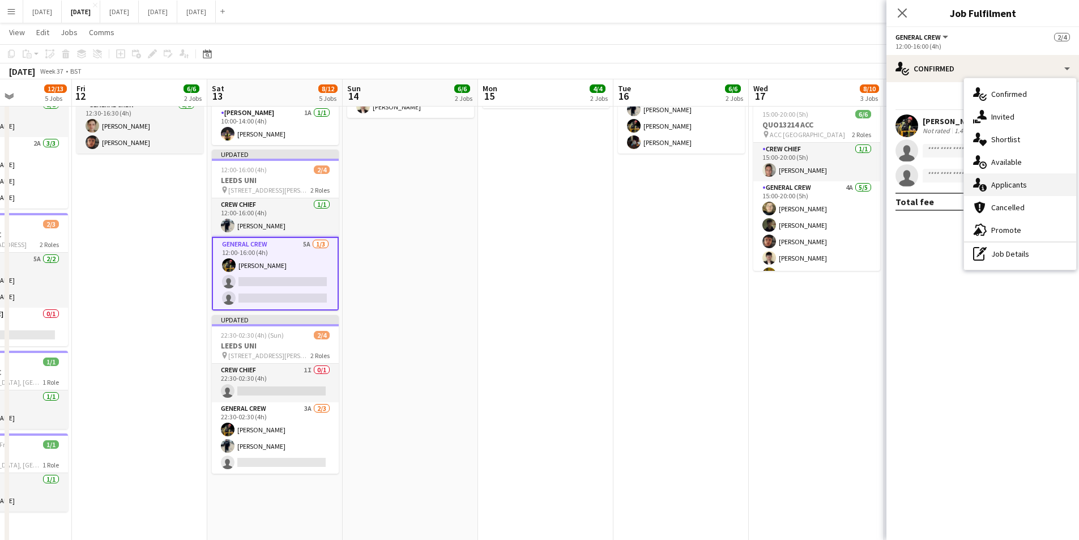
click at [1014, 182] on span "Applicants" at bounding box center [1009, 185] width 36 height 10
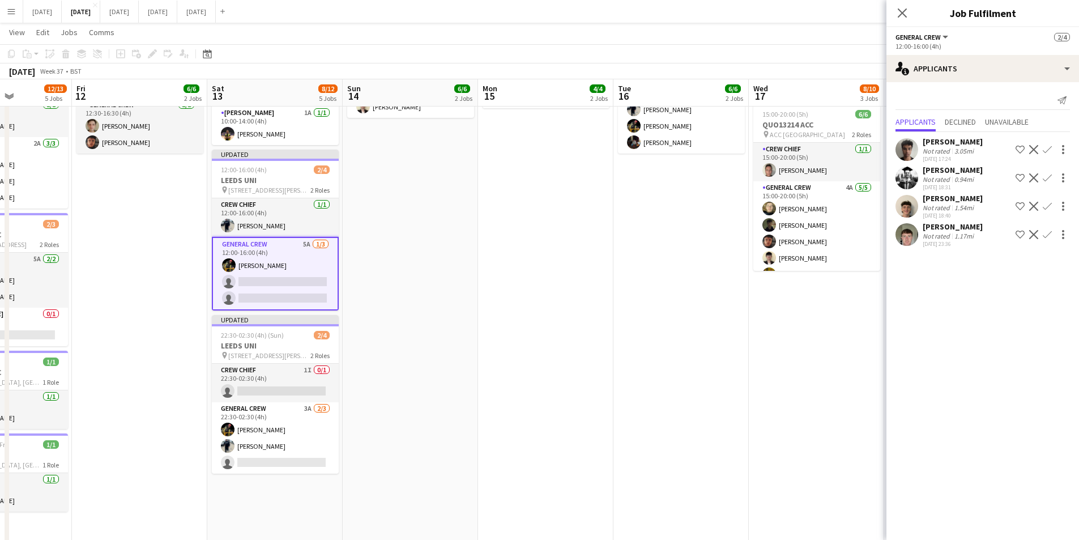
click at [1049, 175] on app-icon "Confirm" at bounding box center [1047, 177] width 9 height 9
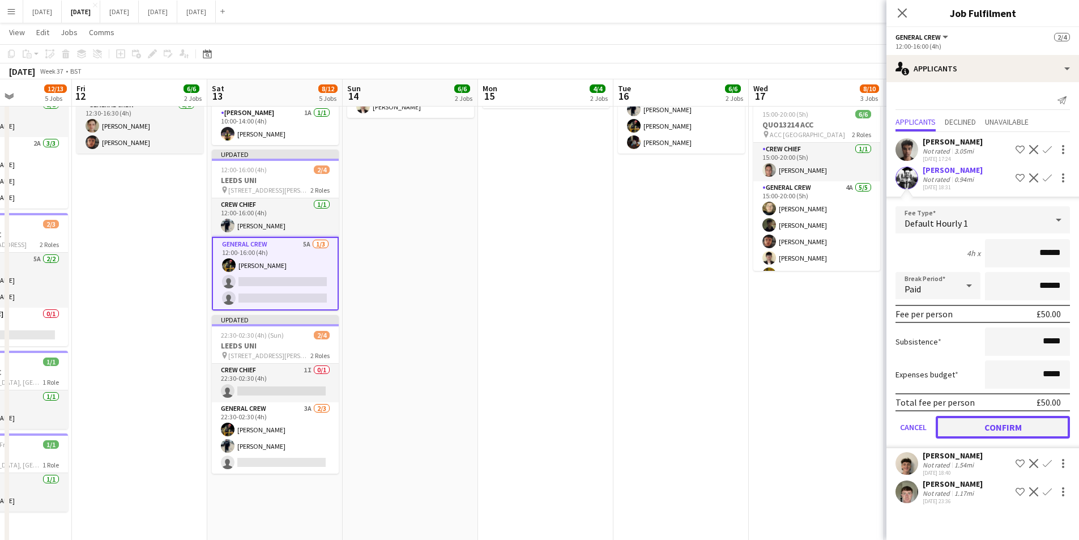
click at [999, 428] on button "Confirm" at bounding box center [1003, 427] width 134 height 23
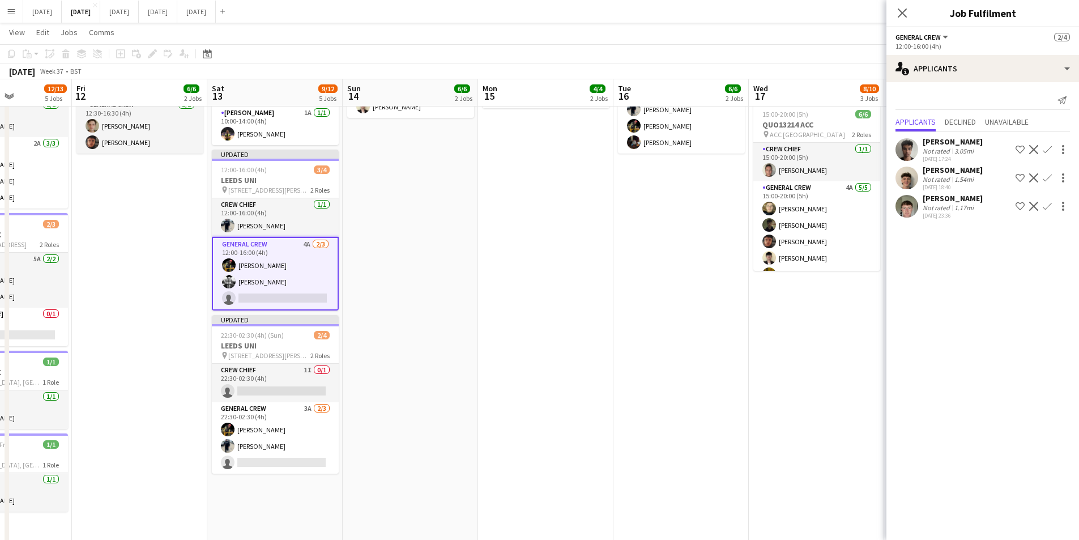
click at [1048, 205] on app-icon "Confirm" at bounding box center [1047, 206] width 9 height 9
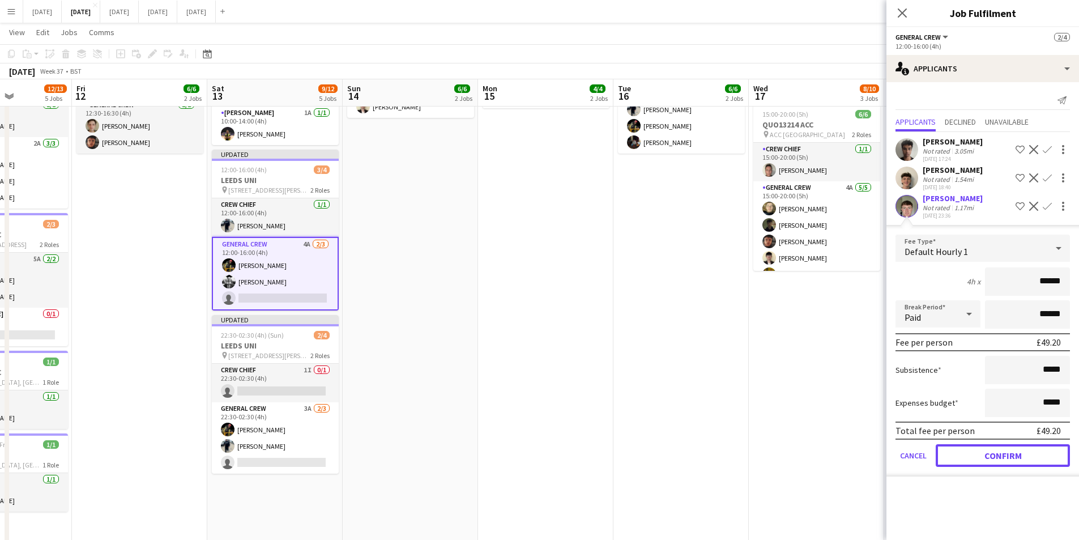
click at [998, 445] on button "Confirm" at bounding box center [1003, 455] width 134 height 23
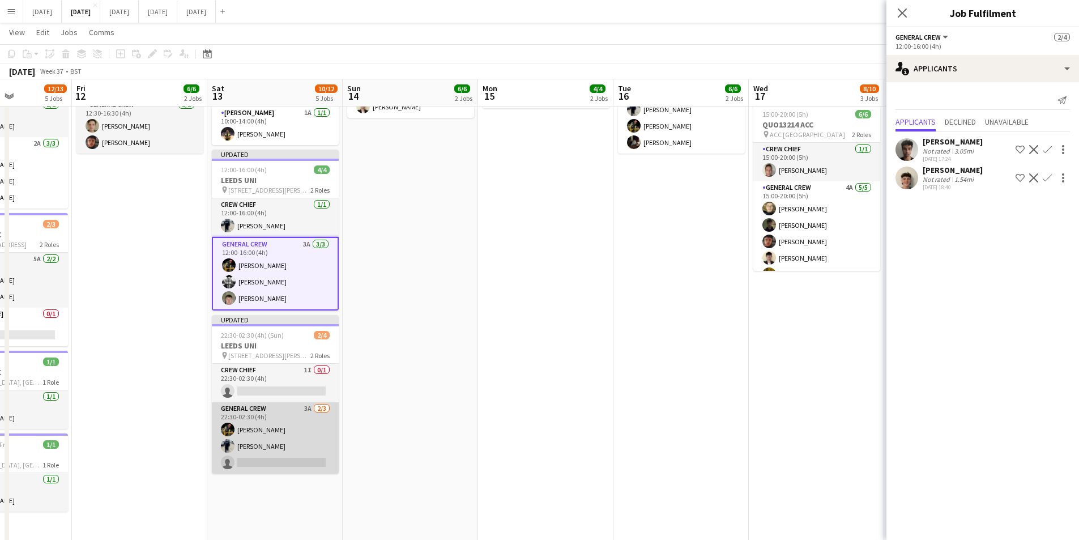
click at [270, 452] on app-card-role "General Crew 3A 2/3 22:30-02:30 (4h) ISAIAH GLYNN Ben Connor single-neutral-act…" at bounding box center [275, 437] width 127 height 71
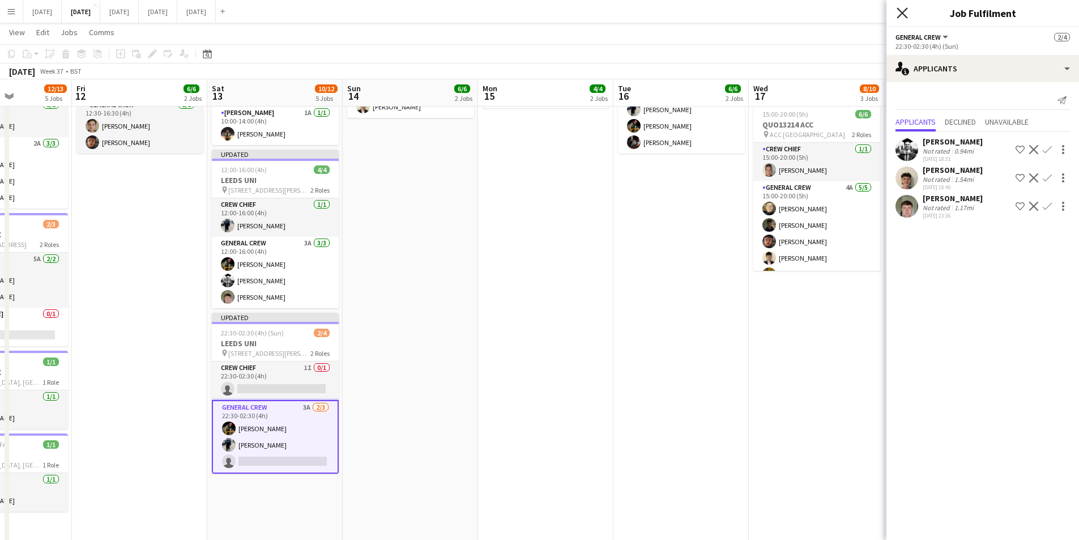
click at [900, 9] on icon "Close pop-in" at bounding box center [902, 12] width 11 height 11
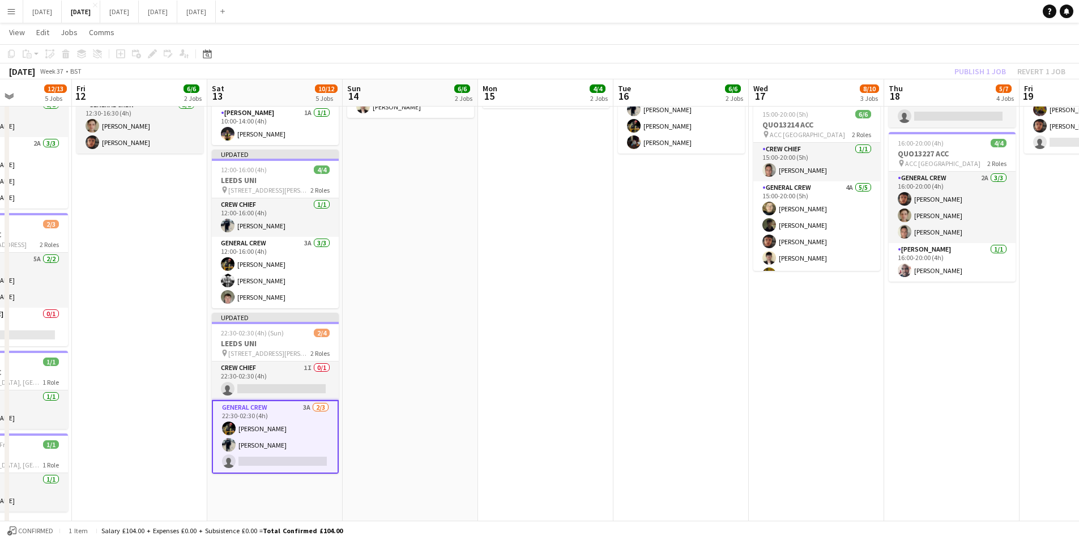
click at [966, 78] on div "Publish 1 job Revert 1 job" at bounding box center [1010, 71] width 138 height 15
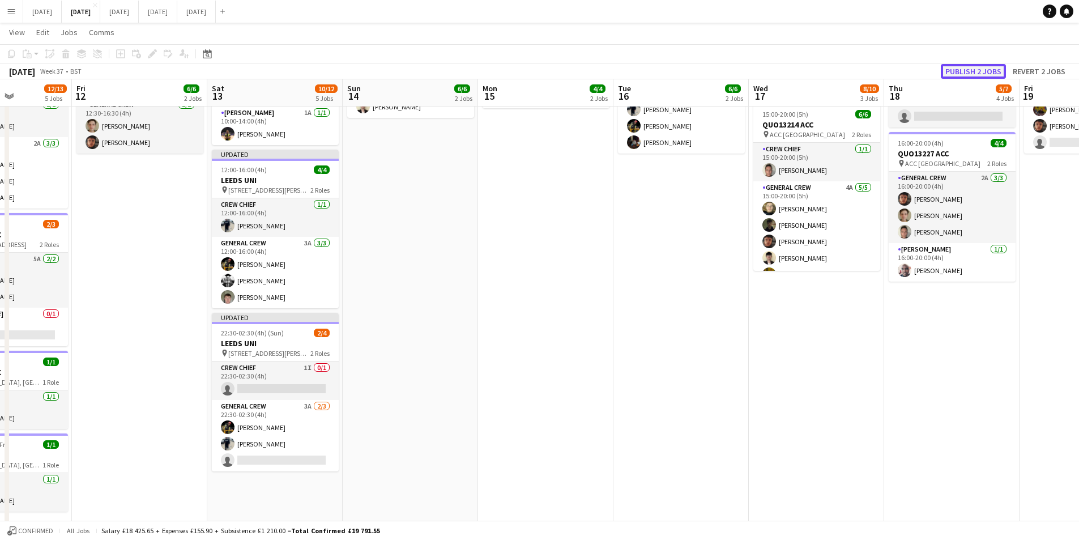
click at [967, 73] on button "Publish 2 jobs" at bounding box center [973, 71] width 65 height 15
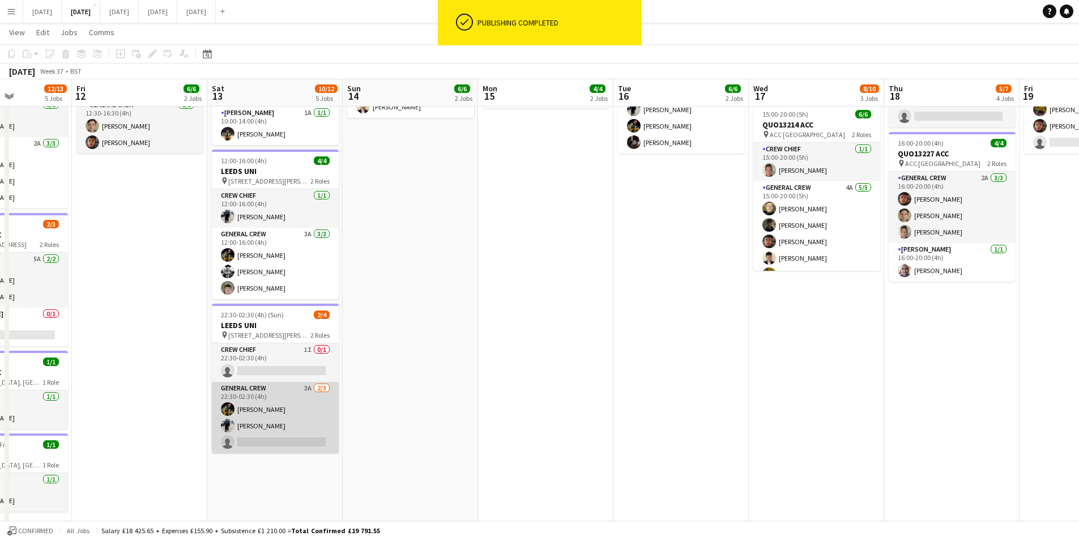
click at [276, 419] on app-card-role "General Crew 3A 2/3 22:30-02:30 (4h) ISAIAH GLYNN Ben Connor single-neutral-act…" at bounding box center [275, 417] width 127 height 71
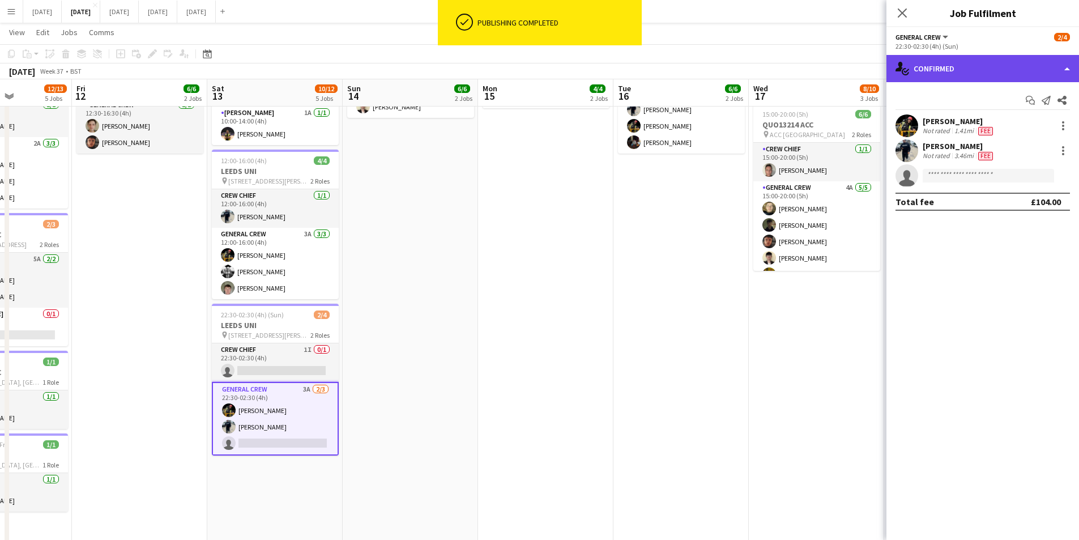
click at [1004, 65] on div "single-neutral-actions-check-2 Confirmed" at bounding box center [983, 68] width 193 height 27
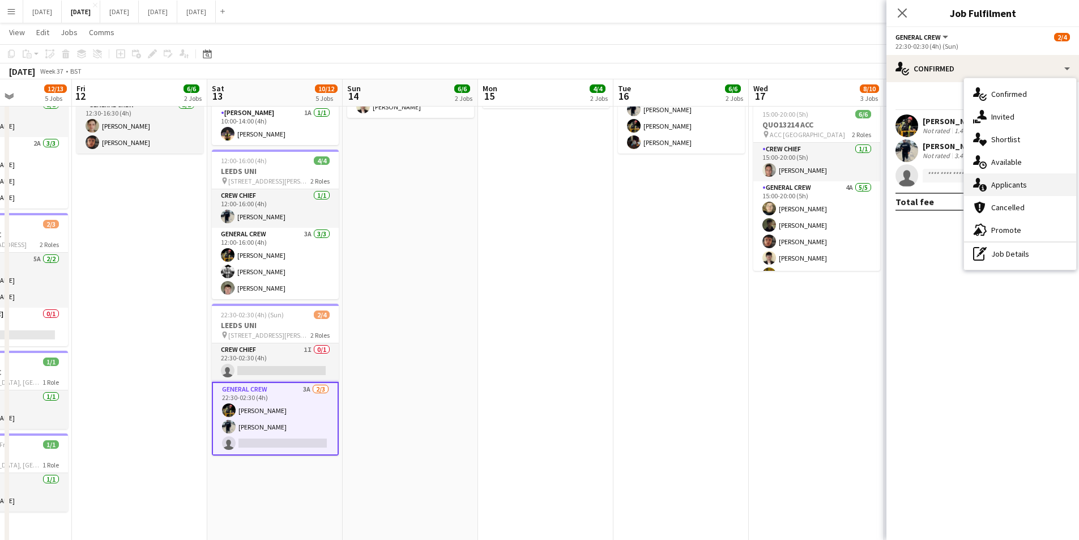
click at [1014, 188] on span "Applicants" at bounding box center [1009, 185] width 36 height 10
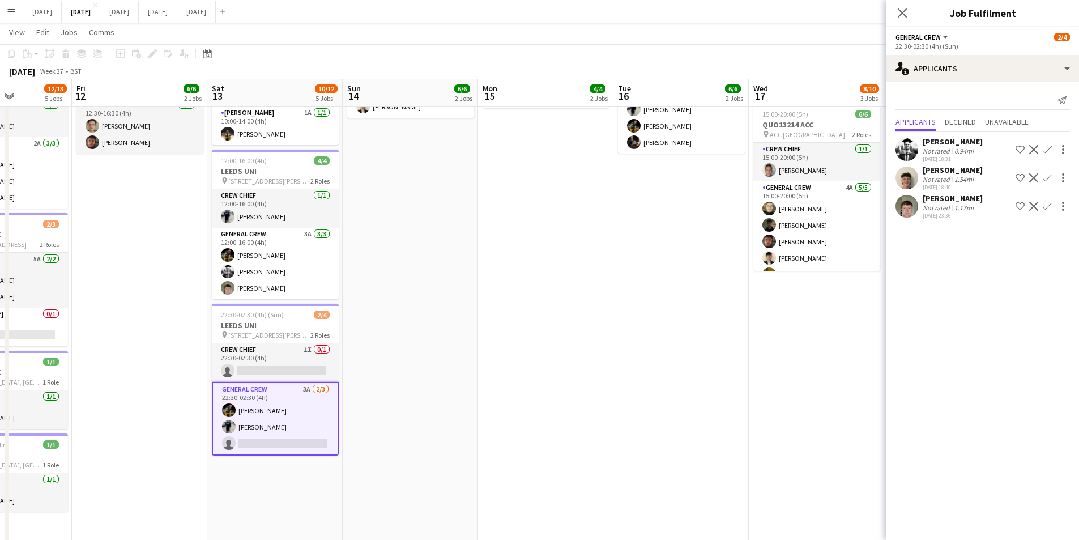
click at [1048, 150] on app-icon "Confirm" at bounding box center [1047, 149] width 9 height 9
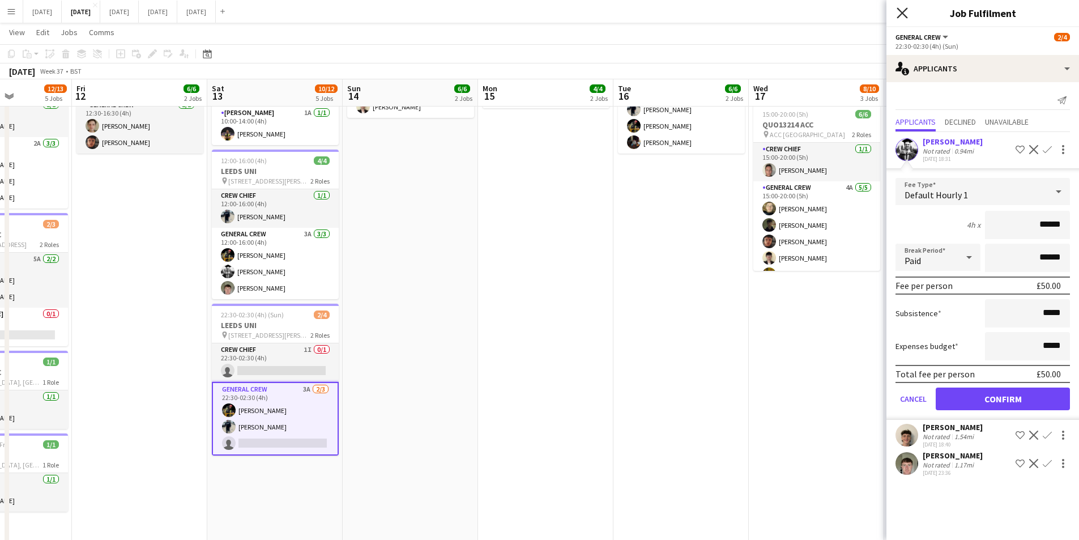
click at [900, 12] on icon "Close pop-in" at bounding box center [902, 12] width 11 height 11
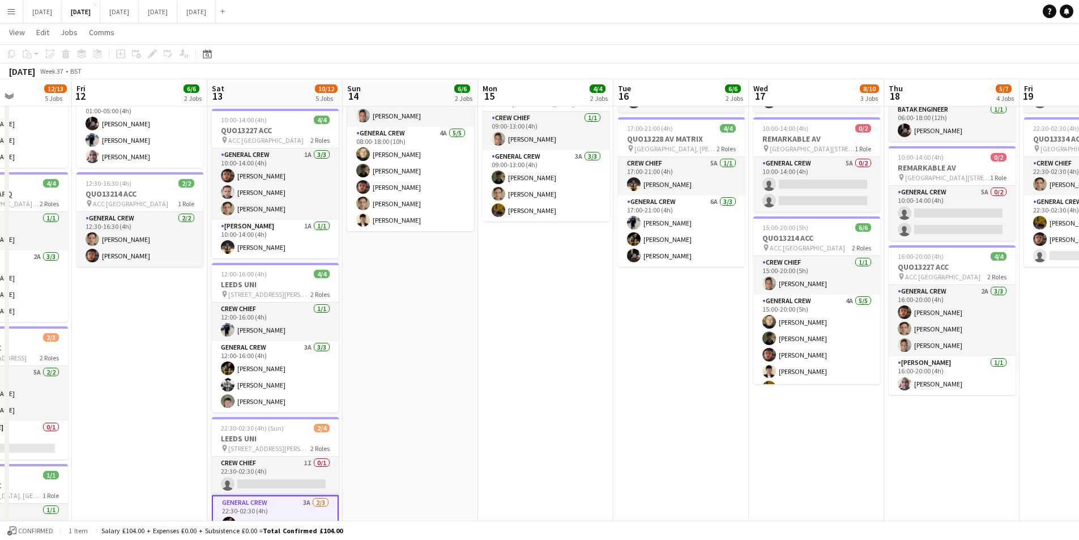
scroll to position [57, 0]
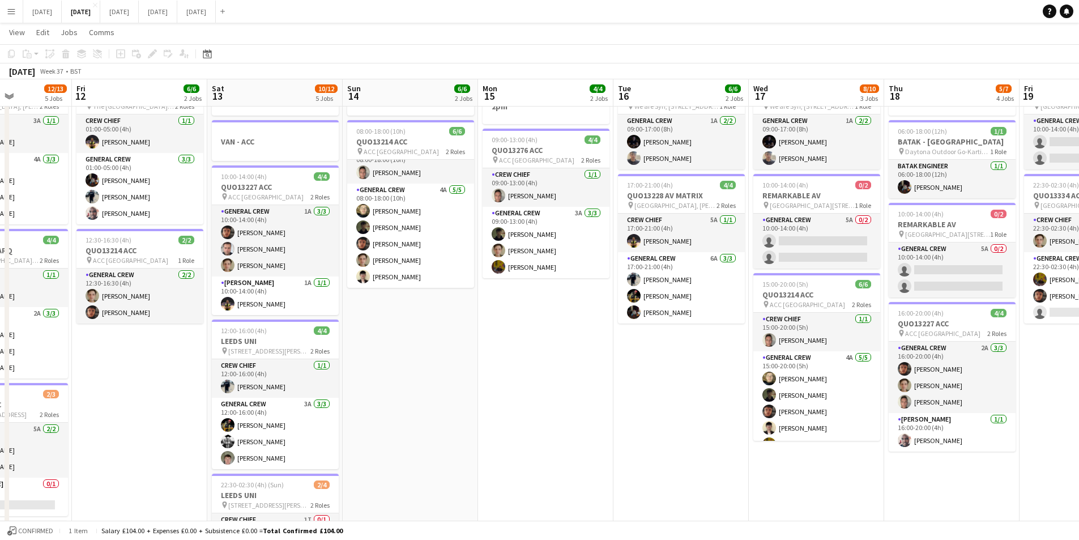
drag, startPoint x: 427, startPoint y: 363, endPoint x: 636, endPoint y: 344, distance: 209.9
click at [624, 339] on app-calendar-viewport "Tue 9 4/4 2 Jobs Wed 10 2/2 2 Jobs Thu 11 12/13 5 Jobs Fri 12 6/6 2 Jobs Sat 13…" at bounding box center [539, 365] width 1079 height 754
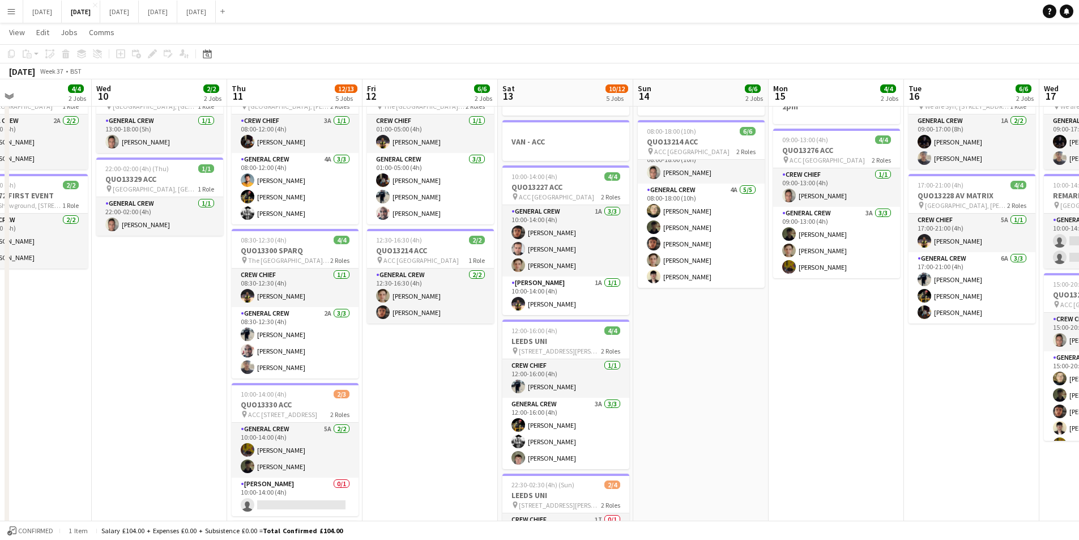
drag, startPoint x: 318, startPoint y: 391, endPoint x: 412, endPoint y: 377, distance: 94.5
click at [410, 377] on app-calendar-viewport "Sun 7 7/7 1 Job Mon 8 12/12 5 Jobs Tue 9 4/4 2 Jobs Wed 10 2/2 2 Jobs Thu 11 12…" at bounding box center [539, 365] width 1079 height 754
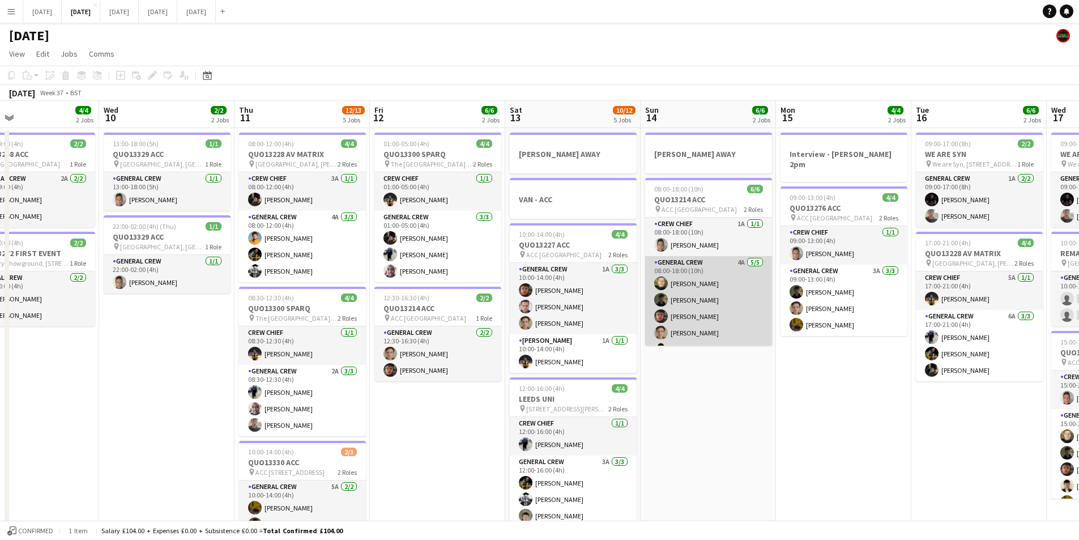
scroll to position [15, 0]
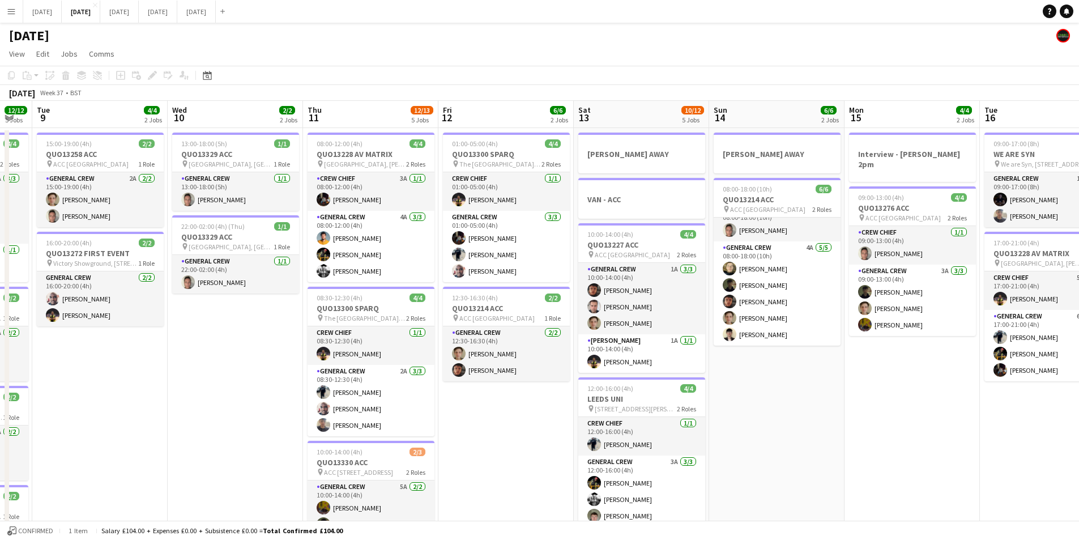
drag, startPoint x: 440, startPoint y: 412, endPoint x: 545, endPoint y: 390, distance: 107.7
click at [557, 403] on app-calendar-viewport "Sun 7 7/7 1 Job Mon 8 12/12 5 Jobs Tue 9 4/4 2 Jobs Wed 10 2/2 2 Jobs Thu 11 12…" at bounding box center [539, 450] width 1079 height 699
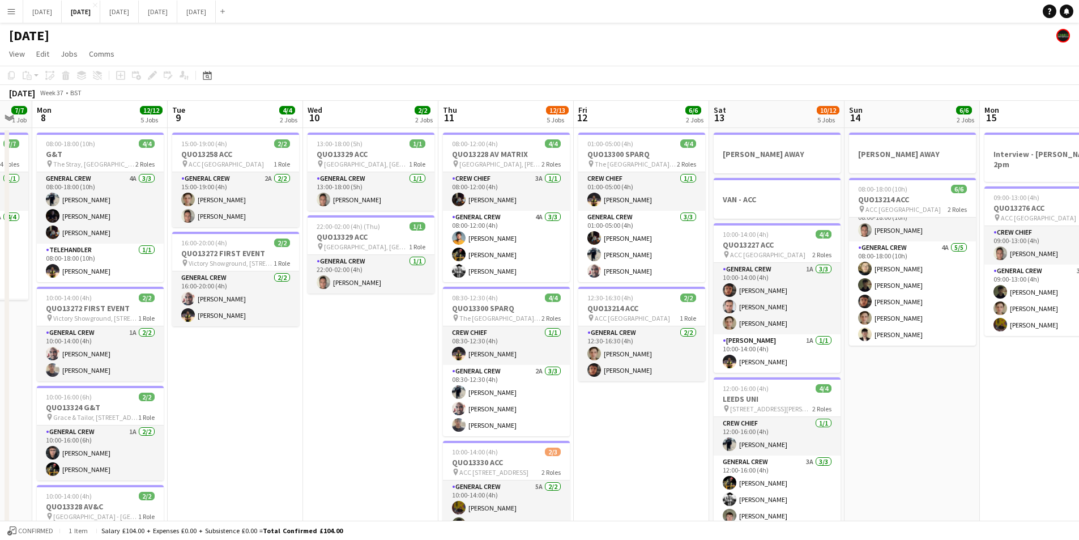
scroll to position [0, 320]
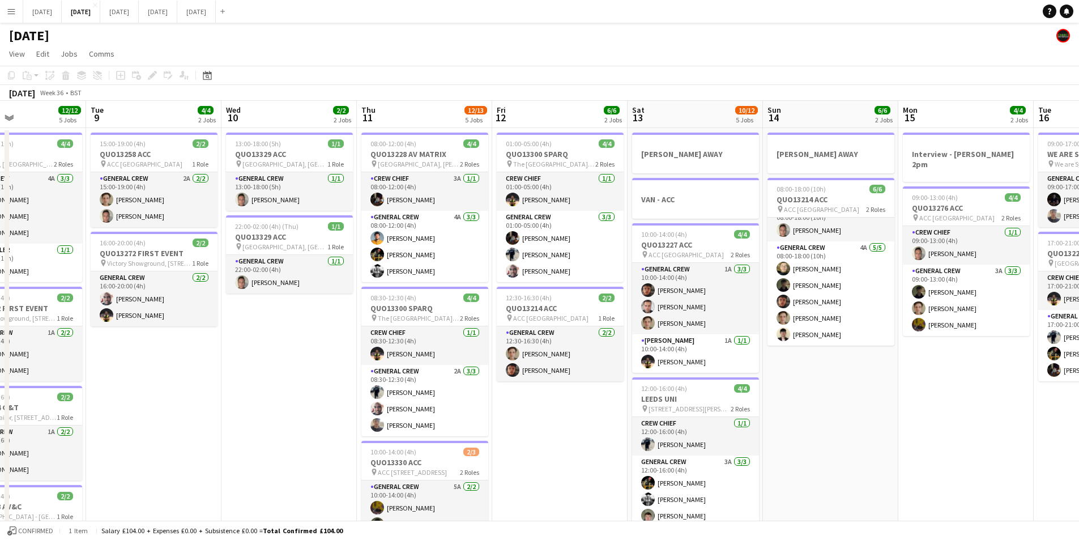
drag, startPoint x: 234, startPoint y: 397, endPoint x: 544, endPoint y: 398, distance: 309.9
click at [560, 398] on app-calendar-viewport "Sat 6 15/15 5 Jobs Sun 7 7/7 1 Job Mon 8 12/12 5 Jobs Tue 9 4/4 2 Jobs Wed 10 2…" at bounding box center [539, 450] width 1079 height 699
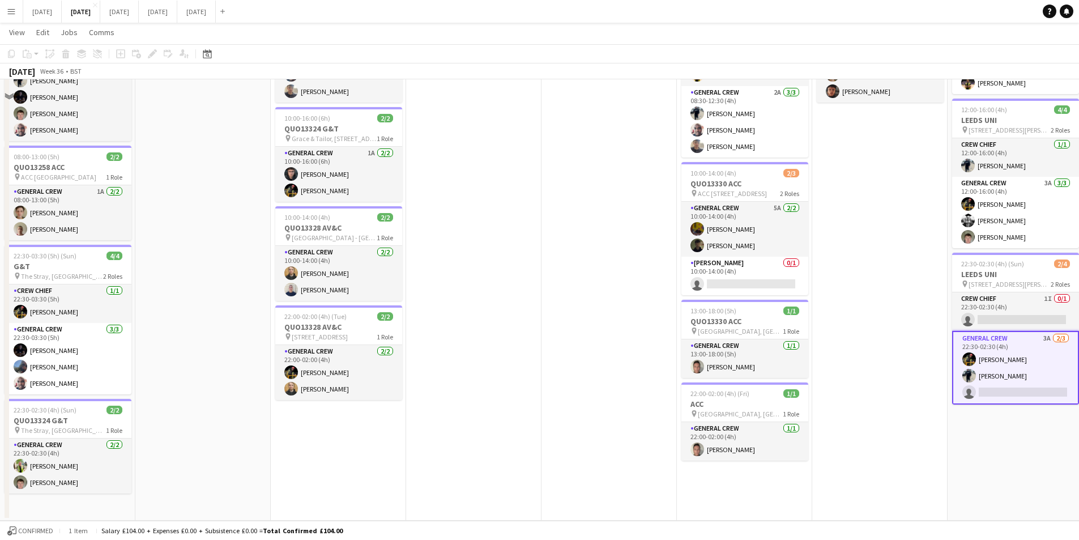
scroll to position [0, 0]
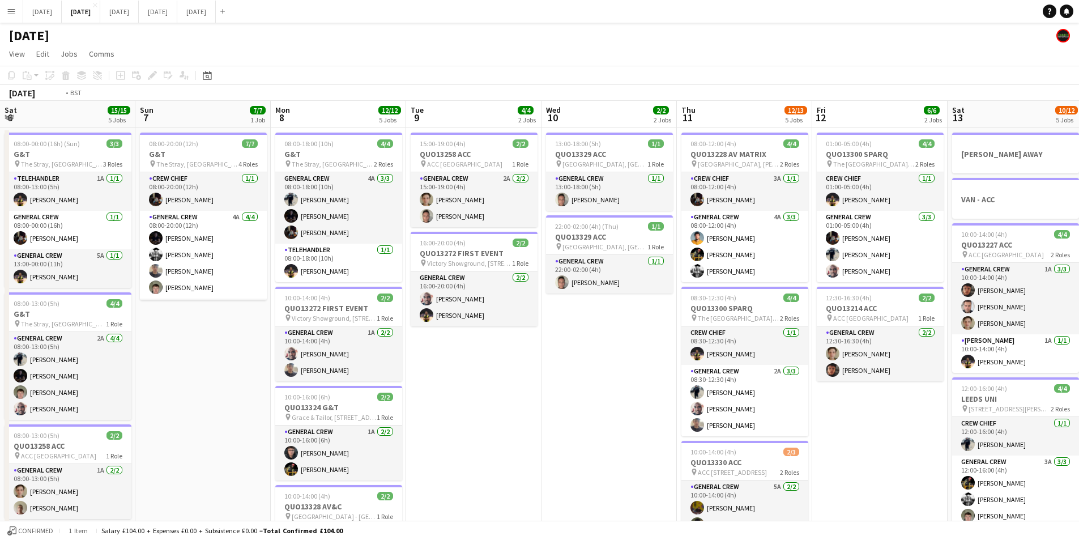
drag, startPoint x: 277, startPoint y: 352, endPoint x: 601, endPoint y: 368, distance: 323.9
click at [250, 340] on app-calendar-viewport "Thu 4 20/20 5 Jobs Fri 5 14/14 3 Jobs Sat 6 15/15 5 Jobs Sun 7 7/7 1 Job Mon 8 …" at bounding box center [539, 450] width 1079 height 699
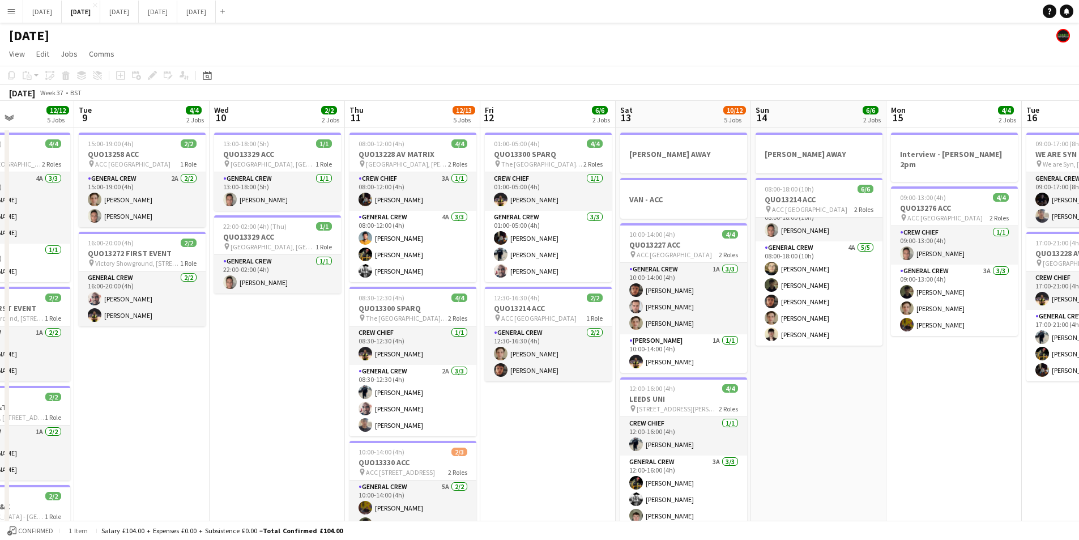
drag, startPoint x: 715, startPoint y: 408, endPoint x: 526, endPoint y: 352, distance: 196.8
click at [437, 351] on app-calendar-viewport "Sat 6 15/15 5 Jobs Sun 7 7/7 1 Job Mon 8 12/12 5 Jobs Tue 9 4/4 2 Jobs Wed 10 2…" at bounding box center [539, 450] width 1079 height 699
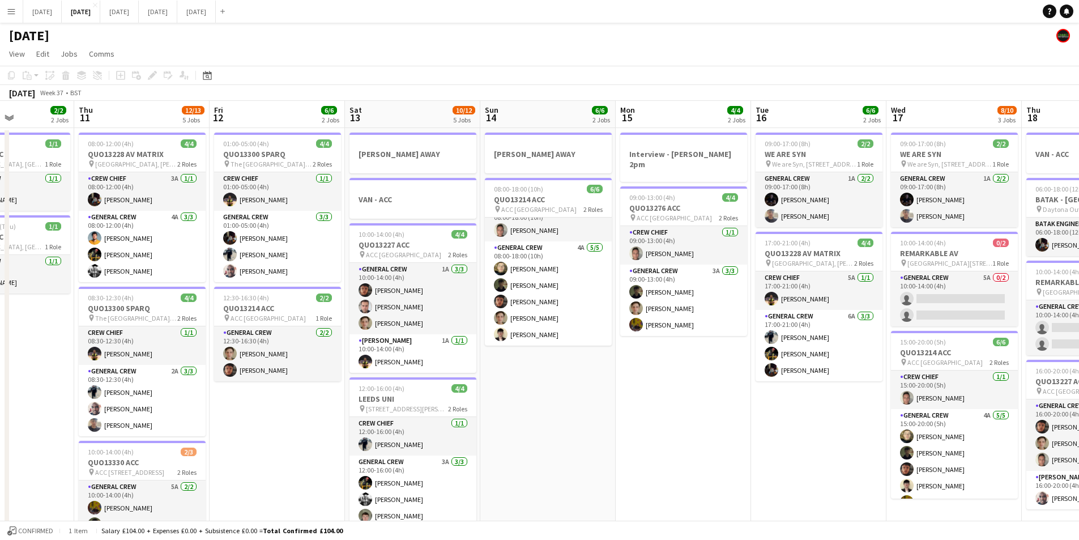
scroll to position [0, 421]
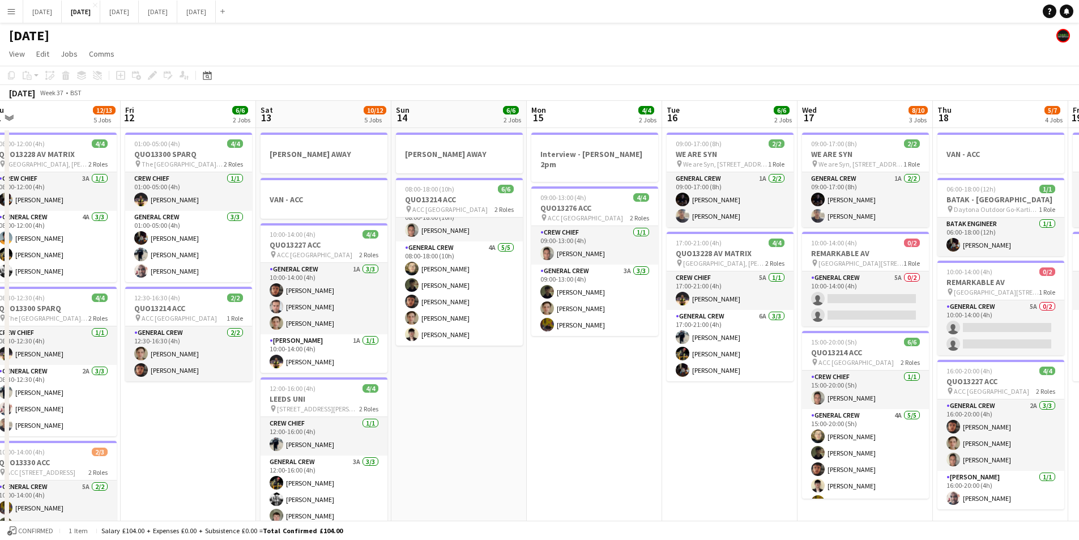
drag, startPoint x: 724, startPoint y: 436, endPoint x: 529, endPoint y: 386, distance: 201.7
click at [530, 386] on app-calendar-viewport "Mon 8 12/12 5 Jobs Tue 9 4/4 2 Jobs Wed 10 2/2 2 Jobs Thu 11 12/13 5 Jobs Fri 1…" at bounding box center [539, 450] width 1079 height 699
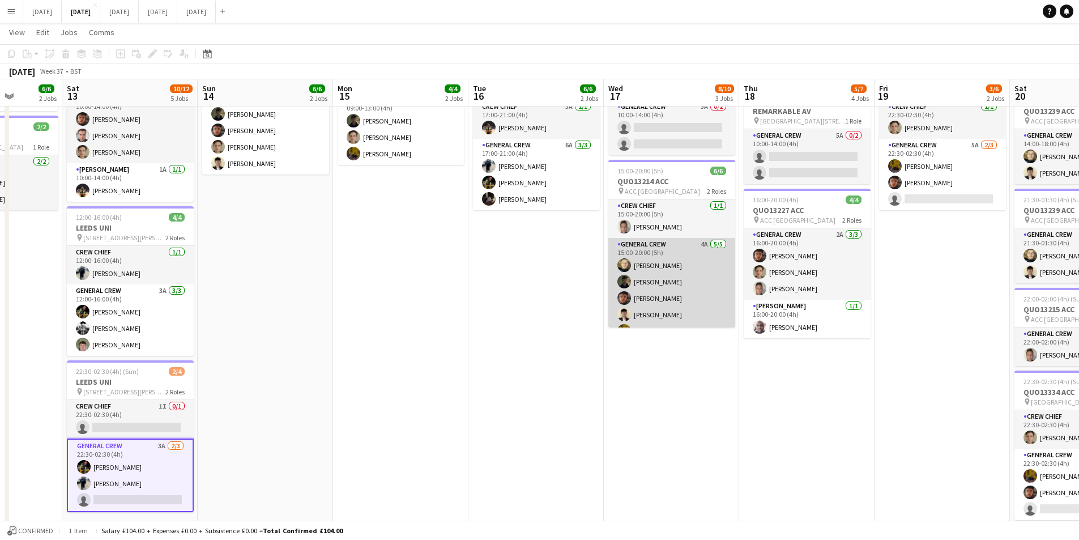
scroll to position [15, 0]
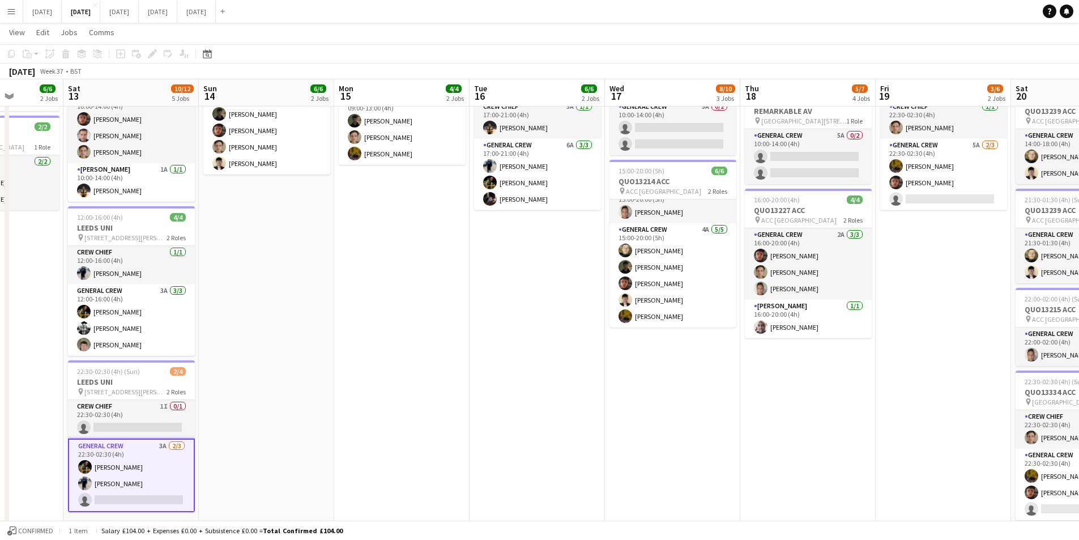
drag, startPoint x: 471, startPoint y: 367, endPoint x: 504, endPoint y: 370, distance: 33.5
click at [503, 371] on app-calendar-viewport "Wed 10 2/2 2 Jobs Thu 11 12/13 5 Jobs Fri 12 6/6 2 Jobs Sat 13 10/12 5 Jobs Sun…" at bounding box center [539, 251] width 1079 height 754
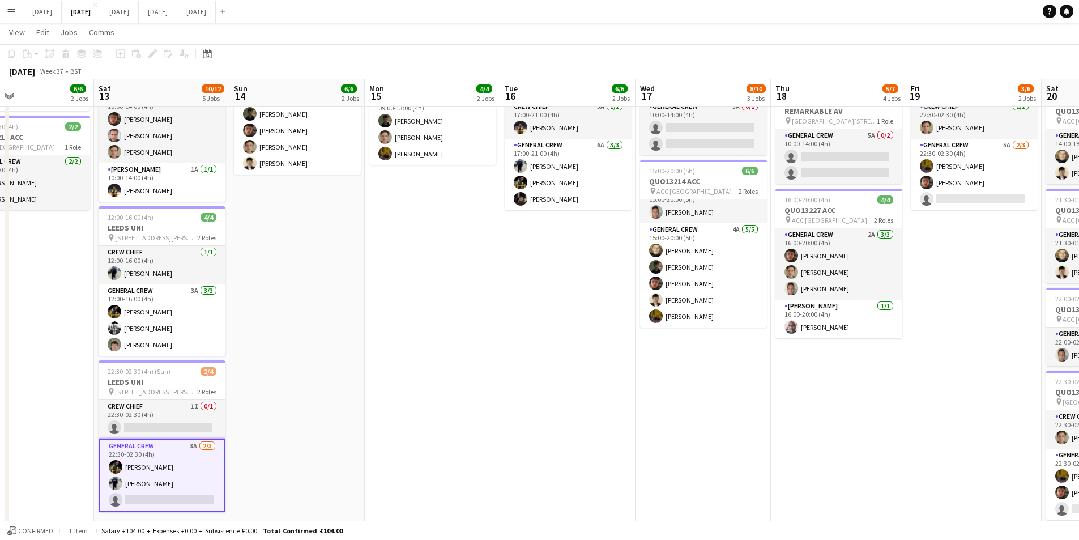
drag, startPoint x: 650, startPoint y: 370, endPoint x: 344, endPoint y: 300, distance: 313.8
click at [346, 300] on app-calendar-viewport "Wed 10 2/2 2 Jobs Thu 11 12/13 5 Jobs Fri 12 6/6 2 Jobs Sat 13 10/12 5 Jobs Sun…" at bounding box center [539, 251] width 1079 height 754
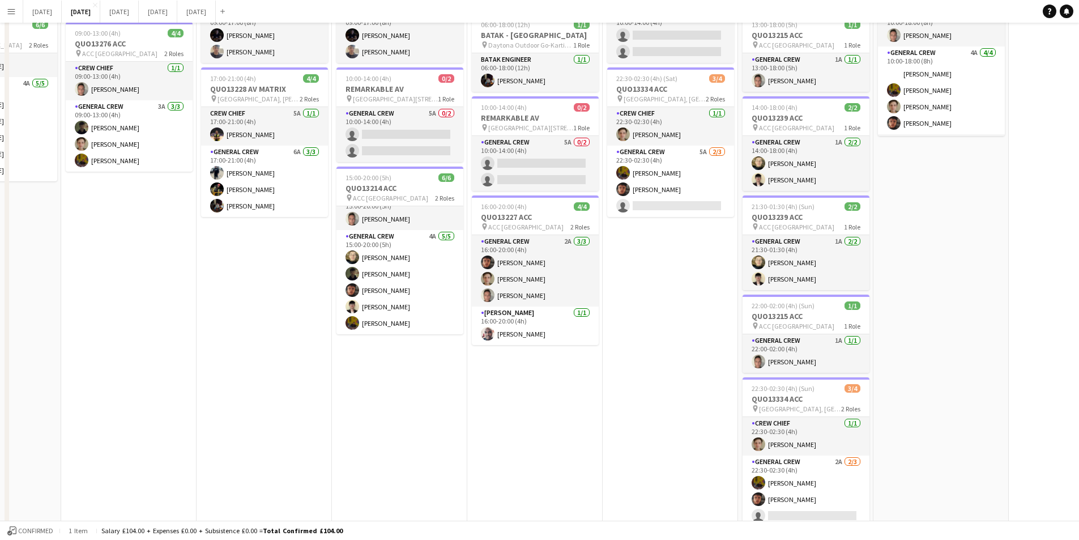
scroll to position [0, 0]
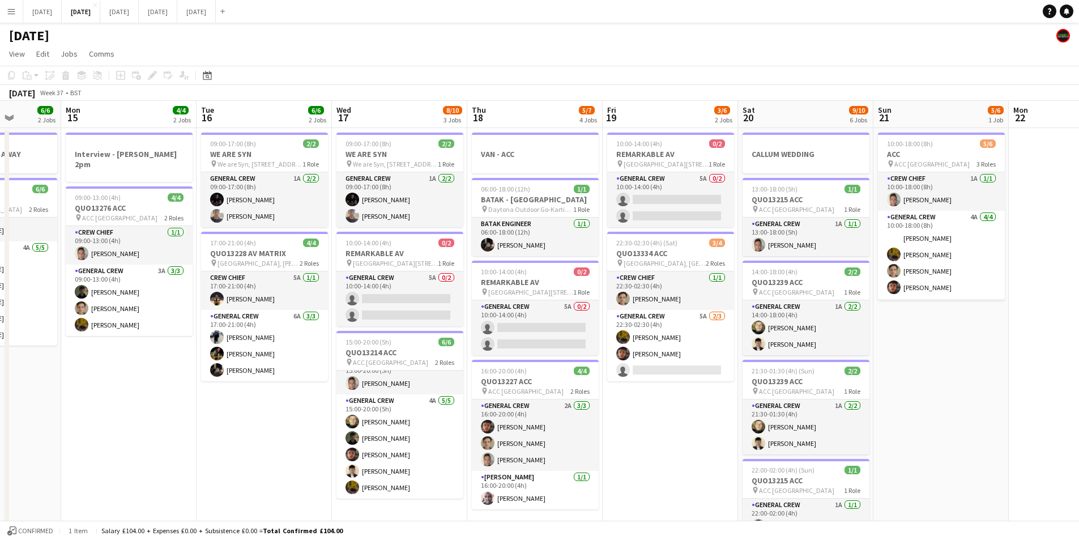
click at [631, 330] on app-calendar-viewport "Fri 12 6/6 2 Jobs Sat 13 10/12 5 Jobs Sun 14 6/6 2 Jobs Mon 15 4/4 2 Jobs Tue 1…" at bounding box center [539, 450] width 1079 height 699
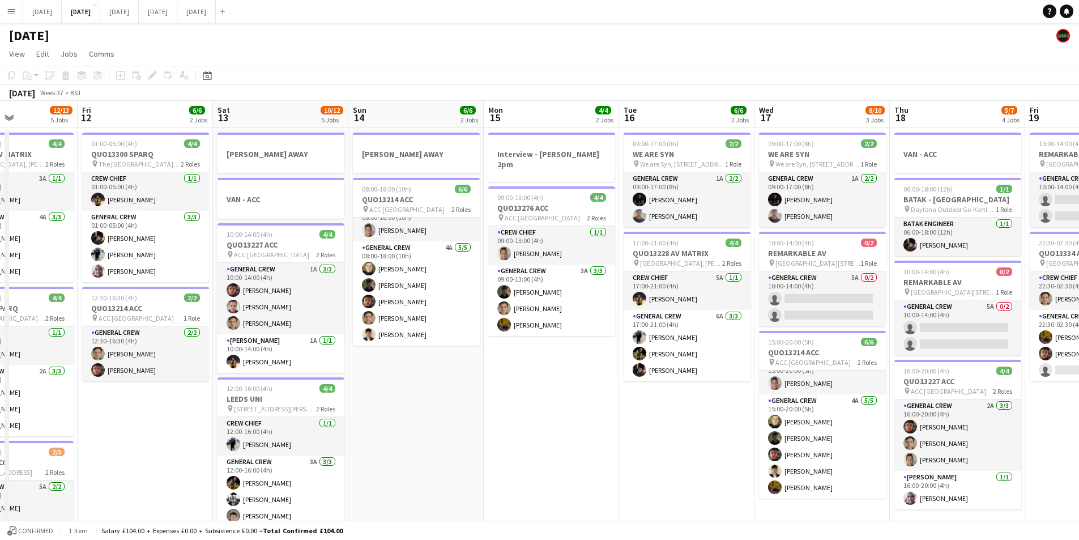
drag, startPoint x: 459, startPoint y: 398, endPoint x: 548, endPoint y: 398, distance: 88.4
click at [548, 398] on app-calendar-viewport "Tue 9 4/4 2 Jobs Wed 10 2/2 2 Jobs Thu 11 12/13 5 Jobs Fri 12 6/6 2 Jobs Sat 13…" at bounding box center [539, 450] width 1079 height 699
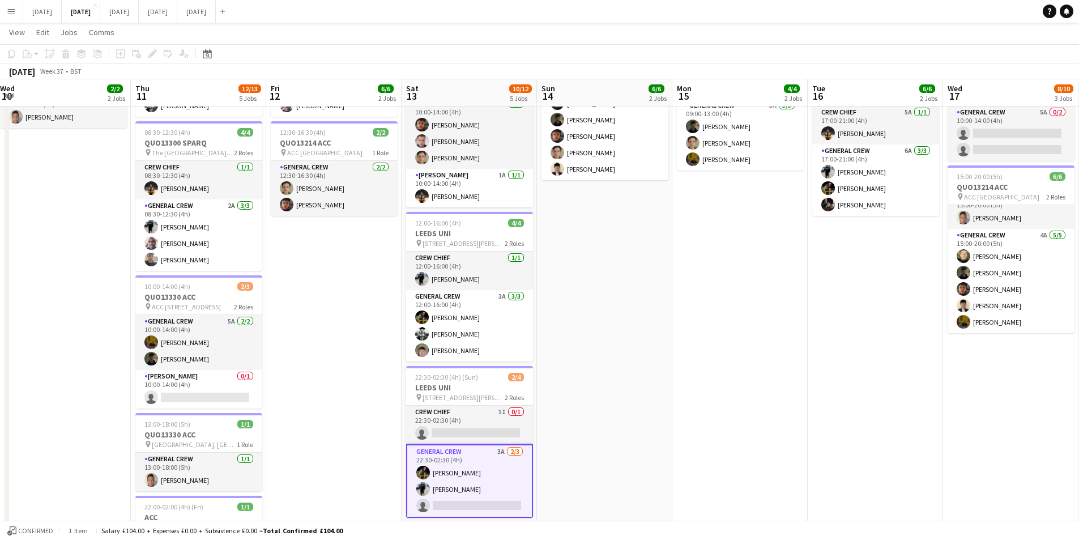
scroll to position [221, 0]
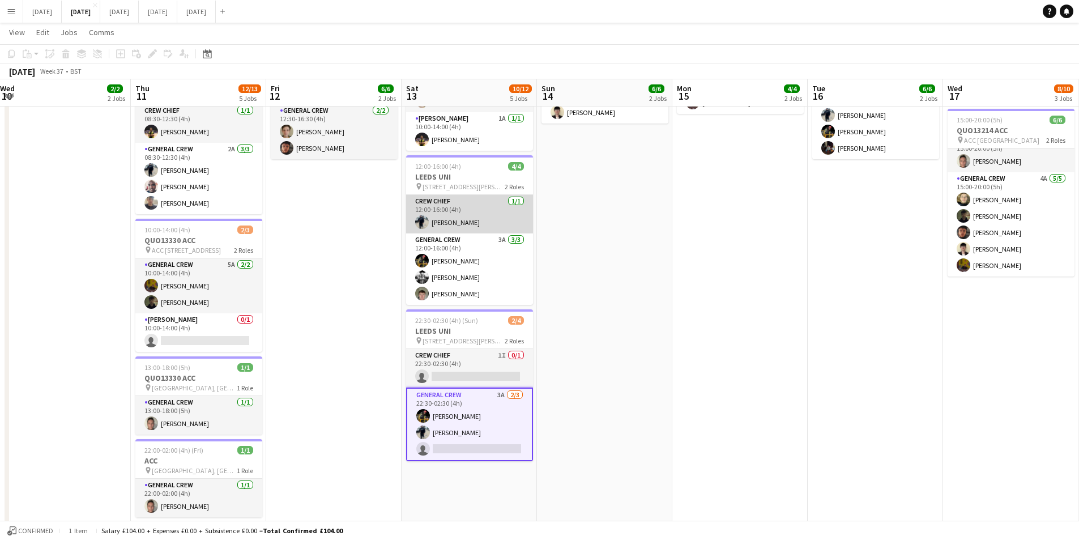
click at [447, 225] on app-card-role "Crew Chief 1/1 12:00-16:00 (4h) Ben Connor" at bounding box center [469, 214] width 127 height 39
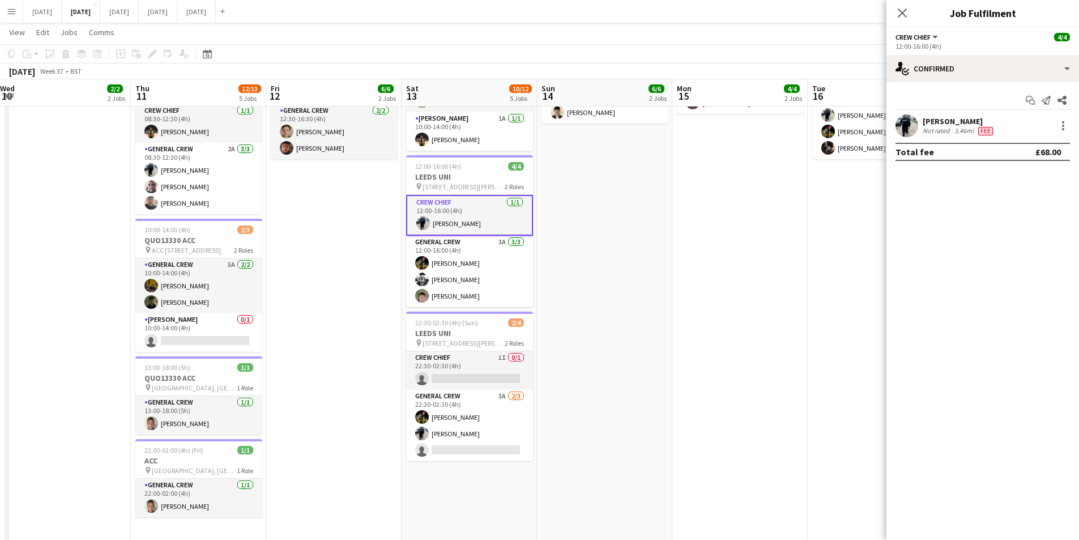
click at [942, 119] on div "[PERSON_NAME]" at bounding box center [959, 121] width 73 height 10
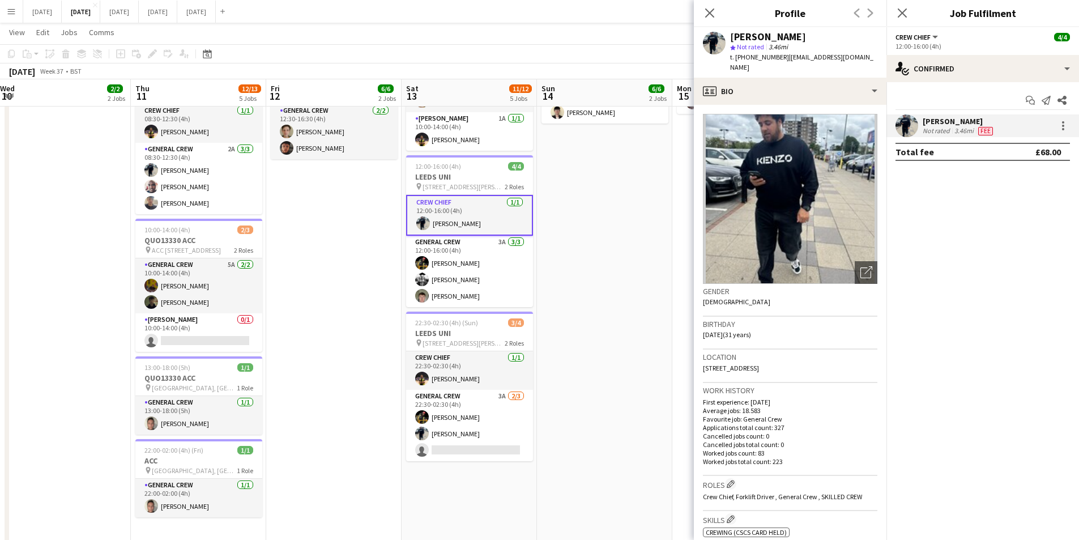
drag, startPoint x: 709, startPoint y: 14, endPoint x: 937, endPoint y: 2, distance: 228.1
click at [709, 14] on icon at bounding box center [709, 12] width 9 height 9
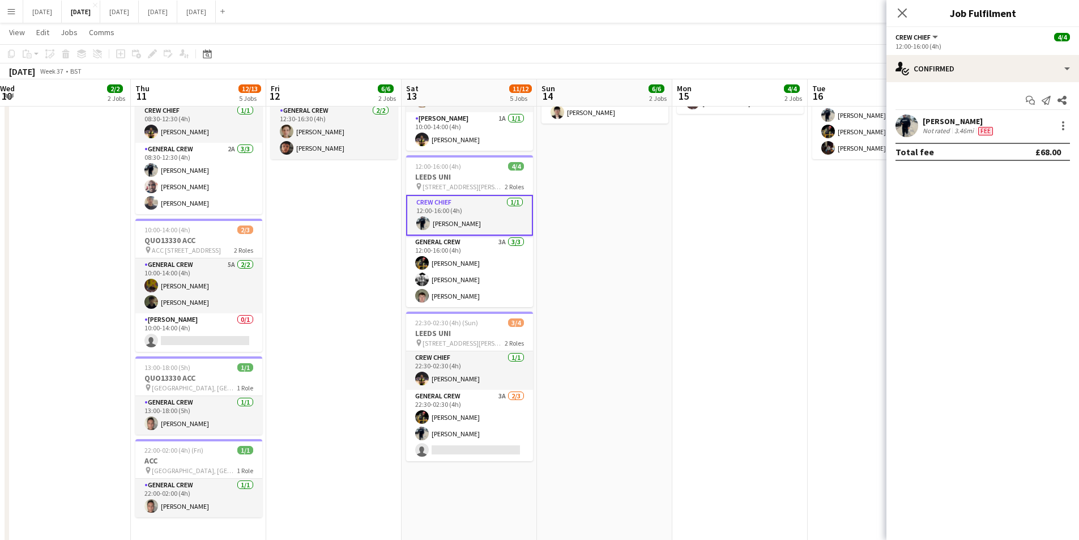
drag, startPoint x: 899, startPoint y: 16, endPoint x: 760, endPoint y: 177, distance: 212.5
click at [899, 16] on icon "Close pop-in" at bounding box center [902, 12] width 9 height 9
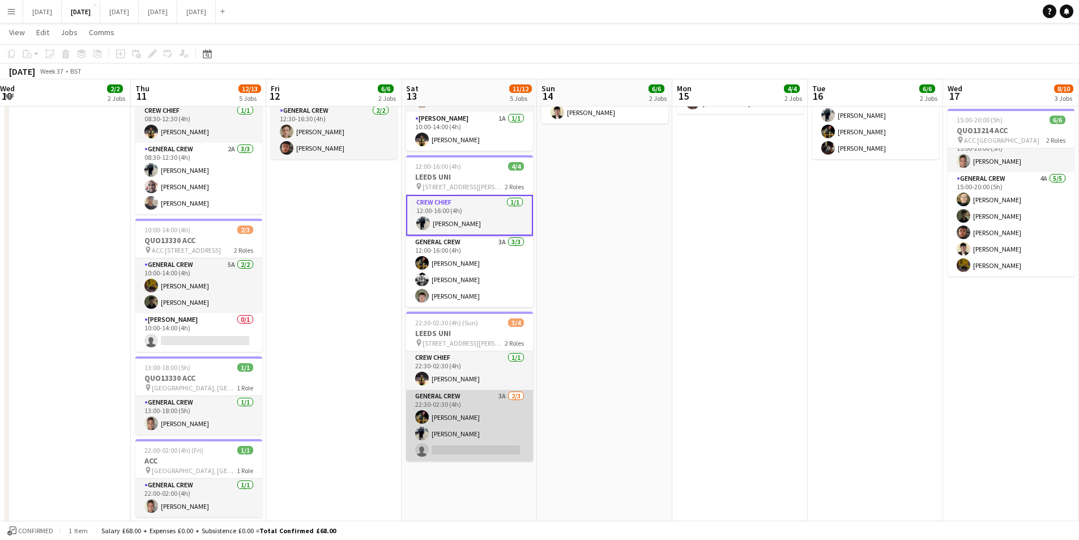
click at [478, 428] on app-card-role "General Crew 3A 2/3 22:30-02:30 (4h) ISAIAH GLYNN Ben Connor single-neutral-act…" at bounding box center [469, 425] width 127 height 71
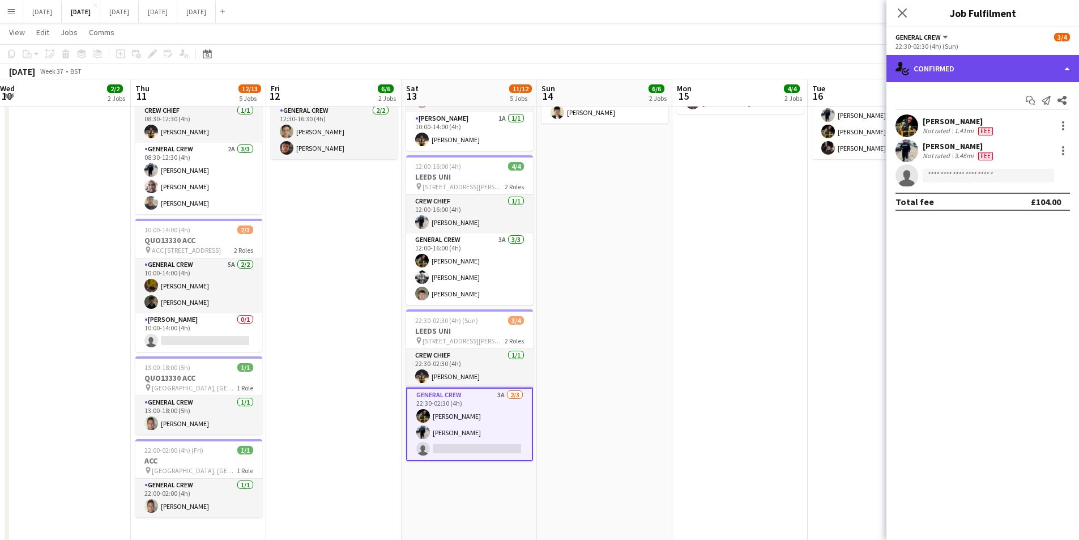
click at [998, 73] on div "single-neutral-actions-check-2 Confirmed" at bounding box center [983, 68] width 193 height 27
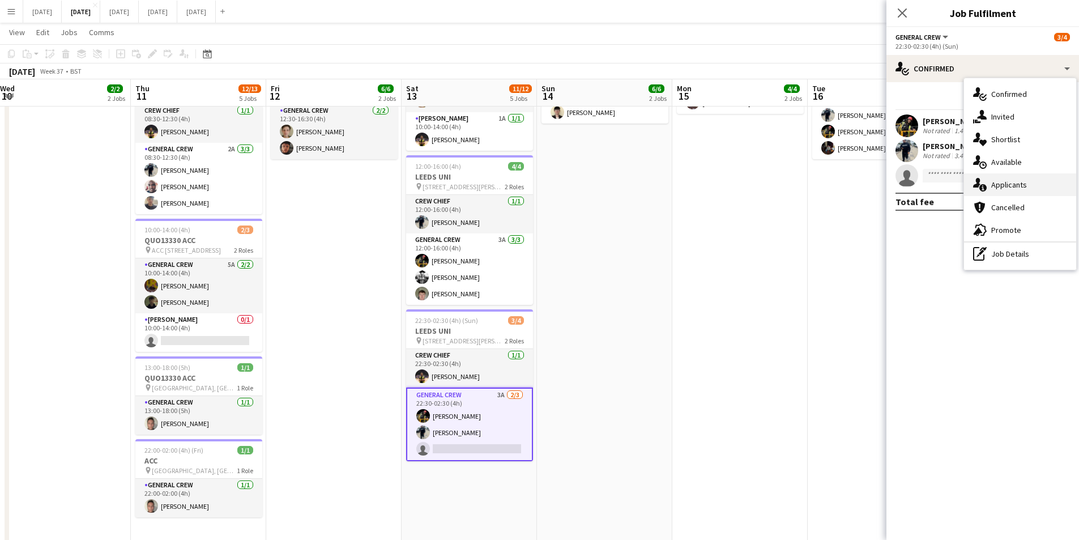
click at [1028, 187] on div "single-neutral-actions-information Applicants" at bounding box center [1020, 184] width 112 height 23
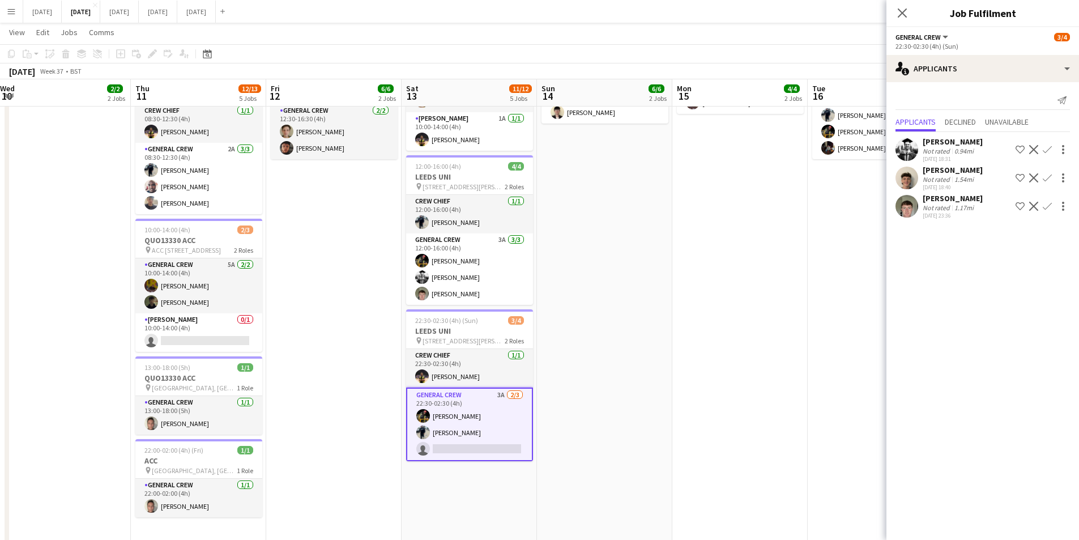
click at [1047, 150] on app-icon "Confirm" at bounding box center [1047, 149] width 9 height 9
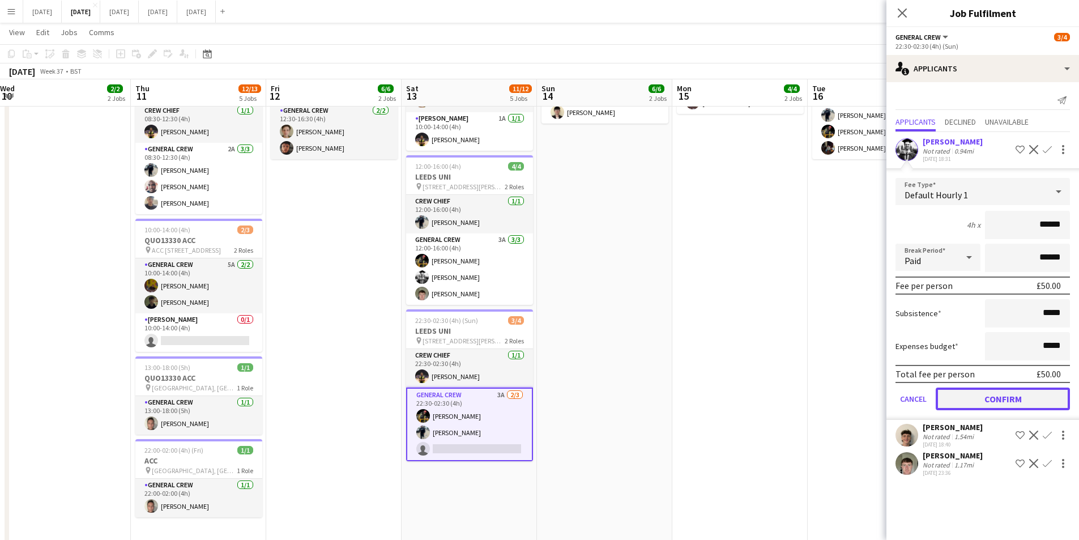
click at [1002, 398] on button "Confirm" at bounding box center [1003, 399] width 134 height 23
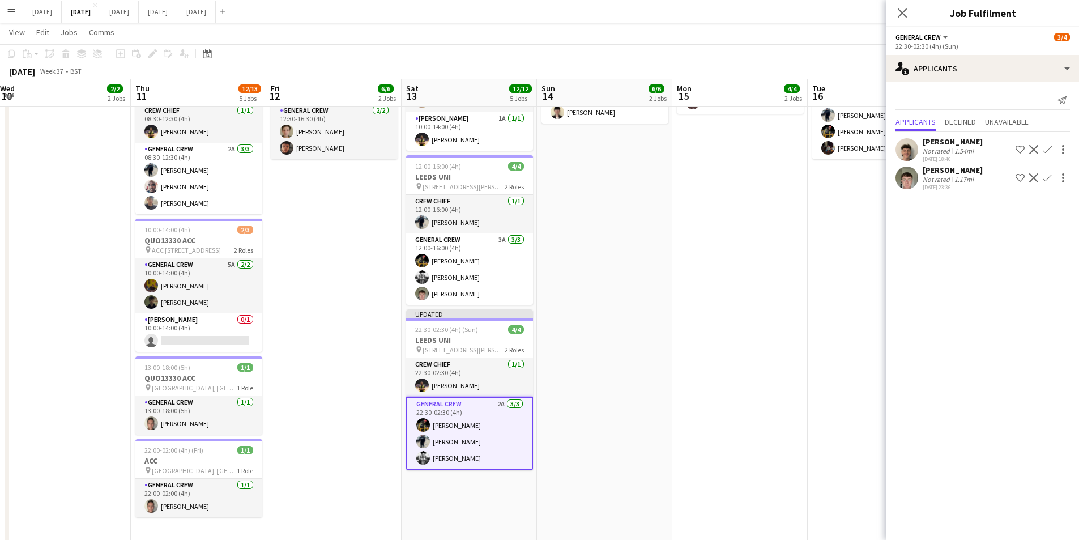
drag, startPoint x: 901, startPoint y: 10, endPoint x: 908, endPoint y: 8, distance: 6.3
click at [902, 10] on icon "Close pop-in" at bounding box center [902, 12] width 9 height 9
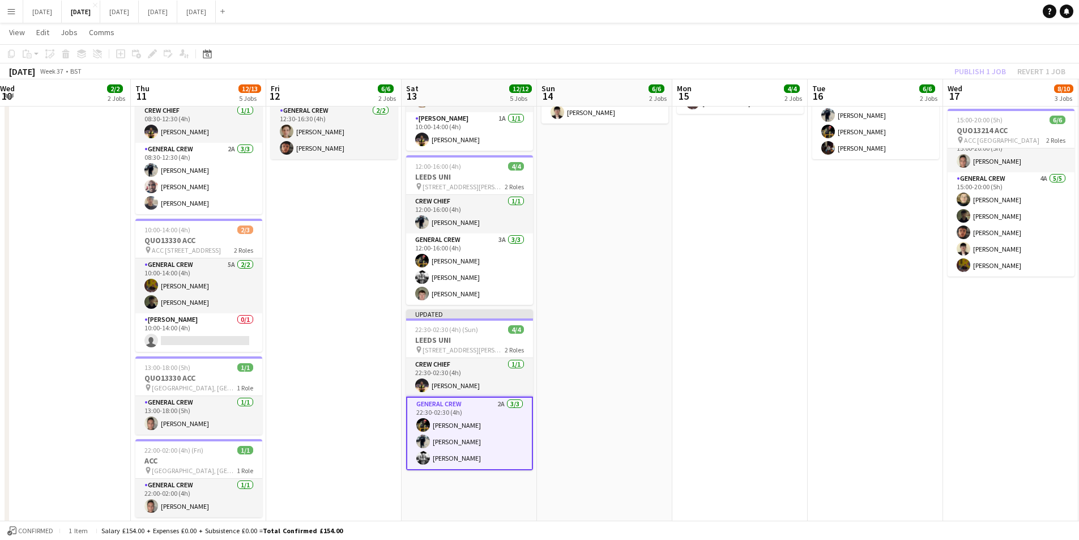
click at [980, 74] on div "Publish 1 job Revert 1 job" at bounding box center [1010, 71] width 138 height 15
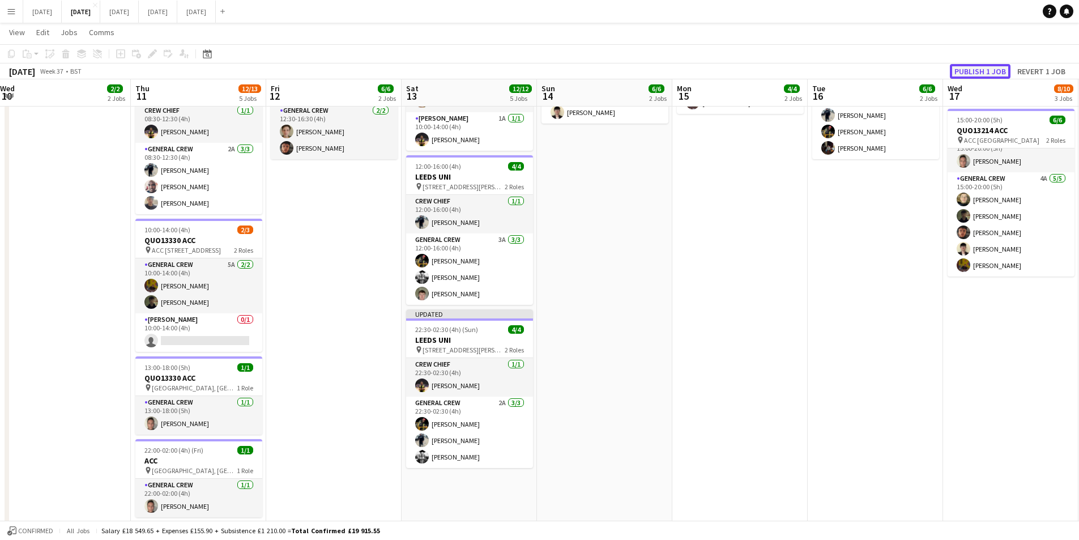
click at [977, 72] on button "Publish 1 job" at bounding box center [980, 71] width 61 height 15
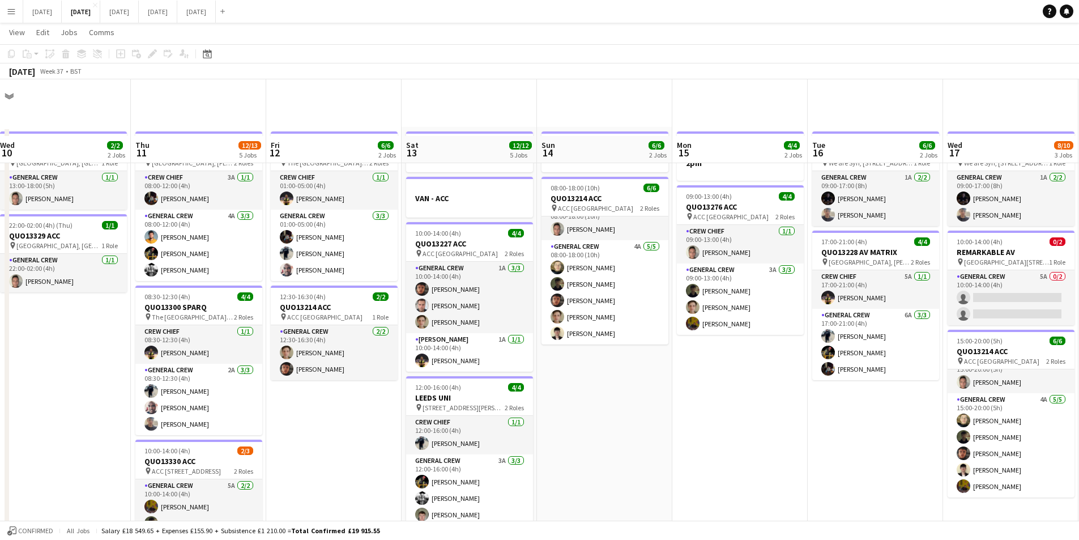
scroll to position [227, 0]
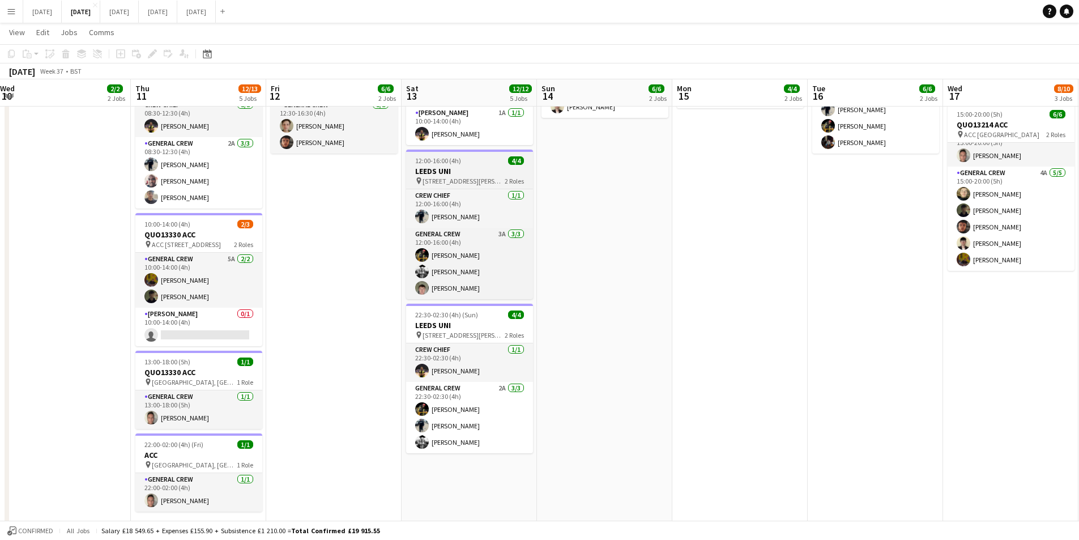
click at [465, 165] on app-job-card "12:00-16:00 (4h) 4/4 LEEDS UNI pin Stylus, University Union, Lifton Pl, Woodhou…" at bounding box center [469, 225] width 127 height 150
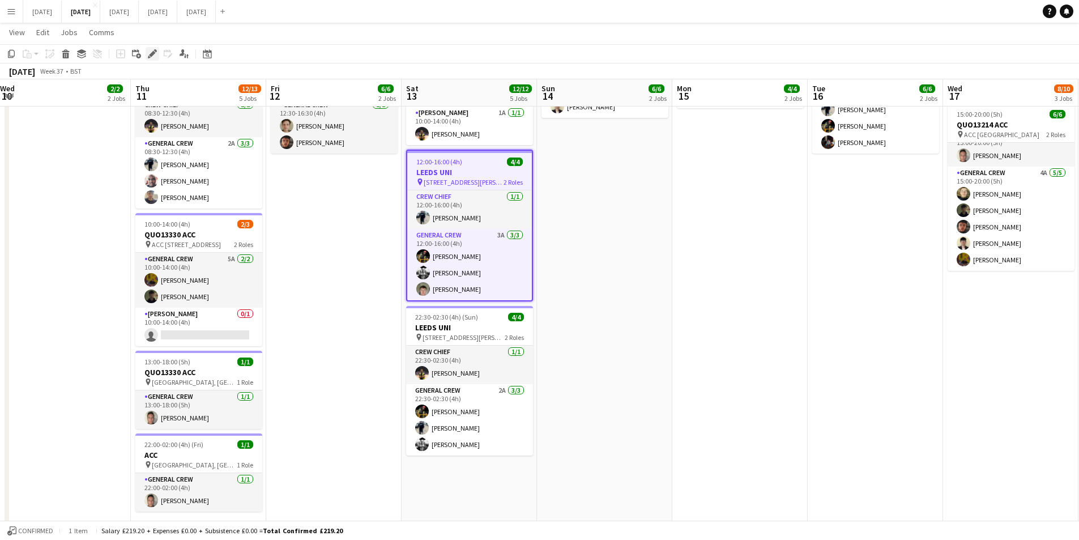
click at [154, 50] on icon at bounding box center [155, 50] width 3 height 3
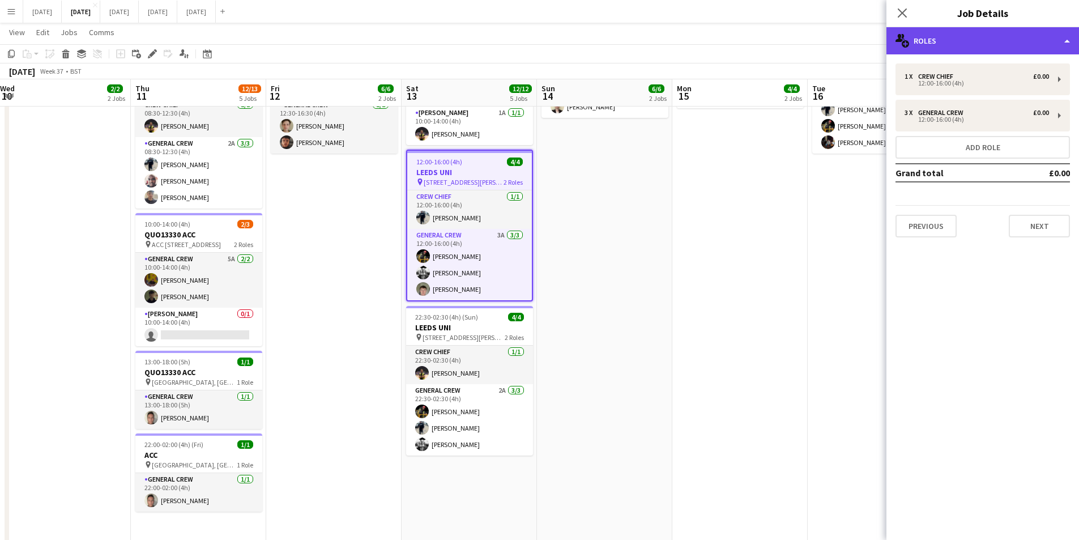
click at [1011, 37] on div "multiple-users-add Roles" at bounding box center [983, 40] width 193 height 27
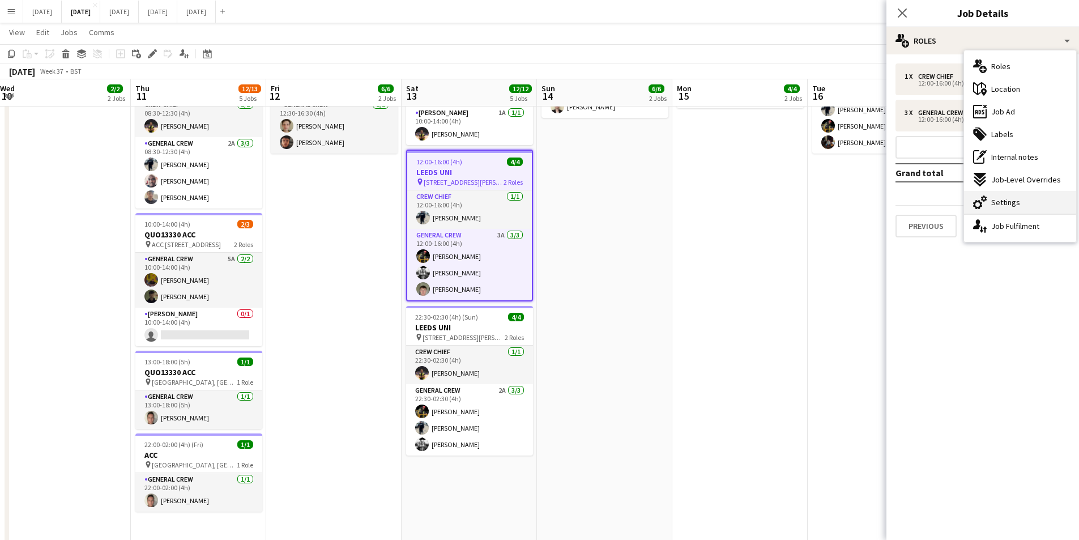
click at [1004, 203] on span "Settings" at bounding box center [1005, 202] width 29 height 10
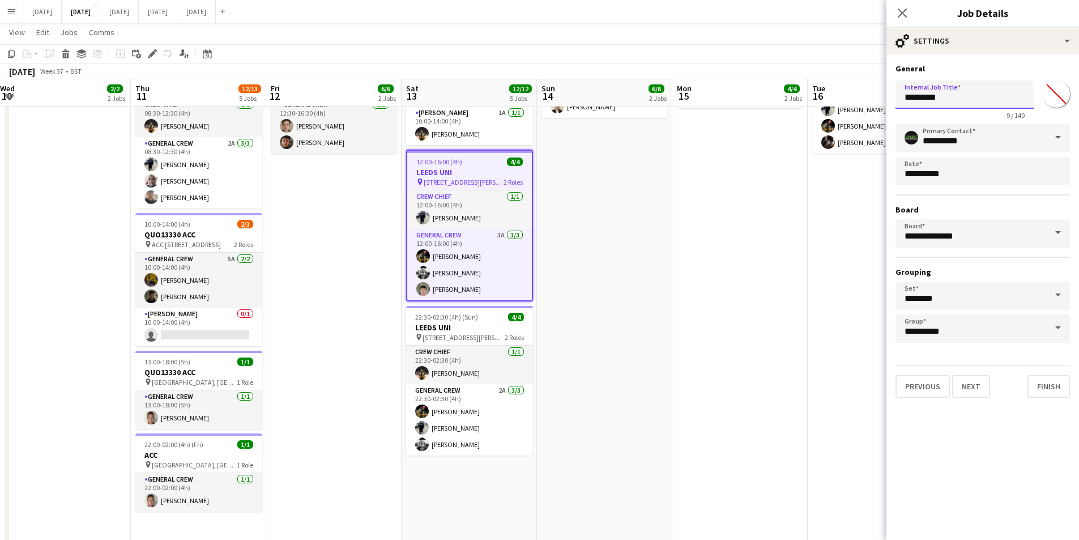
click at [900, 98] on input "*********" at bounding box center [965, 94] width 138 height 28
drag, startPoint x: 947, startPoint y: 97, endPoint x: 892, endPoint y: 92, distance: 55.2
click at [892, 92] on form "**********" at bounding box center [983, 230] width 193 height 334
drag, startPoint x: 467, startPoint y: 327, endPoint x: 873, endPoint y: 156, distance: 440.0
click at [471, 325] on app-calendar-viewport "Mon 8 12/12 5 Jobs Tue 9 4/4 2 Jobs Wed 10 2/2 2 Jobs Thu 11 12/13 5 Jobs Fri 1…" at bounding box center [539, 195] width 1079 height 754
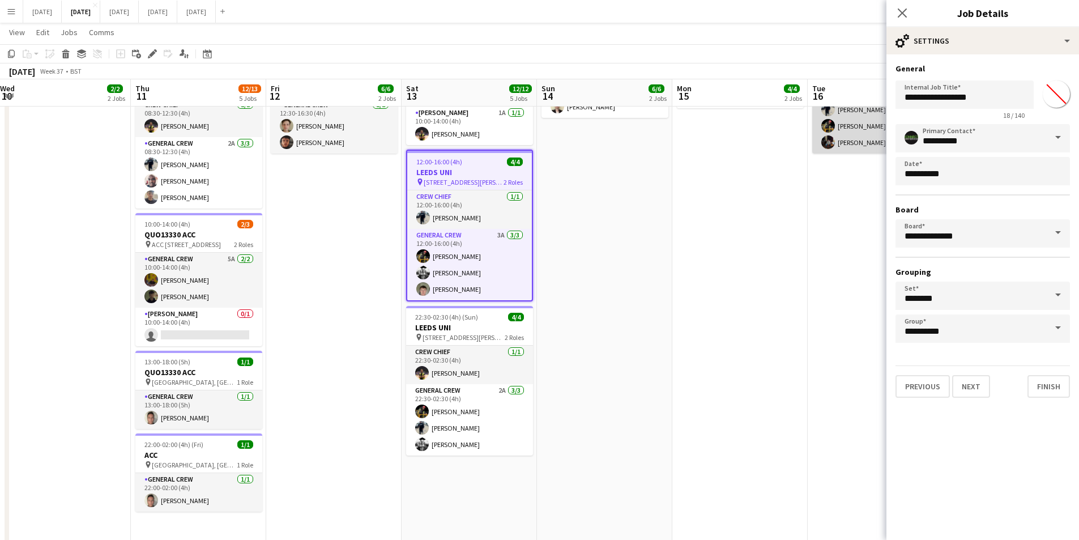
scroll to position [0, 271]
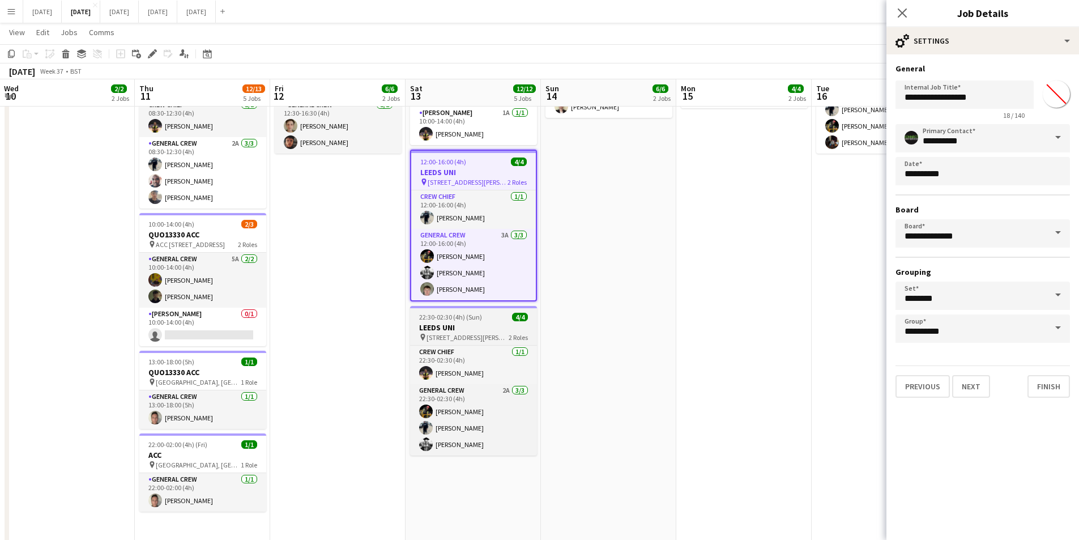
click at [459, 333] on span "[STREET_ADDRESS][PERSON_NAME][PERSON_NAME]" at bounding box center [468, 337] width 82 height 8
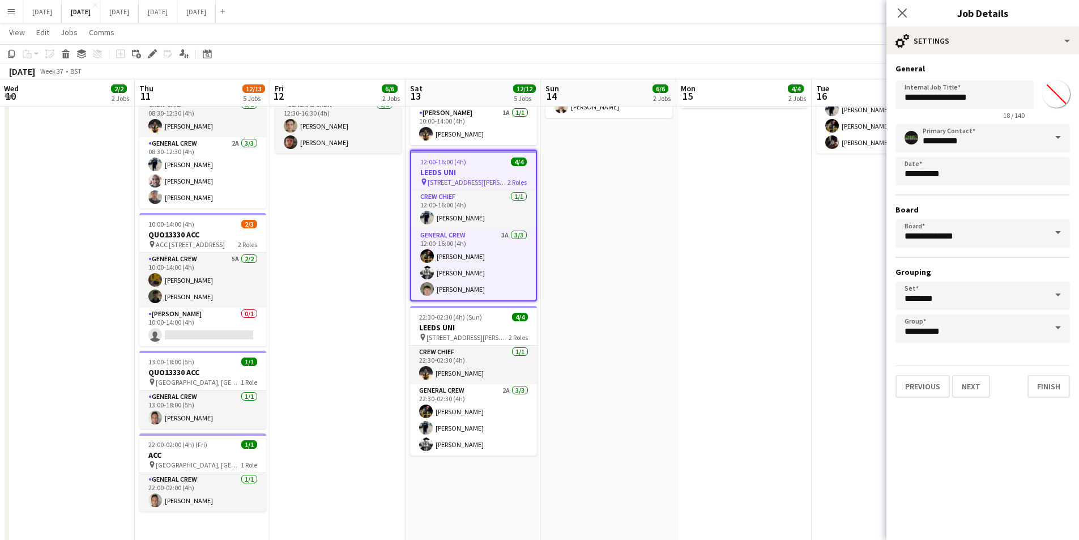
type input "*********"
type input "*******"
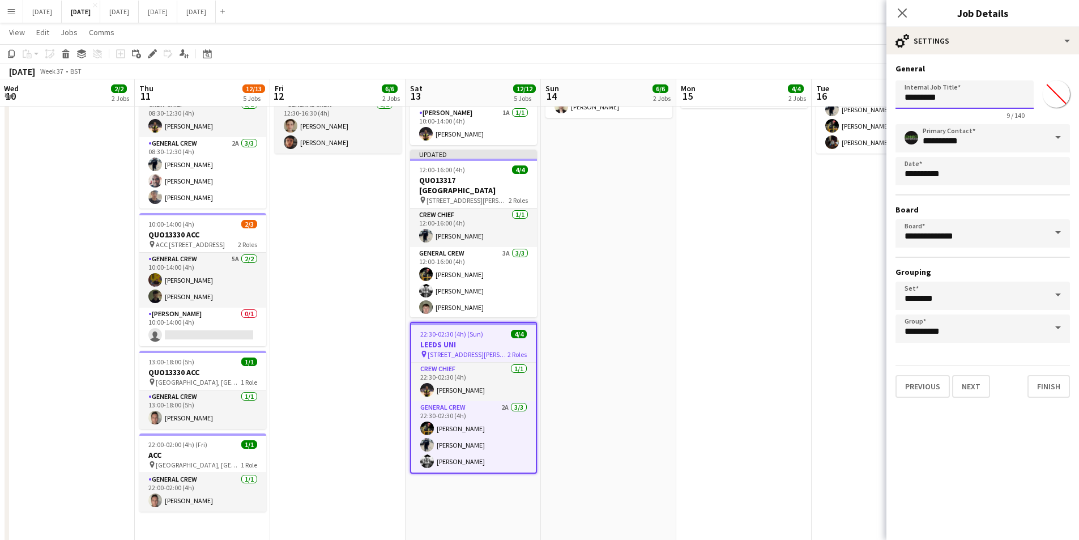
click at [899, 99] on input "*********" at bounding box center [965, 94] width 138 height 28
paste input "*********"
type input "**********"
click at [904, 11] on icon at bounding box center [902, 12] width 11 height 11
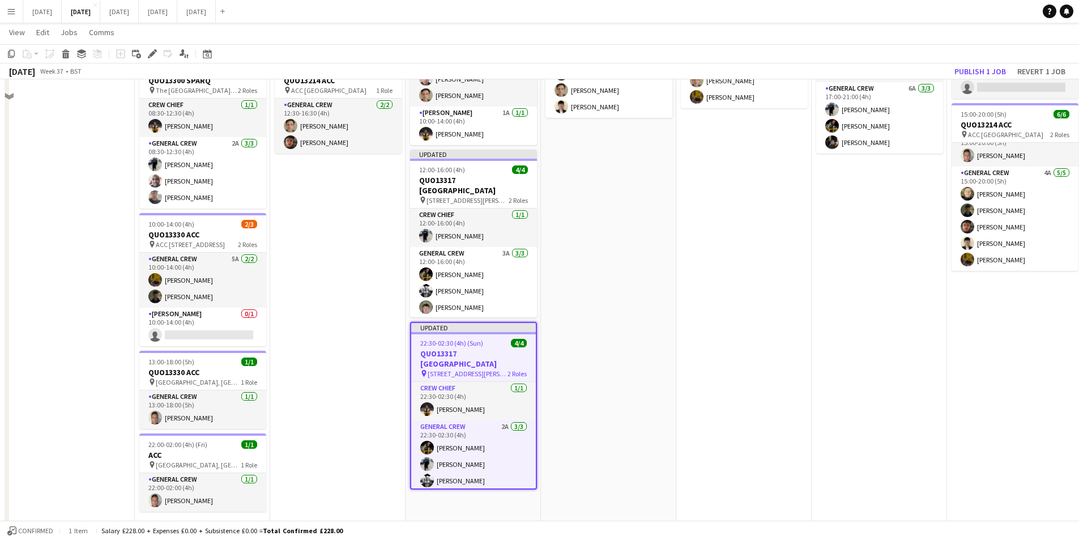
scroll to position [113, 0]
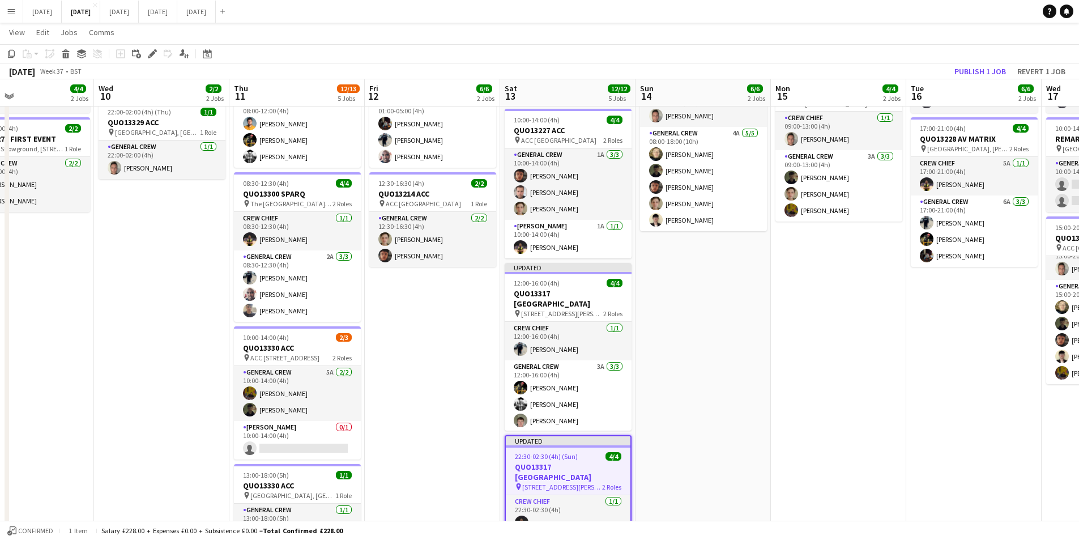
drag, startPoint x: 332, startPoint y: 382, endPoint x: 342, endPoint y: 327, distance: 55.3
click at [500, 365] on app-calendar-viewport "Sun 7 7/7 1 Job Mon 8 12/12 5 Jobs Tue 9 4/4 2 Jobs Wed 10 2/2 2 Jobs Thu 11 12…" at bounding box center [539, 308] width 1079 height 754
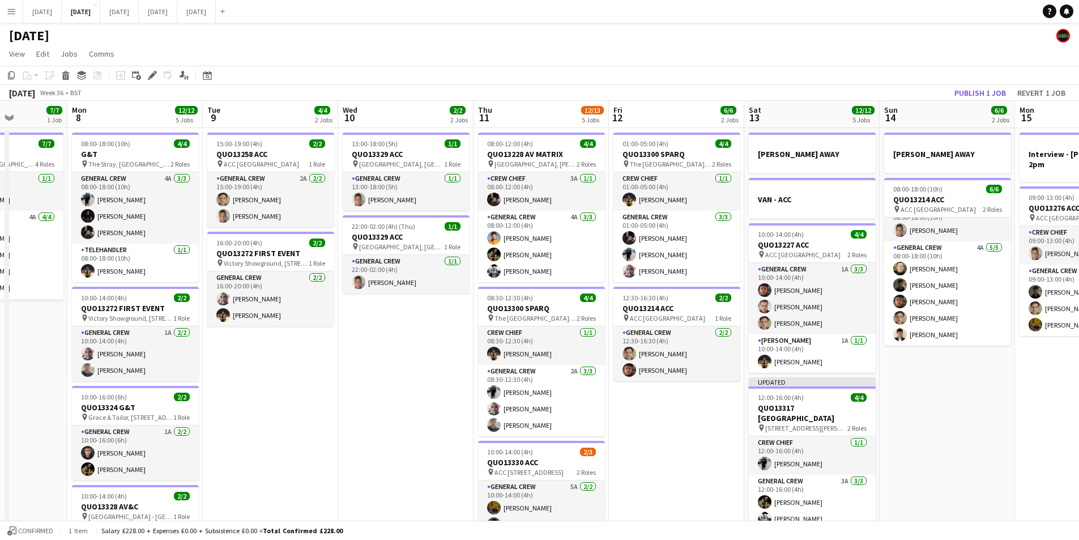
scroll to position [0, 323]
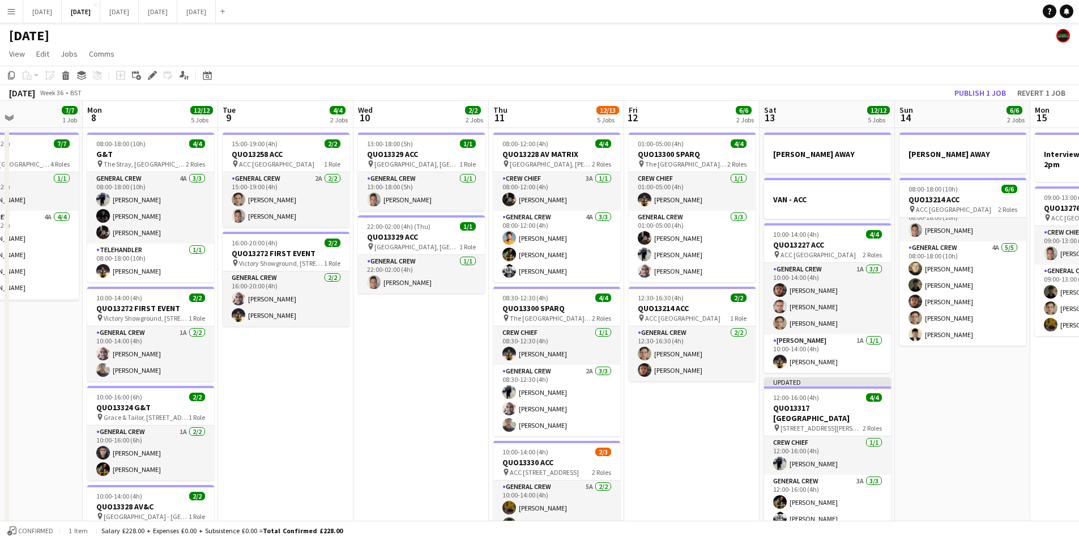
drag, startPoint x: 180, startPoint y: 358, endPoint x: 331, endPoint y: 364, distance: 150.8
click at [331, 364] on app-calendar-viewport "Fri 5 14/14 3 Jobs Sat 6 15/15 5 Jobs Sun 7 7/7 1 Job Mon 8 12/12 5 Jobs Tue 9 …" at bounding box center [539, 450] width 1079 height 699
click at [161, 410] on h3 "QUO13324 G&T" at bounding box center [150, 407] width 127 height 10
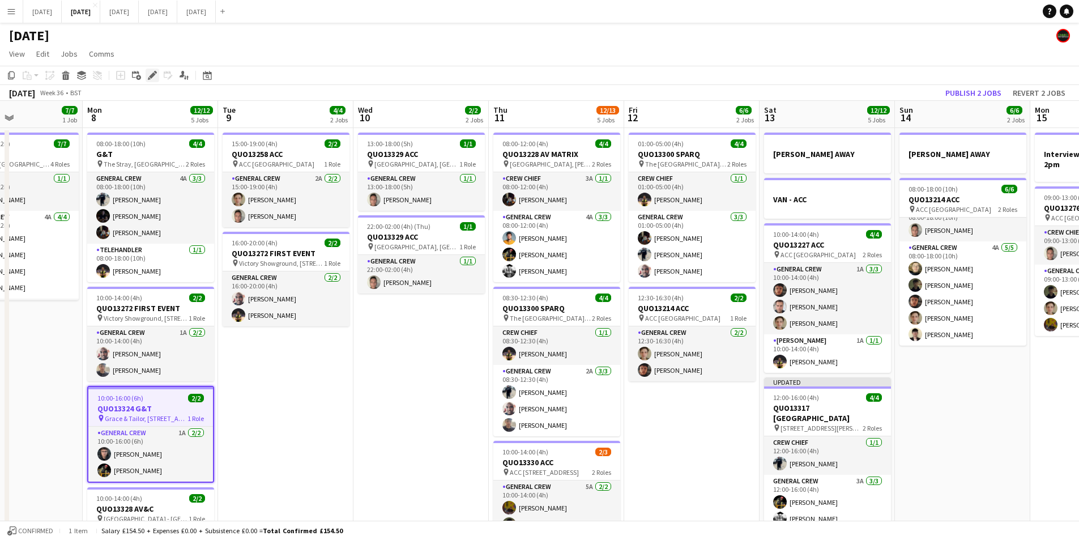
click at [152, 74] on icon at bounding box center [152, 76] width 6 height 6
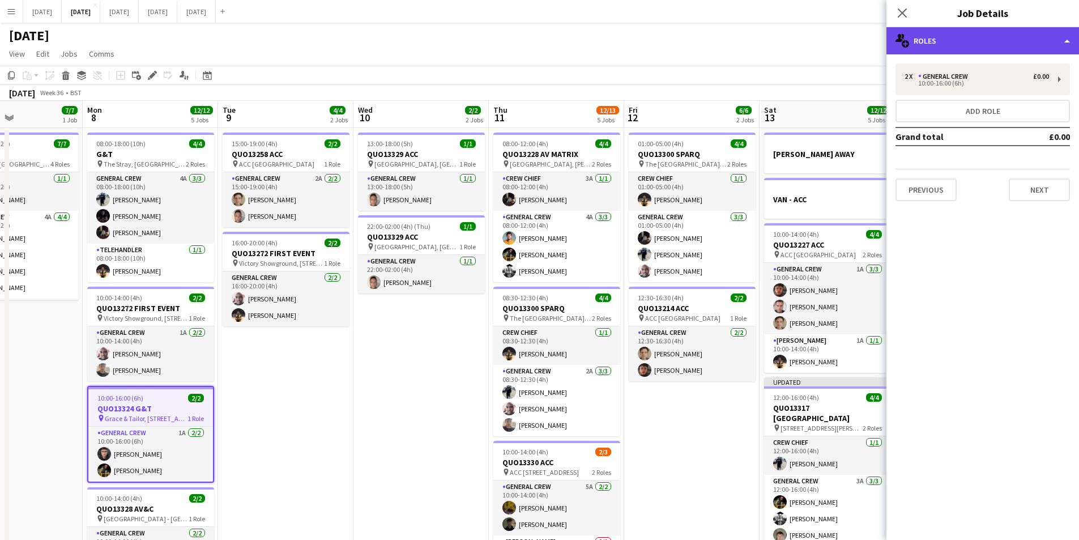
click at [974, 40] on div "multiple-users-add Roles" at bounding box center [983, 40] width 193 height 27
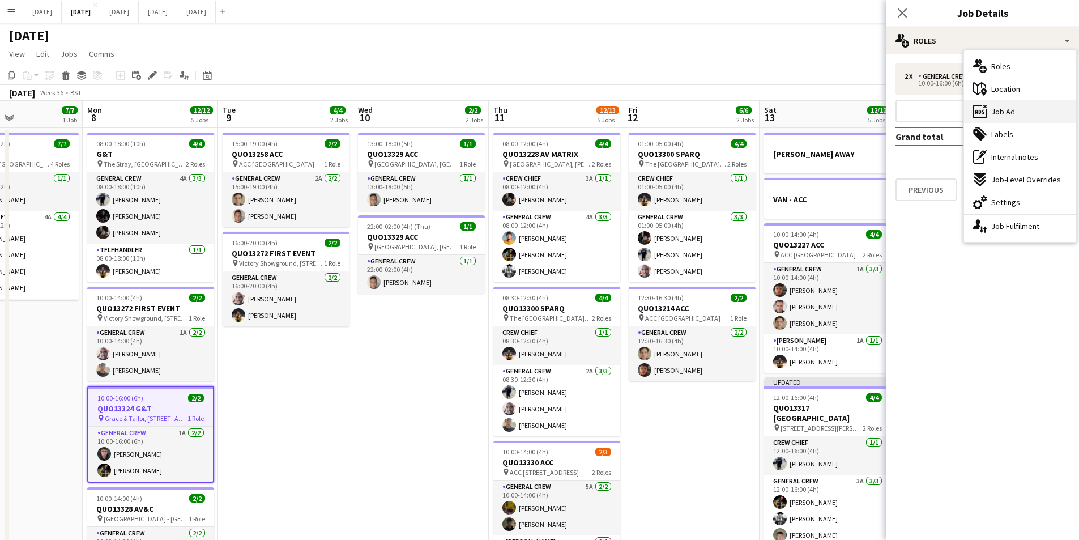
click at [1010, 112] on span "Job Ad" at bounding box center [1003, 112] width 24 height 10
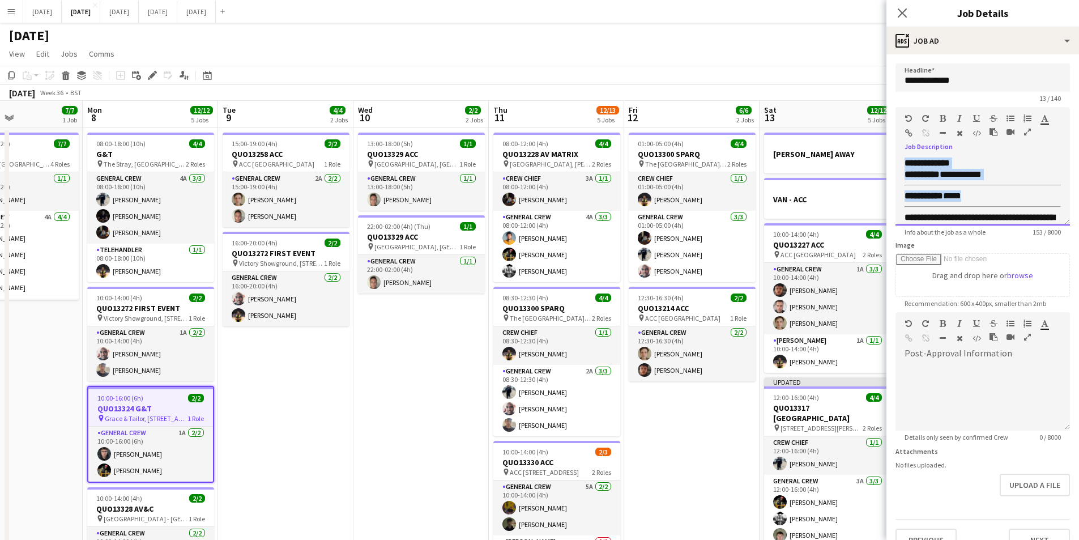
scroll to position [51, 0]
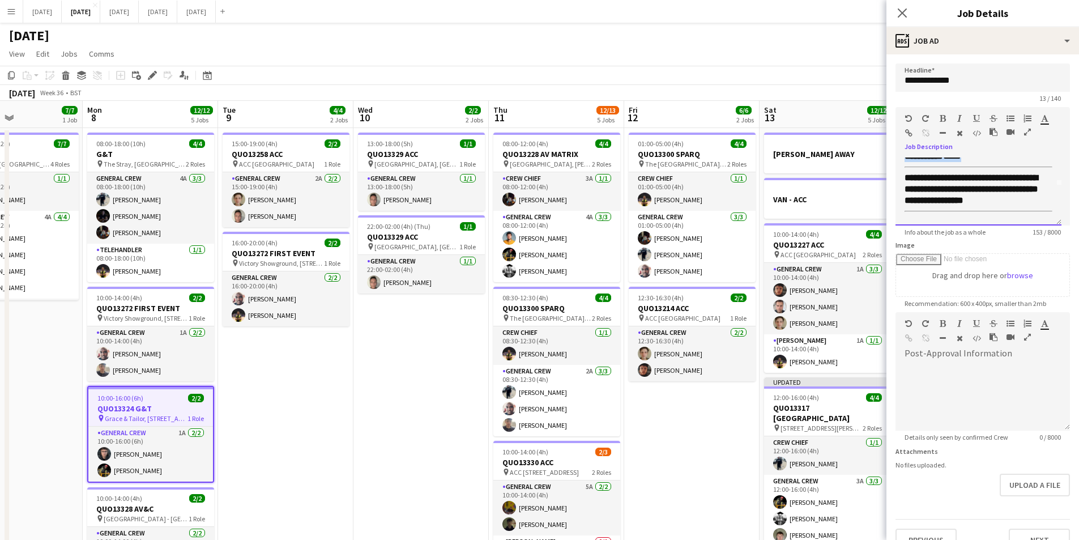
drag, startPoint x: 903, startPoint y: 165, endPoint x: 1032, endPoint y: 240, distance: 148.8
click at [1032, 240] on form "**********" at bounding box center [983, 307] width 193 height 488
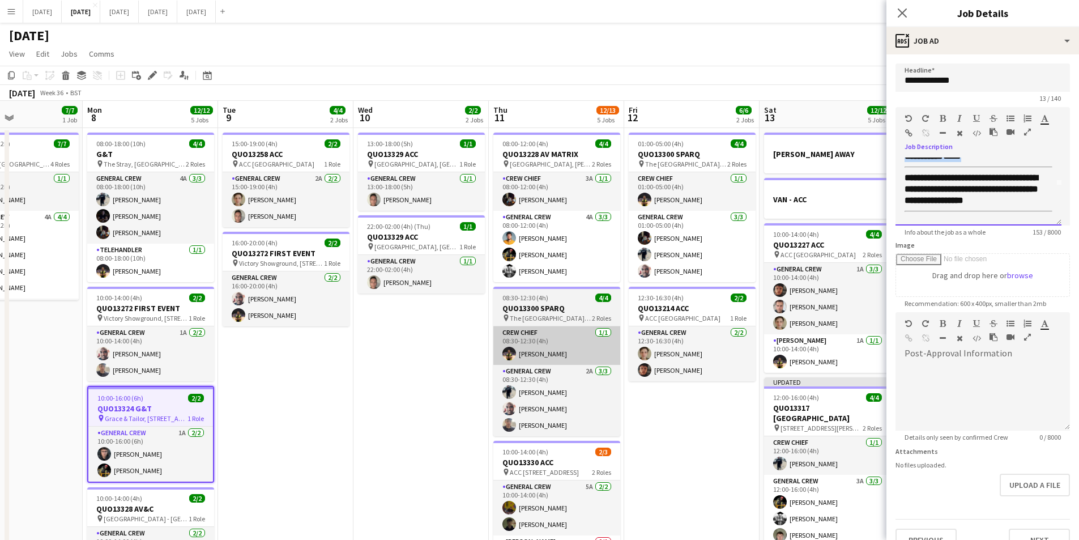
copy div "**********"
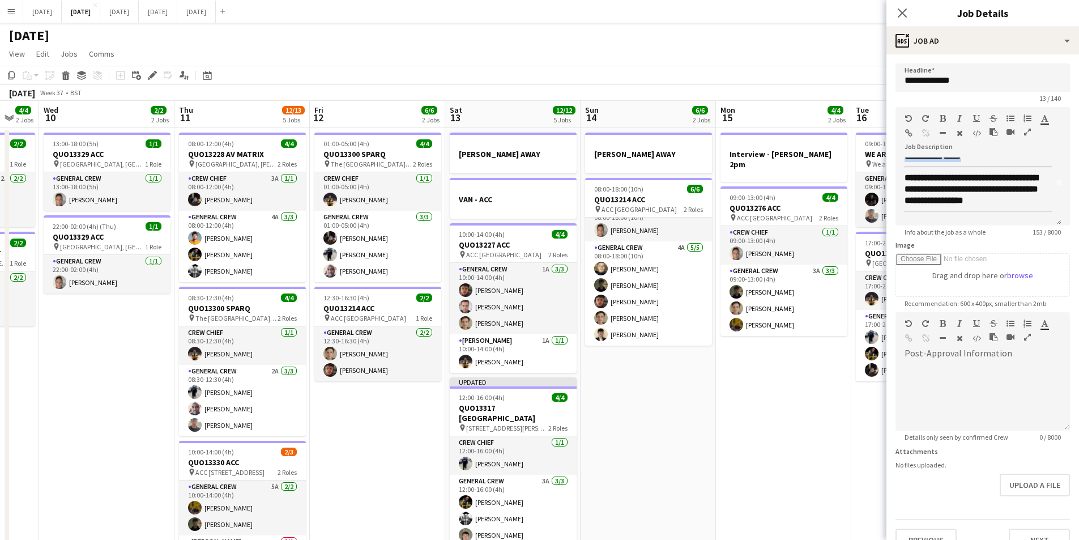
drag, startPoint x: 707, startPoint y: 412, endPoint x: 537, endPoint y: 358, distance: 178.3
click at [441, 397] on app-calendar-viewport "Sun 7 7/7 1 Job Mon 8 12/12 5 Jobs Tue 9 4/4 2 Jobs Wed 10 2/2 2 Jobs Thu 11 12…" at bounding box center [539, 450] width 1079 height 699
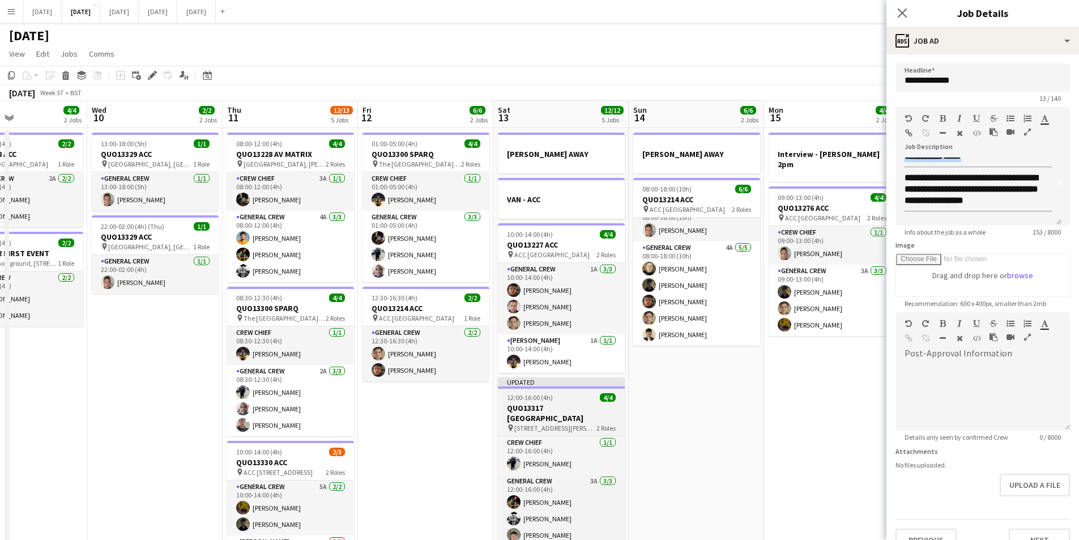
click at [565, 406] on h3 "QUO13317 LEEDS UNI" at bounding box center [561, 413] width 127 height 20
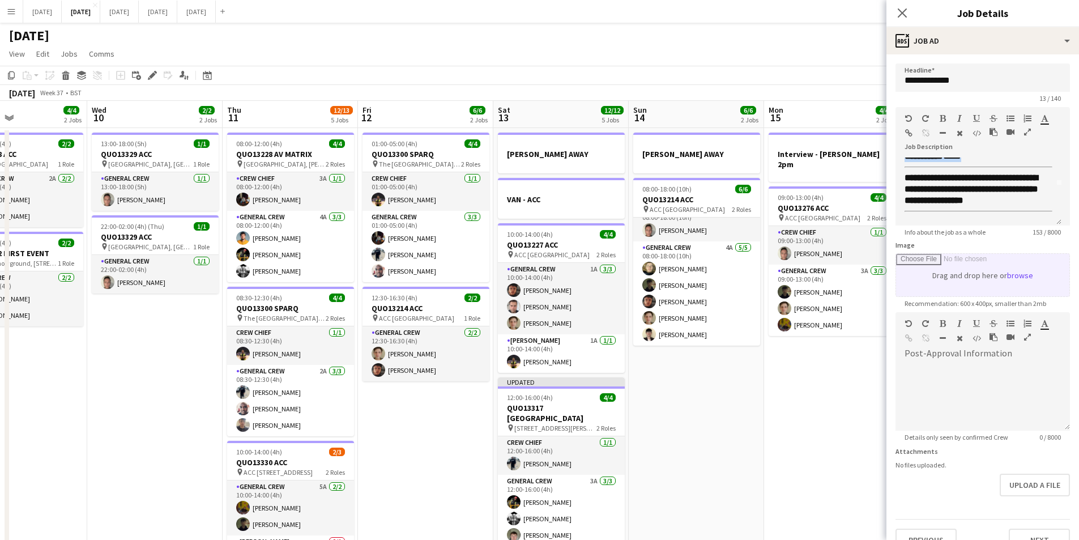
type input "**********"
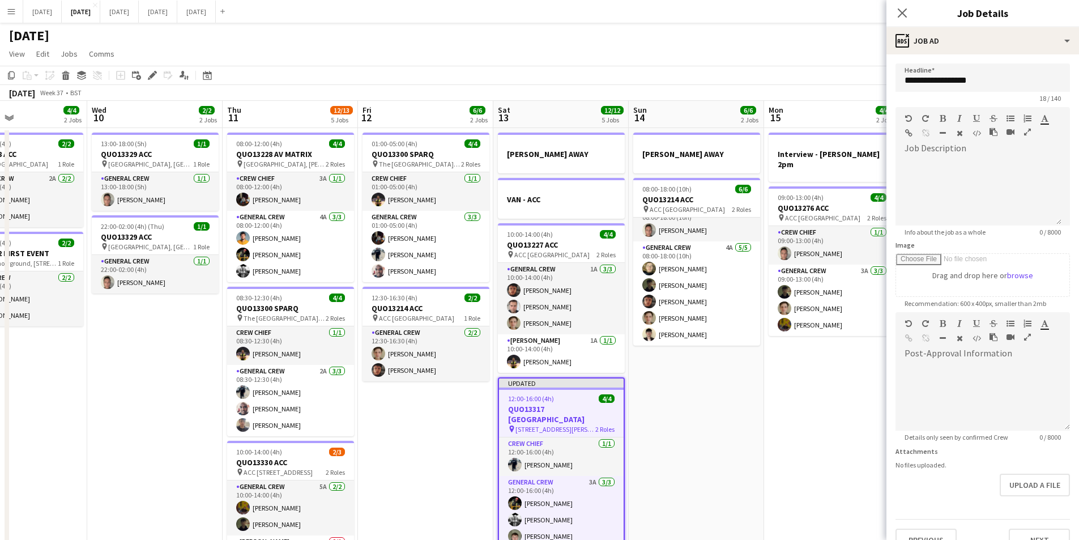
scroll to position [0, 0]
click at [951, 171] on div at bounding box center [979, 191] width 166 height 68
paste div
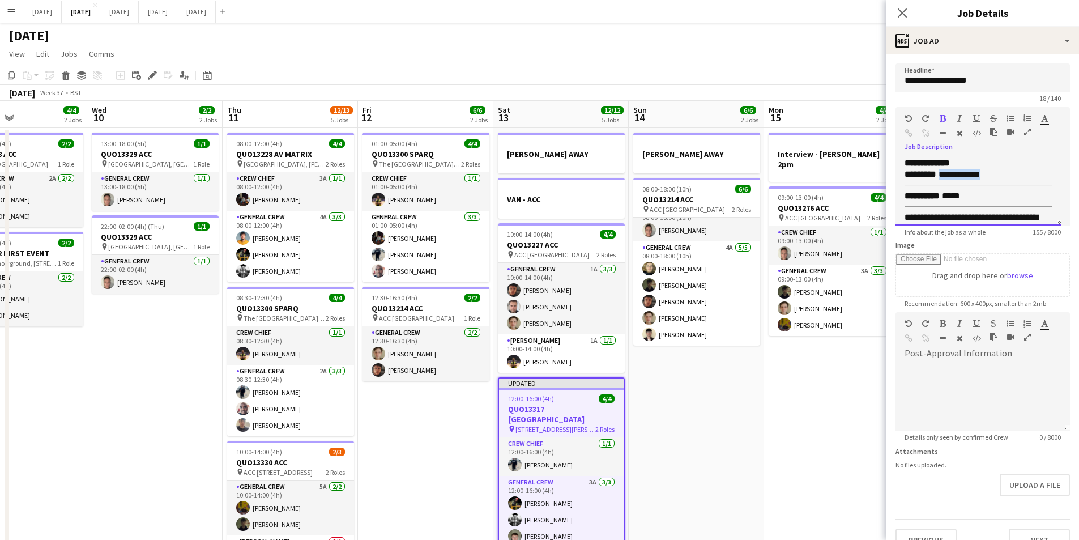
drag, startPoint x: 995, startPoint y: 172, endPoint x: 943, endPoint y: 175, distance: 52.8
click at [943, 175] on p "**********" at bounding box center [974, 174] width 139 height 11
drag, startPoint x: 999, startPoint y: 176, endPoint x: 943, endPoint y: 174, distance: 56.1
click at [943, 174] on p "**********" at bounding box center [974, 174] width 139 height 11
drag, startPoint x: 963, startPoint y: 162, endPoint x: 942, endPoint y: 161, distance: 21.0
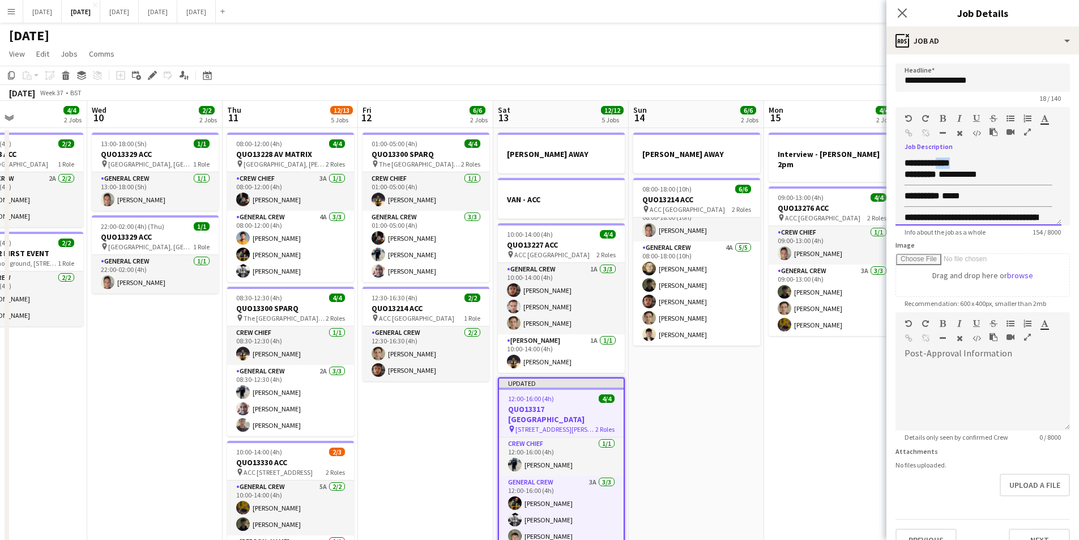
click at [942, 161] on p "**********" at bounding box center [979, 162] width 148 height 11
click at [946, 160] on span "**********" at bounding box center [938, 163] width 66 height 8
drag, startPoint x: 992, startPoint y: 165, endPoint x: 940, endPoint y: 160, distance: 52.3
click at [940, 160] on p "**********" at bounding box center [979, 162] width 148 height 11
click at [943, 116] on icon "button" at bounding box center [943, 118] width 6 height 8
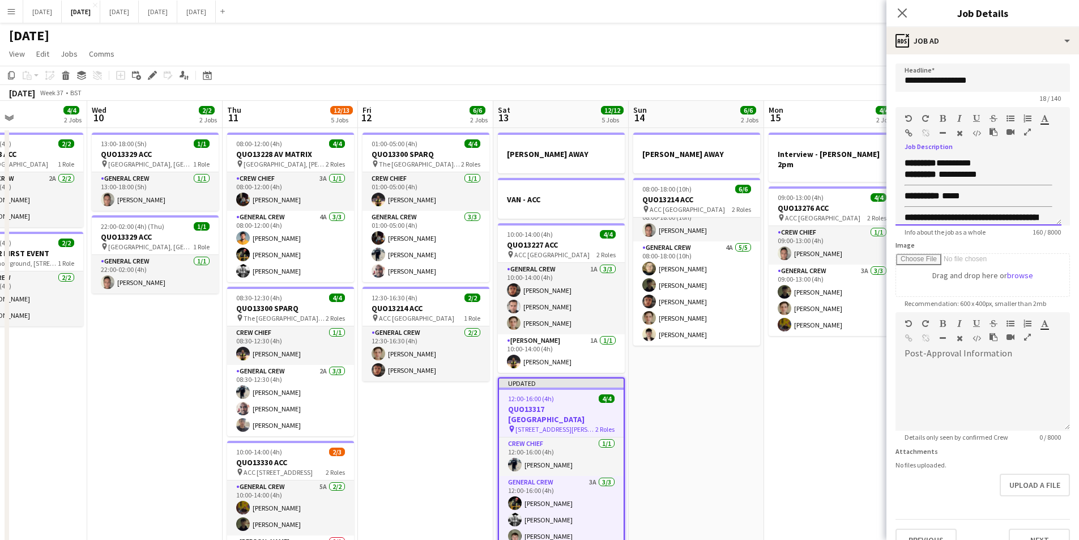
click at [998, 179] on p "**********" at bounding box center [974, 174] width 139 height 11
click at [956, 175] on p "**********" at bounding box center [974, 174] width 139 height 11
click at [992, 174] on p "**********" at bounding box center [974, 174] width 139 height 11
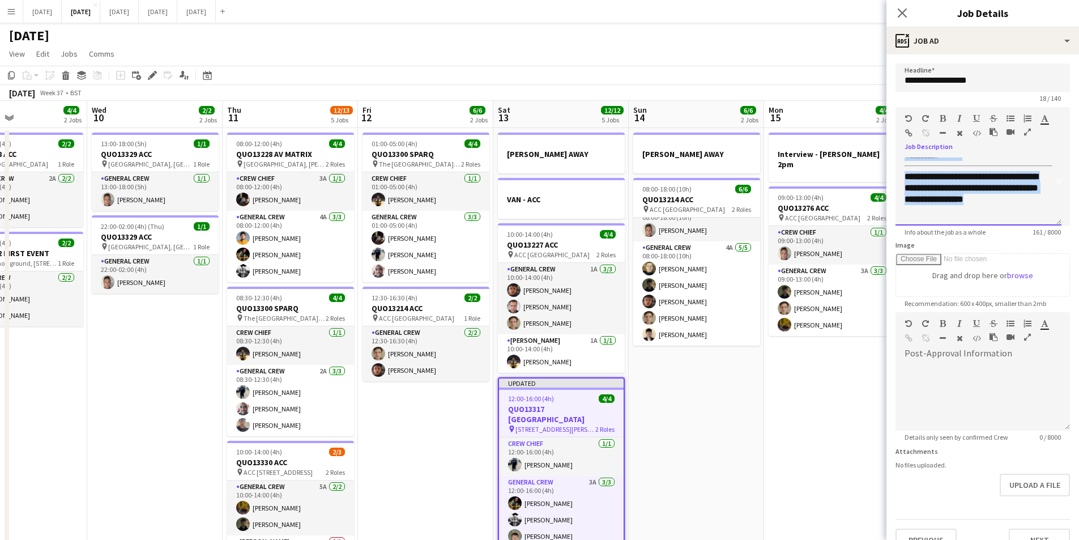
scroll to position [52, 0]
drag, startPoint x: 904, startPoint y: 161, endPoint x: 1011, endPoint y: 222, distance: 123.8
click at [1011, 222] on div "**********" at bounding box center [979, 191] width 166 height 68
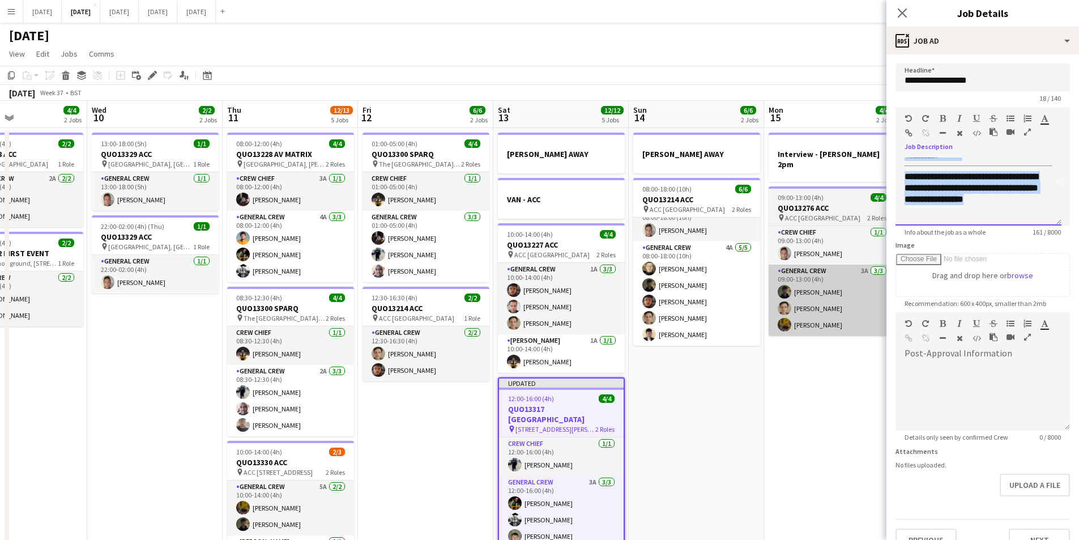
copy div "**********"
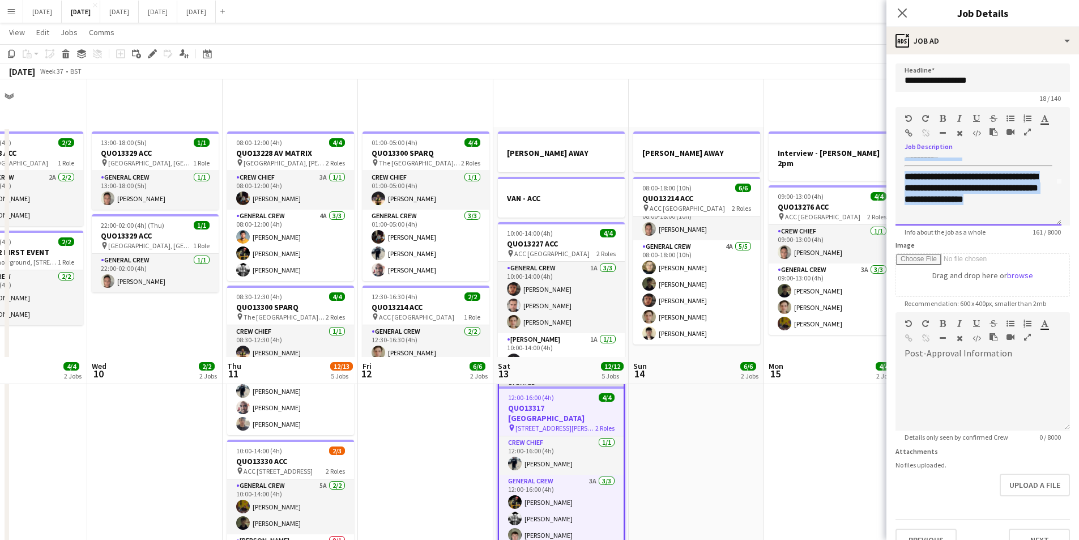
scroll to position [278, 0]
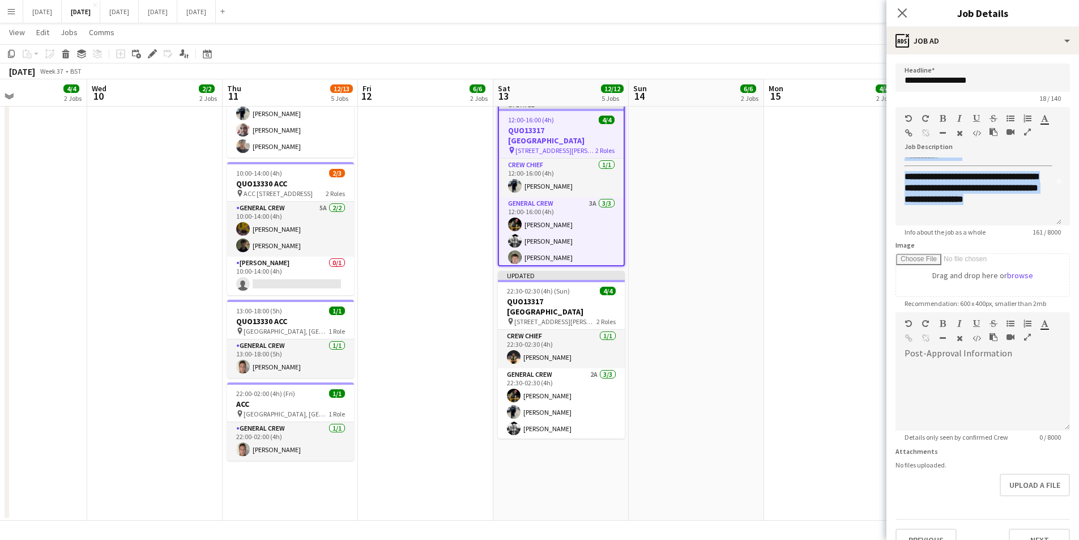
drag, startPoint x: 580, startPoint y: 295, endPoint x: 879, endPoint y: 171, distance: 323.8
click at [580, 296] on h3 "QUO13317 LEEDS UNI" at bounding box center [561, 306] width 127 height 20
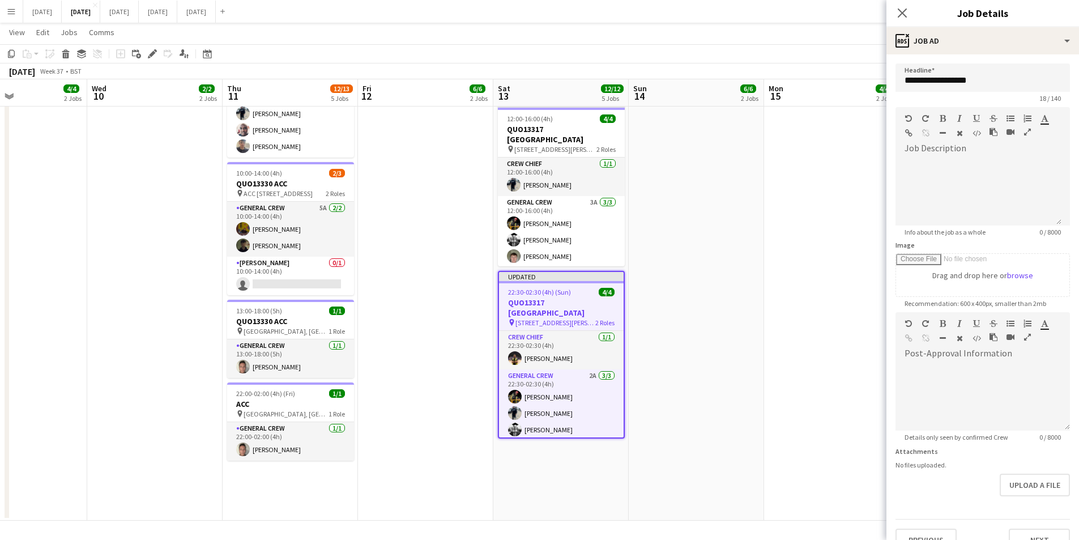
scroll to position [0, 0]
click at [927, 172] on div at bounding box center [979, 191] width 166 height 68
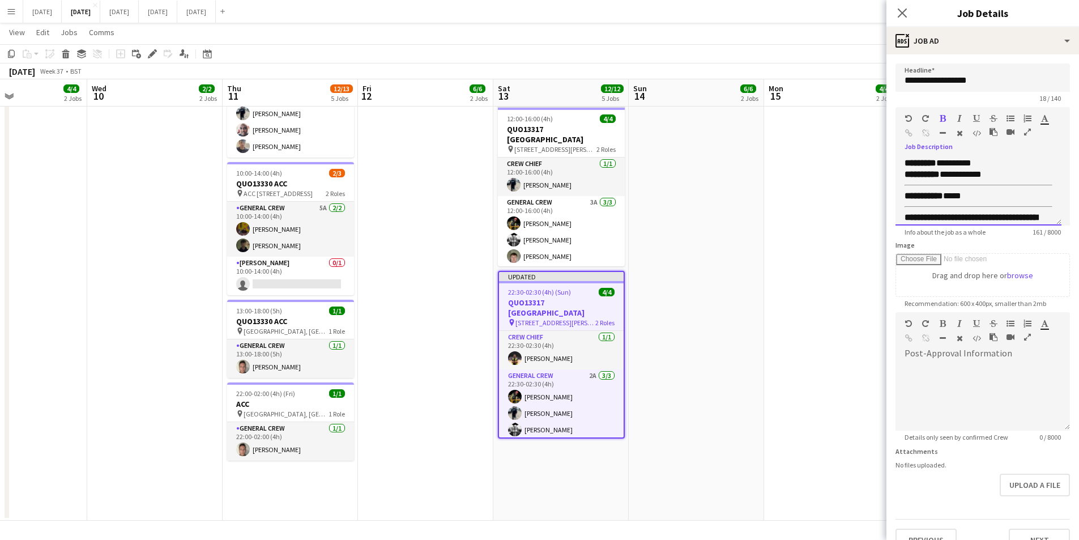
click at [997, 176] on p "**********" at bounding box center [974, 174] width 139 height 11
drag, startPoint x: 897, startPoint y: 16, endPoint x: 912, endPoint y: 24, distance: 16.7
click at [898, 16] on icon "Close pop-in" at bounding box center [902, 12] width 9 height 9
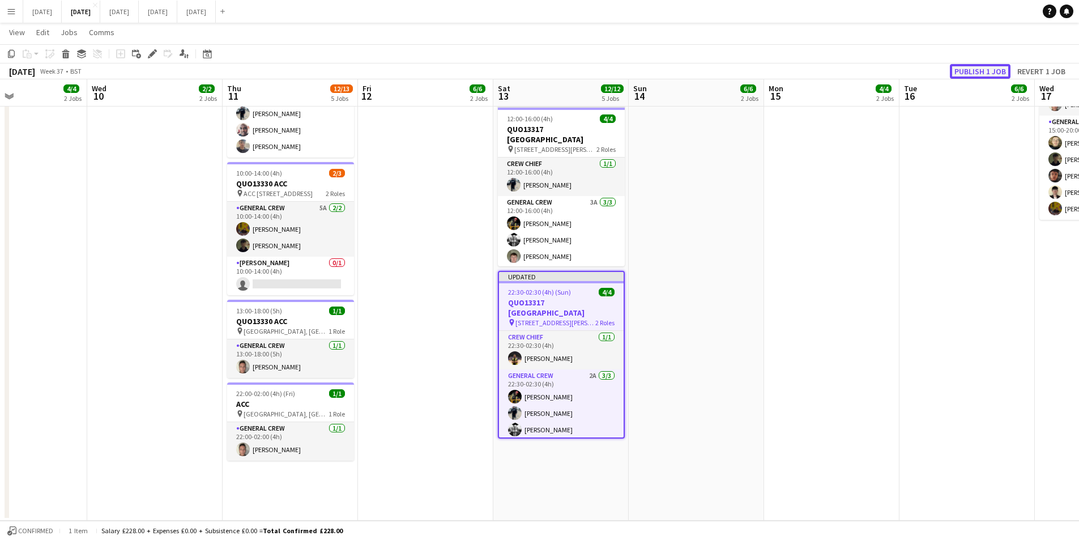
click at [977, 67] on button "Publish 1 job" at bounding box center [980, 71] width 61 height 15
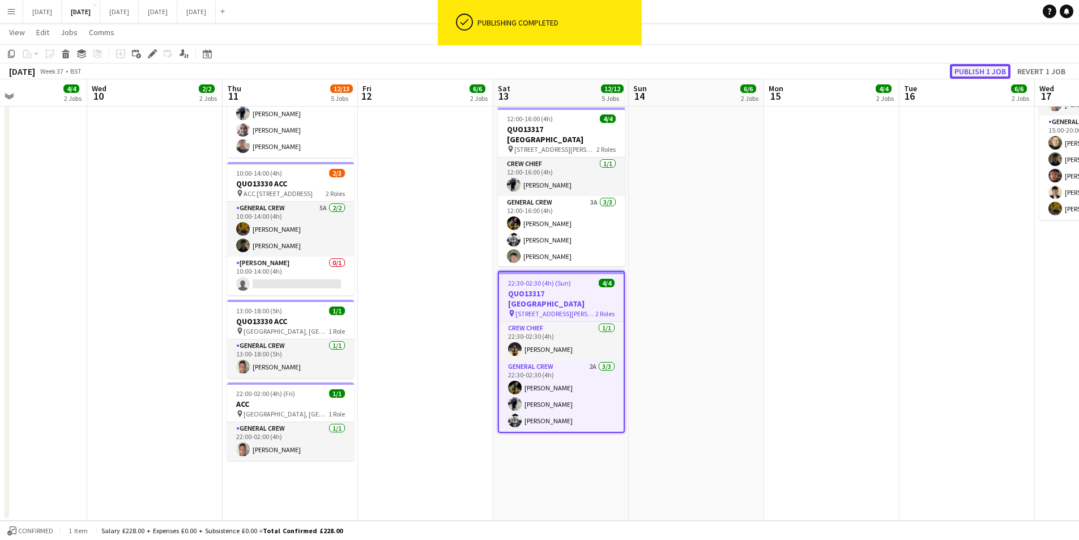
click at [976, 69] on button "Publish 1 job" at bounding box center [980, 71] width 61 height 15
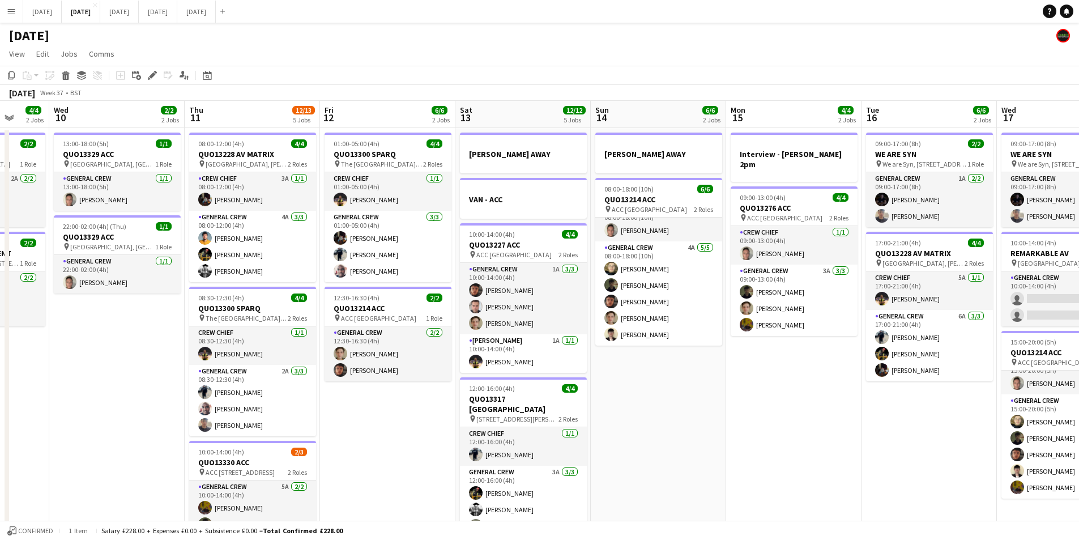
drag, startPoint x: 763, startPoint y: 411, endPoint x: 706, endPoint y: 385, distance: 62.1
click at [717, 401] on app-calendar-viewport "Sun 7 7/7 1 Job Mon 8 12/12 5 Jobs Tue 9 4/4 2 Jobs Wed 10 2/2 2 Jobs Thu 11 12…" at bounding box center [539, 450] width 1079 height 699
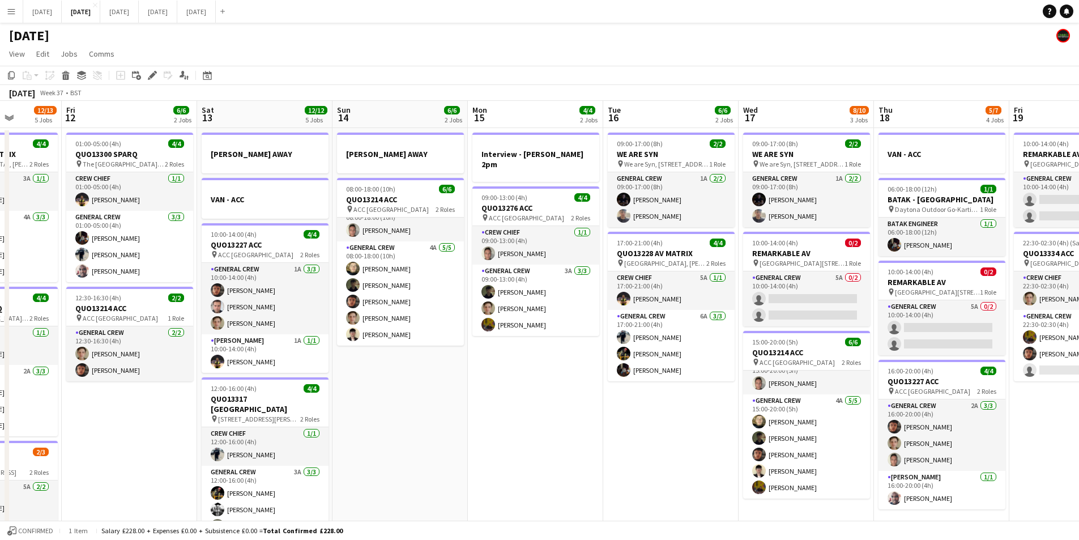
scroll to position [0, 353]
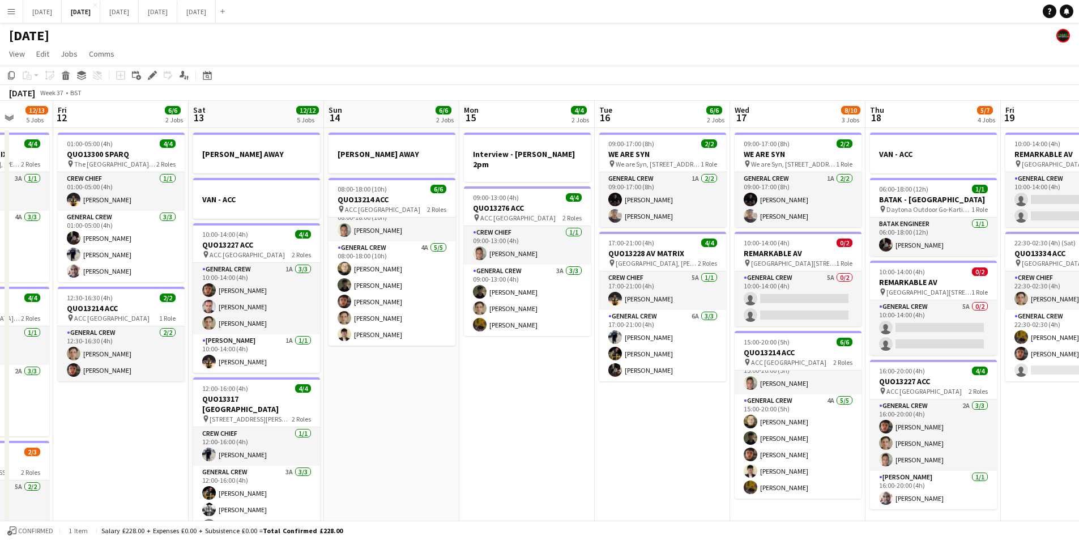
drag, startPoint x: 762, startPoint y: 406, endPoint x: 510, endPoint y: 397, distance: 251.7
click at [510, 397] on app-calendar-viewport "Tue 9 4/4 2 Jobs Wed 10 2/2 2 Jobs Thu 11 12/13 5 Jobs Fri 12 6/6 2 Jobs Sat 13…" at bounding box center [539, 450] width 1079 height 699
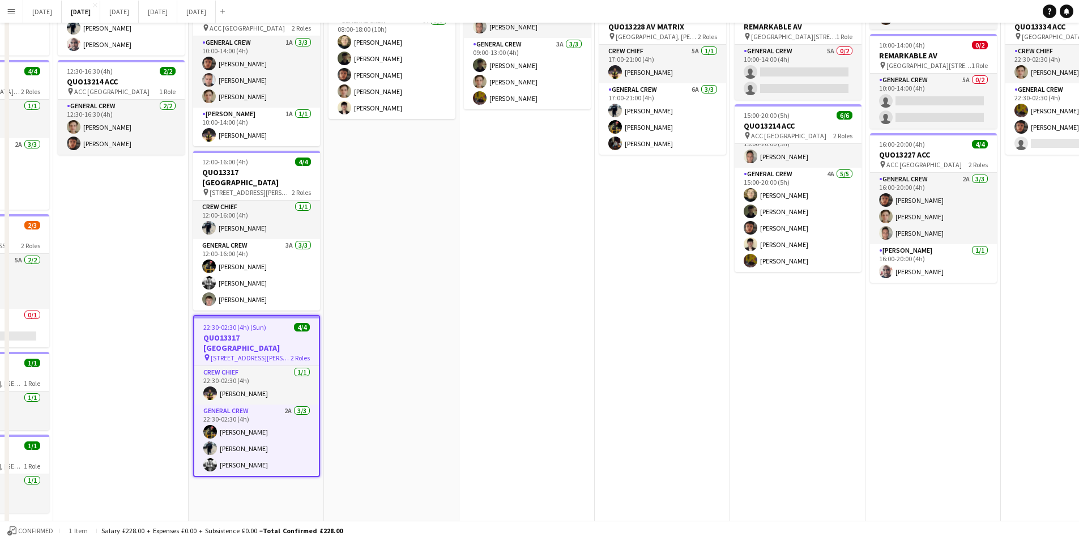
scroll to position [0, 0]
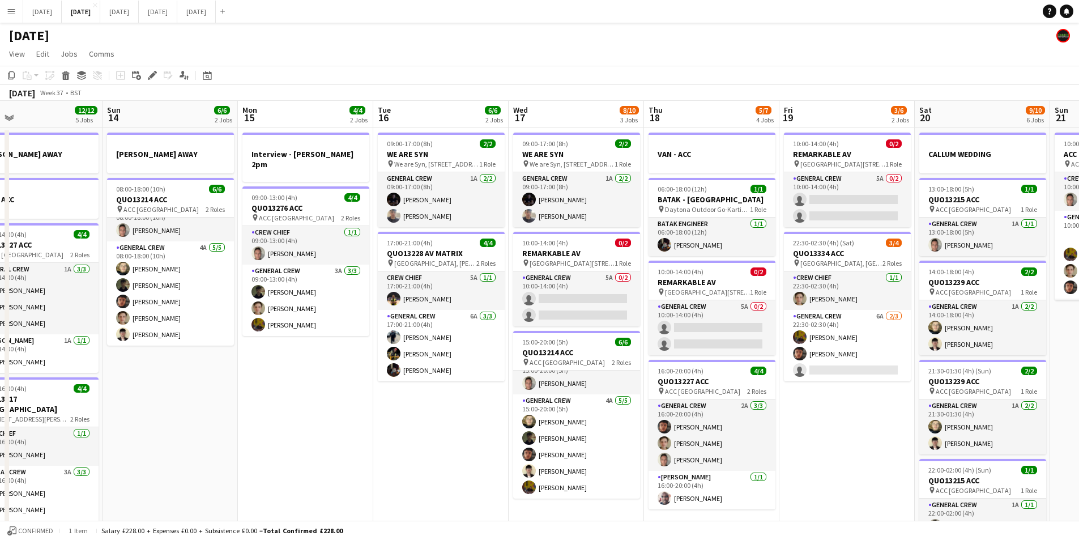
drag, startPoint x: 586, startPoint y: 441, endPoint x: 427, endPoint y: 410, distance: 162.1
click at [427, 410] on app-calendar-viewport "Wed 10 2/2 2 Jobs Thu 11 12/13 5 Jobs Fri 12 6/6 2 Jobs Sat 13 12/12 5 Jobs Sun…" at bounding box center [539, 450] width 1079 height 699
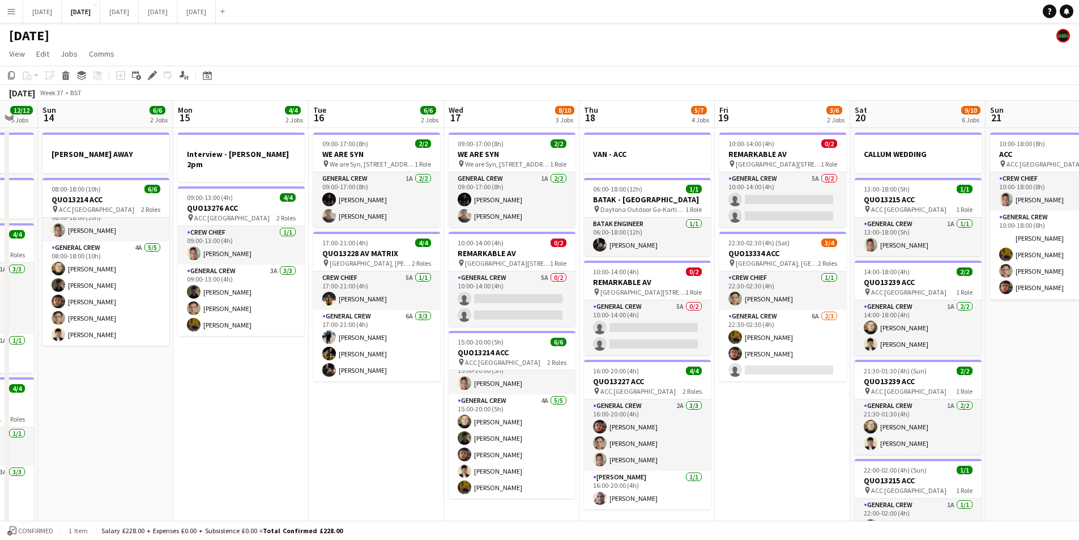
drag, startPoint x: 493, startPoint y: 442, endPoint x: 383, endPoint y: 422, distance: 111.8
click at [383, 422] on app-calendar-viewport "Thu 11 12/13 5 Jobs Fri 12 6/6 2 Jobs Sat 13 12/12 5 Jobs Sun 14 6/6 2 Jobs Mon…" at bounding box center [539, 450] width 1079 height 699
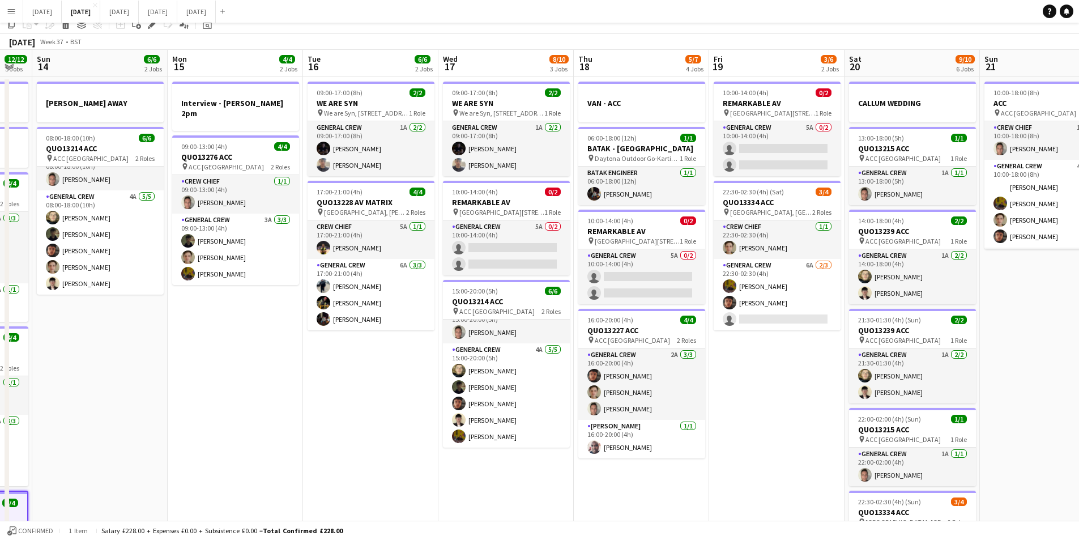
scroll to position [0, 0]
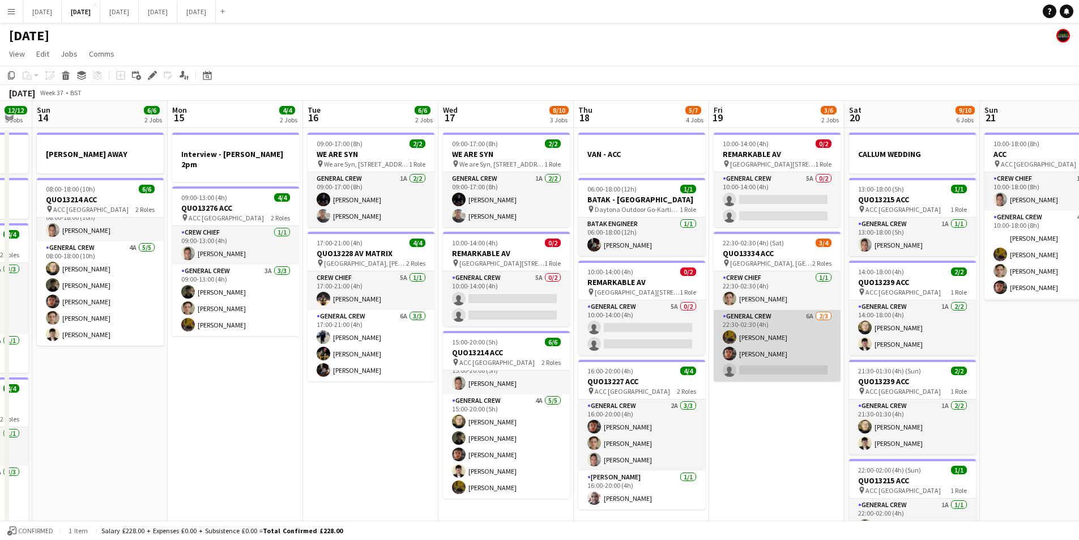
click at [778, 348] on app-card-role "General Crew 6A 2/3 22:30-02:30 (4h) Josef Seggie Kai Gilley single-neutral-act…" at bounding box center [777, 345] width 127 height 71
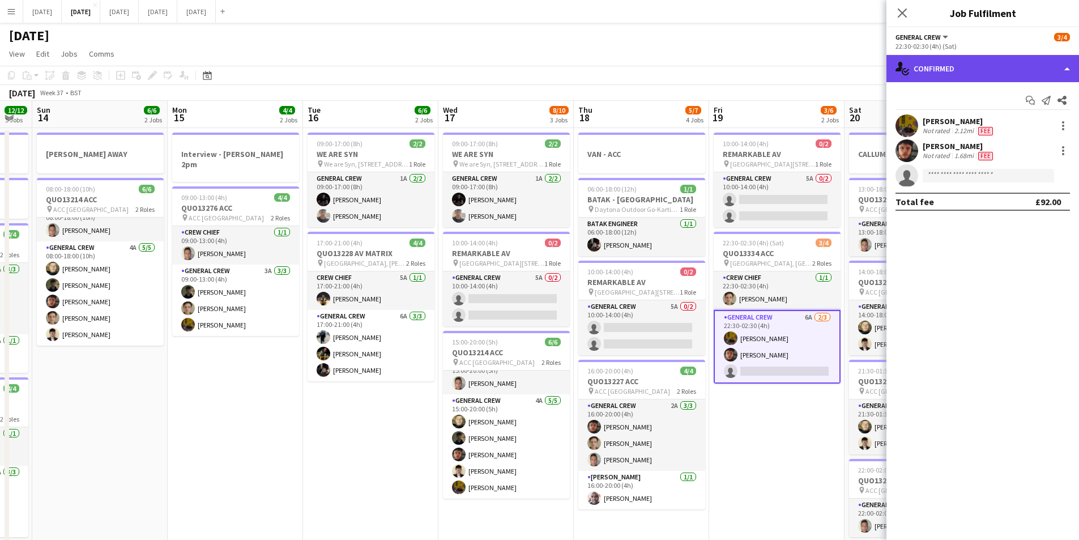
click at [1013, 65] on div "single-neutral-actions-check-2 Confirmed" at bounding box center [983, 68] width 193 height 27
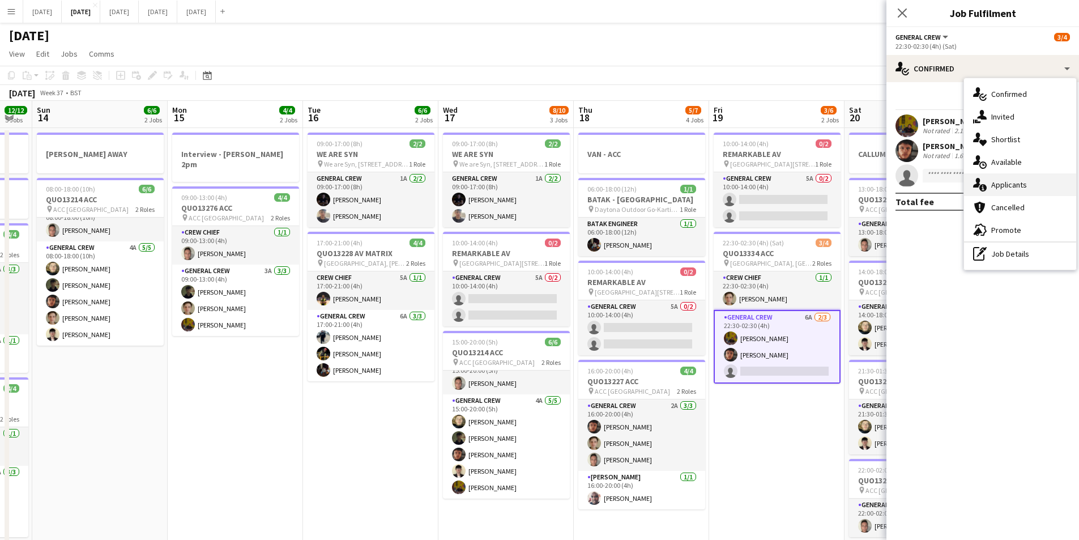
click at [1029, 185] on div "single-neutral-actions-information Applicants" at bounding box center [1020, 184] width 112 height 23
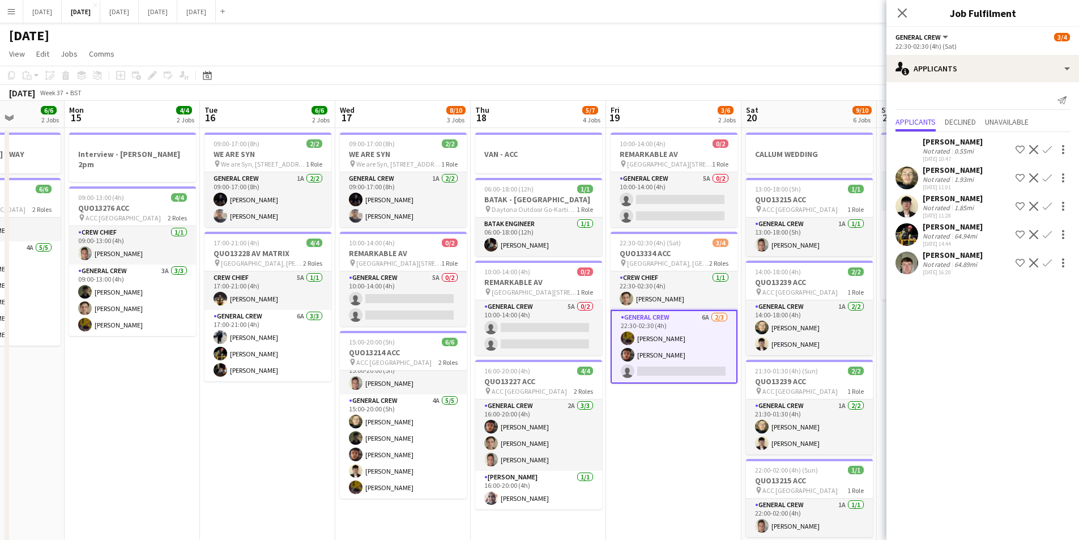
drag, startPoint x: 806, startPoint y: 427, endPoint x: 686, endPoint y: 408, distance: 121.6
click at [686, 408] on app-calendar-viewport "Thu 11 12/13 5 Jobs Fri 12 6/6 2 Jobs Sat 13 12/12 5 Jobs Sun 14 6/6 2 Jobs Mon…" at bounding box center [539, 450] width 1079 height 699
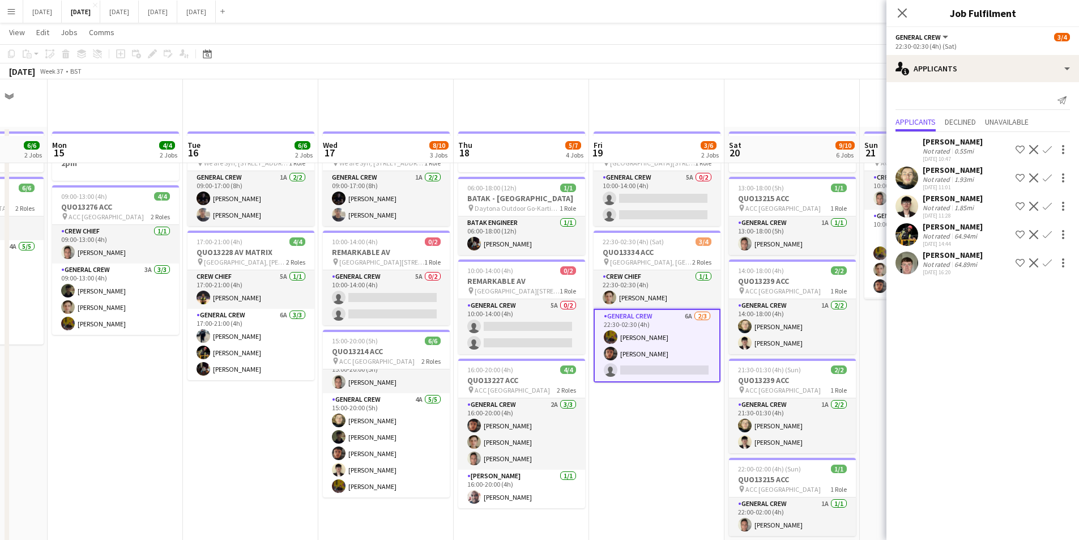
scroll to position [227, 0]
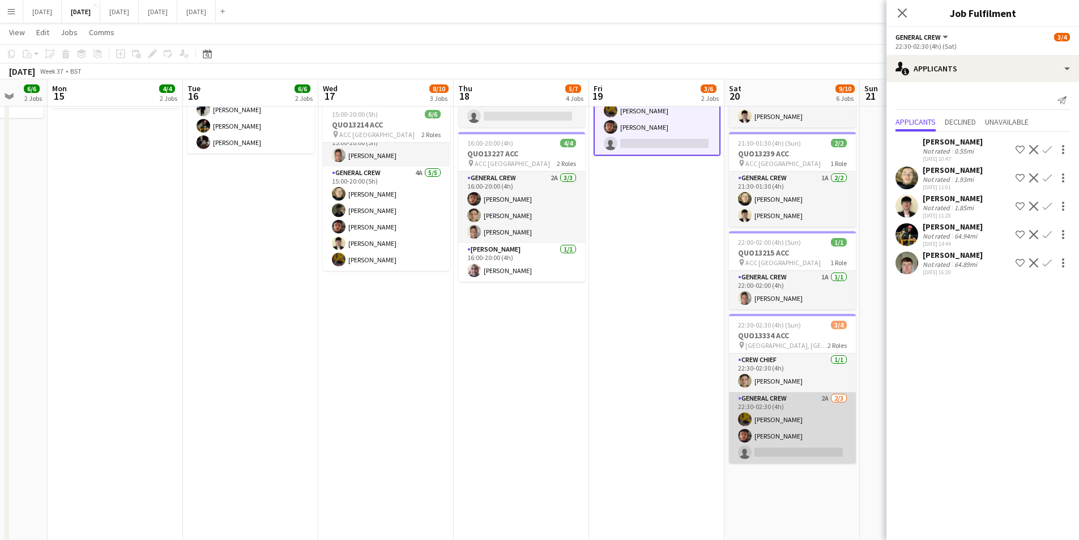
click at [797, 433] on app-card-role "General Crew 2A [DATE] 22:30-02:30 (4h) [PERSON_NAME] [PERSON_NAME] single-neut…" at bounding box center [792, 427] width 127 height 71
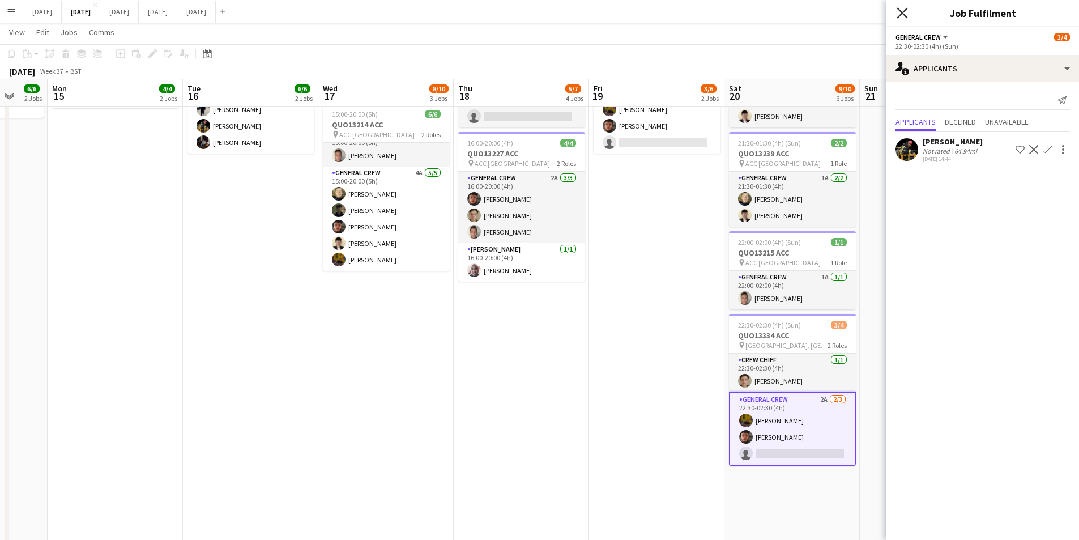
click at [905, 9] on icon "Close pop-in" at bounding box center [902, 12] width 11 height 11
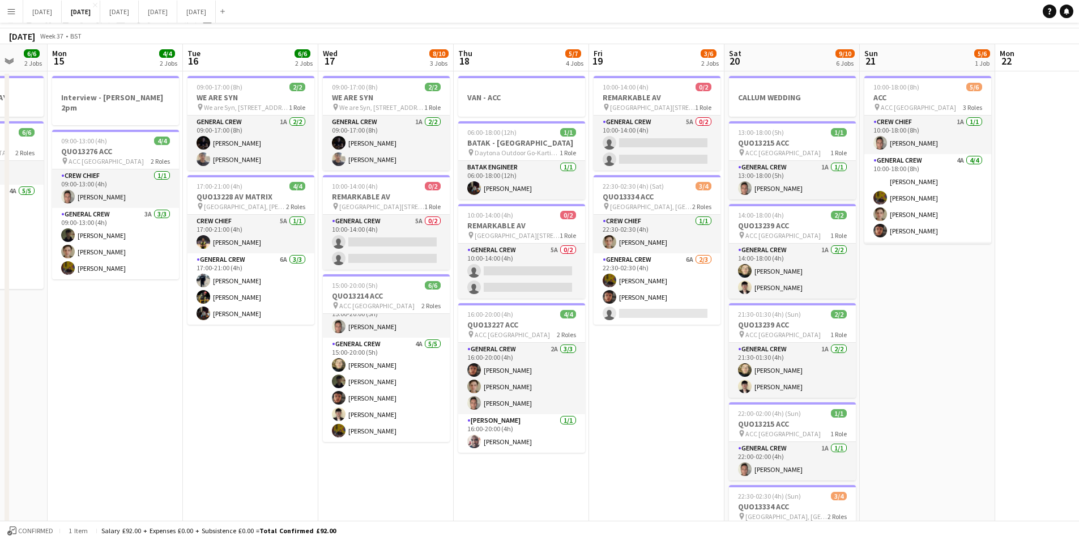
scroll to position [0, 0]
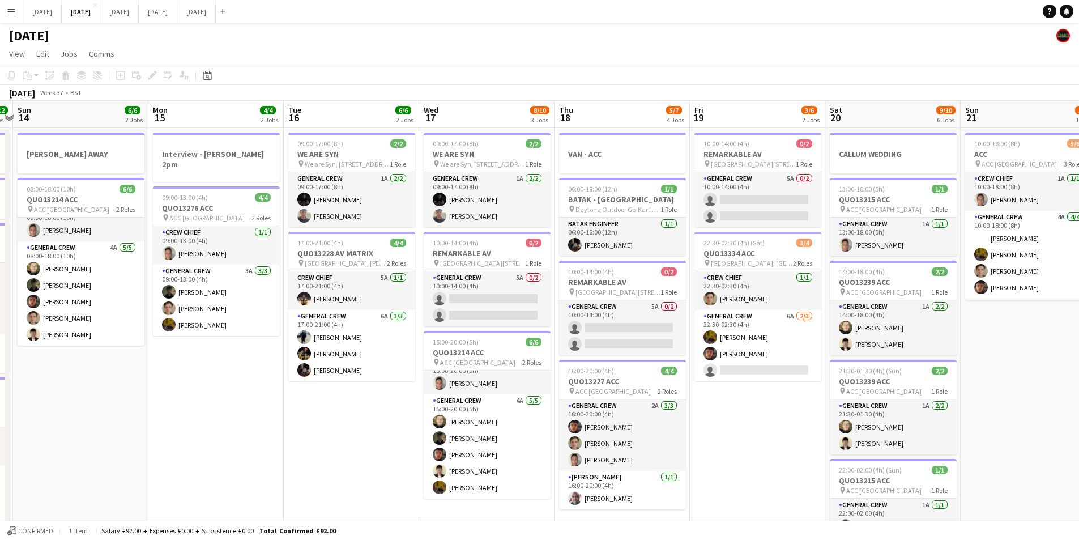
drag, startPoint x: 697, startPoint y: 469, endPoint x: 719, endPoint y: 467, distance: 21.6
click at [719, 467] on app-calendar-viewport "Fri 12 6/6 2 Jobs Sat 13 12/12 5 Jobs Sun 14 6/6 2 Jobs Mon 15 4/4 2 Jobs Tue 1…" at bounding box center [539, 450] width 1079 height 699
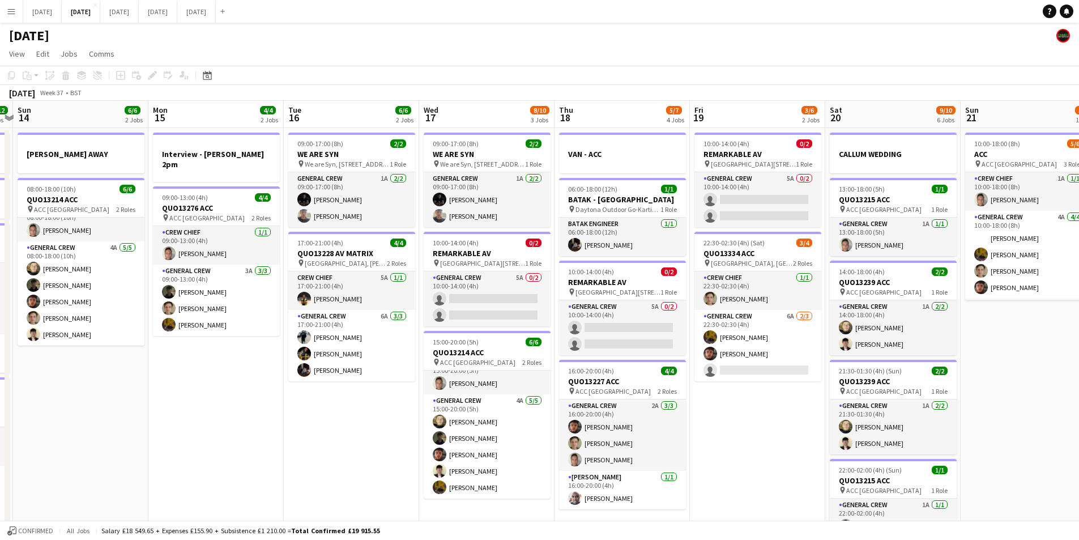
drag, startPoint x: 675, startPoint y: 458, endPoint x: 655, endPoint y: 446, distance: 23.1
click at [659, 449] on app-calendar-viewport "Fri 12 6/6 2 Jobs Sat 13 12/12 5 Jobs Sun 14 6/6 2 Jobs Mon 15 4/4 2 Jobs Tue 1…" at bounding box center [539, 450] width 1079 height 699
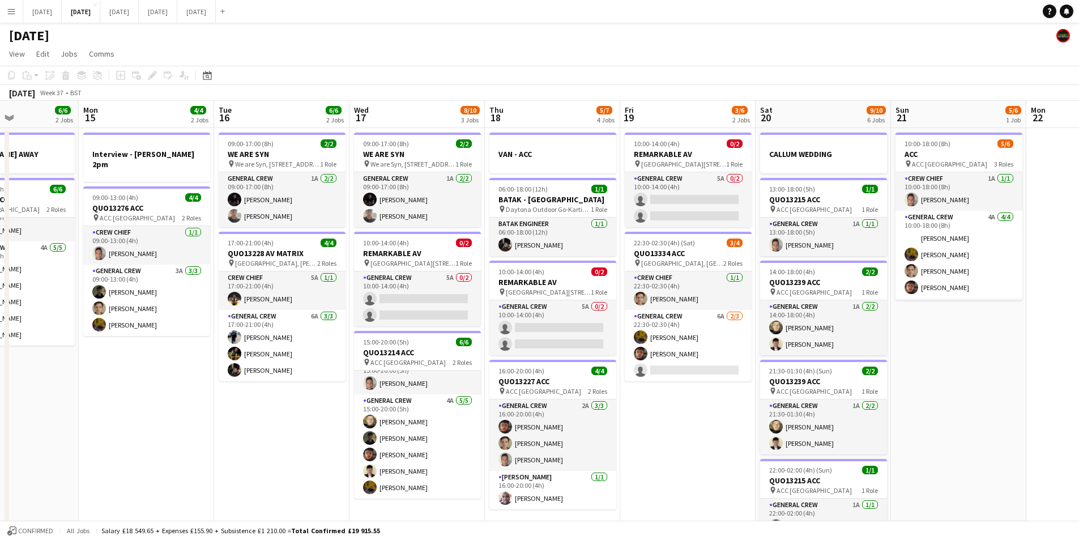
drag, startPoint x: 251, startPoint y: 447, endPoint x: 525, endPoint y: 442, distance: 274.3
click at [529, 433] on app-calendar-viewport "Fri 12 6/6 2 Jobs Sat 13 12/12 5 Jobs Sun 14 6/6 2 Jobs Mon 15 4/4 2 Jobs Tue 1…" at bounding box center [539, 450] width 1079 height 699
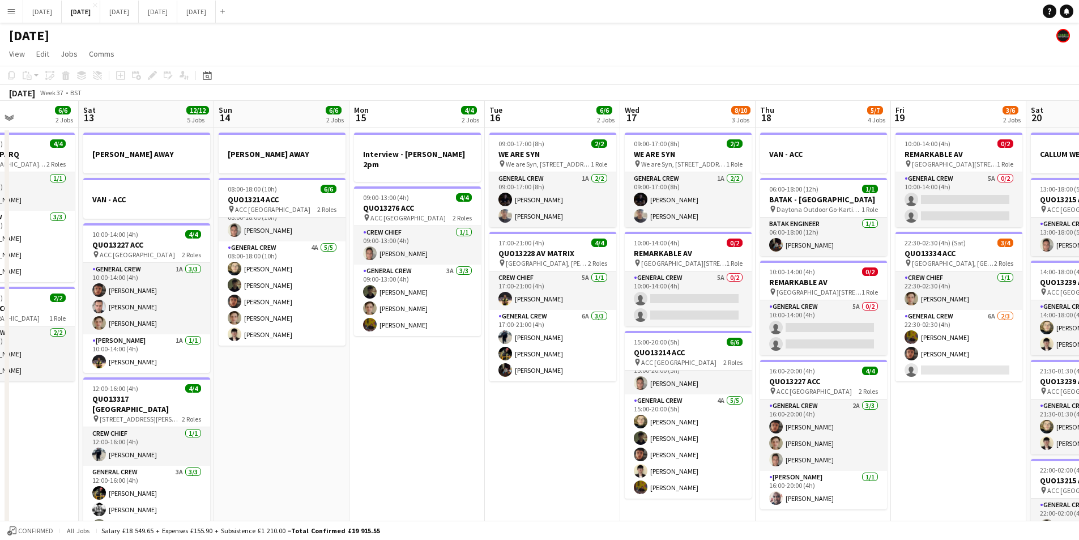
drag, startPoint x: 525, startPoint y: 442, endPoint x: 530, endPoint y: 429, distance: 13.3
click at [567, 433] on app-calendar-viewport "Wed 10 2/2 2 Jobs Thu 11 12/13 5 Jobs Fri 12 6/6 2 Jobs Sat 13 12/12 5 Jobs Sun…" at bounding box center [539, 450] width 1079 height 699
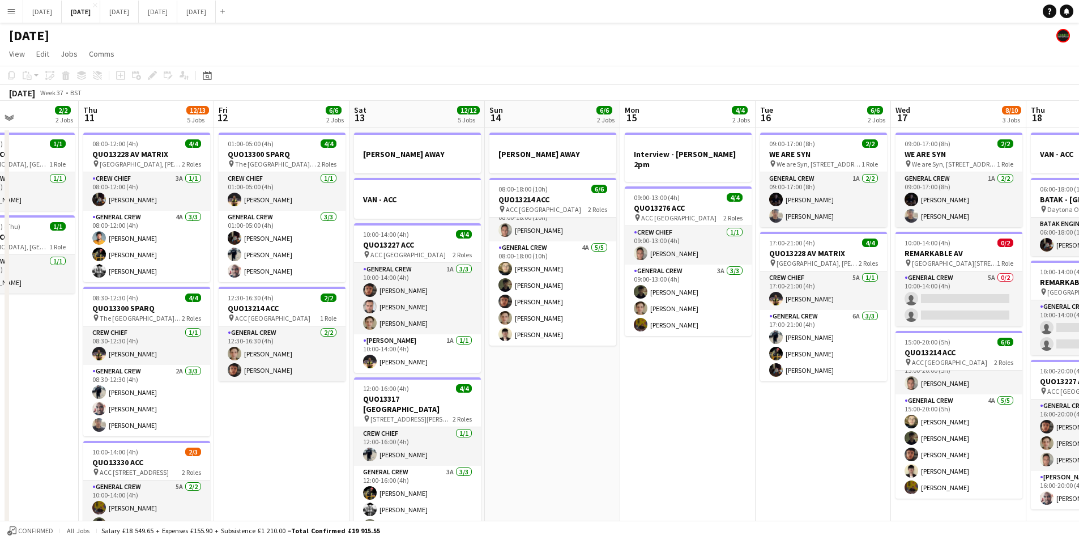
scroll to position [0, 323]
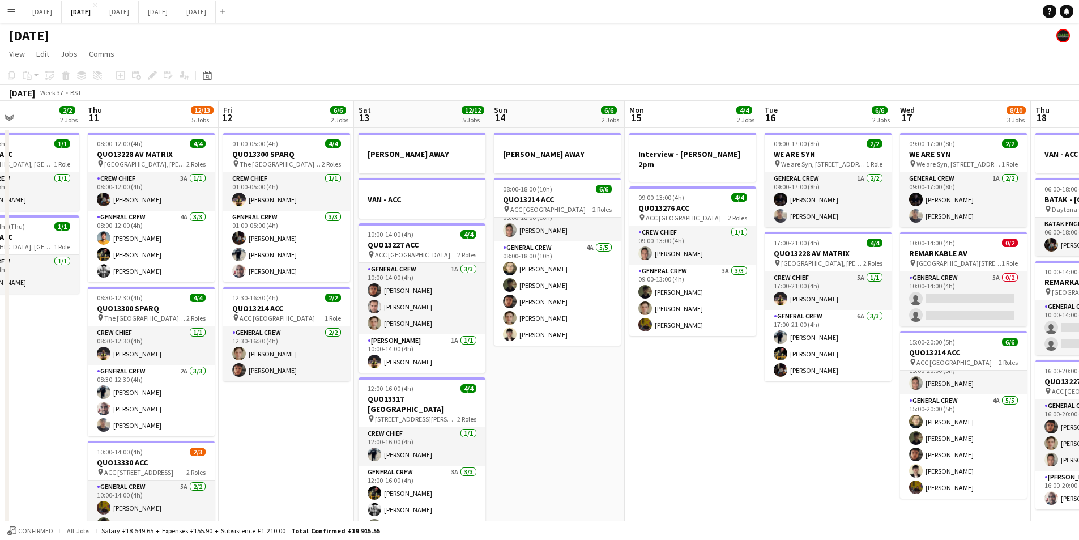
click at [597, 416] on app-date-cell "REECE AWAY 08:00-18:00 (10h) 6/6 QUO13214 ACC pin ACC Liverpool 2 Roles Crew Ch…" at bounding box center [556, 463] width 135 height 671
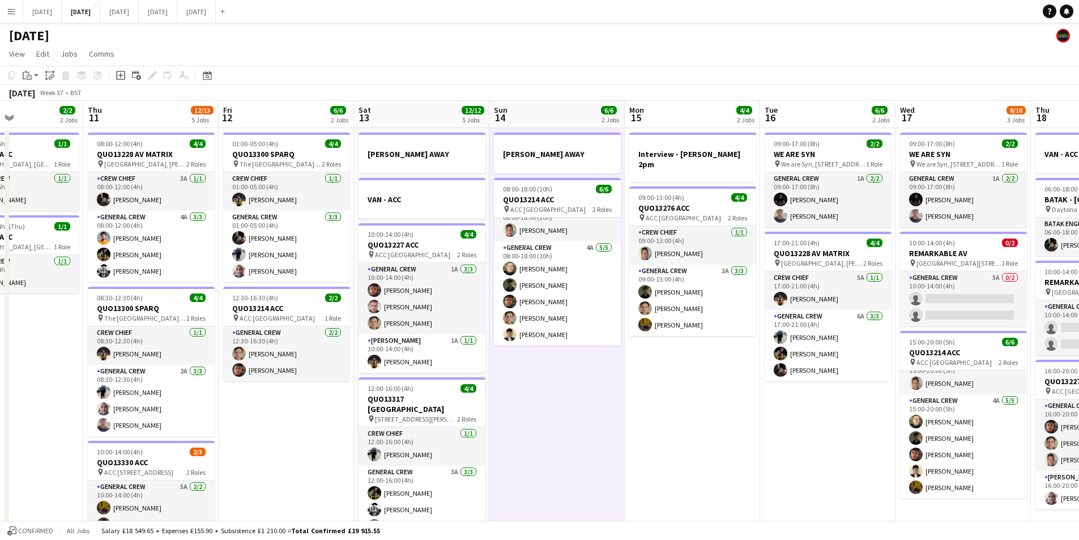
drag, startPoint x: 254, startPoint y: 438, endPoint x: 410, endPoint y: 390, distance: 163.6
click at [576, 407] on app-calendar-viewport "Mon 8 12/12 5 Jobs Tue 9 4/4 2 Jobs Wed 10 2/2 2 Jobs Thu 11 12/13 5 Jobs Fri 1…" at bounding box center [539, 450] width 1079 height 699
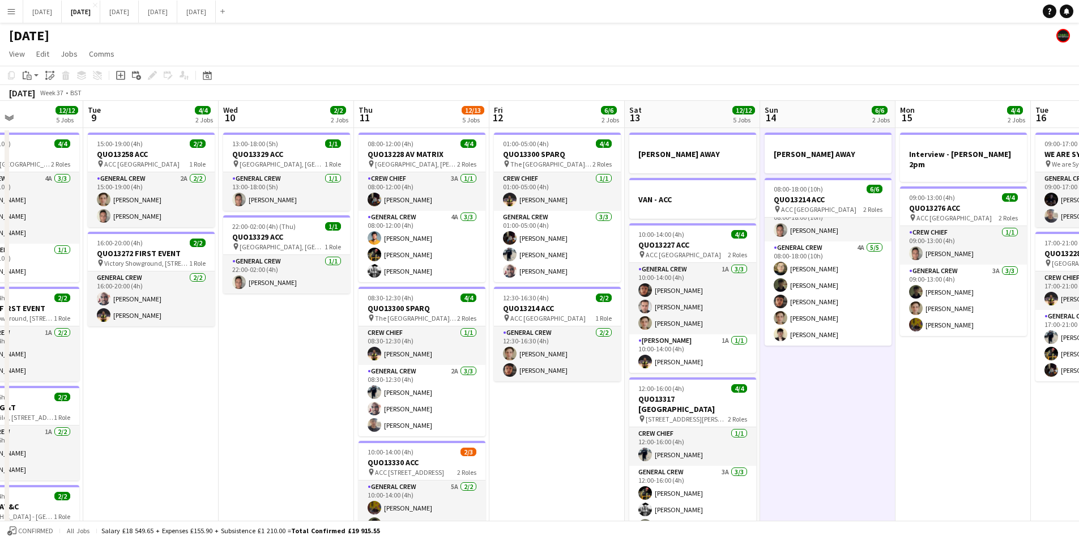
scroll to position [0, 272]
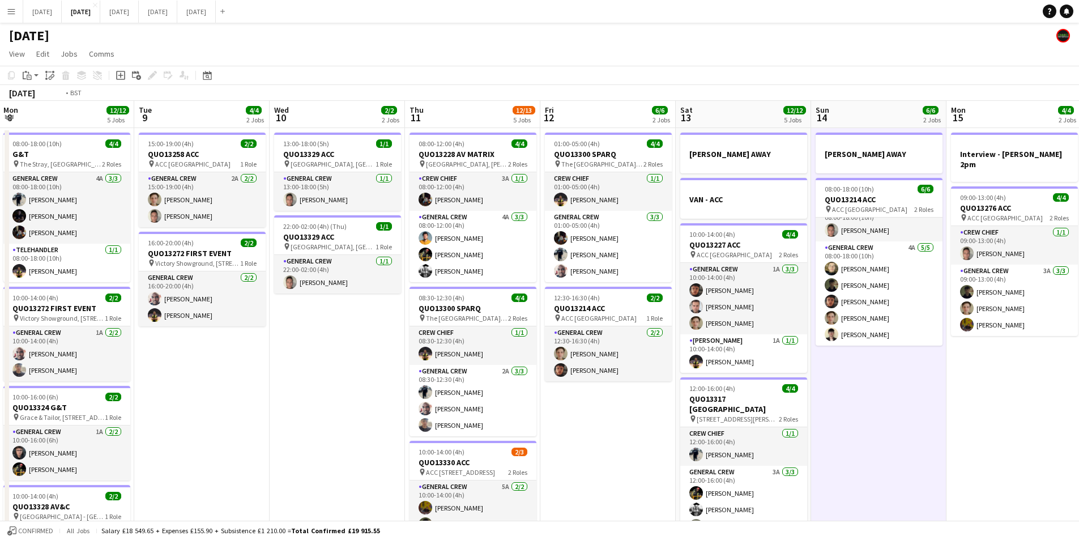
drag, startPoint x: 208, startPoint y: 412, endPoint x: 476, endPoint y: 405, distance: 268.1
click at [476, 407] on app-calendar-viewport "Sat 6 15/15 5 Jobs Sun 7 7/7 1 Job Mon 8 12/12 5 Jobs Tue 9 4/4 2 Jobs Wed 10 2…" at bounding box center [539, 450] width 1079 height 699
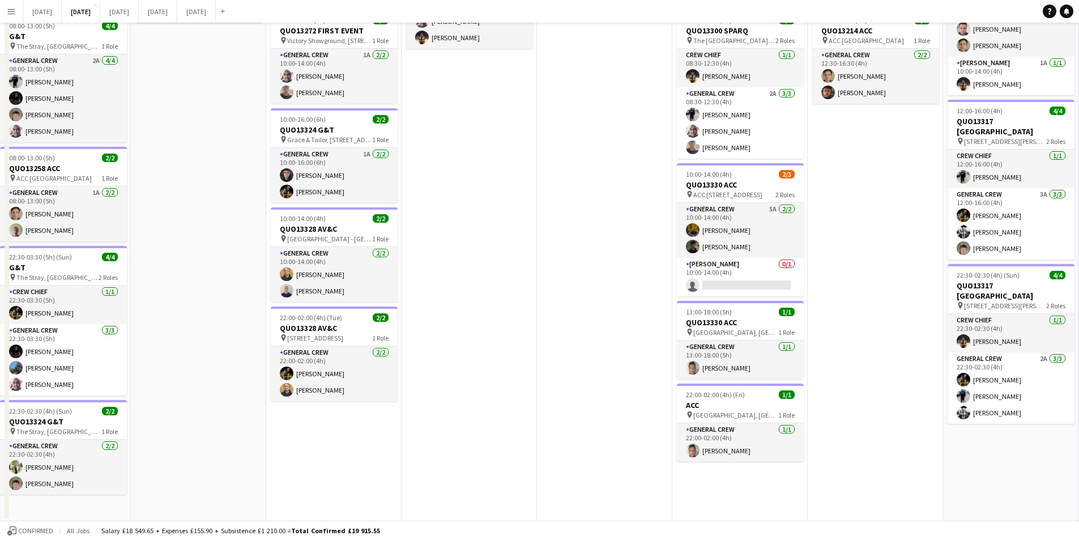
scroll to position [0, 0]
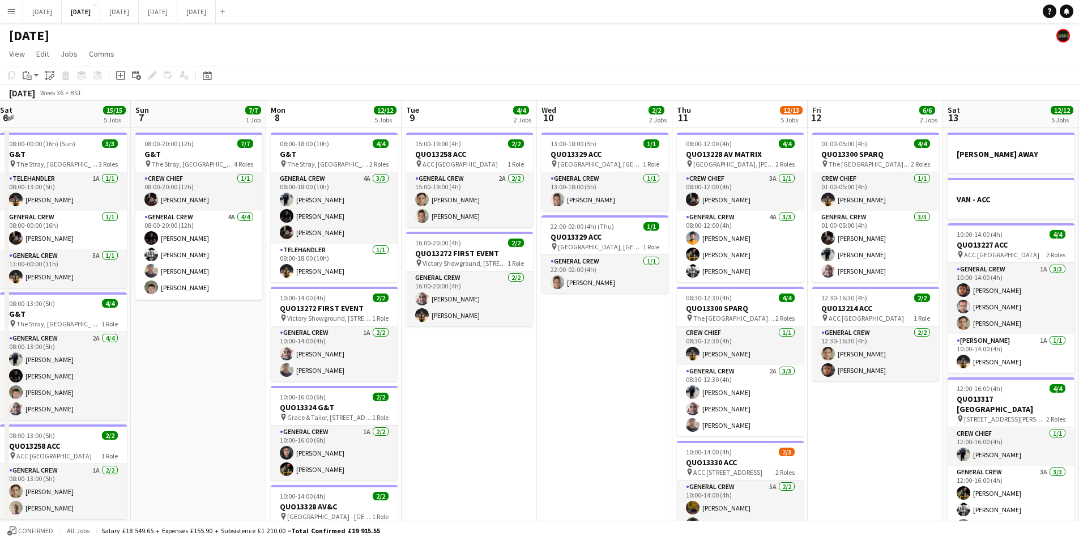
drag, startPoint x: 526, startPoint y: 440, endPoint x: 316, endPoint y: 384, distance: 217.5
click at [256, 371] on app-calendar-viewport "Thu 4 20/20 5 Jobs Fri 5 14/14 3 Jobs Sat 6 15/15 5 Jobs Sun 7 7/7 1 Job Mon 8 …" at bounding box center [539, 450] width 1079 height 699
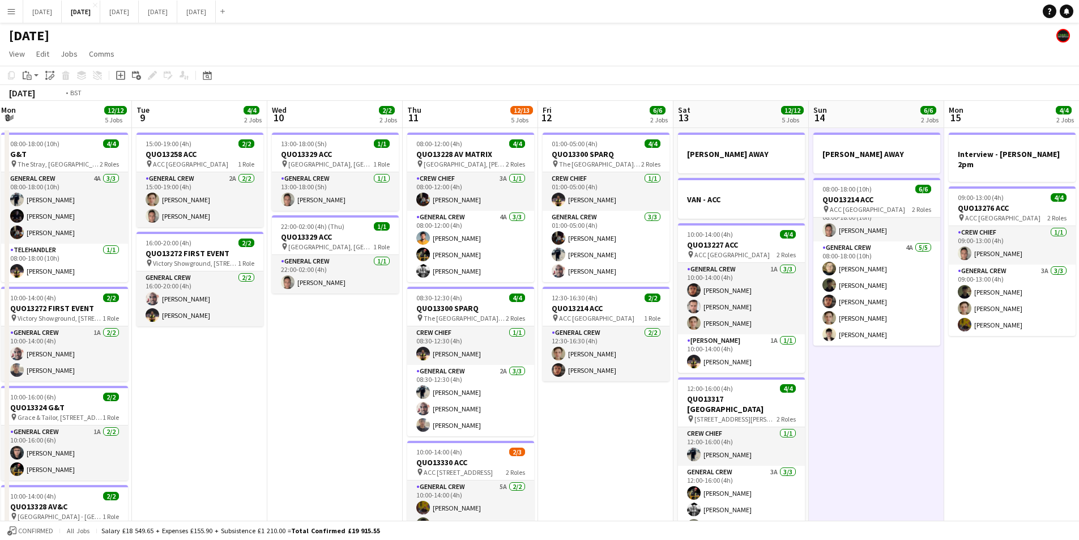
click at [332, 351] on app-calendar-viewport "Thu 4 20/20 5 Jobs Fri 5 14/14 3 Jobs Sat 6 15/15 5 Jobs Sun 7 7/7 1 Job Mon 8 …" at bounding box center [539, 450] width 1079 height 699
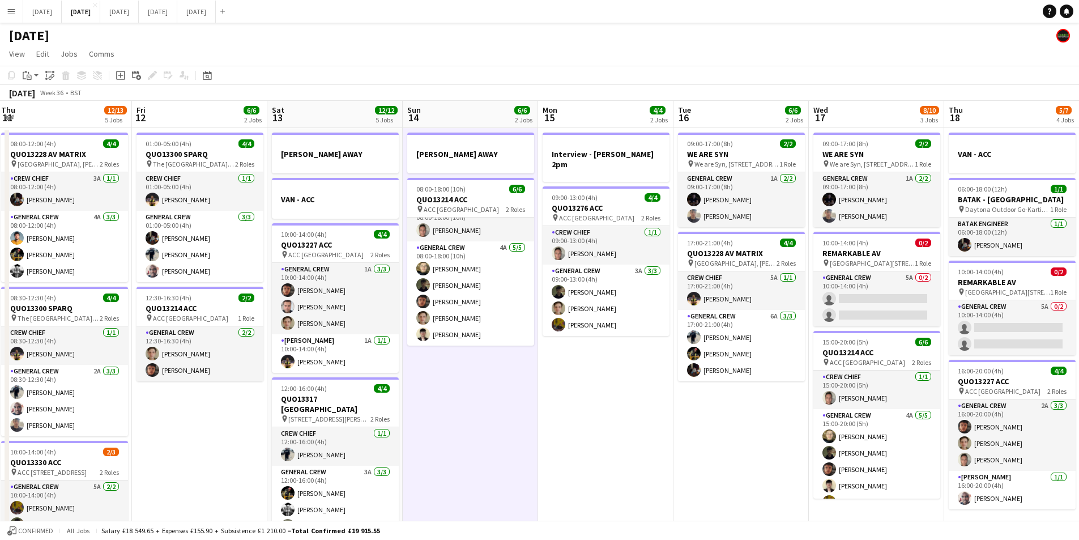
click at [474, 343] on app-calendar-viewport "Sun 7 7/7 1 Job Mon 8 12/12 5 Jobs Tue 9 4/4 2 Jobs Wed 10 2/2 2 Jobs Thu 11 12…" at bounding box center [539, 450] width 1079 height 699
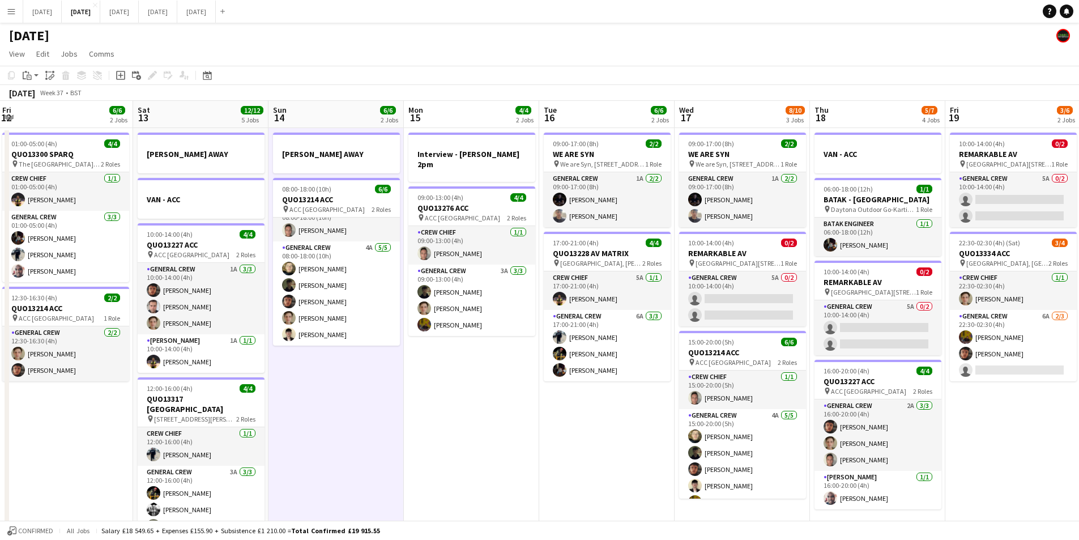
click at [389, 365] on app-calendar-viewport "Sun 7 7/7 1 Job Mon 8 12/12 5 Jobs Tue 9 4/4 2 Jobs Wed 10 2/2 2 Jobs Thu 11 12…" at bounding box center [539, 450] width 1079 height 699
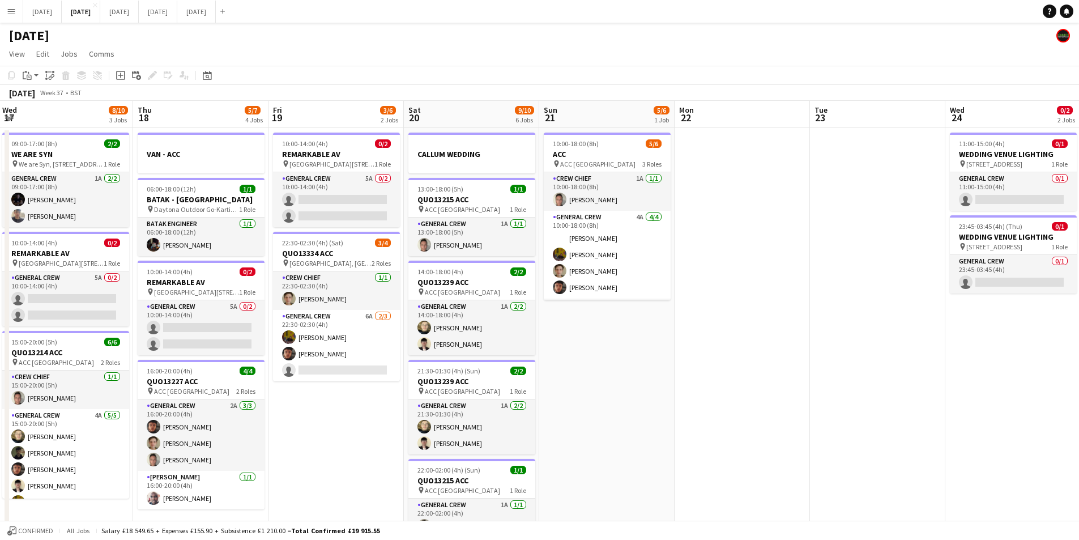
click at [375, 355] on app-calendar-viewport "Fri 12 6/6 2 Jobs Sat 13 12/12 5 Jobs Sun 14 6/6 2 Jobs Mon 15 4/4 2 Jobs Tue 1…" at bounding box center [539, 450] width 1079 height 699
drag, startPoint x: 407, startPoint y: 343, endPoint x: 435, endPoint y: 343, distance: 27.8
click at [354, 331] on app-calendar-viewport "Mon 15 4/4 2 Jobs Tue 16 6/6 2 Jobs Wed 17 8/10 3 Jobs Thu 18 5/7 4 Jobs Fri 19…" at bounding box center [539, 450] width 1079 height 699
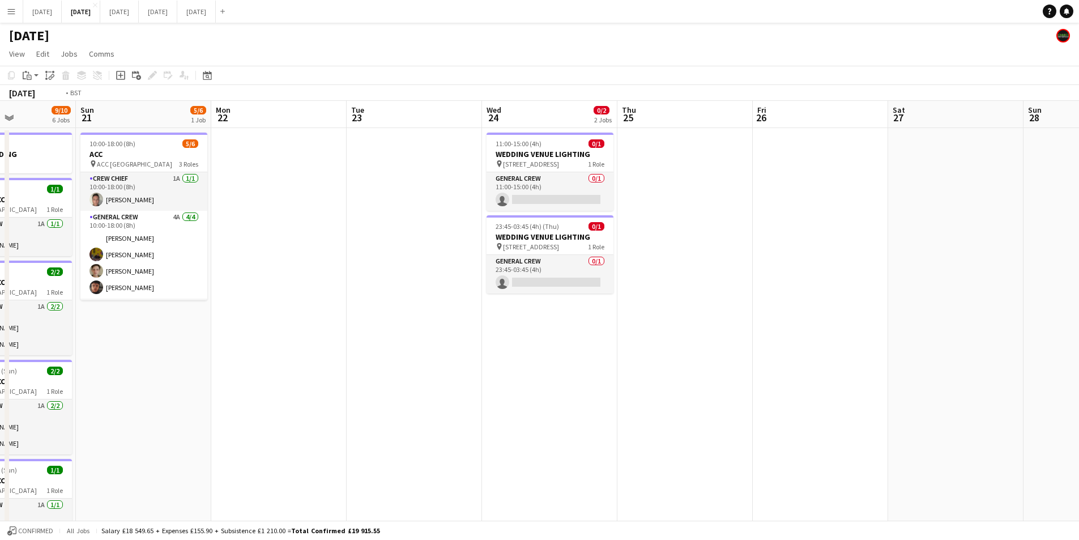
drag, startPoint x: 644, startPoint y: 389, endPoint x: 241, endPoint y: 347, distance: 404.4
click at [241, 347] on app-calendar-viewport "Thu 18 5/7 4 Jobs Fri 19 3/6 2 Jobs Sat 20 9/10 6 Jobs Sun 21 5/6 1 Job Mon 22 …" at bounding box center [539, 450] width 1079 height 699
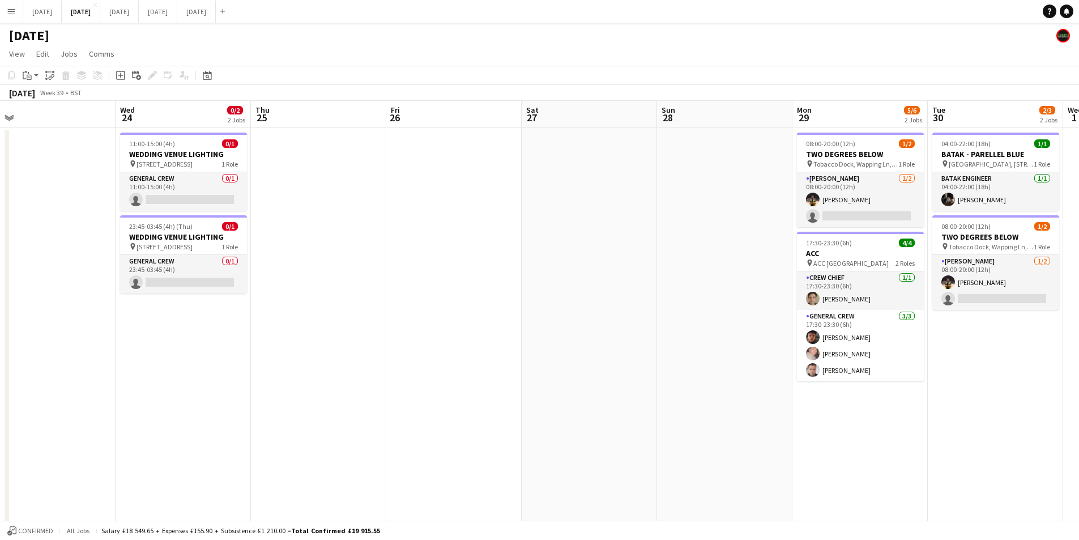
scroll to position [0, 427]
drag, startPoint x: 497, startPoint y: 394, endPoint x: 225, endPoint y: 338, distance: 277.8
click at [225, 338] on app-calendar-viewport "Sat 20 9/10 6 Jobs Sun 21 5/6 1 Job Mon 22 Tue 23 Wed 24 0/2 2 Jobs Thu 25 Fri …" at bounding box center [539, 450] width 1079 height 699
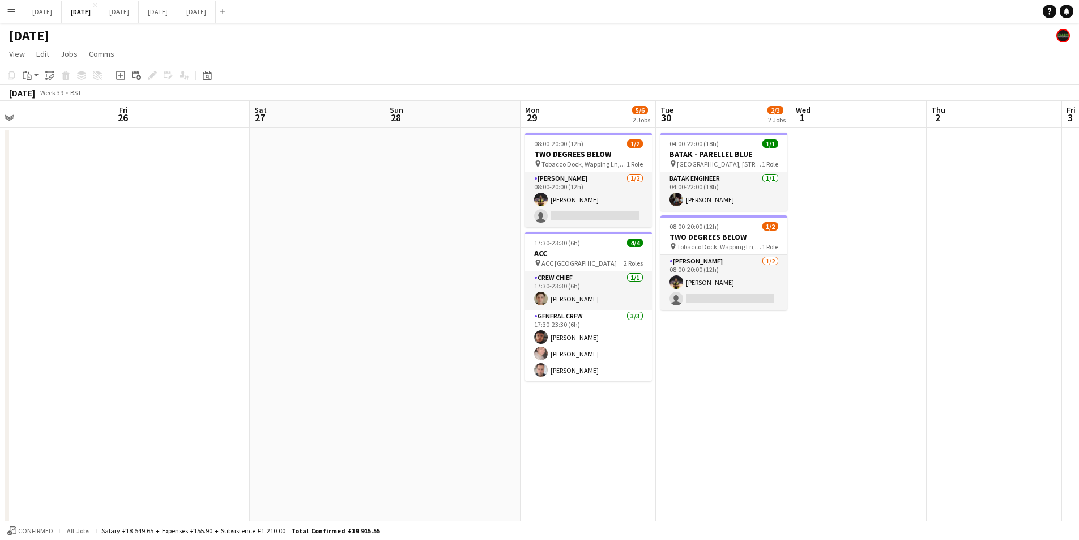
drag, startPoint x: 649, startPoint y: 444, endPoint x: 699, endPoint y: 428, distance: 51.8
click at [895, 400] on app-calendar-viewport "Mon 22 Tue 23 Wed 24 0/2 2 Jobs Thu 25 Fri 26 Sat 27 Sun 28 Mon 29 5/6 2 Jobs T…" at bounding box center [539, 450] width 1079 height 699
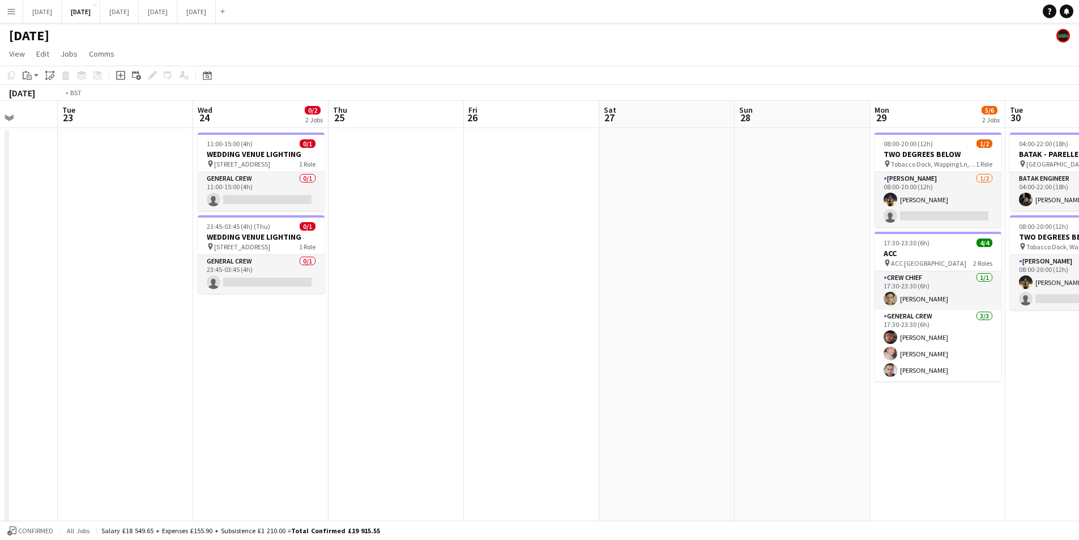
drag, startPoint x: 614, startPoint y: 427, endPoint x: 575, endPoint y: 395, distance: 50.3
click at [789, 393] on app-calendar-viewport "Sun 21 5/6 1 Job Mon 22 Tue 23 Wed 24 0/2 2 Jobs Thu 25 Fri 26 Sat 27 Sun 28 Mo…" at bounding box center [539, 450] width 1079 height 699
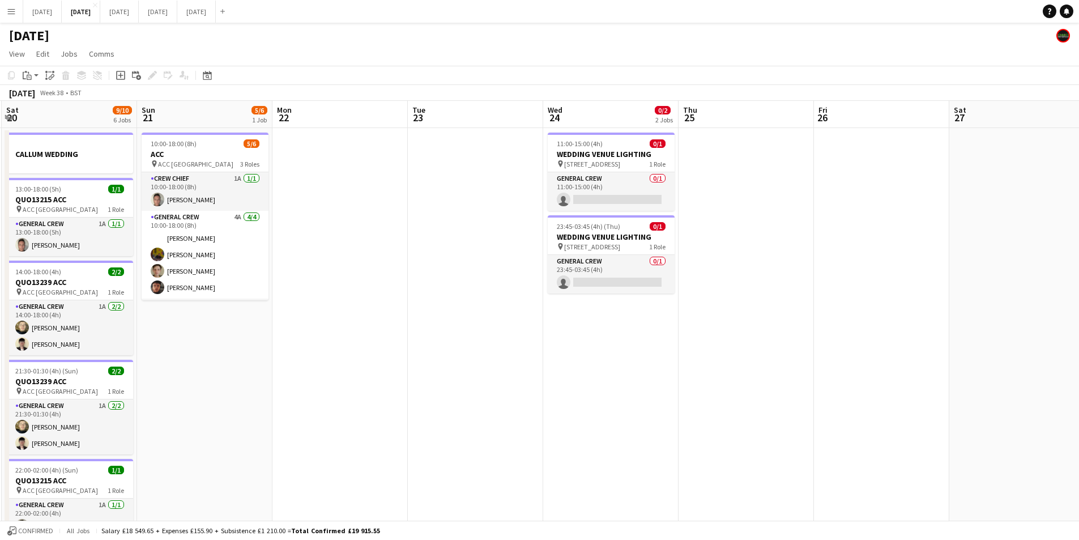
drag, startPoint x: 691, startPoint y: 399, endPoint x: 475, endPoint y: 379, distance: 217.4
click at [815, 372] on app-calendar-viewport "Fri 19 3/6 2 Jobs Sat 20 9/10 6 Jobs Sun 21 5/6 1 Job Mon 22 Tue 23 Wed 24 0/2 …" at bounding box center [539, 450] width 1079 height 699
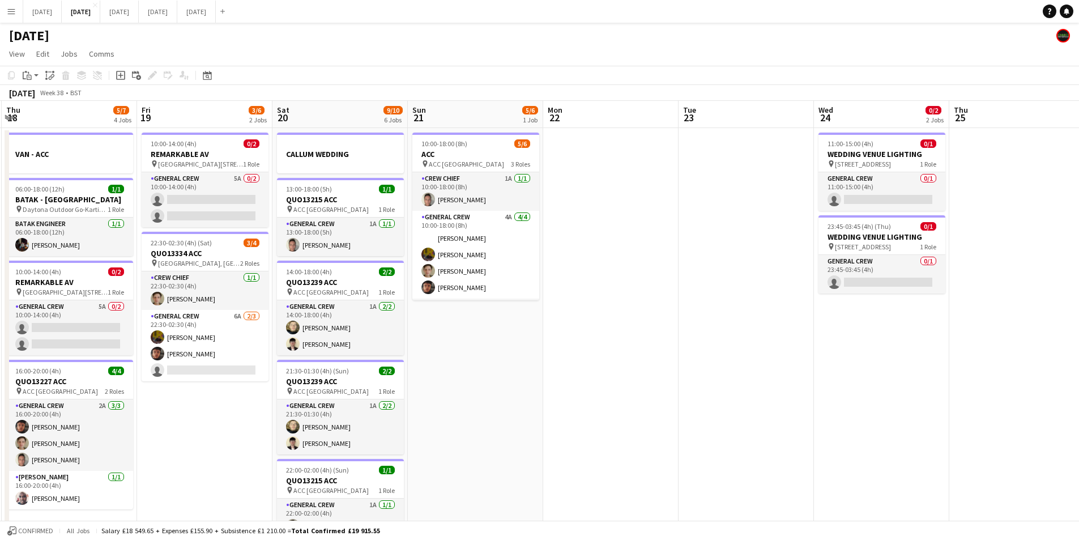
drag, startPoint x: 500, startPoint y: 385, endPoint x: 606, endPoint y: 385, distance: 106.5
click at [629, 385] on app-calendar-viewport "Wed 17 8/10 3 Jobs Thu 18 5/7 4 Jobs Fri 19 3/6 2 Jobs Sat 20 9/10 6 Jobs Sun 2…" at bounding box center [539, 450] width 1079 height 699
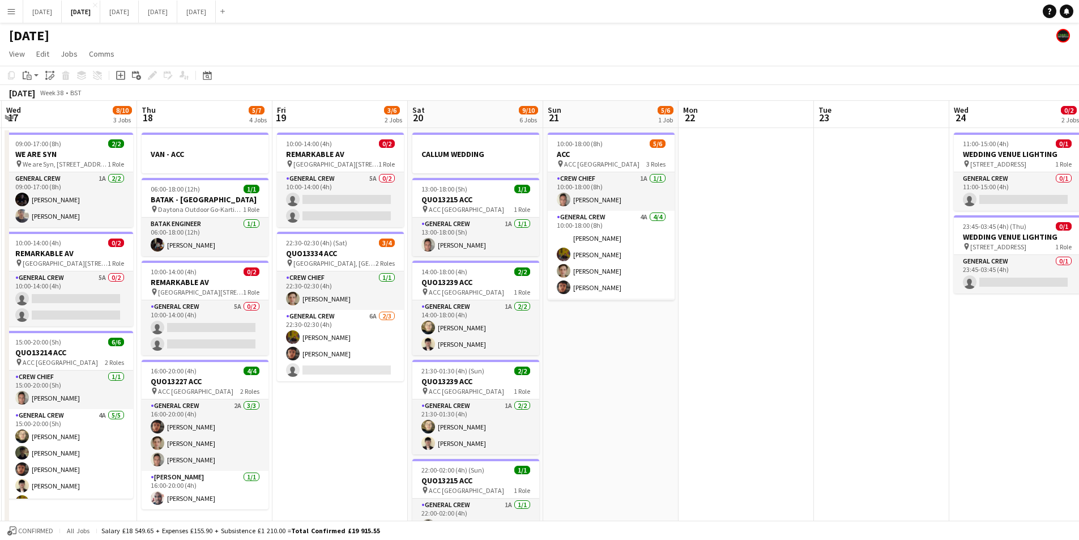
scroll to position [0, 267]
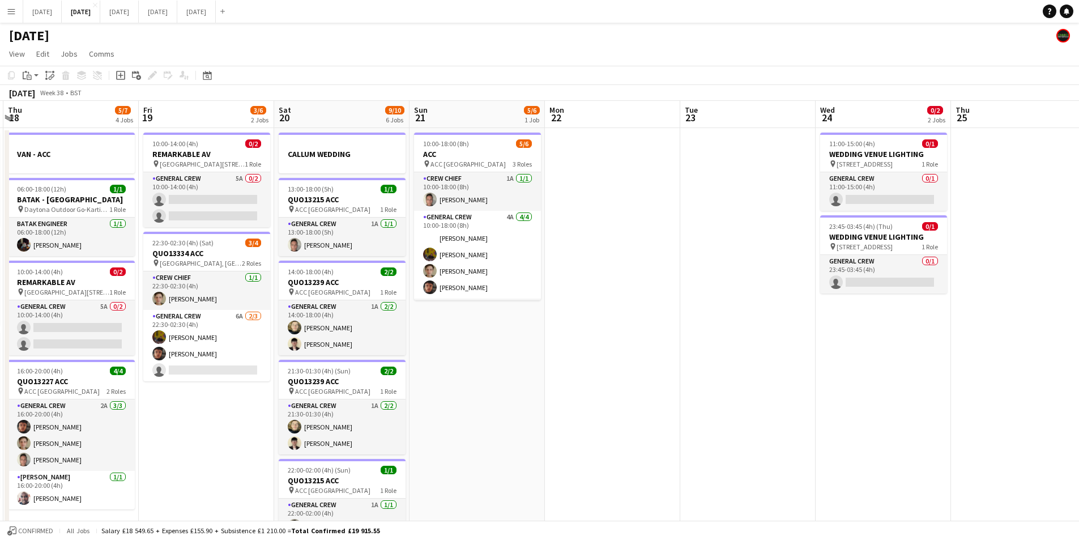
drag, startPoint x: 800, startPoint y: 403, endPoint x: 747, endPoint y: 391, distance: 54.4
click at [899, 388] on app-calendar-viewport "Tue 16 6/6 2 Jobs Wed 17 8/10 3 Jobs Thu 18 5/7 4 Jobs Fri 19 3/6 2 Jobs Sat 20…" at bounding box center [539, 450] width 1079 height 699
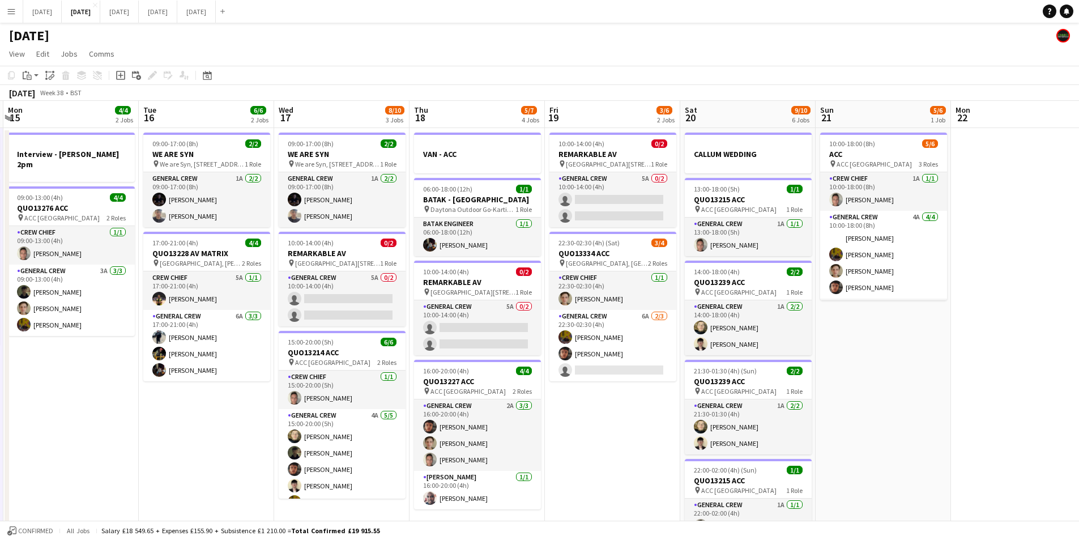
scroll to position [0, 347]
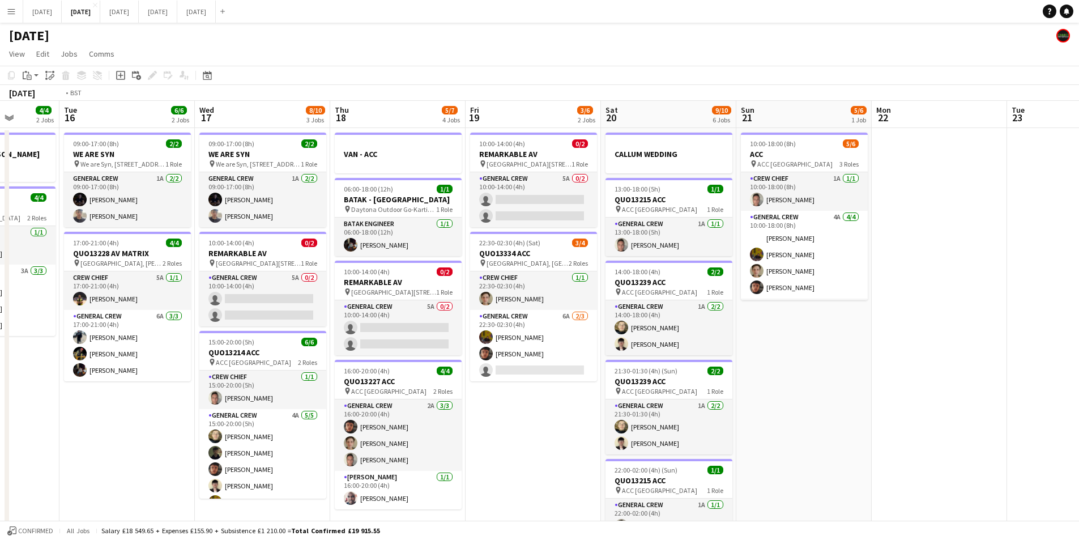
drag, startPoint x: 525, startPoint y: 442, endPoint x: 738, endPoint y: 429, distance: 212.8
click at [742, 429] on app-calendar-viewport "Sat 13 12/12 5 Jobs Sun 14 6/6 2 Jobs Mon 15 4/4 2 Jobs Tue 16 6/6 2 Jobs Wed 1…" at bounding box center [539, 450] width 1079 height 699
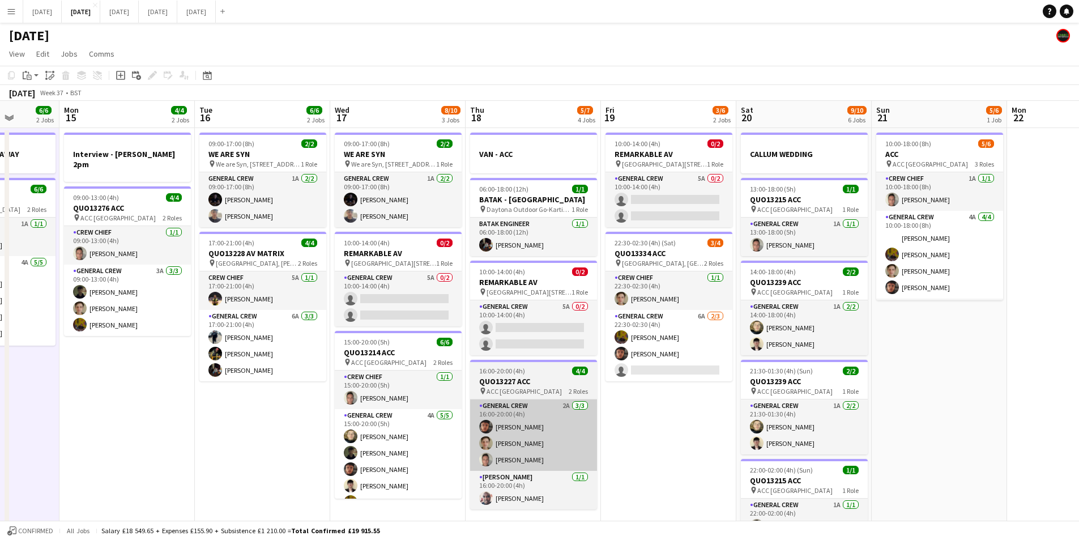
scroll to position [0, 266]
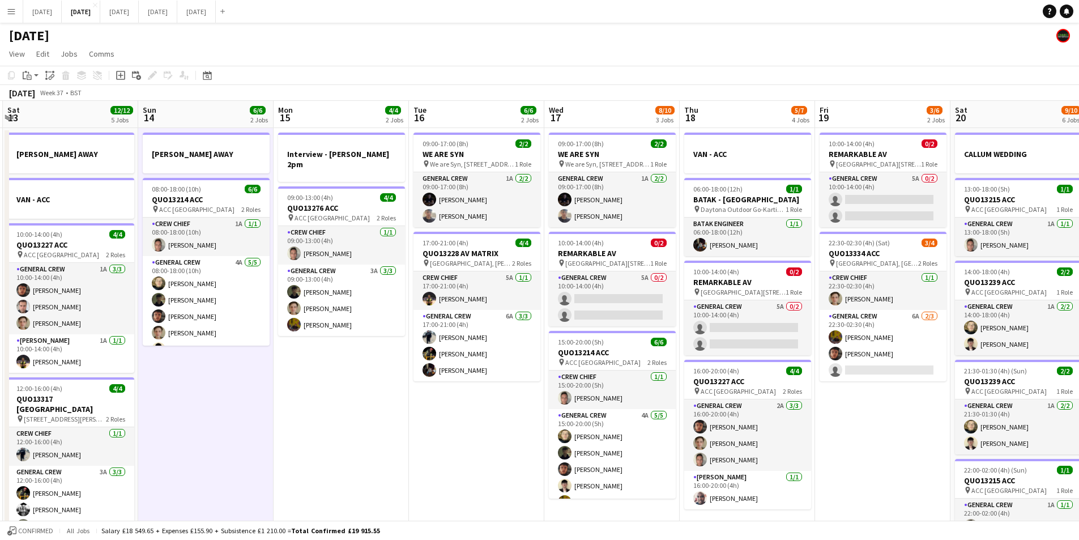
drag, startPoint x: 312, startPoint y: 414, endPoint x: 615, endPoint y: 116, distance: 424.7
click at [547, 371] on app-calendar-viewport "Thu 11 12/13 5 Jobs Fri 12 6/6 2 Jobs Sat 13 12/12 5 Jobs Sun 14 6/6 2 Jobs Mon…" at bounding box center [539, 450] width 1079 height 699
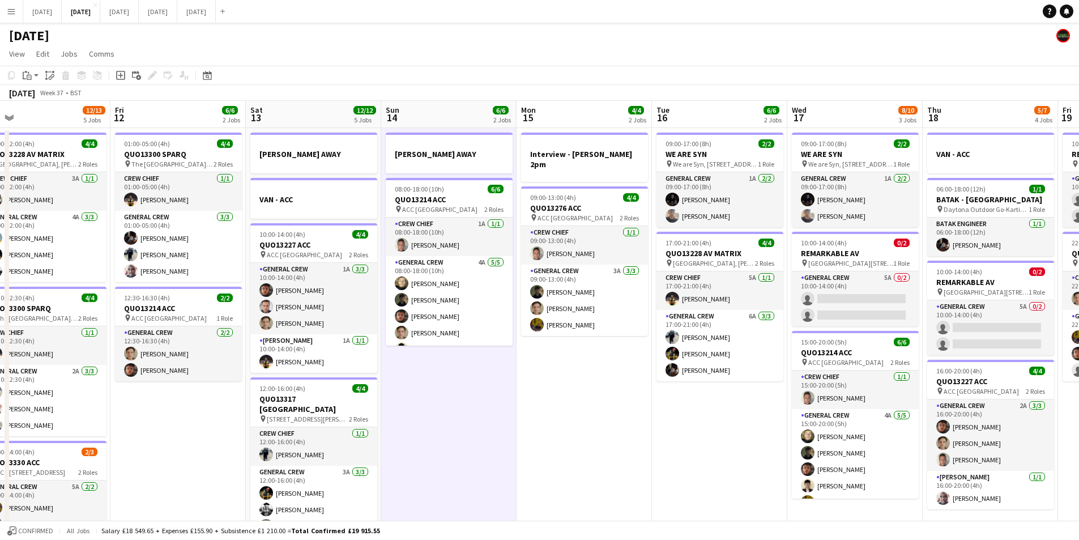
scroll to position [0, 296]
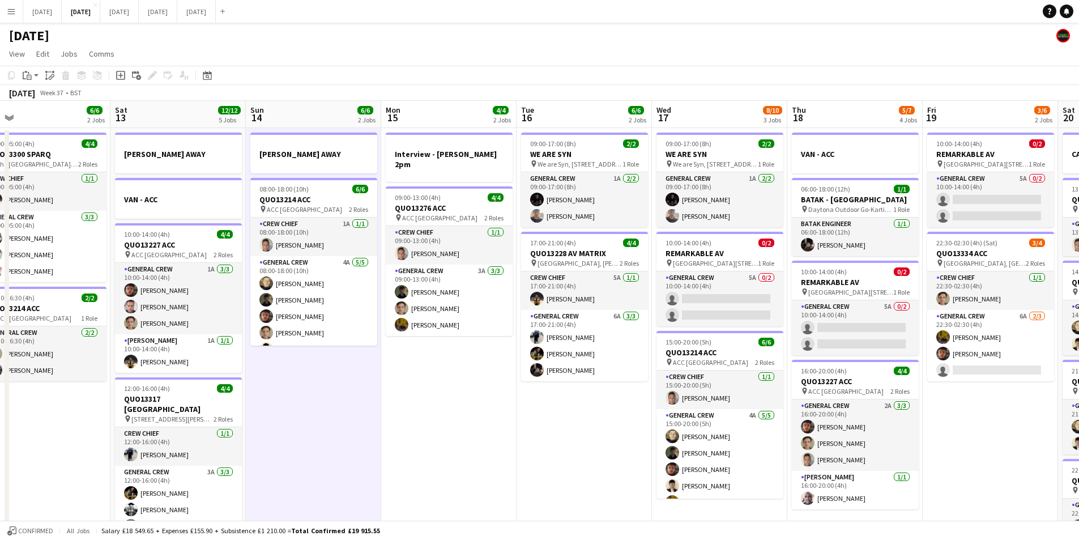
click at [686, 345] on app-calendar-viewport "Wed 10 2/2 2 Jobs Thu 11 12/13 5 Jobs Fri 12 6/6 2 Jobs Sat 13 12/12 5 Jobs Sun…" at bounding box center [539, 450] width 1079 height 699
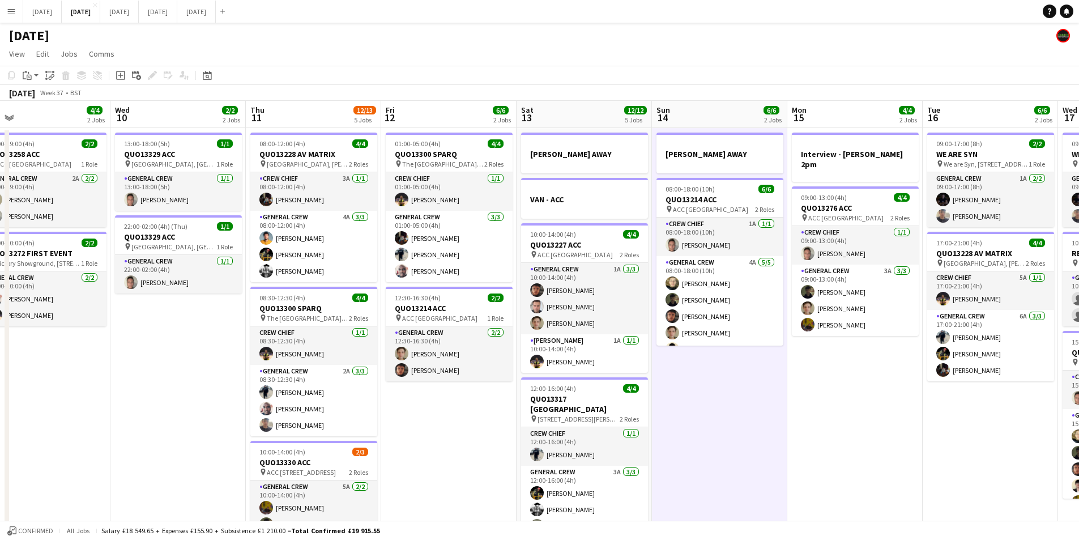
drag, startPoint x: 625, startPoint y: 379, endPoint x: 658, endPoint y: 374, distance: 32.7
click at [658, 374] on app-calendar-viewport "Sun 7 7/7 1 Job Mon 8 12/12 5 Jobs Tue 9 4/4 2 Jobs Wed 10 2/2 2 Jobs Thu 11 12…" at bounding box center [539, 450] width 1079 height 699
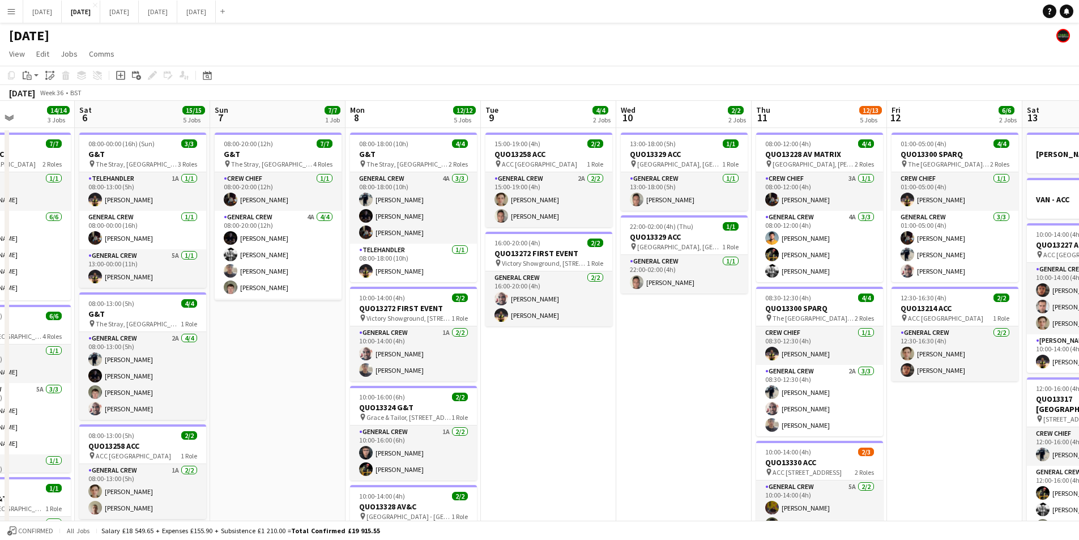
click at [617, 399] on app-calendar-viewport "Fri 5 14/14 3 Jobs Sat 6 15/15 5 Jobs Sun 7 7/7 1 Job Mon 8 12/12 5 Jobs Tue 9 …" at bounding box center [539, 450] width 1079 height 699
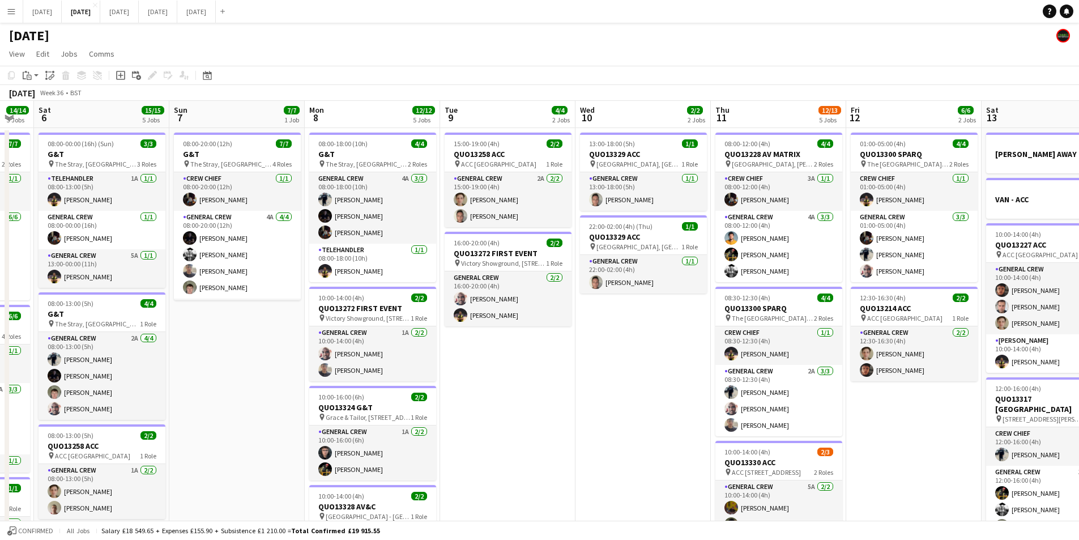
drag, startPoint x: 539, startPoint y: 399, endPoint x: 604, endPoint y: 403, distance: 65.3
click at [597, 409] on app-calendar-viewport "Wed 3 16/16 3 Jobs Thu 4 20/20 5 Jobs Fri 5 14/14 3 Jobs Sat 6 15/15 5 Jobs Sun…" at bounding box center [539, 450] width 1079 height 699
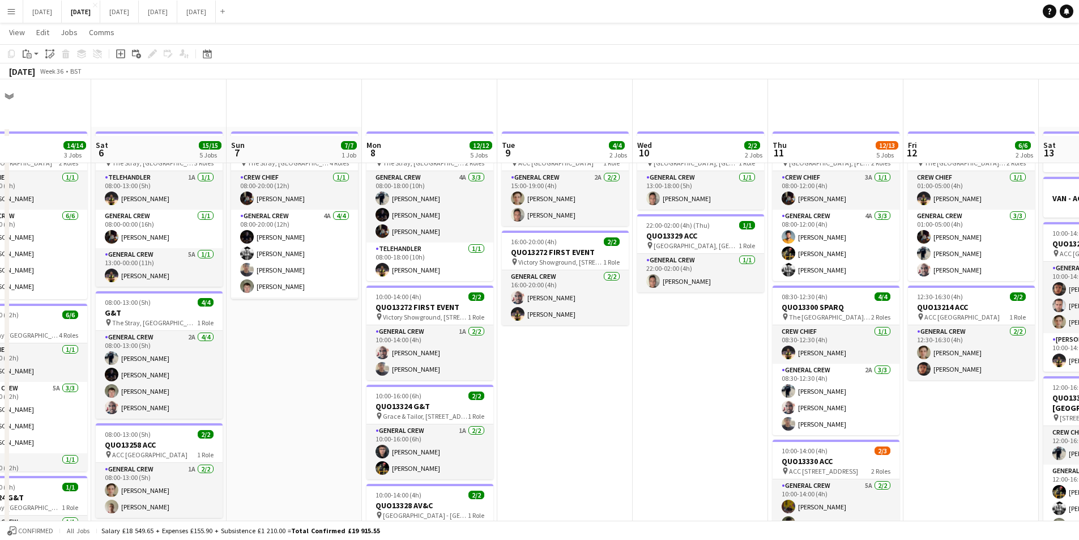
scroll to position [278, 0]
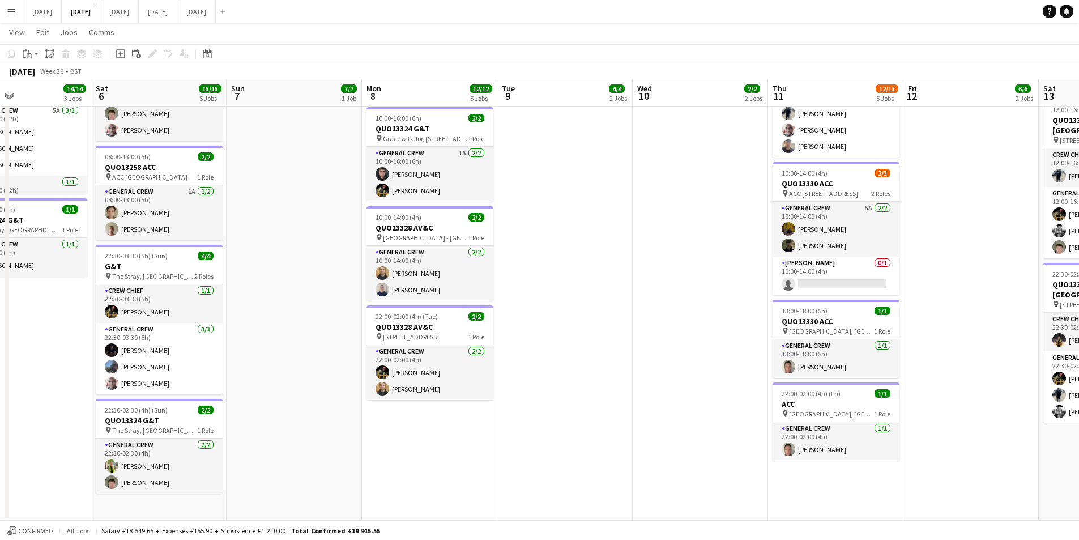
drag, startPoint x: 686, startPoint y: 385, endPoint x: 515, endPoint y: 365, distance: 172.2
click at [449, 367] on app-calendar-viewport "Wed 3 16/16 3 Jobs Thu 4 20/20 5 Jobs Fri 5 14/14 3 Jobs Sat 6 15/15 5 Jobs Sun…" at bounding box center [539, 144] width 1079 height 754
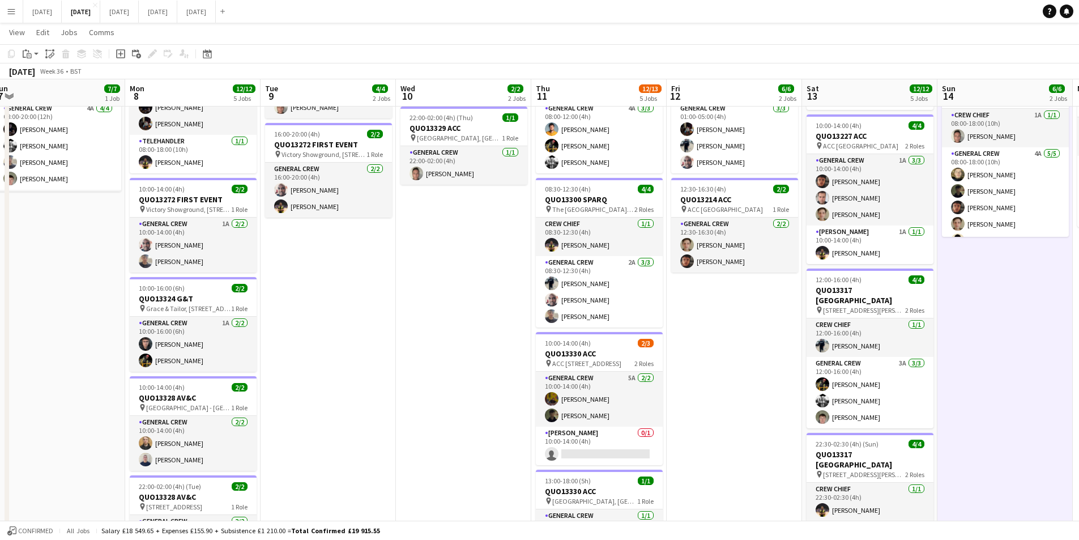
scroll to position [51, 0]
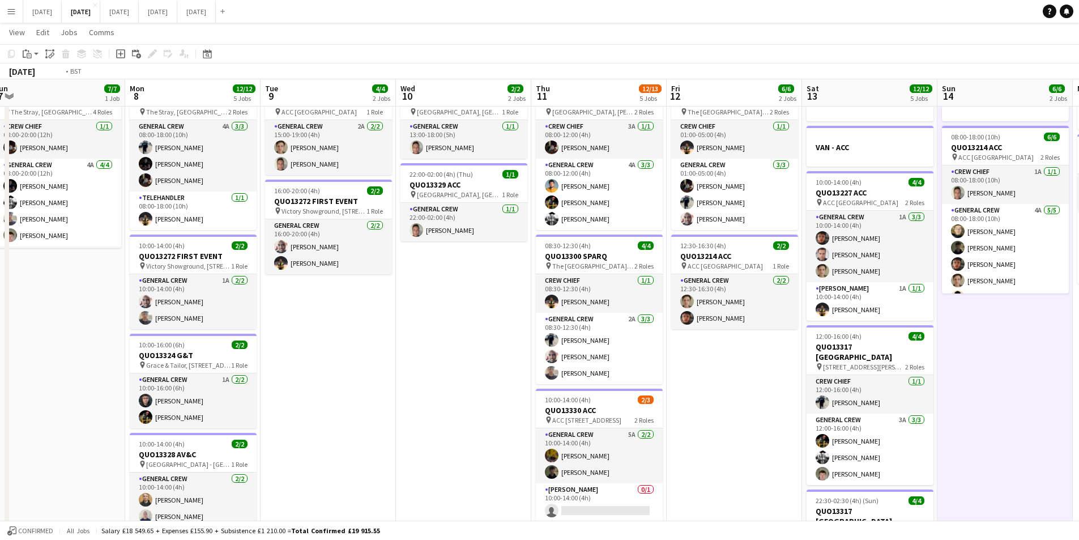
drag, startPoint x: 688, startPoint y: 372, endPoint x: 629, endPoint y: 338, distance: 68.0
click at [539, 356] on app-calendar-viewport "Fri 5 14/14 3 Jobs Sat 6 15/15 5 Jobs Sun 7 7/7 1 Job Mon 8 12/12 5 Jobs Tue 9 …" at bounding box center [539, 370] width 1079 height 754
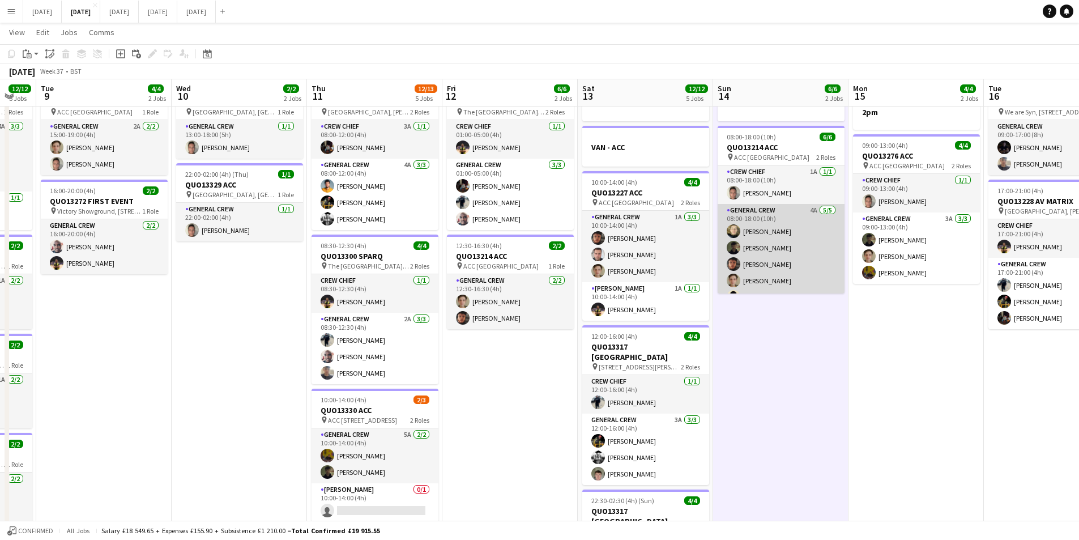
scroll to position [15, 0]
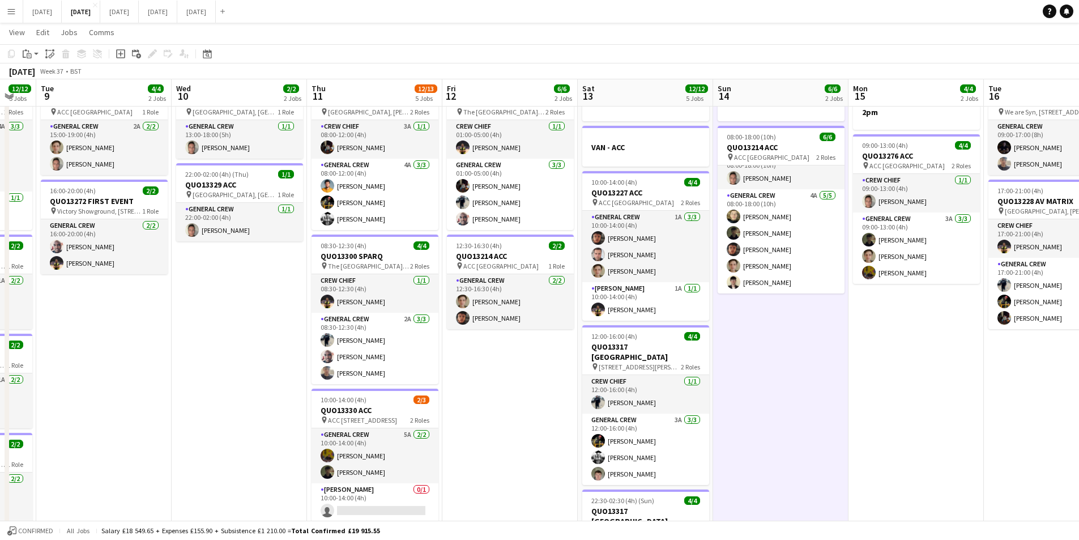
drag, startPoint x: 865, startPoint y: 360, endPoint x: 527, endPoint y: 318, distance: 340.7
click at [525, 318] on app-calendar-viewport "Sat 6 15/15 5 Jobs Sun 7 7/7 1 Job Mon 8 12/12 5 Jobs Tue 9 4/4 2 Jobs Wed 10 2…" at bounding box center [539, 370] width 1079 height 754
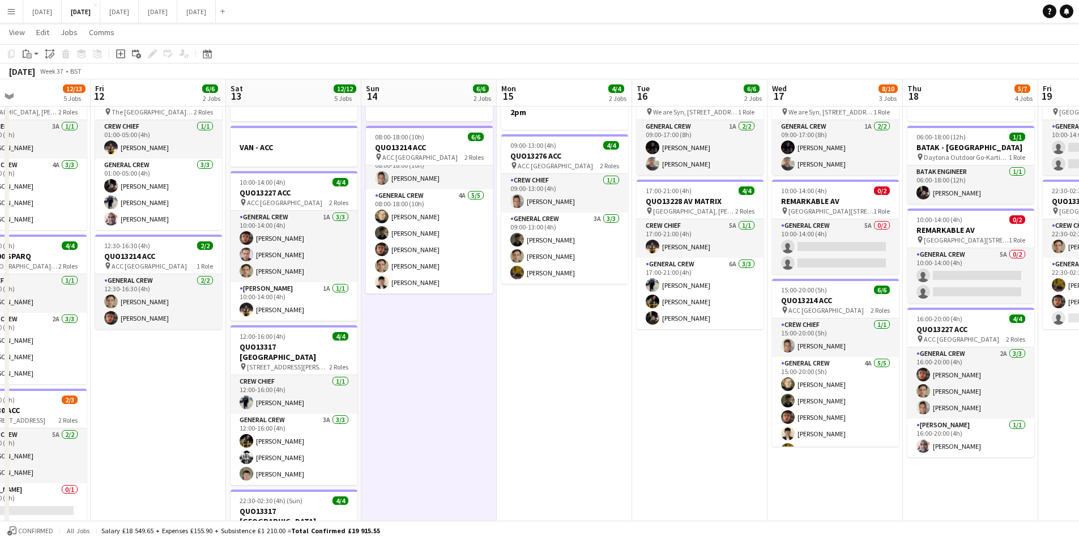
drag, startPoint x: 753, startPoint y: 394, endPoint x: 580, endPoint y: 371, distance: 174.9
click at [580, 371] on app-calendar-viewport "Tue 9 4/4 2 Jobs Wed 10 2/2 2 Jobs Thu 11 12/13 5 Jobs Fri 12 6/6 2 Jobs Sat 13…" at bounding box center [539, 370] width 1079 height 754
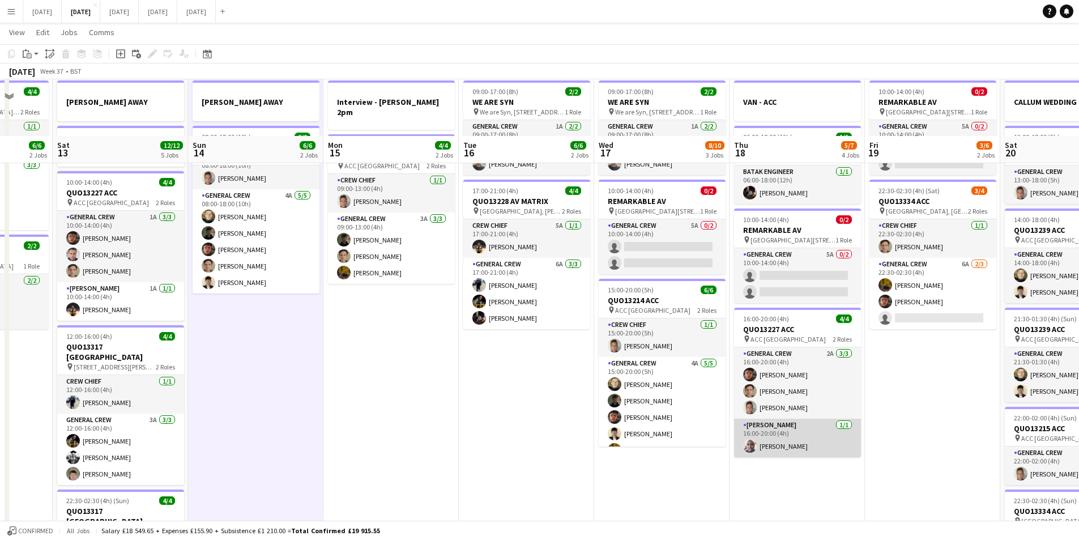
scroll to position [221, 0]
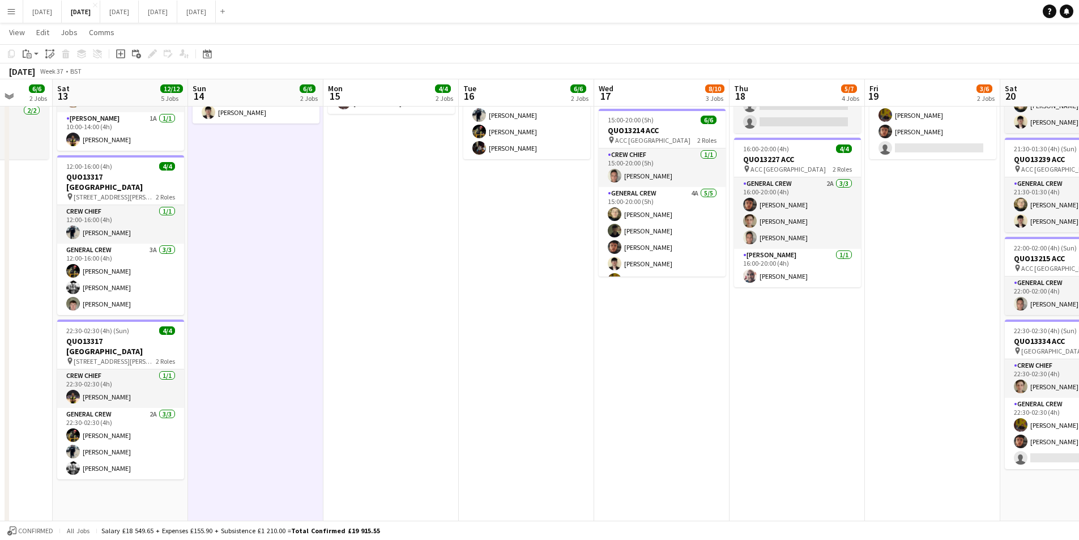
drag, startPoint x: 624, startPoint y: 435, endPoint x: 489, endPoint y: 401, distance: 139.1
click at [490, 401] on app-calendar-viewport "Wed 10 2/2 2 Jobs Thu 11 12/13 5 Jobs Fri 12 6/6 2 Jobs Sat 13 12/12 5 Jobs Sun…" at bounding box center [539, 200] width 1079 height 754
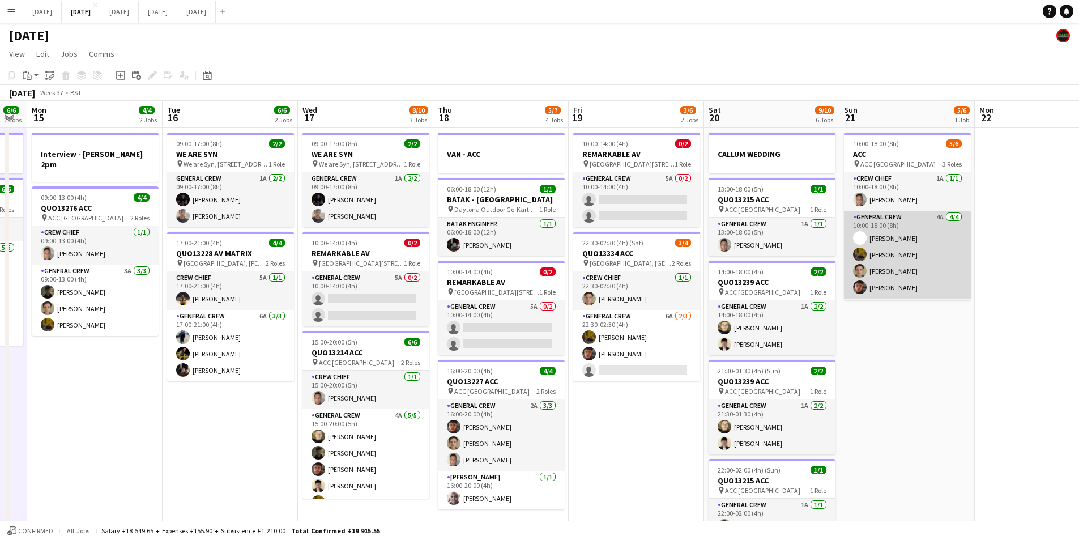
scroll to position [37, 0]
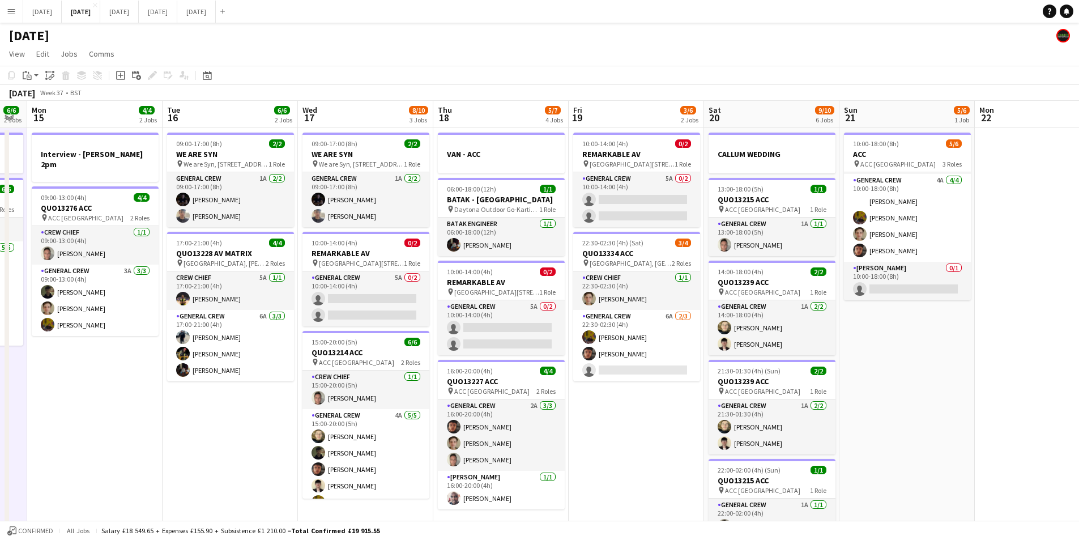
drag, startPoint x: 897, startPoint y: 375, endPoint x: 1015, endPoint y: 367, distance: 117.6
click at [1015, 371] on app-calendar-viewport "Fri 12 6/6 2 Jobs Sat 13 12/12 5 Jobs Sun 14 6/6 2 Jobs Mon 15 4/4 2 Jobs Tue 1…" at bounding box center [539, 450] width 1079 height 699
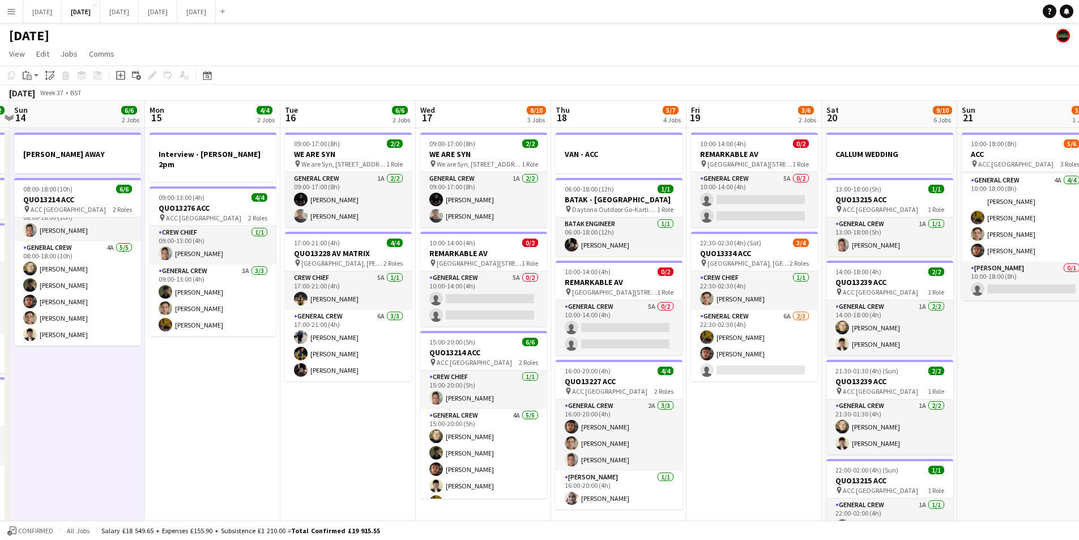
drag, startPoint x: 275, startPoint y: 450, endPoint x: 572, endPoint y: 442, distance: 297.0
click at [572, 442] on app-calendar-viewport "Fri 12 6/6 2 Jobs Sat 13 12/12 5 Jobs Sun 14 6/6 2 Jobs Mon 15 4/4 2 Jobs Tue 1…" at bounding box center [539, 450] width 1079 height 699
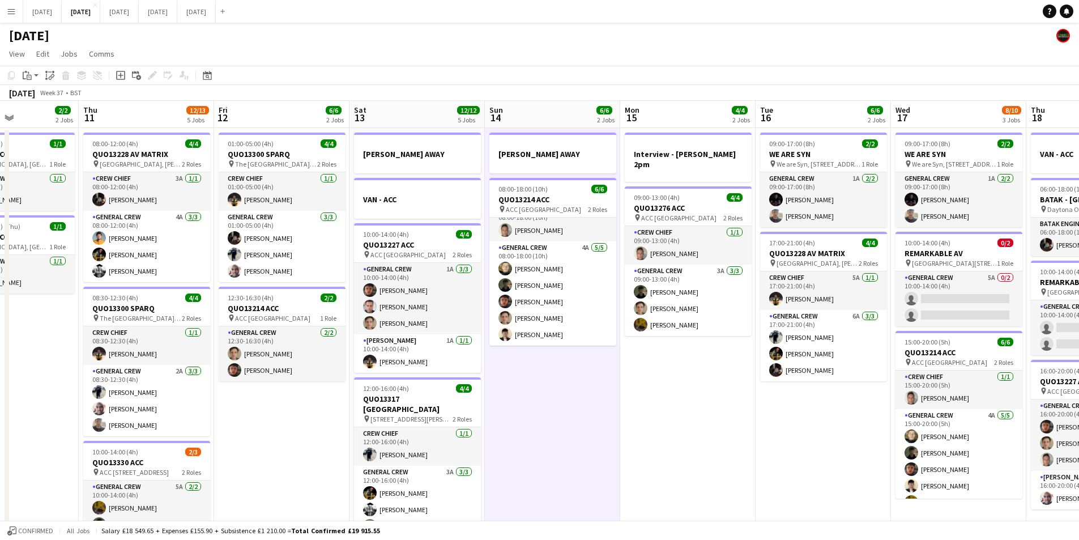
drag, startPoint x: 446, startPoint y: 446, endPoint x: 625, endPoint y: 454, distance: 178.6
click at [625, 454] on app-calendar-viewport "Tue 9 4/4 2 Jobs Wed 10 2/2 2 Jobs Thu 11 12/13 5 Jobs Fri 12 6/6 2 Jobs Sat 13…" at bounding box center [539, 450] width 1079 height 699
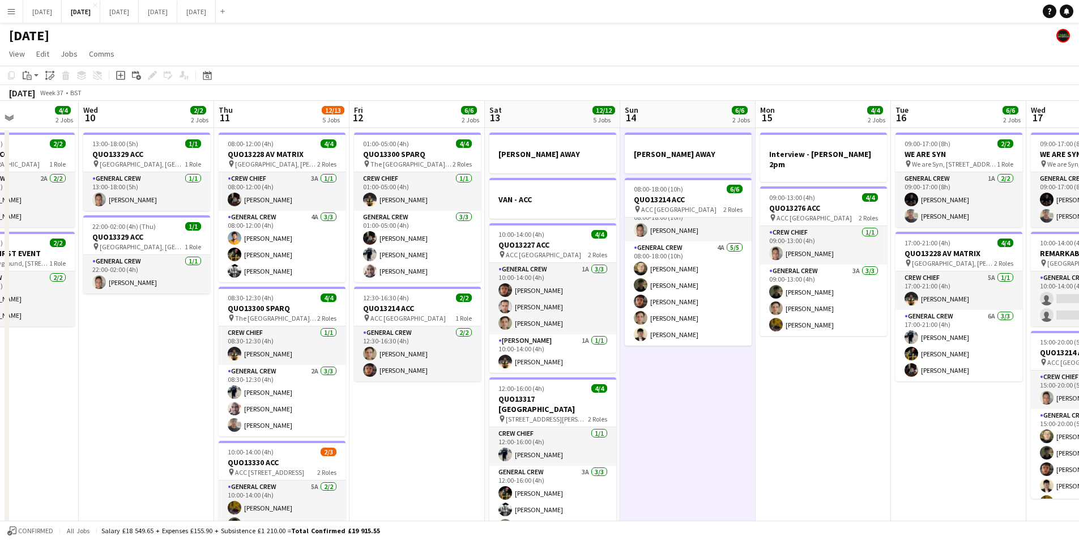
scroll to position [0, 327]
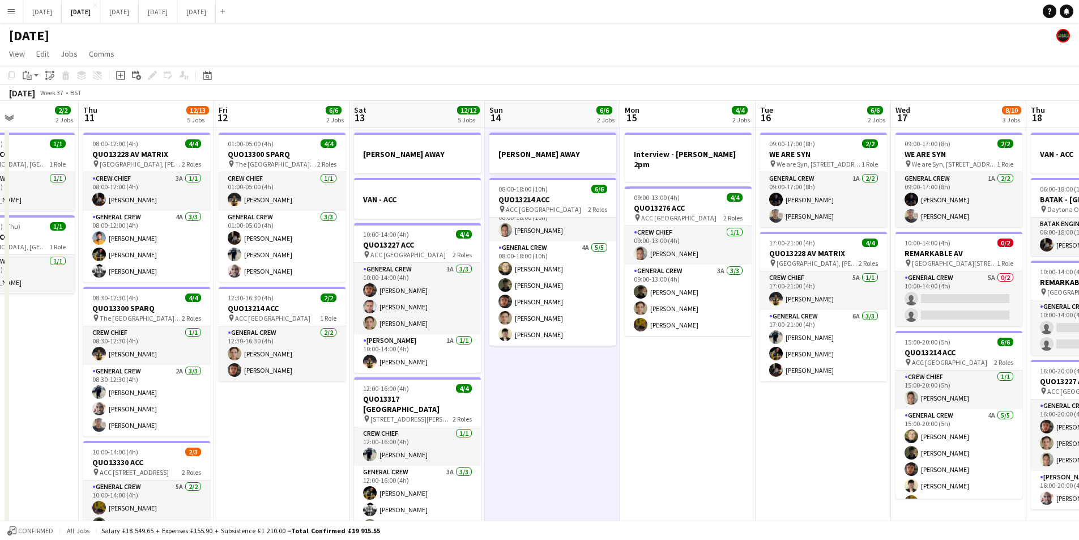
drag, startPoint x: 792, startPoint y: 398, endPoint x: 668, endPoint y: 372, distance: 126.8
click at [669, 372] on app-calendar-viewport "Mon 8 12/12 5 Jobs Tue 9 4/4 2 Jobs Wed 10 2/2 2 Jobs Thu 11 12/13 5 Jobs Fri 1…" at bounding box center [539, 450] width 1079 height 699
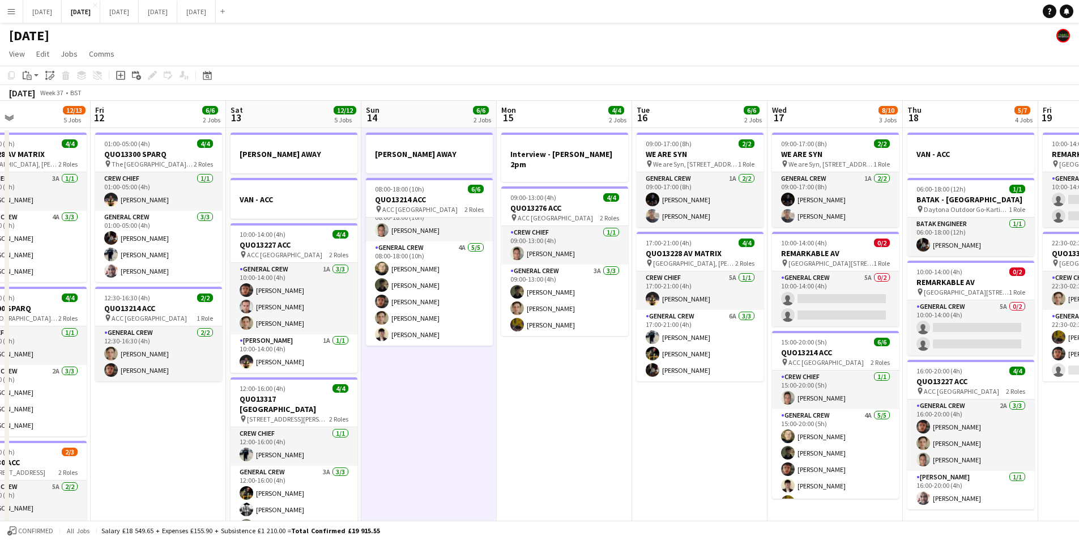
drag, startPoint x: 619, startPoint y: 395, endPoint x: 571, endPoint y: 385, distance: 49.7
click at [571, 385] on app-calendar-viewport "Mon 8 12/12 5 Jobs Tue 9 4/4 2 Jobs Wed 10 2/2 2 Jobs Thu 11 12/13 5 Jobs Fri 1…" at bounding box center [539, 450] width 1079 height 699
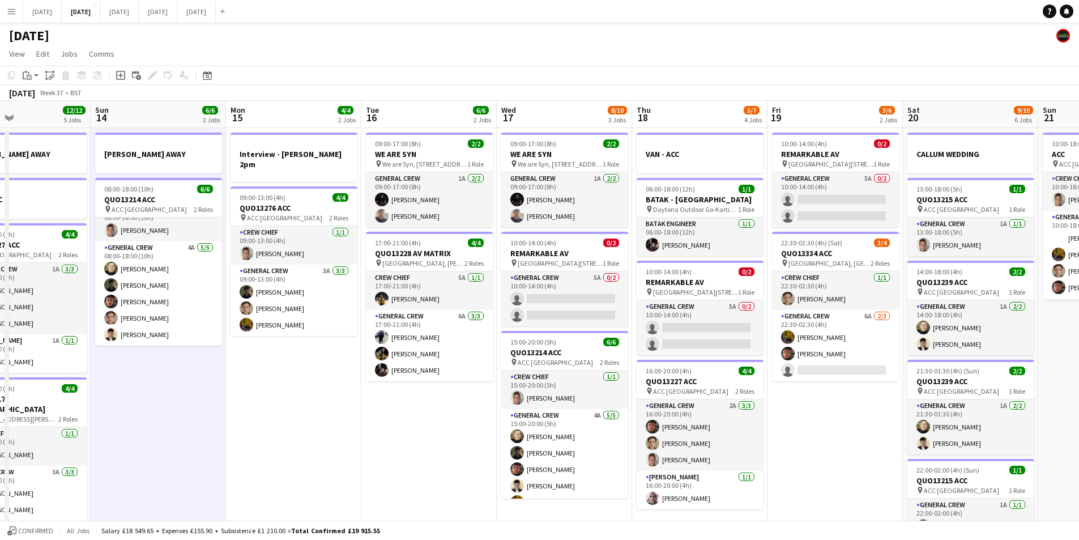
scroll to position [0, 329]
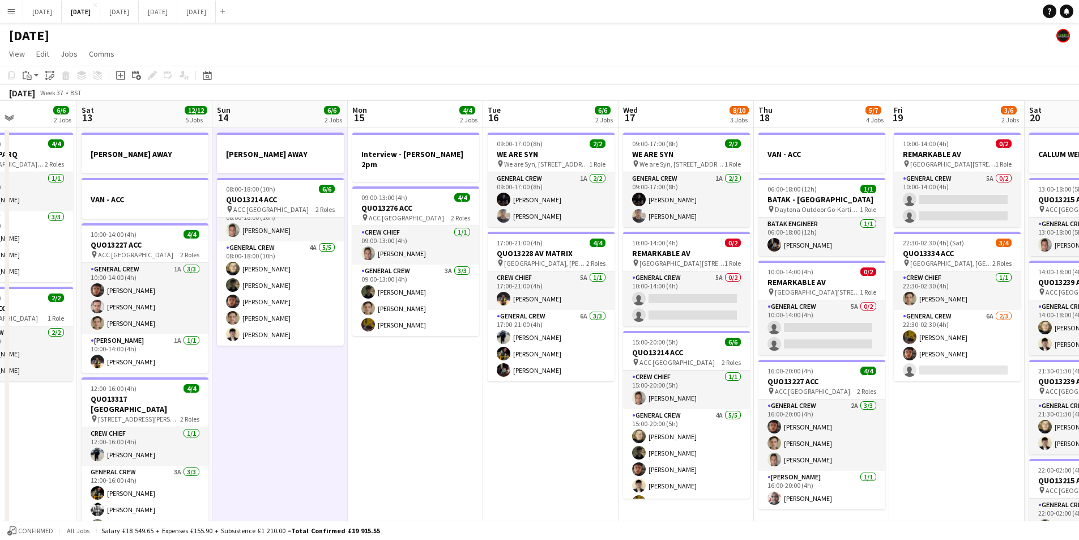
drag, startPoint x: 483, startPoint y: 428, endPoint x: 845, endPoint y: 444, distance: 361.8
click at [845, 444] on app-calendar-viewport "Wed 10 2/2 2 Jobs Thu 11 12/13 5 Jobs Fri 12 6/6 2 Jobs Sat 13 12/12 5 Jobs Sun…" at bounding box center [539, 450] width 1079 height 699
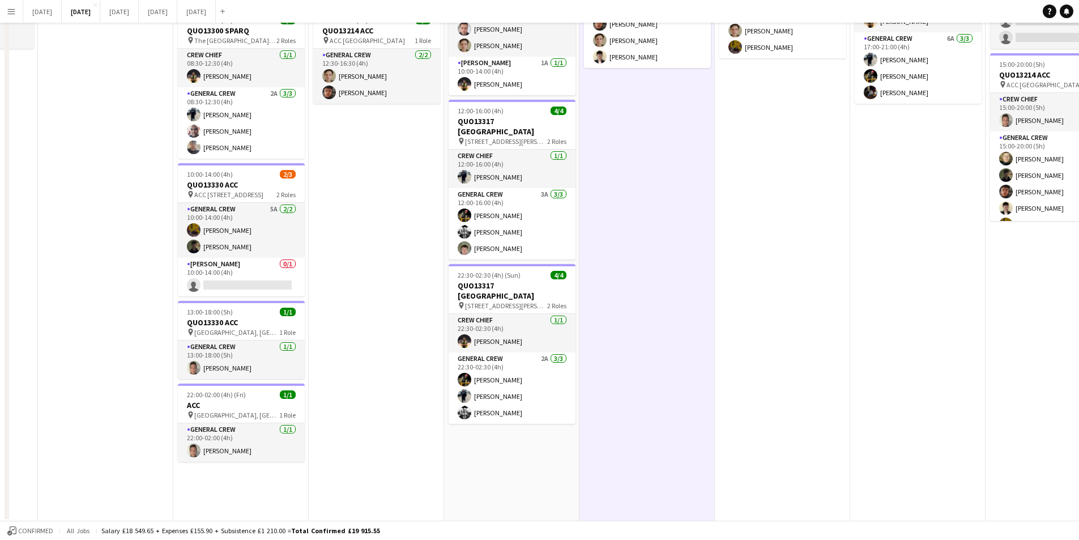
scroll to position [0, 0]
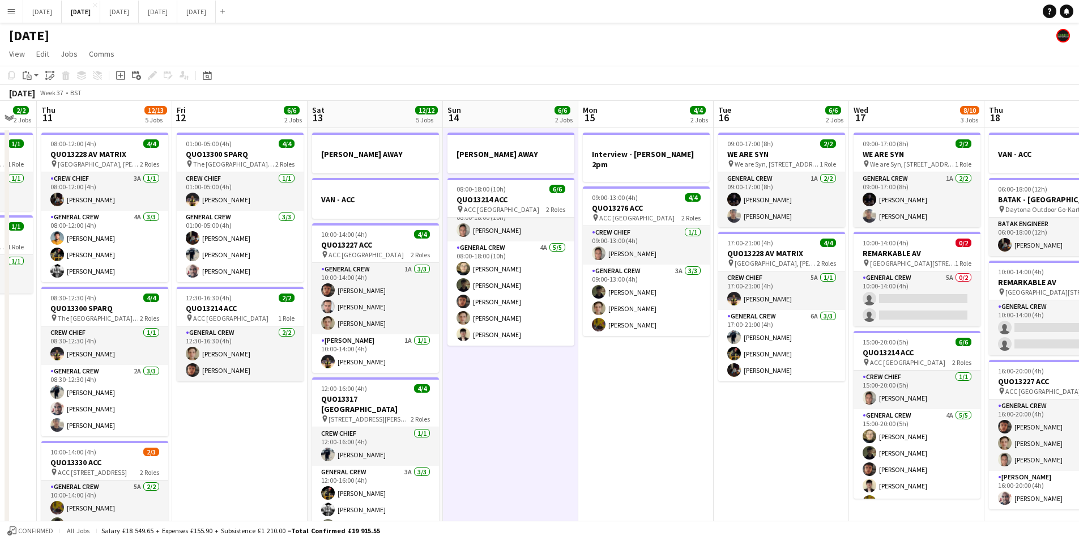
drag, startPoint x: 781, startPoint y: 436, endPoint x: 644, endPoint y: 399, distance: 141.6
click at [644, 399] on app-calendar-viewport "Mon 8 12/12 5 Jobs Tue 9 4/4 2 Jobs Wed 10 2/2 2 Jobs Thu 11 12/13 5 Jobs Fri 1…" at bounding box center [539, 450] width 1079 height 699
click at [584, 403] on app-calendar-viewport "Mon 8 12/12 5 Jobs Tue 9 4/4 2 Jobs Wed 10 2/2 2 Jobs Thu 11 12/13 5 Jobs Fri 1…" at bounding box center [539, 450] width 1079 height 699
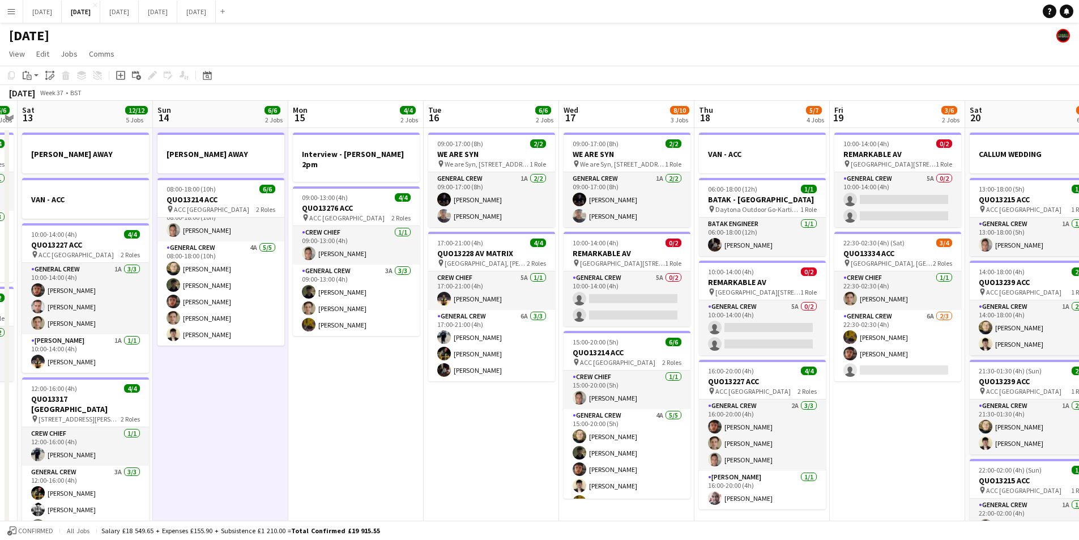
drag, startPoint x: 473, startPoint y: 374, endPoint x: 459, endPoint y: 369, distance: 15.1
click at [461, 371] on app-calendar-viewport "Tue 9 4/4 2 Jobs Wed 10 2/2 2 Jobs Thu 11 12/13 5 Jobs Fri 12 6/6 2 Jobs Sat 13…" at bounding box center [539, 450] width 1079 height 699
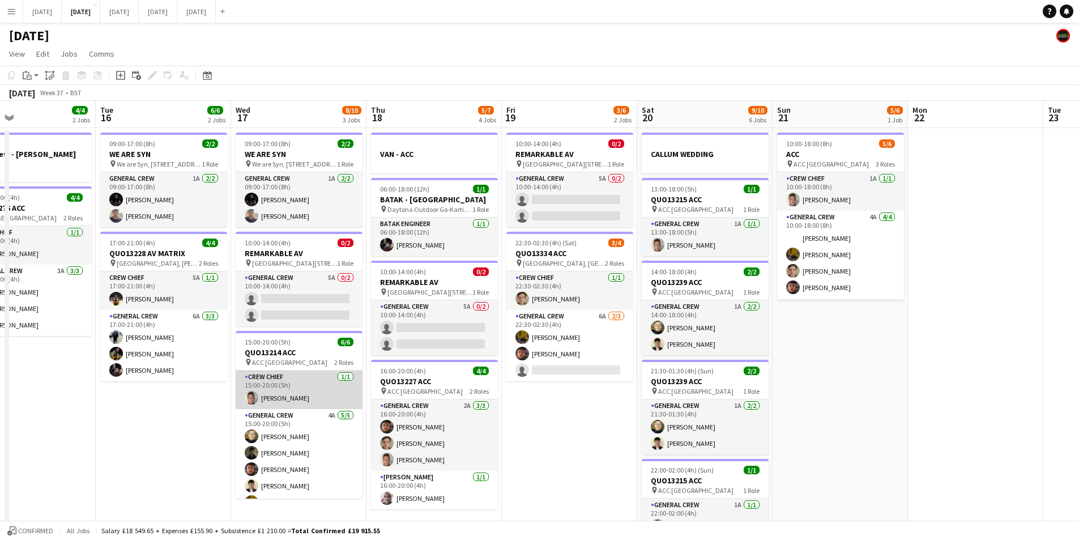
scroll to position [0, 310]
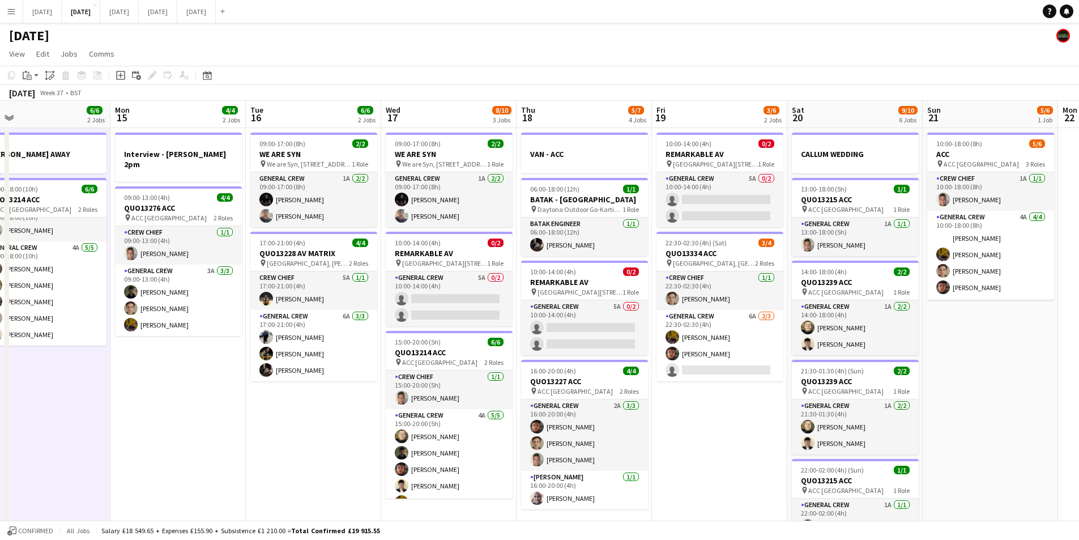
drag, startPoint x: 821, startPoint y: 447, endPoint x: 660, endPoint y: 437, distance: 161.7
click at [660, 437] on app-calendar-viewport "Thu 11 12/13 5 Jobs Fri 12 6/6 2 Jobs Sat 13 12/12 5 Jobs Sun 14 6/6 2 Jobs Mon…" at bounding box center [539, 450] width 1079 height 699
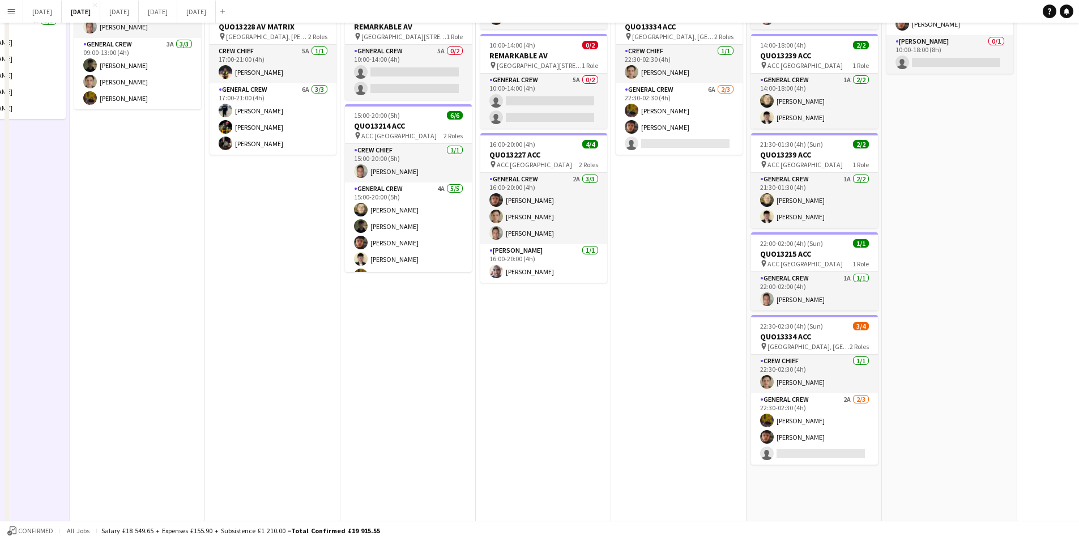
scroll to position [0, 0]
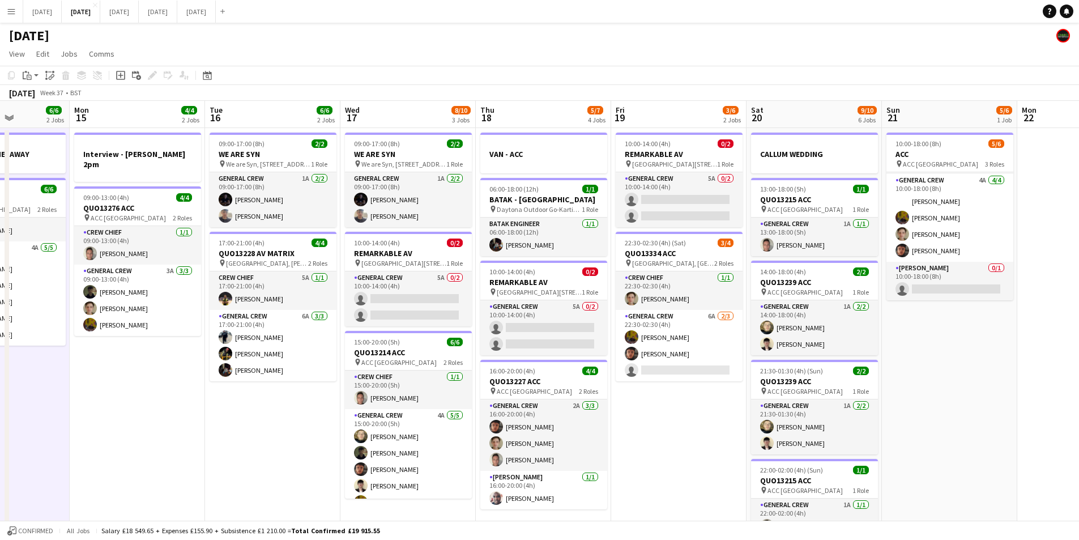
drag, startPoint x: 695, startPoint y: 441, endPoint x: 879, endPoint y: 407, distance: 187.9
click at [879, 407] on app-calendar-viewport "Fri 12 6/6 2 Jobs Sat 13 12/12 5 Jobs Sun 14 6/6 2 Jobs Mon 15 4/4 2 Jobs Tue 1…" at bounding box center [539, 450] width 1079 height 699
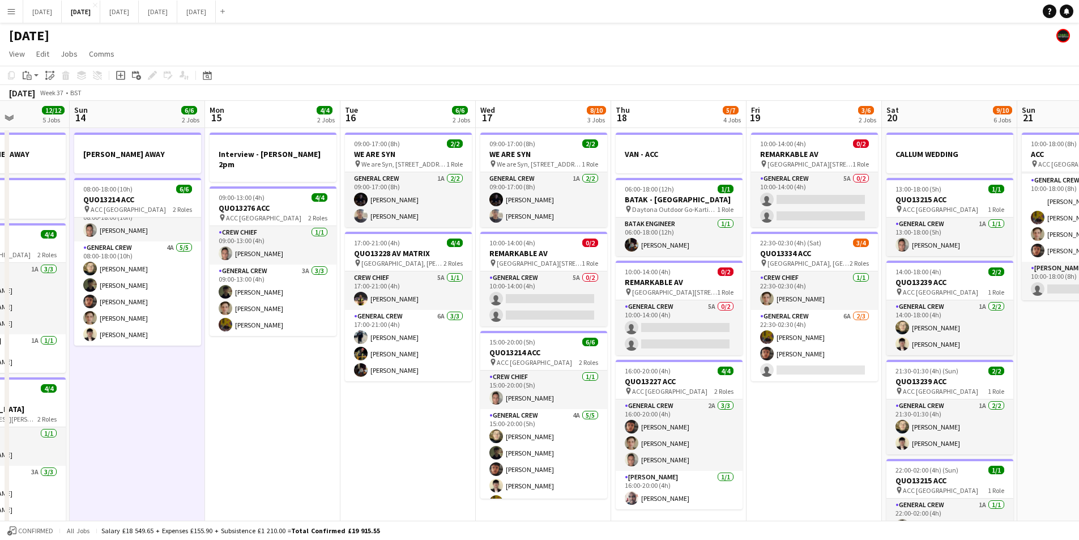
scroll to position [0, 233]
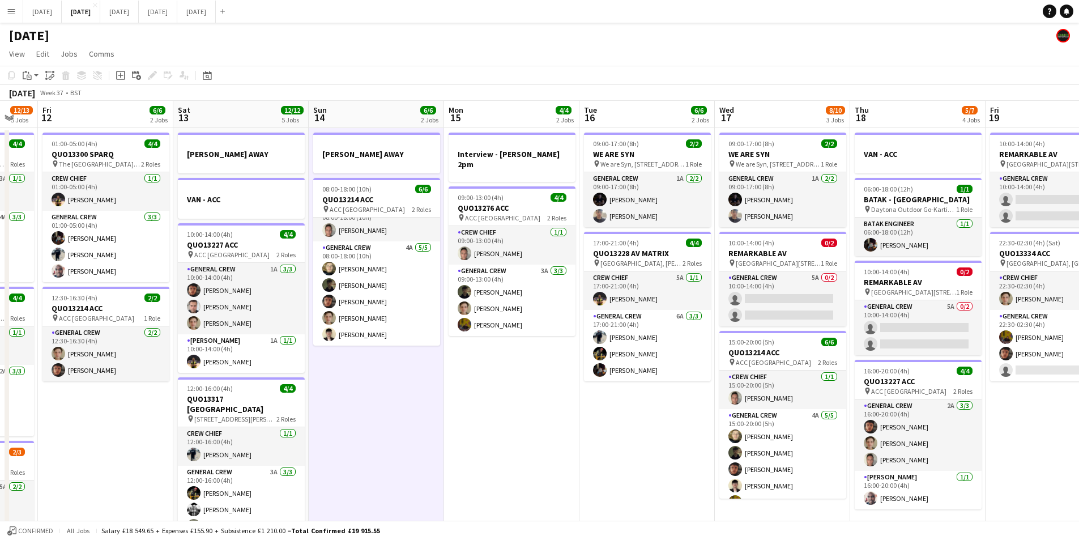
drag, startPoint x: 521, startPoint y: 423, endPoint x: 509, endPoint y: 450, distance: 29.7
click at [756, 384] on app-calendar-viewport "Wed 10 2/2 2 Jobs Thu 11 12/13 5 Jobs Fri 12 6/6 2 Jobs Sat 13 12/12 5 Jobs Sun…" at bounding box center [539, 450] width 1079 height 699
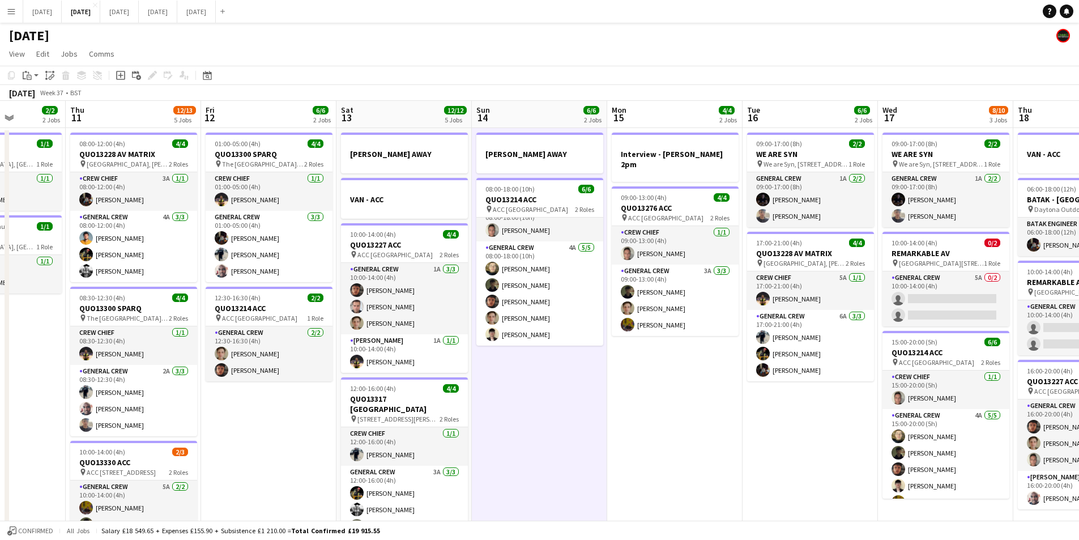
drag, startPoint x: 509, startPoint y: 450, endPoint x: 659, endPoint y: 406, distance: 156.3
click at [789, 420] on app-calendar-viewport "Mon 8 12/12 5 Jobs Tue 9 4/4 2 Jobs Wed 10 2/2 2 Jobs Thu 11 12/13 5 Jobs Fri 1…" at bounding box center [539, 450] width 1079 height 699
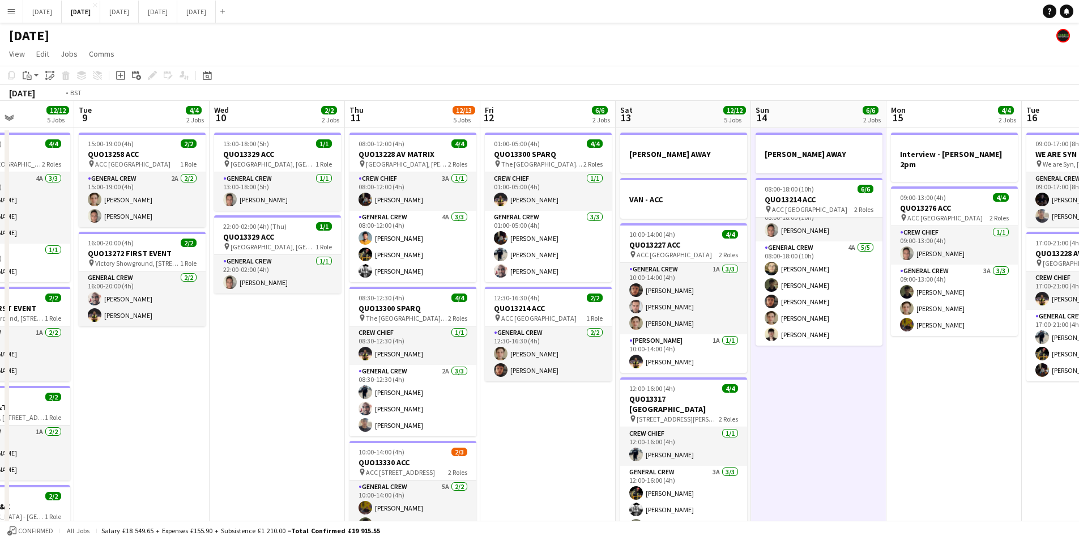
drag, startPoint x: 462, startPoint y: 415, endPoint x: 692, endPoint y: 394, distance: 230.5
click at [738, 408] on app-calendar-viewport "Sat 6 15/15 5 Jobs Sun 7 7/7 1 Job Mon 8 12/12 5 Jobs Tue 9 4/4 2 Jobs Wed 10 2…" at bounding box center [539, 450] width 1079 height 699
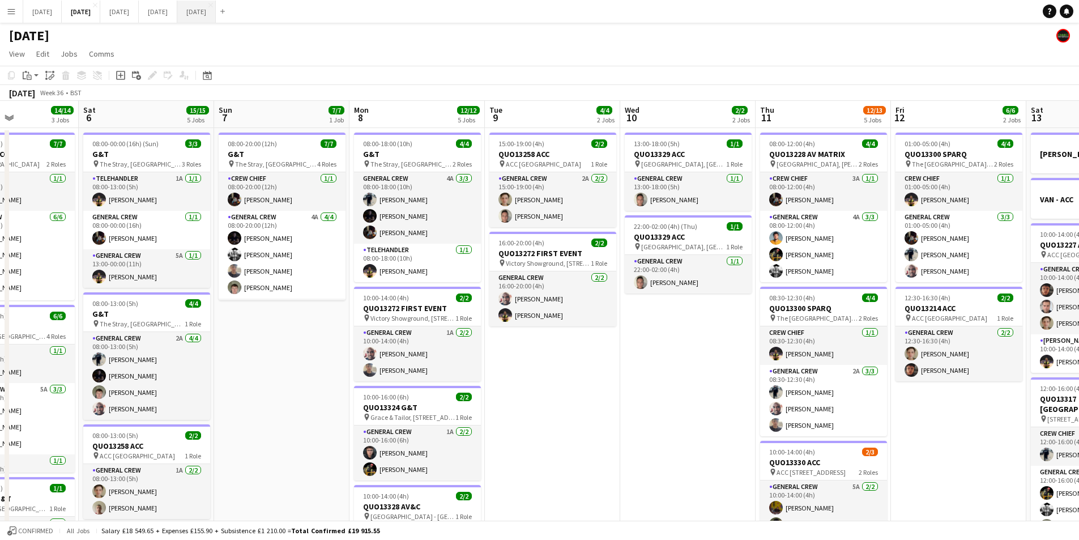
scroll to position [0, 327]
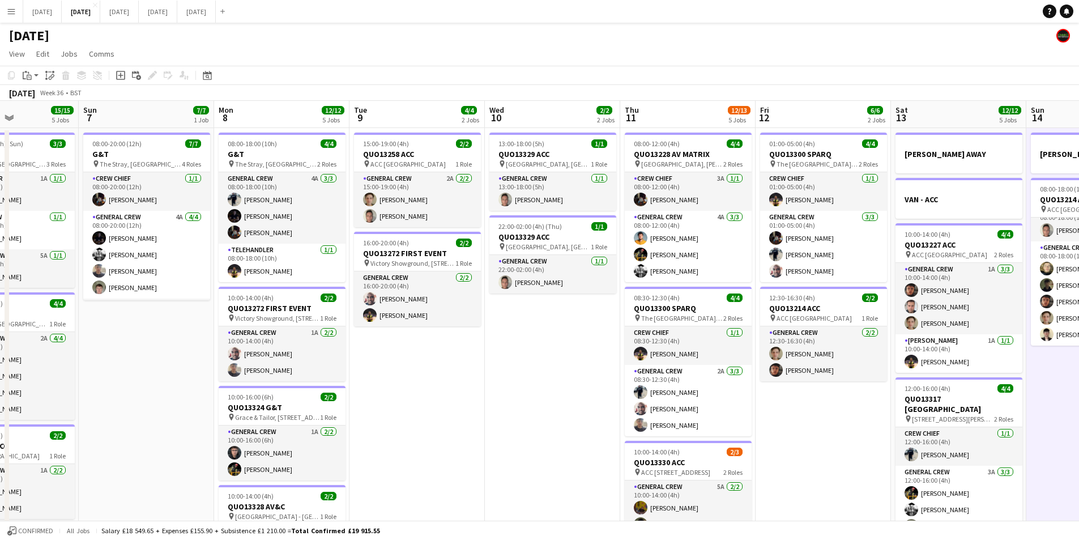
drag, startPoint x: 595, startPoint y: 449, endPoint x: 412, endPoint y: 405, distance: 188.8
click at [763, 389] on app-calendar-viewport "Thu 4 20/20 5 Jobs Fri 5 14/14 3 Jobs Sat 6 15/15 5 Jobs Sun 7 7/7 1 Job Mon 8 …" at bounding box center [539, 450] width 1079 height 699
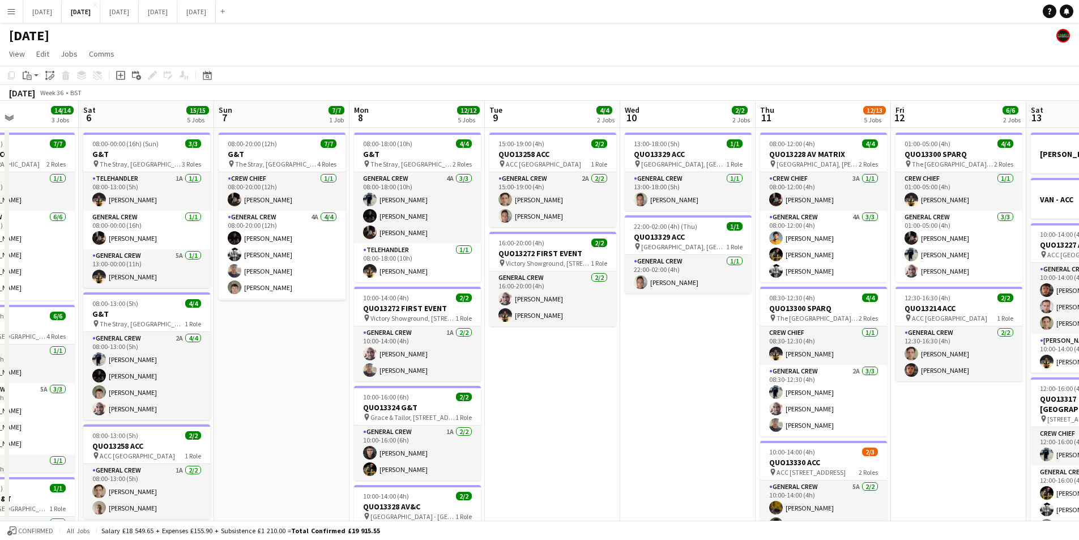
click at [571, 427] on app-calendar-viewport "Wed 3 16/16 3 Jobs Thu 4 20/20 5 Jobs Fri 5 14/14 3 Jobs Sat 6 15/15 5 Jobs Sun…" at bounding box center [539, 450] width 1079 height 699
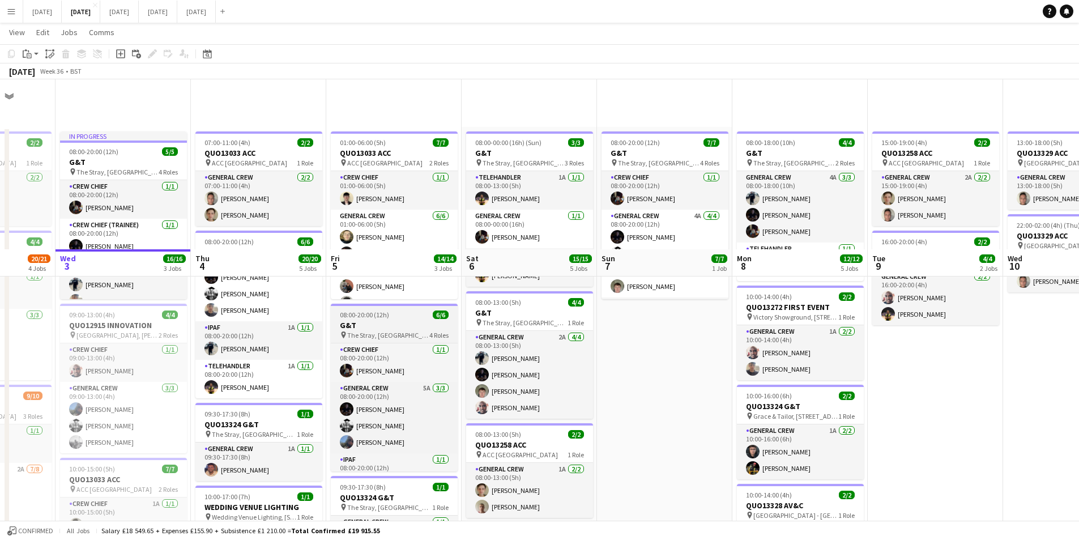
scroll to position [170, 0]
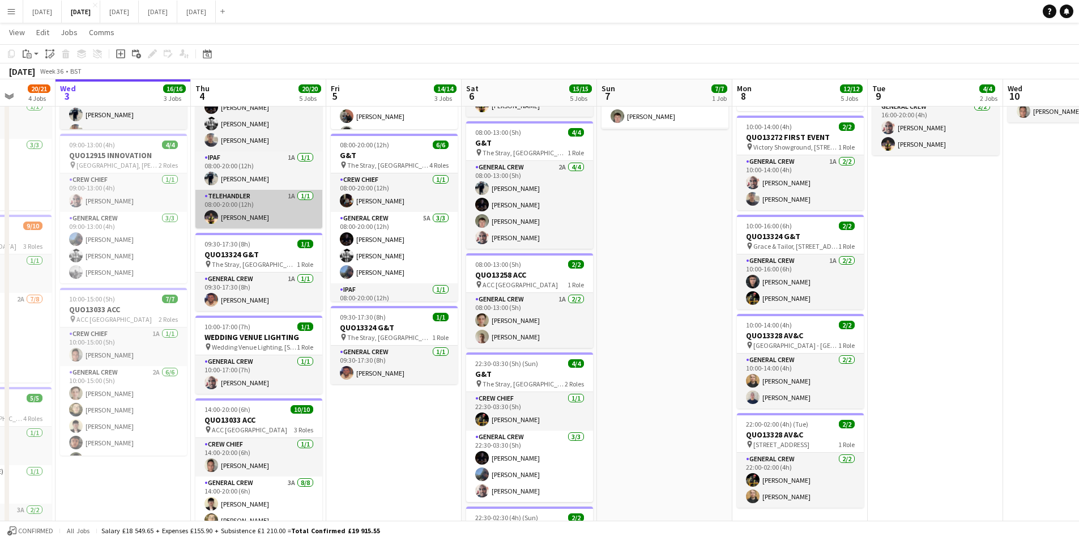
click at [258, 249] on app-job-card "09:30-17:30 (8h) 1/1 QUO13324 G&T pin The Stray, W Park, Harrogate, UK 1 Role G…" at bounding box center [258, 272] width 127 height 78
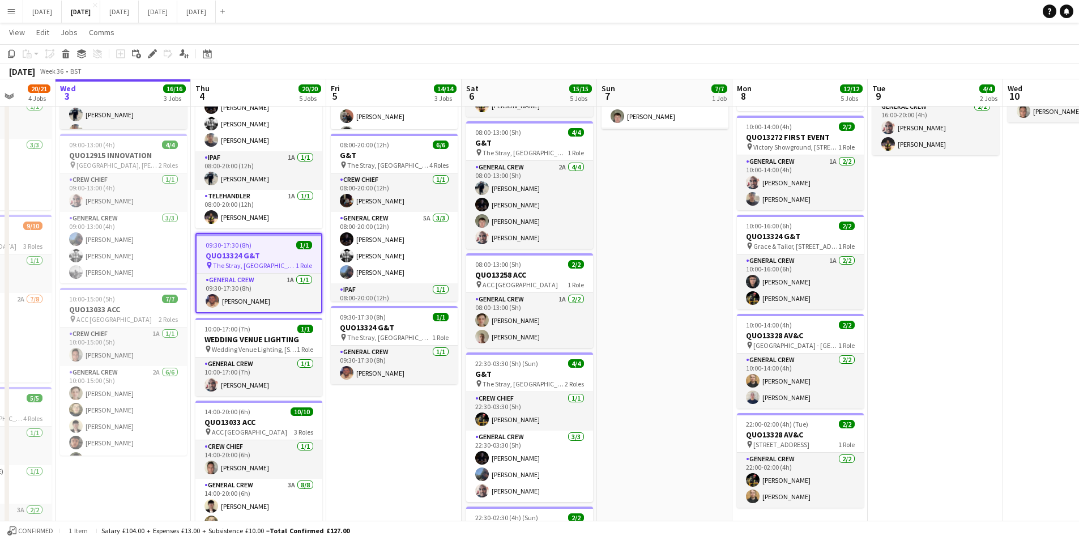
click at [151, 55] on icon at bounding box center [152, 54] width 6 height 6
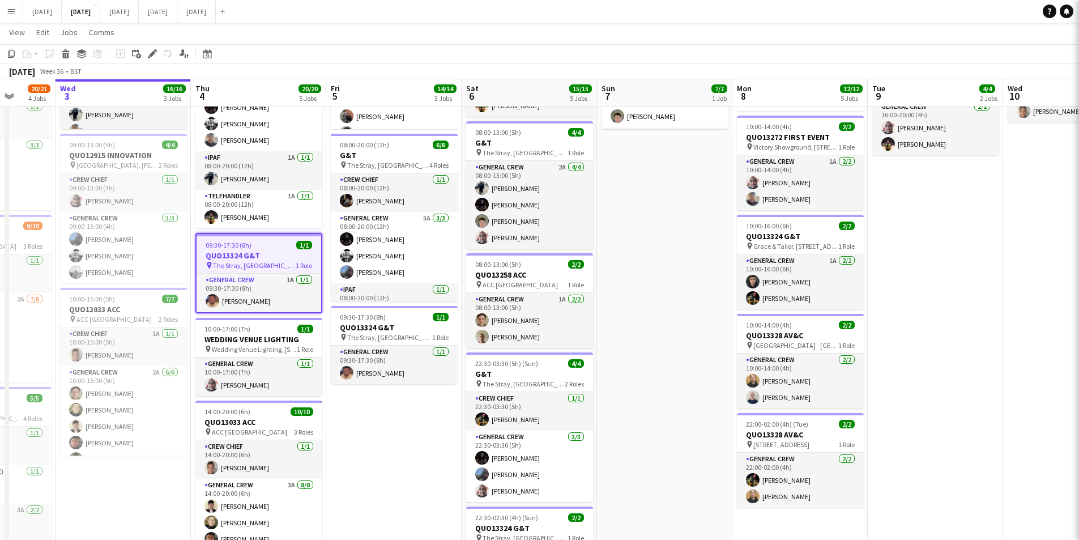
type input "**********"
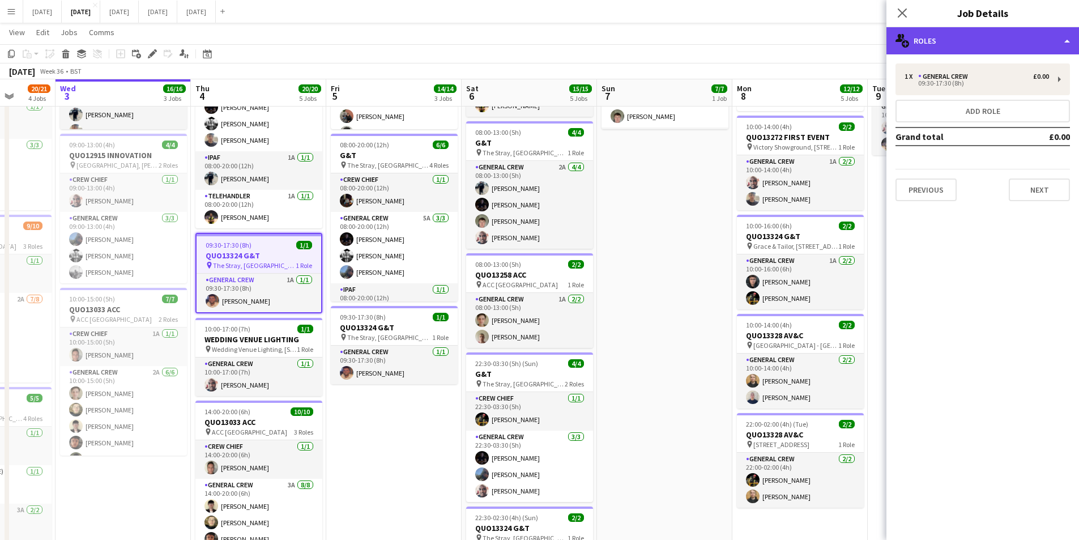
click at [997, 48] on div "multiple-users-add Roles" at bounding box center [983, 40] width 193 height 27
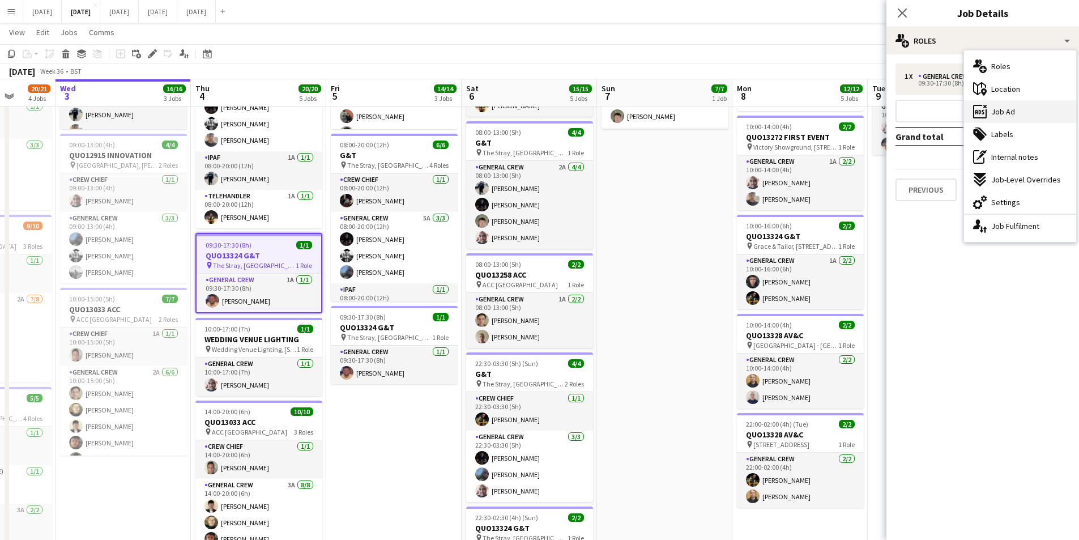
click at [1022, 110] on div "ads-window Job Ad" at bounding box center [1020, 111] width 112 height 23
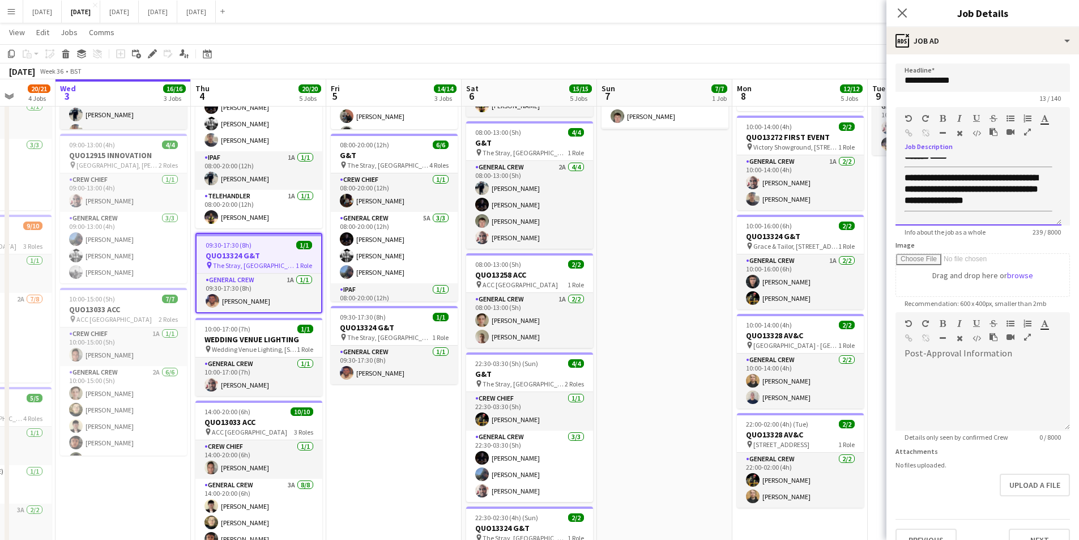
scroll to position [0, 0]
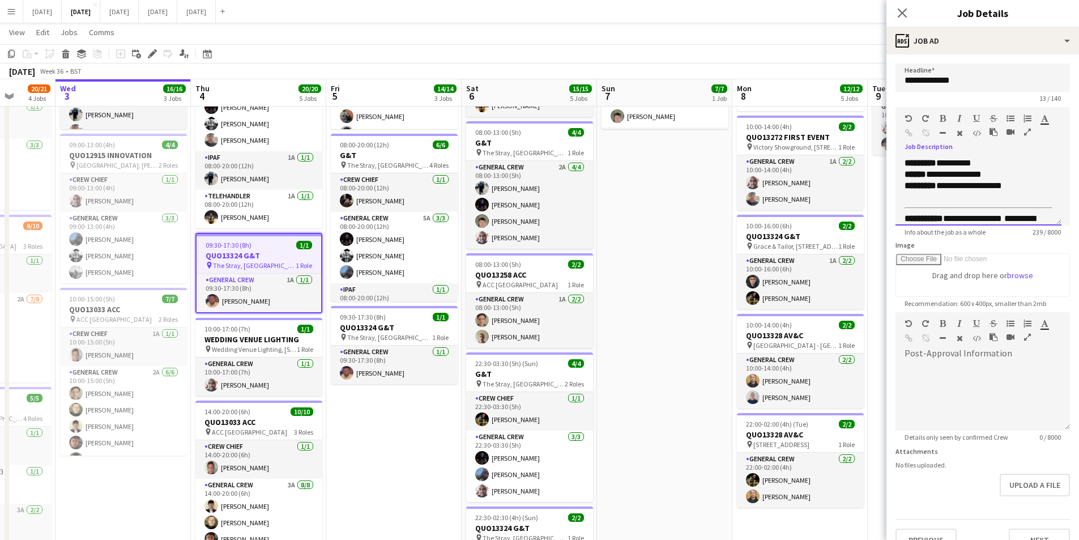
click at [942, 185] on span "**********" at bounding box center [953, 185] width 97 height 8
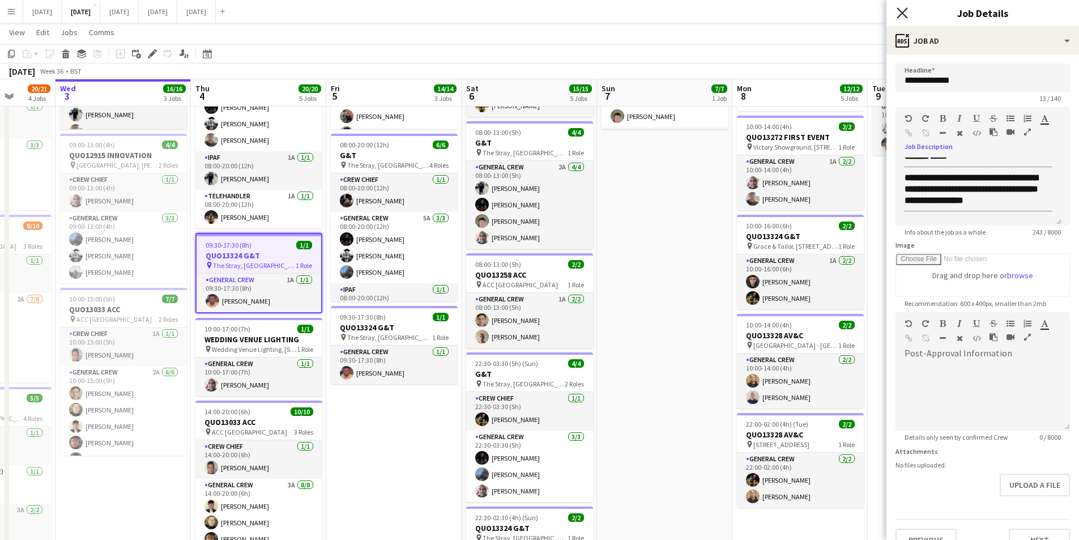
click at [900, 15] on icon at bounding box center [902, 12] width 11 height 11
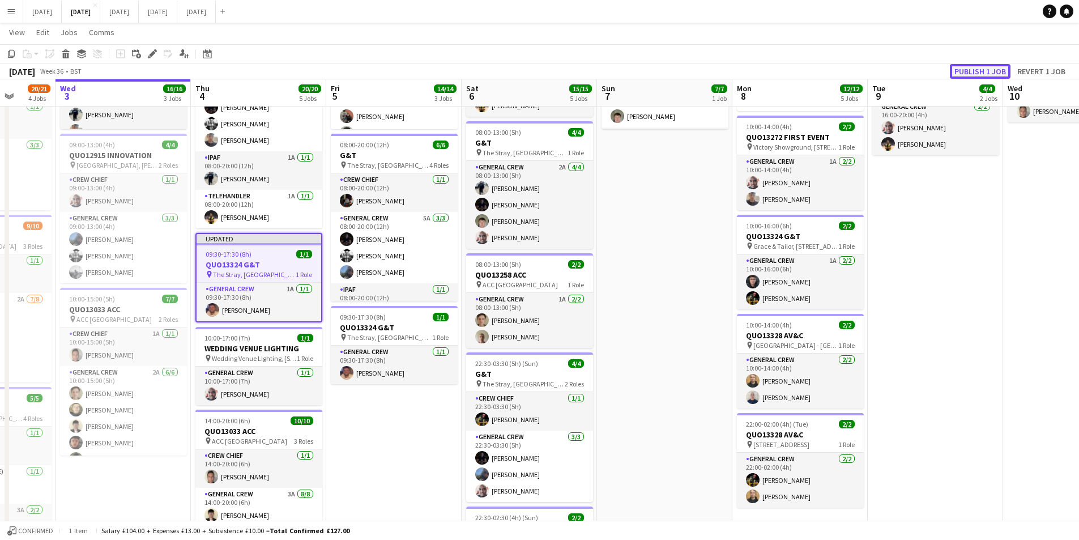
click at [982, 69] on button "Publish 1 job" at bounding box center [980, 71] width 61 height 15
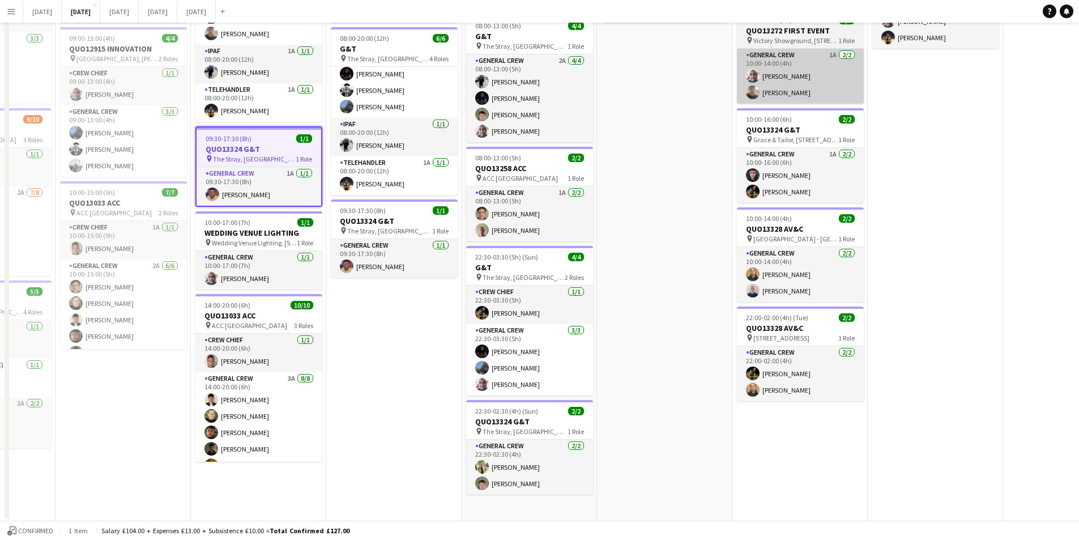
scroll to position [0, 0]
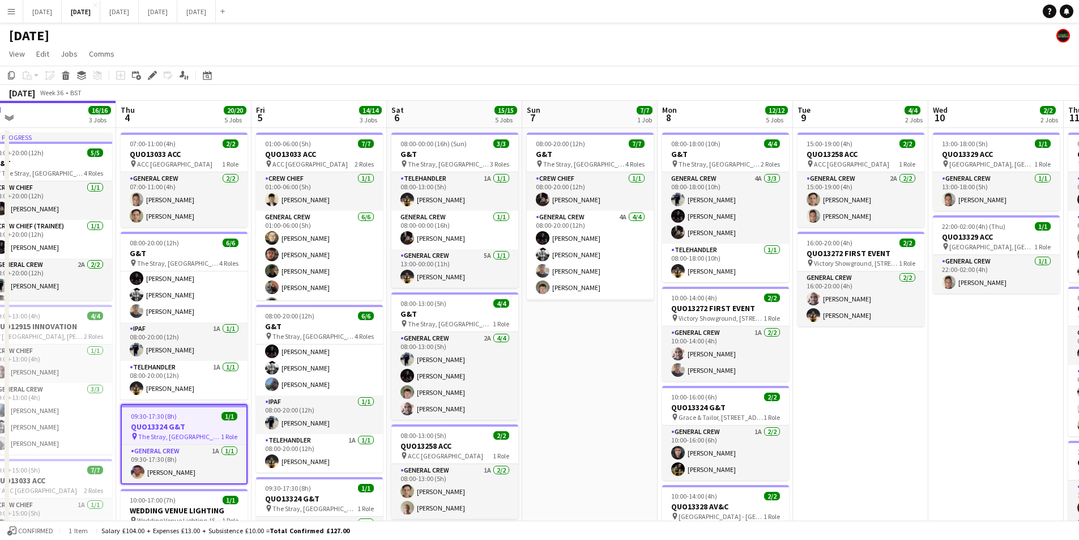
drag, startPoint x: 973, startPoint y: 380, endPoint x: 732, endPoint y: 327, distance: 247.1
click at [722, 345] on app-calendar-viewport "Sun 31 Mon 1 16/16 3 Jobs Tue 2 20/21 4 Jobs Wed 3 16/16 3 Jobs Thu 4 20/20 5 J…" at bounding box center [539, 450] width 1079 height 699
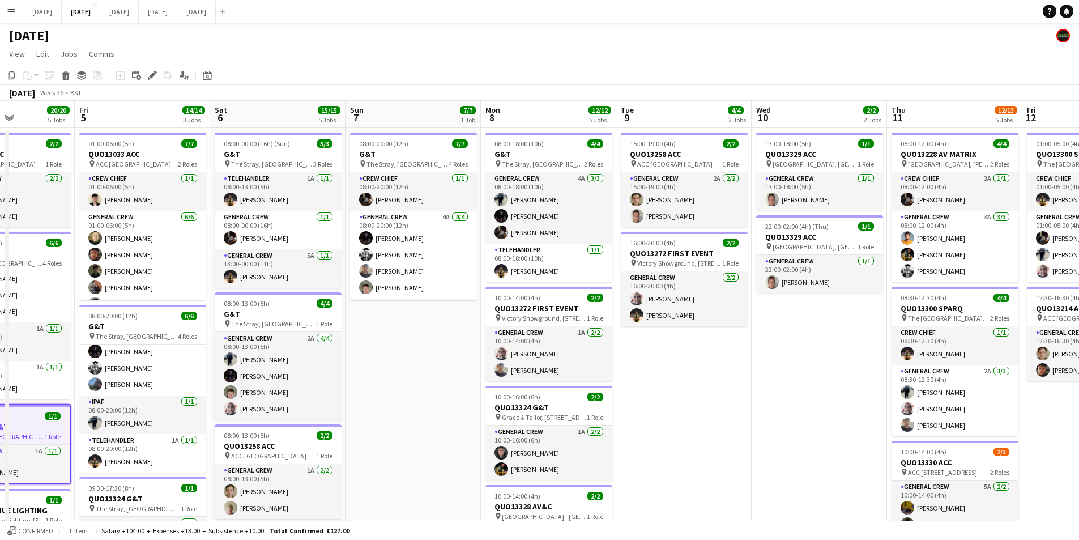
drag, startPoint x: 848, startPoint y: 377, endPoint x: 620, endPoint y: 340, distance: 230.7
click at [615, 337] on app-calendar-viewport "Tue 2 20/21 4 Jobs Wed 3 16/16 3 Jobs Thu 4 20/20 5 Jobs Fri 5 14/14 3 Jobs Sat…" at bounding box center [539, 450] width 1079 height 699
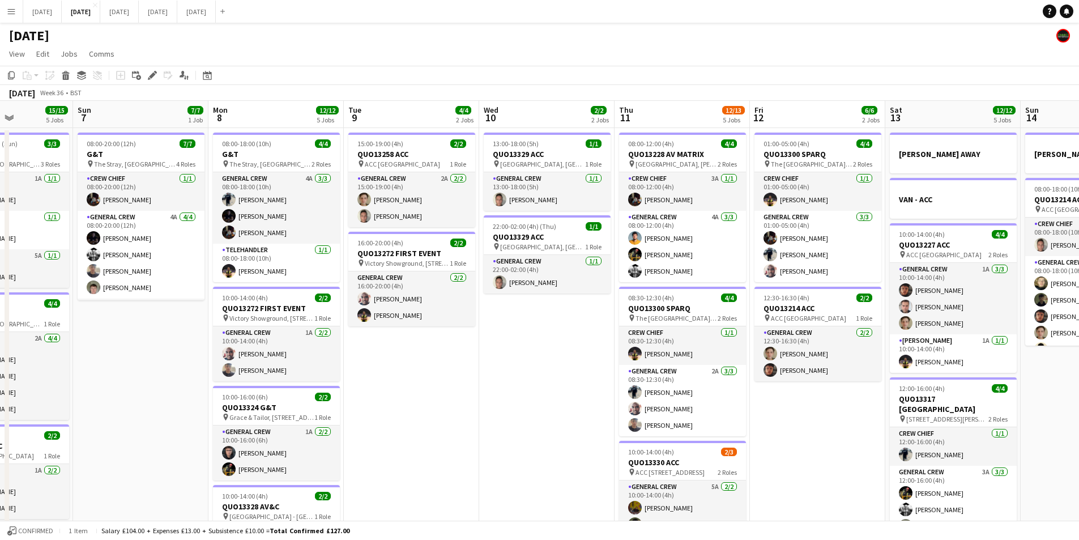
drag, startPoint x: 654, startPoint y: 357, endPoint x: 498, endPoint y: 328, distance: 159.0
click at [498, 328] on app-calendar-viewport "Thu 4 20/20 5 Jobs Fri 5 14/14 3 Jobs Sat 6 15/15 5 Jobs Sun 7 7/7 1 Job Mon 8 …" at bounding box center [539, 450] width 1079 height 699
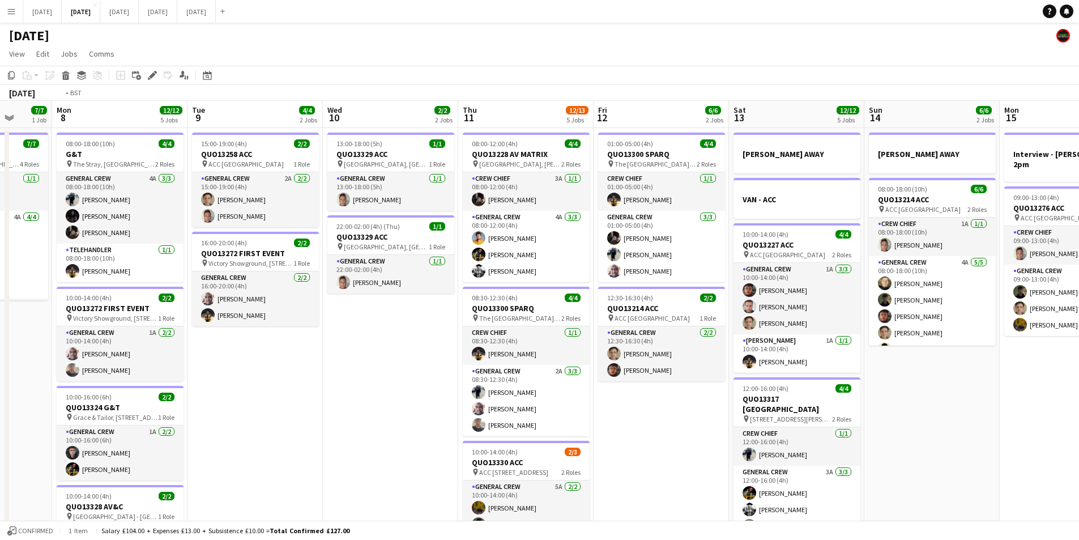
drag, startPoint x: 713, startPoint y: 401, endPoint x: 510, endPoint y: 327, distance: 215.2
click at [469, 330] on app-calendar-viewport "Fri 5 14/14 3 Jobs Sat 6 15/15 5 Jobs Sun 7 7/7 1 Job Mon 8 12/12 5 Jobs Tue 9 …" at bounding box center [539, 450] width 1079 height 699
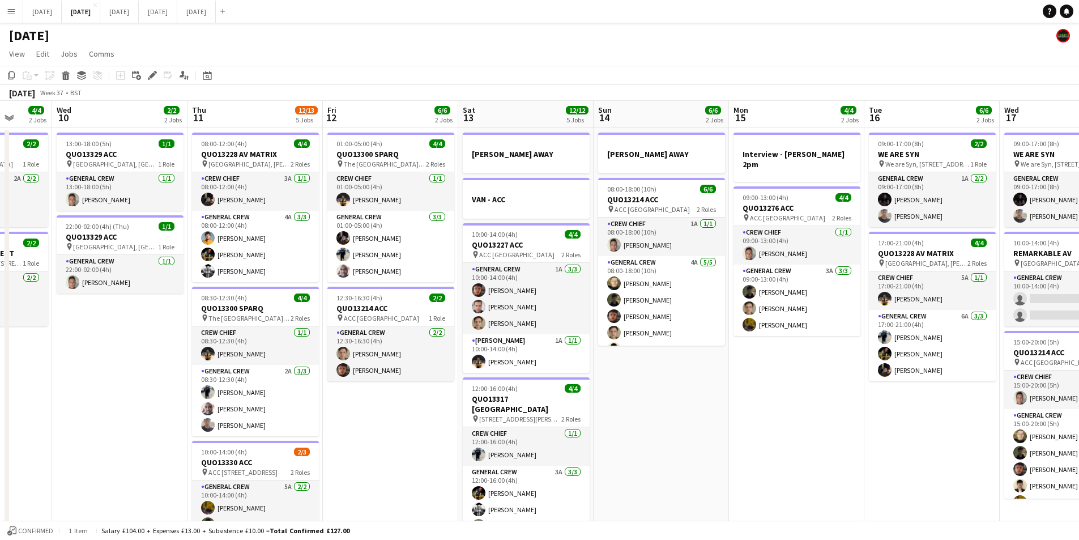
scroll to position [0, 340]
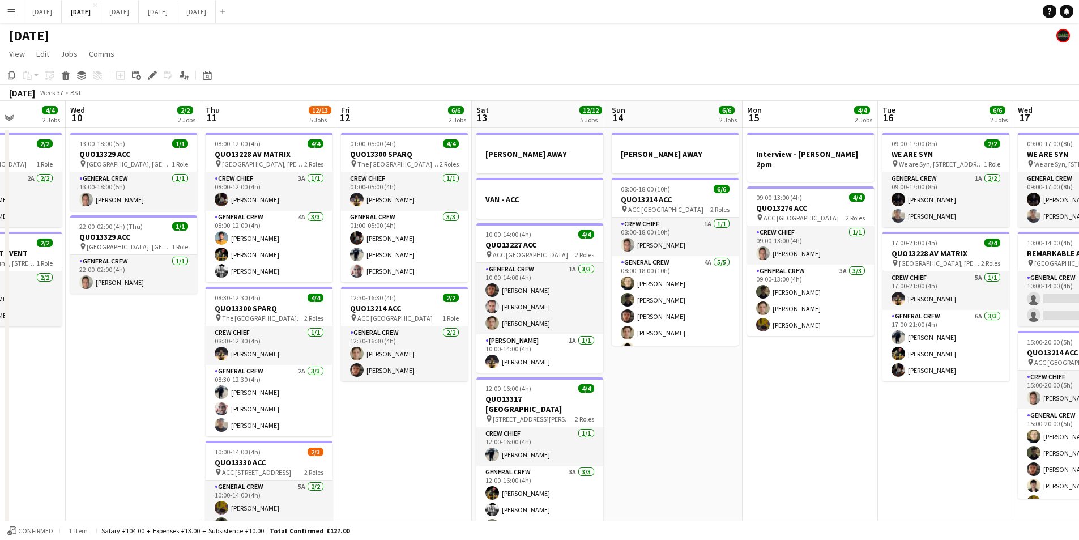
drag, startPoint x: 751, startPoint y: 377, endPoint x: 535, endPoint y: 330, distance: 221.3
click at [535, 330] on app-calendar-viewport "Sun 7 7/7 1 Job Mon 8 12/12 5 Jobs Tue 9 4/4 2 Jobs Wed 10 2/2 2 Jobs Thu 11 12…" at bounding box center [539, 450] width 1079 height 699
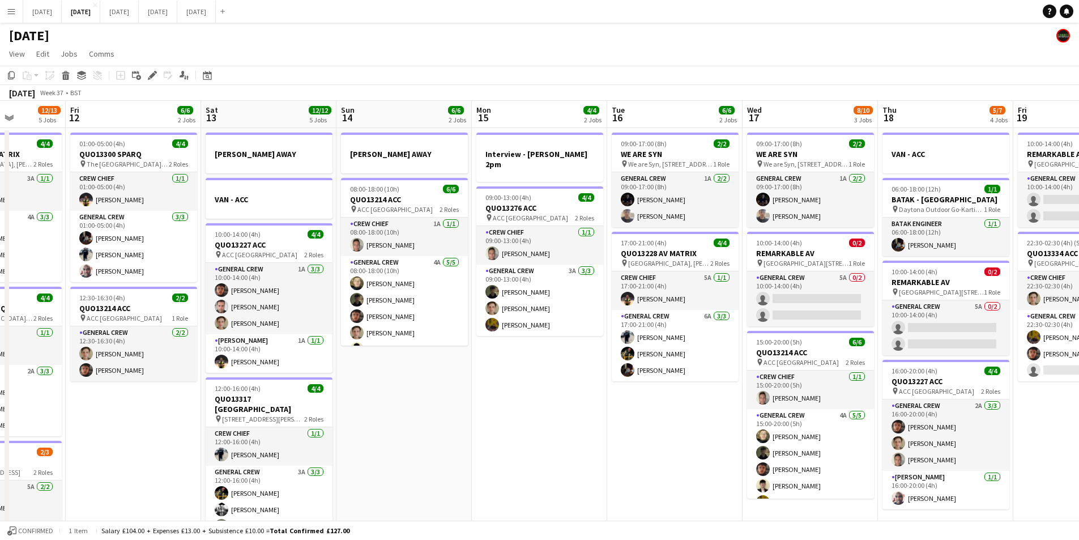
drag, startPoint x: 712, startPoint y: 434, endPoint x: 431, endPoint y: 338, distance: 296.9
click at [405, 340] on app-calendar-viewport "Tue 9 4/4 2 Jobs Wed 10 2/2 2 Jobs Thu 11 12/13 5 Jobs Fri 12 6/6 2 Jobs Sat 13…" at bounding box center [539, 450] width 1079 height 699
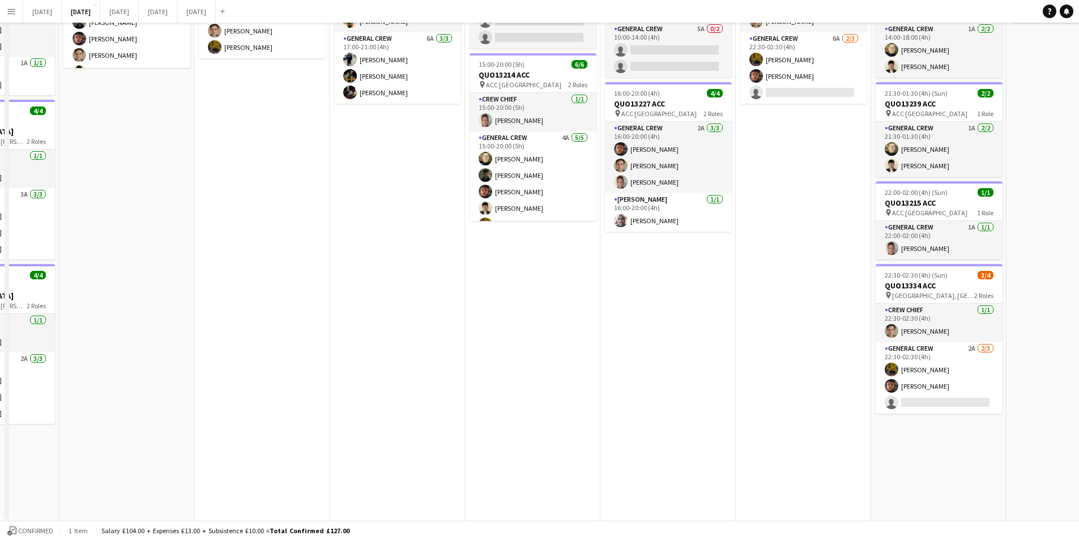
scroll to position [0, 0]
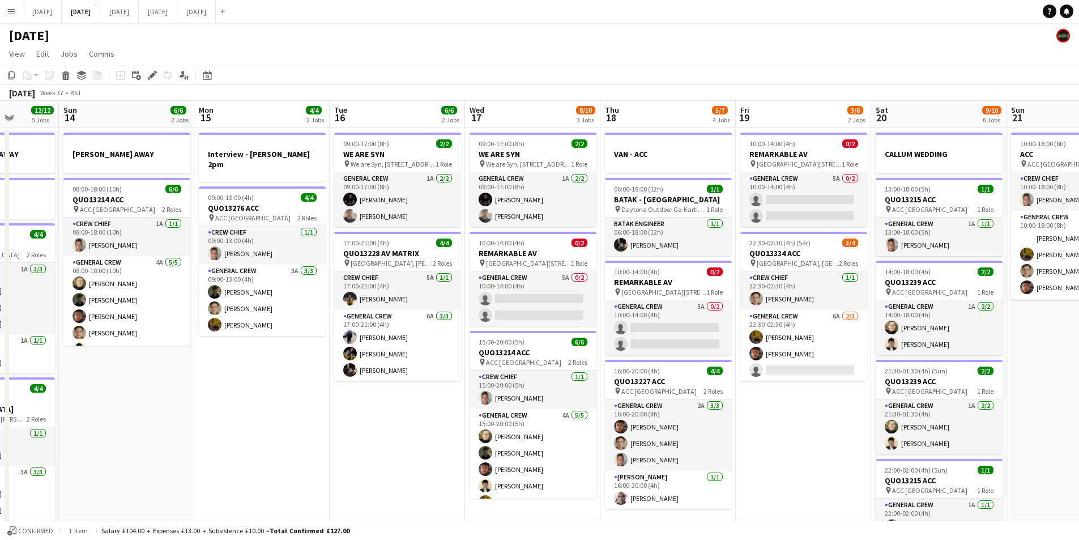
drag, startPoint x: 798, startPoint y: 400, endPoint x: 661, endPoint y: 391, distance: 137.4
click at [661, 391] on app-calendar-viewport "Thu 11 12/13 5 Jobs Fri 12 6/6 2 Jobs Sat 13 12/12 5 Jobs Sun 14 6/6 2 Jobs Mon…" at bounding box center [539, 450] width 1079 height 699
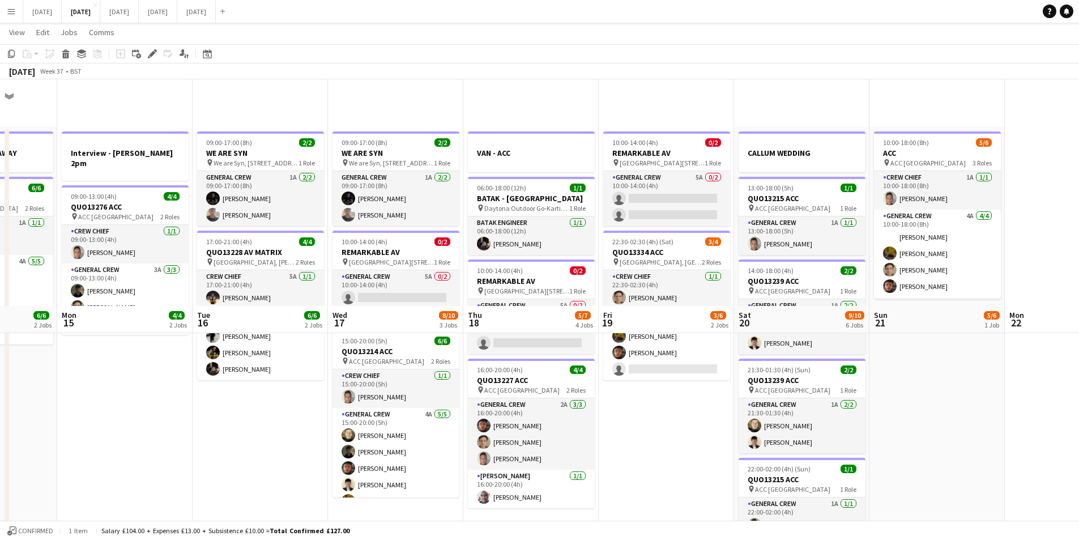
scroll to position [227, 0]
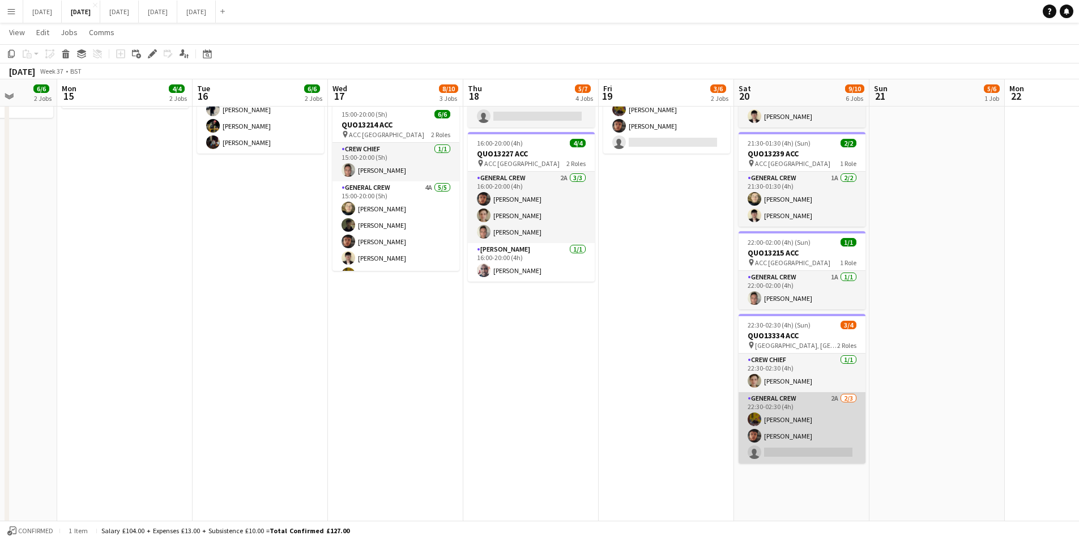
click at [806, 445] on app-card-role "General Crew 2A [DATE] 22:30-02:30 (4h) [PERSON_NAME] [PERSON_NAME] single-neut…" at bounding box center [802, 427] width 127 height 71
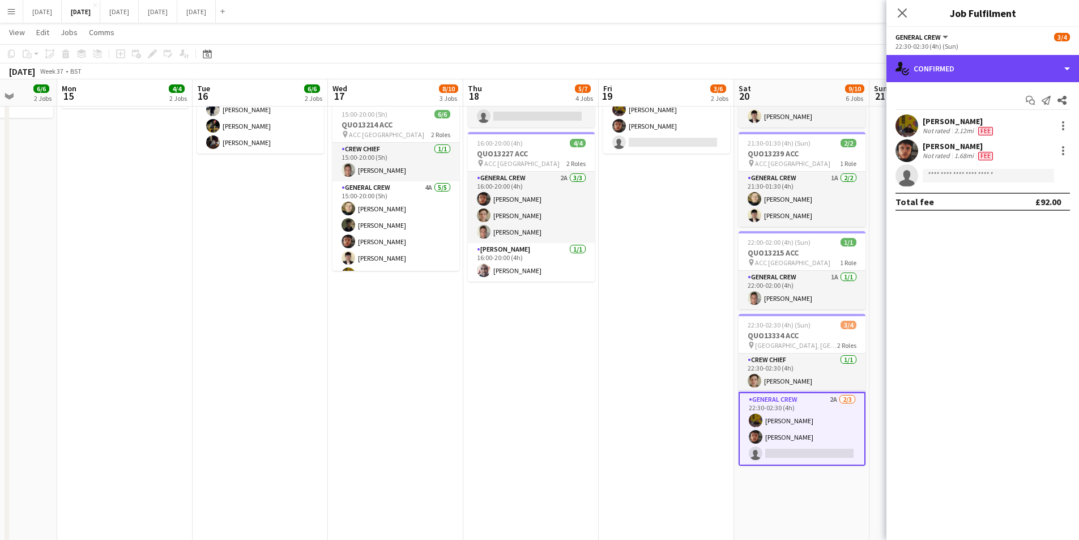
drag, startPoint x: 995, startPoint y: 63, endPoint x: 1016, endPoint y: 82, distance: 27.7
click at [995, 53] on div "General Crew All roles General Crew 3/4 22:30-02:30 (4h) (Sun) single-neutral-a…" at bounding box center [983, 283] width 193 height 513
click at [1004, 67] on div "single-neutral-actions-check-2 Confirmed" at bounding box center [983, 68] width 193 height 27
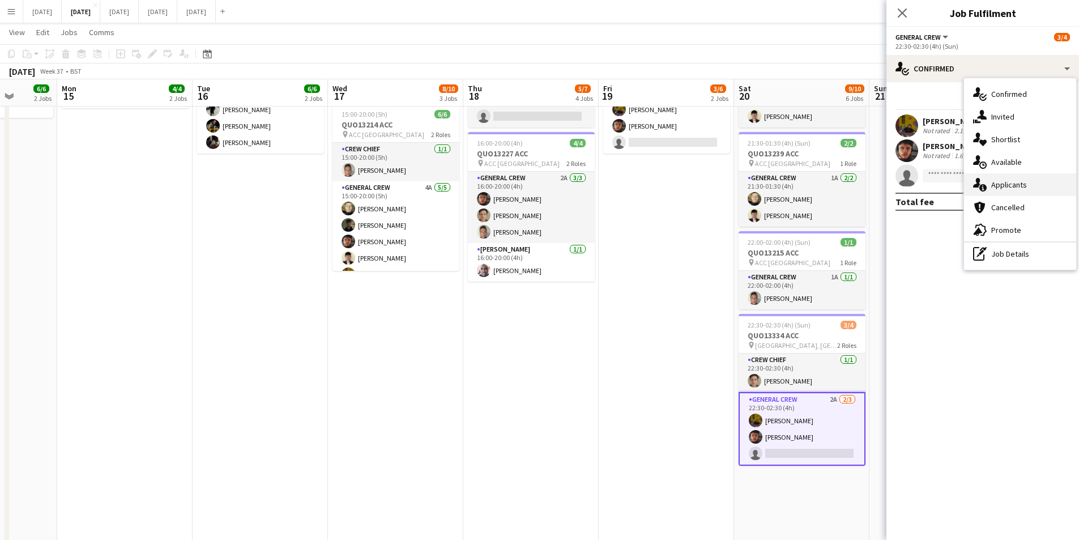
click at [1023, 189] on span "Applicants" at bounding box center [1009, 185] width 36 height 10
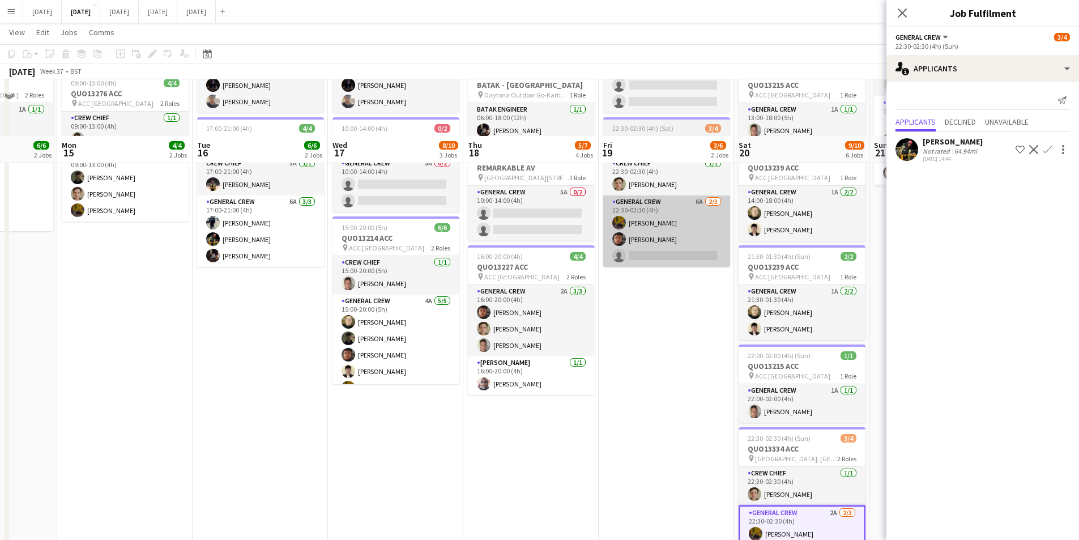
scroll to position [57, 0]
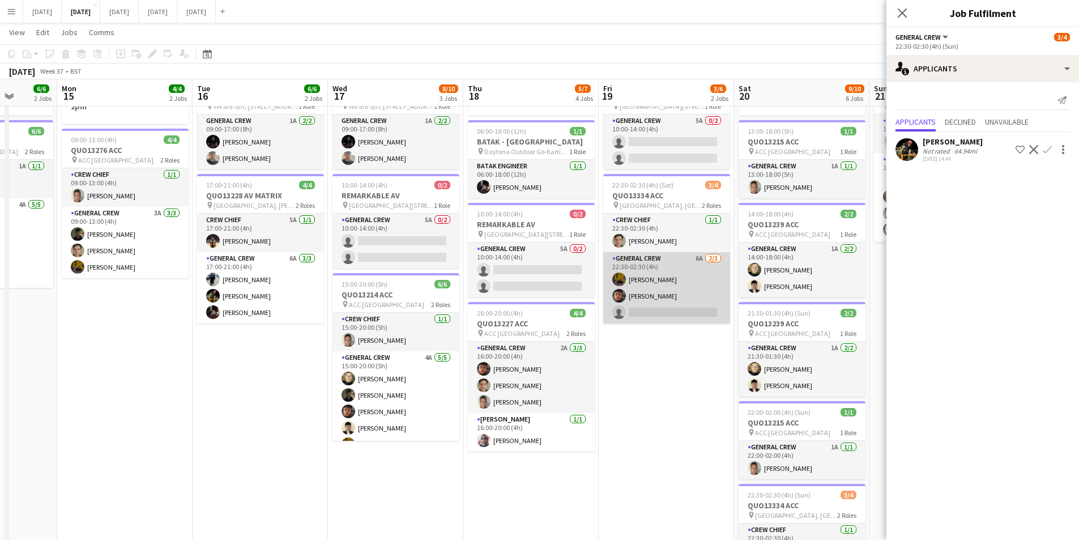
click at [658, 296] on app-card-role "General Crew 6A 2/3 22:30-02:30 (4h) Josef Seggie Kai Gilley single-neutral-act…" at bounding box center [666, 287] width 127 height 71
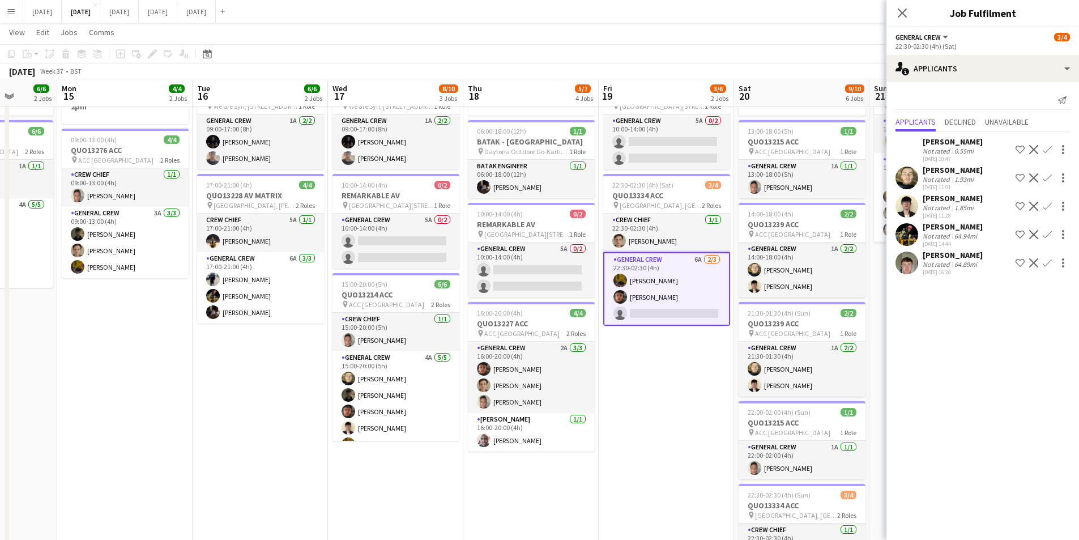
scroll to position [0, 348]
click at [900, 12] on icon "Close pop-in" at bounding box center [902, 12] width 11 height 11
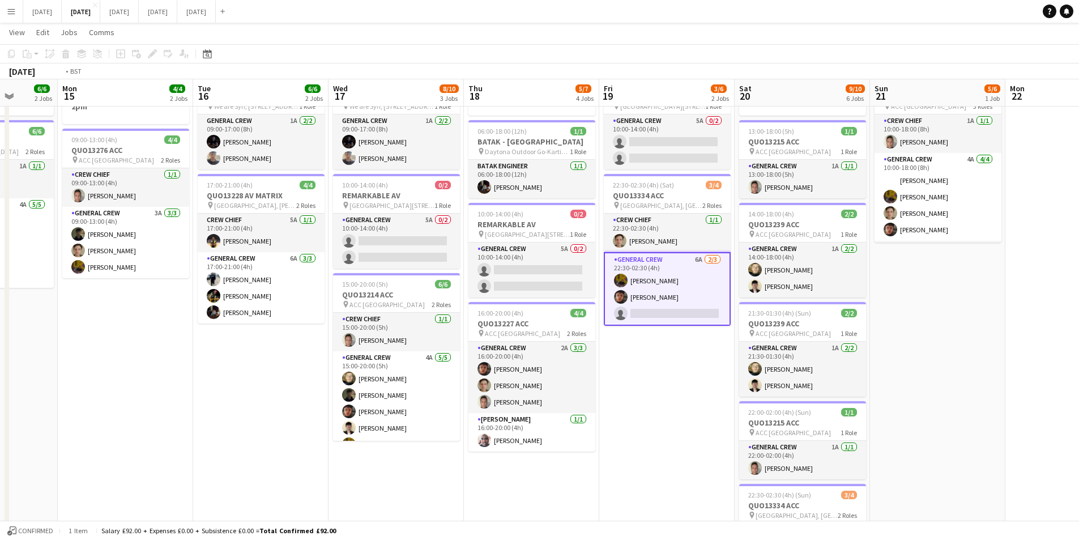
drag, startPoint x: 936, startPoint y: 315, endPoint x: 593, endPoint y: 242, distance: 351.0
click at [592, 242] on app-calendar-viewport "Fri 12 6/6 2 Jobs Sat 13 12/12 5 Jobs Sun 14 6/6 2 Jobs Mon 15 4/4 2 Jobs Tue 1…" at bounding box center [539, 365] width 1079 height 754
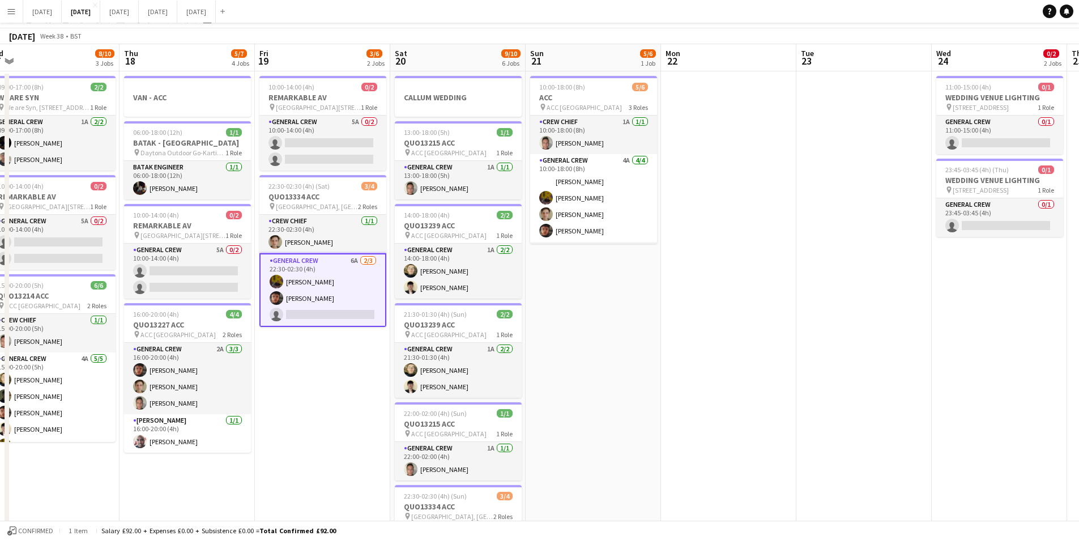
scroll to position [0, 0]
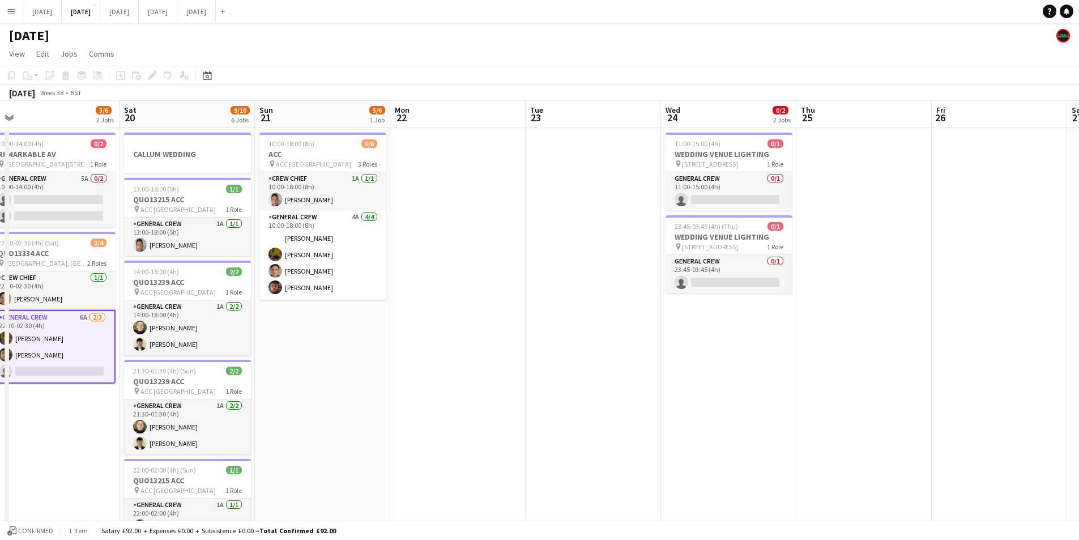
drag, startPoint x: 832, startPoint y: 310, endPoint x: 688, endPoint y: 280, distance: 146.4
click at [682, 279] on app-calendar-viewport "Tue 16 6/6 2 Jobs Wed 17 8/10 3 Jobs Thu 18 5/7 4 Jobs Fri 19 3/6 2 Jobs Sat 20…" at bounding box center [539, 450] width 1079 height 699
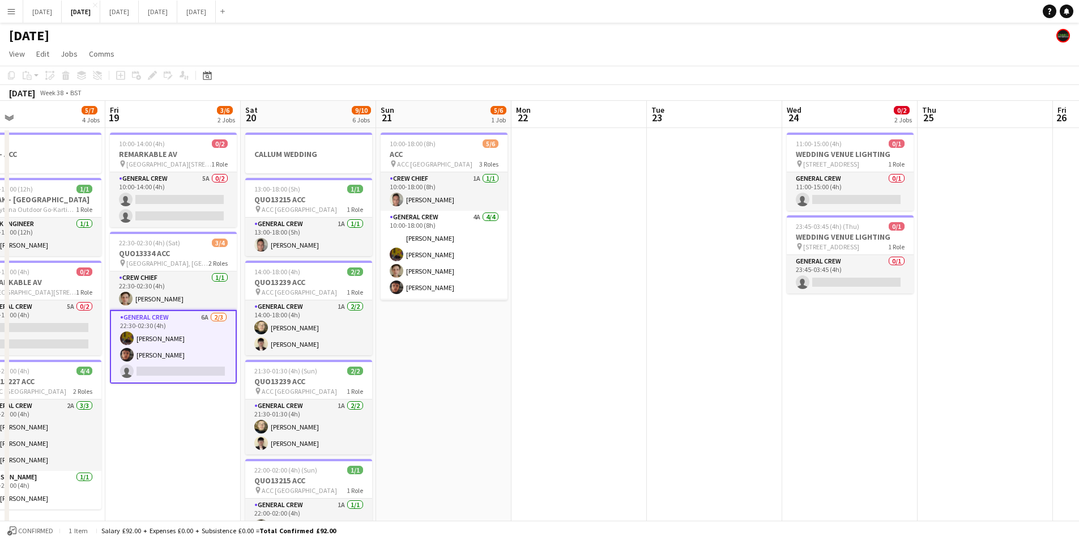
drag, startPoint x: 483, startPoint y: 291, endPoint x: 441, endPoint y: 283, distance: 42.0
click at [422, 278] on app-calendar-viewport "Tue 16 6/6 2 Jobs Wed 17 8/10 3 Jobs Thu 18 5/7 4 Jobs Fri 19 3/6 2 Jobs Sat 20…" at bounding box center [539, 450] width 1079 height 699
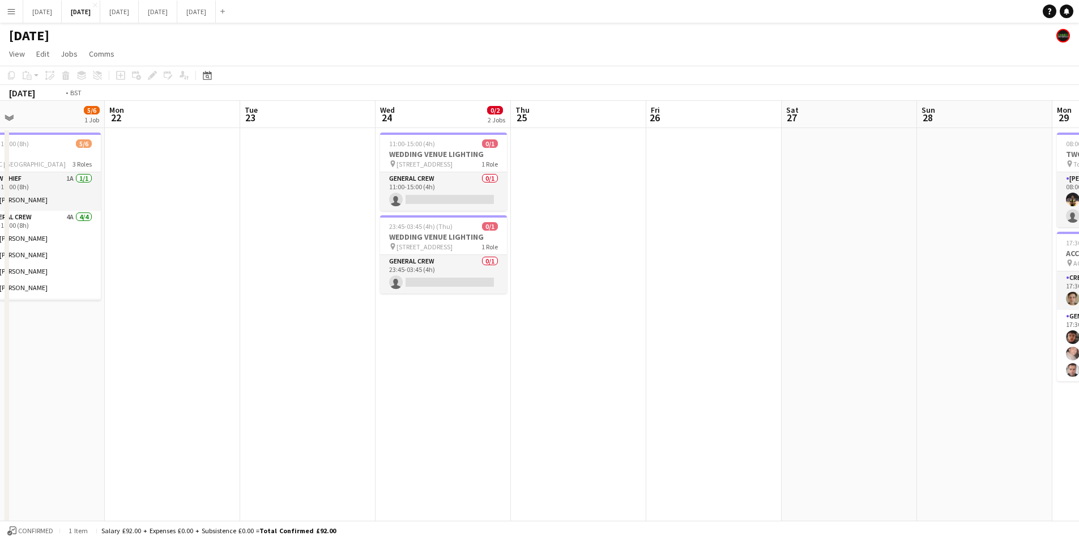
drag, startPoint x: 731, startPoint y: 339, endPoint x: 486, endPoint y: 309, distance: 247.1
click at [486, 309] on app-calendar-viewport "Thu 18 5/7 4 Jobs Fri 19 3/6 2 Jobs Sat 20 9/10 6 Jobs Sun 21 5/6 1 Job Mon 22 …" at bounding box center [539, 450] width 1079 height 699
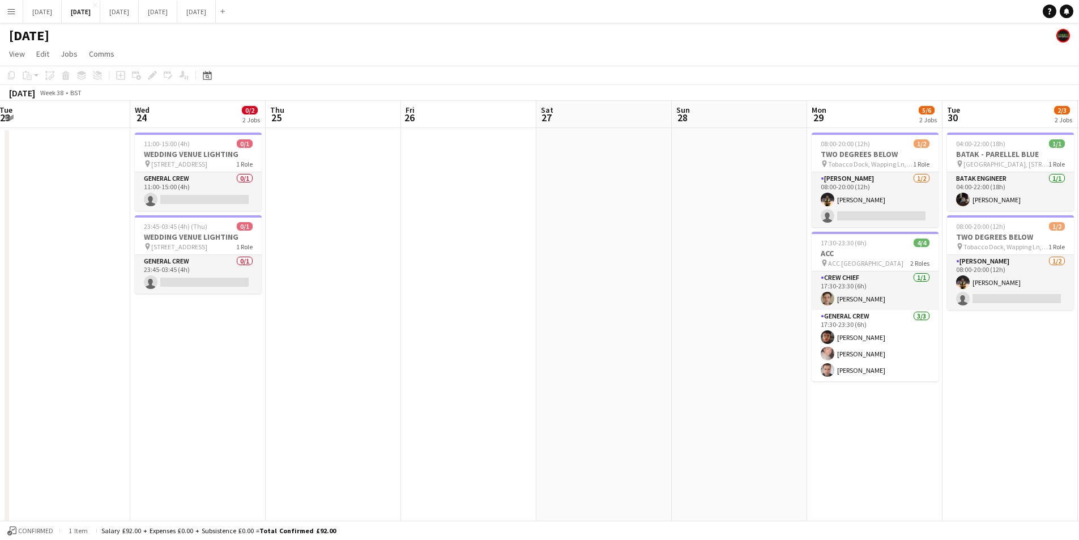
drag, startPoint x: 634, startPoint y: 327, endPoint x: 430, endPoint y: 284, distance: 208.4
click at [430, 284] on app-calendar-viewport "Sat 20 9/10 6 Jobs Sun 21 5/6 1 Job Mon 22 Tue 23 Wed 24 0/2 2 Jobs Thu 25 Fri …" at bounding box center [539, 450] width 1079 height 699
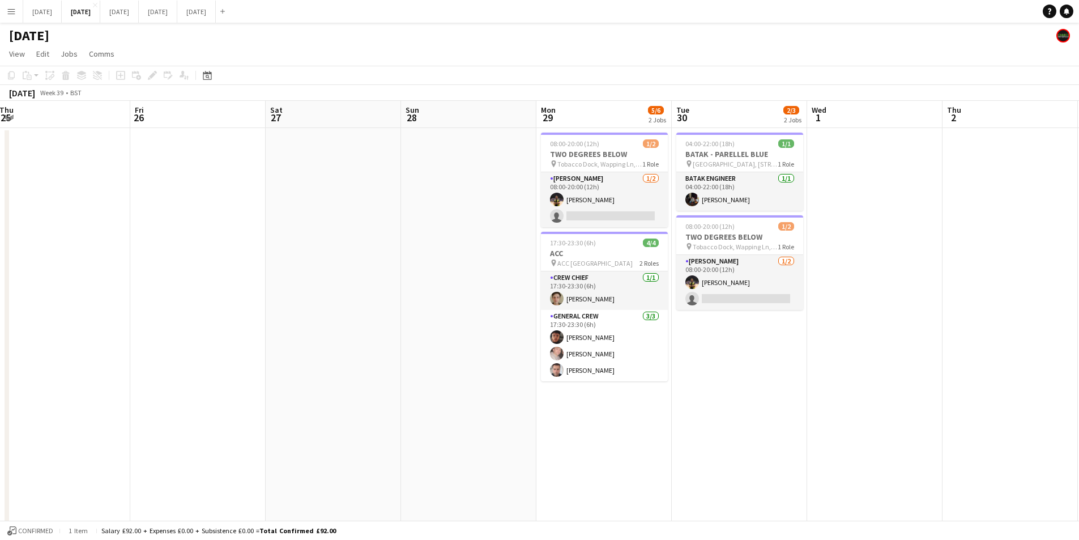
scroll to position [0, 344]
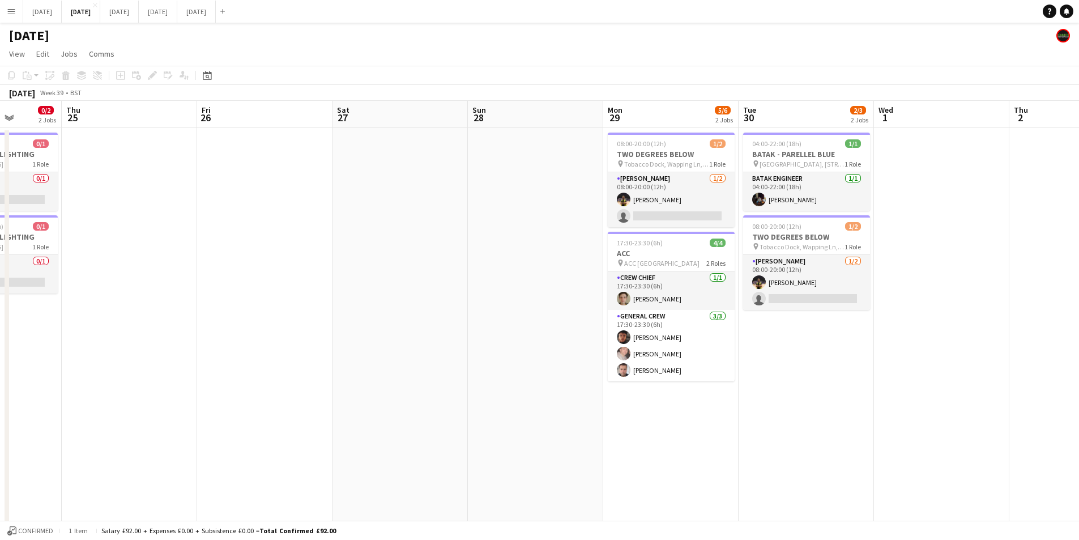
drag, startPoint x: 388, startPoint y: 371, endPoint x: 559, endPoint y: 347, distance: 172.8
click at [708, 320] on app-calendar-viewport "Mon 22 Tue 23 Wed 24 0/2 2 Jobs Thu 25 Fri 26 Sat 27 Sun 28 Mon 29 5/6 2 Jobs T…" at bounding box center [539, 450] width 1079 height 699
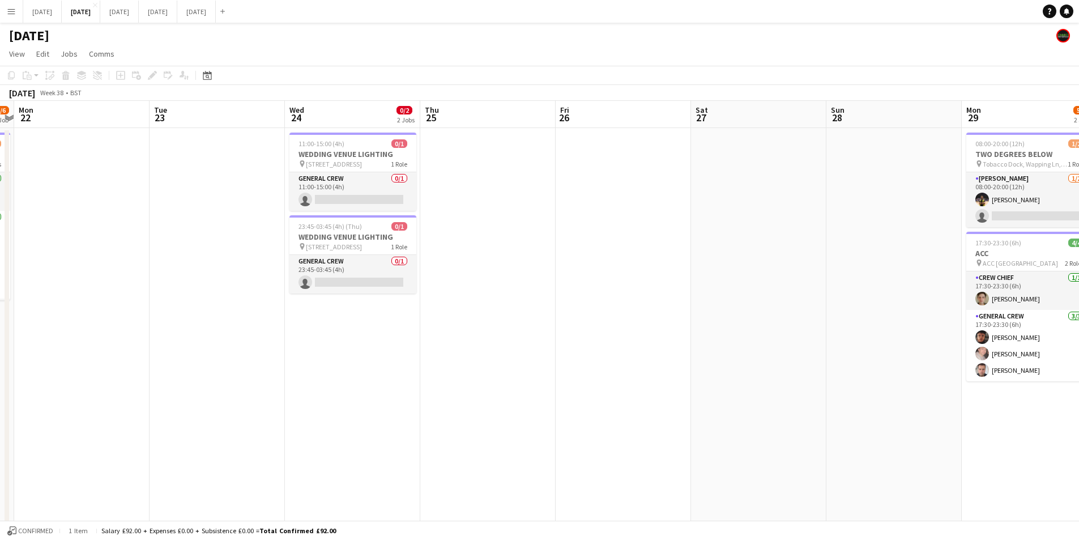
drag, startPoint x: 410, startPoint y: 391, endPoint x: 506, endPoint y: 391, distance: 96.3
click at [692, 381] on app-calendar-viewport "Sat 20 9/10 6 Jobs Sun 21 5/6 1 Job Mon 22 Tue 23 Wed 24 0/2 2 Jobs Thu 25 Fri …" at bounding box center [539, 450] width 1079 height 699
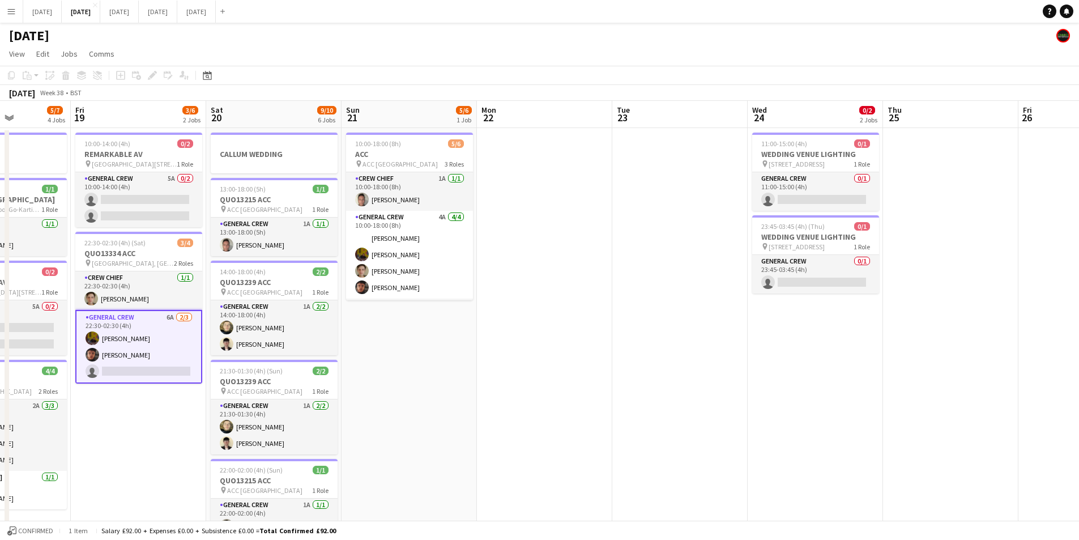
drag, startPoint x: 436, startPoint y: 401, endPoint x: 463, endPoint y: 403, distance: 27.3
click at [545, 407] on app-calendar-viewport "Wed 17 8/10 3 Jobs Thu 18 5/7 4 Jobs Fri 19 3/6 2 Jobs Sat 20 9/10 6 Jobs Sun 2…" at bounding box center [539, 450] width 1079 height 699
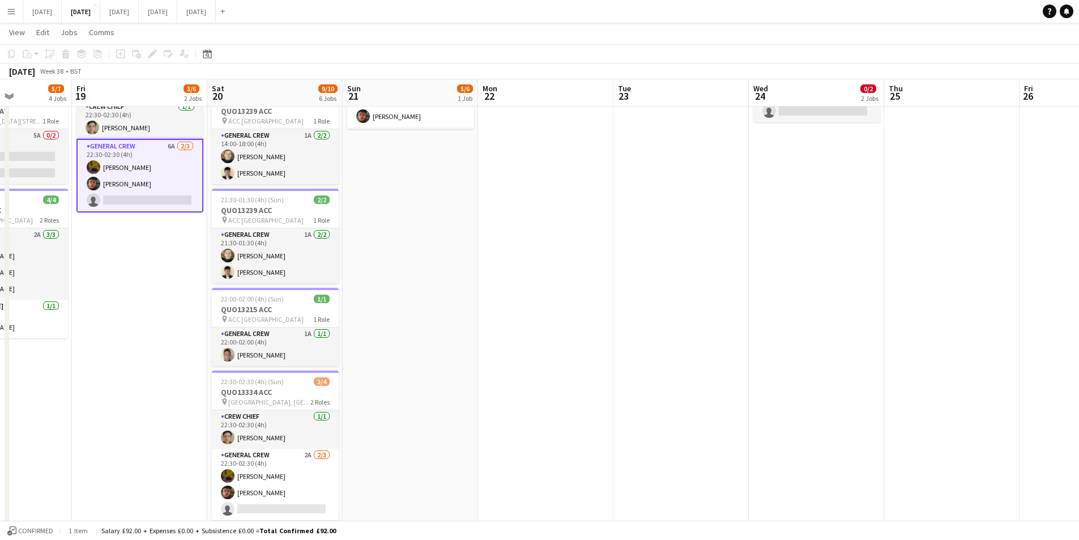
scroll to position [0, 0]
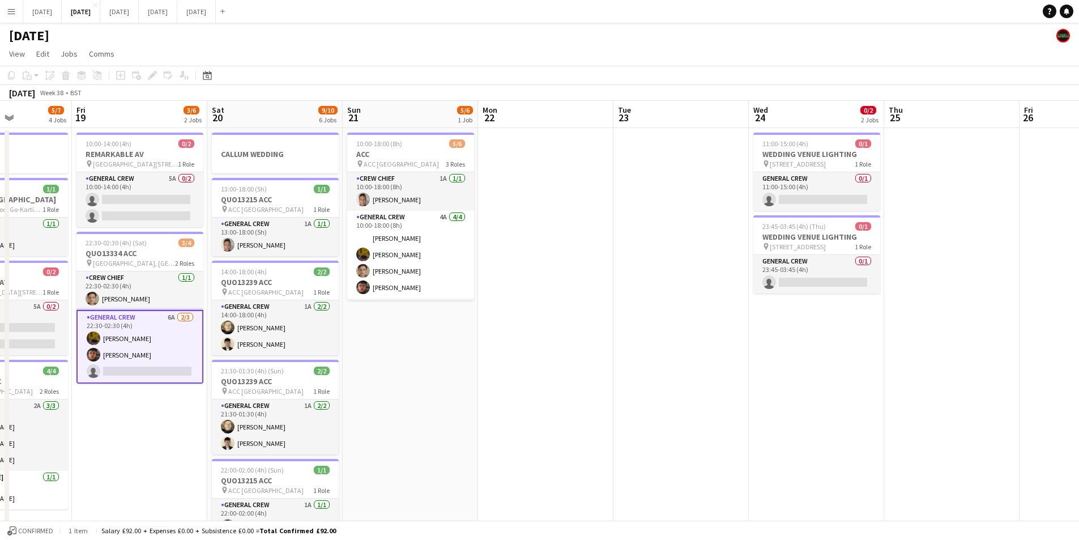
drag, startPoint x: 925, startPoint y: 401, endPoint x: 751, endPoint y: 369, distance: 176.3
click at [633, 371] on app-calendar-viewport "Tue 16 6/6 2 Jobs Wed 17 8/10 3 Jobs Thu 18 5/7 4 Jobs Fri 19 3/6 2 Jobs Sat 20…" at bounding box center [539, 450] width 1079 height 699
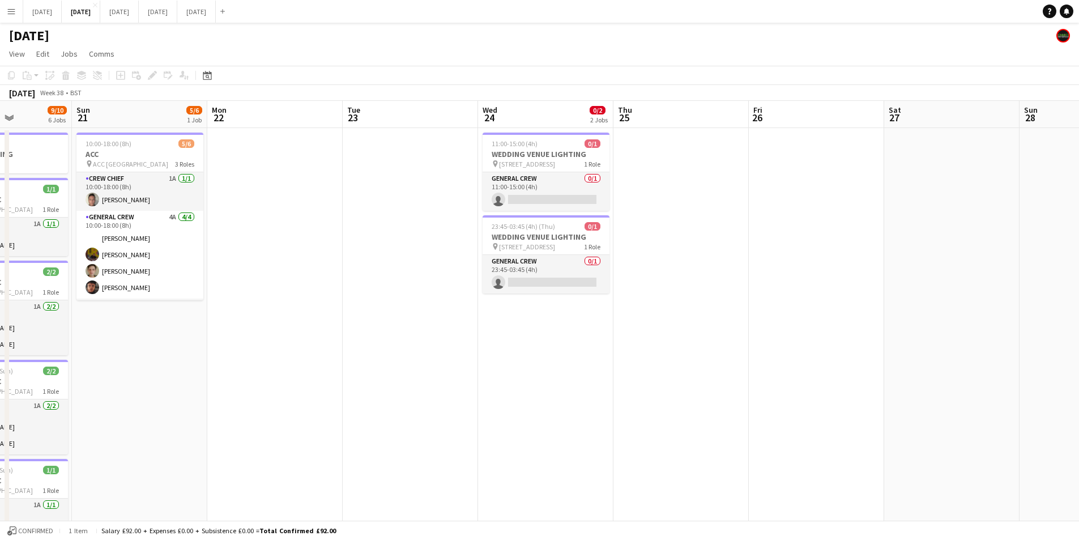
scroll to position [0, 355]
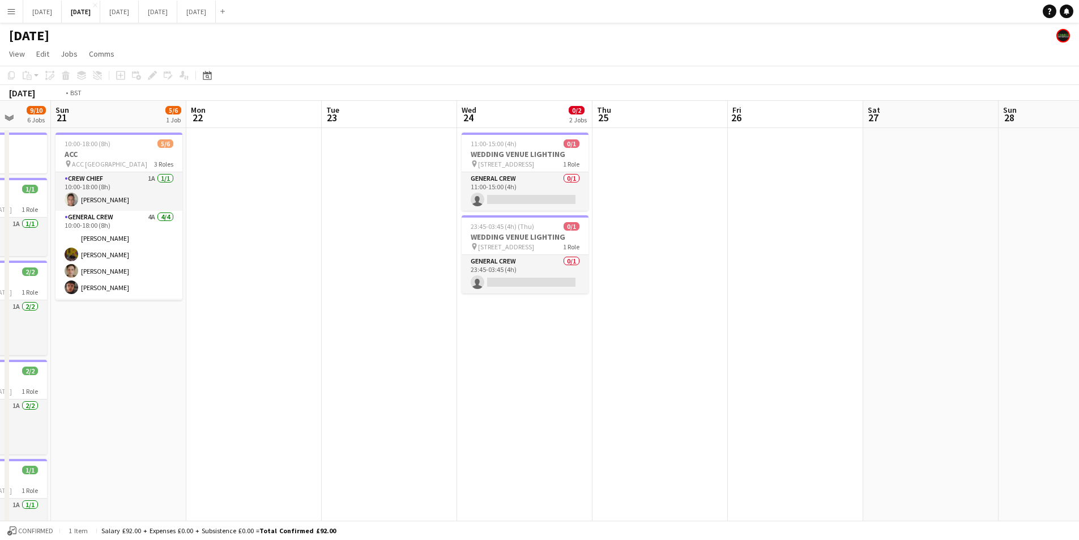
drag, startPoint x: 896, startPoint y: 373, endPoint x: 493, endPoint y: 328, distance: 405.8
click at [493, 328] on app-calendar-viewport "Thu 18 5/7 4 Jobs Fri 19 3/6 2 Jobs Sat 20 9/10 6 Jobs Sun 21 5/6 1 Job Mon 22 …" at bounding box center [539, 450] width 1079 height 699
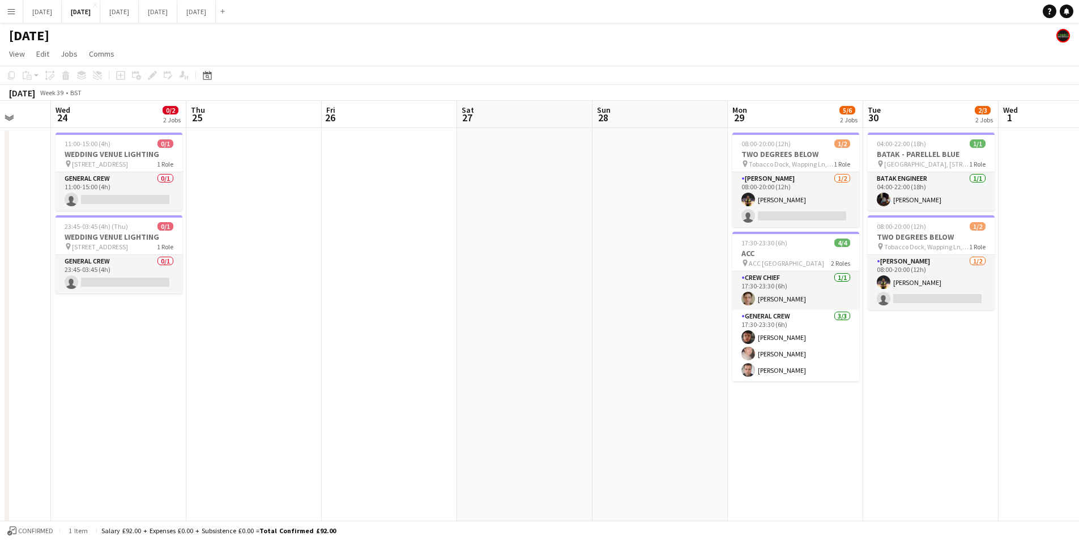
scroll to position [0, 352]
drag, startPoint x: 595, startPoint y: 358, endPoint x: 396, endPoint y: 330, distance: 201.3
click at [397, 331] on app-calendar-viewport "Sun 21 5/6 1 Job Mon 22 Tue 23 Wed 24 0/2 2 Jobs Thu 25 Fri 26 Sat 27 Sun 28 Mo…" at bounding box center [539, 450] width 1079 height 699
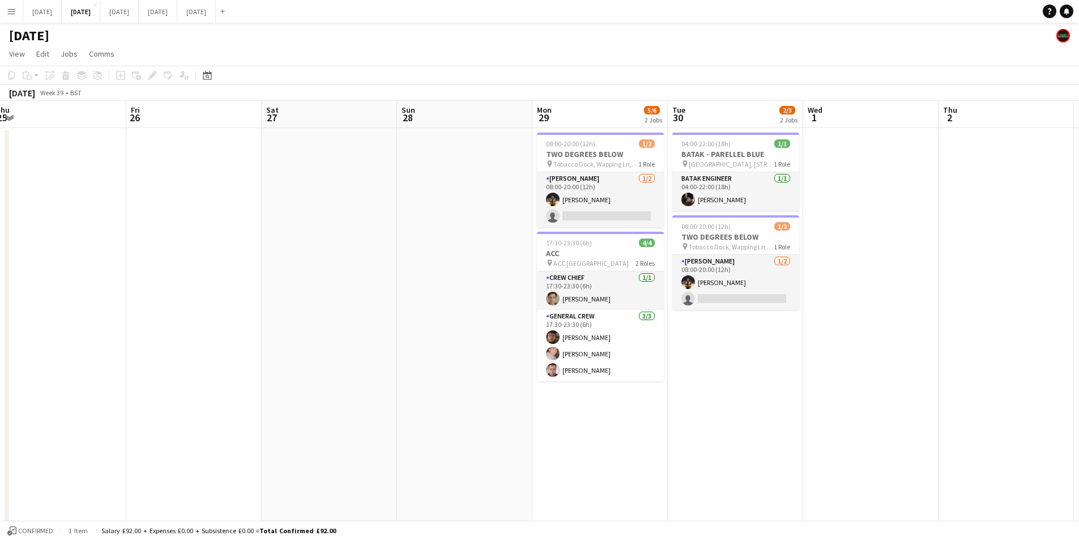
drag, startPoint x: 330, startPoint y: 384, endPoint x: 550, endPoint y: 343, distance: 224.1
click at [693, 362] on app-calendar-viewport "Mon 22 Tue 23 Wed 24 0/2 2 Jobs Thu 25 Fri 26 Sat 27 Sun 28 Mon 29 5/6 2 Jobs T…" at bounding box center [539, 450] width 1079 height 699
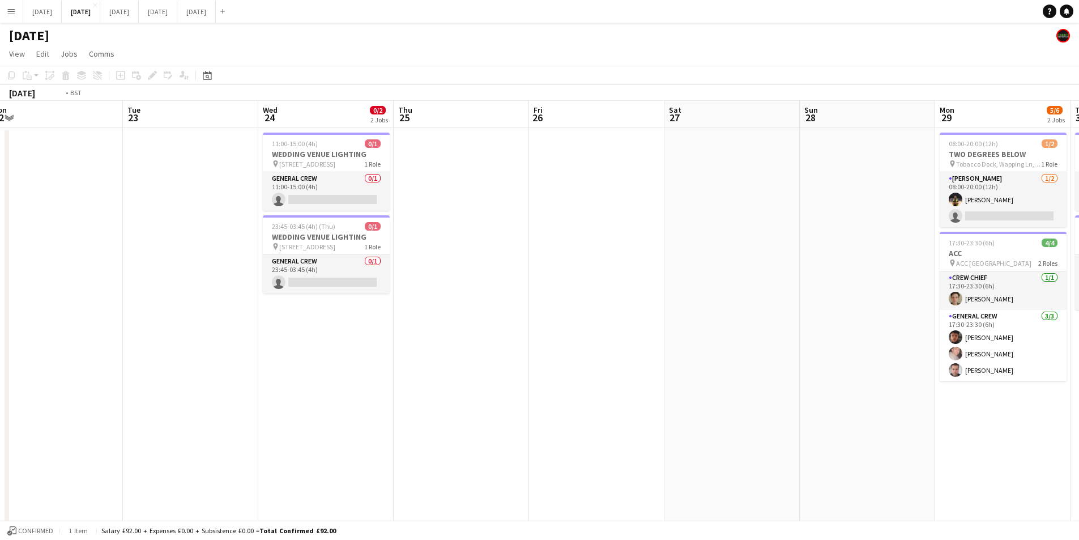
drag, startPoint x: 520, startPoint y: 369, endPoint x: 665, endPoint y: 309, distance: 157.5
click at [652, 326] on app-calendar-viewport "Sat 20 9/10 6 Jobs Sun 21 5/6 1 Job Mon 22 Tue 23 Wed 24 0/2 2 Jobs Thu 25 Fri …" at bounding box center [539, 450] width 1079 height 699
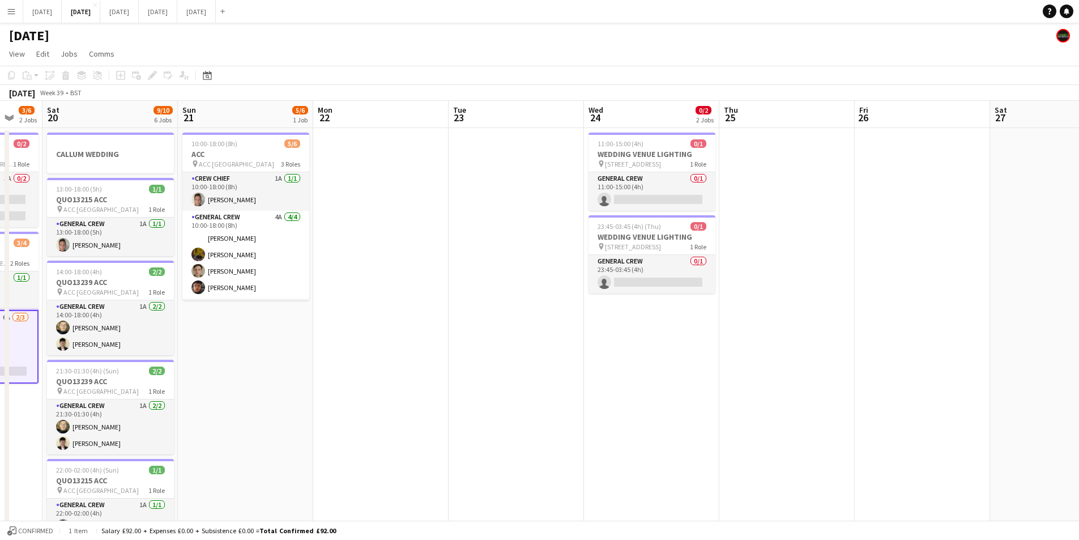
drag, startPoint x: 381, startPoint y: 345, endPoint x: 742, endPoint y: 325, distance: 362.0
click at [739, 329] on app-calendar-viewport "Thu 18 5/7 4 Jobs Fri 19 3/6 2 Jobs Sat 20 9/10 6 Jobs Sun 21 5/6 1 Job Mon 22 …" at bounding box center [539, 450] width 1079 height 699
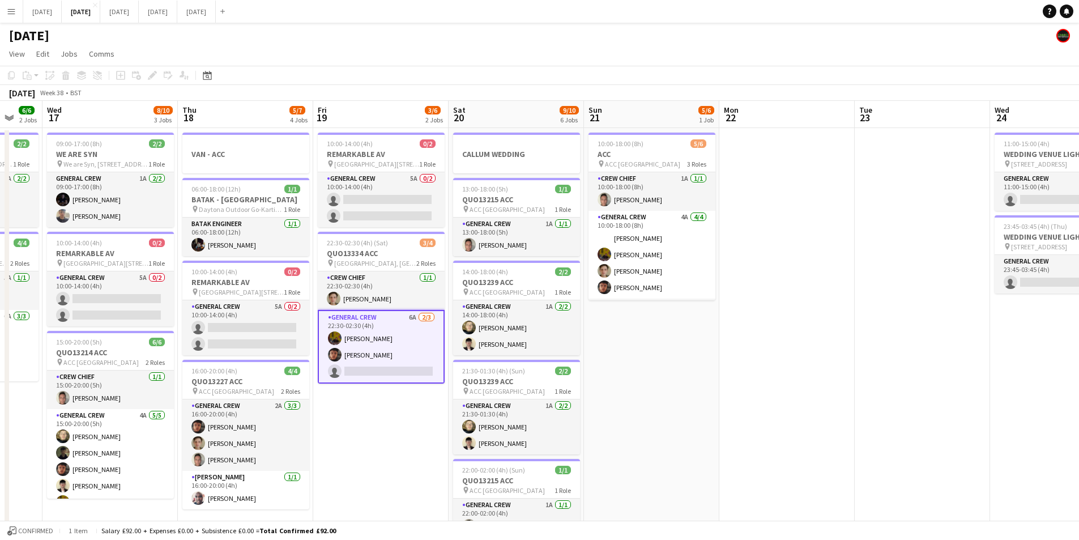
scroll to position [0, 271]
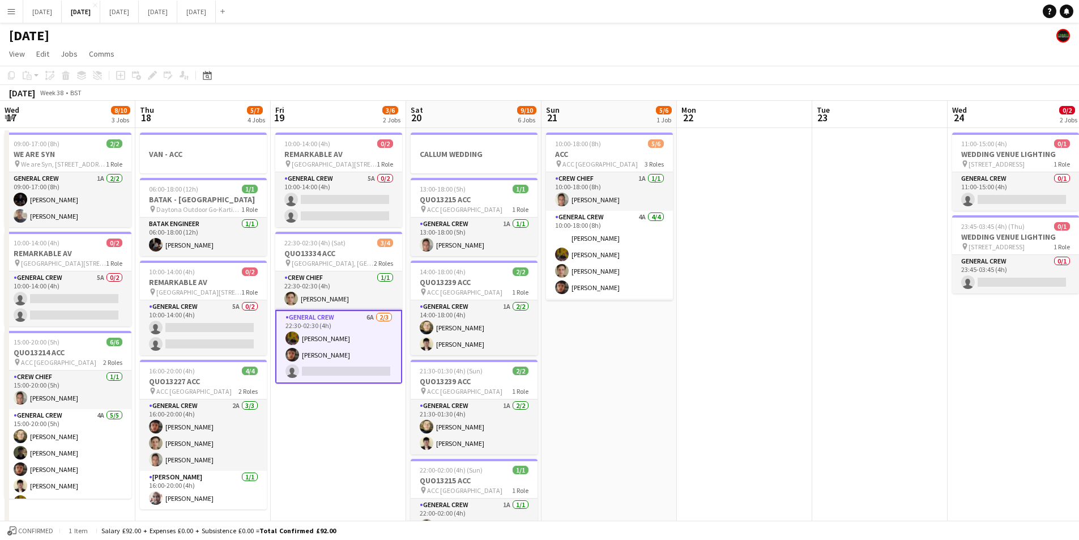
drag, startPoint x: 299, startPoint y: 369, endPoint x: 546, endPoint y: 342, distance: 248.4
click at [536, 357] on app-calendar-viewport "Mon 15 4/4 2 Jobs Tue 16 6/6 2 Jobs Wed 17 8/10 3 Jobs Thu 18 5/7 4 Jobs Fri 19…" at bounding box center [539, 450] width 1079 height 699
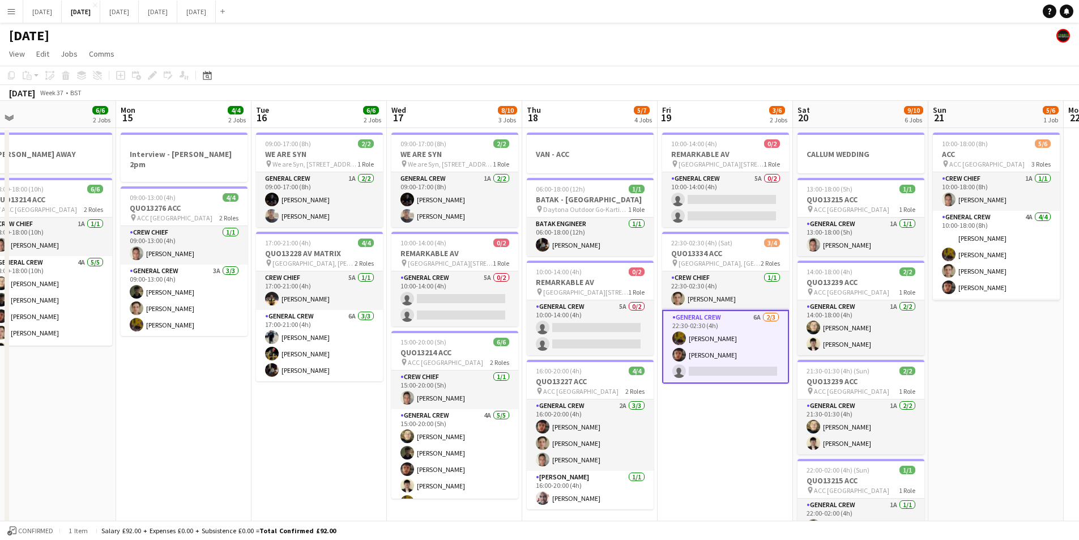
drag, startPoint x: 144, startPoint y: 341, endPoint x: 518, endPoint y: 358, distance: 374.9
click at [518, 359] on app-calendar-viewport "Fri 12 6/6 2 Jobs Sat 13 12/12 5 Jobs Sun 14 6/6 2 Jobs Mon 15 4/4 2 Jobs Tue 1…" at bounding box center [539, 450] width 1079 height 699
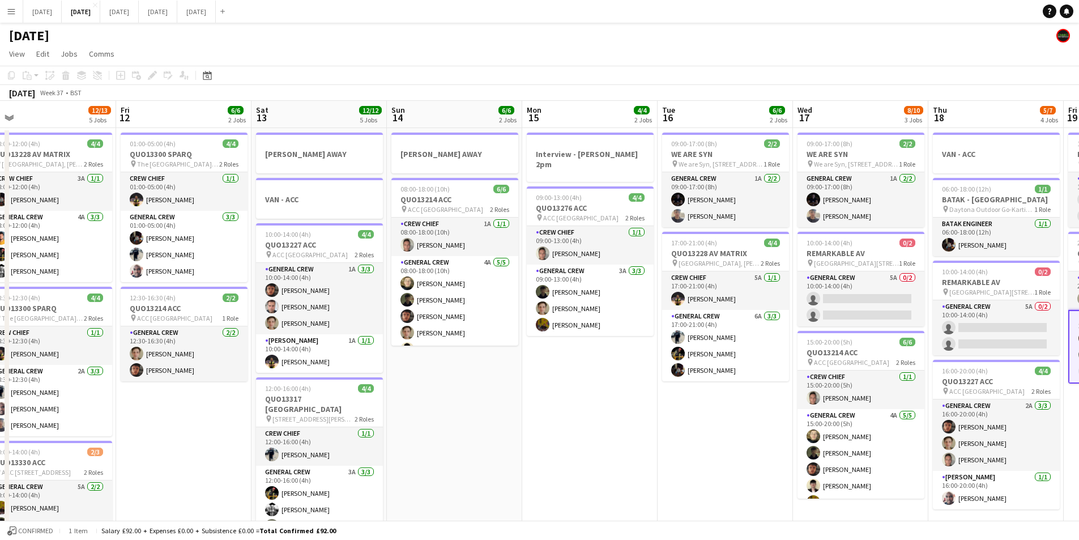
scroll to position [0, 322]
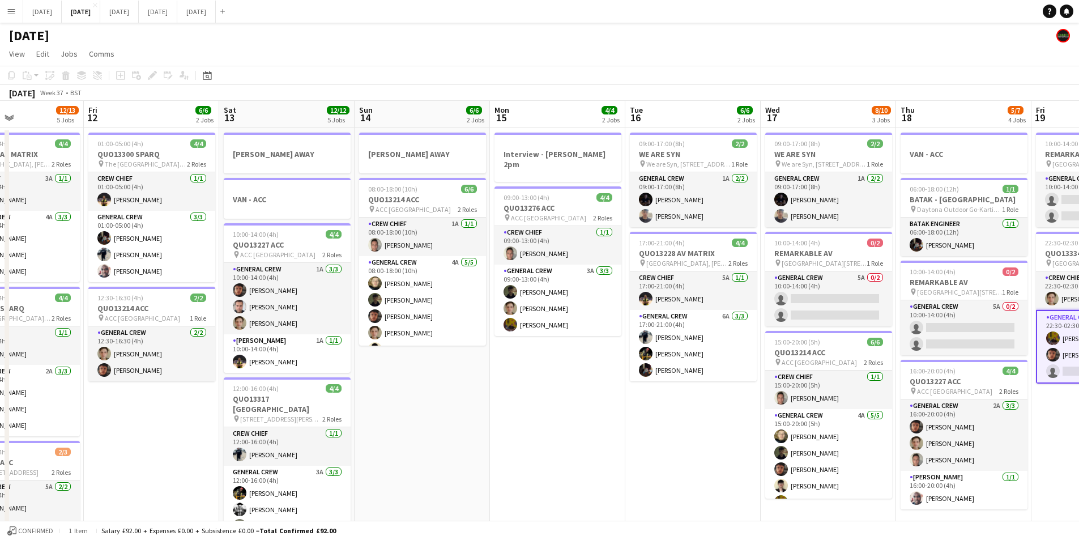
drag, startPoint x: 305, startPoint y: 397, endPoint x: 625, endPoint y: 389, distance: 320.2
click at [713, 398] on app-calendar-viewport "Tue 9 4/4 2 Jobs Wed 10 2/2 2 Jobs Thu 11 12/13 5 Jobs Fri 12 6/6 2 Jobs Sat 13…" at bounding box center [539, 450] width 1079 height 699
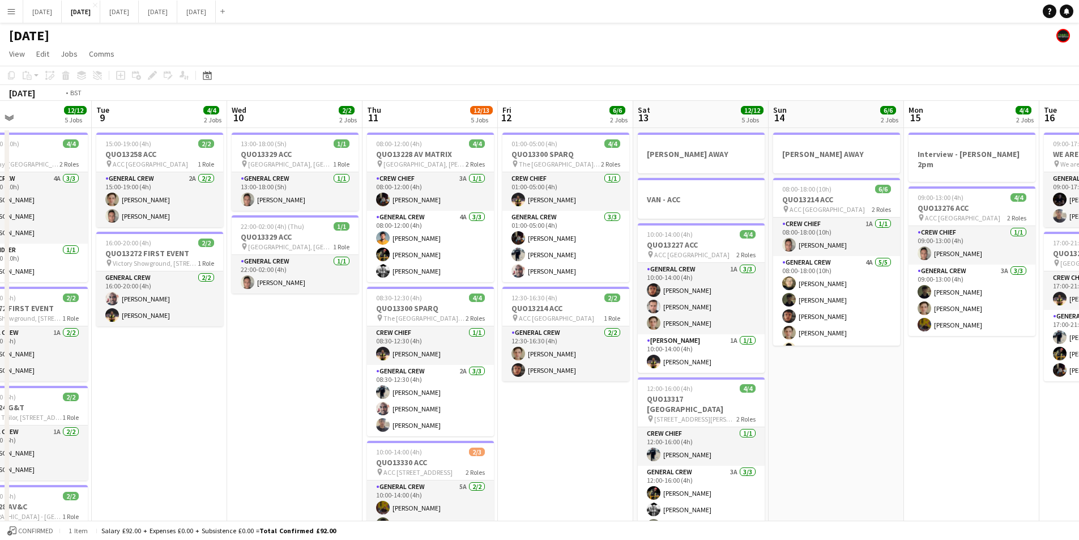
drag, startPoint x: 335, startPoint y: 403, endPoint x: 491, endPoint y: 399, distance: 155.8
click at [671, 397] on app-calendar-viewport "Sat 6 15/15 5 Jobs Sun 7 7/7 1 Job Mon 8 12/12 5 Jobs Tue 9 4/4 2 Jobs Wed 10 2…" at bounding box center [539, 450] width 1079 height 699
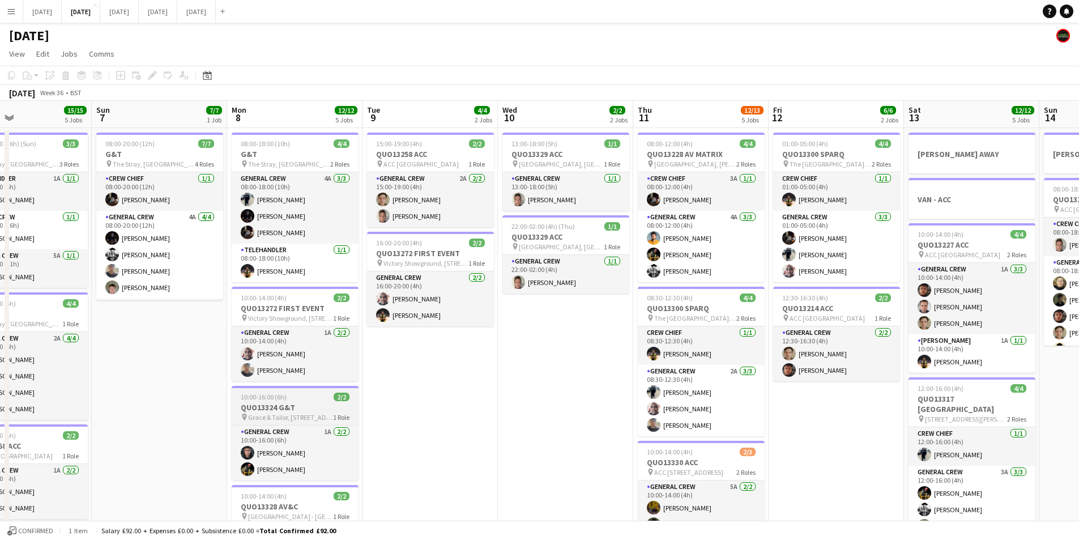
scroll to position [0, 249]
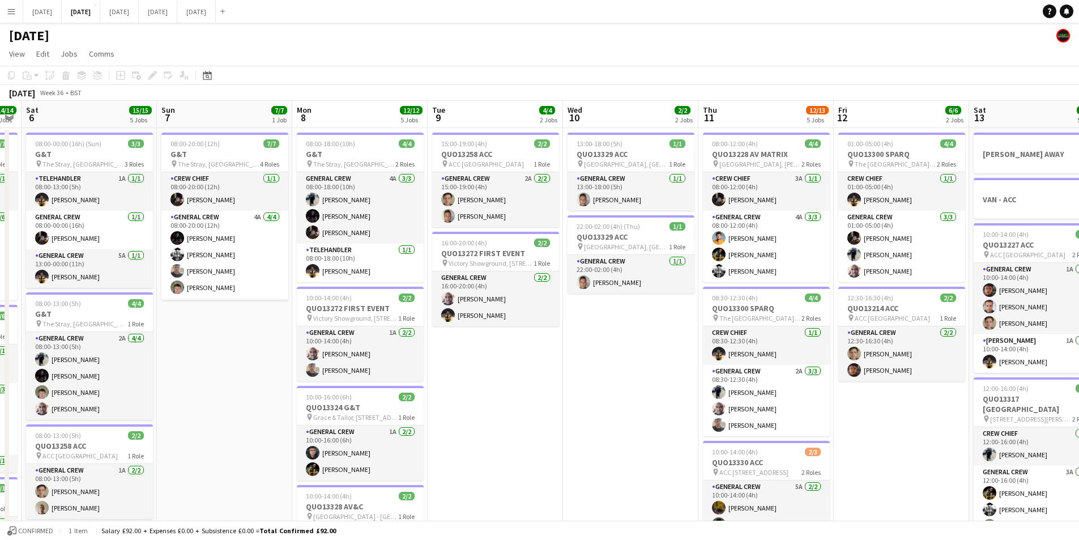
click at [798, 393] on app-calendar-viewport "Thu 4 20/20 5 Jobs Fri 5 14/14 3 Jobs Sat 6 15/15 5 Jobs Sun 7 7/7 1 Job Mon 8 …" at bounding box center [539, 450] width 1079 height 699
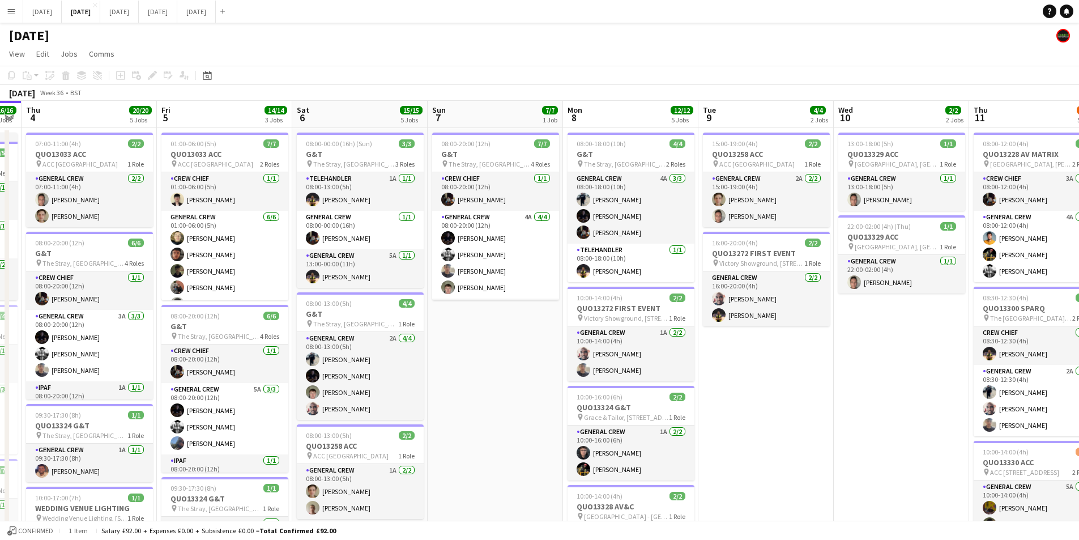
drag, startPoint x: 588, startPoint y: 420, endPoint x: 669, endPoint y: 406, distance: 82.3
click at [673, 415] on app-calendar-viewport "Tue 2 20/21 4 Jobs Wed 3 16/16 3 Jobs Thu 4 20/20 5 Jobs Fri 5 14/14 3 Jobs Sat…" at bounding box center [539, 450] width 1079 height 699
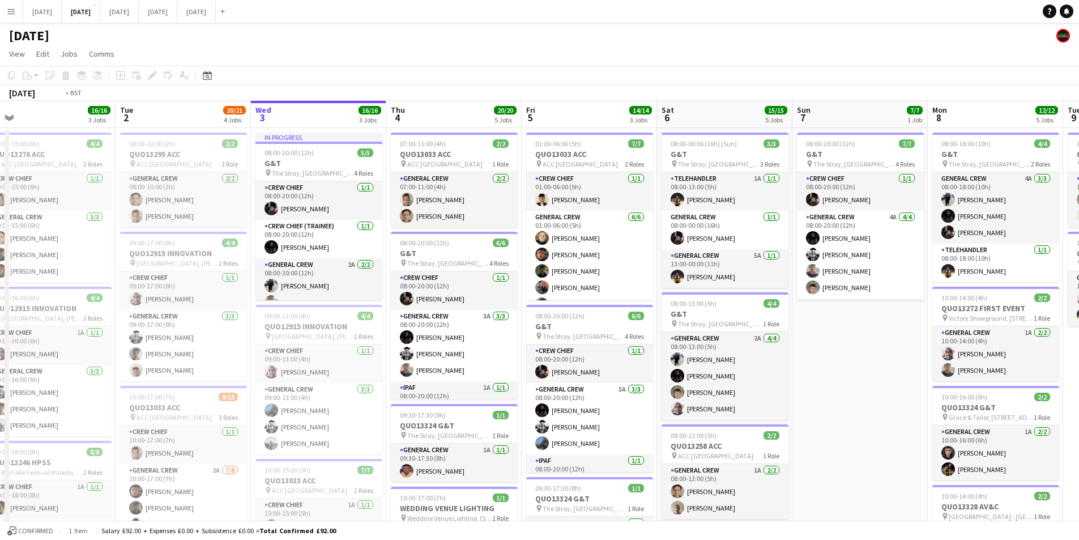
drag, startPoint x: 449, startPoint y: 410, endPoint x: 501, endPoint y: 410, distance: 52.1
click at [501, 410] on app-calendar-viewport "Sat 30 Sun 31 Mon 1 16/16 3 Jobs Tue 2 20/21 4 Jobs Wed 3 16/16 3 Jobs Thu 4 20…" at bounding box center [539, 450] width 1079 height 699
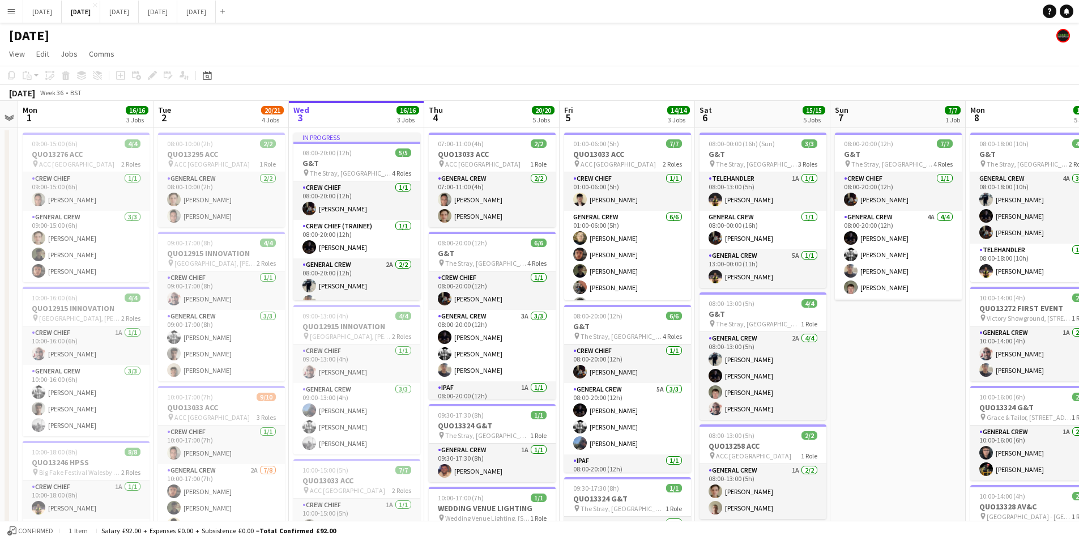
drag, startPoint x: 858, startPoint y: 360, endPoint x: 757, endPoint y: 357, distance: 100.9
click at [701, 351] on app-calendar-viewport "Sat 30 Sun 31 Mon 1 16/16 3 Jobs Tue 2 20/21 4 Jobs Wed 3 16/16 3 Jobs Thu 4 20…" at bounding box center [539, 450] width 1079 height 699
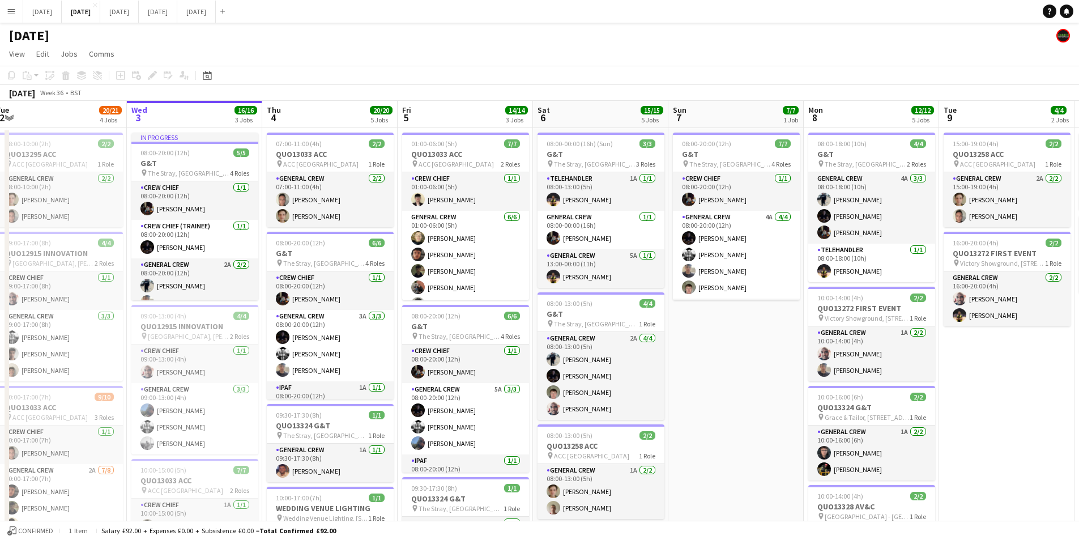
drag, startPoint x: 573, startPoint y: 334, endPoint x: 627, endPoint y: 348, distance: 55.5
click at [569, 333] on app-calendar-viewport "Sat 30 Sun 31 Mon 1 16/16 3 Jobs Tue 2 20/21 4 Jobs Wed 3 16/16 3 Jobs Thu 4 20…" at bounding box center [539, 450] width 1079 height 699
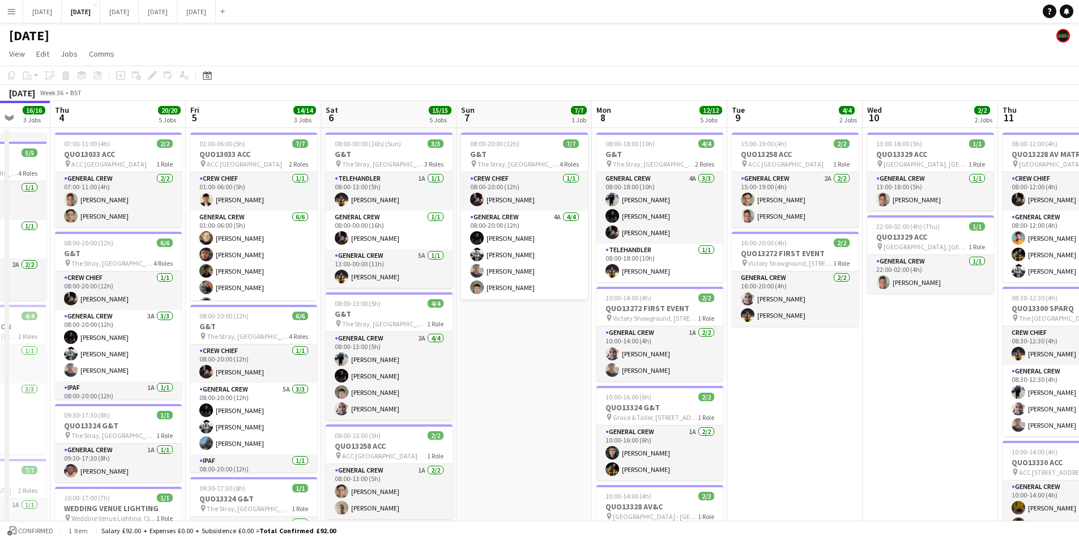
drag, startPoint x: 505, startPoint y: 347, endPoint x: 677, endPoint y: 365, distance: 173.1
click at [491, 346] on app-calendar-viewport "Mon 1 16/16 3 Jobs Tue 2 20/21 4 Jobs Wed 3 16/16 3 Jobs Thu 4 20/20 5 Jobs Fri…" at bounding box center [539, 450] width 1079 height 699
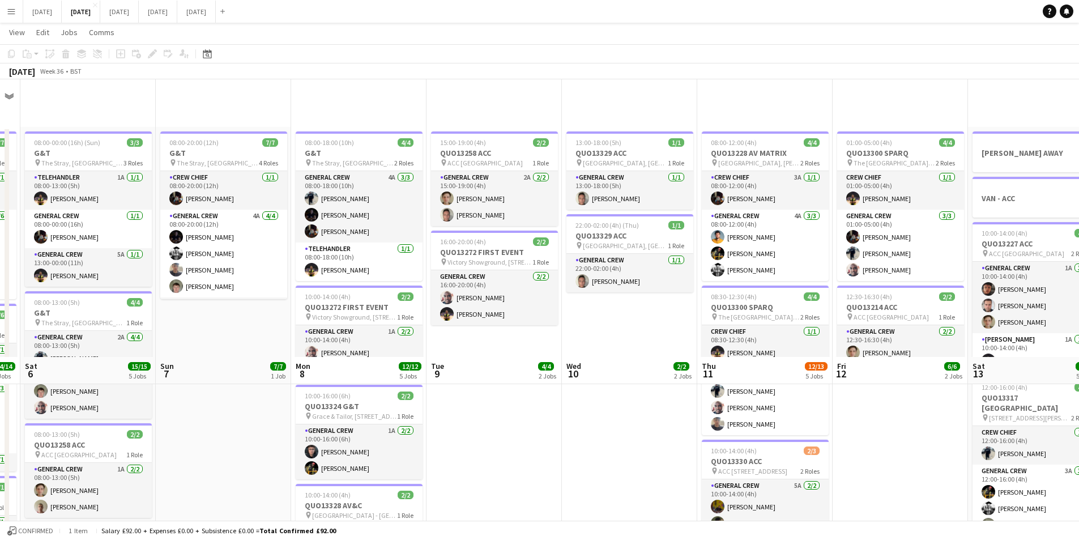
scroll to position [278, 0]
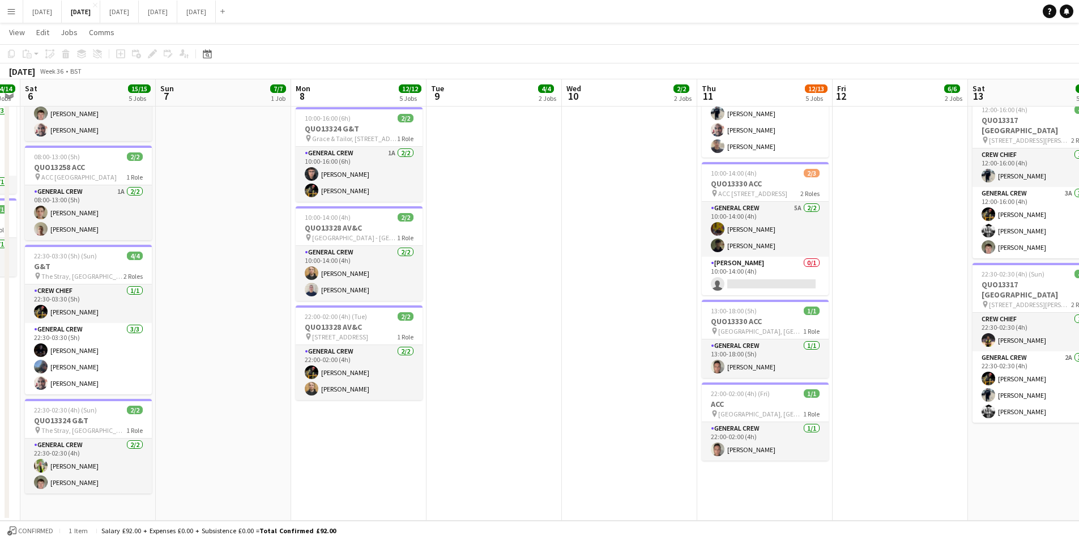
drag, startPoint x: 676, startPoint y: 327, endPoint x: 617, endPoint y: 305, distance: 63.7
click at [358, 280] on app-calendar-viewport "Wed 3 16/16 3 Jobs Thu 4 20/20 5 Jobs Fri 5 14/14 3 Jobs Sat 6 15/15 5 Jobs Sun…" at bounding box center [539, 144] width 1079 height 754
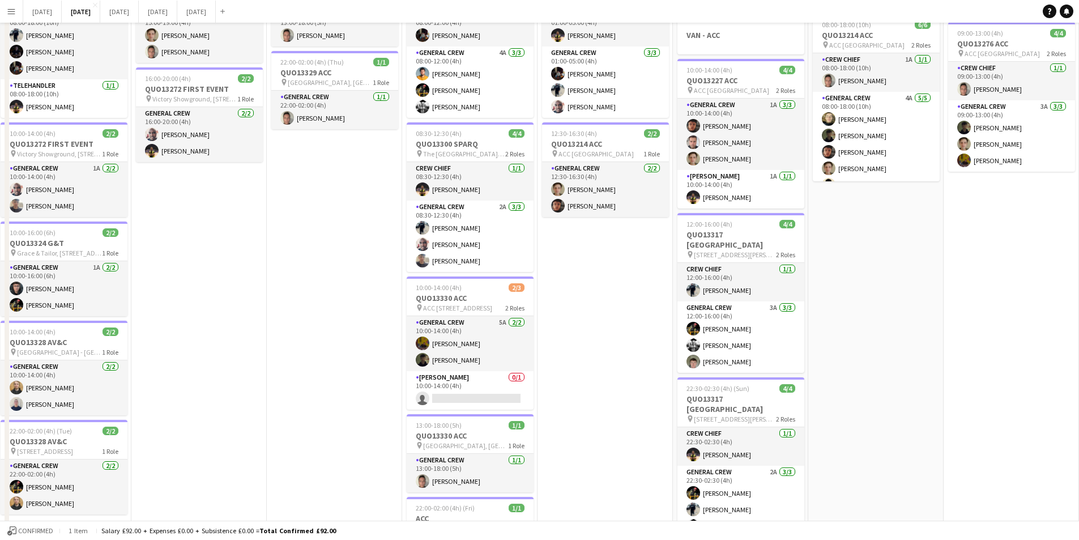
scroll to position [0, 0]
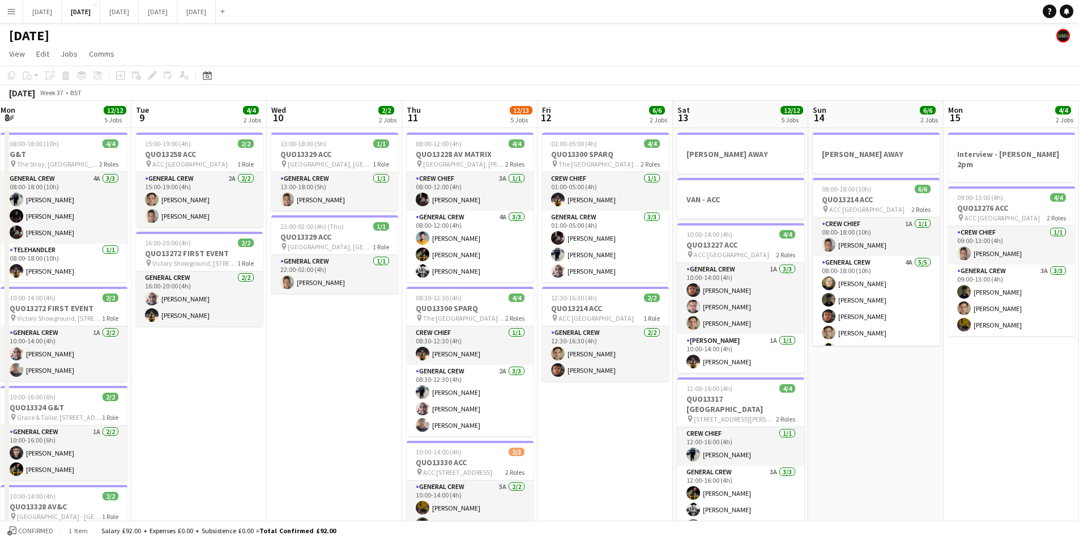
click at [616, 350] on app-calendar-viewport "Sat 6 15/15 5 Jobs Sun 7 7/7 1 Job Mon 8 12/12 5 Jobs Tue 9 4/4 2 Jobs Wed 10 2…" at bounding box center [539, 450] width 1079 height 699
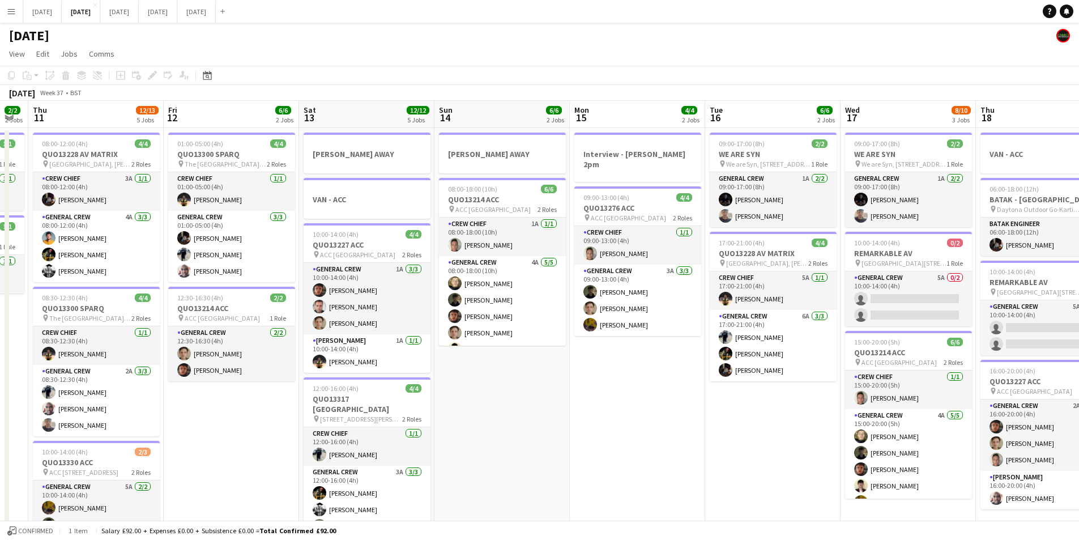
drag, startPoint x: 589, startPoint y: 379, endPoint x: 507, endPoint y: 367, distance: 82.4
click at [506, 367] on app-calendar-viewport "Mon 8 12/12 5 Jobs Tue 9 4/4 2 Jobs Wed 10 2/2 2 Jobs Thu 11 12/13 5 Jobs Fri 1…" at bounding box center [539, 450] width 1079 height 699
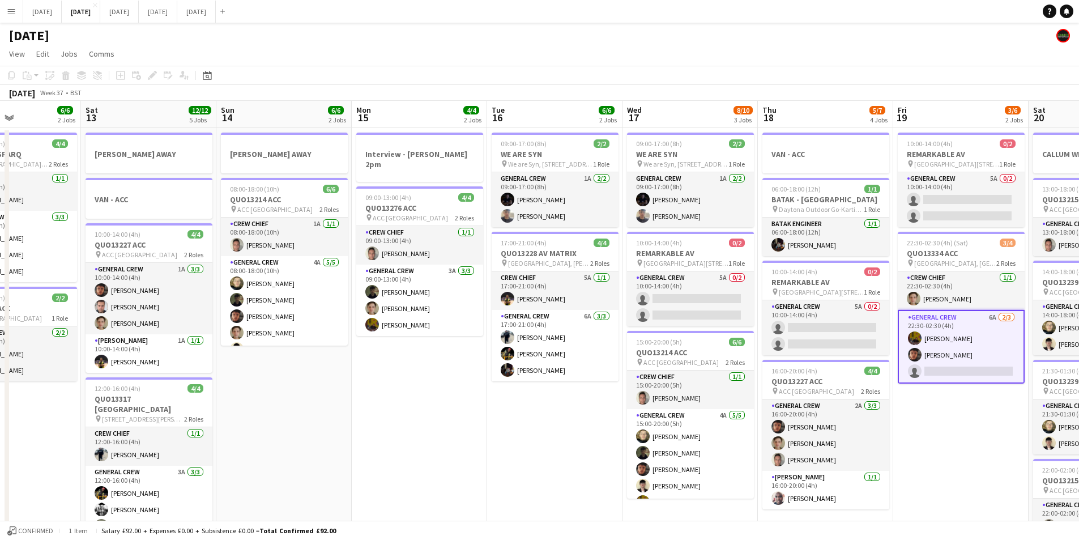
drag, startPoint x: 779, startPoint y: 364, endPoint x: 541, endPoint y: 352, distance: 238.3
click at [521, 346] on app-calendar-viewport "Wed 10 2/2 2 Jobs Thu 11 12/13 5 Jobs Fri 12 6/6 2 Jobs Sat 13 12/12 5 Jobs Sun…" at bounding box center [539, 450] width 1079 height 699
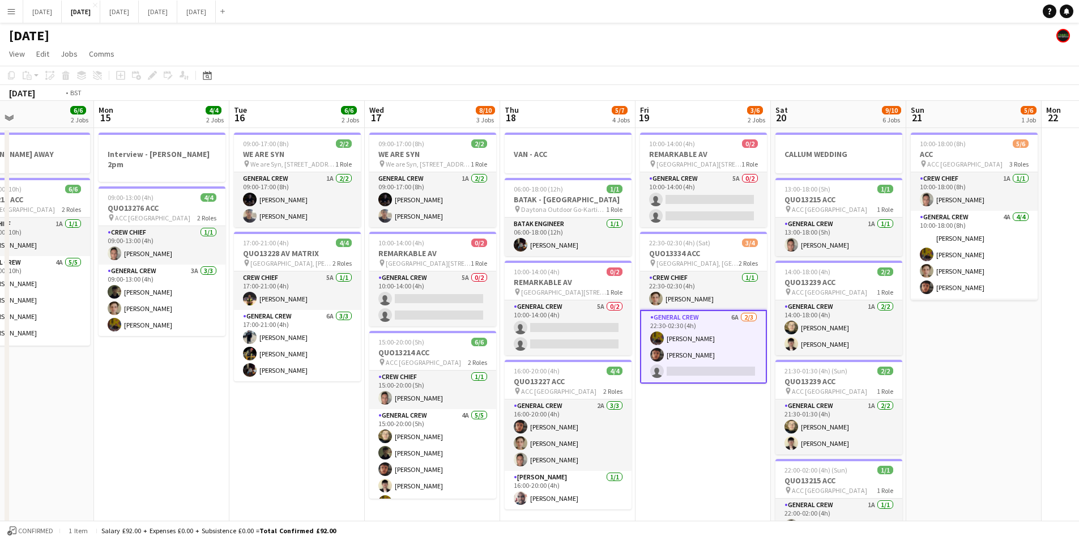
drag, startPoint x: 712, startPoint y: 388, endPoint x: 895, endPoint y: 325, distance: 193.5
click at [601, 364] on app-calendar-viewport "Fri 12 6/6 2 Jobs Sat 13 12/12 5 Jobs Sun 14 6/6 2 Jobs Mon 15 4/4 2 Jobs Tue 1…" at bounding box center [539, 450] width 1079 height 699
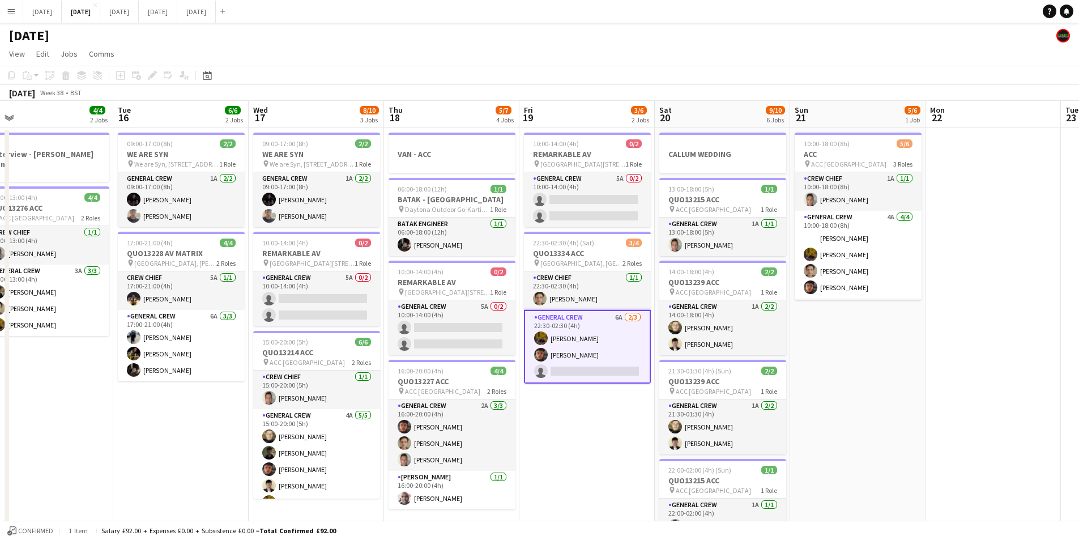
scroll to position [37, 0]
drag, startPoint x: 921, startPoint y: 348, endPoint x: 650, endPoint y: 295, distance: 276.0
click at [650, 295] on app-calendar-viewport "Fri 12 6/6 2 Jobs Sat 13 12/12 5 Jobs Sun 14 6/6 2 Jobs Mon 15 4/4 2 Jobs Tue 1…" at bounding box center [539, 450] width 1079 height 699
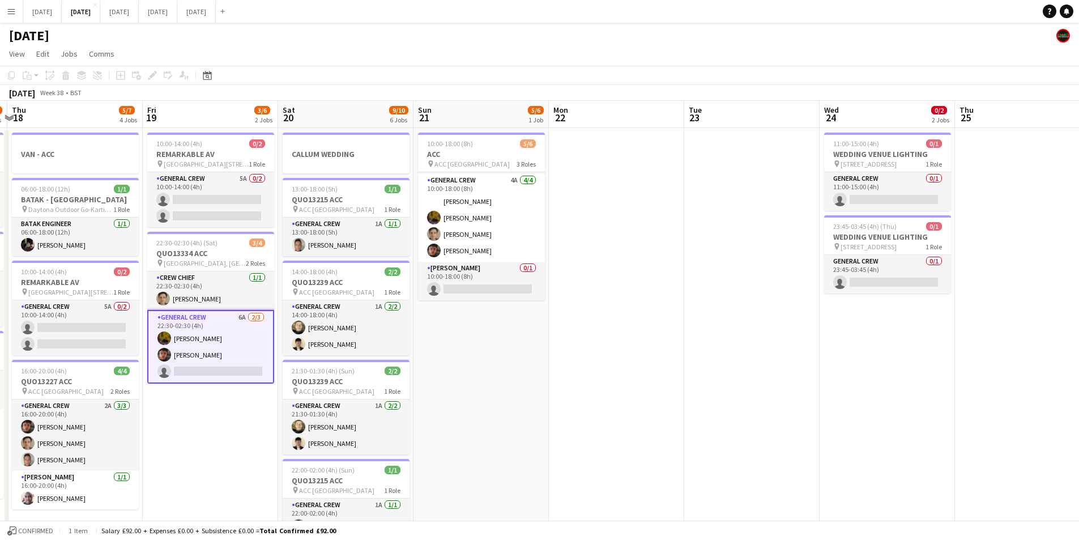
scroll to position [0, 446]
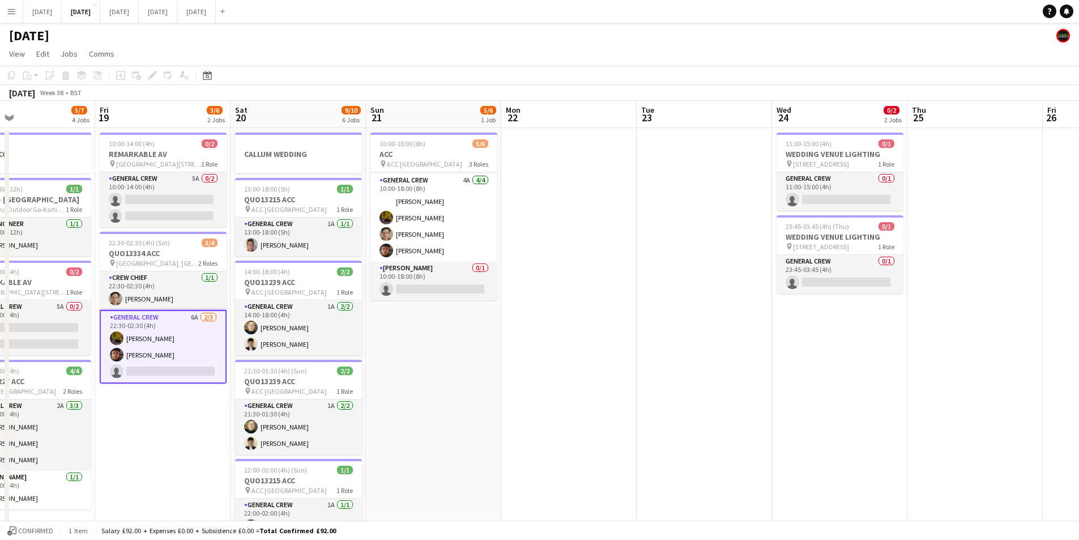
drag, startPoint x: 845, startPoint y: 342, endPoint x: 694, endPoint y: 334, distance: 151.5
click at [694, 334] on app-calendar-viewport "Mon 15 4/4 2 Jobs Tue 16 6/6 2 Jobs Wed 17 8/10 3 Jobs Thu 18 5/7 4 Jobs Fri 19…" at bounding box center [539, 450] width 1079 height 699
drag, startPoint x: 584, startPoint y: 346, endPoint x: 521, endPoint y: 328, distance: 64.9
click at [503, 319] on app-calendar-viewport "Mon 15 4/4 2 Jobs Tue 16 6/6 2 Jobs Wed 17 8/10 3 Jobs Thu 18 5/7 4 Jobs Fri 19…" at bounding box center [539, 450] width 1079 height 699
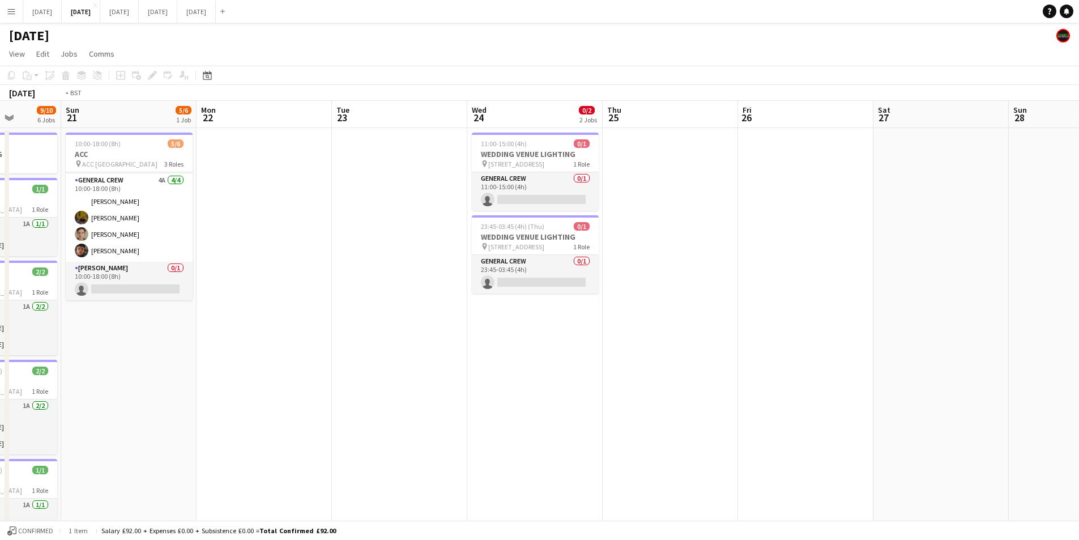
drag, startPoint x: 405, startPoint y: 317, endPoint x: 389, endPoint y: 312, distance: 17.0
click at [388, 312] on app-calendar-viewport "Thu 18 5/7 4 Jobs Fri 19 3/6 2 Jobs Sat 20 9/10 6 Jobs Sun 21 5/6 1 Job Mon 22 …" at bounding box center [539, 450] width 1079 height 699
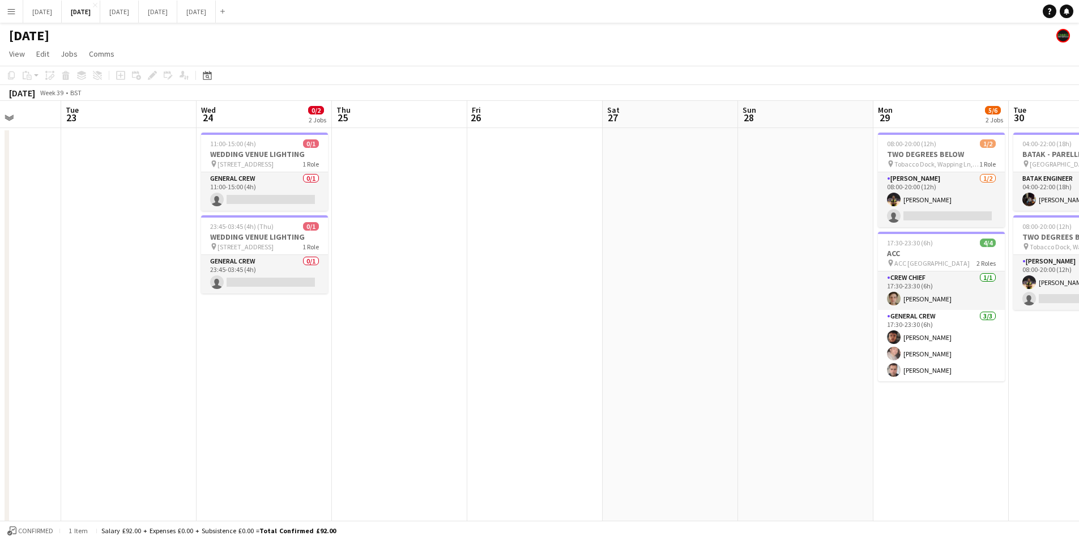
scroll to position [0, 406]
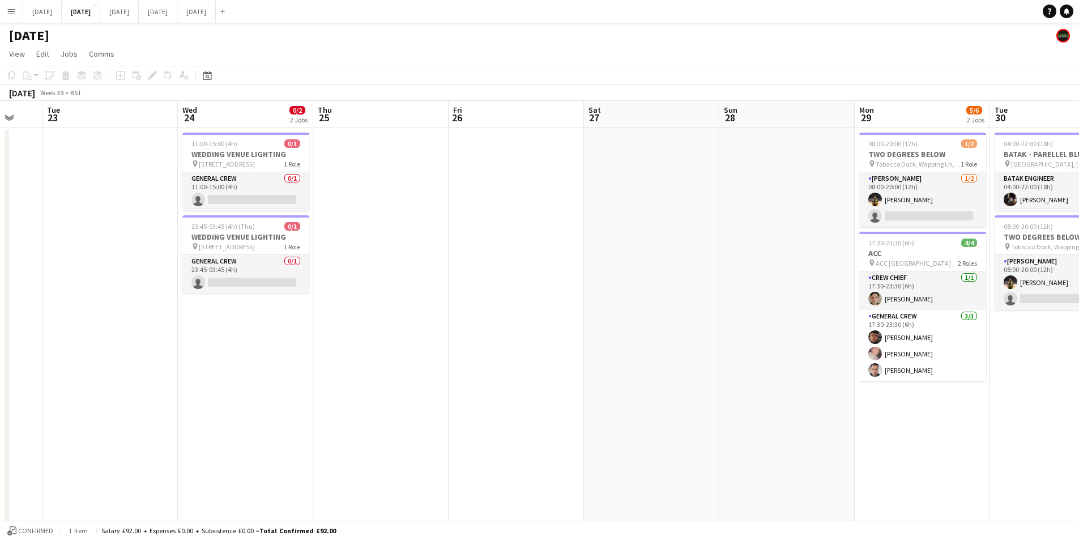
drag, startPoint x: 597, startPoint y: 347, endPoint x: 368, endPoint y: 326, distance: 230.5
click at [368, 326] on app-calendar-viewport "Sat 20 9/10 6 Jobs Sun 21 5/6 1 Job Mon 22 Tue 23 Wed 24 0/2 2 Jobs Thu 25 Fri …" at bounding box center [539, 450] width 1079 height 699
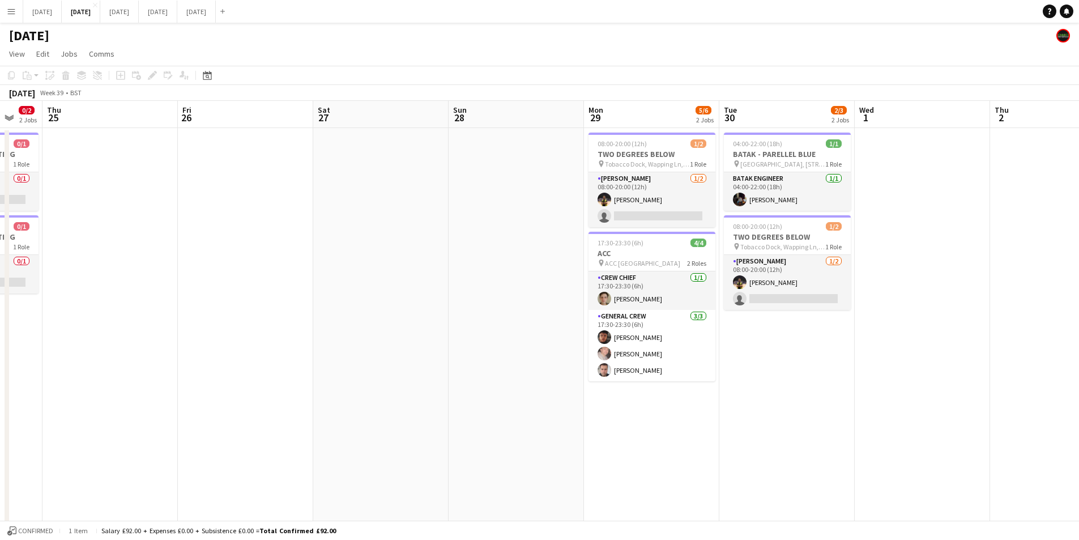
scroll to position [0, 364]
drag, startPoint x: 372, startPoint y: 365, endPoint x: 449, endPoint y: 303, distance: 99.5
click at [706, 306] on app-calendar-viewport "Mon 22 Tue 23 Wed 24 0/2 2 Jobs Thu 25 Fri 26 Sat 27 Sun 28 Mon 29 5/6 2 Jobs T…" at bounding box center [539, 450] width 1079 height 699
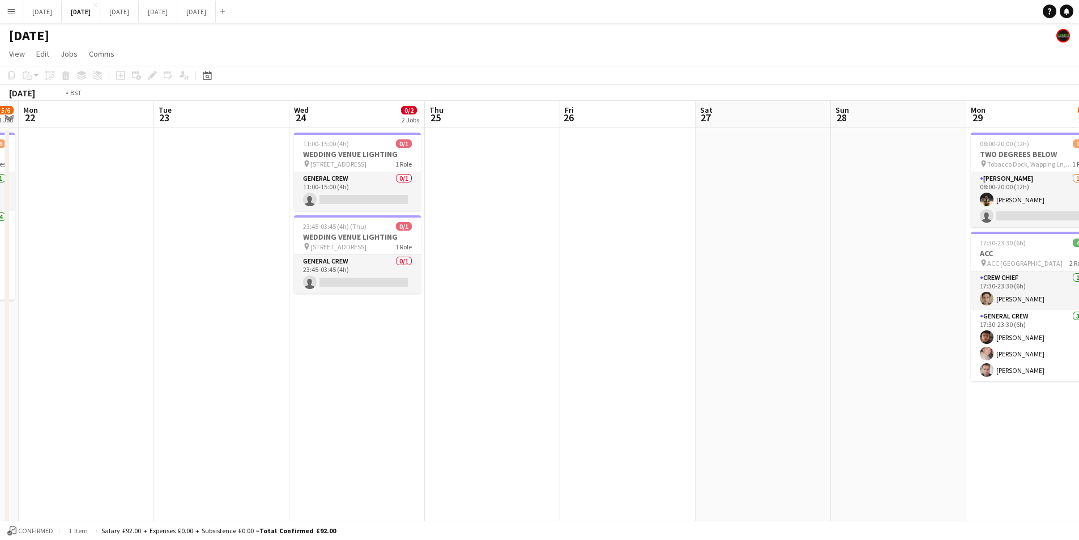
click at [754, 335] on app-calendar-viewport "Sat 20 9/10 6 Jobs Sun 21 5/6 1 Job Mon 22 Tue 23 Wed 24 0/2 2 Jobs Thu 25 Fri …" at bounding box center [539, 450] width 1079 height 699
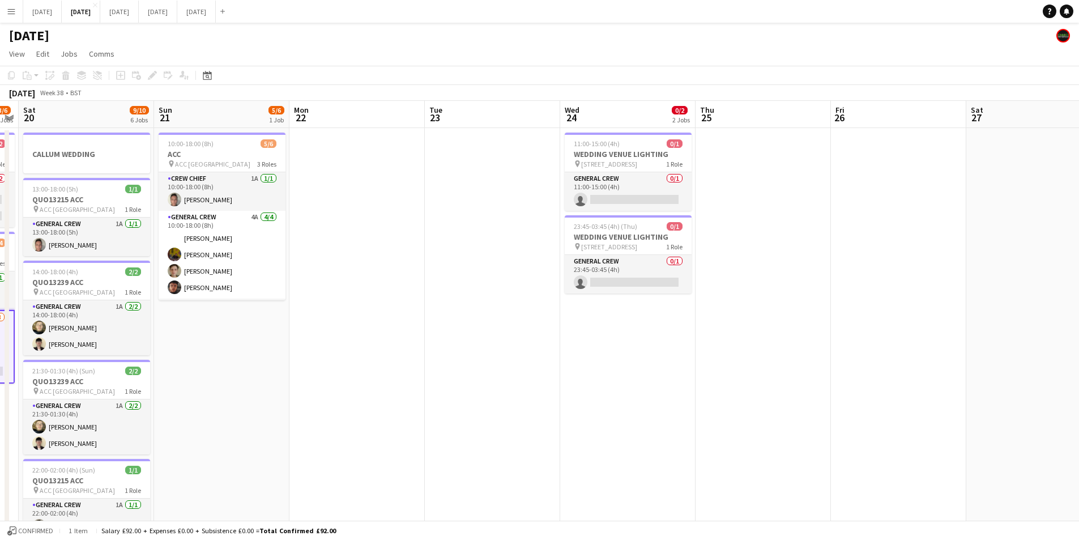
drag, startPoint x: 716, startPoint y: 338, endPoint x: 805, endPoint y: 302, distance: 95.8
click at [733, 330] on app-calendar-viewport "Thu 18 5/7 4 Jobs Fri 19 3/6 2 Jobs Sat 20 9/10 6 Jobs Sun 21 5/6 1 Job Mon 22 …" at bounding box center [539, 450] width 1079 height 699
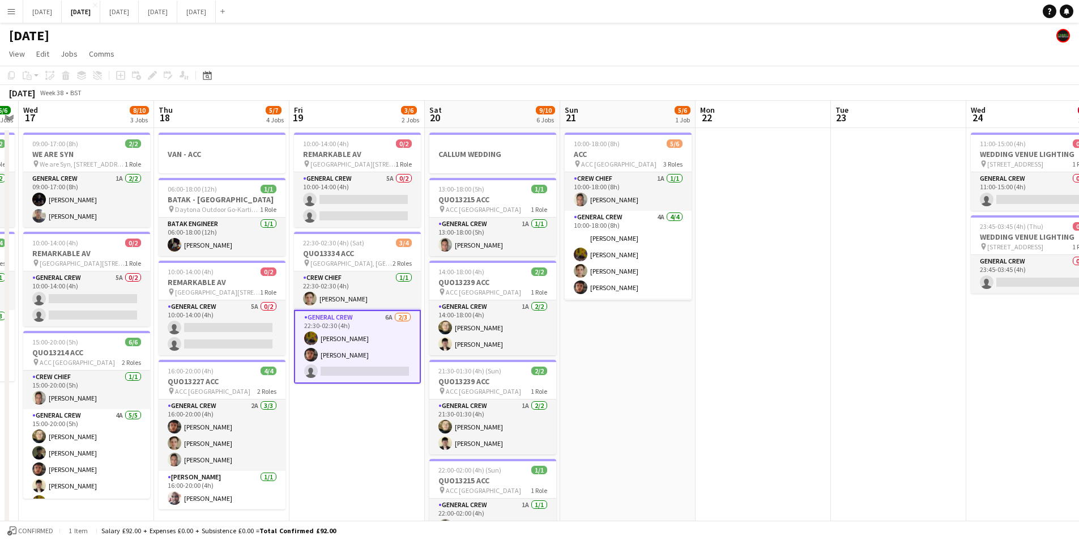
drag, startPoint x: 805, startPoint y: 302, endPoint x: 831, endPoint y: 278, distance: 35.3
click at [831, 284] on app-calendar-viewport "Mon 15 4/4 2 Jobs Tue 16 6/6 2 Jobs Wed 17 8/10 3 Jobs Thu 18 5/7 4 Jobs Fri 19…" at bounding box center [539, 450] width 1079 height 699
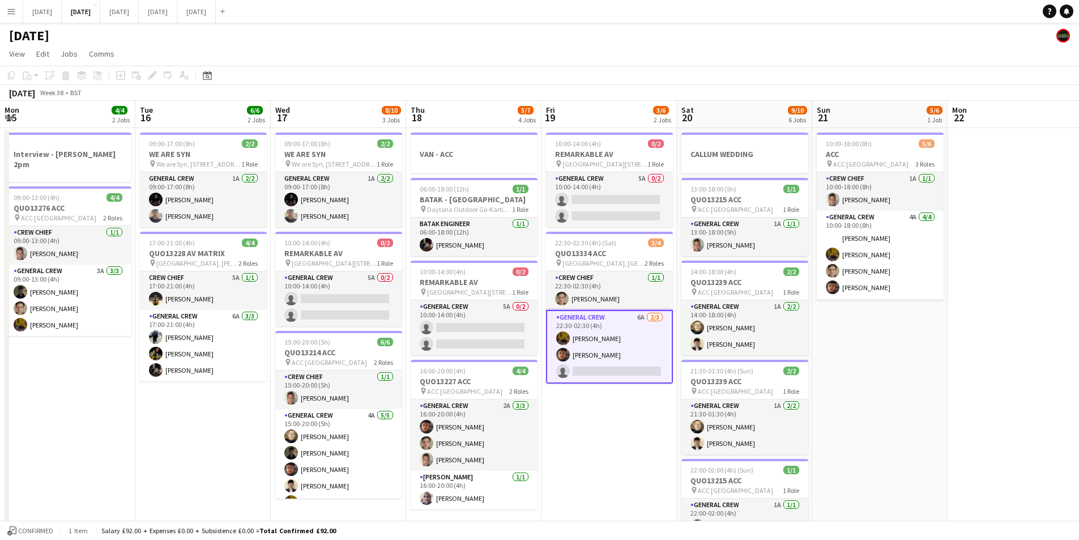
click at [628, 318] on app-calendar-viewport "Mon 15 4/4 2 Jobs Tue 16 6/6 2 Jobs Wed 17 8/10 3 Jobs Thu 18 5/7 4 Jobs Fri 19…" at bounding box center [539, 450] width 1079 height 699
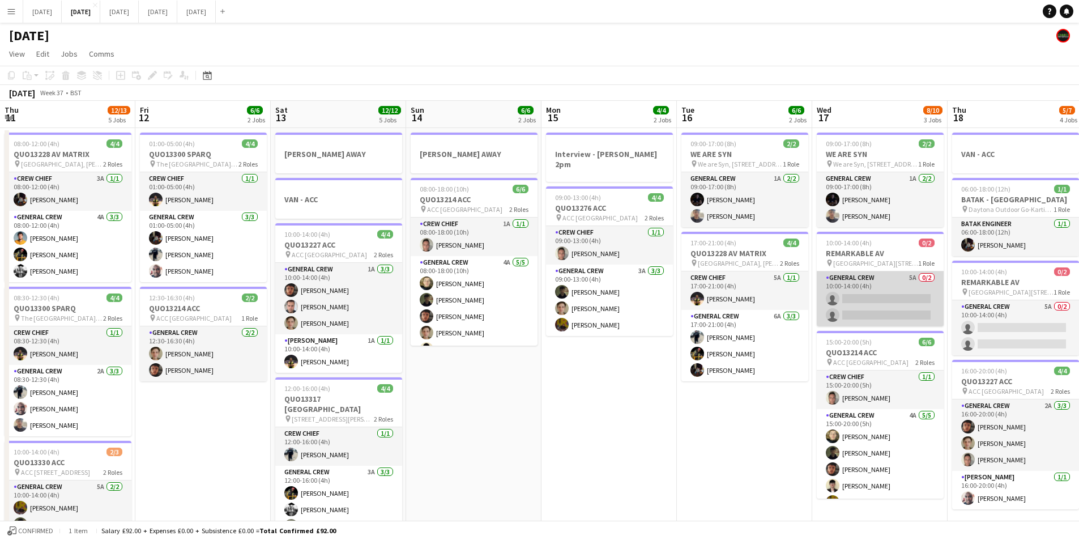
scroll to position [0, 271]
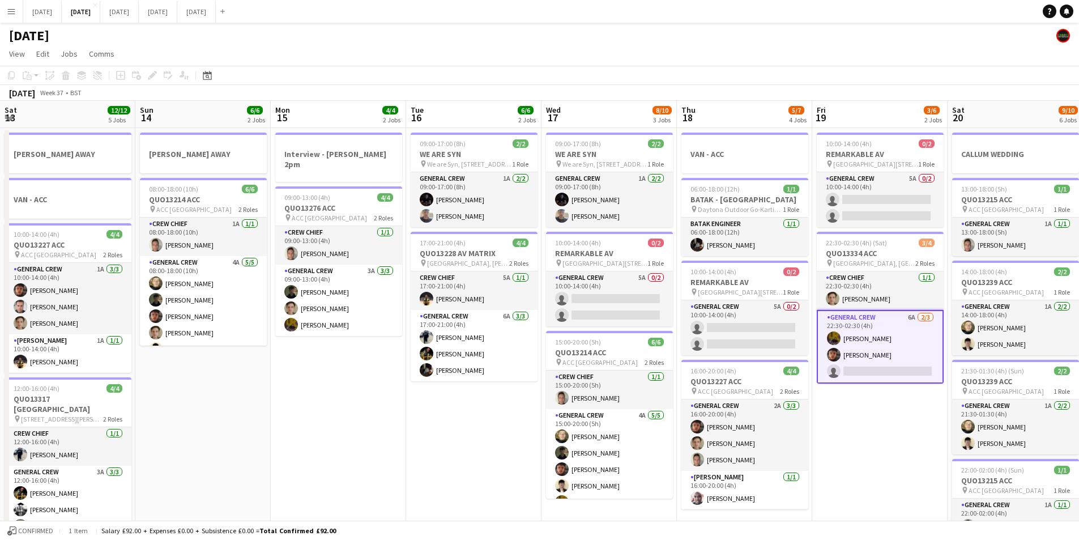
drag, startPoint x: 435, startPoint y: 370, endPoint x: 608, endPoint y: 322, distance: 179.4
click at [635, 355] on app-calendar-viewport "Thu 11 12/13 5 Jobs Fri 12 6/6 2 Jobs Sat 13 12/12 5 Jobs Sun 14 6/6 2 Jobs Mon…" at bounding box center [539, 450] width 1079 height 699
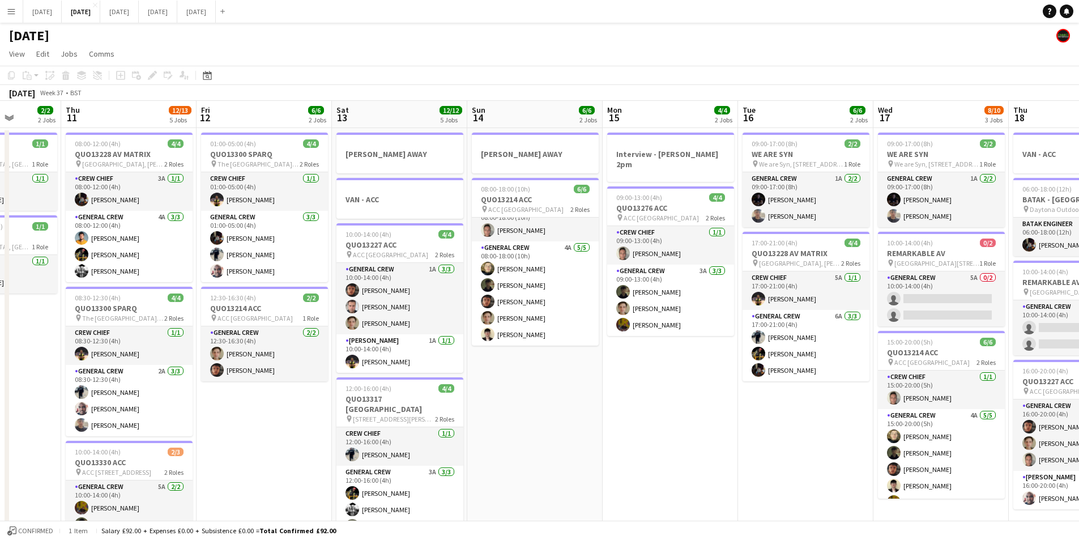
scroll to position [0, 361]
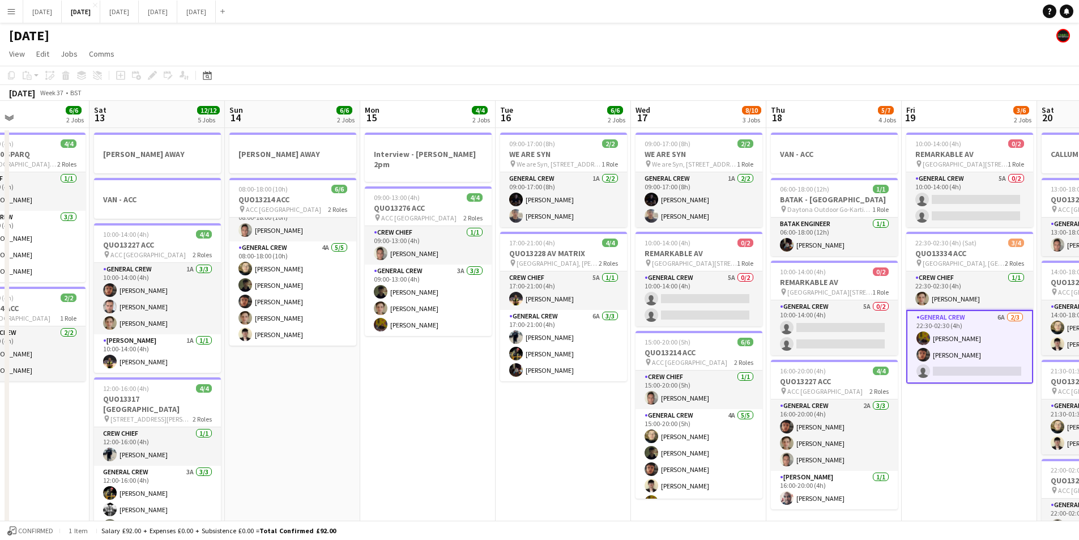
drag, startPoint x: 722, startPoint y: 423, endPoint x: 459, endPoint y: 388, distance: 265.2
click at [459, 391] on app-calendar-viewport "Tue 9 4/4 2 Jobs Wed 10 2/2 2 Jobs Thu 11 12/13 5 Jobs Fri 12 6/6 2 Jobs Sat 13…" at bounding box center [539, 450] width 1079 height 699
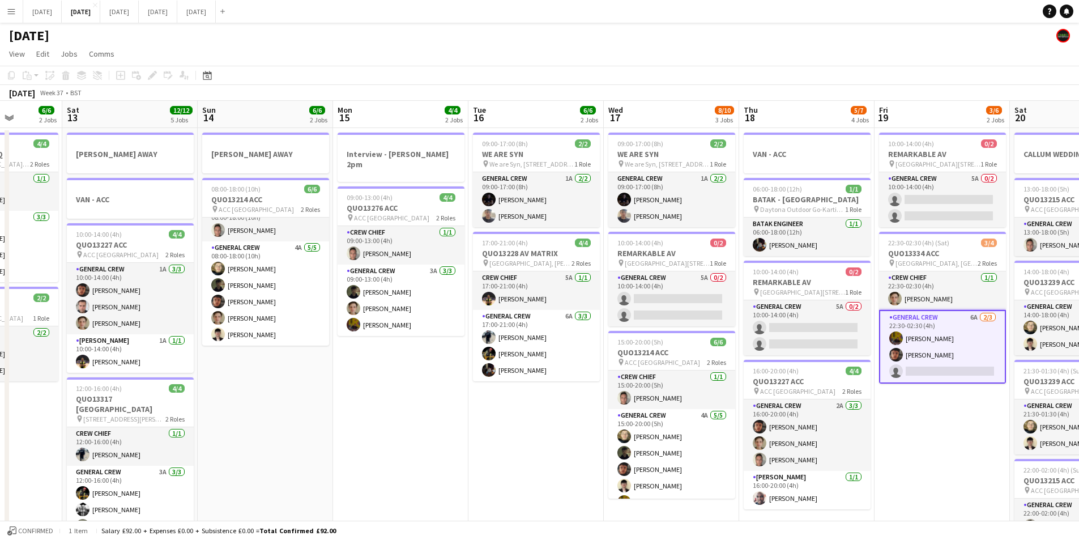
scroll to position [0, 344]
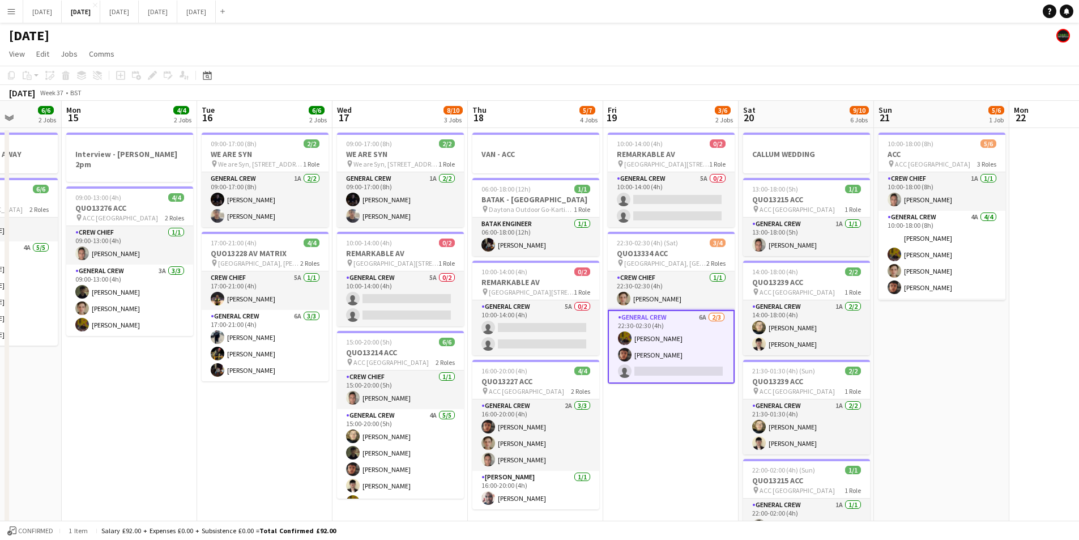
drag, startPoint x: 944, startPoint y: 455, endPoint x: 641, endPoint y: 395, distance: 309.1
click at [641, 395] on app-calendar-viewport "Fri 12 6/6 2 Jobs Sat 13 12/12 5 Jobs Sun 14 6/6 2 Jobs Mon 15 4/4 2 Jobs Tue 1…" at bounding box center [539, 450] width 1079 height 699
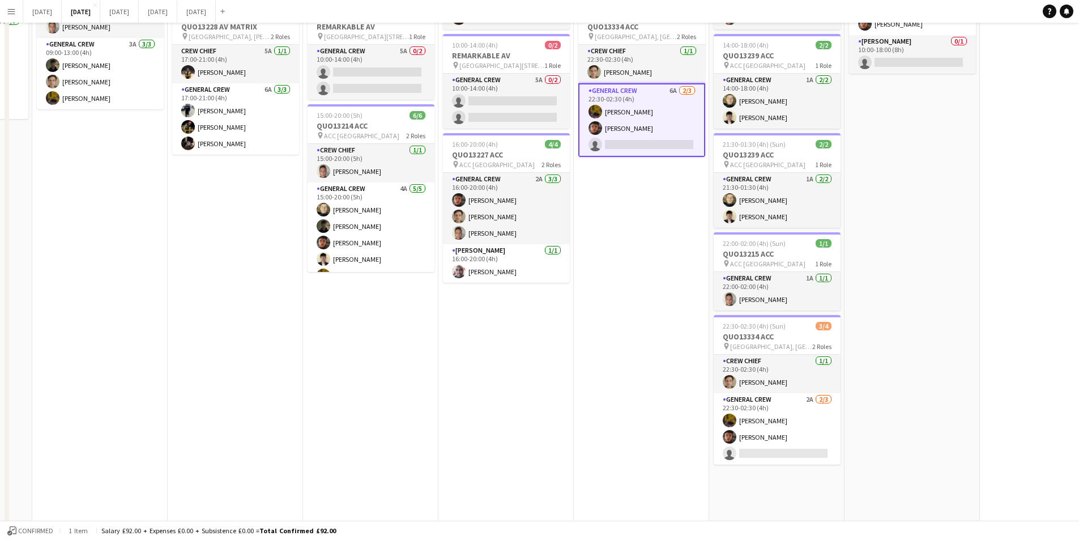
scroll to position [0, 0]
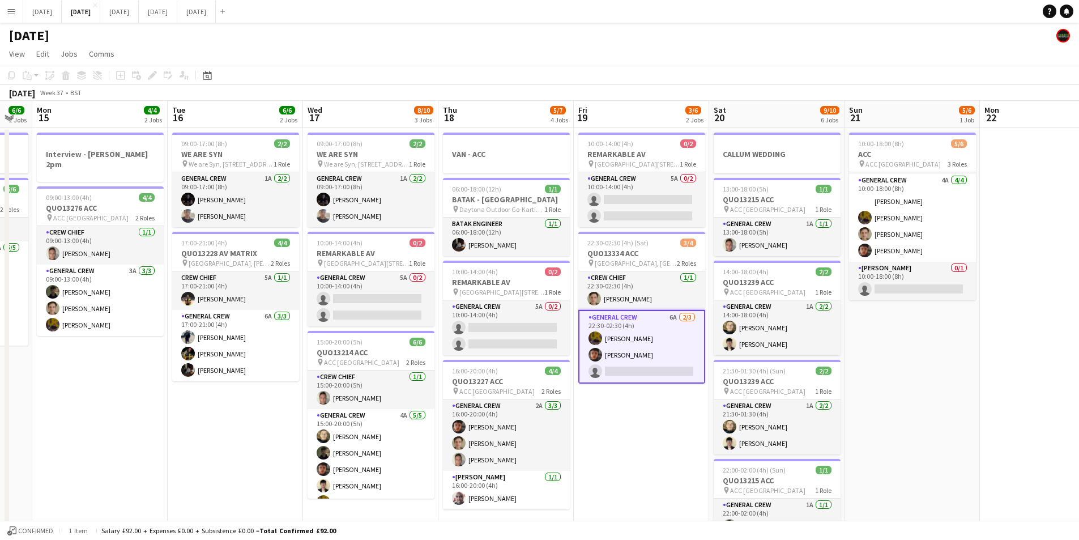
drag, startPoint x: 685, startPoint y: 427, endPoint x: 505, endPoint y: 399, distance: 182.2
click at [917, 369] on app-calendar-viewport "Fri 12 6/6 2 Jobs Sat 13 12/12 5 Jobs Sun 14 6/6 2 Jobs Mon 15 4/4 2 Jobs Tue 1…" at bounding box center [539, 450] width 1079 height 699
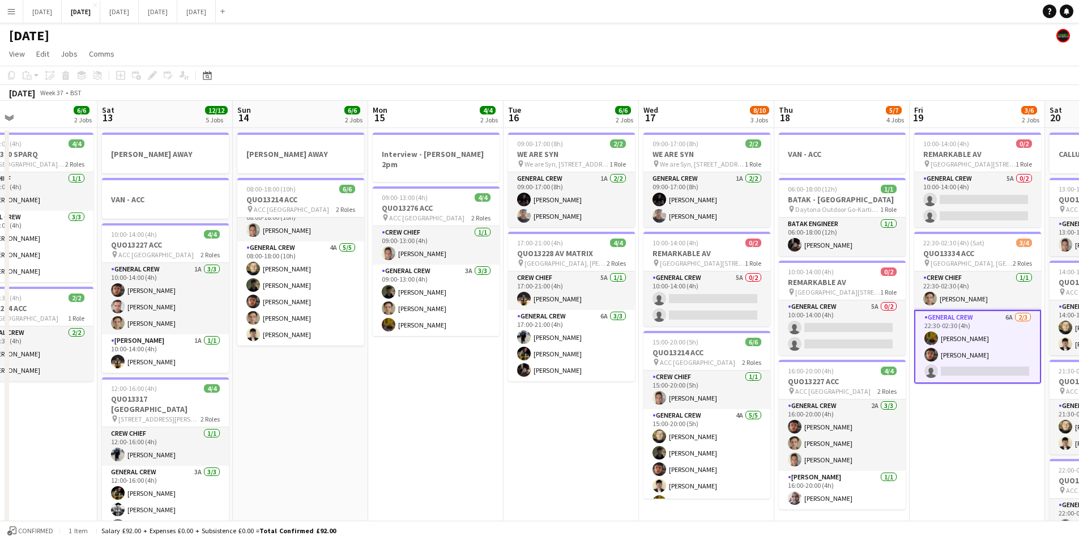
drag, startPoint x: 505, startPoint y: 399, endPoint x: 406, endPoint y: 423, distance: 101.8
click at [569, 387] on app-calendar-viewport "Thu 11 12/13 5 Jobs Fri 12 6/6 2 Jobs Sat 13 12/12 5 Jobs Sun 14 6/6 2 Jobs Mon…" at bounding box center [539, 450] width 1079 height 699
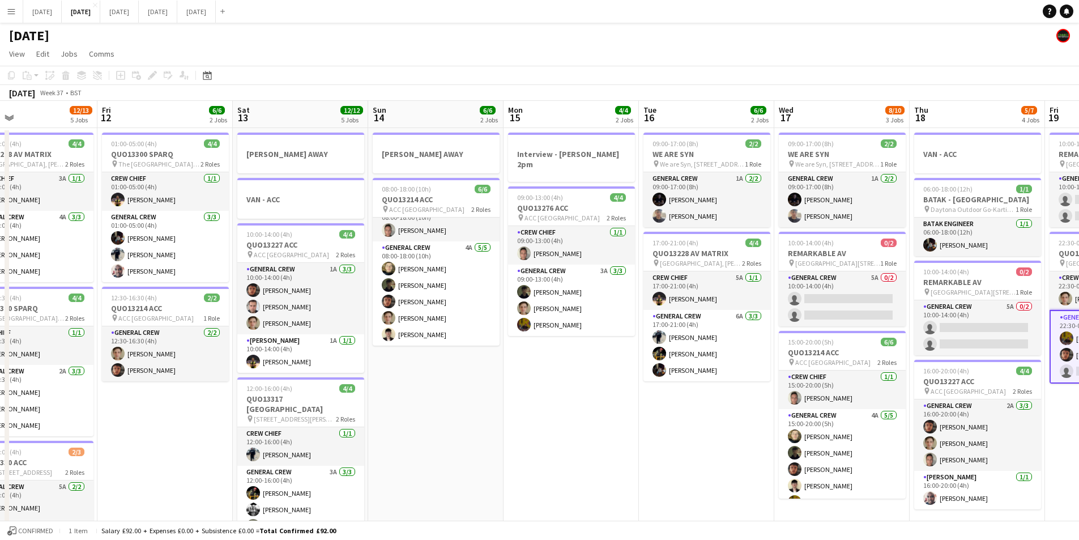
drag, startPoint x: 406, startPoint y: 423, endPoint x: 445, endPoint y: 394, distance: 48.7
click at [671, 412] on app-calendar-viewport "Wed 10 2/2 2 Jobs Thu 11 12/13 5 Jobs Fri 12 6/6 2 Jobs Sat 13 12/12 5 Jobs Sun…" at bounding box center [539, 450] width 1079 height 699
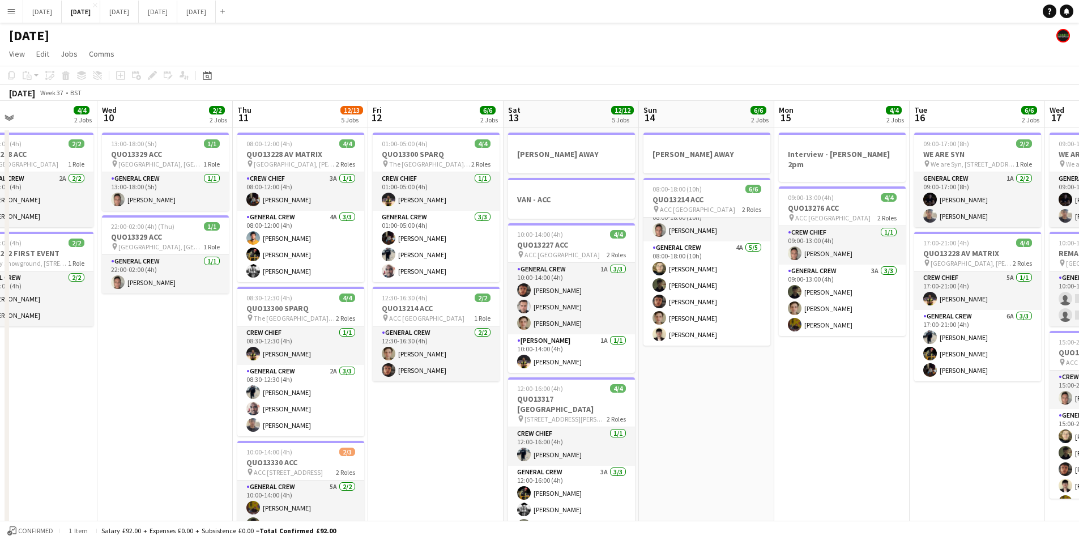
scroll to position [0, 244]
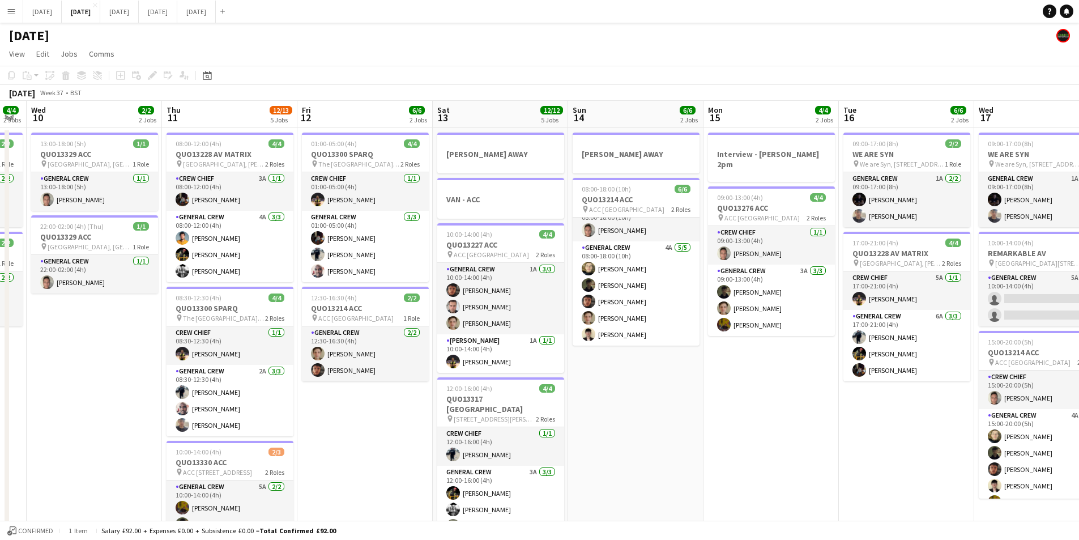
drag, startPoint x: 468, startPoint y: 439, endPoint x: 300, endPoint y: 420, distance: 169.3
click at [525, 419] on app-calendar-viewport "Mon 8 12/12 5 Jobs Tue 9 4/4 2 Jobs Wed 10 2/2 2 Jobs Thu 11 12/13 5 Jobs Fri 1…" at bounding box center [539, 450] width 1079 height 699
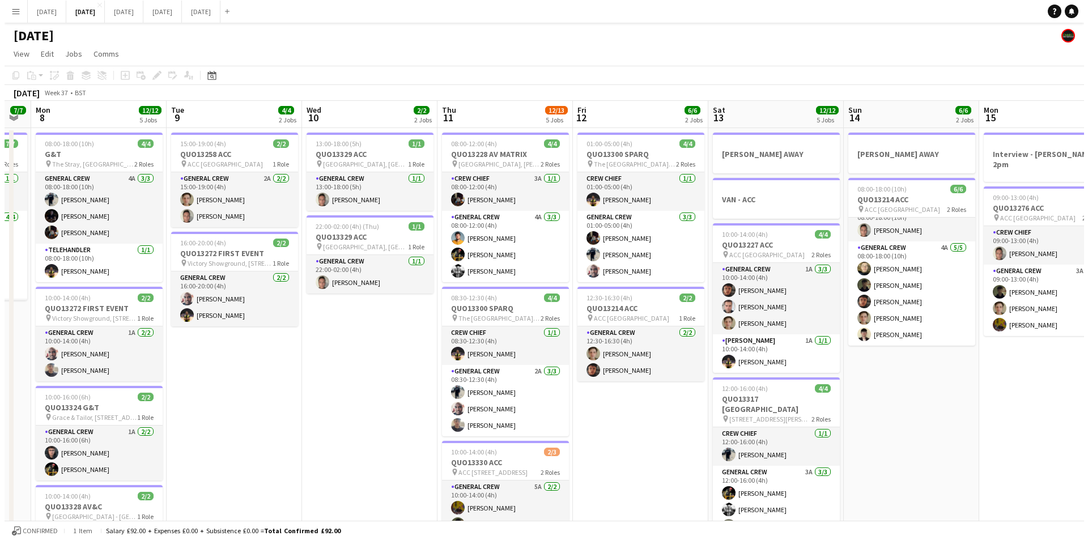
scroll to position [0, 322]
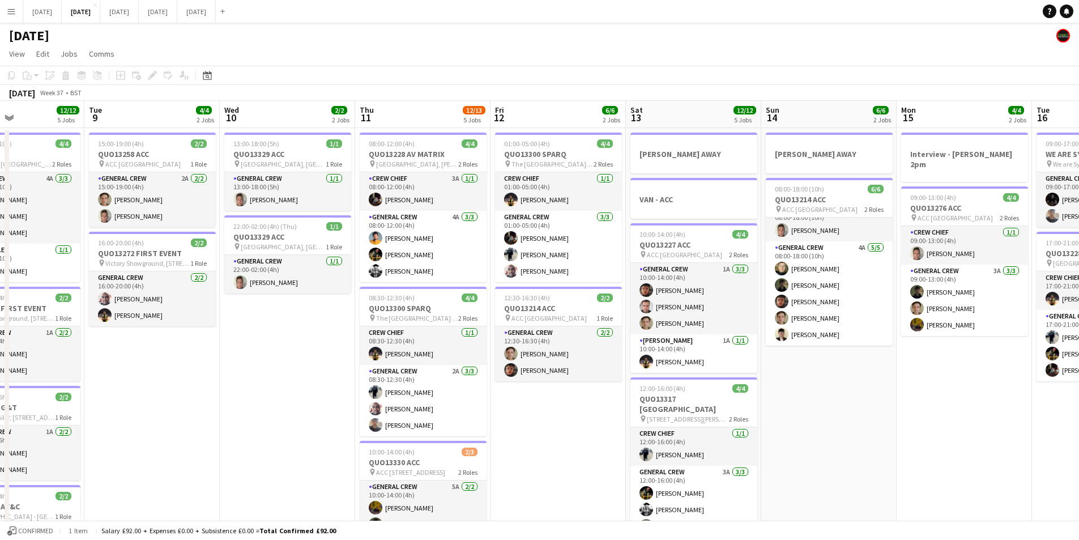
click at [277, 412] on app-date-cell "13:00-18:00 (5h) 1/1 QUO13329 ACC pin M&S Bank Arena, King's Dock, Port of Live…" at bounding box center [287, 463] width 135 height 671
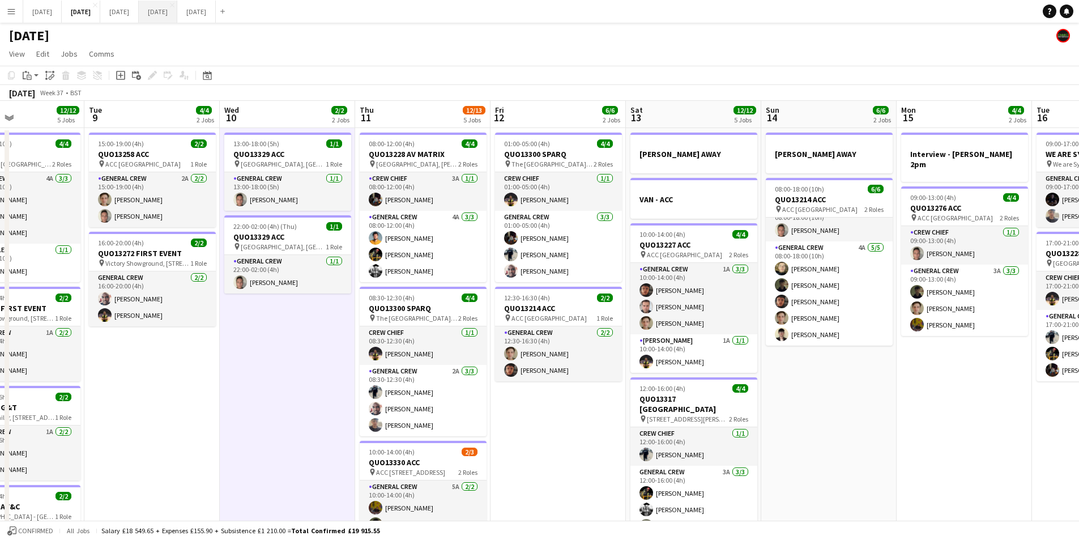
click at [177, 7] on button "[DATE] Close" at bounding box center [158, 12] width 39 height 22
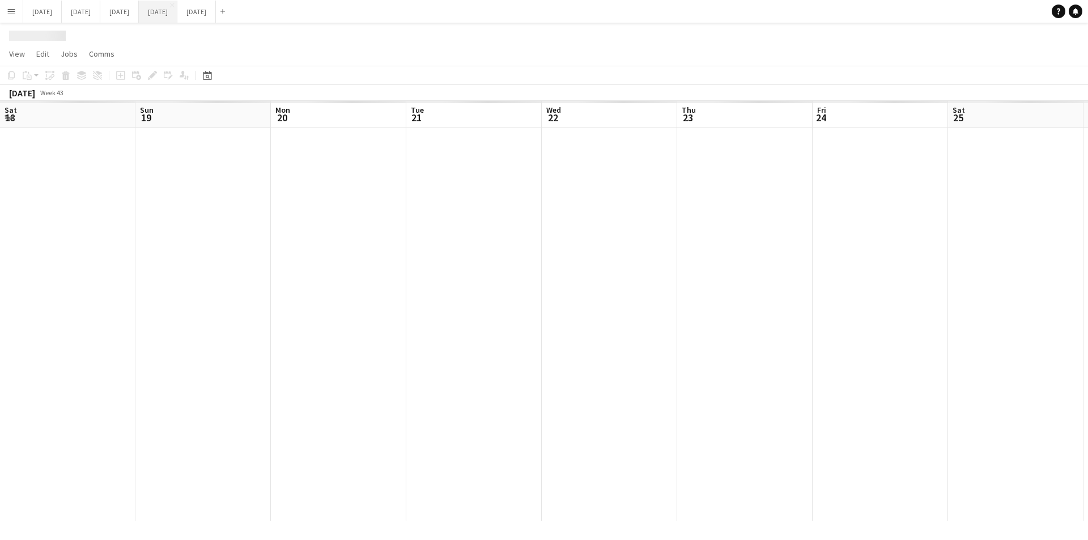
scroll to position [0, 295]
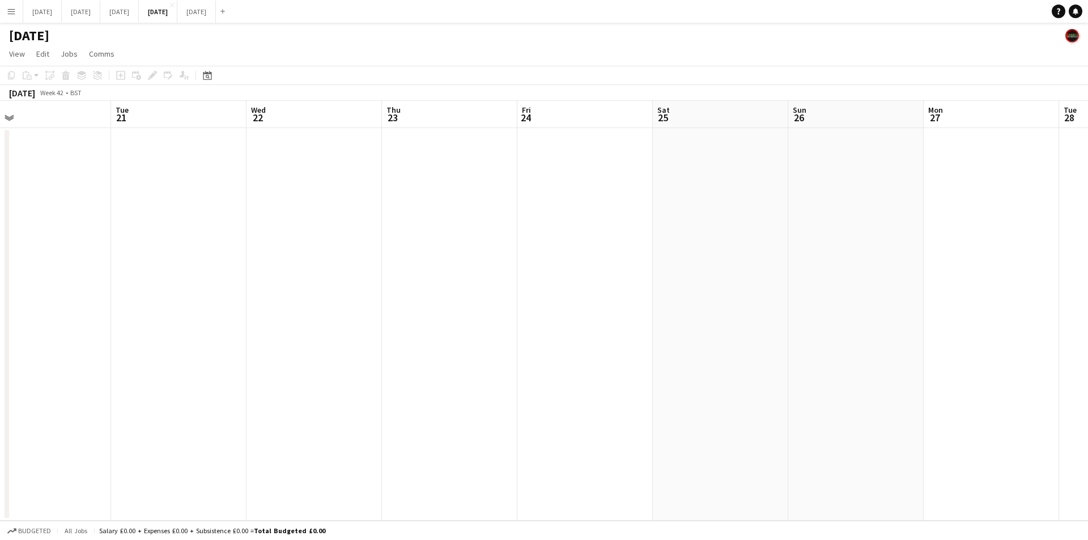
drag, startPoint x: 249, startPoint y: 330, endPoint x: 657, endPoint y: 272, distance: 411.5
click at [643, 278] on app-calendar-viewport "Sat 18 Sun 19 Mon 20 Tue 21 Wed 22 Thu 23 Fri 24 Sat 25 Sun 26 Mon 27 Tue 28 We…" at bounding box center [544, 311] width 1088 height 420
drag, startPoint x: 354, startPoint y: 308, endPoint x: 652, endPoint y: 271, distance: 300.9
click at [689, 276] on app-calendar-viewport "Wed 15 Thu 16 Fri 17 Sat 18 Sun 19 Mon 20 Tue 21 Wed 22 Thu 23 Fri 24 Sat 25 Su…" at bounding box center [544, 311] width 1088 height 420
click at [662, 298] on app-calendar-viewport "Sun 12 Mon 13 Tue 14 Wed 15 Thu 16 Fri 17 Sat 18 Sun 19 Mon 20 Tue 21 Wed 22 Th…" at bounding box center [544, 311] width 1088 height 420
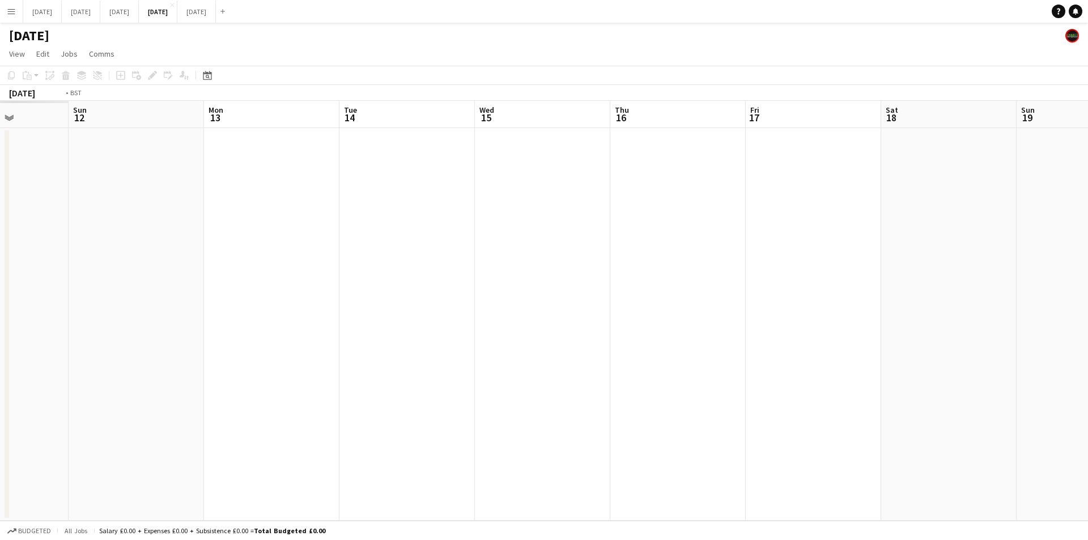
drag, startPoint x: 355, startPoint y: 334, endPoint x: 645, endPoint y: 313, distance: 290.3
click at [615, 320] on app-calendar-viewport "Sat 11 Sun 12 Mon 13 Tue 14 Wed 15 Thu 16 Fri 17 Sat 18 Sun 19 Mon 20 Tue 21 We…" at bounding box center [544, 311] width 1088 height 420
drag, startPoint x: 243, startPoint y: 348, endPoint x: 614, endPoint y: 330, distance: 371.0
click at [596, 339] on app-calendar-viewport "Mon 6 Tue 7 Wed 8 Thu 9 Fri 10 Sat 11 Sun 12 Mon 13 Tue 14 Wed 15 Thu 16 Fri 17…" at bounding box center [544, 311] width 1088 height 420
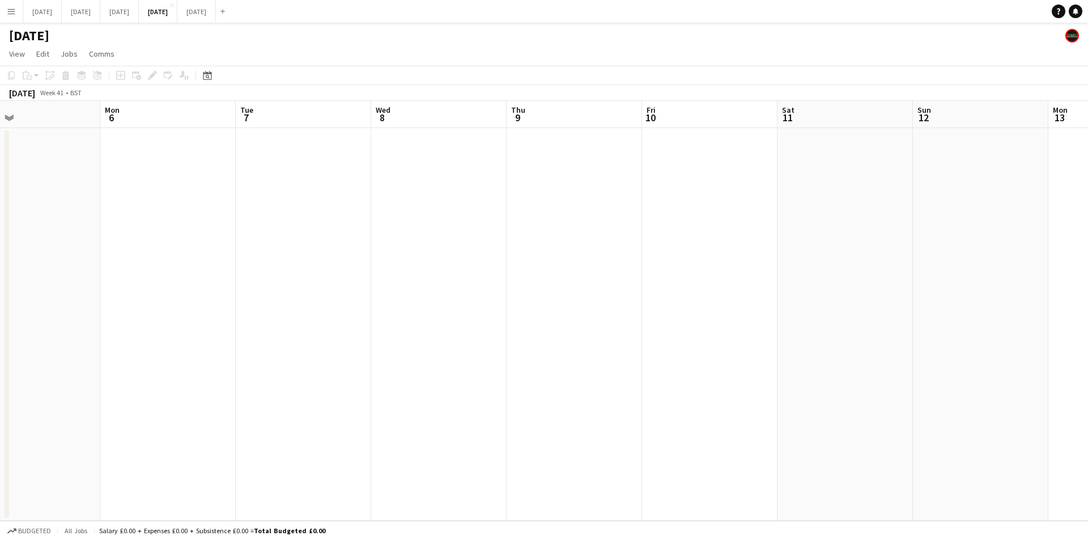
drag, startPoint x: 500, startPoint y: 231, endPoint x: 87, endPoint y: 191, distance: 414.9
click at [58, 189] on app-calendar-viewport "Fri 3 Sat 4 Sun 5 Mon 6 Tue 7 Wed 8 Thu 9 Fri 10 Sat 11 Sun 12 Mon 13 Tue 14 We…" at bounding box center [544, 311] width 1088 height 420
drag, startPoint x: 163, startPoint y: 212, endPoint x: 187, endPoint y: 211, distance: 24.4
click at [157, 211] on app-calendar-viewport "Mon 6 Tue 7 Wed 8 Thu 9 Fri 10 Sat 11 Sun 12 Mon 13 Tue 14 Wed 15 Thu 16 Fri 17…" at bounding box center [544, 311] width 1088 height 420
drag, startPoint x: 103, startPoint y: 238, endPoint x: 130, endPoint y: 232, distance: 27.8
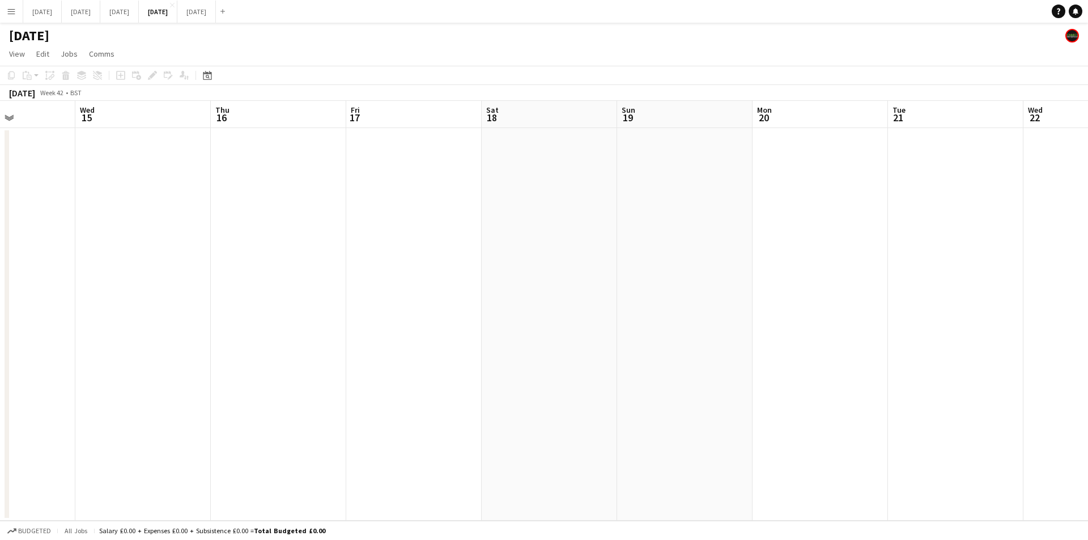
click at [99, 237] on app-calendar-viewport "Sun 12 Mon 13 Tue 14 Wed 15 Thu 16 Fri 17 Sat 18 Sun 19 Mon 20 Tue 21 Wed 22 Th…" at bounding box center [544, 311] width 1088 height 420
click at [29, 237] on app-calendar-viewport "Wed 15 Thu 16 Fri 17 Sat 18 Sun 19 Mon 20 Tue 21 Wed 22 Thu 23 Fri 24 Sat 25 Su…" at bounding box center [544, 311] width 1088 height 420
drag, startPoint x: 435, startPoint y: 300, endPoint x: 230, endPoint y: 203, distance: 226.5
click at [2, 237] on app-calendar-viewport "Sun 19 Mon 20 Tue 21 Wed 22 Thu 23 Fri 24 Sat 25 Sun 26 Mon 27 Tue 28 Wed 29 Th…" at bounding box center [544, 311] width 1088 height 420
click at [60, 223] on app-calendar-viewport "Thu 23 Fri 24 Sat 25 Sun 26 Mon 27 Tue 28 Wed 29 Thu 30 Fri 31 Sat 1 Sun 2 Mon …" at bounding box center [544, 311] width 1088 height 420
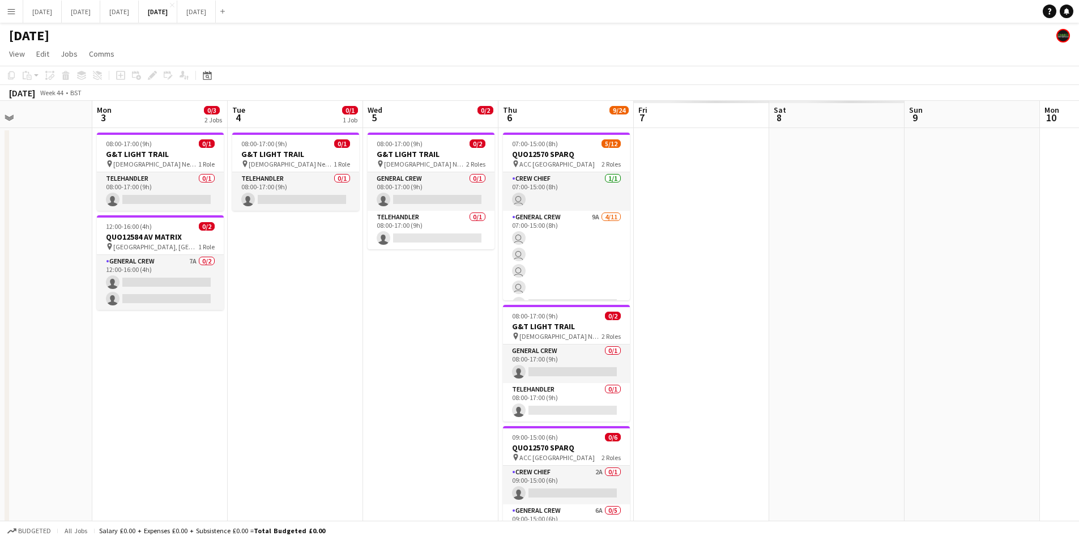
drag, startPoint x: 83, startPoint y: 225, endPoint x: 199, endPoint y: 234, distance: 117.0
click at [51, 227] on app-calendar-viewport "Wed 29 Thu 30 Fri 31 Sat 1 Sun 2 Mon 3 0/3 2 Jobs Tue 4 0/1 1 Job Wed 5 0/2 1 J…" at bounding box center [539, 436] width 1079 height 671
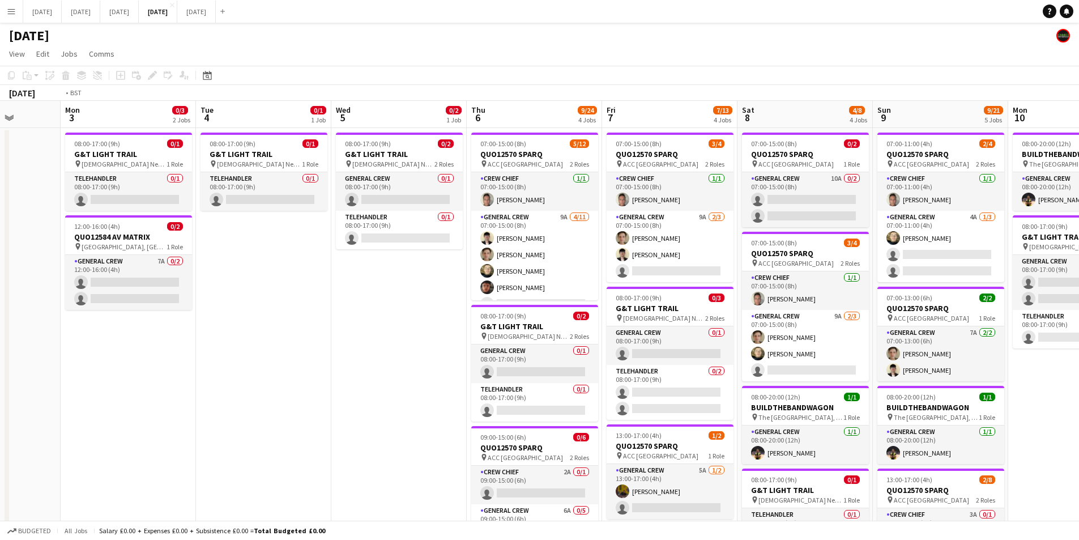
scroll to position [0, 446]
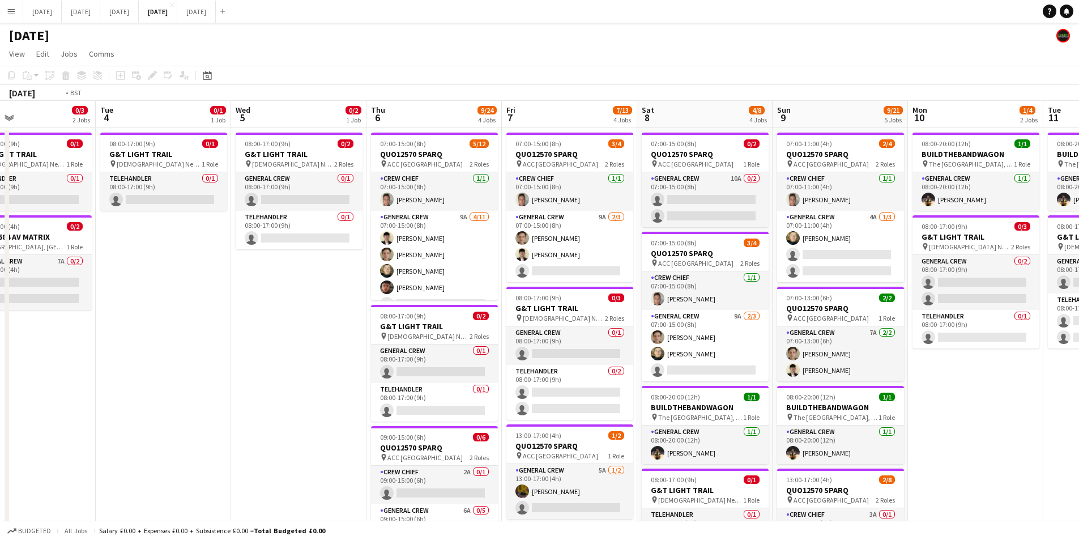
drag, startPoint x: 330, startPoint y: 296, endPoint x: 317, endPoint y: 293, distance: 13.5
click at [317, 293] on app-calendar-viewport "Fri 31 Sat 1 Sun 2 Mon 3 0/3 2 Jobs Tue 4 0/1 1 Job Wed 5 0/2 1 Job Thu 6 9/24 …" at bounding box center [539, 467] width 1079 height 733
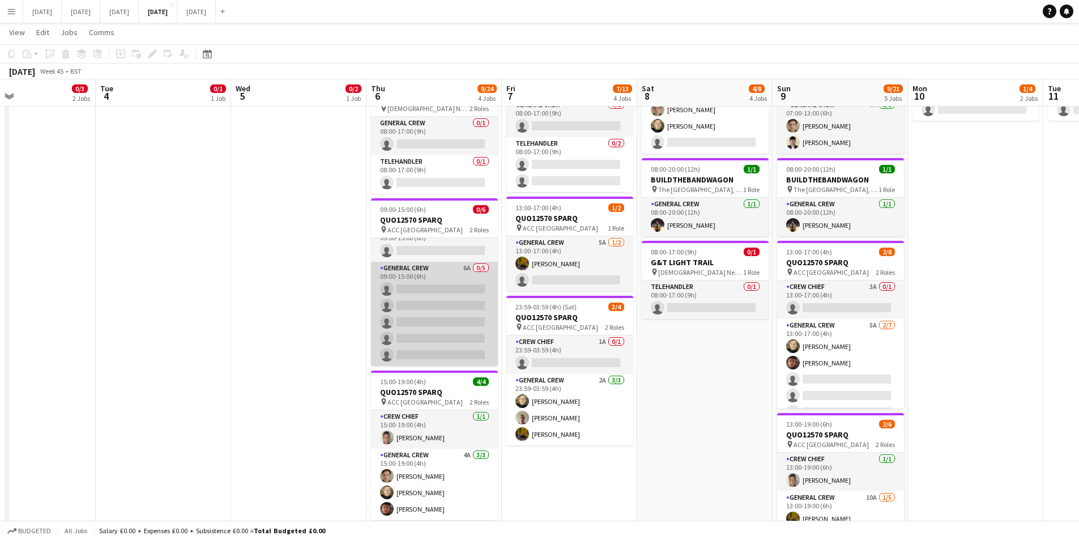
scroll to position [0, 0]
click at [420, 320] on app-card-role "General Crew 6A 0/5 09:00-15:00 (6h) single-neutral-actions single-neutral-acti…" at bounding box center [434, 328] width 127 height 104
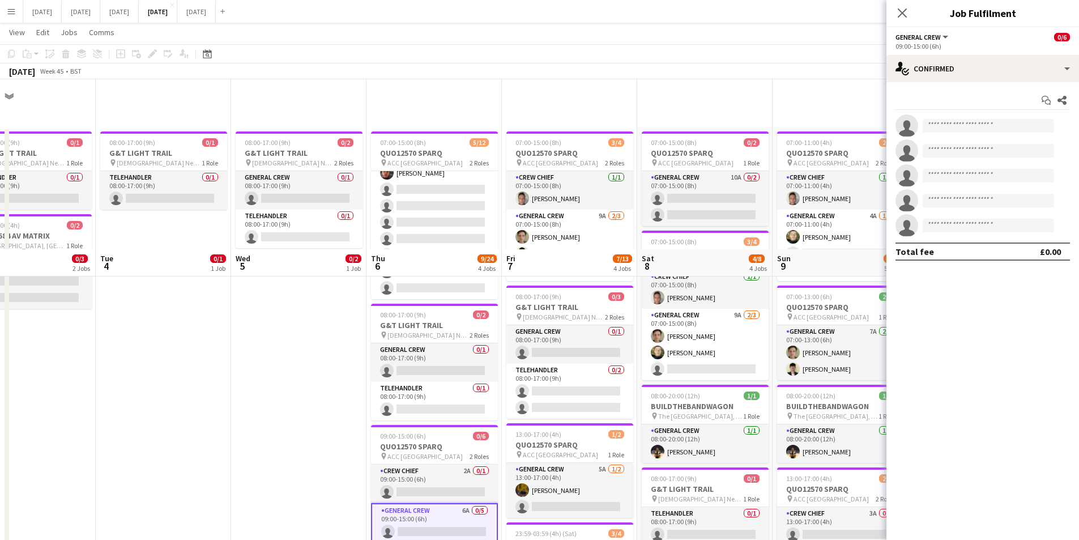
scroll to position [170, 0]
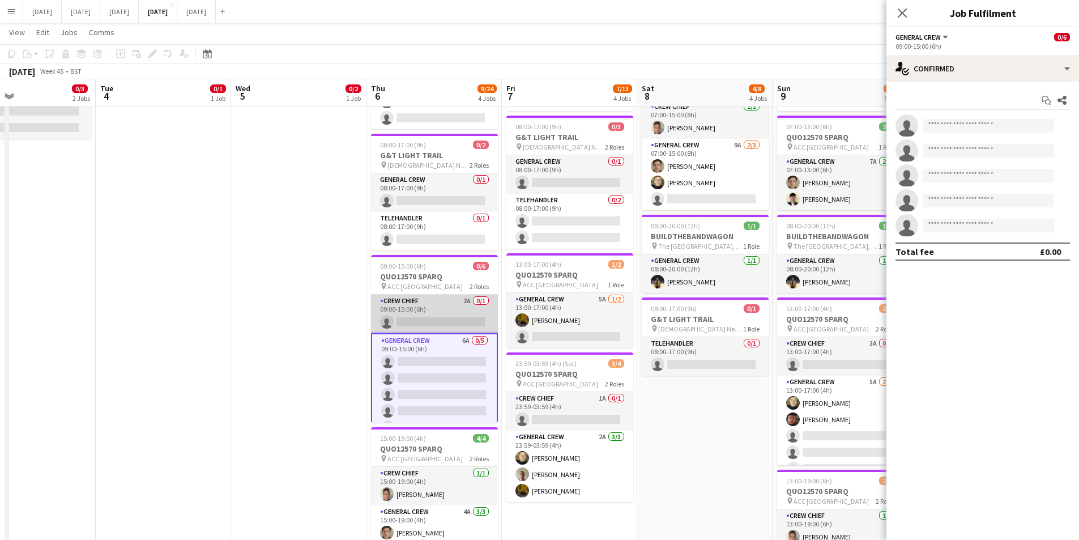
click at [433, 314] on app-card-role "Crew Chief 2A 0/1 09:00-15:00 (6h) single-neutral-actions" at bounding box center [434, 314] width 127 height 39
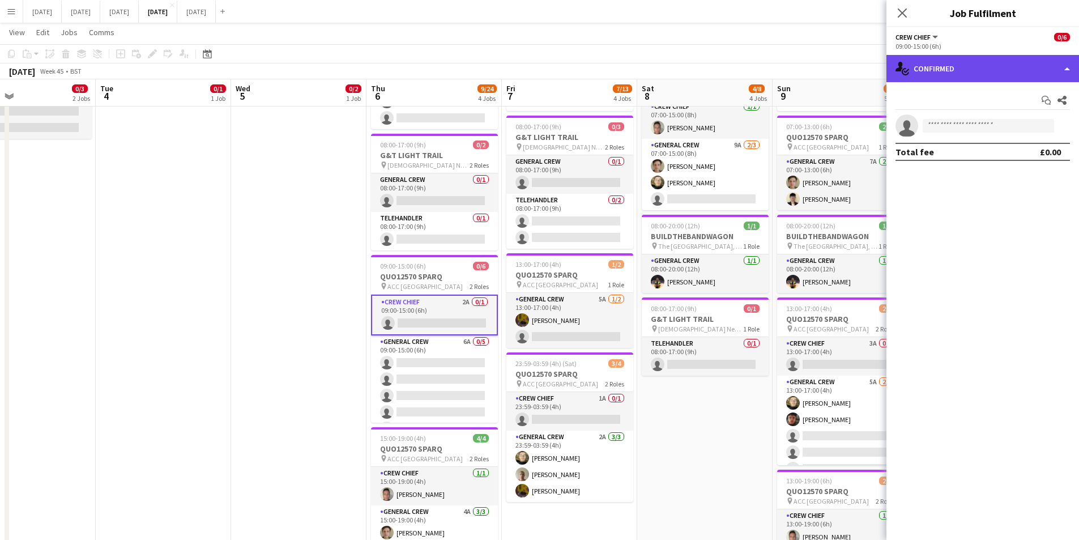
click at [954, 62] on div "single-neutral-actions-check-2 Confirmed" at bounding box center [983, 68] width 193 height 27
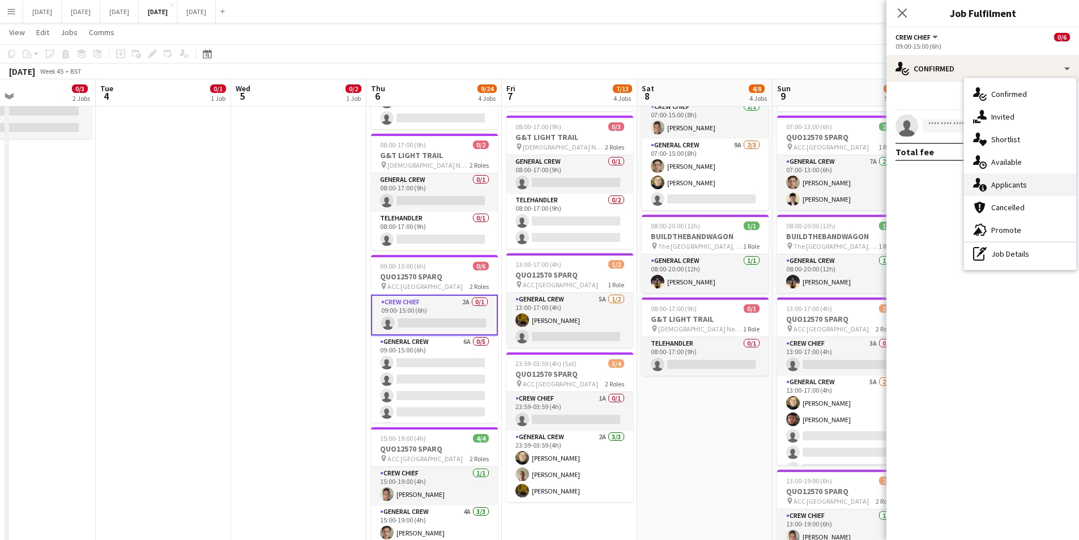
click at [1012, 182] on span "Applicants" at bounding box center [1009, 185] width 36 height 10
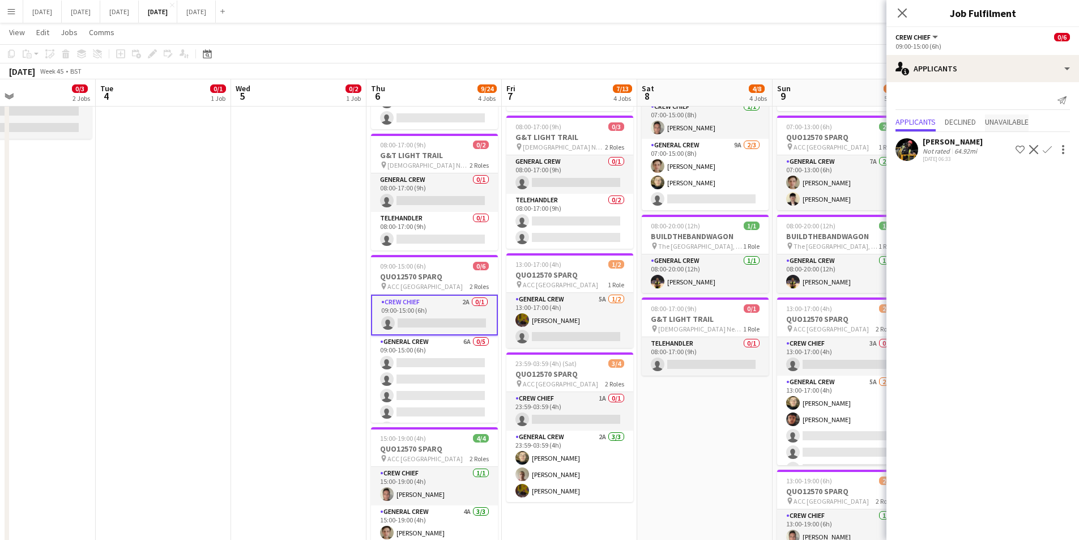
click at [998, 121] on span "Unavailable" at bounding box center [1007, 122] width 44 height 8
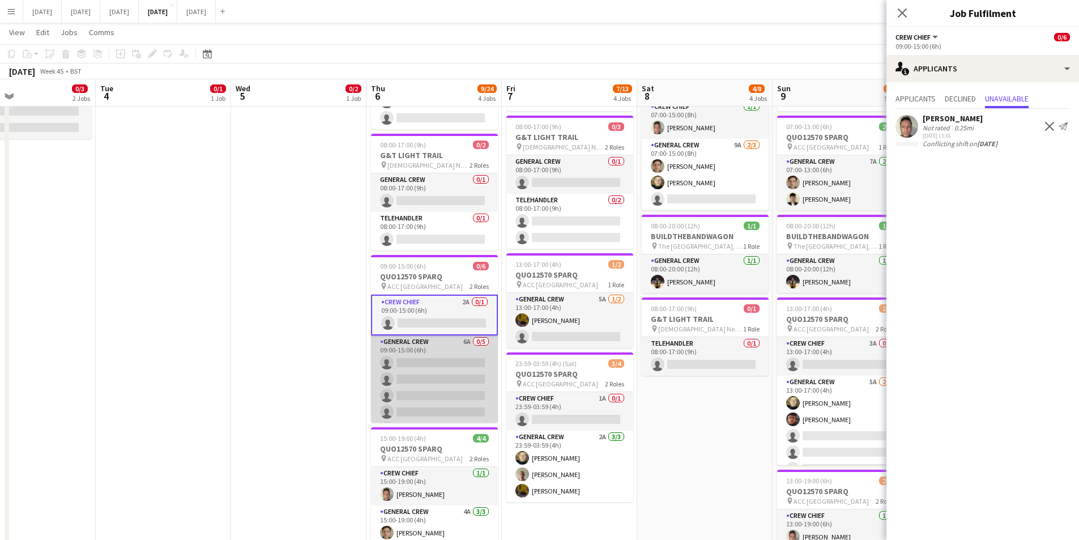
click at [431, 365] on app-card-role "General Crew 6A 0/5 09:00-15:00 (6h) single-neutral-actions single-neutral-acti…" at bounding box center [434, 387] width 127 height 104
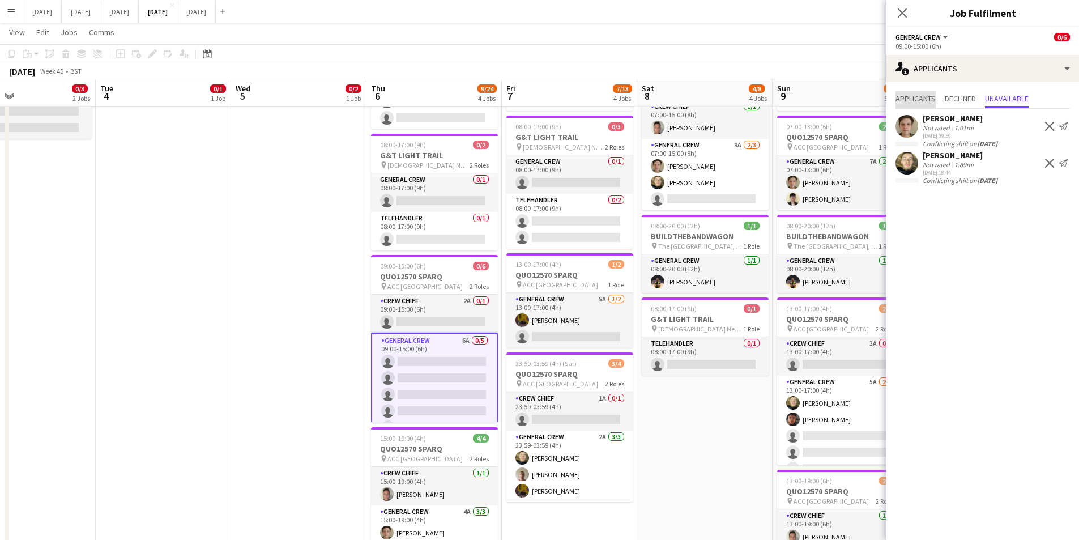
click at [926, 100] on span "Applicants" at bounding box center [916, 99] width 40 height 8
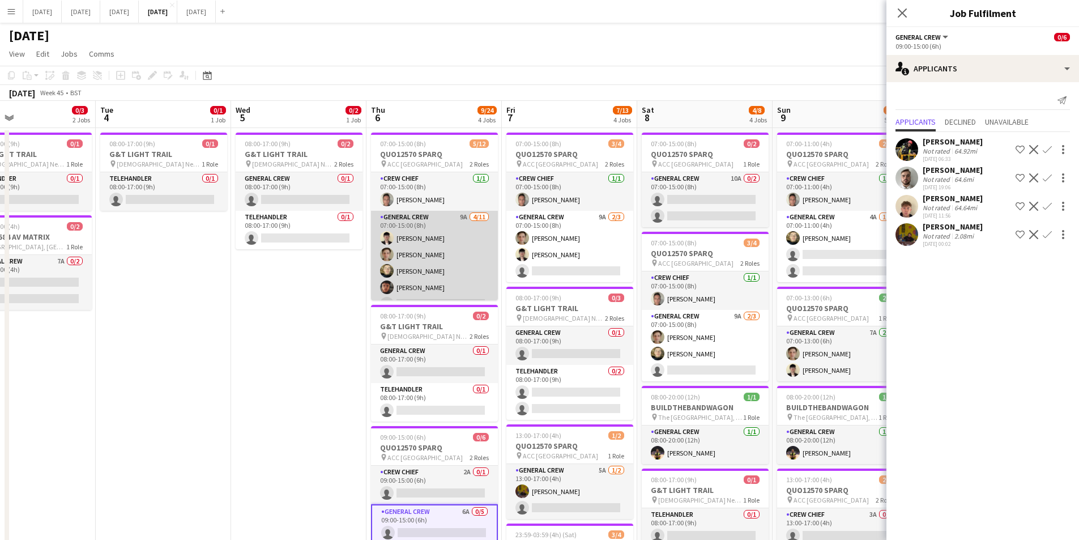
scroll to position [57, 0]
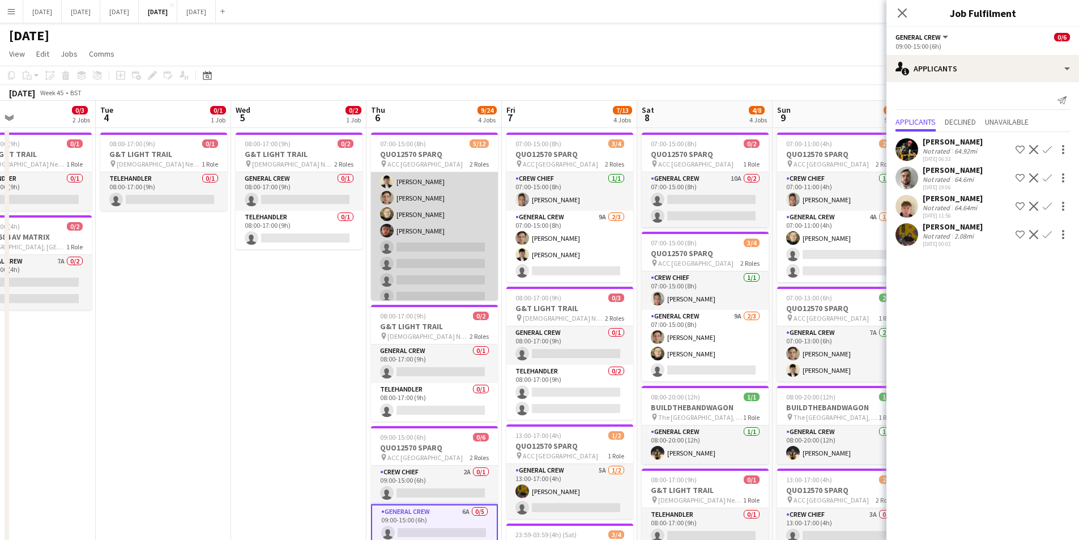
click at [435, 248] on app-card-role "General Crew 9A 4/11 07:00-15:00 (8h) Sam Calderbank Sam Greatorex Felix Taylor…" at bounding box center [434, 255] width 127 height 203
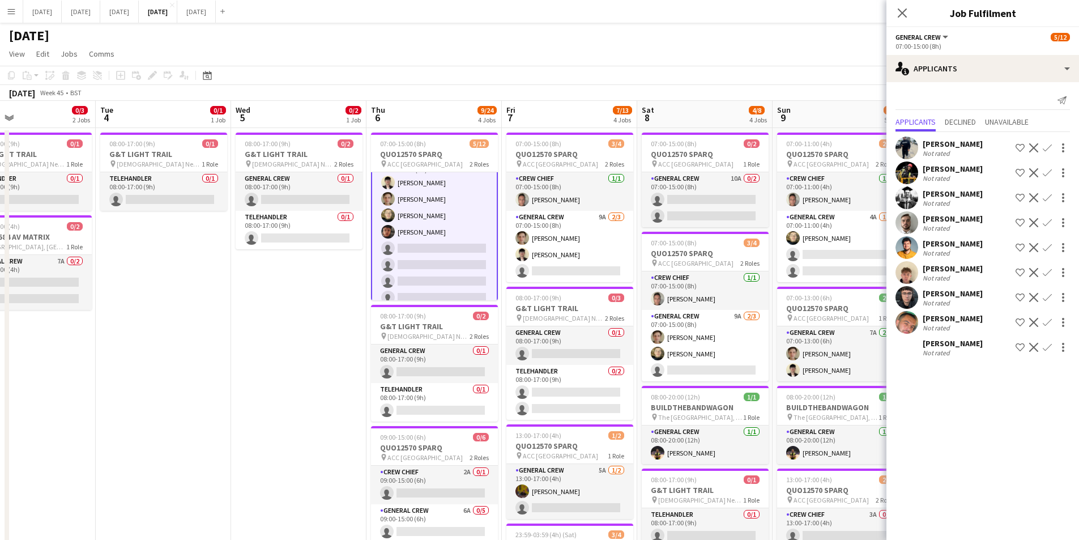
scroll to position [58, 0]
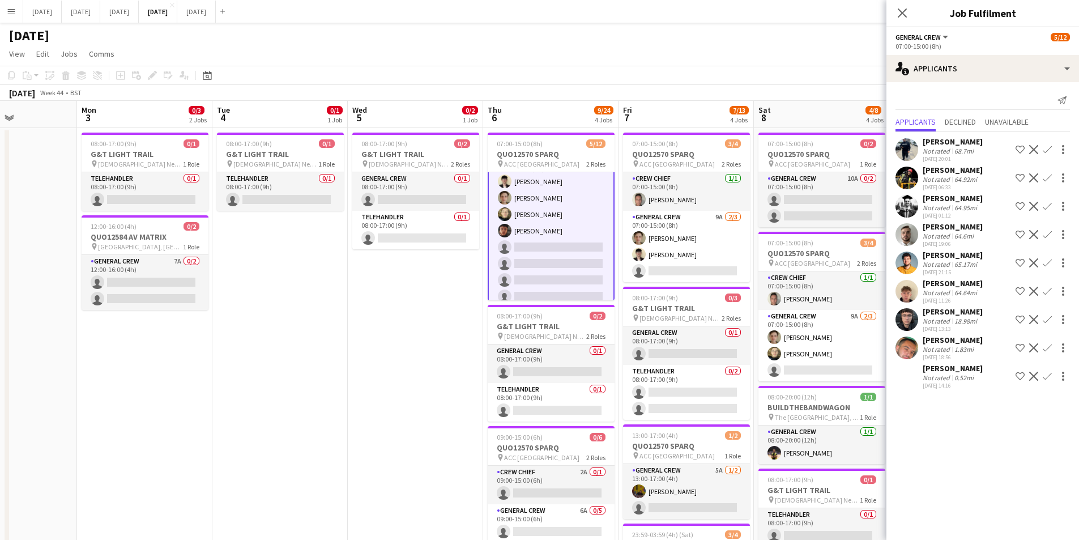
drag, startPoint x: 313, startPoint y: 343, endPoint x: 402, endPoint y: 338, distance: 89.1
click at [392, 343] on app-calendar-viewport "Fri 31 Sat 1 Sun 2 Mon 3 0/3 2 Jobs Tue 4 0/1 1 Job Wed 5 0/2 1 Job Thu 6 9/24 …" at bounding box center [539, 467] width 1079 height 733
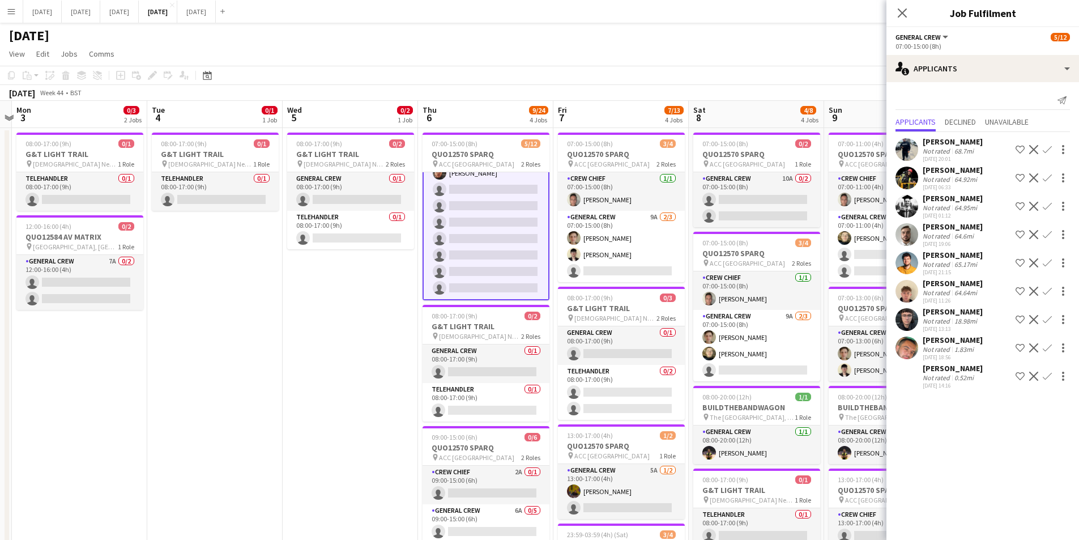
scroll to position [0, 401]
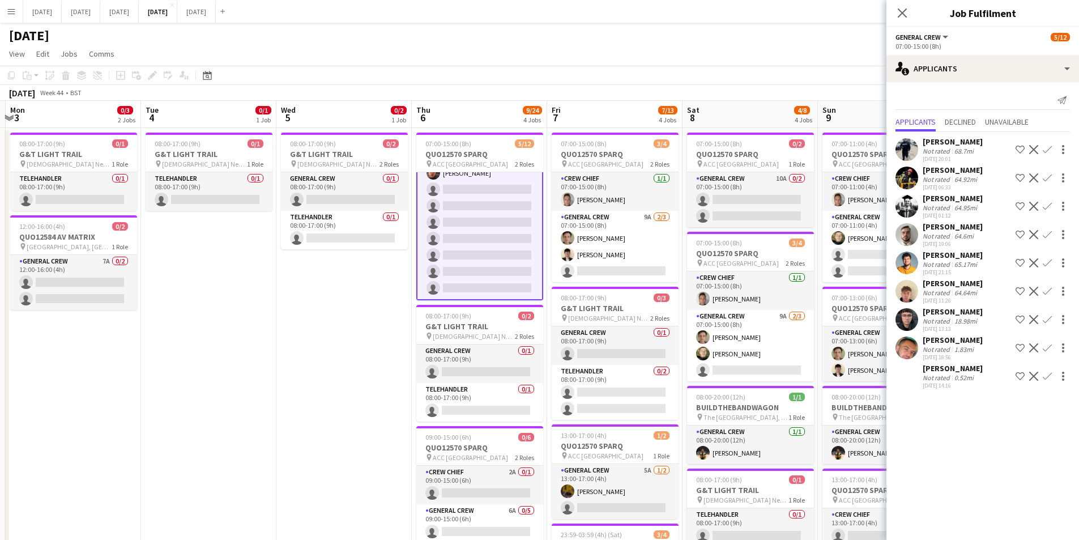
drag, startPoint x: 436, startPoint y: 339, endPoint x: 359, endPoint y: 331, distance: 76.8
click at [359, 331] on app-calendar-viewport "Fri 31 Sat 1 Sun 2 Mon 3 0/3 2 Jobs Tue 4 0/1 1 Job Wed 5 0/2 1 Job Thu 6 9/24 …" at bounding box center [539, 467] width 1079 height 733
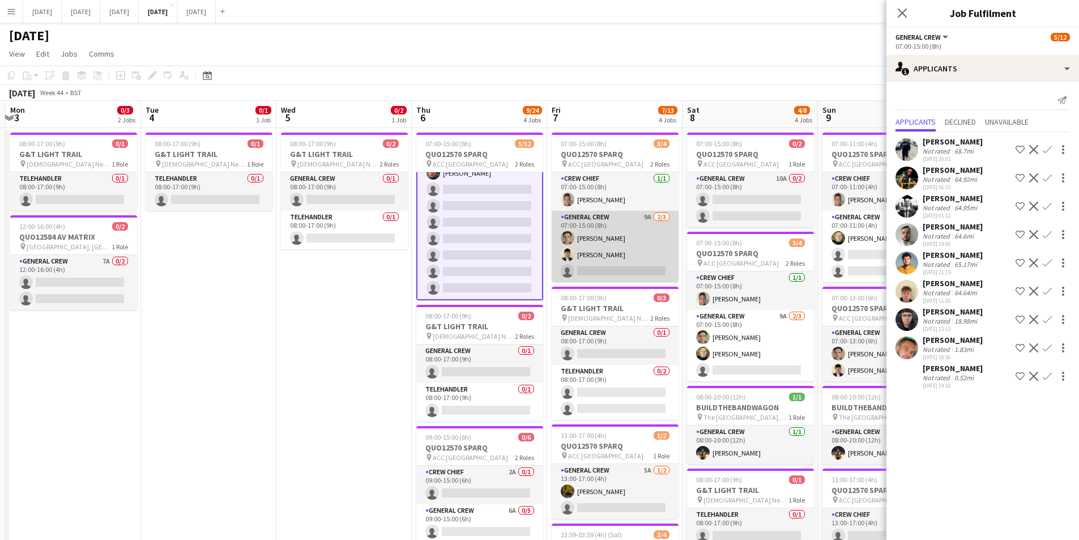
click at [622, 259] on app-card-role "General Crew 9A 2/3 07:00-15:00 (8h) Sam Greatorex Sam Calderbank single-neutra…" at bounding box center [615, 246] width 127 height 71
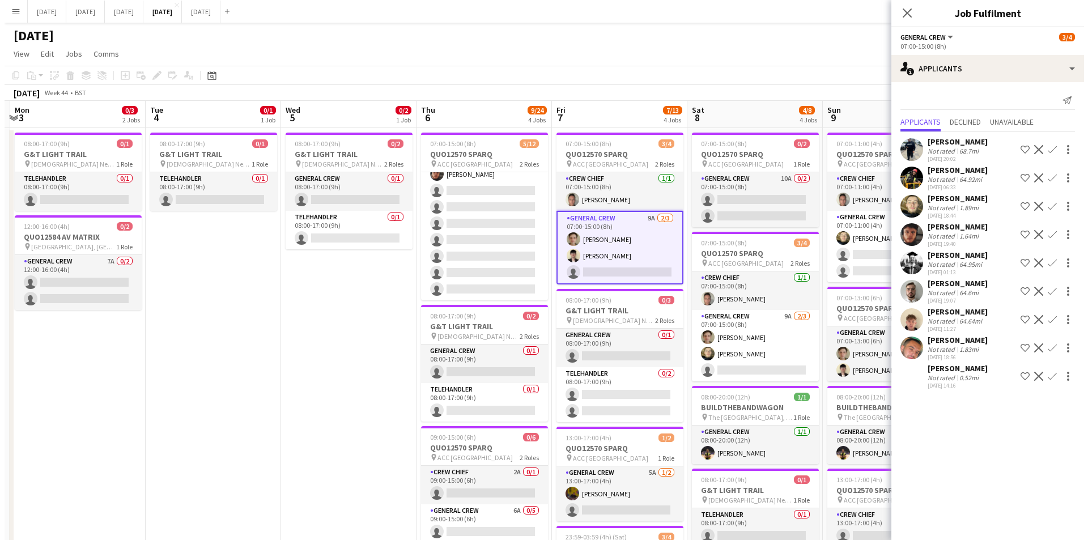
scroll to position [113, 0]
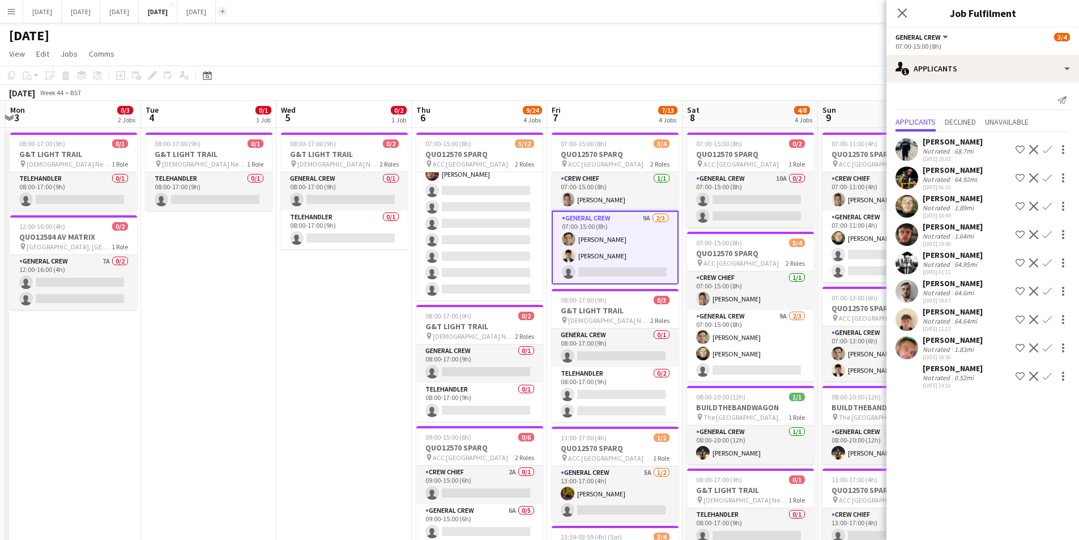
click at [225, 11] on app-icon "Add" at bounding box center [222, 11] width 5 height 5
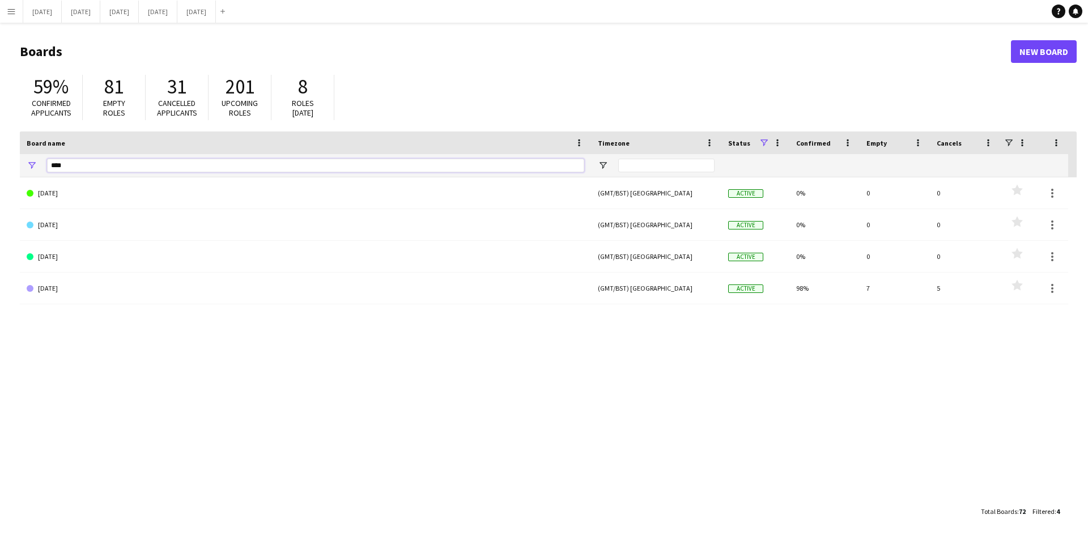
drag, startPoint x: 54, startPoint y: 163, endPoint x: 45, endPoint y: 158, distance: 10.6
click at [45, 163] on div "****" at bounding box center [305, 165] width 571 height 23
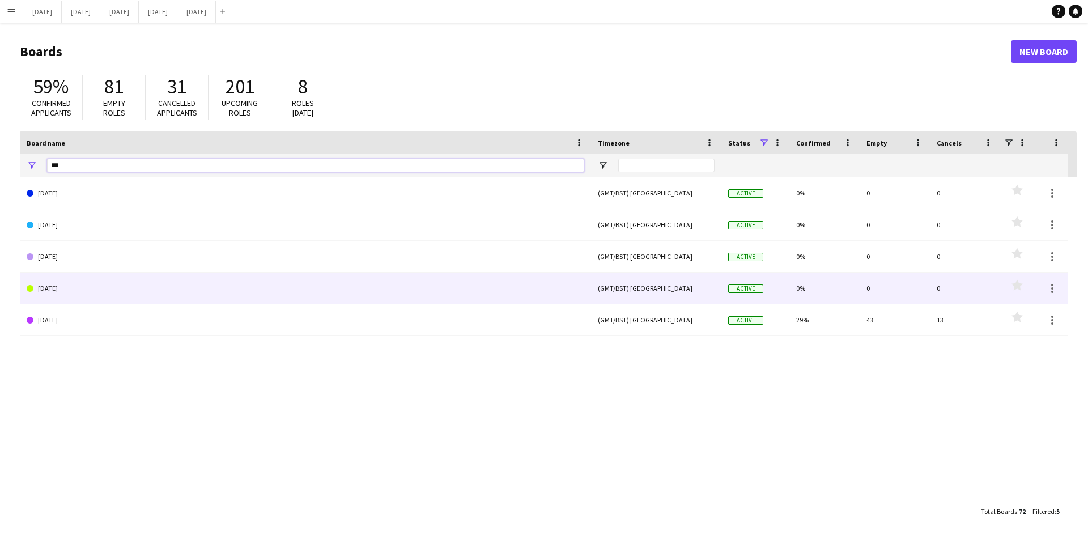
type input "***"
click at [126, 293] on link "NOVEMBER 2024" at bounding box center [305, 289] width 557 height 32
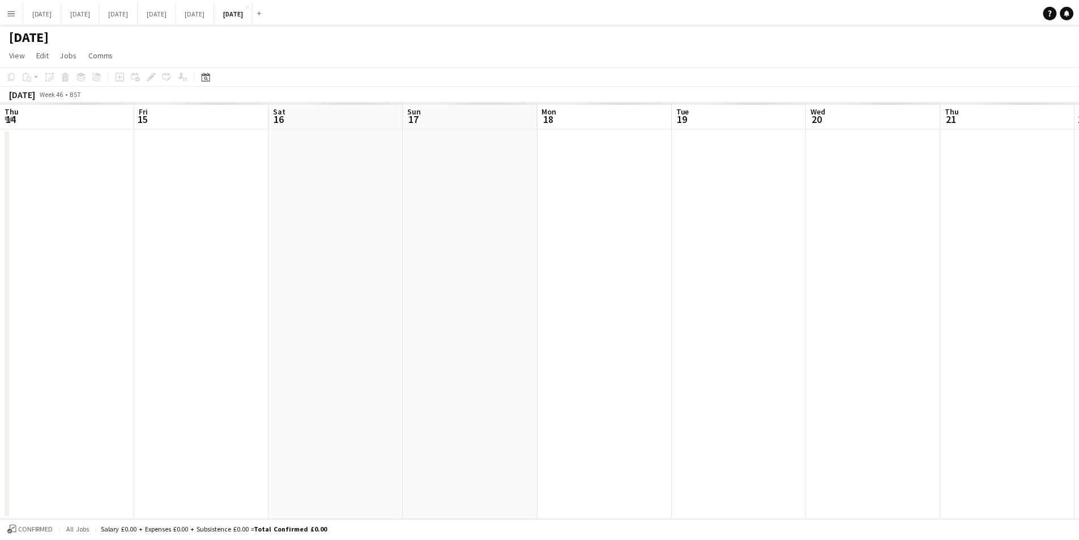
scroll to position [0, 332]
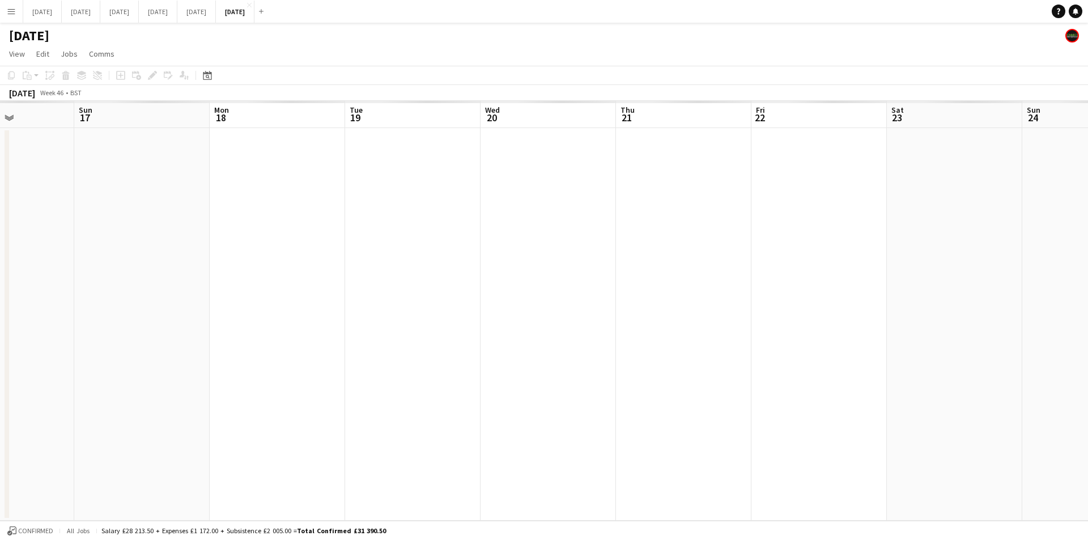
click at [442, 294] on app-calendar-viewport "Thu 14 Fri 15 Sat 16 Sun 17 Mon 18 Tue 19 Wed 20 Thu 21 Fri 22 Sat 23 Sun 24 Mo…" at bounding box center [544, 311] width 1088 height 420
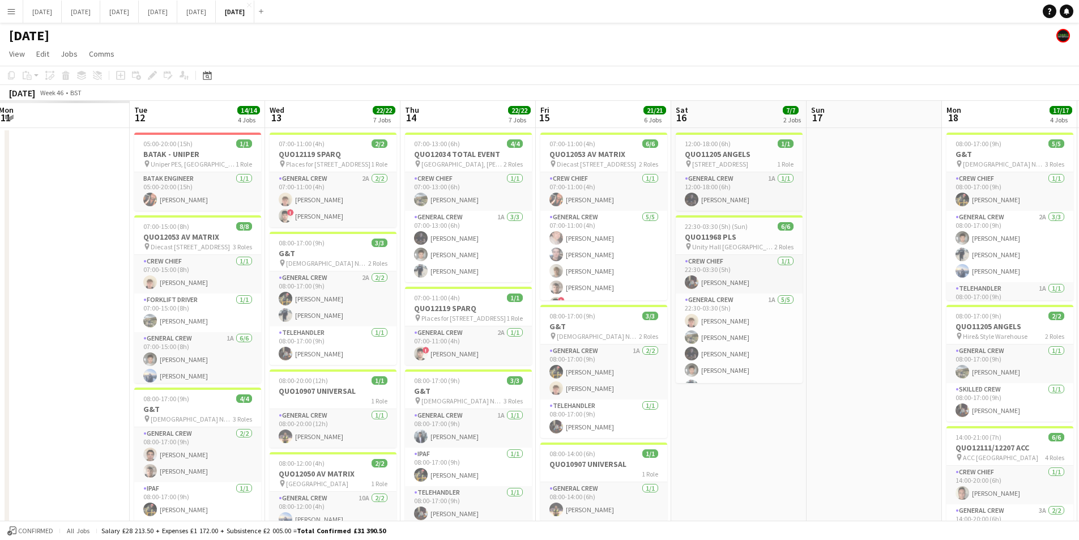
scroll to position [0, 276]
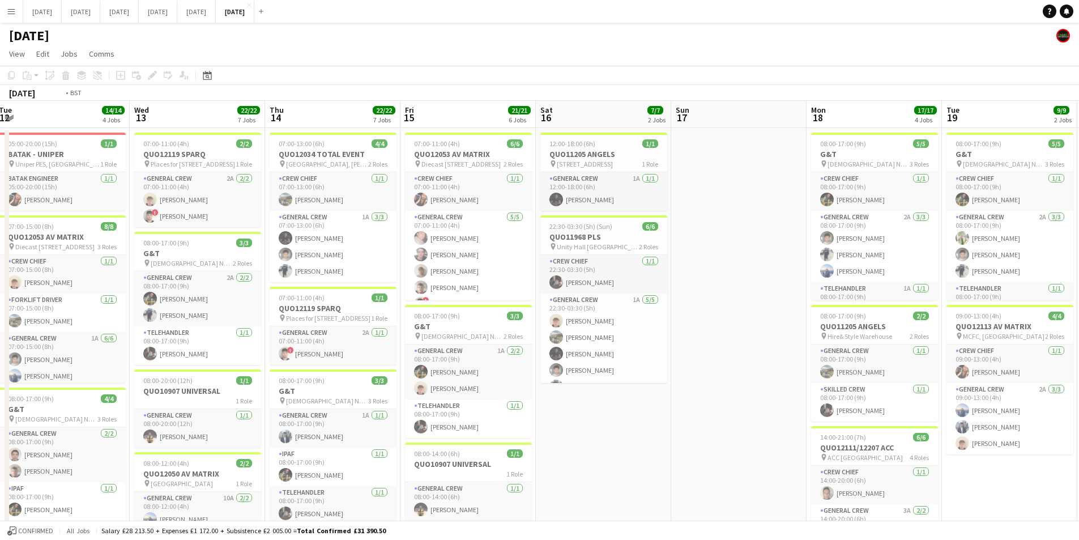
drag, startPoint x: 601, startPoint y: 438, endPoint x: 838, endPoint y: 422, distance: 238.5
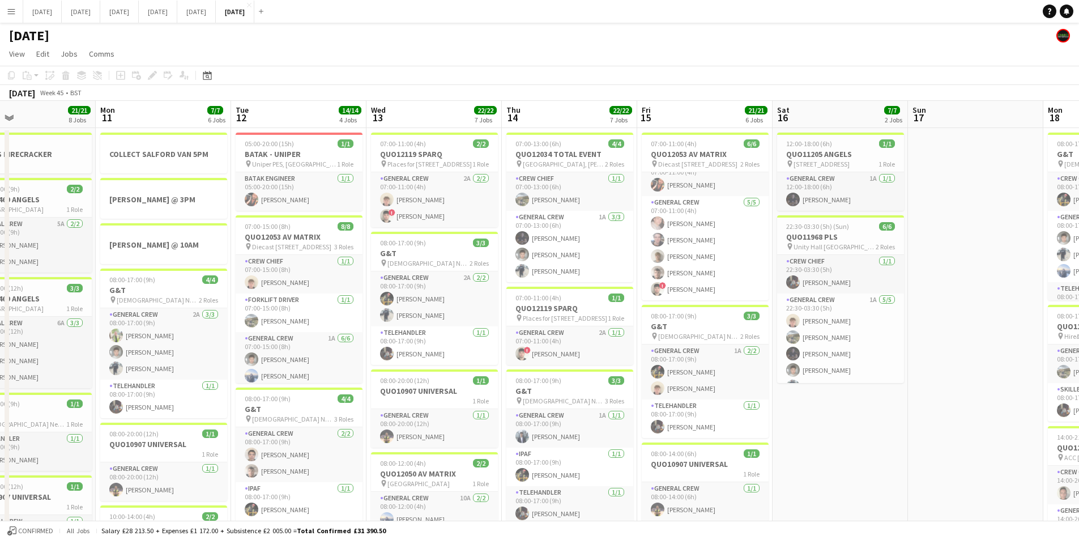
scroll to position [0, 322]
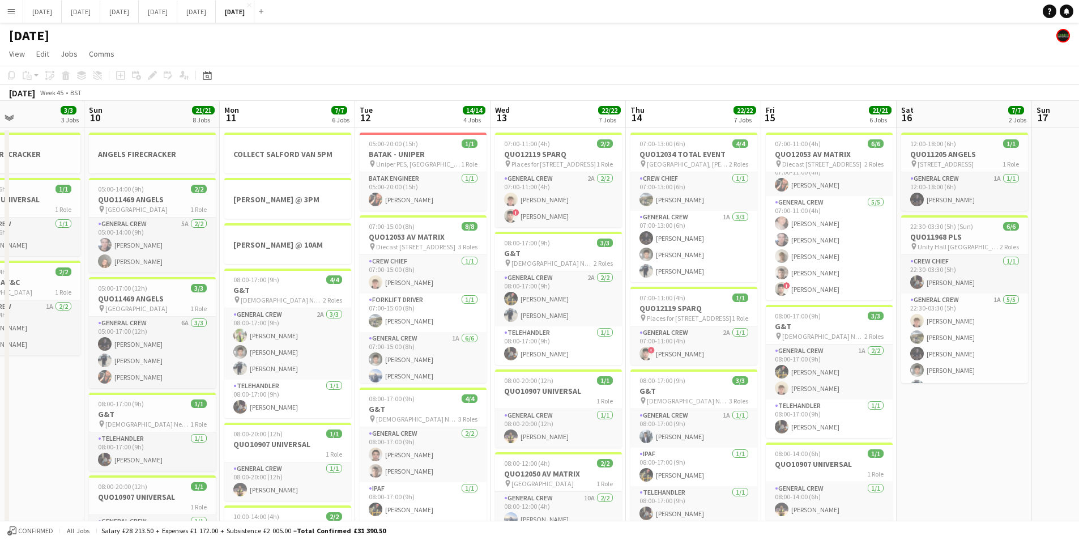
drag, startPoint x: 503, startPoint y: 326, endPoint x: 735, endPoint y: 303, distance: 233.4
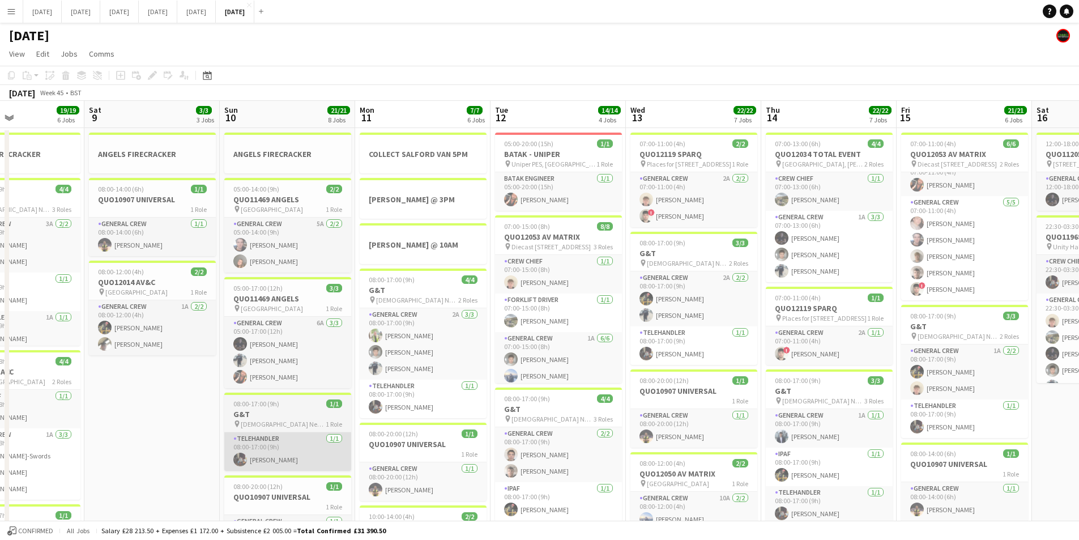
scroll to position [0, 324]
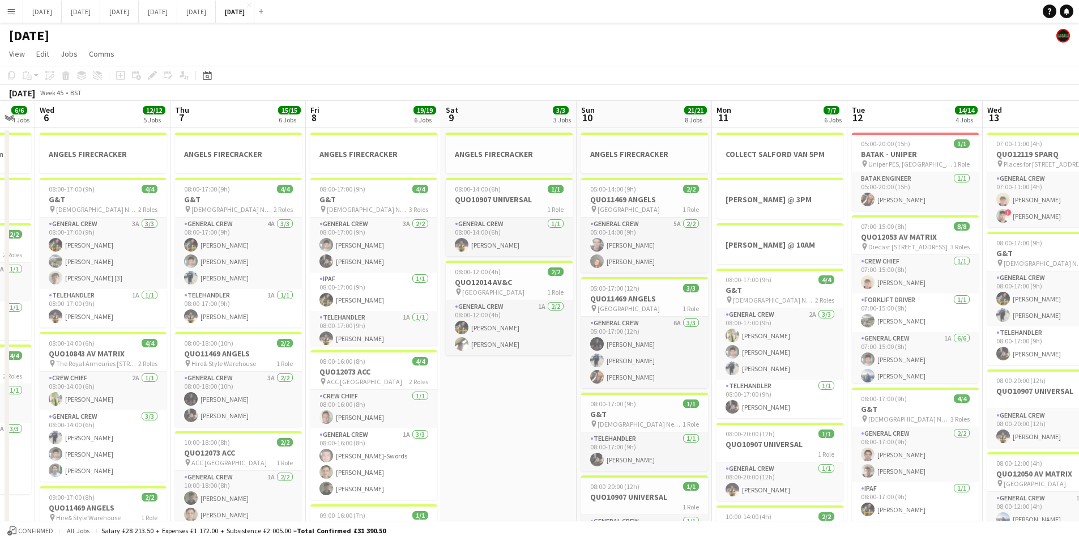
drag, startPoint x: 161, startPoint y: 449, endPoint x: 412, endPoint y: 431, distance: 252.2
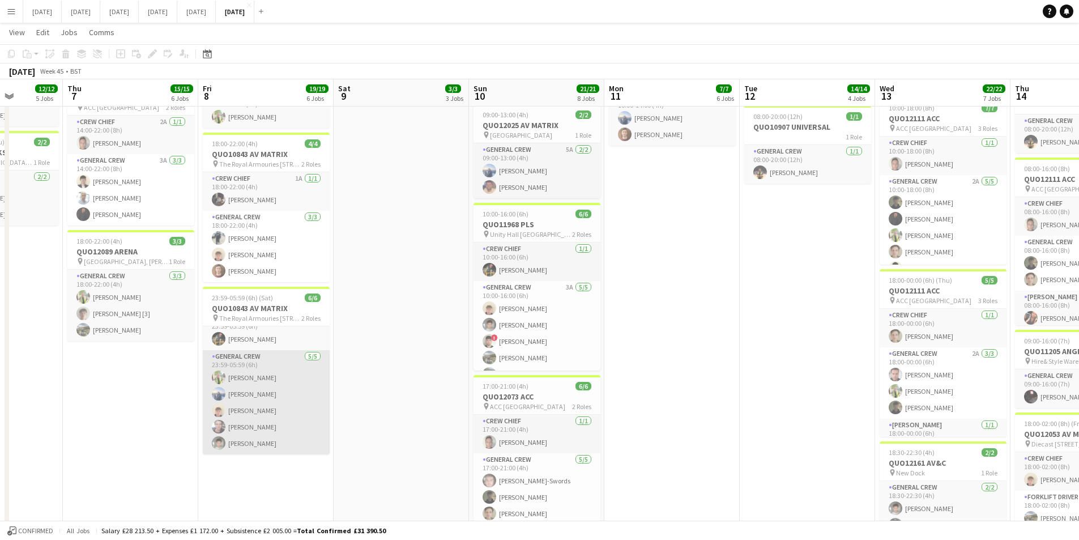
scroll to position [0, 0]
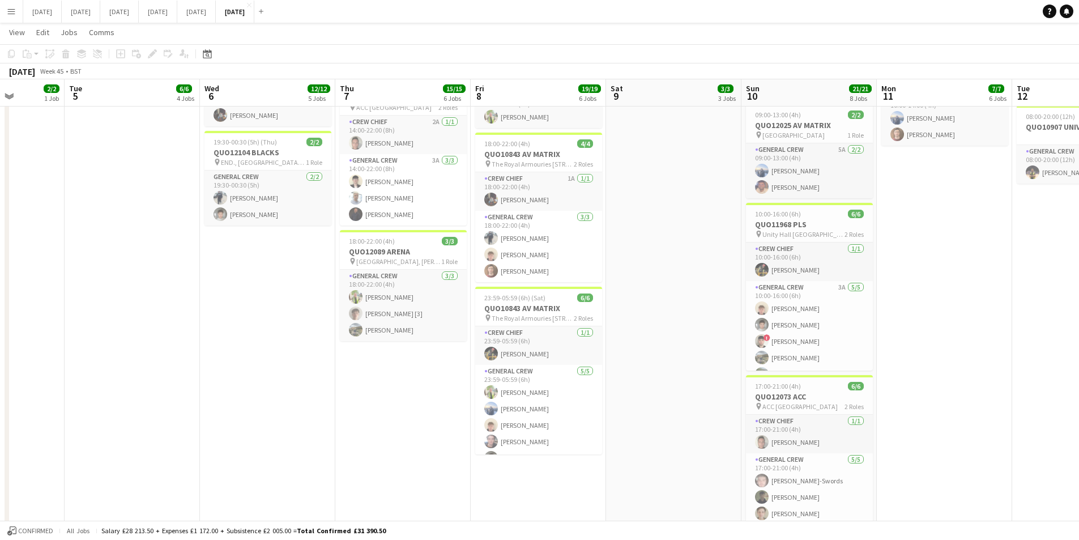
drag, startPoint x: 117, startPoint y: 419, endPoint x: 399, endPoint y: 401, distance: 282.2
click at [391, 404] on app-calendar-viewport "Sat 2 Sun 3 16/16 7 Jobs Mon 4 2/2 1 Job Tue 5 6/6 4 Jobs Wed 6 12/12 5 Jobs Th…" at bounding box center [539, 99] width 1079 height 1016
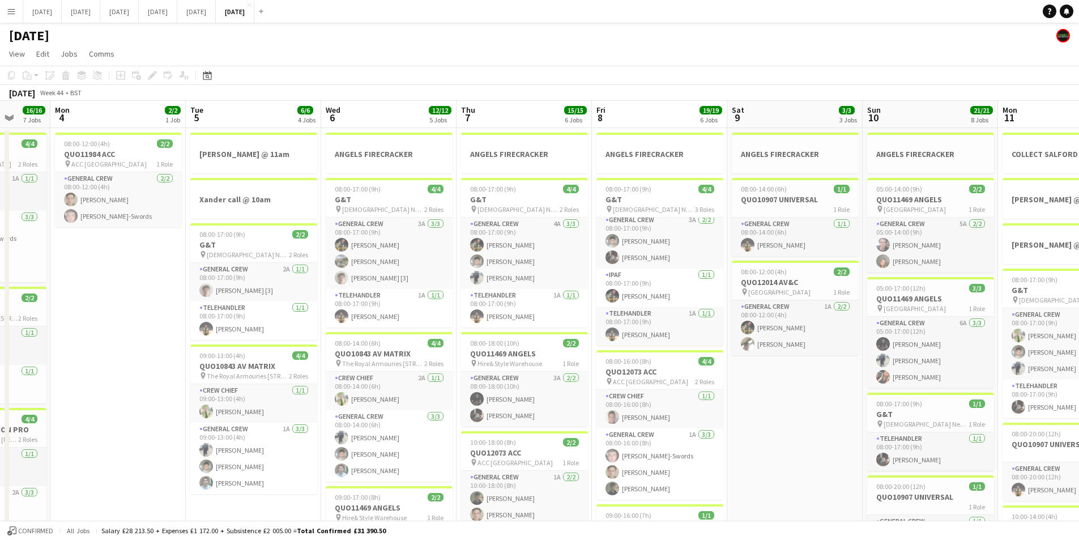
drag, startPoint x: 686, startPoint y: 428, endPoint x: 781, endPoint y: 401, distance: 99.5
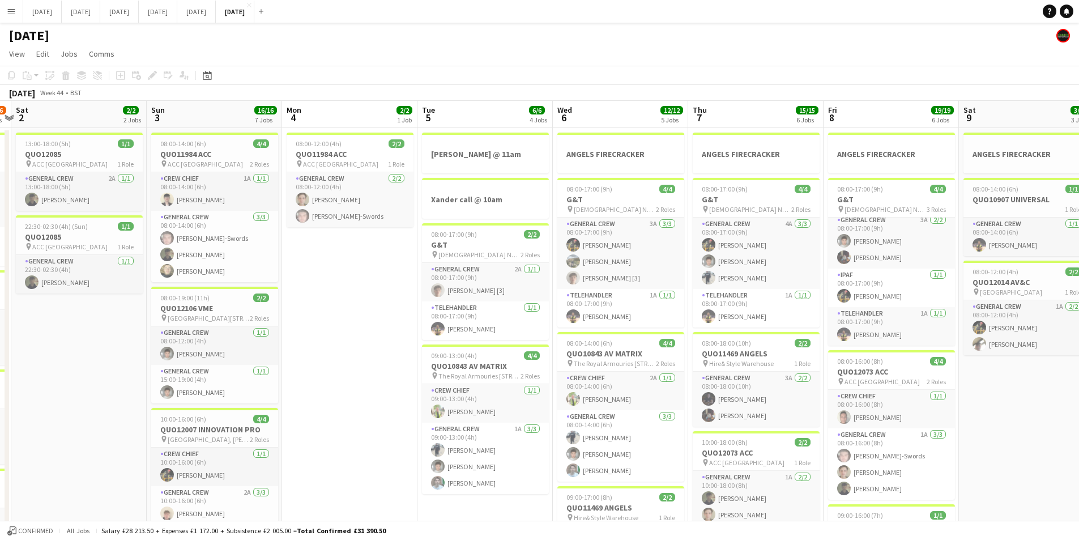
scroll to position [0, 248]
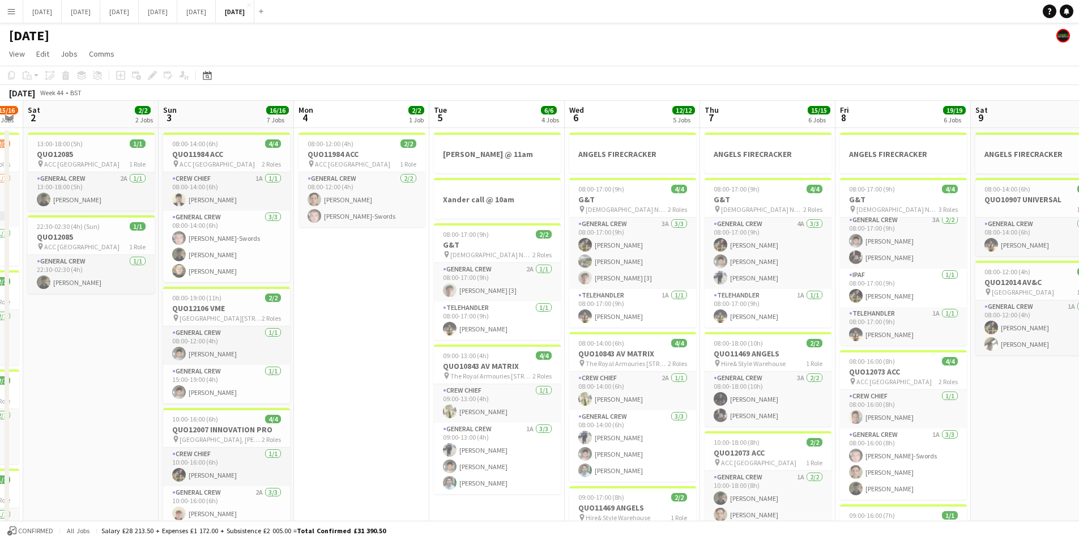
drag, startPoint x: 361, startPoint y: 399, endPoint x: 375, endPoint y: 399, distance: 14.2
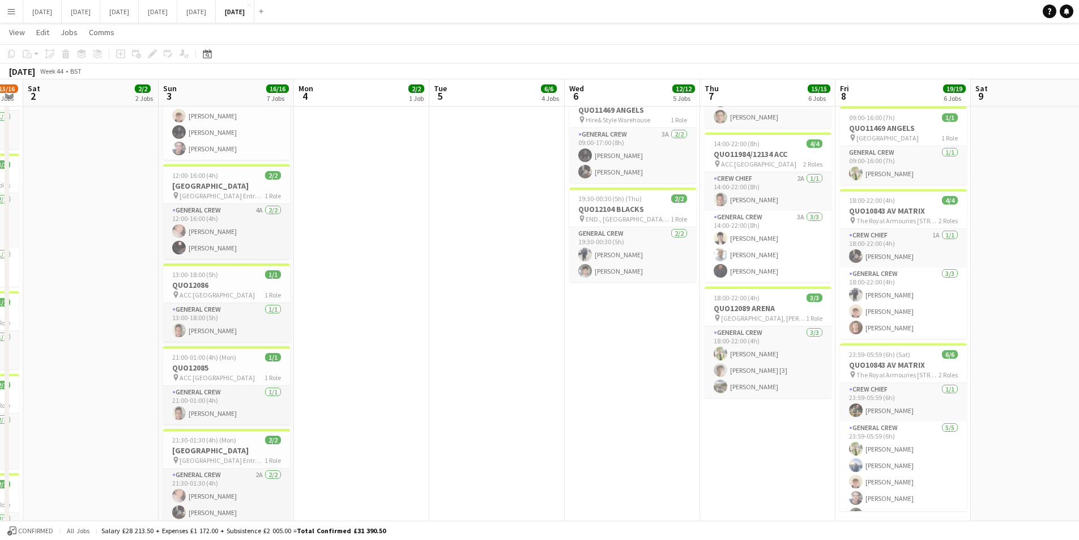
scroll to position [510, 0]
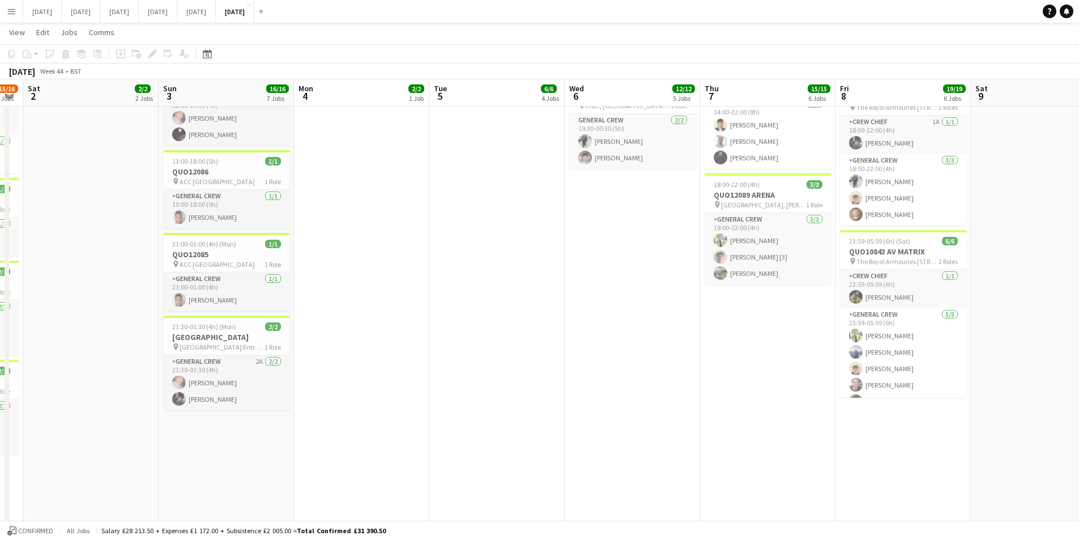
drag, startPoint x: 550, startPoint y: 410, endPoint x: 352, endPoint y: 389, distance: 198.2
click at [351, 389] on app-calendar-viewport "Thu 31 Fri 1 15/16 8 Jobs Sat 2 2/2 2 Jobs Sun 3 16/16 7 Jobs Mon 4 2/2 1 Job T…" at bounding box center [539, 42] width 1079 height 1016
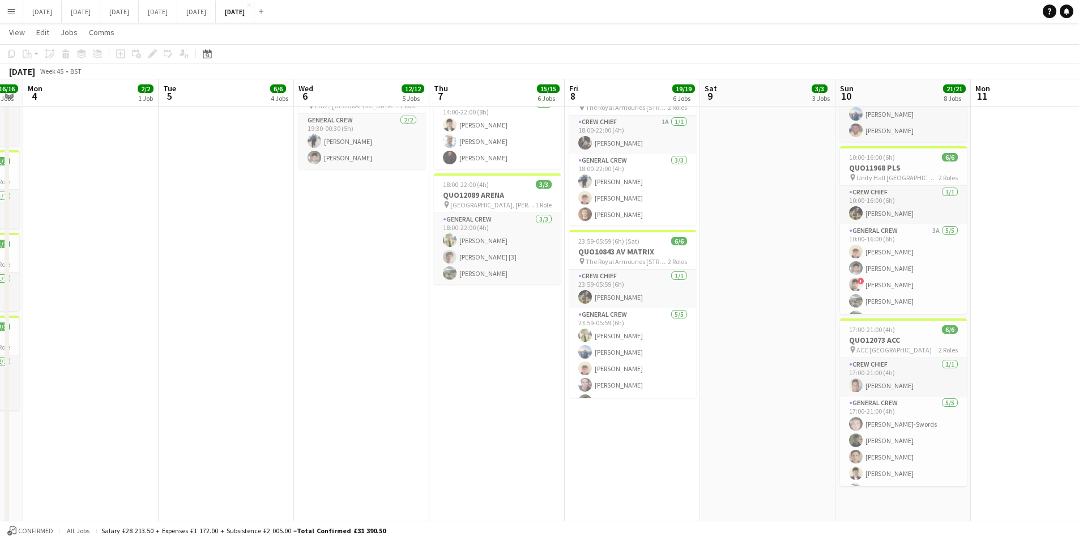
scroll to position [0, 394]
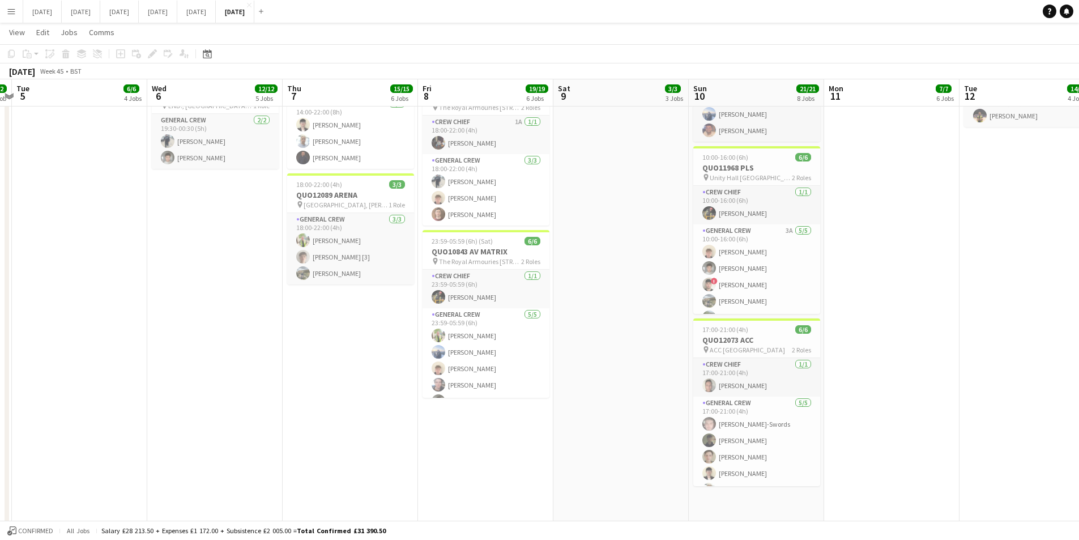
drag, startPoint x: 624, startPoint y: 411, endPoint x: 446, endPoint y: 406, distance: 177.9
click at [446, 406] on app-calendar-viewport "Sat 2 2/2 2 Jobs Sun 3 16/16 7 Jobs Mon 4 2/2 1 Job Tue 5 6/6 4 Jobs Wed 6 12/1…" at bounding box center [539, 42] width 1079 height 1016
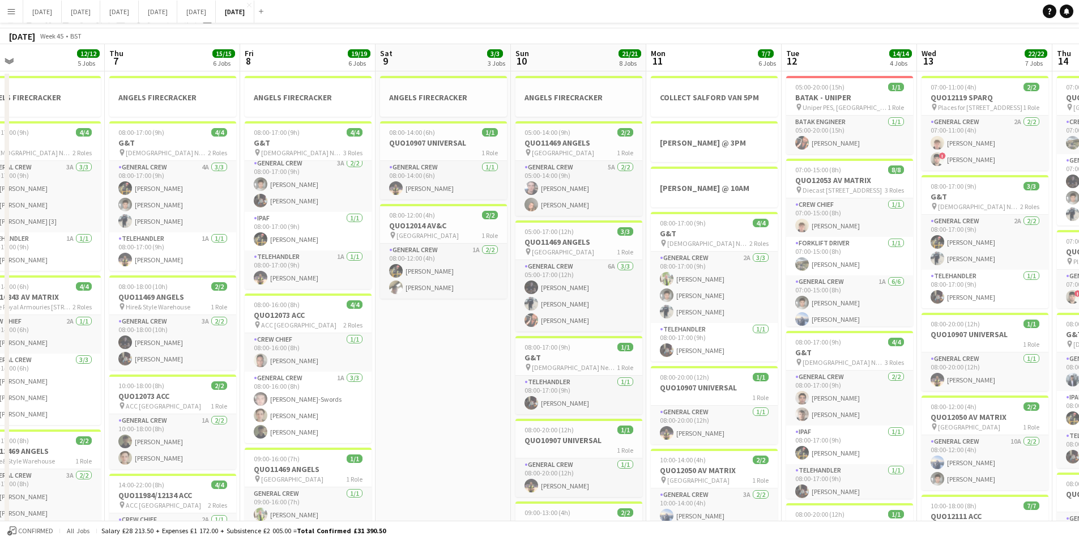
scroll to position [0, 0]
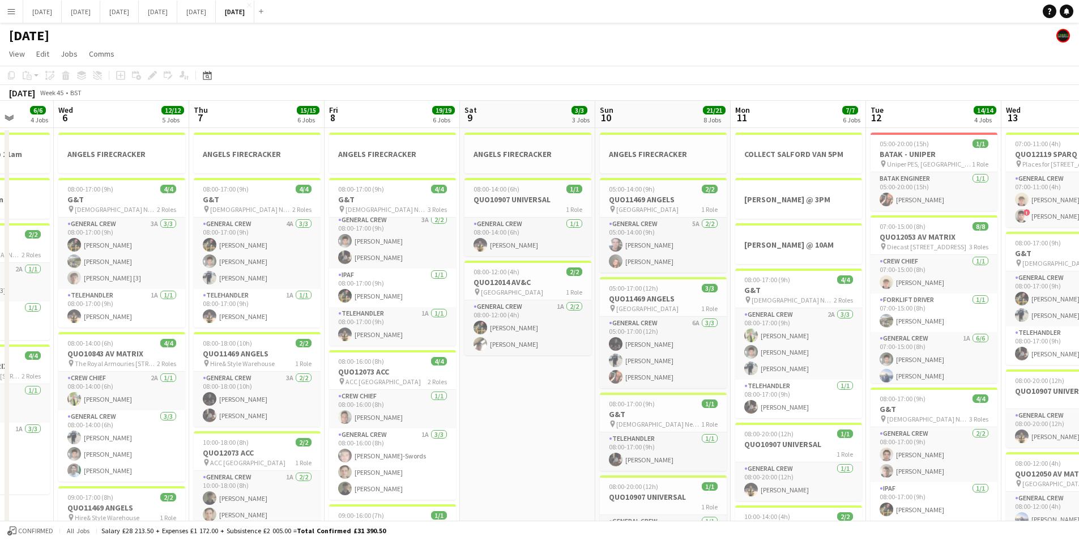
drag, startPoint x: 421, startPoint y: 421, endPoint x: 521, endPoint y: 424, distance: 100.3
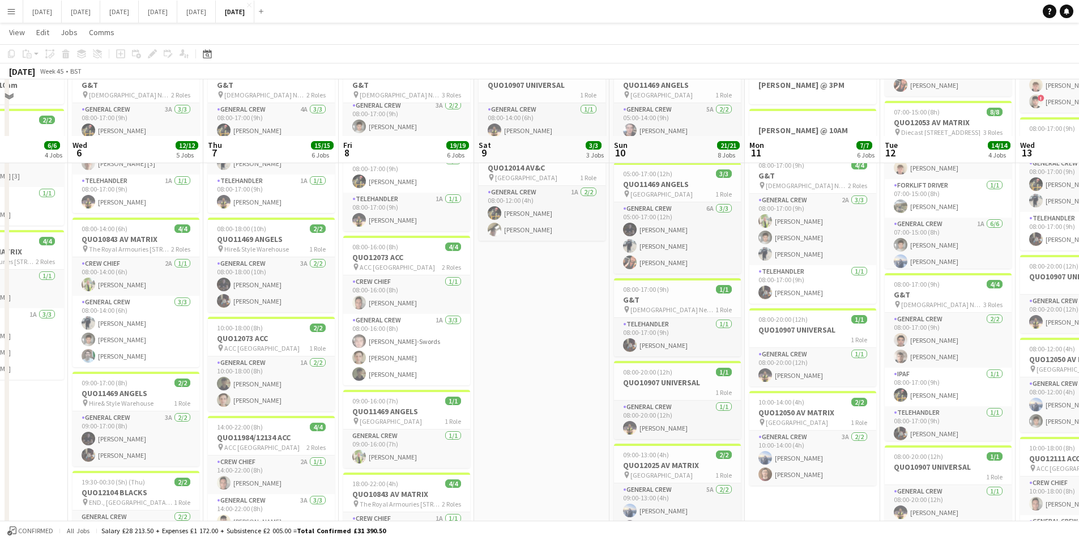
scroll to position [170, 0]
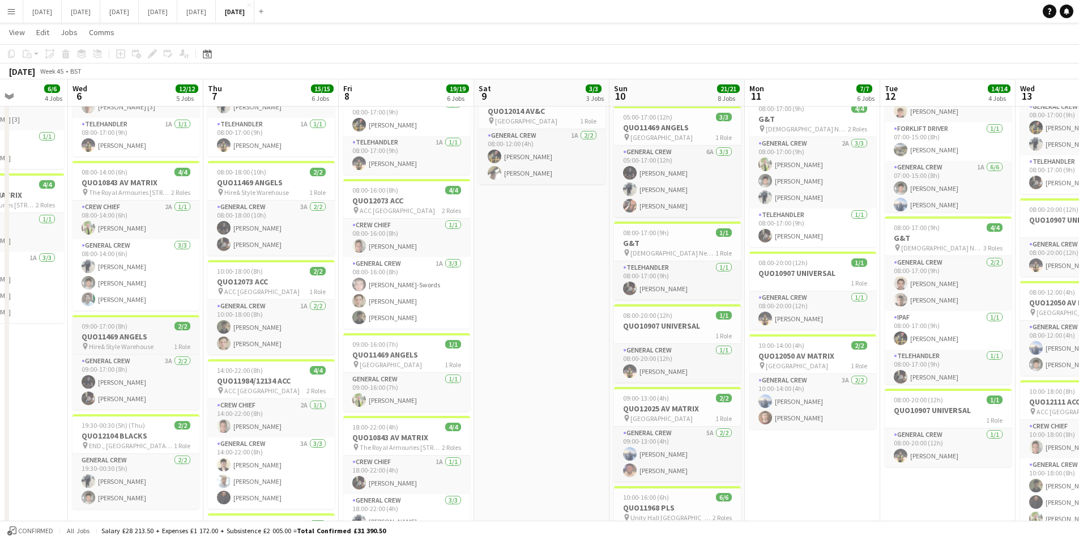
click at [137, 343] on span "Hire& Style Warehouse" at bounding box center [121, 346] width 65 height 8
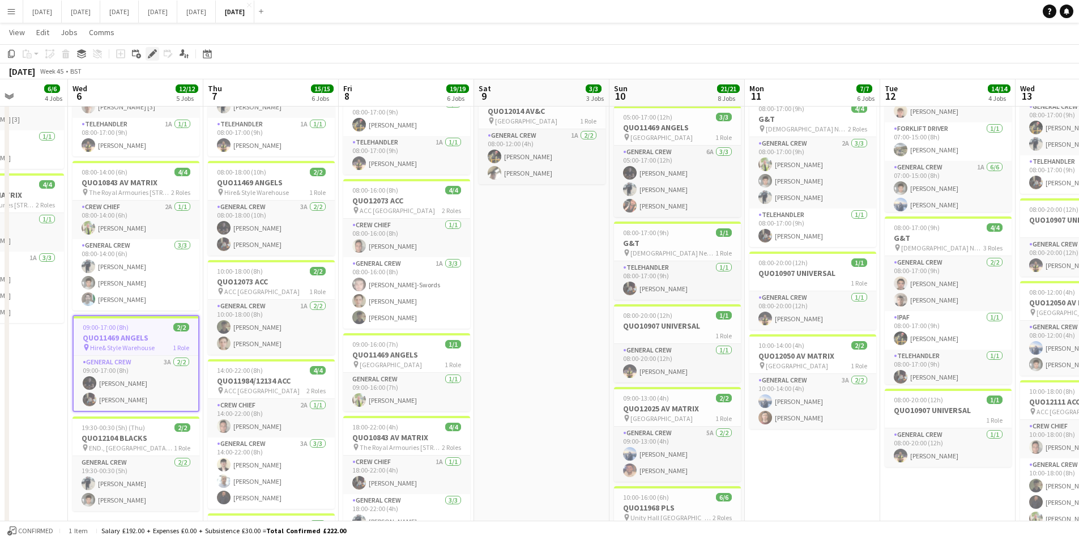
click at [151, 54] on icon at bounding box center [152, 54] width 6 height 6
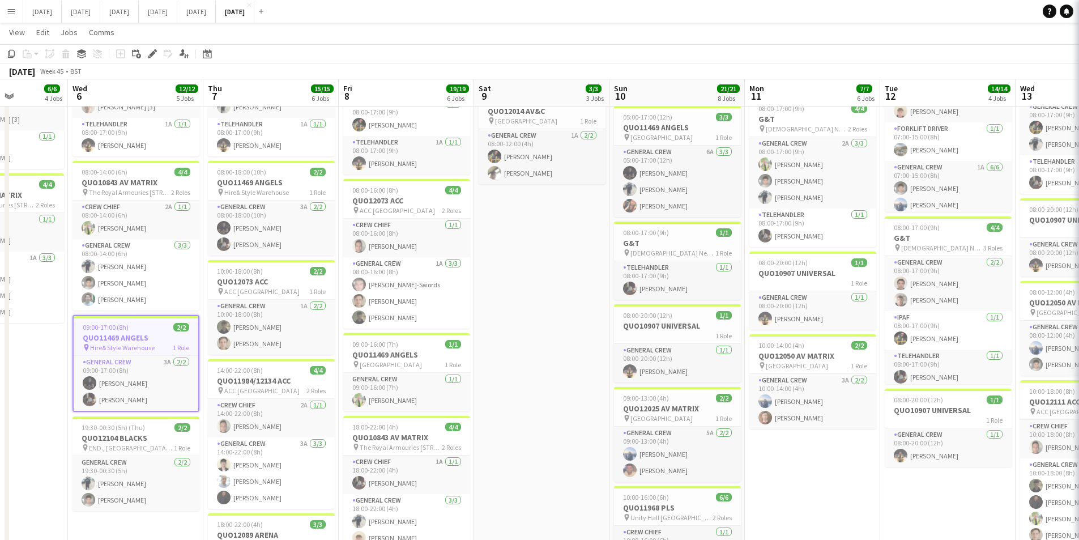
type input "**********"
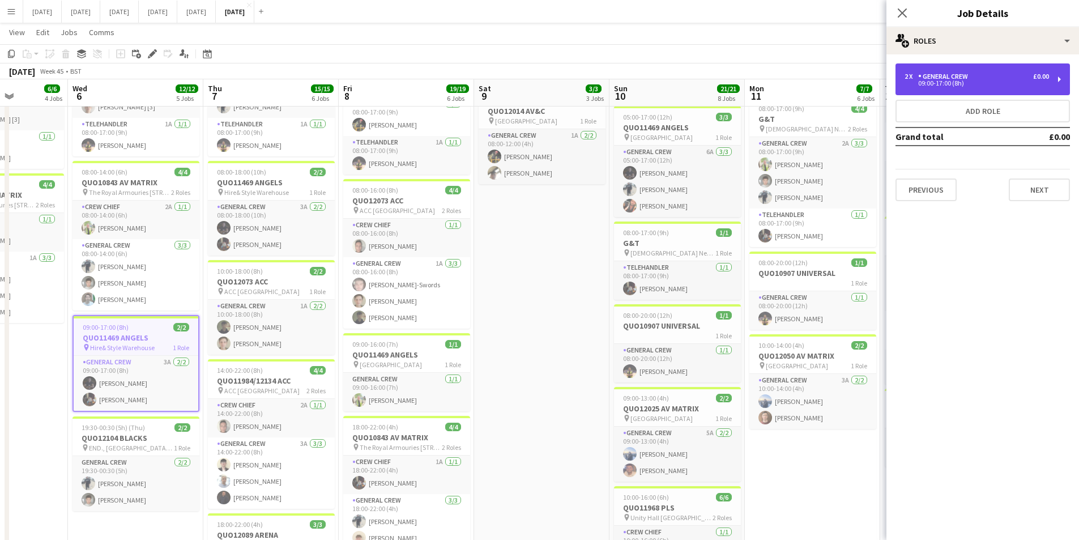
click at [1007, 79] on div "2 x General Crew £0.00" at bounding box center [977, 77] width 144 height 8
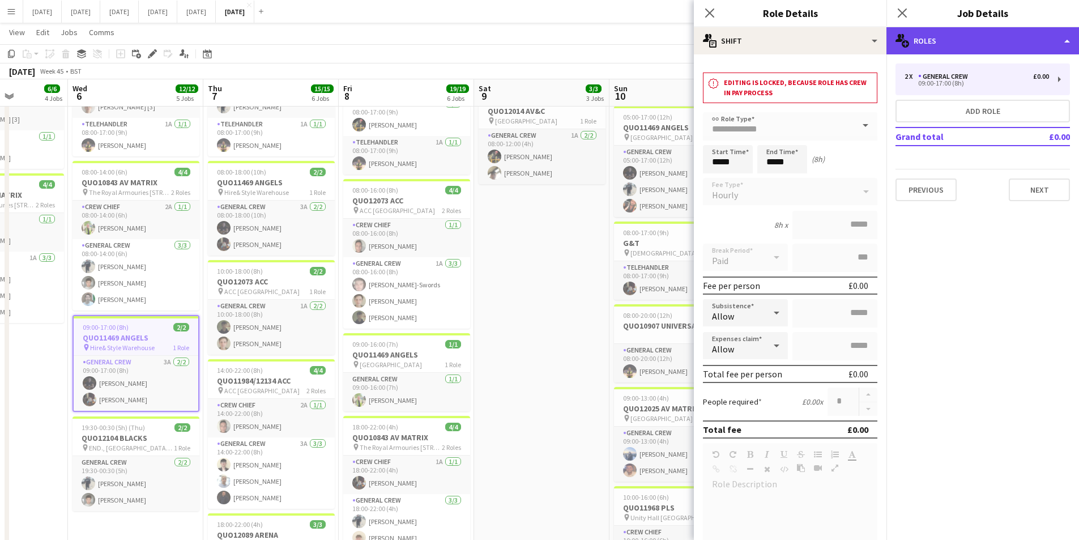
click at [997, 48] on div "multiple-users-add Roles" at bounding box center [983, 40] width 193 height 27
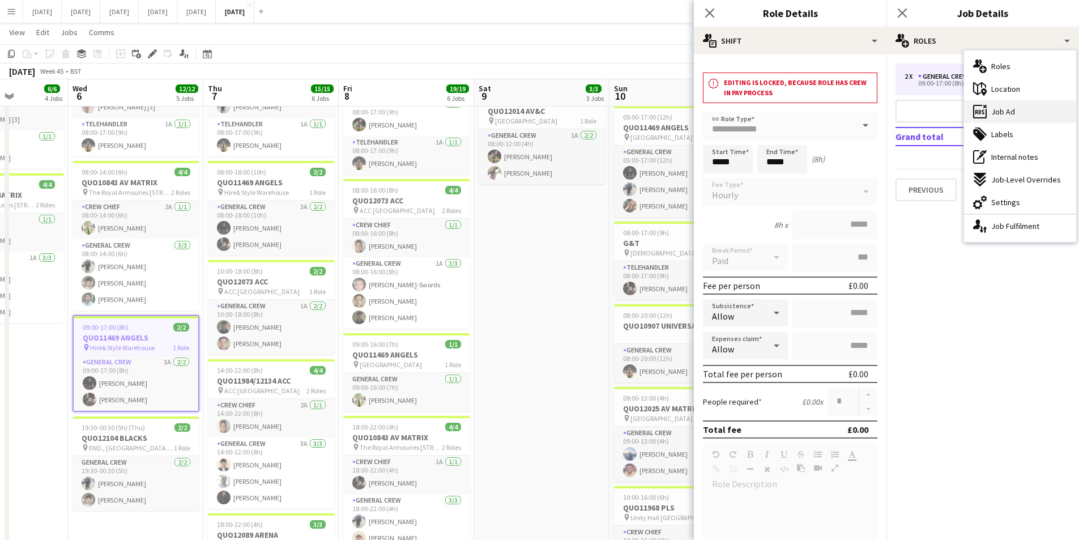
click at [1017, 114] on div "ads-window Job Ad" at bounding box center [1020, 111] width 112 height 23
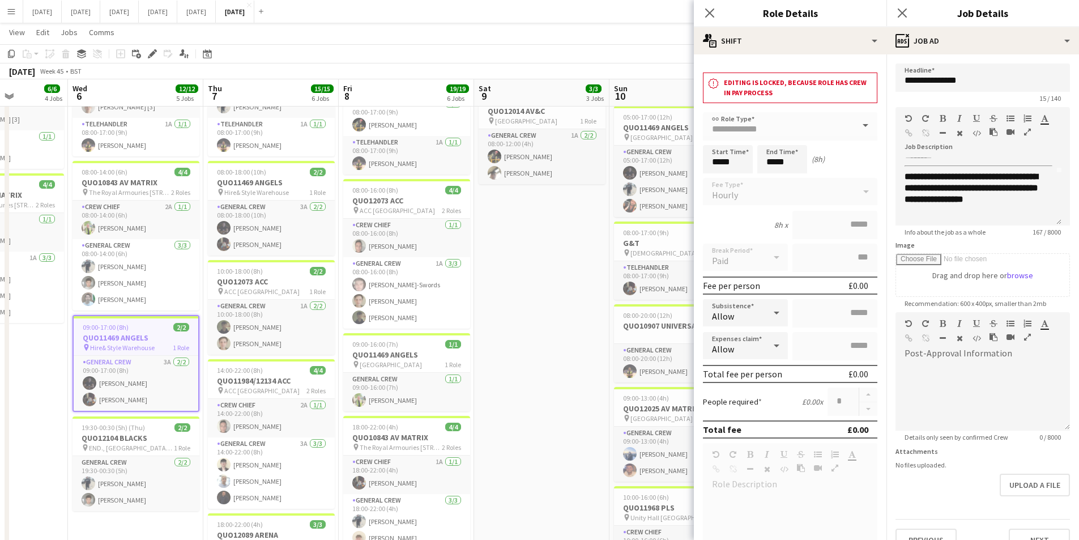
scroll to position [0, 0]
click at [706, 12] on icon "Close pop-in" at bounding box center [709, 12] width 11 height 11
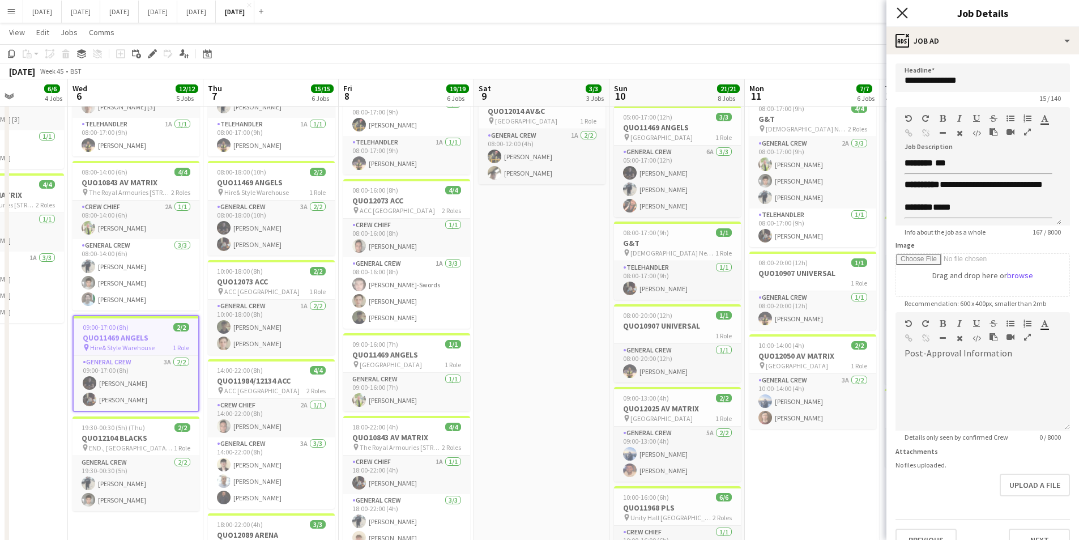
click at [907, 12] on icon "Close pop-in" at bounding box center [902, 12] width 11 height 11
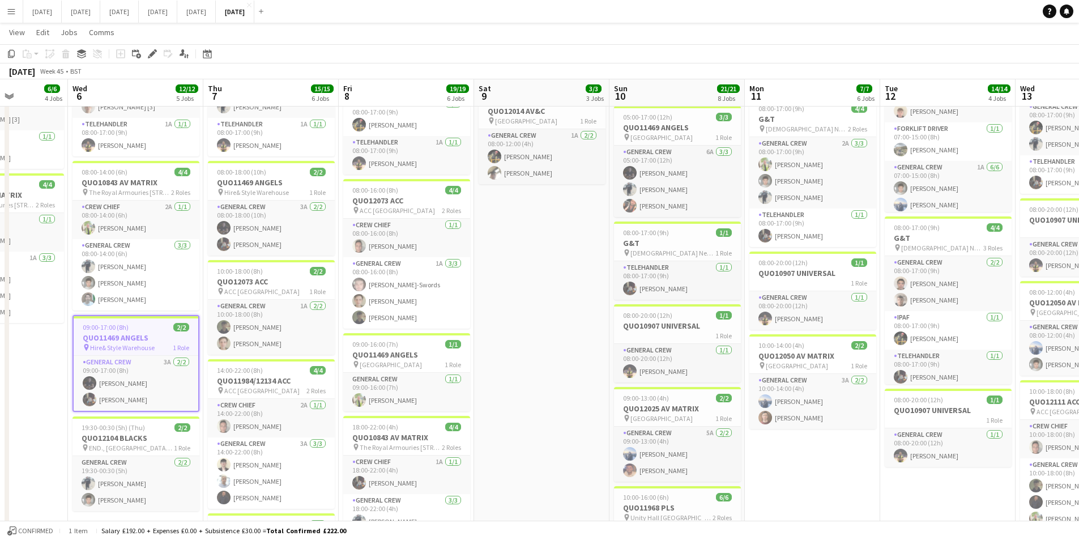
drag, startPoint x: 721, startPoint y: 476, endPoint x: 544, endPoint y: 435, distance: 181.5
click at [521, 446] on app-calendar-viewport "Sun 3 16/16 7 Jobs Mon 4 2/2 1 Job Tue 5 6/6 4 Jobs Wed 6 12/12 5 Jobs Thu 7 15…" at bounding box center [539, 382] width 1079 height 1016
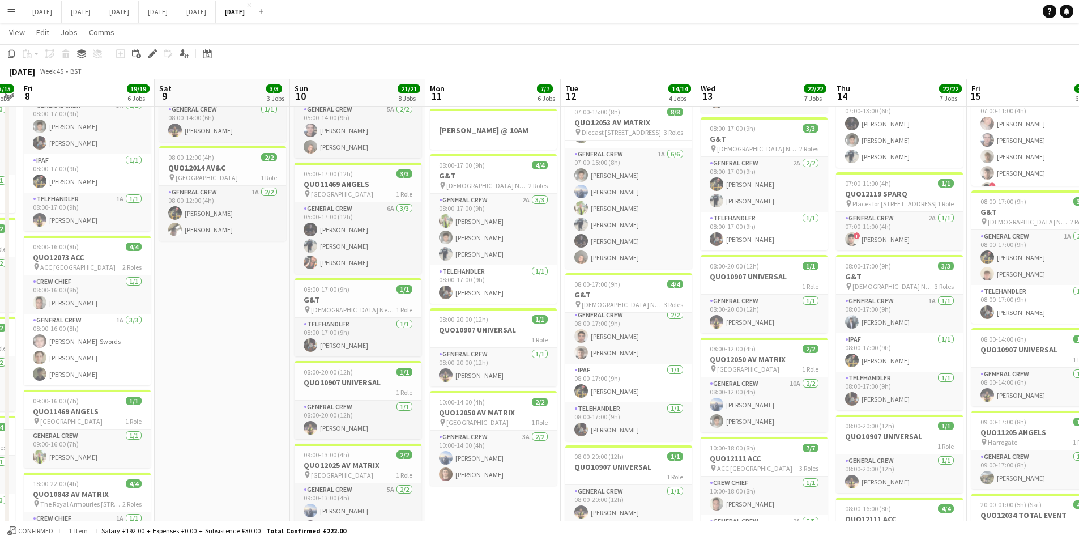
scroll to position [0, 399]
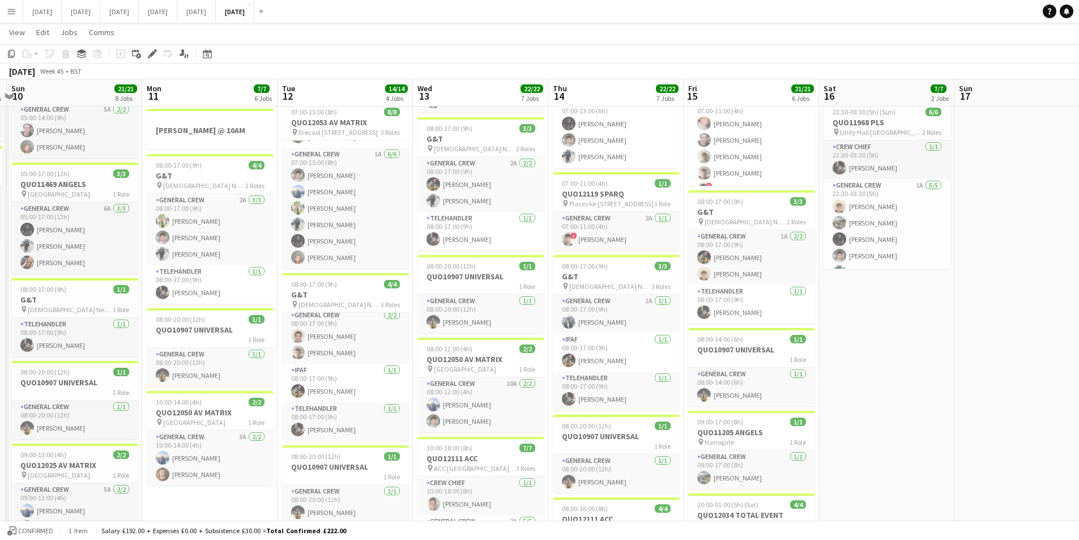
drag, startPoint x: 801, startPoint y: 391, endPoint x: 480, endPoint y: 371, distance: 321.9
click at [465, 371] on app-calendar-viewport "Thu 7 15/15 6 Jobs Fri 8 19/19 6 Jobs Sat 9 3/3 3 Jobs Sun 10 21/21 8 Jobs Mon …" at bounding box center [539, 439] width 1079 height 1016
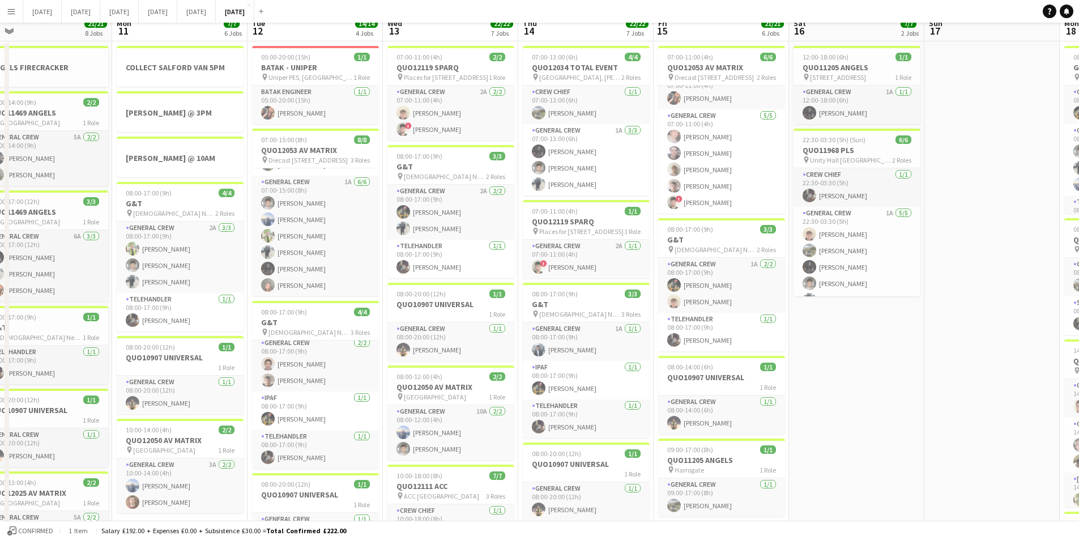
scroll to position [0, 0]
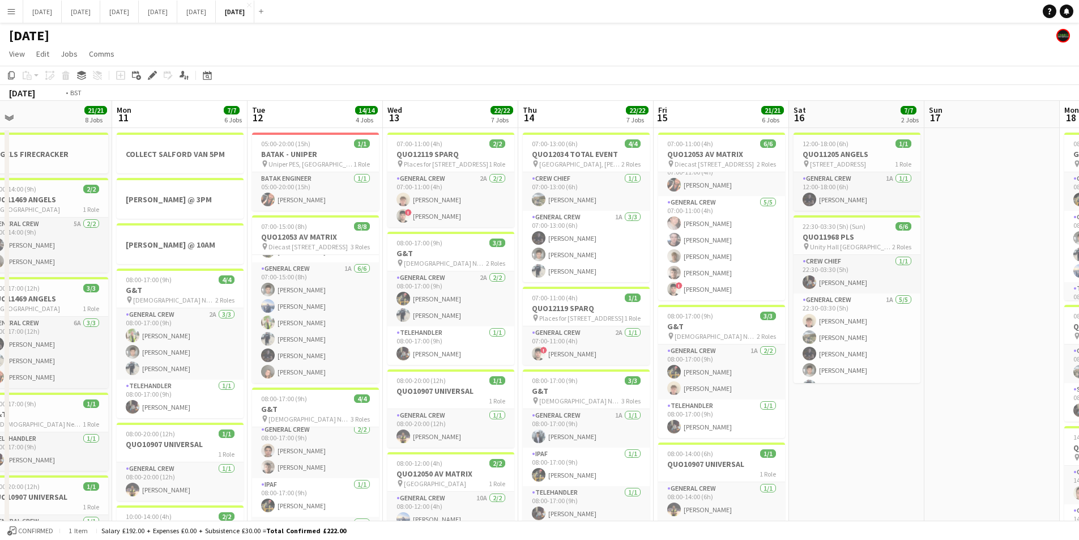
drag, startPoint x: 919, startPoint y: 414, endPoint x: 669, endPoint y: 380, distance: 252.8
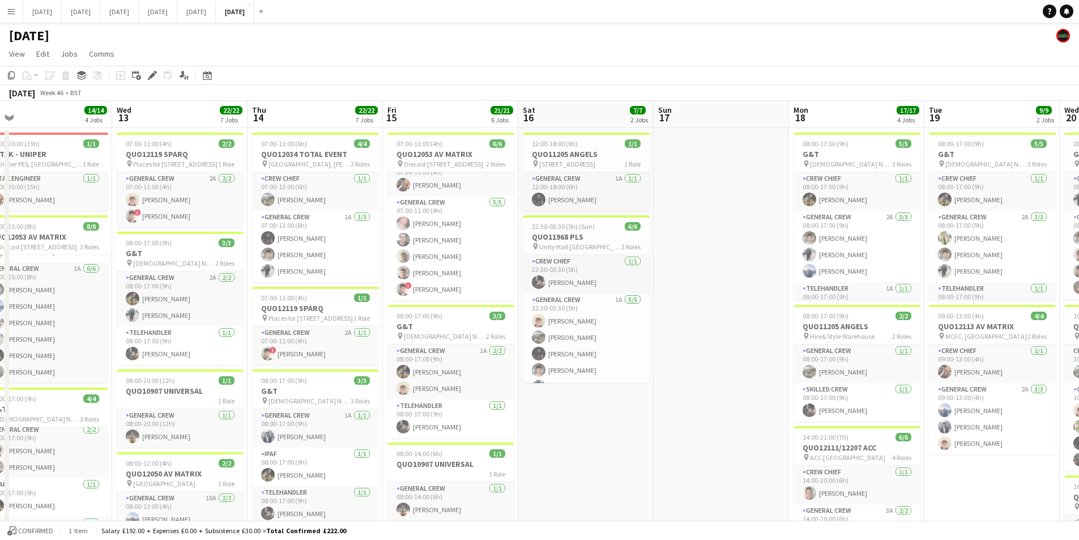
scroll to position [0, 447]
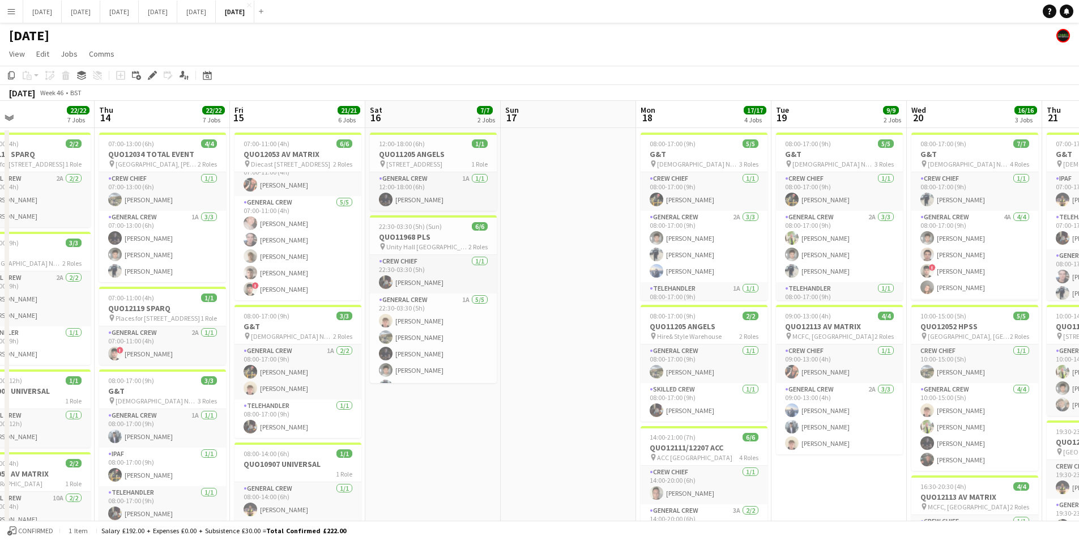
drag, startPoint x: 695, startPoint y: 406, endPoint x: 534, endPoint y: 372, distance: 164.0
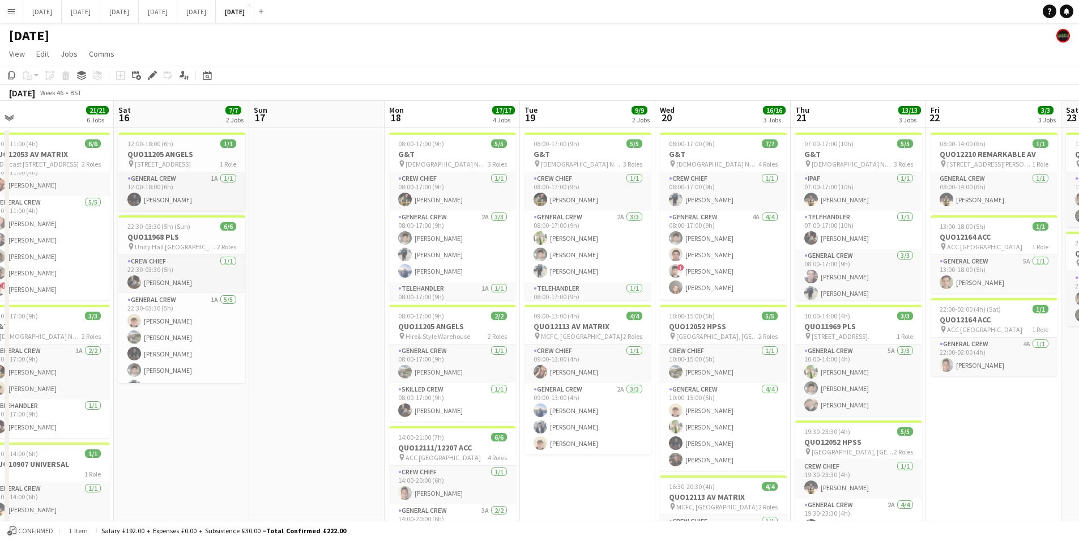
scroll to position [0, 445]
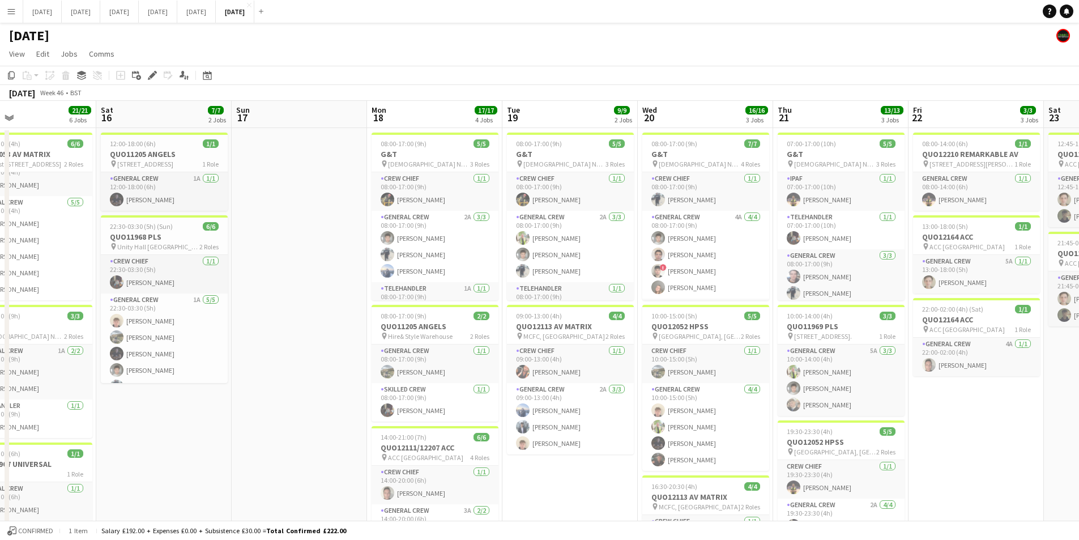
drag, startPoint x: 753, startPoint y: 454, endPoint x: 566, endPoint y: 422, distance: 189.7
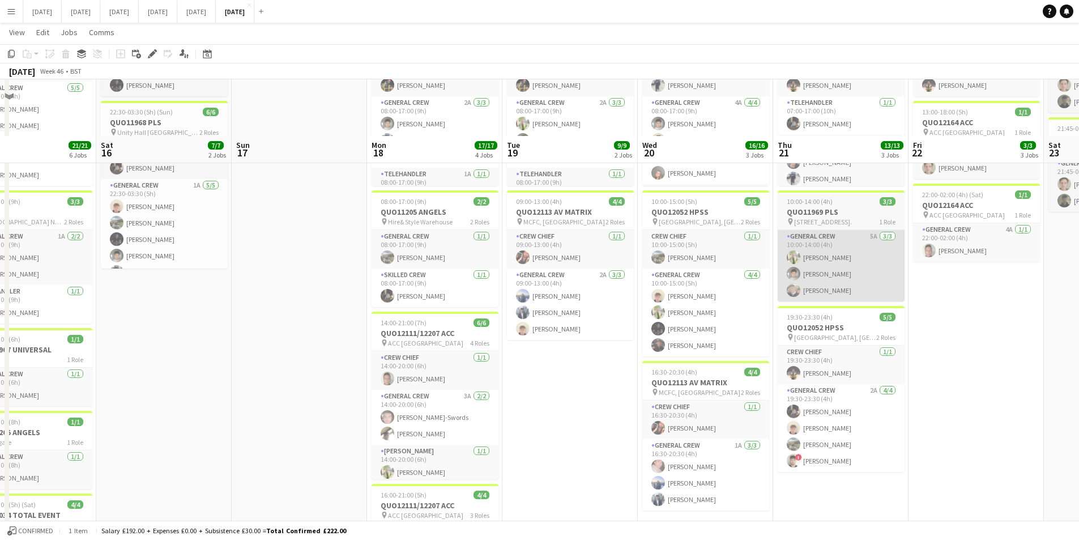
scroll to position [0, 0]
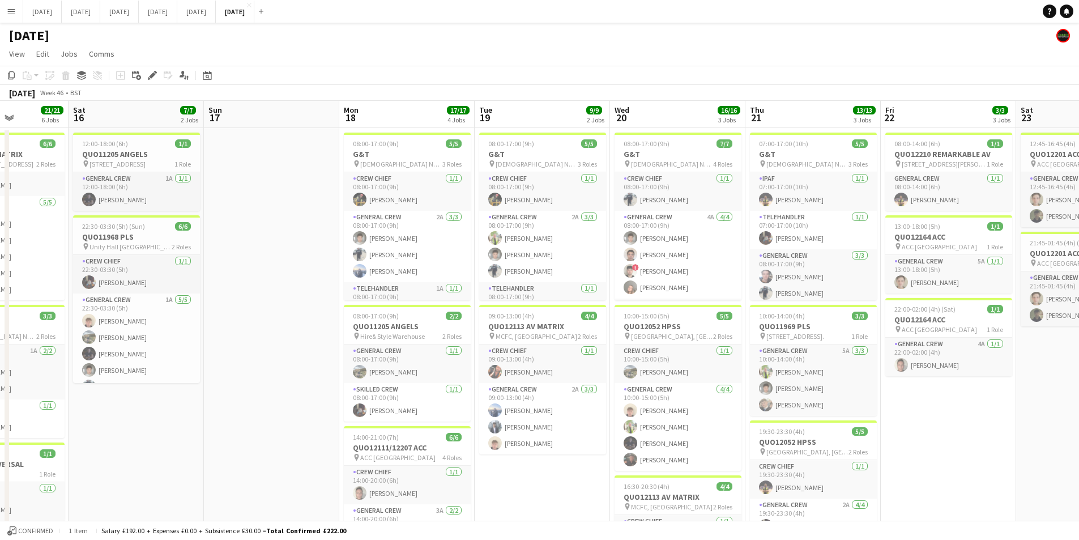
drag, startPoint x: 955, startPoint y: 411, endPoint x: 699, endPoint y: 394, distance: 256.6
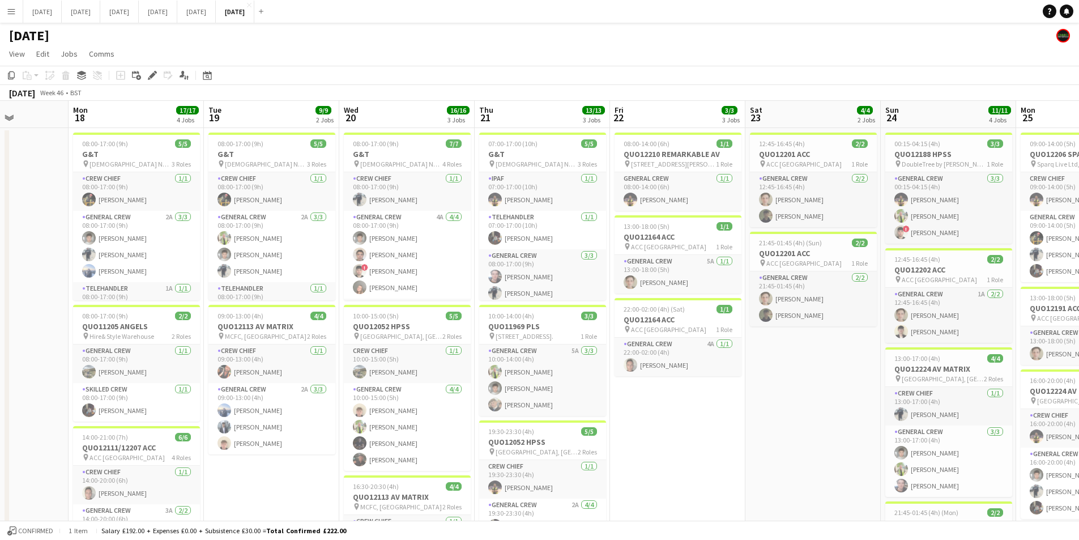
scroll to position [0, 327]
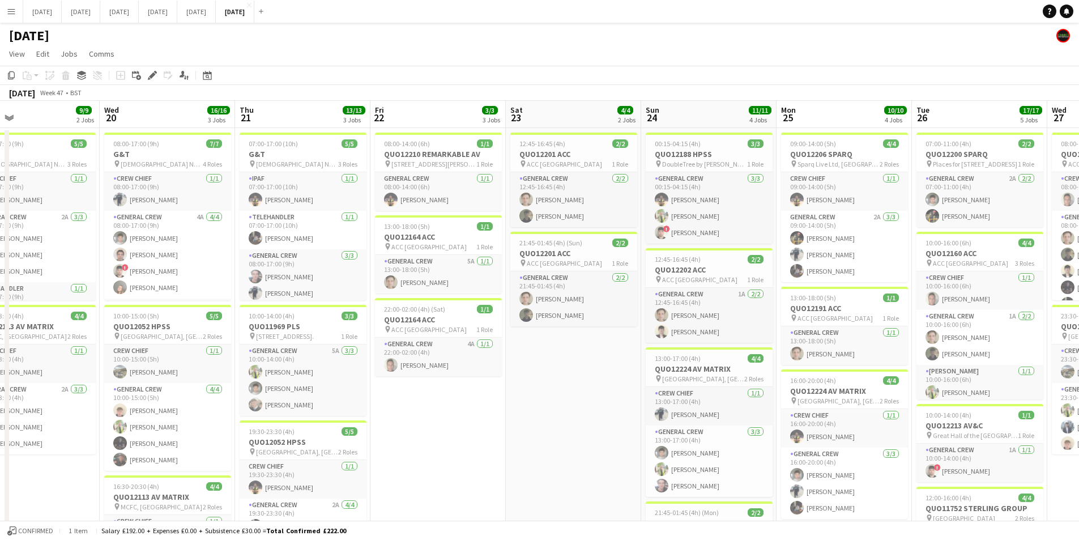
drag, startPoint x: 816, startPoint y: 401, endPoint x: 615, endPoint y: 395, distance: 201.2
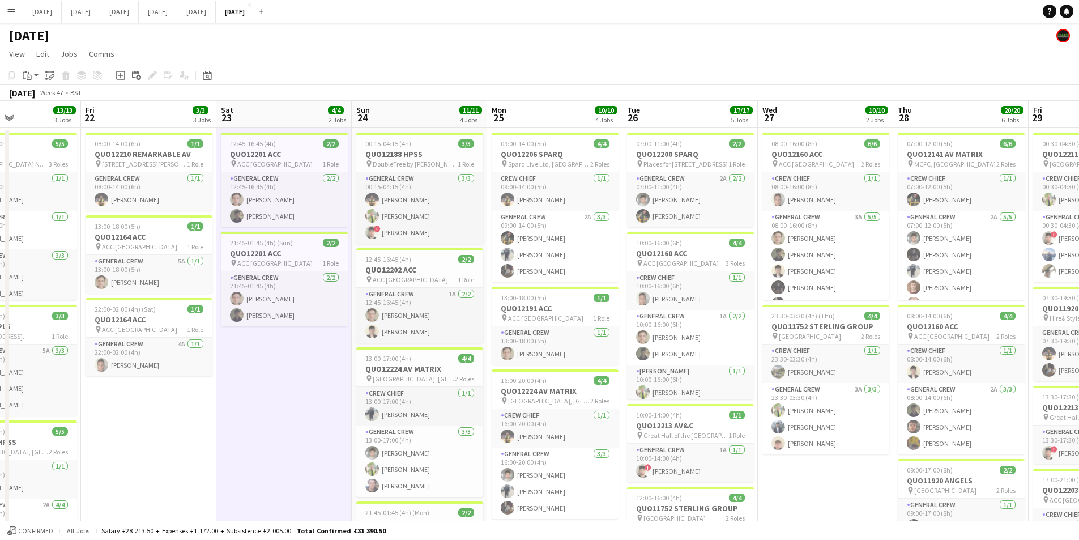
drag, startPoint x: 610, startPoint y: 410, endPoint x: 484, endPoint y: 389, distance: 128.1
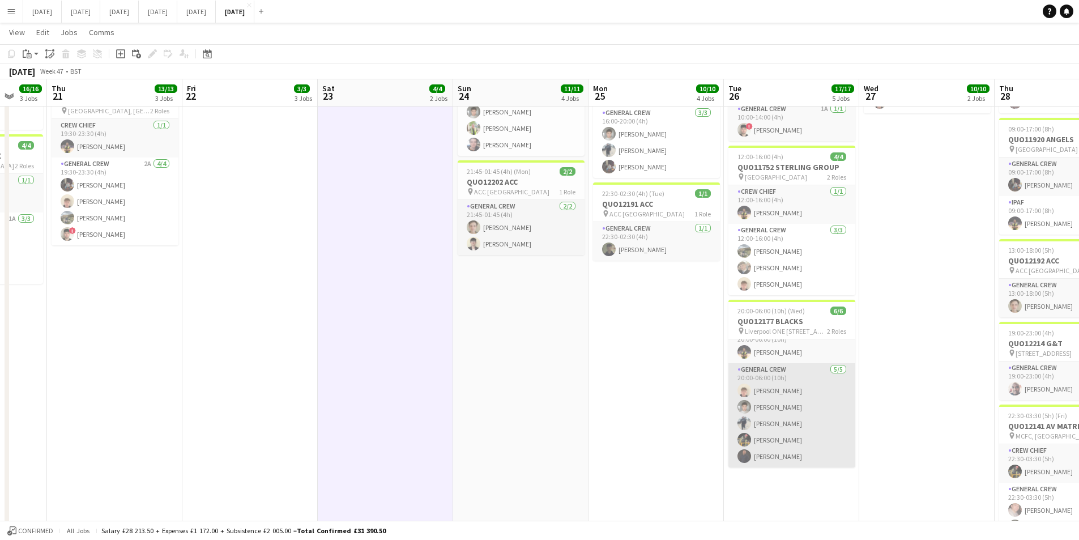
scroll to position [0, 0]
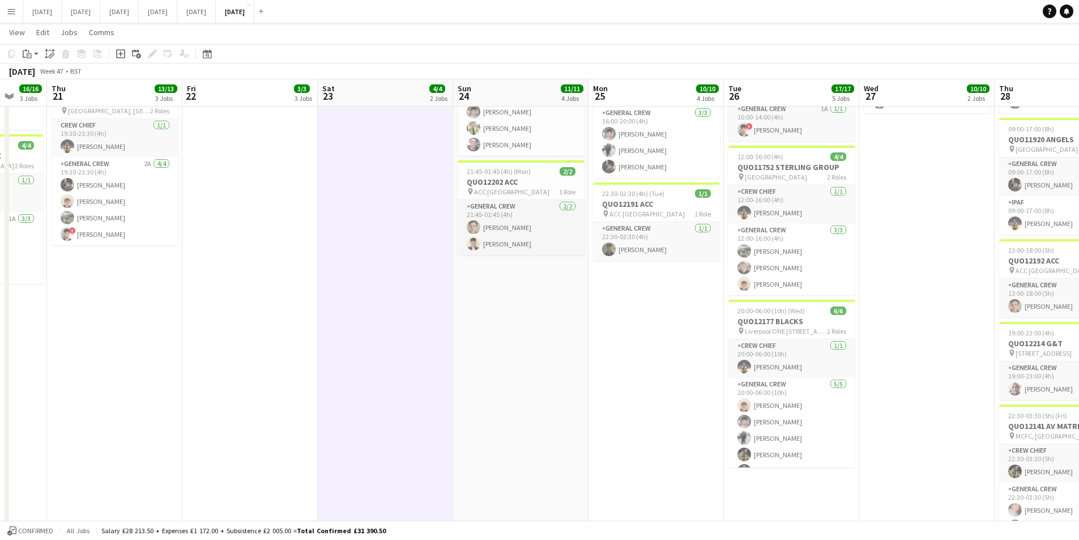
drag, startPoint x: 921, startPoint y: 390, endPoint x: 662, endPoint y: 347, distance: 263.0
click at [653, 347] on app-calendar-viewport "Mon 18 17/17 4 Jobs Tue 19 9/9 2 Jobs Wed 20 16/16 3 Jobs Thu 21 13/13 3 Jobs F…" at bounding box center [539, 212] width 1079 height 1016
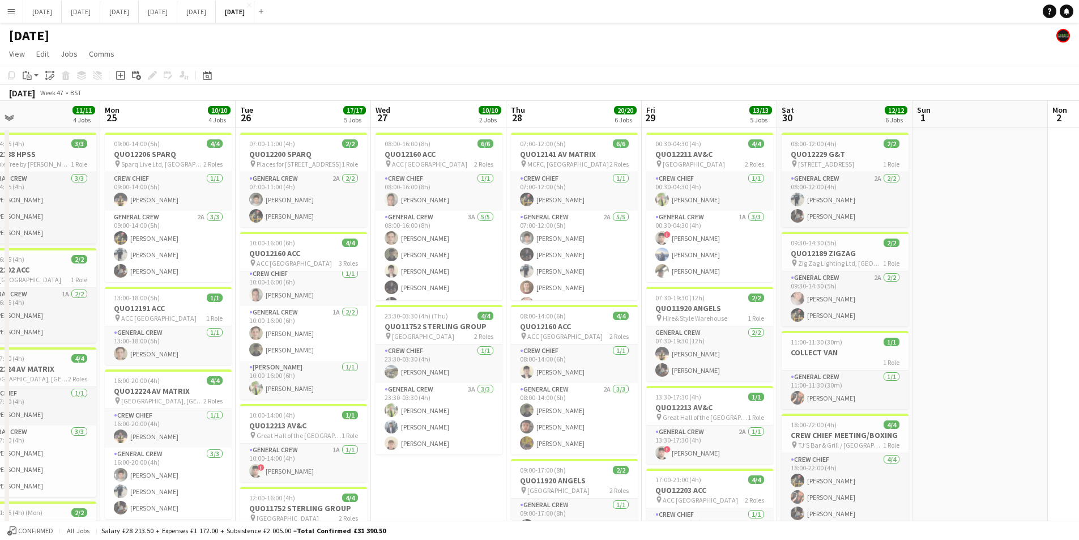
drag, startPoint x: 710, startPoint y: 380, endPoint x: 480, endPoint y: 352, distance: 232.2
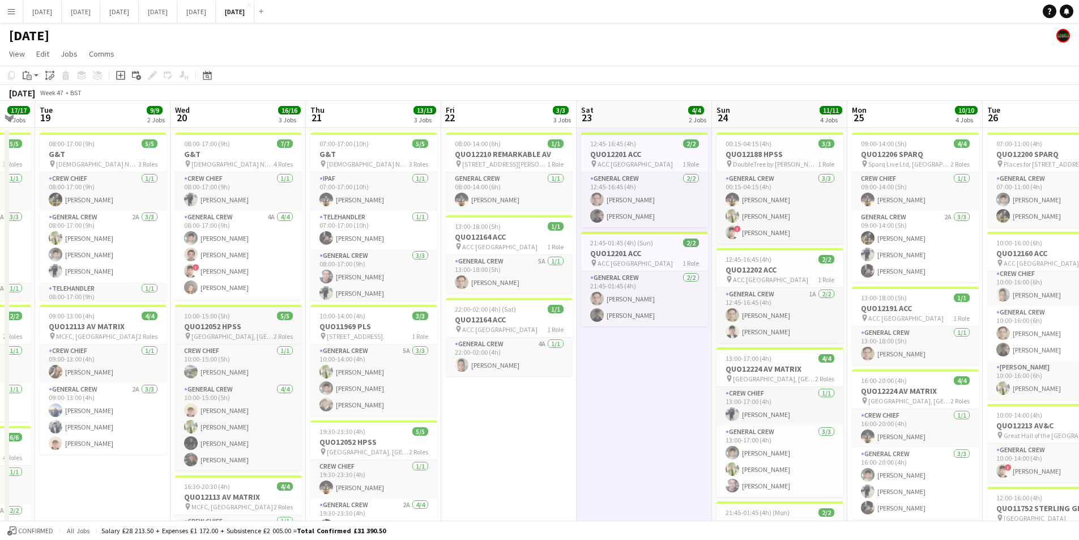
scroll to position [0, 271]
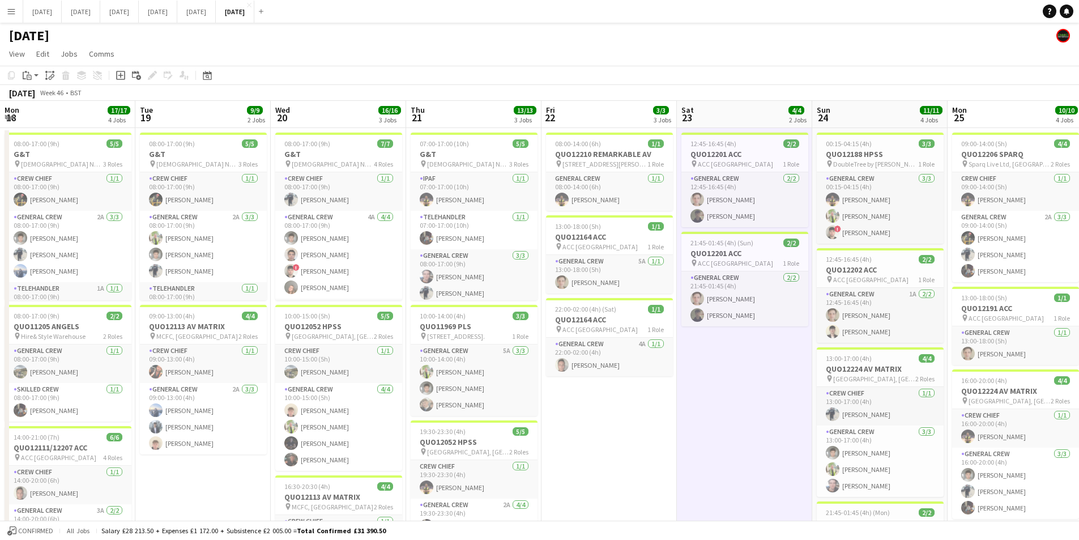
drag, startPoint x: 374, startPoint y: 336, endPoint x: 709, endPoint y: 295, distance: 337.3
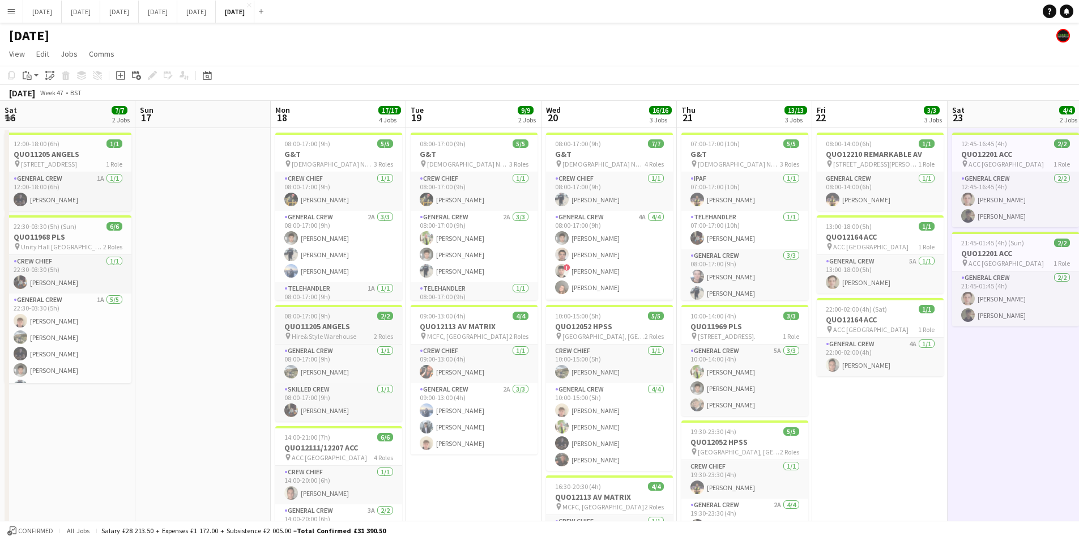
scroll to position [0, 265]
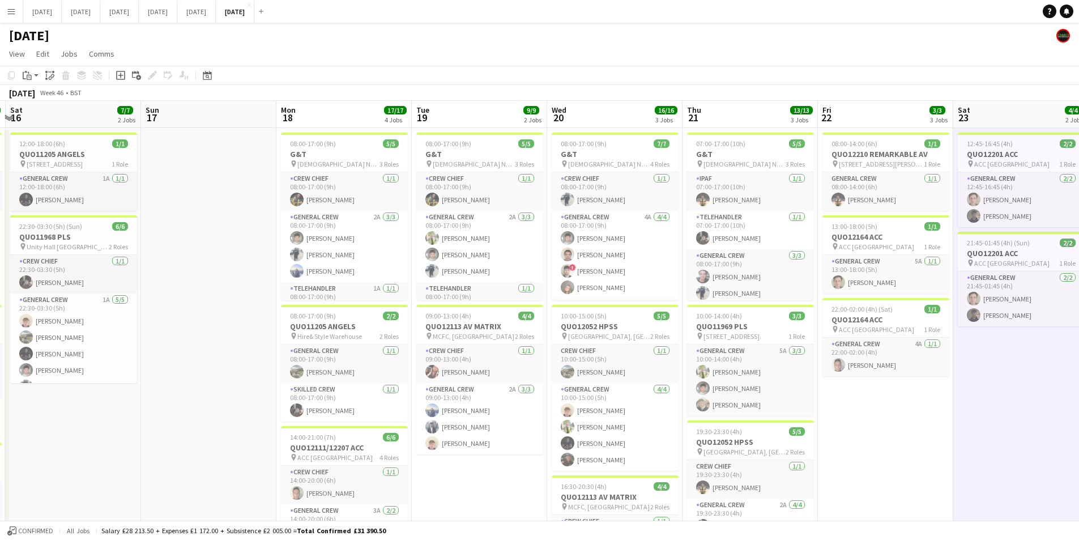
drag, startPoint x: 321, startPoint y: 330, endPoint x: 721, endPoint y: 311, distance: 399.8
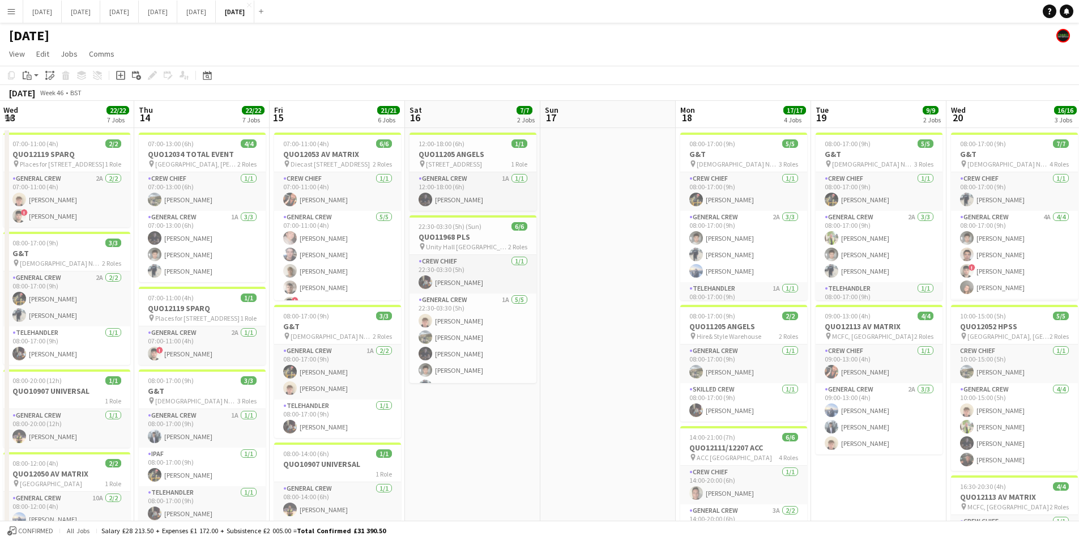
drag, startPoint x: 306, startPoint y: 375, endPoint x: 363, endPoint y: 356, distance: 59.7
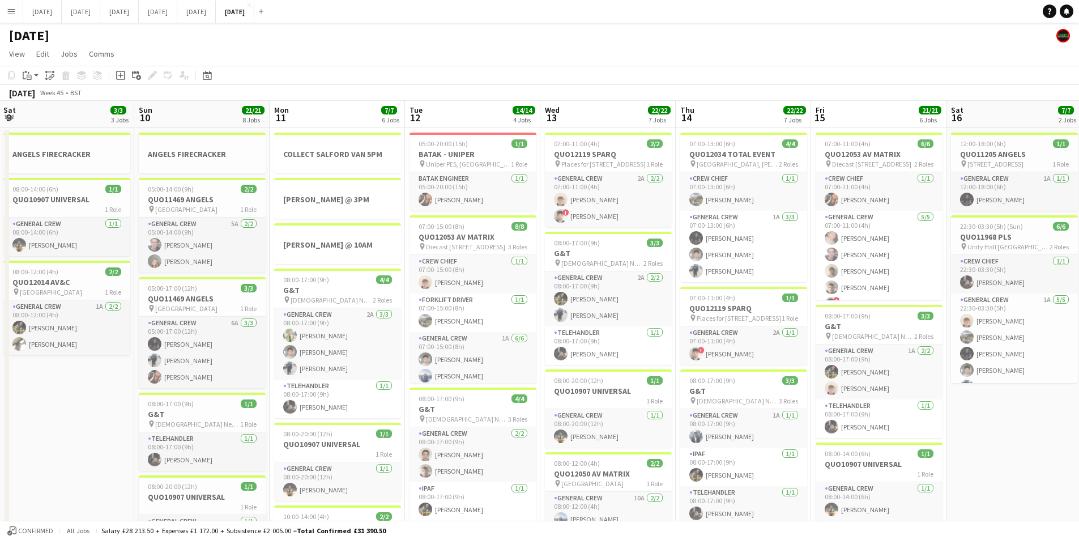
scroll to position [0, 223]
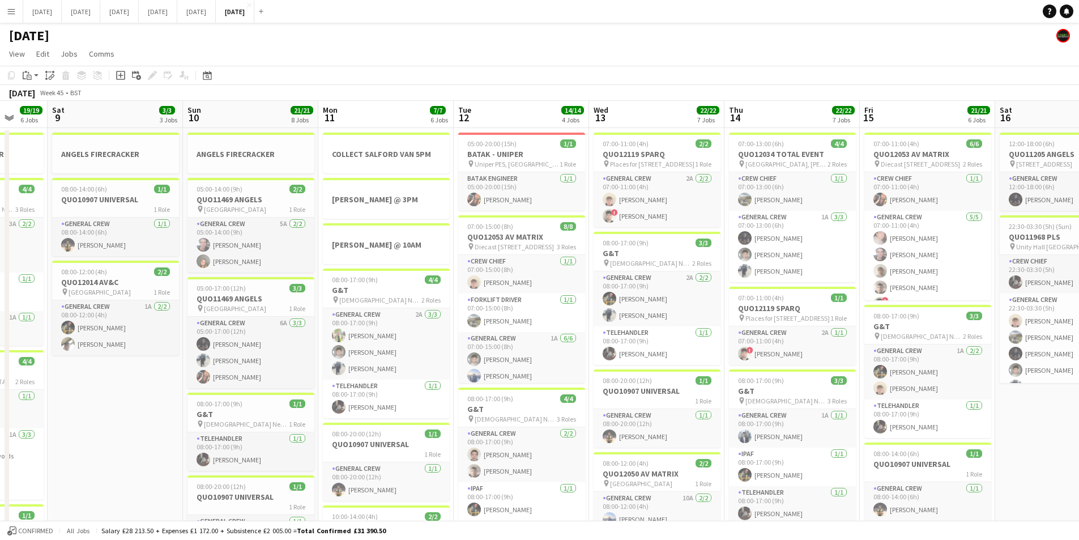
drag, startPoint x: 363, startPoint y: 356, endPoint x: 602, endPoint y: 341, distance: 239.6
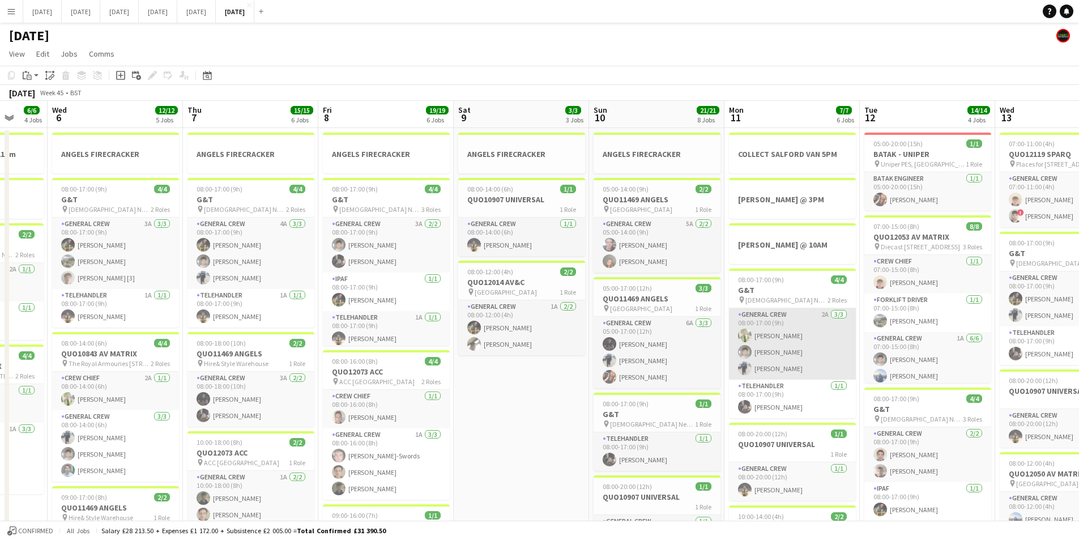
scroll to position [0, 390]
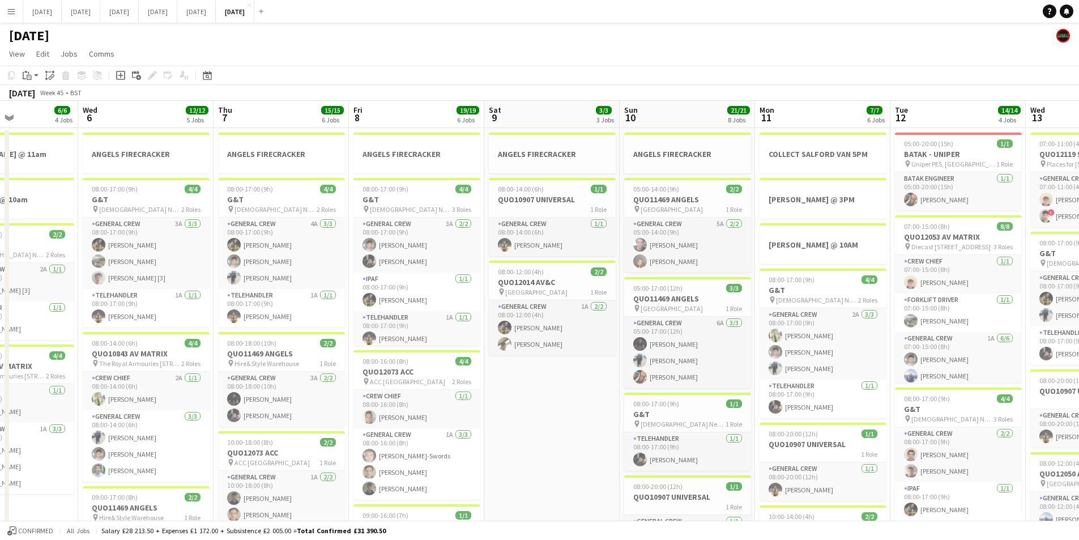
drag, startPoint x: 342, startPoint y: 414, endPoint x: 650, endPoint y: 385, distance: 309.6
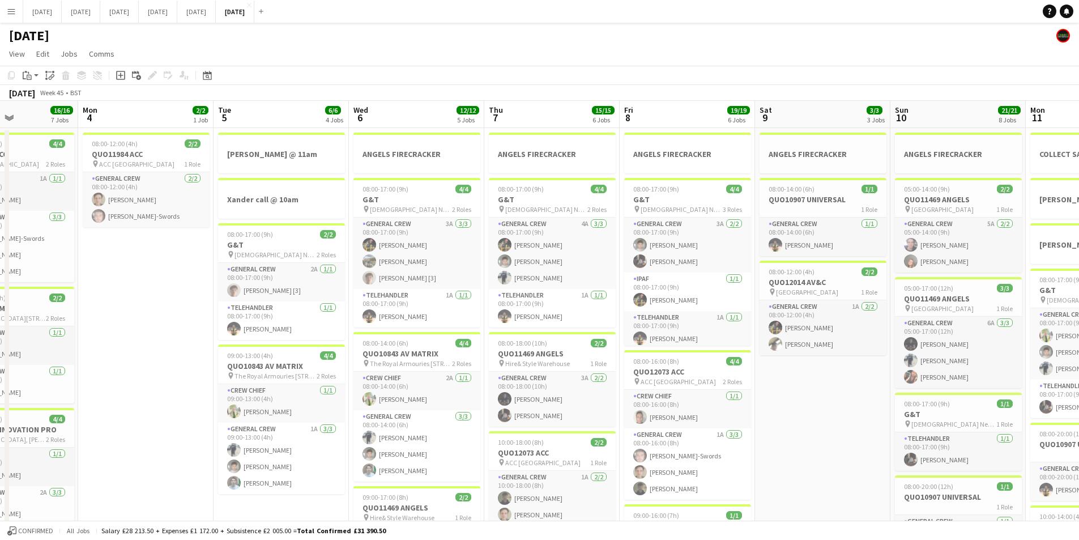
scroll to position [0, 353]
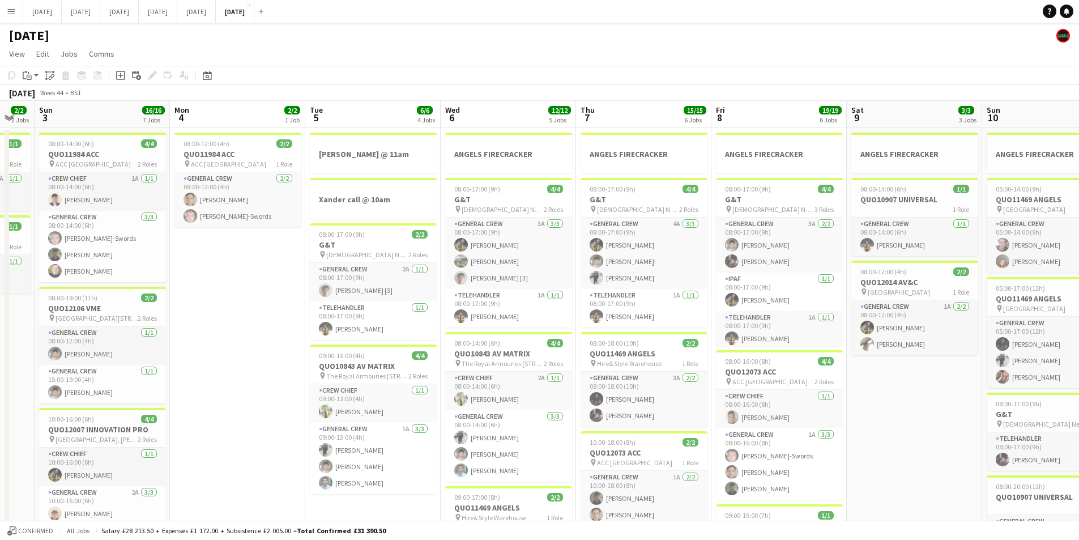
drag, startPoint x: 368, startPoint y: 395, endPoint x: 587, endPoint y: 366, distance: 220.7
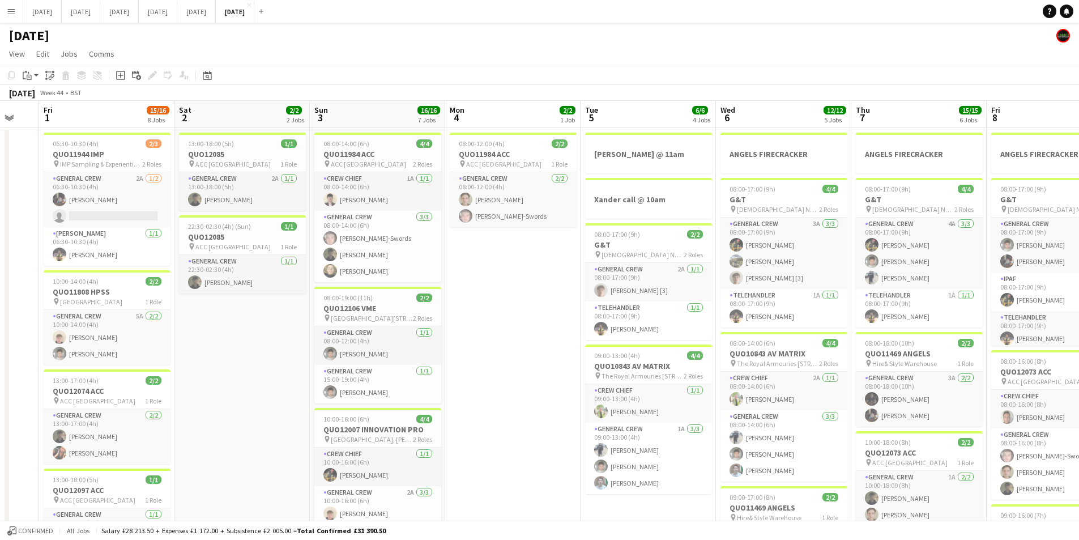
drag, startPoint x: 381, startPoint y: 399, endPoint x: 562, endPoint y: 388, distance: 181.6
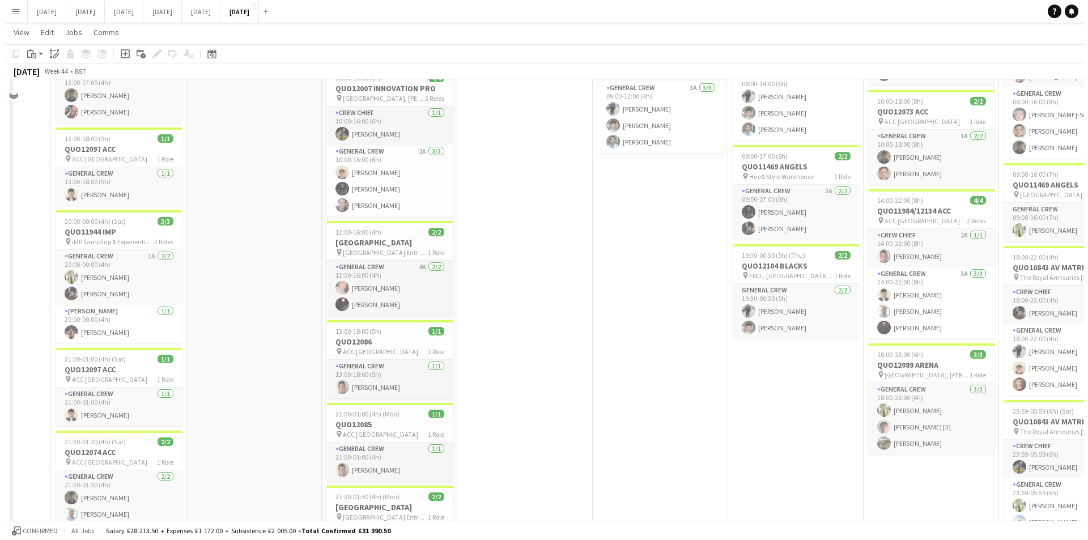
scroll to position [0, 0]
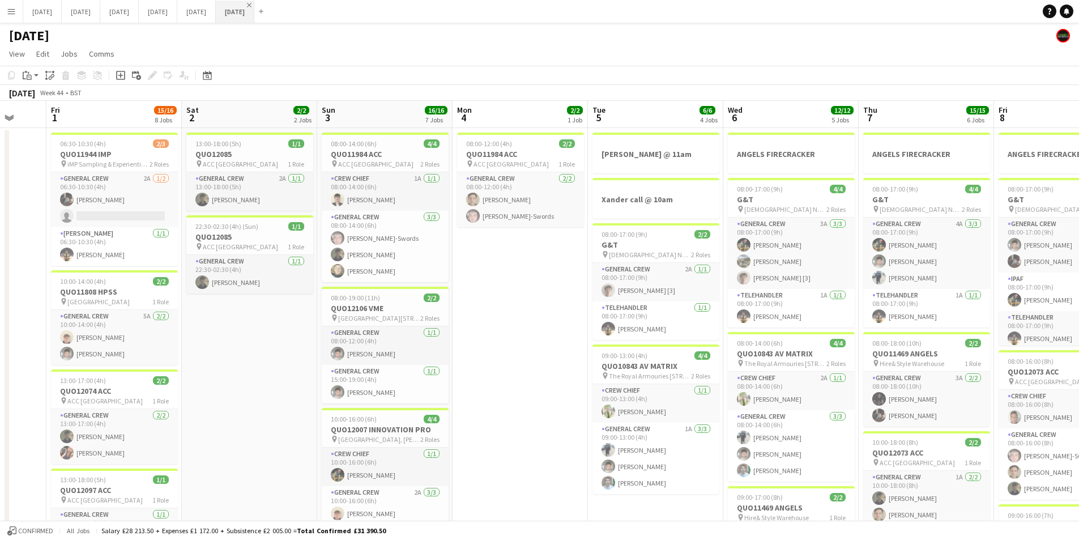
click at [252, 3] on app-icon "Close" at bounding box center [249, 5] width 5 height 5
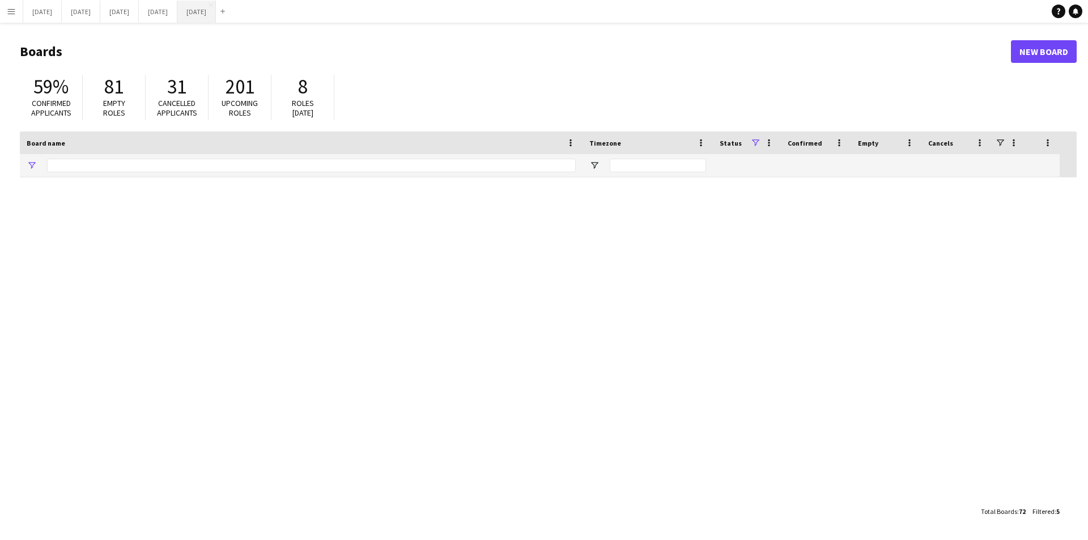
type input "***"
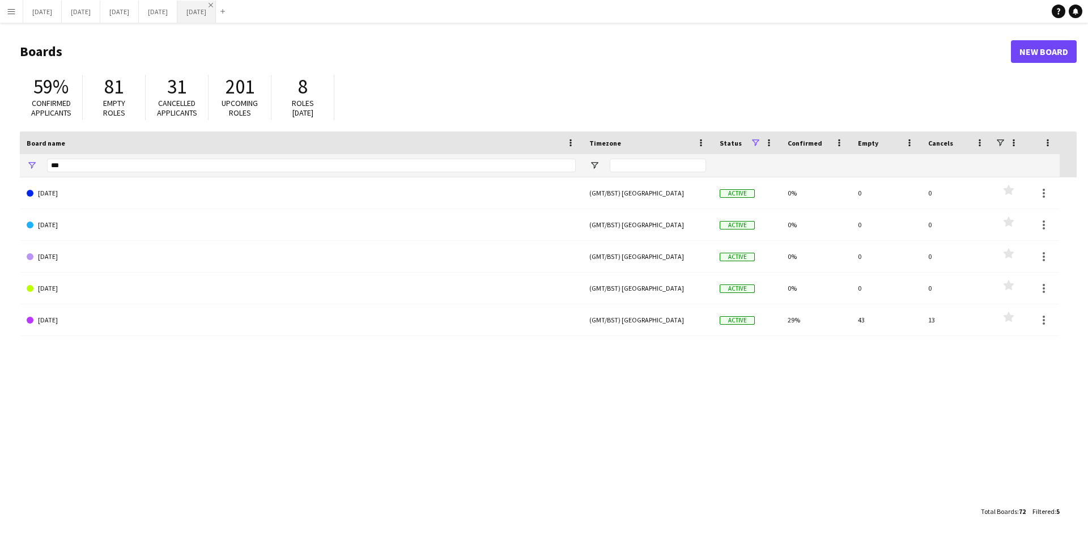
click at [213, 6] on app-icon "Close" at bounding box center [210, 5] width 5 height 5
drag, startPoint x: 115, startPoint y: 168, endPoint x: 20, endPoint y: 161, distance: 94.8
click at [20, 163] on div "***" at bounding box center [301, 165] width 563 height 23
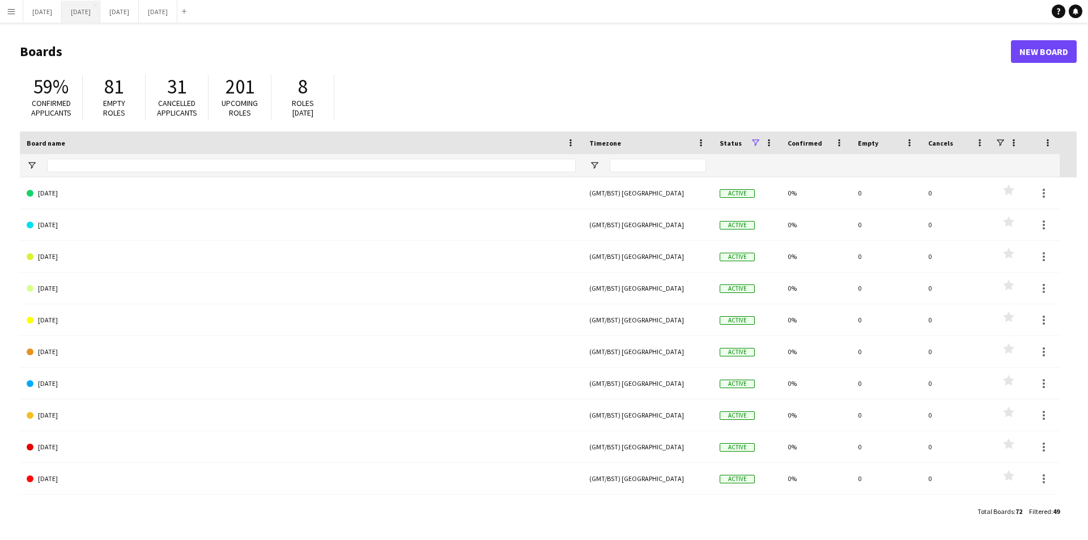
click at [100, 9] on button "[DATE] Close" at bounding box center [81, 12] width 39 height 22
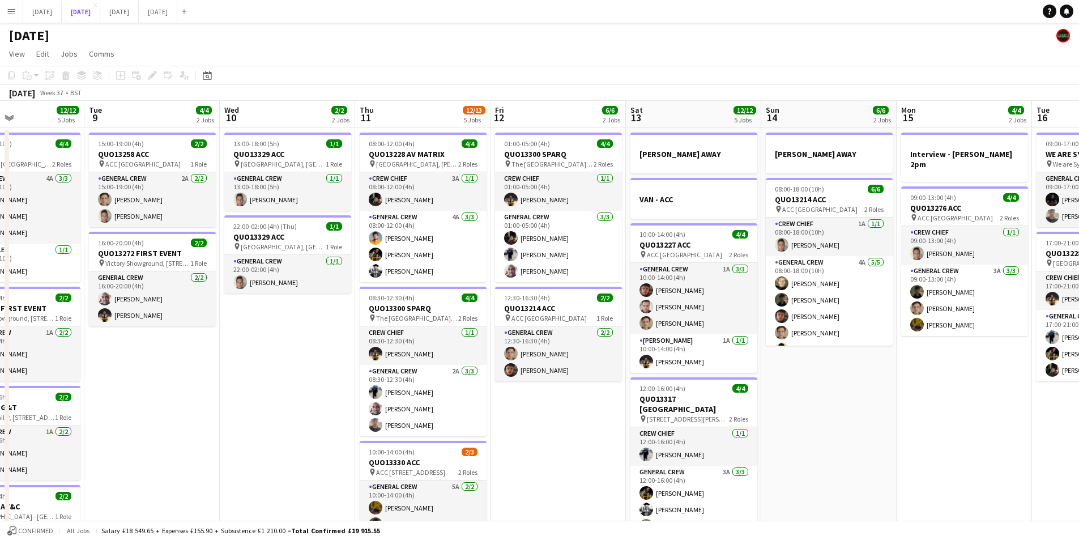
scroll to position [15, 0]
drag, startPoint x: 922, startPoint y: 394, endPoint x: 592, endPoint y: 297, distance: 344.2
click at [567, 287] on app-calendar-viewport "Sat 6 15/15 5 Jobs Sun 7 7/7 1 Job Mon 8 12/12 5 Jobs Tue 9 4/4 2 Jobs Wed 10 2…" at bounding box center [539, 450] width 1079 height 699
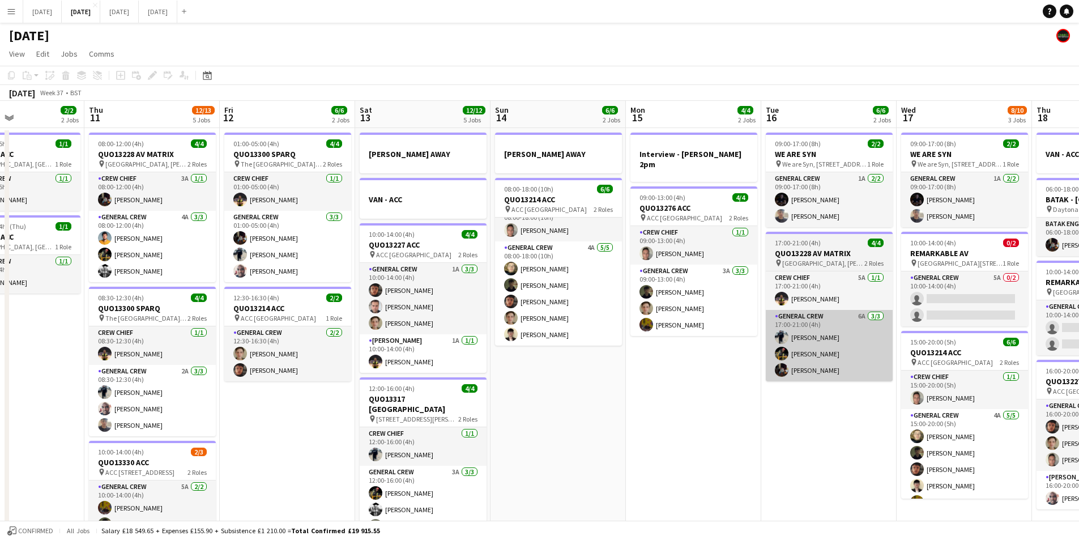
scroll to position [0, 410]
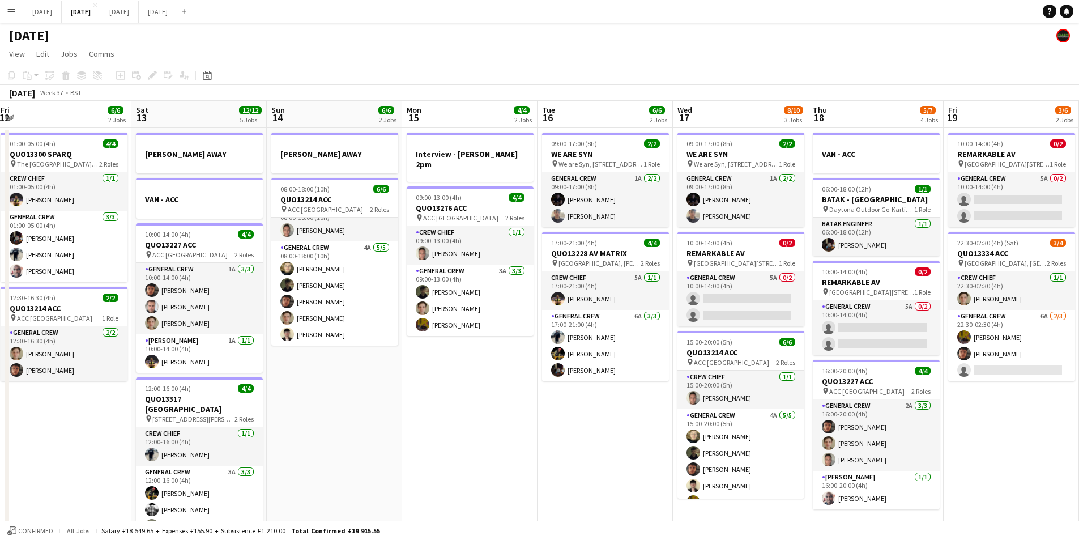
drag, startPoint x: 755, startPoint y: 360, endPoint x: 539, endPoint y: 321, distance: 219.8
click at [545, 321] on app-calendar-viewport "Tue 9 4/4 2 Jobs Wed 10 2/2 2 Jobs Thu 11 12/13 5 Jobs Fri 12 6/6 2 Jobs Sat 13…" at bounding box center [539, 450] width 1079 height 699
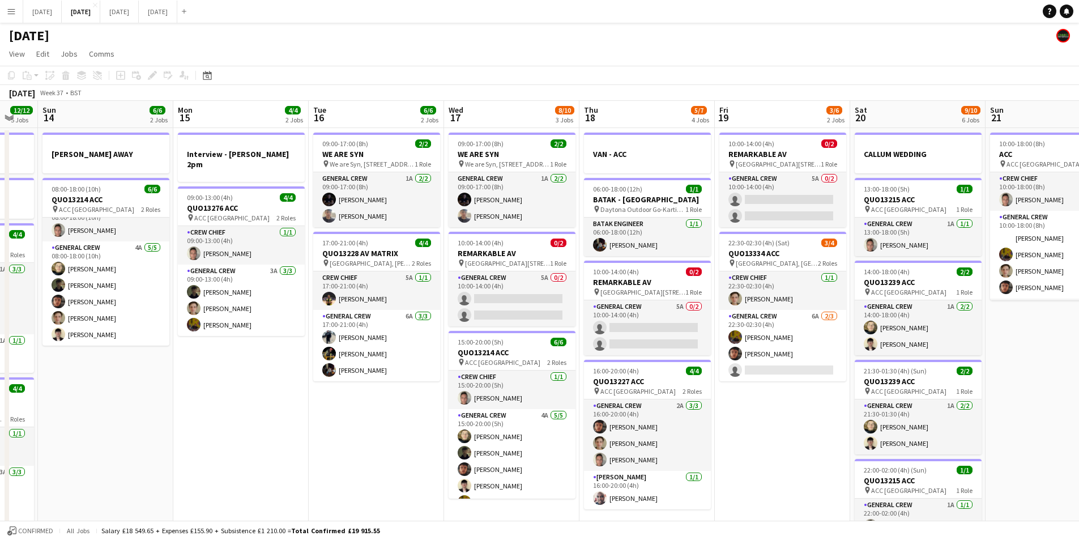
drag, startPoint x: 866, startPoint y: 414, endPoint x: 691, endPoint y: 351, distance: 185.7
click at [691, 351] on app-calendar-viewport "Thu 11 12/13 5 Jobs Fri 12 6/6 2 Jobs Sat 13 12/12 5 Jobs Sun 14 6/6 2 Jobs Mon…" at bounding box center [539, 450] width 1079 height 699
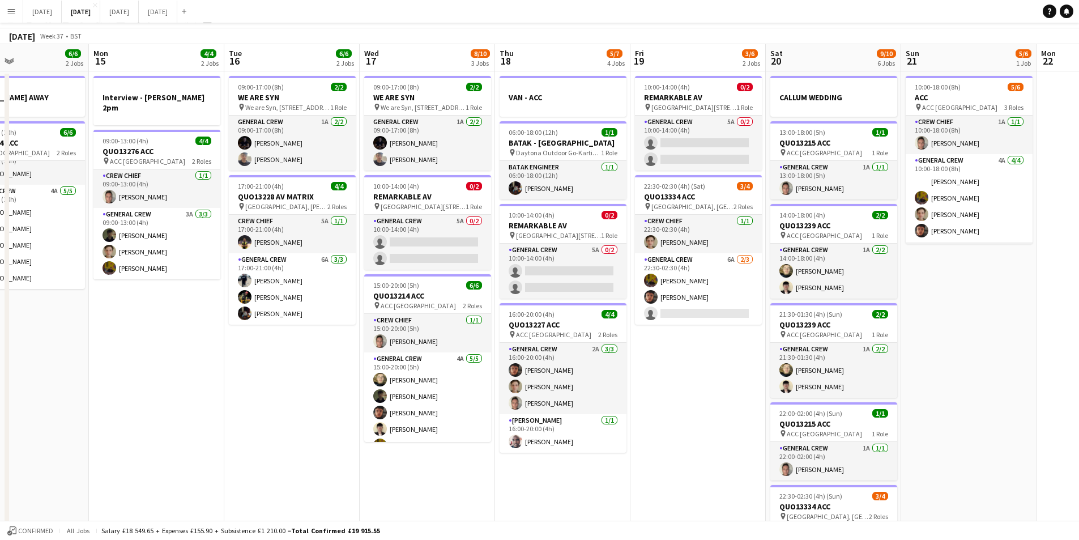
scroll to position [0, 0]
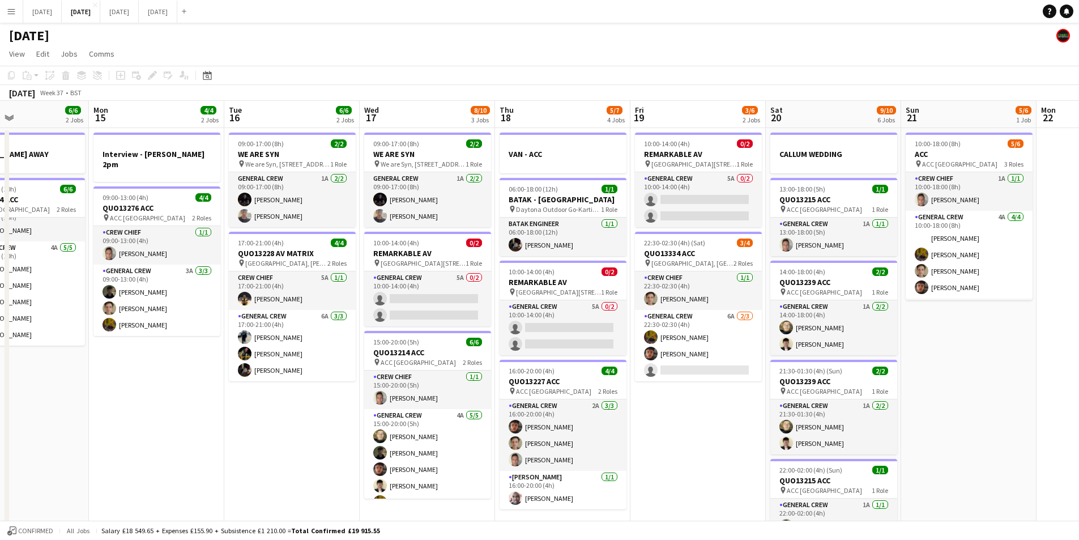
drag, startPoint x: 1008, startPoint y: 370, endPoint x: 938, endPoint y: 356, distance: 71.6
click at [941, 361] on app-calendar-viewport "Thu 11 12/13 5 Jobs Fri 12 6/6 2 Jobs Sat 13 12/12 5 Jobs Sun 14 6/6 2 Jobs Mon…" at bounding box center [539, 450] width 1079 height 699
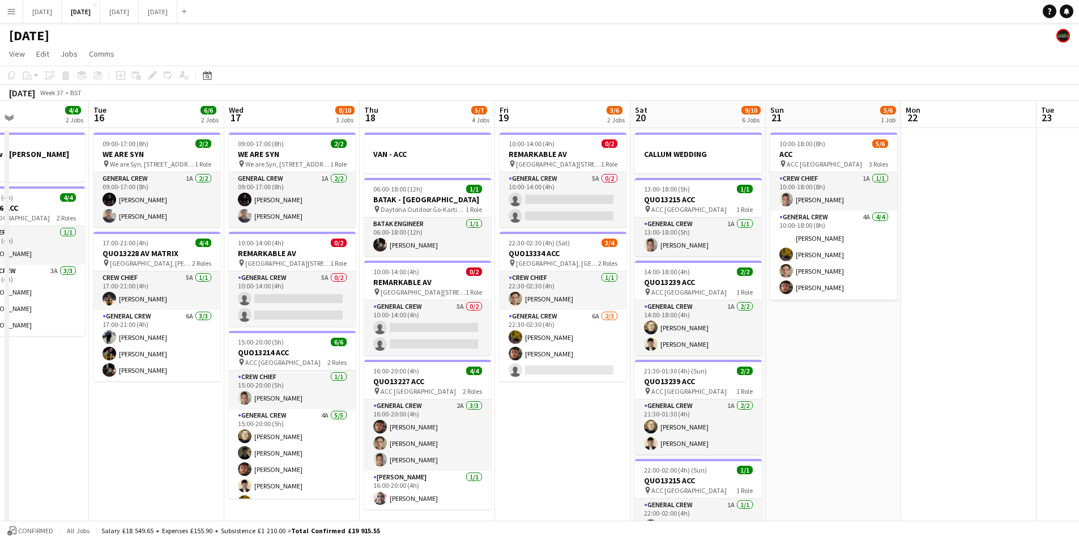
scroll to position [0, 384]
